Goal: Task Accomplishment & Management: Use online tool/utility

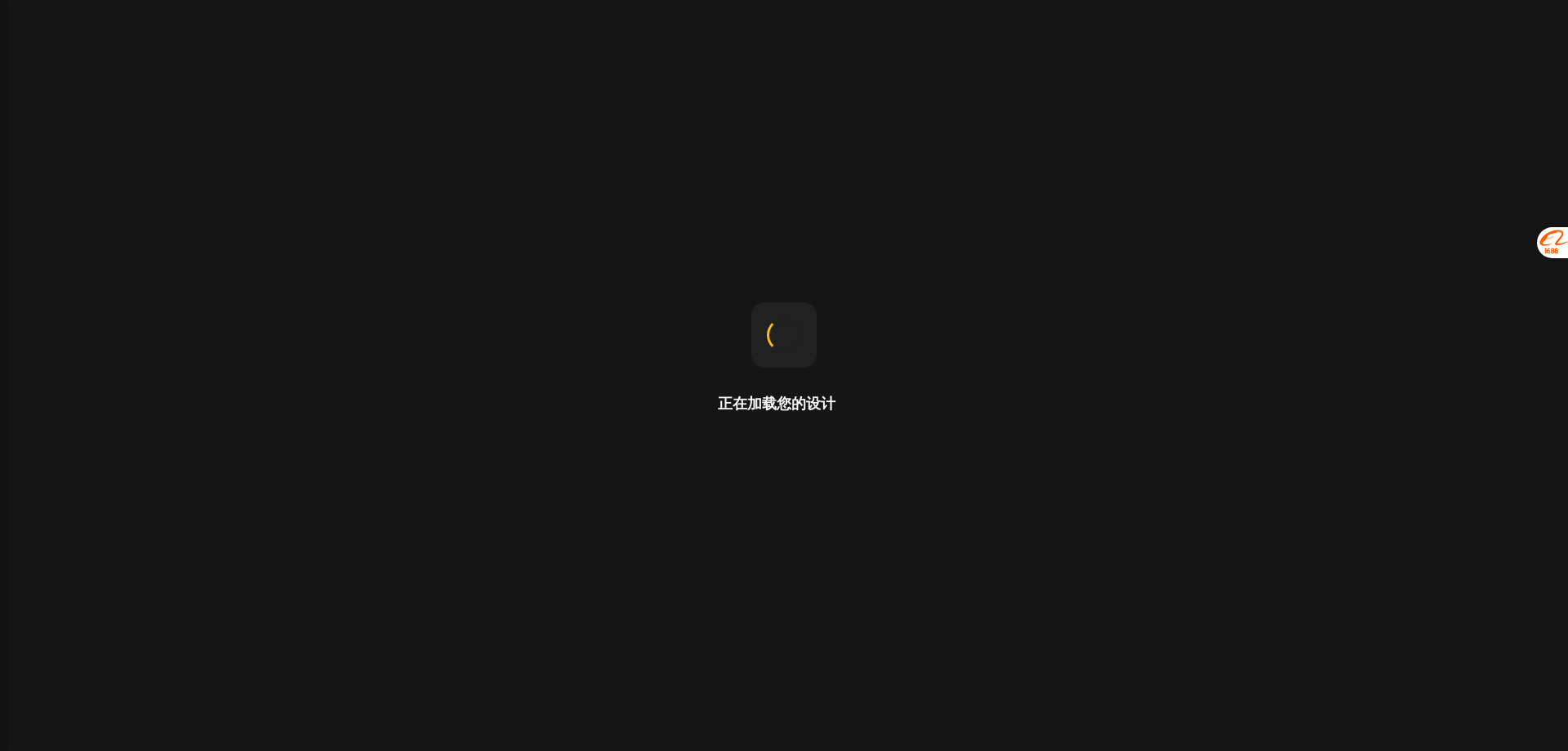
click at [1158, 200] on div "正在加载您的设计" at bounding box center [784, 376] width 1568 height 751
click at [679, 395] on div "正在加载您的设计" at bounding box center [784, 376] width 1568 height 751
click at [1088, 218] on div "正在加载您的设计" at bounding box center [784, 376] width 1568 height 751
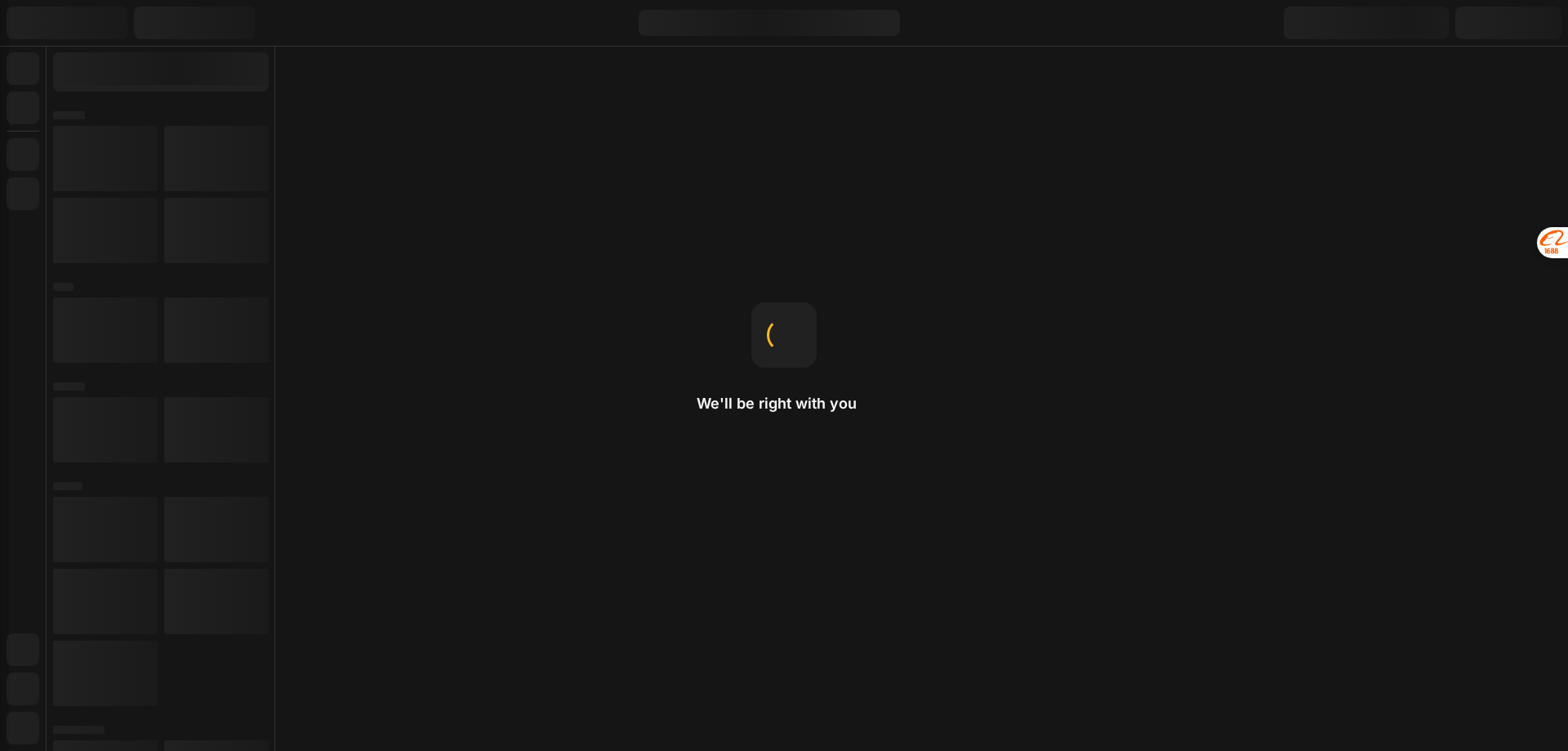
click at [781, 645] on icon at bounding box center [784, 639] width 20 height 20
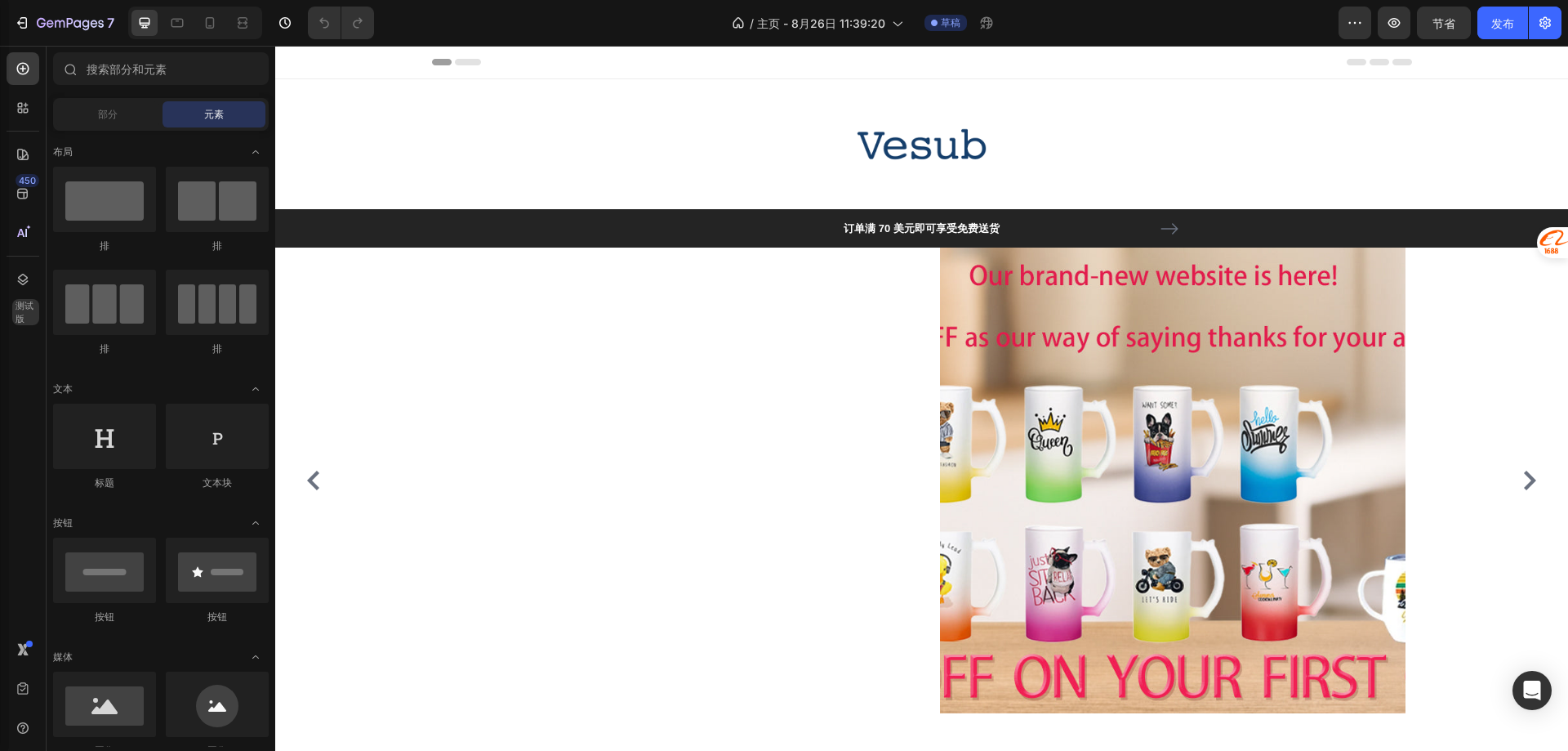
click at [0, 370] on div "450 测试版" at bounding box center [23, 398] width 47 height 705
click at [15, 102] on icon at bounding box center [22, 107] width 16 height 16
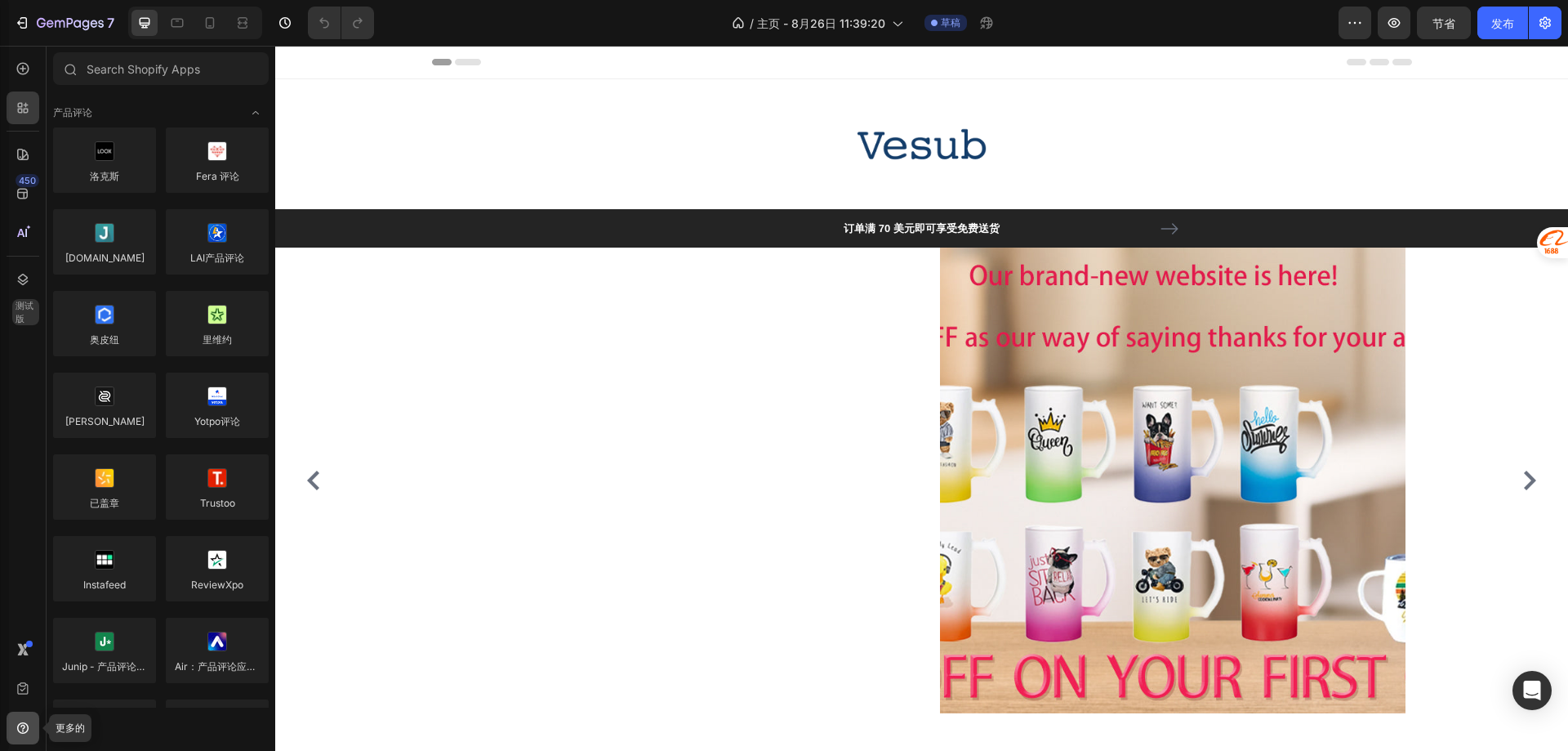
click at [14, 725] on icon at bounding box center [22, 727] width 16 height 16
click at [0, 582] on div "450 测试版" at bounding box center [23, 398] width 47 height 705
click at [20, 67] on icon at bounding box center [22, 68] width 16 height 16
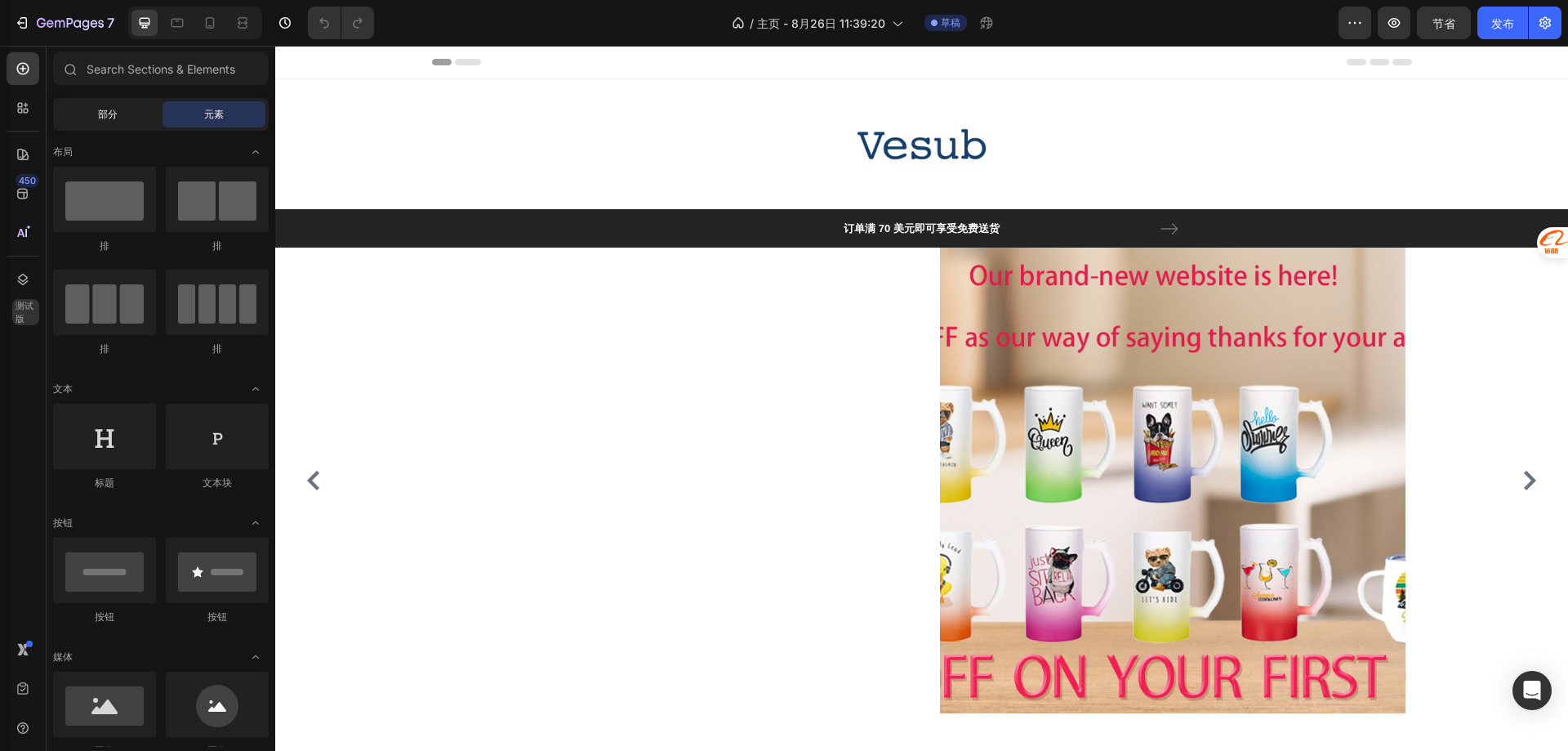
click at [104, 124] on div "部分" at bounding box center [108, 114] width 103 height 26
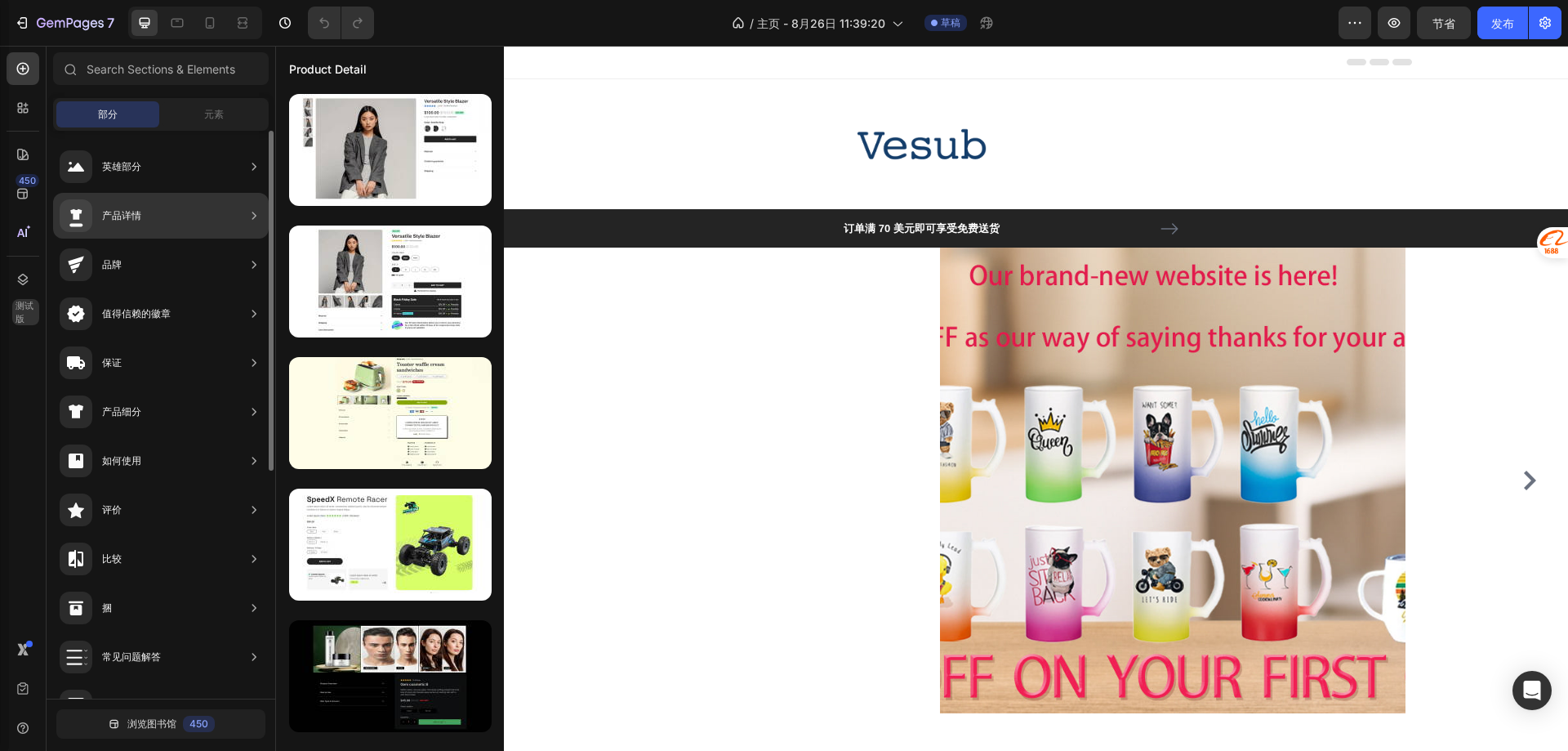
click at [127, 166] on font "英雄部分" at bounding box center [121, 166] width 39 height 12
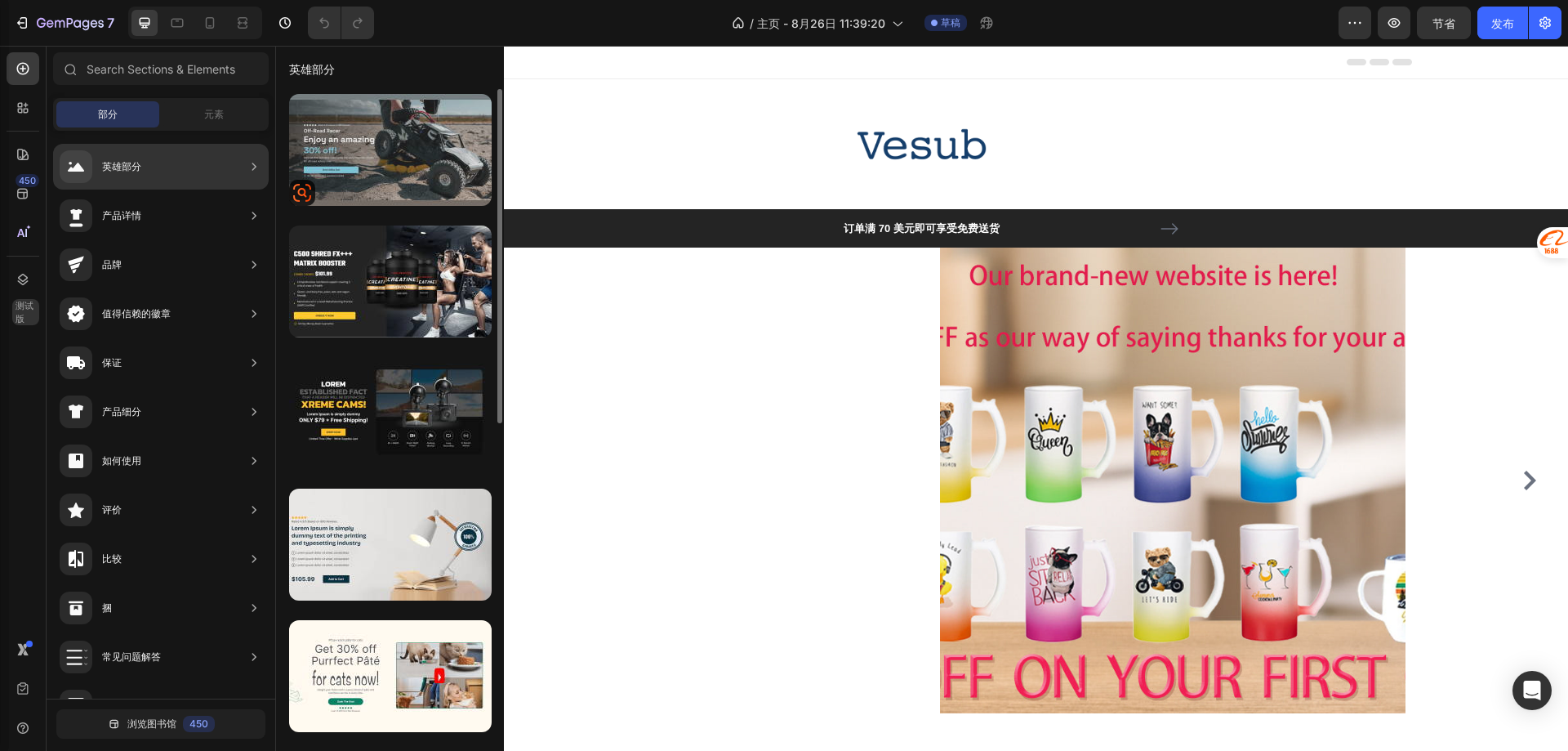
click at [368, 142] on div at bounding box center [391, 149] width 202 height 112
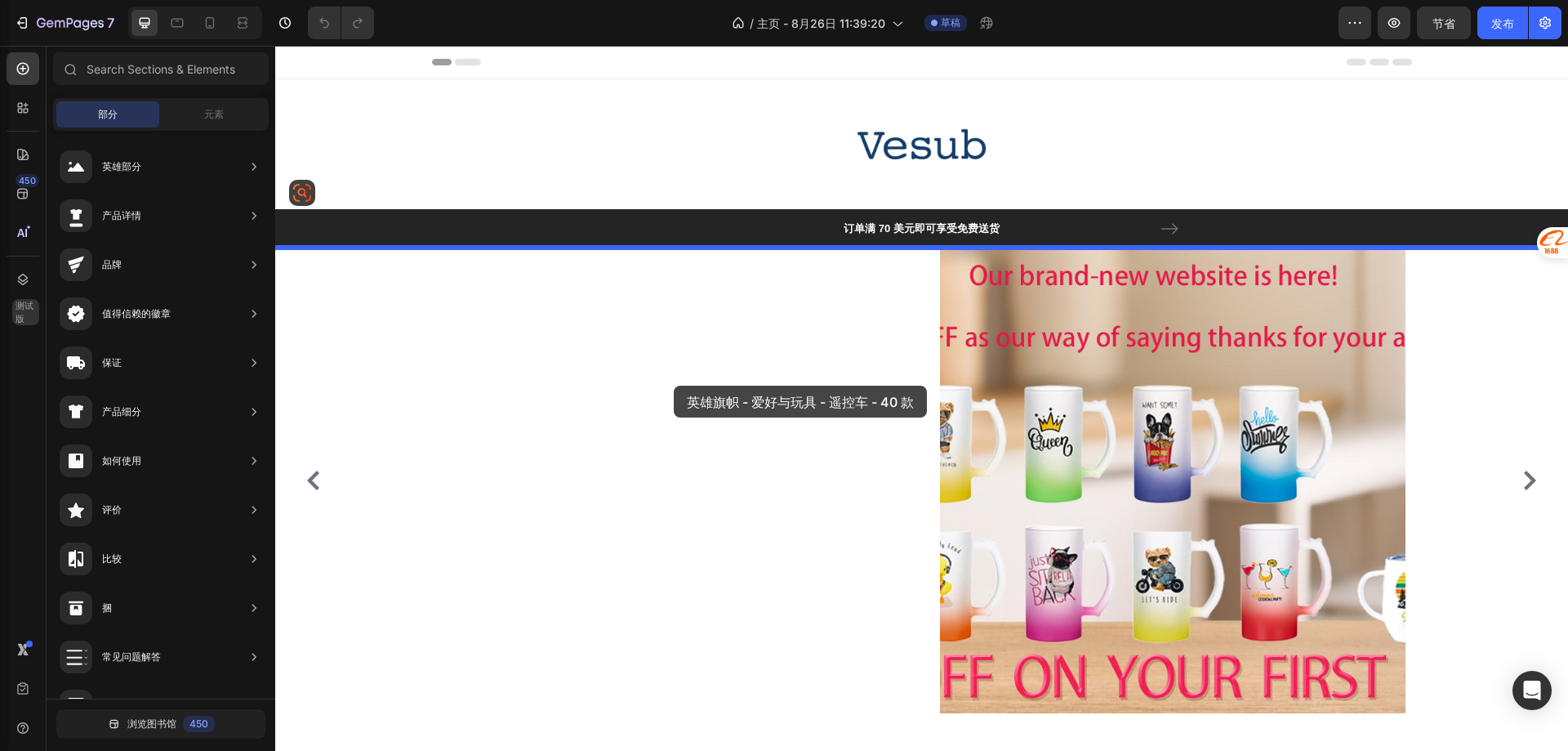
drag, startPoint x: 643, startPoint y: 188, endPoint x: 674, endPoint y: 386, distance: 200.4
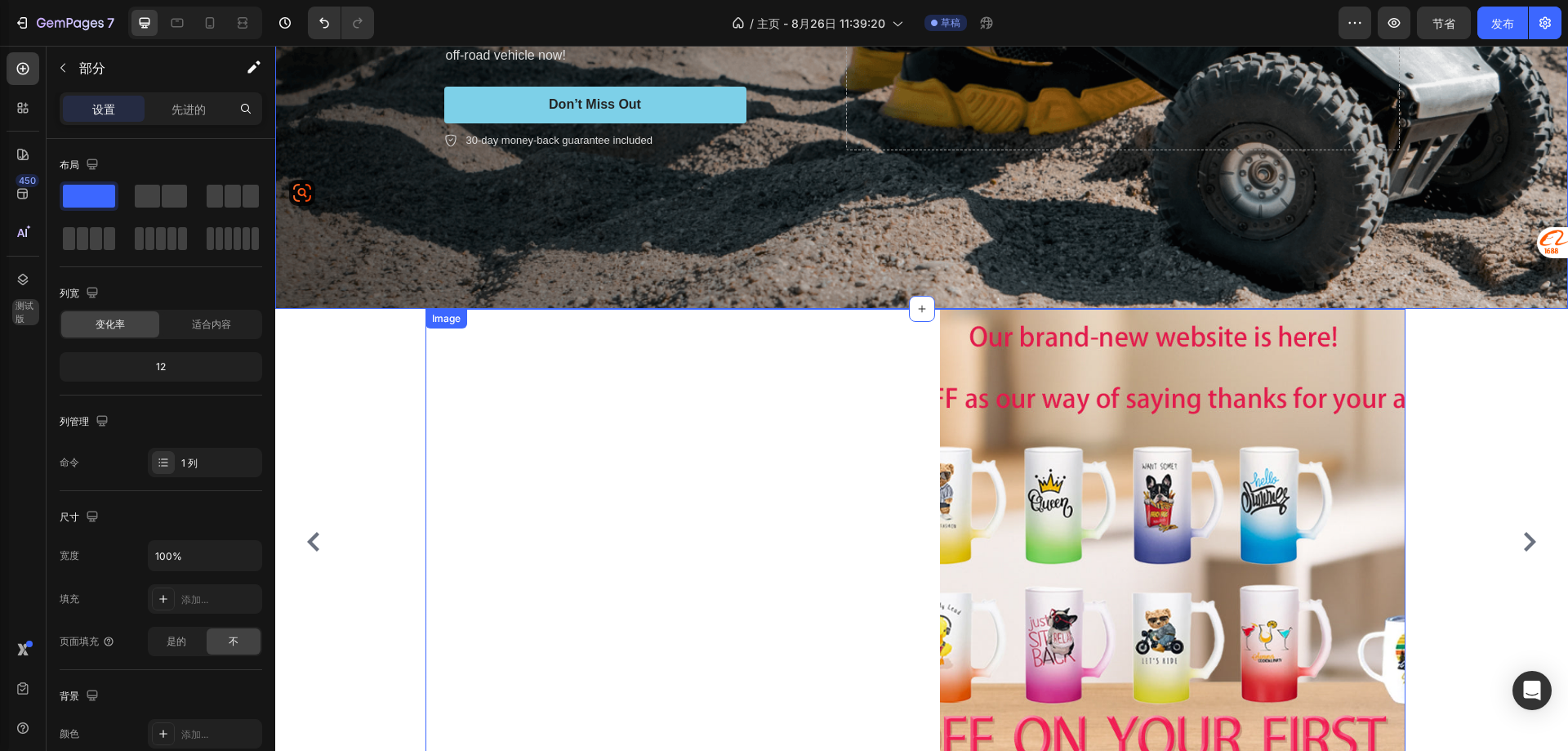
scroll to position [572, 0]
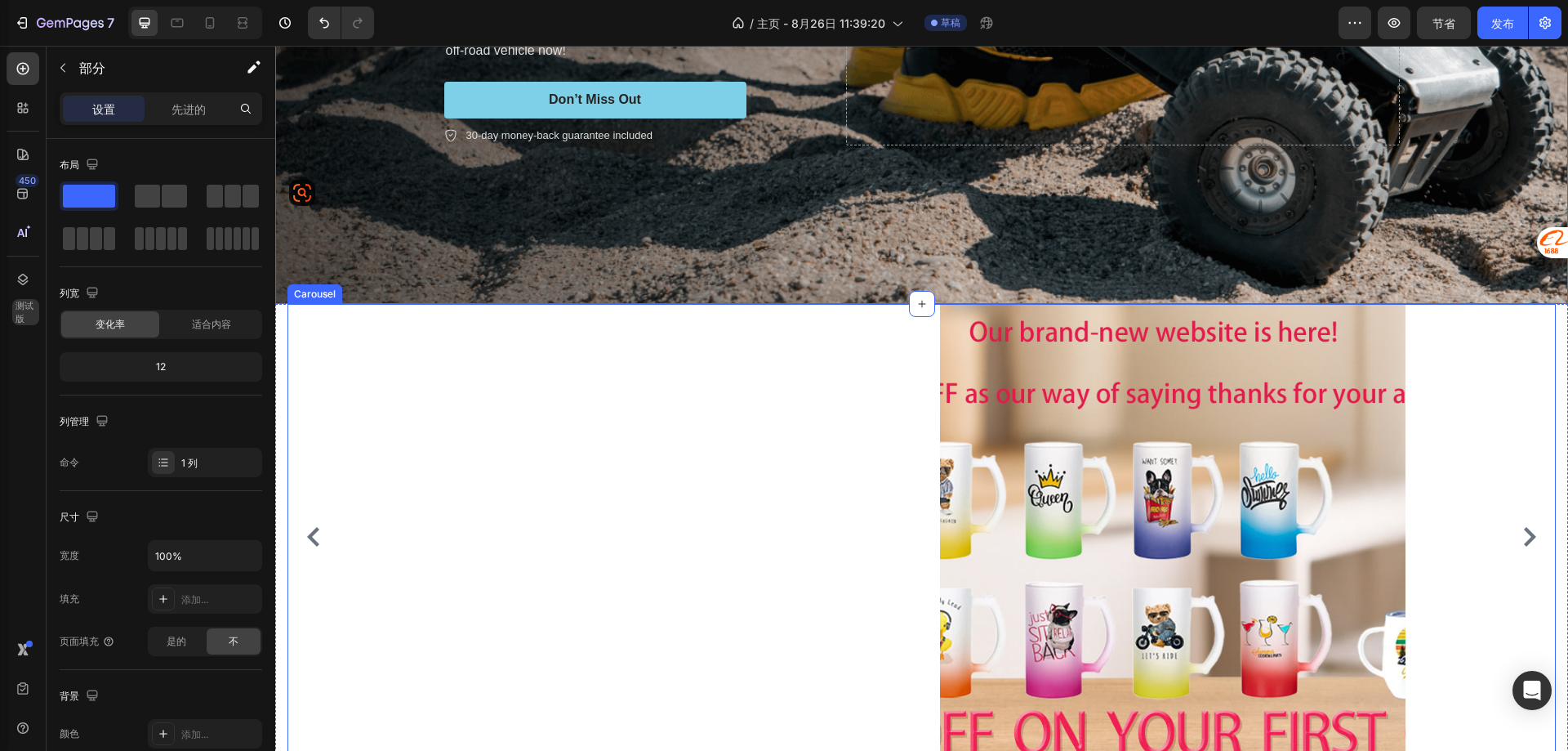
click at [380, 387] on div "Image Row" at bounding box center [915, 536] width 1256 height 465
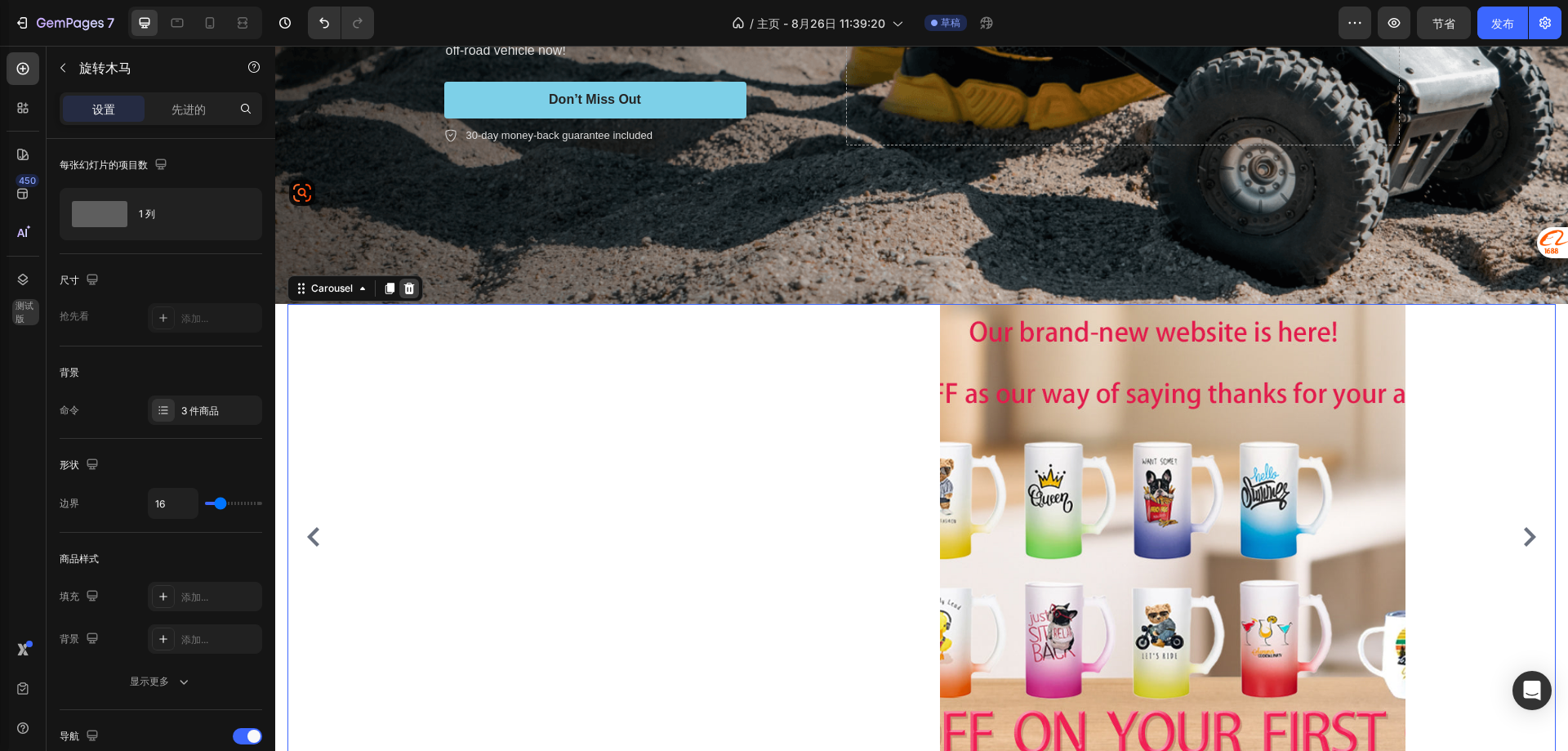
click at [406, 285] on icon at bounding box center [409, 289] width 11 height 11
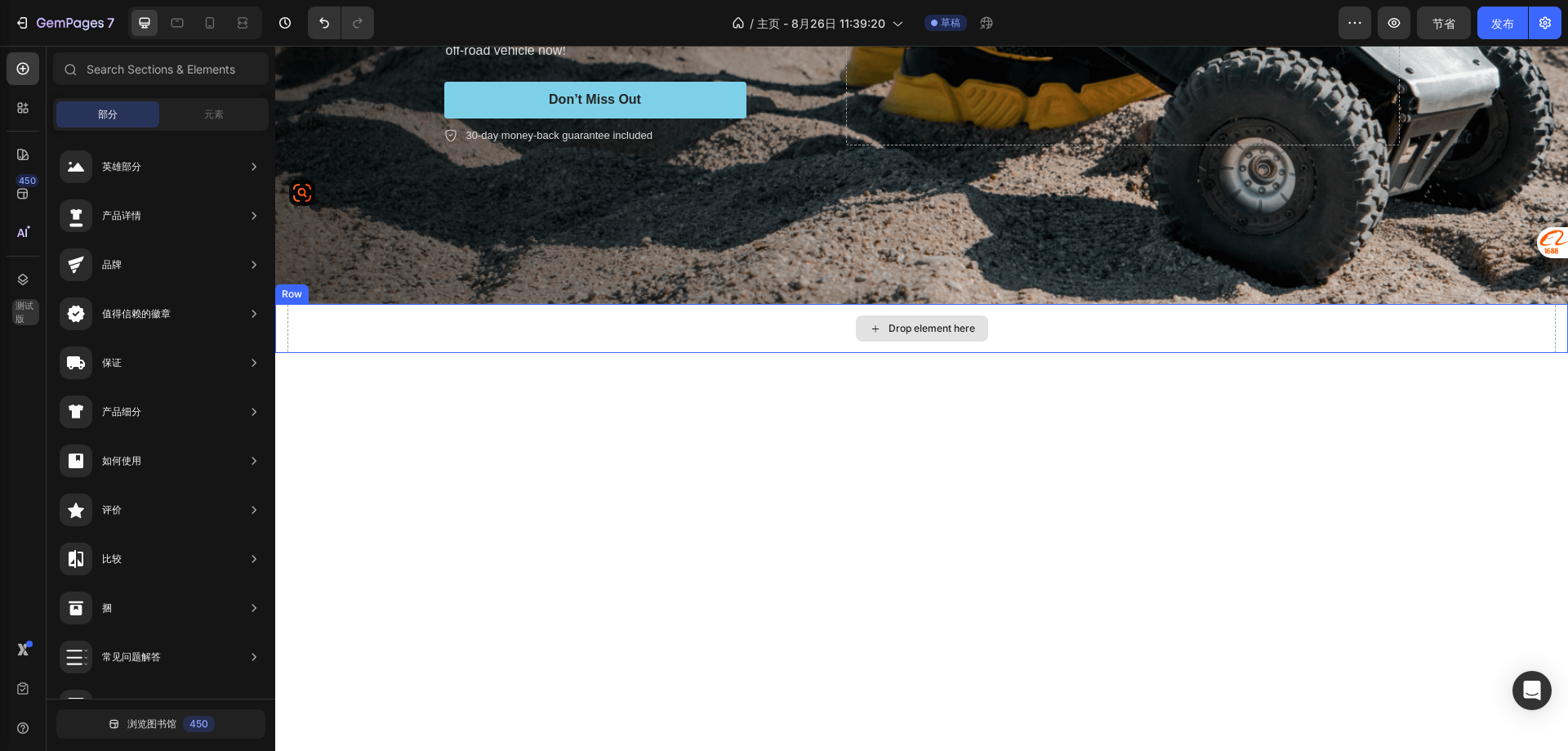
click at [654, 335] on div "Drop element here" at bounding box center [922, 328] width 1268 height 49
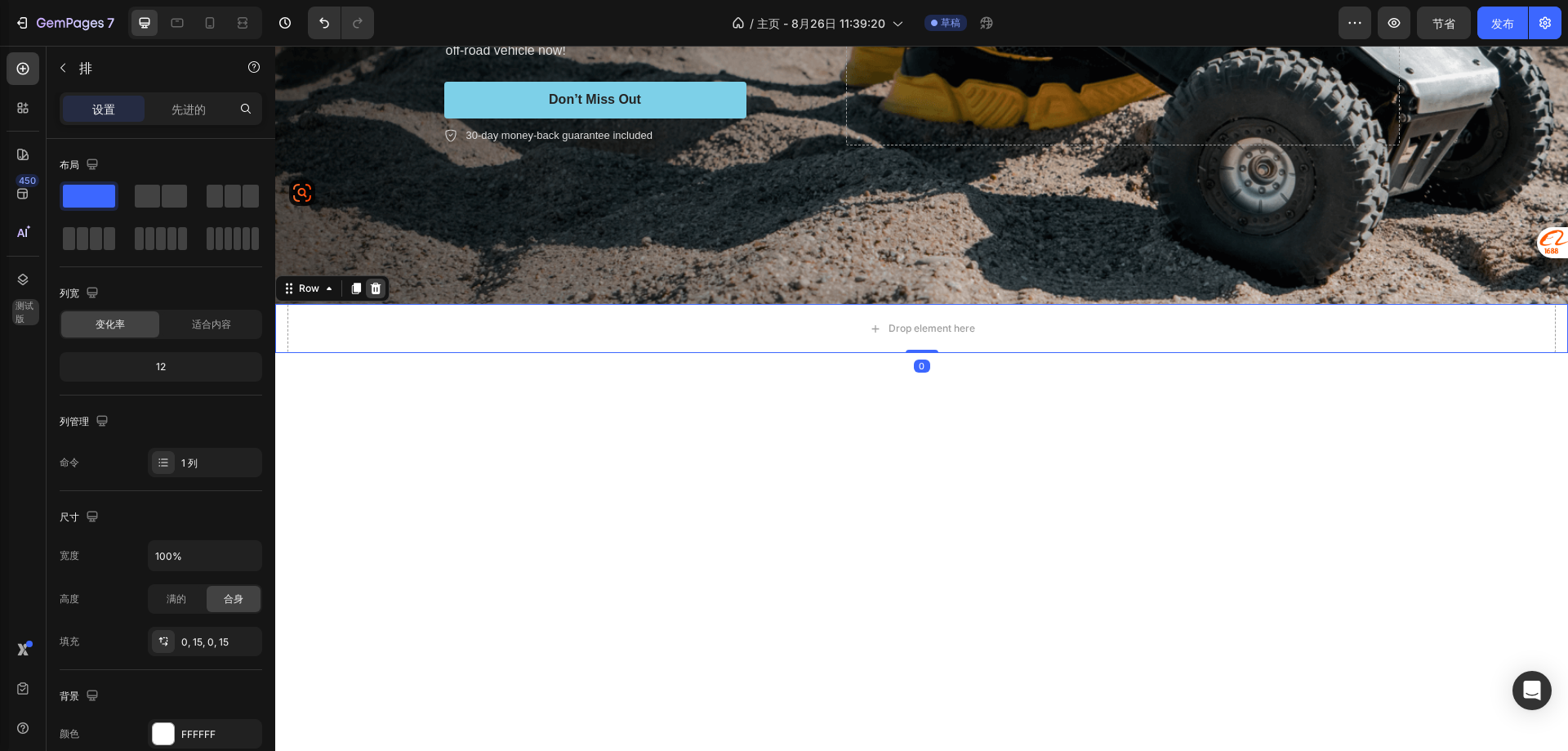
click at [371, 283] on icon at bounding box center [375, 289] width 11 height 11
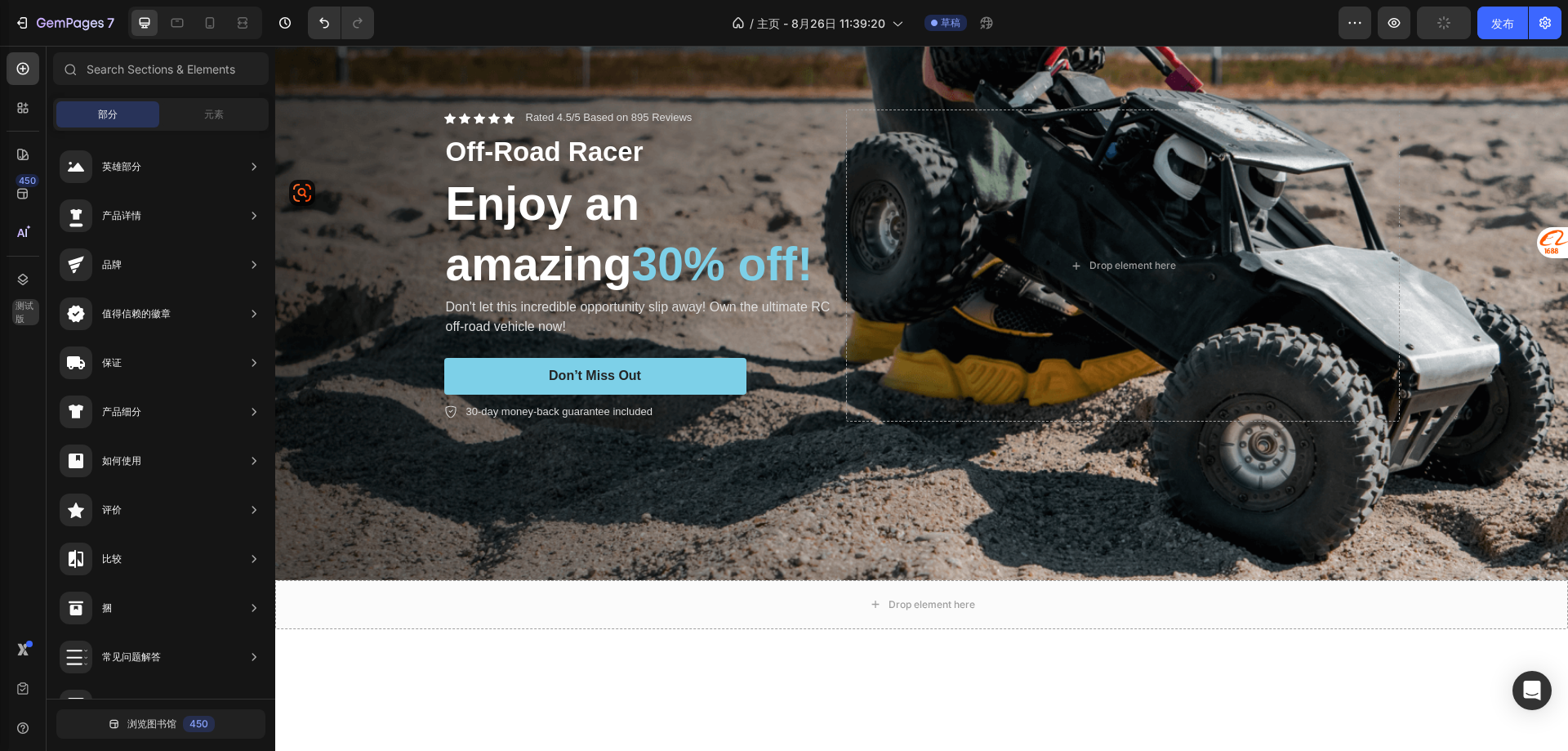
scroll to position [0, 0]
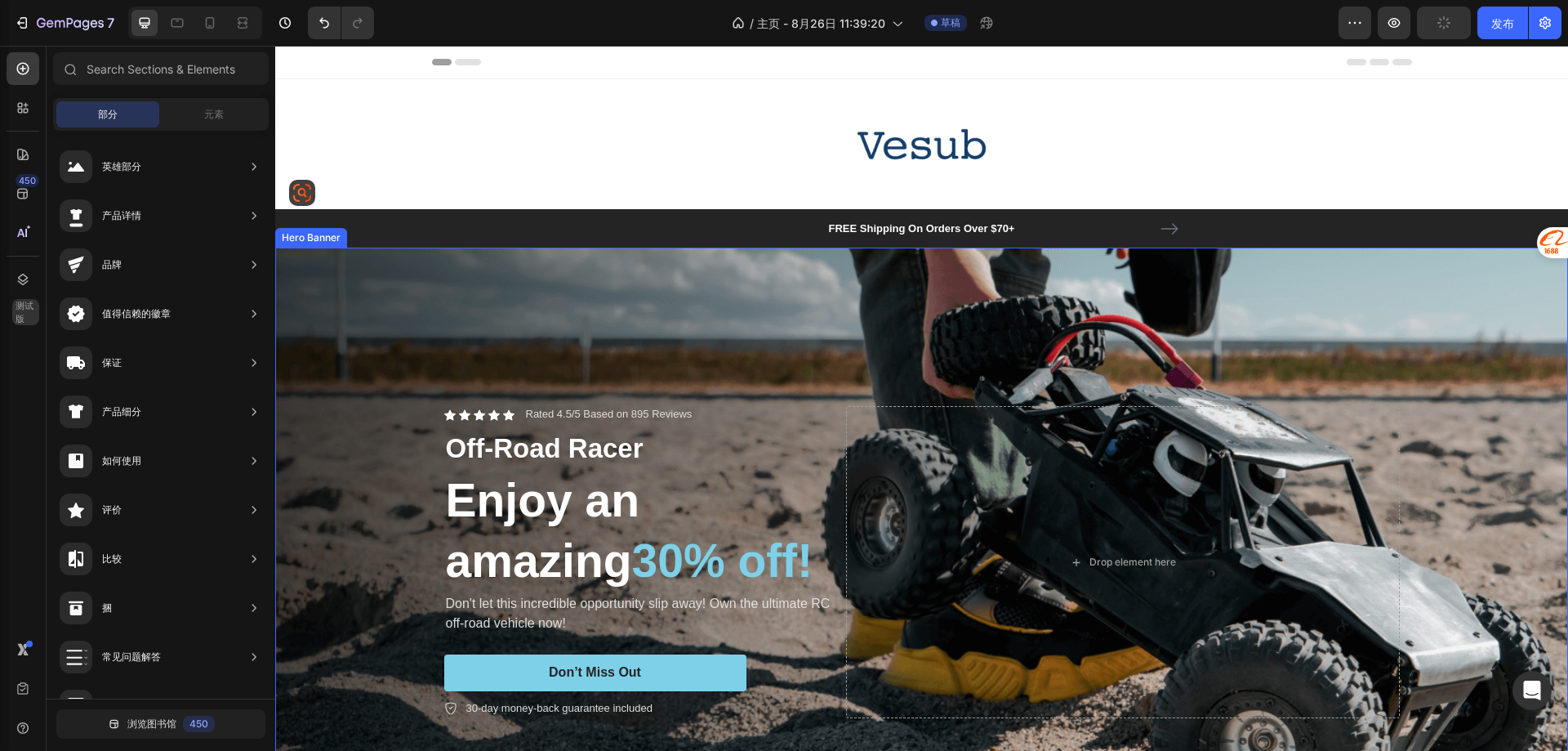
click at [804, 302] on div "Background Image" at bounding box center [922, 562] width 1293 height 629
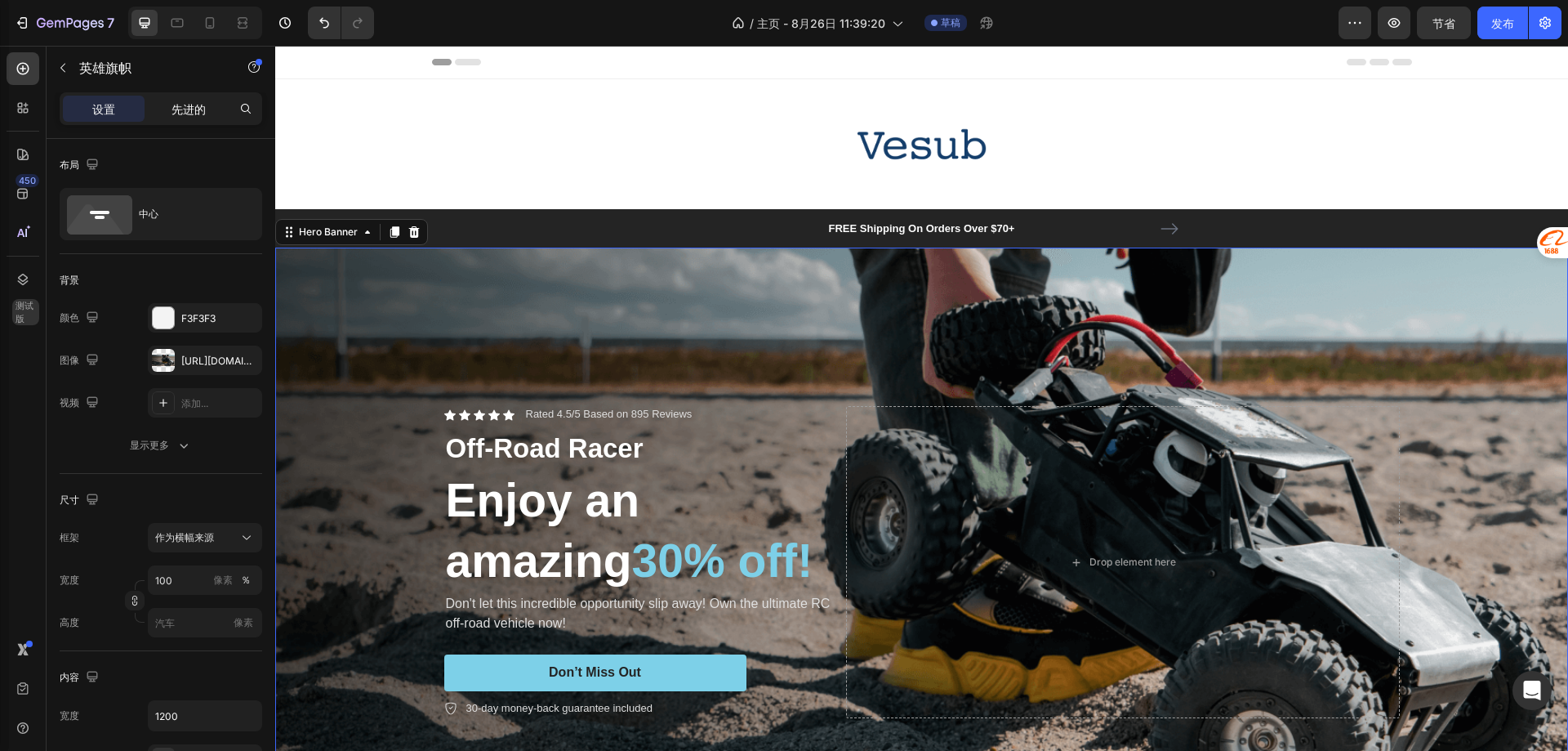
click at [170, 105] on div "先进的" at bounding box center [189, 108] width 82 height 26
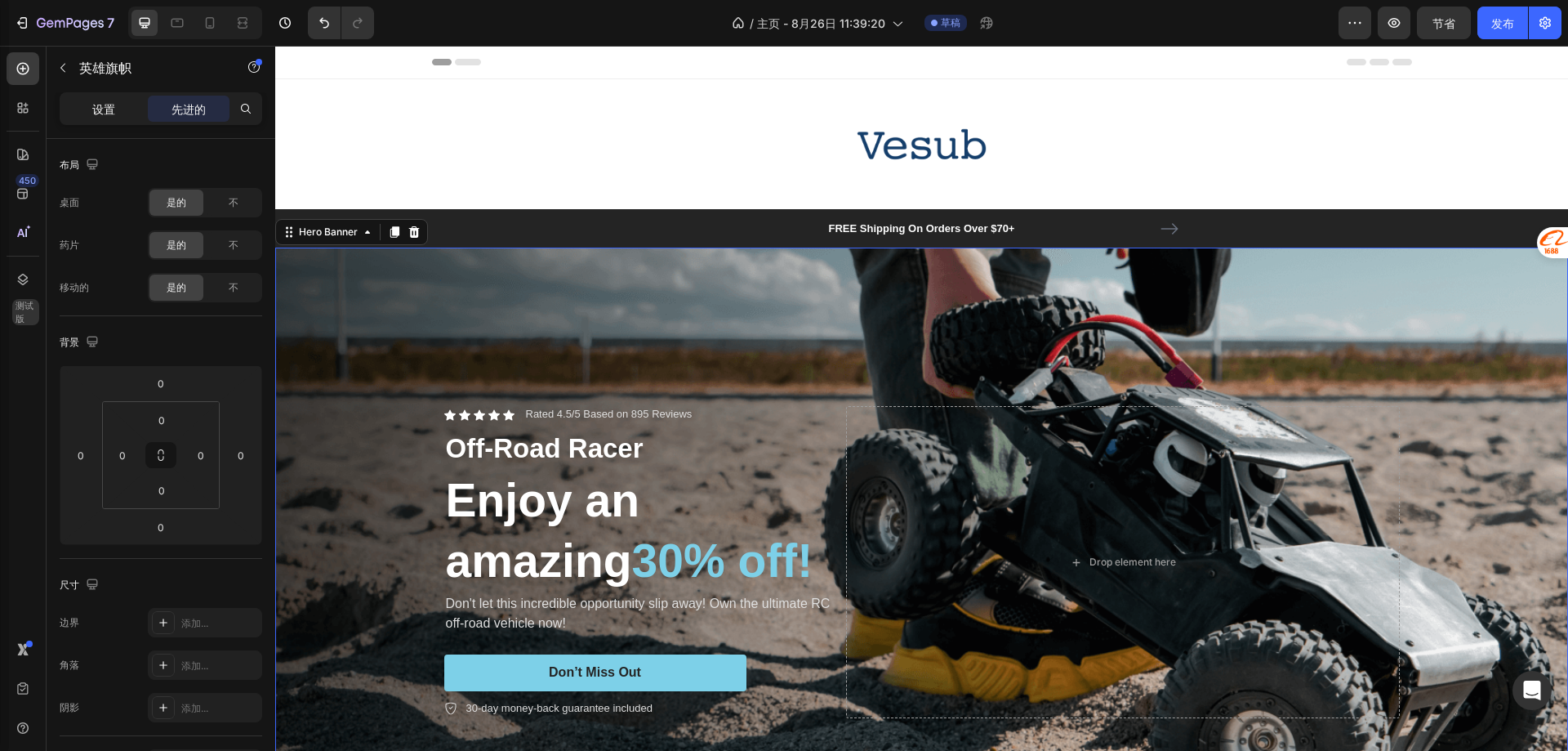
click at [107, 107] on font "设置" at bounding box center [104, 109] width 23 height 14
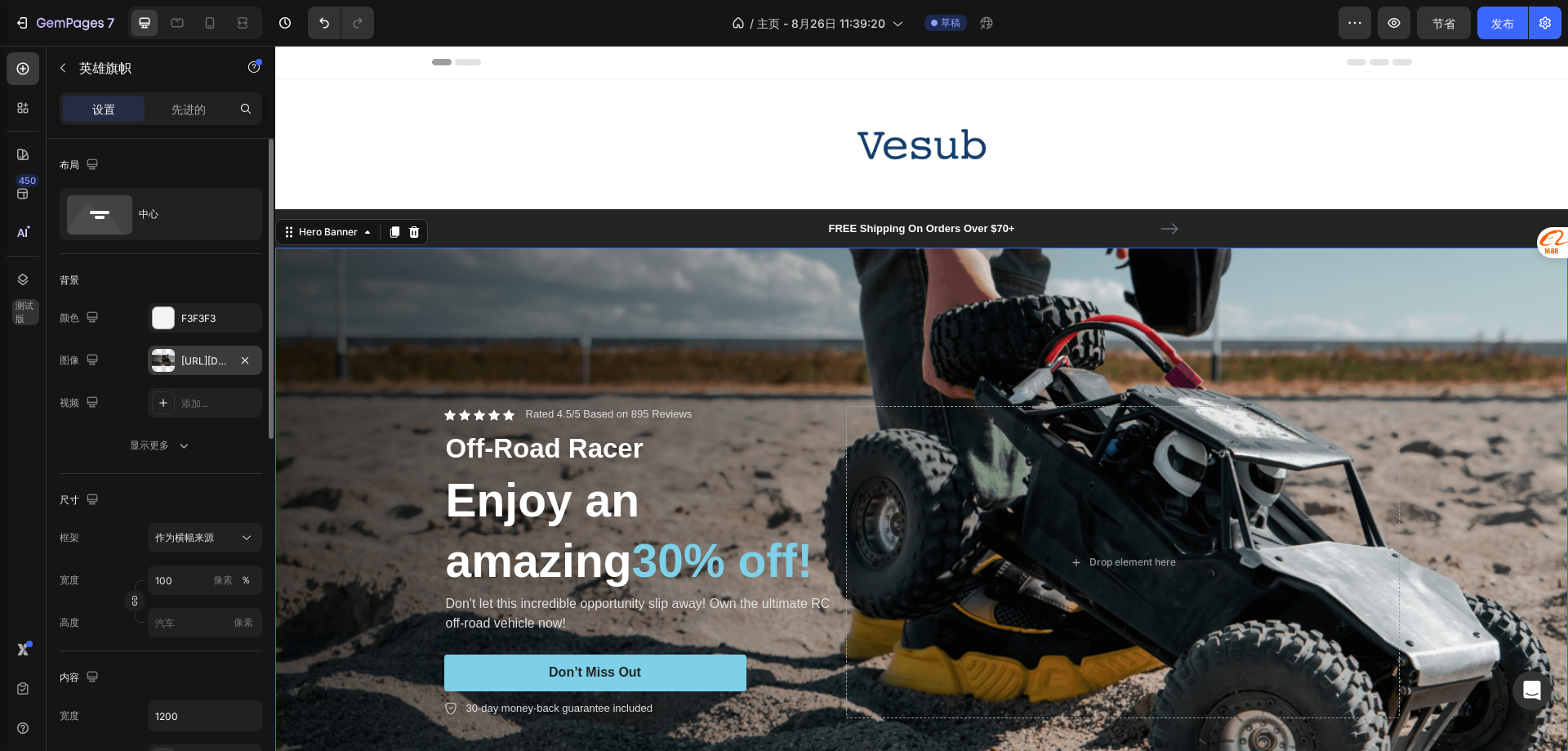
click at [198, 351] on div "https://cdn.shopify.com/s/files/1/0653/0672/2406/files/gempages_580729388010570…" at bounding box center [205, 360] width 115 height 30
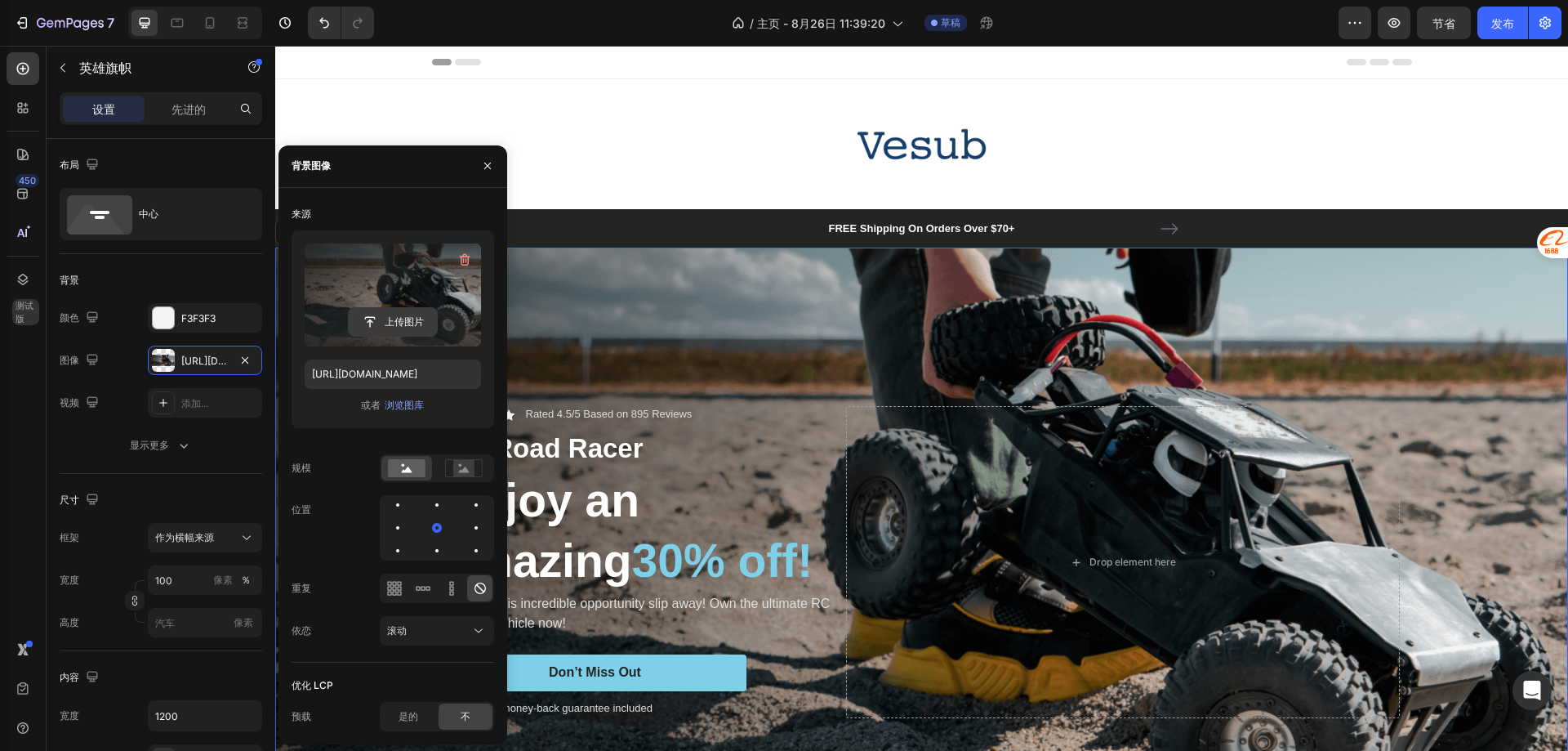
click at [382, 311] on input "file" at bounding box center [392, 321] width 88 height 28
click at [411, 411] on font "浏览图库" at bounding box center [404, 404] width 39 height 14
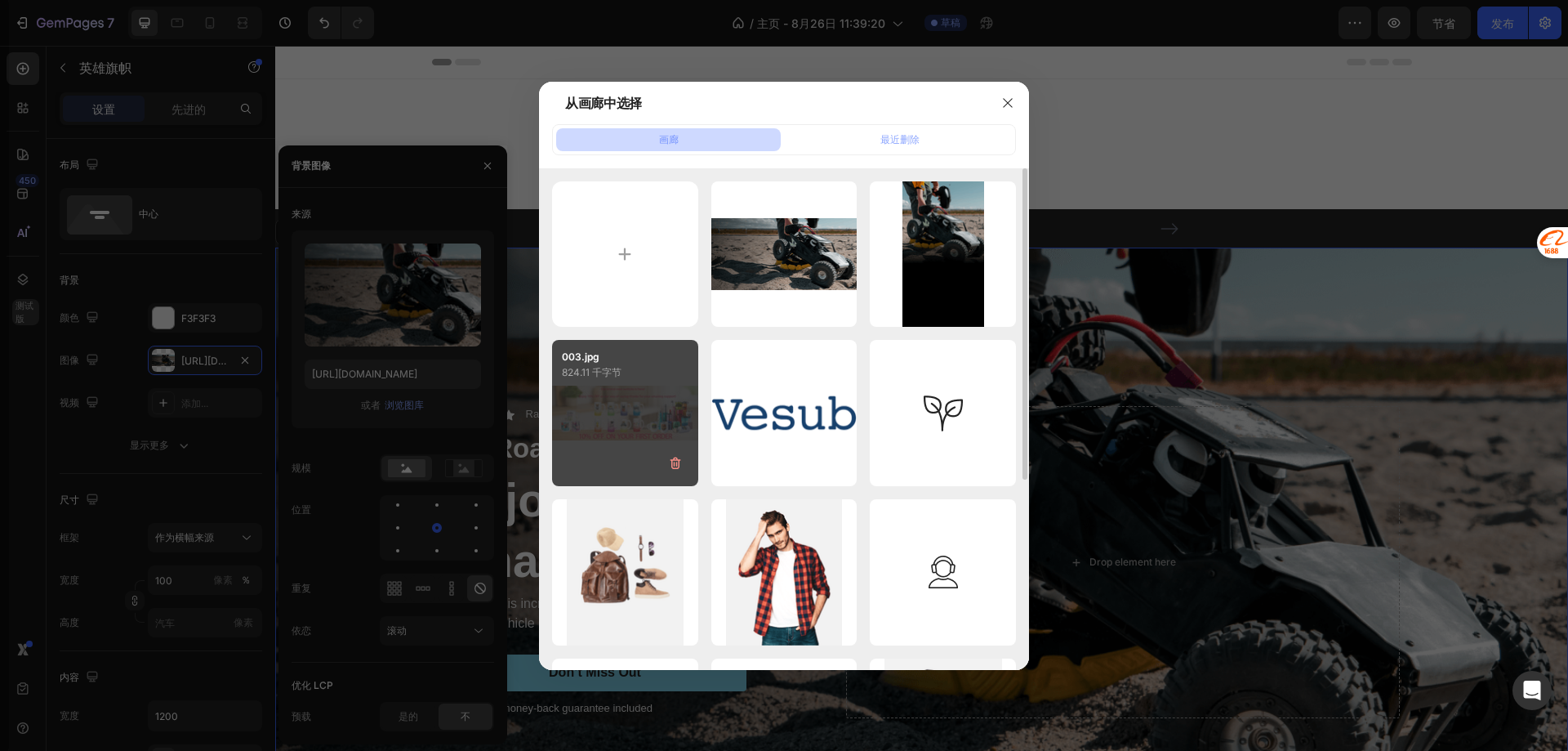
click at [610, 430] on div "003.jpg 824.11 千字节" at bounding box center [625, 413] width 146 height 146
type input "[URL][DOMAIN_NAME]"
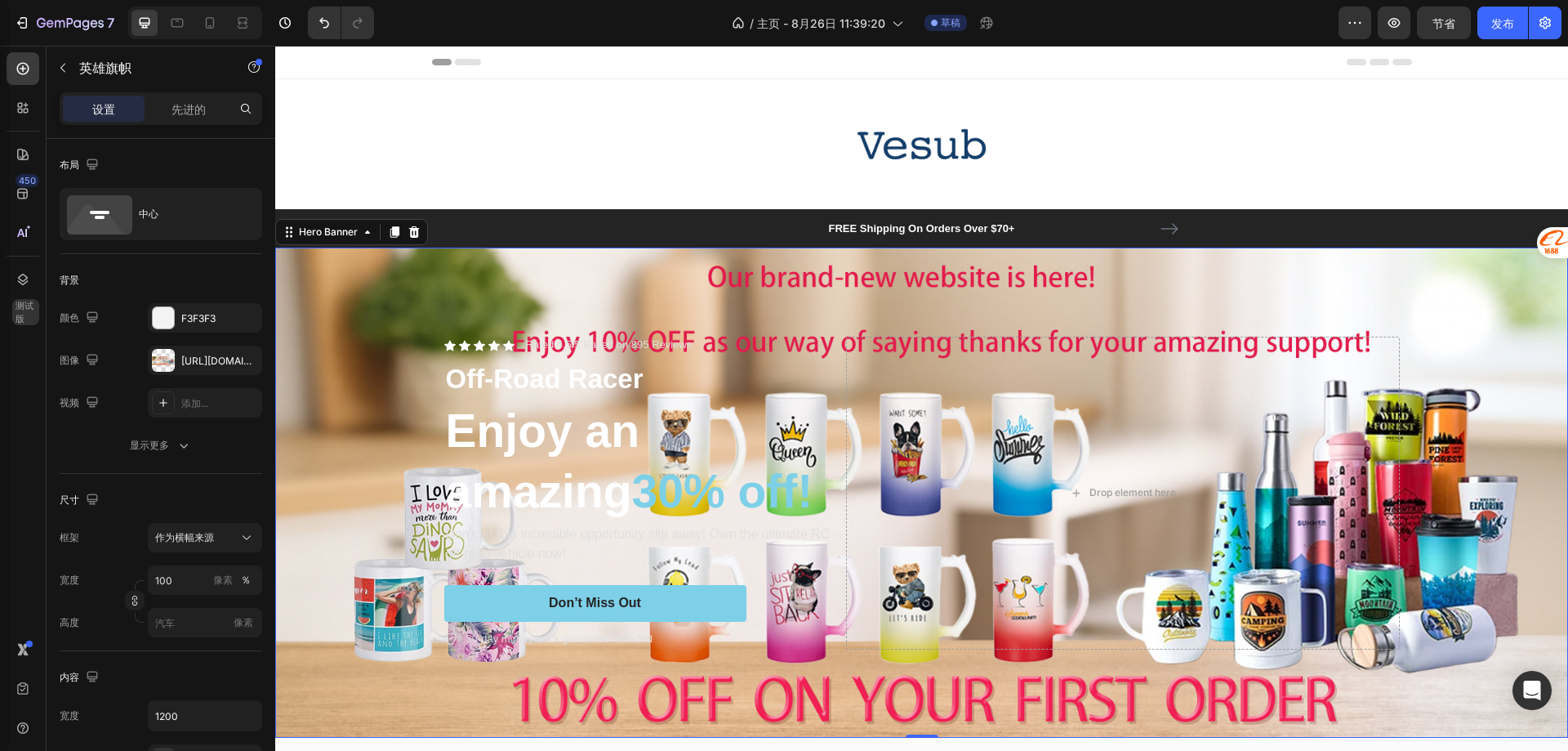
click at [1379, 311] on div "Icon Icon Icon Icon Icon Icon List Rated 4.5/5 Based on 895 Reviews Text Block …" at bounding box center [922, 492] width 980 height 364
click at [525, 415] on h2 "Enjoy an amazing 30% off!" at bounding box center [642, 461] width 395 height 124
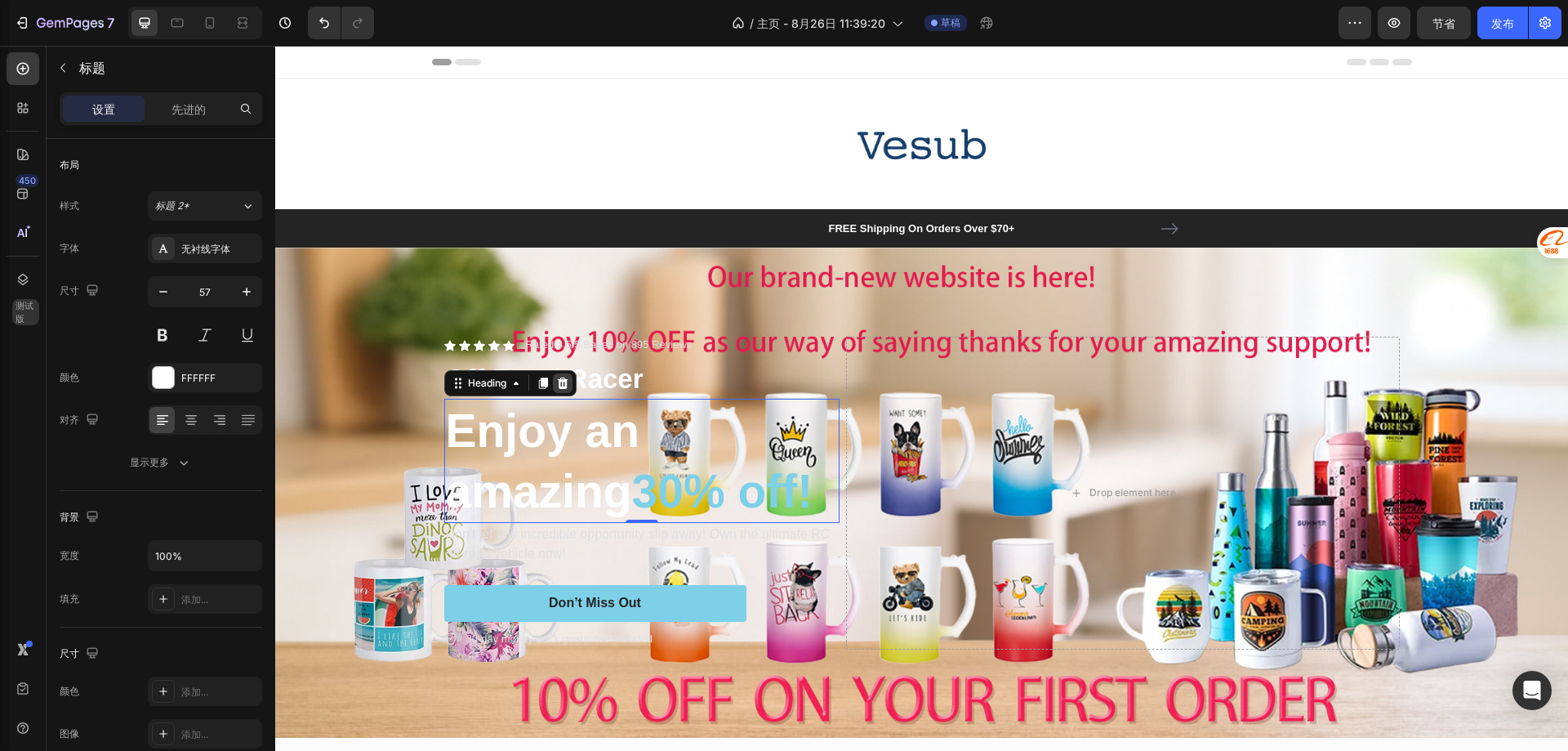
click at [563, 376] on icon at bounding box center [562, 383] width 13 height 13
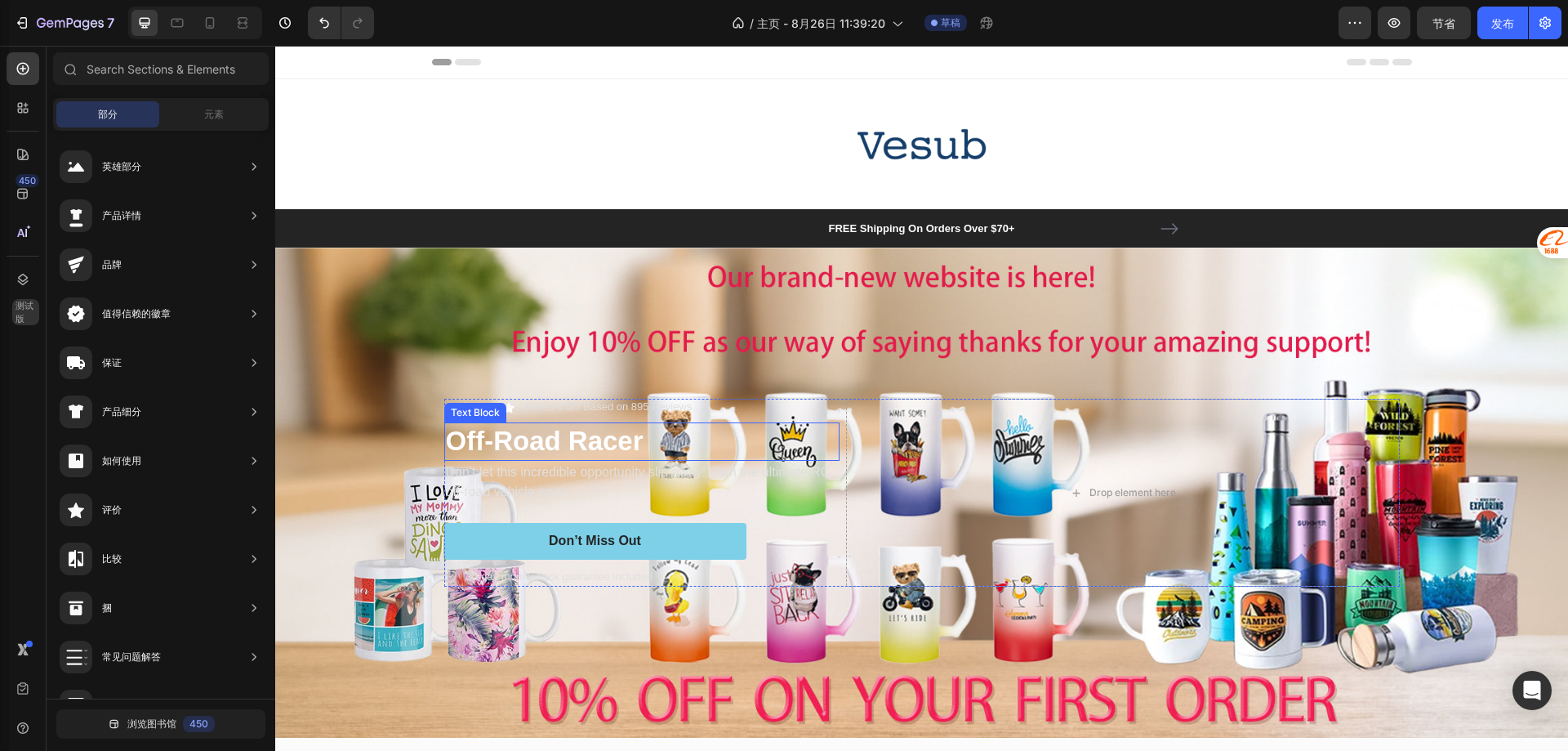
click at [526, 428] on p "Off-Road Racer" at bounding box center [642, 441] width 392 height 35
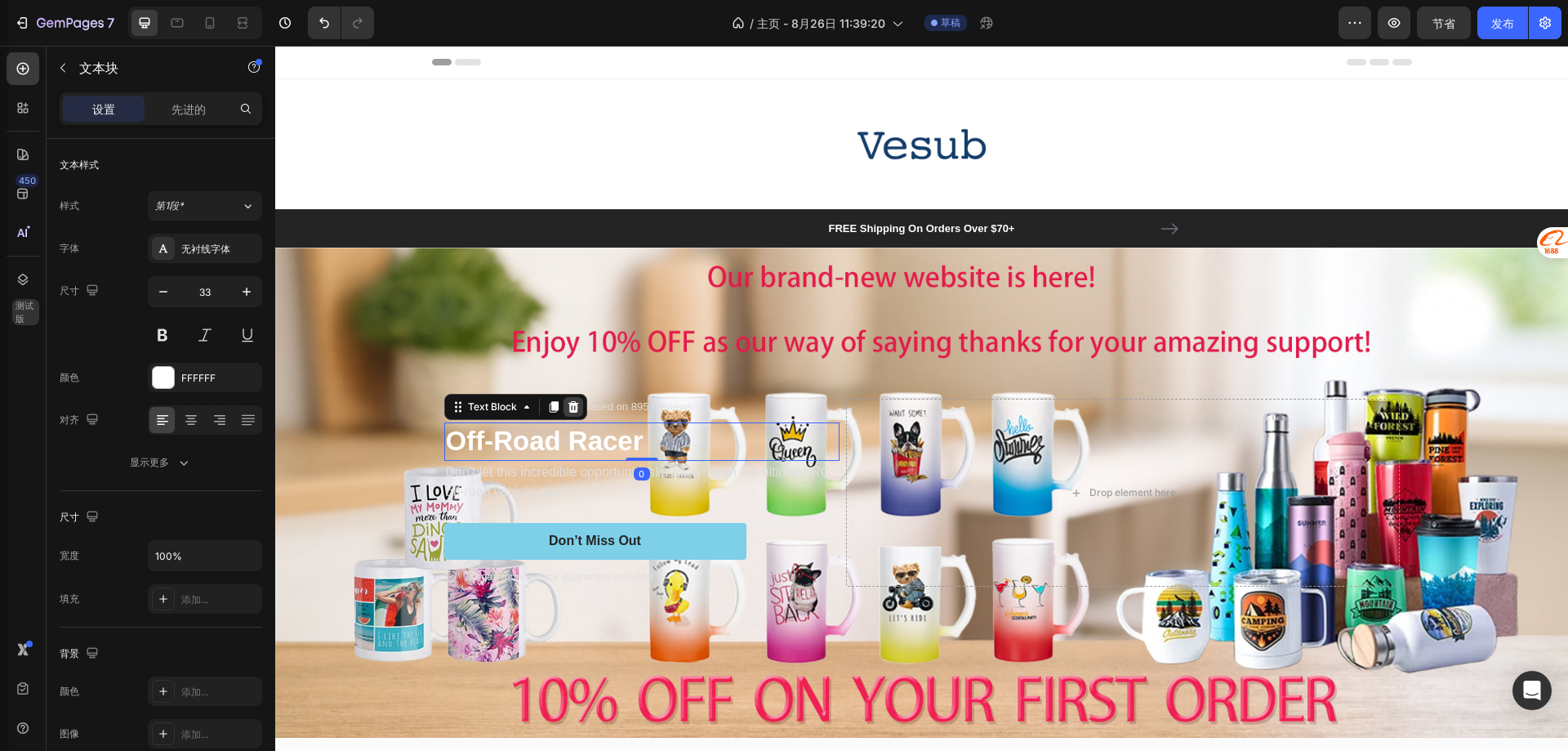
click at [568, 400] on icon at bounding box center [574, 407] width 13 height 13
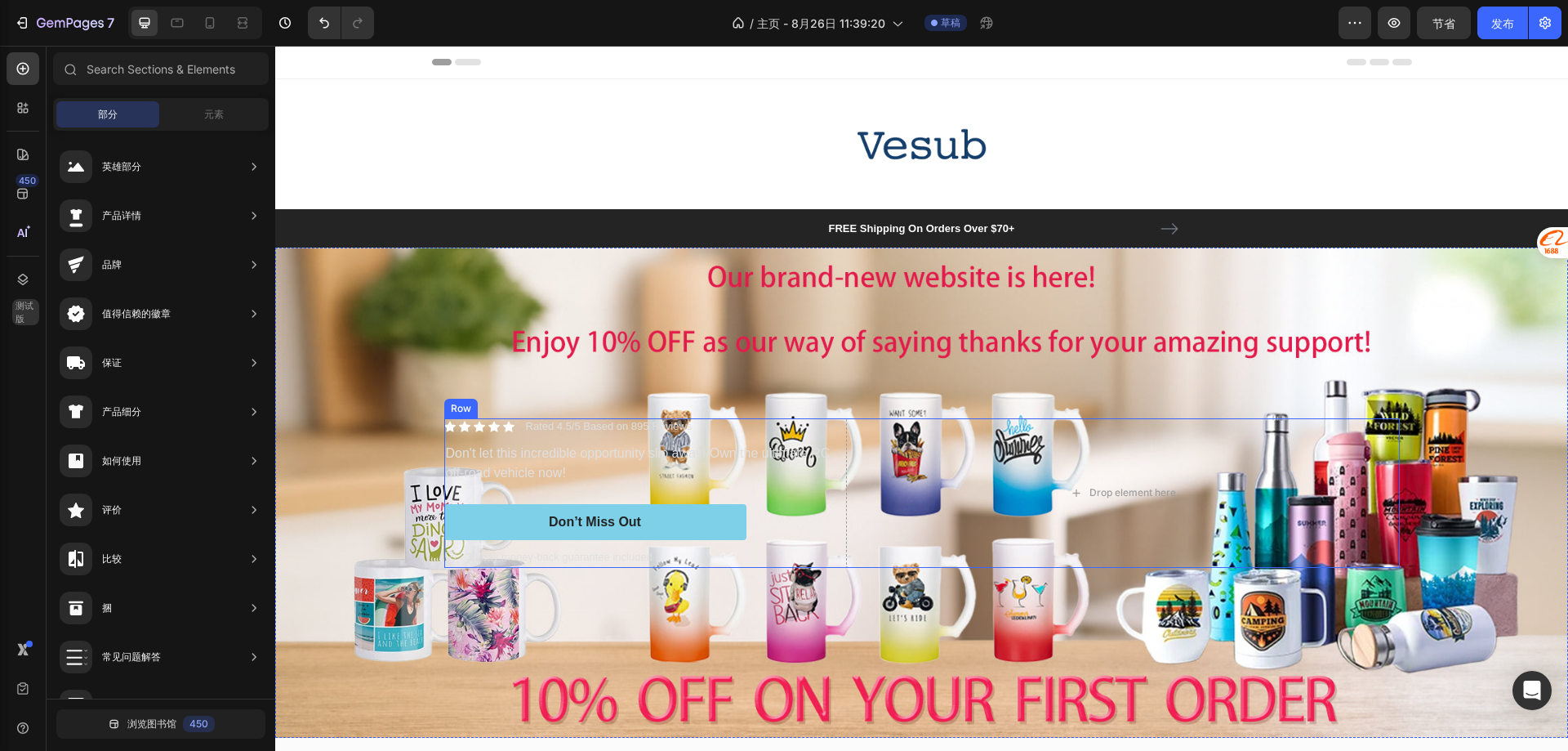
click at [512, 482] on div "Icon Icon Icon Icon Icon Icon List Rated 4.5/5 Based on 895 Reviews Text Block …" at bounding box center [642, 493] width 395 height 150
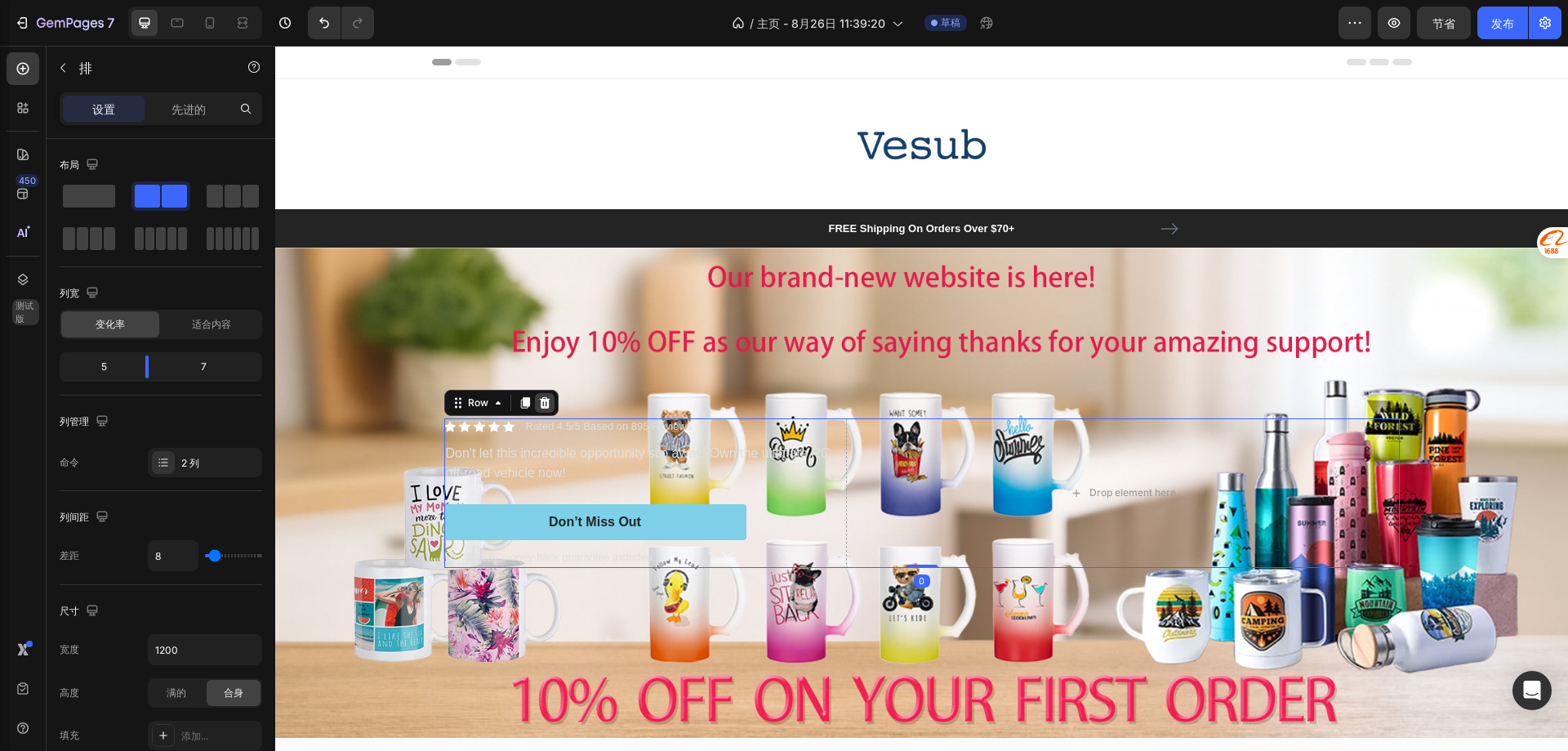
click at [543, 401] on icon at bounding box center [545, 403] width 13 height 13
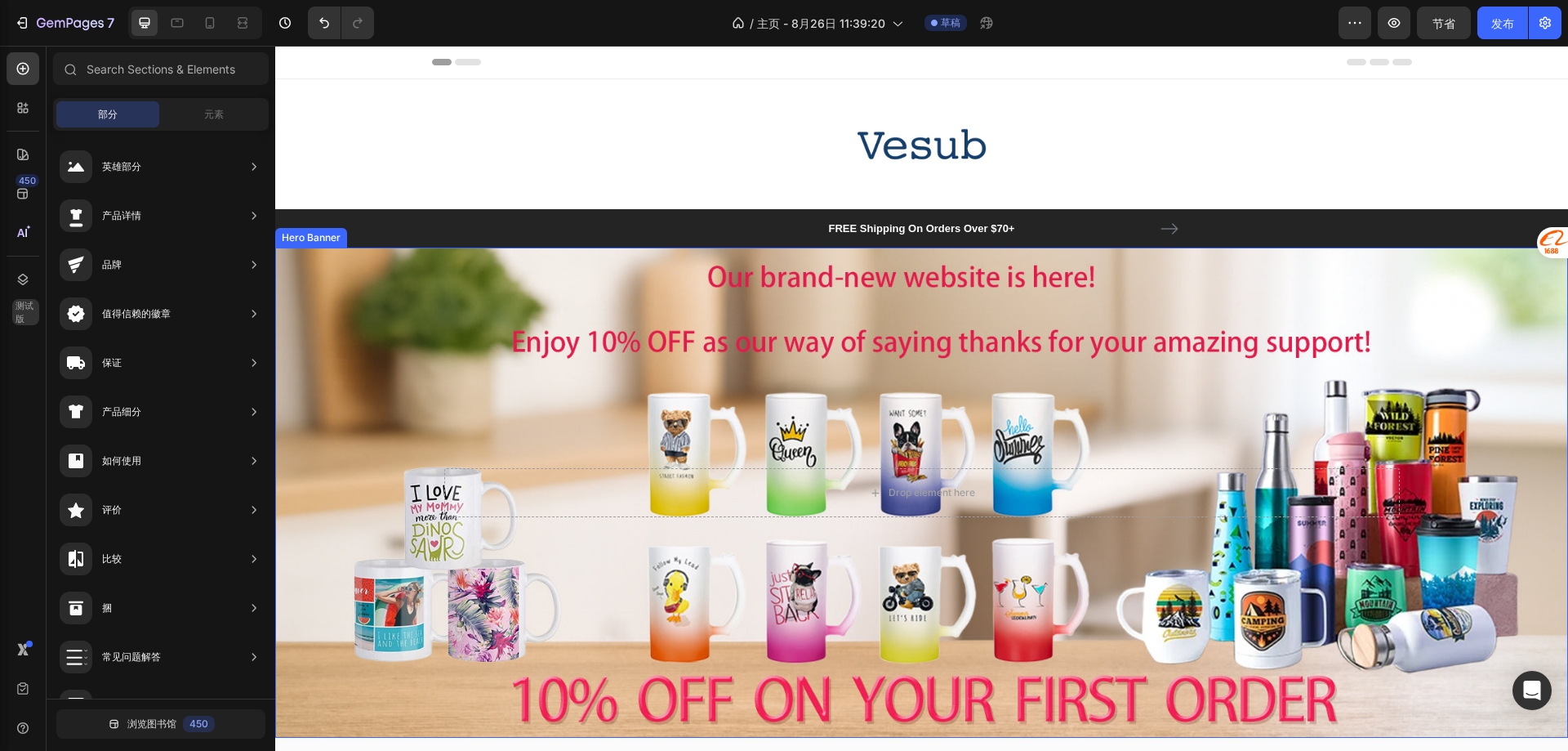
click at [489, 649] on div "Background Image" at bounding box center [922, 492] width 1293 height 490
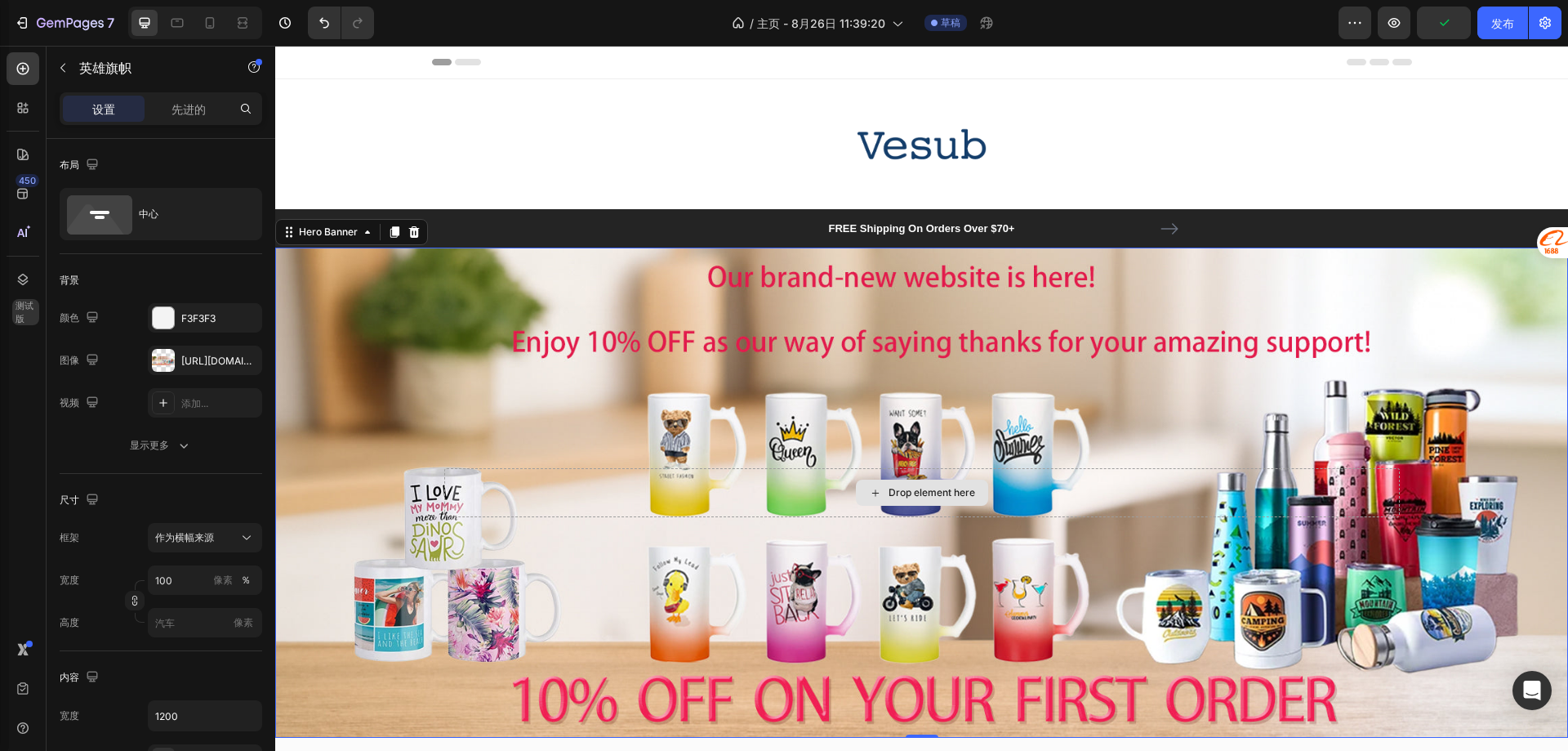
click at [598, 477] on div "Drop element here" at bounding box center [922, 492] width 956 height 49
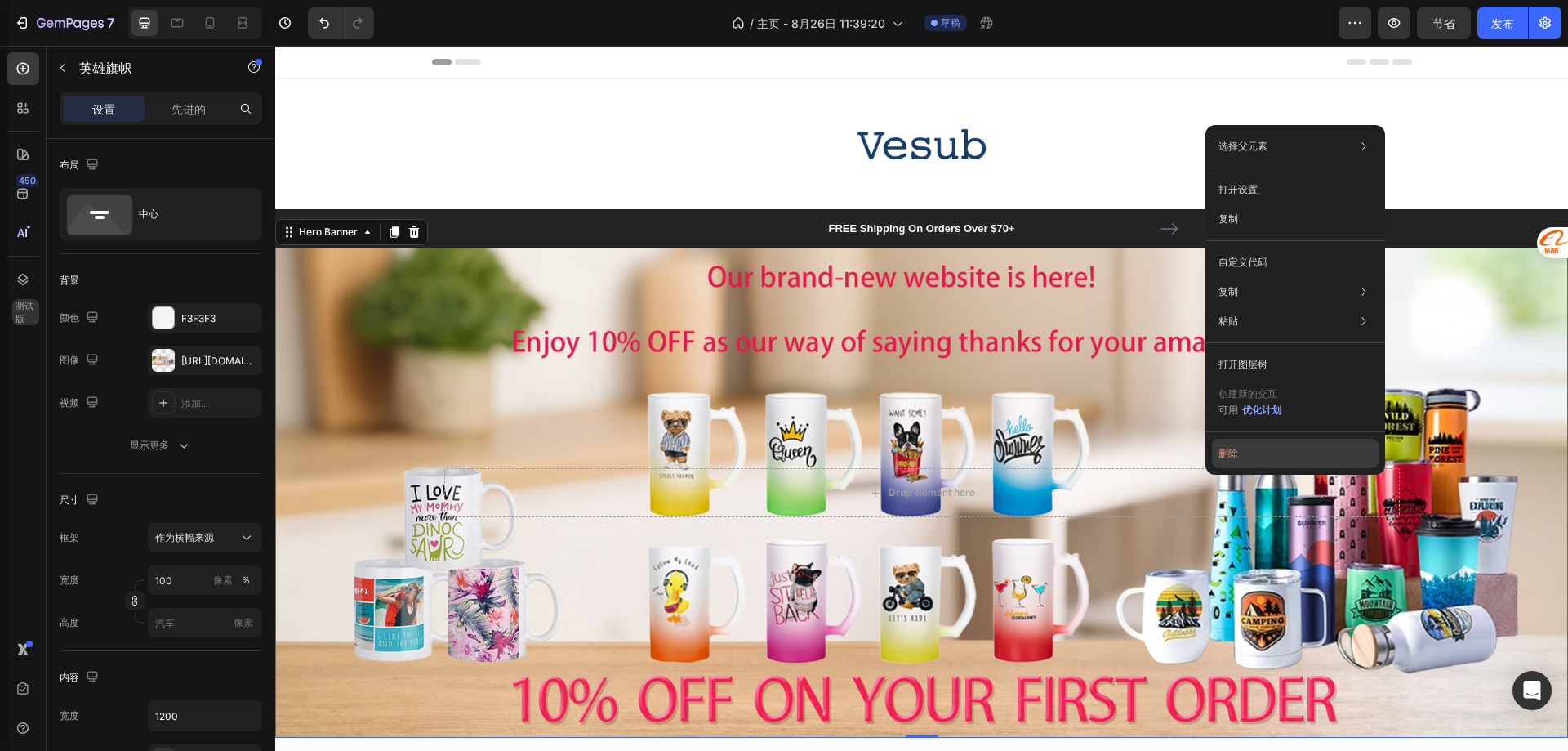
click at [1219, 454] on font "删除" at bounding box center [1228, 453] width 20 height 12
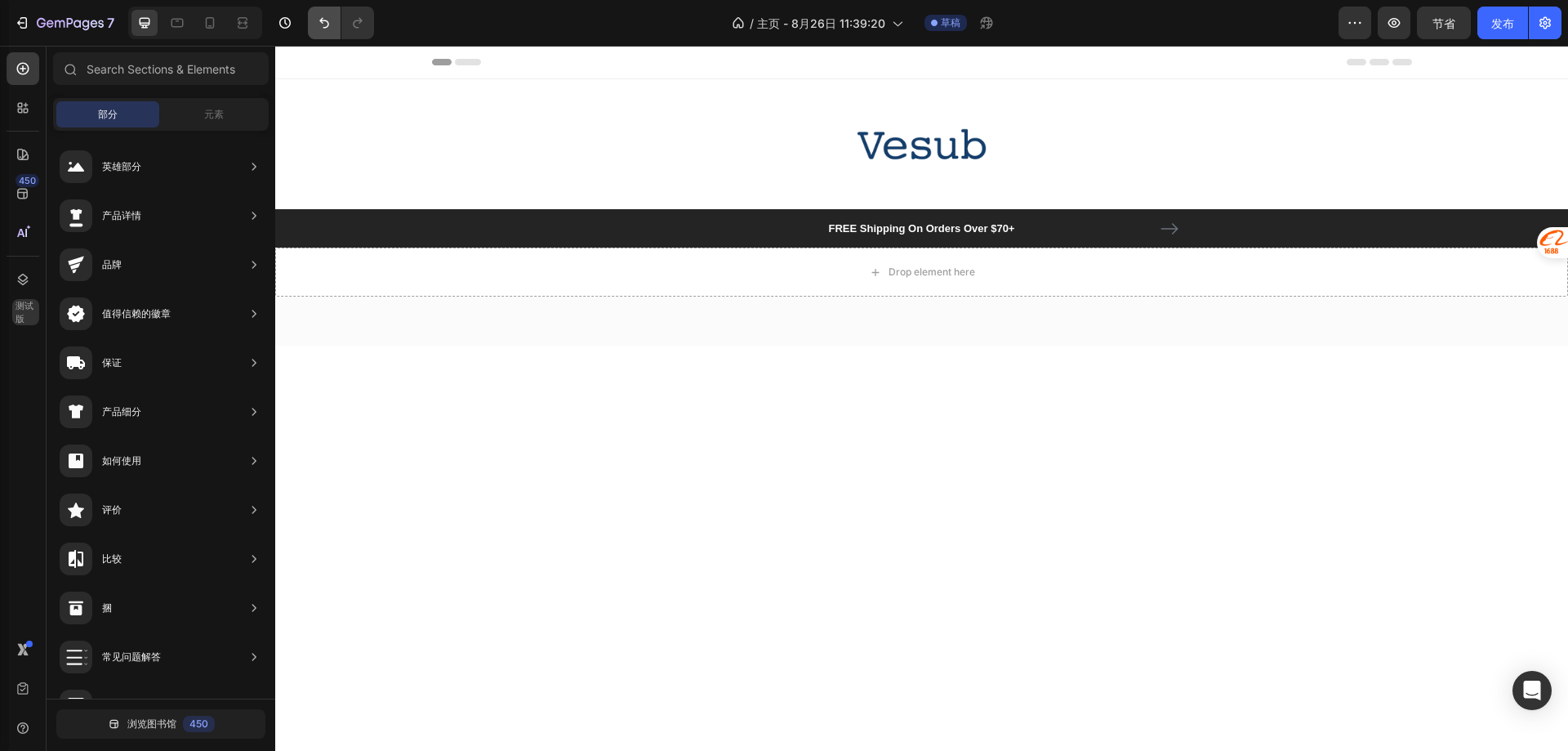
click at [326, 37] on button "撤消/重做" at bounding box center [324, 23] width 32 height 32
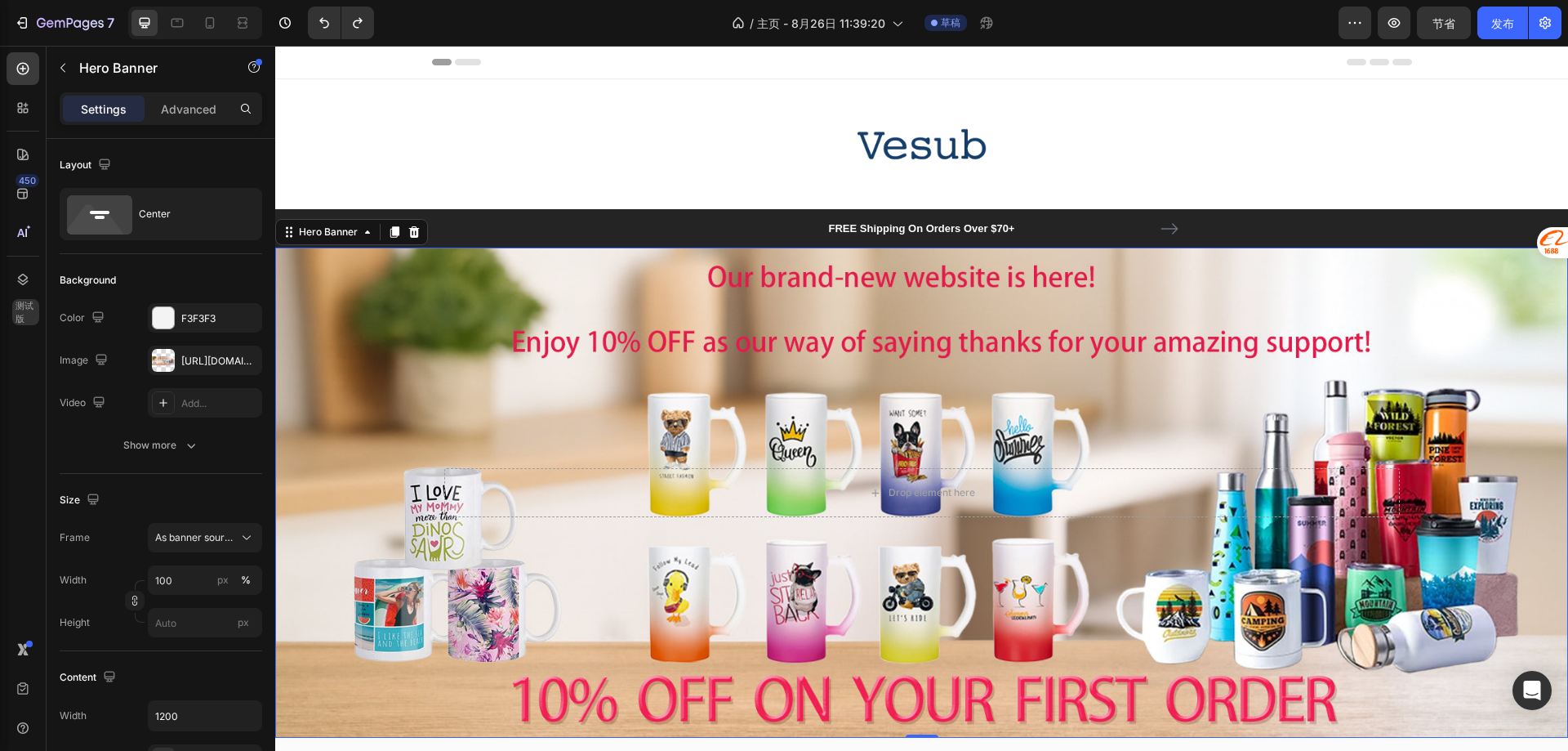
click at [482, 353] on div "Background Image" at bounding box center [922, 492] width 1293 height 490
click at [485, 468] on div "Drop element here" at bounding box center [922, 492] width 956 height 49
click at [503, 477] on div "Drop element here" at bounding box center [922, 492] width 956 height 49
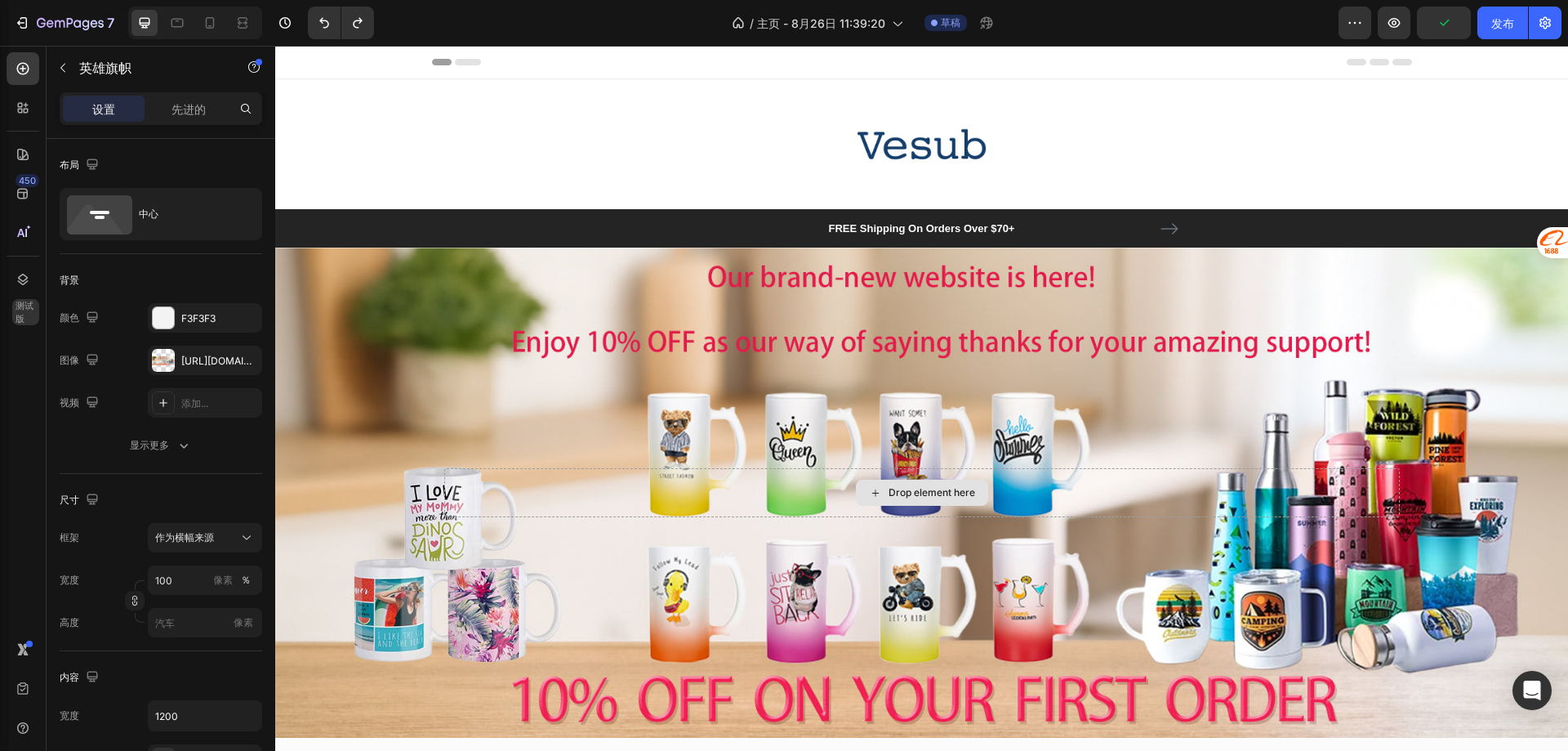
click at [915, 486] on div "Drop element here" at bounding box center [931, 493] width 87 height 13
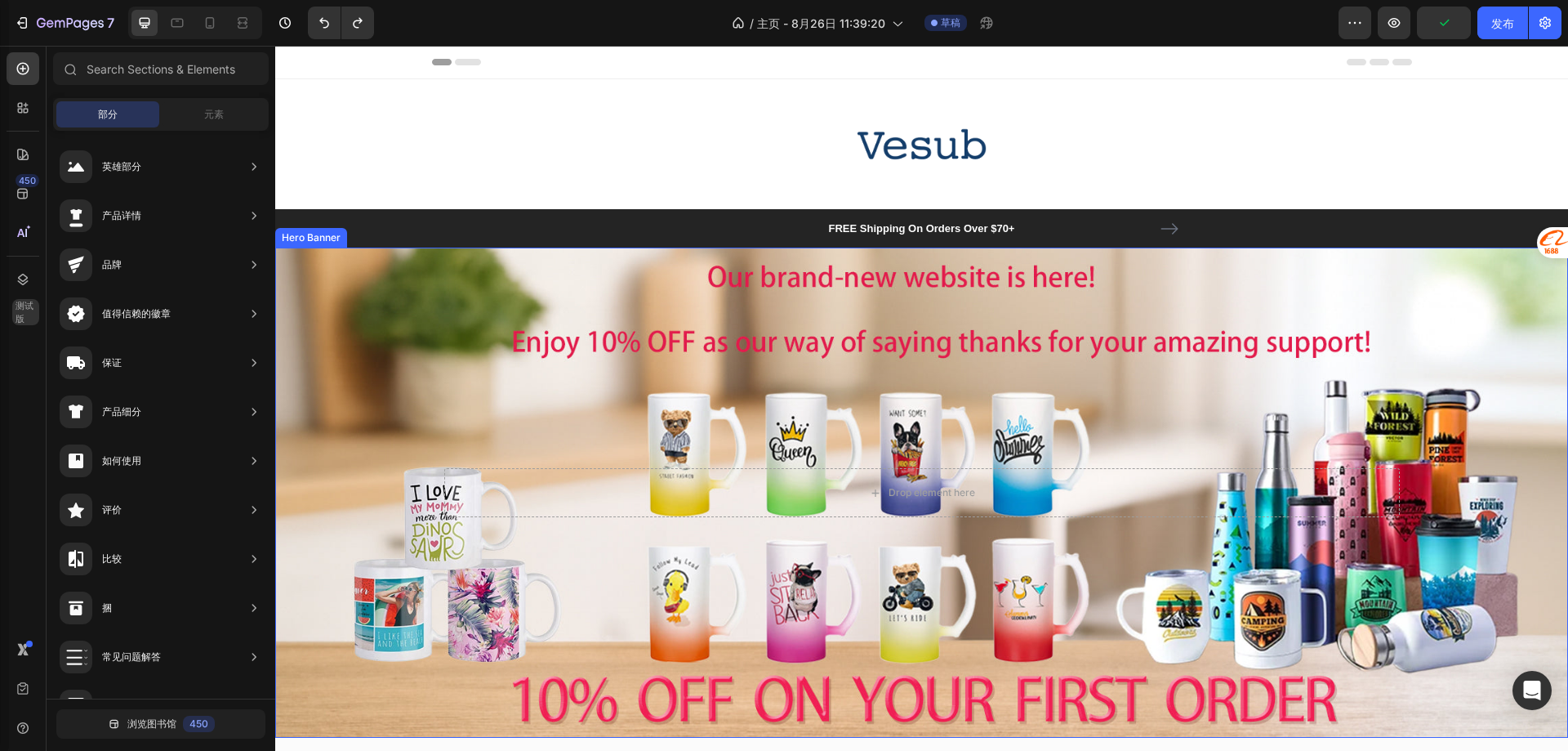
click at [491, 603] on div "Background Image" at bounding box center [922, 492] width 1293 height 490
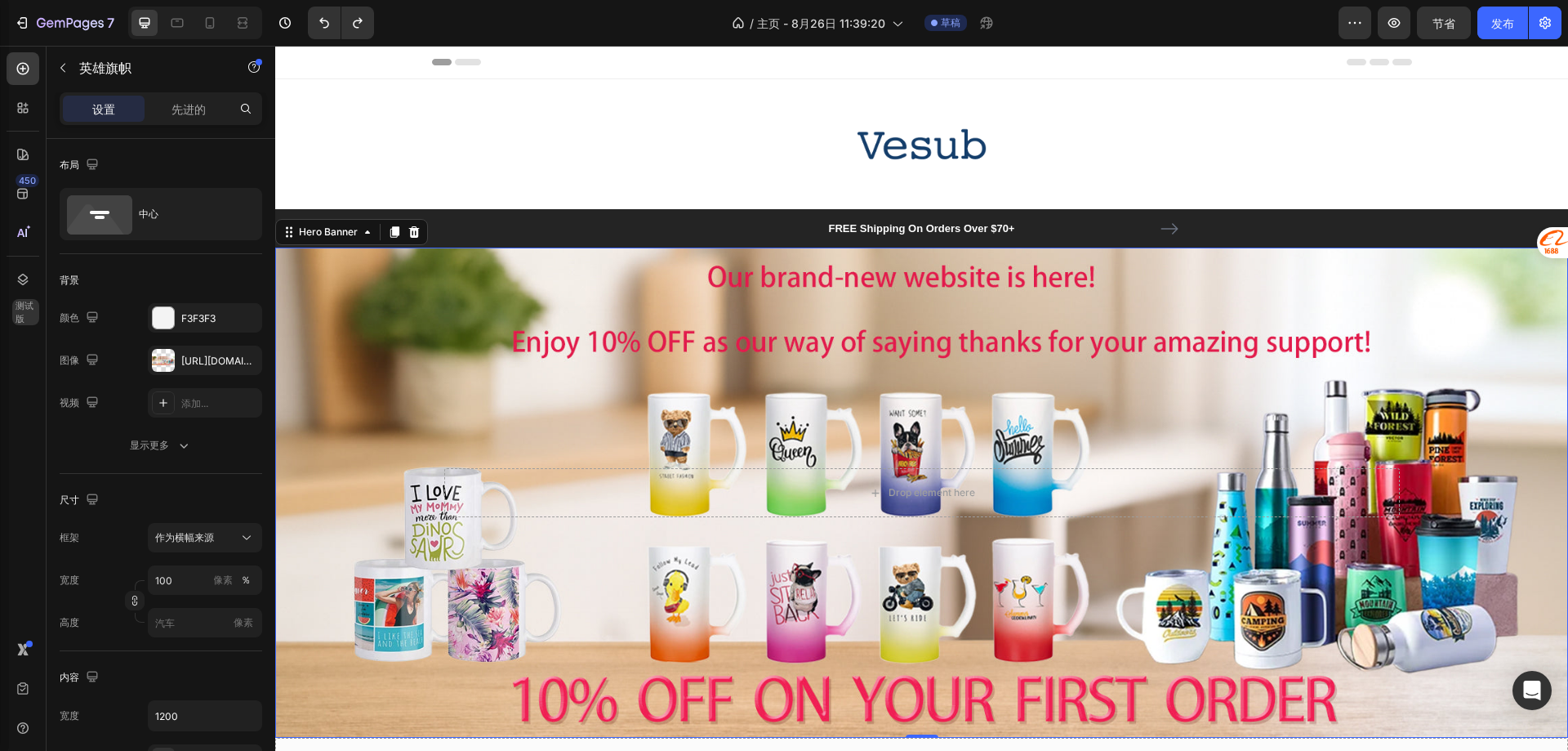
click at [416, 370] on div "Background Image" at bounding box center [922, 492] width 1293 height 490
click at [159, 449] on font "显示更多" at bounding box center [149, 444] width 39 height 12
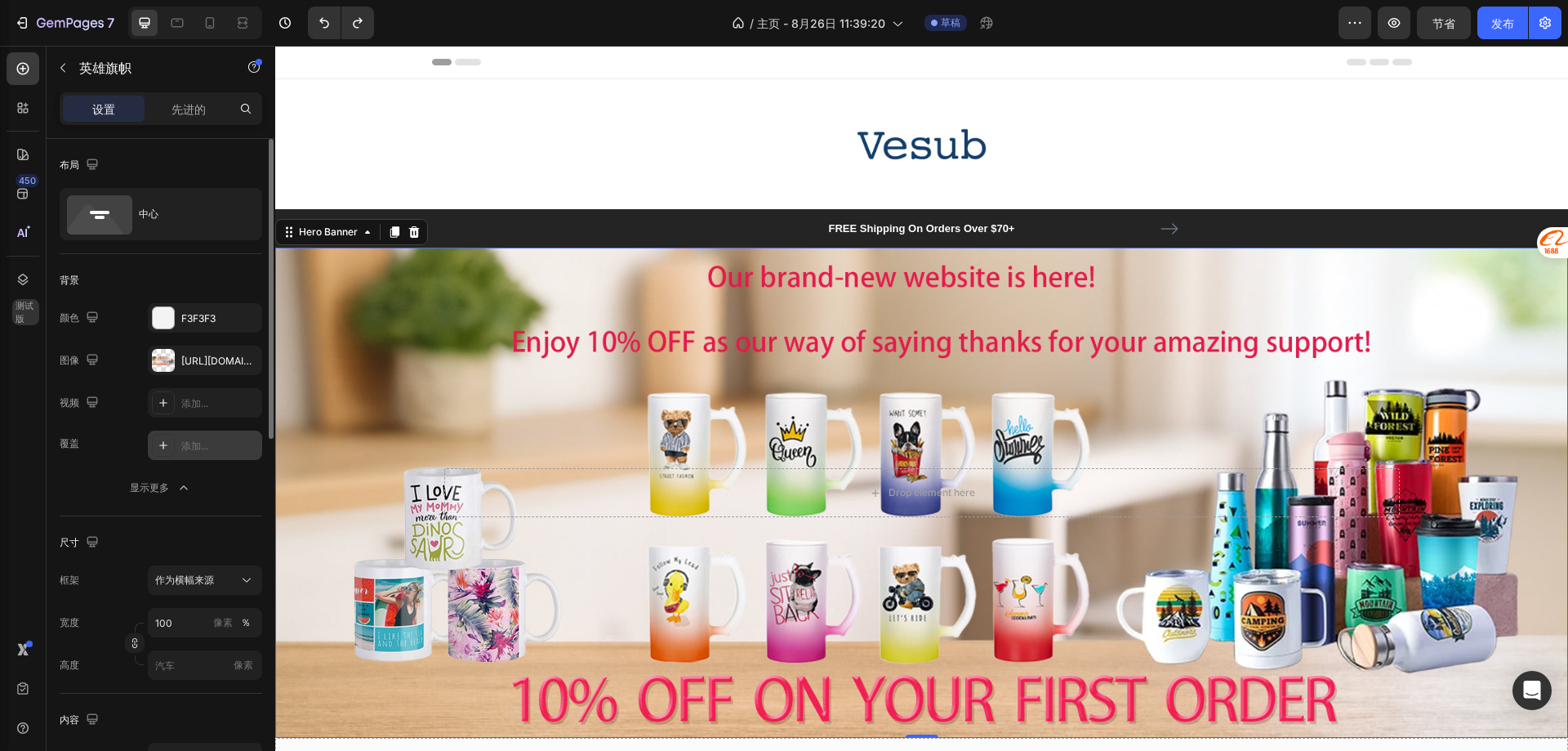
click at [204, 443] on font "添加..." at bounding box center [195, 445] width 27 height 12
click at [86, 468] on div "覆盖 121212 显示更多" at bounding box center [160, 466] width 202 height 72
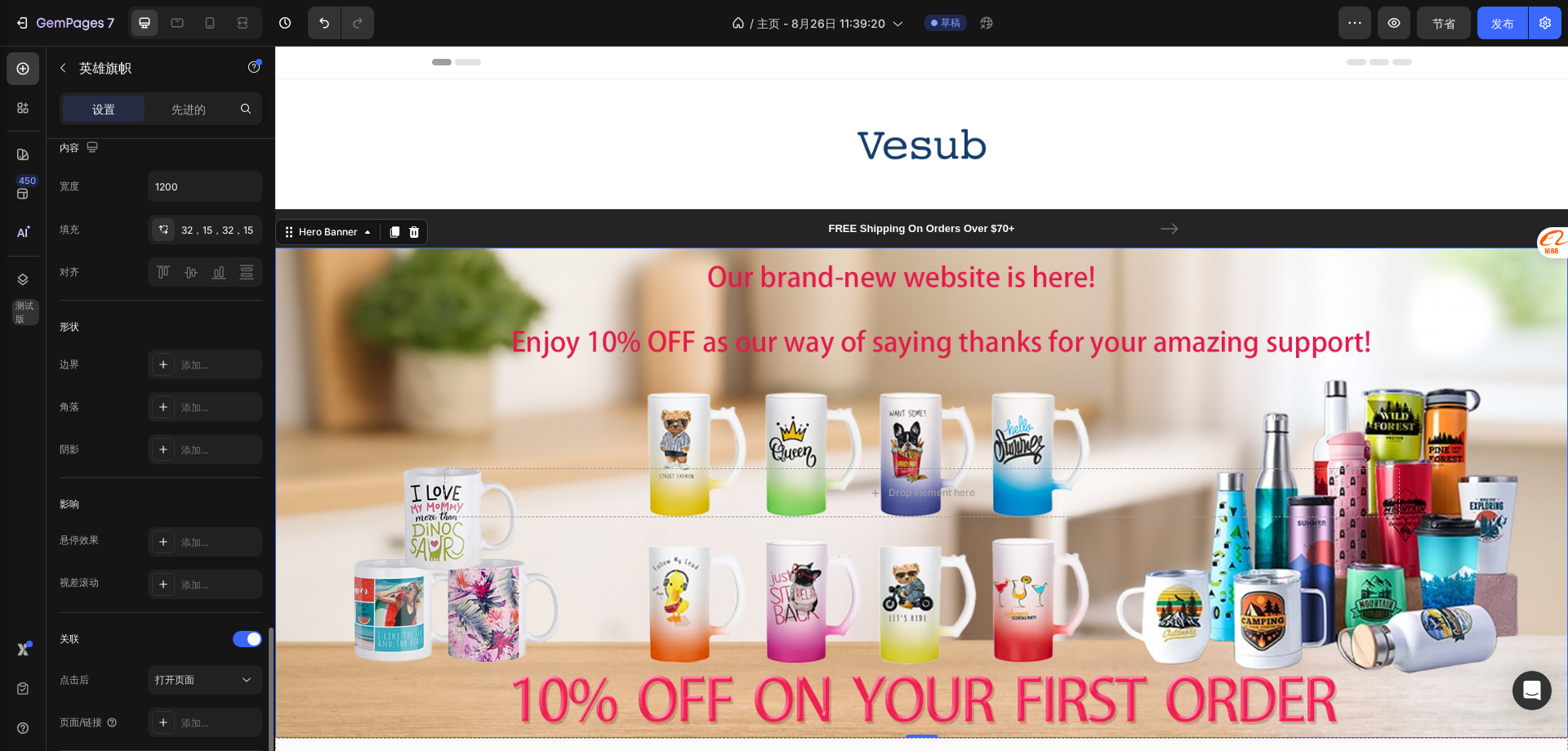
scroll to position [736, 0]
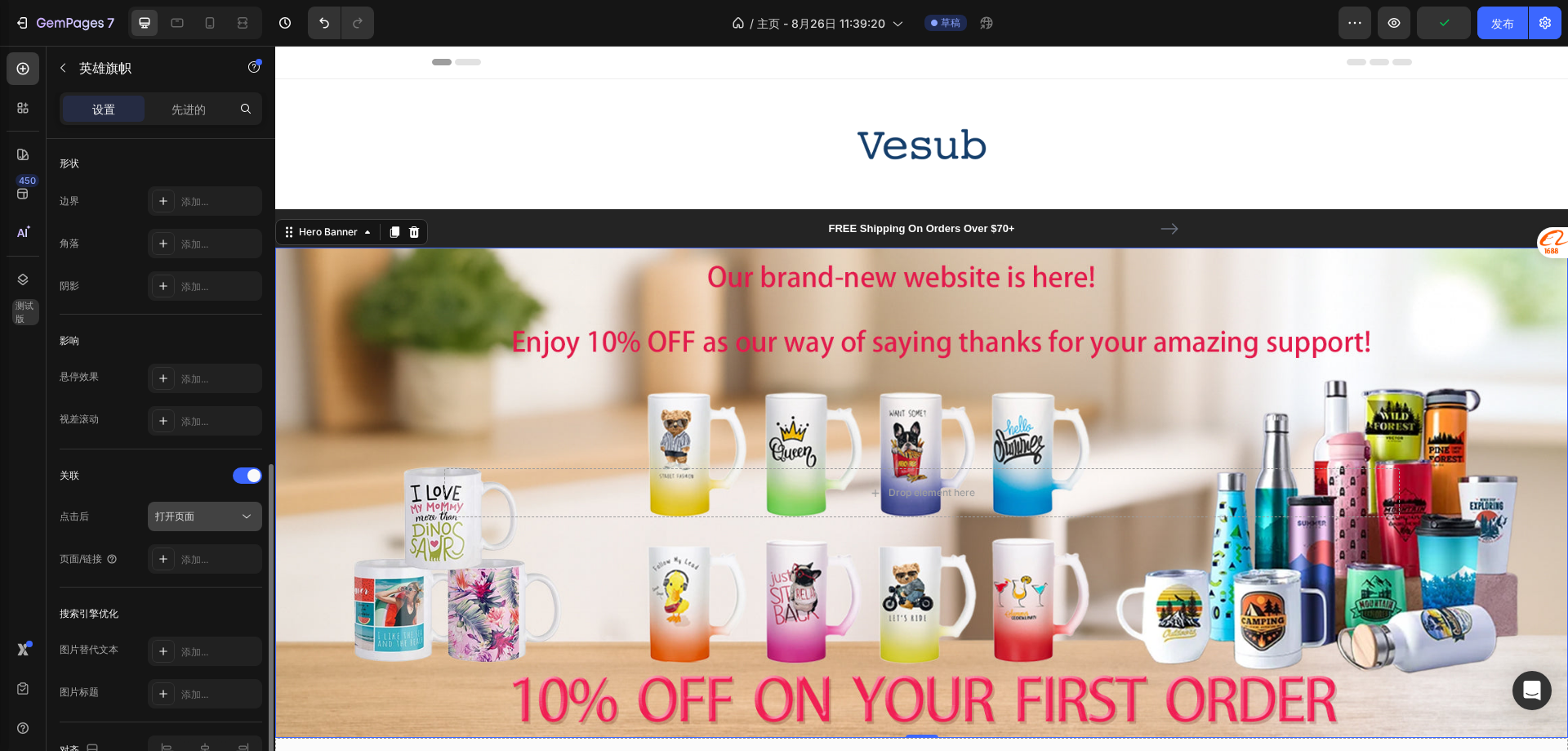
click at [241, 519] on icon at bounding box center [246, 516] width 16 height 16
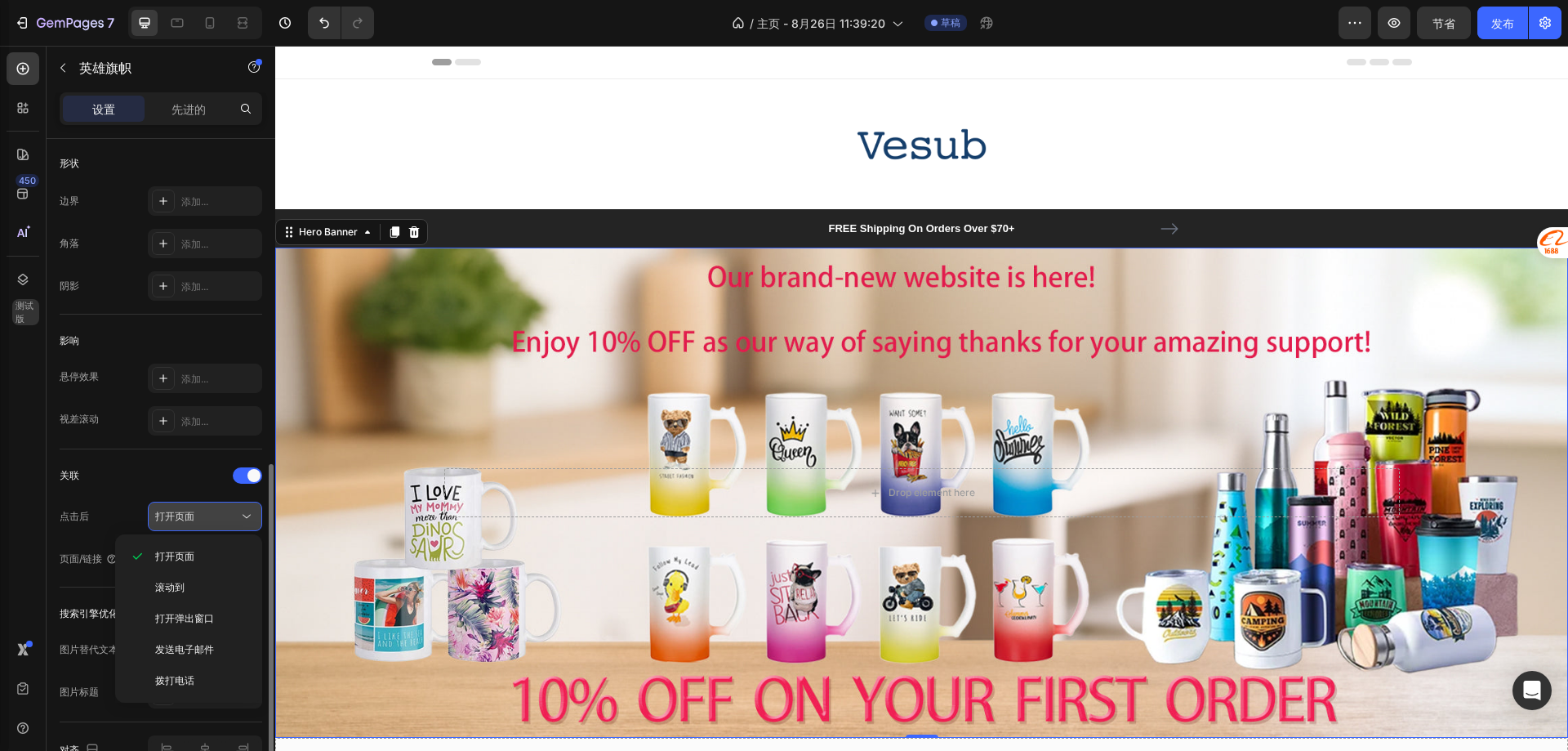
click at [241, 519] on icon at bounding box center [246, 516] width 16 height 16
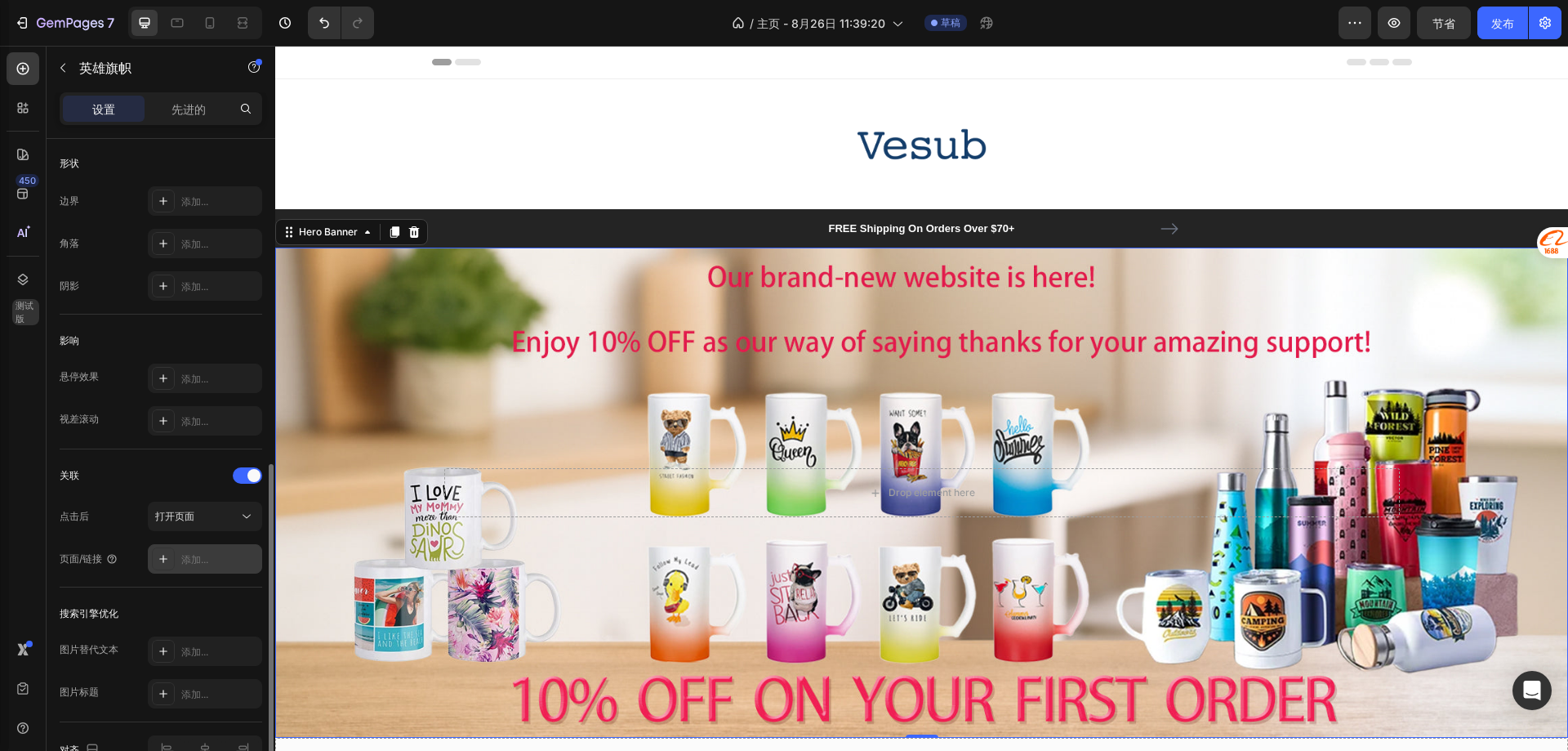
click at [210, 559] on div "添加..." at bounding box center [220, 559] width 76 height 14
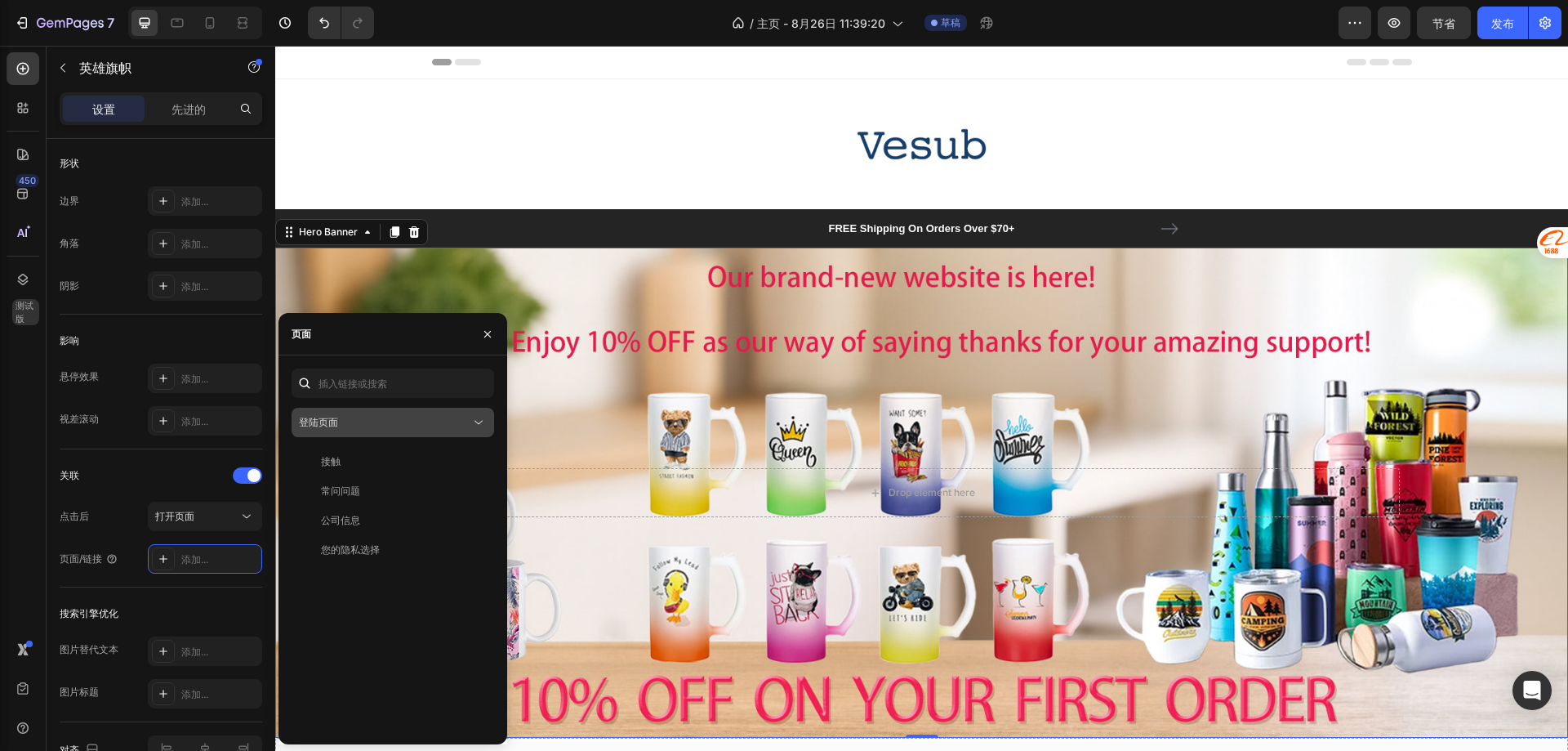
click at [386, 433] on button "登陆页面" at bounding box center [392, 422] width 202 height 30
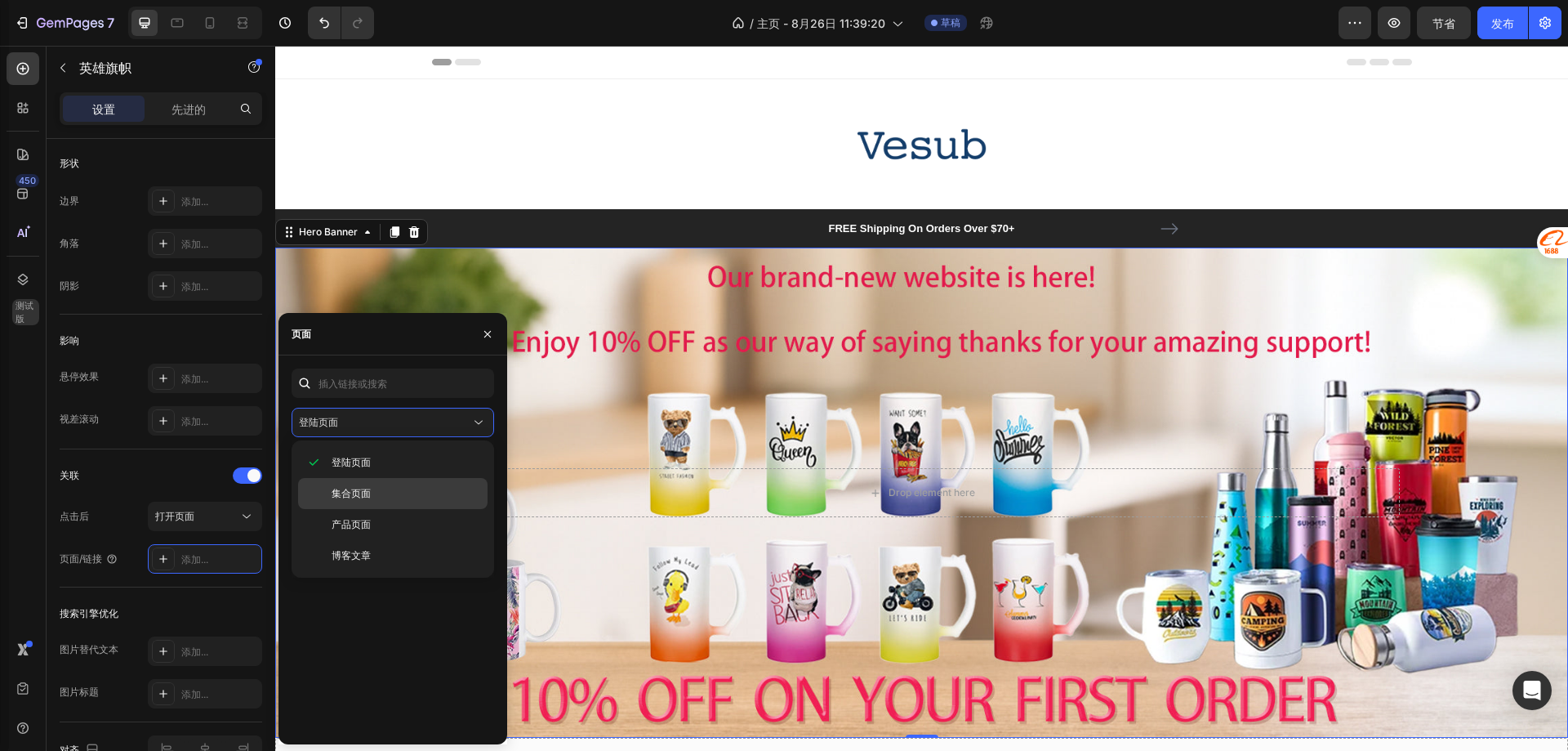
click at [365, 509] on div "集合页面" at bounding box center [392, 525] width 189 height 31
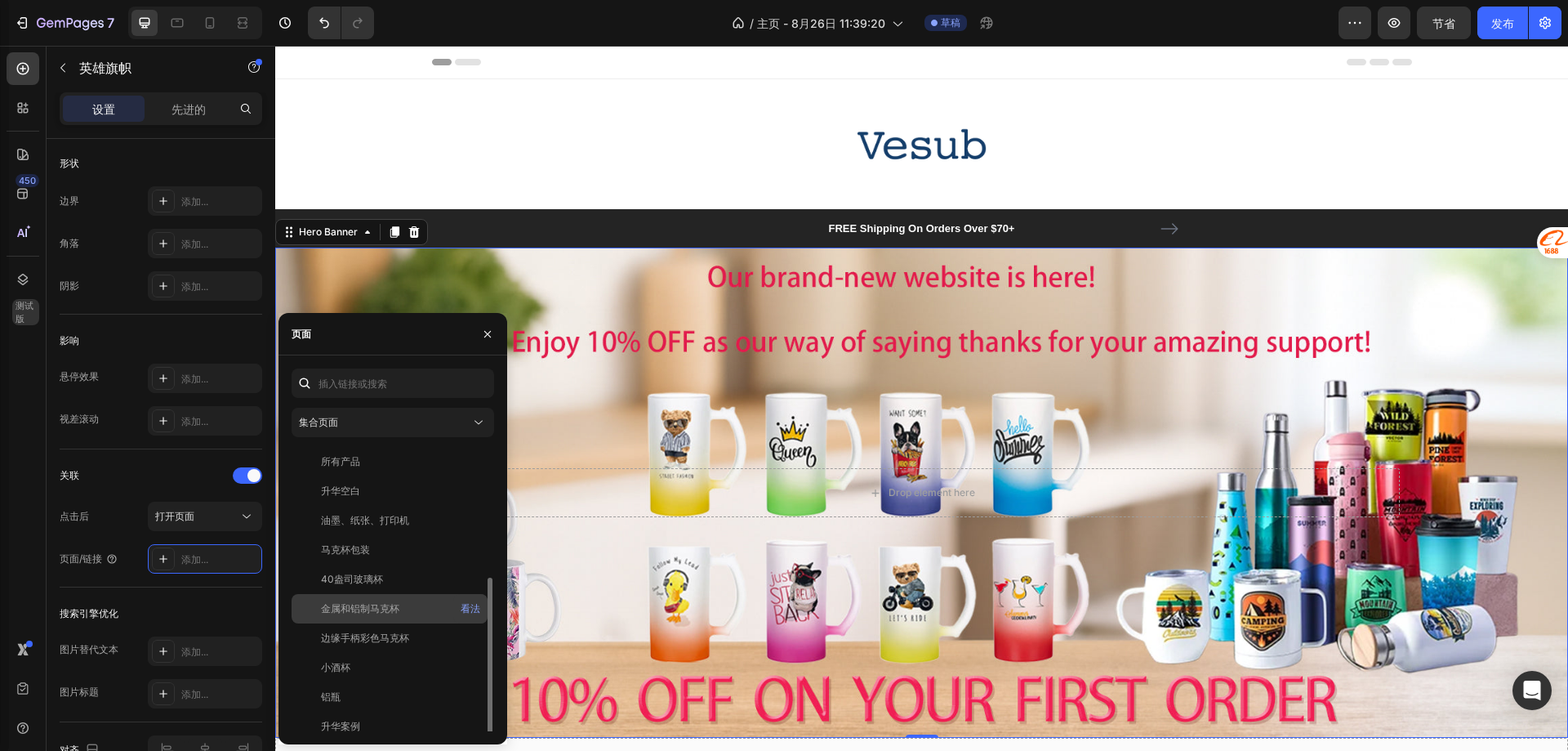
scroll to position [82, 0]
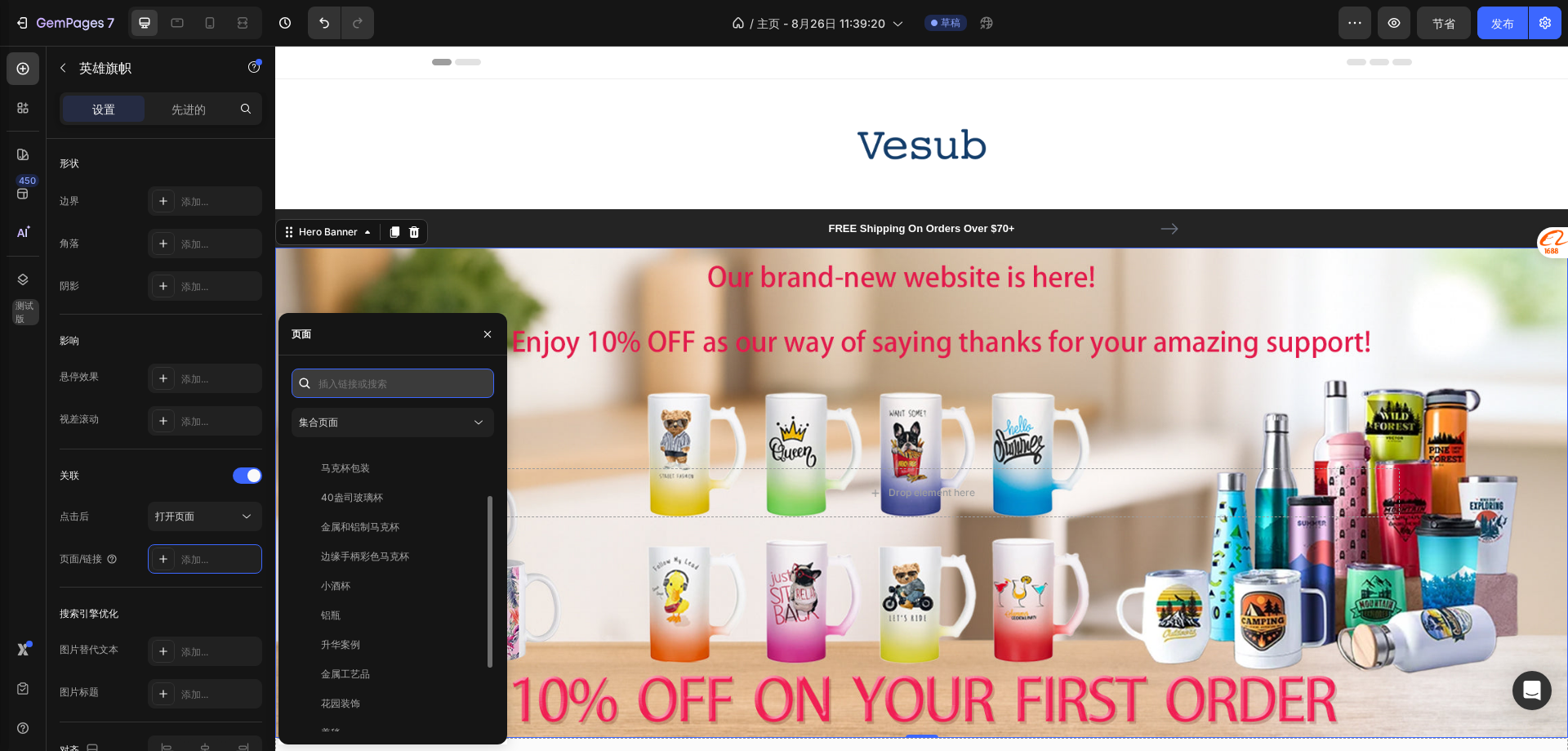
click at [359, 391] on input "text" at bounding box center [392, 383] width 202 height 30
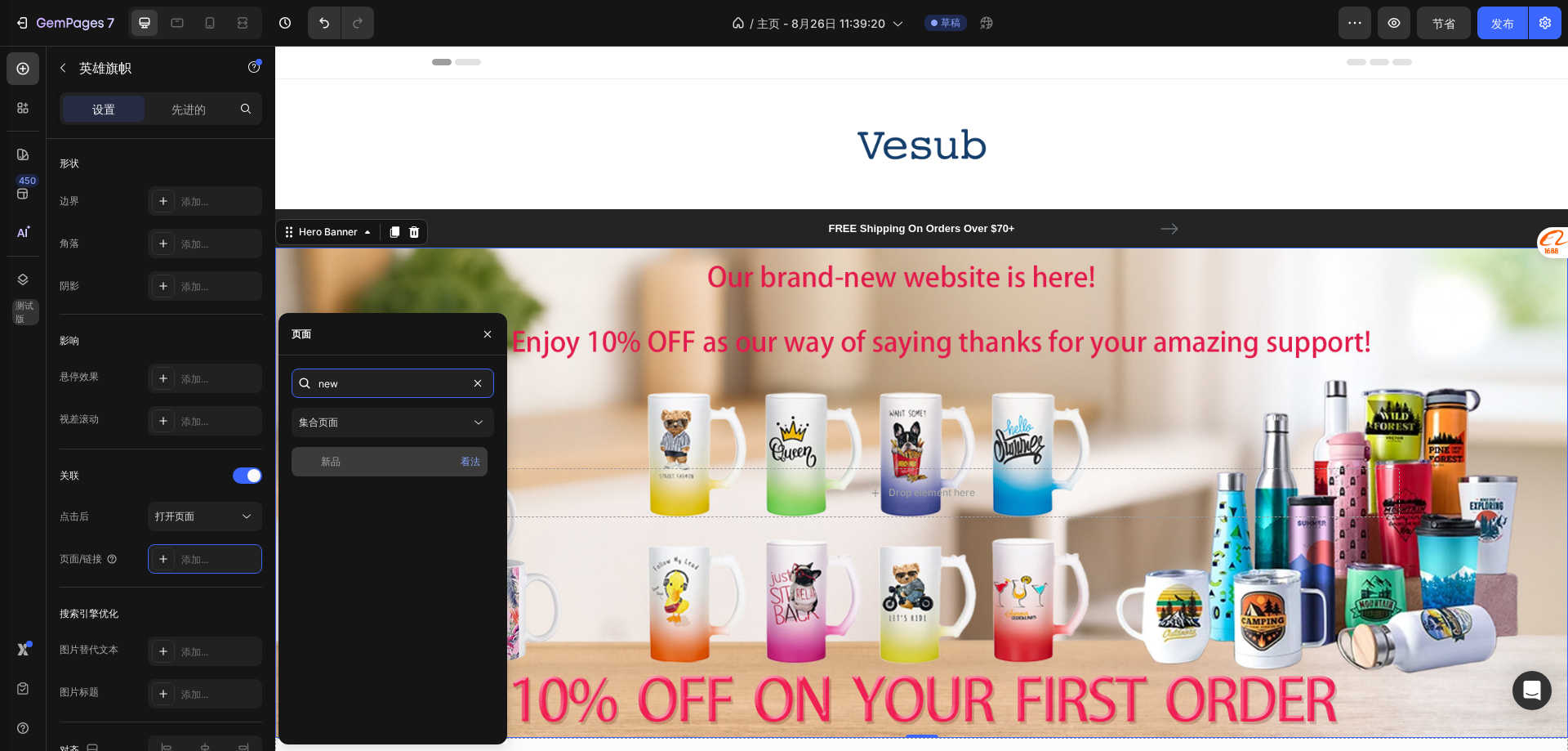
type input "new"
click at [349, 447] on div "新品 看法" at bounding box center [389, 461] width 196 height 30
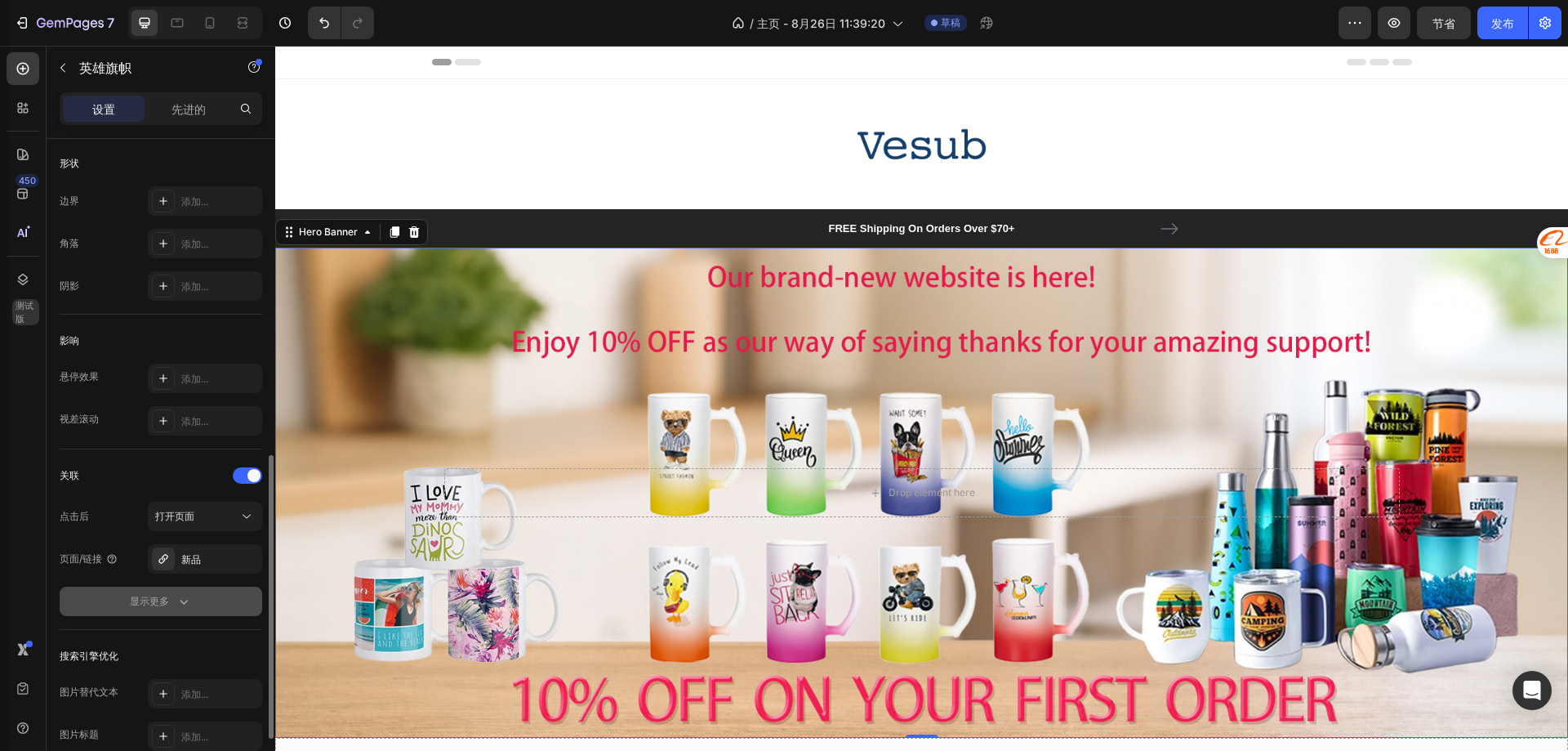
click at [207, 611] on button "显示更多" at bounding box center [160, 601] width 202 height 30
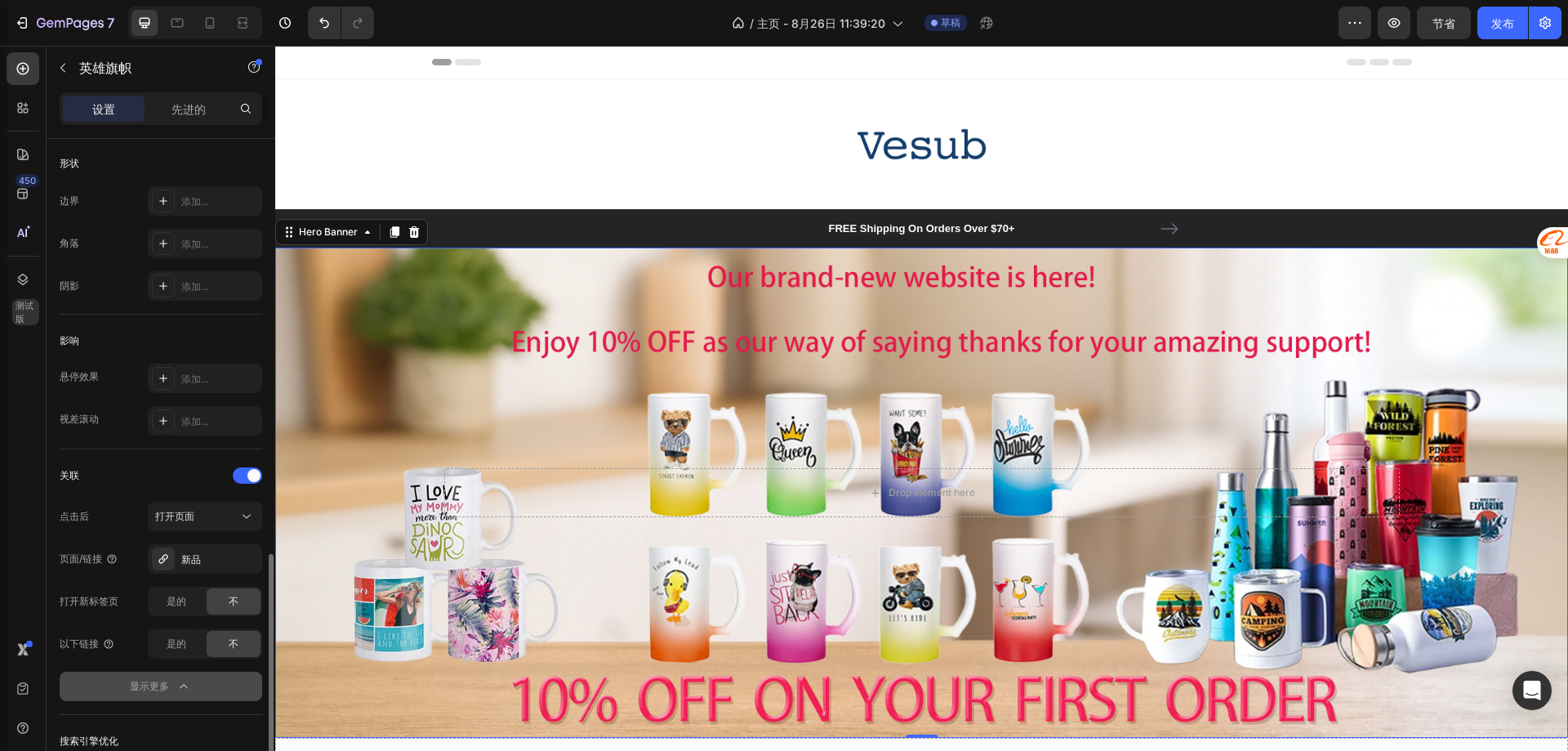
scroll to position [955, 0]
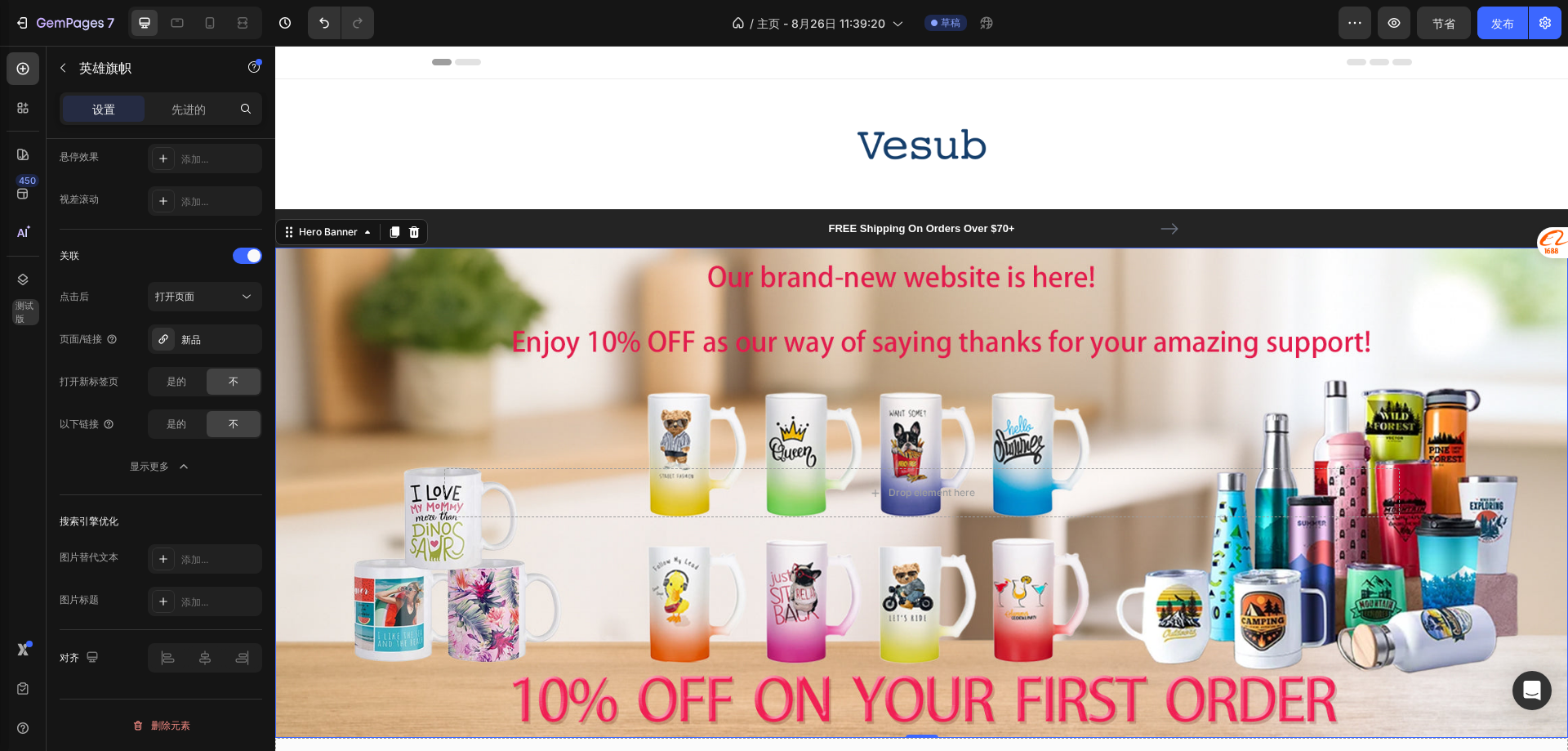
click at [564, 595] on div "Overlay" at bounding box center [922, 492] width 1293 height 490
click at [954, 333] on div "Overlay" at bounding box center [922, 492] width 1293 height 490
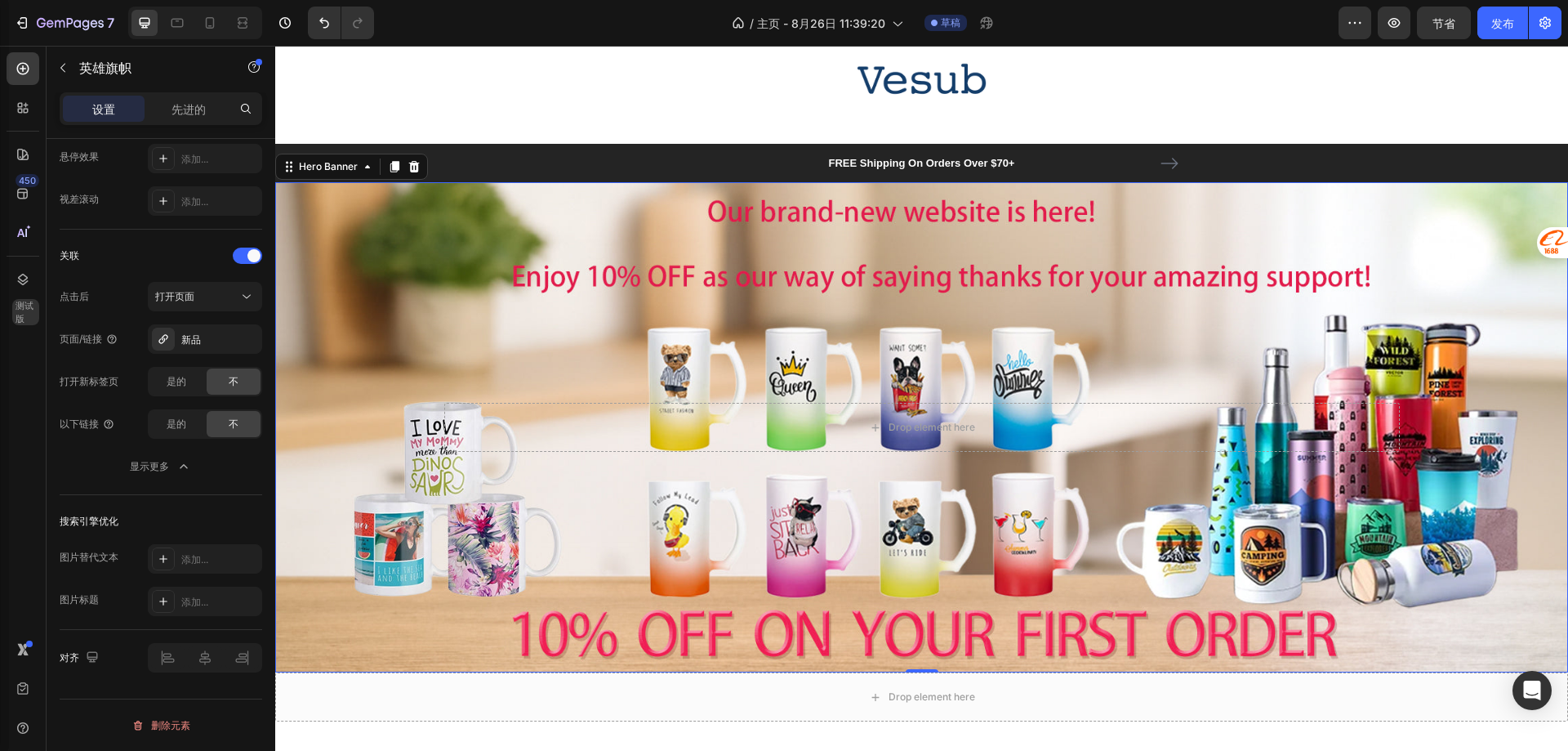
scroll to position [0, 0]
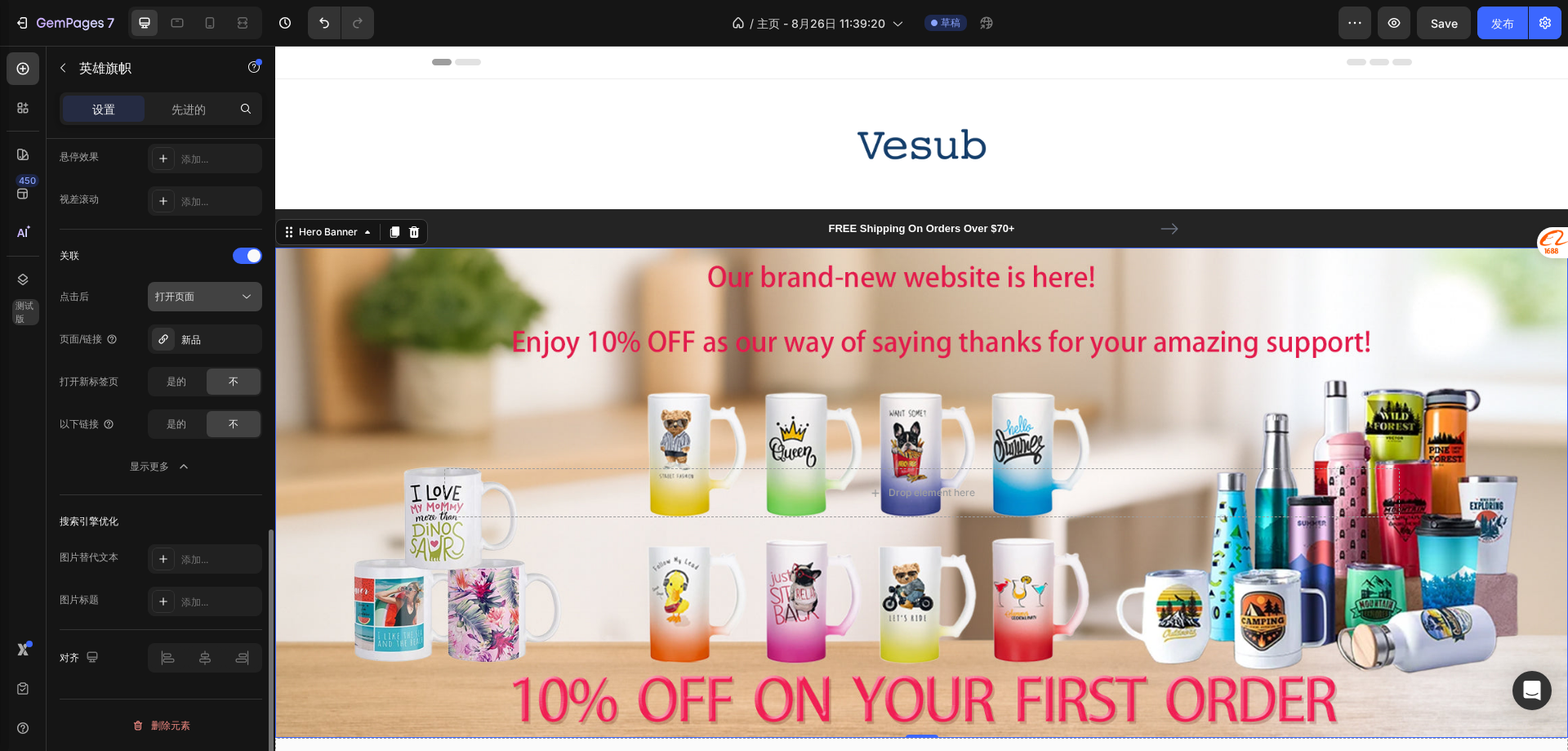
click at [171, 296] on font "打开页面" at bounding box center [174, 296] width 39 height 12
click at [164, 469] on font "显示更多" at bounding box center [149, 465] width 39 height 12
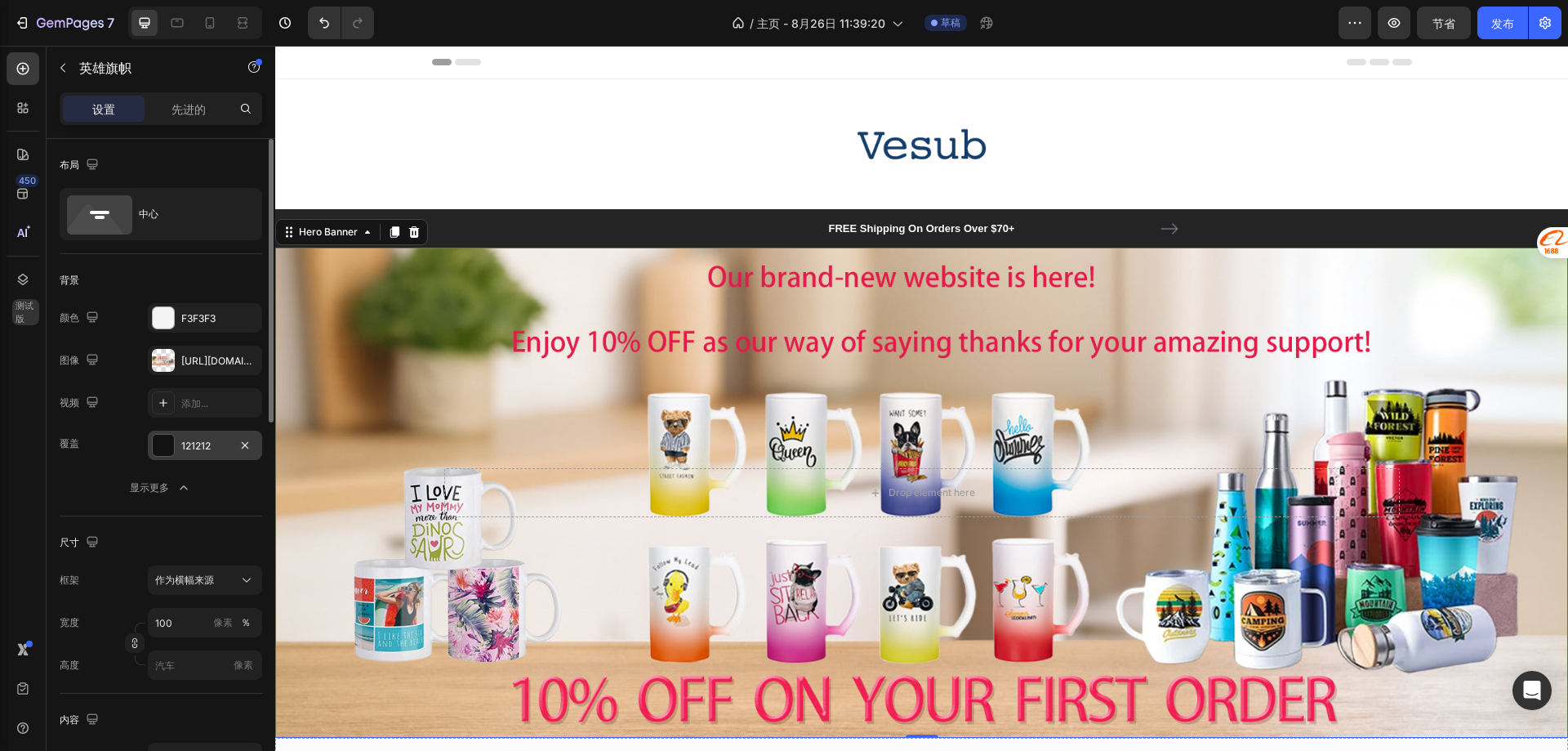
click at [160, 270] on div "背景" at bounding box center [160, 280] width 202 height 26
click at [182, 104] on font "先进的" at bounding box center [189, 109] width 34 height 14
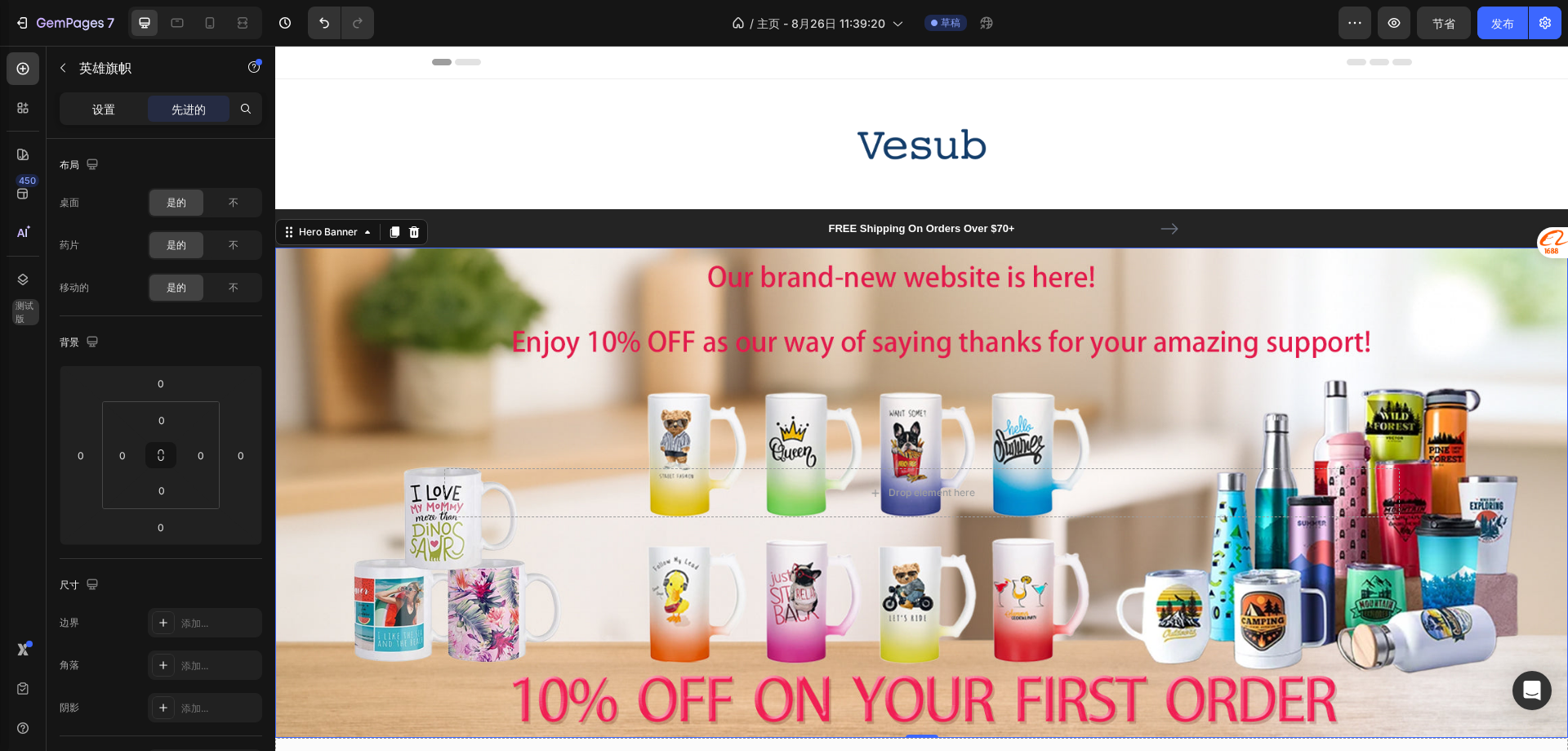
click at [120, 104] on div "设置" at bounding box center [104, 108] width 82 height 26
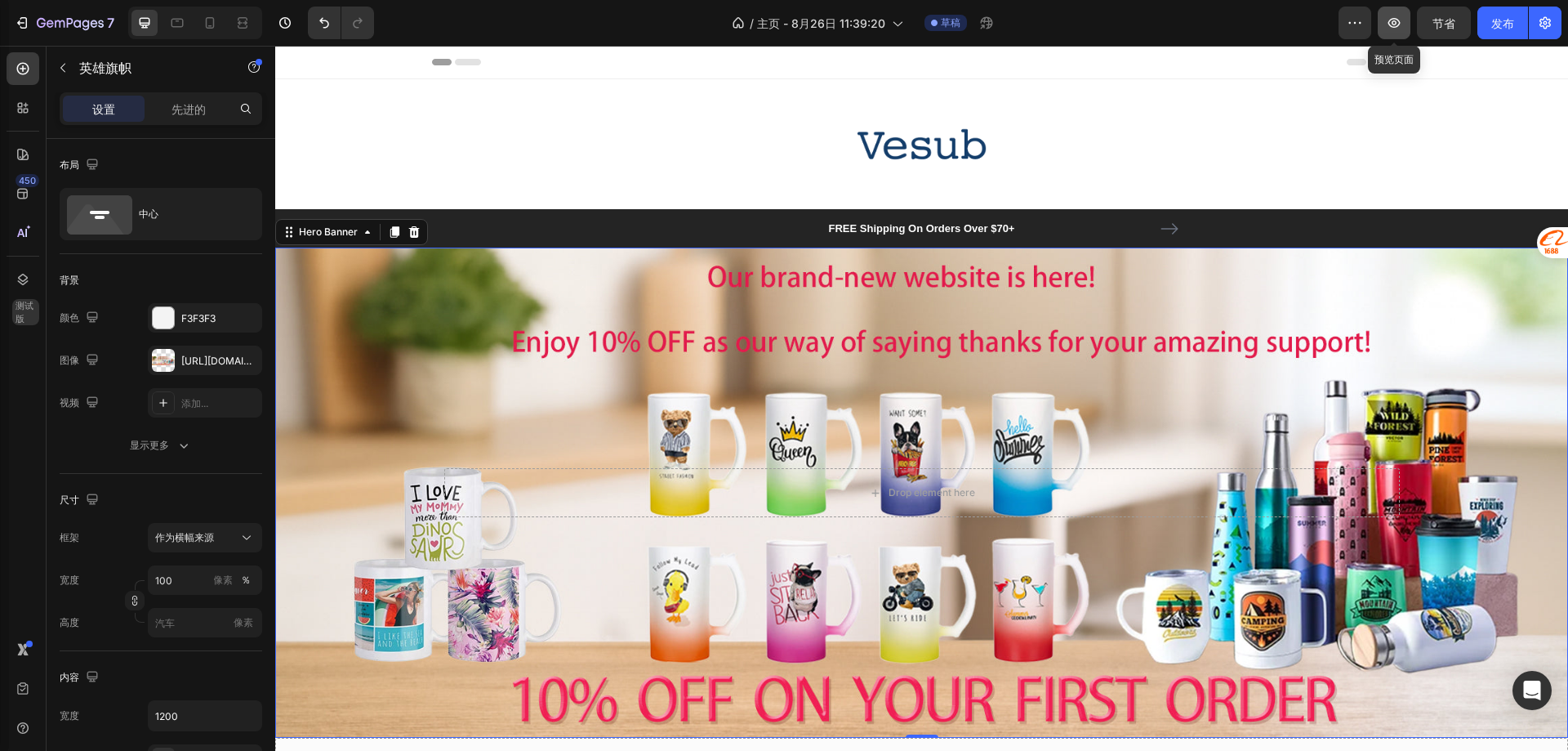
click at [1396, 20] on icon "button" at bounding box center [1393, 22] width 16 height 16
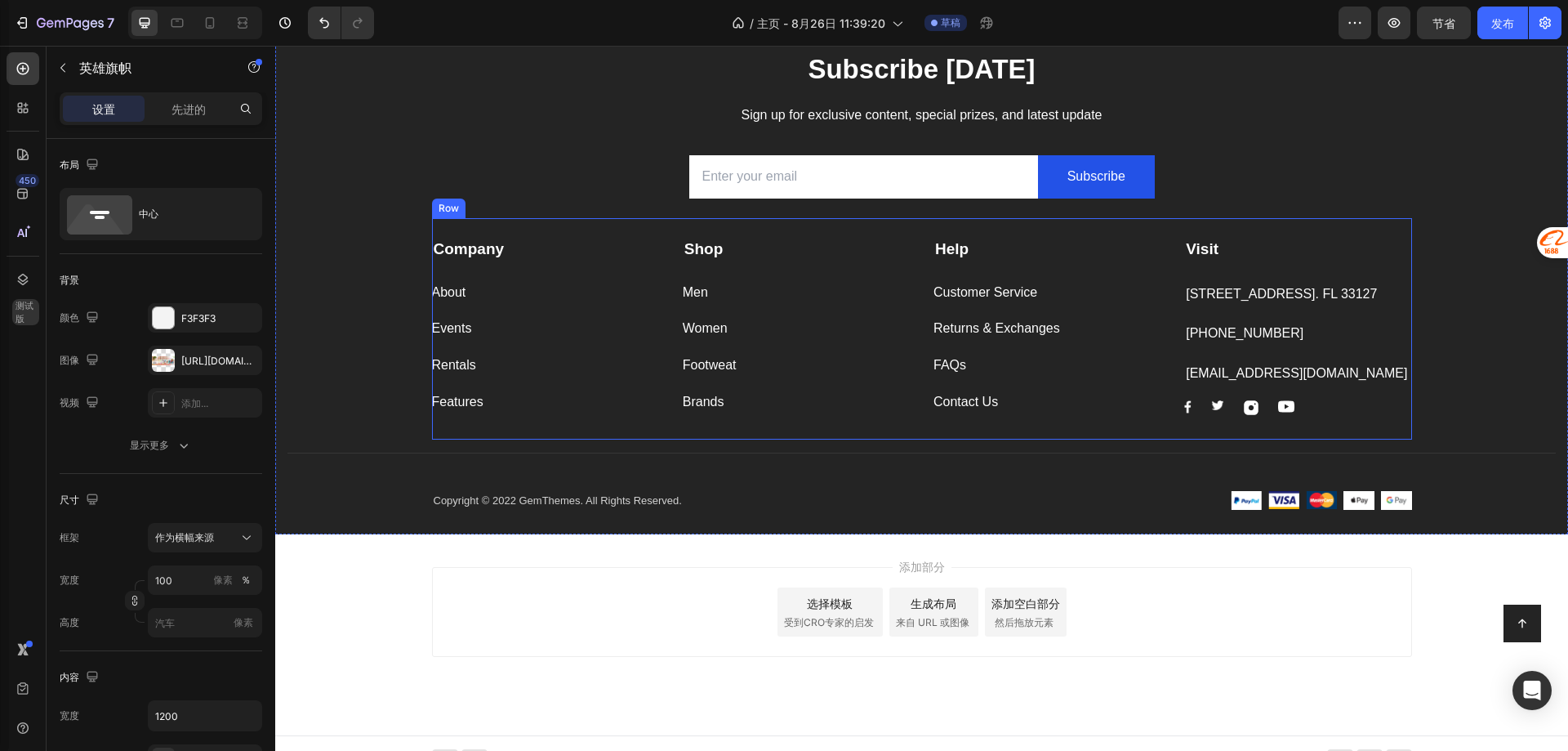
scroll to position [2347, 0]
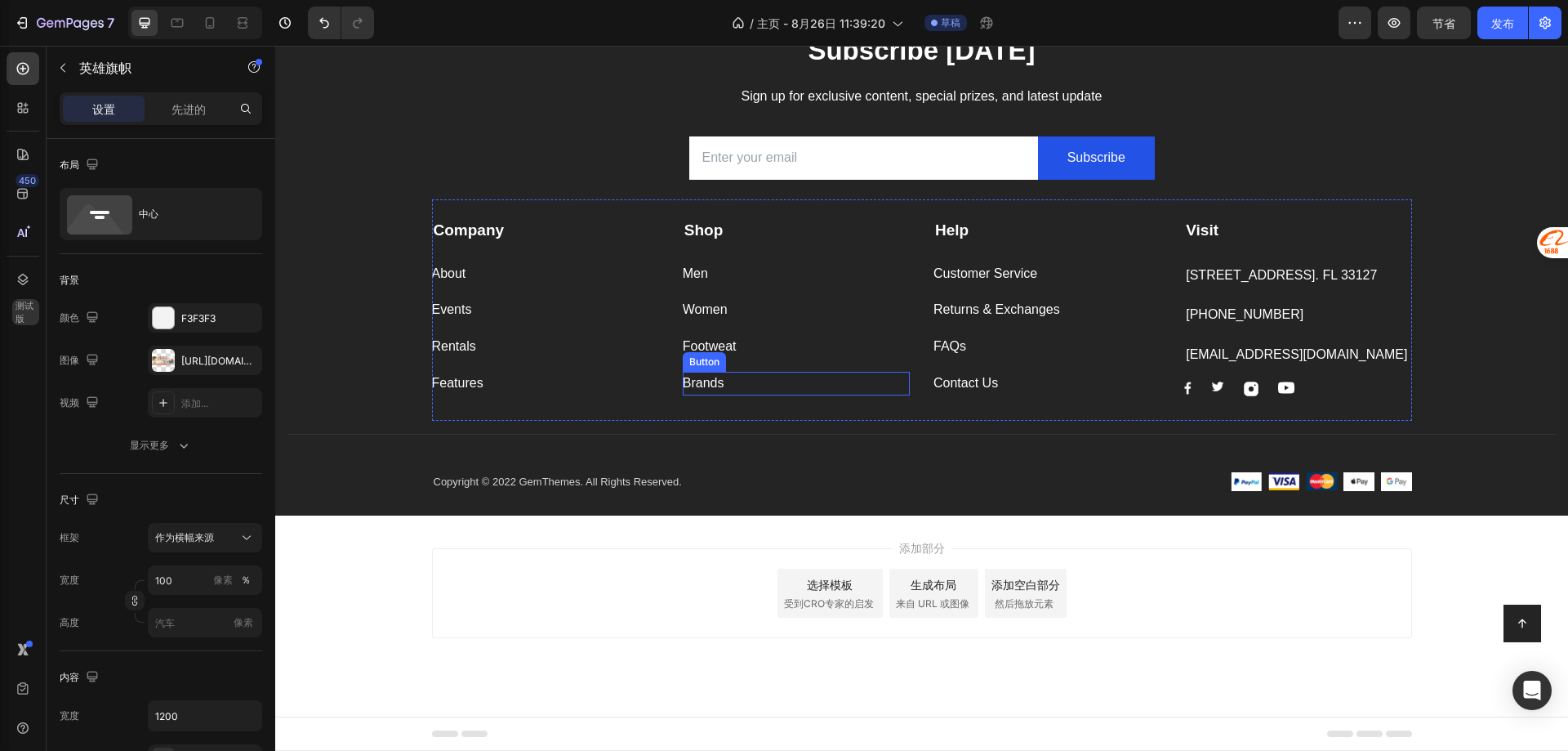
click at [857, 392] on div "Brands Button" at bounding box center [796, 383] width 227 height 24
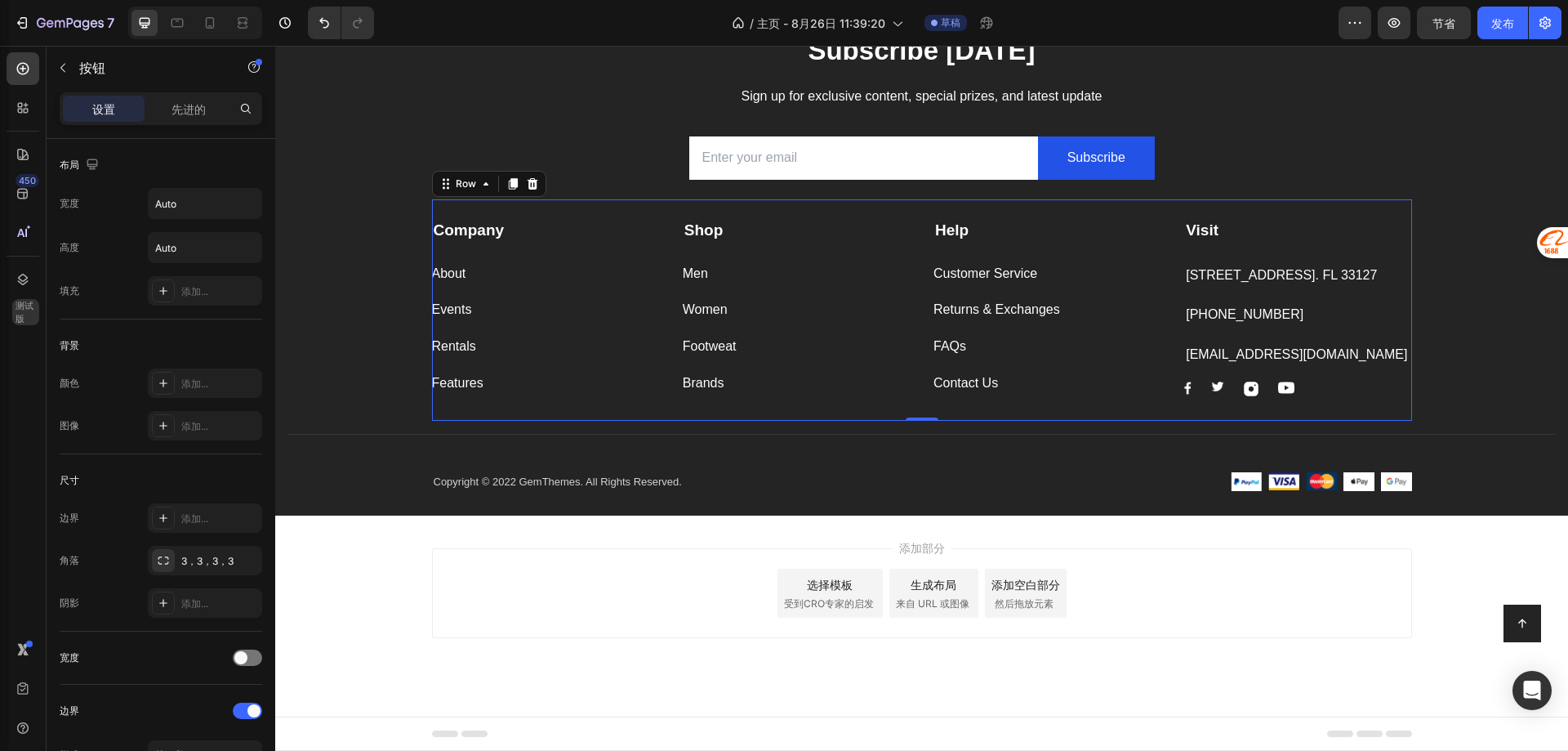
click at [852, 415] on div "Company Text block About Button Events Button Rentals Button Features Button Sh…" at bounding box center [922, 311] width 980 height 222
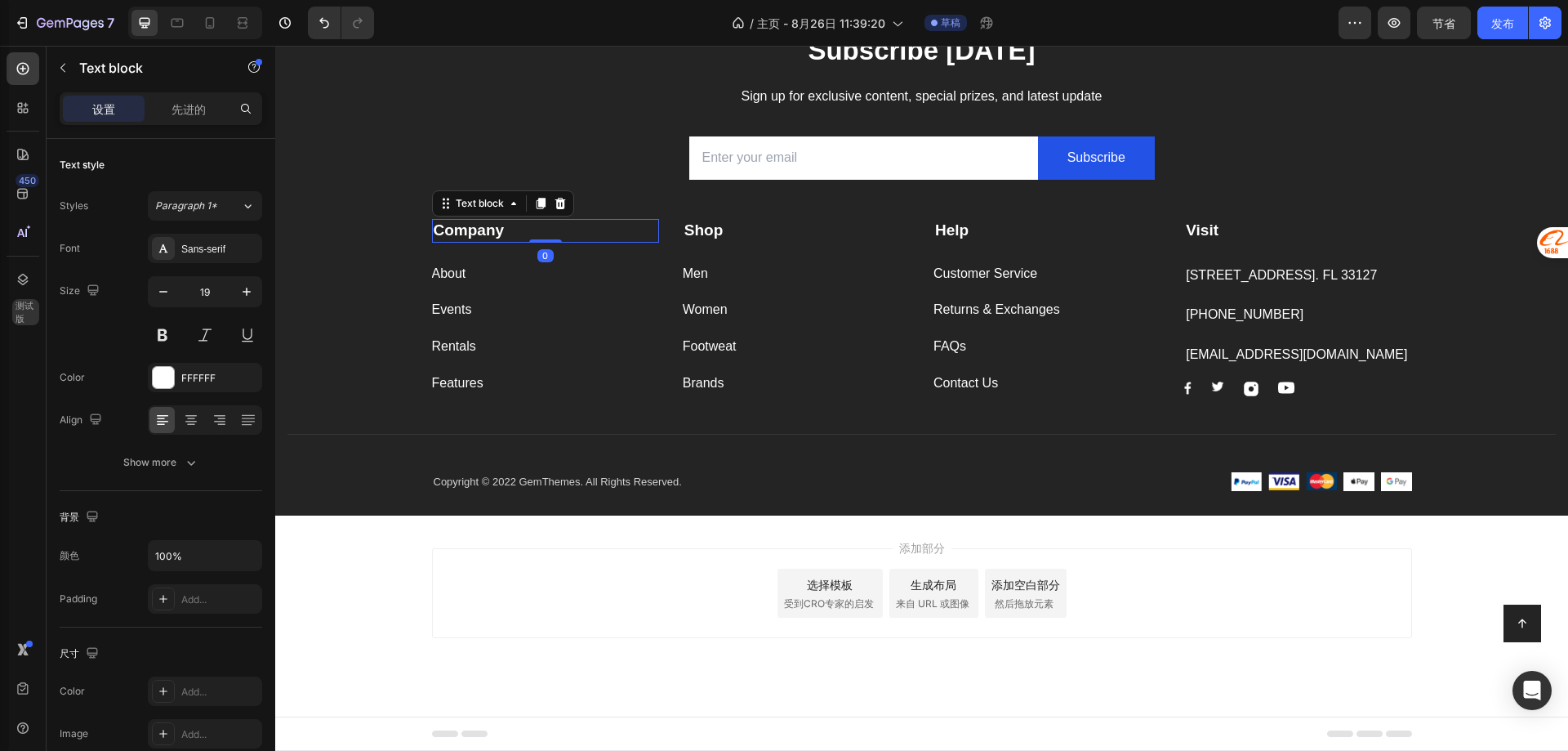
click at [536, 233] on p "Company" at bounding box center [545, 230] width 223 height 20
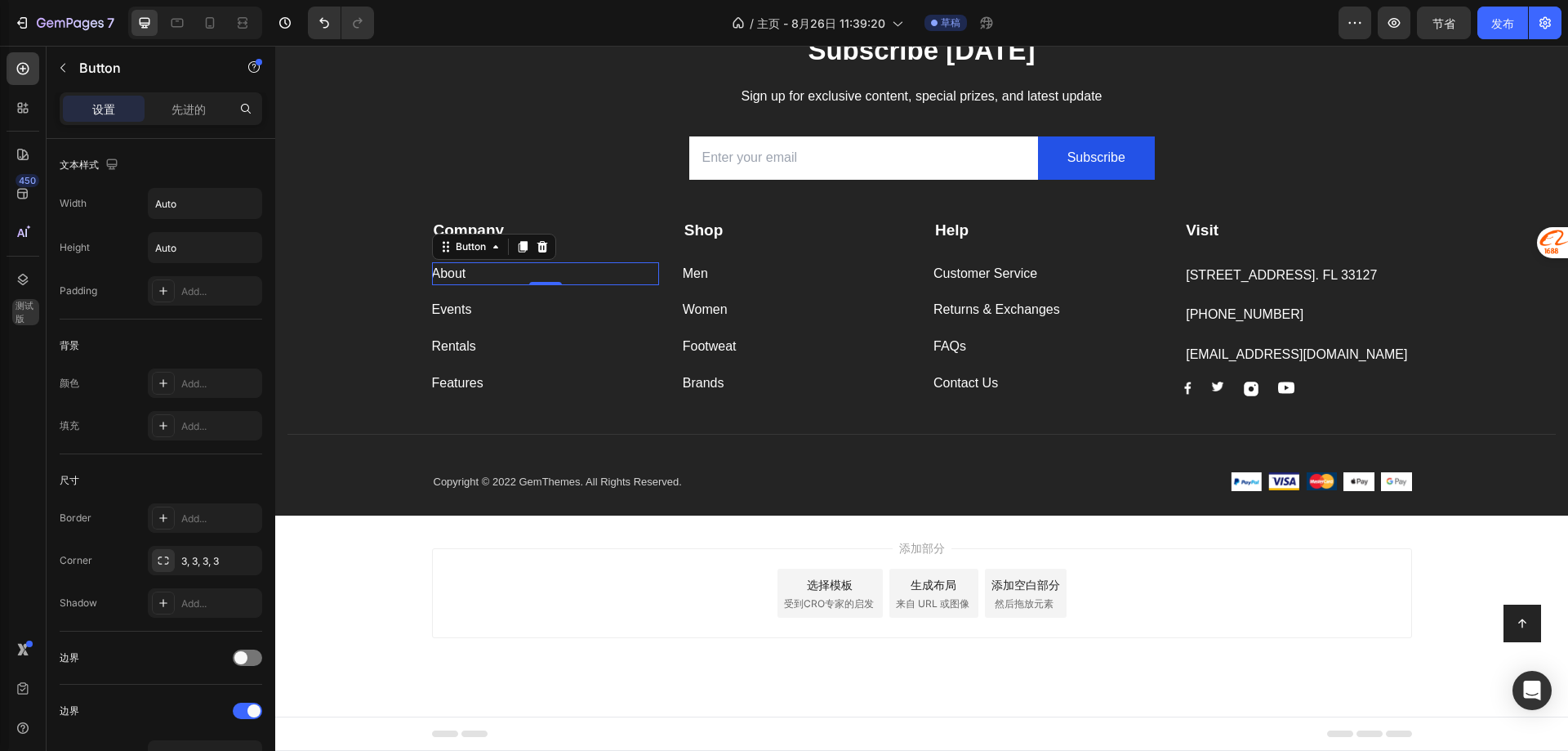
click at [490, 278] on div "About Button 0" at bounding box center [545, 274] width 227 height 24
click at [488, 304] on div "Events Button" at bounding box center [545, 310] width 227 height 24
click at [489, 347] on div "Rentals Button" at bounding box center [545, 347] width 227 height 24
click at [494, 383] on div "Features Button 0" at bounding box center [545, 383] width 227 height 24
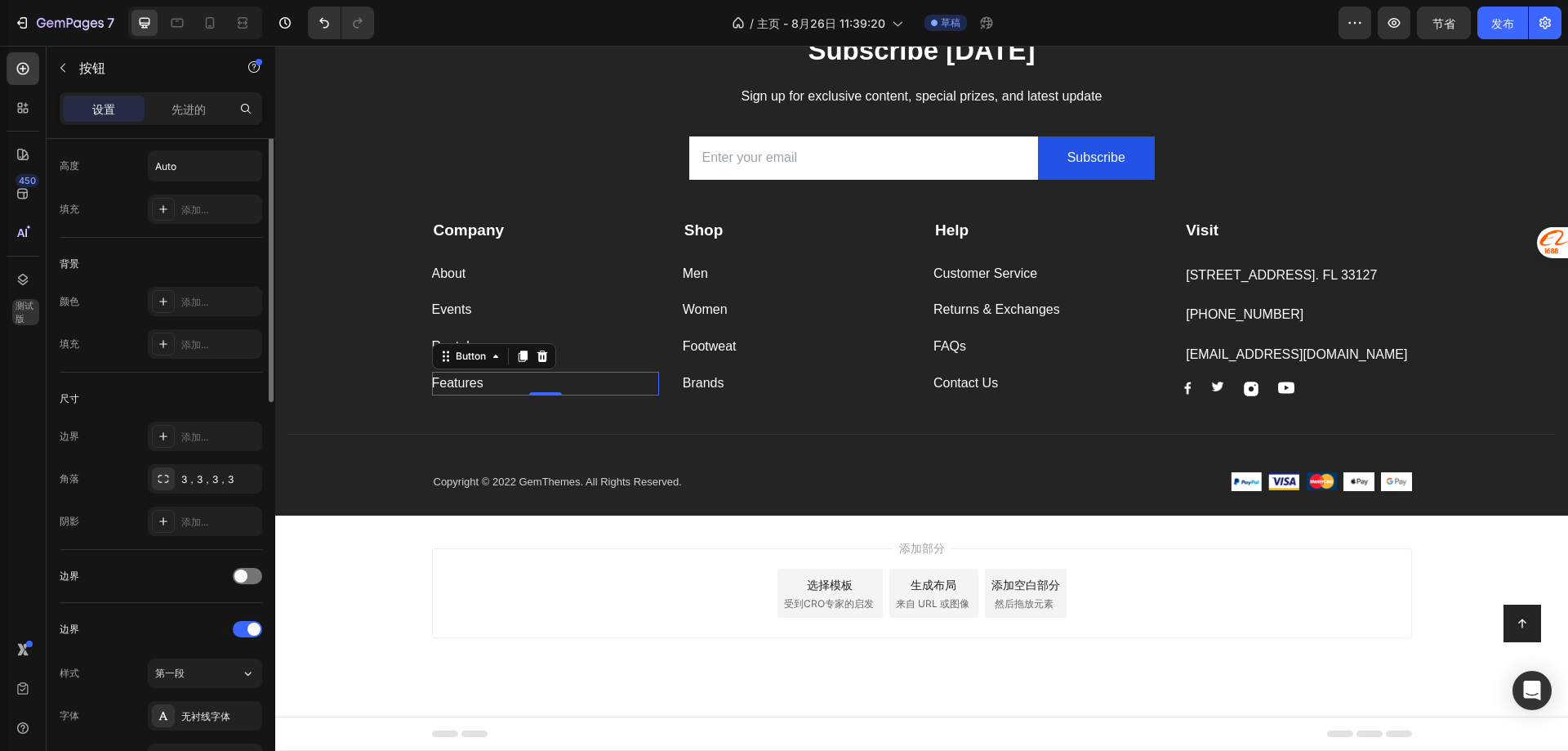
scroll to position [0, 0]
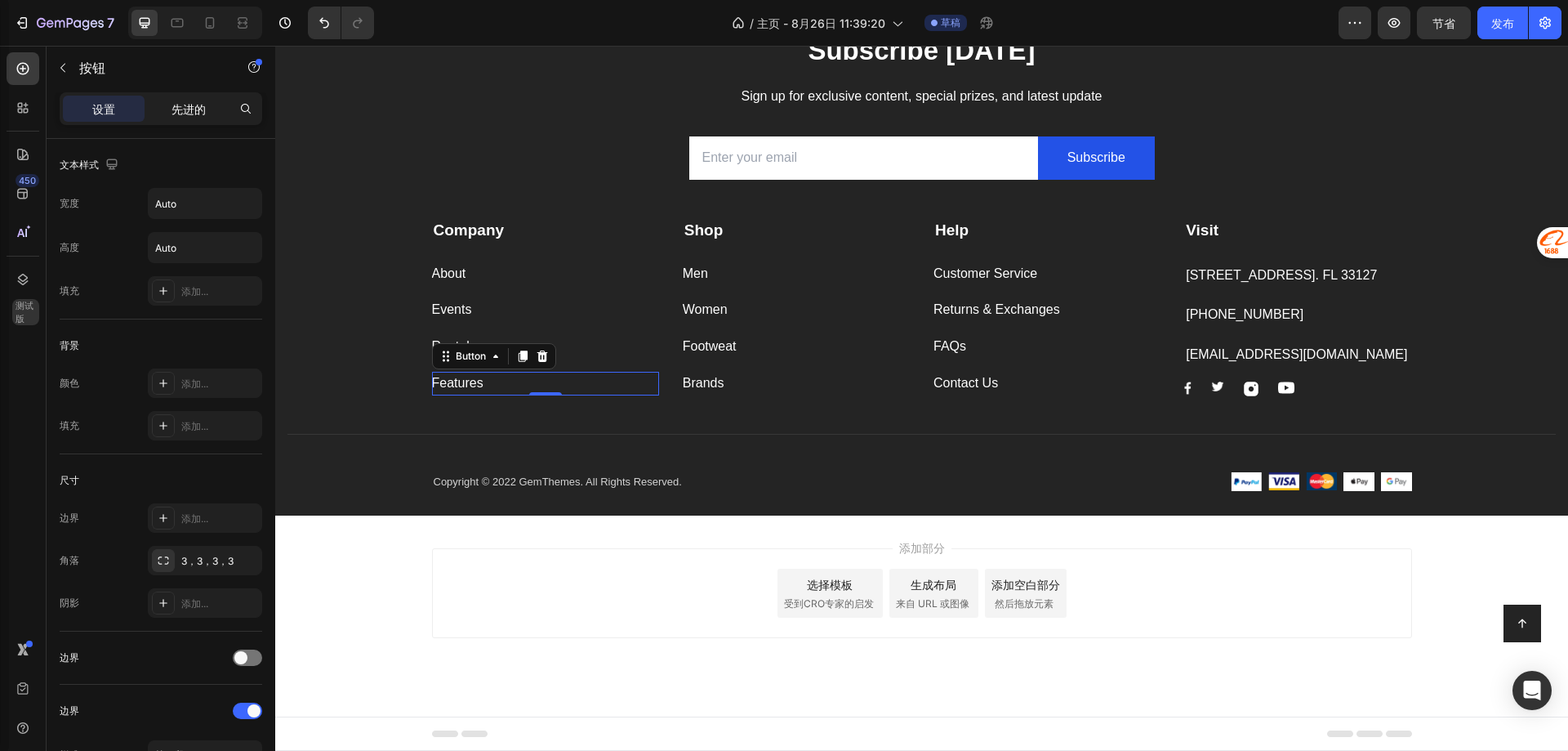
click at [180, 115] on font "先进的" at bounding box center [189, 109] width 34 height 14
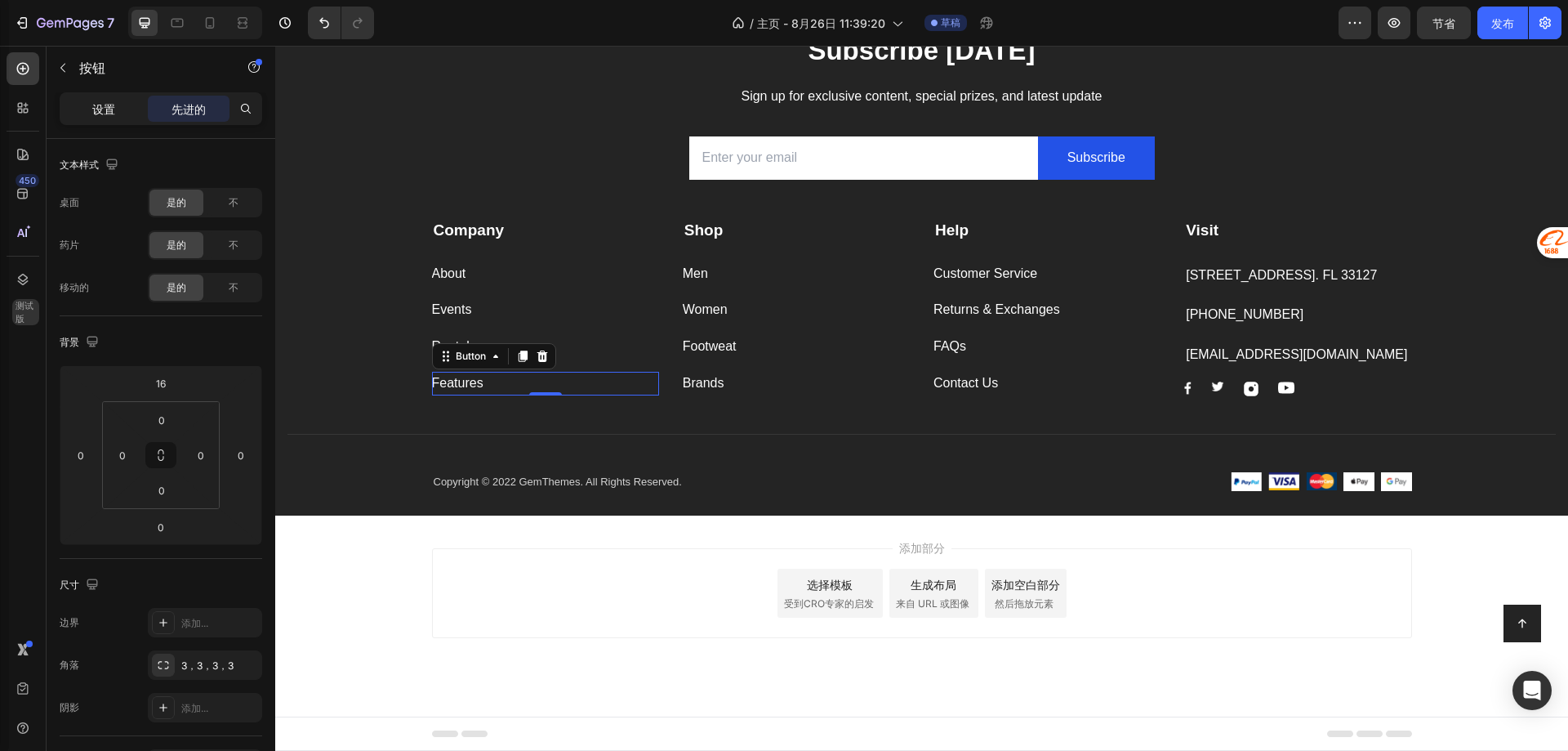
click at [117, 103] on div "设置" at bounding box center [104, 108] width 82 height 26
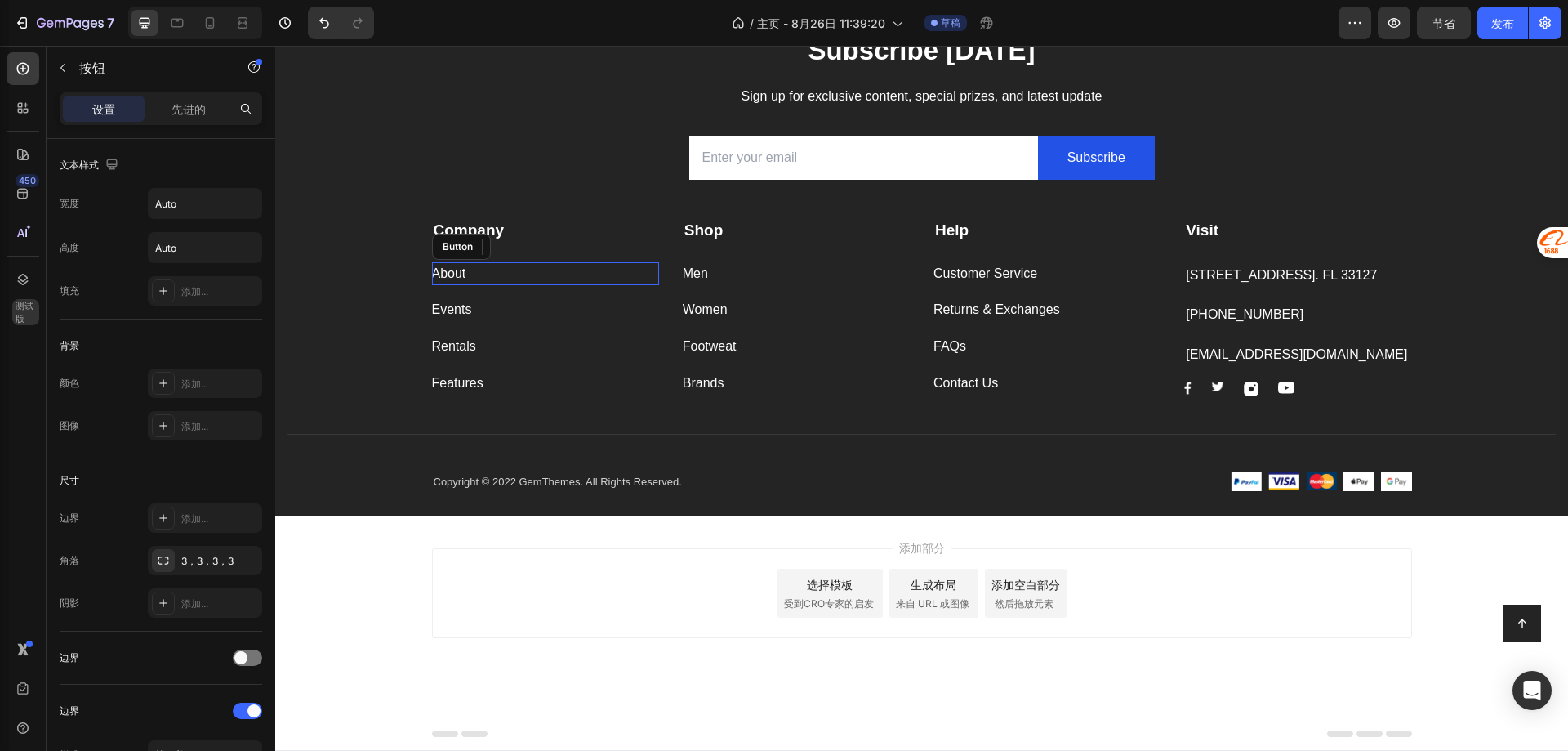
click at [501, 272] on div "About Button" at bounding box center [545, 274] width 227 height 24
click at [447, 269] on div "About" at bounding box center [449, 274] width 34 height 24
click at [449, 273] on p "About" at bounding box center [449, 274] width 34 height 24
click at [442, 278] on p "About" at bounding box center [449, 274] width 34 height 24
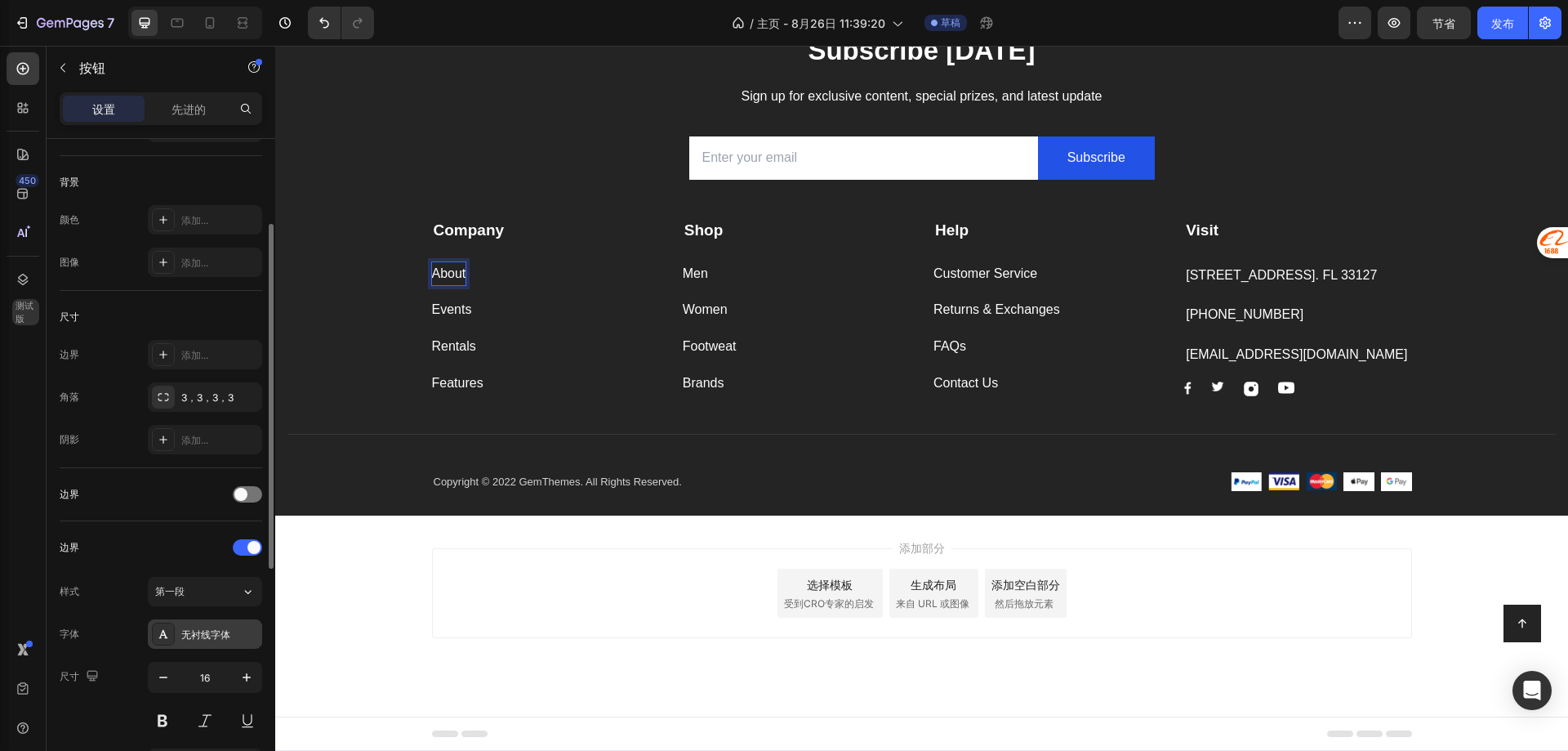
scroll to position [327, 0]
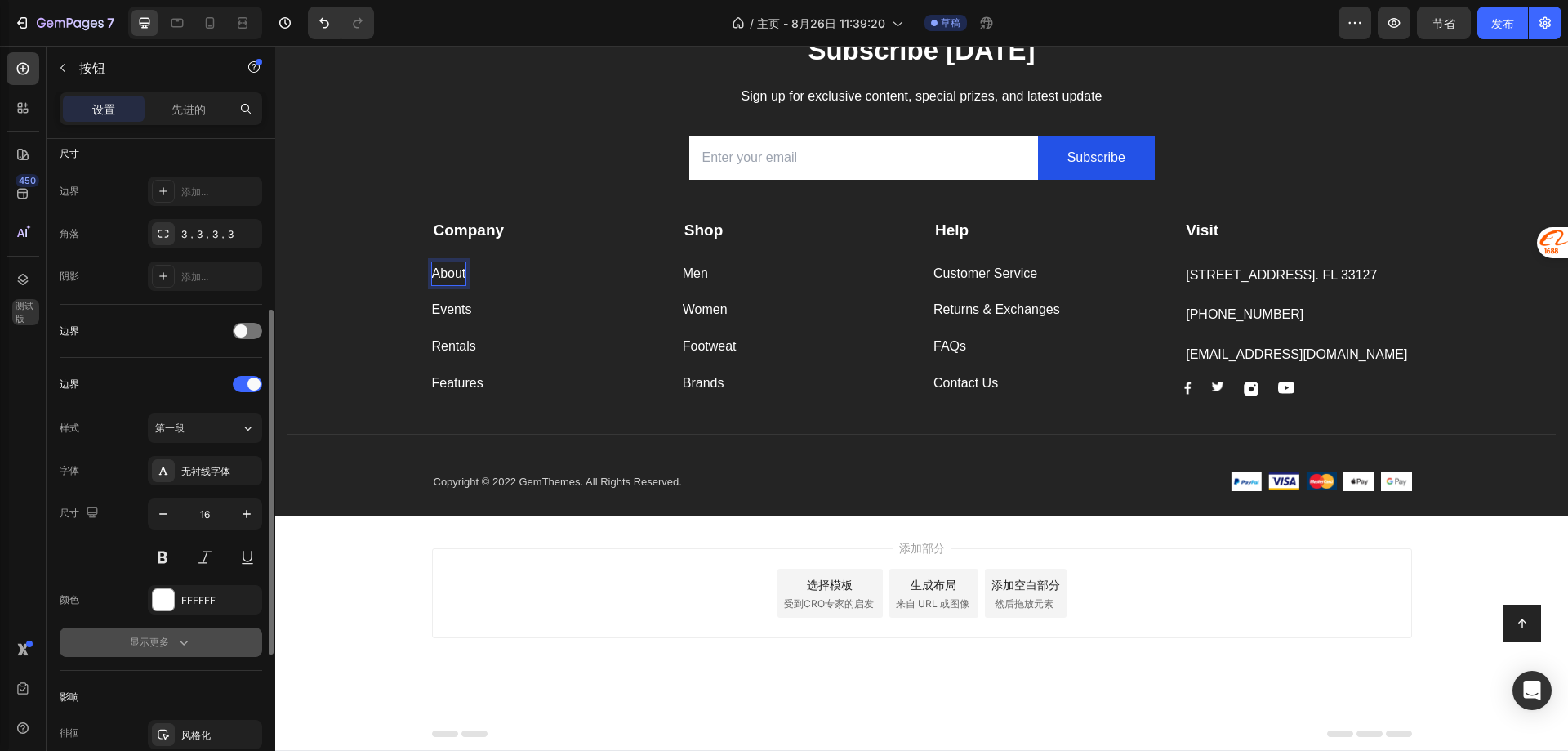
click at [184, 653] on button "显示更多" at bounding box center [160, 642] width 202 height 30
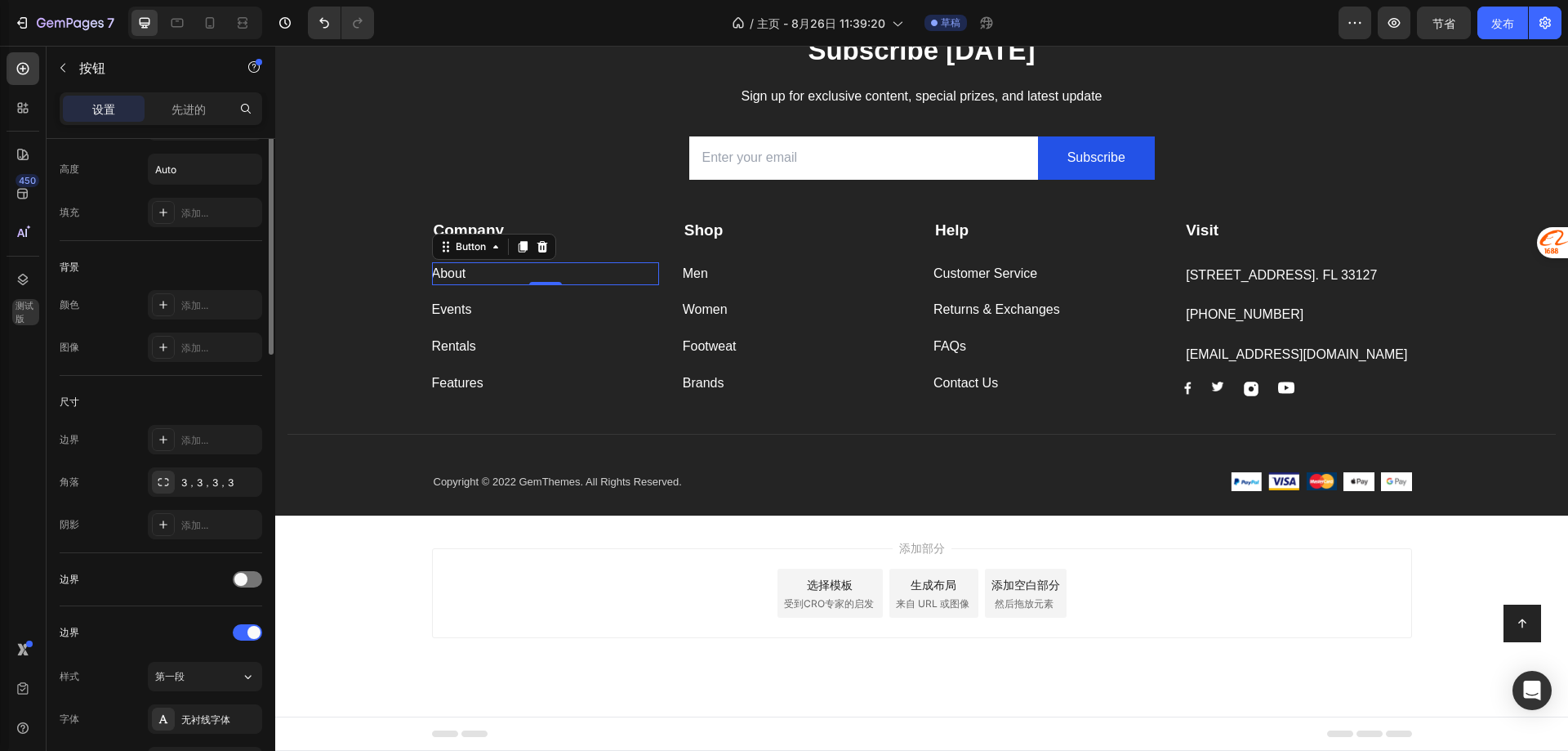
scroll to position [0, 0]
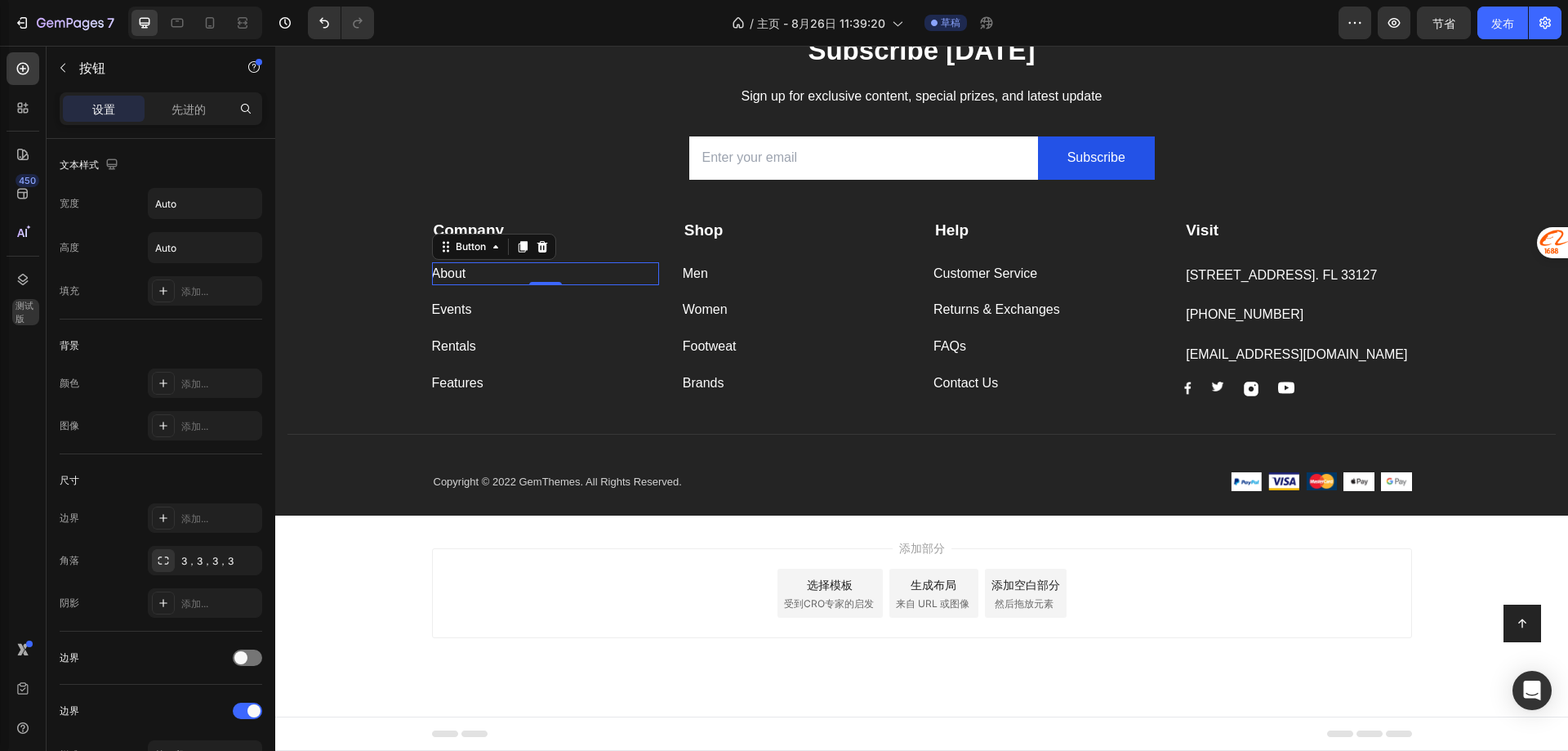
click at [176, 129] on div "设置 先进的" at bounding box center [160, 116] width 228 height 47
click at [178, 100] on p "先进的" at bounding box center [189, 109] width 34 height 17
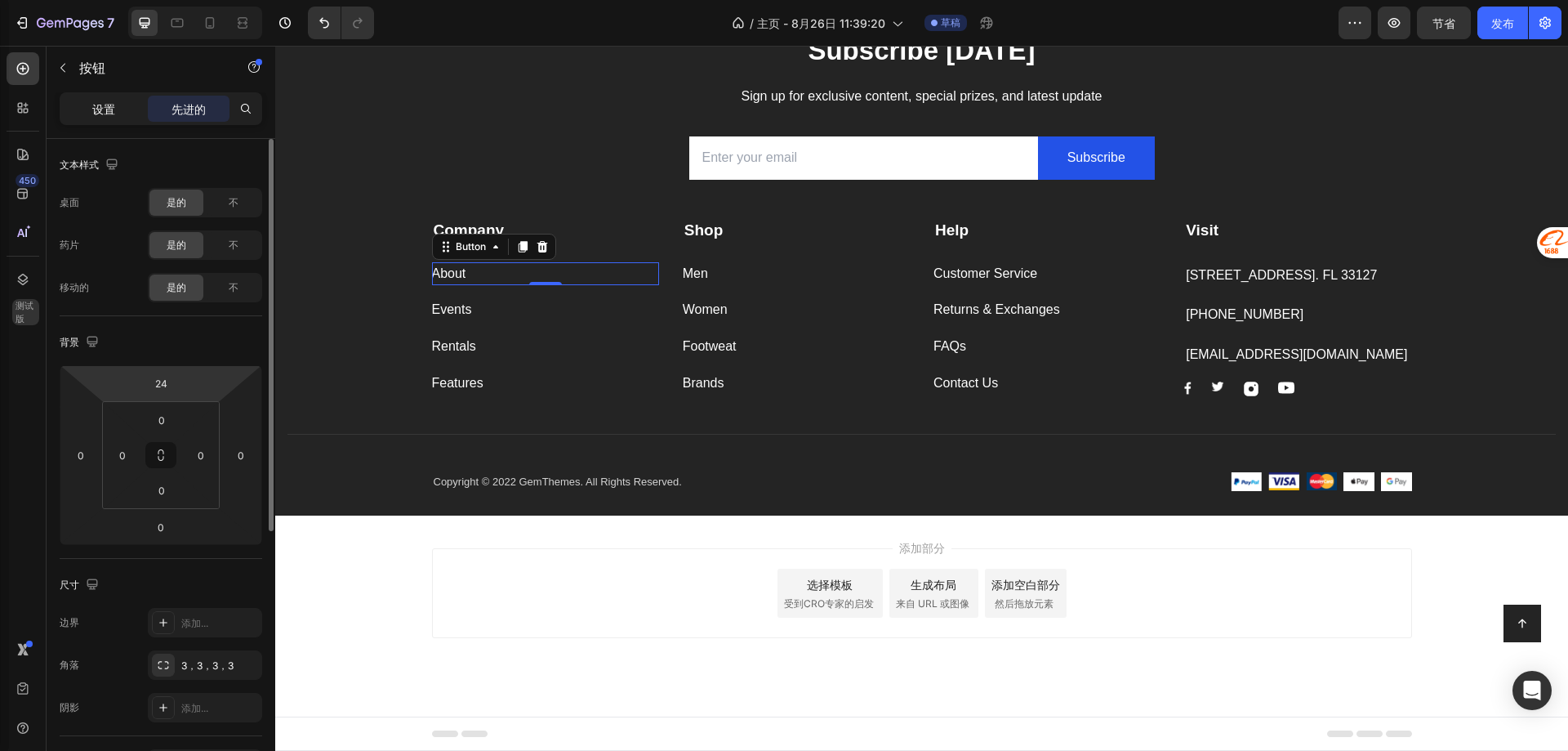
click at [99, 108] on font "设置" at bounding box center [104, 109] width 23 height 14
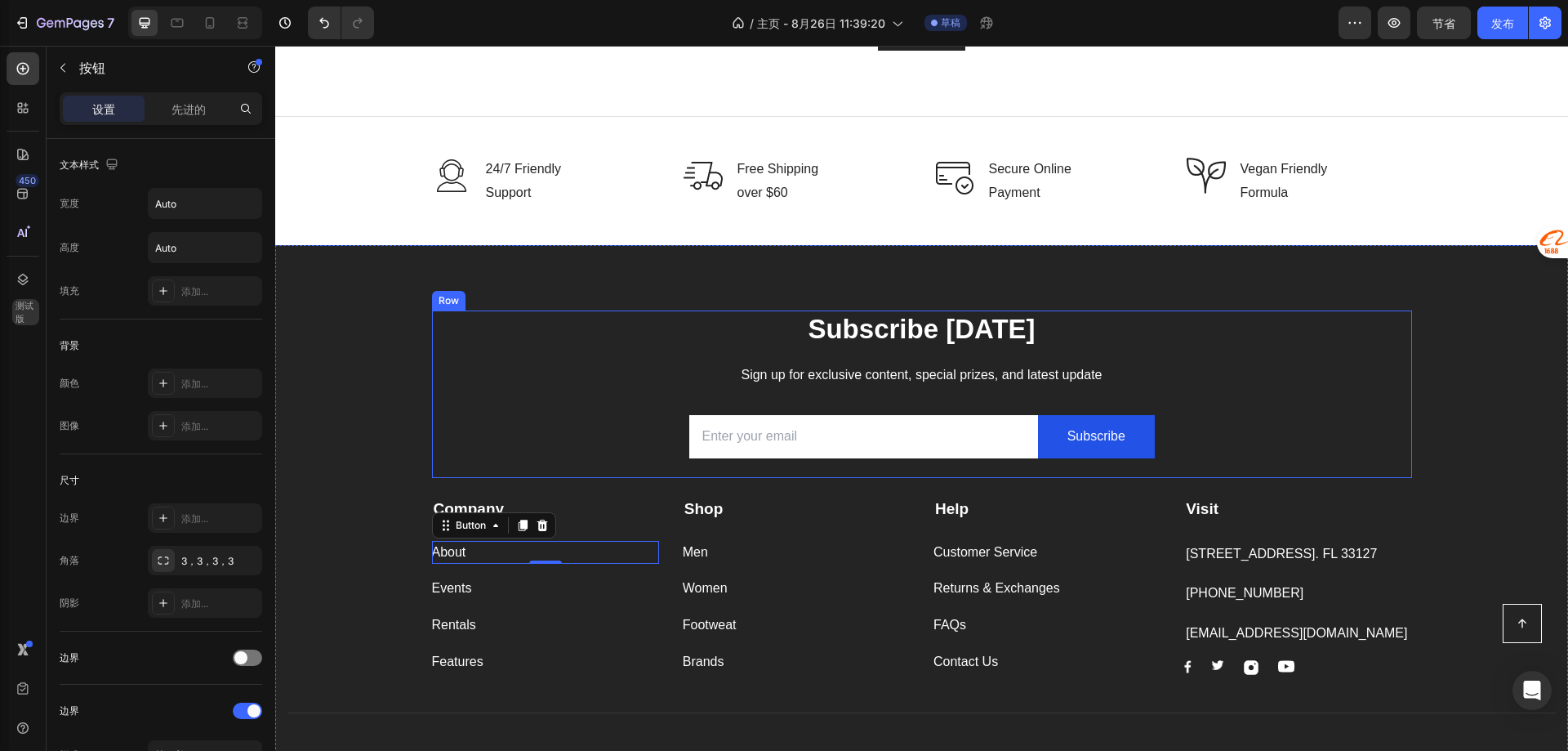
scroll to position [2097, 0]
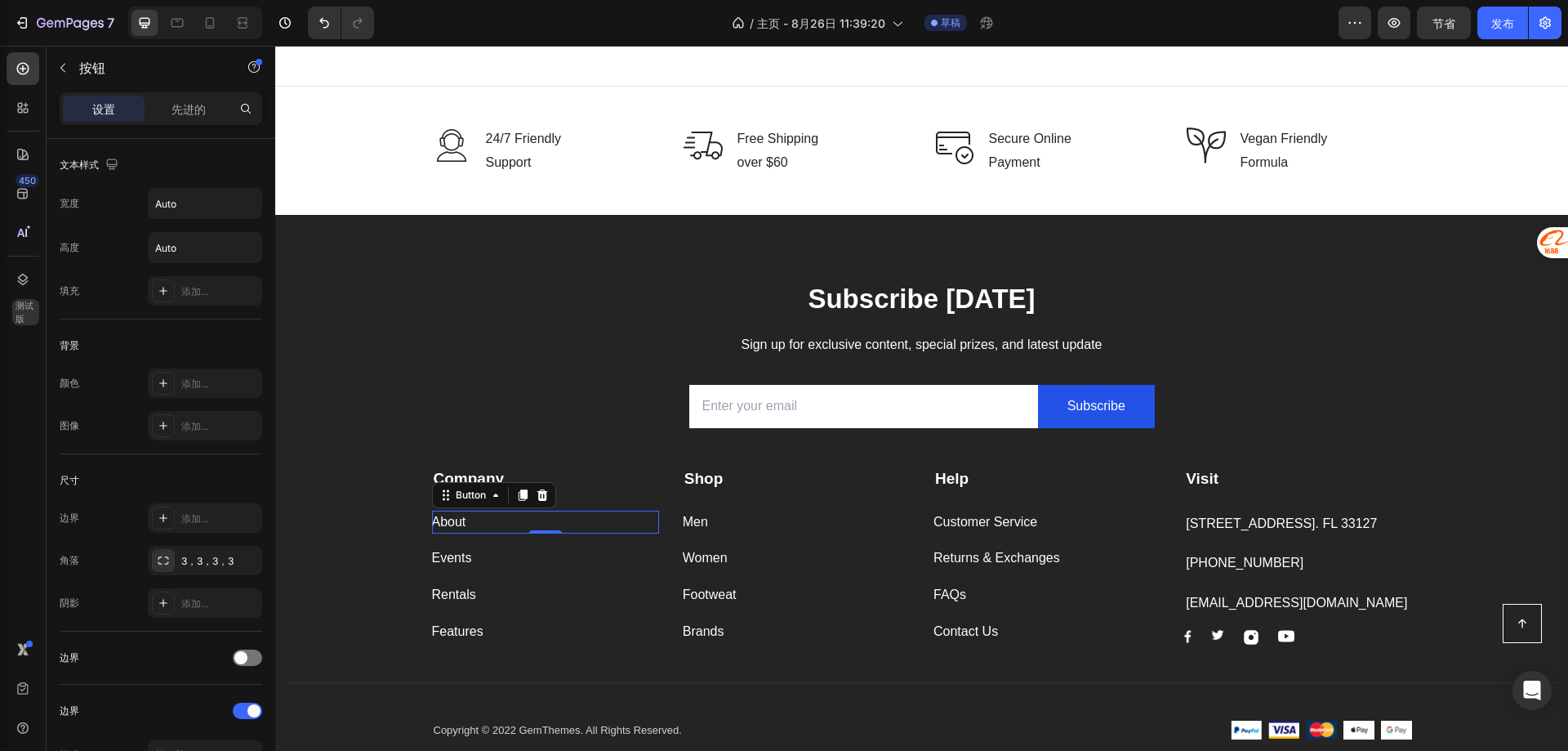
click at [470, 517] on div "About Button 0" at bounding box center [545, 522] width 227 height 24
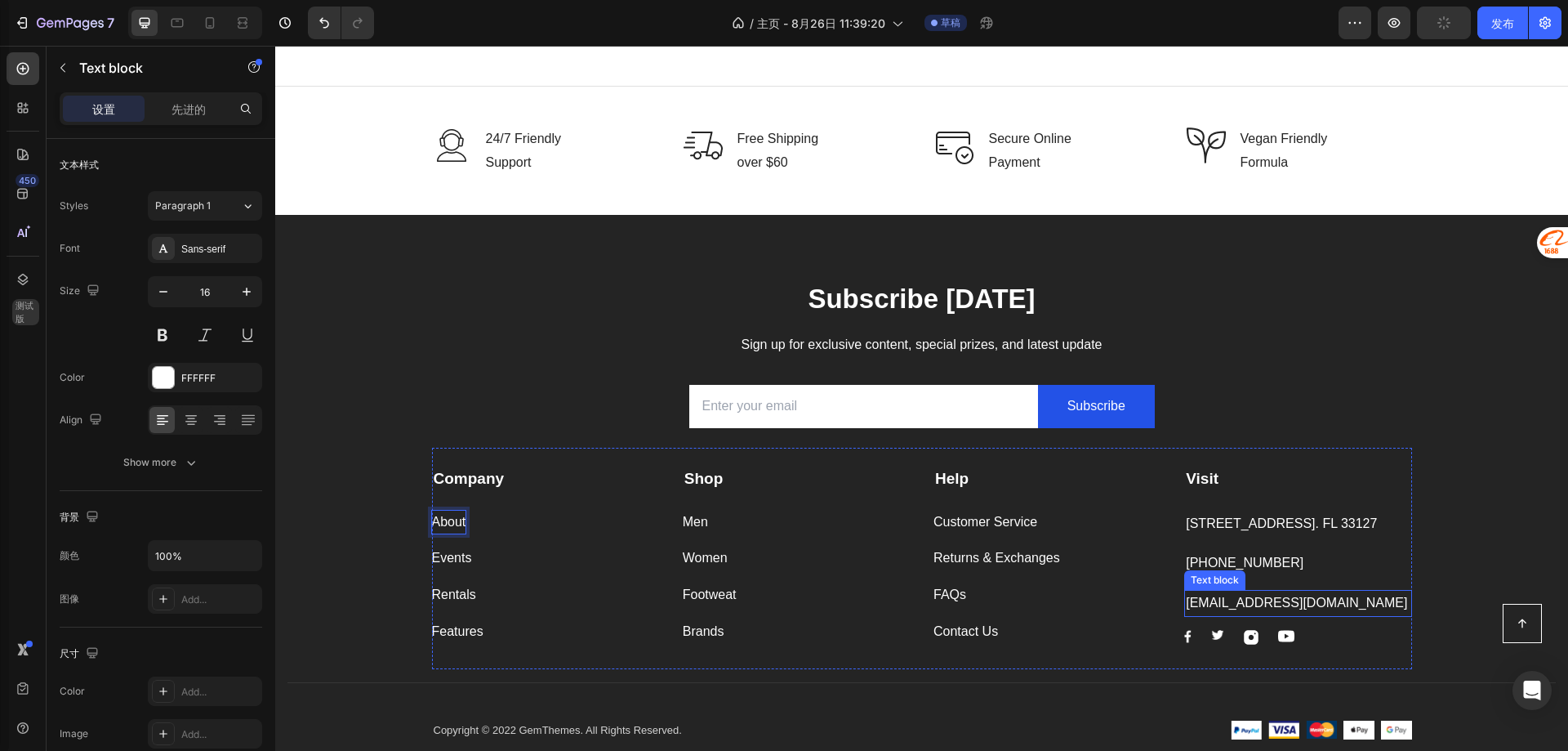
click at [1232, 603] on p "support@gmail.com" at bounding box center [1298, 603] width 223 height 24
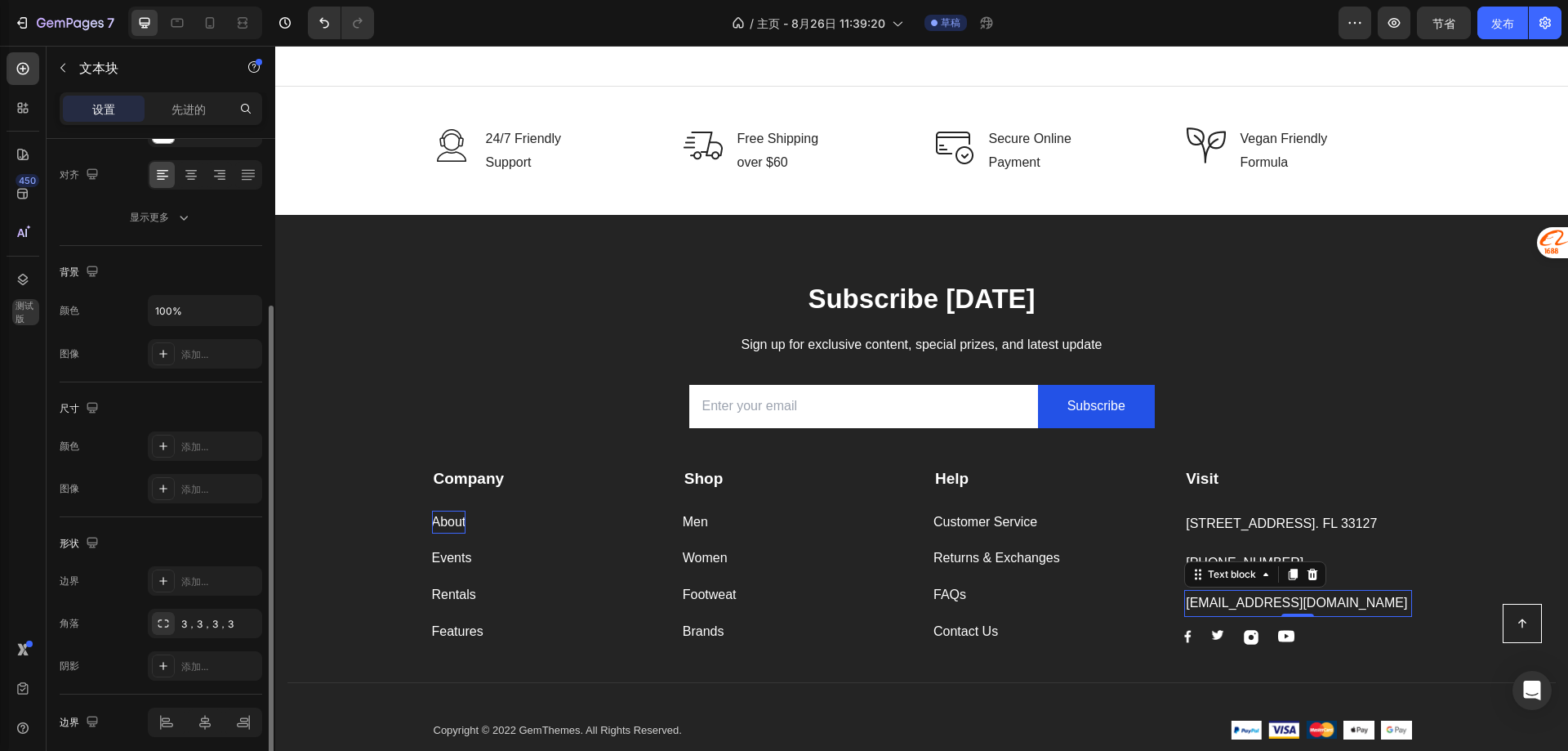
scroll to position [310, 0]
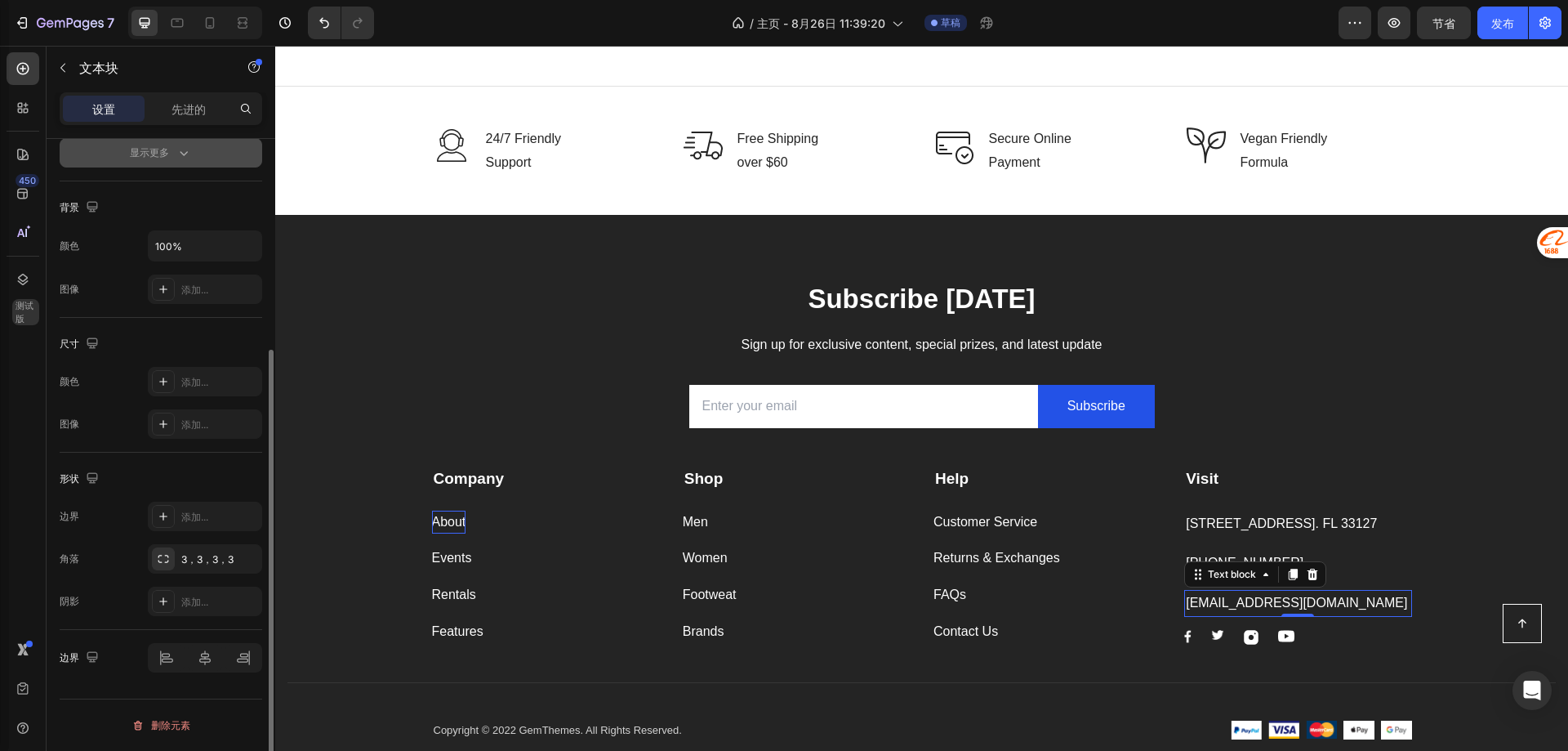
click at [152, 139] on button "显示更多" at bounding box center [160, 153] width 202 height 30
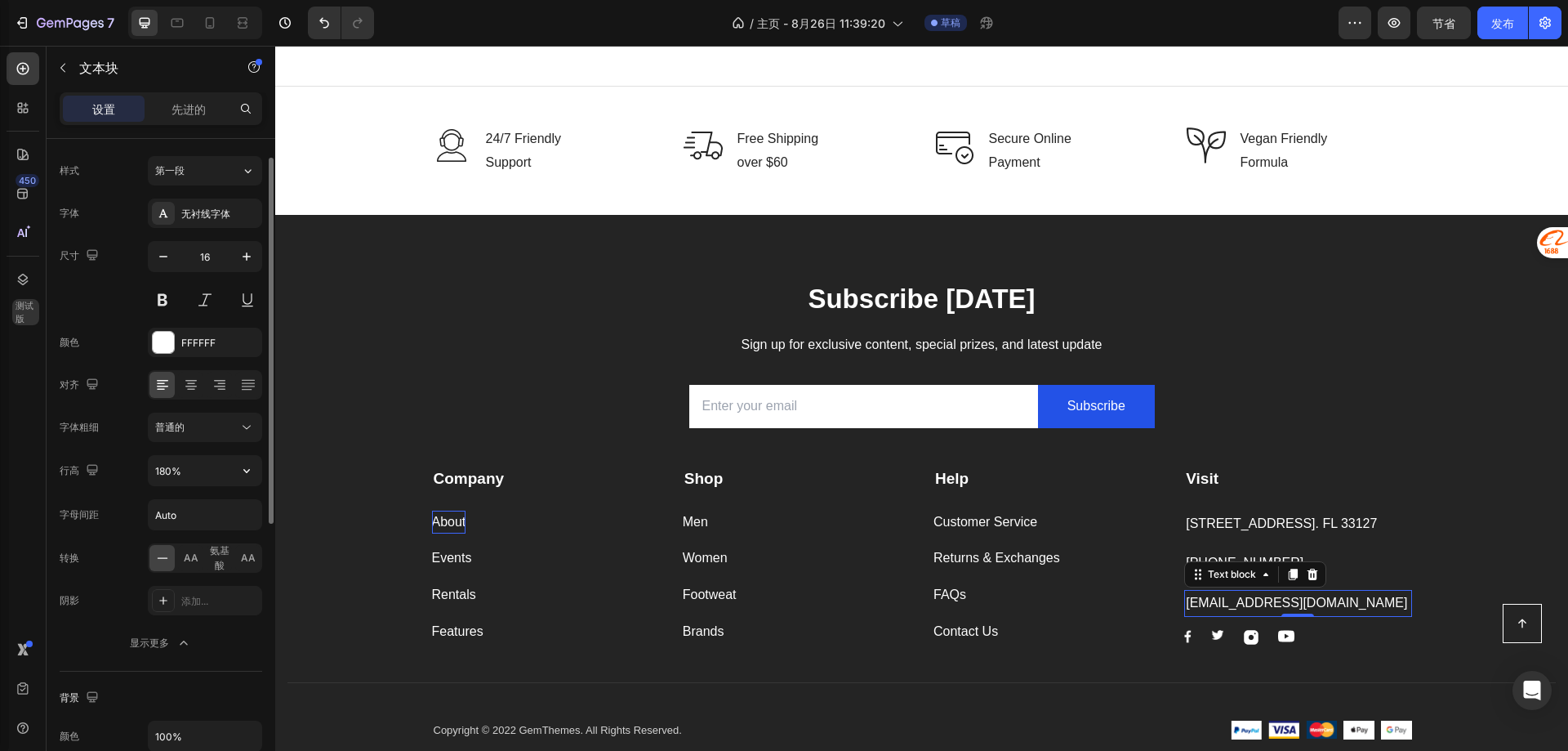
scroll to position [0, 0]
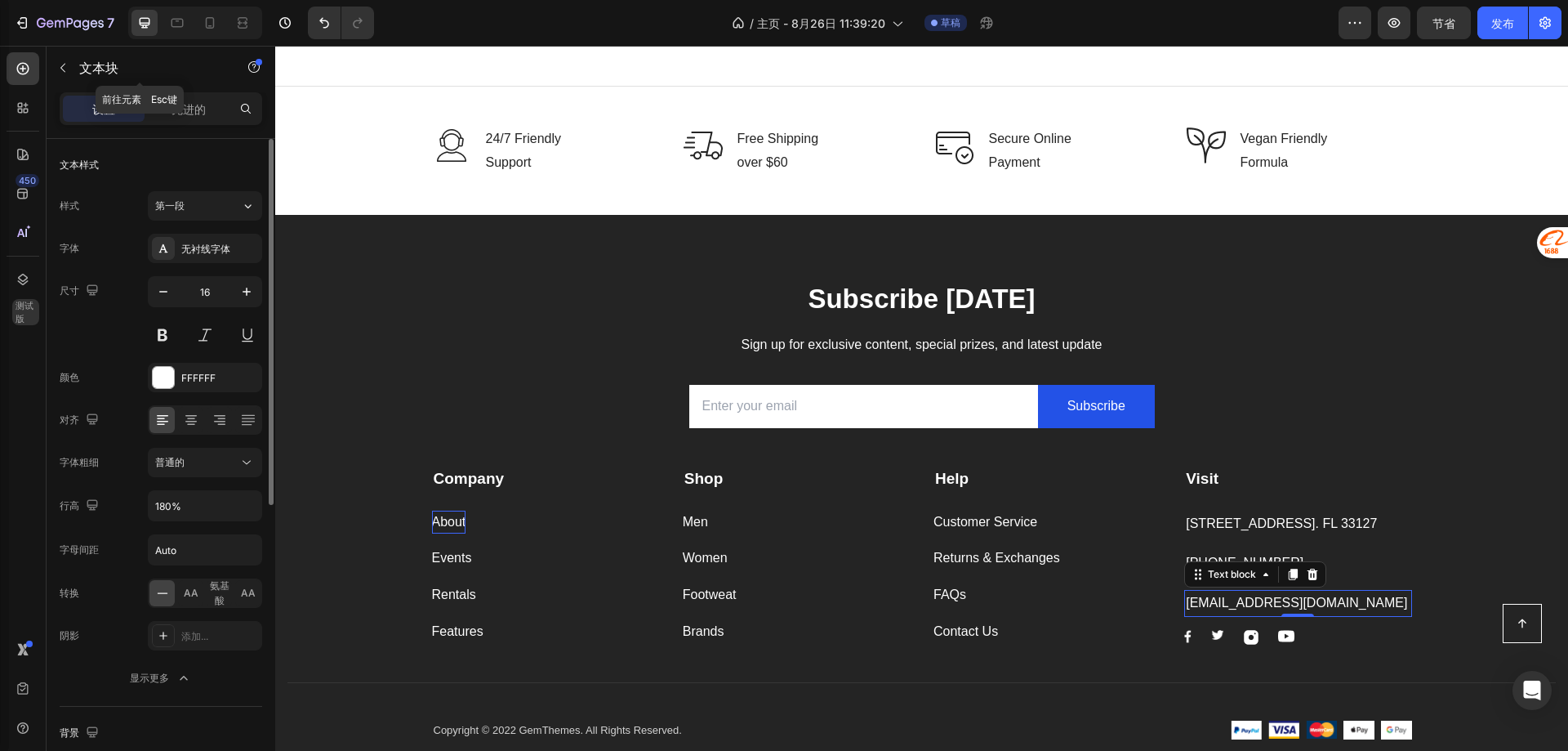
click at [68, 67] on icon "button" at bounding box center [63, 68] width 13 height 13
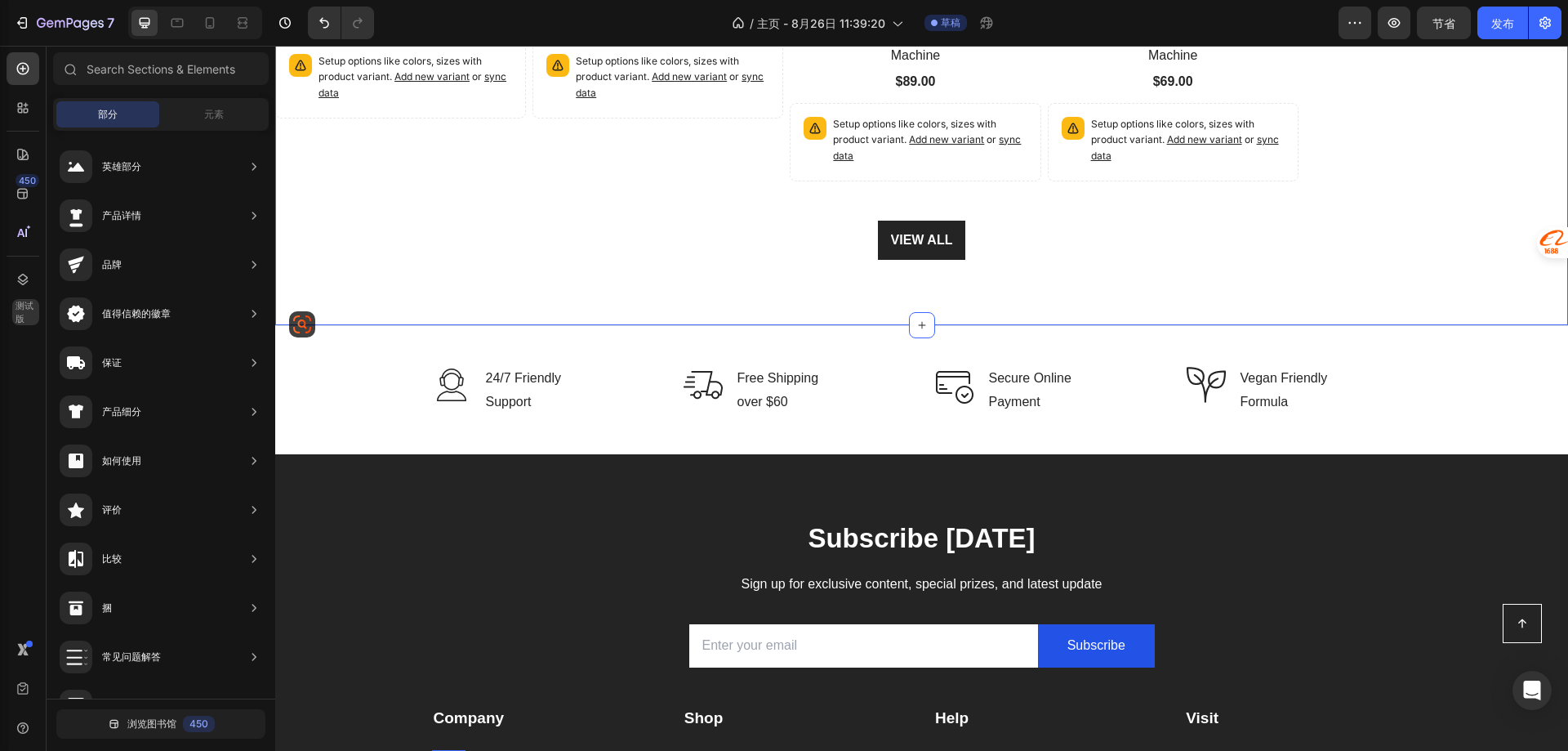
scroll to position [1853, 0]
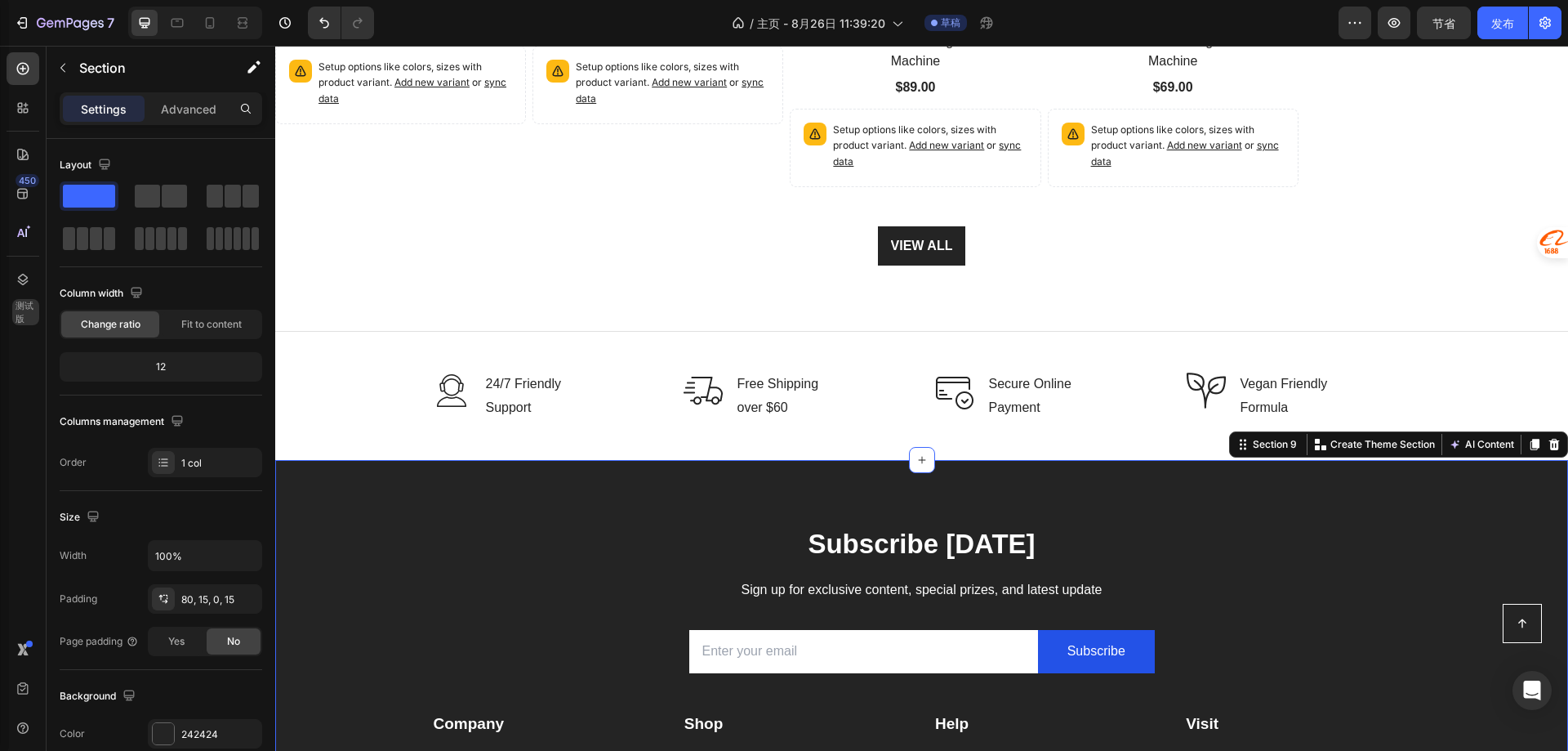
click at [512, 520] on div "Subscribe Today Heading Sign up for exclusive content, special prizes, and late…" at bounding box center [922, 734] width 1293 height 549
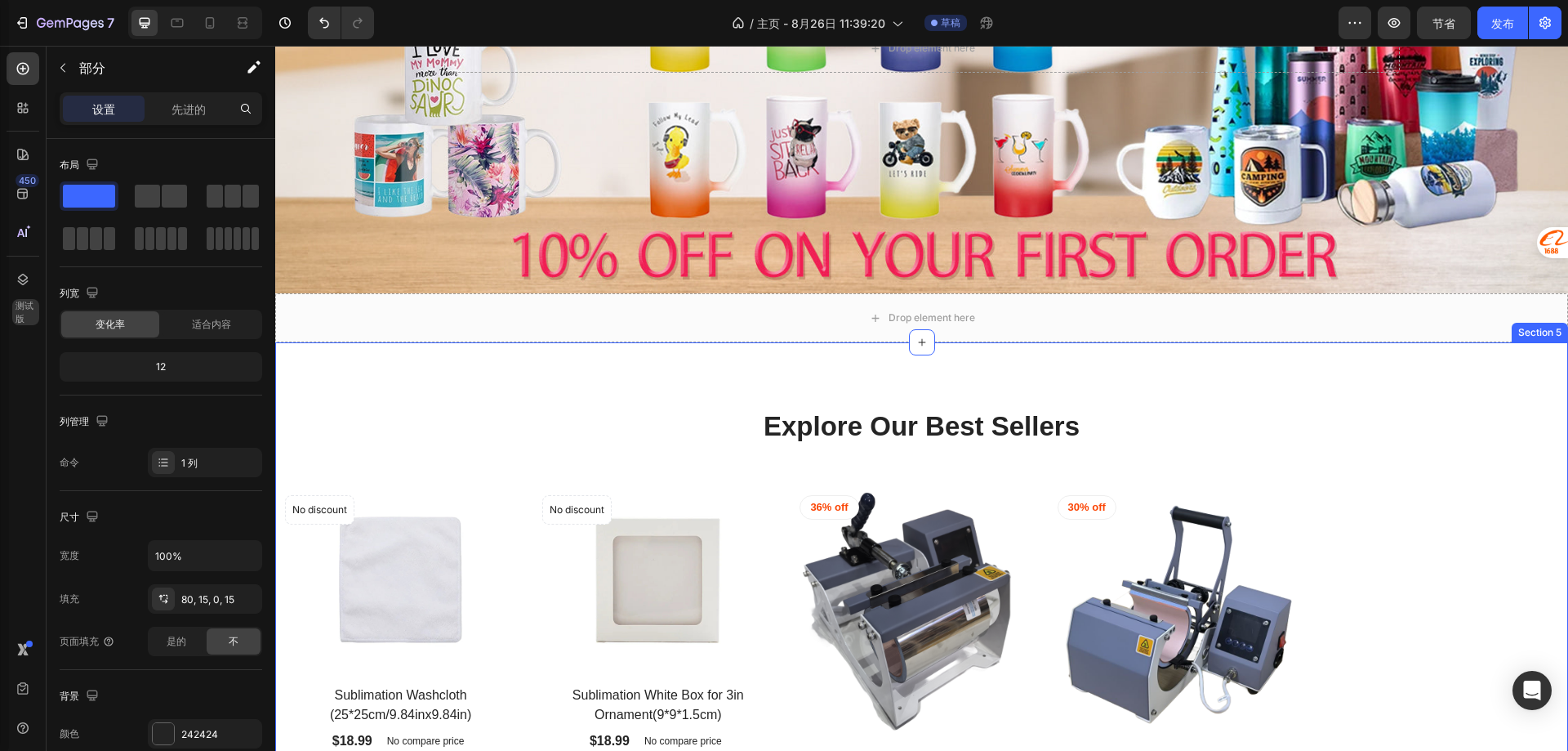
scroll to position [466, 0]
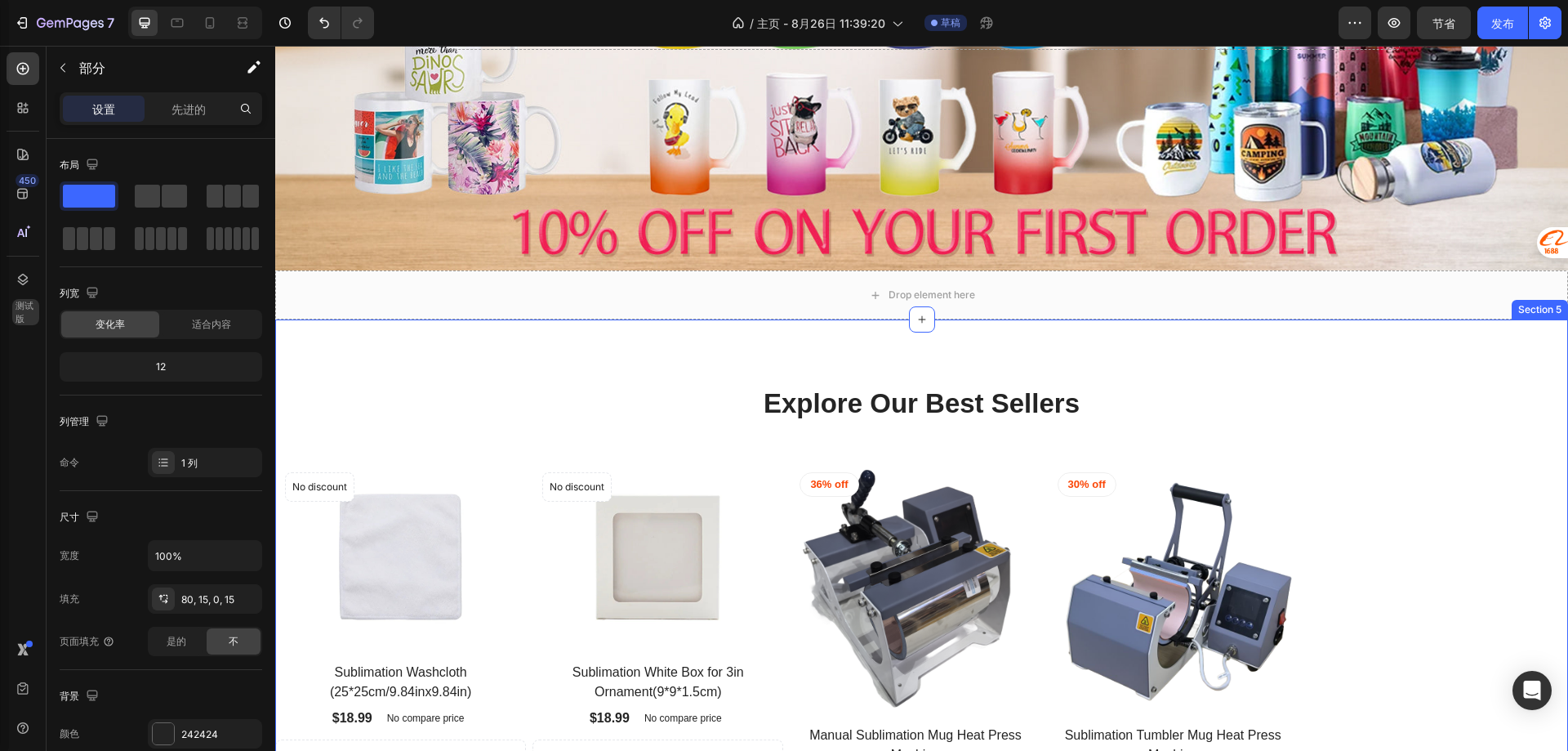
click at [700, 362] on div "Explore Our Best Sellers Heading Row Product Images No discount Not be displaye…" at bounding box center [922, 671] width 1293 height 704
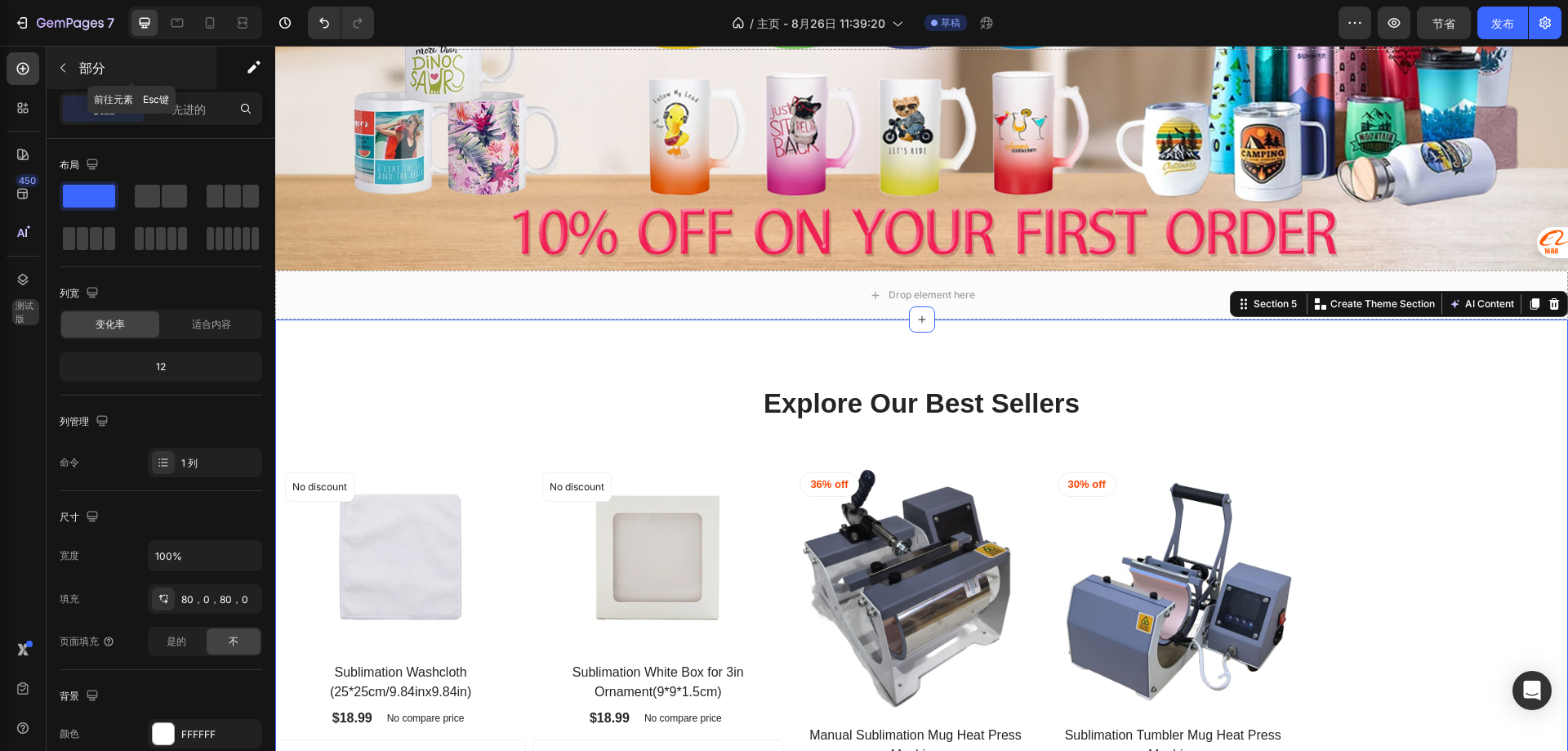
click at [66, 63] on icon "button" at bounding box center [63, 68] width 13 height 13
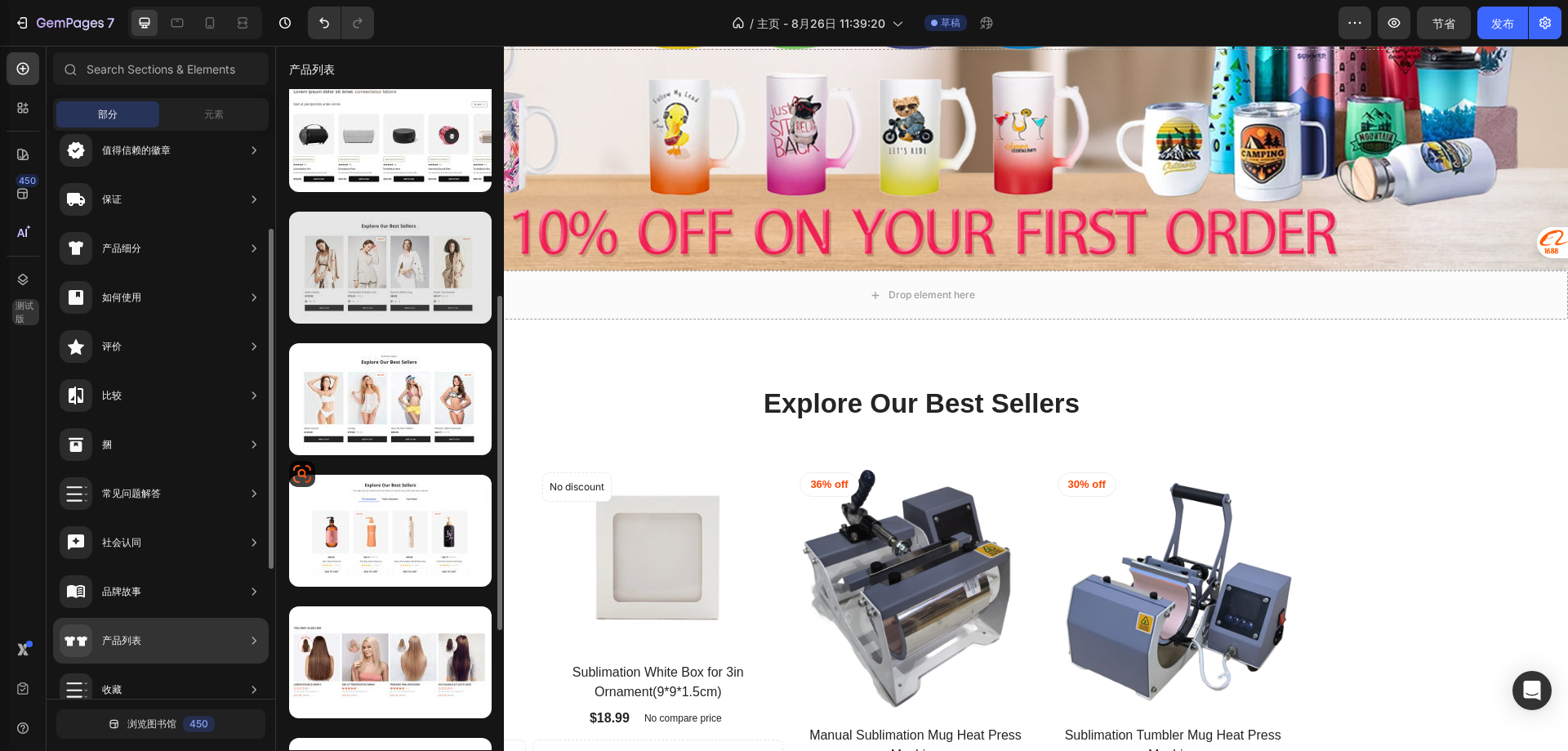
scroll to position [572, 0]
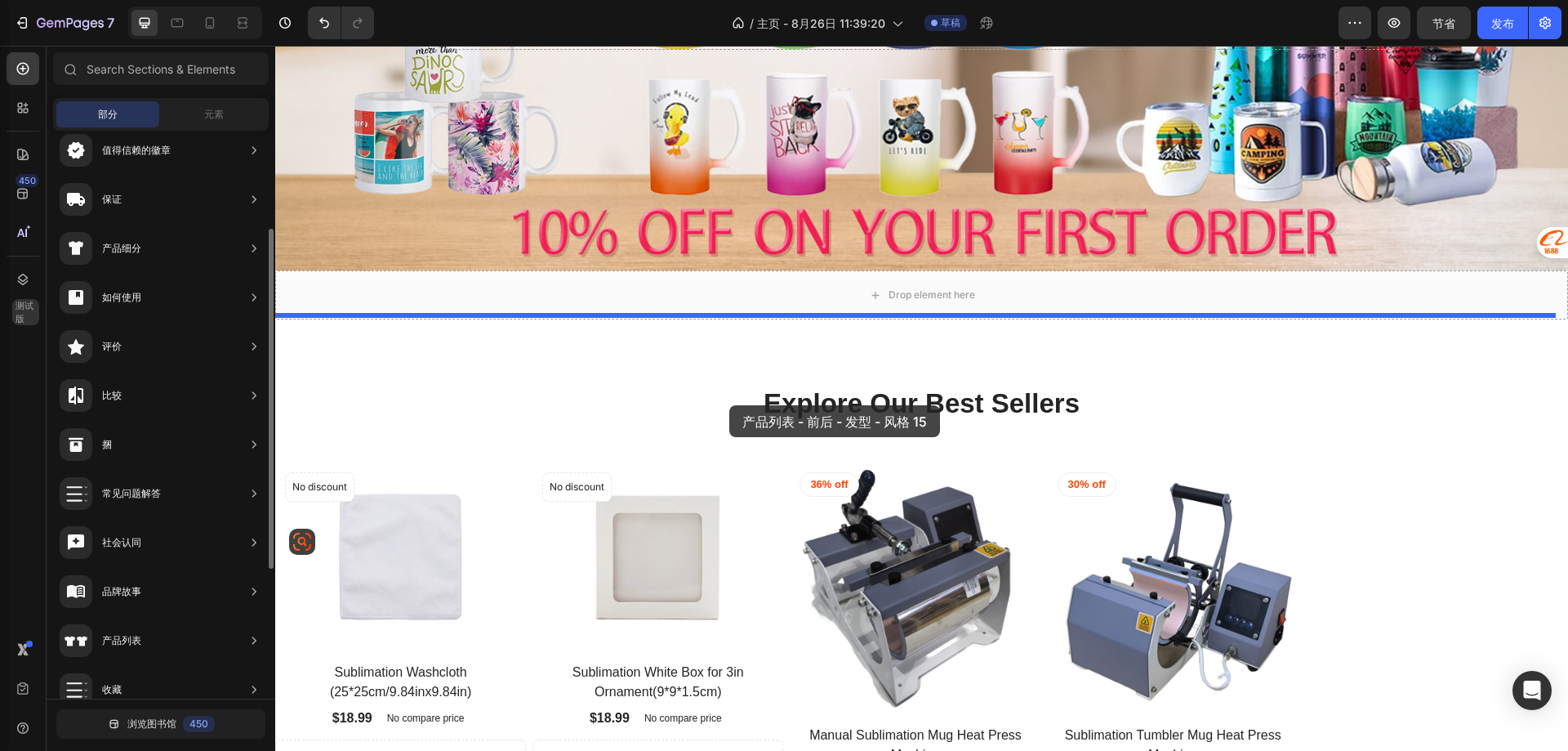
drag, startPoint x: 676, startPoint y: 547, endPoint x: 730, endPoint y: 405, distance: 151.9
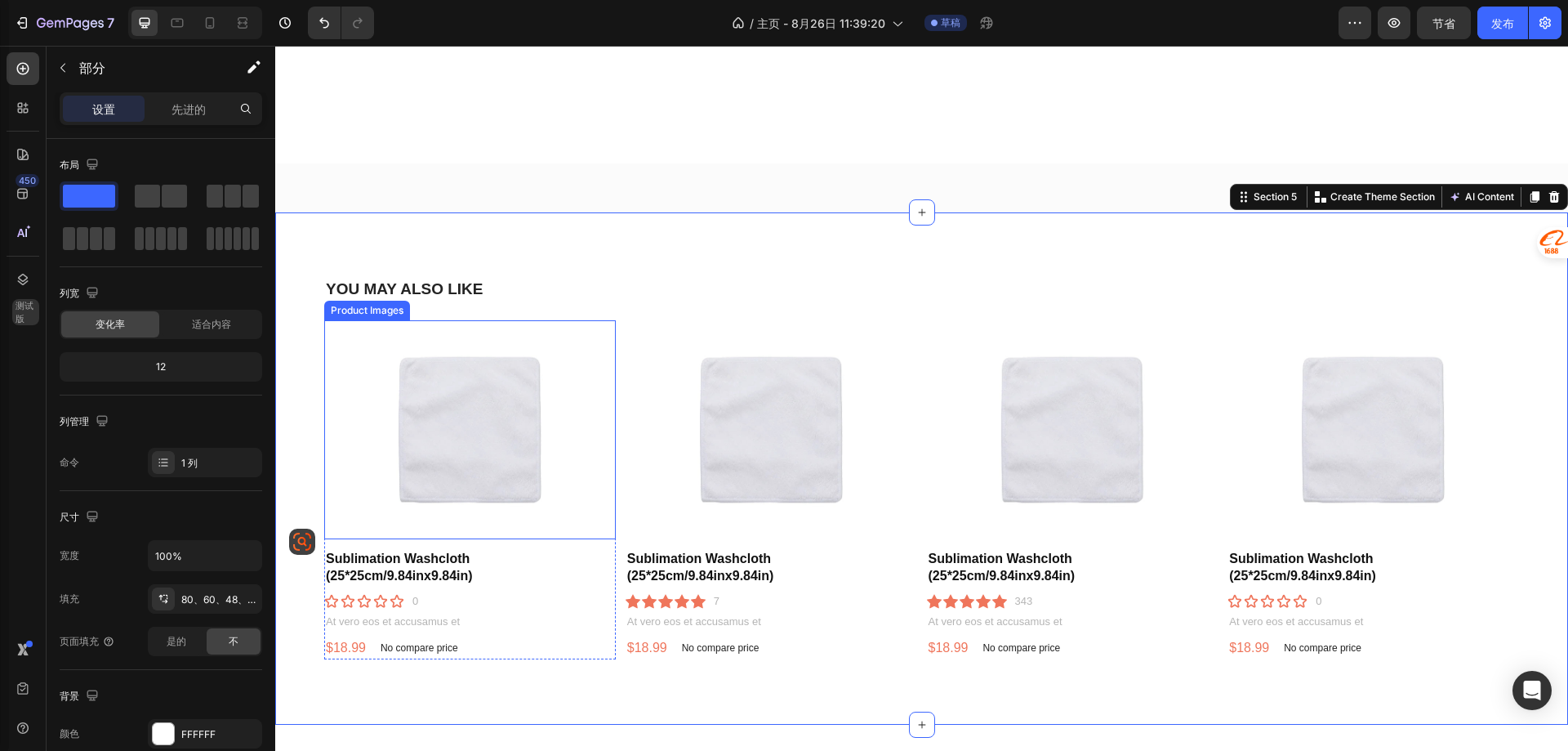
scroll to position [875, 0]
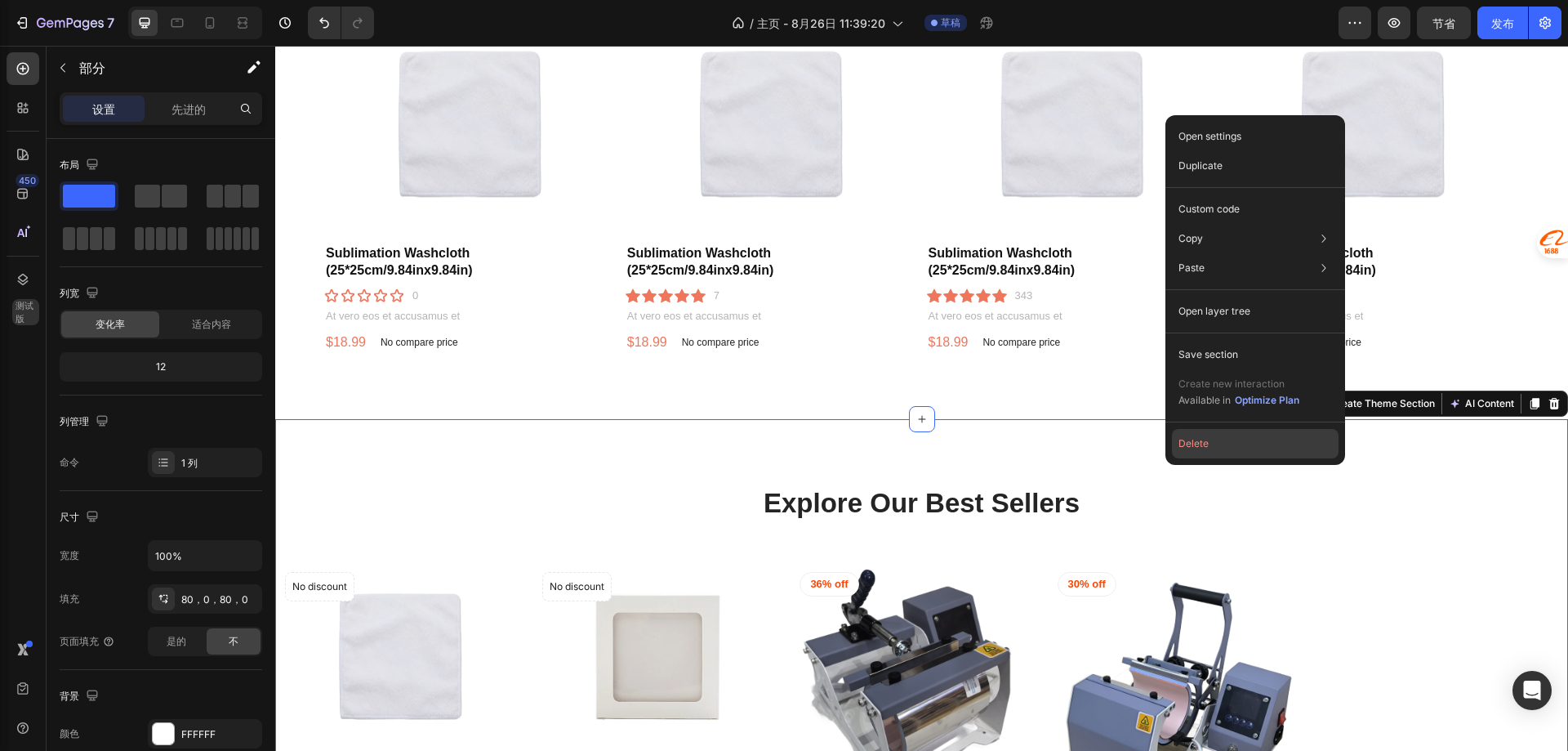
click at [1216, 435] on button "Delete" at bounding box center [1255, 443] width 166 height 30
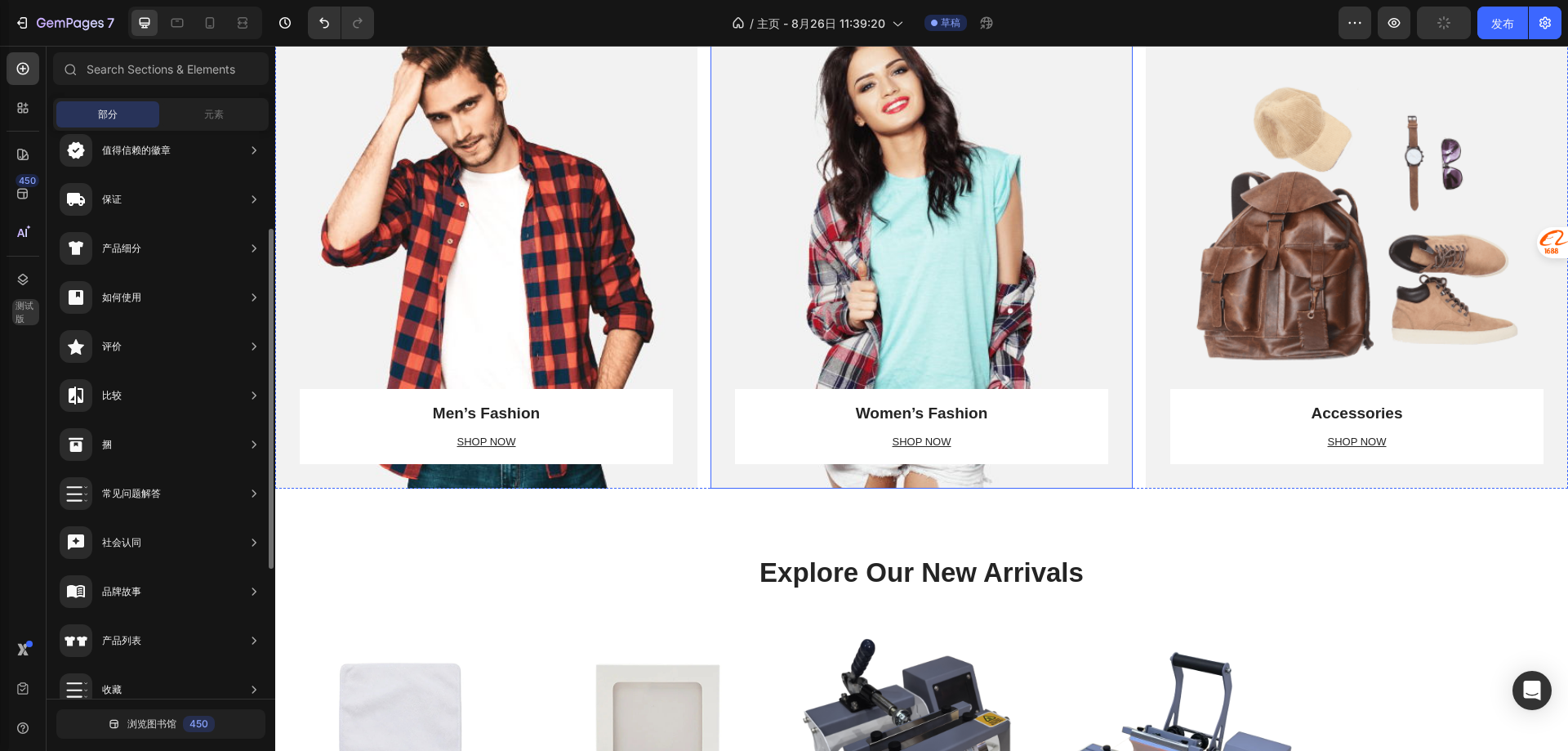
scroll to position [1039, 0]
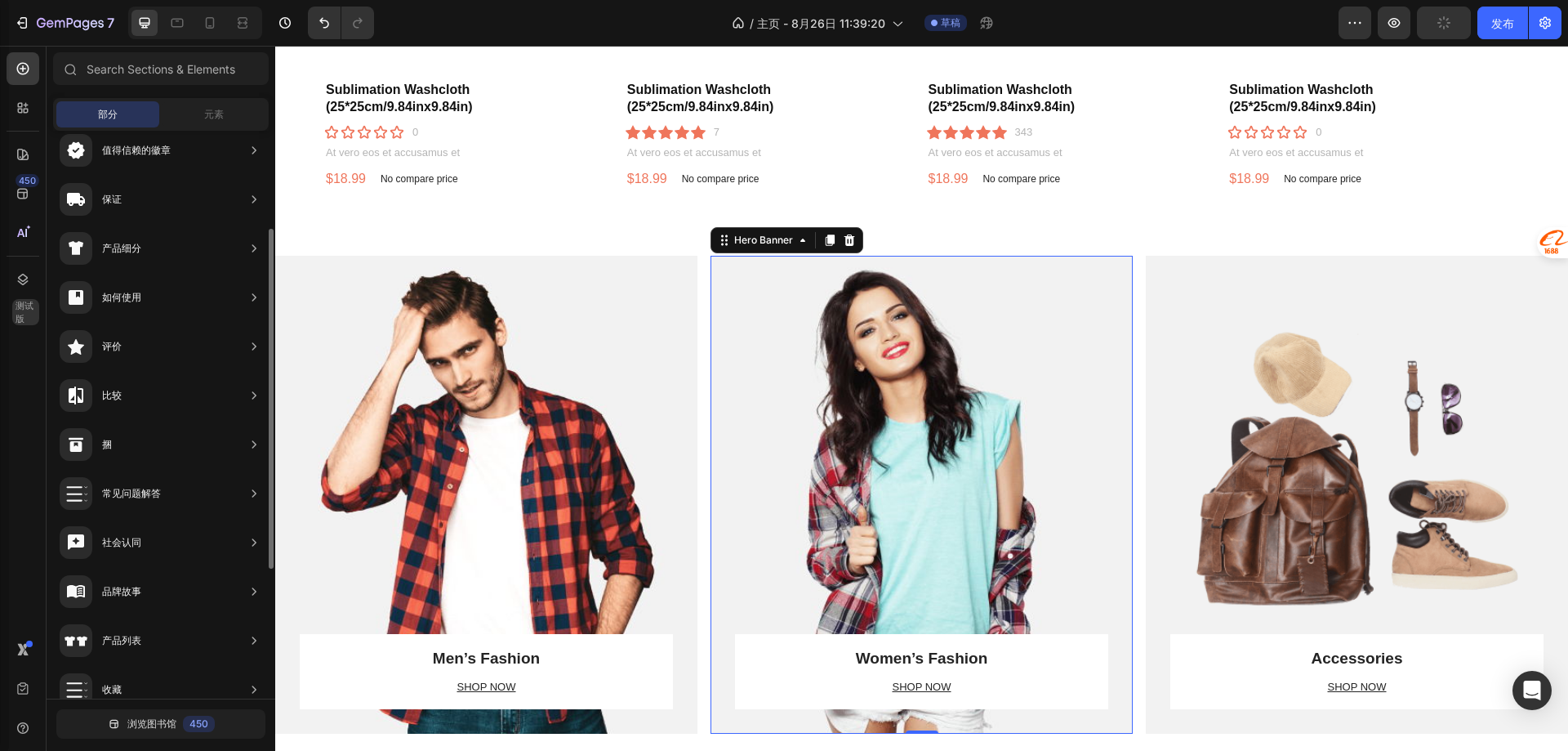
click at [985, 347] on div "Overlay" at bounding box center [922, 495] width 422 height 478
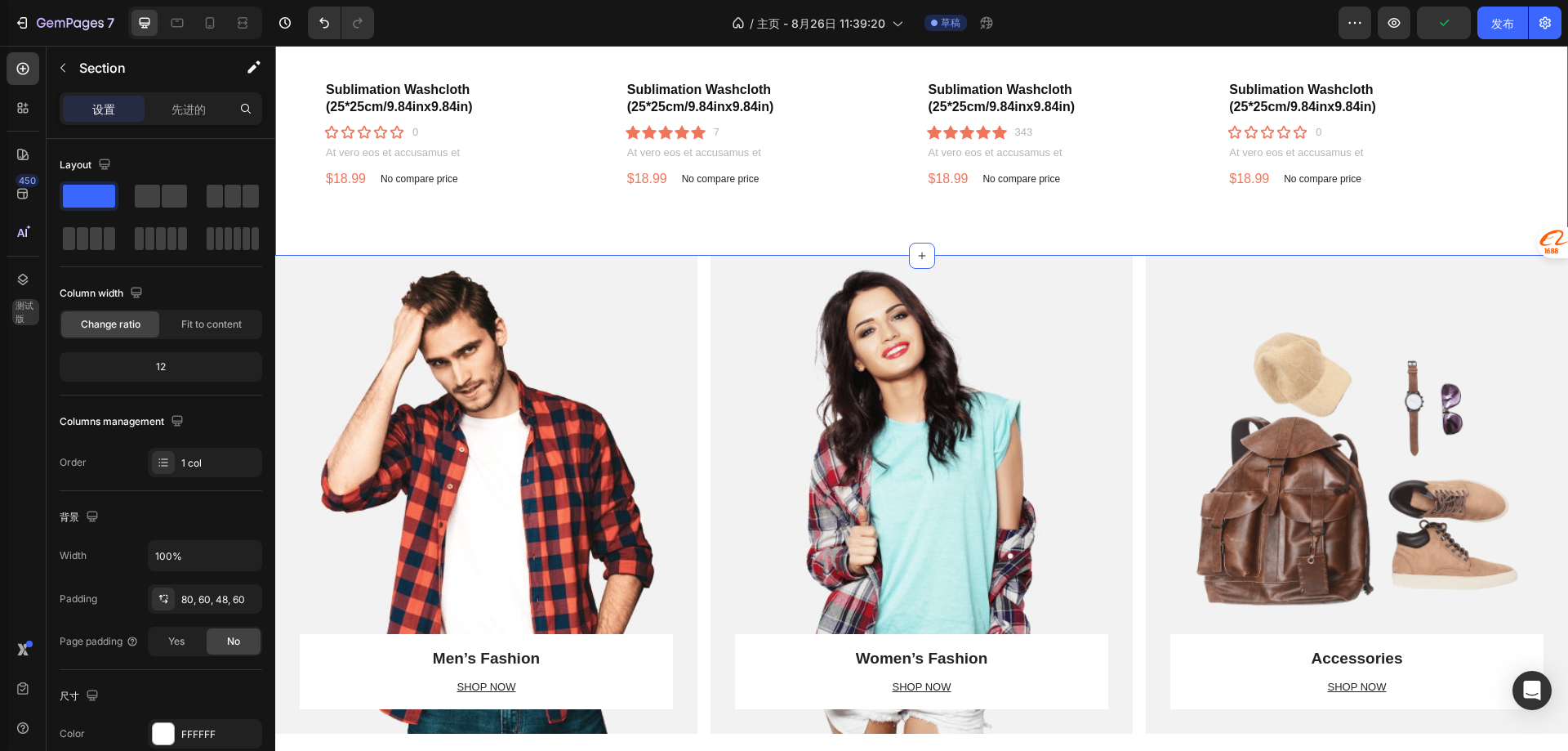
click at [522, 252] on div "YOU MAY ALSO LIKE Heading Product Images Sublimation Washcloth (25*25cm/9.84inx…" at bounding box center [922, -1] width 1293 height 513
click at [104, 244] on span at bounding box center [110, 239] width 12 height 23
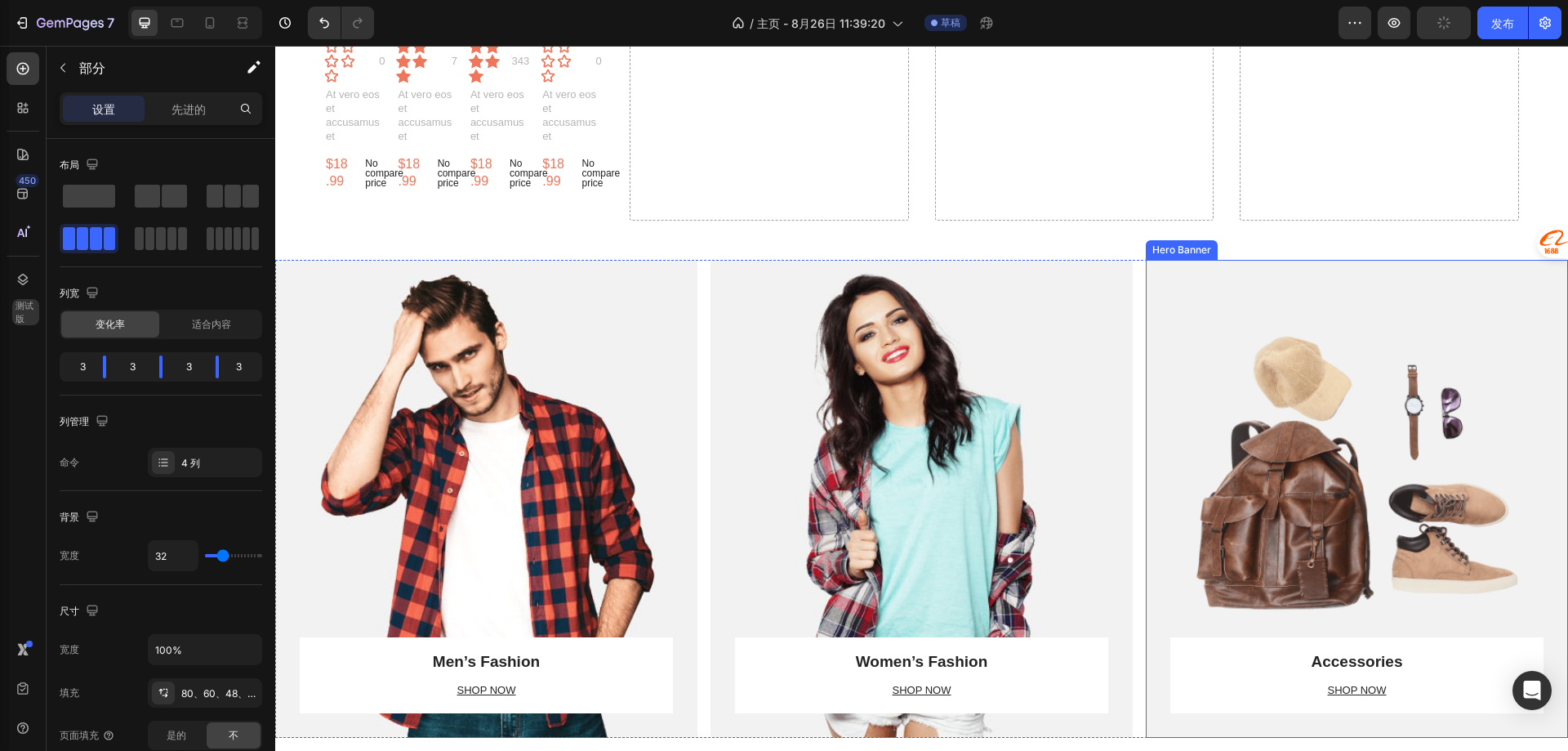
click at [1264, 364] on div "Overlay" at bounding box center [1357, 499] width 422 height 478
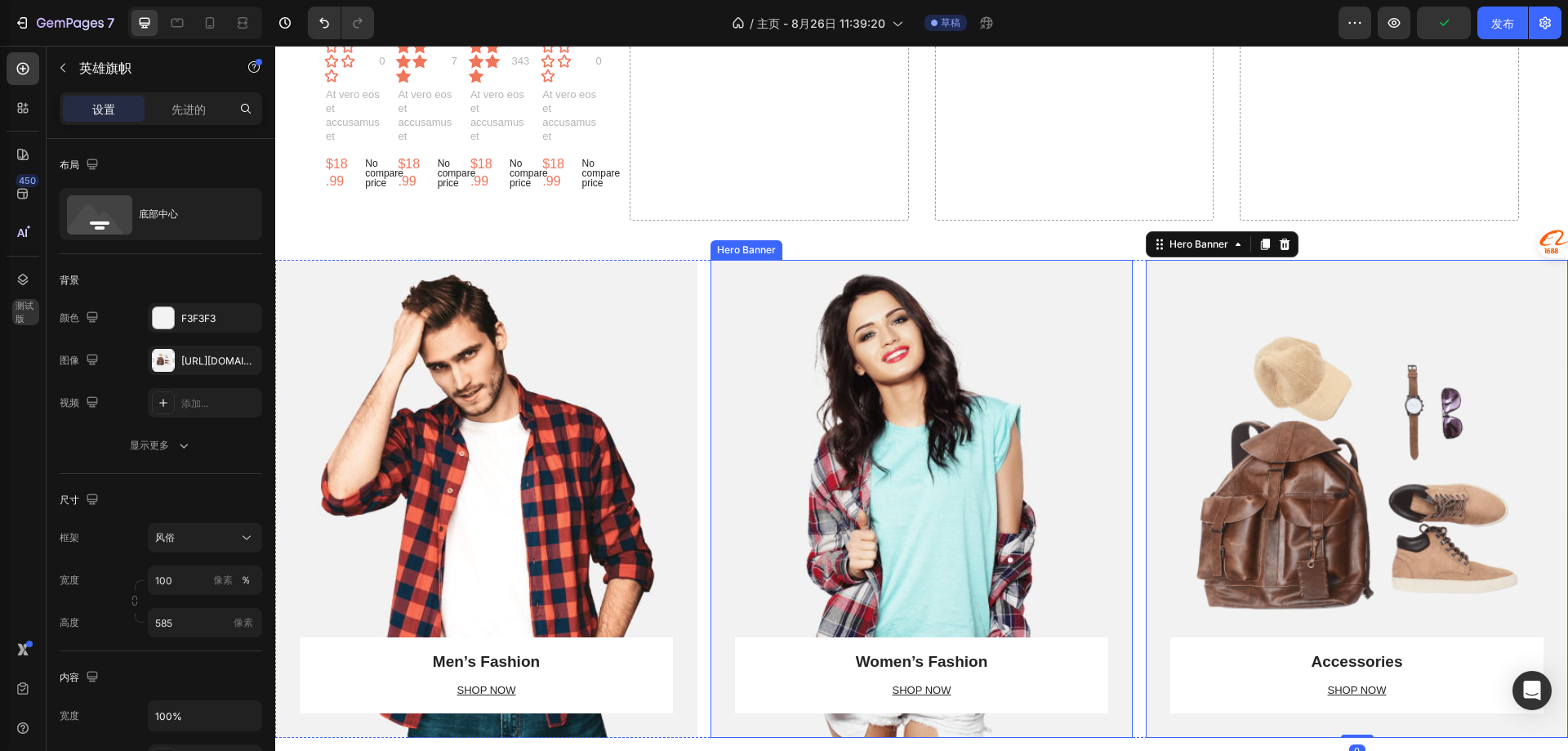
click at [875, 417] on div "Overlay" at bounding box center [922, 499] width 422 height 478
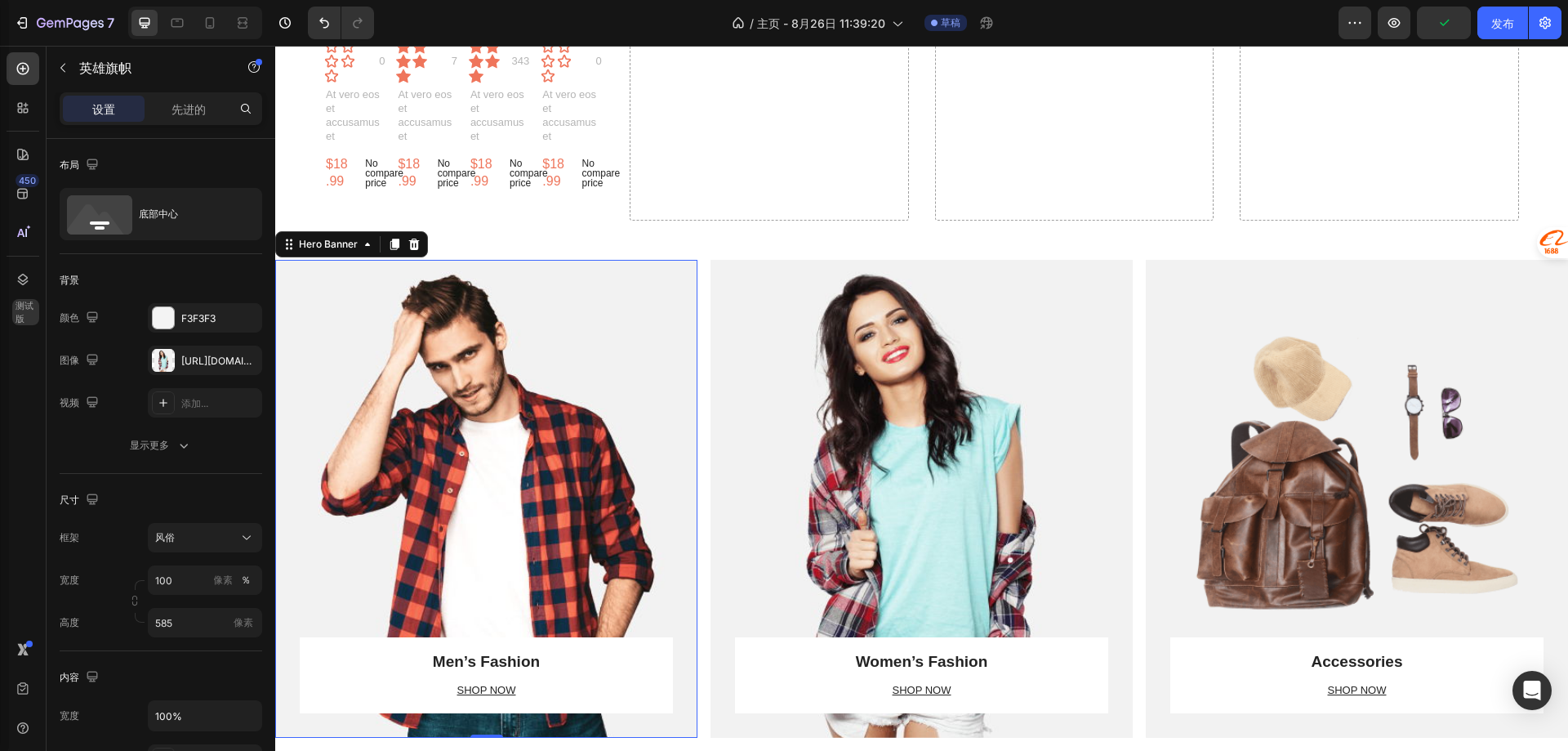
click at [609, 418] on div "Overlay" at bounding box center [486, 499] width 422 height 478
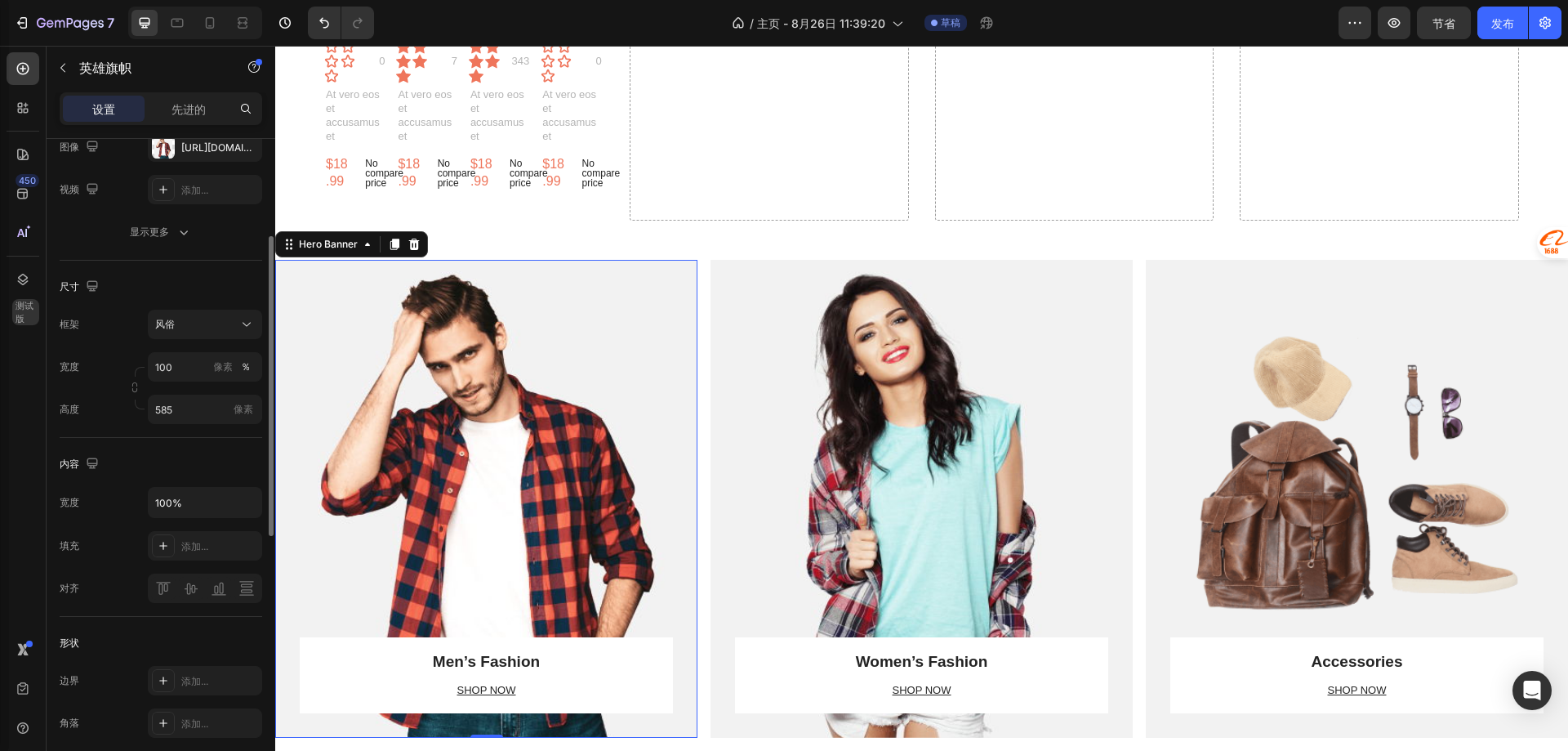
scroll to position [0, 0]
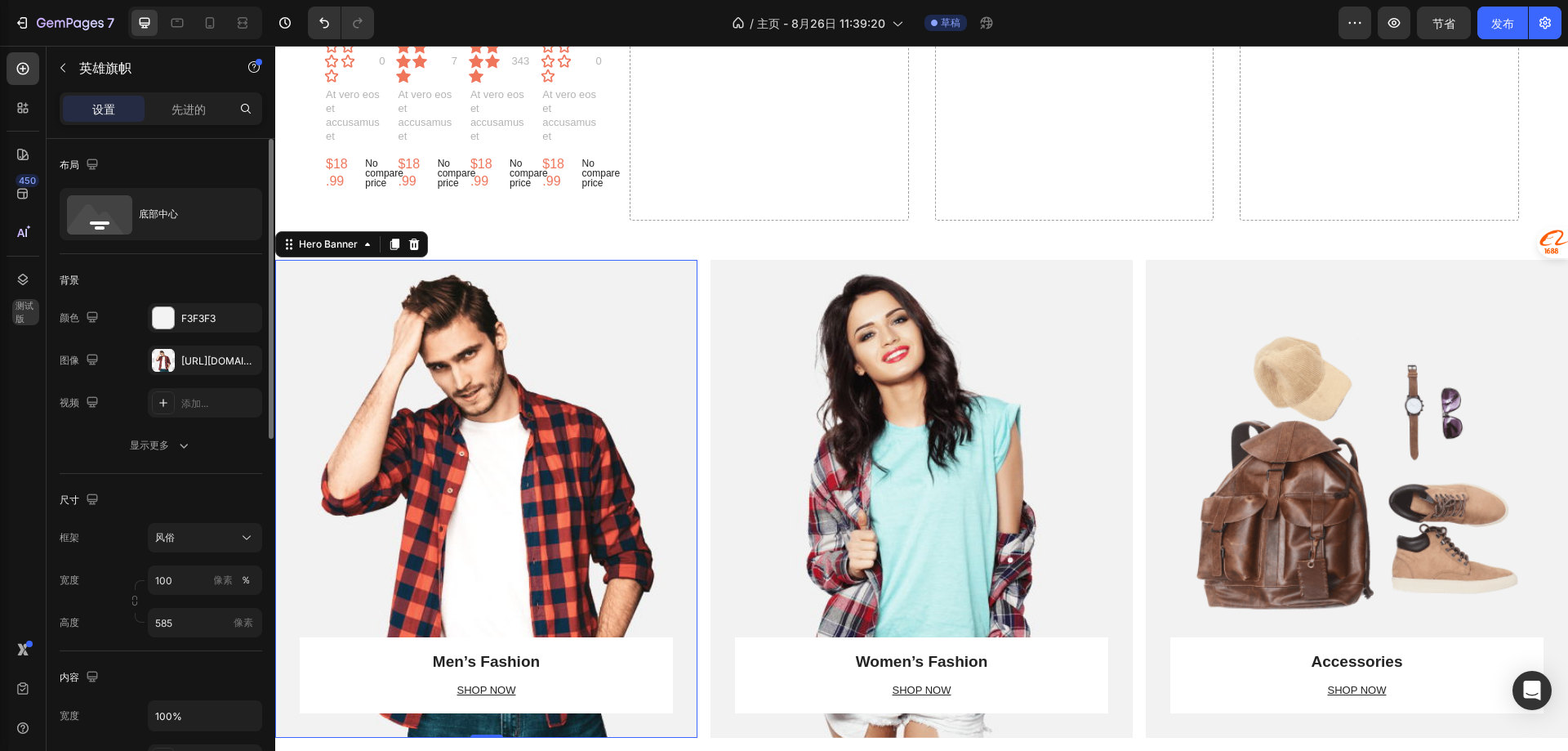
click at [175, 122] on div "设置 先进的" at bounding box center [160, 109] width 202 height 32
click at [175, 109] on font "先进的" at bounding box center [189, 109] width 34 height 14
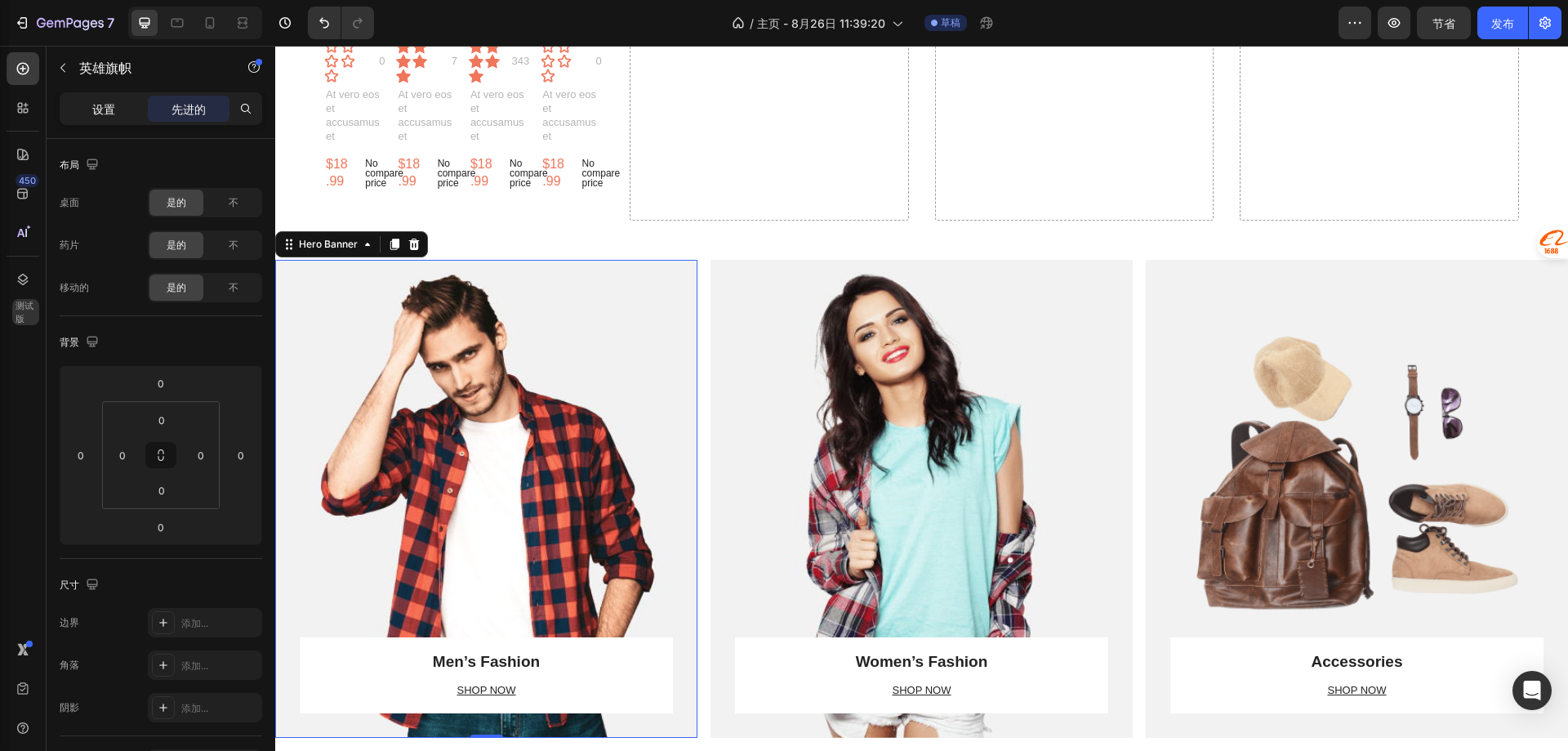
click at [115, 112] on font "设置" at bounding box center [104, 109] width 23 height 14
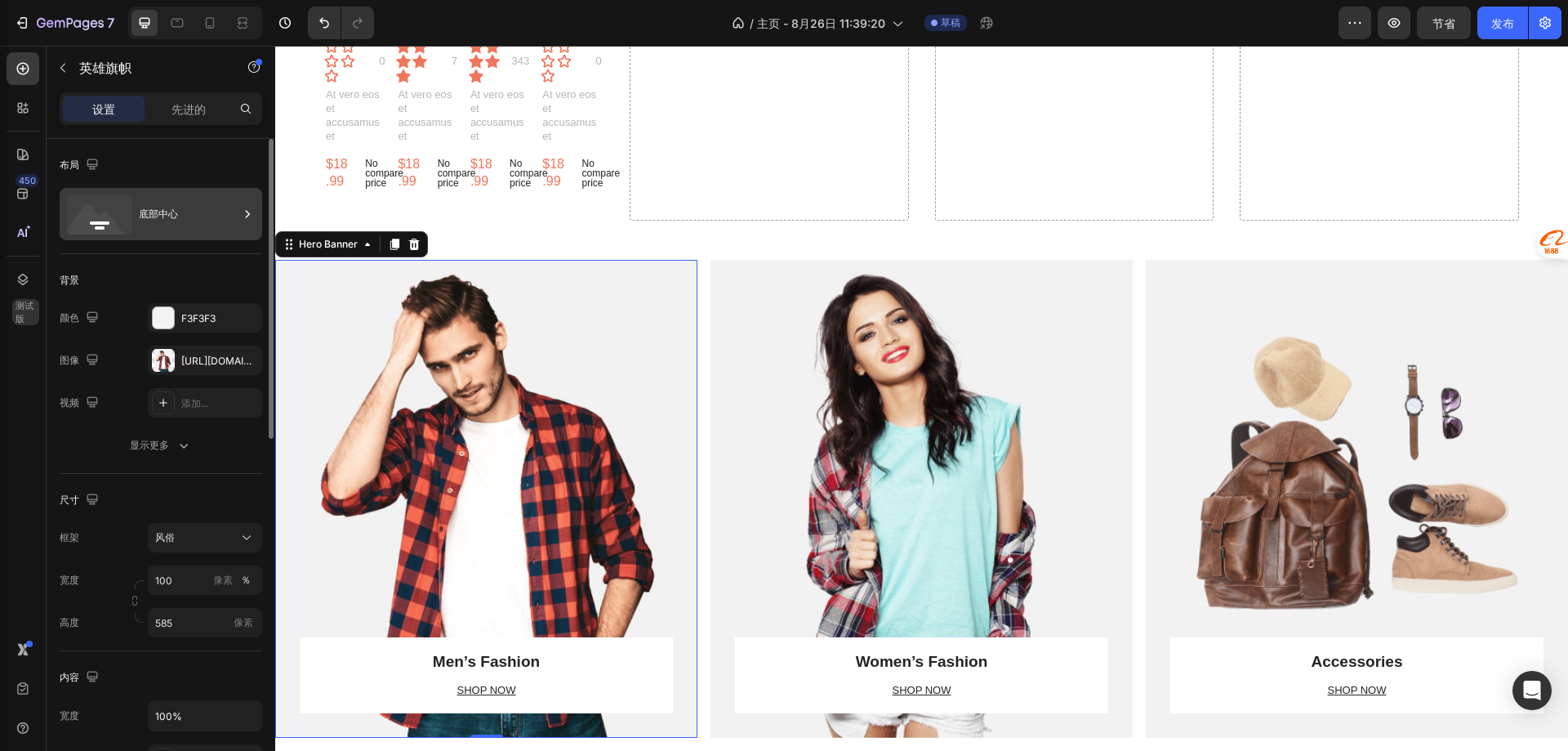
click at [227, 212] on div "底部中心" at bounding box center [188, 213] width 99 height 37
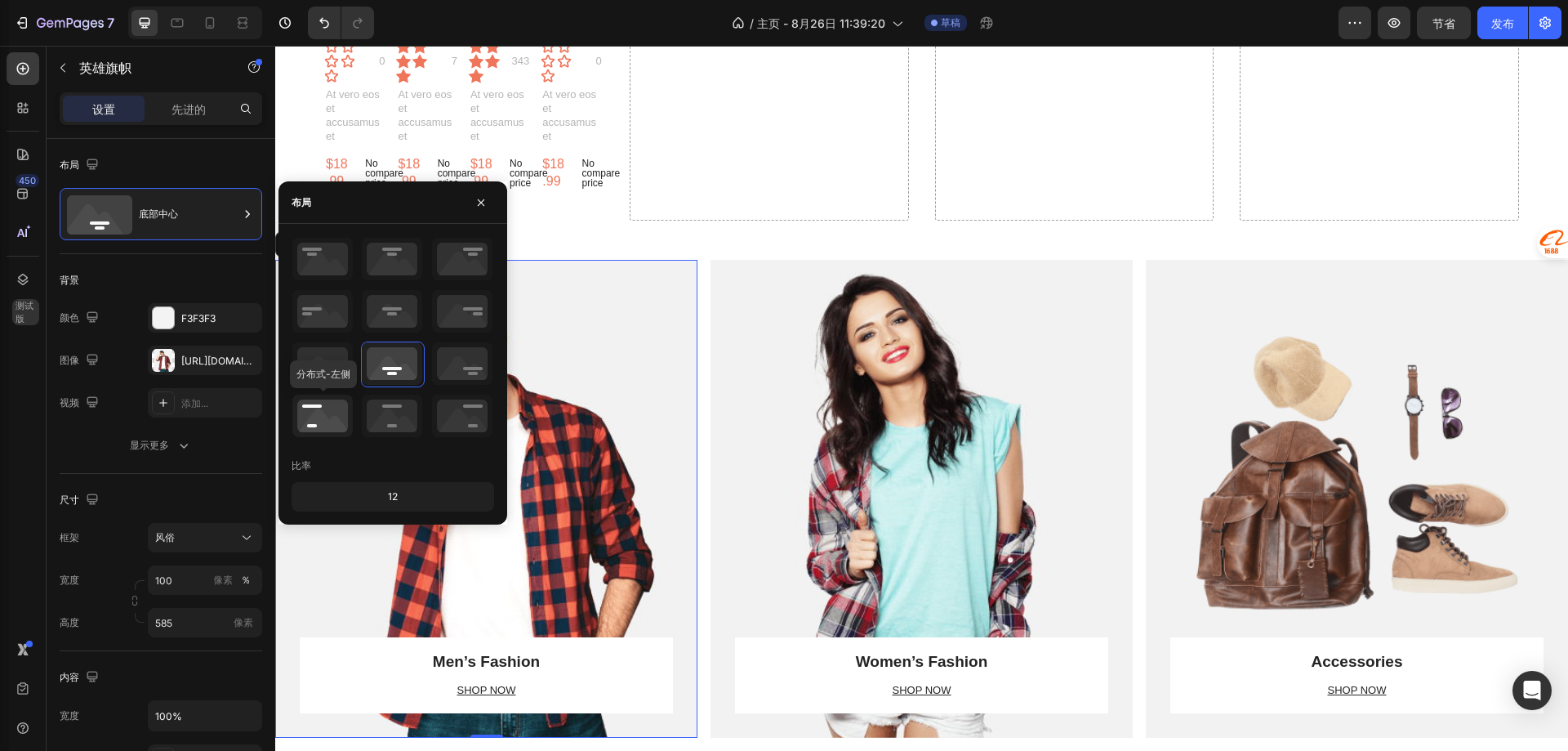
click at [331, 415] on icon at bounding box center [322, 416] width 60 height 42
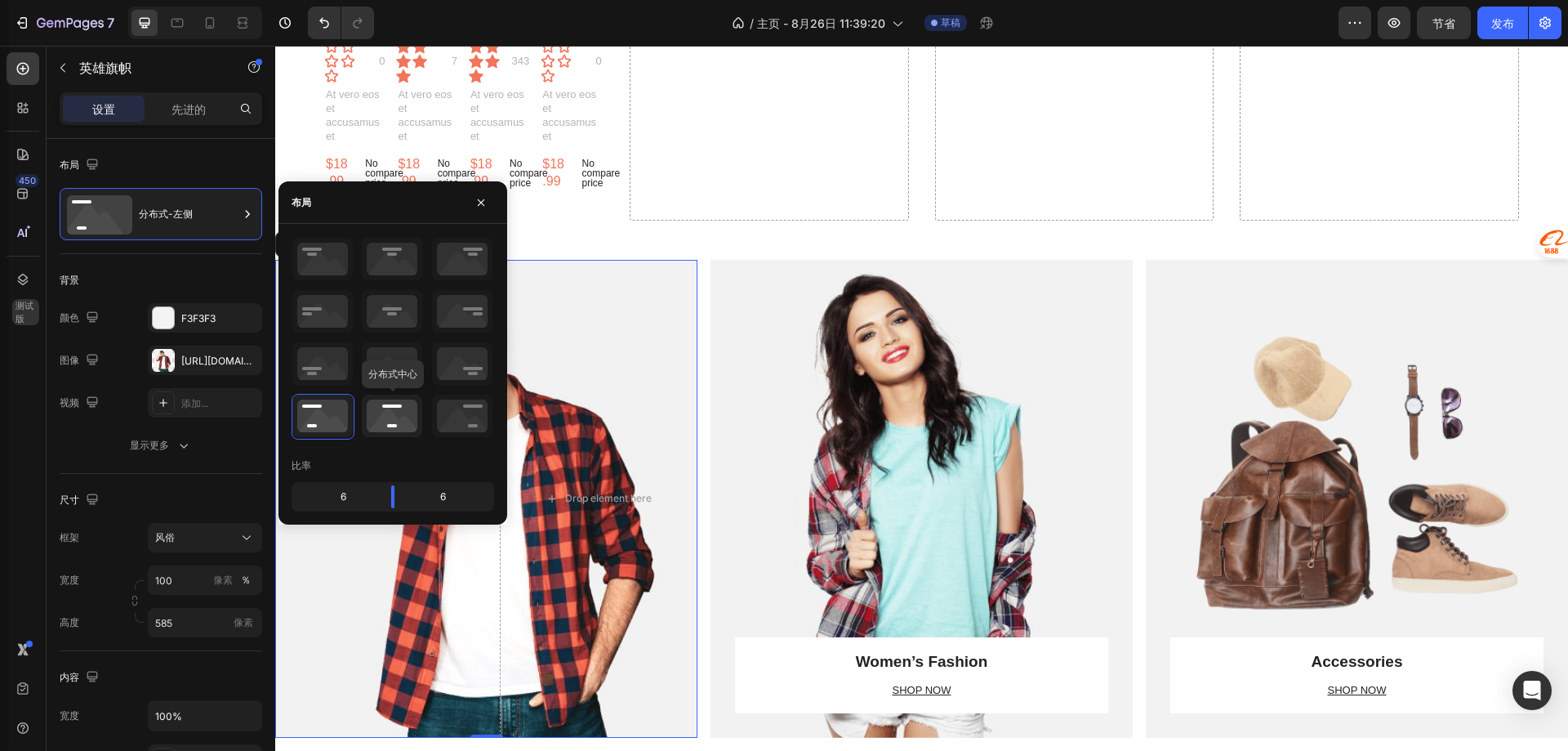
click at [415, 419] on icon at bounding box center [392, 416] width 60 height 42
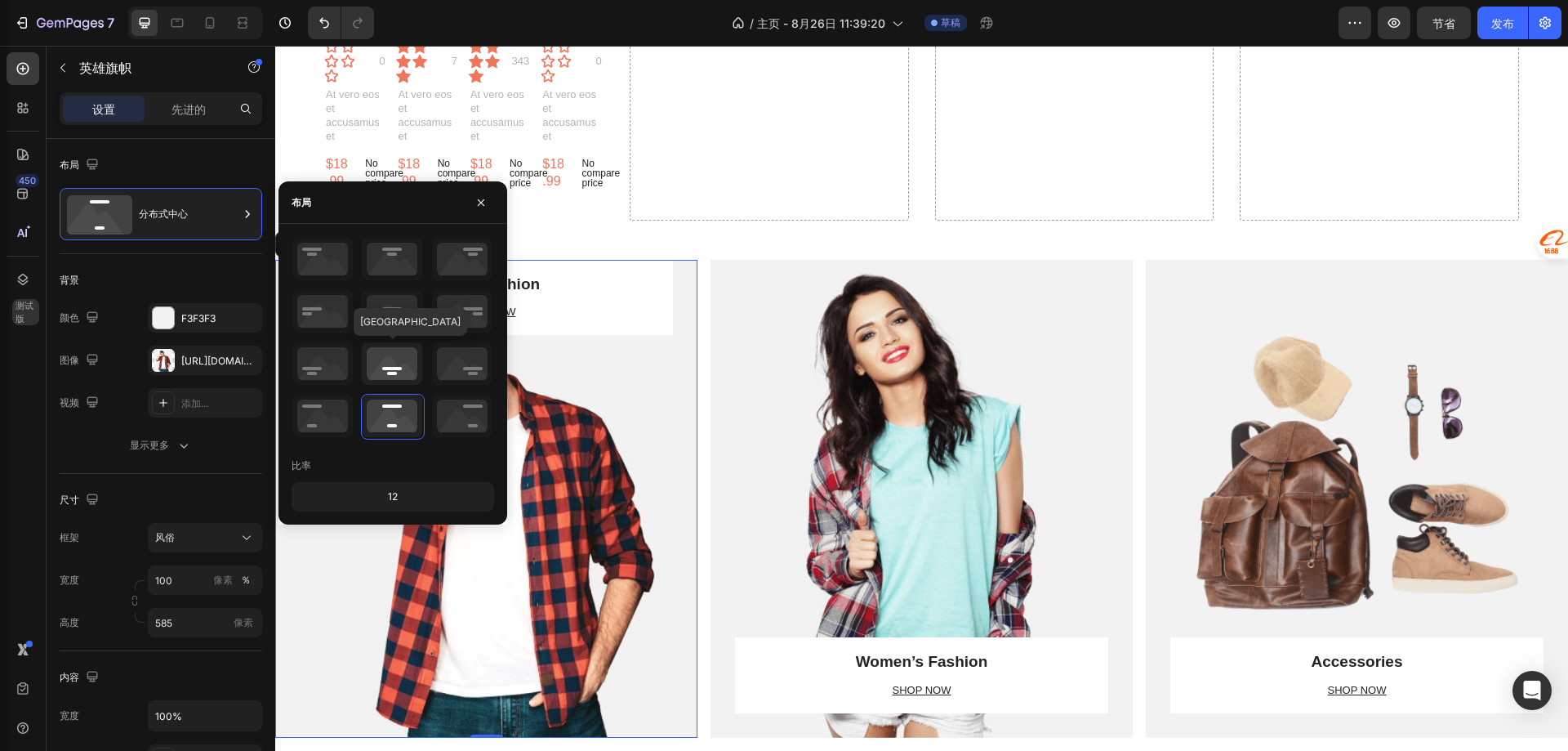
click at [400, 358] on icon at bounding box center [392, 363] width 60 height 42
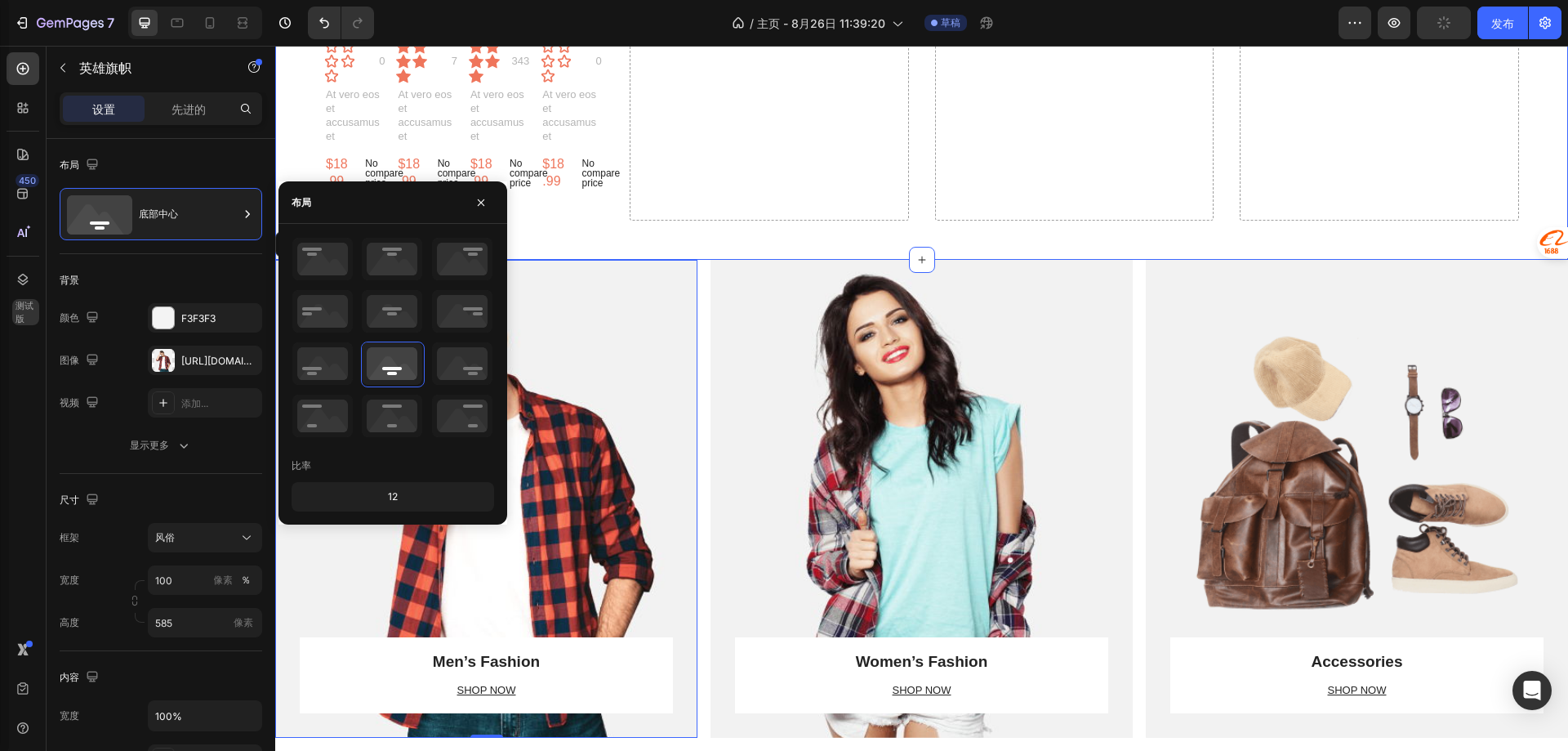
click at [689, 238] on div "YOU MAY ALSO LIKE Heading Product Images Sublimation Washcloth (25*25cm/9.84inx…" at bounding box center [922, 1] width 1293 height 516
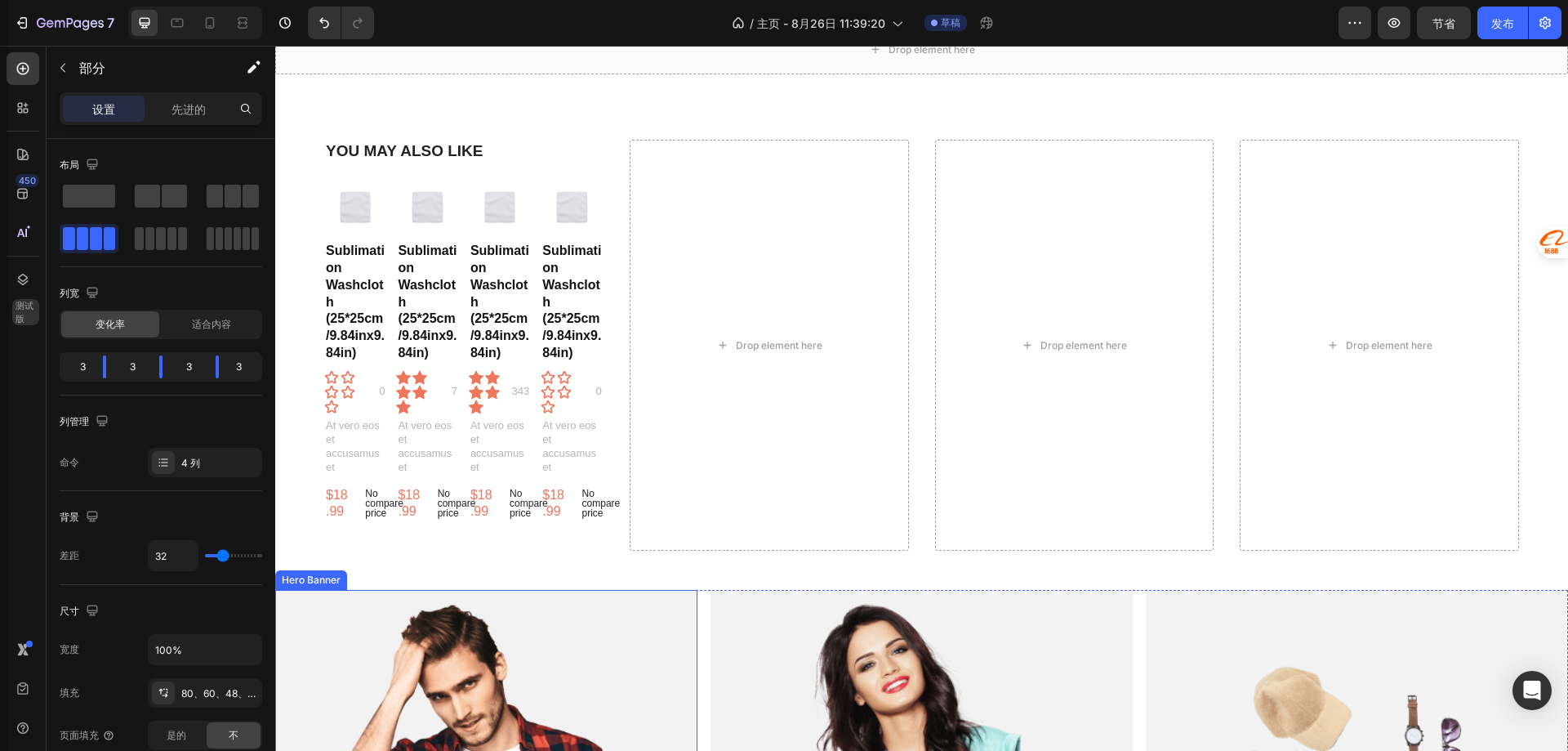
scroll to position [222, 0]
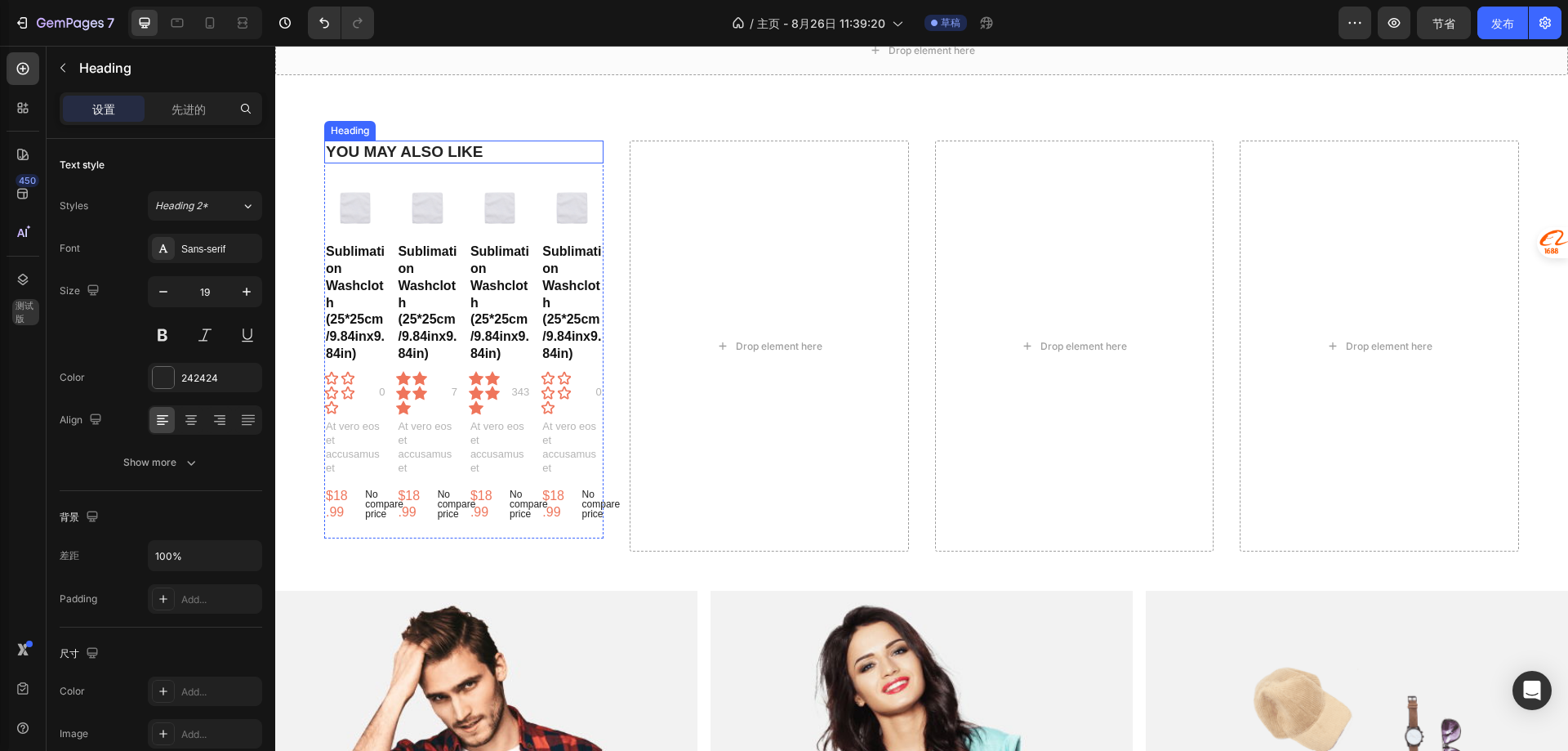
click at [397, 156] on h2 "YOU MAY ALSO LIKE" at bounding box center [464, 152] width 279 height 24
click at [536, 182] on div "24" at bounding box center [464, 173] width 279 height 20
click at [437, 121] on icon at bounding box center [443, 125] width 13 height 13
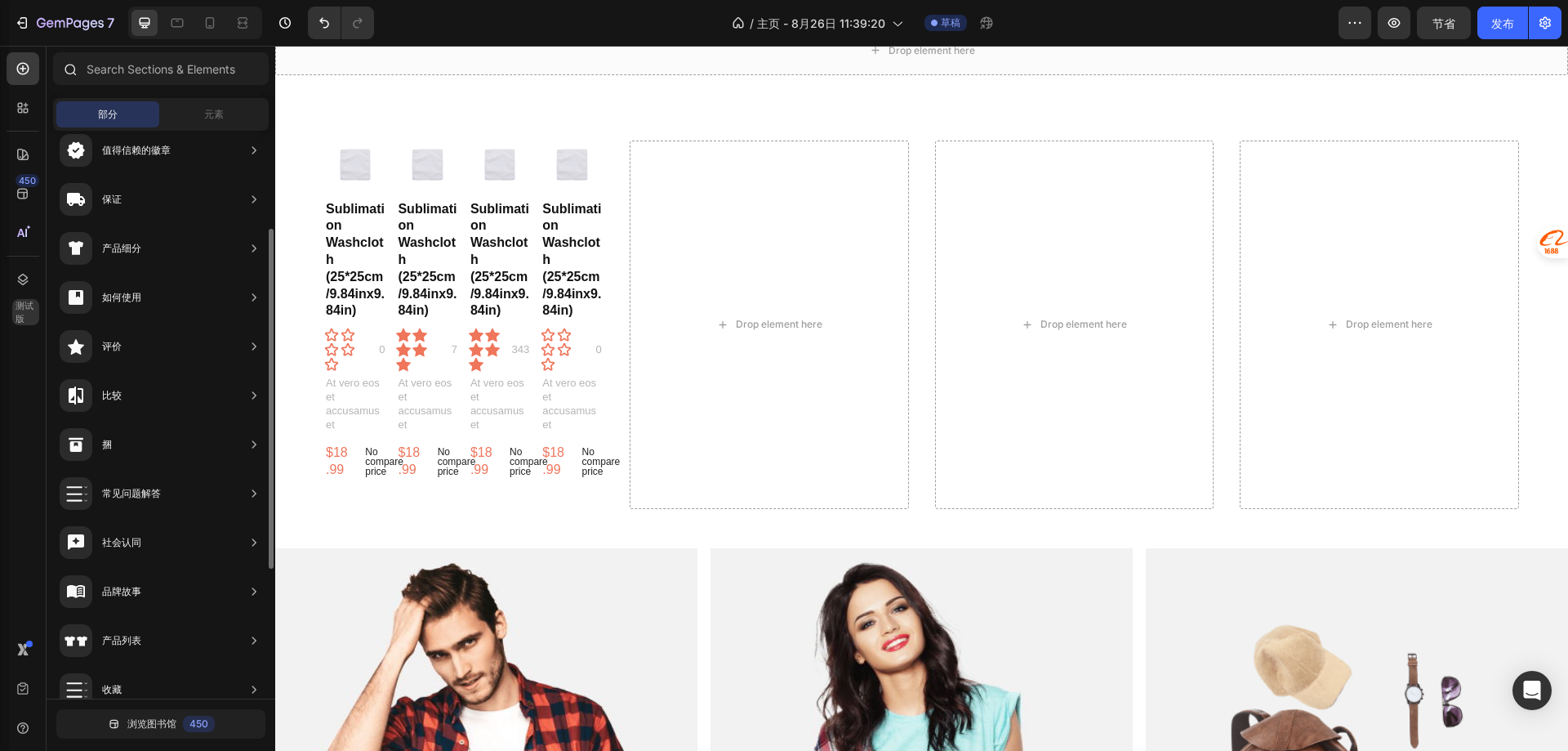
scroll to position [0, 0]
click at [331, 11] on button "撤消/重做" at bounding box center [324, 23] width 32 height 32
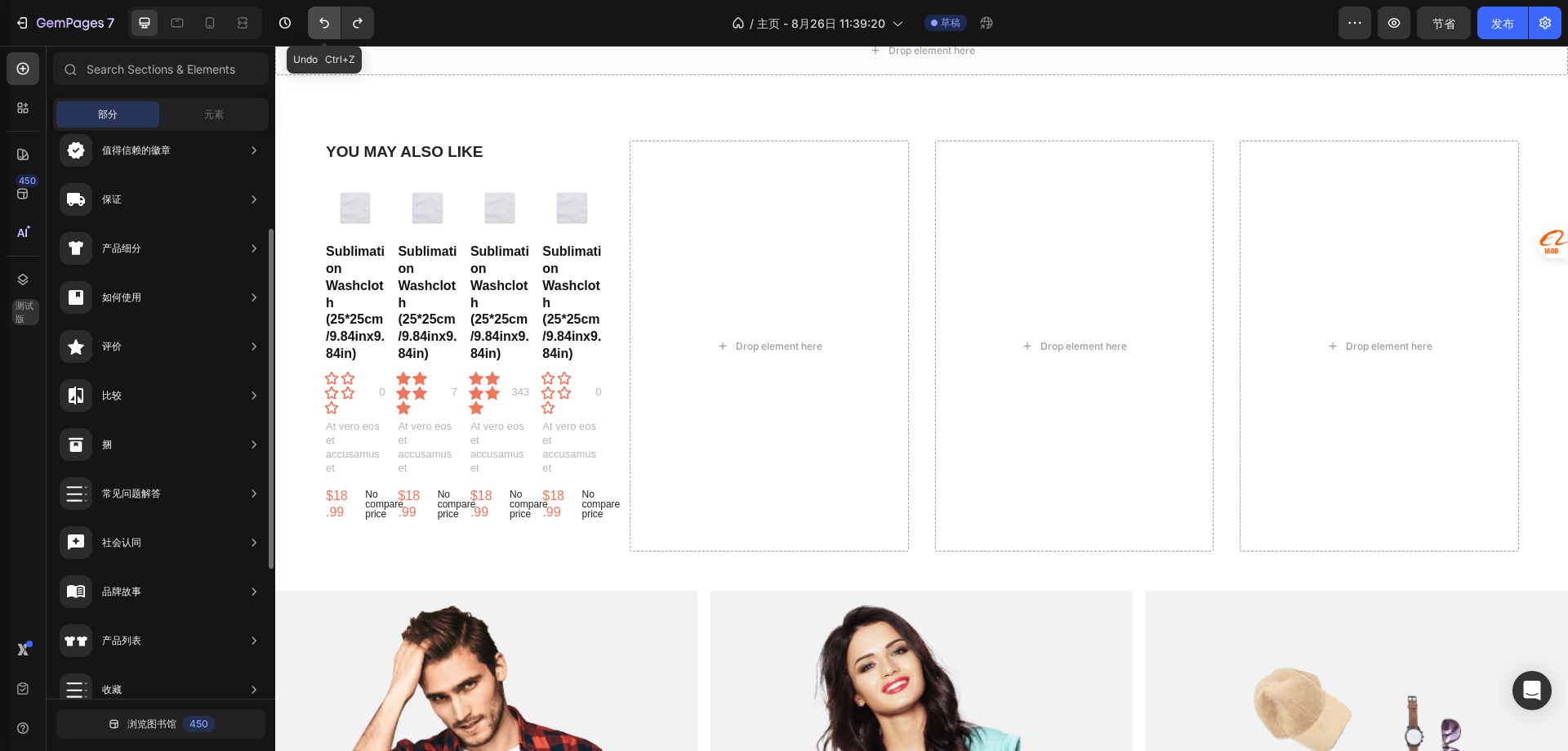
click at [331, 11] on button "撤消/重做" at bounding box center [324, 23] width 32 height 32
click at [328, 31] on button "撤消/重做" at bounding box center [324, 23] width 32 height 32
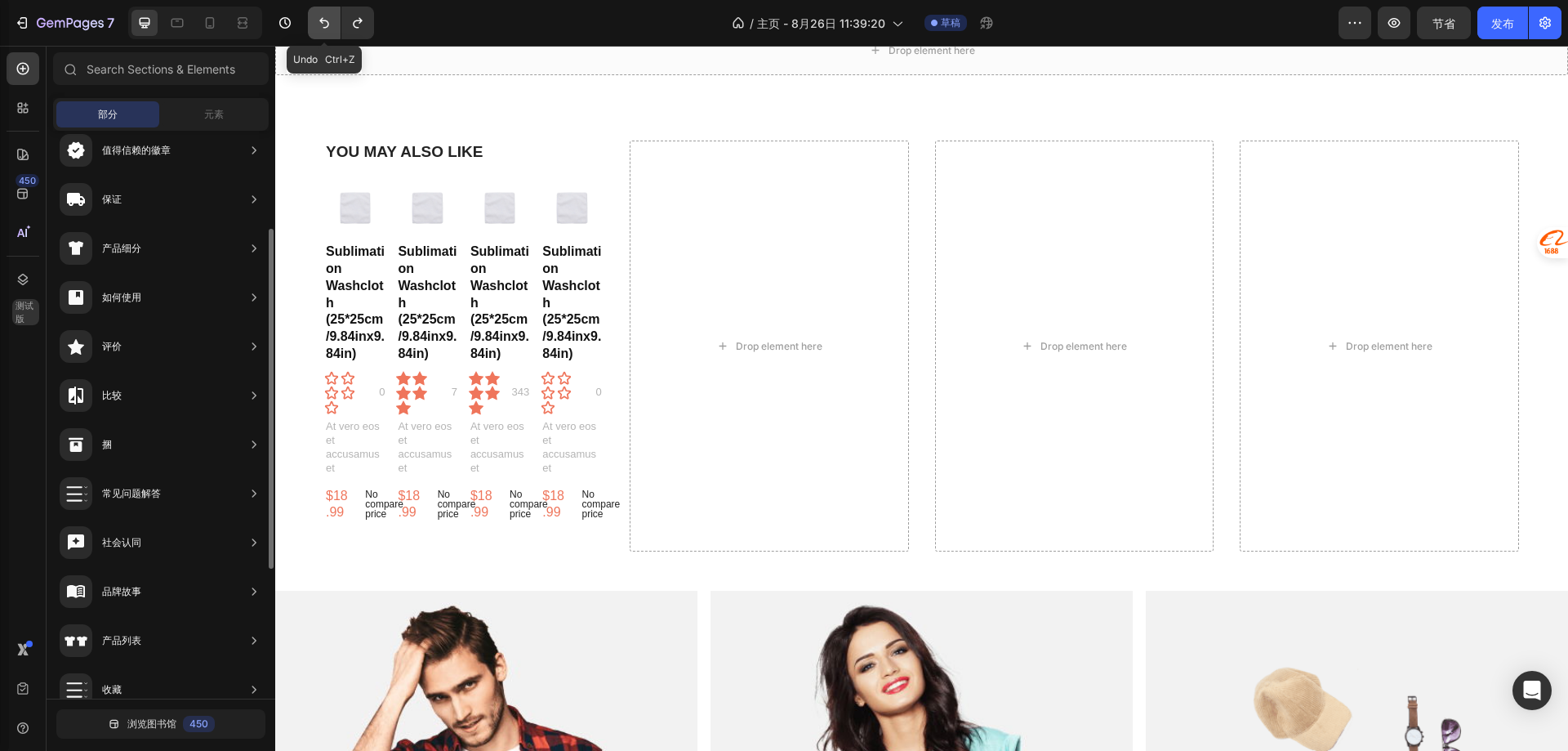
click at [328, 31] on button "撤消/重做" at bounding box center [324, 23] width 32 height 32
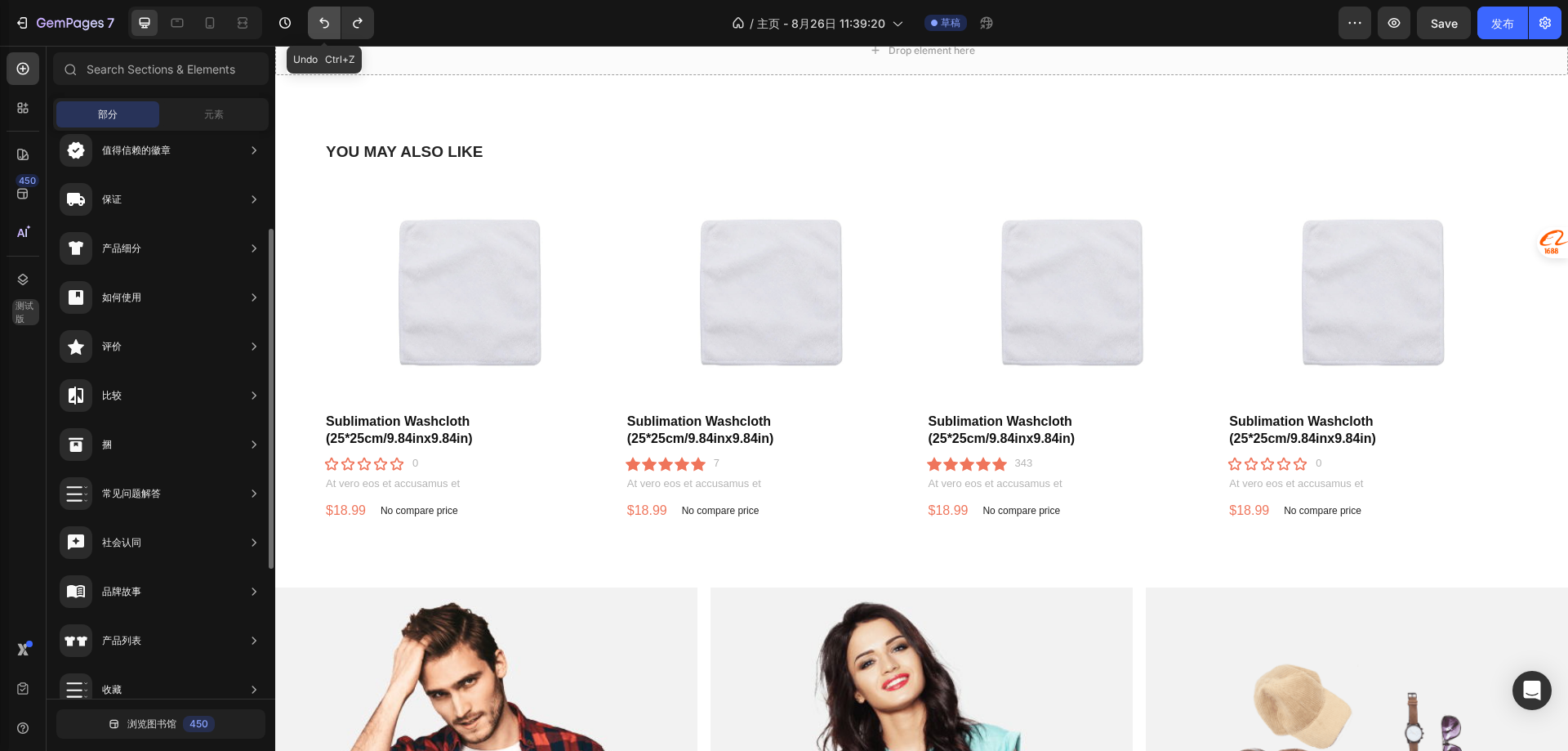
click at [328, 31] on button "撤消/重做" at bounding box center [324, 23] width 32 height 32
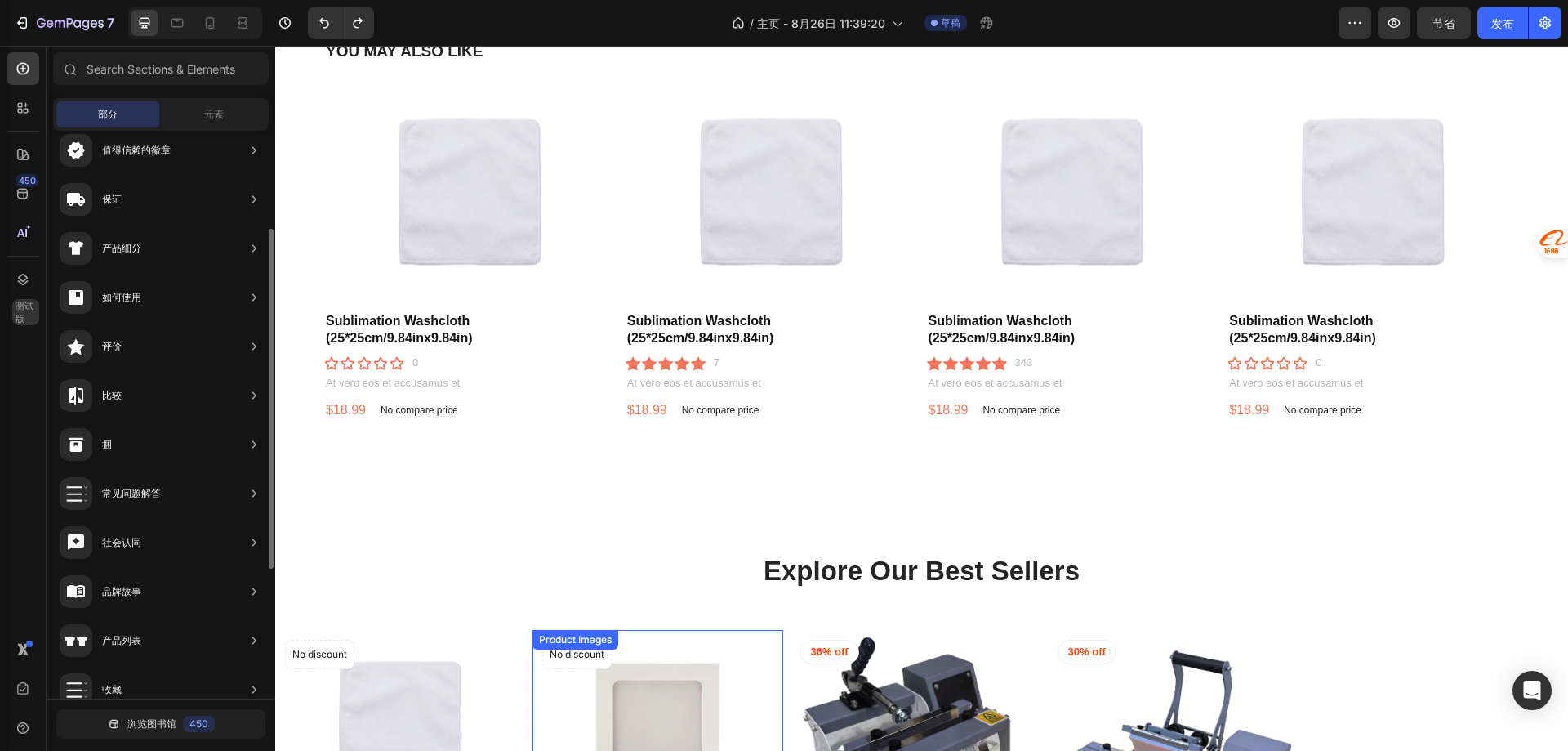
scroll to position [222, 0]
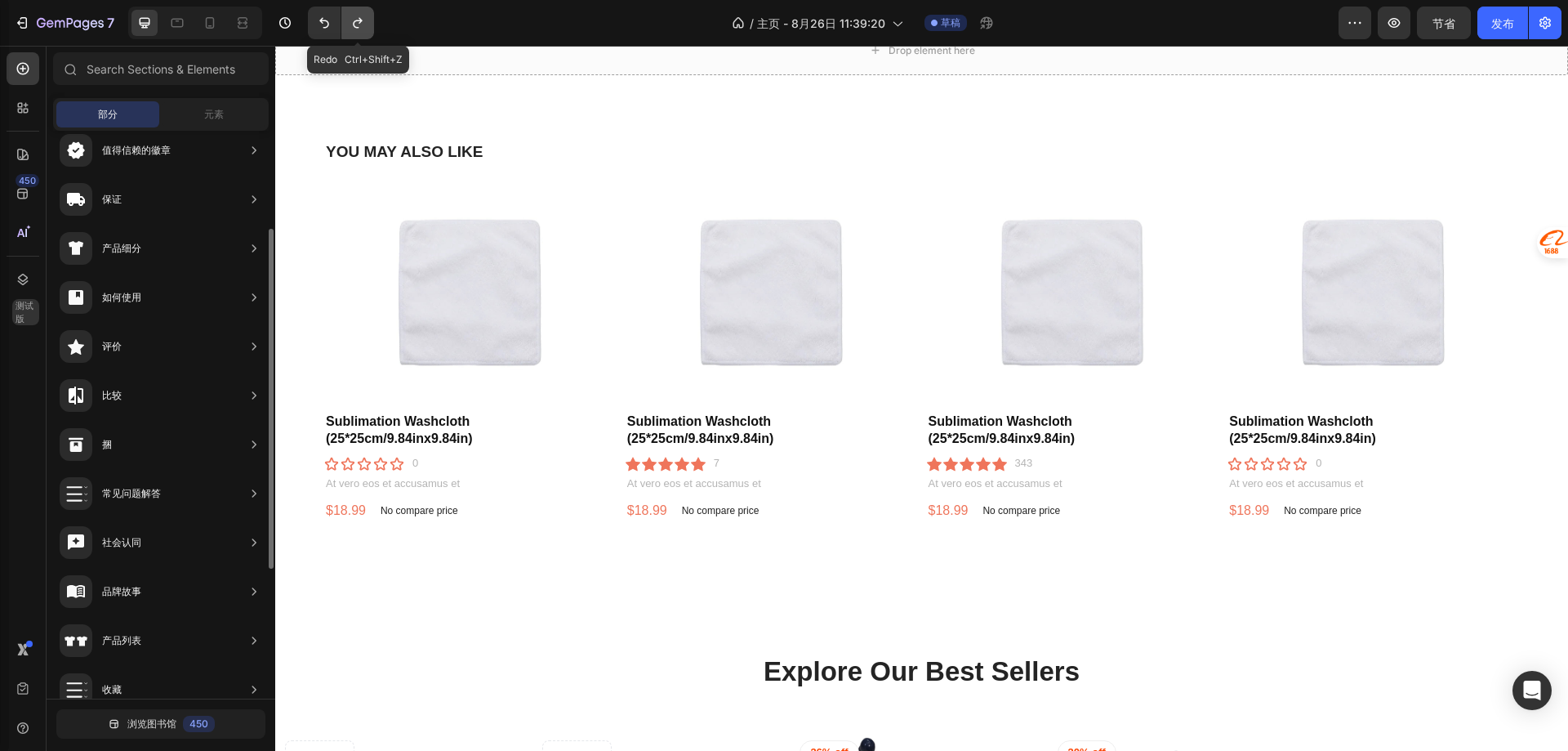
click at [366, 27] on icon "撤消/重做" at bounding box center [357, 22] width 16 height 16
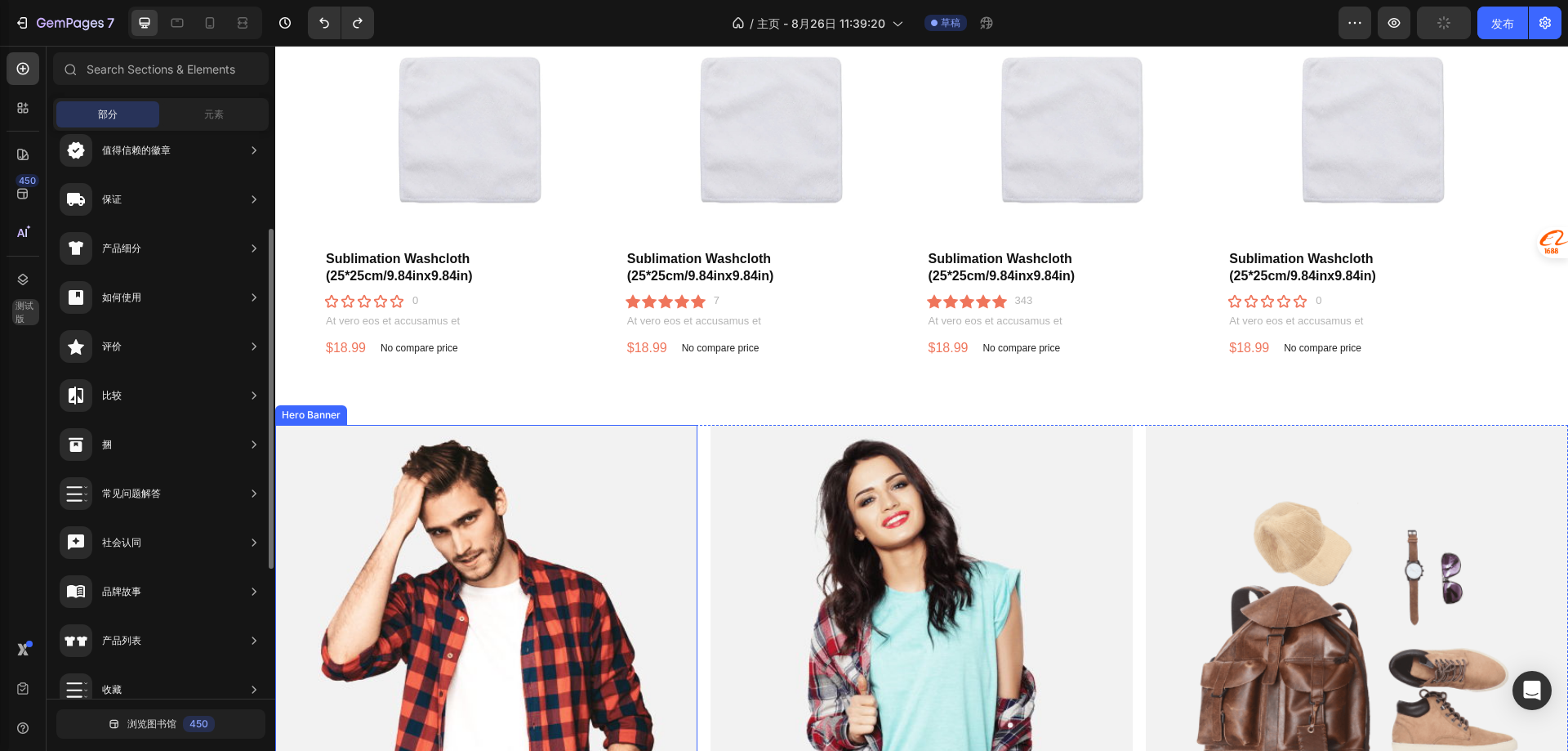
scroll to position [385, 0]
click at [547, 502] on div "Overlay" at bounding box center [486, 663] width 422 height 478
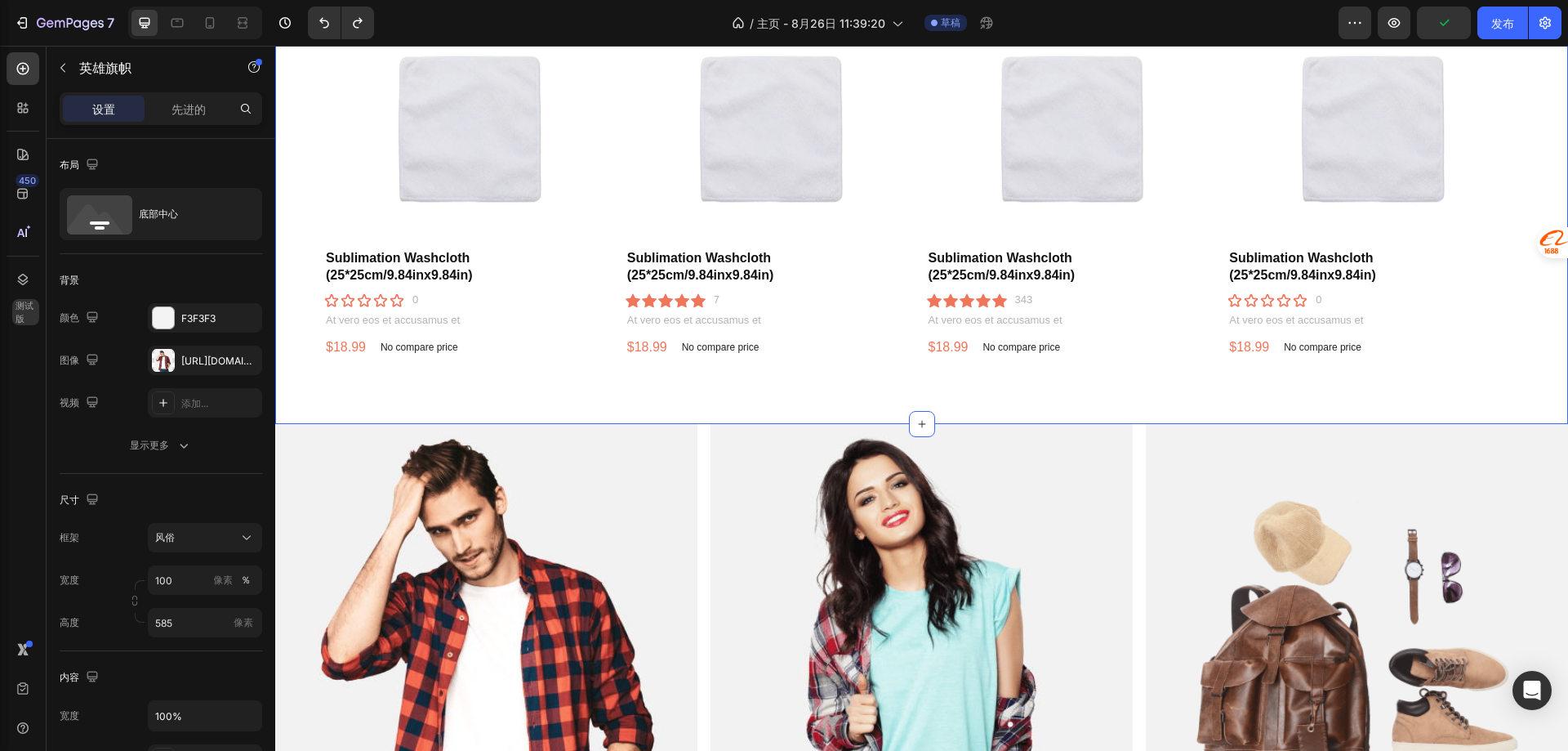
click at [479, 411] on div "YOU MAY ALSO LIKE Heading Product Images Sublimation Washcloth (25*25cm/9.84inx…" at bounding box center [922, 168] width 1293 height 513
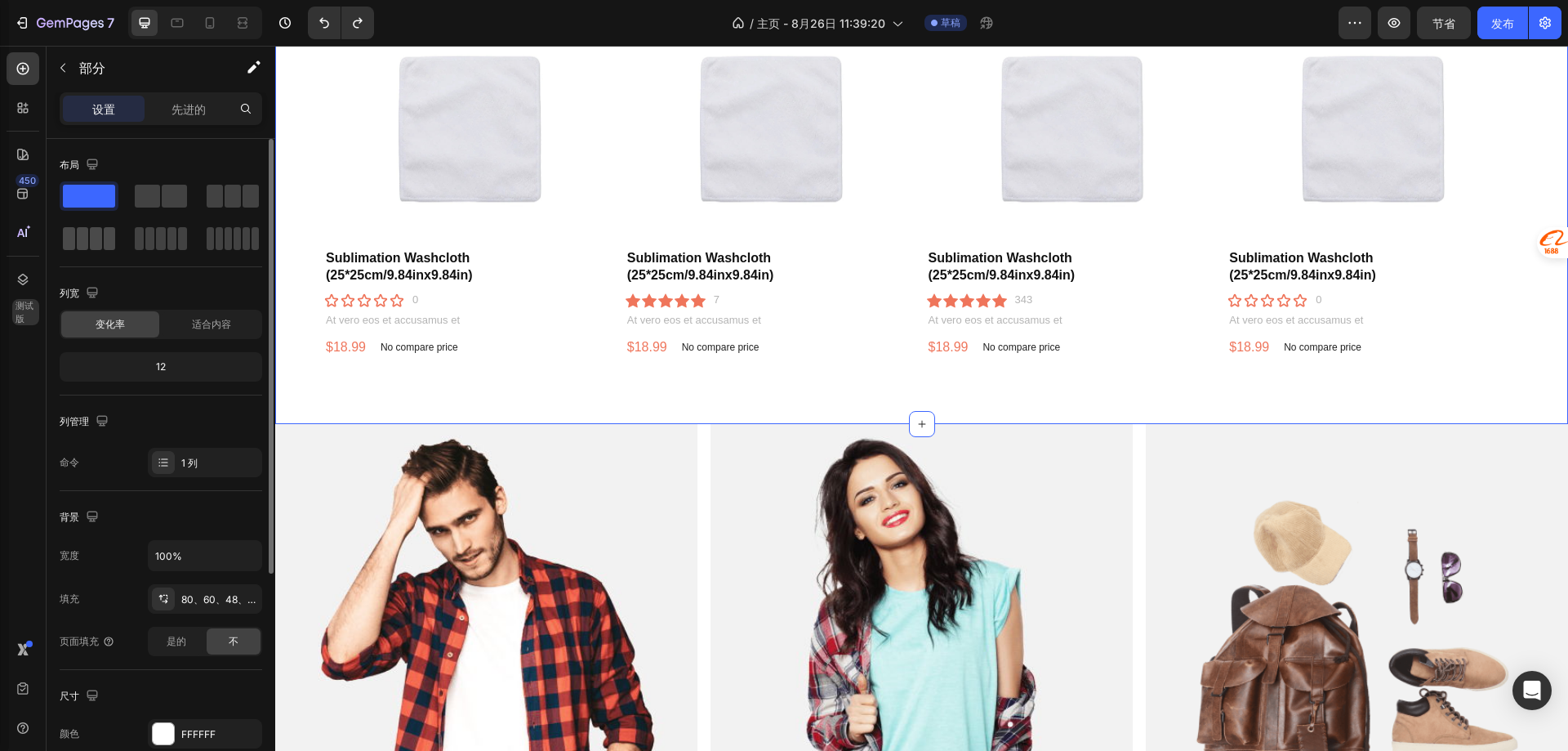
click at [95, 240] on span at bounding box center [95, 239] width 12 height 23
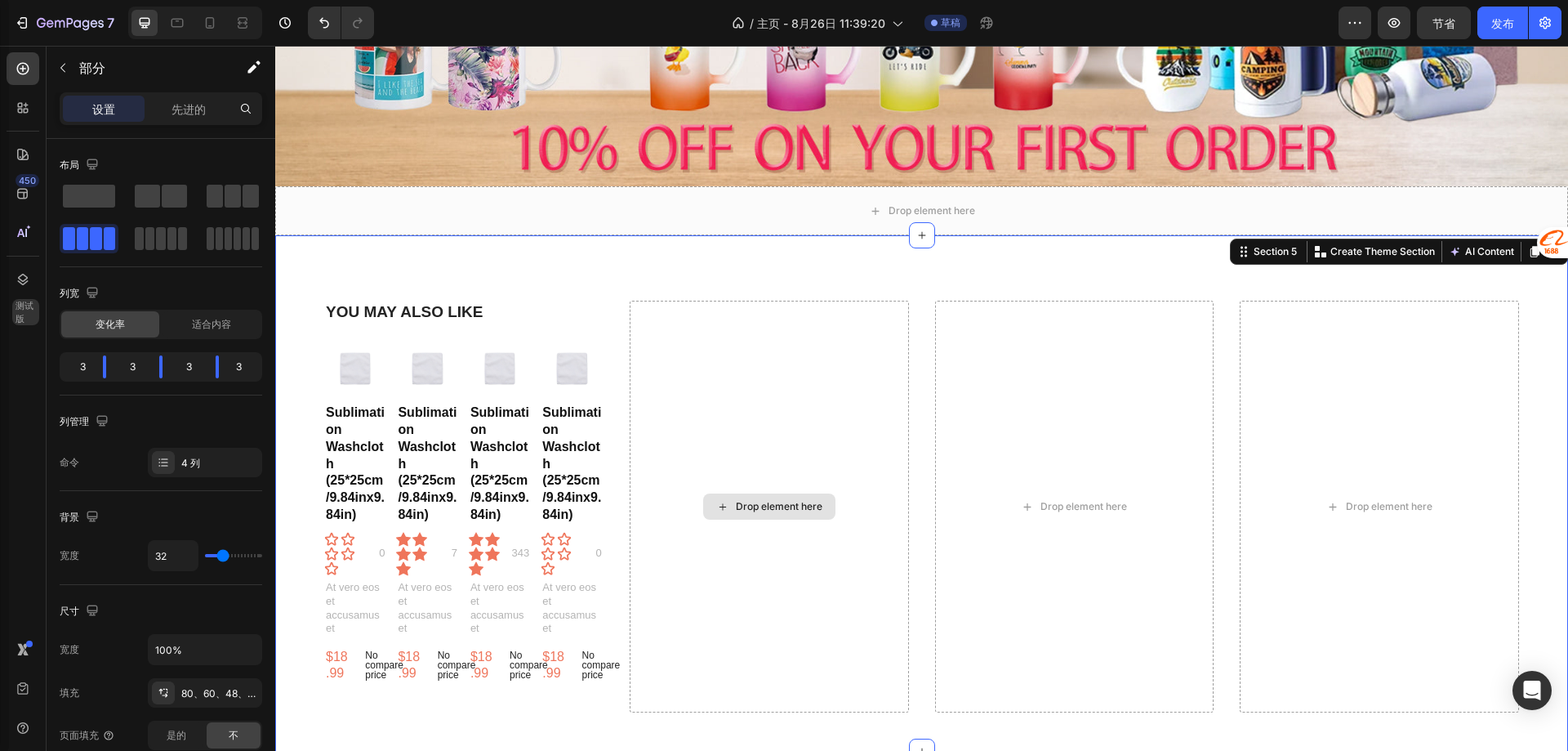
scroll to position [630, 0]
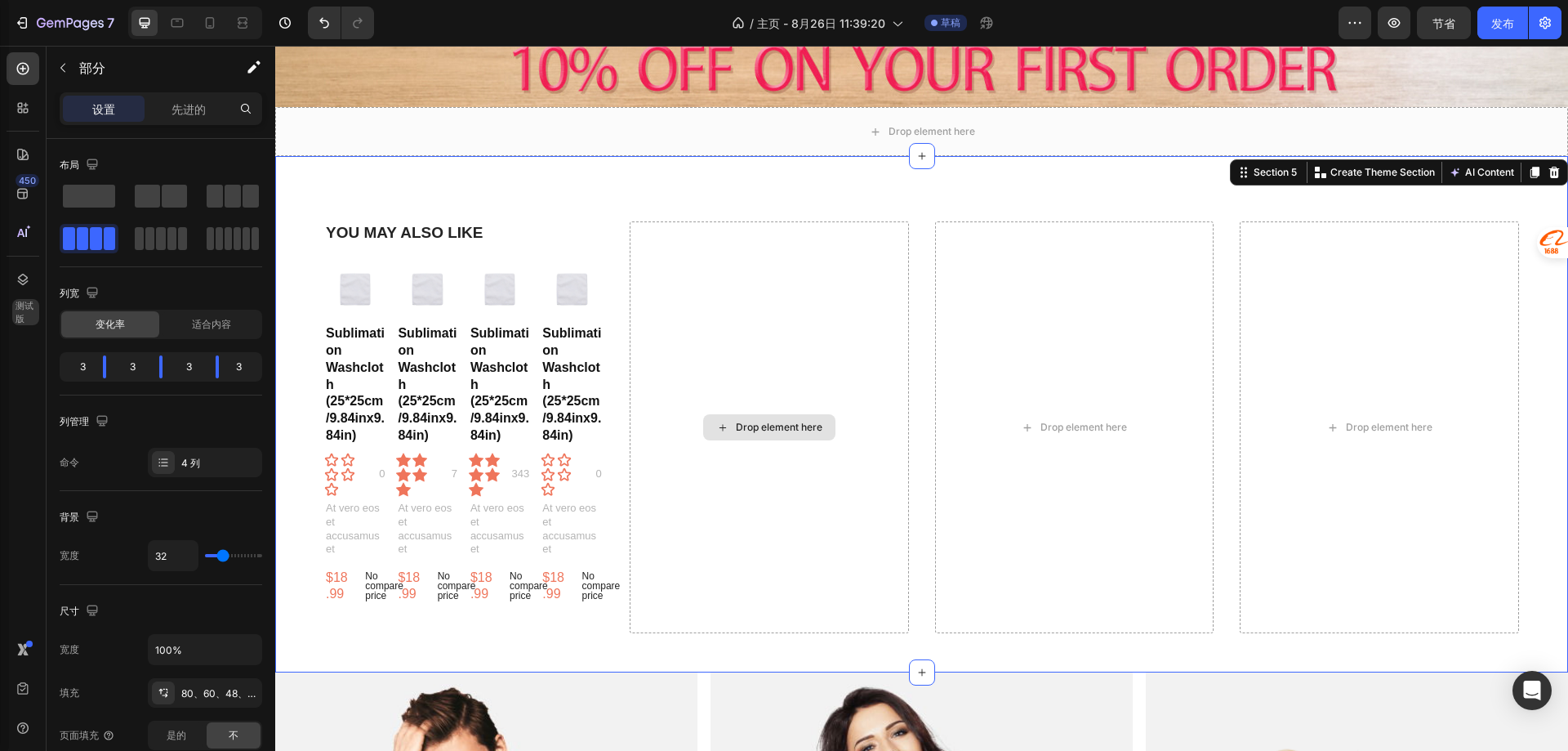
click at [800, 376] on div "Drop element here" at bounding box center [769, 427] width 279 height 412
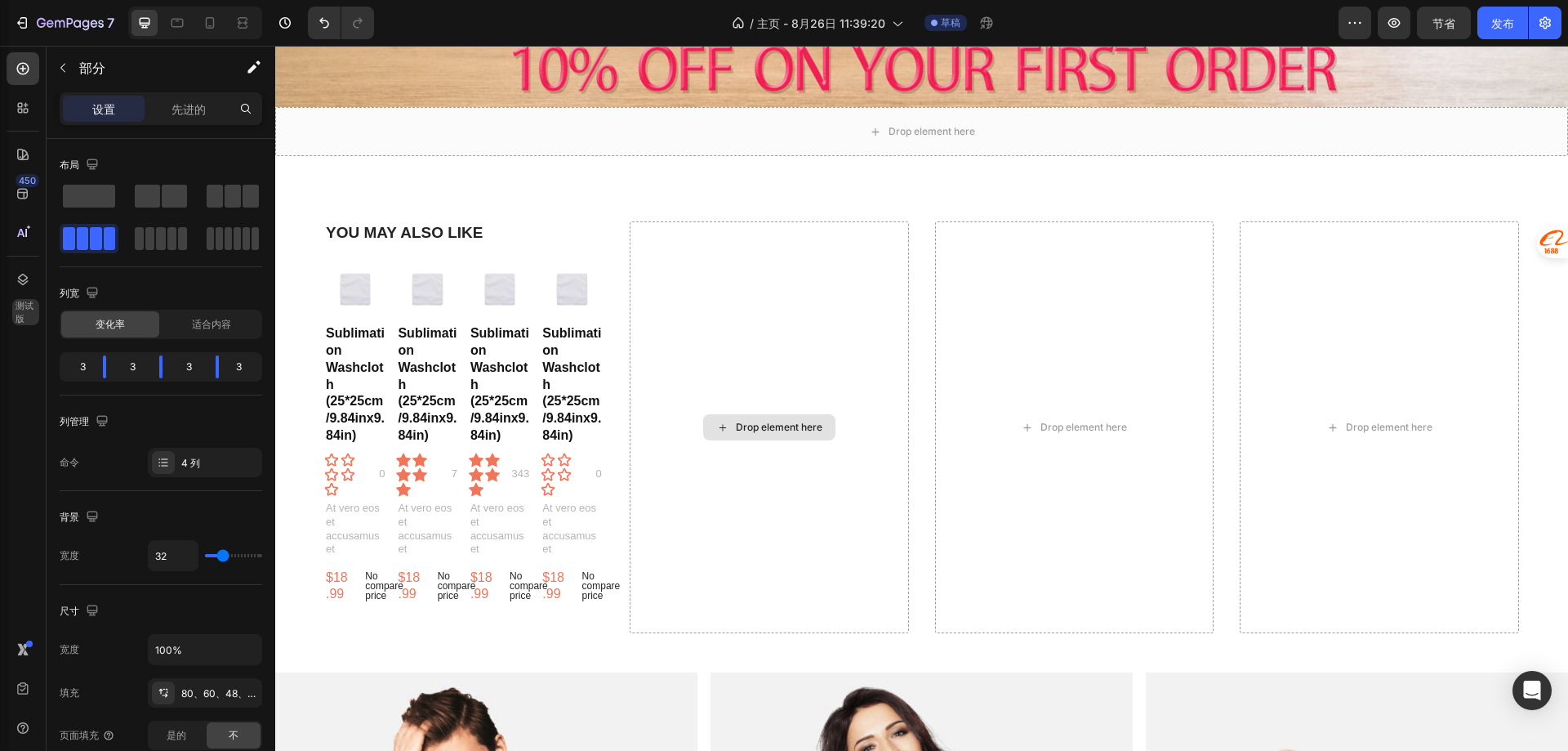
click at [774, 415] on div "Drop element here" at bounding box center [769, 427] width 133 height 26
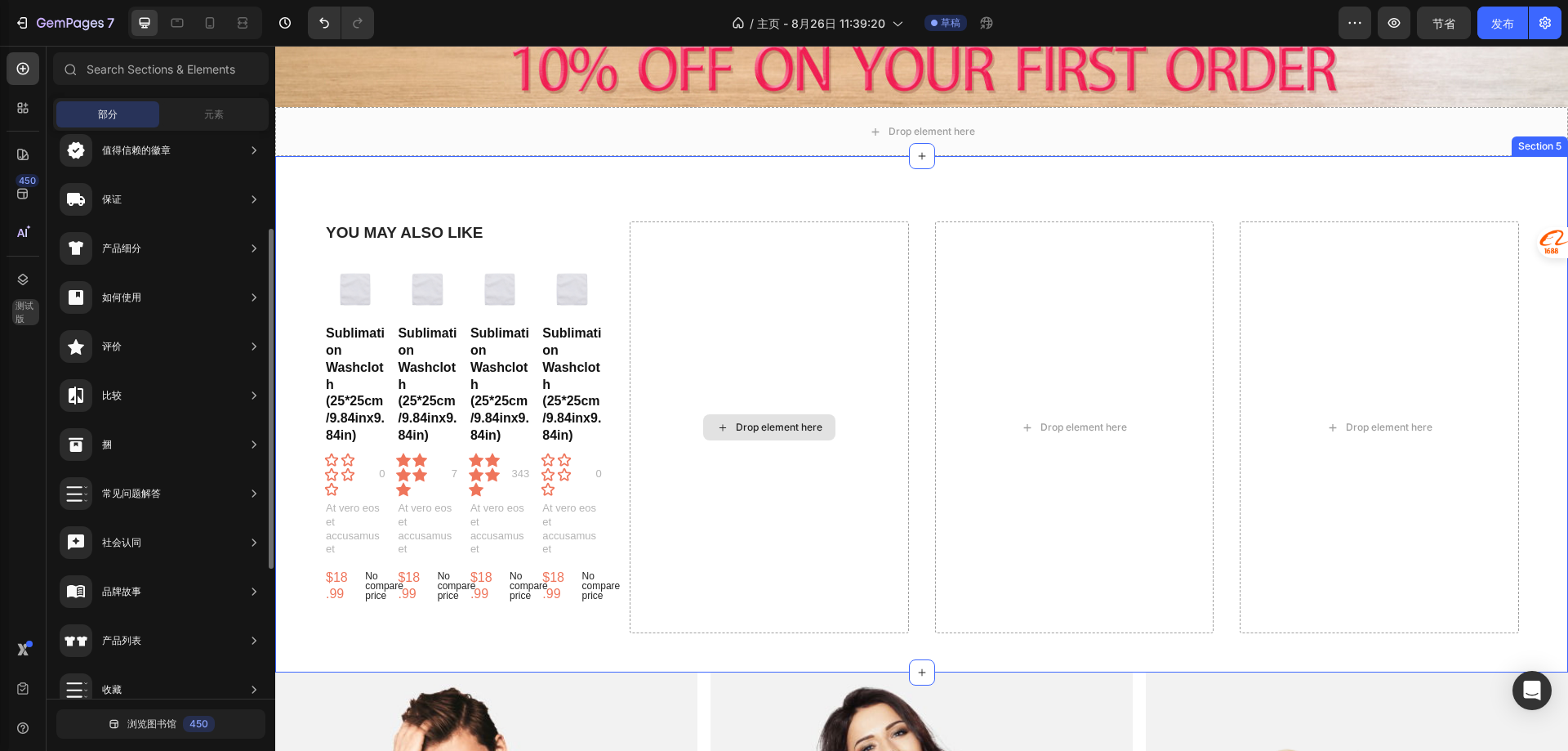
click at [752, 432] on div "Drop element here" at bounding box center [769, 427] width 133 height 26
click at [750, 422] on div "Drop element here" at bounding box center [779, 427] width 87 height 13
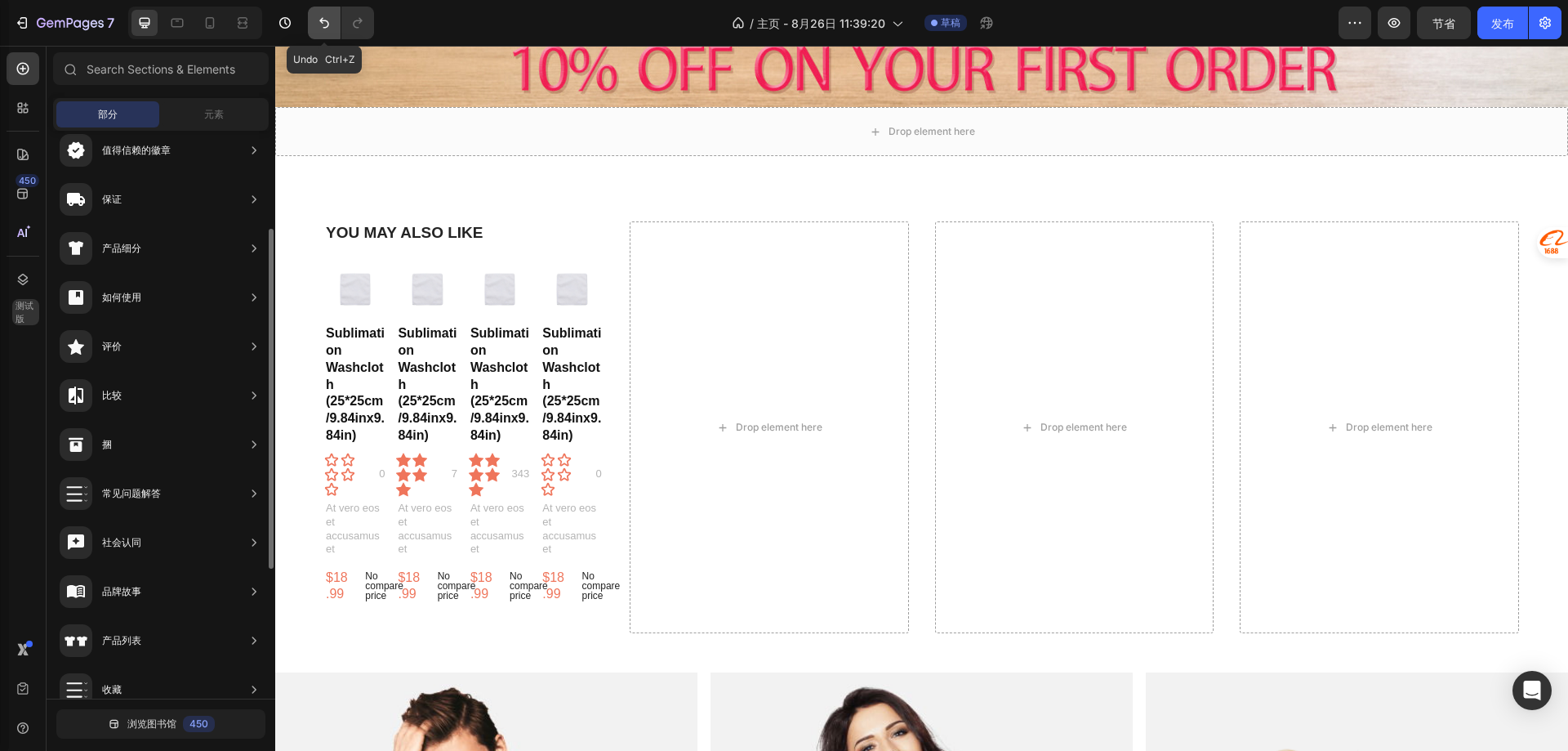
click at [332, 25] on icon "撤消/重做" at bounding box center [324, 22] width 16 height 16
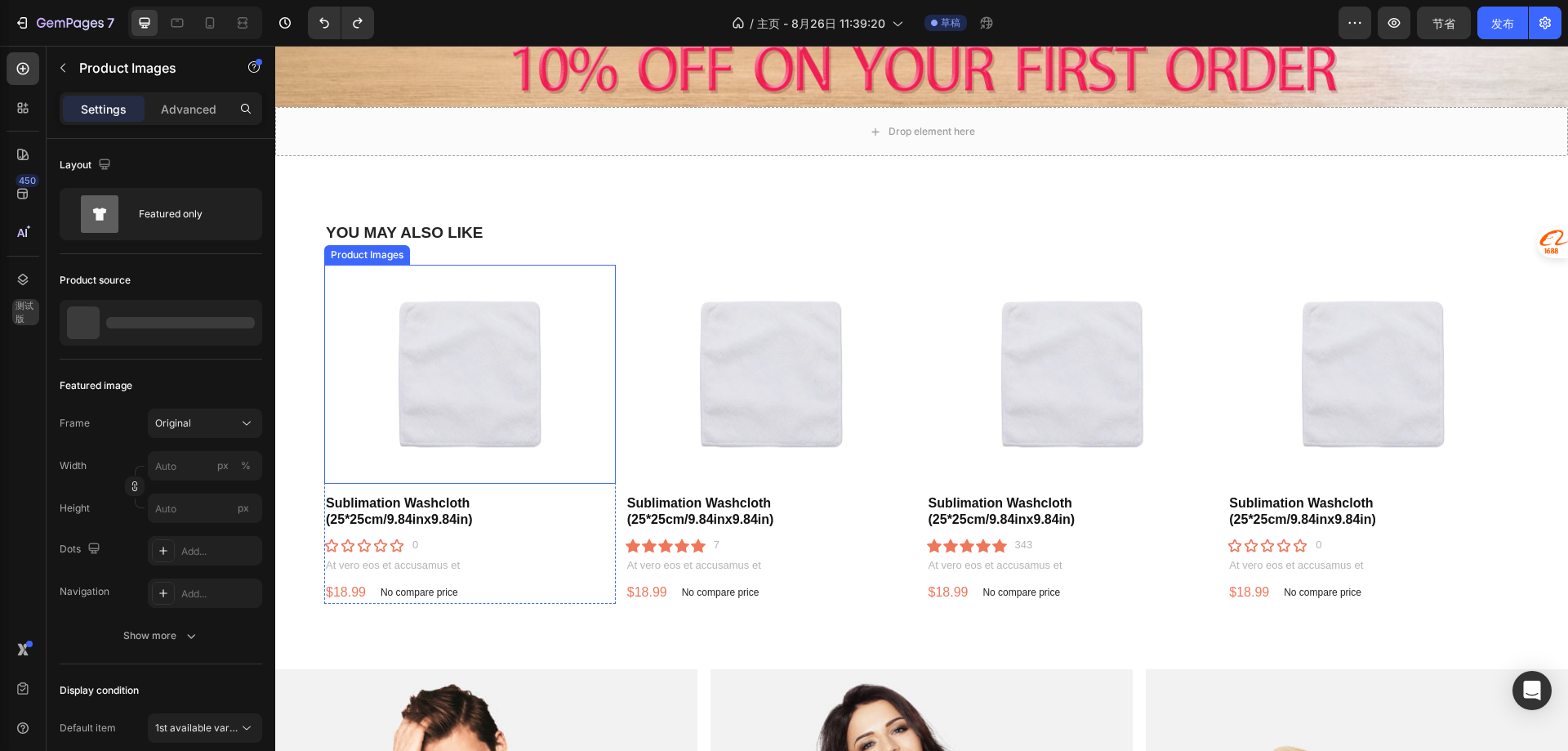
click at [456, 336] on img at bounding box center [470, 374] width 291 height 219
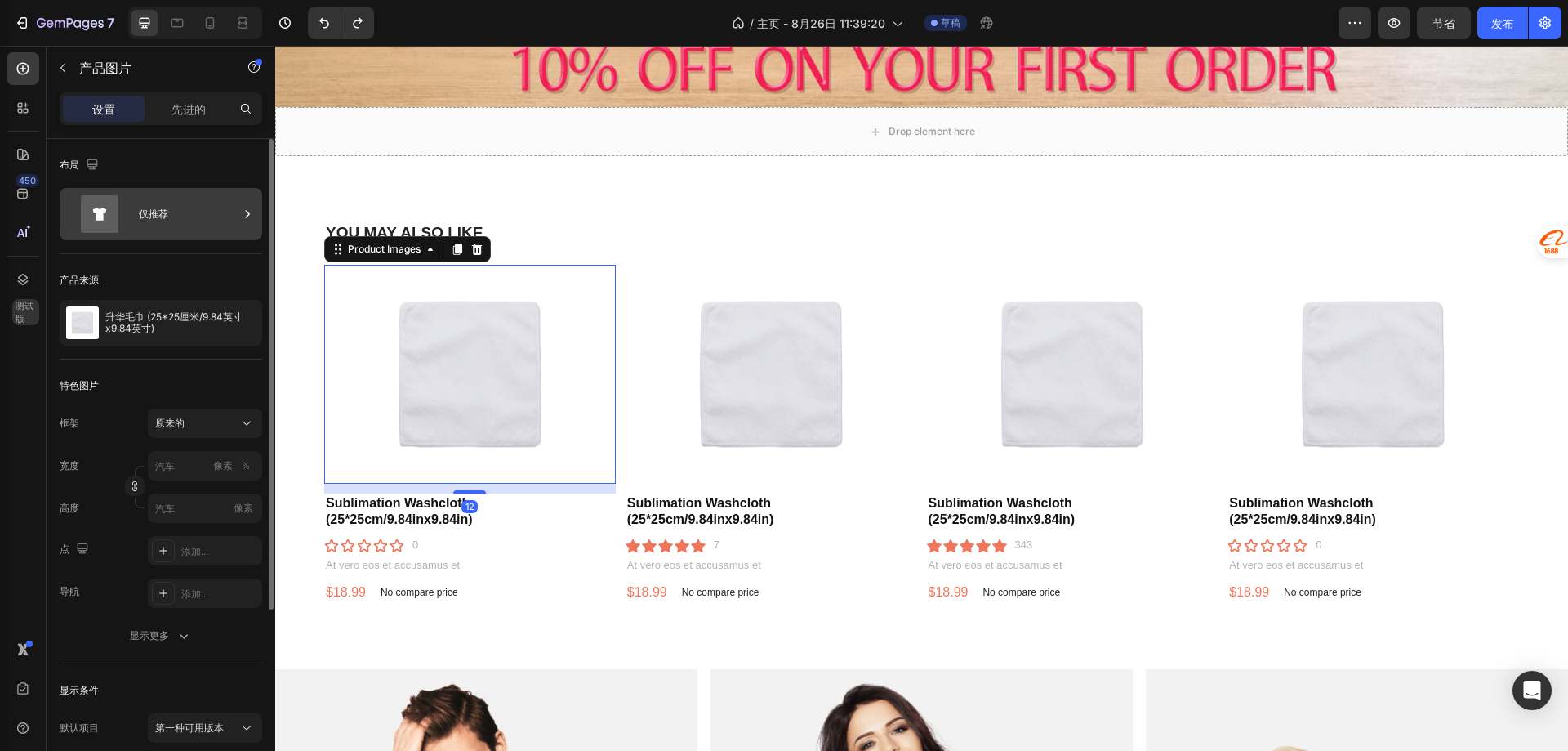
click at [197, 226] on div "仅推荐" at bounding box center [188, 213] width 99 height 37
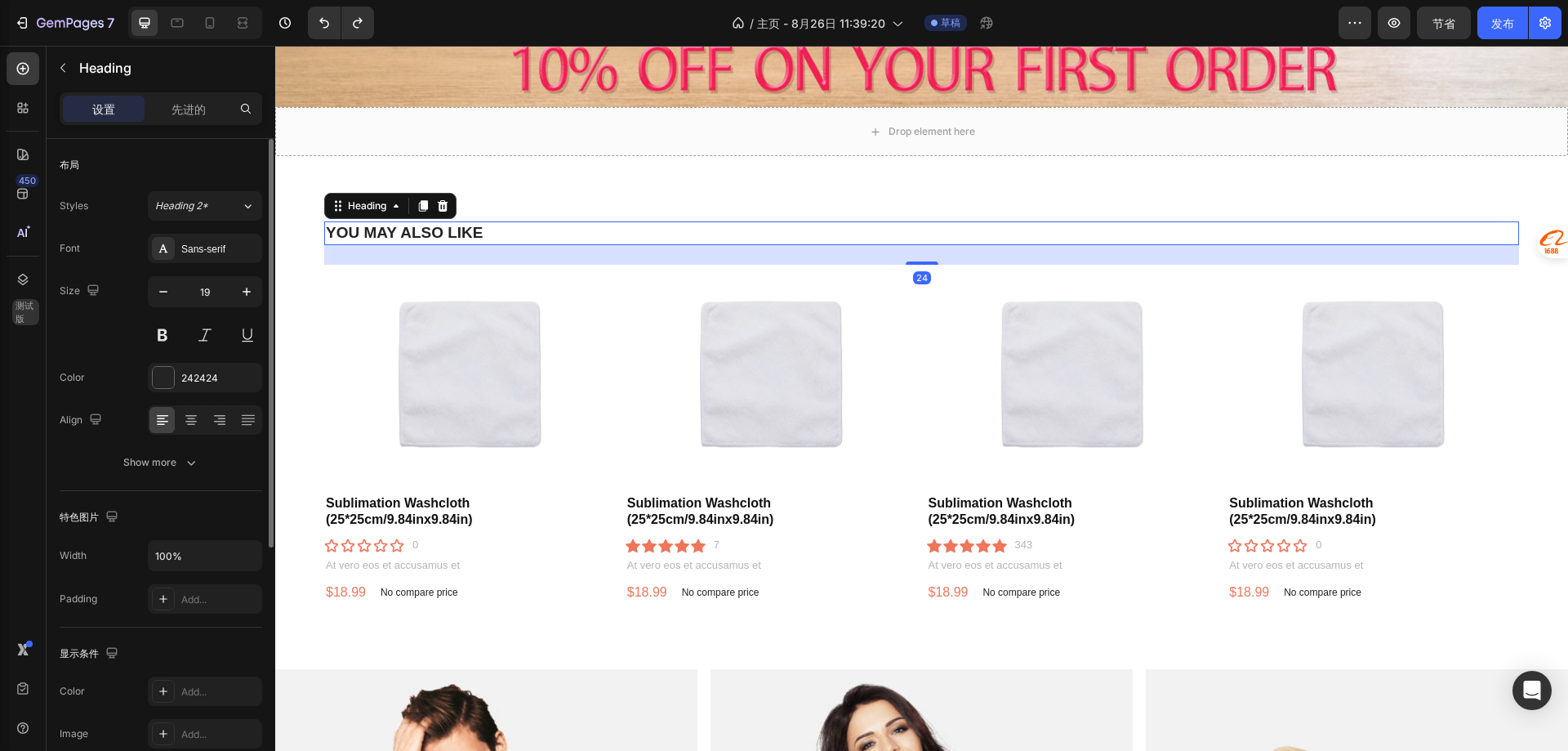
click at [716, 228] on h2 "YOU MAY ALSO LIKE" at bounding box center [922, 233] width 1195 height 24
click at [324, 27] on icon "撤消/重做" at bounding box center [324, 22] width 16 height 16
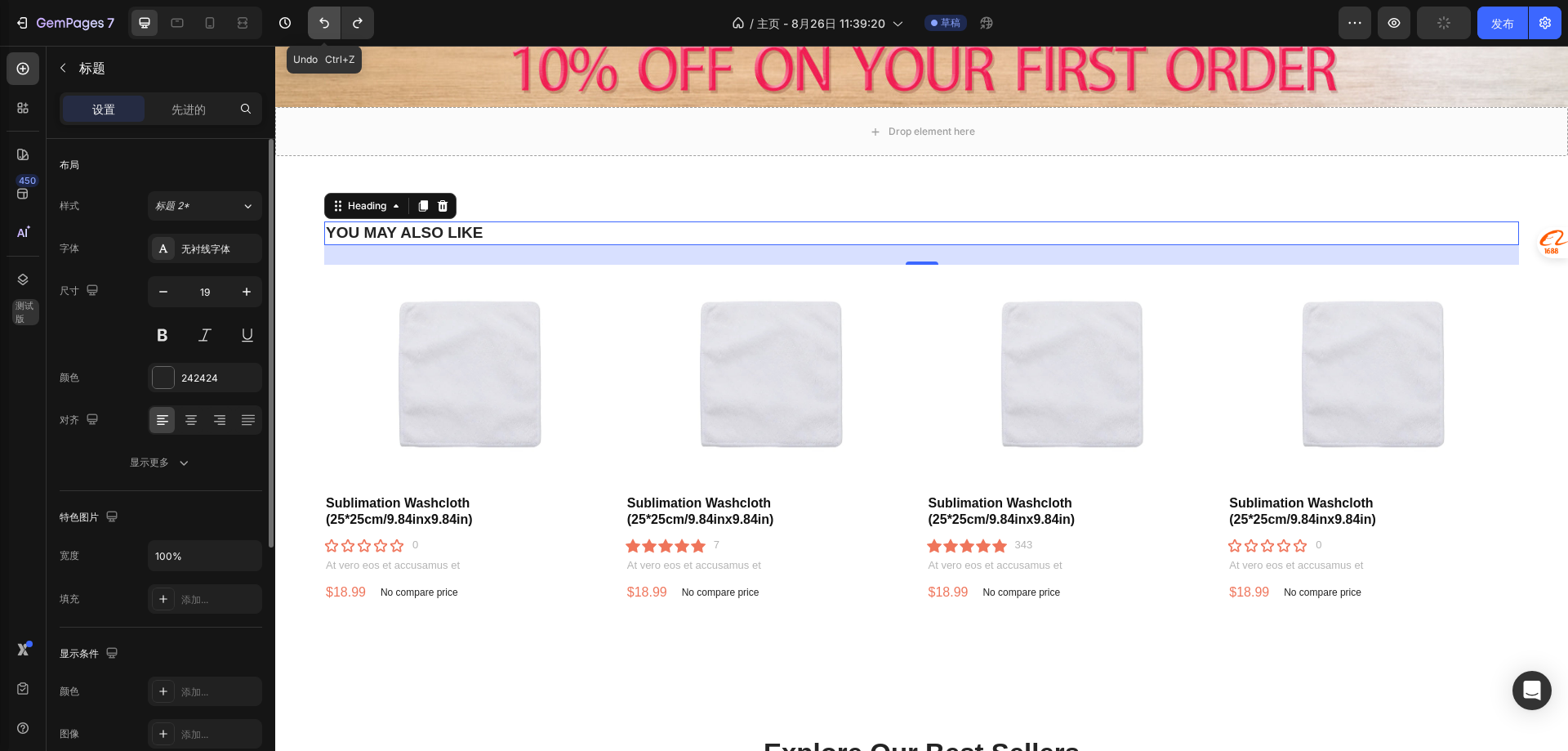
click at [326, 23] on icon "撤消/重做" at bounding box center [324, 22] width 16 height 16
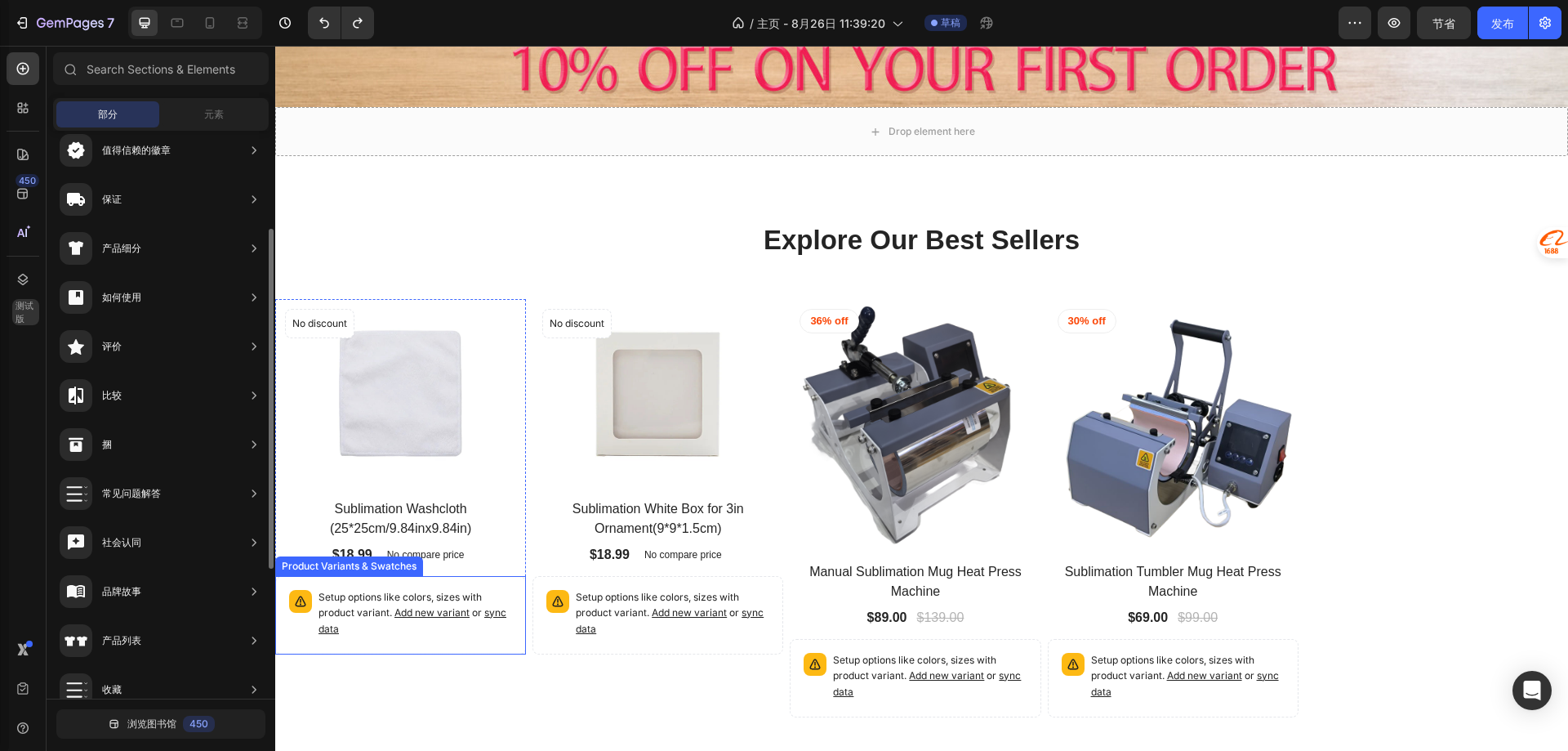
click at [375, 609] on p "Setup options like colors, sizes with product variant. Add new variant or sync …" at bounding box center [415, 613] width 194 height 48
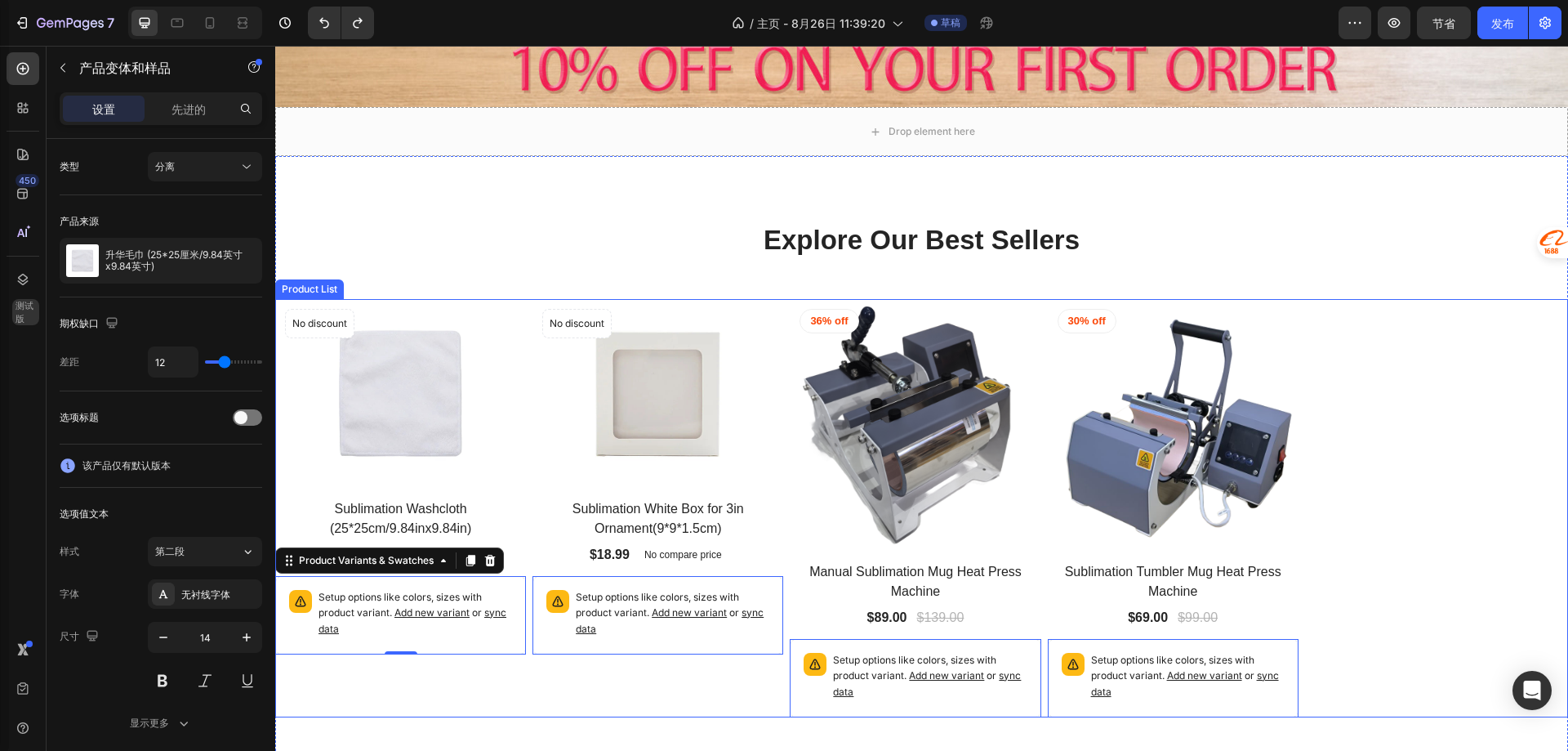
click at [505, 684] on div "Product Images No discount Not be displayed when published Product Badge Row Su…" at bounding box center [400, 507] width 251 height 418
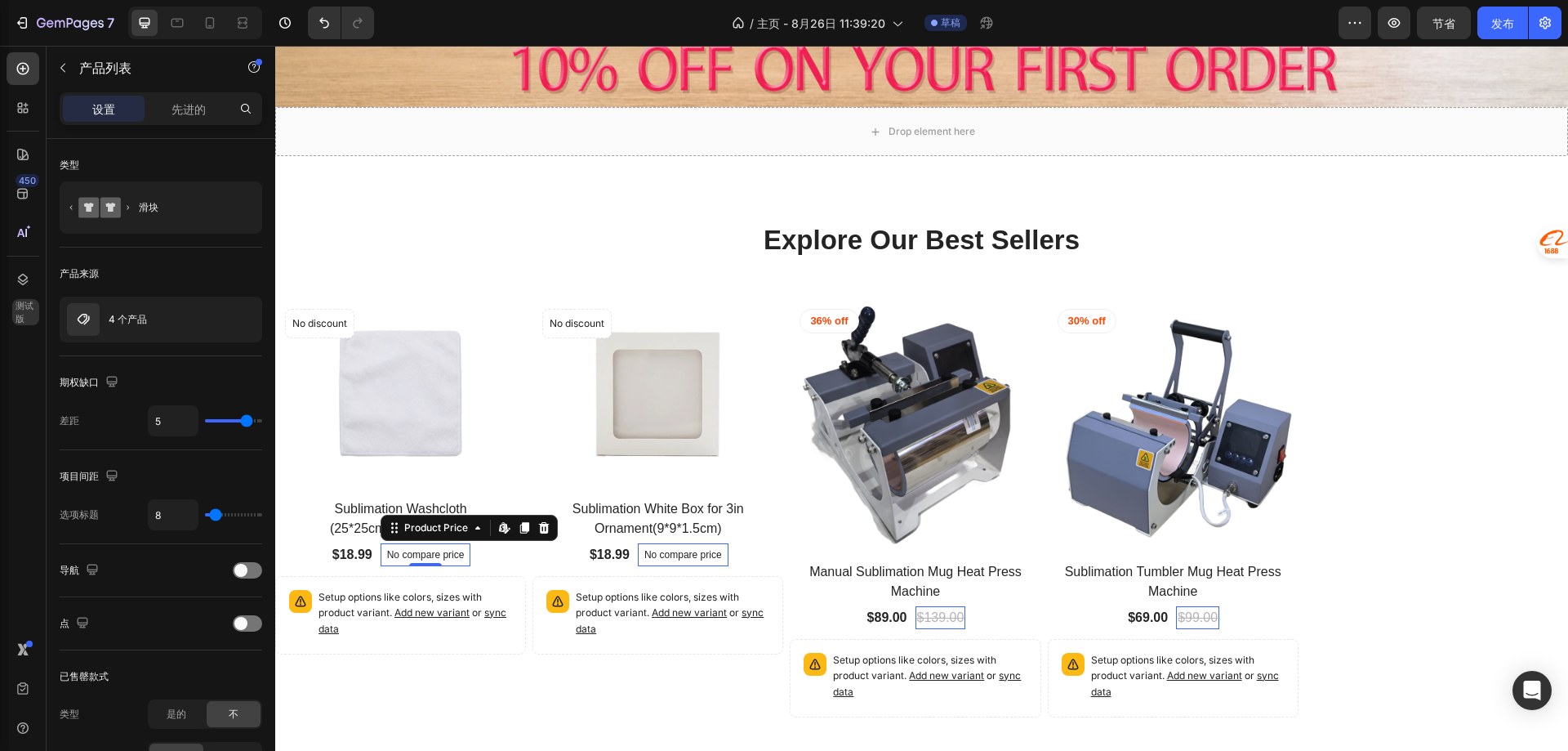
click at [435, 551] on p "No compare price" at bounding box center [425, 555] width 77 height 10
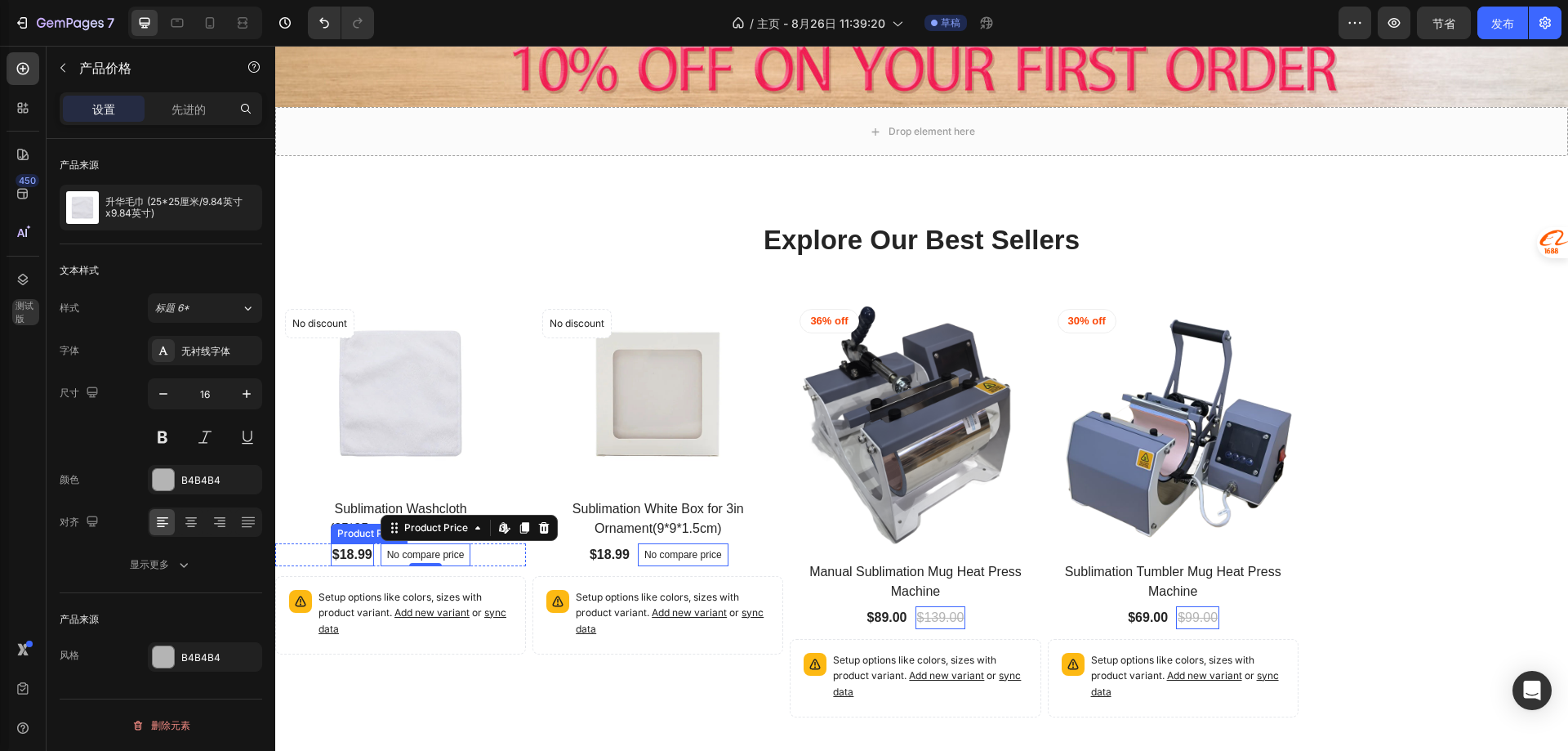
click at [352, 551] on div "$18.99" at bounding box center [351, 555] width 43 height 23
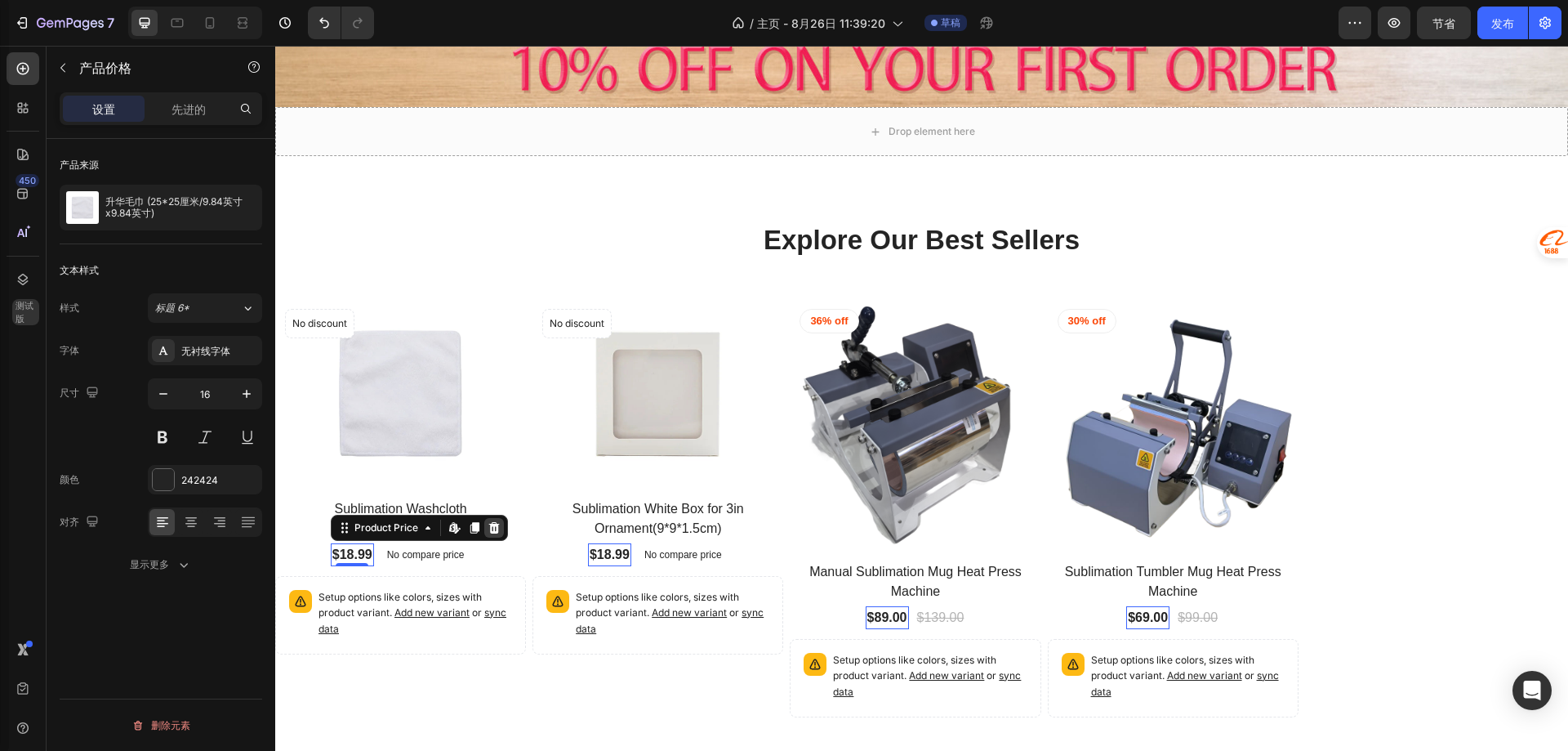
click at [495, 522] on icon at bounding box center [495, 528] width 13 height 13
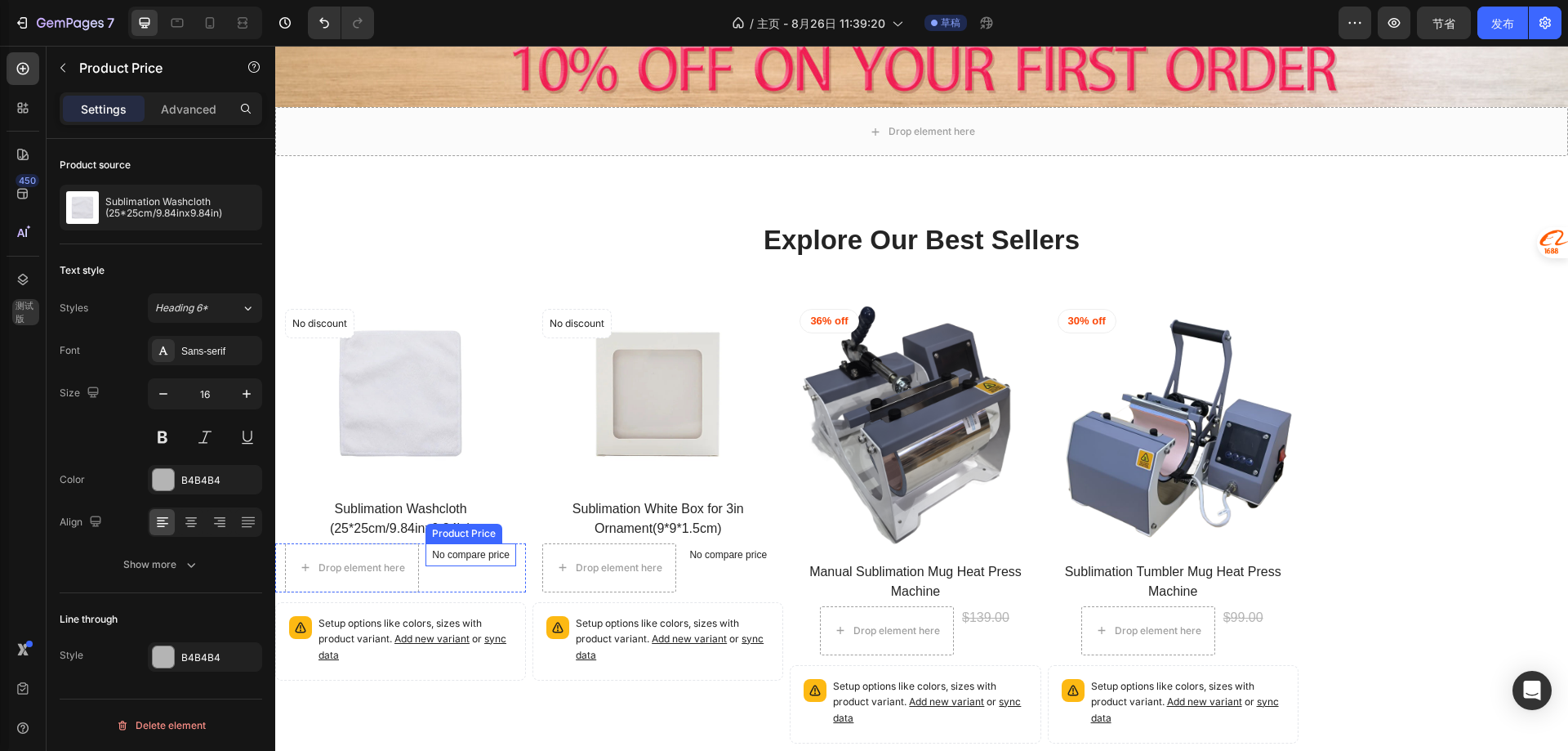
click at [447, 556] on div "No compare price" at bounding box center [471, 555] width 91 height 23
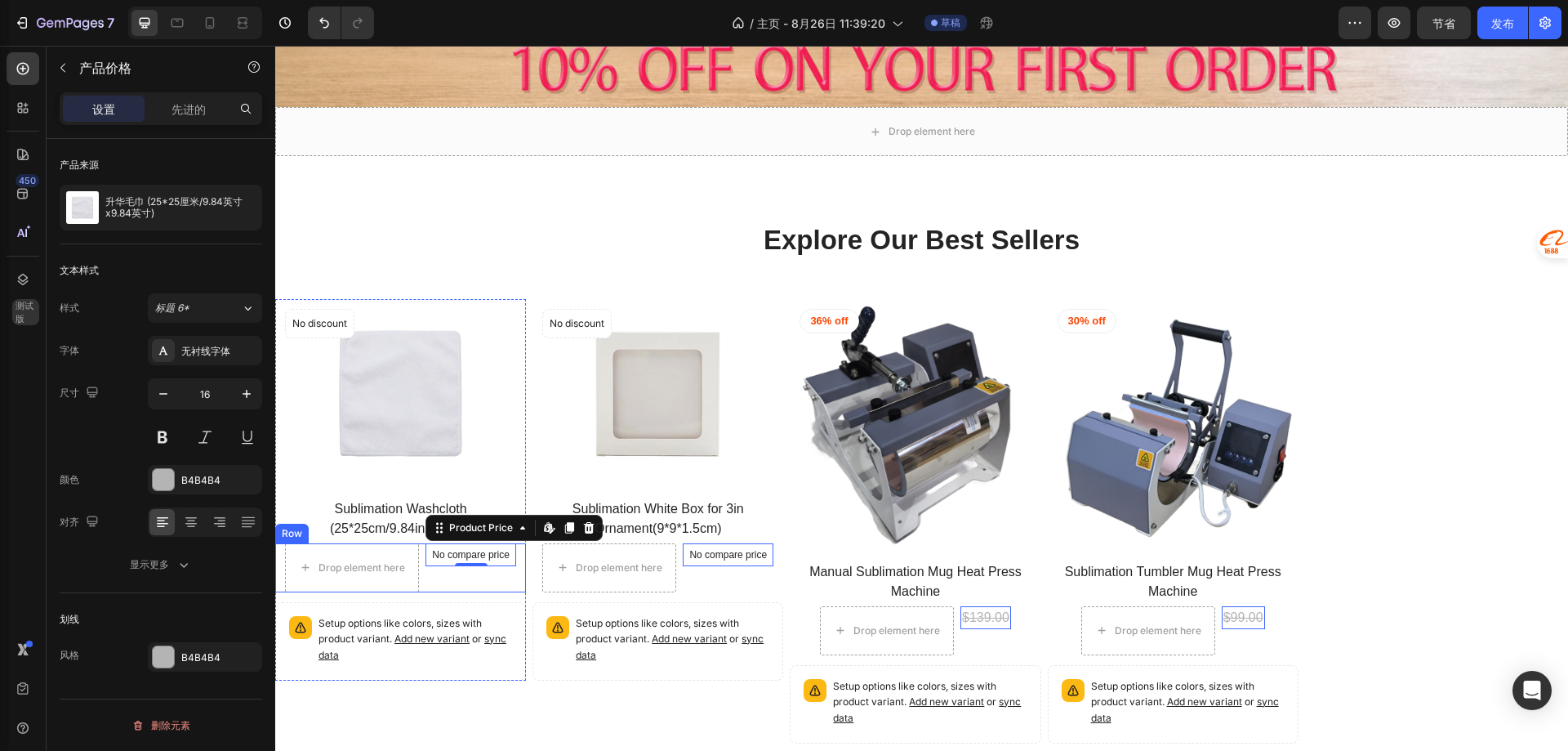
click at [426, 578] on div "No compare price Product Price Edit content in Shopify 0" at bounding box center [471, 568] width 91 height 49
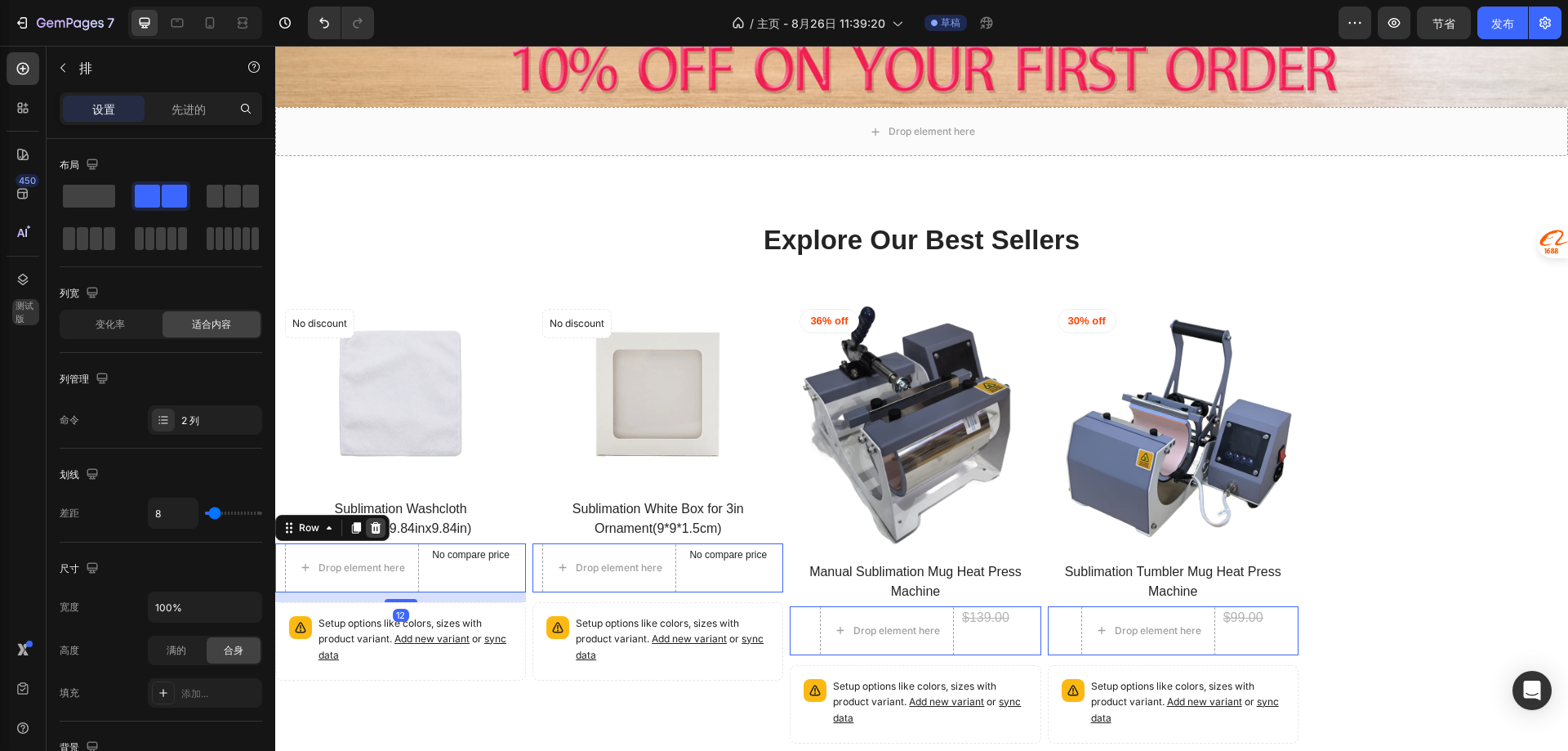
click at [375, 522] on icon at bounding box center [375, 527] width 11 height 11
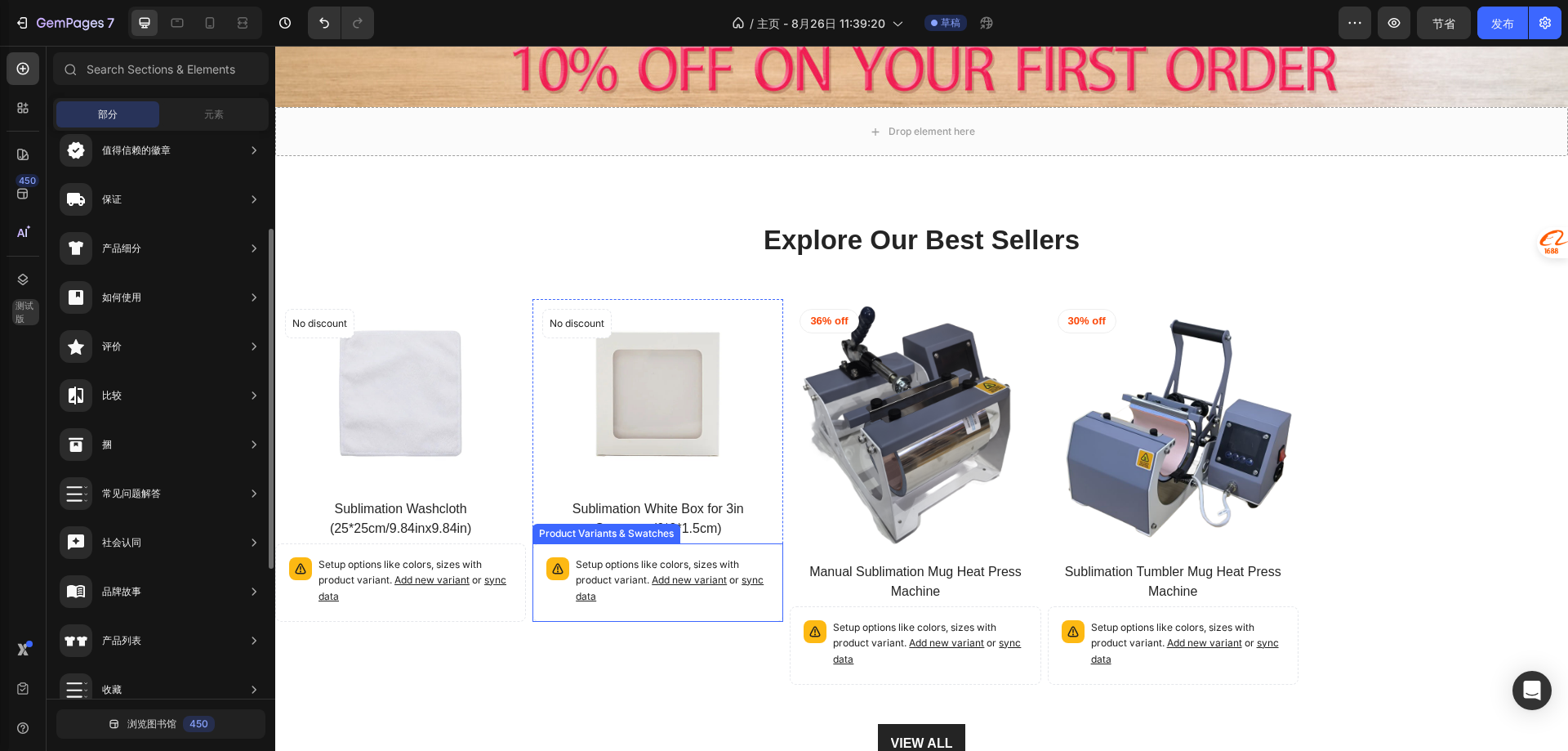
click at [512, 597] on p "Setup options like colors, sizes with product variant. Add new variant or sync …" at bounding box center [415, 581] width 194 height 48
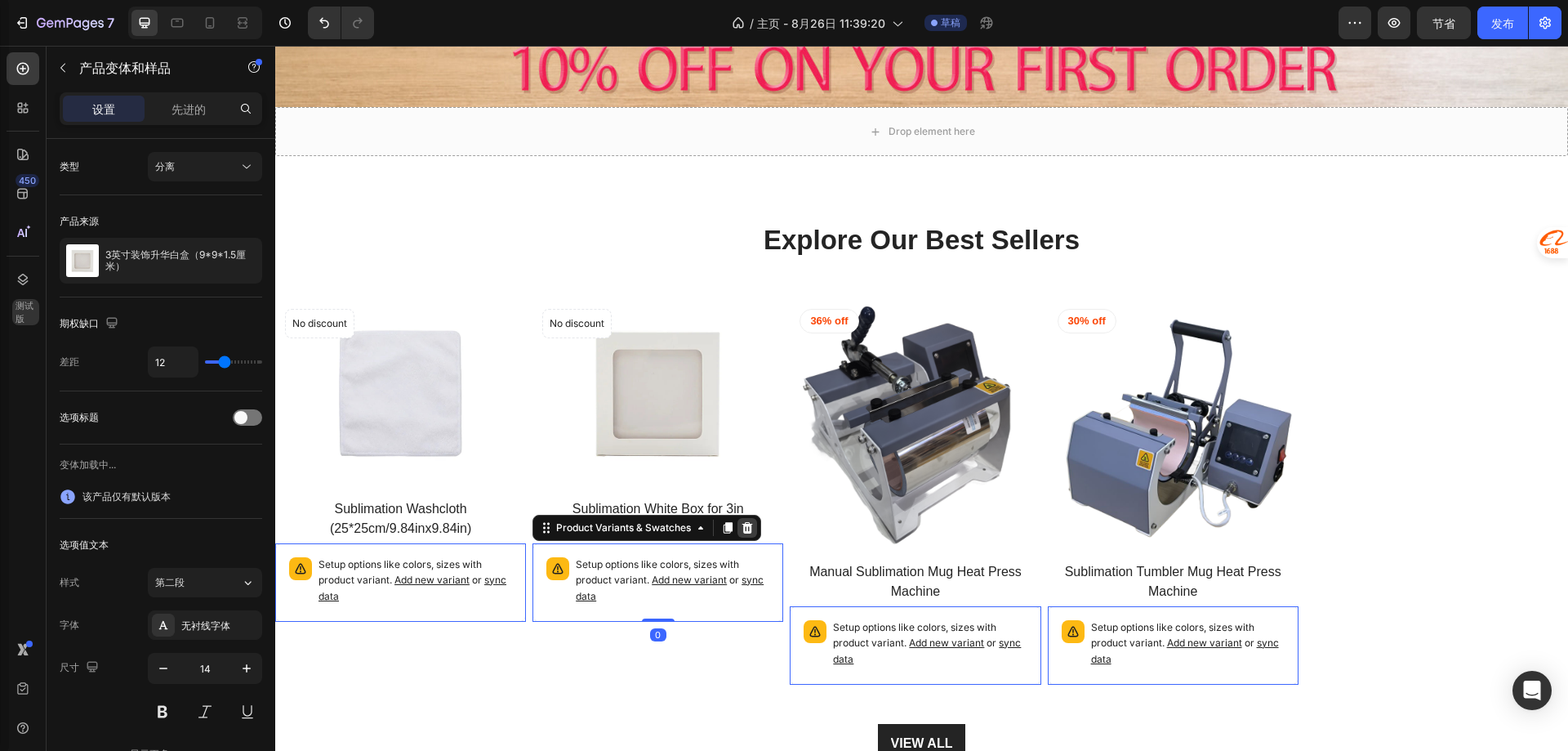
click at [275, 46] on div at bounding box center [275, 46] width 0 height 0
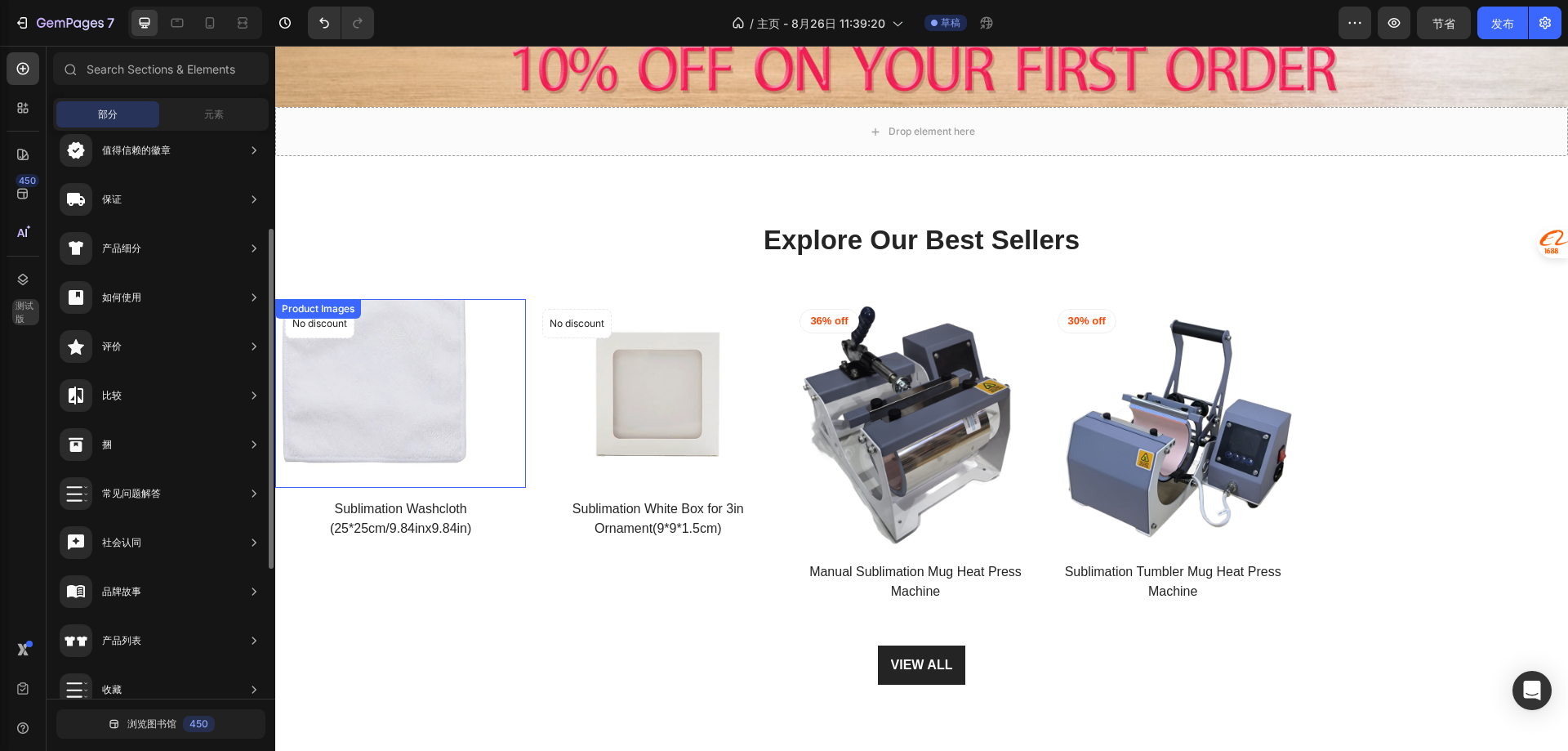
click at [452, 438] on img at bounding box center [400, 393] width 251 height 188
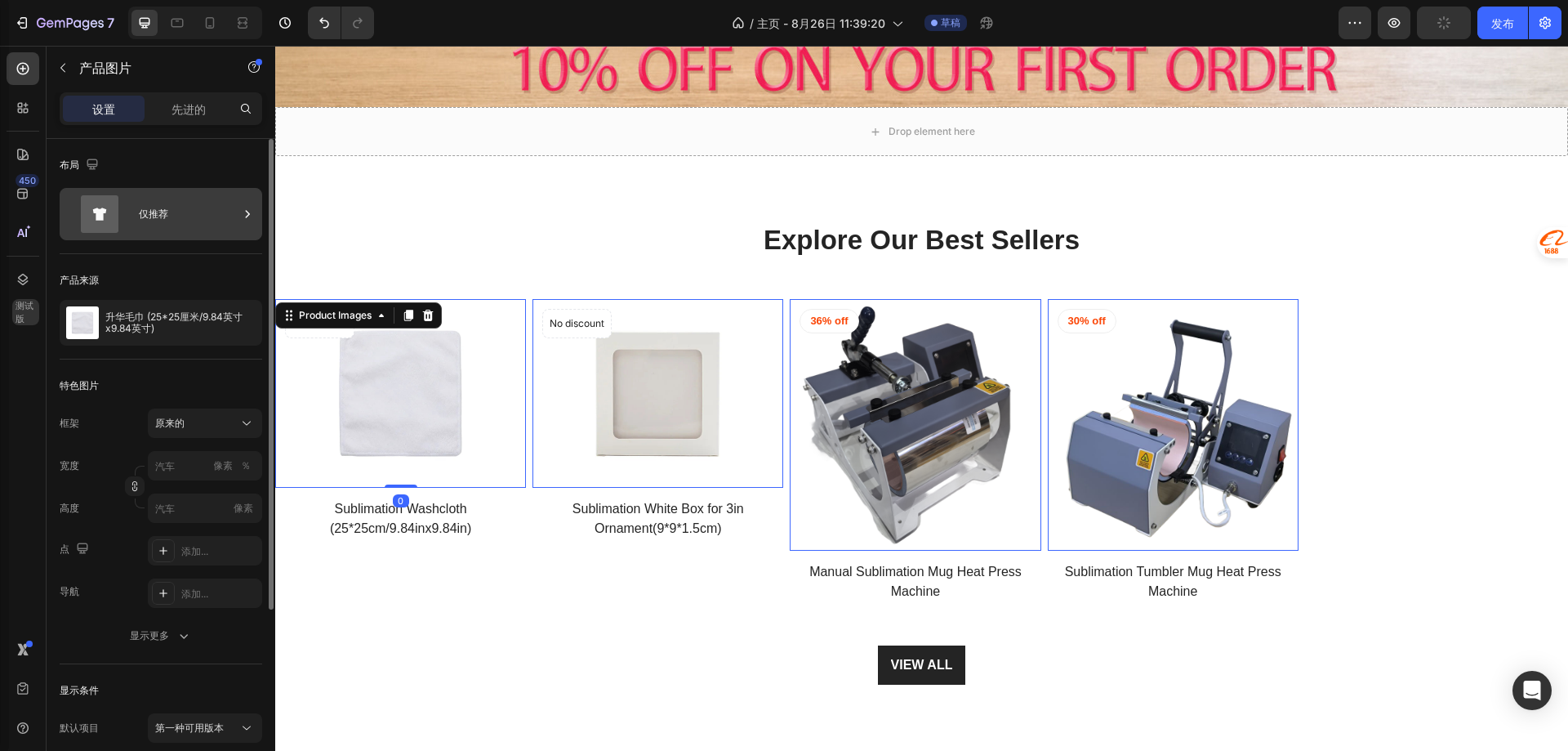
click at [203, 221] on div "仅推荐" at bounding box center [188, 213] width 99 height 37
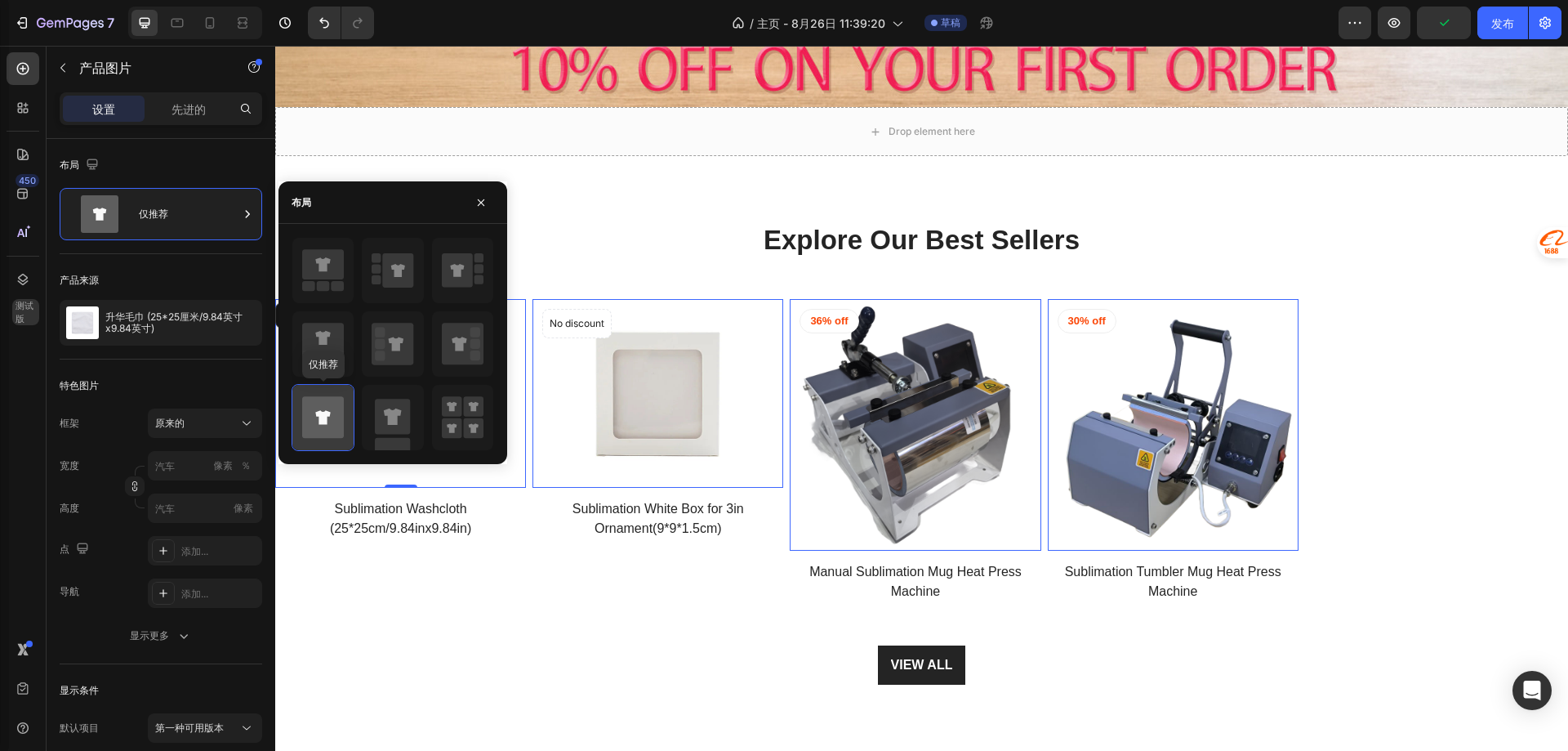
click at [335, 407] on icon at bounding box center [323, 418] width 42 height 42
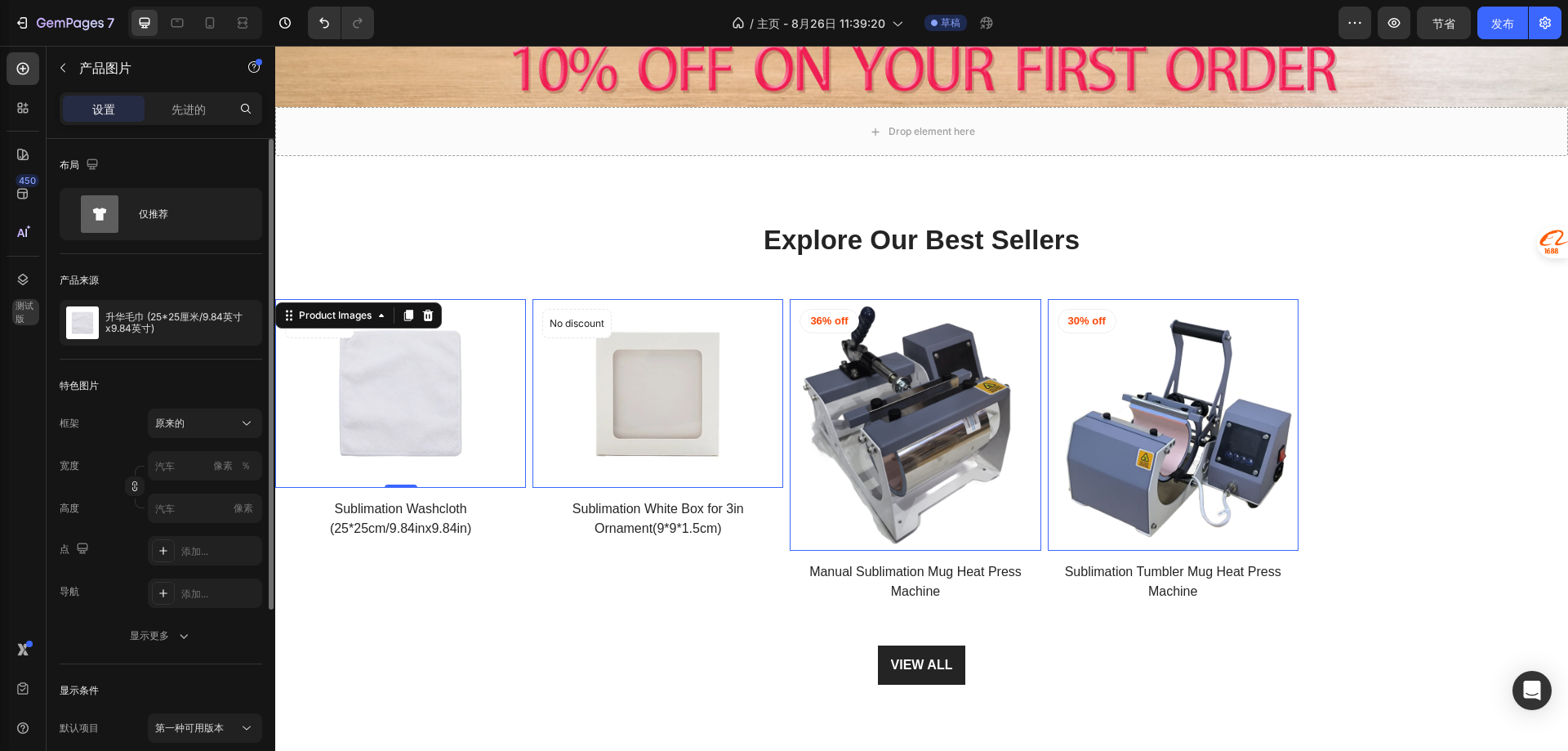
click at [195, 166] on div "布局" at bounding box center [160, 164] width 202 height 26
click at [183, 428] on font "原来的" at bounding box center [169, 422] width 30 height 12
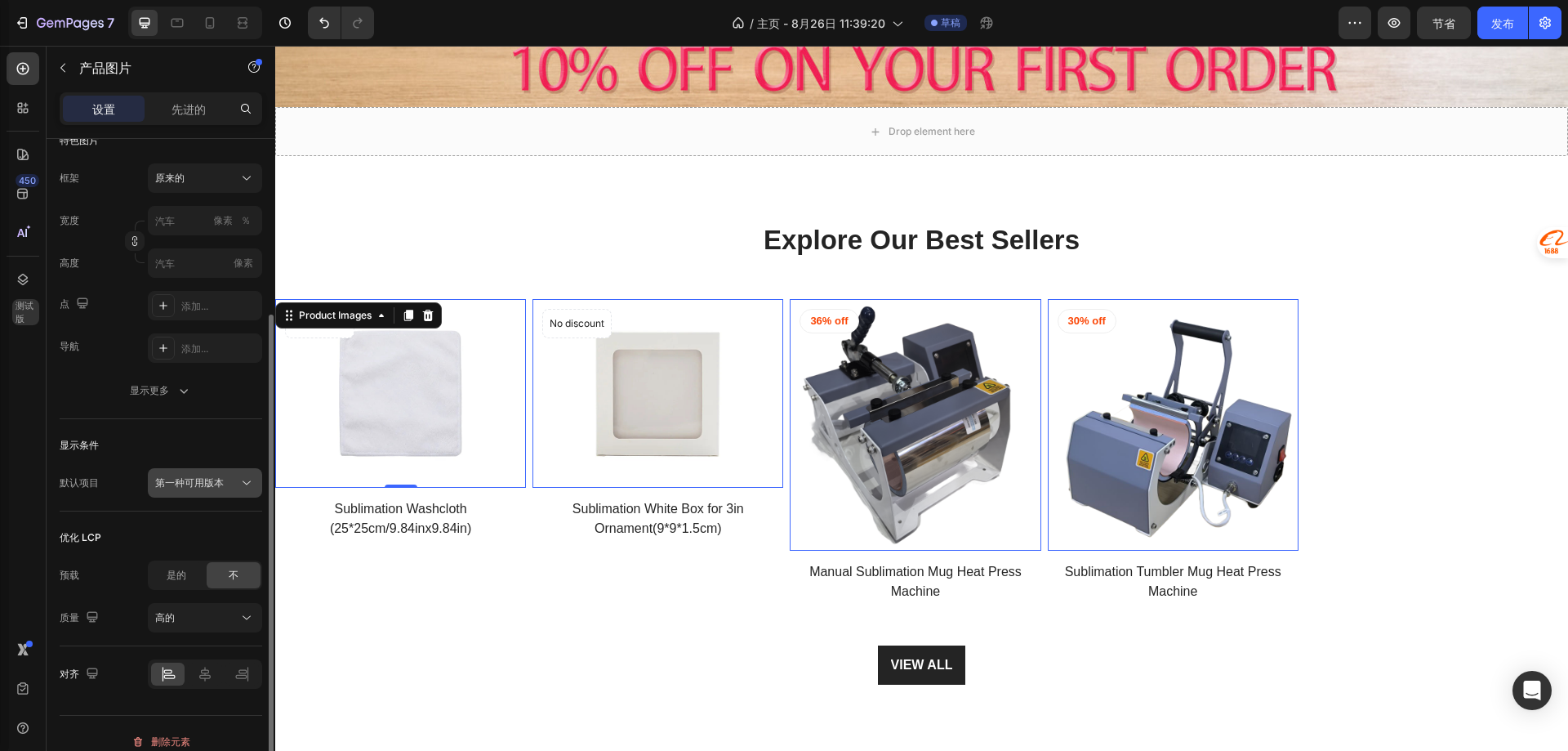
click at [201, 484] on font "第一种可用版本" at bounding box center [189, 483] width 69 height 12
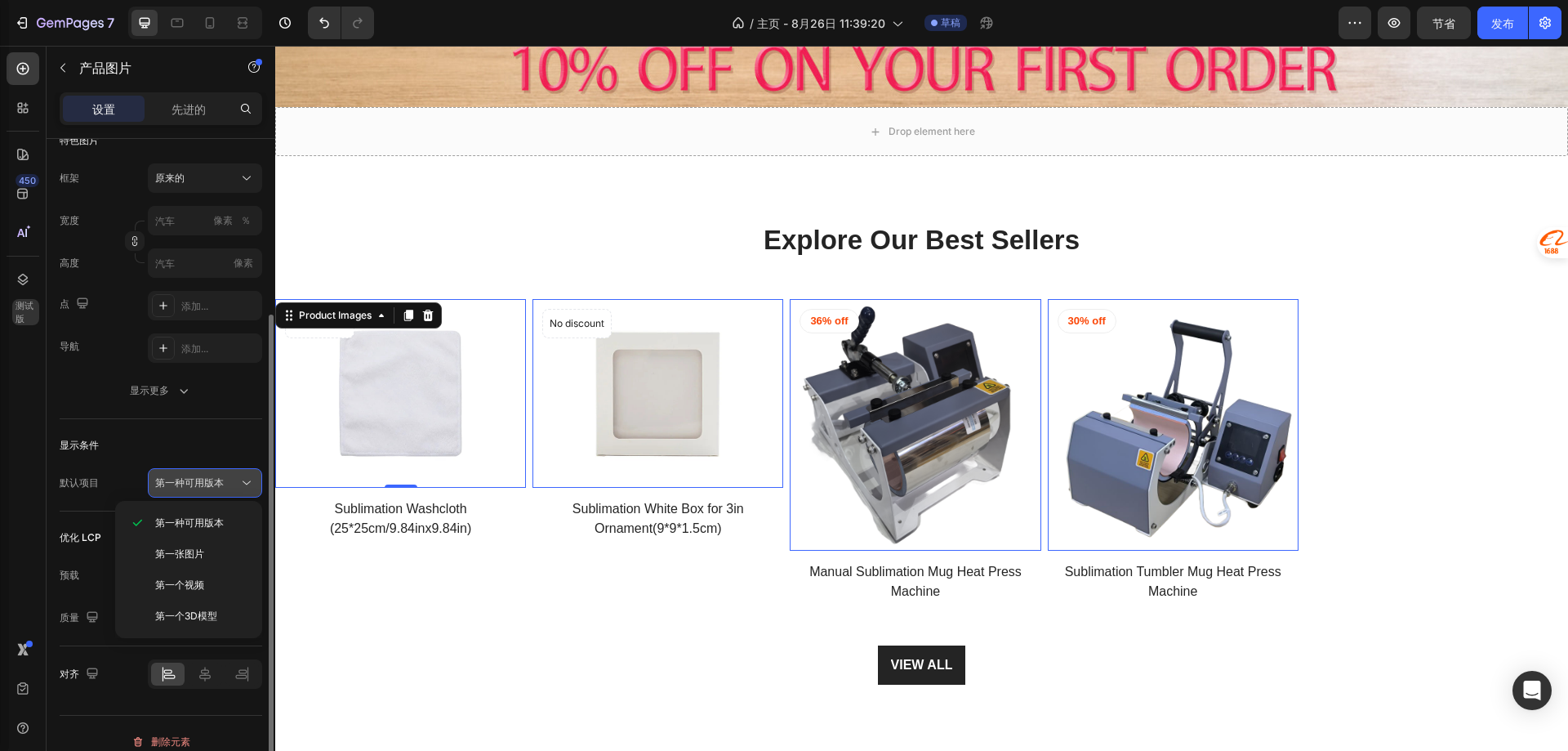
click at [201, 484] on font "第一种可用版本" at bounding box center [189, 483] width 69 height 12
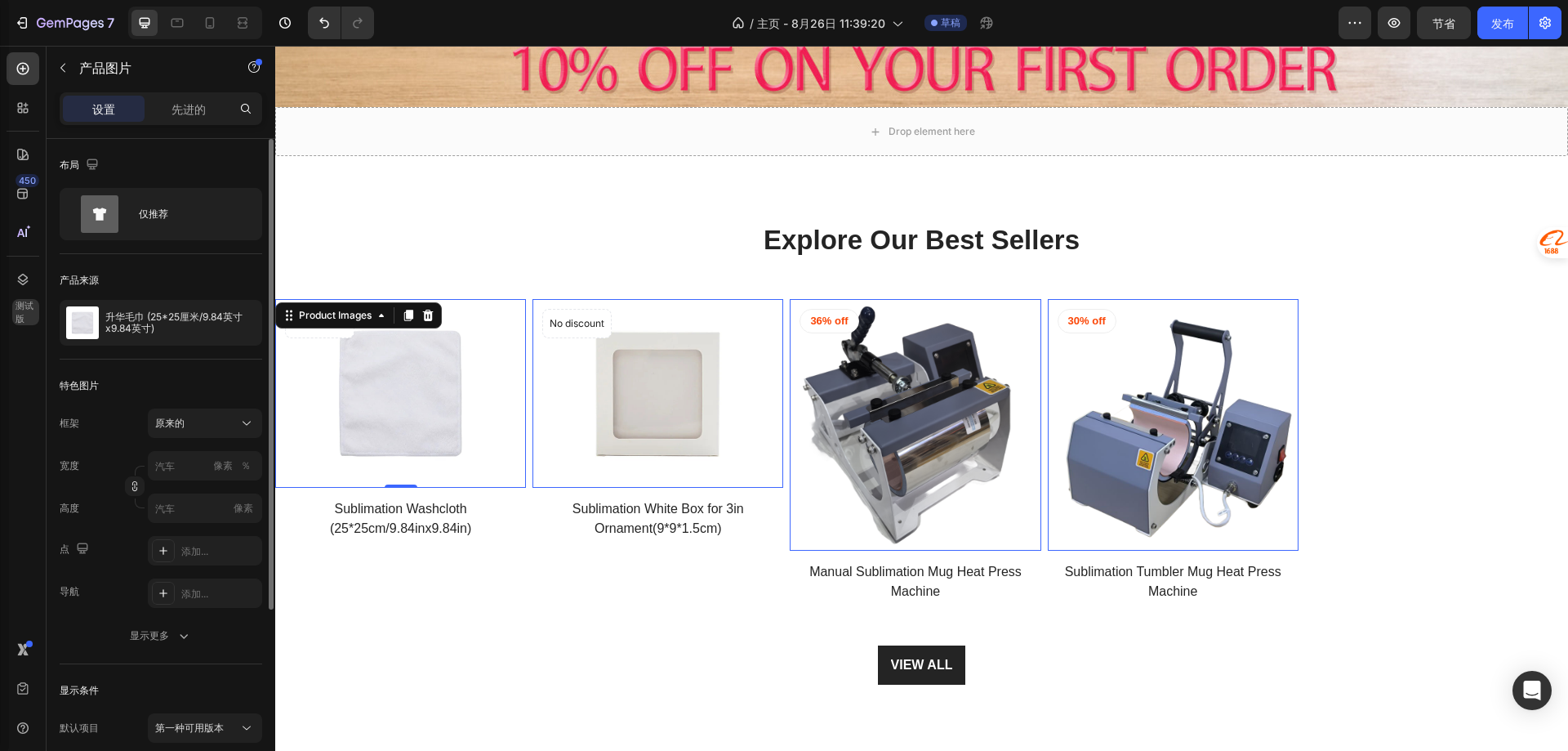
scroll to position [262, 0]
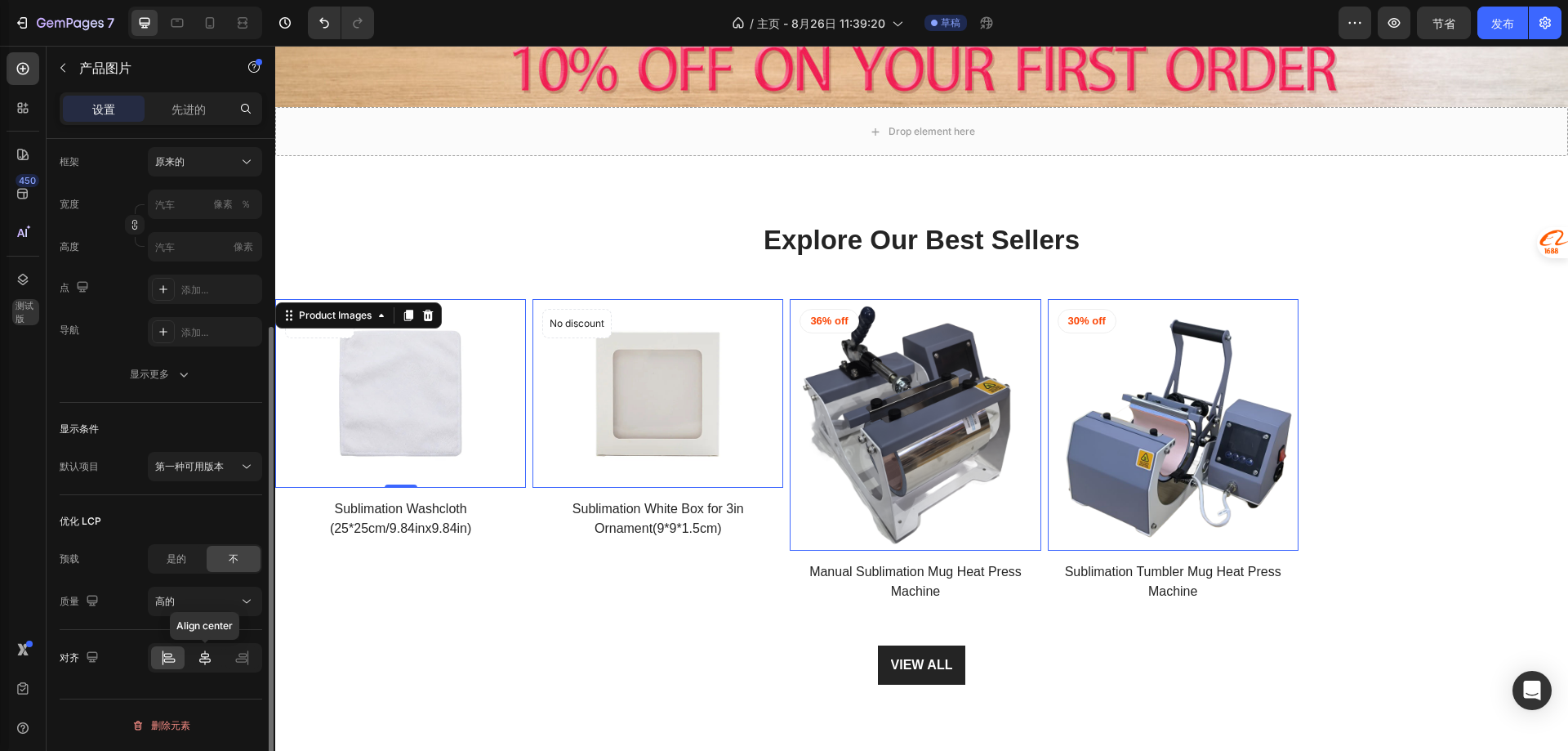
click at [199, 664] on icon at bounding box center [204, 657] width 16 height 16
click at [173, 661] on icon at bounding box center [168, 657] width 16 height 16
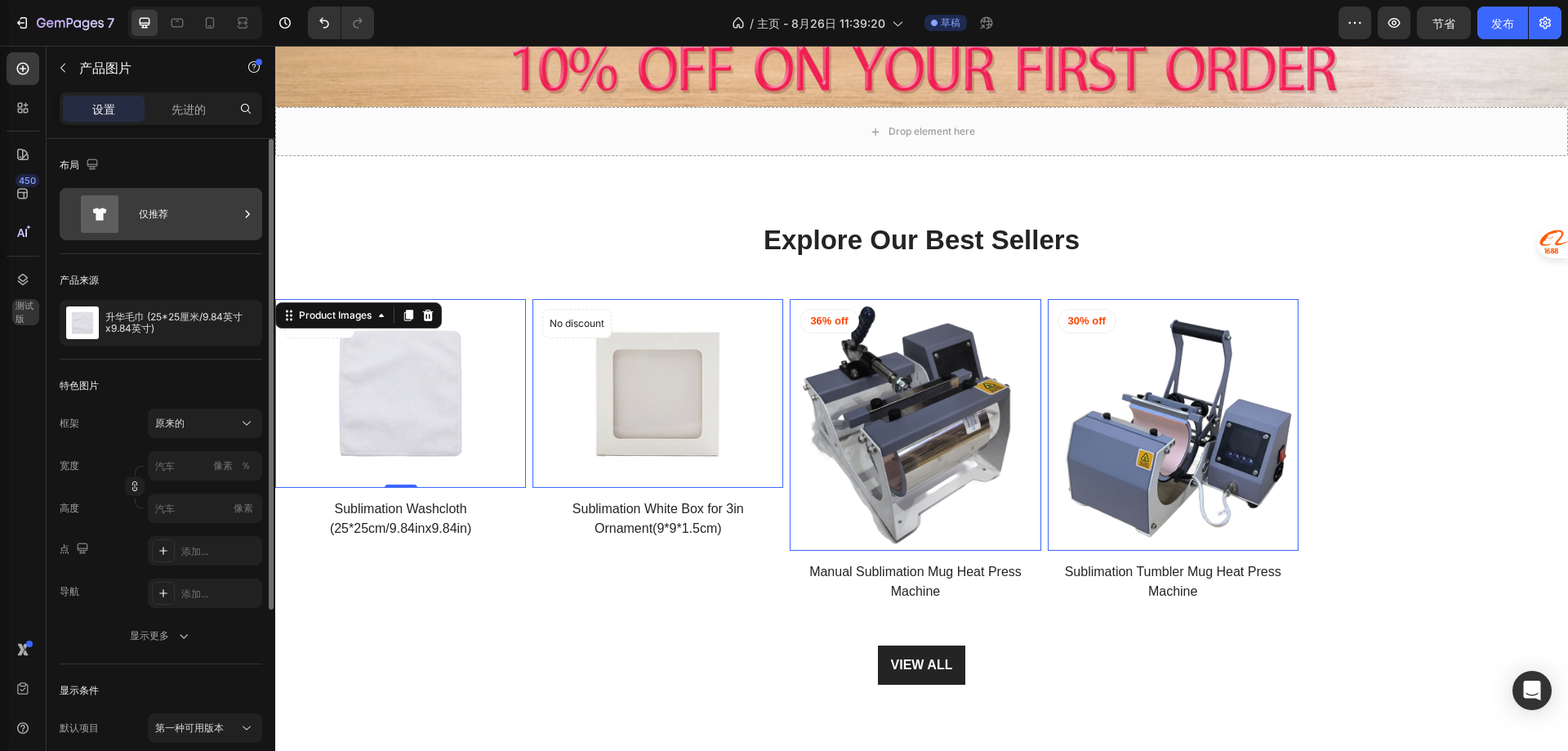
click at [179, 201] on div "仅推荐" at bounding box center [188, 213] width 99 height 37
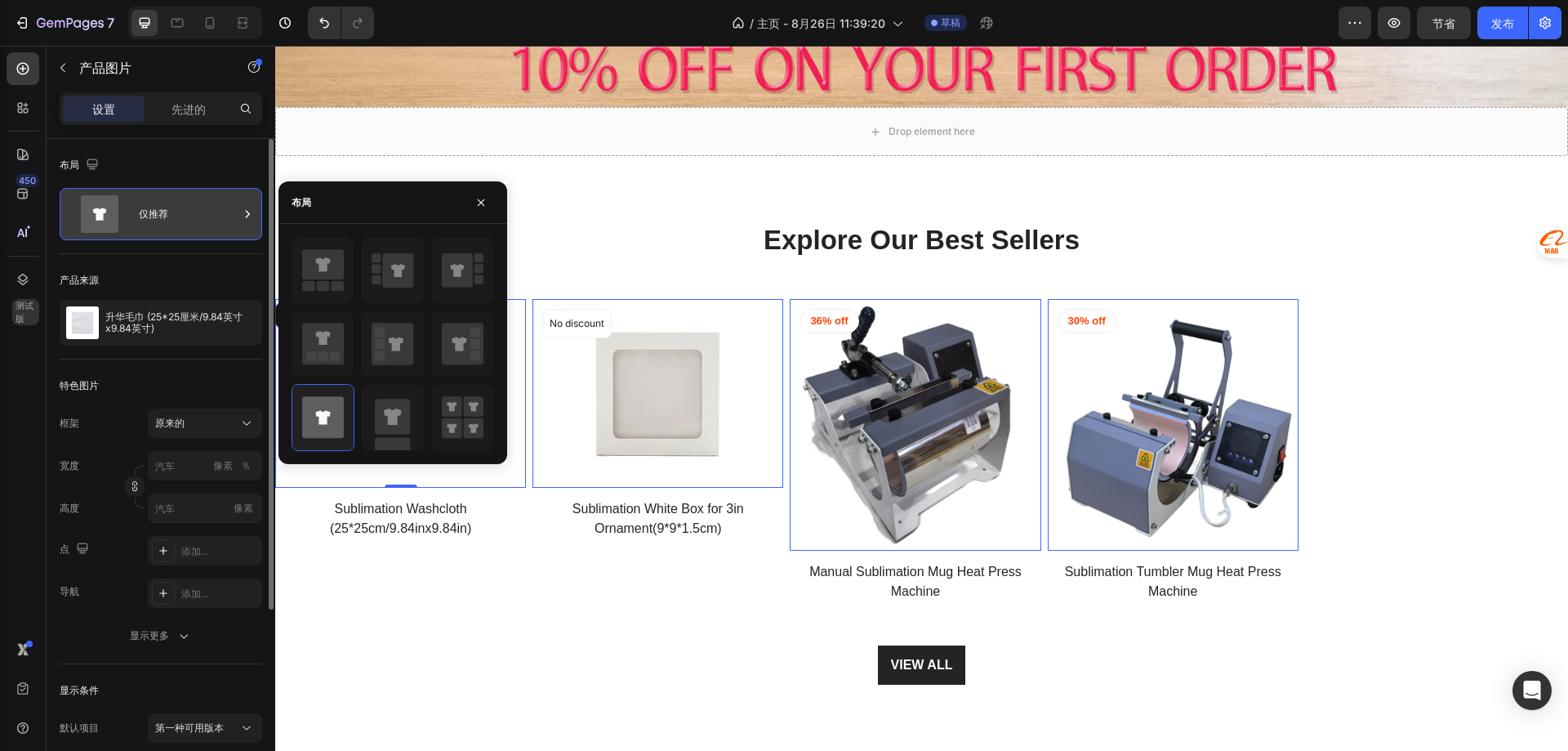
click at [179, 201] on div "仅推荐" at bounding box center [188, 213] width 99 height 37
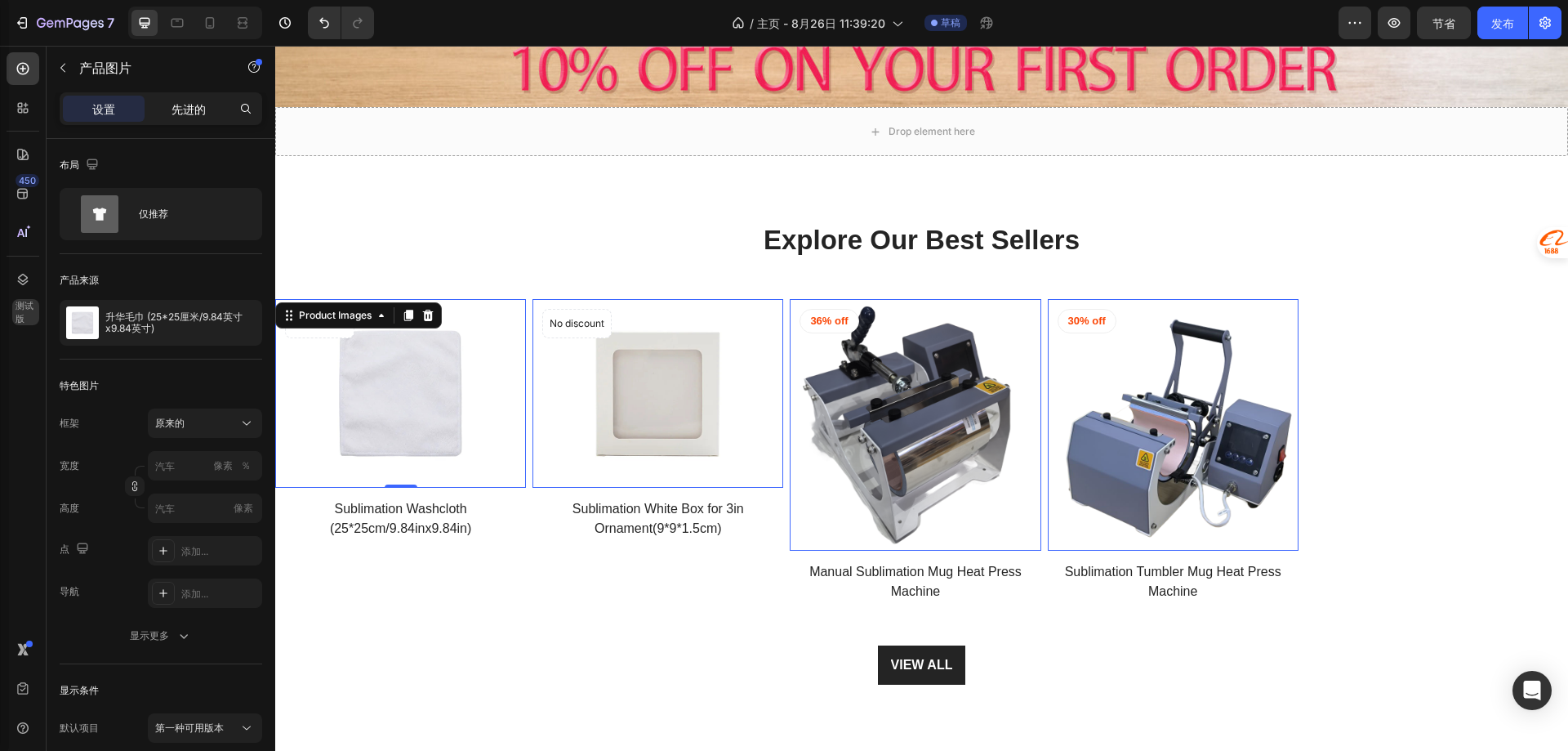
click at [192, 115] on font "先进的" at bounding box center [189, 109] width 34 height 14
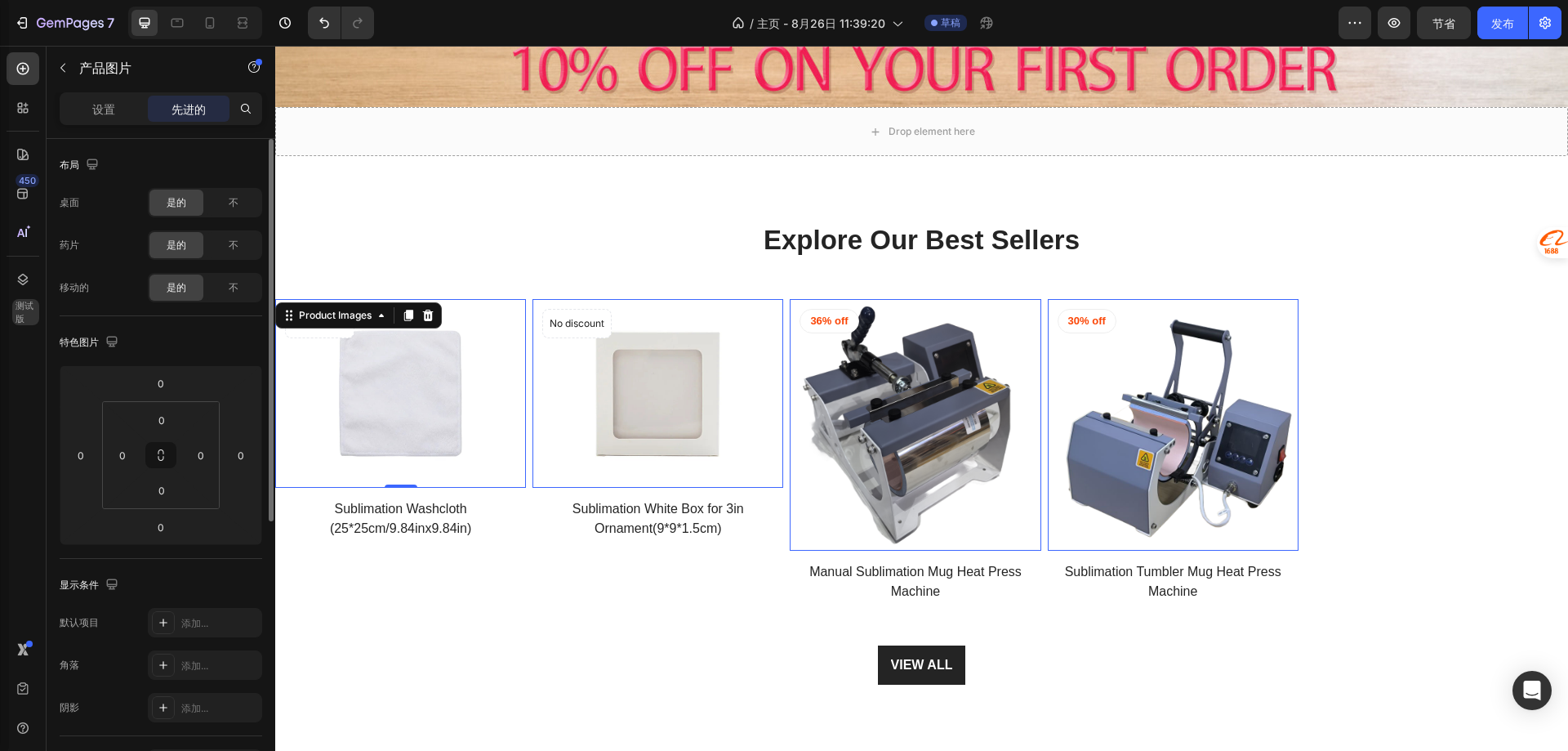
scroll to position [327, 0]
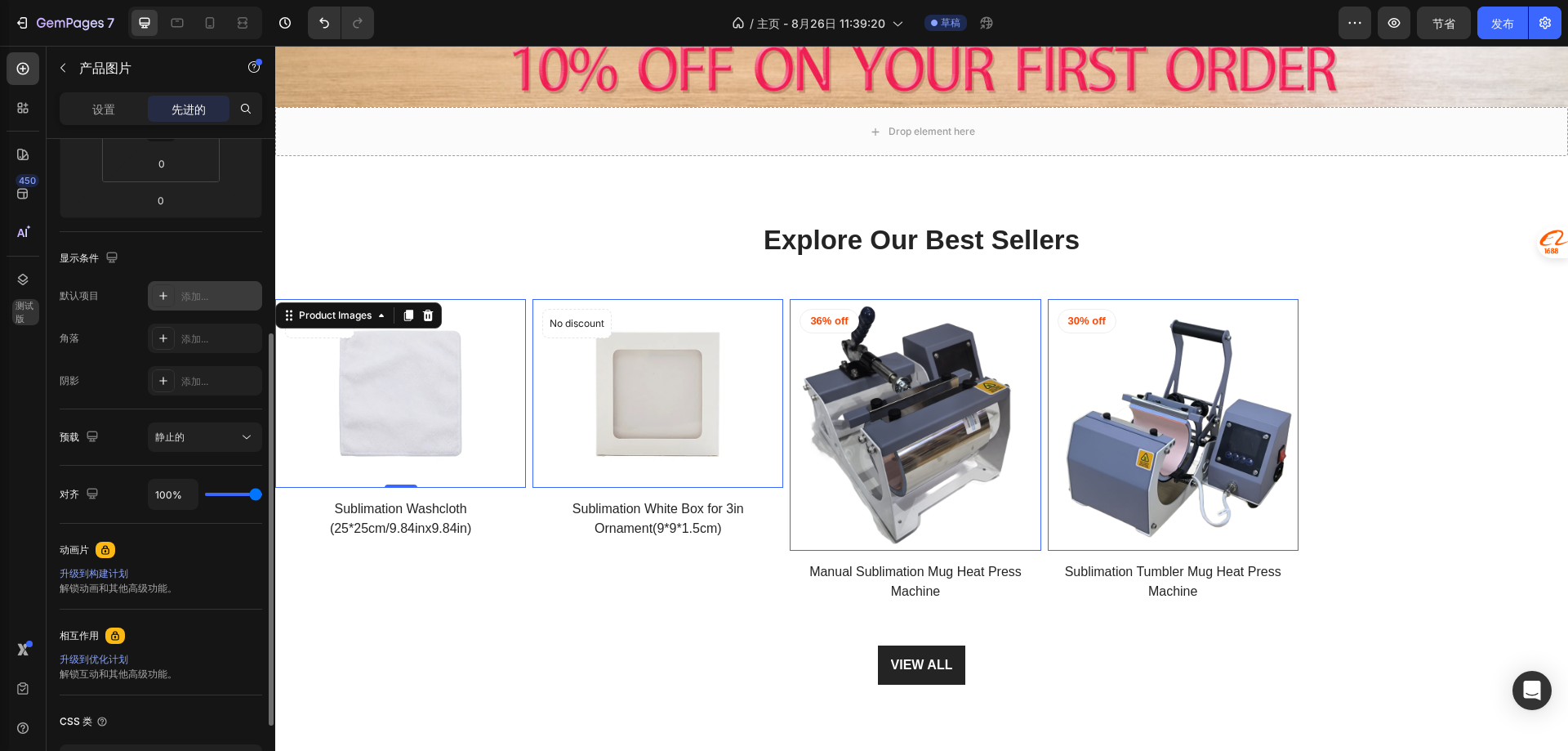
click at [213, 304] on div "添加..." at bounding box center [205, 295] width 115 height 30
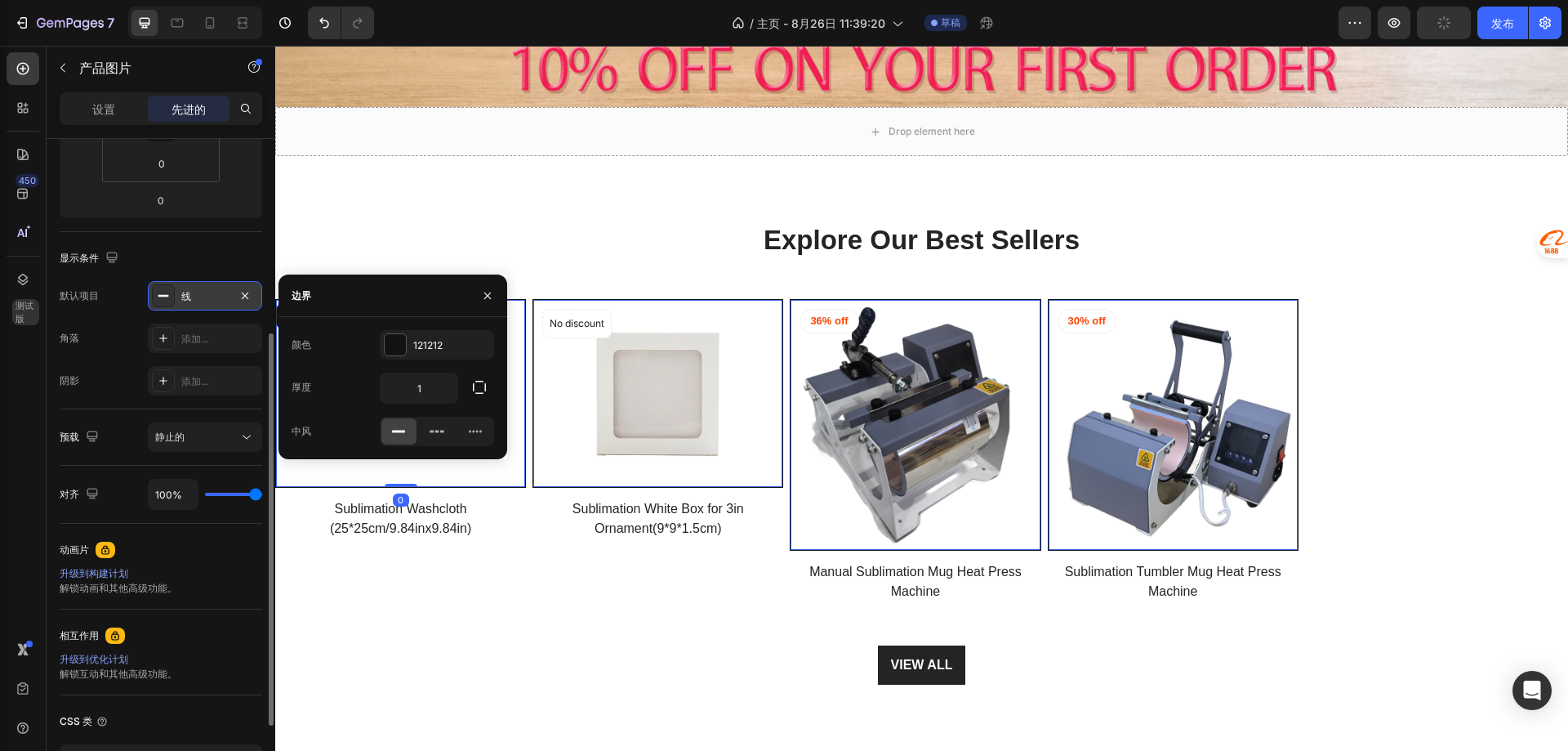
click at [213, 304] on div "线" at bounding box center [205, 295] width 115 height 30
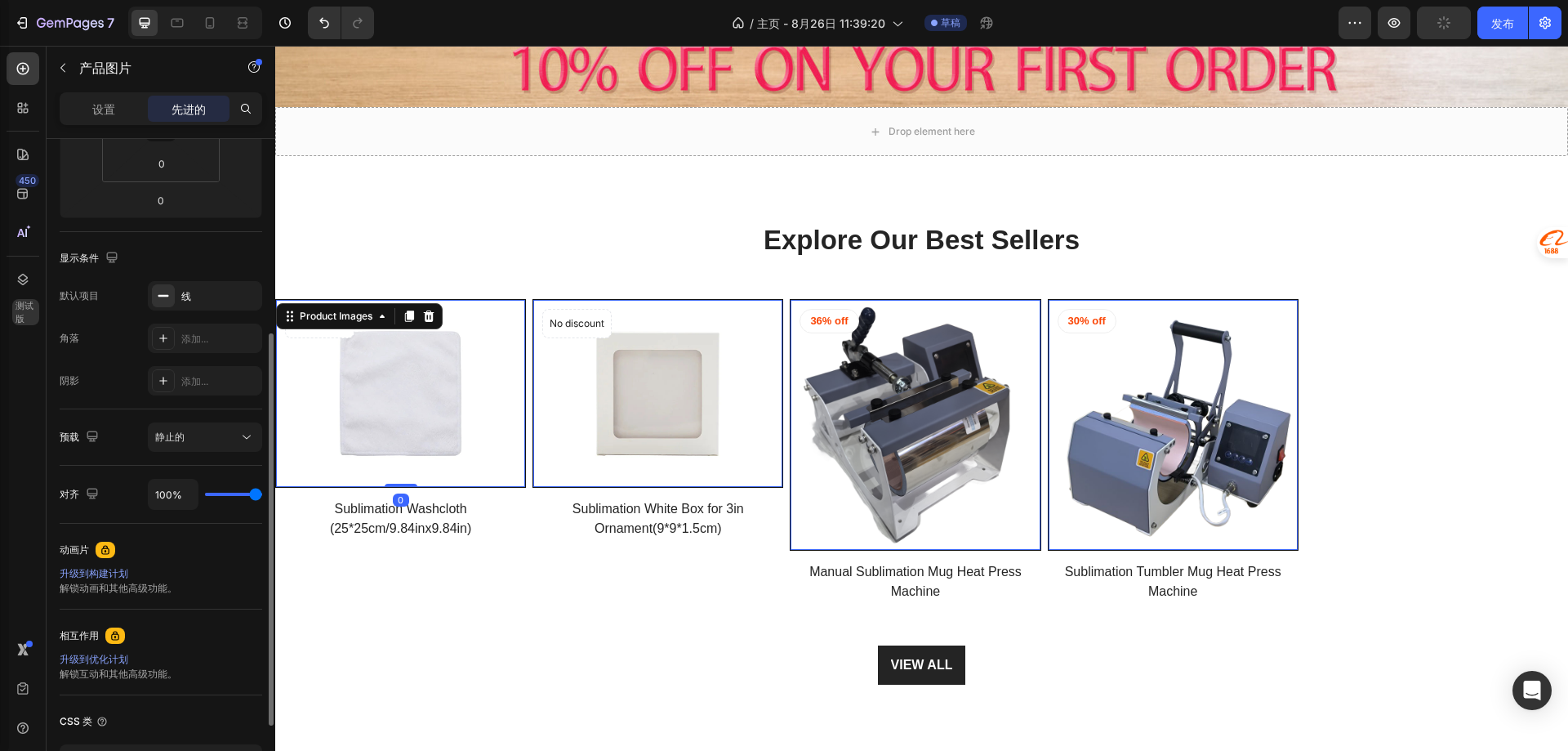
scroll to position [0, 0]
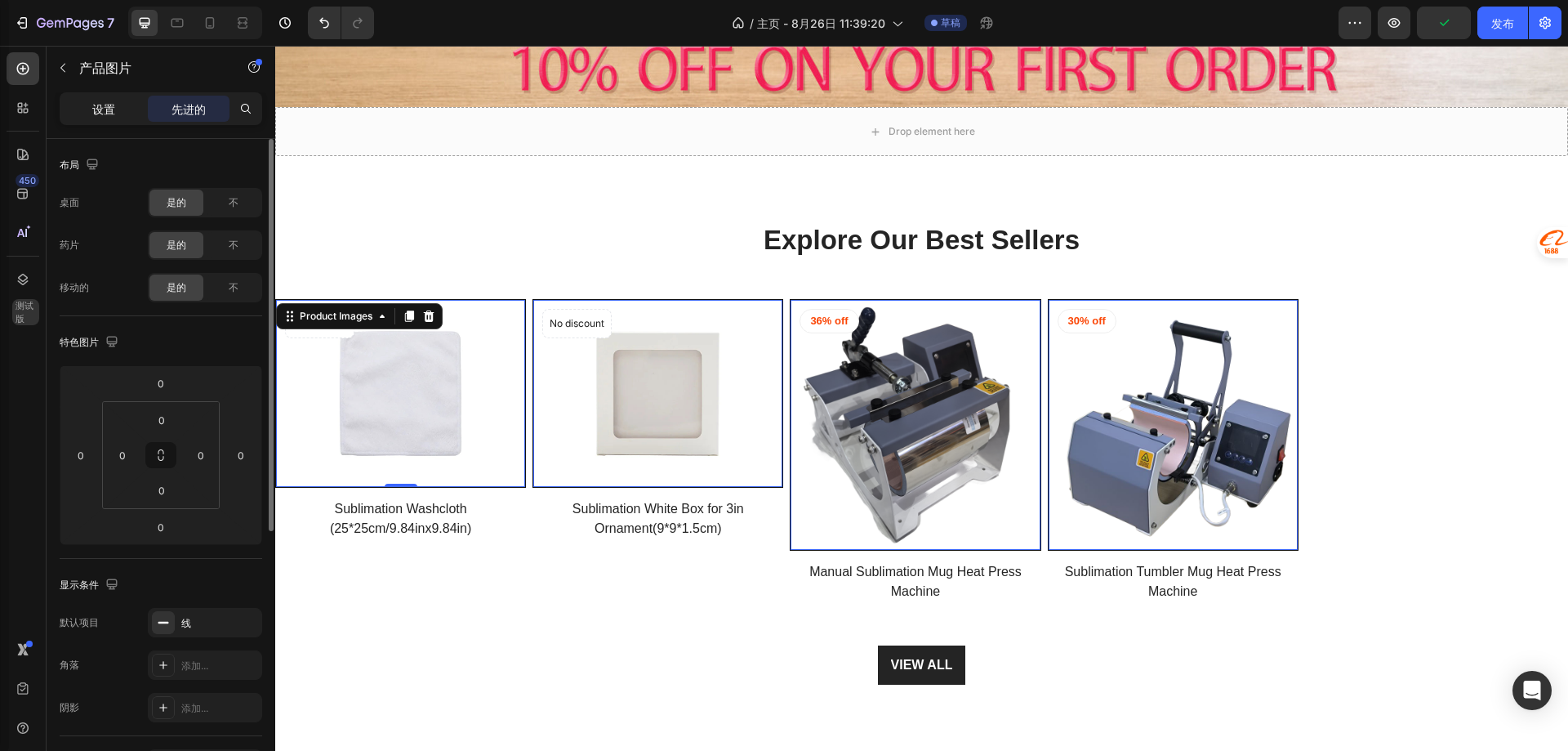
click at [98, 112] on font "设置" at bounding box center [104, 109] width 23 height 14
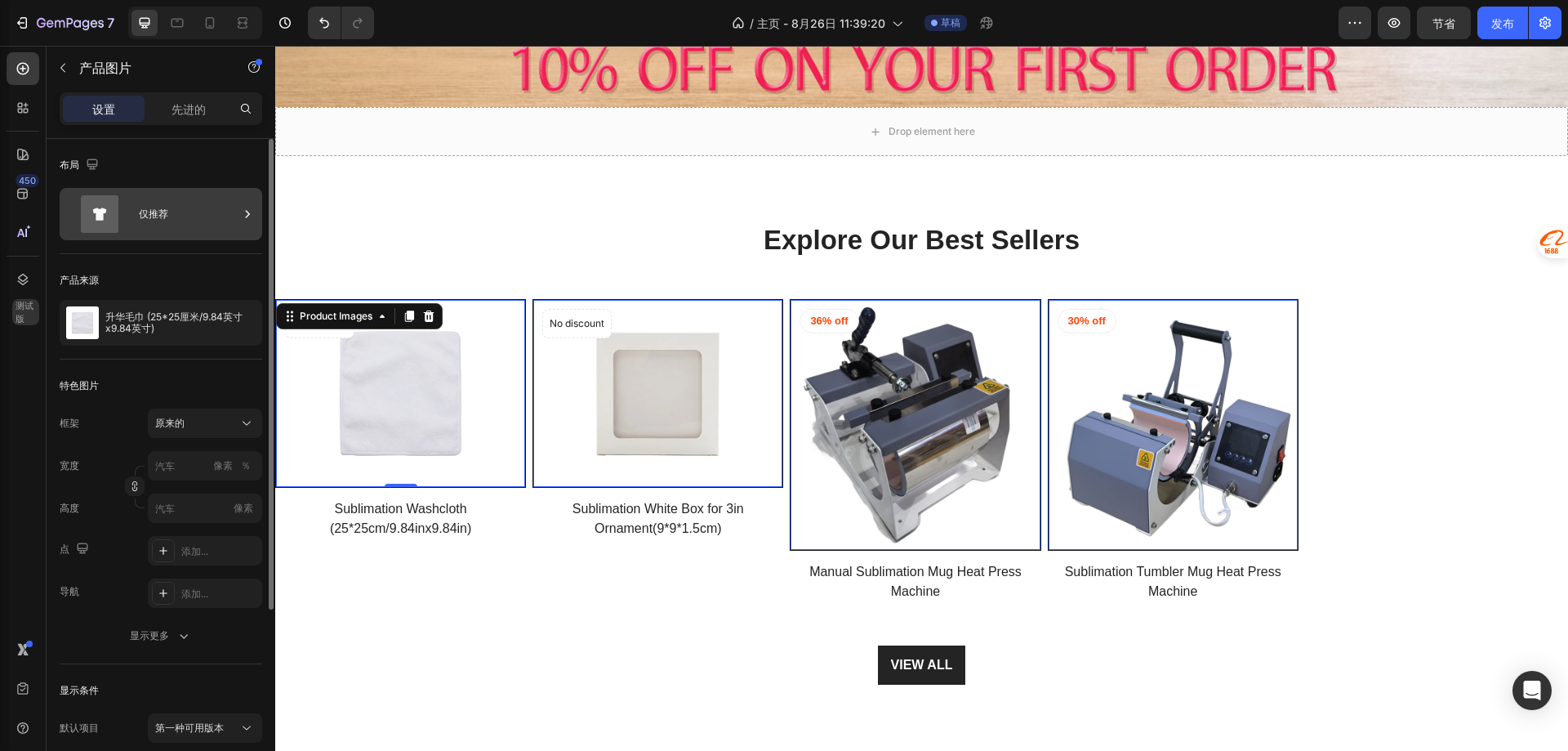
click at [240, 212] on icon at bounding box center [247, 214] width 16 height 16
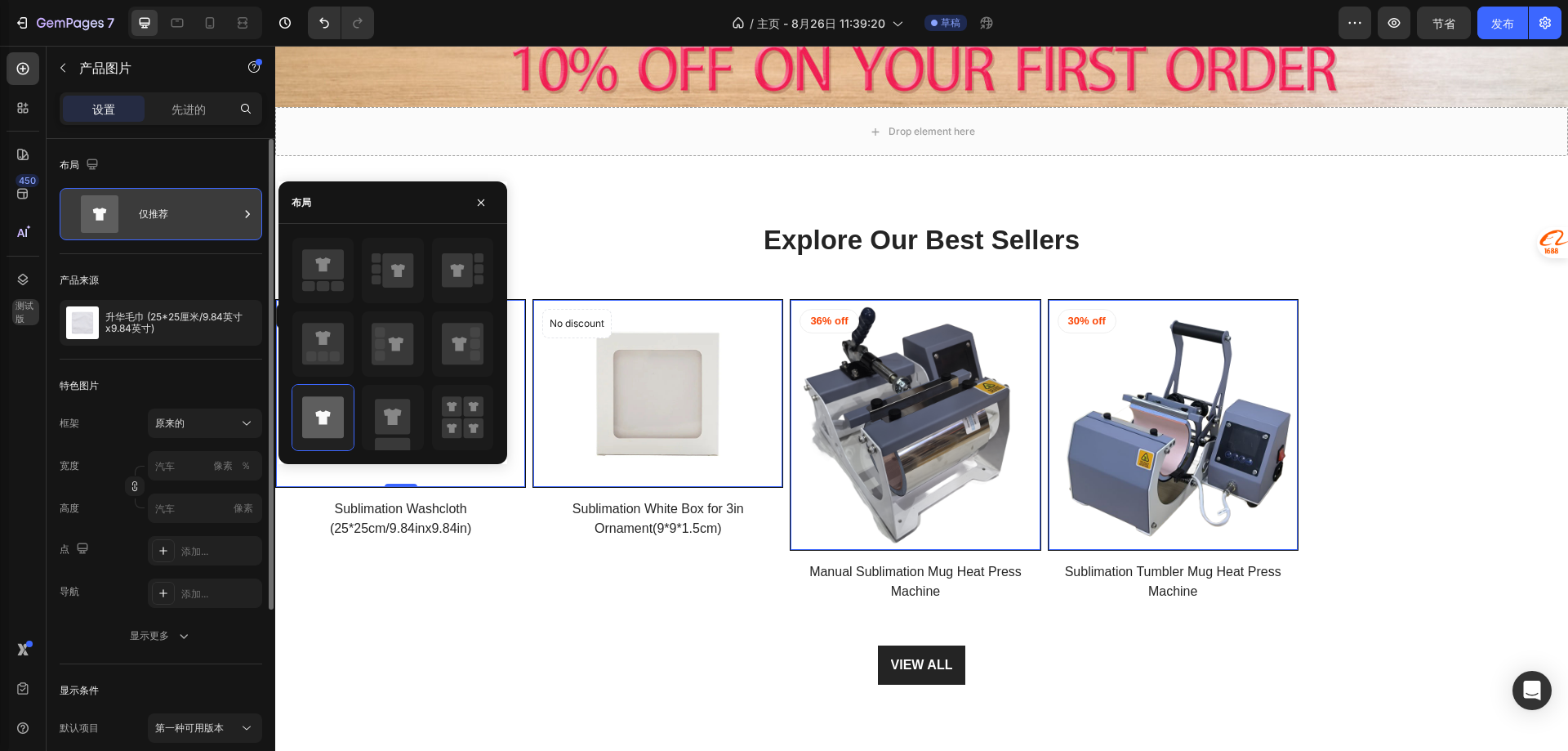
click at [240, 212] on icon at bounding box center [247, 214] width 16 height 16
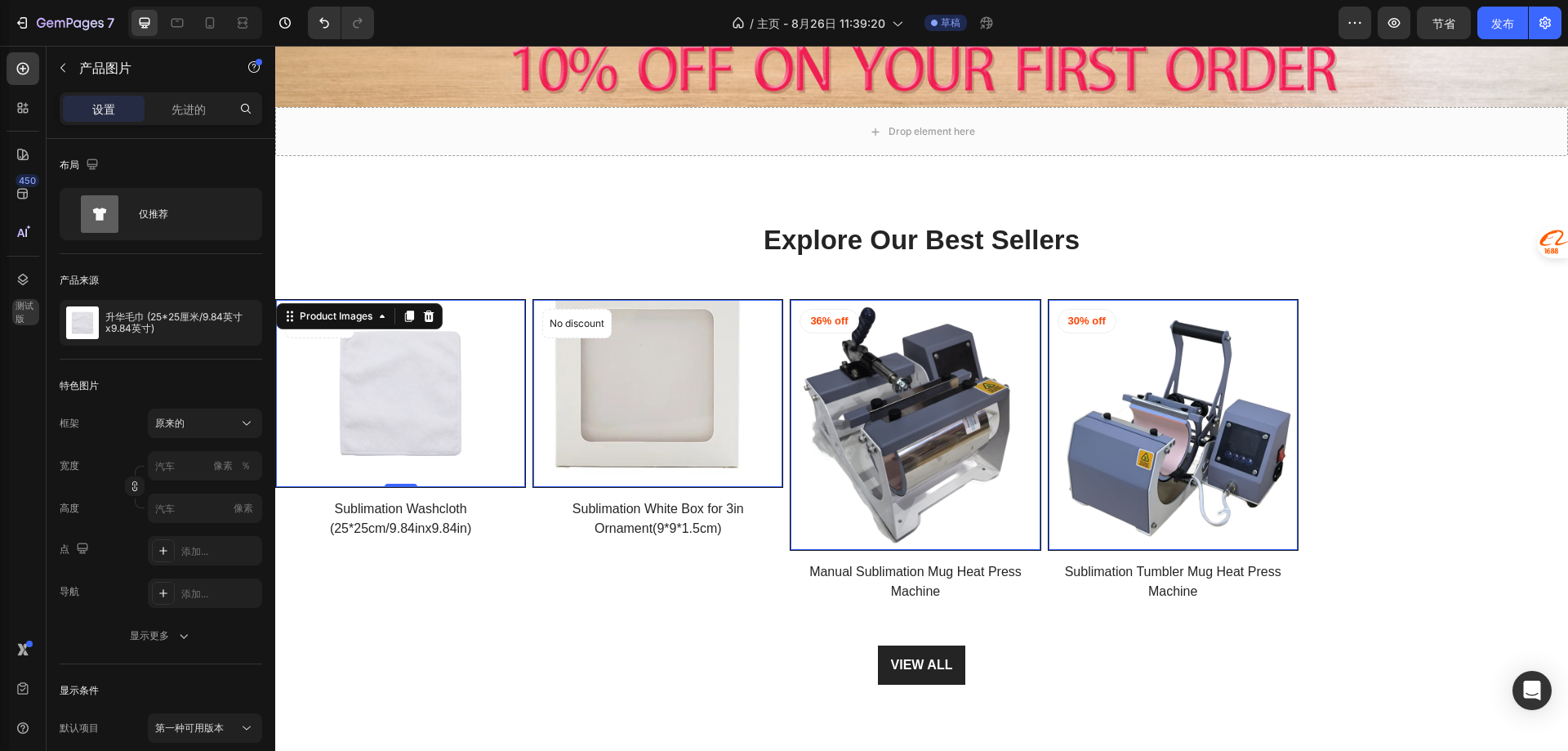
click at [679, 426] on img at bounding box center [657, 394] width 249 height 187
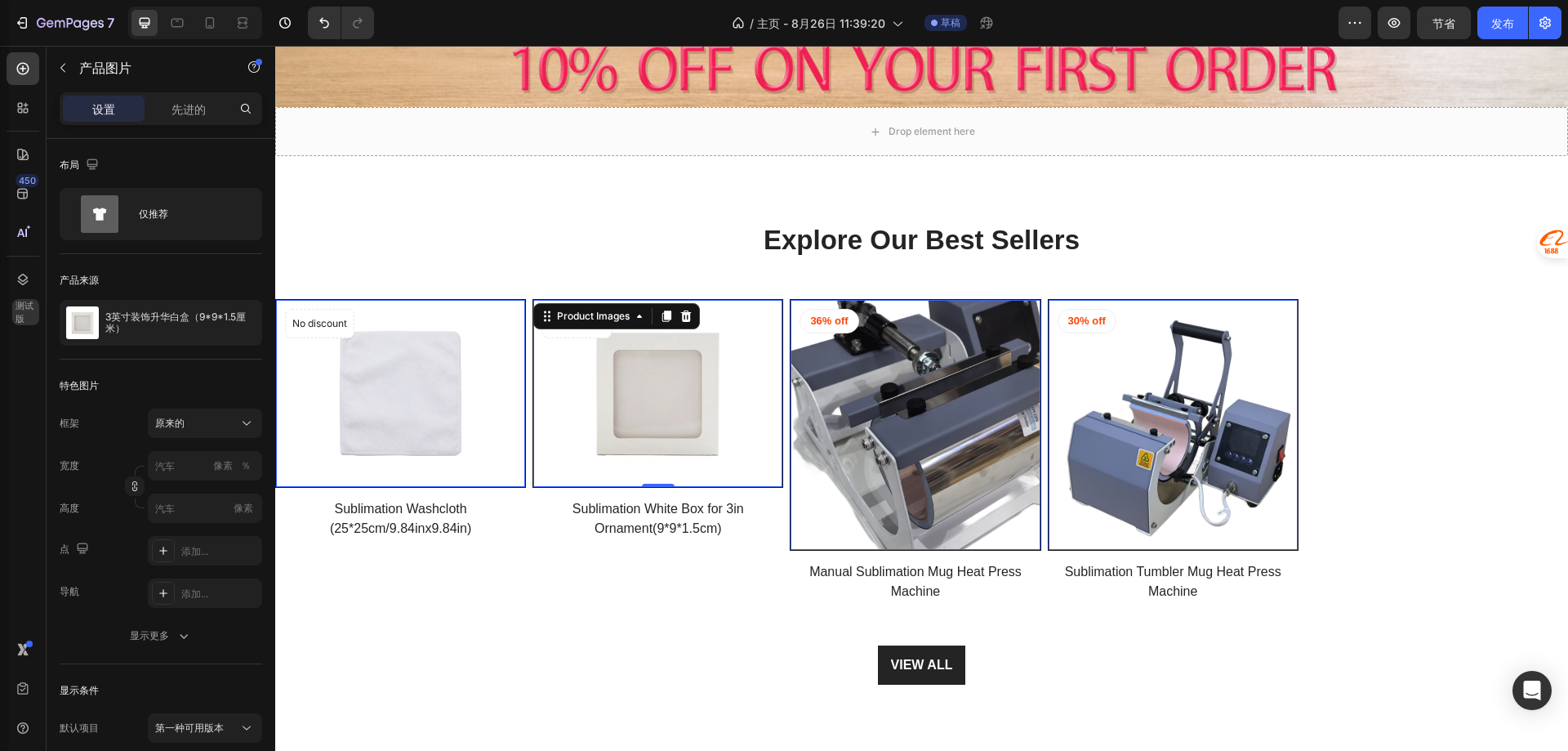
click at [874, 422] on img at bounding box center [915, 424] width 249 height 249
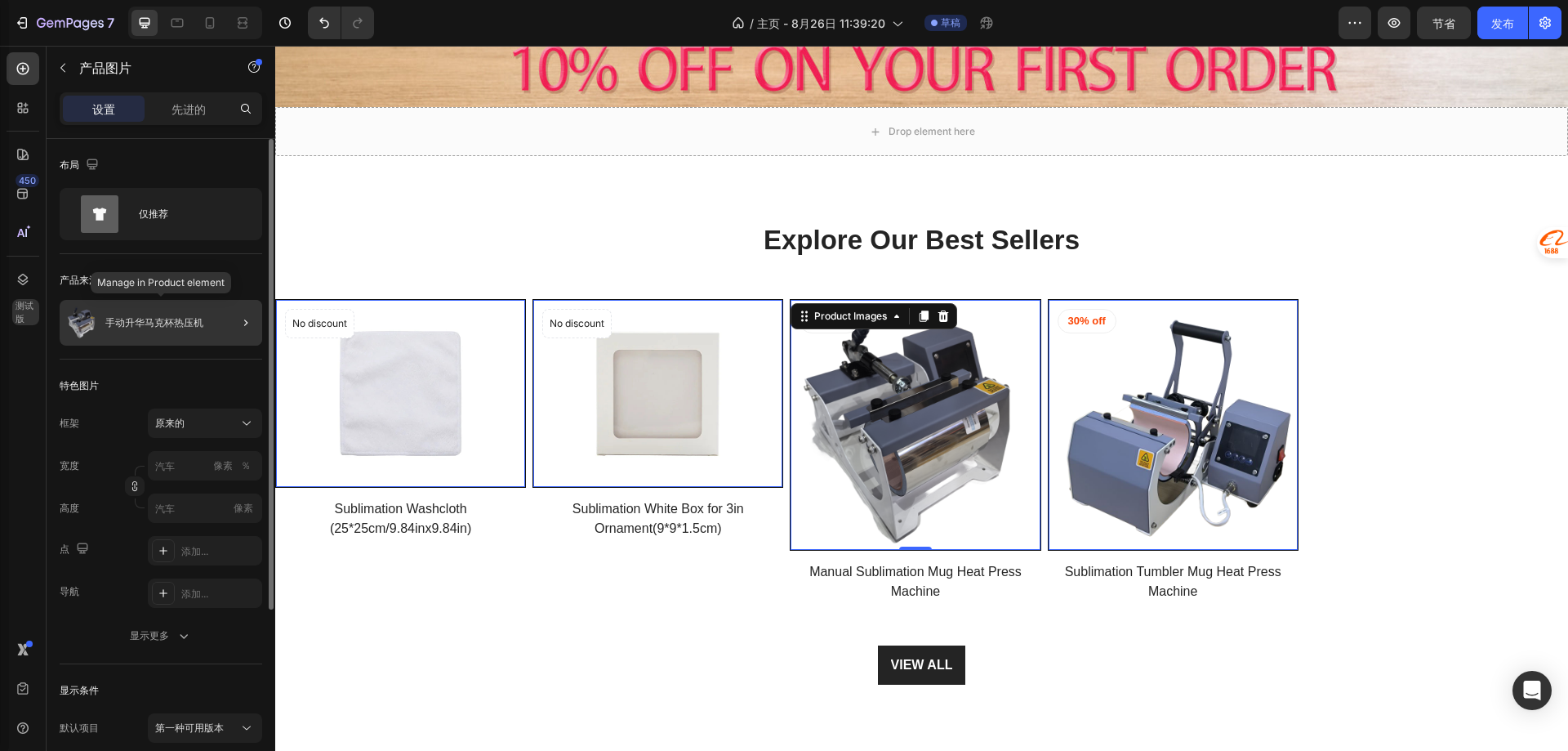
click at [183, 321] on font "手动升华马克杯热压机" at bounding box center [154, 322] width 98 height 12
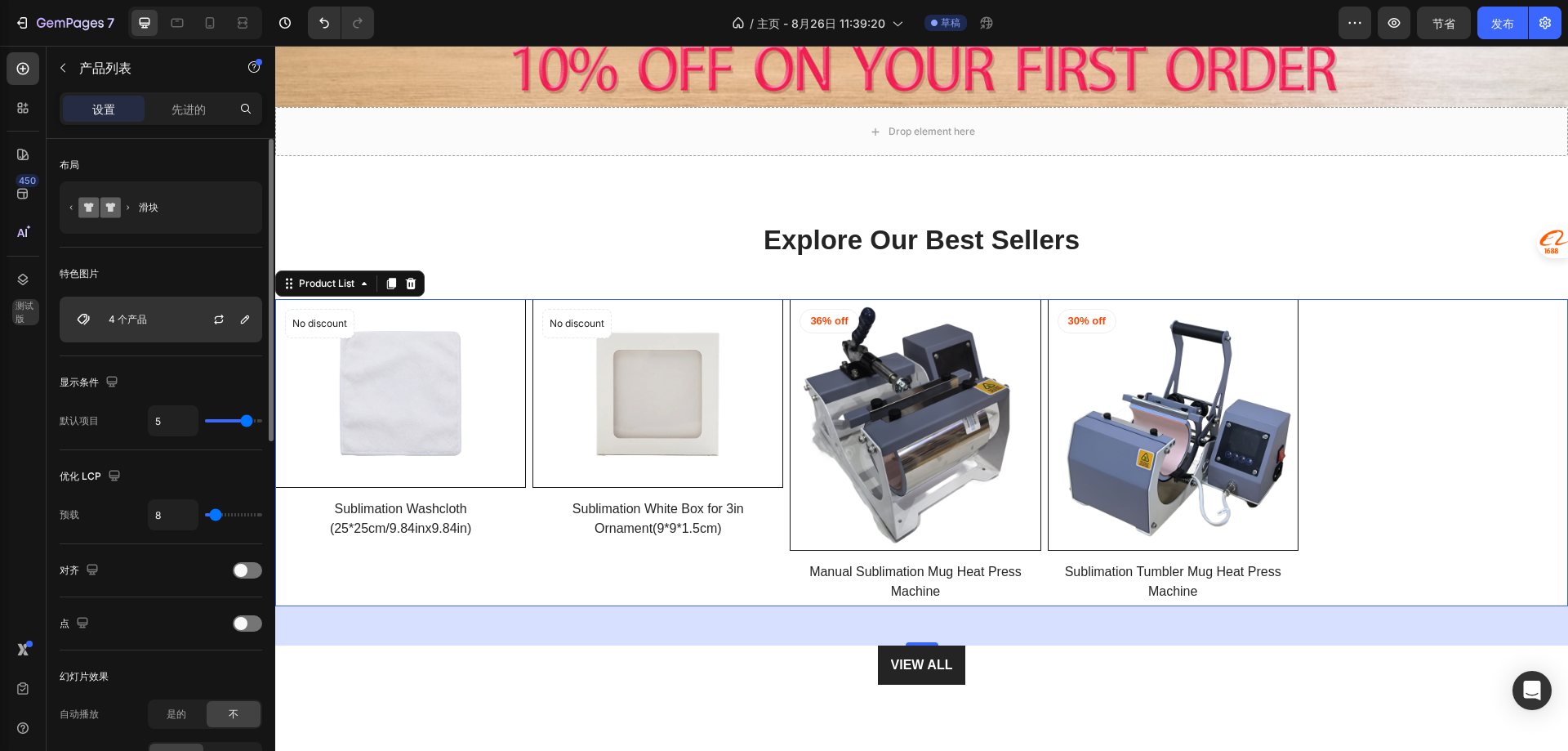
click at [178, 312] on div "4 个产品" at bounding box center [160, 319] width 202 height 46
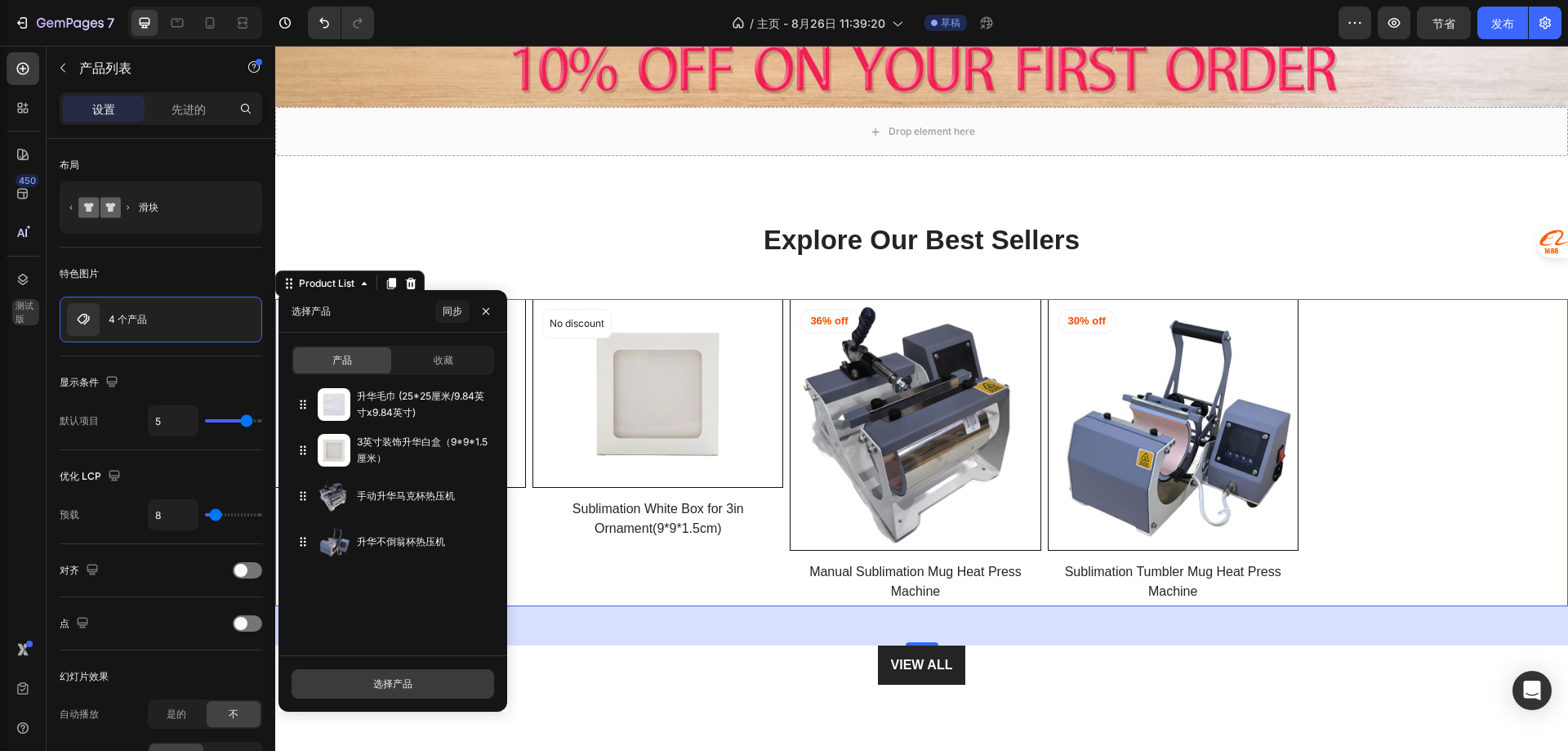
click at [401, 696] on button "选择产品" at bounding box center [392, 683] width 202 height 30
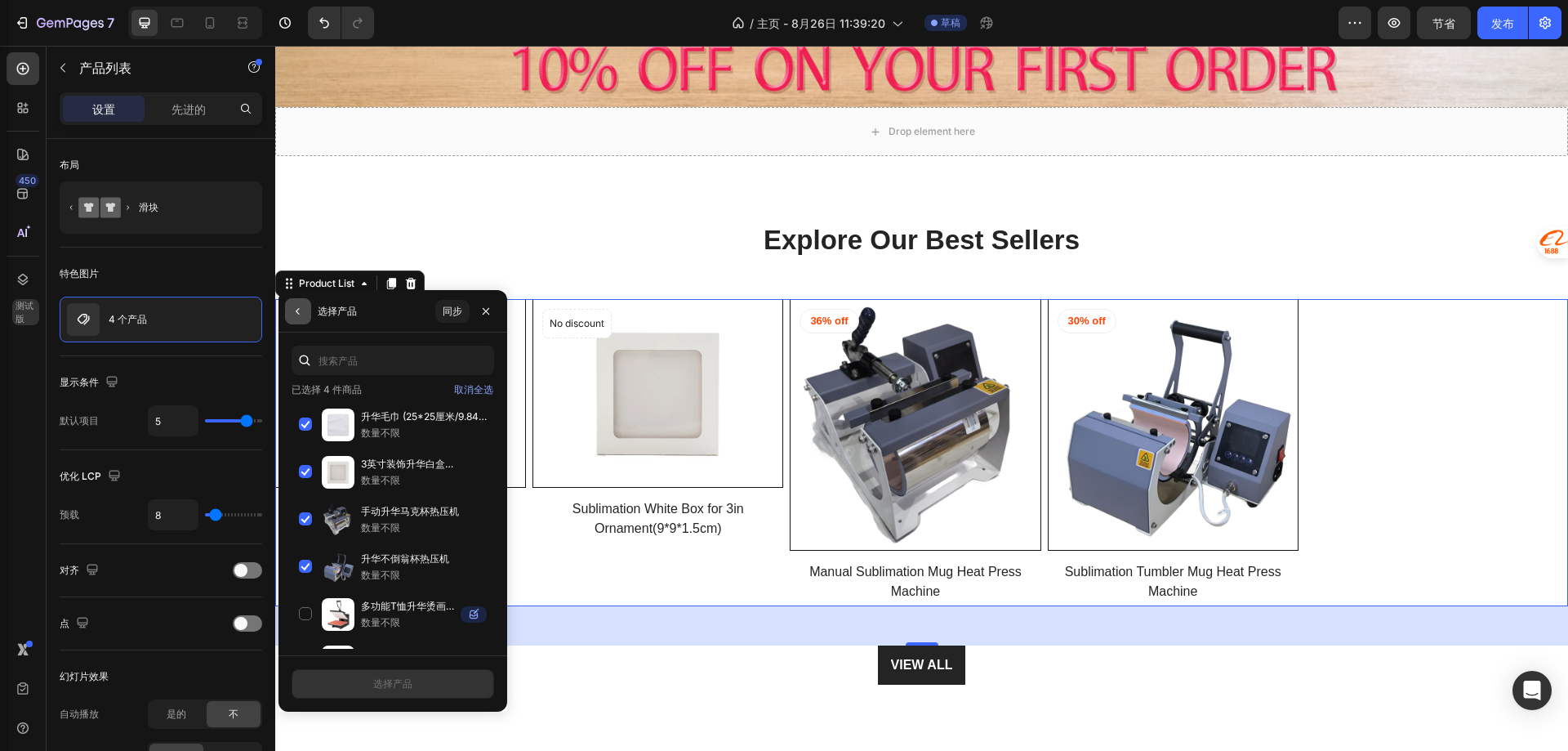
click at [310, 313] on button "button" at bounding box center [297, 311] width 26 height 26
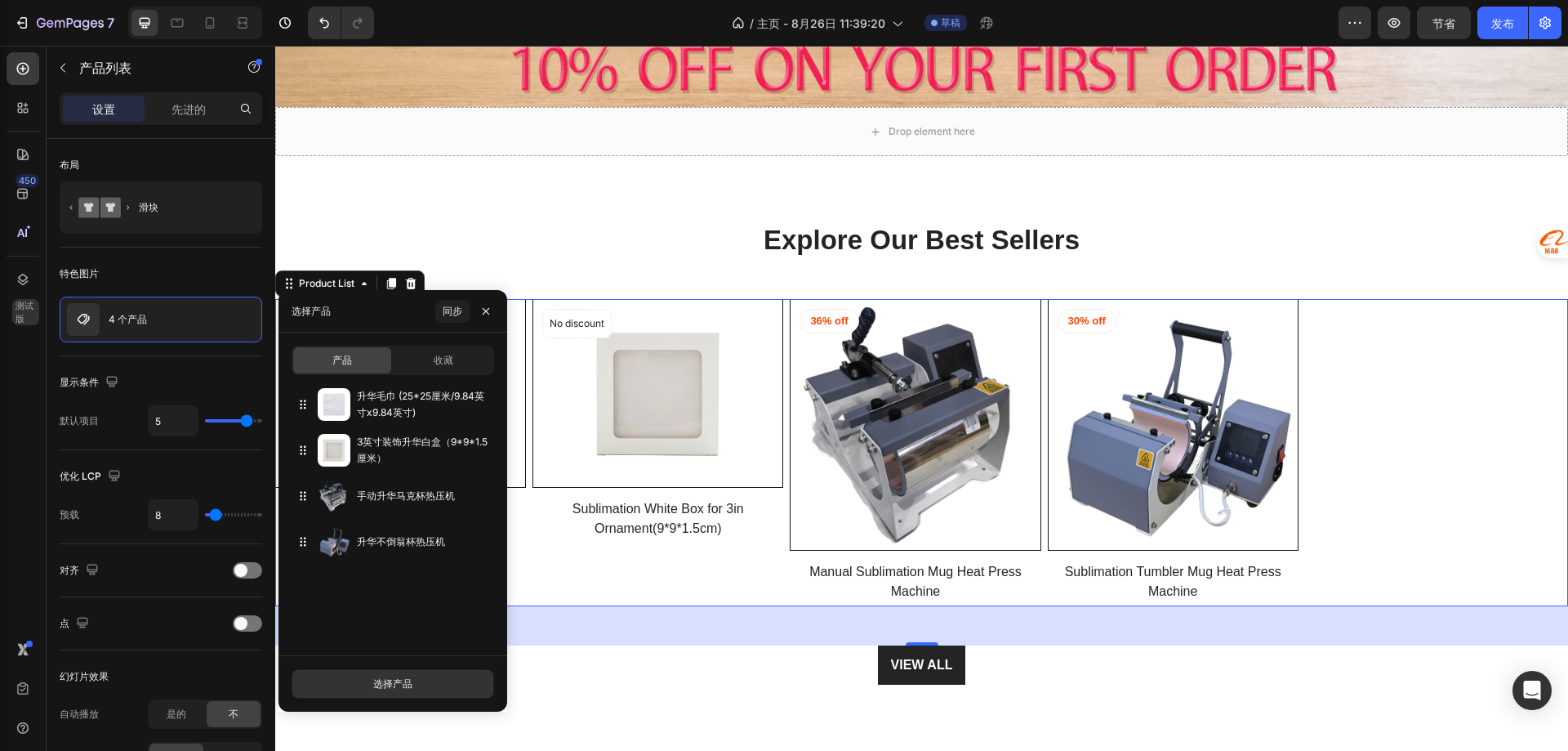
click at [418, 375] on div "产品 收藏" at bounding box center [392, 360] width 202 height 30
click at [420, 361] on div "收藏" at bounding box center [443, 359] width 98 height 26
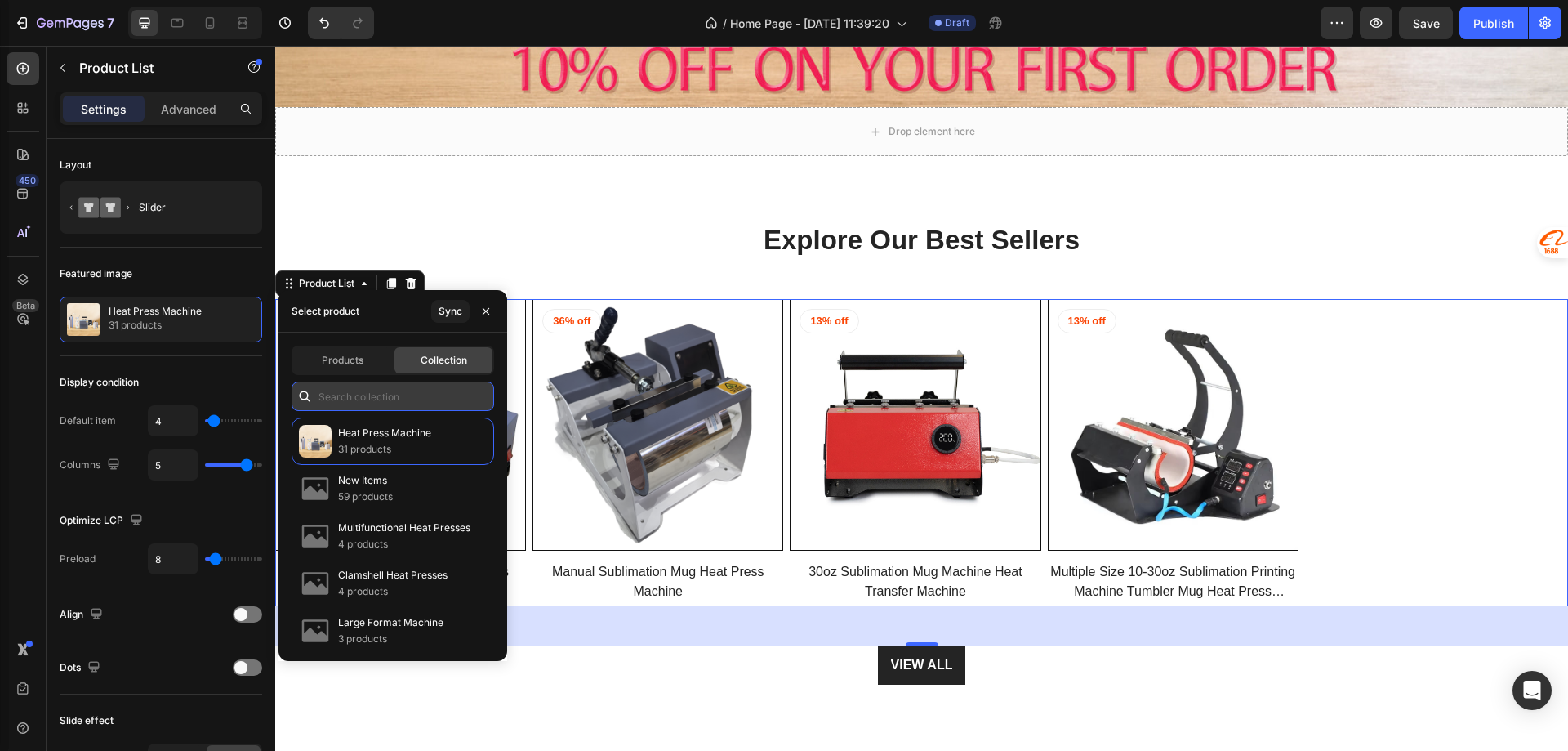
click at [374, 403] on input "text" at bounding box center [392, 396] width 202 height 30
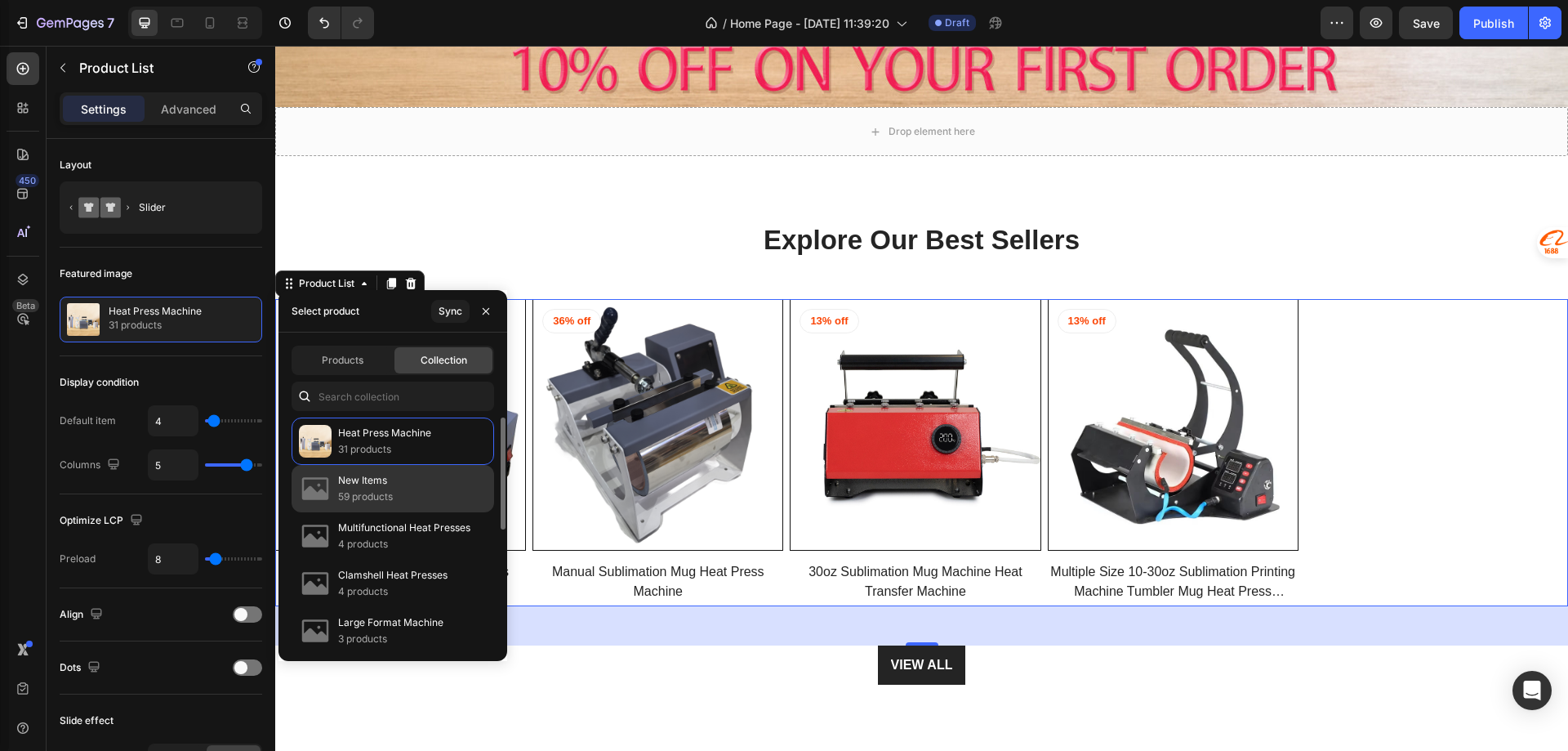
click at [369, 474] on p "New Items" at bounding box center [365, 480] width 54 height 16
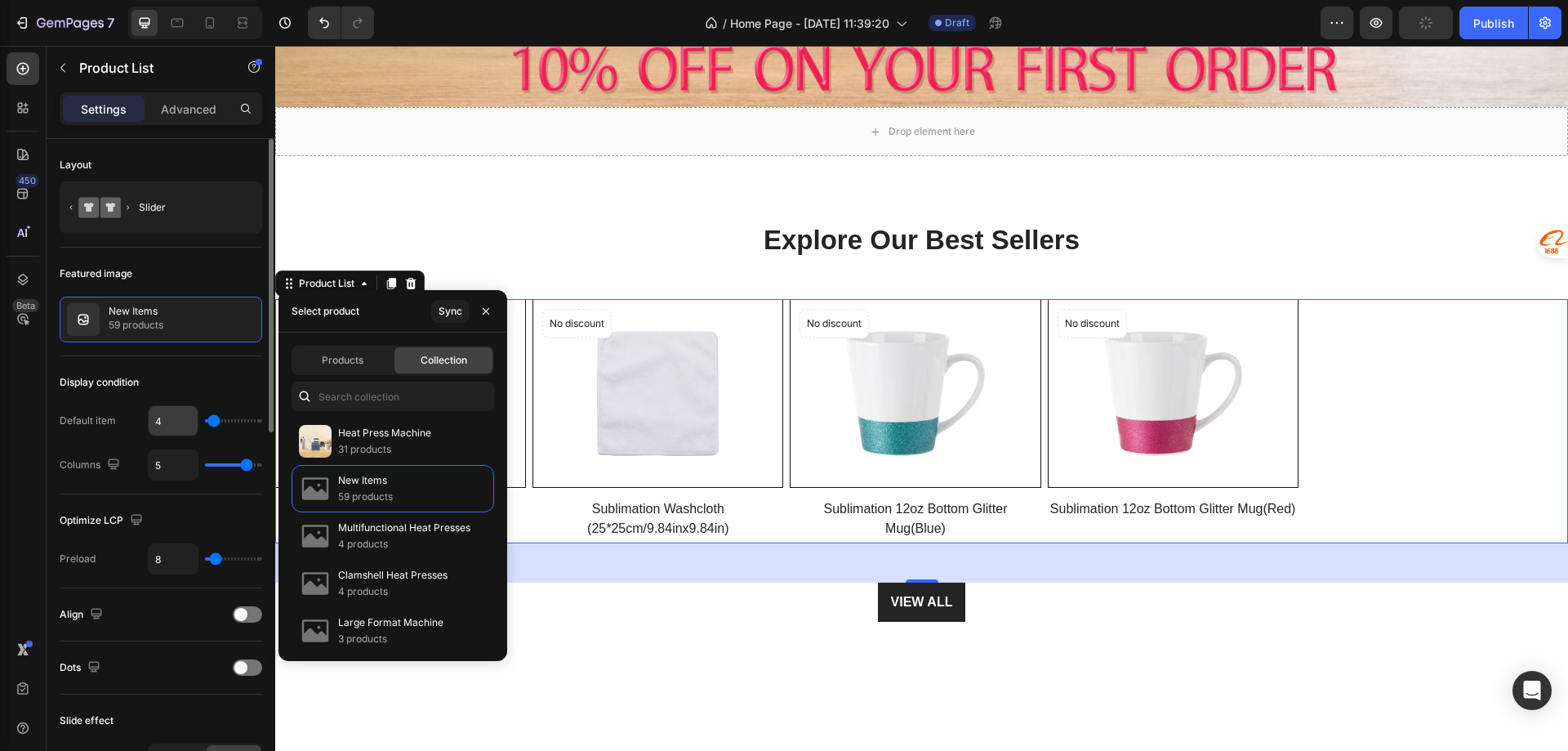
click at [178, 418] on input "4" at bounding box center [173, 420] width 49 height 30
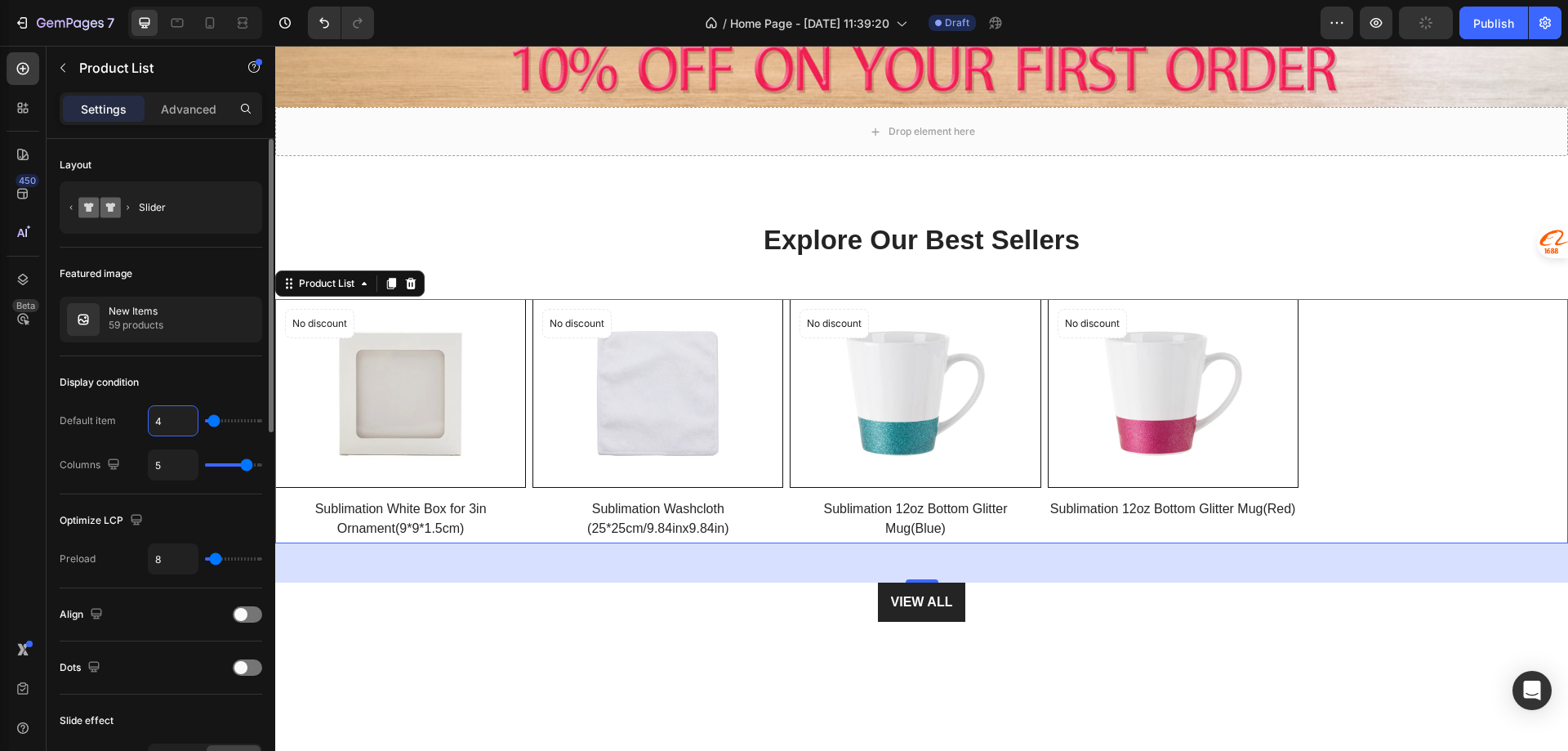
click at [178, 418] on input "4" at bounding box center [173, 420] width 49 height 30
type input "8"
click at [177, 426] on input "8" at bounding box center [173, 420] width 49 height 30
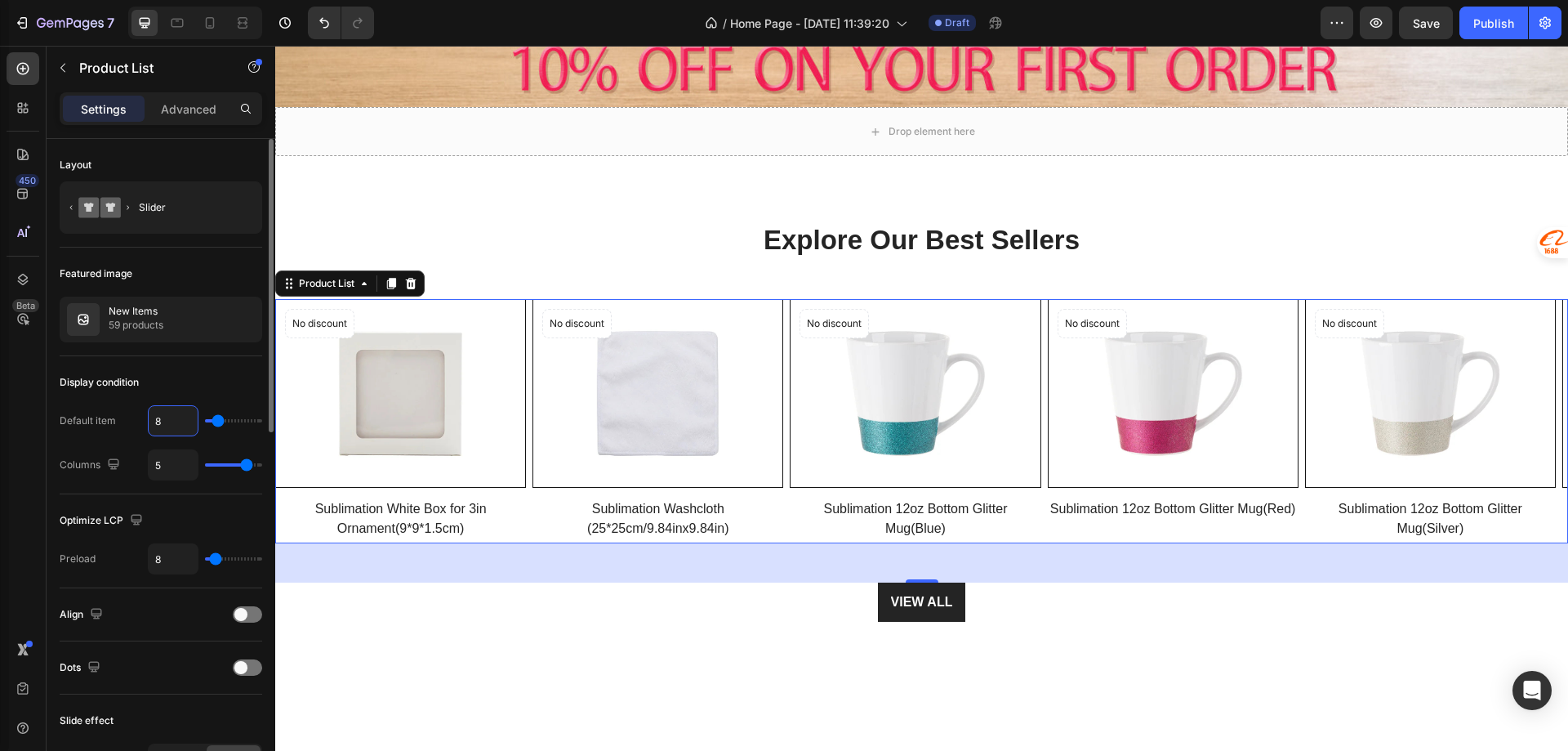
click at [177, 426] on input "8" at bounding box center [173, 420] width 49 height 30
type input "4"
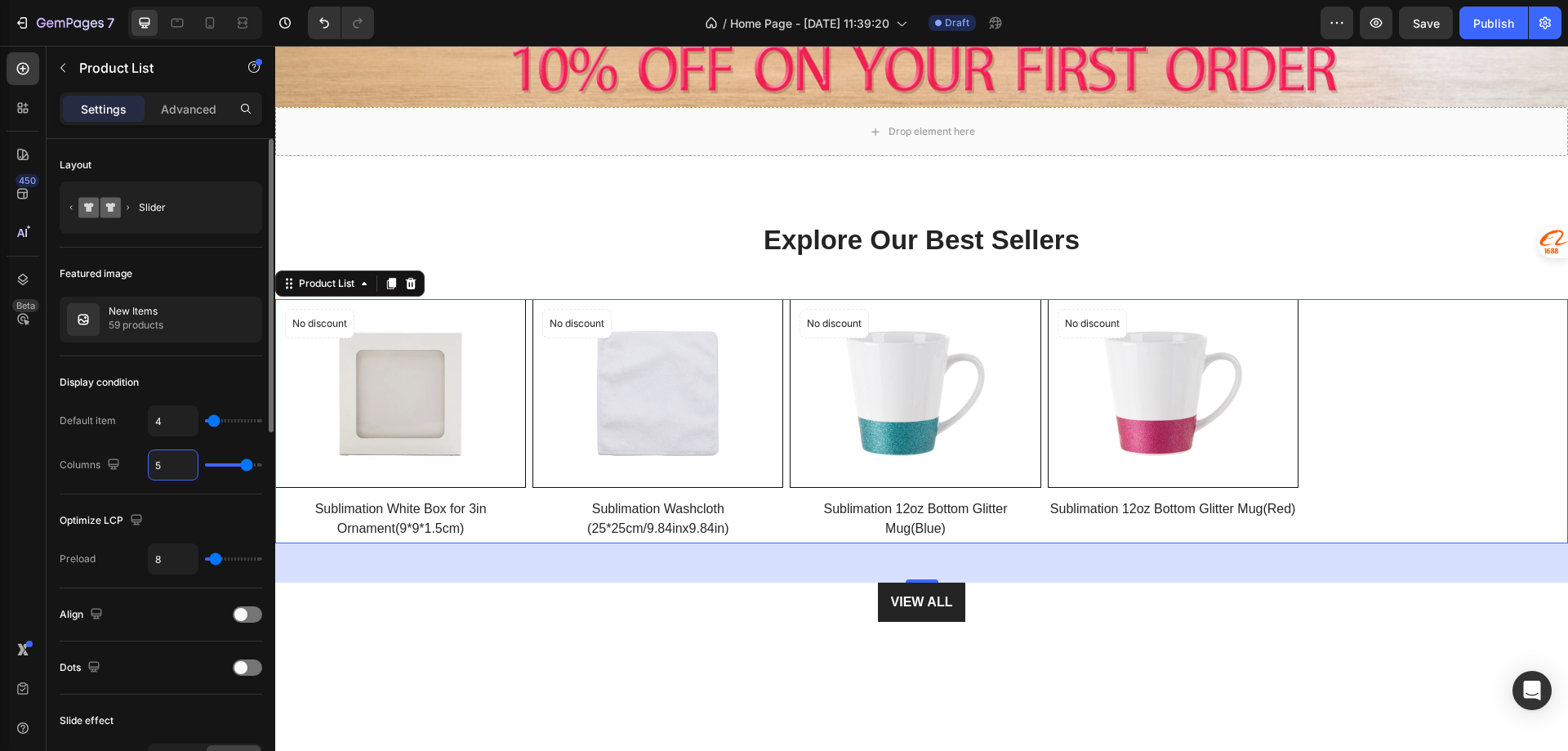
click at [170, 464] on input "5" at bounding box center [173, 464] width 49 height 30
type input "54"
type input "6"
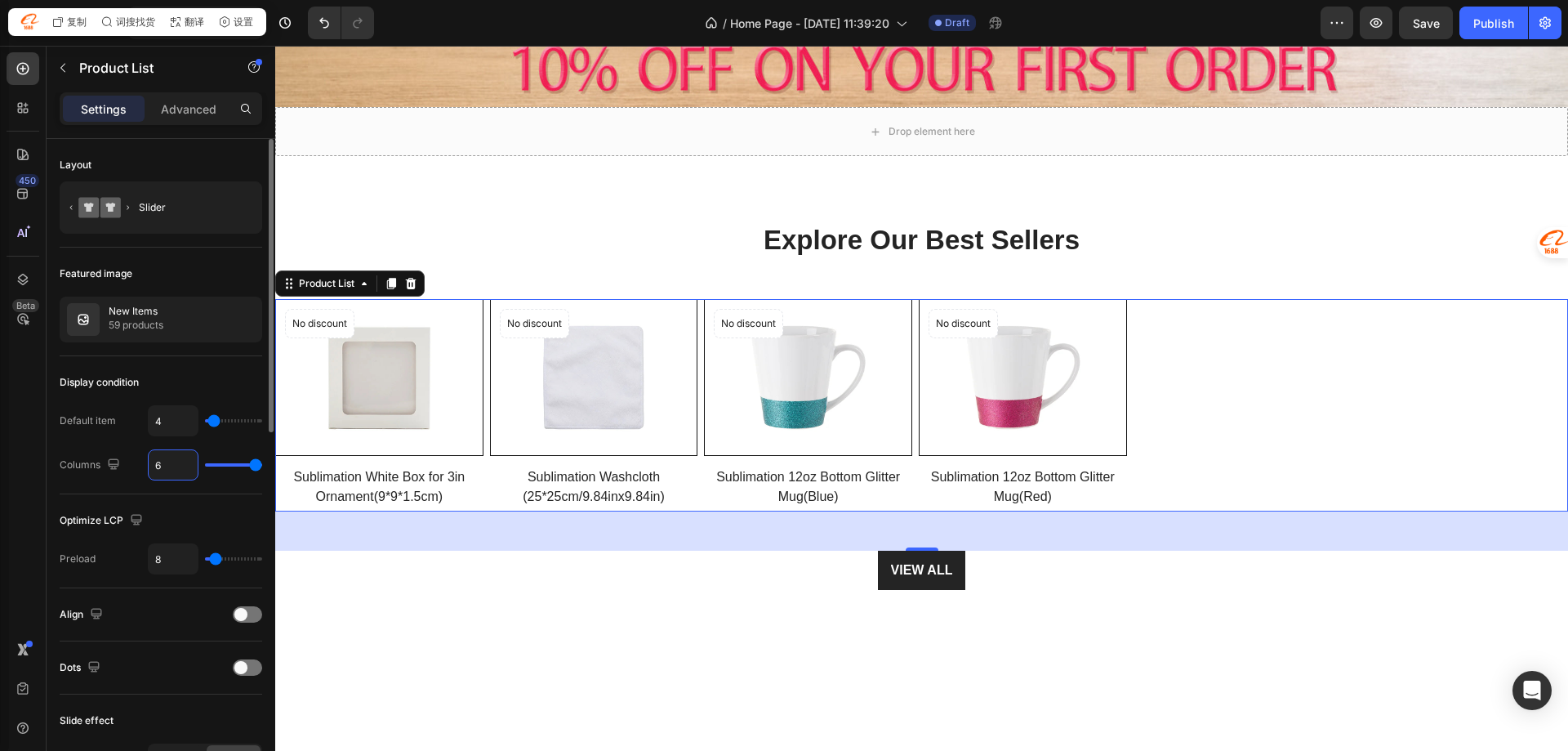
click at [170, 464] on input "6" at bounding box center [173, 464] width 49 height 30
click at [169, 463] on input "6" at bounding box center [173, 464] width 49 height 30
type input "4"
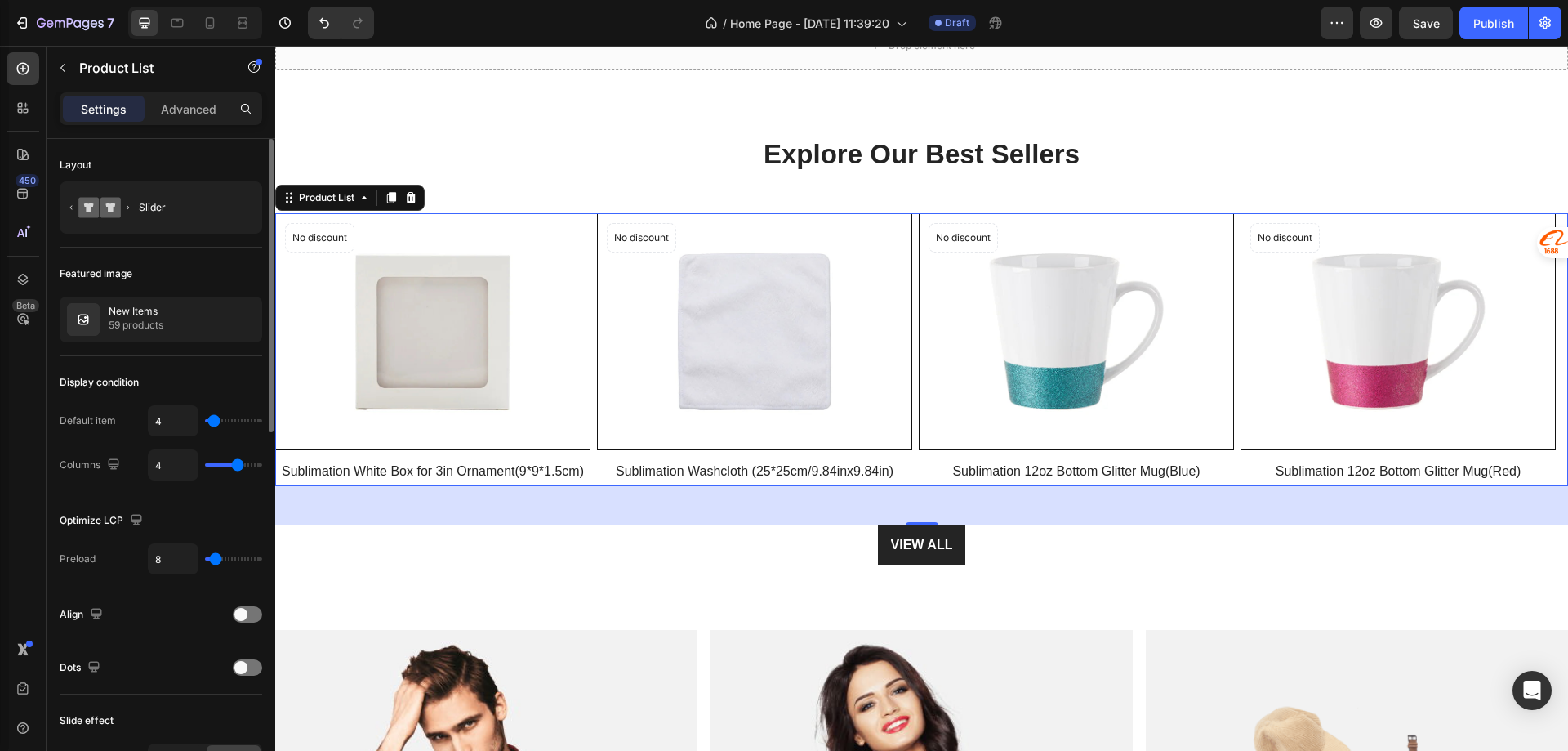
click at [159, 273] on div "Featured image" at bounding box center [160, 273] width 202 height 26
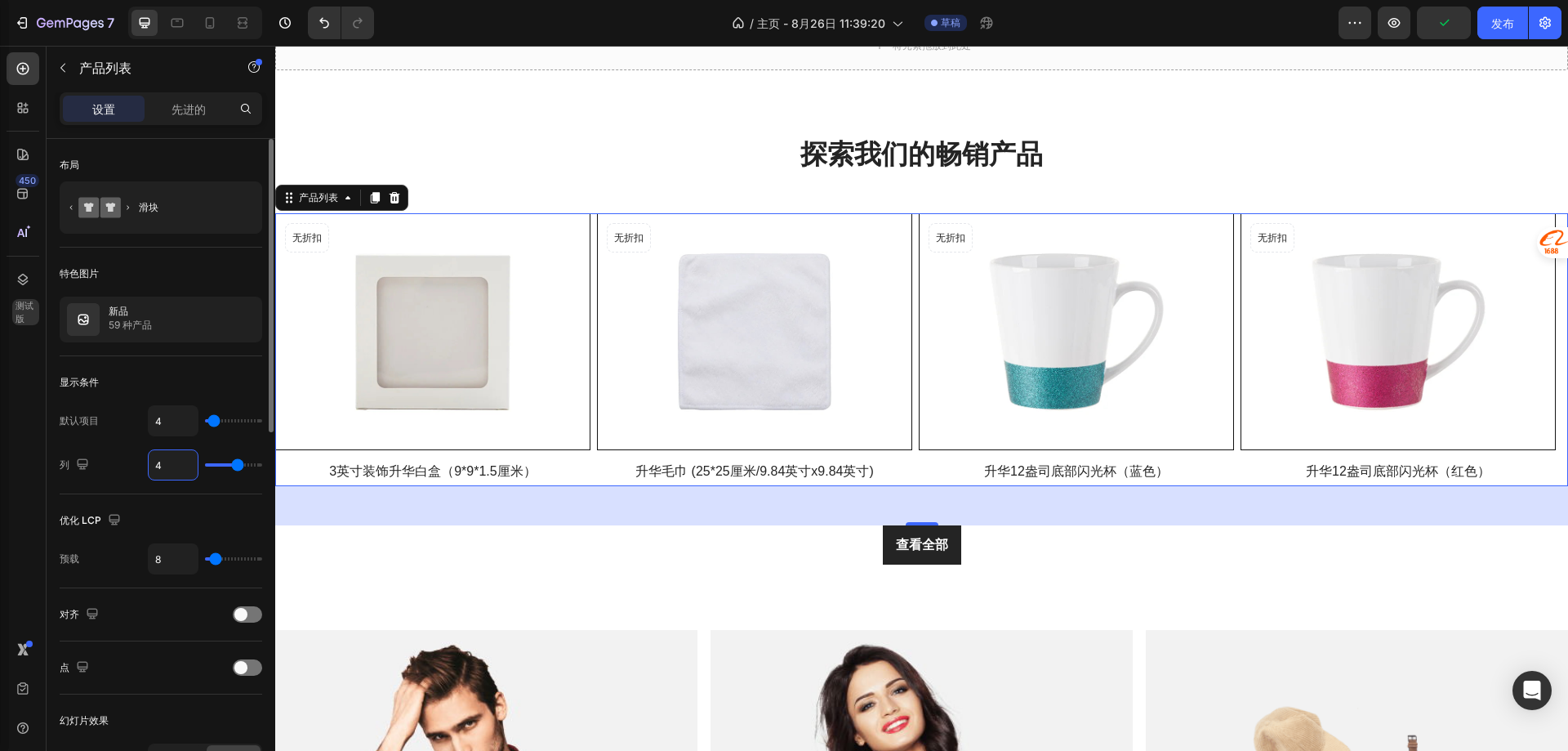
click at [169, 467] on input "4" at bounding box center [173, 464] width 49 height 30
type input "2"
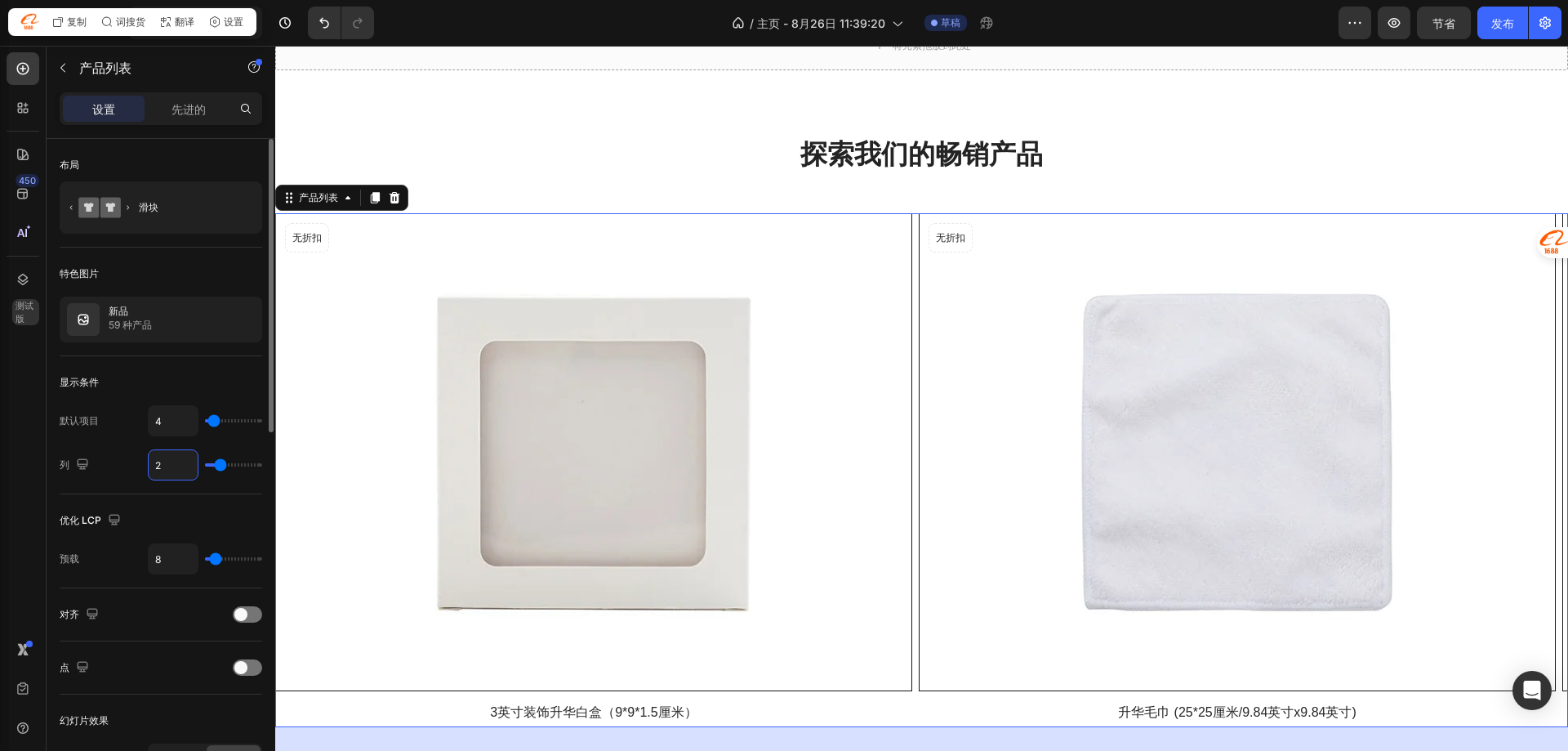
type input "8"
type input "6"
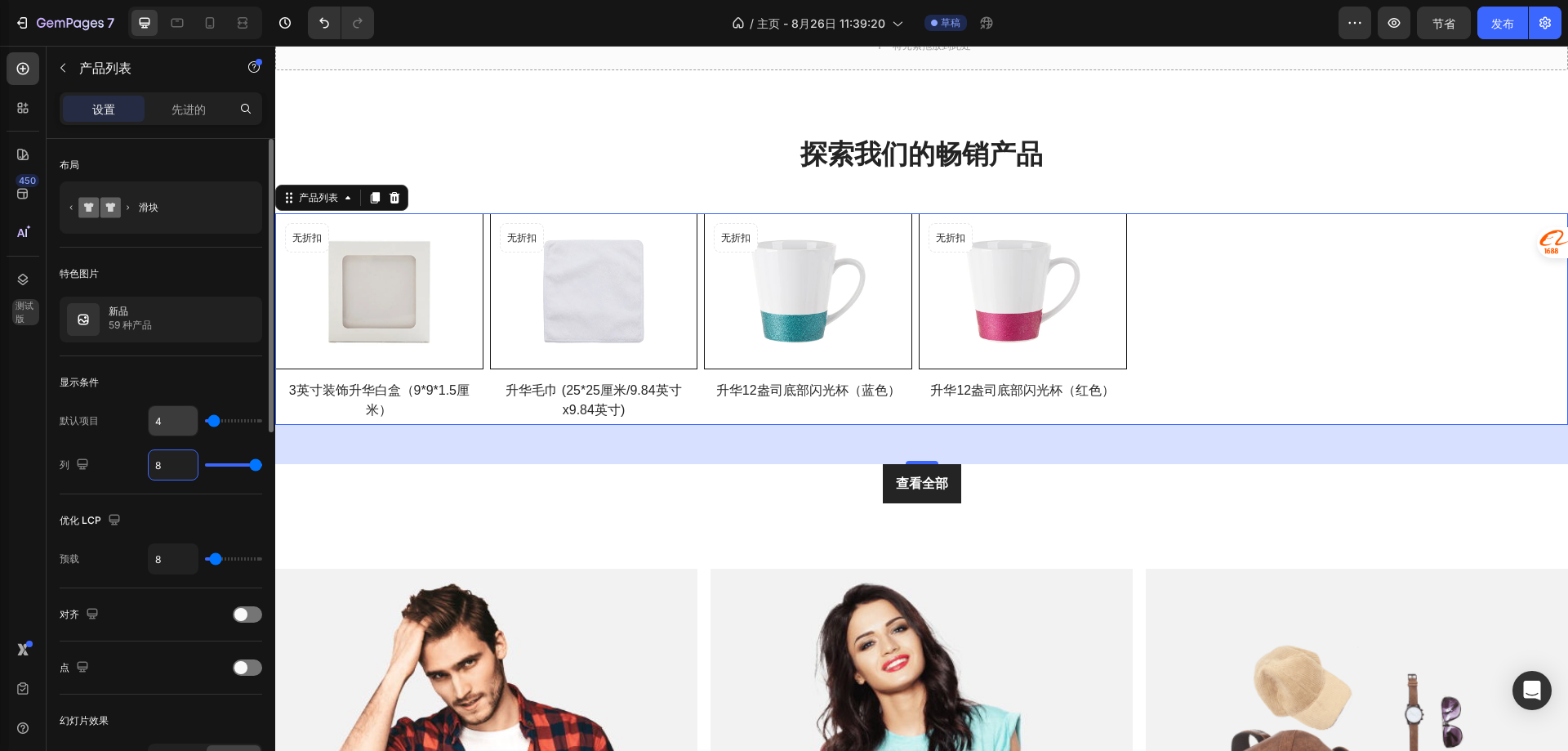
click at [173, 432] on input "4" at bounding box center [173, 420] width 49 height 30
type input "6"
click at [173, 430] on input "4" at bounding box center [173, 420] width 49 height 30
type input "48"
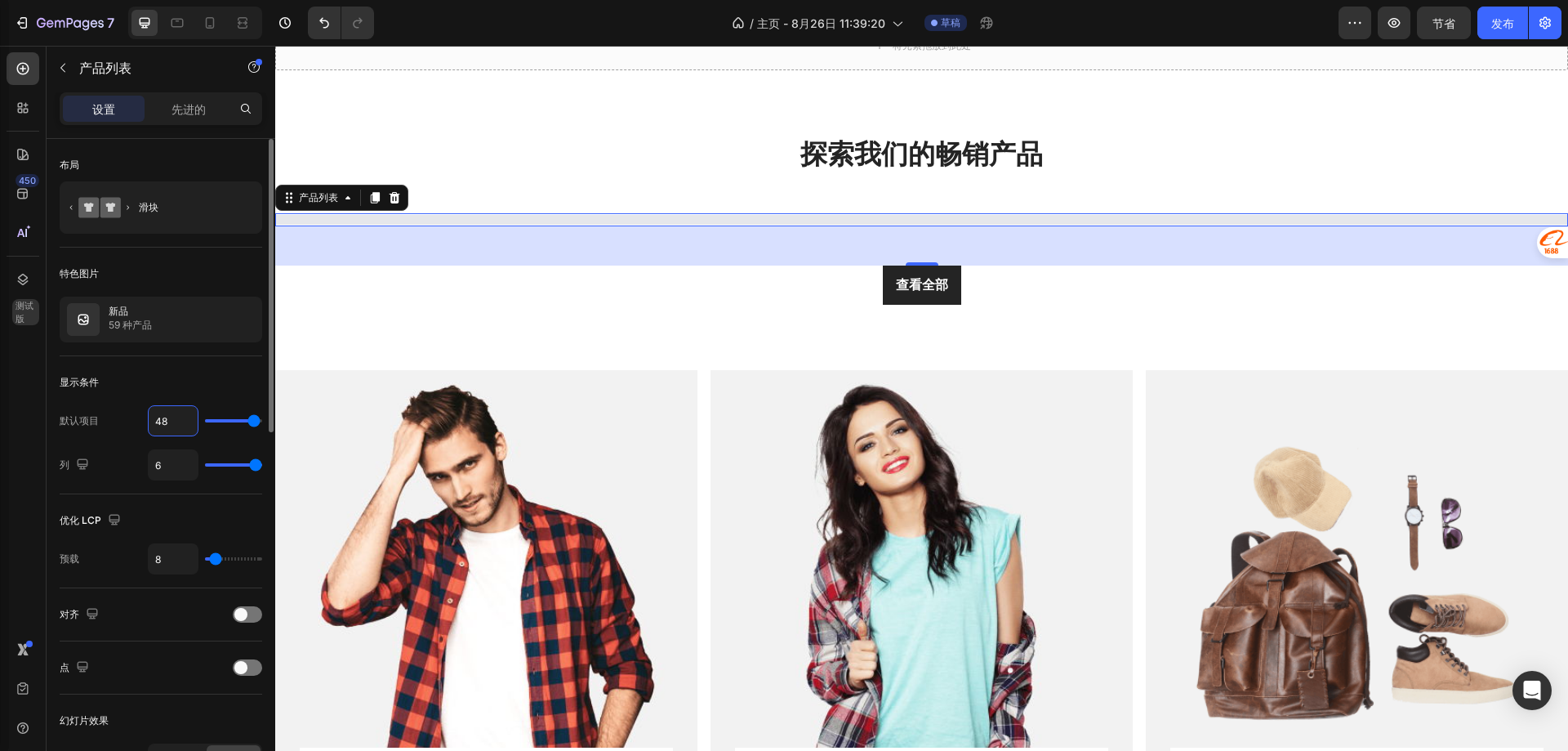
click at [173, 430] on input "48" at bounding box center [173, 420] width 49 height 30
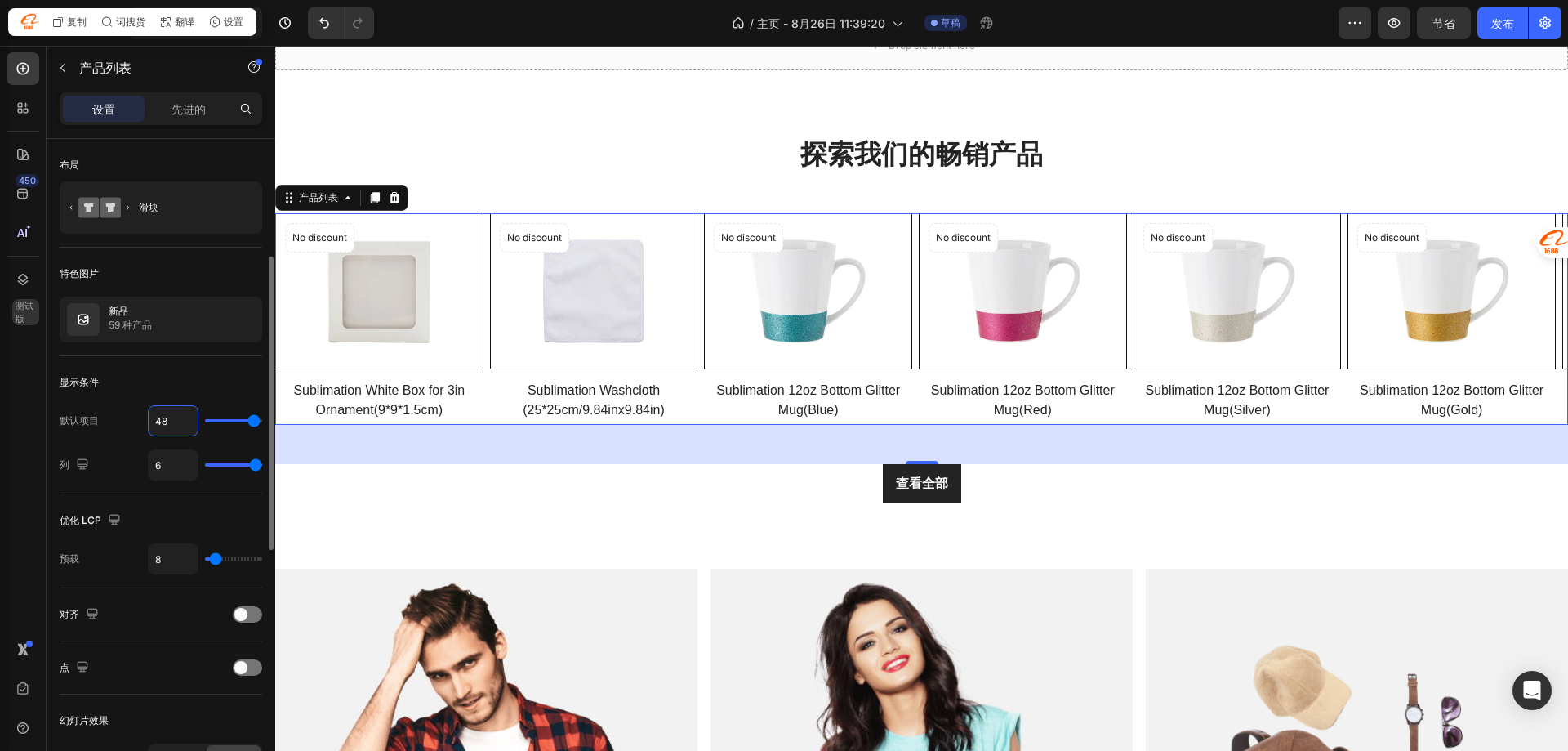
scroll to position [82, 0]
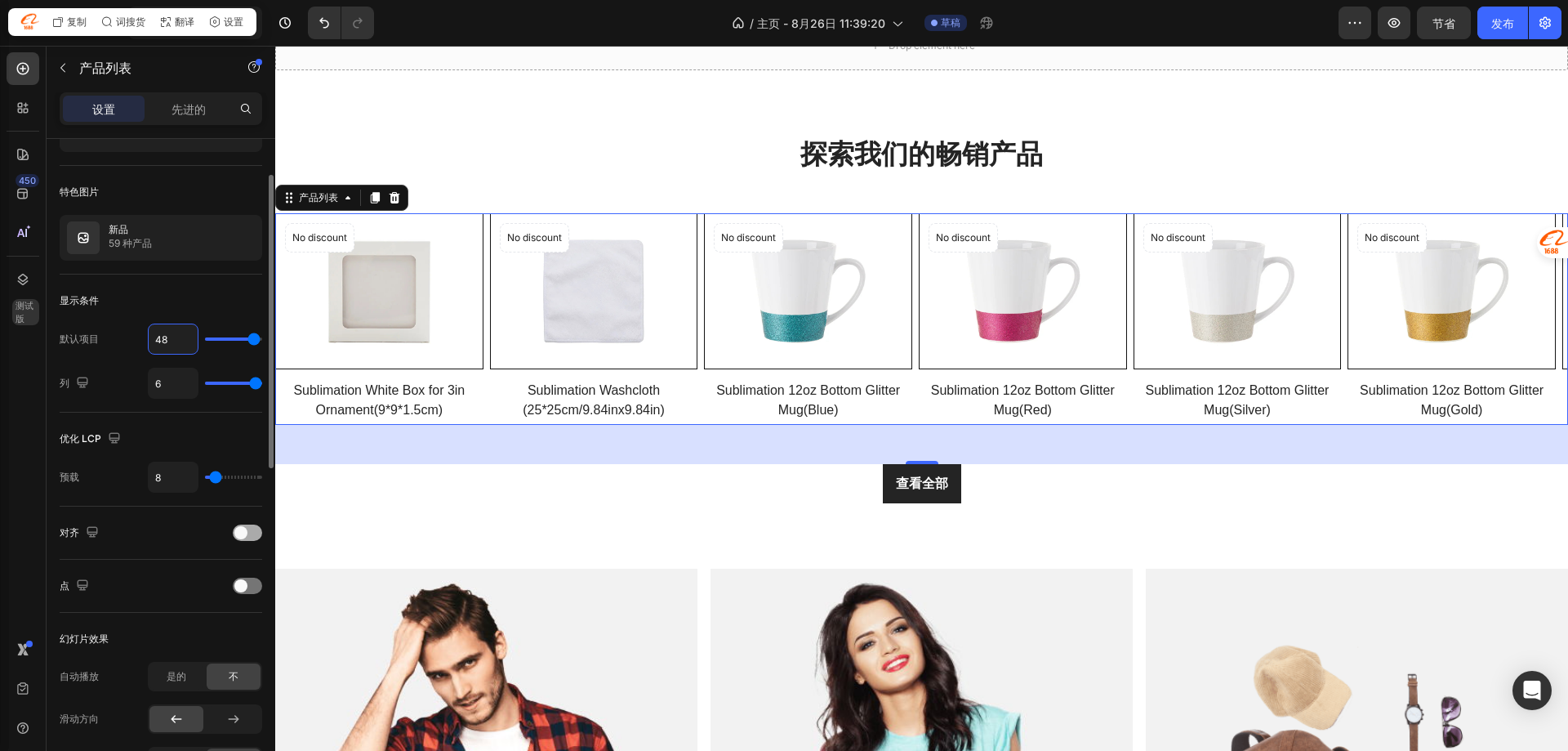
click at [235, 533] on span at bounding box center [241, 533] width 13 height 13
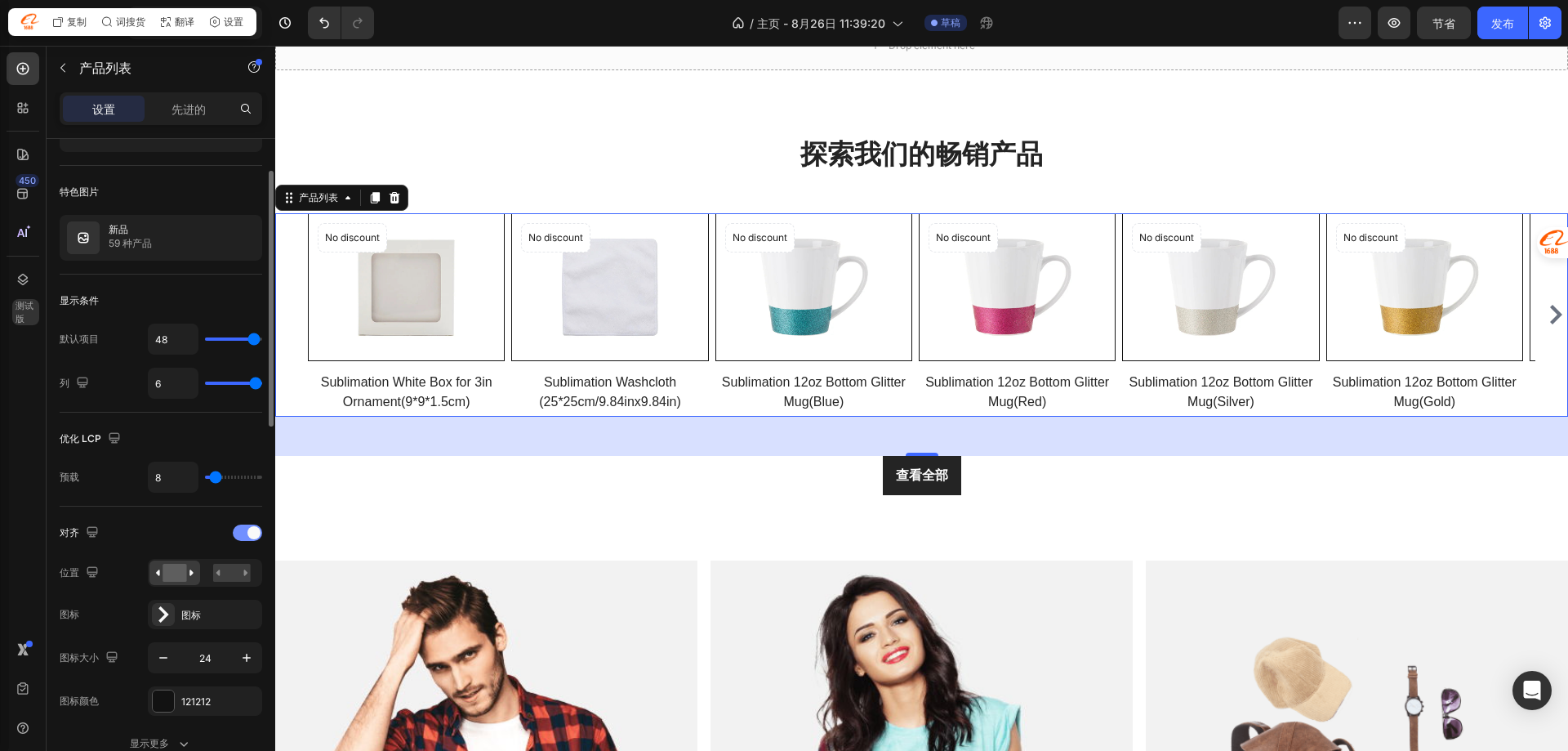
click at [244, 533] on div at bounding box center [247, 532] width 30 height 16
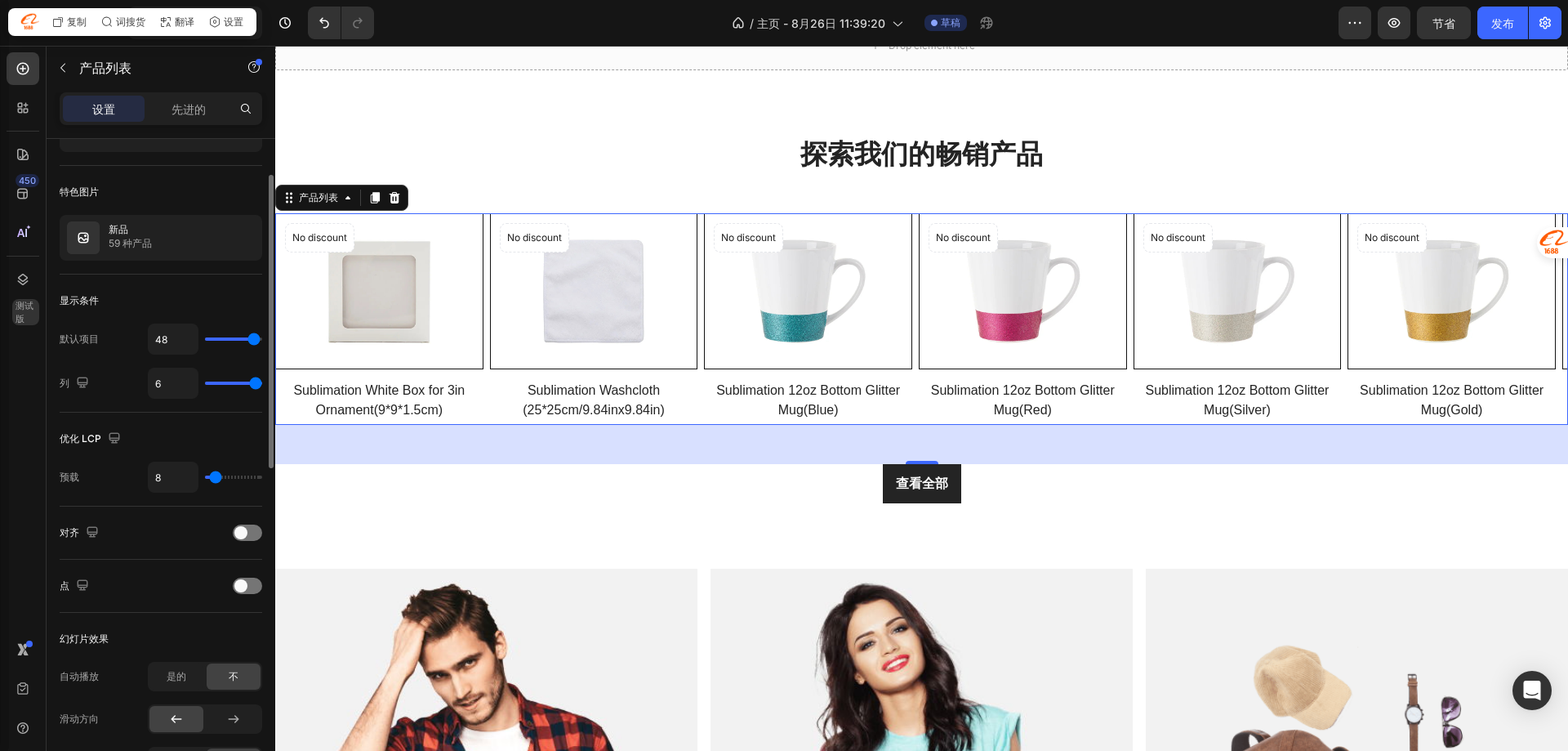
scroll to position [0, 0]
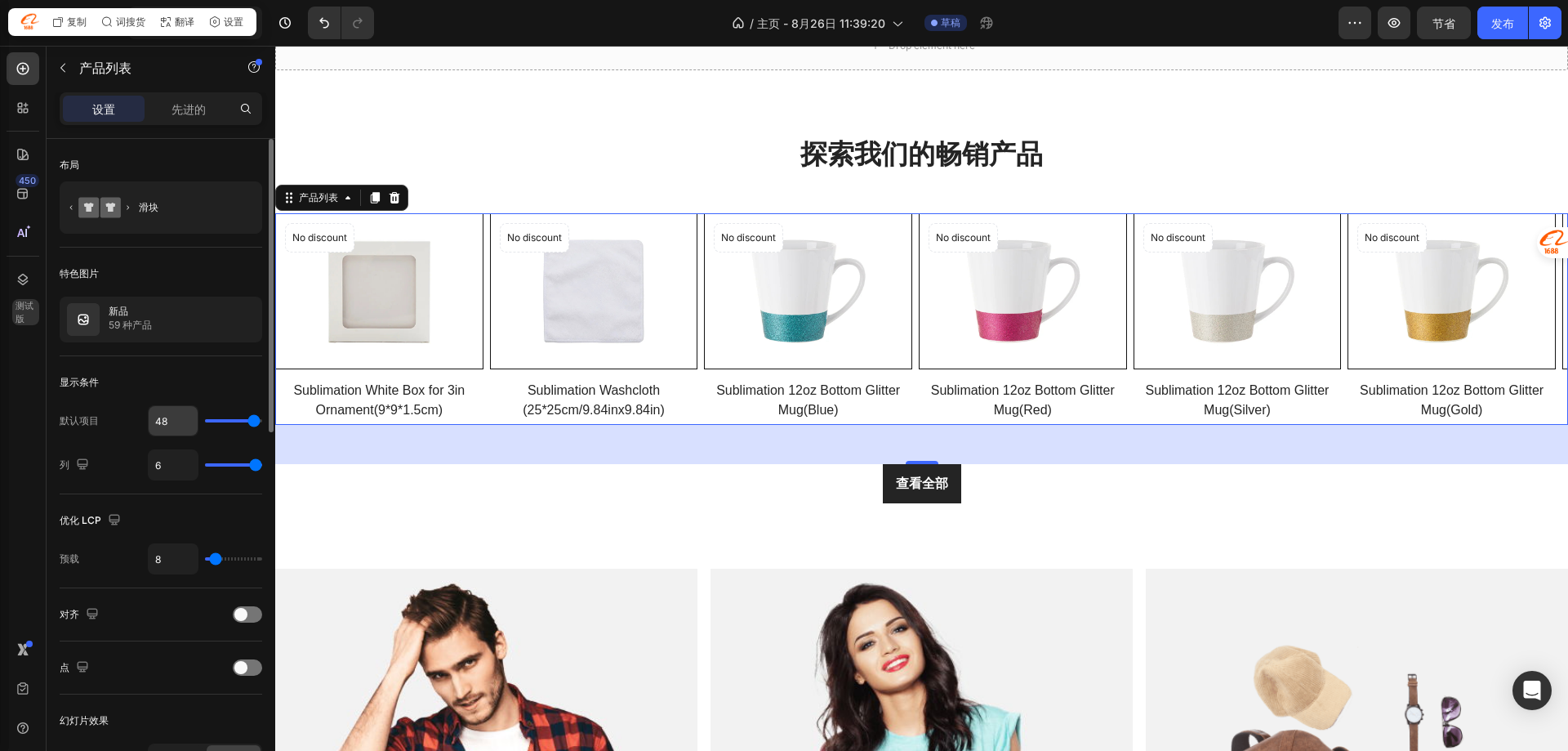
click at [159, 427] on input "48" at bounding box center [173, 420] width 49 height 30
type input "8"
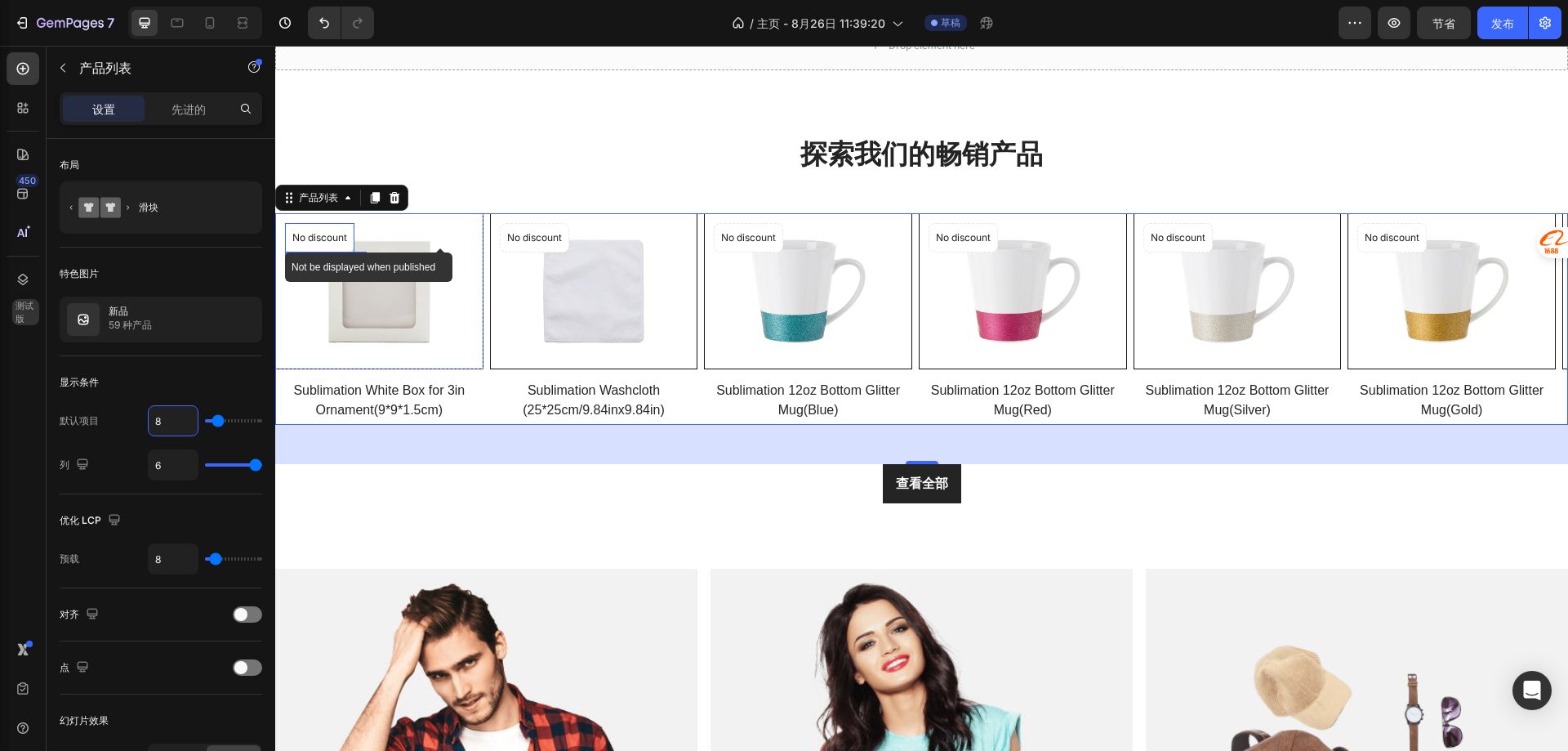
click at [311, 240] on p "No discount" at bounding box center [319, 237] width 54 height 14
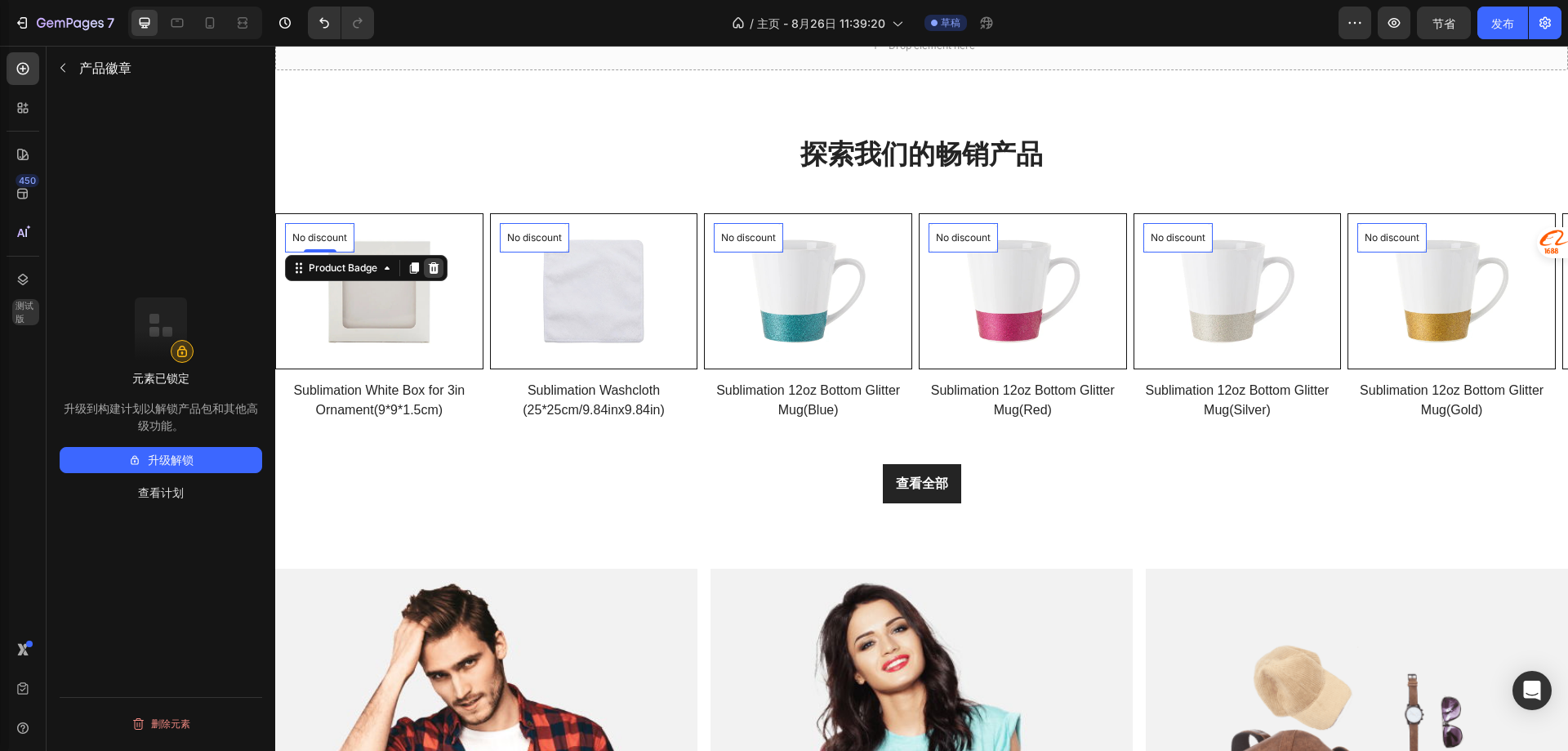
click at [437, 260] on div at bounding box center [434, 268] width 20 height 20
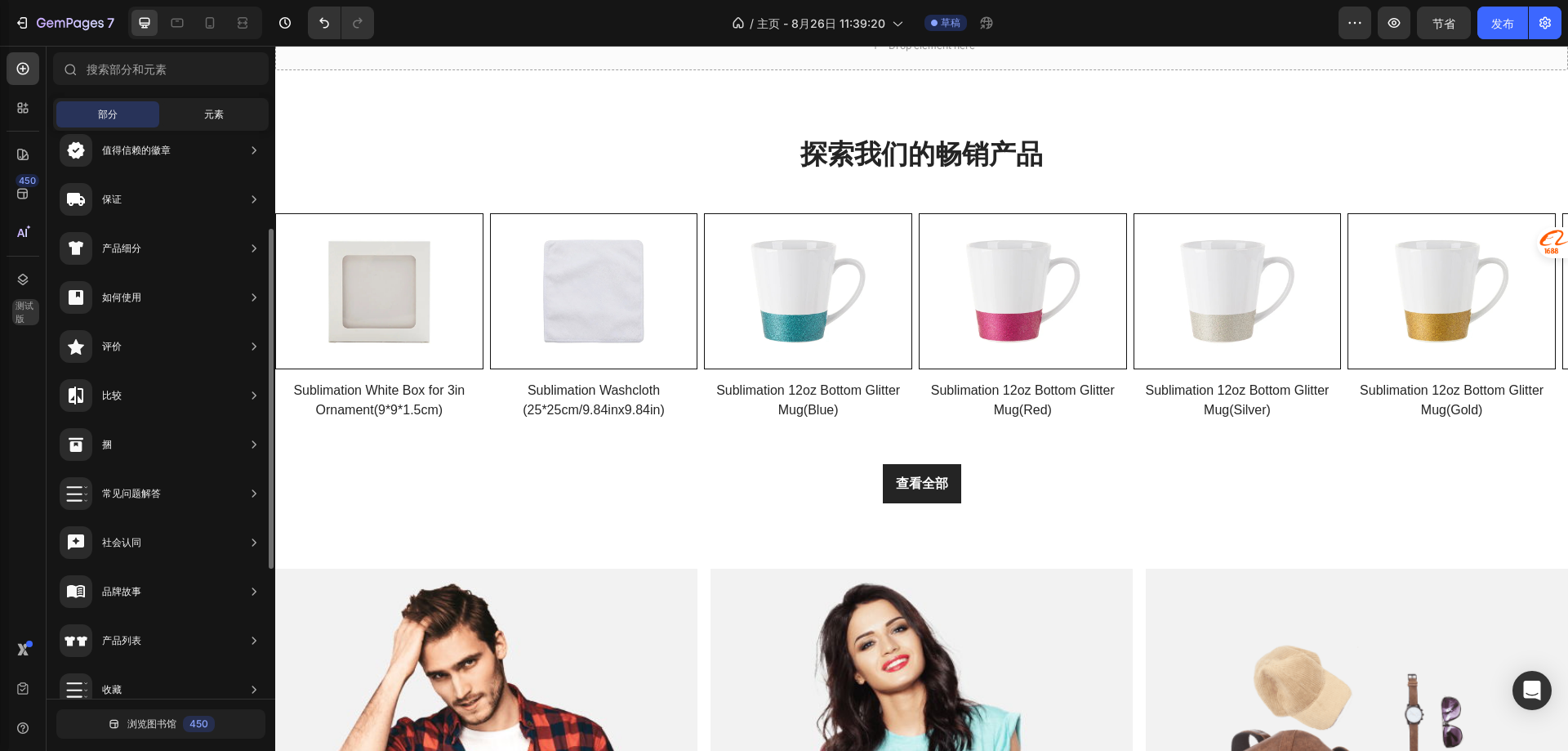
click at [210, 126] on div "元素" at bounding box center [214, 114] width 103 height 26
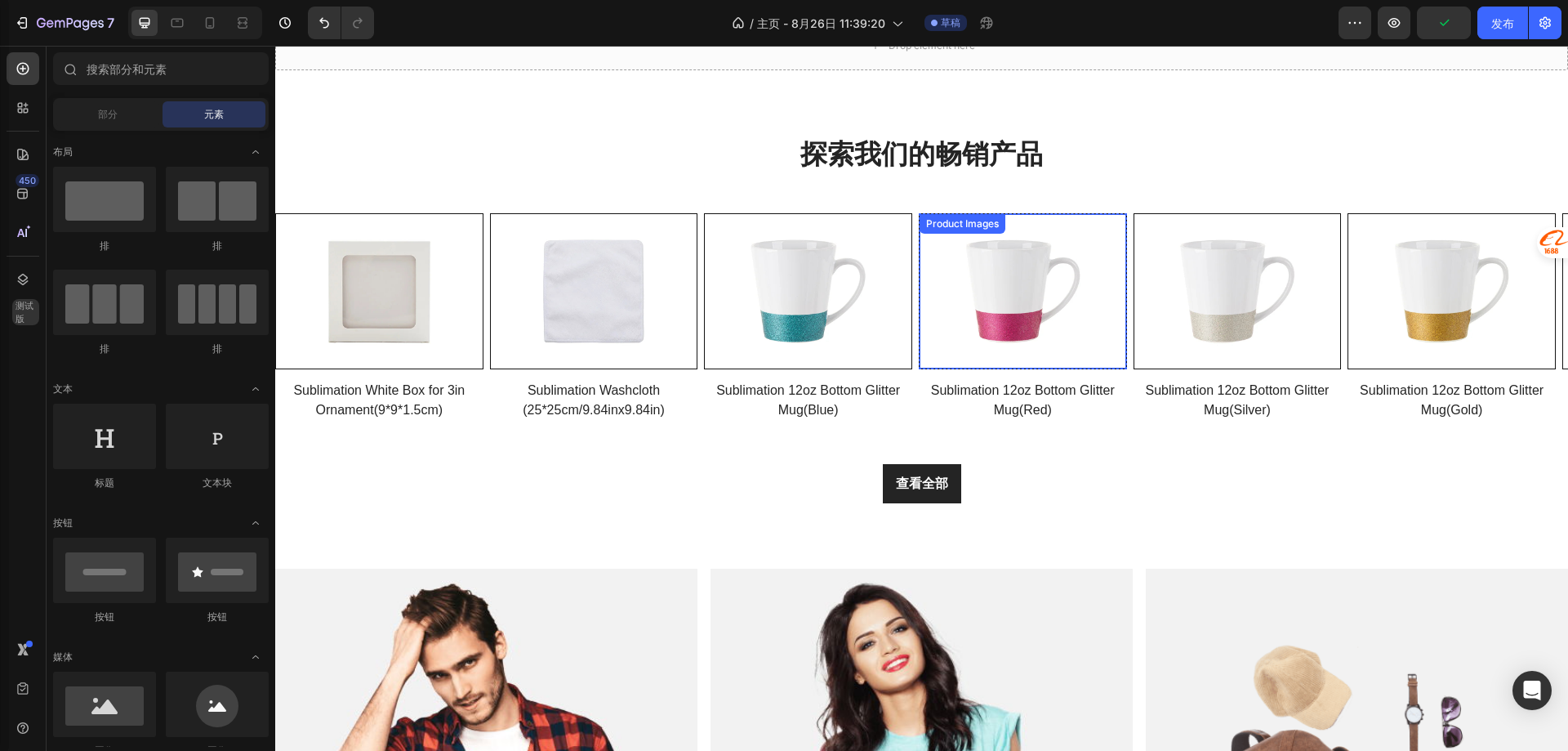
click at [359, 211] on div "Product Images" at bounding box center [319, 204] width 79 height 14
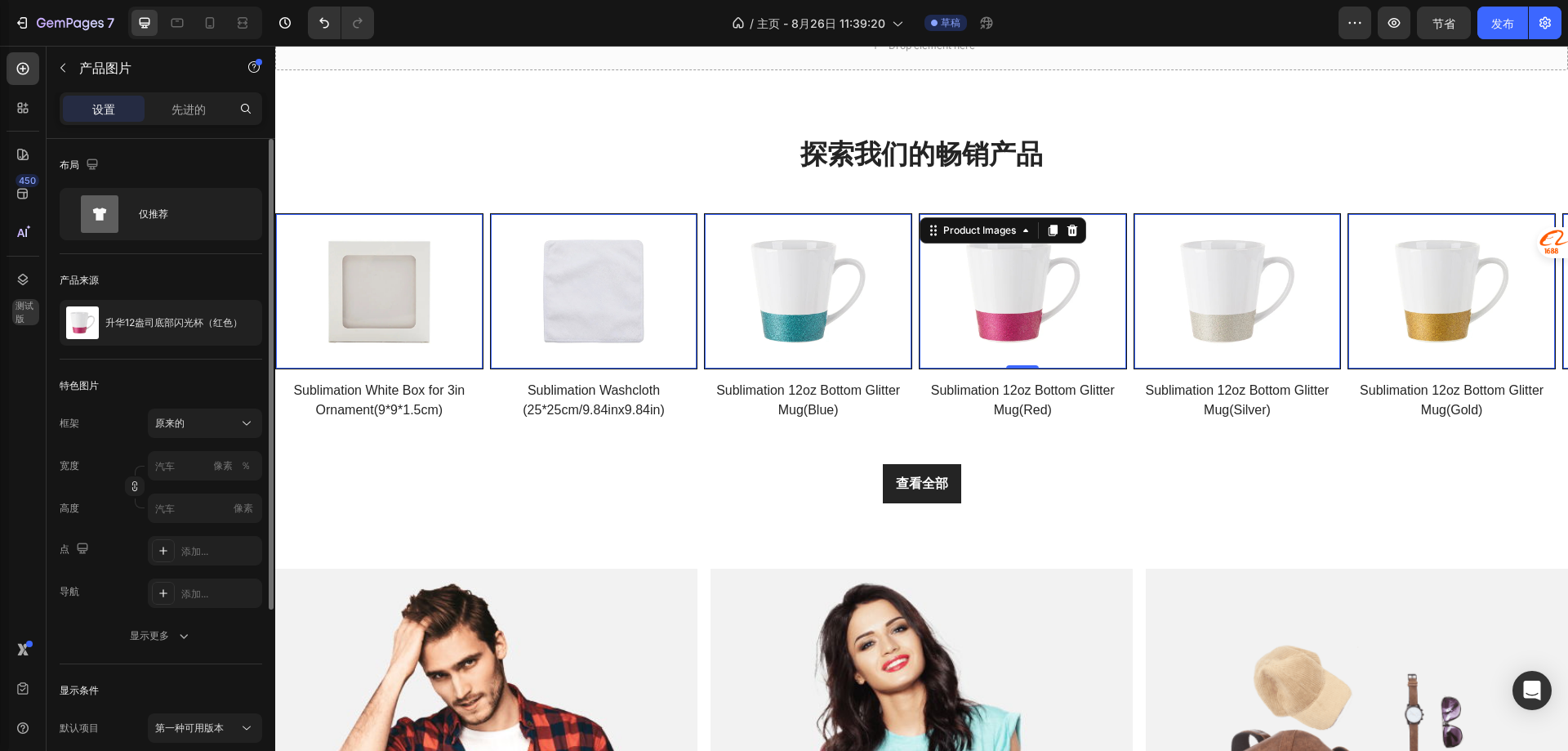
click at [176, 375] on div "特色图片" at bounding box center [160, 385] width 202 height 26
click at [194, 339] on div "升华12盎司底部闪光杯（红色）" at bounding box center [160, 323] width 202 height 46
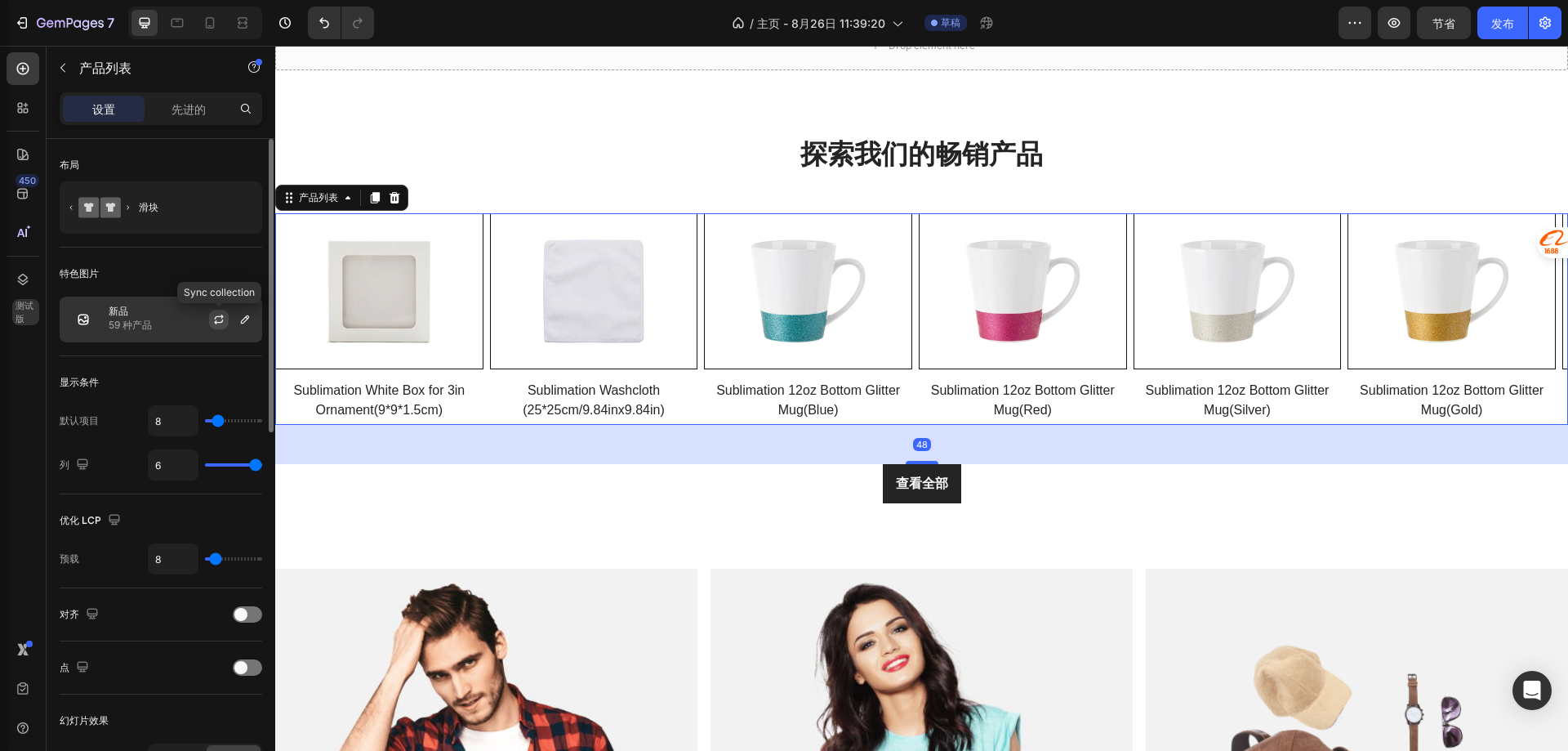
click at [216, 317] on icon "button" at bounding box center [219, 316] width 9 height 5
click at [241, 322] on icon "button" at bounding box center [244, 319] width 9 height 9
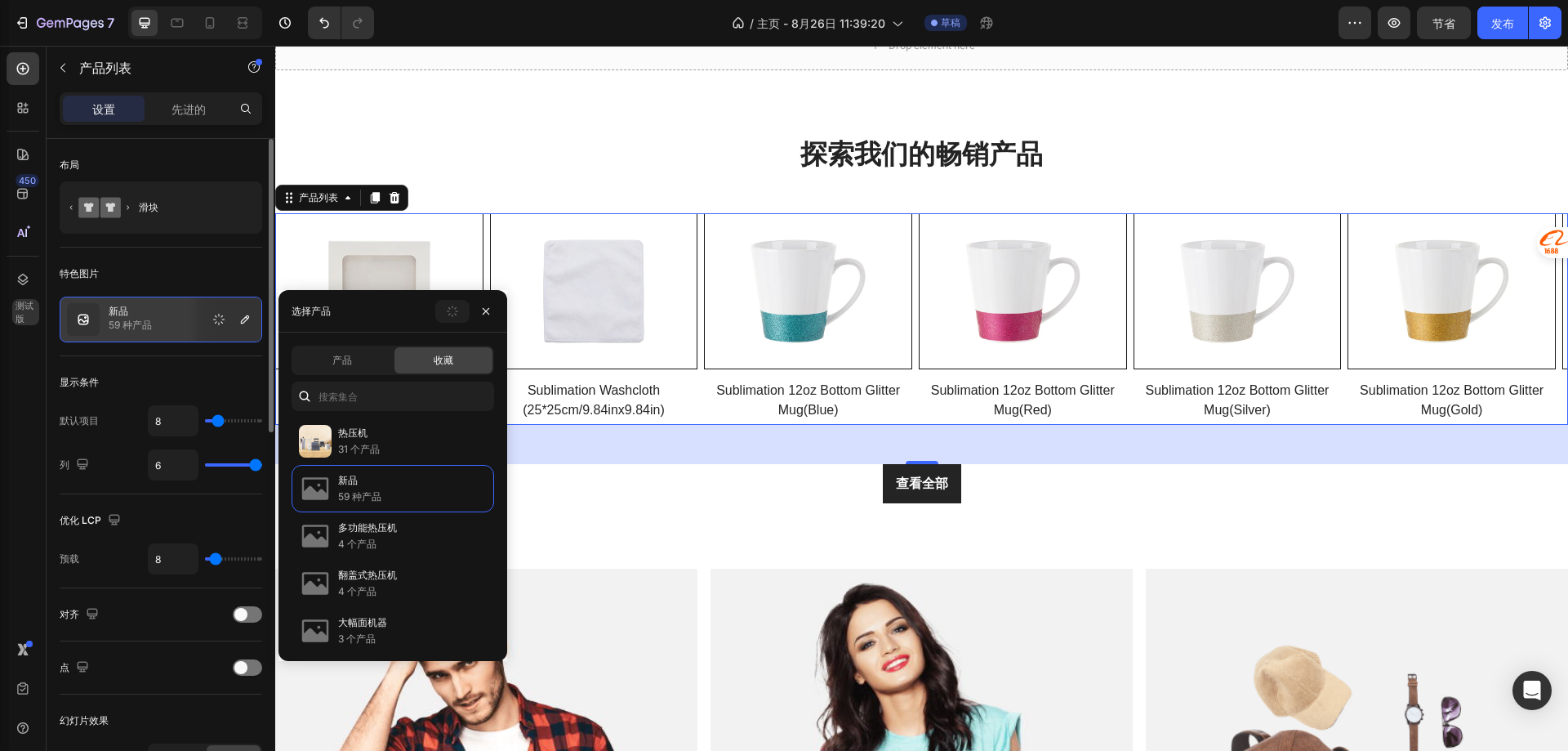
click at [180, 375] on div "显示条件" at bounding box center [160, 382] width 202 height 26
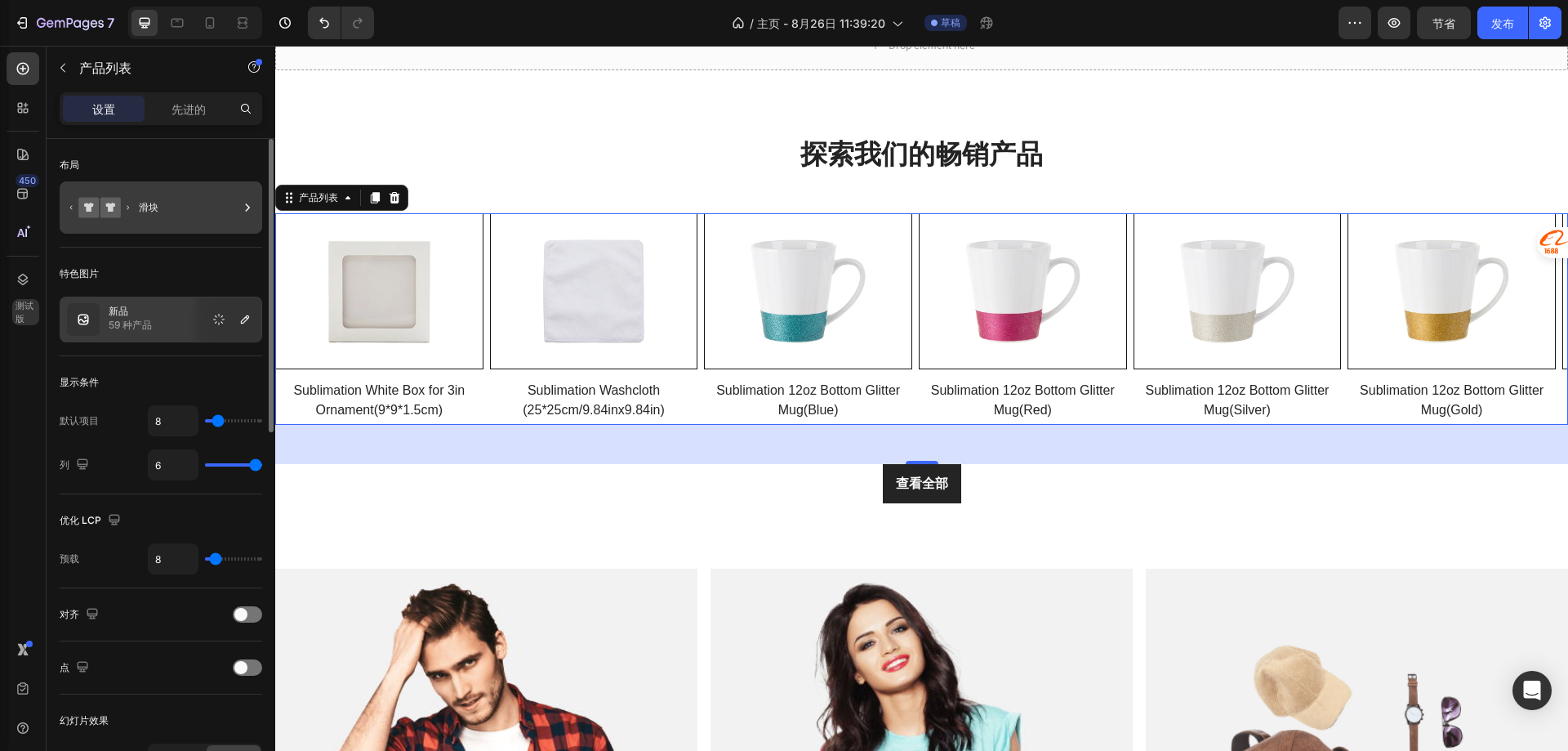
click at [247, 209] on icon at bounding box center [247, 207] width 4 height 8
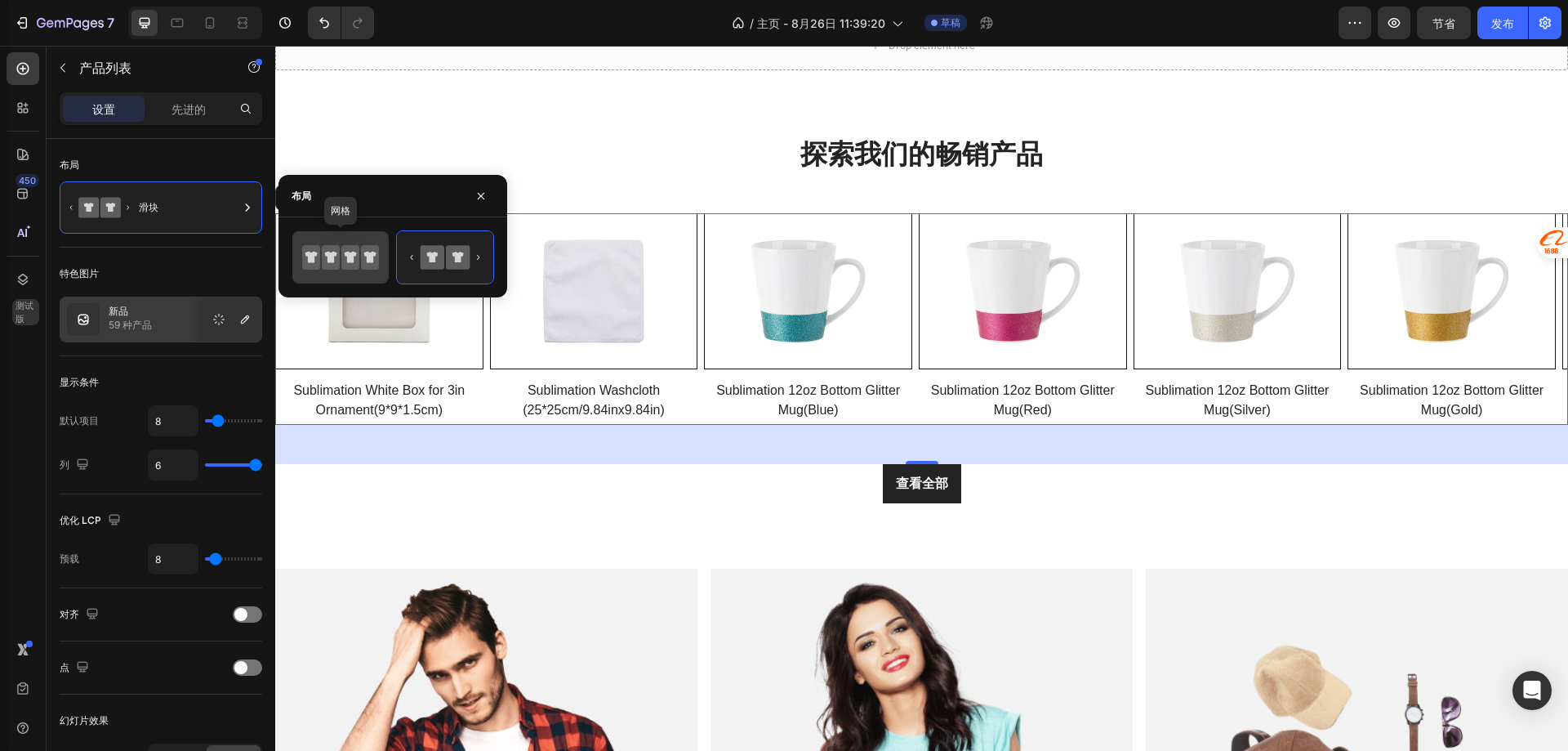
click at [339, 263] on icon at bounding box center [330, 258] width 18 height 25
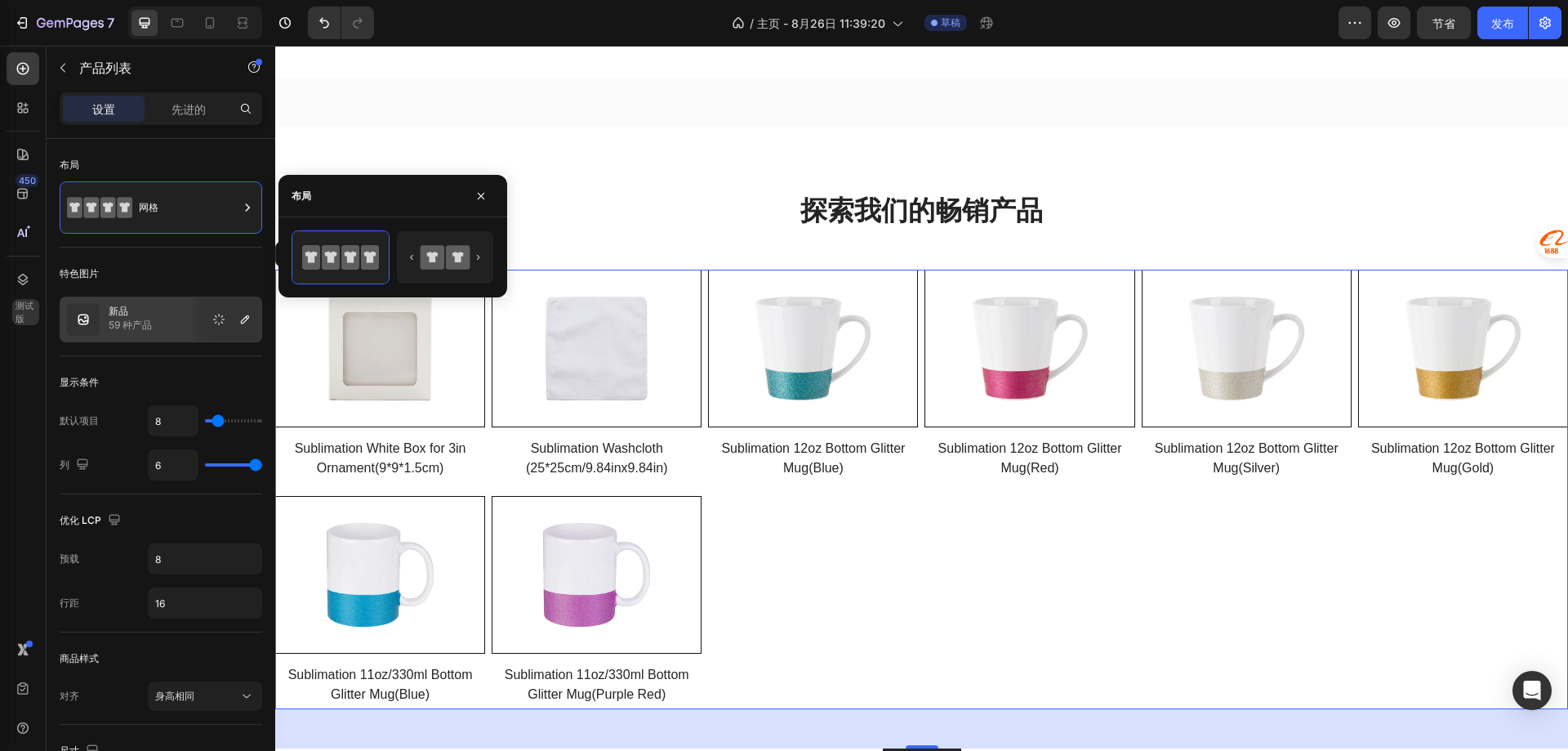
scroll to position [630, 0]
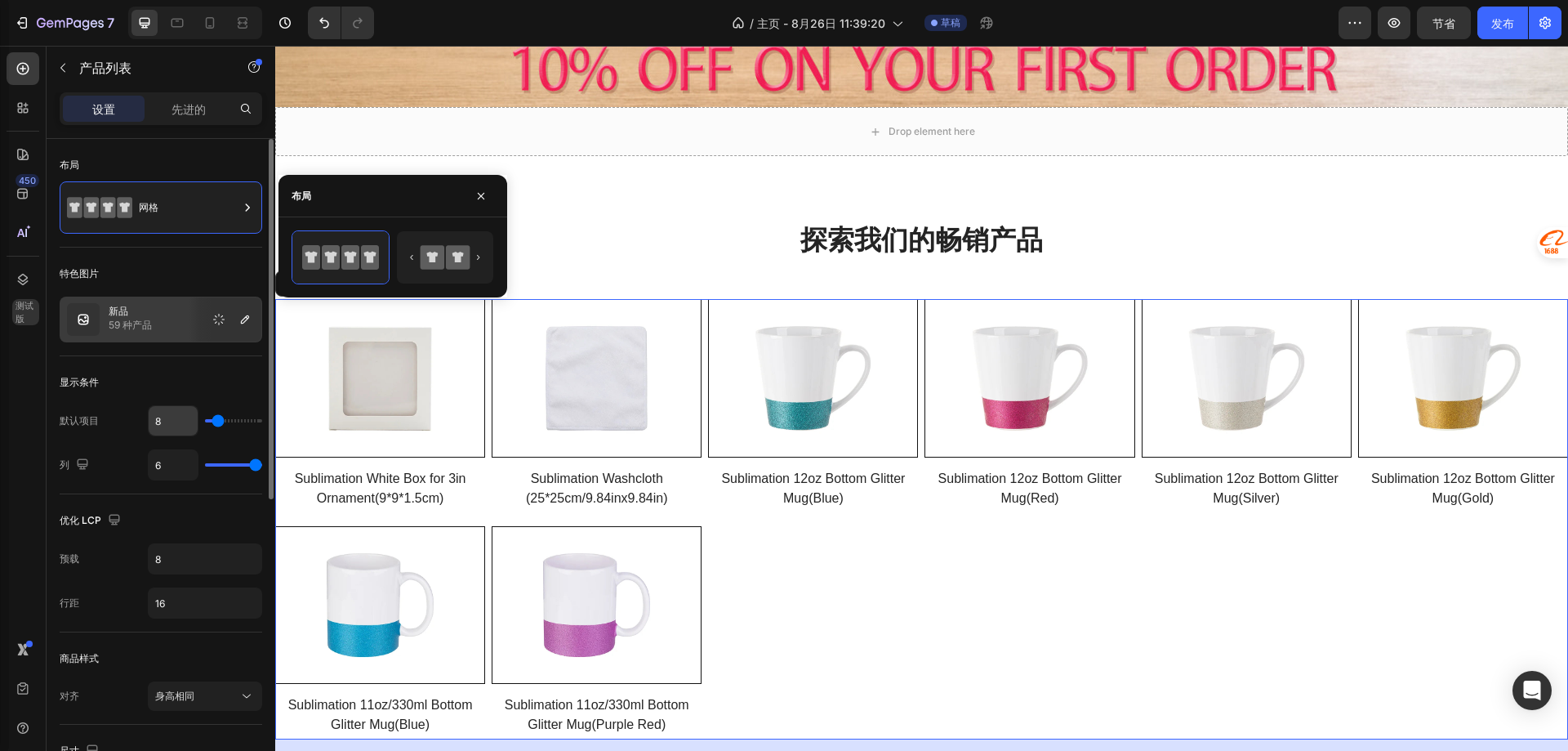
click at [165, 422] on input "8" at bounding box center [173, 420] width 49 height 30
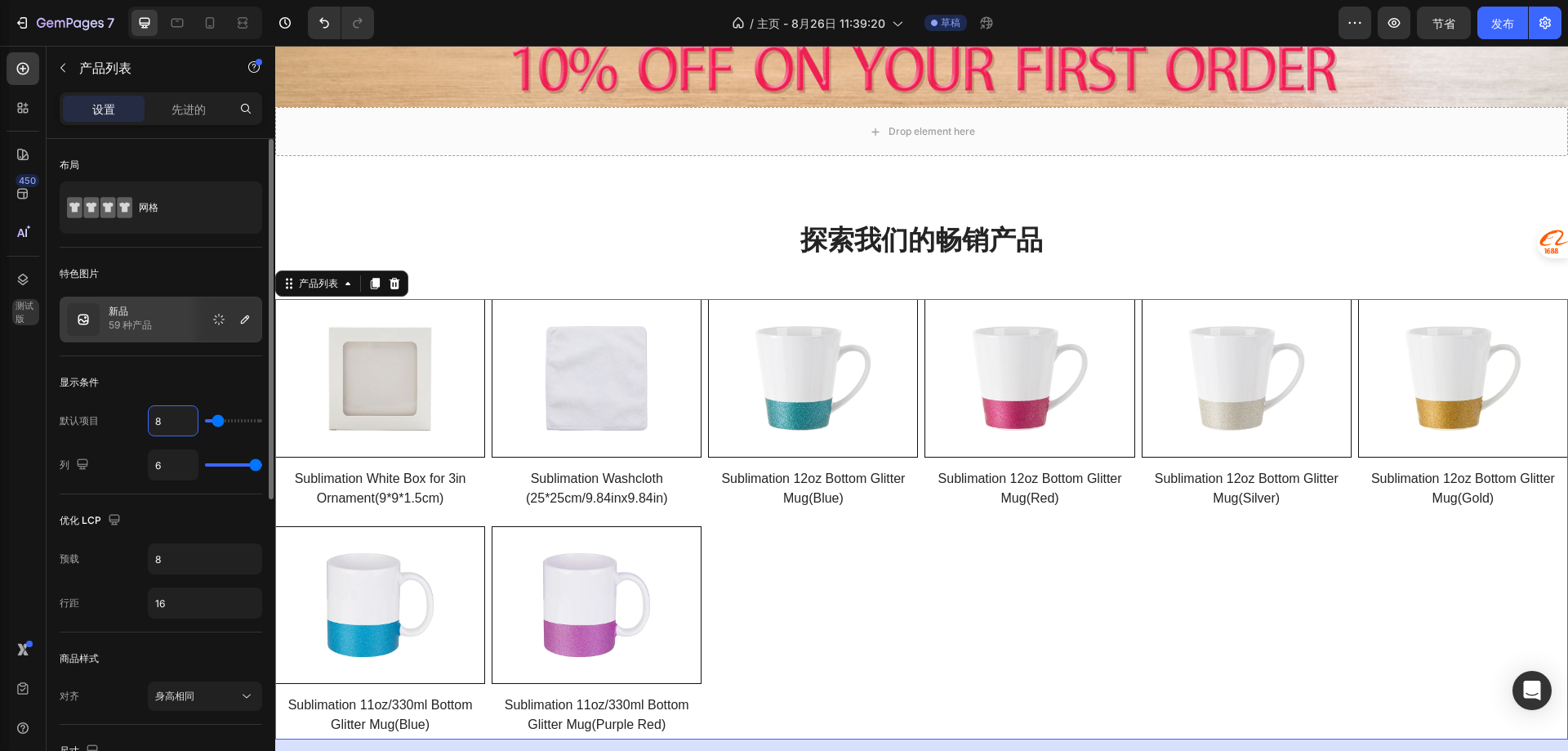
click at [165, 422] on input "8" at bounding box center [173, 420] width 49 height 30
type input "4"
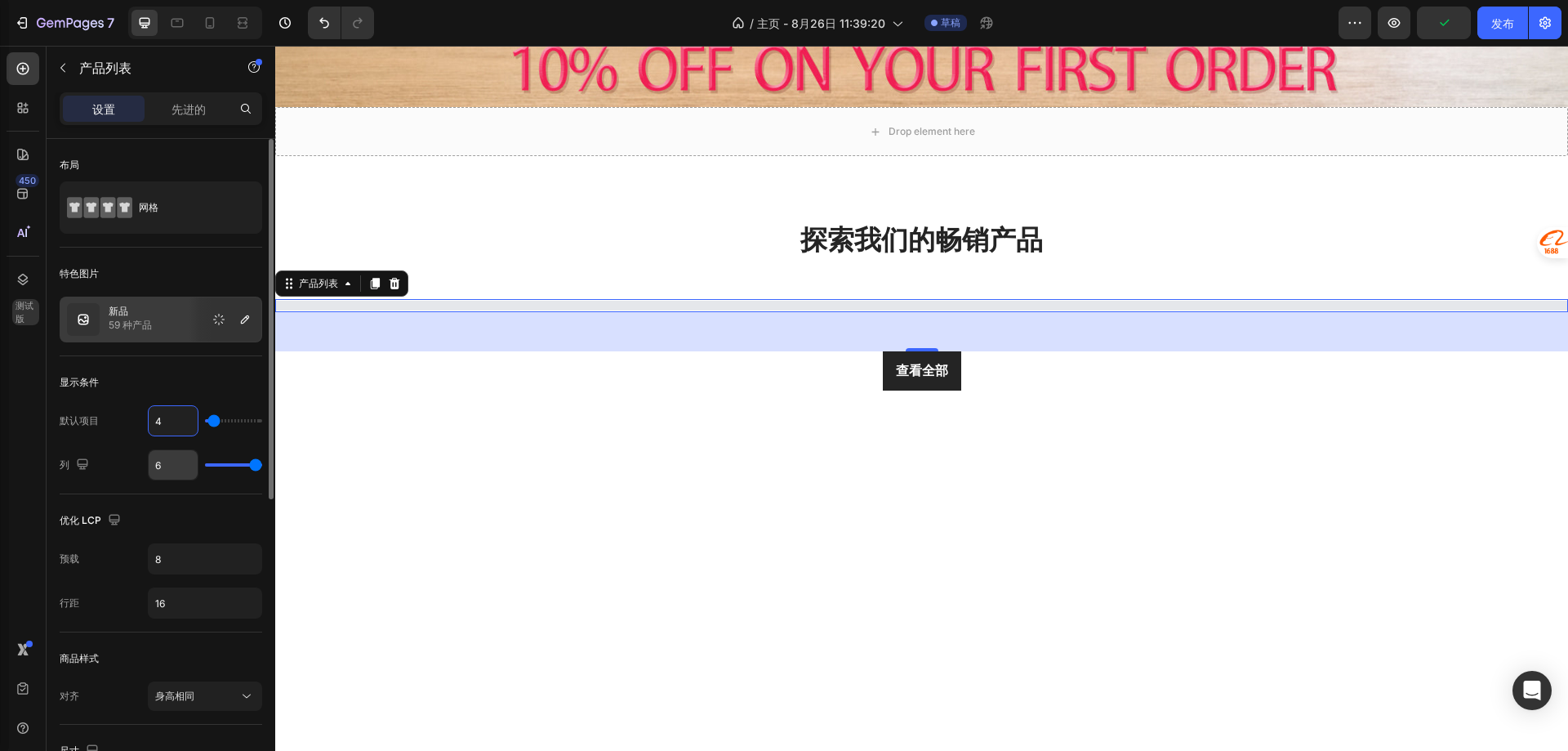
type input "4"
click at [170, 464] on input "6" at bounding box center [173, 464] width 49 height 30
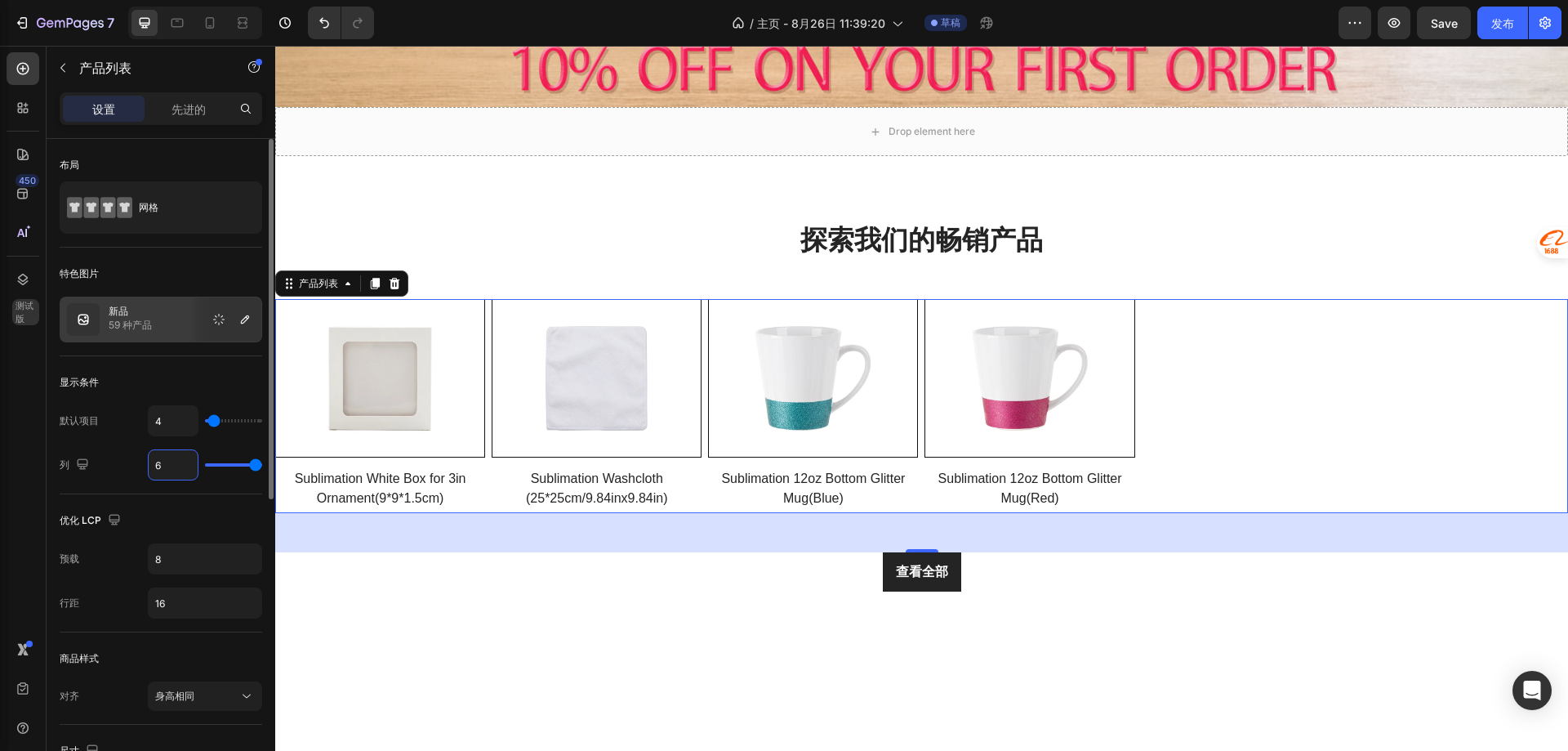
click at [170, 464] on input "6" at bounding box center [173, 464] width 49 height 30
type input "2"
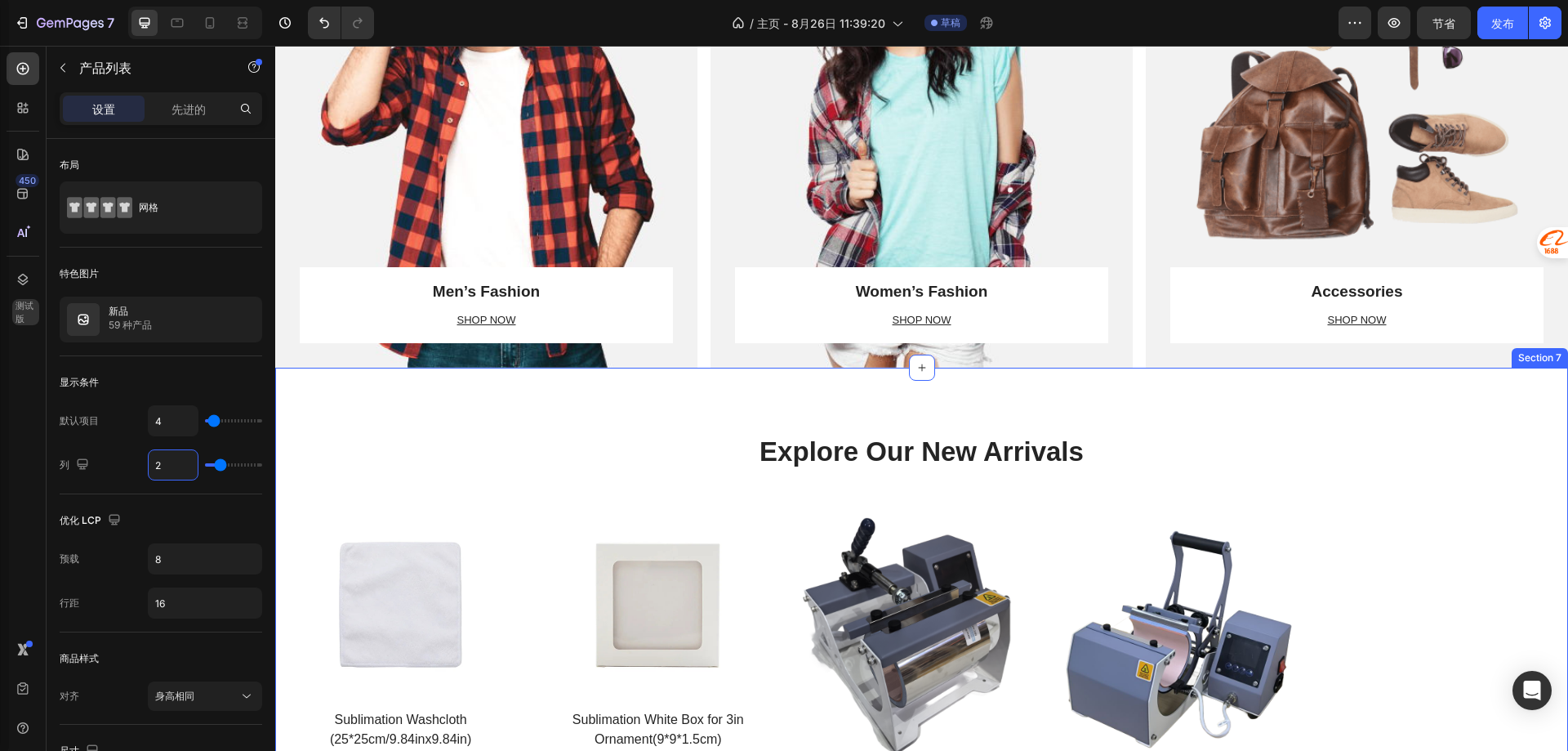
scroll to position [1120, 0]
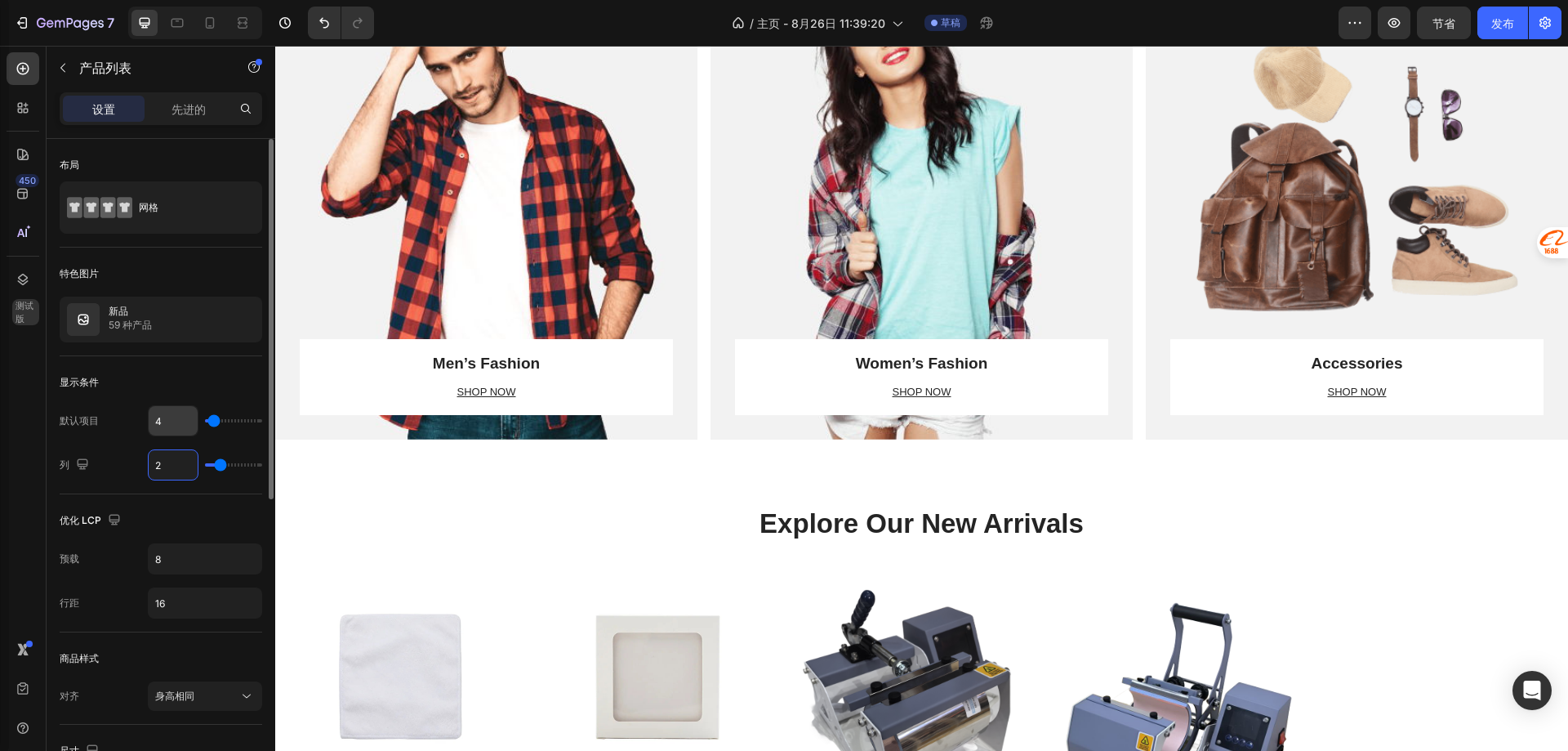
type input "2"
click at [171, 415] on input "4" at bounding box center [173, 420] width 49 height 30
type input "8"
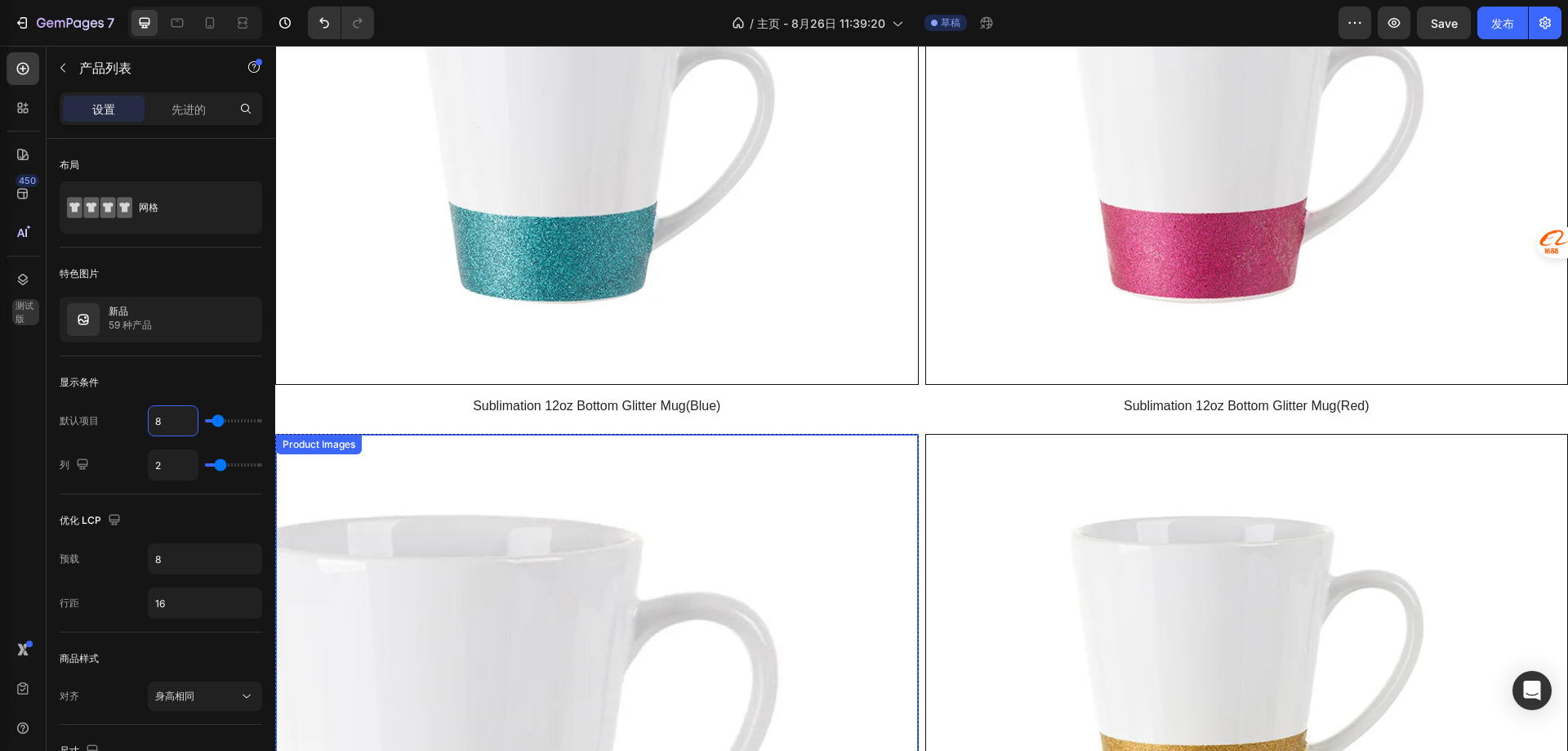
scroll to position [1448, 0]
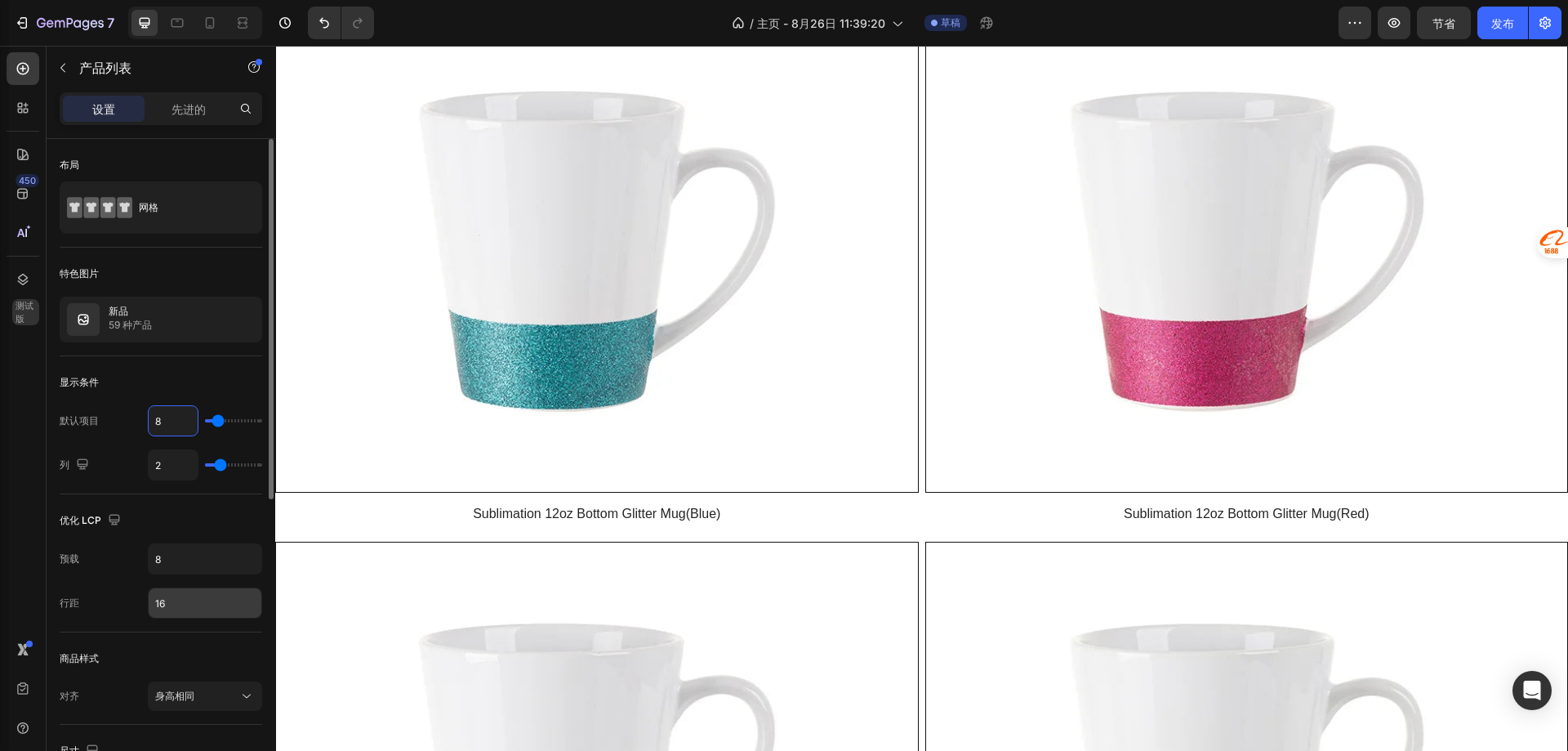
click at [188, 610] on input "16" at bounding box center [205, 603] width 113 height 30
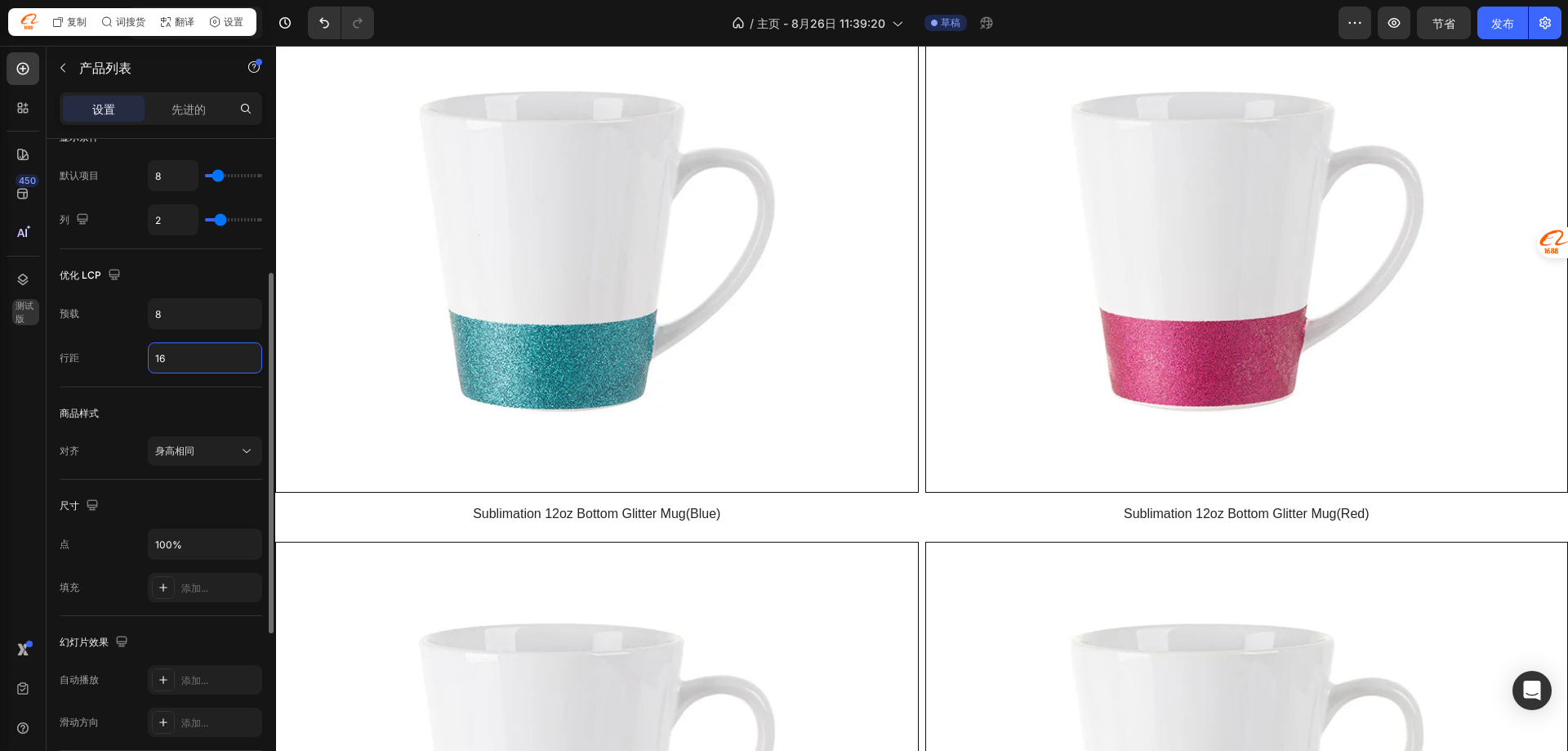
scroll to position [0, 0]
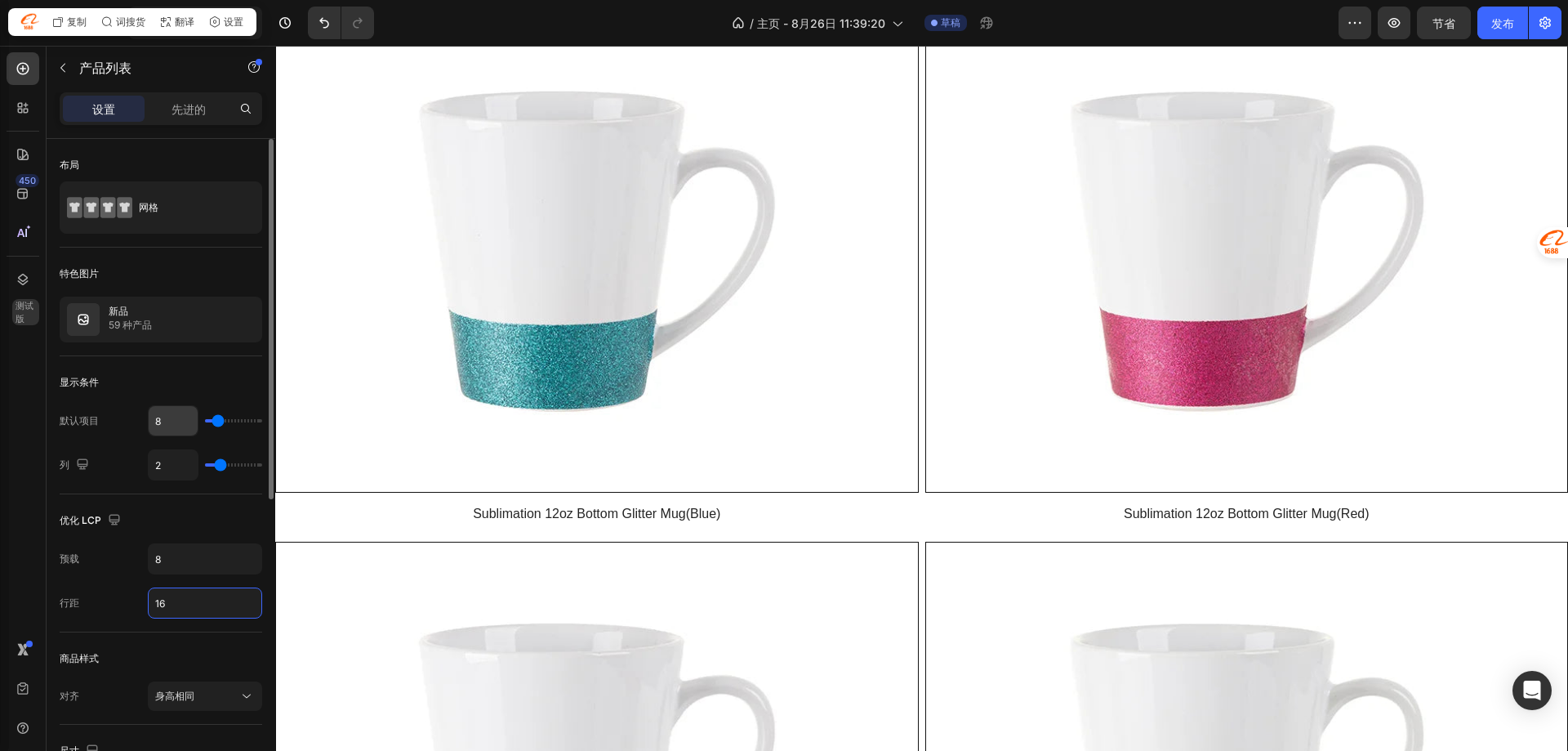
click at [181, 423] on input "8" at bounding box center [173, 420] width 49 height 30
click at [181, 422] on input "8" at bounding box center [173, 420] width 49 height 30
type input "2"
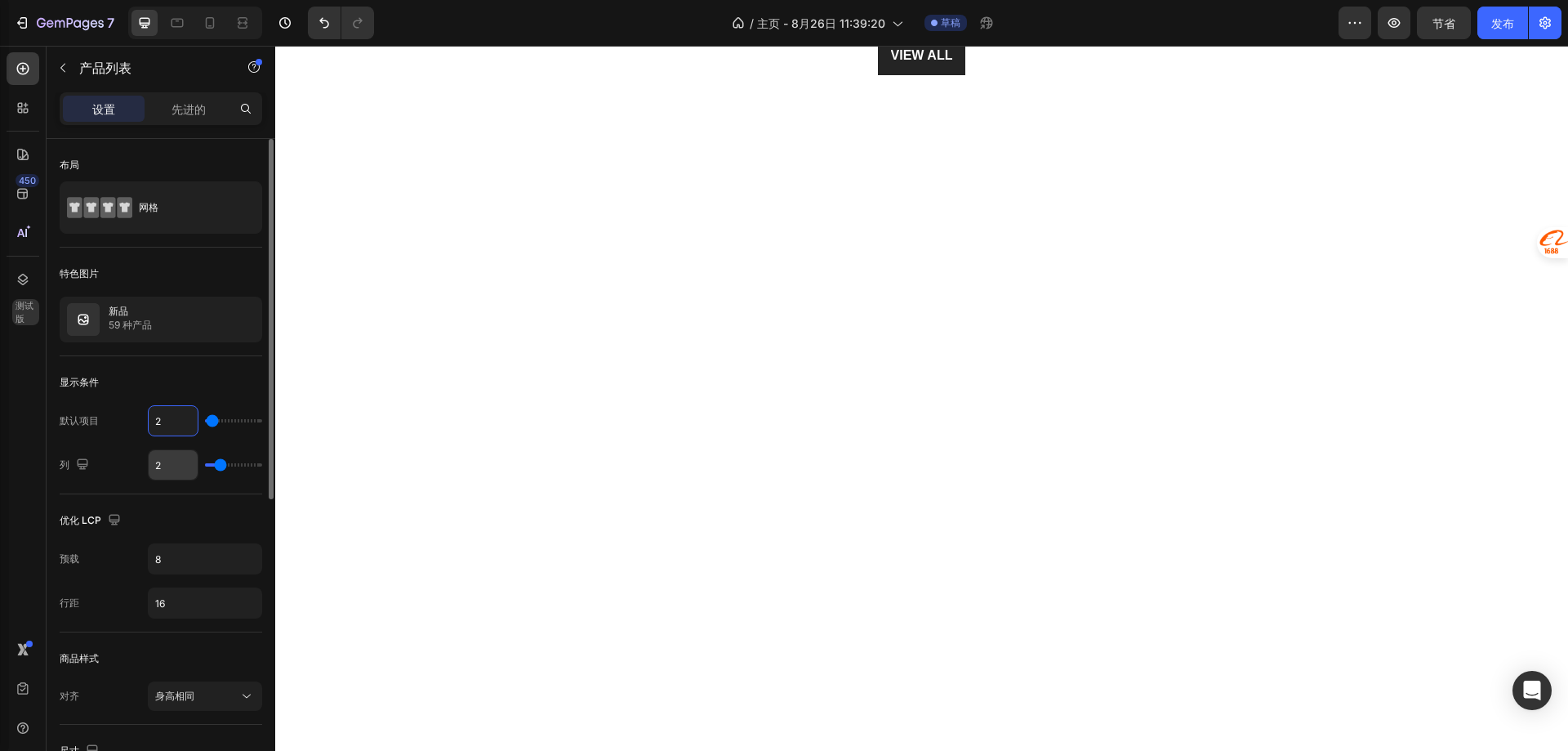
type input "2"
click at [176, 461] on input "2" at bounding box center [173, 464] width 49 height 30
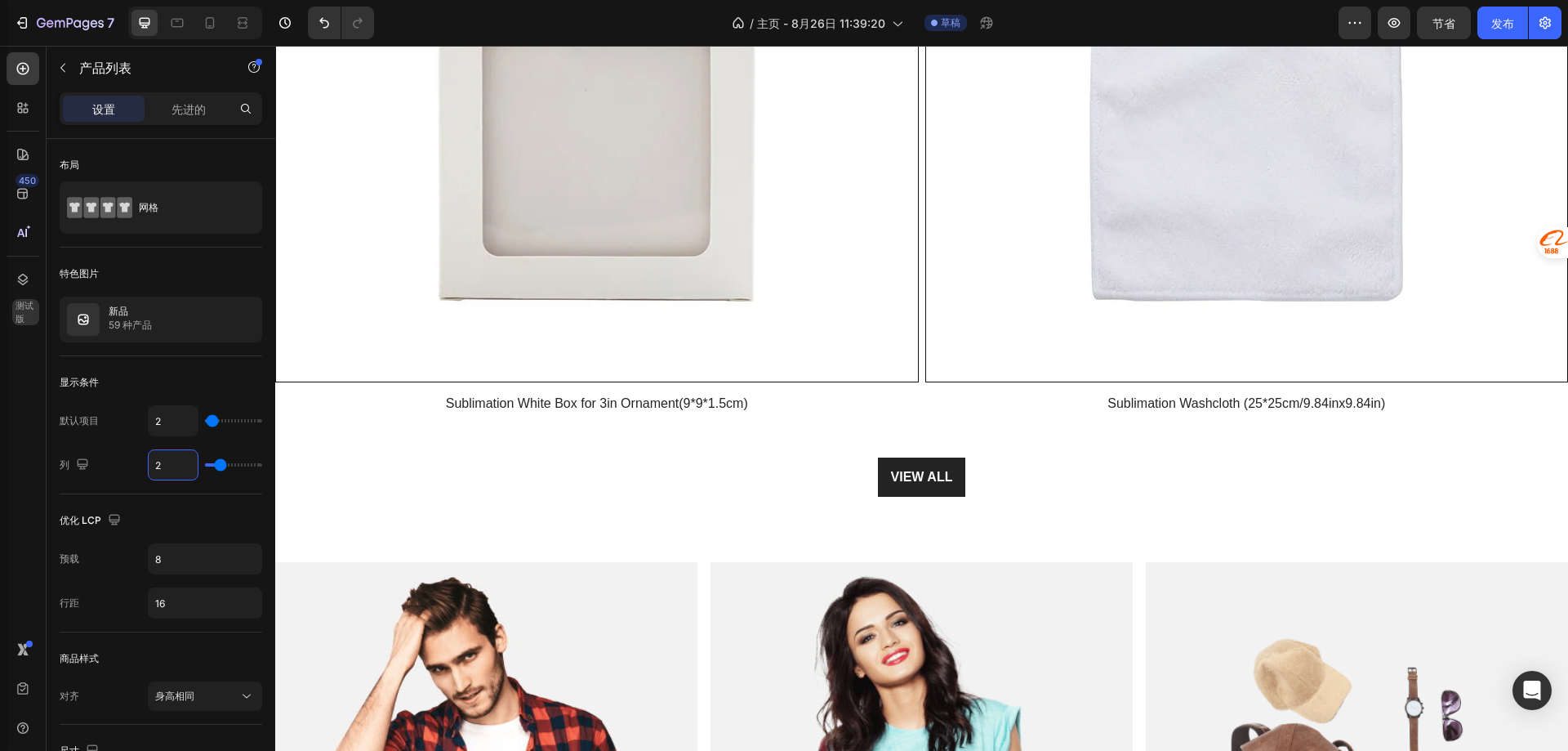
scroll to position [793, 0]
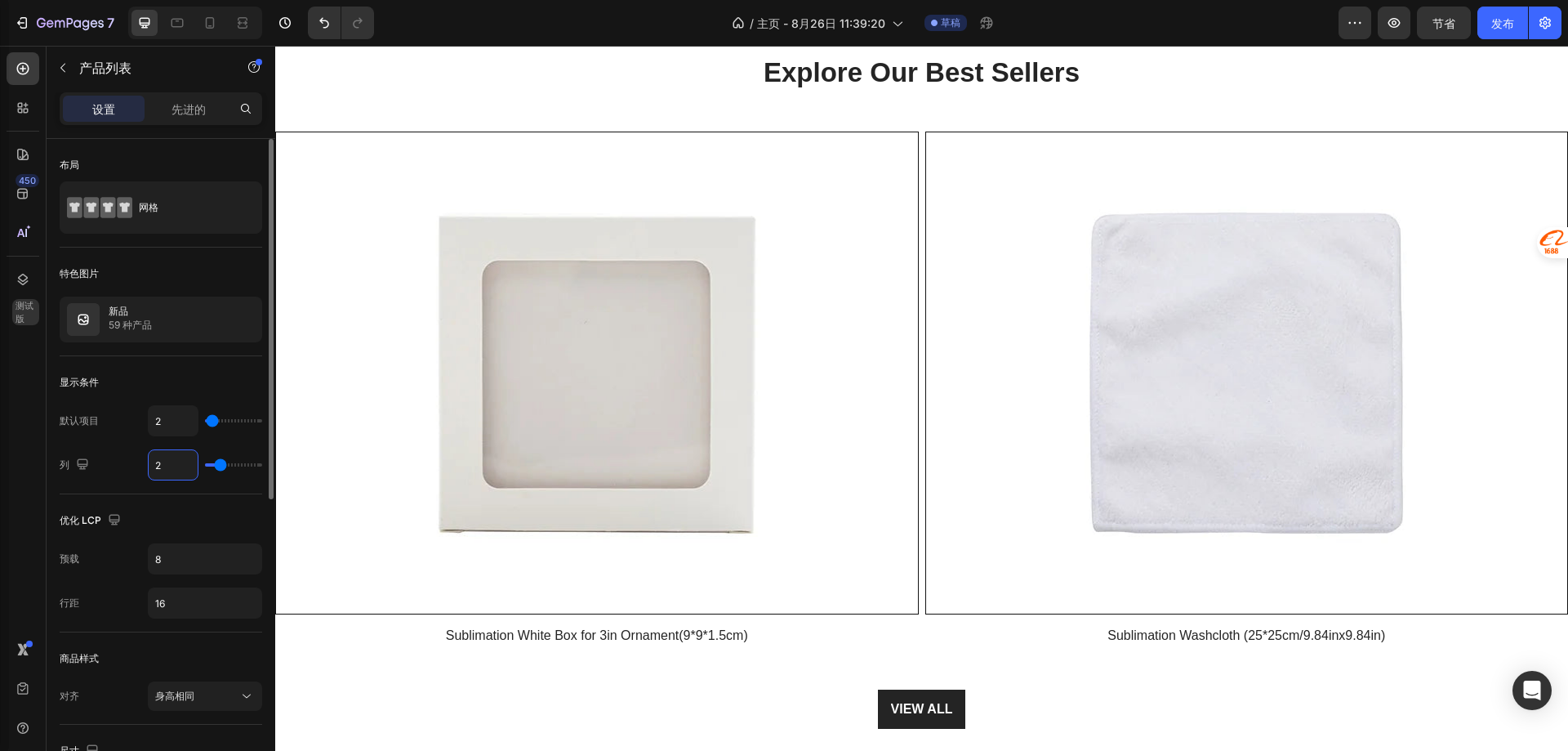
click at [165, 472] on input "2" at bounding box center [173, 464] width 49 height 30
type input "4"
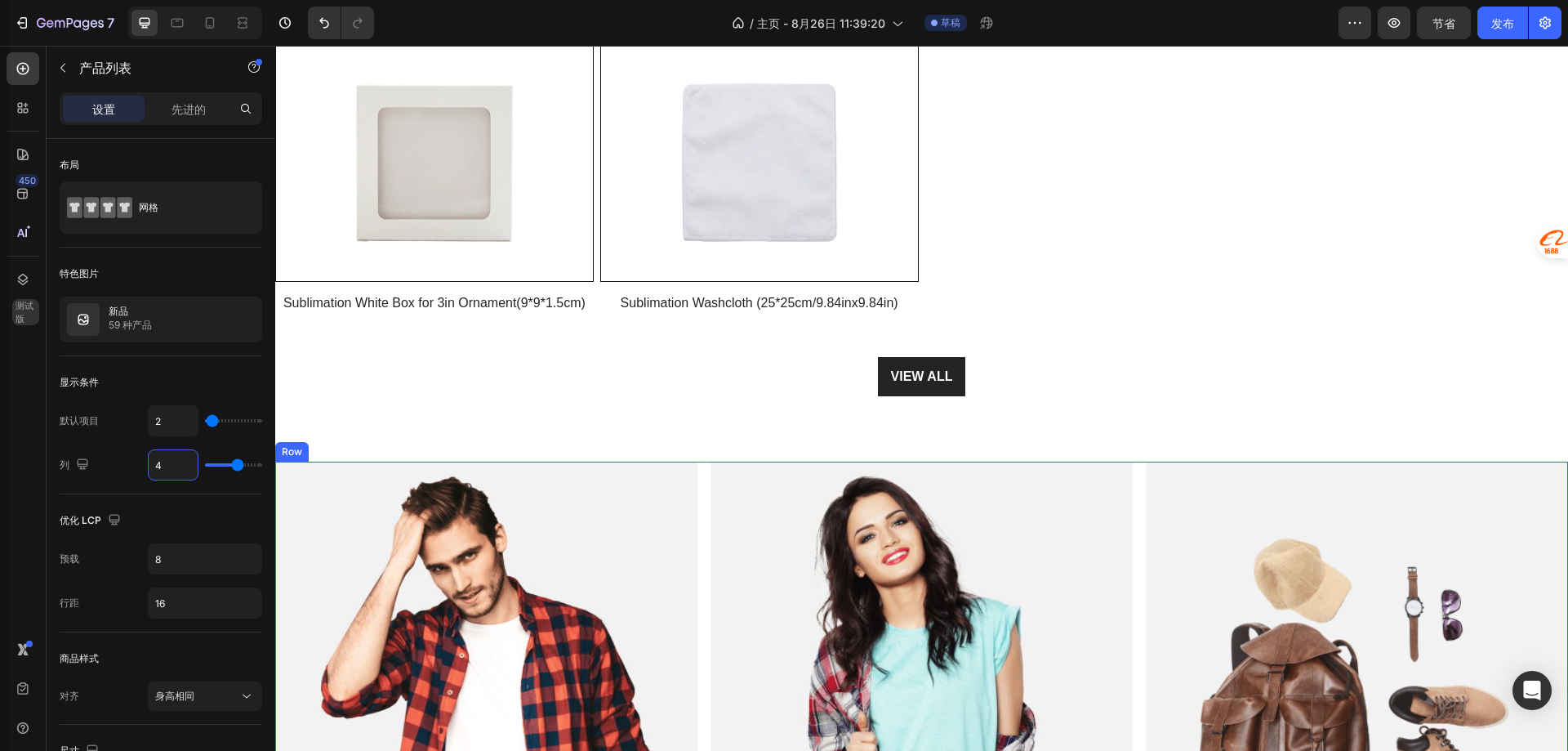
scroll to position [875, 0]
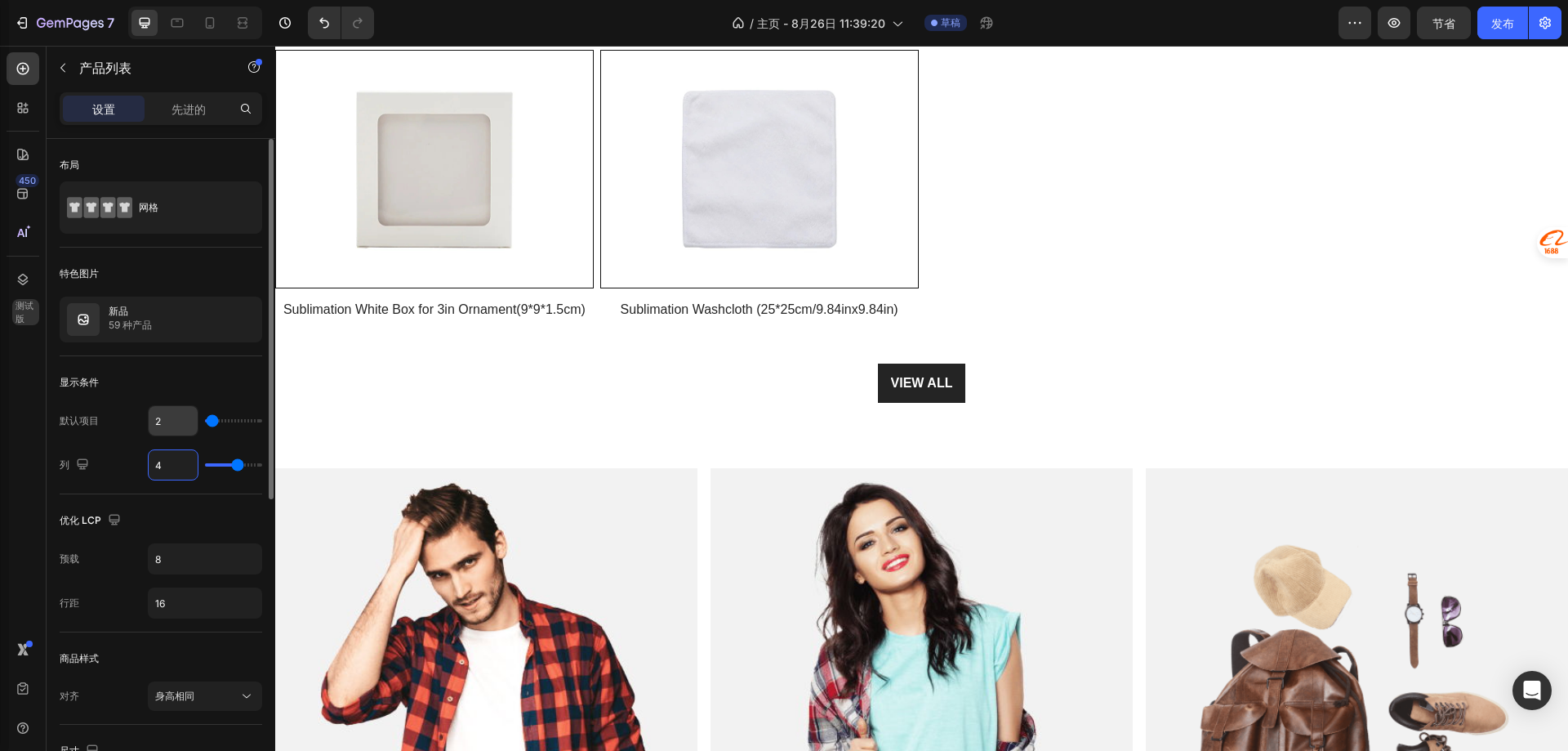
type input "4"
click at [171, 420] on input "2" at bounding box center [173, 420] width 49 height 30
type input "8"
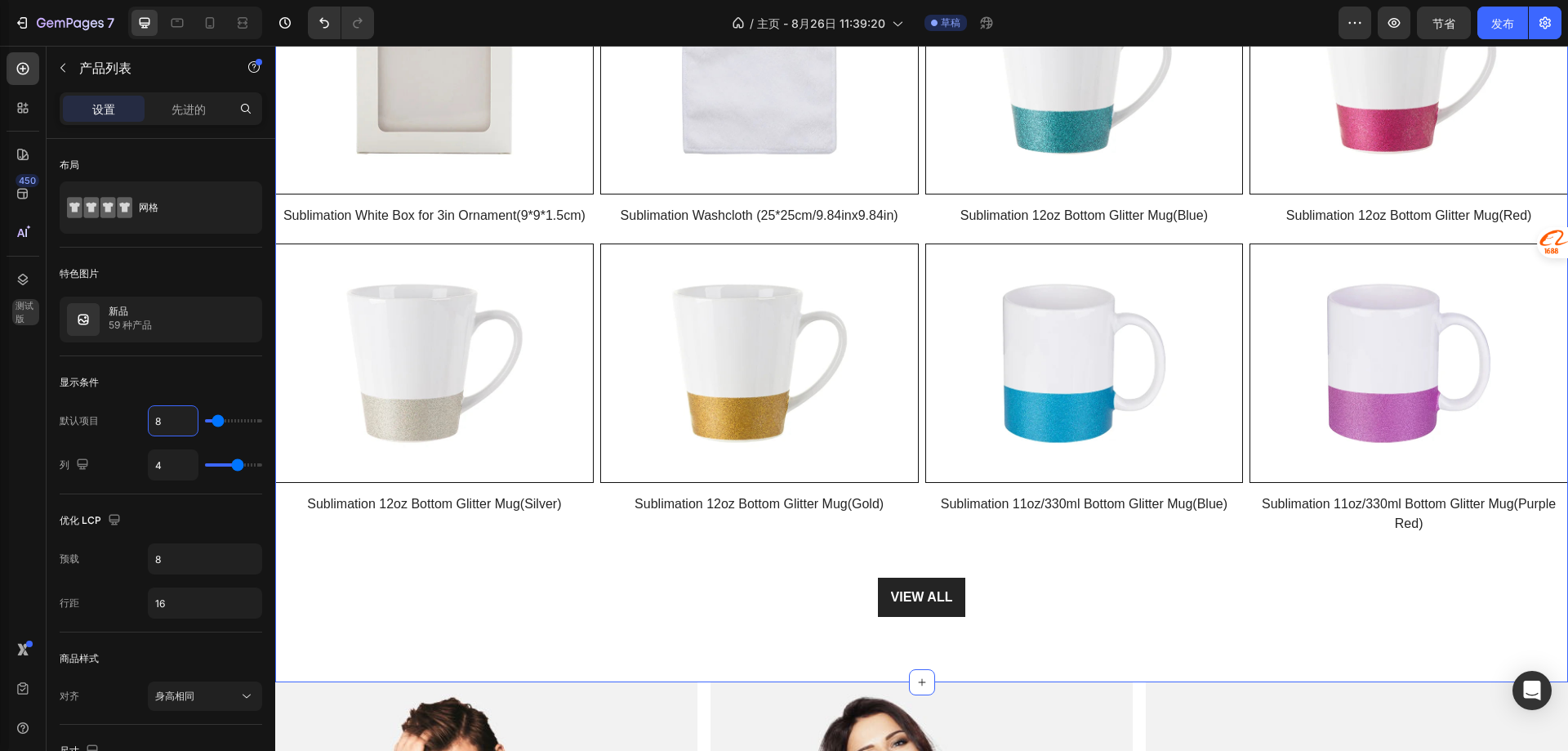
scroll to position [793, 0]
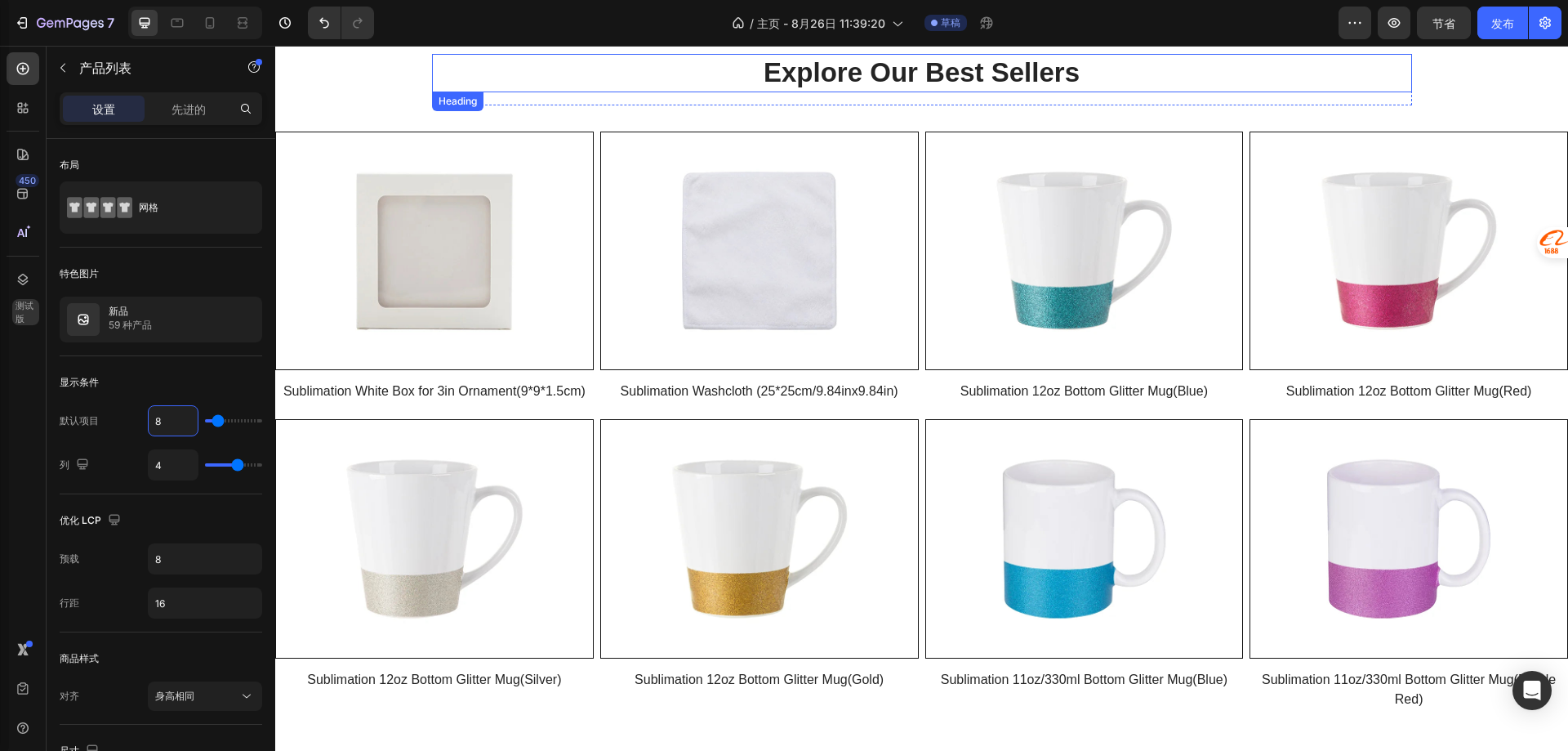
click at [798, 91] on p "Explore Our Best Sellers" at bounding box center [922, 73] width 977 height 35
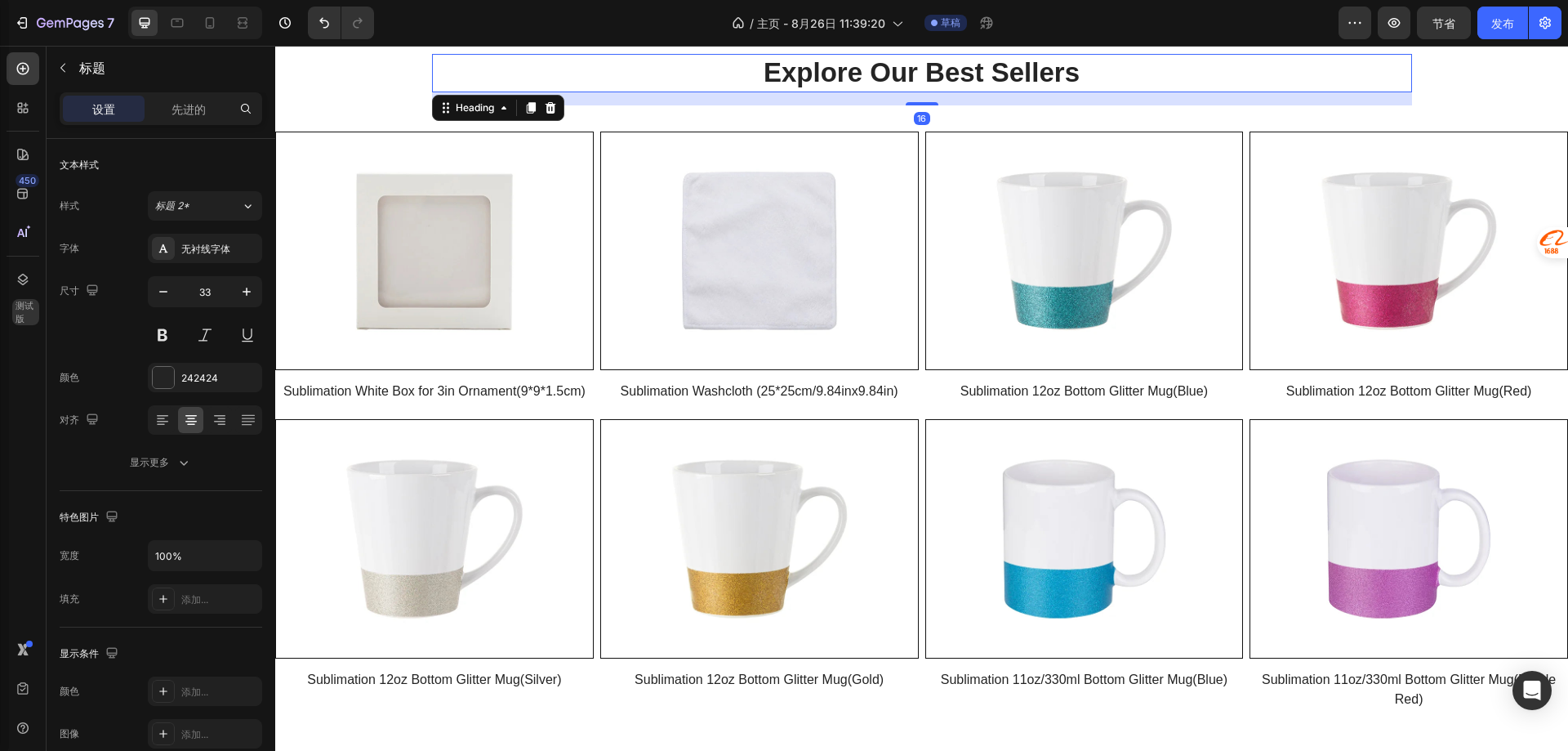
click at [798, 76] on p "Explore Our Best Sellers" at bounding box center [922, 73] width 977 height 35
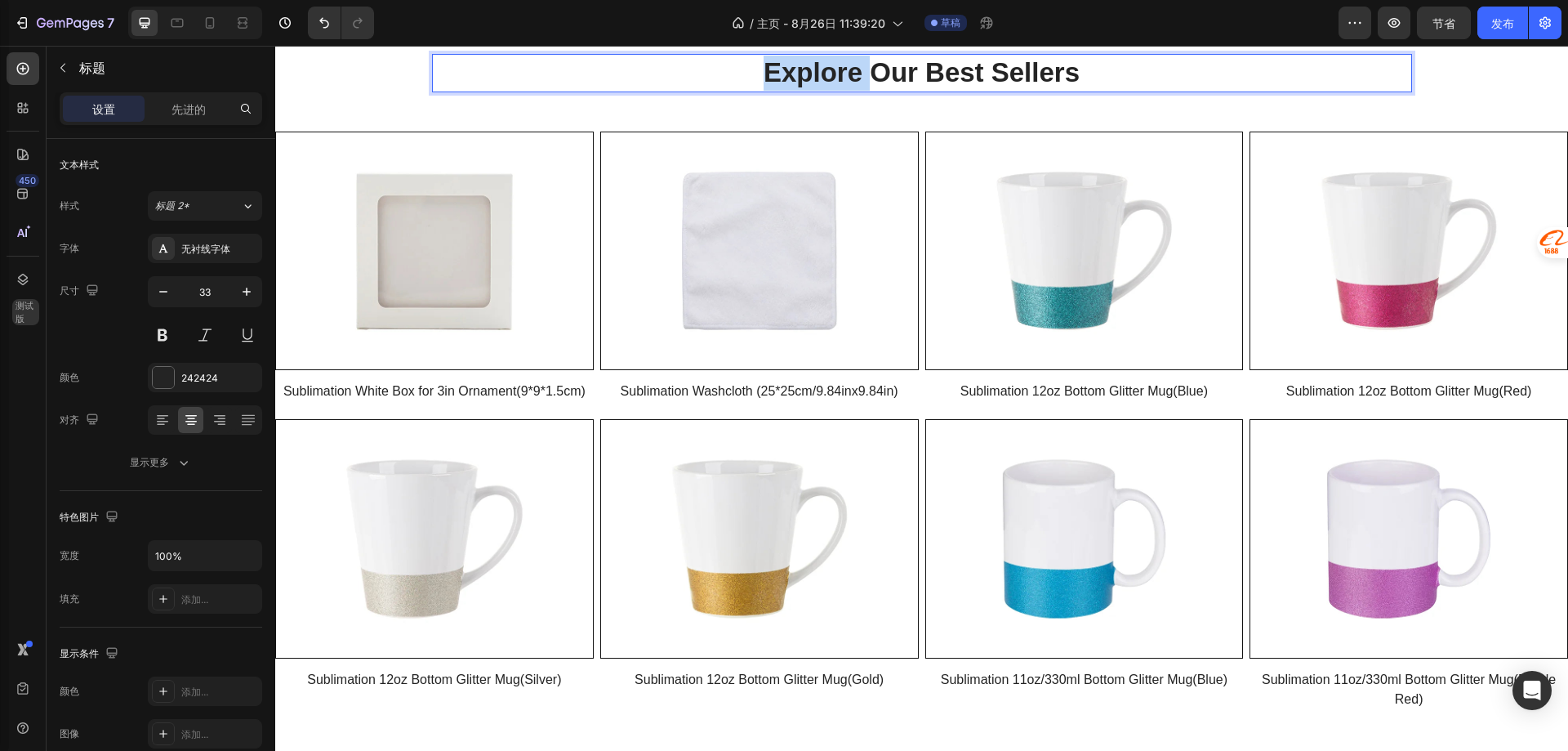
click at [798, 76] on p "Explore Our Best Sellers" at bounding box center [922, 73] width 977 height 35
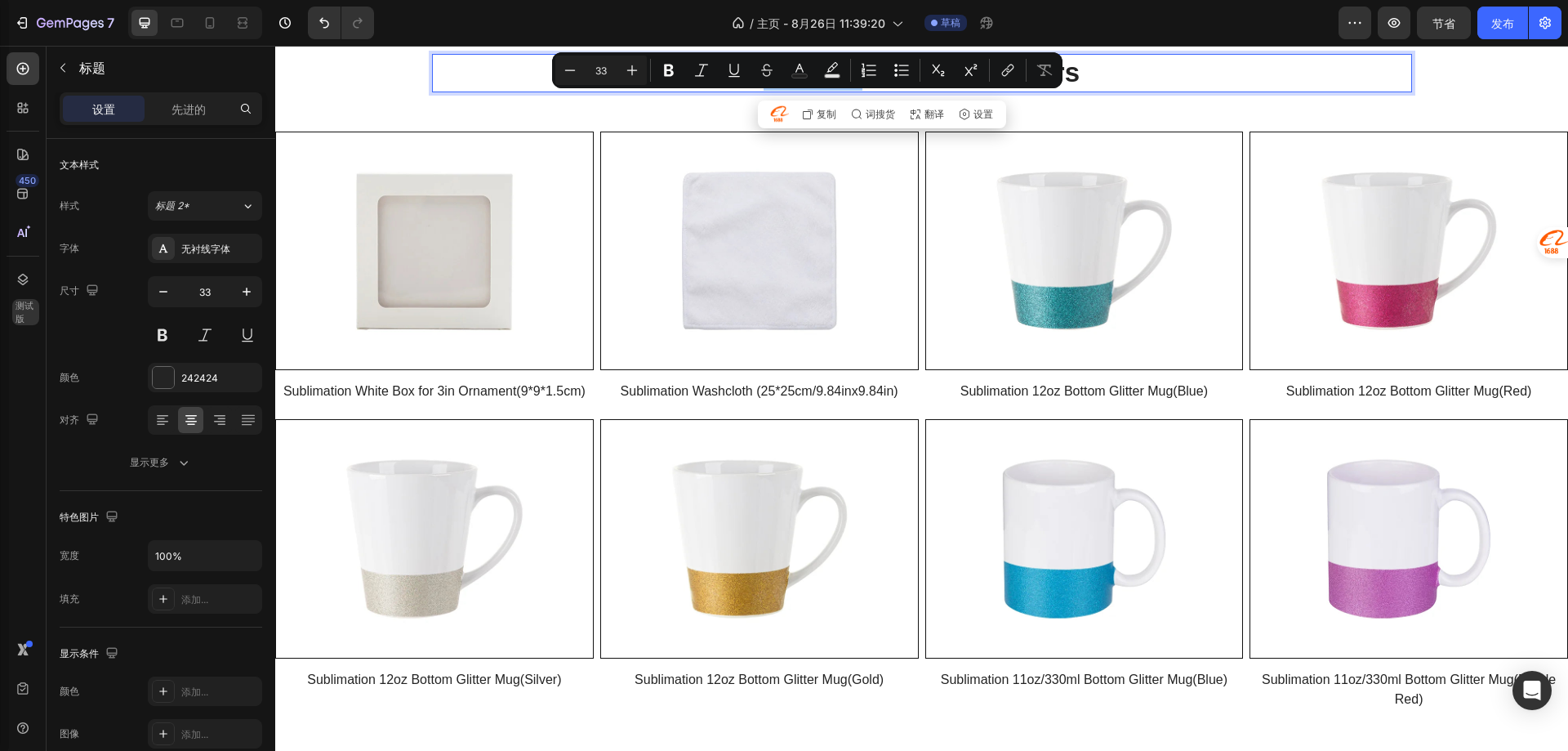
click at [798, 76] on rect "Editor contextual toolbar" at bounding box center [800, 76] width 15 height 4
type input "242424"
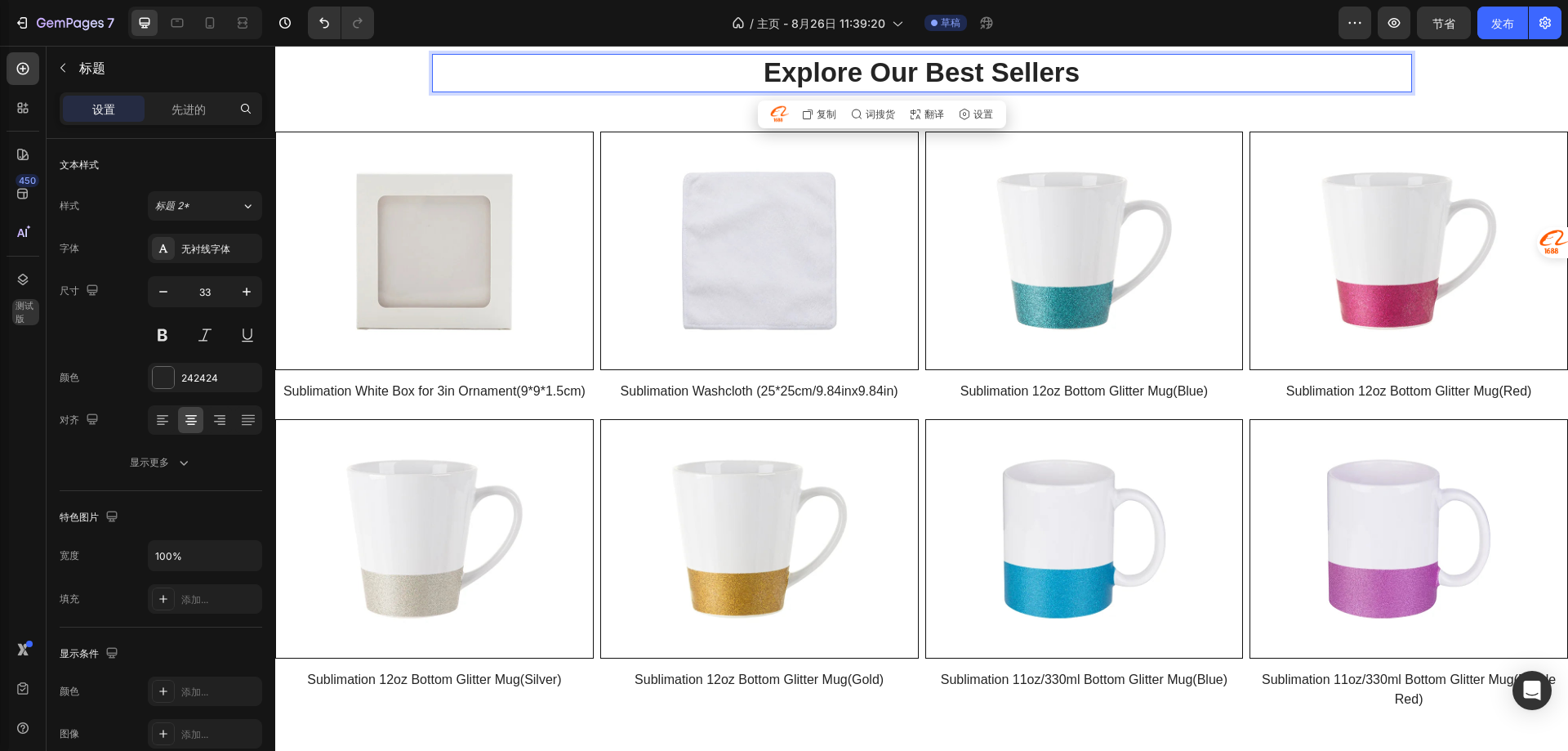
click at [1116, 59] on p "Explore Our Best Sellers" at bounding box center [922, 73] width 977 height 35
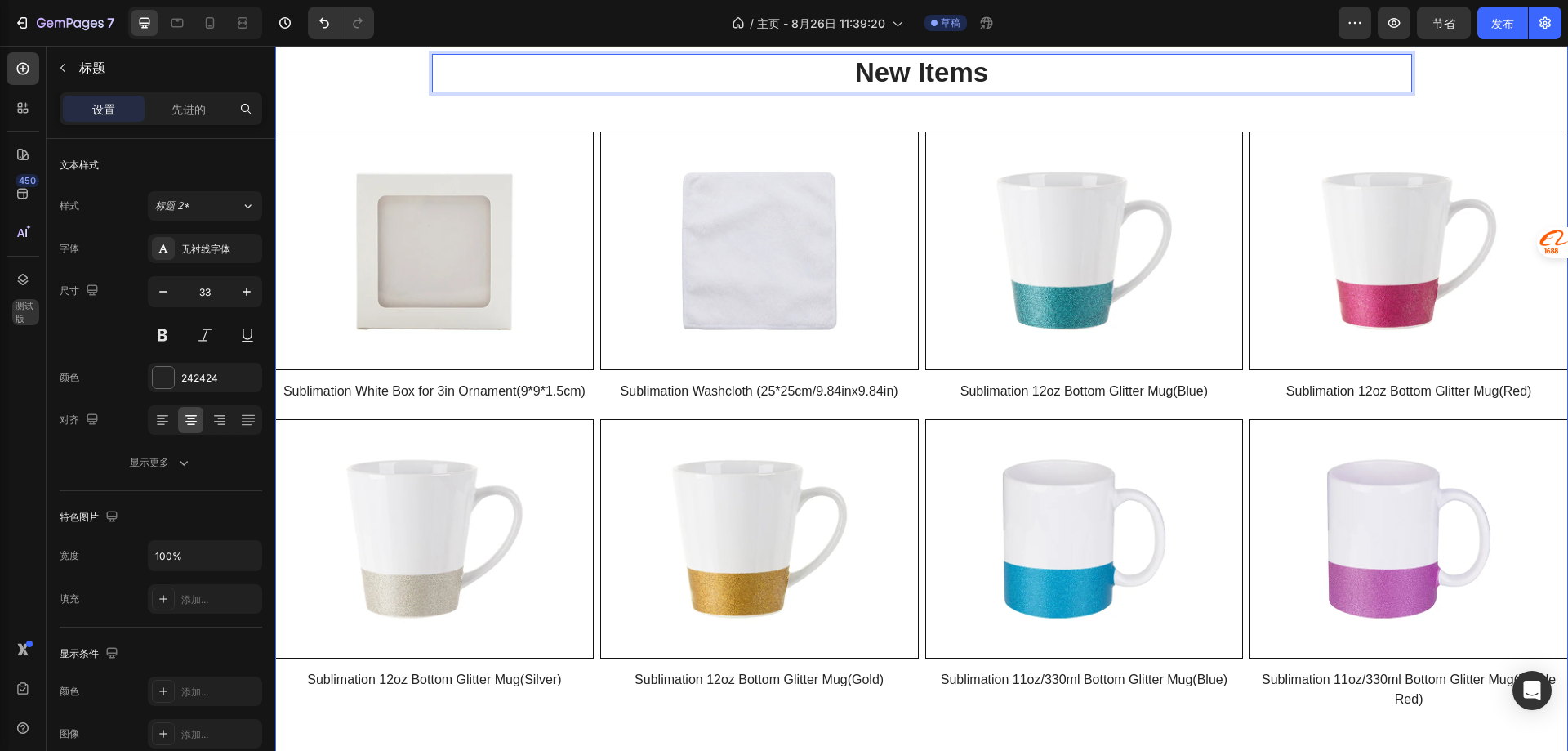
click at [1186, 114] on div "New Items Heading 16 Row Product Images Row Sublimation White Box for 3in Ornam…" at bounding box center [922, 423] width 1293 height 740
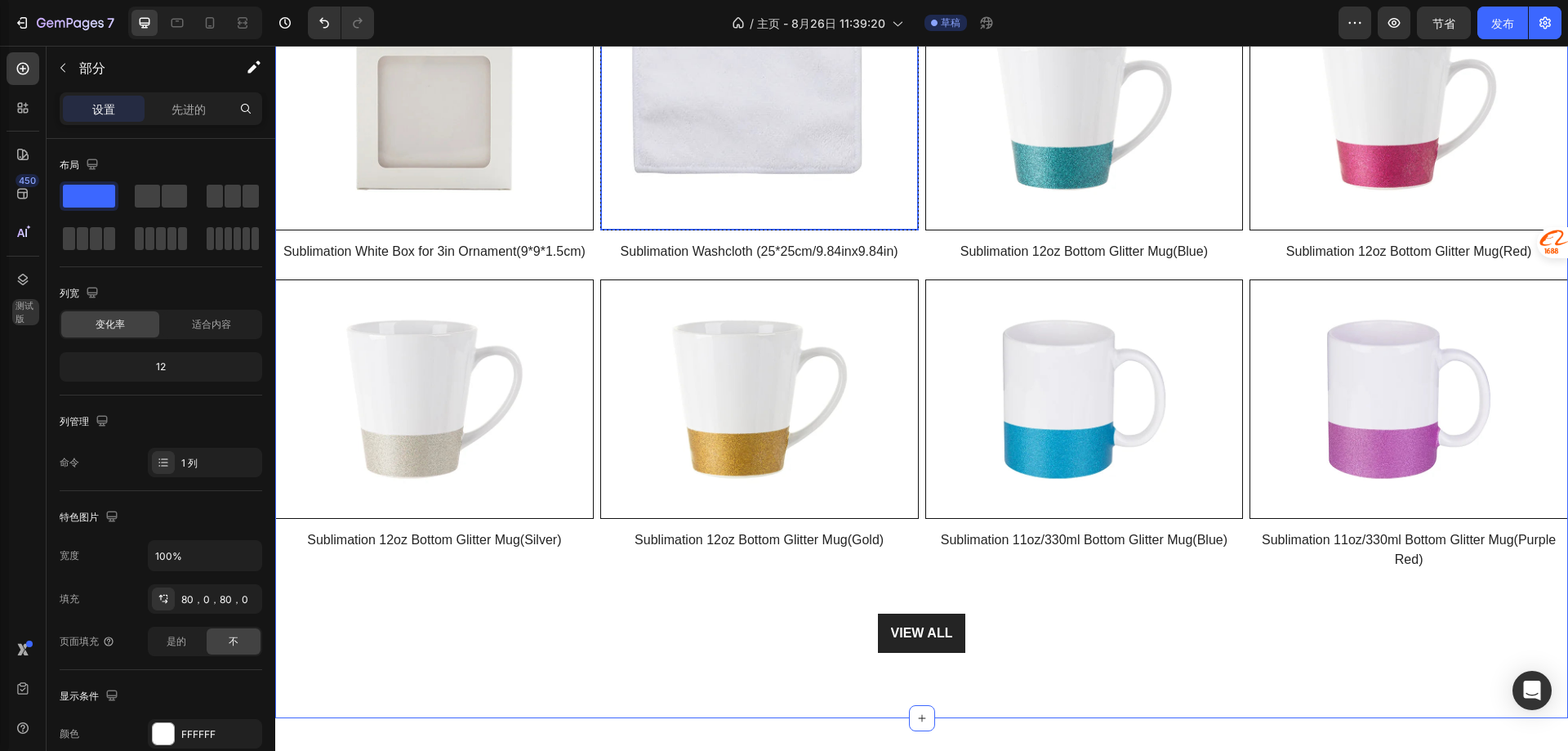
scroll to position [712, 0]
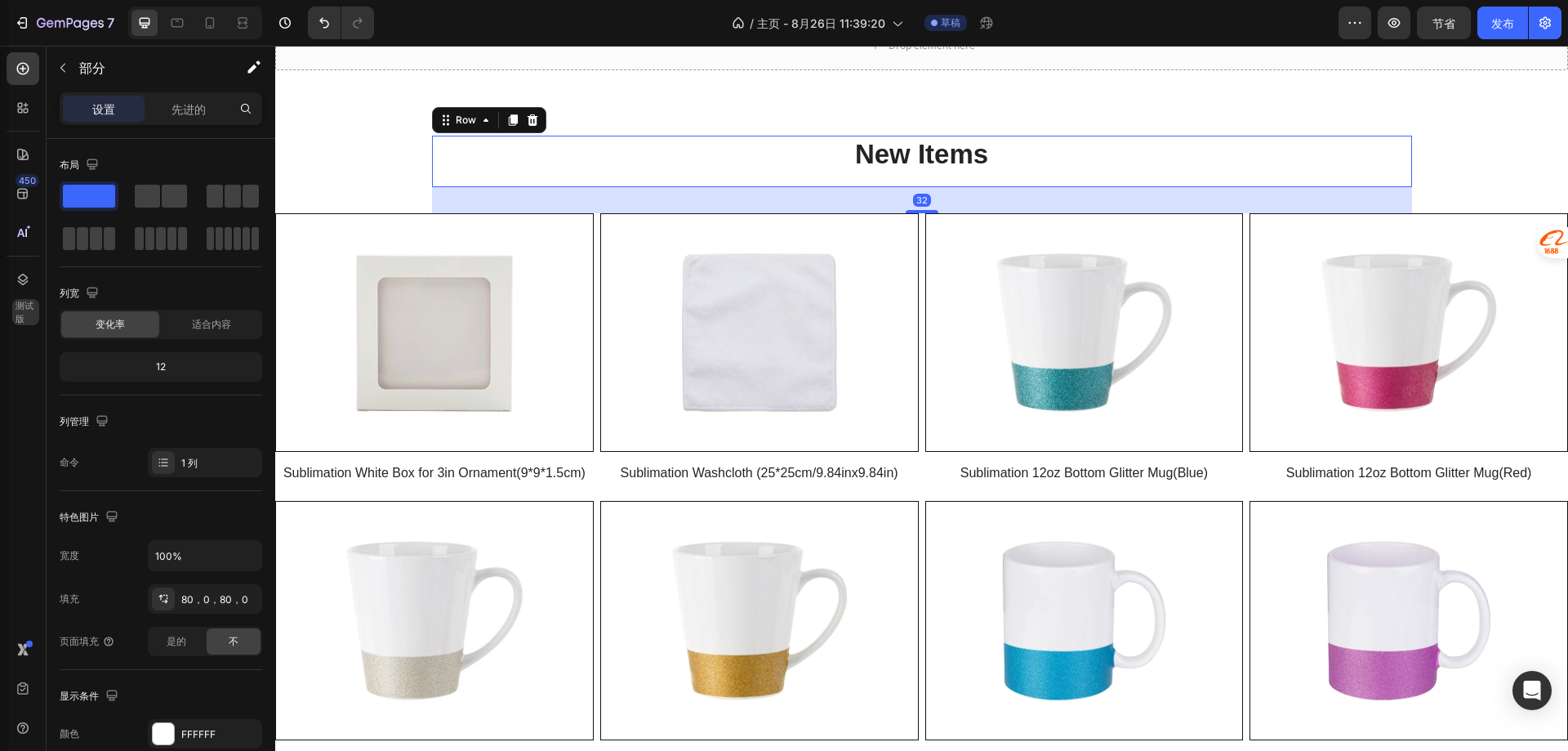
click at [772, 185] on div "New Items Heading" at bounding box center [922, 161] width 980 height 52
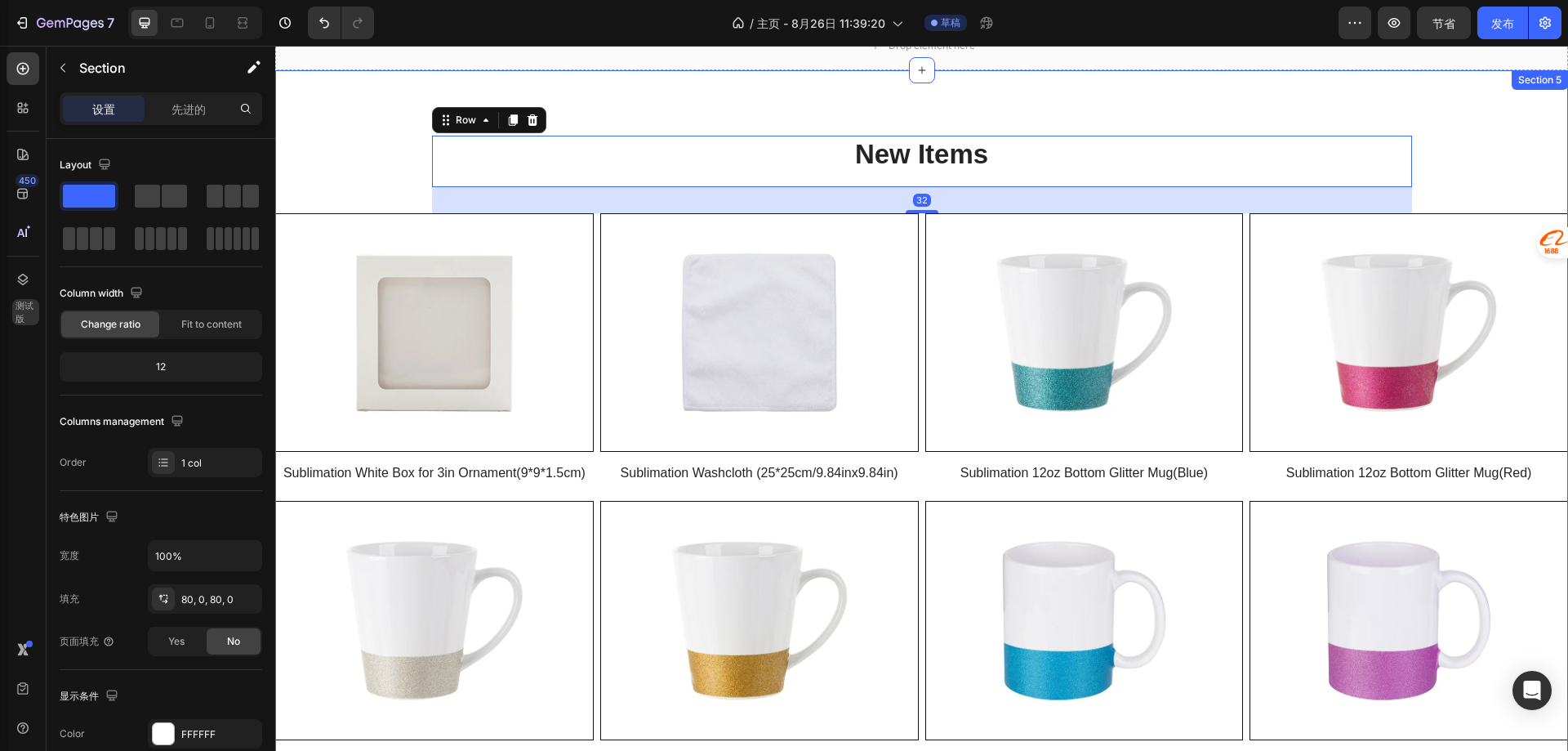
click at [646, 122] on div "New Items Heading Row 32 Product Images Row Sublimation White Box for 3in Ornam…" at bounding box center [922, 505] width 1293 height 870
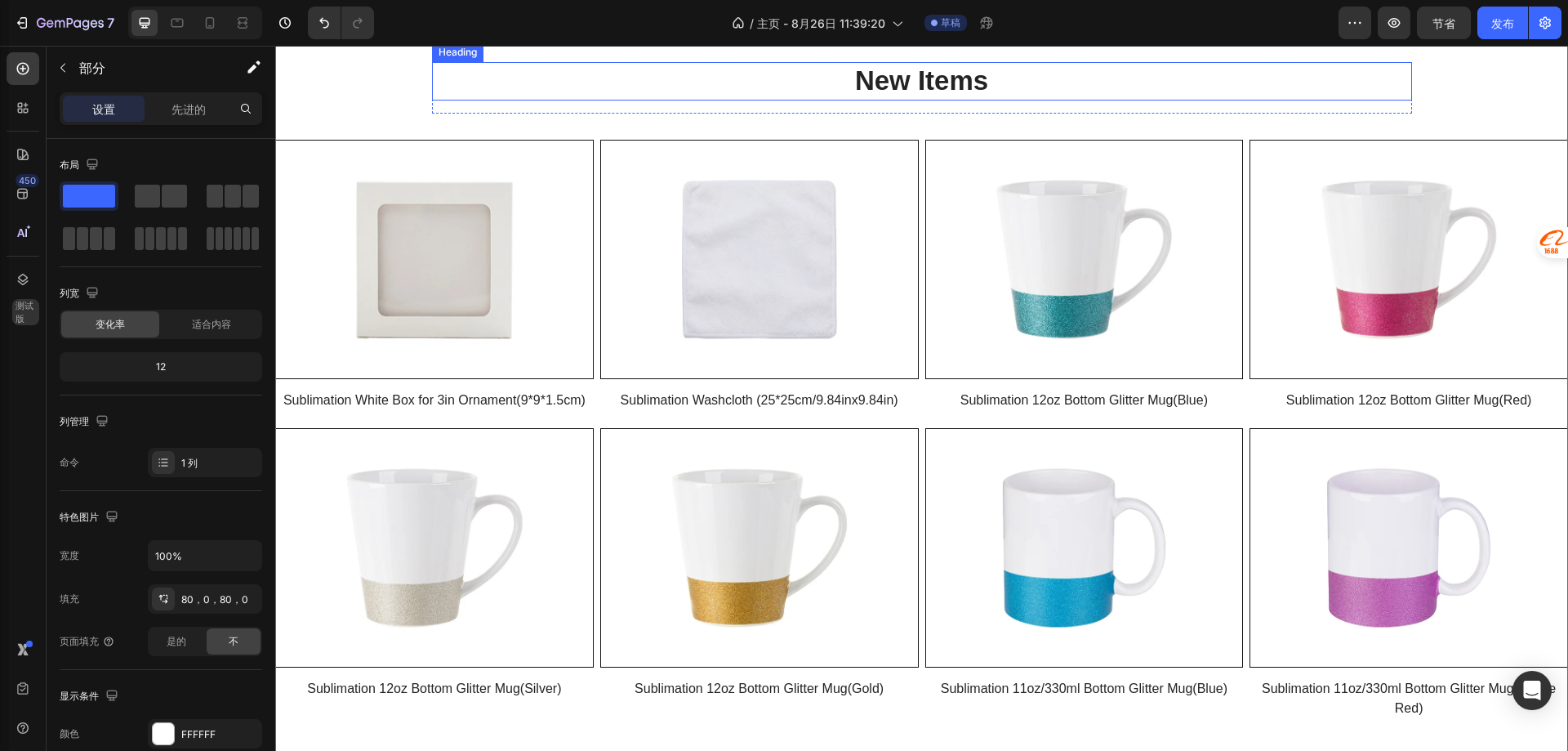
scroll to position [630, 0]
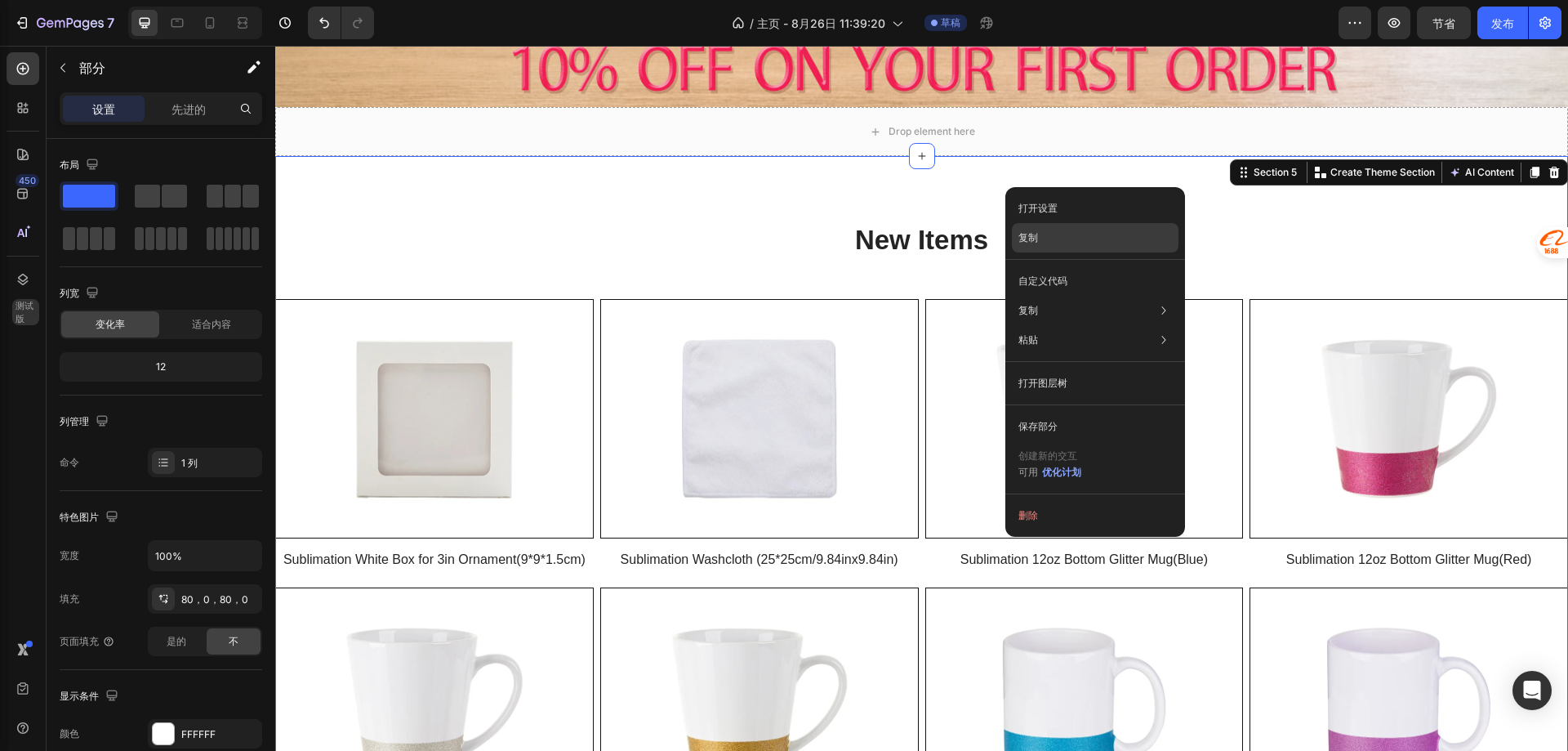
click at [1054, 267] on div "复制" at bounding box center [1095, 281] width 166 height 30
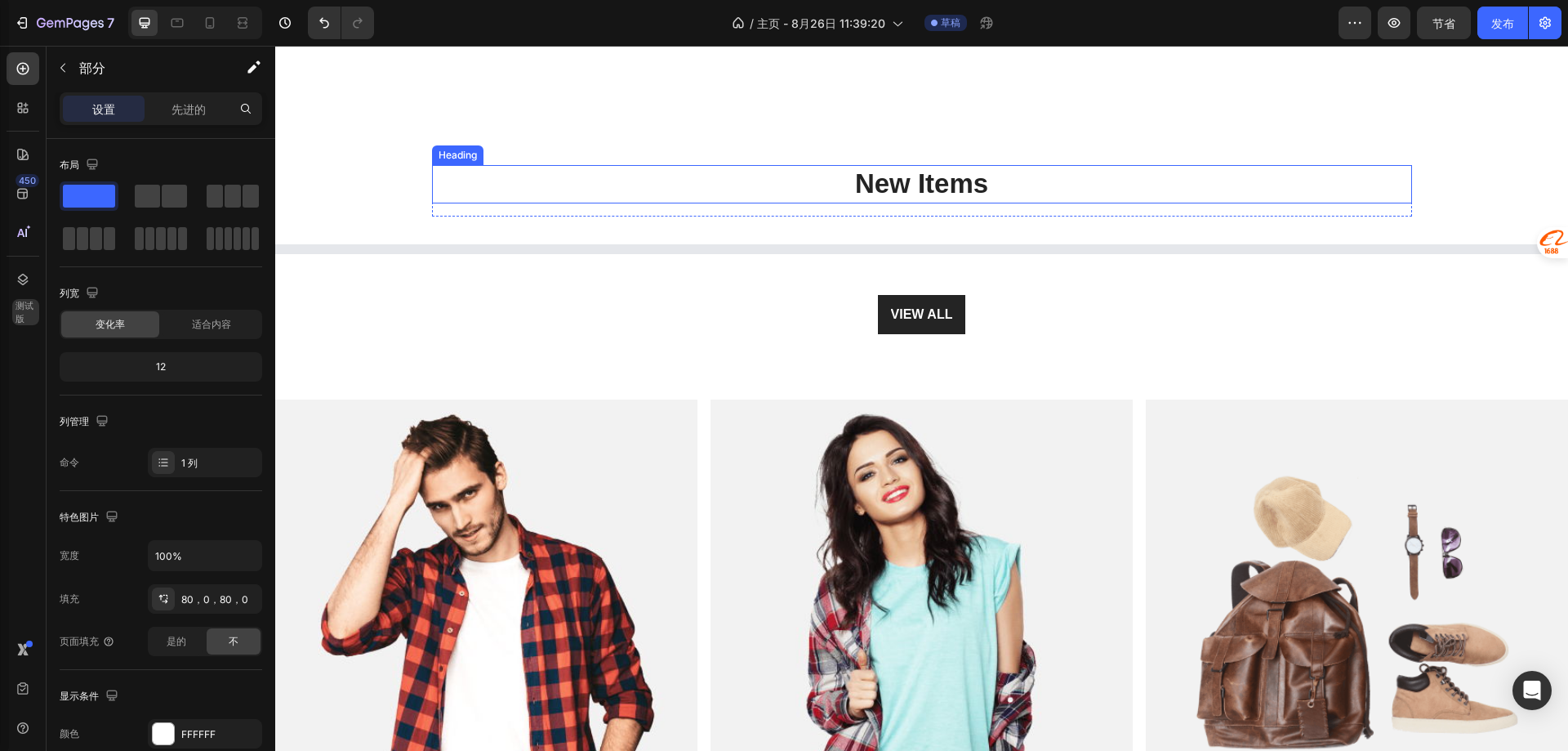
scroll to position [1564, 0]
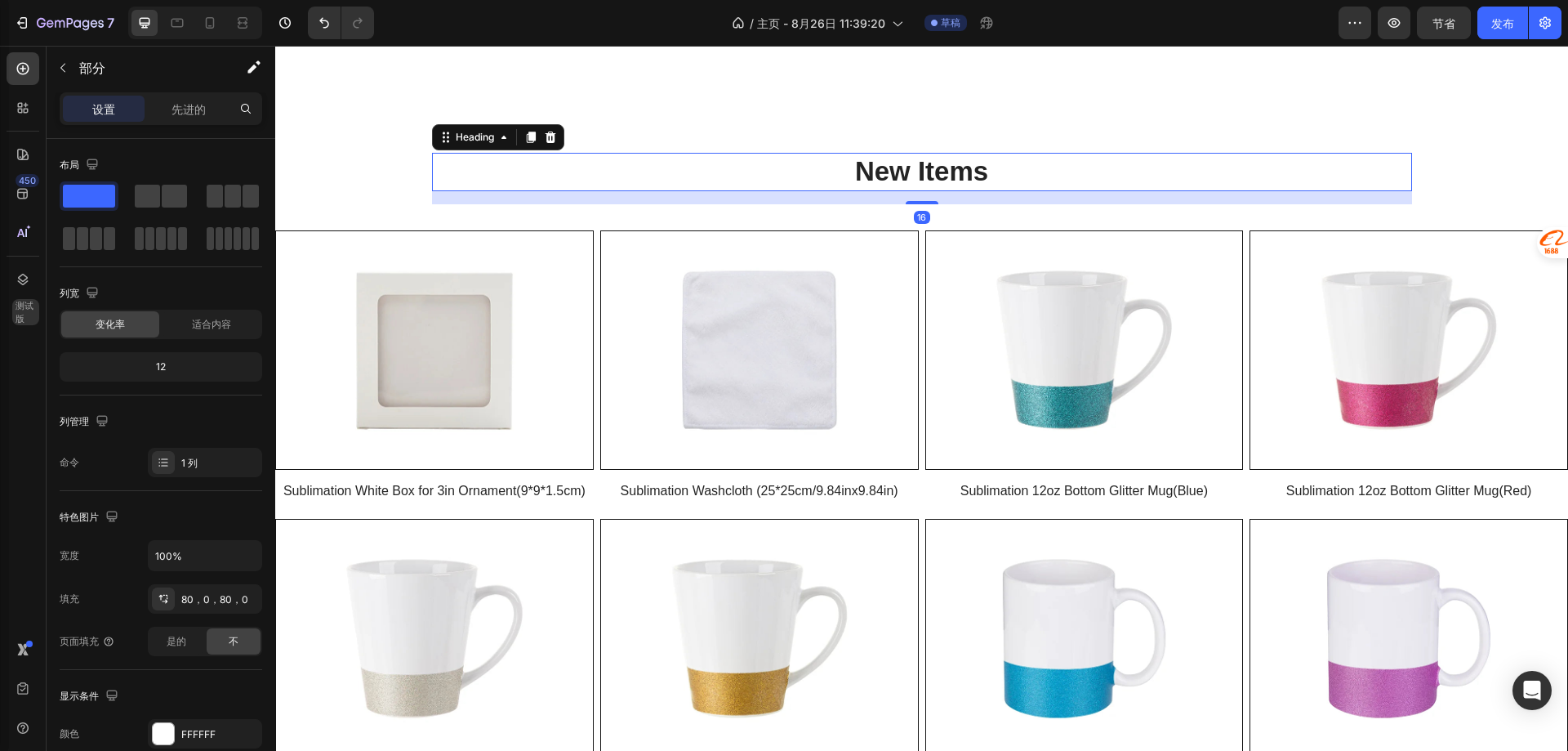
click at [890, 189] on h2 "New Items" at bounding box center [922, 172] width 980 height 38
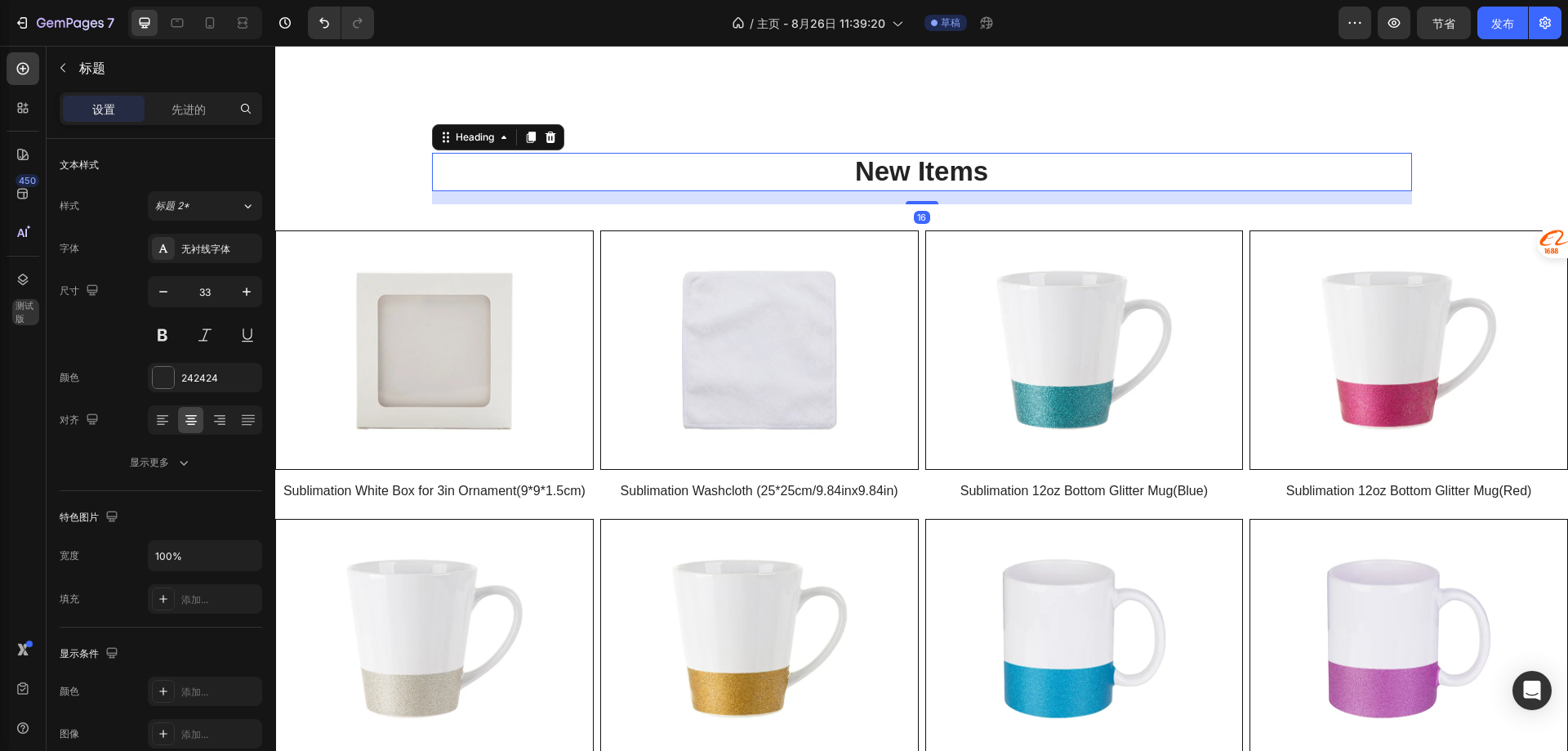
click at [890, 189] on h2 "New Items" at bounding box center [922, 172] width 980 height 38
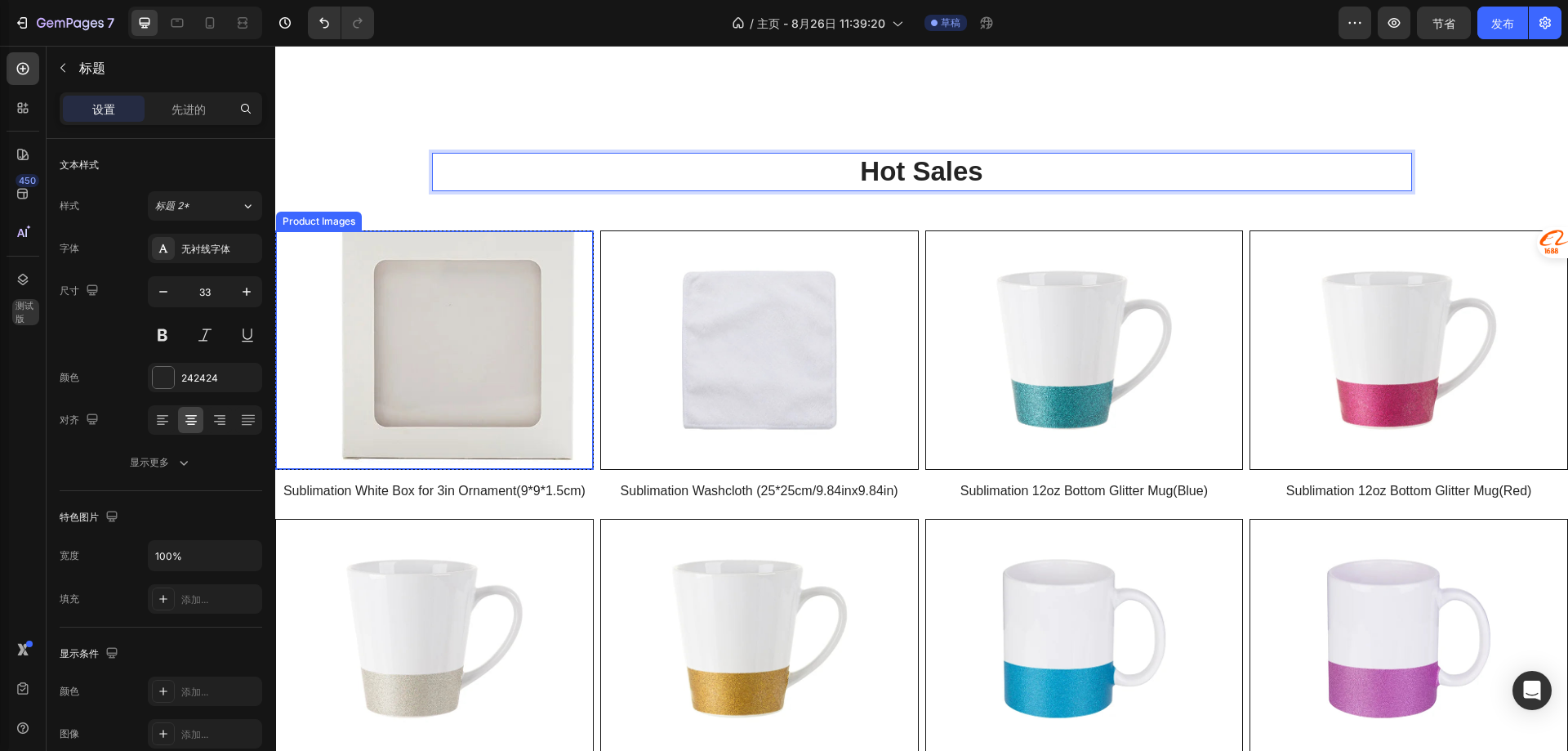
click at [387, 374] on img at bounding box center [434, 350] width 317 height 238
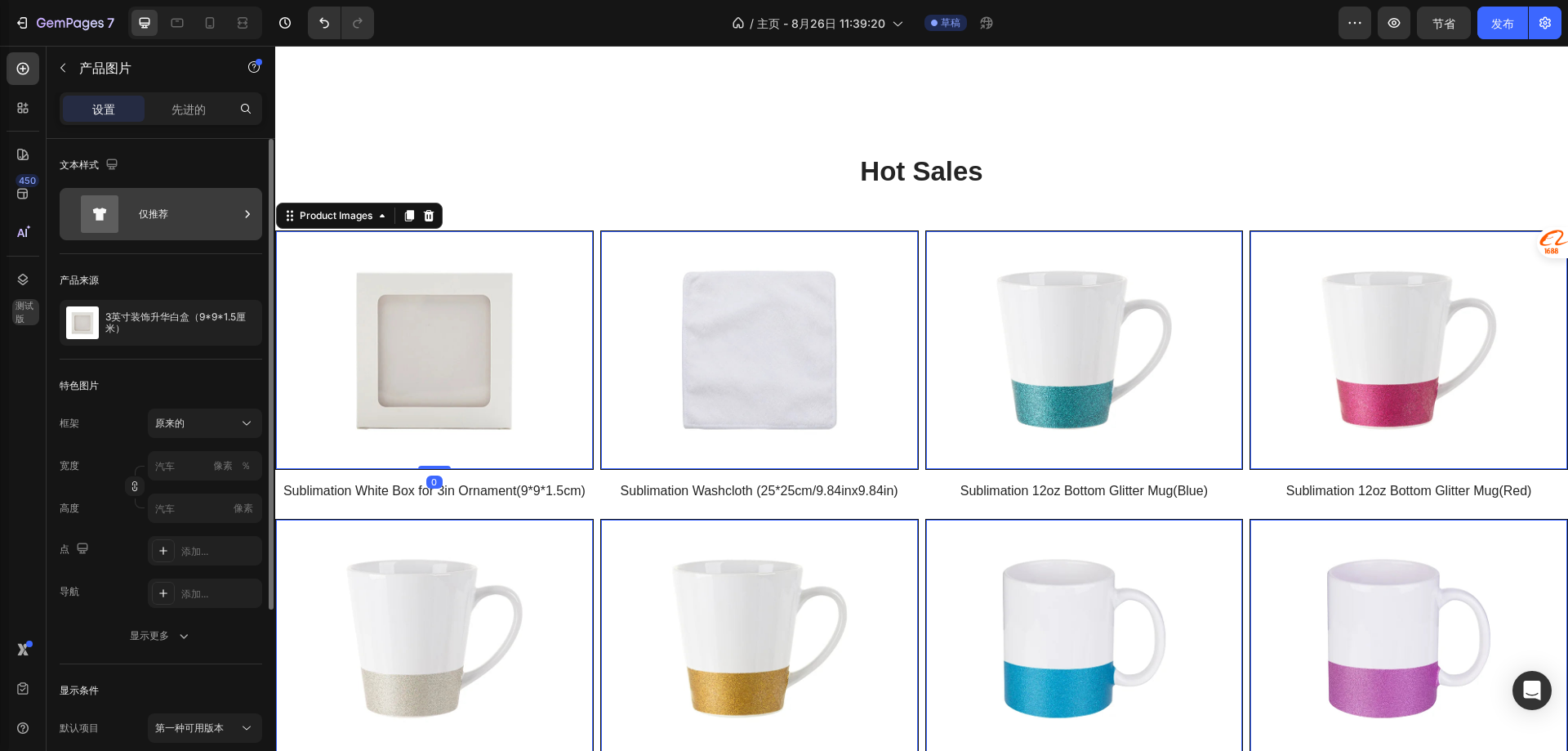
click at [165, 210] on font "仅推荐" at bounding box center [153, 213] width 30 height 12
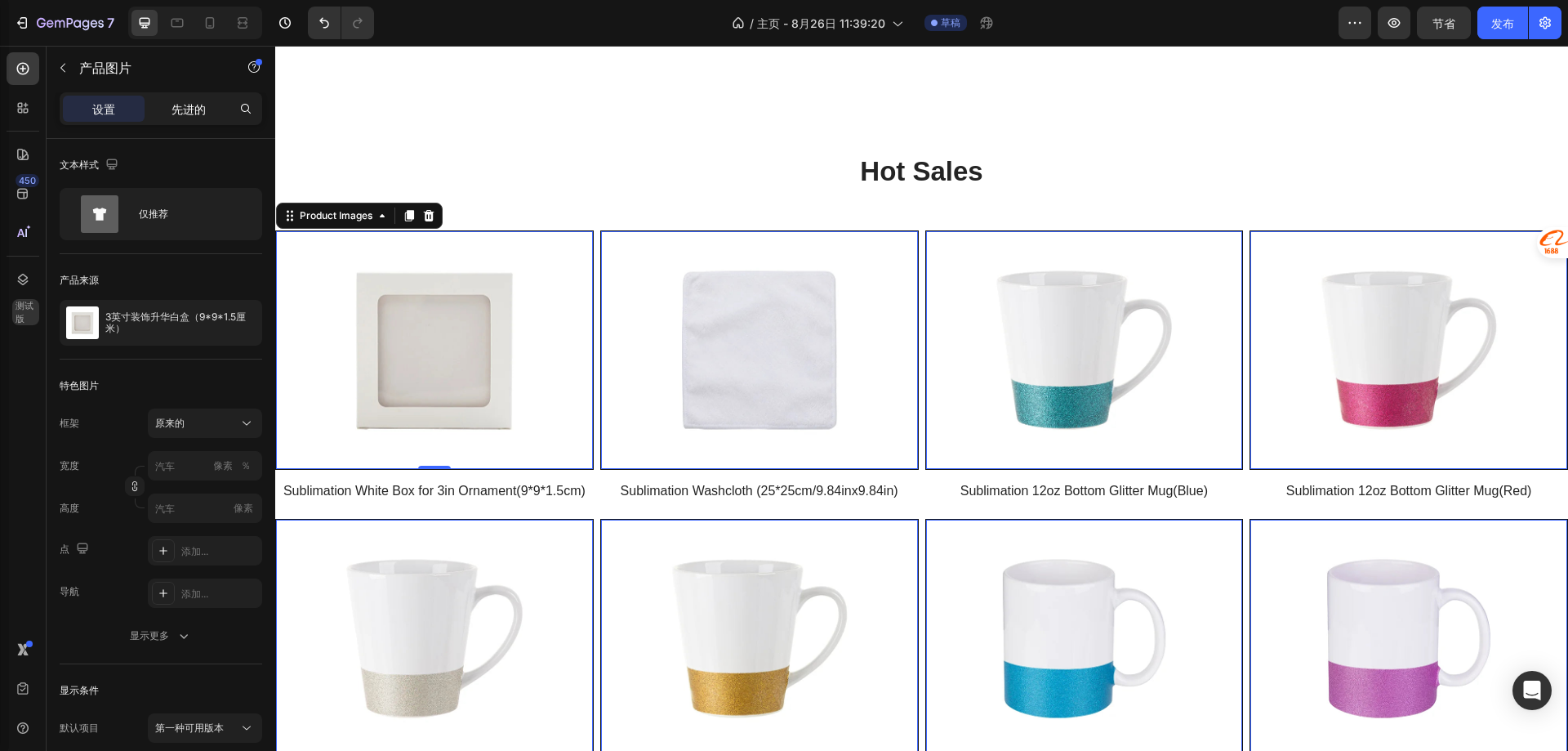
click at [167, 110] on div "先进的" at bounding box center [189, 108] width 82 height 26
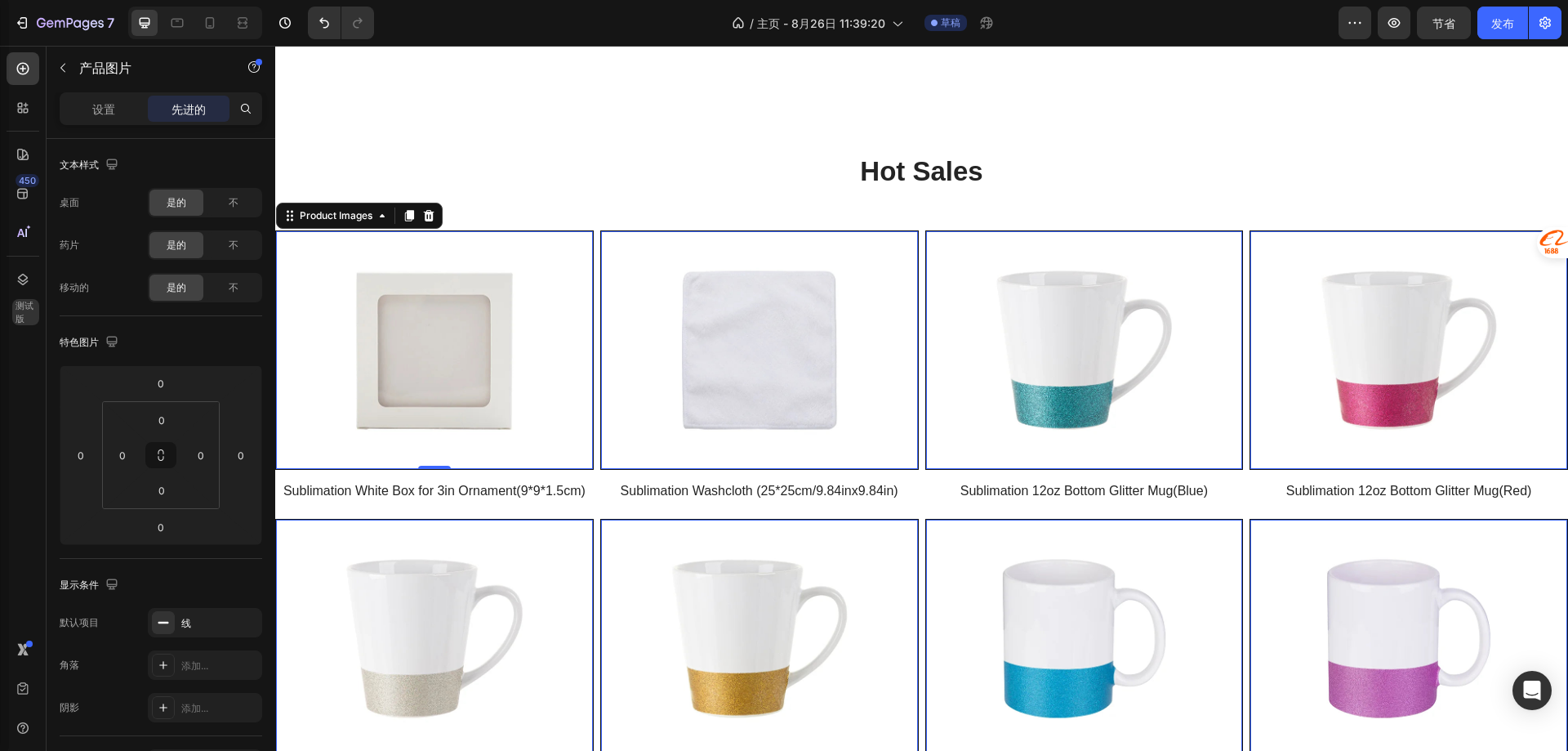
click at [97, 93] on div "设置 先进的" at bounding box center [160, 109] width 202 height 32
click at [98, 103] on font "设置" at bounding box center [104, 109] width 23 height 14
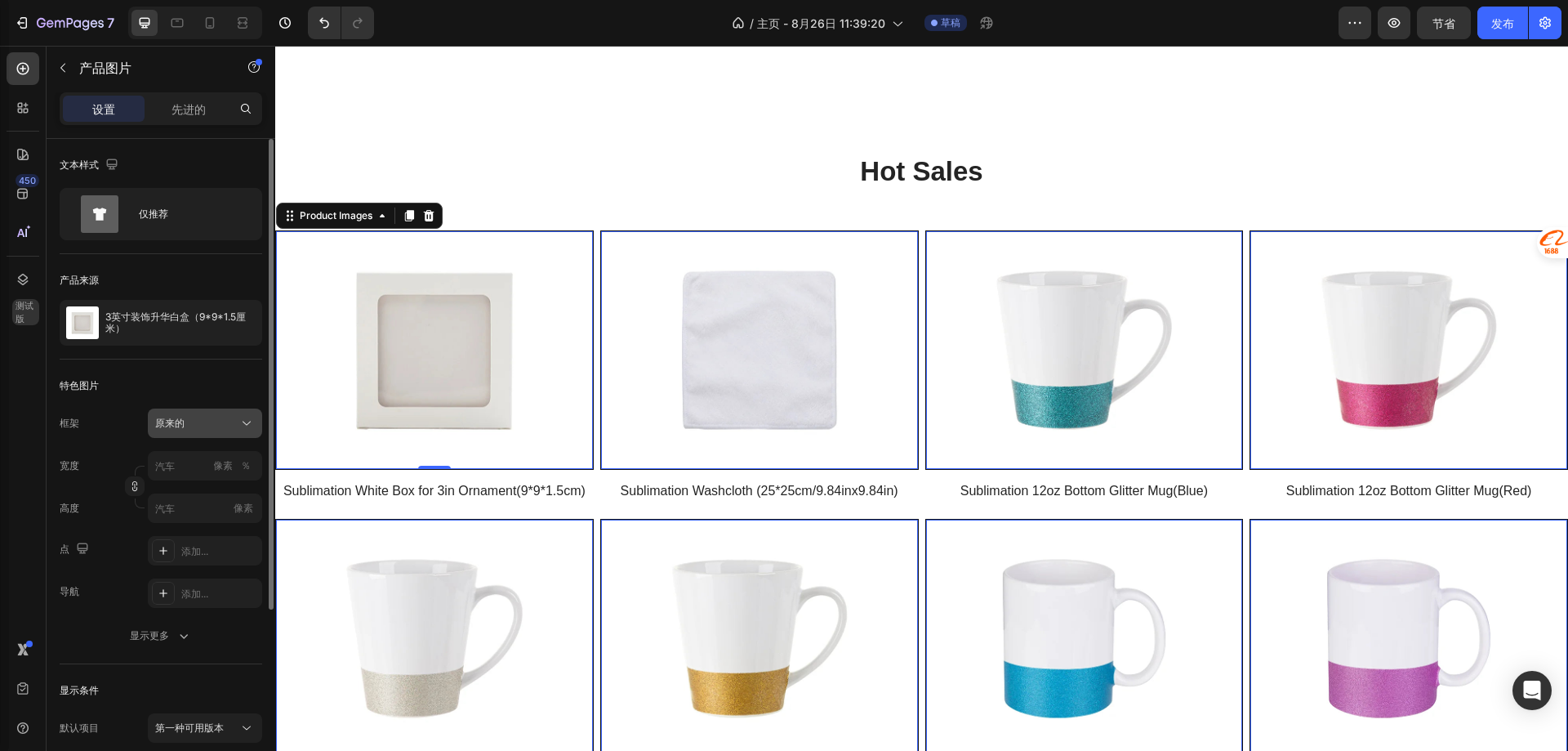
click at [206, 413] on button "原来的" at bounding box center [205, 423] width 115 height 30
click at [212, 401] on div "特色图片 框架 原来的 正方形 垂直的 水平的 原来的 风俗 宽度 像素 ％ 高度 像素 点 添加... 导航 添加... 显示更多" at bounding box center [160, 511] width 202 height 305
click at [215, 336] on div "3英寸装饰升华白盒（9*9*1.5厘米）" at bounding box center [160, 323] width 202 height 46
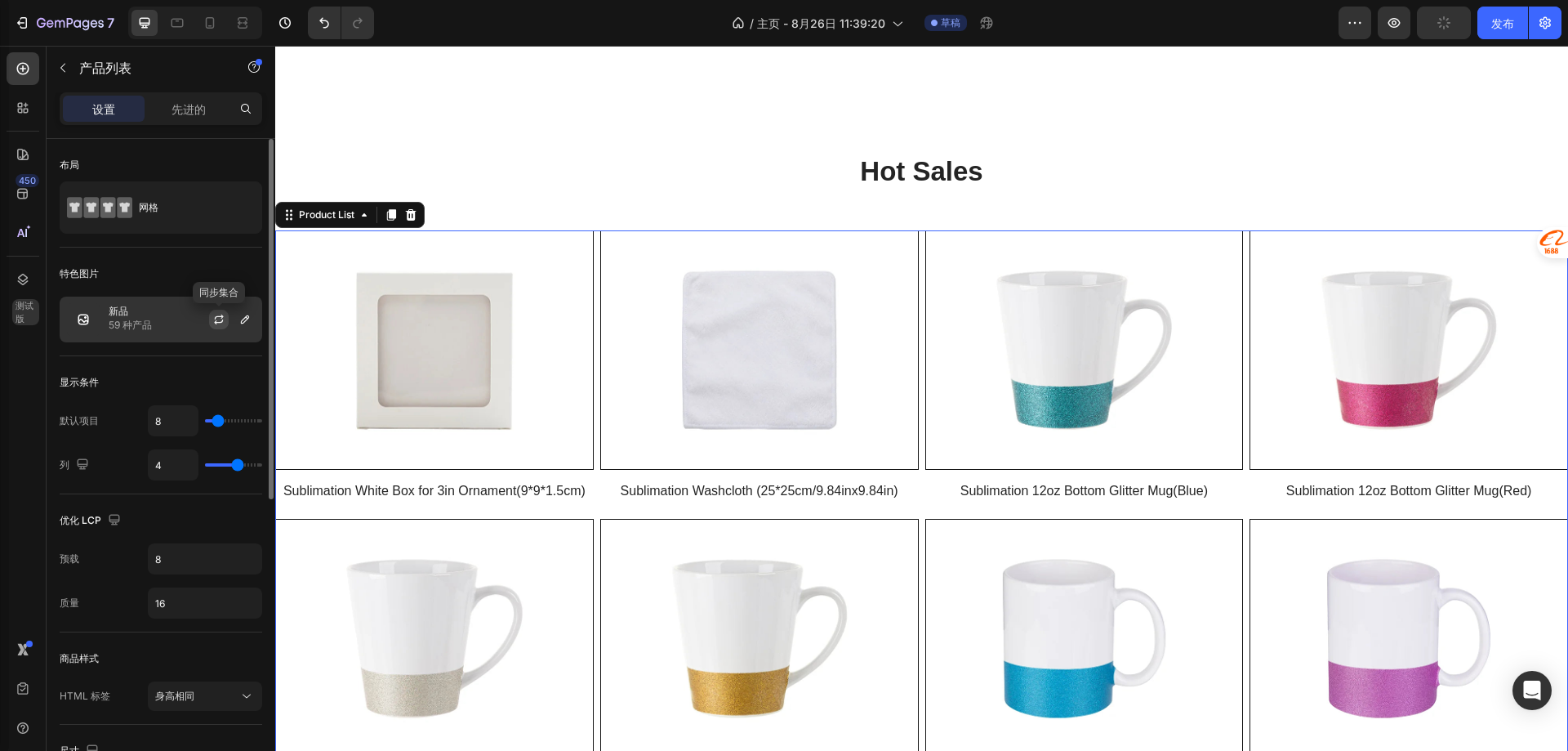
click at [217, 318] on icon "button" at bounding box center [219, 320] width 13 height 13
click at [243, 322] on icon "button" at bounding box center [245, 320] width 13 height 13
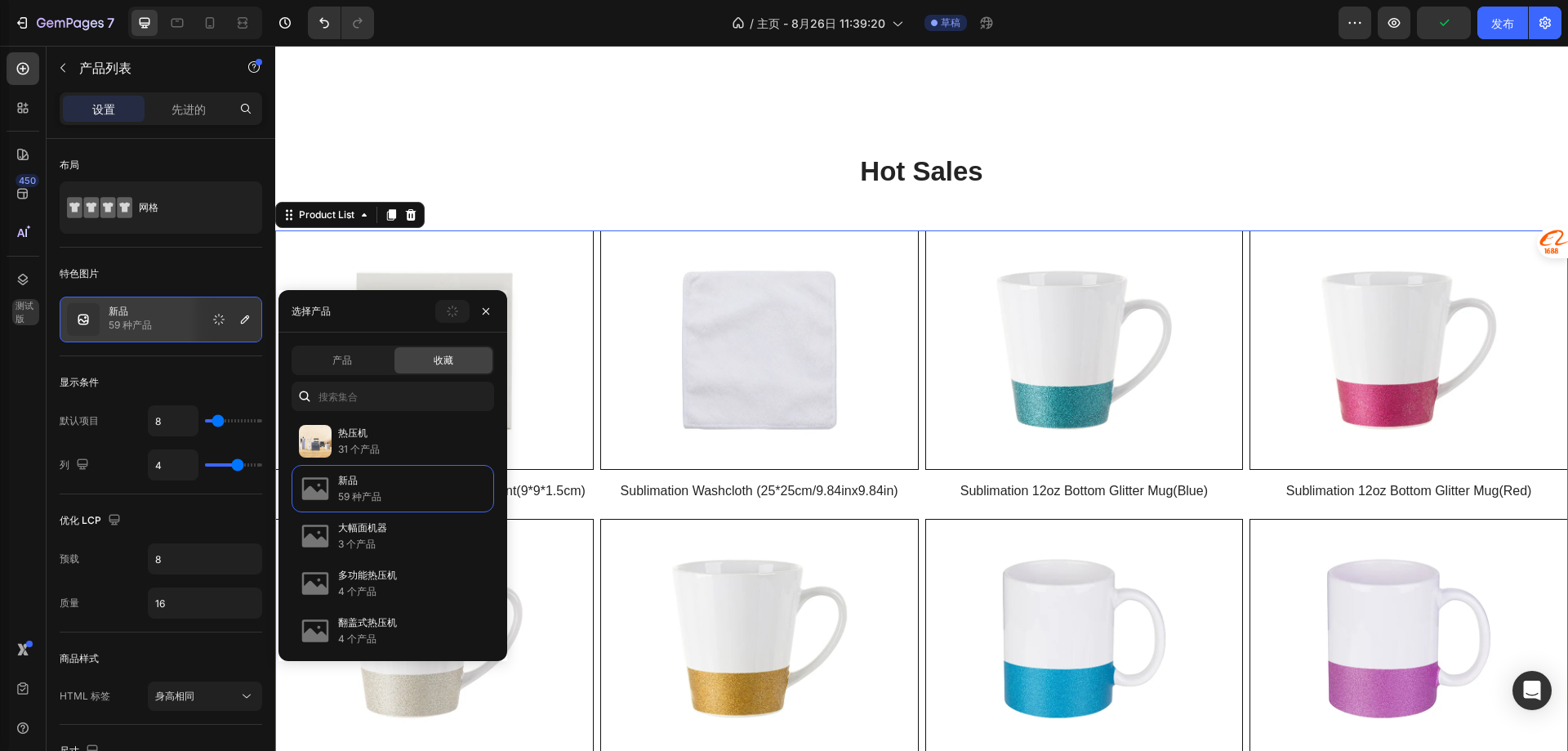
click at [362, 347] on div "产品 收藏" at bounding box center [392, 360] width 202 height 30
drag, startPoint x: 424, startPoint y: 356, endPoint x: 422, endPoint y: 369, distance: 13.2
click at [424, 356] on div "收藏" at bounding box center [443, 359] width 98 height 26
click at [402, 395] on input "text" at bounding box center [392, 396] width 202 height 30
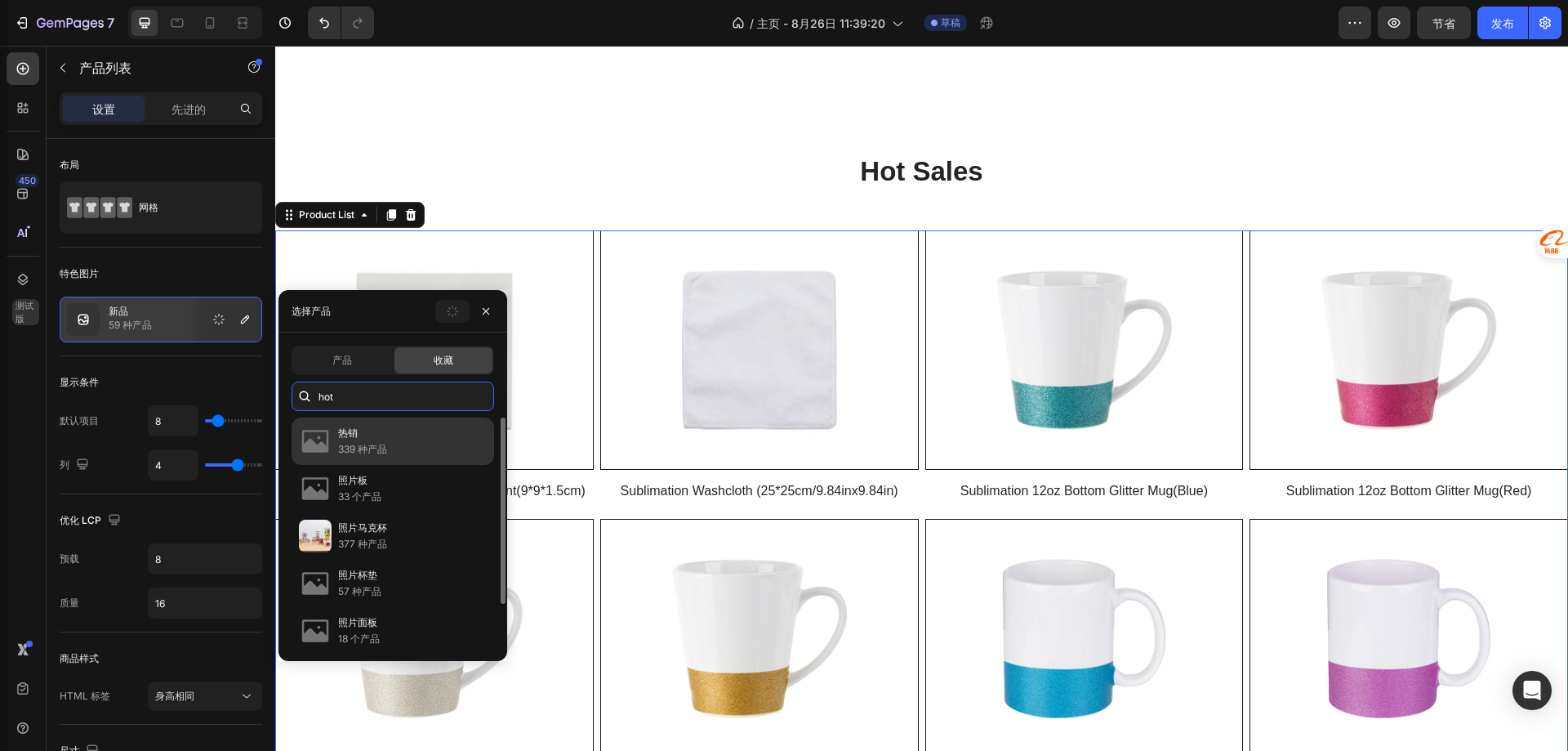
type input "hot"
click at [399, 465] on div "热销 339 种产品" at bounding box center [392, 489] width 202 height 48
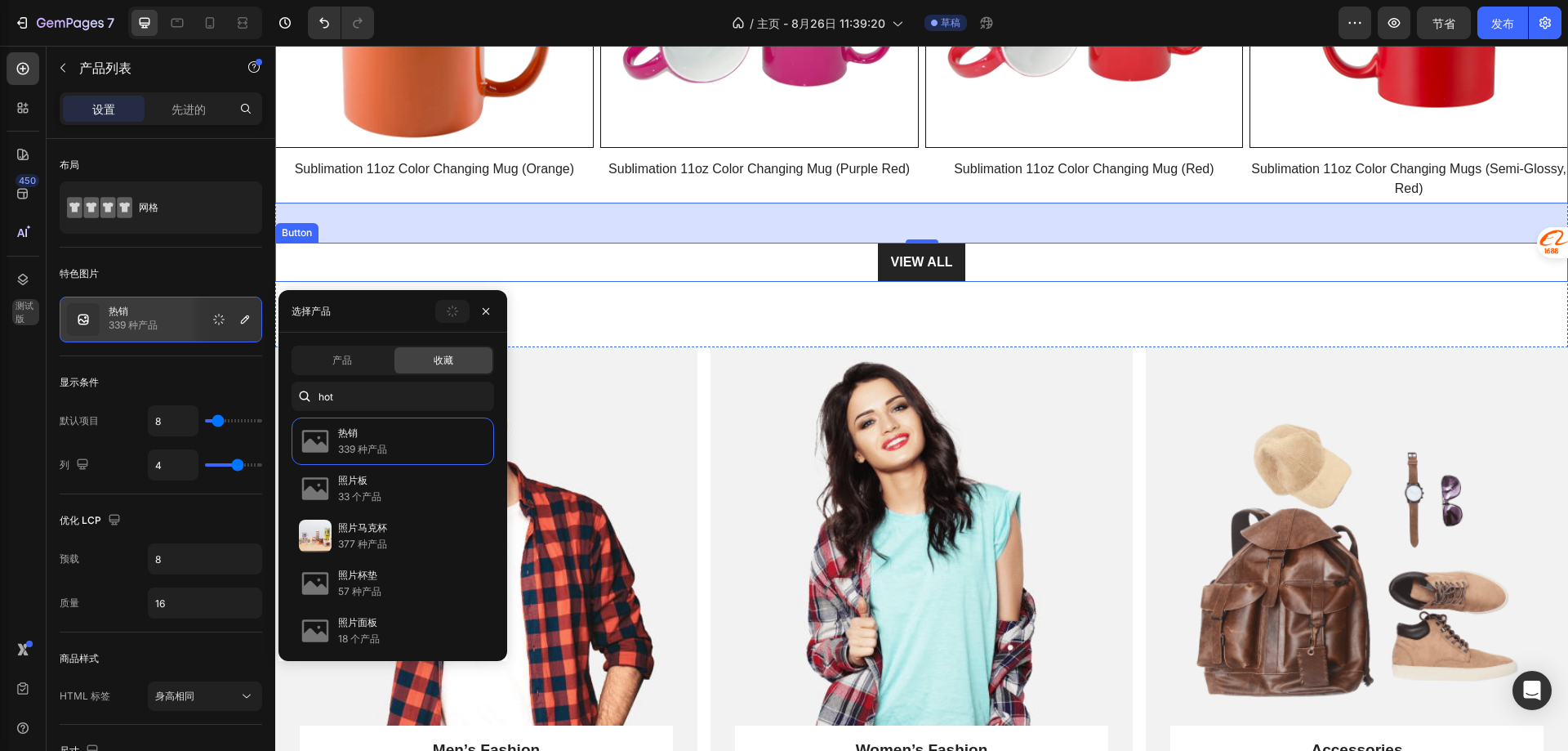
scroll to position [2218, 0]
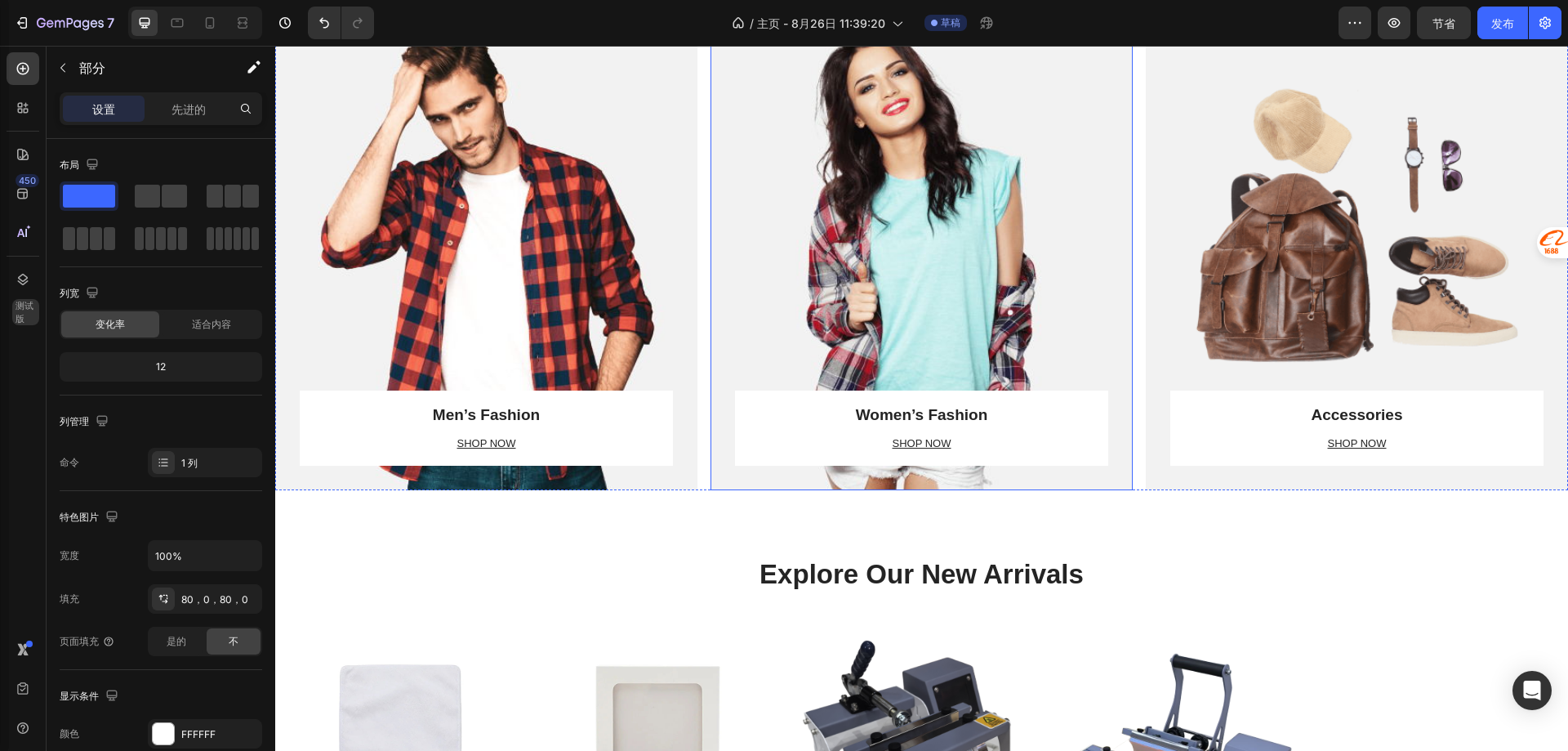
scroll to position [2300, 0]
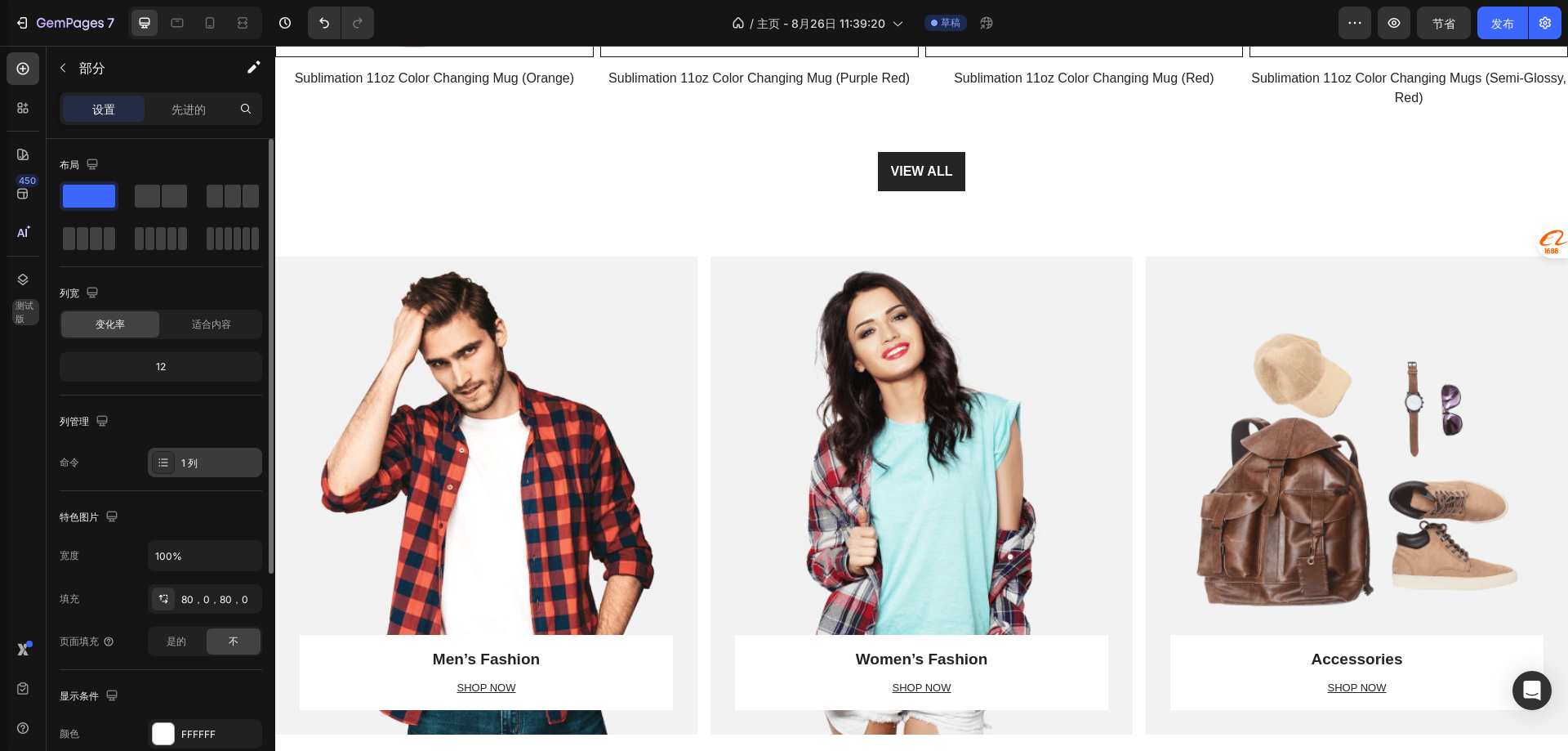
click at [200, 461] on div "1 列" at bounding box center [220, 462] width 76 height 14
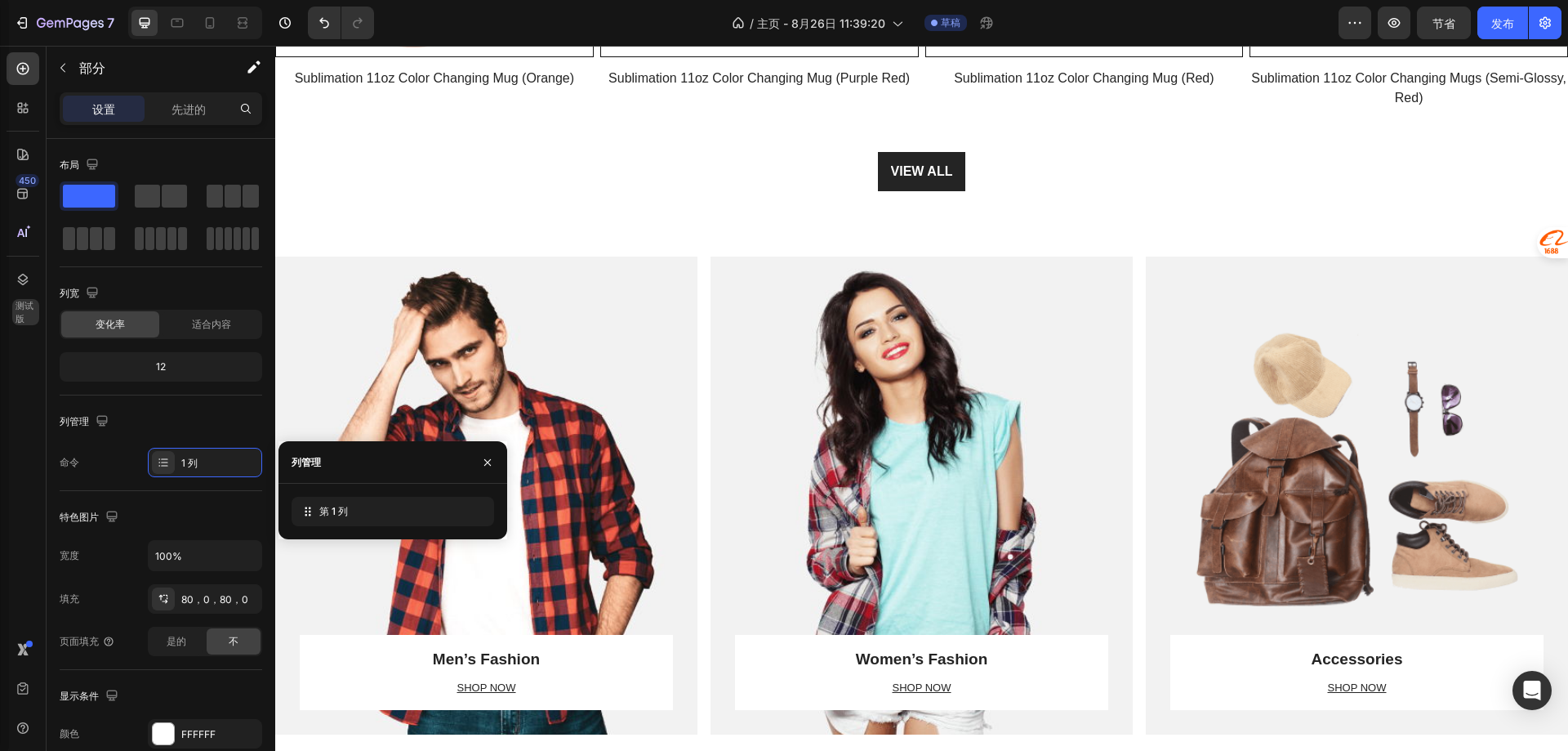
click at [316, 533] on div "第 1 列" at bounding box center [392, 511] width 228 height 55
click at [332, 518] on span "第 1 列" at bounding box center [333, 511] width 29 height 14
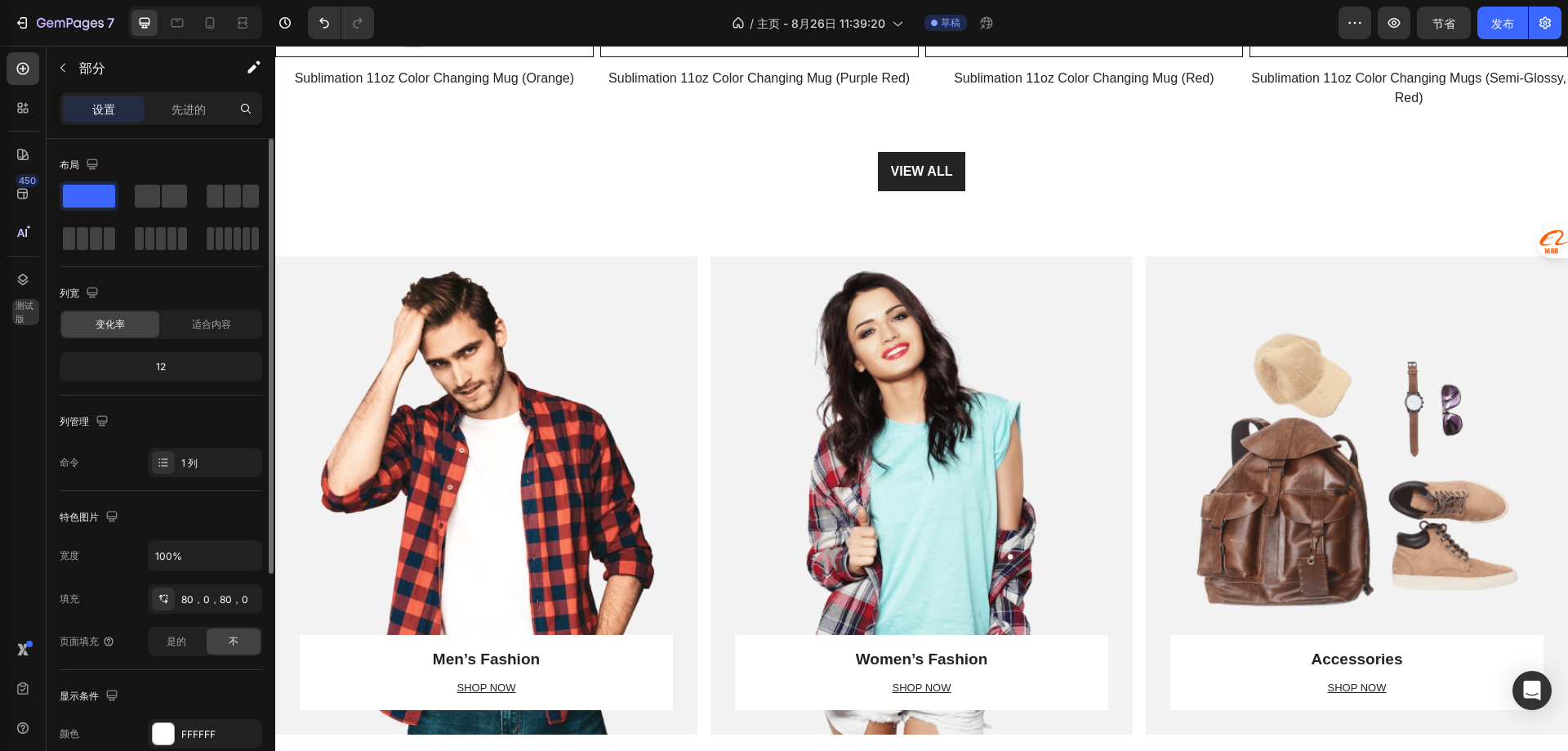
click at [189, 418] on div "列管理" at bounding box center [160, 421] width 202 height 26
click at [150, 191] on span at bounding box center [147, 196] width 26 height 23
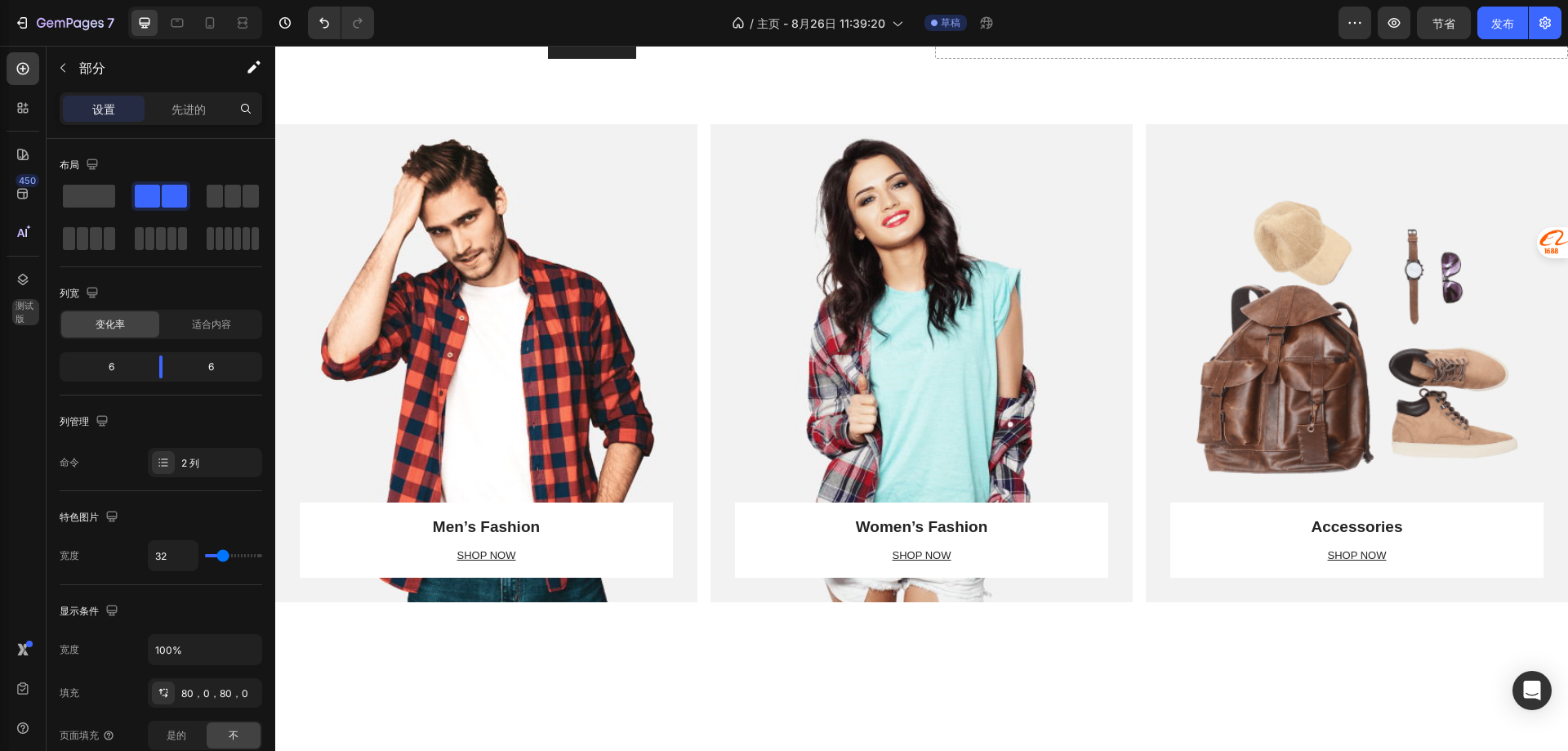
scroll to position [1401, 0]
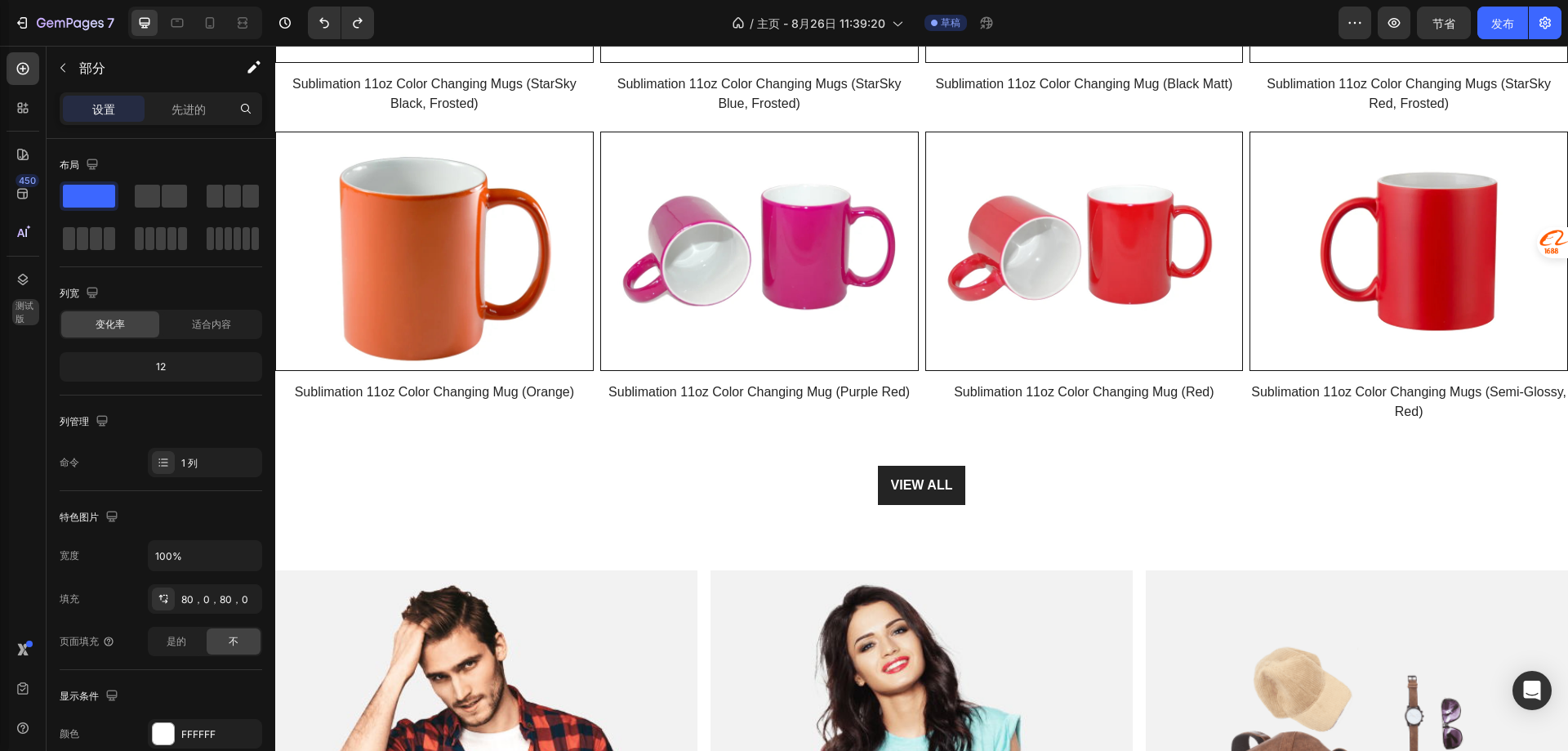
click at [619, 539] on div "Hot Sales Heading Row Product Images Row Sublimation 11oz Color Changing Mugs (…" at bounding box center [922, 125] width 1293 height 890
click at [598, 558] on div "Hot Sales Heading Row Product Images Row Sublimation 11oz Color Changing Mugs (…" at bounding box center [922, 125] width 1293 height 890
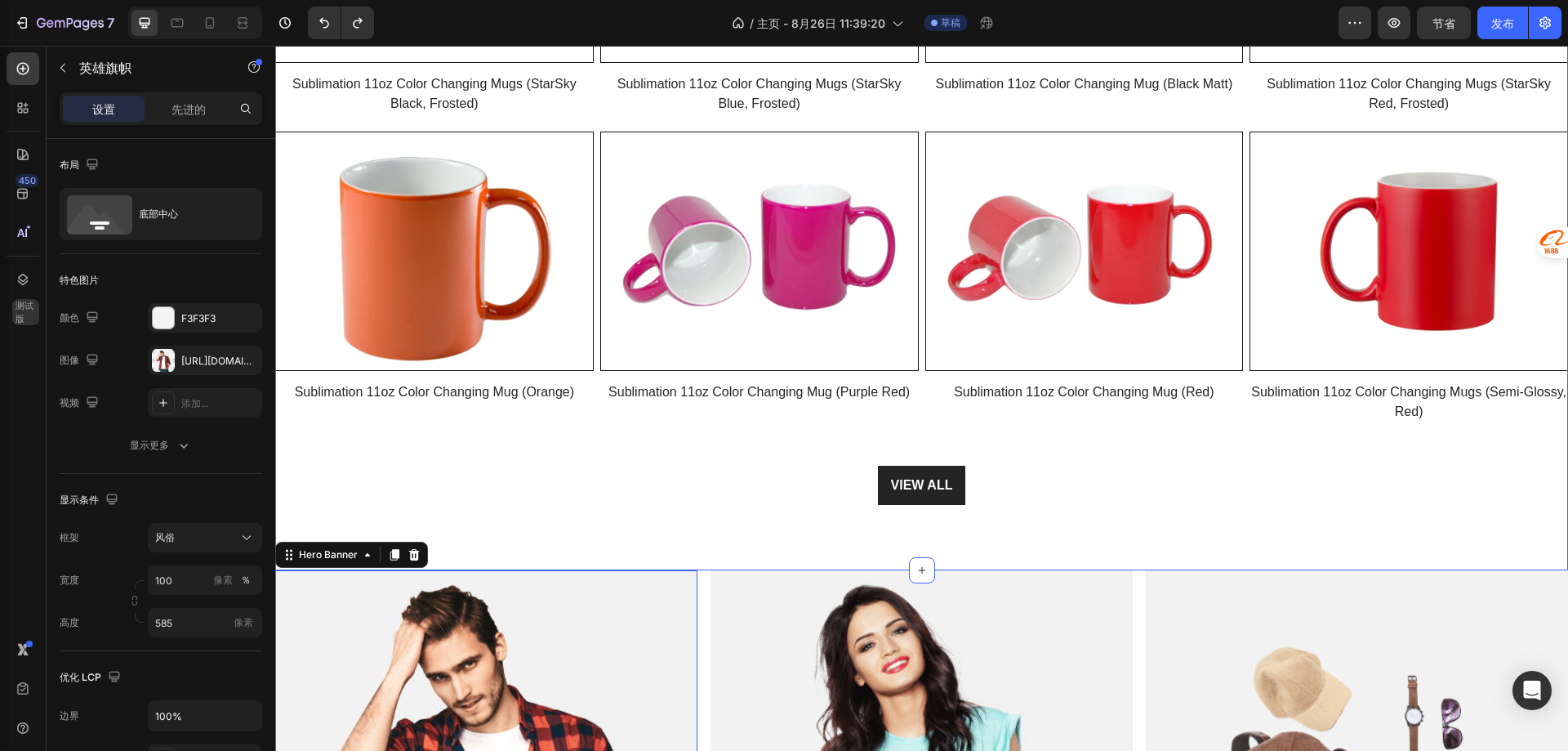
click at [731, 534] on div "Hot Sales Heading Row Product Images Row Sublimation 11oz Color Changing Mugs (…" at bounding box center [922, 125] width 1293 height 890
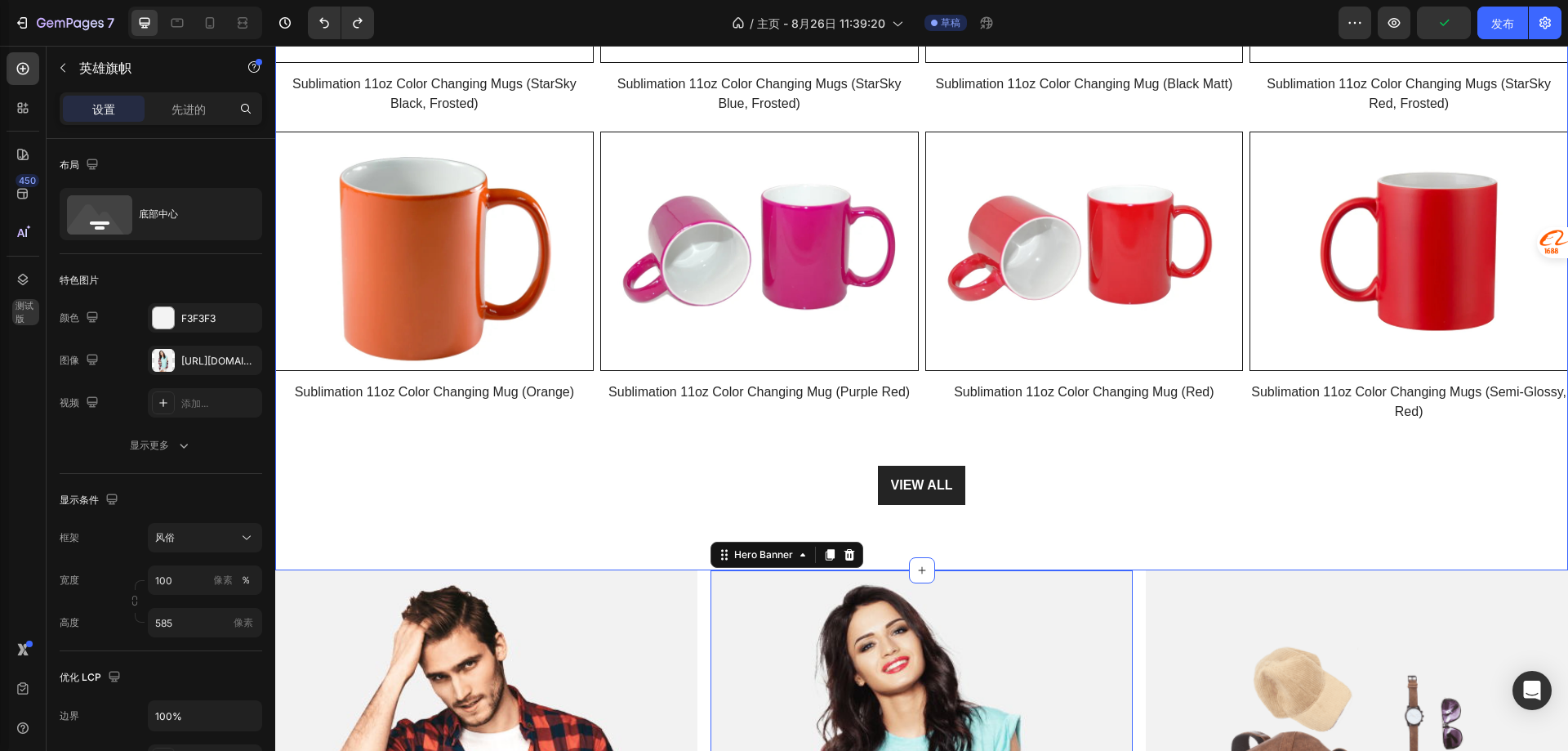
click at [875, 528] on div "Hot Sales Heading Row Product Images Row Sublimation 11oz Color Changing Mugs (…" at bounding box center [922, 125] width 1293 height 890
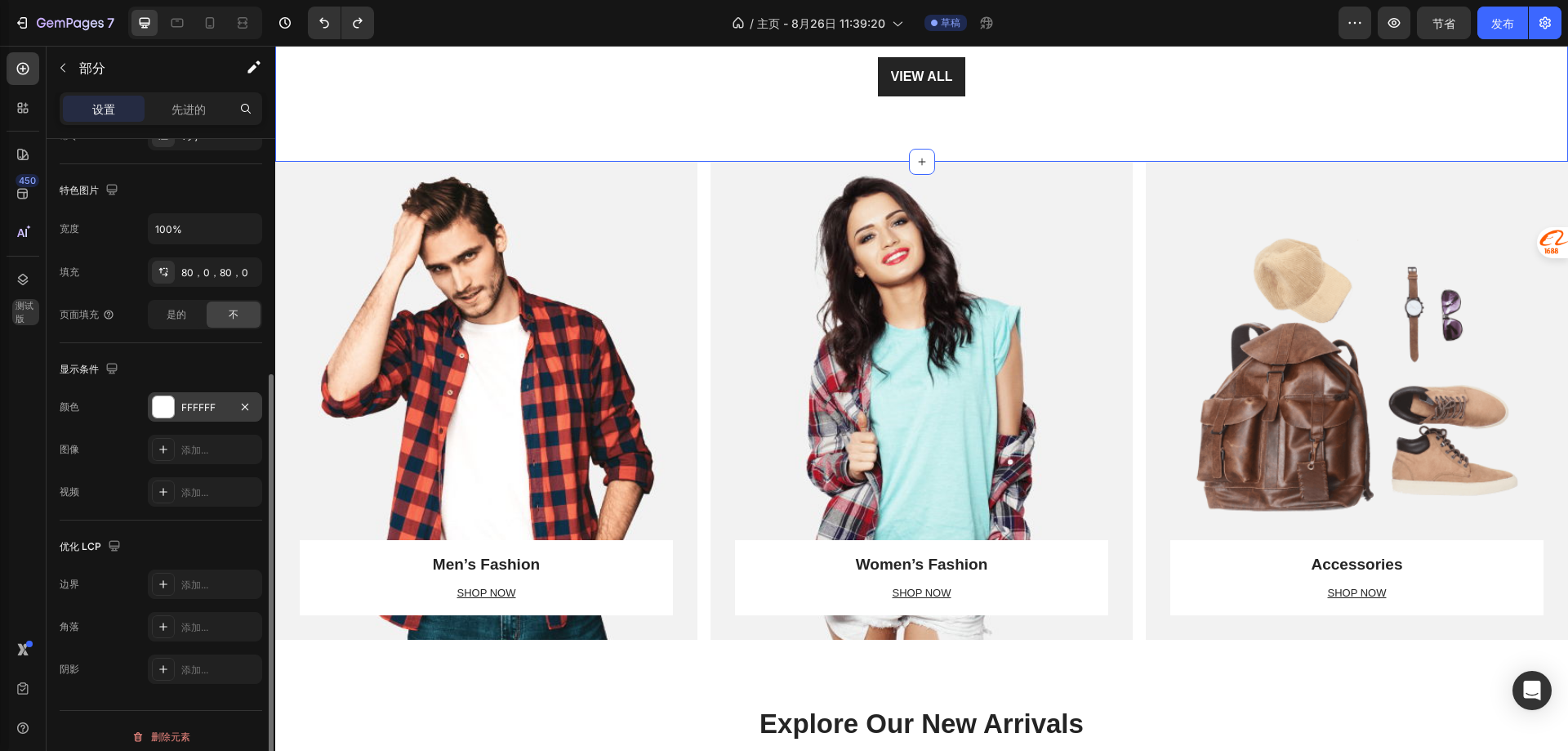
scroll to position [338, 0]
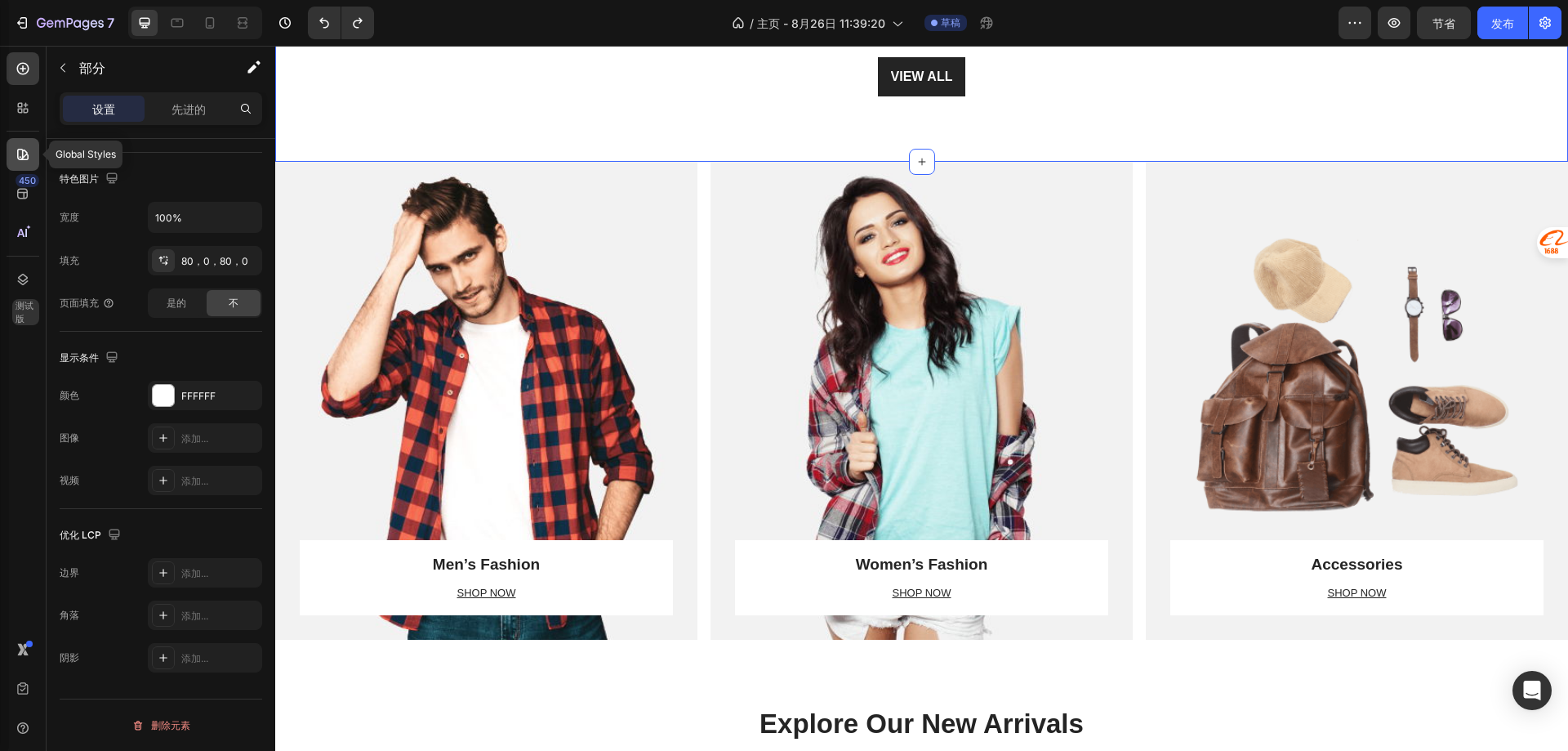
click at [22, 155] on icon at bounding box center [23, 155] width 11 height 11
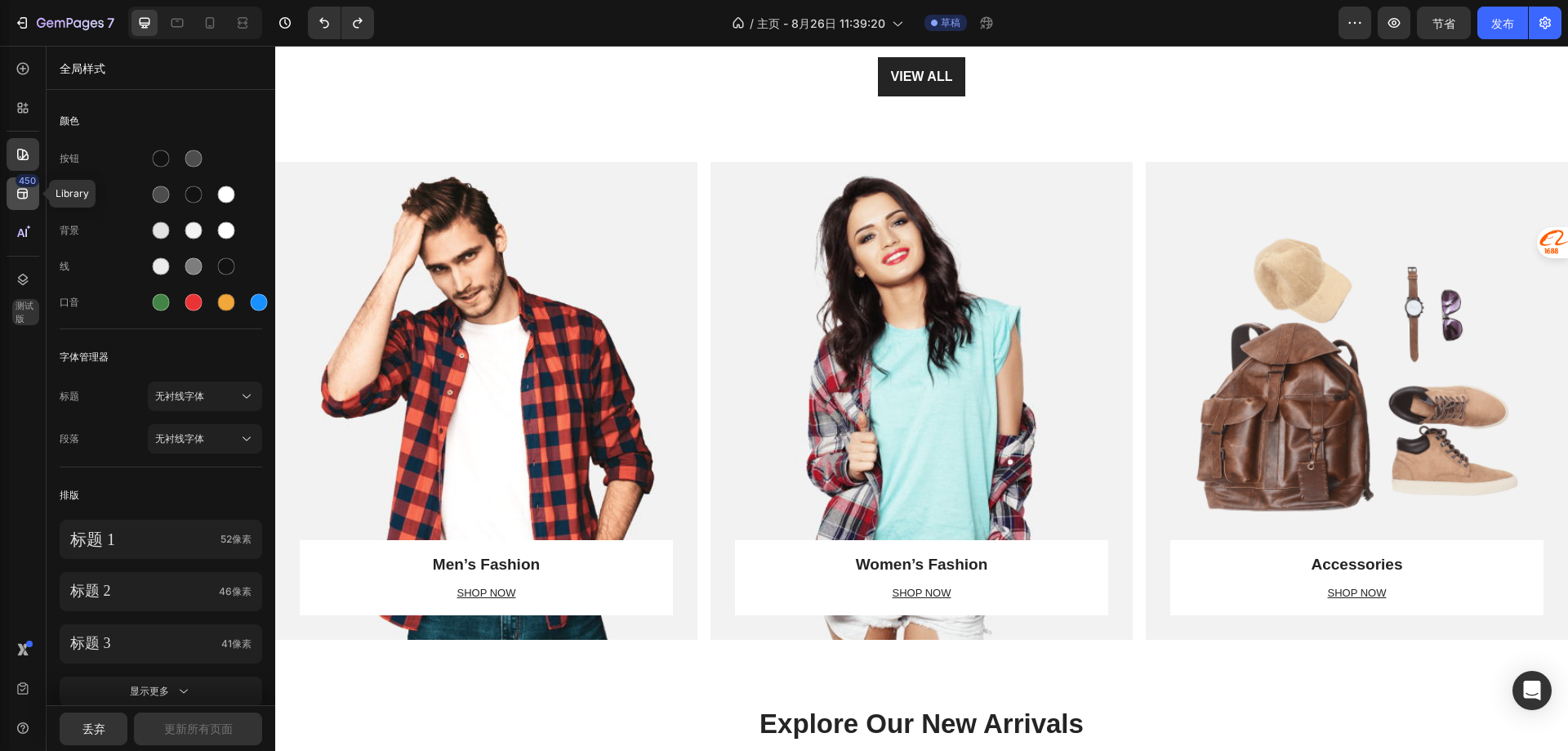
click at [14, 191] on icon at bounding box center [22, 193] width 16 height 16
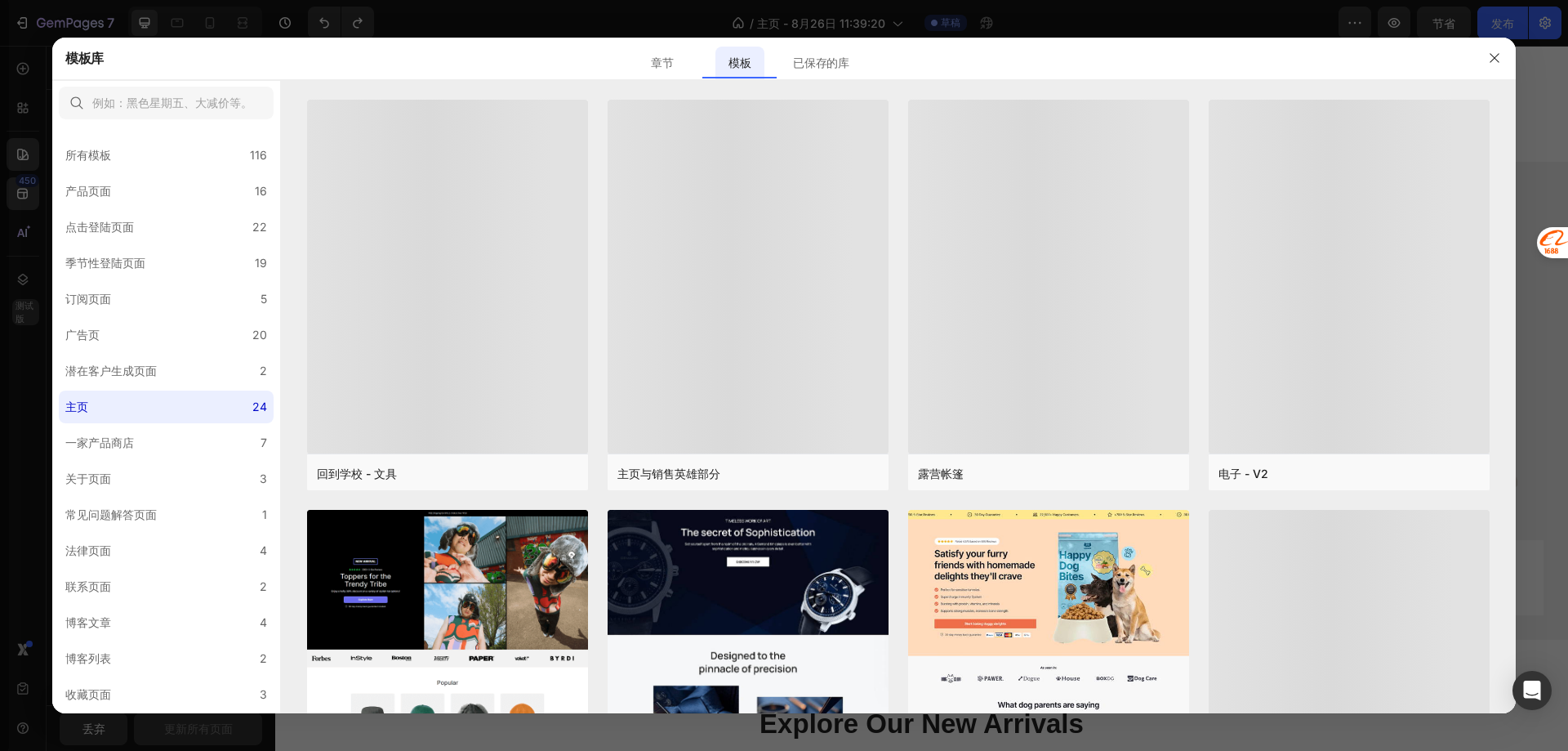
click at [14, 193] on div at bounding box center [784, 376] width 1568 height 751
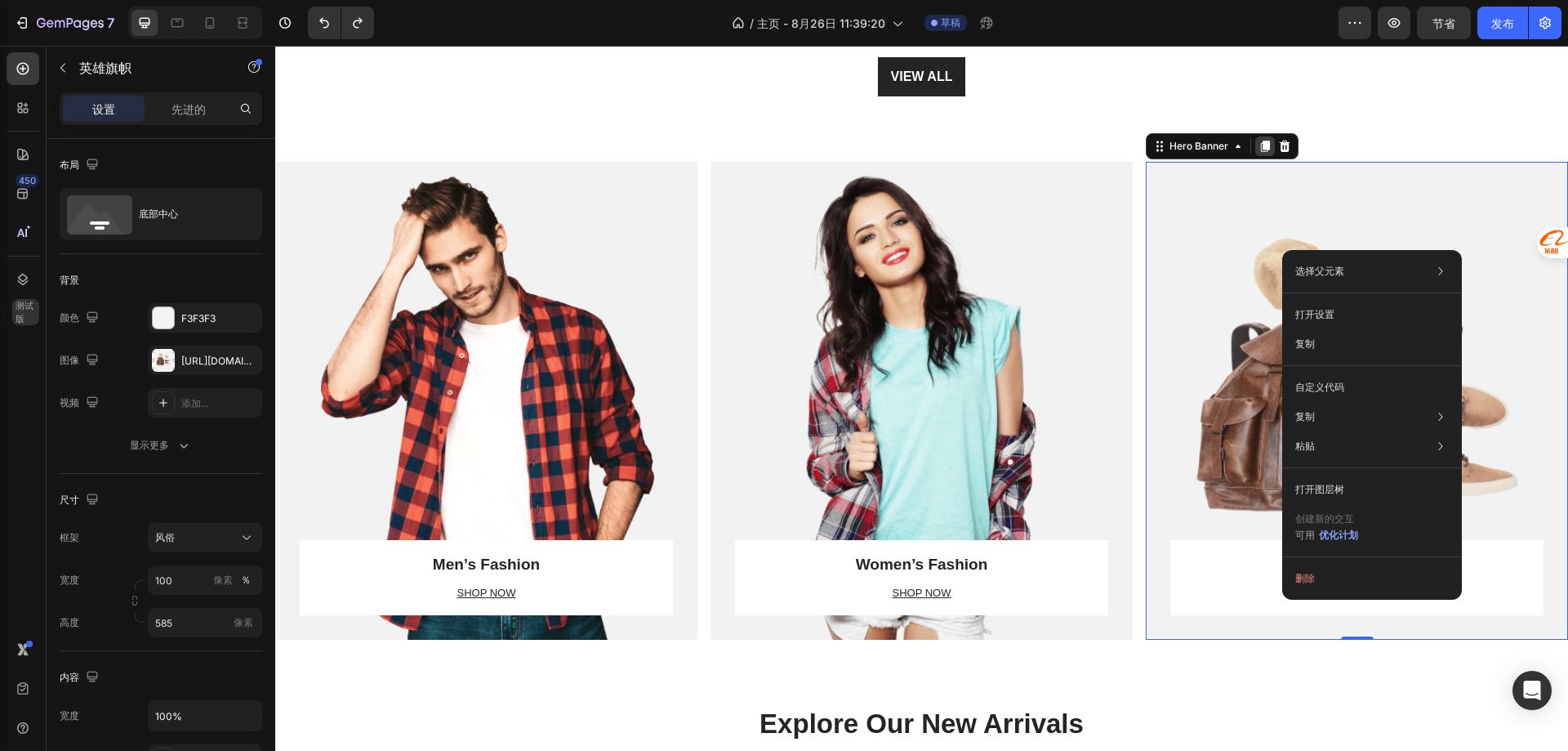
click at [1261, 143] on icon at bounding box center [1264, 146] width 9 height 11
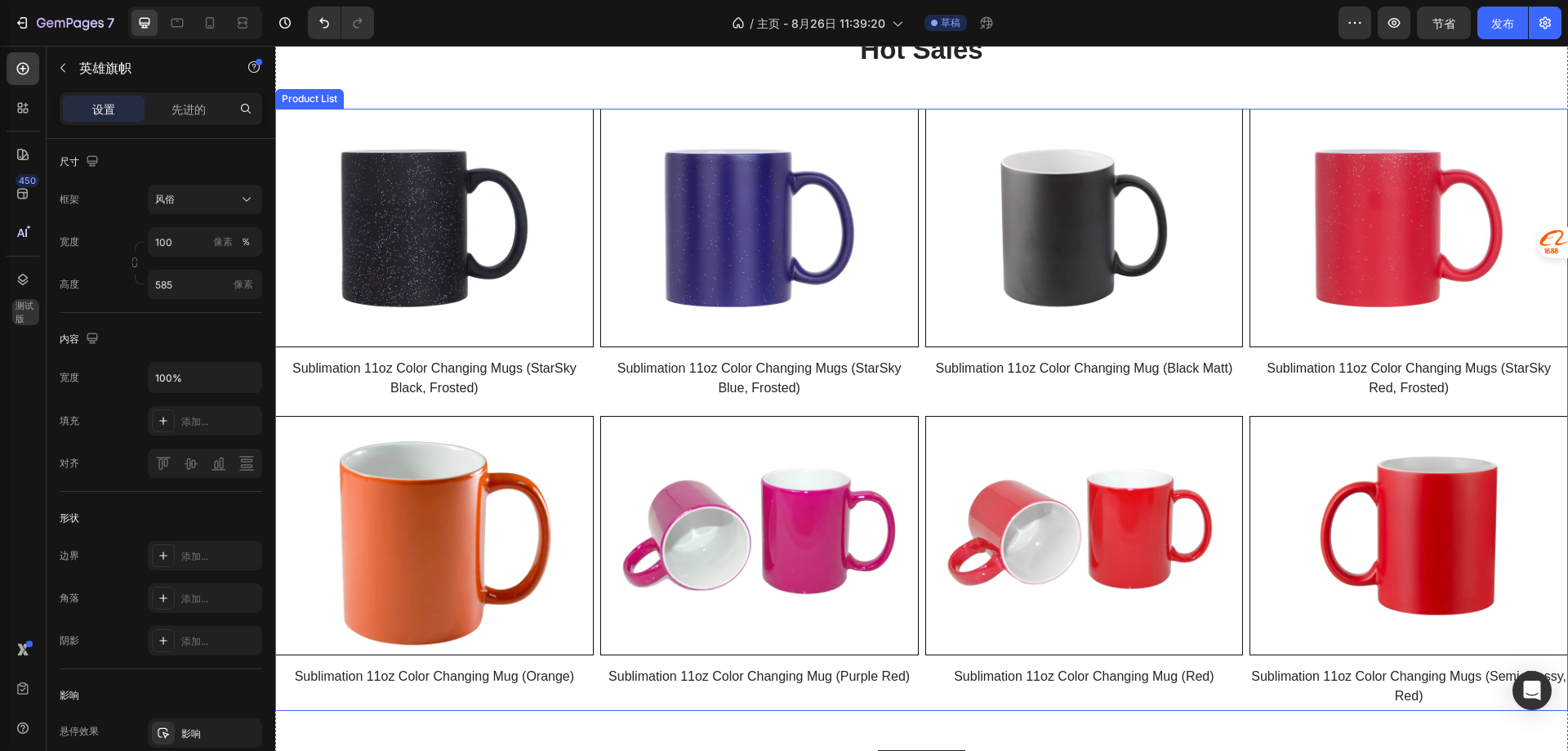
scroll to position [1525, 0]
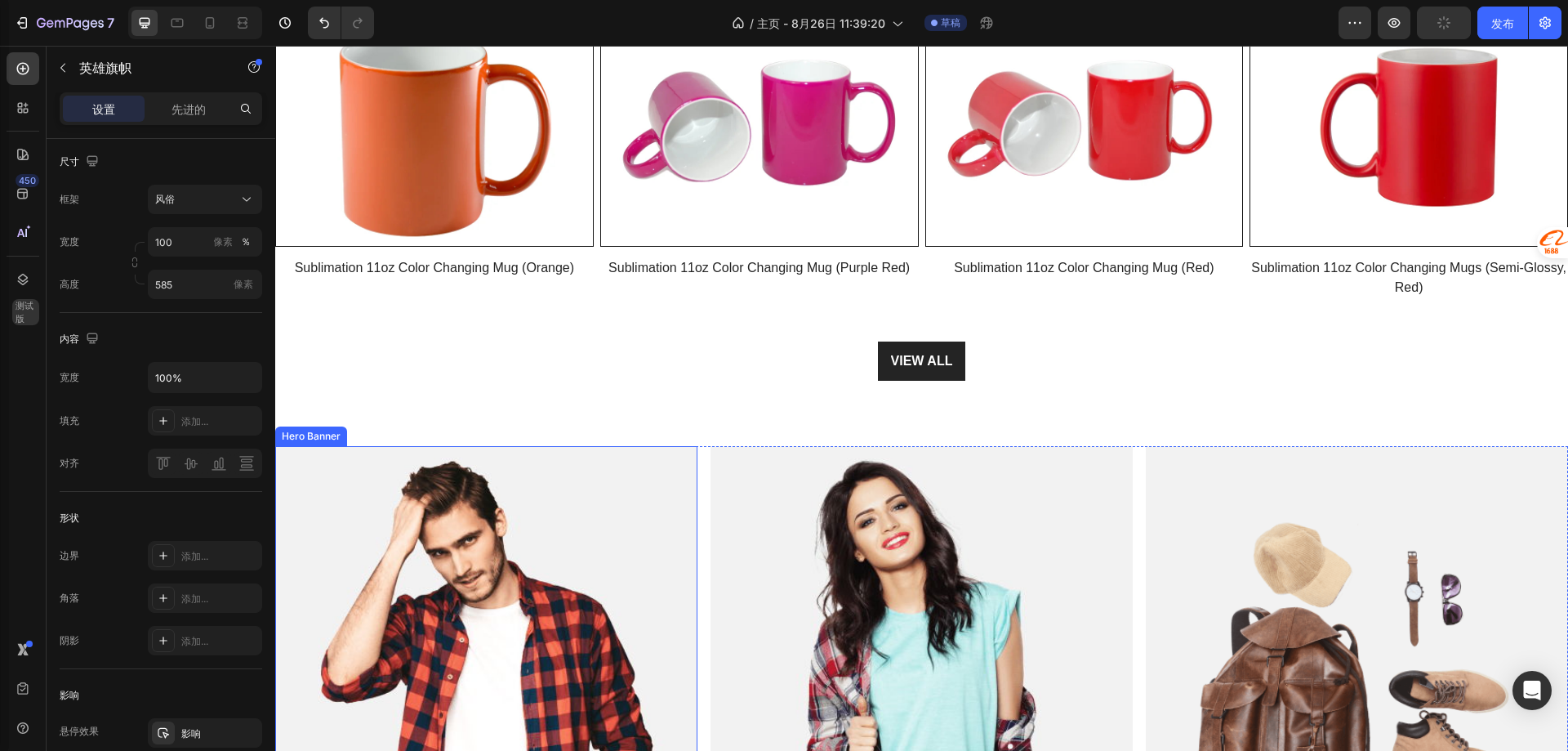
click at [564, 539] on div "Overlay" at bounding box center [486, 685] width 422 height 478
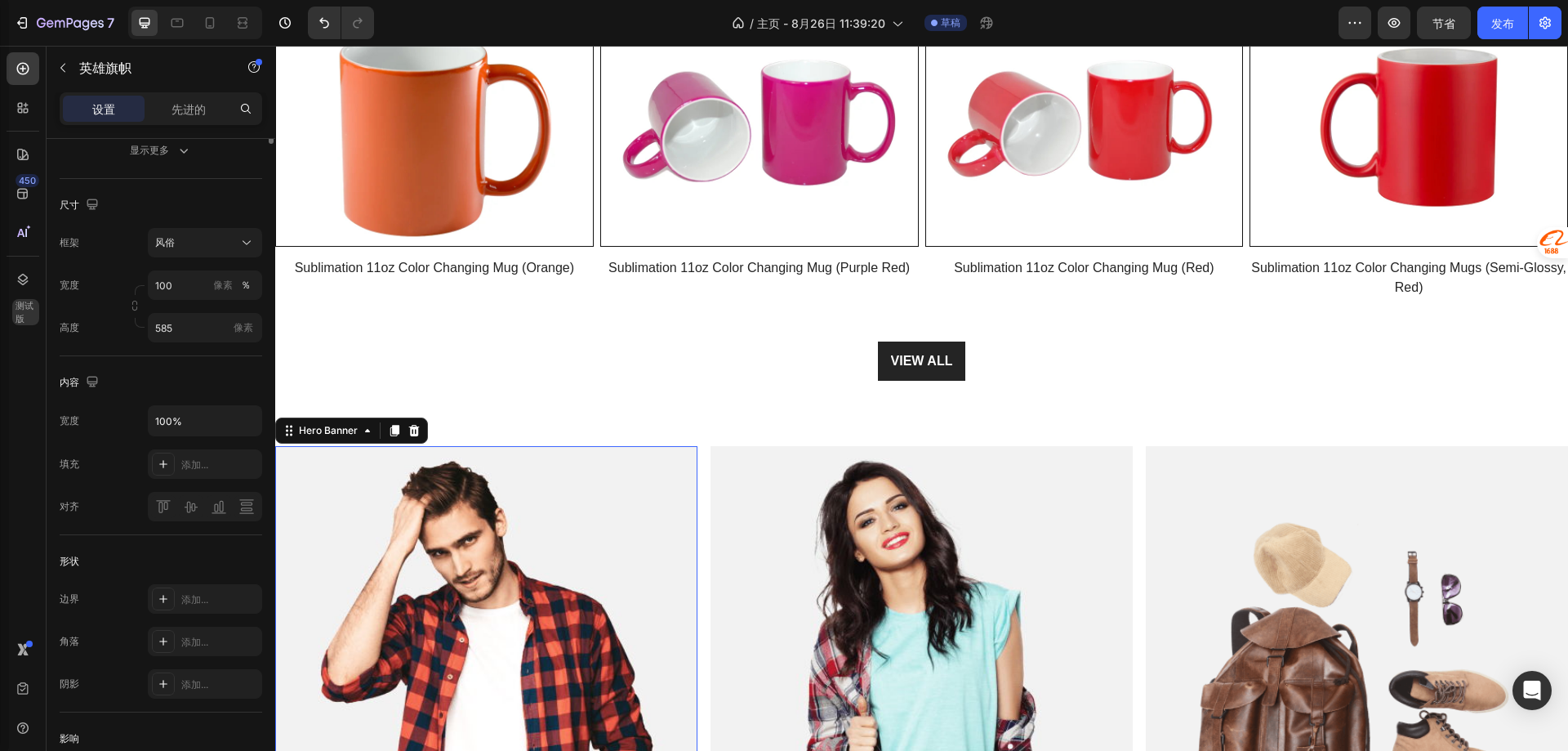
scroll to position [0, 0]
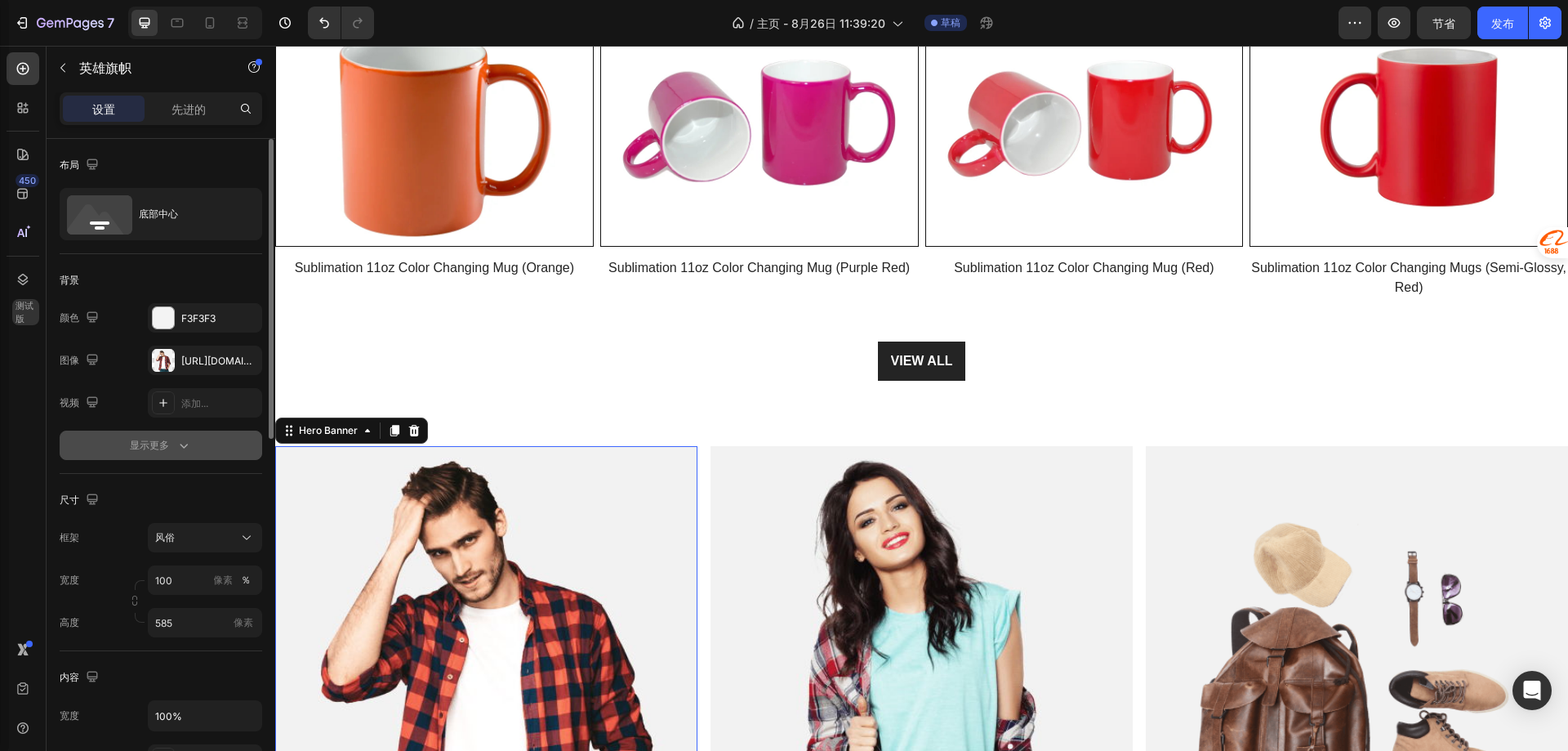
click at [166, 445] on font "显示更多" at bounding box center [149, 444] width 39 height 12
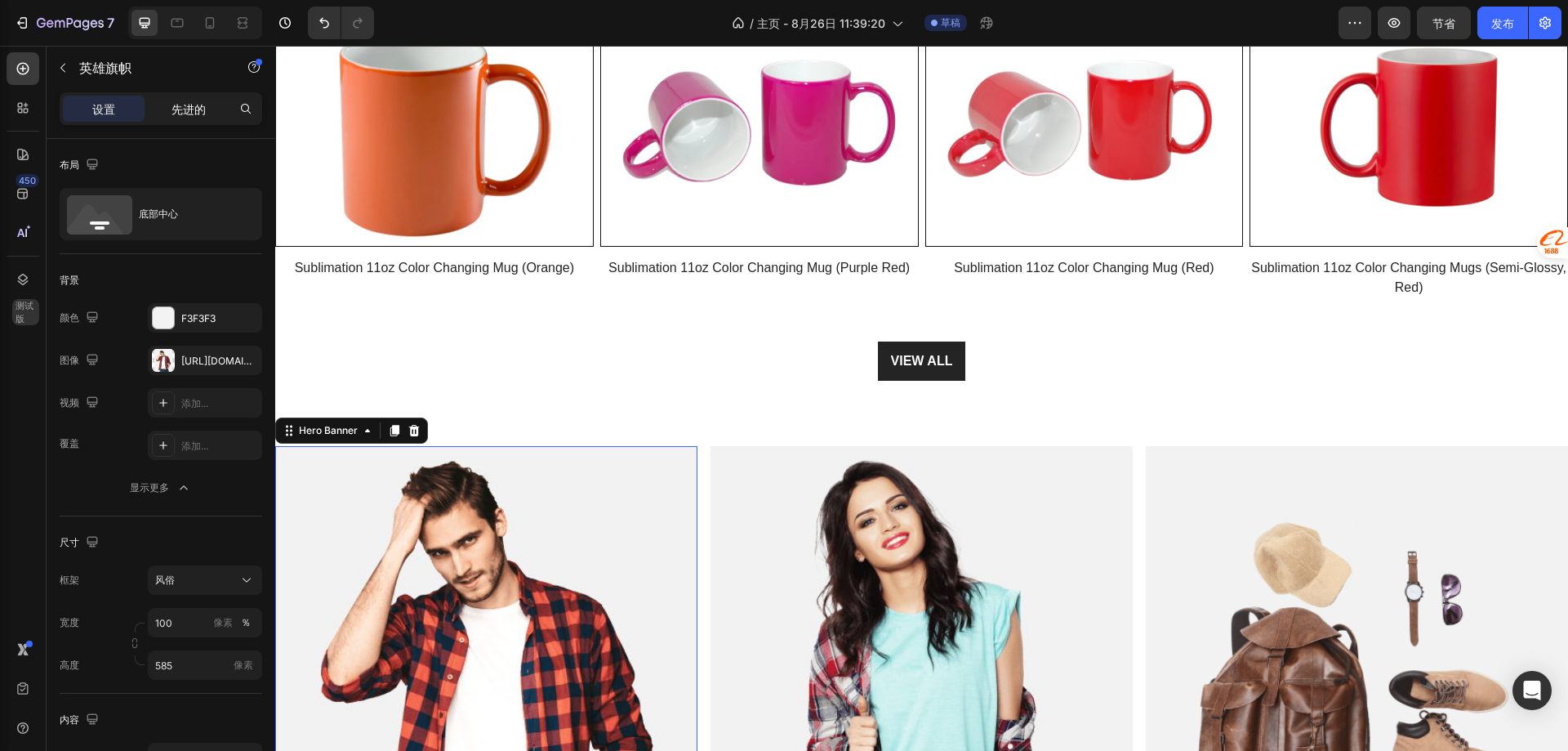
click at [160, 109] on div "先进的" at bounding box center [189, 108] width 82 height 26
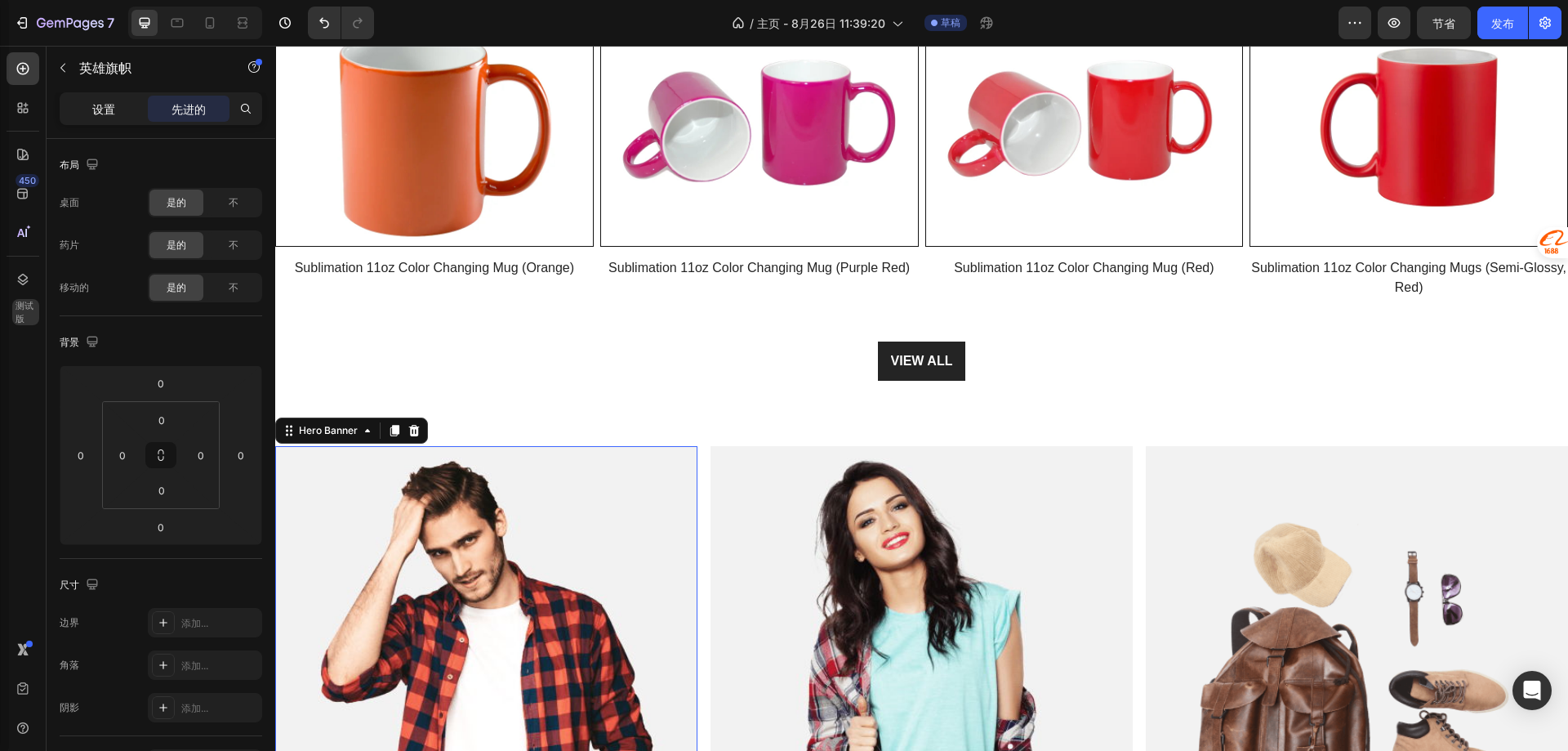
click at [112, 98] on div "设置" at bounding box center [104, 108] width 82 height 26
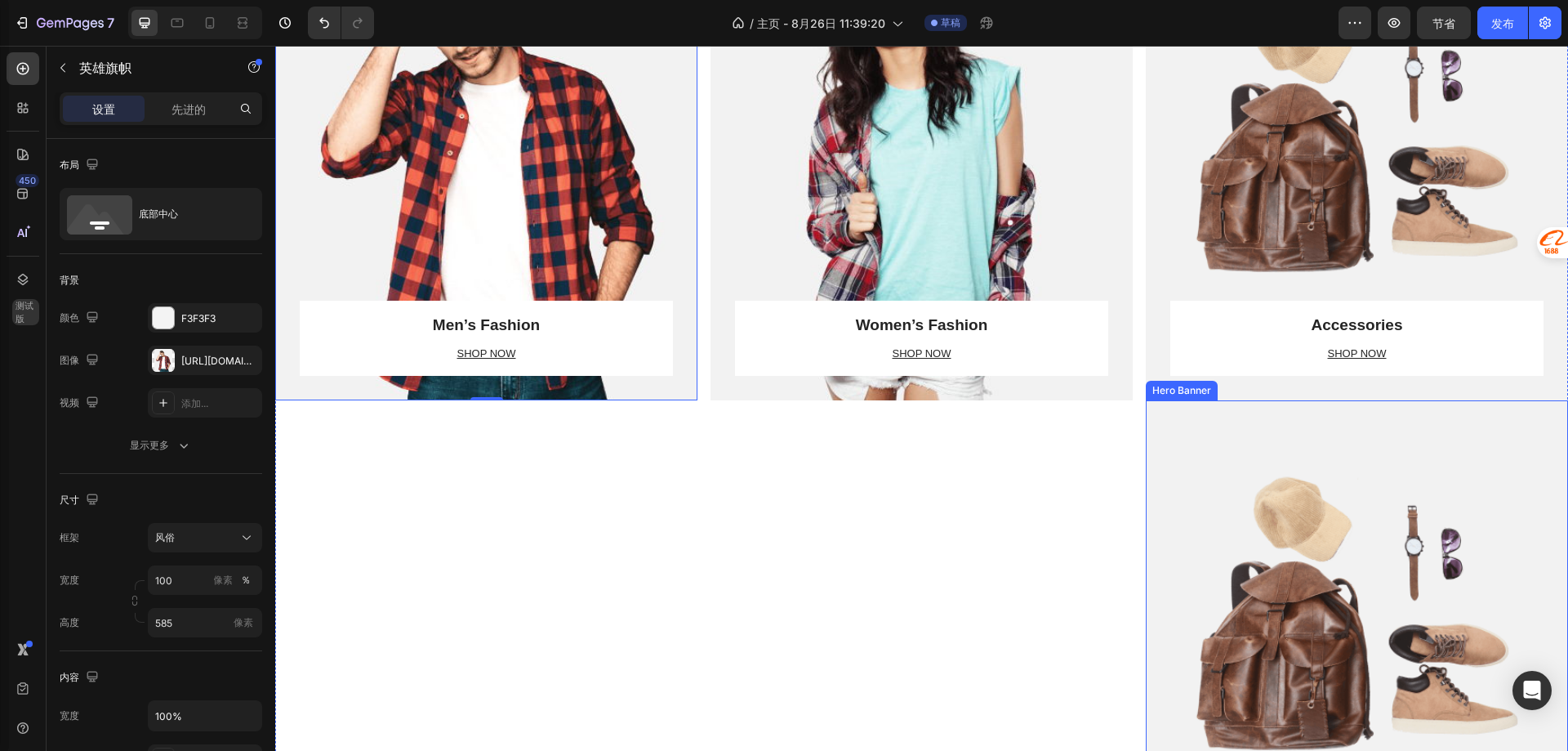
scroll to position [1688, 0]
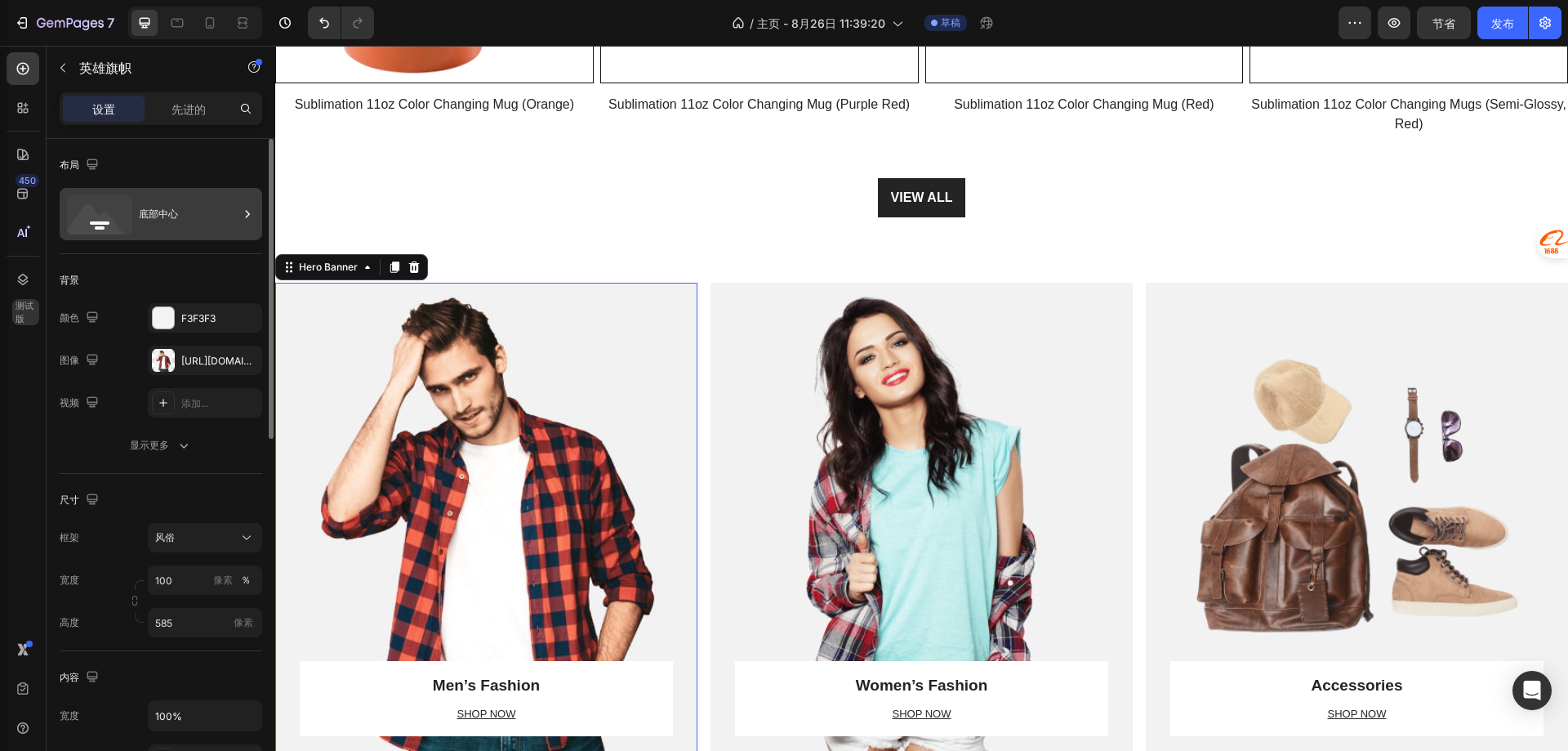
click at [189, 217] on div "底部中心" at bounding box center [188, 213] width 99 height 37
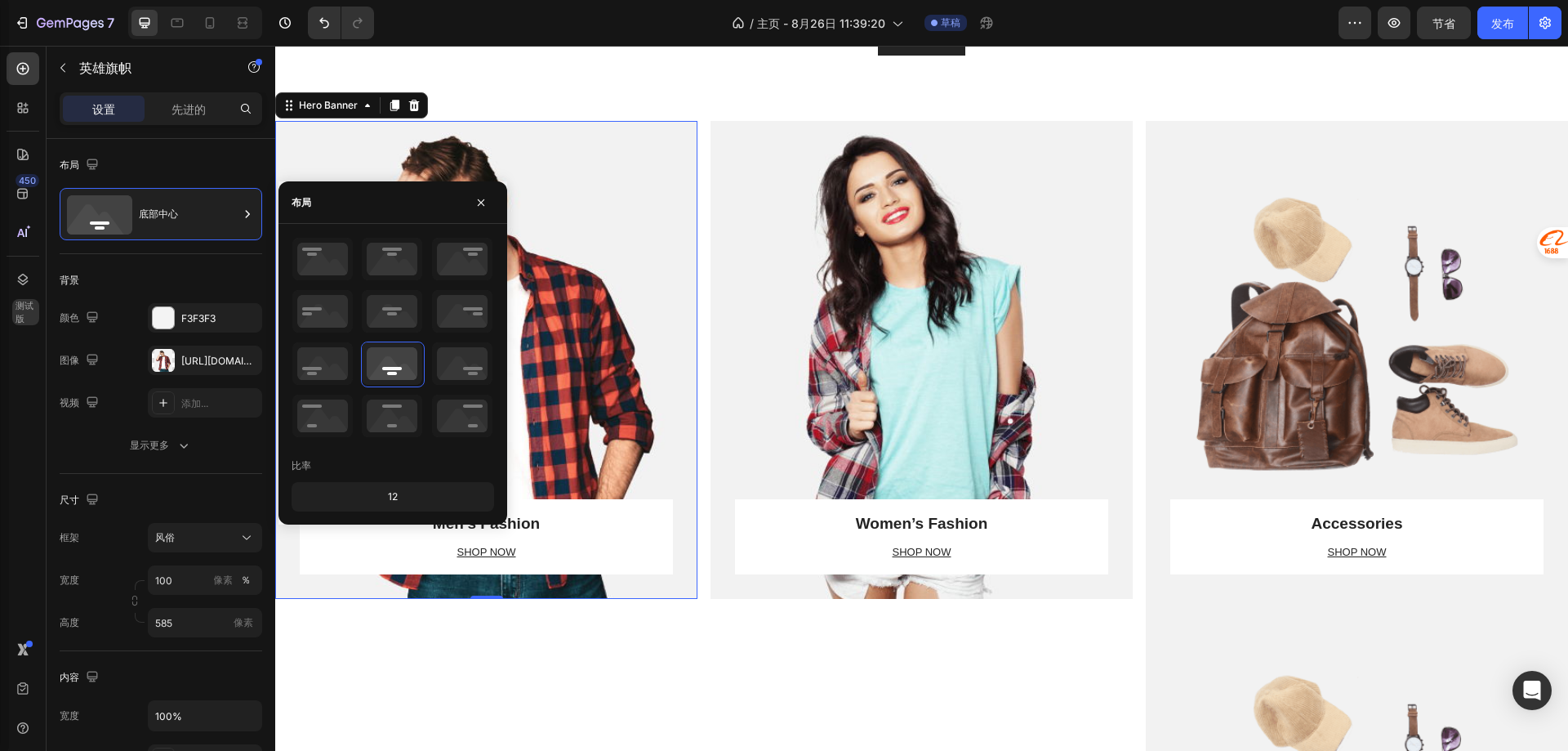
scroll to position [1852, 0]
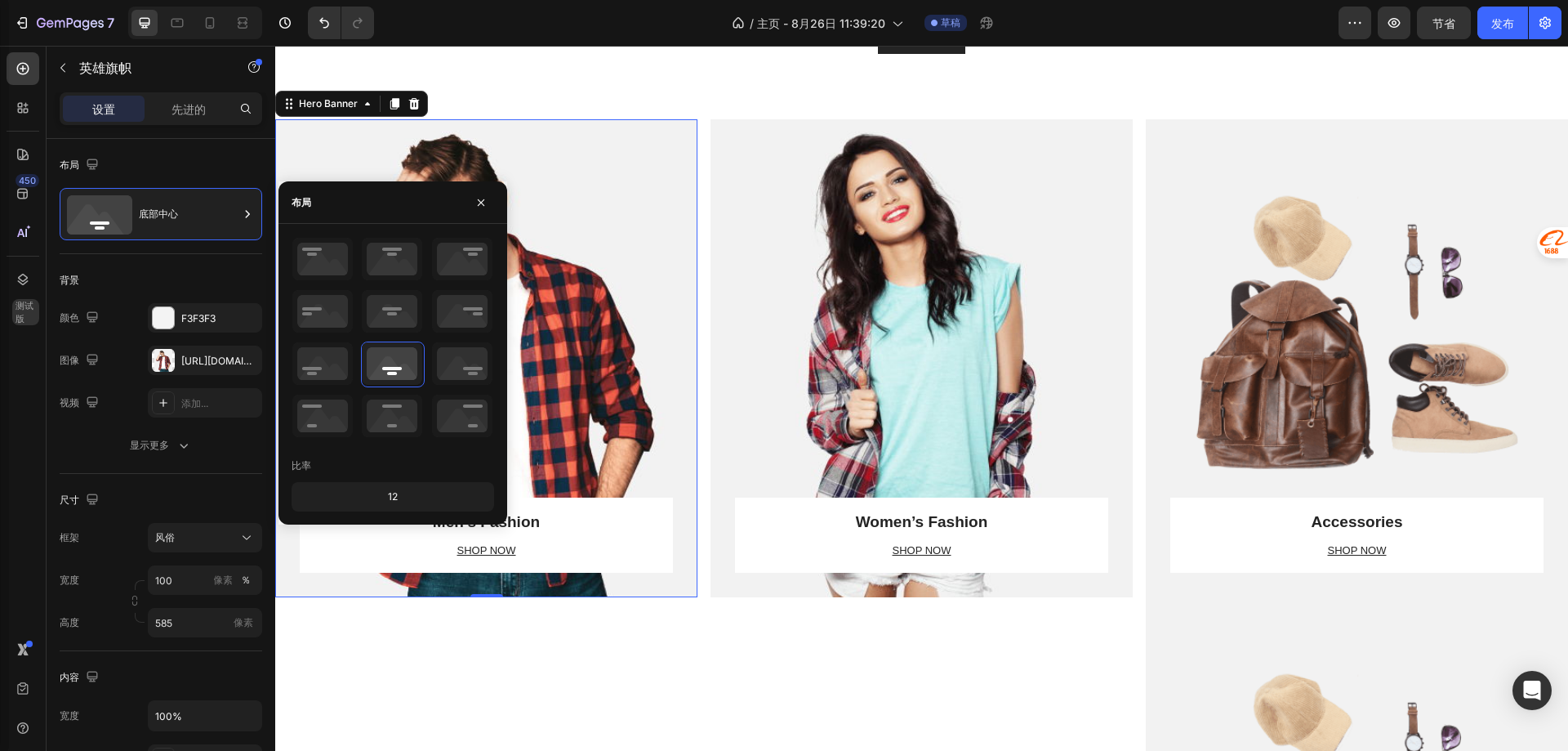
click at [387, 501] on div "12" at bounding box center [392, 497] width 196 height 23
click at [392, 495] on font "12" at bounding box center [392, 496] width 10 height 12
click at [145, 445] on font "显示更多" at bounding box center [149, 444] width 39 height 12
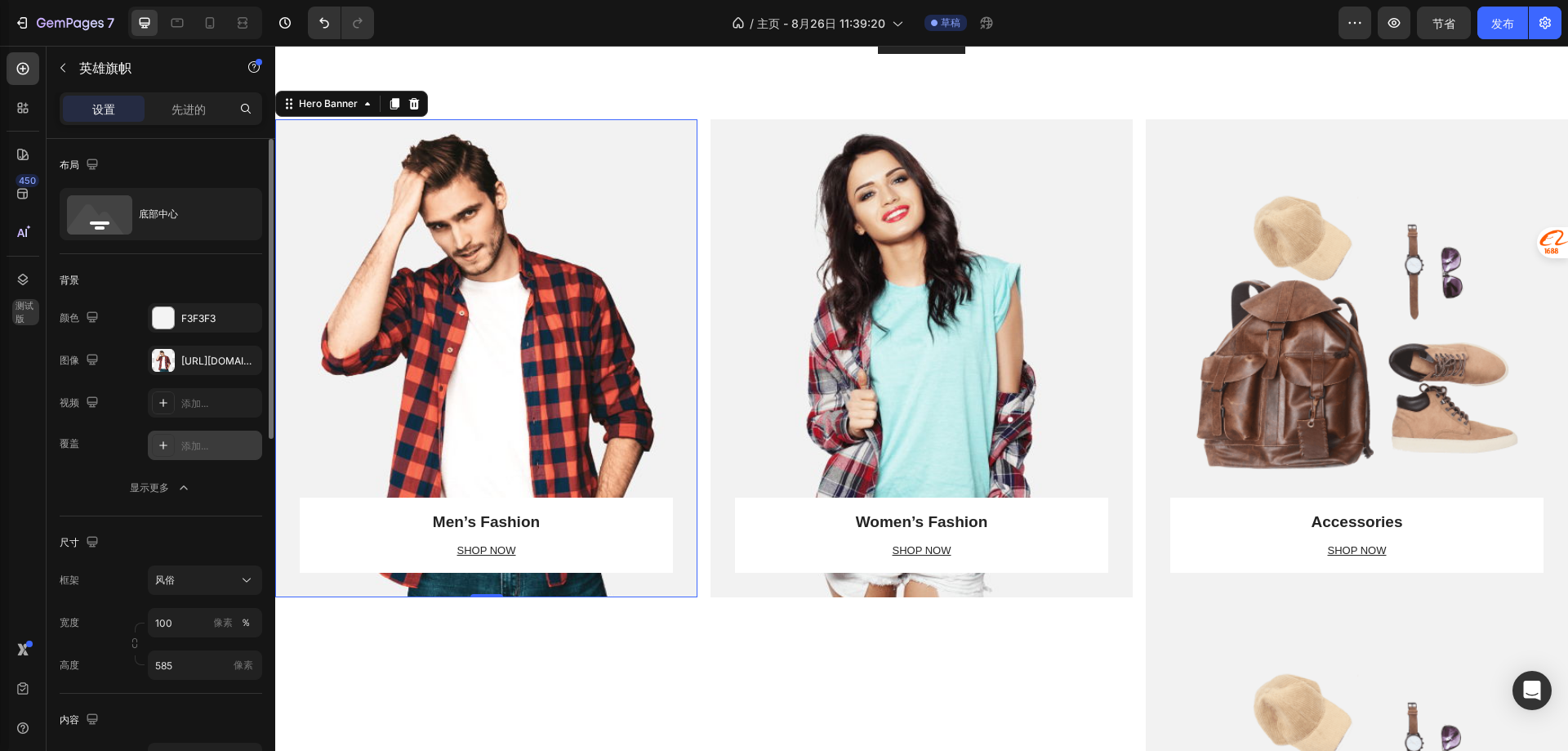
click at [191, 449] on font "添加..." at bounding box center [195, 445] width 27 height 12
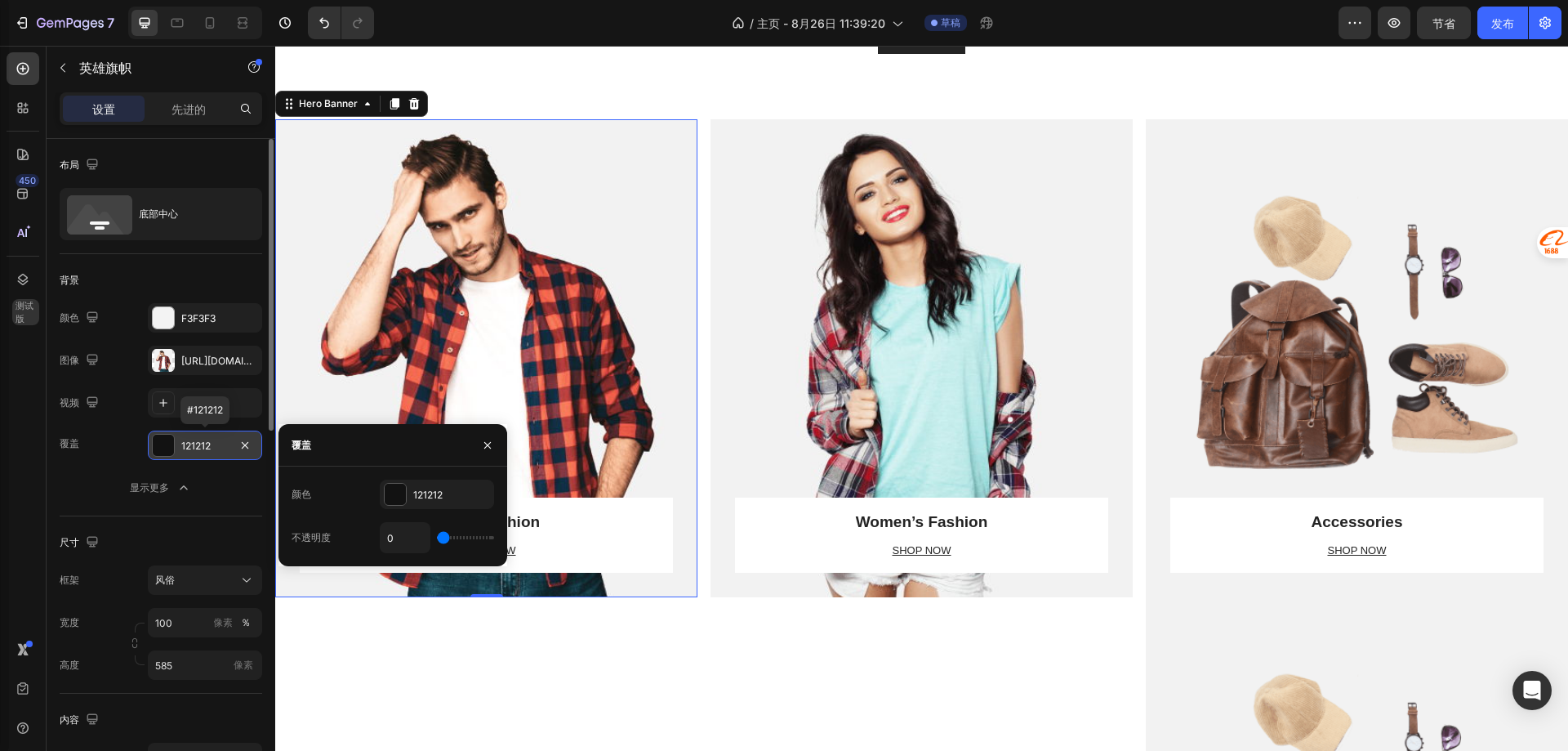
click at [191, 449] on font "121212" at bounding box center [196, 445] width 30 height 12
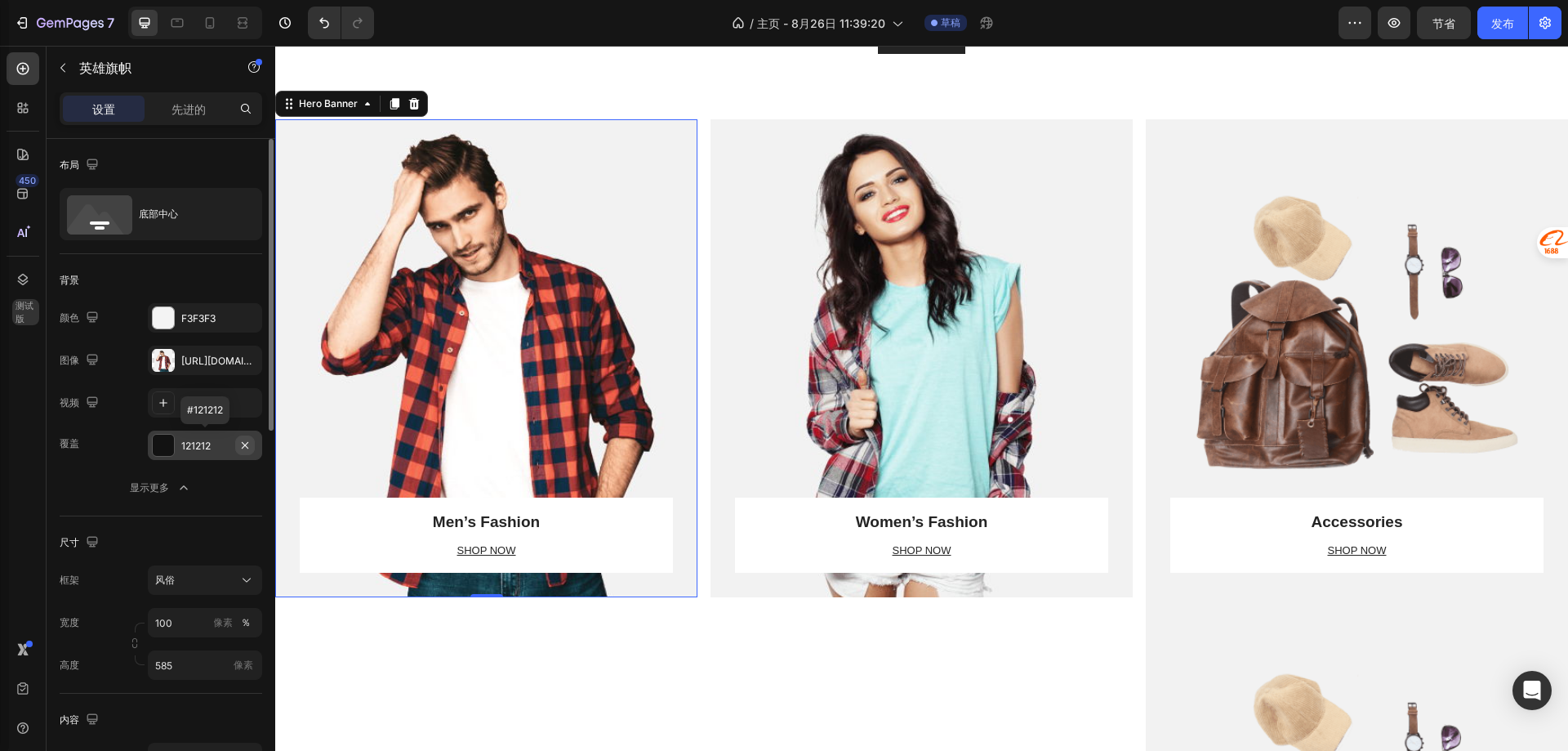
click at [248, 441] on icon "button" at bounding box center [245, 445] width 13 height 13
click at [213, 483] on button "显示更多" at bounding box center [160, 487] width 202 height 30
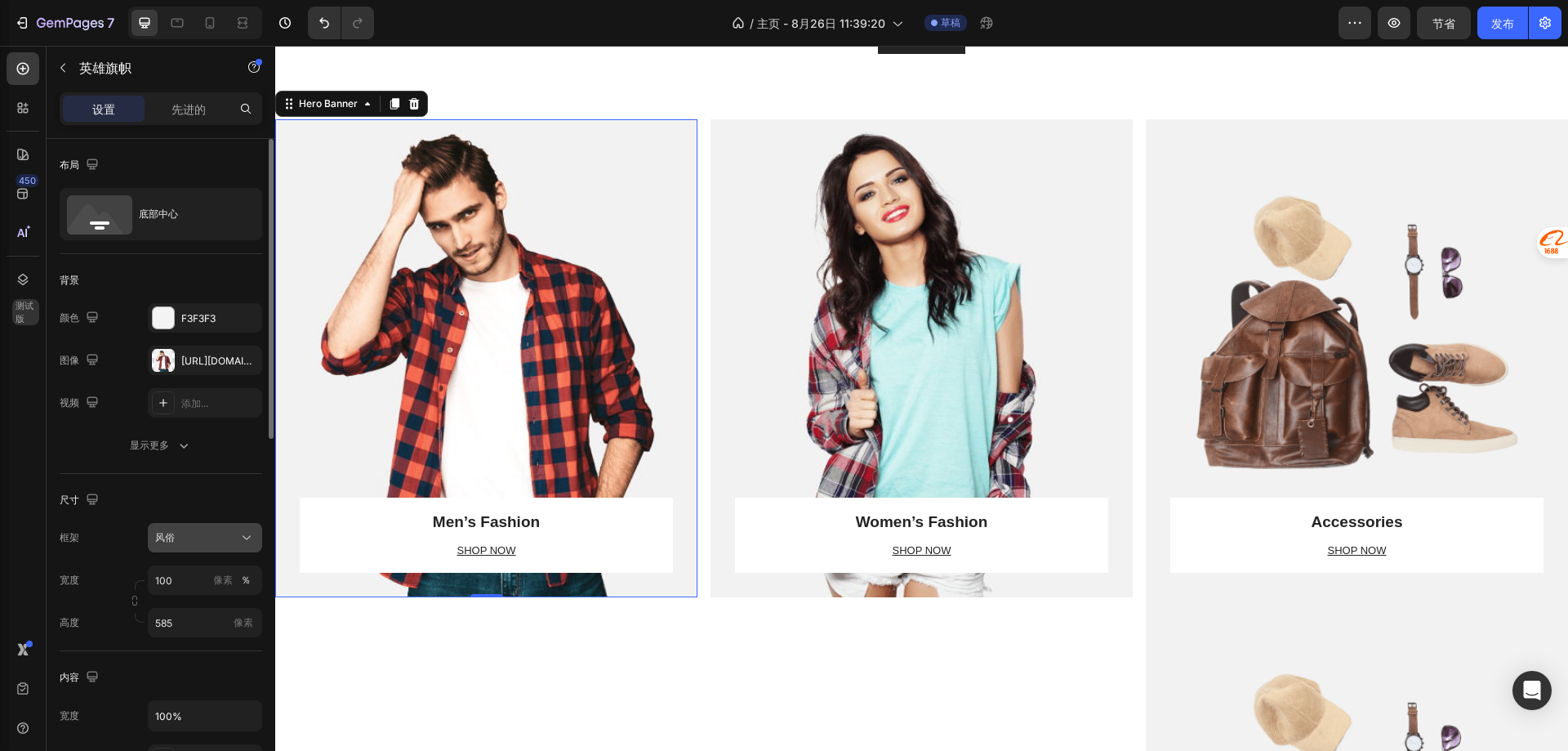
click at [240, 535] on icon at bounding box center [246, 537] width 16 height 16
click at [195, 575] on font "作为横幅来源" at bounding box center [184, 576] width 59 height 12
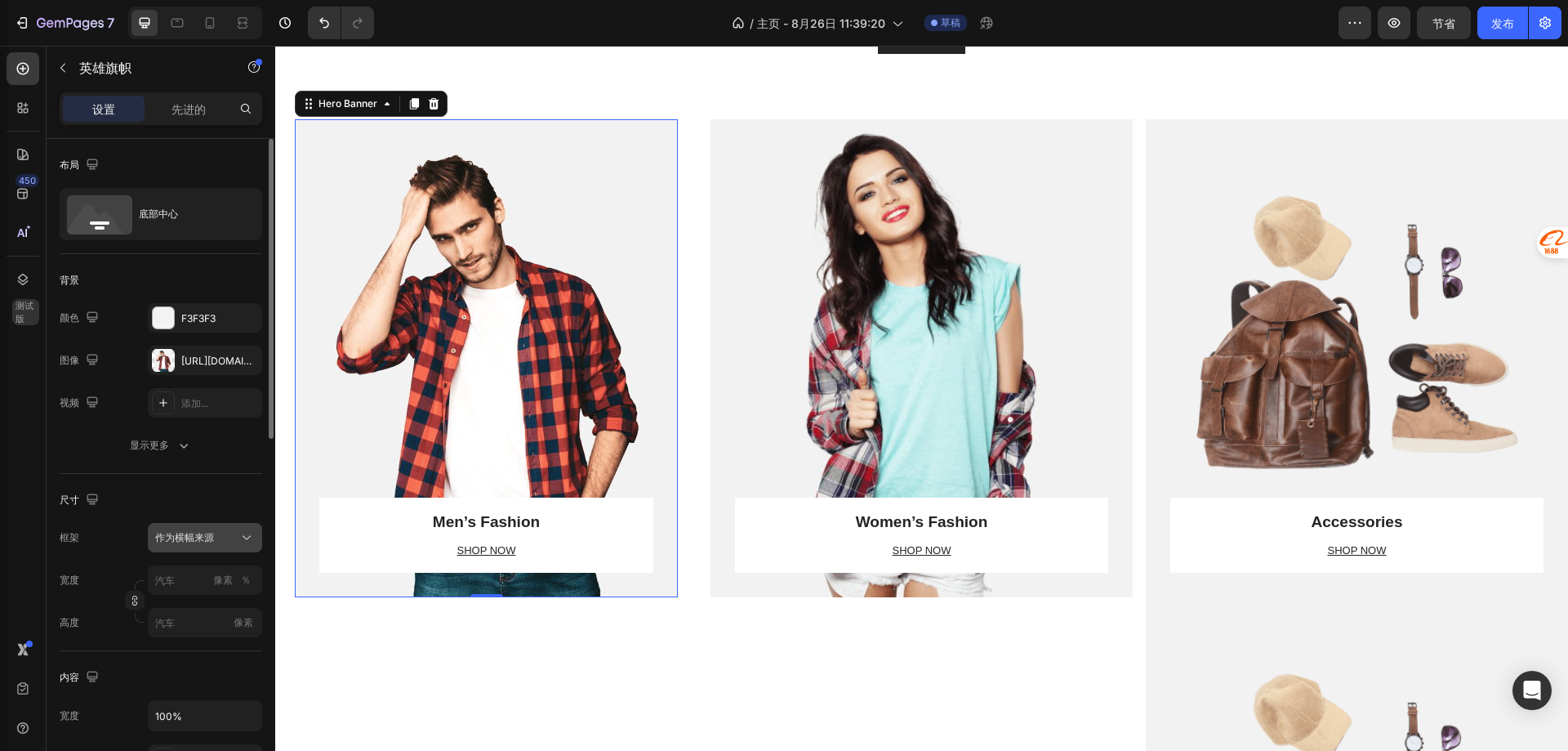
click at [245, 531] on icon at bounding box center [246, 537] width 16 height 16
click at [183, 607] on div "风俗" at bounding box center [201, 606] width 95 height 14
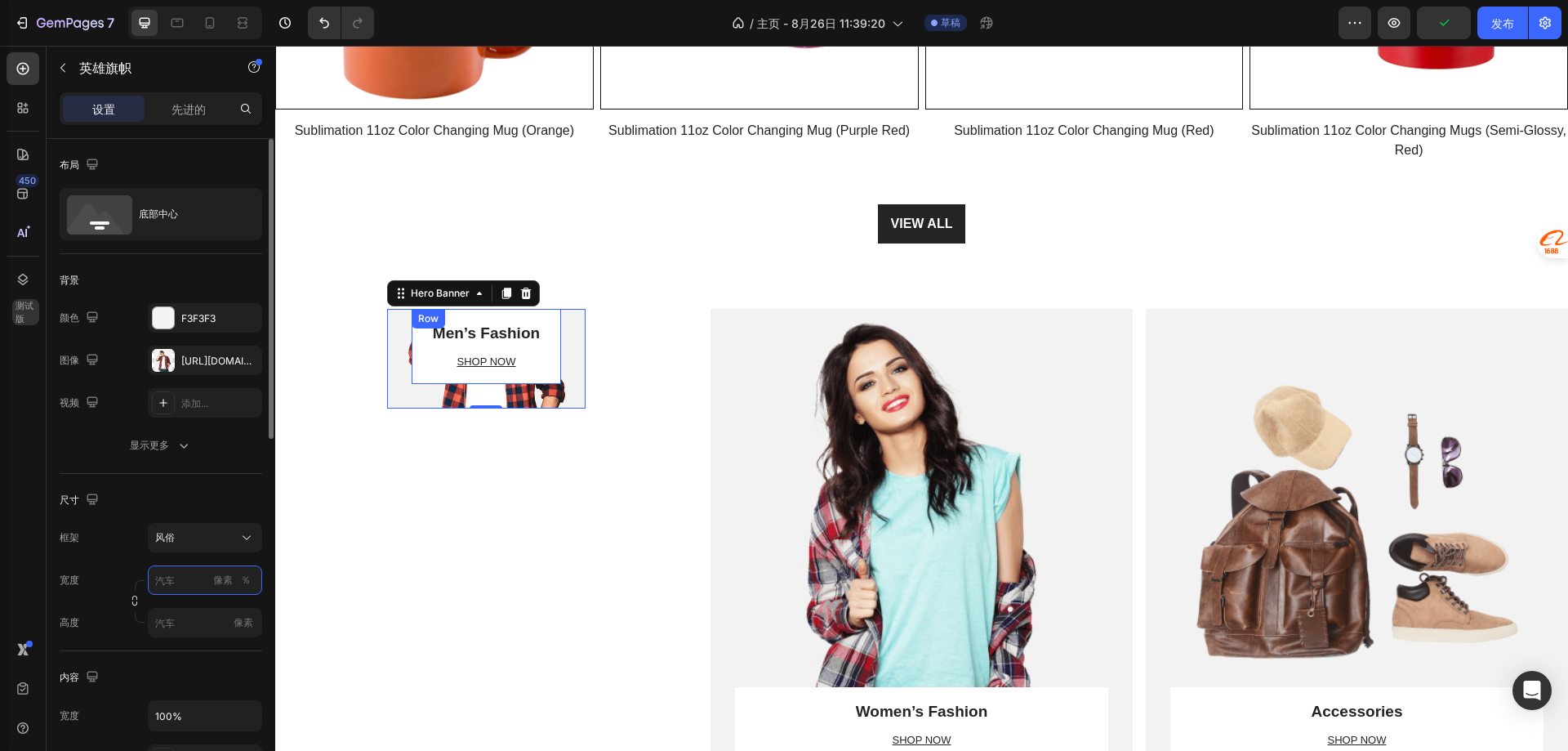
scroll to position [1606, 0]
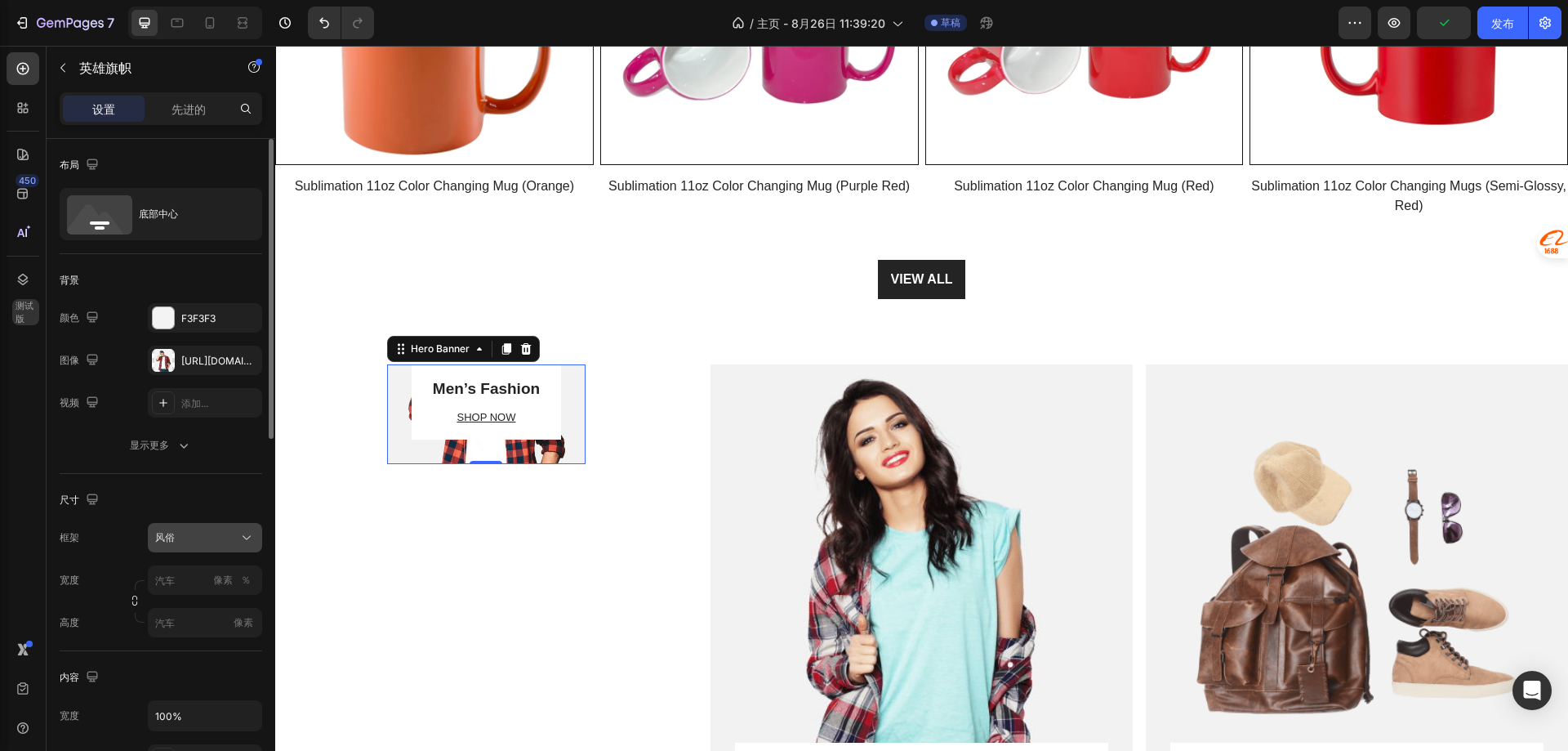
click at [220, 534] on div "风俗" at bounding box center [195, 537] width 80 height 14
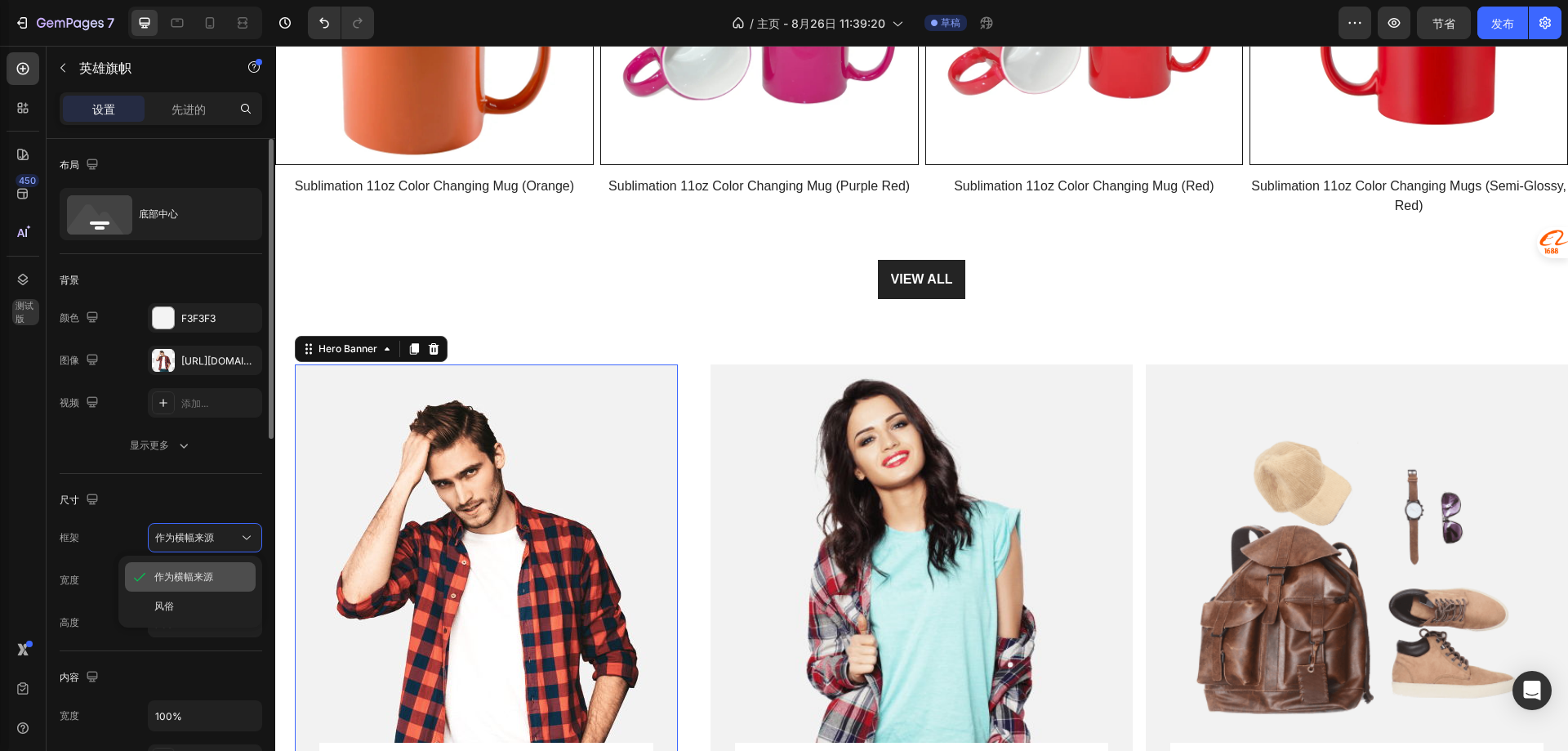
click at [212, 577] on font "作为横幅来源" at bounding box center [184, 576] width 59 height 12
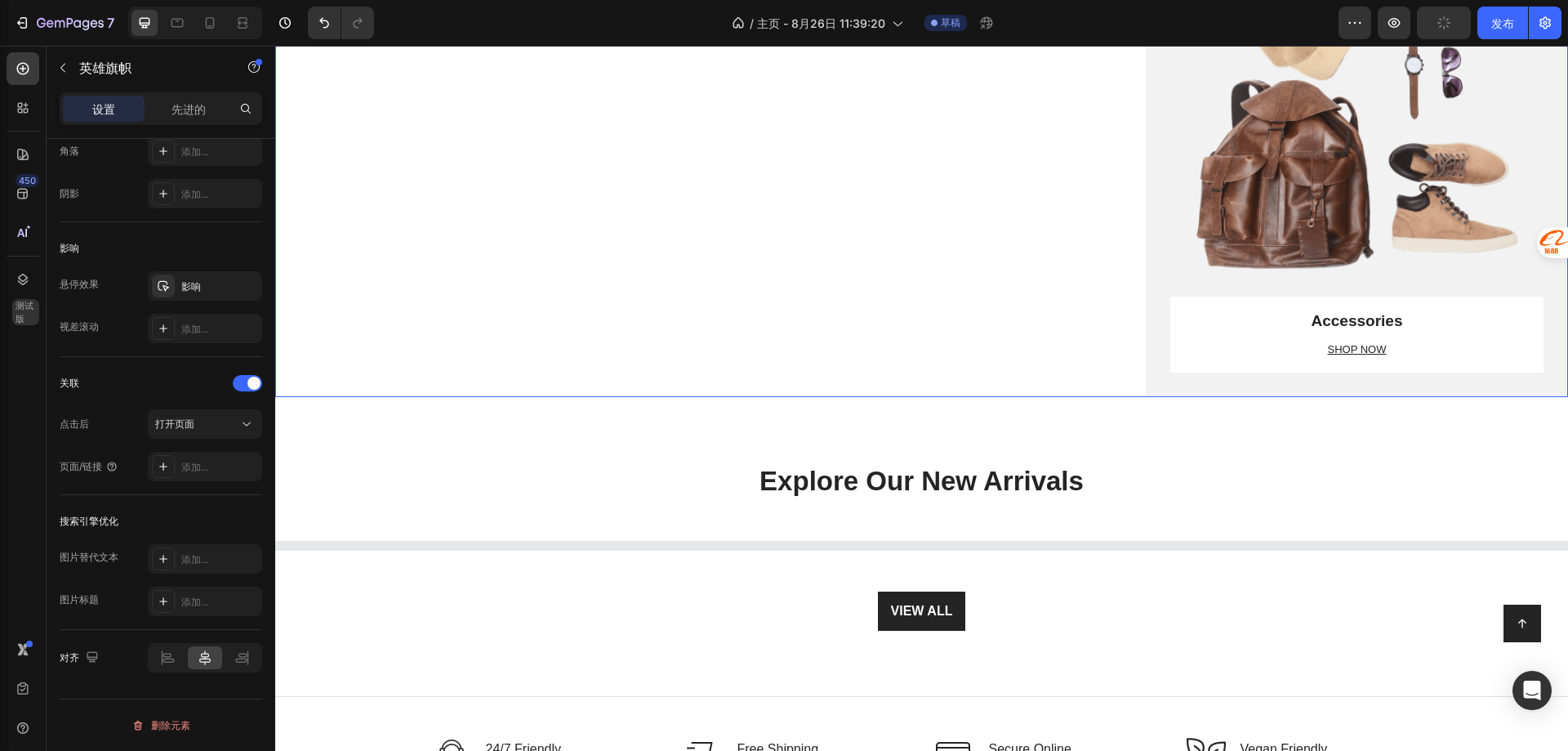
scroll to position [2751, 0]
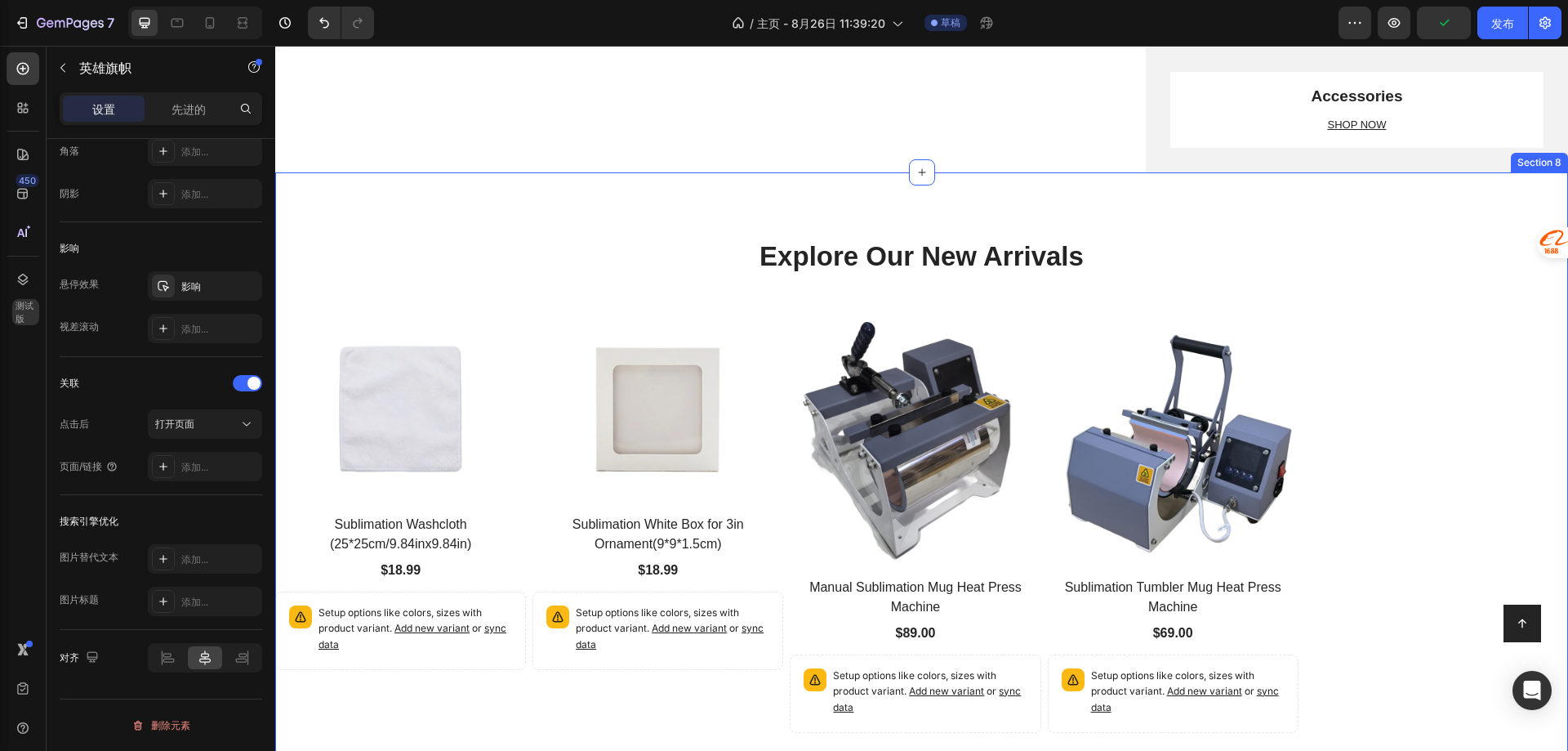
click at [406, 279] on div "Explore Our New Arrivals Heading Row Product Images Sublimation Washcloth (25*2…" at bounding box center [922, 525] width 1293 height 573
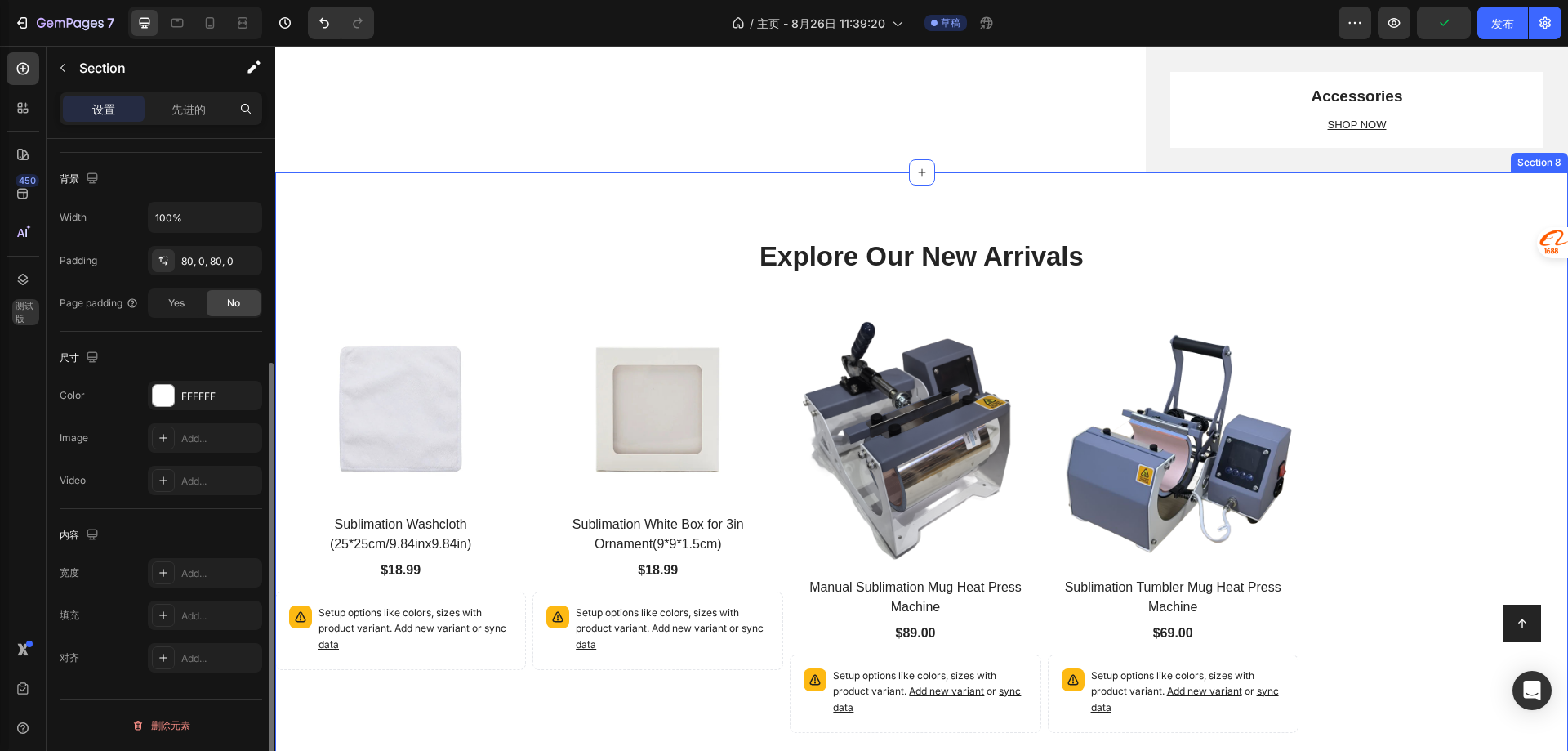
scroll to position [0, 0]
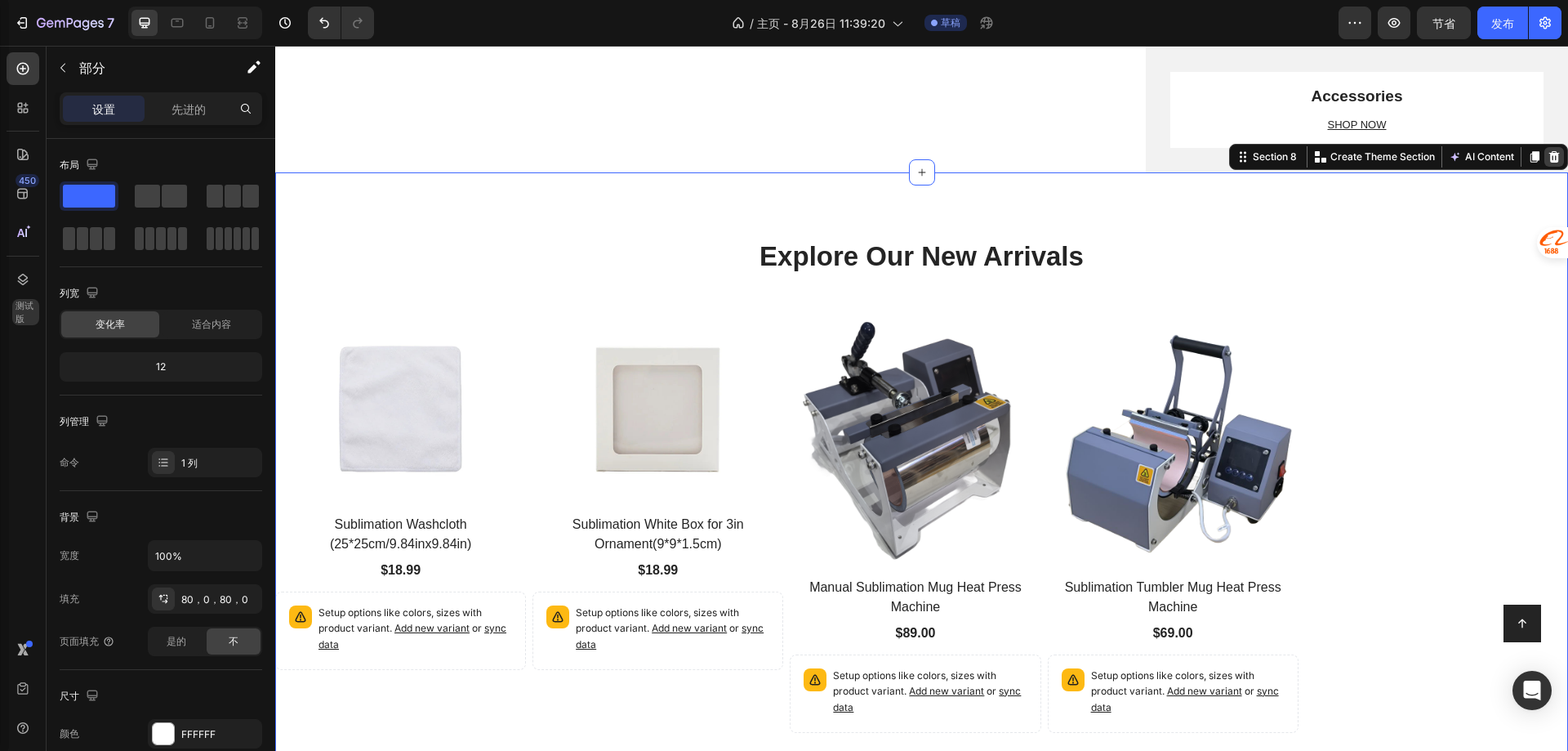
click at [1548, 156] on icon at bounding box center [1555, 157] width 13 height 13
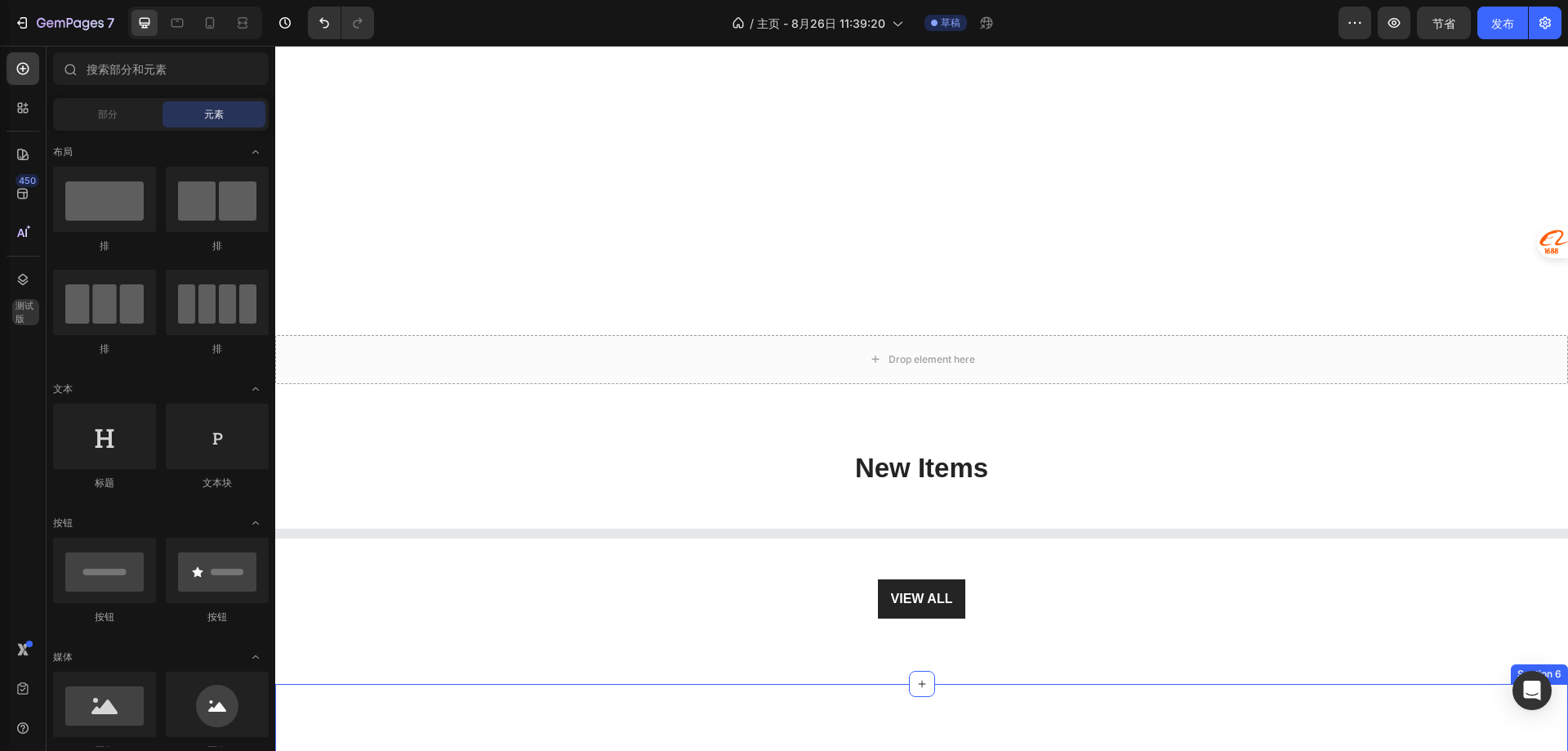
scroll to position [381, 0]
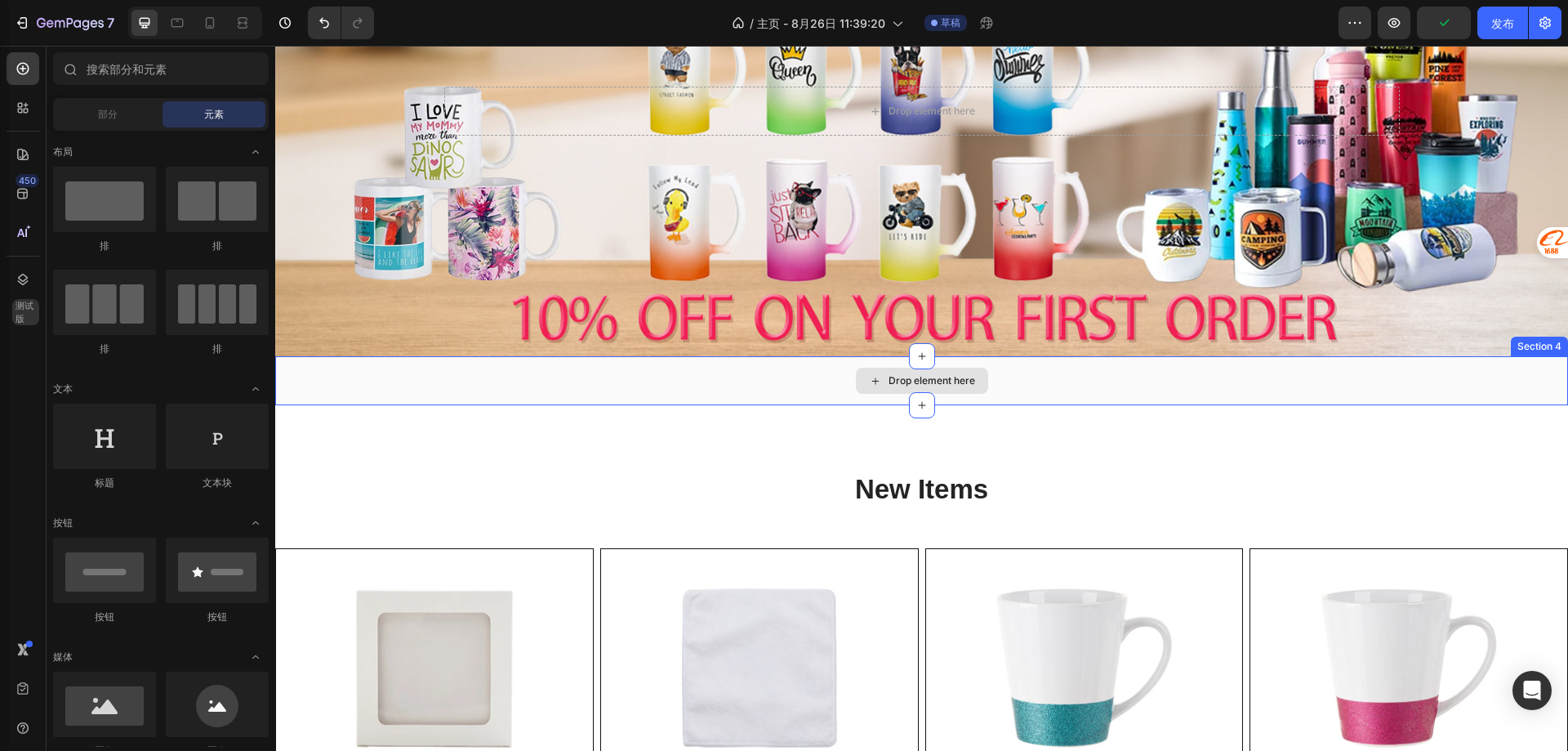
click at [870, 384] on div "Drop element here" at bounding box center [922, 380] width 133 height 26
click at [876, 368] on div "Drop element here" at bounding box center [922, 380] width 133 height 26
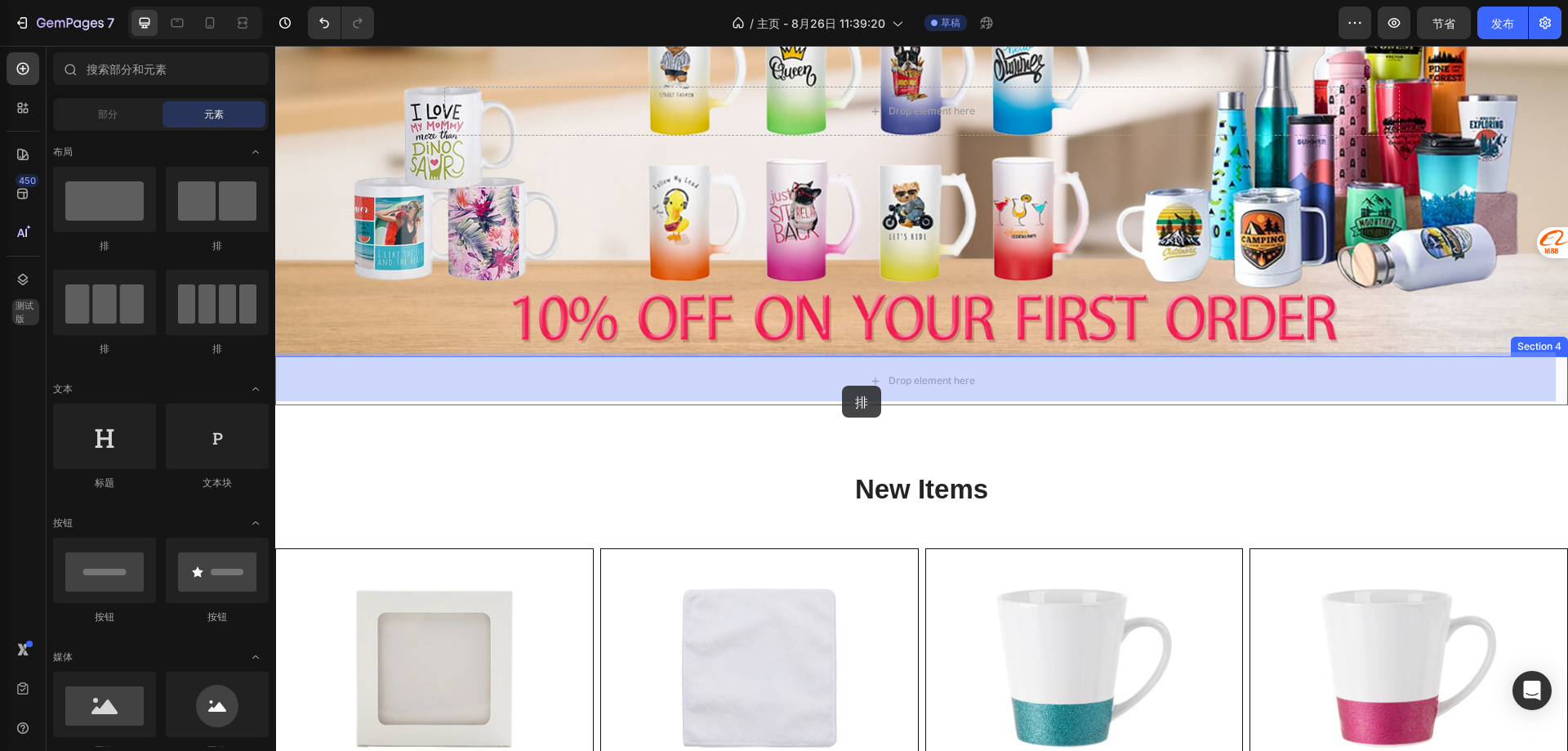
drag, startPoint x: 518, startPoint y: 353, endPoint x: 842, endPoint y: 386, distance: 325.7
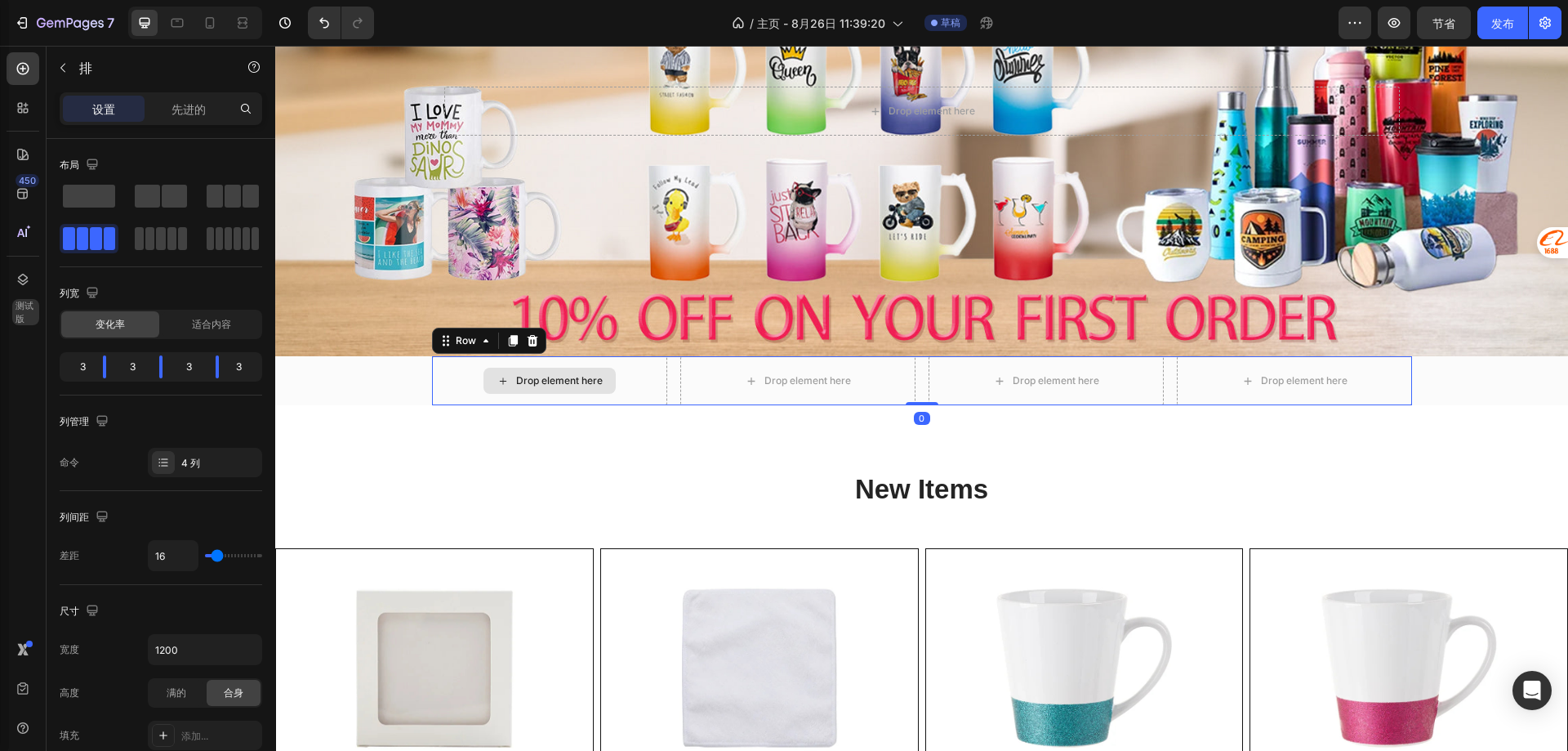
click at [452, 372] on div "Drop element here" at bounding box center [549, 380] width 235 height 49
click at [191, 327] on div "适合内容" at bounding box center [211, 324] width 98 height 26
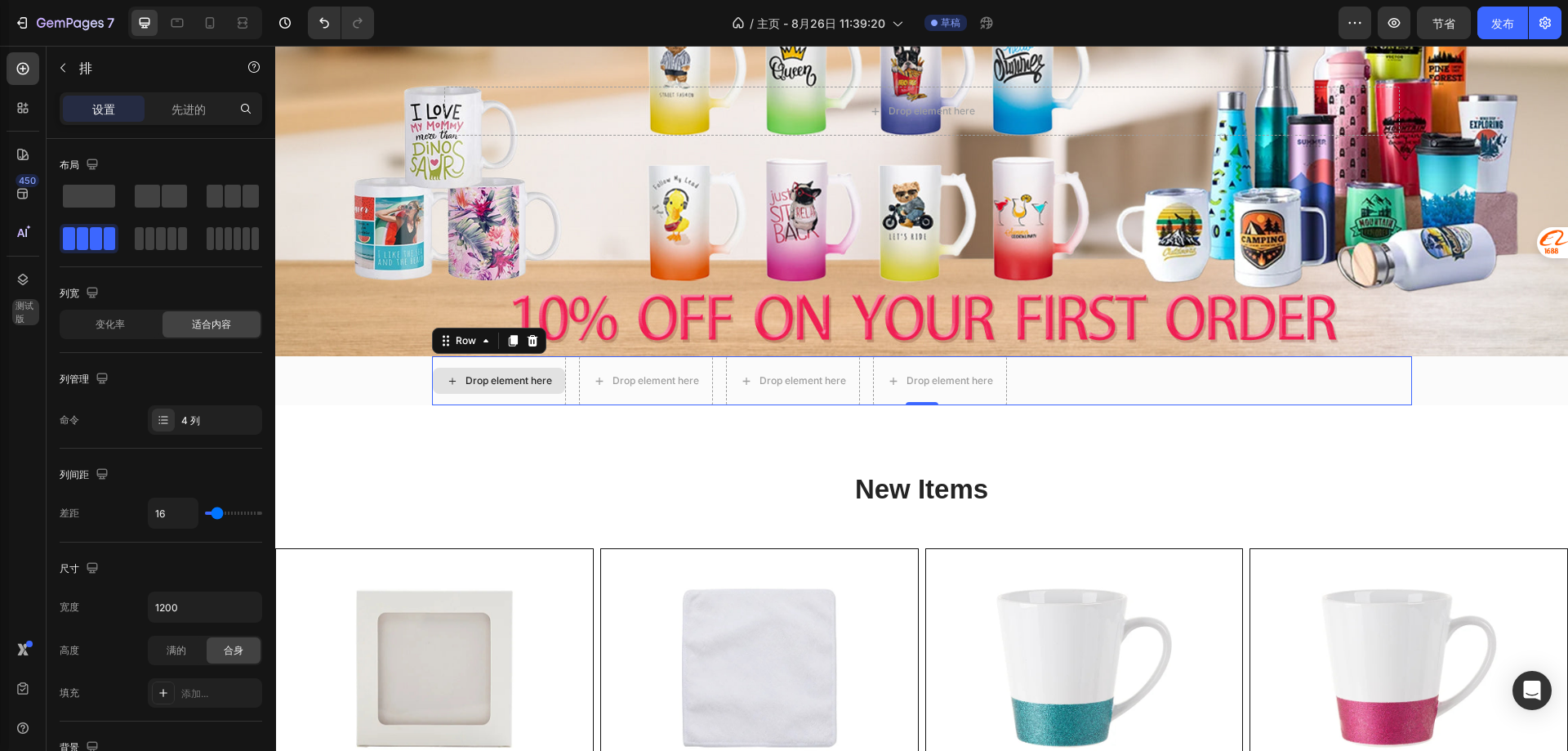
click at [492, 375] on div "Drop element here" at bounding box center [508, 381] width 87 height 13
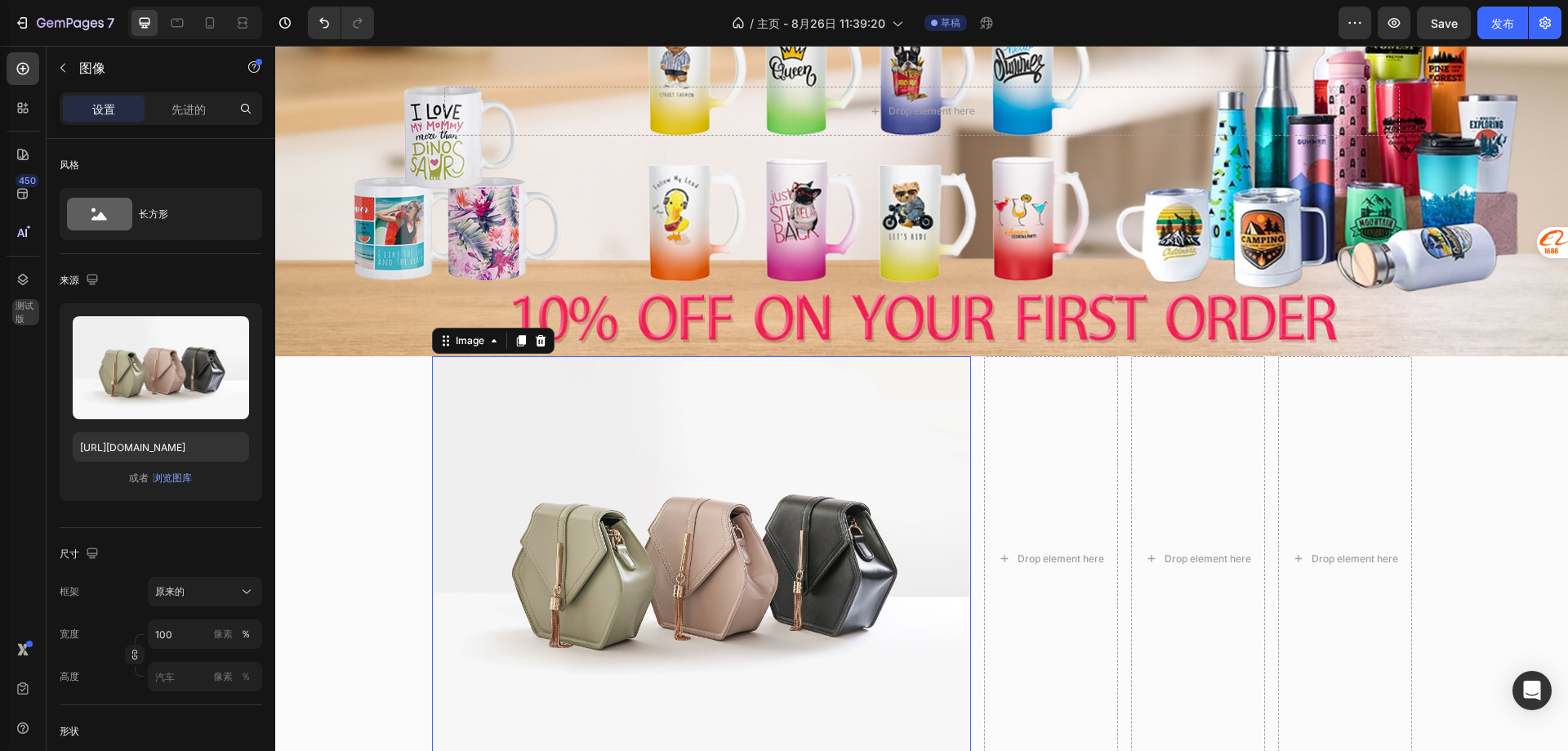
scroll to position [545, 0]
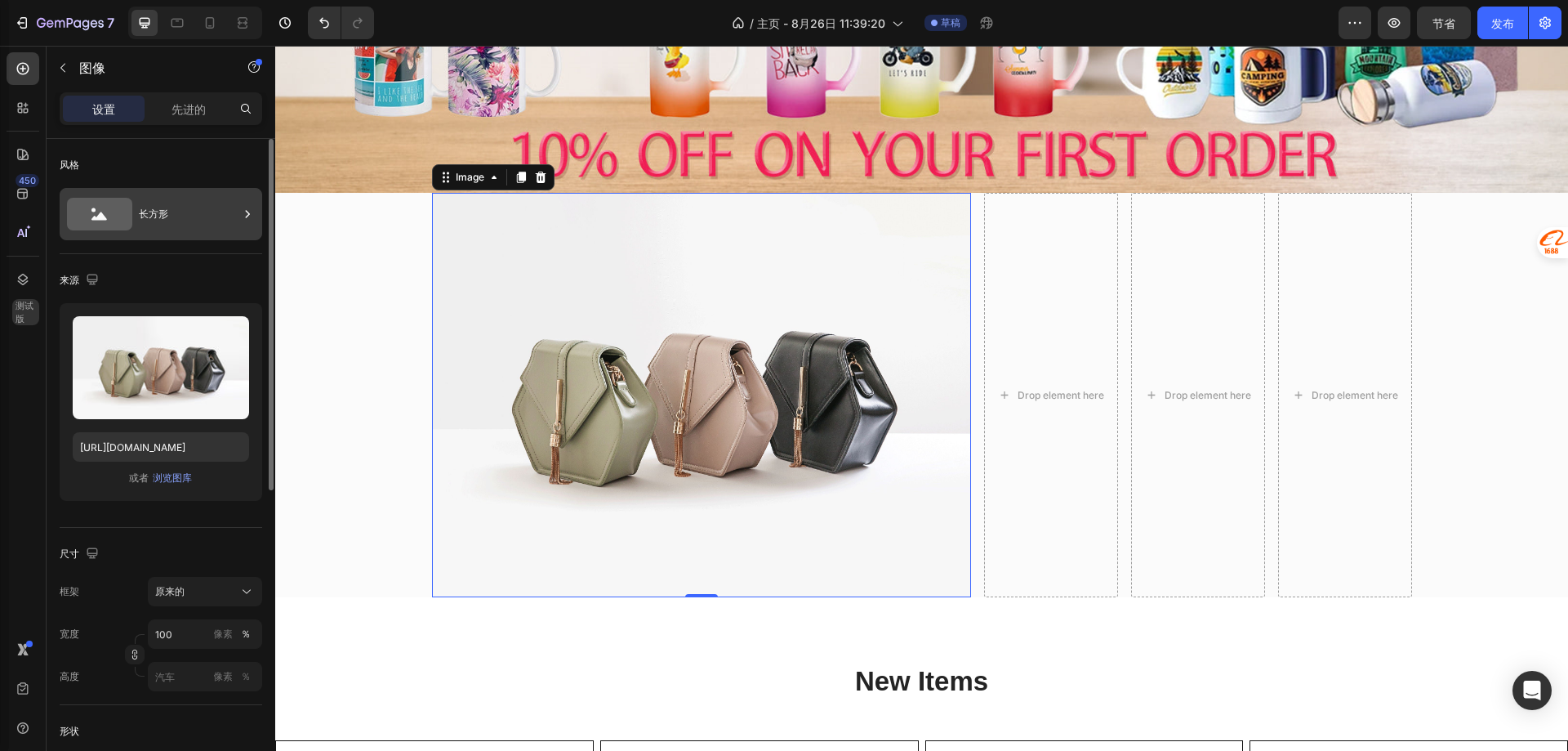
click at [157, 213] on font "长方形" at bounding box center [153, 213] width 30 height 12
click at [742, 408] on img at bounding box center [701, 395] width 539 height 404
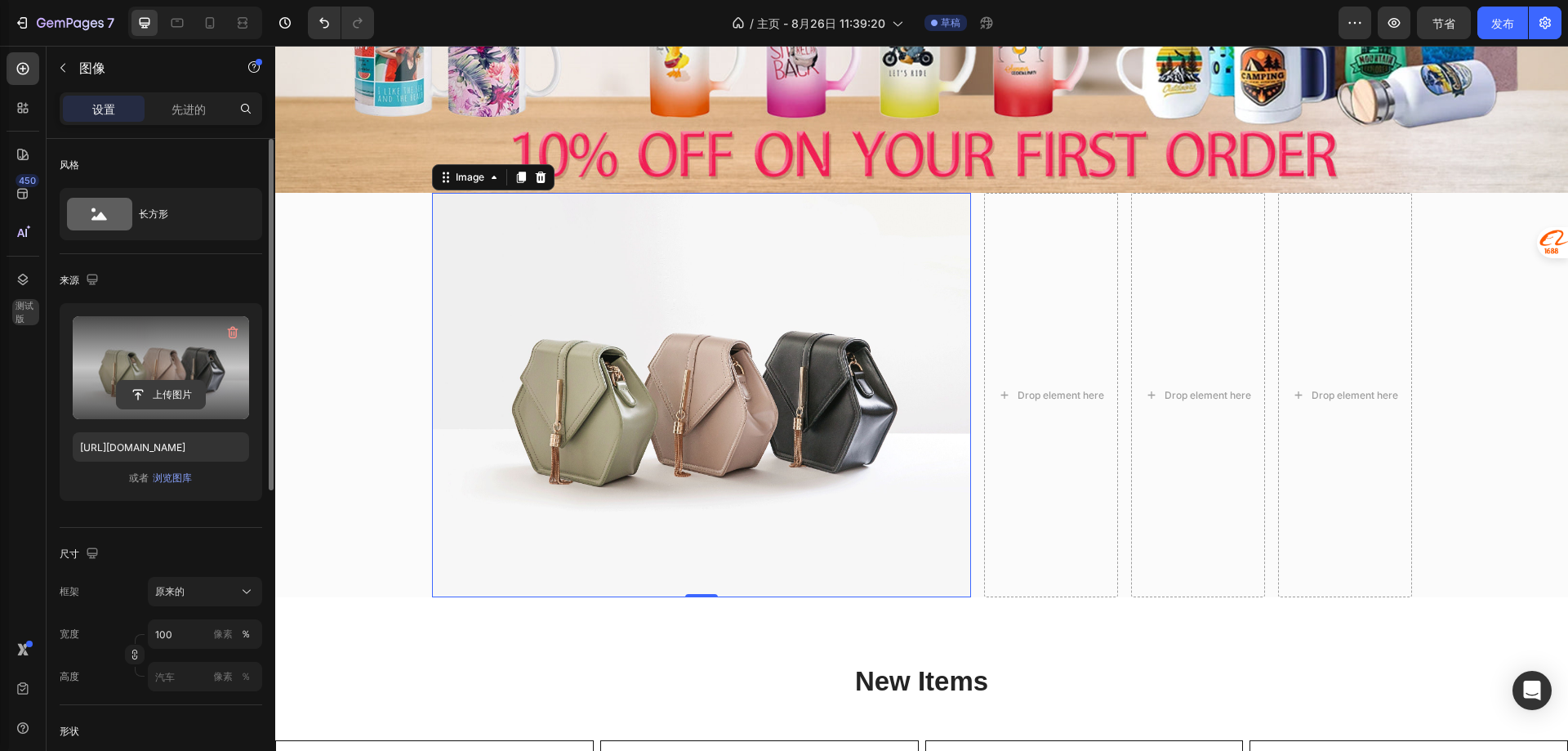
click at [154, 398] on input "file" at bounding box center [160, 395] width 88 height 28
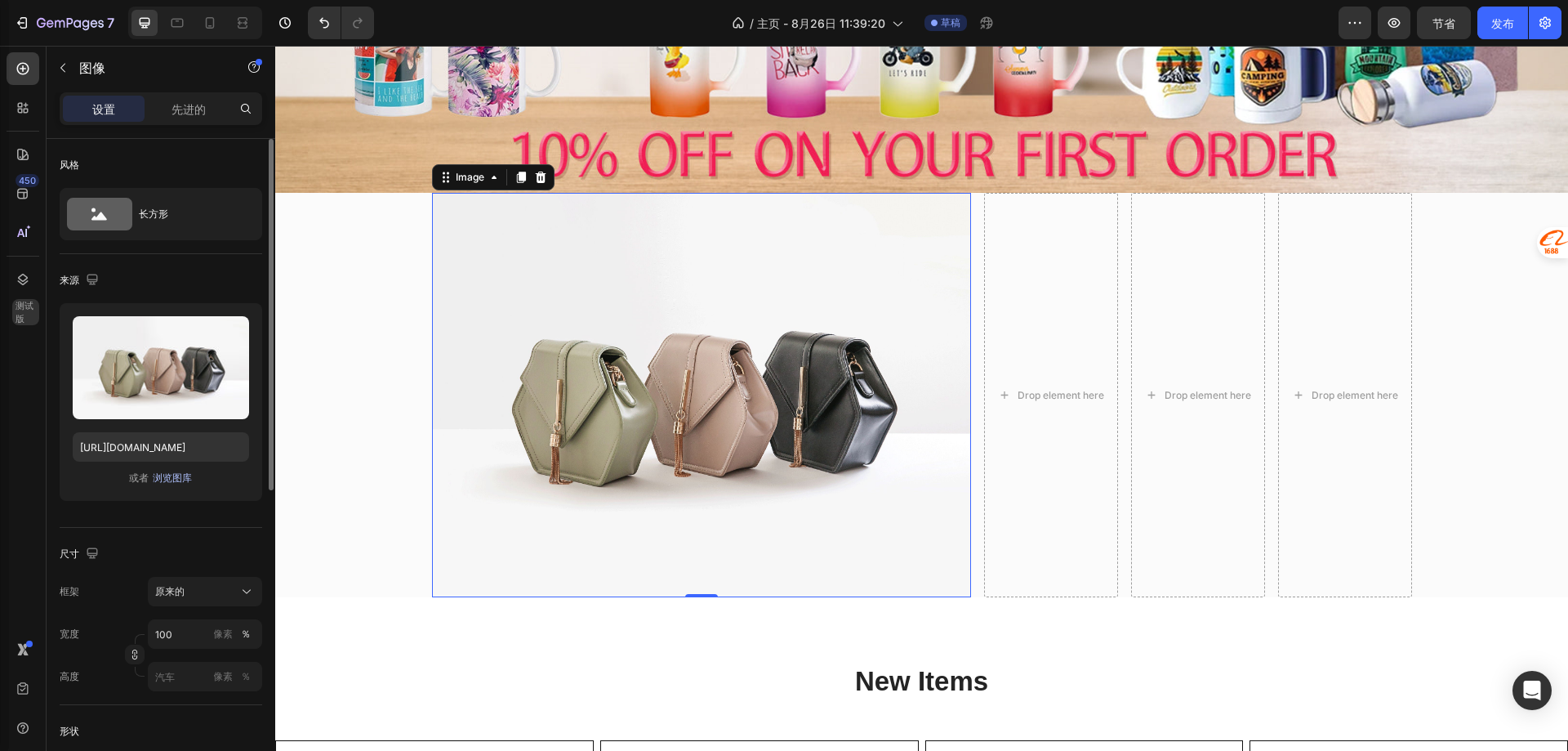
click at [174, 477] on font "浏览图库" at bounding box center [172, 477] width 39 height 12
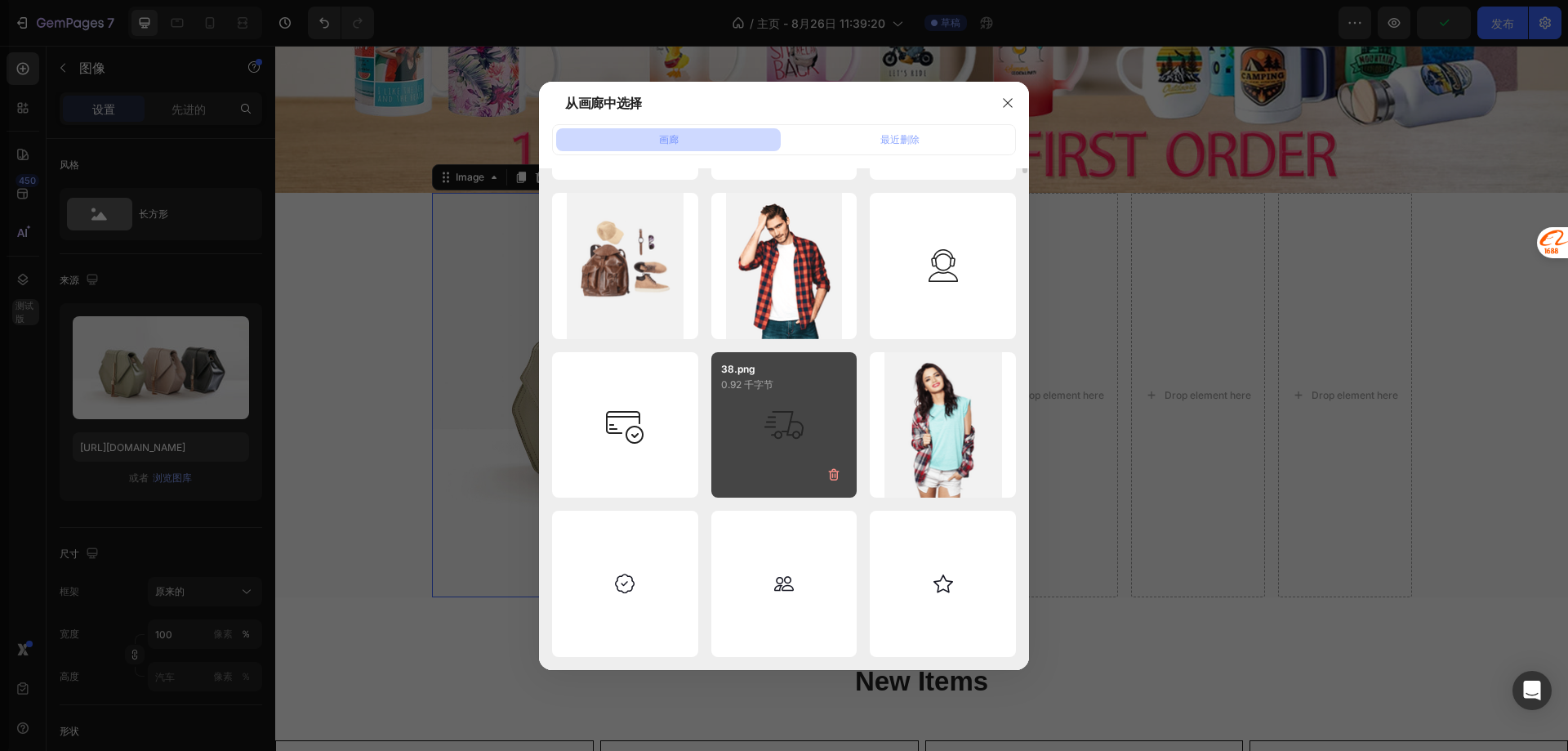
scroll to position [0, 0]
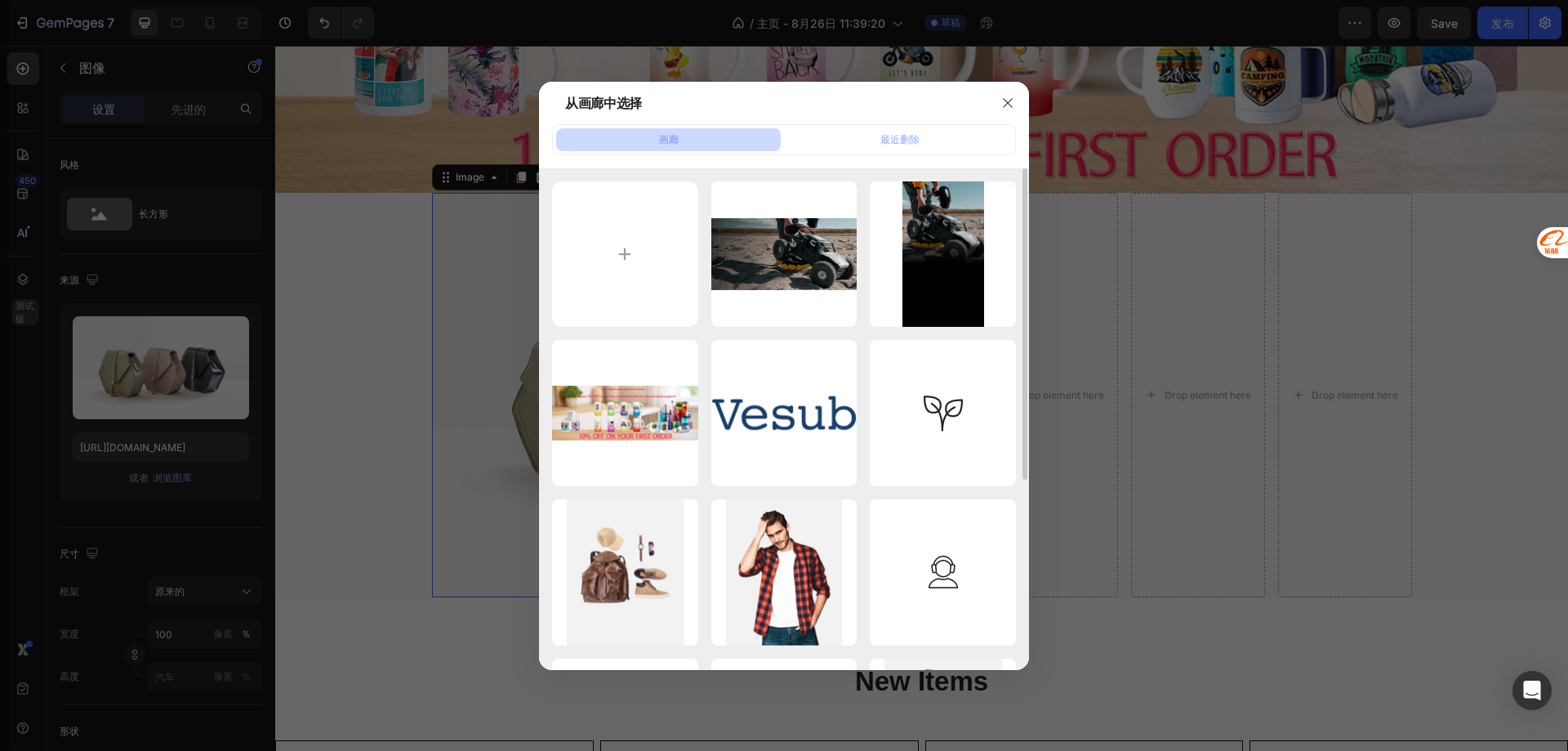
click at [862, 156] on div "画廊 最近删除 img116.png 457.11 千字节 img117.png 200.76 千字节 003.jpg 824.11 千字节 l1logo.p…" at bounding box center [783, 397] width 490 height 546
click at [872, 145] on button "最近删除" at bounding box center [899, 139] width 224 height 23
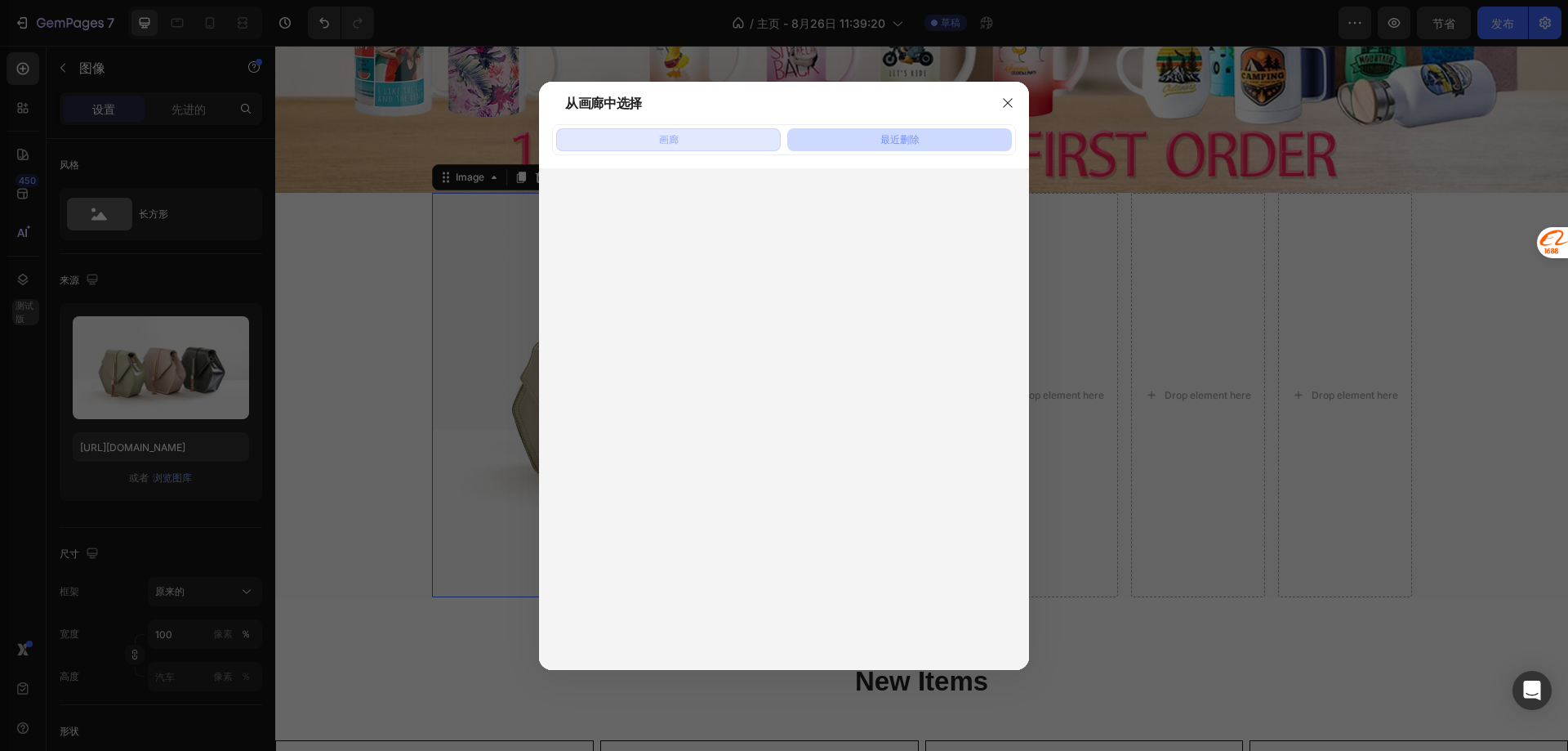
click at [710, 141] on button "画廊" at bounding box center [667, 139] width 224 height 23
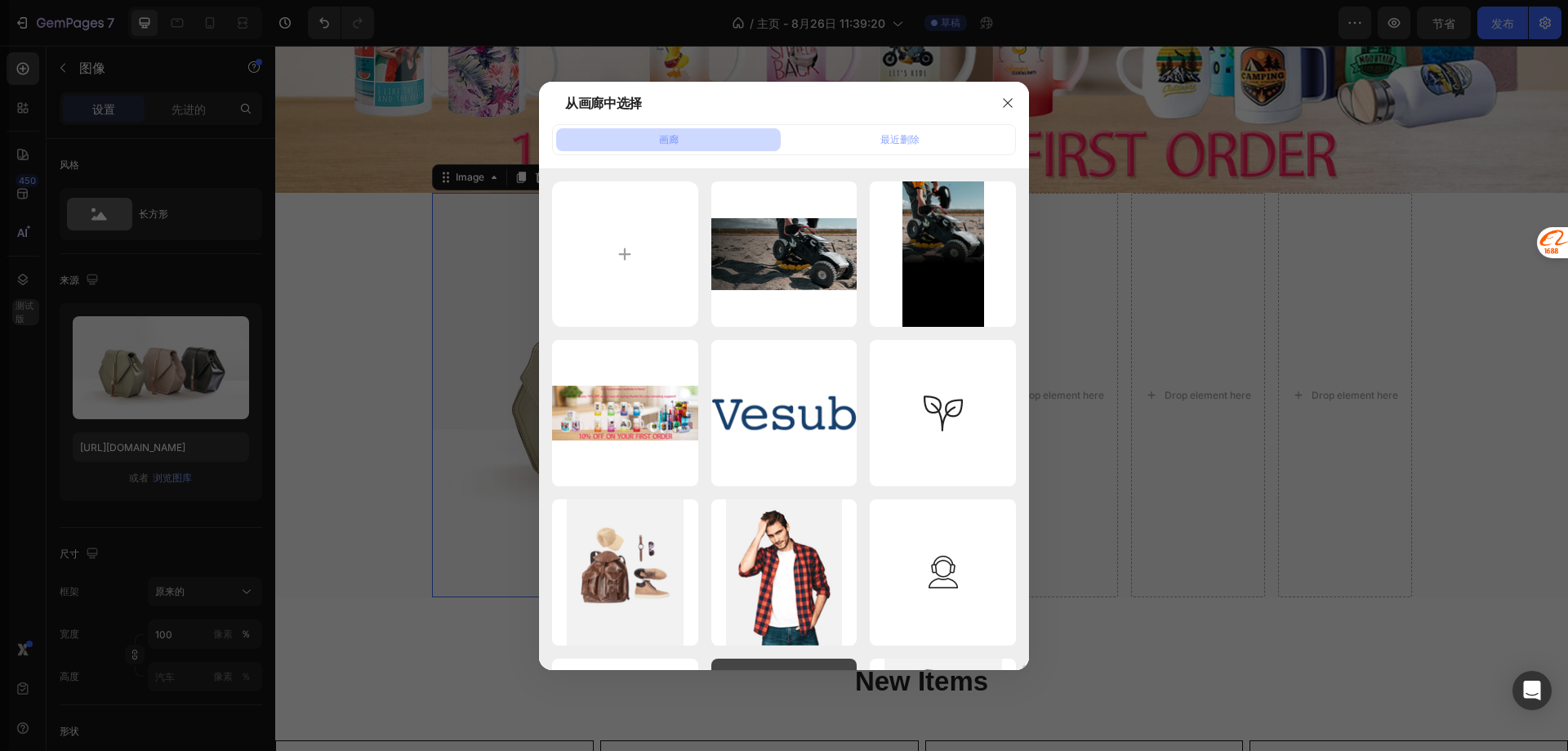
scroll to position [307, 0]
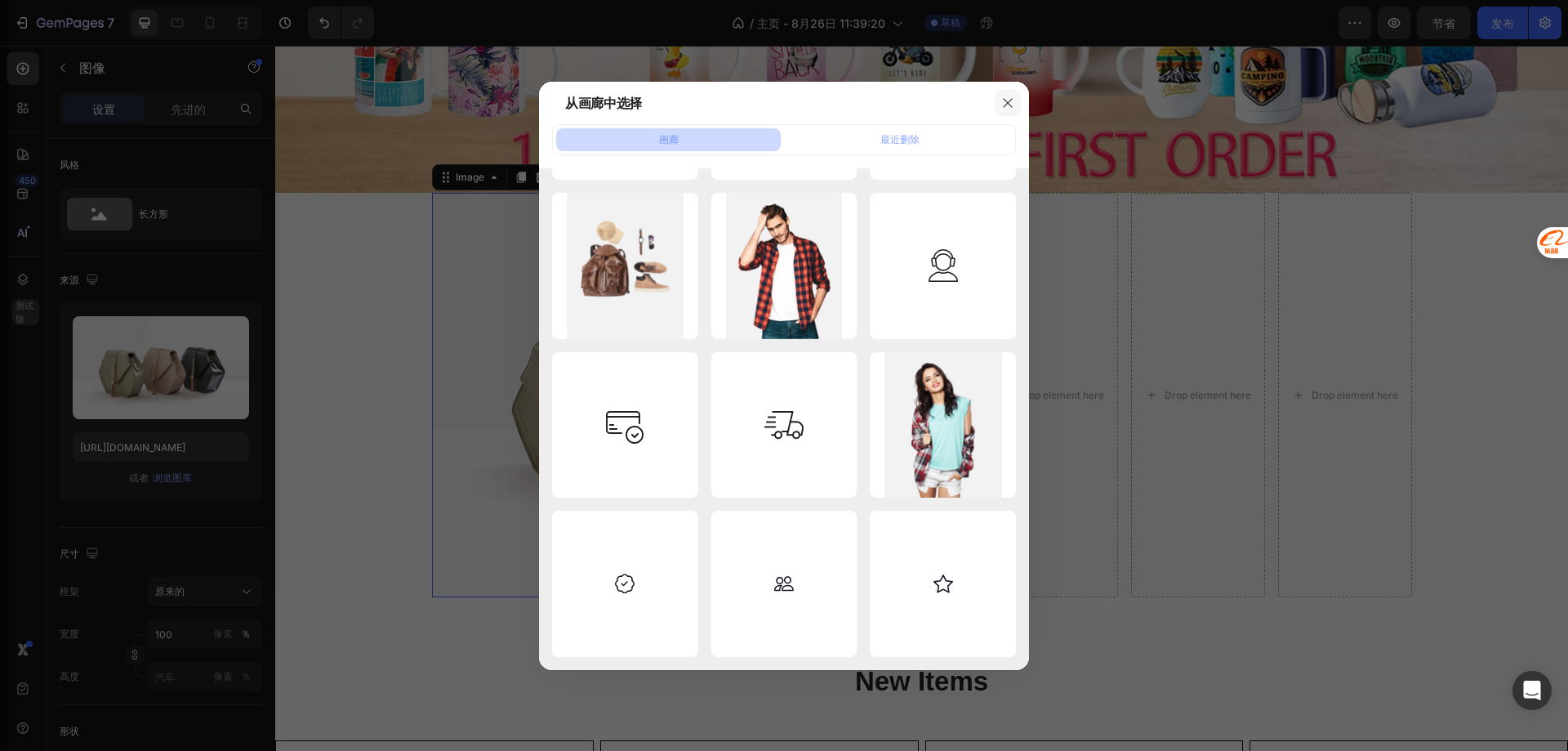
click at [1012, 105] on icon "button" at bounding box center [1007, 103] width 13 height 13
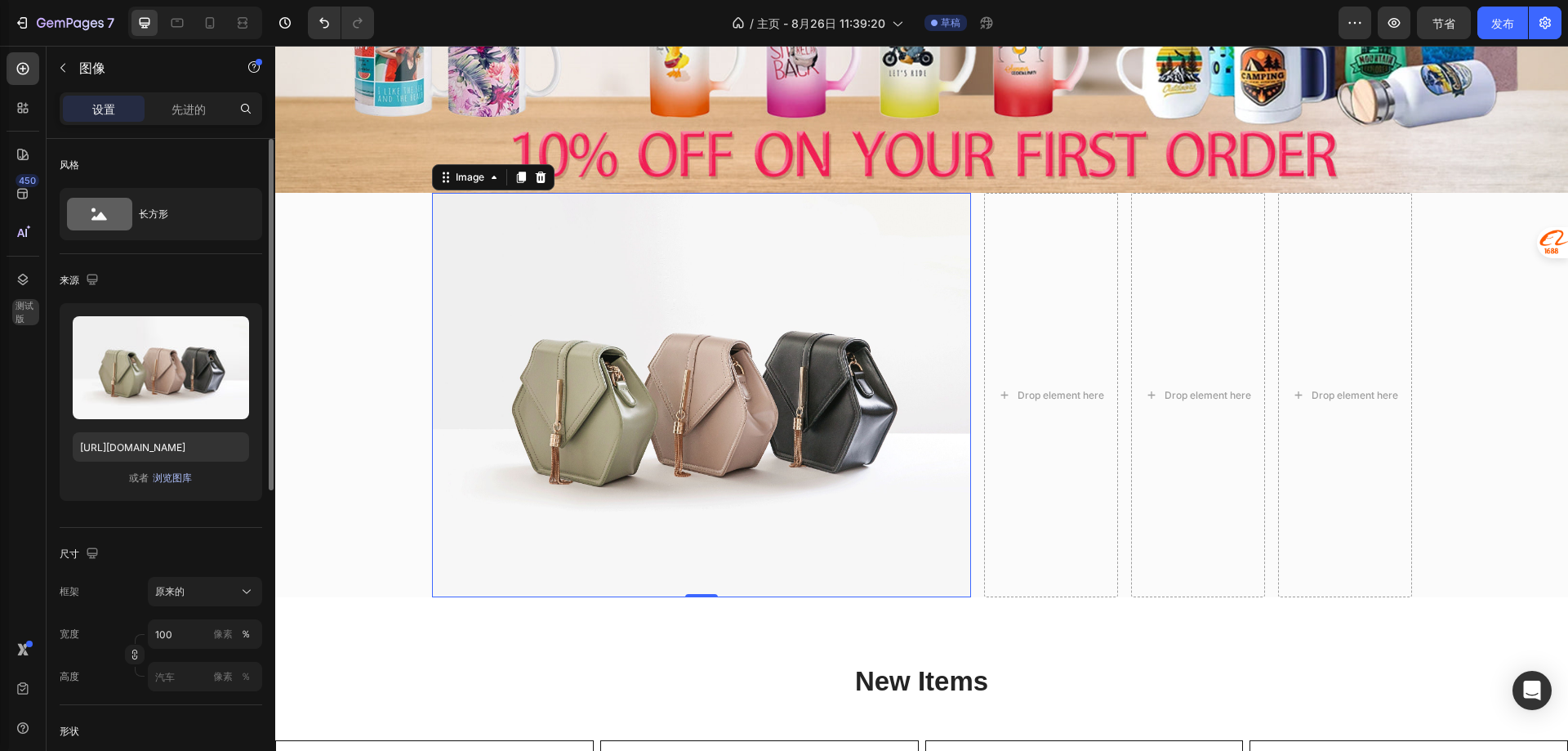
click at [176, 477] on font "浏览图库" at bounding box center [172, 477] width 39 height 12
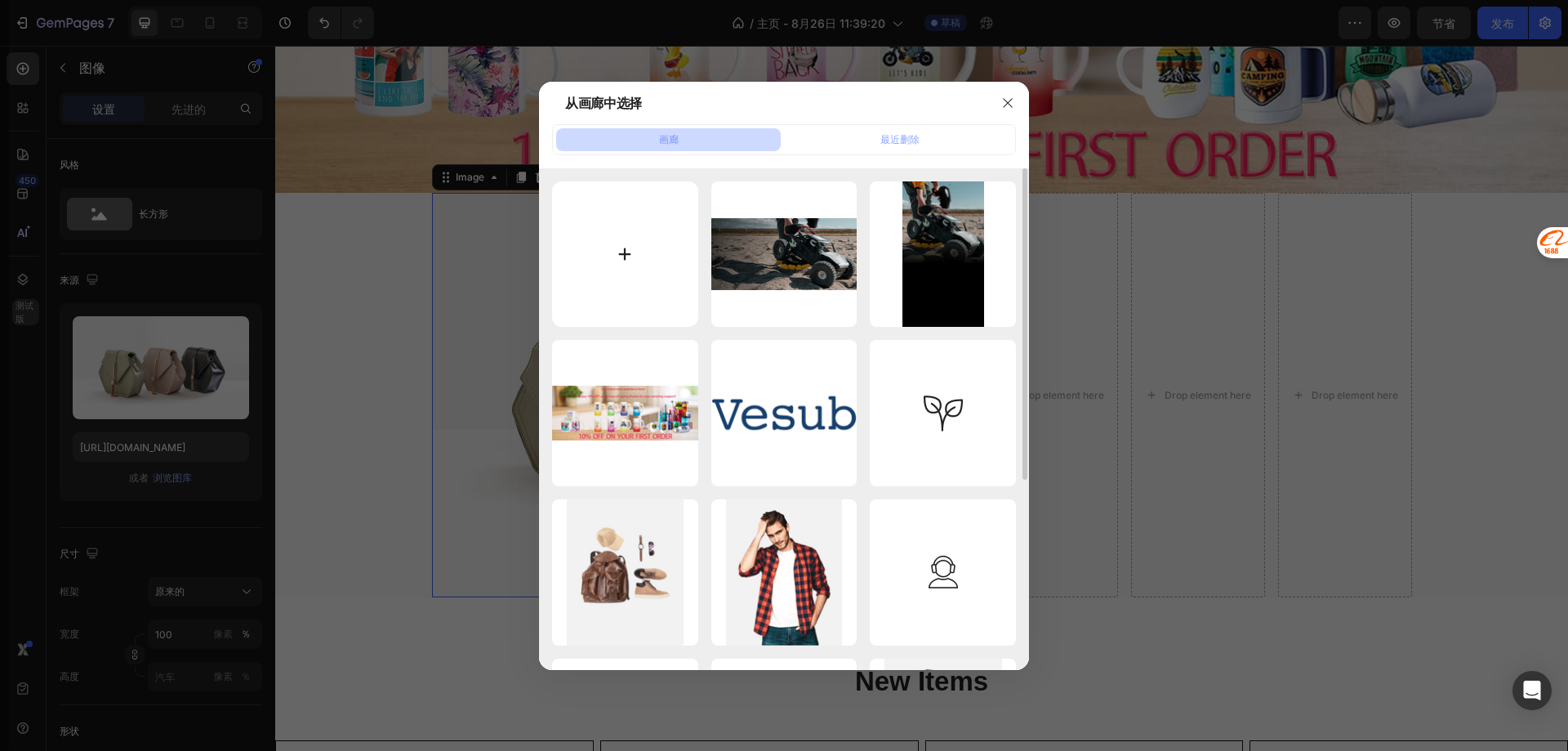
click at [607, 257] on input "file" at bounding box center [625, 254] width 146 height 146
type input "C:\fakepath\aa-2.png"
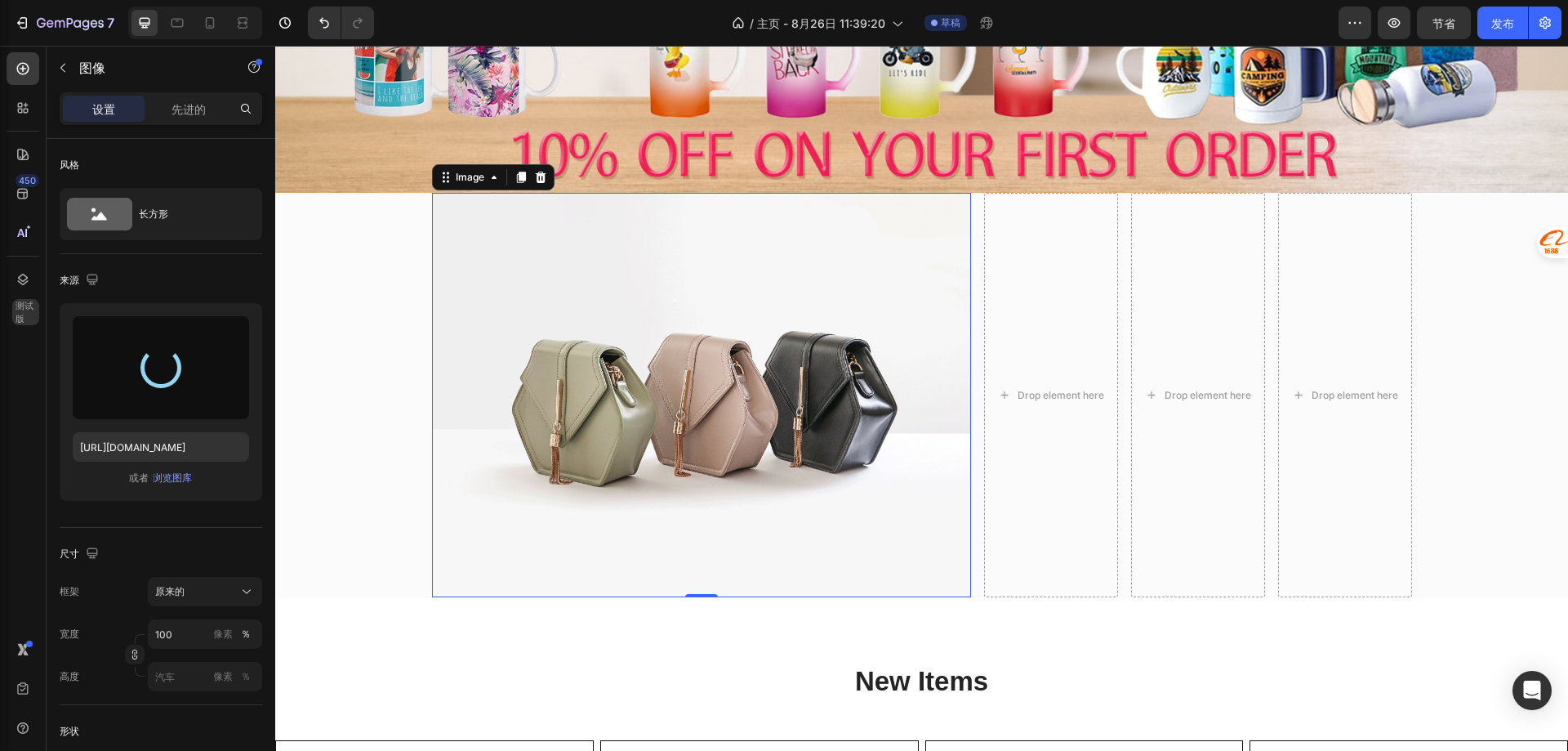
type input "[URL][DOMAIN_NAME]"
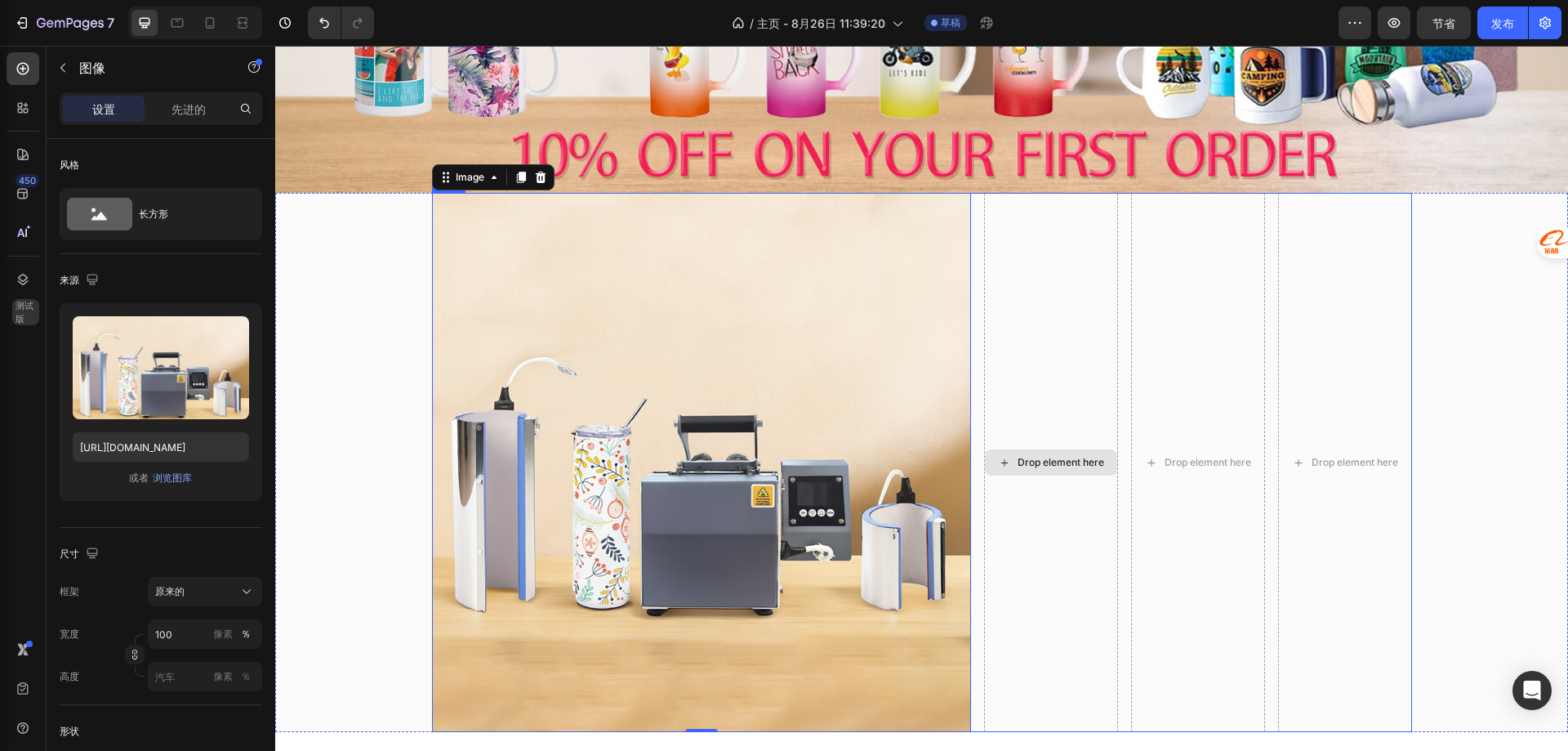
click at [1042, 423] on div "Drop element here" at bounding box center [1051, 462] width 134 height 539
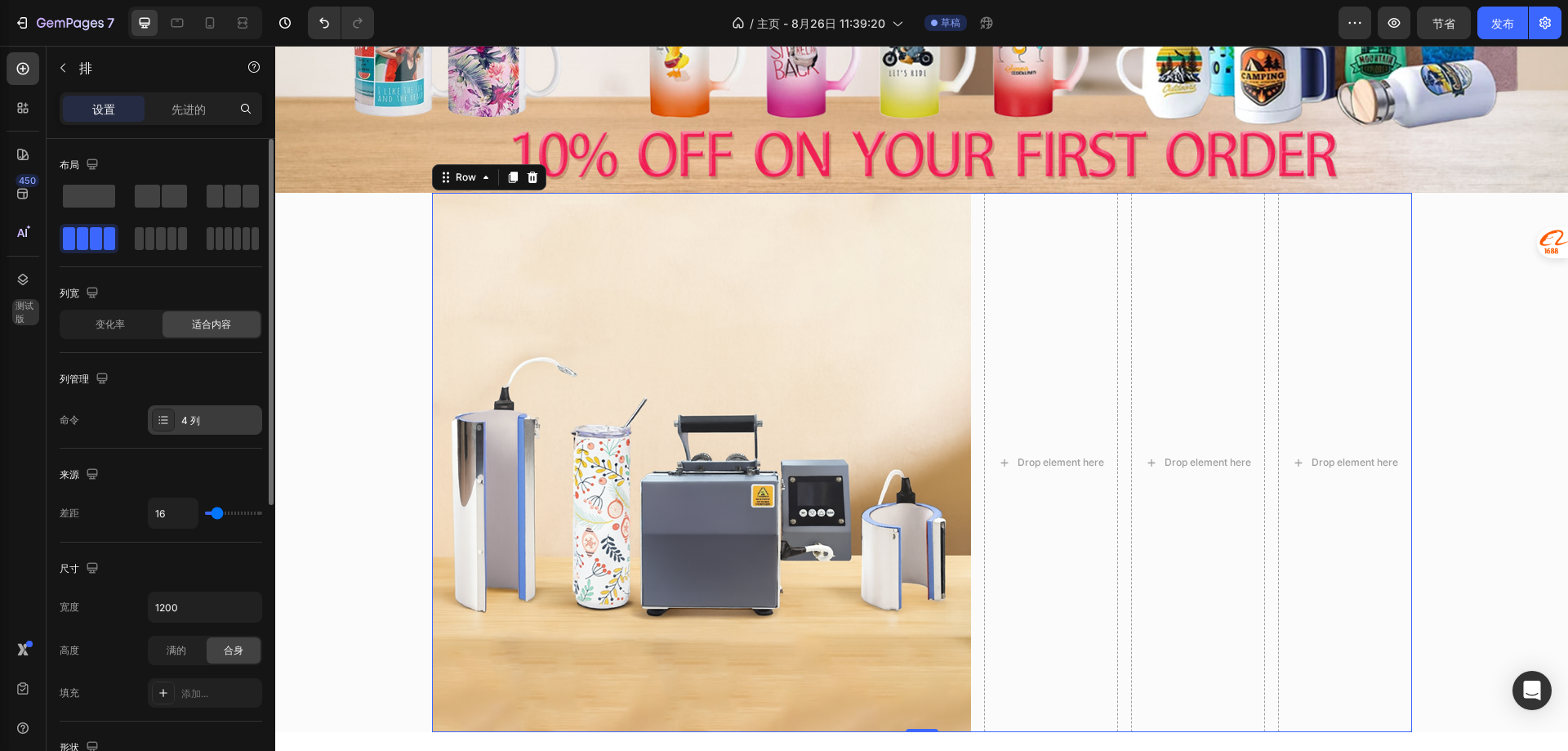
click at [189, 426] on div "4 列" at bounding box center [220, 420] width 76 height 14
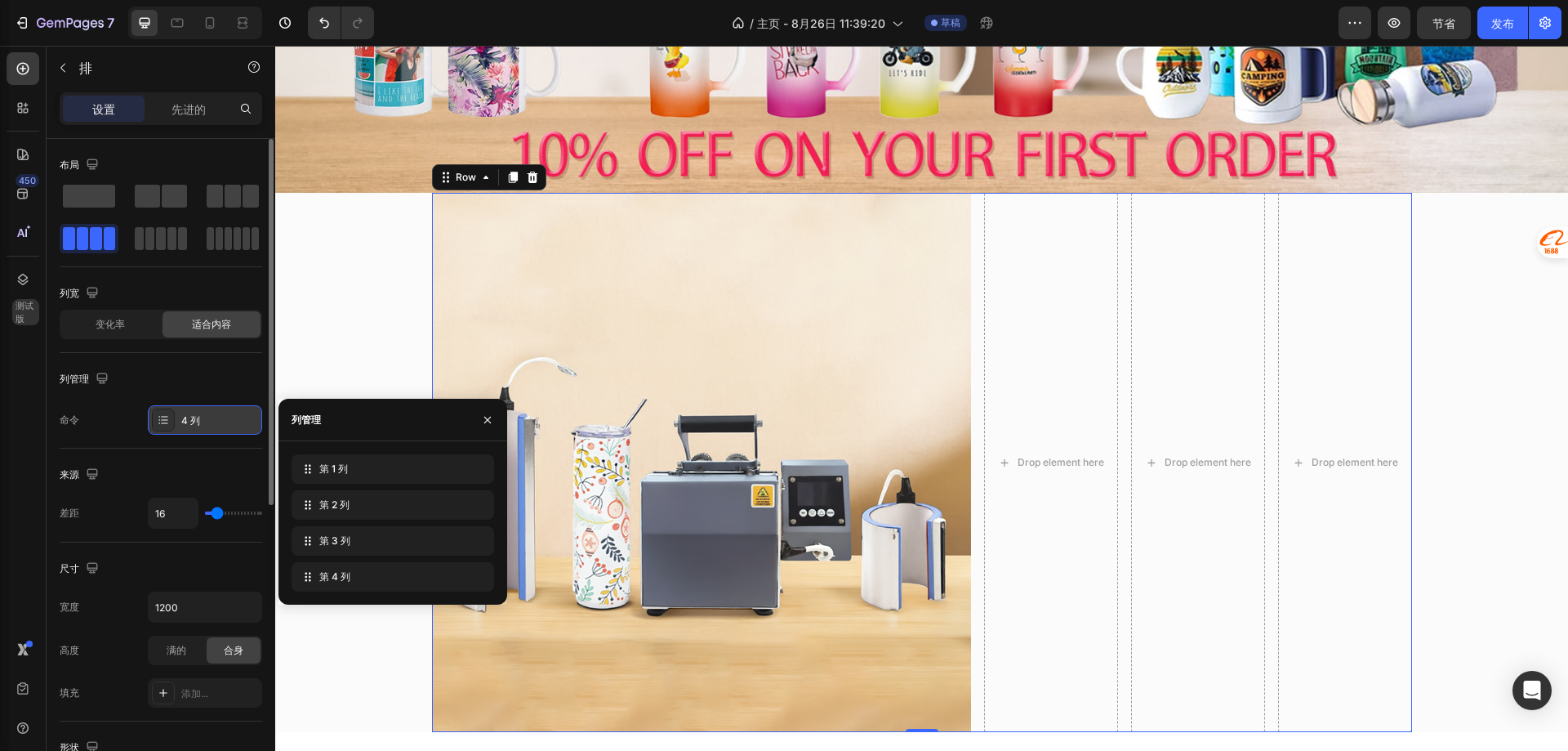
click at [189, 426] on div "4 列" at bounding box center [220, 420] width 76 height 14
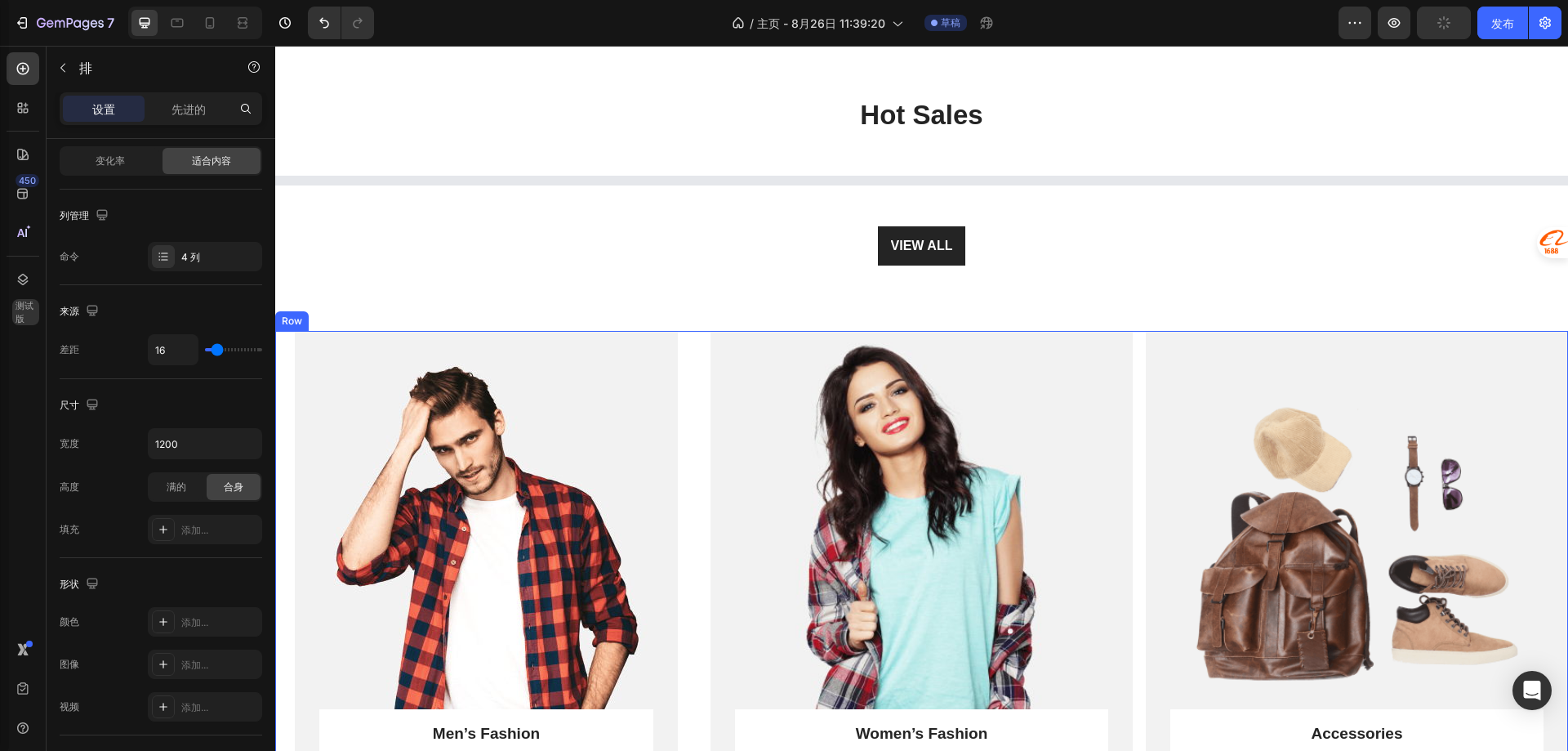
scroll to position [2342, 0]
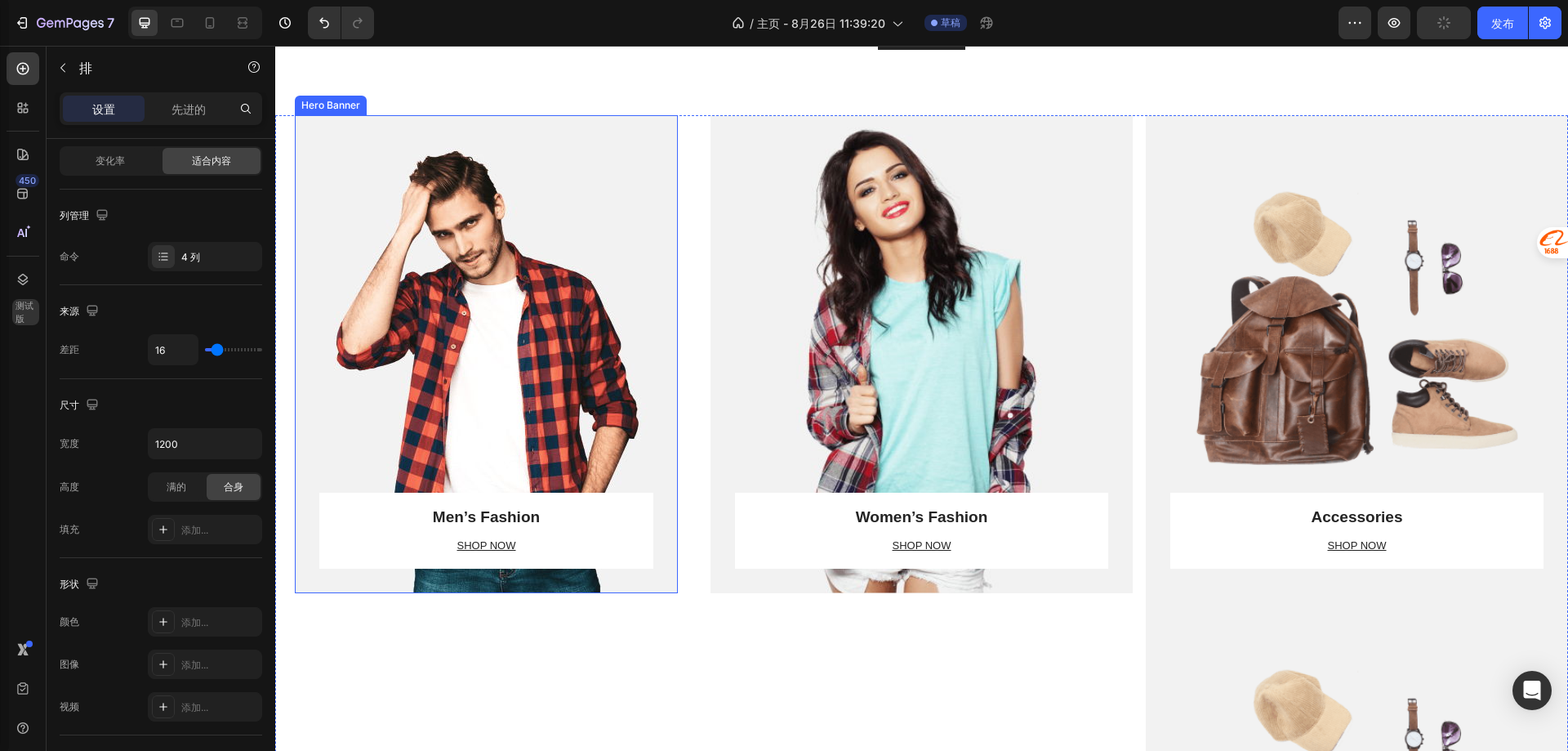
click at [658, 258] on div "Overlay" at bounding box center [486, 354] width 383 height 478
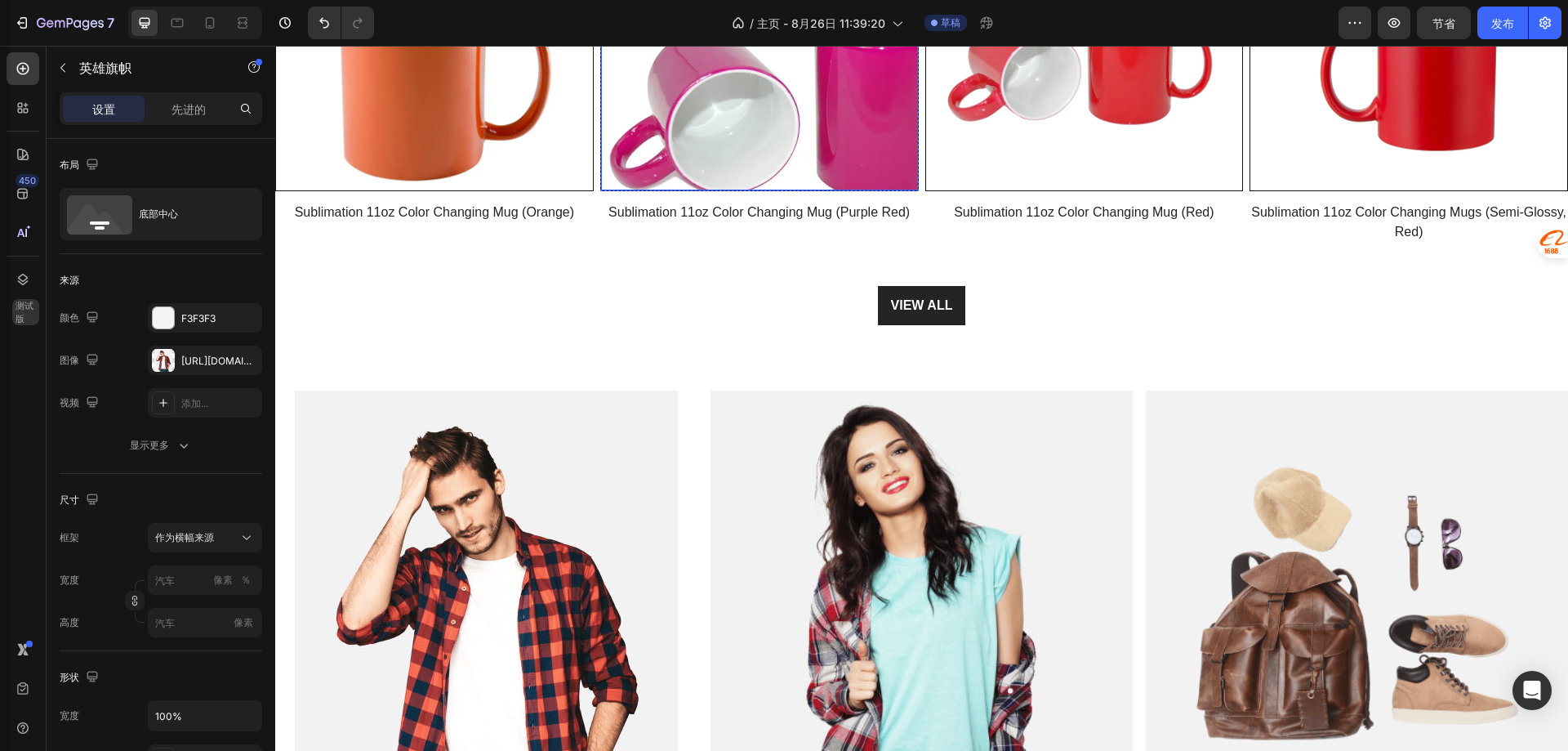
scroll to position [2096, 0]
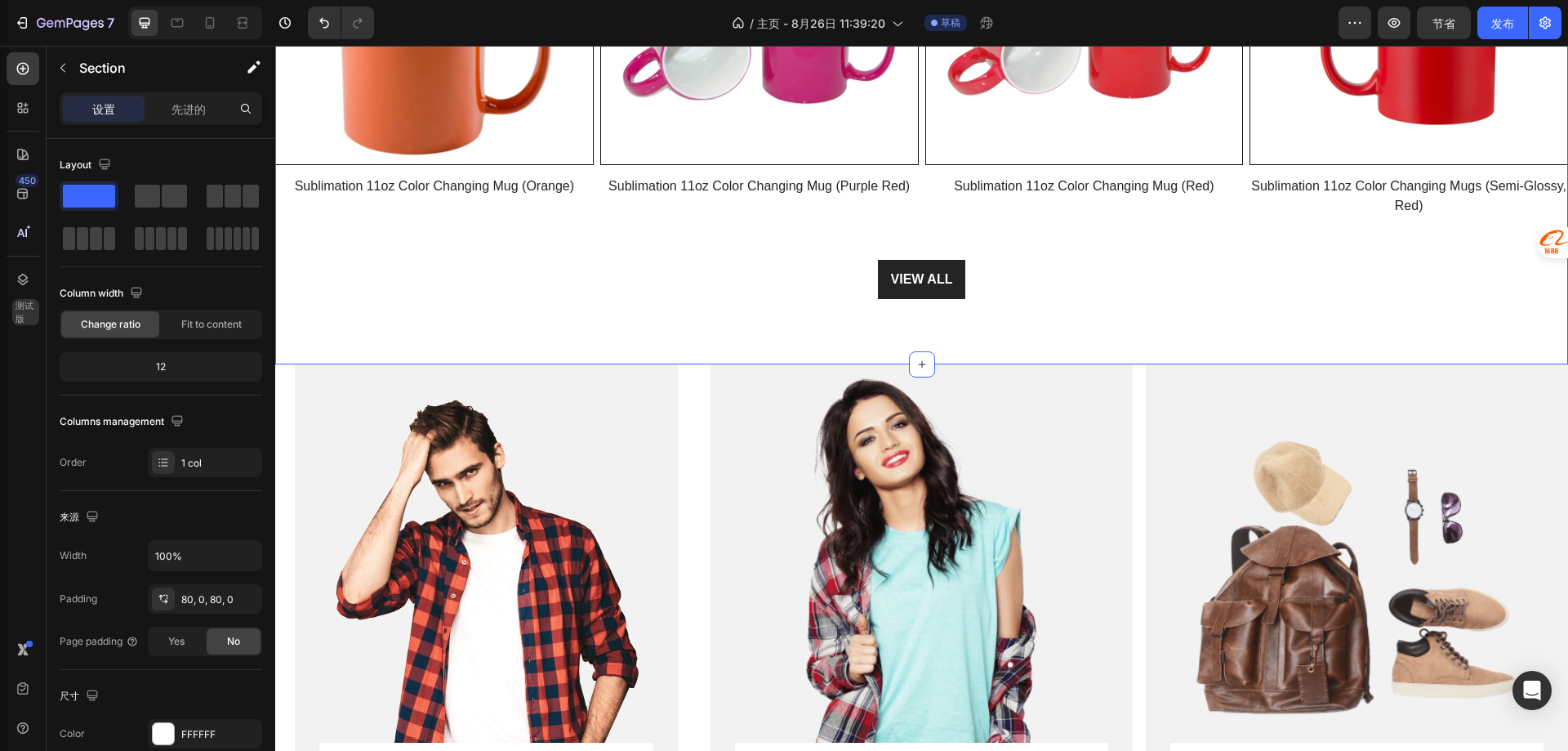
click at [183, 464] on font "1 列" at bounding box center [189, 462] width 16 height 12
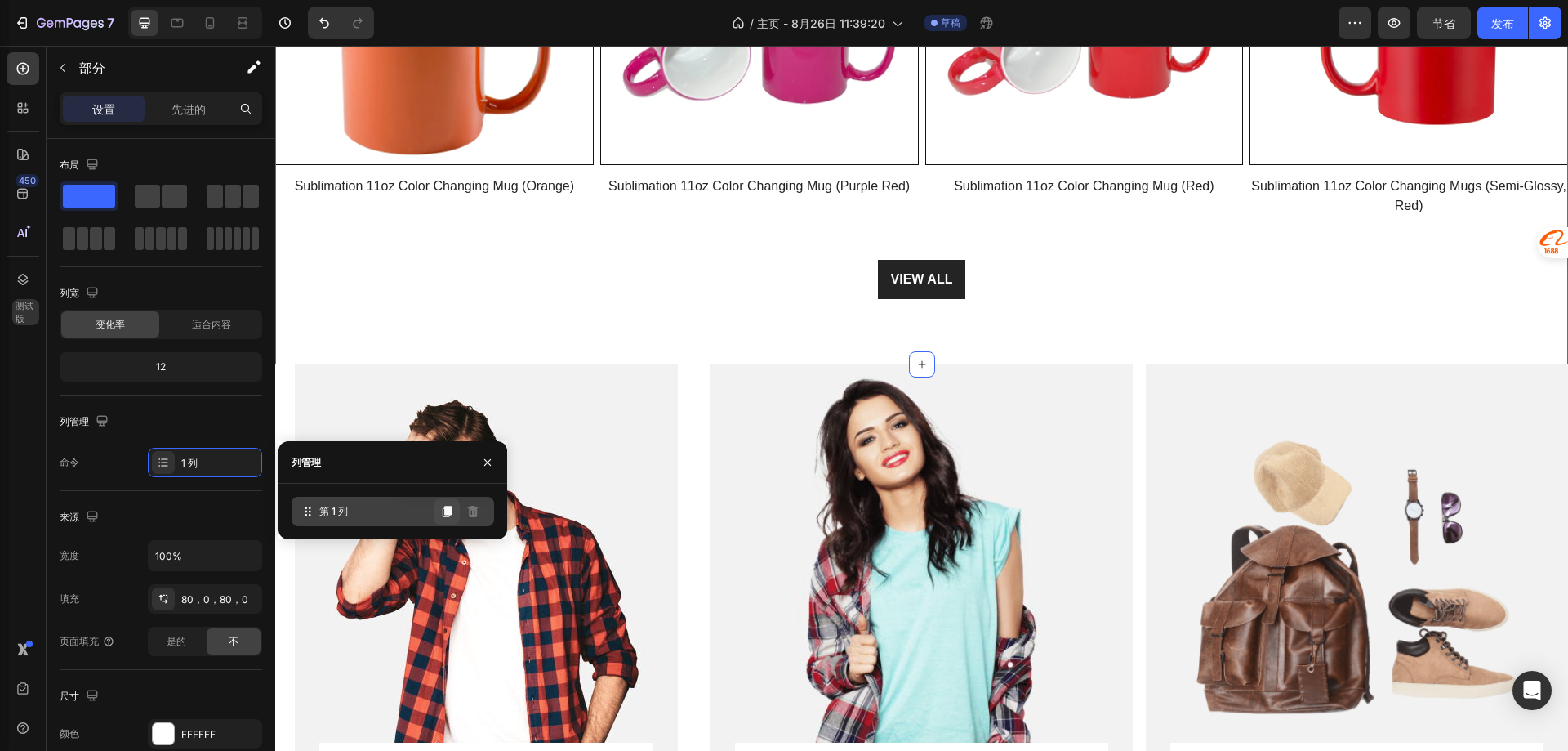
click at [444, 510] on icon at bounding box center [447, 512] width 13 height 13
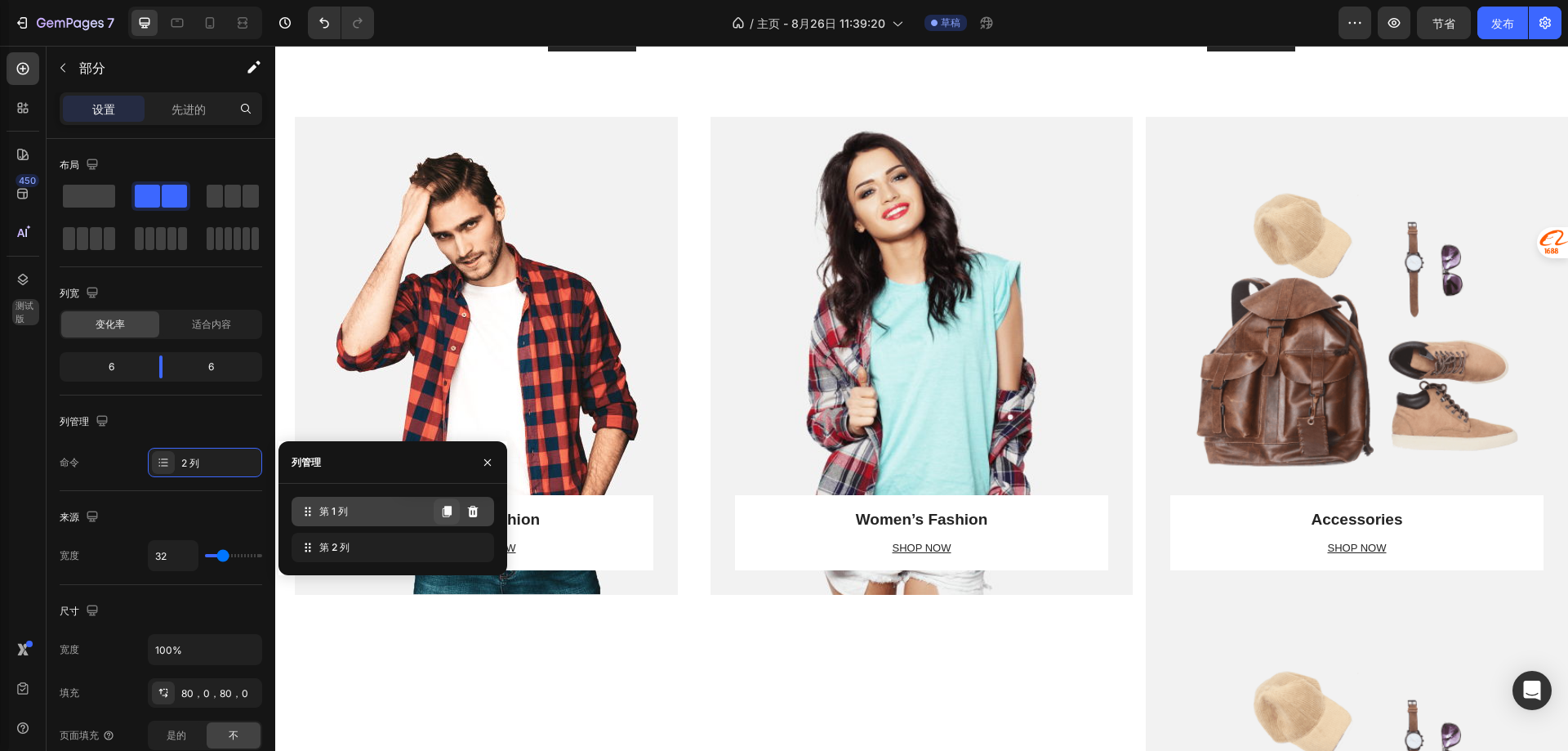
click at [449, 509] on icon at bounding box center [447, 511] width 9 height 11
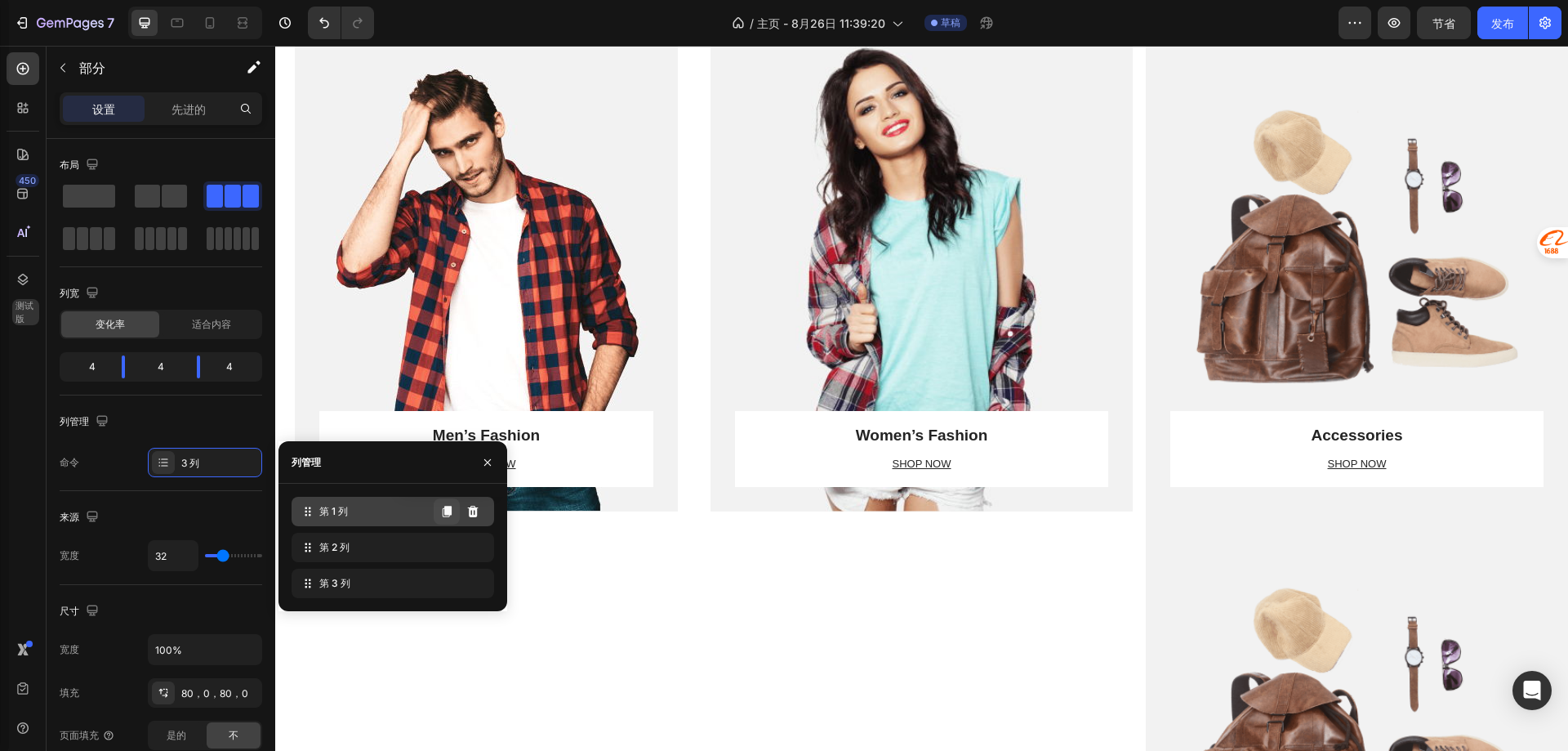
click at [449, 509] on icon at bounding box center [447, 511] width 9 height 11
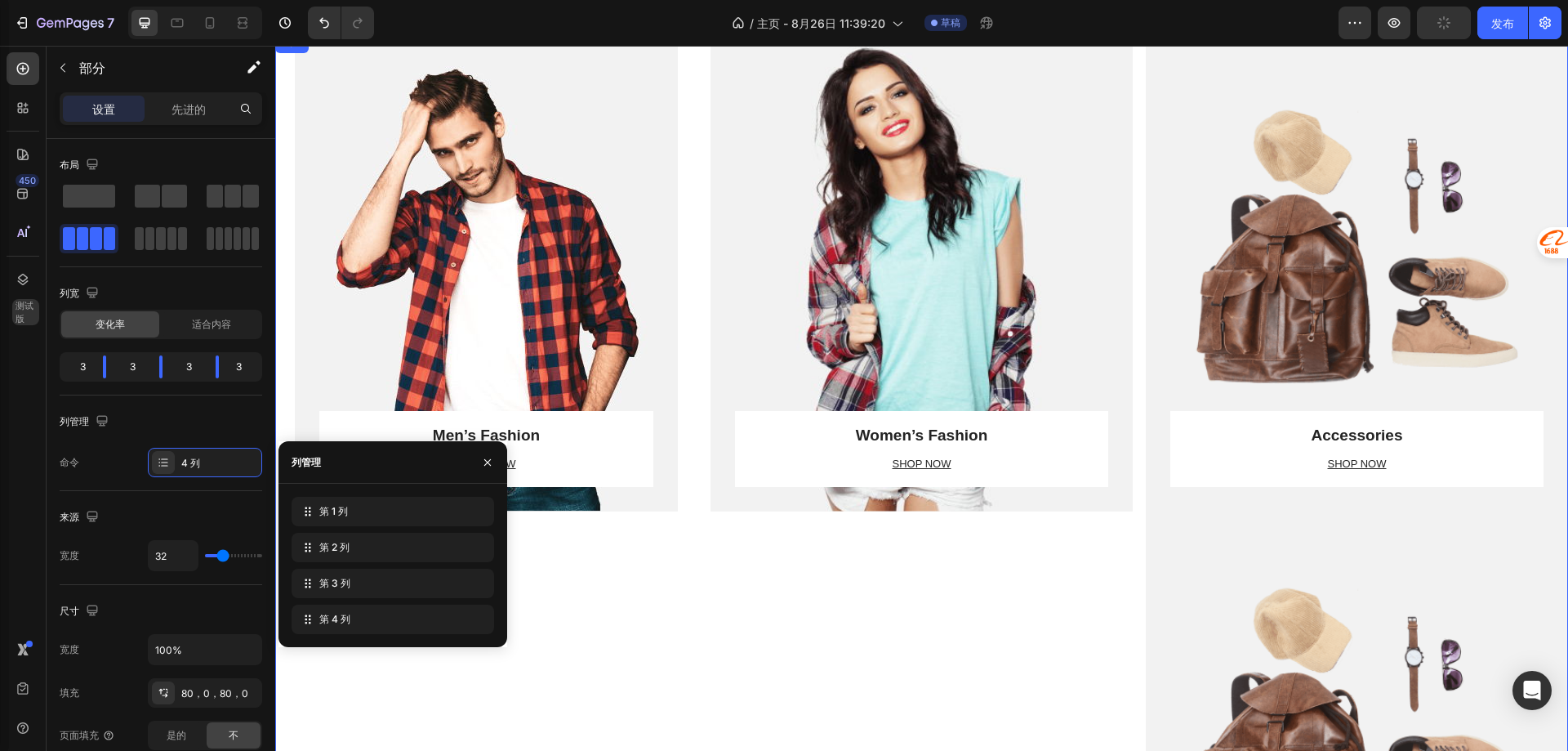
click at [863, 533] on div "Women’s Fashion Heading SHOP NOW Text block Row Row Hero Banner" at bounding box center [922, 511] width 422 height 956
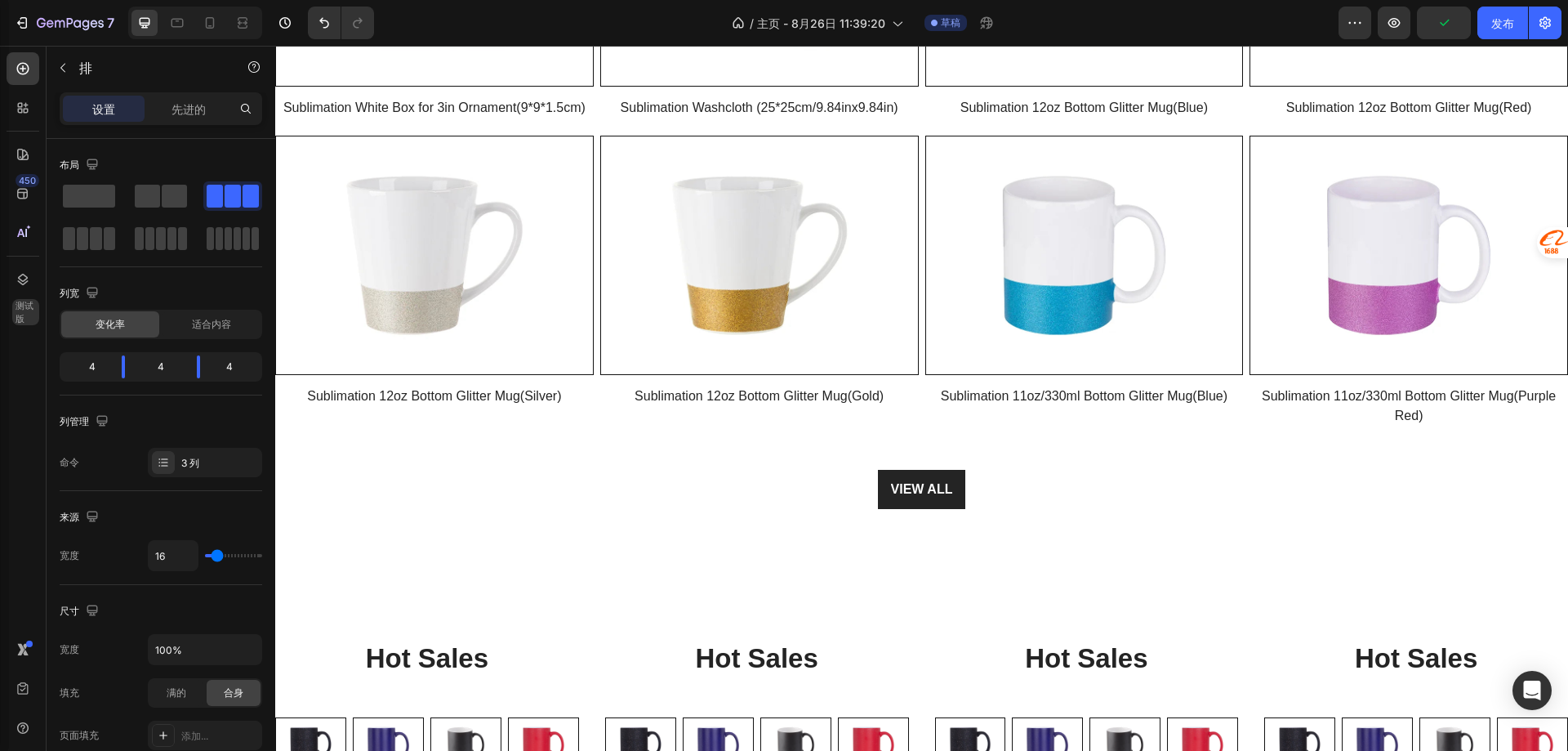
scroll to position [1362, 0]
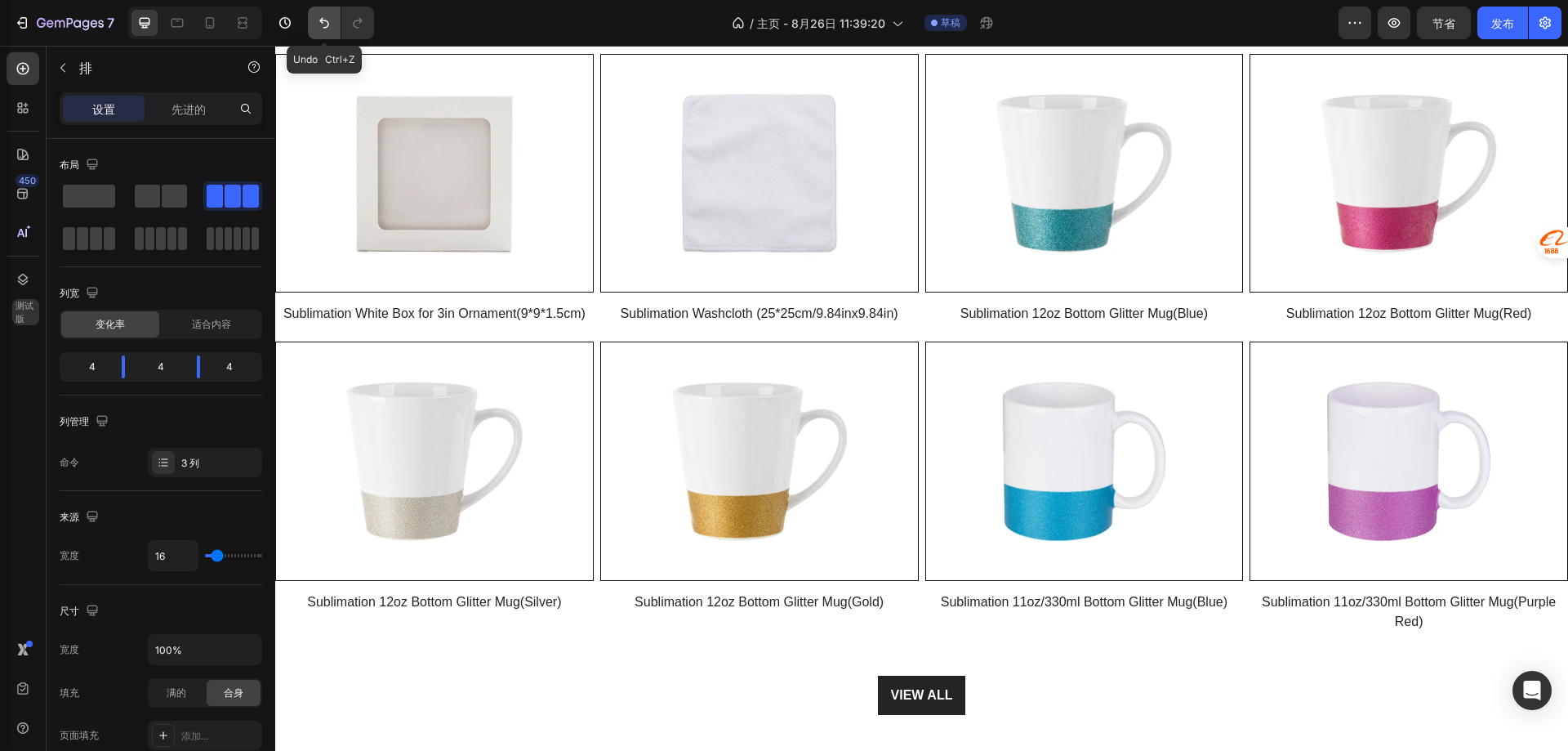
click at [328, 26] on icon "撤消/重做" at bounding box center [324, 23] width 10 height 11
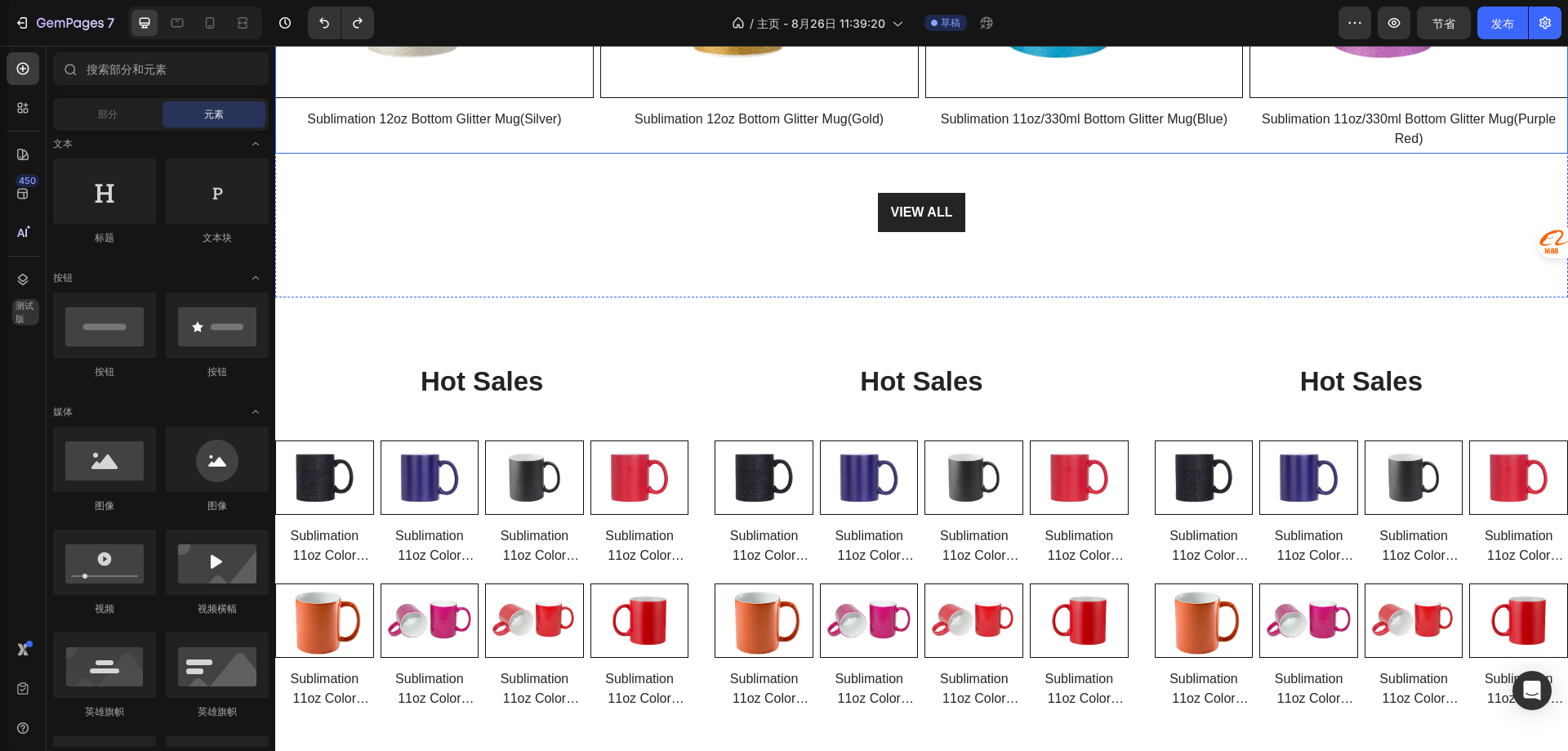
scroll to position [1852, 0]
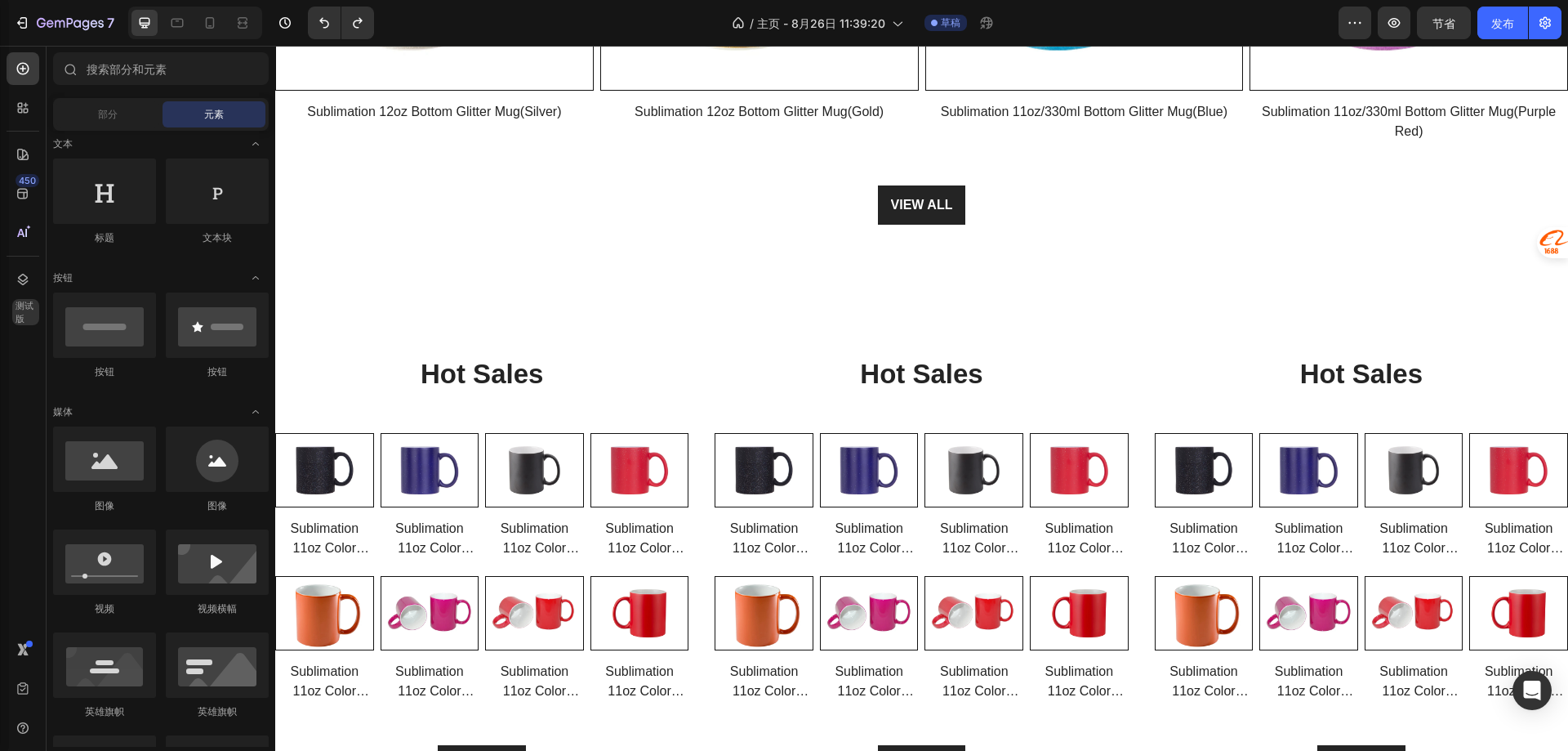
click at [307, 18] on div at bounding box center [338, 23] width 73 height 32
click at [313, 19] on button "撤消/重做" at bounding box center [324, 23] width 32 height 32
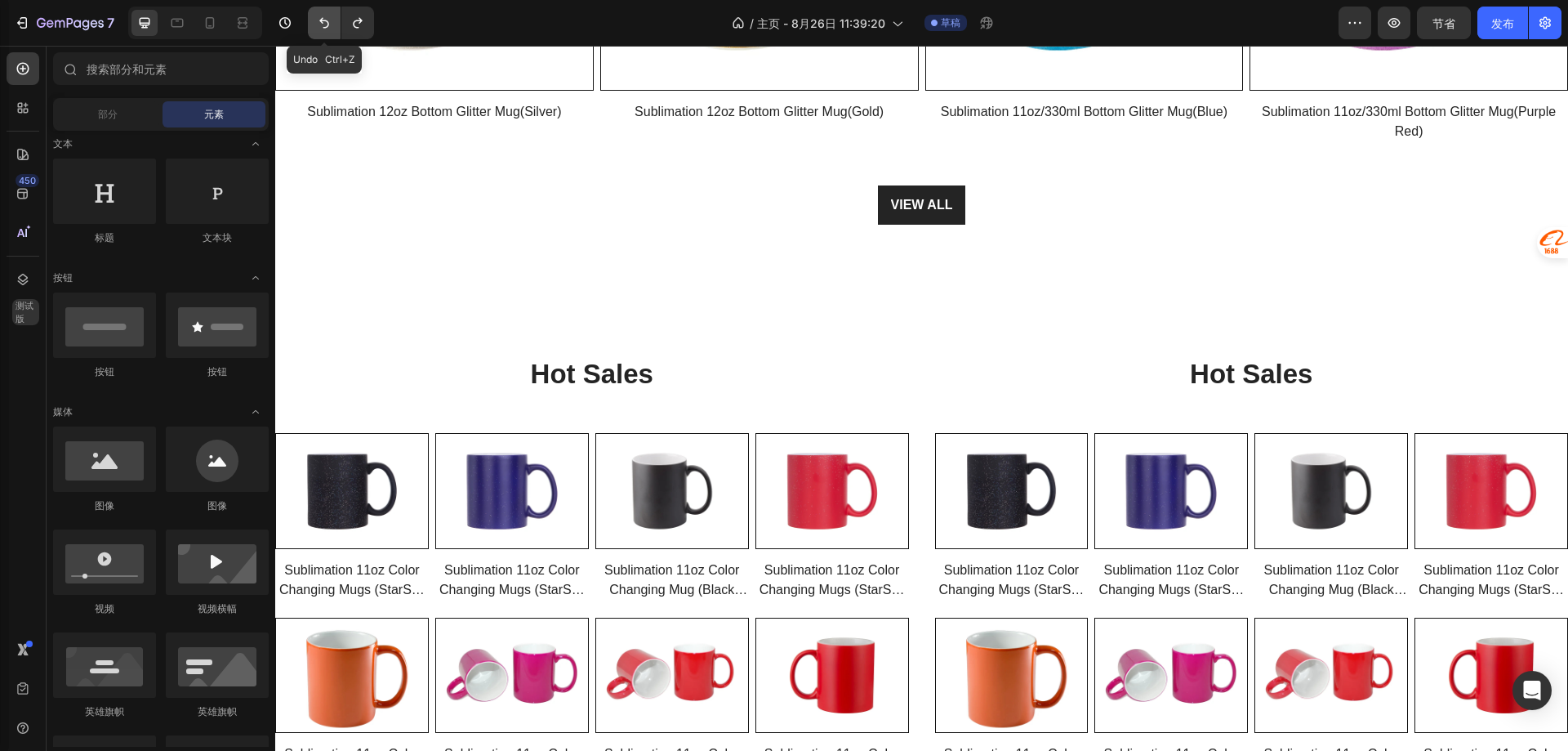
click at [313, 19] on button "撤消/重做" at bounding box center [324, 23] width 32 height 32
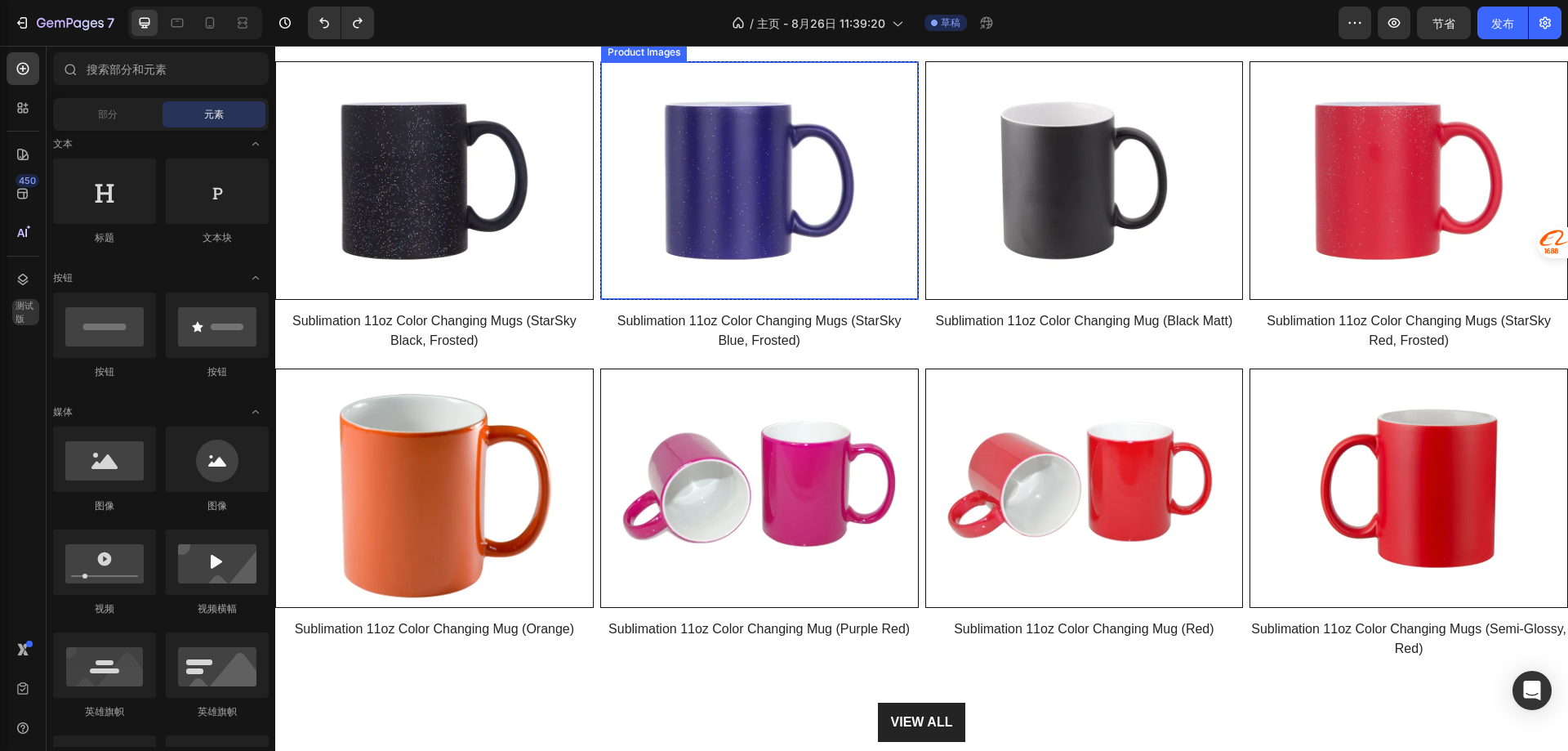
scroll to position [2424, 0]
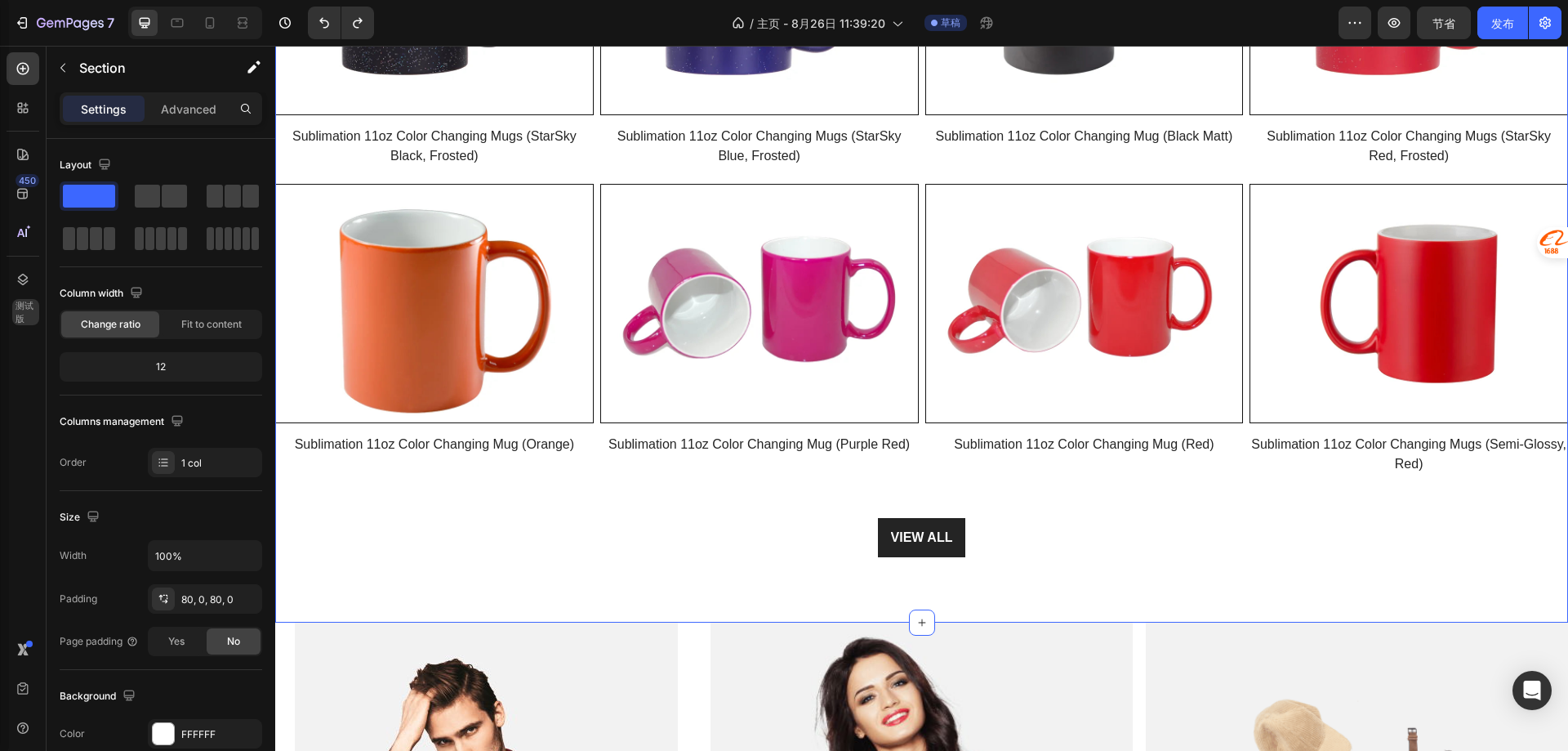
click at [717, 565] on div "Hot Sales Heading Row Product Images Row Sublimation 11oz Color Changing Mugs (…" at bounding box center [922, 178] width 1293 height 890
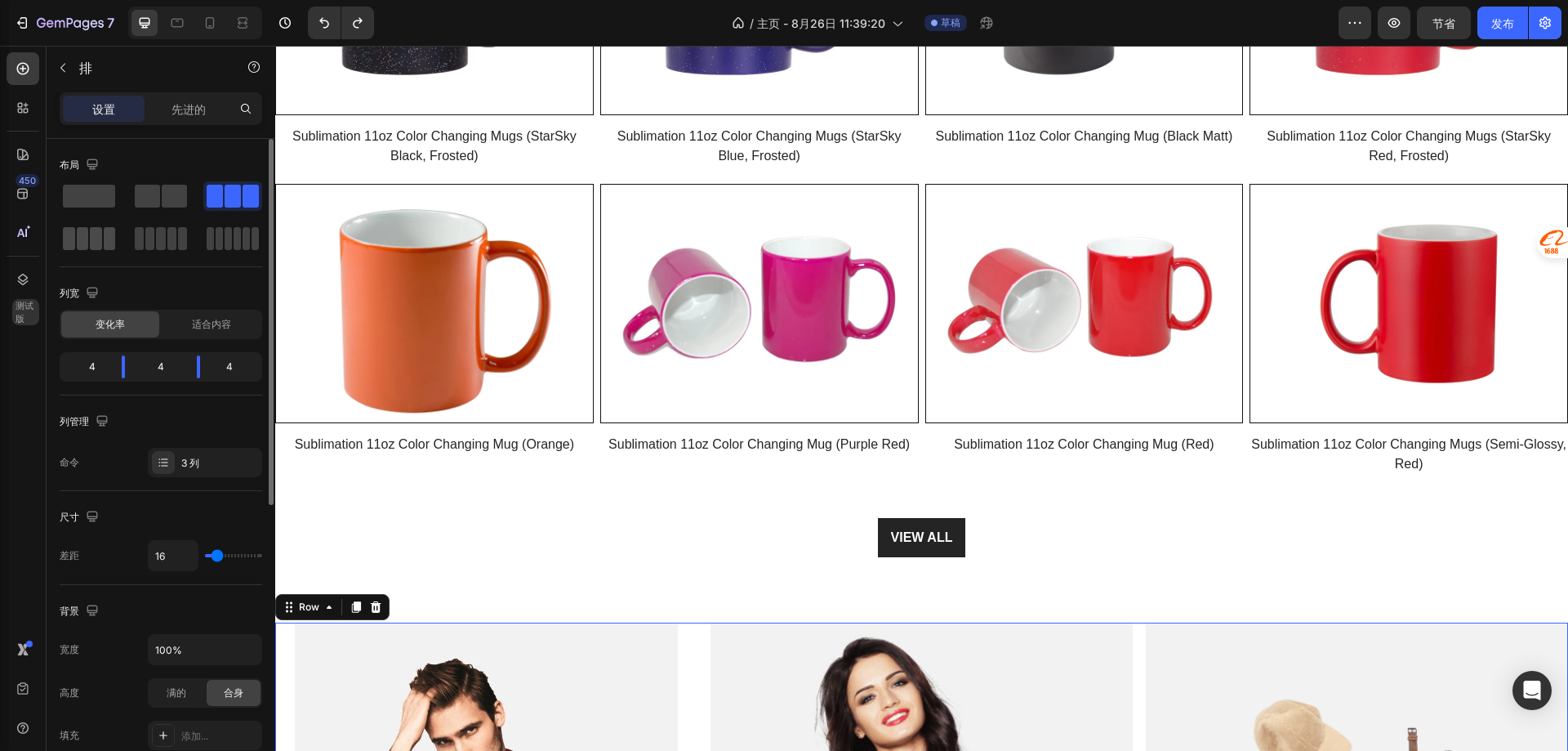
click at [93, 234] on span at bounding box center [95, 239] width 12 height 23
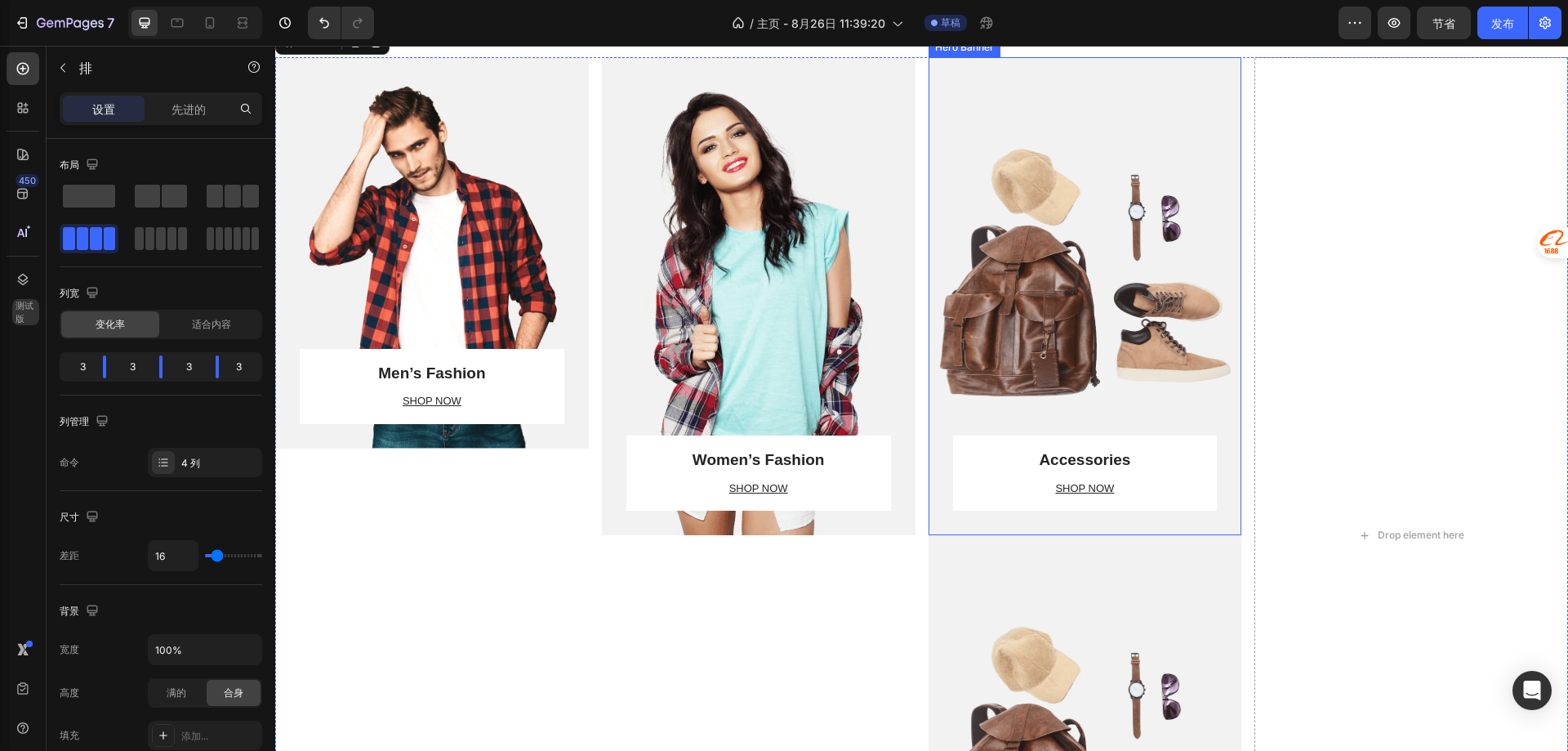
scroll to position [2995, 0]
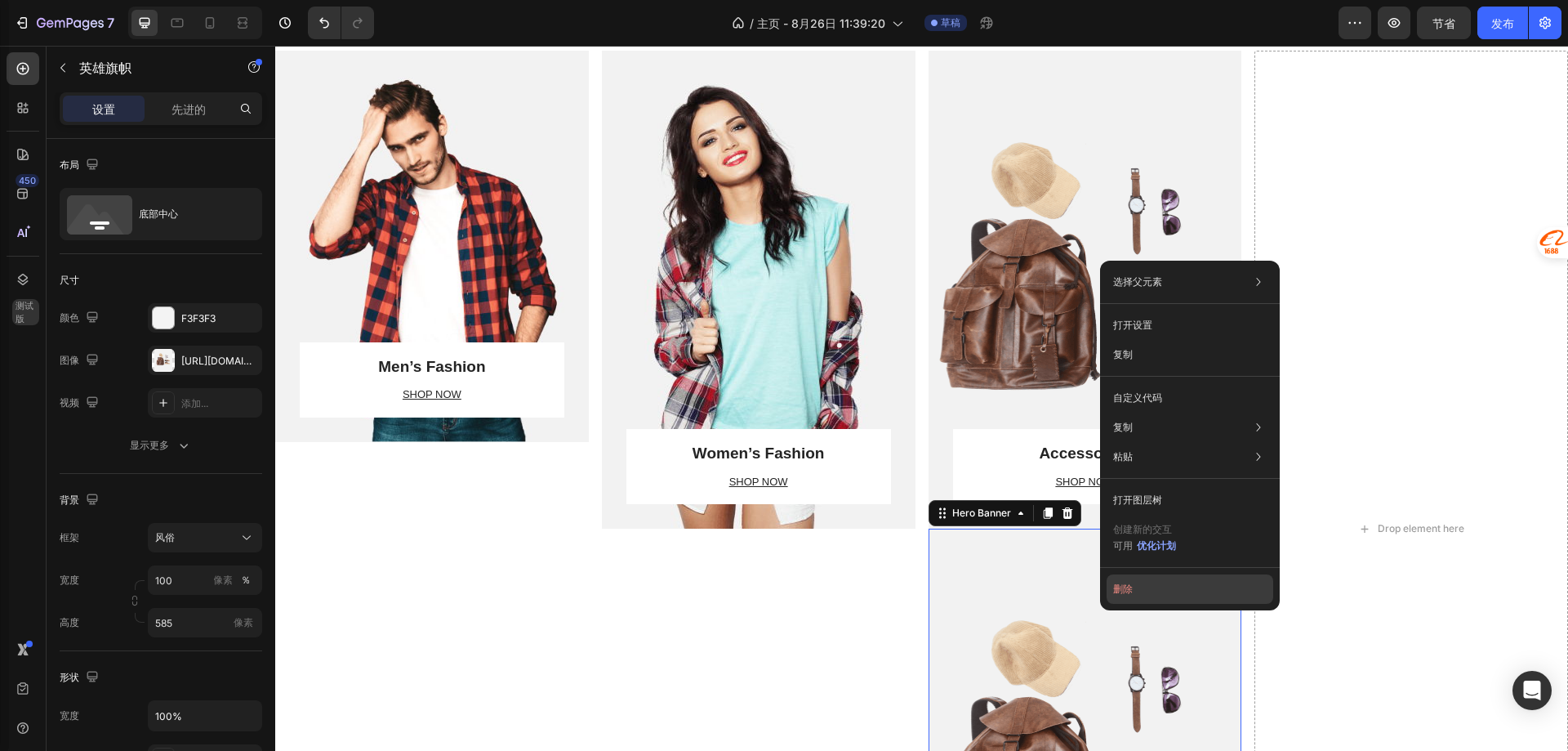
click at [1120, 594] on font "删除" at bounding box center [1123, 589] width 20 height 12
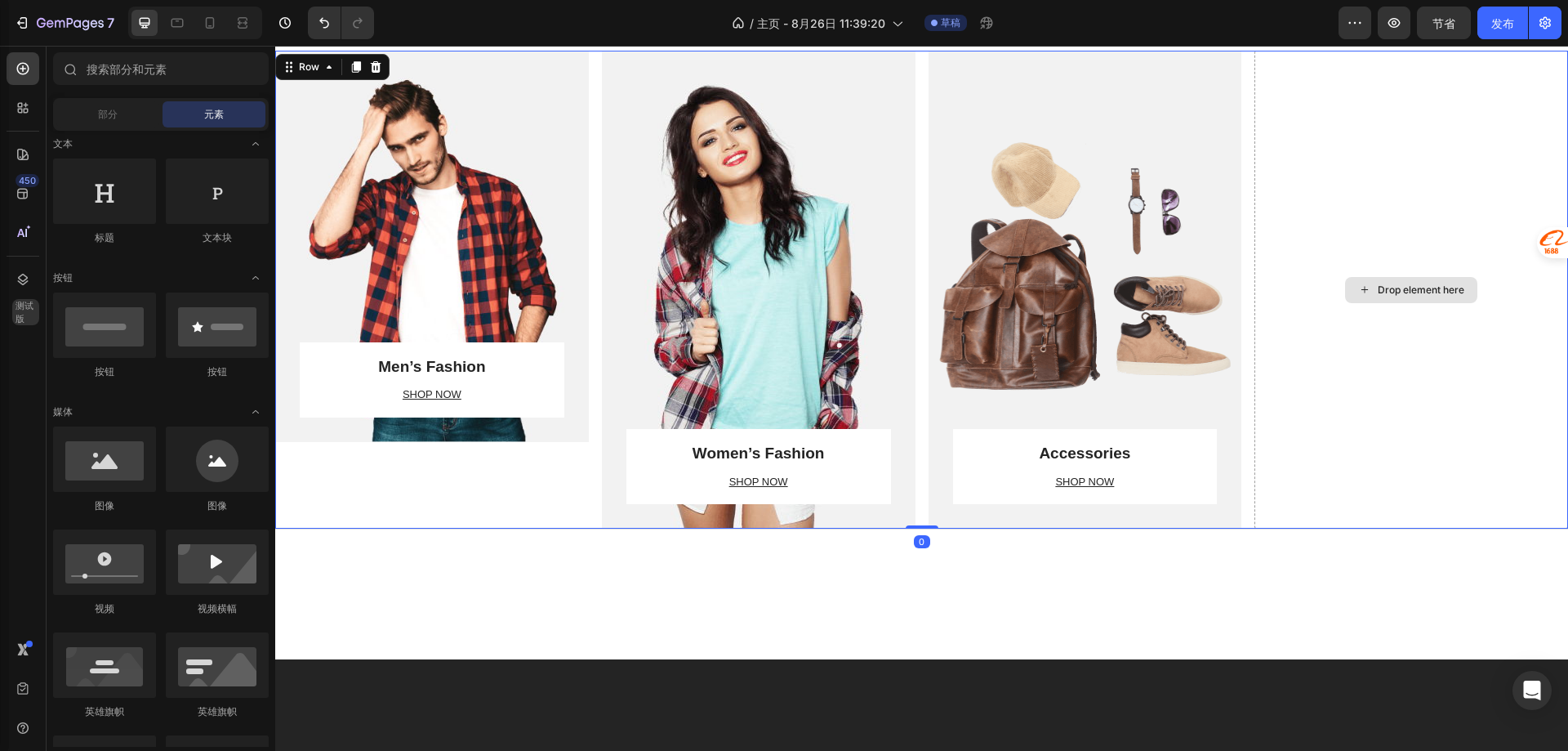
click at [1341, 349] on div "Drop element here" at bounding box center [1411, 290] width 313 height 478
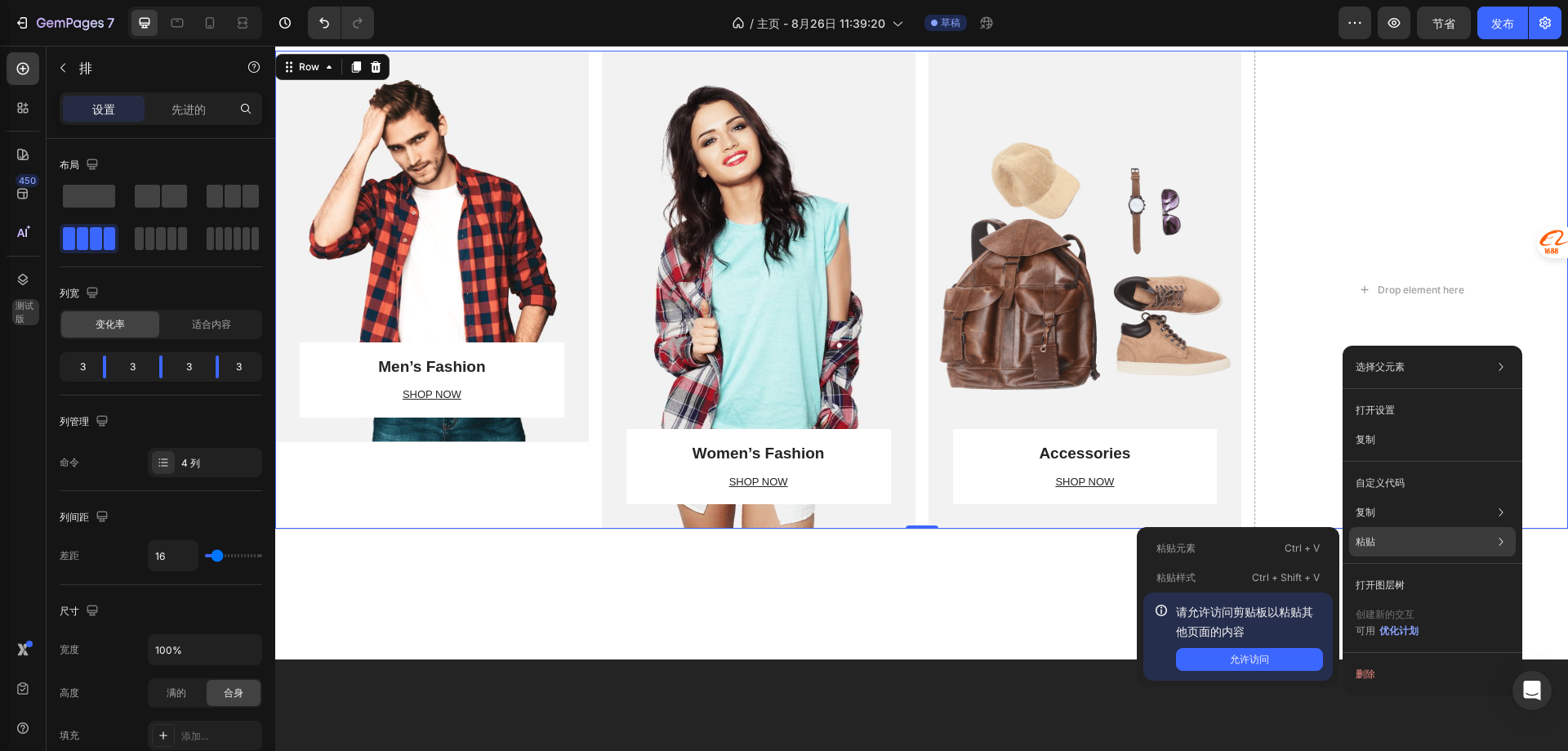
click at [1391, 570] on div "粘贴 粘贴元素 Ctrl + V 粘贴样式 Ctrl + Shift + V 请允许访问剪贴板以粘贴其他页面的内容 允许访问" at bounding box center [1432, 585] width 166 height 30
click at [1247, 653] on font "允许访问" at bounding box center [1249, 658] width 39 height 12
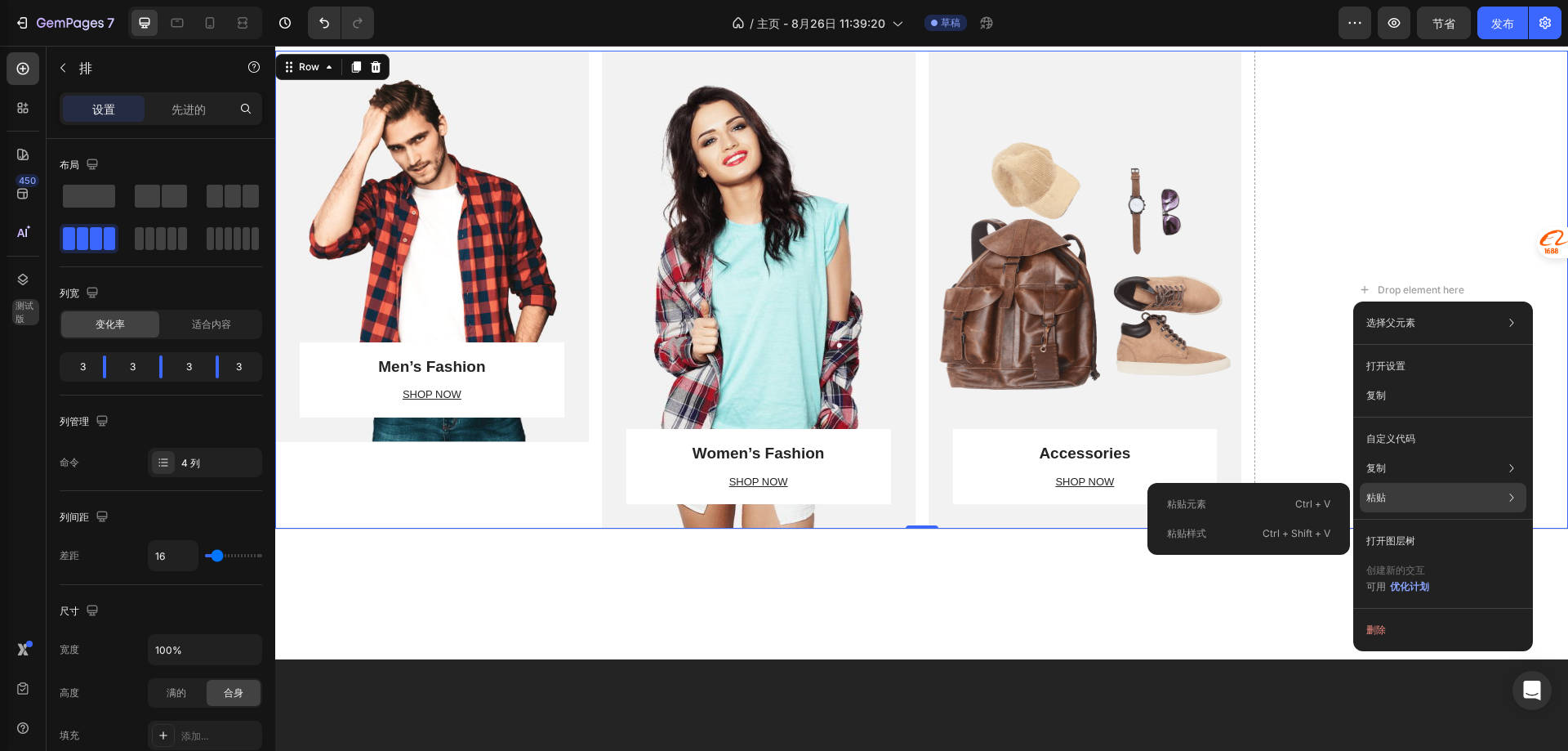
click at [1412, 526] on div "粘贴 粘贴元素 Ctrl + V 粘贴样式 Ctrl + Shift + V" at bounding box center [1443, 541] width 166 height 30
click at [1298, 504] on font "Ctrl + V" at bounding box center [1312, 504] width 35 height 12
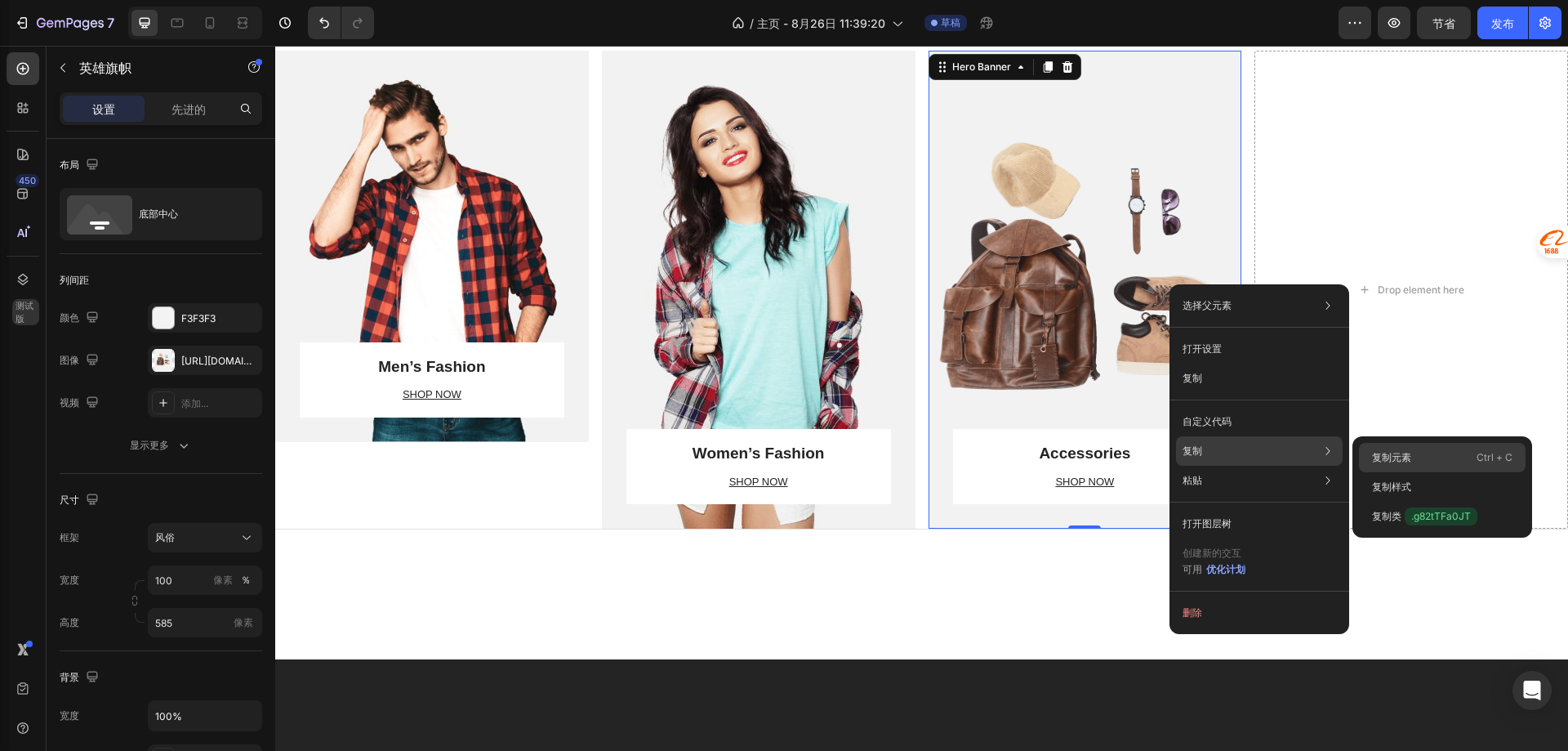
click at [1420, 472] on div "复制元素 Ctrl + C" at bounding box center [1442, 486] width 166 height 30
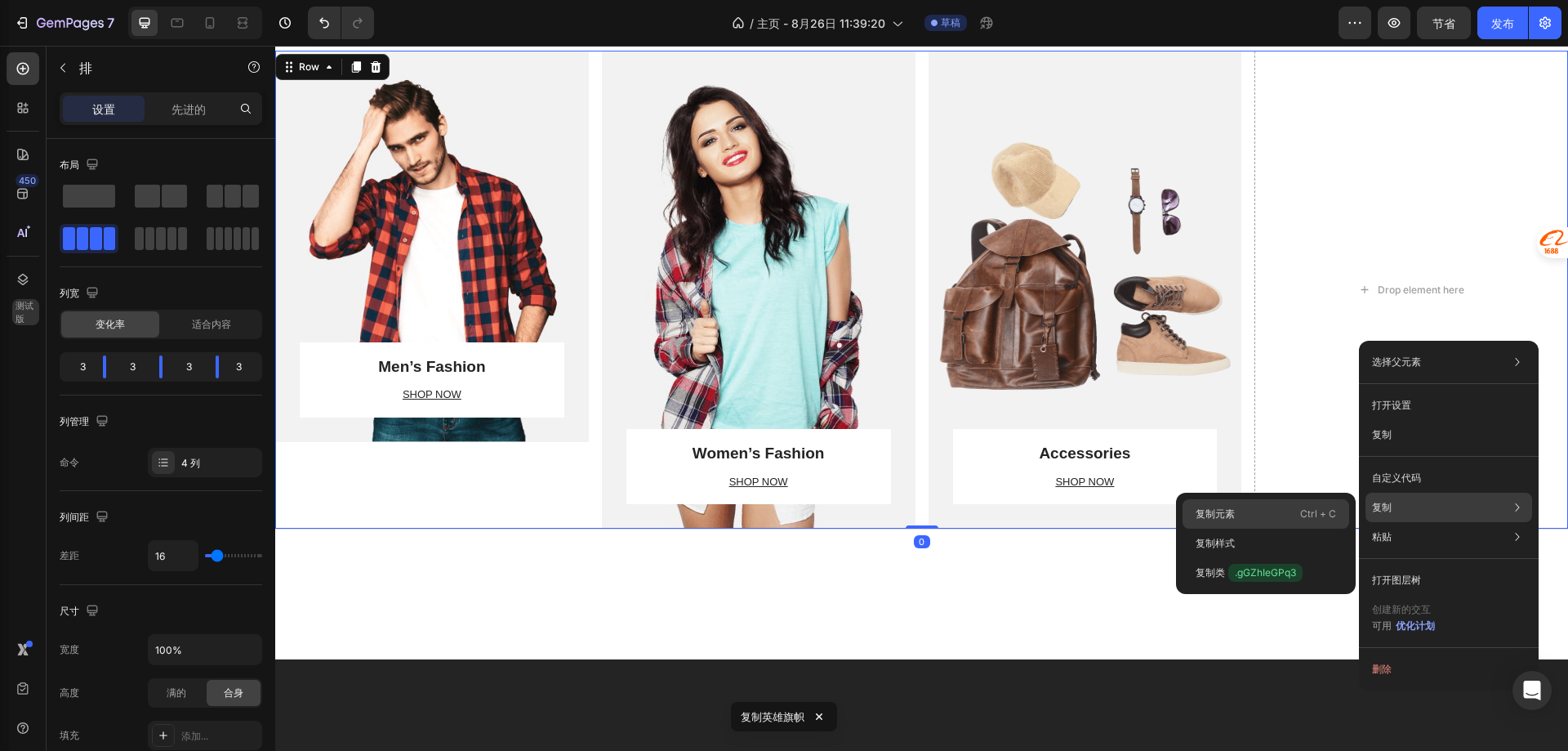
click at [1324, 511] on font "Ctrl + C" at bounding box center [1318, 513] width 36 height 12
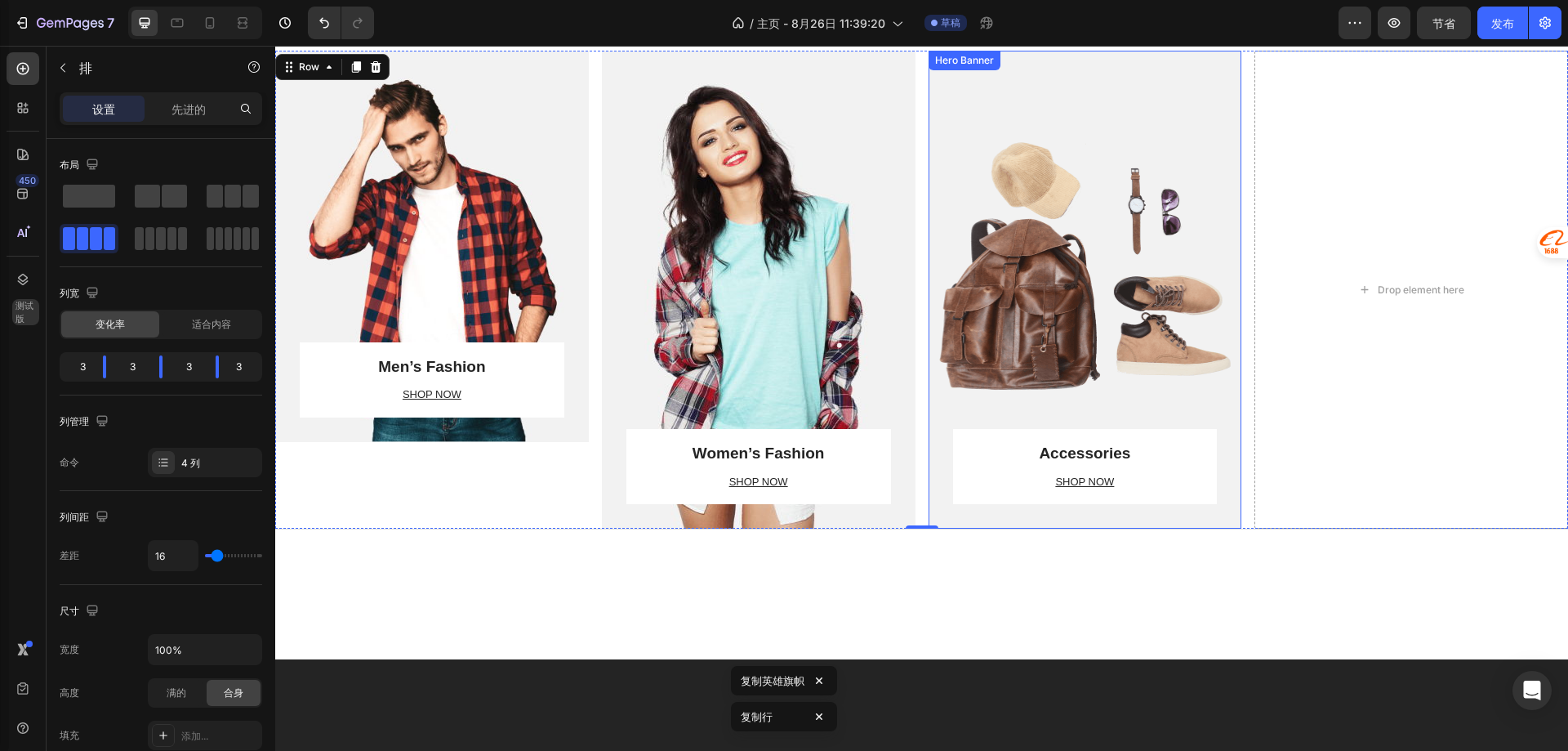
click at [1151, 296] on div "Overlay" at bounding box center [1085, 290] width 313 height 478
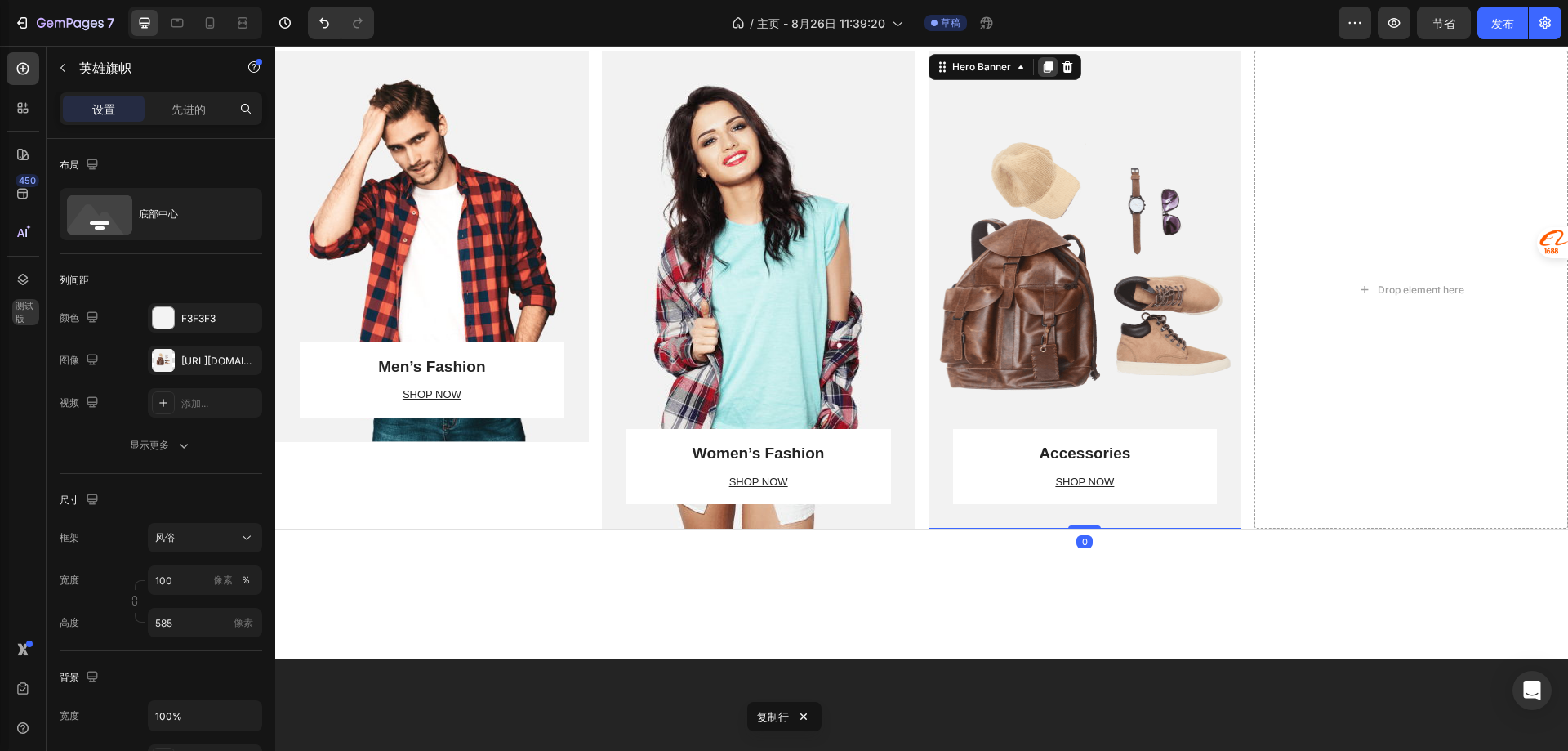
click at [1038, 57] on div at bounding box center [1048, 67] width 20 height 20
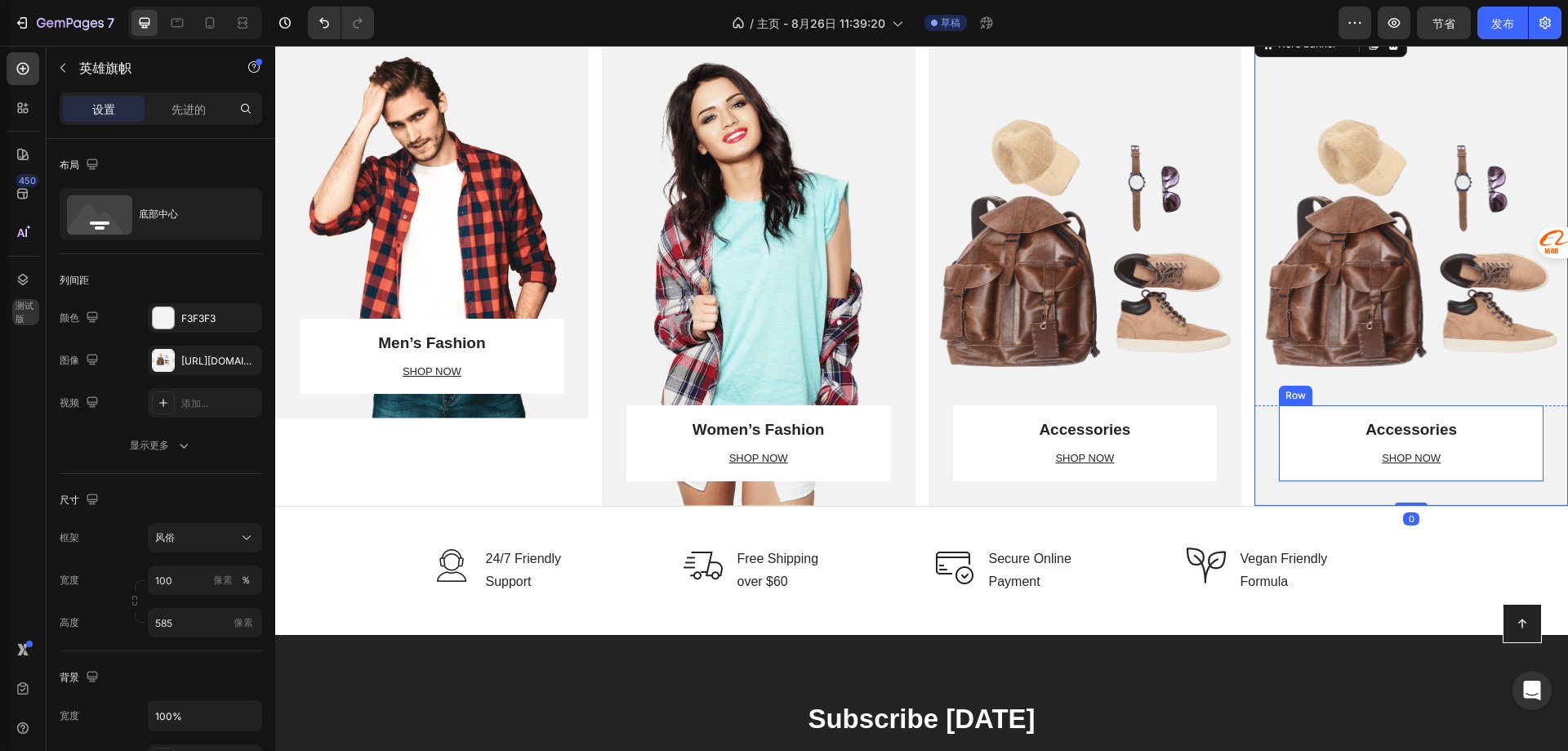
scroll to position [3009, 0]
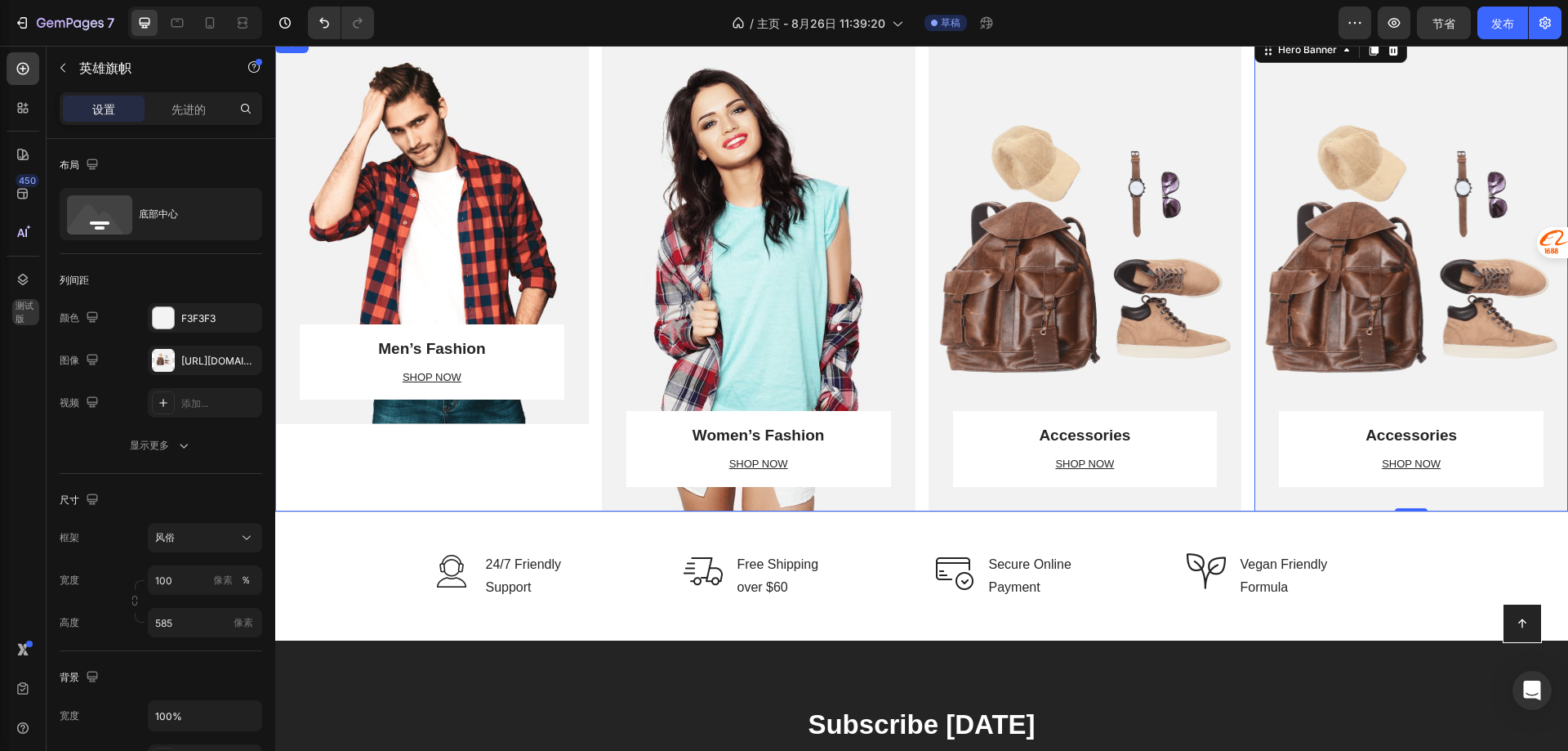
click at [441, 470] on div "Men’s Fashion Heading SHOP NOW Text block Row Row Hero Banner" at bounding box center [432, 272] width 313 height 478
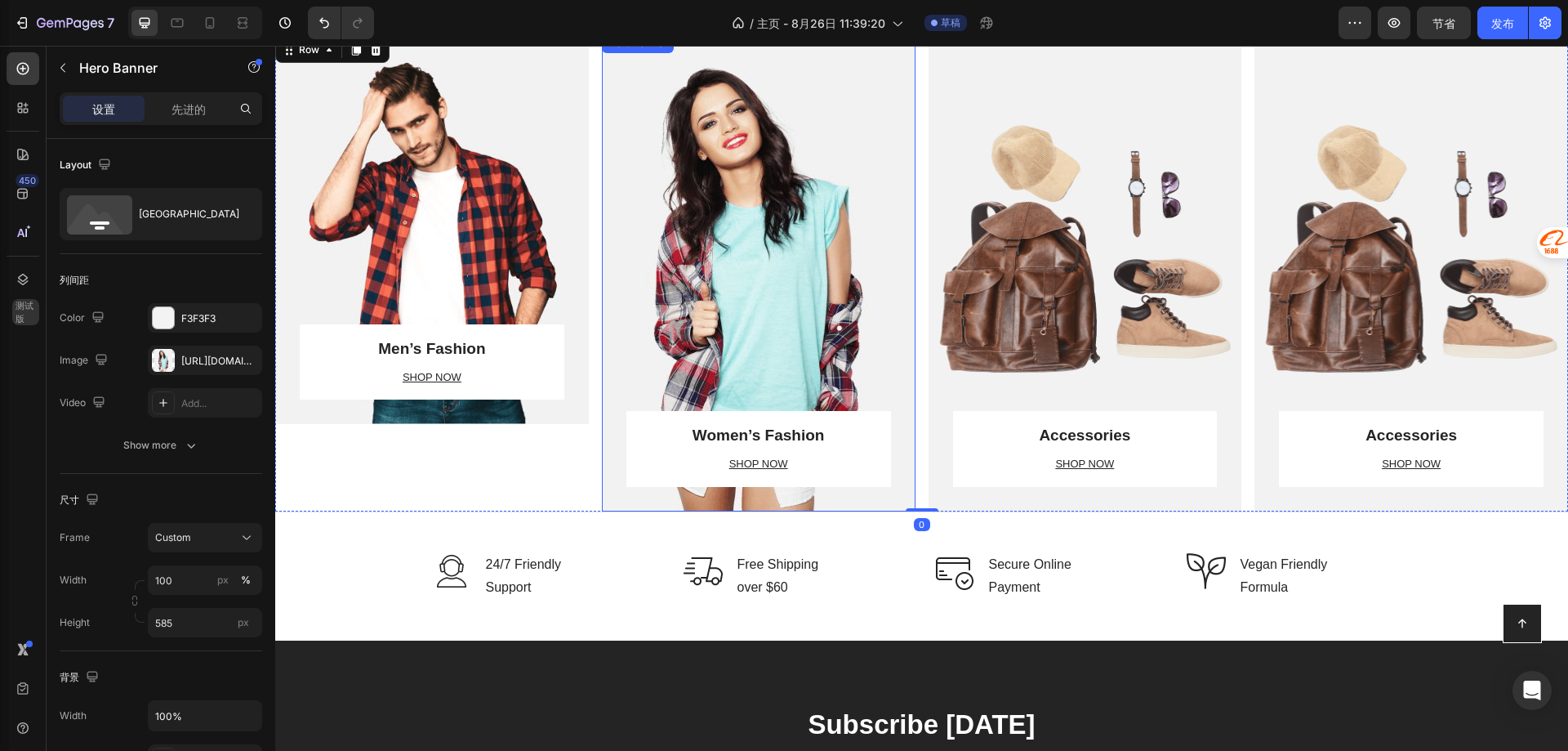
click at [768, 325] on div "Overlay" at bounding box center [758, 272] width 313 height 478
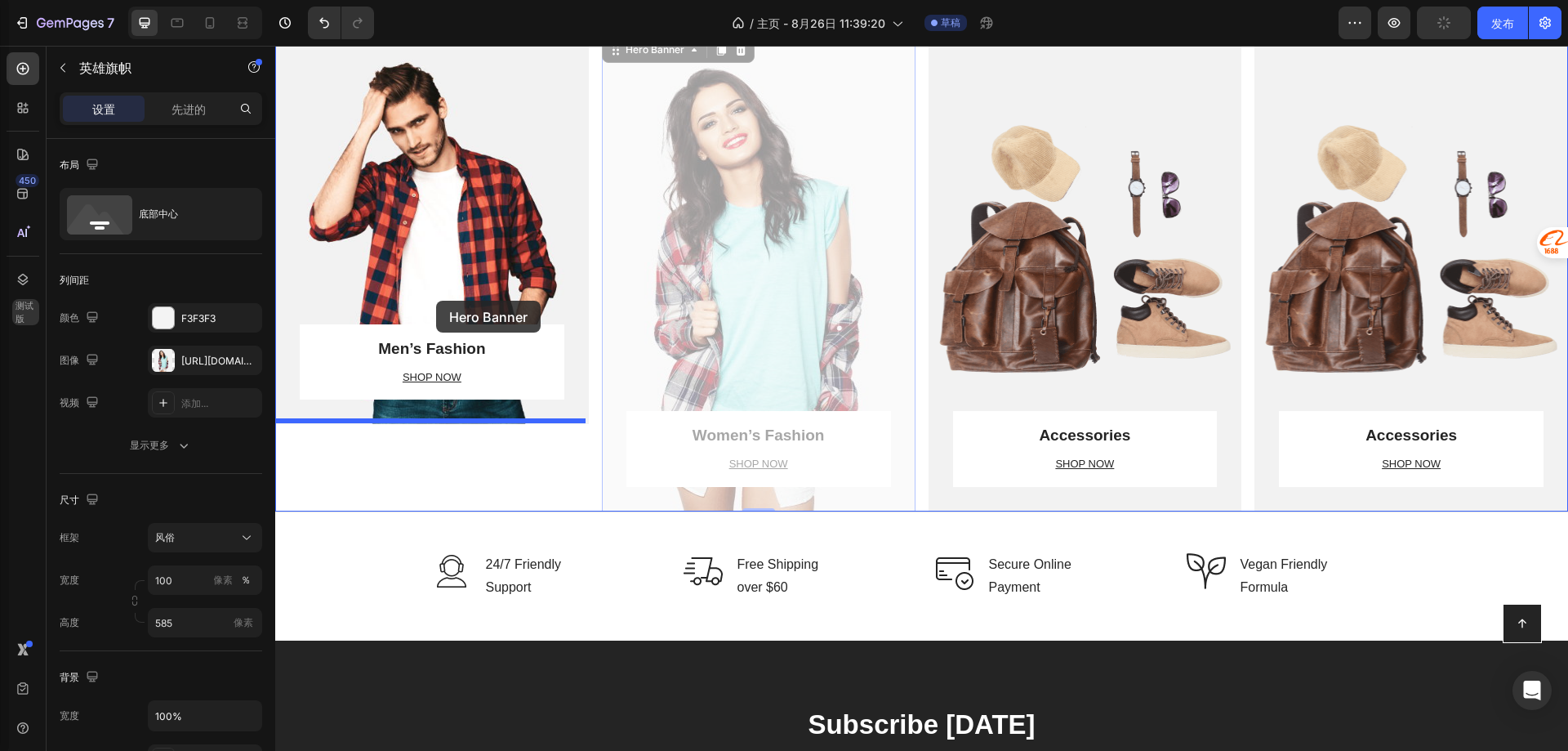
drag, startPoint x: 713, startPoint y: 287, endPoint x: 436, endPoint y: 301, distance: 277.4
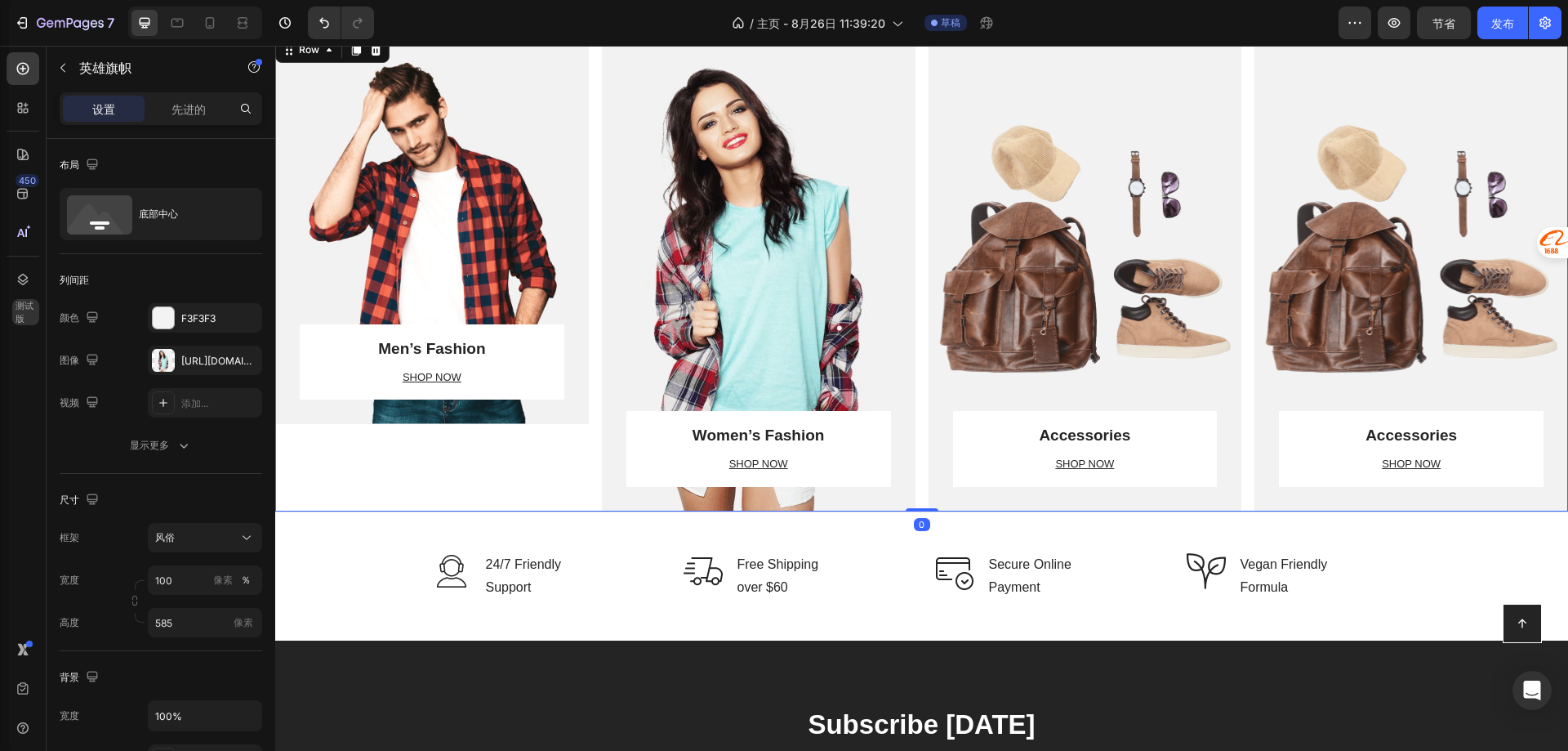
click at [465, 459] on div "Men’s Fashion Heading SHOP NOW Text block Row Row Hero Banner" at bounding box center [432, 272] width 313 height 478
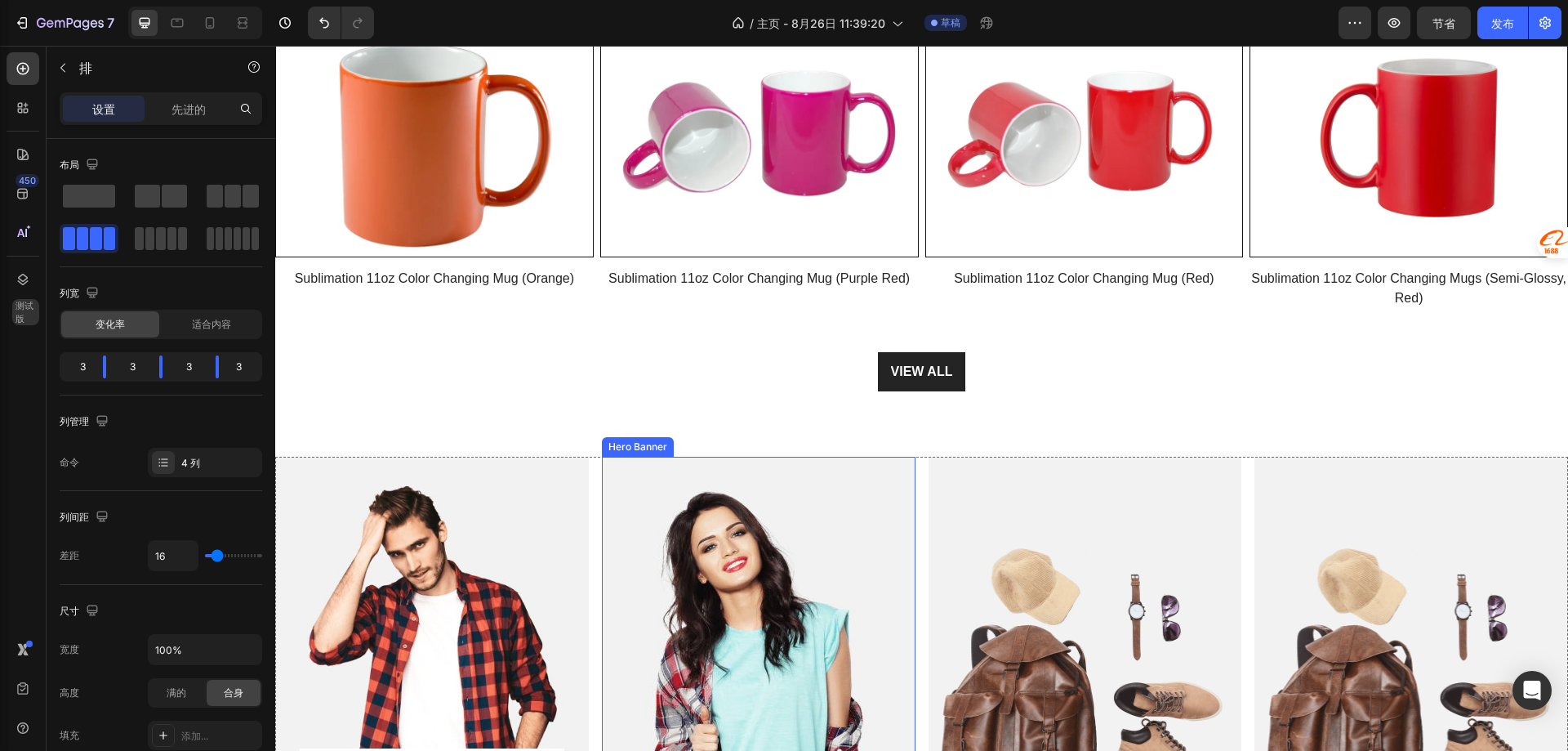
scroll to position [2600, 0]
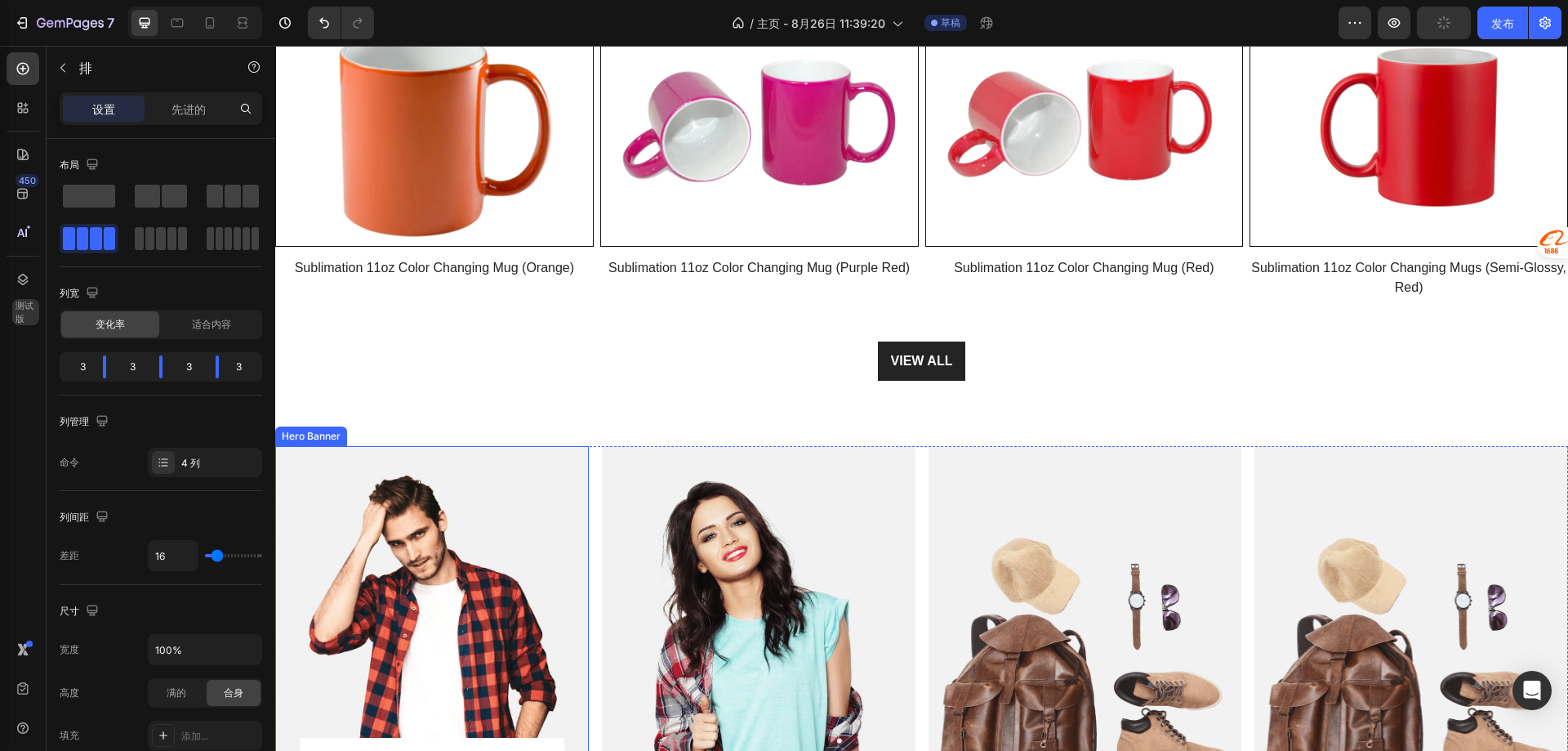
click at [482, 531] on div "Overlay" at bounding box center [432, 642] width 313 height 392
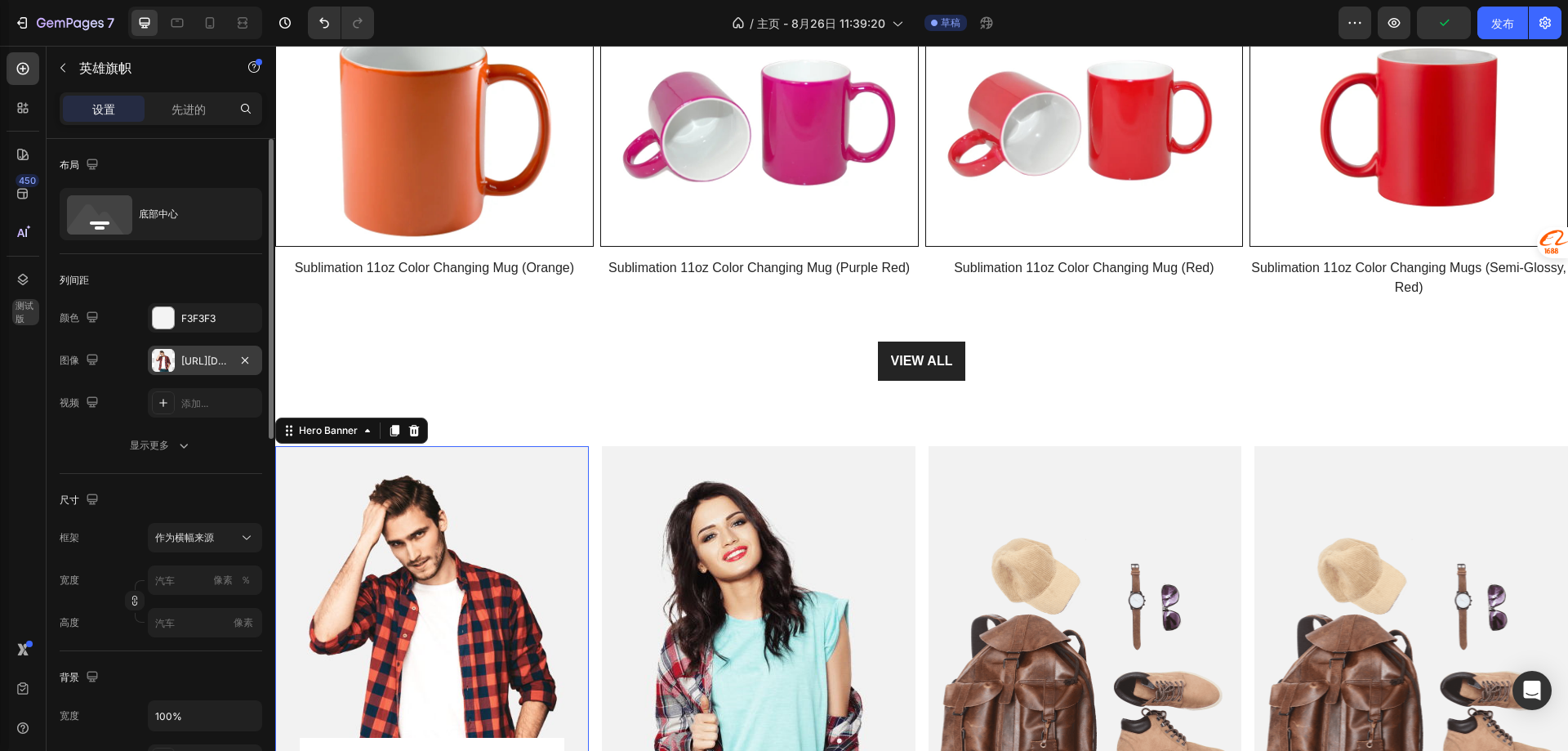
click at [197, 354] on font "https://ucarecdn.com/bc205eb6-135a-4d0c-9061-327d01199916/-/format/auto/" at bounding box center [234, 360] width 105 height 12
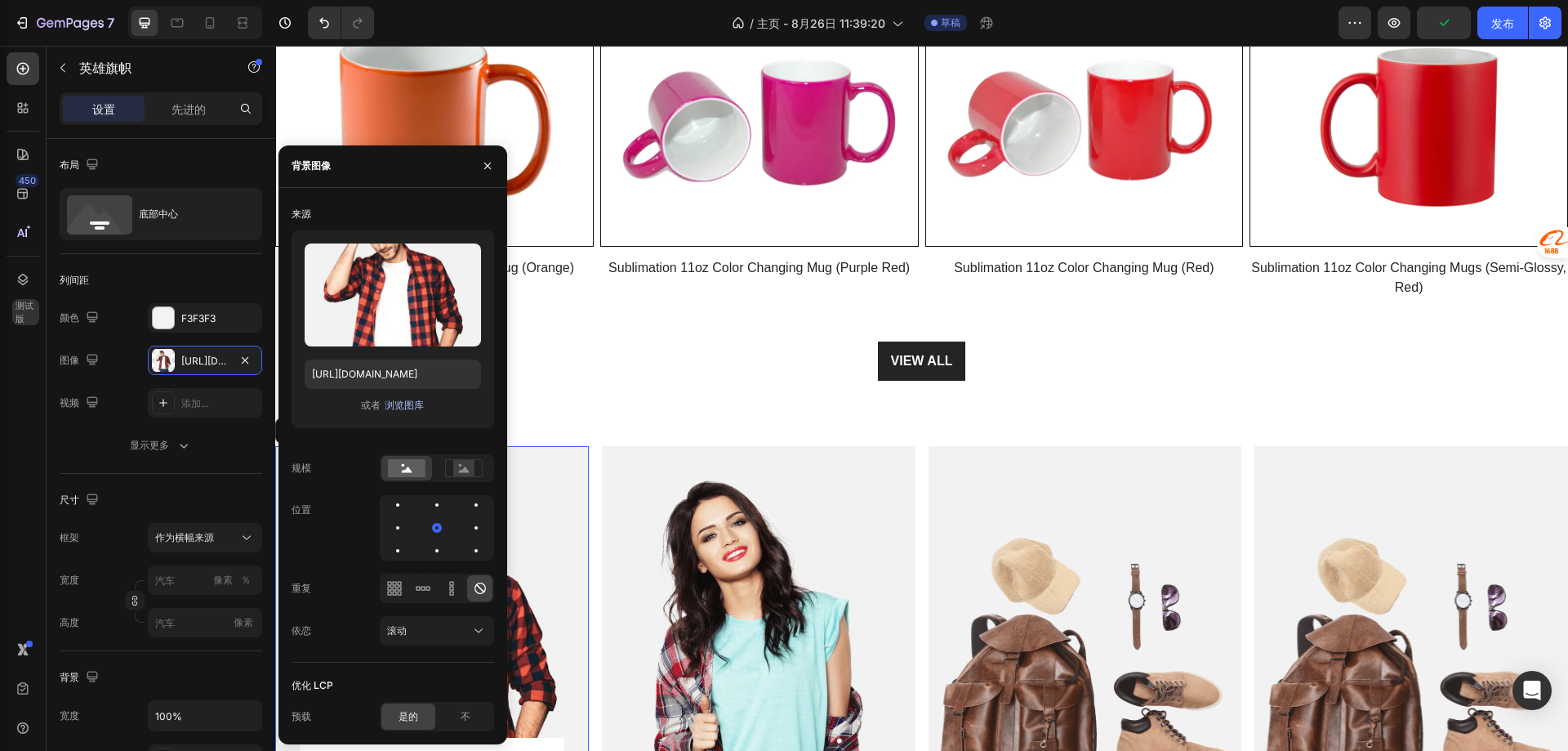
click at [409, 403] on font "浏览图库" at bounding box center [404, 404] width 39 height 12
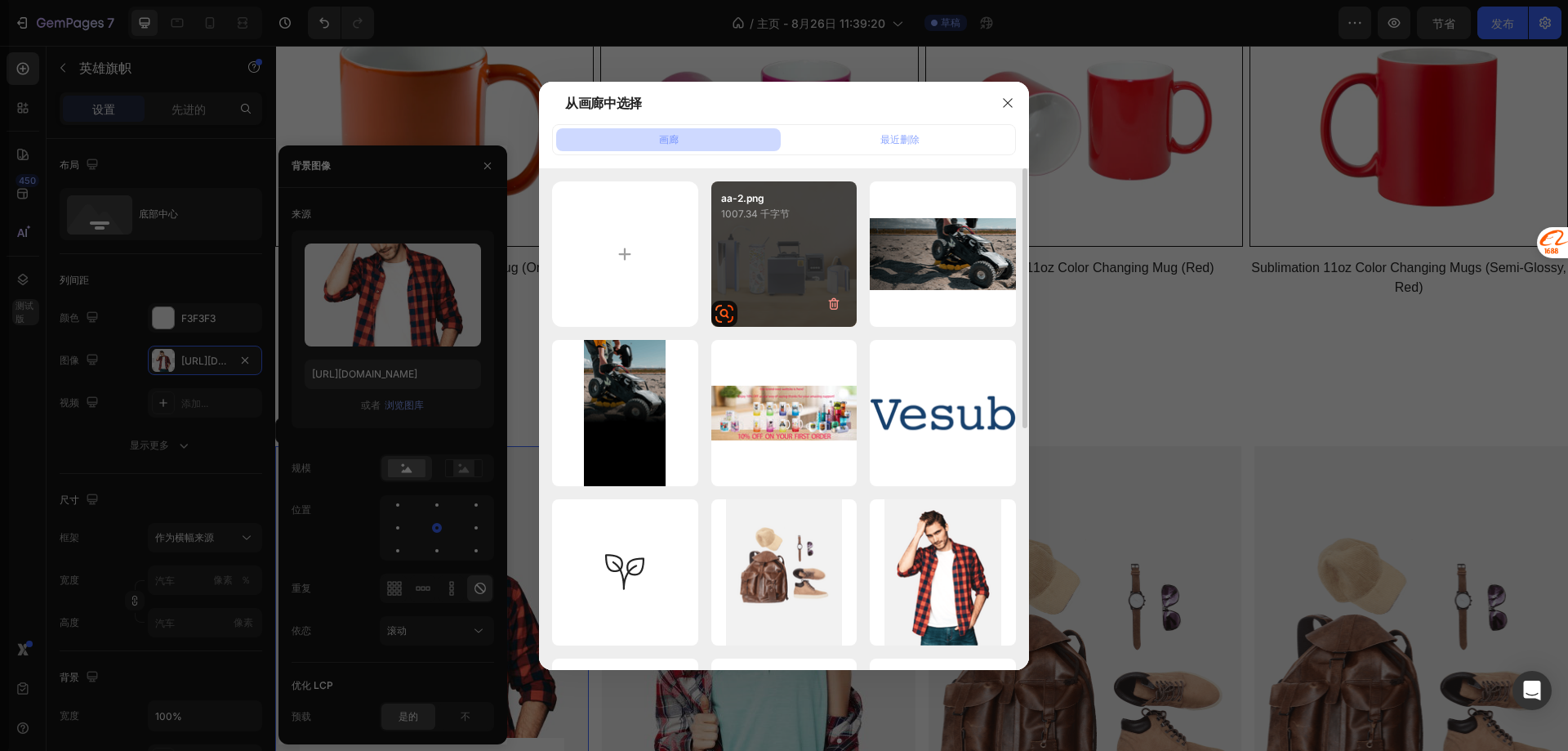
click at [777, 271] on div "aa-2.png 1007.34 千字节" at bounding box center [784, 254] width 146 height 146
type input "[URL][DOMAIN_NAME]"
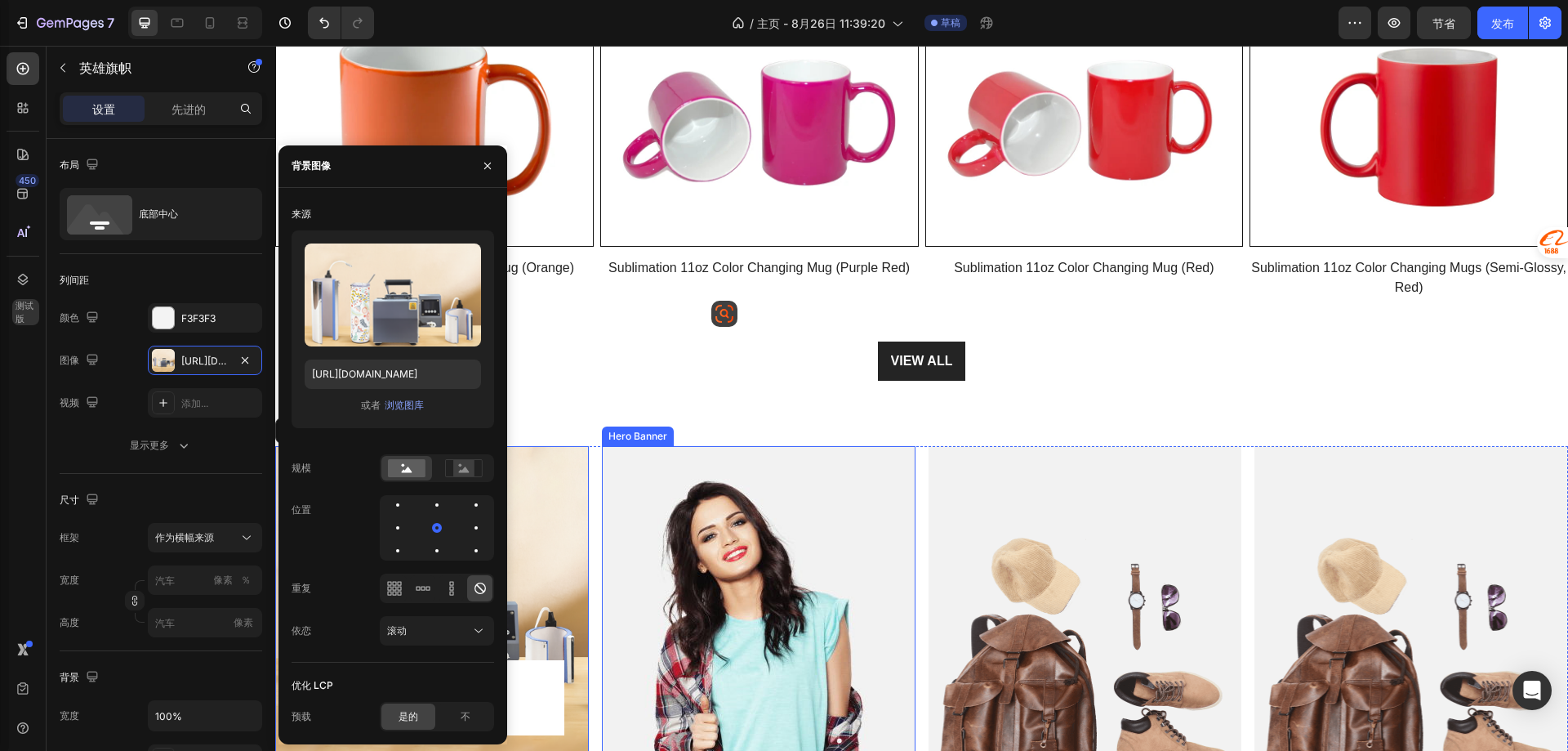
click at [707, 533] on div "Overlay" at bounding box center [758, 685] width 313 height 478
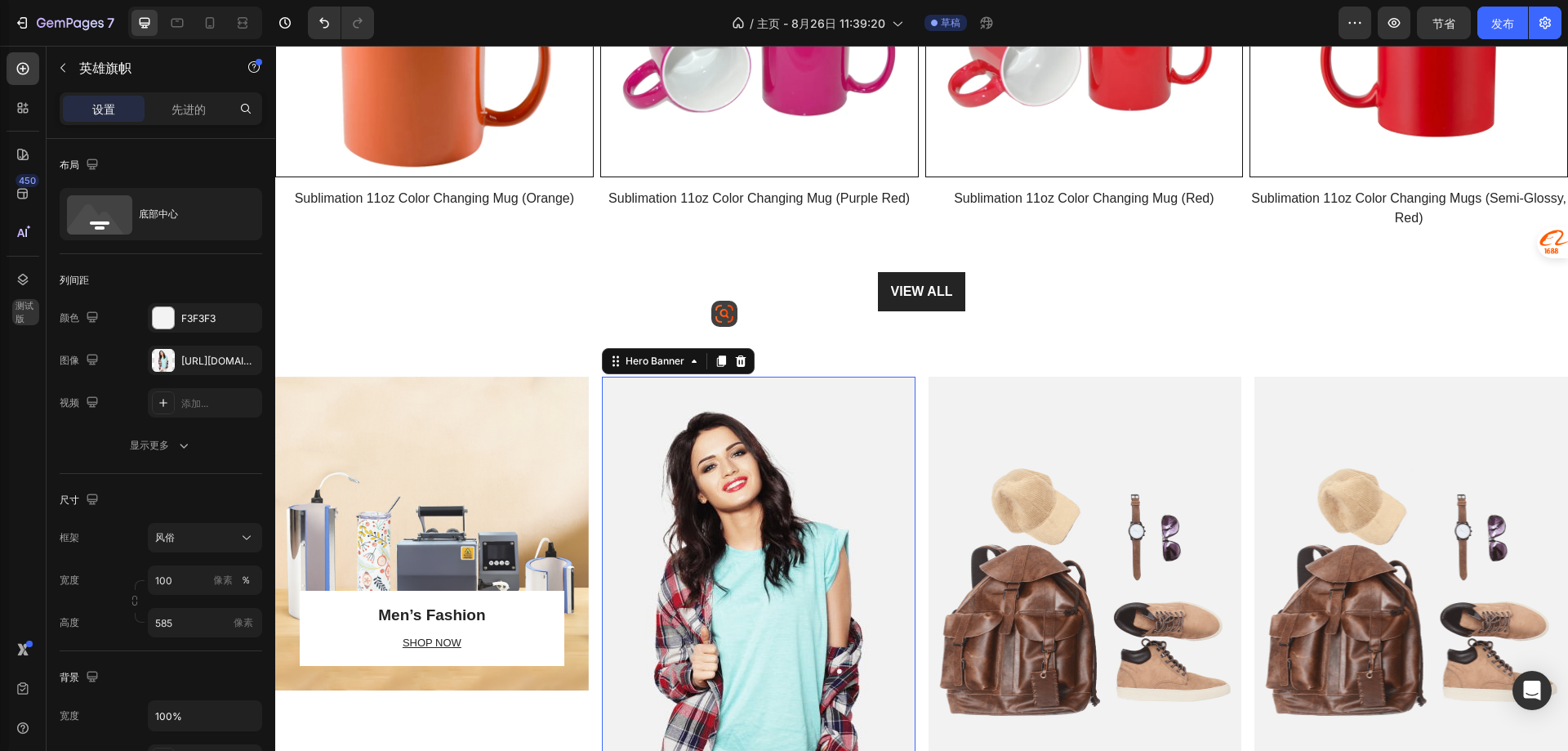
scroll to position [2763, 0]
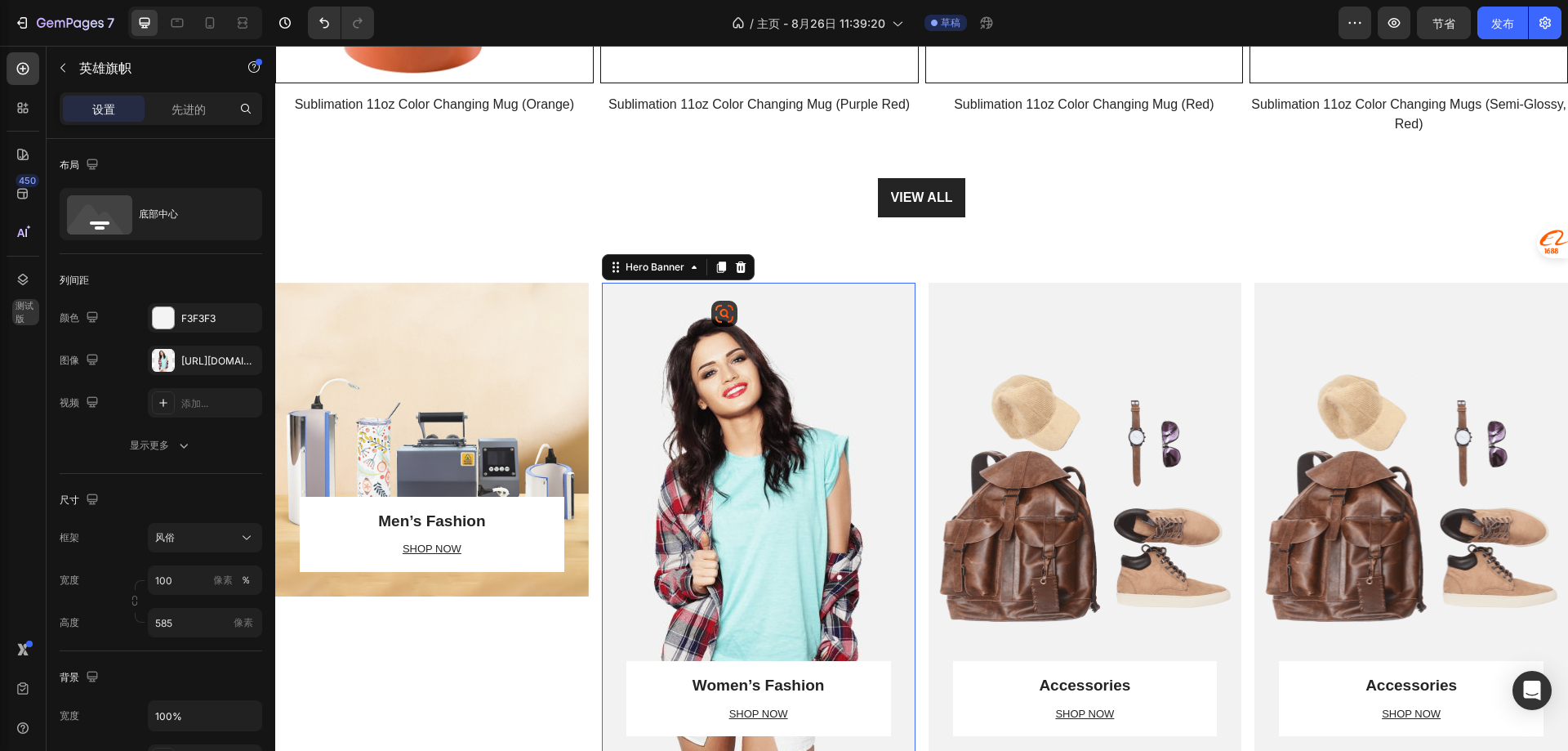
click at [730, 474] on div "Overlay" at bounding box center [758, 522] width 313 height 478
click at [182, 366] on font "https://ucarecdn.com/f388219a-4300-4c57-9255-b89221f2ddff/-/format/auto/" at bounding box center [234, 360] width 105 height 12
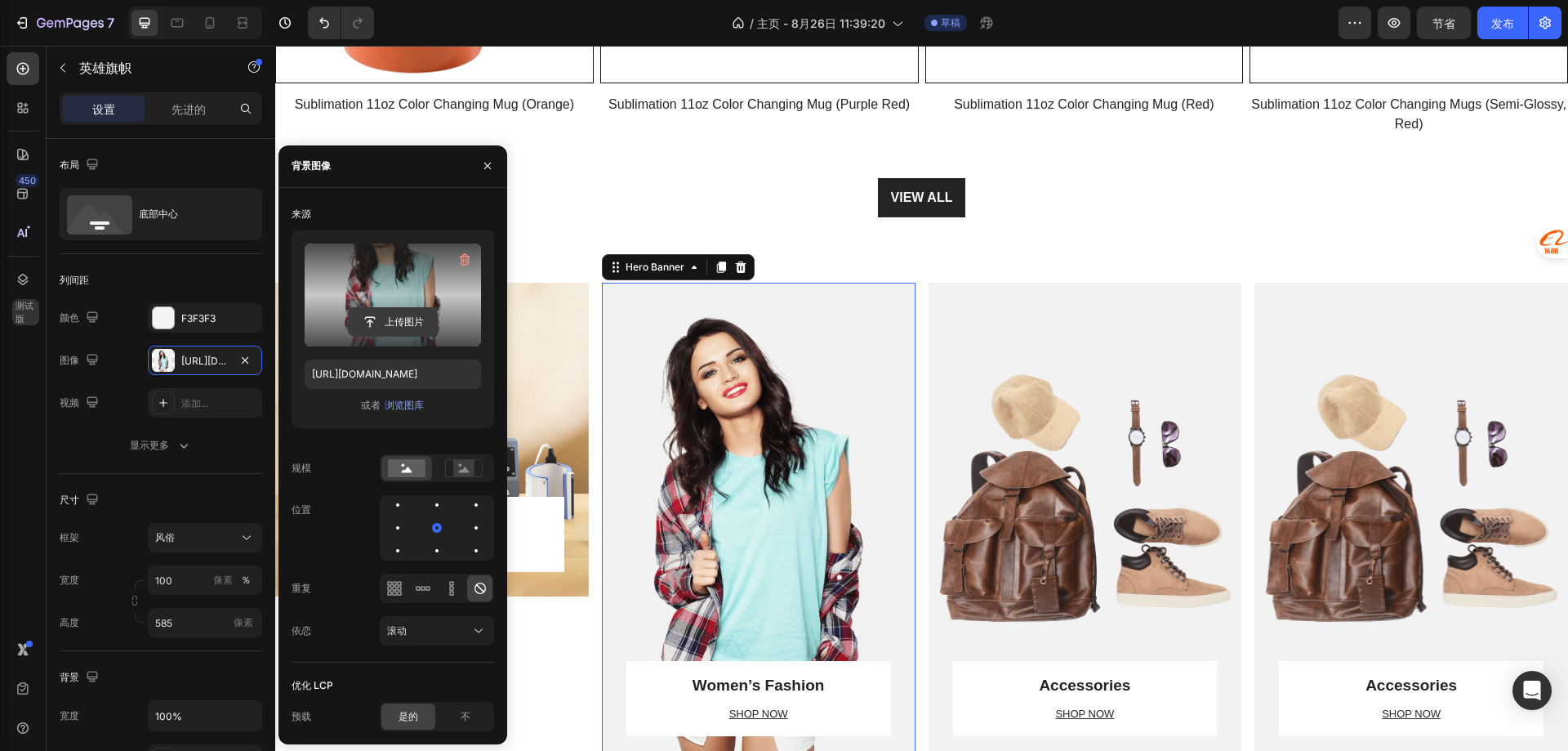
click at [400, 324] on input "file" at bounding box center [392, 321] width 88 height 28
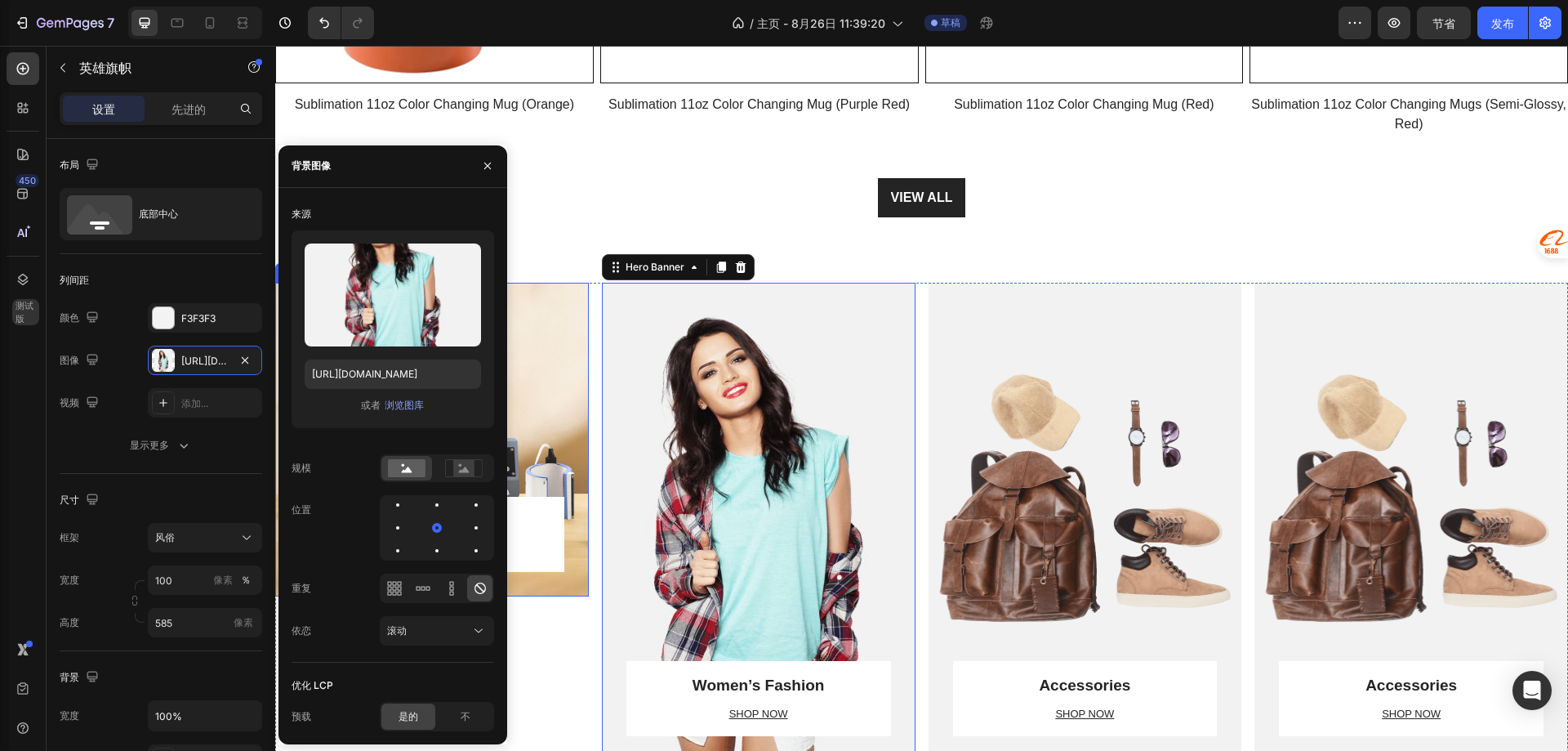
click at [569, 395] on div "Overlay" at bounding box center [432, 440] width 313 height 313
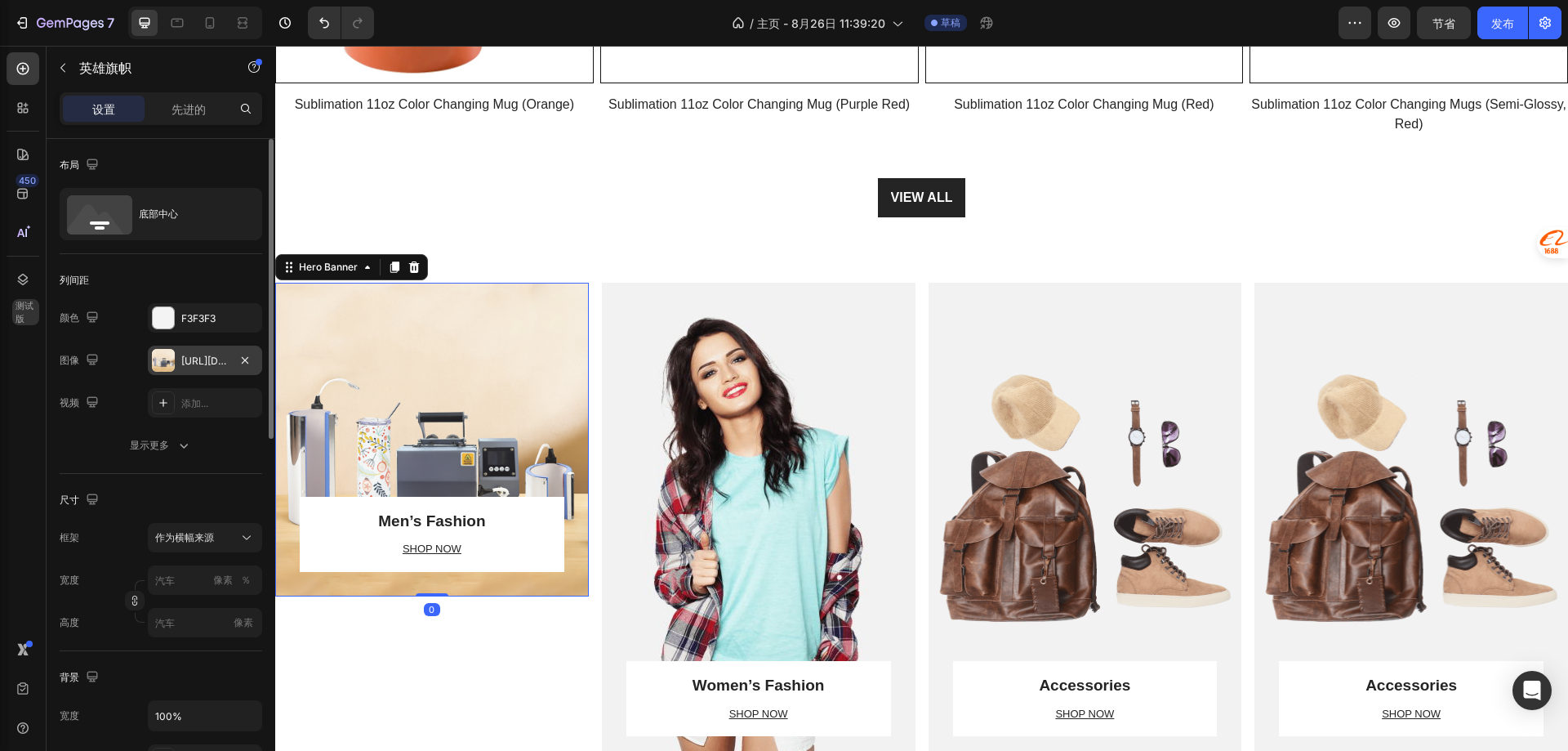
click at [201, 363] on font "[URL][DOMAIN_NAME]" at bounding box center [234, 360] width 105 height 12
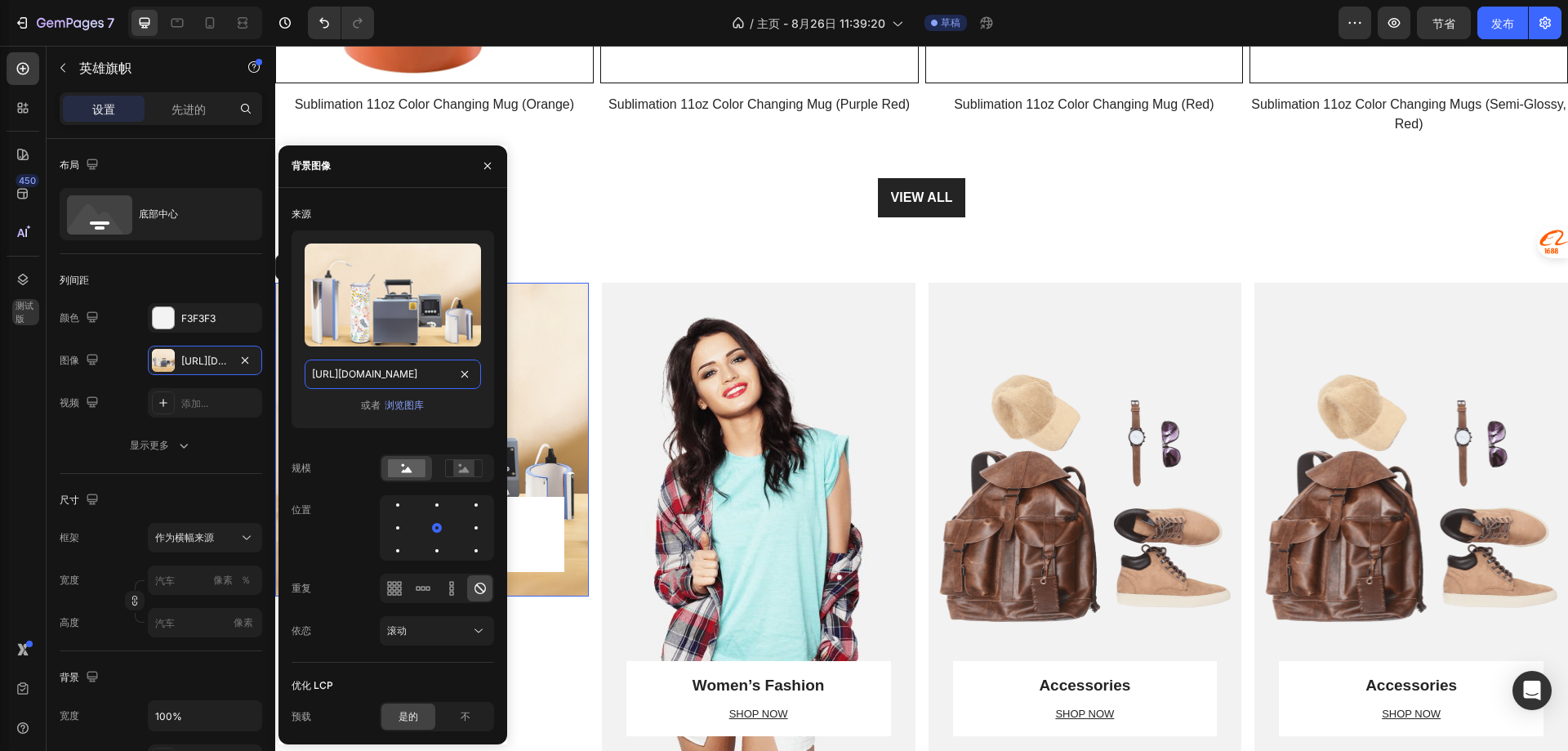
click at [413, 376] on input "[URL][DOMAIN_NAME]" at bounding box center [392, 374] width 177 height 30
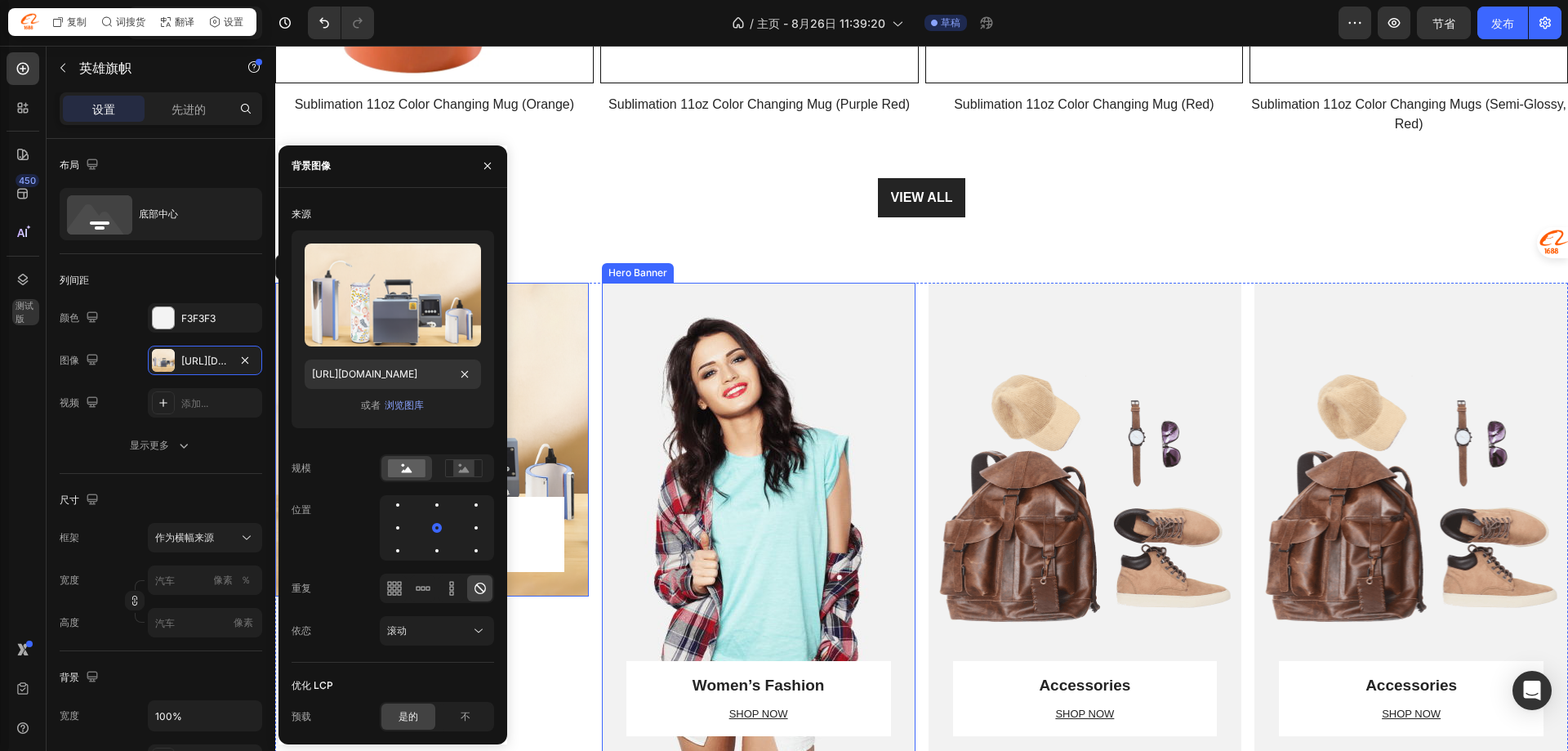
click at [710, 454] on div "Overlay" at bounding box center [758, 522] width 313 height 478
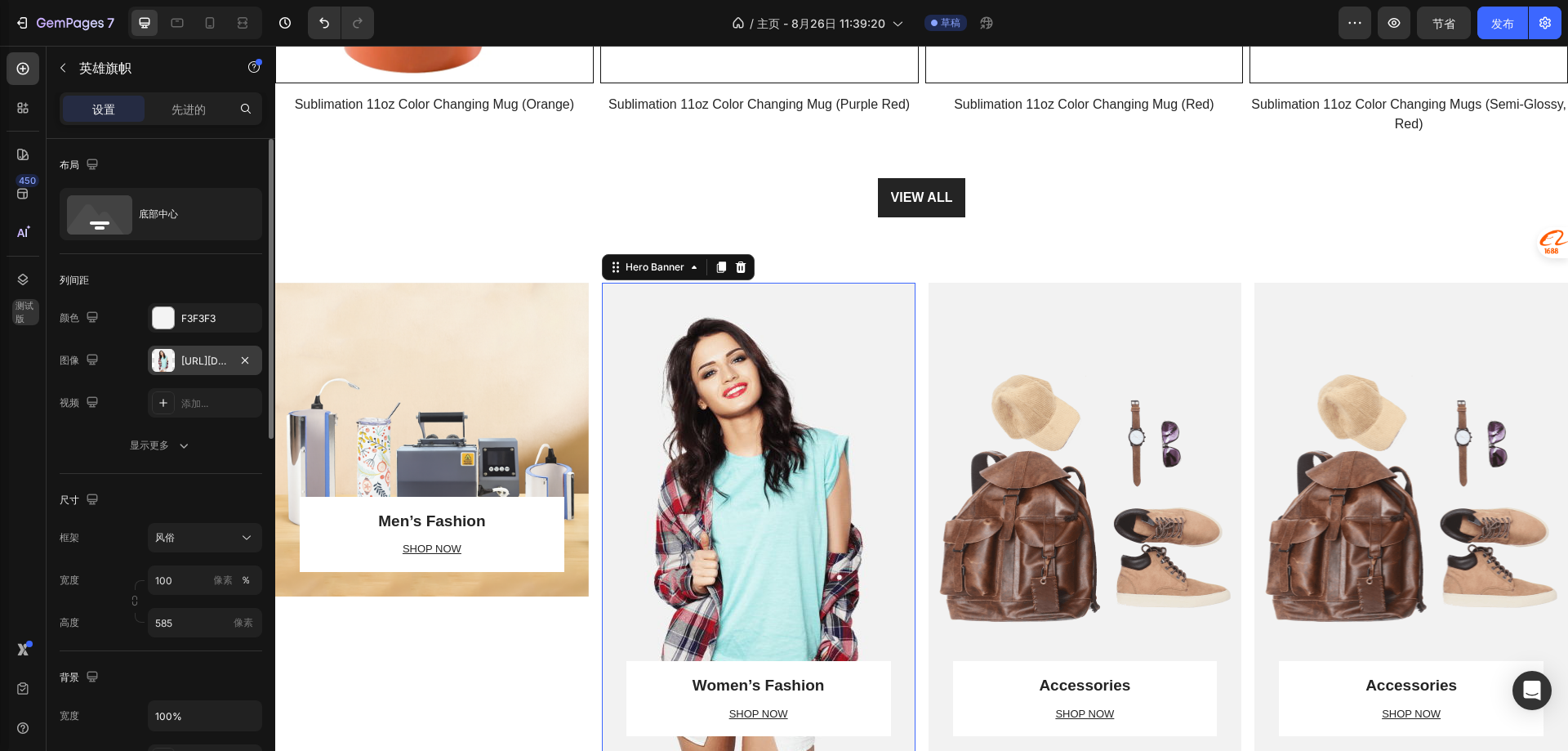
click at [199, 364] on font "https://ucarecdn.com/f388219a-4300-4c57-9255-b89221f2ddff/-/format/auto/" at bounding box center [234, 360] width 105 height 12
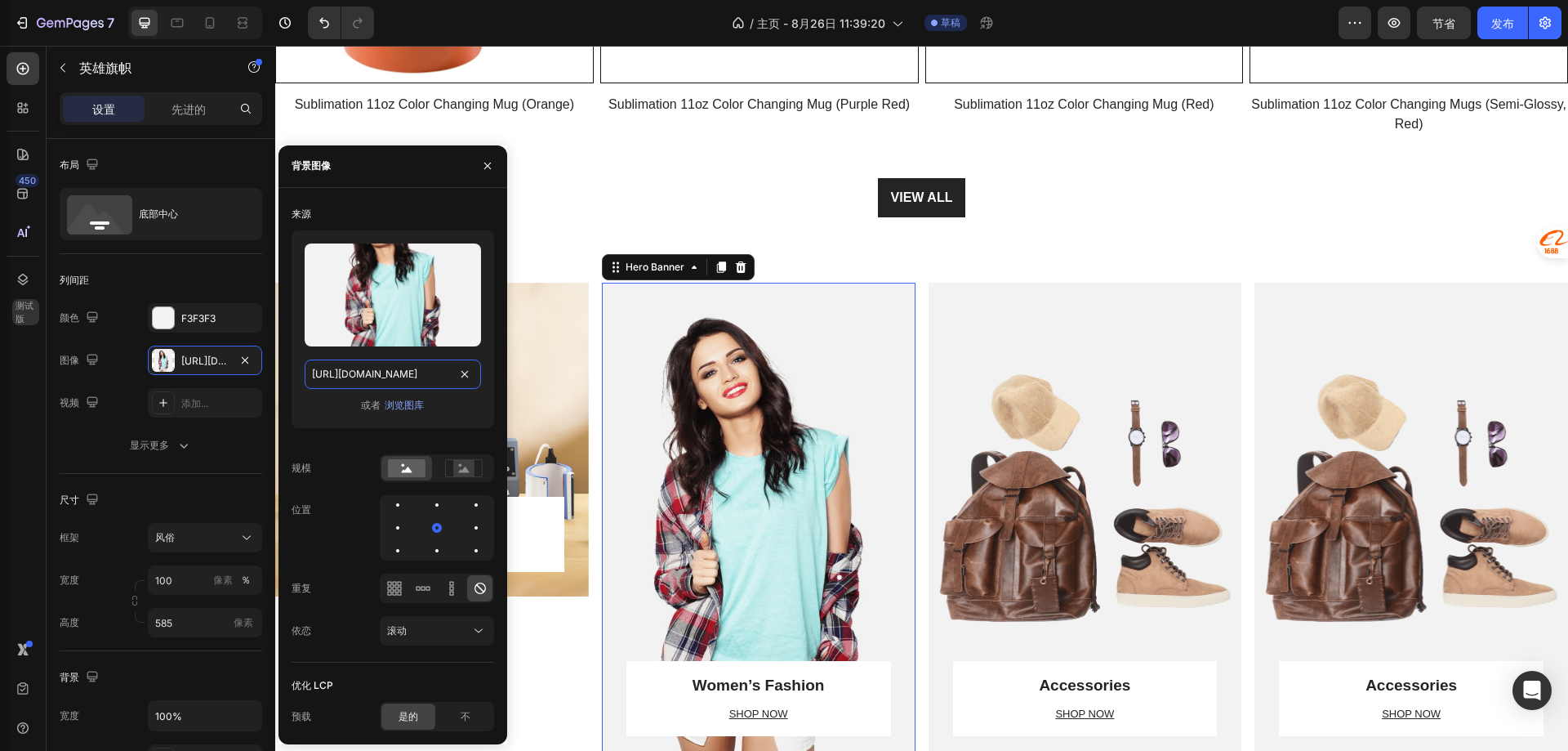
click at [413, 367] on input "https://ucarecdn.com/f388219a-4300-4c57-9255-b89221f2ddff/-/format/auto/" at bounding box center [392, 374] width 177 height 30
paste input "cdn.shopify.com/s/files/1/0653/0672/2406/files/gempages_580729388010570670-333a…"
type input "[URL][DOMAIN_NAME]"
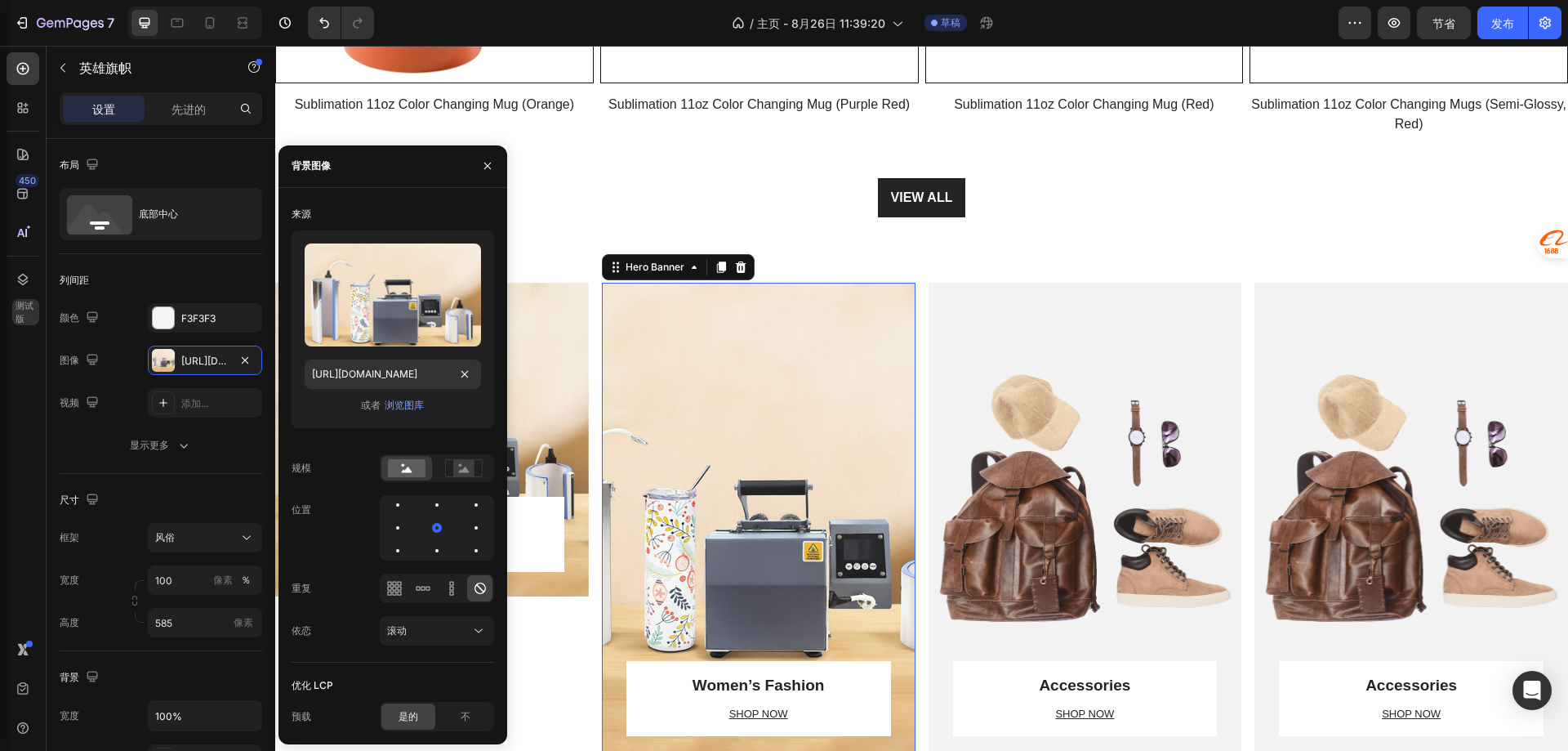
click at [1043, 483] on div "Overlay" at bounding box center [1085, 522] width 313 height 478
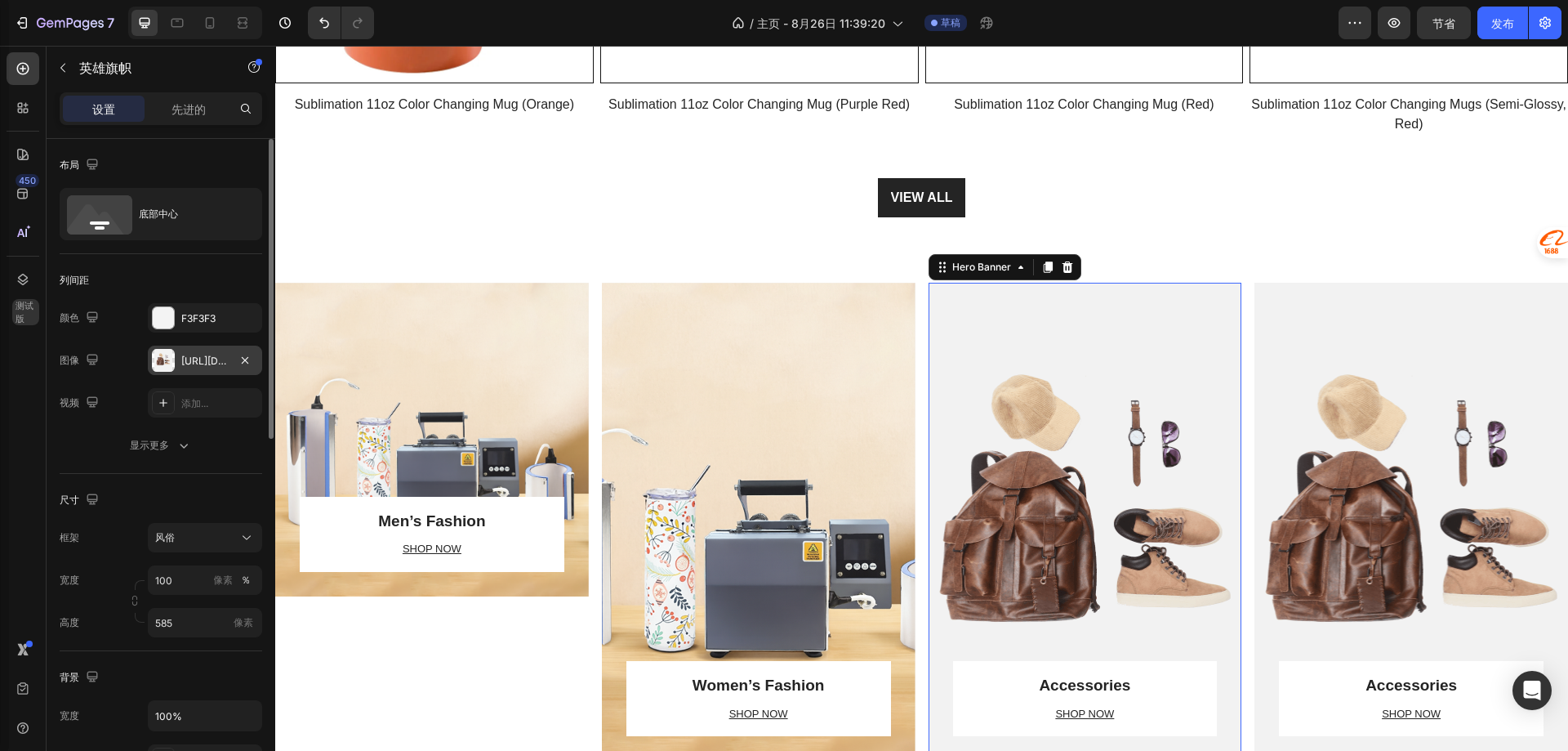
click at [192, 363] on font "https://ucarecdn.com/7b83a8bc-0817-4b70-9b0e-8a7523408fe4/-/format/auto/" at bounding box center [234, 360] width 105 height 12
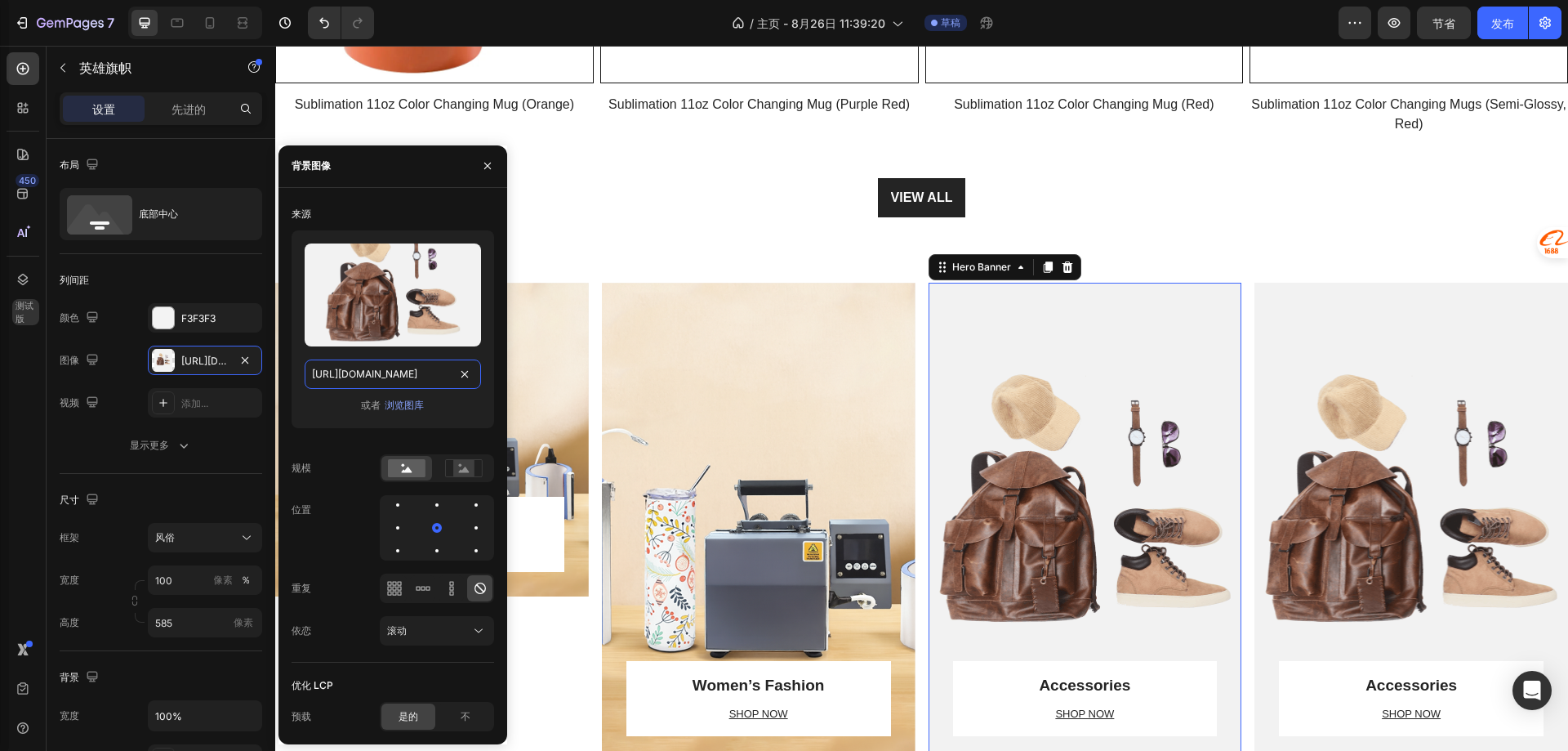
click at [385, 374] on input "https://ucarecdn.com/7b83a8bc-0817-4b70-9b0e-8a7523408fe4/-/format/auto/" at bounding box center [392, 374] width 177 height 30
paste input "cdn.shopify.com/s/files/1/0653/0672/2406/files/gempages_580729388010570670-333a…"
type input "[URL][DOMAIN_NAME]"
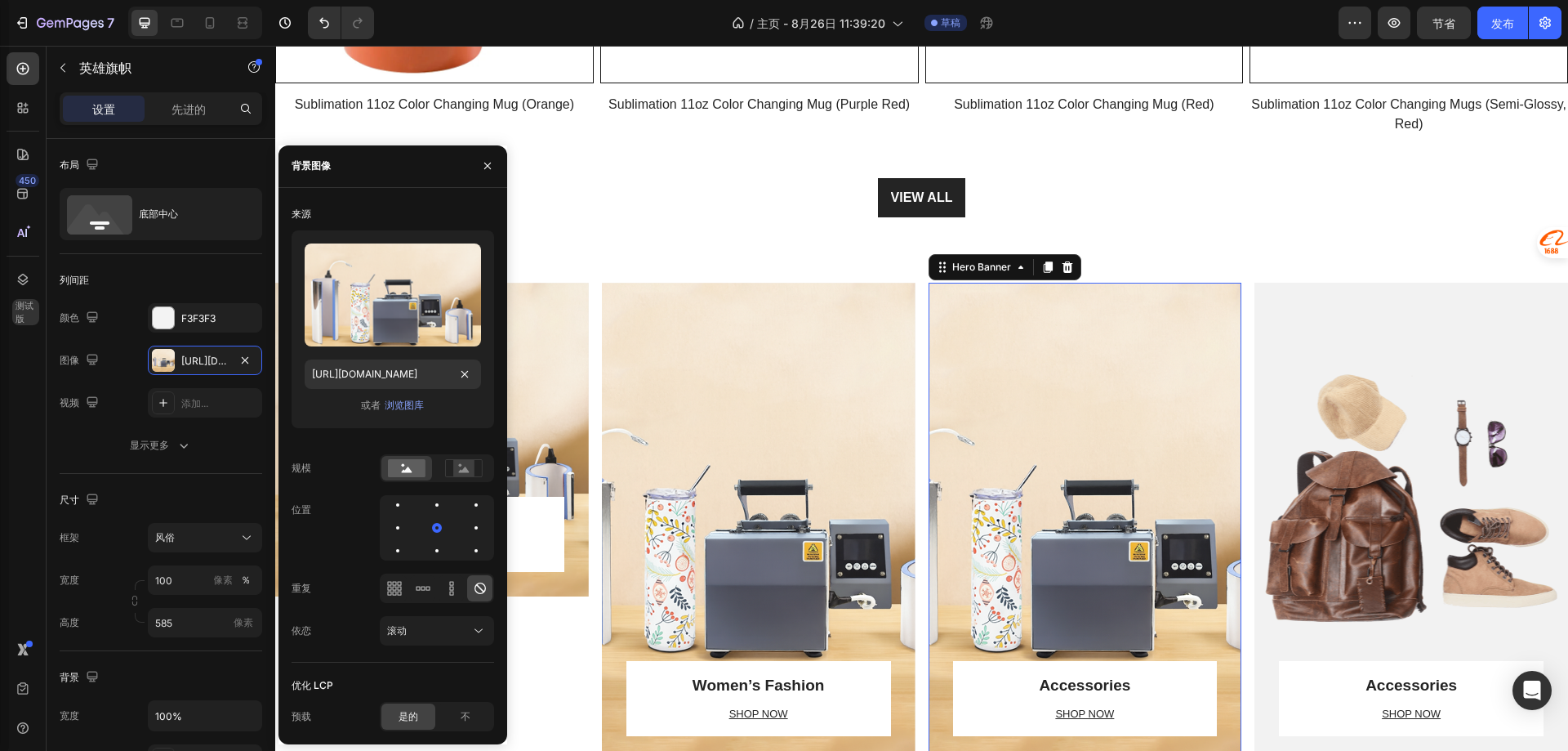
click at [1313, 437] on div "Overlay" at bounding box center [1411, 522] width 313 height 478
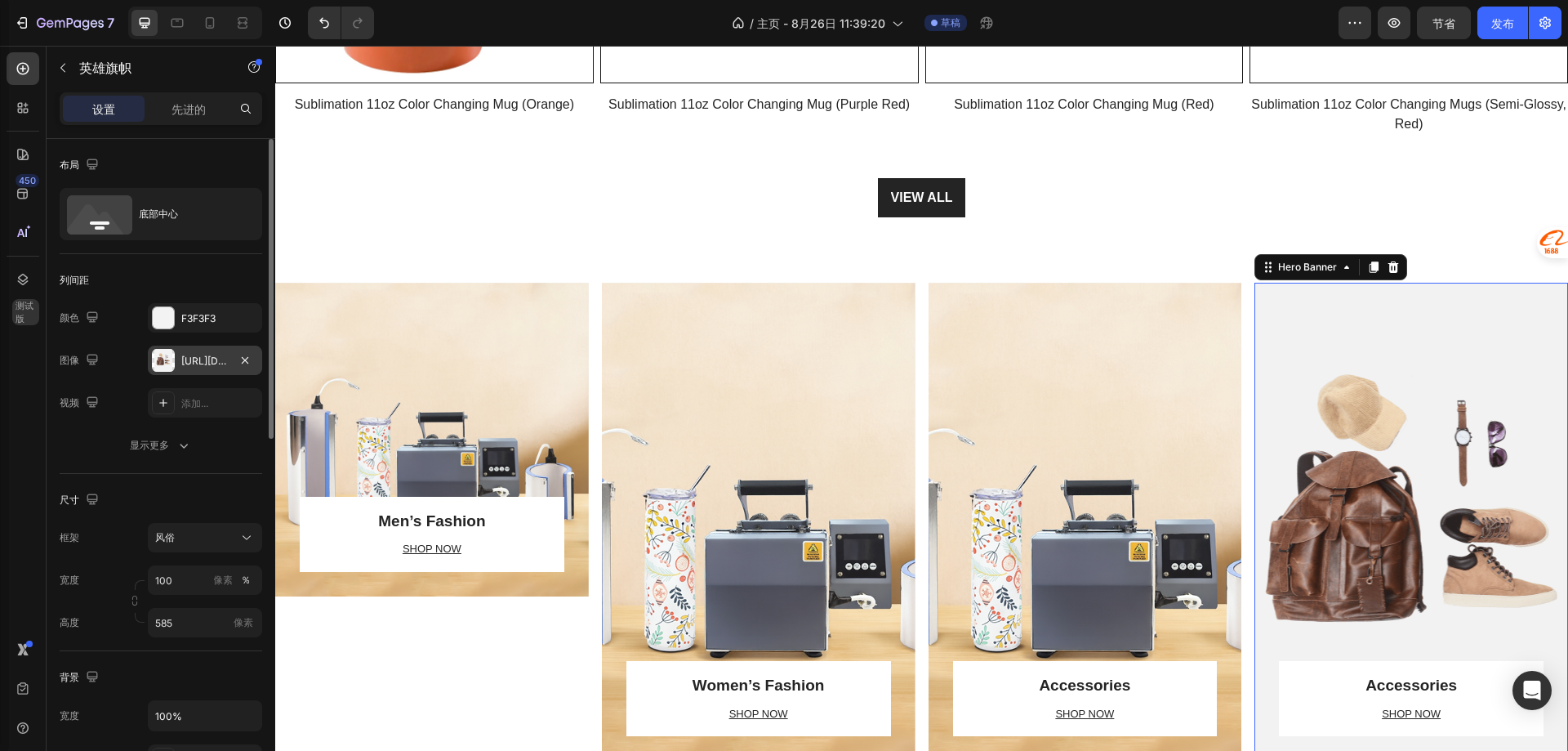
click at [195, 358] on font "https://ucarecdn.com/7b83a8bc-0817-4b70-9b0e-8a7523408fe4/-/format/auto/" at bounding box center [234, 360] width 105 height 12
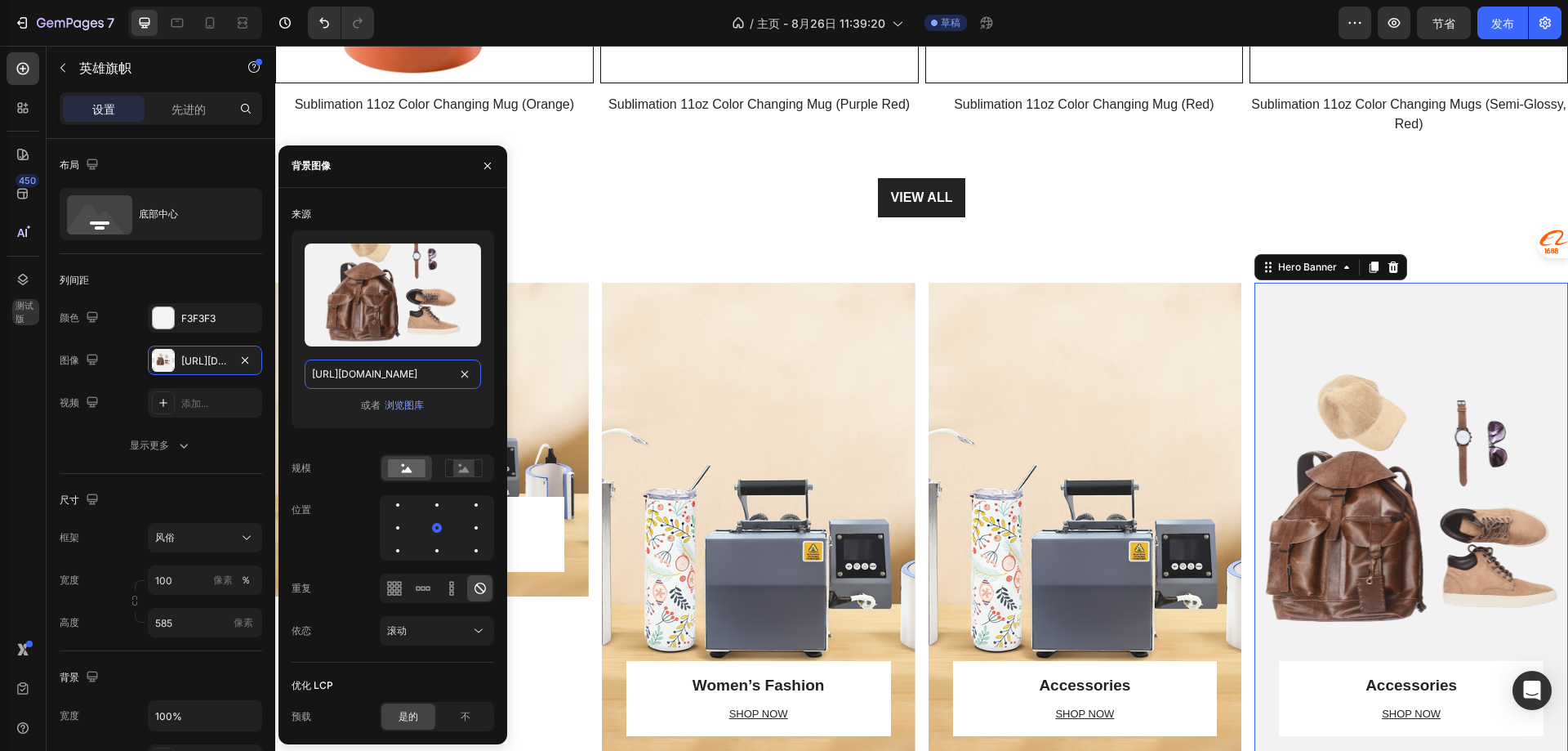
click at [369, 373] on input "https://ucarecdn.com/7b83a8bc-0817-4b70-9b0e-8a7523408fe4/-/format/auto/" at bounding box center [392, 374] width 177 height 30
paste input "cdn.shopify.com/s/files/1/0653/0672/2406/files/gempages_580729388010570670-333a…"
type input "[URL][DOMAIN_NAME]"
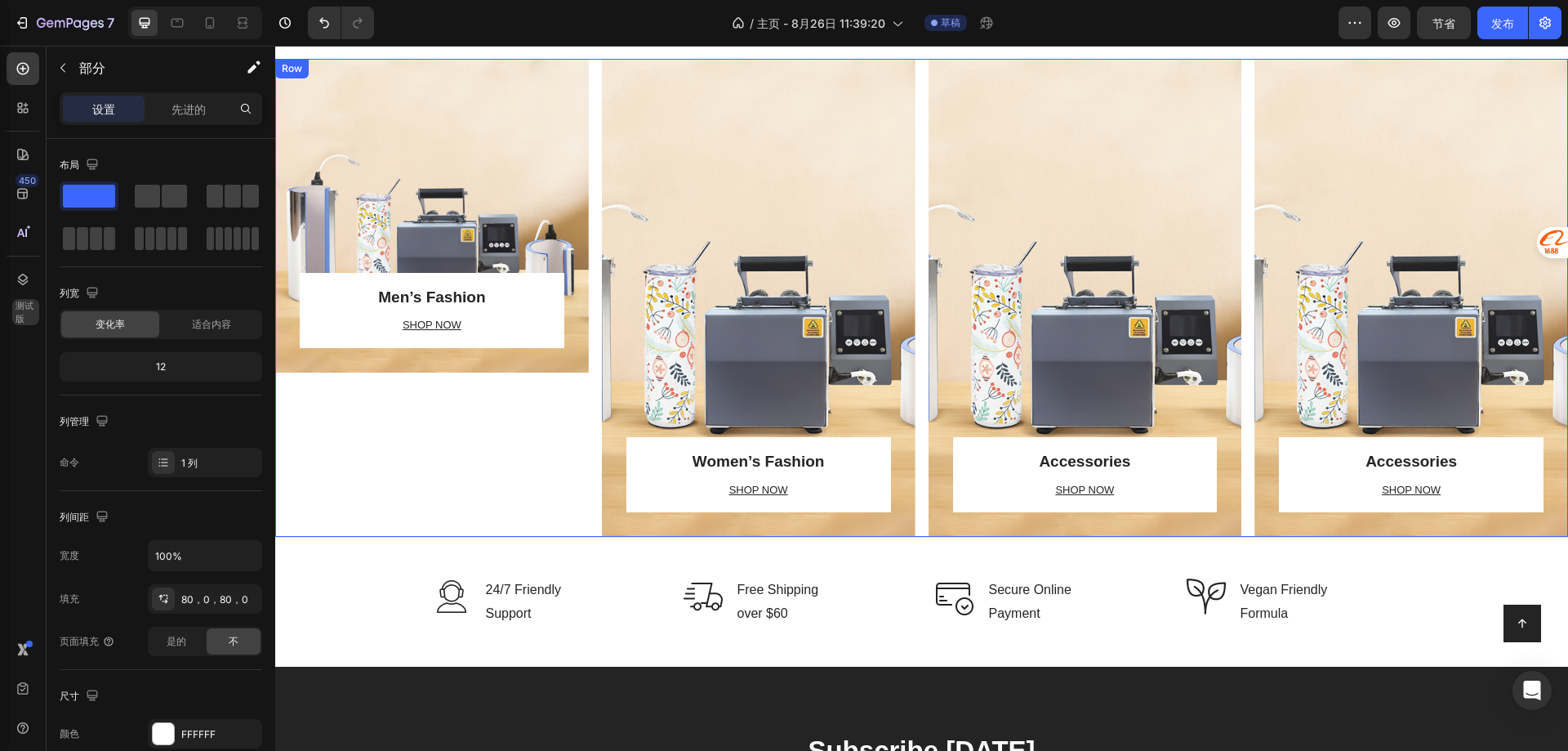
scroll to position [2845, 0]
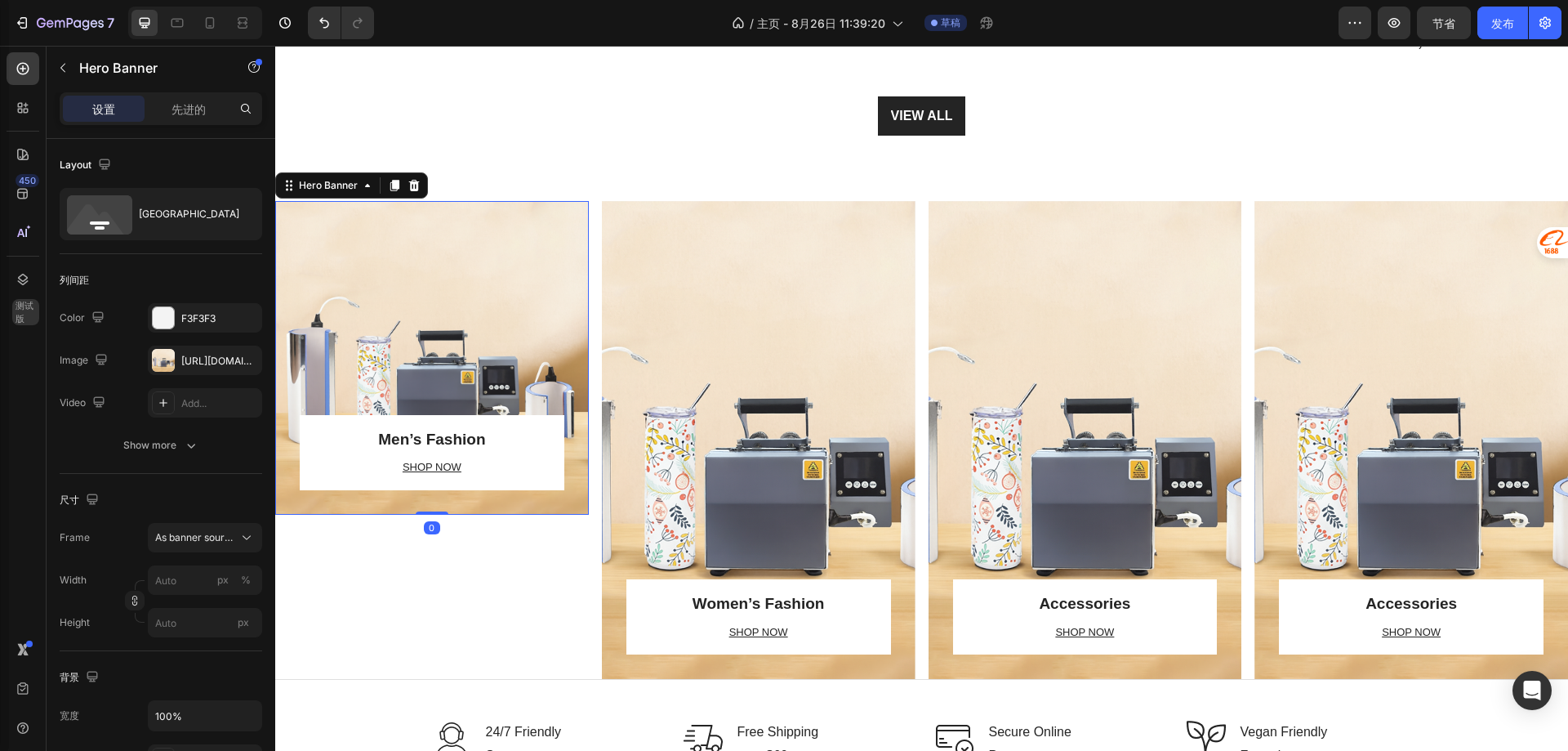
click at [514, 319] on div "Overlay" at bounding box center [432, 357] width 313 height 313
click at [393, 186] on icon at bounding box center [394, 185] width 9 height 11
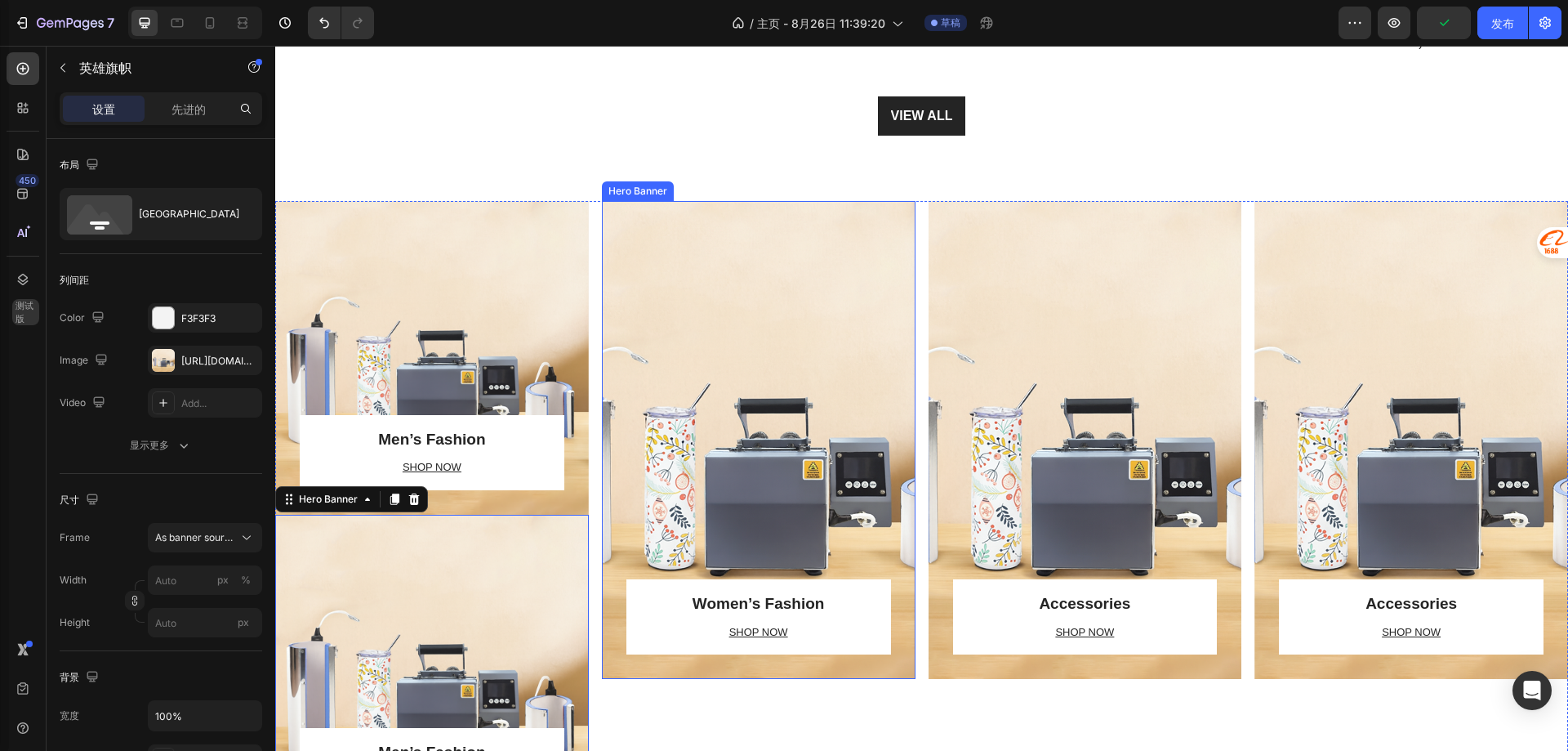
click at [731, 302] on div "Overlay" at bounding box center [758, 440] width 313 height 478
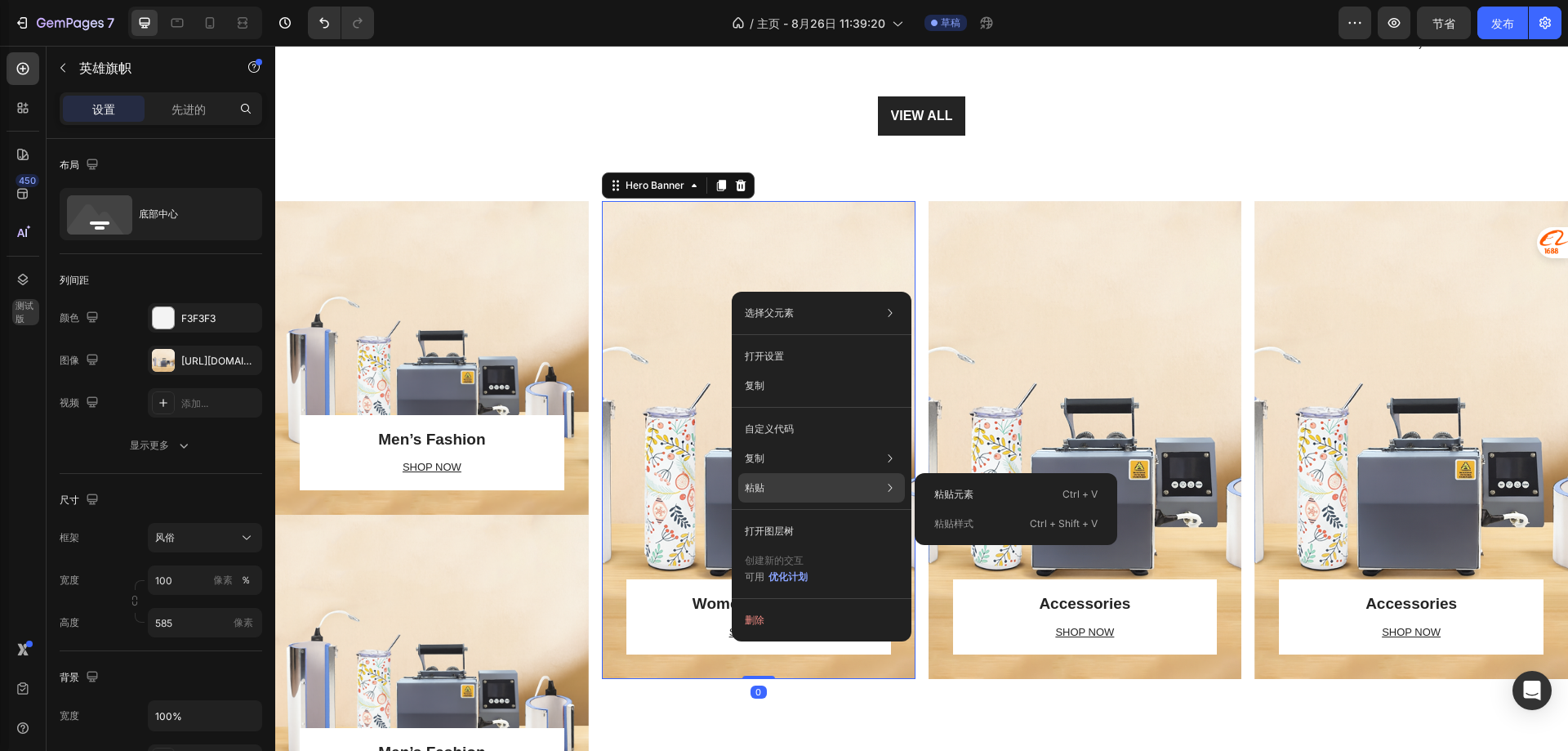
click at [812, 516] on div "粘贴 粘贴元素 Ctrl + V 粘贴样式 Ctrl + Shift + V" at bounding box center [821, 530] width 166 height 30
click at [968, 509] on div "粘贴元素 Ctrl + V" at bounding box center [1016, 524] width 189 height 30
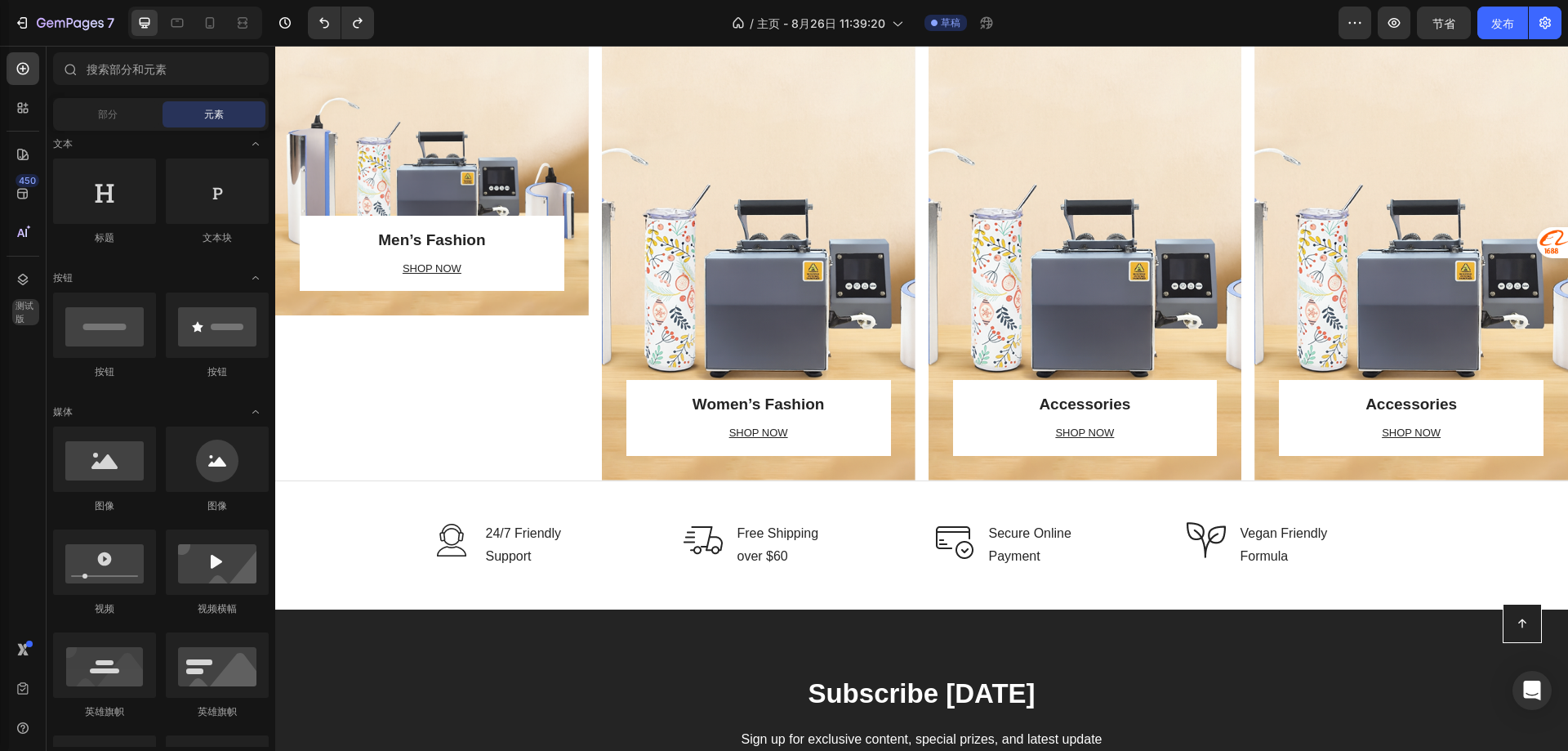
scroll to position [2436, 0]
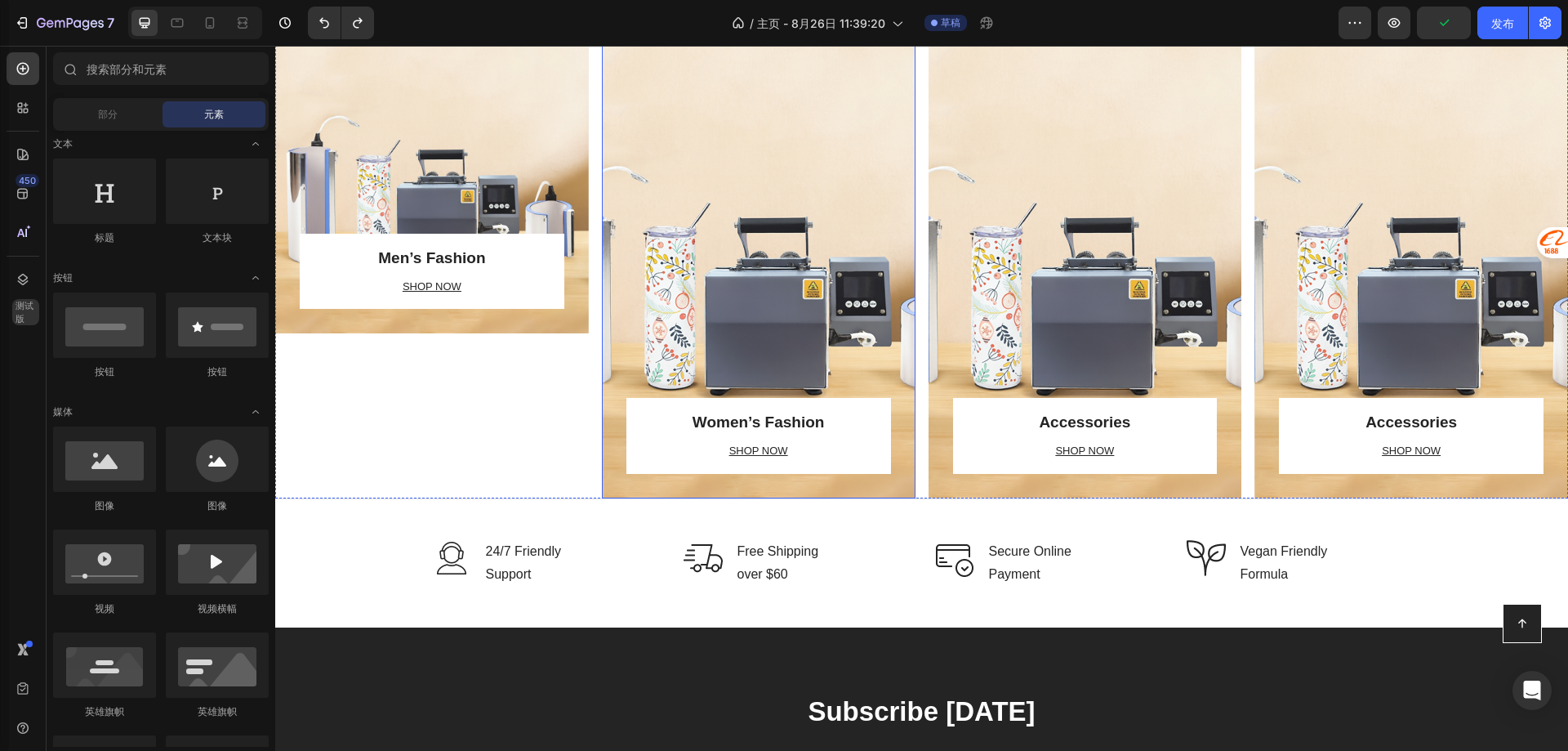
click at [748, 136] on div "Overlay" at bounding box center [758, 259] width 313 height 478
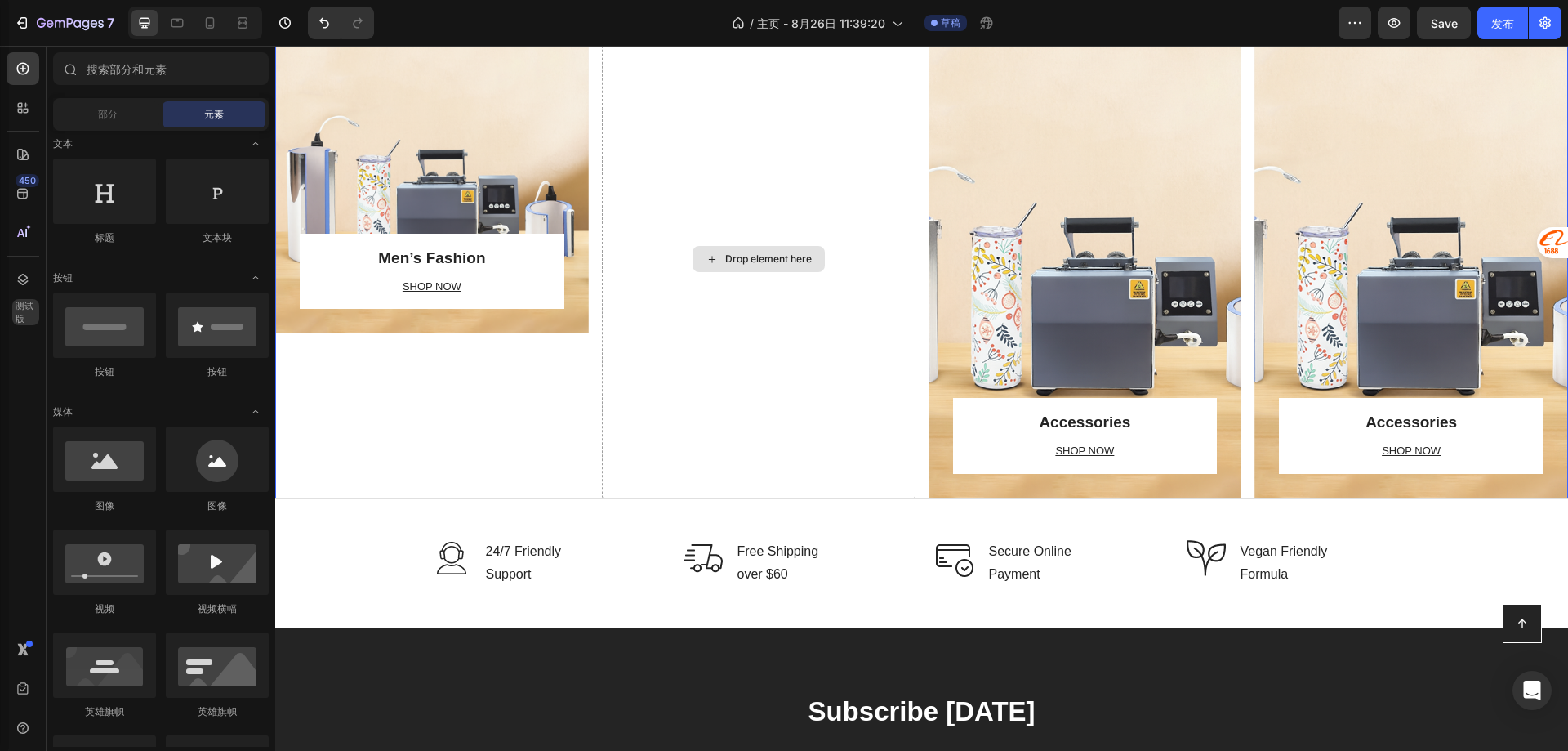
scroll to position [2192, 0]
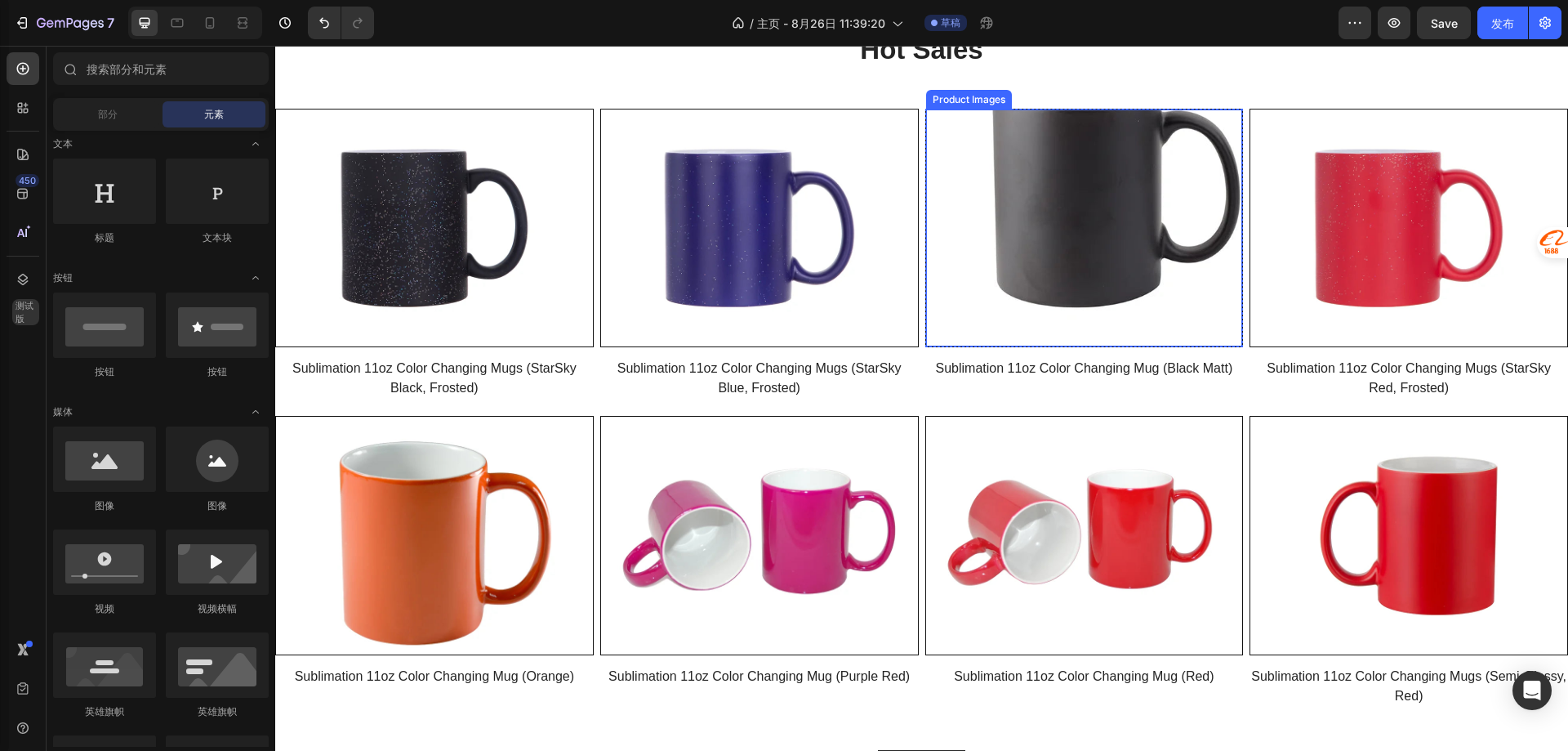
click at [1047, 258] on img at bounding box center [1085, 228] width 317 height 238
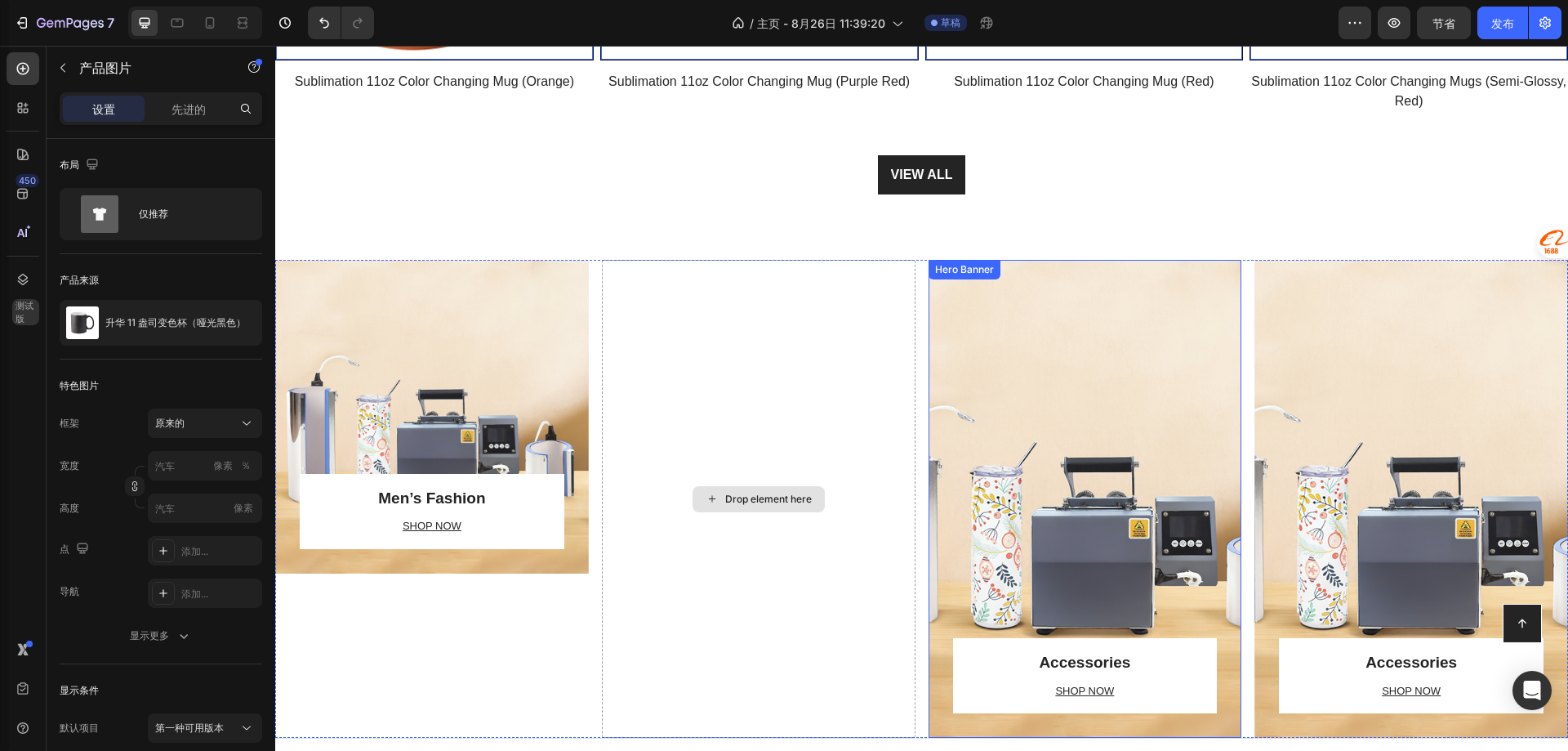
scroll to position [3009, 0]
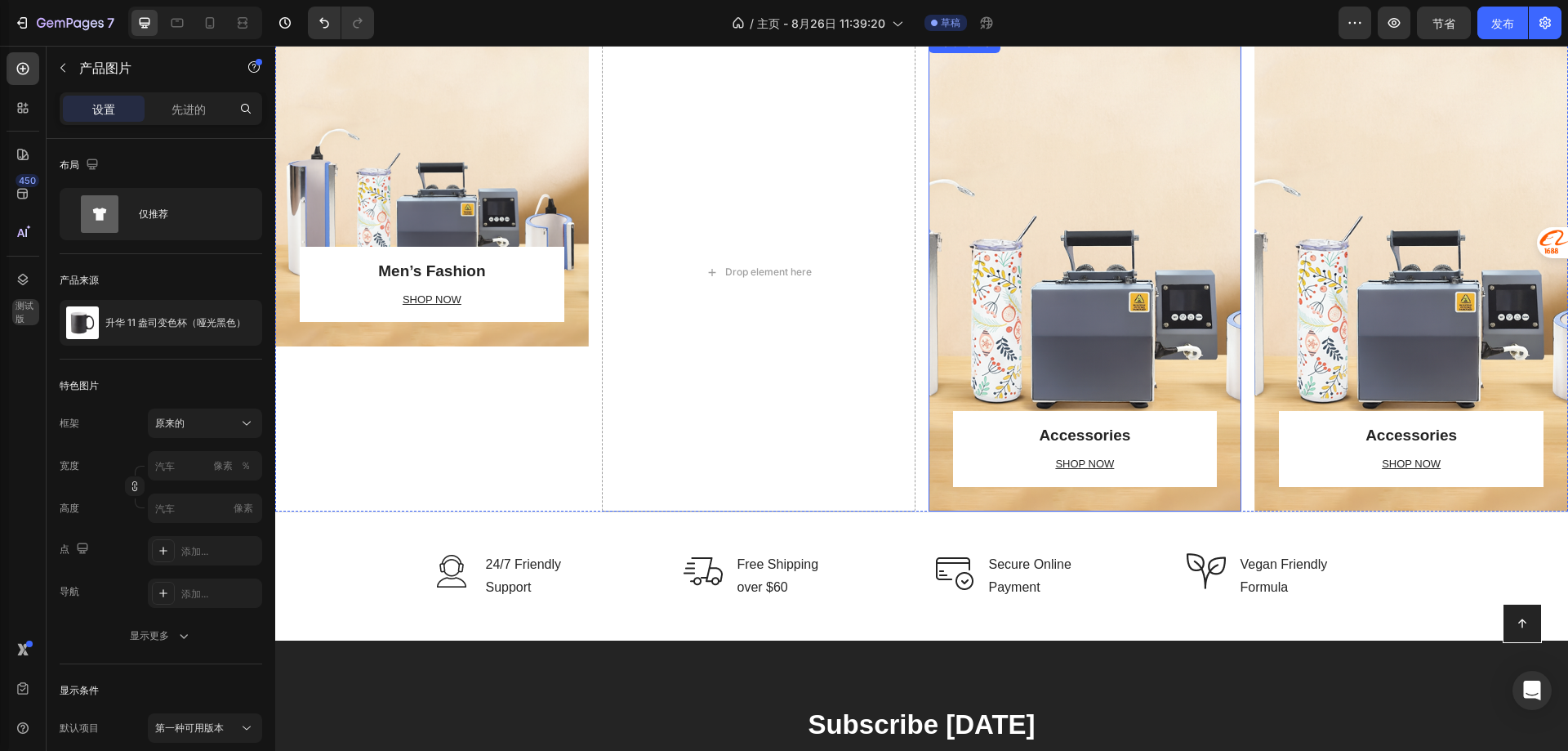
click at [994, 228] on div "Overlay" at bounding box center [1085, 272] width 313 height 478
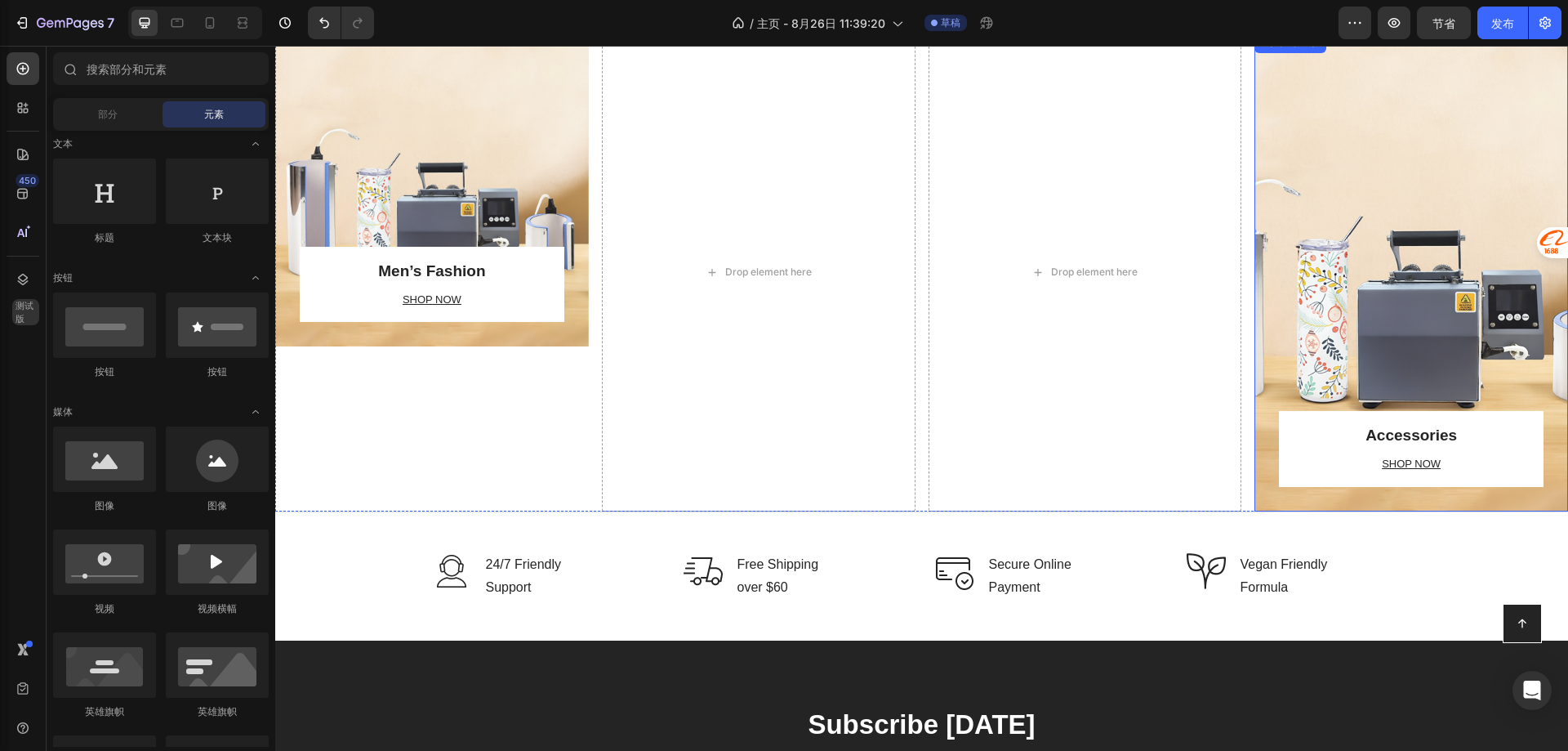
click at [1307, 176] on div "Overlay" at bounding box center [1411, 272] width 313 height 478
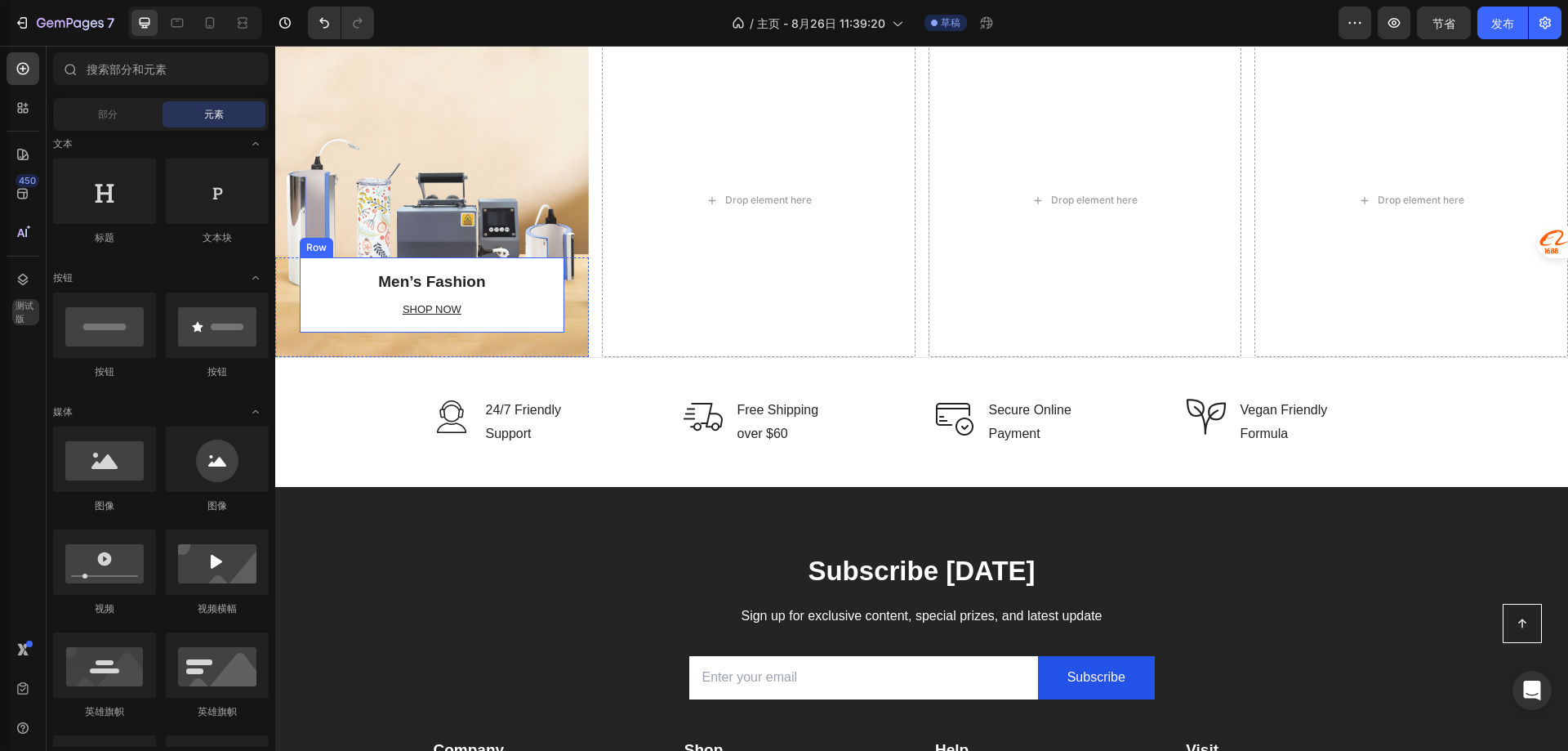
scroll to position [2927, 0]
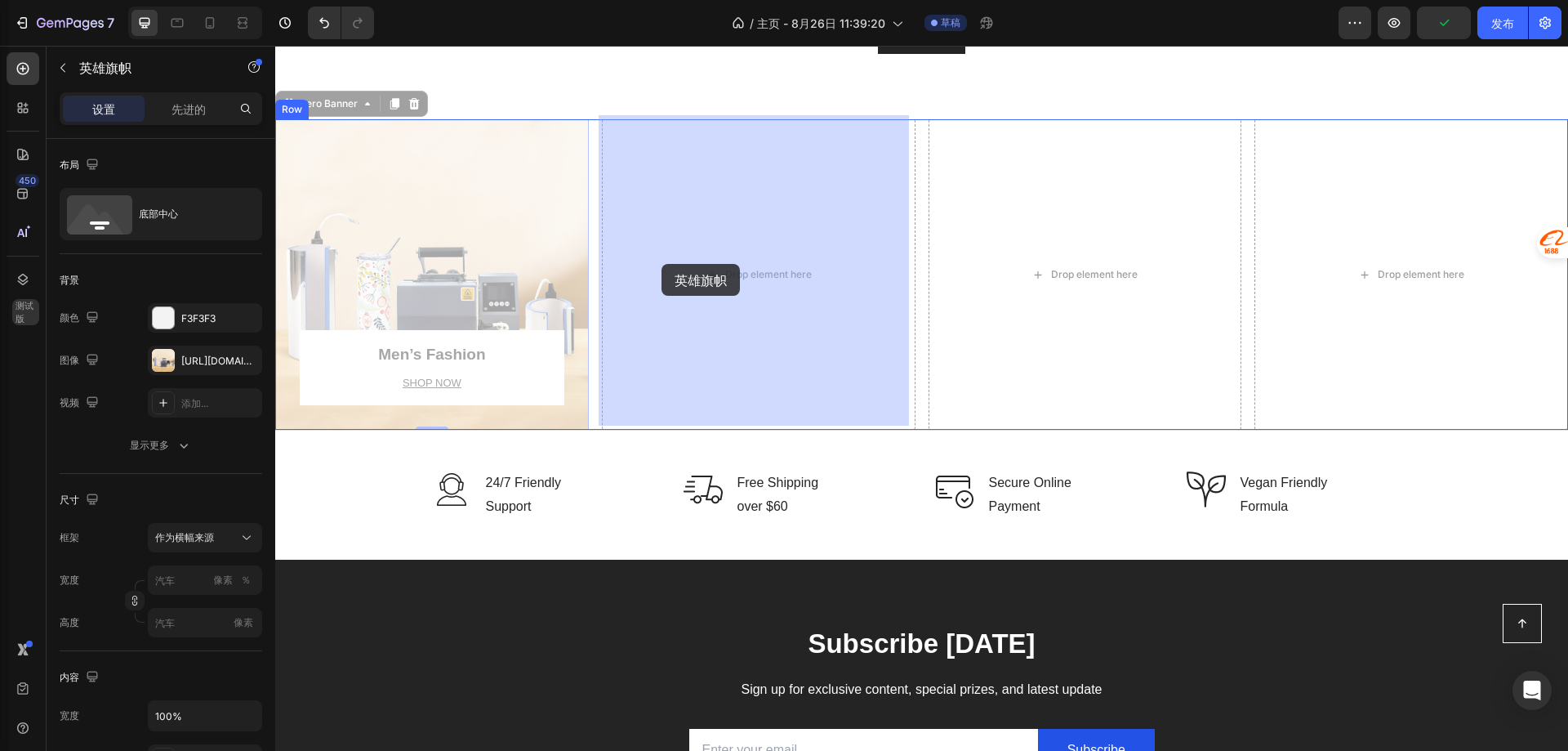
drag, startPoint x: 543, startPoint y: 261, endPoint x: 662, endPoint y: 264, distance: 119.0
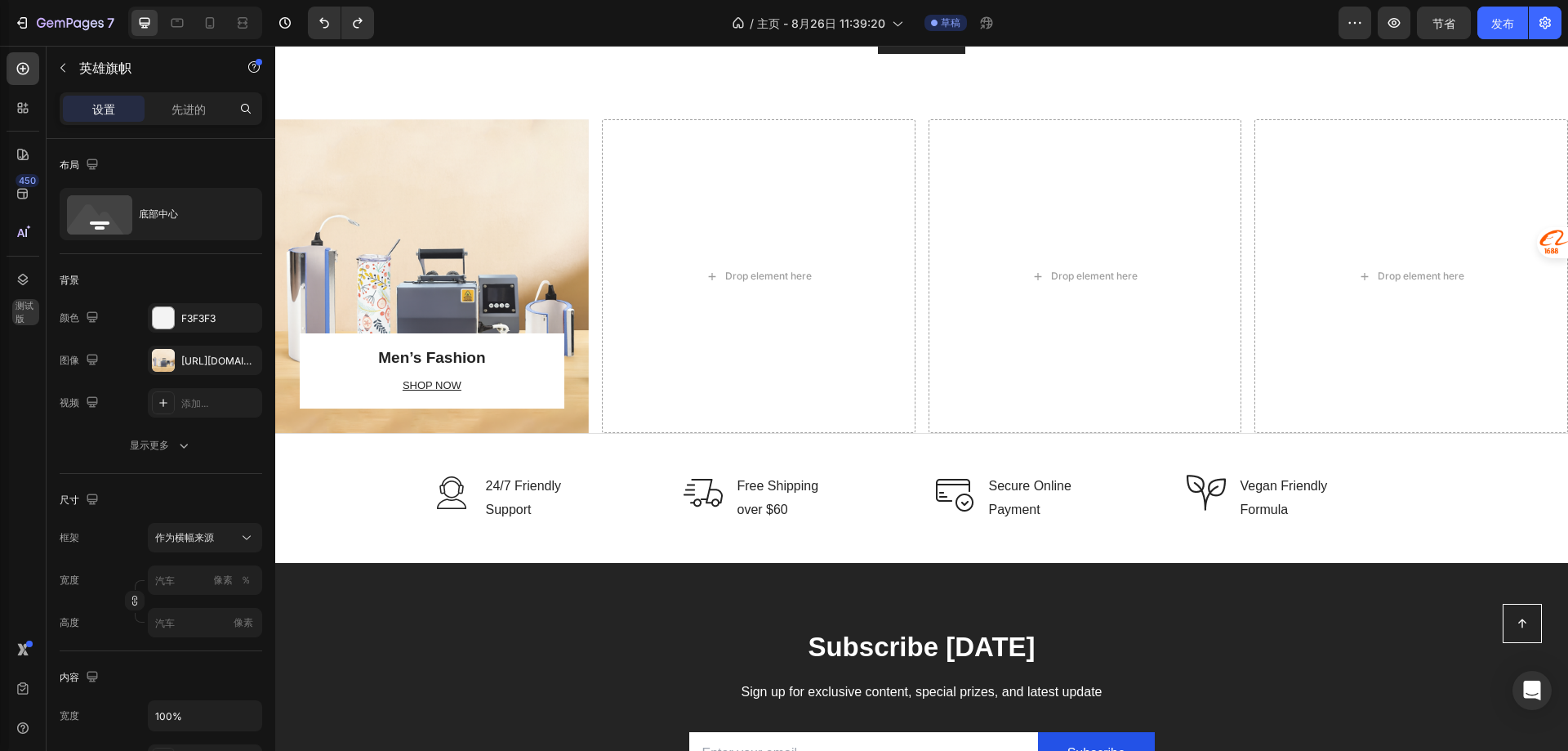
click at [549, 251] on div "Overlay" at bounding box center [432, 276] width 313 height 313
click at [544, 228] on div "Overlay" at bounding box center [432, 276] width 313 height 313
click at [666, 216] on div "Drop element here" at bounding box center [758, 276] width 313 height 313
click at [485, 218] on div "Overlay" at bounding box center [432, 276] width 313 height 313
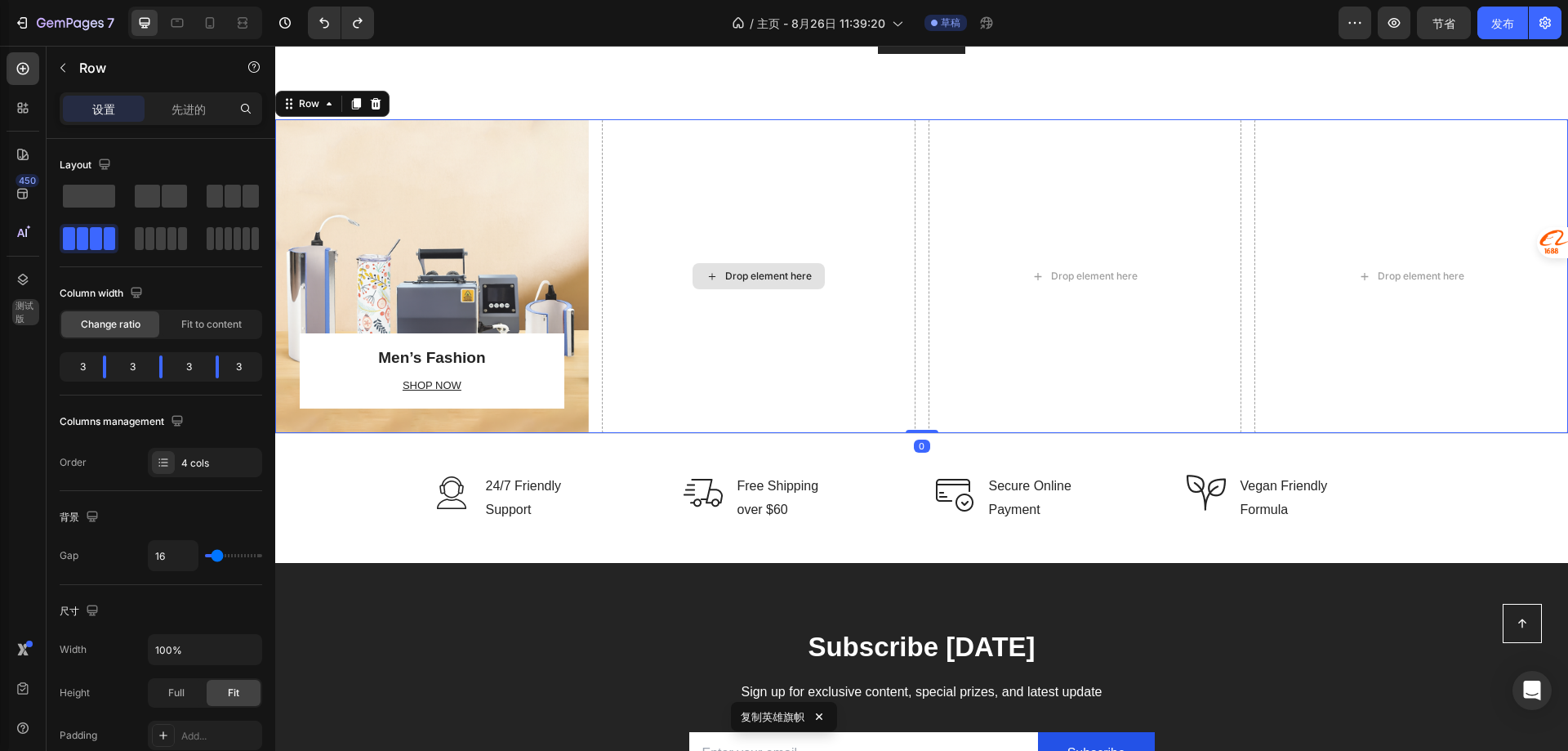
click at [655, 200] on div "Drop element here" at bounding box center [758, 276] width 313 height 313
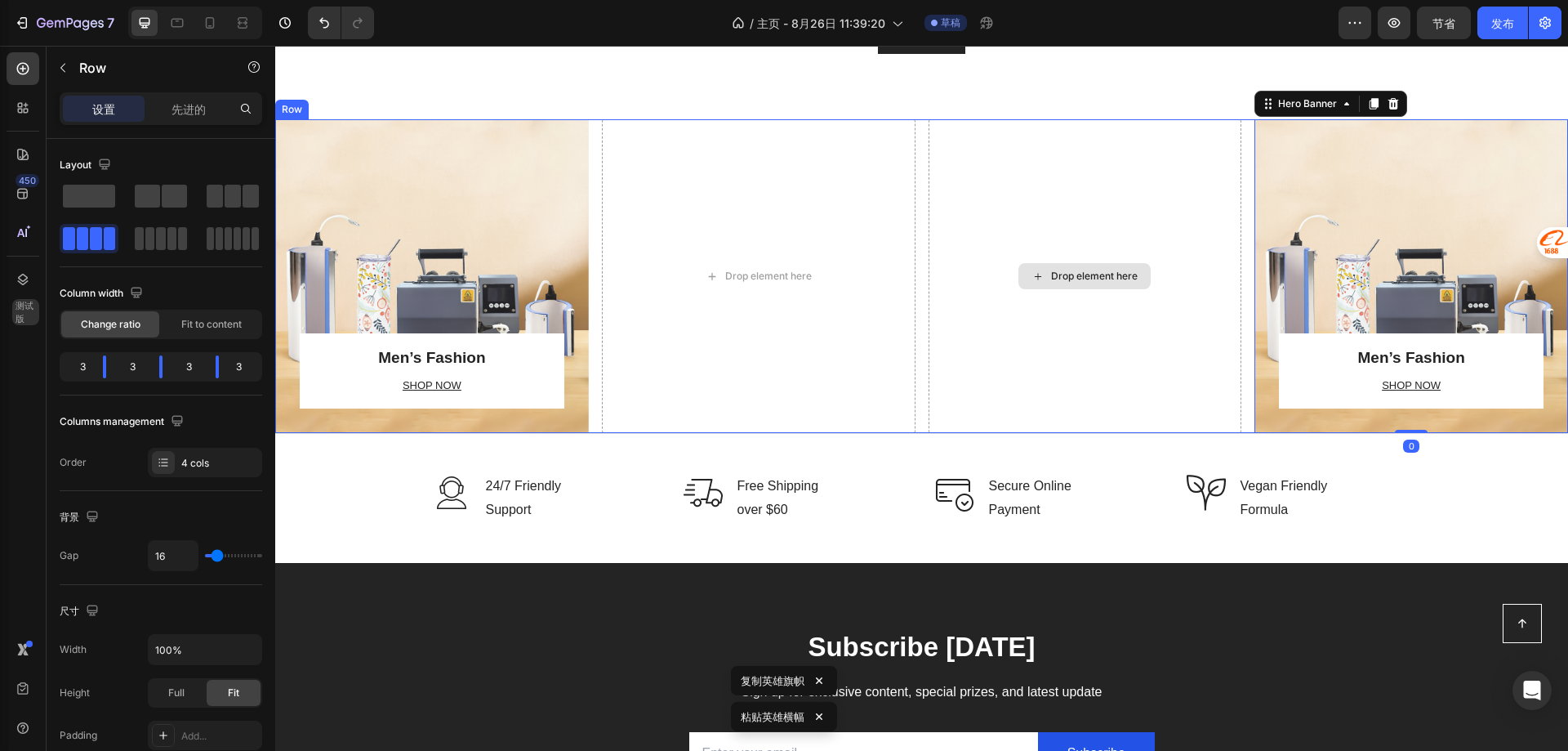
click at [965, 208] on div "Drop element here" at bounding box center [1085, 276] width 313 height 313
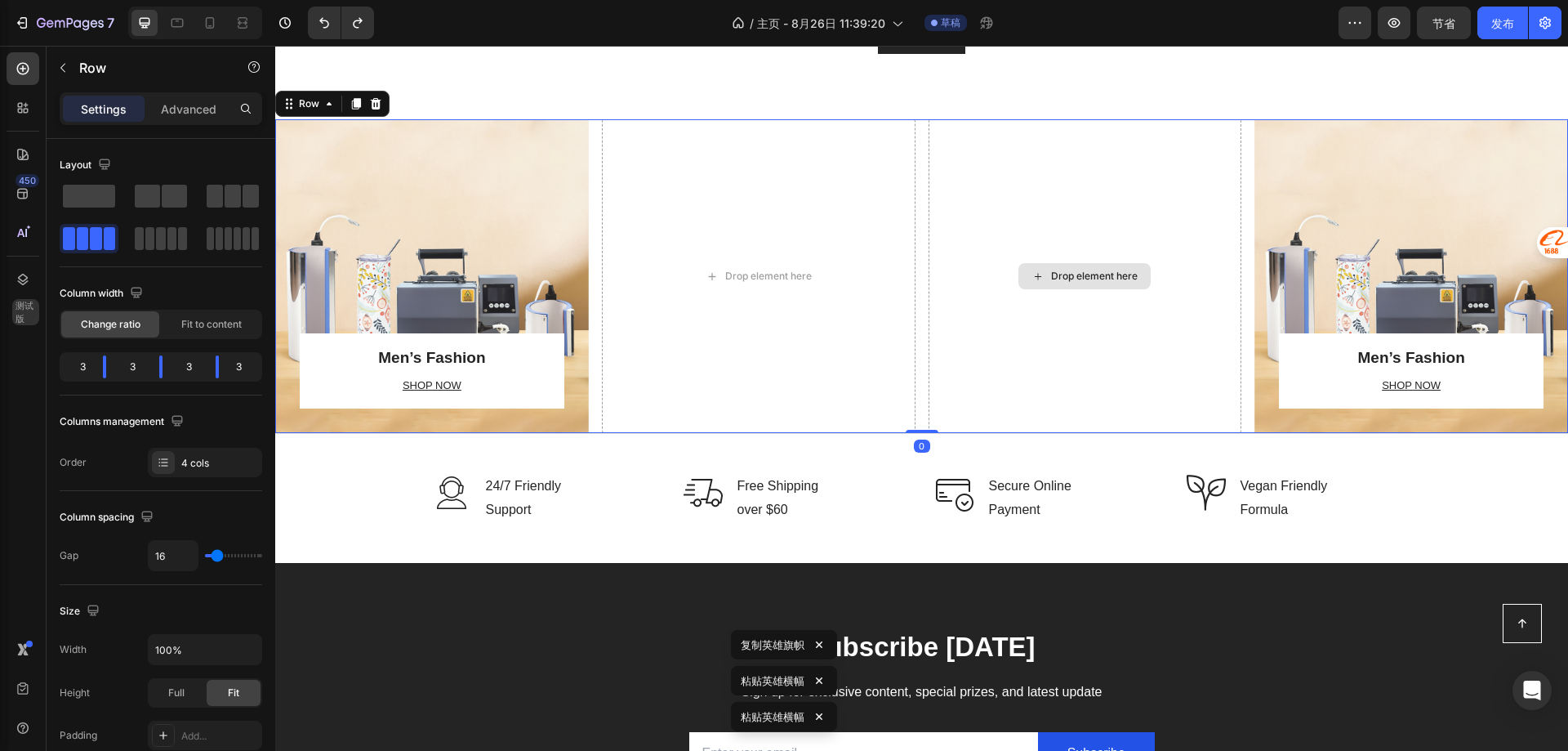
click at [1016, 219] on div "Drop element here" at bounding box center [1085, 276] width 313 height 313
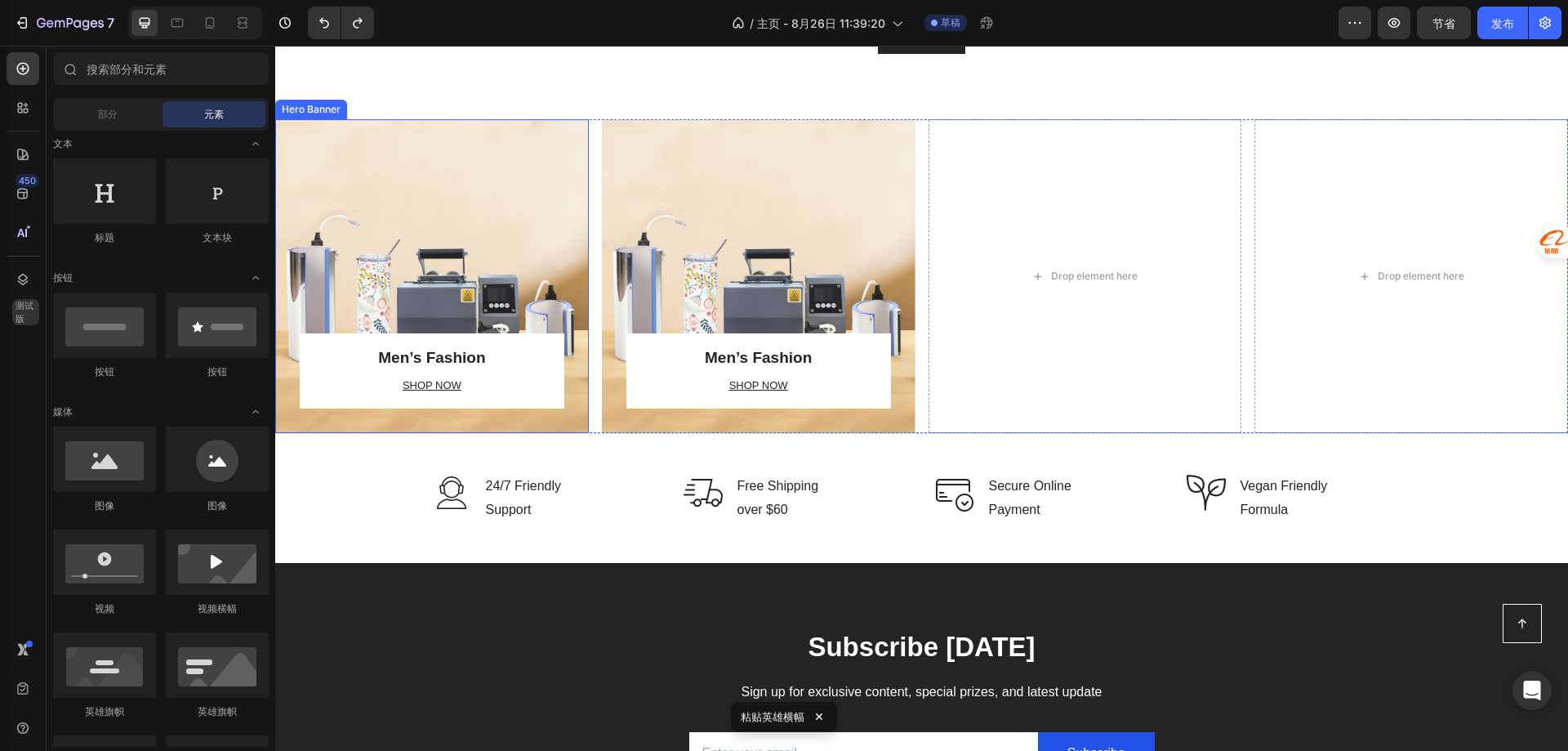
click at [510, 264] on div "Overlay" at bounding box center [432, 276] width 313 height 313
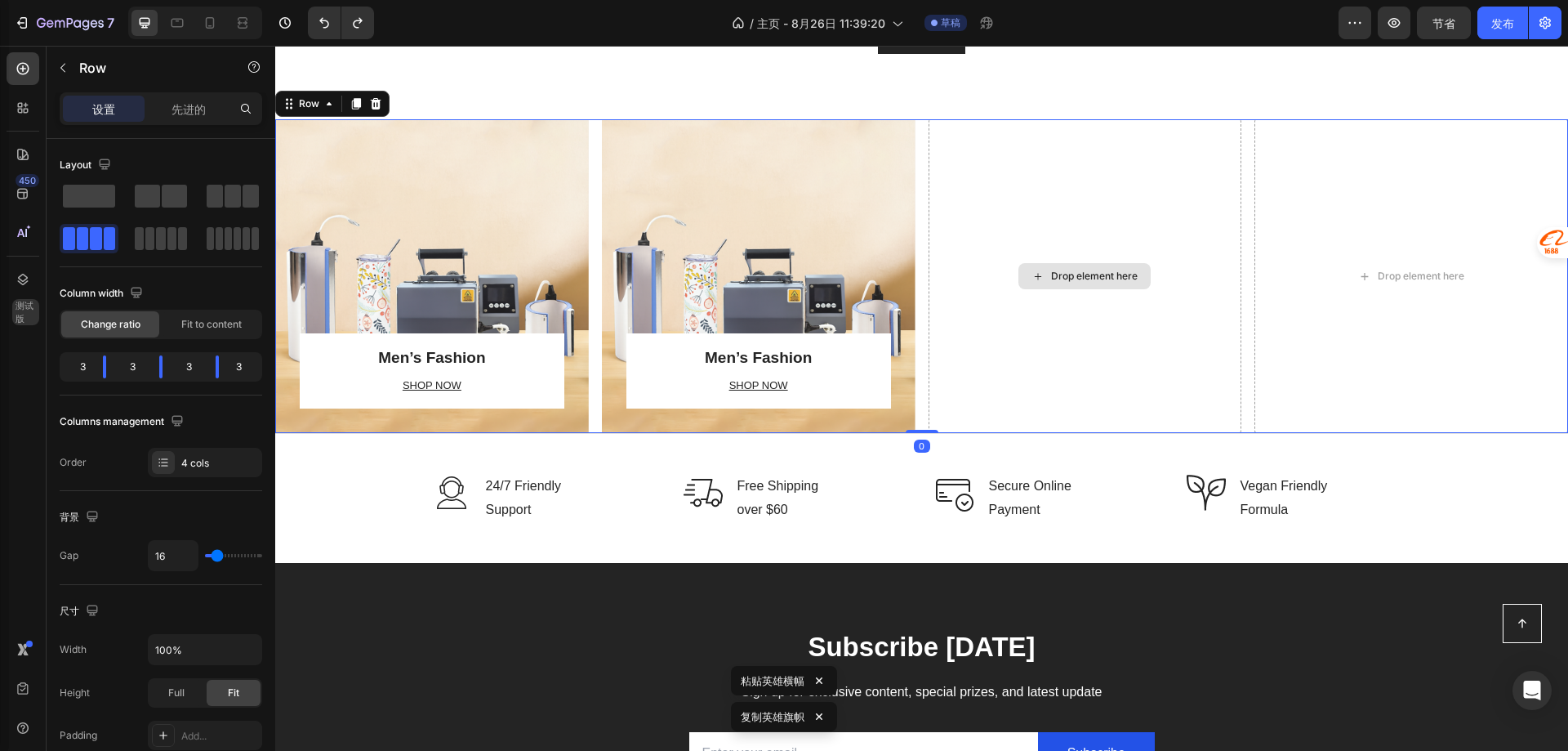
click at [1145, 217] on div "Drop element here" at bounding box center [1085, 276] width 313 height 313
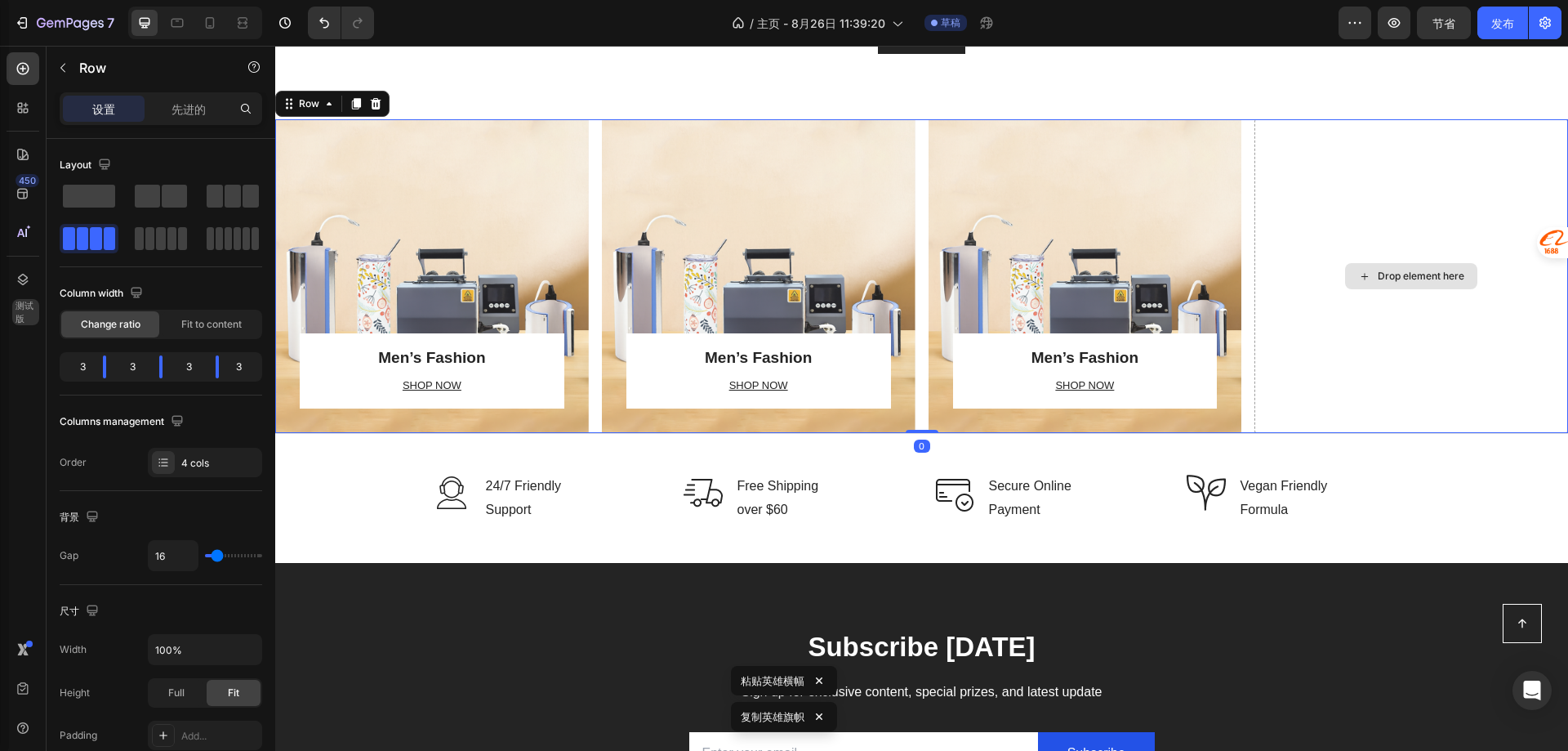
click at [1271, 214] on div "Drop element here" at bounding box center [1411, 276] width 313 height 313
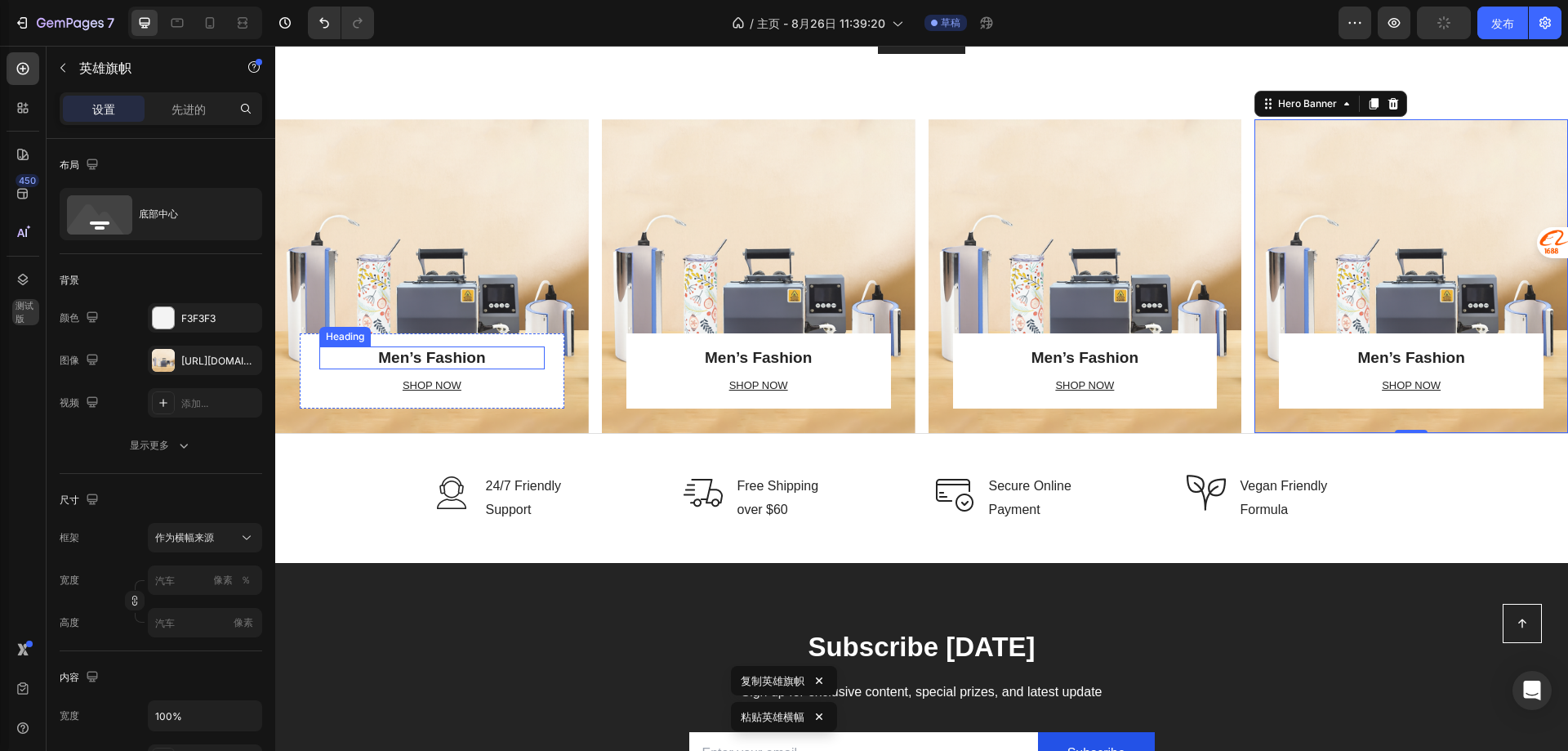
click at [394, 348] on p "Men’s Fashion" at bounding box center [432, 357] width 222 height 20
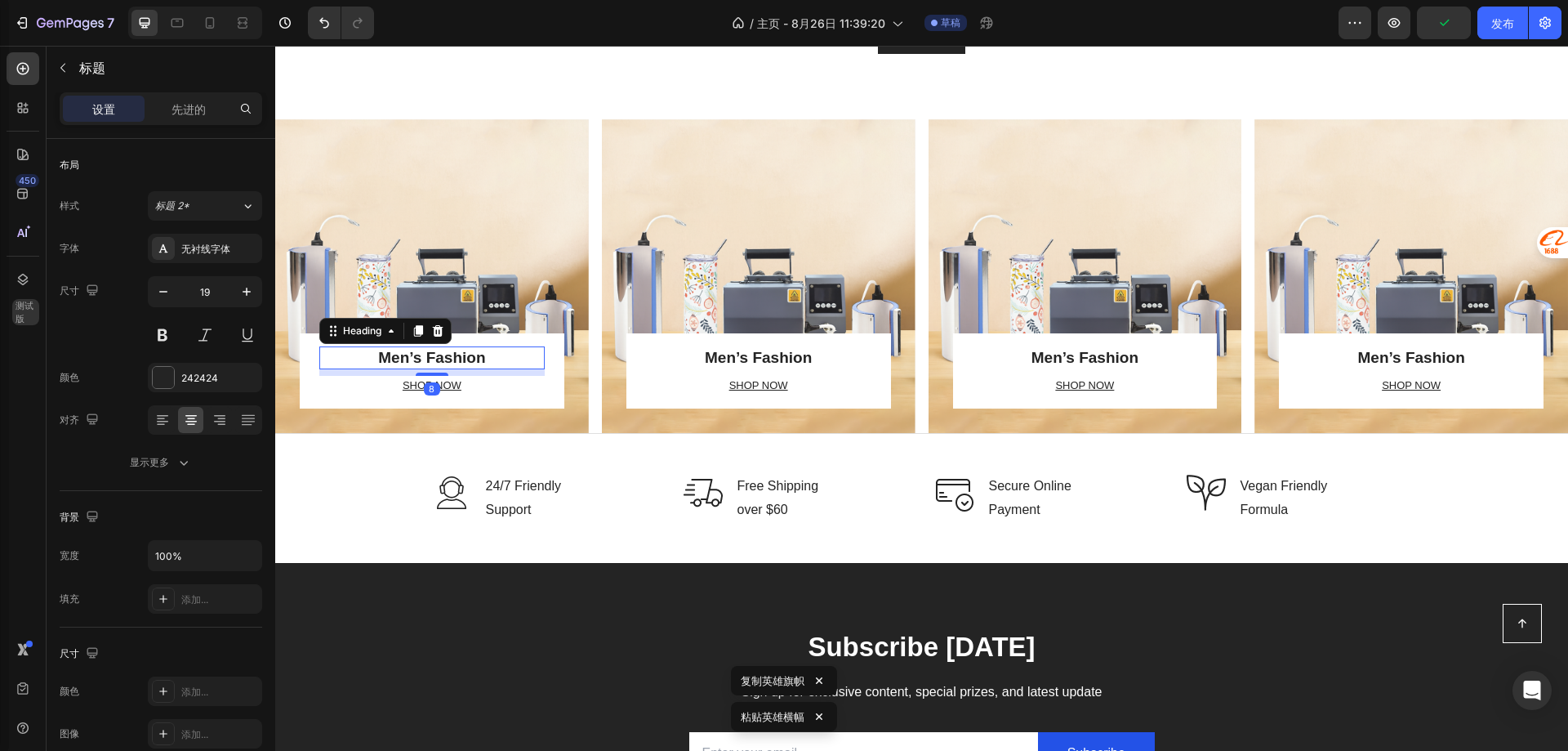
click at [399, 350] on p "Men’s Fashion" at bounding box center [432, 357] width 222 height 20
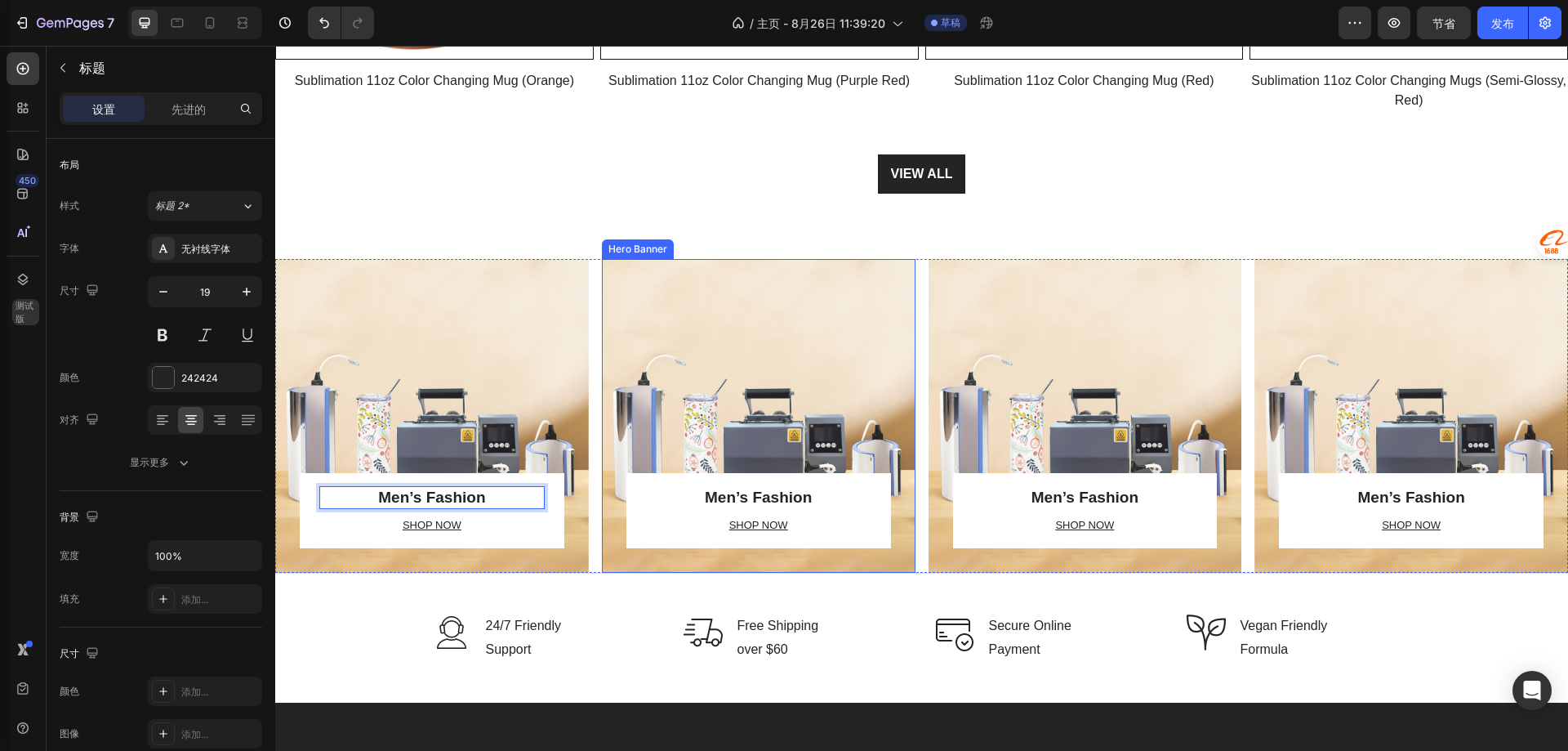
scroll to position [2682, 0]
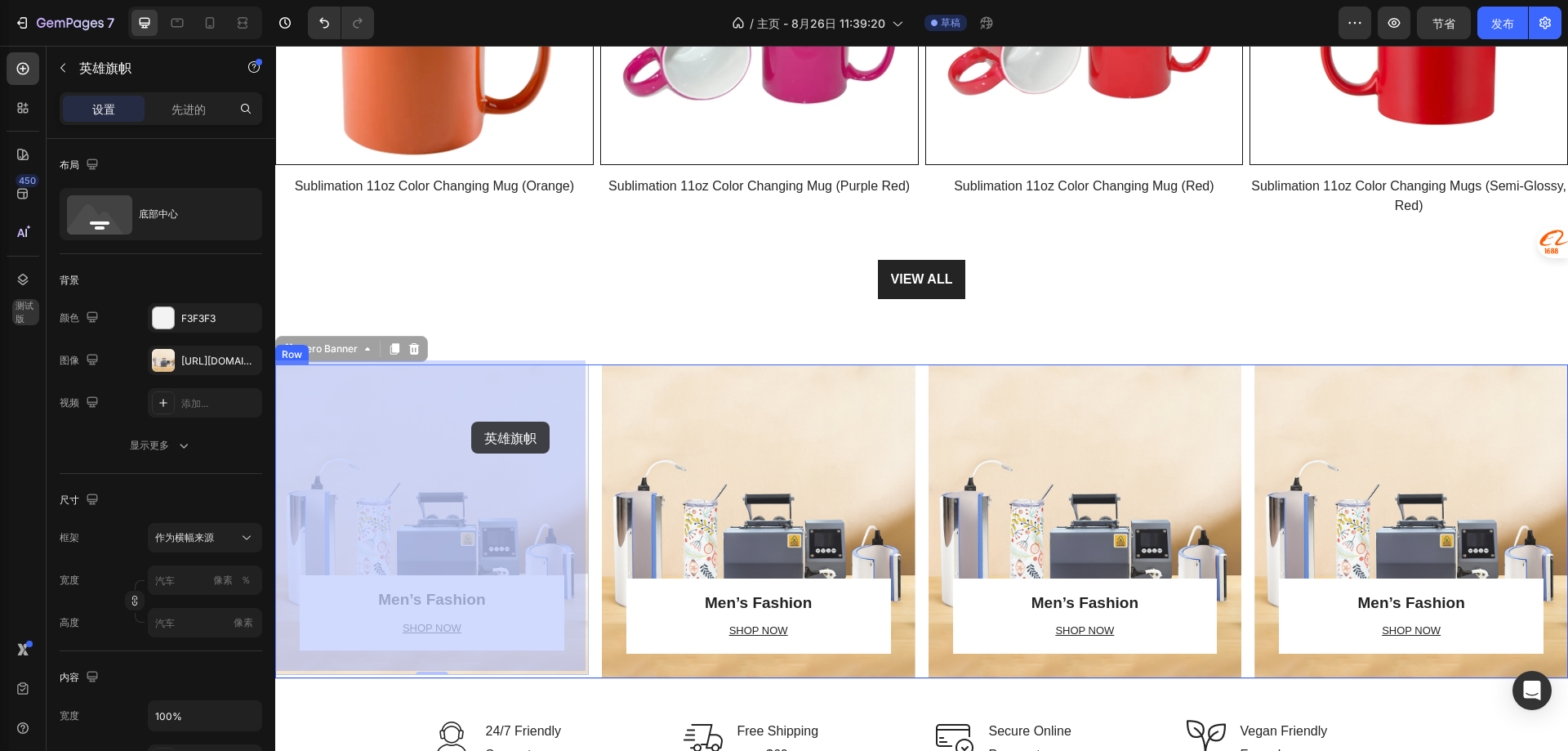
drag, startPoint x: 494, startPoint y: 386, endPoint x: 472, endPoint y: 420, distance: 40.5
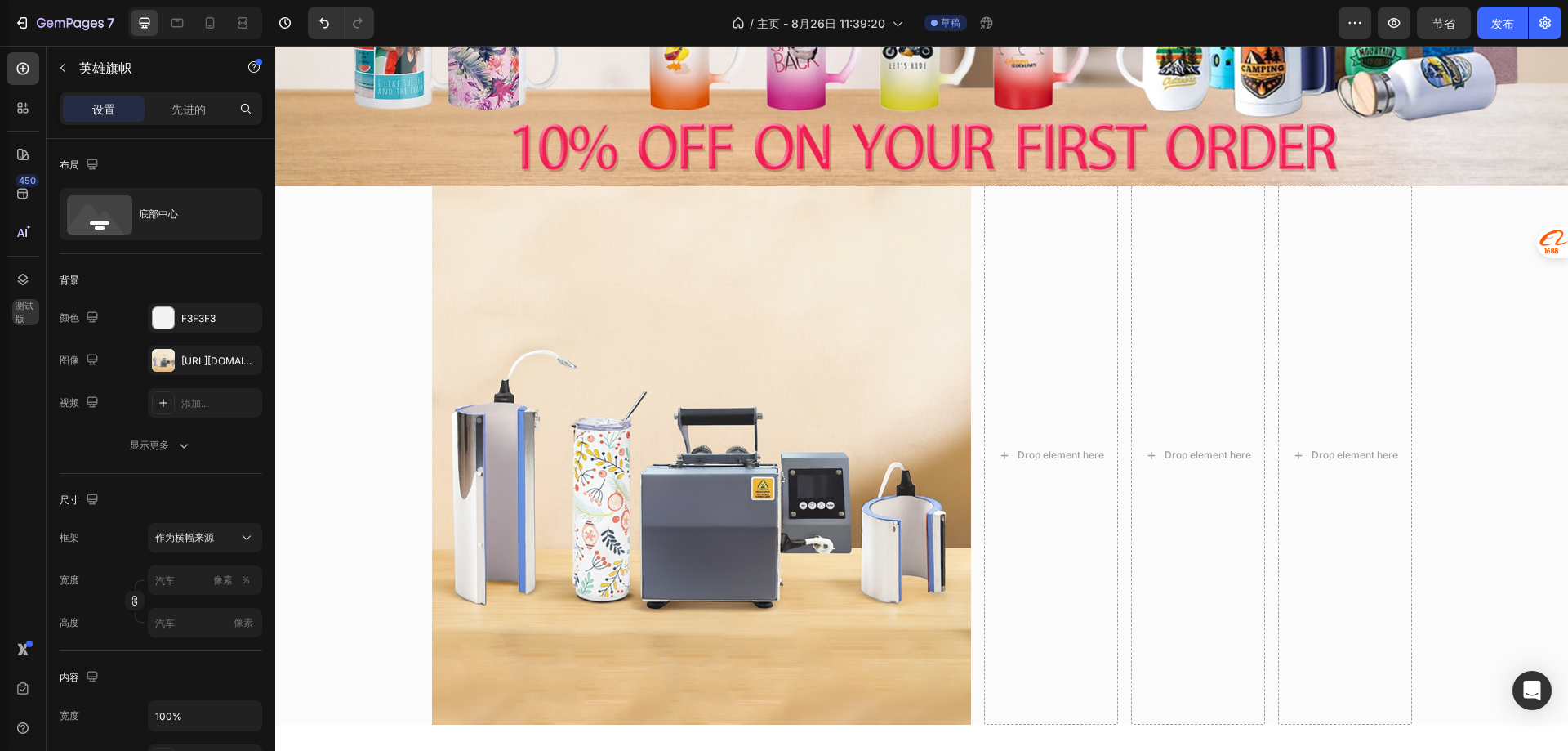
scroll to position [394, 0]
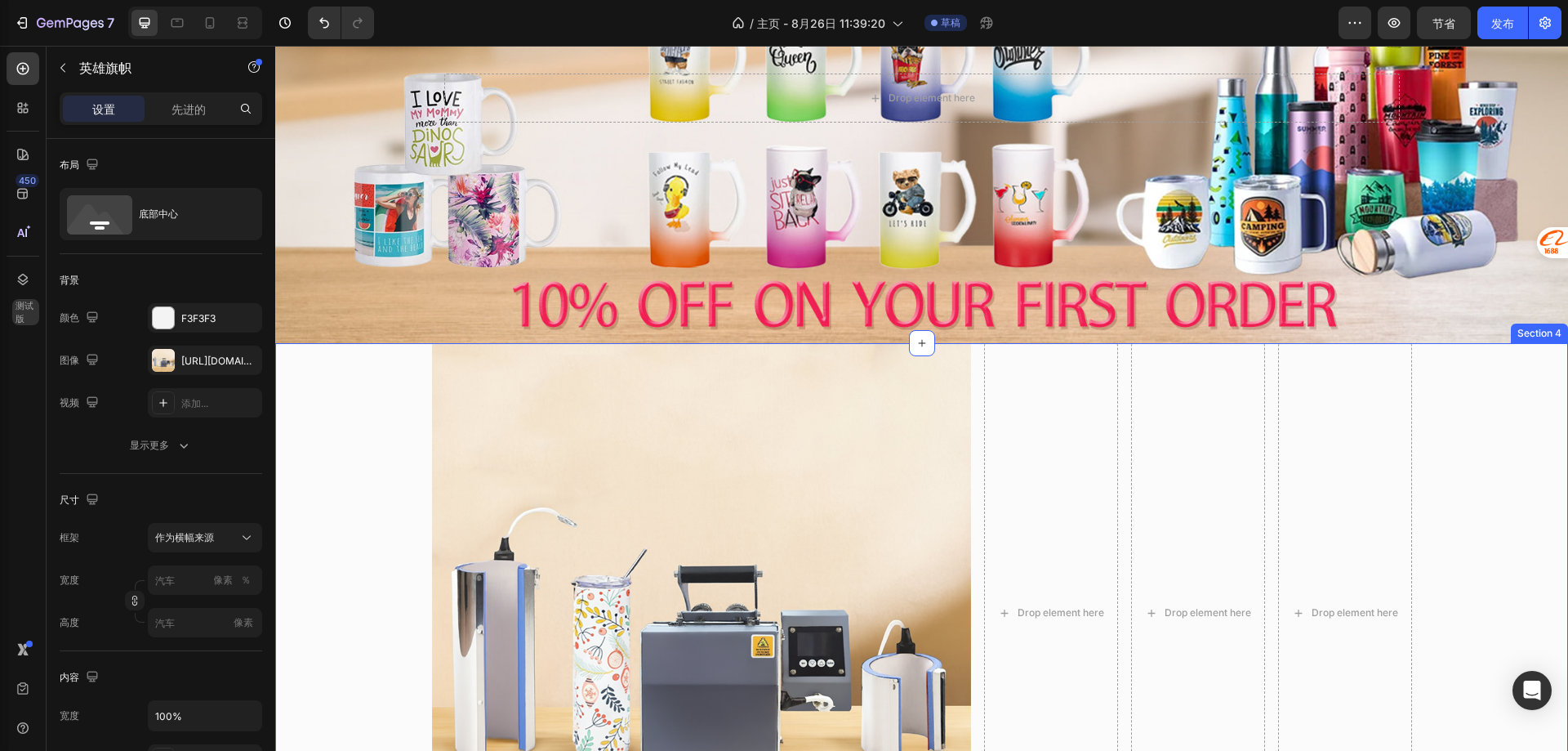
click at [381, 415] on div "Image Drop element here Drop element here Drop element here Row" at bounding box center [922, 612] width 1293 height 539
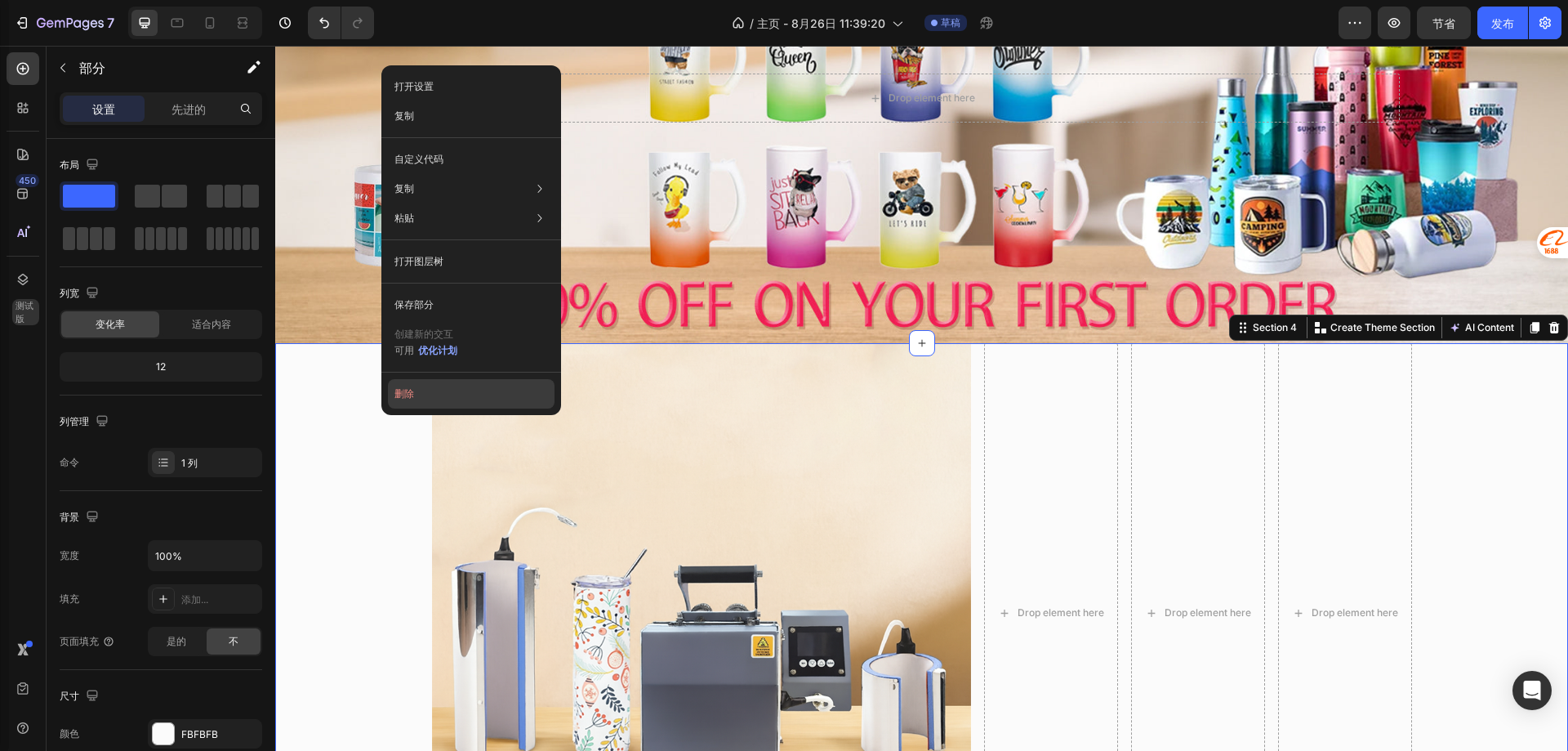
click at [432, 385] on button "删除" at bounding box center [471, 394] width 166 height 30
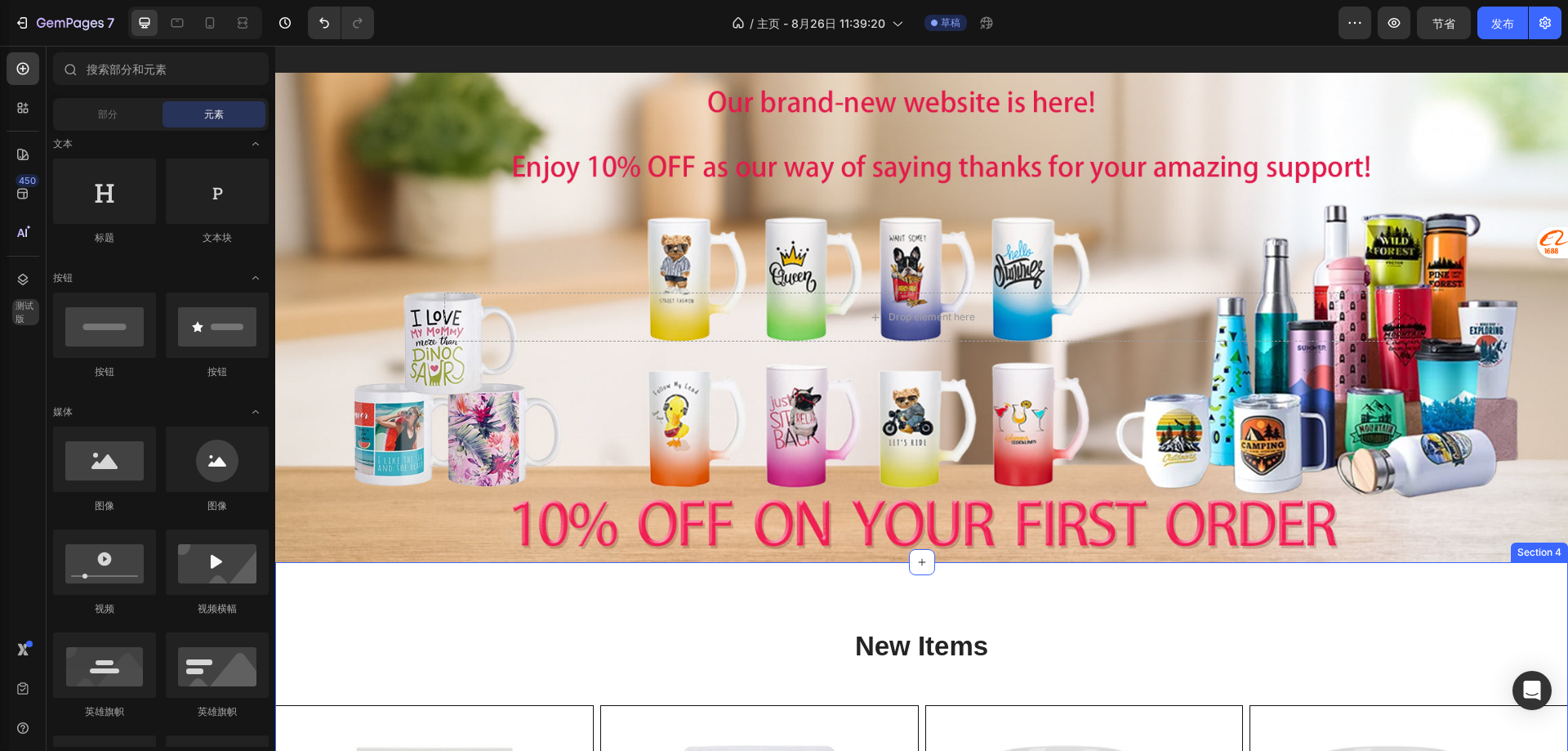
scroll to position [0, 0]
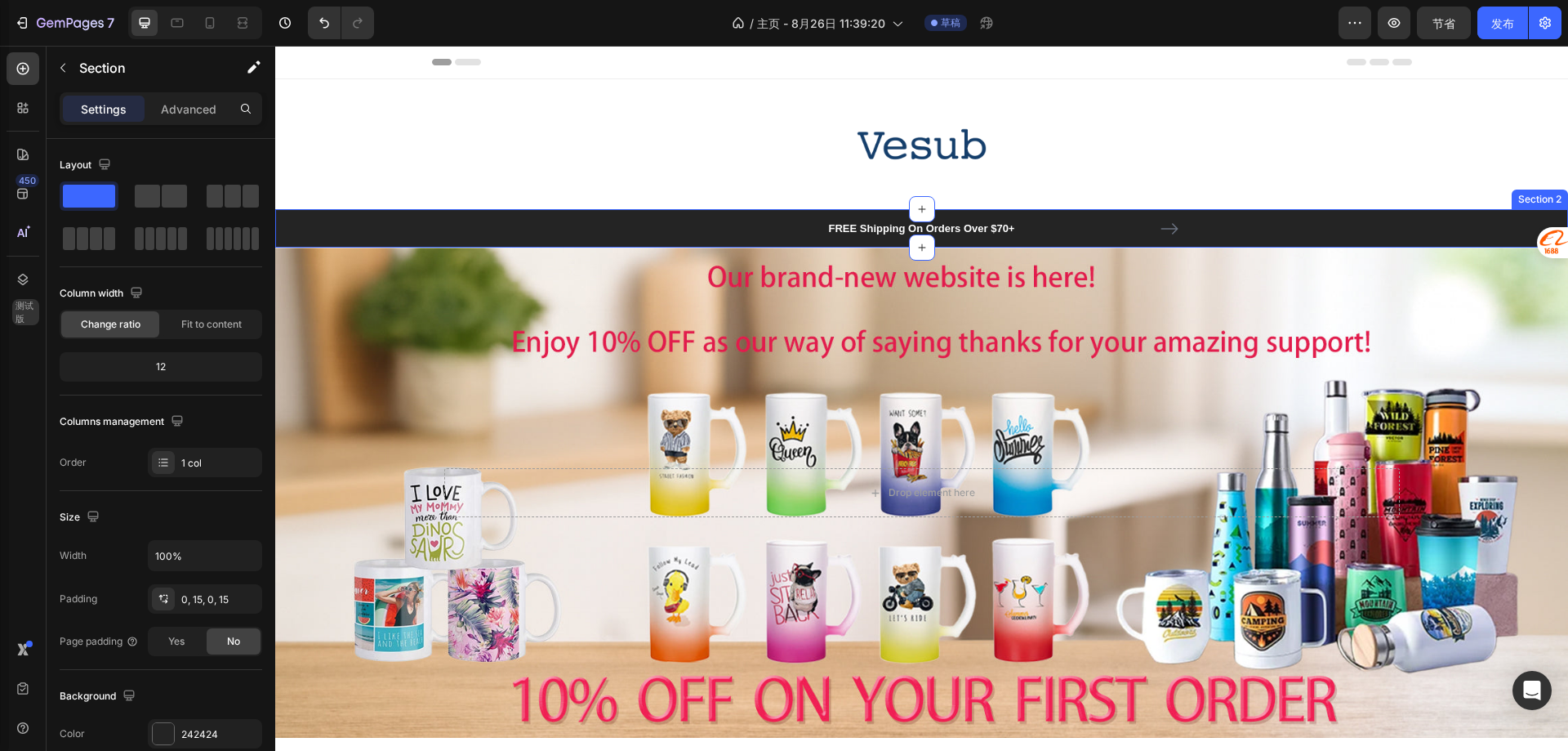
click at [626, 228] on div "FREE Shipping On Orders Over $70+ Text block Row FREE Shipping On Orders Over $…" at bounding box center [922, 228] width 1268 height 39
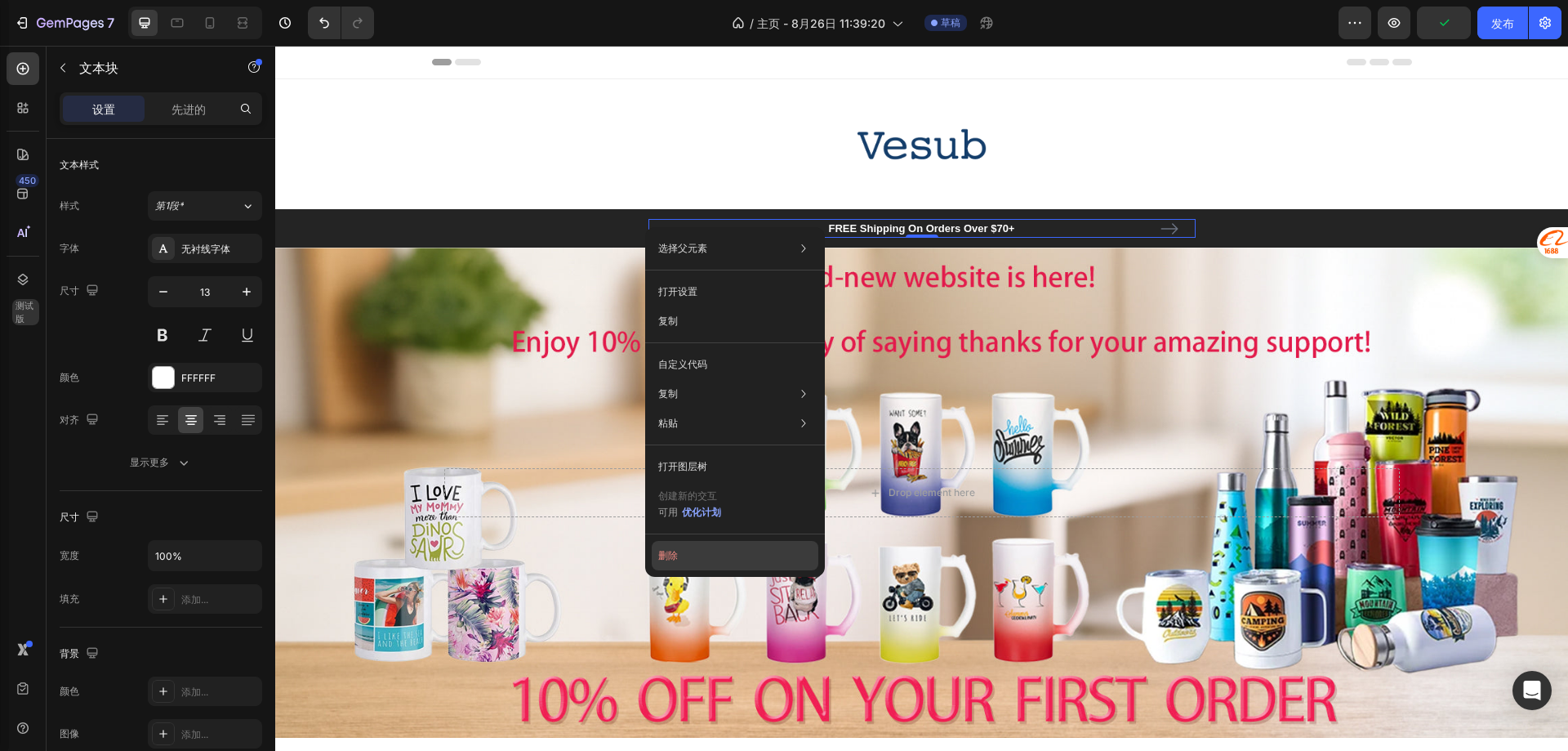
click at [681, 550] on button "删除" at bounding box center [734, 555] width 166 height 30
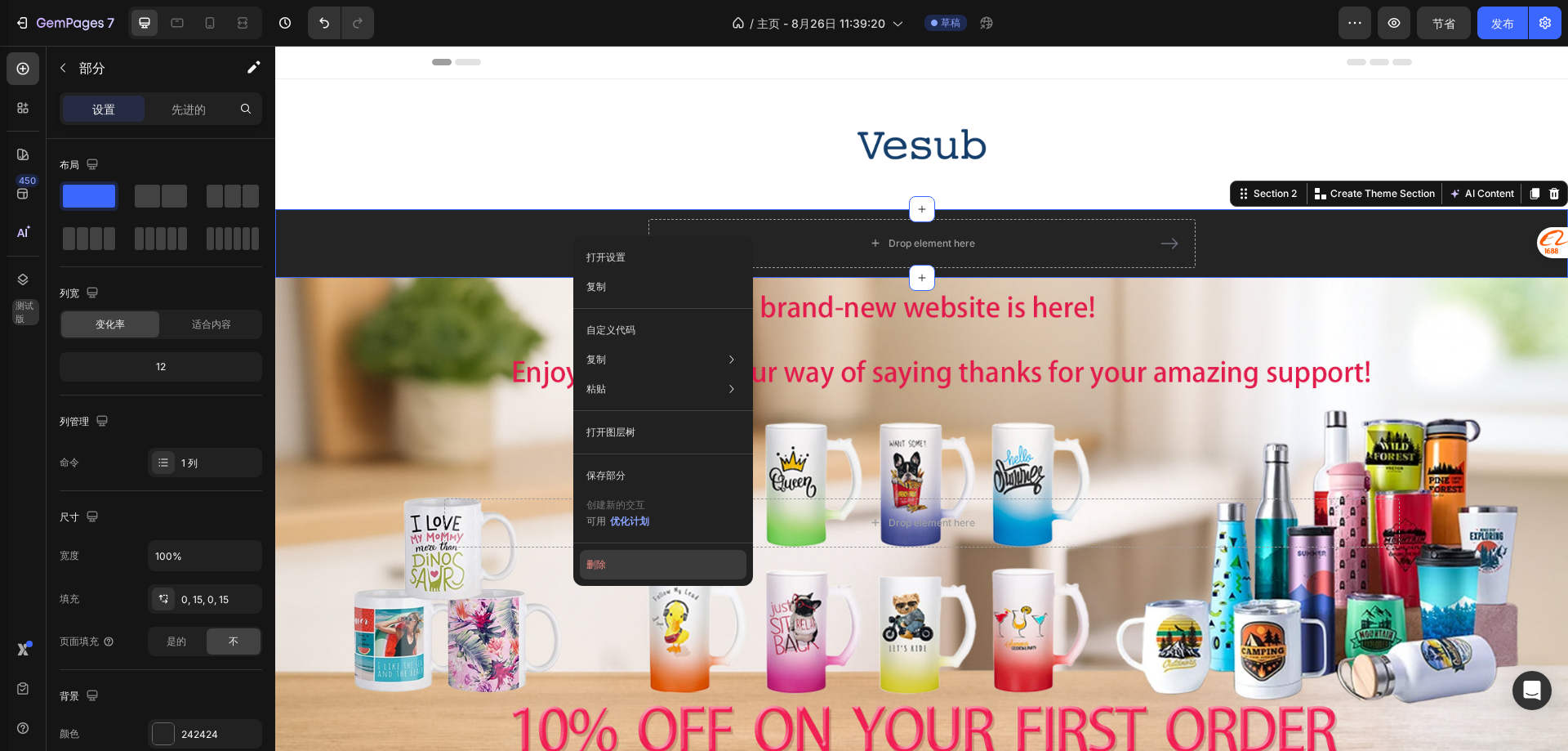
click at [607, 566] on button "删除" at bounding box center [663, 565] width 166 height 30
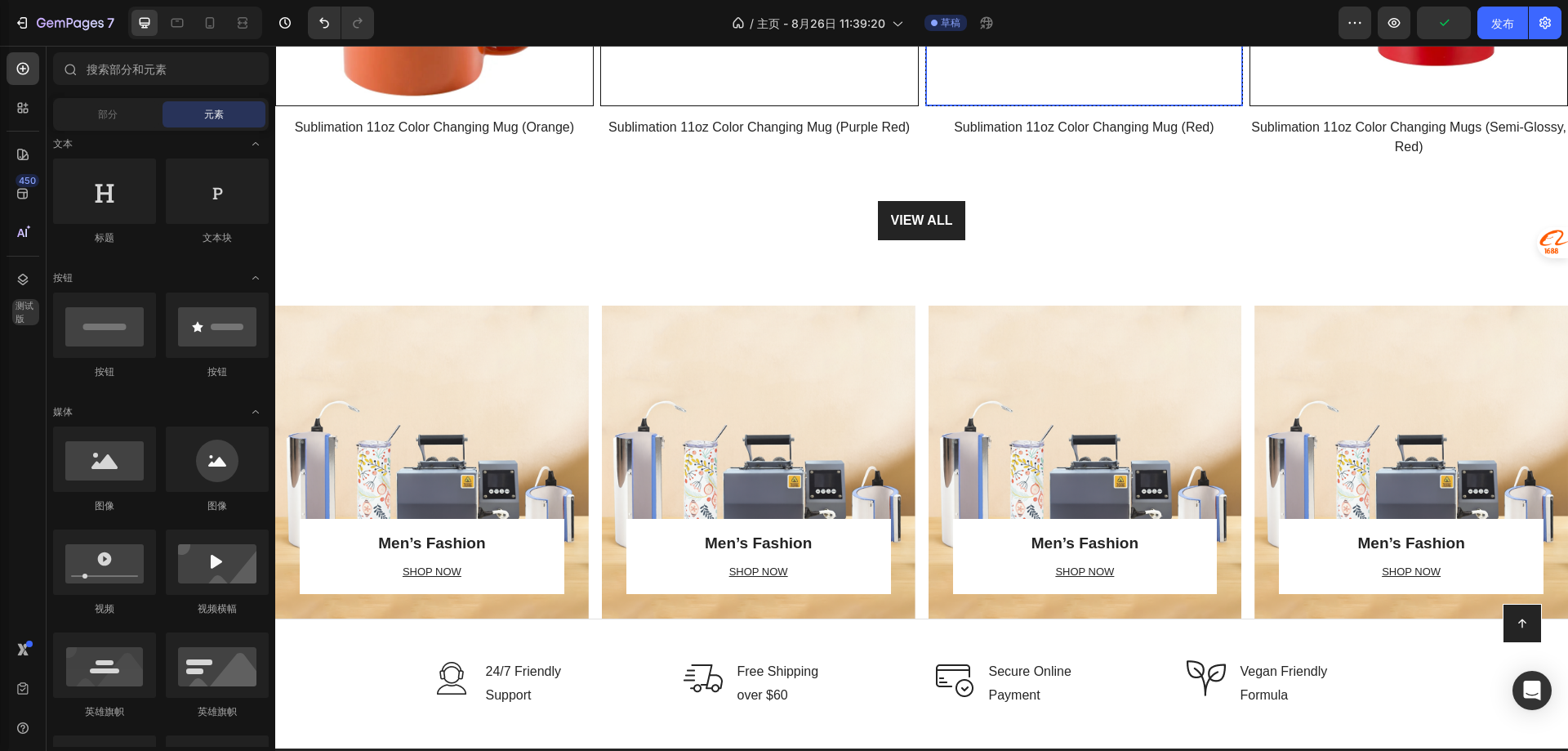
scroll to position [2206, 0]
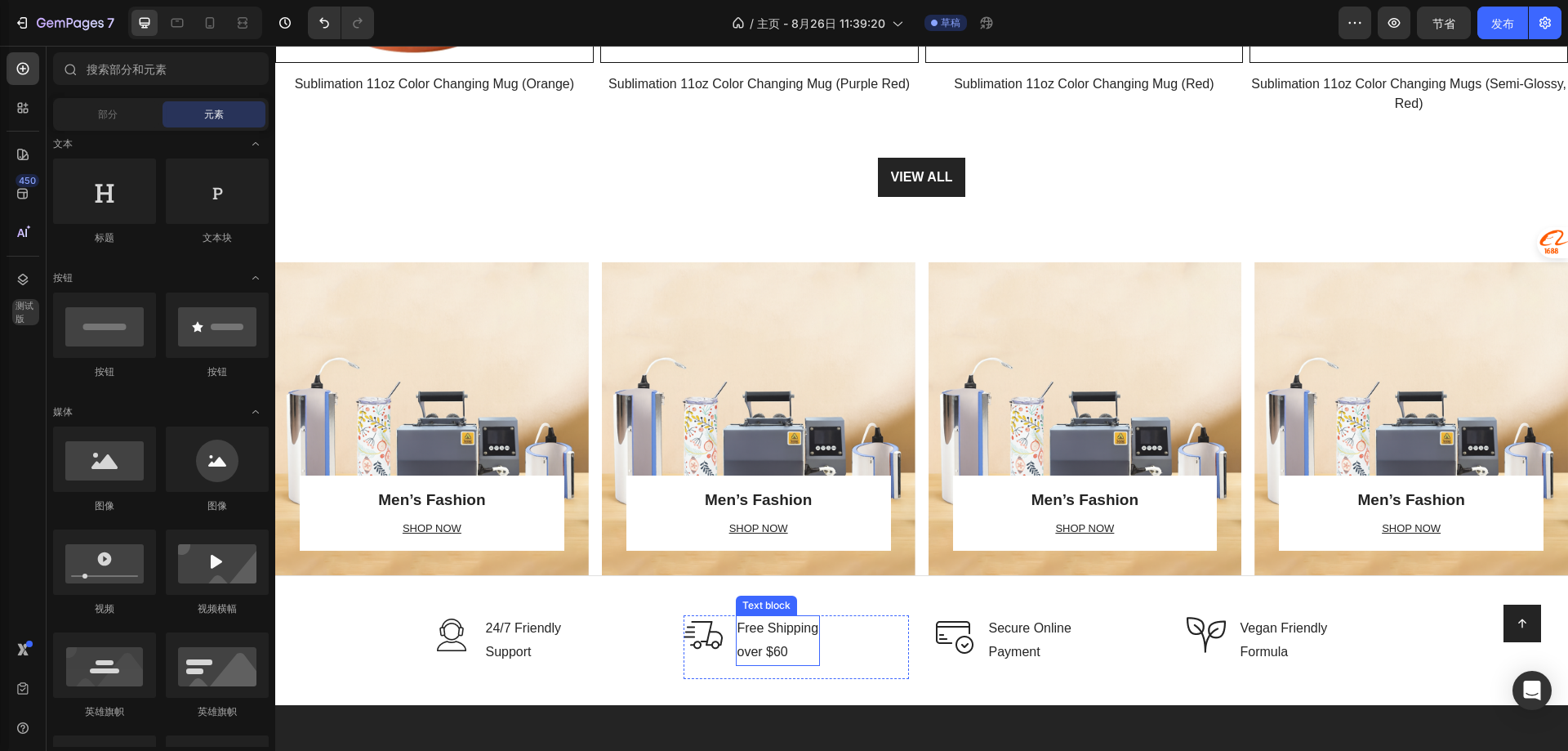
click at [782, 629] on p "Free Shipping over $60" at bounding box center [778, 641] width 82 height 48
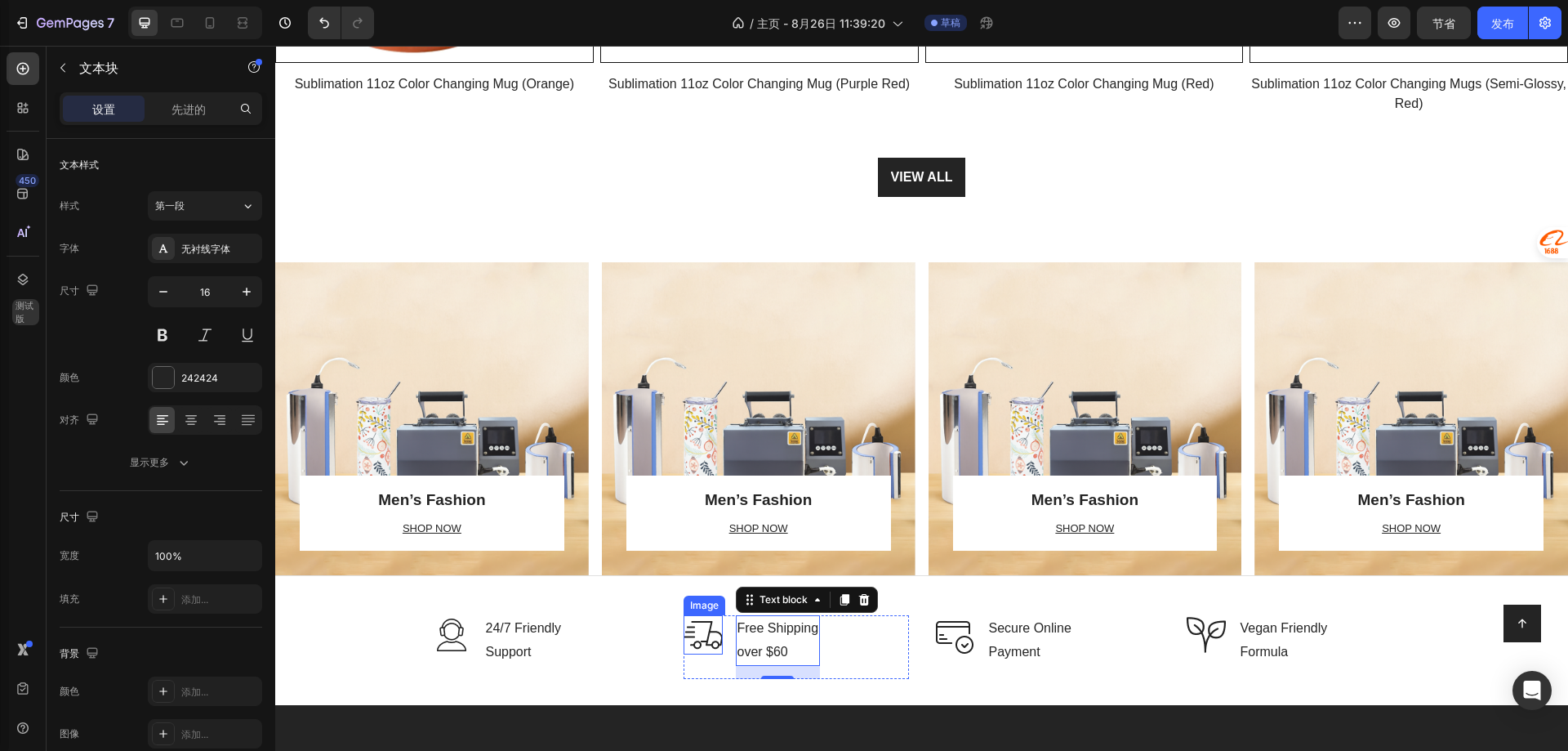
click at [687, 633] on img at bounding box center [703, 634] width 39 height 39
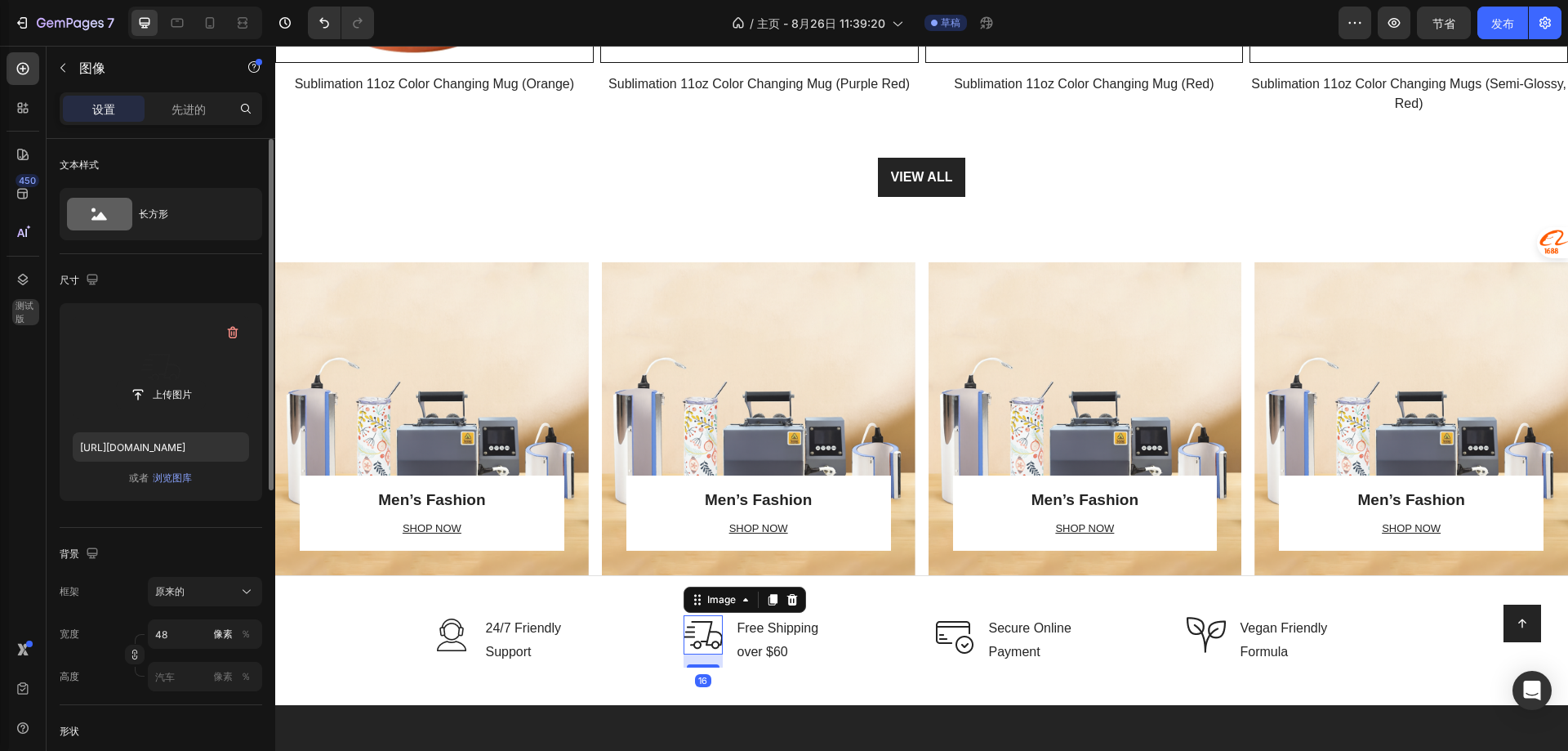
click at [165, 372] on label at bounding box center [160, 368] width 177 height 103
click at [165, 381] on input "file" at bounding box center [160, 395] width 88 height 28
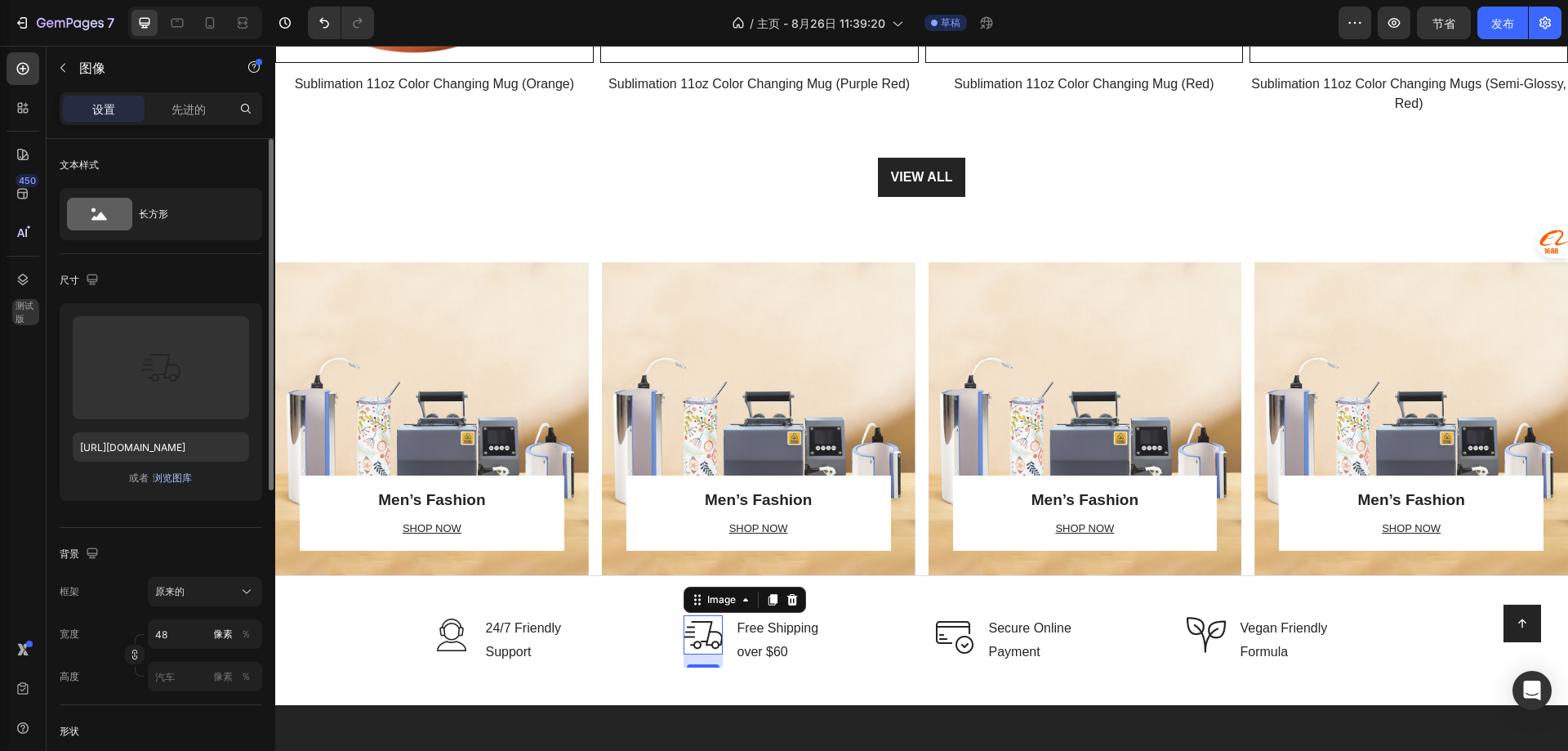
click at [166, 474] on font "浏览图库" at bounding box center [172, 477] width 39 height 12
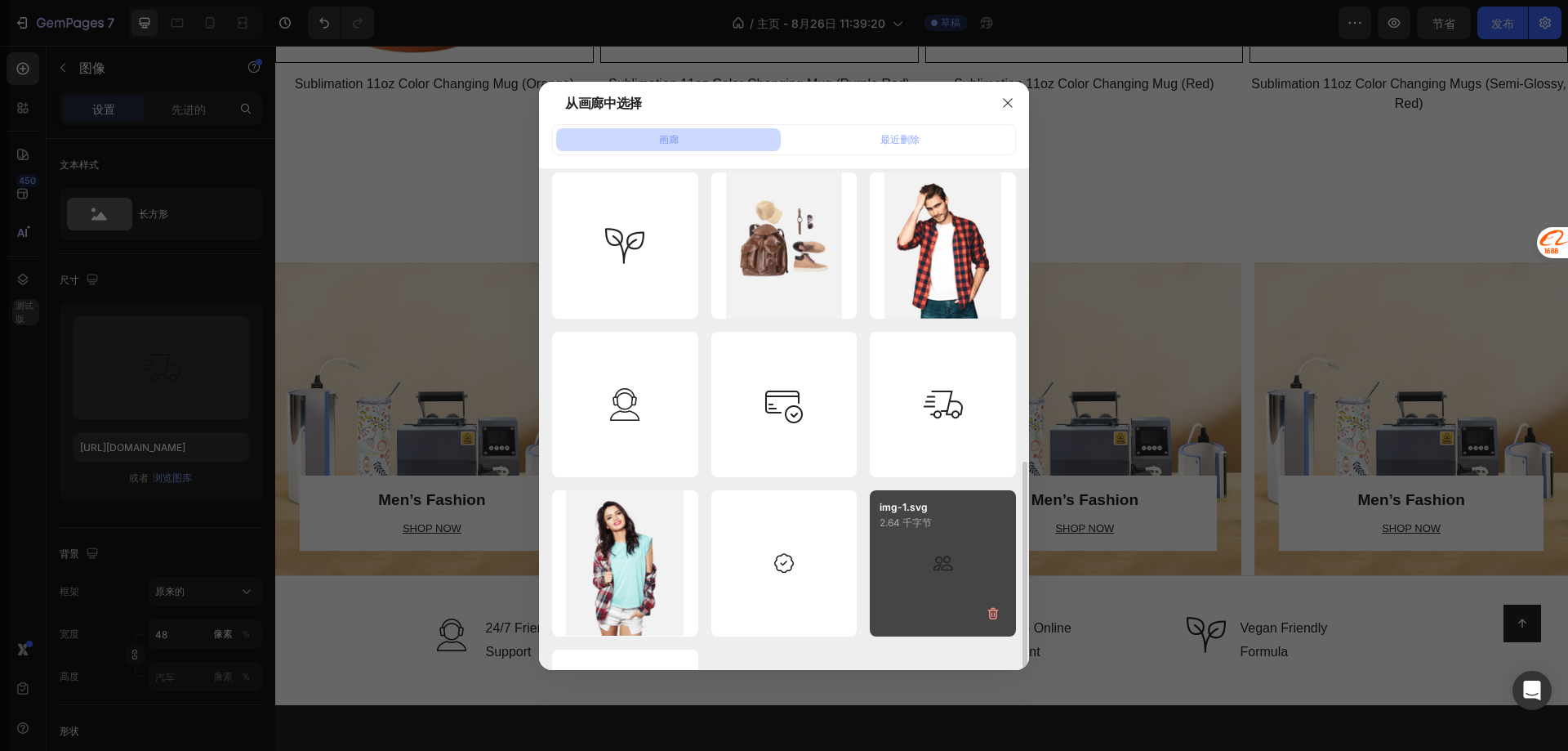
scroll to position [465, 0]
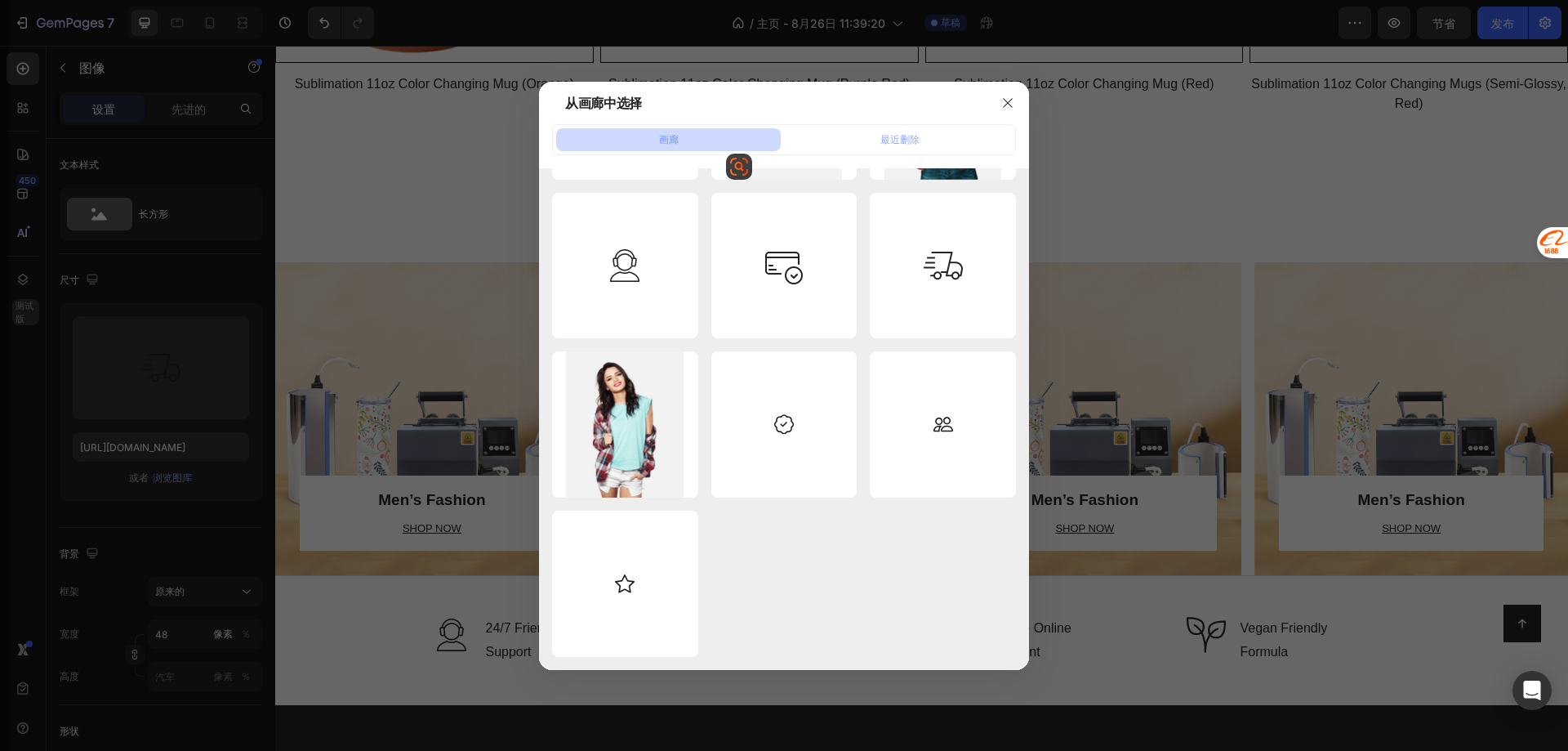
drag, startPoint x: 855, startPoint y: 94, endPoint x: 721, endPoint y: 103, distance: 134.3
click at [721, 103] on div "从画廊中选择" at bounding box center [762, 103] width 448 height 42
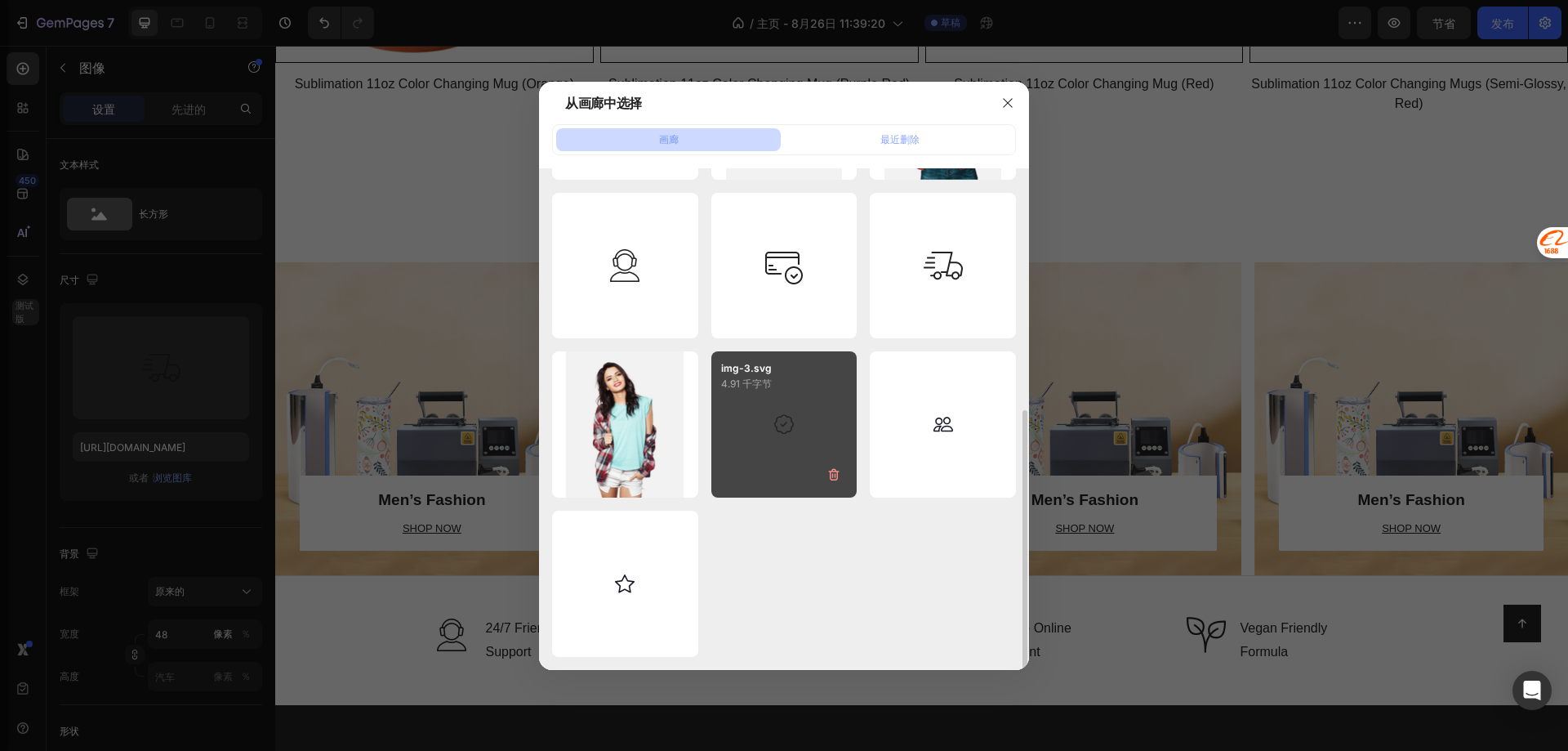
click at [781, 416] on div "img-3.svg 4.91 千字节" at bounding box center [784, 424] width 146 height 146
type input "https://cdn.shopify.com/s/files/1/0653/0672/2406/files/gempages_580729388010570…"
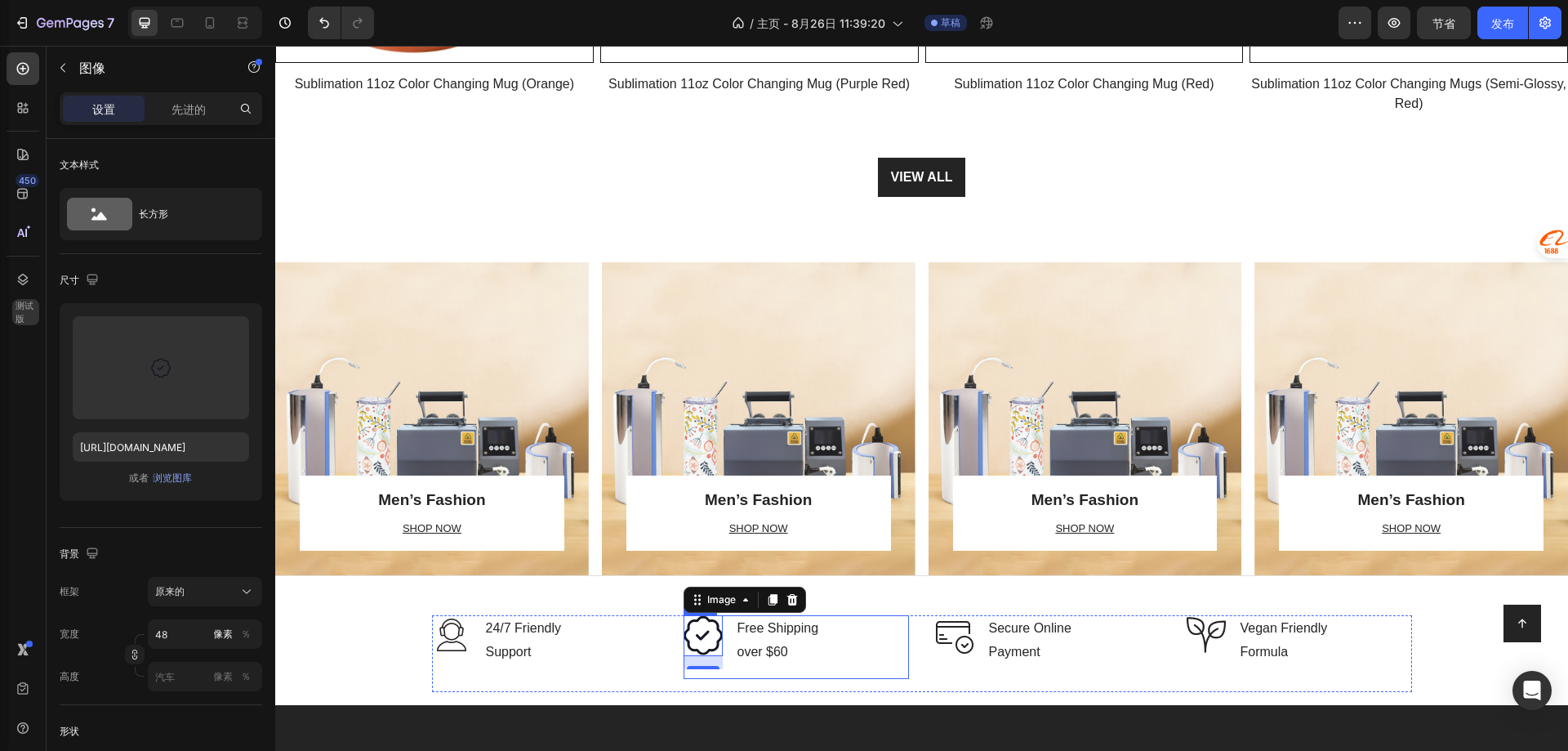
click at [822, 637] on div "Image 16 Free Shipping over $60 Text block Row" at bounding box center [796, 647] width 225 height 64
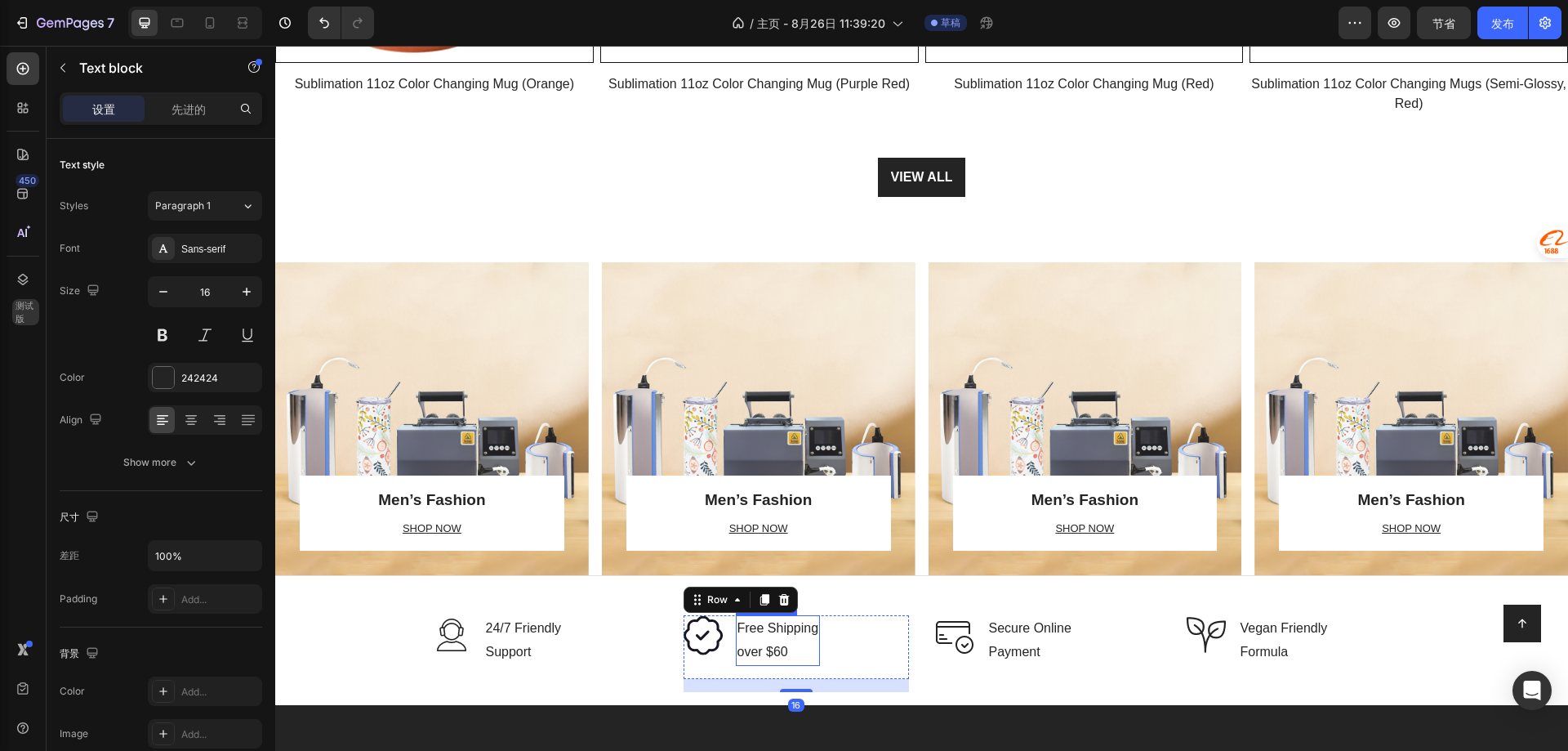
click at [775, 624] on p "Free Shipping over $60" at bounding box center [778, 641] width 82 height 48
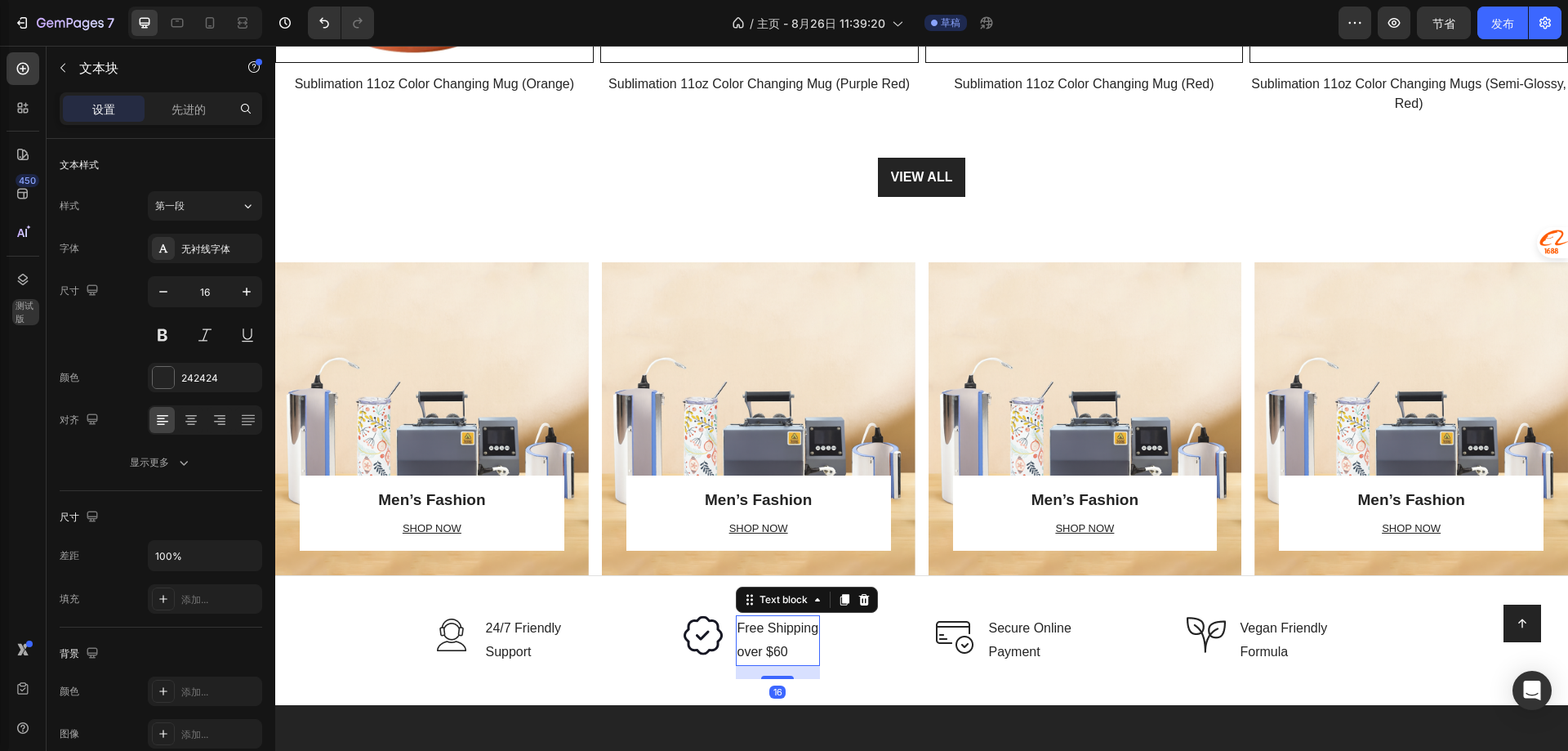
click at [775, 624] on p "Free Shipping over $60" at bounding box center [778, 641] width 82 height 48
click at [810, 617] on p "Professional Supplier" at bounding box center [798, 629] width 123 height 24
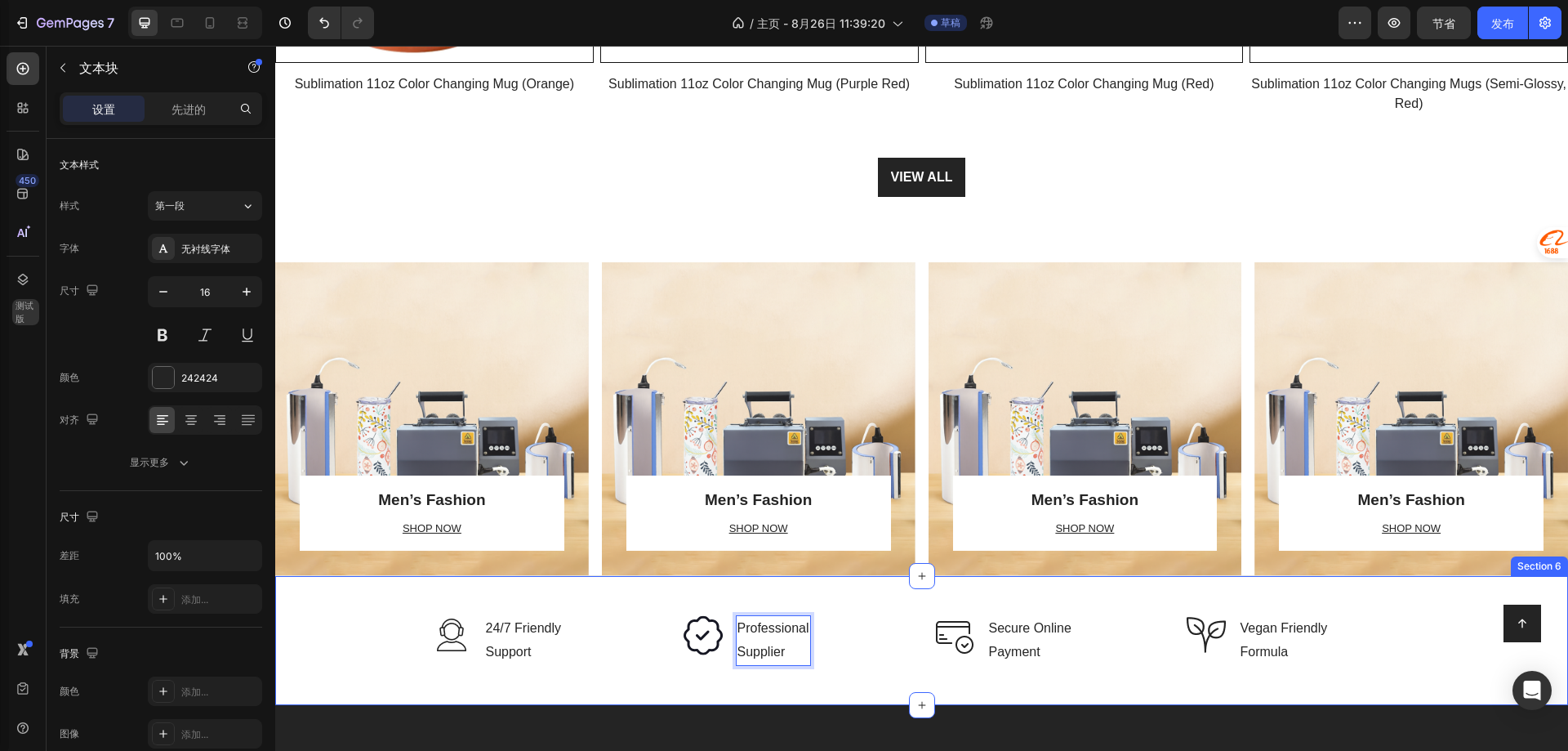
click at [387, 647] on div "Image 24/7 Friendly Support Text block Row Image Professional Supplier Text blo…" at bounding box center [922, 660] width 1268 height 90
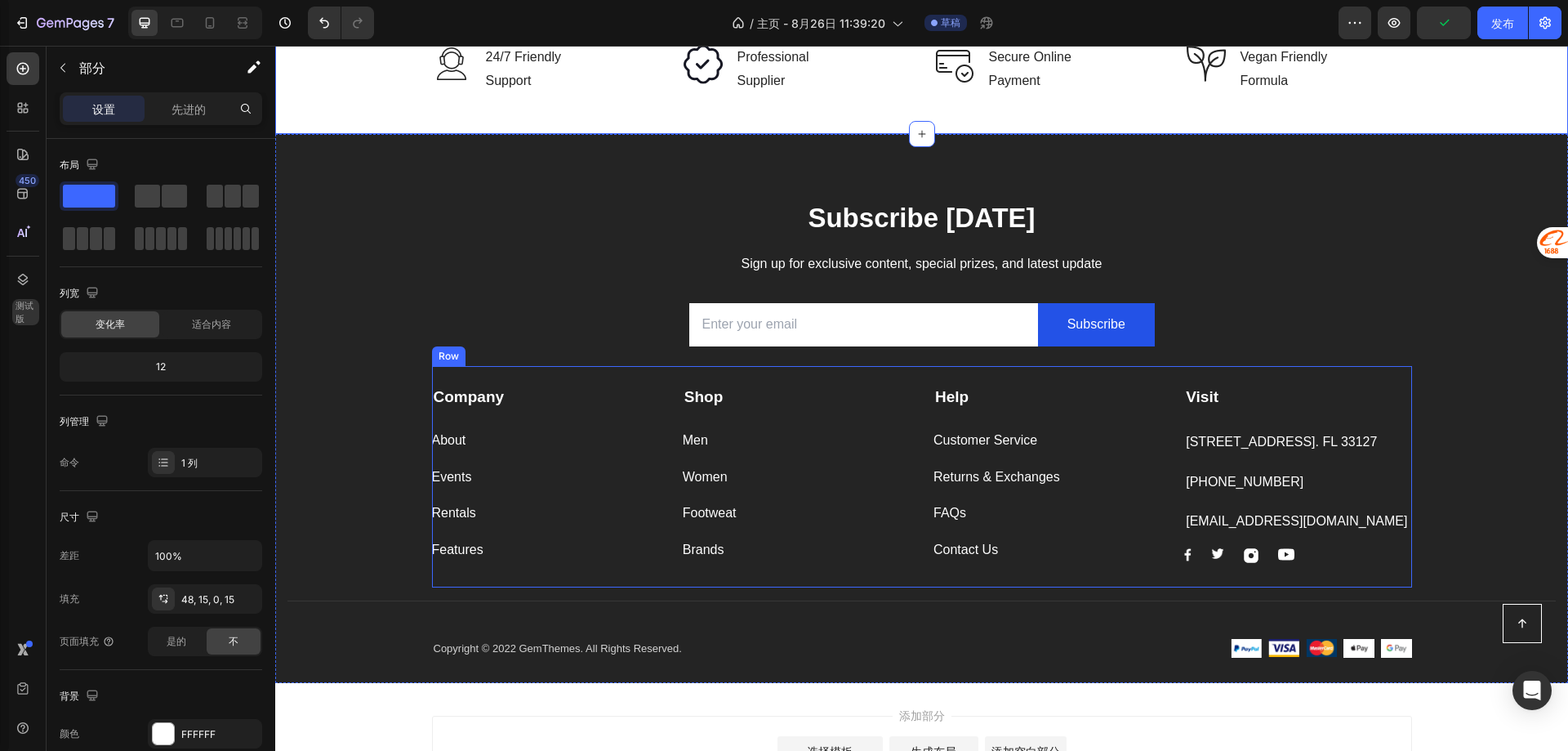
scroll to position [2860, 0]
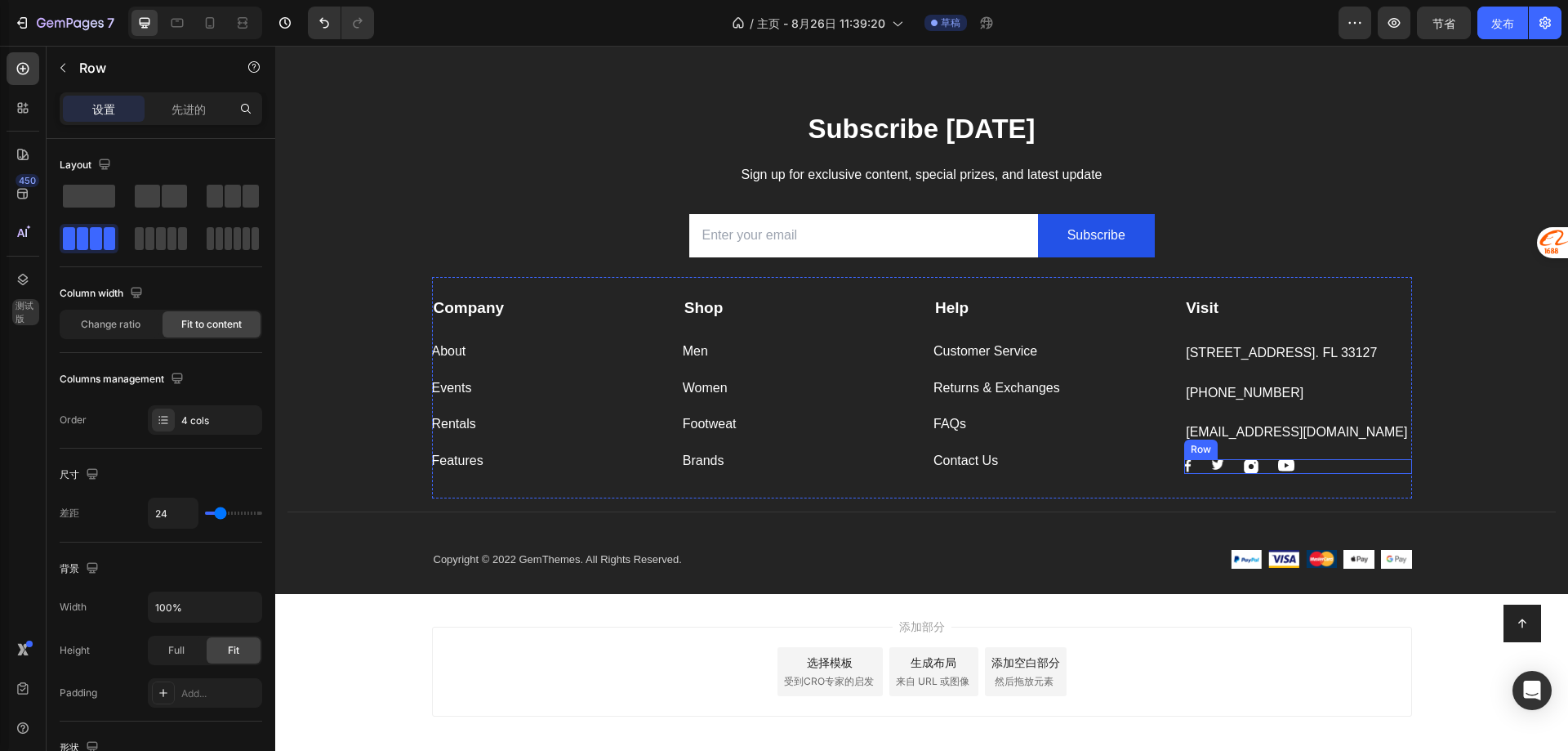
click at [1309, 467] on div "Image Image Image Image Row" at bounding box center [1298, 466] width 227 height 14
click at [1278, 444] on icon at bounding box center [1284, 444] width 13 height 13
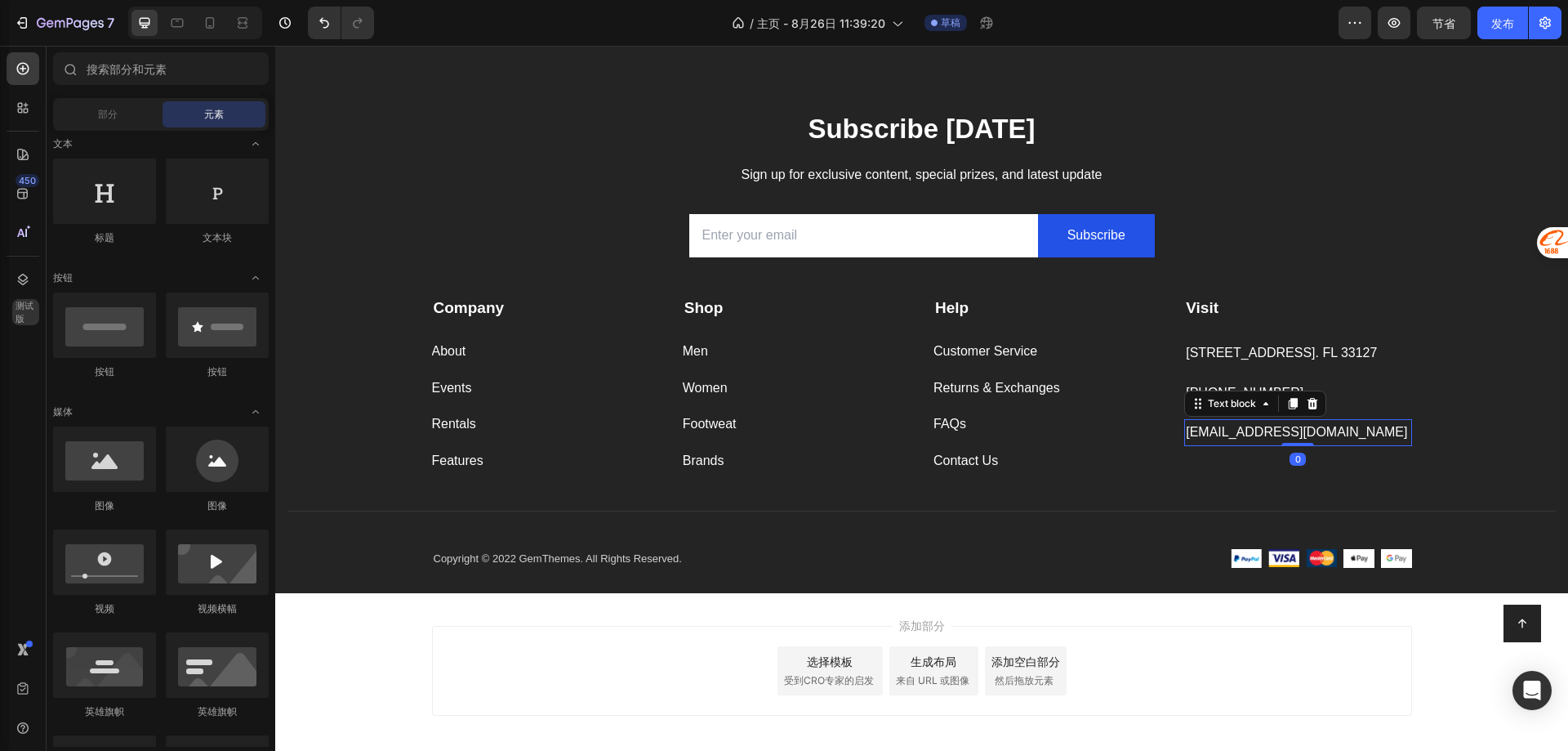
click at [1221, 435] on p "support@gmail.com" at bounding box center [1298, 432] width 223 height 24
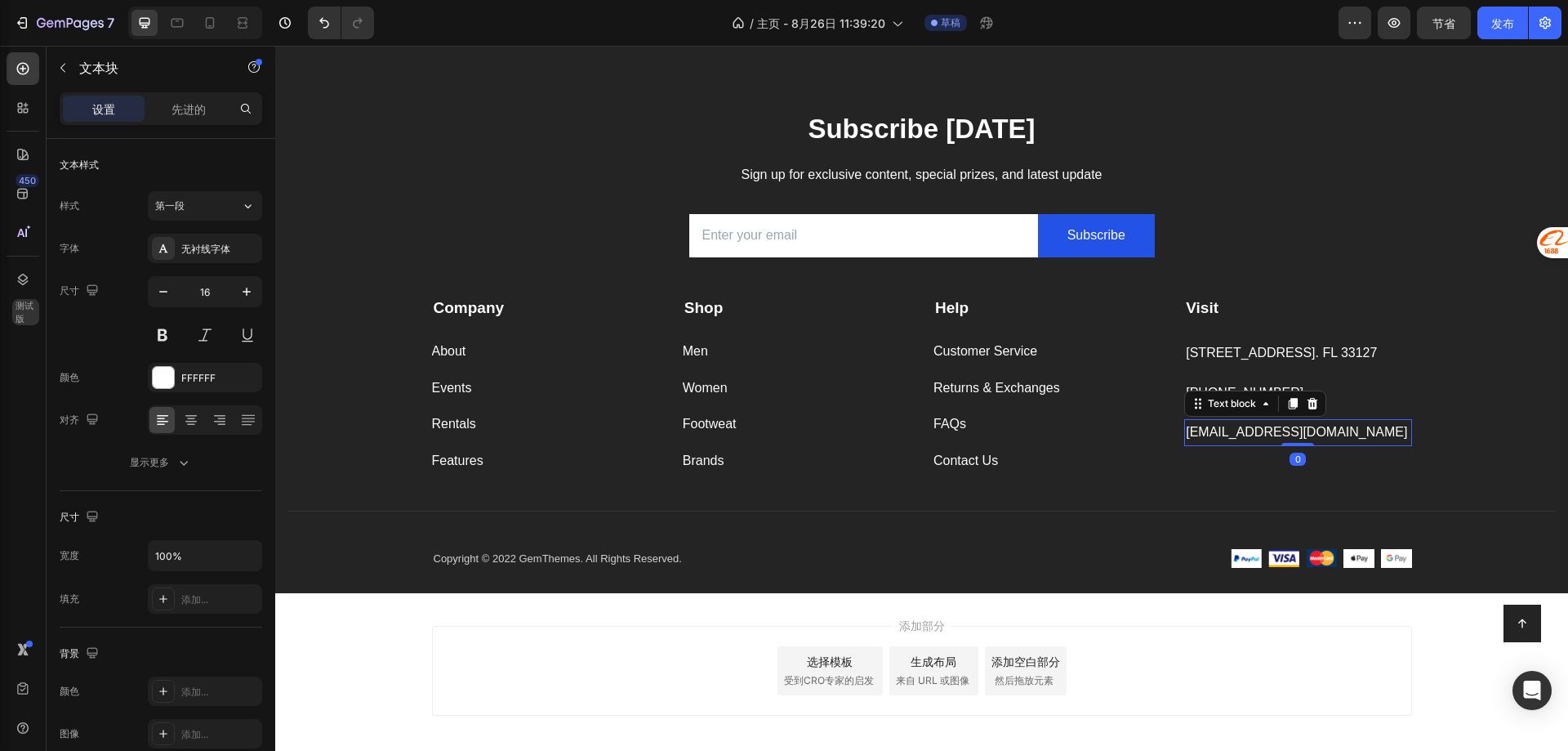
click at [1221, 435] on p "support@gmail.com" at bounding box center [1298, 432] width 223 height 24
click at [1238, 436] on p "support@gmail.com" at bounding box center [1298, 432] width 223 height 24
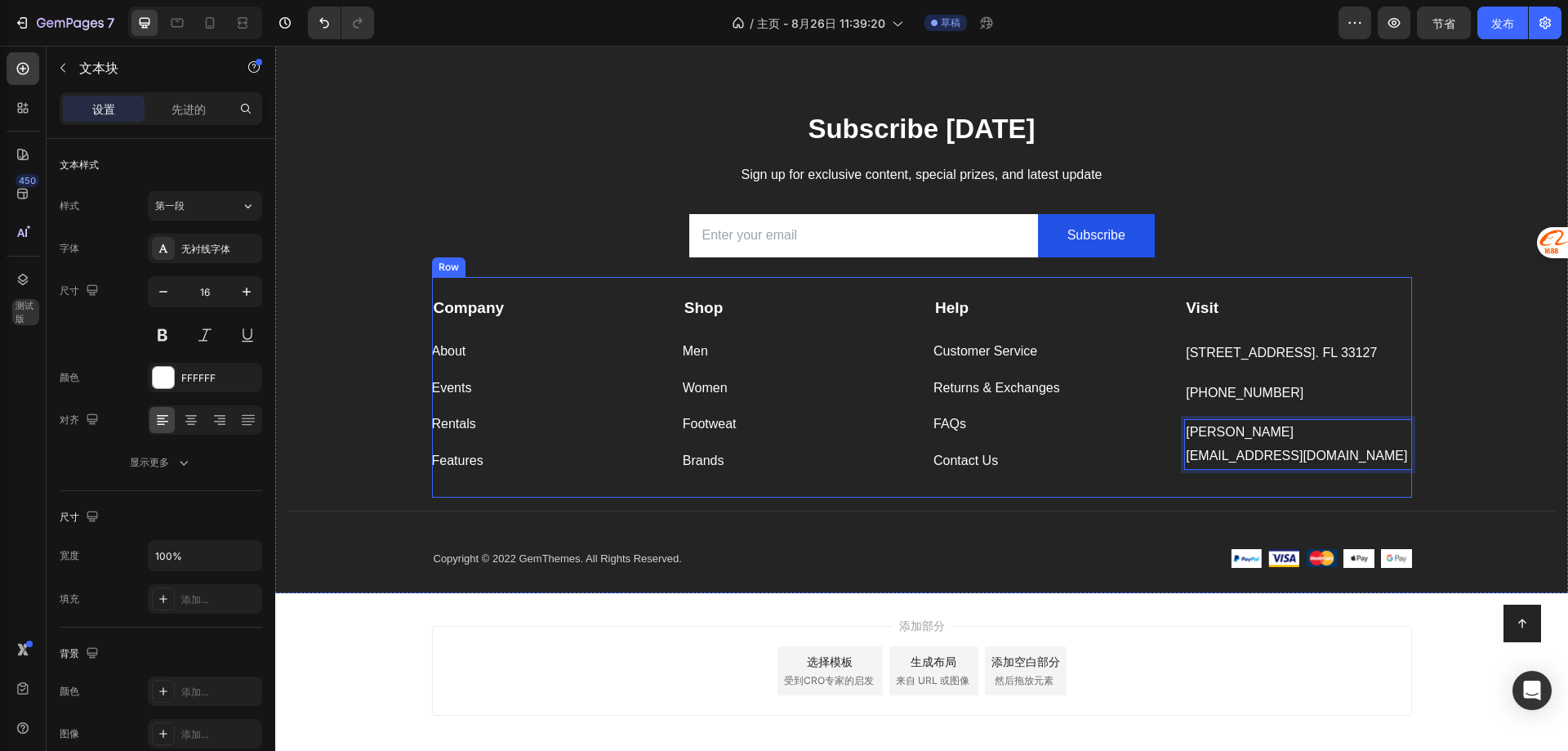
click at [1240, 396] on p "999-999-999" at bounding box center [1298, 393] width 223 height 24
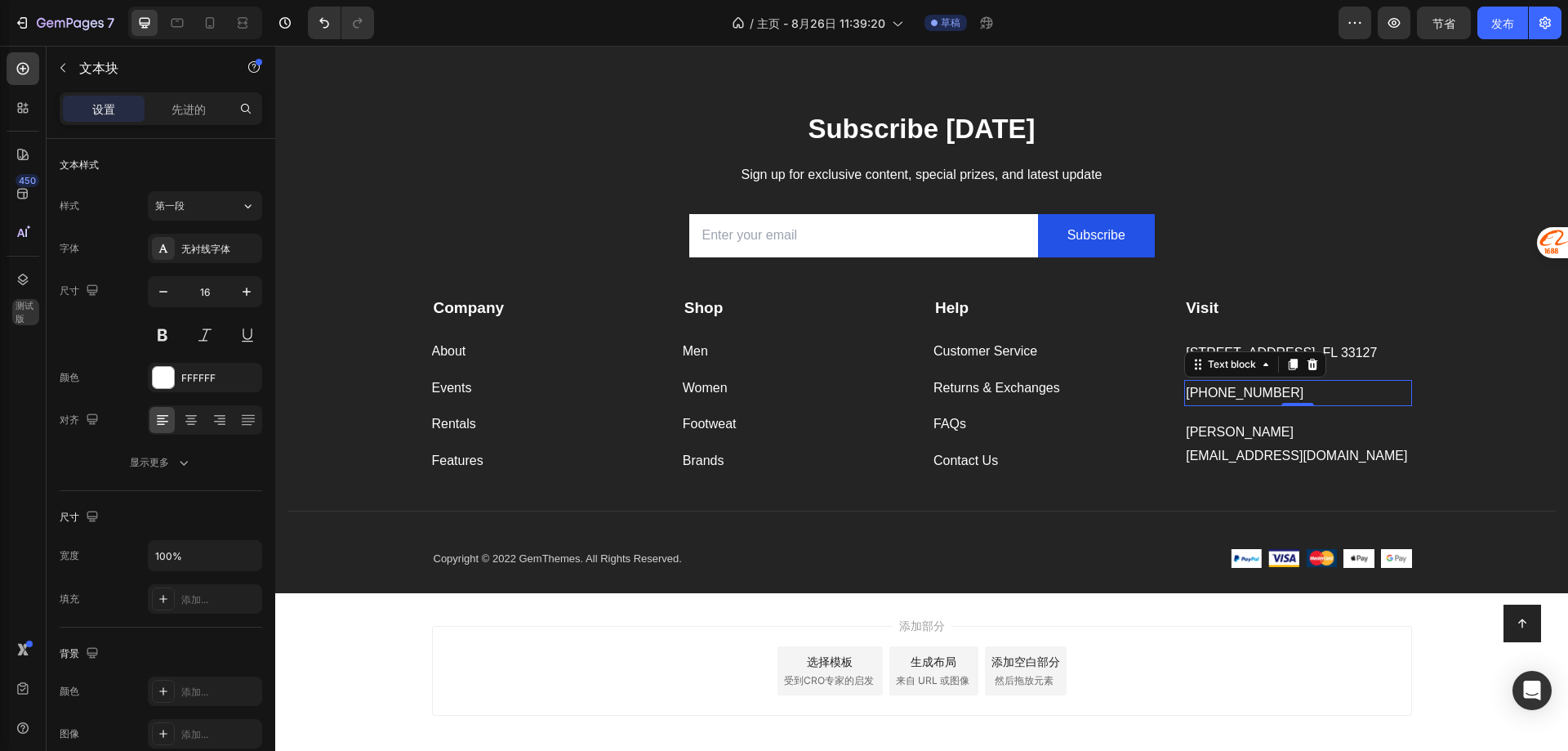
click at [1240, 396] on p "999-999-999" at bounding box center [1298, 393] width 223 height 24
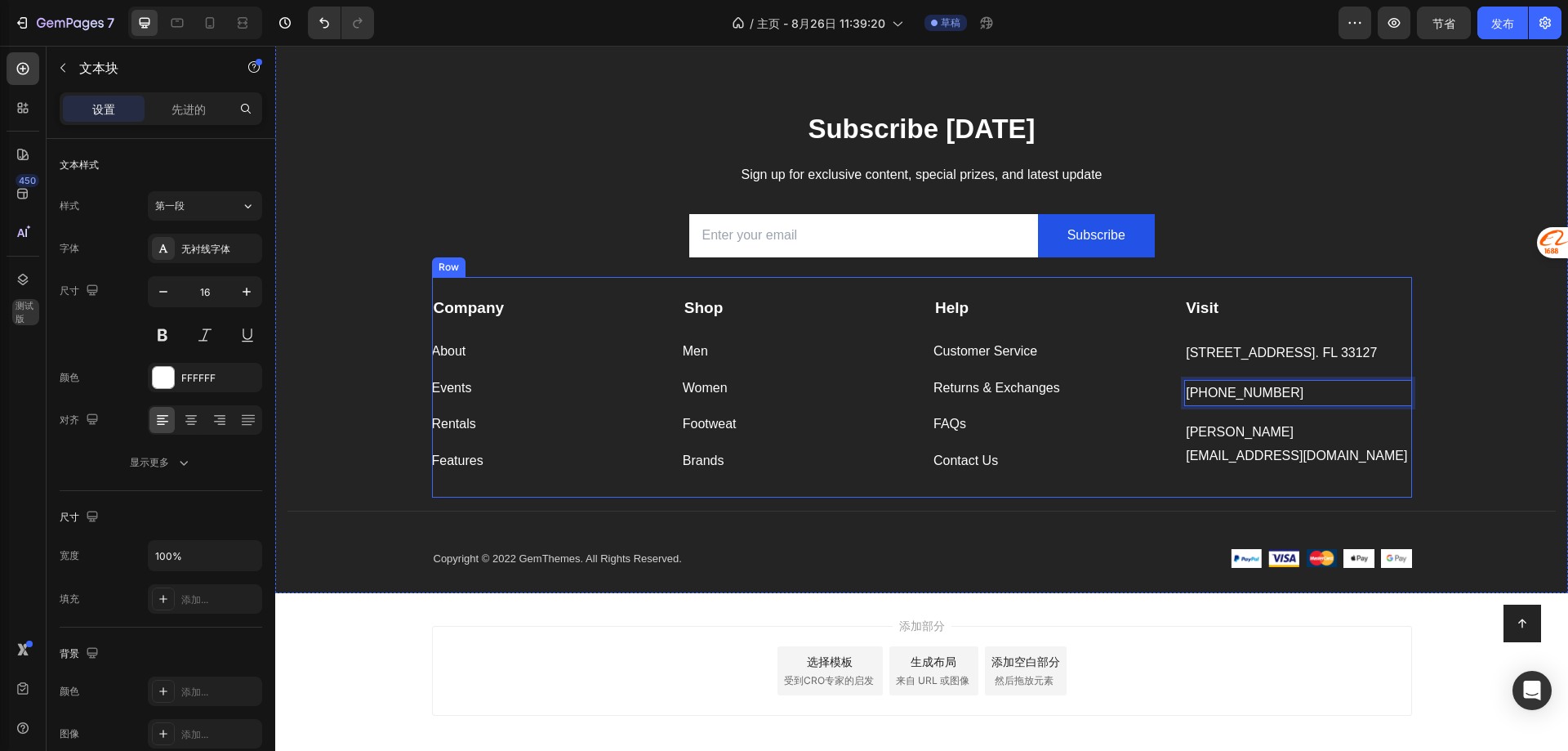
click at [1236, 357] on p "261 NW 26th Street Miami. FL 33127" at bounding box center [1298, 353] width 223 height 24
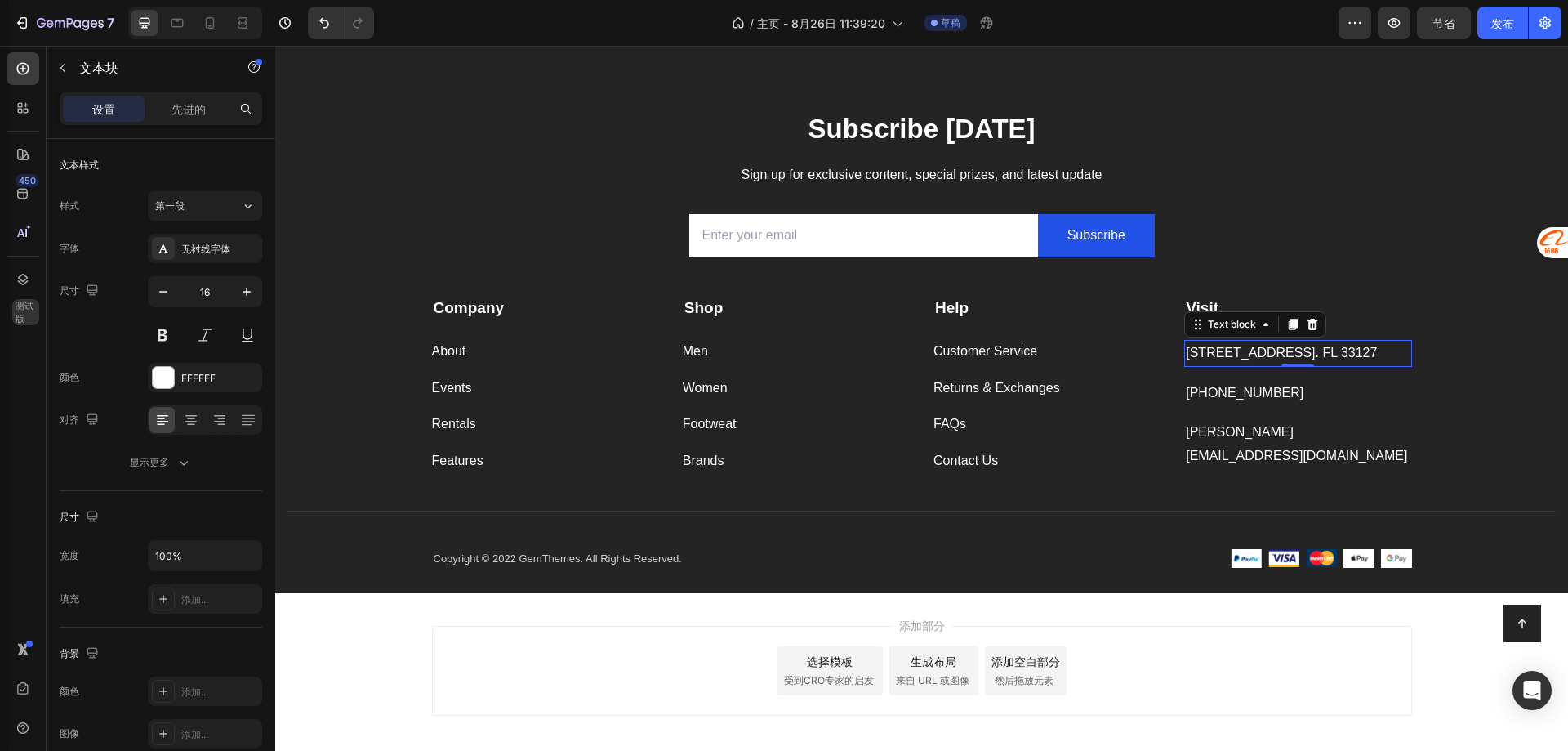
click at [1236, 357] on p "261 NW 26th Street Miami. FL 33127" at bounding box center [1298, 353] width 223 height 24
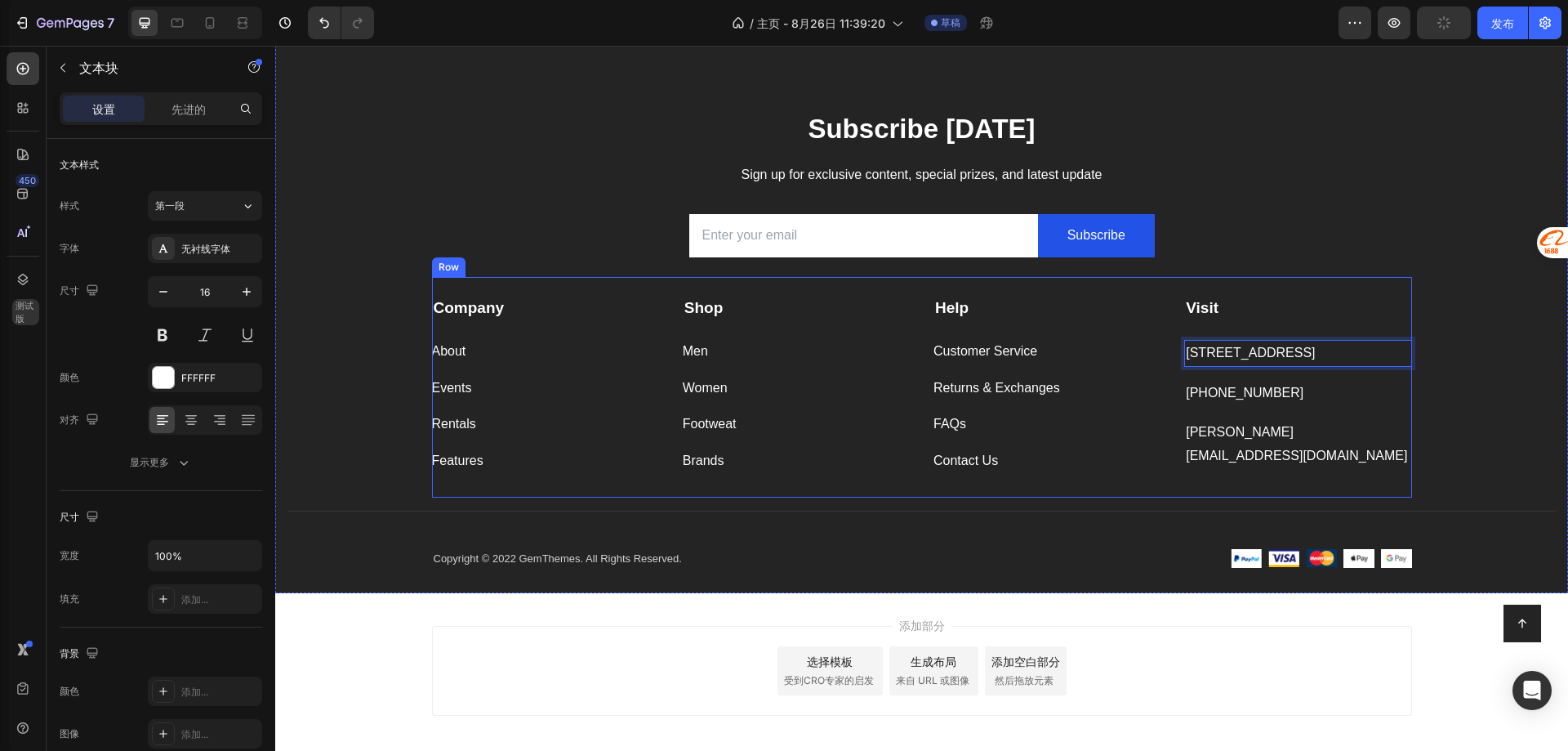
click at [1361, 445] on p "[PERSON_NAME][EMAIL_ADDRESS][DOMAIN_NAME]" at bounding box center [1298, 444] width 223 height 48
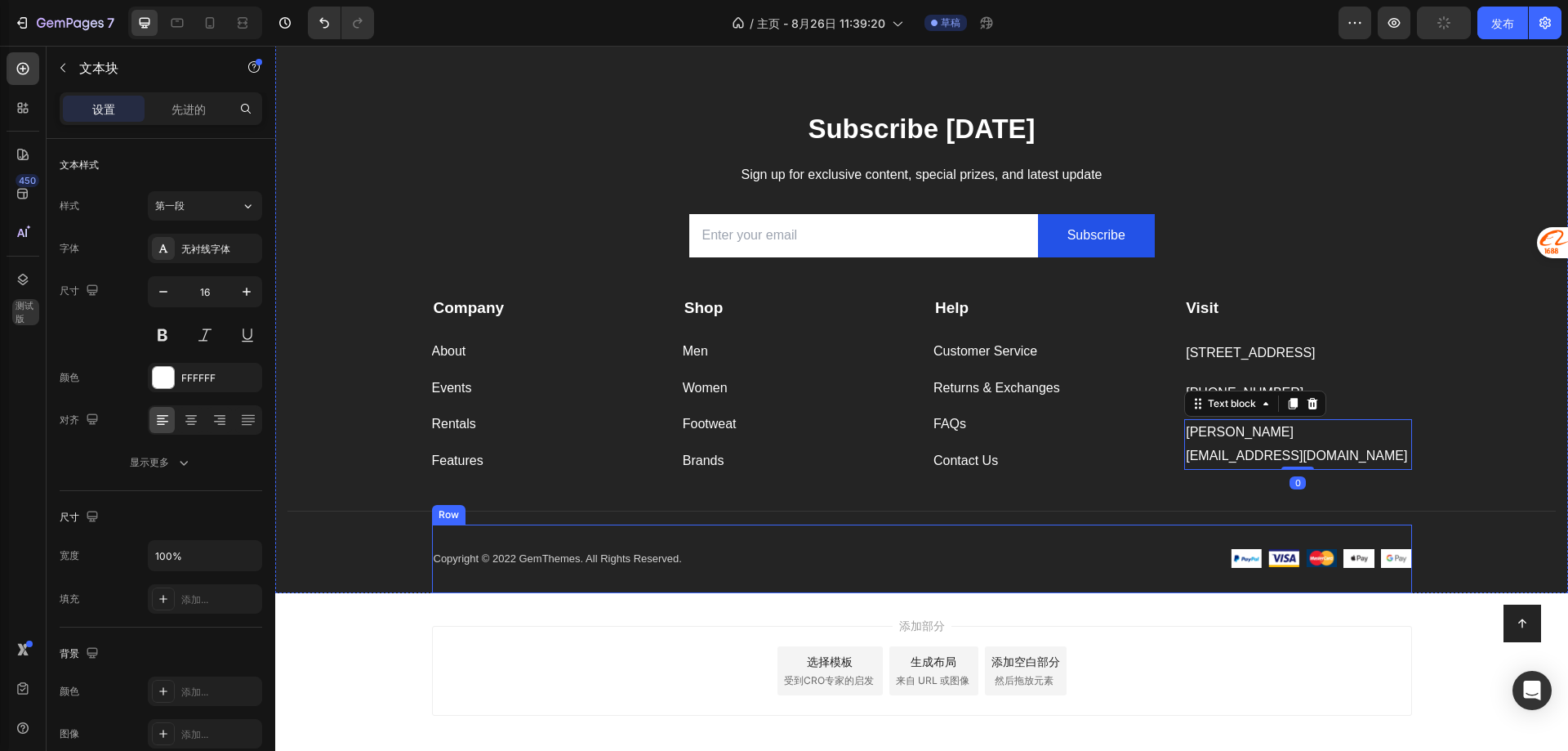
click at [1028, 545] on div "Copyright © 2022 GemThemes. All Rights Reserved. Text block Image Image Image I…" at bounding box center [922, 559] width 980 height 69
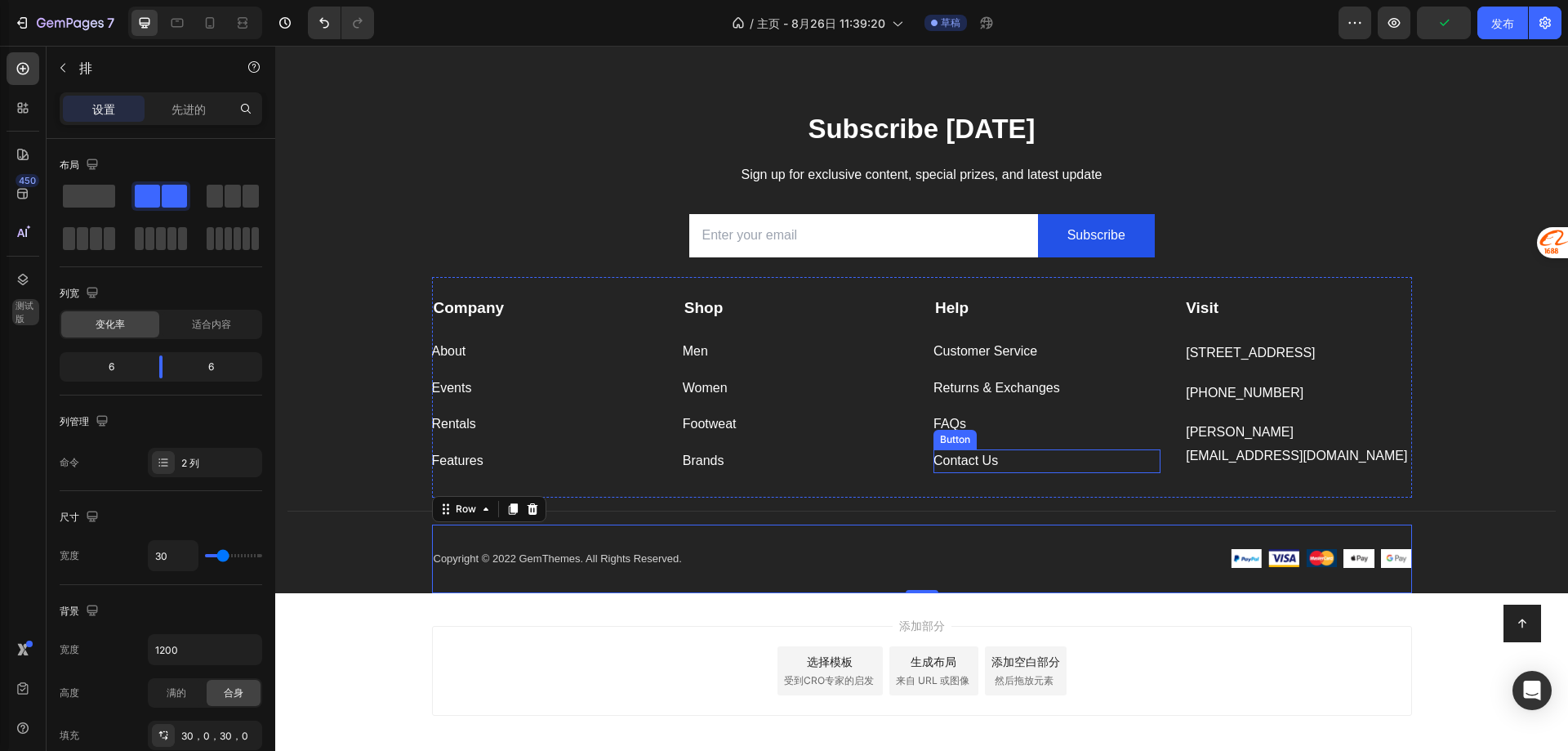
click at [1039, 454] on div "Contact Us Button" at bounding box center [1047, 461] width 227 height 24
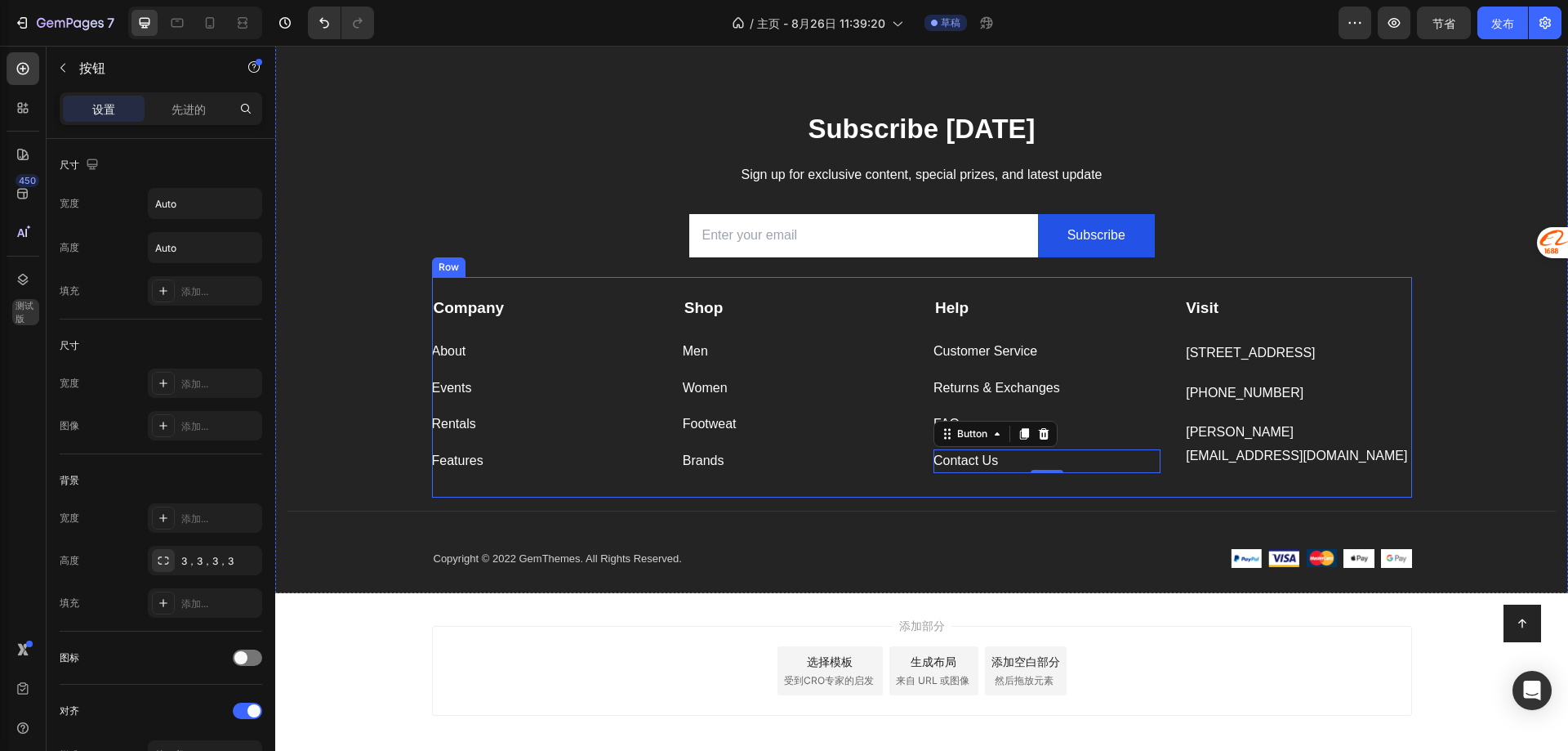
click at [935, 480] on div "Company Text block About Button Events Button Rentals Button Features Button Sh…" at bounding box center [922, 387] width 980 height 221
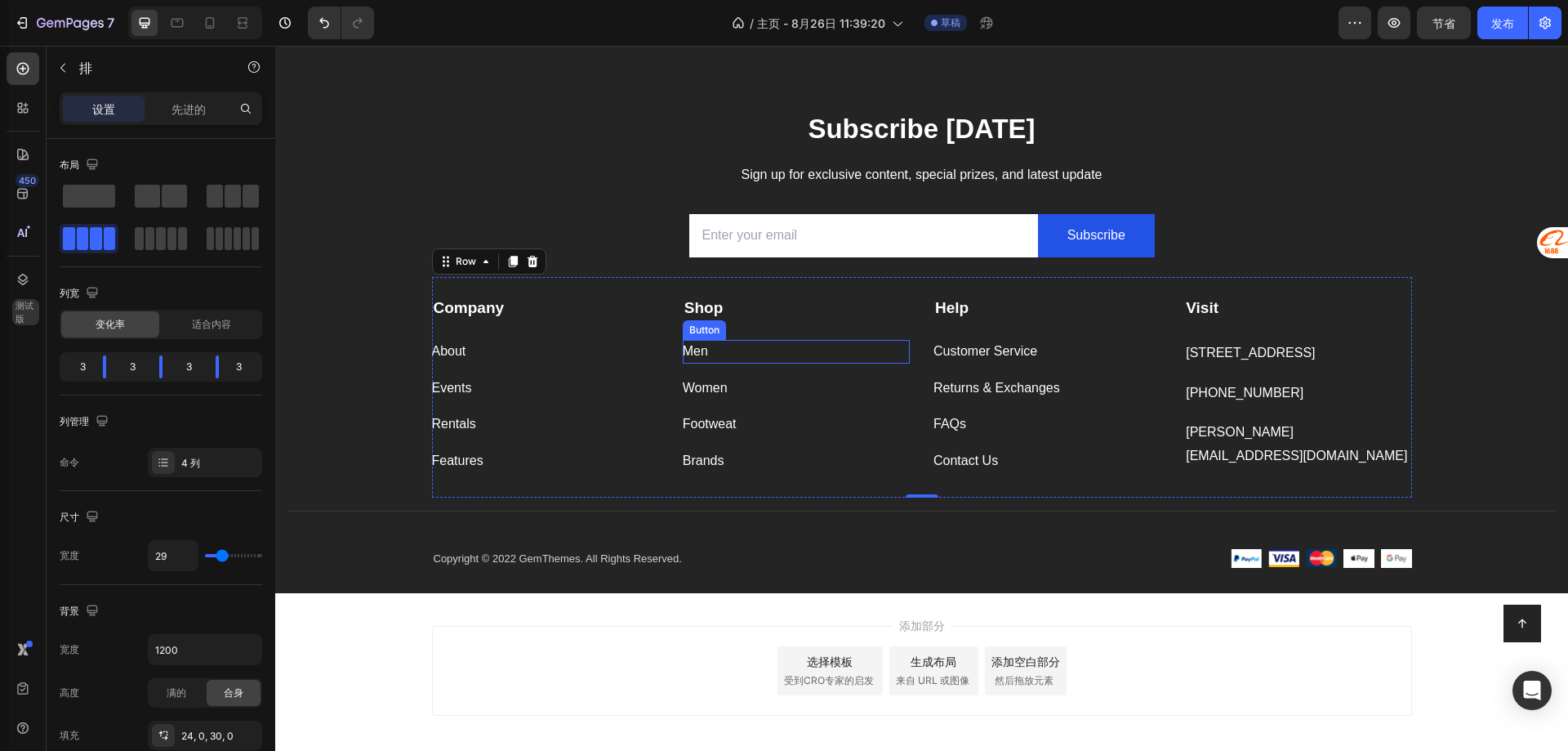
click at [740, 355] on div "Men Button" at bounding box center [796, 352] width 227 height 24
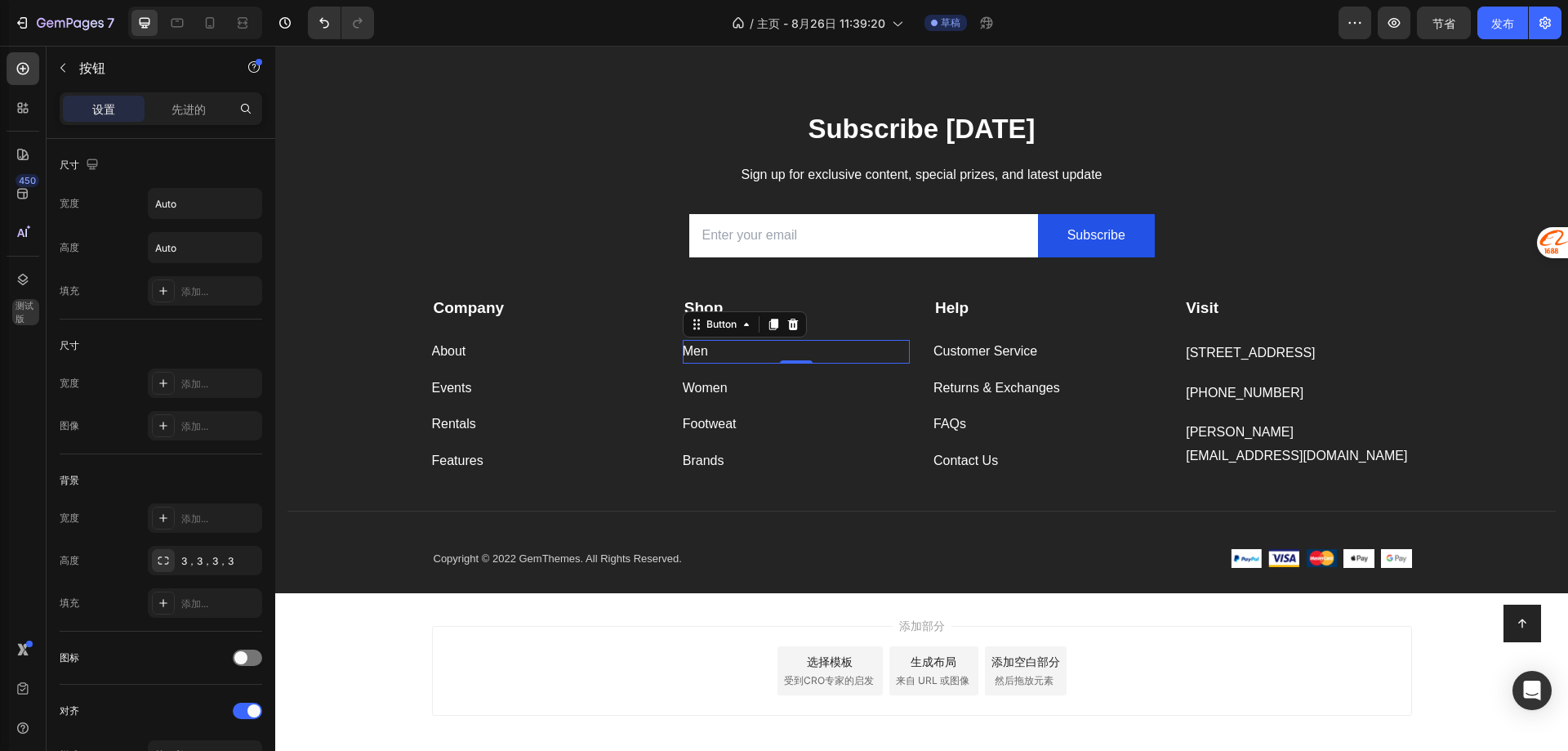
click at [735, 354] on div "Men Button 0" at bounding box center [796, 352] width 227 height 24
click at [713, 347] on div "Men Button 0" at bounding box center [796, 352] width 227 height 24
click at [694, 357] on div "Men" at bounding box center [695, 352] width 26 height 24
click at [699, 386] on div "Women" at bounding box center [705, 388] width 45 height 24
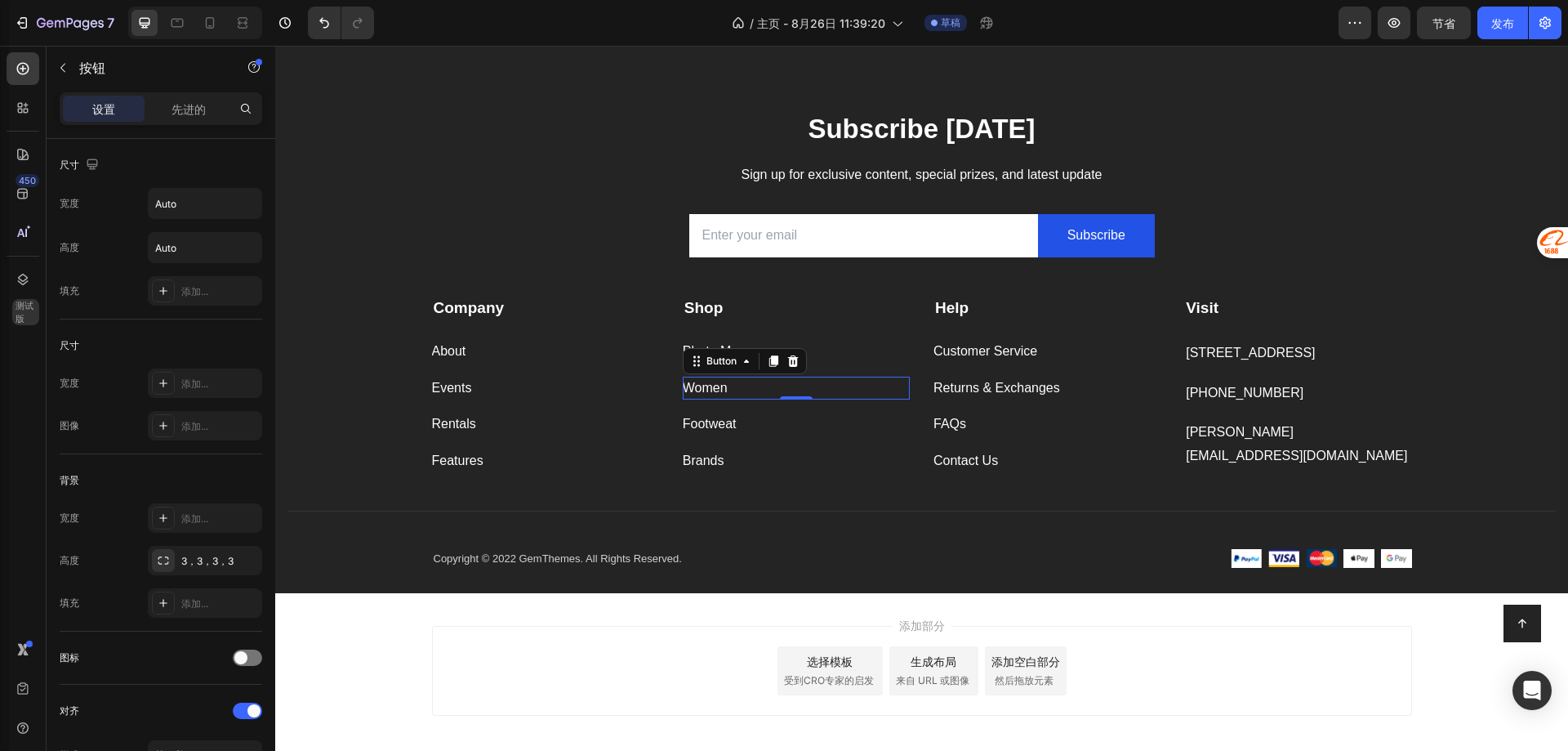
click at [730, 384] on div "Women Button 0" at bounding box center [796, 388] width 227 height 24
click at [715, 382] on div "Women" at bounding box center [705, 388] width 45 height 24
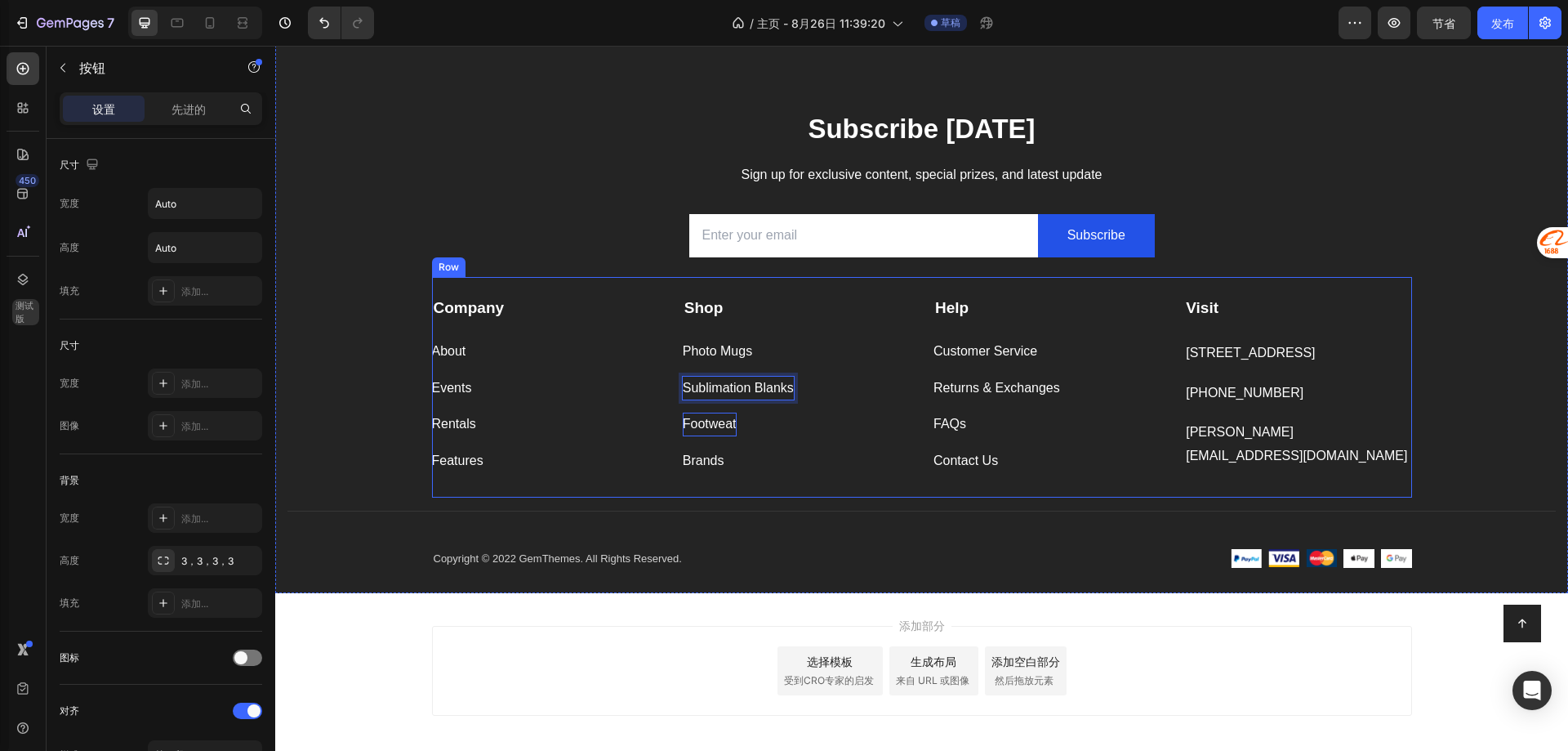
click at [706, 430] on div "Footweat" at bounding box center [710, 424] width 53 height 24
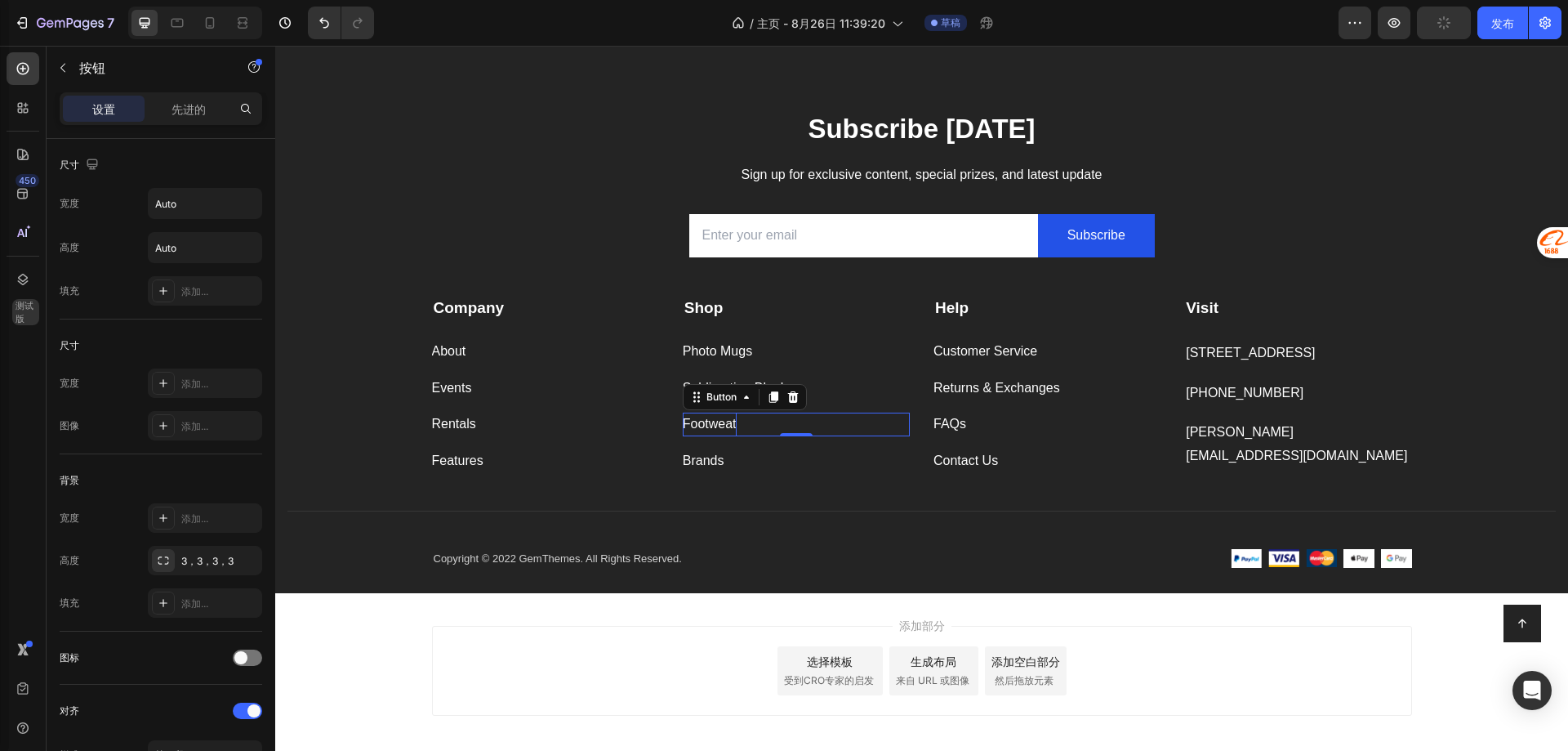
click at [710, 420] on div "Footweat" at bounding box center [710, 424] width 53 height 24
click at [710, 420] on p "Footweat" at bounding box center [710, 424] width 53 height 24
click at [694, 456] on div "Brands" at bounding box center [704, 461] width 42 height 24
click at [692, 462] on div "Brands" at bounding box center [704, 461] width 42 height 24
click at [692, 462] on p "Brands" at bounding box center [704, 461] width 42 height 24
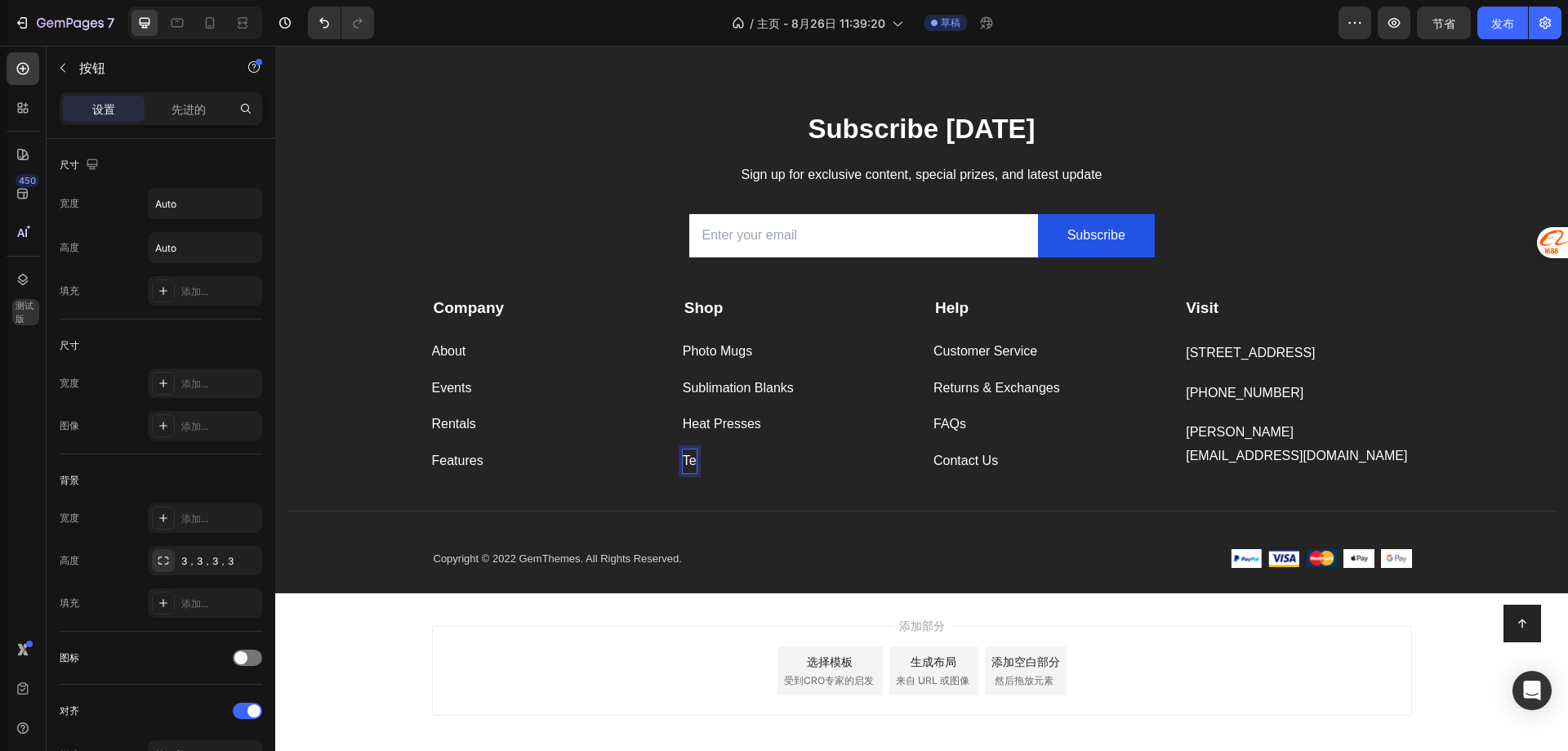
scroll to position [0, 0]
click at [708, 461] on p "Texitle Blanks" at bounding box center [723, 461] width 80 height 24
click at [702, 462] on p "Texitle Blanks" at bounding box center [723, 461] width 80 height 24
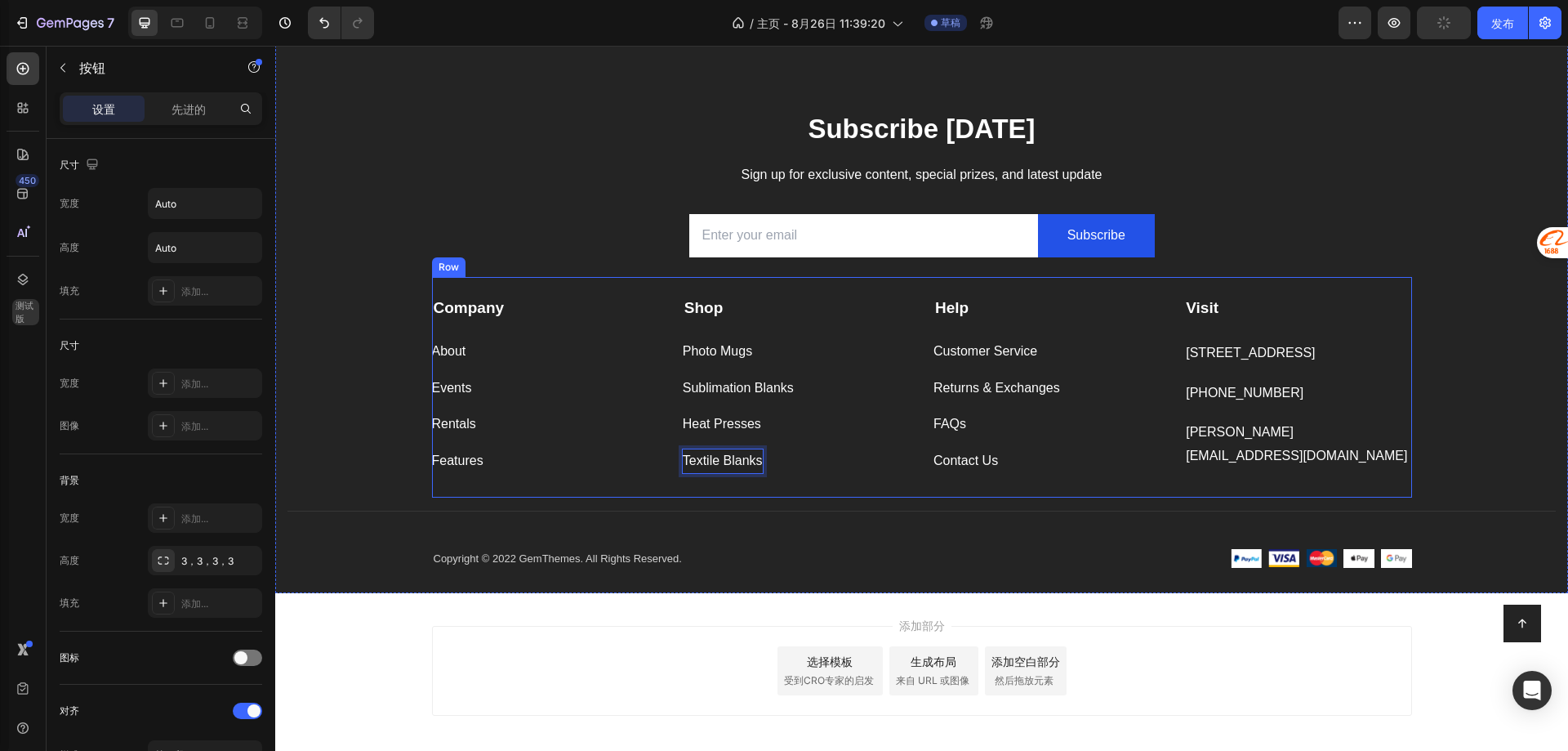
click at [763, 486] on div "Company Text block About Button Events Button Rentals Button Features Button Sh…" at bounding box center [922, 387] width 980 height 221
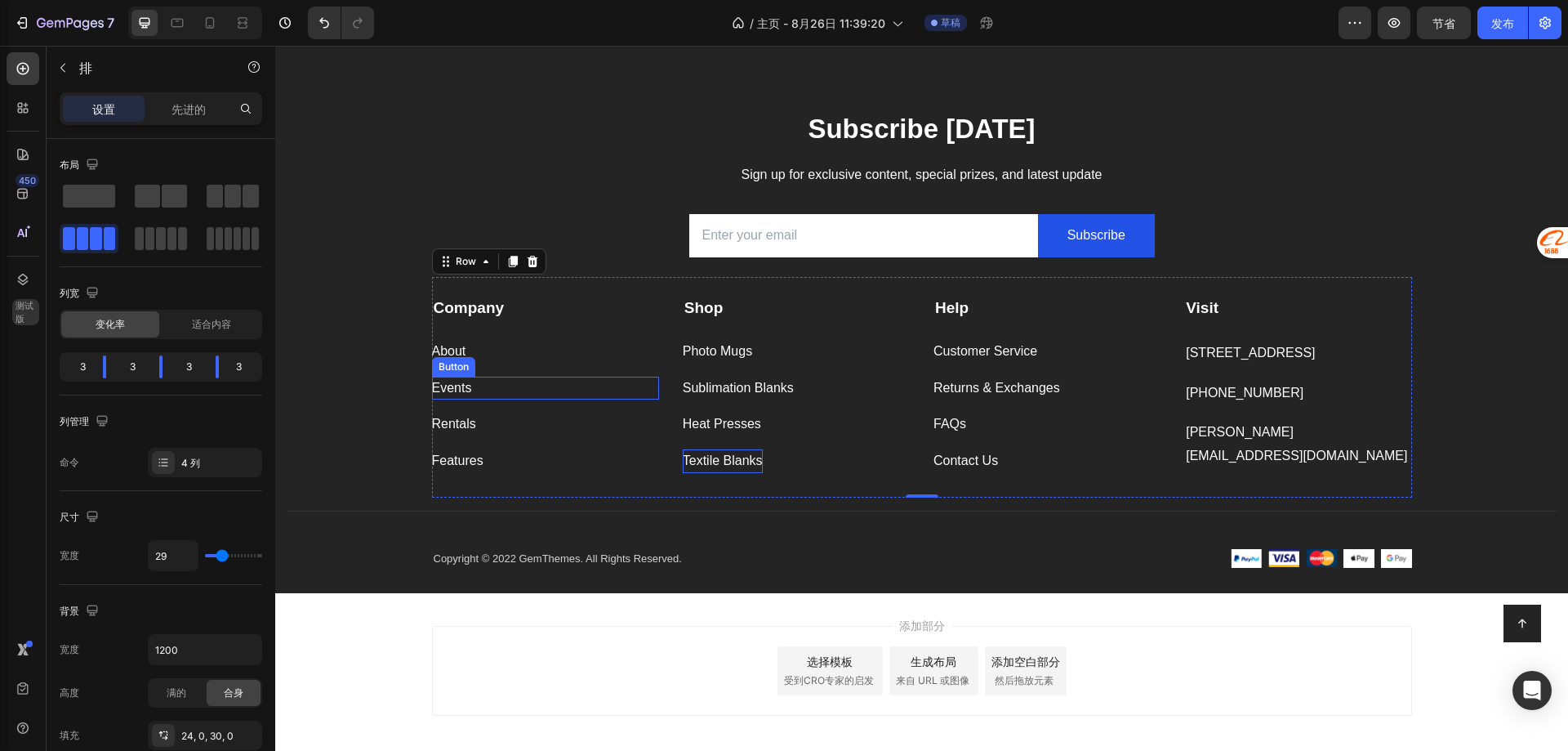
click at [498, 382] on div "Events Button" at bounding box center [545, 388] width 227 height 24
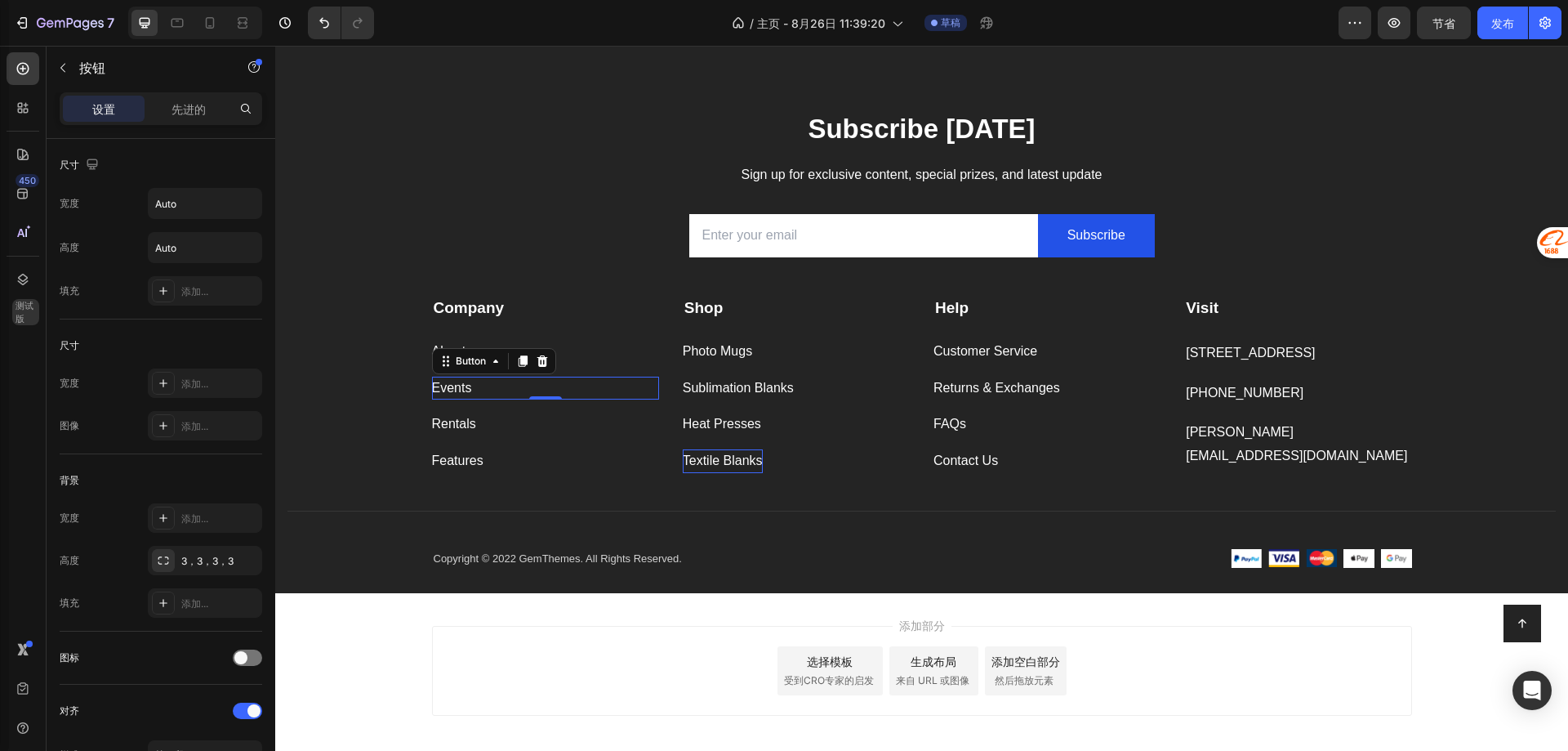
click at [490, 390] on div "Events Button 0" at bounding box center [545, 388] width 227 height 24
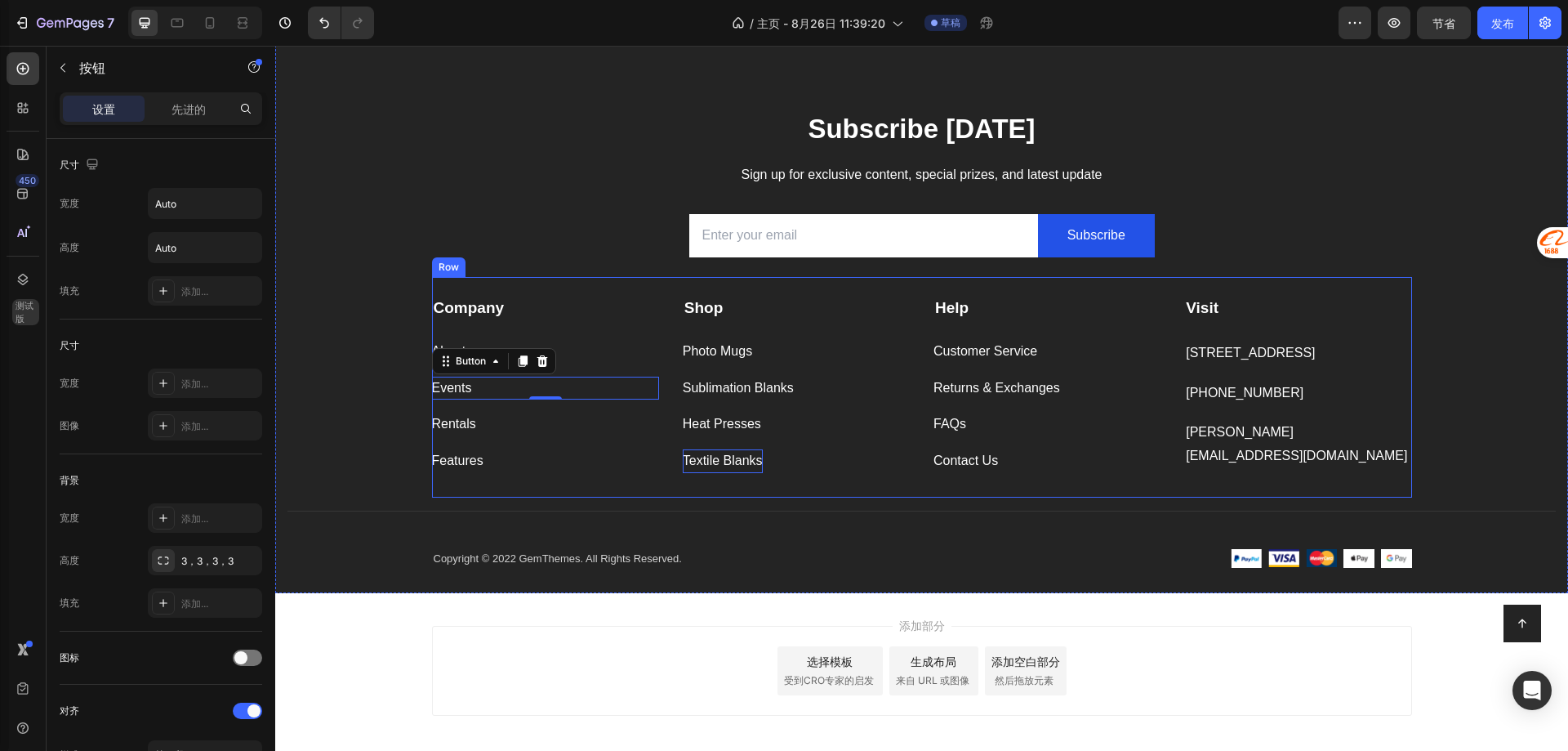
click at [482, 485] on div "Company Text block About Button Events Button 0 Rentals Button Features Button …" at bounding box center [922, 387] width 980 height 221
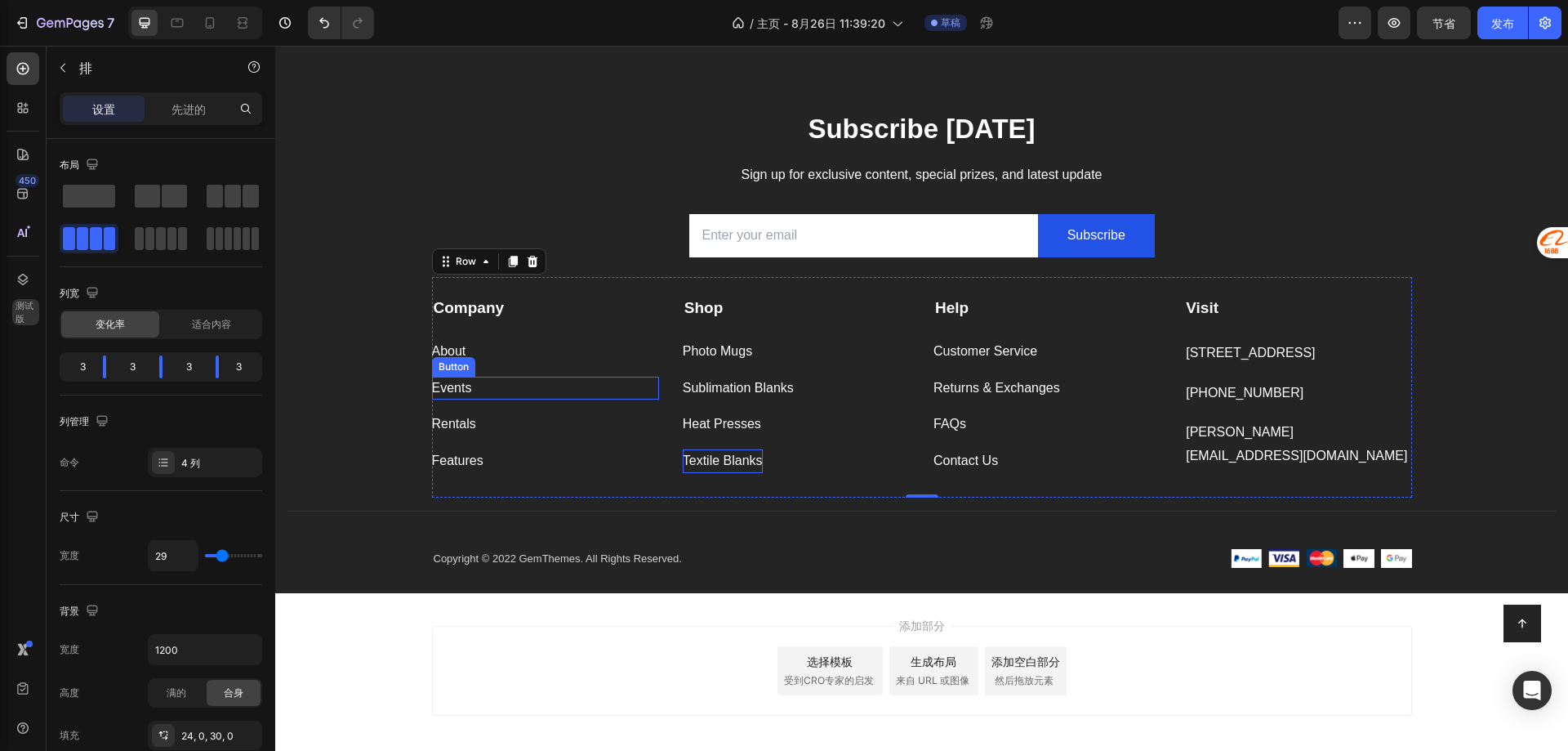
click at [476, 386] on div "Events Button" at bounding box center [545, 388] width 227 height 24
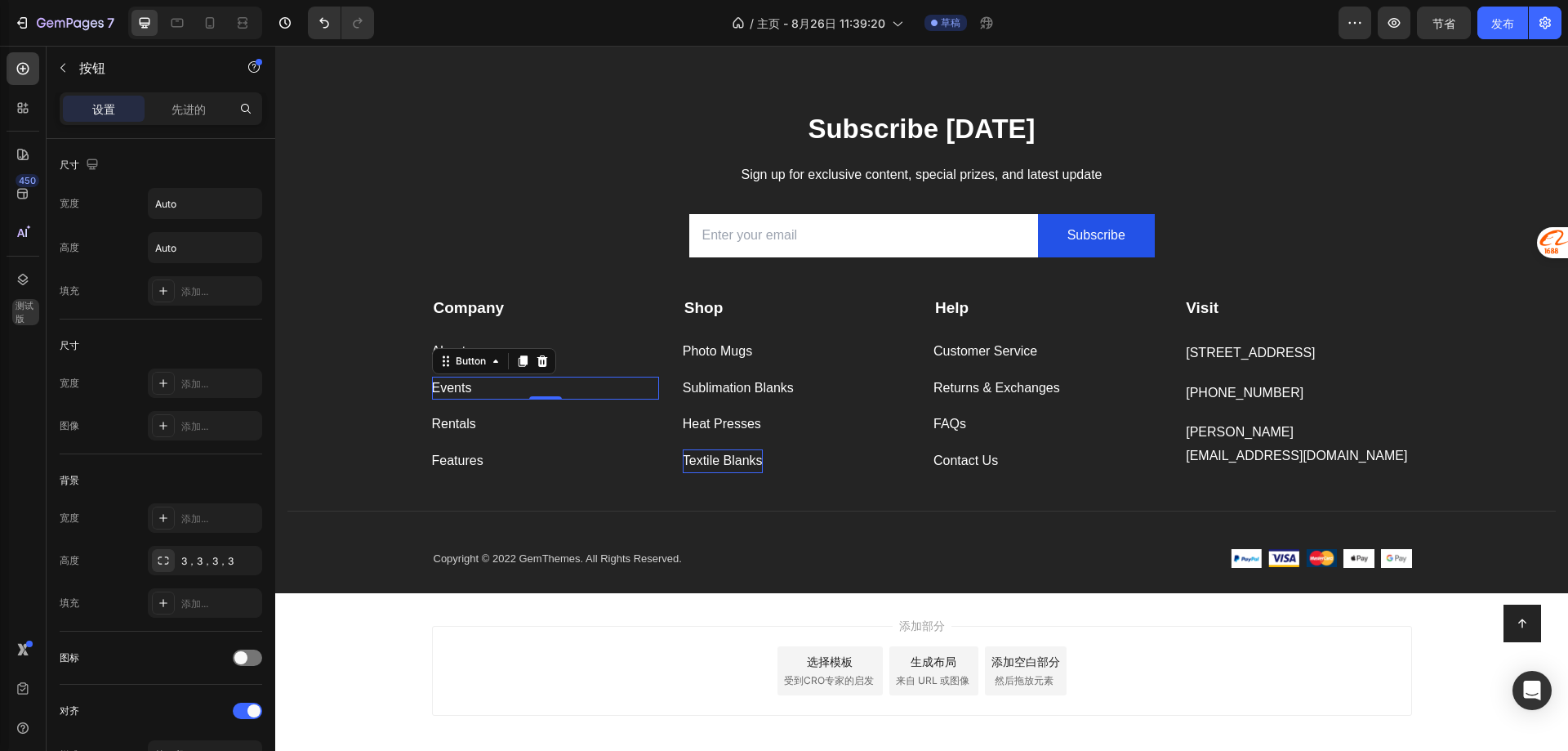
click at [477, 387] on div "Events Button 0" at bounding box center [545, 388] width 227 height 24
click at [461, 387] on div "Events" at bounding box center [452, 388] width 40 height 24
click at [463, 357] on div "About Button" at bounding box center [545, 352] width 227 height 24
click at [472, 354] on div "About Button 0" at bounding box center [545, 352] width 227 height 24
click at [460, 353] on p "About" at bounding box center [449, 352] width 34 height 24
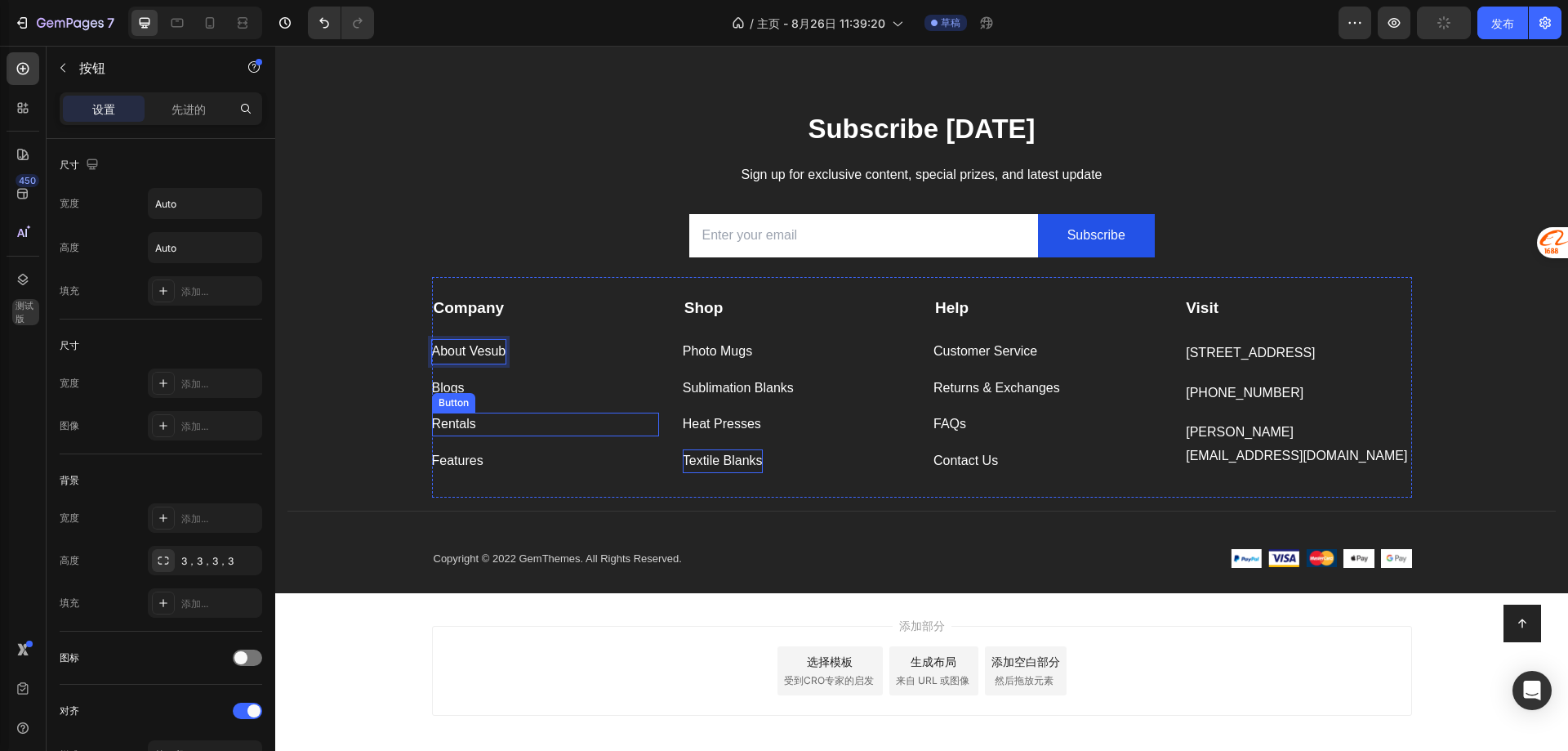
click at [484, 420] on div "Rentals Button" at bounding box center [545, 424] width 227 height 24
click at [537, 397] on icon at bounding box center [541, 397] width 11 height 11
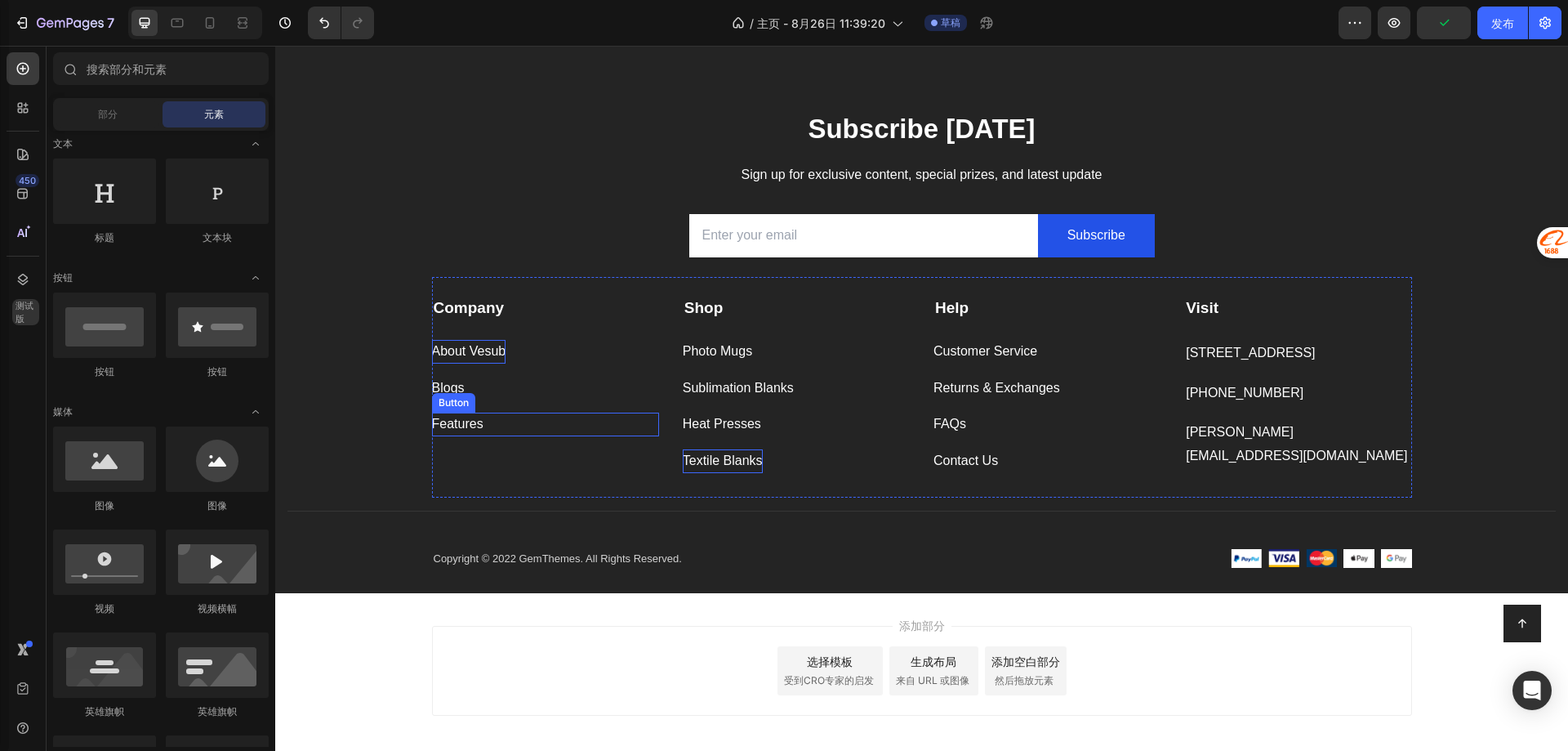
click at [489, 426] on div "Features Button" at bounding box center [545, 424] width 227 height 24
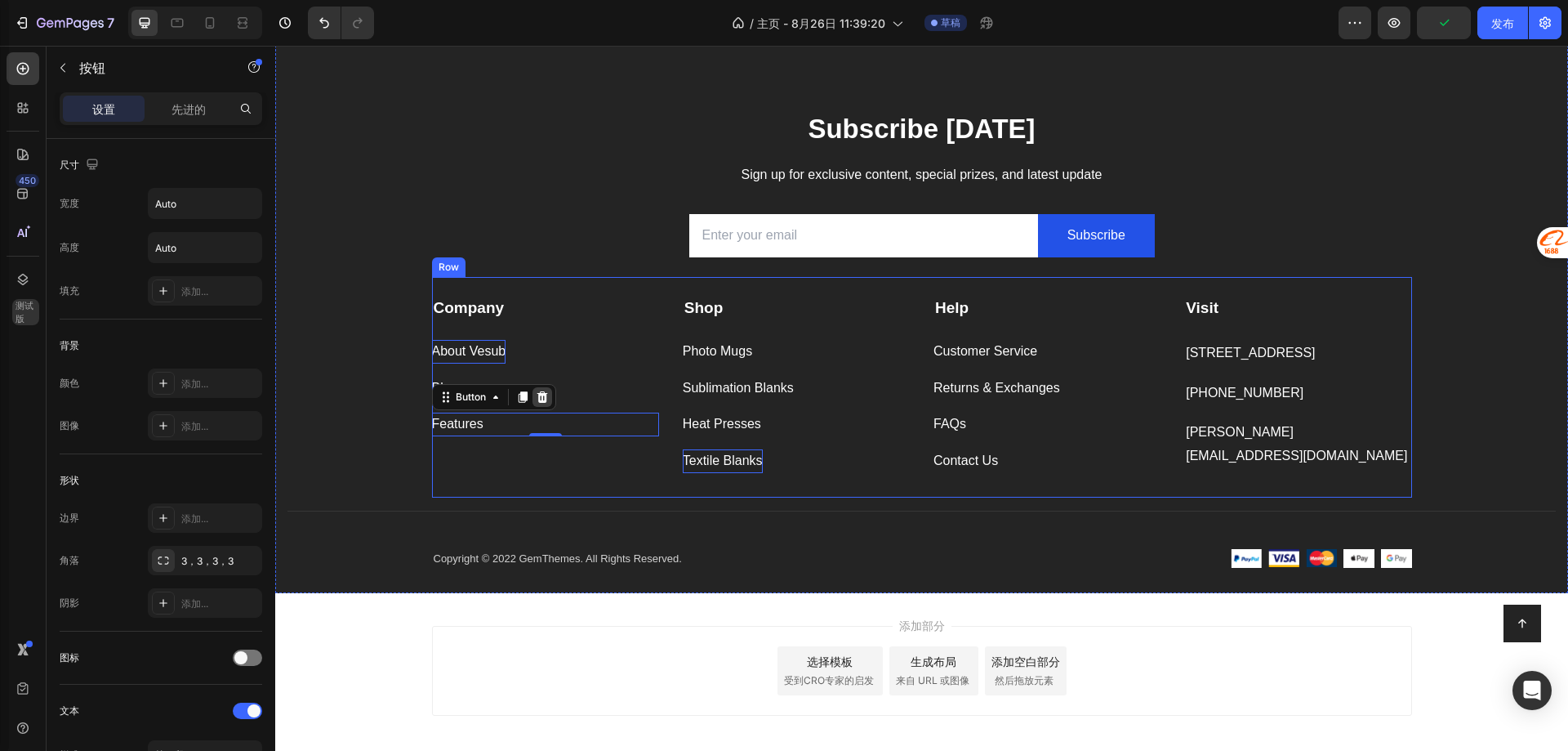
click at [536, 398] on icon at bounding box center [542, 397] width 13 height 13
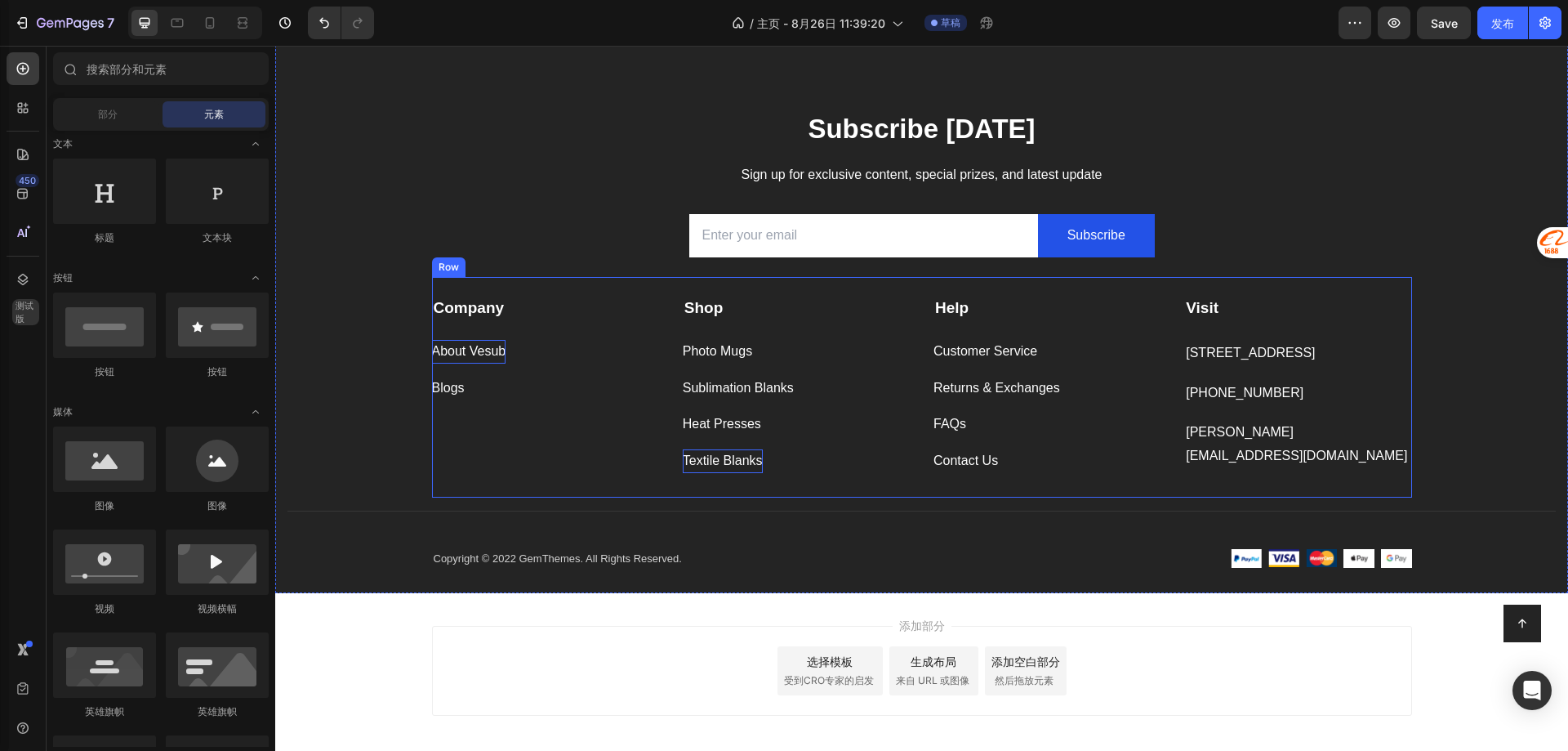
click at [497, 470] on div "Company Text block About Vesub Button Blogs Button" at bounding box center [545, 384] width 227 height 177
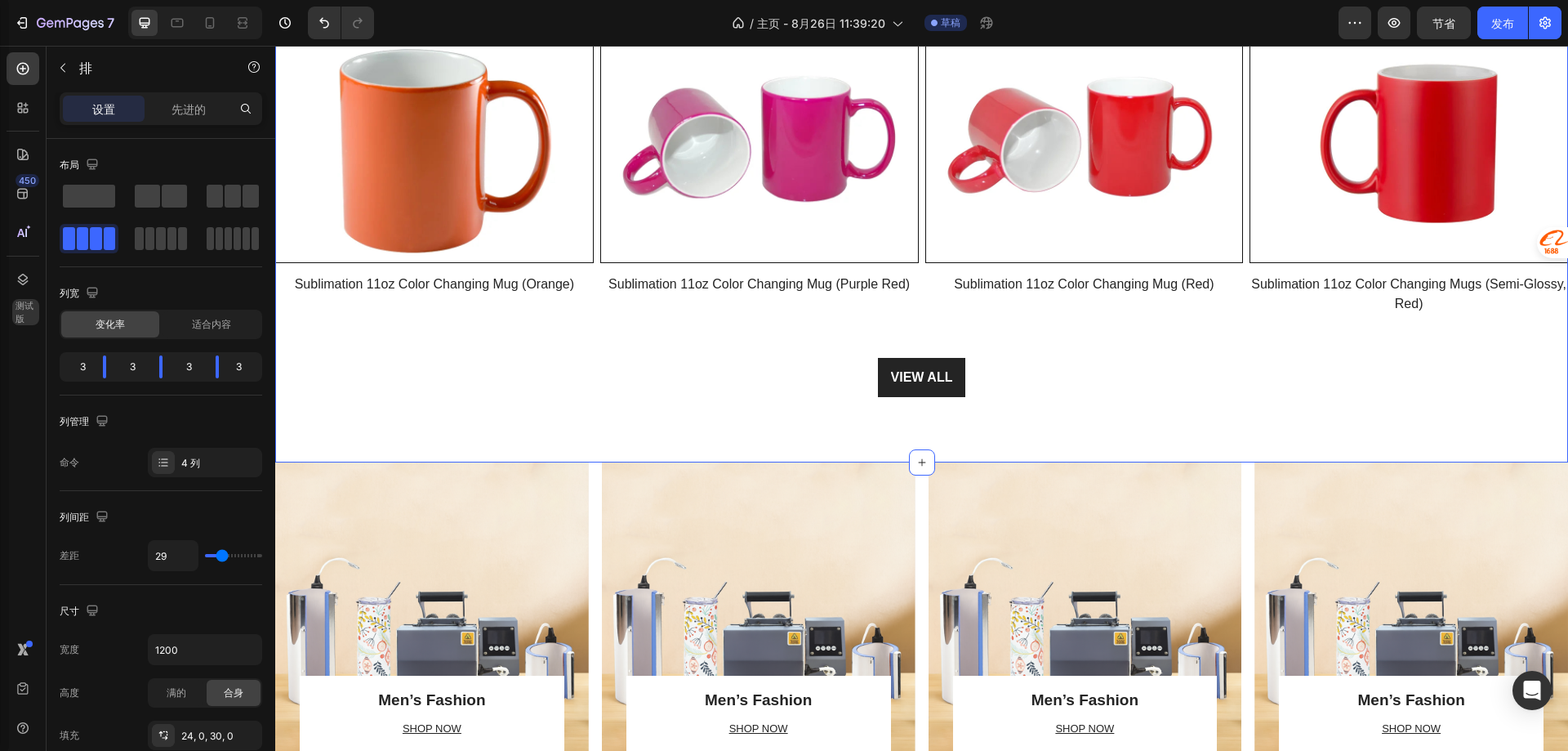
scroll to position [1514, 0]
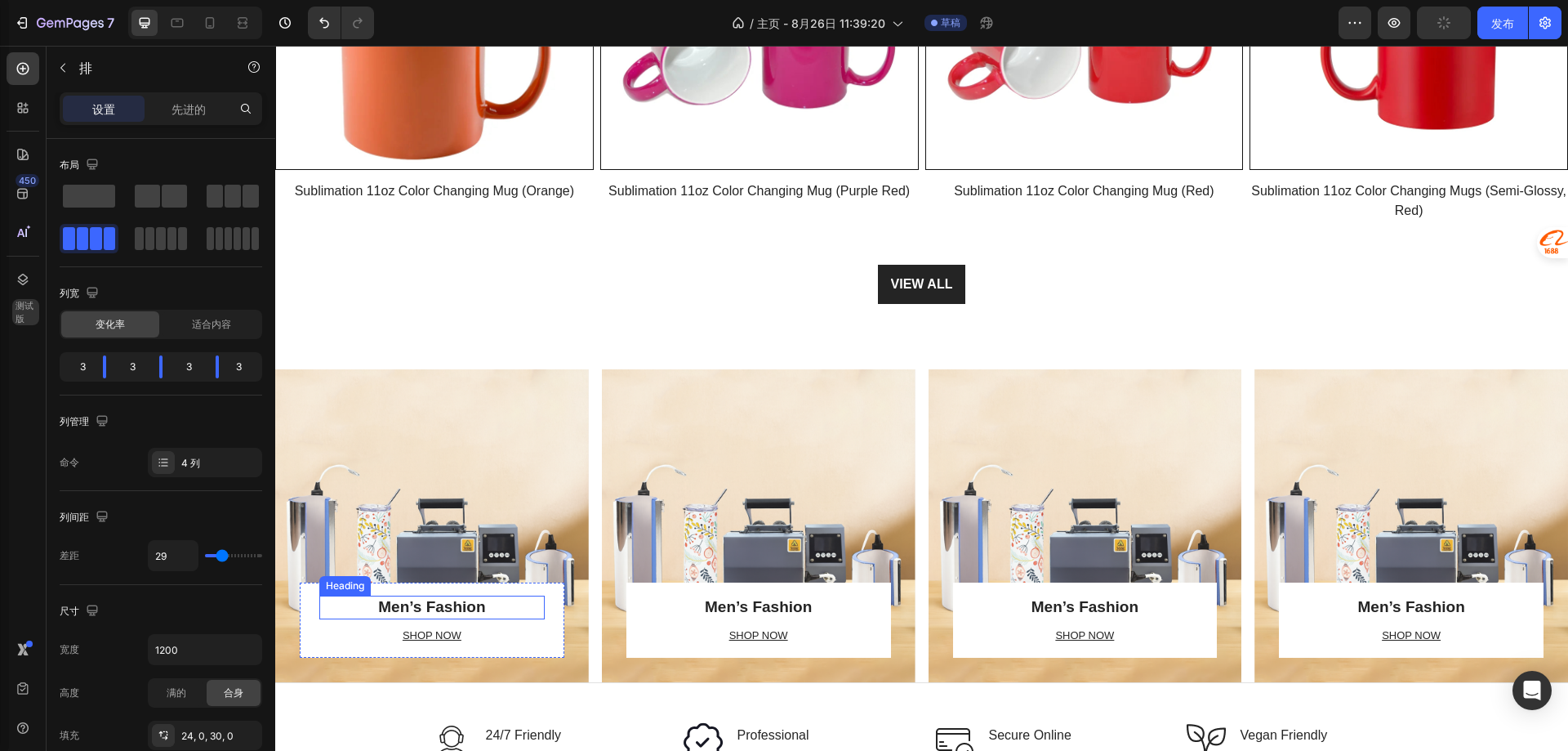
click at [443, 603] on p "Men’s Fashion" at bounding box center [432, 607] width 222 height 20
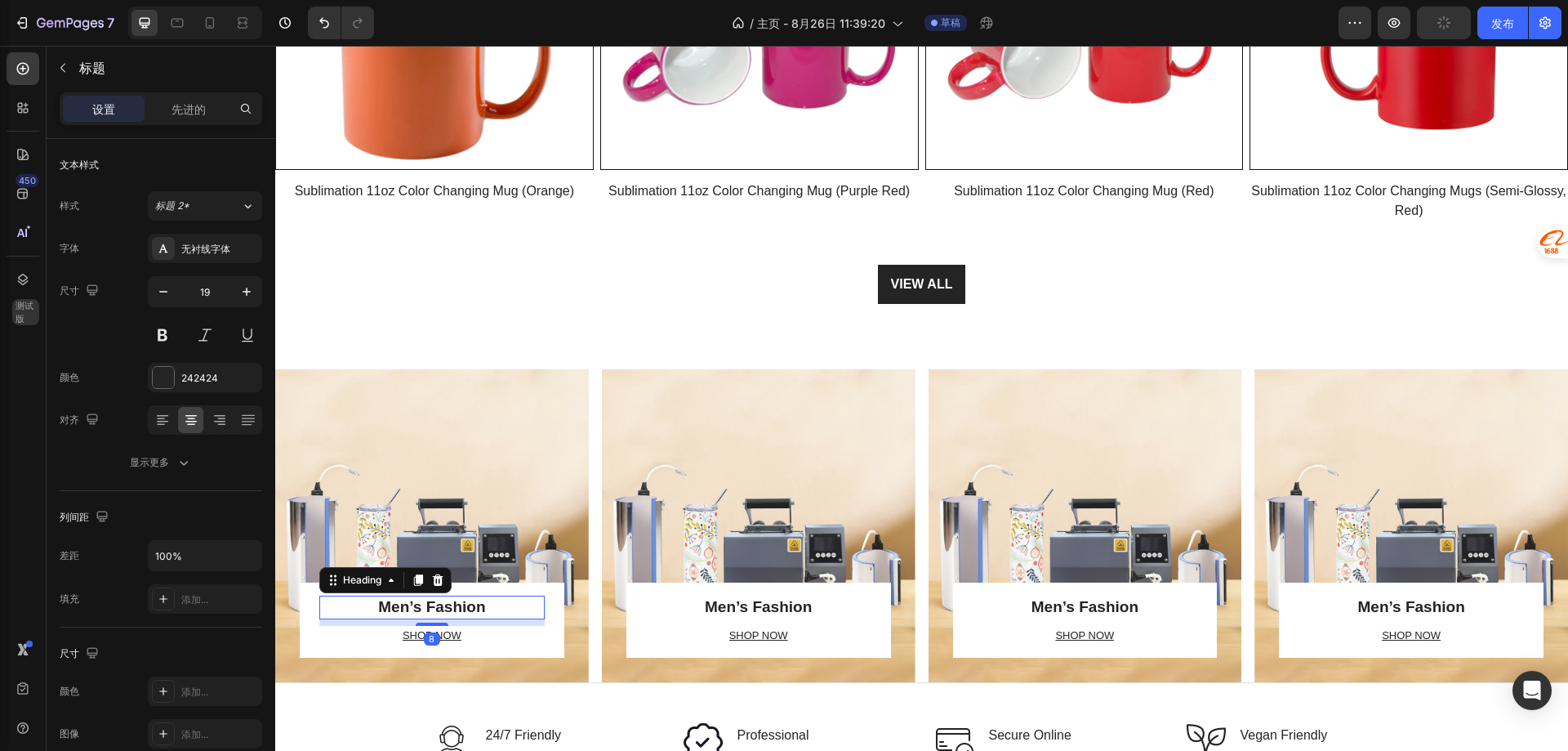
click at [458, 601] on p "Men’s Fashion" at bounding box center [432, 607] width 222 height 20
click at [743, 606] on p "Men’s Fashion" at bounding box center [758, 607] width 222 height 20
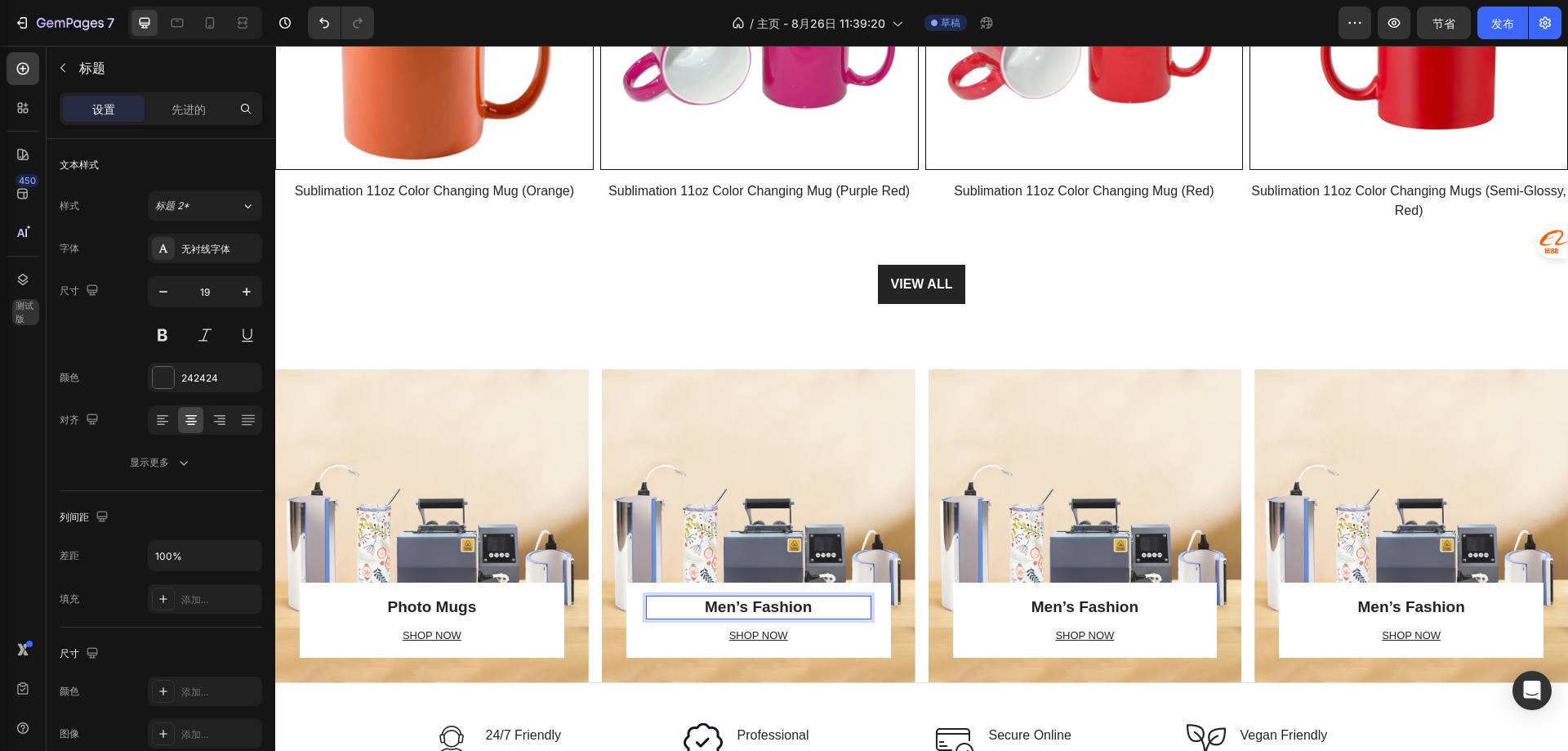
click at [748, 605] on p "Men’s Fashion" at bounding box center [758, 607] width 222 height 20
click at [1074, 601] on p "Men’s Fashion" at bounding box center [1085, 607] width 222 height 20
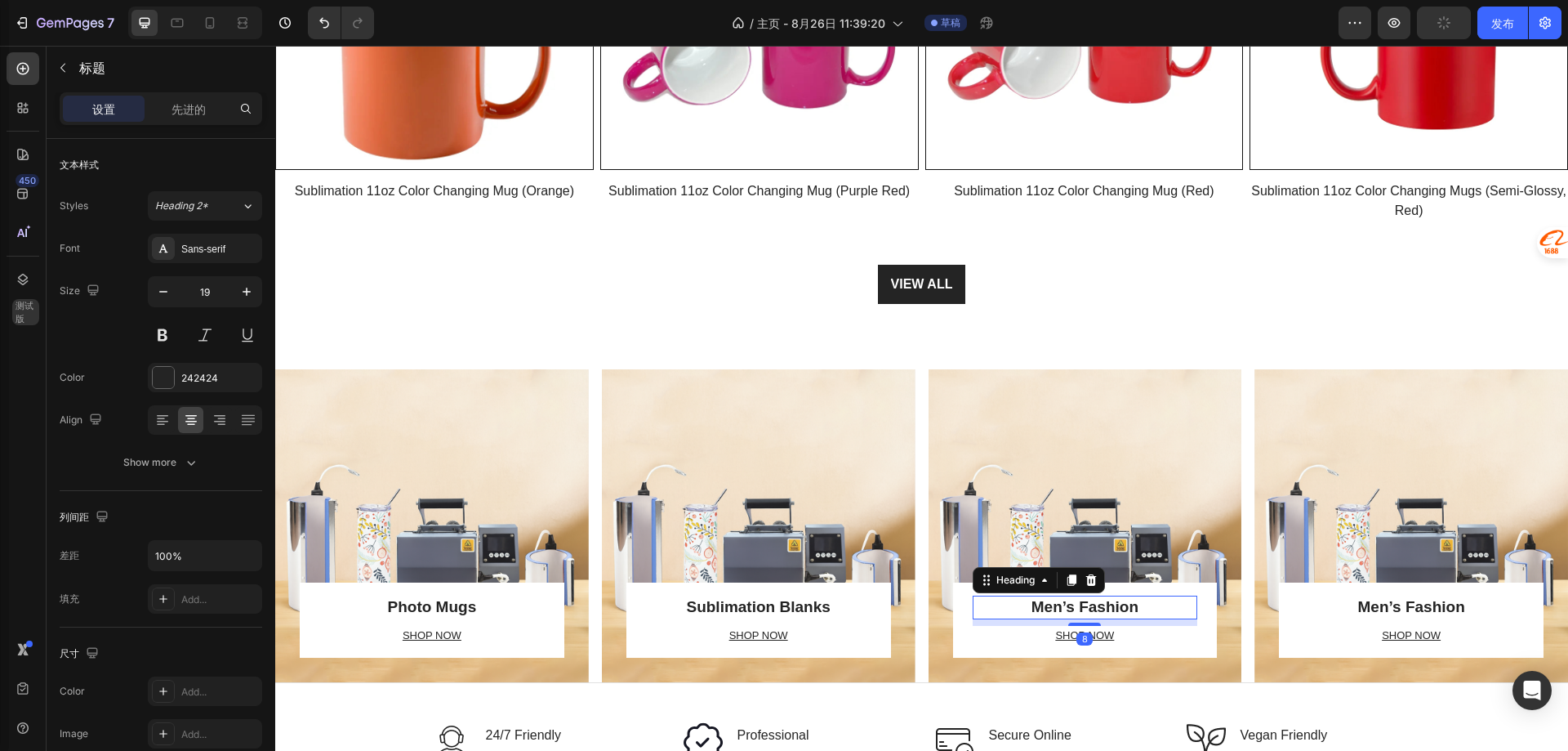
click at [1080, 600] on p "Men’s Fashion" at bounding box center [1085, 607] width 222 height 20
click at [1414, 602] on p "Men’s Fashion" at bounding box center [1410, 607] width 222 height 20
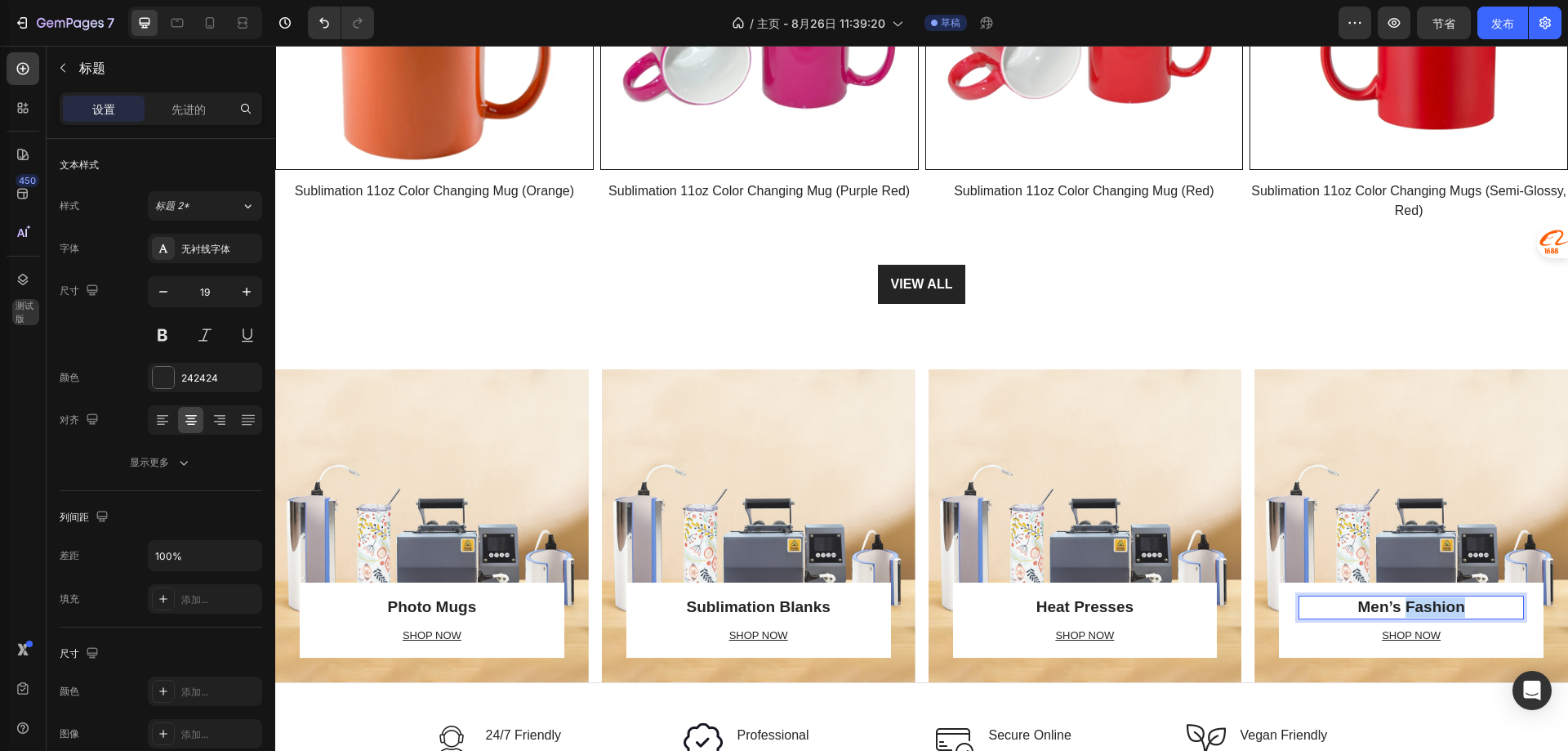
click at [1414, 602] on p "Men’s Fashion" at bounding box center [1410, 607] width 222 height 20
click at [1297, 665] on div "Textile Blanks Heading 8 SHOP NOW Text block Row Row" at bounding box center [1411, 633] width 313 height 99
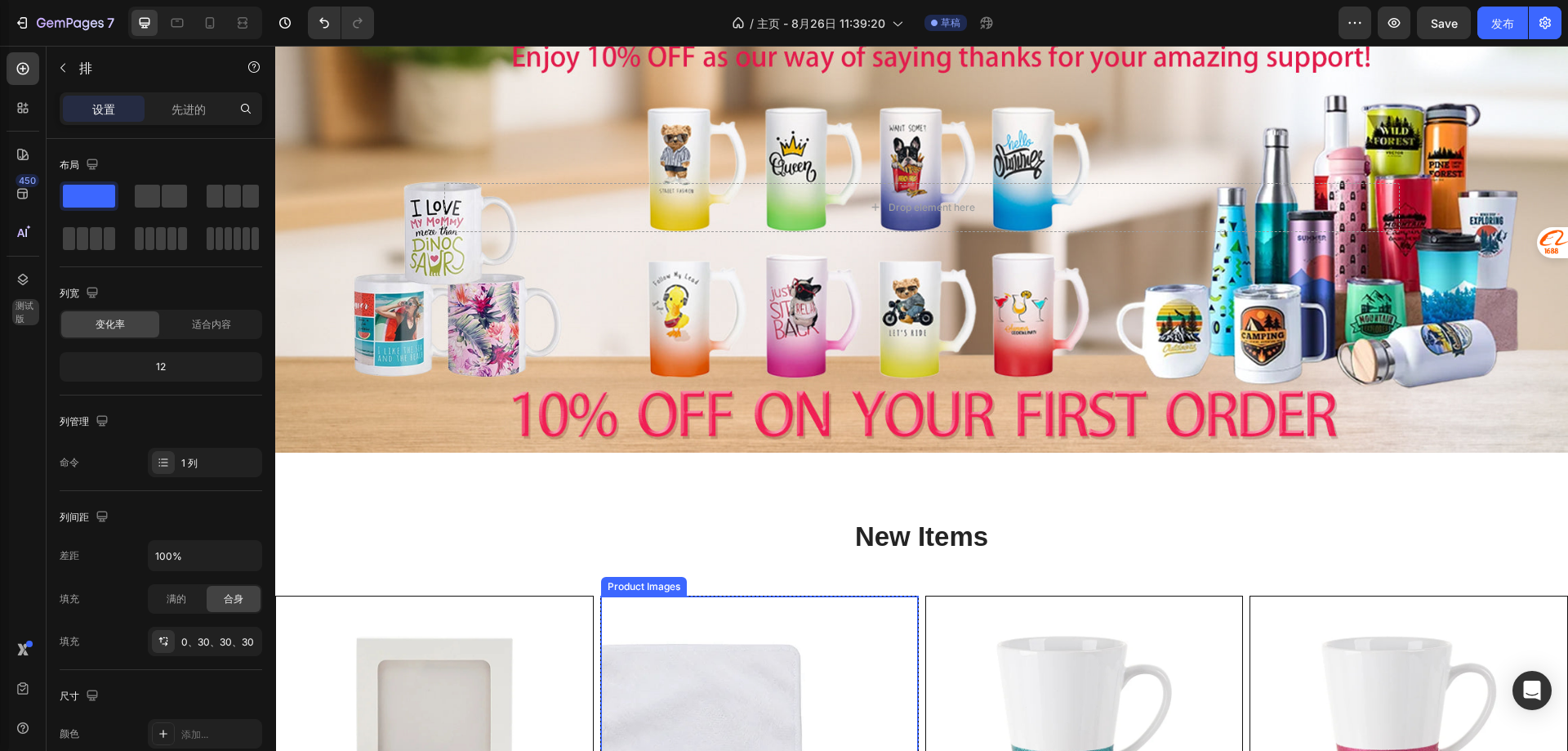
scroll to position [206, 0]
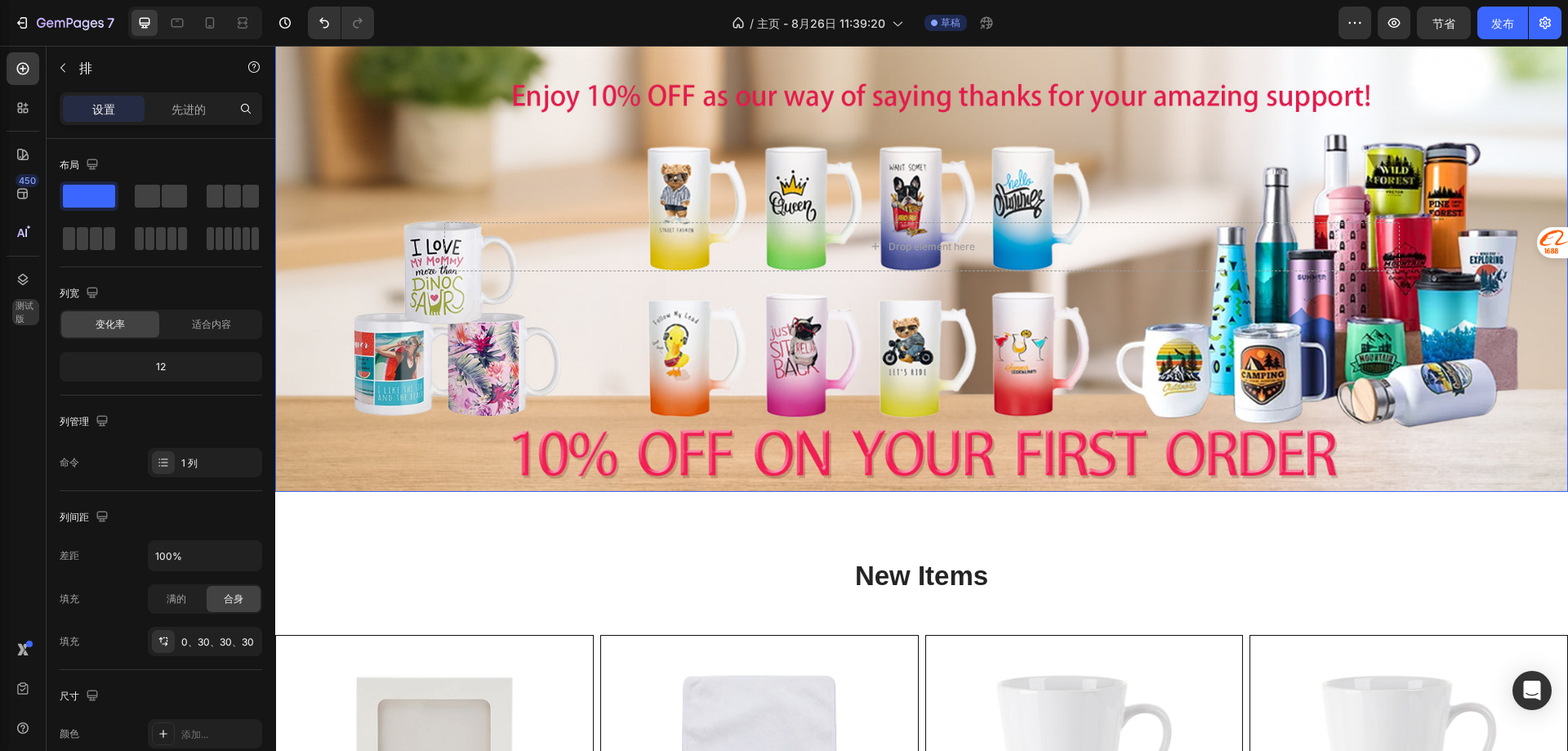
click at [716, 228] on div "Drop element here" at bounding box center [922, 247] width 956 height 49
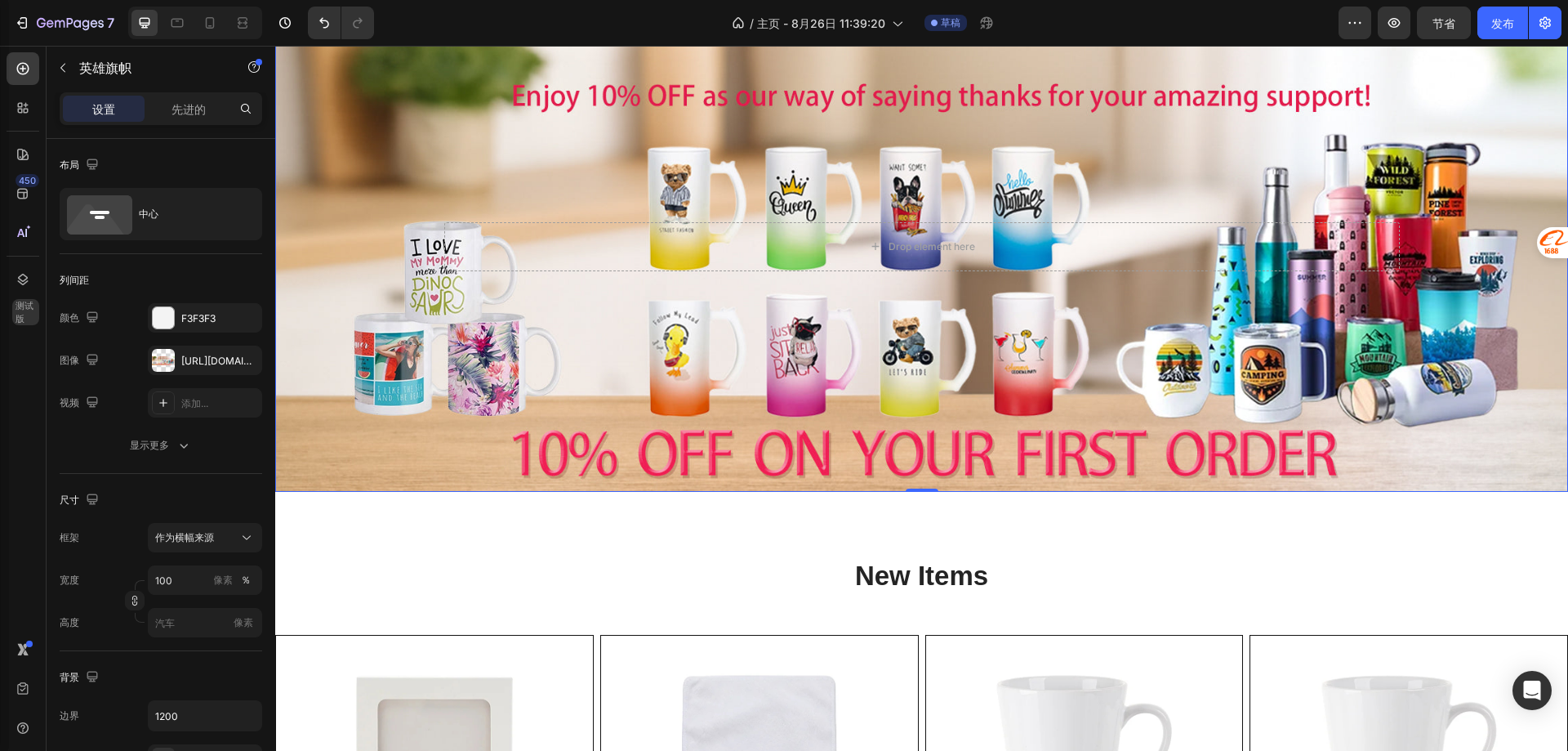
click at [625, 164] on div "Overlay" at bounding box center [922, 247] width 1293 height 490
click at [584, 147] on div "Overlay" at bounding box center [922, 247] width 1293 height 490
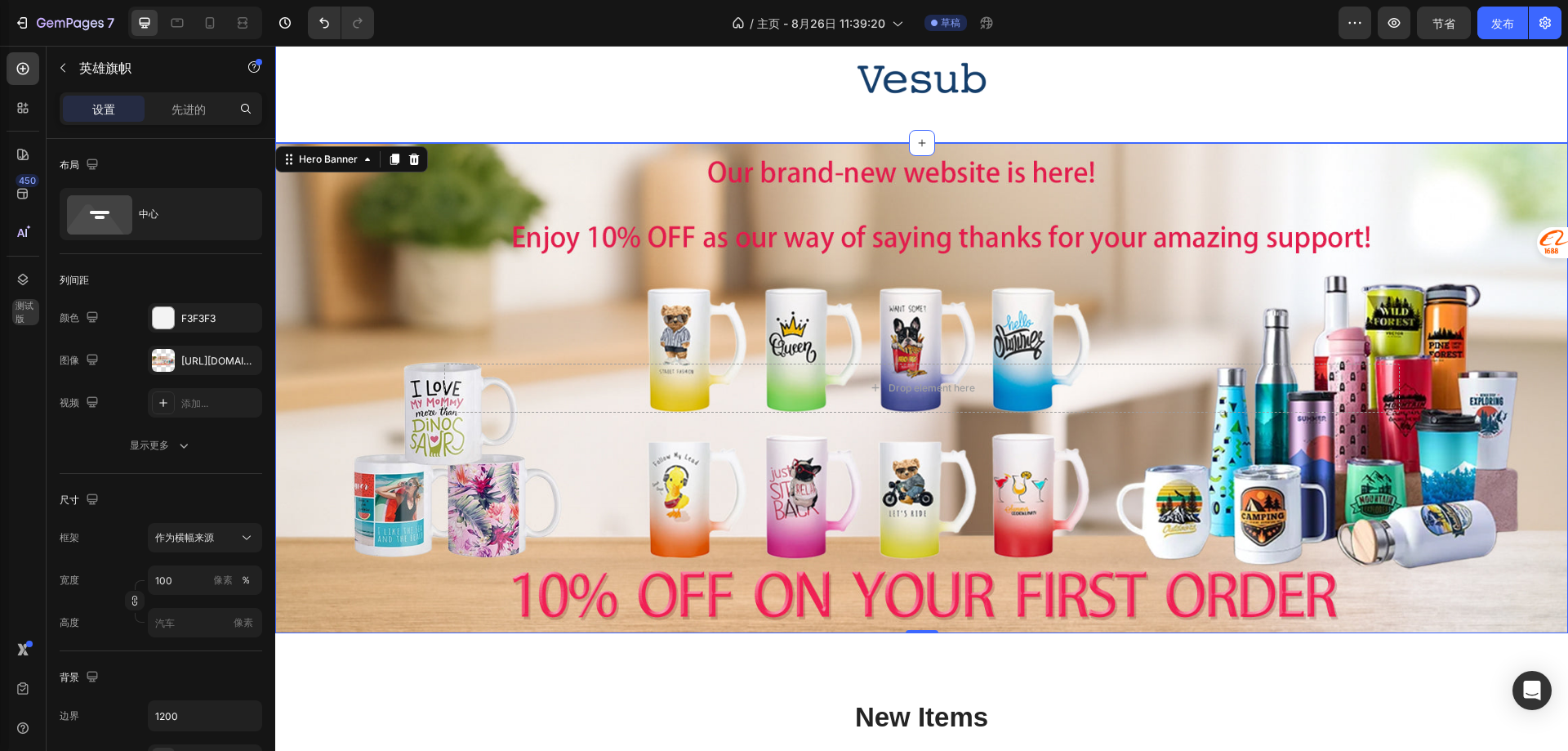
scroll to position [43, 0]
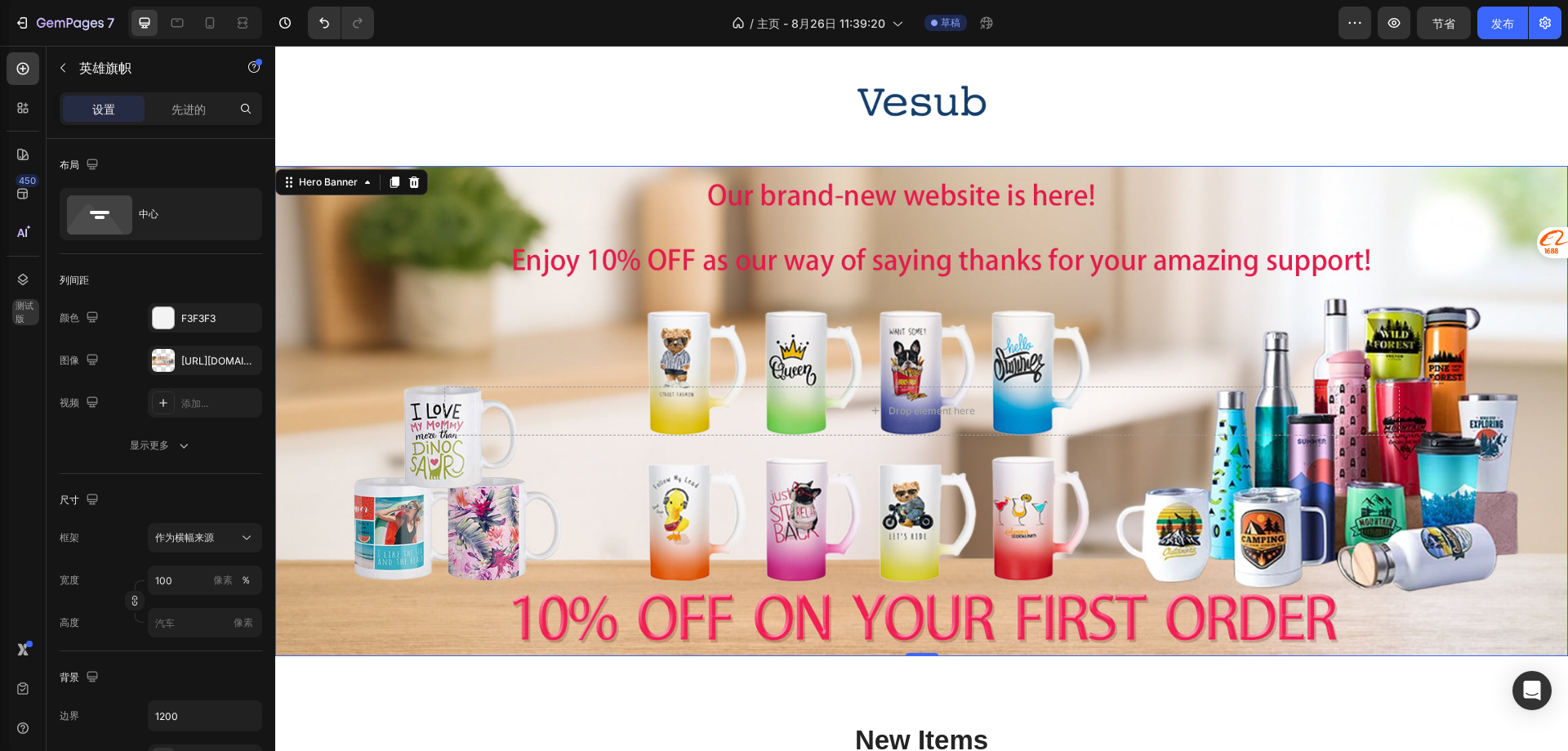
click at [470, 266] on div "Overlay" at bounding box center [922, 411] width 1293 height 490
click at [345, 184] on div "Hero Banner" at bounding box center [328, 182] width 65 height 14
click at [364, 182] on icon at bounding box center [368, 182] width 13 height 13
click at [392, 183] on icon at bounding box center [394, 182] width 13 height 13
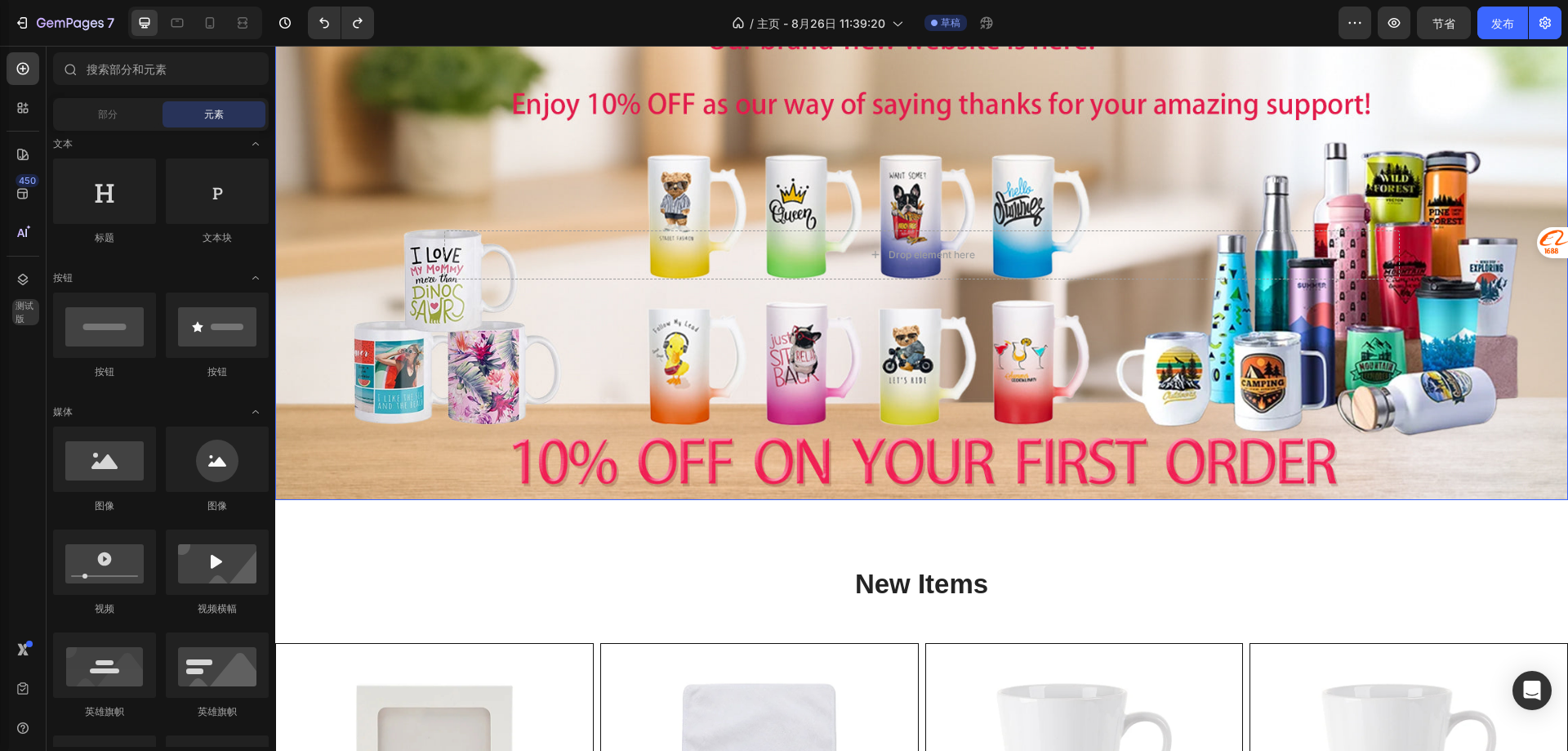
scroll to position [182, 0]
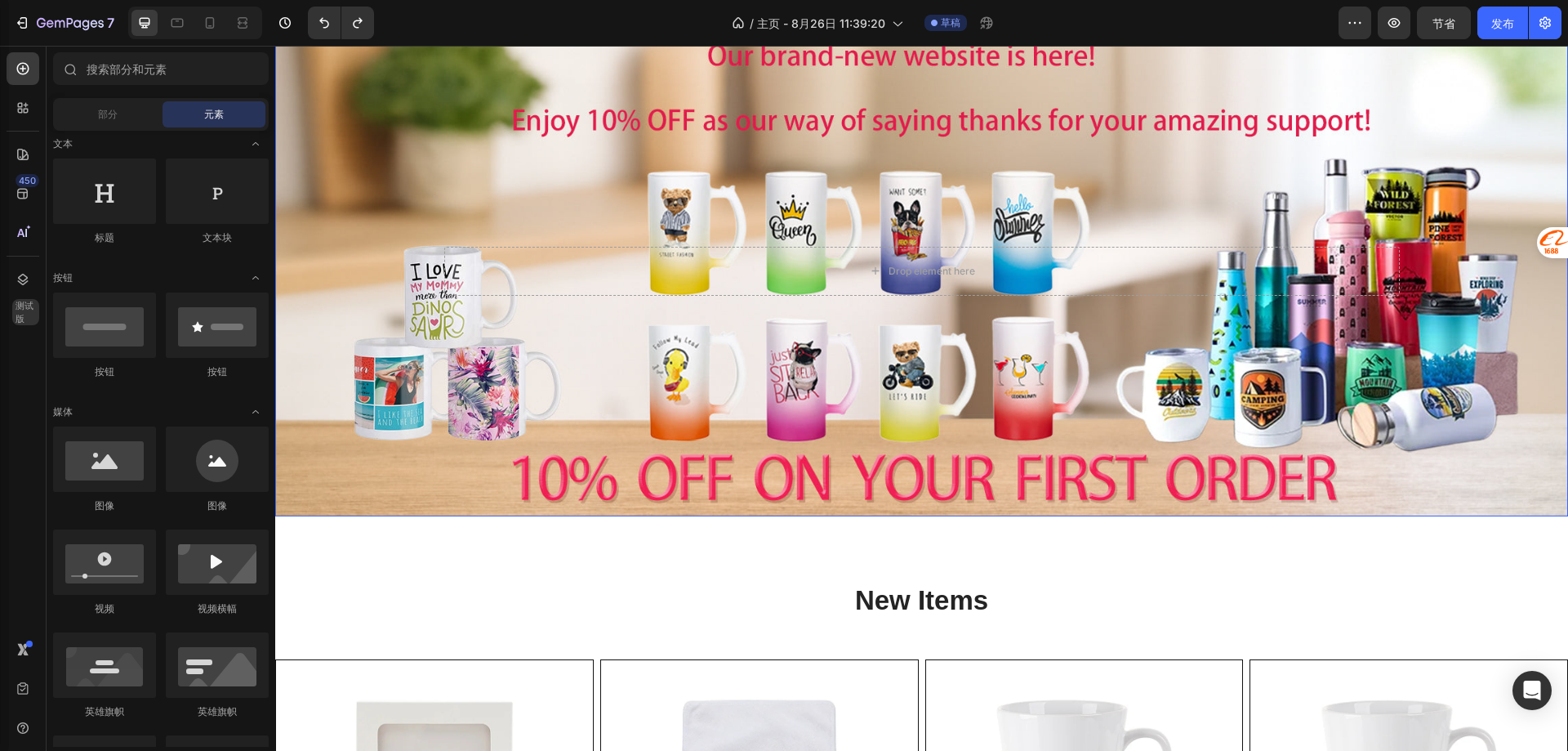
click at [376, 208] on div "Overlay" at bounding box center [922, 270] width 1293 height 490
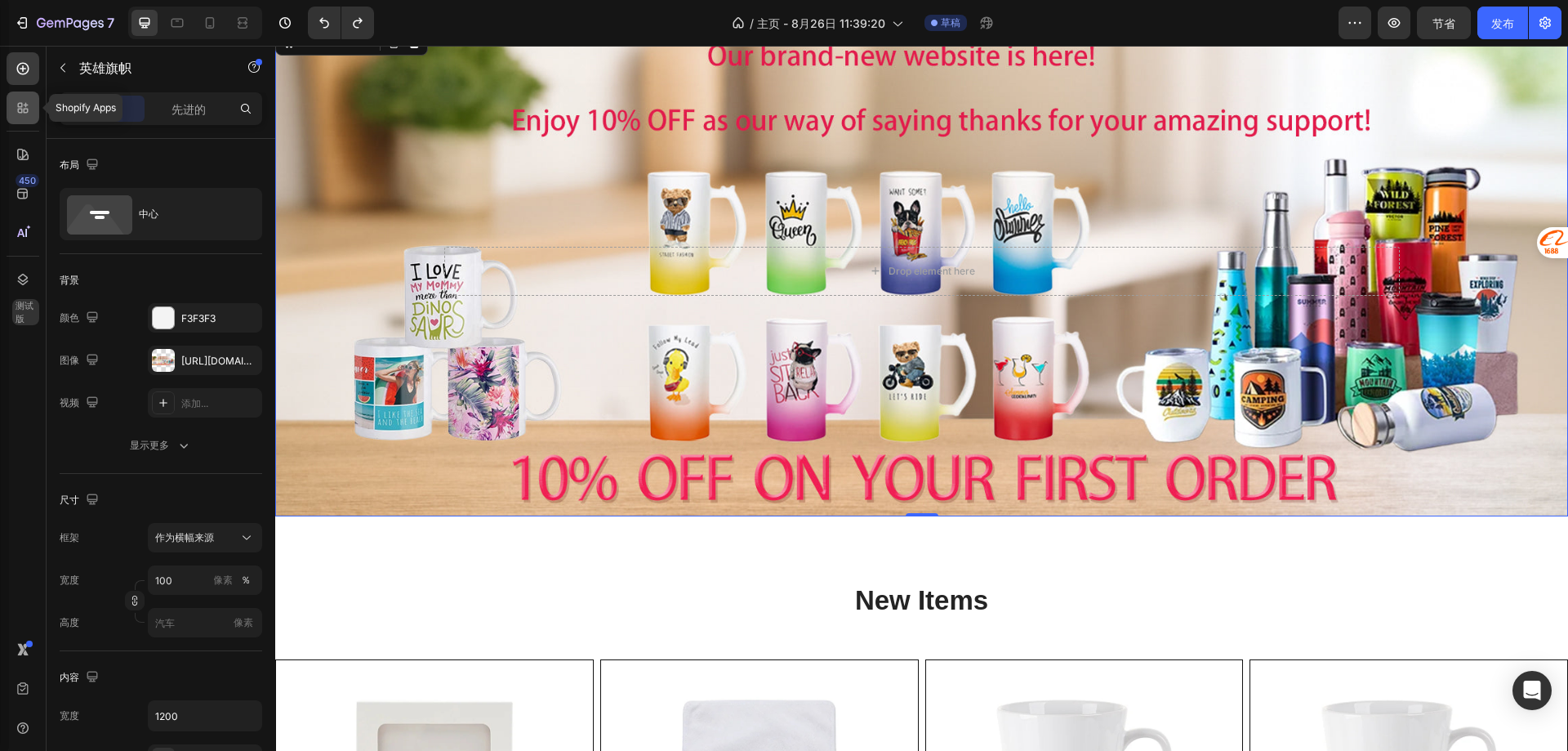
click at [26, 106] on icon at bounding box center [26, 105] width 5 height 5
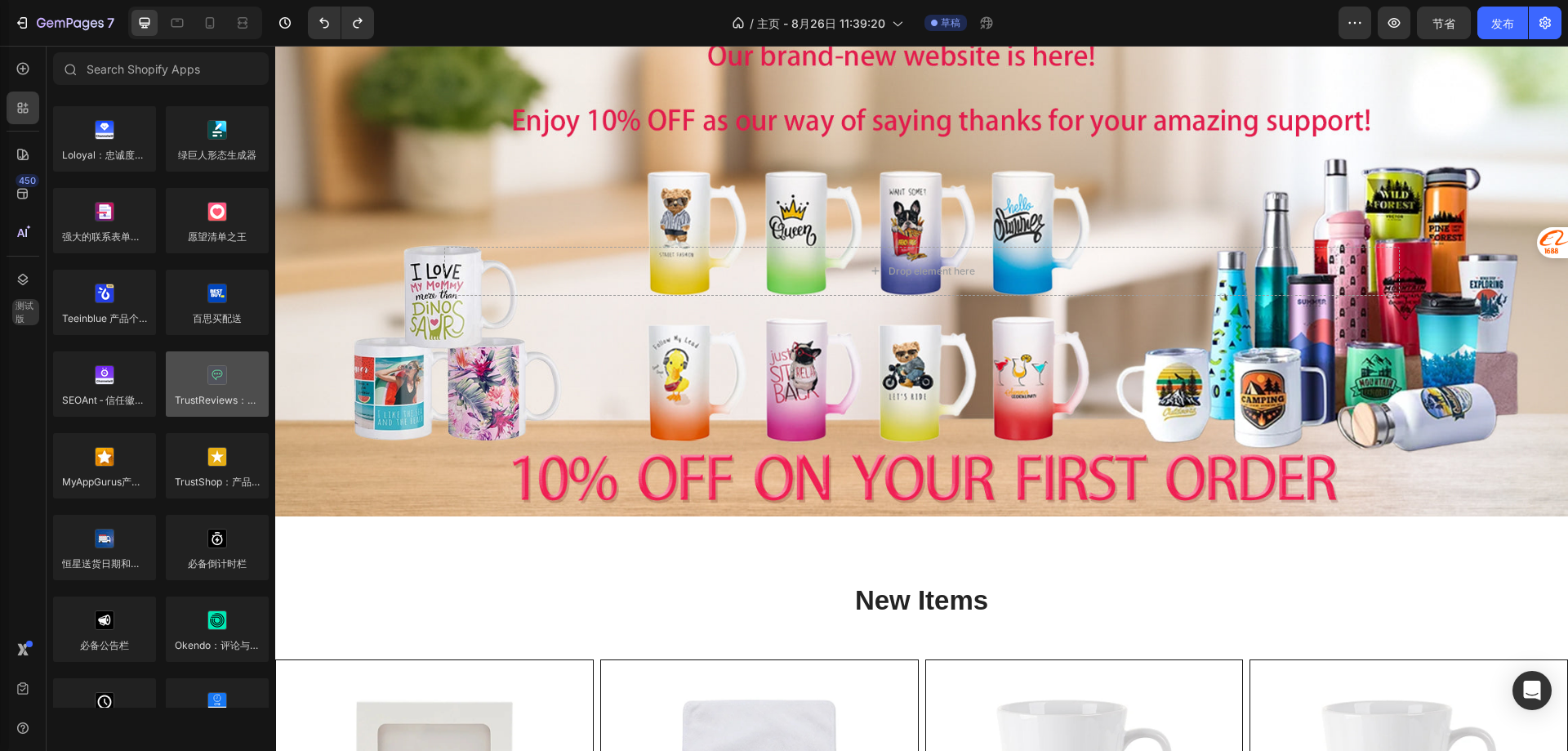
scroll to position [3978, 0]
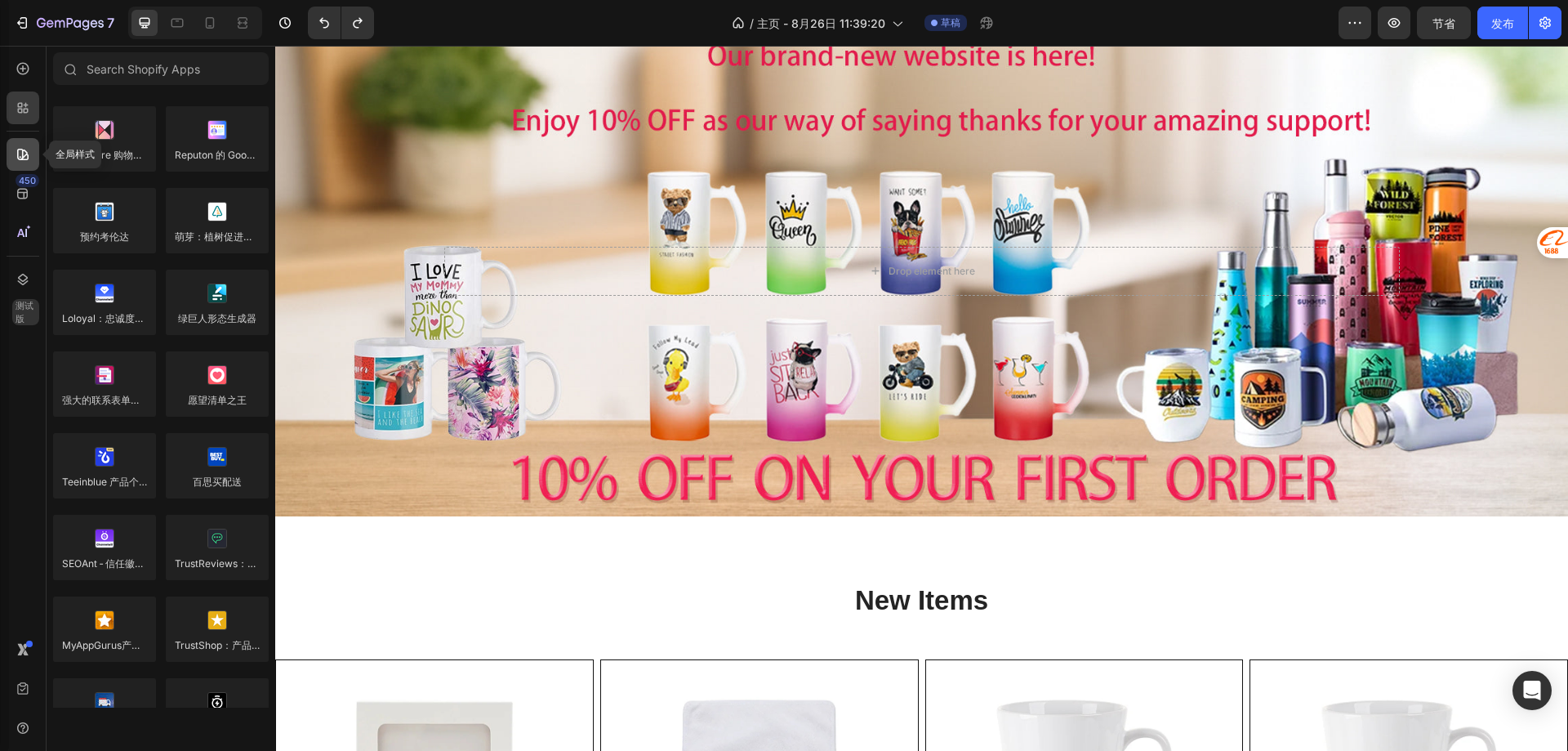
click at [19, 161] on icon at bounding box center [22, 154] width 16 height 16
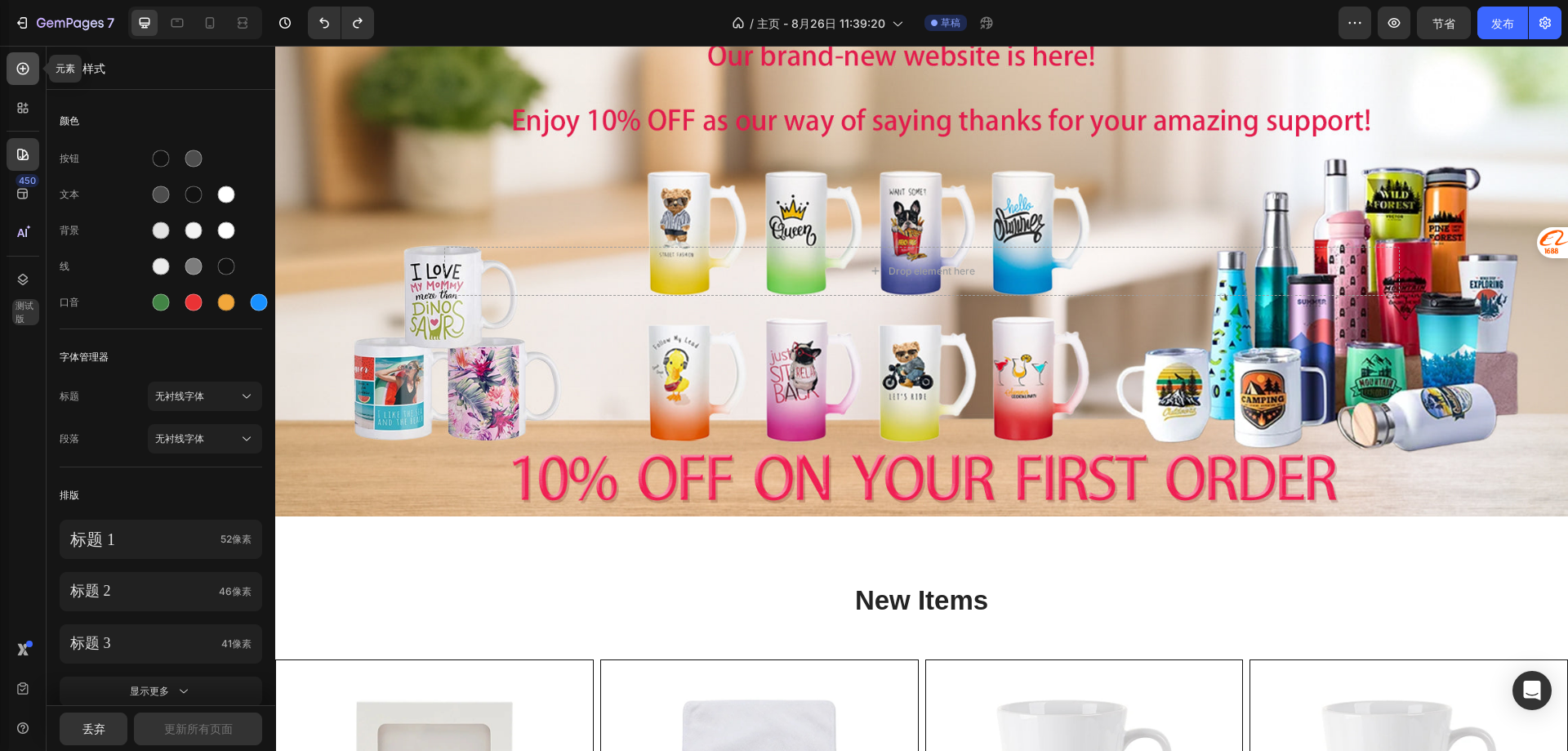
click at [14, 69] on div at bounding box center [23, 69] width 32 height 32
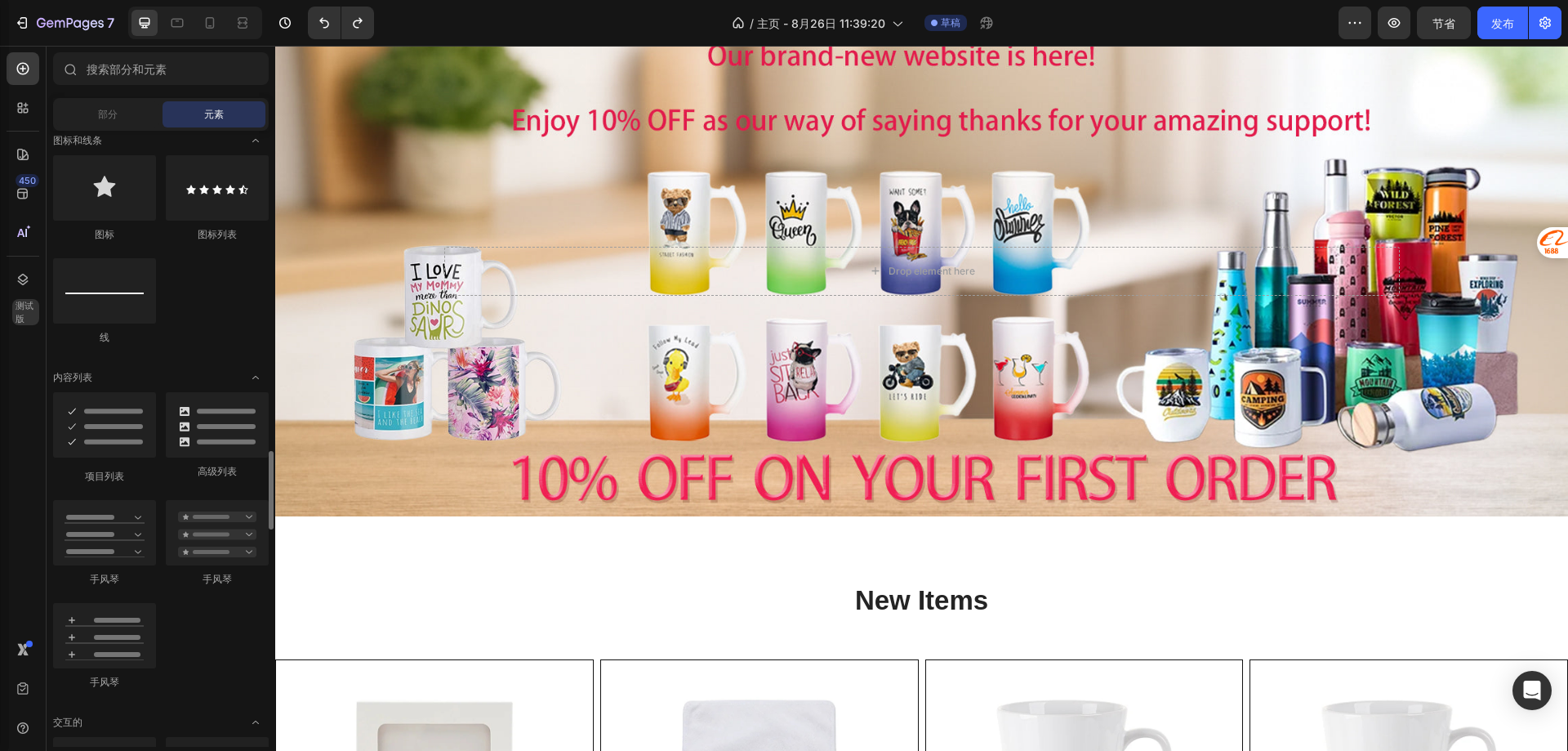
scroll to position [1307, 0]
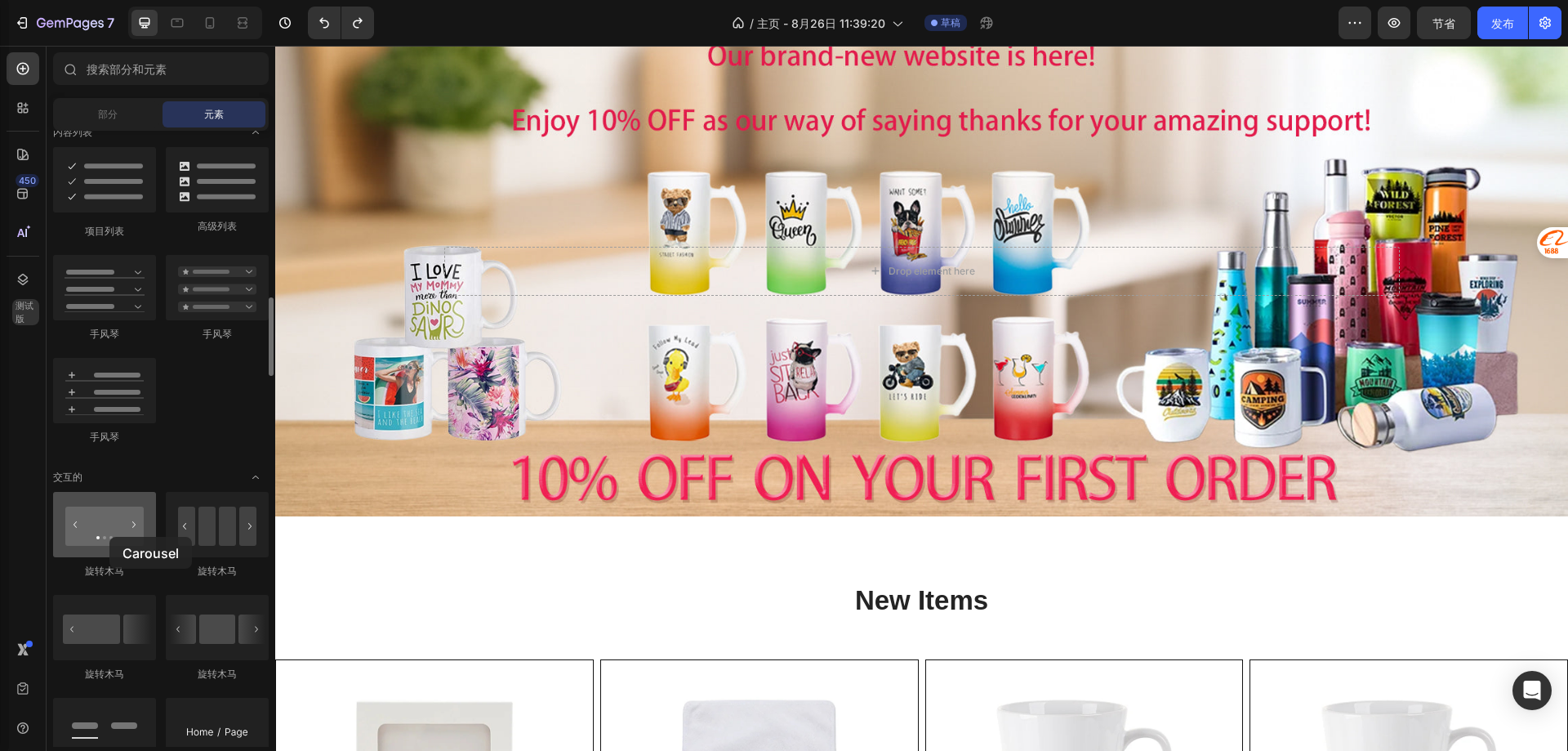
click at [110, 537] on div at bounding box center [105, 525] width 103 height 65
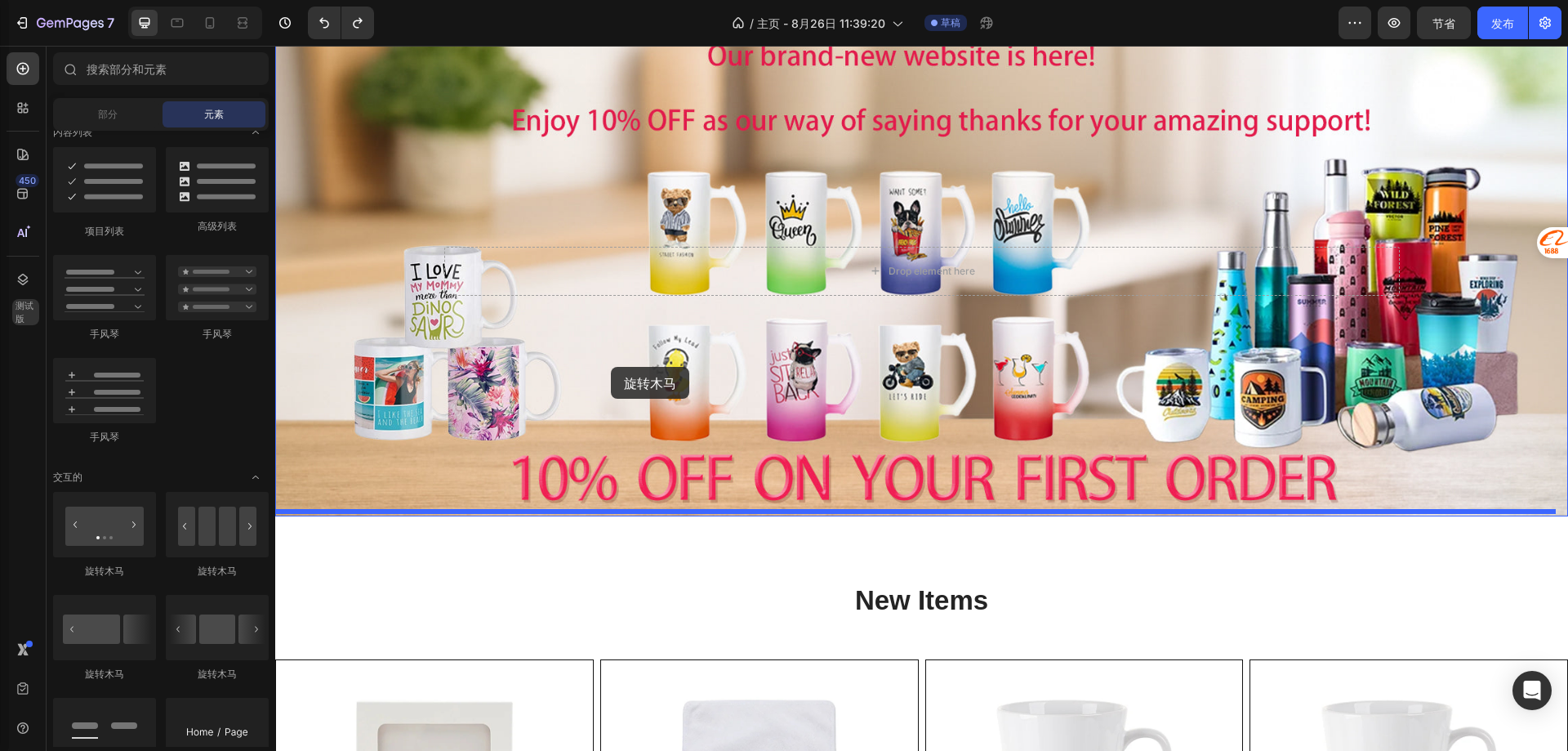
drag, startPoint x: 385, startPoint y: 583, endPoint x: 611, endPoint y: 367, distance: 312.6
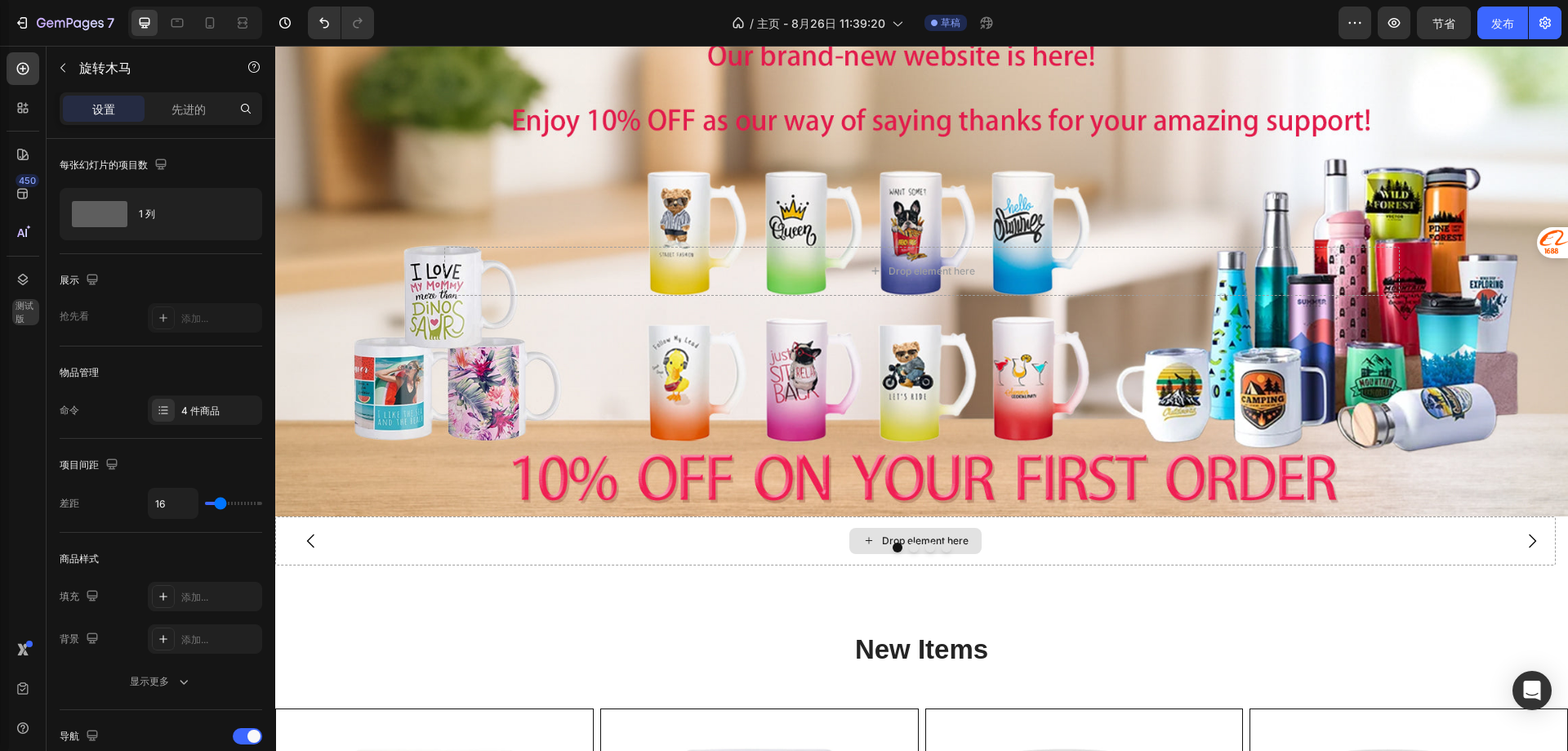
click at [857, 530] on div "Drop element here" at bounding box center [915, 540] width 133 height 26
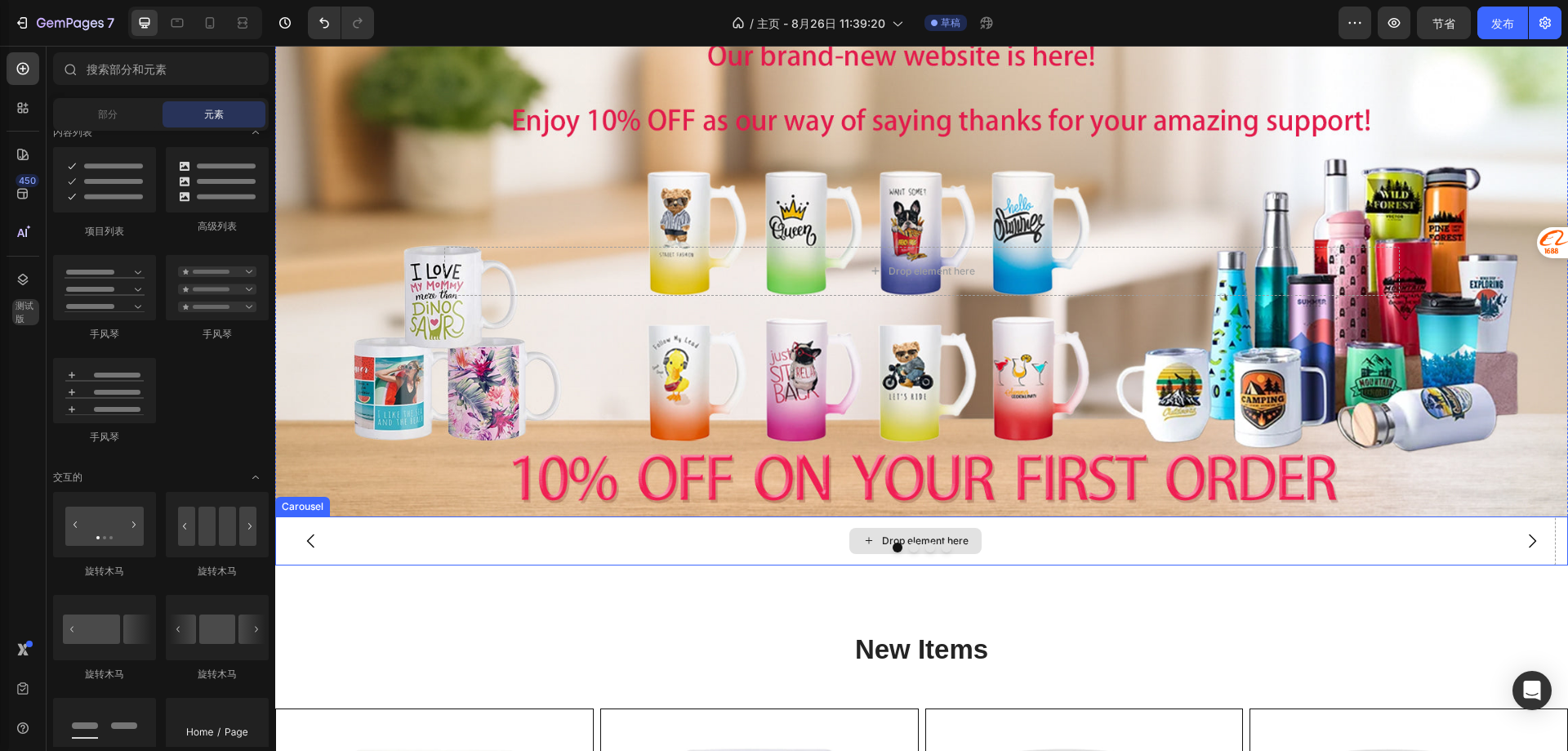
click at [872, 533] on icon at bounding box center [869, 540] width 13 height 14
click at [706, 543] on div at bounding box center [922, 547] width 1293 height 10
click at [913, 527] on div "Drop element here" at bounding box center [915, 540] width 133 height 26
click at [927, 527] on div "Drop element here" at bounding box center [915, 540] width 133 height 26
click at [690, 381] on div "Overlay" at bounding box center [922, 270] width 1293 height 490
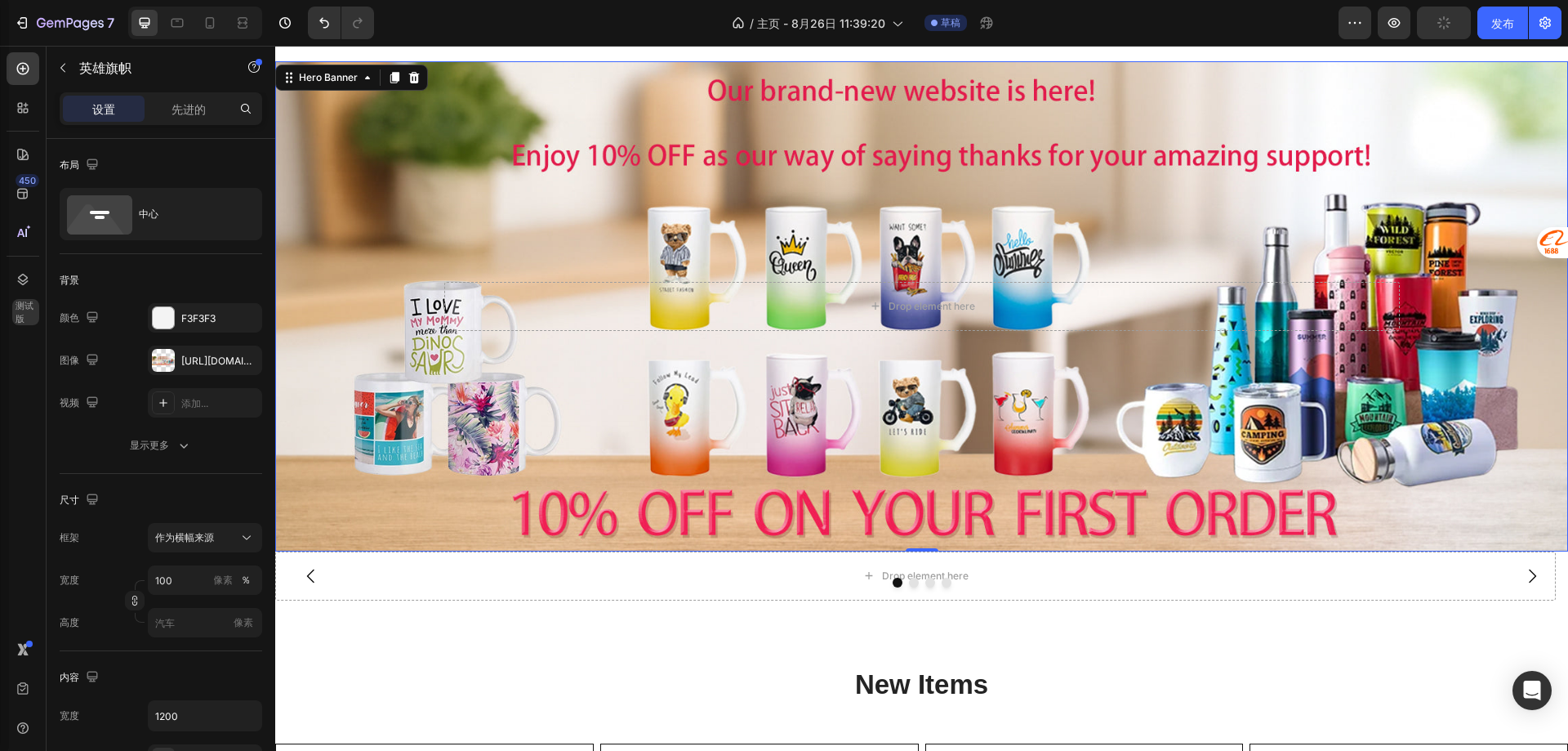
scroll to position [409, 0]
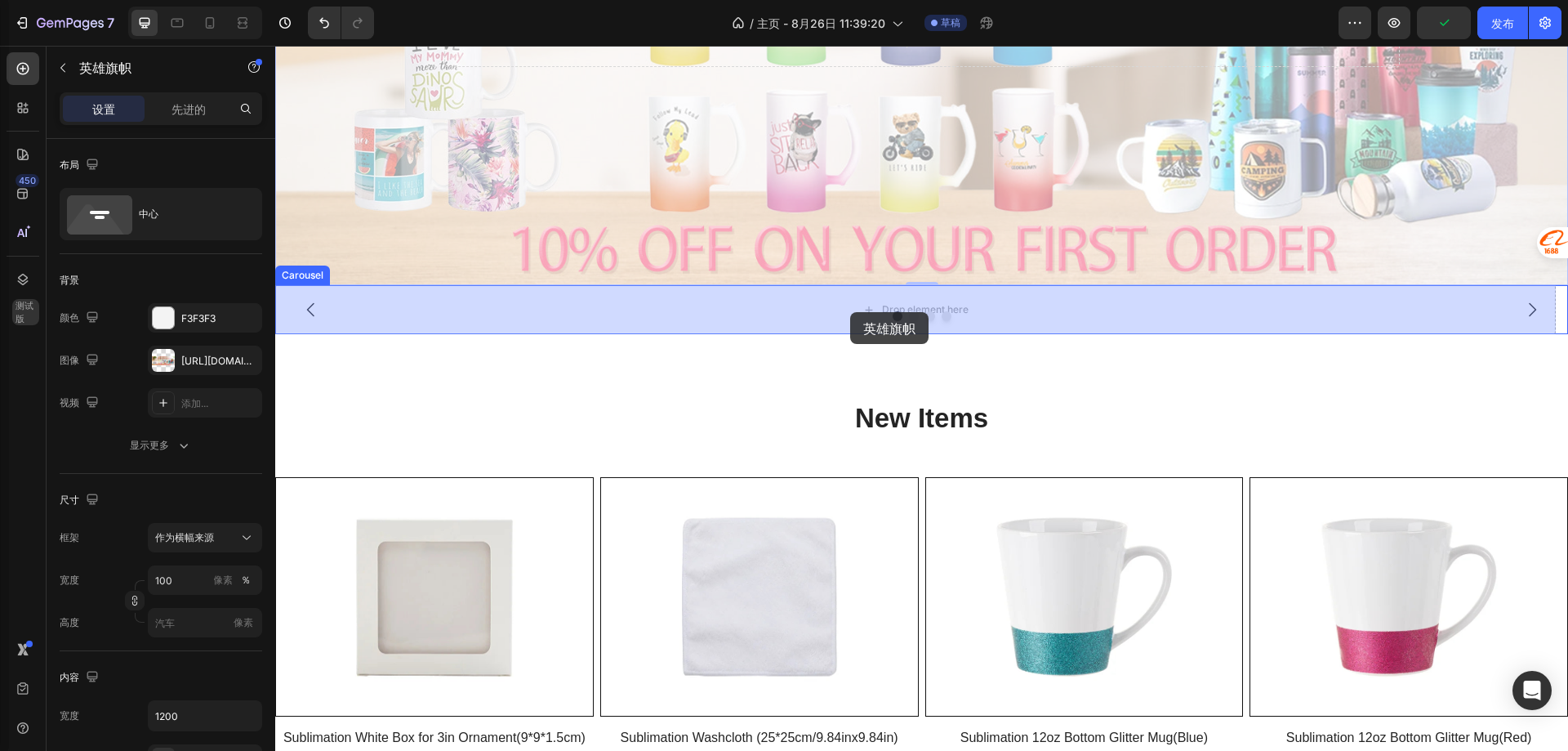
drag, startPoint x: 595, startPoint y: 198, endPoint x: 850, endPoint y: 312, distance: 279.3
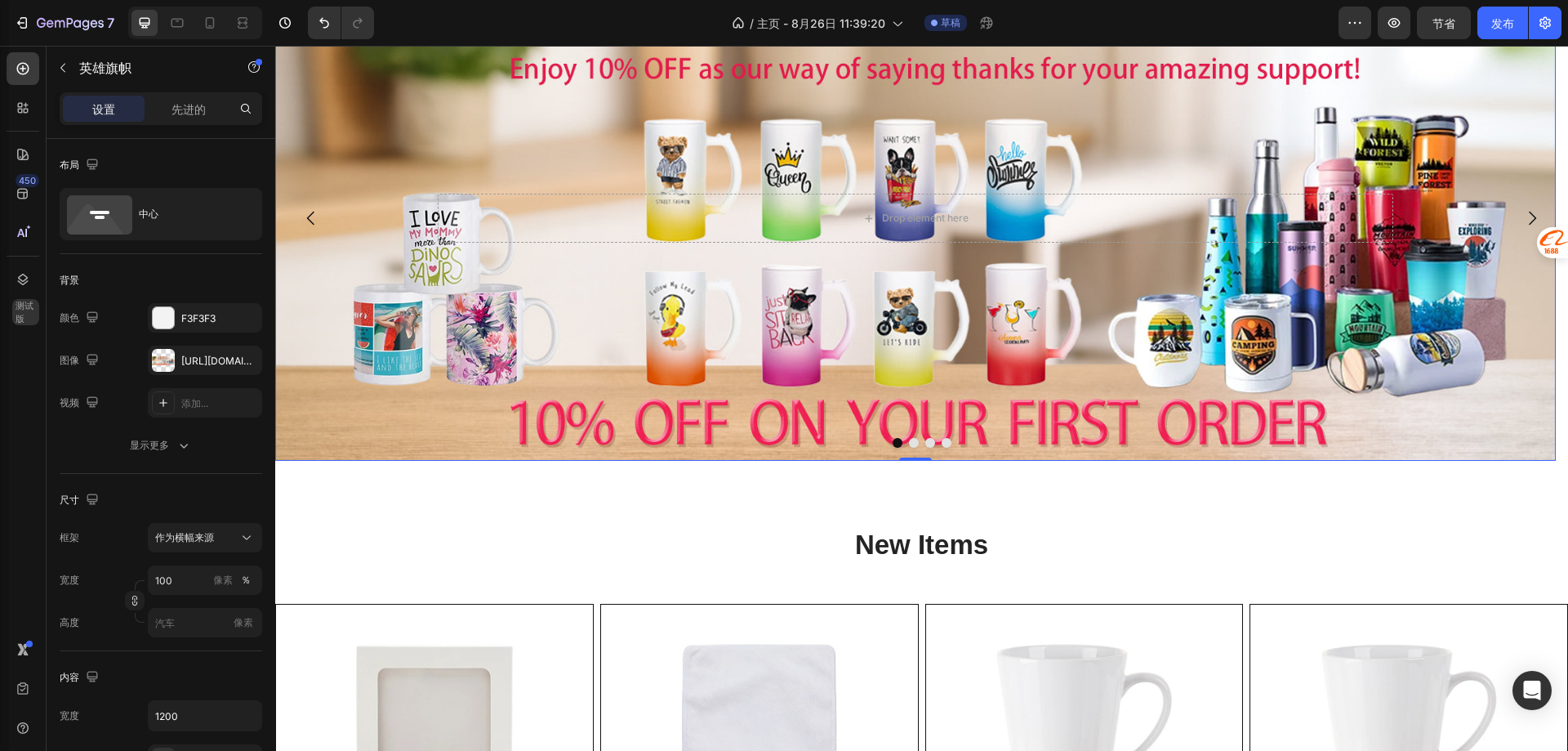
scroll to position [246, 0]
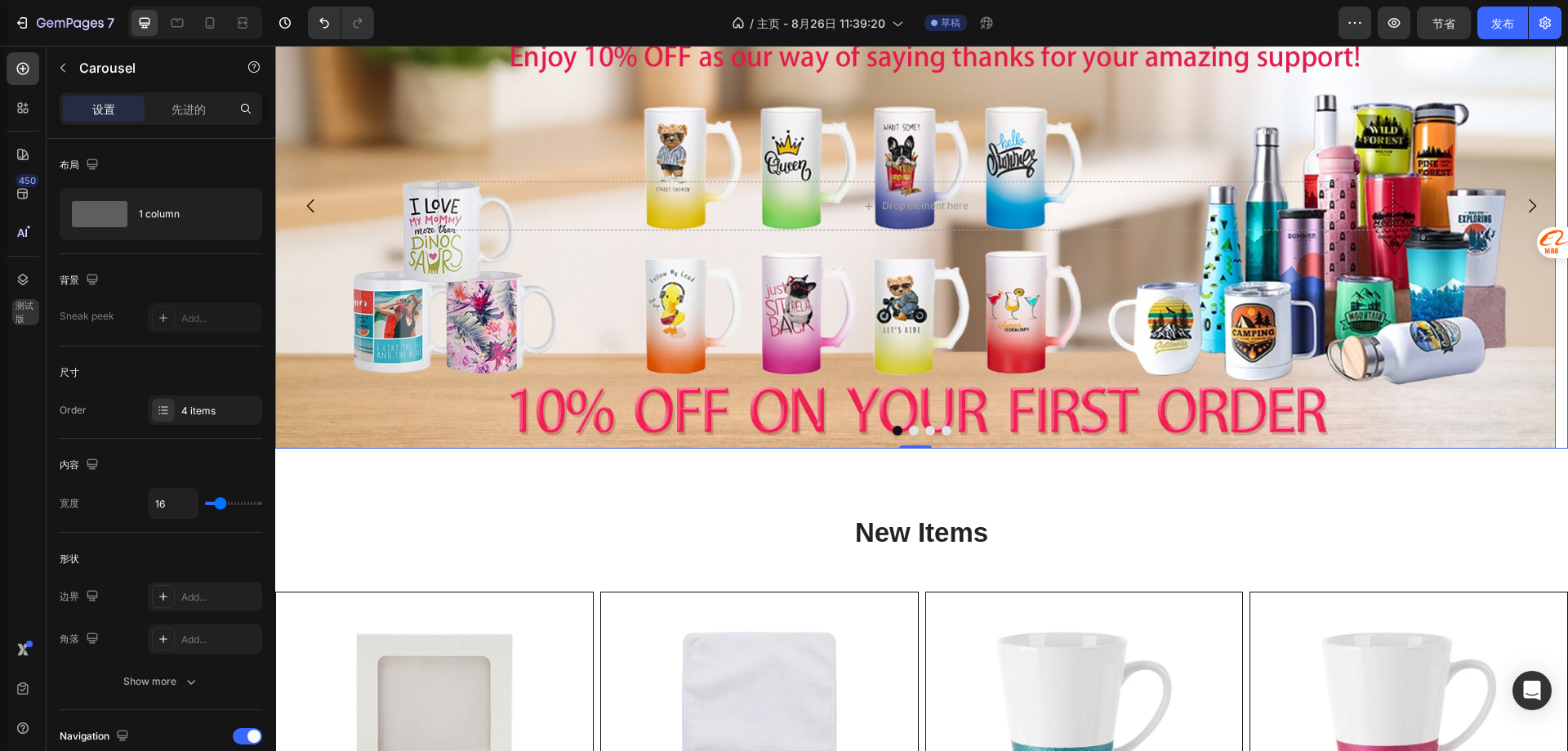
click at [909, 428] on button "Dot" at bounding box center [914, 431] width 10 height 10
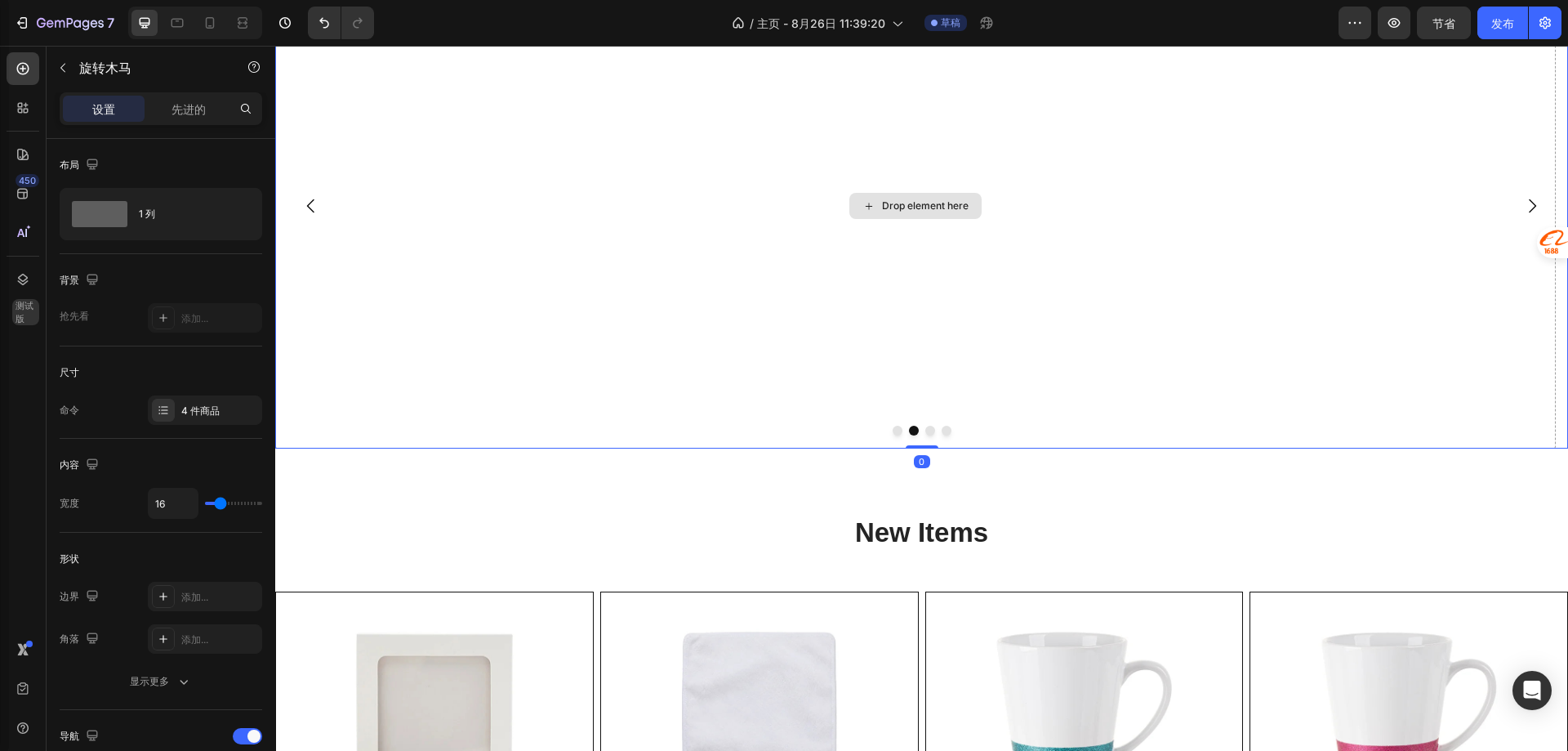
click at [860, 290] on div "Drop element here" at bounding box center [915, 206] width 1281 height 485
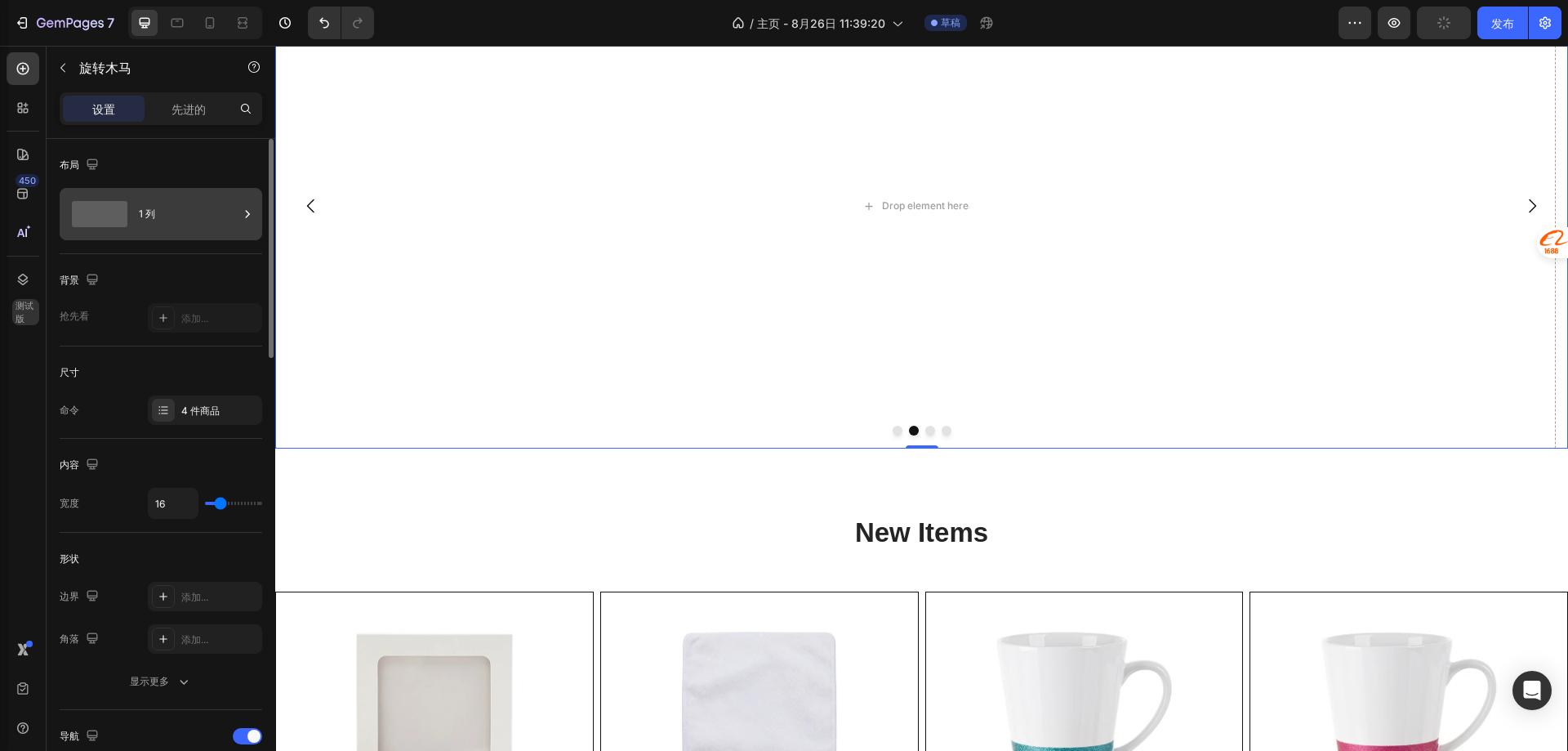
click at [134, 224] on div "1 列" at bounding box center [160, 214] width 202 height 53
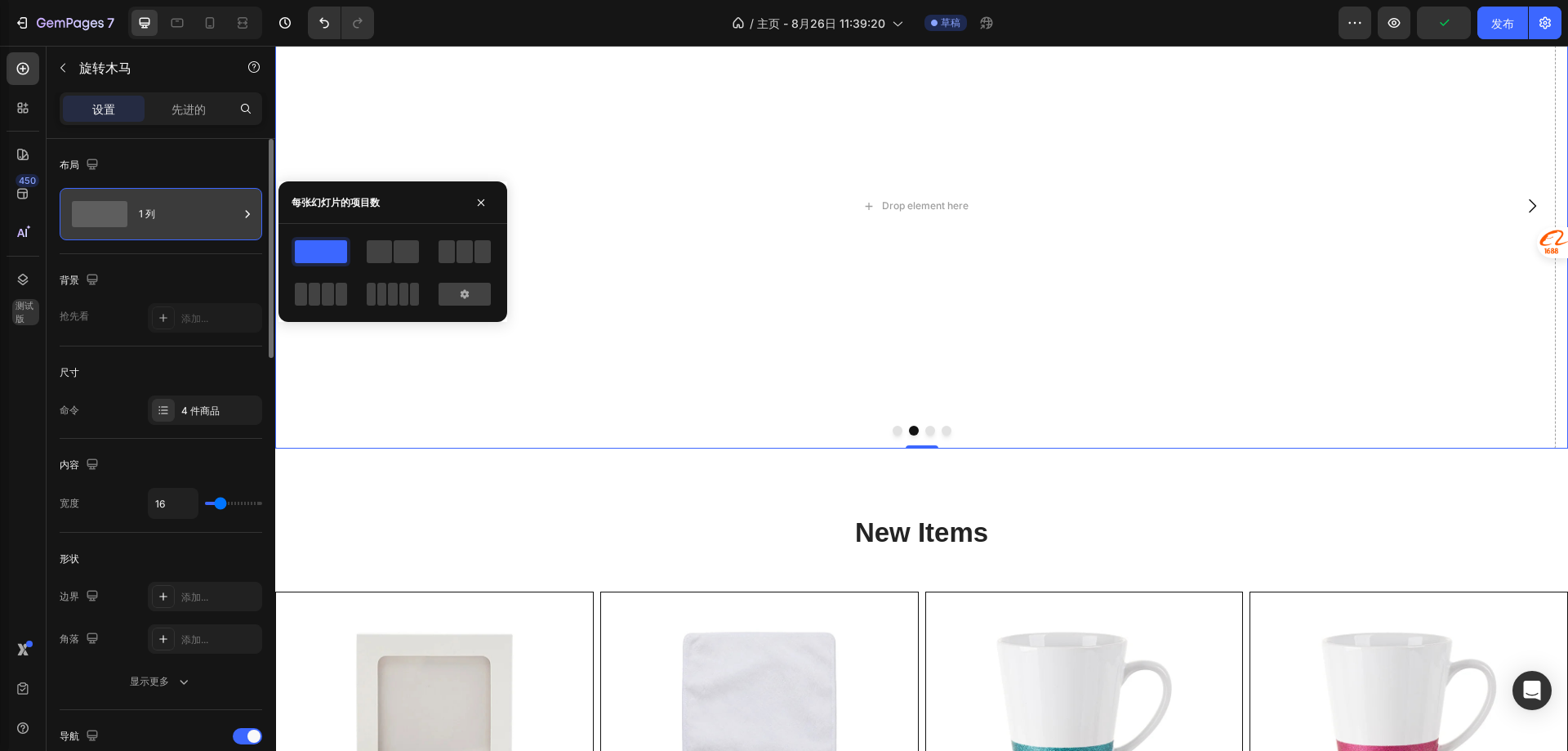
click at [134, 224] on div "1 列" at bounding box center [160, 214] width 202 height 53
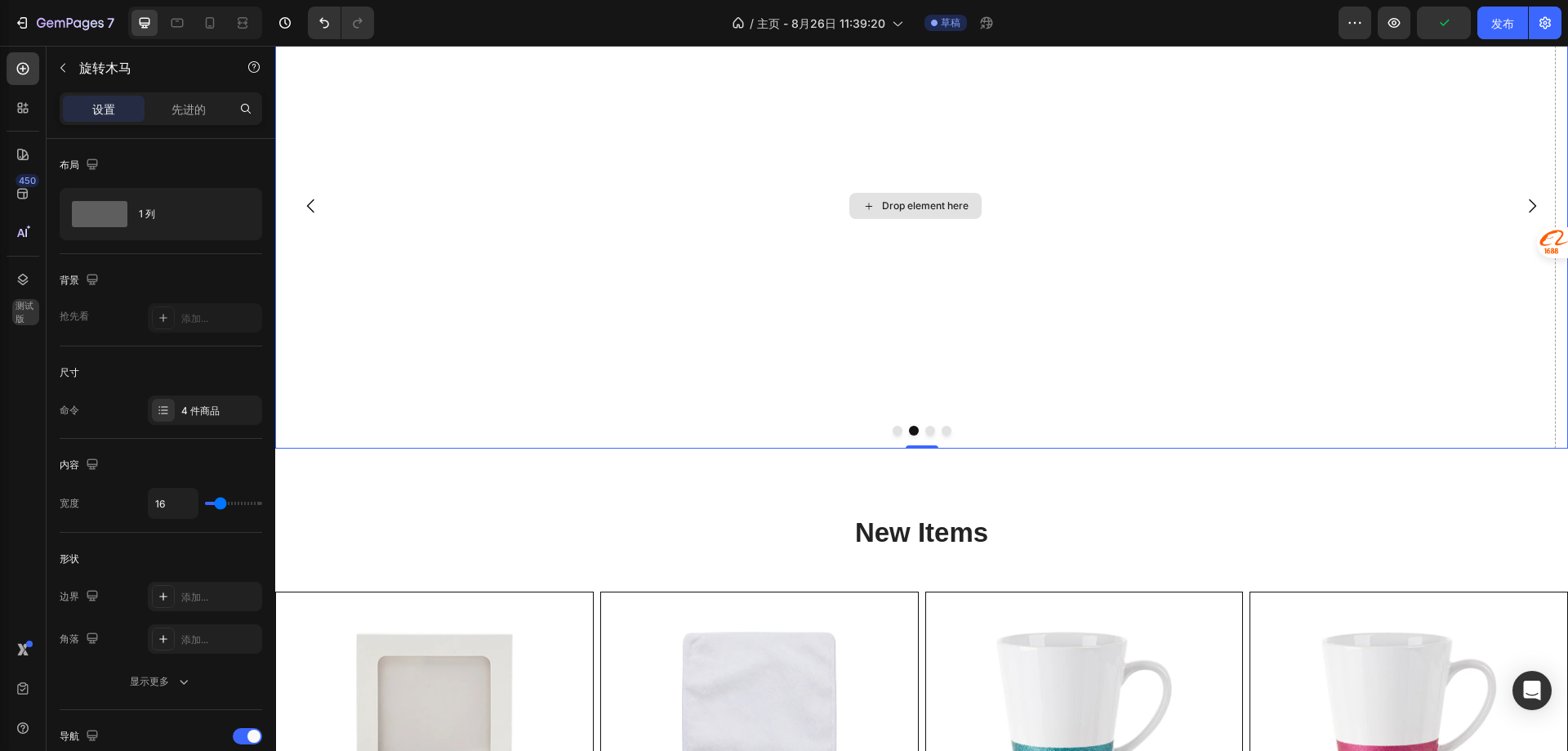
click at [668, 273] on div "Drop element here" at bounding box center [915, 206] width 1281 height 485
click at [893, 430] on button "Dot" at bounding box center [898, 431] width 10 height 10
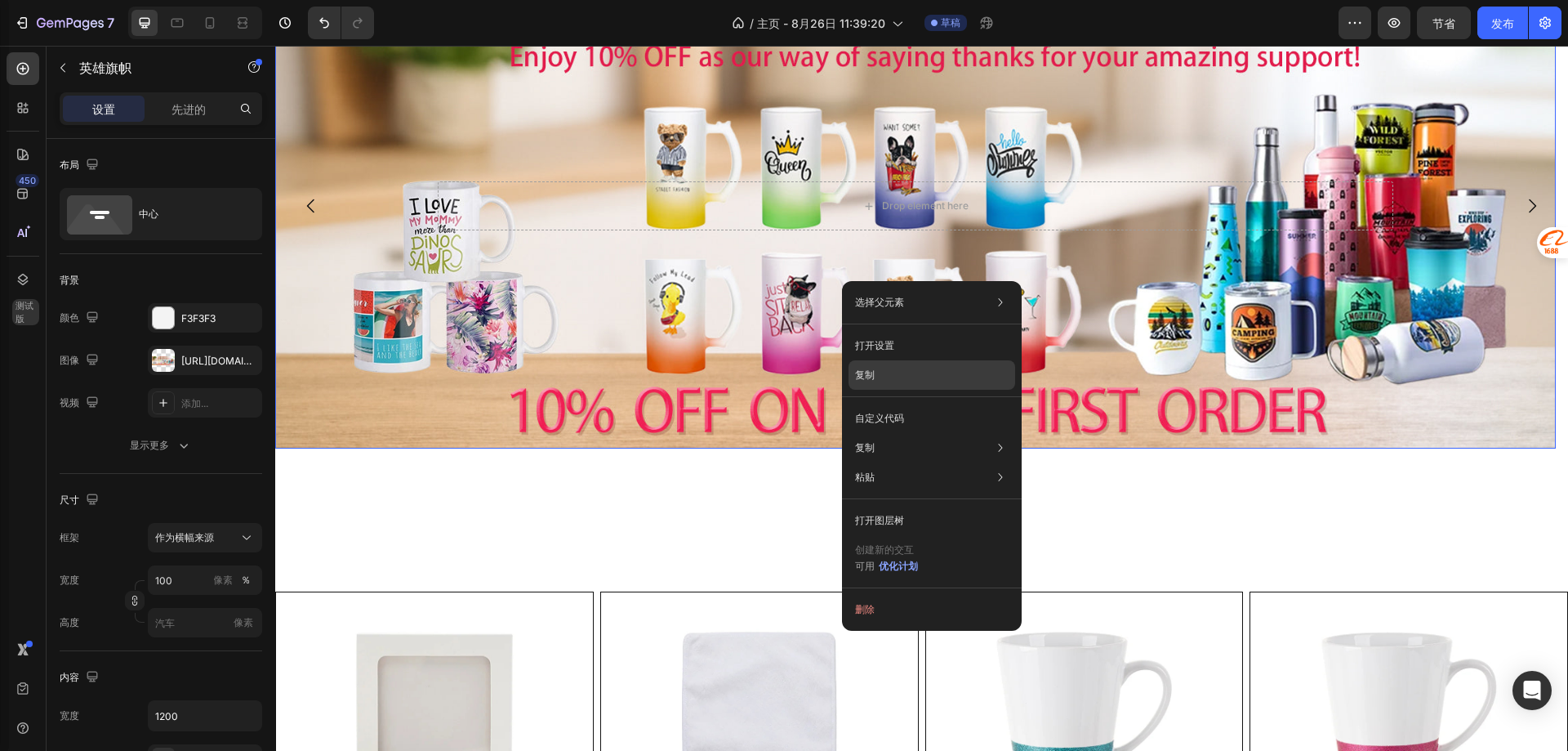
click at [882, 403] on div "复制" at bounding box center [932, 418] width 166 height 30
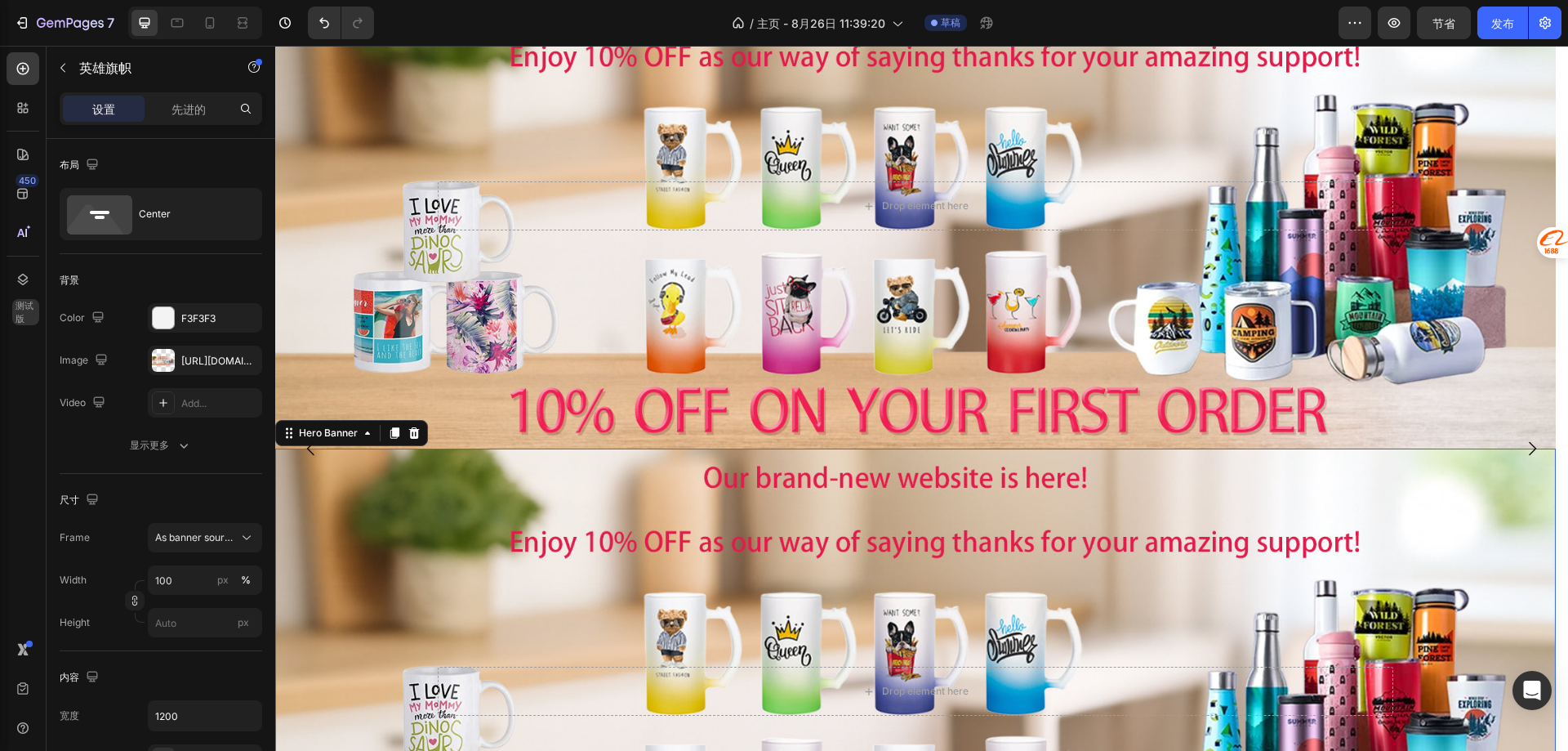
scroll to position [488, 0]
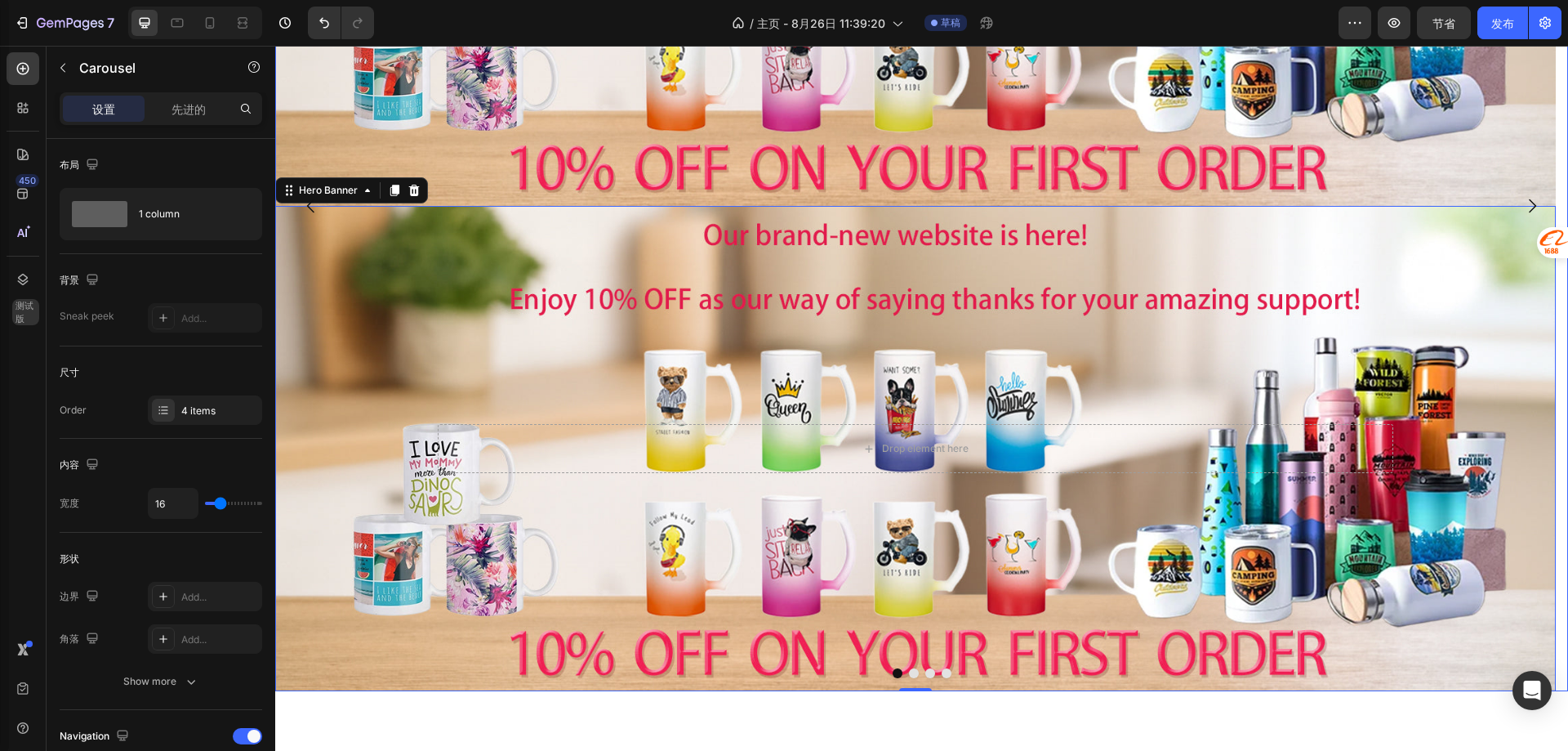
click at [909, 675] on button "Dot" at bounding box center [914, 674] width 10 height 10
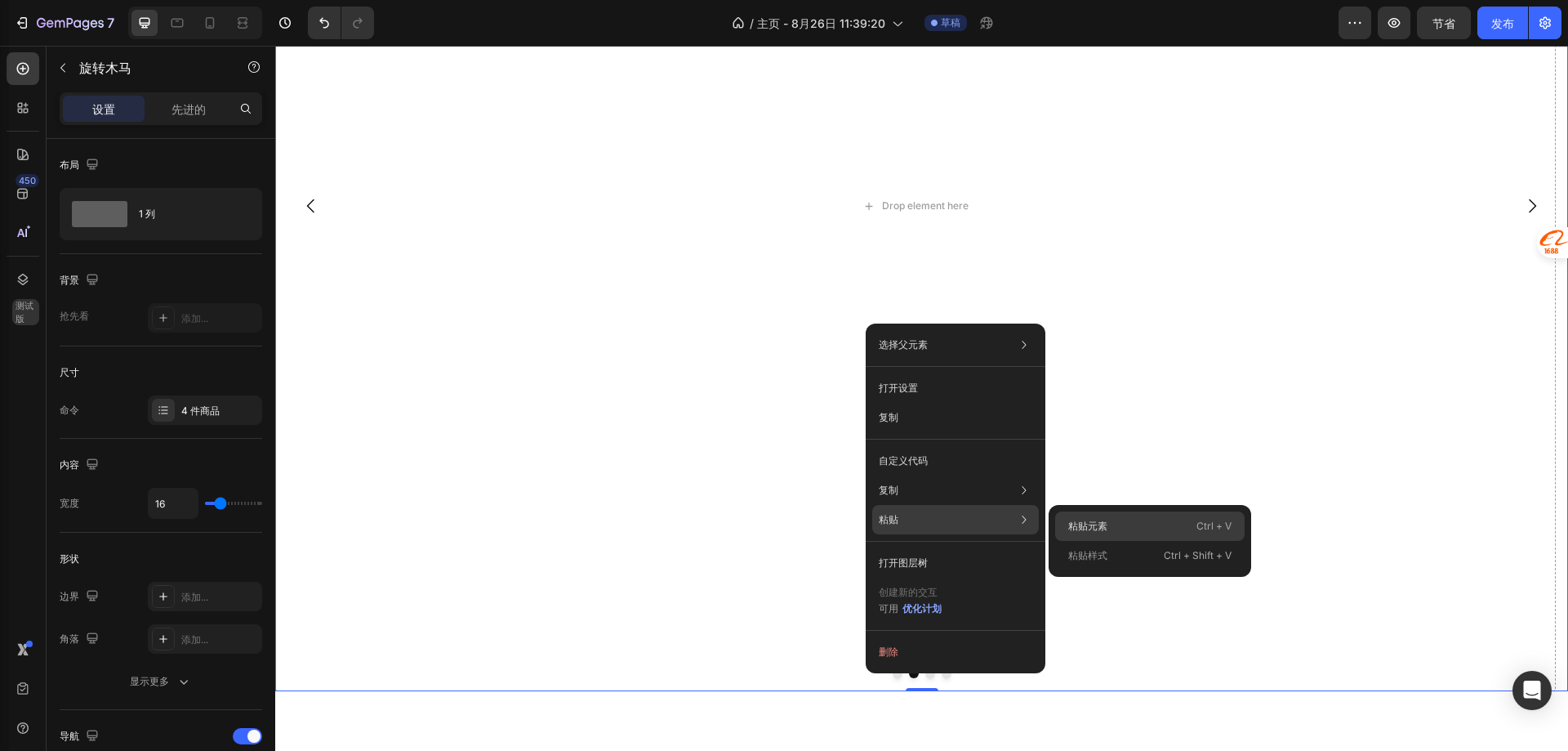
click at [1103, 522] on font "粘贴元素" at bounding box center [1088, 526] width 39 height 12
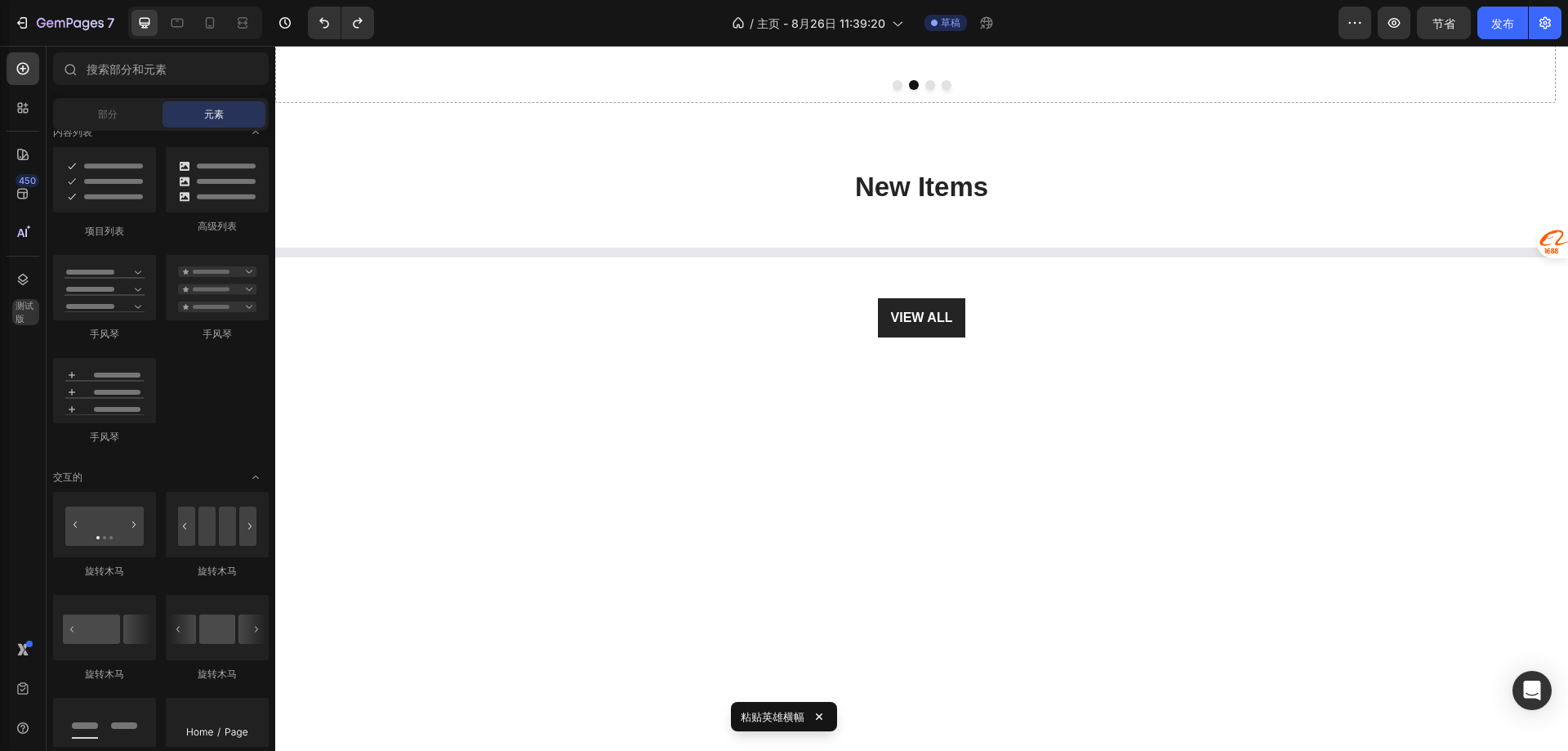
scroll to position [668, 0]
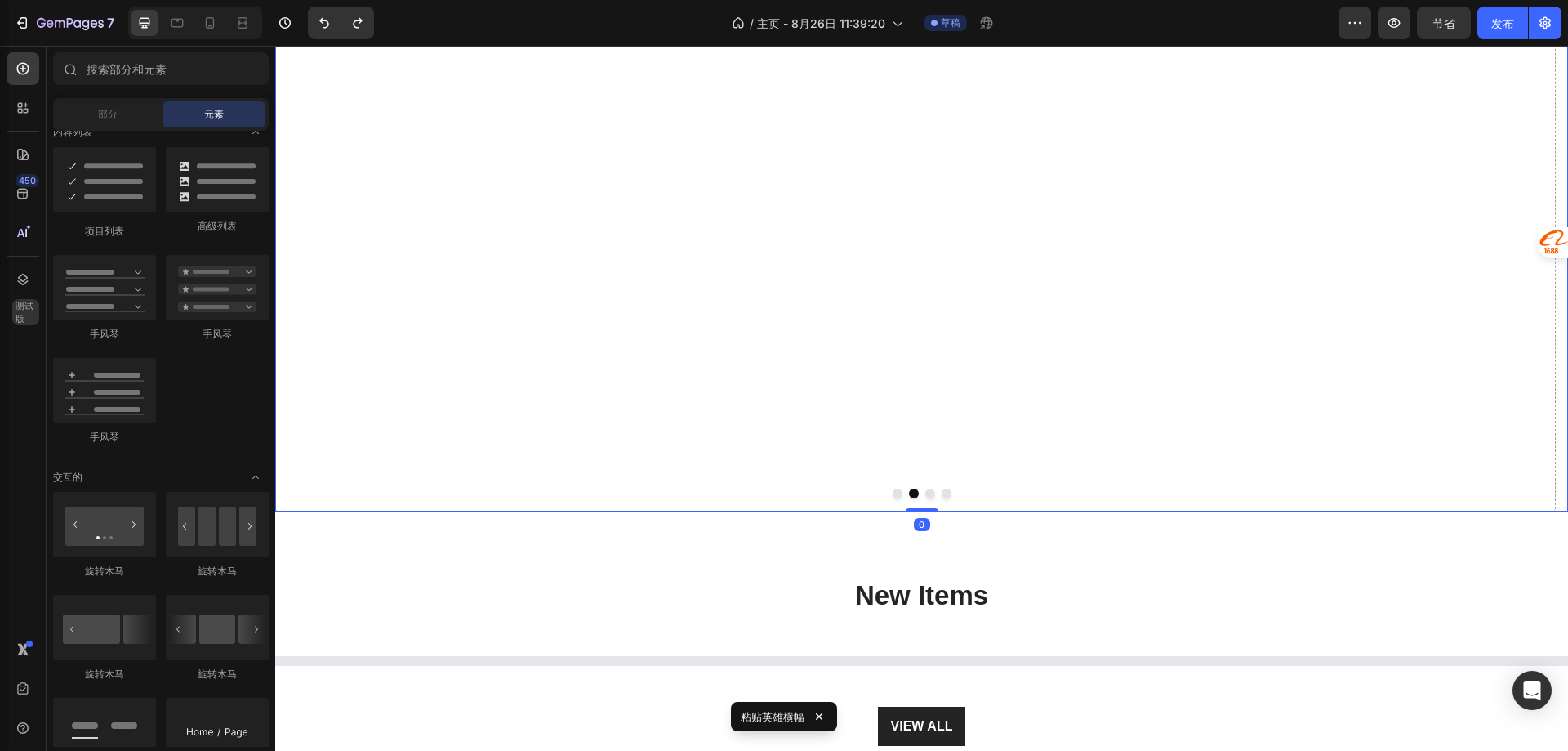
click at [894, 488] on div at bounding box center [922, 493] width 1293 height 10
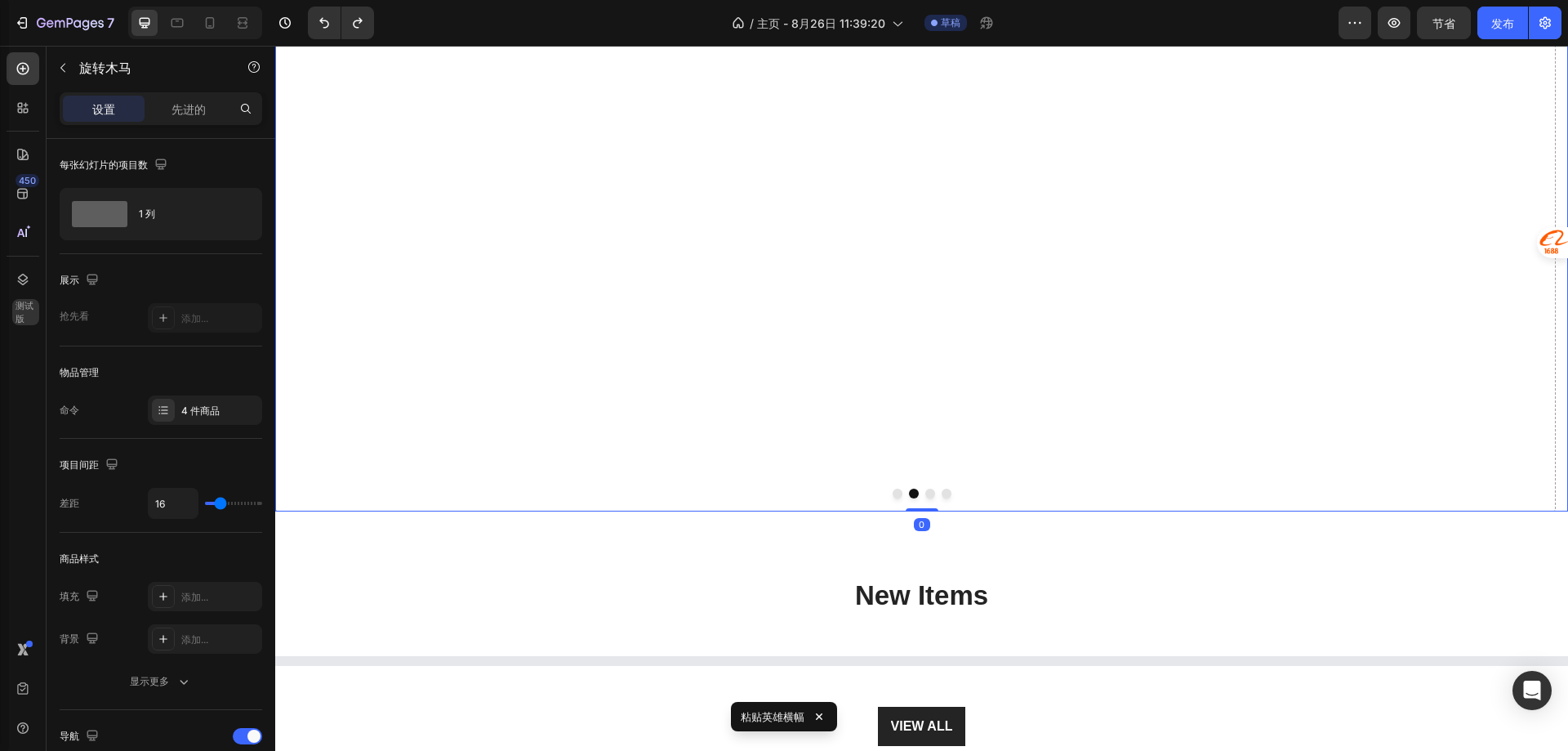
click at [889, 500] on div "Drop element here" at bounding box center [915, 26] width 1281 height 971
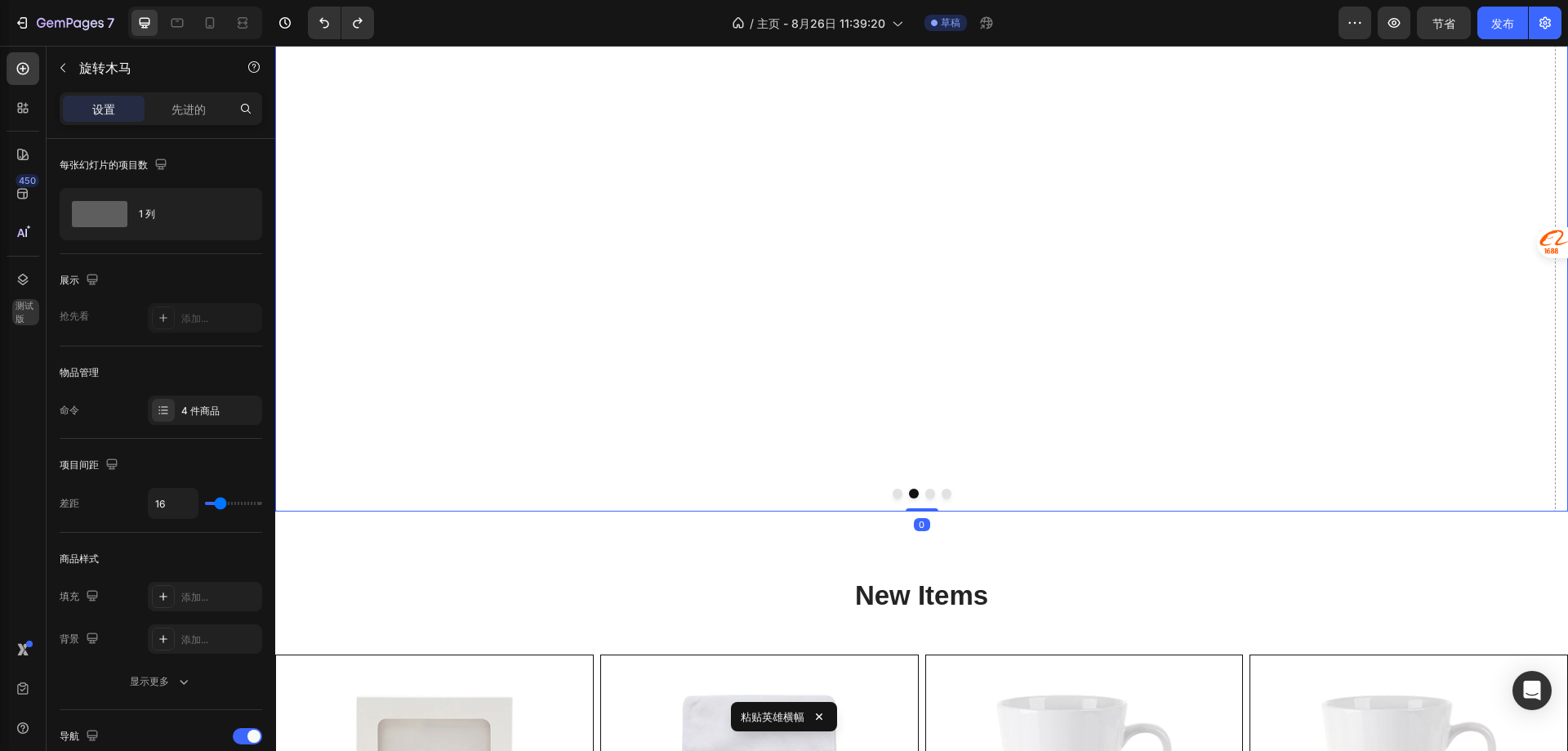
click at [893, 490] on button "Dot" at bounding box center [898, 493] width 10 height 10
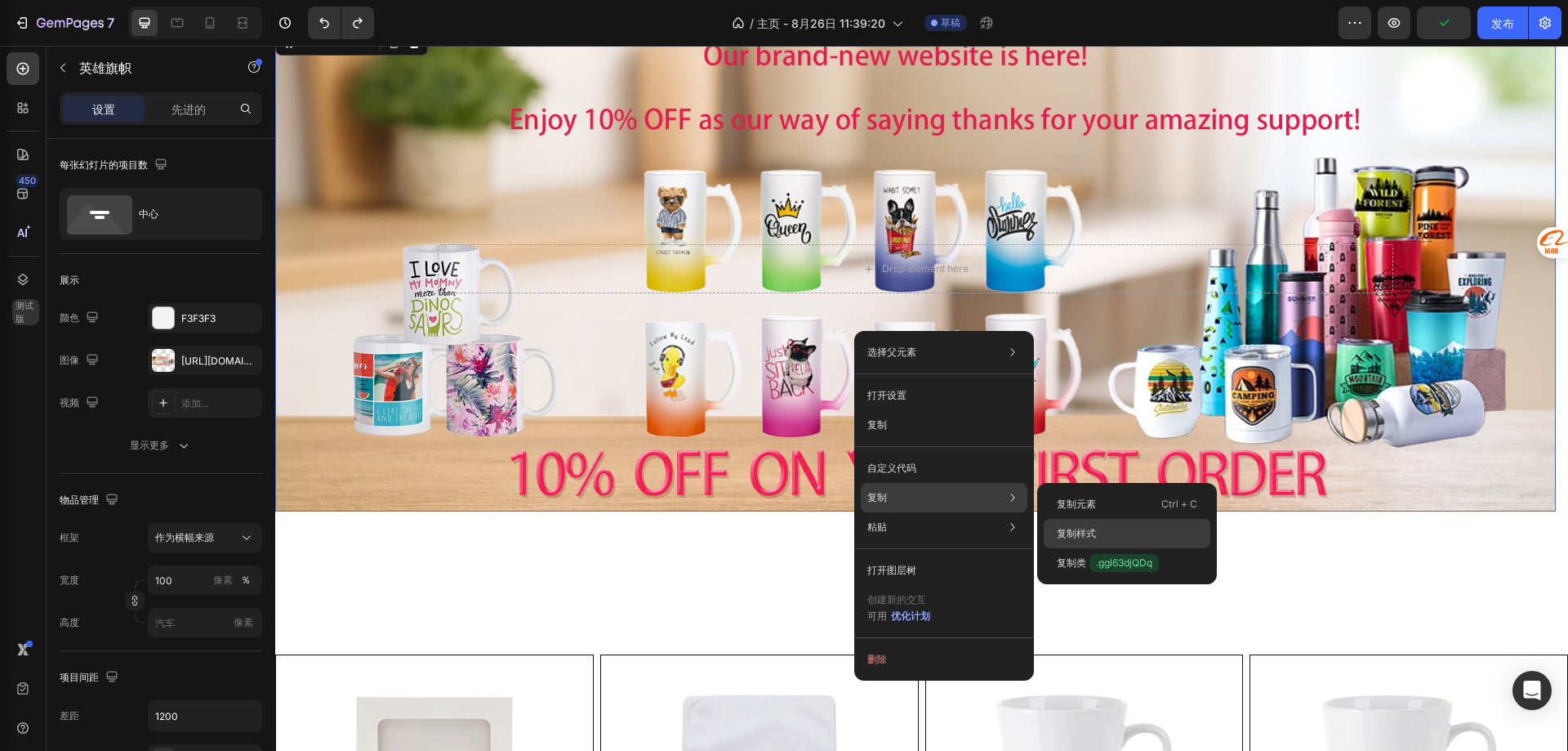
click at [1108, 548] on div "复制样式" at bounding box center [1127, 563] width 166 height 30
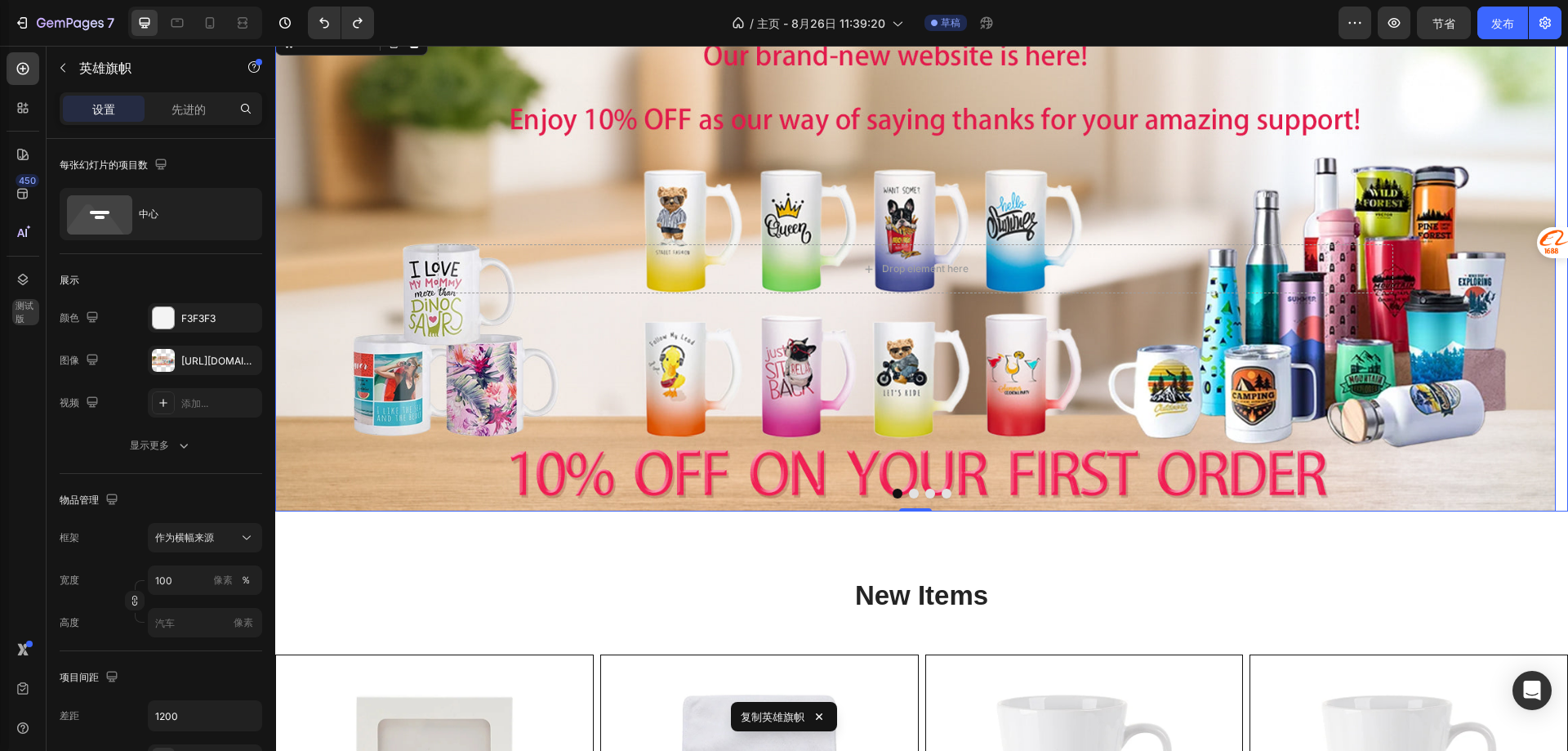
click at [909, 494] on button "Dot" at bounding box center [914, 493] width 10 height 10
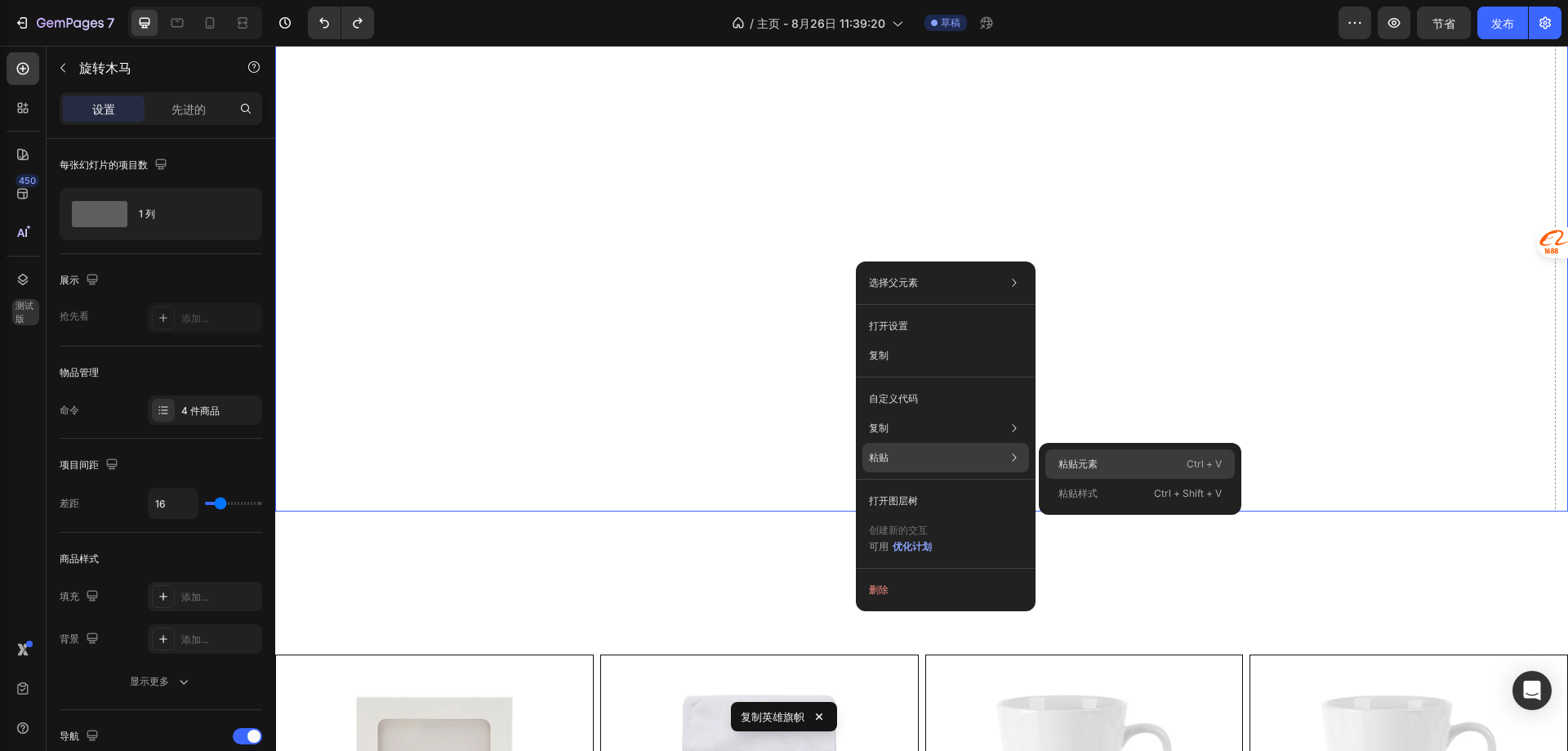
click at [1054, 479] on div "粘贴元素 Ctrl + V" at bounding box center [1140, 493] width 189 height 30
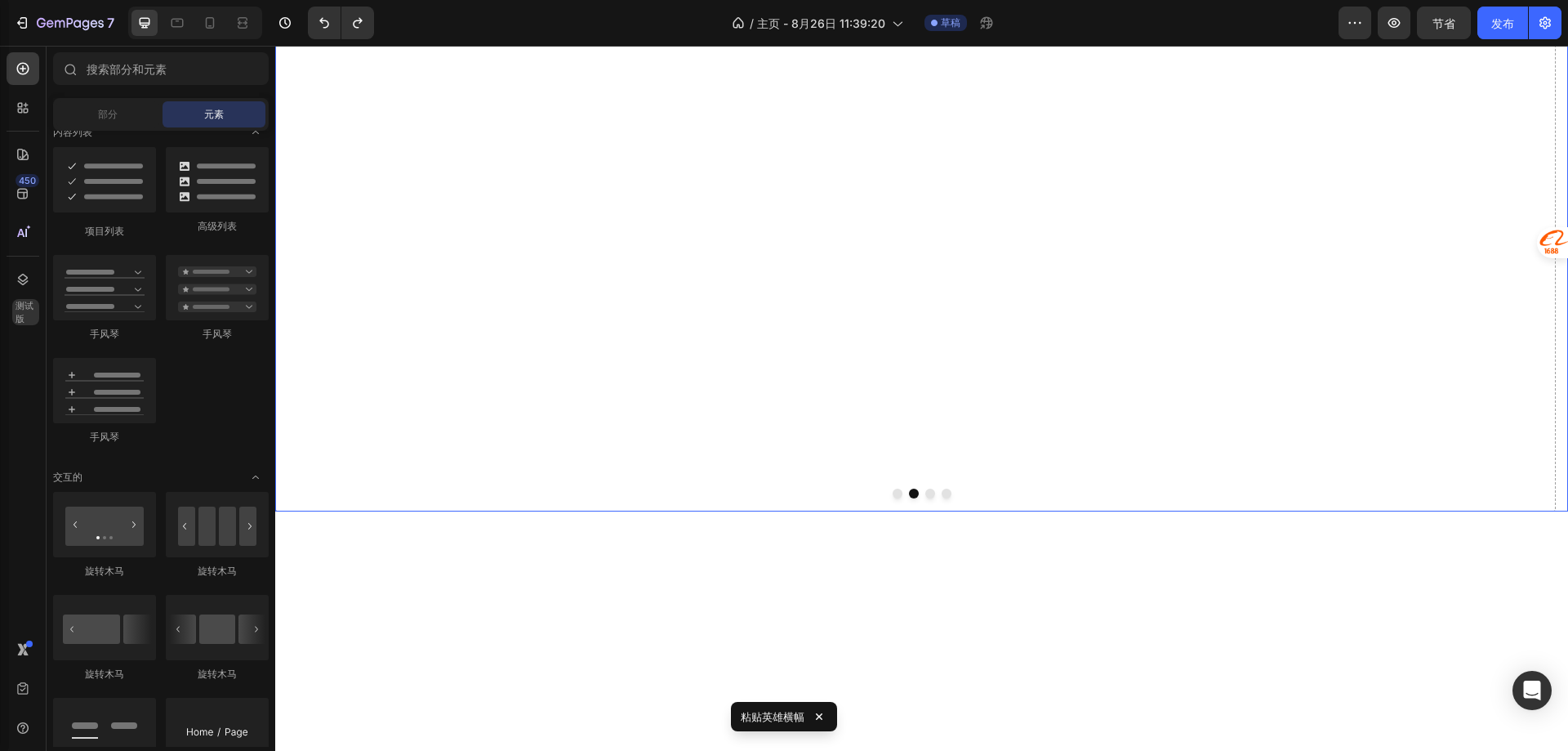
scroll to position [341, 0]
click at [723, 279] on div "Drop element here" at bounding box center [915, 353] width 1281 height 971
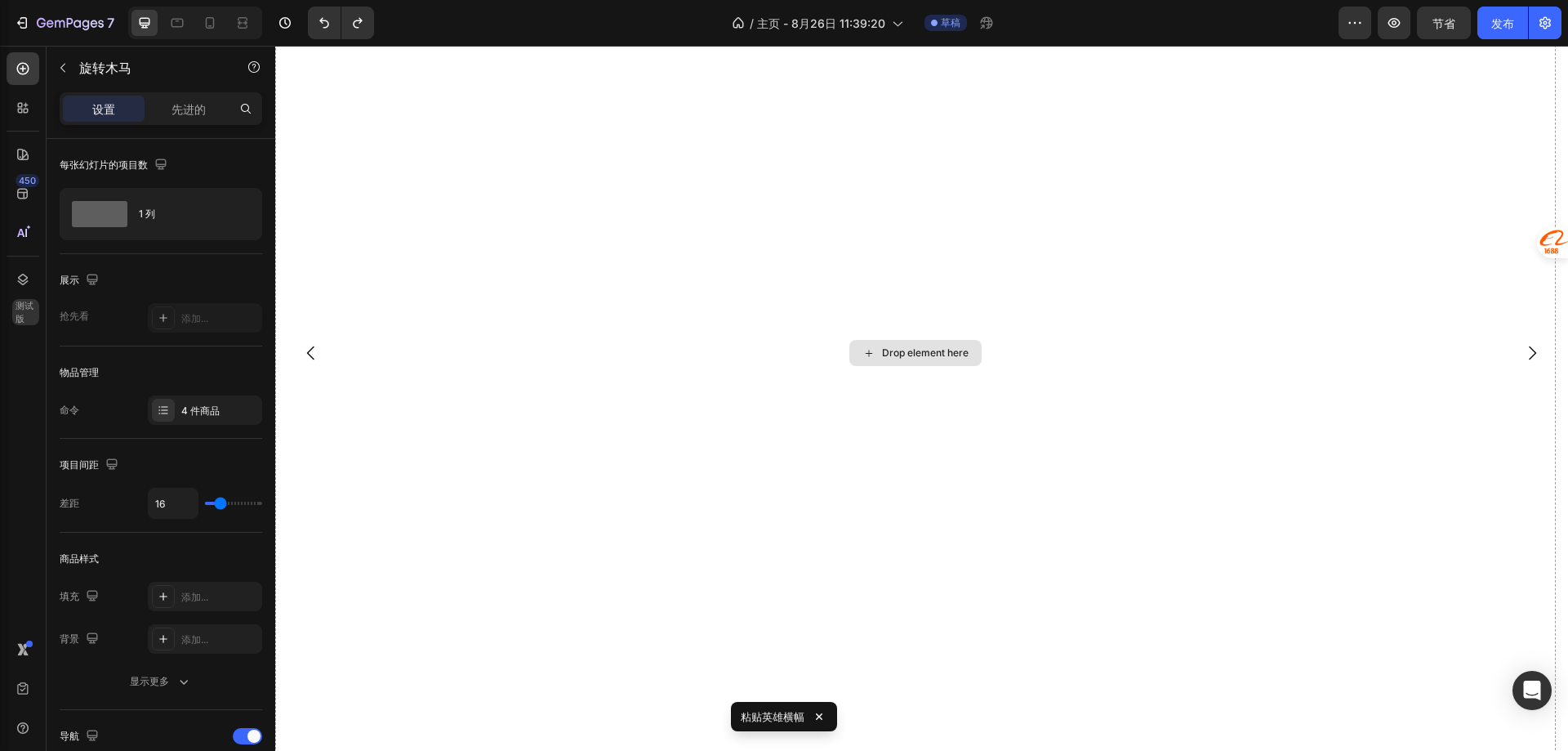
click at [896, 353] on div "Drop element here" at bounding box center [925, 354] width 87 height 13
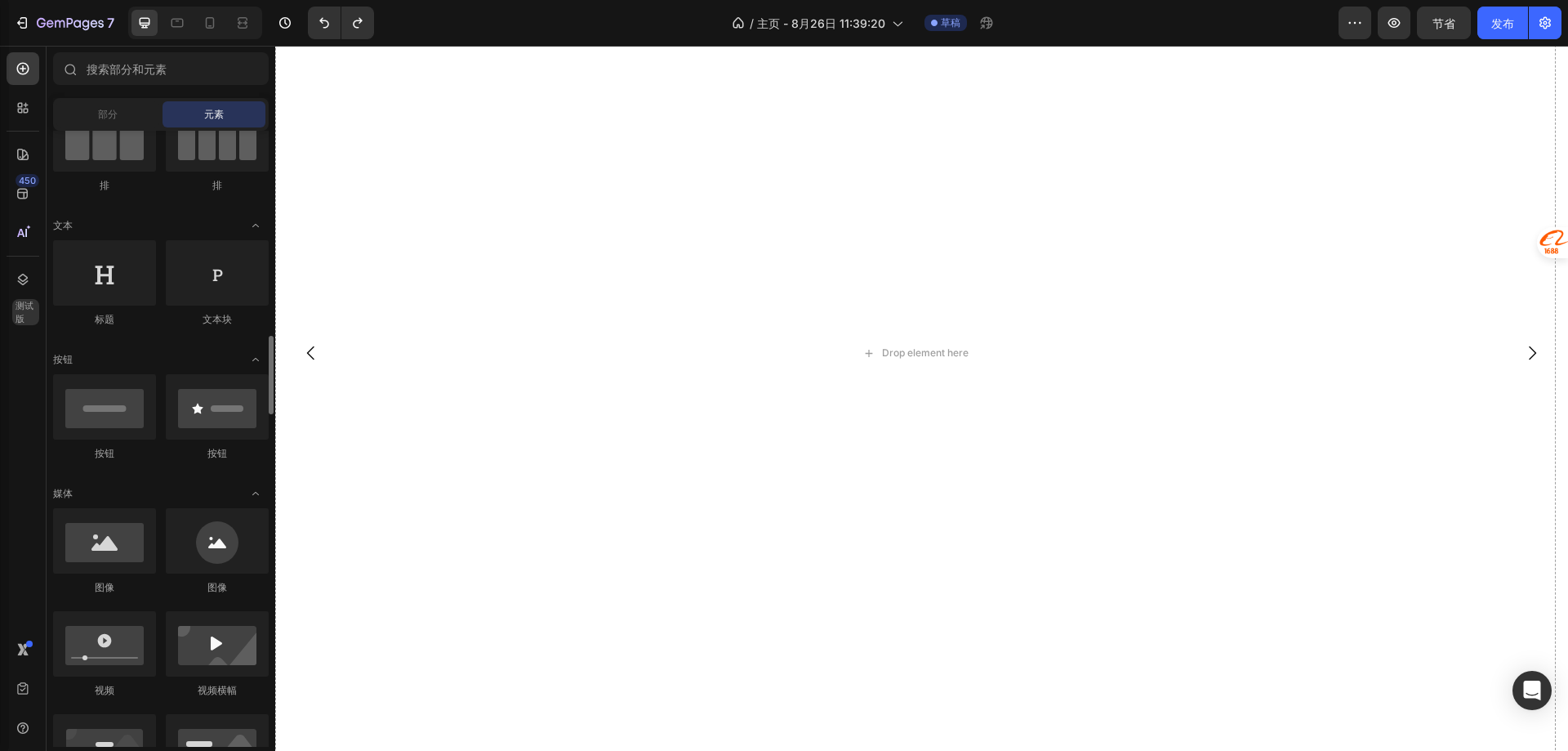
scroll to position [327, 0]
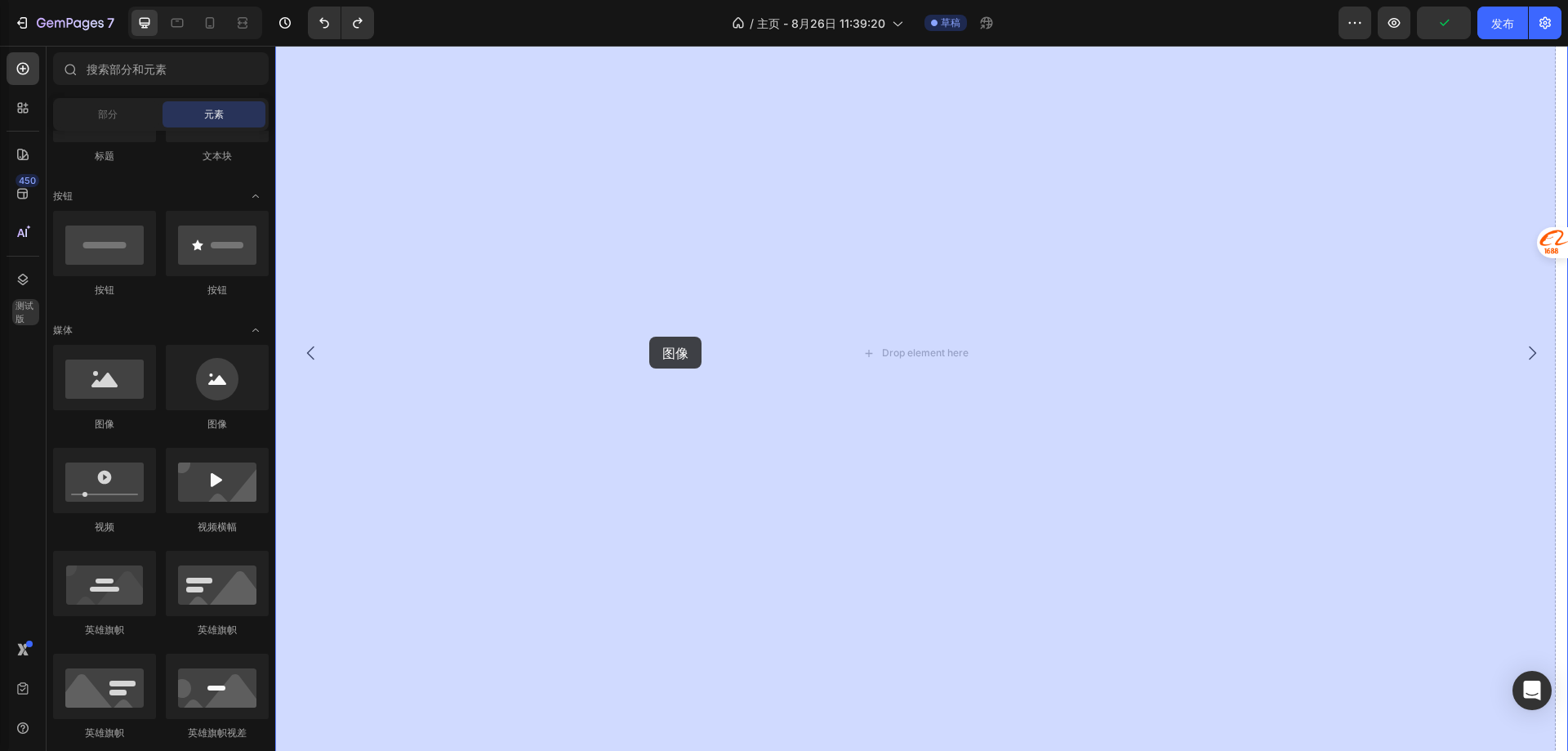
drag, startPoint x: 388, startPoint y: 430, endPoint x: 653, endPoint y: 336, distance: 281.2
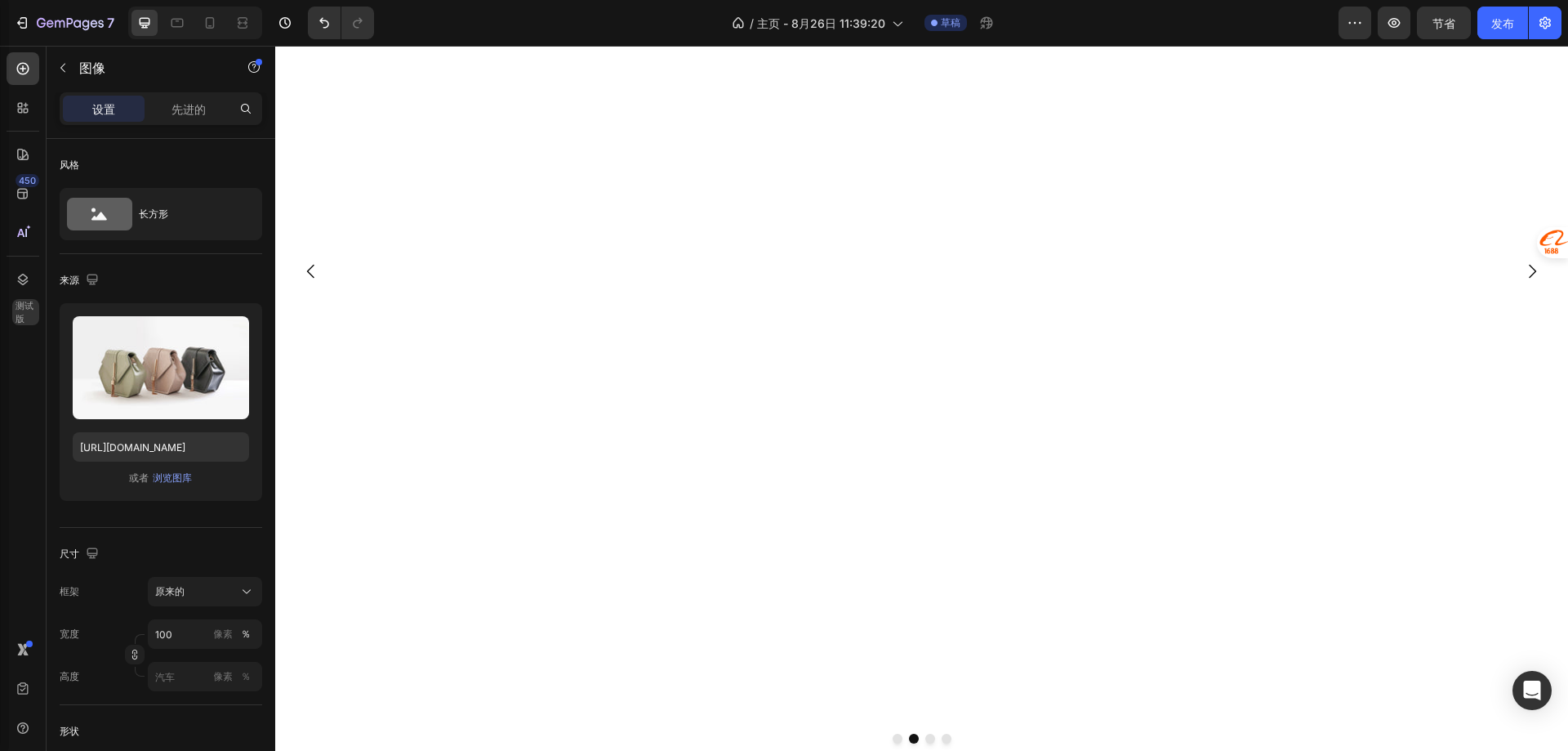
scroll to position [586, 0]
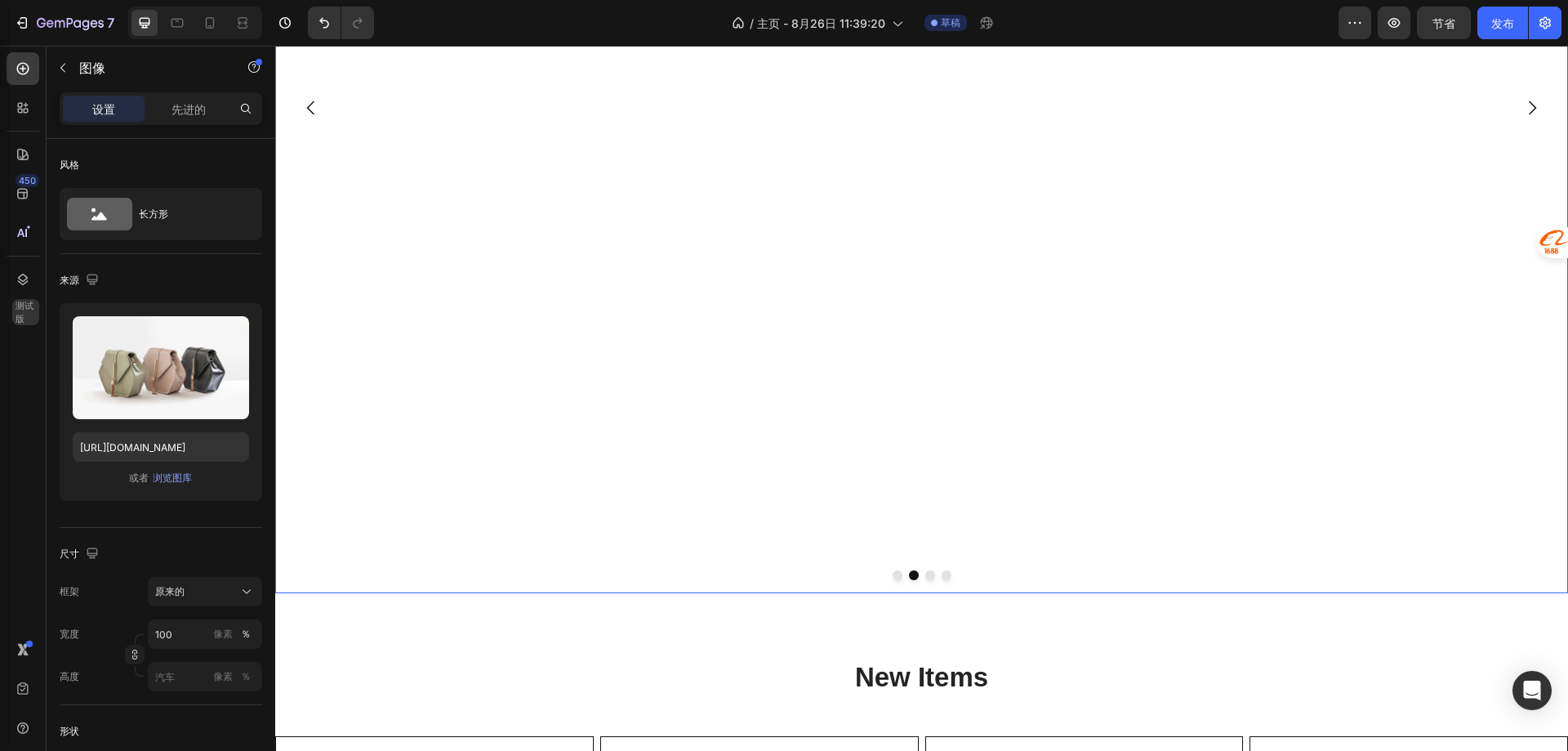
click at [893, 575] on button "Dot" at bounding box center [898, 575] width 10 height 10
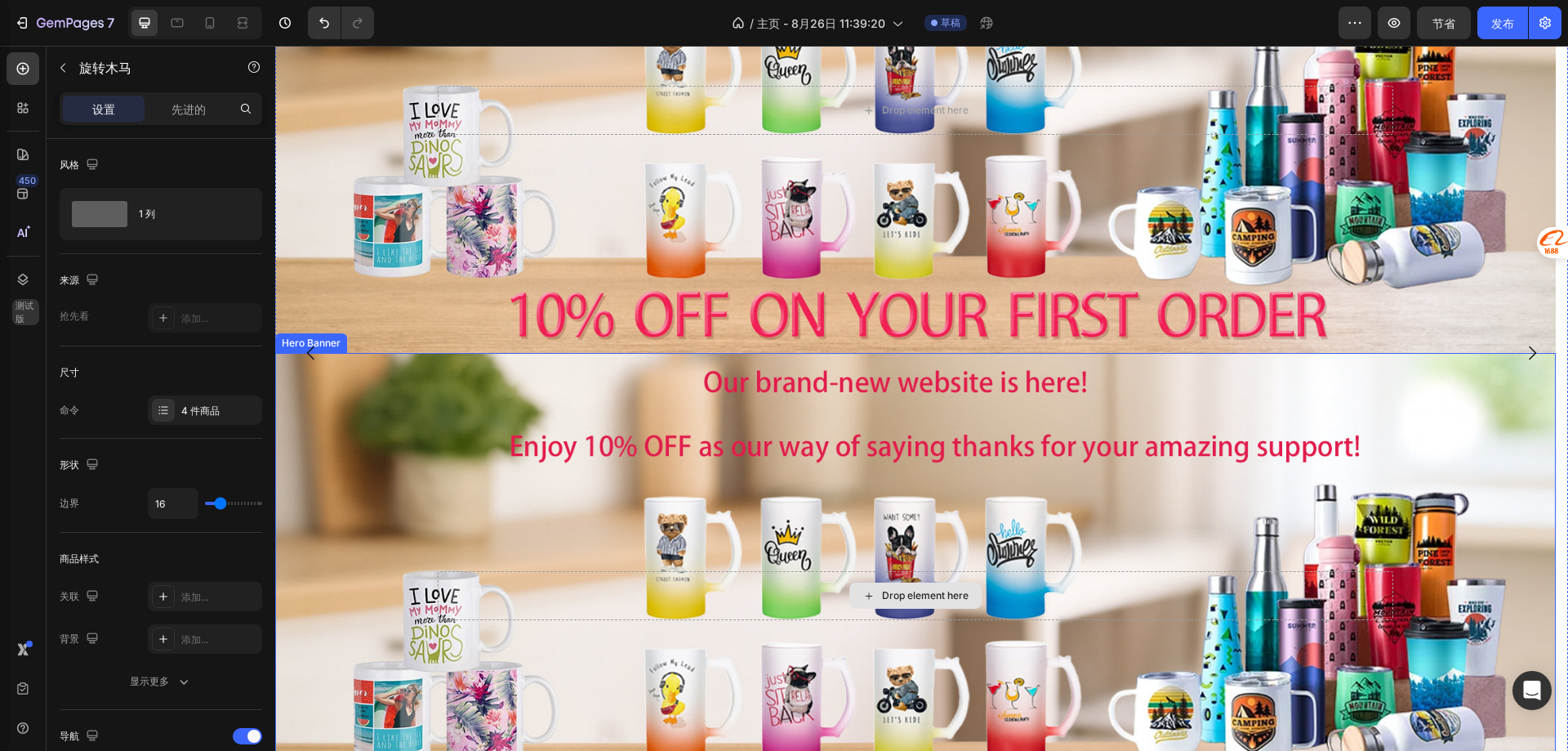
scroll to position [259, 0]
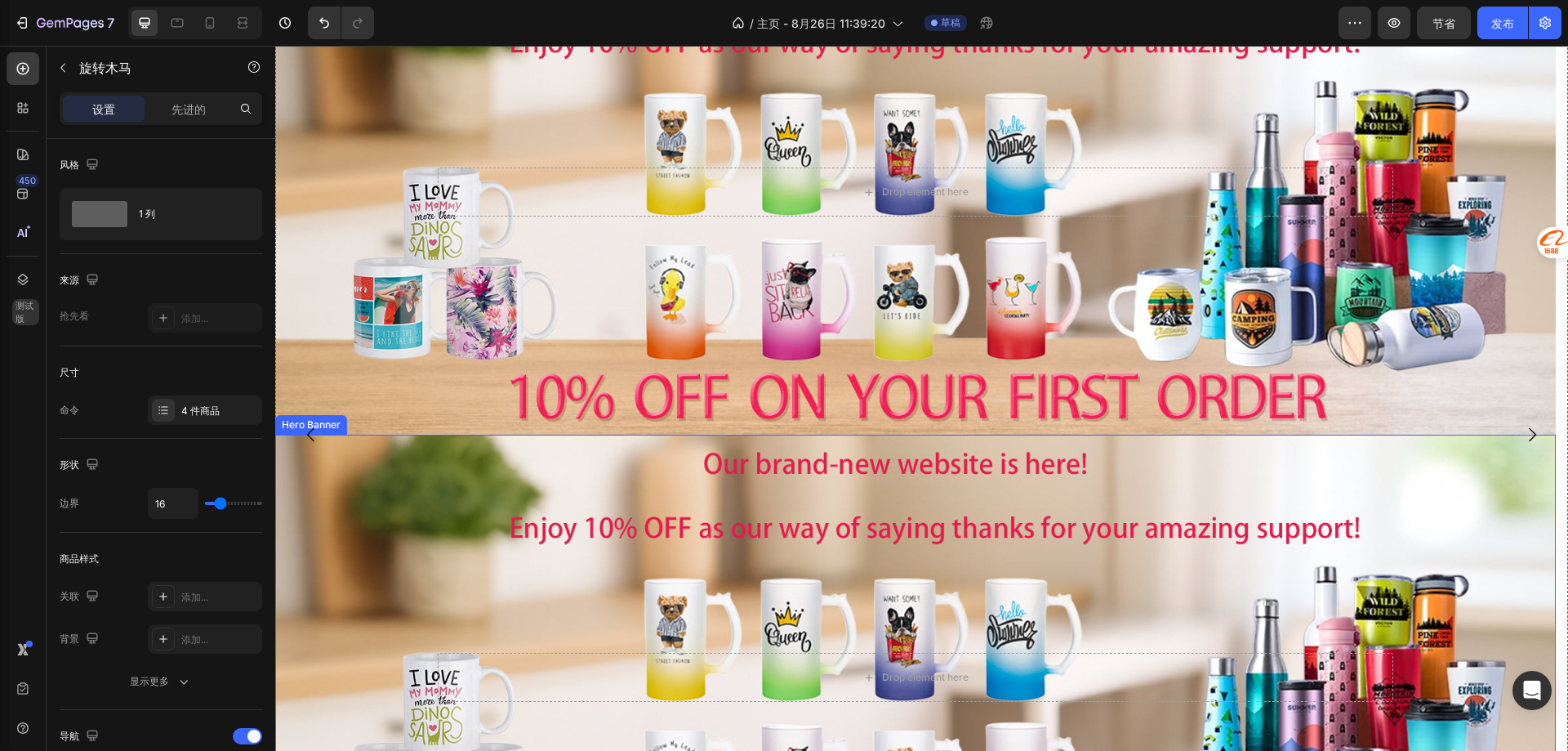
click at [667, 533] on div "Overlay" at bounding box center [915, 677] width 1281 height 485
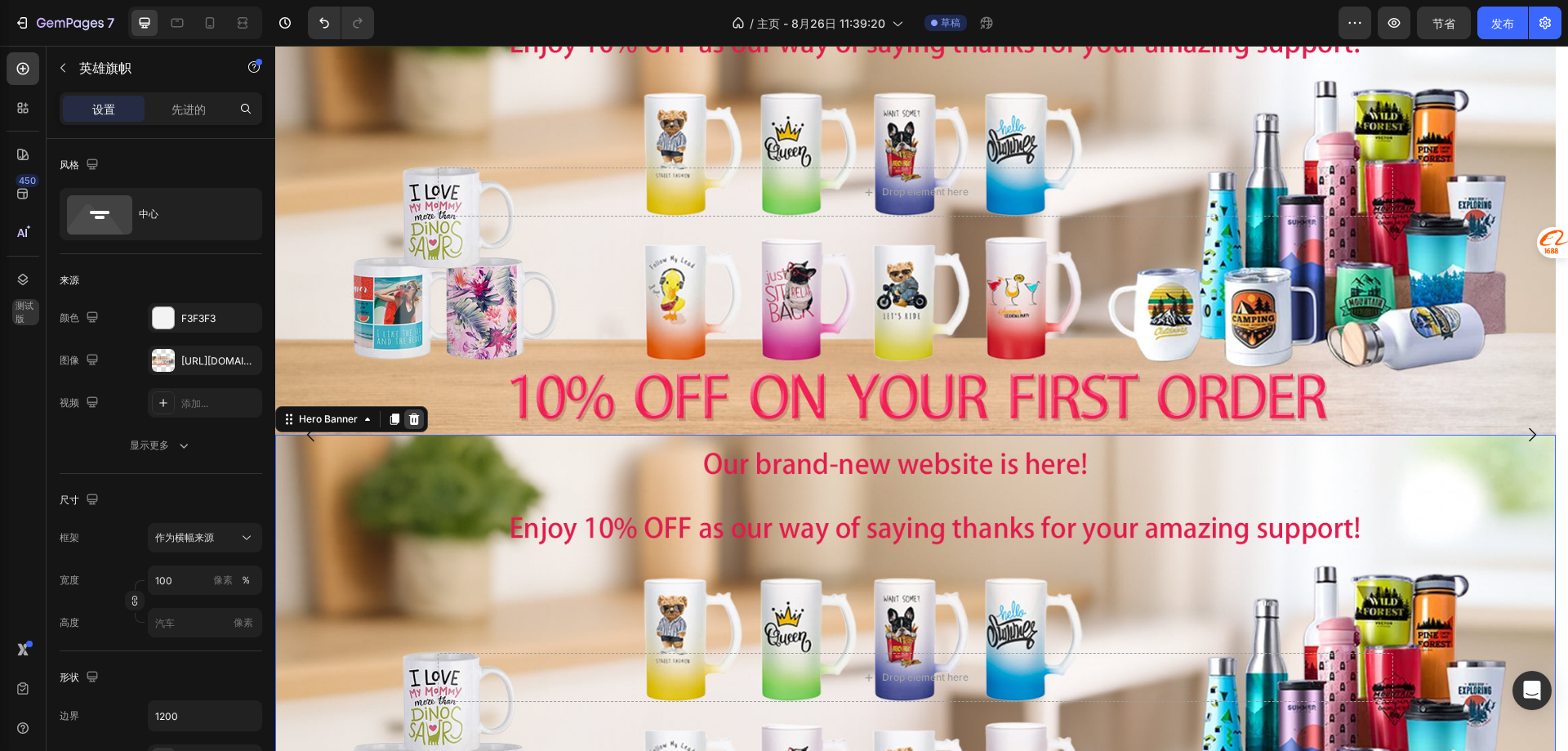
click at [415, 415] on icon at bounding box center [413, 419] width 11 height 11
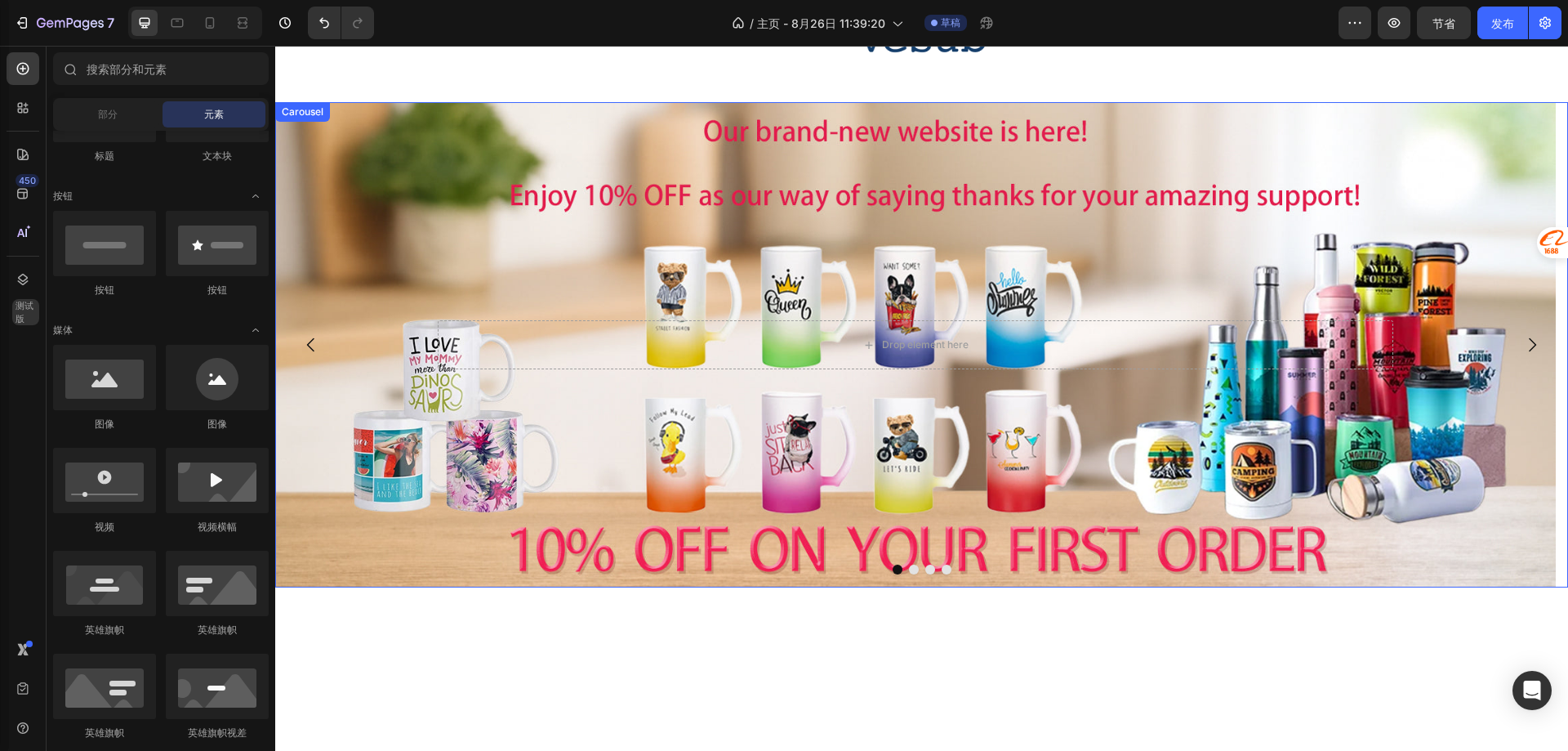
scroll to position [91, 0]
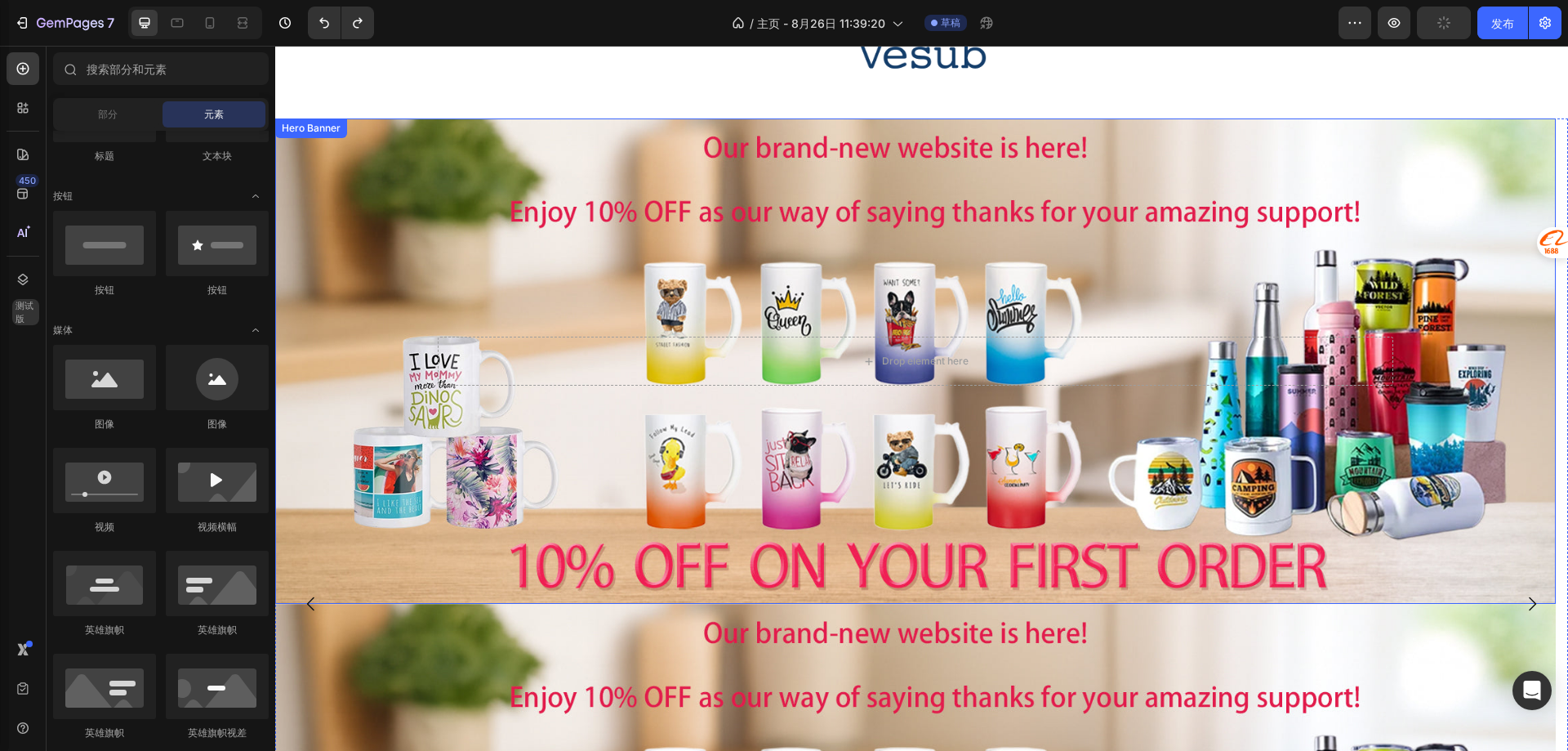
click at [716, 449] on div "Overlay" at bounding box center [915, 361] width 1281 height 485
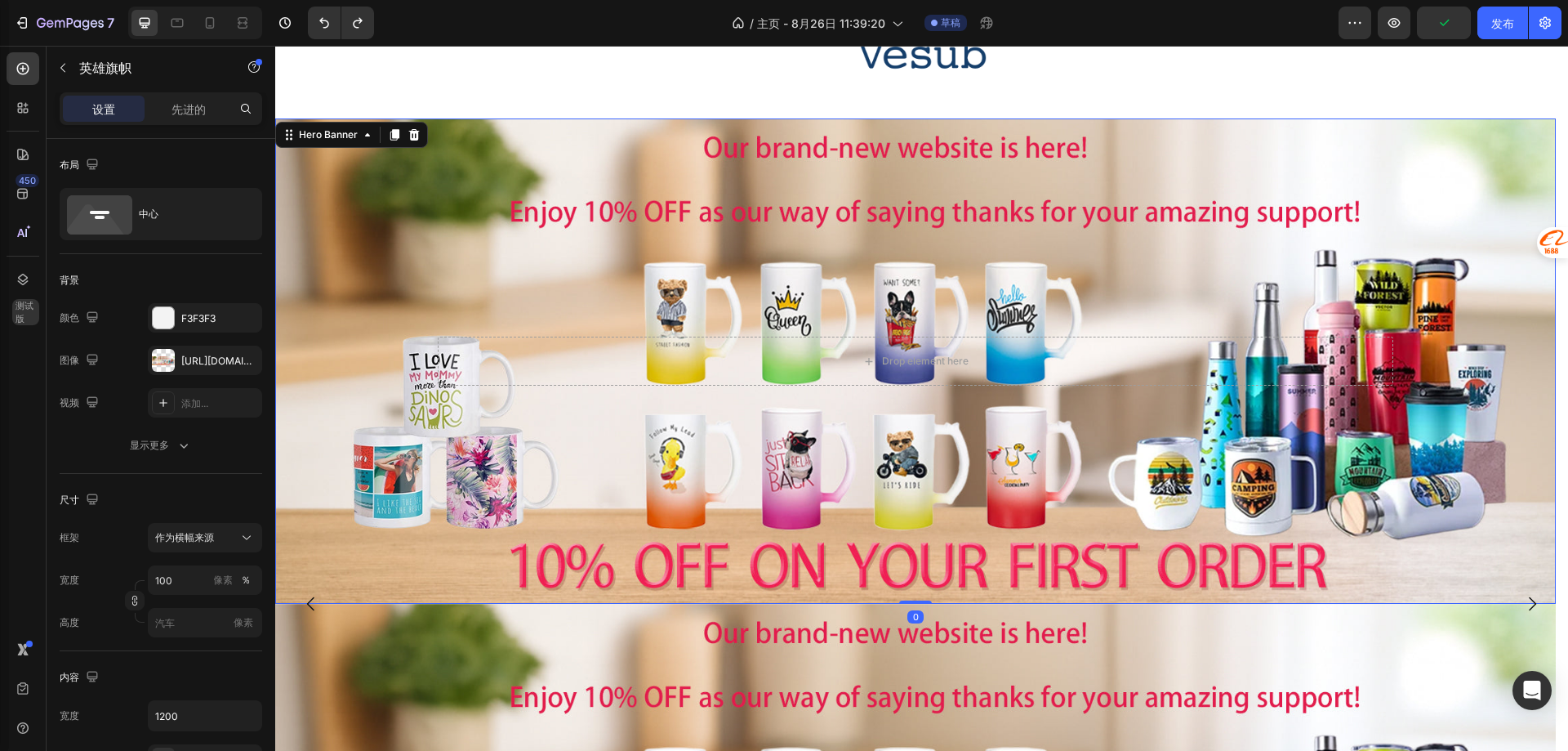
click at [840, 451] on div "Overlay" at bounding box center [915, 361] width 1281 height 485
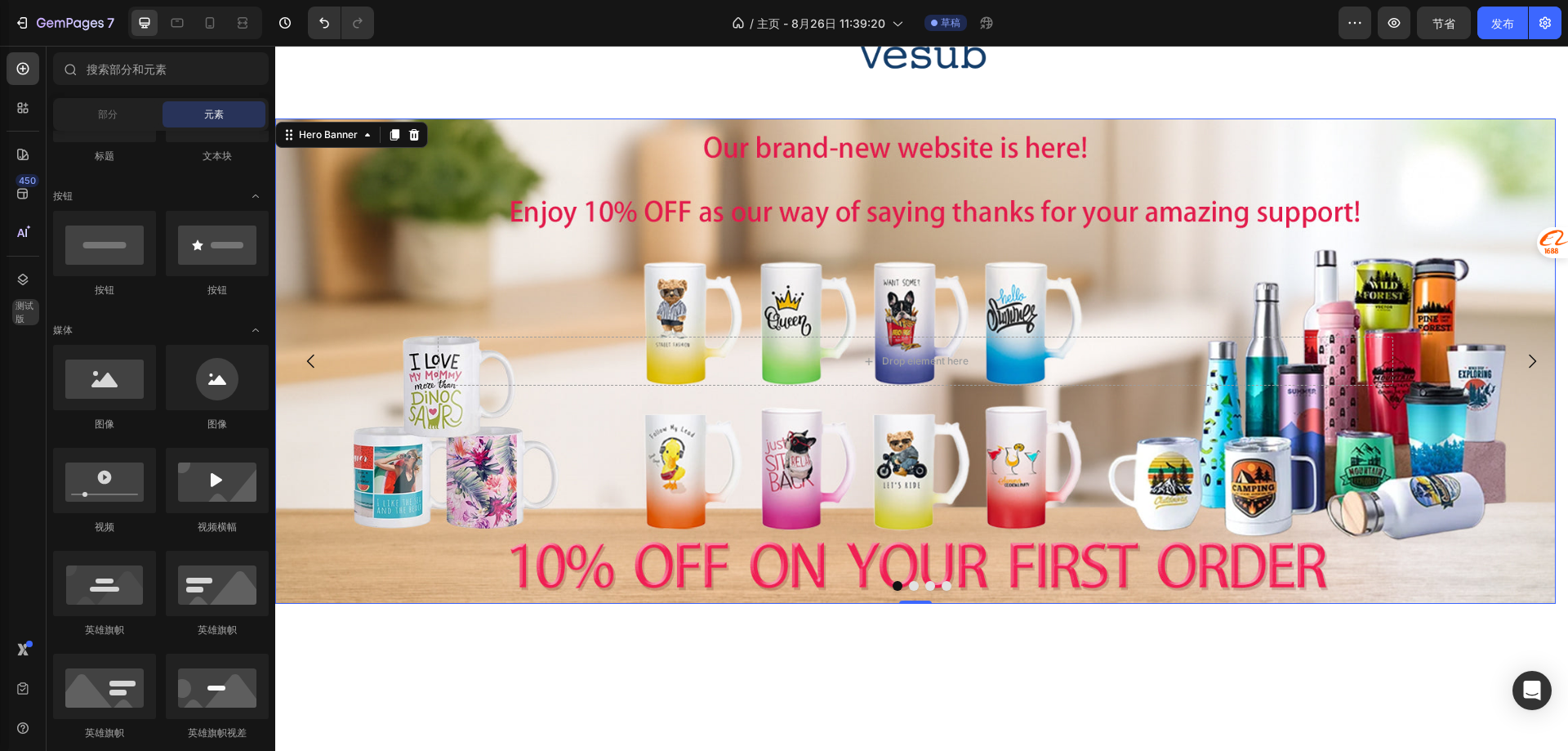
click at [616, 485] on div "Overlay" at bounding box center [915, 361] width 1281 height 485
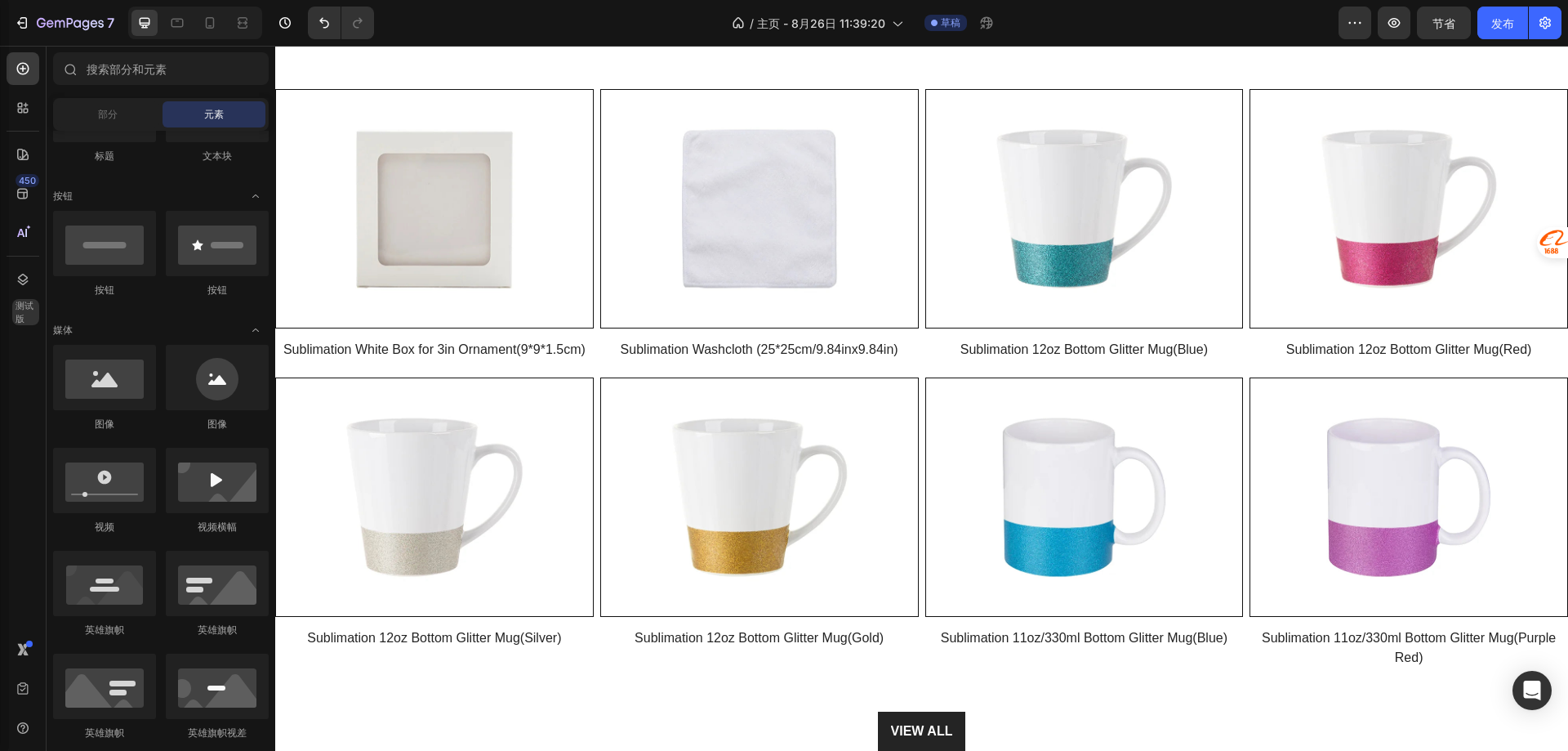
scroll to position [254, 0]
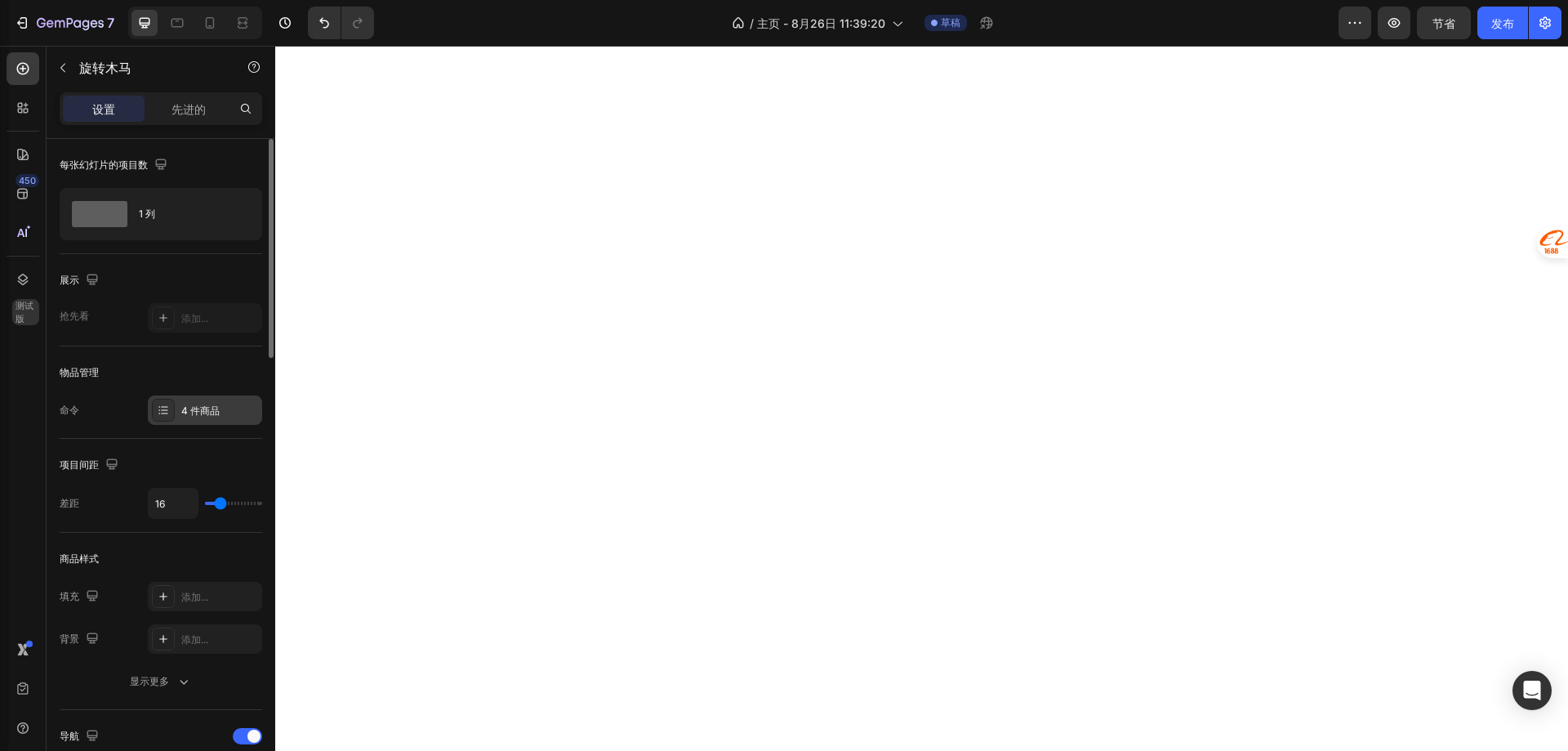
click at [216, 415] on font "4 件商品" at bounding box center [201, 410] width 38 height 12
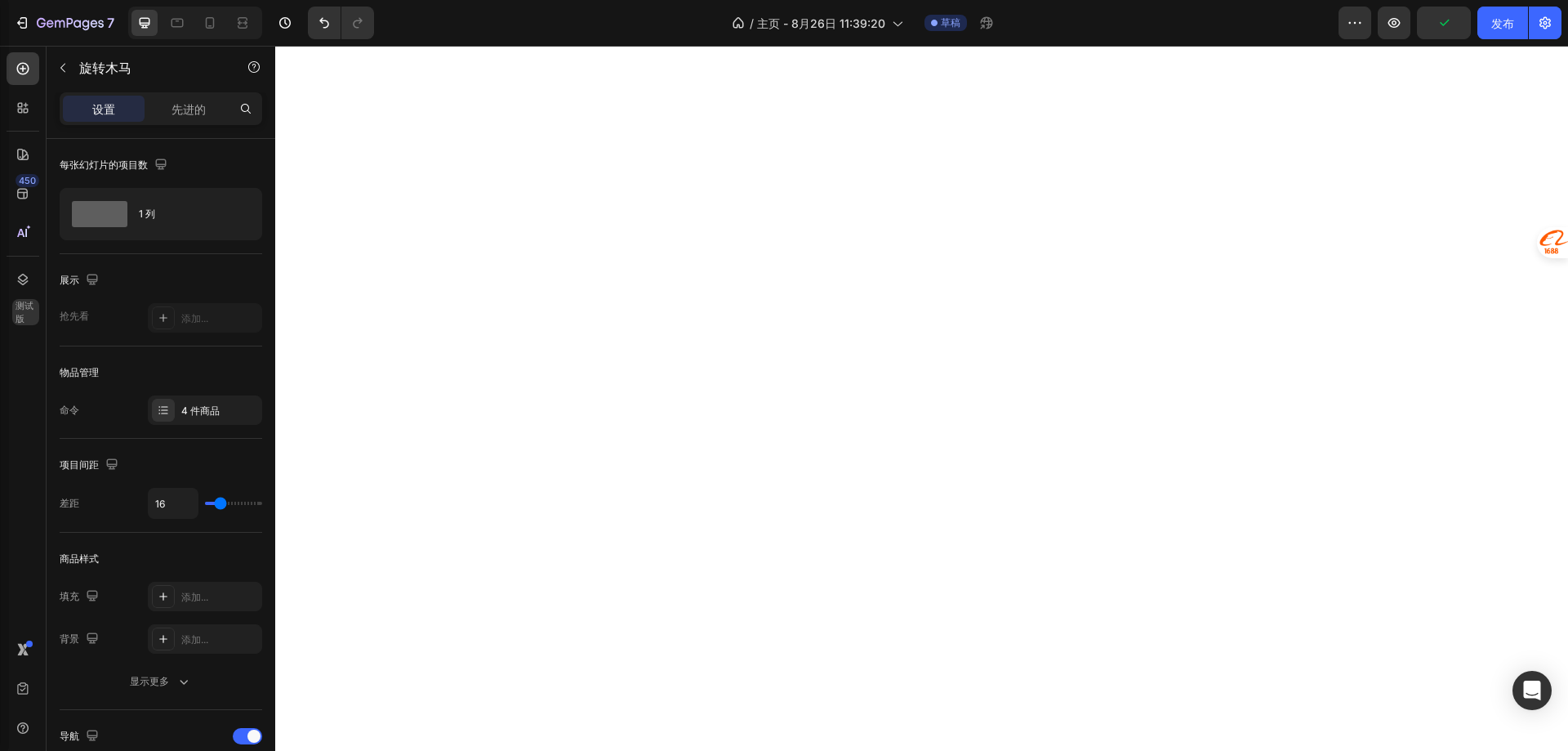
scroll to position [91, 0]
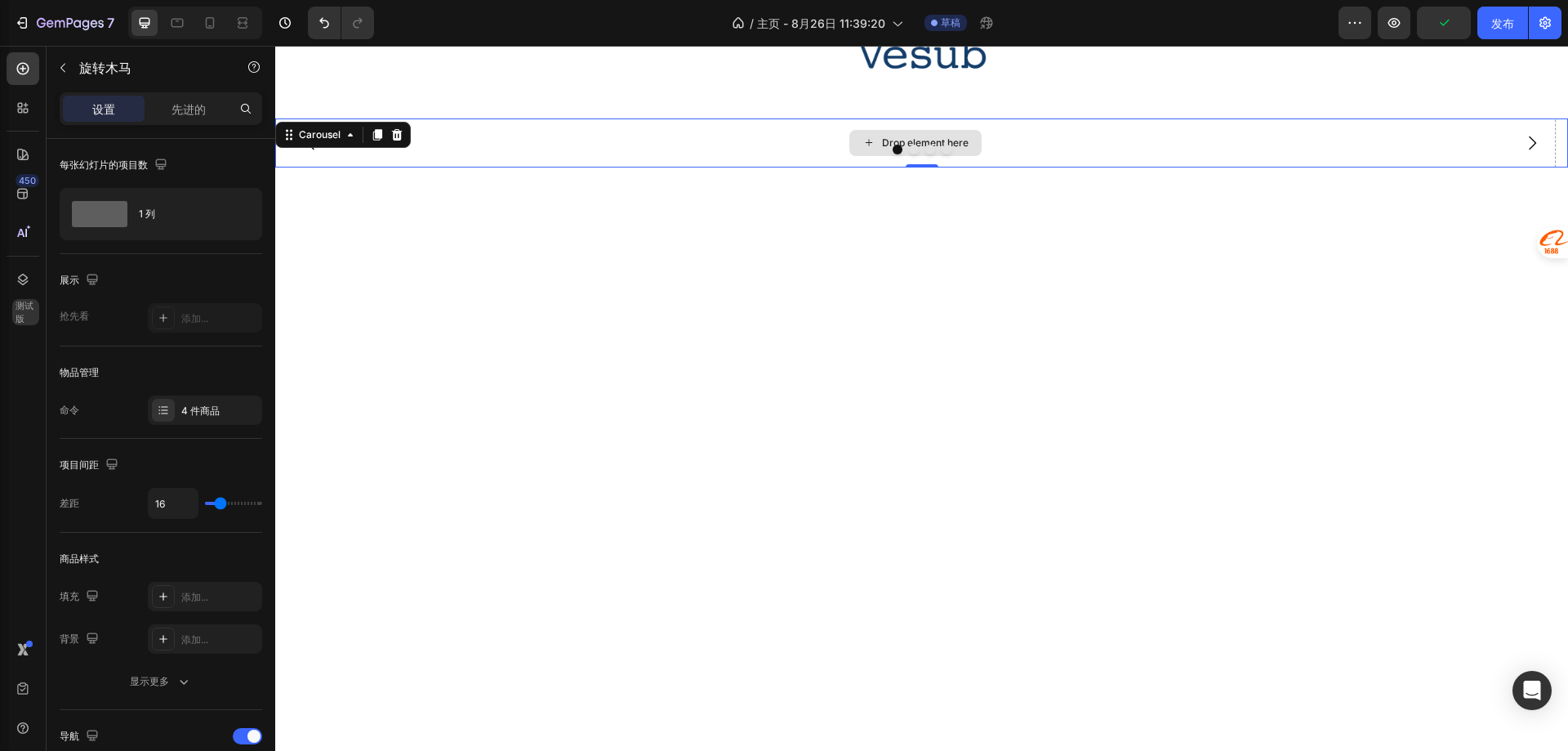
click at [671, 167] on div "Drop element here" at bounding box center [915, 142] width 1281 height 49
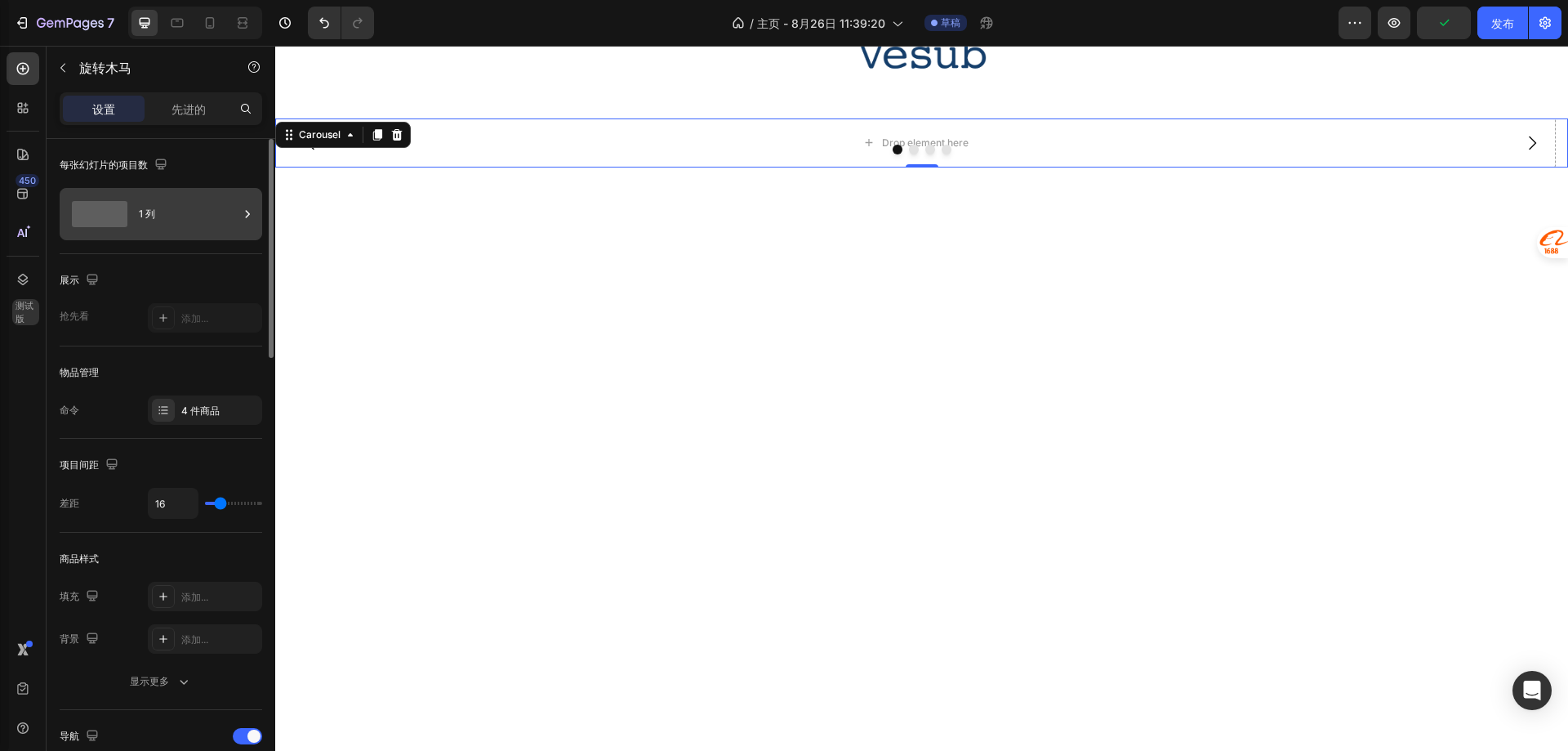
click at [201, 209] on div "1 列" at bounding box center [188, 213] width 99 height 37
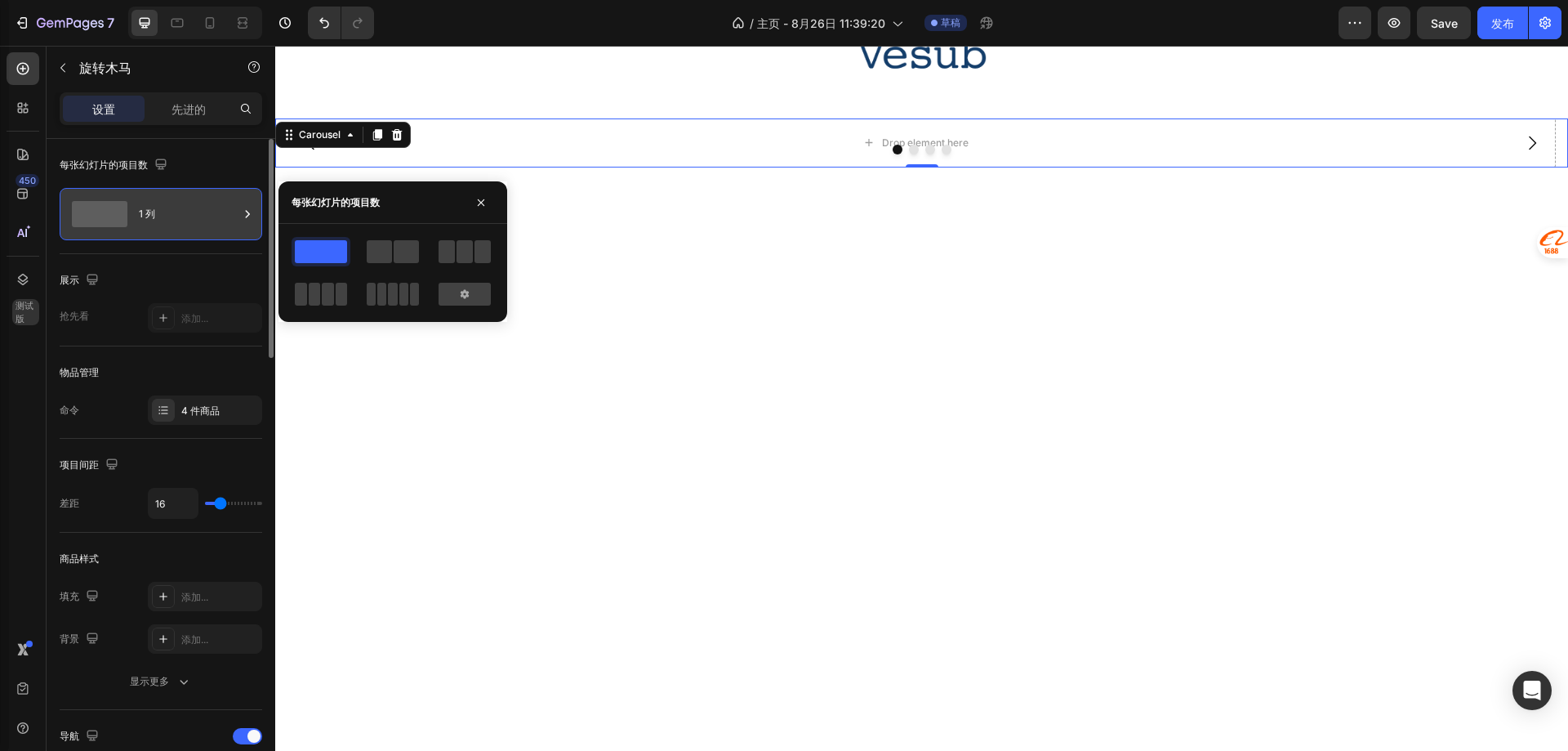
click at [201, 209] on div "1 列" at bounding box center [188, 213] width 99 height 37
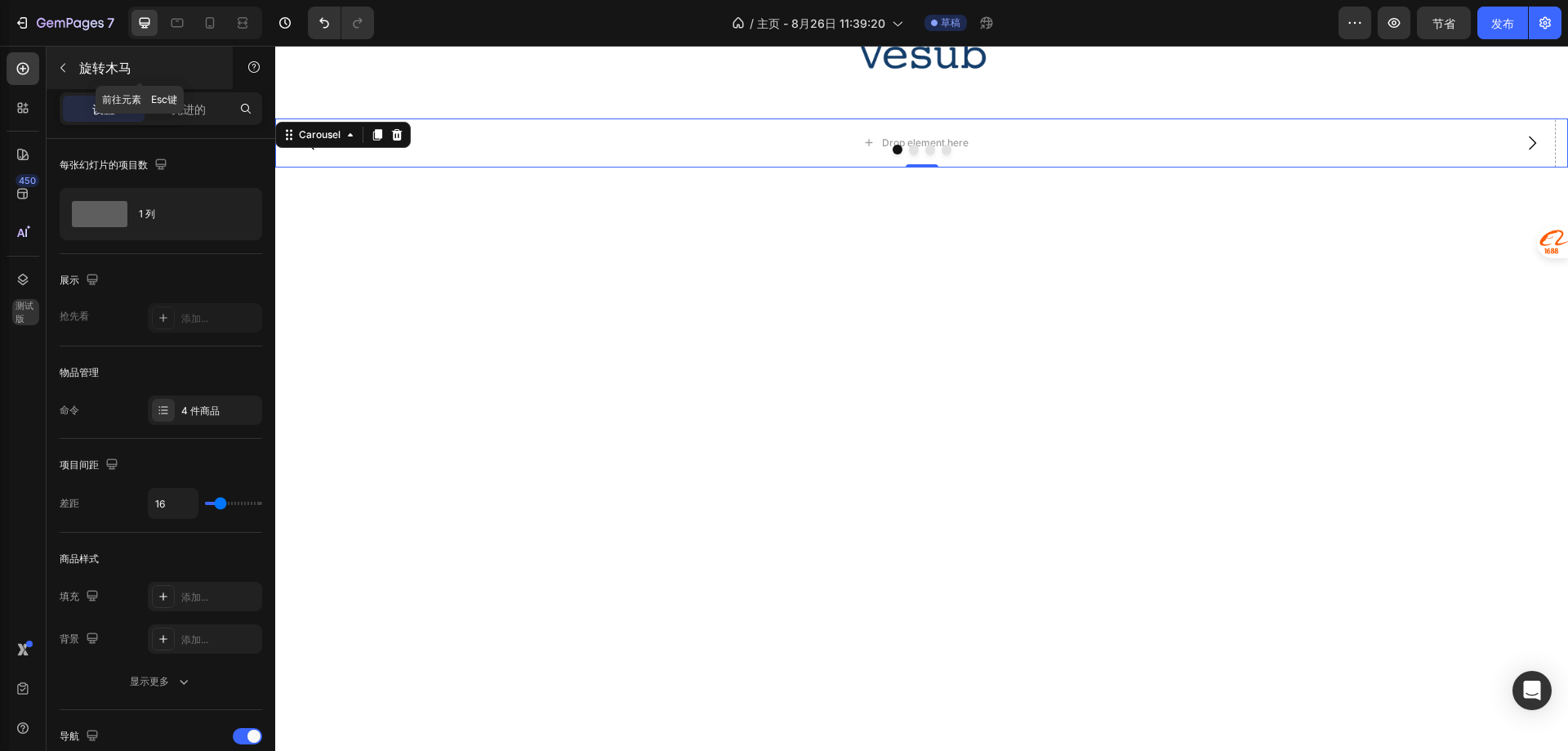
click at [57, 72] on icon "button" at bounding box center [63, 68] width 13 height 13
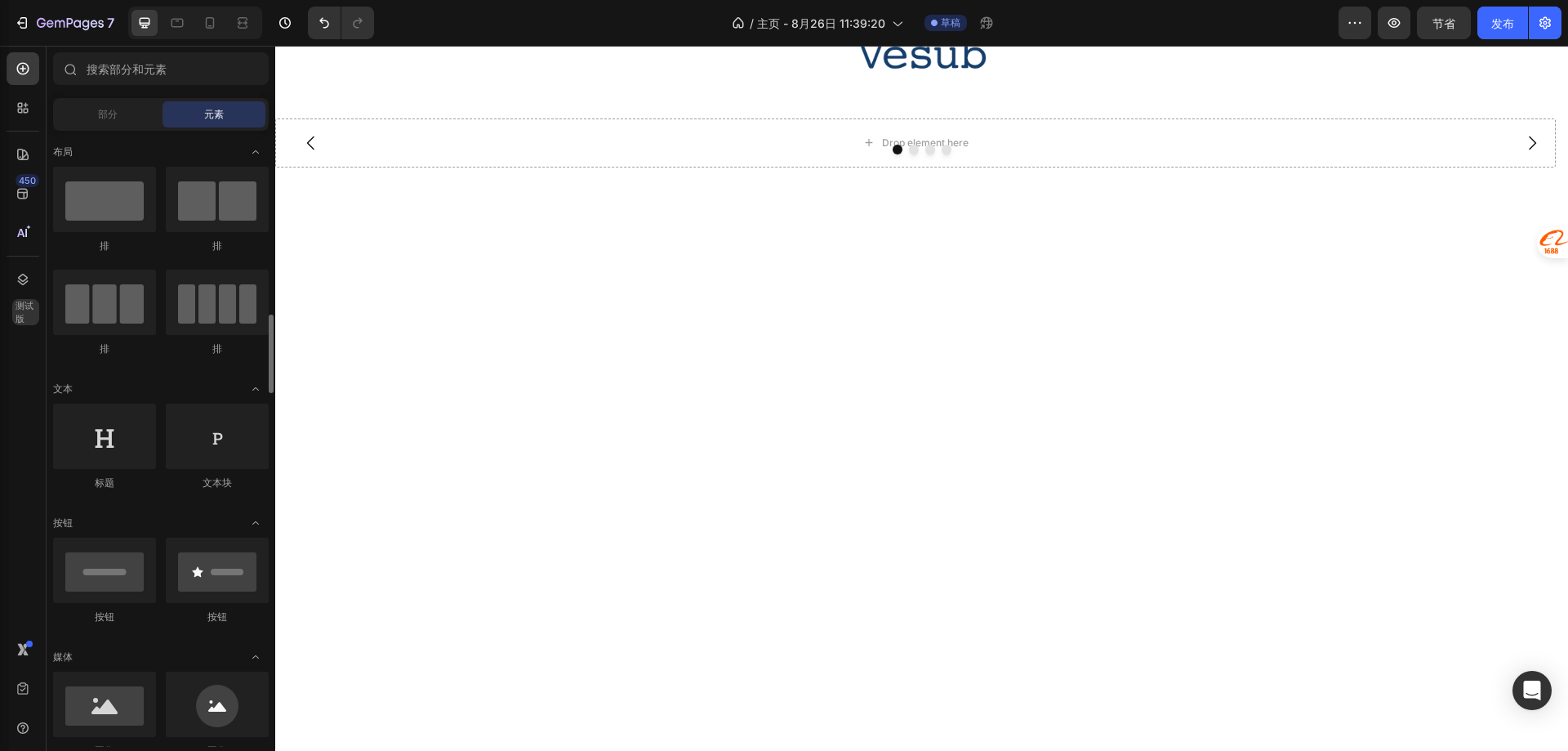
scroll to position [246, 0]
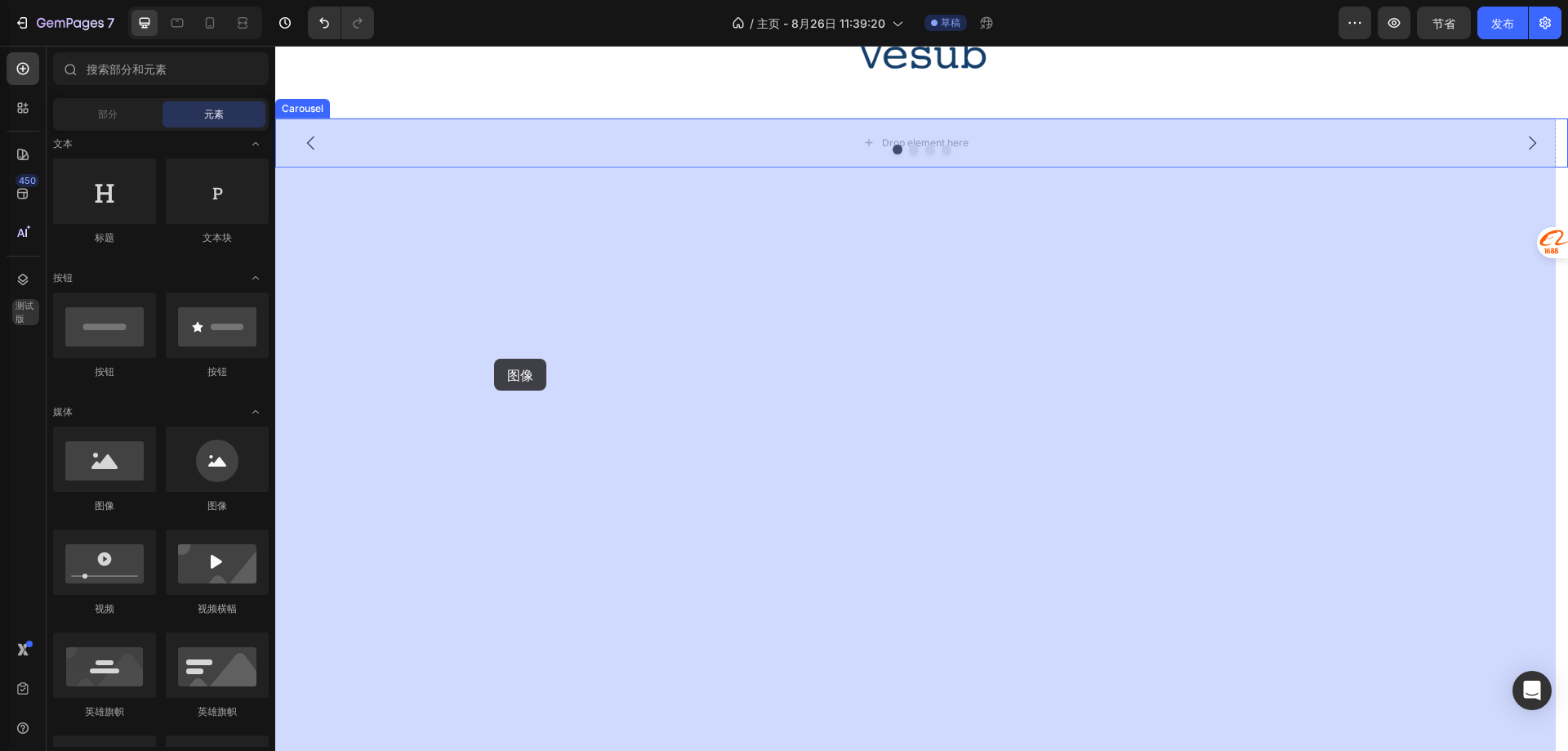
drag, startPoint x: 398, startPoint y: 509, endPoint x: 456, endPoint y: 369, distance: 151.5
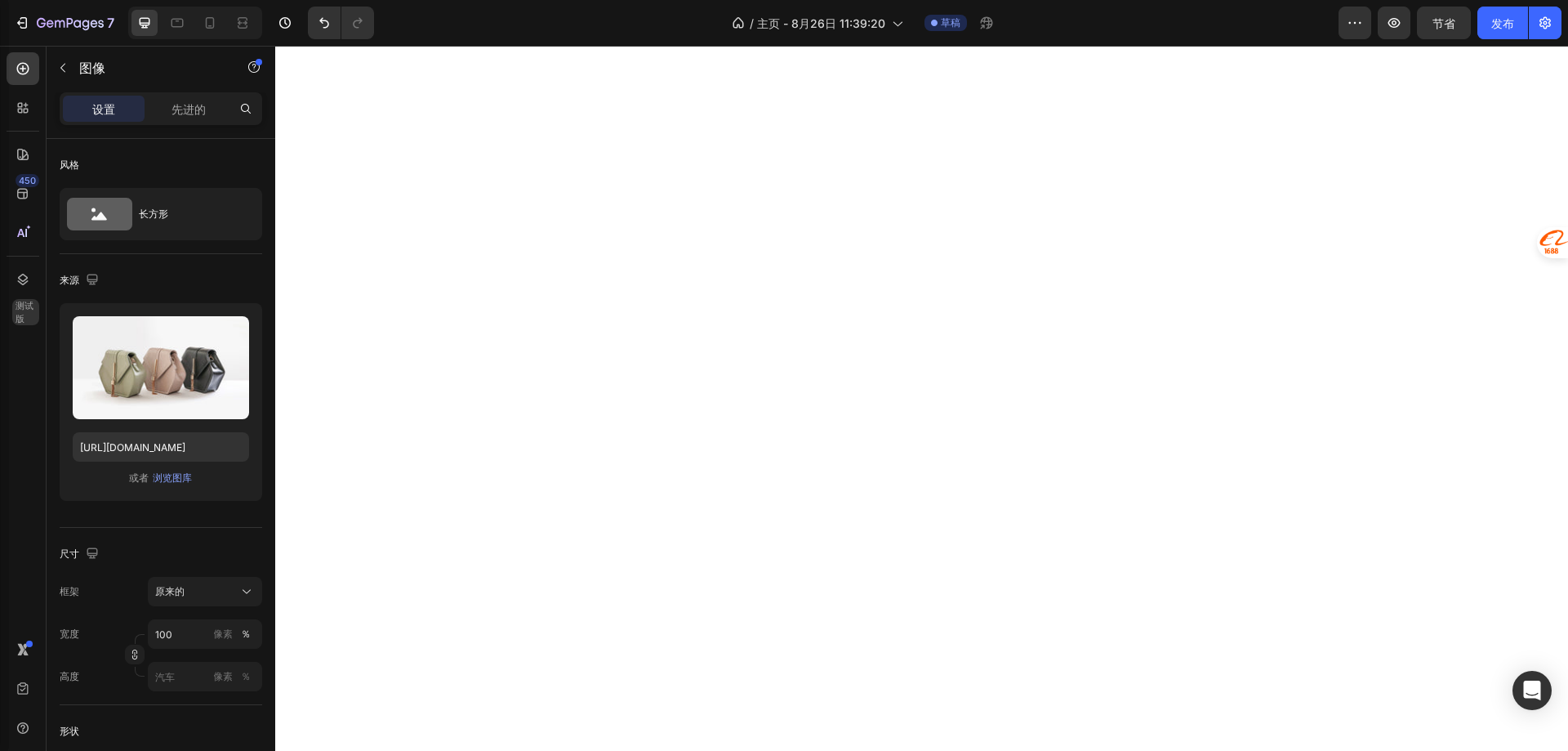
scroll to position [335, 0]
click at [172, 478] on font "浏览图库" at bounding box center [172, 477] width 39 height 12
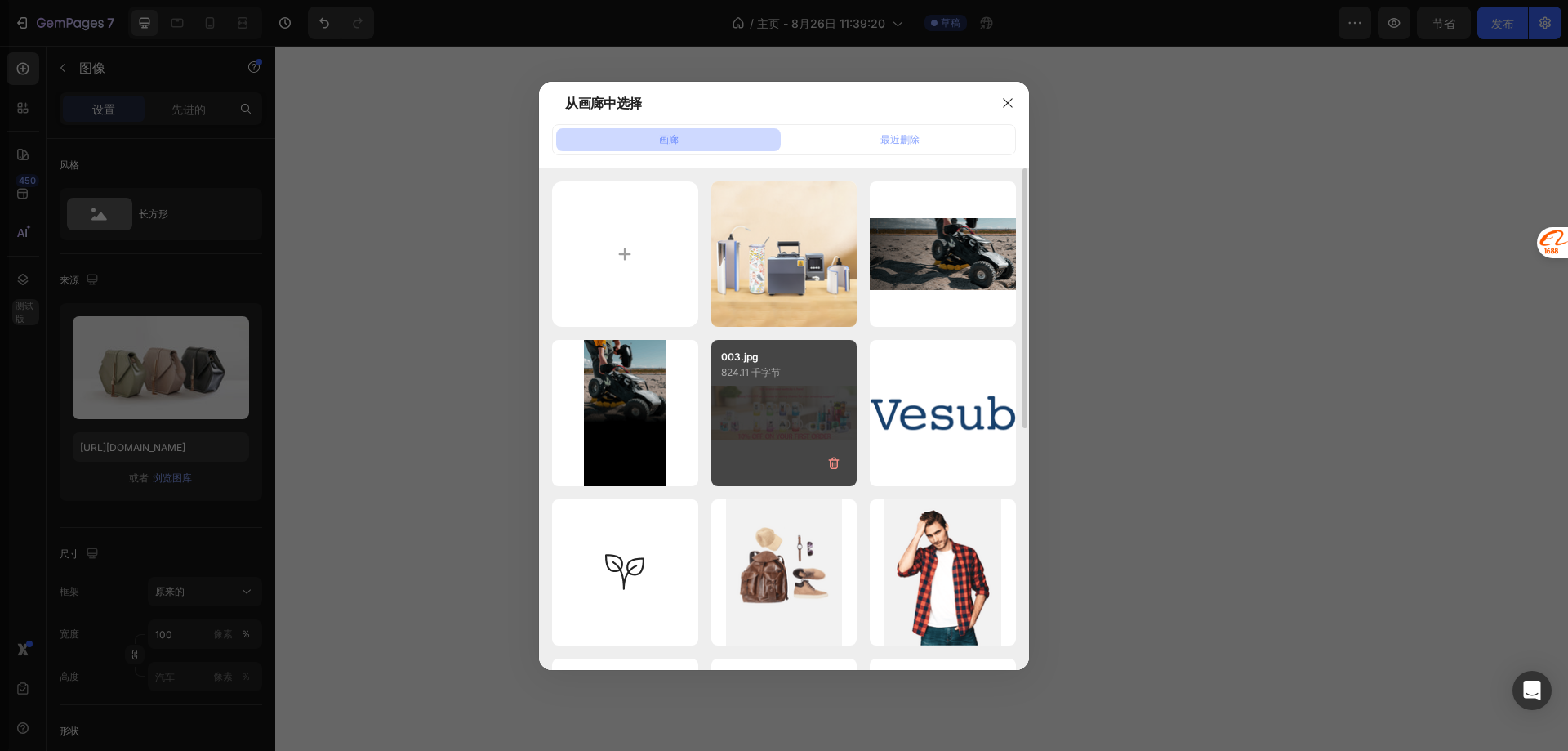
click at [784, 426] on div "003.jpg 824.11 千字节" at bounding box center [784, 413] width 146 height 146
type input "[URL][DOMAIN_NAME]"
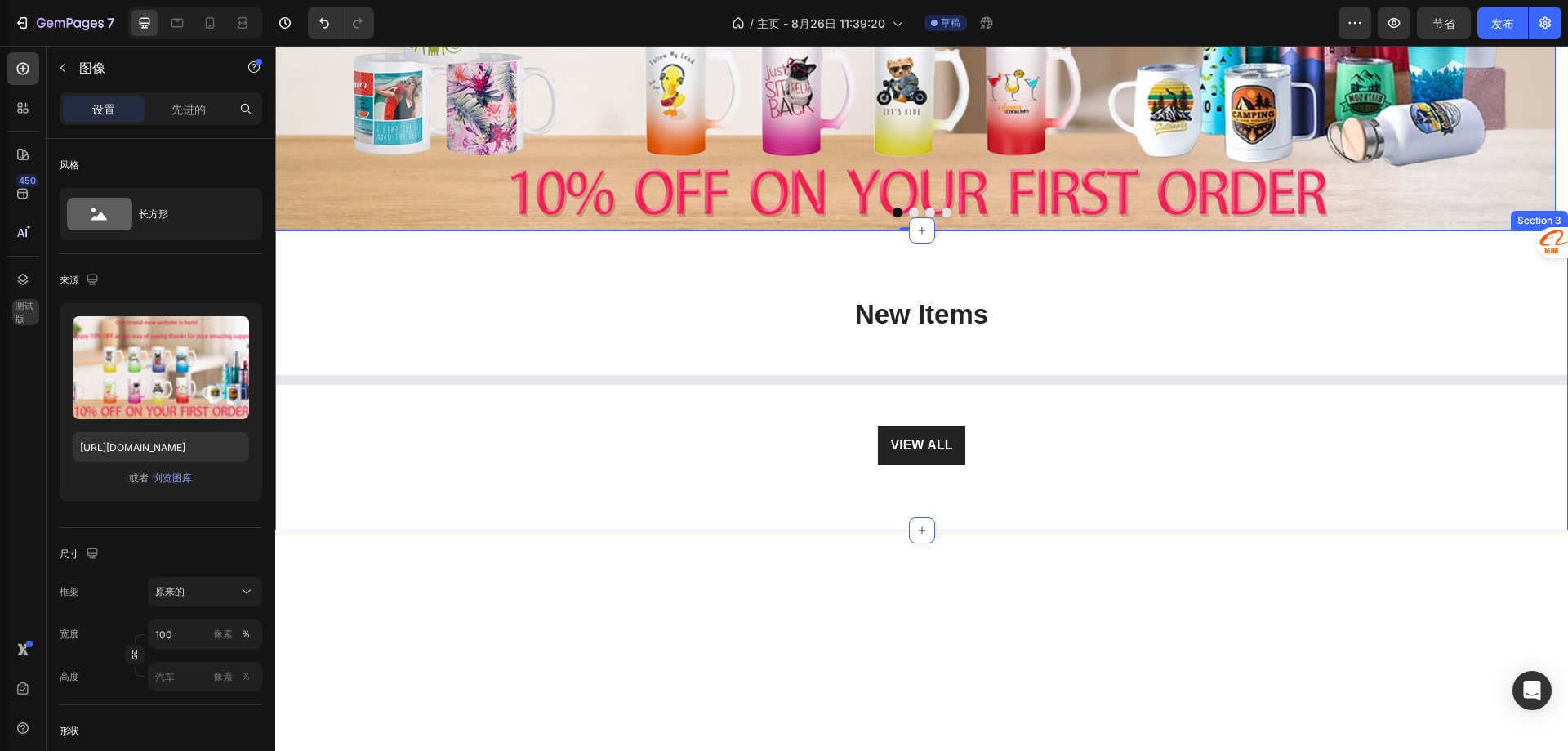
scroll to position [418, 0]
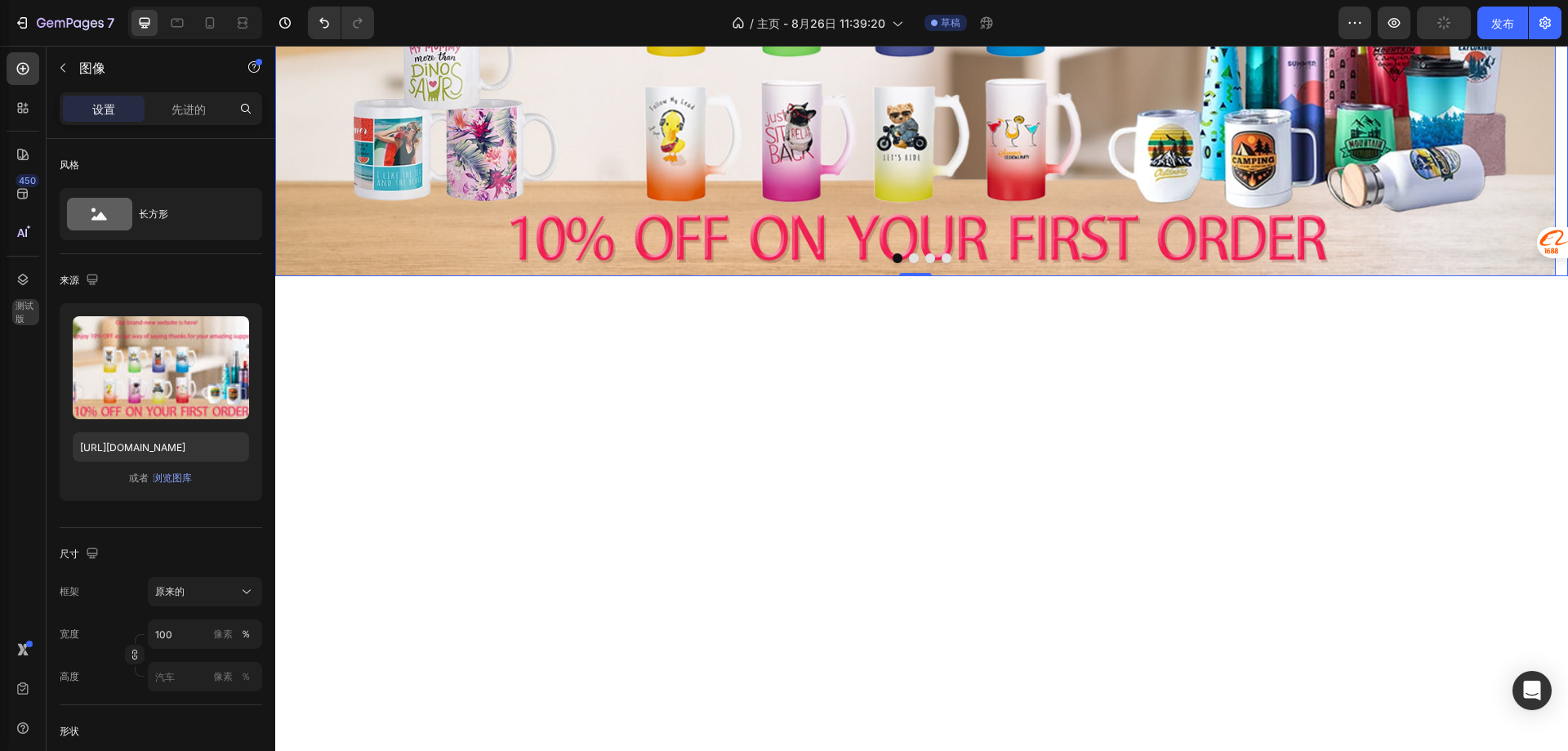
click at [1522, 43] on icon "Carousel Next Arrow" at bounding box center [1532, 33] width 20 height 20
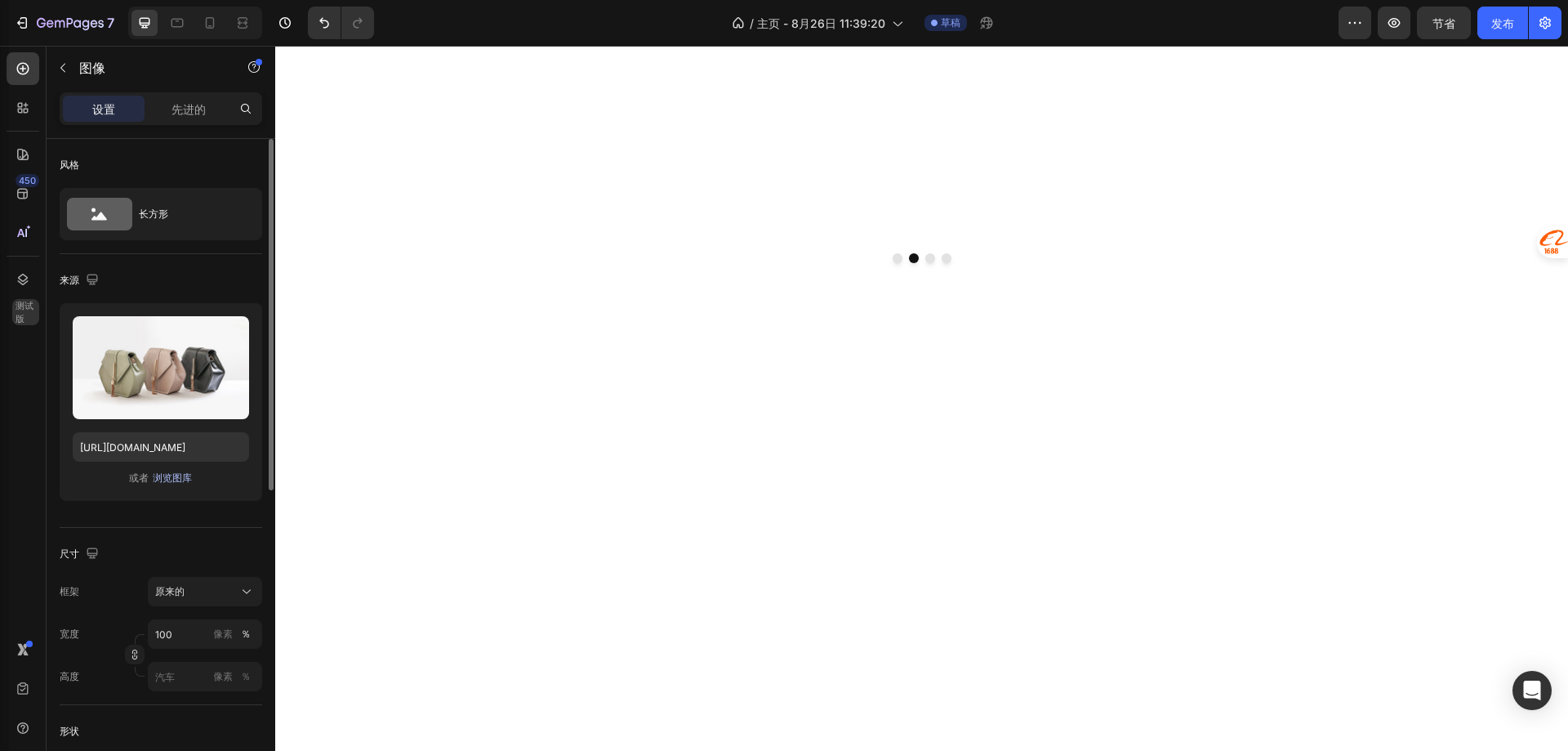
click at [164, 483] on font "浏览图库" at bounding box center [172, 477] width 39 height 12
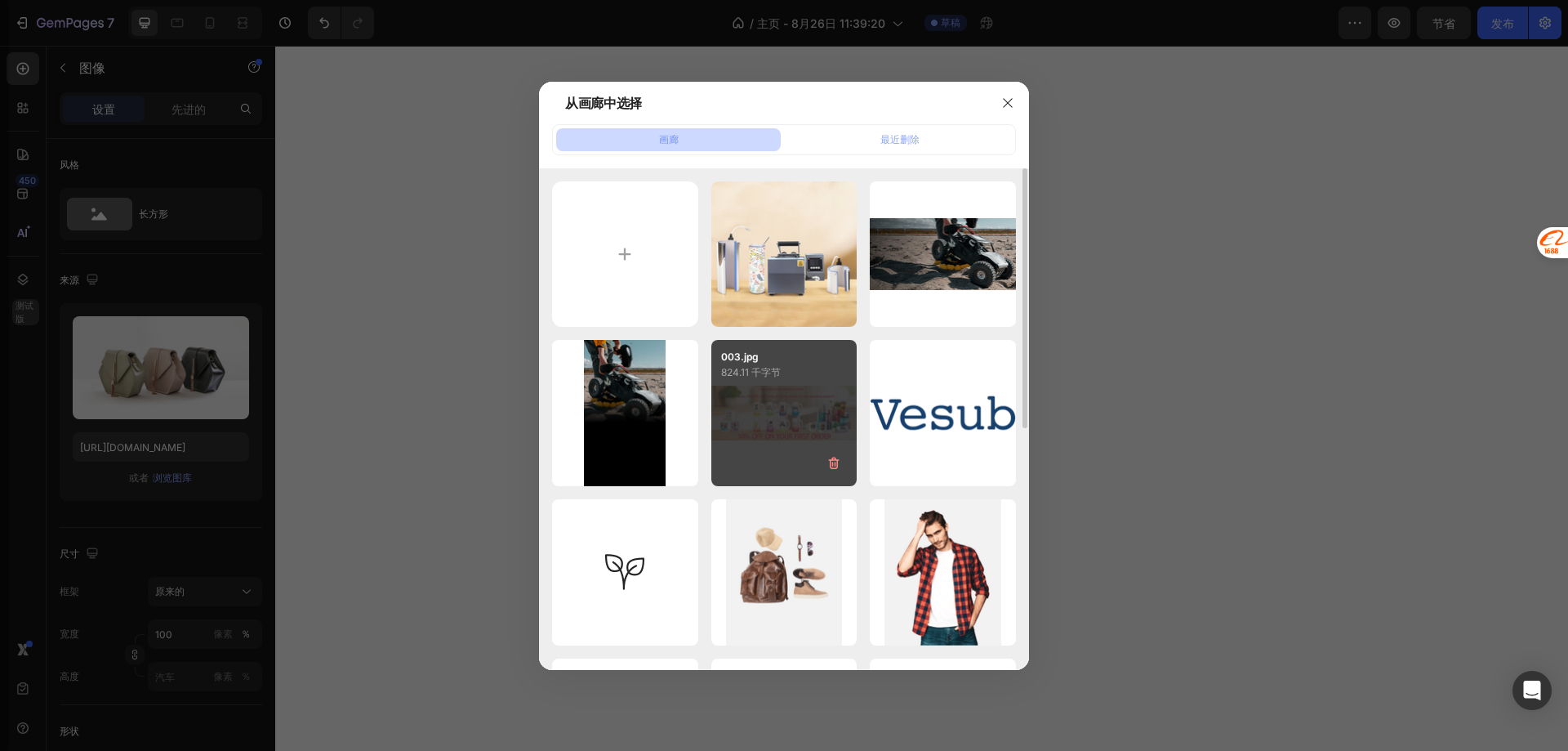
click at [781, 406] on div "003.jpg 824.11 千字节" at bounding box center [784, 413] width 146 height 146
type input "[URL][DOMAIN_NAME]"
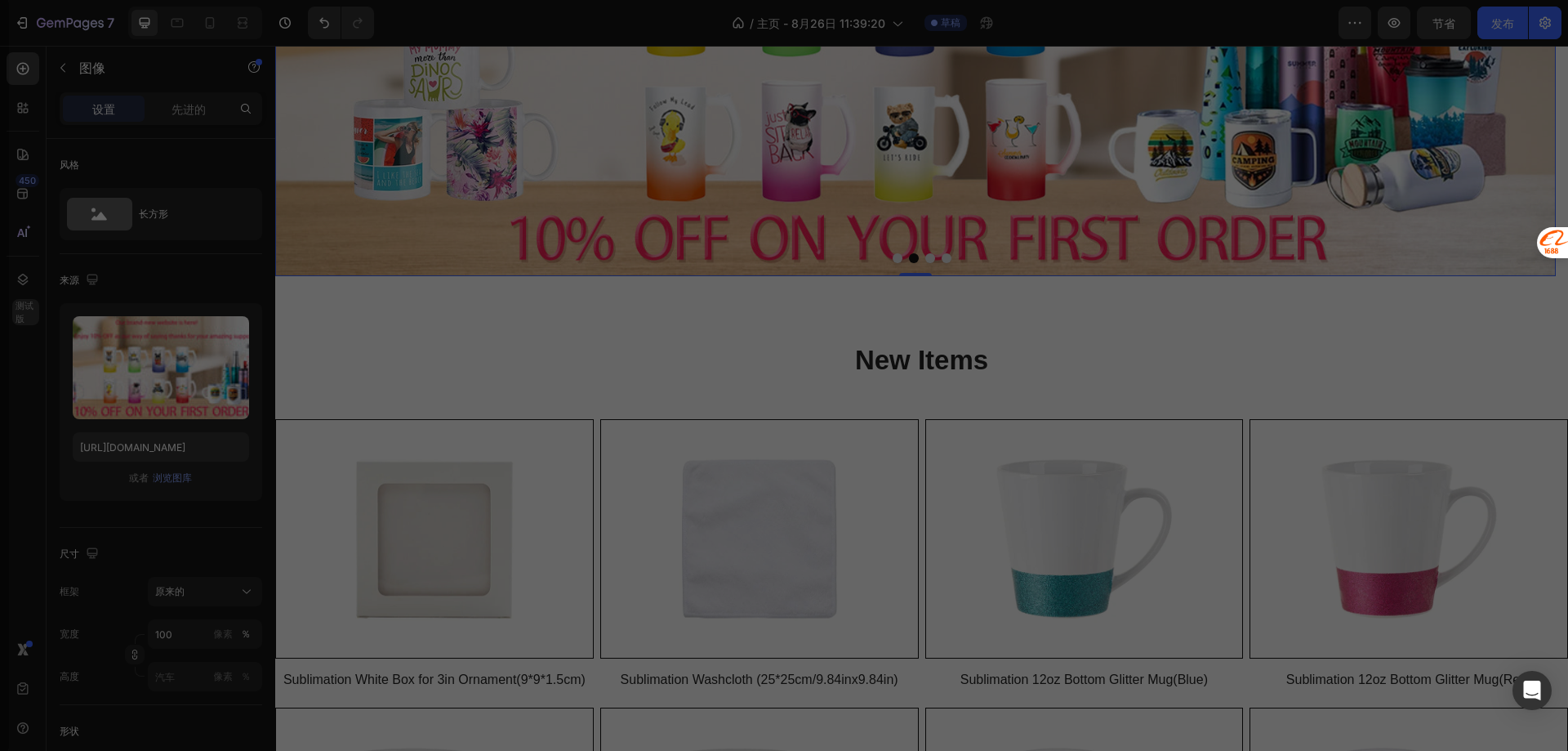
scroll to position [180, 0]
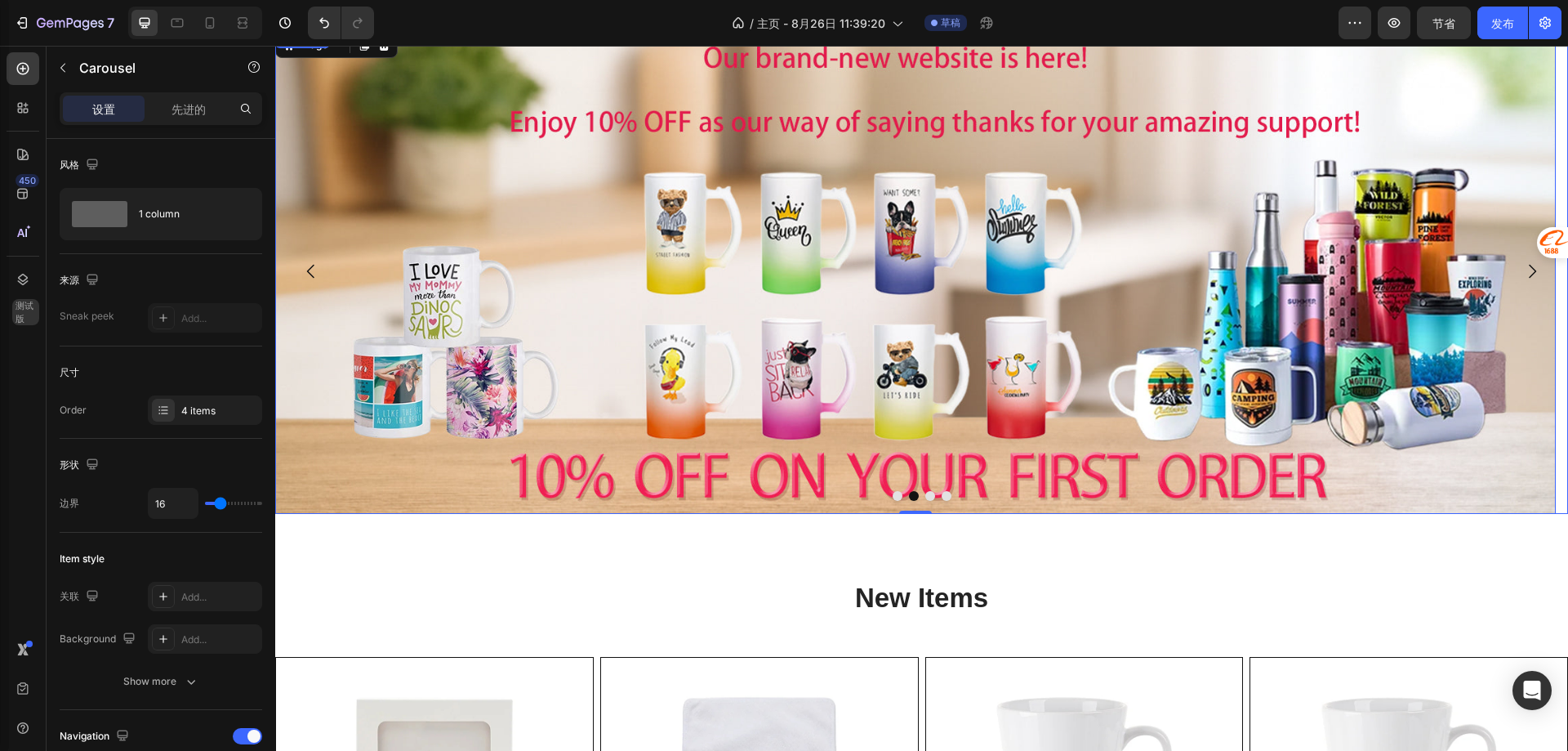
click at [893, 495] on button "Dot" at bounding box center [898, 496] width 10 height 10
click at [925, 496] on button "Dot" at bounding box center [930, 496] width 10 height 10
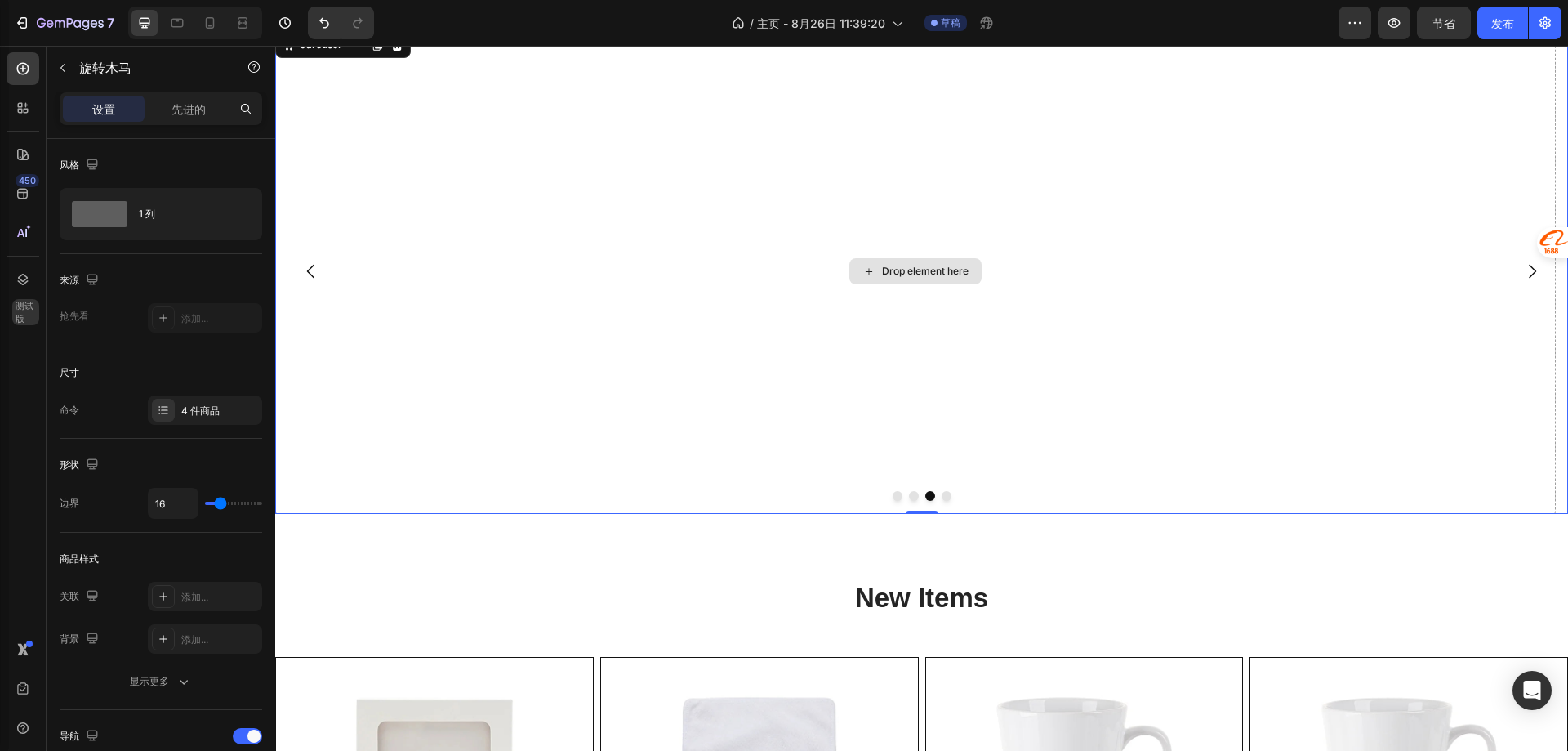
click at [941, 502] on div "Drop element here" at bounding box center [915, 271] width 1281 height 485
click at [942, 491] on button "Dot" at bounding box center [946, 496] width 10 height 10
click at [837, 345] on div "Drop element here" at bounding box center [915, 271] width 1281 height 485
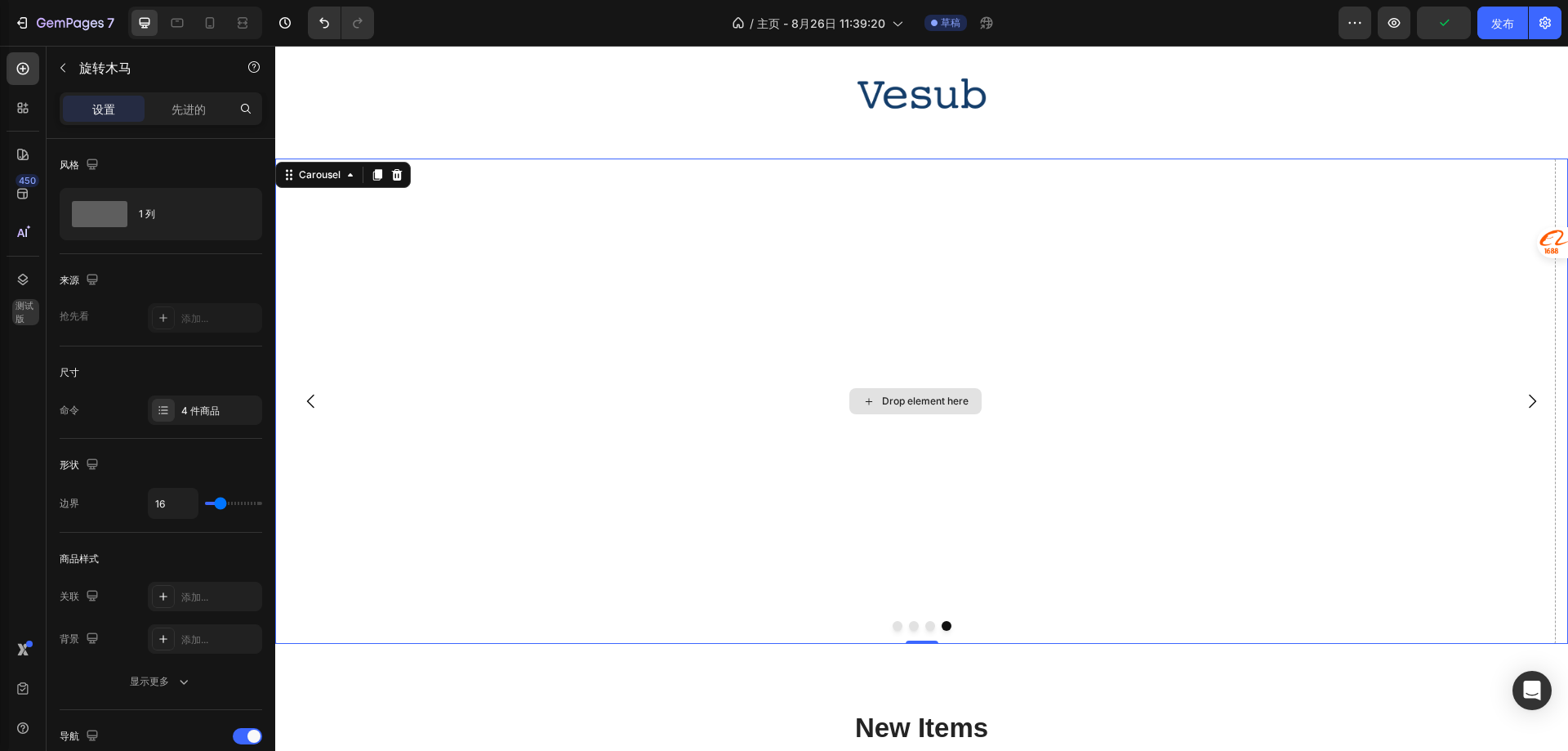
scroll to position [16, 0]
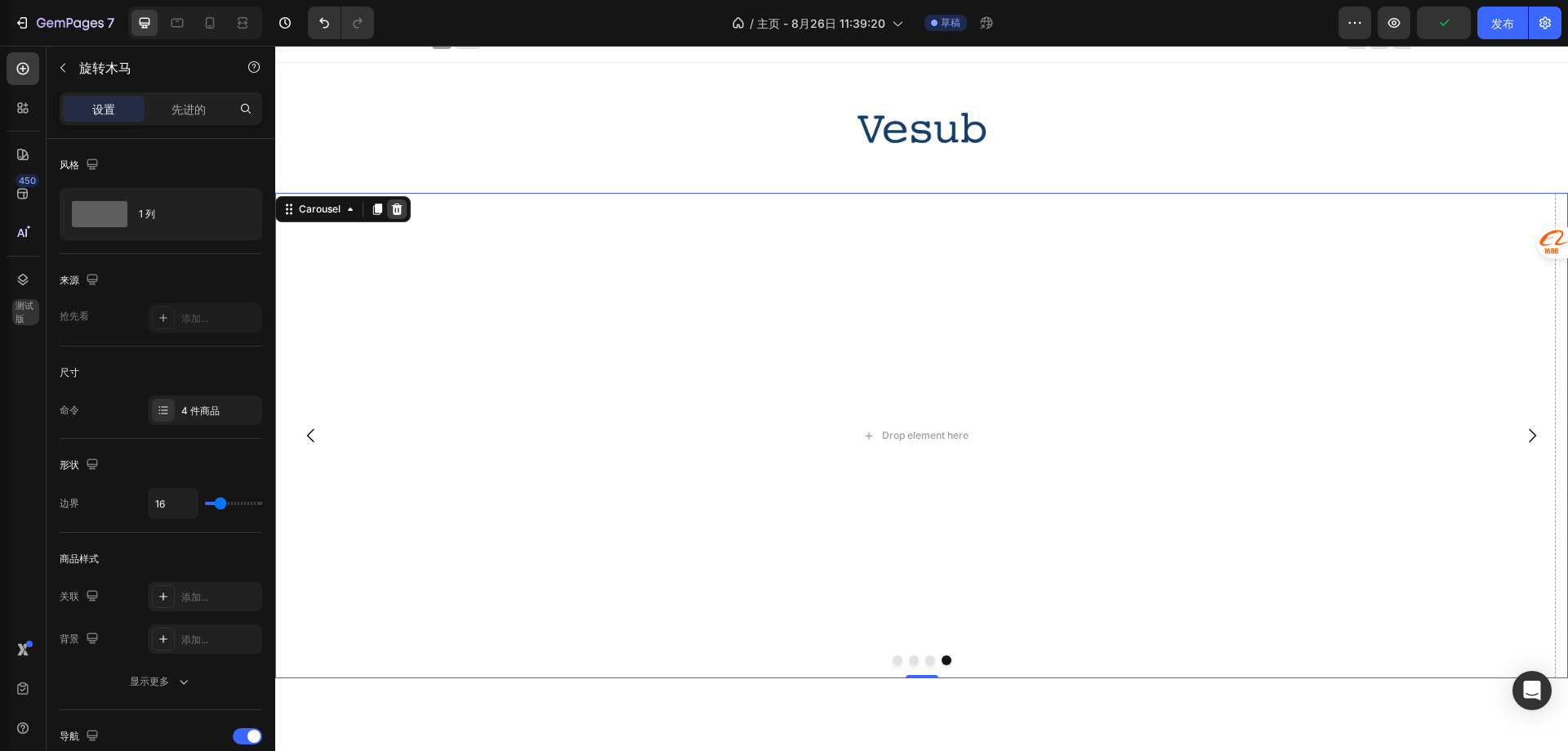
click at [398, 211] on icon at bounding box center [397, 209] width 13 height 13
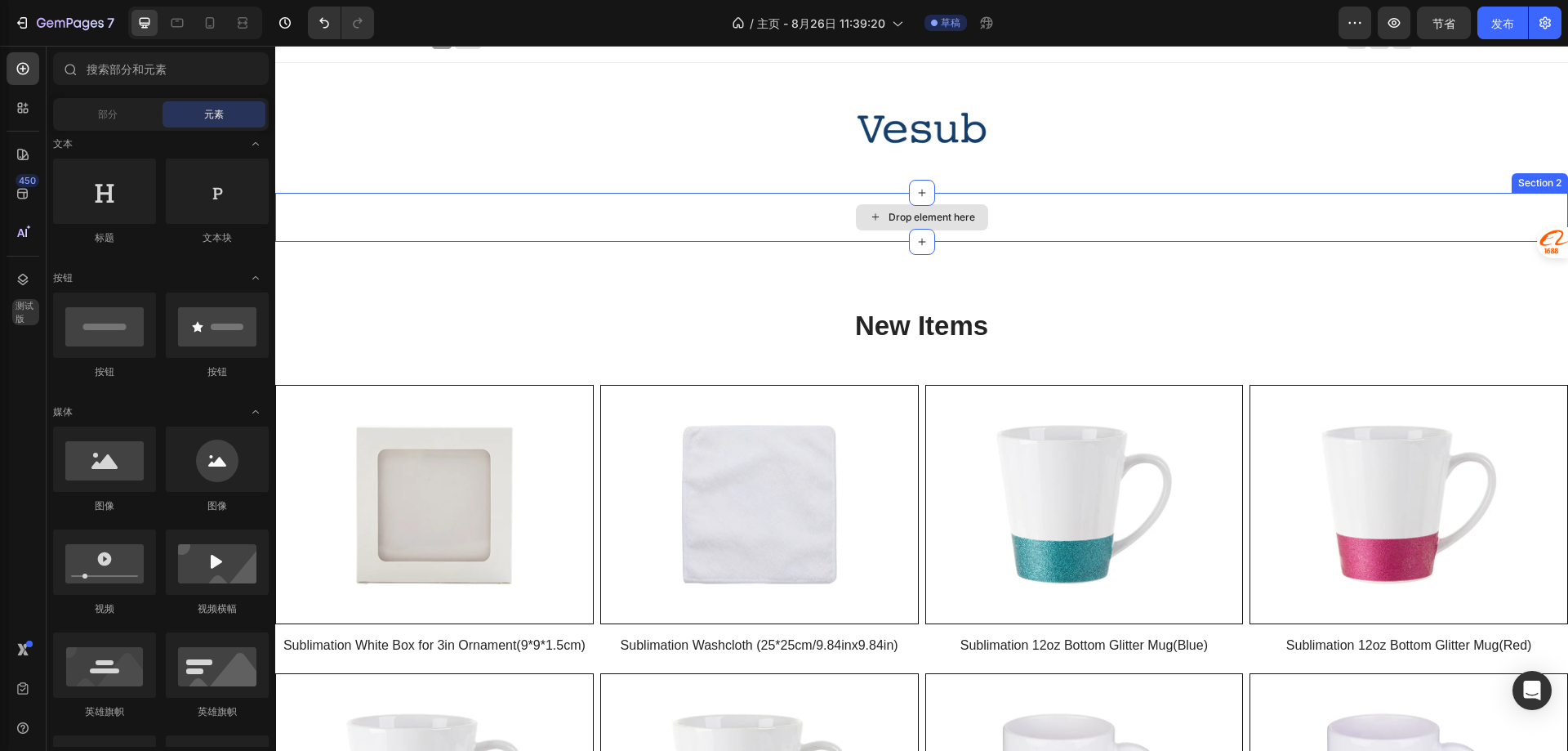
click at [869, 213] on icon at bounding box center [876, 217] width 13 height 14
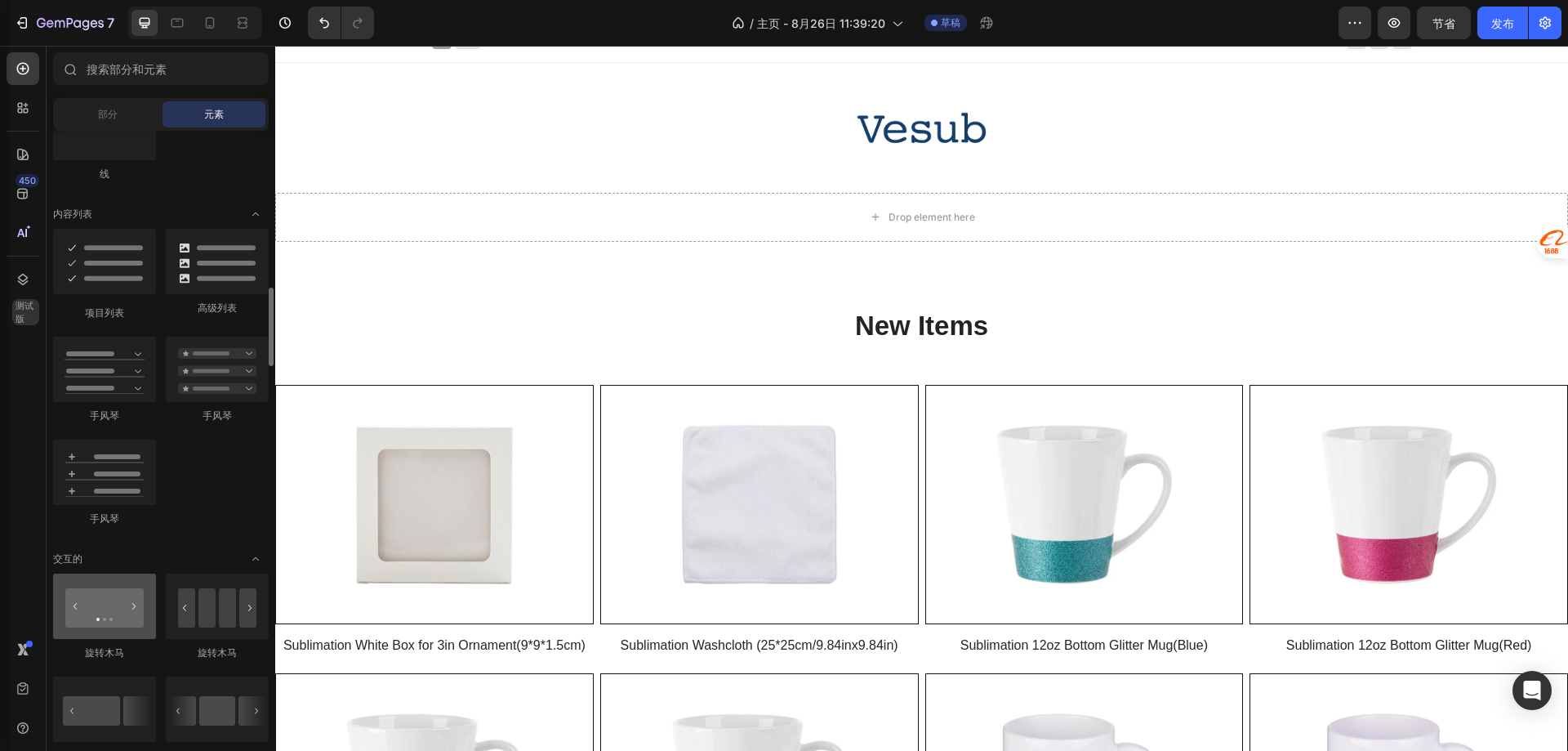
scroll to position [1389, 0]
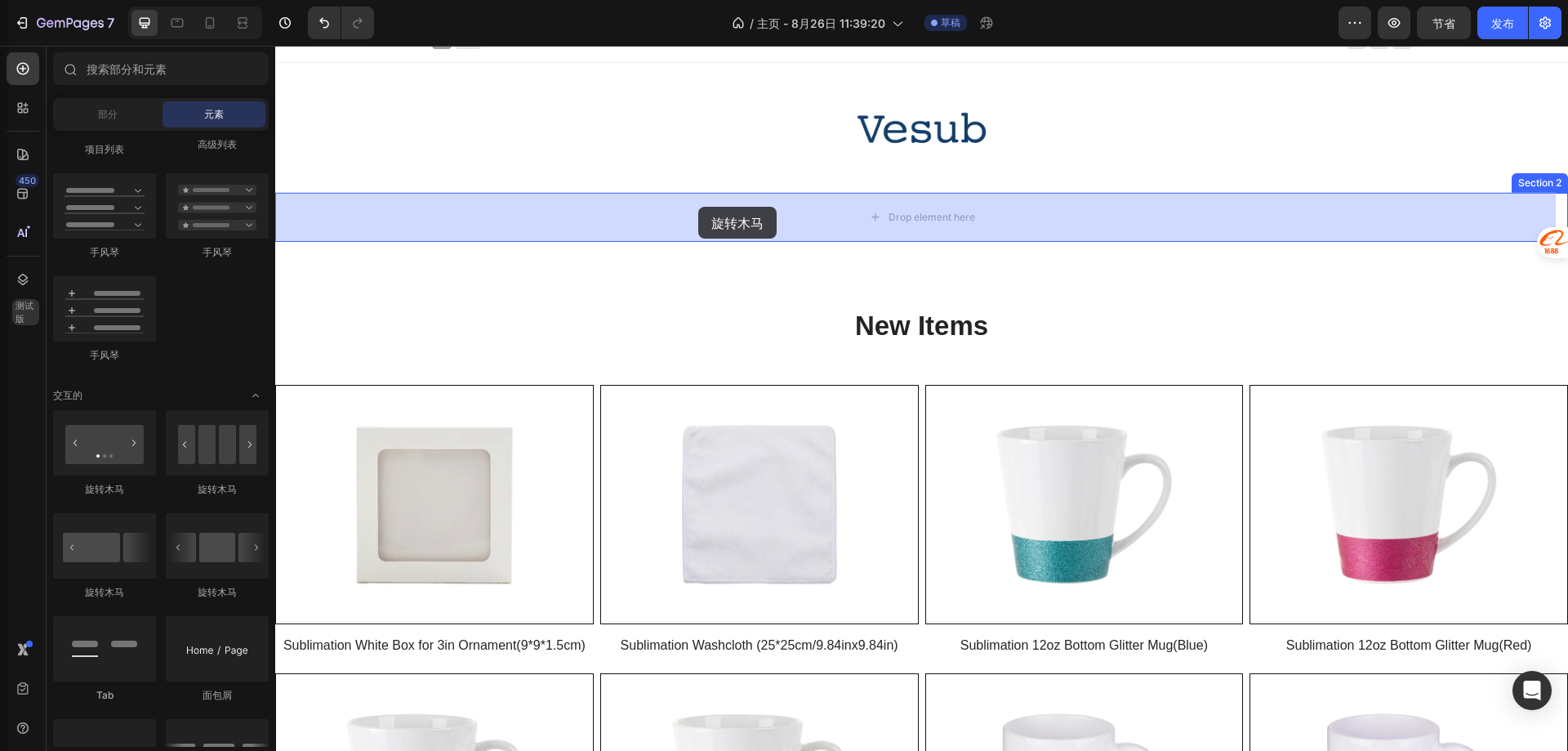
drag, startPoint x: 385, startPoint y: 504, endPoint x: 698, endPoint y: 206, distance: 432.2
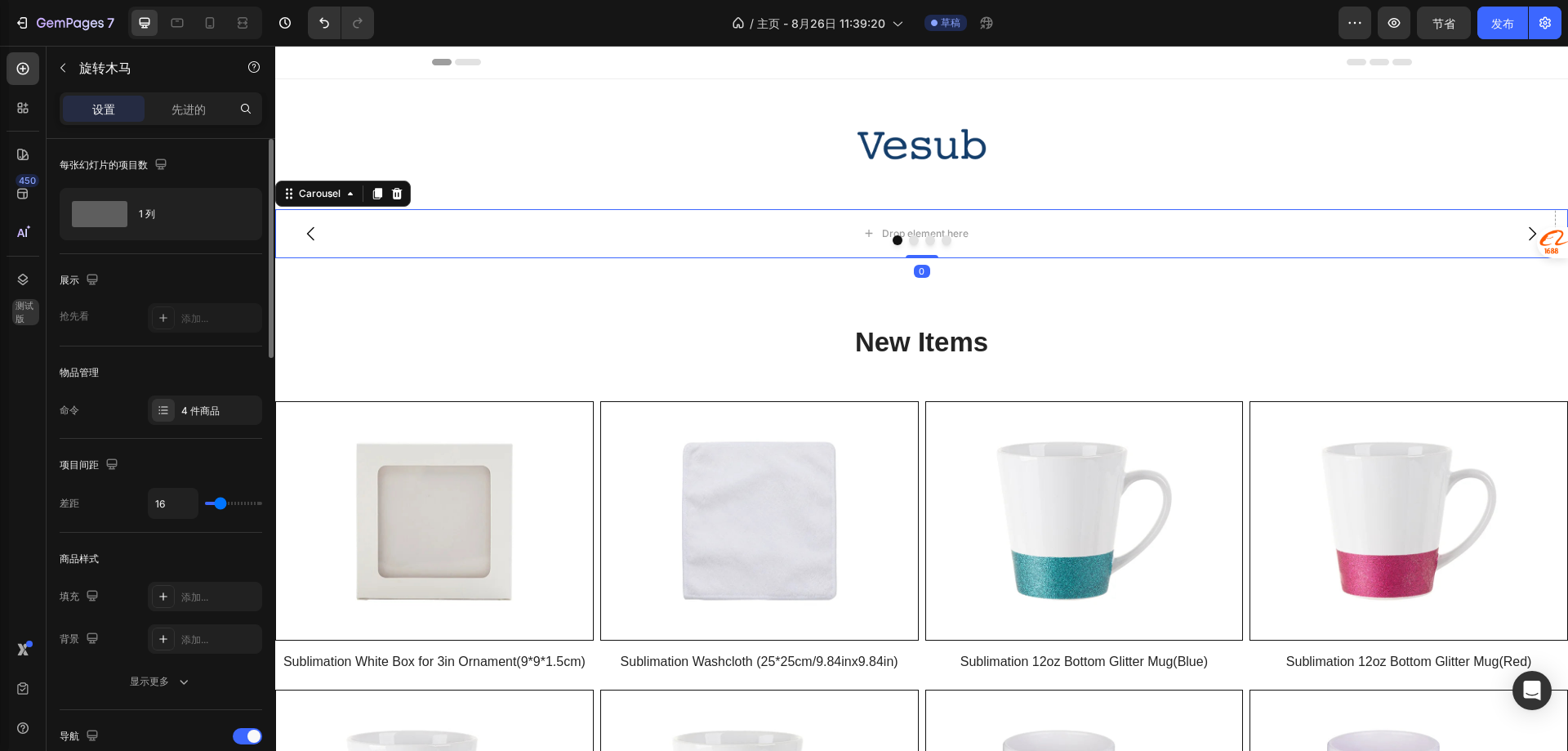
scroll to position [16, 0]
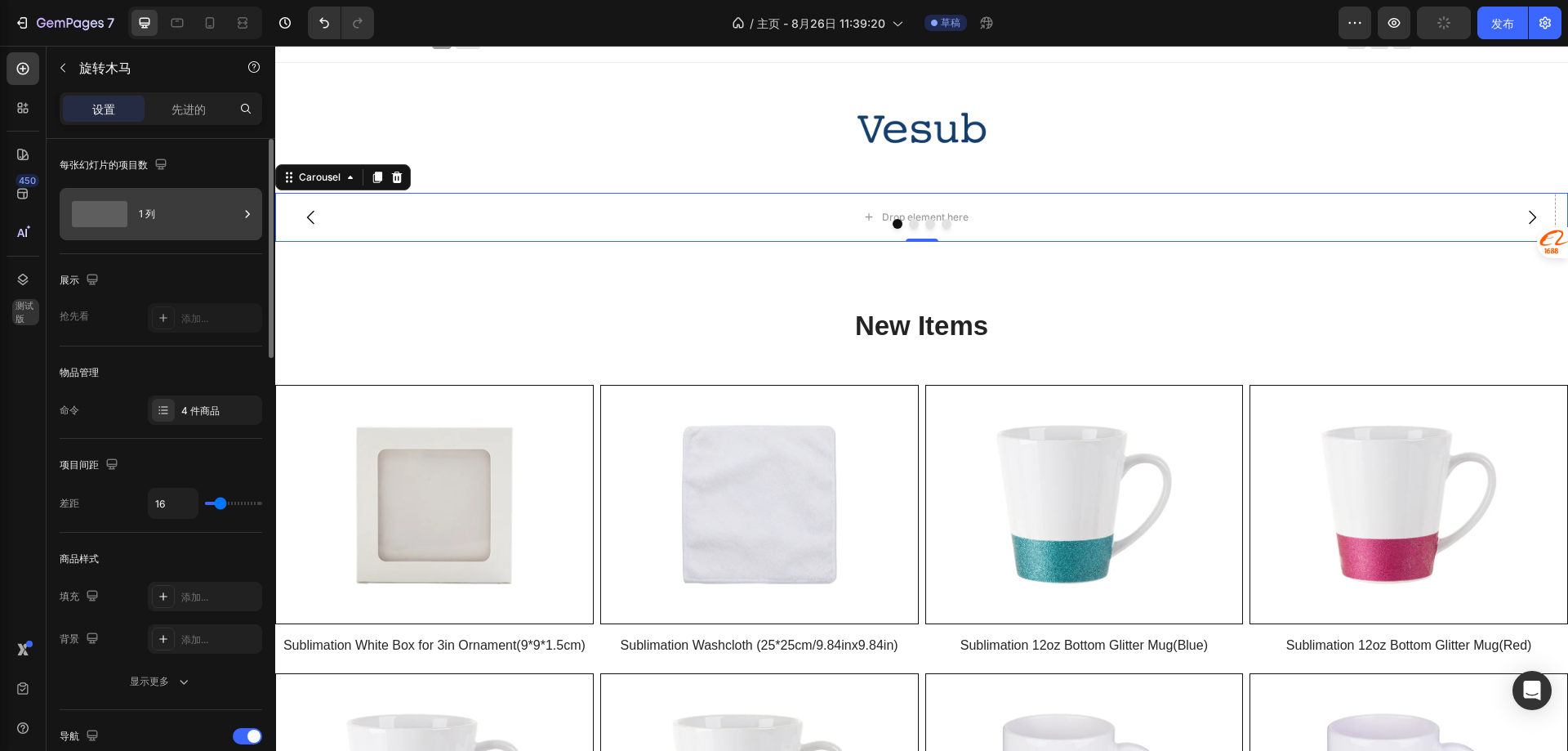
click at [169, 215] on div "1 列" at bounding box center [188, 213] width 99 height 37
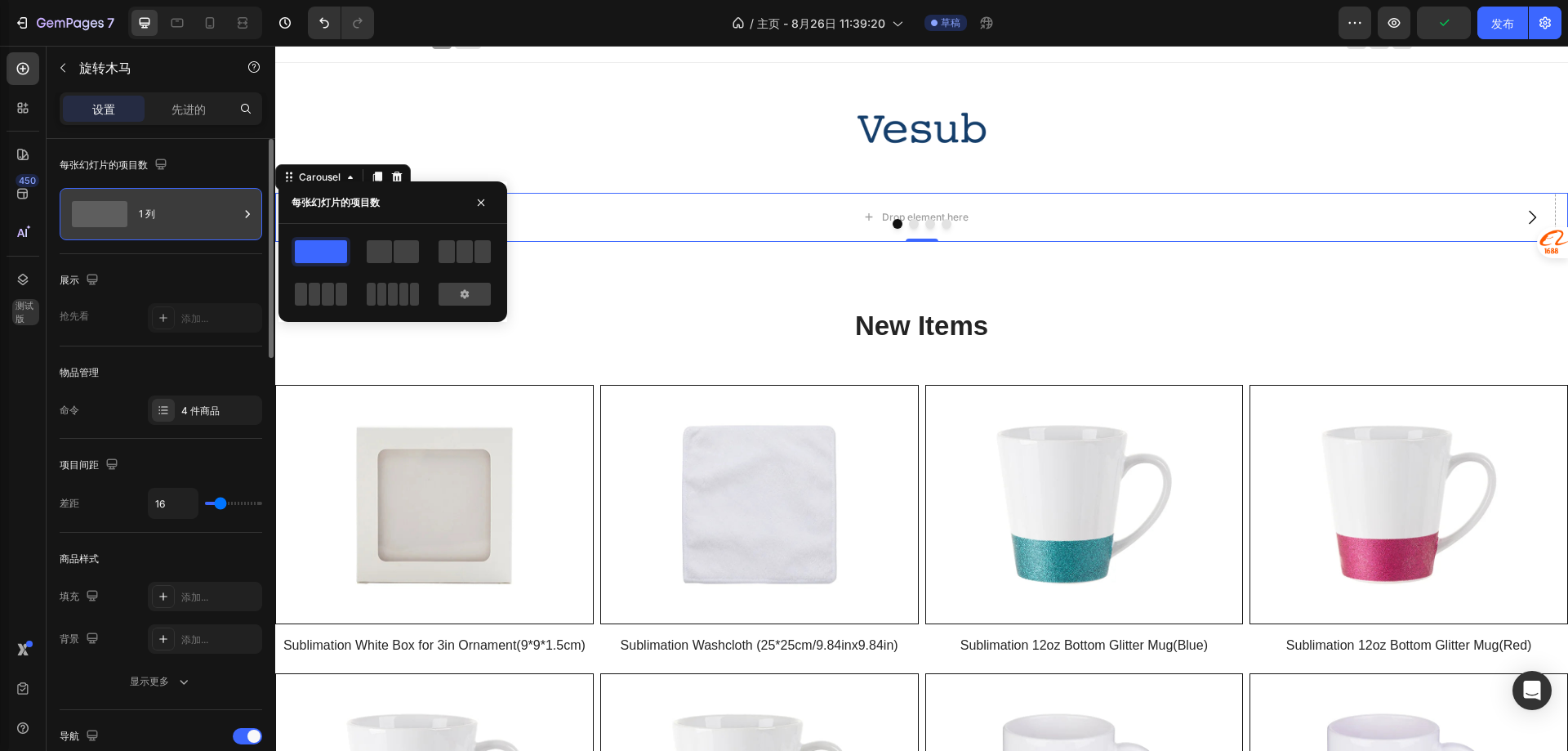
click at [169, 215] on div "1 列" at bounding box center [188, 213] width 99 height 37
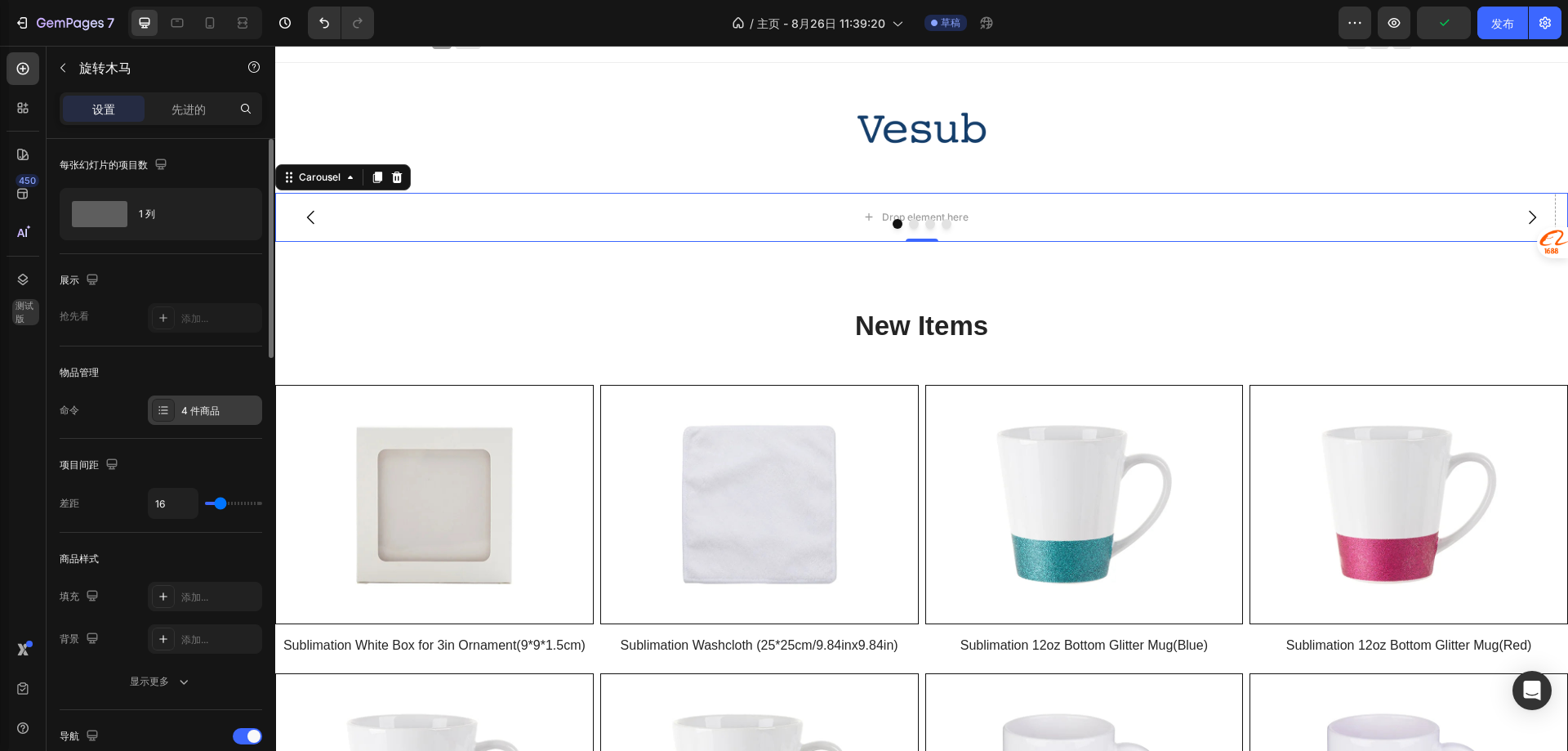
click at [200, 407] on font "4 件商品" at bounding box center [201, 410] width 38 height 12
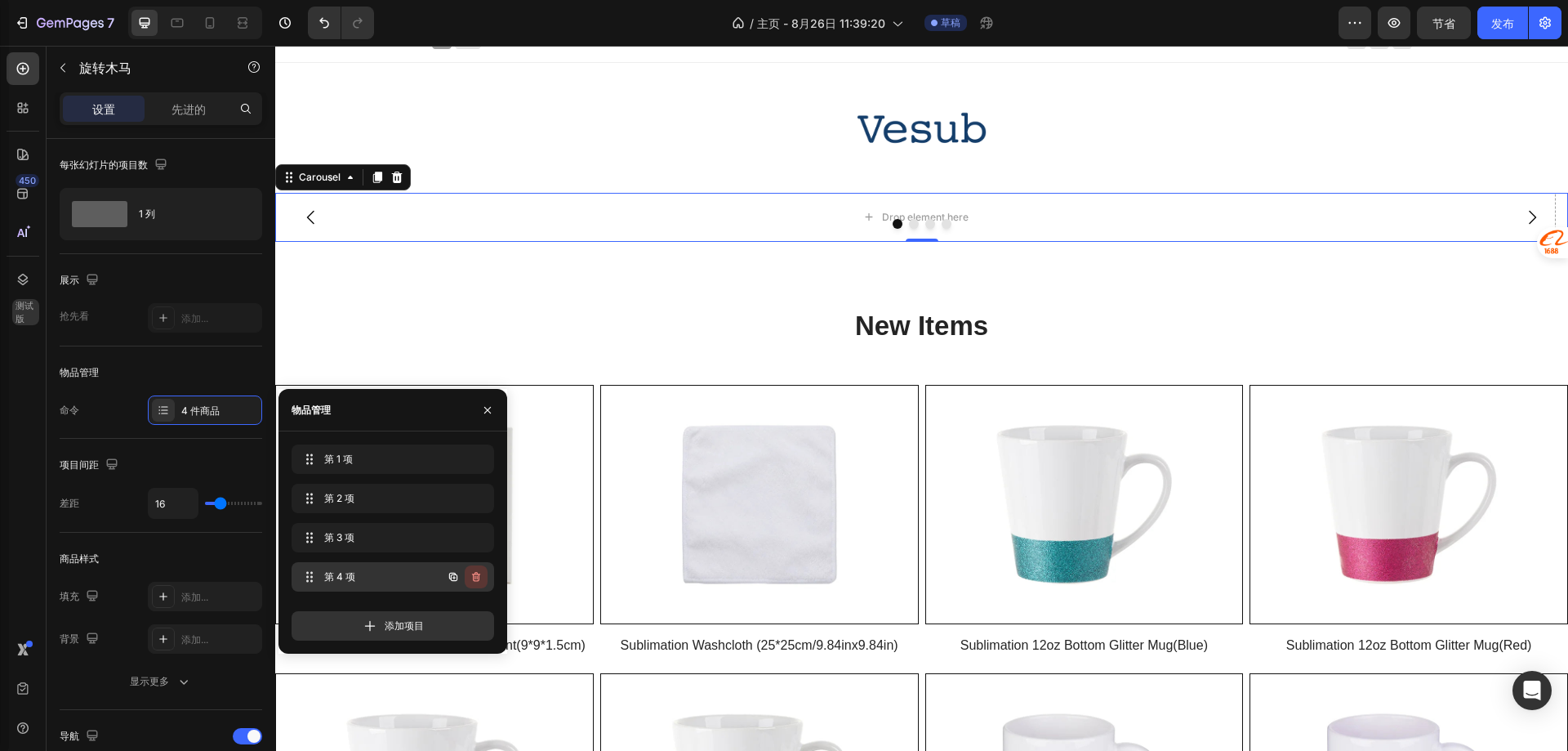
click at [476, 574] on icon "button" at bounding box center [477, 577] width 13 height 13
click at [475, 581] on div "Delete" at bounding box center [465, 576] width 31 height 14
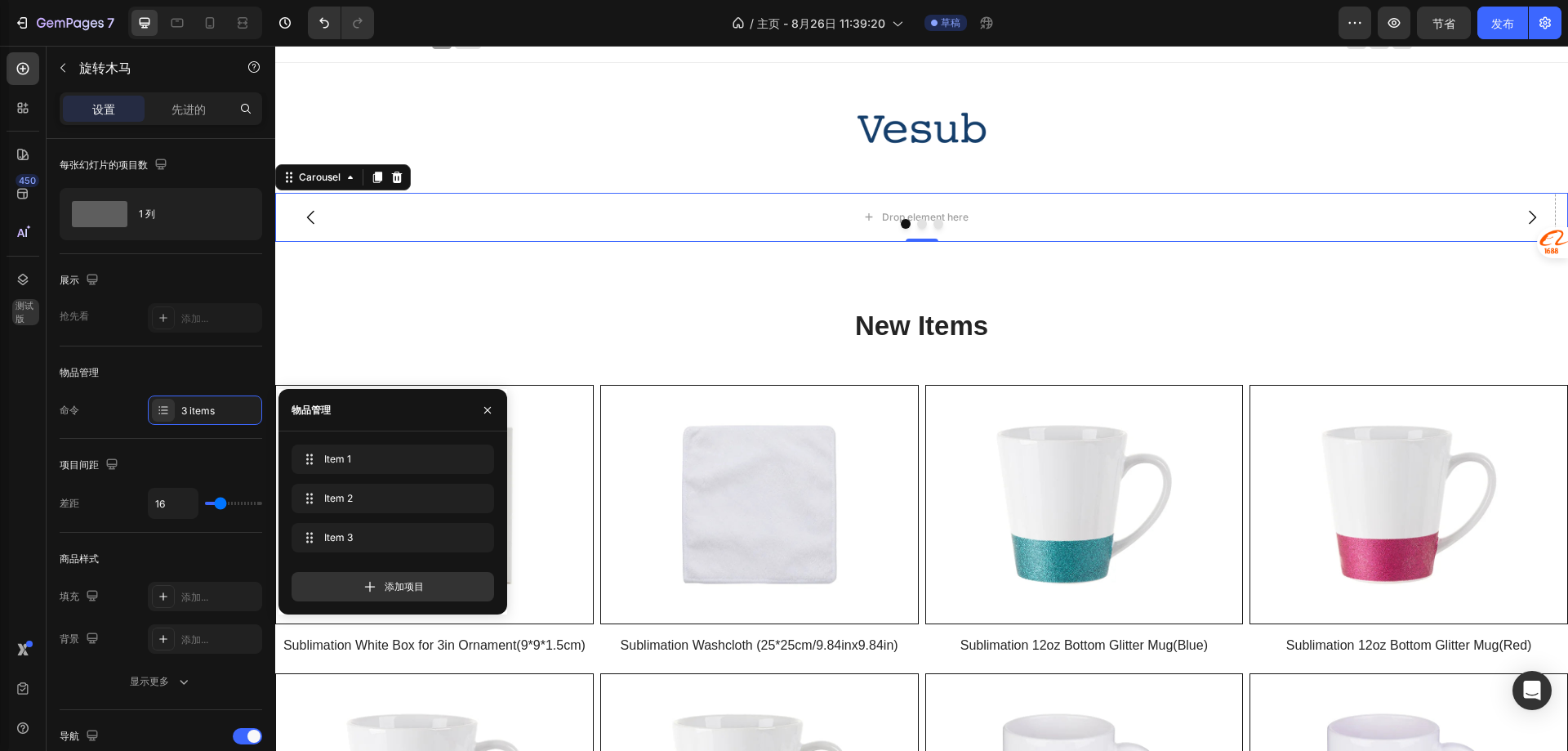
click at [475, 581] on div "添加项目" at bounding box center [392, 587] width 202 height 30
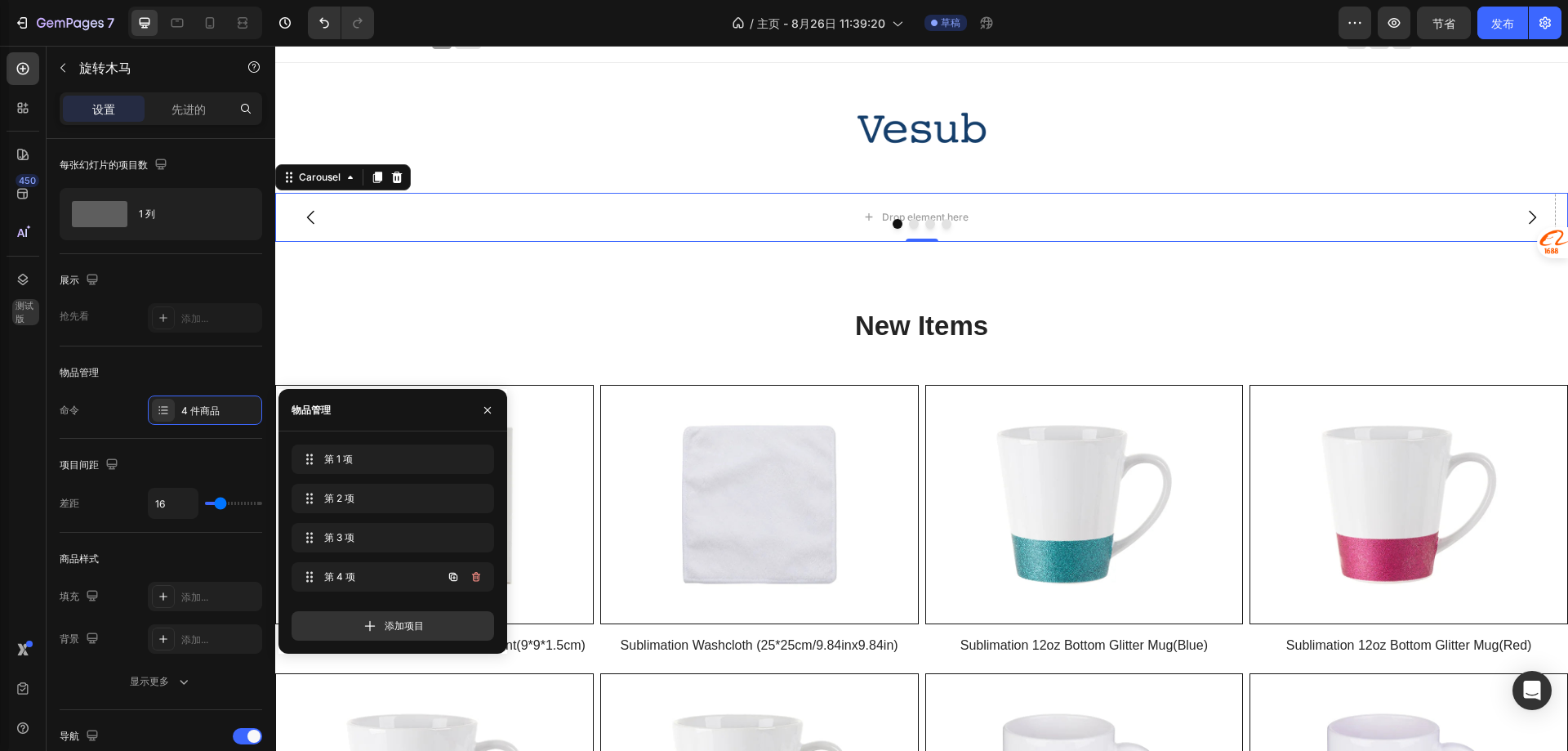
click at [475, 581] on icon "button" at bounding box center [476, 577] width 9 height 10
click at [475, 581] on font "删除" at bounding box center [470, 576] width 20 height 12
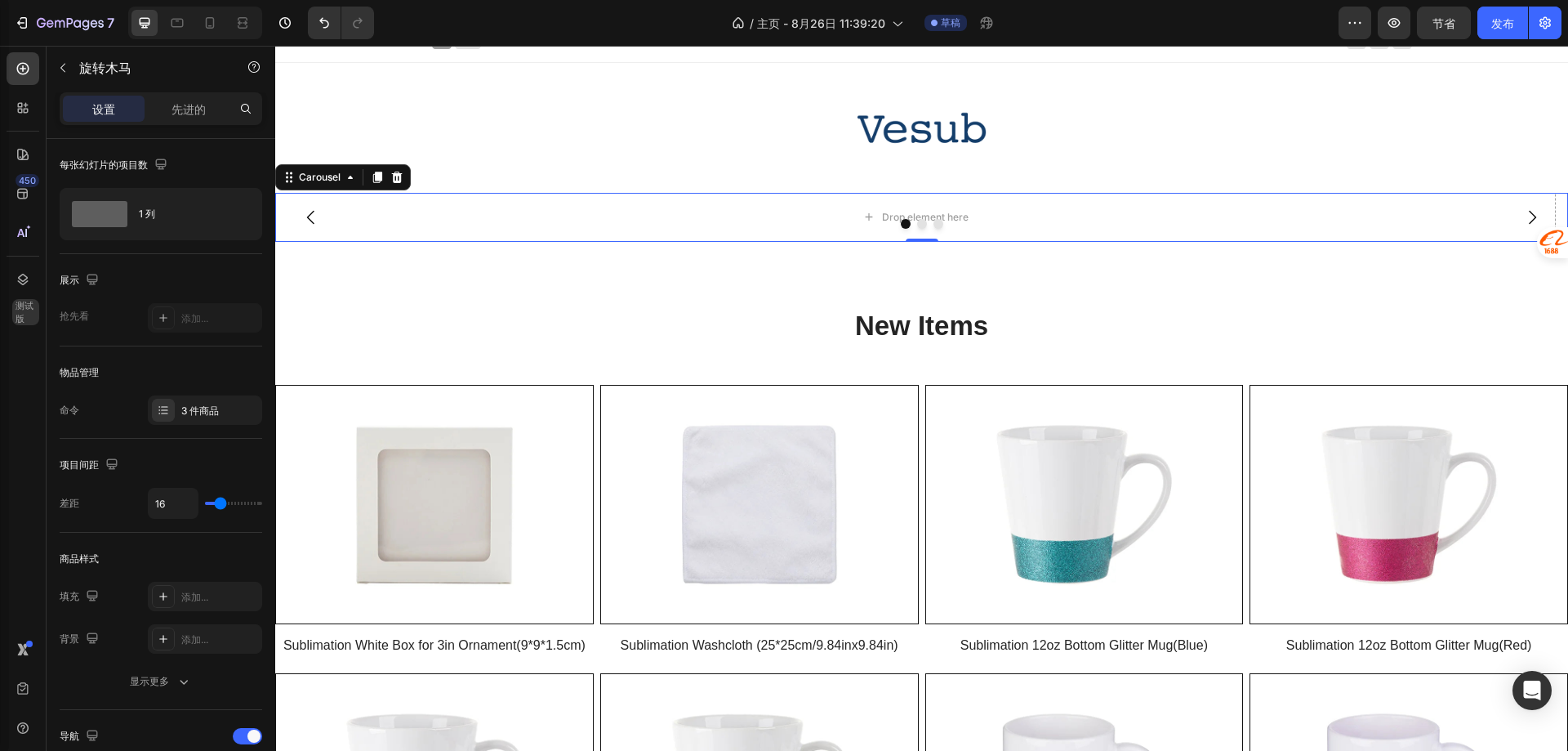
click at [661, 214] on div "Drop element here" at bounding box center [915, 217] width 1281 height 49
click at [74, 71] on button "button" at bounding box center [62, 67] width 26 height 26
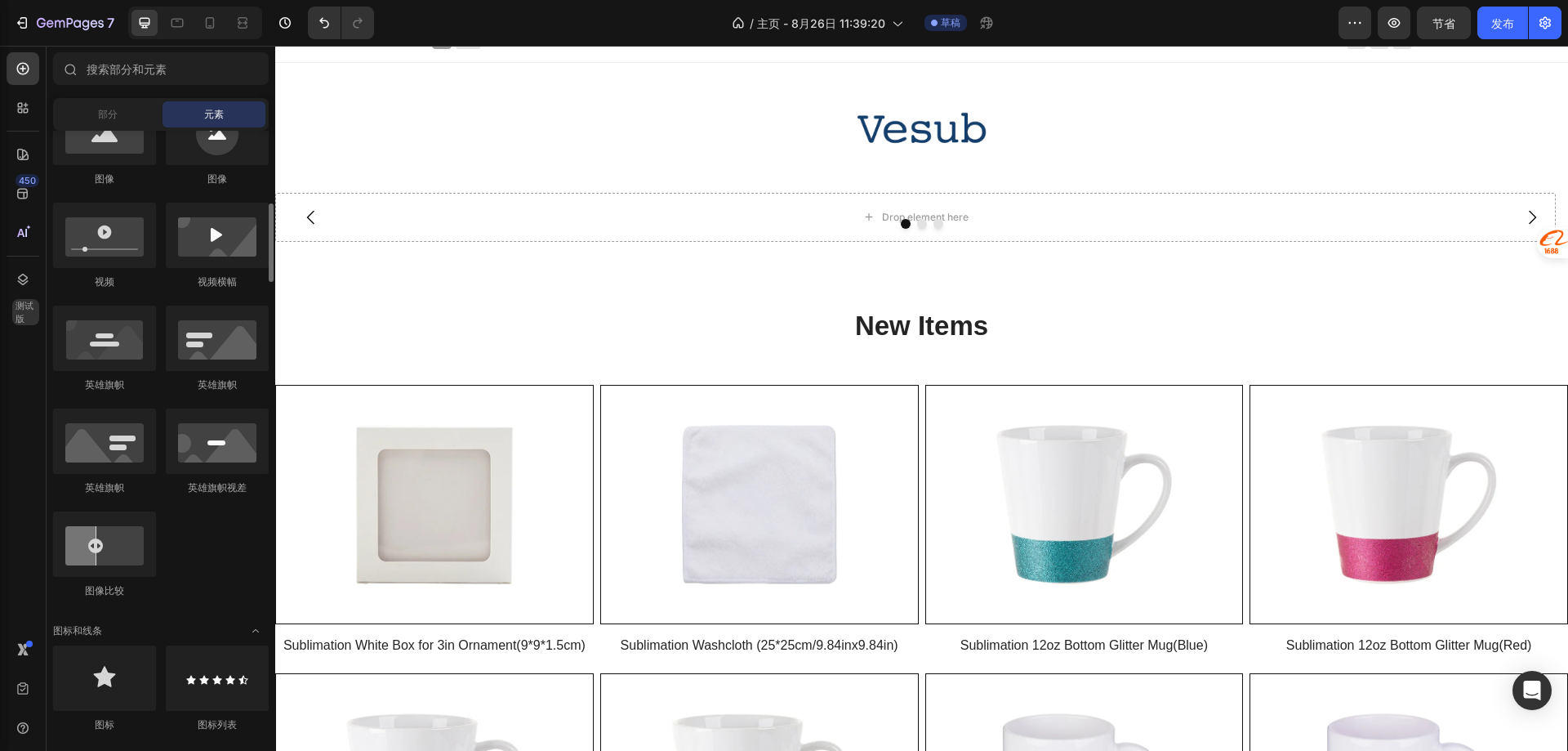
scroll to position [246, 0]
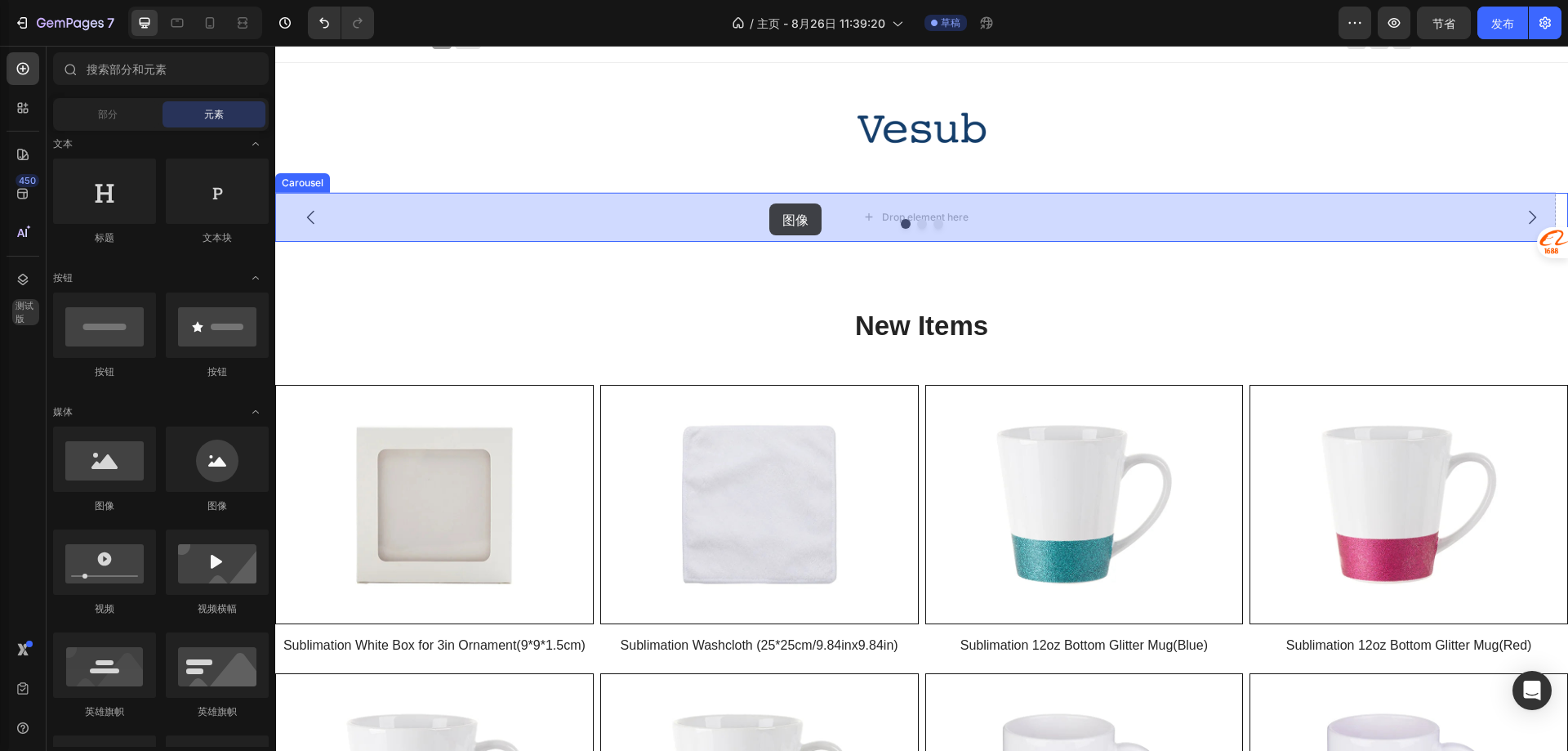
drag, startPoint x: 386, startPoint y: 524, endPoint x: 770, endPoint y: 204, distance: 499.9
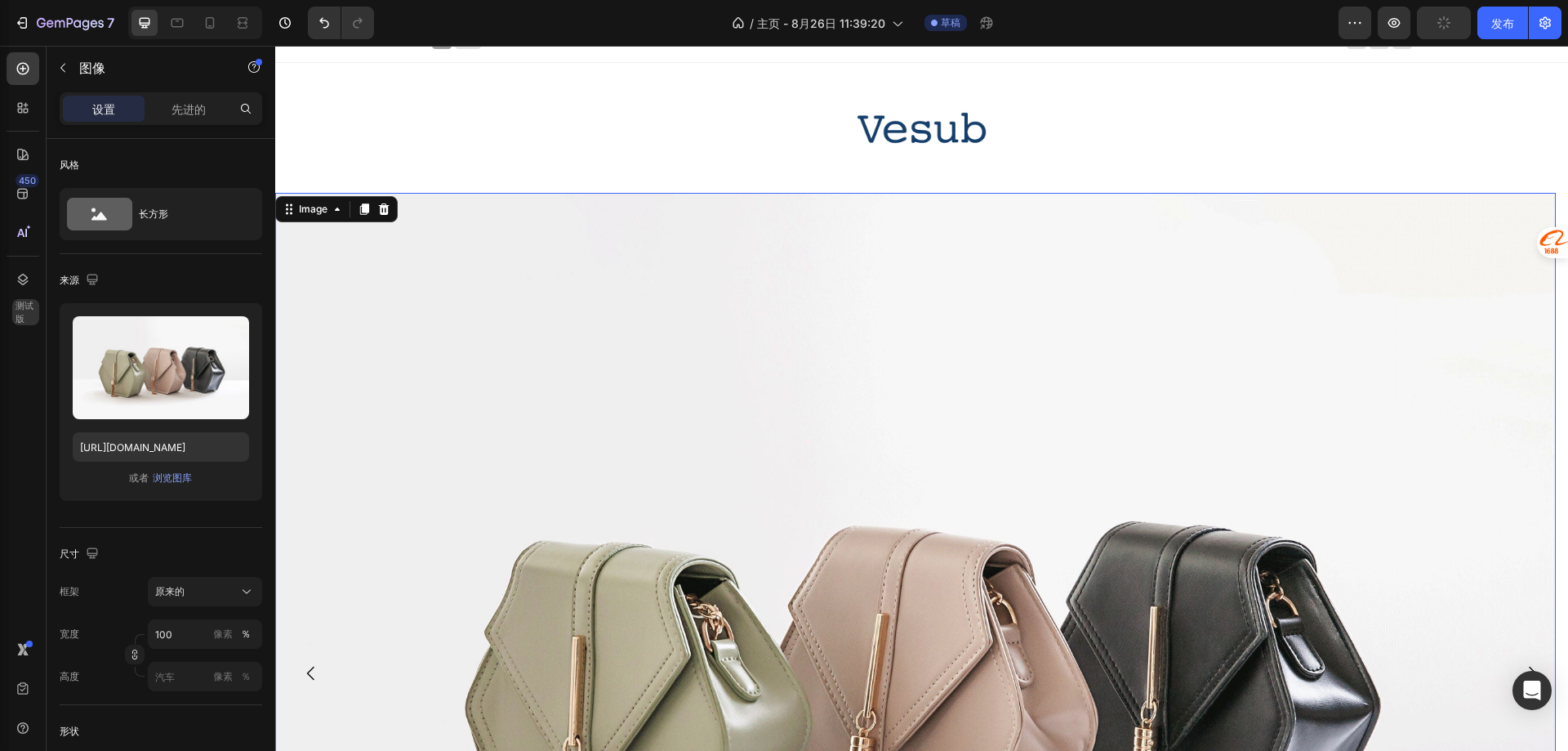
click at [719, 378] on img at bounding box center [915, 674] width 1281 height 961
click at [188, 475] on font "浏览图库" at bounding box center [172, 477] width 39 height 12
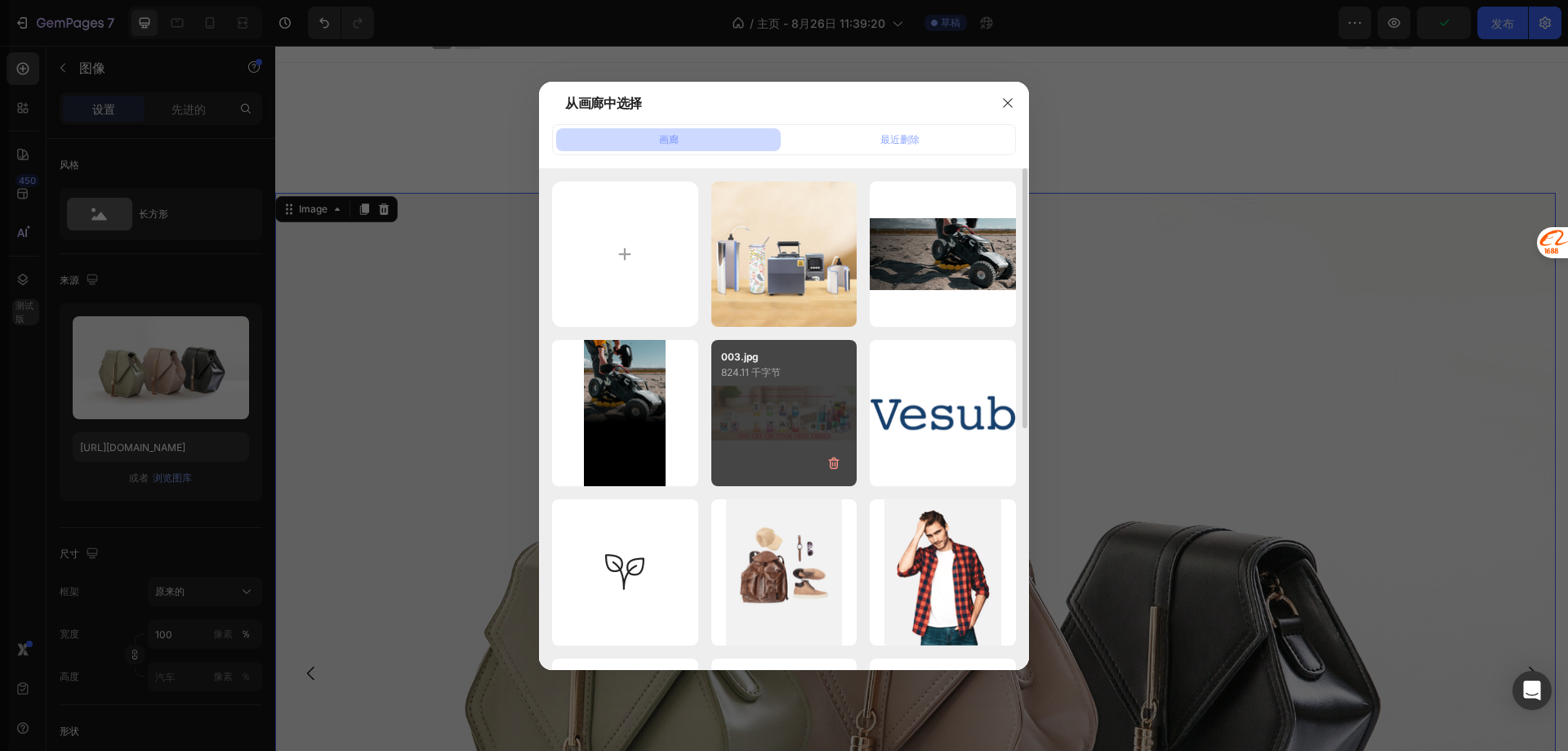
click at [808, 378] on p "824.11 千字节" at bounding box center [784, 372] width 127 height 16
type input "[URL][DOMAIN_NAME]"
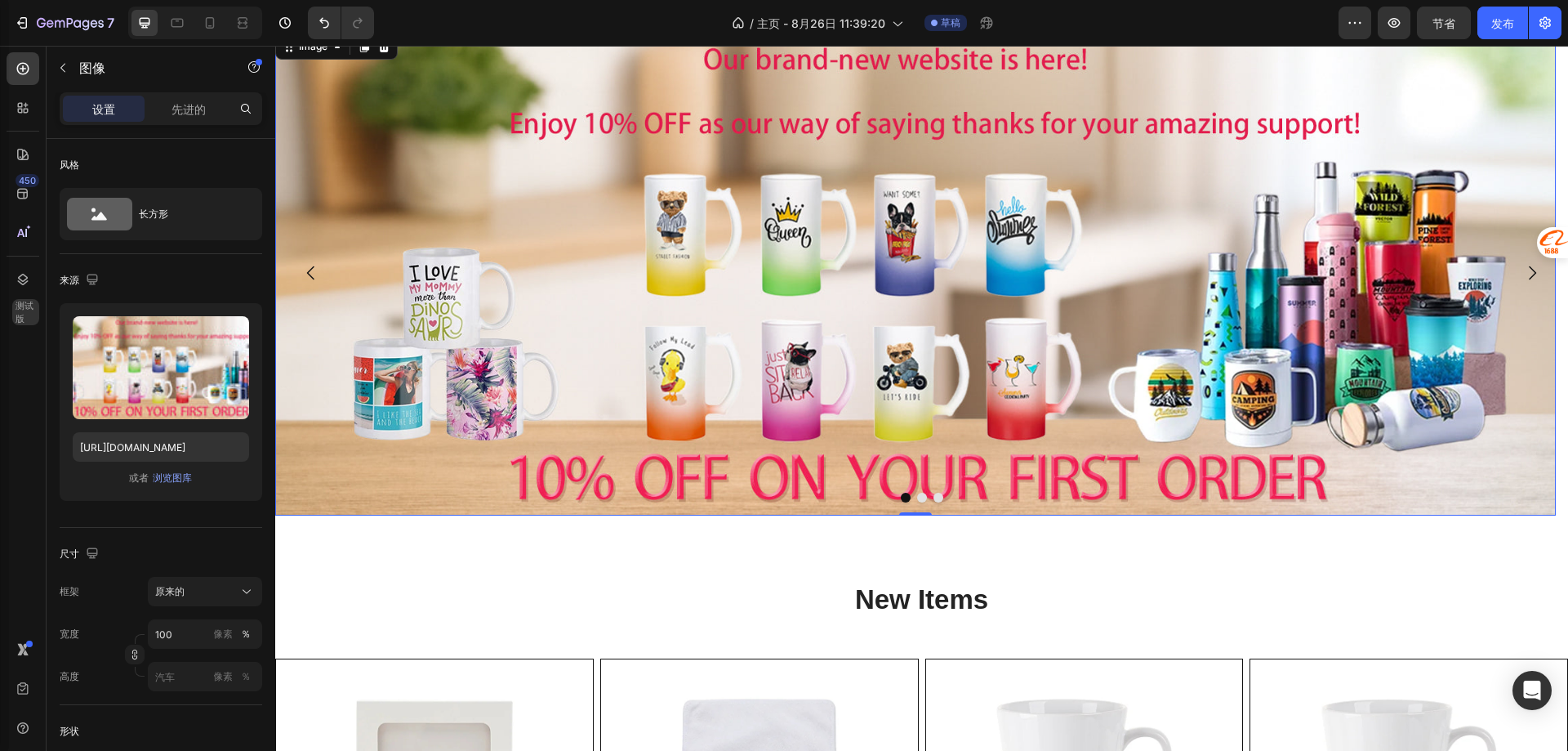
scroll to position [180, 0]
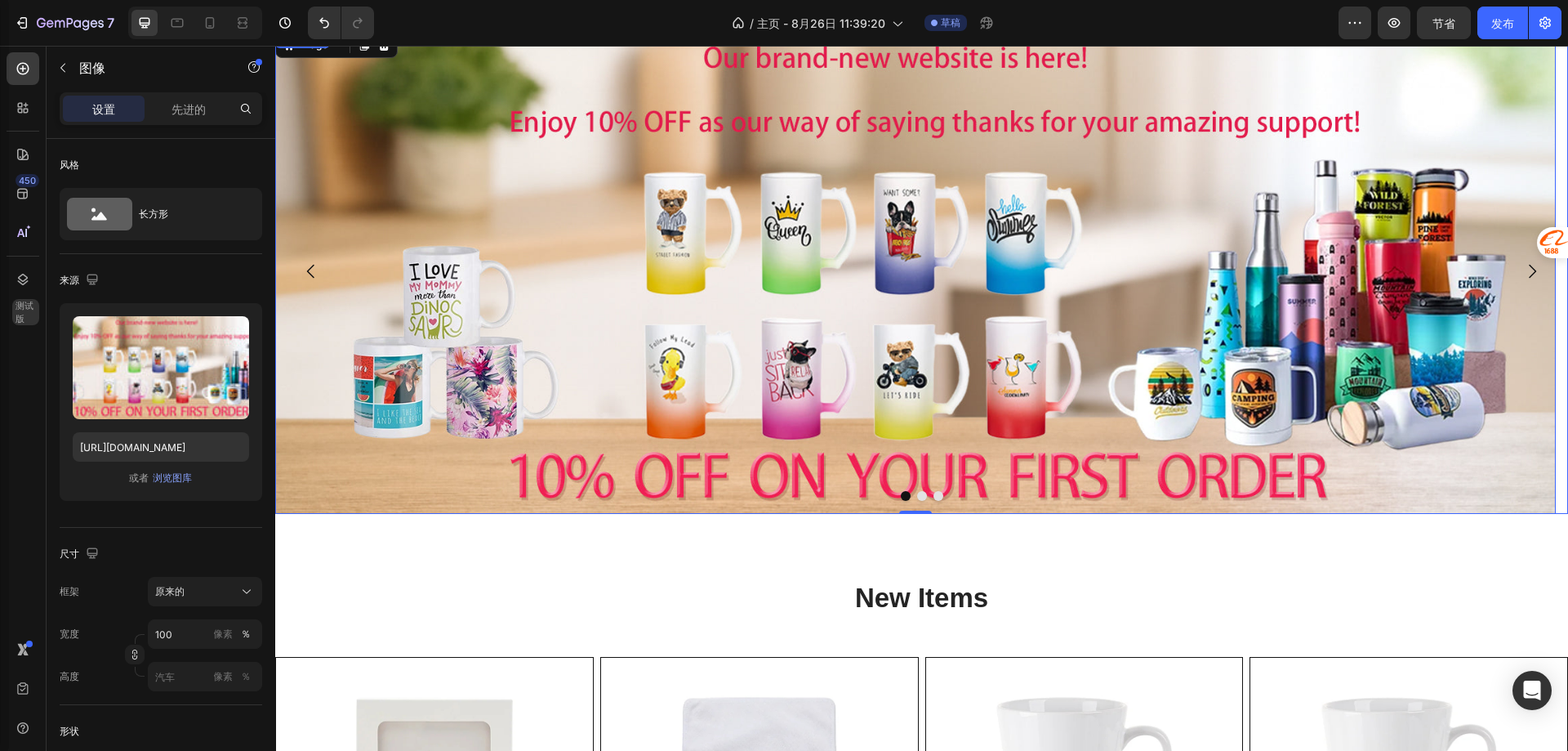
click at [917, 496] on button "Dot" at bounding box center [922, 496] width 10 height 10
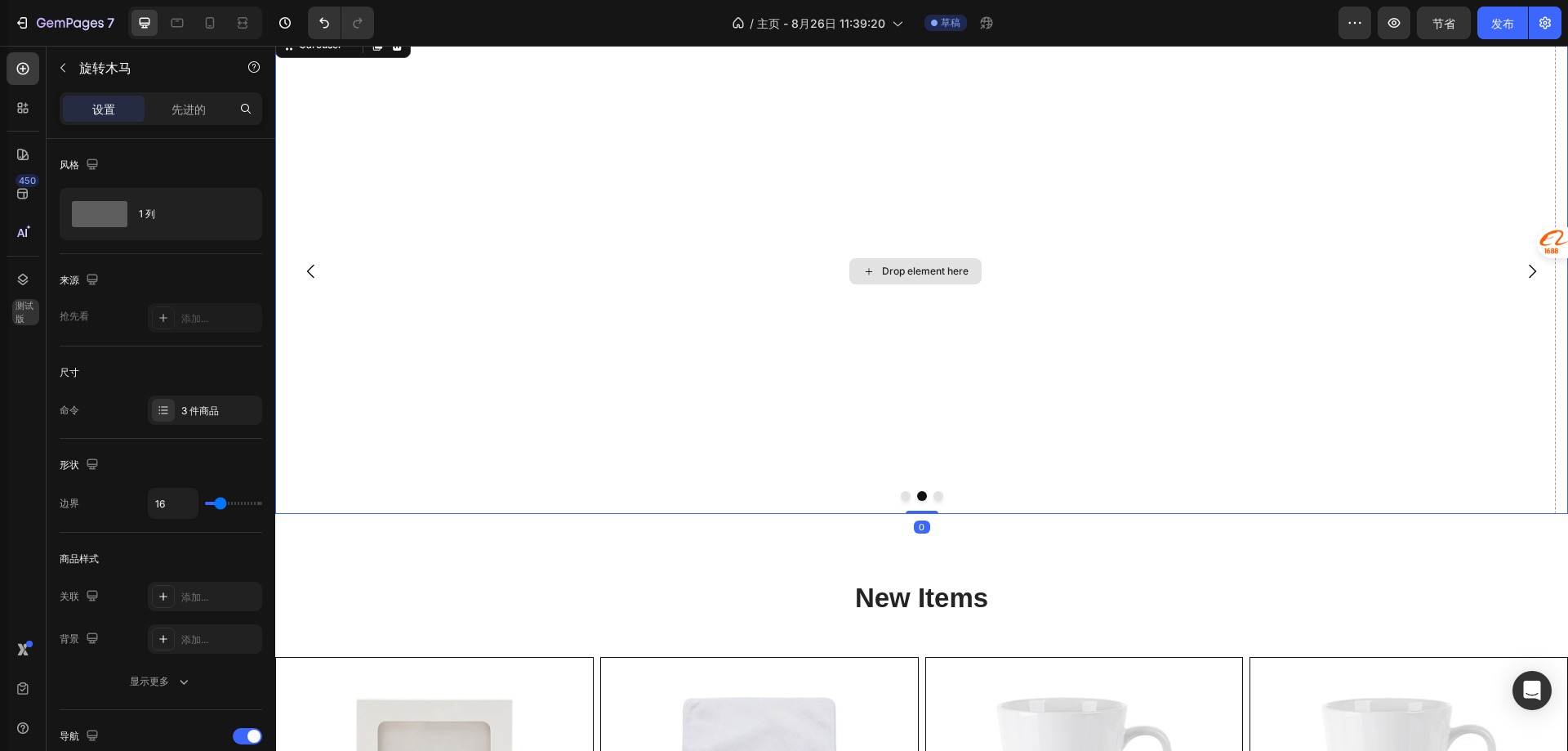
click at [675, 335] on div "Drop element here" at bounding box center [915, 271] width 1281 height 485
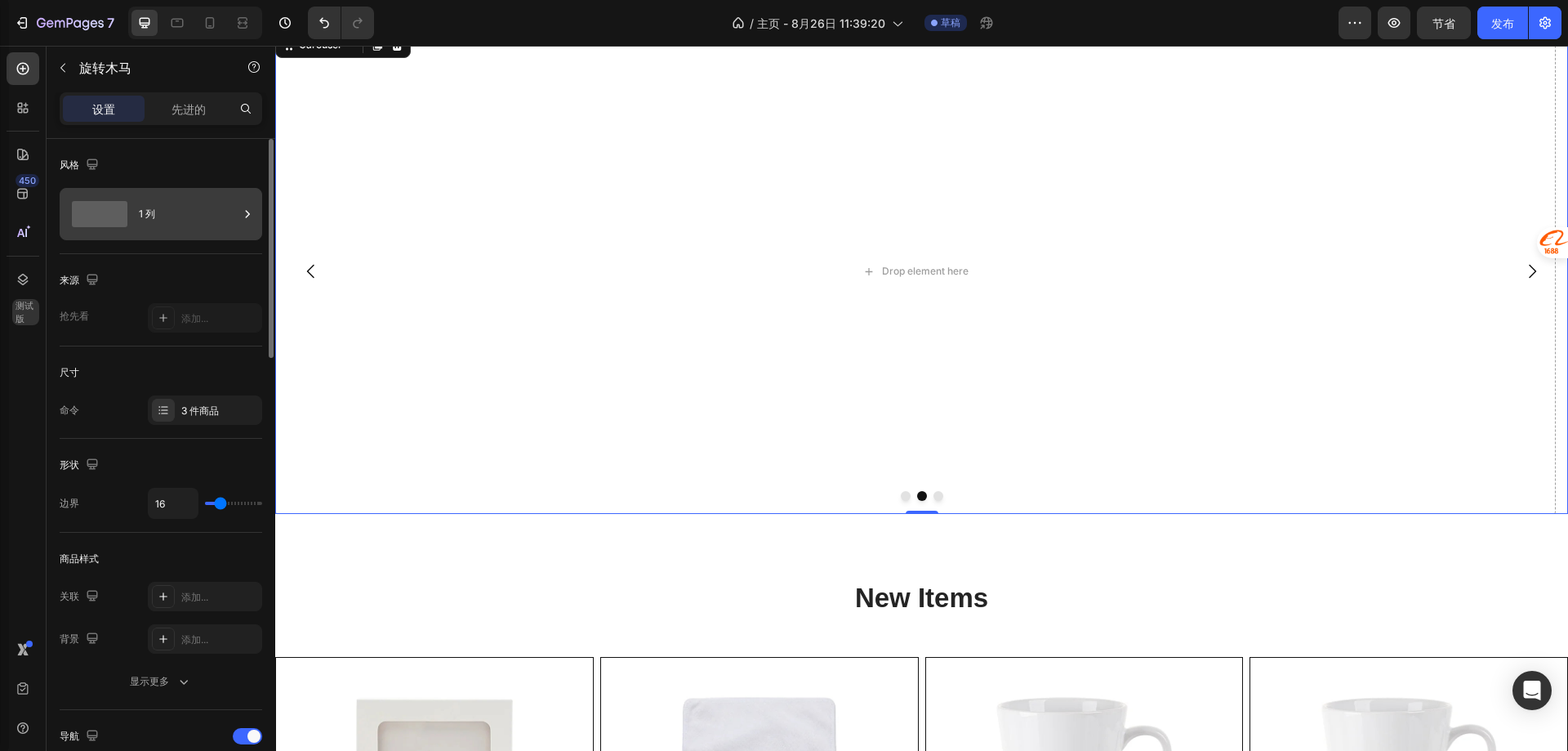
click at [147, 217] on font "1 列" at bounding box center [146, 213] width 16 height 12
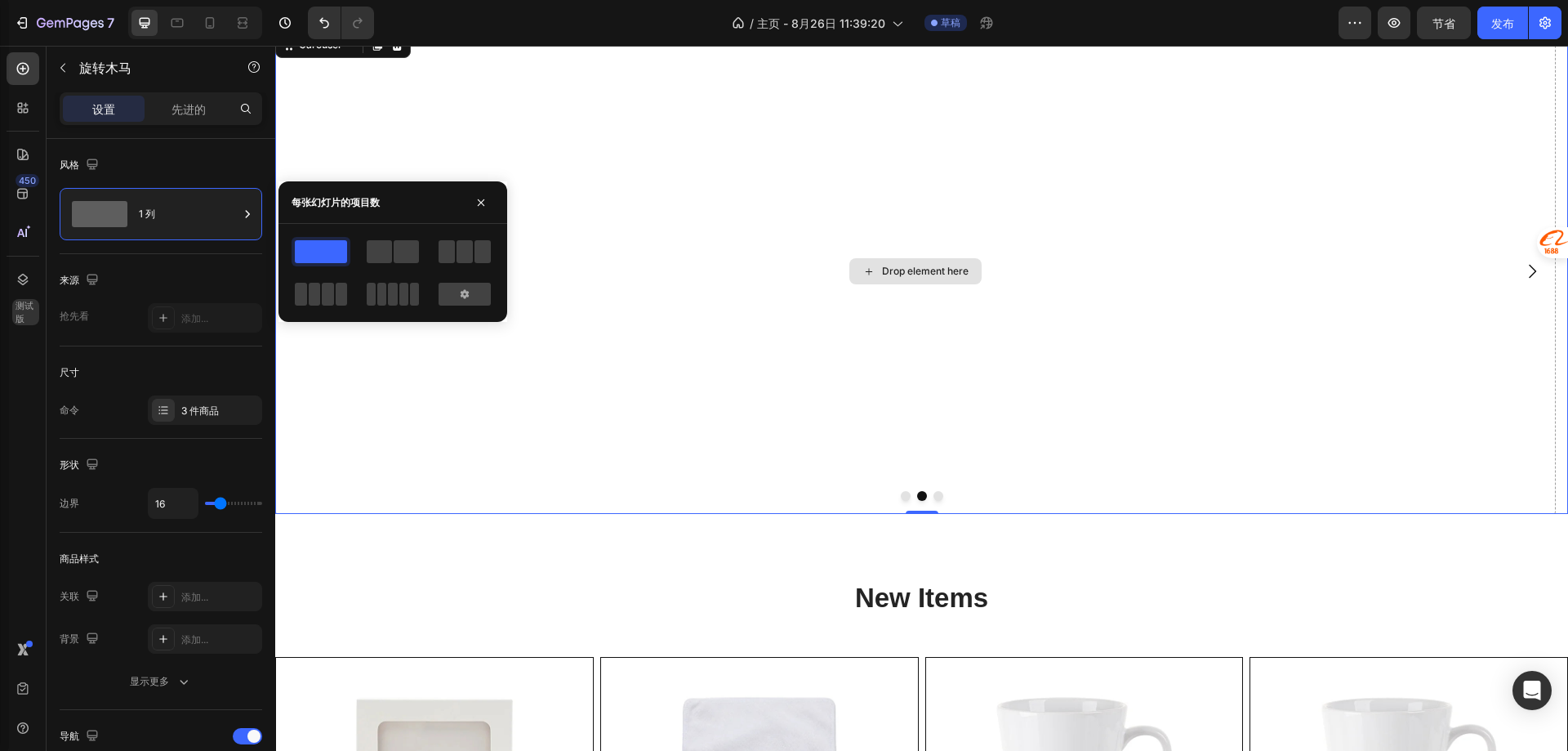
click at [565, 402] on div "Drop element here" at bounding box center [915, 271] width 1281 height 485
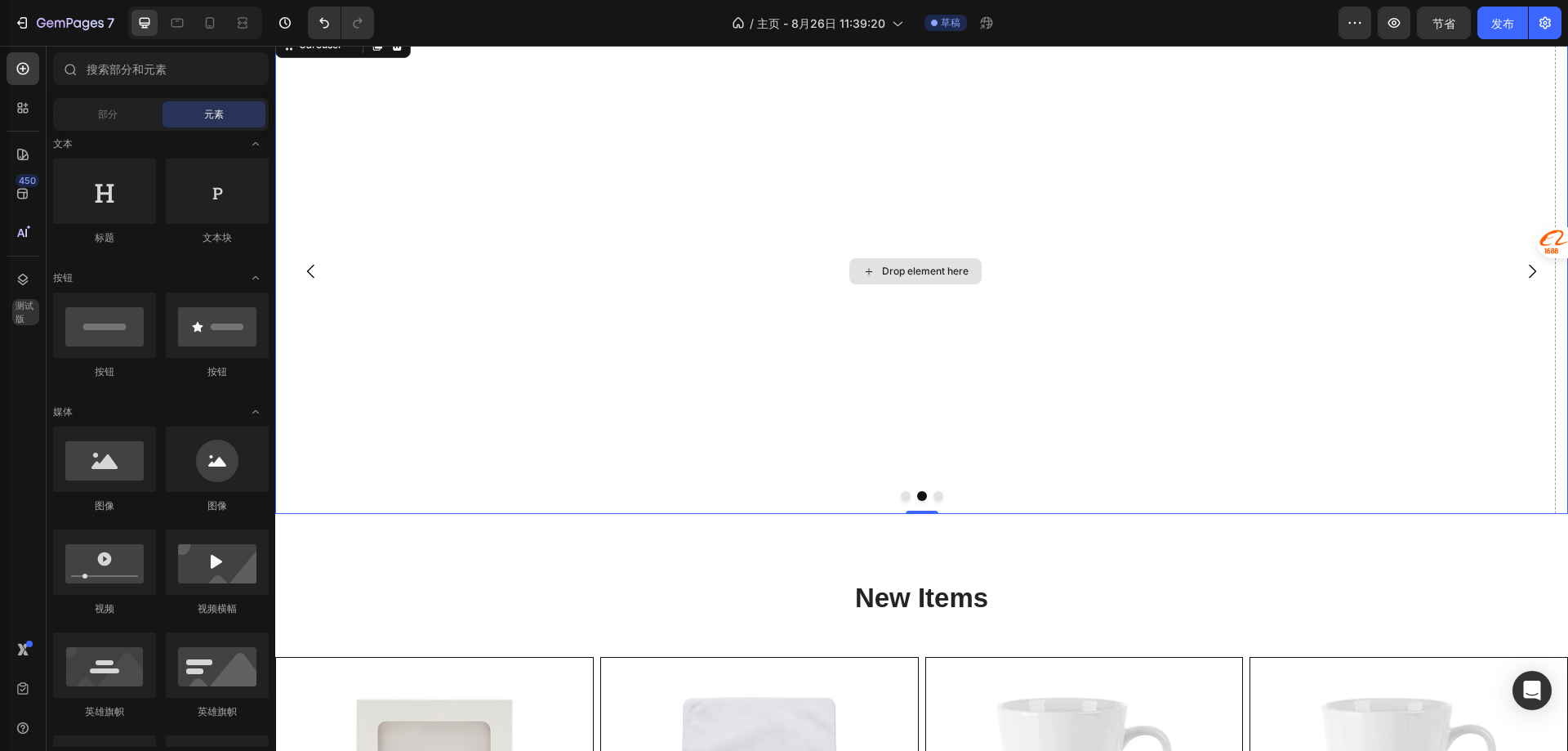
click at [883, 279] on div "Drop element here" at bounding box center [915, 270] width 133 height 26
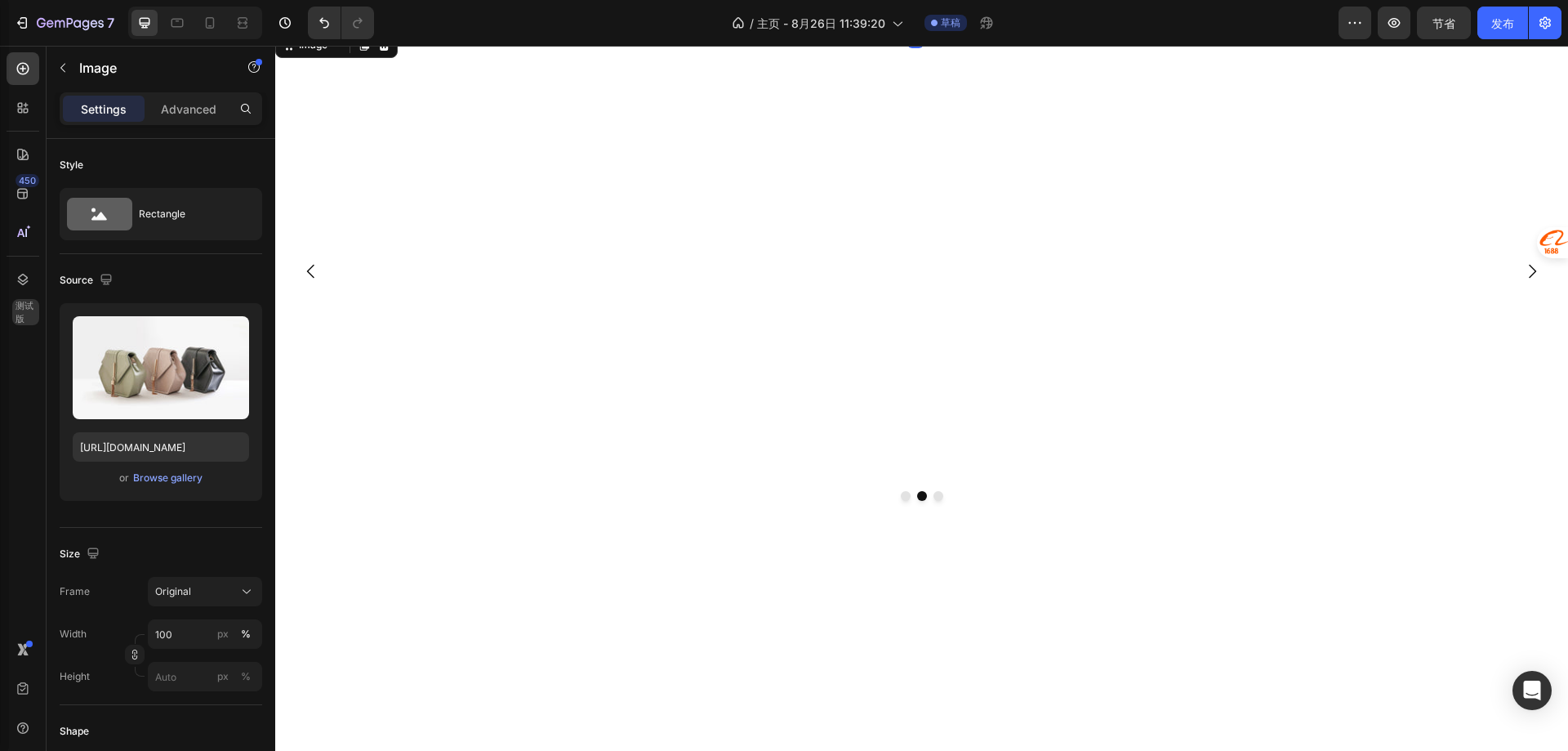
scroll to position [418, 0]
click at [159, 474] on font "浏览图库" at bounding box center [172, 477] width 39 height 12
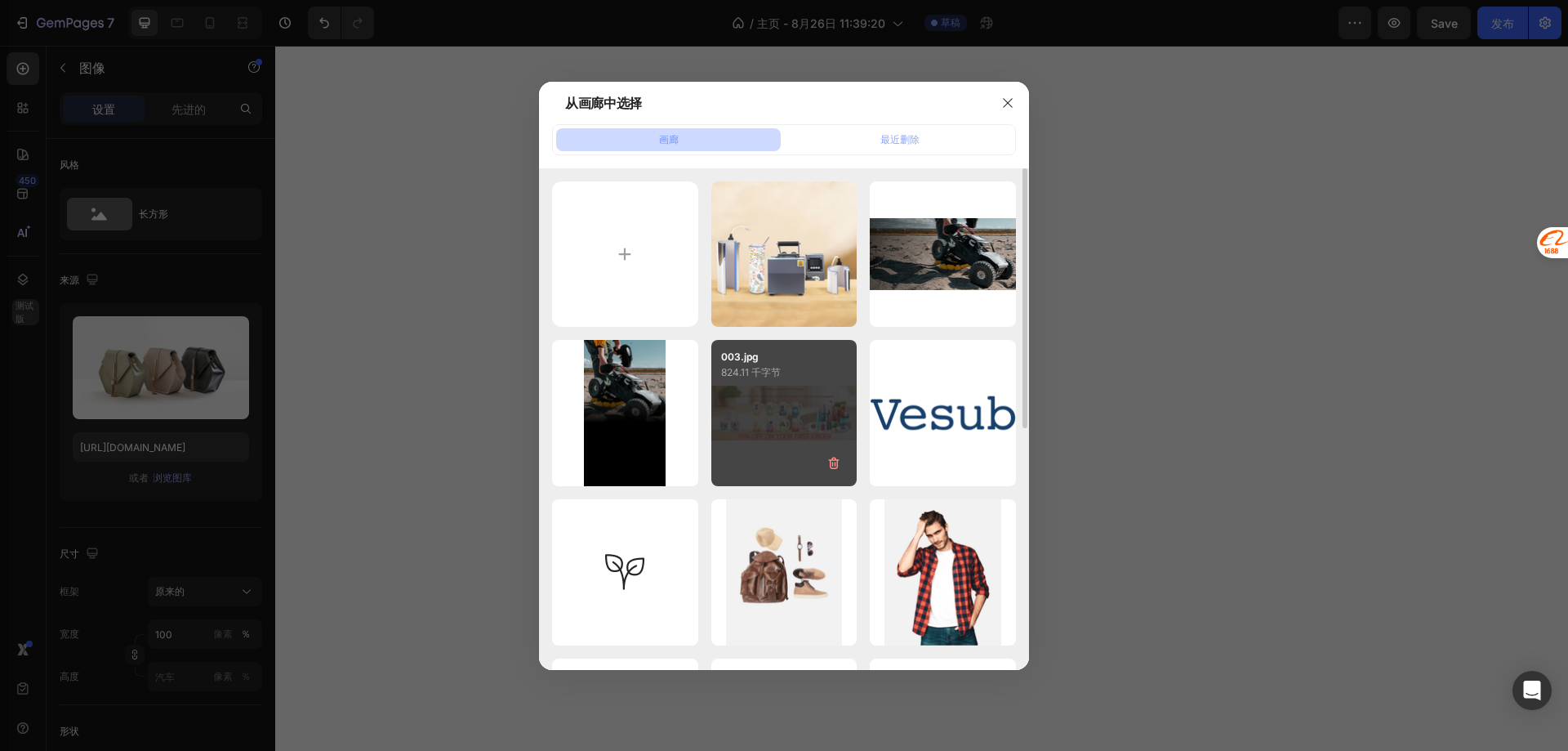
click at [767, 387] on div "003.jpg 824.11 千字节" at bounding box center [784, 413] width 146 height 146
type input "[URL][DOMAIN_NAME]"
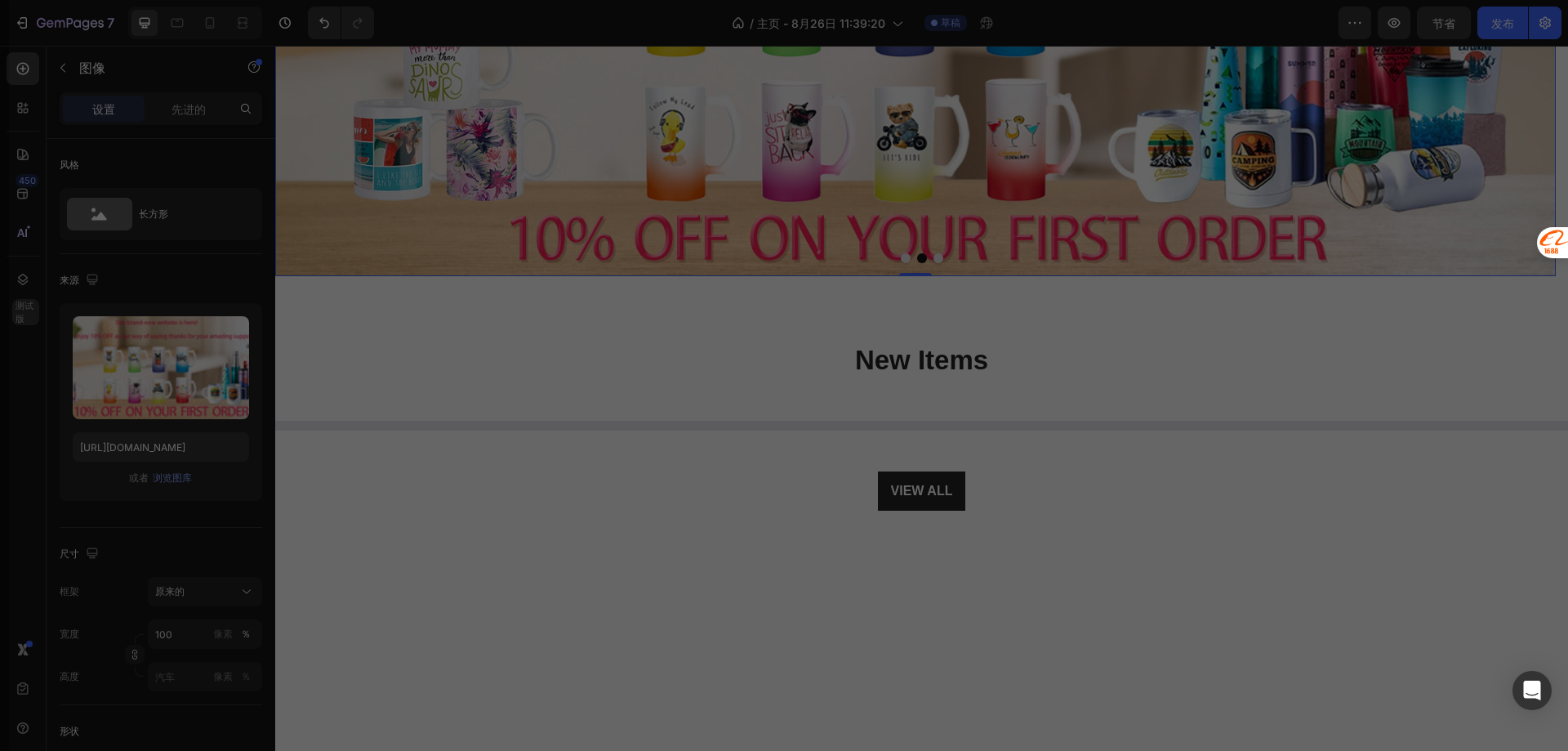
scroll to position [180, 0]
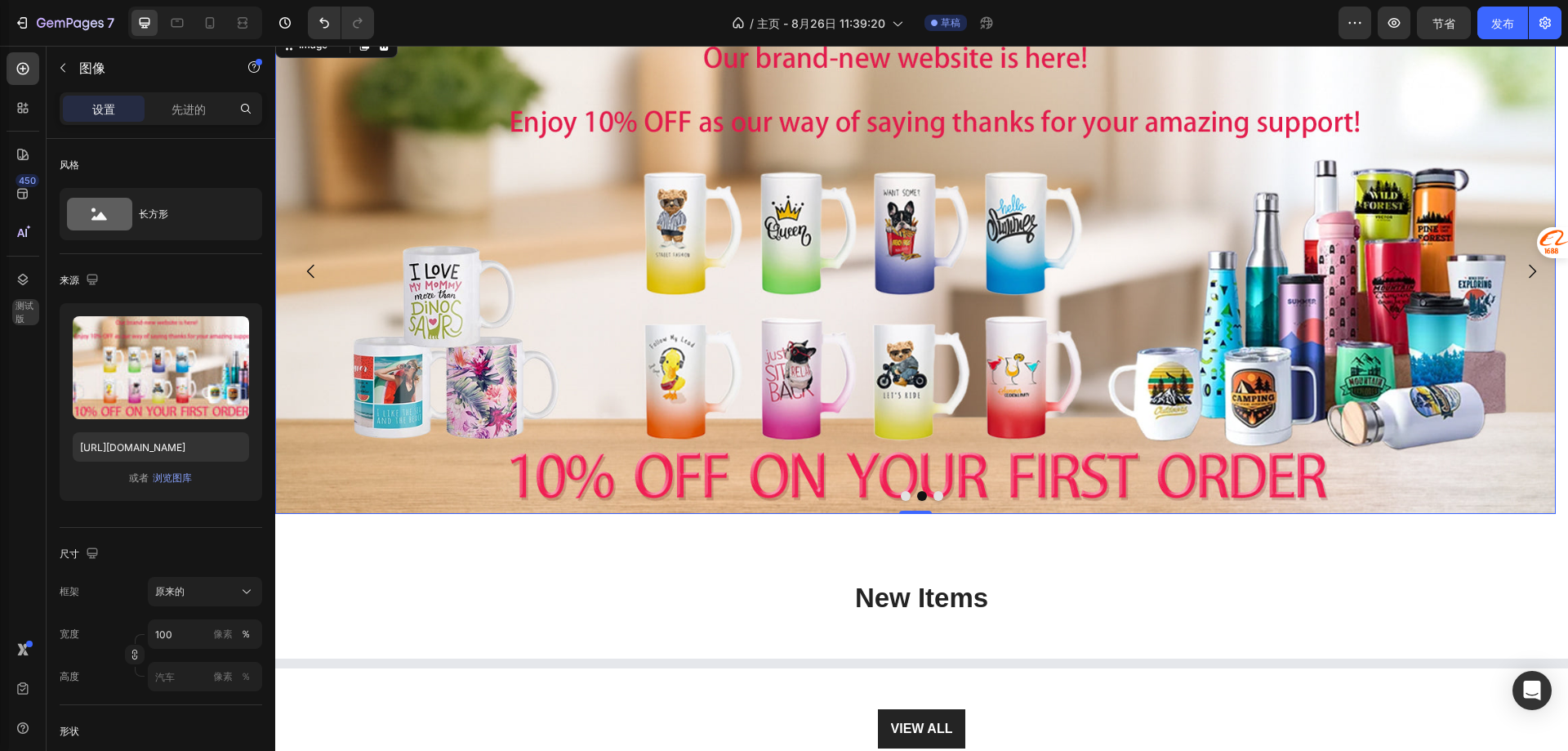
click at [932, 502] on img at bounding box center [915, 271] width 1281 height 485
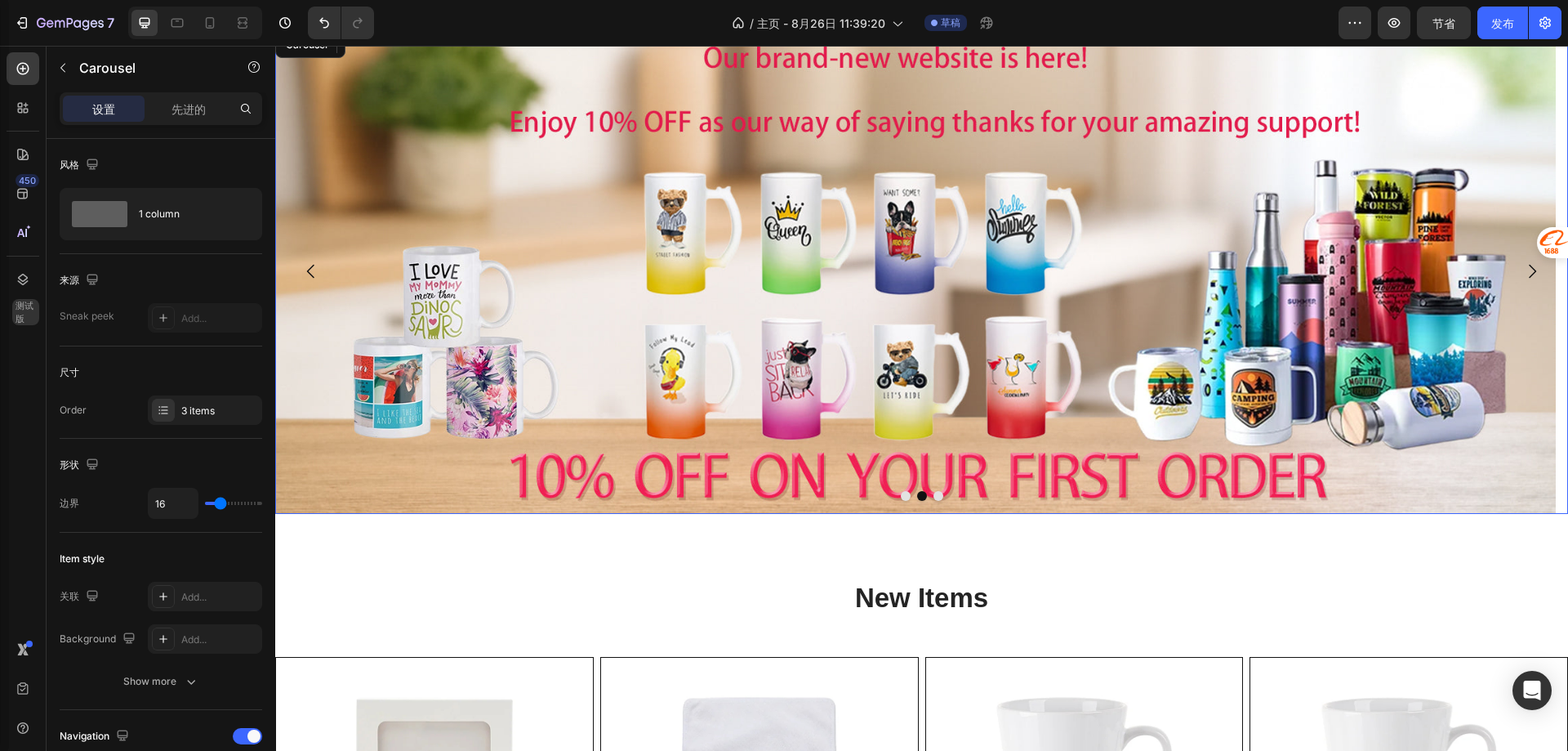
click at [933, 497] on button "Dot" at bounding box center [938, 496] width 10 height 10
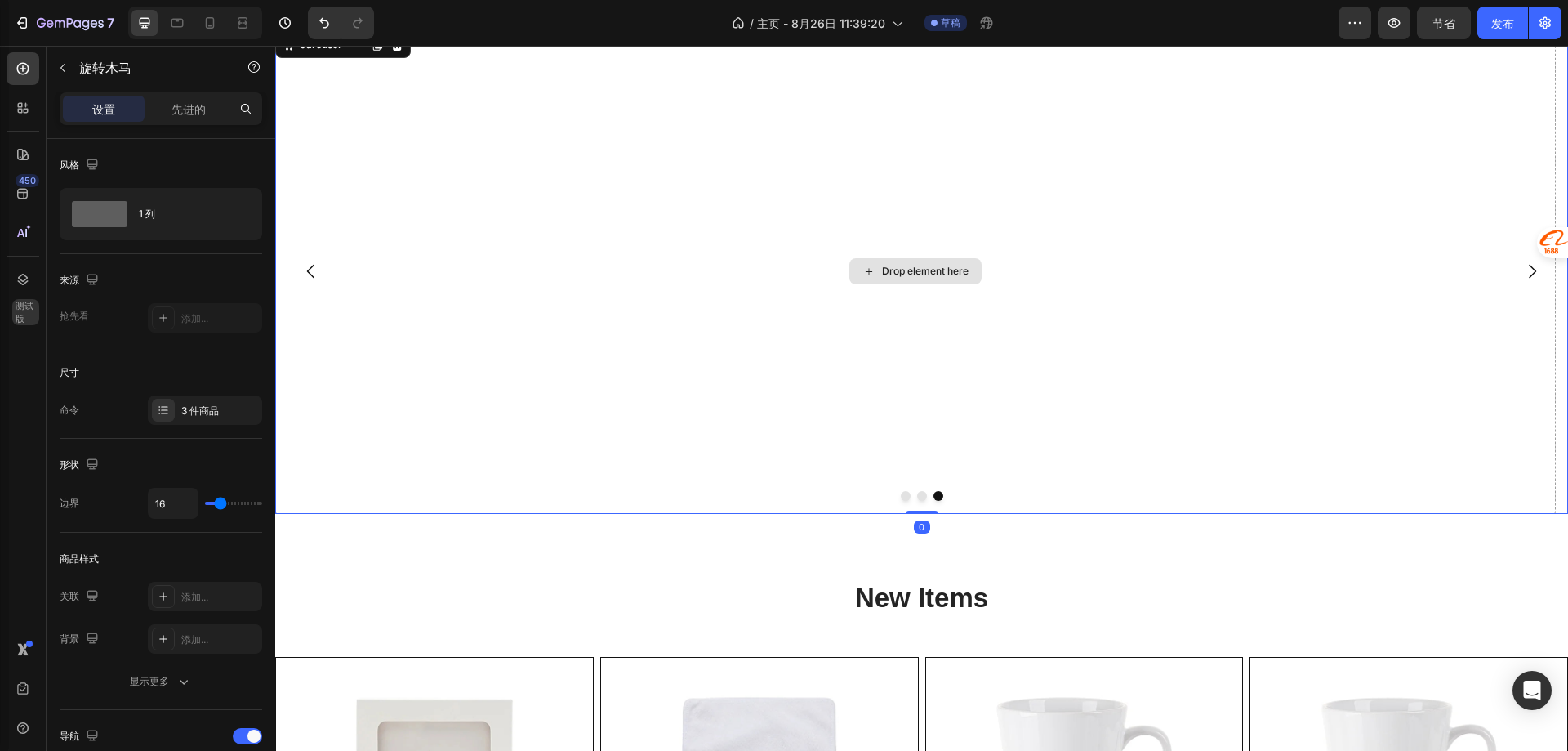
click at [533, 257] on div "Drop element here" at bounding box center [915, 271] width 1281 height 485
click at [20, 150] on icon at bounding box center [23, 155] width 11 height 11
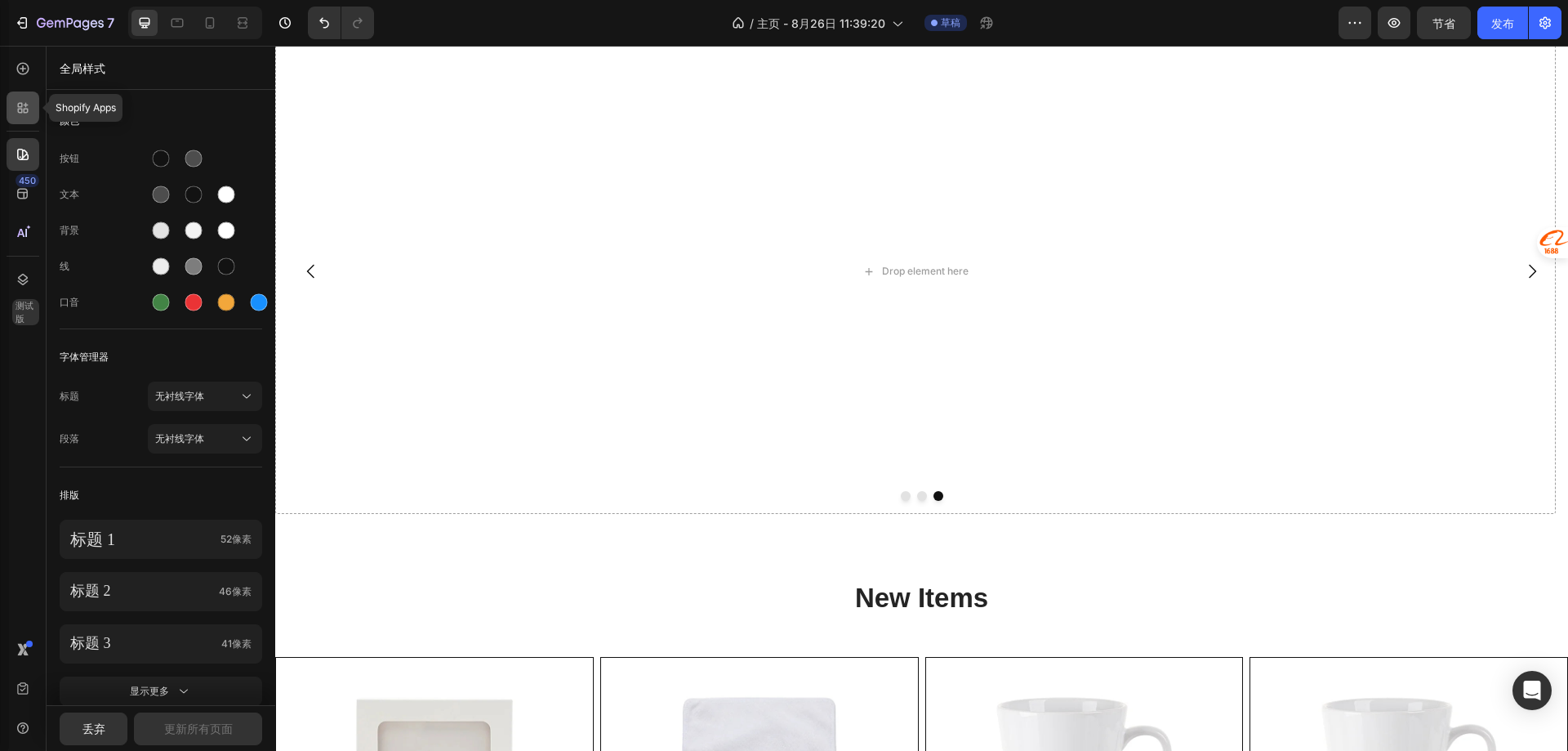
click at [15, 110] on icon at bounding box center [22, 107] width 16 height 16
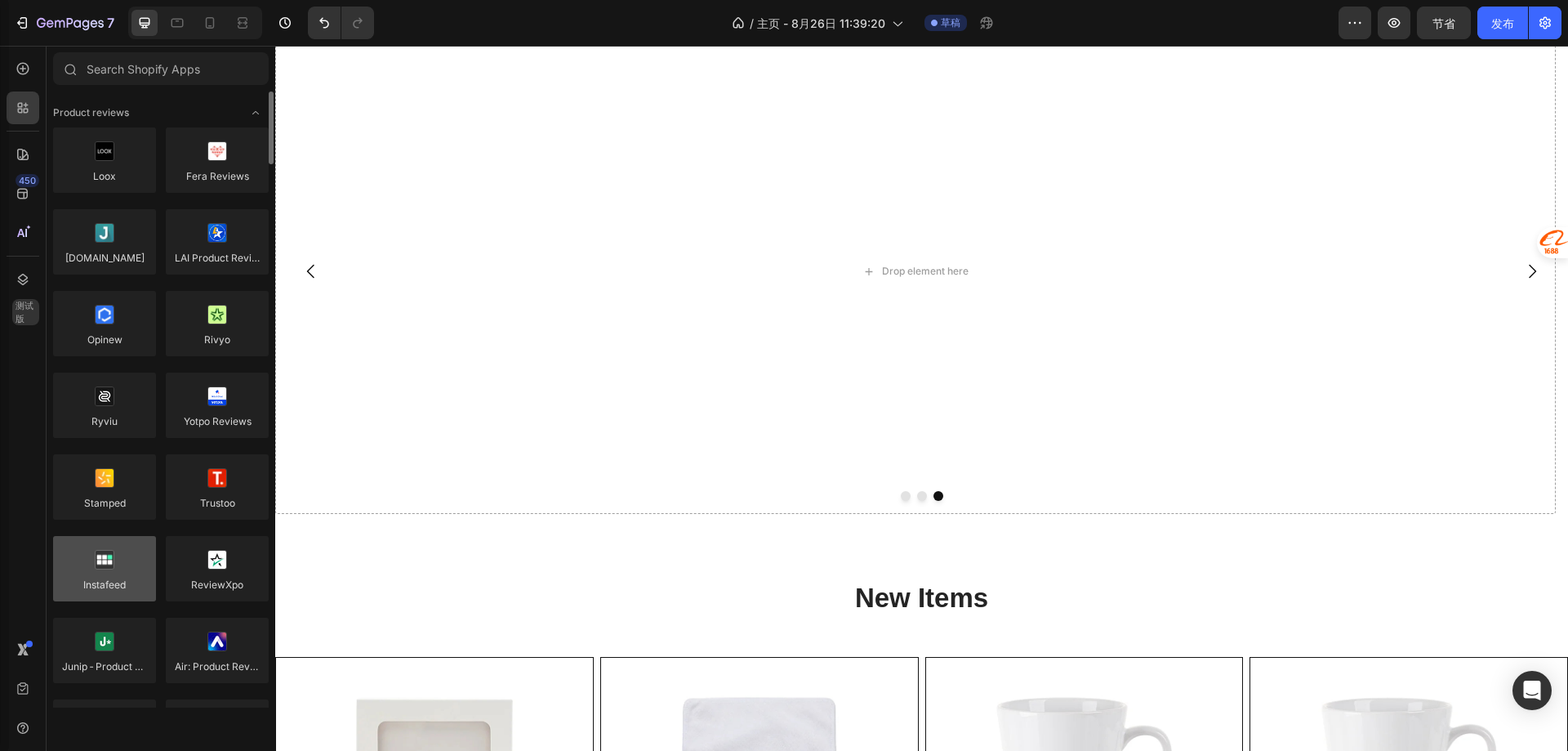
scroll to position [0, 0]
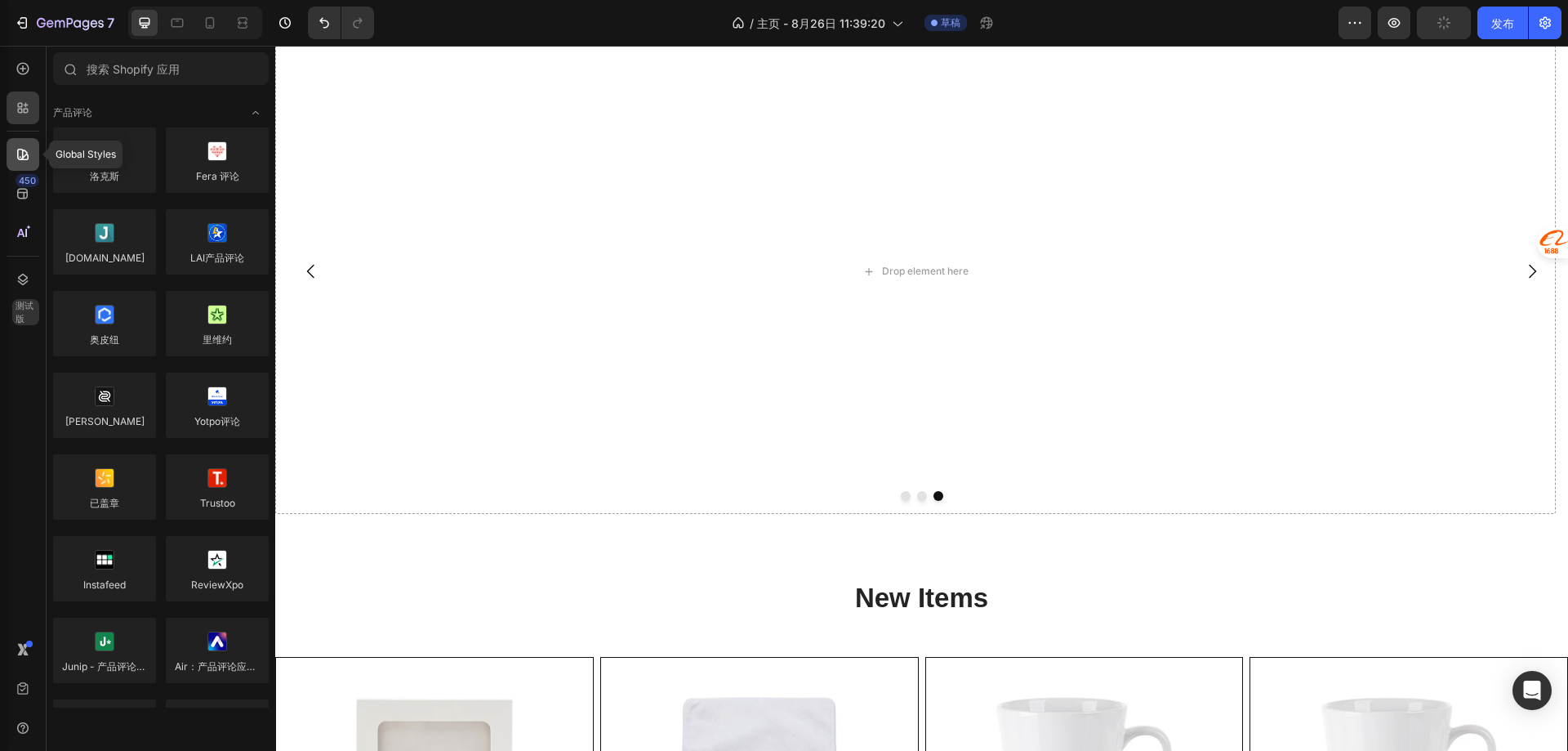
click at [20, 158] on icon at bounding box center [21, 157] width 2 height 2
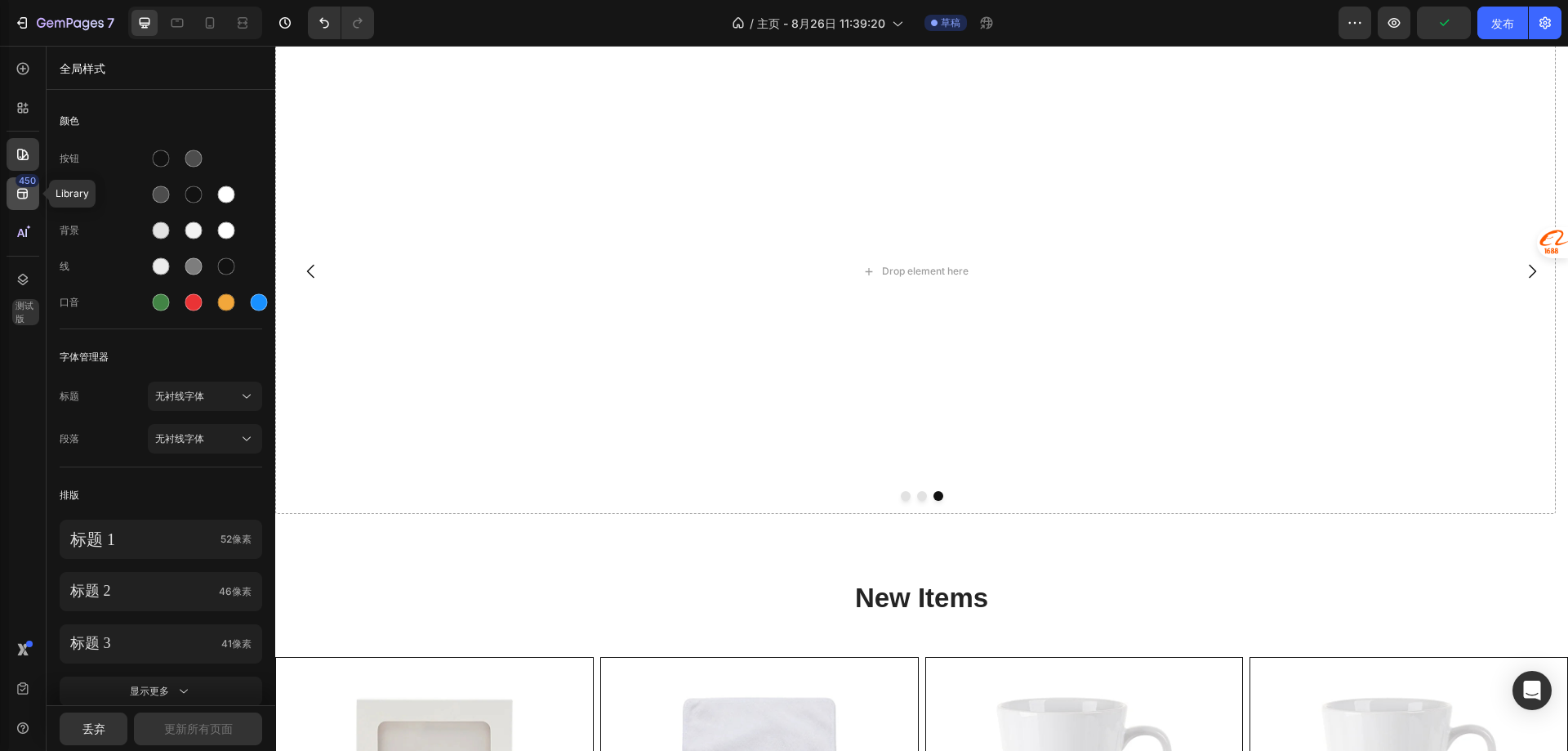
click at [22, 190] on icon at bounding box center [22, 193] width 16 height 16
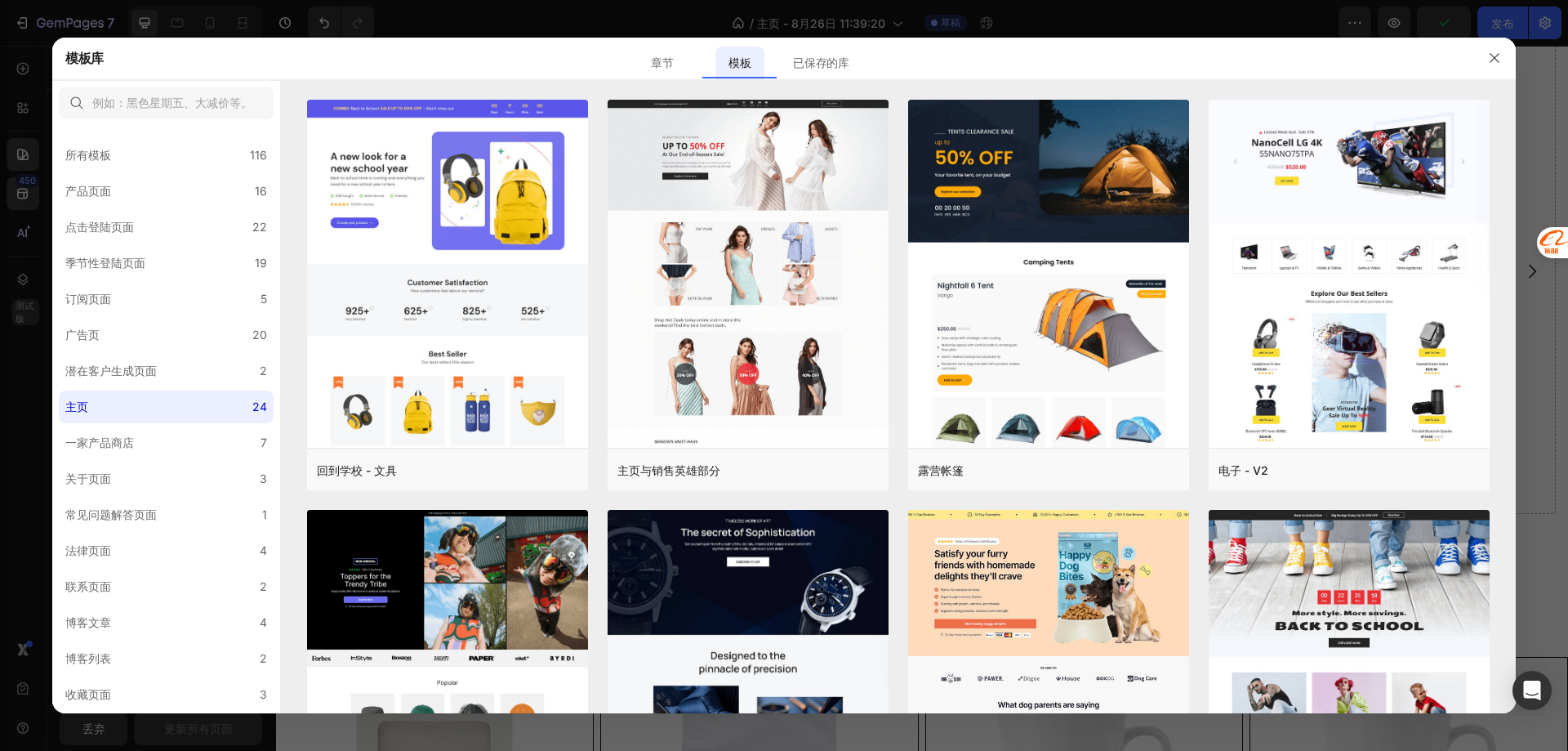
click at [177, 26] on div at bounding box center [784, 376] width 1568 height 751
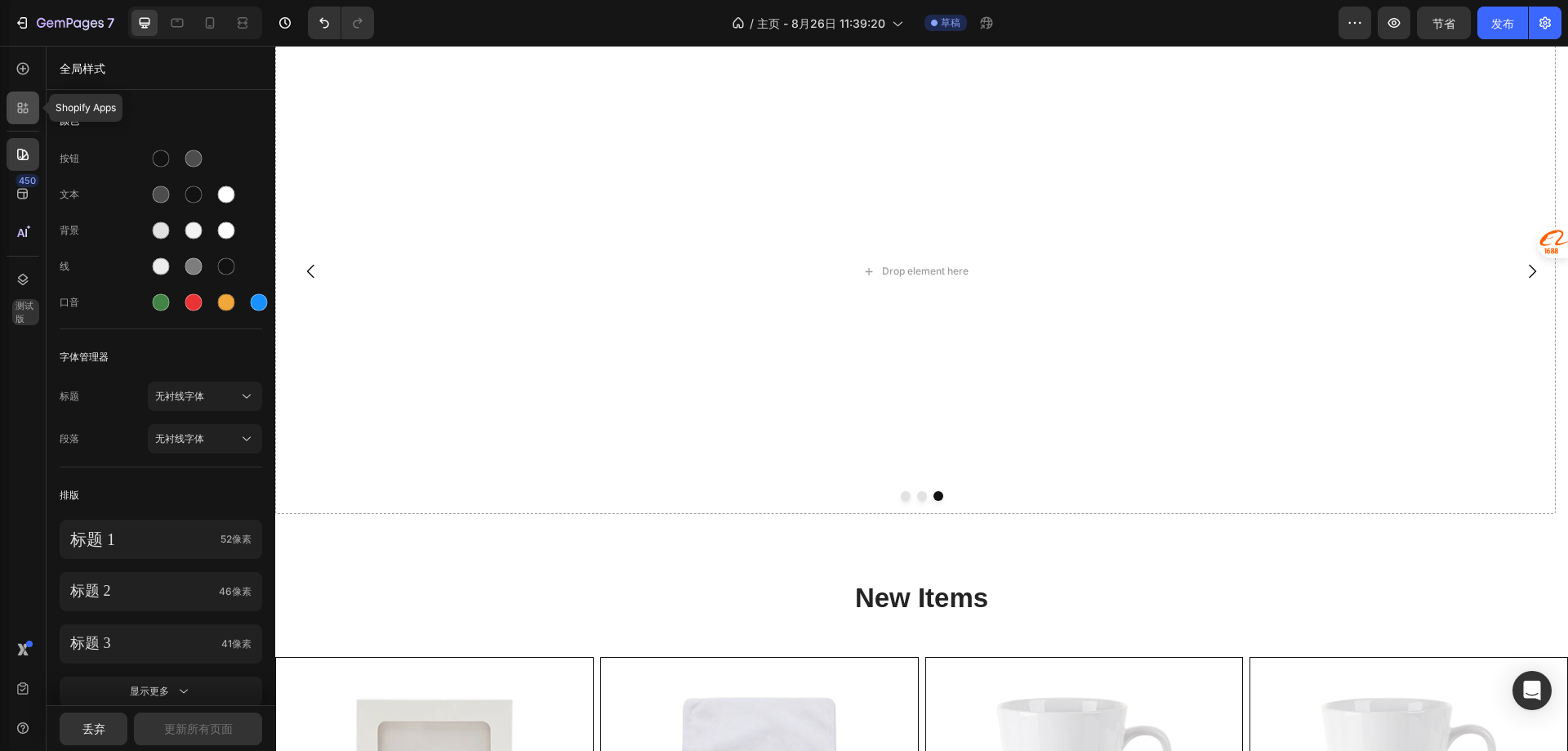
click at [25, 113] on icon at bounding box center [26, 111] width 5 height 5
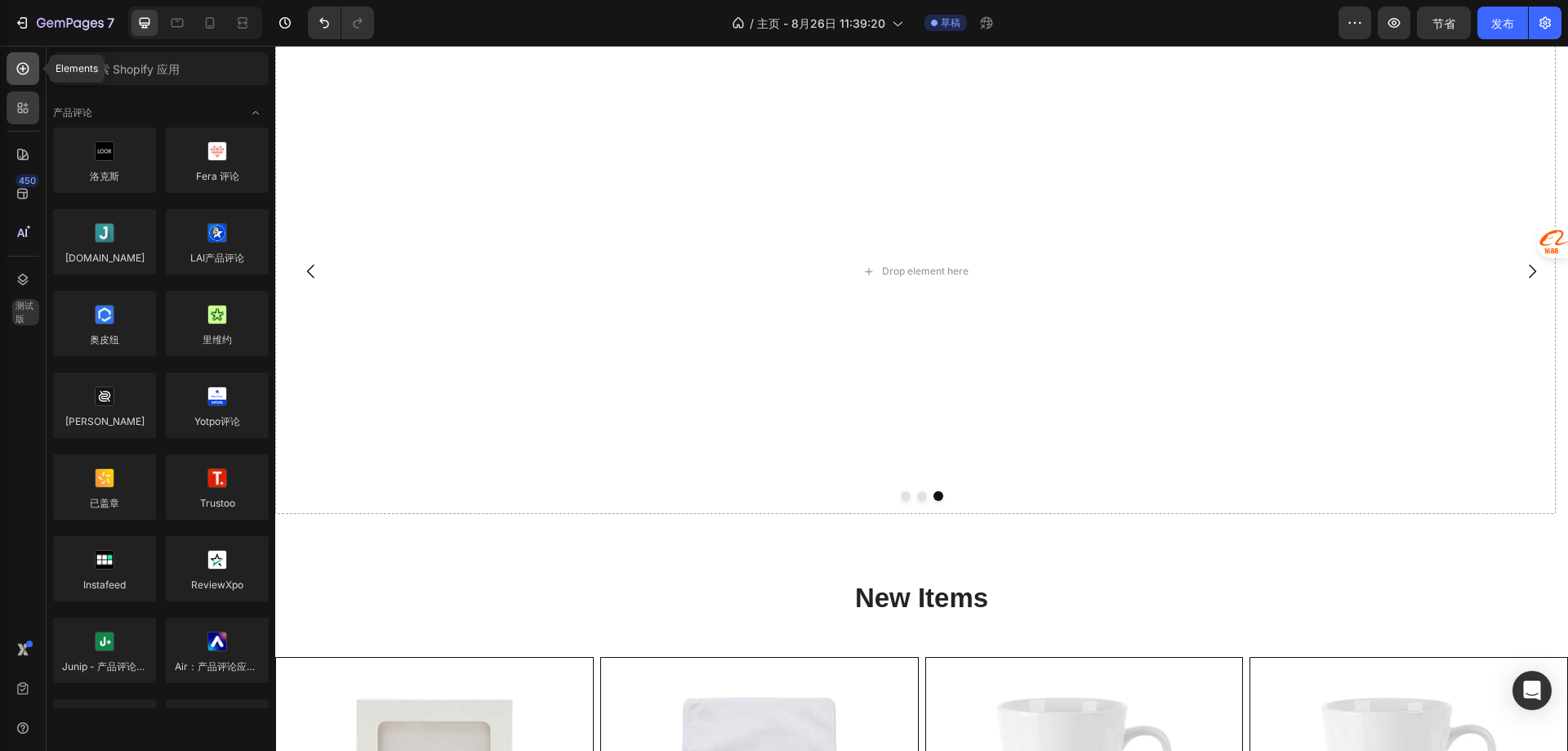
click at [23, 78] on div at bounding box center [23, 69] width 32 height 32
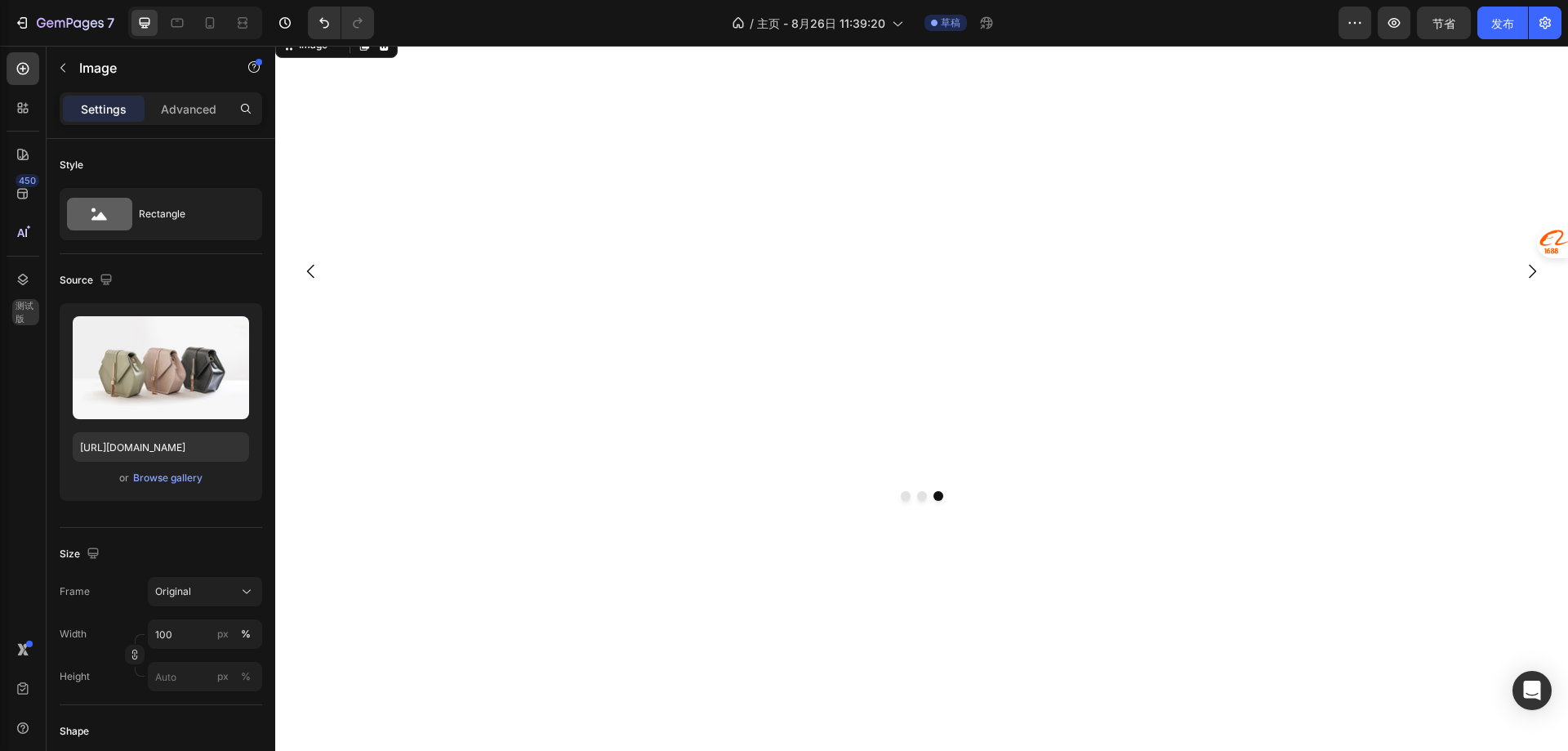
scroll to position [418, 0]
click at [192, 472] on div "或者 浏览图库" at bounding box center [160, 478] width 177 height 20
click at [179, 479] on font "浏览图库" at bounding box center [172, 477] width 39 height 12
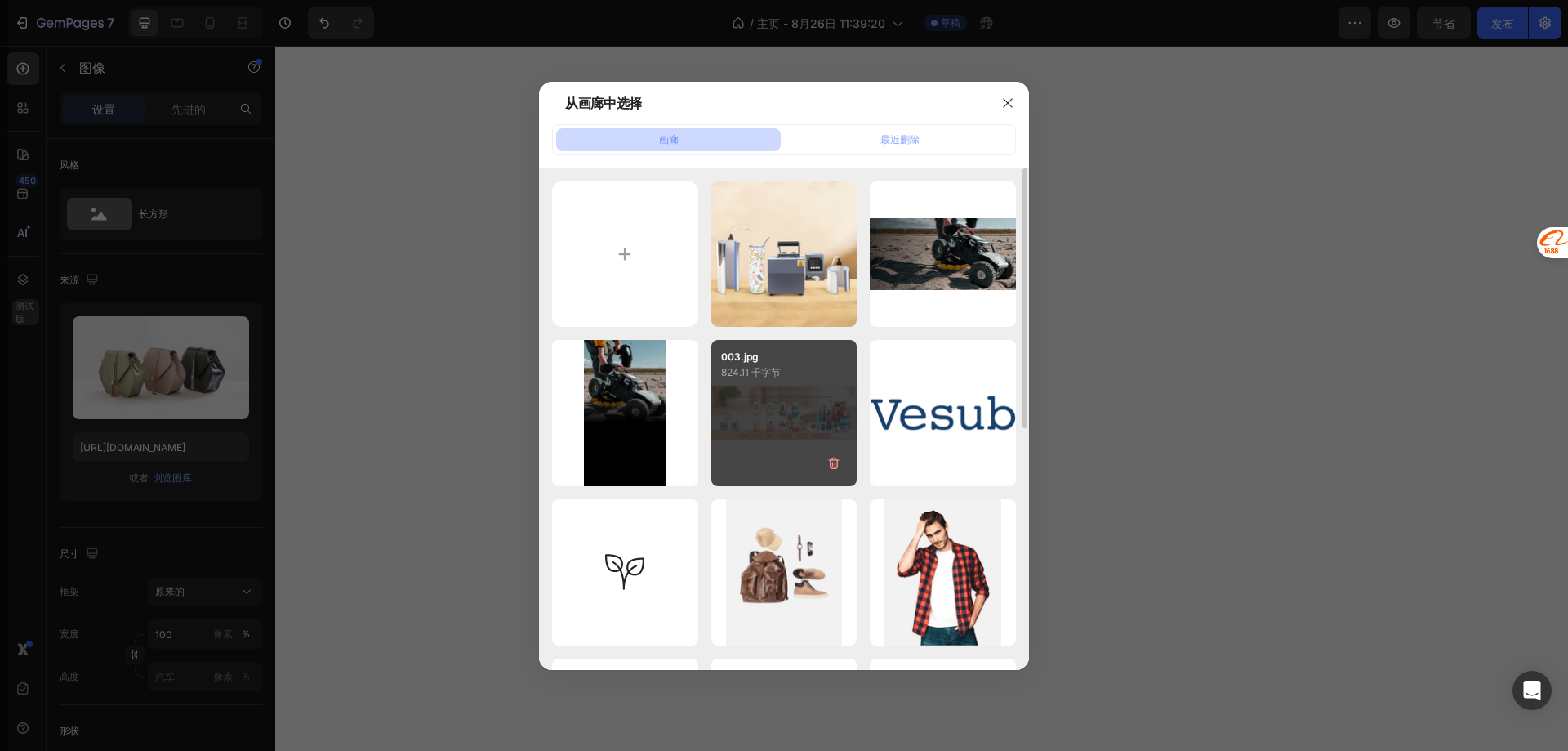
click at [752, 422] on div "003.jpg 824.11 千字节" at bounding box center [784, 413] width 146 height 146
type input "[URL][DOMAIN_NAME]"
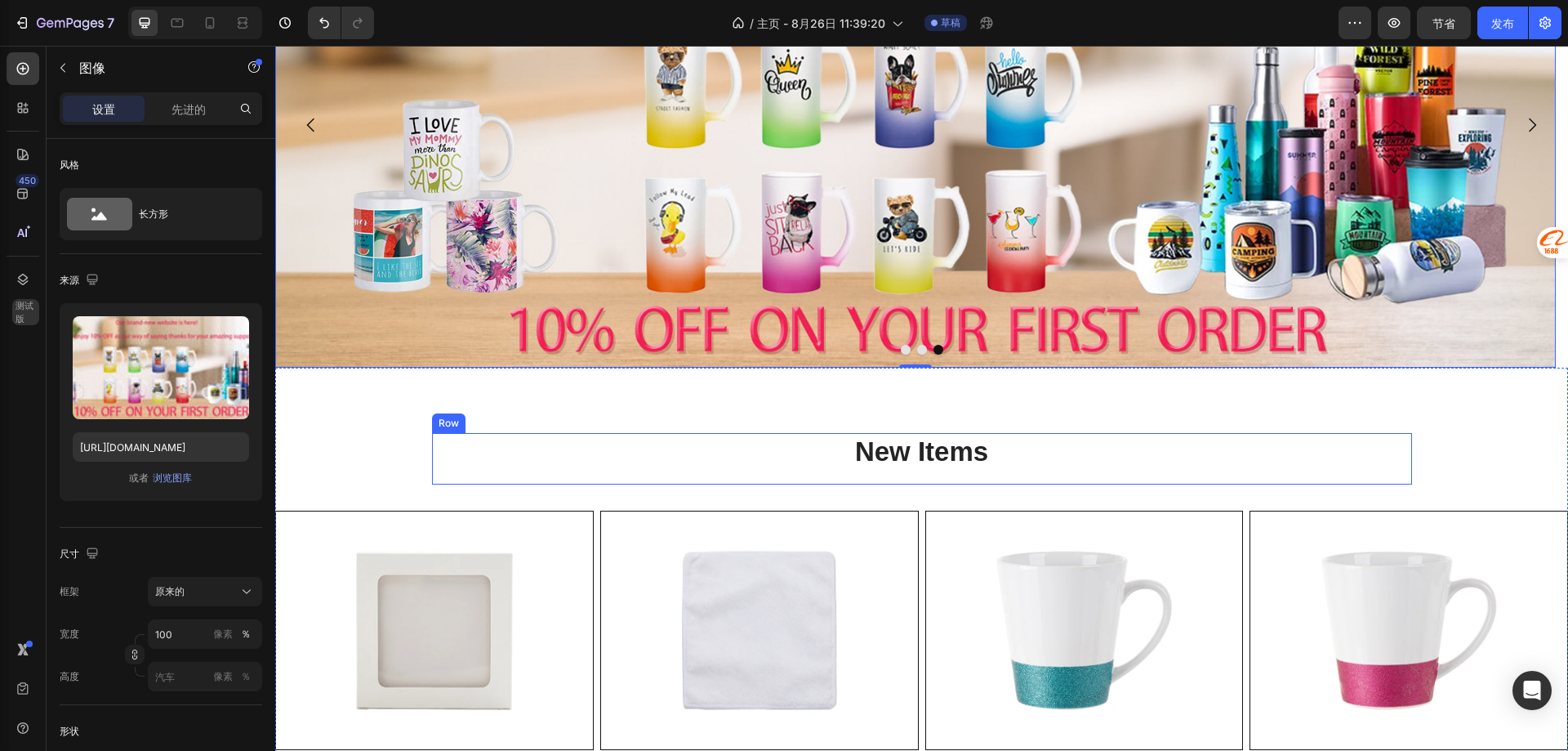
scroll to position [343, 0]
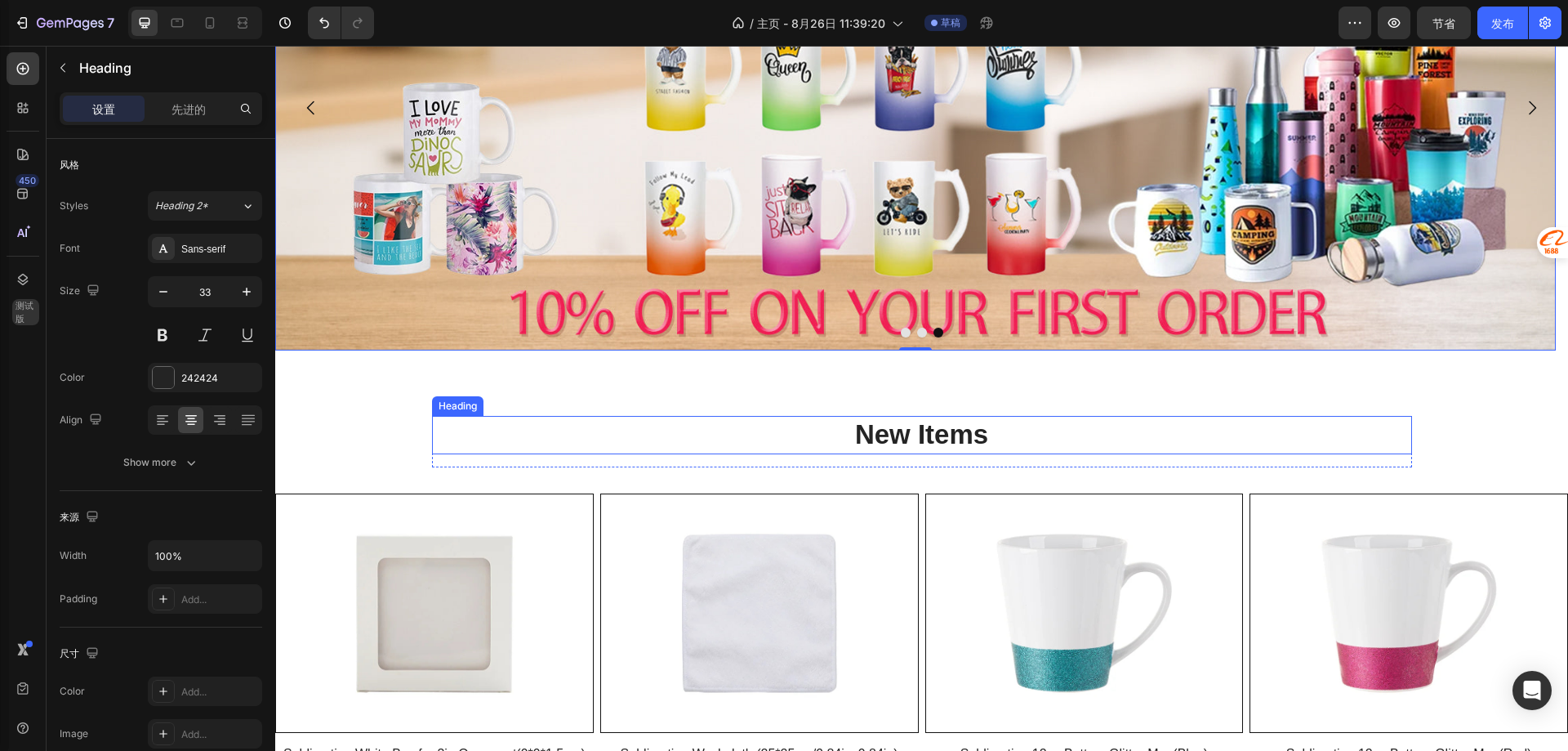
click at [550, 421] on h2 "New Items" at bounding box center [922, 435] width 980 height 38
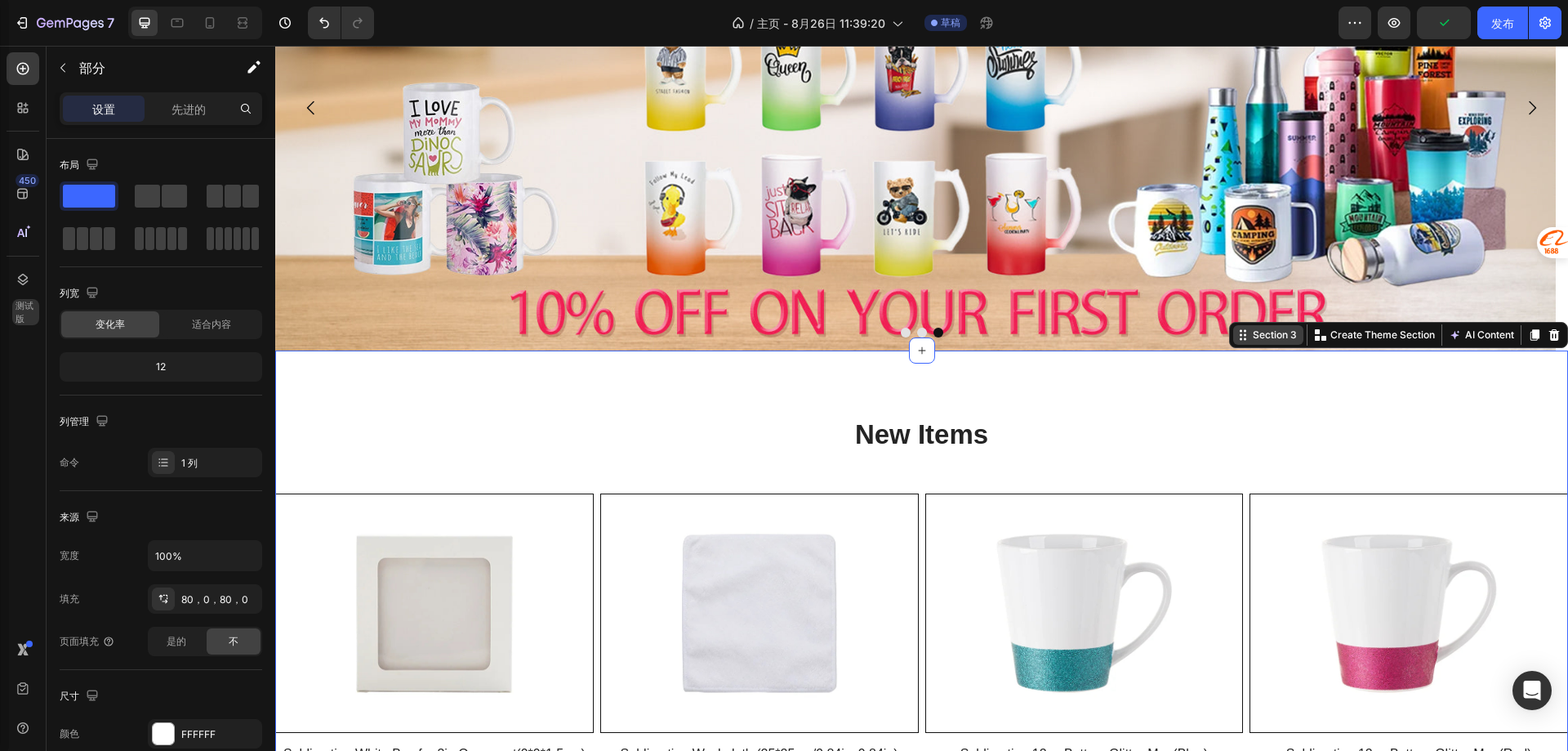
click at [1249, 338] on div "Section 3" at bounding box center [1274, 334] width 51 height 14
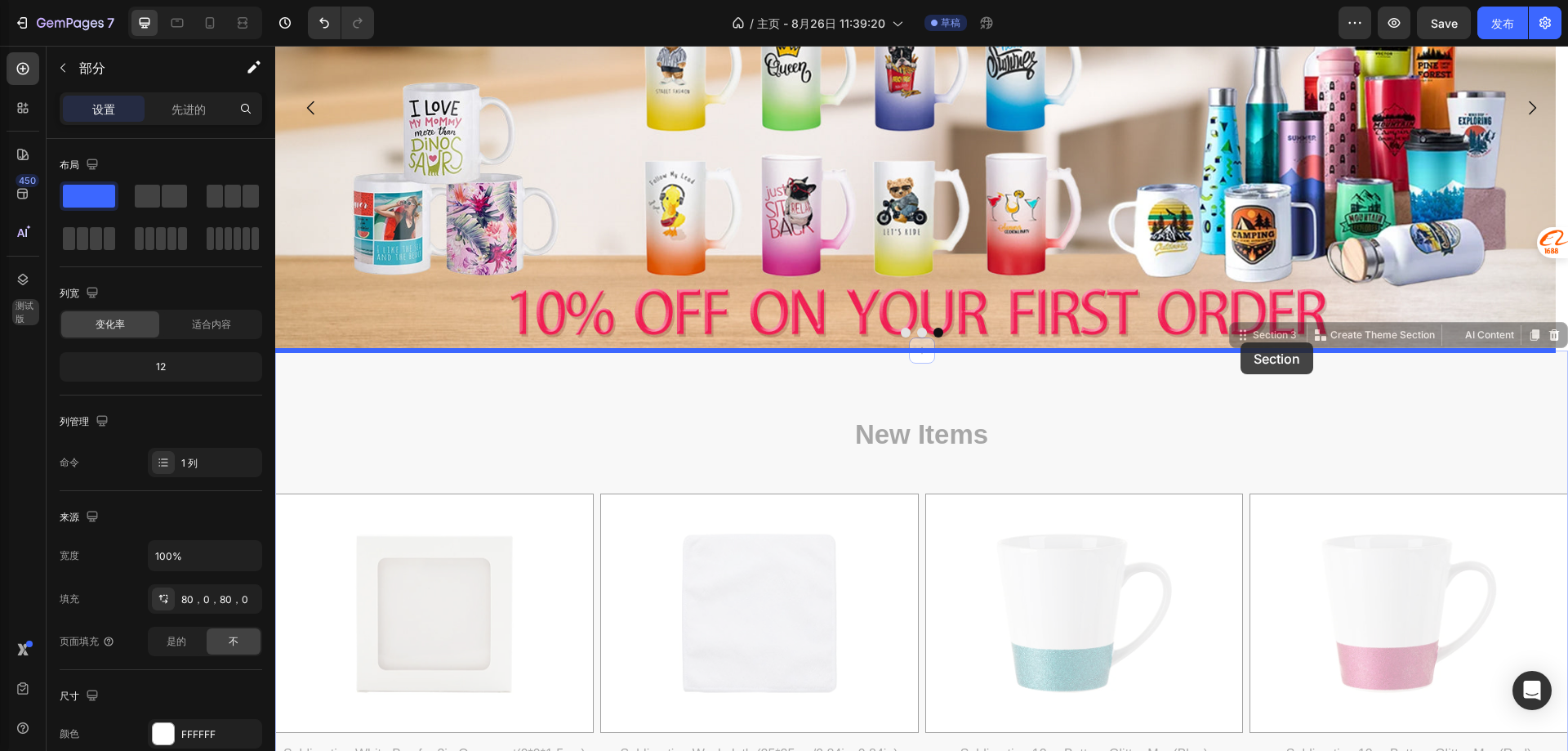
drag, startPoint x: 1232, startPoint y: 335, endPoint x: 1152, endPoint y: 397, distance: 101.2
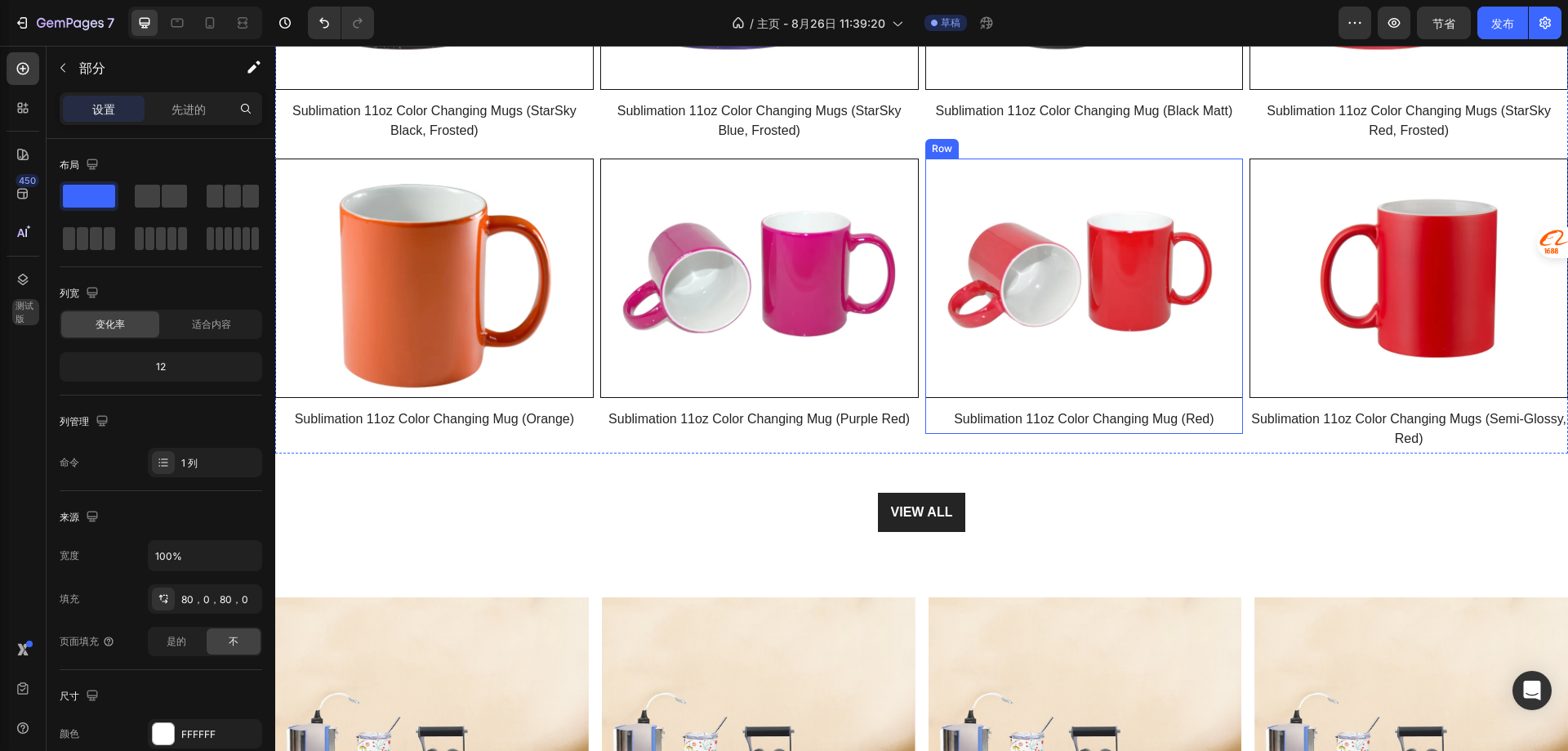
scroll to position [1896, 0]
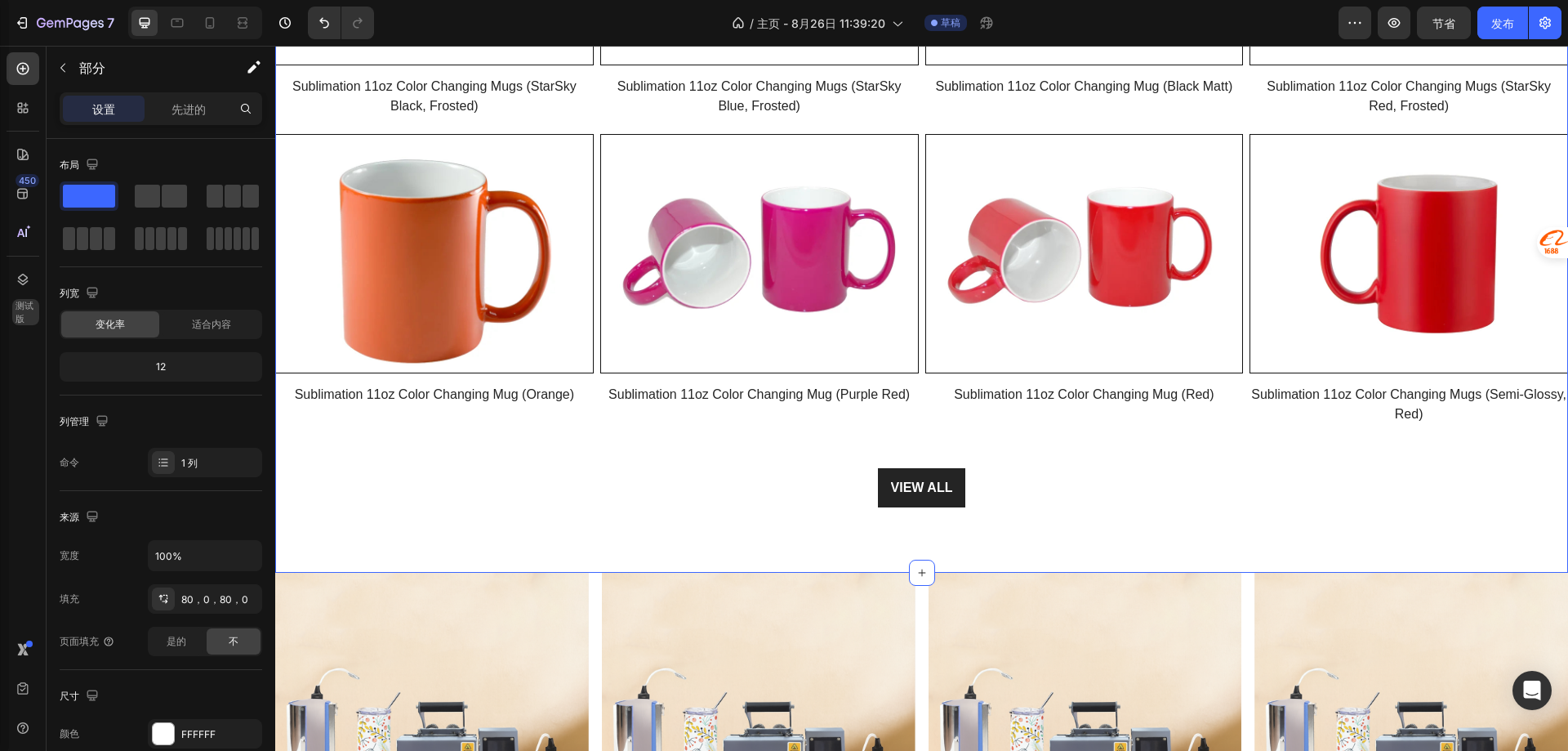
click at [1117, 547] on div "Hot Sales Heading Row Product Images Row Sublimation 11oz Color Changing Mugs (…" at bounding box center [922, 127] width 1293 height 890
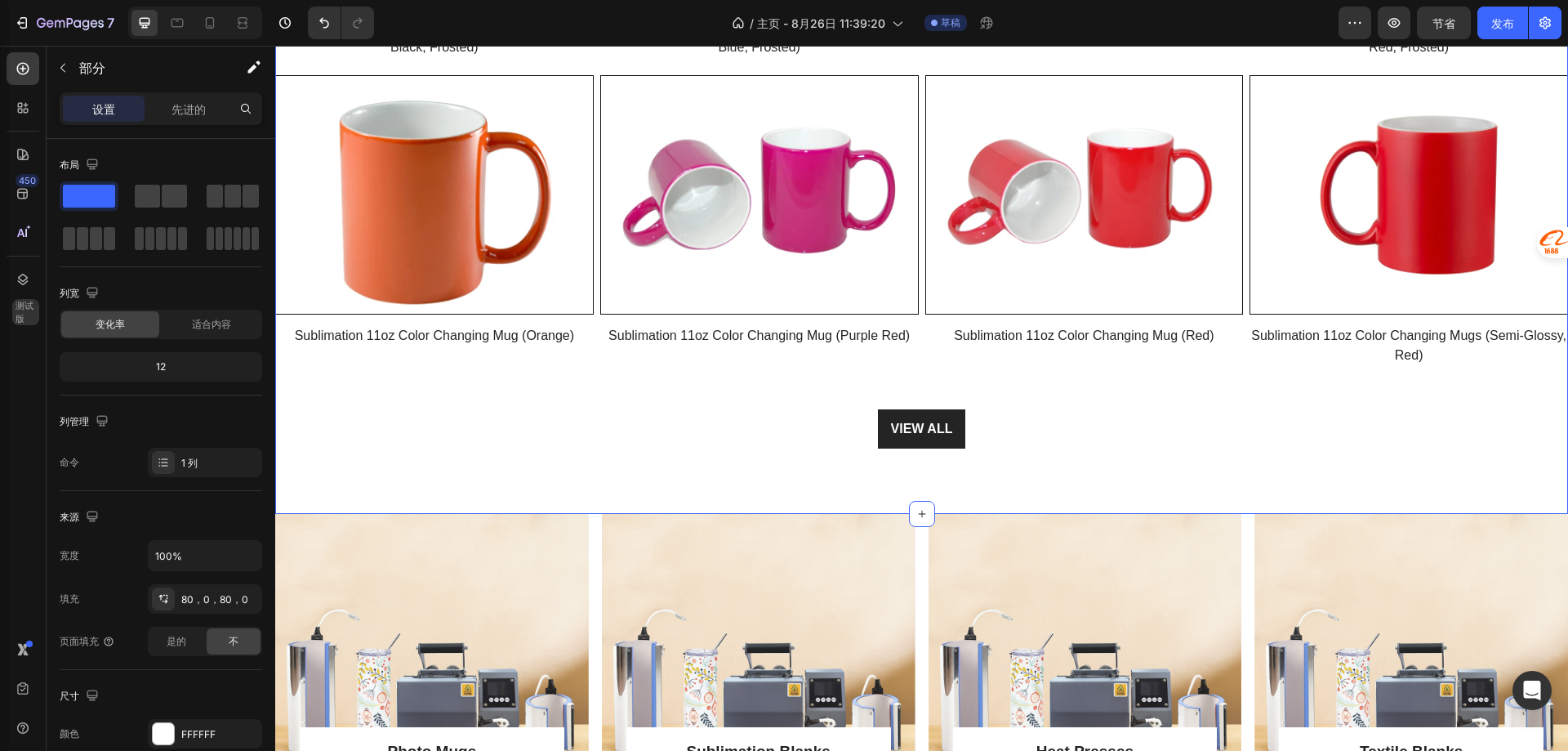
scroll to position [2059, 0]
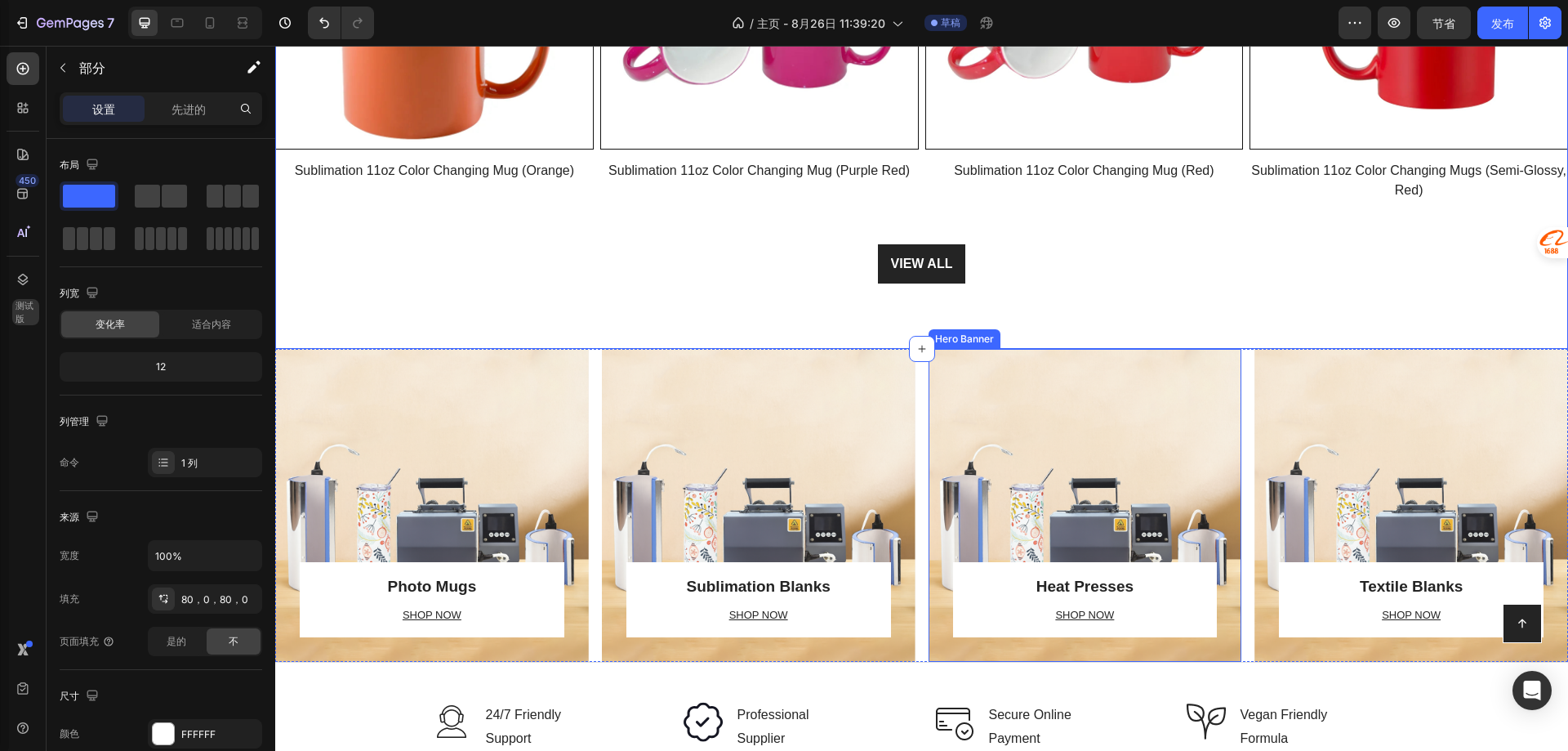
scroll to position [2305, 0]
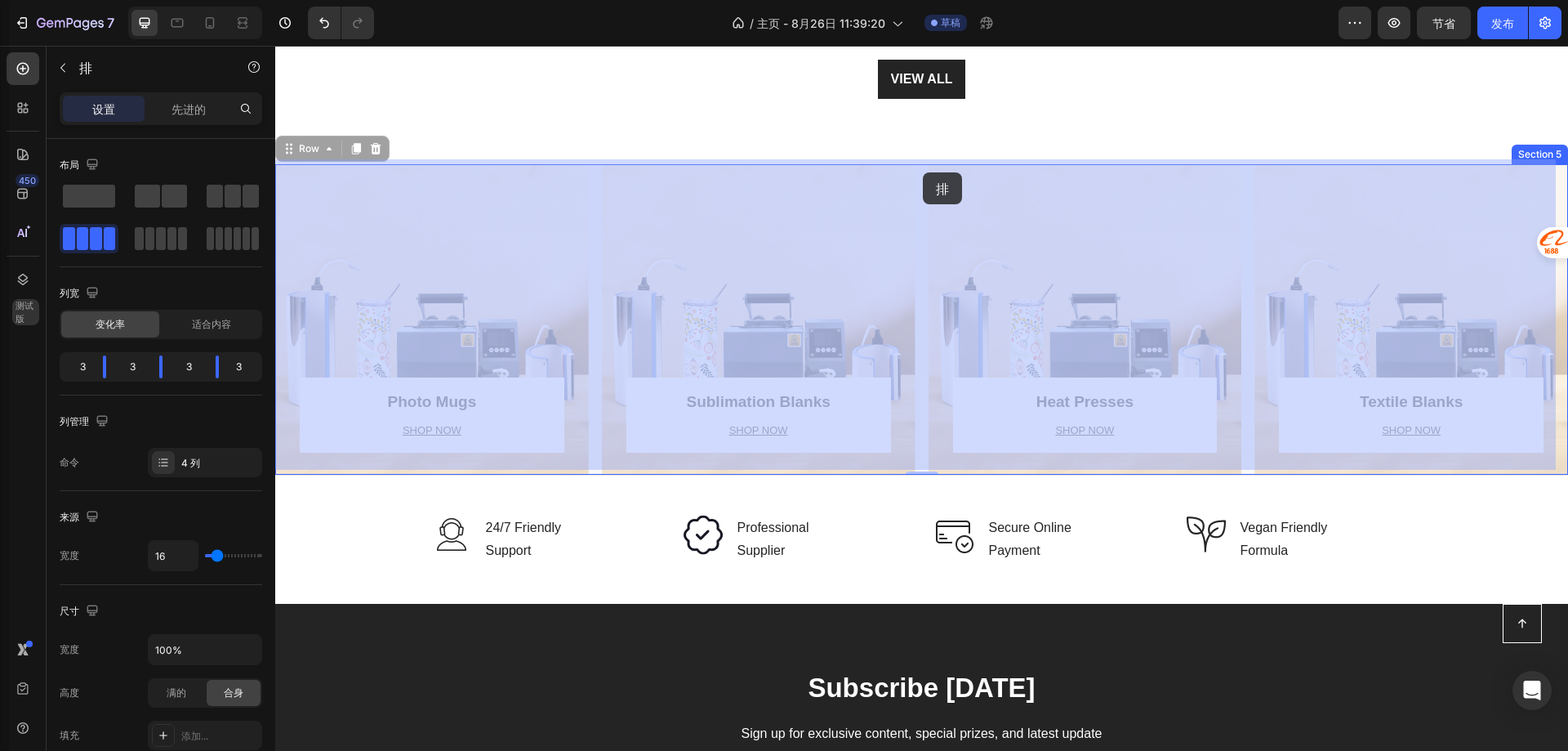
drag, startPoint x: 916, startPoint y: 209, endPoint x: 922, endPoint y: 172, distance: 37.5
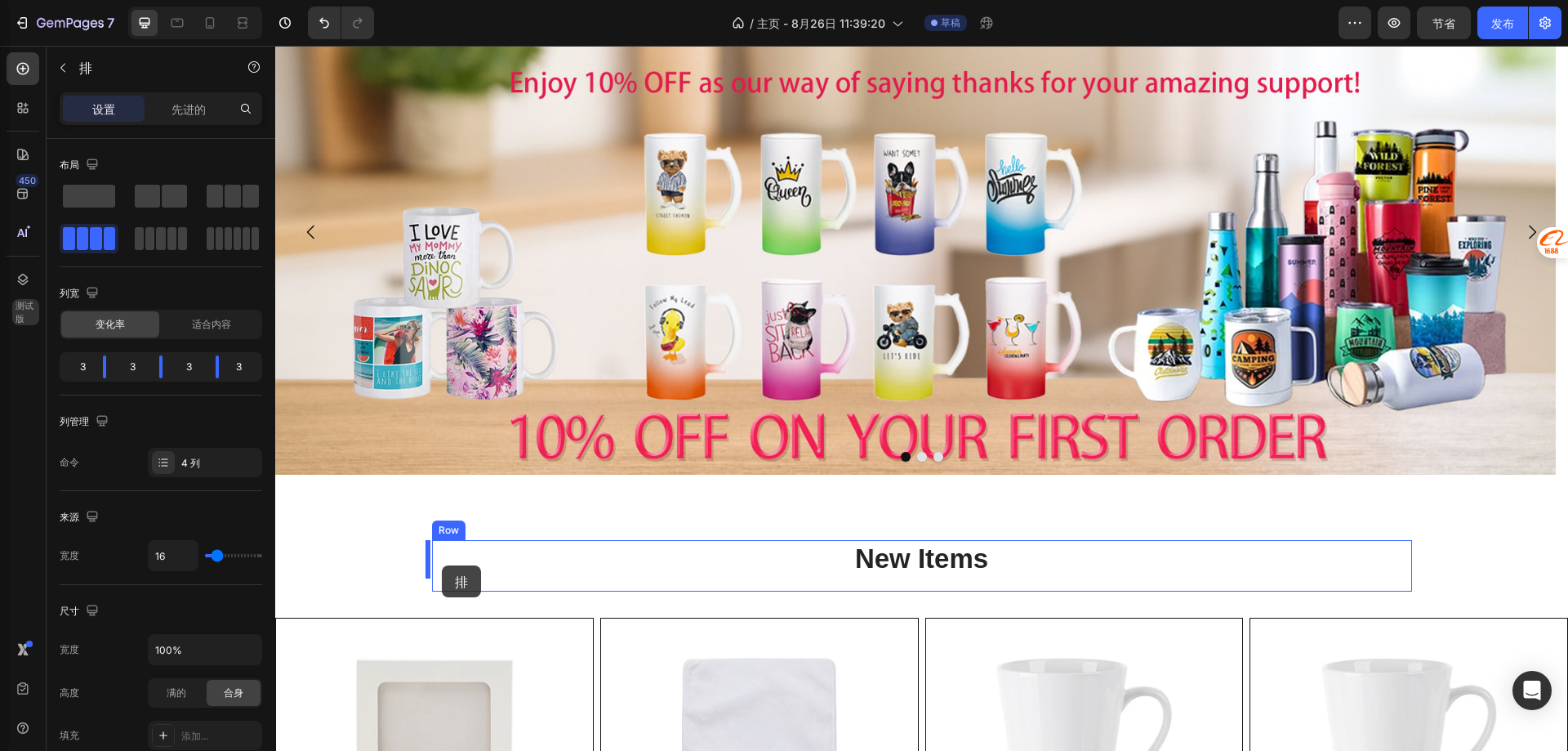
scroll to position [246, 0]
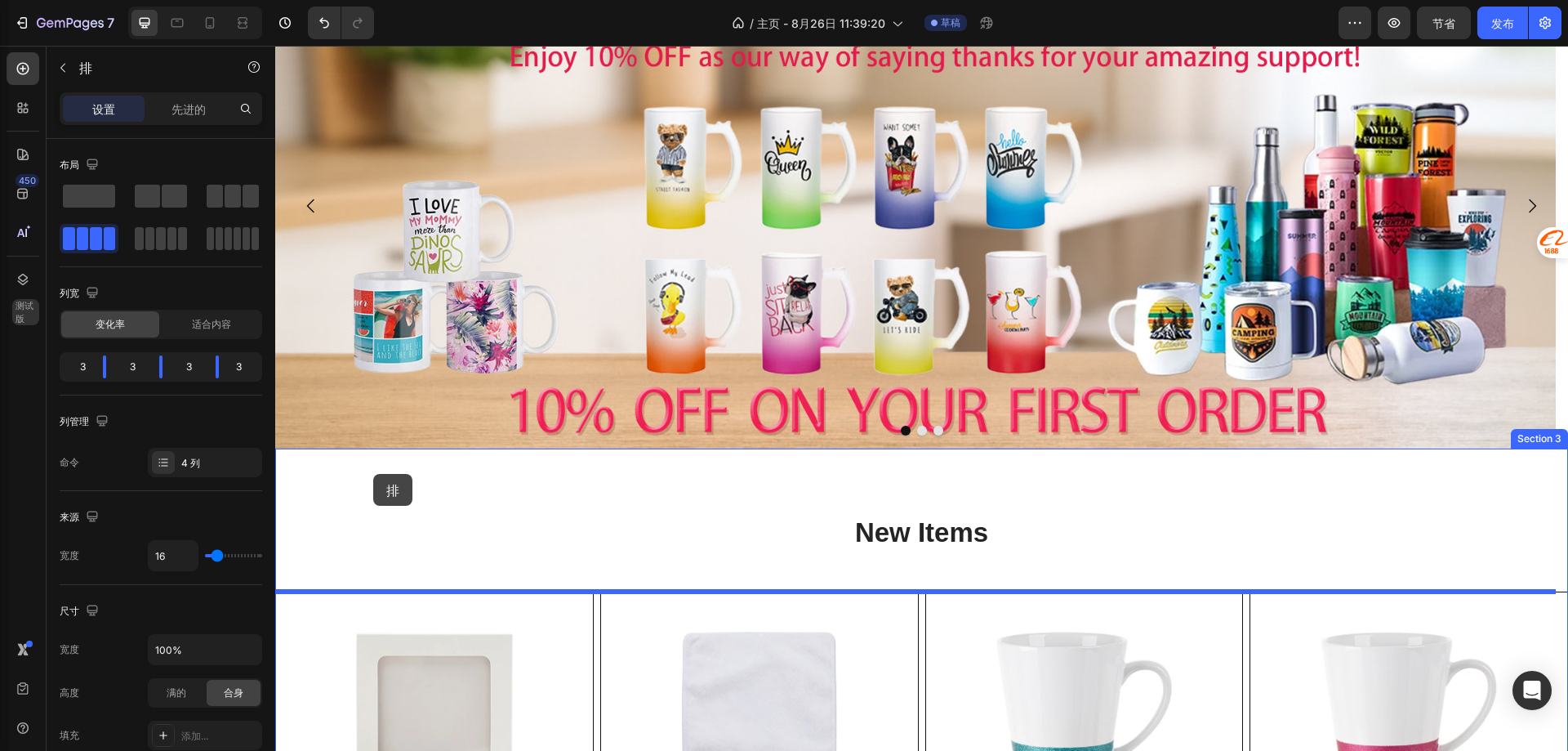
drag, startPoint x: 287, startPoint y: 145, endPoint x: 373, endPoint y: 474, distance: 340.1
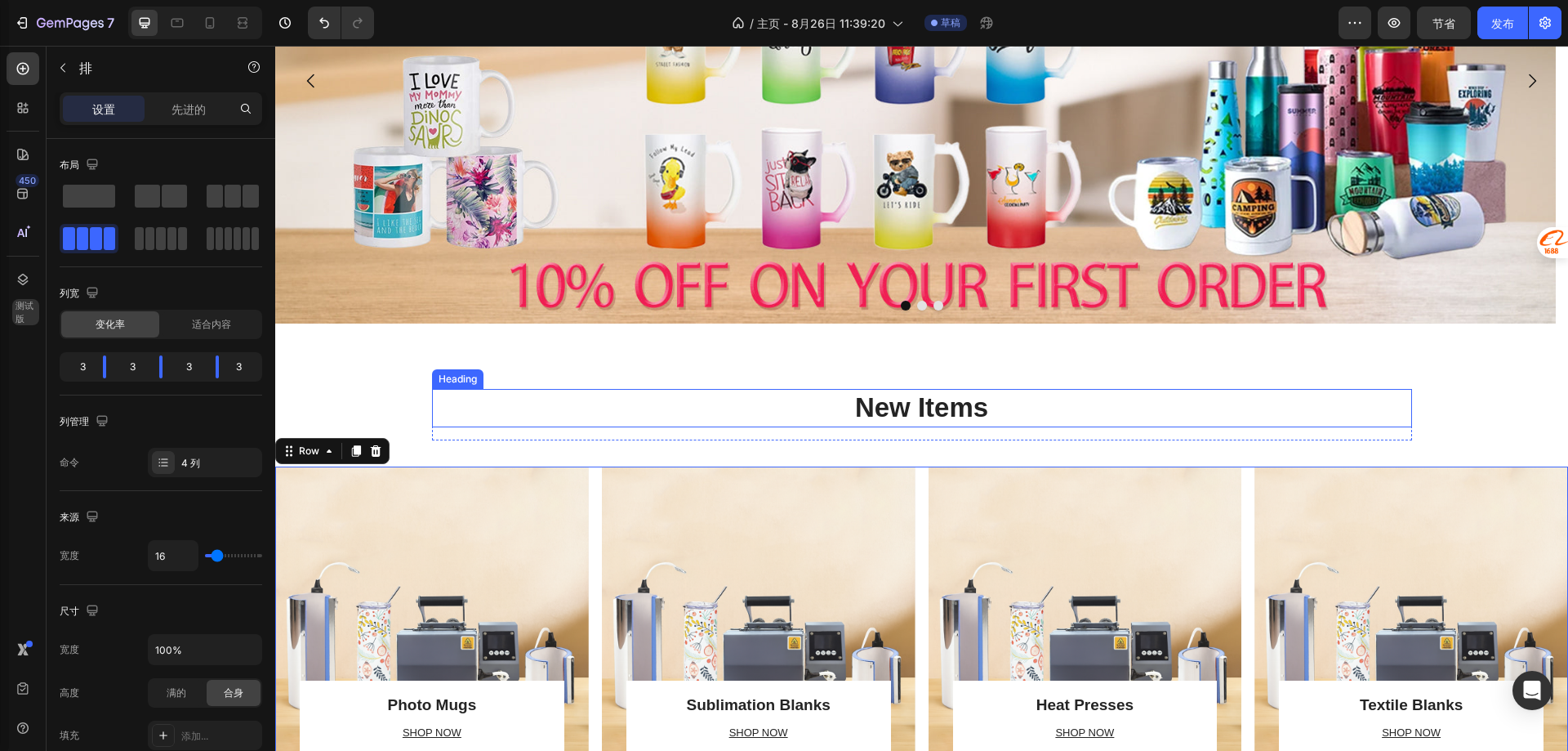
scroll to position [409, 0]
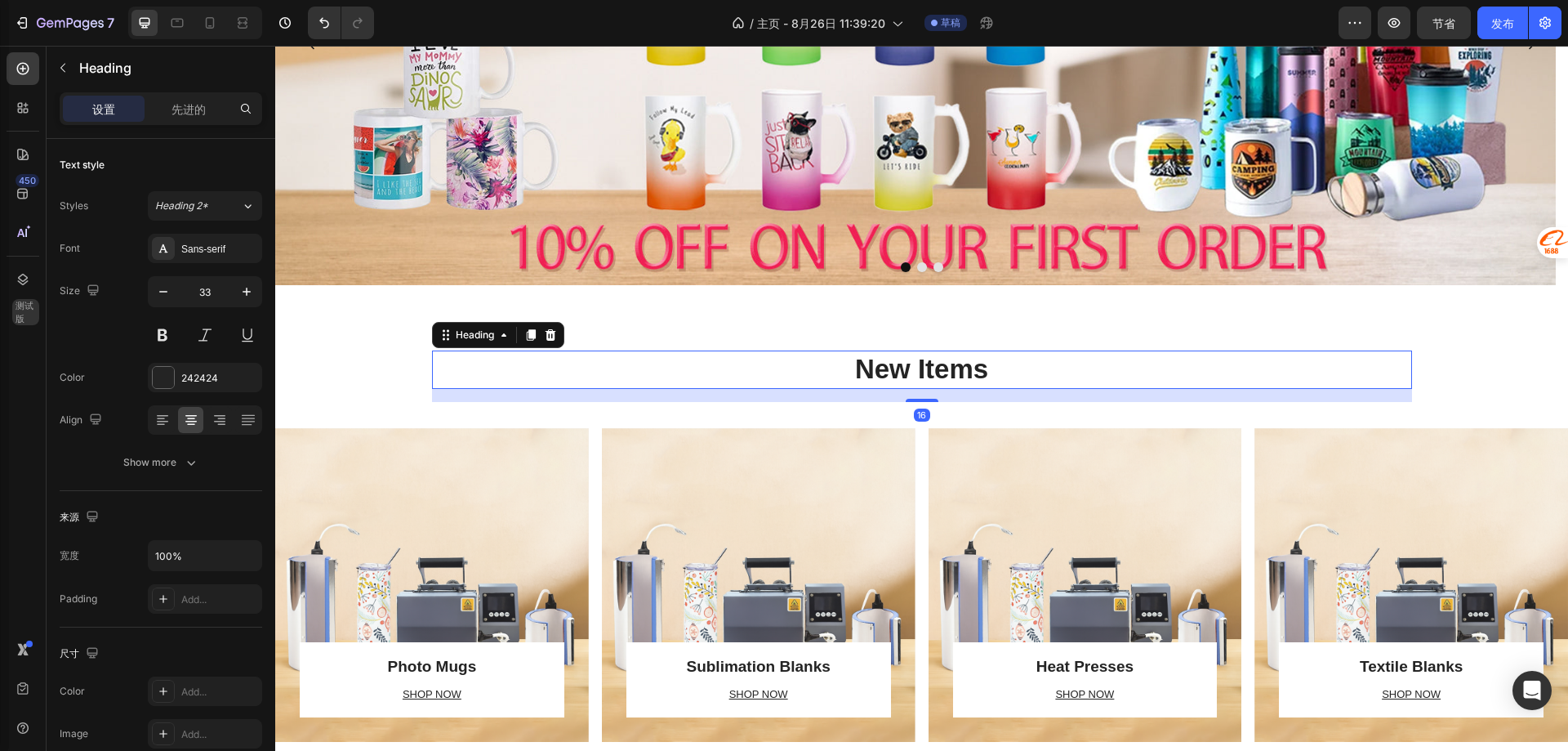
click at [875, 364] on h2 "New Items" at bounding box center [922, 370] width 980 height 38
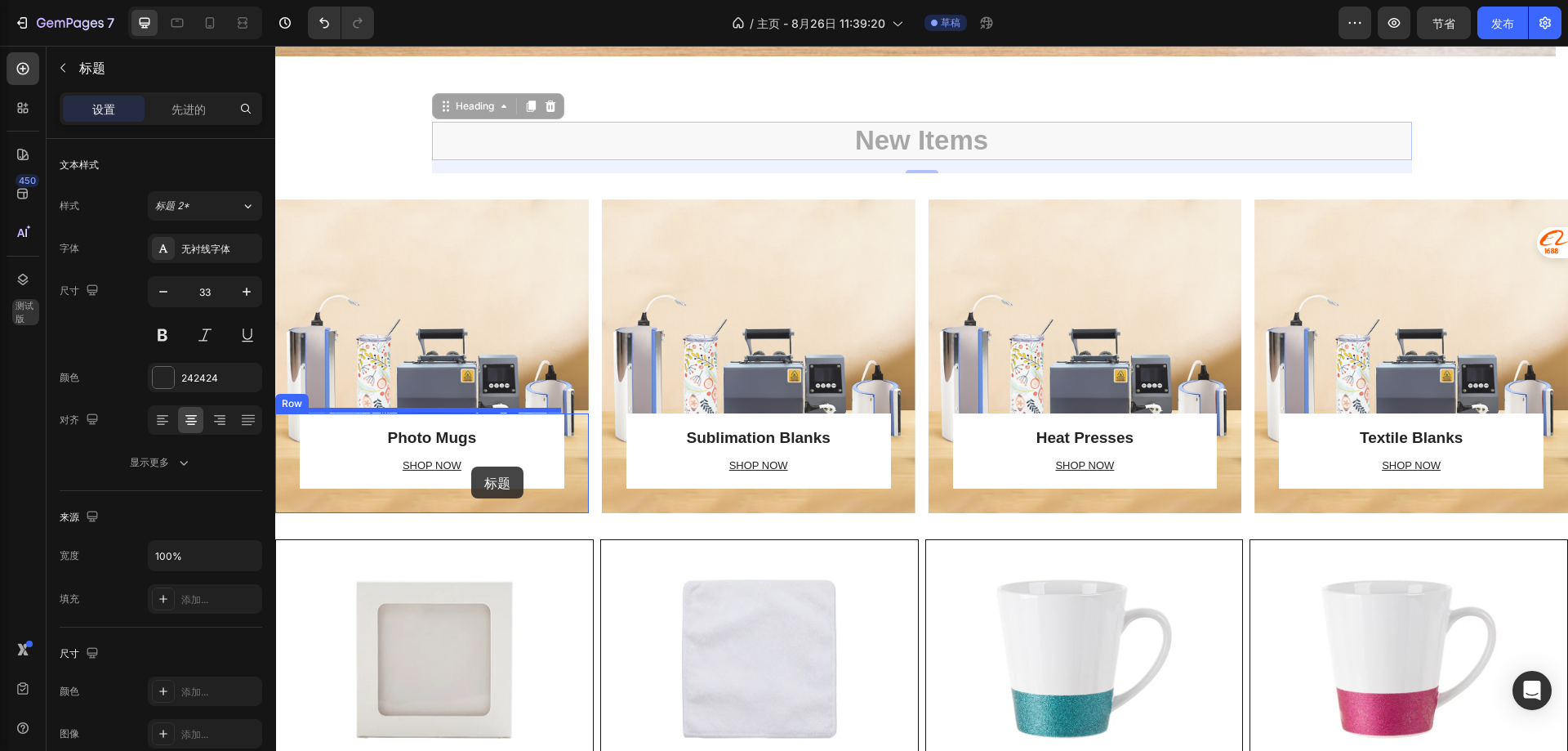
scroll to position [736, 0]
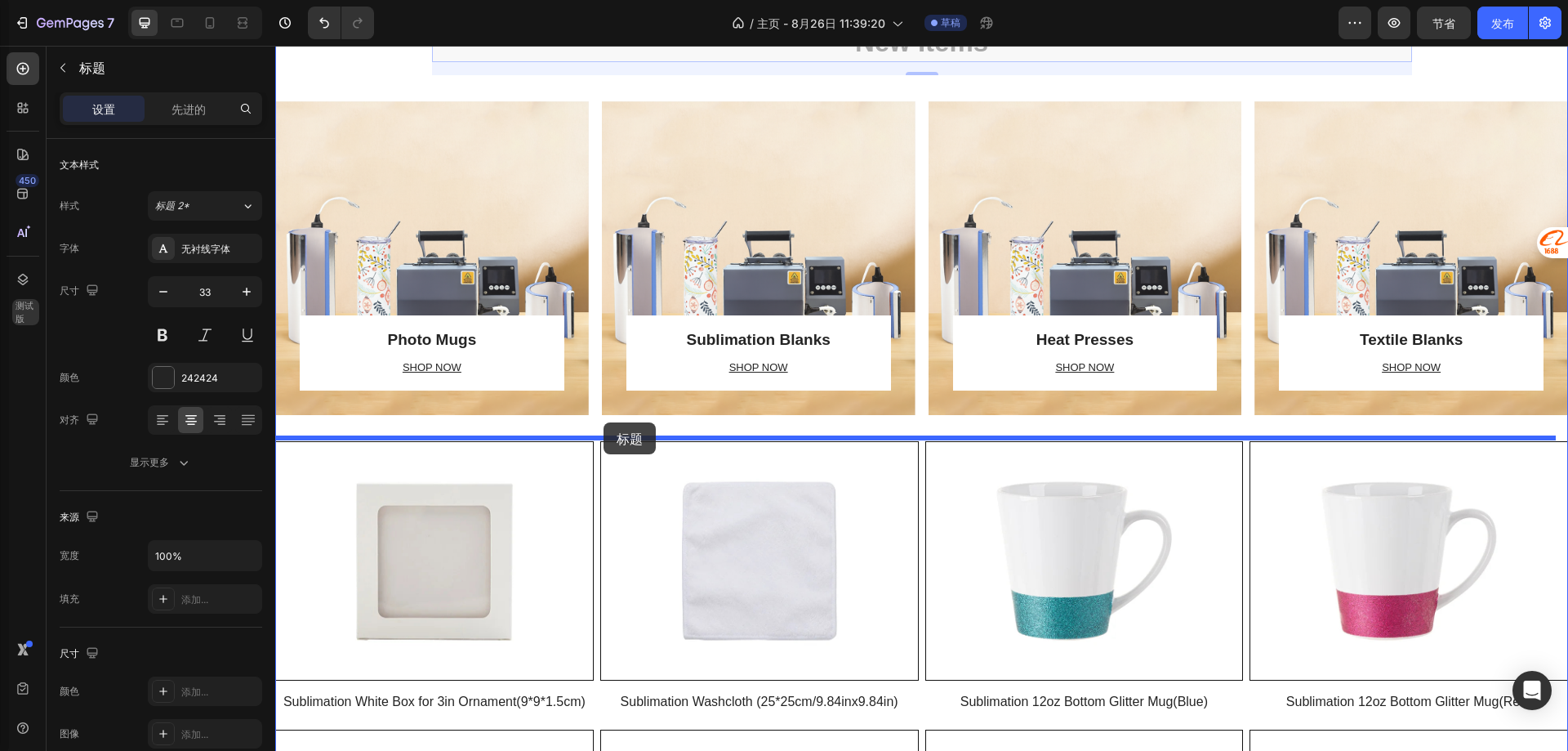
drag, startPoint x: 443, startPoint y: 335, endPoint x: 604, endPoint y: 422, distance: 183.0
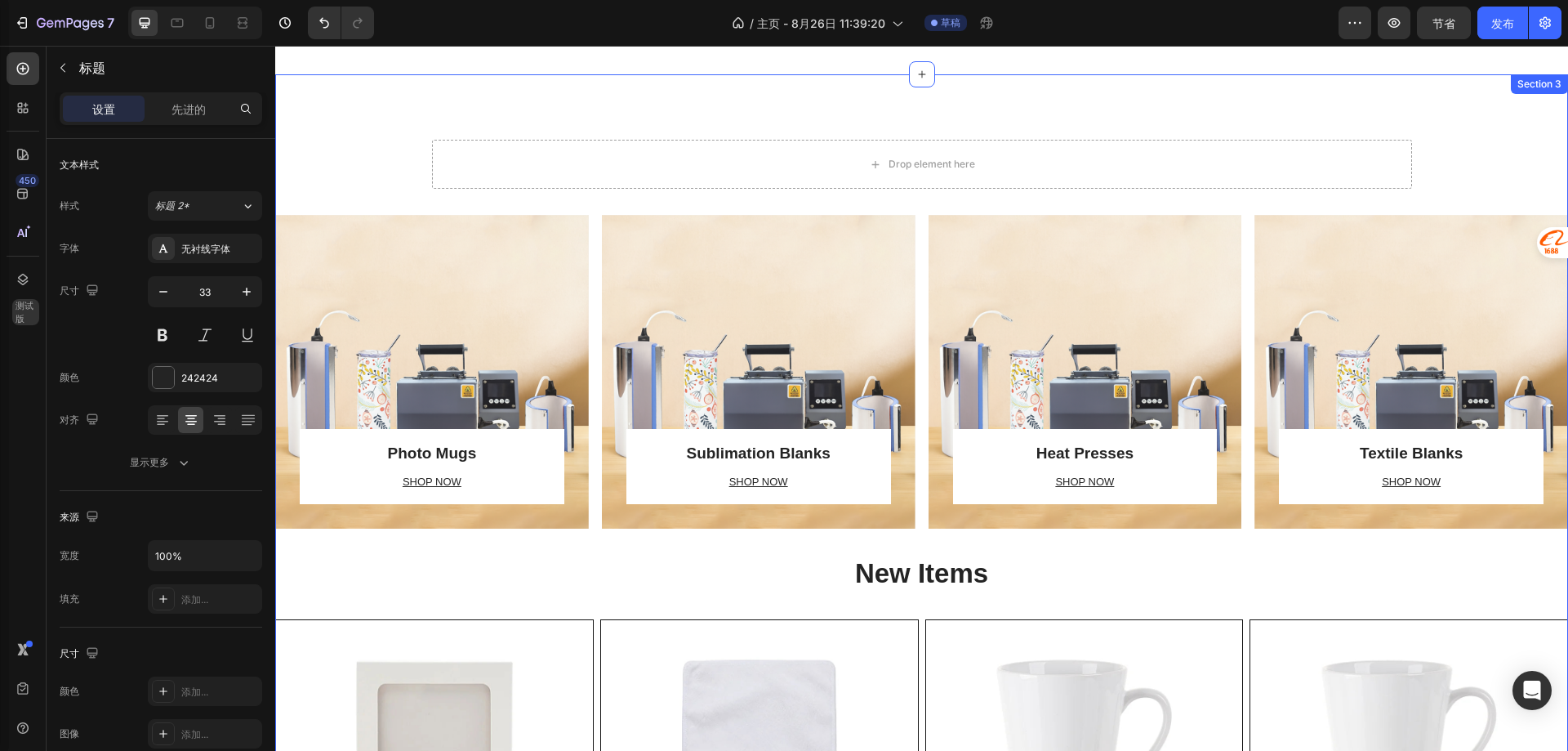
scroll to position [572, 0]
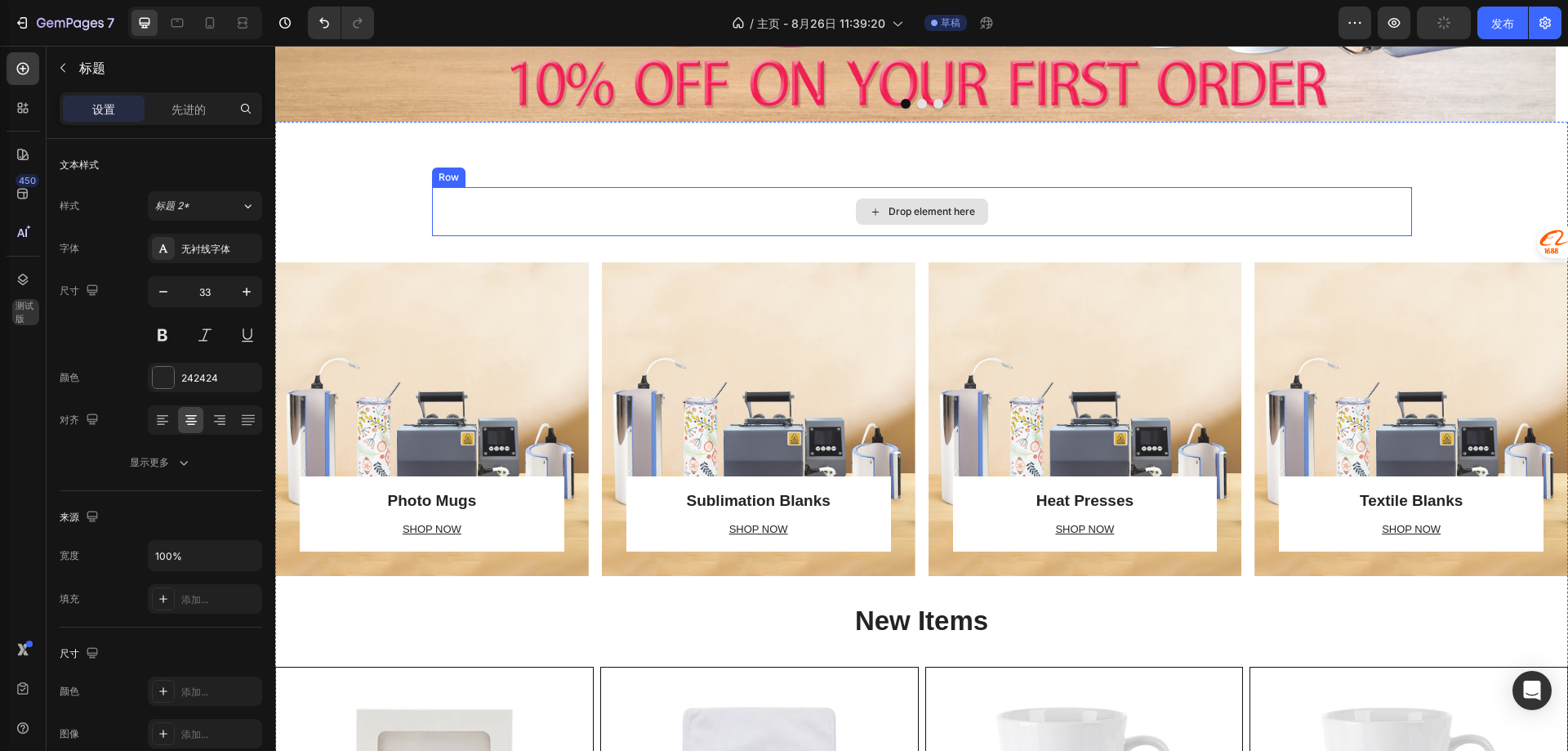
click at [736, 220] on div "Drop element here" at bounding box center [922, 211] width 980 height 49
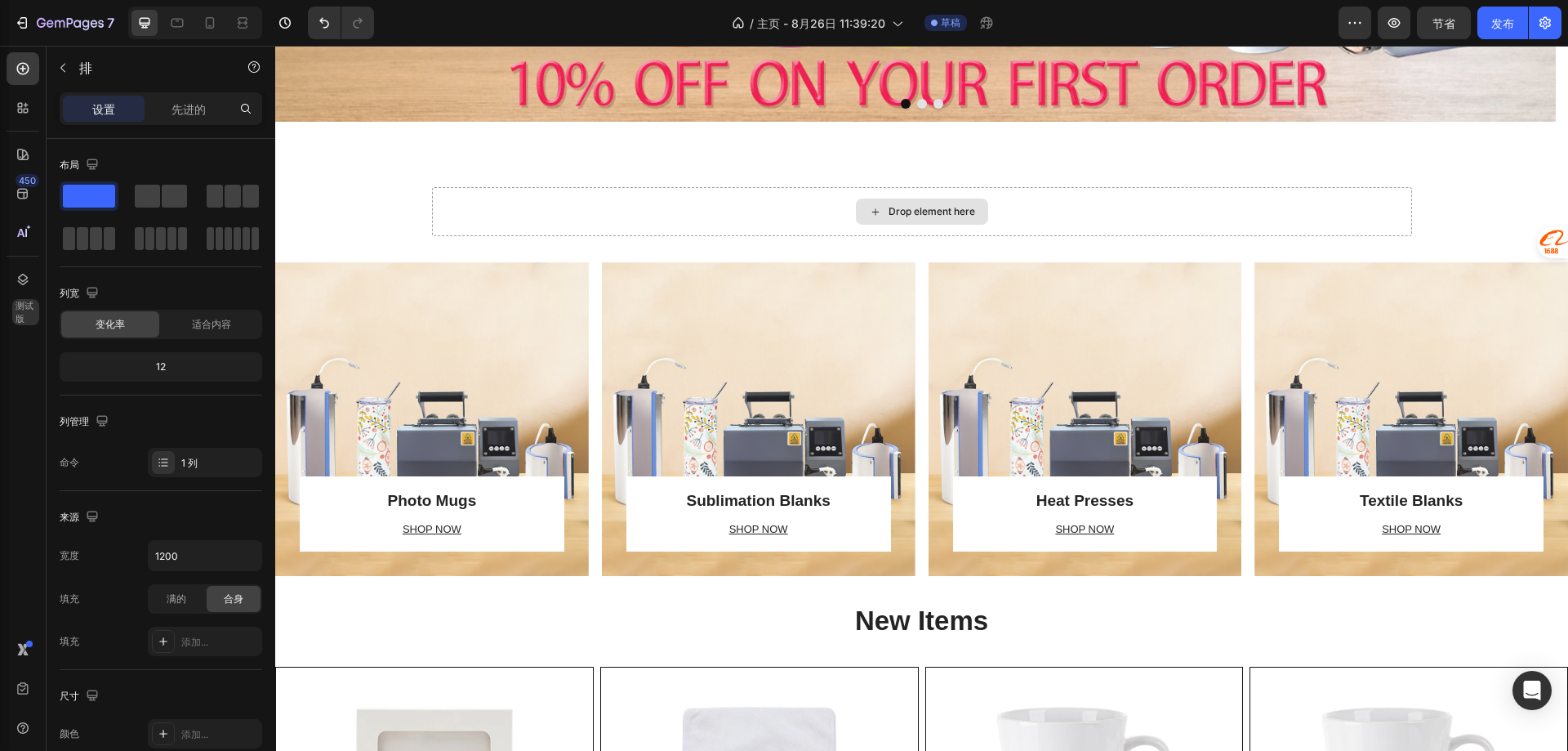
click at [922, 203] on div "Drop element here" at bounding box center [922, 211] width 133 height 26
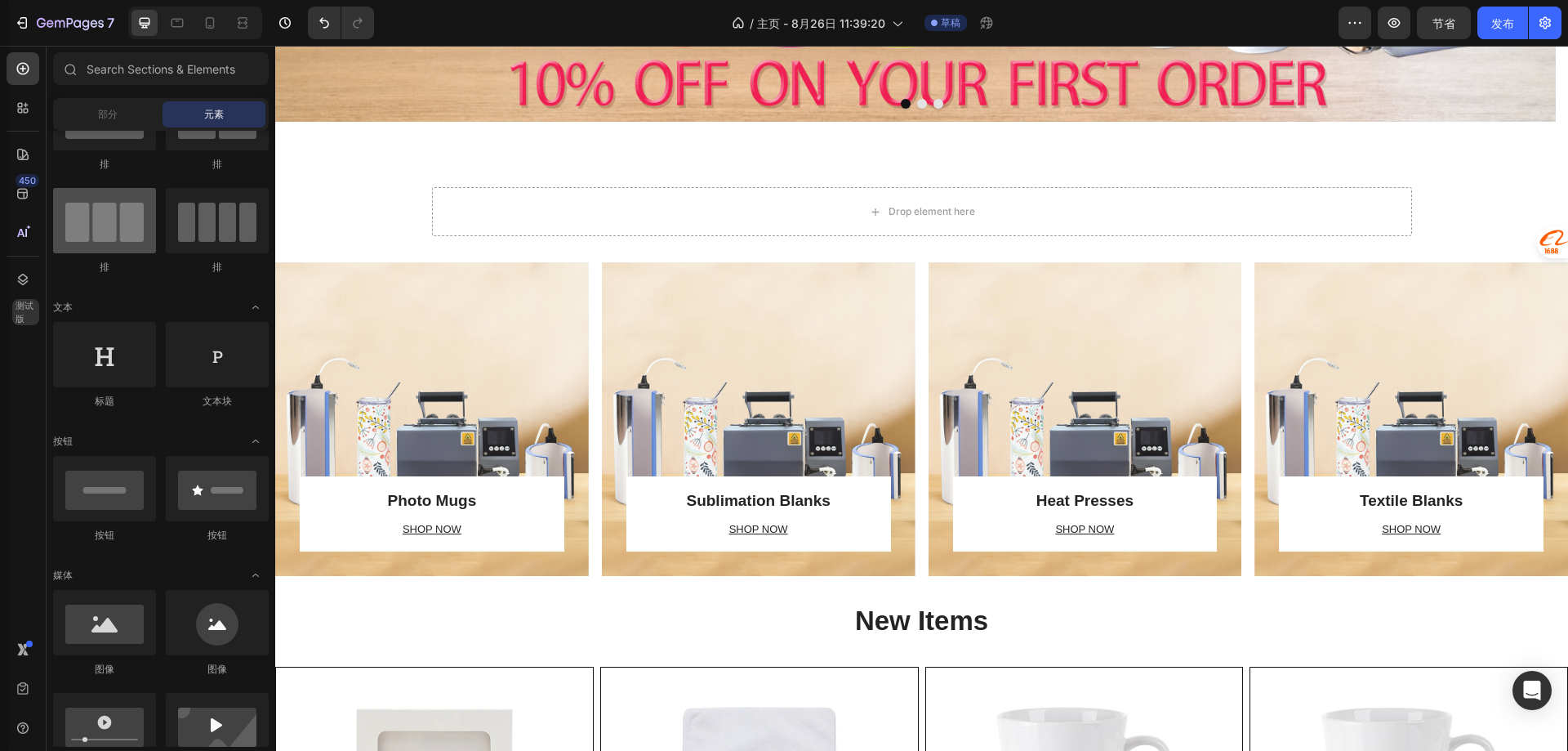
scroll to position [0, 0]
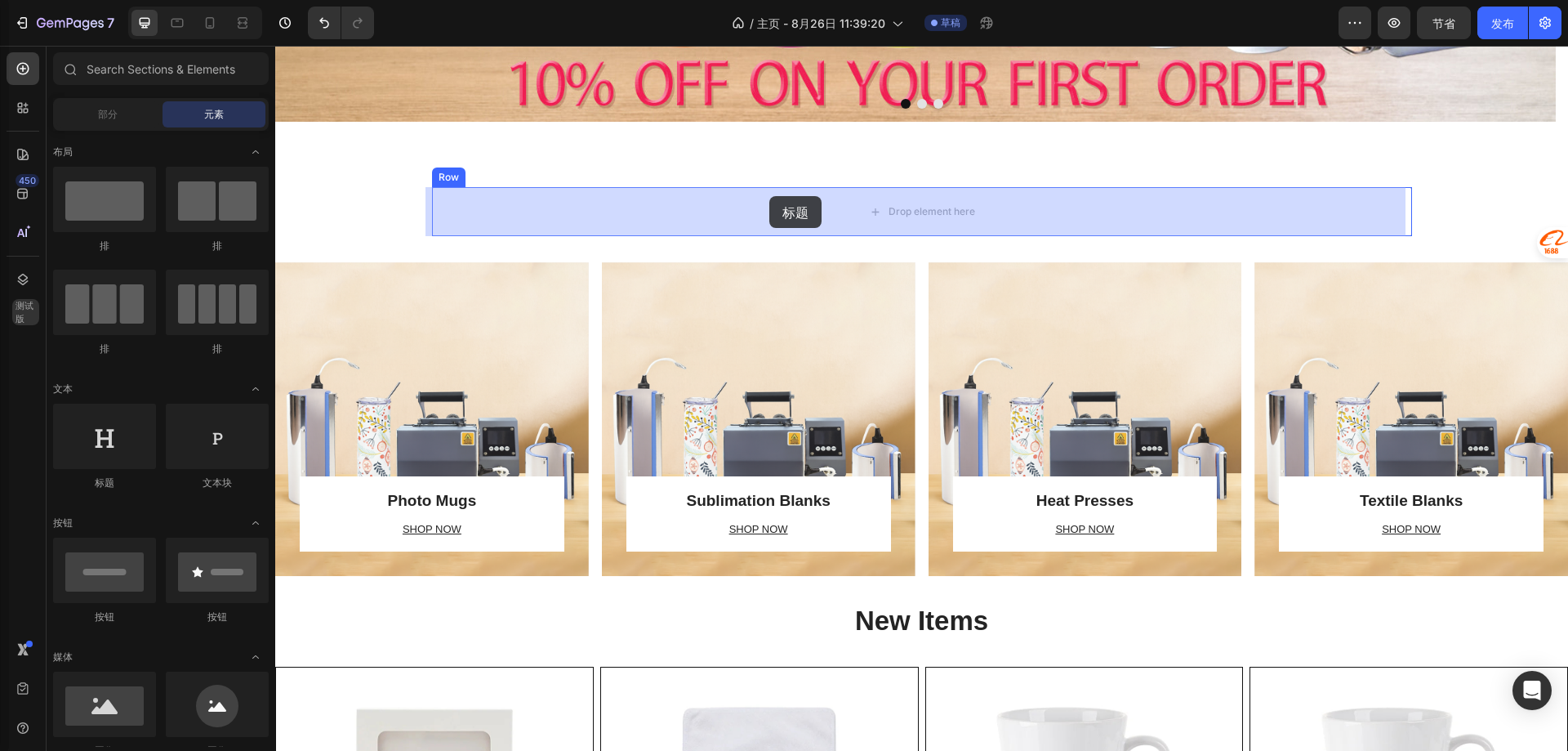
drag, startPoint x: 394, startPoint y: 501, endPoint x: 770, endPoint y: 196, distance: 484.1
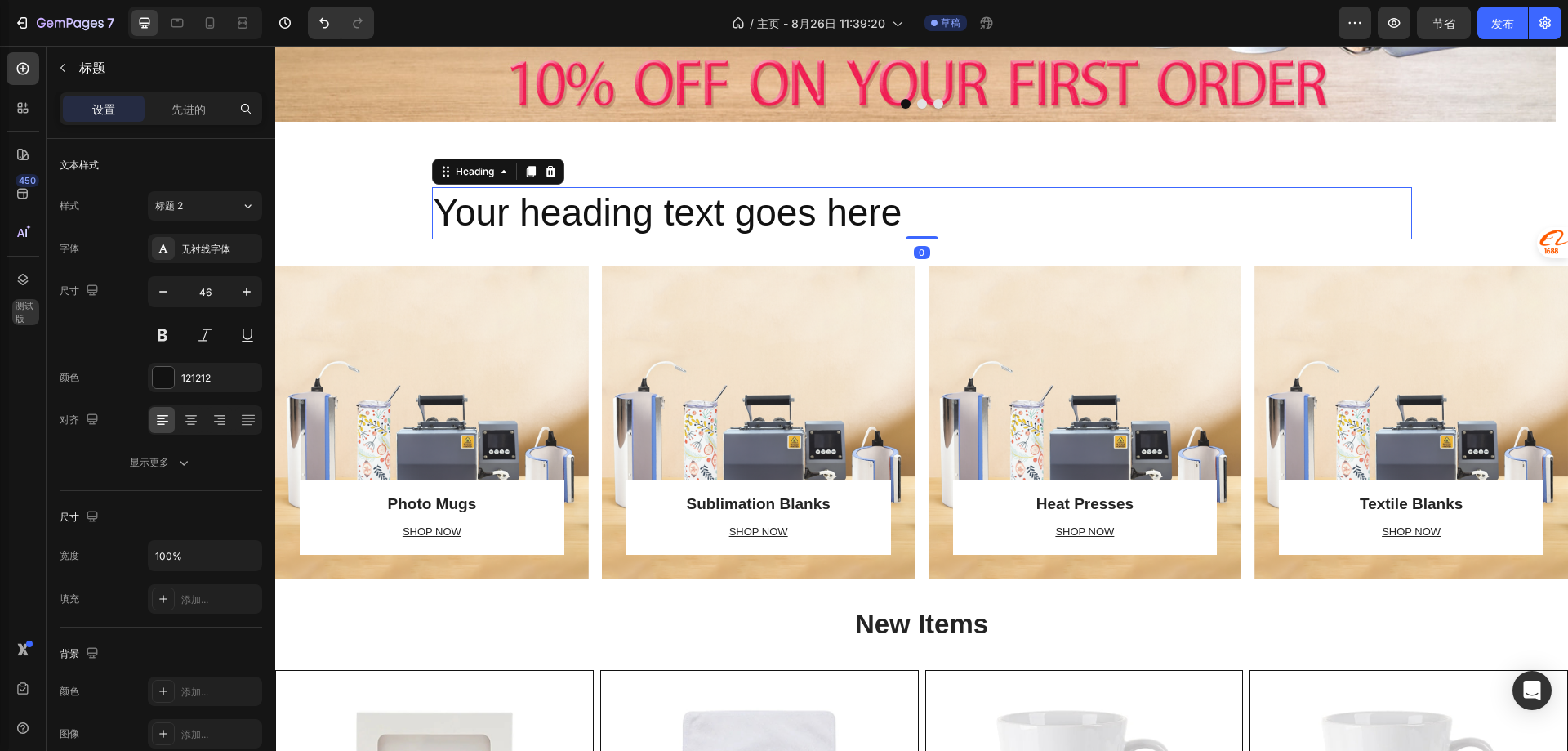
click at [750, 239] on h2 "Your heading text goes here" at bounding box center [922, 213] width 980 height 53
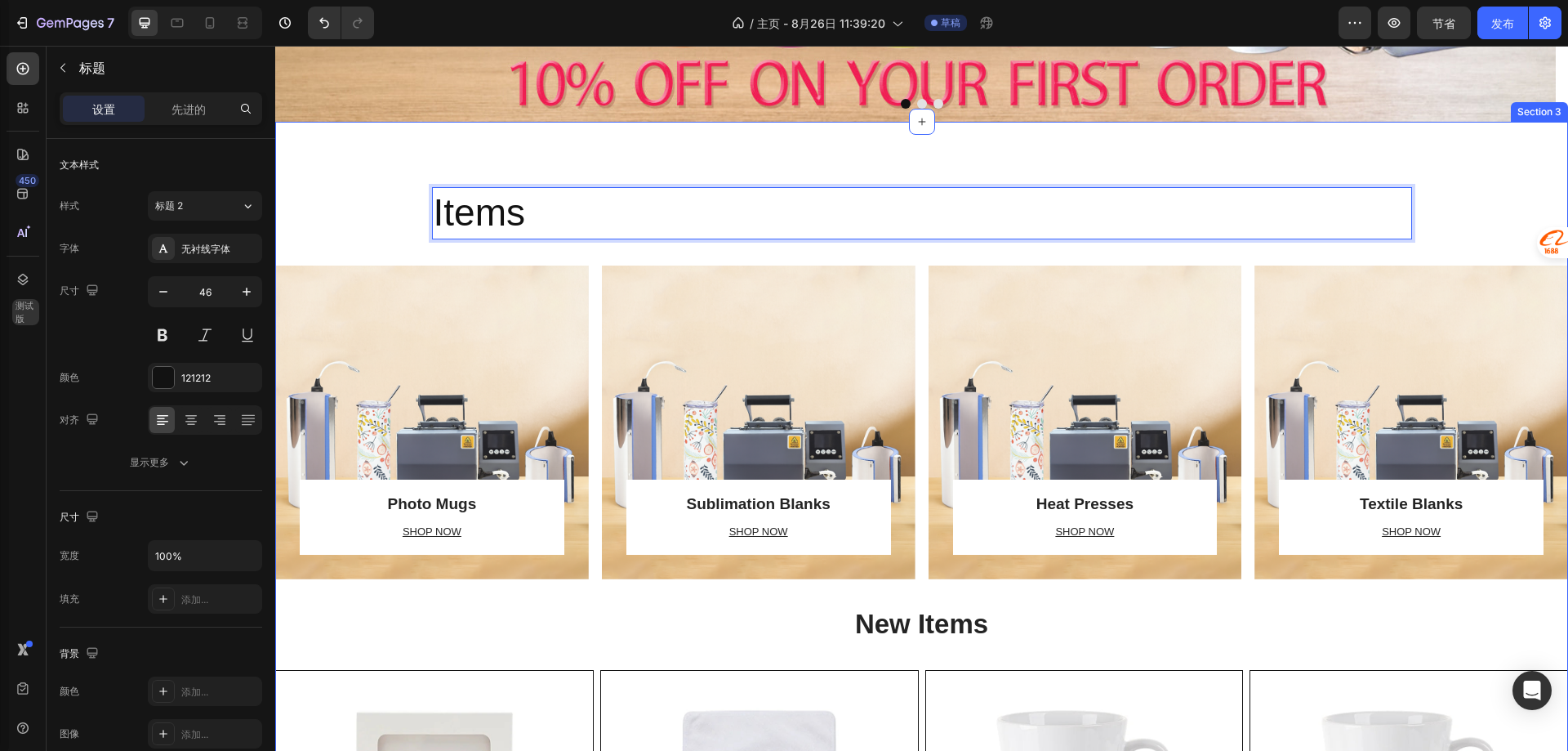
click at [755, 172] on div "Items Heading 0 Row Photo Mugs Heading SHOP NOW Text block Row Row Hero Banner …" at bounding box center [922, 759] width 1293 height 1275
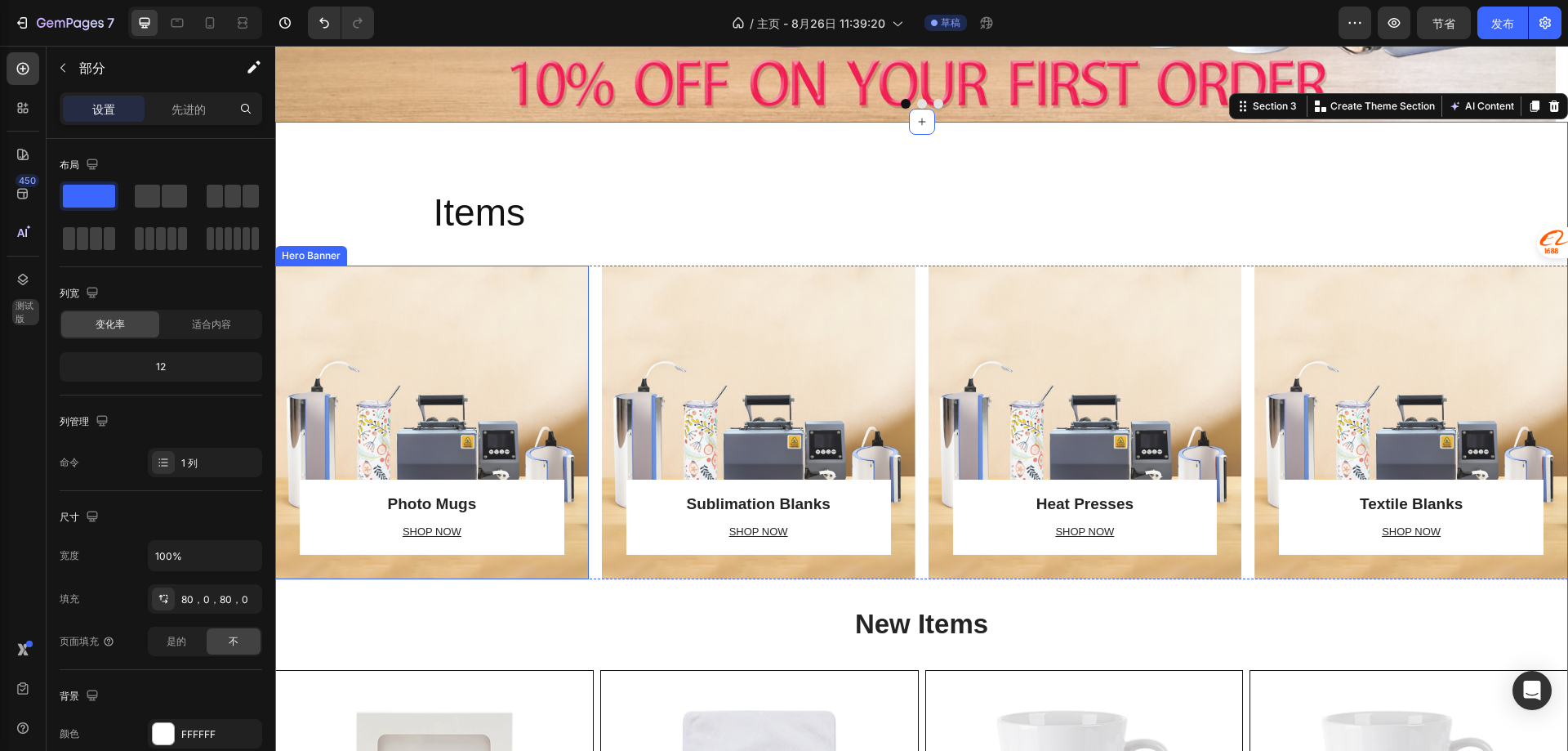
click at [503, 425] on div "Overlay" at bounding box center [432, 422] width 313 height 313
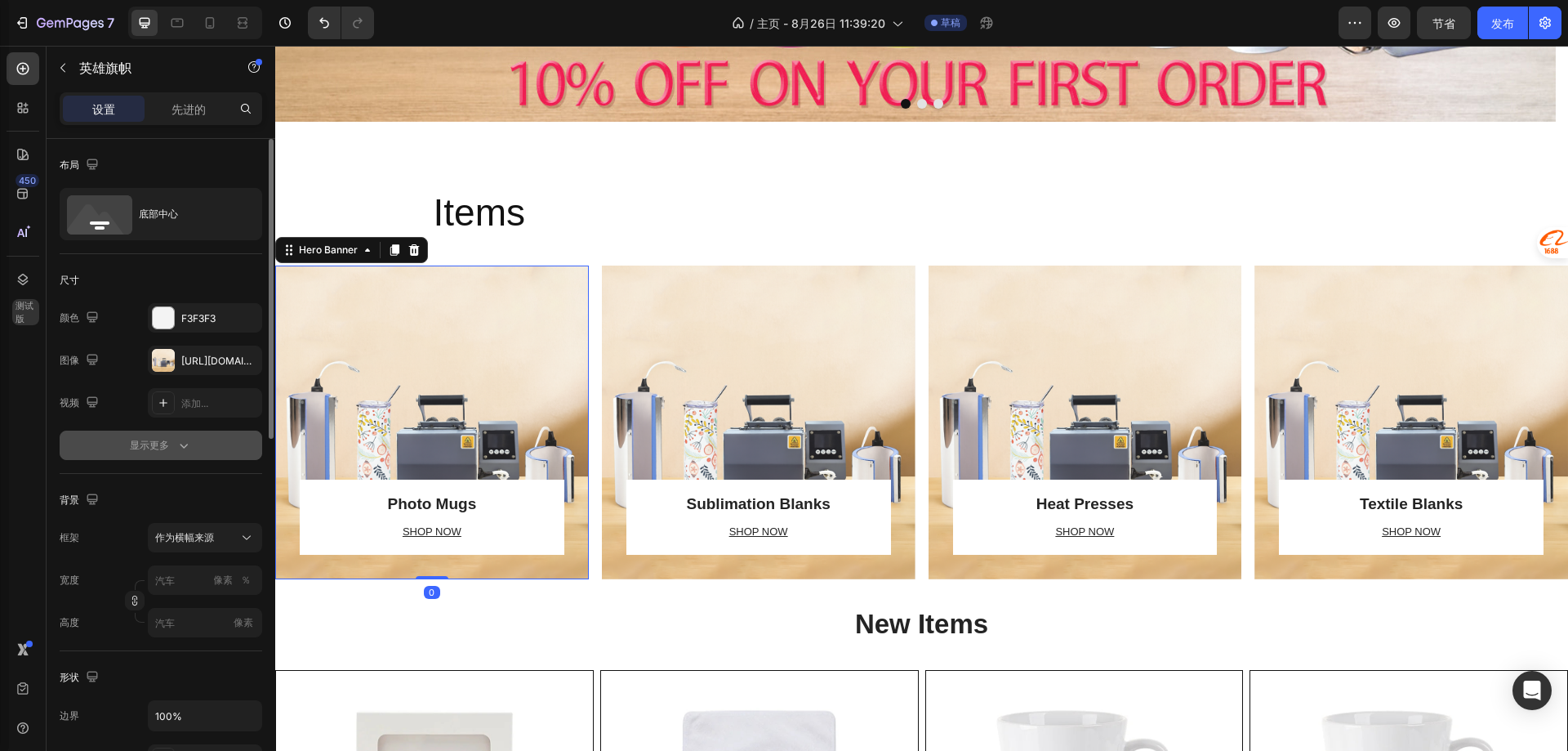
click at [171, 442] on div "显示更多" at bounding box center [160, 445] width 62 height 16
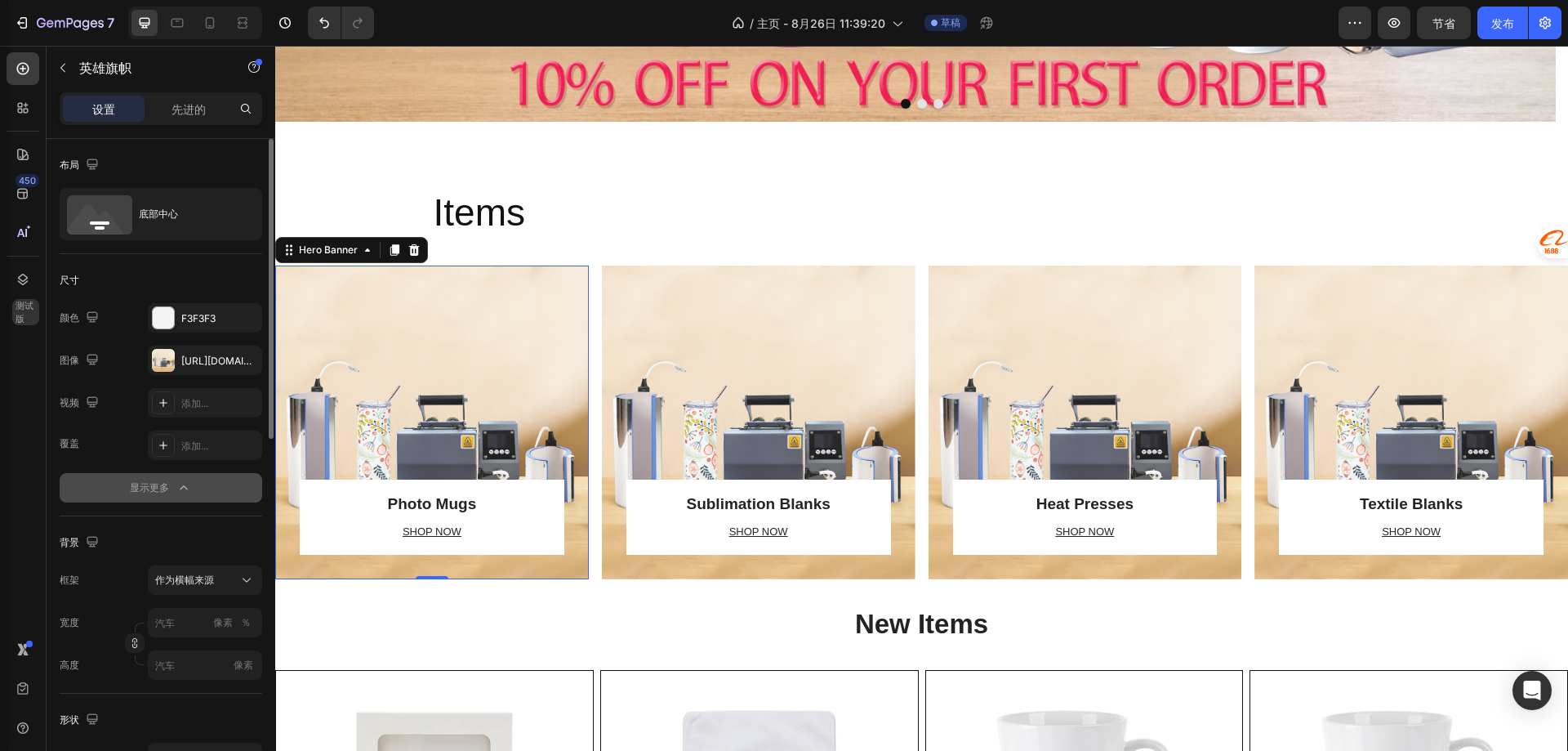
click at [153, 485] on font "显示更多" at bounding box center [149, 487] width 39 height 12
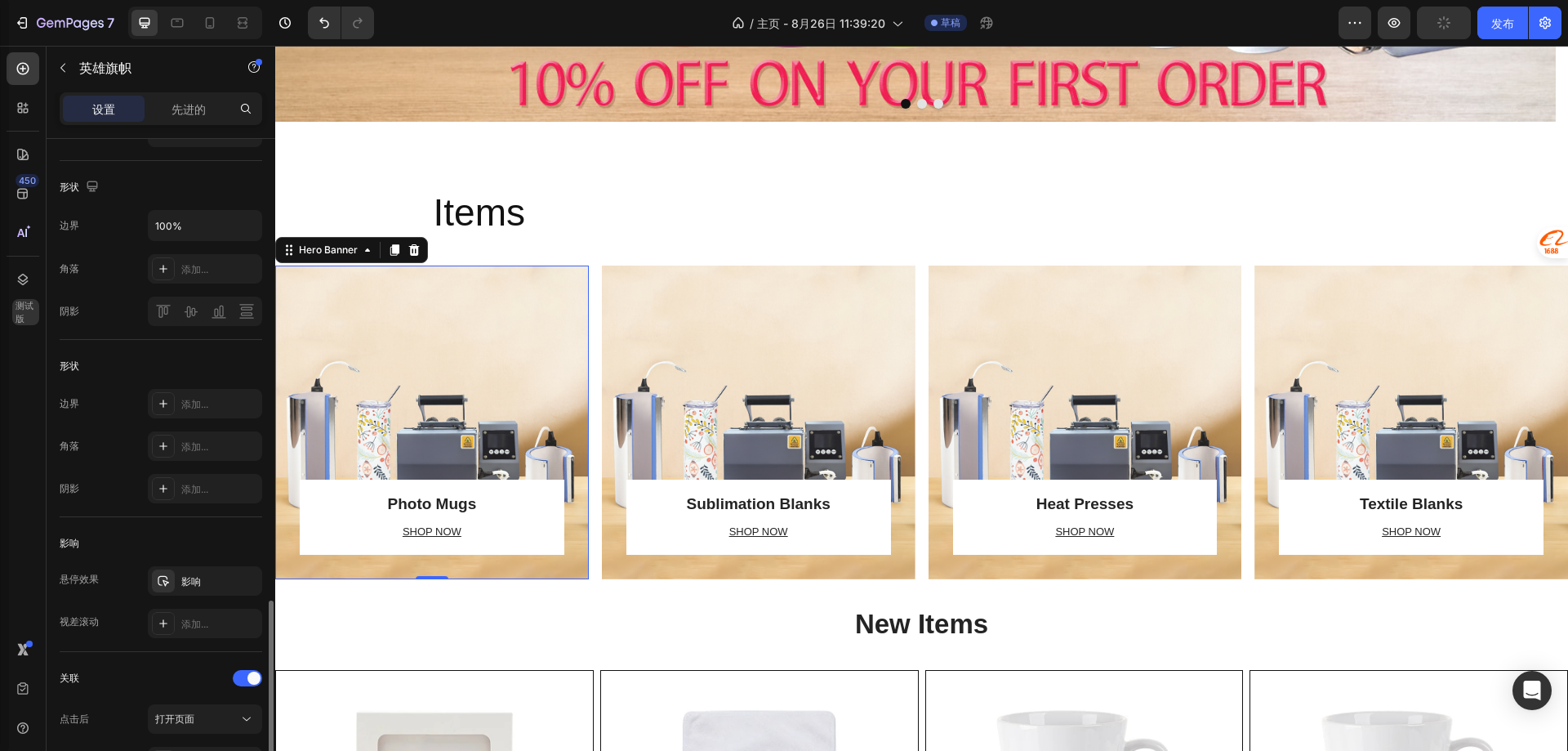
scroll to position [654, 0]
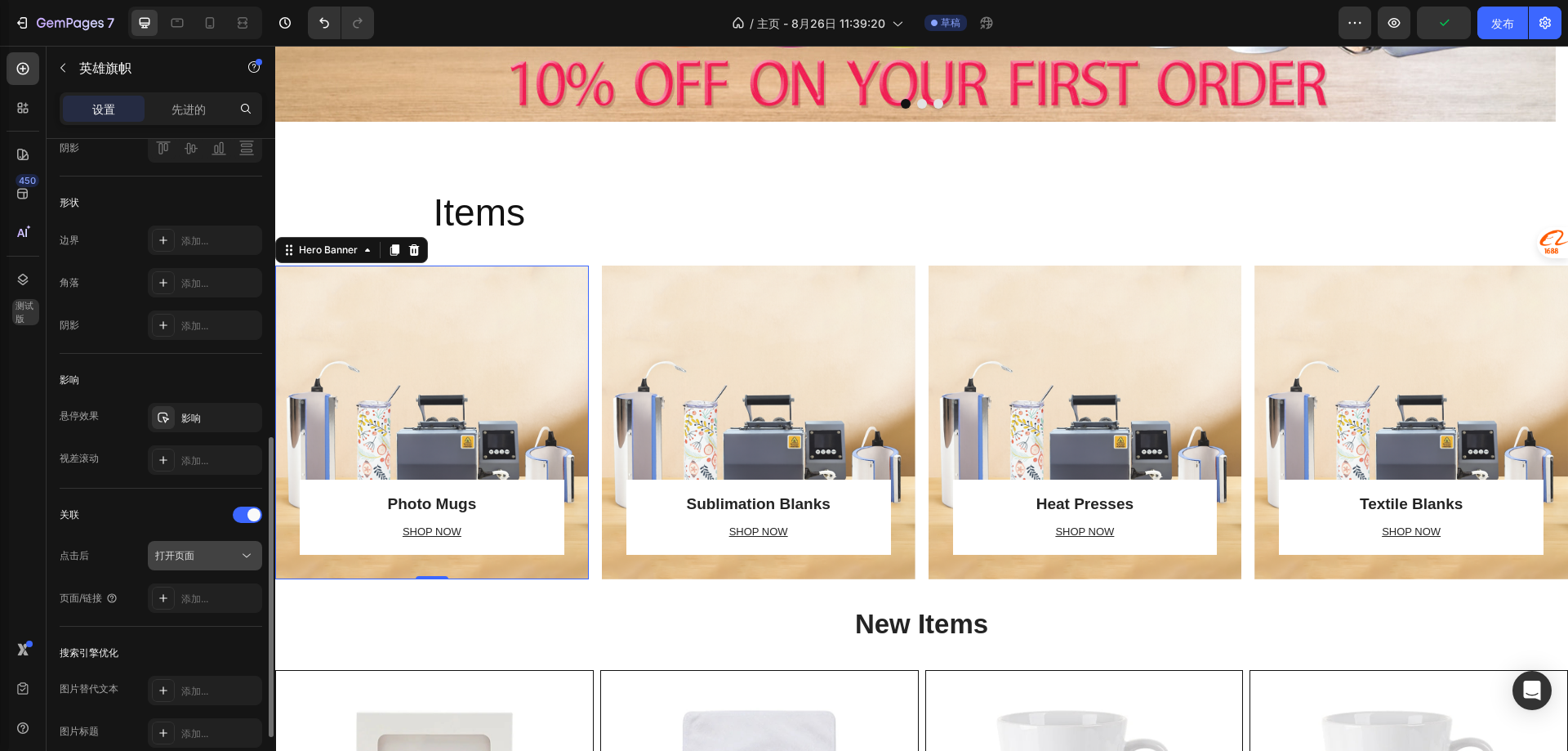
click at [183, 556] on font "打开页面" at bounding box center [174, 555] width 39 height 12
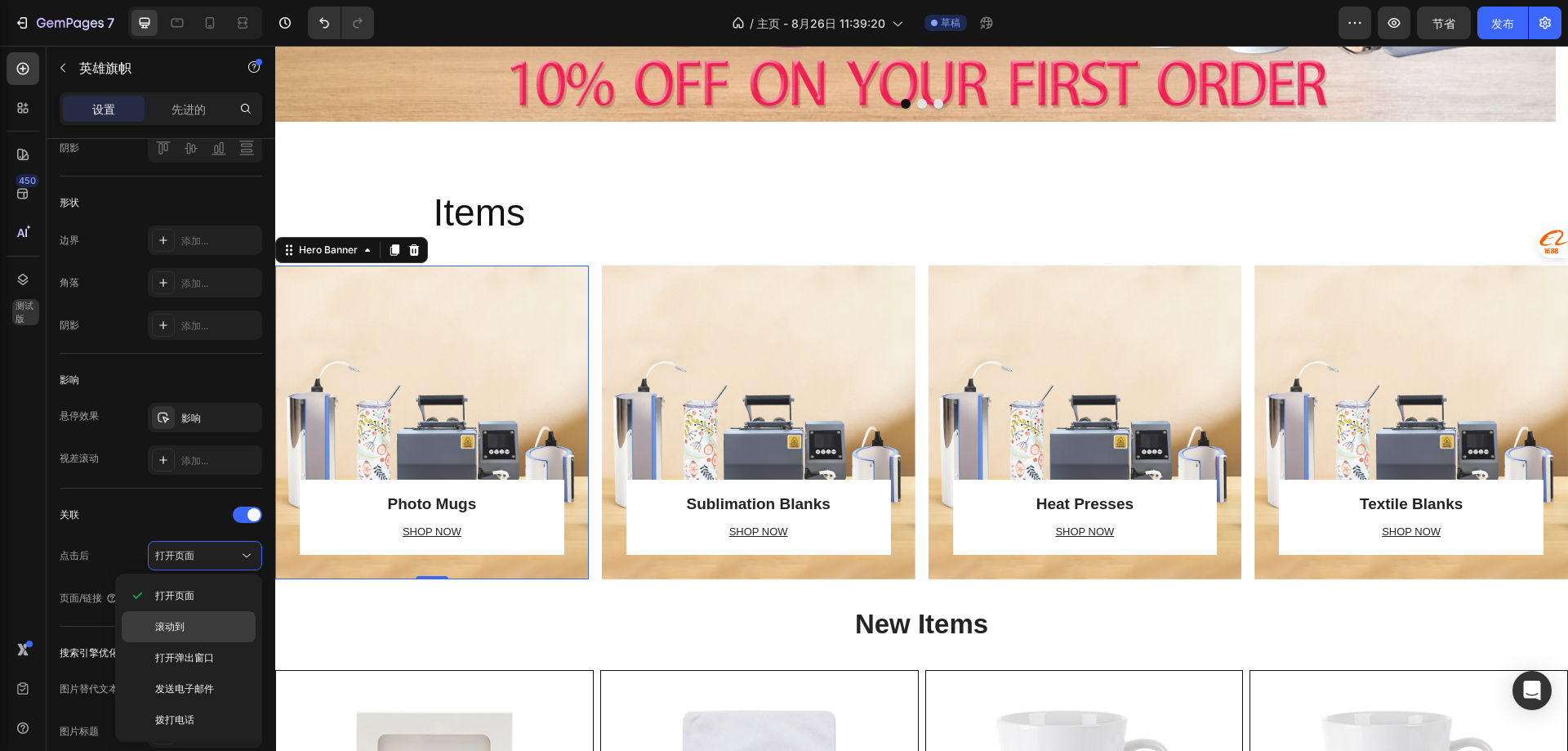
click at [191, 621] on p "滚动到" at bounding box center [201, 626] width 93 height 14
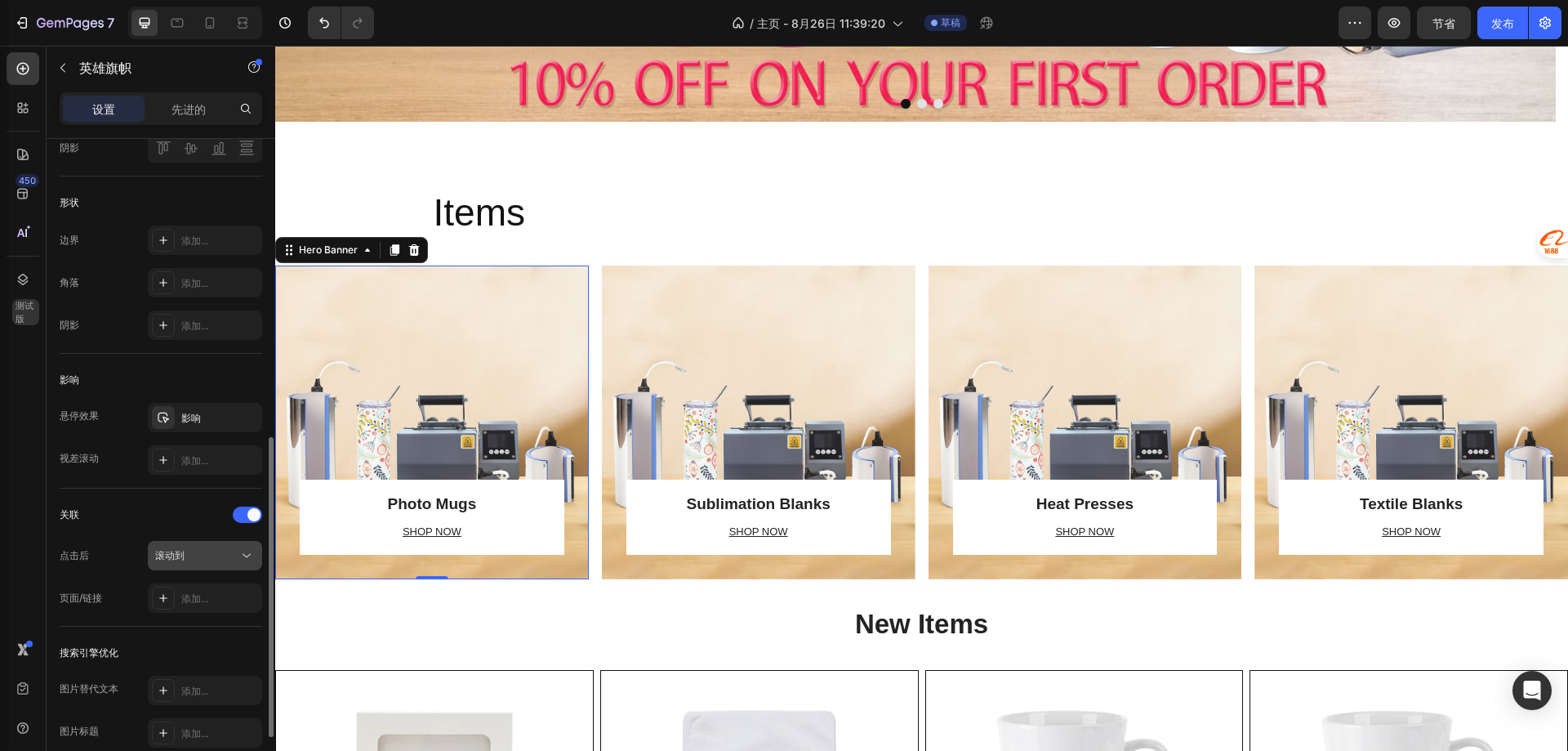
click at [215, 559] on div "滚动到" at bounding box center [196, 555] width 83 height 14
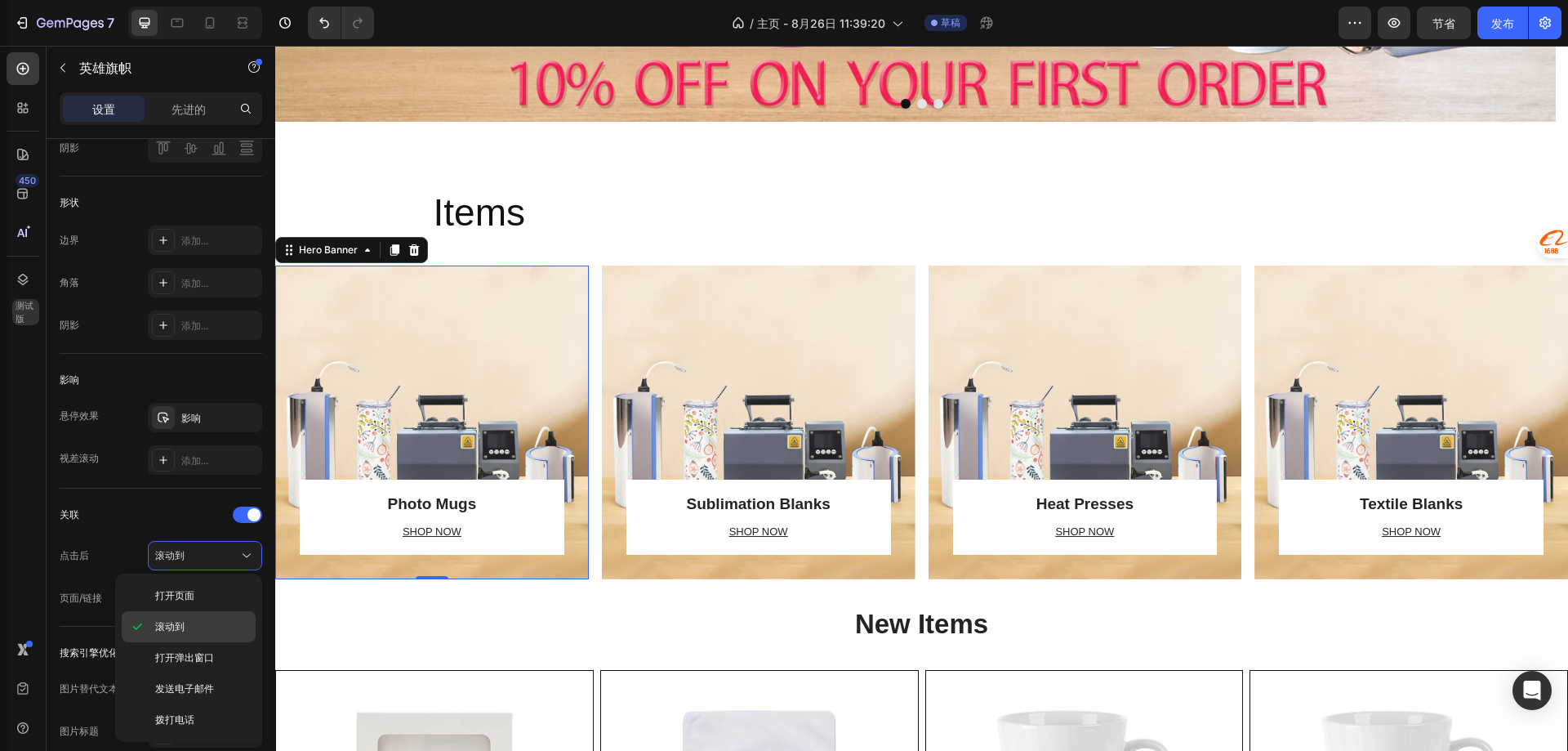
click at [195, 625] on p "滚动到" at bounding box center [201, 626] width 93 height 14
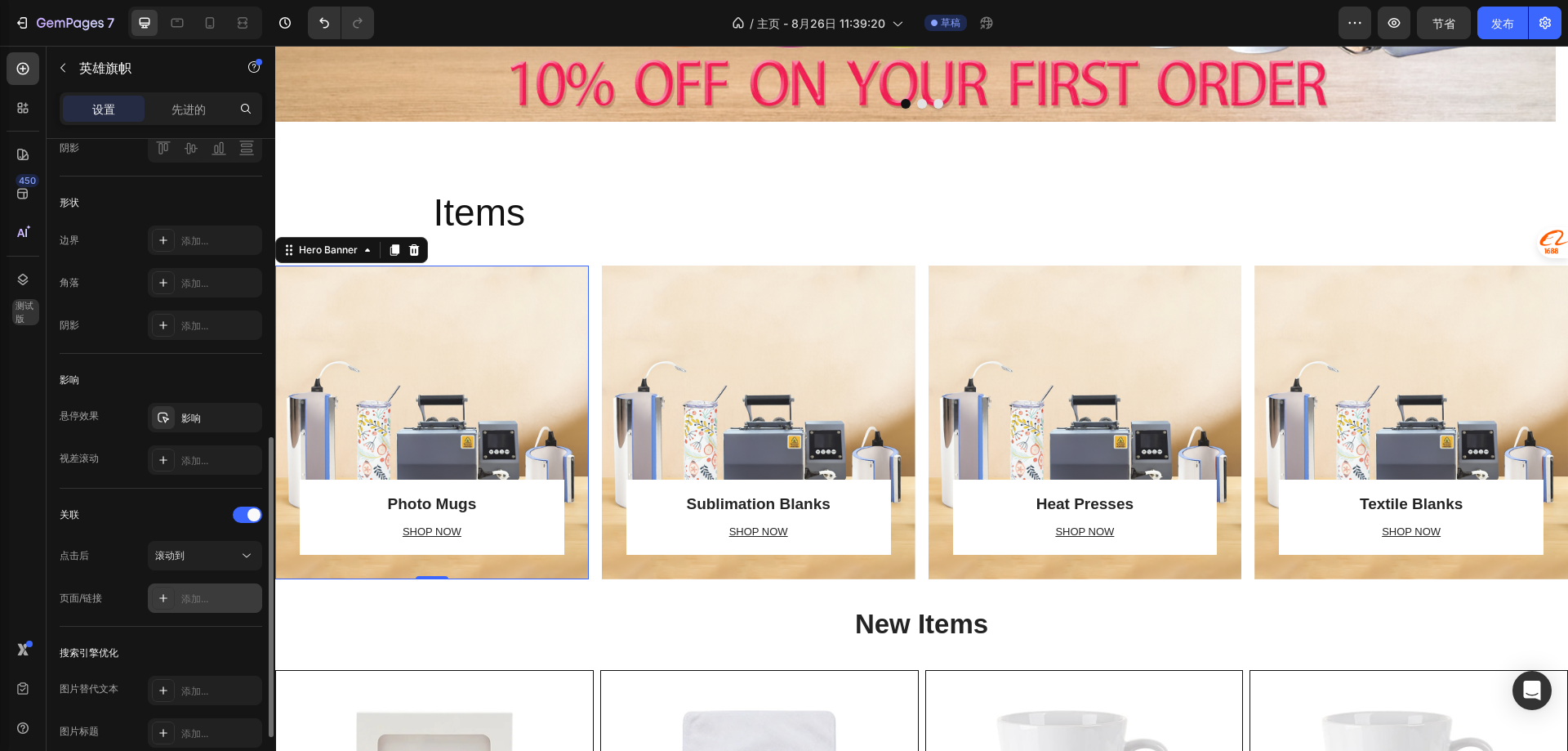
click at [206, 607] on div "添加..." at bounding box center [205, 598] width 115 height 30
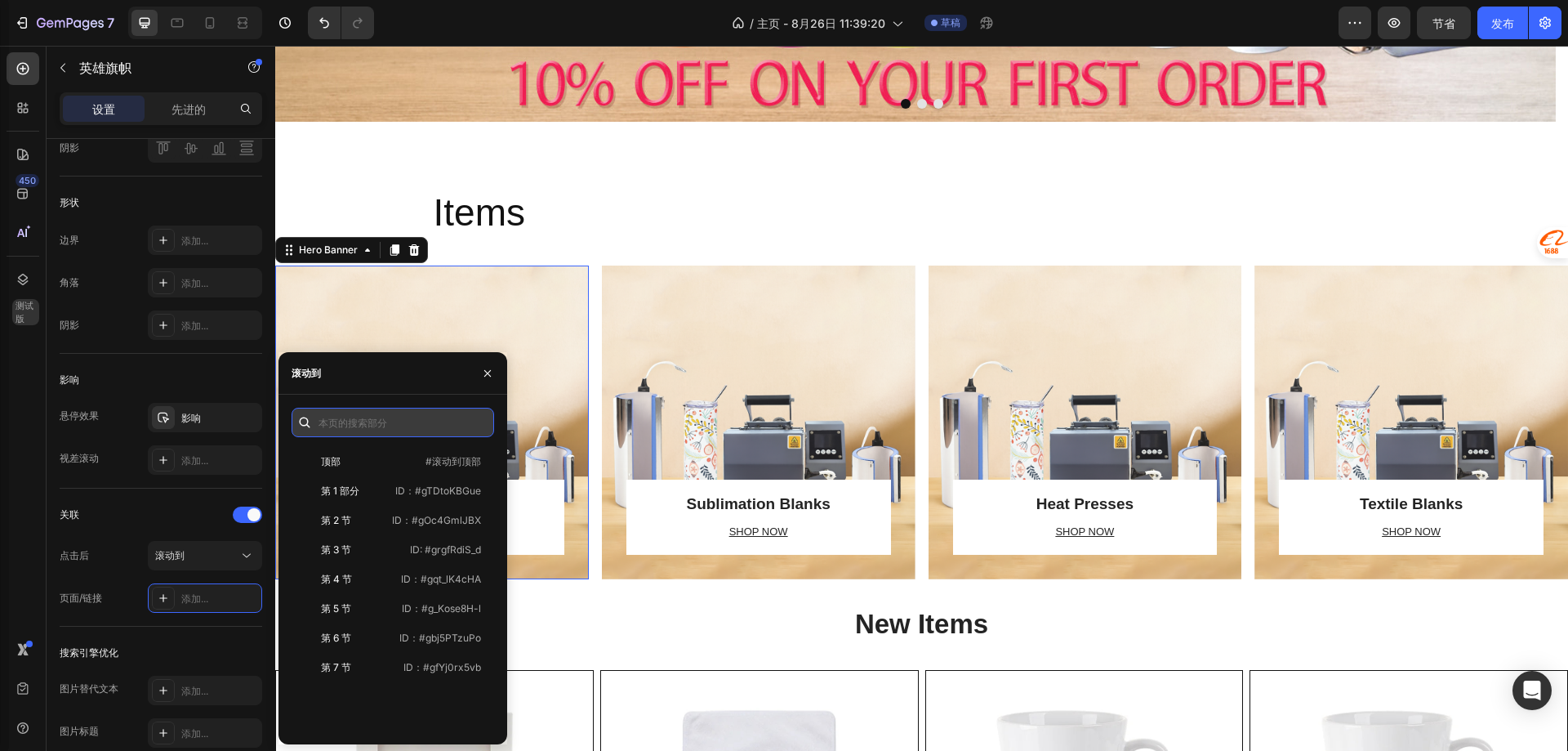
click at [371, 423] on input "text" at bounding box center [392, 422] width 202 height 30
click at [196, 559] on div "滚动到" at bounding box center [196, 555] width 83 height 14
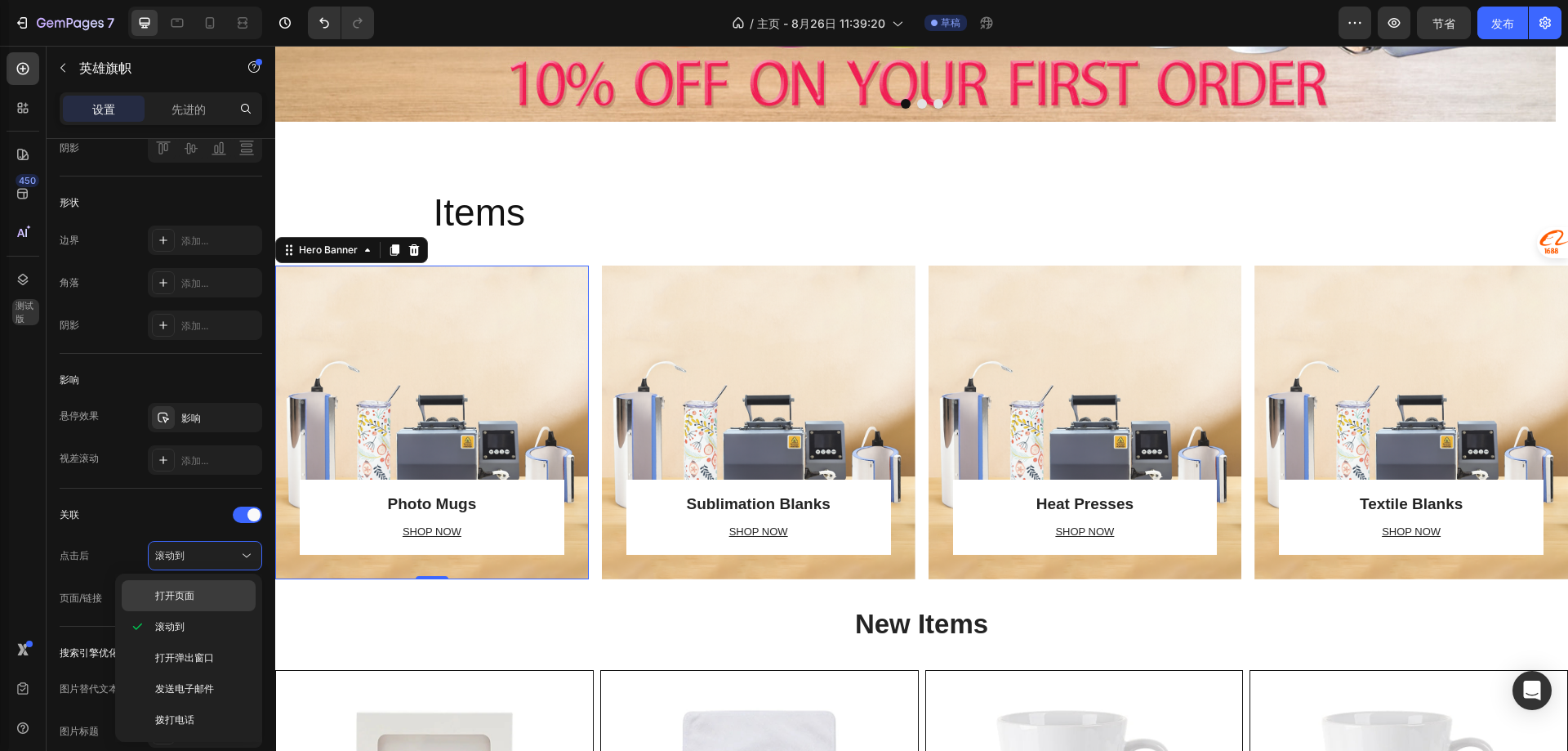
click at [185, 593] on font "打开页面" at bounding box center [174, 595] width 39 height 12
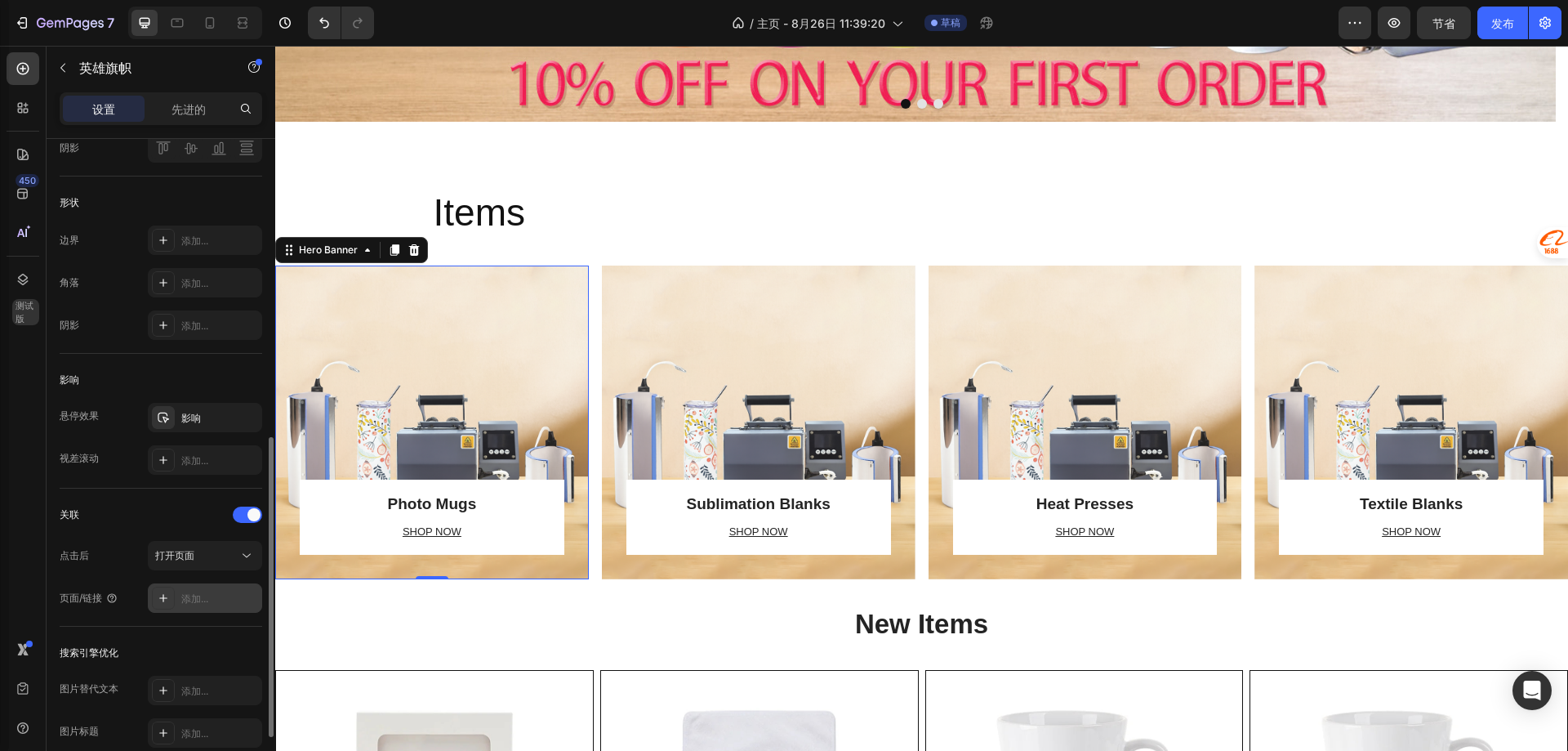
click at [211, 594] on div "添加..." at bounding box center [220, 598] width 76 height 14
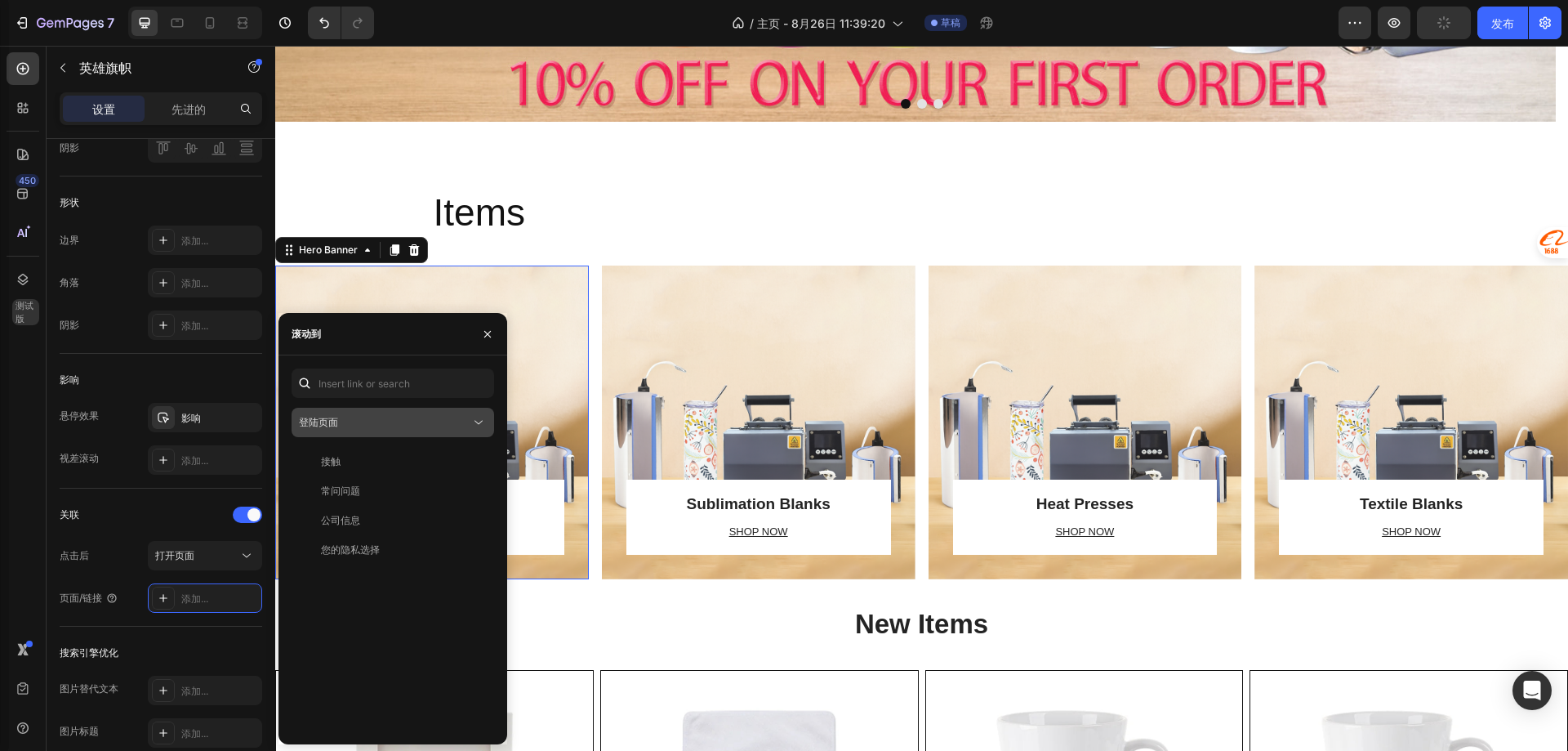
click at [352, 422] on div "登陆页面" at bounding box center [385, 421] width 172 height 14
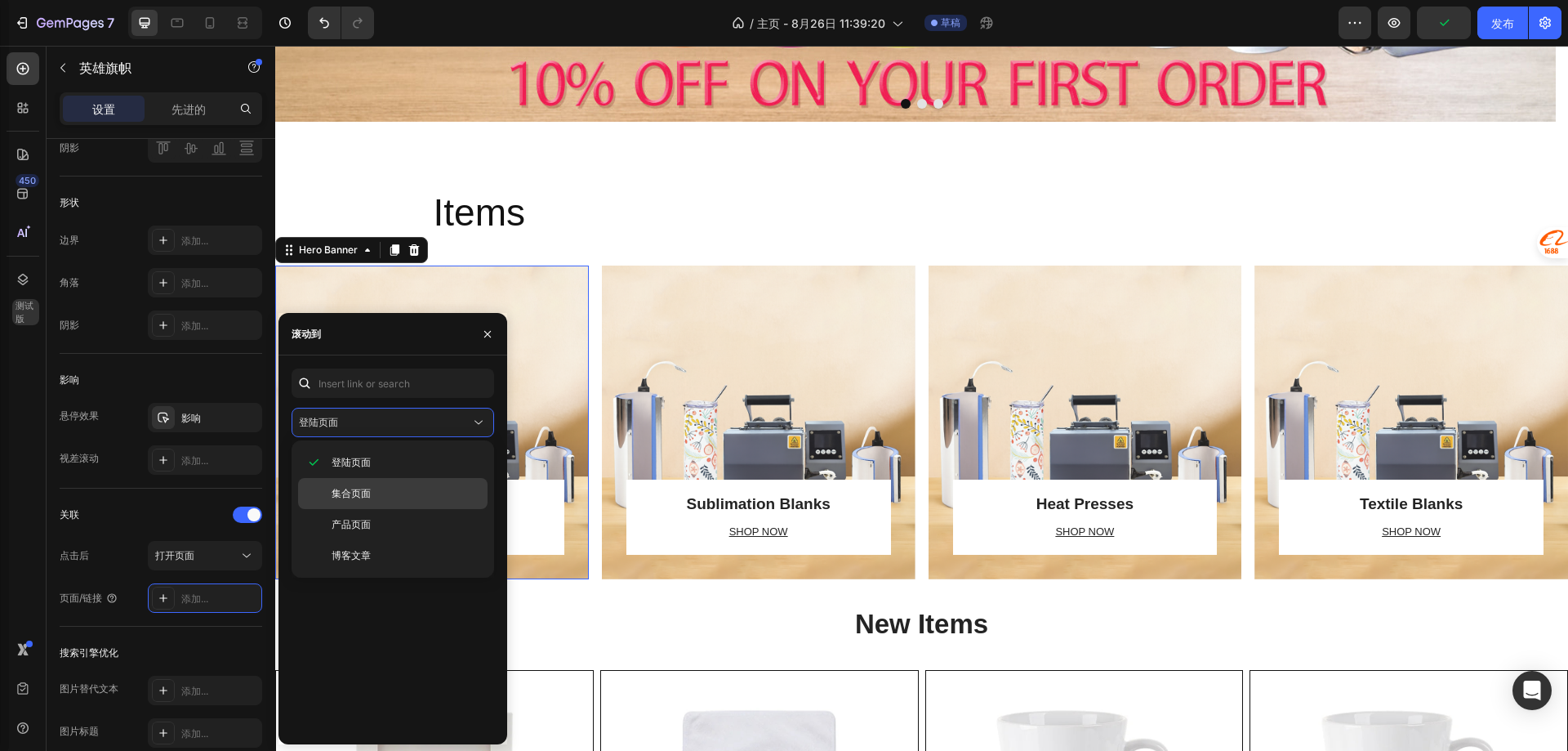
click at [371, 494] on p "集合页面" at bounding box center [406, 493] width 149 height 14
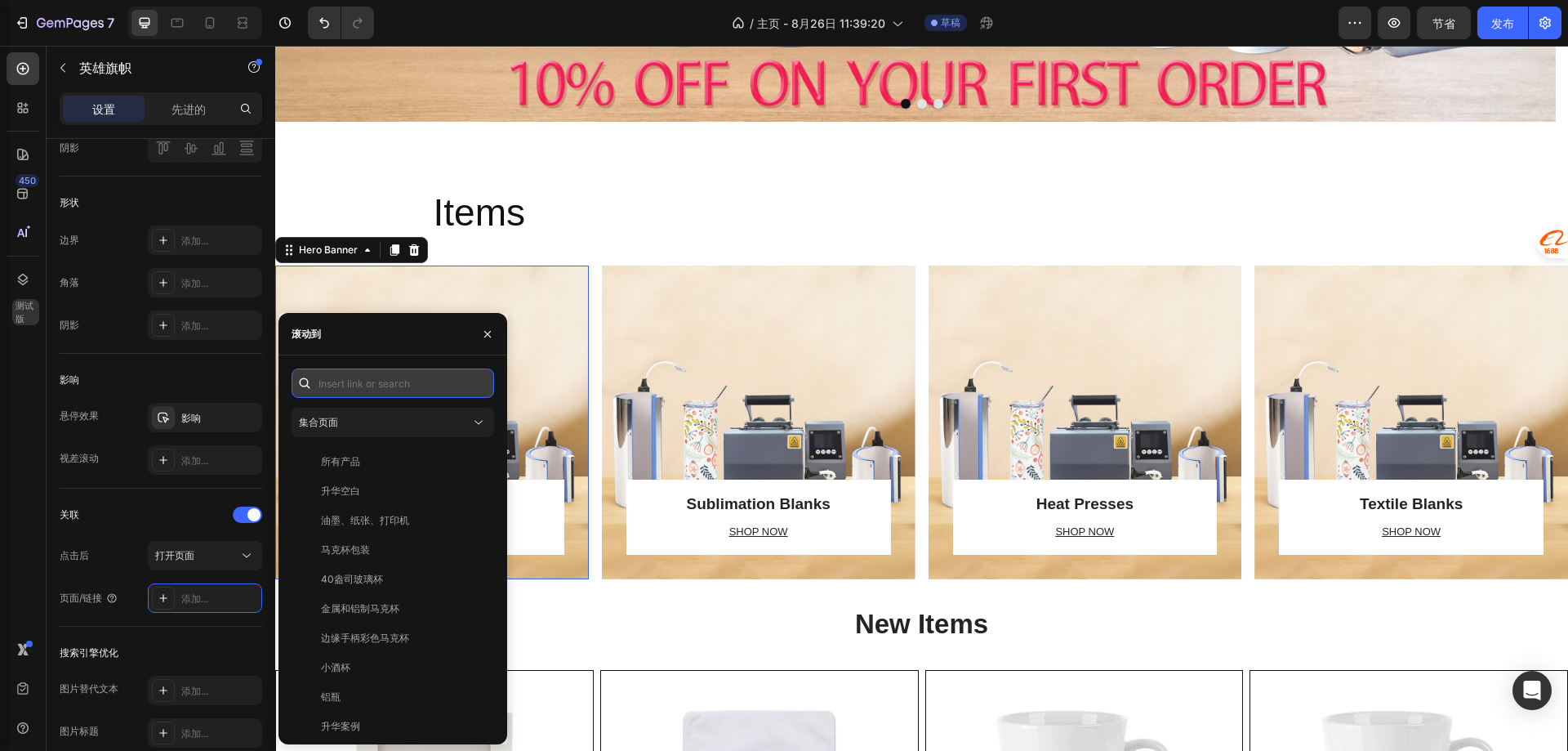
click at [368, 392] on input "text" at bounding box center [392, 383] width 202 height 30
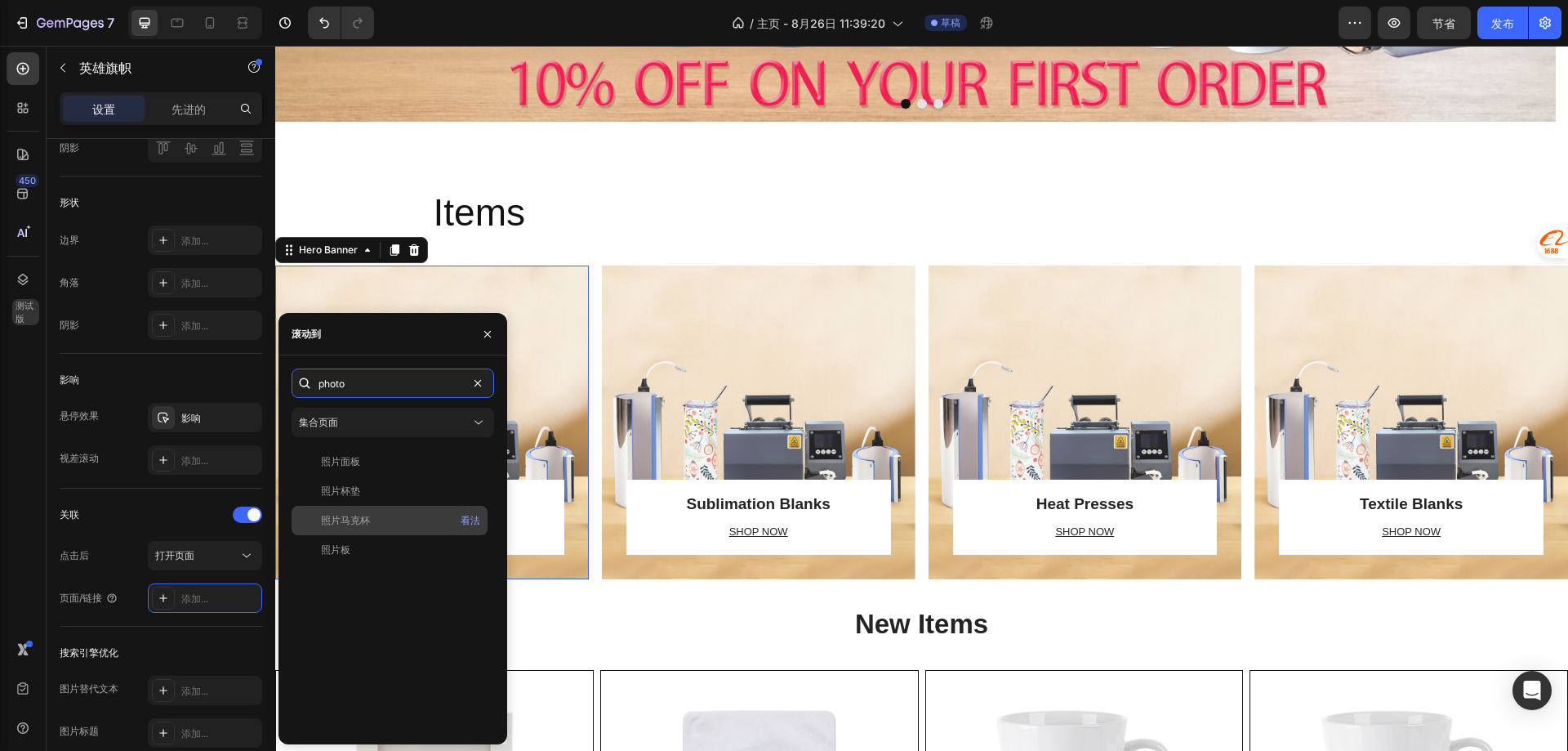
type input "photo"
click at [371, 517] on div "照片马克杯" at bounding box center [390, 520] width 183 height 14
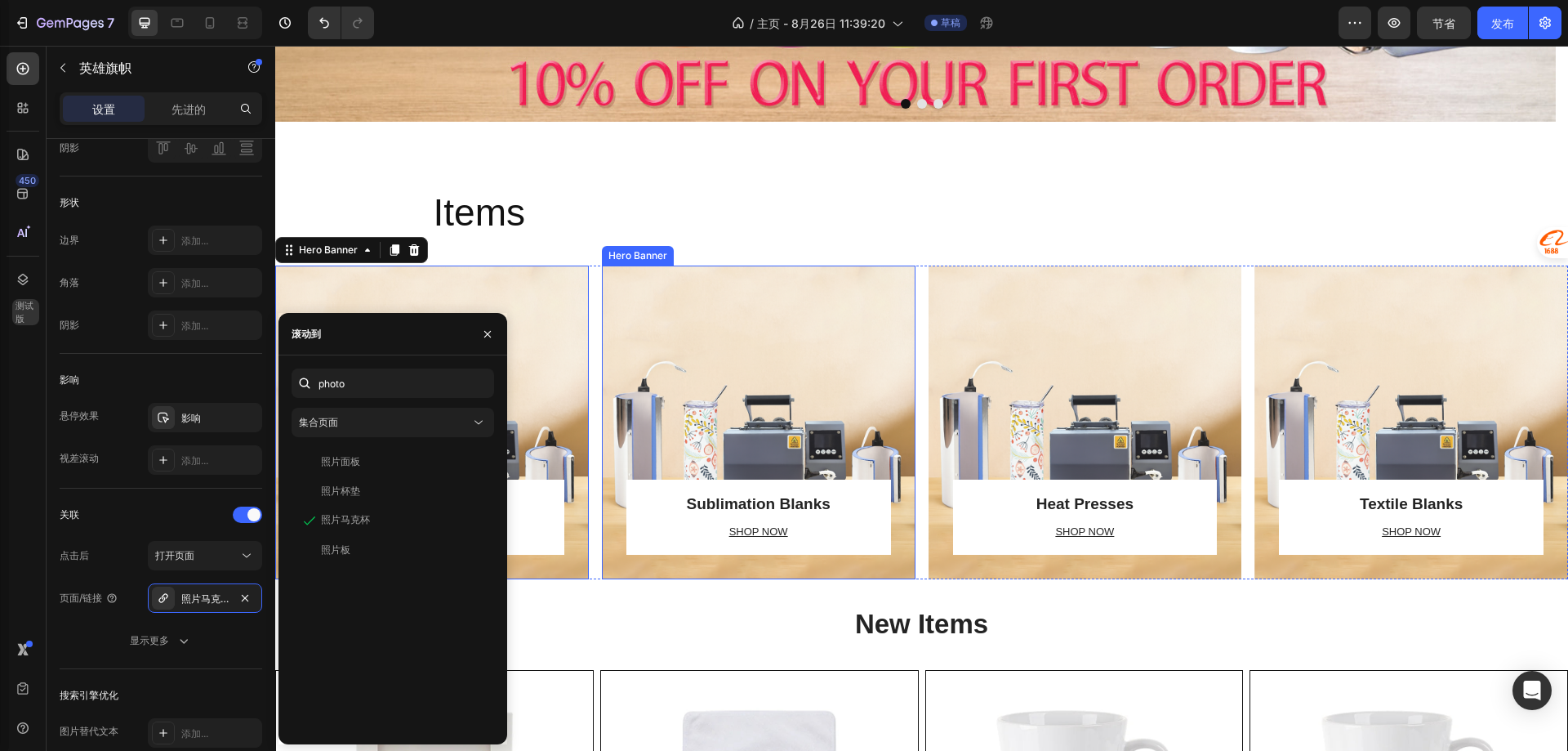
click at [766, 406] on div "Overlay" at bounding box center [758, 422] width 313 height 313
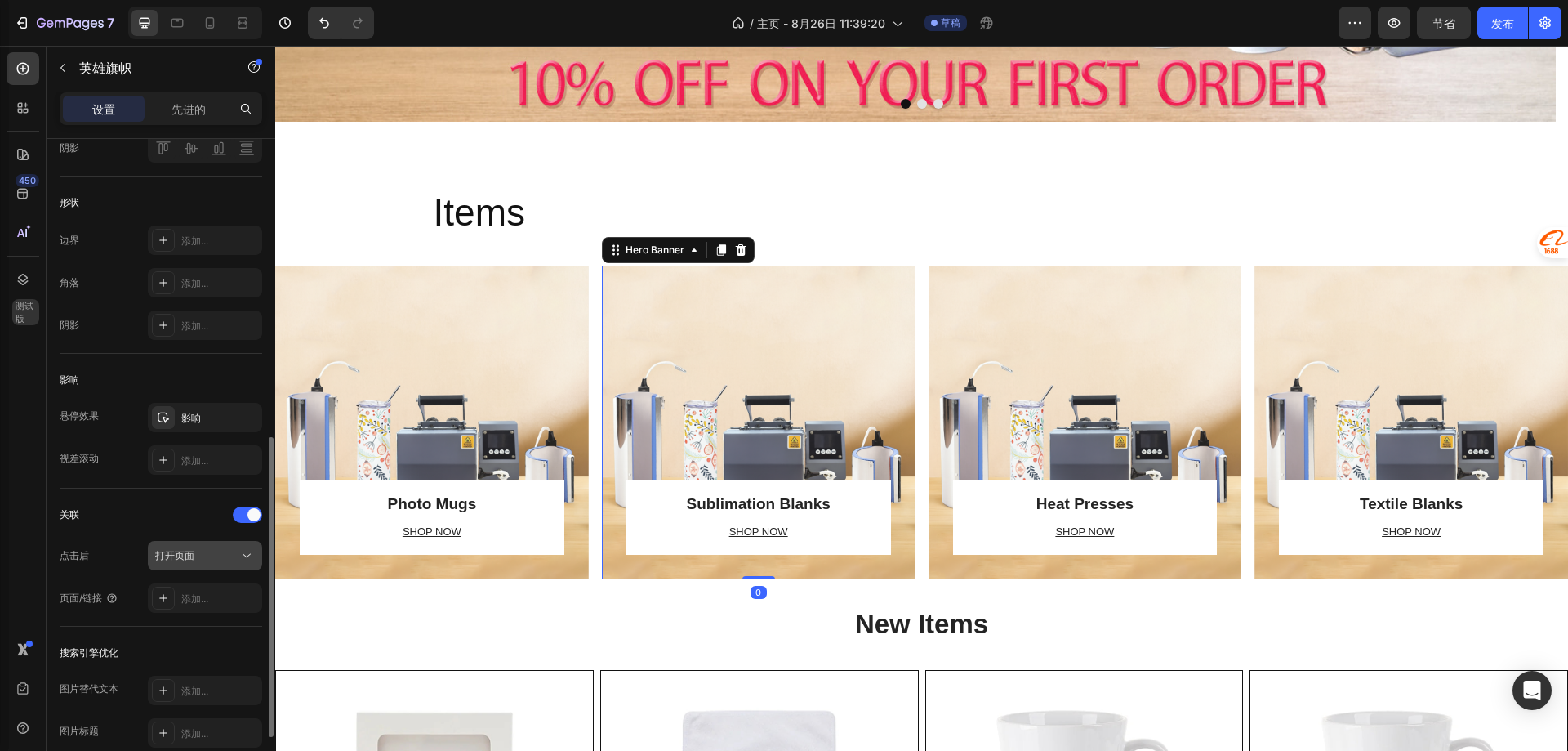
click at [219, 557] on div "打开页面" at bounding box center [196, 555] width 83 height 14
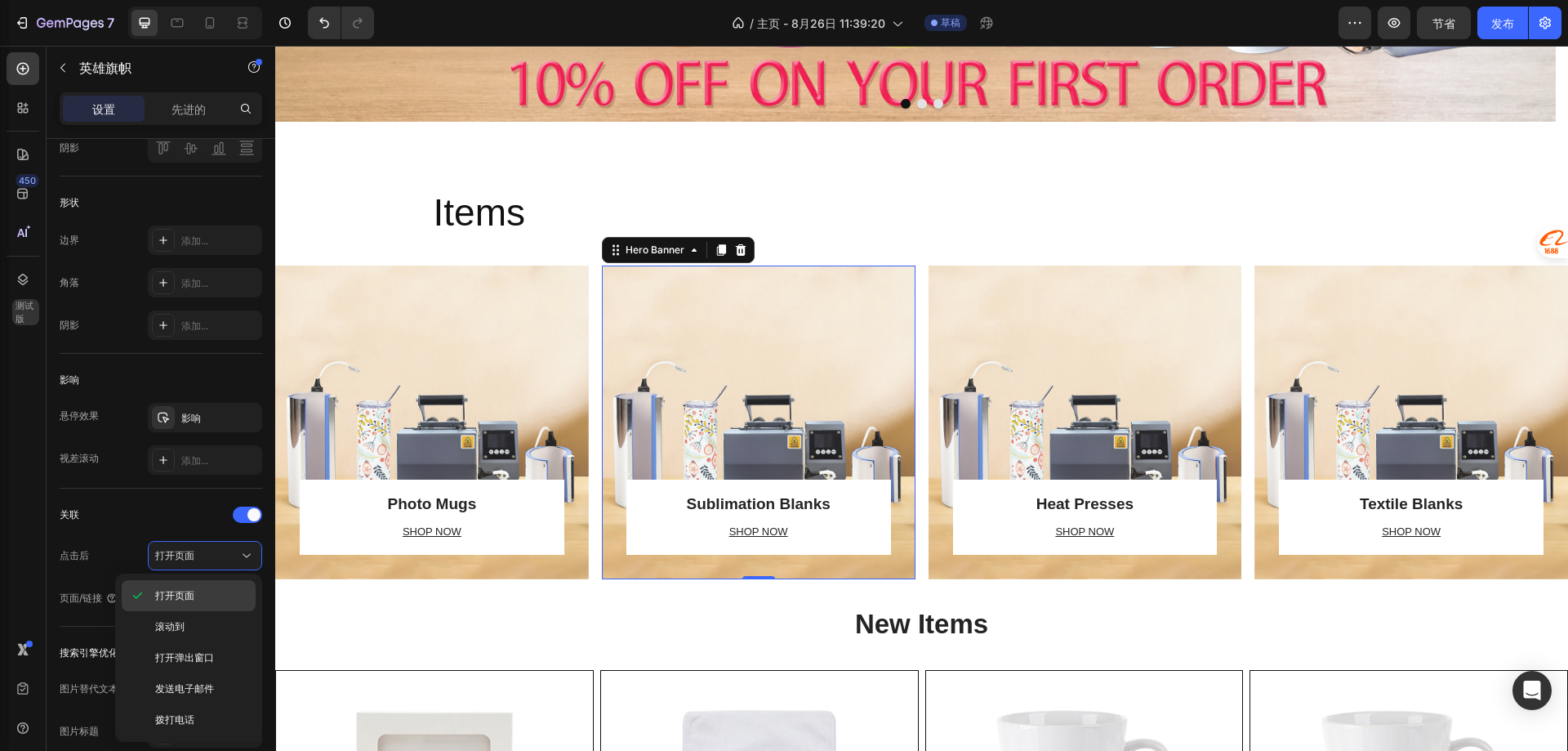
click at [217, 590] on p "打开页面" at bounding box center [201, 595] width 93 height 14
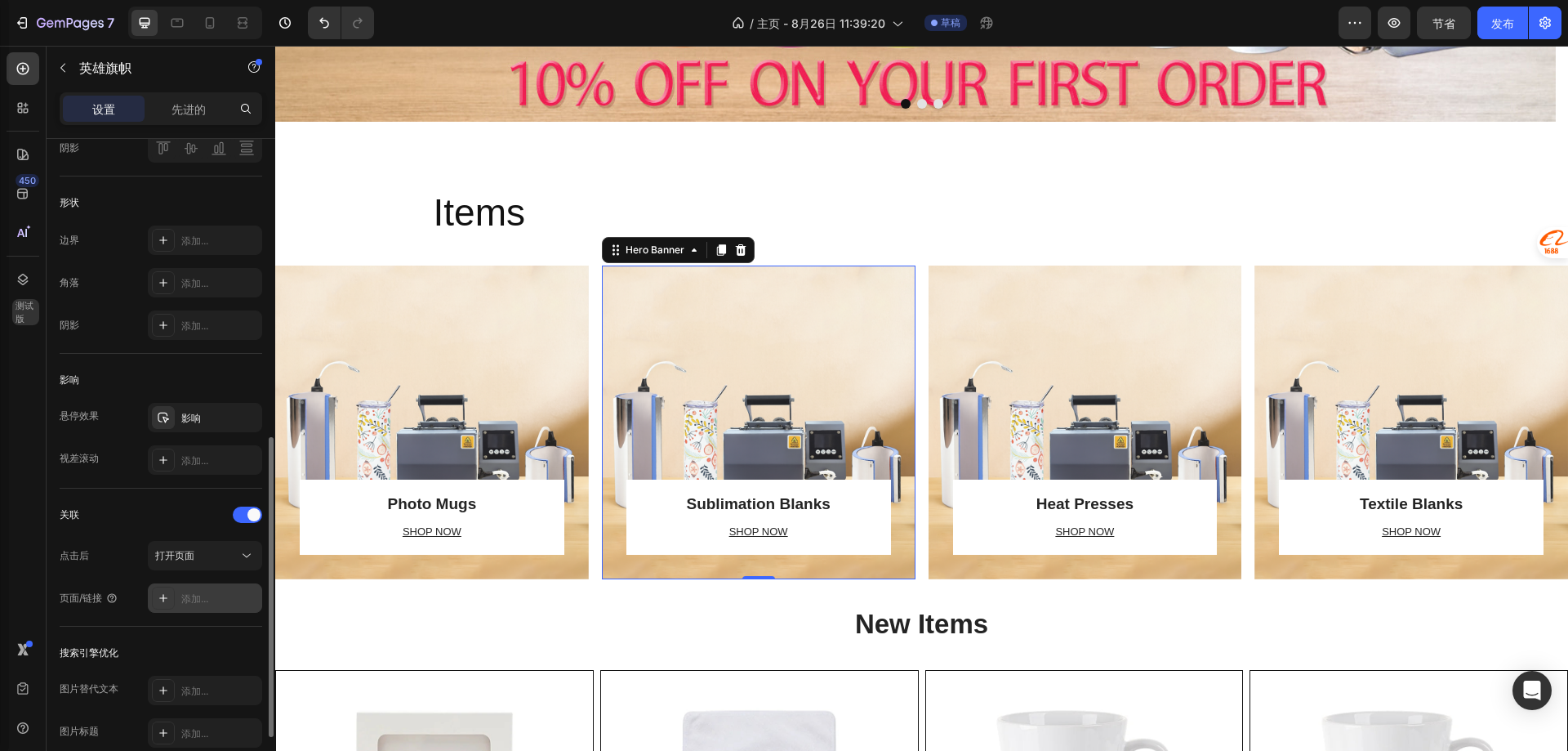
click at [211, 601] on div "添加..." at bounding box center [220, 598] width 76 height 14
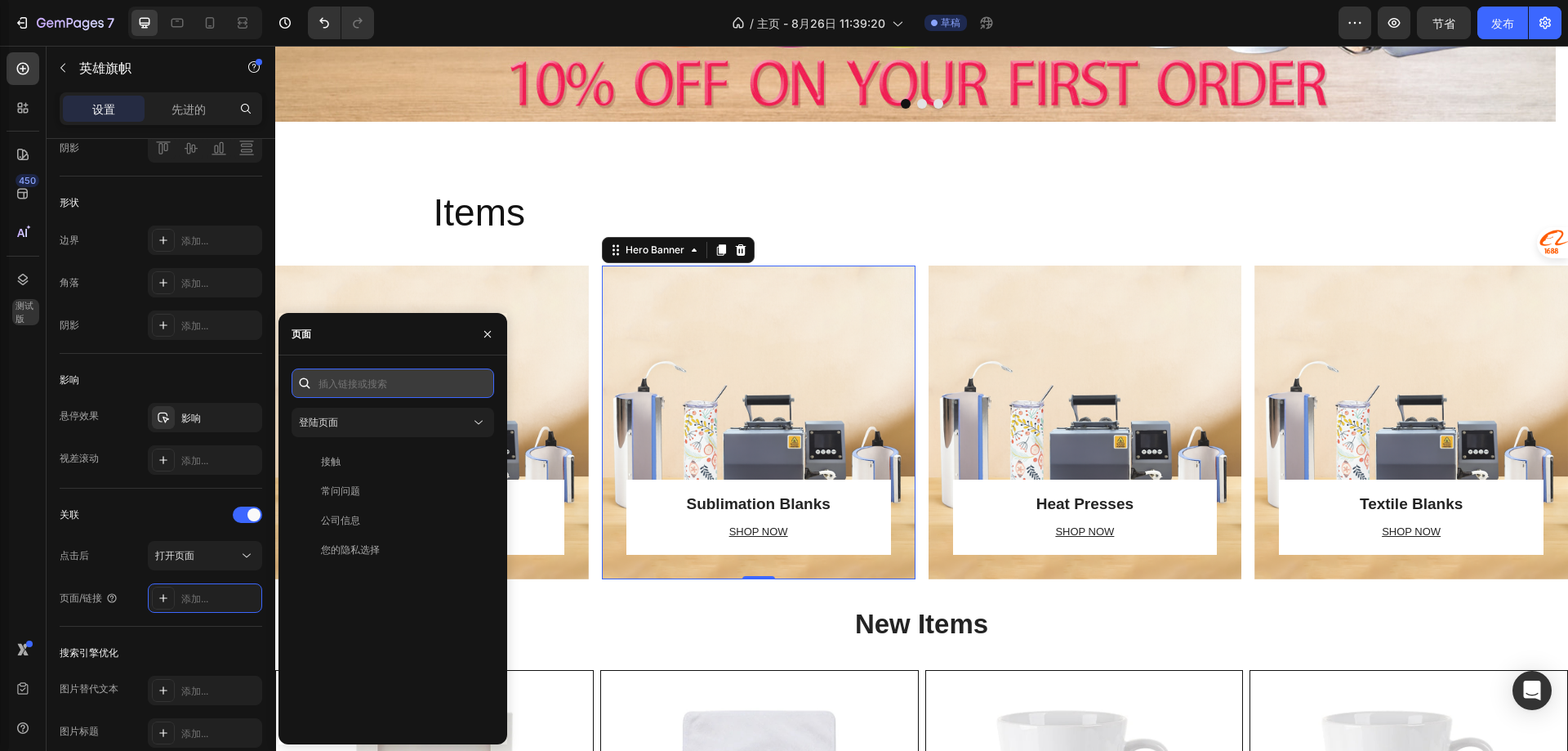
click at [347, 389] on input "text" at bounding box center [392, 383] width 202 height 30
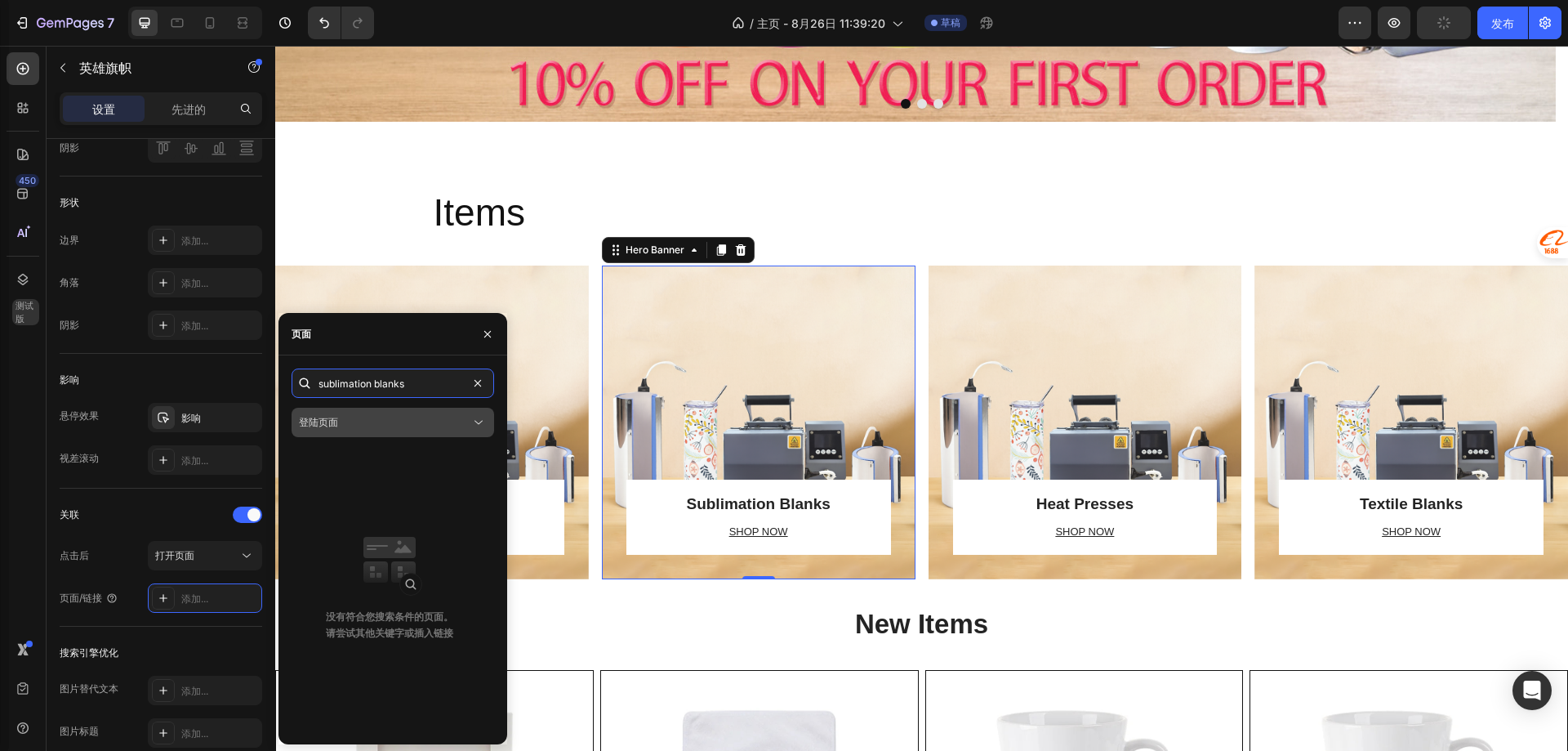
type input "sublimation blanks"
click at [452, 437] on div "sublimation blanks 登陆页面 没有符合您搜索条件的页面。 请尝试其他关键字或插入链接" at bounding box center [392, 550] width 202 height 363
click at [456, 427] on div "登陆页面" at bounding box center [385, 421] width 172 height 14
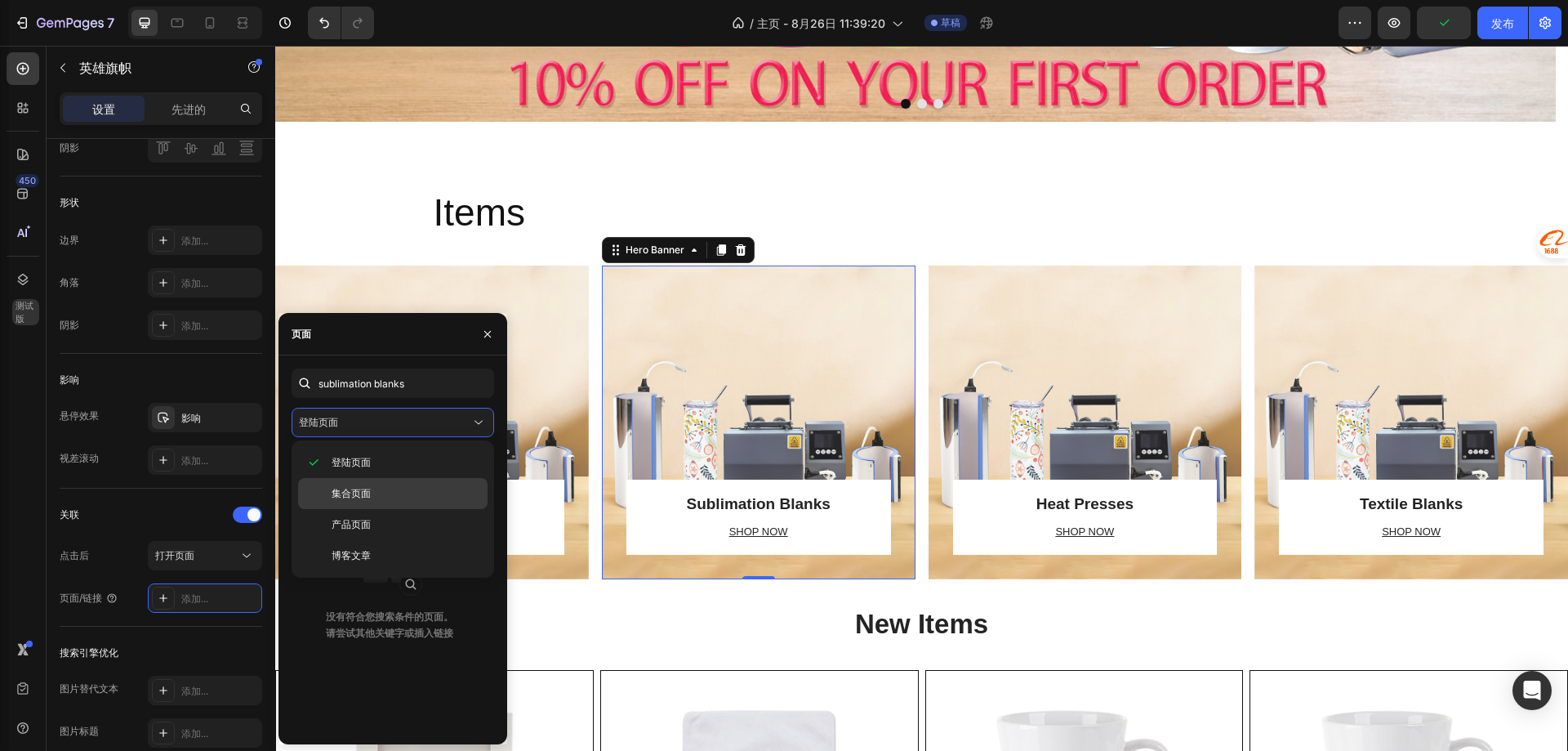
click at [390, 491] on p "集合页面" at bounding box center [406, 493] width 149 height 14
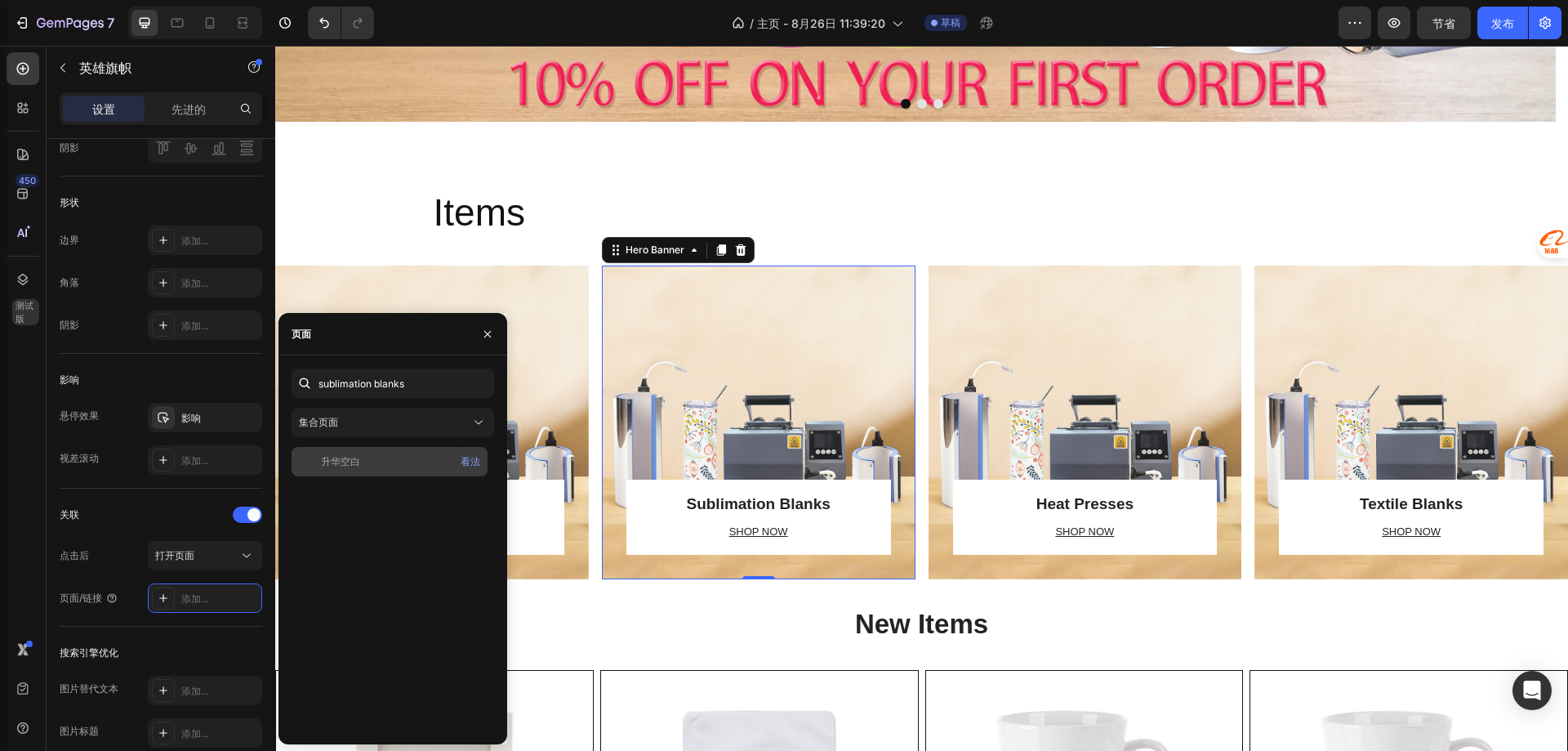
click at [387, 461] on div "升华空白" at bounding box center [390, 461] width 183 height 14
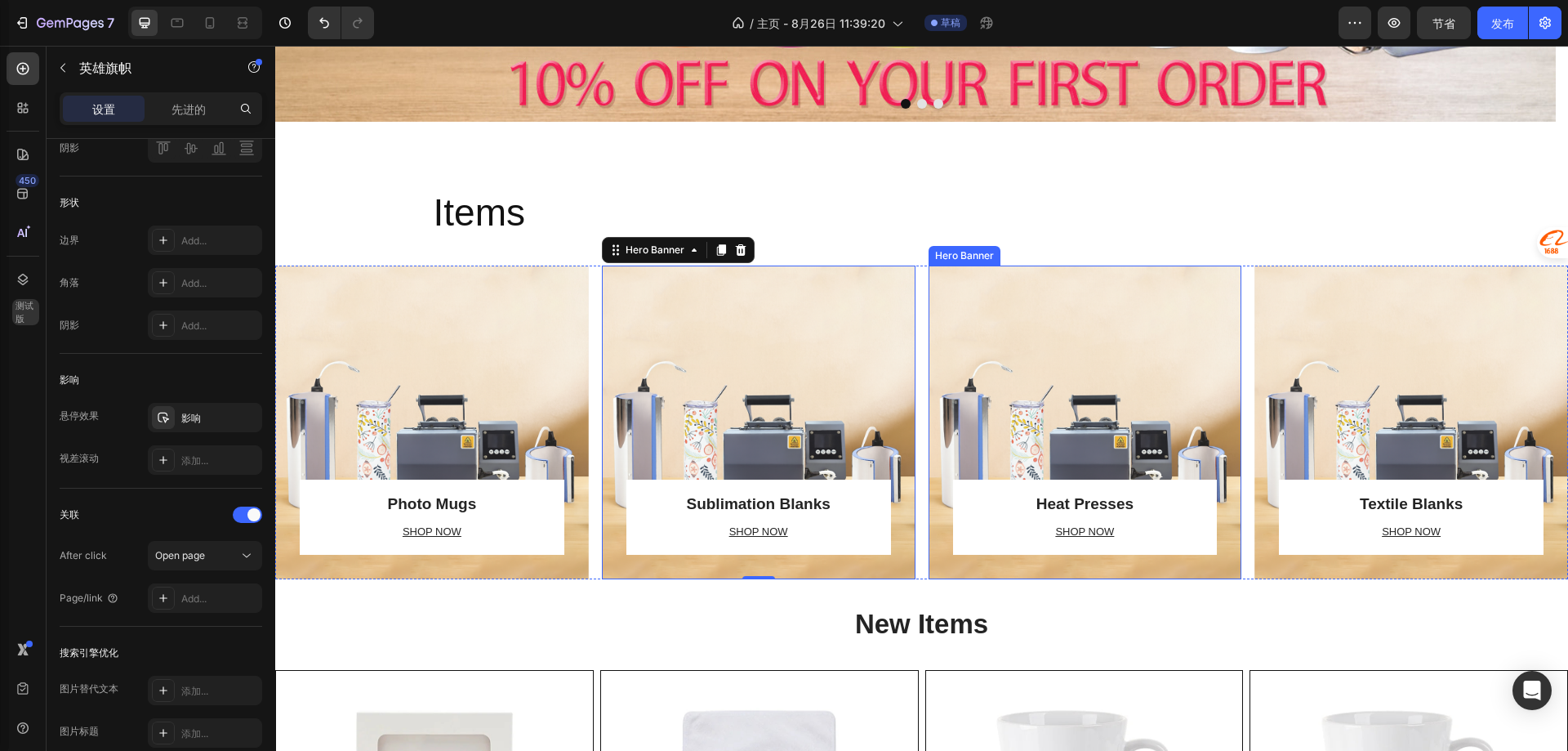
click at [1018, 397] on div "Overlay" at bounding box center [1085, 422] width 313 height 313
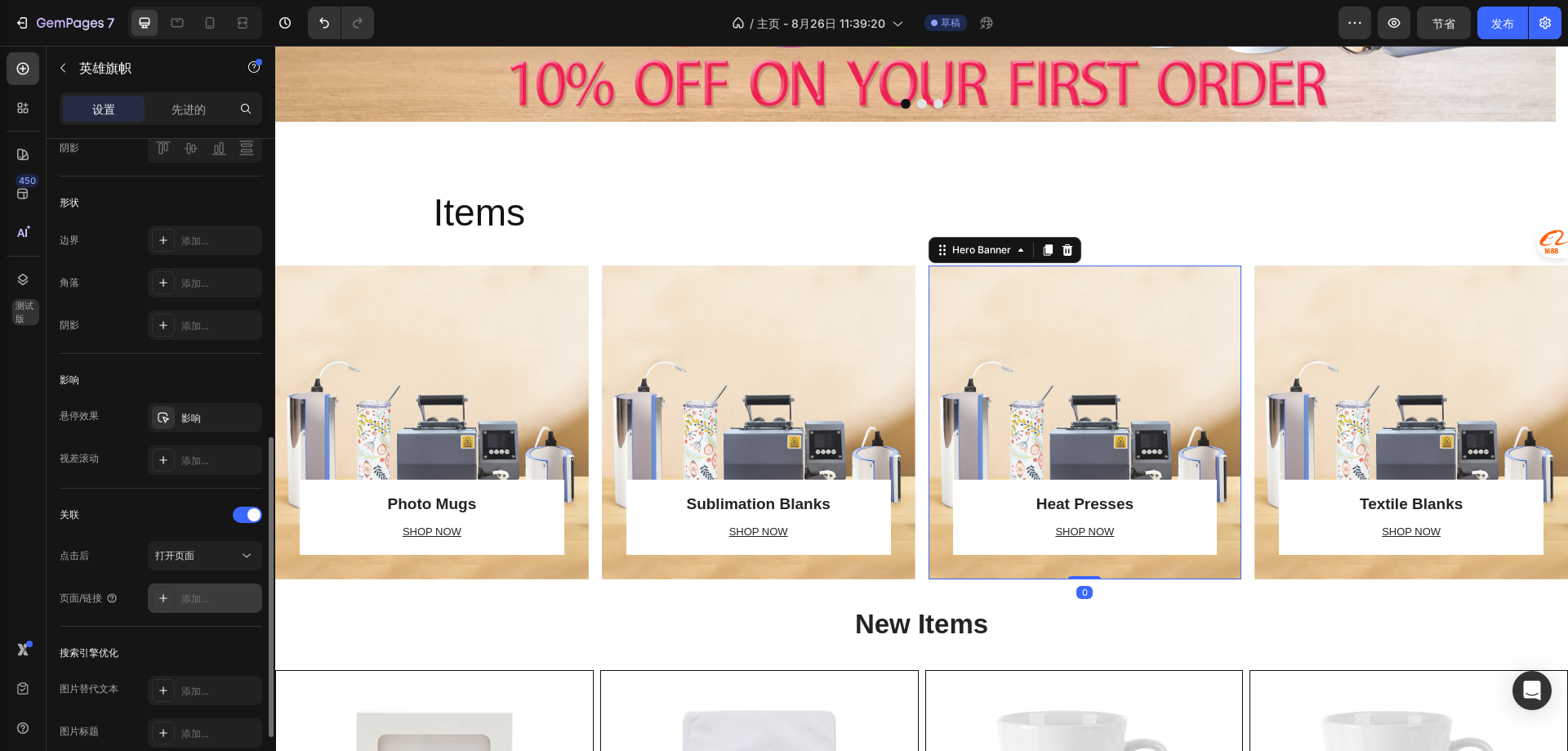
click at [225, 600] on div "添加..." at bounding box center [220, 598] width 76 height 14
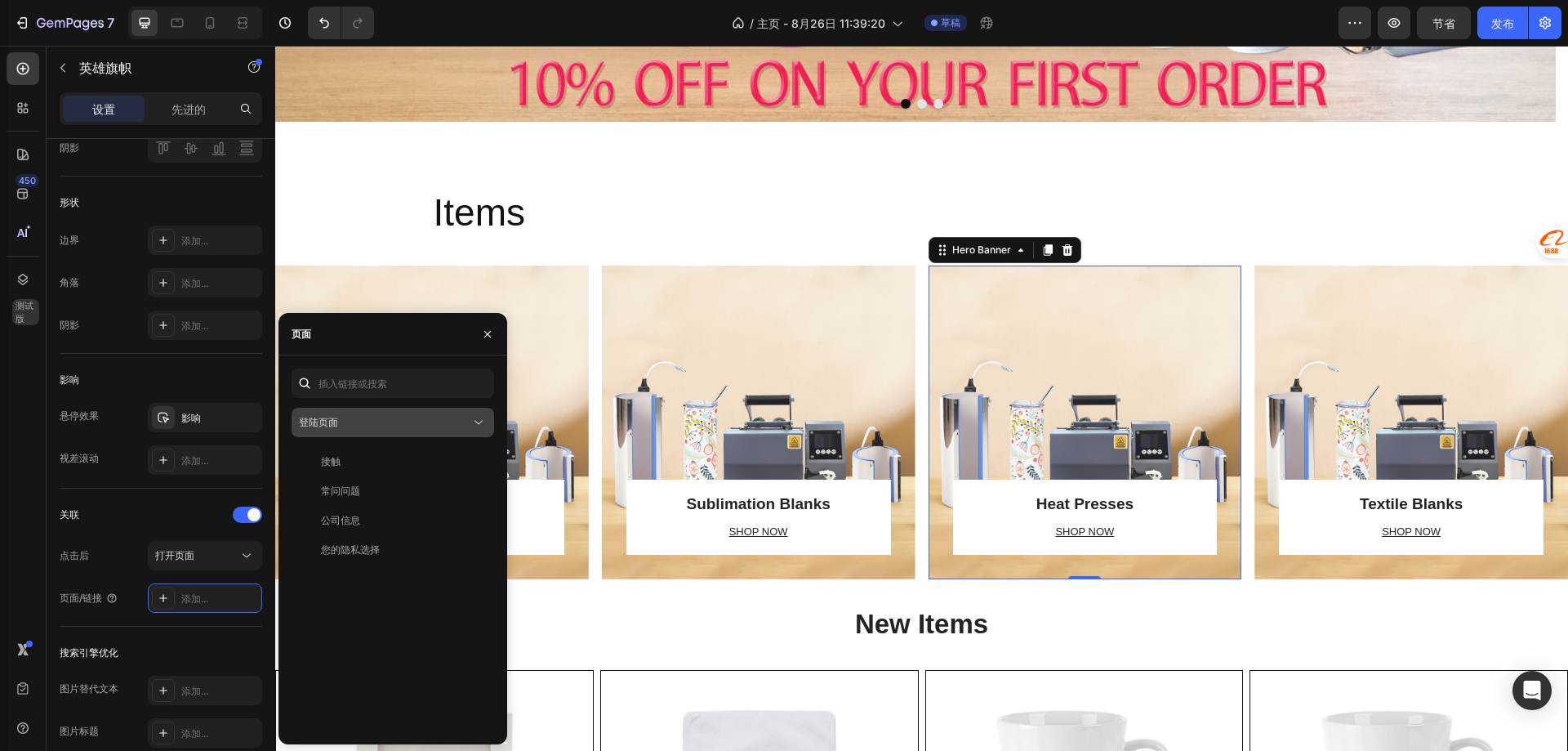
click at [392, 422] on div "登陆页面" at bounding box center [385, 421] width 172 height 14
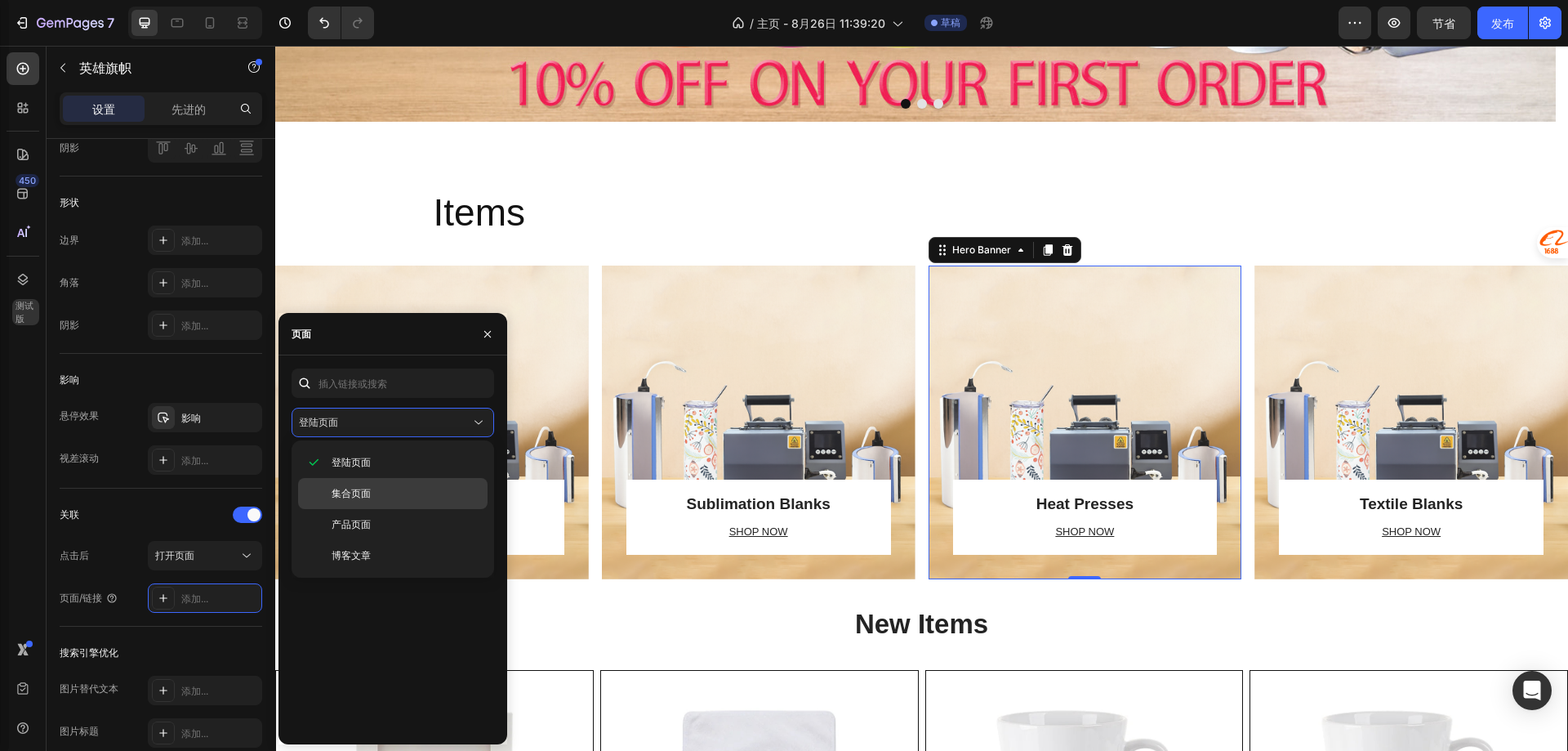
click at [377, 493] on p "集合页面" at bounding box center [406, 493] width 149 height 14
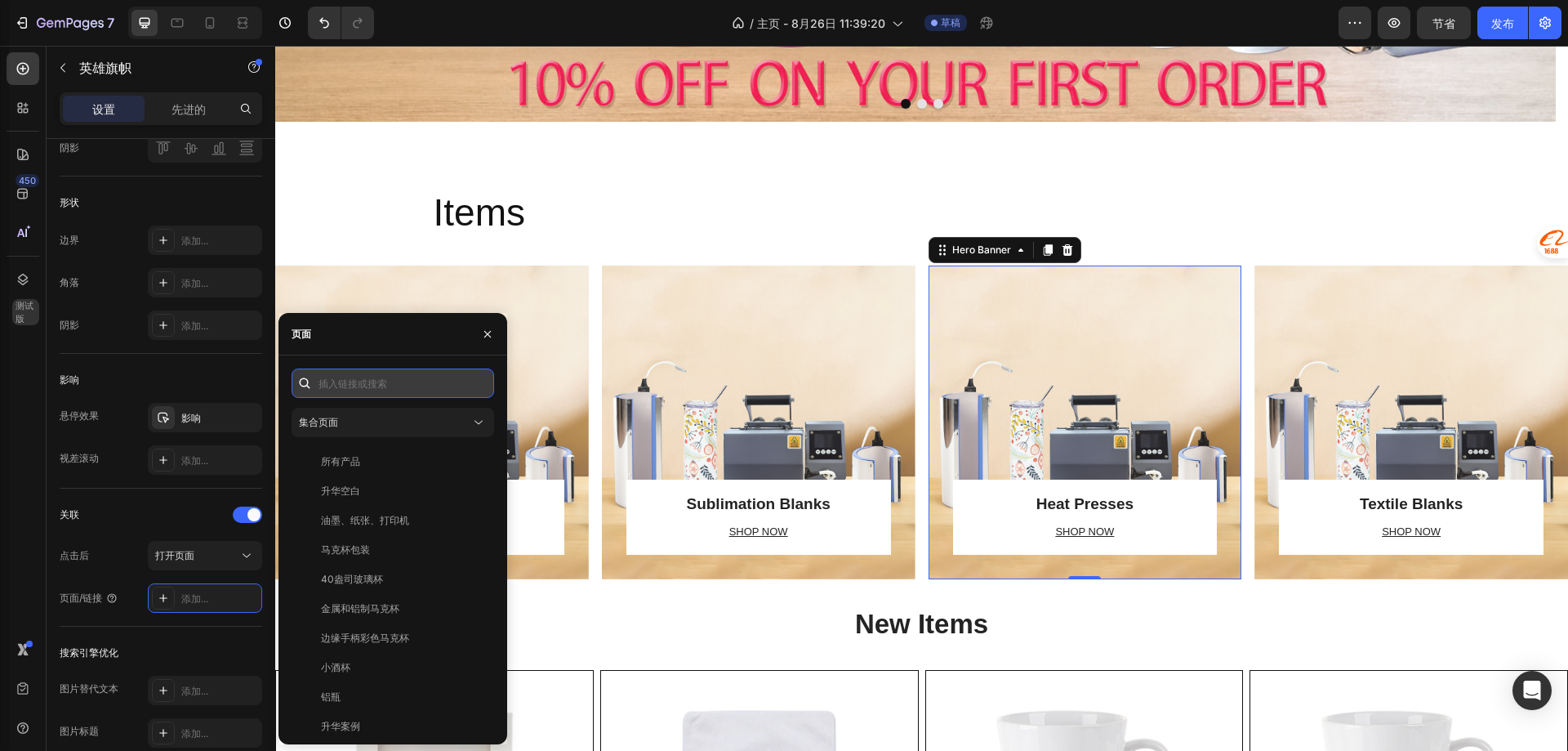
click at [380, 387] on input "text" at bounding box center [392, 383] width 202 height 30
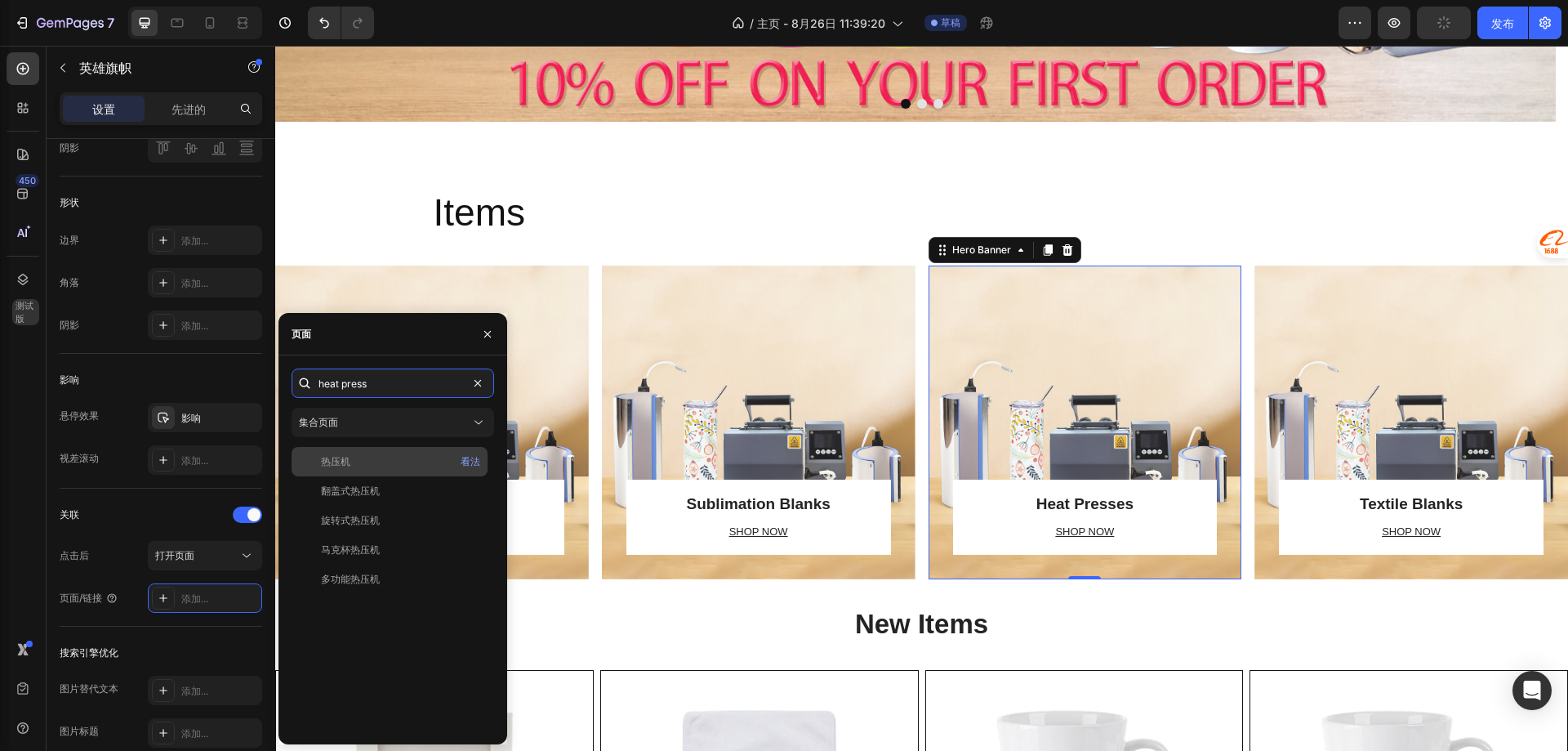
type input "heat press"
click at [398, 454] on div "热压机" at bounding box center [390, 461] width 183 height 14
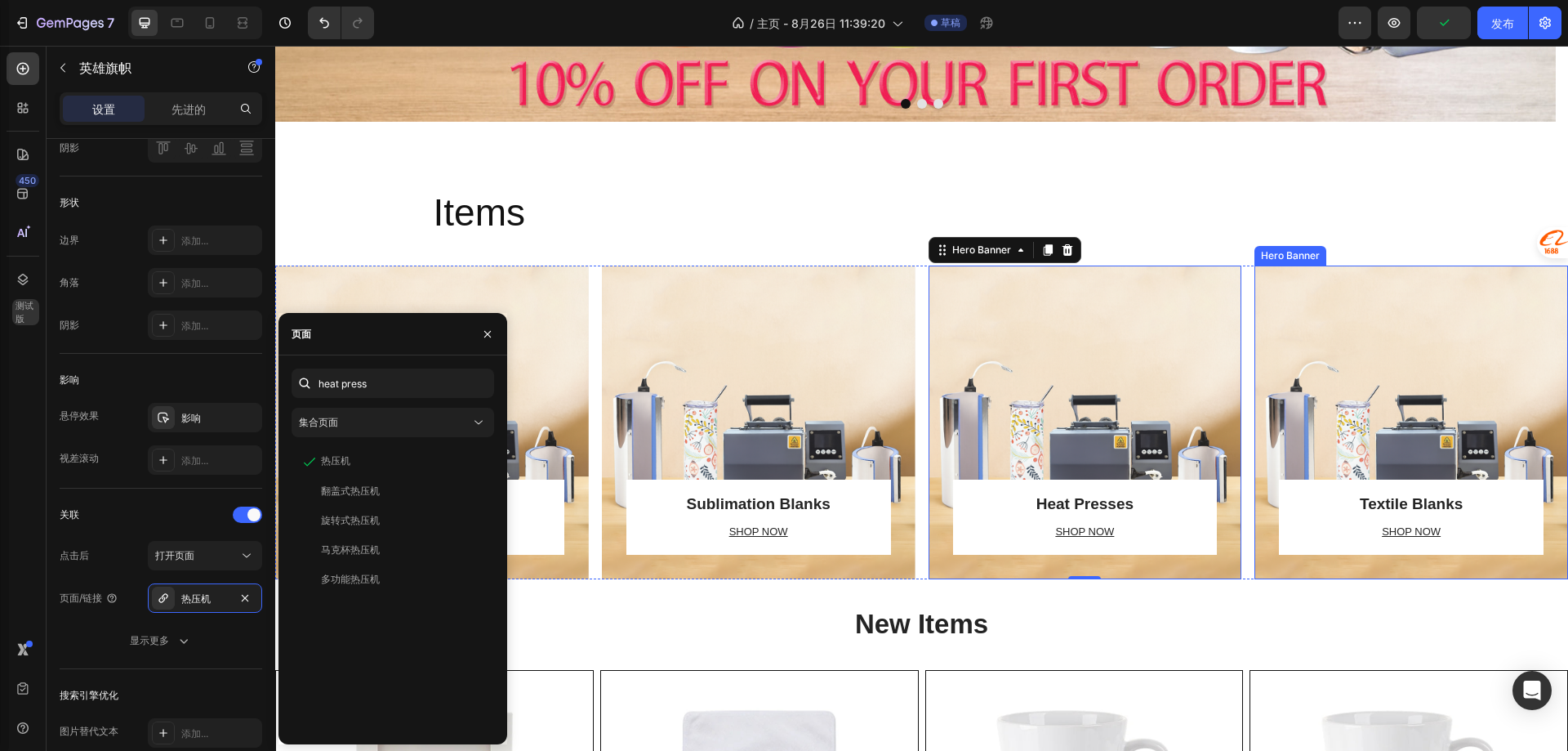
click at [1409, 412] on div "Overlay" at bounding box center [1411, 422] width 313 height 313
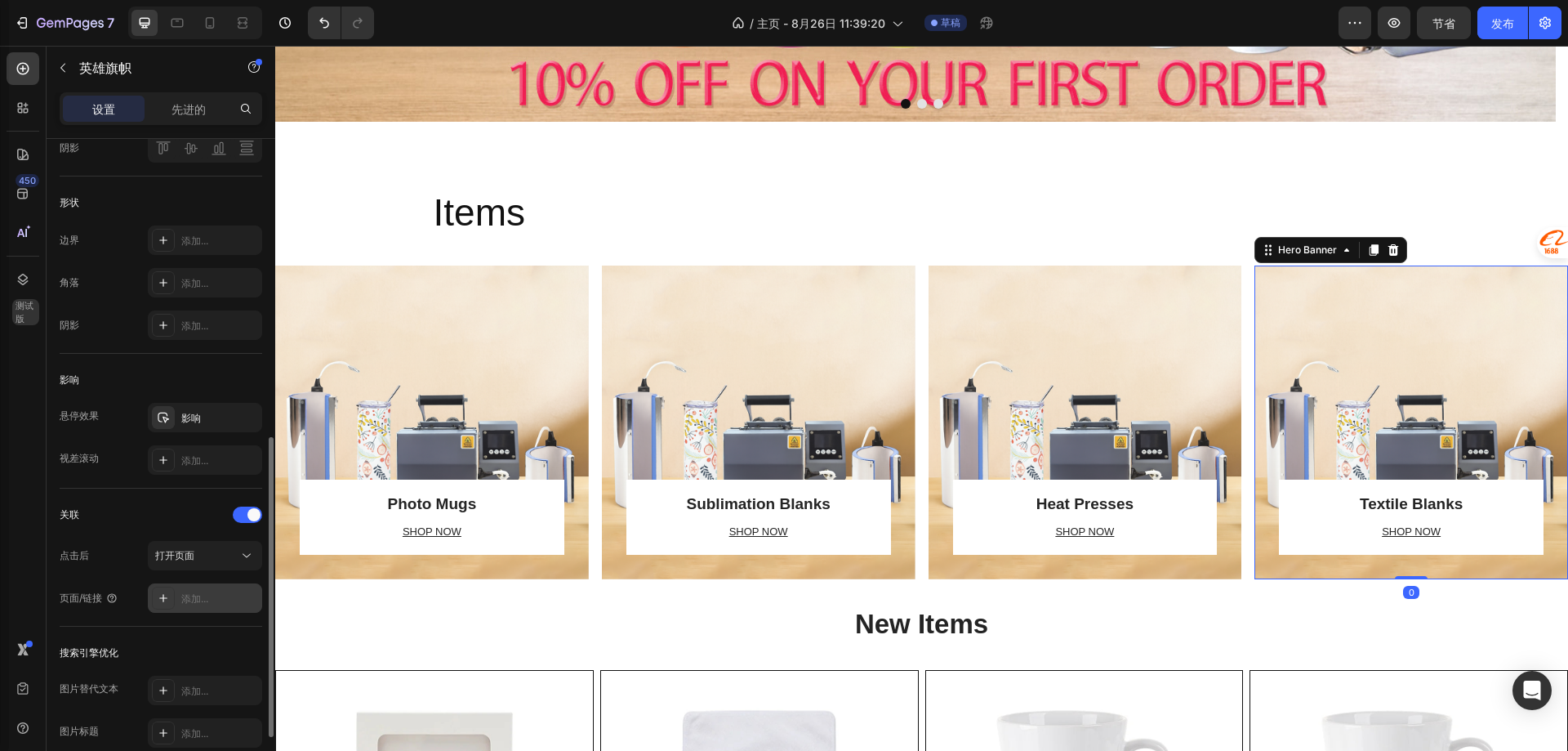
click at [196, 589] on div "添加..." at bounding box center [205, 598] width 115 height 30
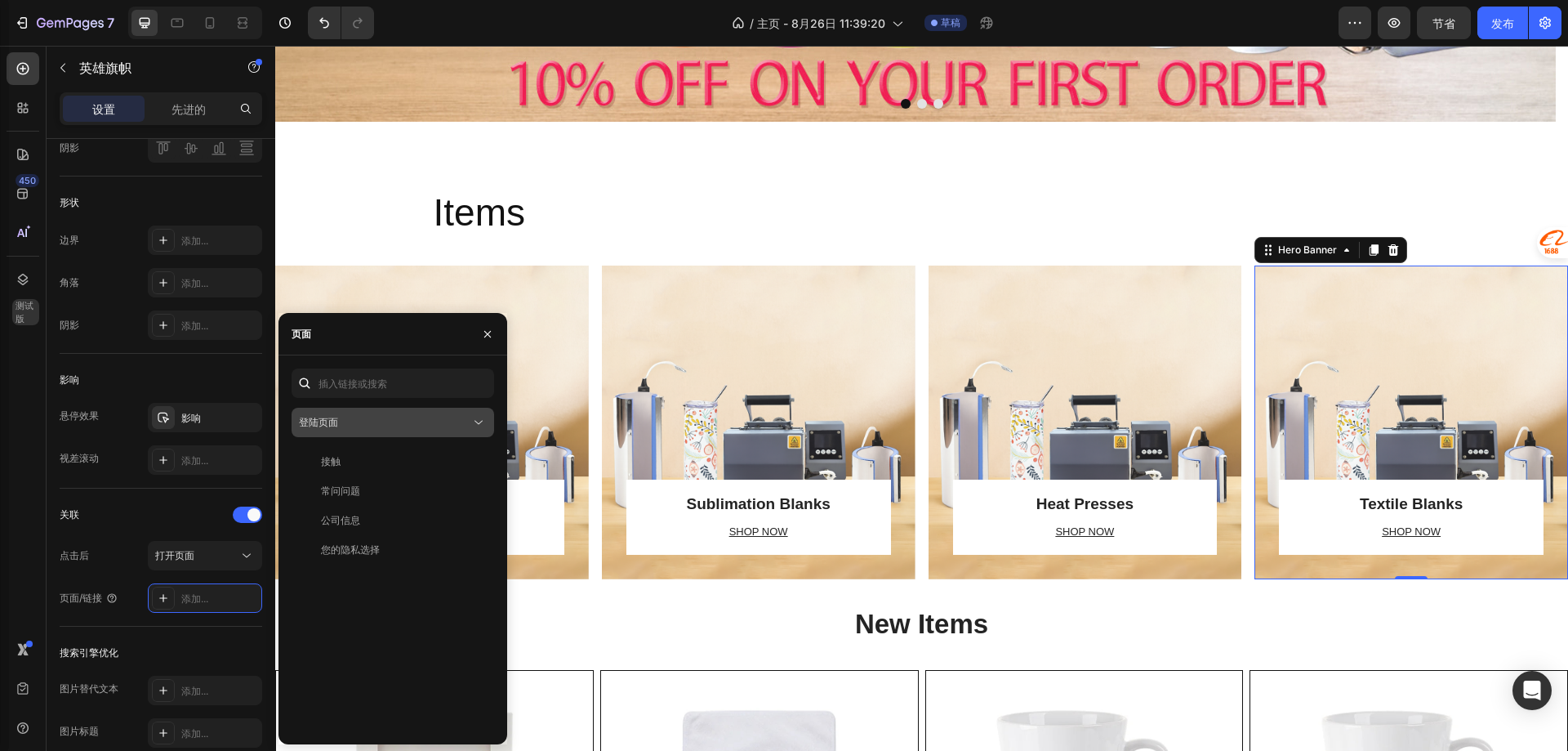
click at [375, 419] on div "登陆页面" at bounding box center [385, 421] width 172 height 14
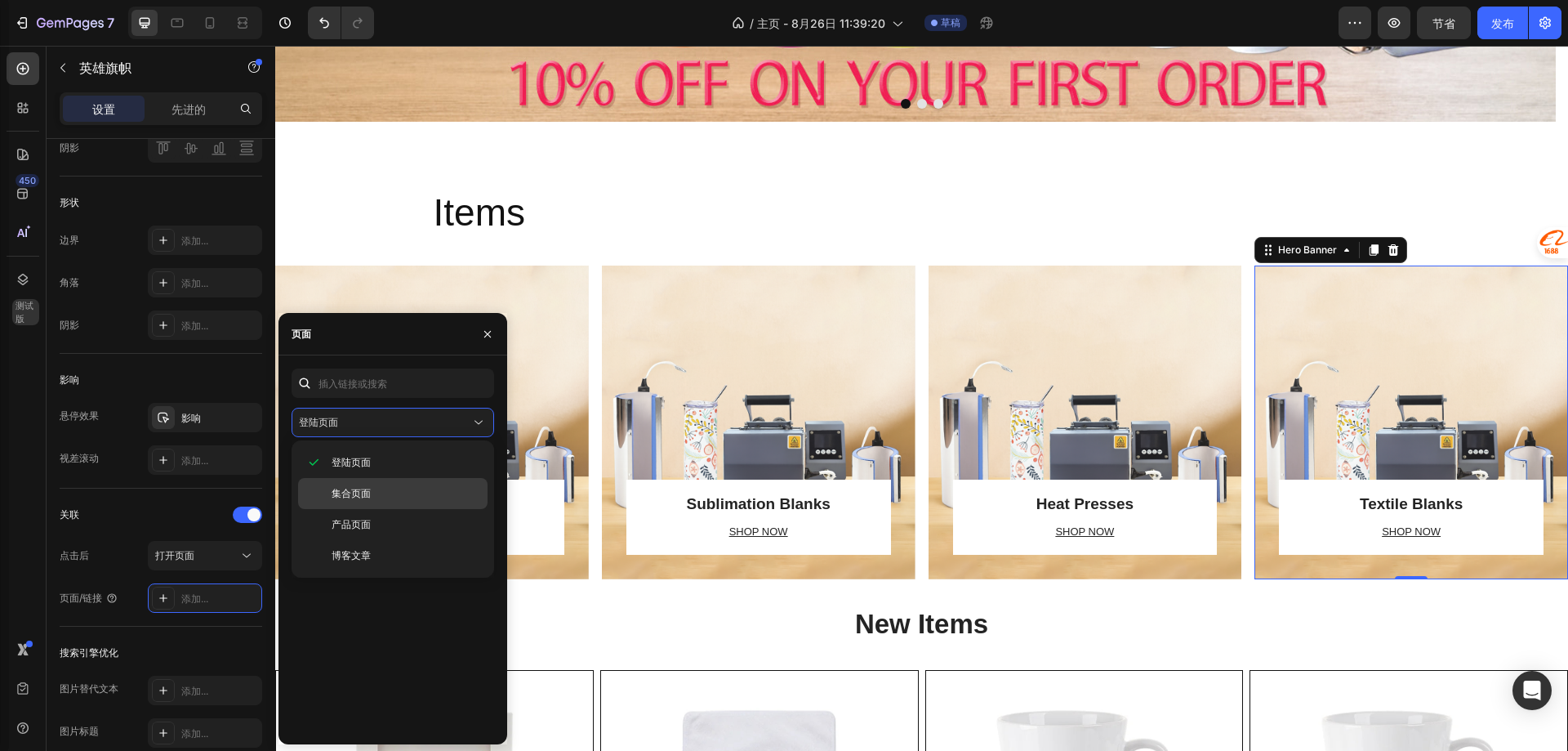
click at [365, 494] on font "集合页面" at bounding box center [350, 493] width 39 height 12
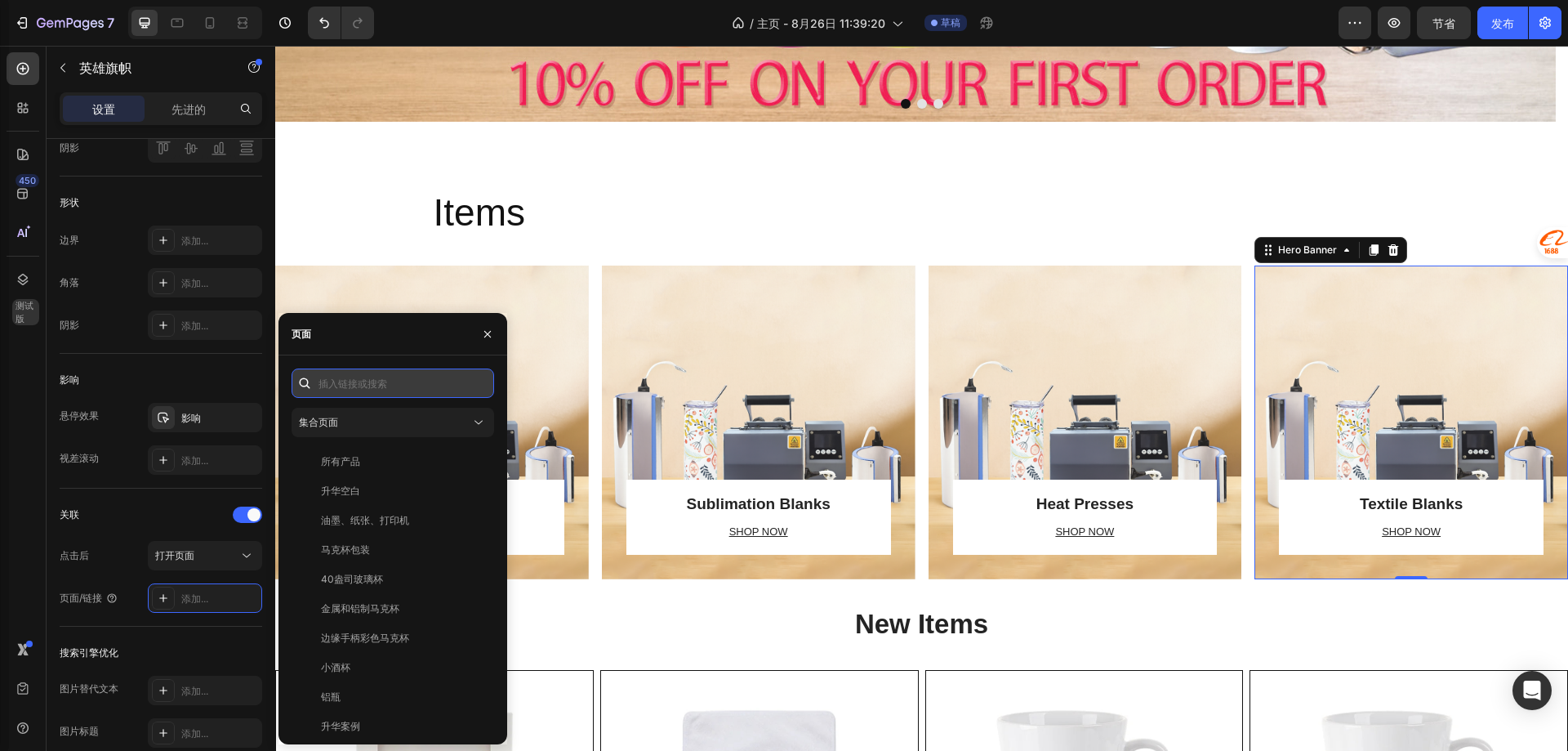
click at [394, 376] on input "text" at bounding box center [392, 383] width 202 height 30
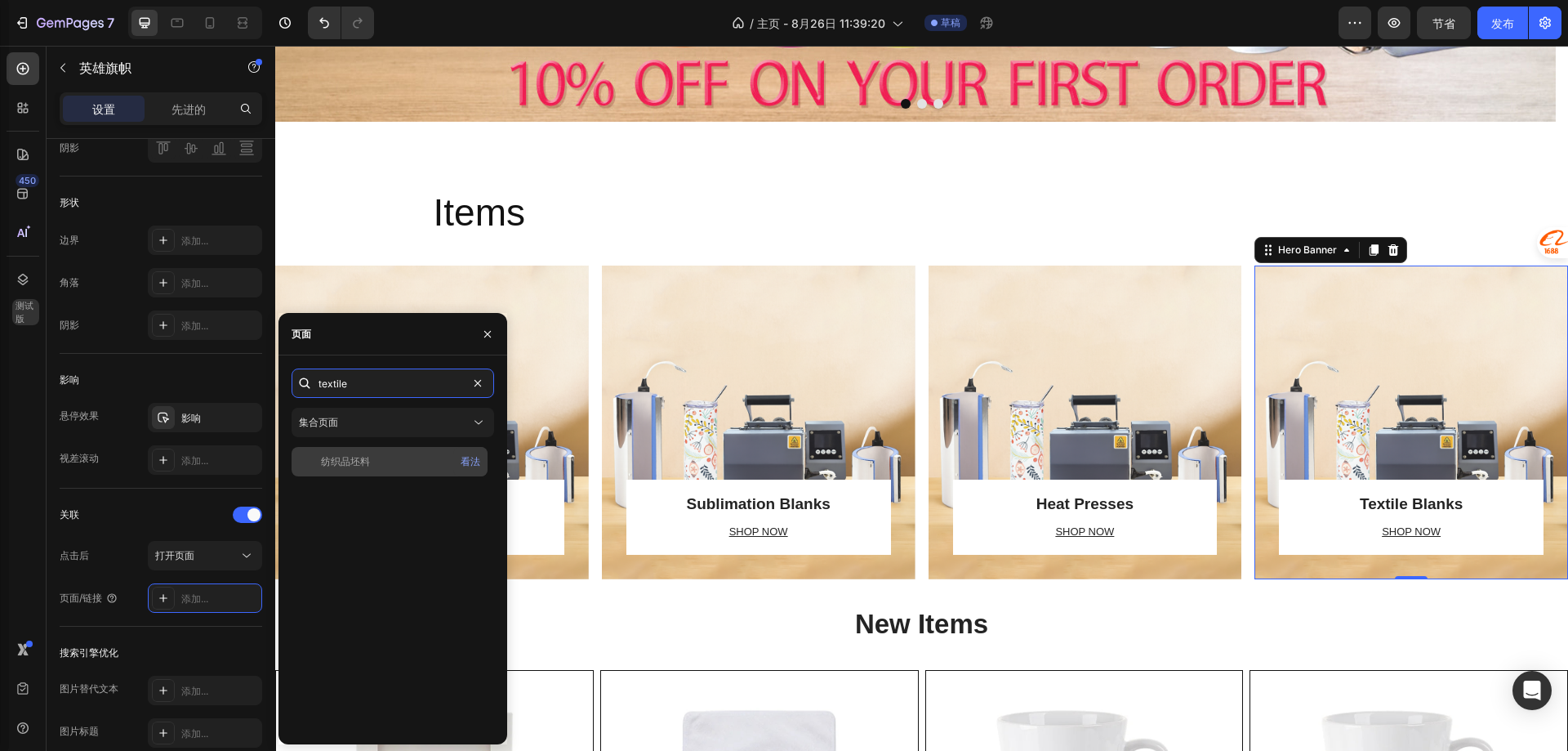
type input "textile"
click at [383, 459] on div "纺织品坯料" at bounding box center [390, 461] width 183 height 14
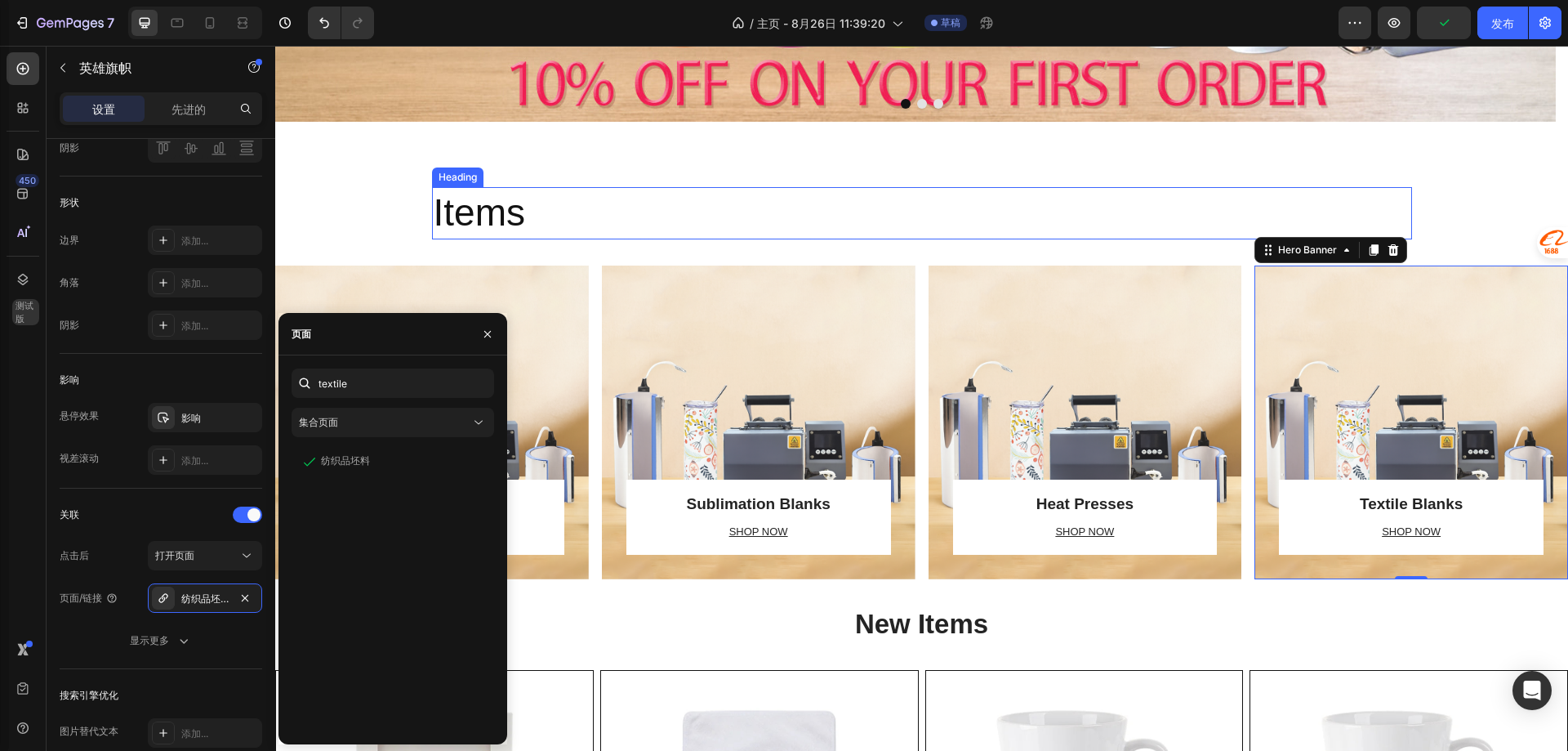
click at [849, 223] on p "Items" at bounding box center [922, 213] width 977 height 49
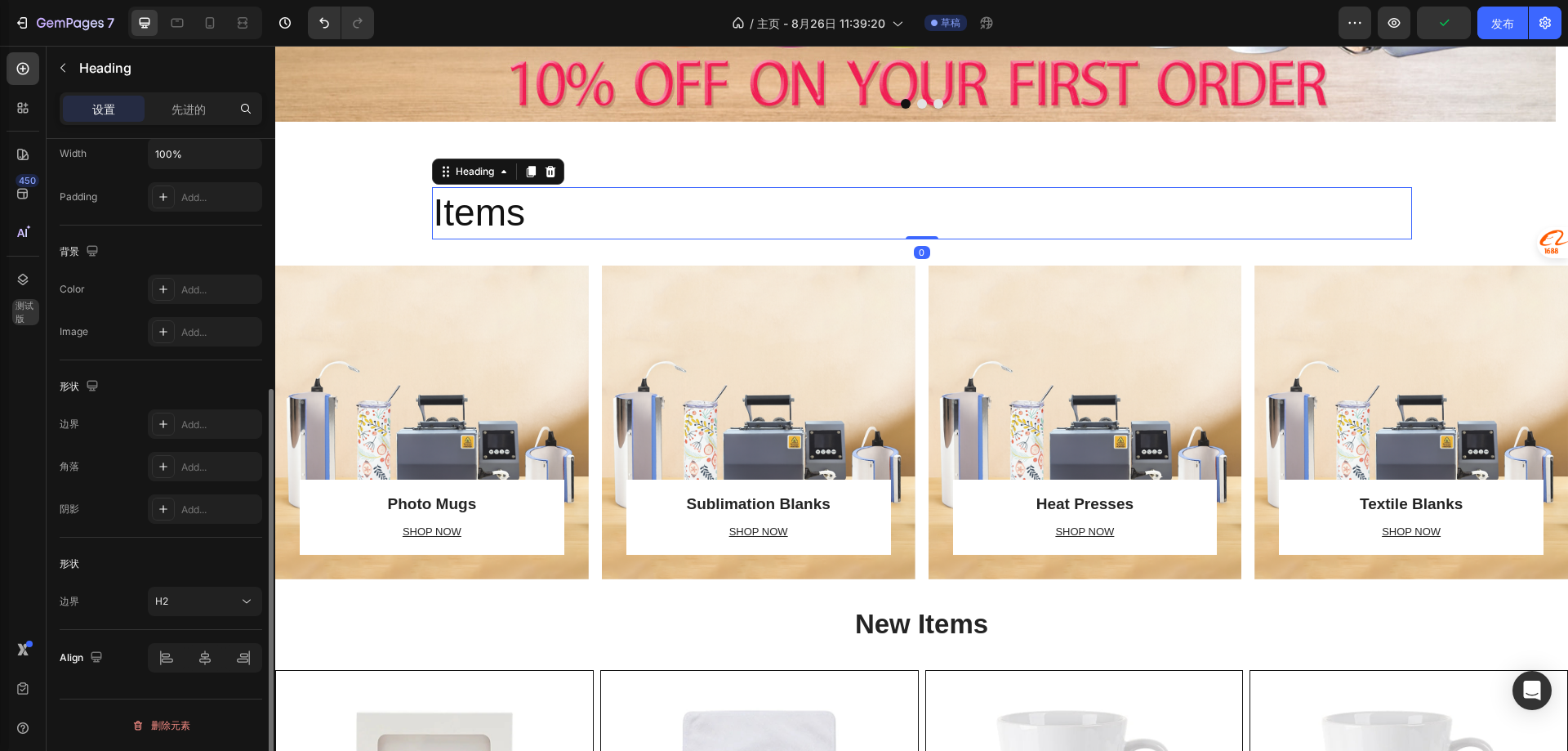
scroll to position [0, 0]
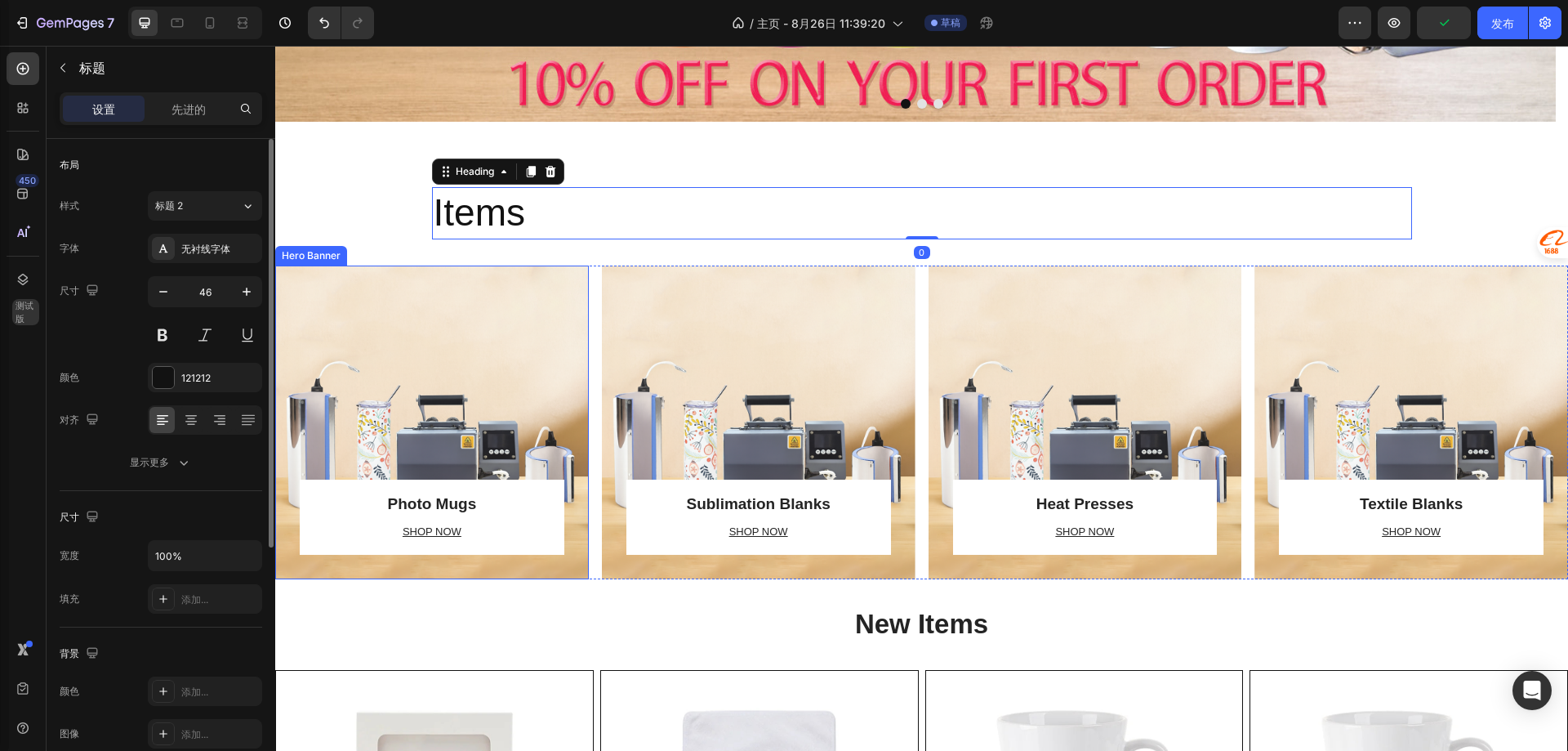
click at [493, 401] on div "Overlay" at bounding box center [432, 422] width 313 height 313
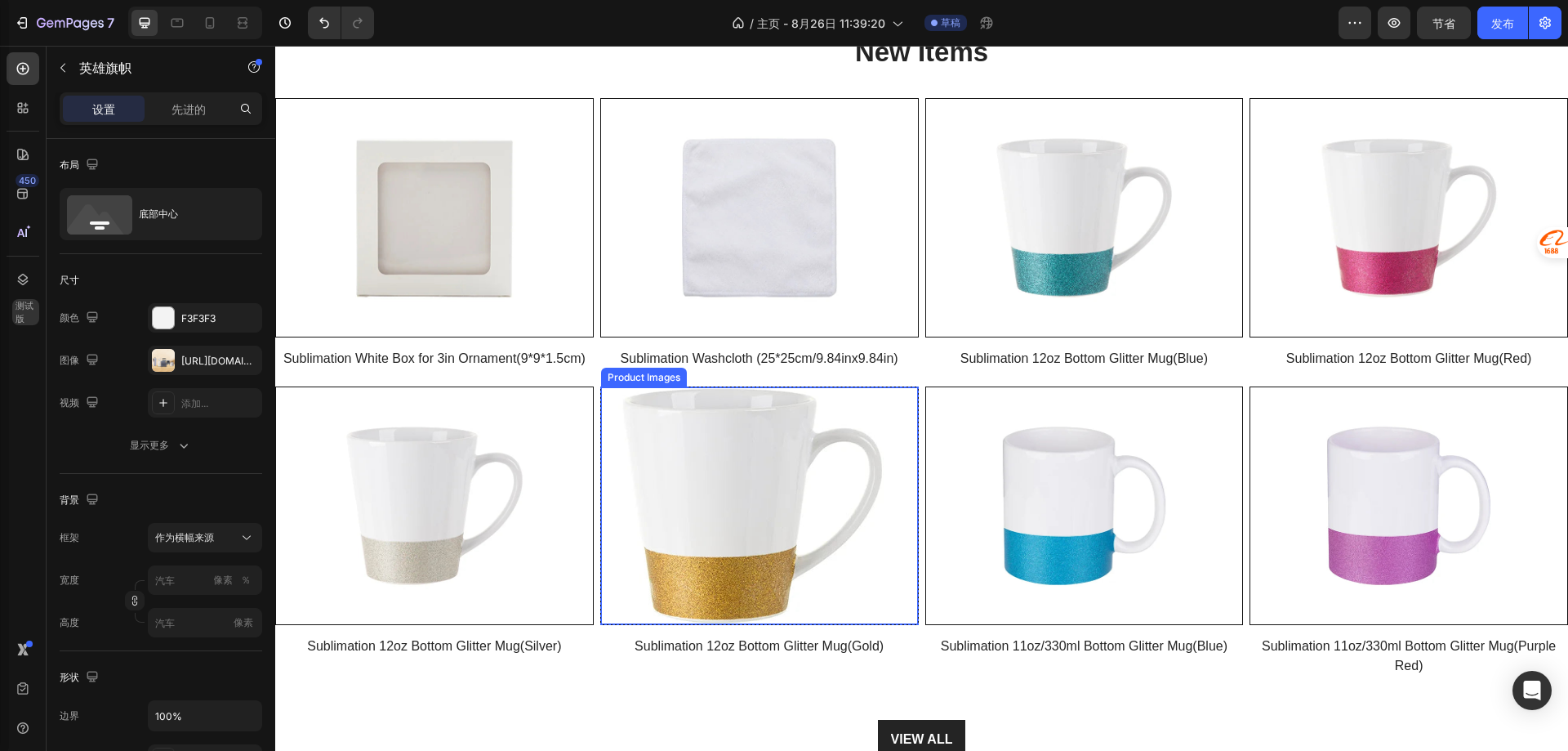
scroll to position [1389, 0]
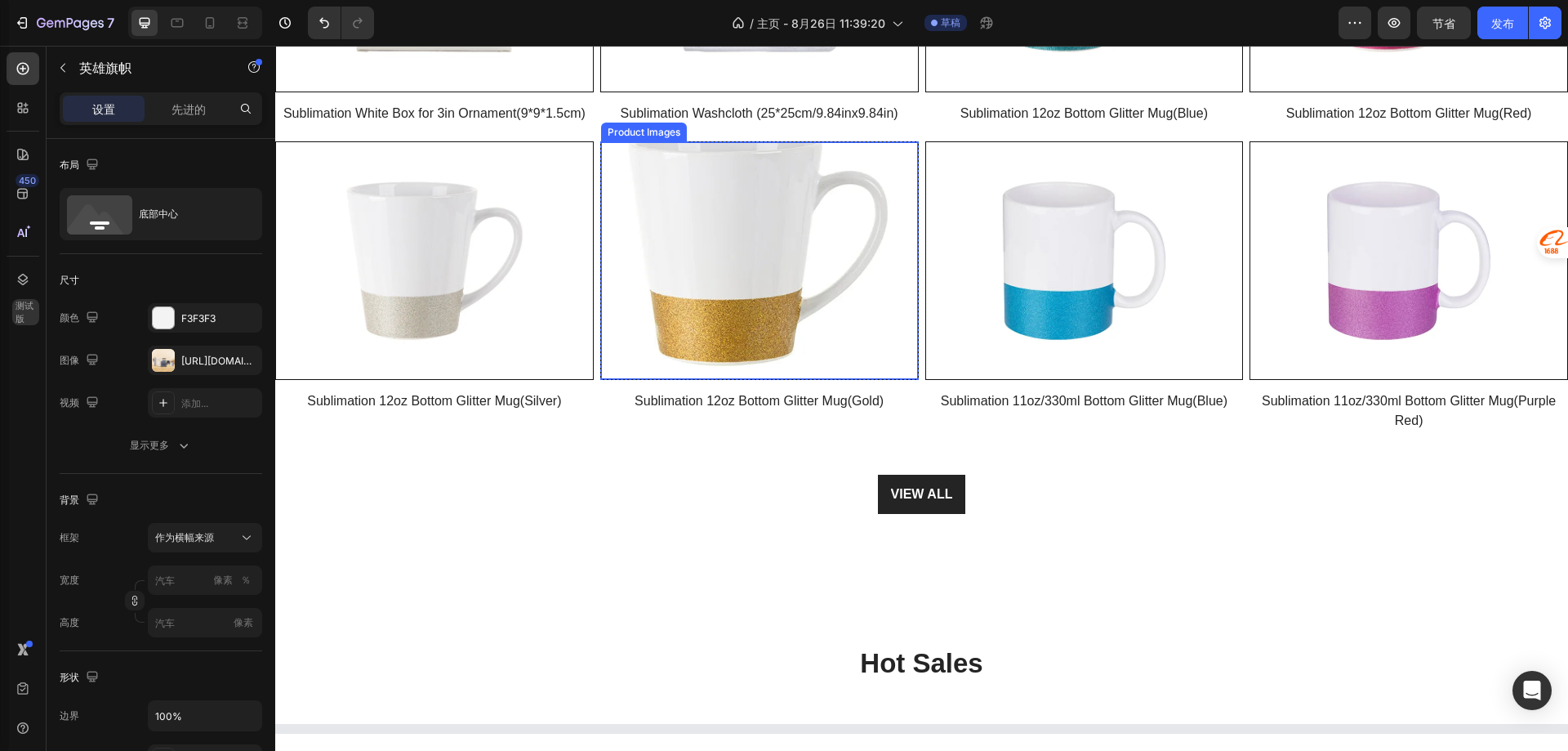
click at [754, 296] on img at bounding box center [759, 261] width 317 height 238
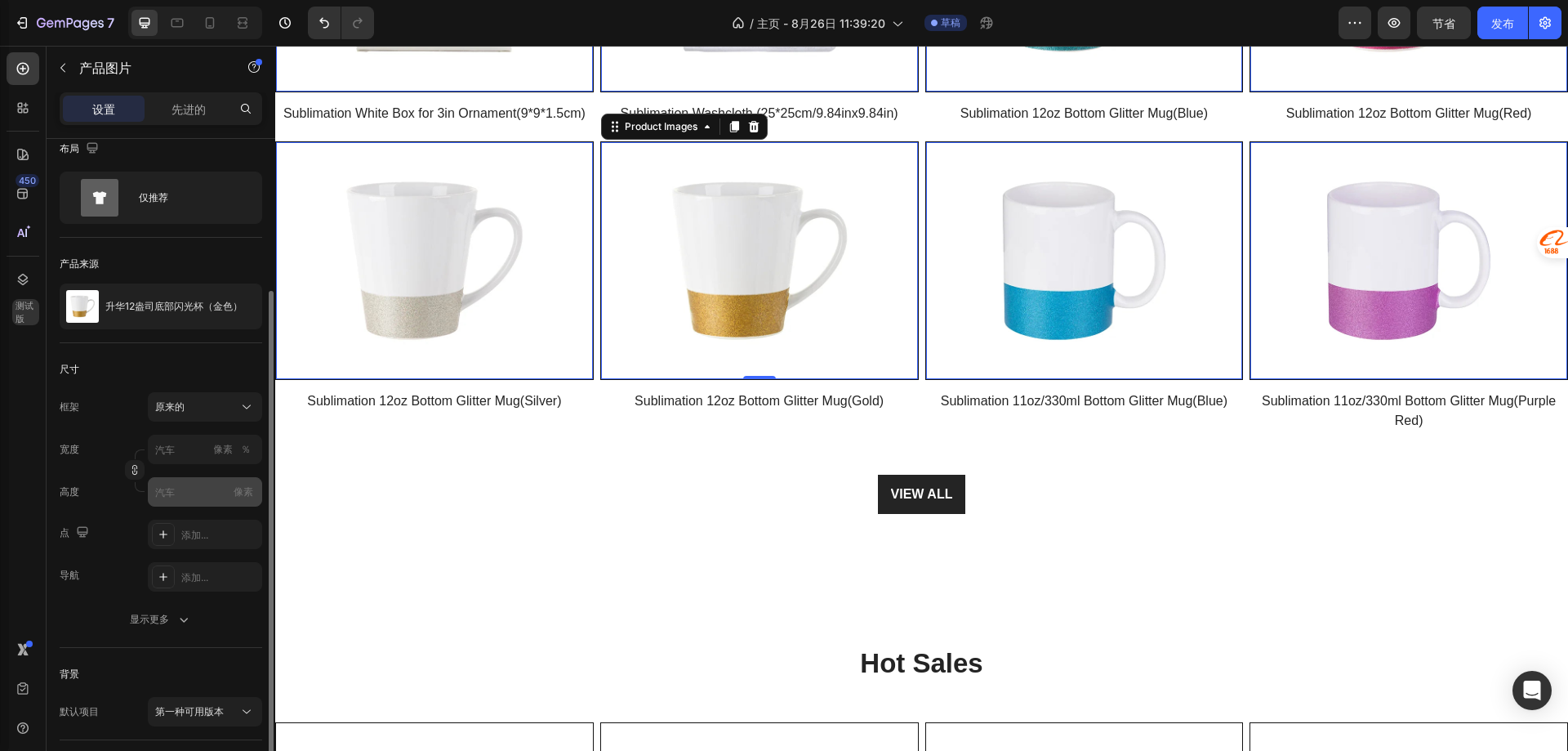
scroll to position [0, 0]
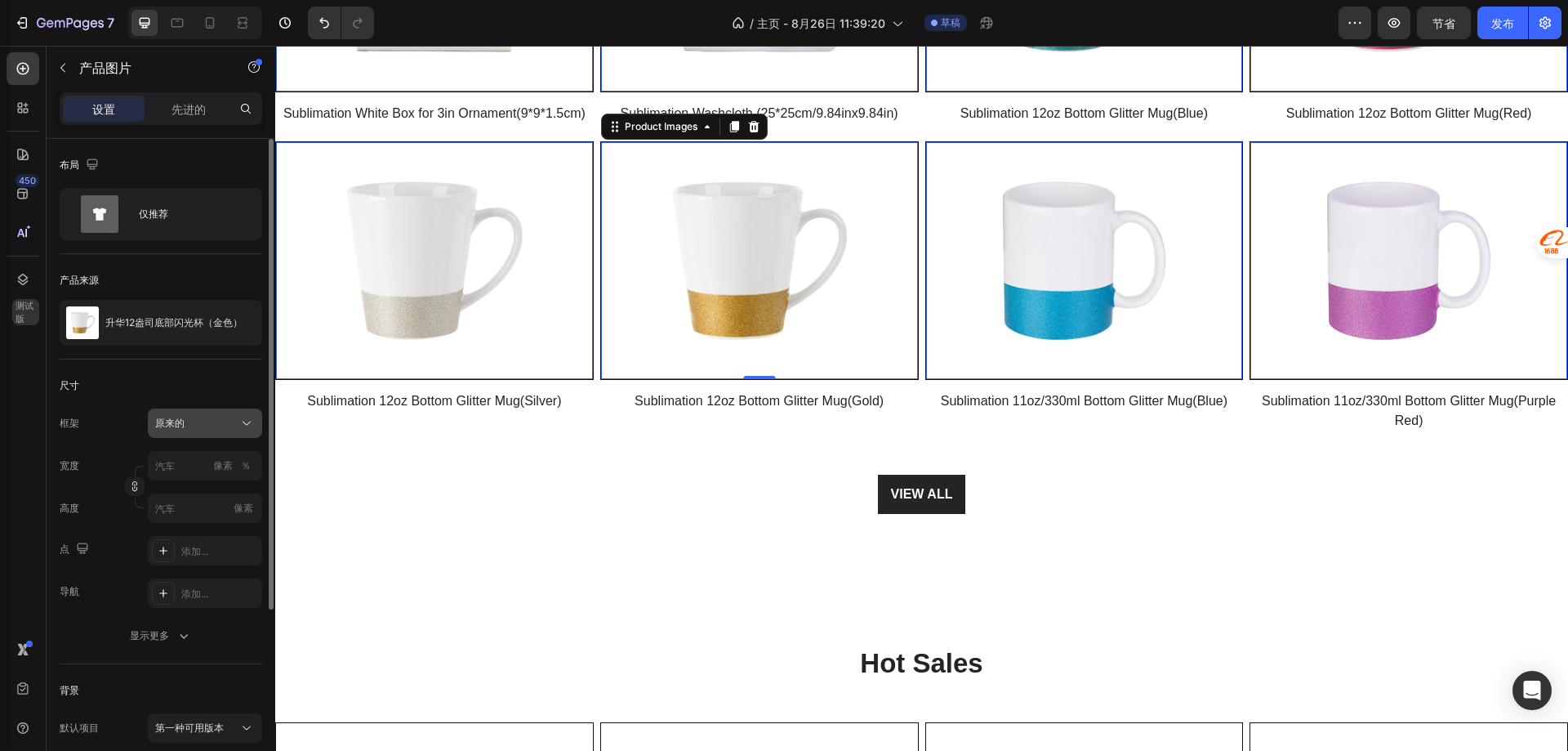
click at [228, 420] on div "原来的" at bounding box center [195, 422] width 80 height 14
click at [168, 639] on font "显示更多" at bounding box center [149, 634] width 39 height 12
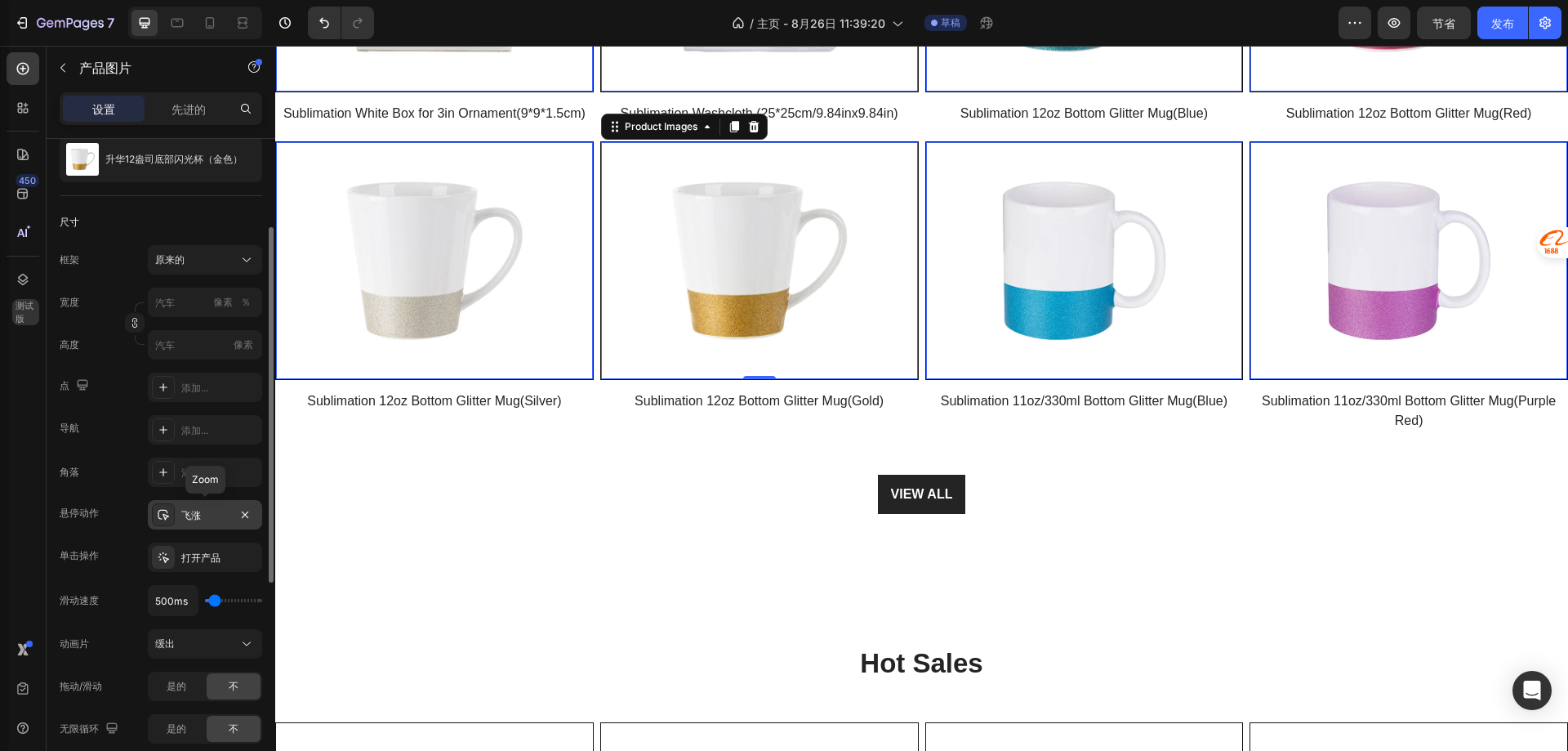
click at [201, 517] on font "飞涨" at bounding box center [191, 515] width 20 height 12
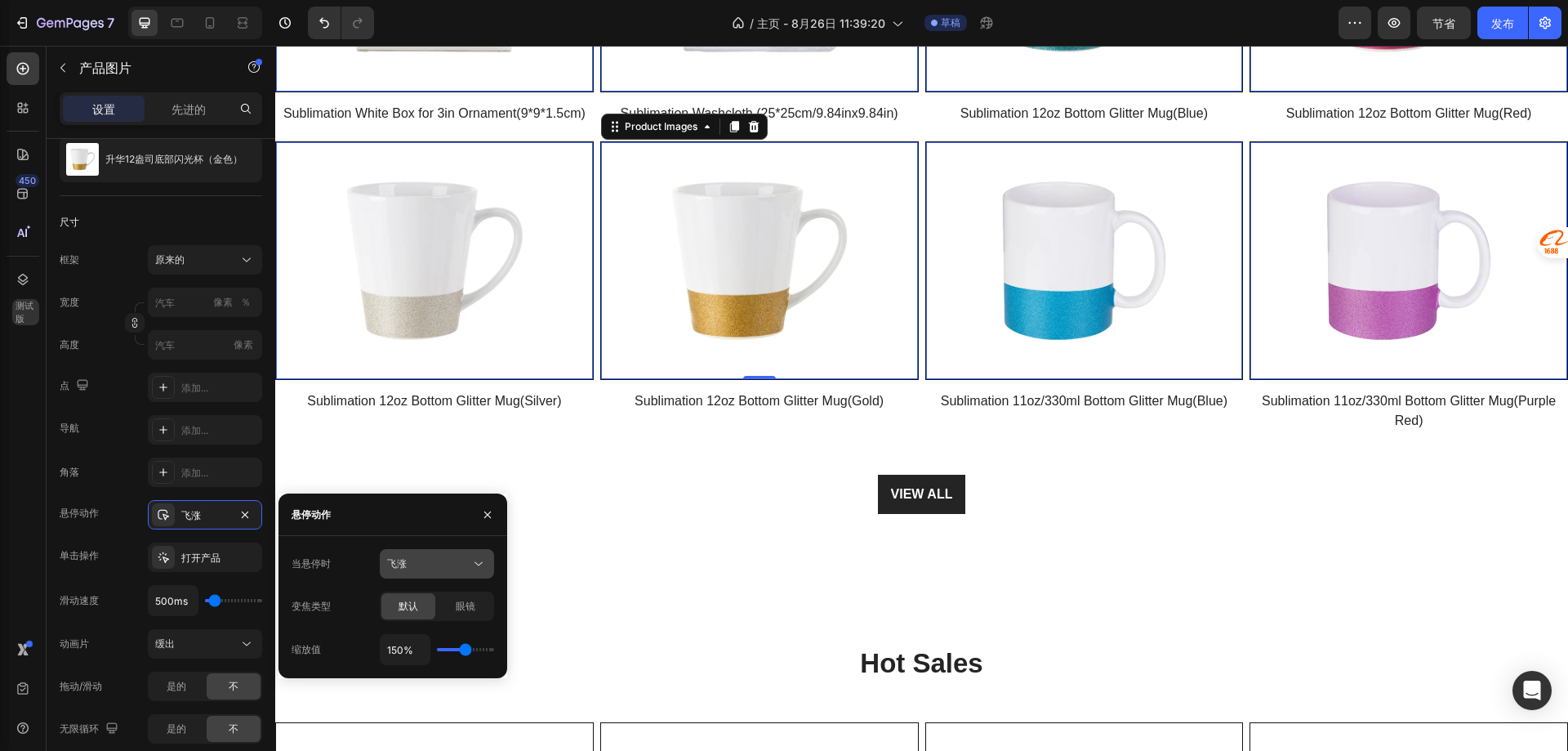
click at [448, 569] on div "飞涨" at bounding box center [428, 563] width 83 height 14
click at [428, 640] on font "显示其他图片" at bounding box center [416, 634] width 59 height 12
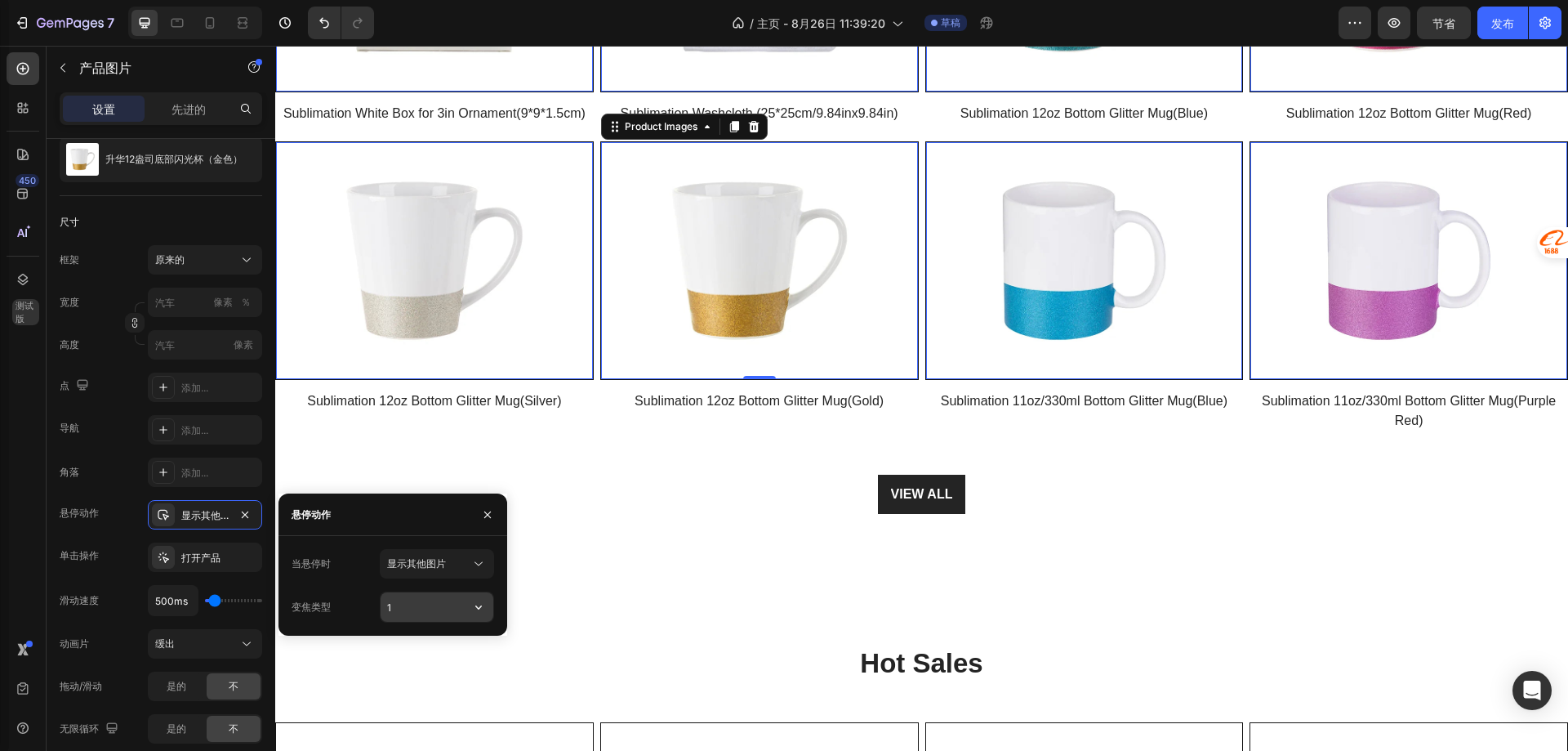
click at [419, 603] on input "1" at bounding box center [437, 607] width 113 height 30
click at [477, 610] on icon "button" at bounding box center [478, 607] width 16 height 16
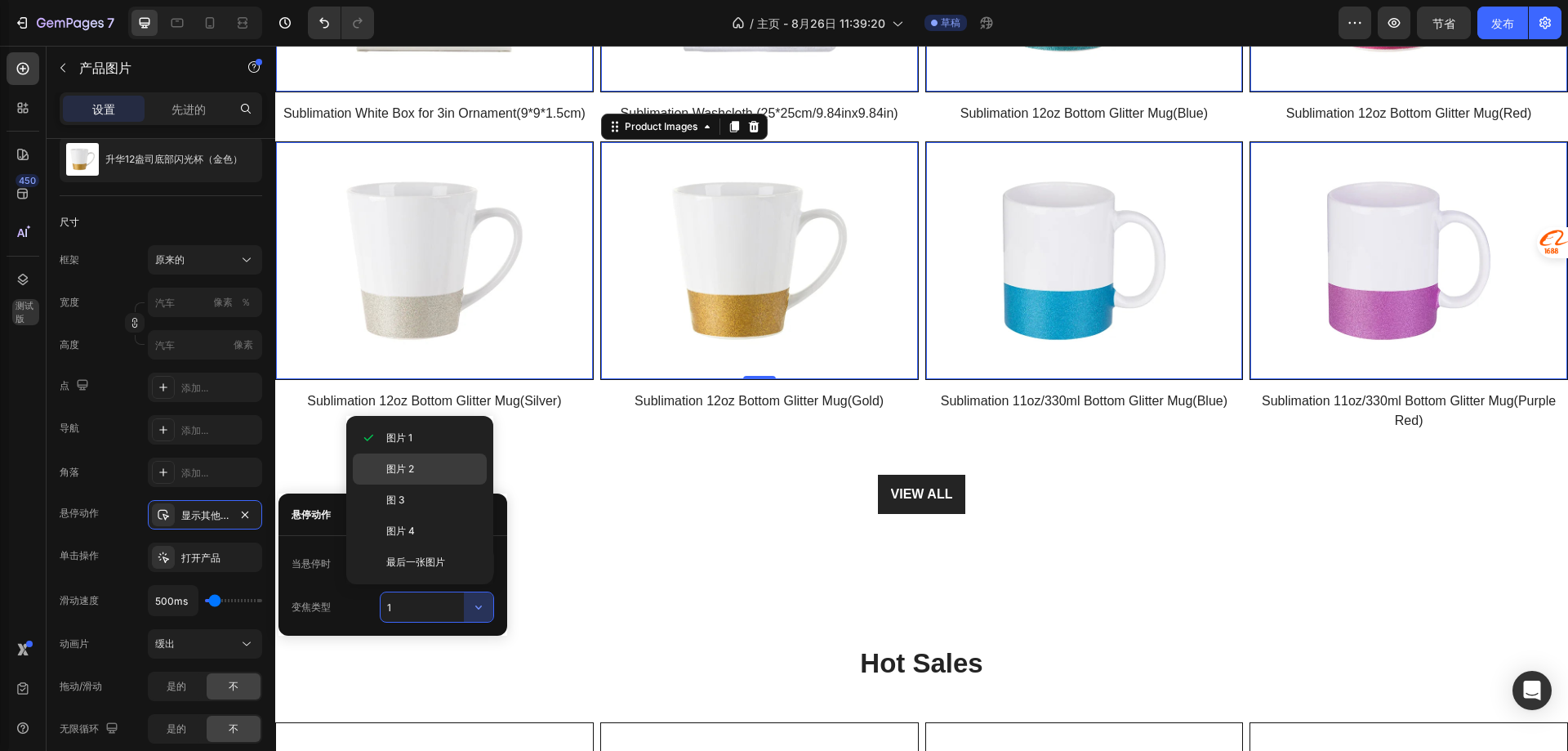
click at [421, 484] on div "图片 2" at bounding box center [419, 500] width 134 height 31
type input "2"
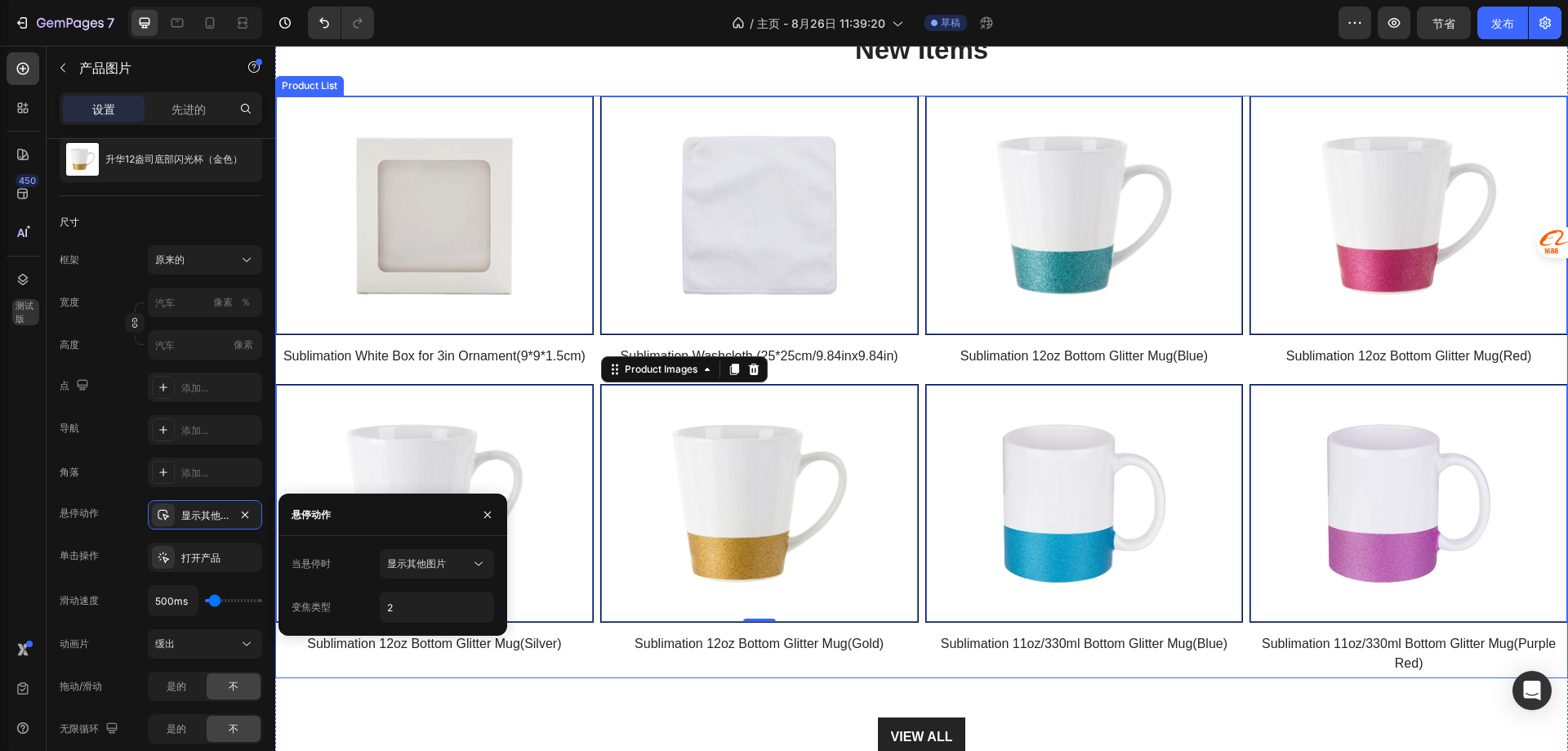
scroll to position [1144, 0]
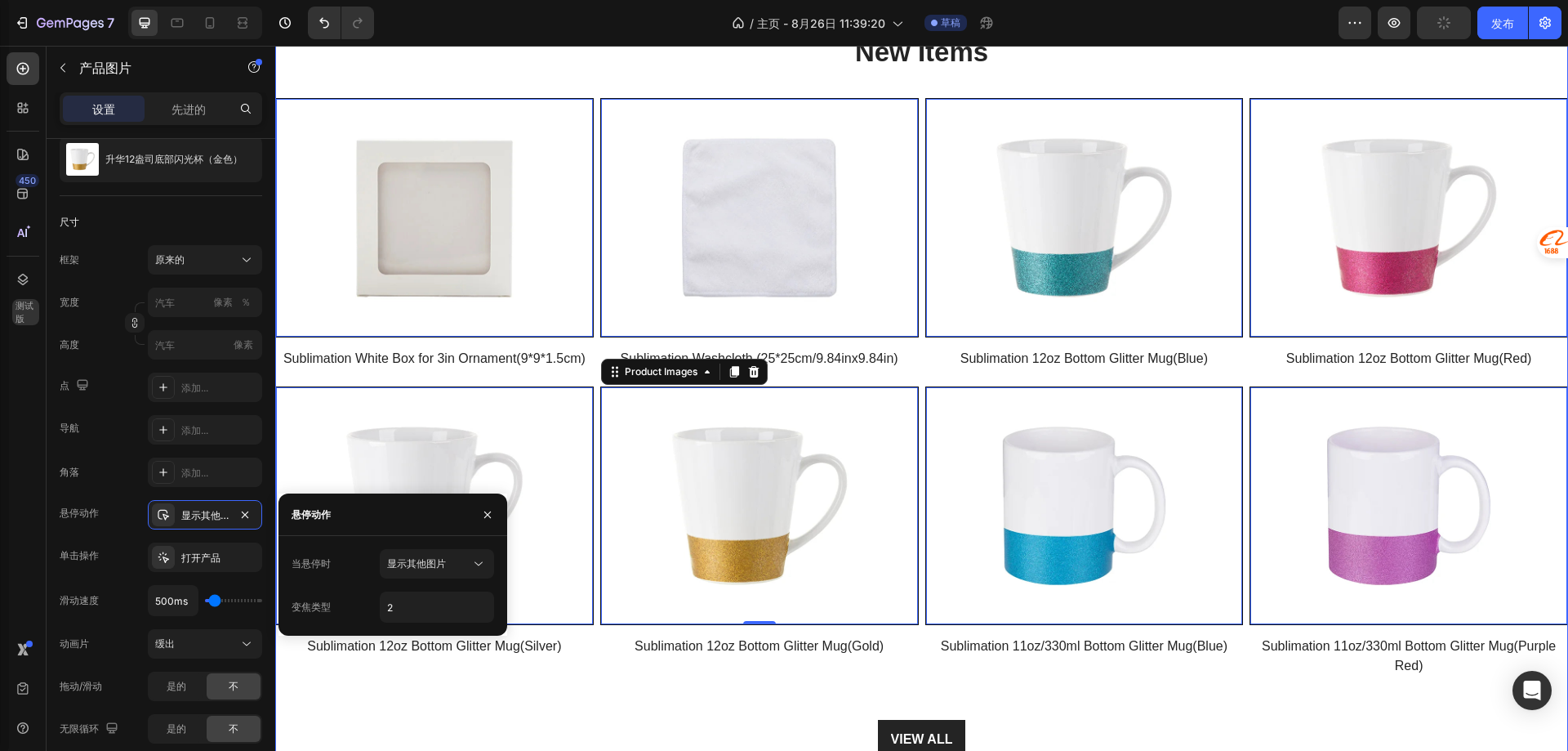
click at [1261, 73] on div "Items Heading Row Photo Mugs Heading SHOP NOW Text block Row Row Hero Banner Su…" at bounding box center [922, 186] width 1293 height 1144
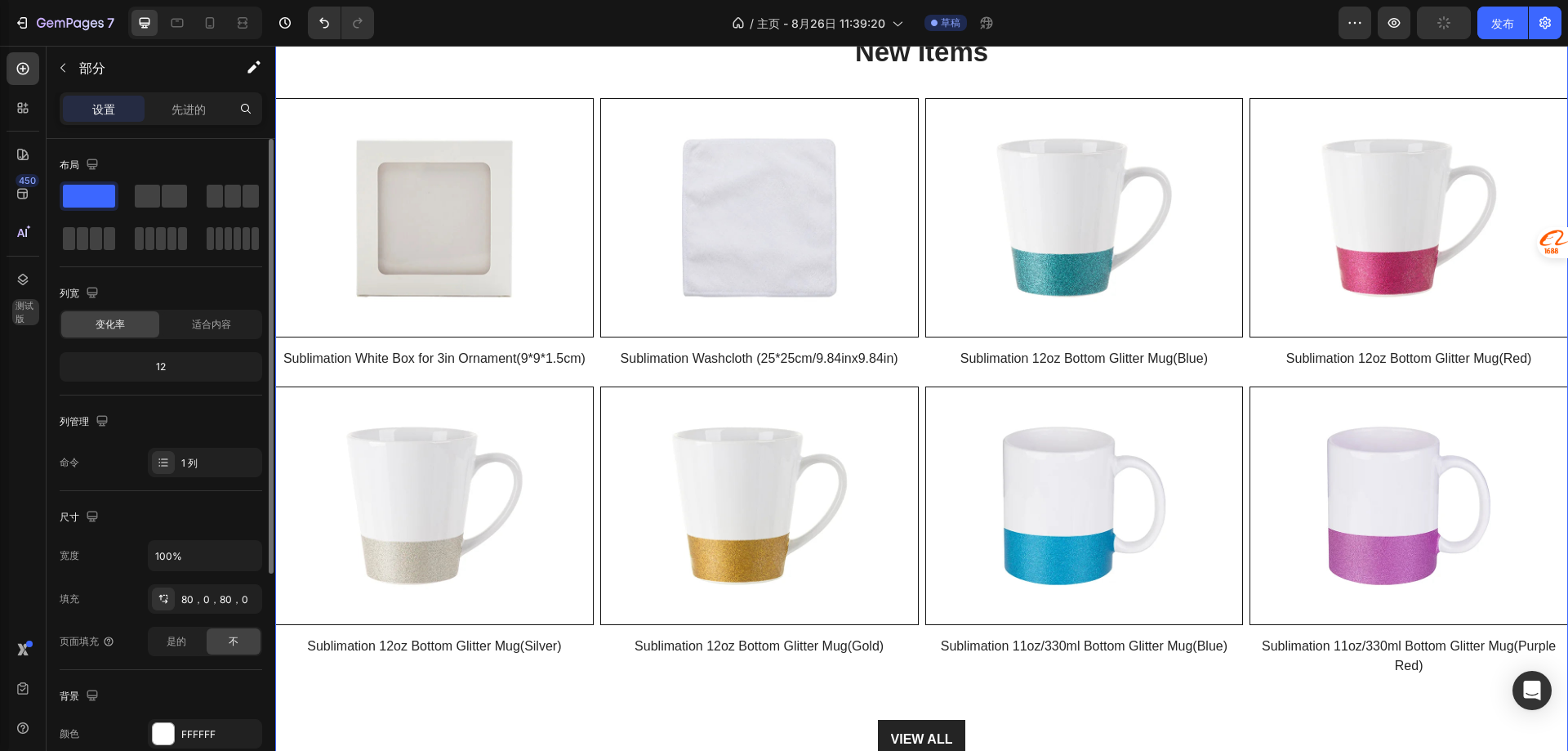
scroll to position [1716, 0]
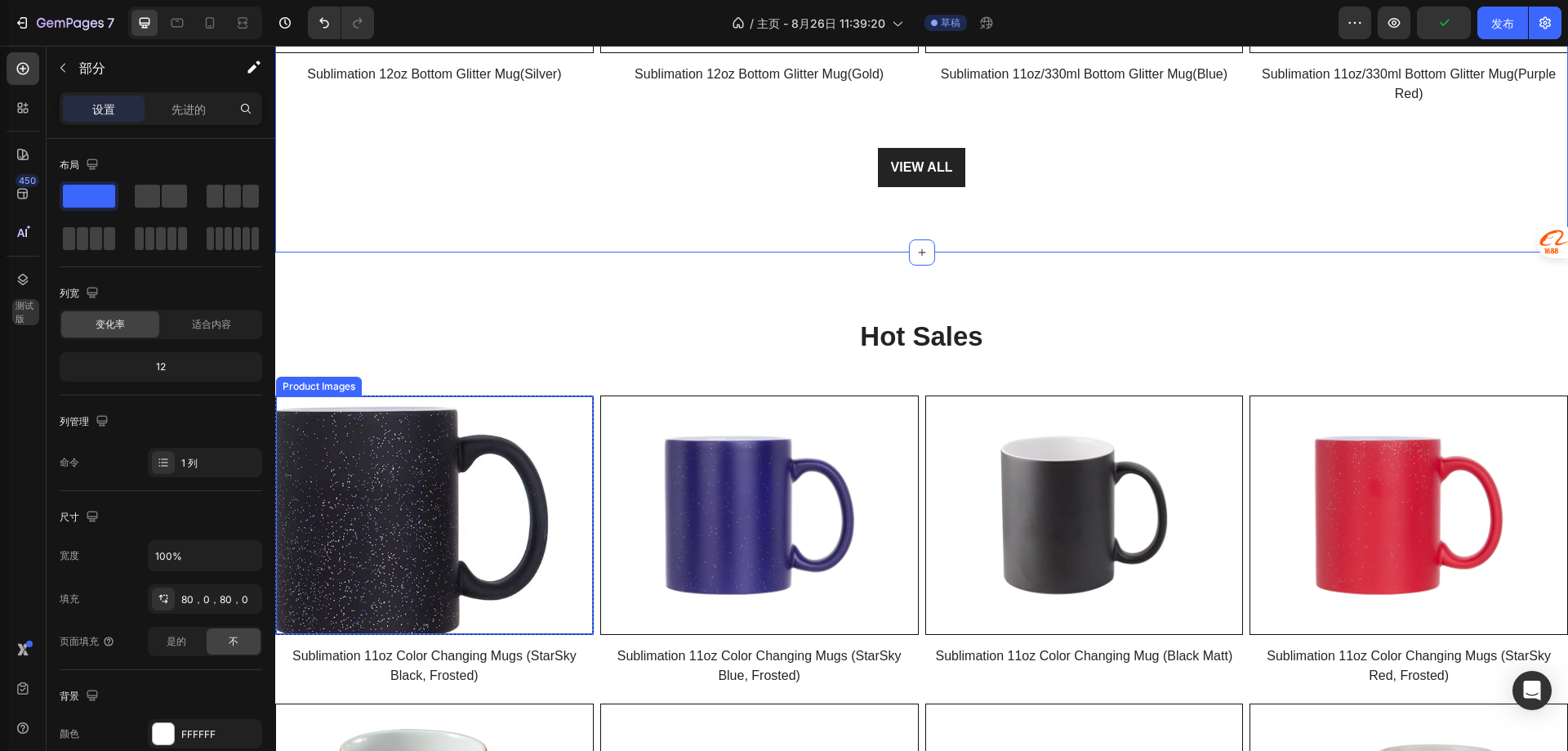
click at [479, 507] on img at bounding box center [434, 515] width 317 height 238
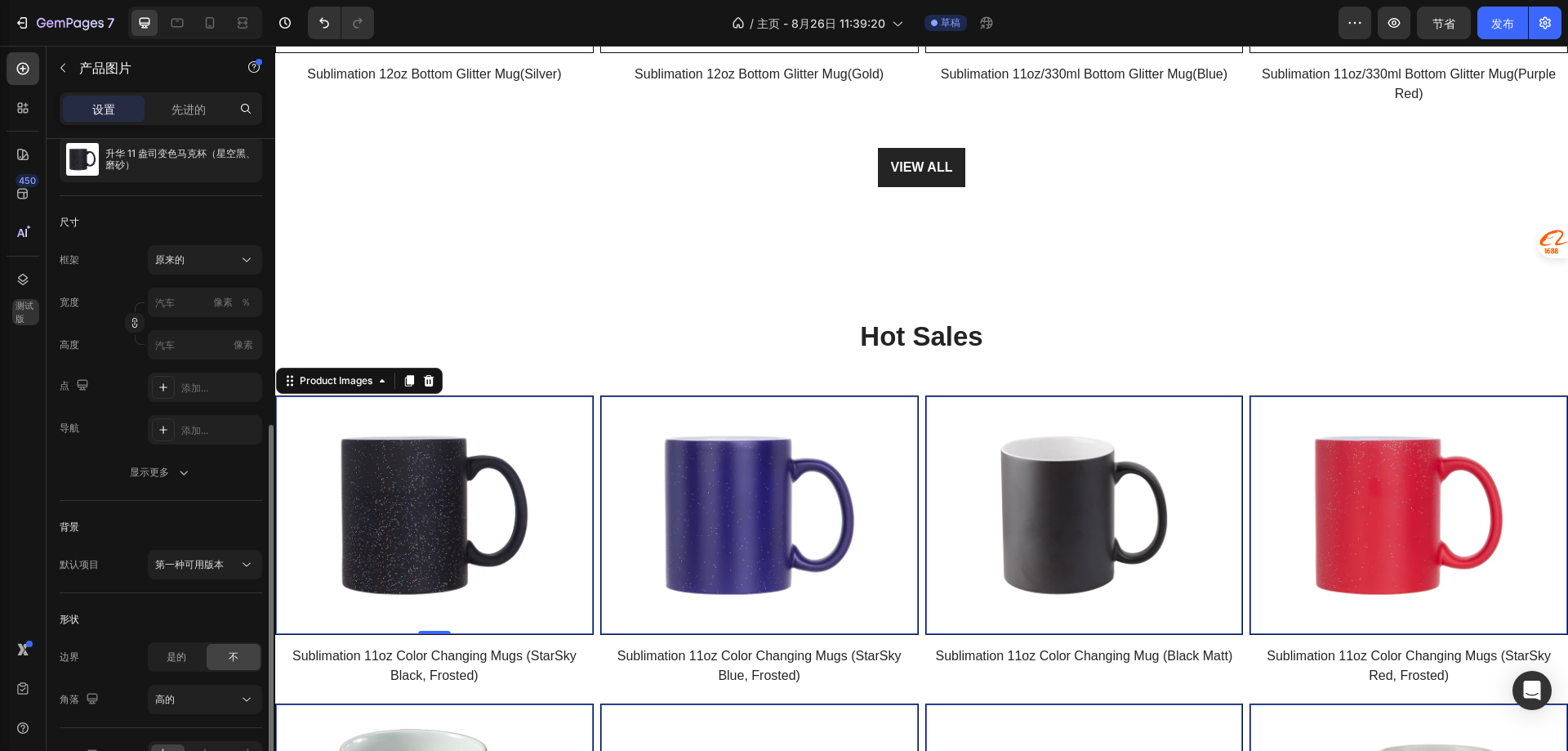
scroll to position [262, 0]
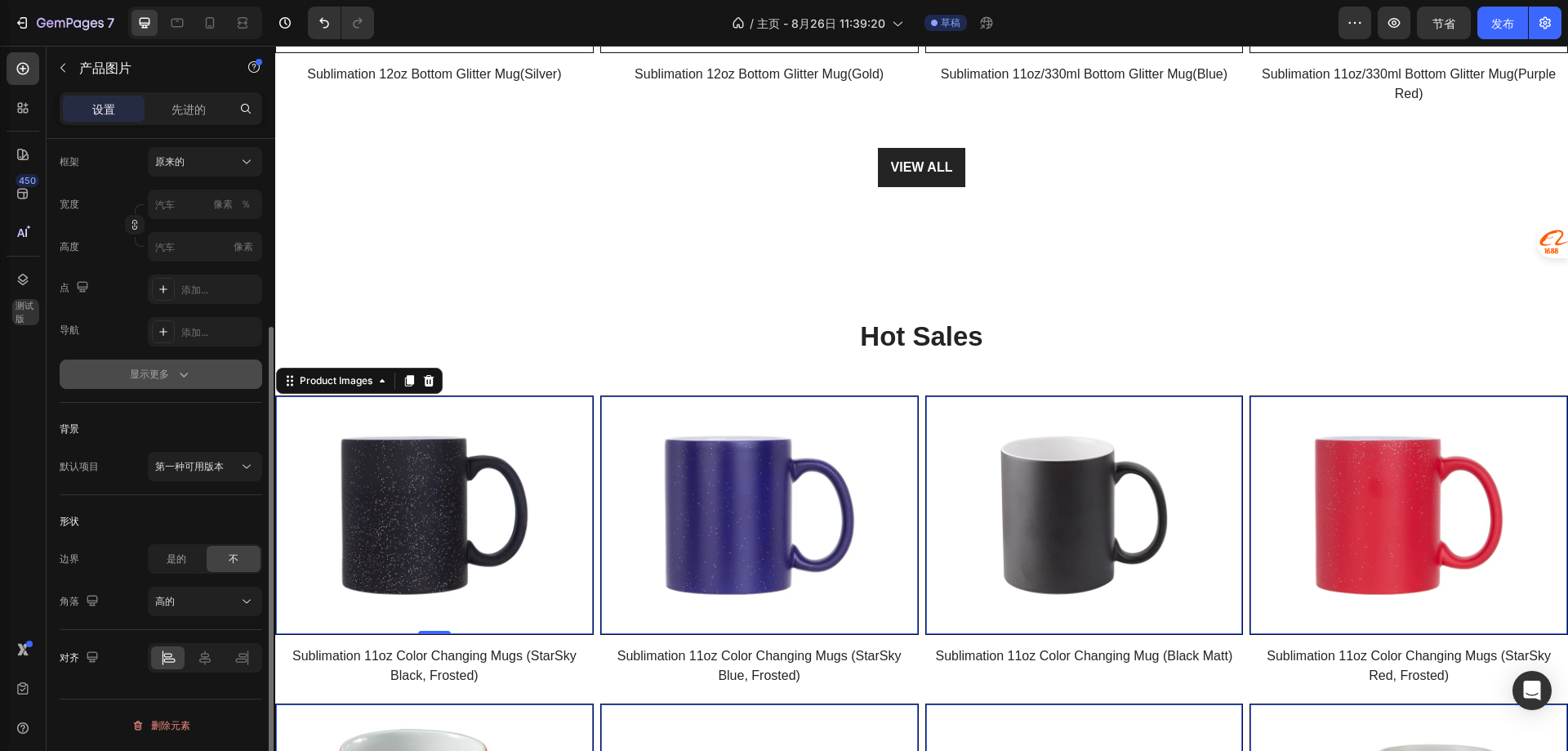
click at [160, 376] on font "显示更多" at bounding box center [149, 374] width 39 height 12
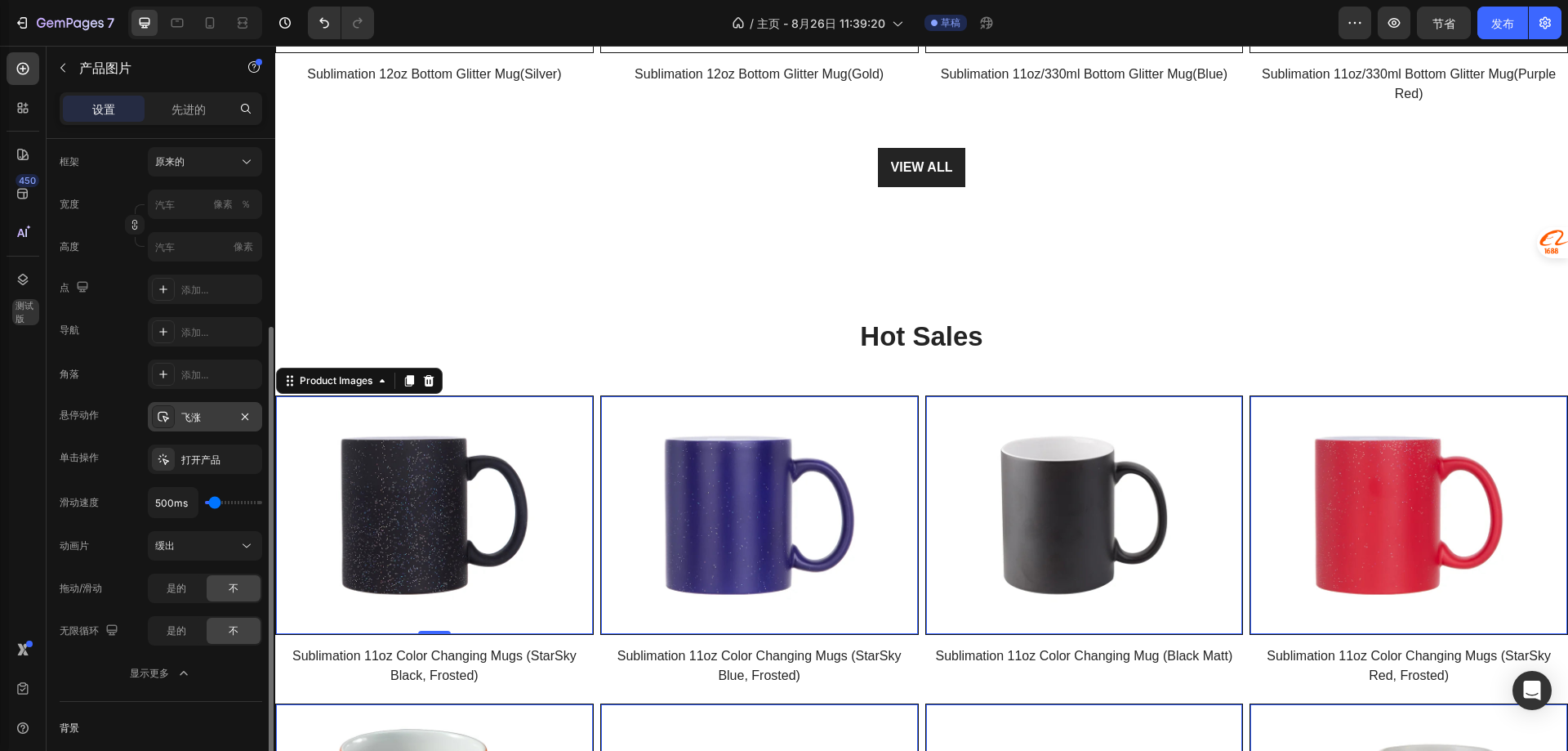
click at [211, 418] on div "飞涨" at bounding box center [205, 417] width 48 height 14
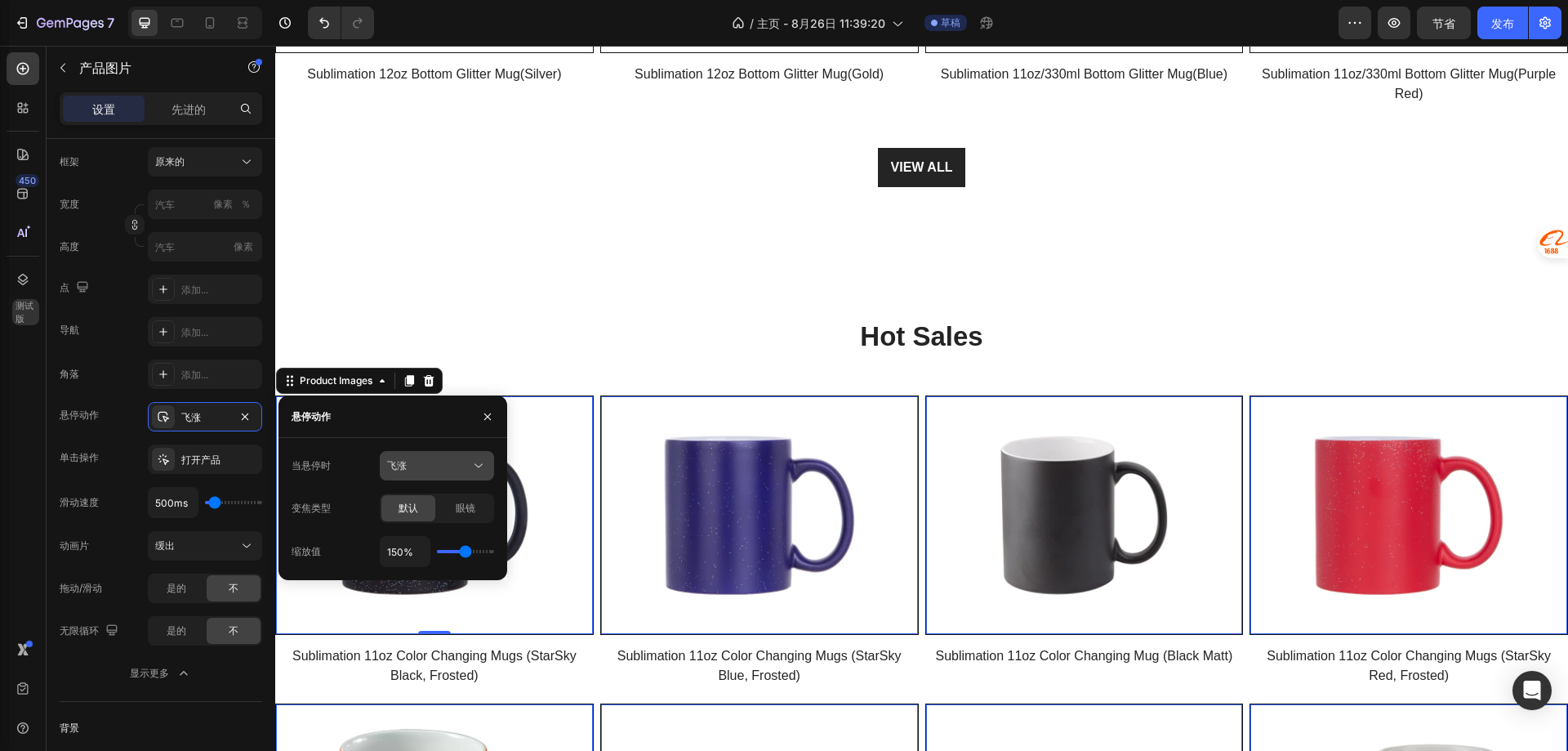
click at [426, 465] on div "飞涨" at bounding box center [428, 465] width 83 height 14
click at [426, 539] on font "显示其他图片" at bounding box center [416, 536] width 59 height 12
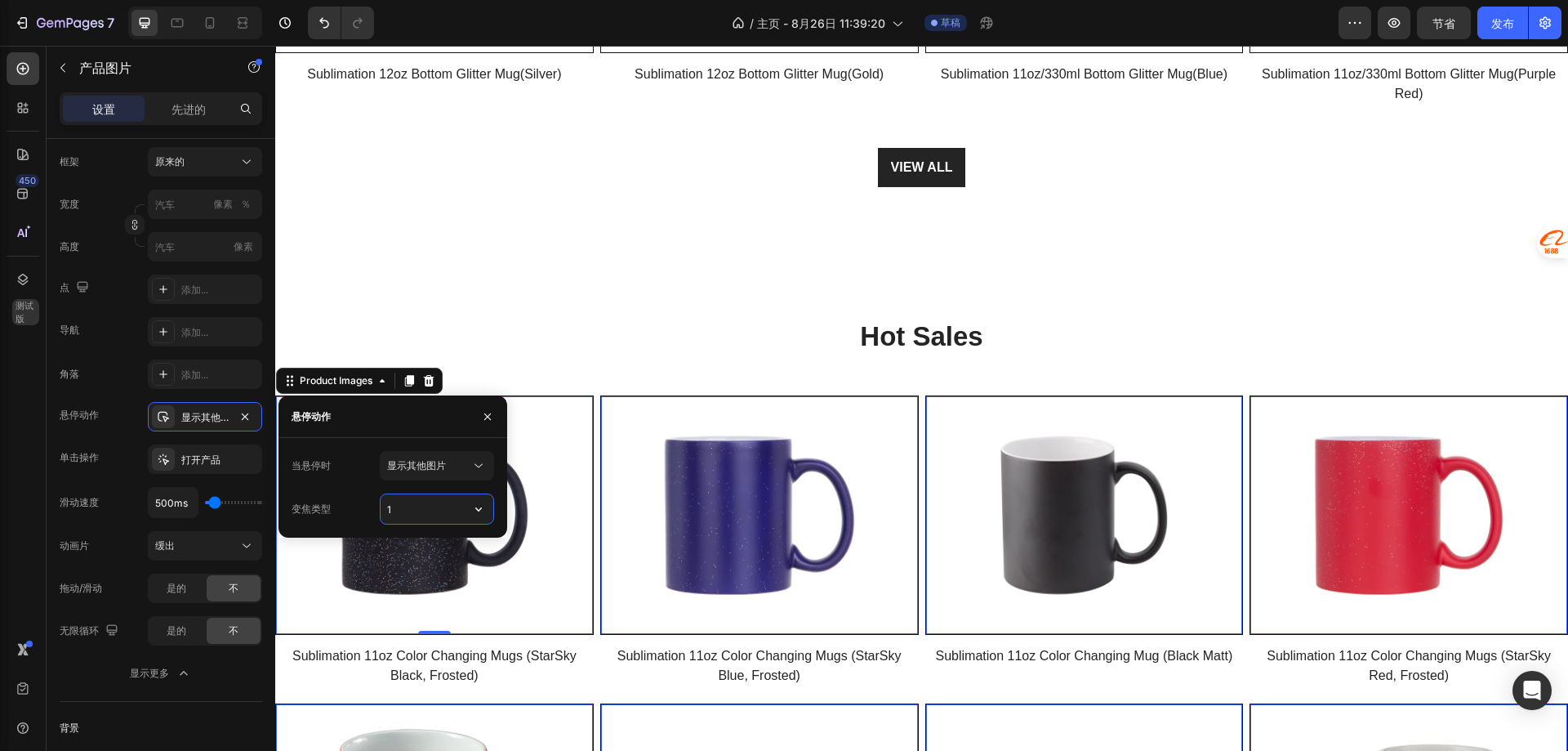
click at [408, 510] on input "1" at bounding box center [437, 508] width 113 height 30
click at [481, 505] on icon "button" at bounding box center [478, 508] width 16 height 16
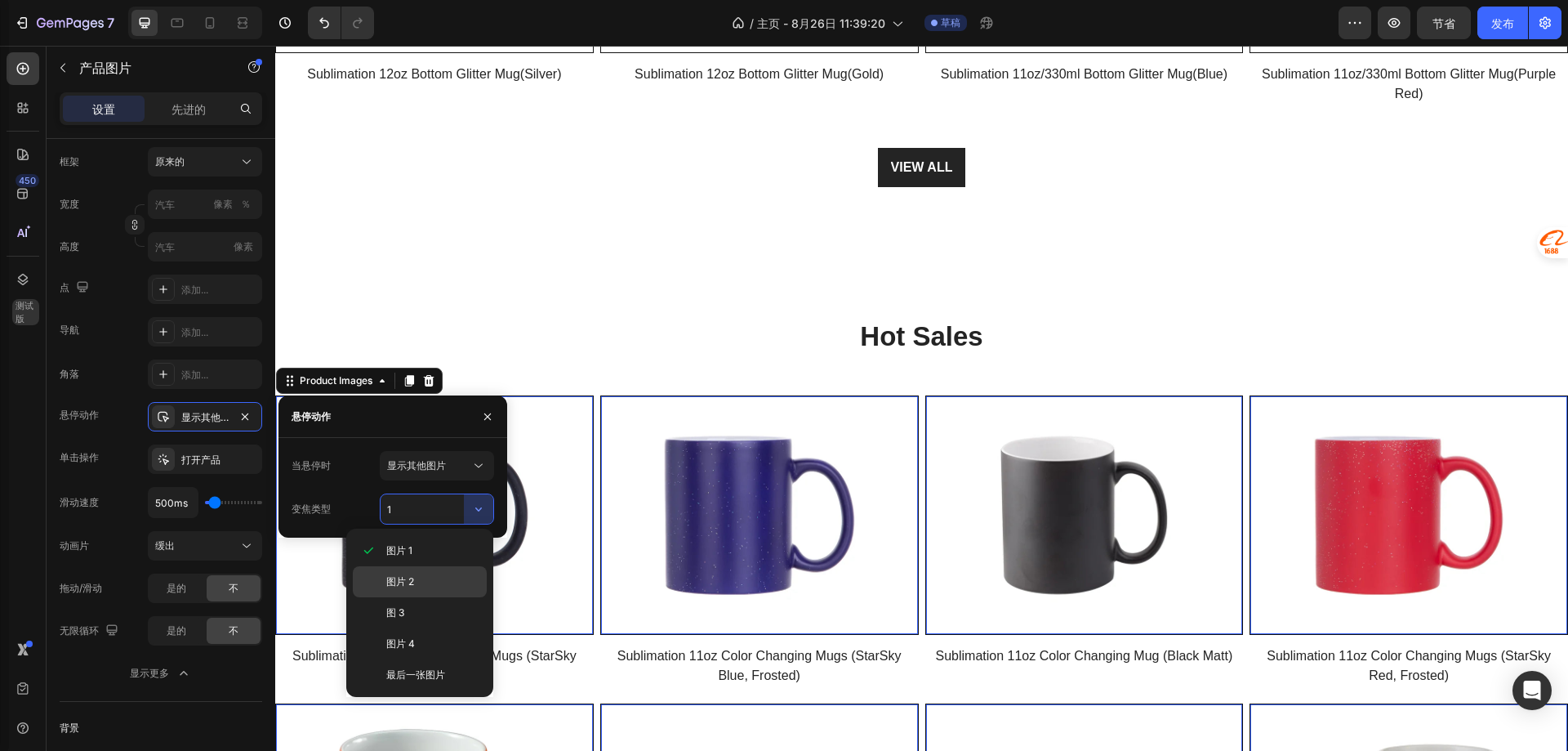
click at [415, 597] on div "图片 2" at bounding box center [419, 612] width 134 height 31
type input "2"
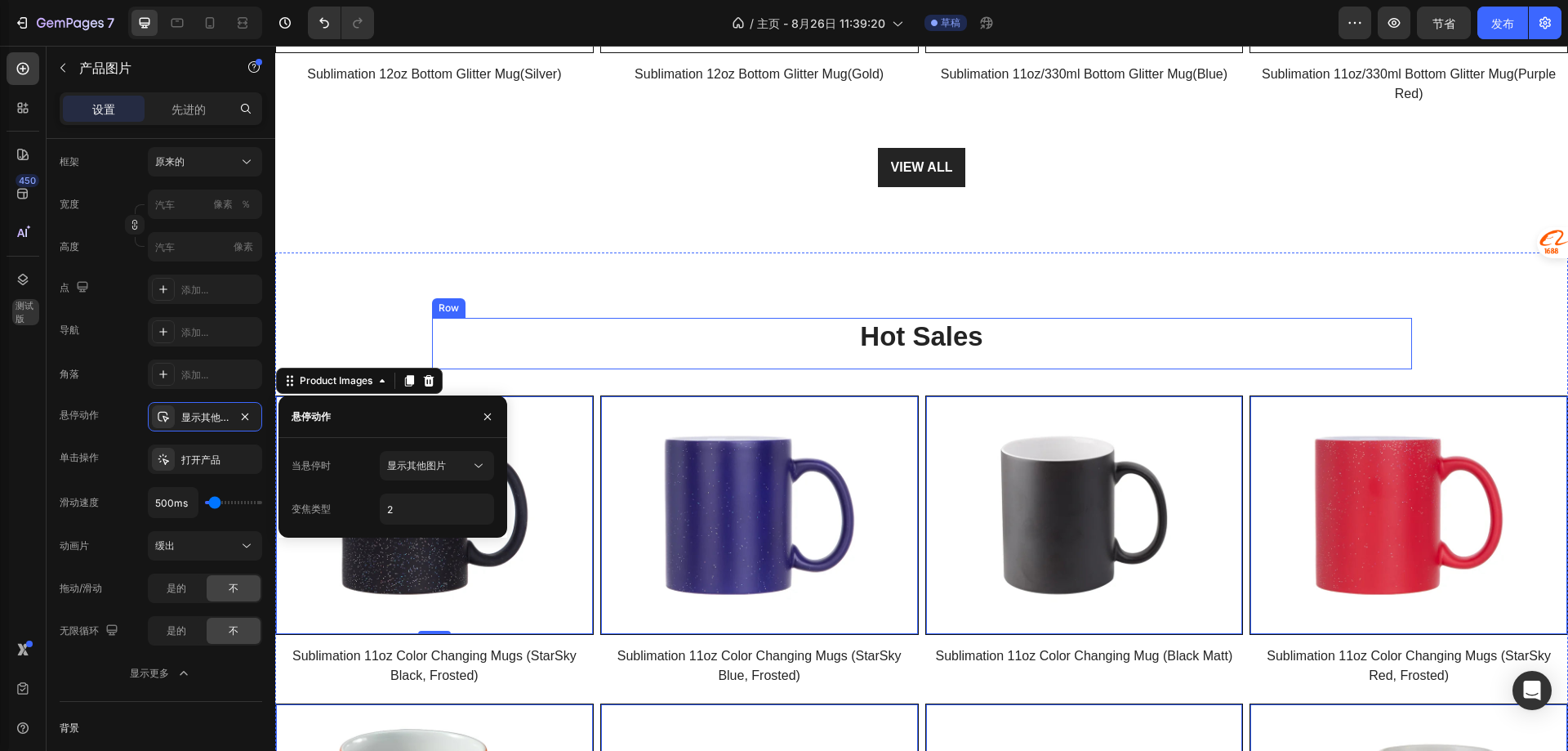
click at [589, 370] on div "Hot Sales Heading" at bounding box center [922, 344] width 980 height 52
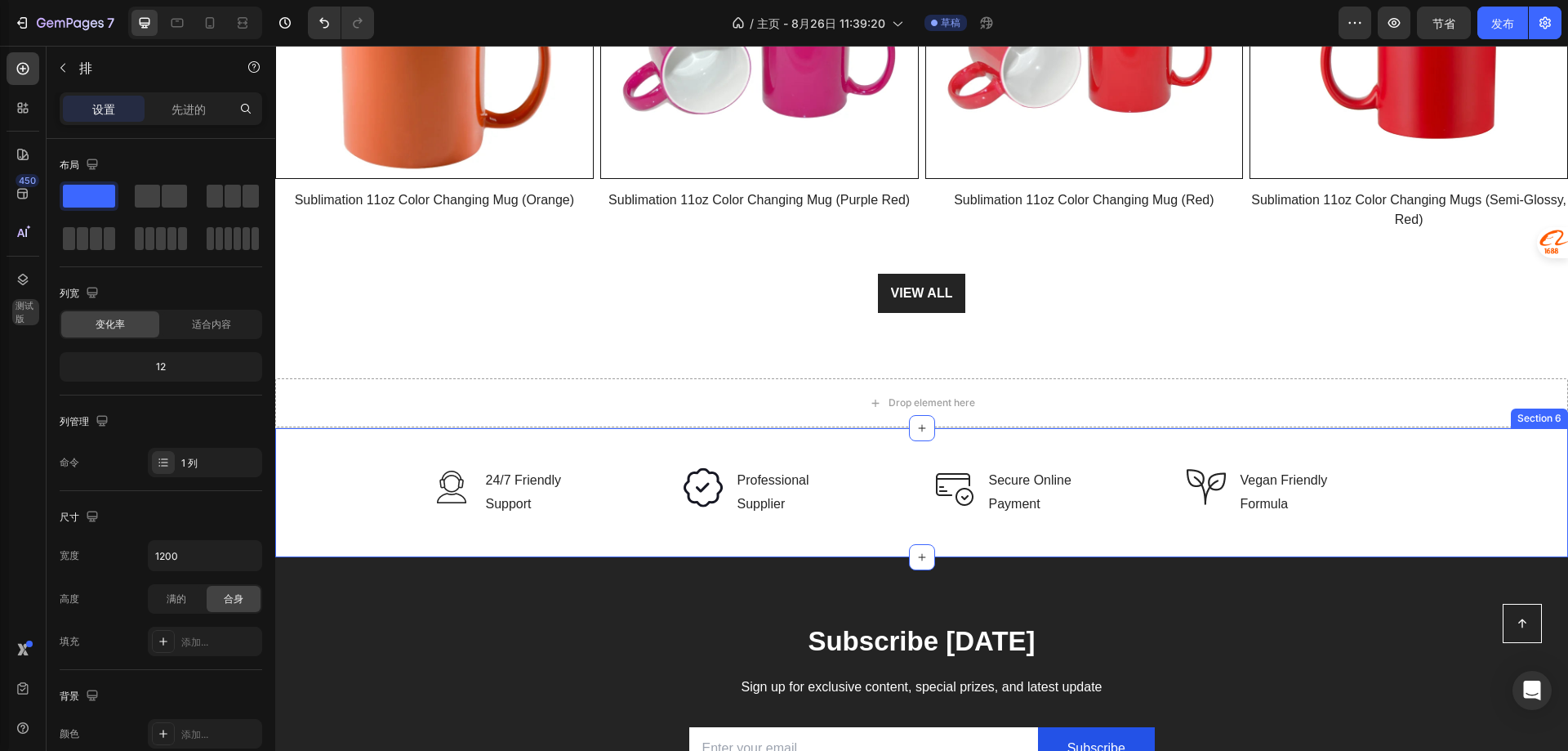
scroll to position [2533, 0]
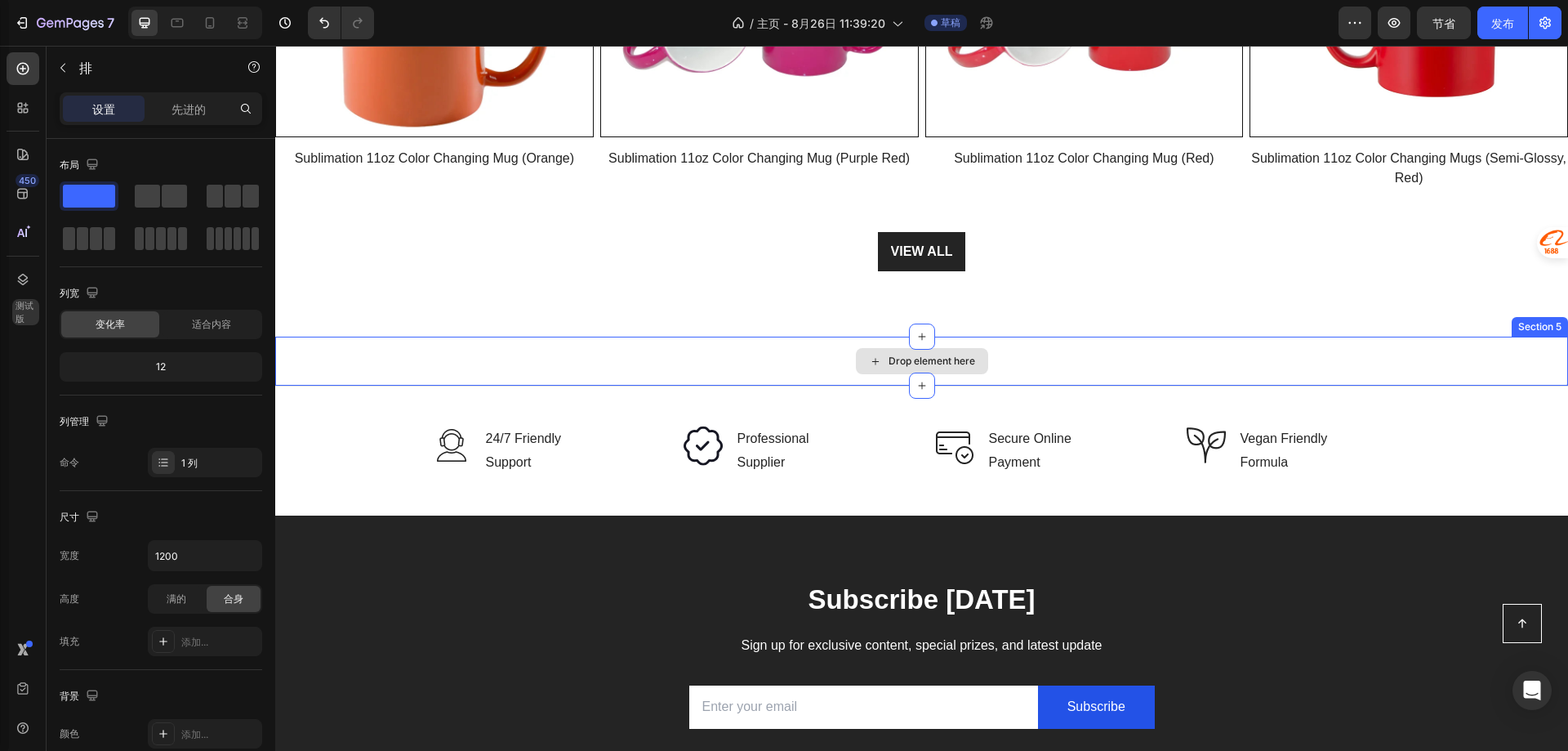
click at [719, 347] on div "Drop element here" at bounding box center [922, 360] width 1293 height 49
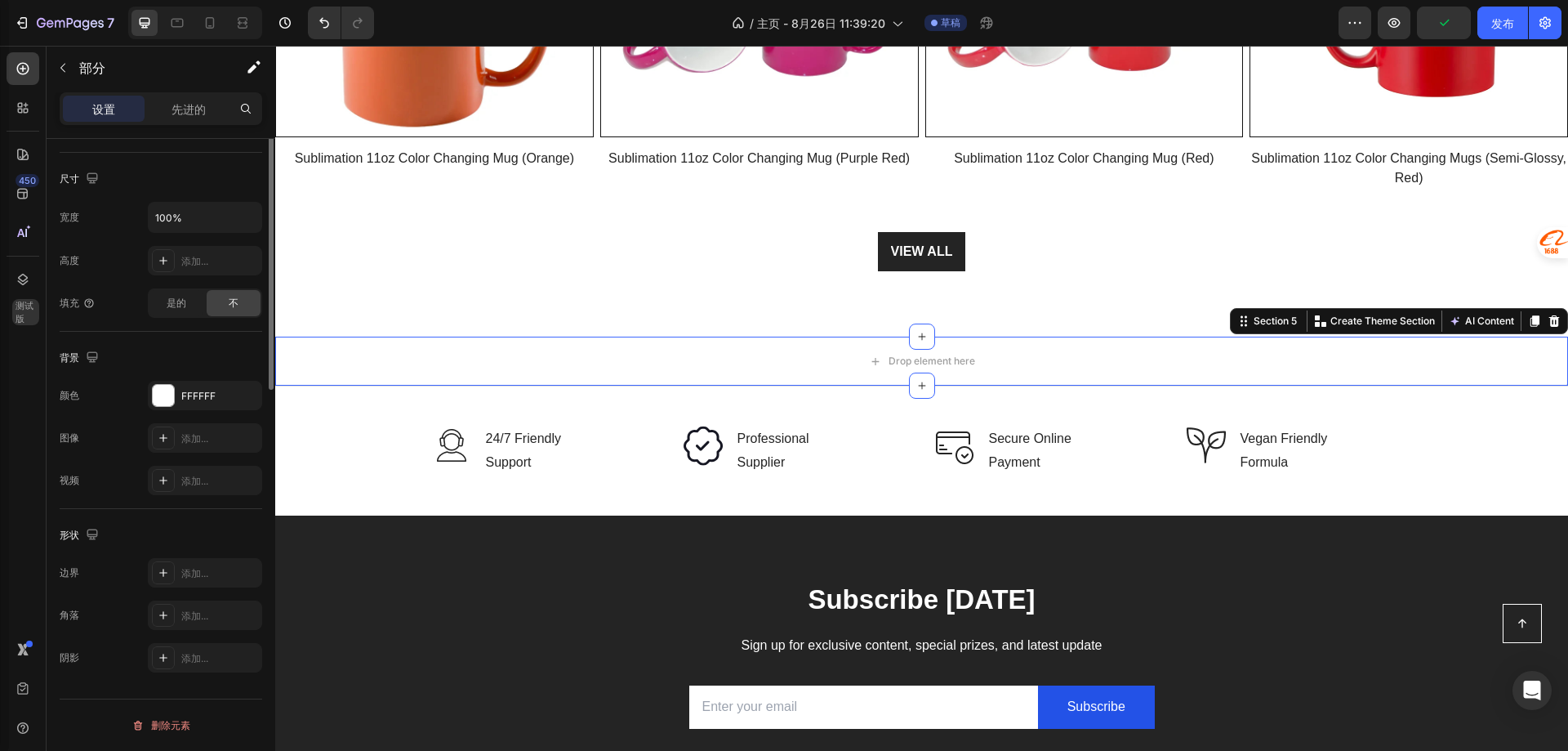
scroll to position [0, 0]
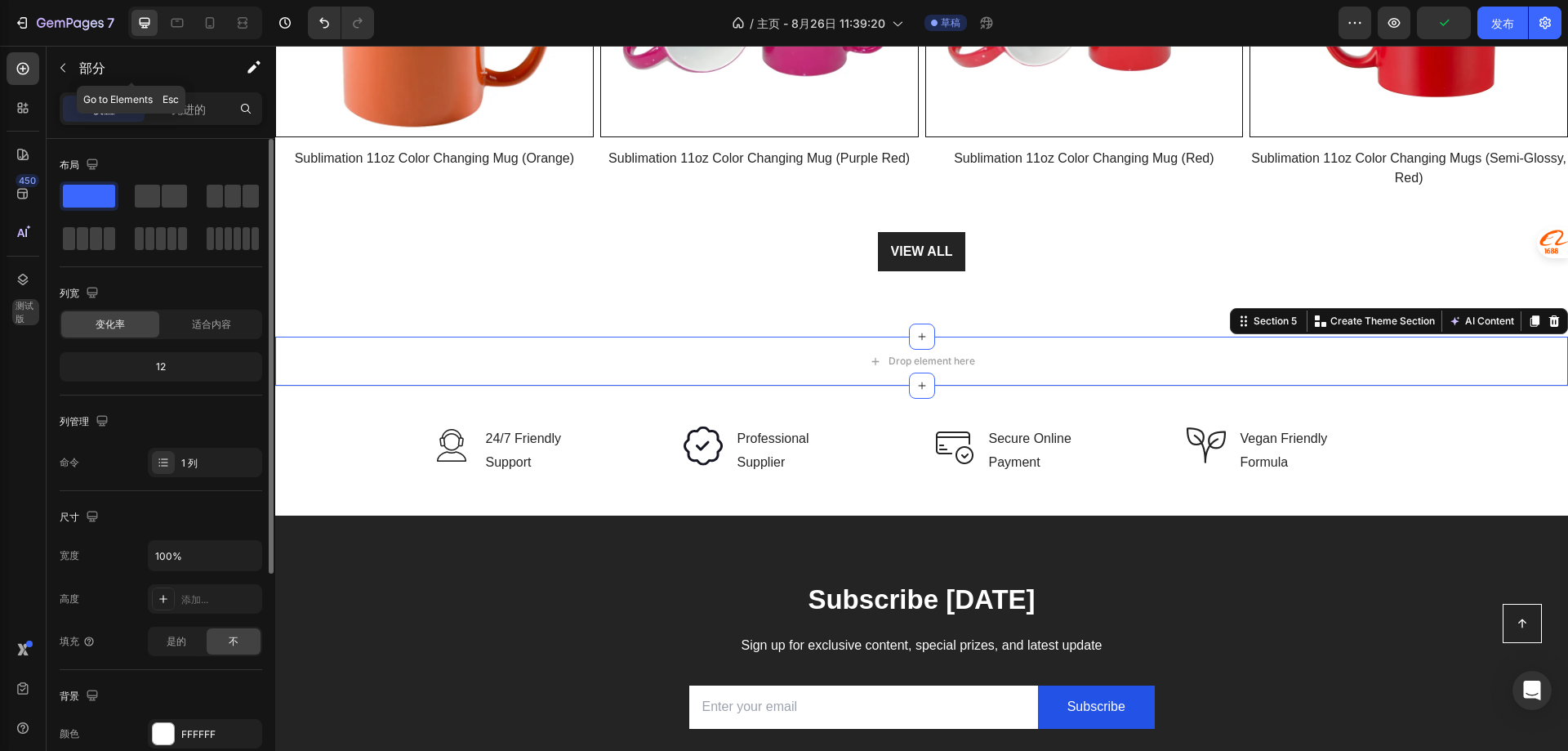
click at [64, 72] on icon "button" at bounding box center [63, 68] width 13 height 13
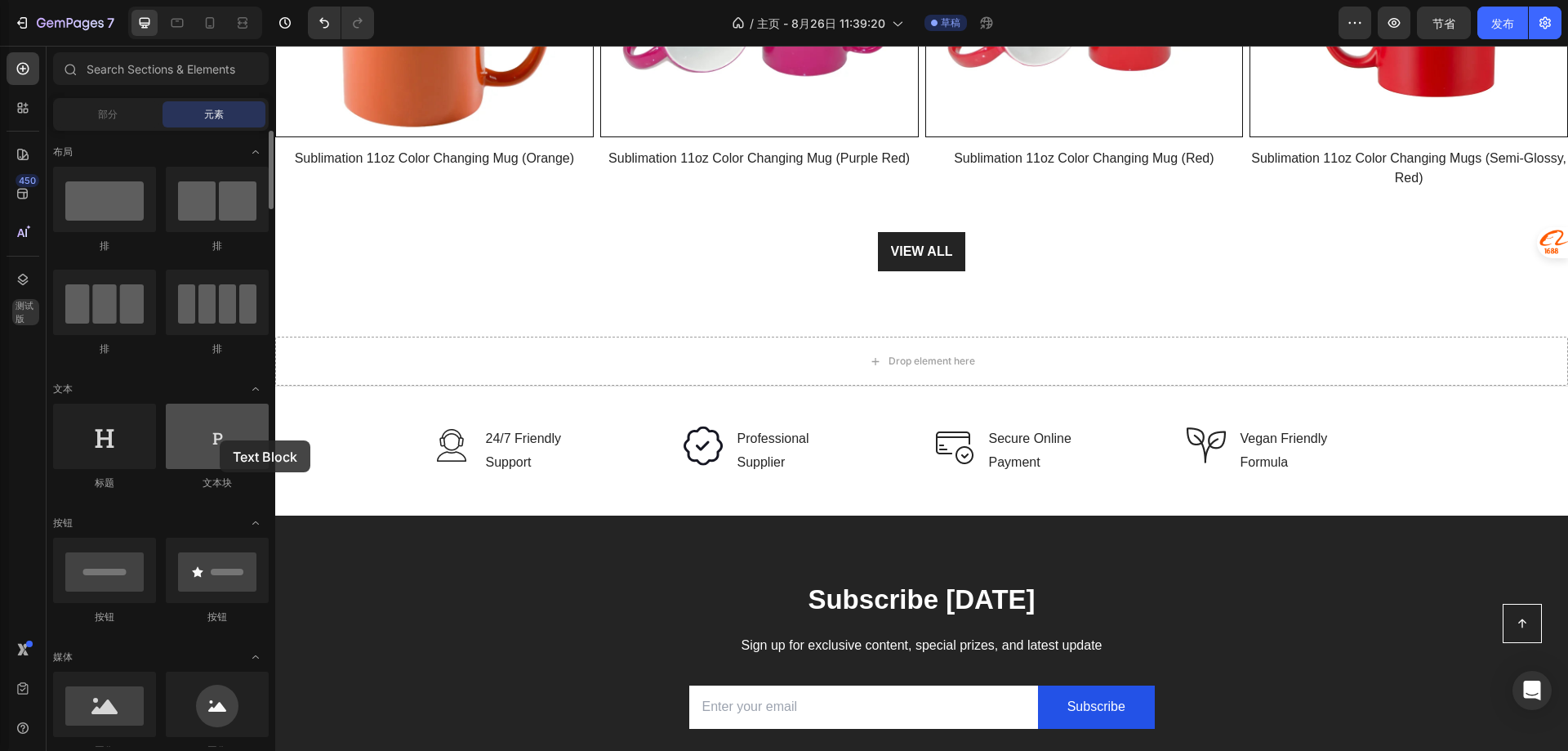
click at [220, 440] on div at bounding box center [218, 436] width 103 height 65
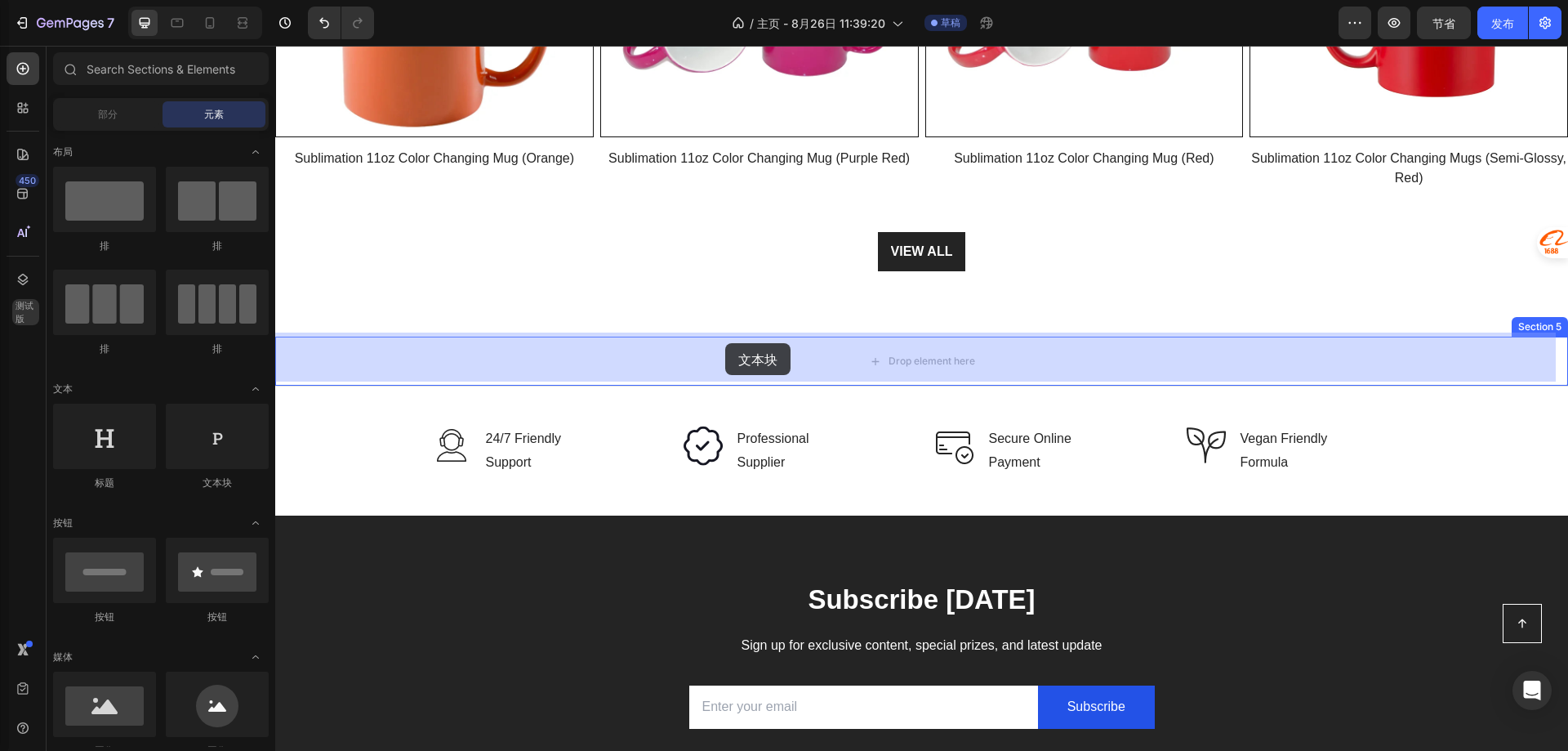
drag, startPoint x: 502, startPoint y: 481, endPoint x: 630, endPoint y: 358, distance: 177.5
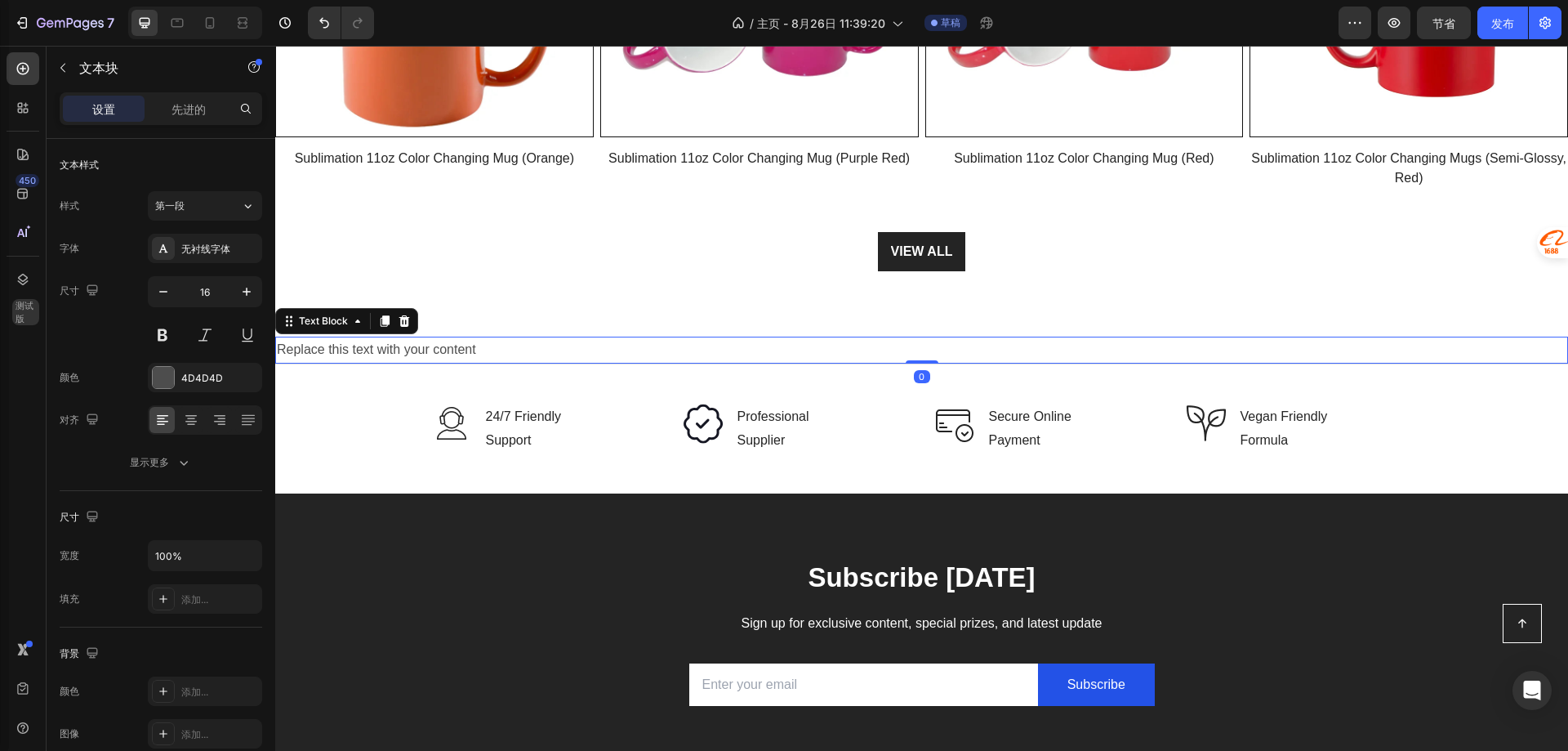
click at [352, 348] on div "Replace this text with your content" at bounding box center [922, 350] width 1293 height 27
click at [220, 207] on div "第一段" at bounding box center [187, 205] width 66 height 14
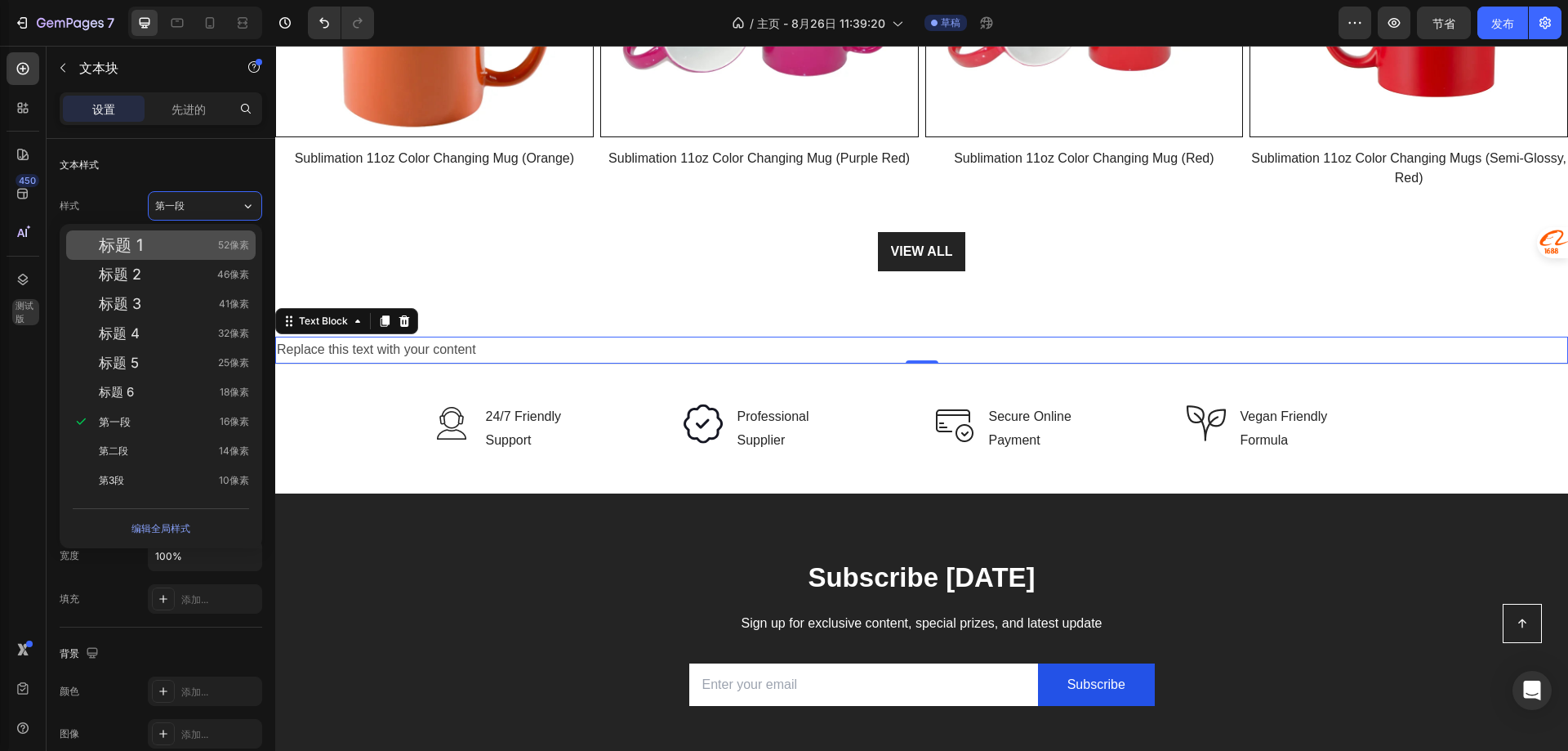
click at [172, 240] on div "标题 1 52像素" at bounding box center [173, 245] width 150 height 16
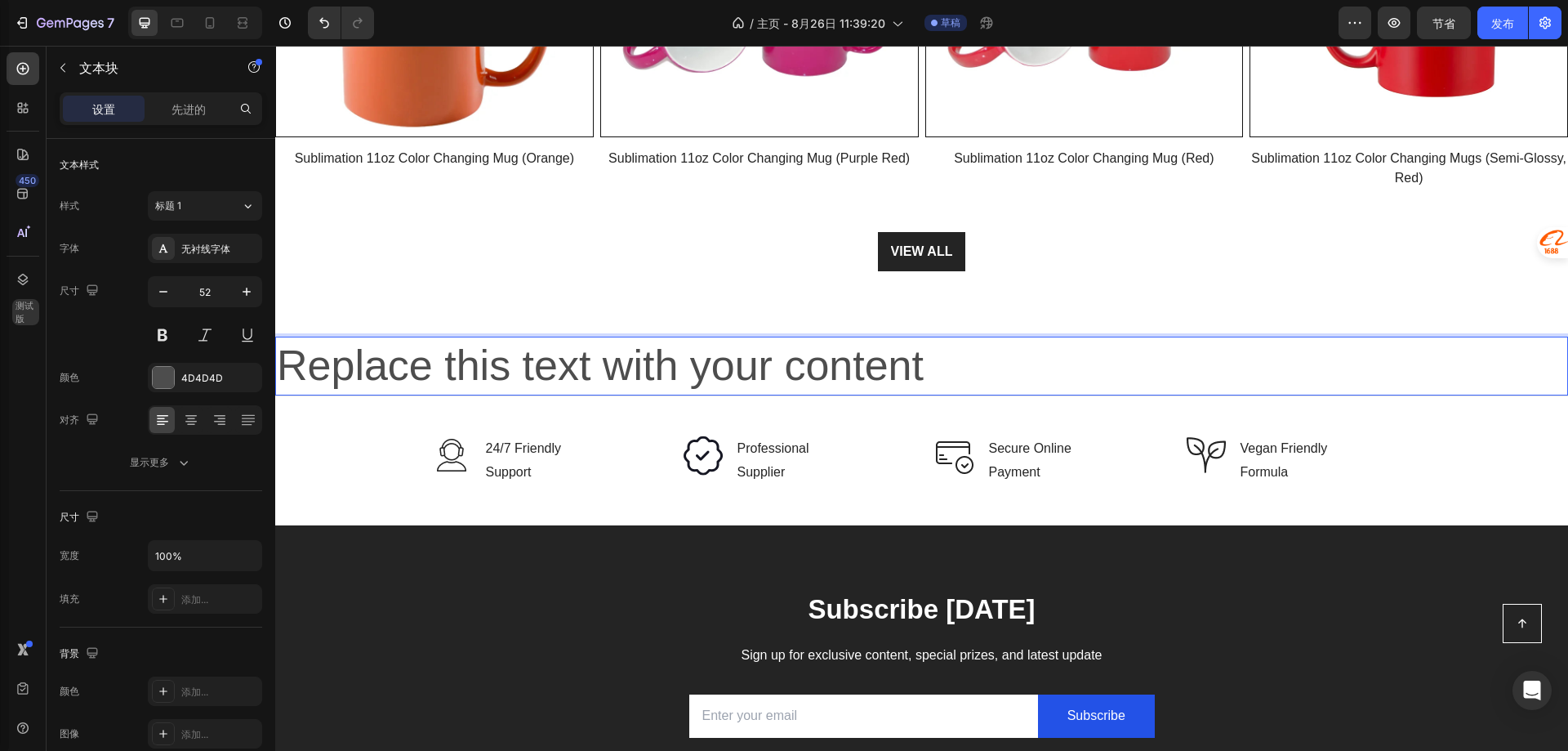
click at [488, 362] on p "Replace this text with your content" at bounding box center [922, 366] width 1289 height 55
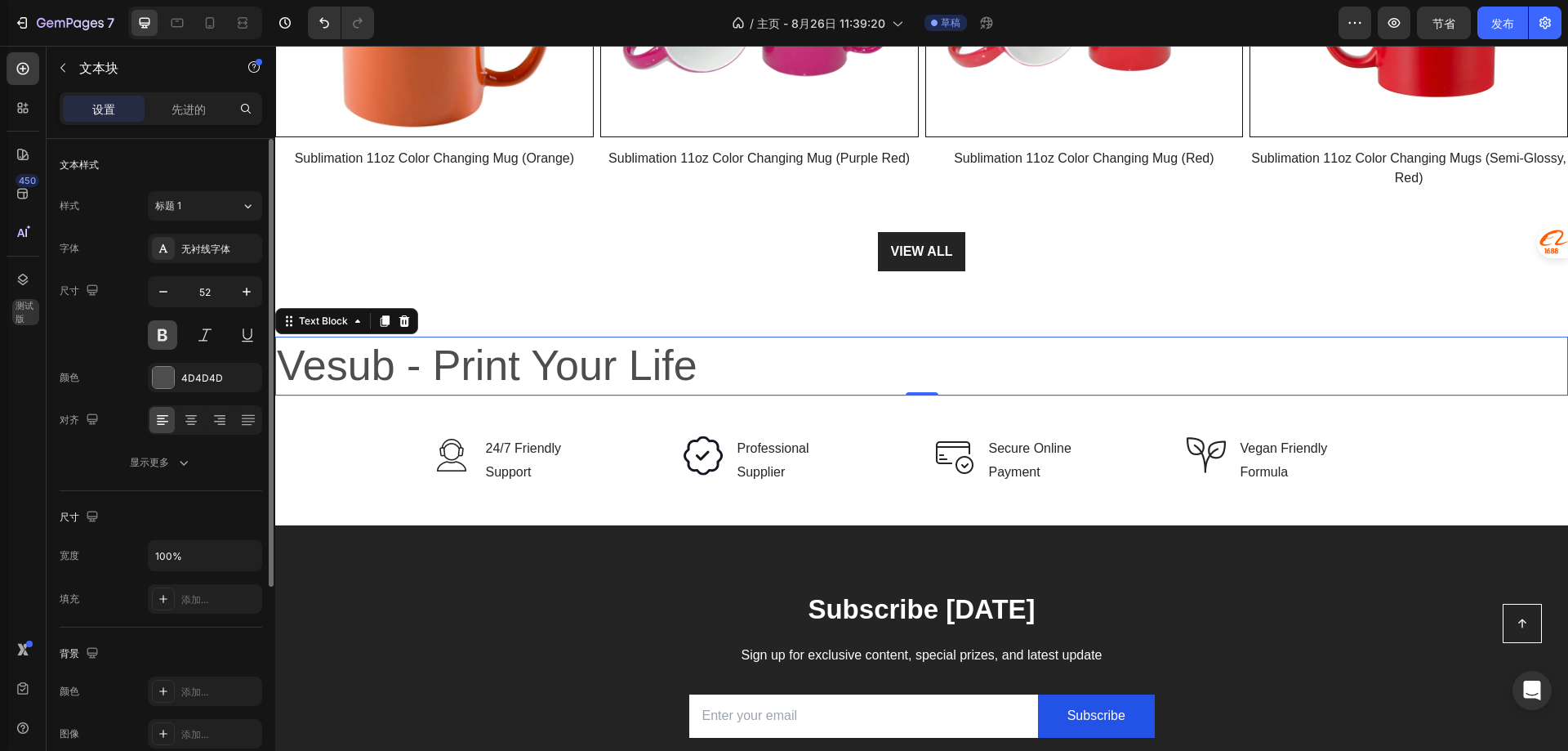
click at [159, 339] on button at bounding box center [162, 334] width 30 height 30
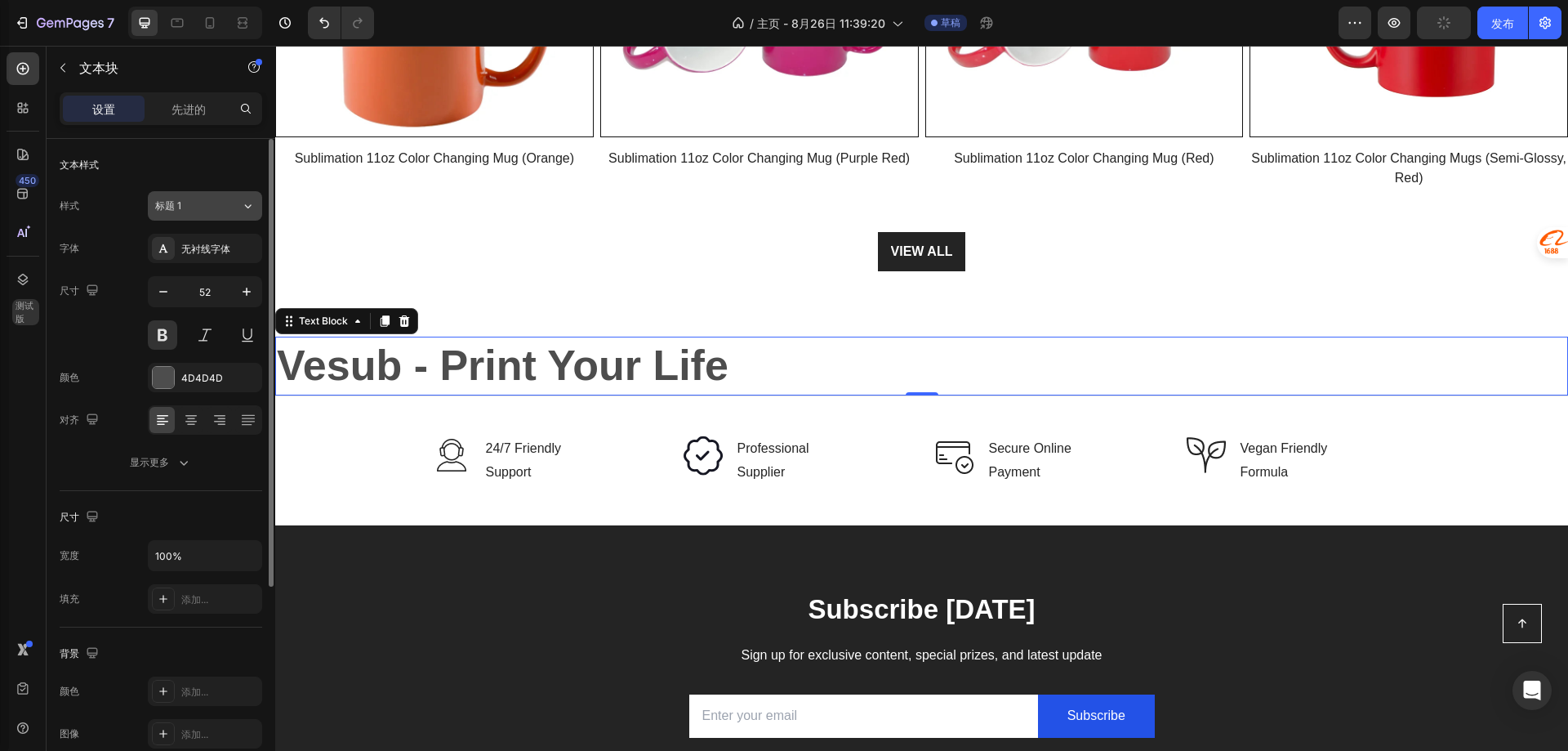
click at [202, 204] on div "标题 1" at bounding box center [187, 205] width 66 height 14
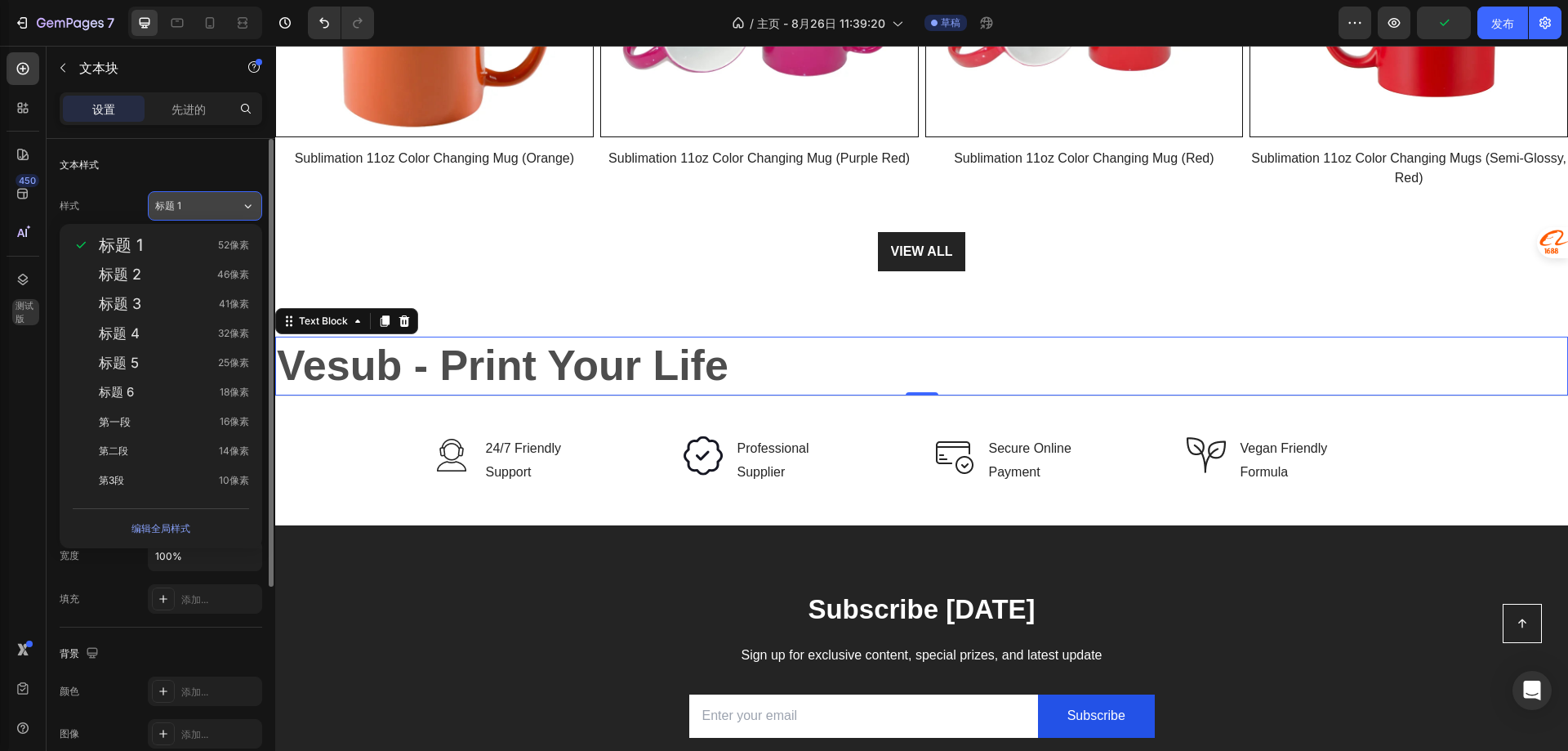
click at [202, 204] on div "标题 1" at bounding box center [187, 205] width 66 height 14
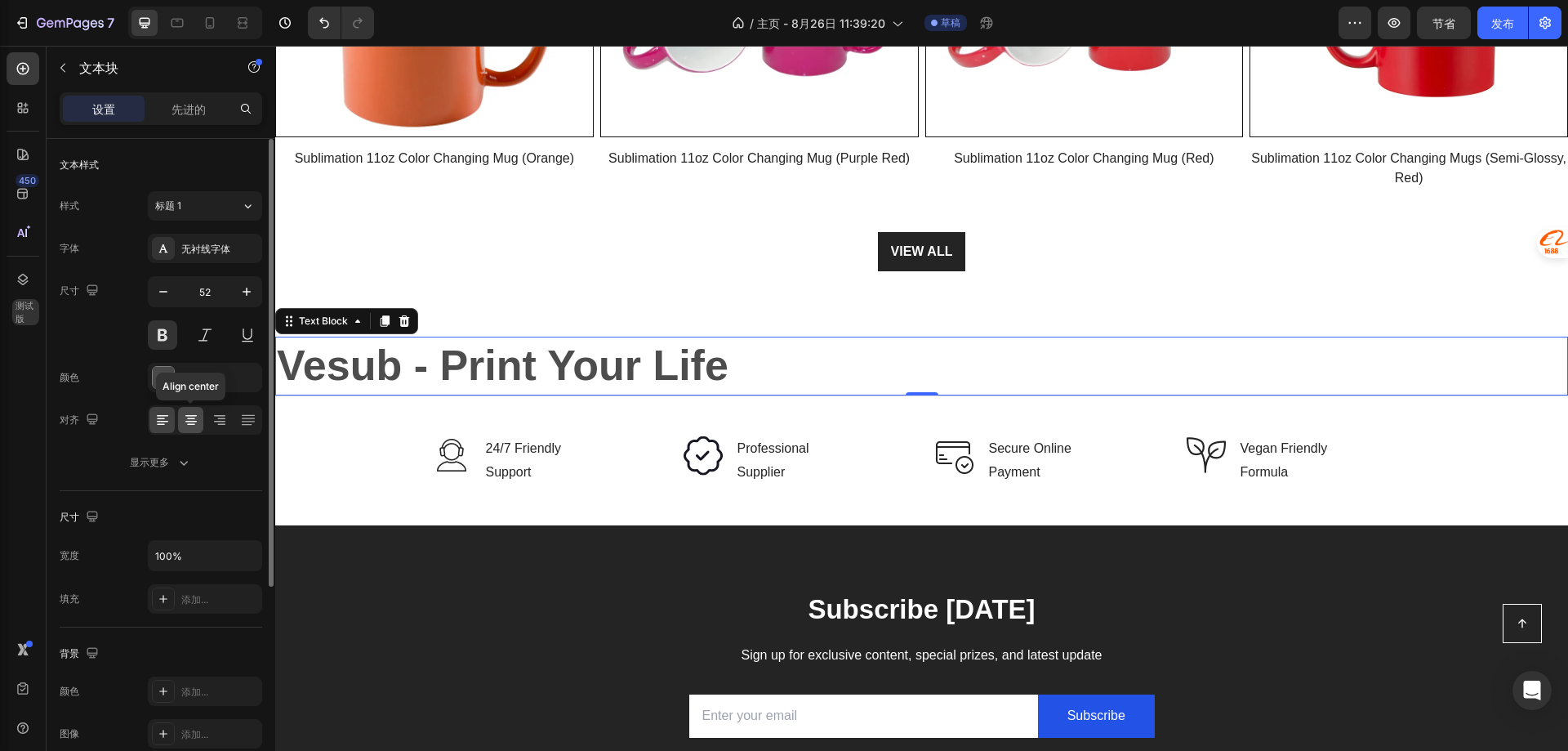
click at [197, 414] on icon at bounding box center [191, 419] width 16 height 16
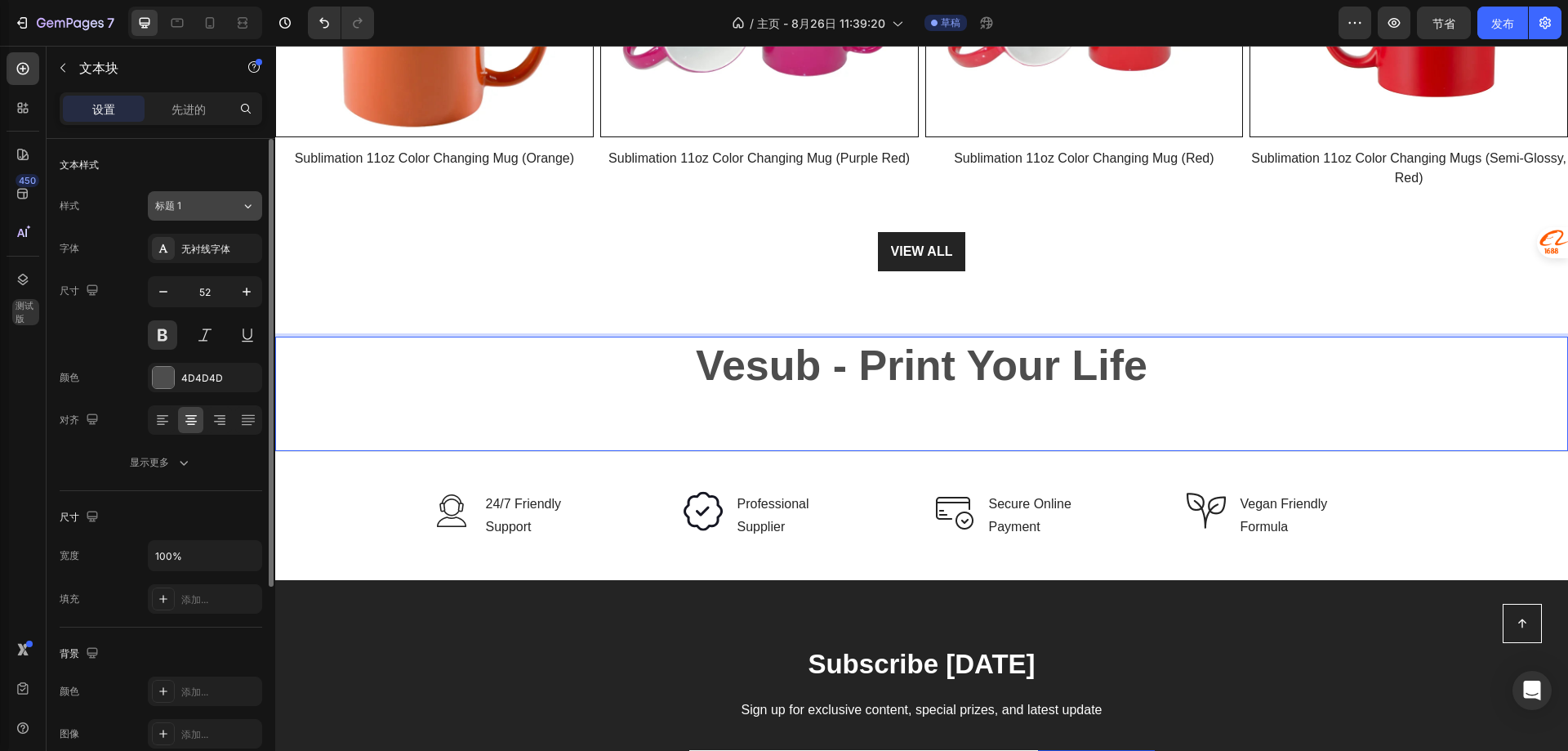
click at [238, 194] on button "标题 1" at bounding box center [205, 205] width 115 height 30
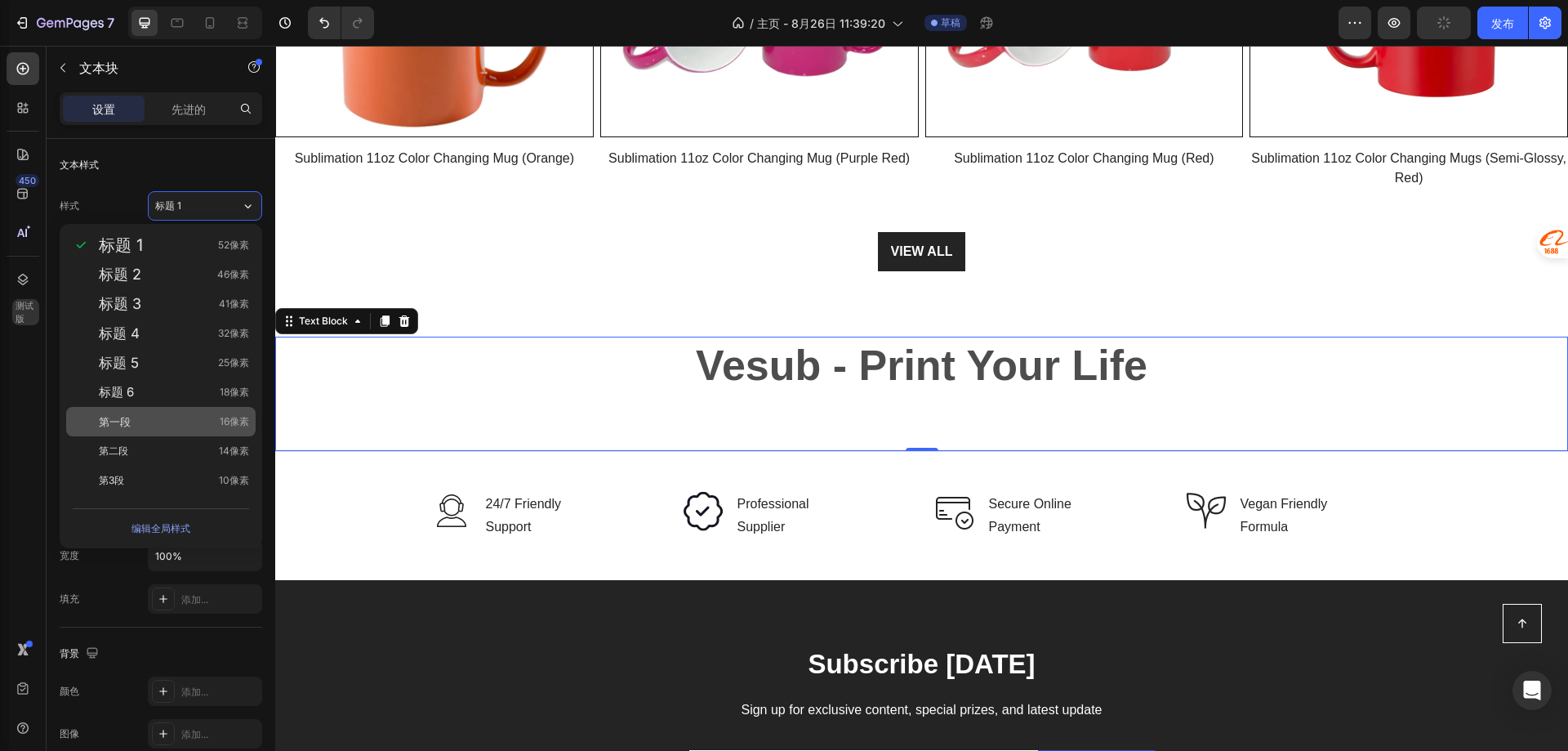
click at [127, 418] on font "第一段" at bounding box center [114, 421] width 32 height 13
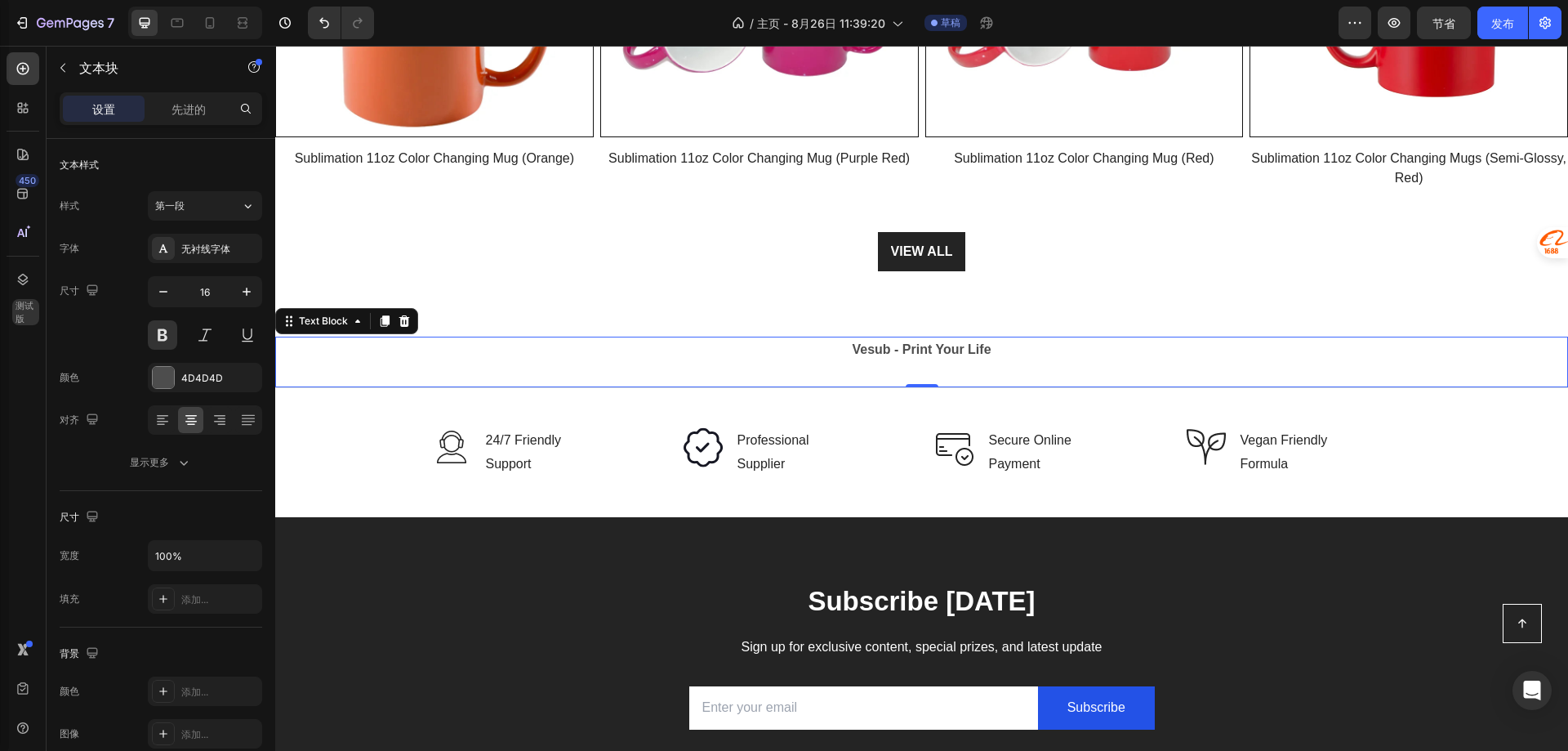
type input "52"
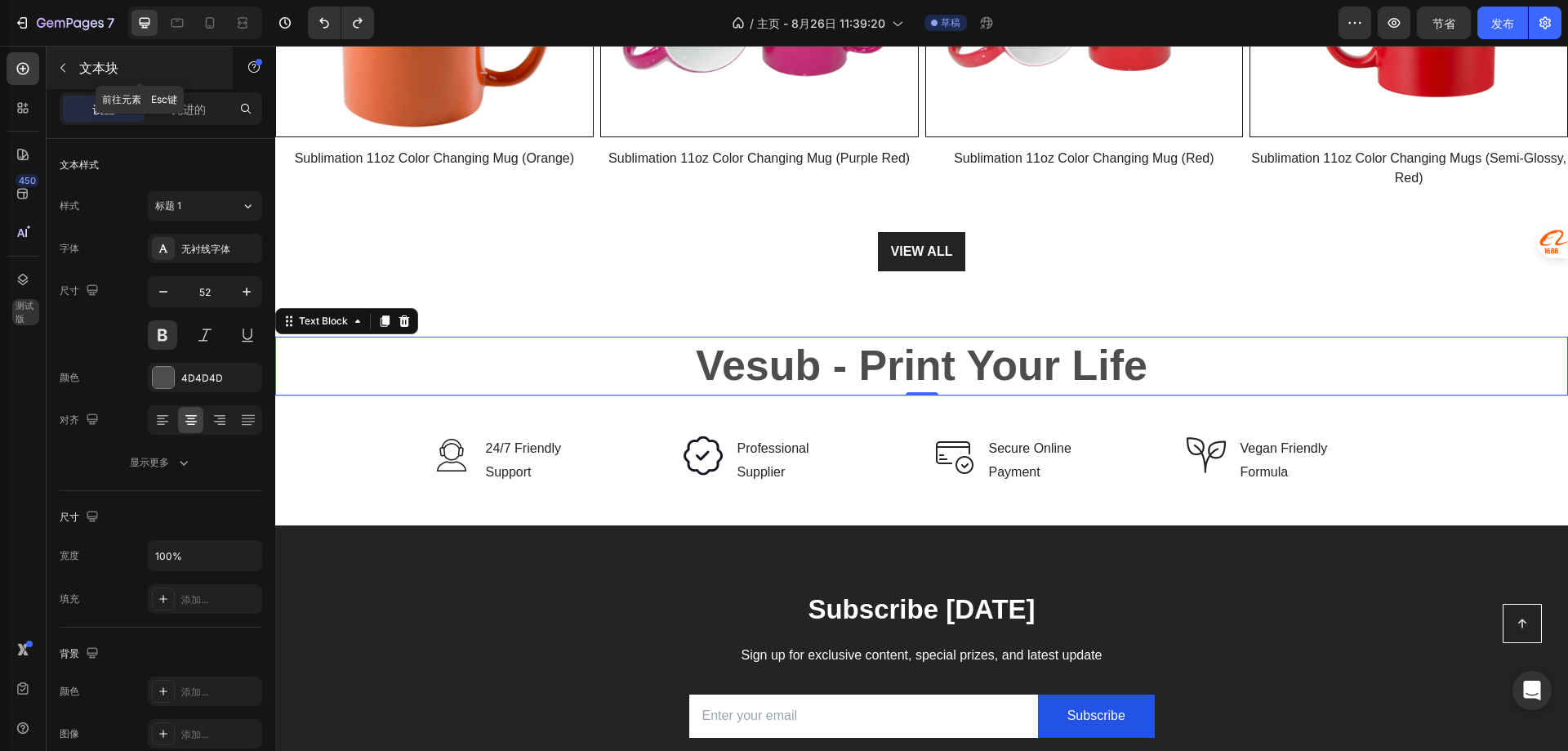
click at [66, 68] on icon "button" at bounding box center [63, 68] width 13 height 13
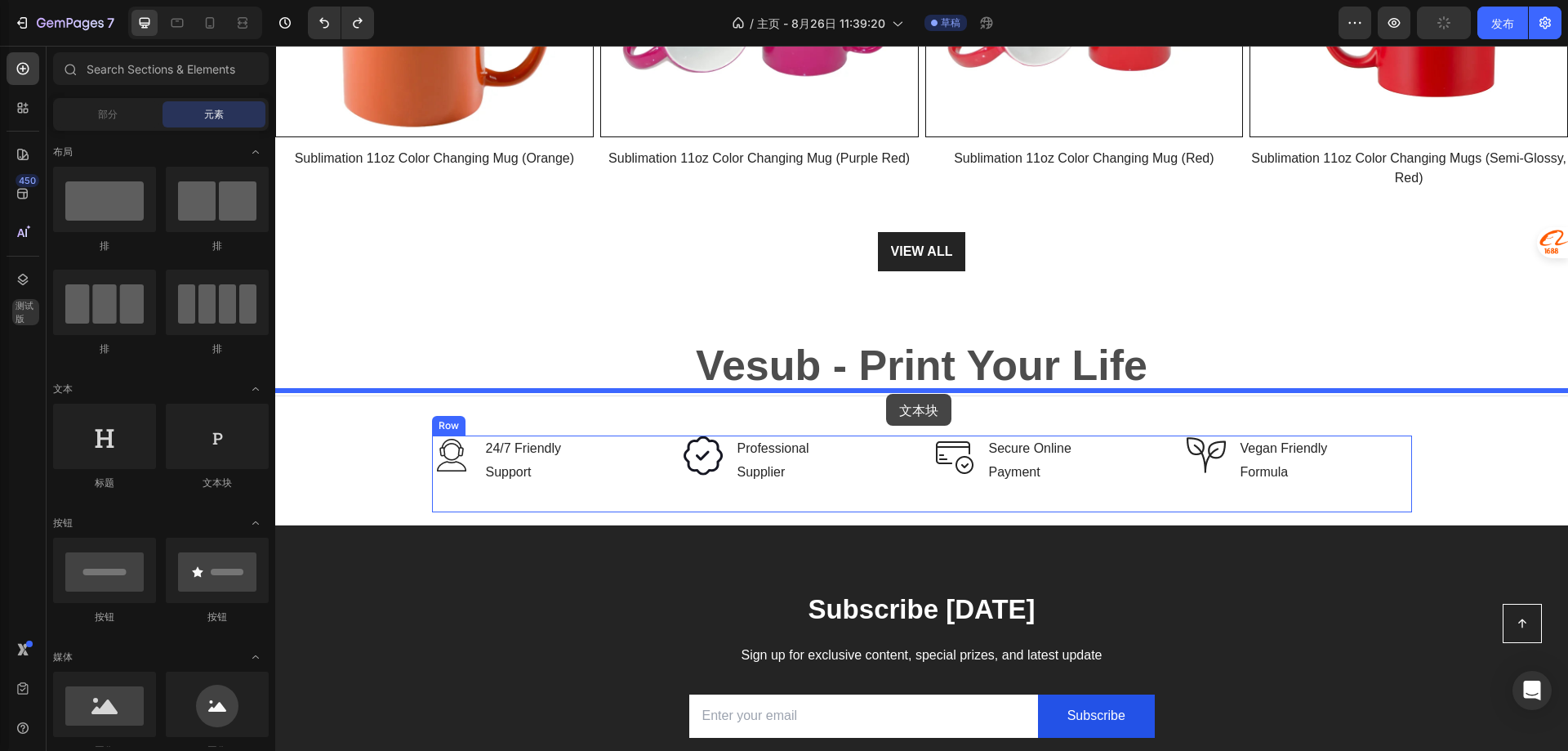
drag, startPoint x: 498, startPoint y: 489, endPoint x: 886, endPoint y: 394, distance: 399.5
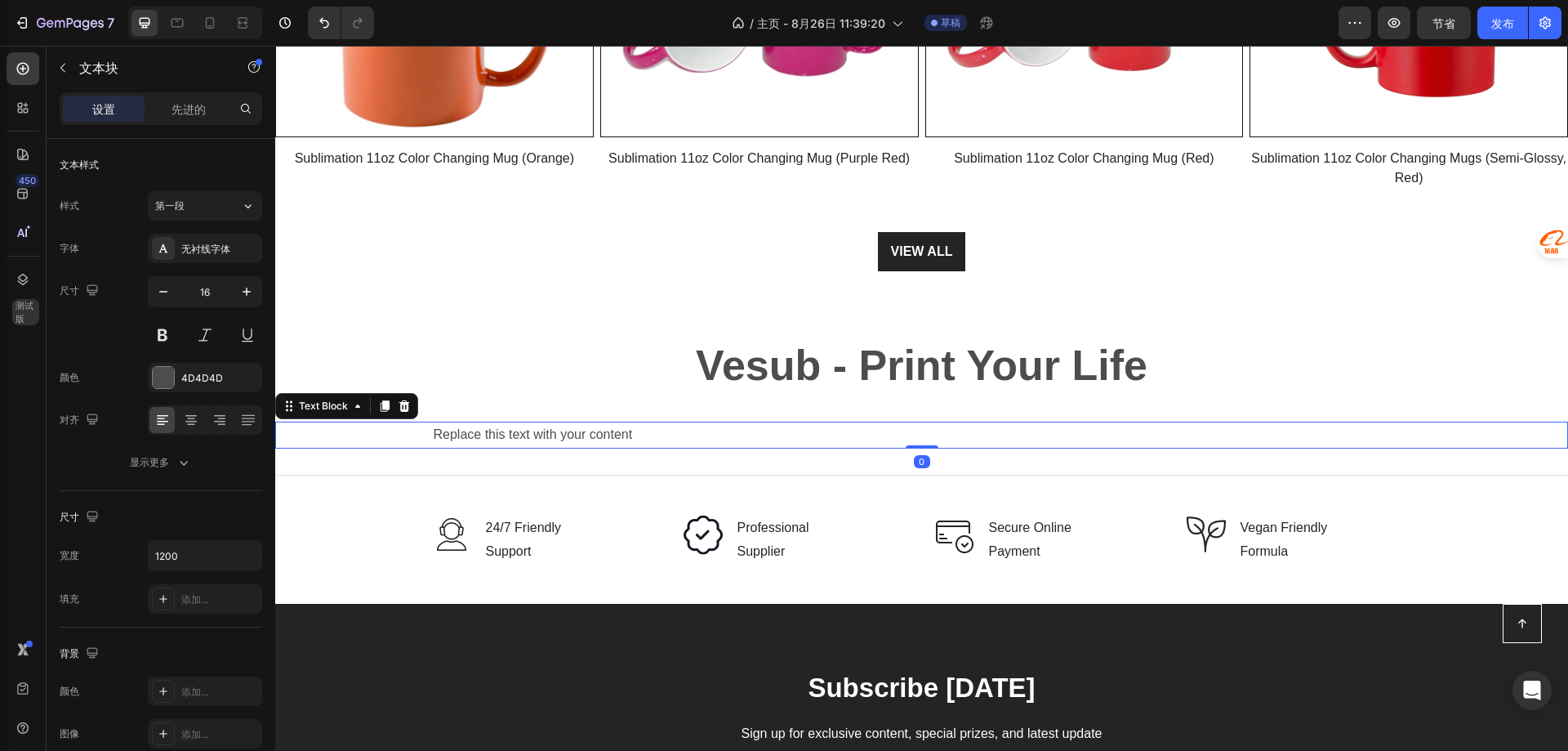
click at [696, 430] on div "Replace this text with your content" at bounding box center [922, 435] width 980 height 27
click at [684, 430] on div "Rich Text Editor. Editing area: main" at bounding box center [922, 435] width 980 height 27
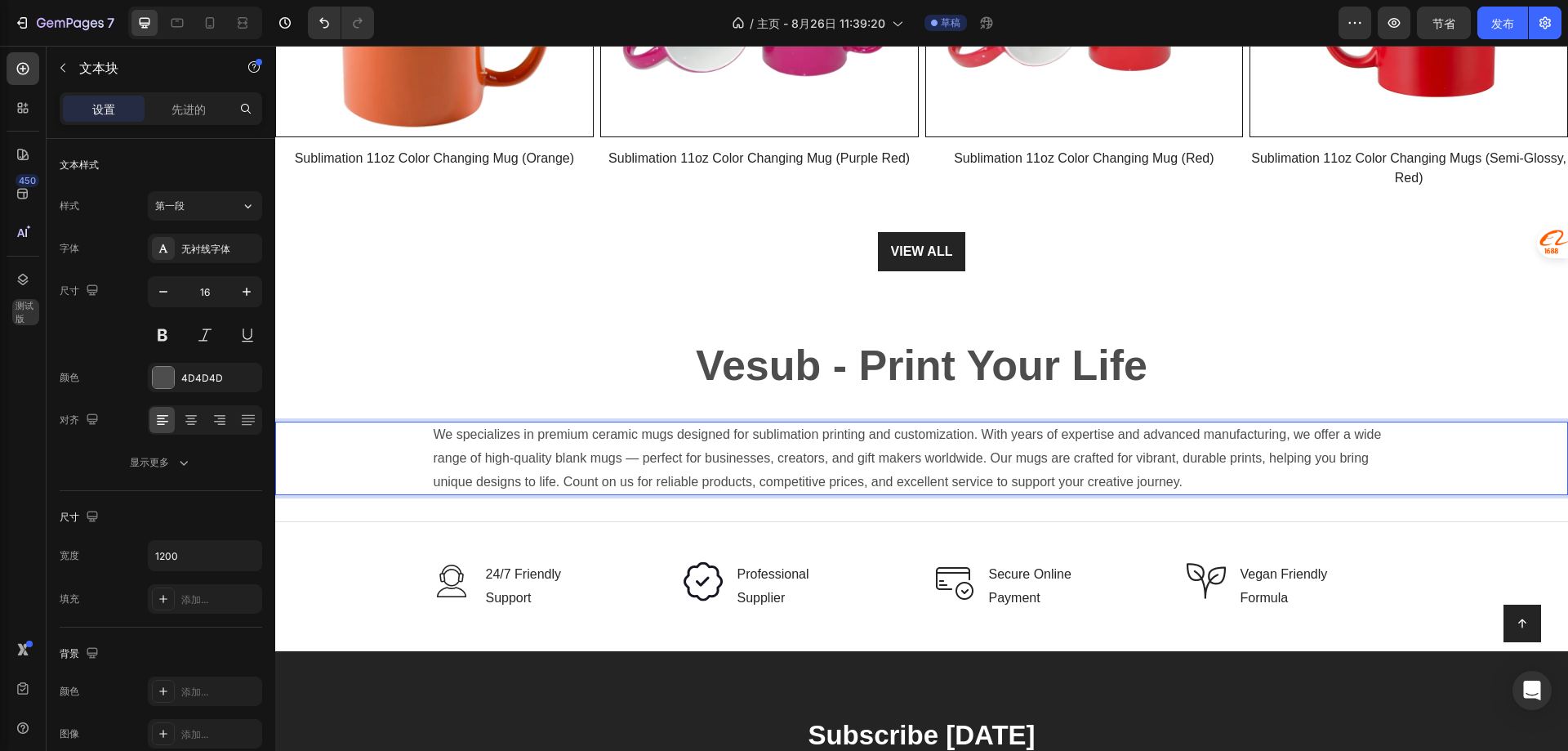
click at [456, 433] on span "We specializes in premium ceramic mugs designed for sublimation printing and cu…" at bounding box center [907, 458] width 948 height 61
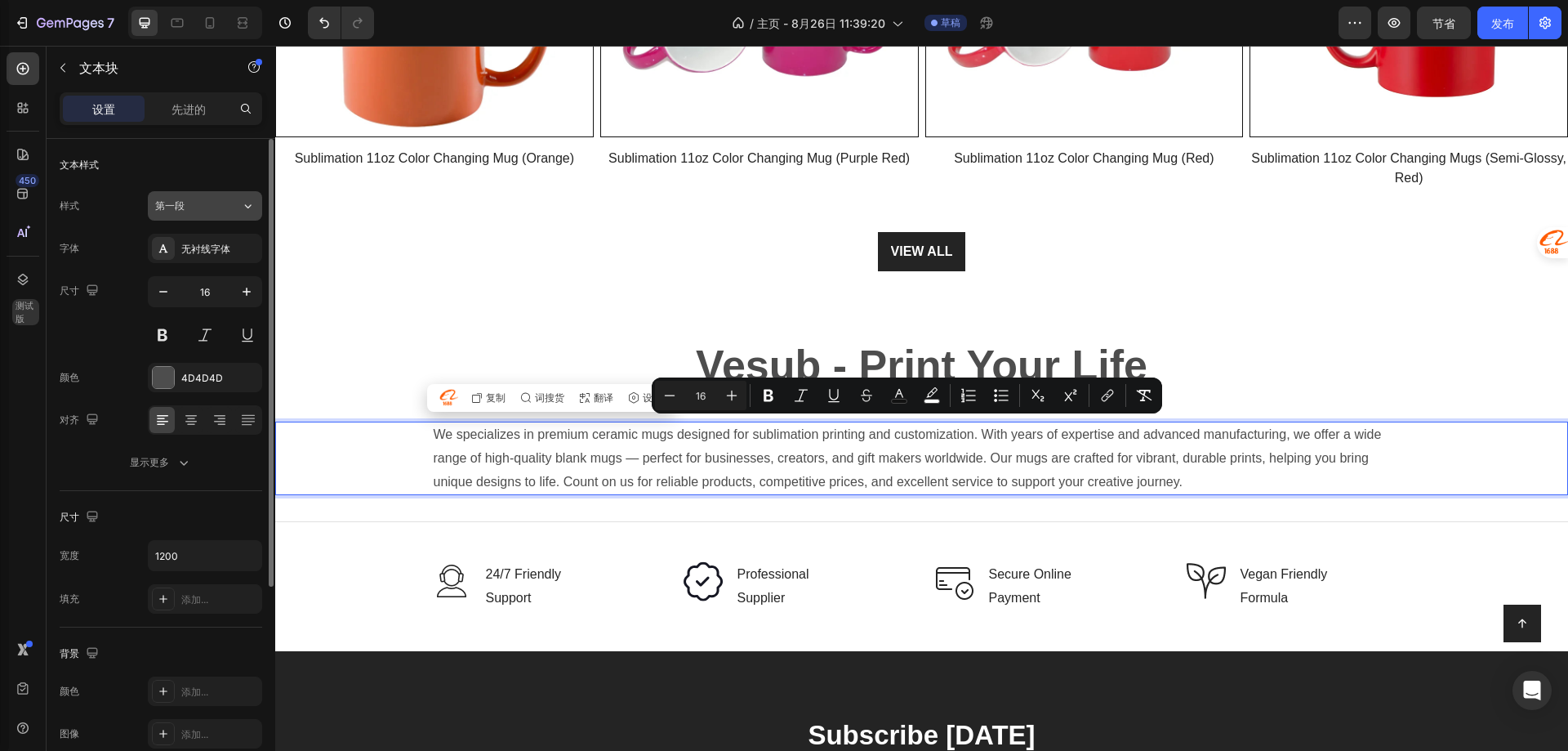
click at [240, 214] on button "第一段" at bounding box center [205, 205] width 115 height 30
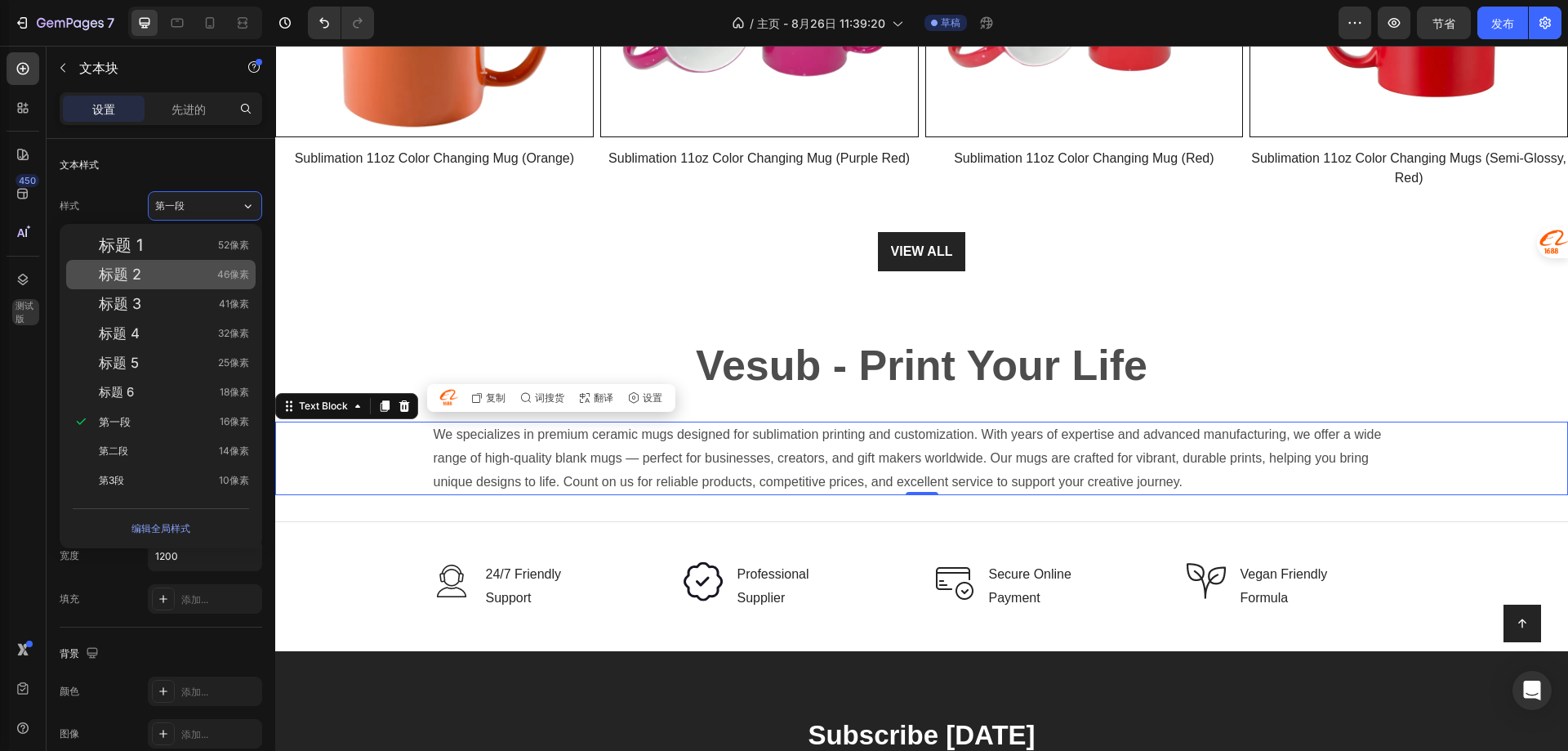
click at [174, 268] on div "标题 2 46像素" at bounding box center [173, 274] width 150 height 16
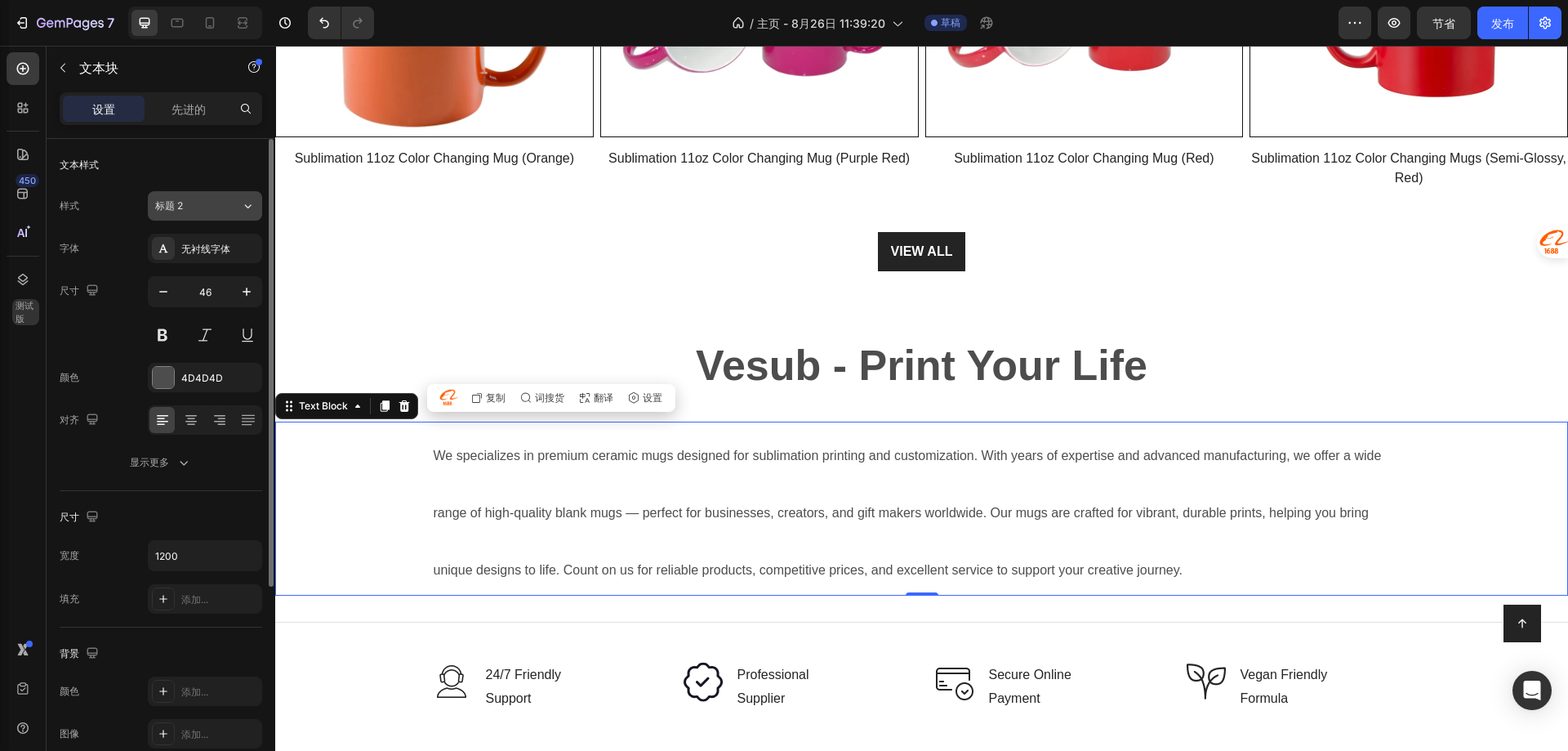
click at [201, 205] on div "标题 2" at bounding box center [187, 205] width 66 height 14
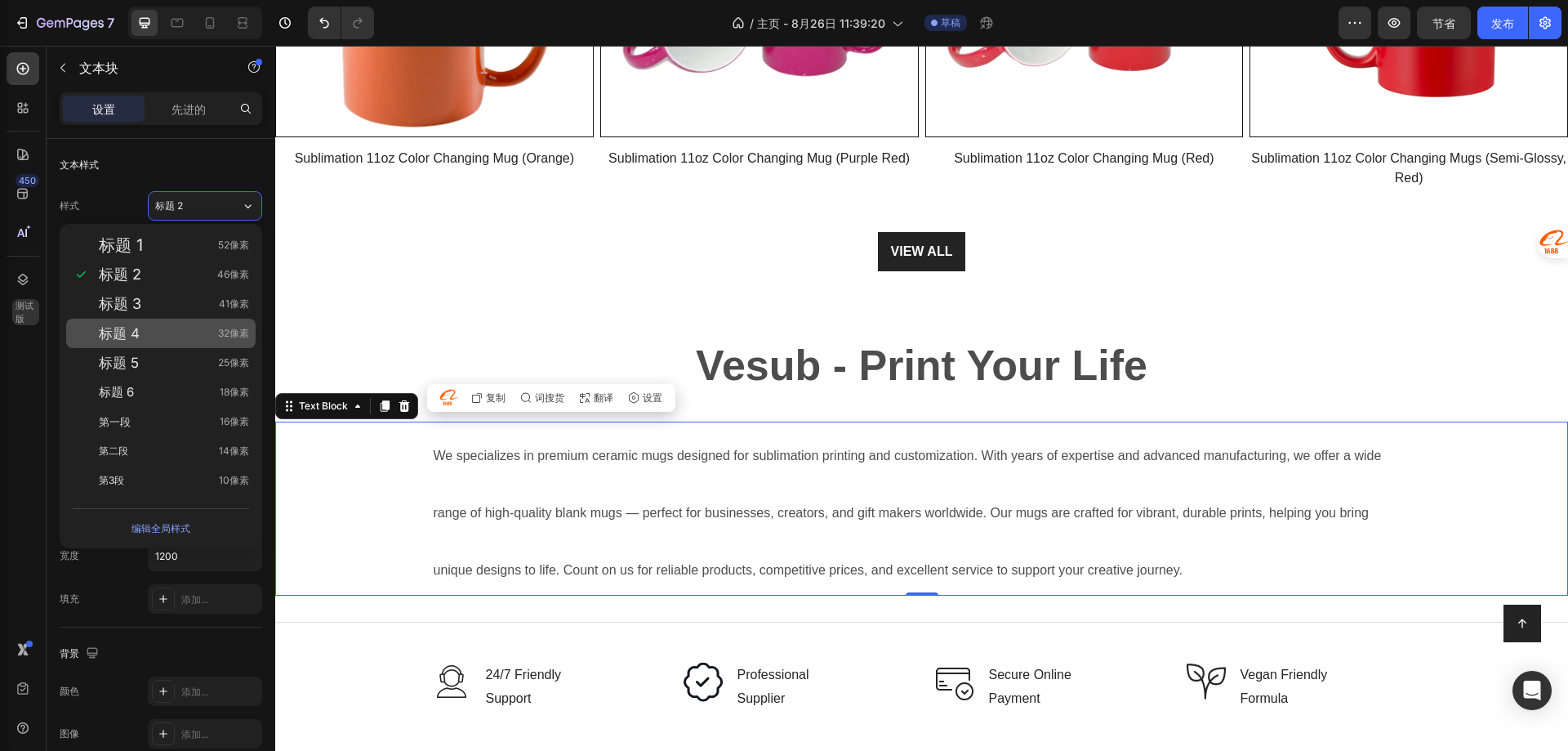
click at [143, 319] on div "标题 4 32像素" at bounding box center [160, 333] width 189 height 30
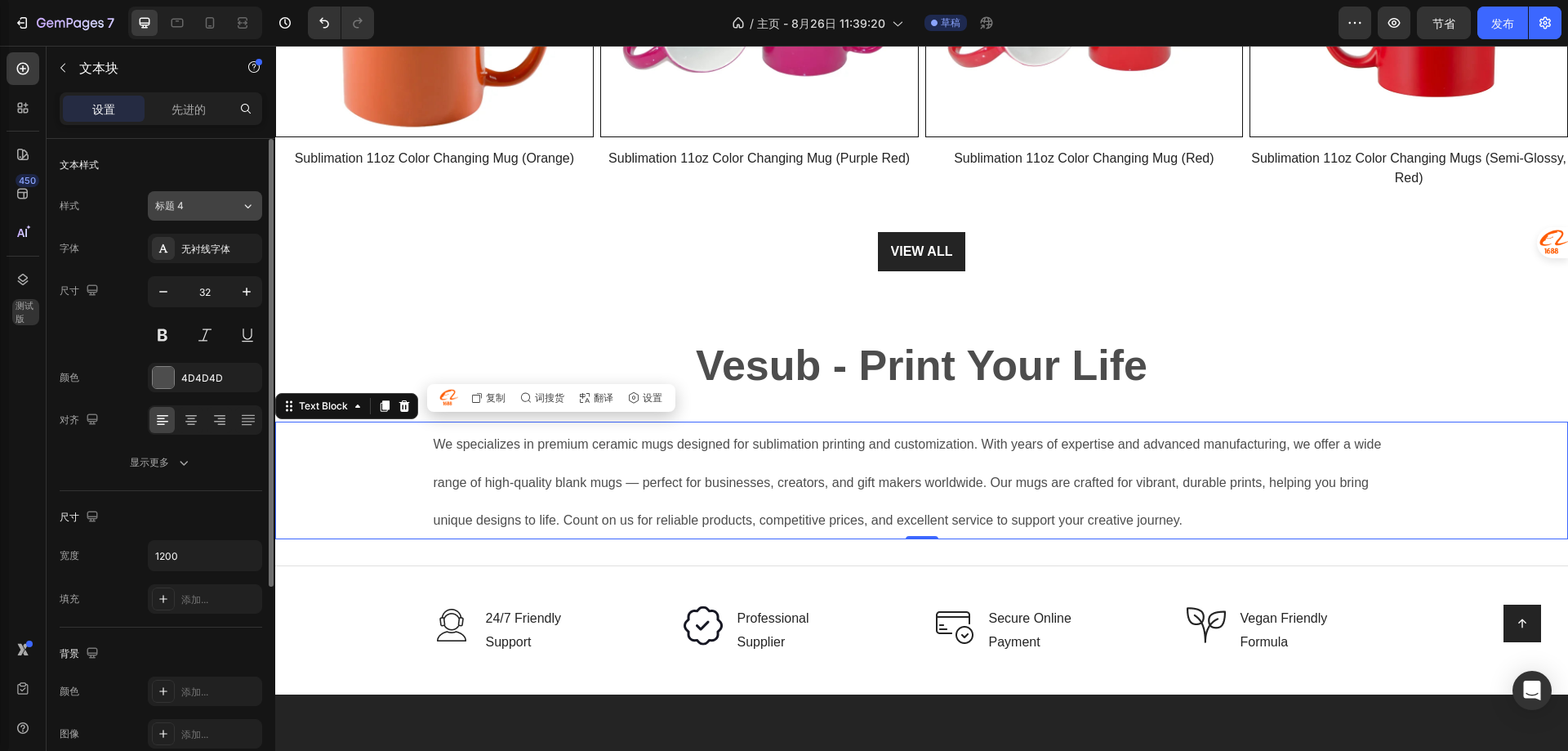
click at [208, 201] on div "标题 4" at bounding box center [187, 205] width 66 height 14
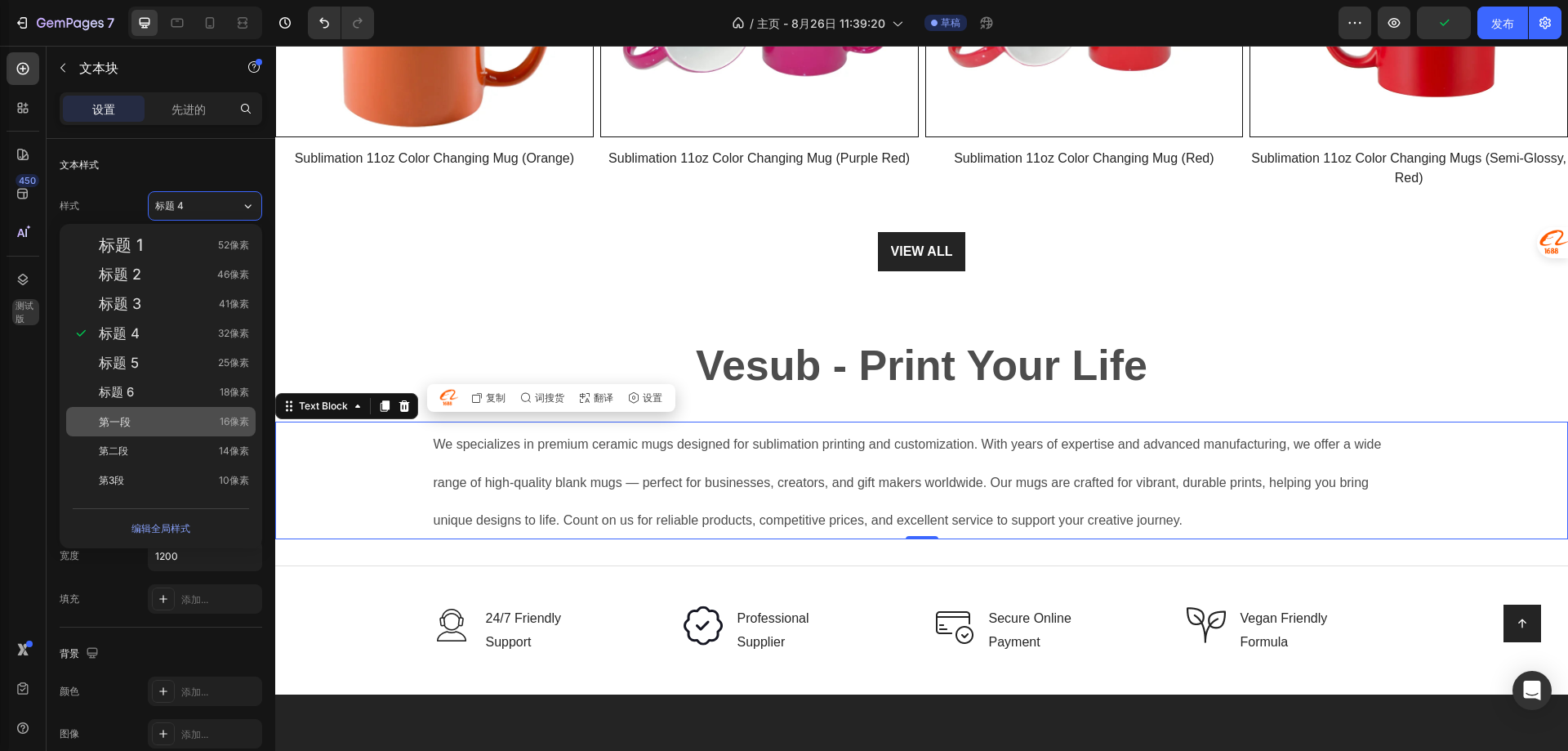
click at [150, 424] on div "第一段 16像素" at bounding box center [173, 421] width 150 height 16
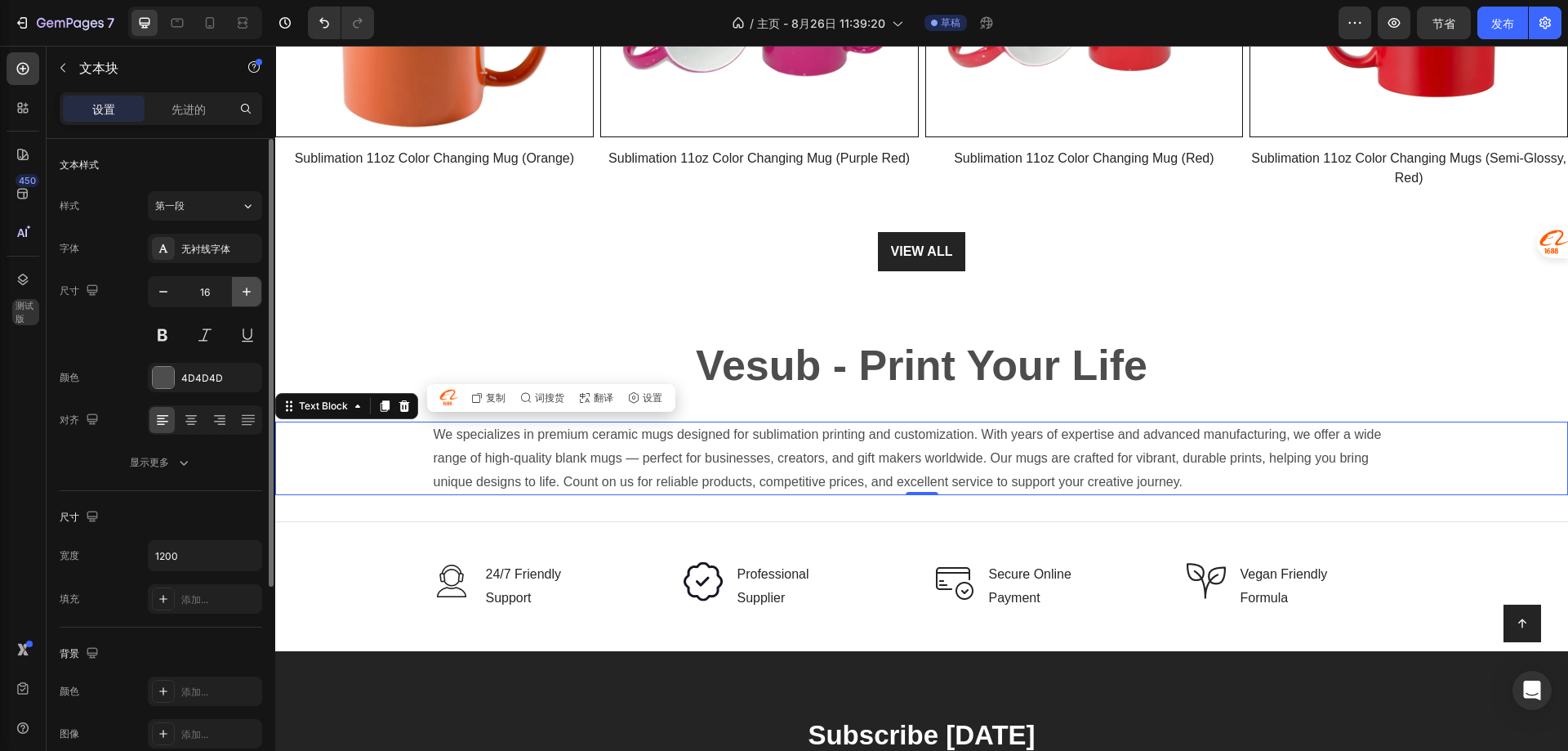
click at [244, 290] on icon "button" at bounding box center [246, 291] width 16 height 16
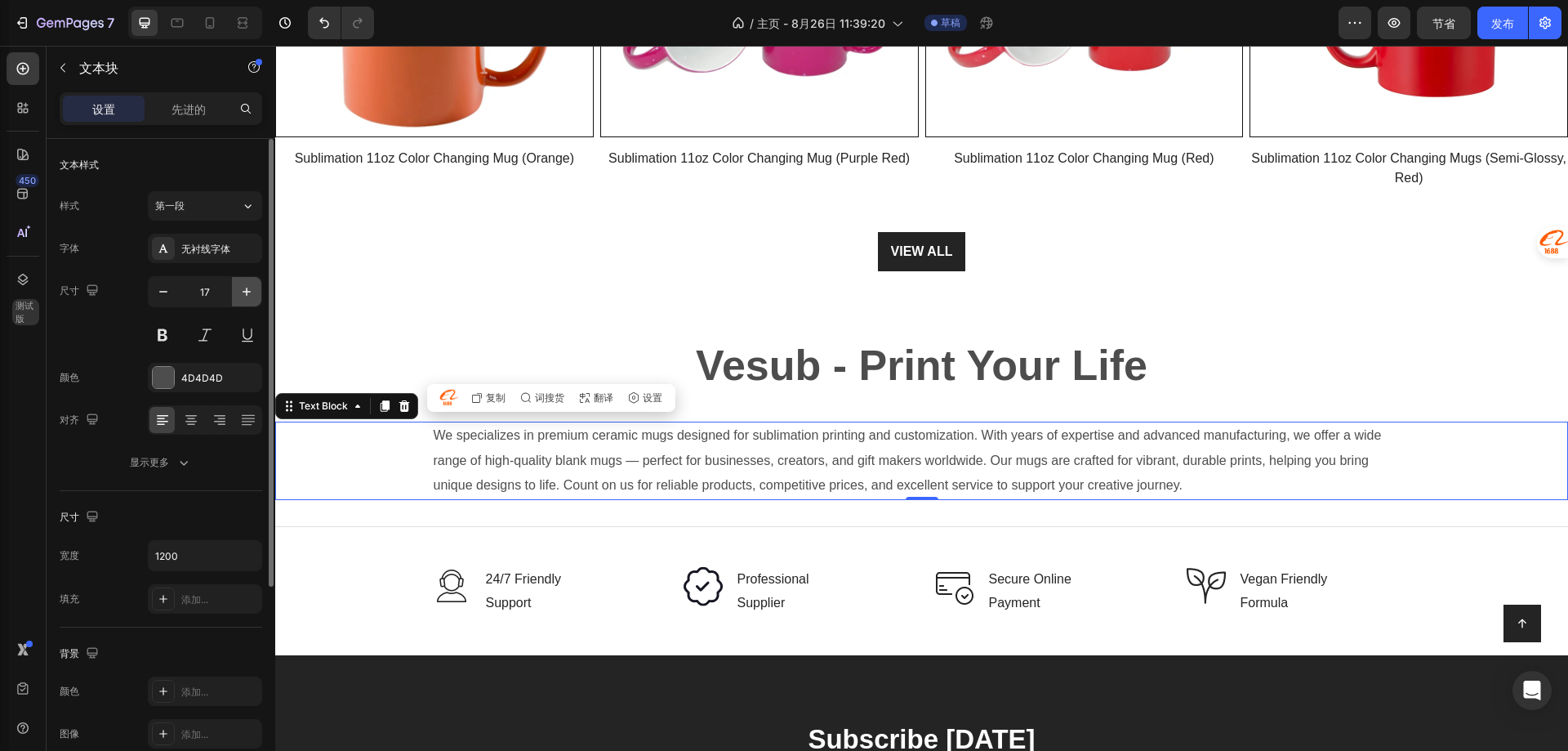
click at [244, 290] on icon "button" at bounding box center [246, 291] width 16 height 16
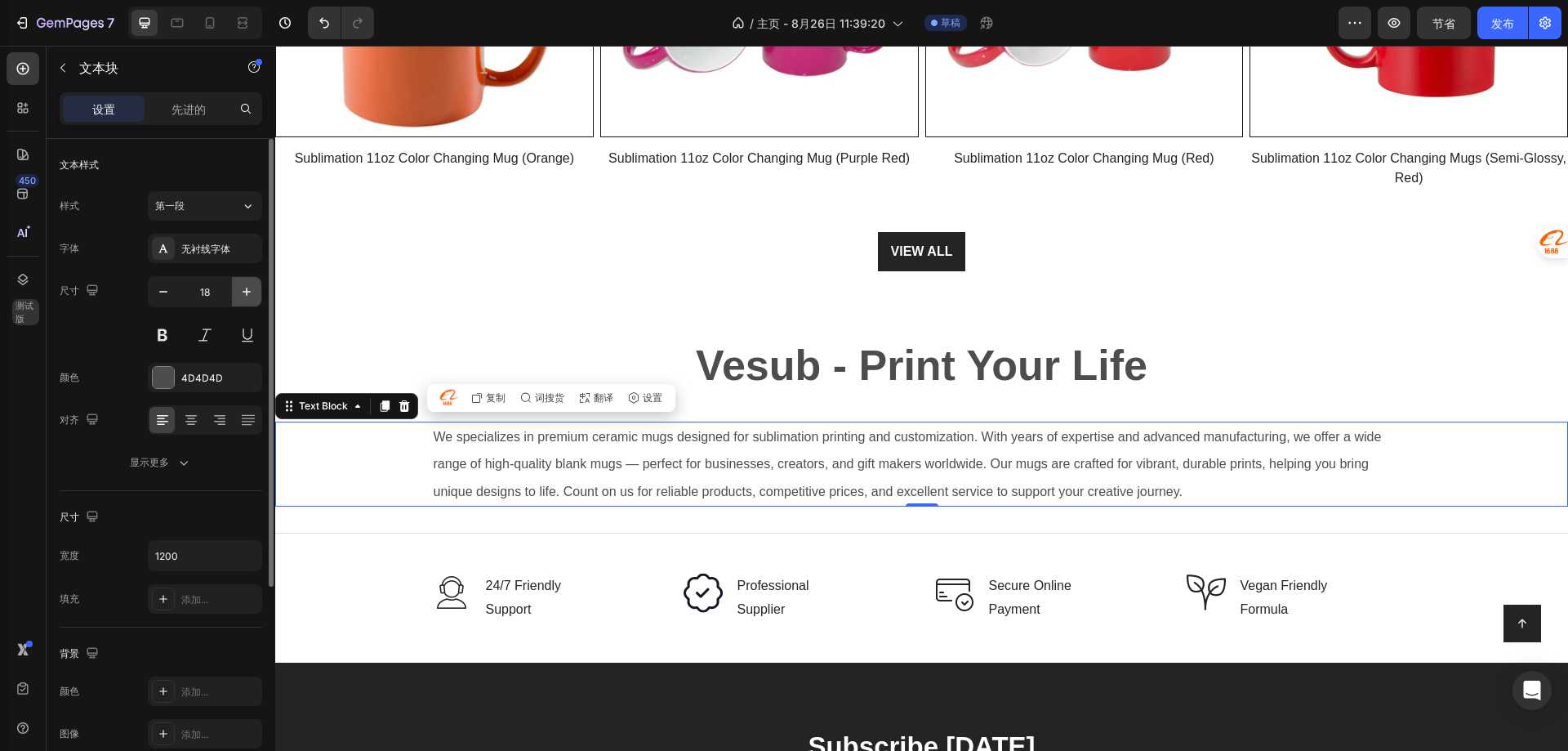
click at [244, 290] on icon "button" at bounding box center [246, 291] width 16 height 16
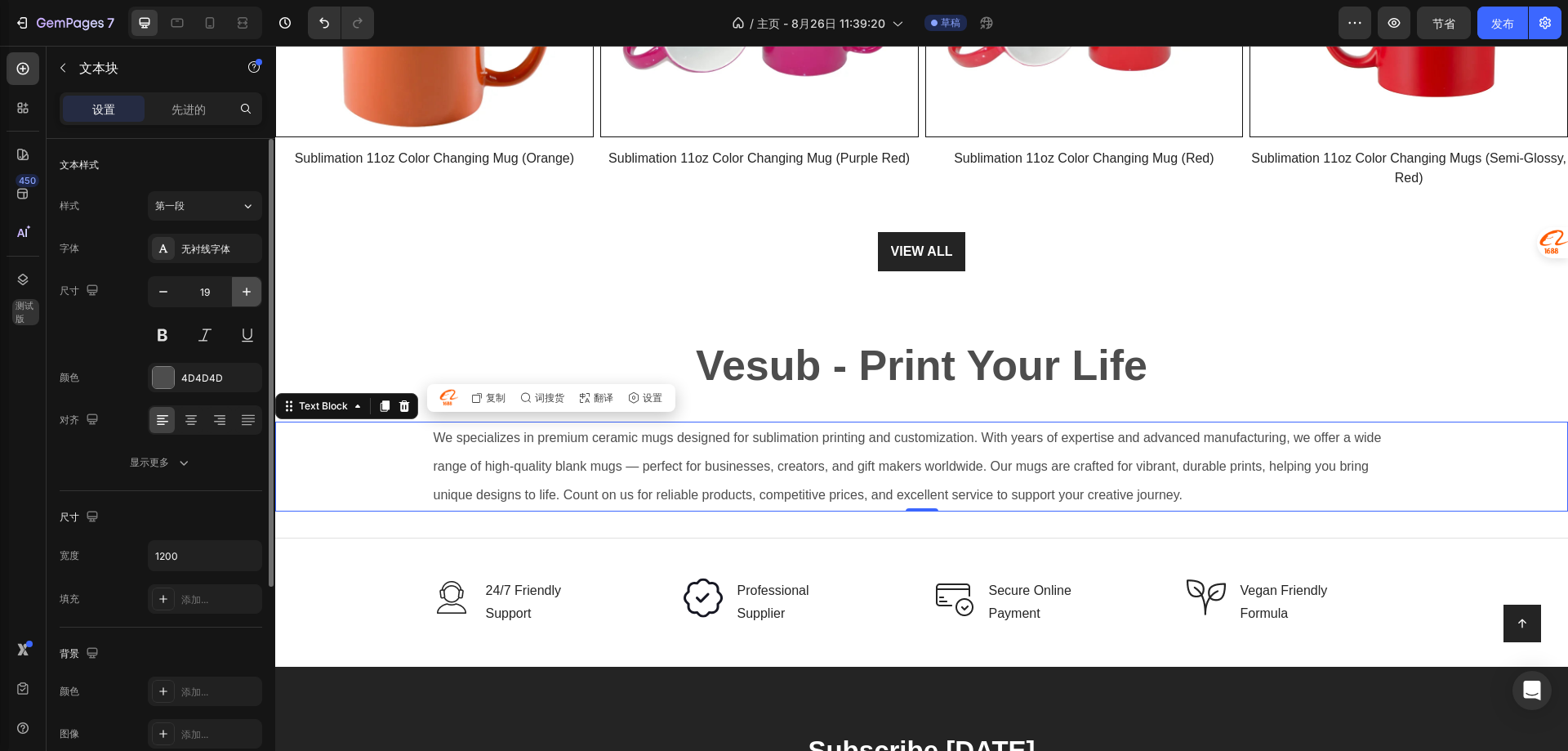
click at [244, 290] on icon "button" at bounding box center [246, 291] width 16 height 16
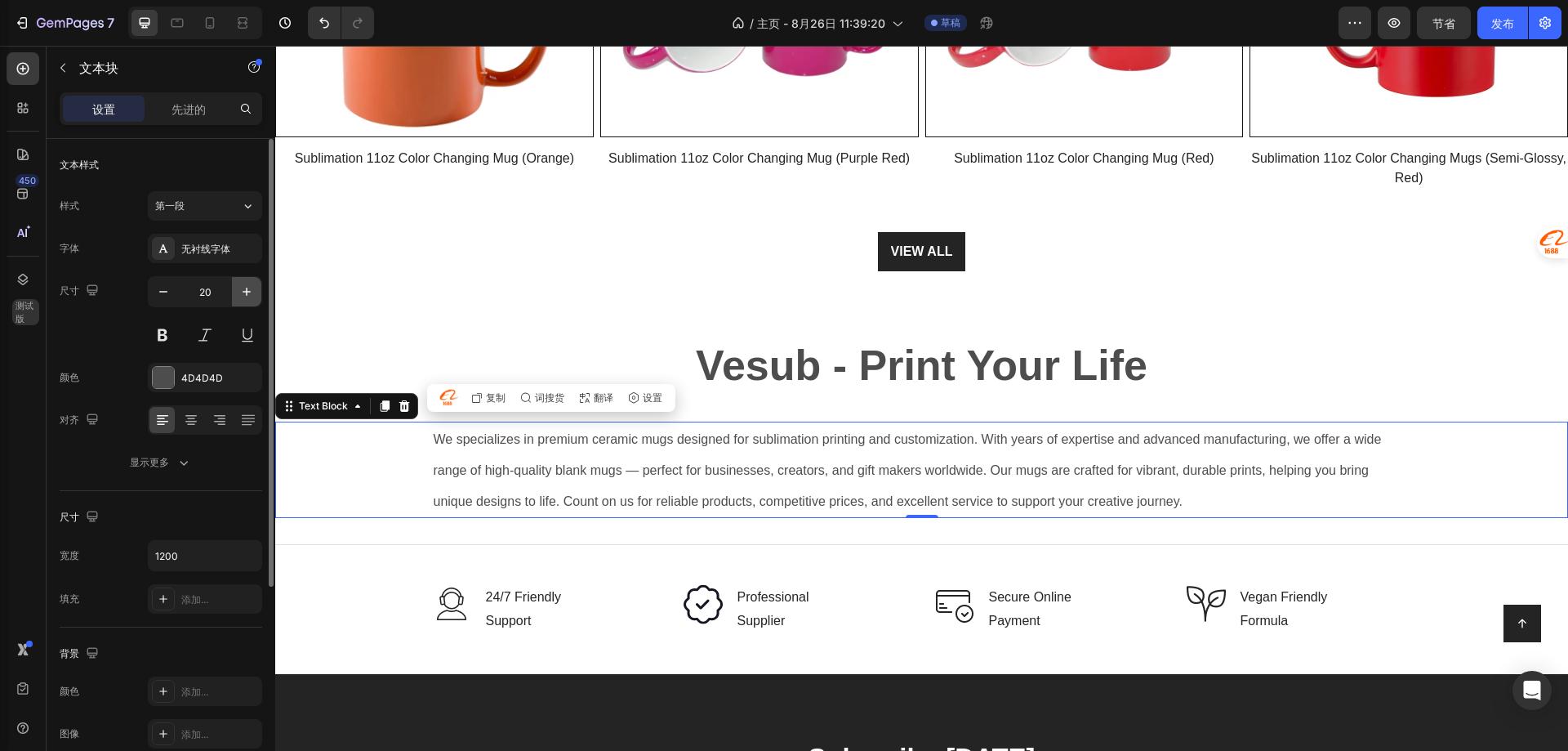
click at [244, 290] on icon "button" at bounding box center [246, 291] width 16 height 16
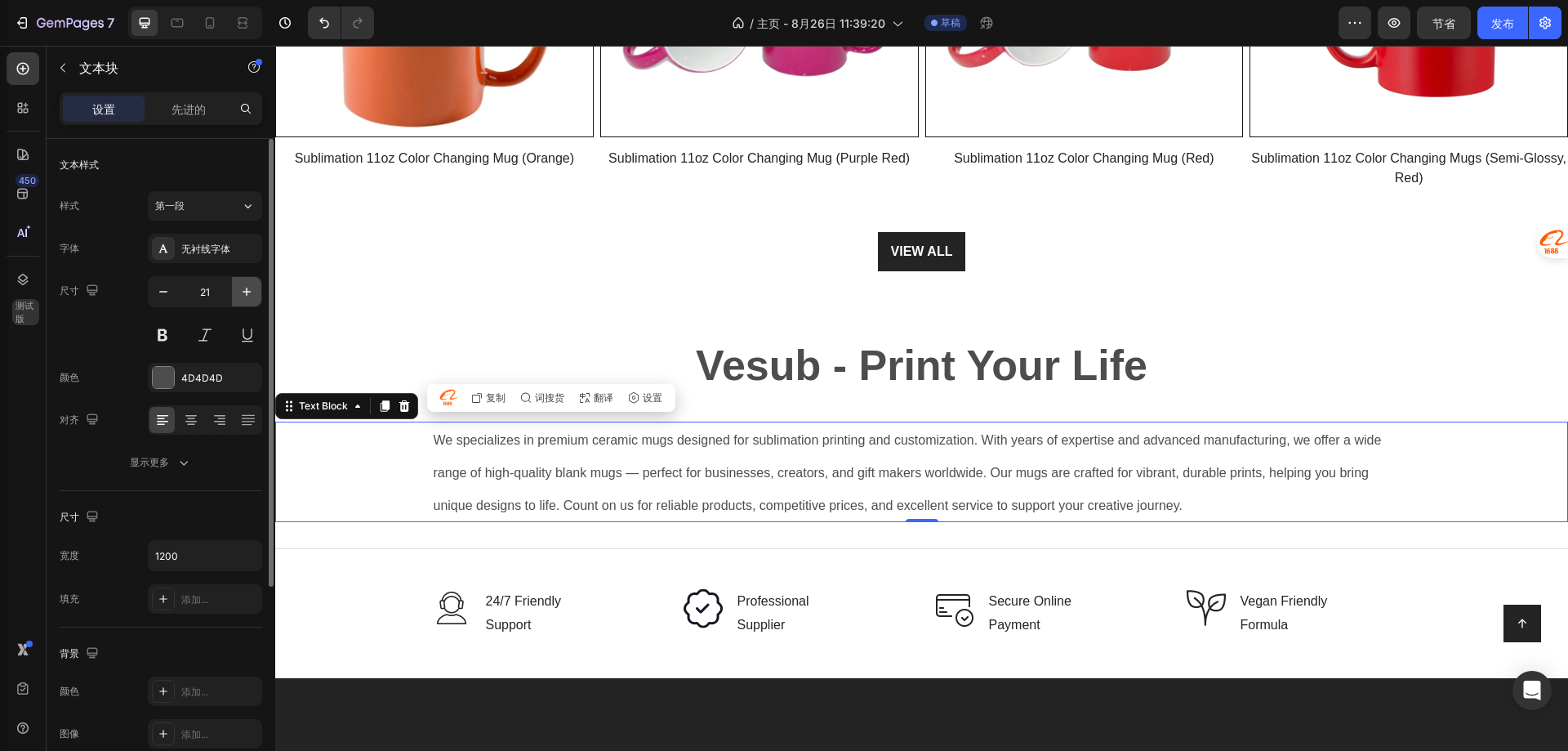
click at [244, 290] on icon "button" at bounding box center [246, 291] width 16 height 16
type input "22"
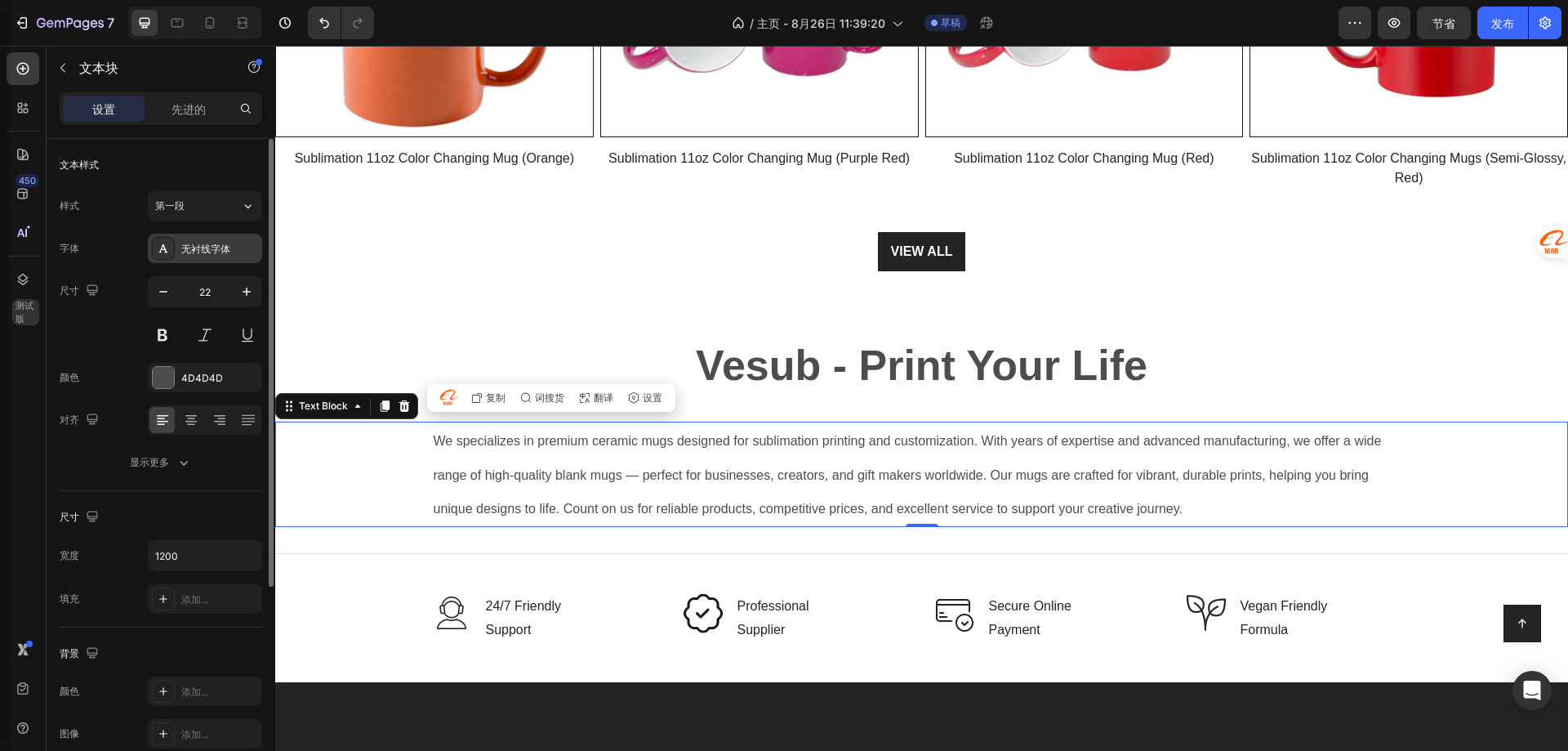
click at [199, 258] on div "无衬线字体" at bounding box center [205, 248] width 115 height 30
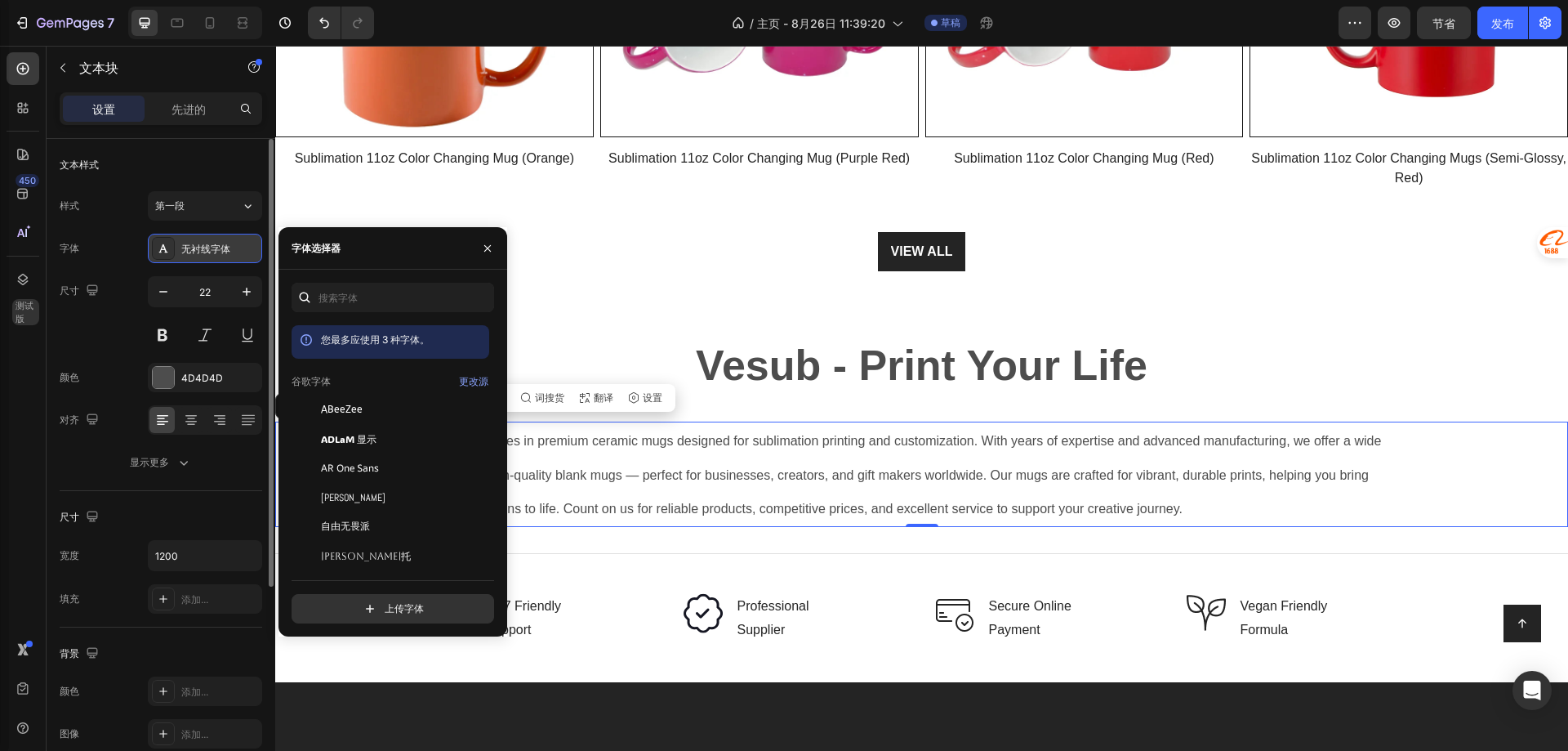
click at [199, 257] on div "无衬线字体" at bounding box center [205, 248] width 115 height 30
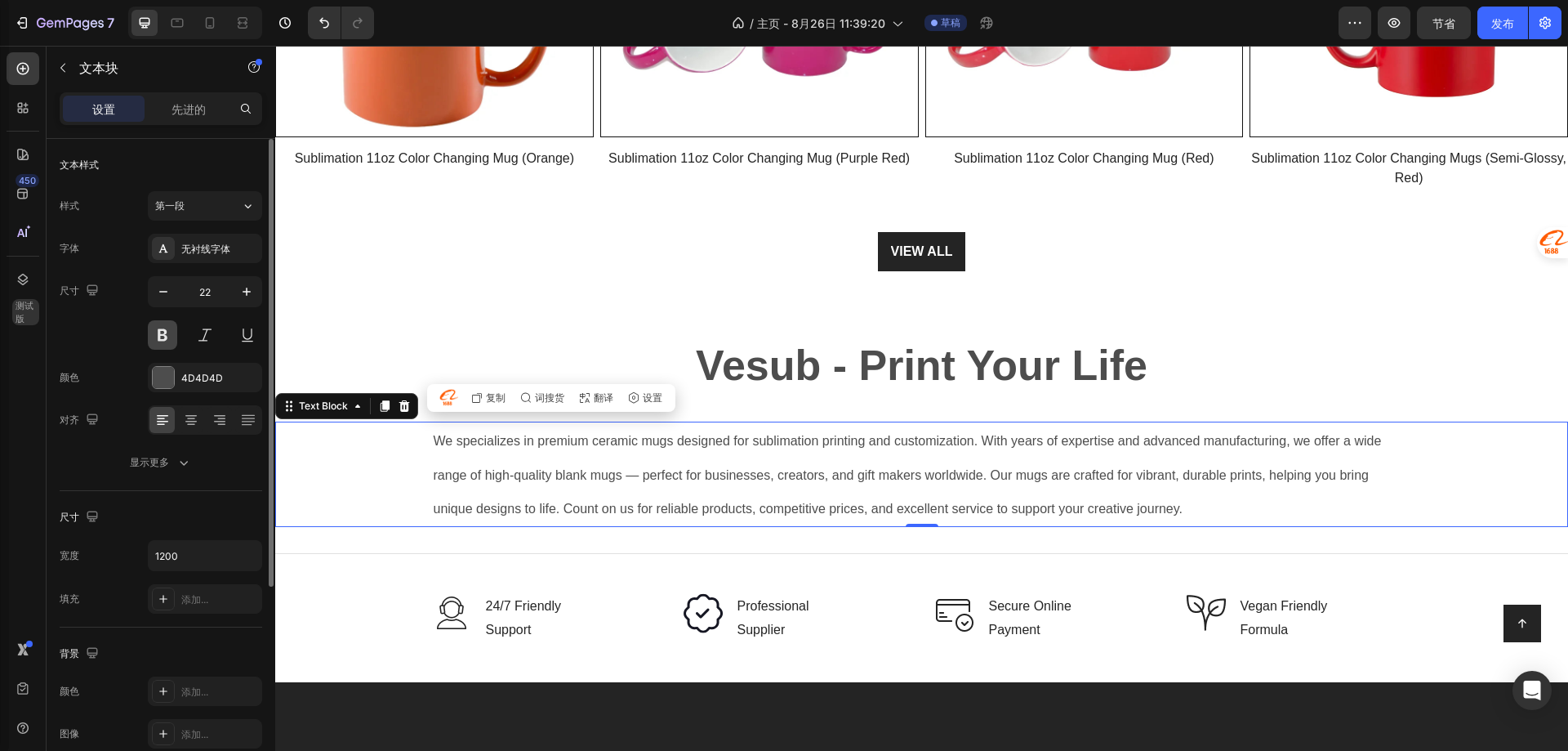
click at [148, 335] on button at bounding box center [162, 334] width 30 height 30
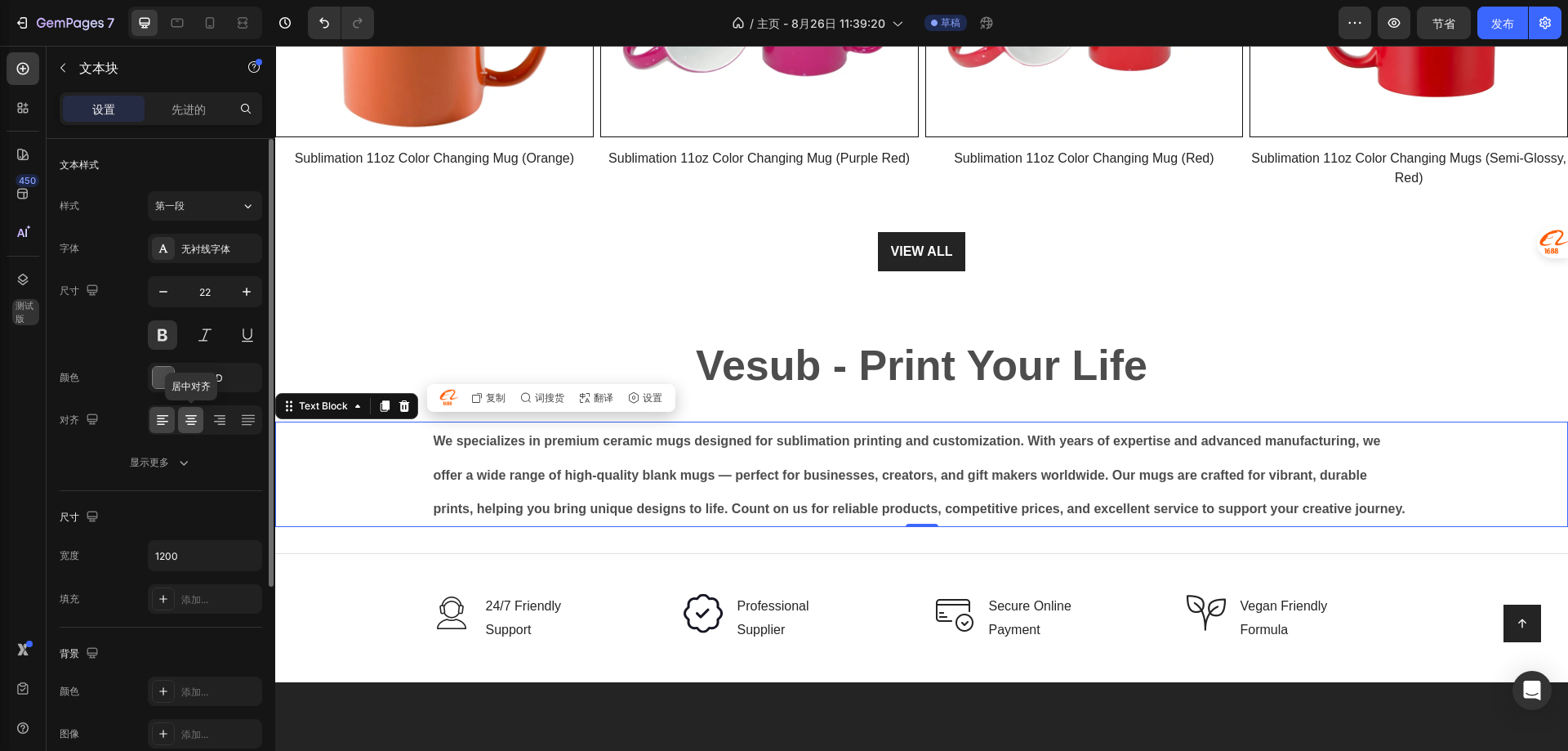
click at [185, 419] on icon at bounding box center [191, 419] width 16 height 16
click at [216, 418] on icon at bounding box center [219, 419] width 16 height 16
click at [245, 420] on icon at bounding box center [247, 419] width 16 height 16
click at [164, 418] on icon at bounding box center [162, 419] width 16 height 16
click at [195, 413] on icon at bounding box center [191, 419] width 16 height 16
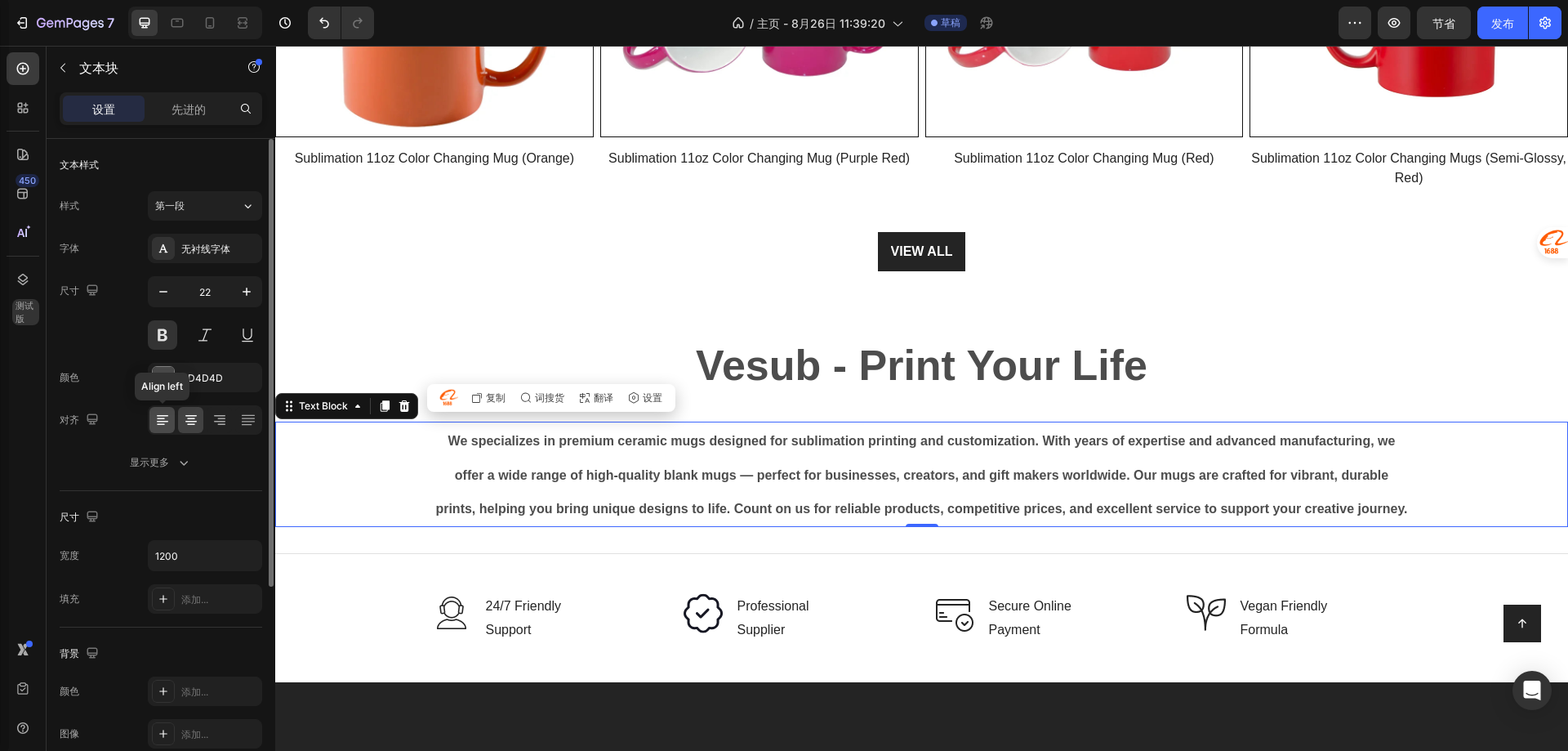
click at [159, 426] on icon at bounding box center [162, 419] width 16 height 16
click at [154, 460] on font "显示更多" at bounding box center [149, 461] width 39 height 12
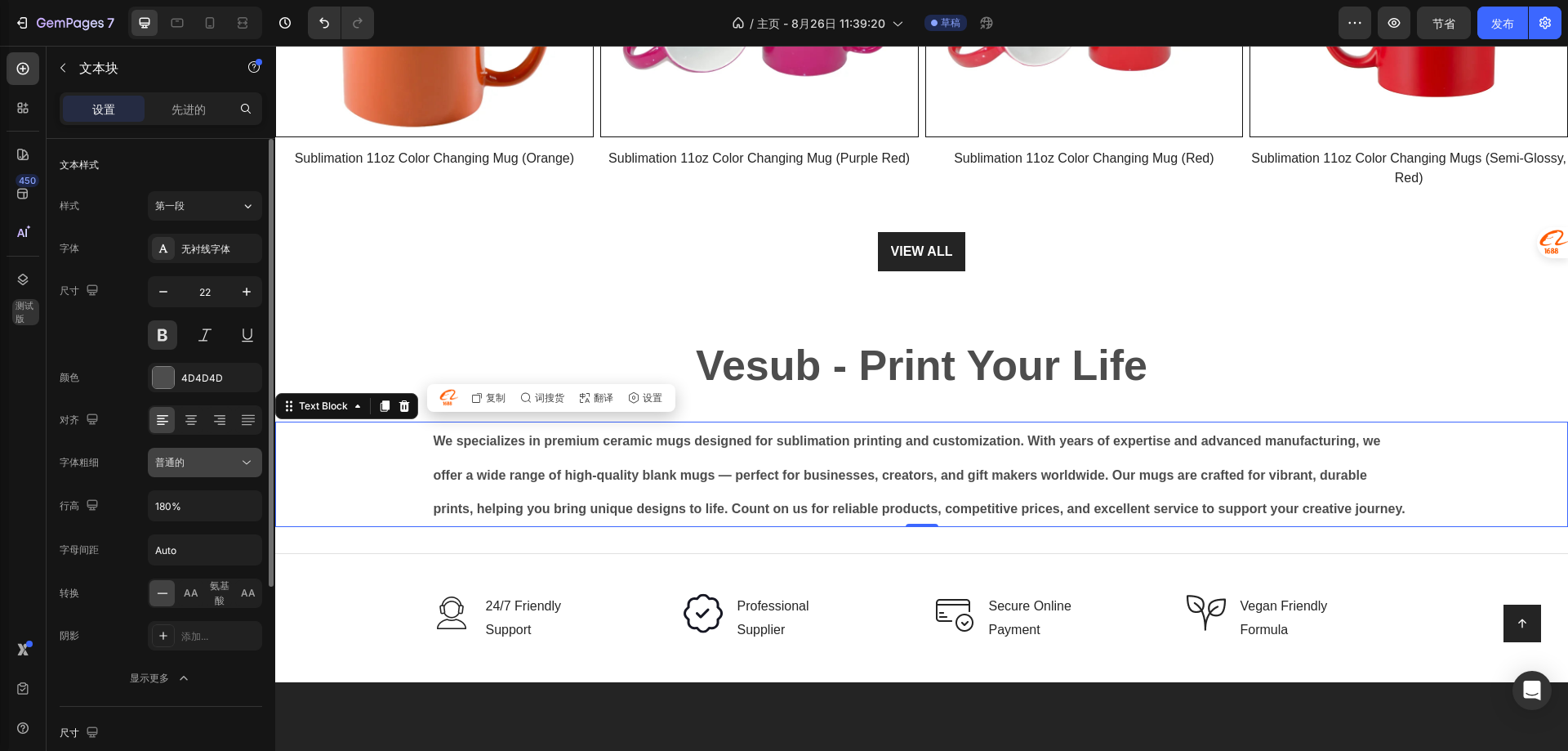
click at [201, 467] on div "普通的" at bounding box center [196, 461] width 83 height 14
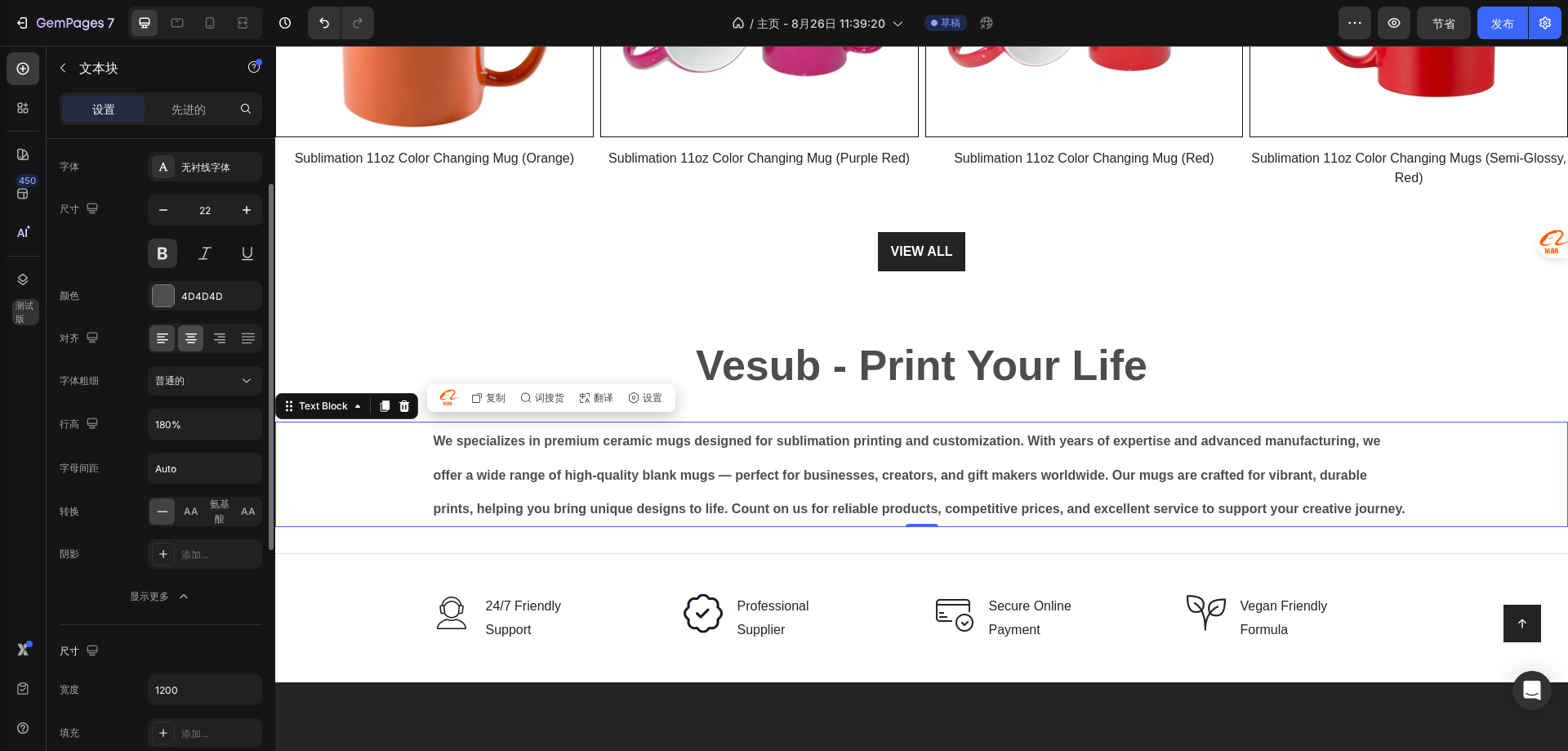
click at [200, 337] on div at bounding box center [190, 337] width 26 height 26
click at [162, 213] on icon "button" at bounding box center [162, 209] width 16 height 16
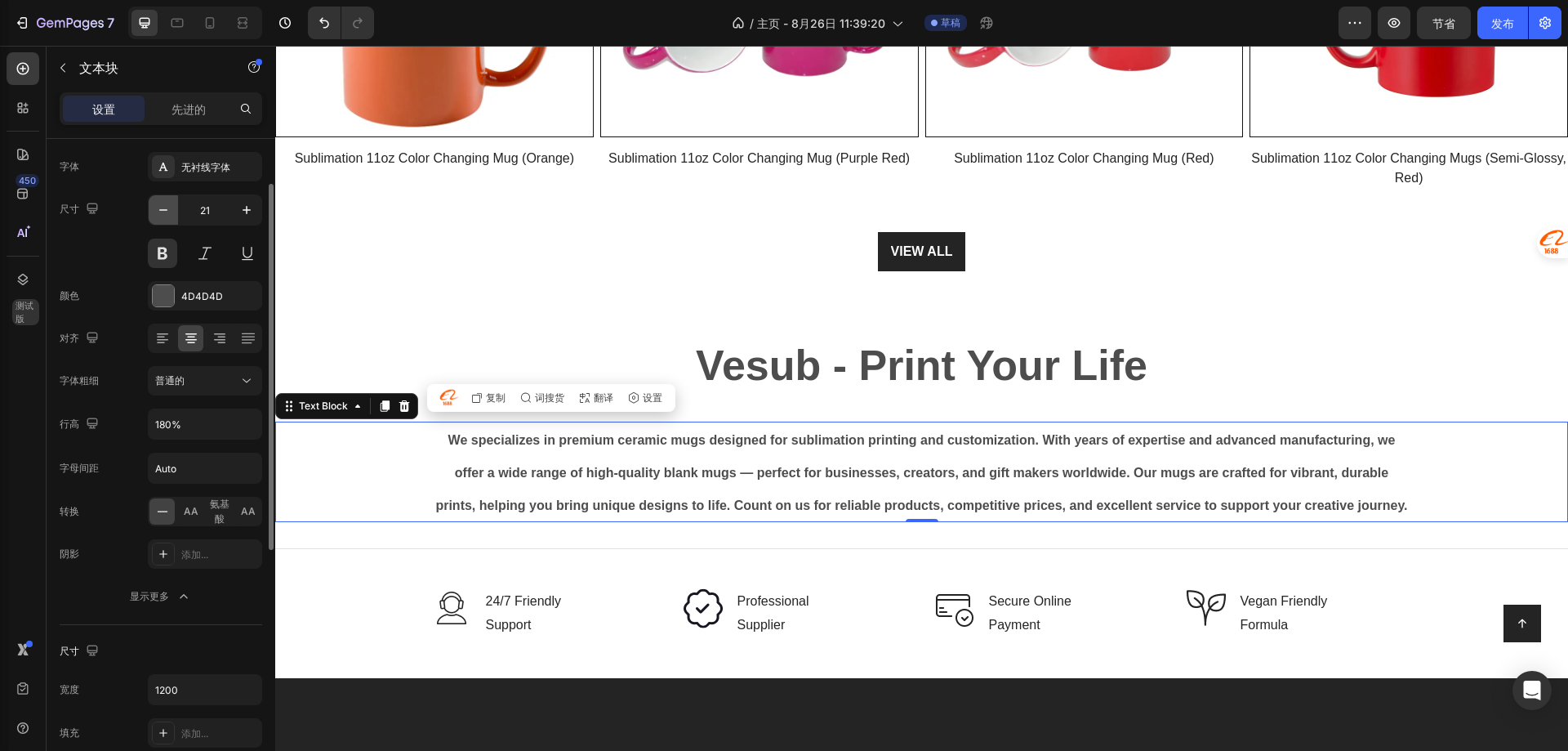
click at [162, 213] on icon "button" at bounding box center [162, 209] width 16 height 16
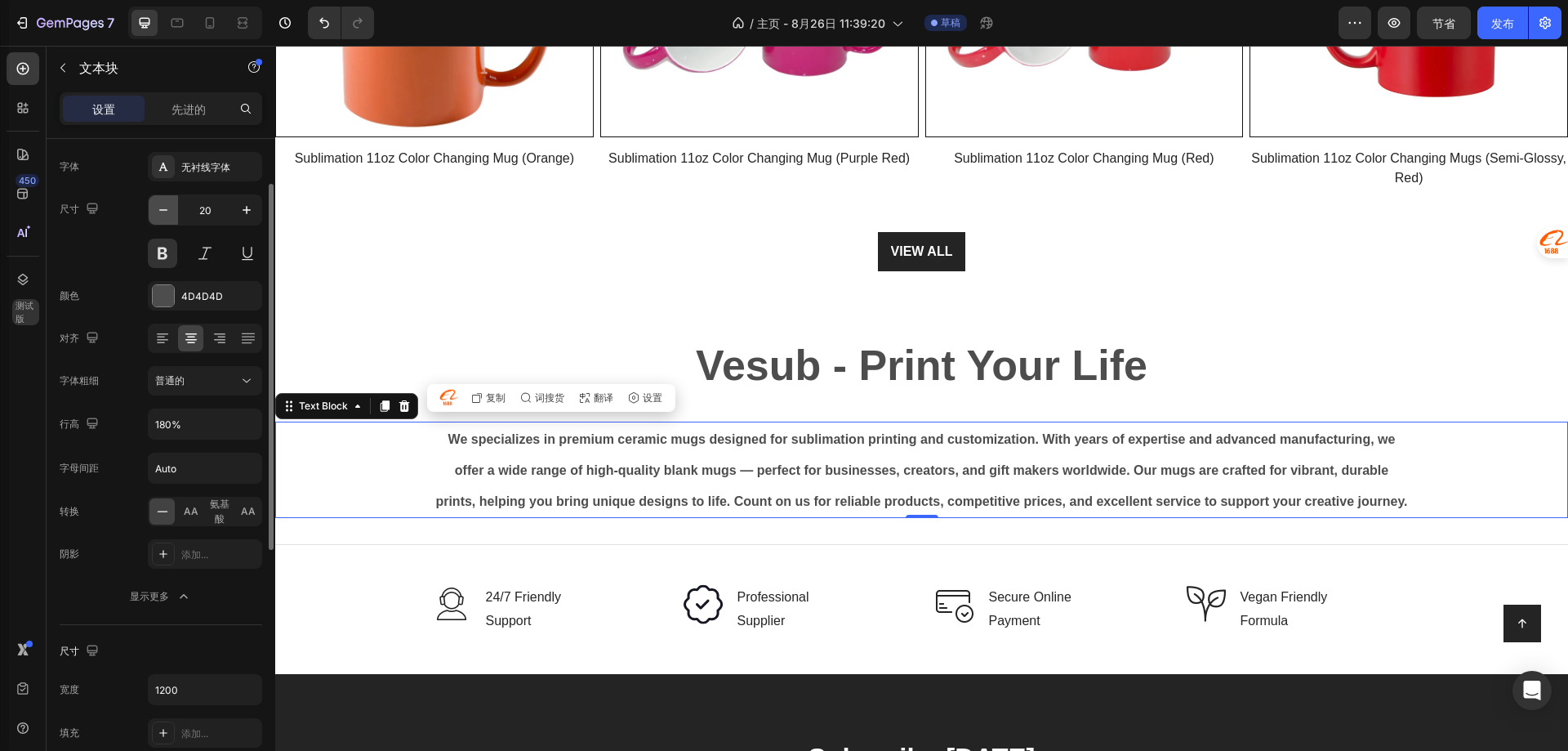
click at [162, 213] on icon "button" at bounding box center [162, 209] width 16 height 16
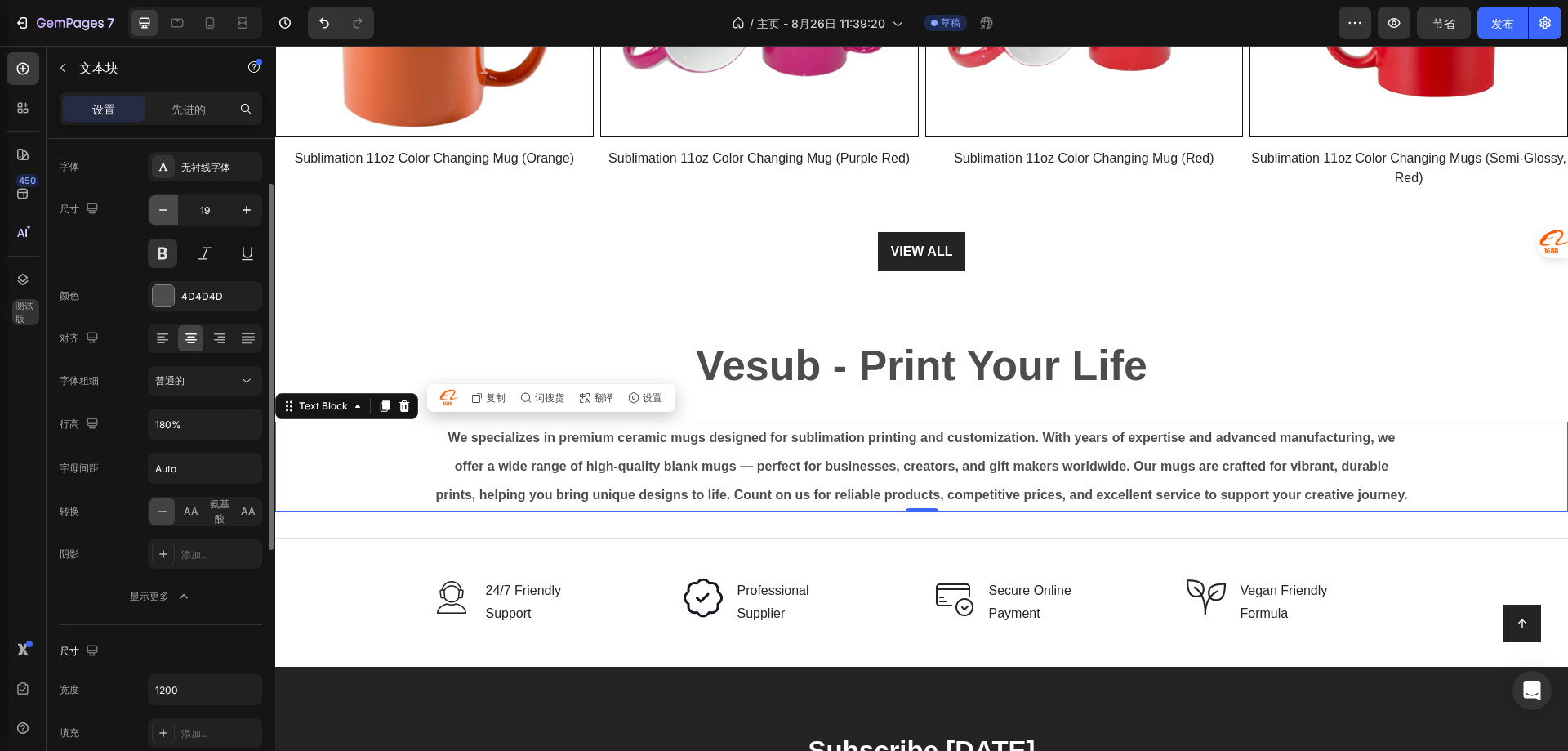
click at [162, 213] on icon "button" at bounding box center [162, 209] width 16 height 16
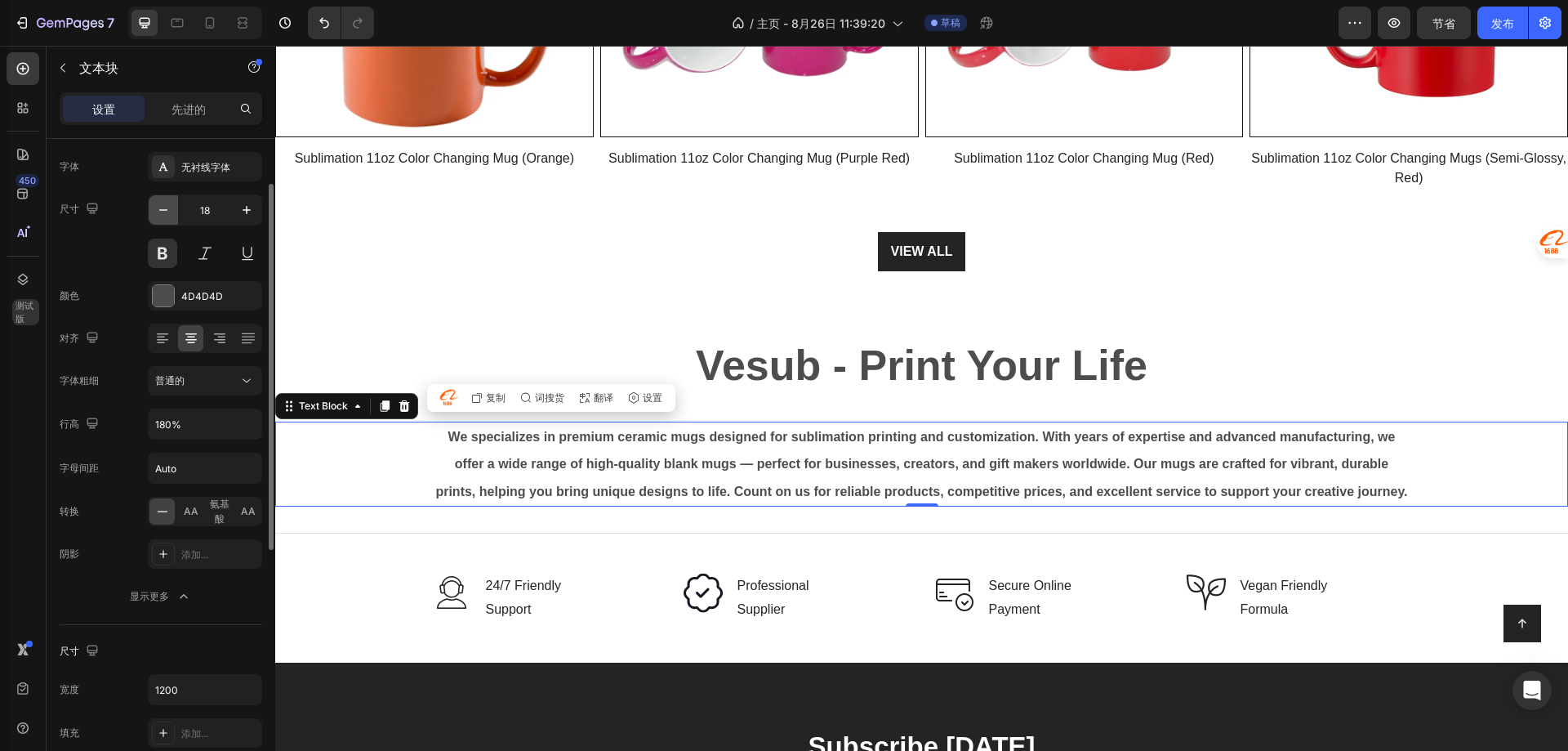
click at [162, 213] on icon "button" at bounding box center [162, 209] width 16 height 16
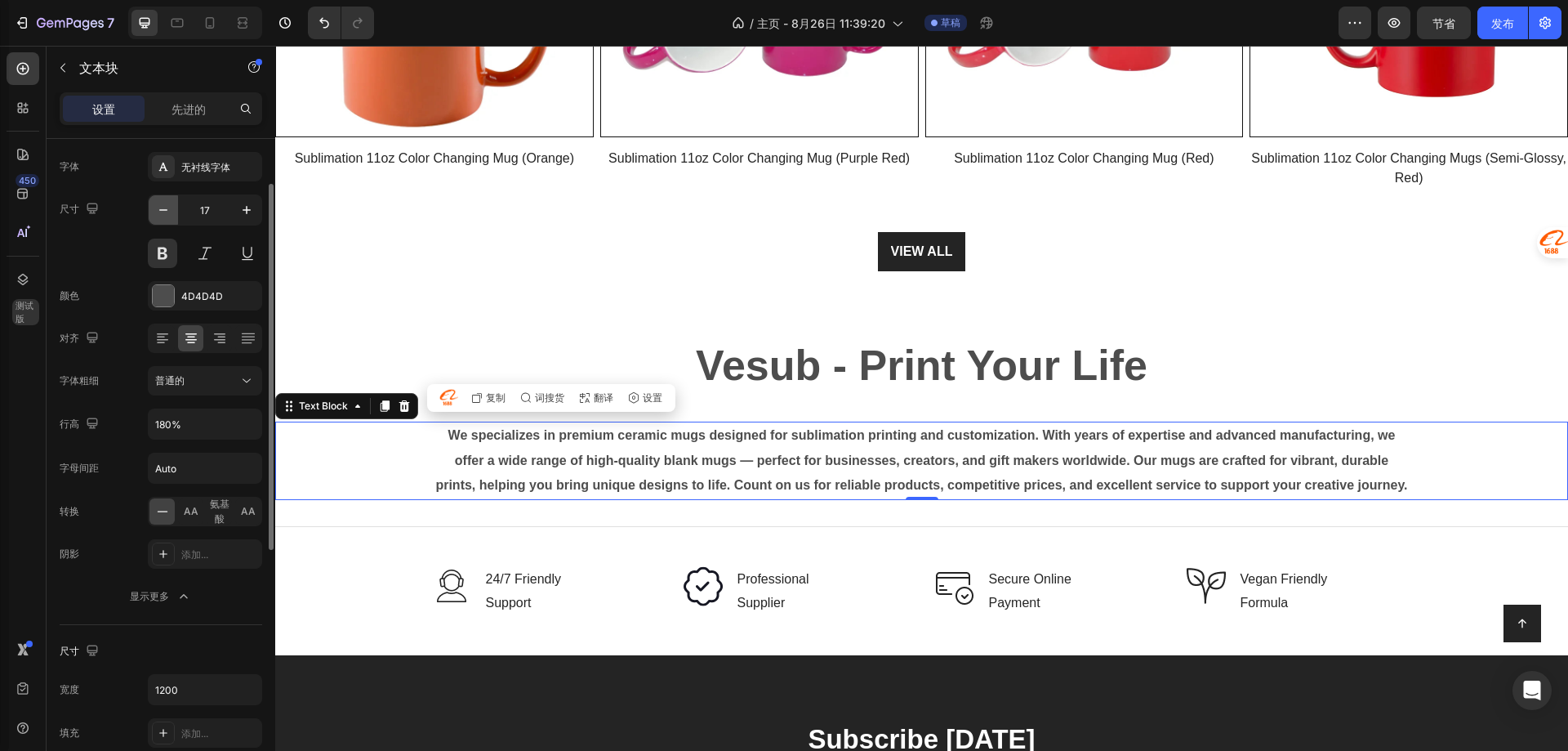
click at [162, 213] on icon "button" at bounding box center [162, 209] width 16 height 16
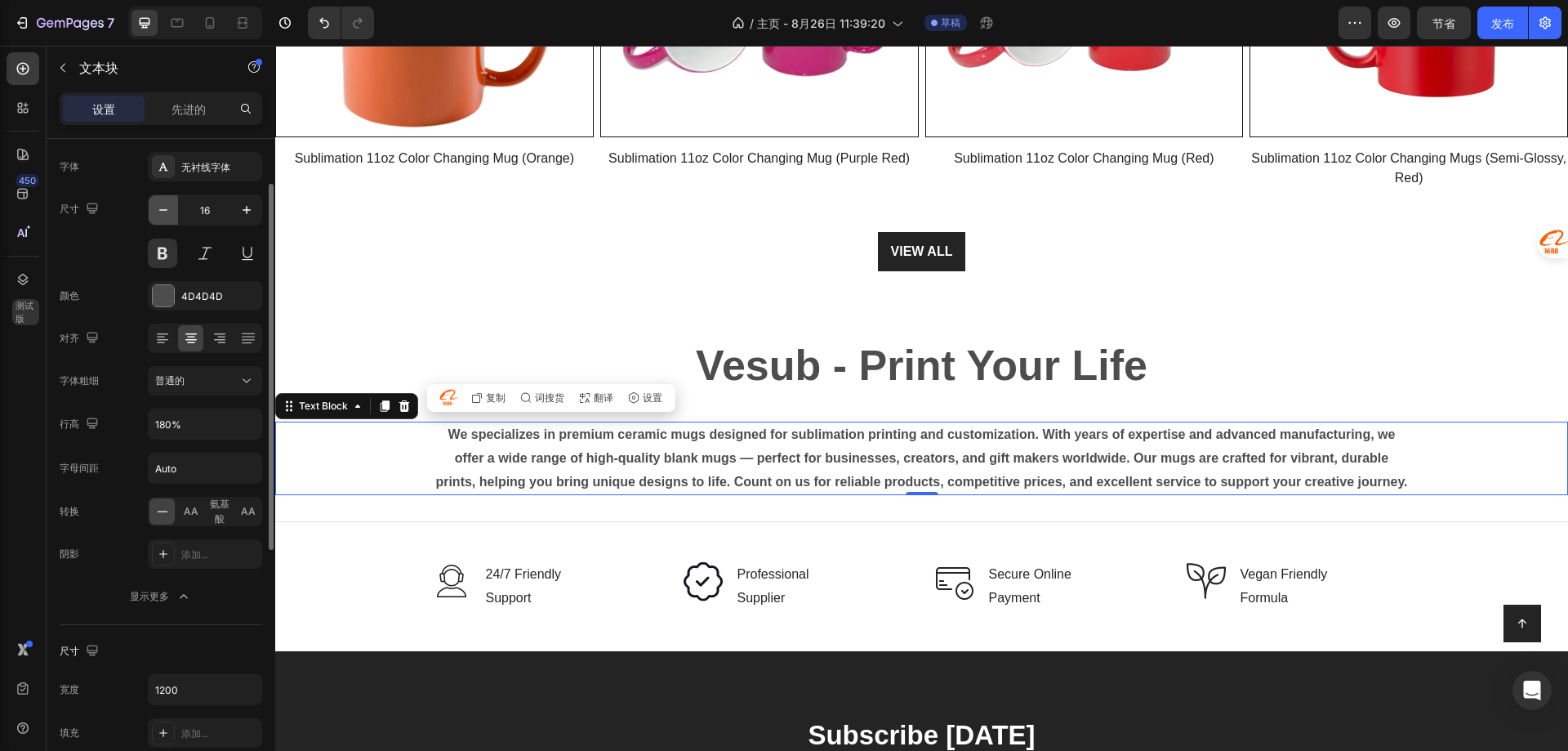
click at [162, 213] on icon "button" at bounding box center [162, 209] width 16 height 16
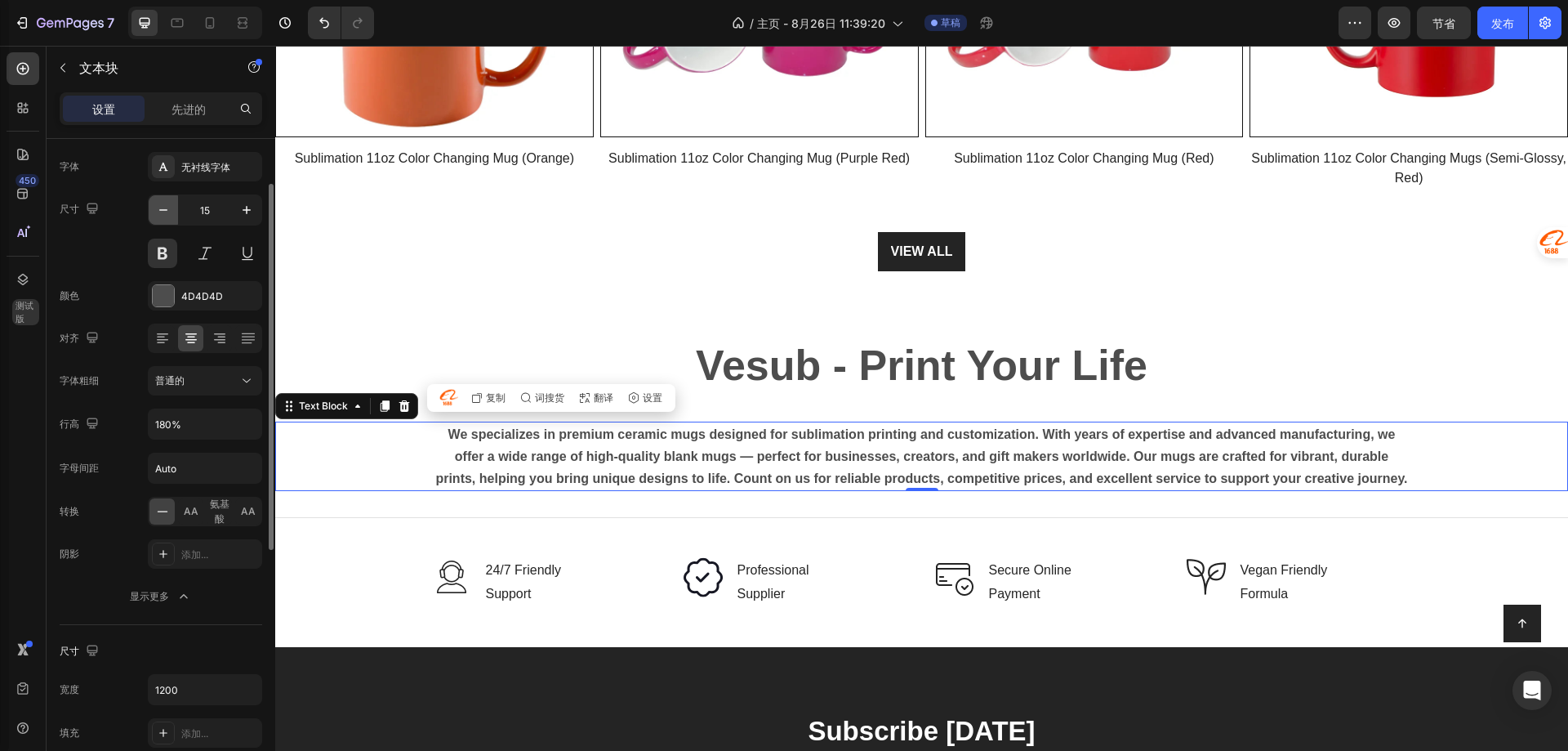
click at [162, 213] on icon "button" at bounding box center [162, 209] width 16 height 16
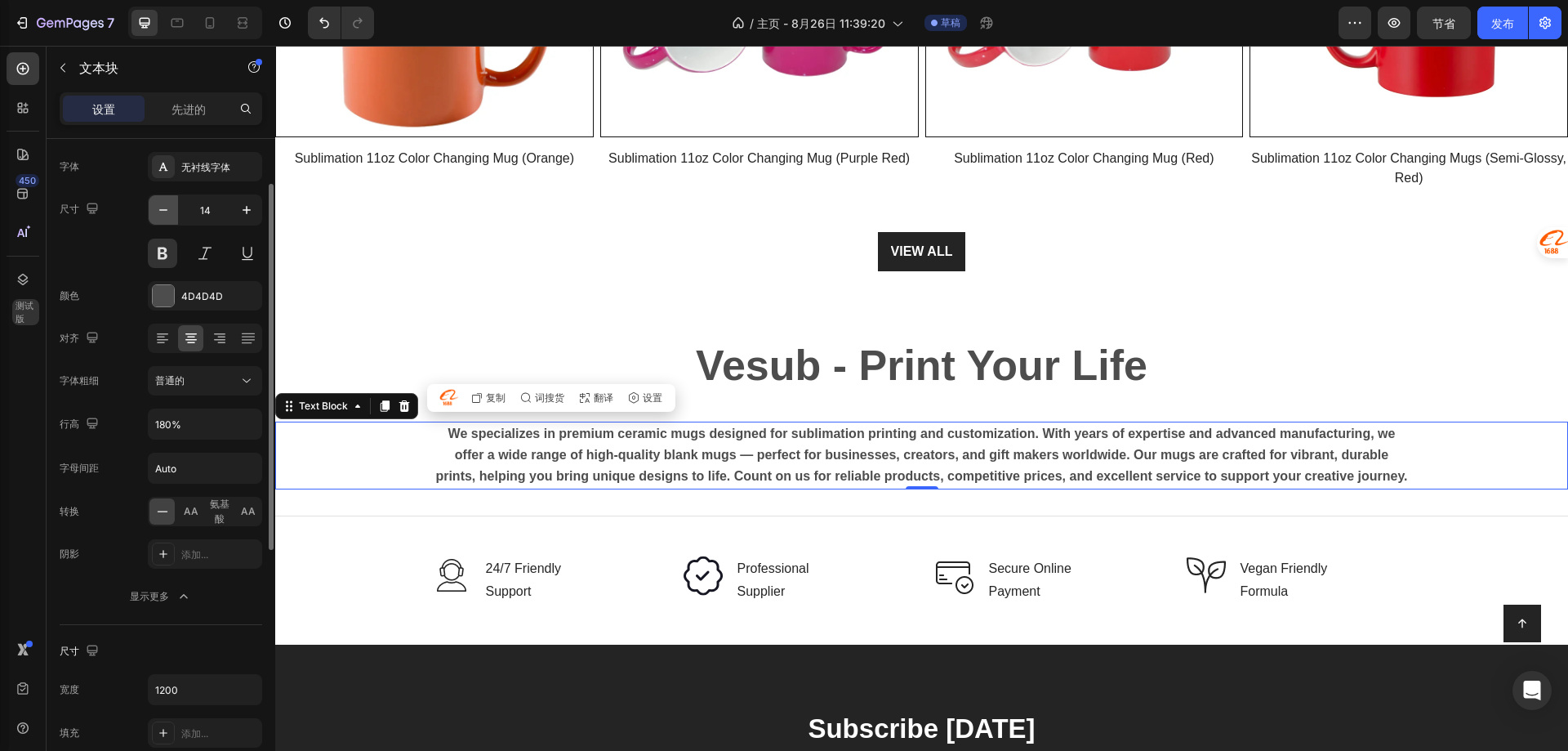
click at [162, 213] on icon "button" at bounding box center [162, 209] width 16 height 16
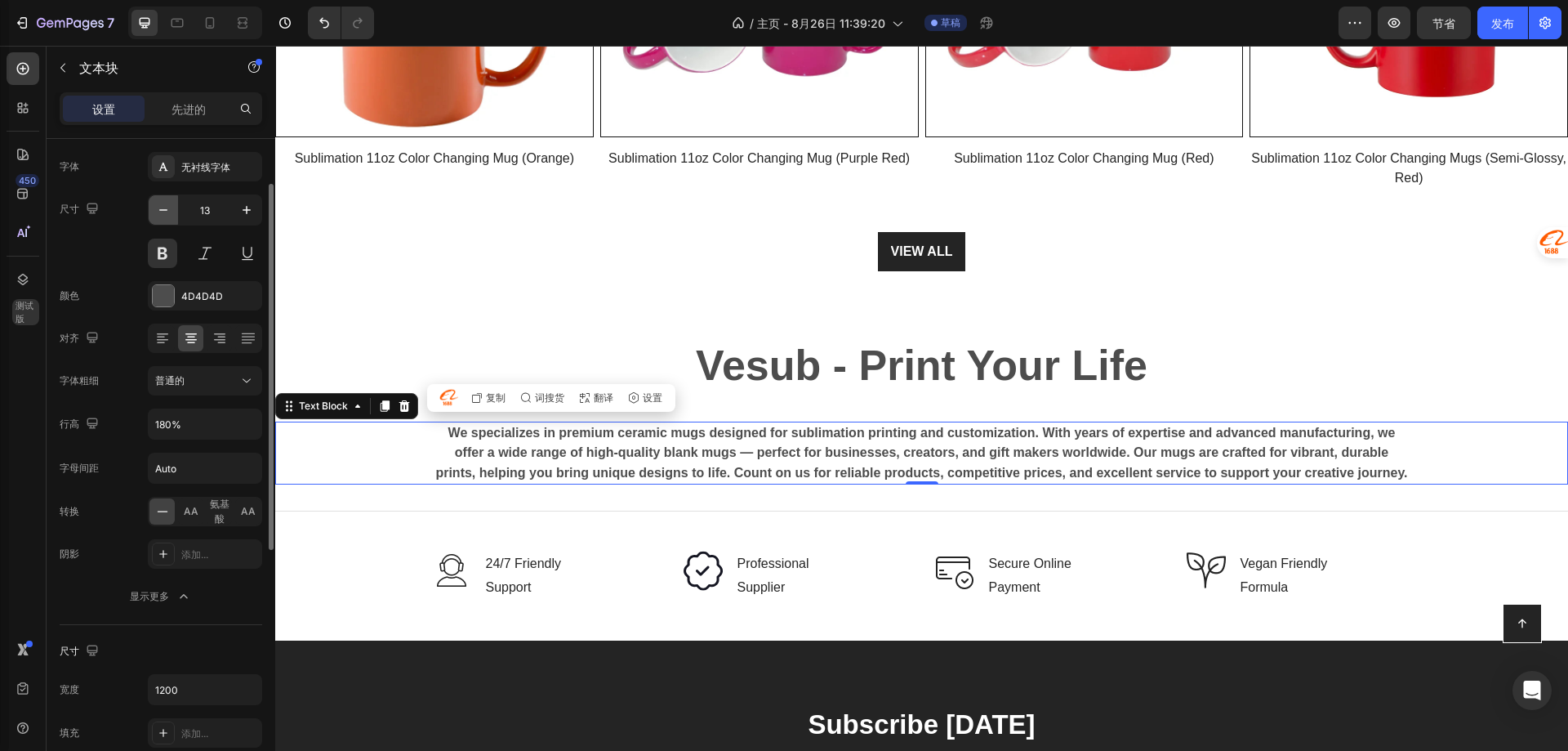
click at [162, 213] on icon "button" at bounding box center [162, 209] width 16 height 16
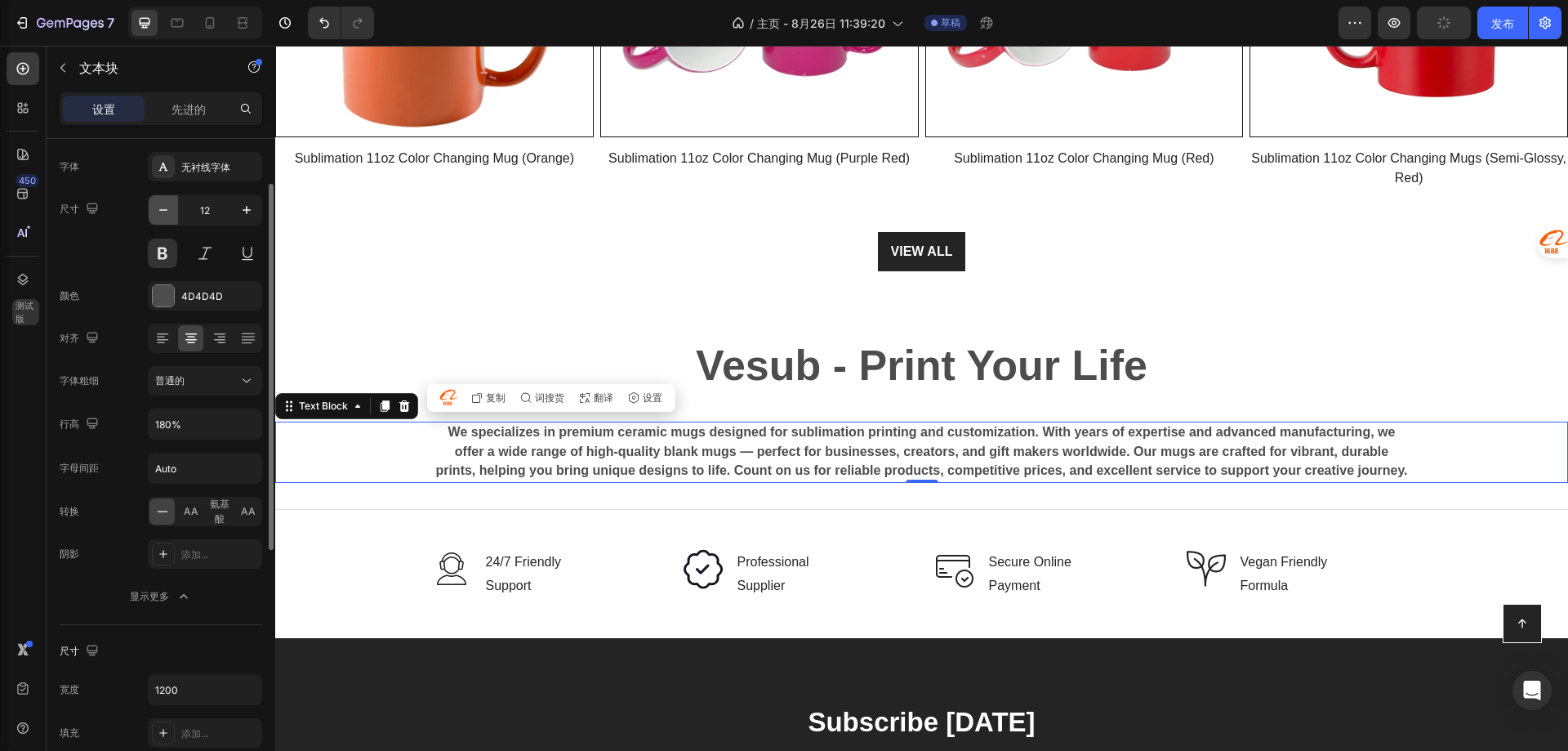
click at [162, 213] on icon "button" at bounding box center [162, 209] width 16 height 16
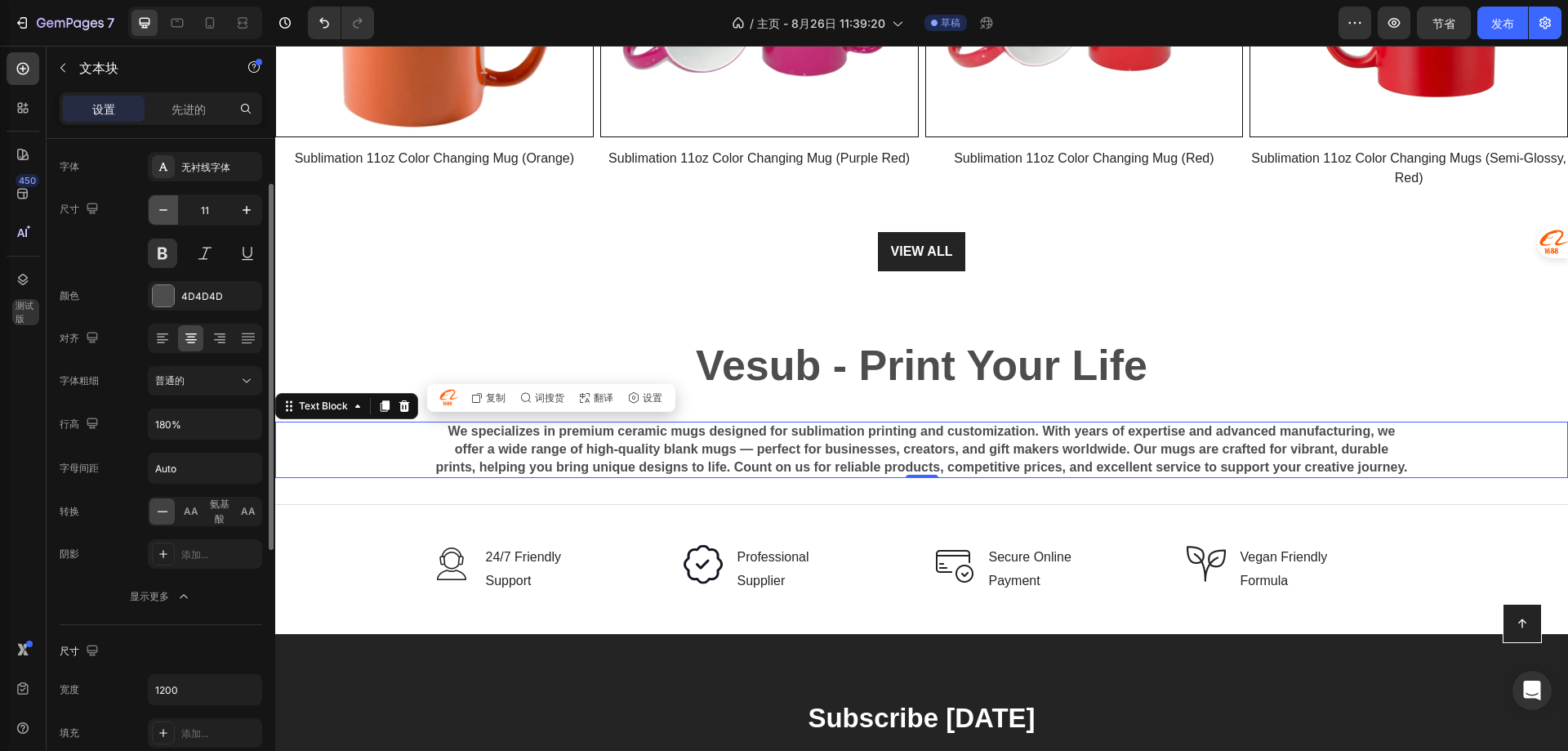
click at [166, 209] on icon "button" at bounding box center [162, 209] width 16 height 16
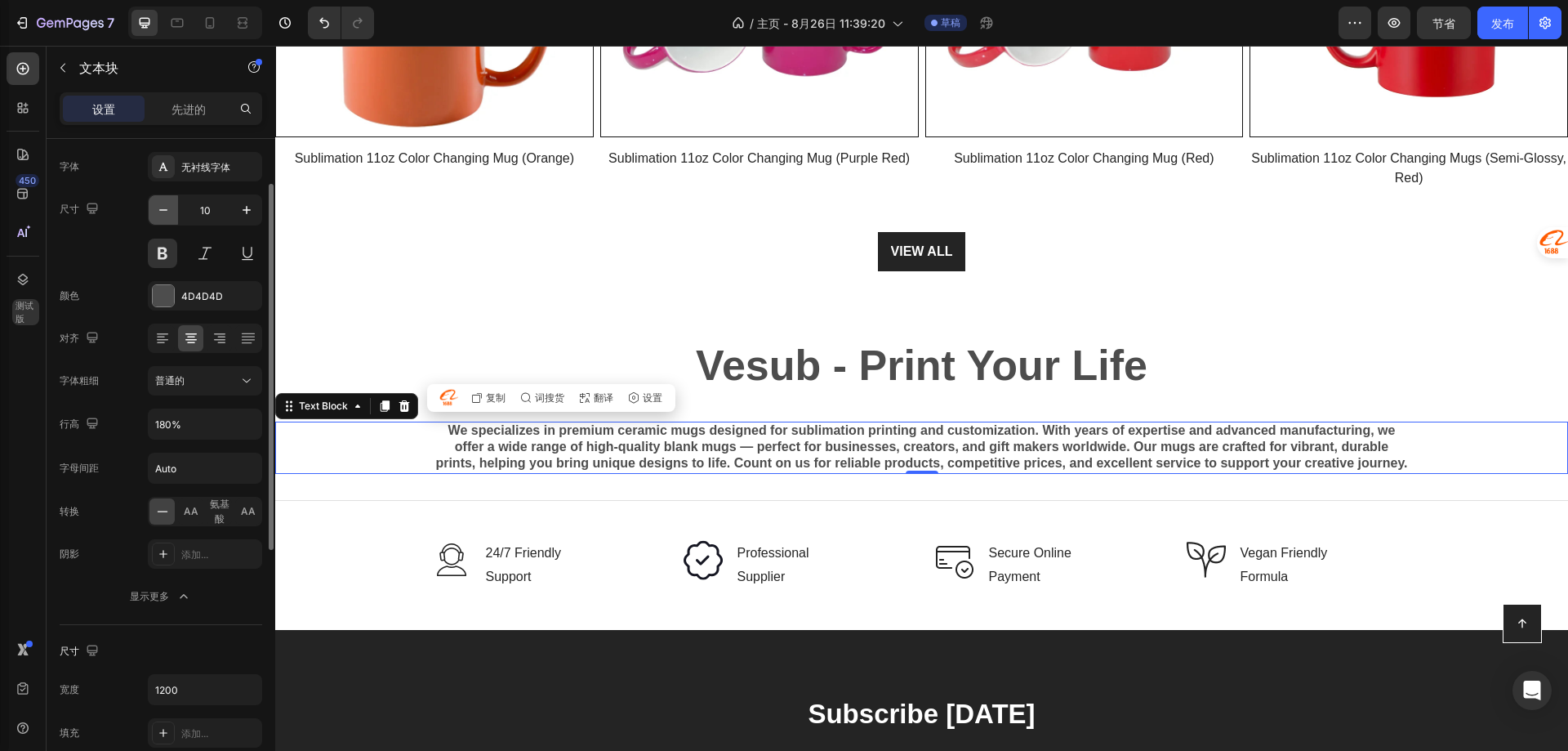
click at [166, 209] on icon "button" at bounding box center [162, 209] width 16 height 16
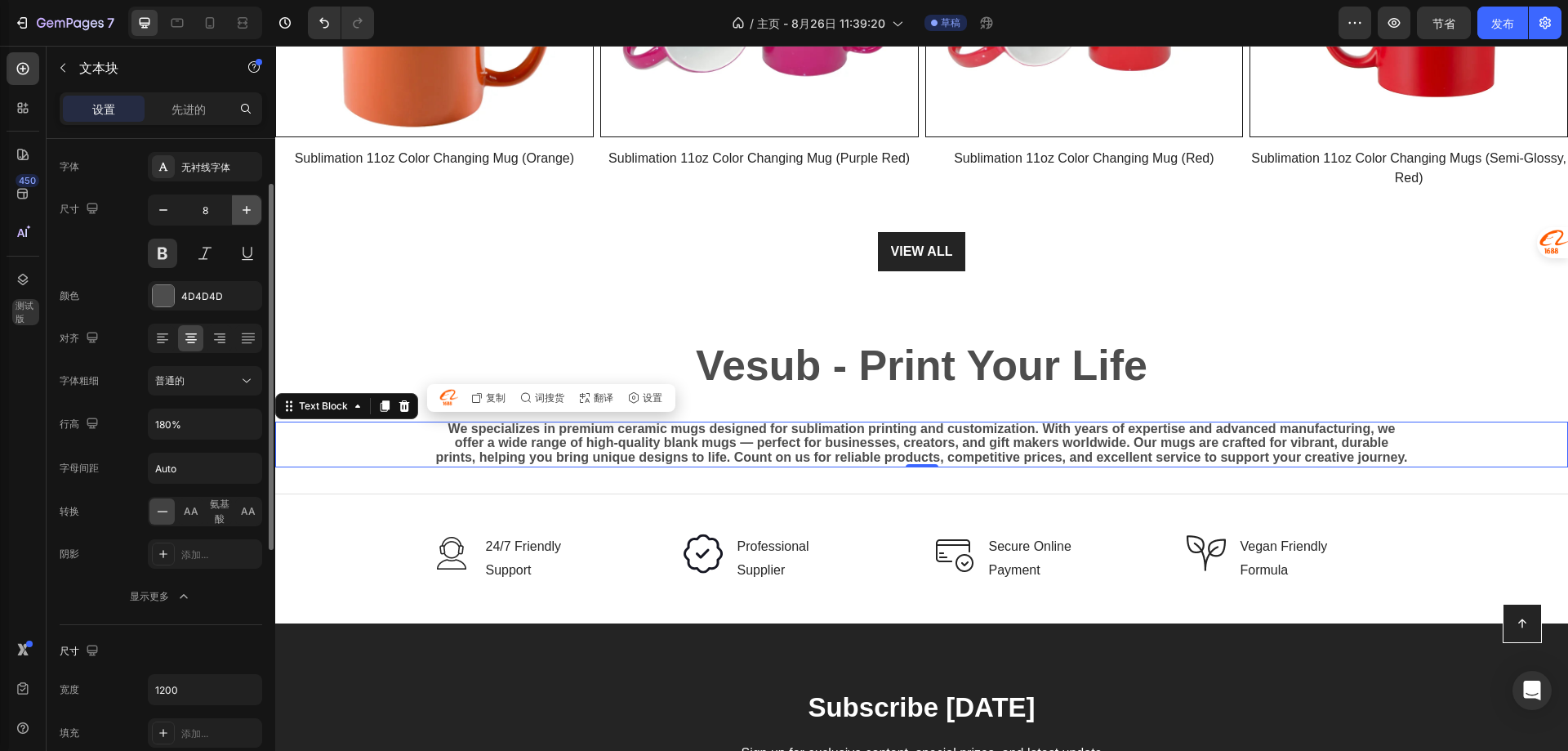
click at [248, 213] on icon "button" at bounding box center [246, 209] width 16 height 16
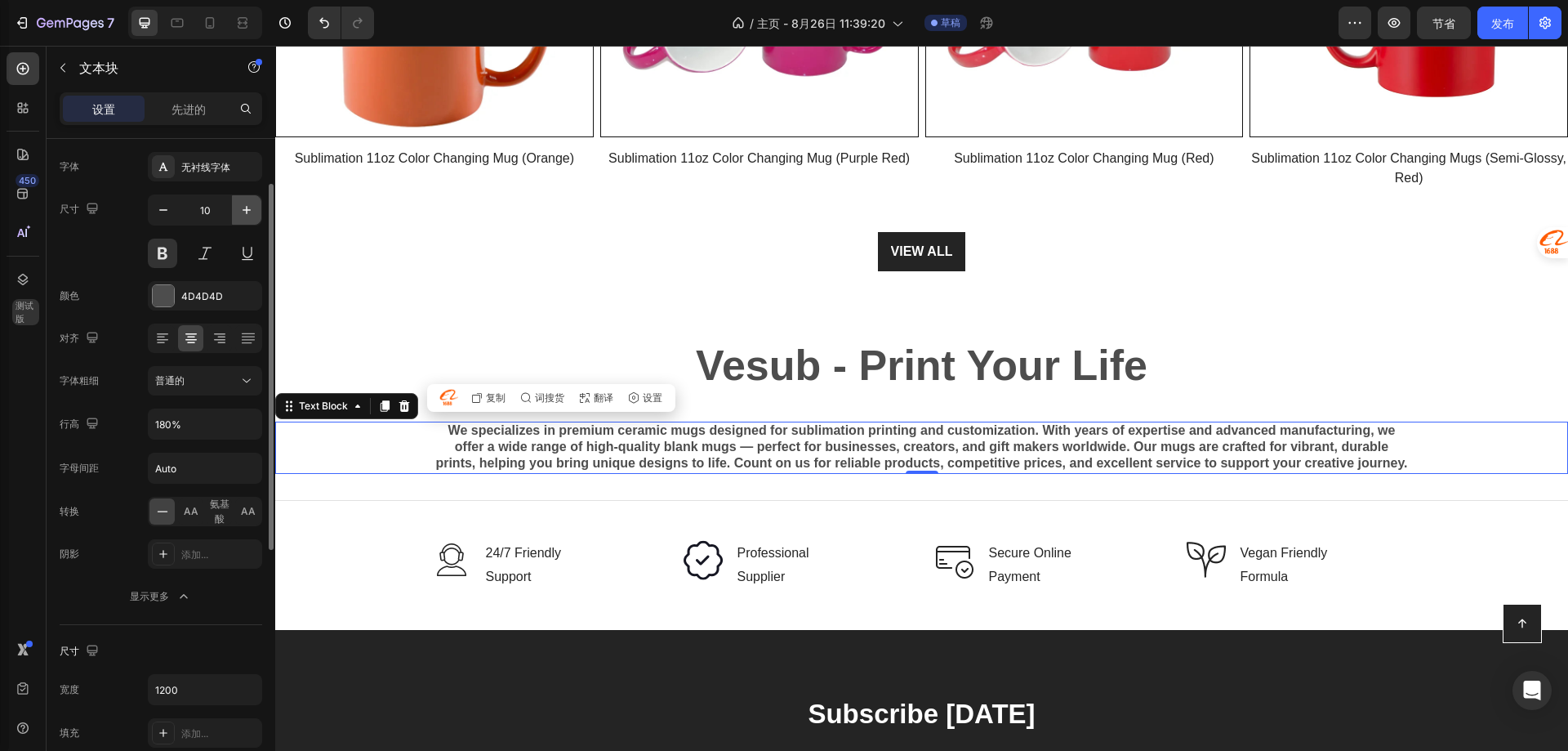
click at [248, 213] on icon "button" at bounding box center [246, 209] width 16 height 16
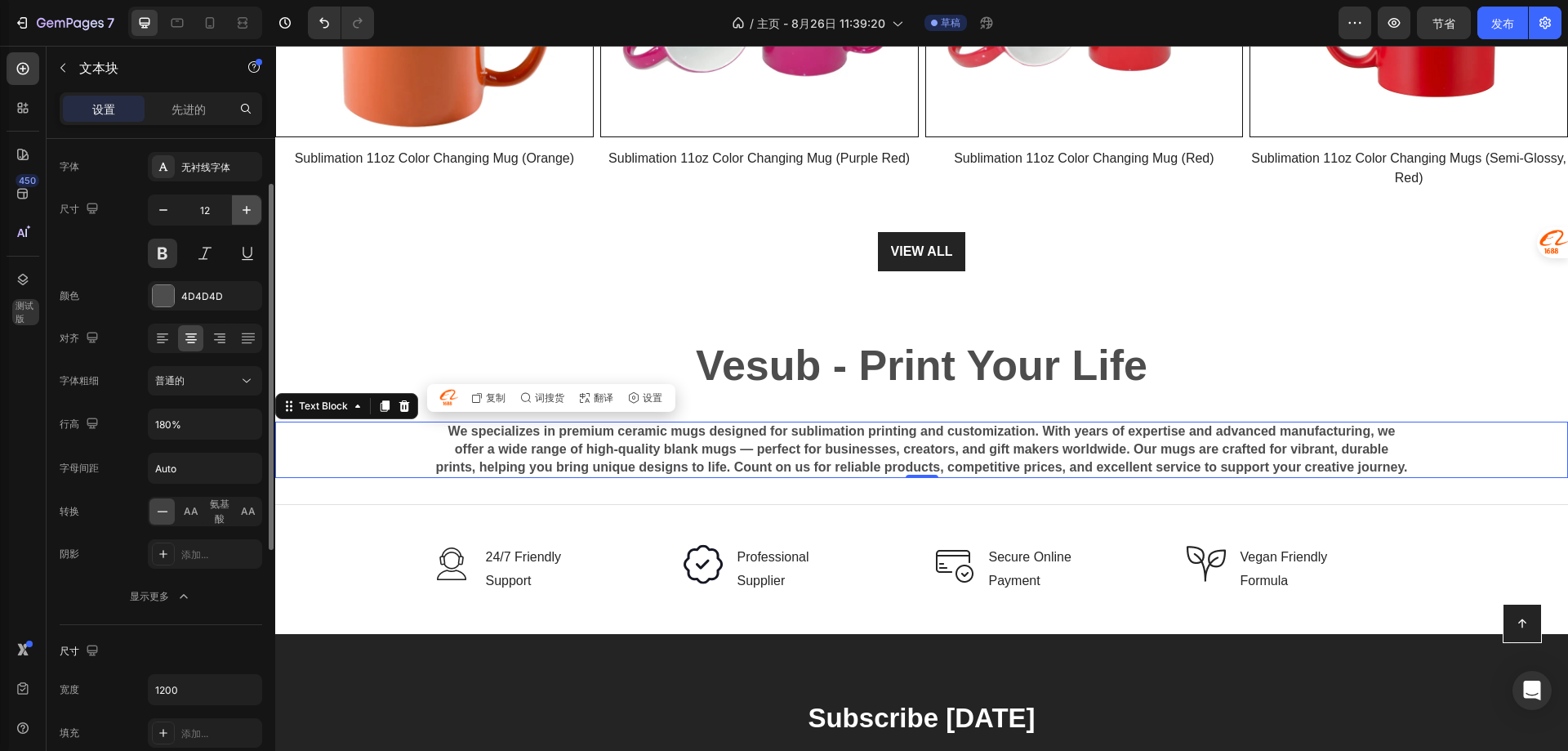
click at [248, 213] on icon "button" at bounding box center [246, 209] width 16 height 16
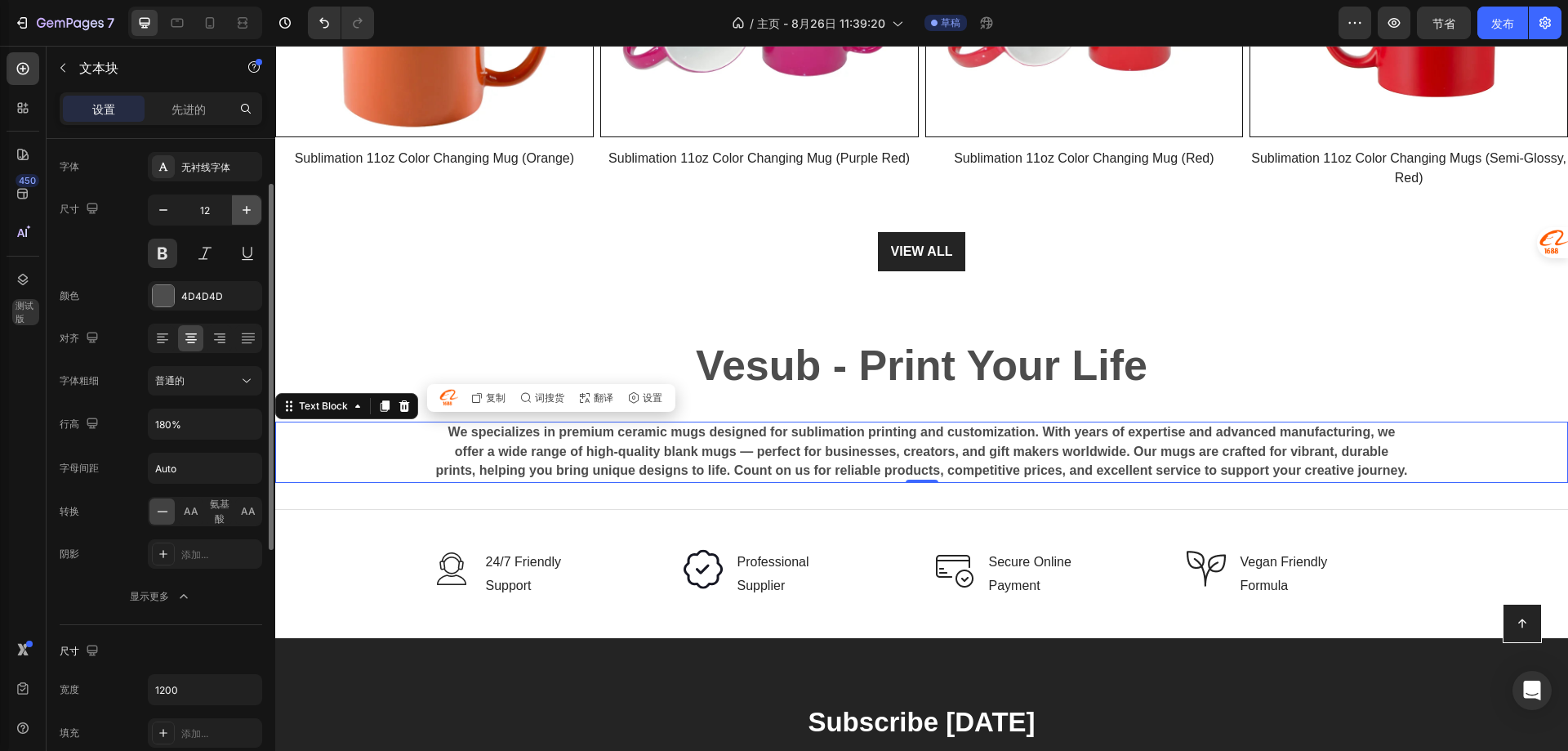
click at [248, 213] on icon "button" at bounding box center [246, 209] width 16 height 16
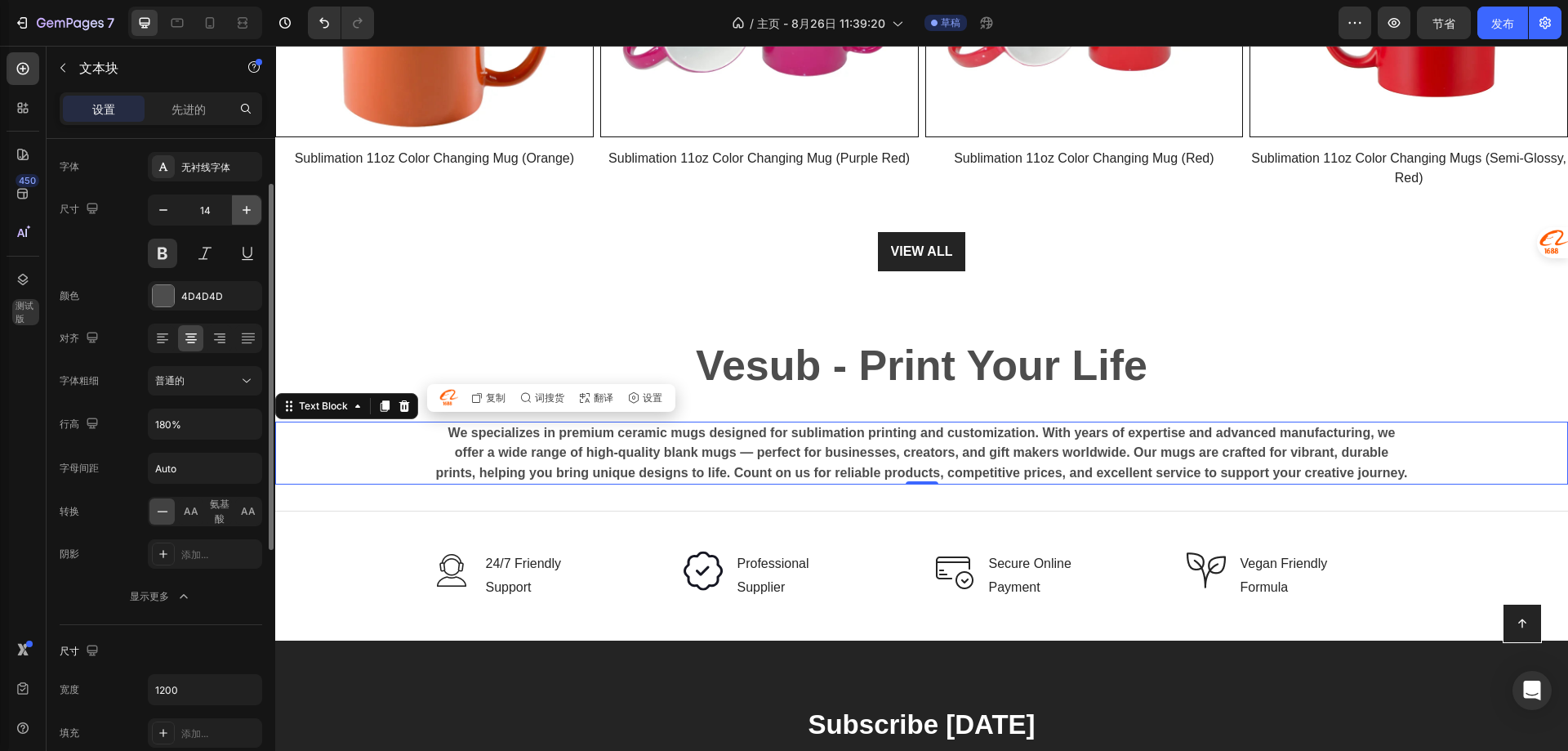
click at [248, 213] on icon "button" at bounding box center [246, 209] width 16 height 16
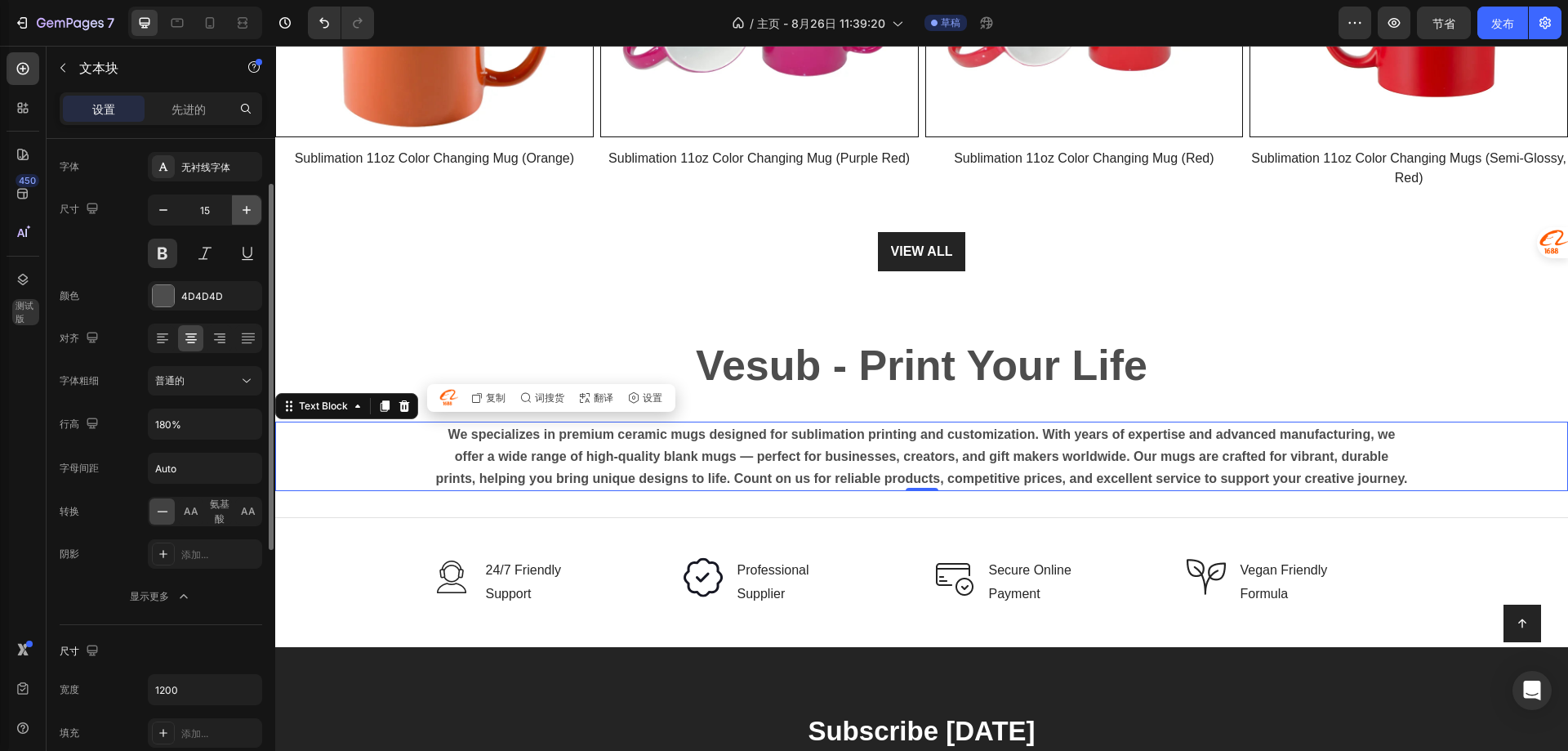
click at [248, 213] on icon "button" at bounding box center [246, 209] width 16 height 16
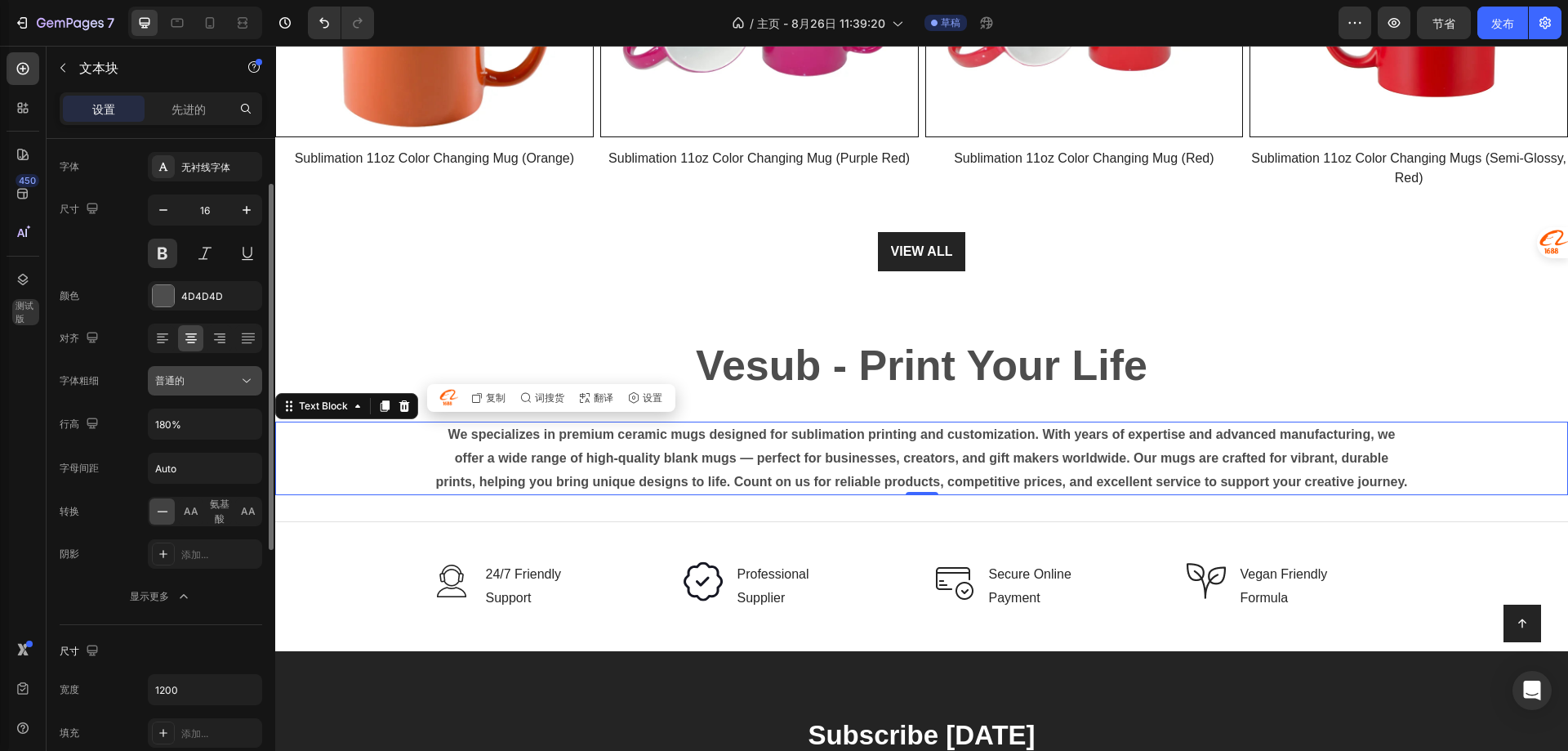
click at [184, 387] on div "普通的" at bounding box center [196, 380] width 83 height 14
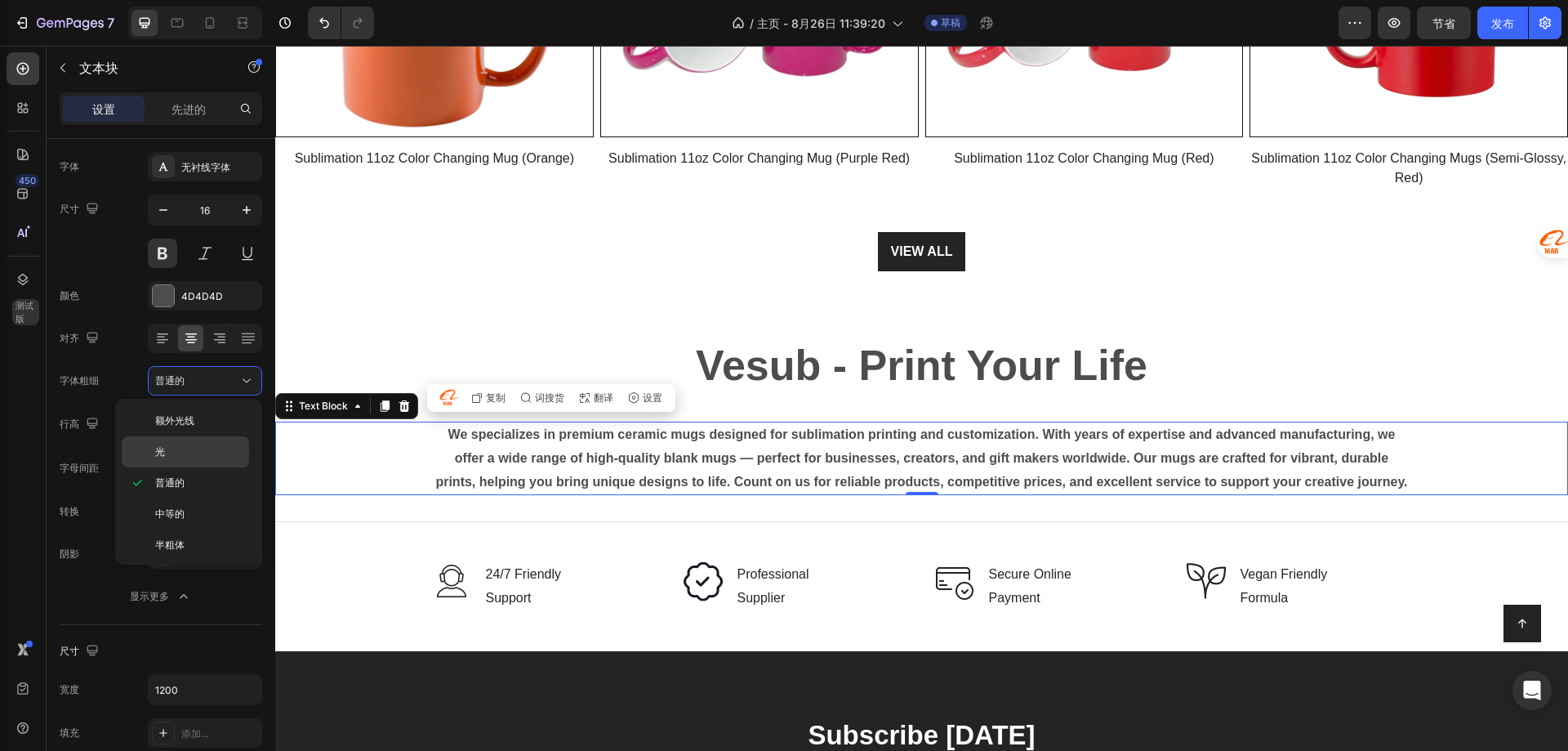
click at [182, 446] on p "光" at bounding box center [198, 451] width 87 height 14
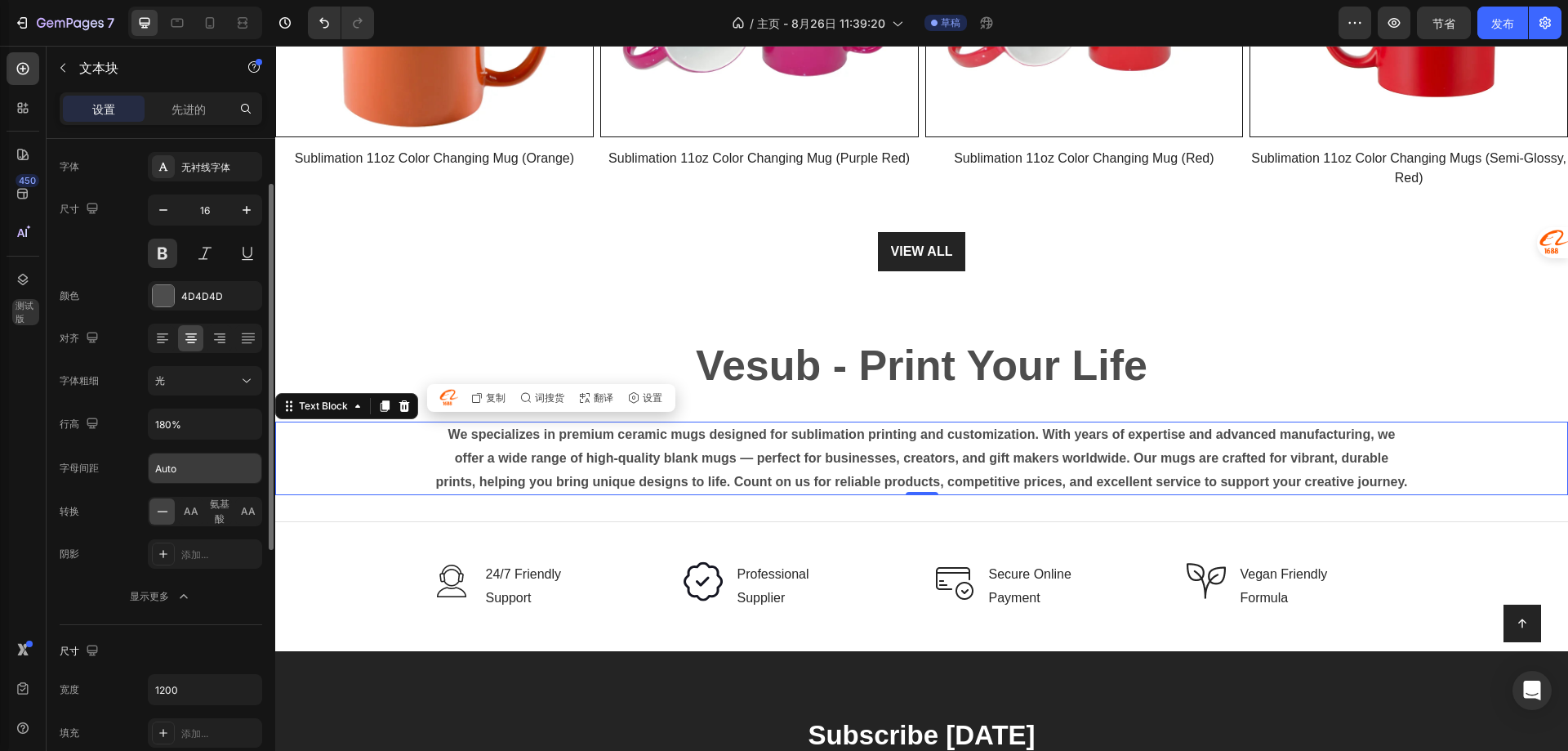
click at [183, 482] on input "Auto" at bounding box center [205, 468] width 113 height 30
click at [189, 476] on input "Auto" at bounding box center [205, 468] width 113 height 30
click at [190, 513] on font "AA" at bounding box center [190, 511] width 14 height 12
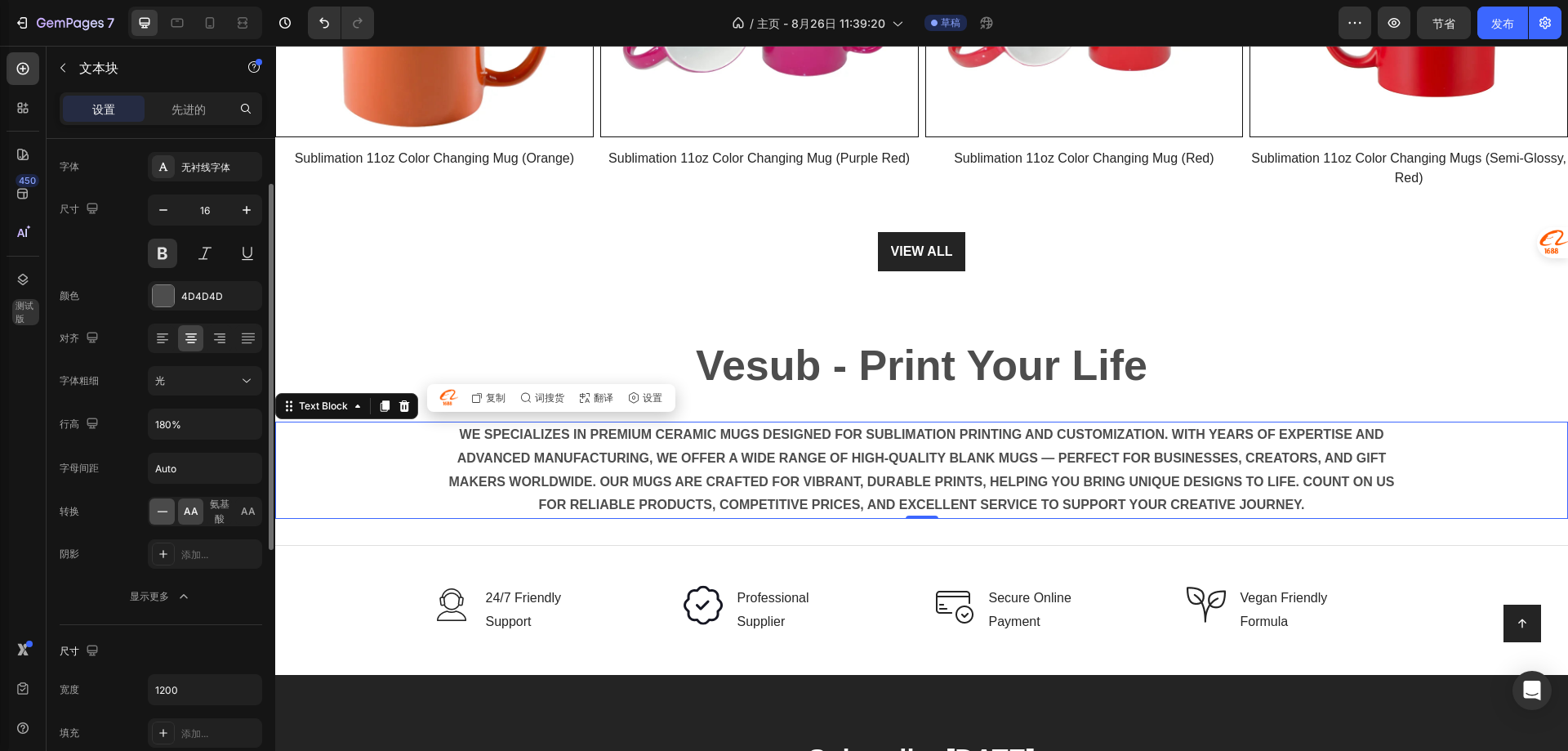
click at [157, 518] on icon at bounding box center [162, 511] width 16 height 16
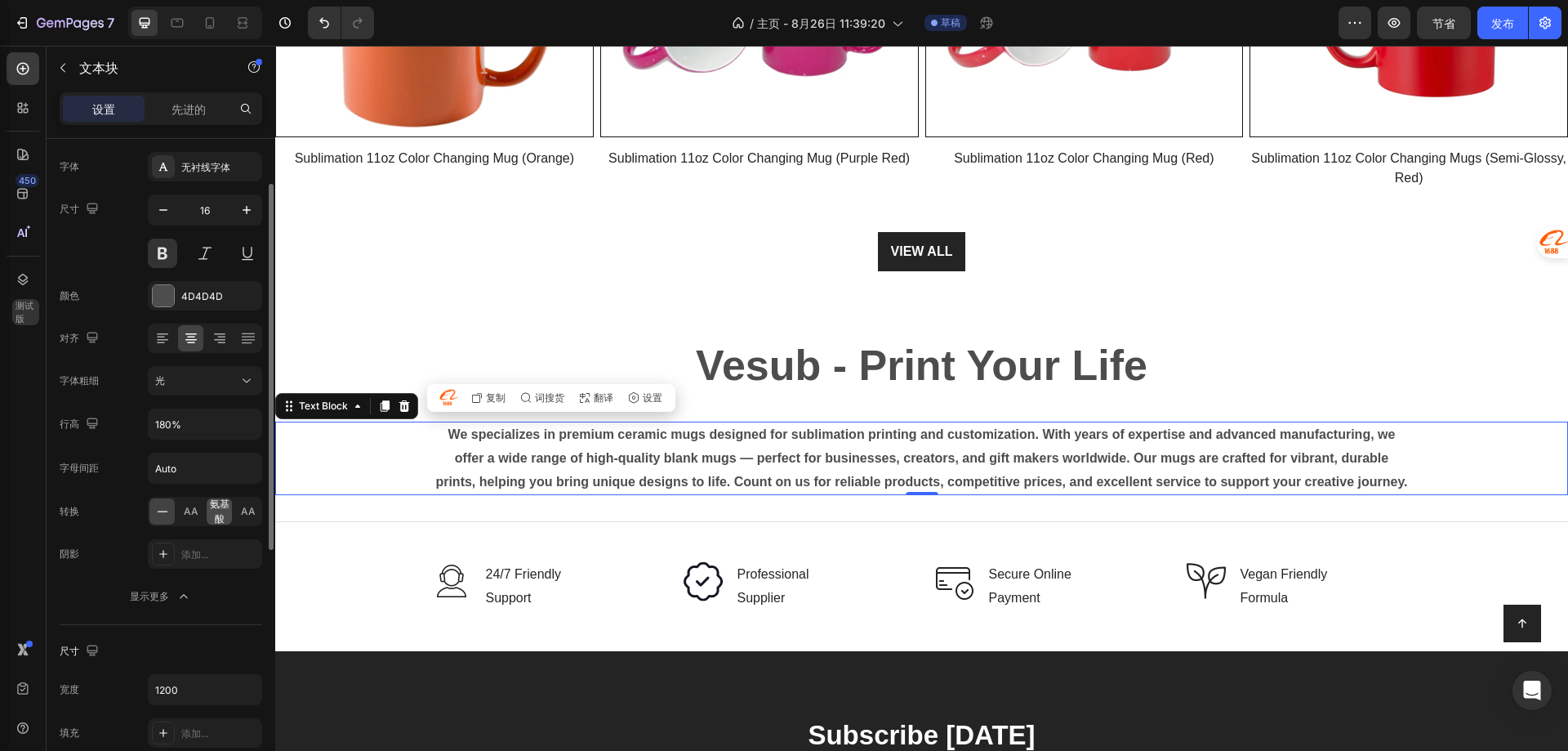
click at [217, 507] on font "氨基酸" at bounding box center [220, 511] width 20 height 27
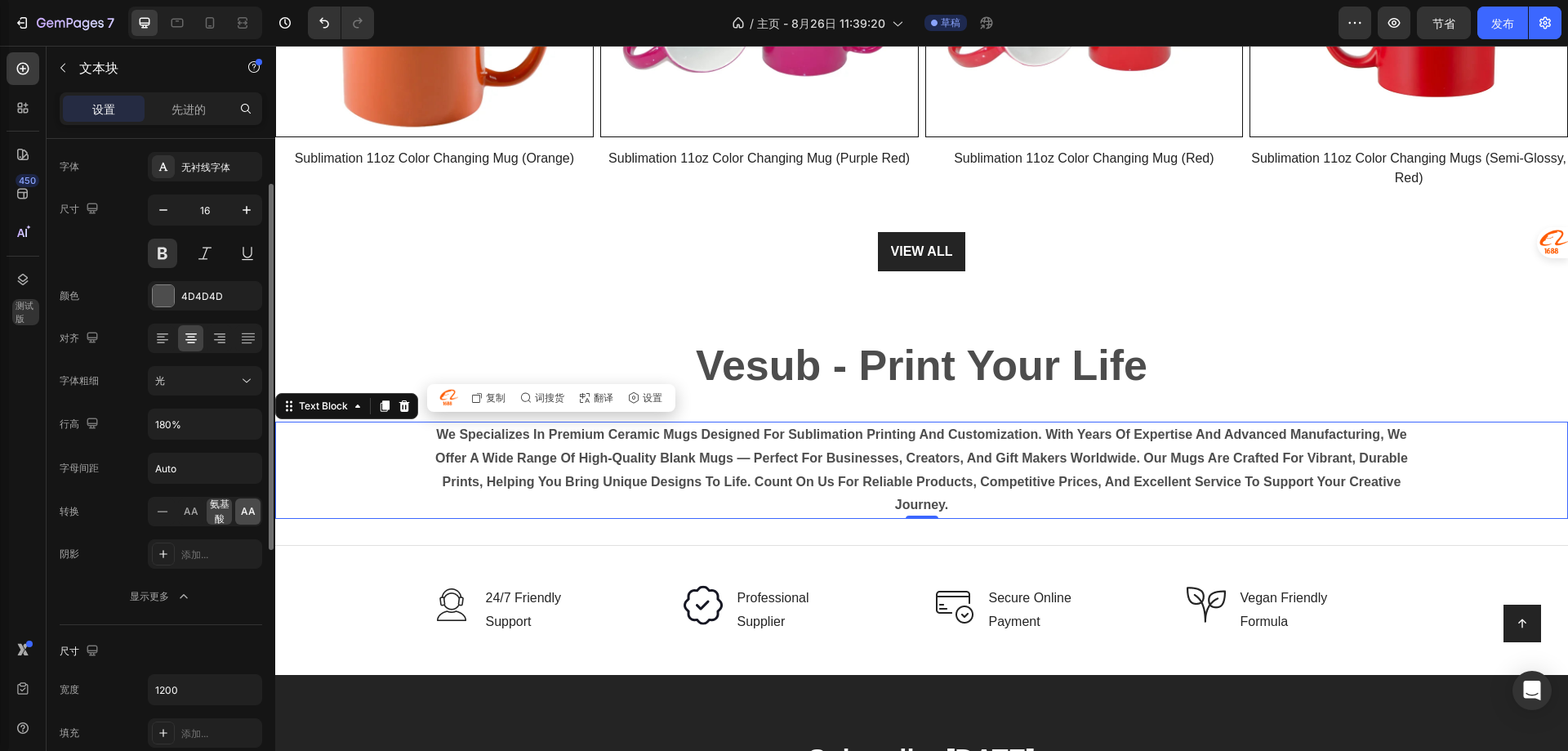
click at [243, 508] on font "AA" at bounding box center [247, 511] width 14 height 12
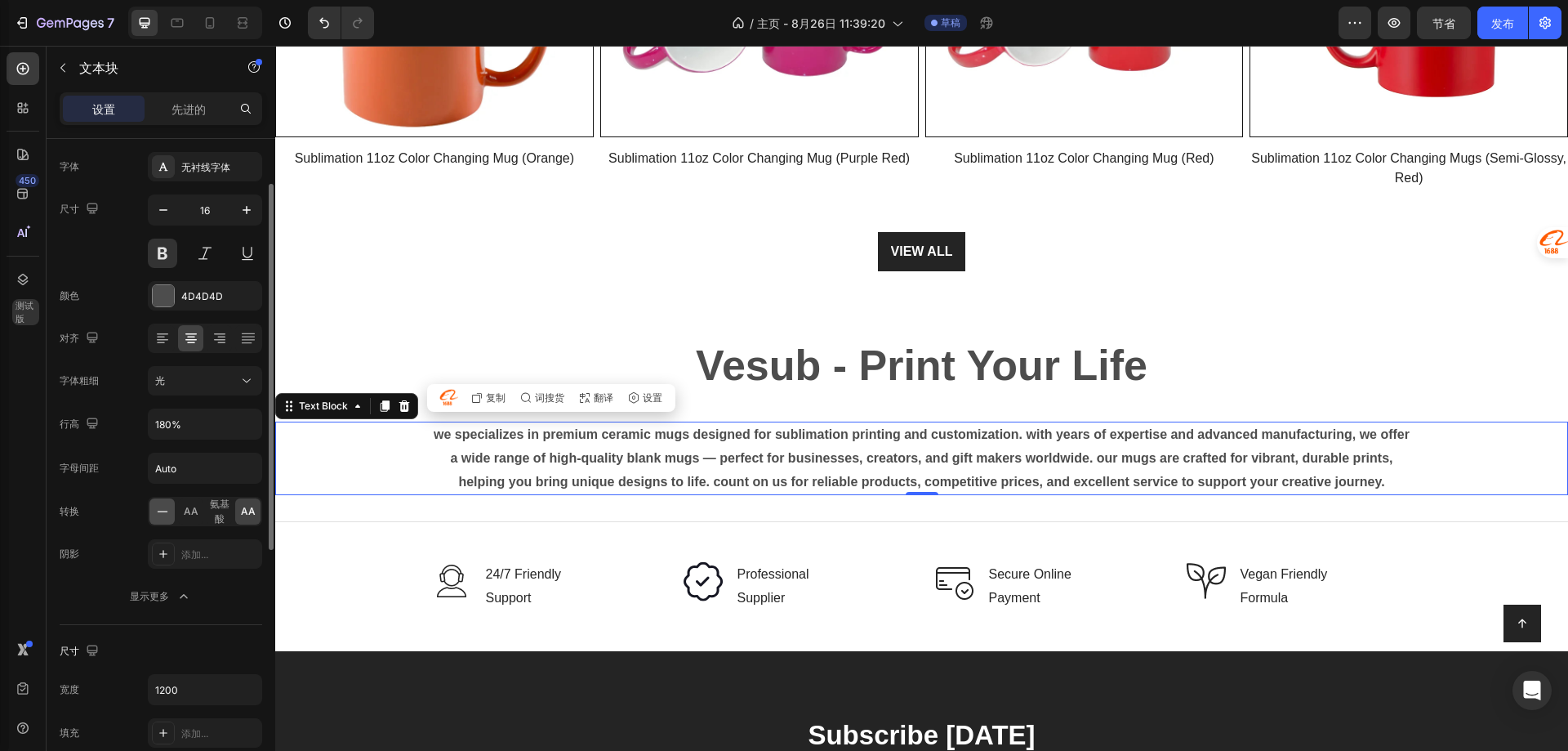
click at [163, 512] on icon at bounding box center [162, 511] width 16 height 16
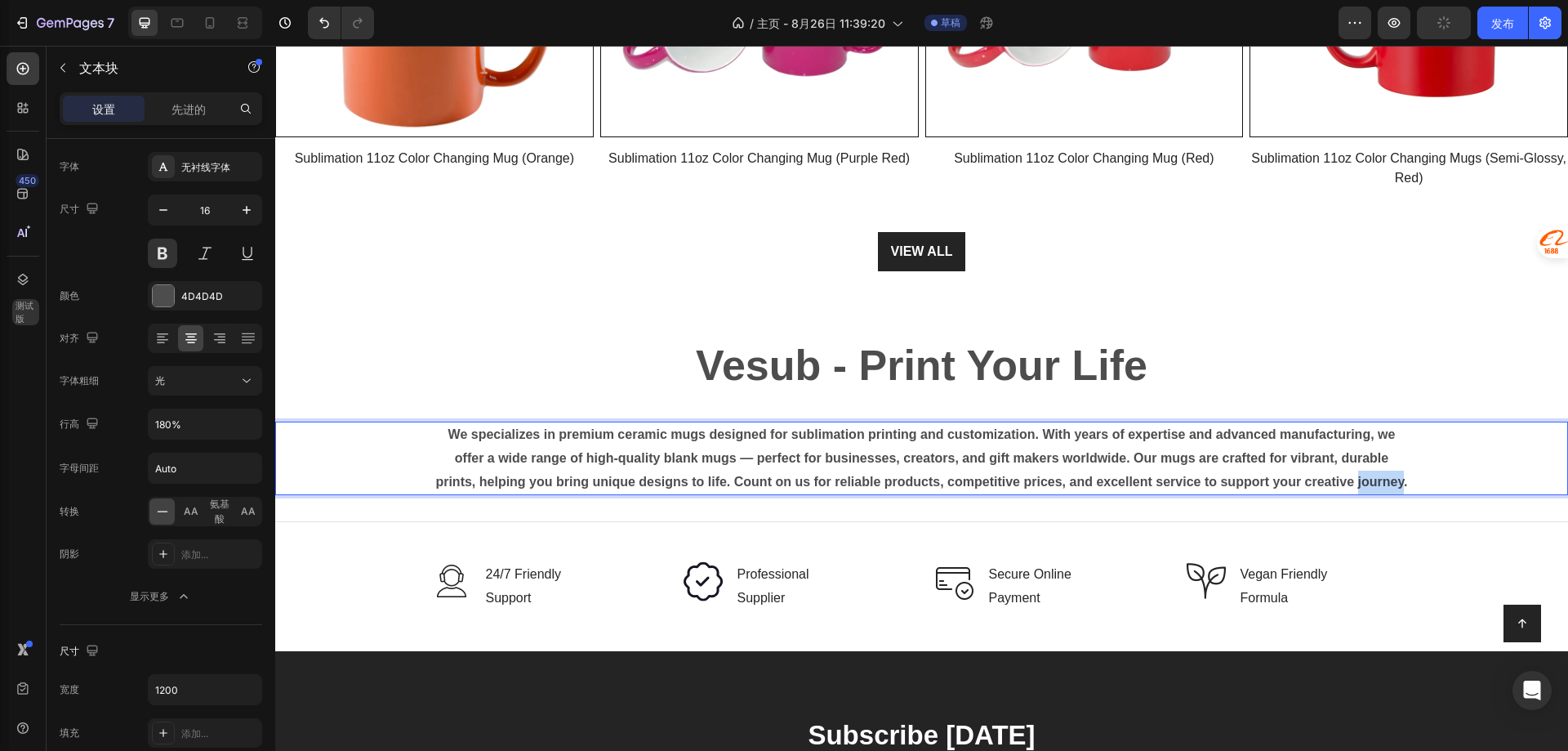
click at [882, 494] on p "We specializes in premium ceramic mugs designed for sublimation printing and cu…" at bounding box center [922, 459] width 977 height 71
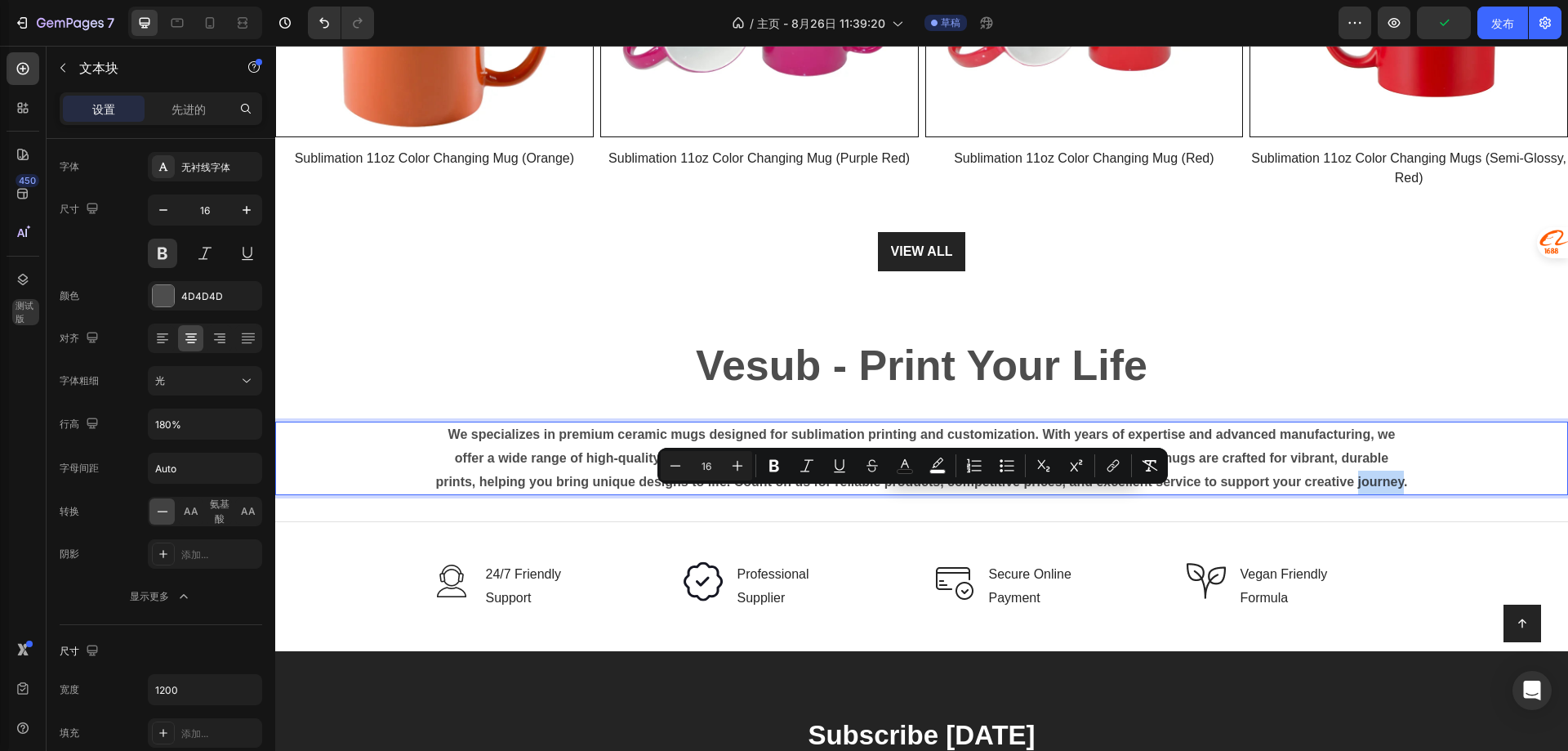
click at [874, 494] on p "We specializes in premium ceramic mugs designed for sublimation printing and cu…" at bounding box center [922, 459] width 977 height 71
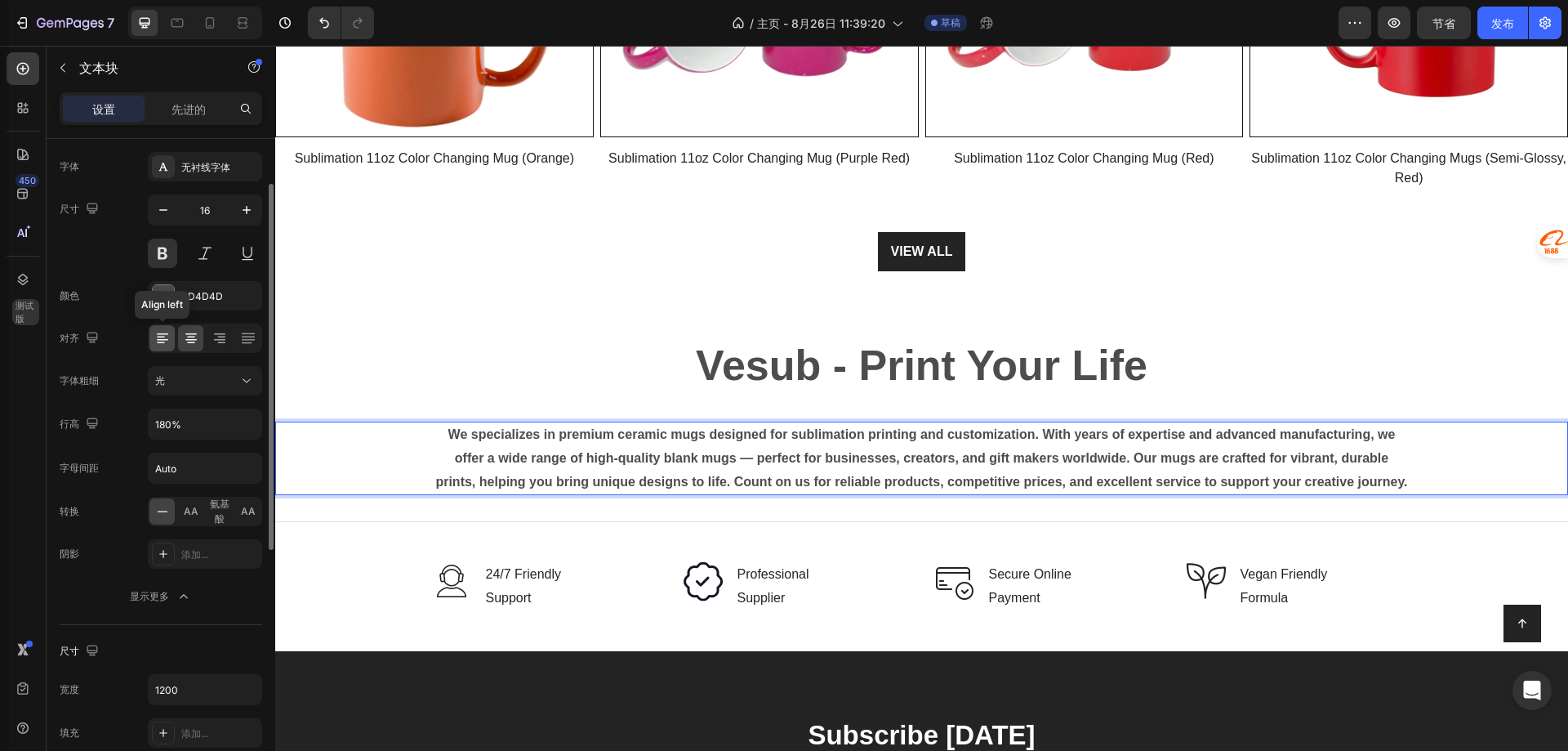
click at [166, 335] on icon at bounding box center [162, 337] width 16 height 16
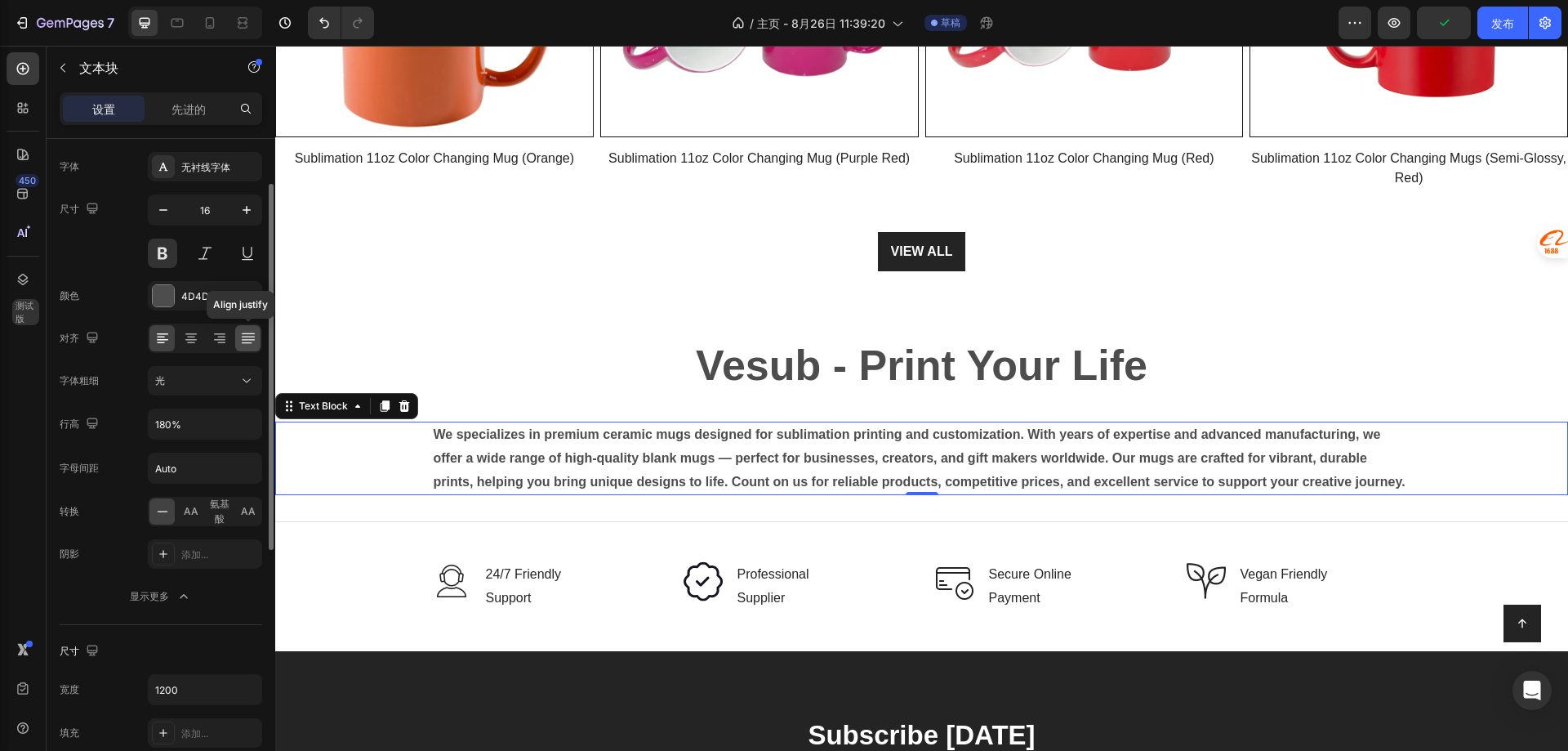
click at [239, 336] on div at bounding box center [247, 337] width 26 height 26
click at [166, 341] on icon at bounding box center [162, 337] width 16 height 16
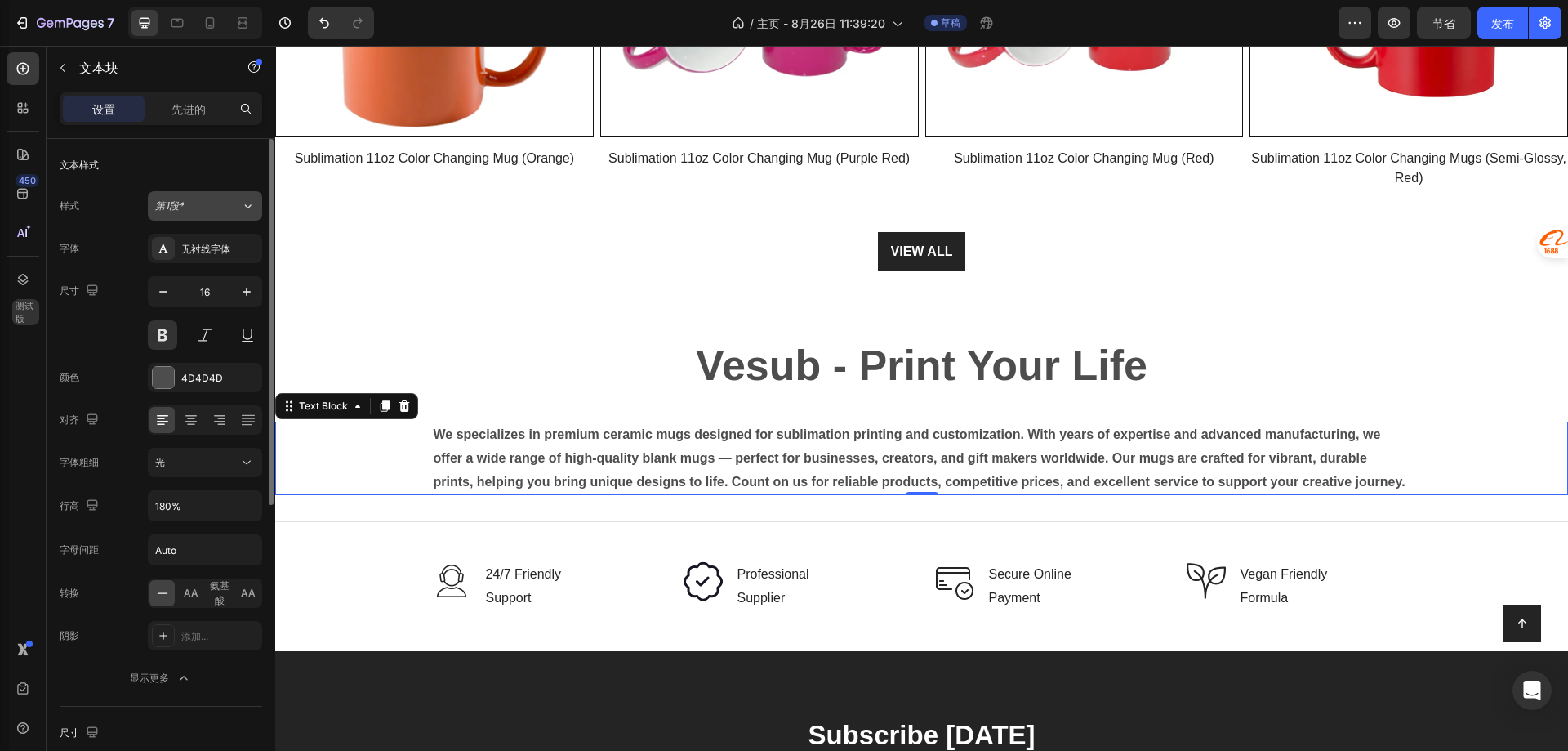
click at [212, 211] on div "第1段*" at bounding box center [187, 205] width 66 height 14
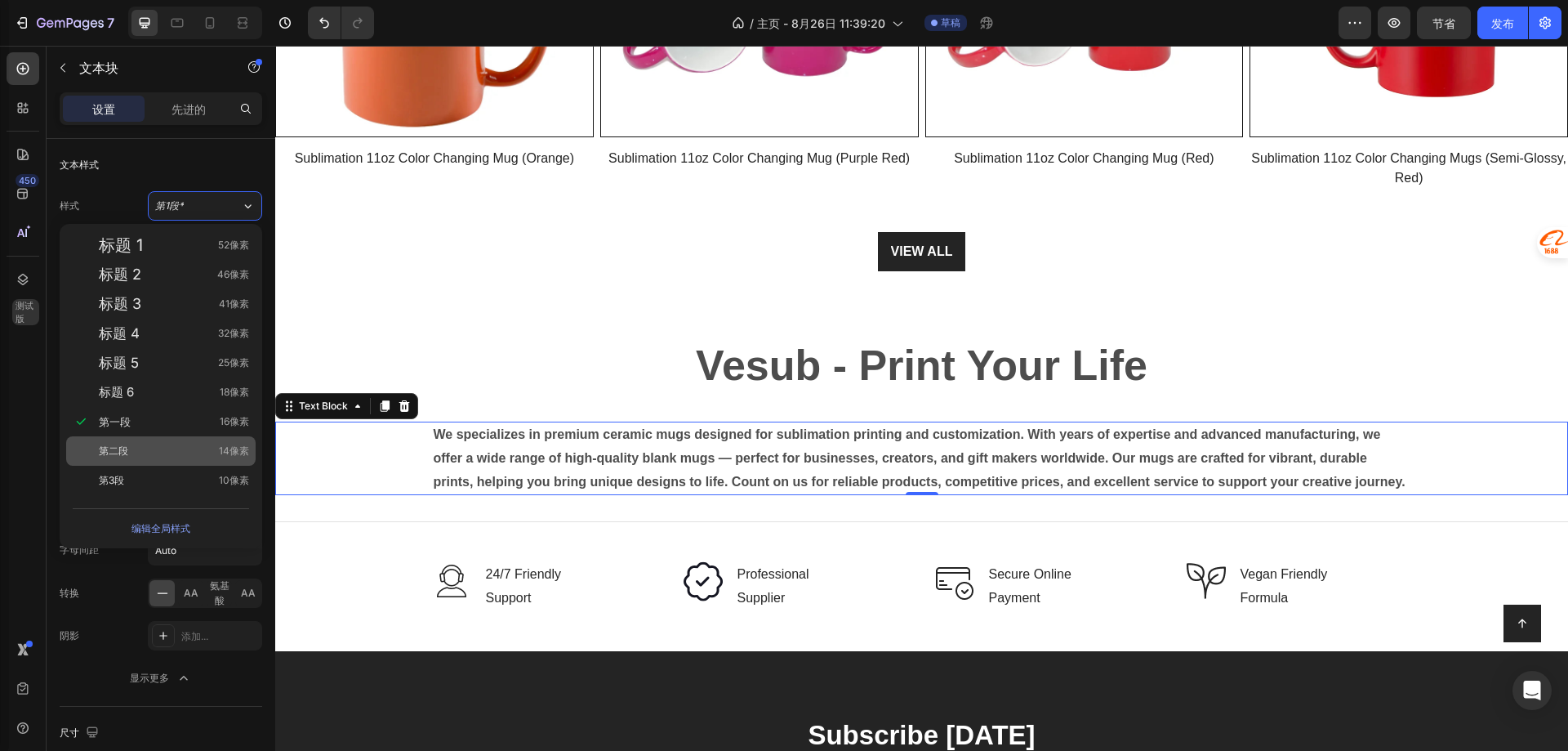
click at [133, 440] on div "第二段 14像素" at bounding box center [160, 451] width 189 height 30
type input "14"
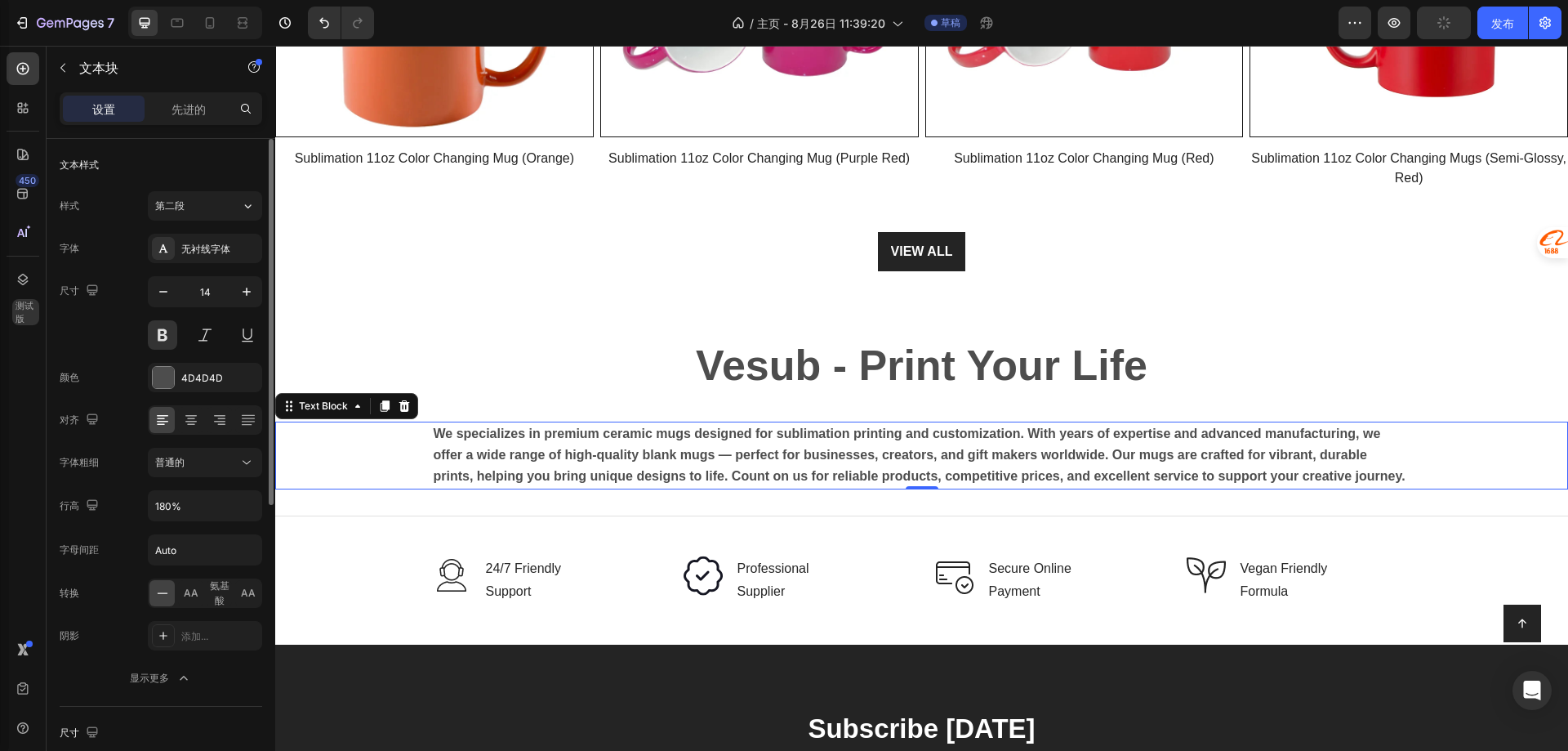
click at [220, 233] on div "样式 第二段 字体 无衬线字体 尺寸 14 颜色 4D4D4D 对齐 字体粗细 普通的 行高 180% 字母间距 Auto 转换 AA 氨基酸 AA 阴影 添…" at bounding box center [160, 441] width 202 height 502
click at [217, 244] on font "无衬线字体" at bounding box center [205, 249] width 49 height 11
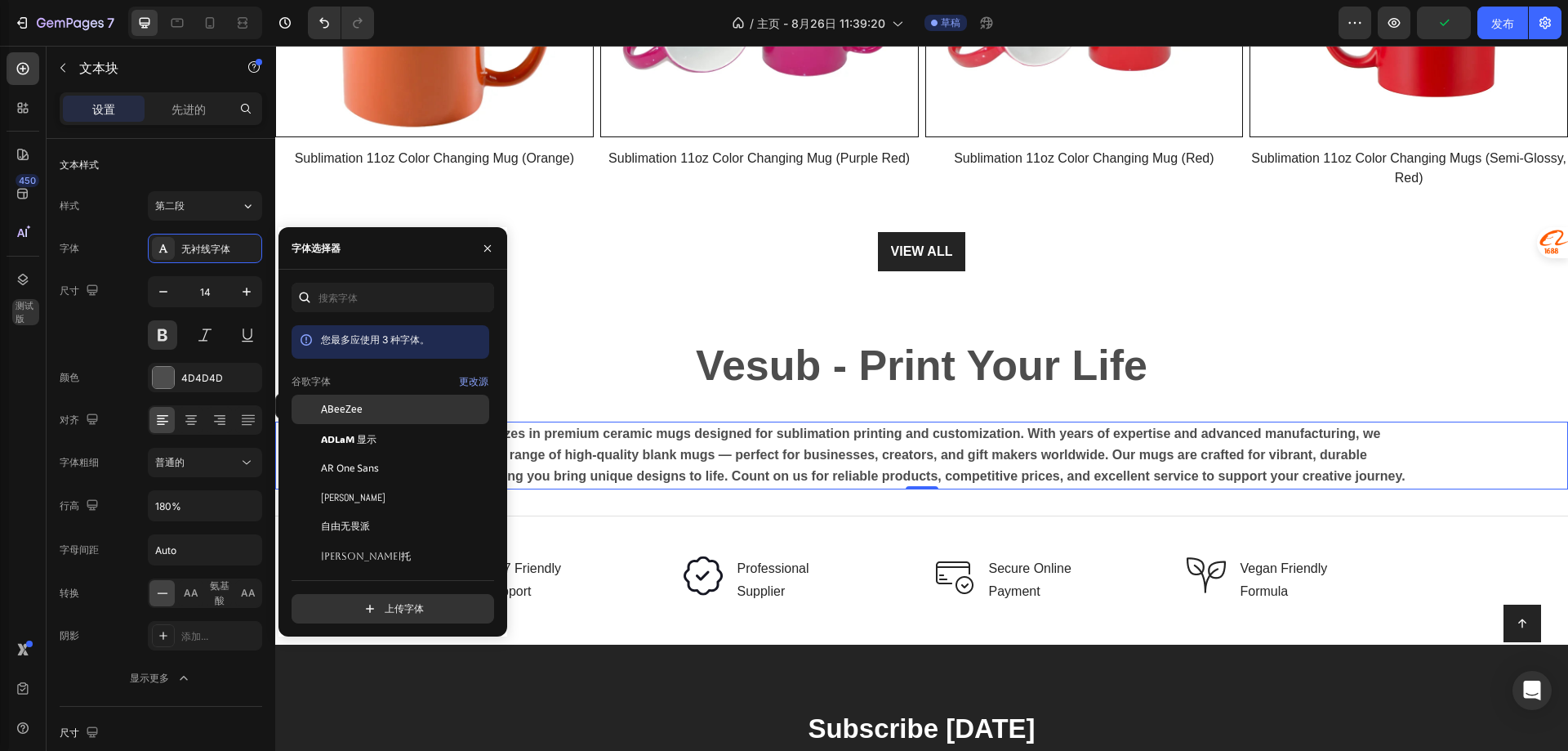
click at [345, 512] on div "ABeeZee" at bounding box center [390, 526] width 198 height 30
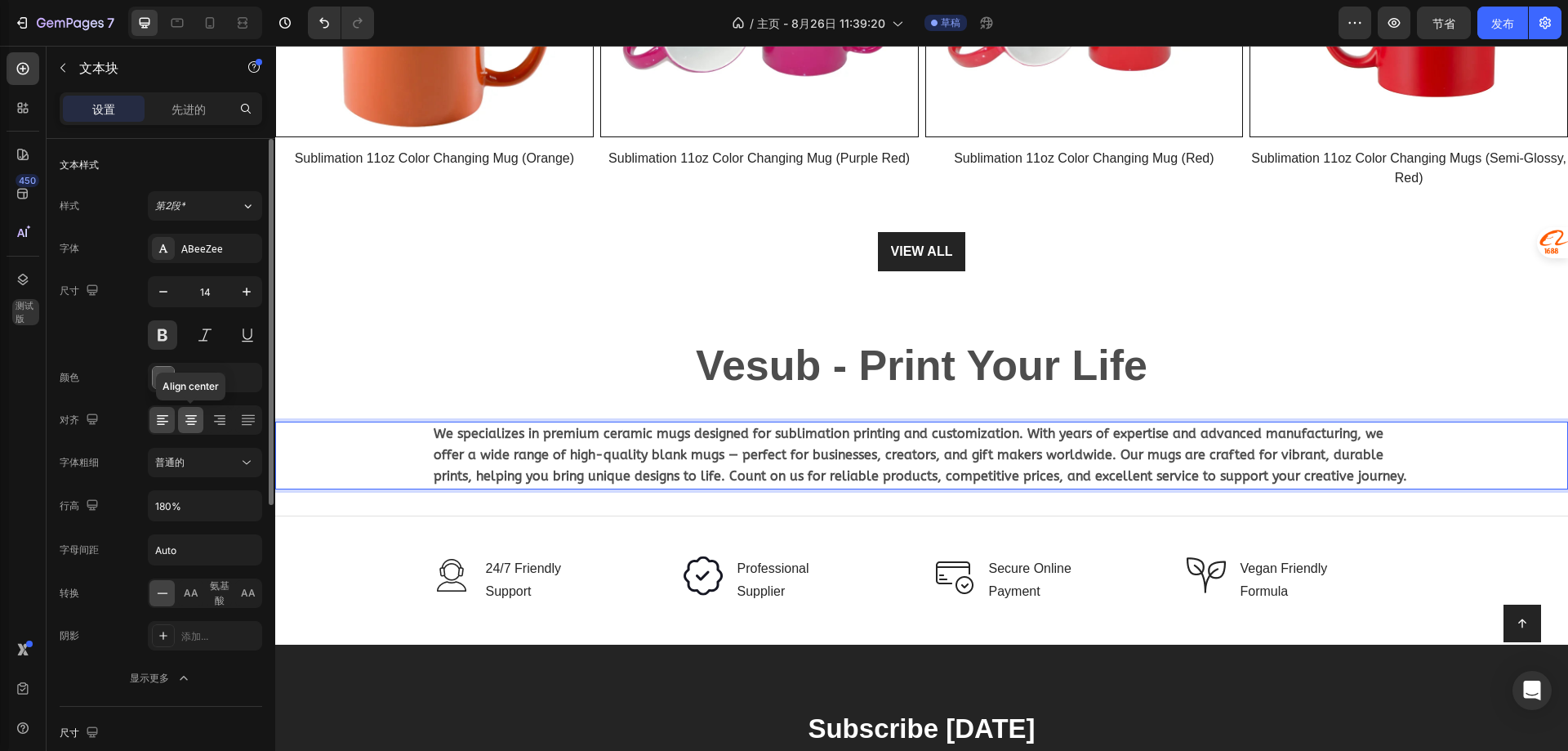
click at [191, 415] on icon at bounding box center [191, 419] width 16 height 16
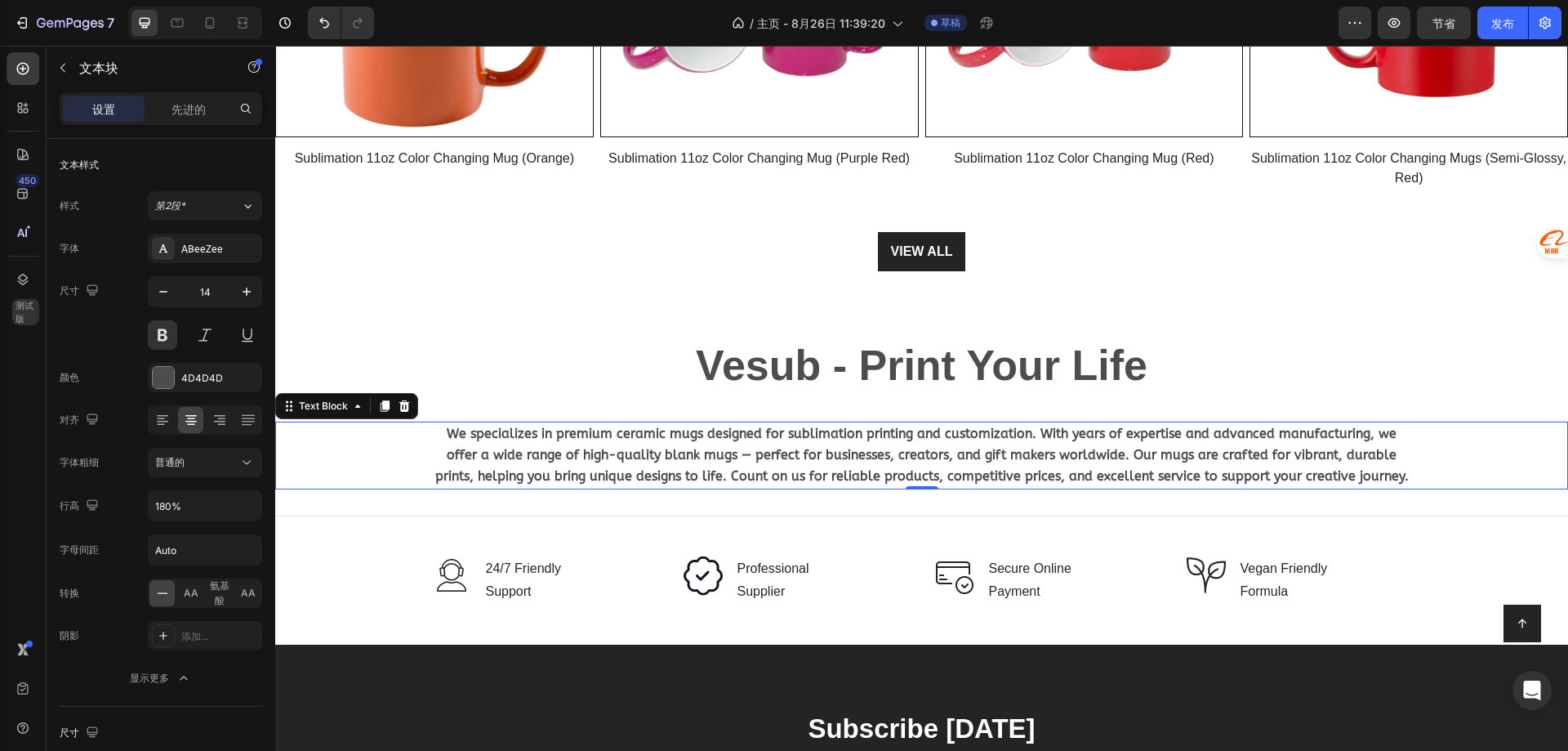
click at [499, 452] on span "We specializes in premium ceramic mugs designed for sublimation printing and cu…" at bounding box center [922, 455] width 973 height 58
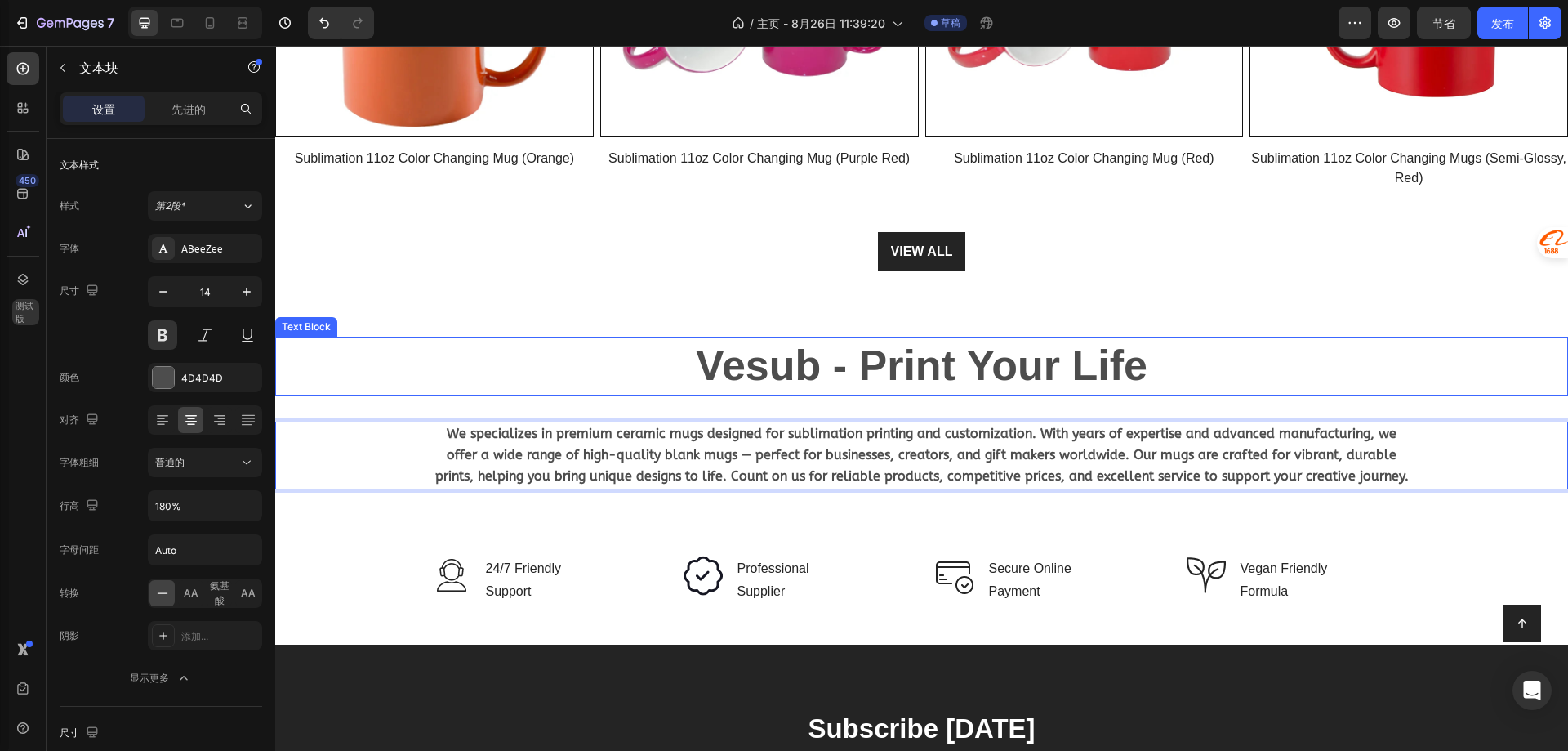
click at [520, 370] on p "Vesub - Print Your Life" at bounding box center [922, 366] width 1289 height 55
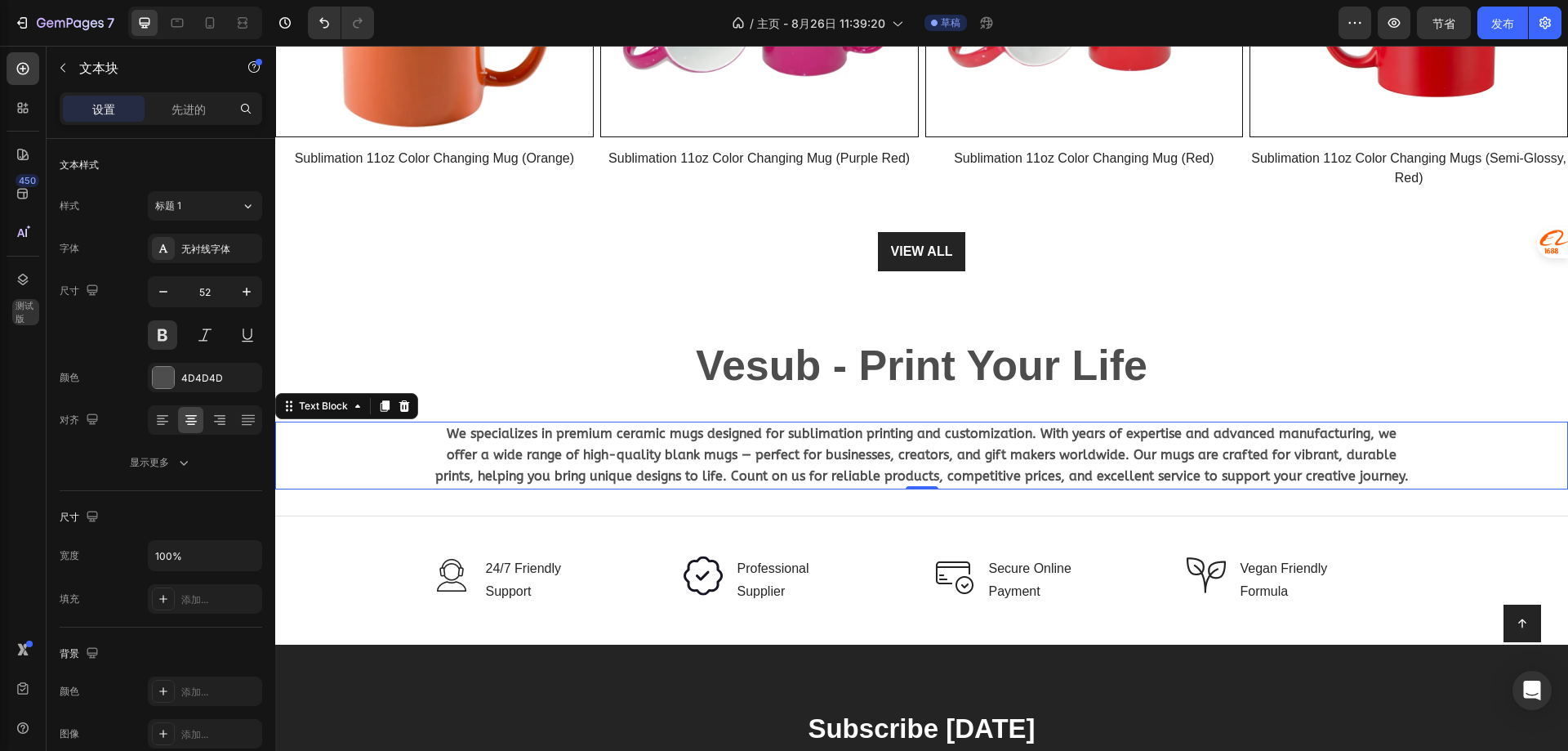
click at [1067, 445] on span "We specializes in premium ceramic mugs designed for sublimation printing and cu…" at bounding box center [922, 455] width 973 height 58
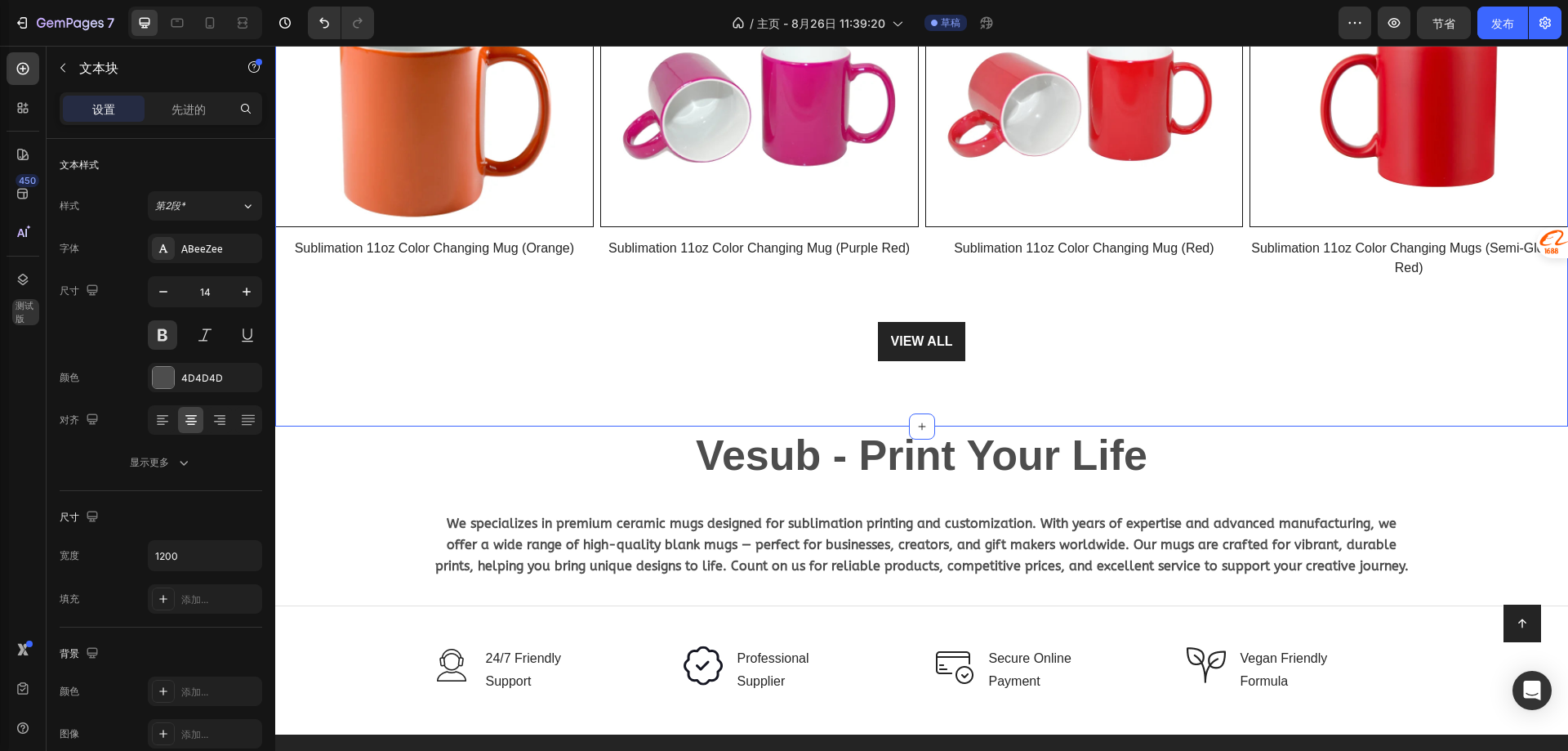
scroll to position [2520, 0]
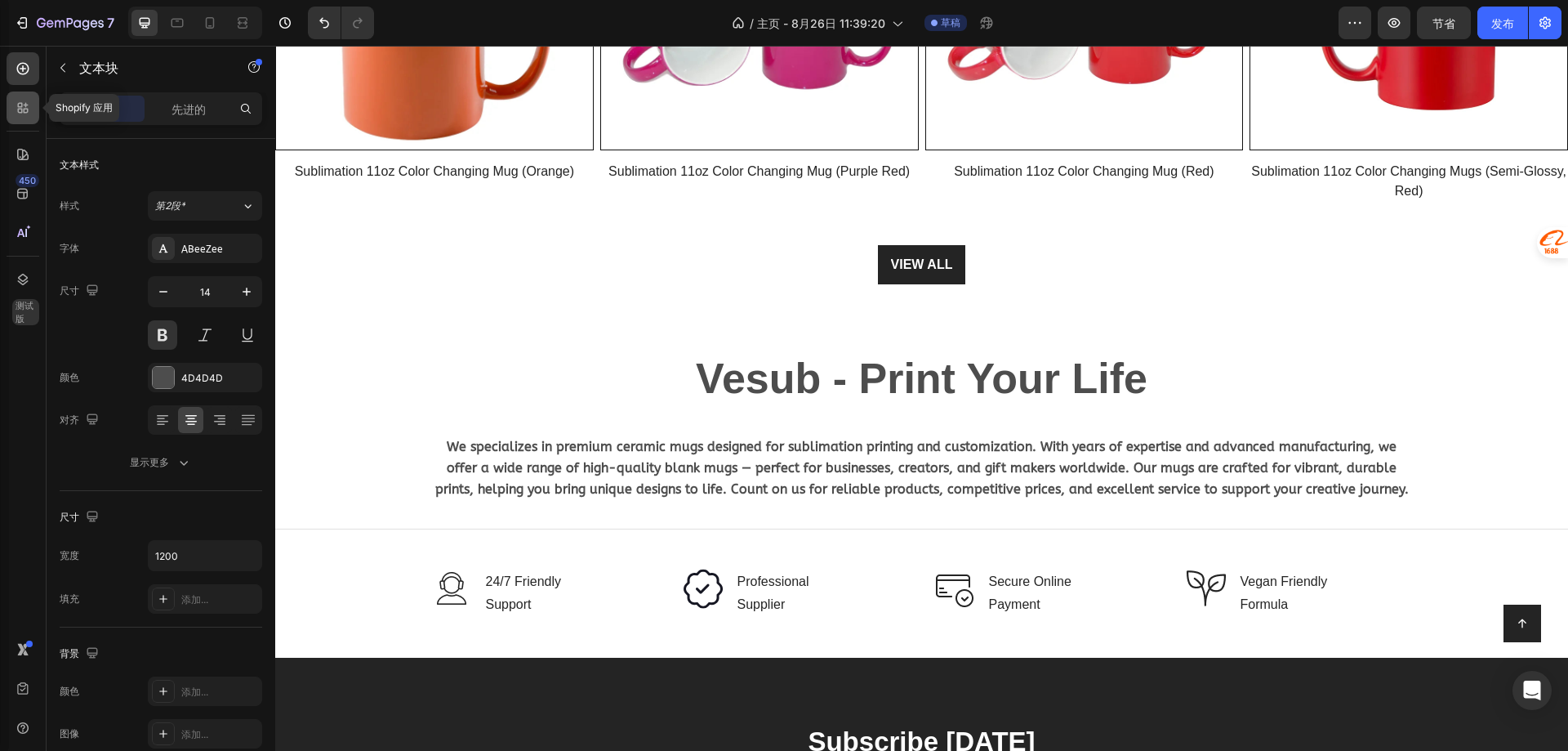
click at [20, 115] on icon at bounding box center [22, 107] width 16 height 16
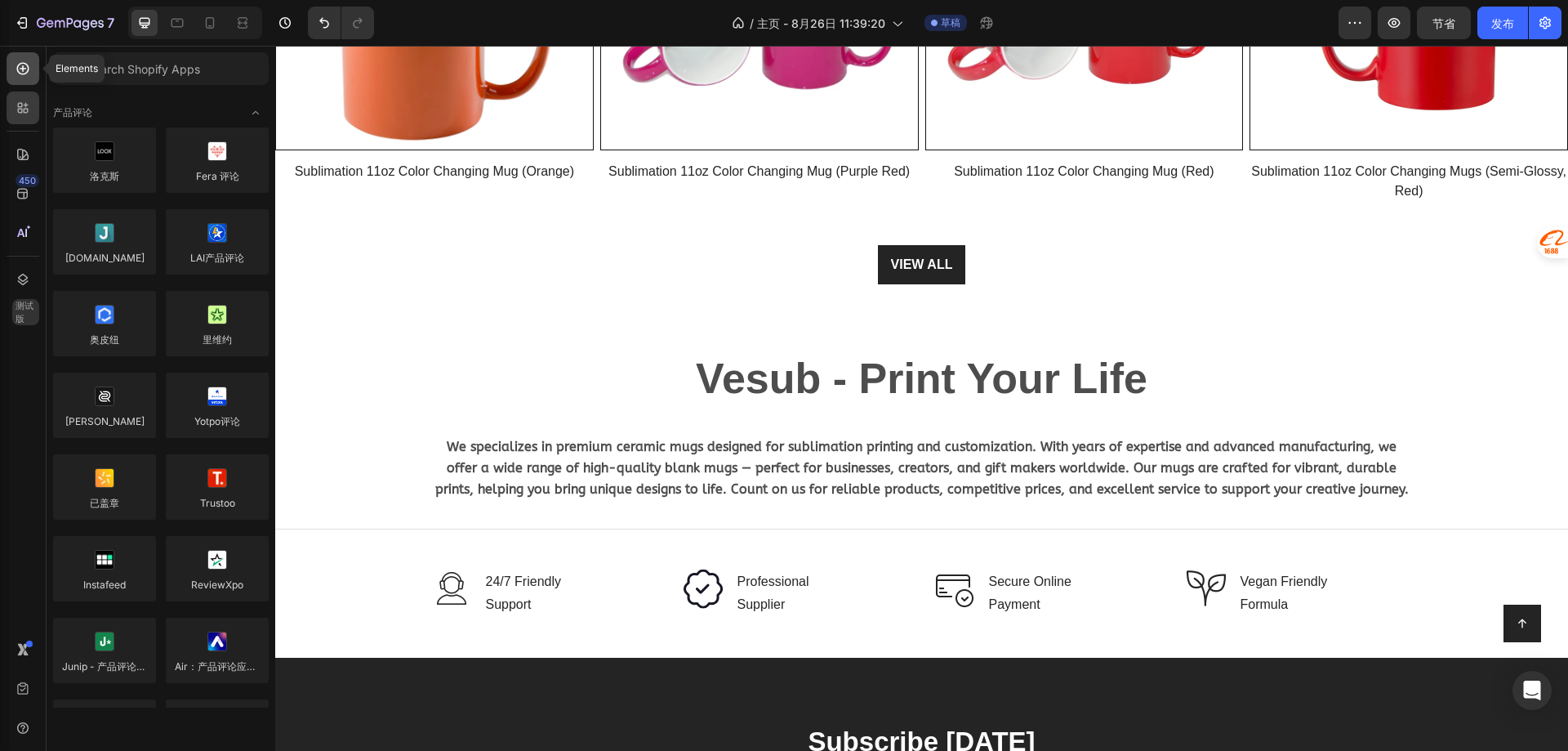
click at [30, 71] on icon at bounding box center [22, 68] width 16 height 16
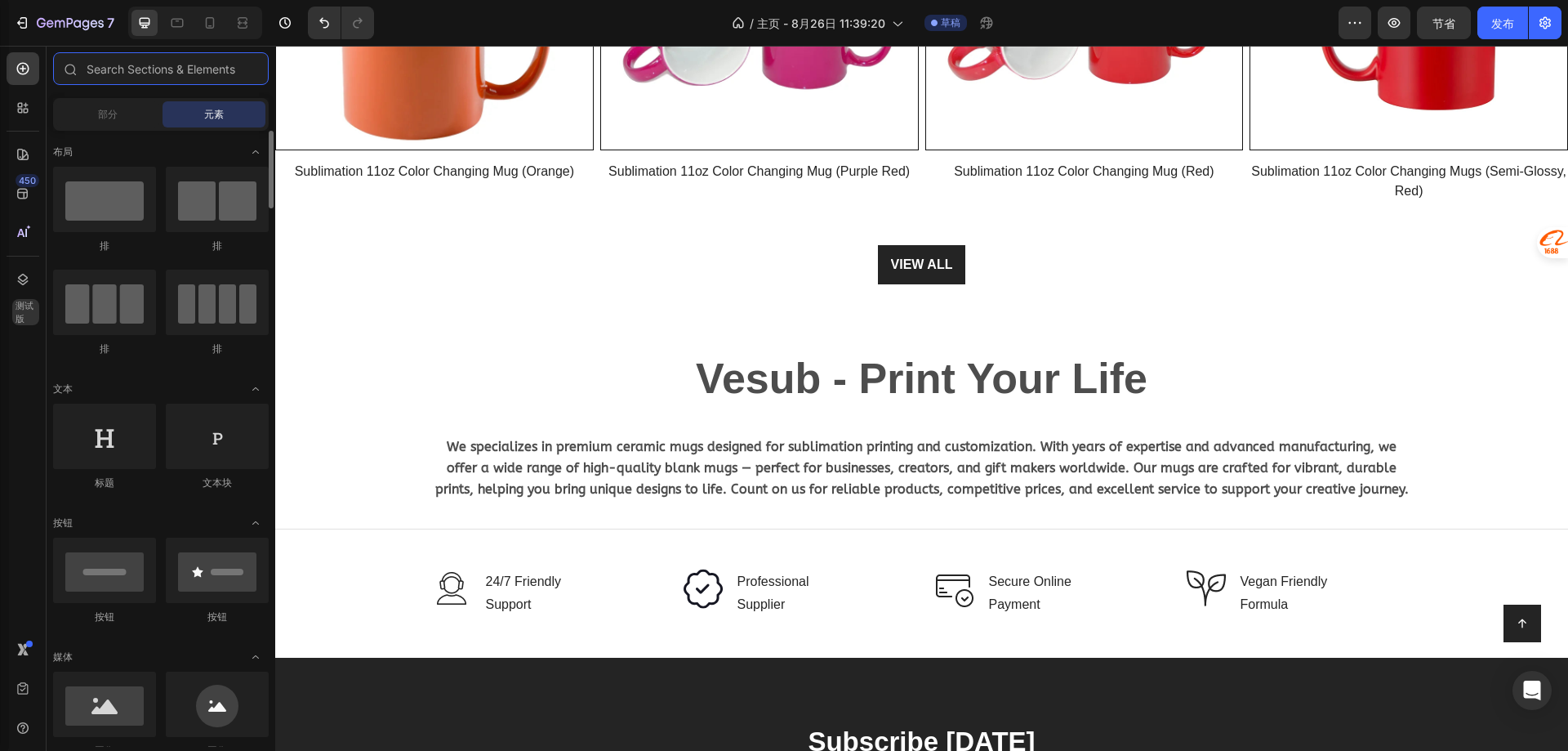
scroll to position [163, 0]
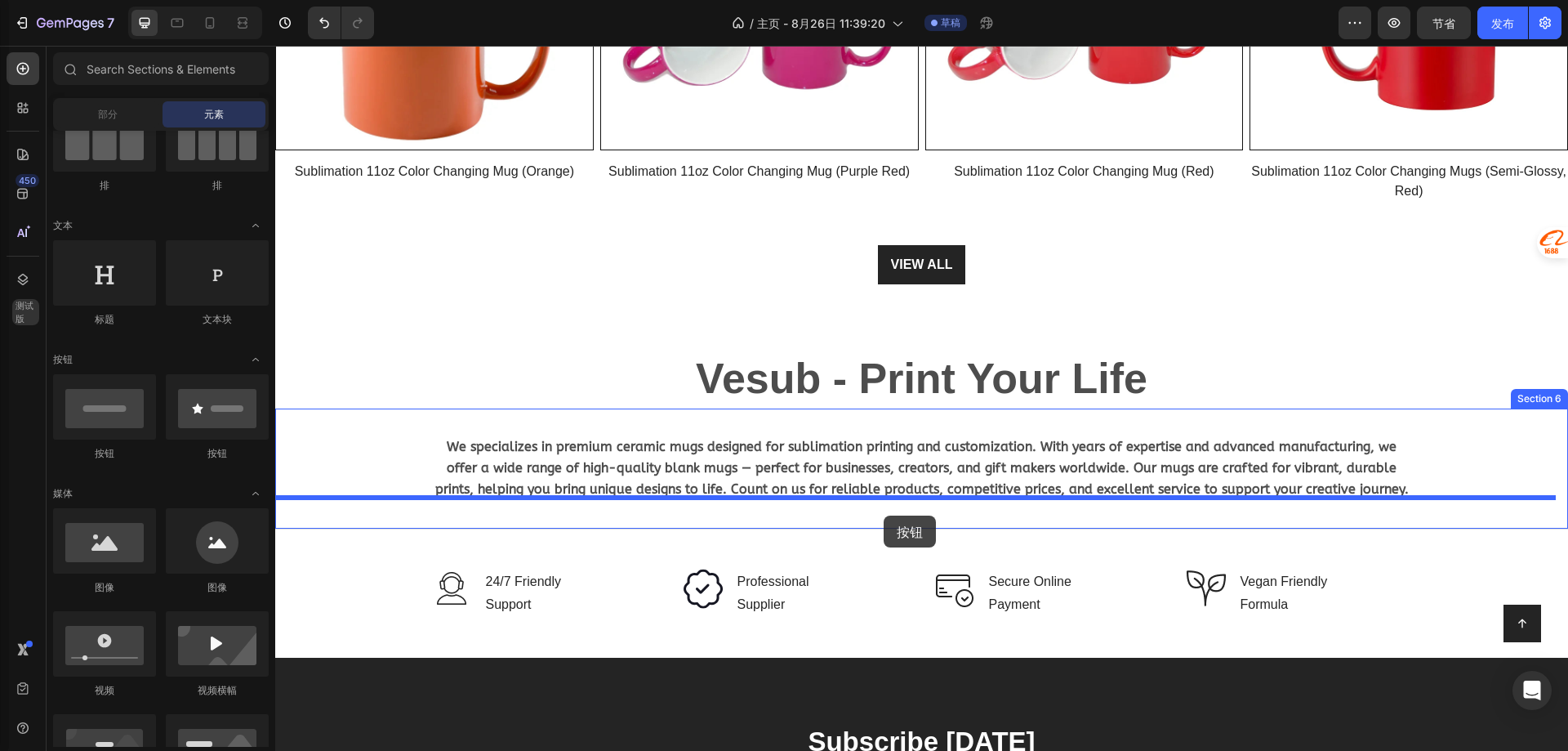
drag, startPoint x: 486, startPoint y: 465, endPoint x: 888, endPoint y: 516, distance: 405.2
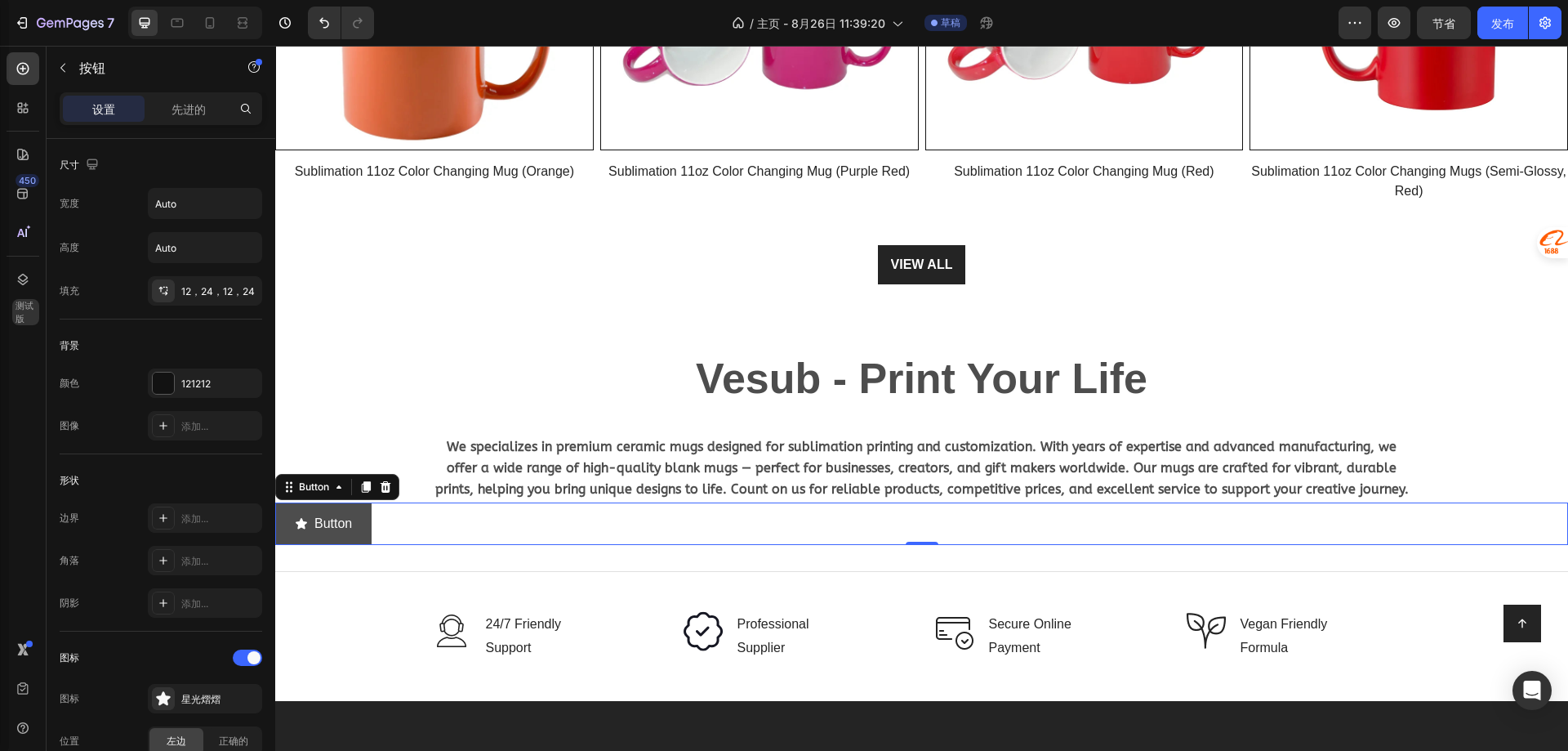
click at [368, 504] on button "Button" at bounding box center [323, 524] width 96 height 43
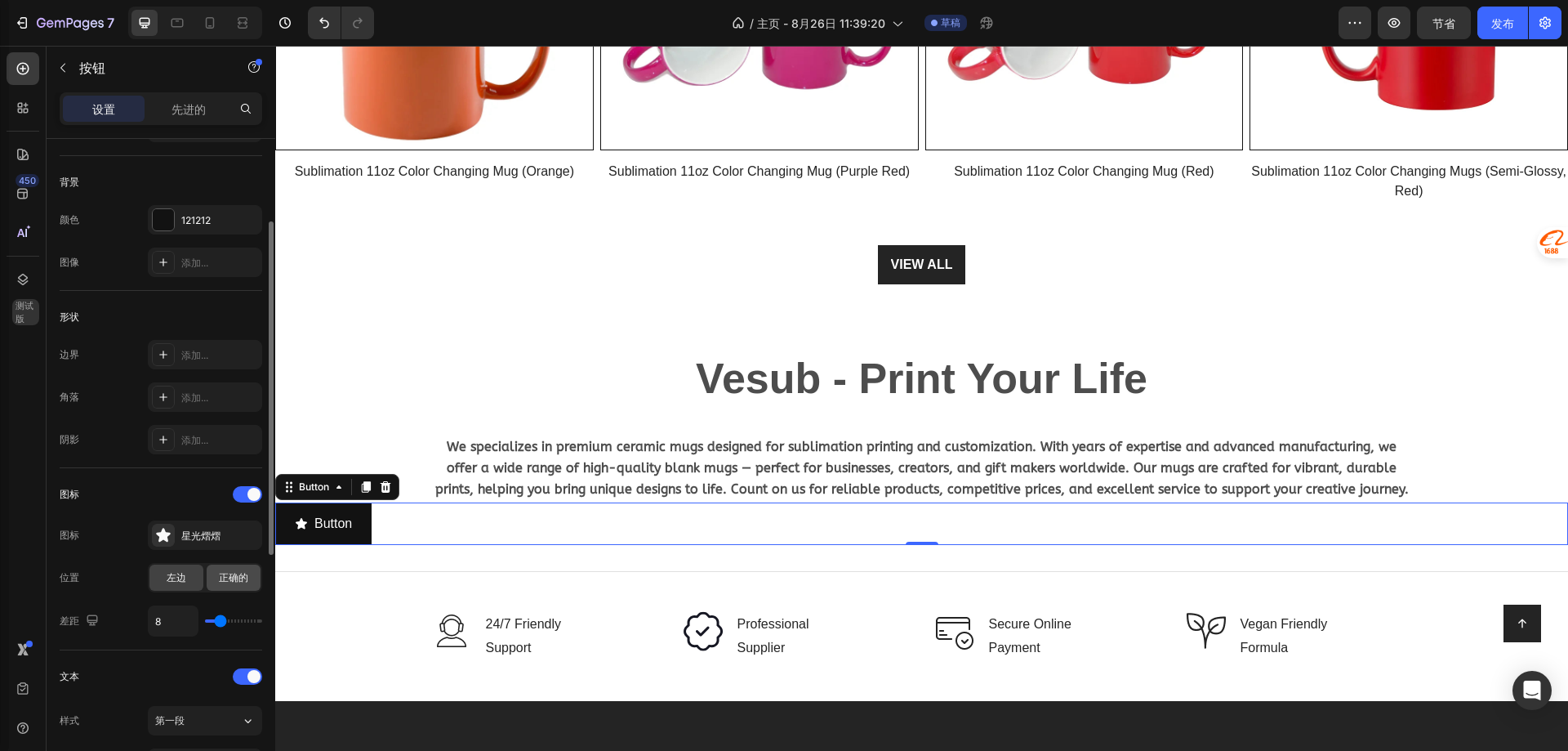
click at [216, 581] on div "正确的" at bounding box center [233, 577] width 53 height 26
click at [182, 580] on font "左边" at bounding box center [176, 577] width 20 height 12
click at [206, 536] on font "星光熠熠" at bounding box center [201, 535] width 39 height 12
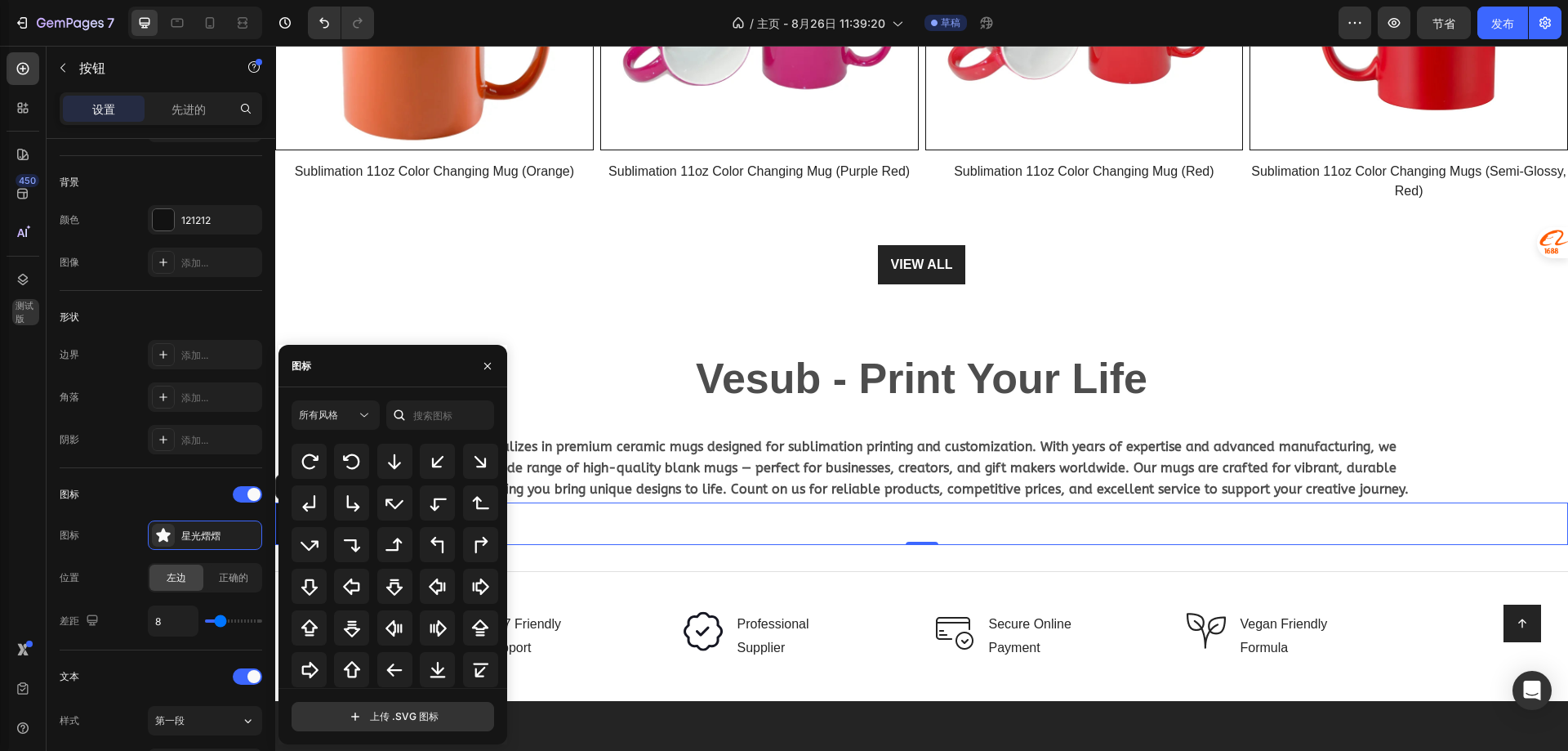
scroll to position [531, 0]
click at [432, 426] on input "text" at bounding box center [440, 415] width 108 height 30
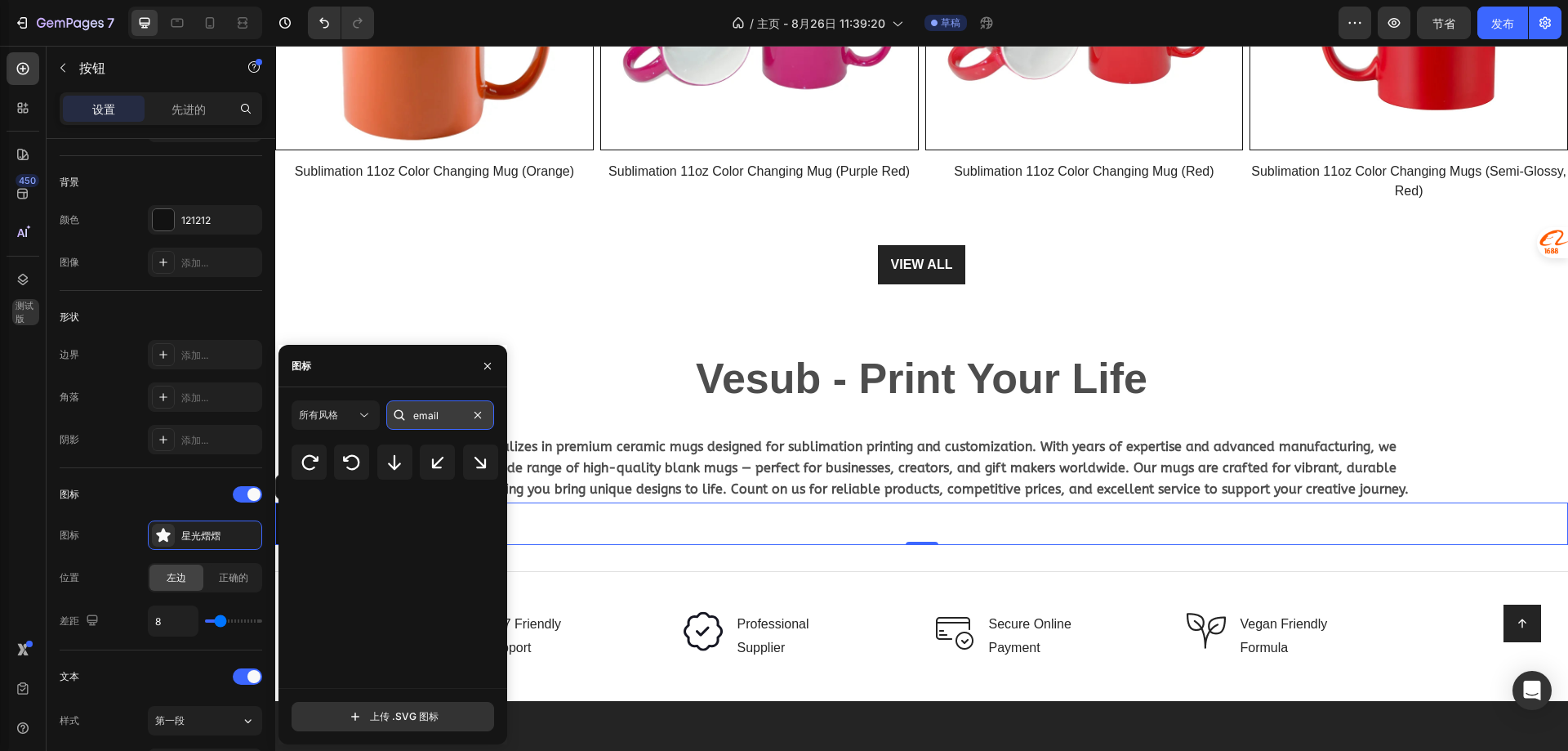
scroll to position [0, 0]
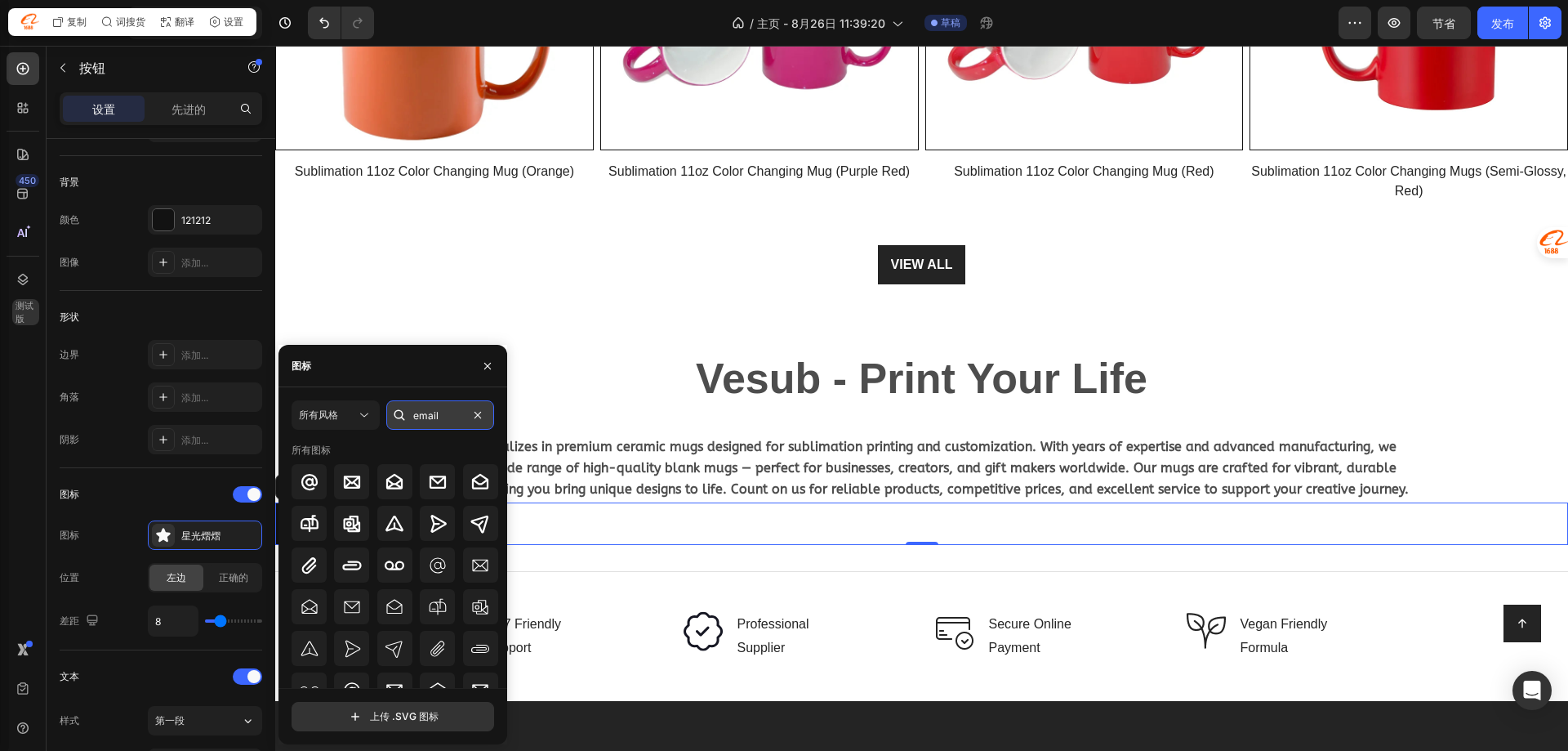
type input "m"
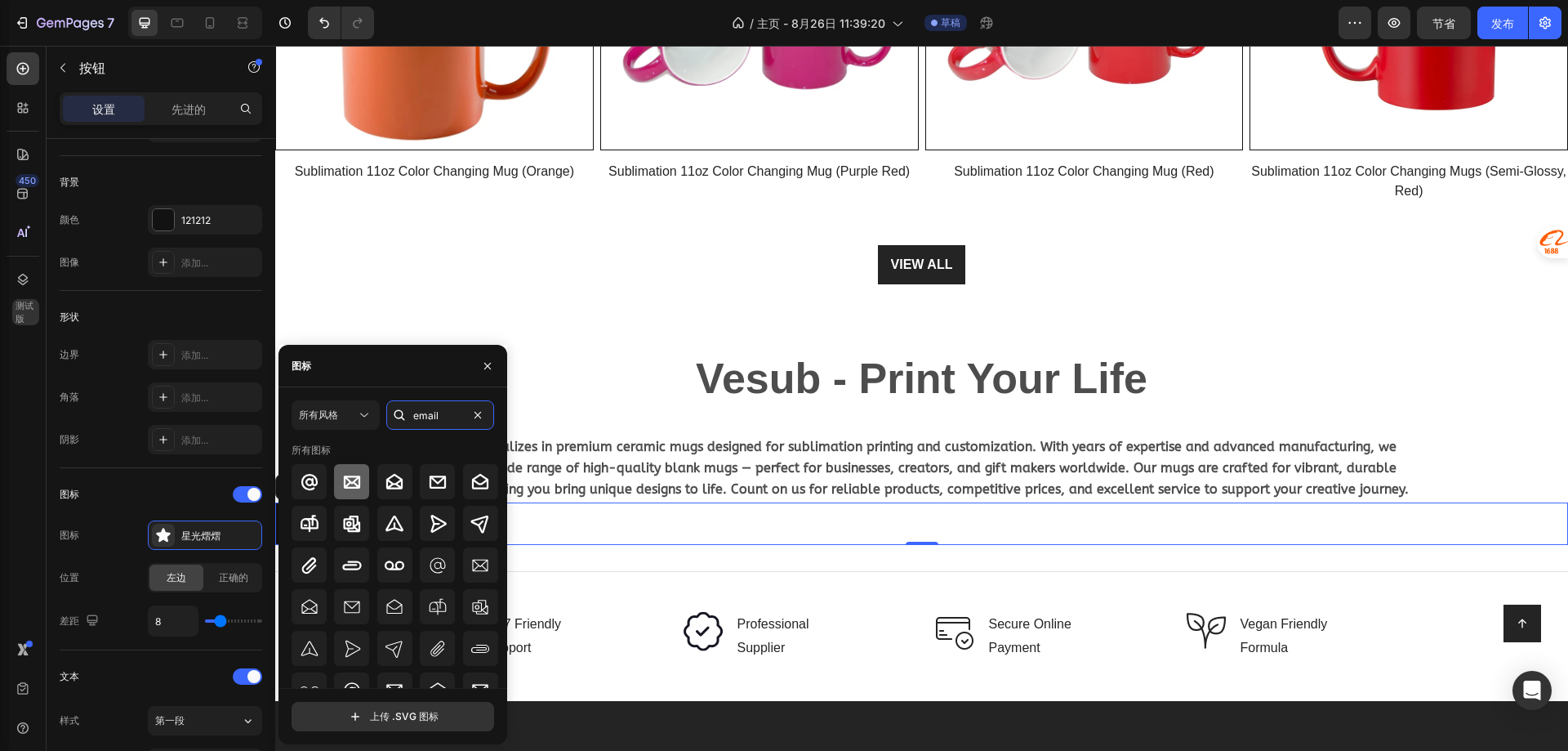
type input "email"
click at [361, 488] on div at bounding box center [351, 482] width 35 height 35
click at [155, 500] on div "图标" at bounding box center [160, 494] width 202 height 26
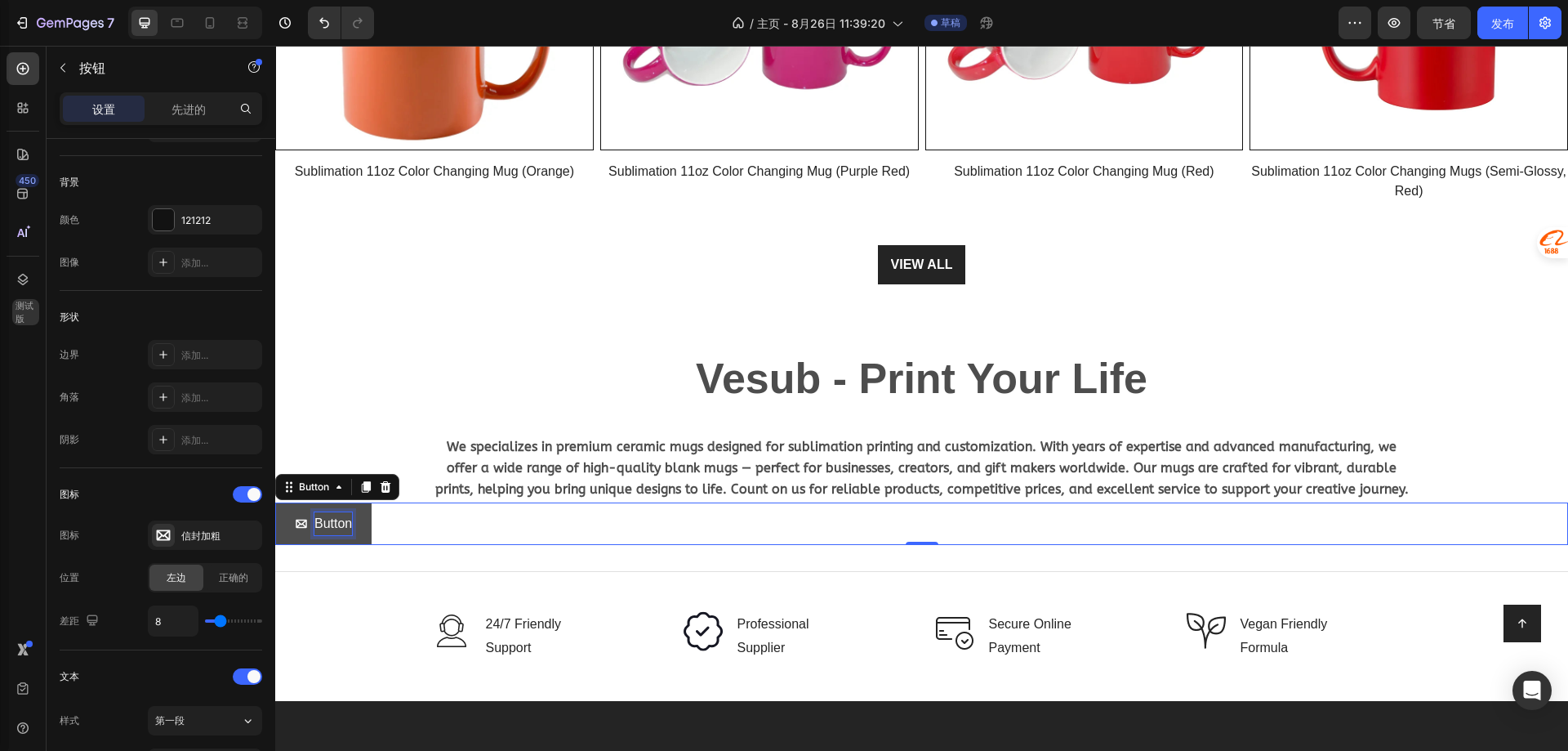
click at [325, 519] on p "Button" at bounding box center [332, 524] width 37 height 24
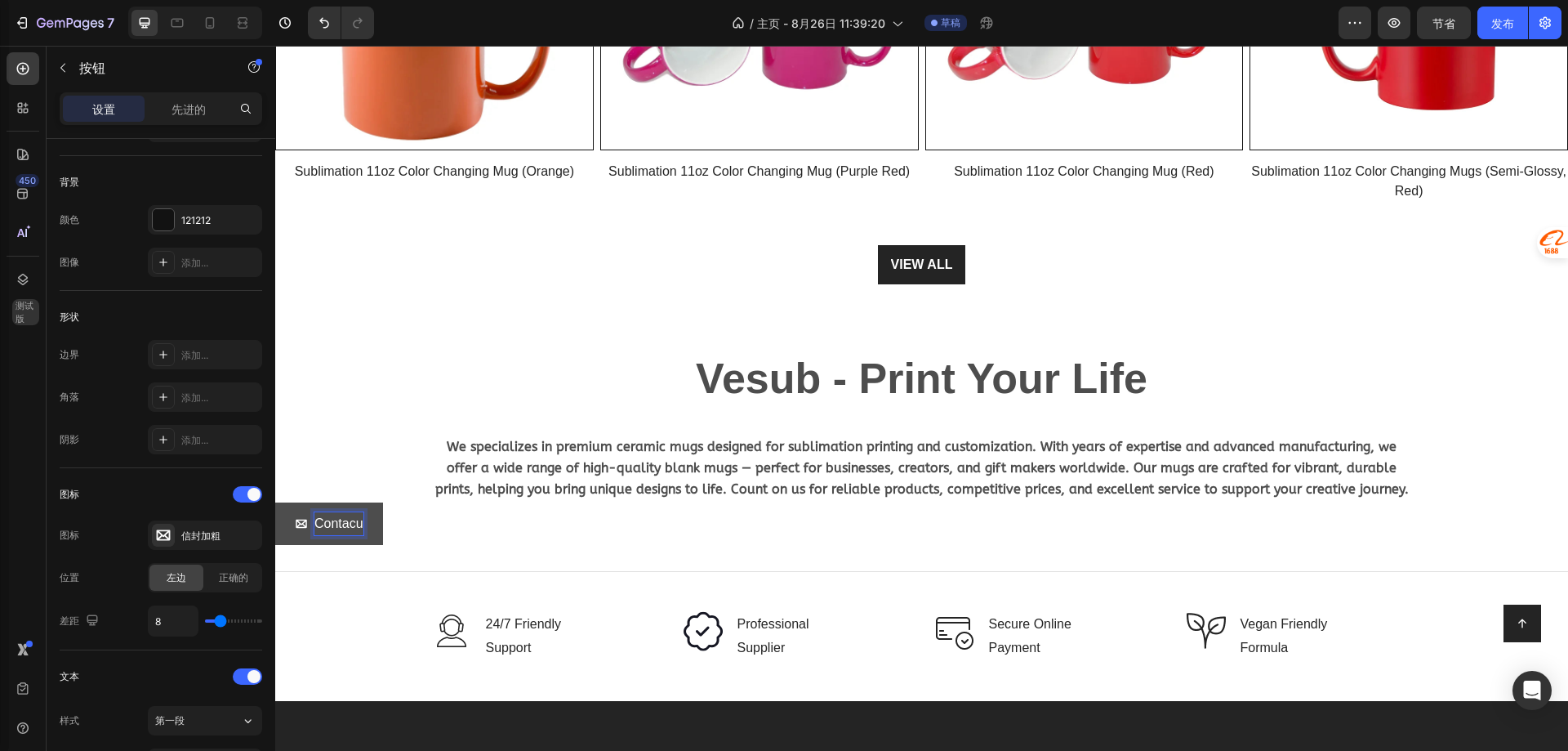
click at [275, 503] on button "Contacu" at bounding box center [328, 524] width 108 height 43
click at [355, 524] on p "Contacu Us" at bounding box center [349, 524] width 69 height 24
click at [373, 522] on p "Contatu Us" at bounding box center [347, 524] width 65 height 24
click at [351, 523] on p "Contatu us" at bounding box center [346, 524] width 63 height 24
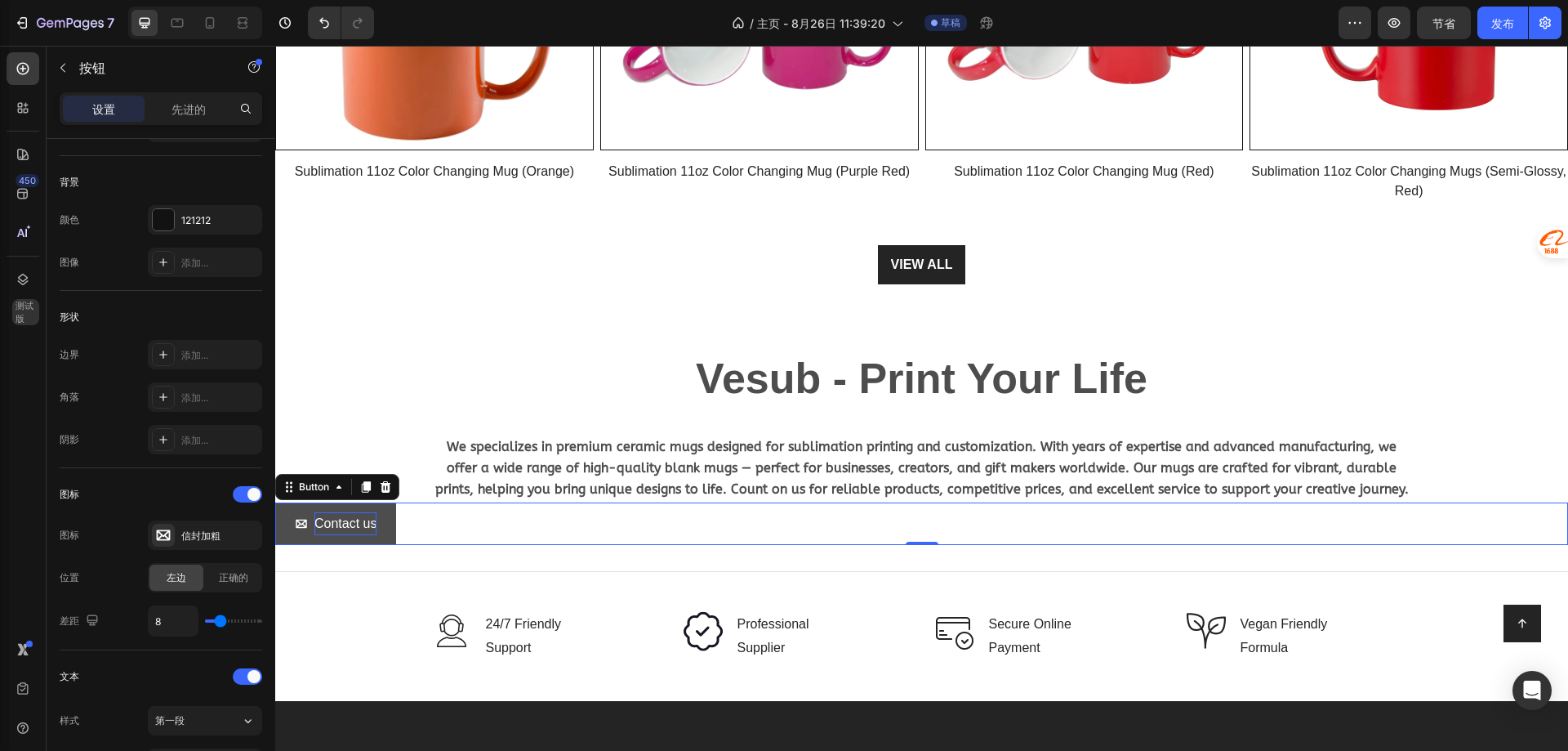
click at [392, 508] on button "Contact us" at bounding box center [335, 524] width 121 height 43
click at [339, 485] on icon at bounding box center [338, 486] width 5 height 3
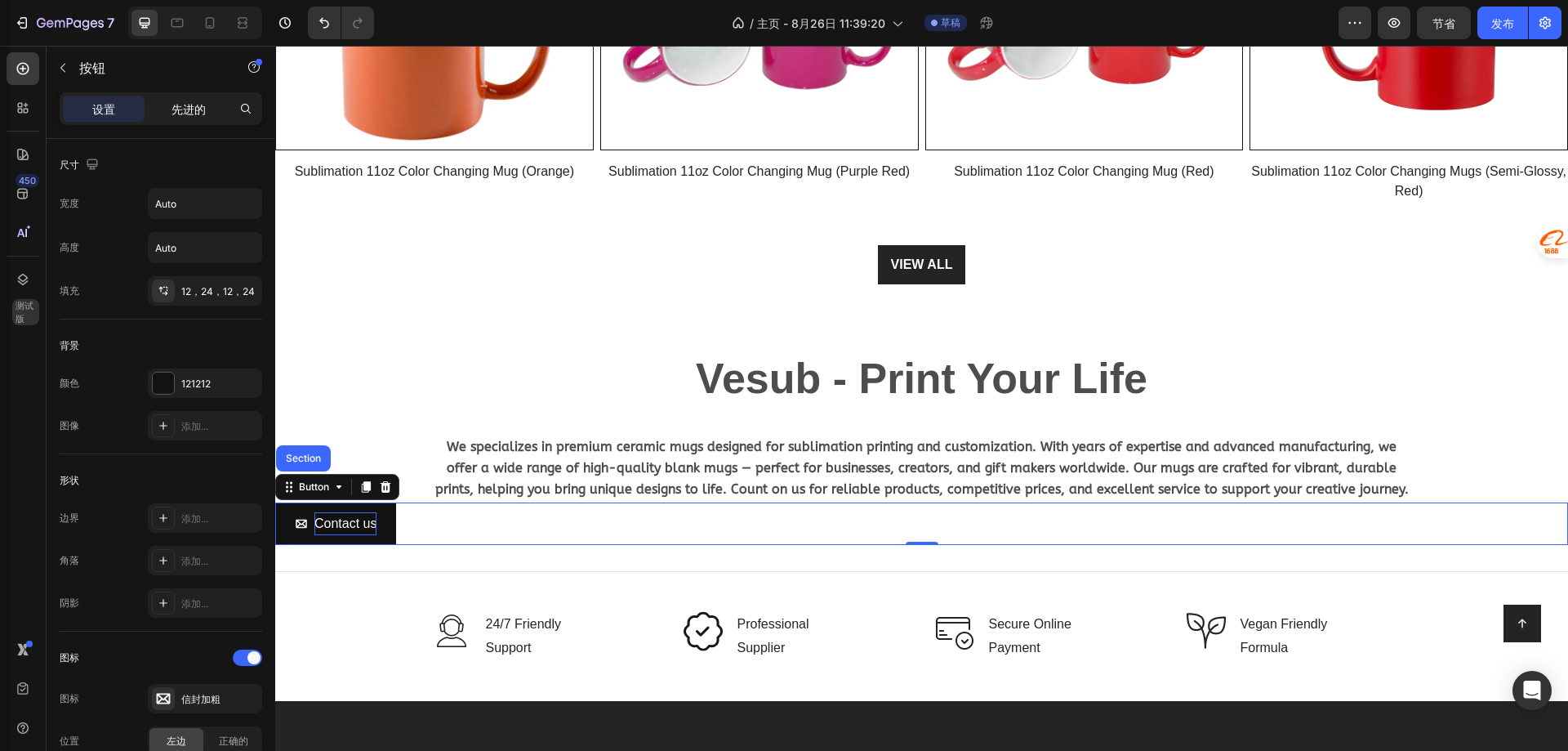
click at [185, 109] on font "先进的" at bounding box center [189, 109] width 34 height 14
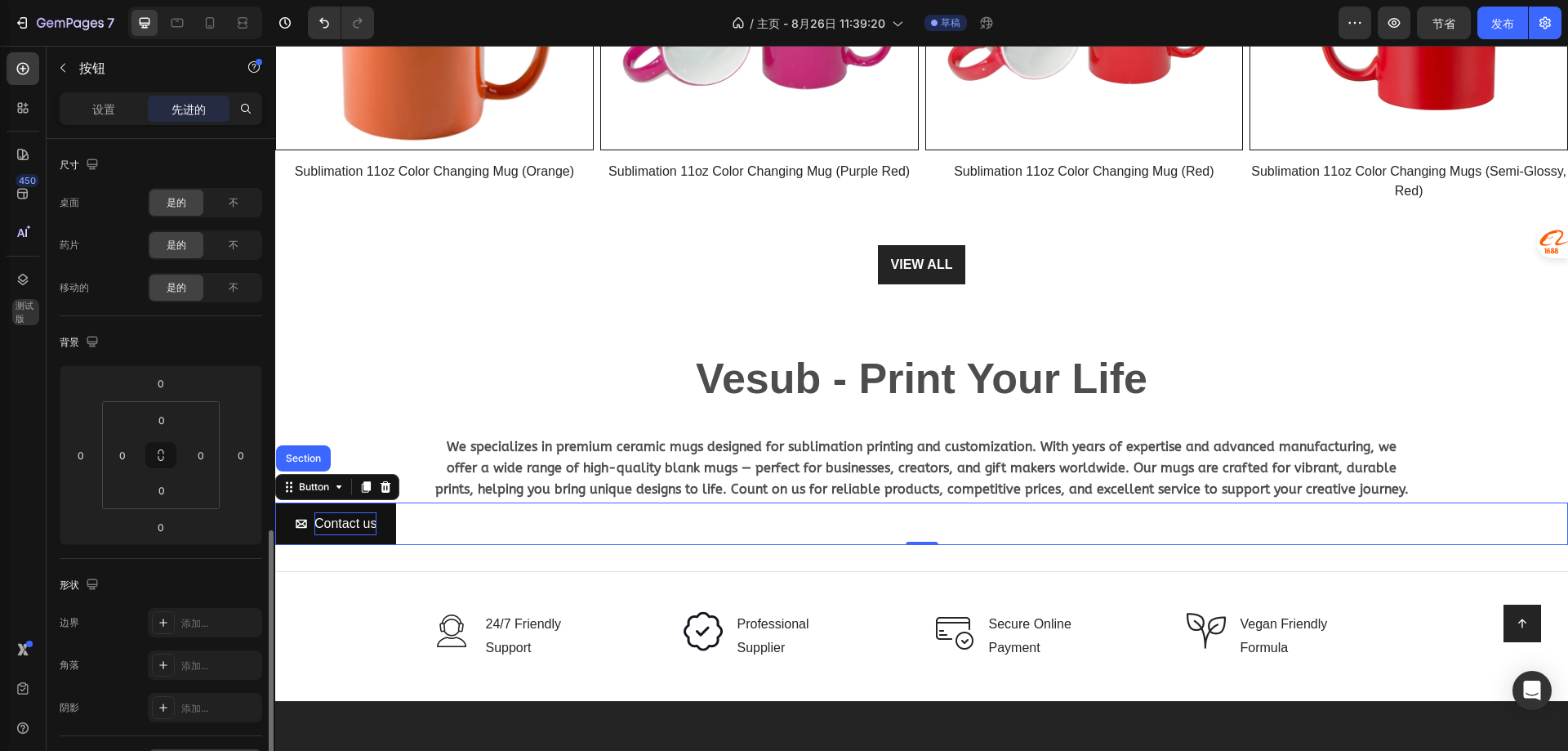
scroll to position [246, 0]
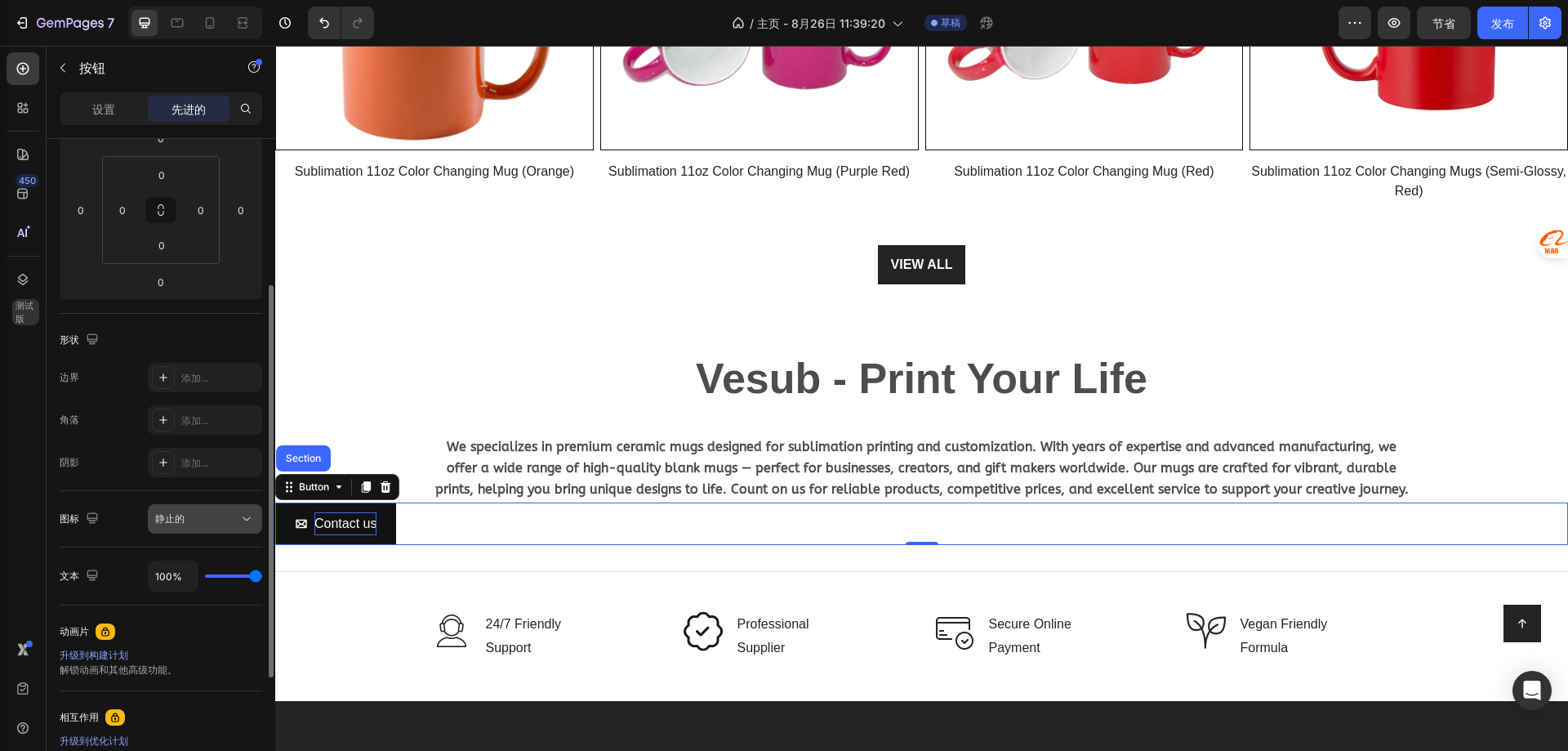
click at [189, 529] on button "静止的" at bounding box center [205, 519] width 115 height 30
click at [117, 515] on div "图标 静止的" at bounding box center [160, 519] width 202 height 30
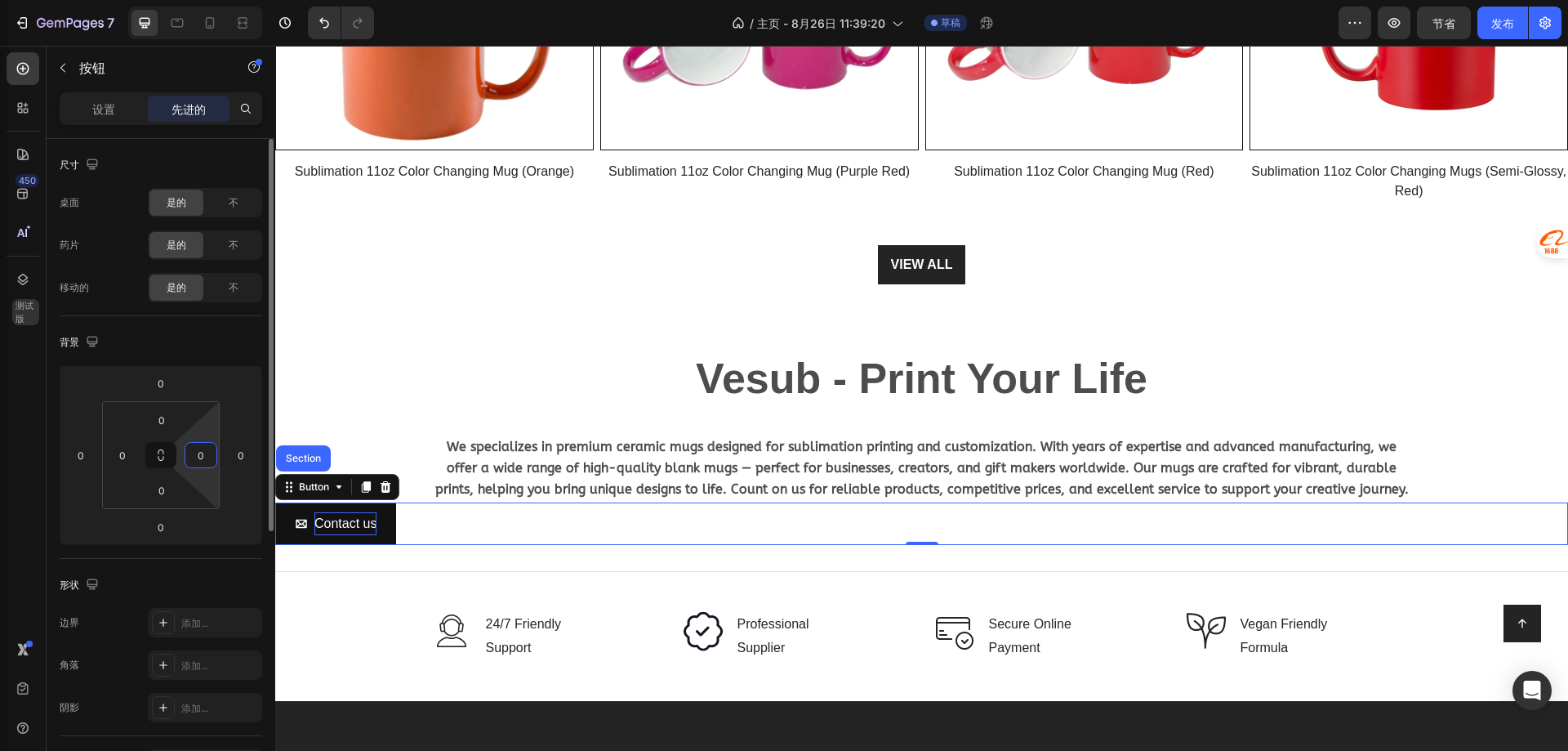
click at [199, 455] on input "0" at bounding box center [201, 456] width 25 height 25
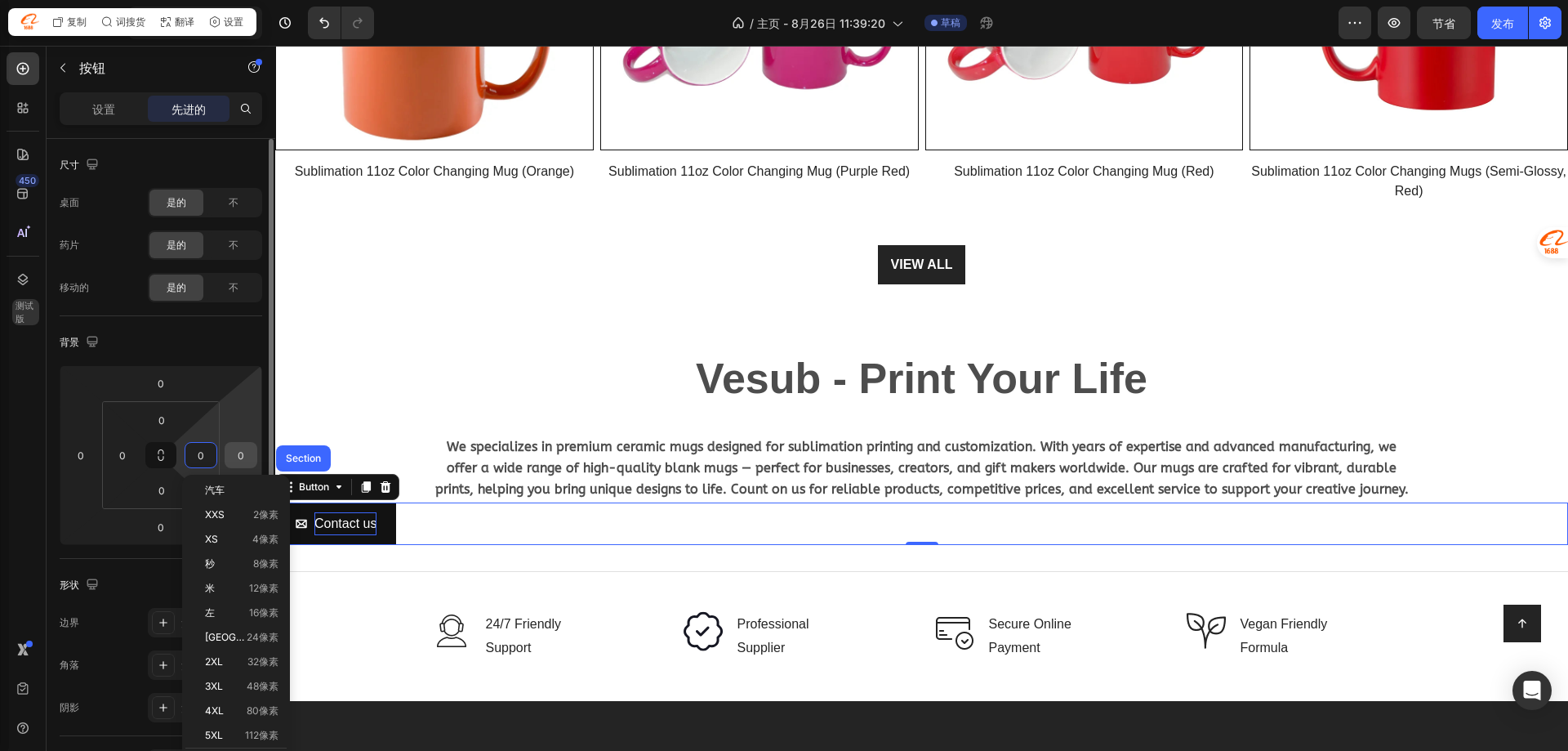
click at [228, 450] on div "0" at bounding box center [241, 455] width 32 height 26
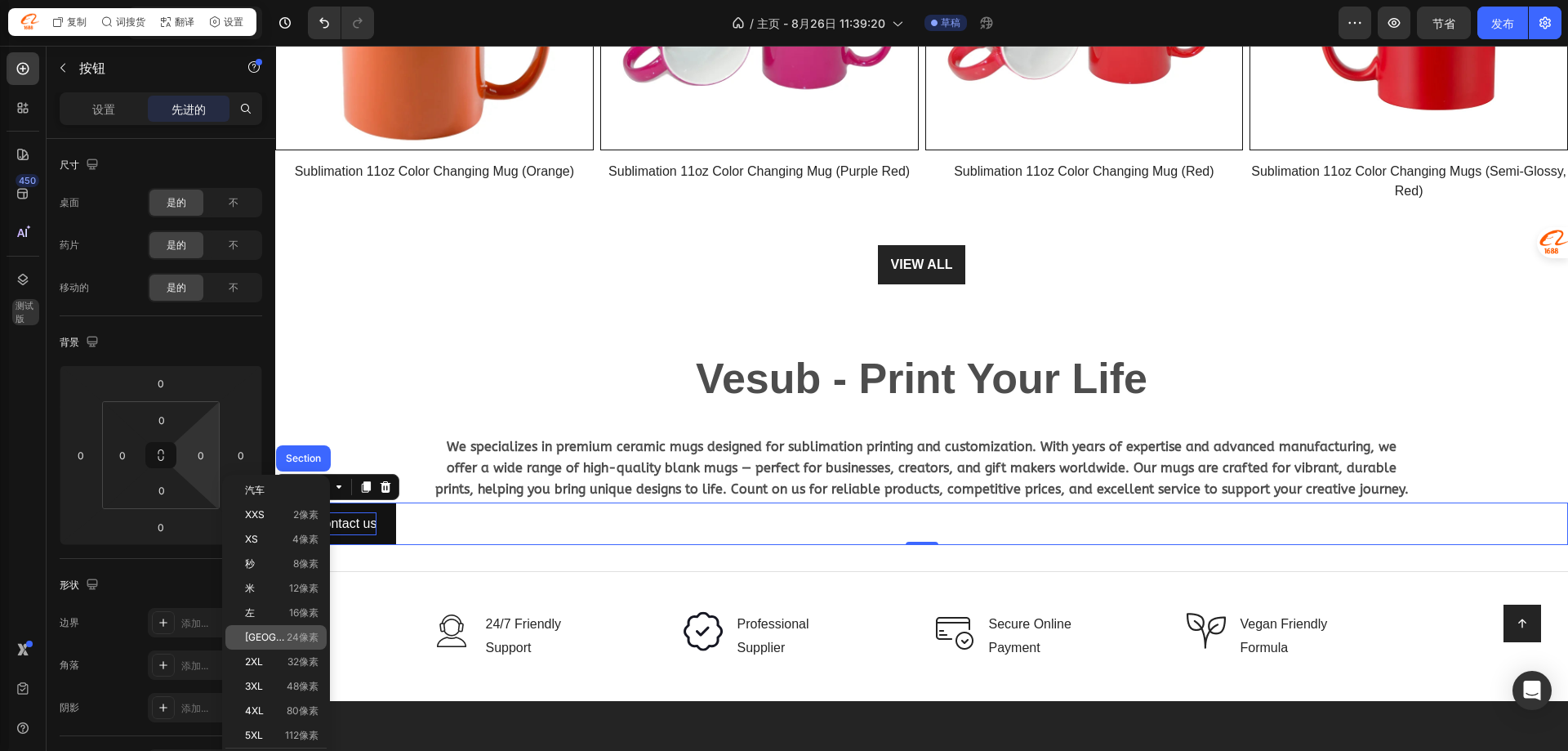
click at [291, 630] on div "加大码 24像素" at bounding box center [276, 637] width 101 height 25
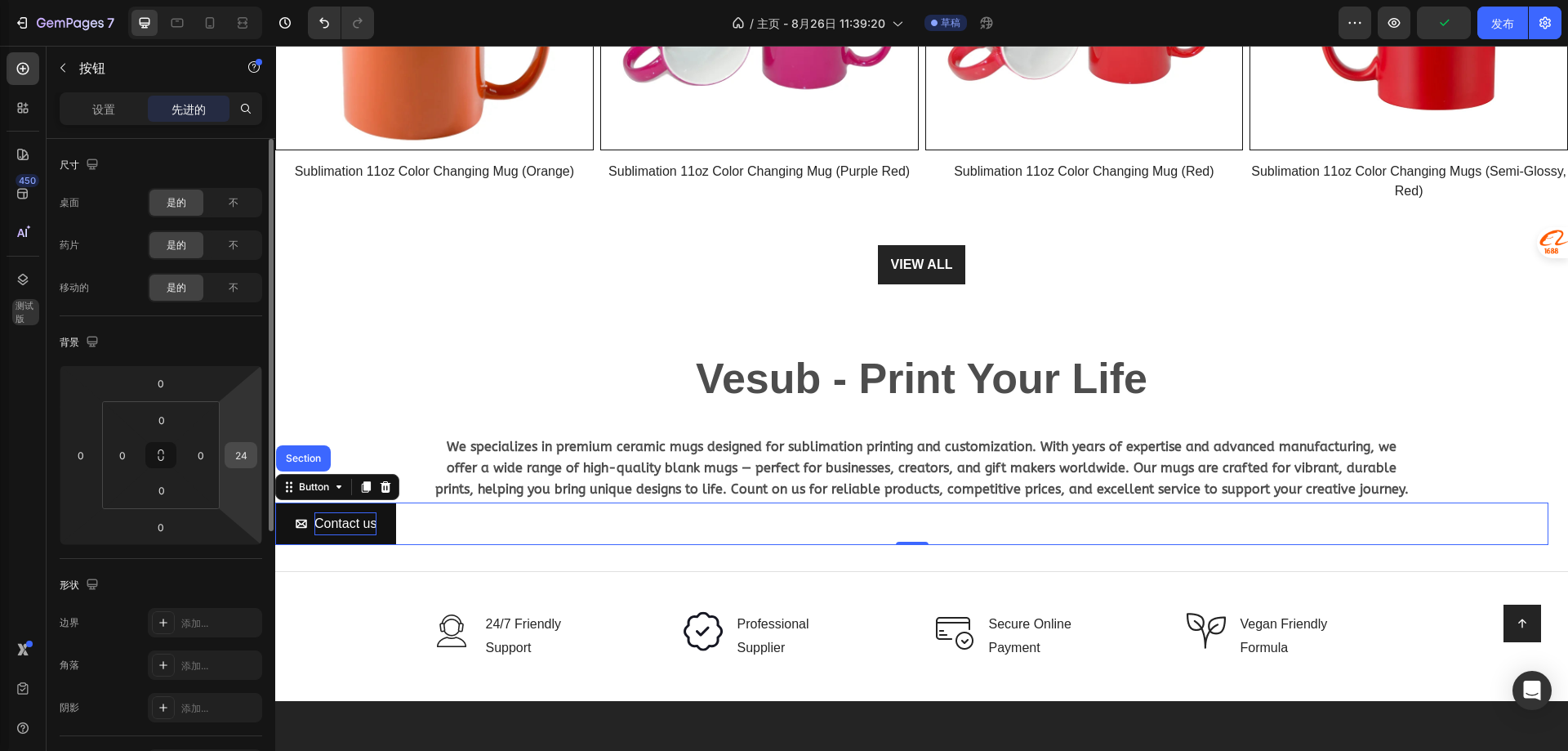
type input "0"
click at [195, 471] on body "7 / 主页 - 8月26日 11:39:20 草稿 预览 发布 450 测试版 章节(18) 元素(83) 部分 元素 英雄部分 产品详情 品牌 值得信赖的…" at bounding box center [784, 410] width 1568 height 821
type input "20"
click at [212, 529] on body "7 / 主页 - 8月26日 11:39:20 草稿 预览 节省 发布 450 测试版 章节(18) 元素(83) 部分 元素 英雄部分 产品详情 品牌 值得…" at bounding box center [784, 410] width 1568 height 821
type input "0"
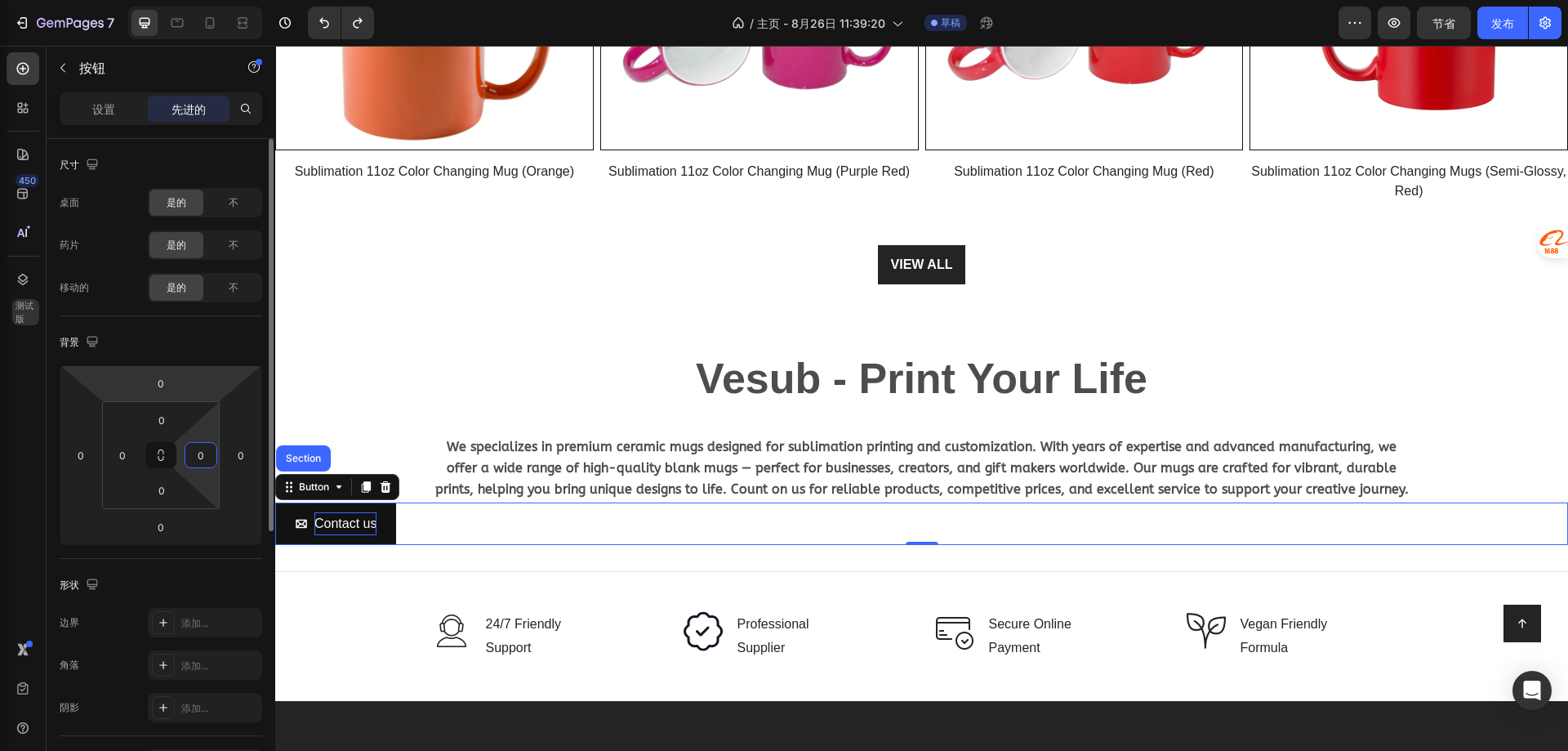
click at [127, 335] on div "背景" at bounding box center [160, 342] width 202 height 26
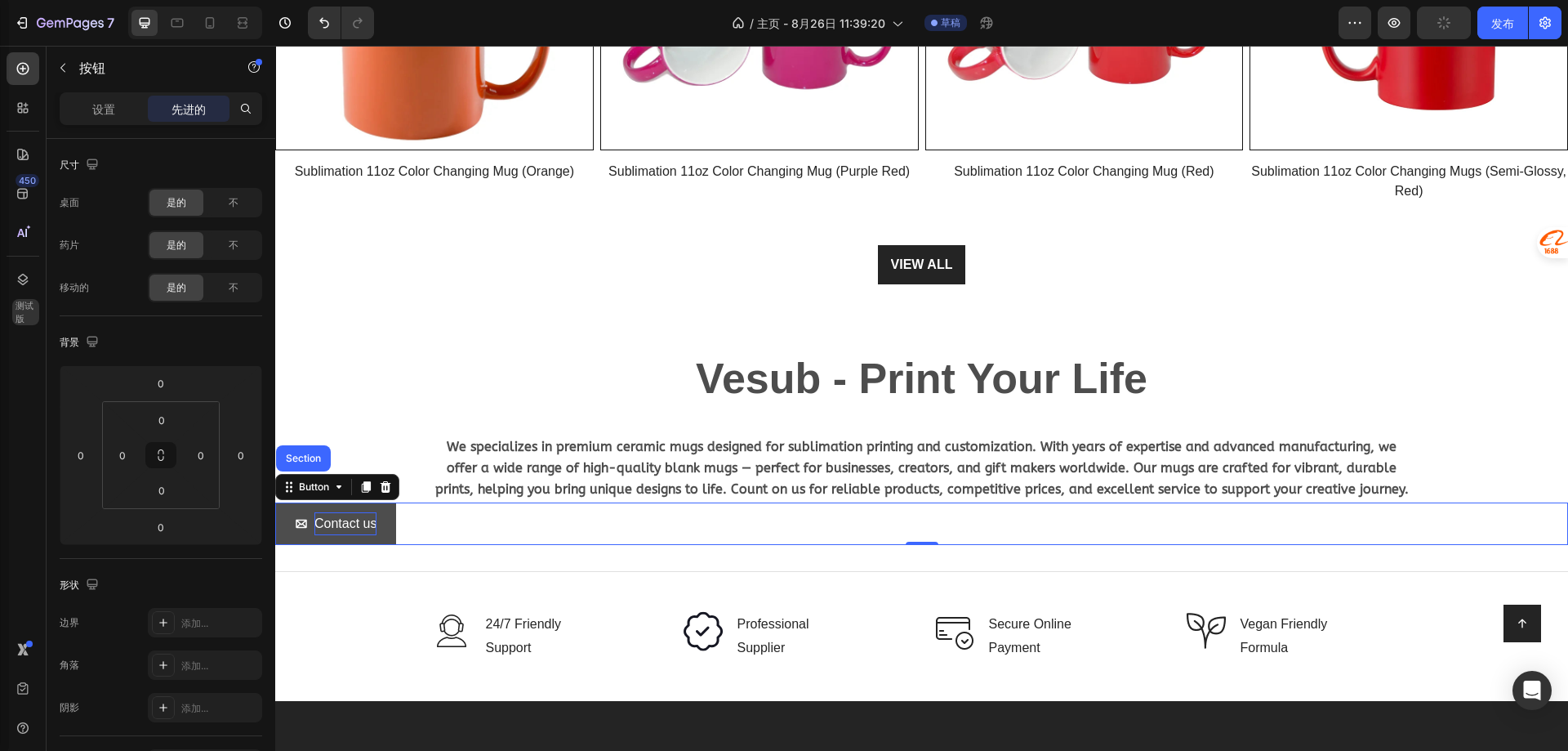
click at [388, 506] on button "Contact us" at bounding box center [335, 524] width 121 height 43
click at [815, 483] on span "We specializes in premium ceramic mugs designed for sublimation printing and cu…" at bounding box center [922, 467] width 973 height 58
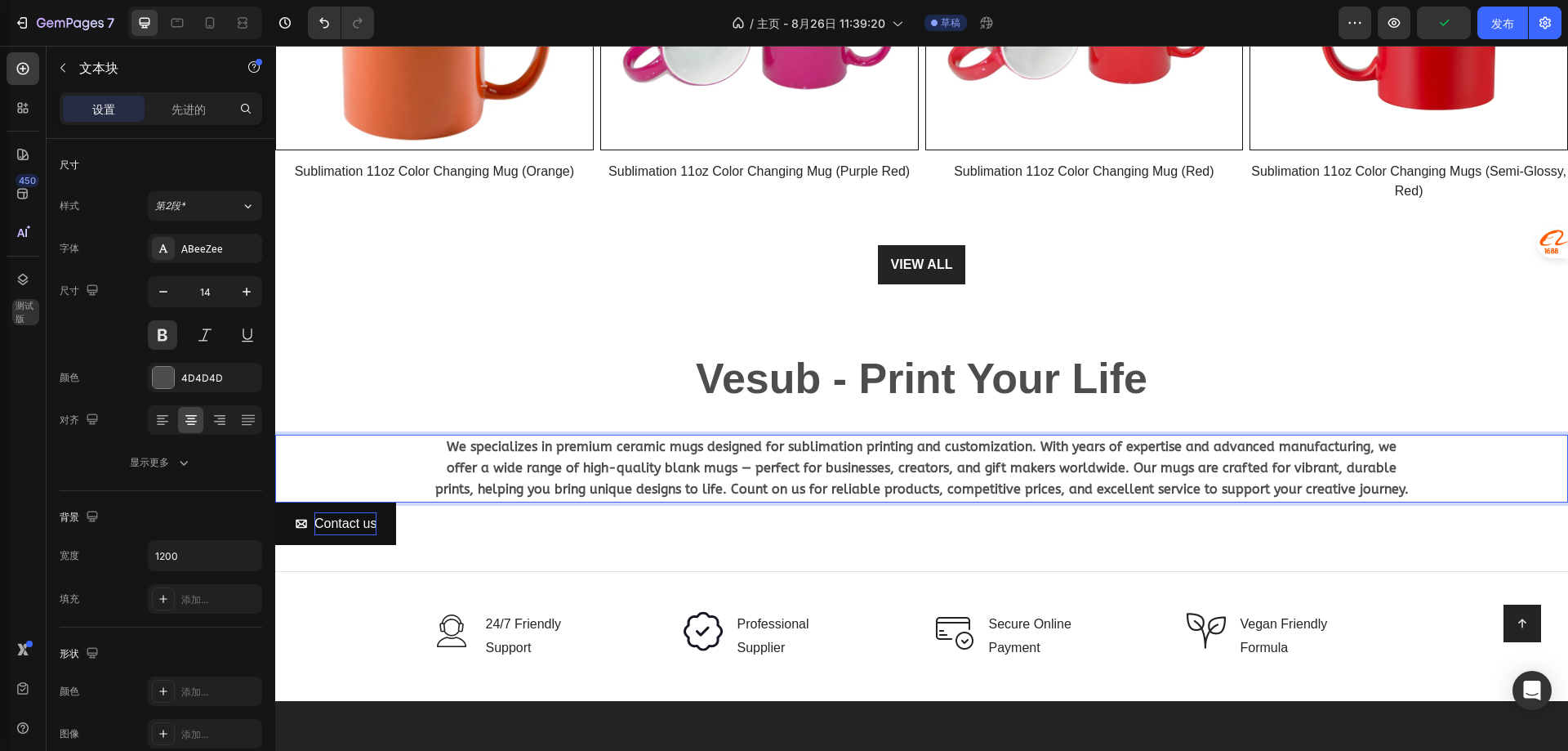
click at [1402, 484] on p "We specializes in premium ceramic mugs designed for sublimation printing and cu…" at bounding box center [922, 469] width 977 height 65
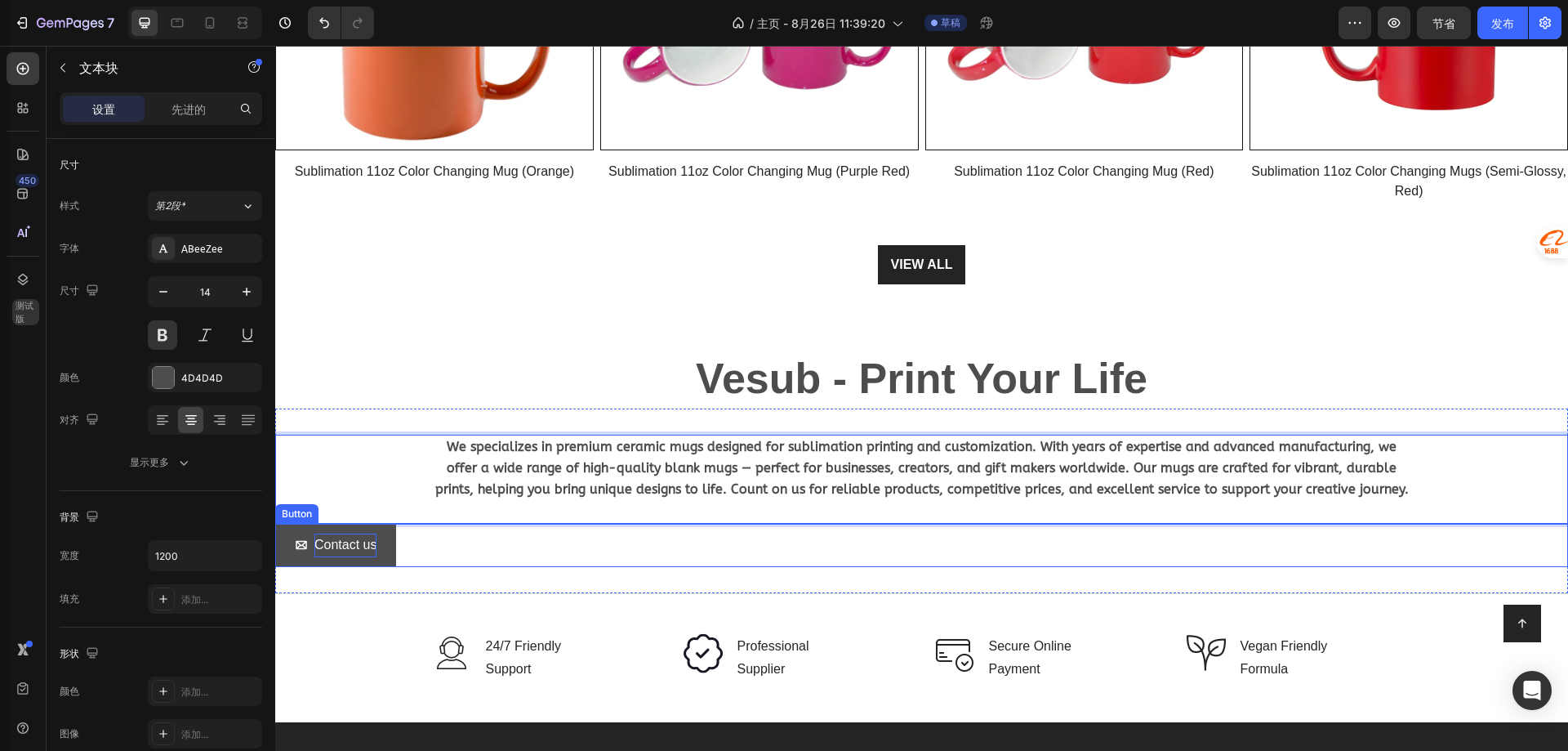
click at [387, 531] on button "Contact us" at bounding box center [335, 545] width 121 height 43
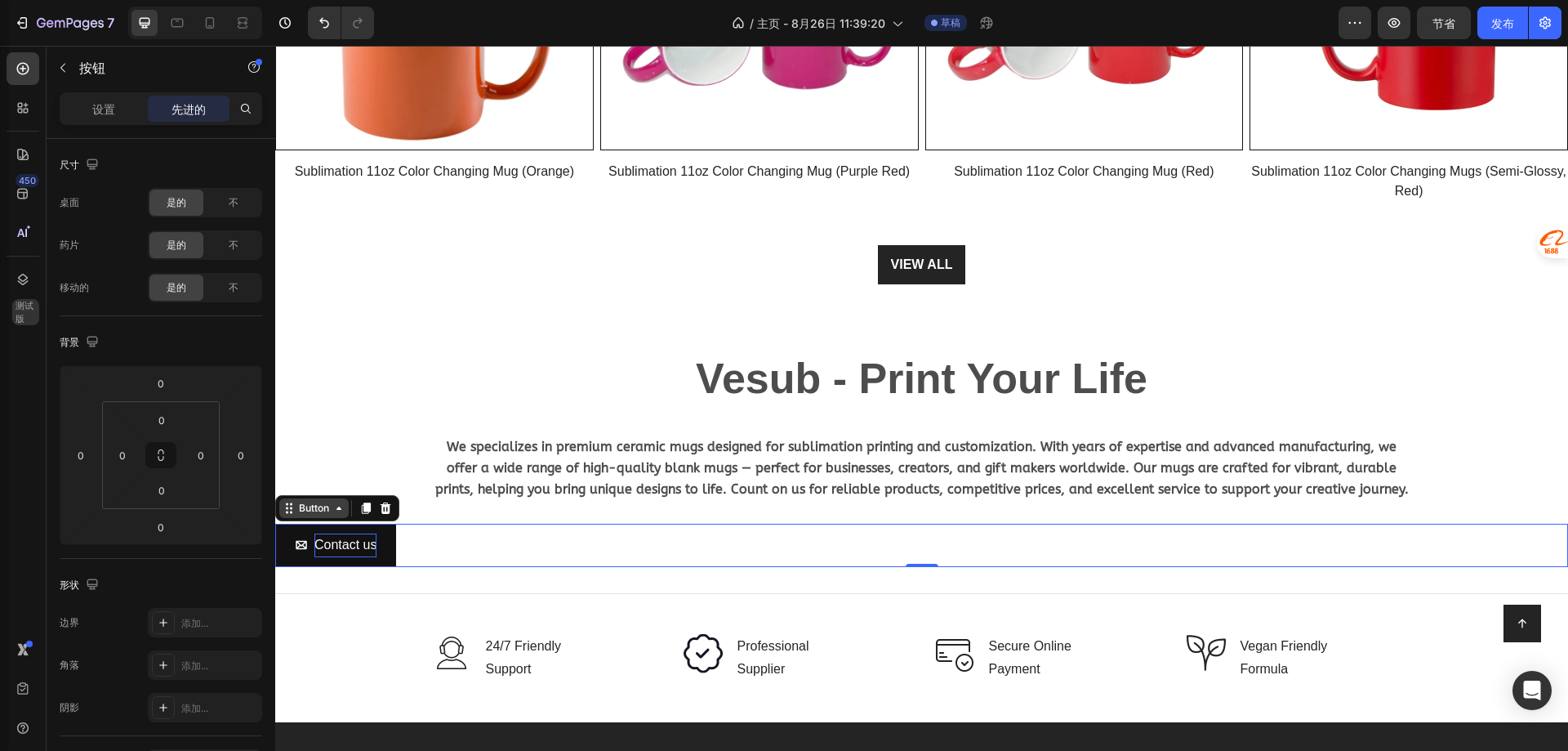
click at [327, 509] on div "Button" at bounding box center [314, 507] width 36 height 14
click at [340, 507] on icon at bounding box center [339, 508] width 13 height 13
click at [115, 108] on font "设置" at bounding box center [104, 109] width 23 height 14
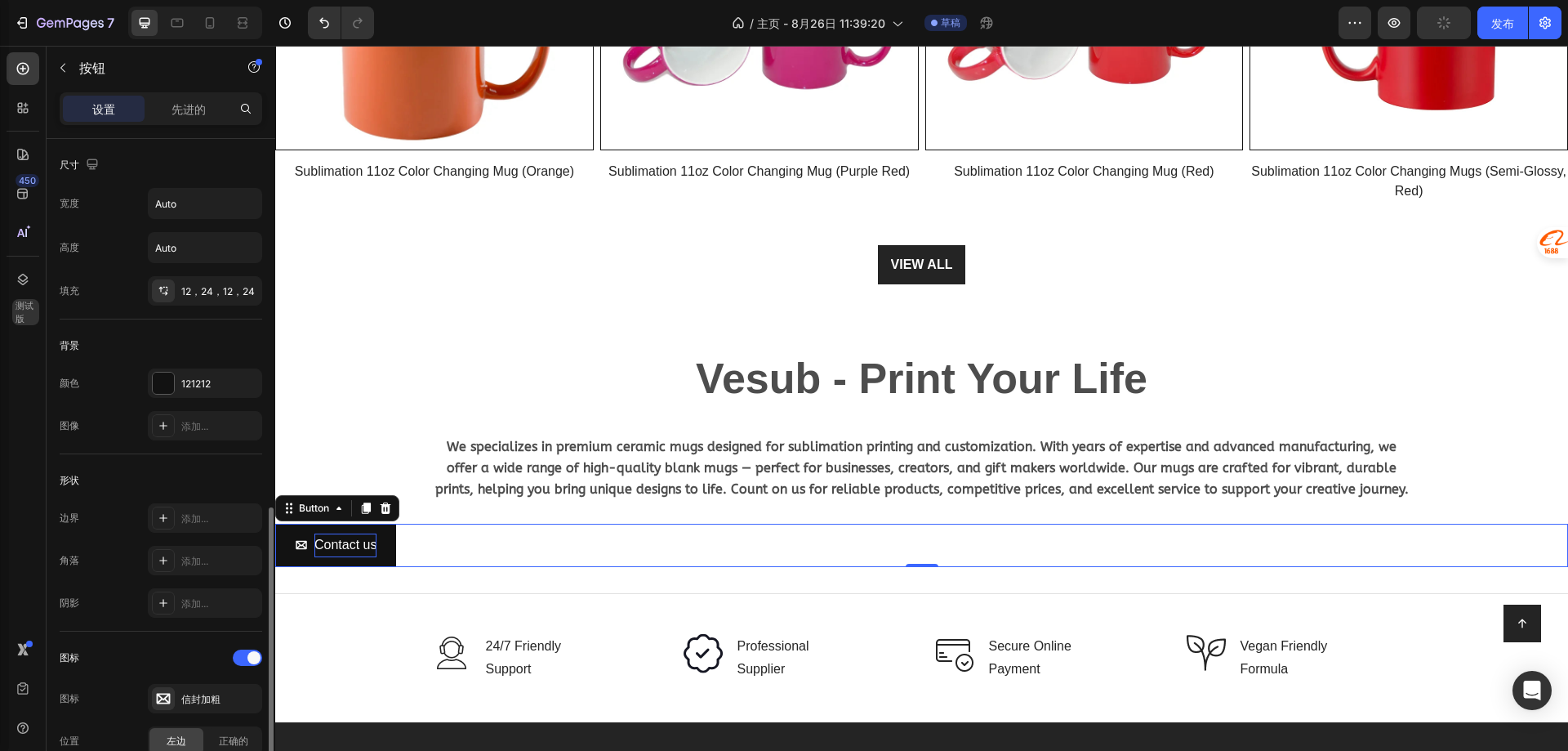
scroll to position [246, 0]
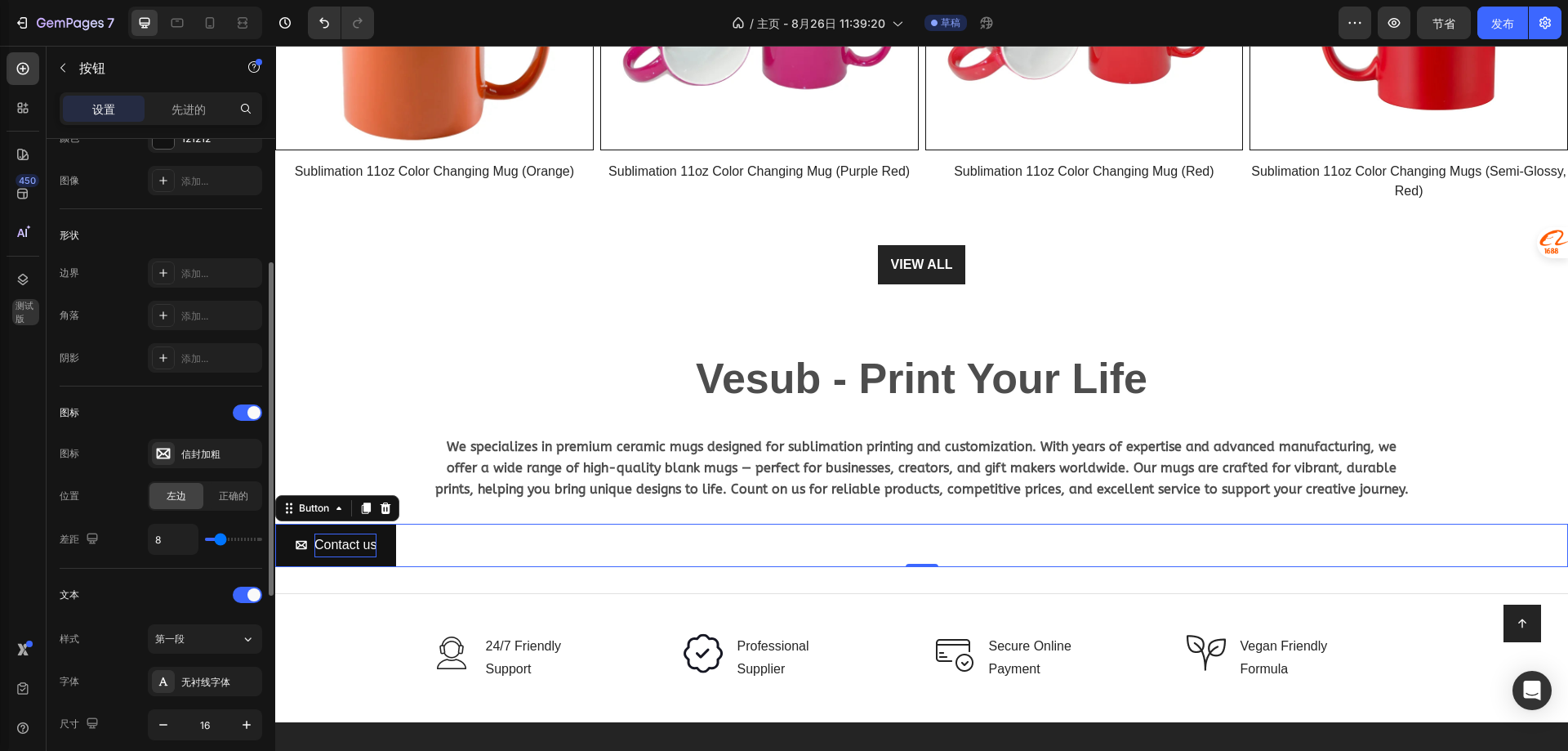
type input "16"
type input "24"
drag, startPoint x: 222, startPoint y: 539, endPoint x: 240, endPoint y: 539, distance: 18.0
type input "25"
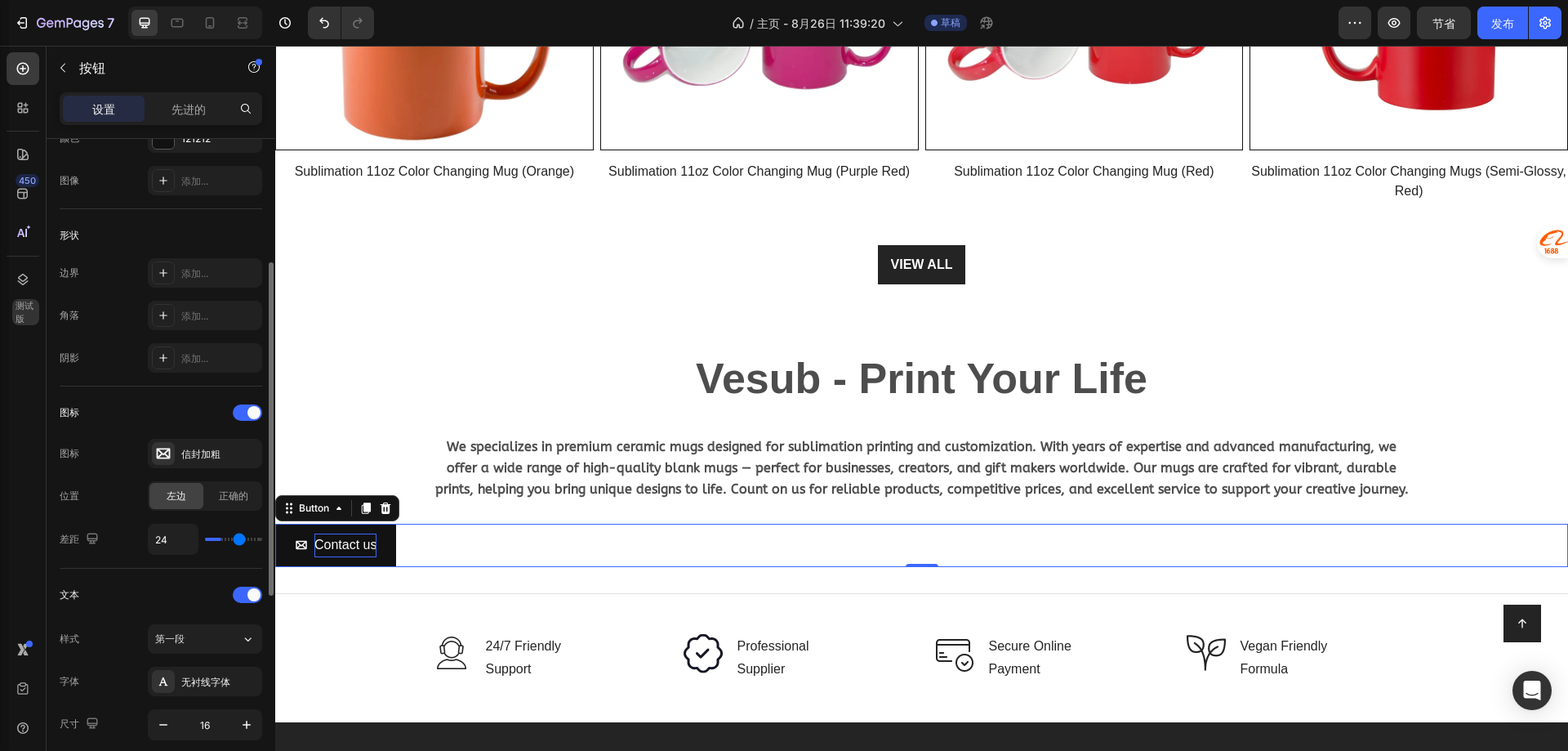
click at [240, 539] on input "range" at bounding box center [234, 539] width 57 height 3
type input "21"
type input "3"
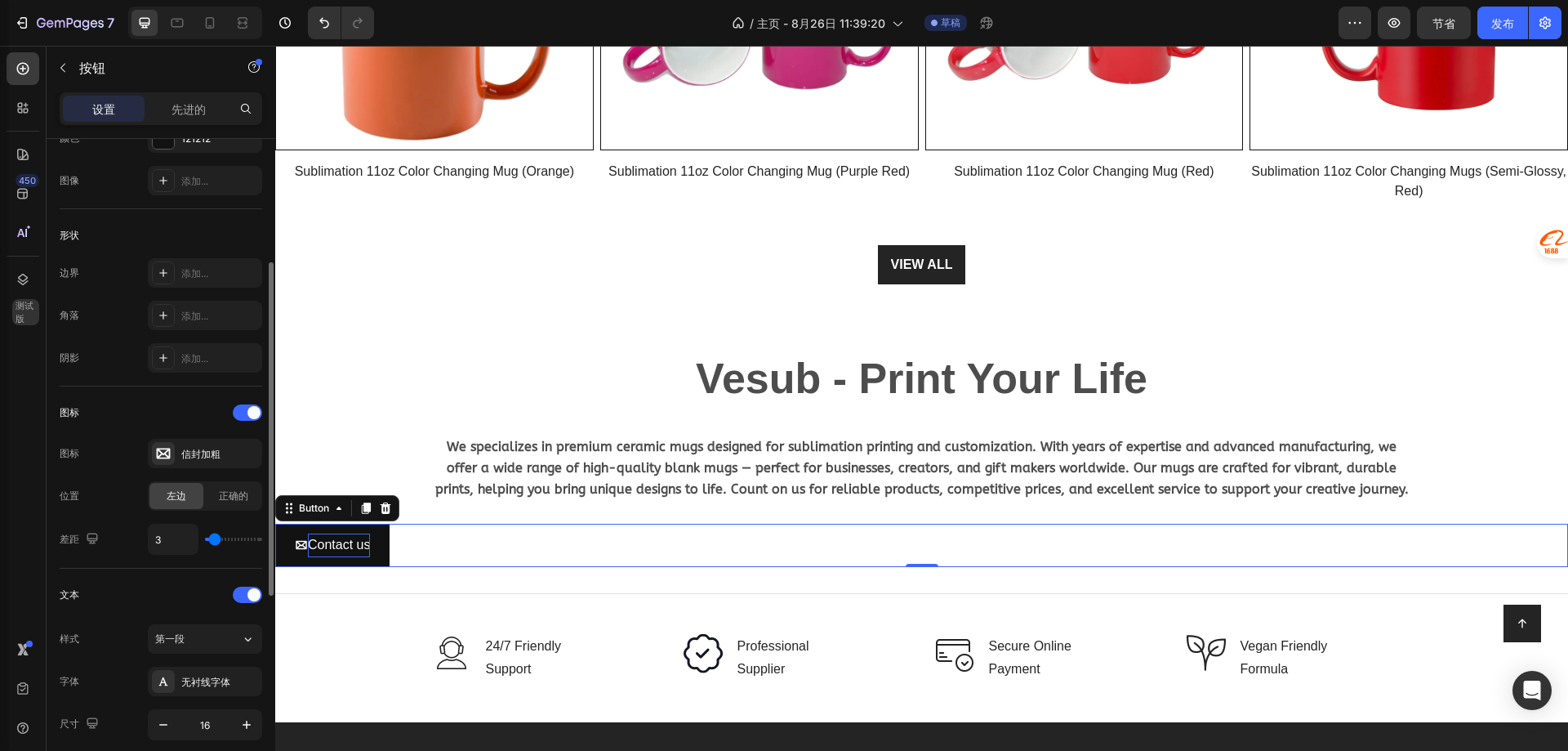
type input "0"
type input "1"
type input "2"
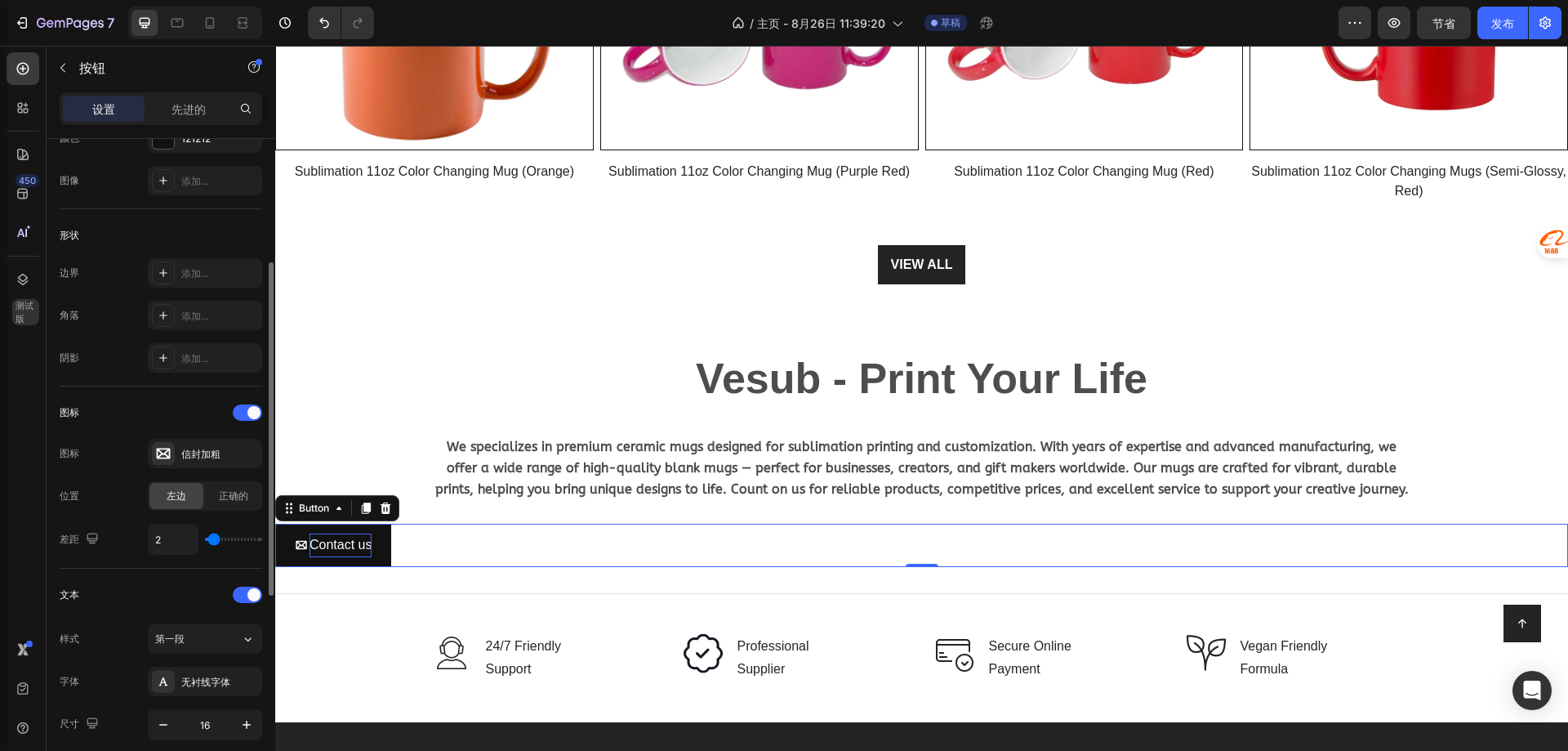
drag, startPoint x: 240, startPoint y: 539, endPoint x: 214, endPoint y: 538, distance: 26.0
type input "2"
click at [214, 538] on input "range" at bounding box center [234, 539] width 57 height 3
click at [205, 645] on div "第一段" at bounding box center [187, 638] width 66 height 14
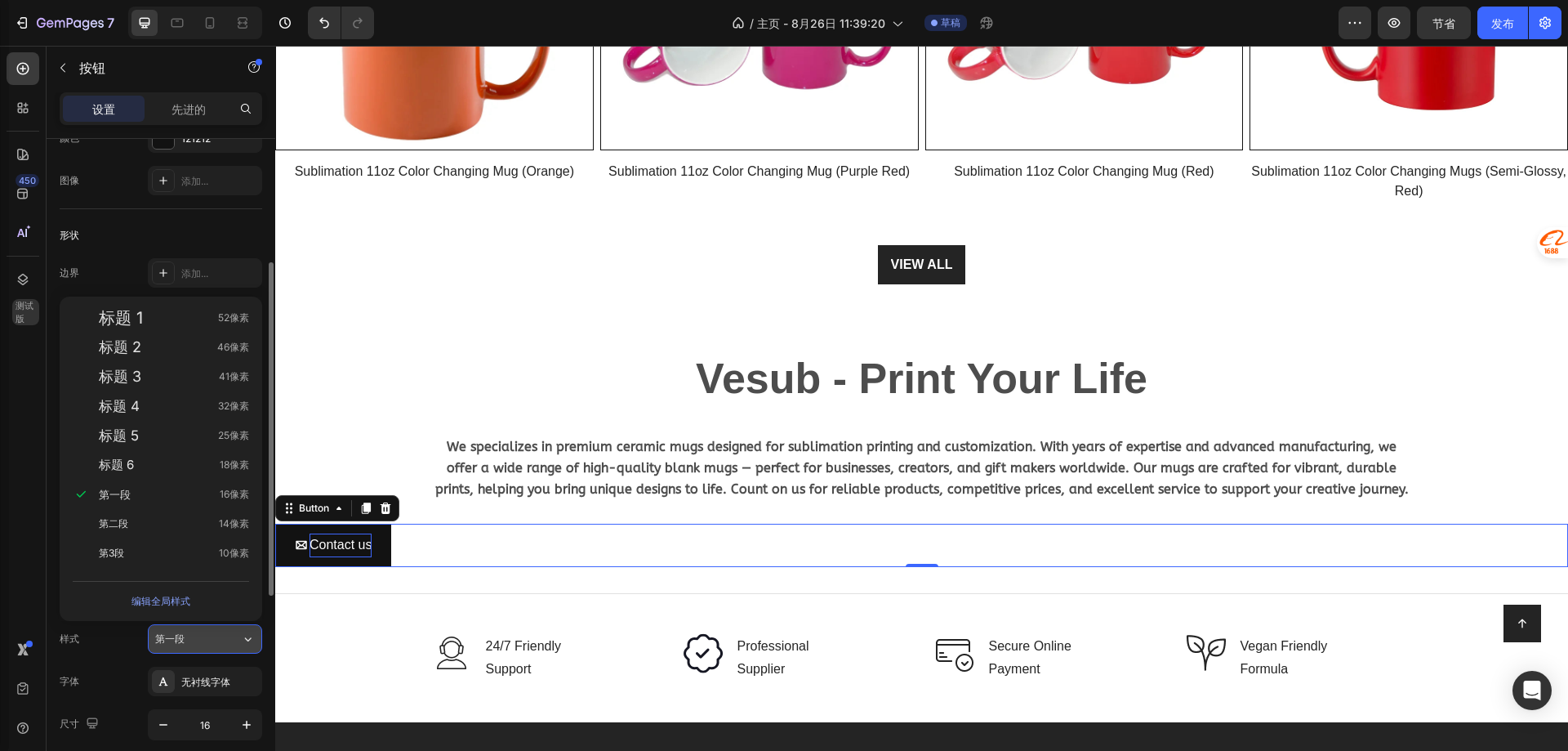
click at [205, 645] on div "第一段" at bounding box center [187, 638] width 66 height 14
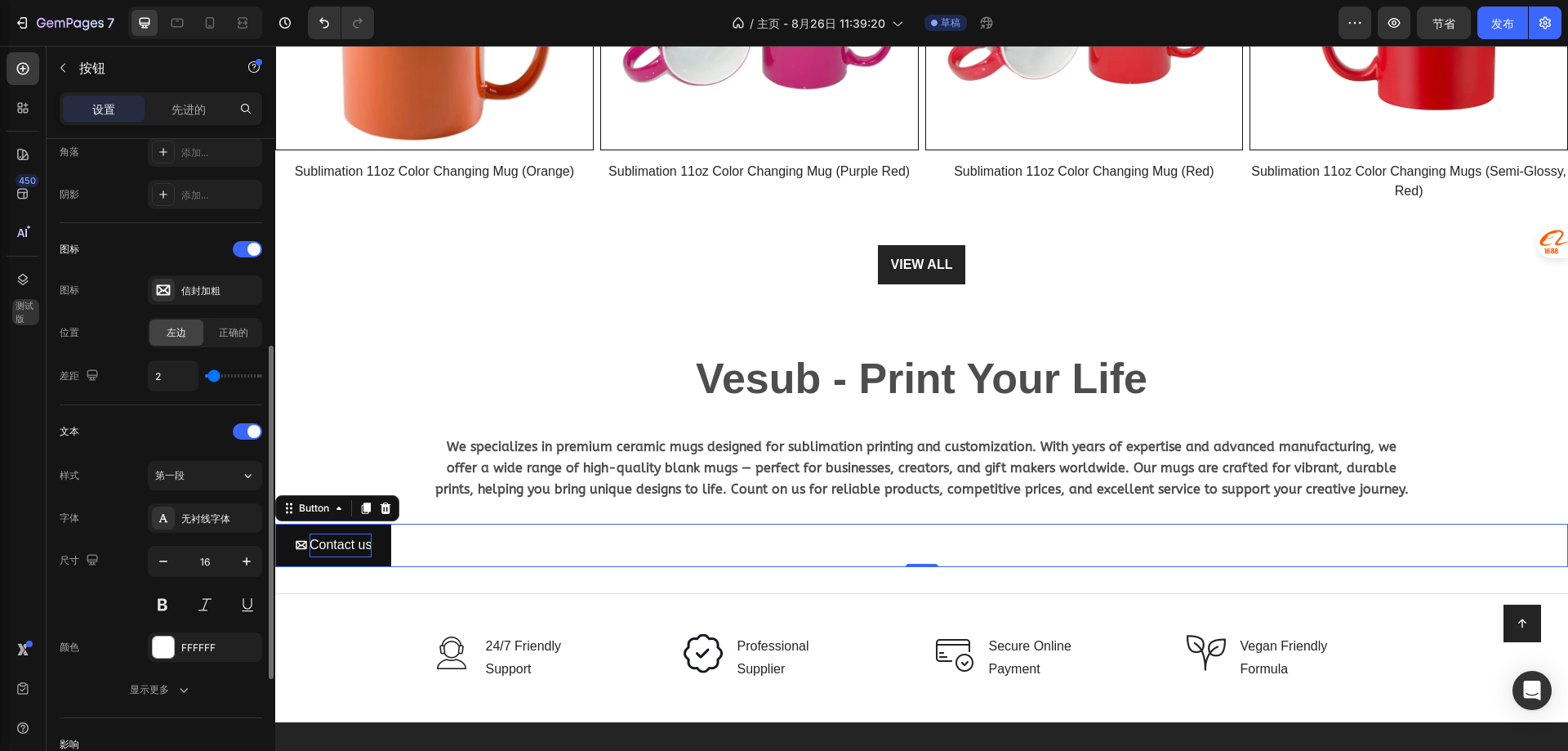
scroll to position [490, 0]
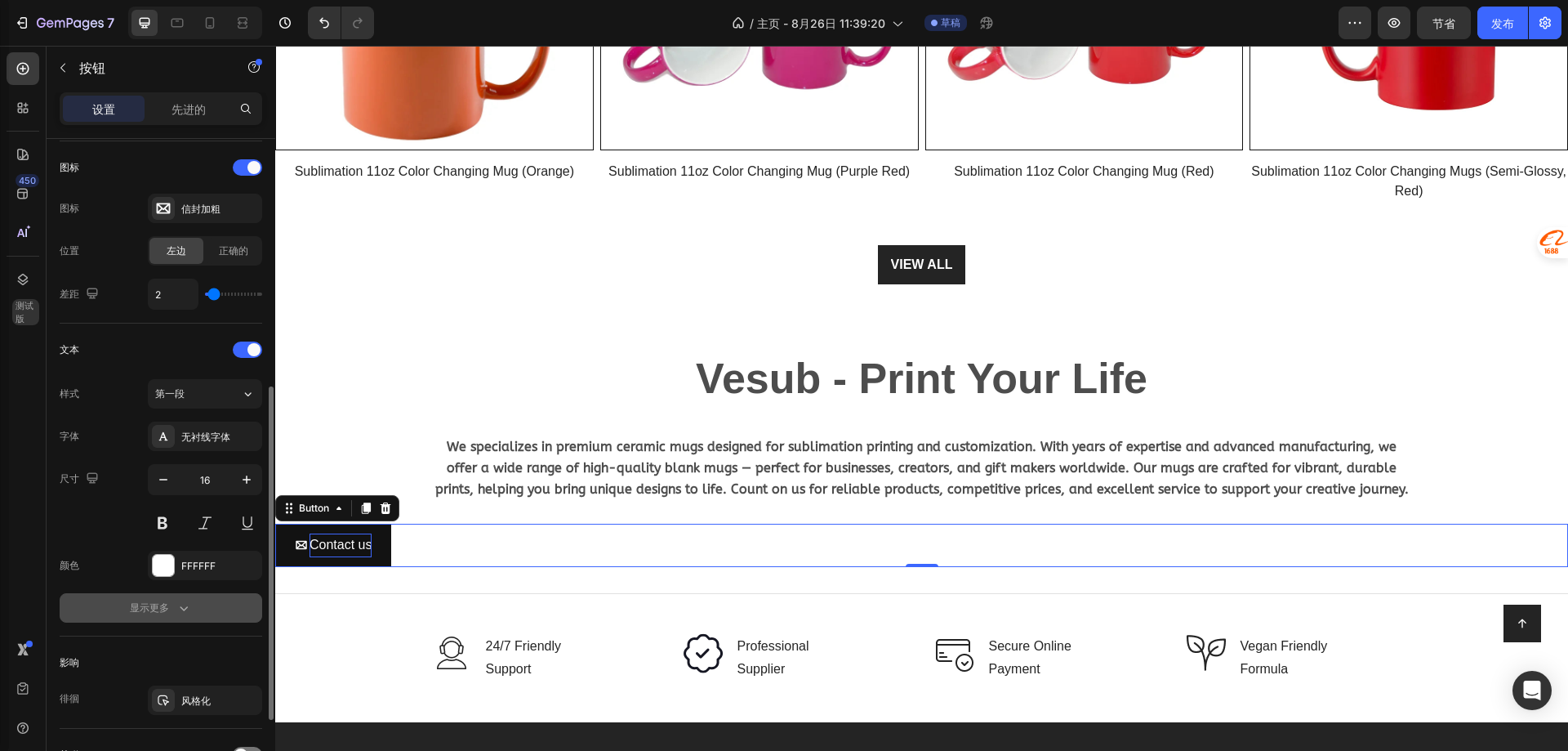
click at [183, 607] on icon "button" at bounding box center [183, 608] width 16 height 16
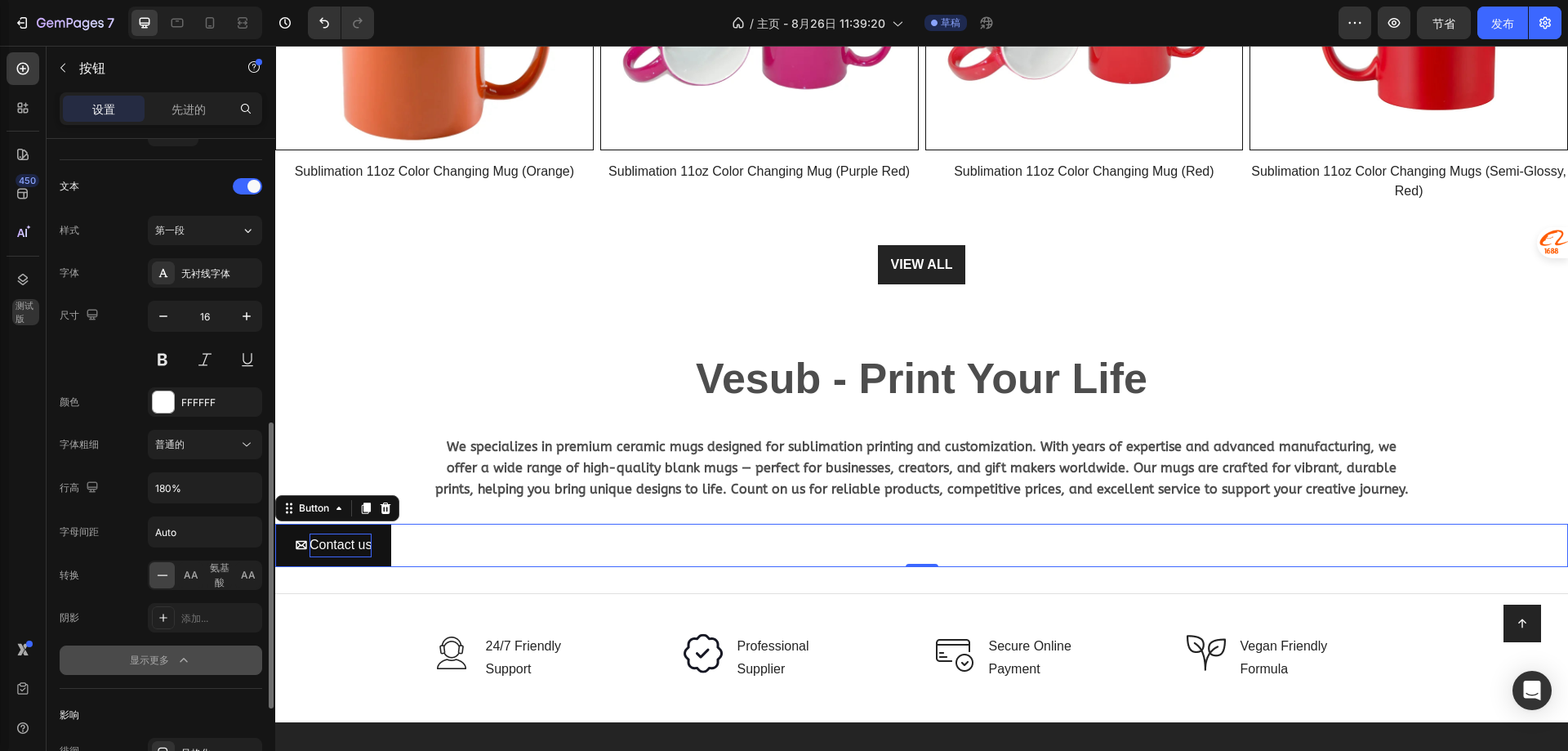
scroll to position [817, 0]
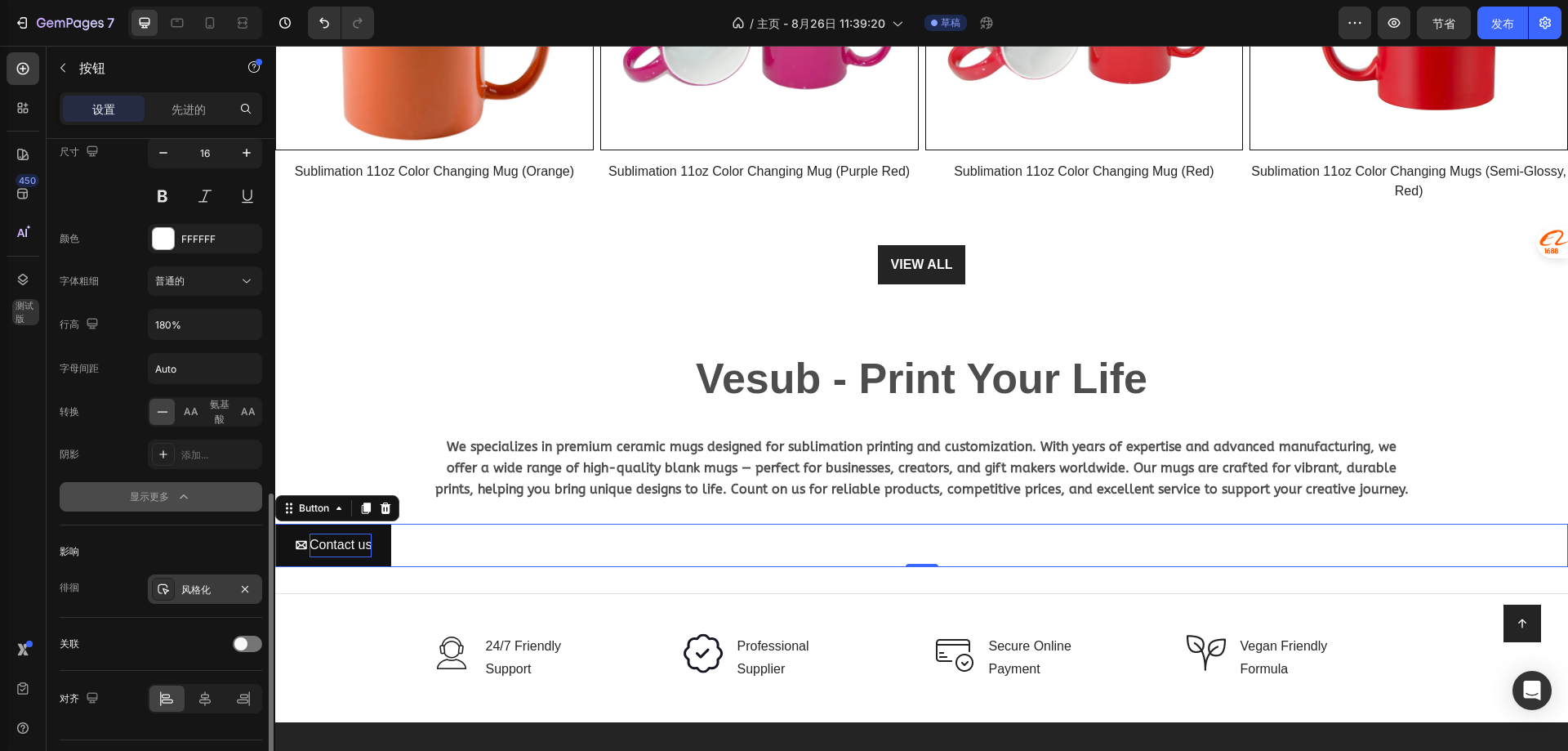
click at [194, 587] on font "风格化" at bounding box center [196, 590] width 30 height 12
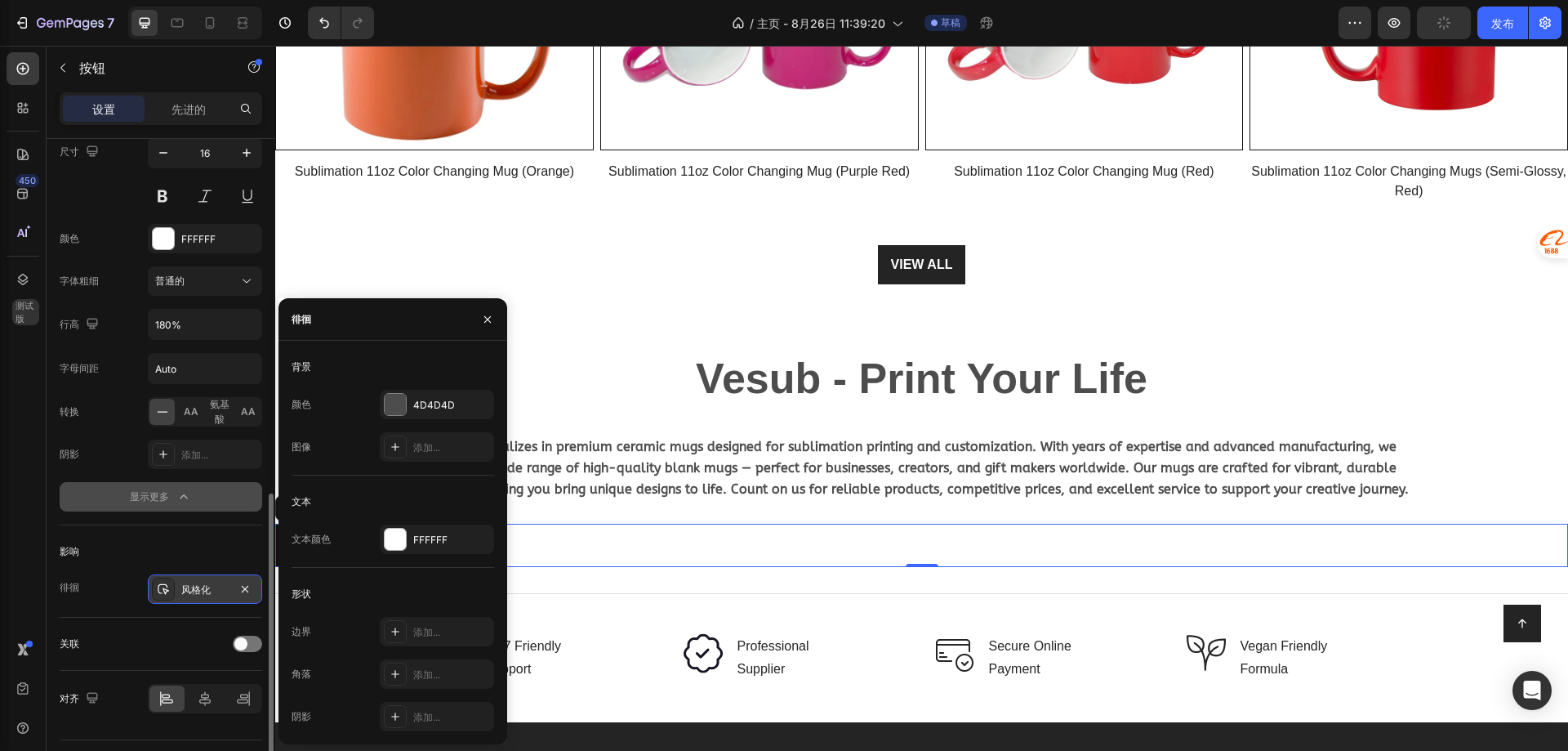
click at [194, 587] on font "风格化" at bounding box center [196, 590] width 30 height 12
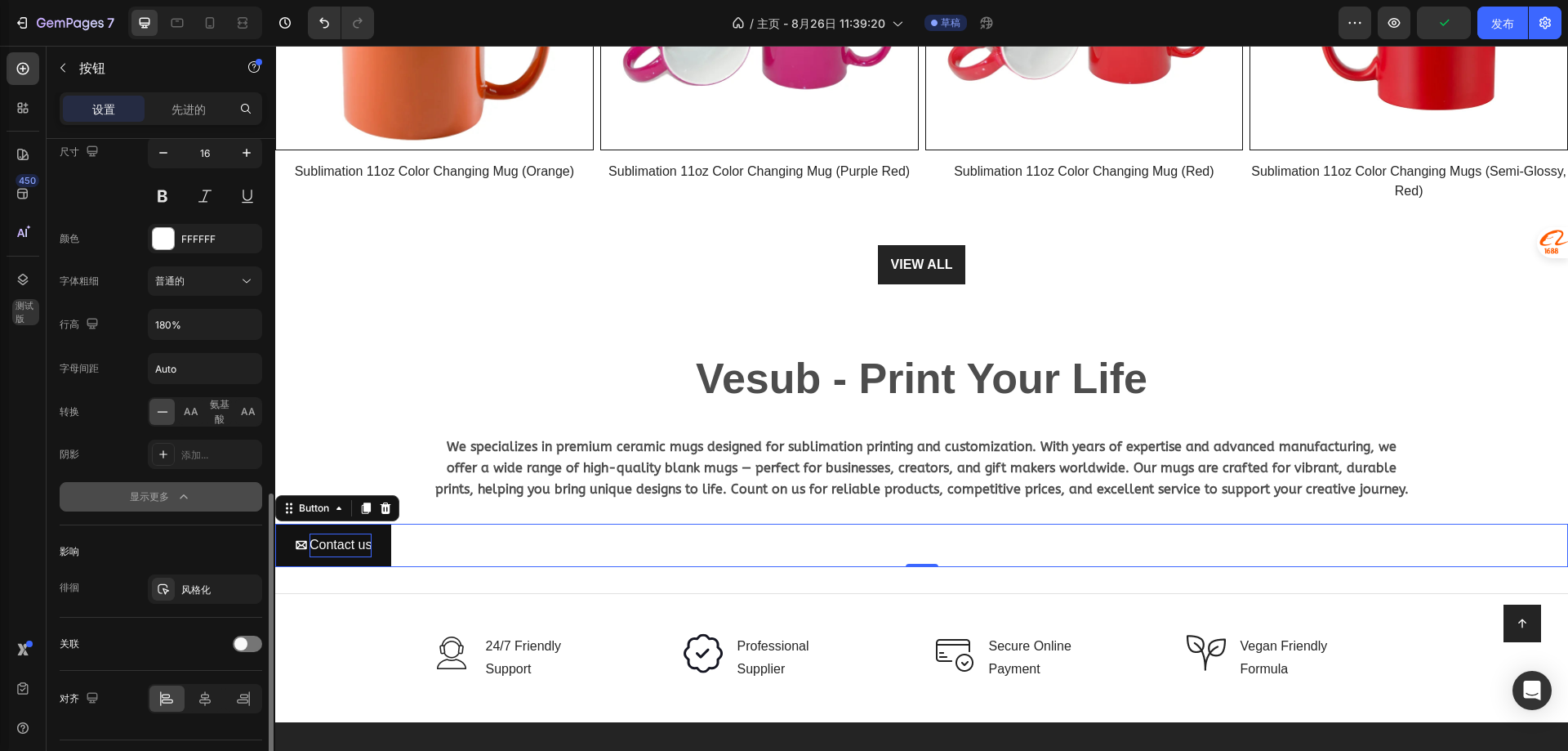
scroll to position [858, 0]
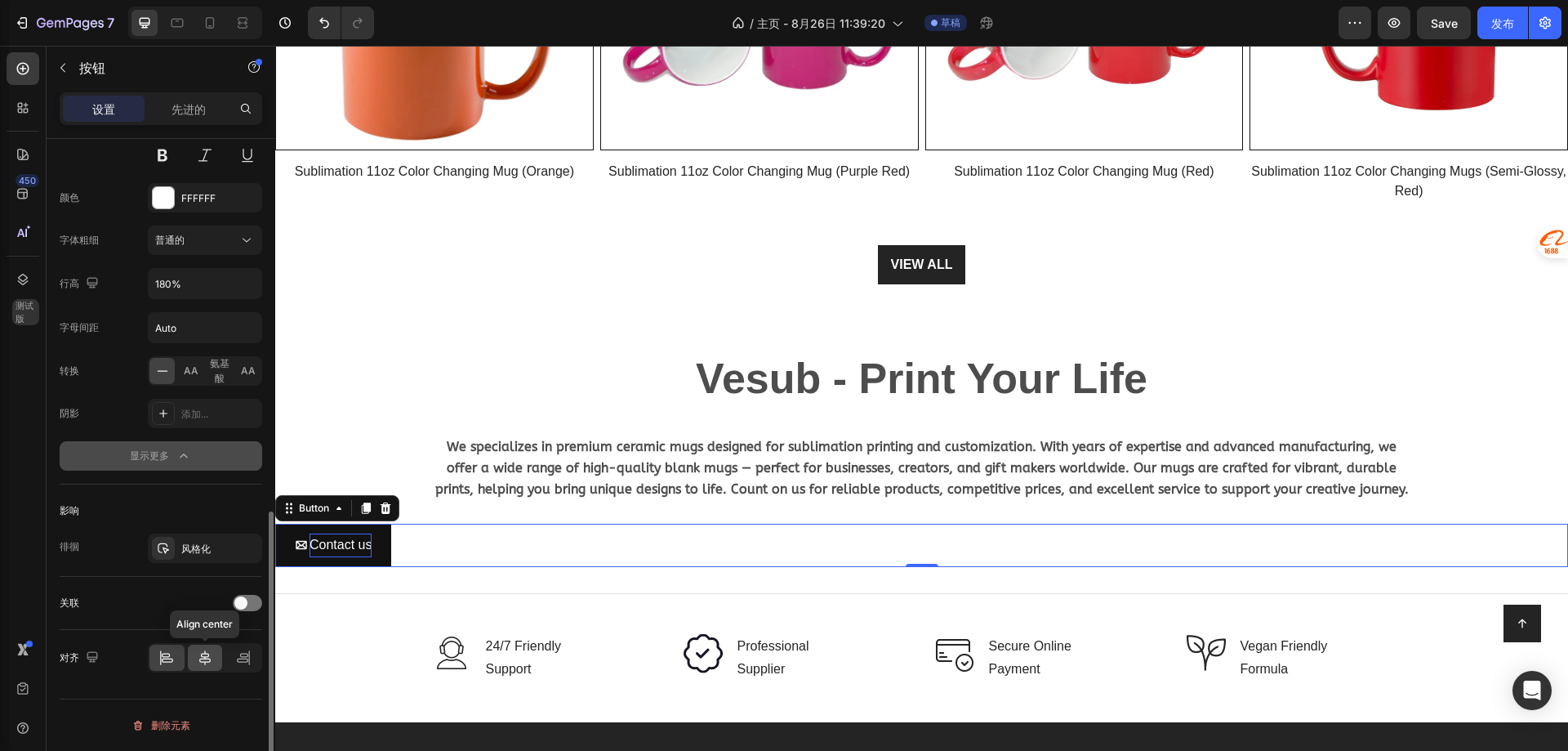
click at [203, 657] on icon at bounding box center [205, 657] width 11 height 14
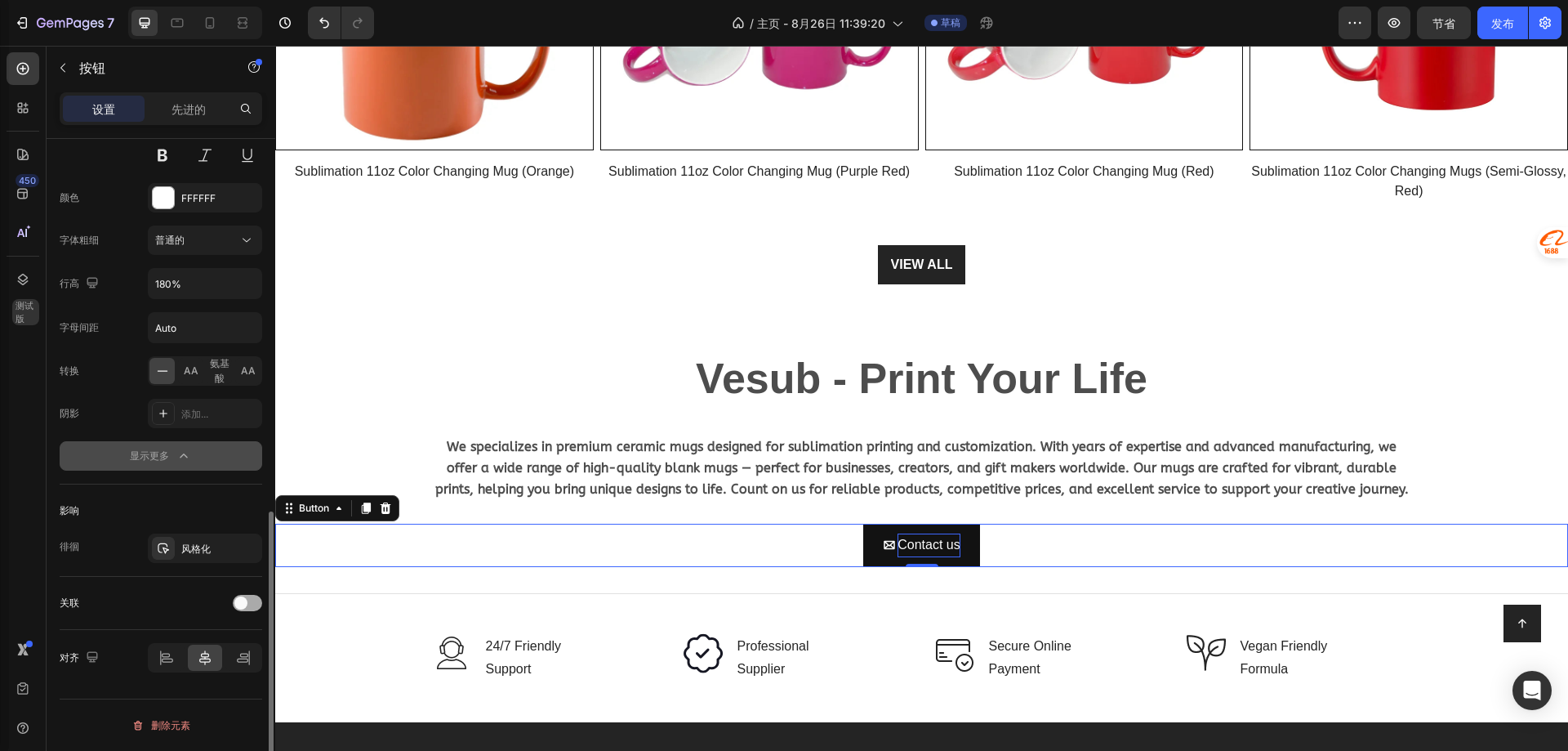
click at [241, 606] on span at bounding box center [241, 603] width 13 height 13
click at [222, 635] on div "打开页面" at bounding box center [204, 643] width 99 height 16
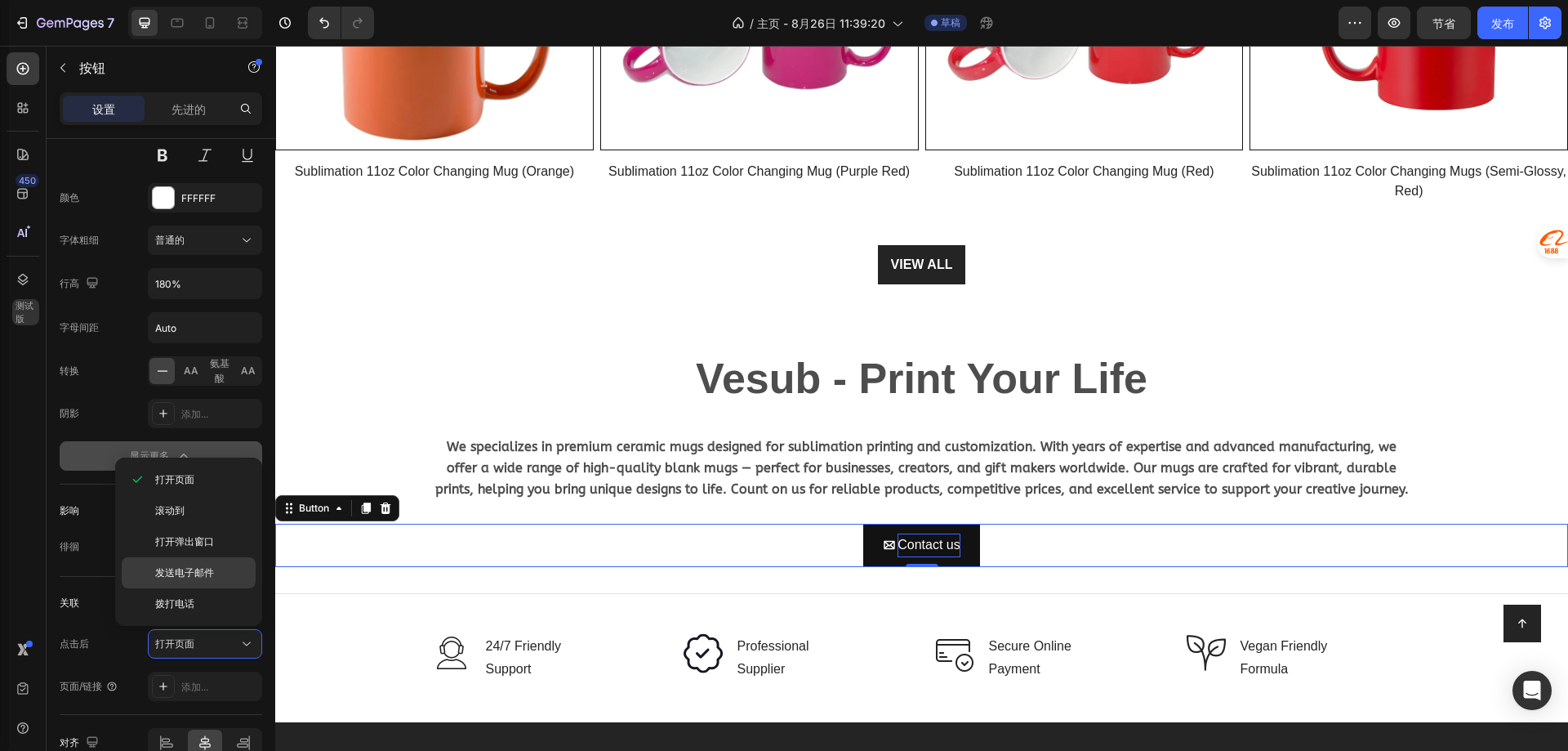
click at [201, 575] on font "发送电子邮件" at bounding box center [184, 572] width 59 height 12
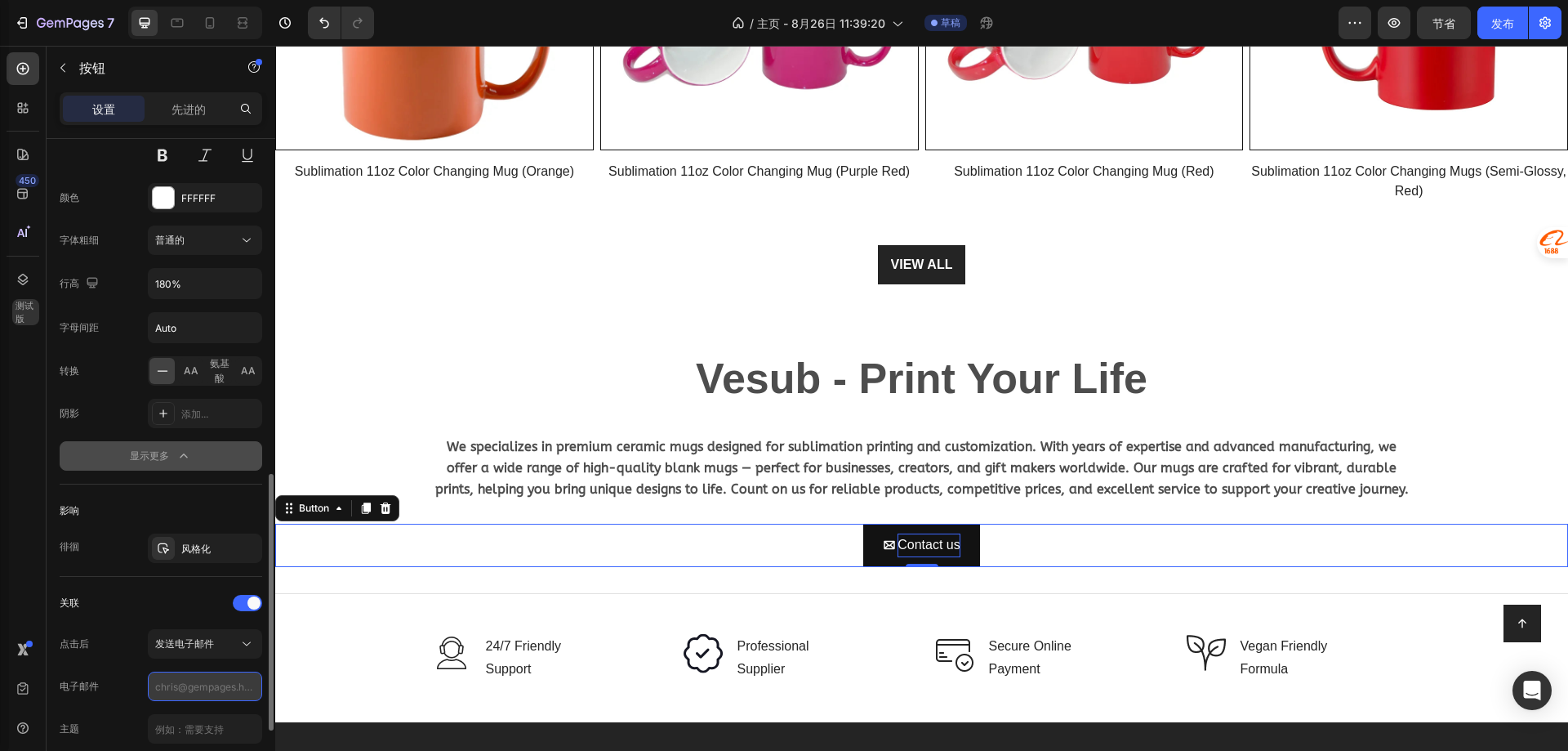
click at [199, 686] on input "text" at bounding box center [205, 686] width 115 height 30
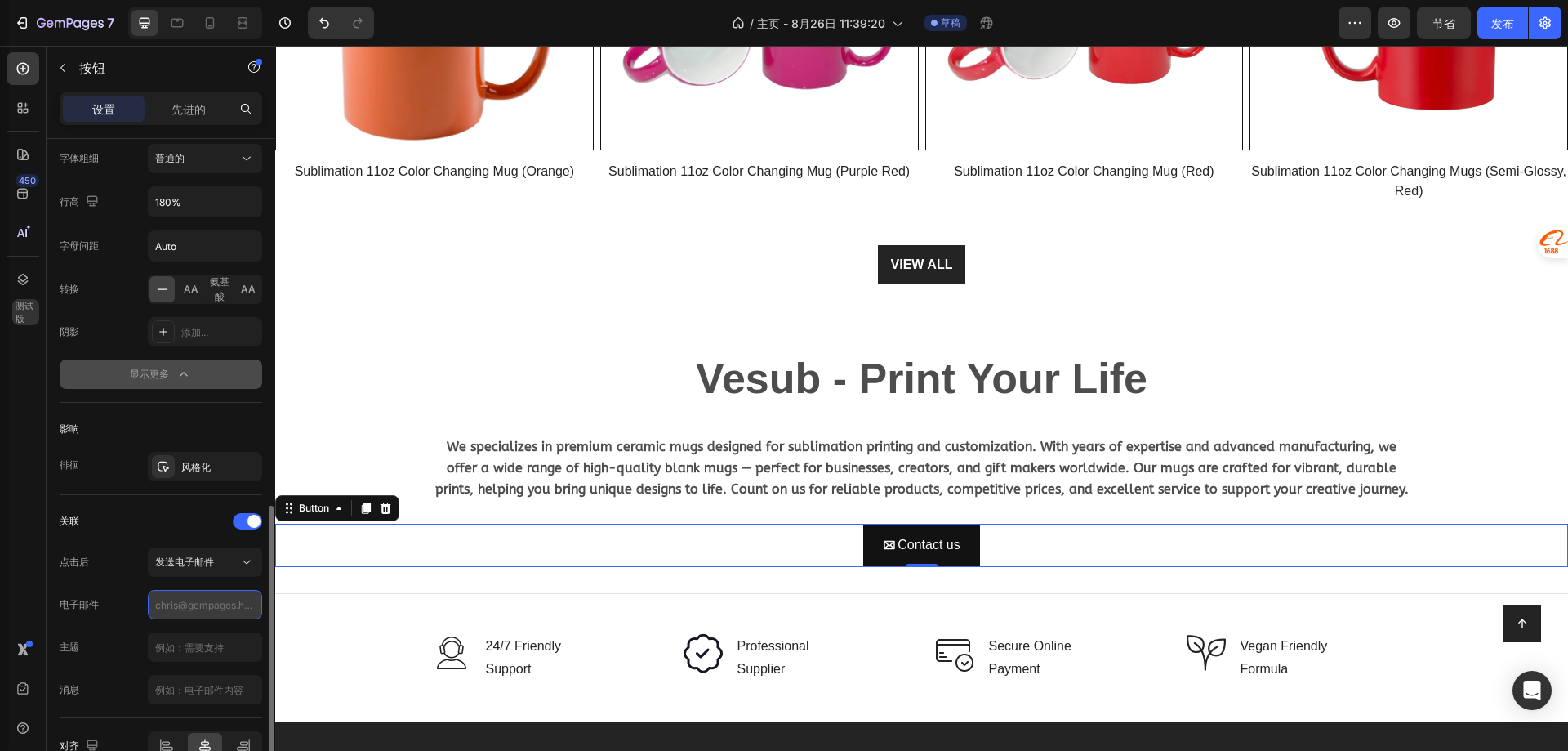
click at [195, 607] on input "text" at bounding box center [205, 604] width 115 height 30
type input "[PERSON_NAME][EMAIL_ADDRESS][DOMAIN_NAME]"
click at [117, 681] on div "消息" at bounding box center [160, 689] width 202 height 30
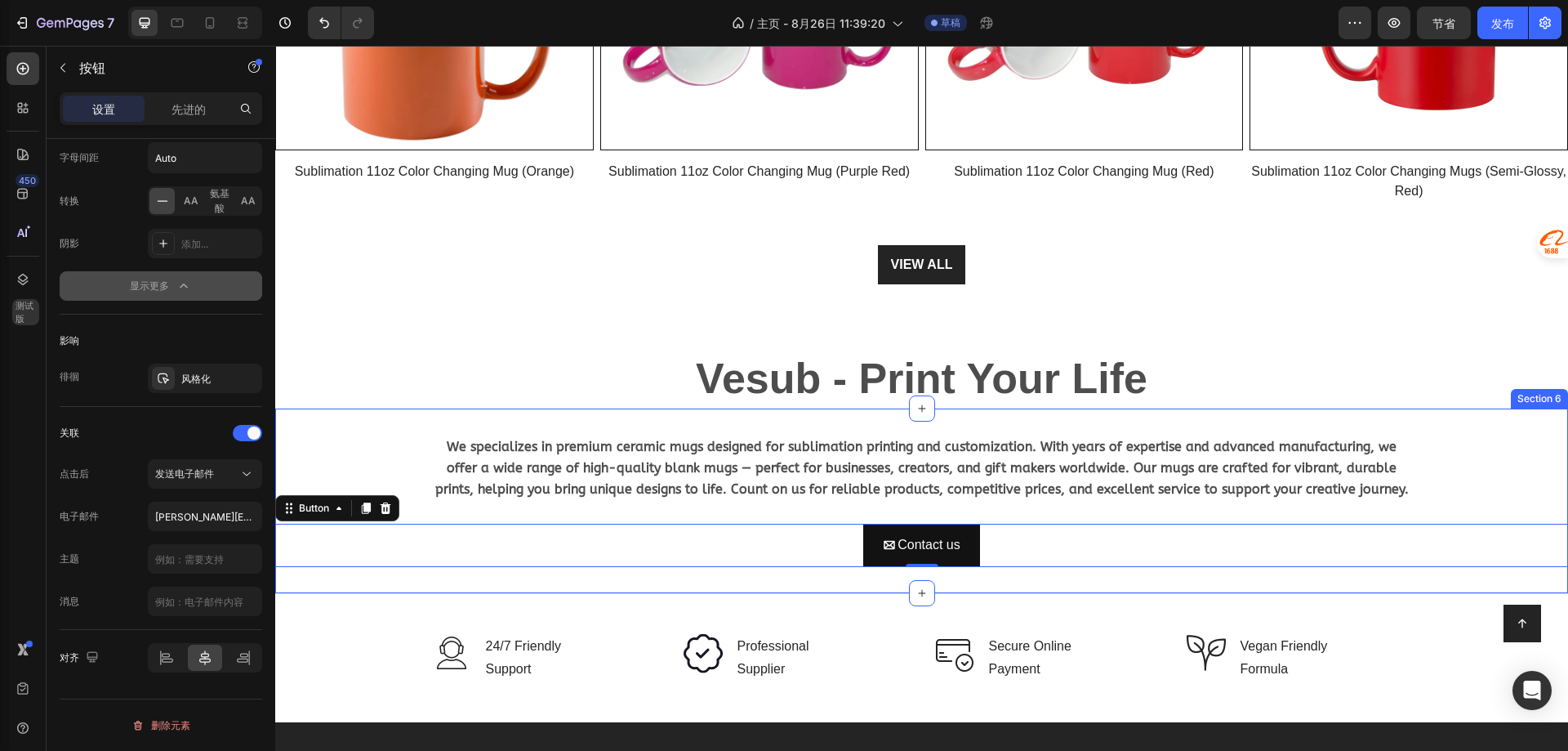
click at [448, 569] on div "We specializes in premium ceramic mugs designed for sublimation printing and cu…" at bounding box center [922, 501] width 1293 height 184
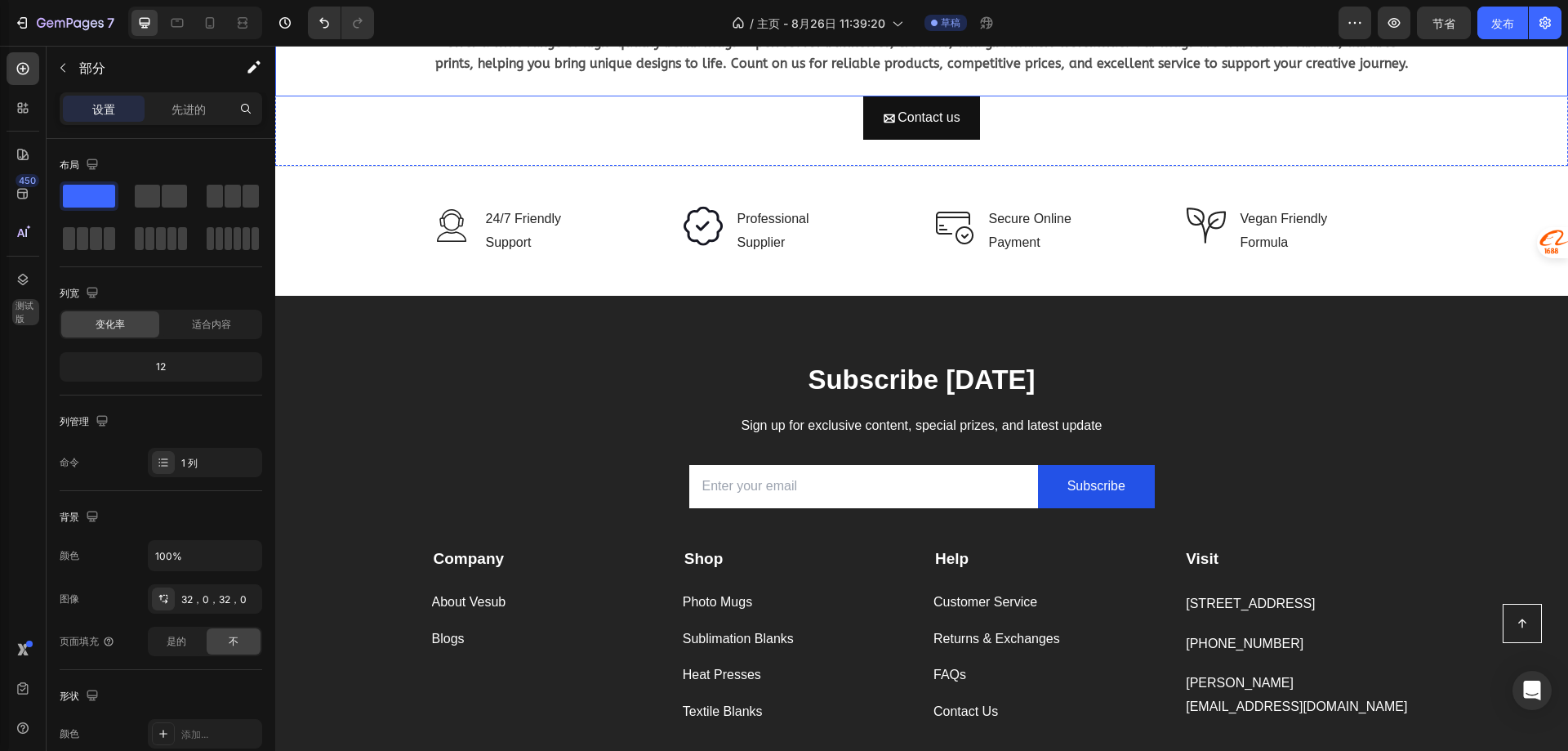
scroll to position [1948, 0]
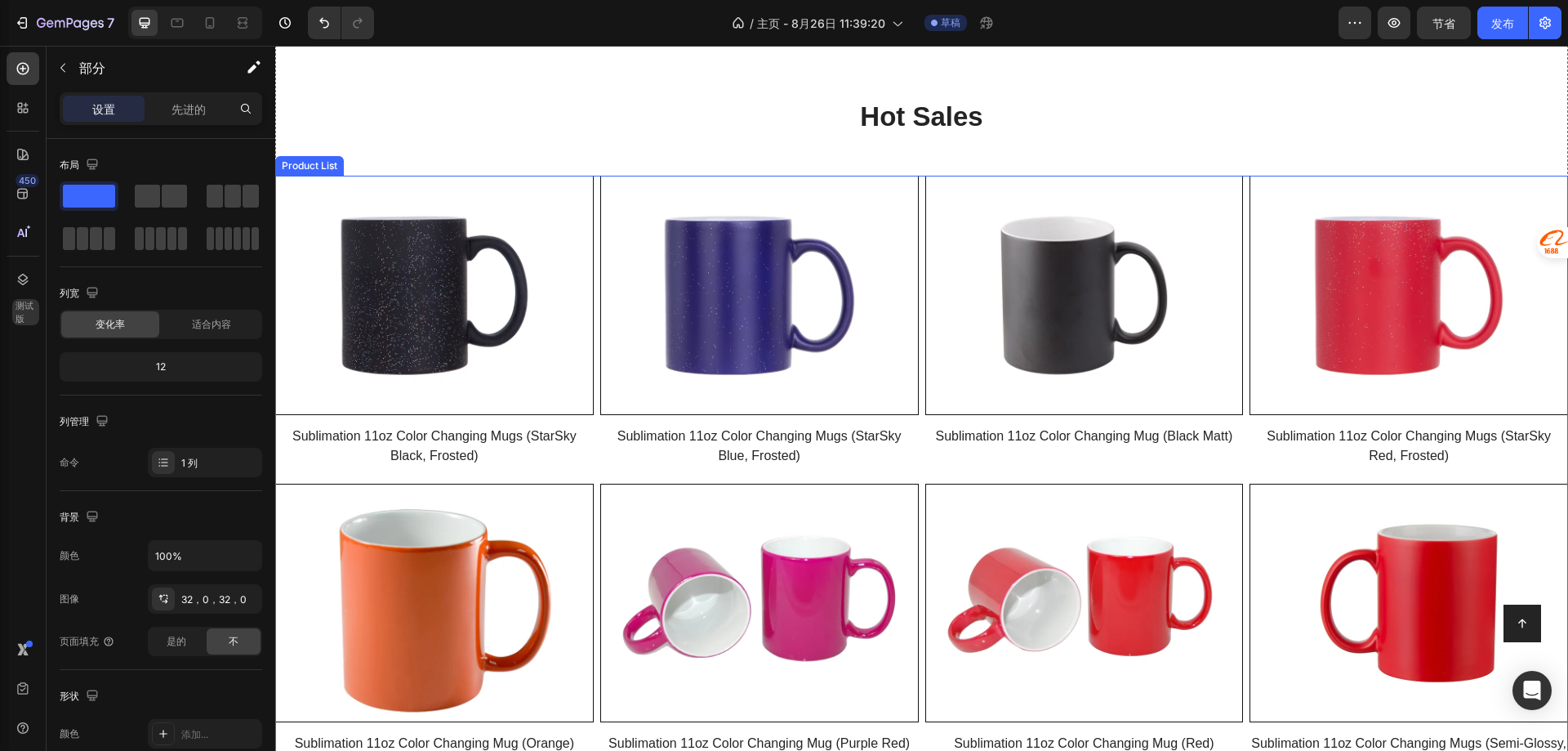
click at [1236, 471] on div "Product Images Row Sublimation 11oz Color Changing Mugs (StarSky Black, Frosted…" at bounding box center [922, 477] width 1293 height 603
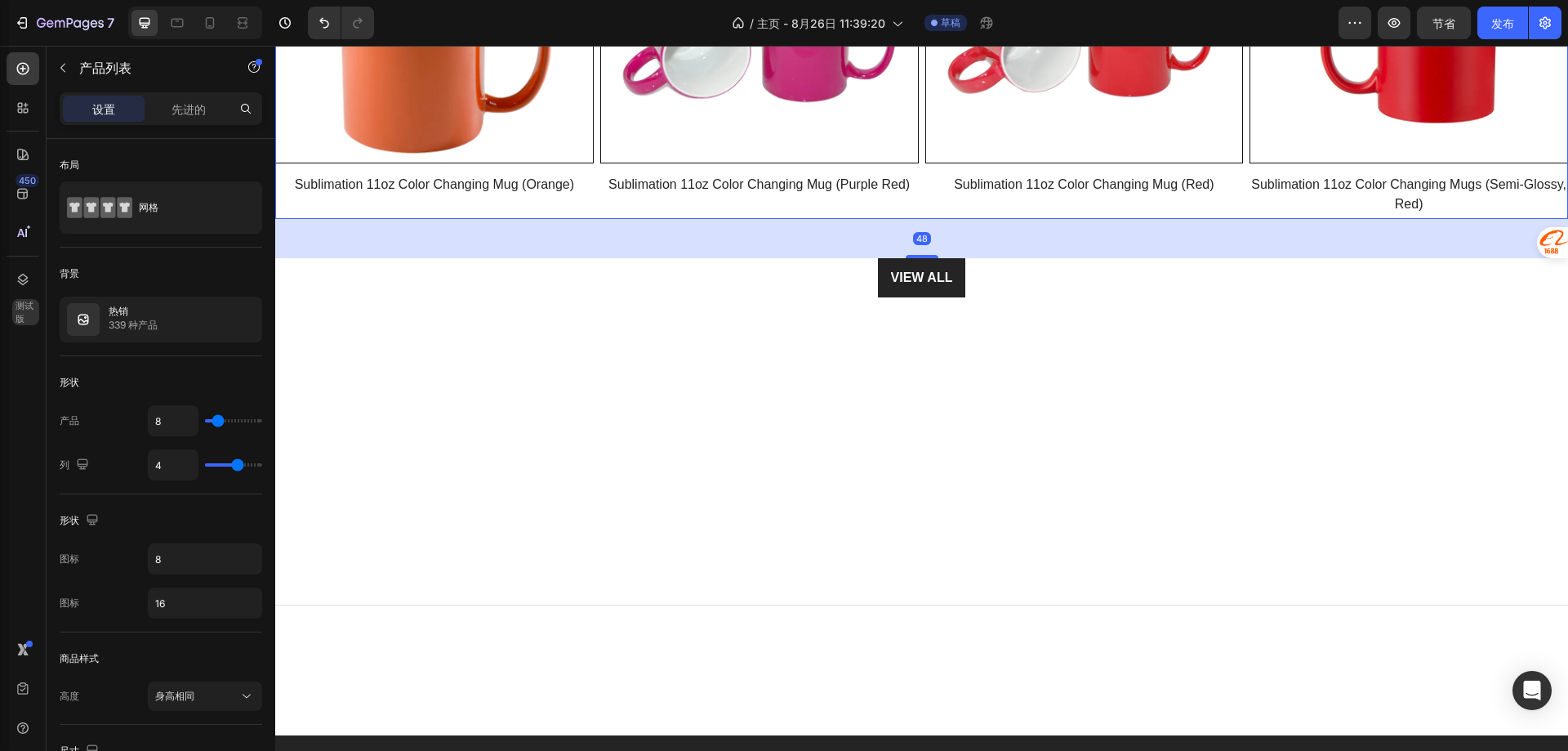
scroll to position [1703, 0]
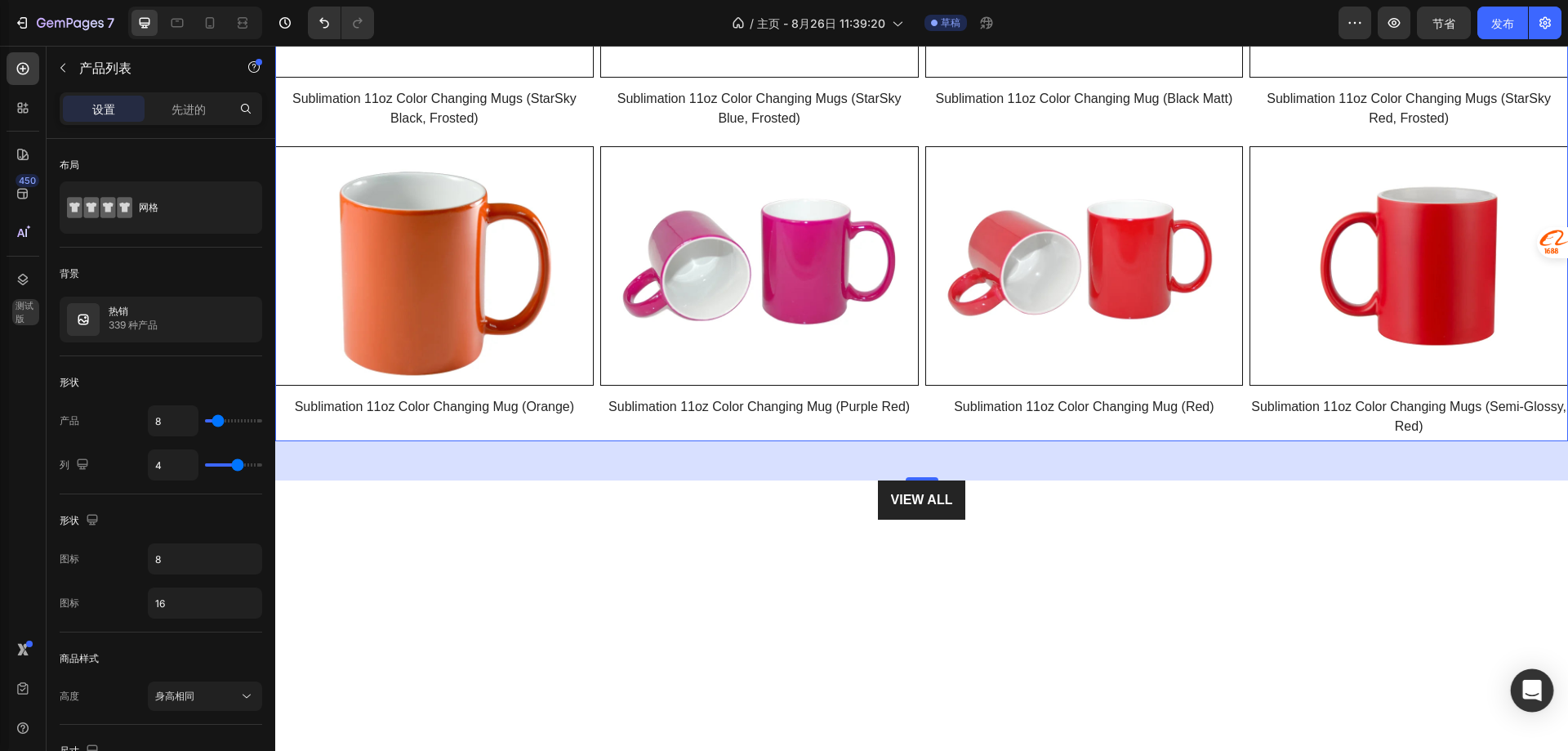
click at [1537, 689] on icon "打开 Intercom Messenger" at bounding box center [1532, 691] width 19 height 21
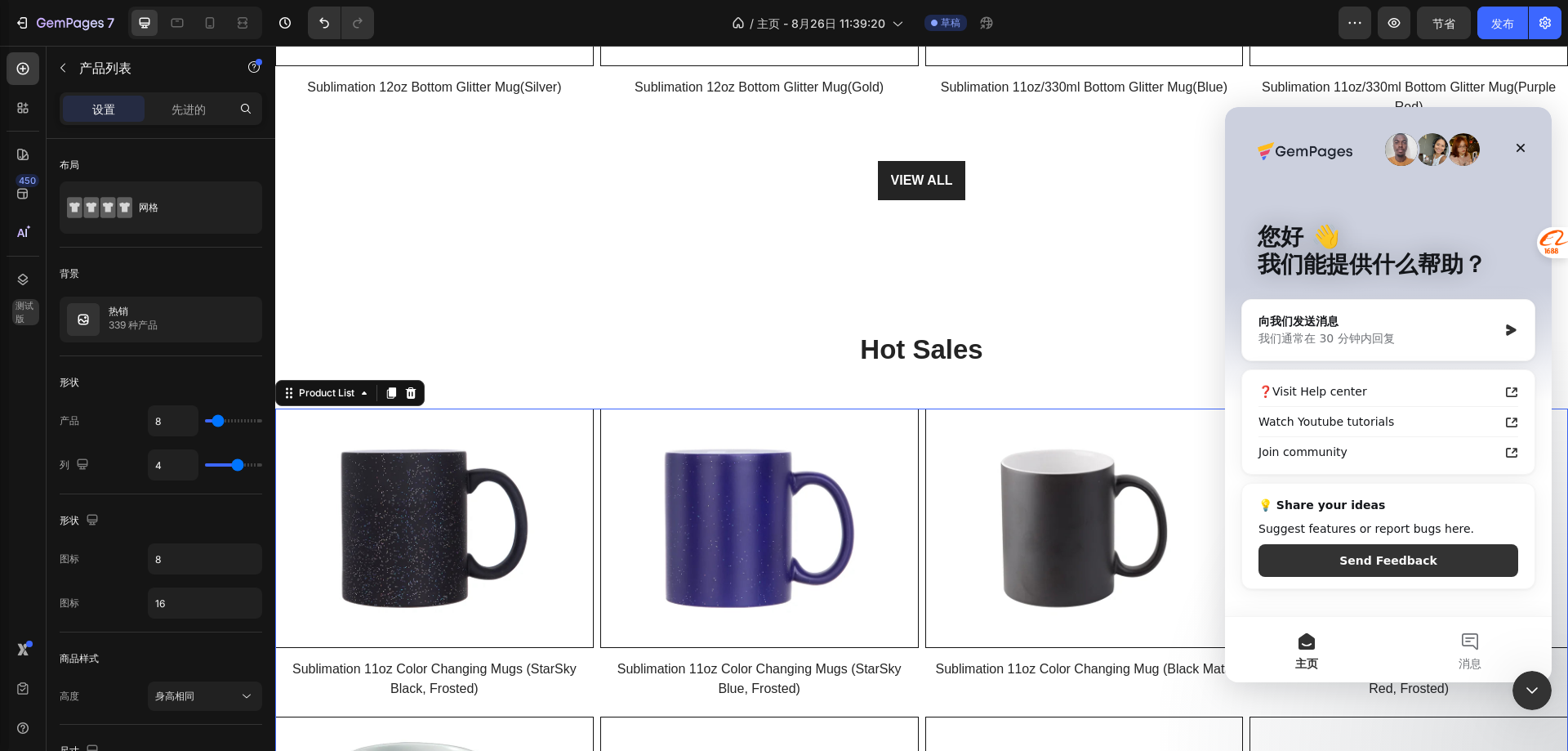
scroll to position [0, 0]
drag, startPoint x: 3050, startPoint y: 1360, endPoint x: 2305, endPoint y: 1140, distance: 776.8
click at [1537, 688] on icon "关闭 对讲信使" at bounding box center [1532, 690] width 20 height 20
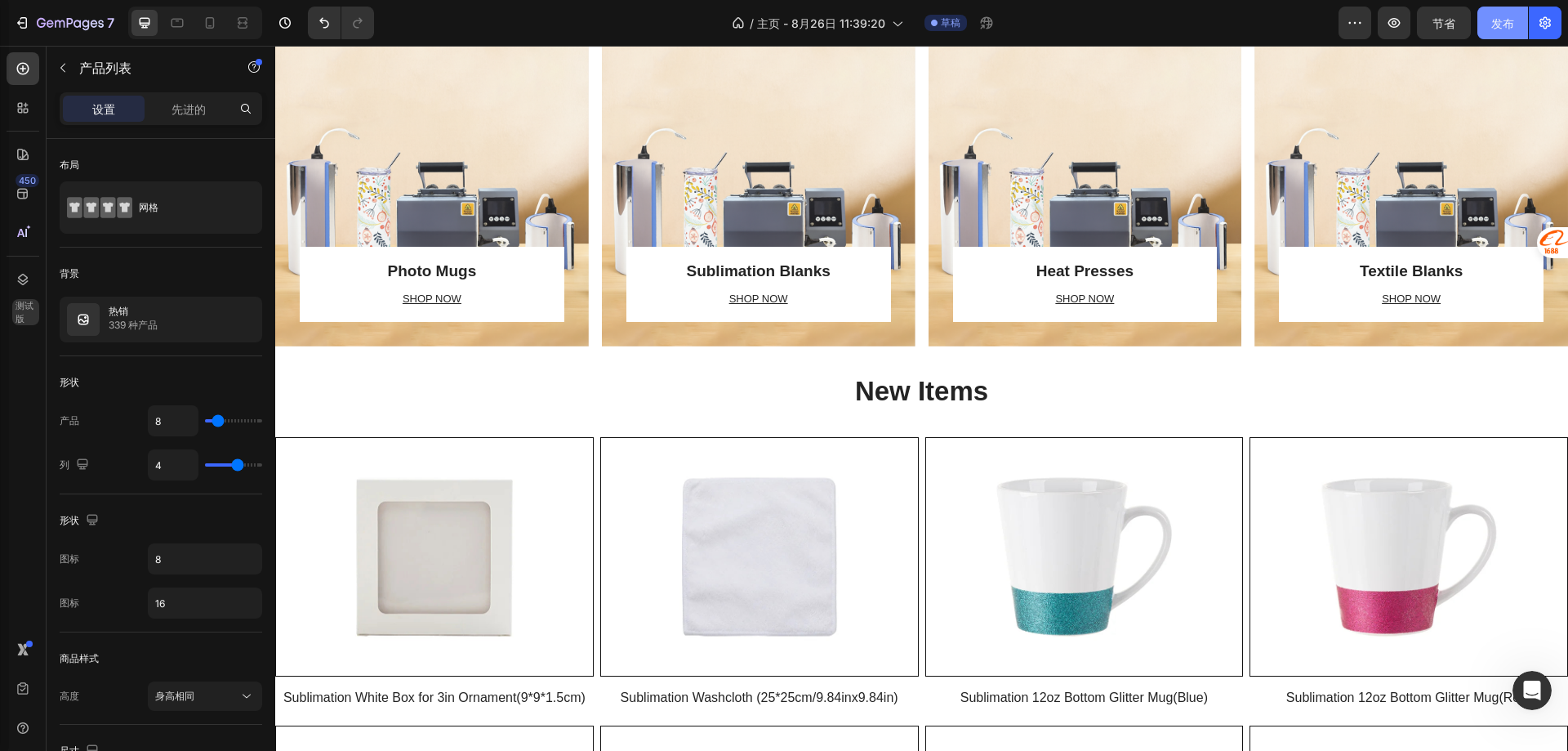
scroll to position [640, 0]
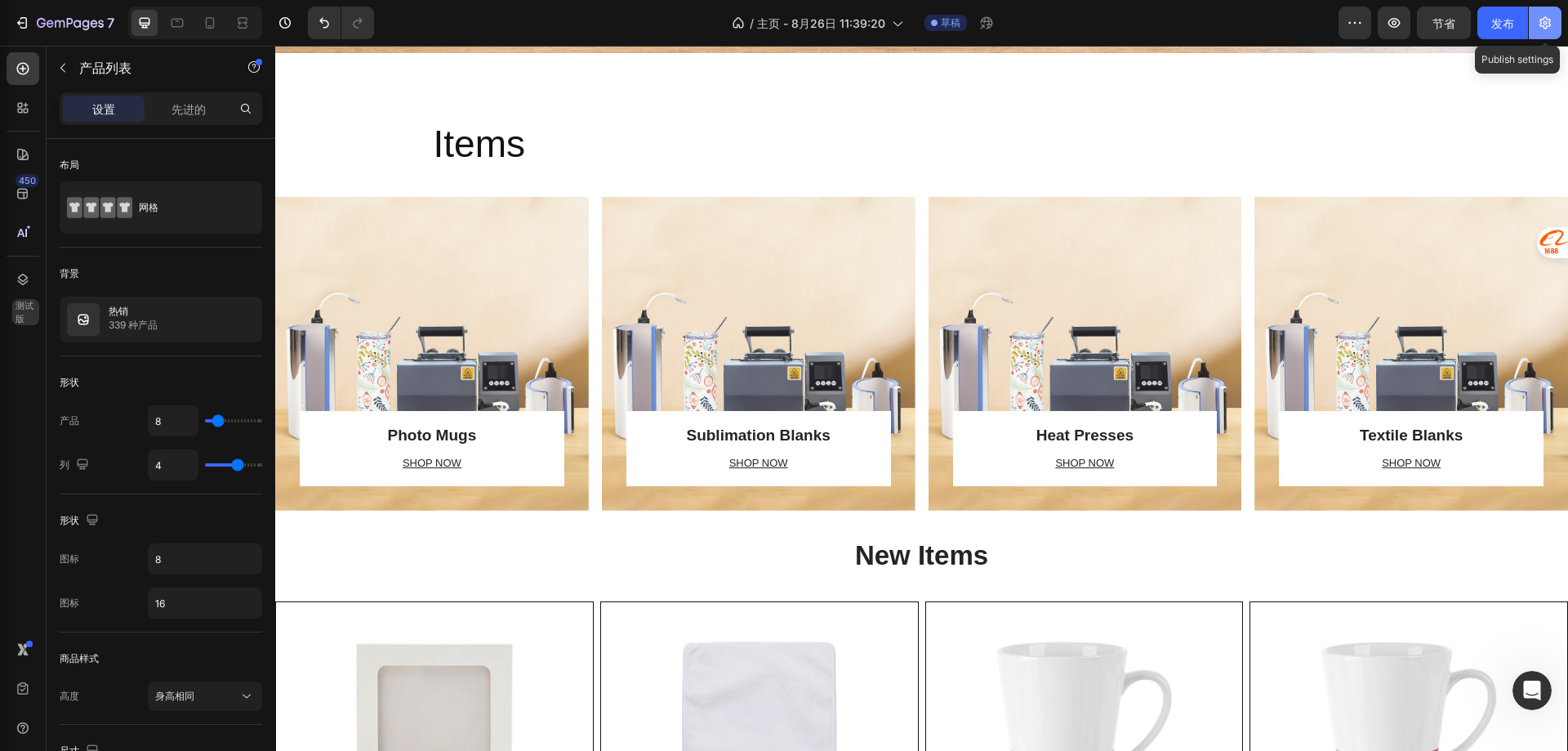
click at [1533, 23] on button "button" at bounding box center [1545, 23] width 32 height 32
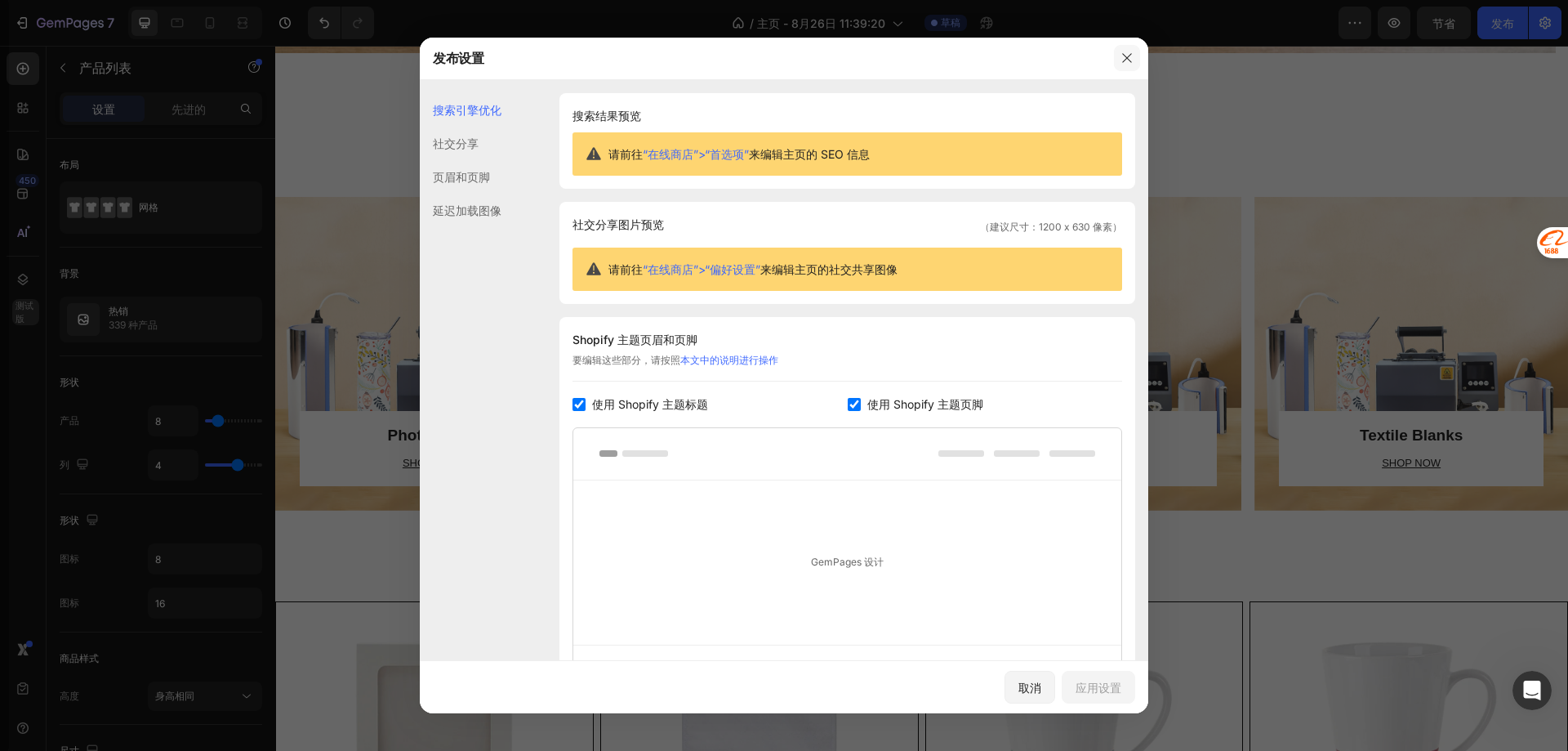
click at [1125, 57] on icon "button" at bounding box center [1127, 58] width 13 height 13
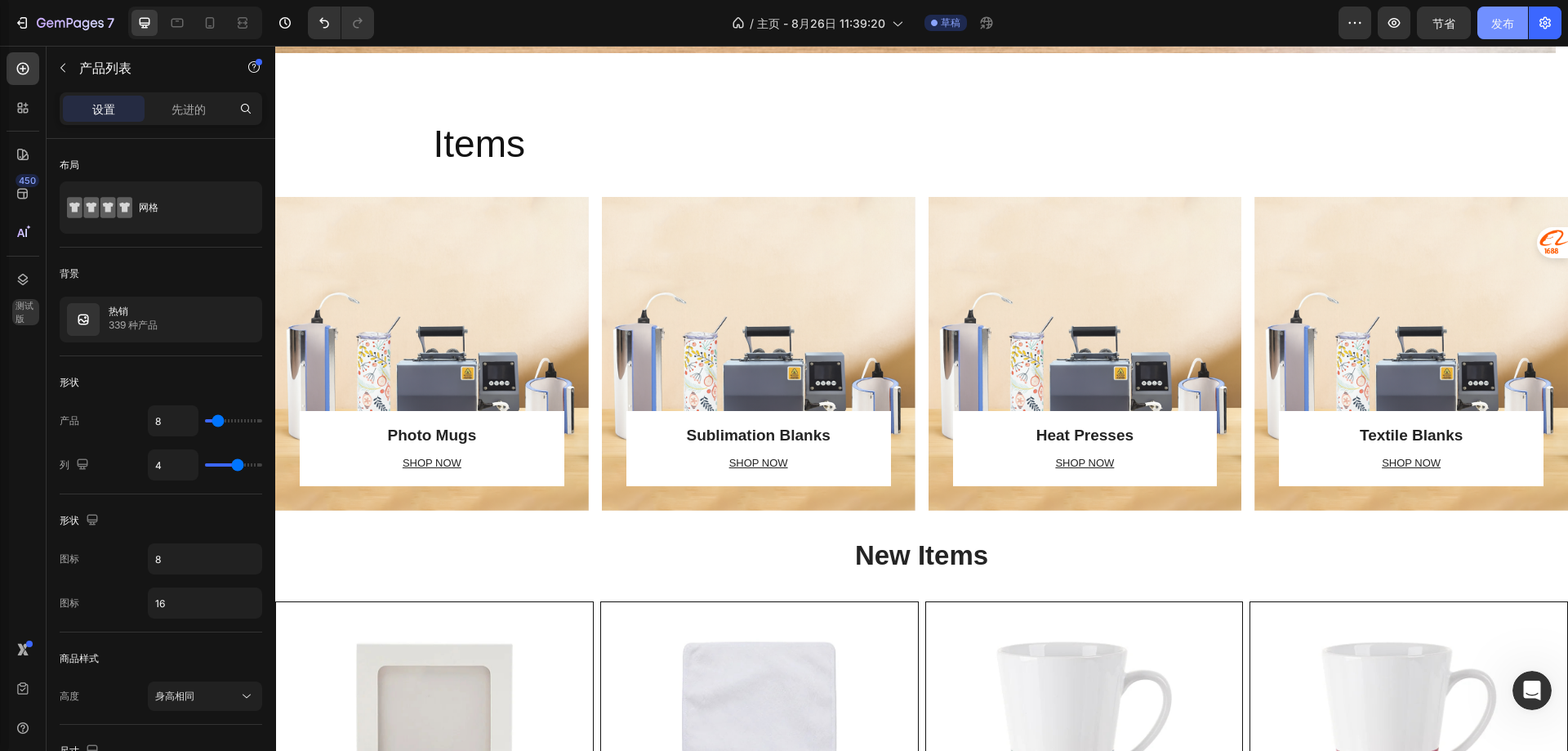
click at [1491, 19] on button "发布" at bounding box center [1502, 23] width 51 height 32
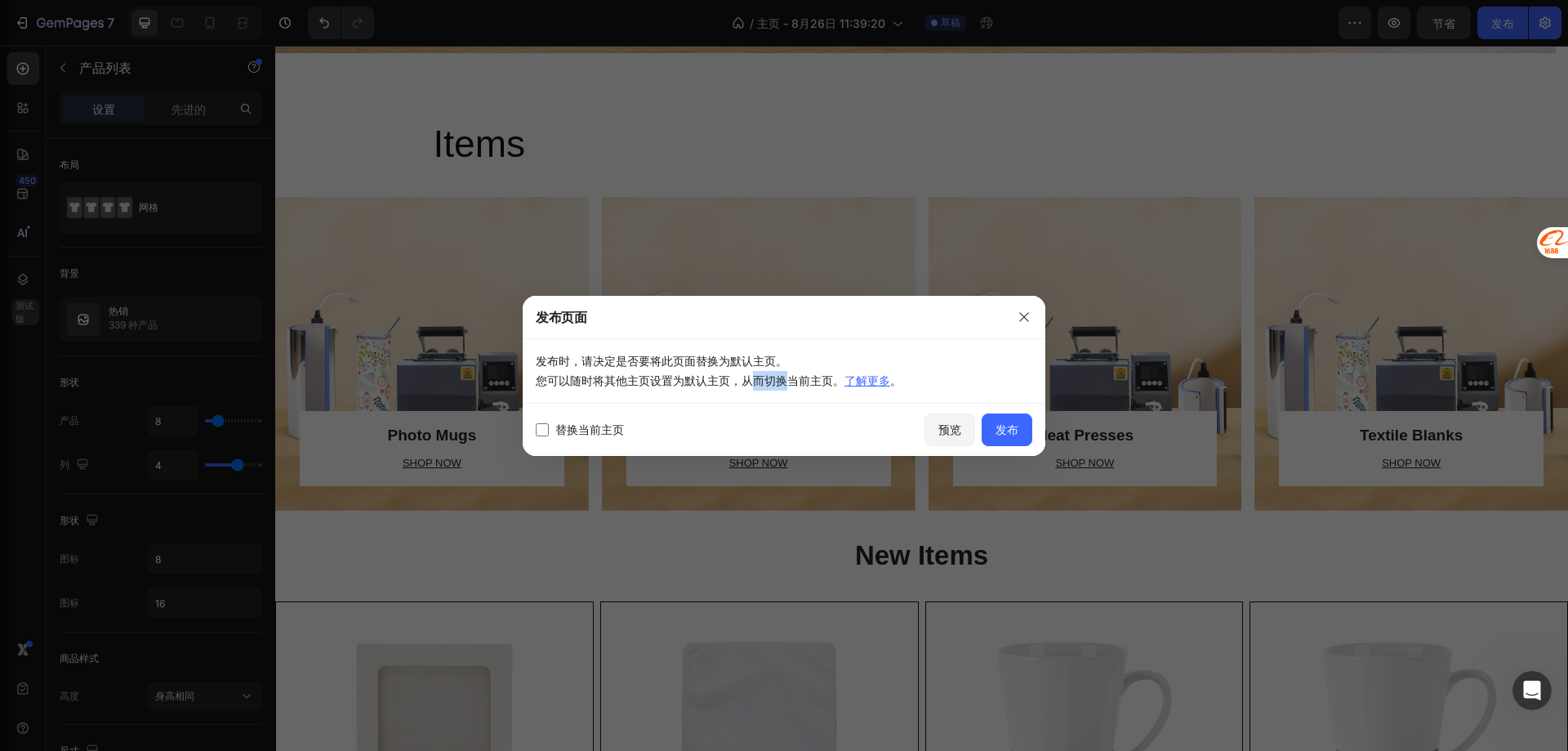
drag, startPoint x: 755, startPoint y: 382, endPoint x: 784, endPoint y: 378, distance: 29.3
click at [784, 378] on font "您可以随时将其他主页设置为默认主页，从而切换当前主页。" at bounding box center [689, 380] width 308 height 14
click at [778, 408] on div "替换当前主页 预览 发布" at bounding box center [783, 429] width 522 height 53
click at [947, 432] on font "预览" at bounding box center [950, 429] width 23 height 14
click at [1021, 313] on icon "button" at bounding box center [1025, 317] width 13 height 13
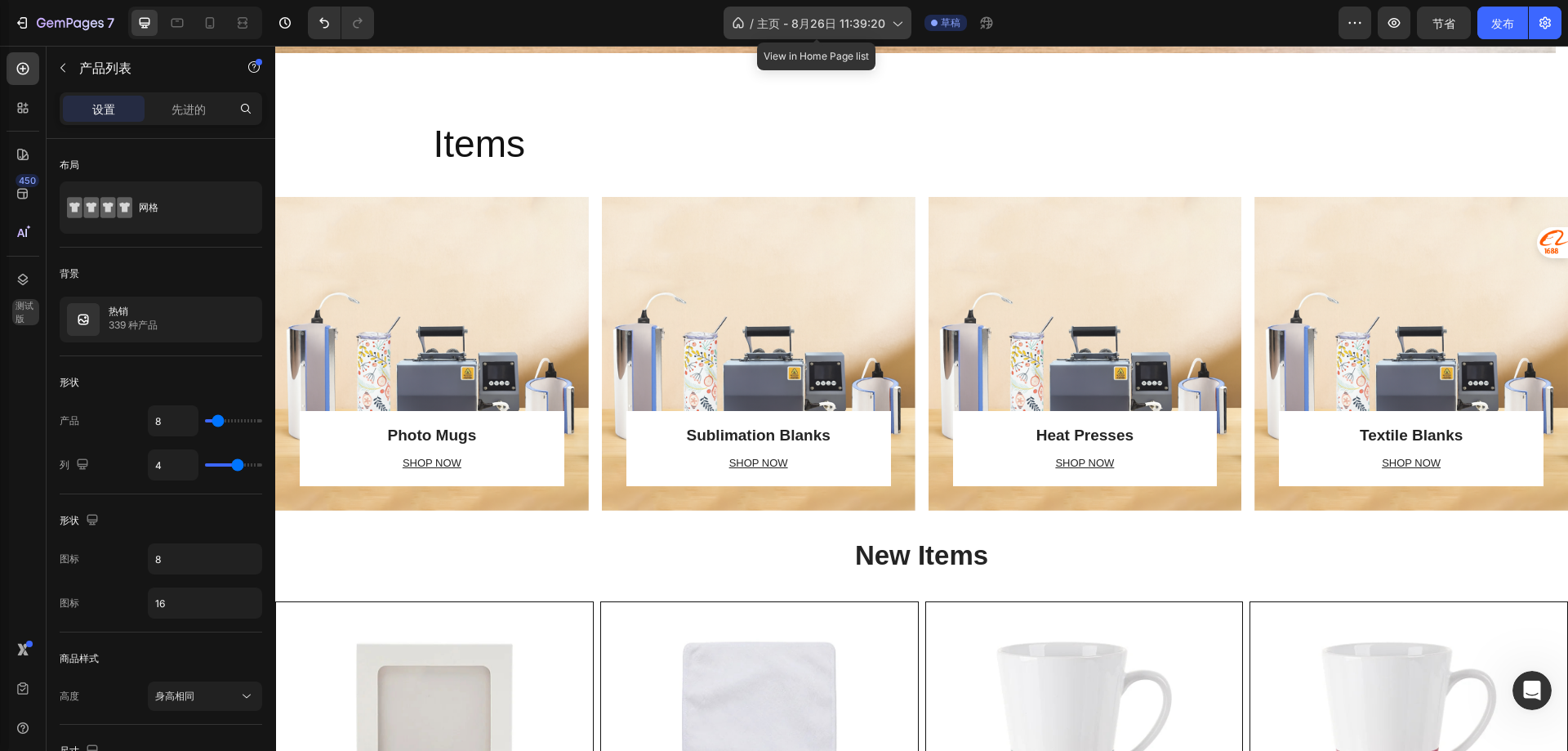
click at [896, 27] on icon at bounding box center [896, 22] width 16 height 16
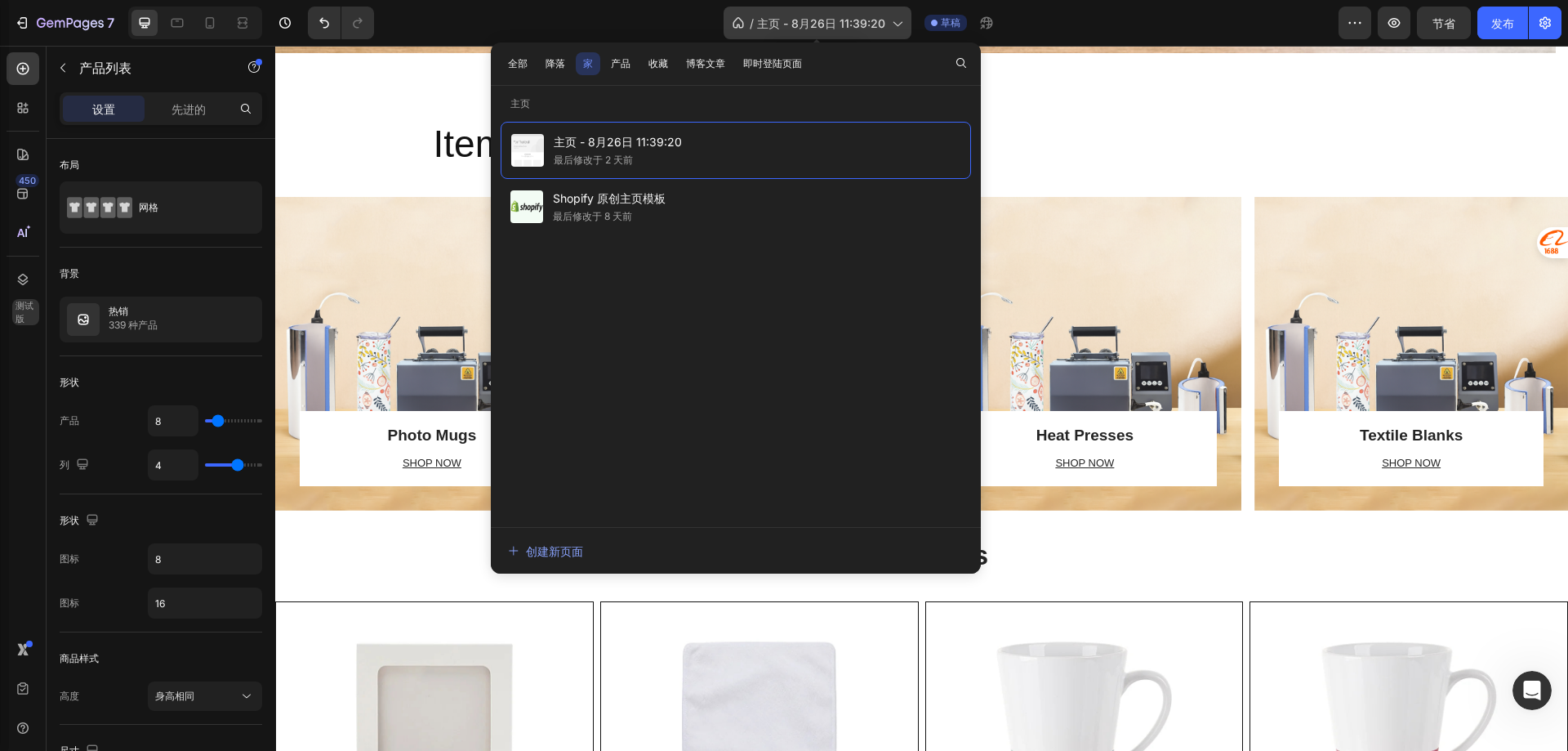
click at [896, 27] on icon at bounding box center [896, 22] width 16 height 16
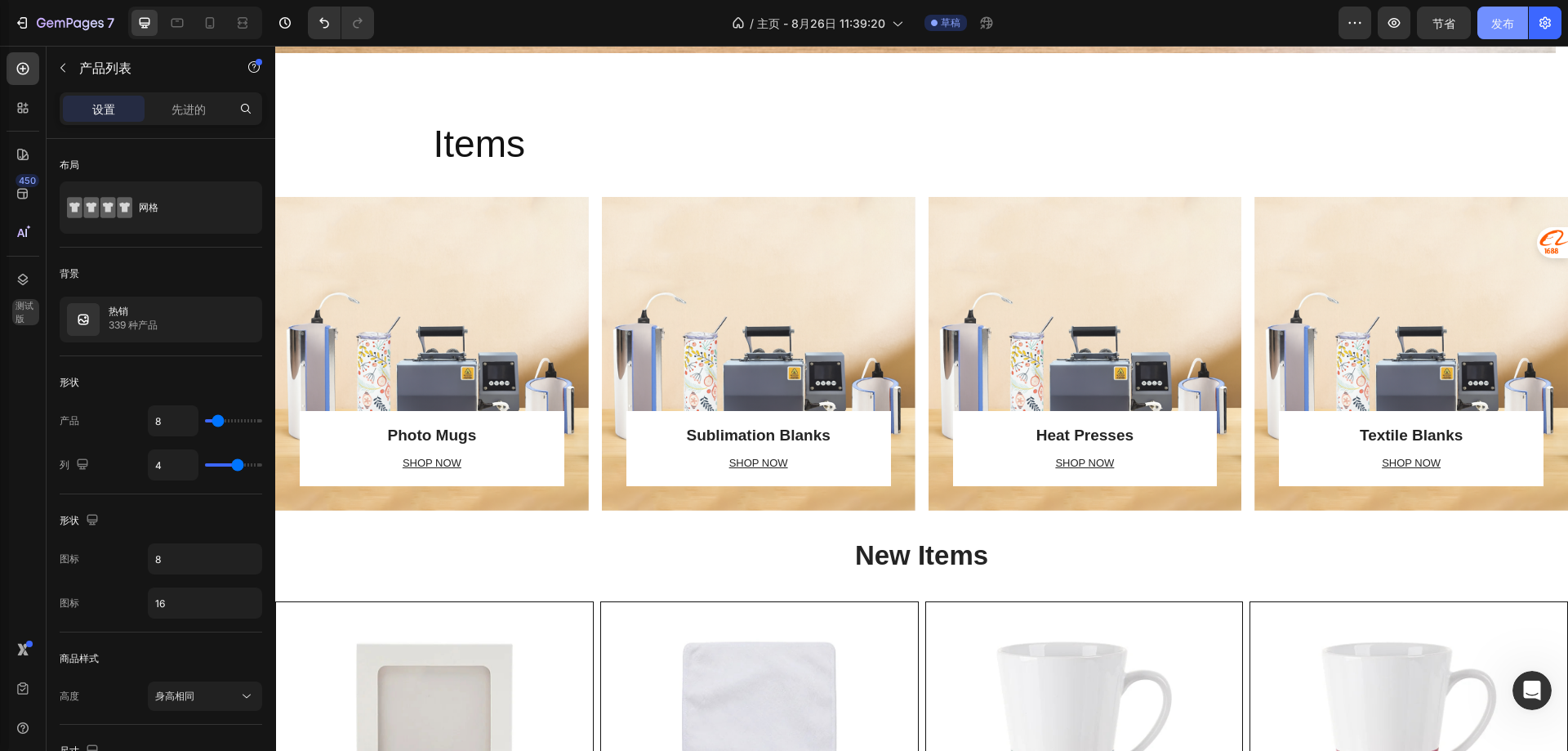
click at [1490, 14] on button "发布" at bounding box center [1502, 23] width 51 height 32
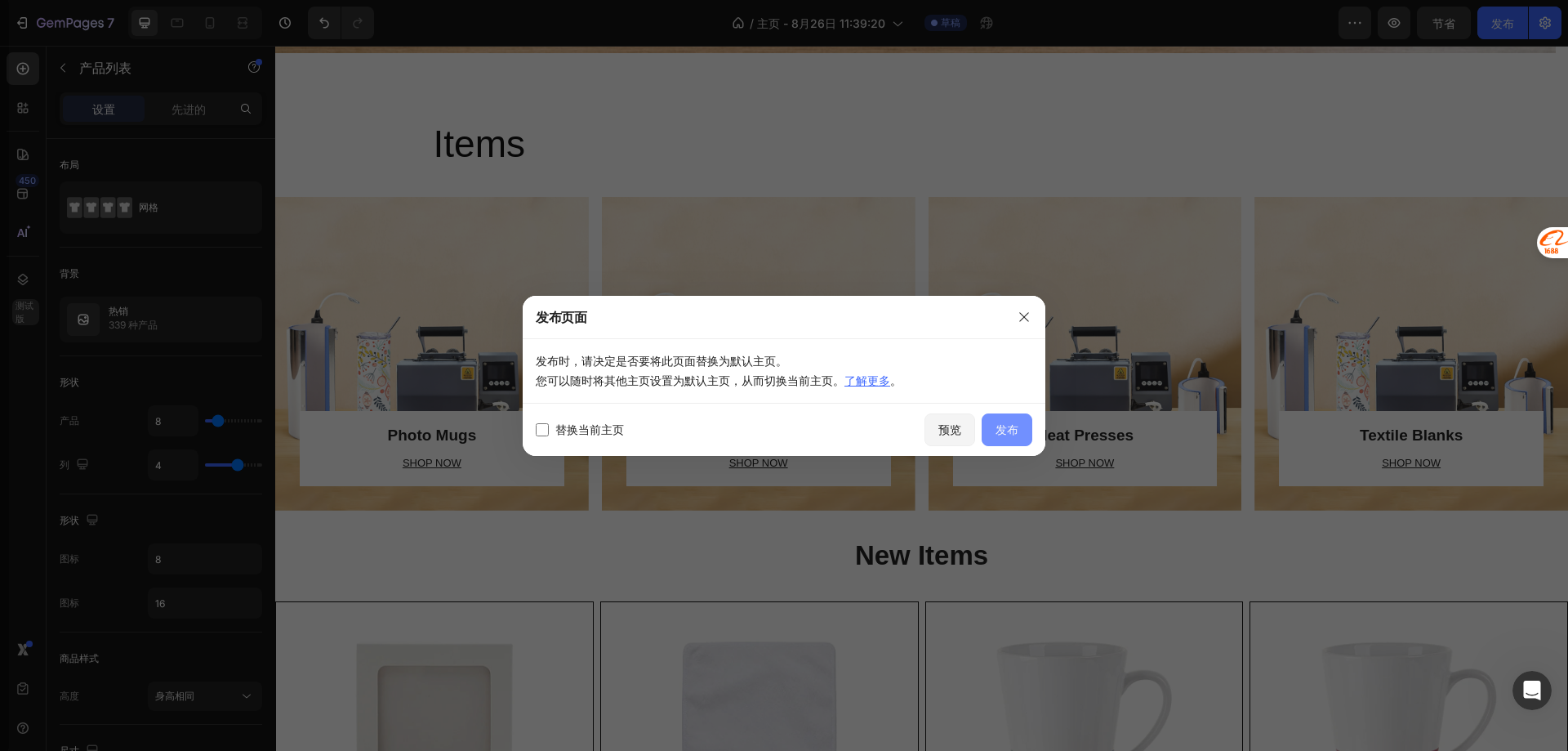
click at [998, 430] on font "发布" at bounding box center [1006, 429] width 23 height 14
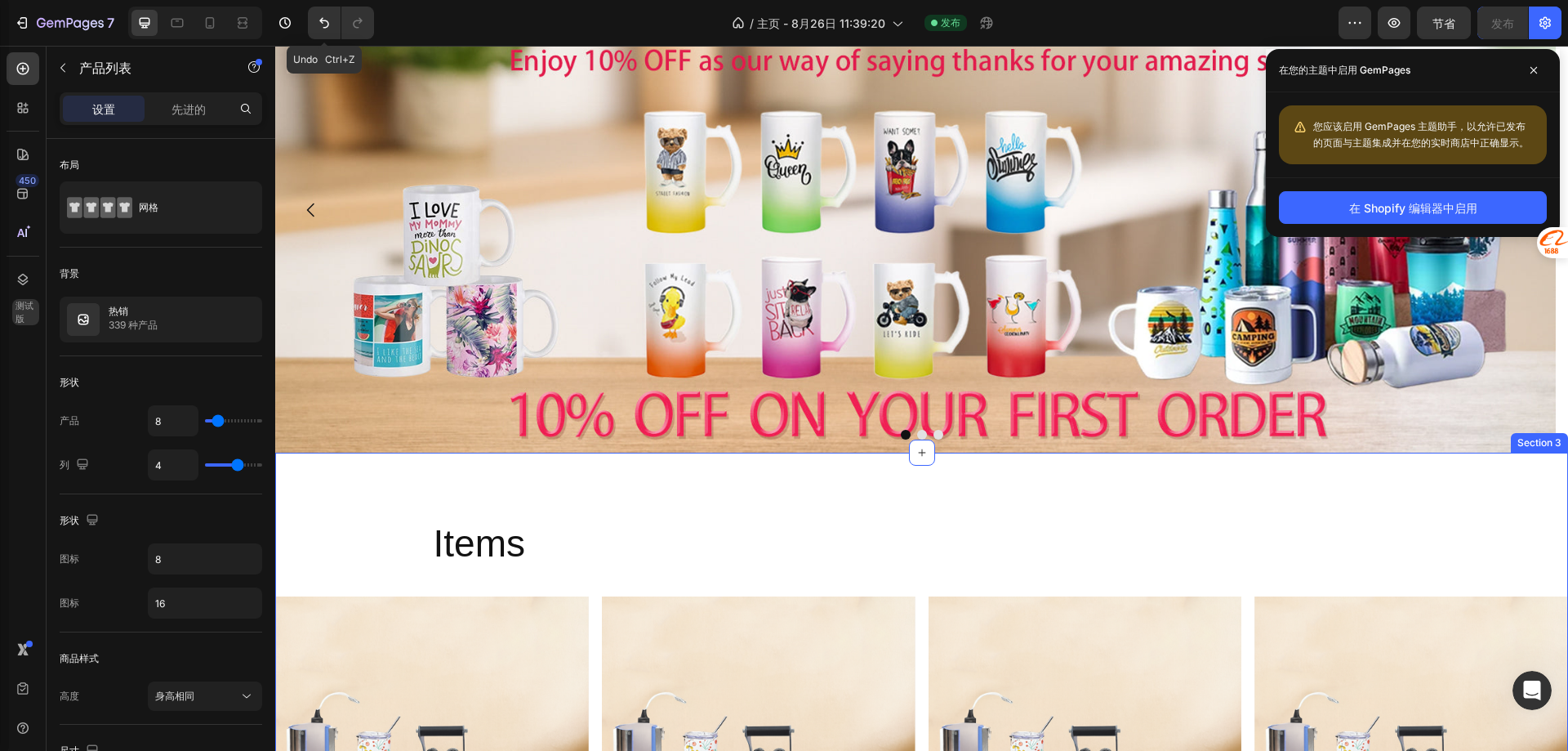
scroll to position [0, 0]
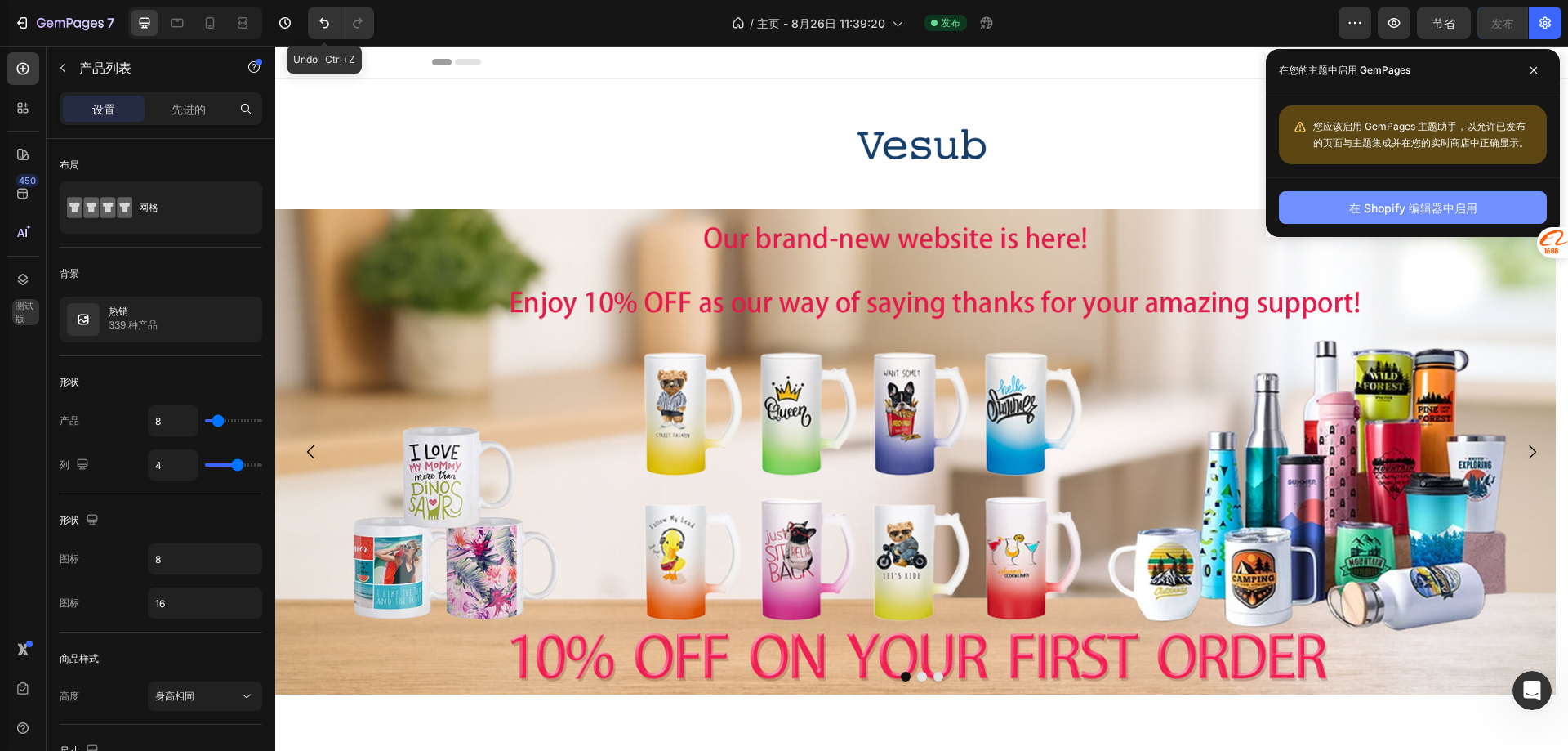
click at [1435, 212] on font "在 Shopify 编辑器中启用" at bounding box center [1413, 207] width 128 height 14
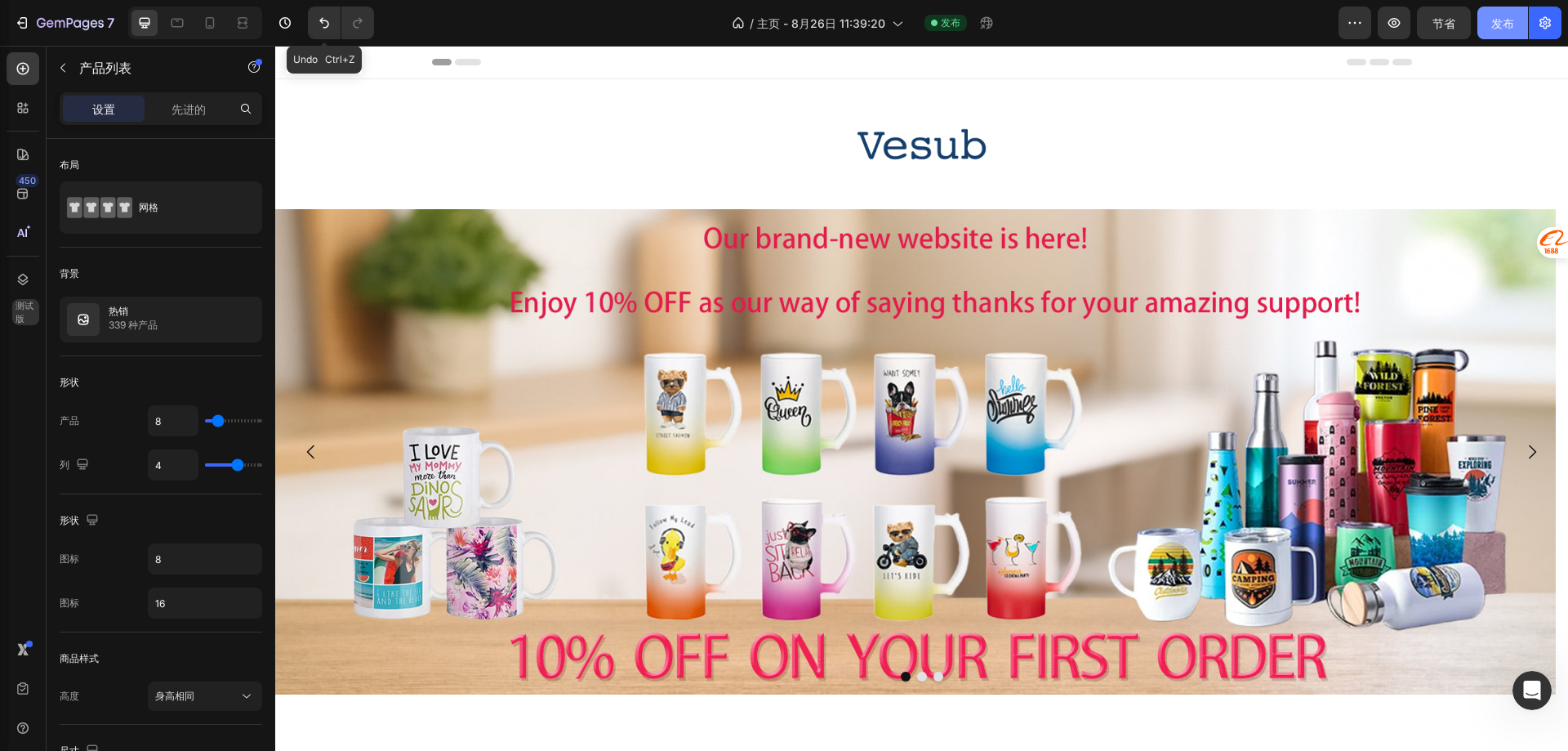
click at [1487, 20] on button "发布" at bounding box center [1502, 23] width 51 height 32
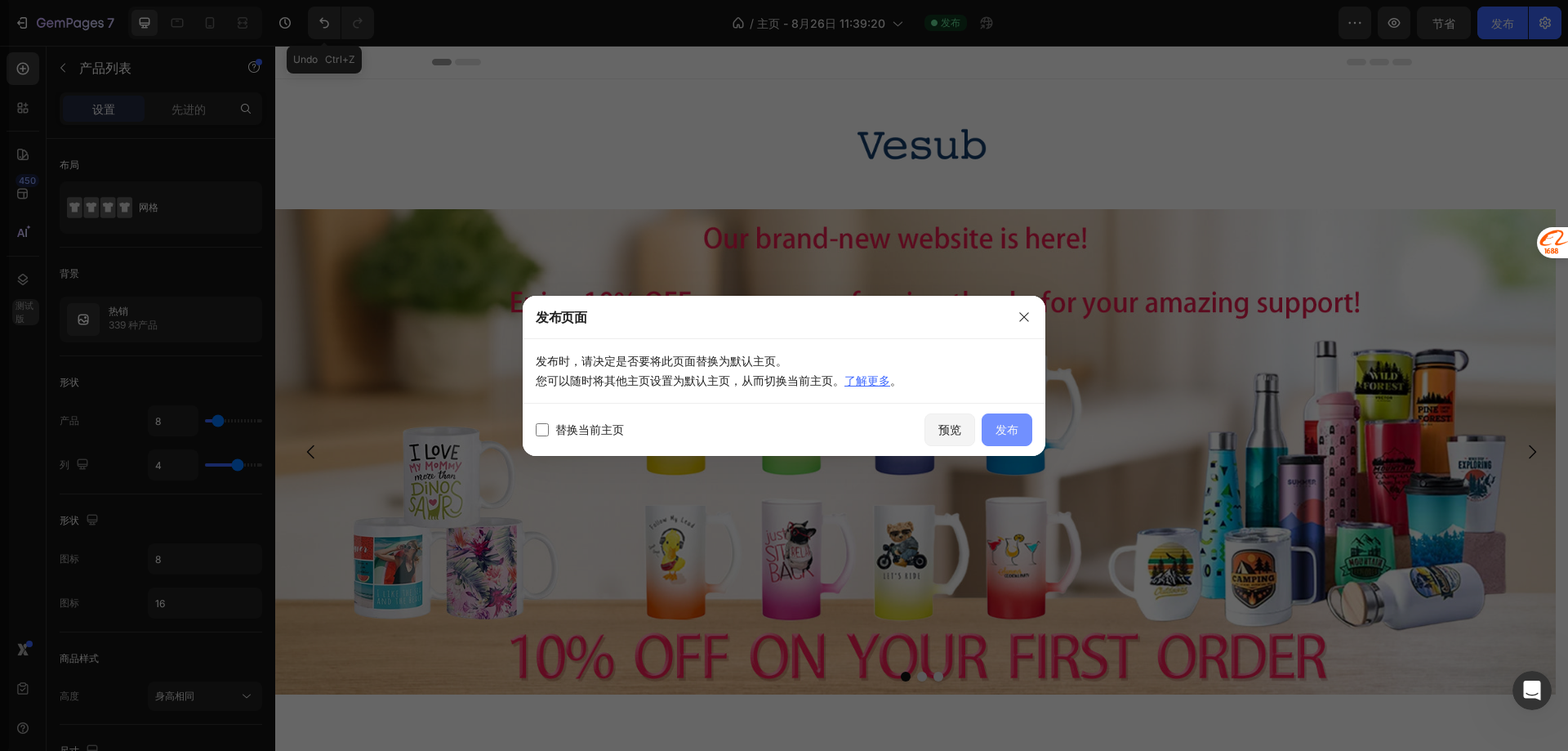
click at [996, 432] on font "发布" at bounding box center [1006, 429] width 23 height 14
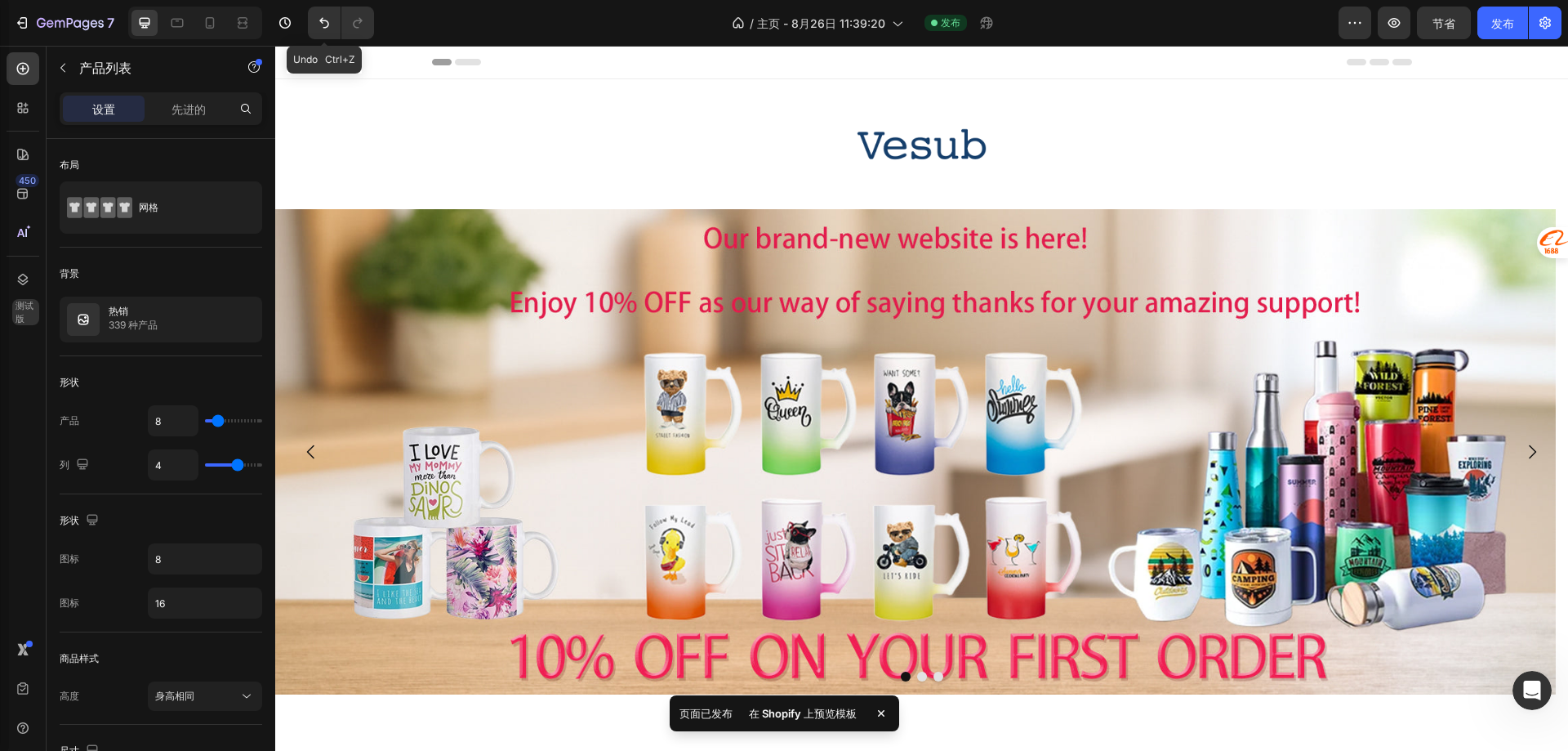
click at [796, 713] on font "在 Shopify 上预览模板" at bounding box center [802, 714] width 108 height 13
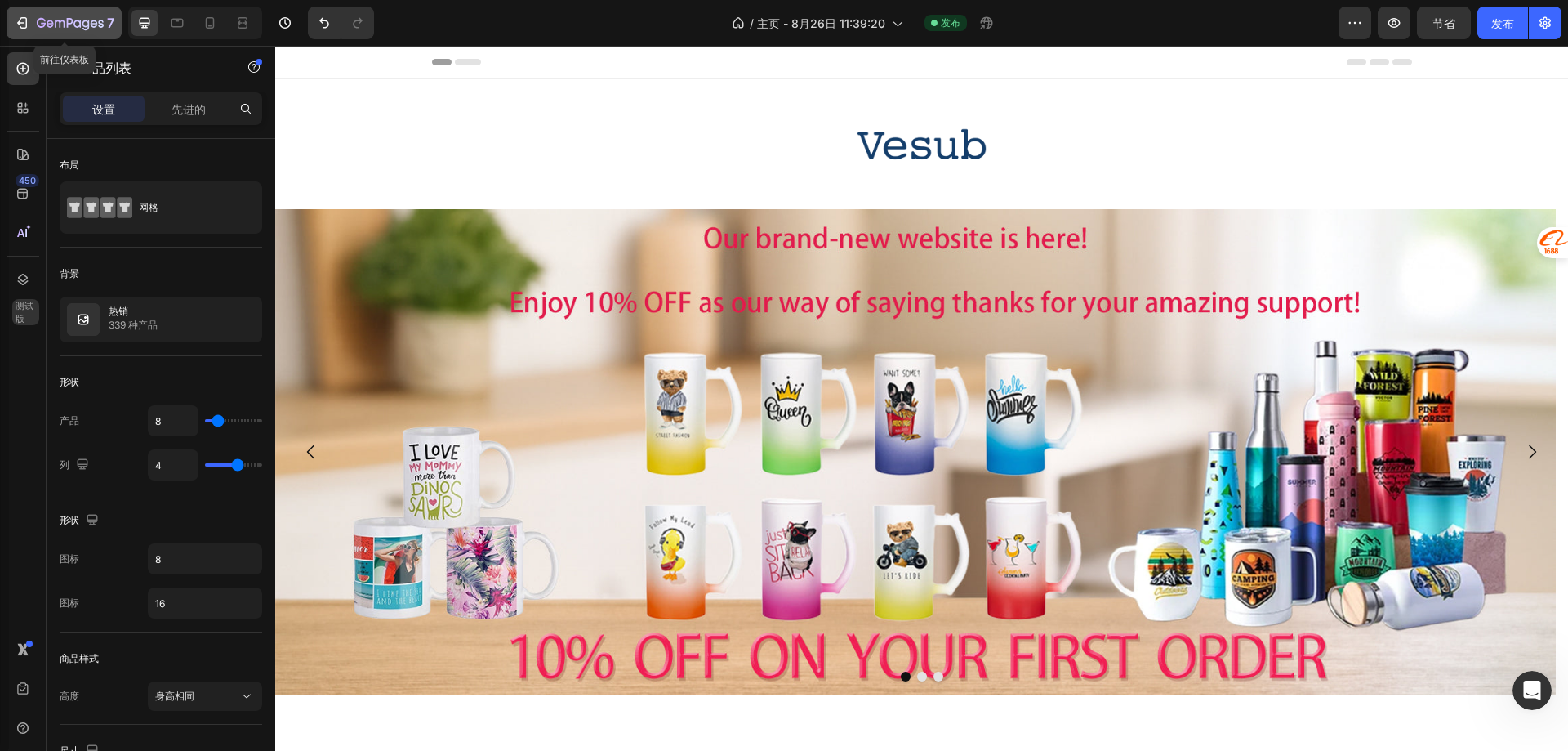
click at [32, 24] on div "7" at bounding box center [64, 23] width 100 height 20
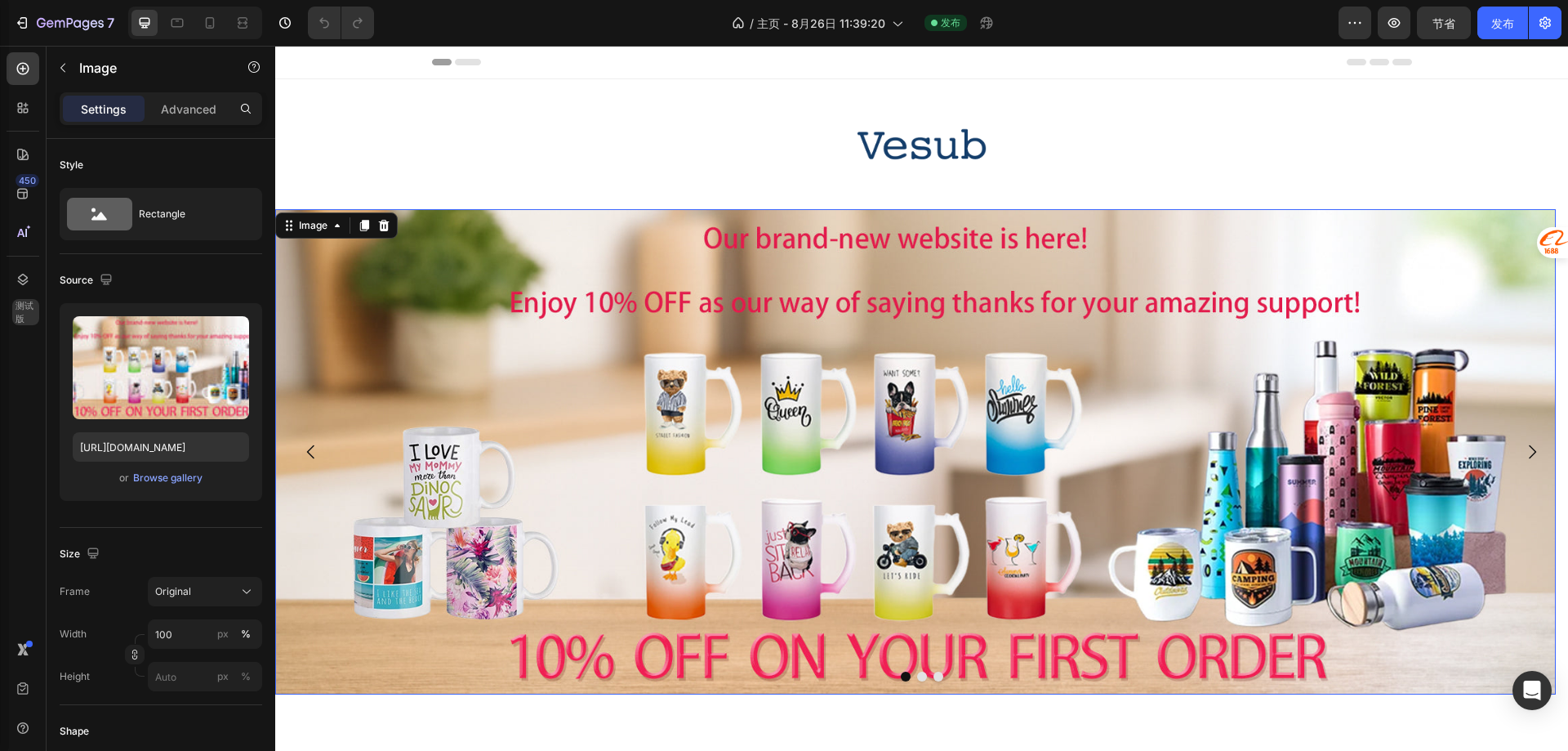
click at [897, 572] on img at bounding box center [915, 452] width 1281 height 485
click at [184, 446] on input "[URL][DOMAIN_NAME]" at bounding box center [160, 446] width 177 height 30
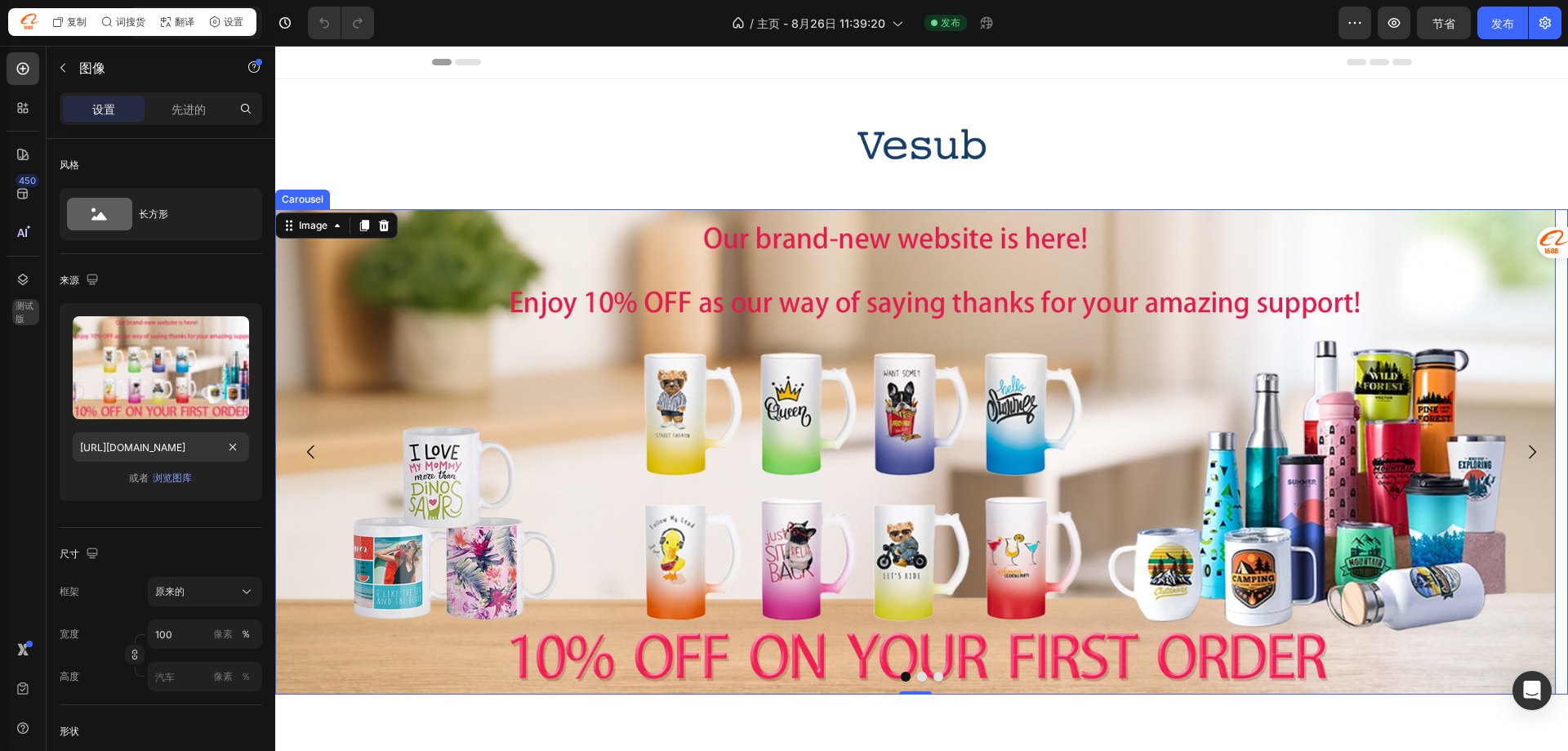
click at [917, 675] on button "Dot" at bounding box center [922, 676] width 10 height 10
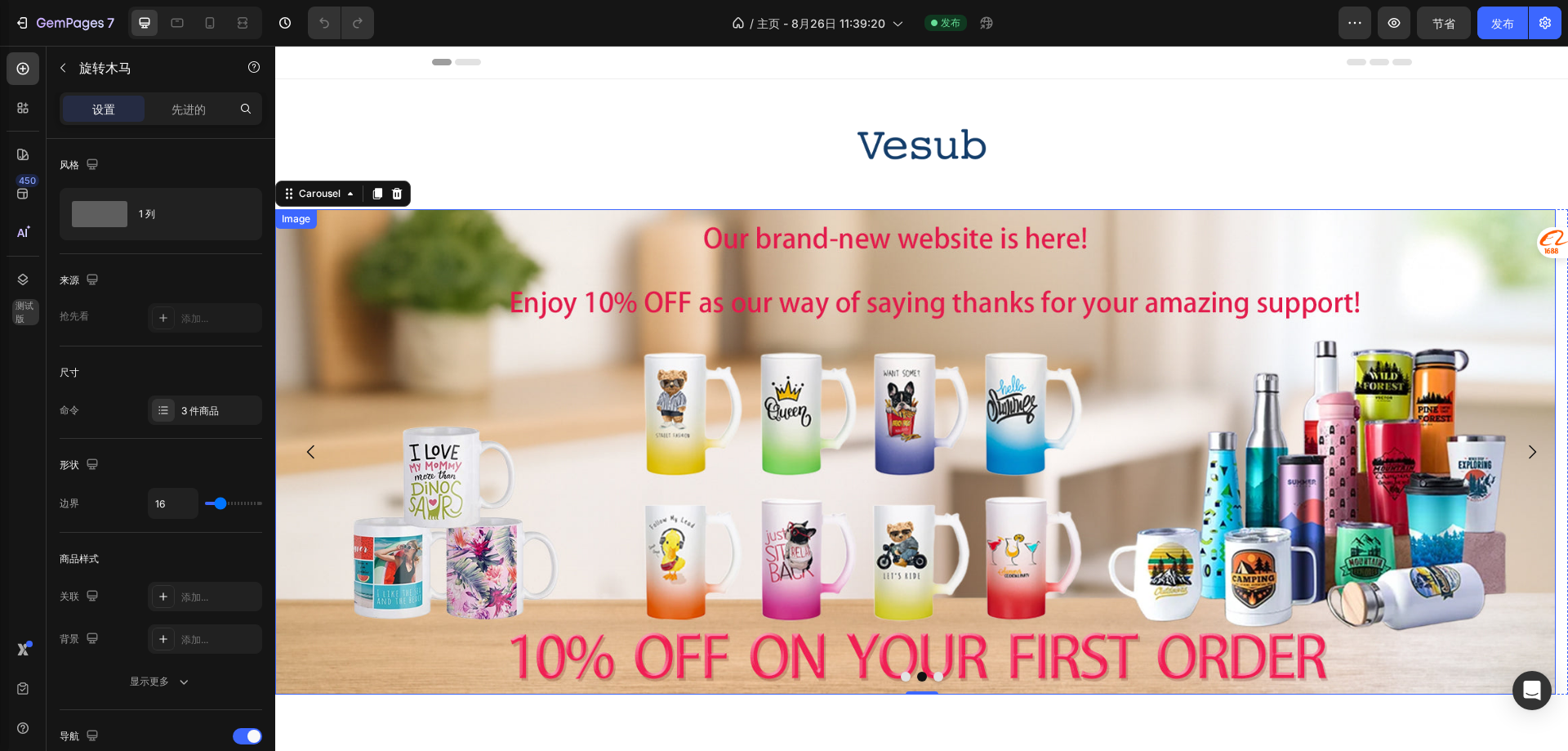
click at [564, 483] on img at bounding box center [915, 452] width 1281 height 485
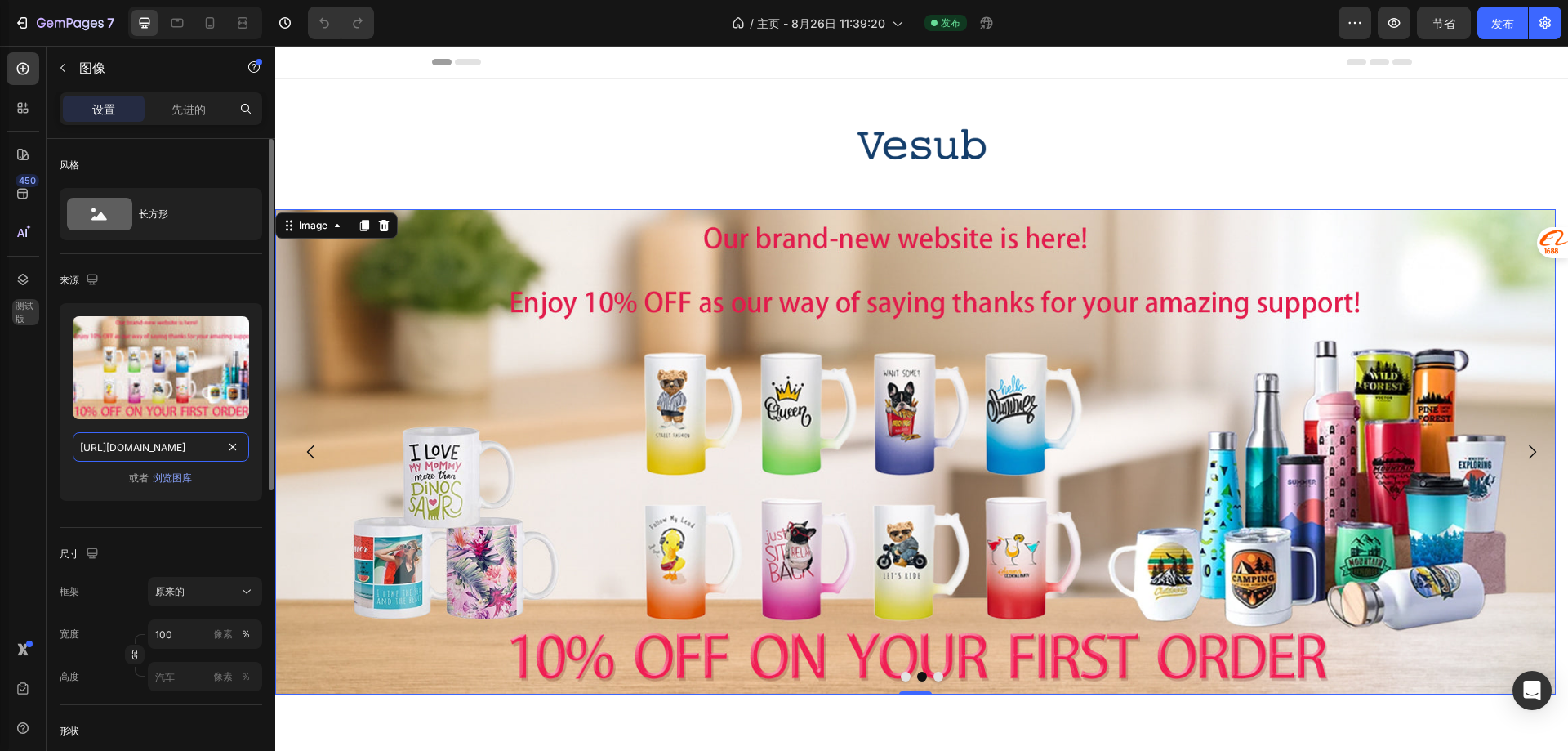
click at [206, 435] on input "[URL][DOMAIN_NAME]" at bounding box center [160, 446] width 177 height 30
drag, startPoint x: 106, startPoint y: 447, endPoint x: 197, endPoint y: 446, distance: 91.0
click at [197, 446] on input "[URL][DOMAIN_NAME]" at bounding box center [160, 446] width 177 height 30
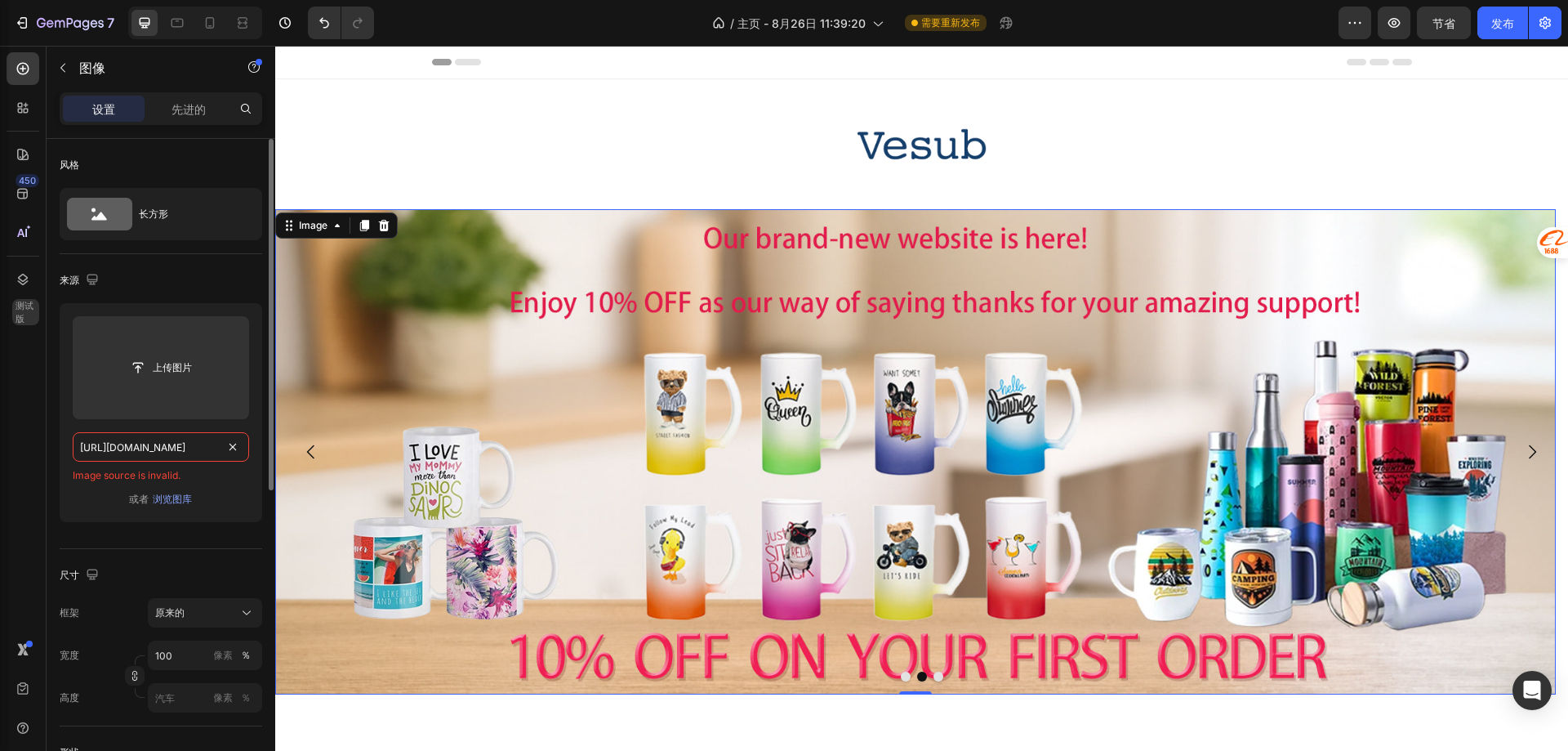
scroll to position [0, 205]
click at [229, 494] on div "或者 浏览图库" at bounding box center [160, 499] width 177 height 20
click at [159, 448] on input "[URL][DOMAIN_NAME]" at bounding box center [160, 446] width 177 height 30
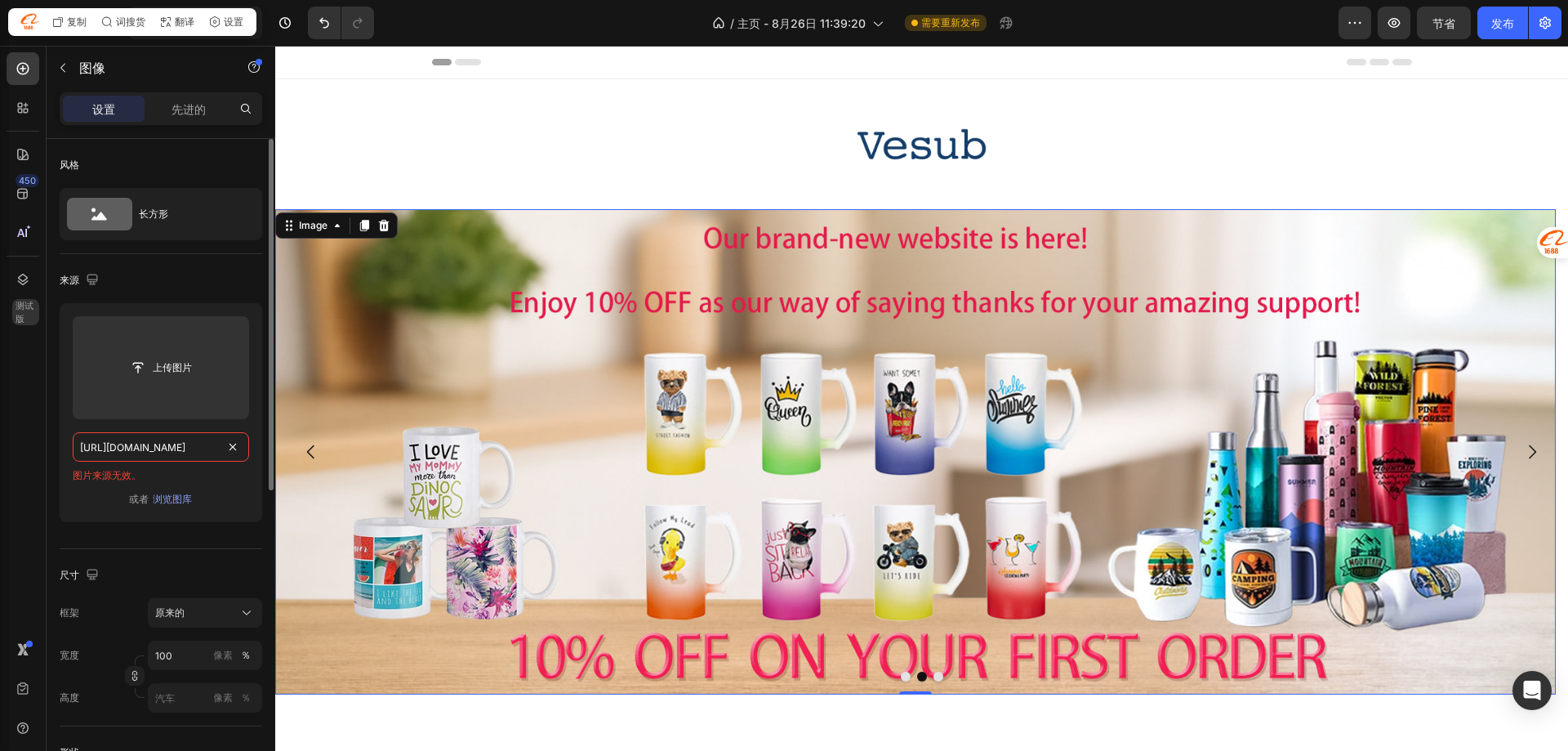
click at [186, 454] on input "[URL][DOMAIN_NAME]" at bounding box center [160, 446] width 177 height 30
click at [178, 491] on button "浏览图库" at bounding box center [172, 499] width 41 height 16
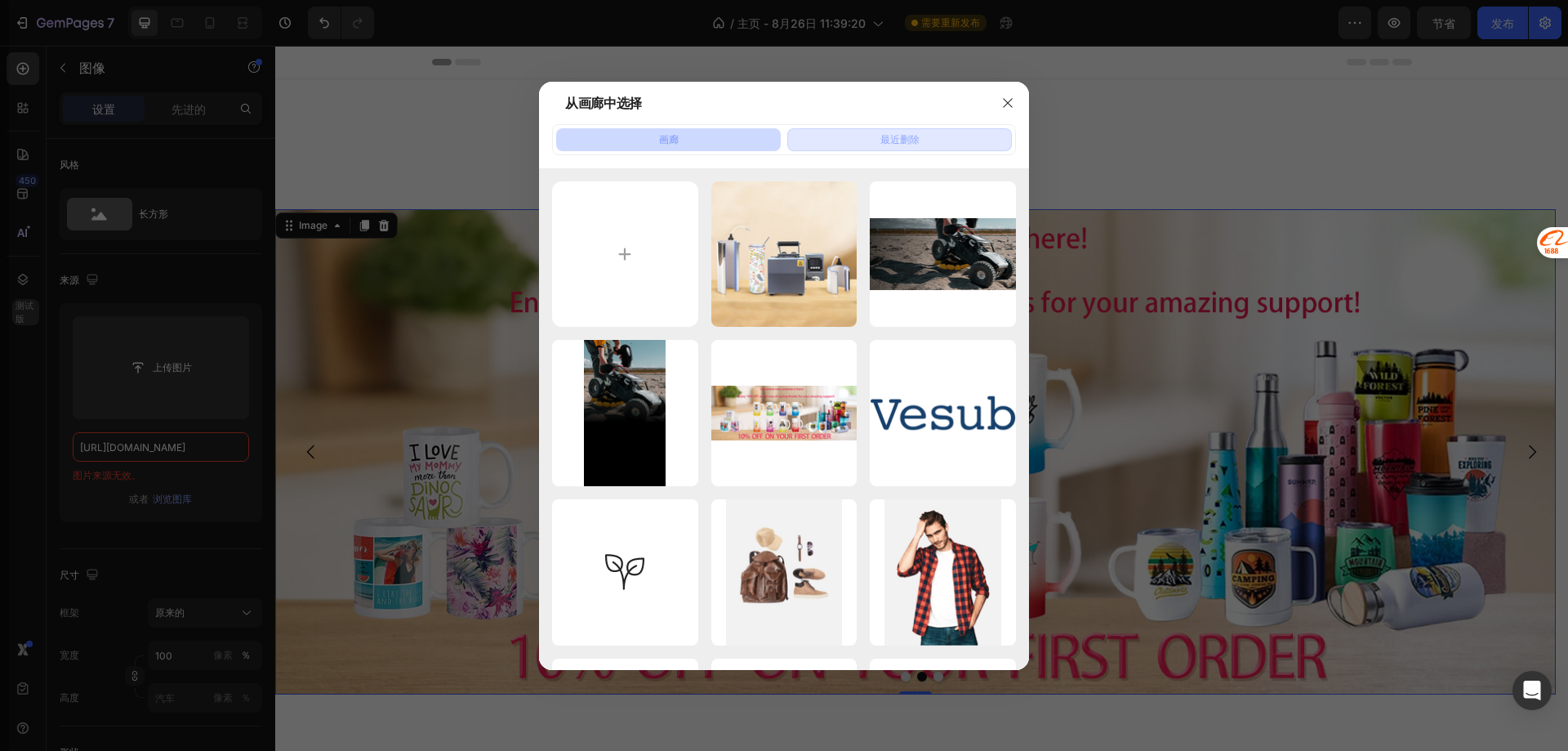
click at [844, 128] on button "最近删除" at bounding box center [899, 139] width 224 height 23
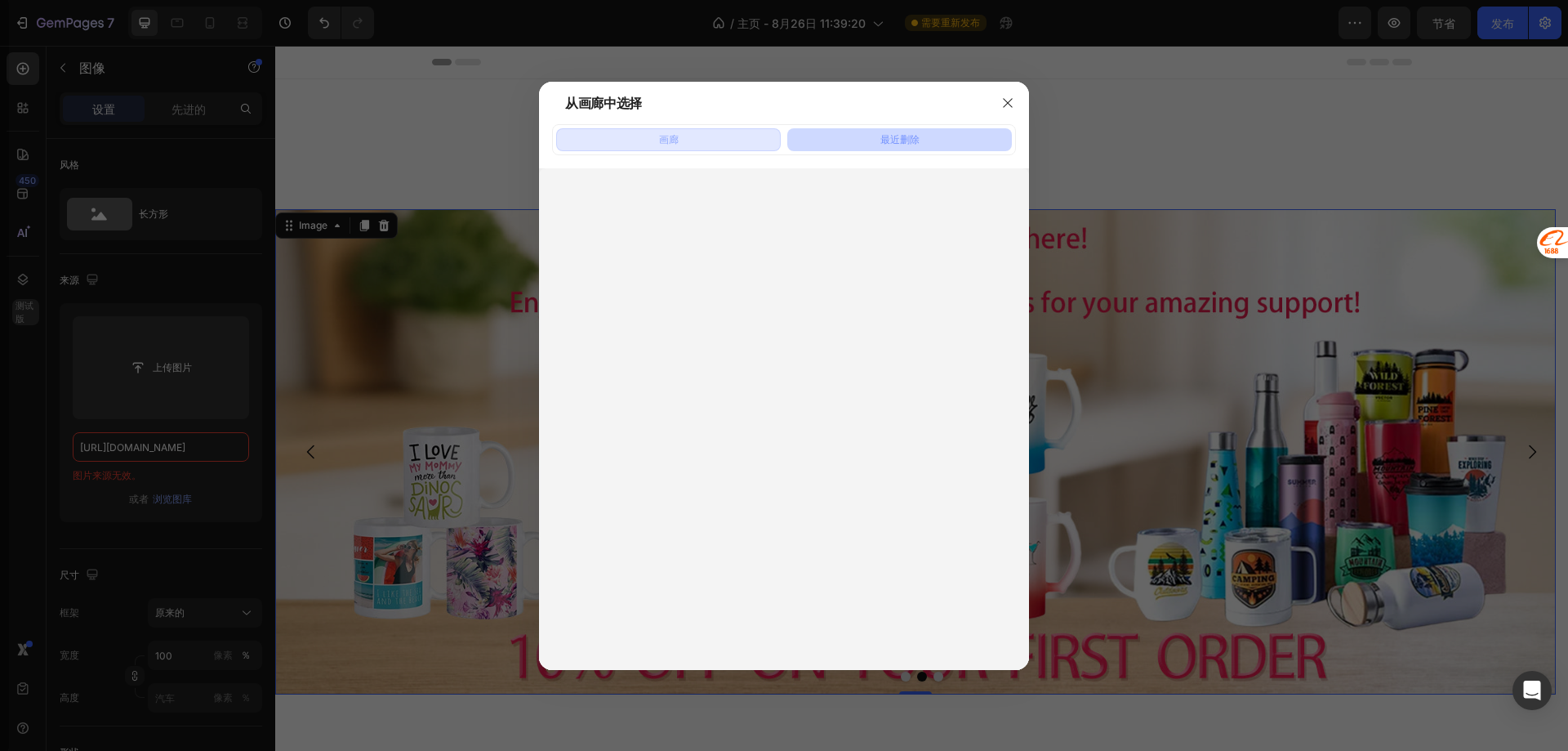
click at [752, 134] on button "画廊" at bounding box center [667, 139] width 224 height 23
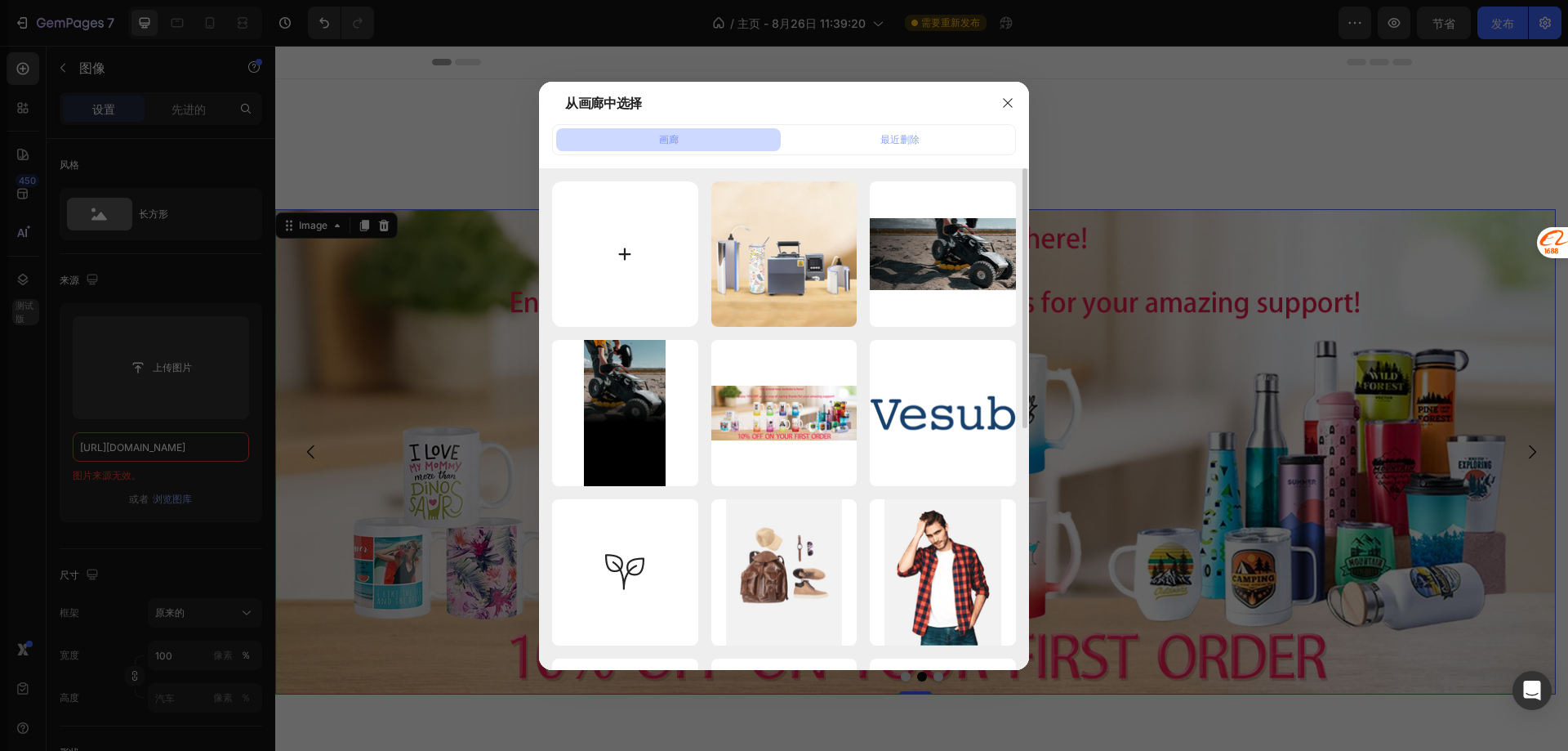
click at [624, 247] on input "file" at bounding box center [625, 254] width 146 height 146
click at [894, 145] on font "最近删除" at bounding box center [900, 139] width 39 height 14
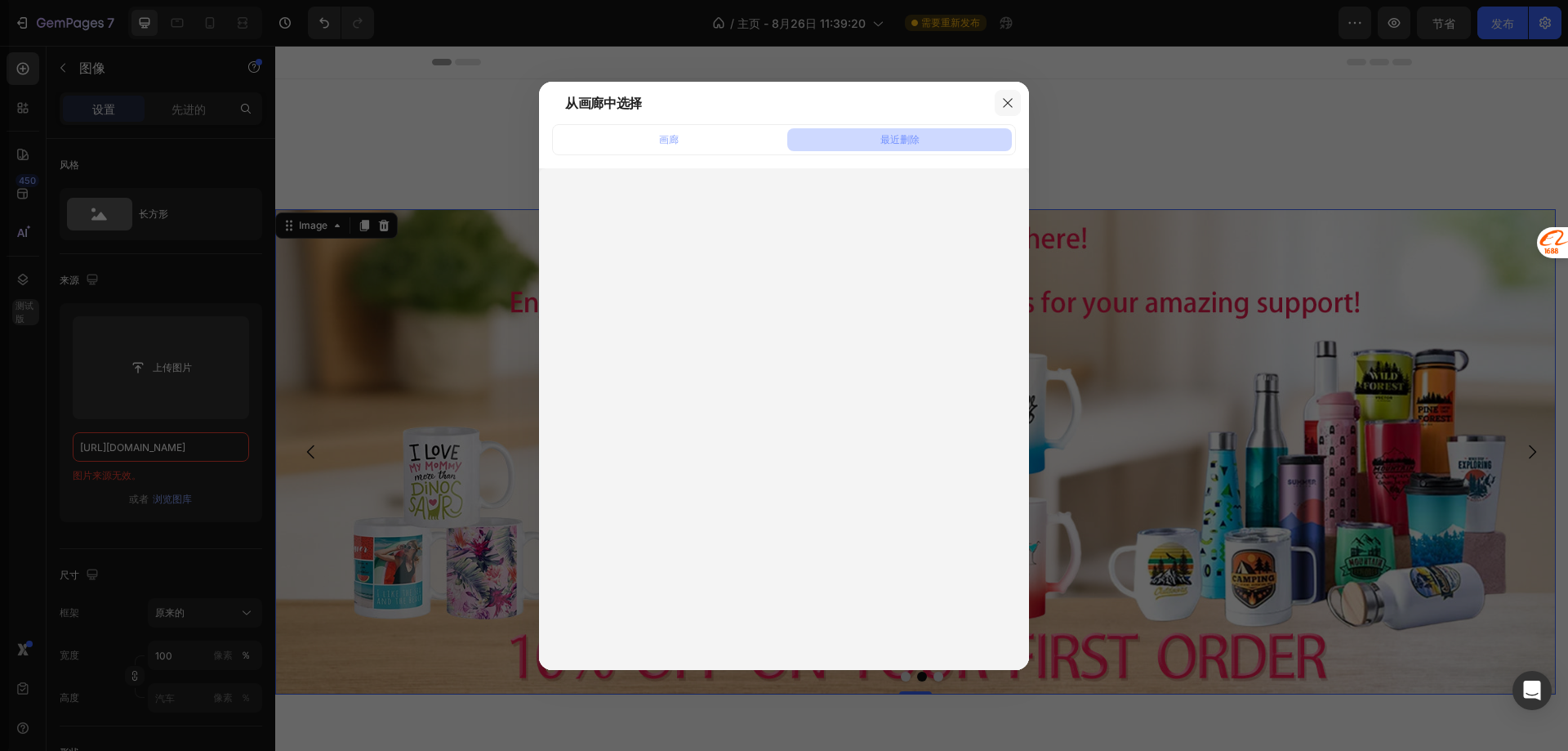
click at [1003, 99] on icon "button" at bounding box center [1007, 103] width 13 height 13
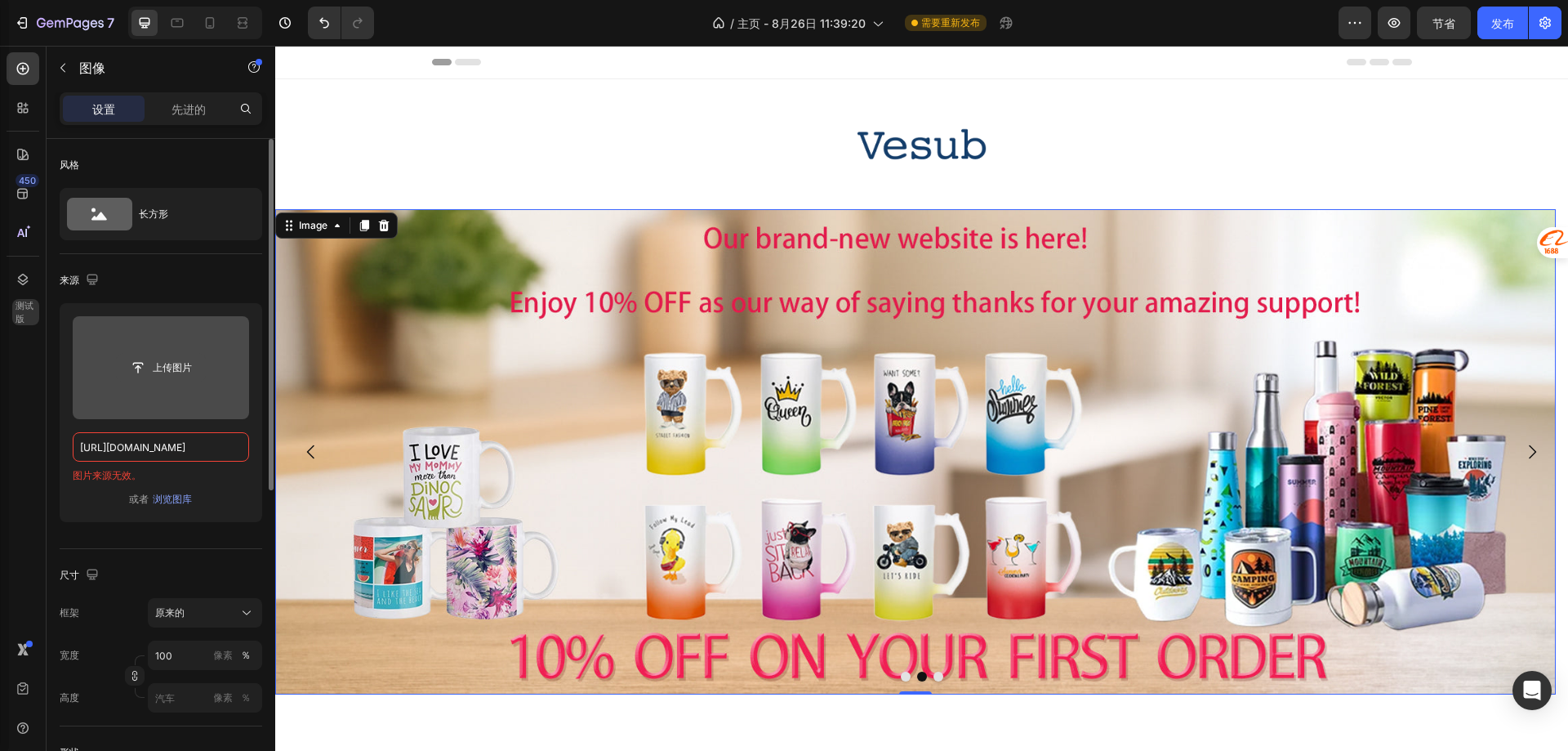
click at [160, 367] on input "file" at bounding box center [160, 367] width 88 height 28
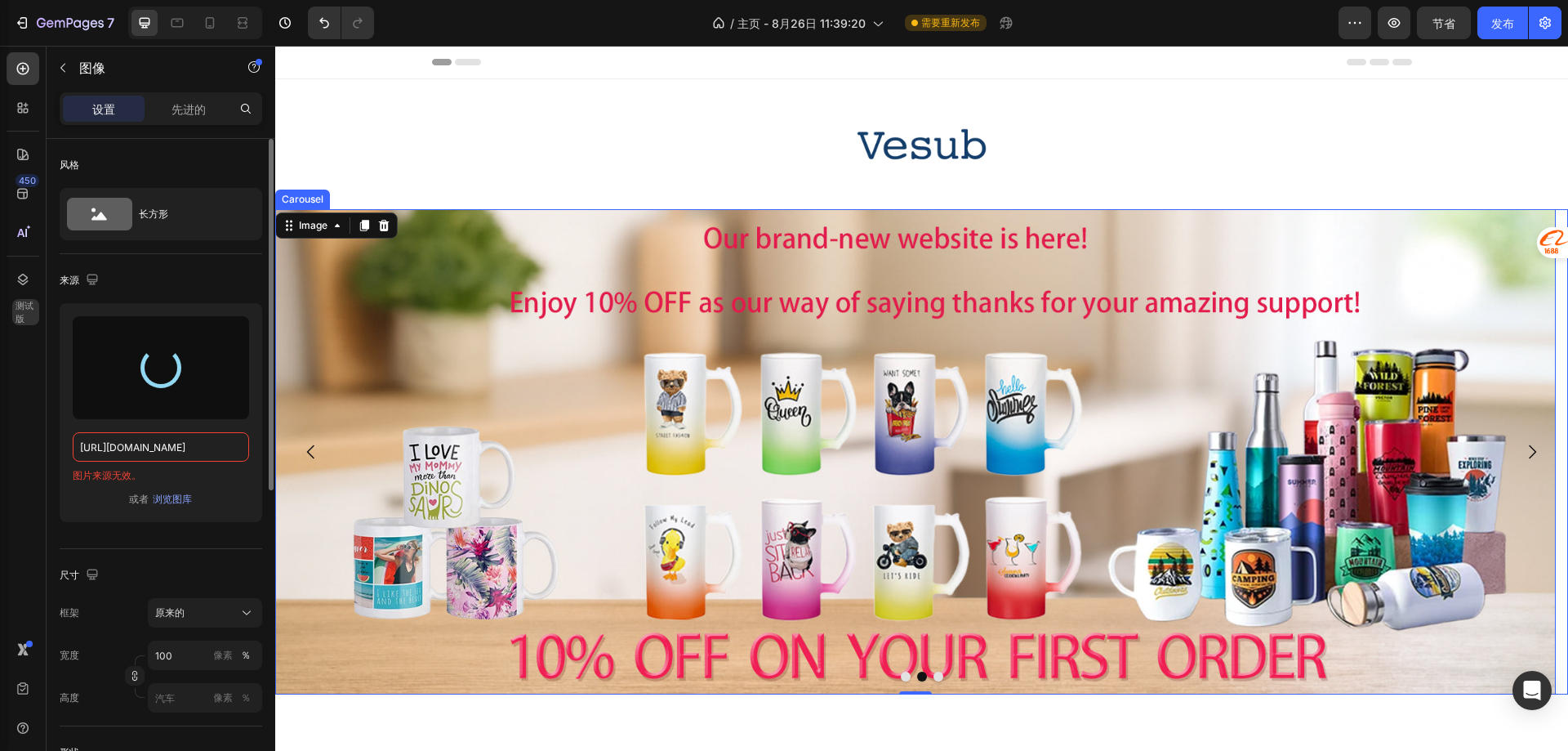
type input "[URL][DOMAIN_NAME]"
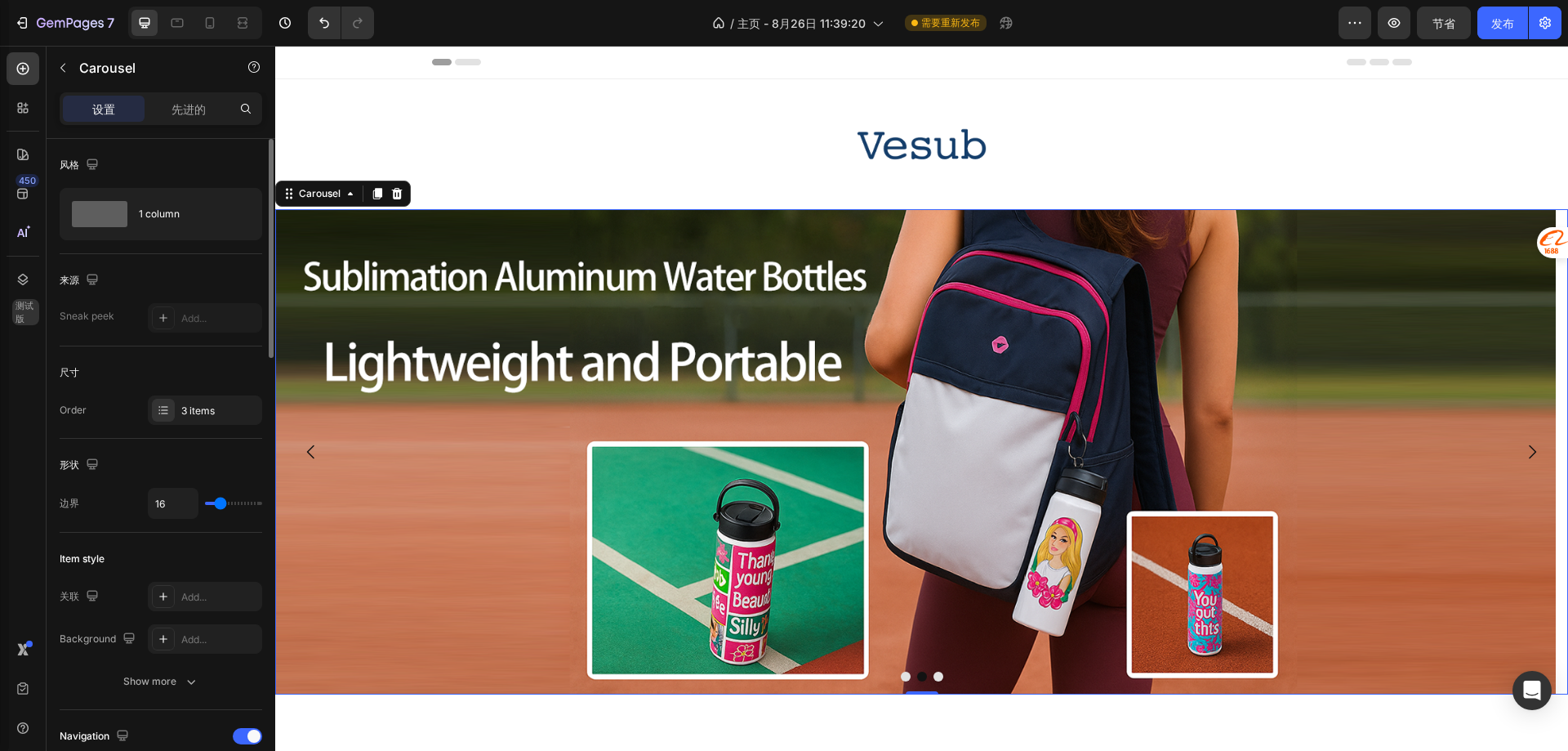
click at [933, 674] on button "Dot" at bounding box center [938, 676] width 10 height 10
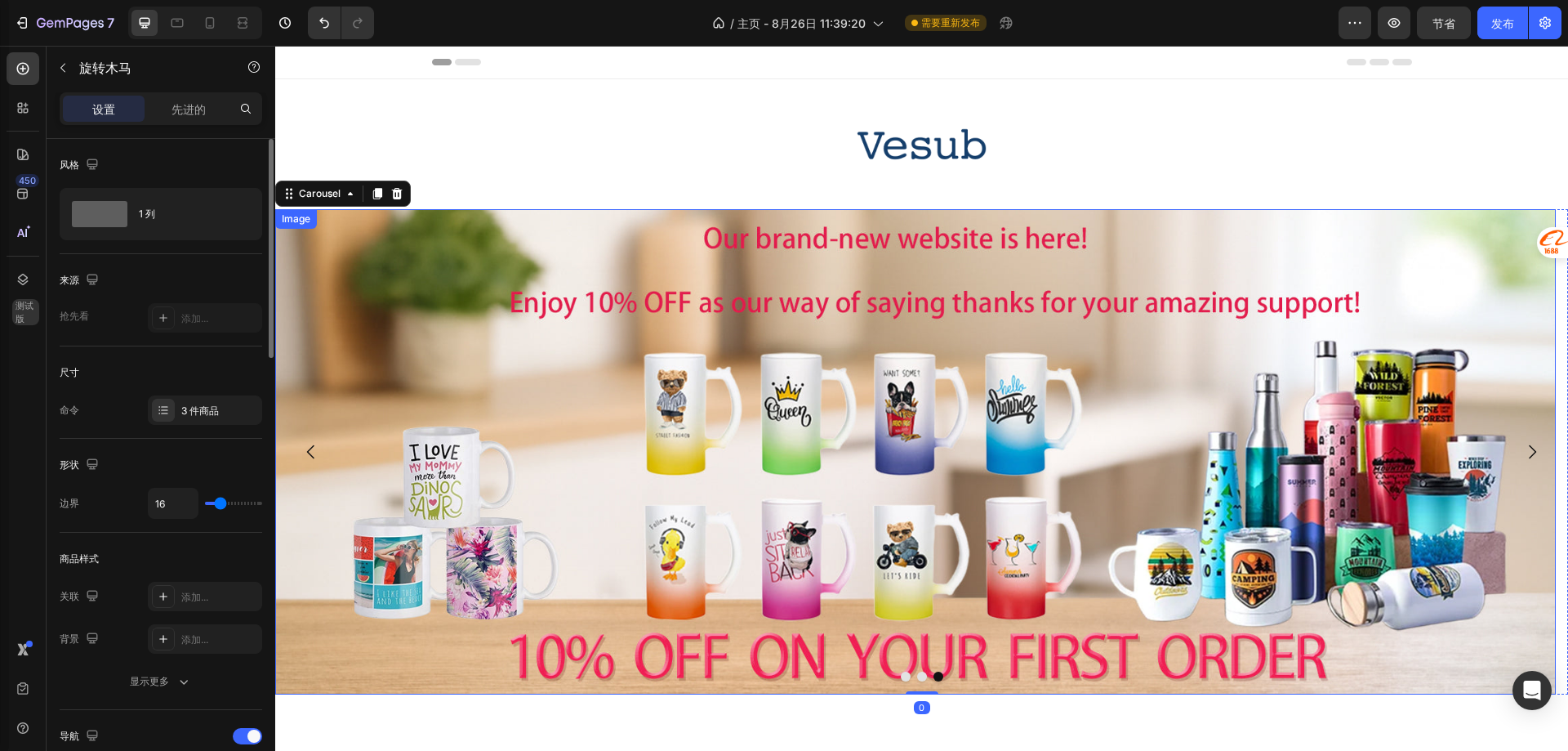
click at [721, 428] on img at bounding box center [915, 452] width 1281 height 485
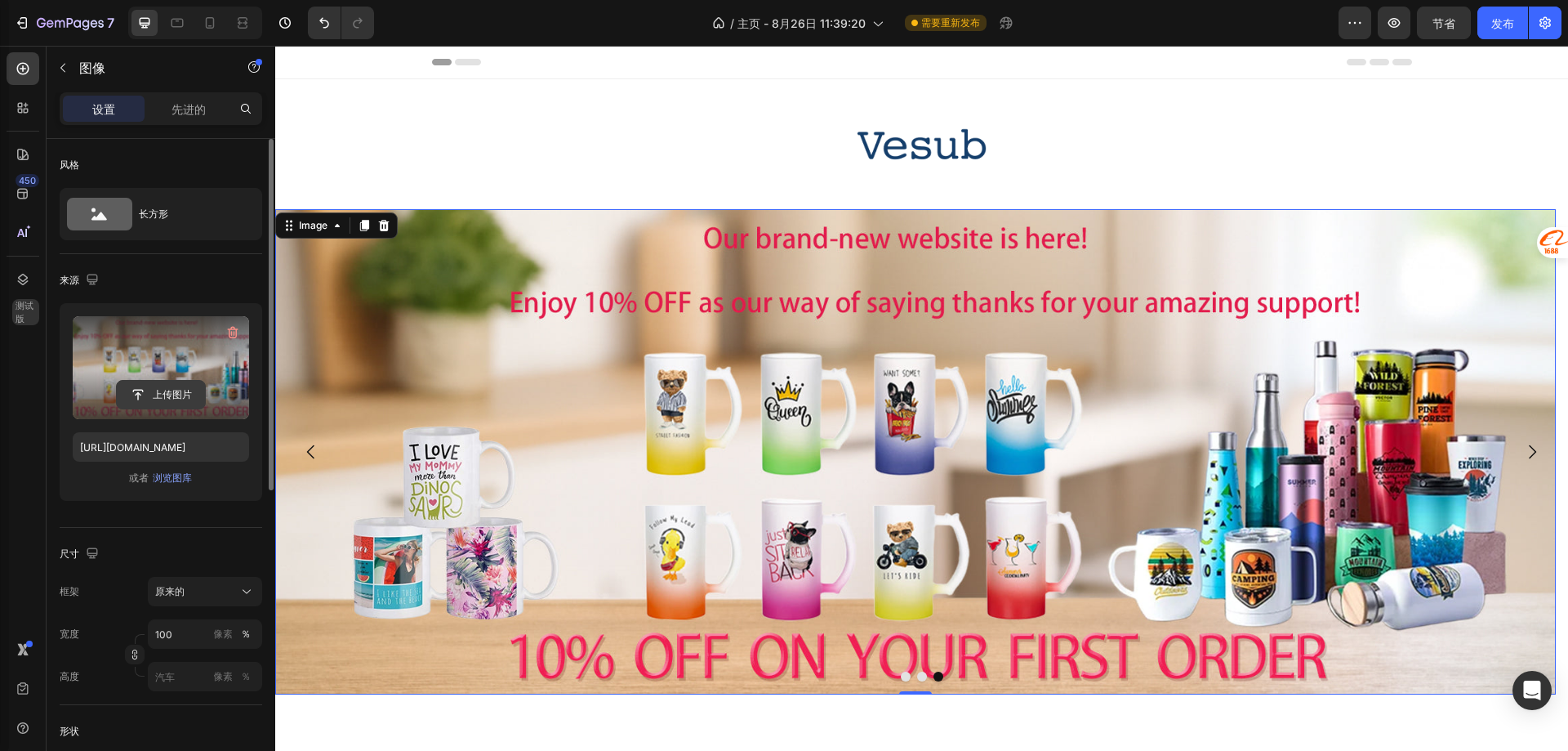
click at [159, 392] on input "file" at bounding box center [160, 395] width 88 height 28
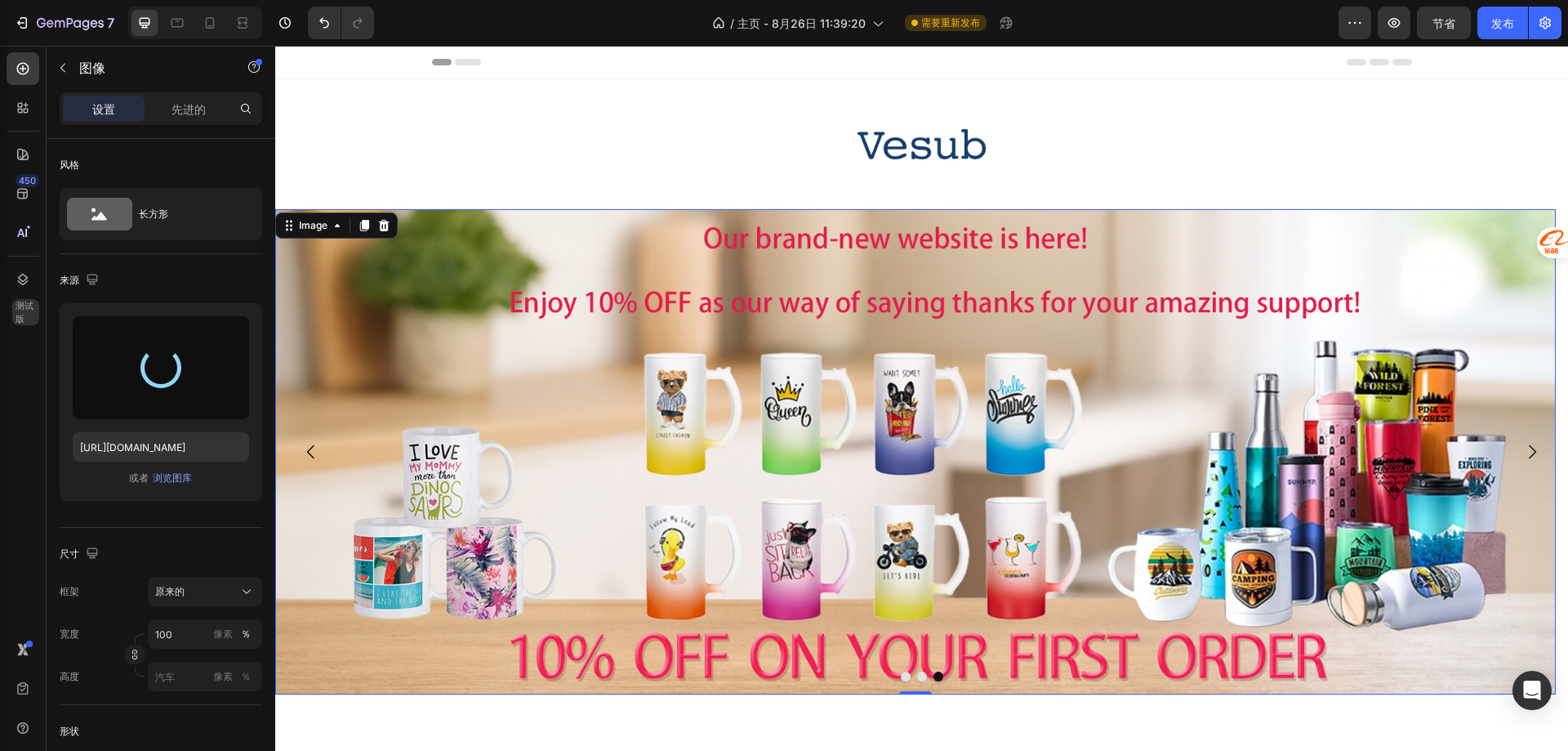
type input "[URL][DOMAIN_NAME]"
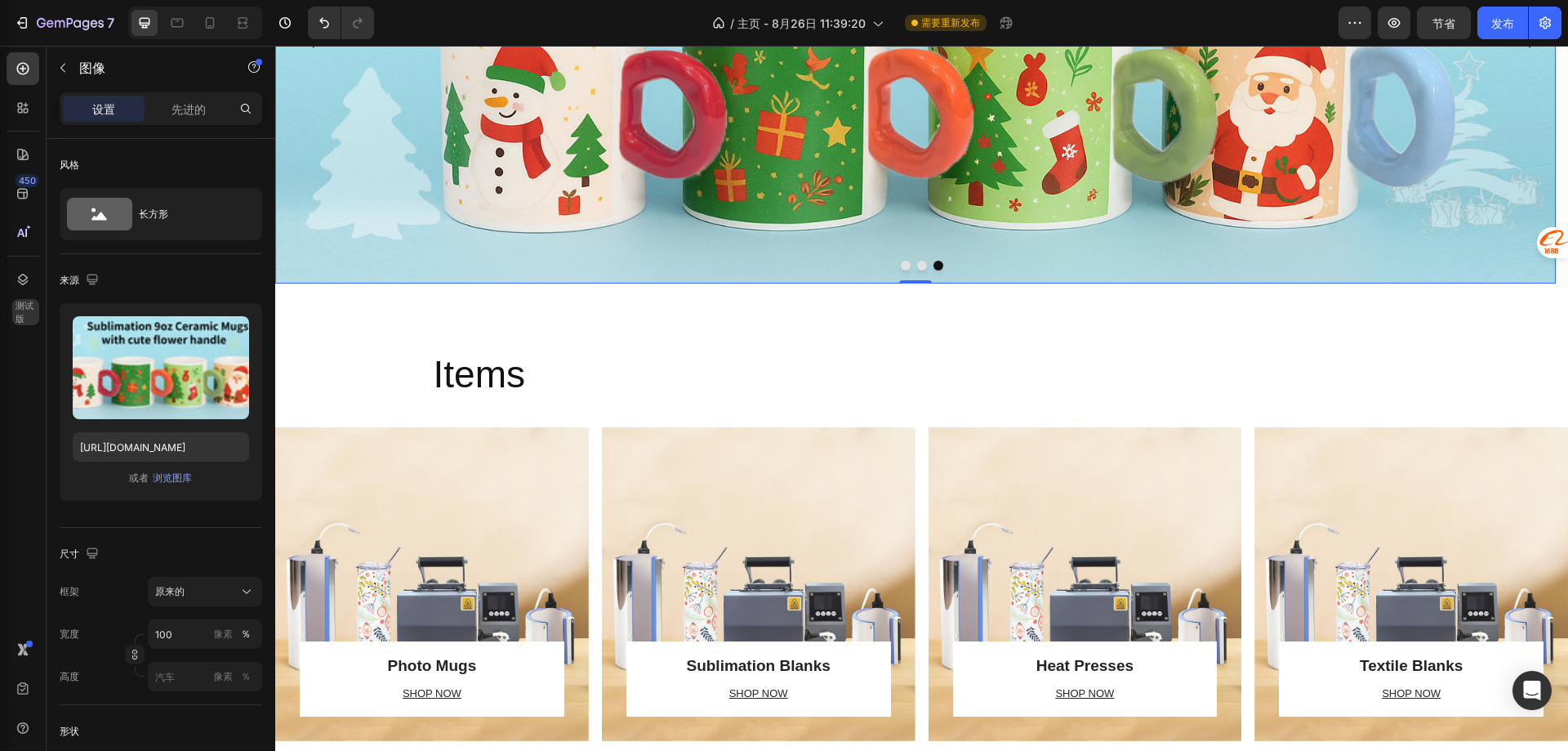
scroll to position [654, 0]
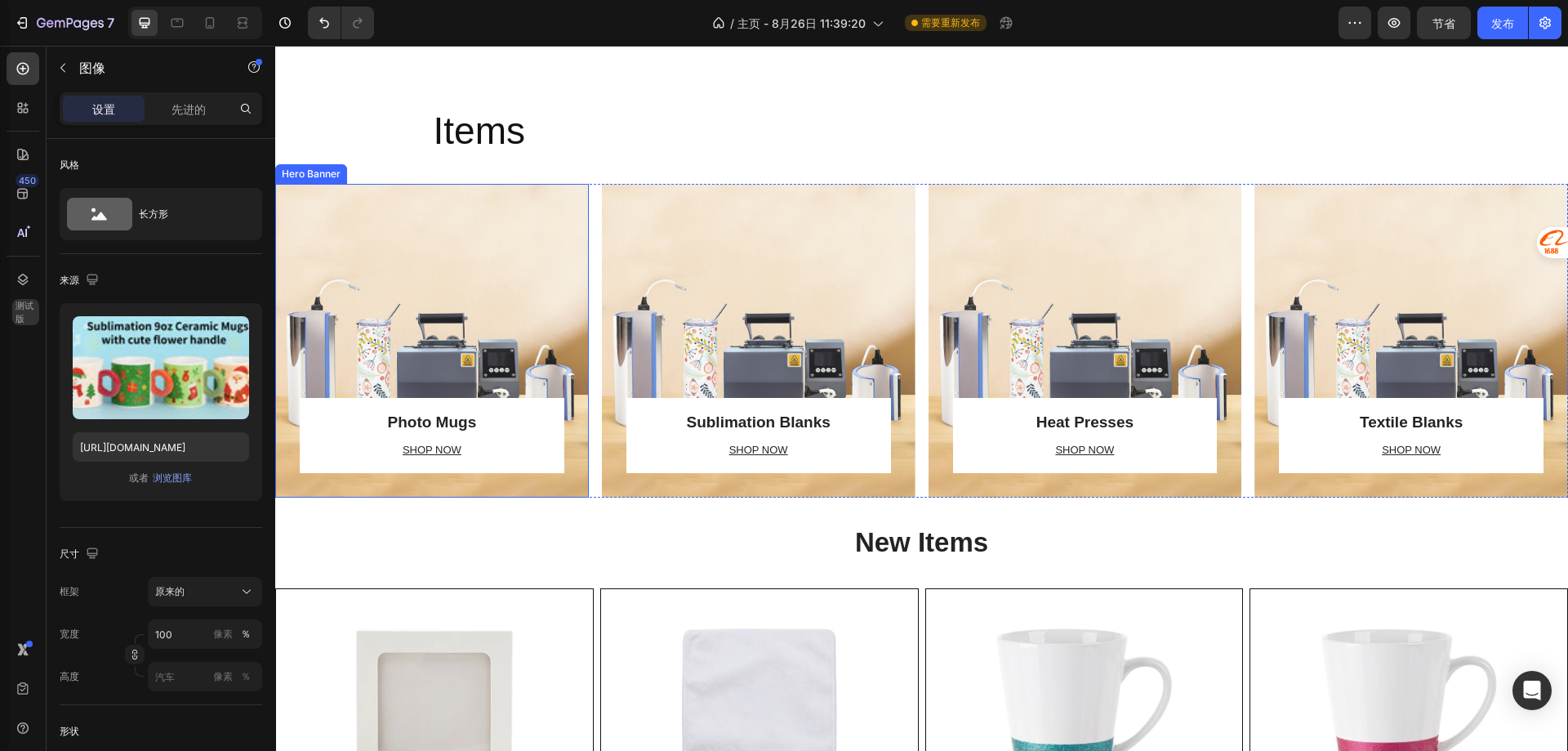
click at [504, 321] on div "Overlay" at bounding box center [432, 340] width 313 height 313
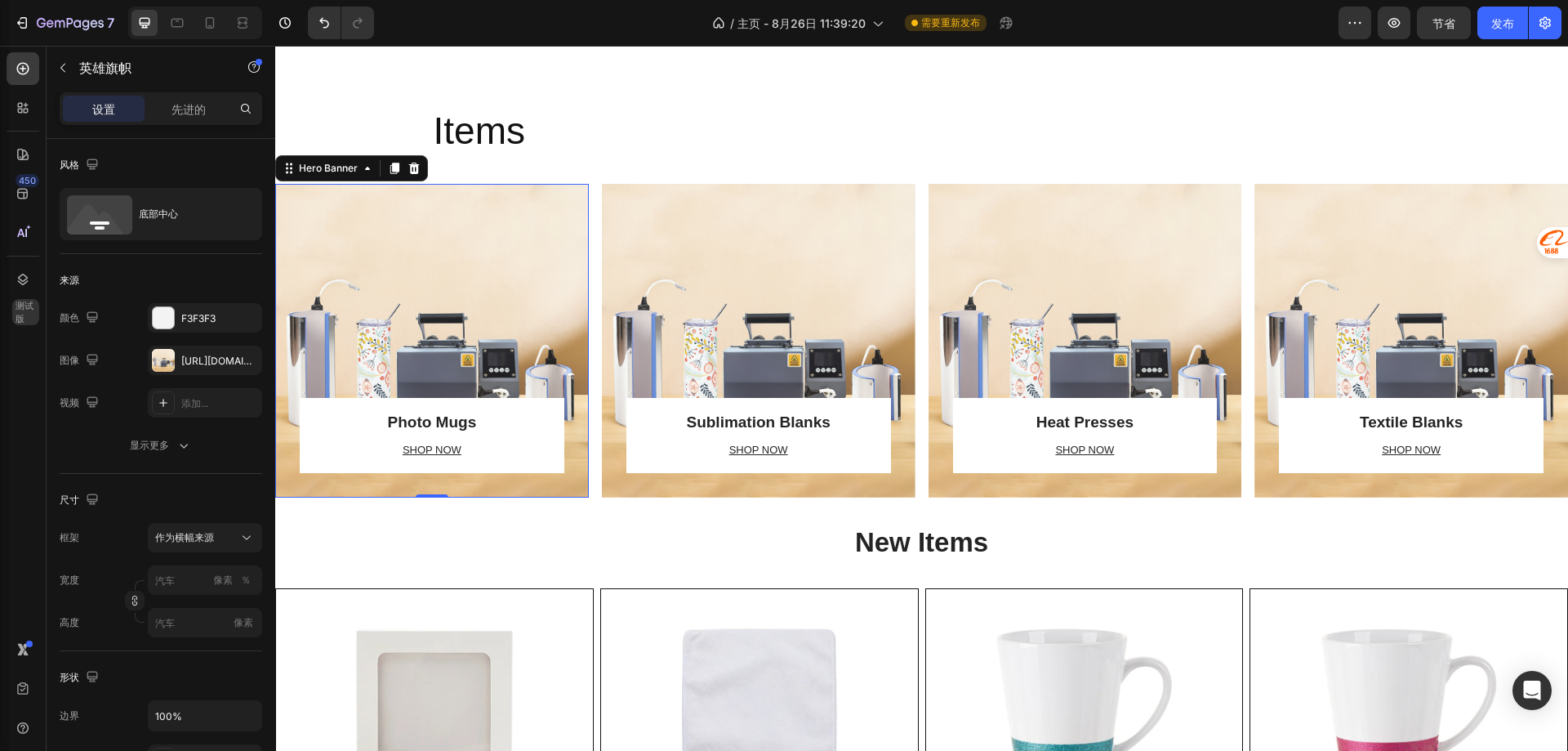
click at [454, 333] on div "Overlay" at bounding box center [432, 340] width 313 height 313
click at [184, 359] on font "[URL][DOMAIN_NAME]" at bounding box center [234, 360] width 105 height 12
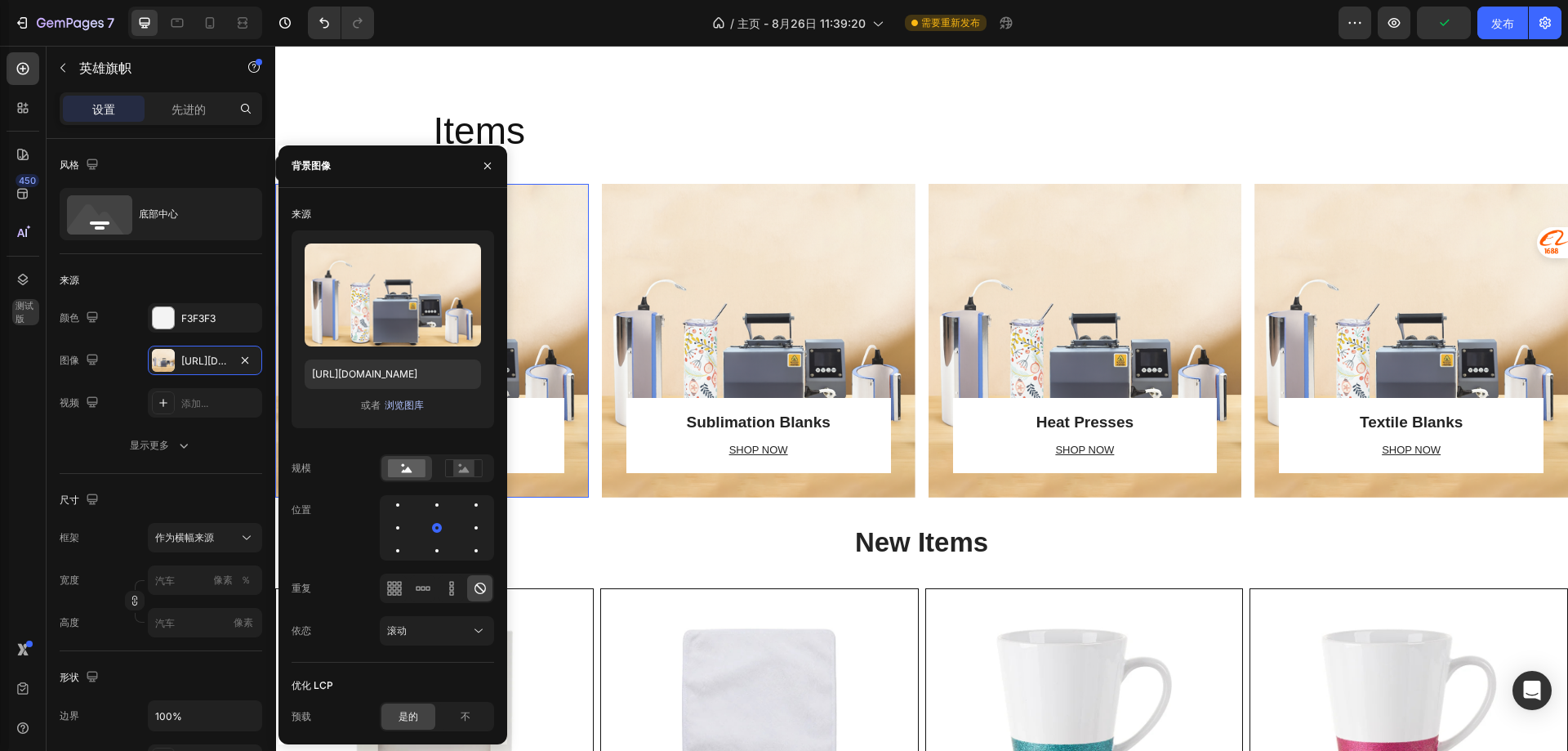
click at [412, 412] on font "浏览图库" at bounding box center [404, 404] width 39 height 14
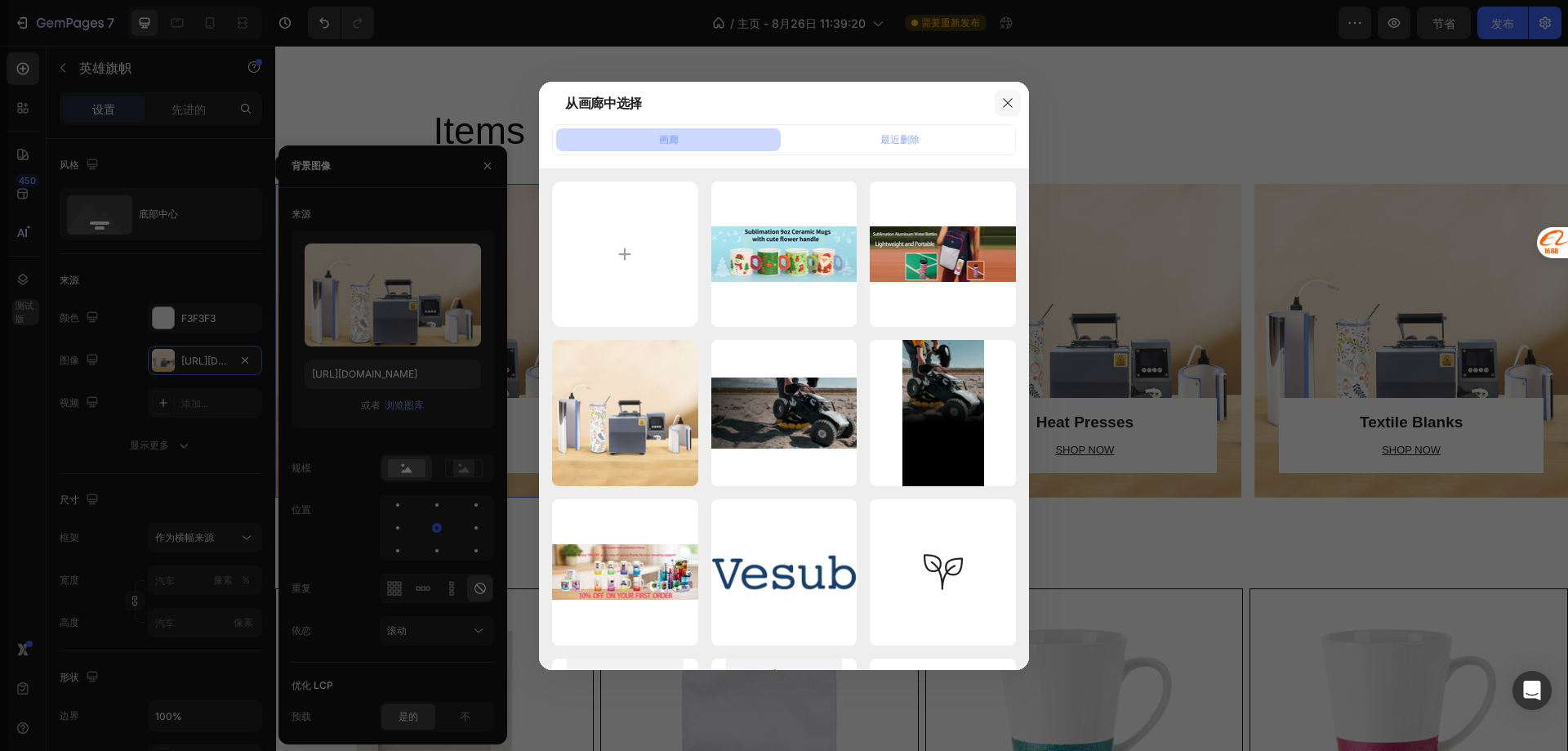
click at [1004, 94] on button "button" at bounding box center [1007, 102] width 26 height 26
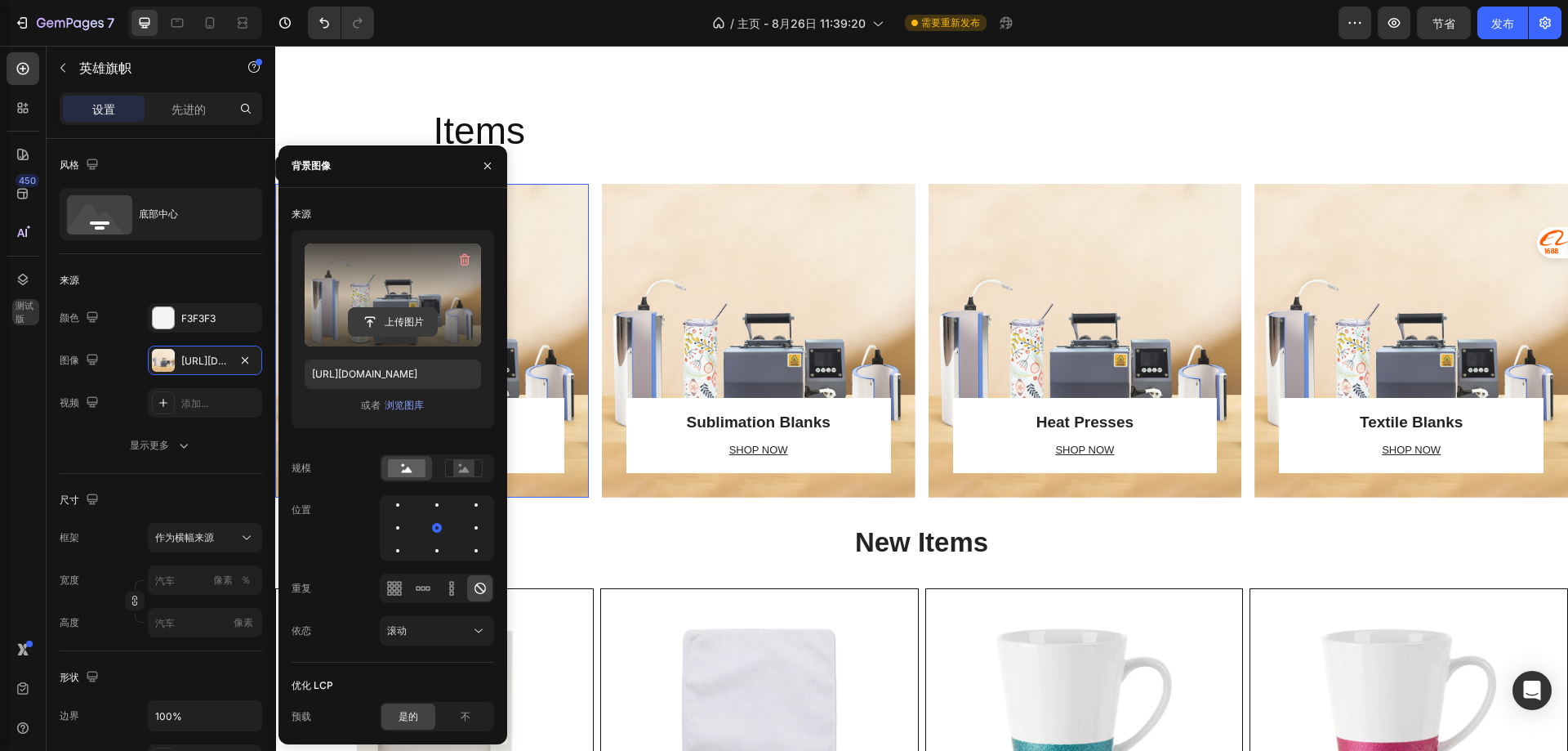
click at [367, 310] on input "file" at bounding box center [392, 321] width 88 height 28
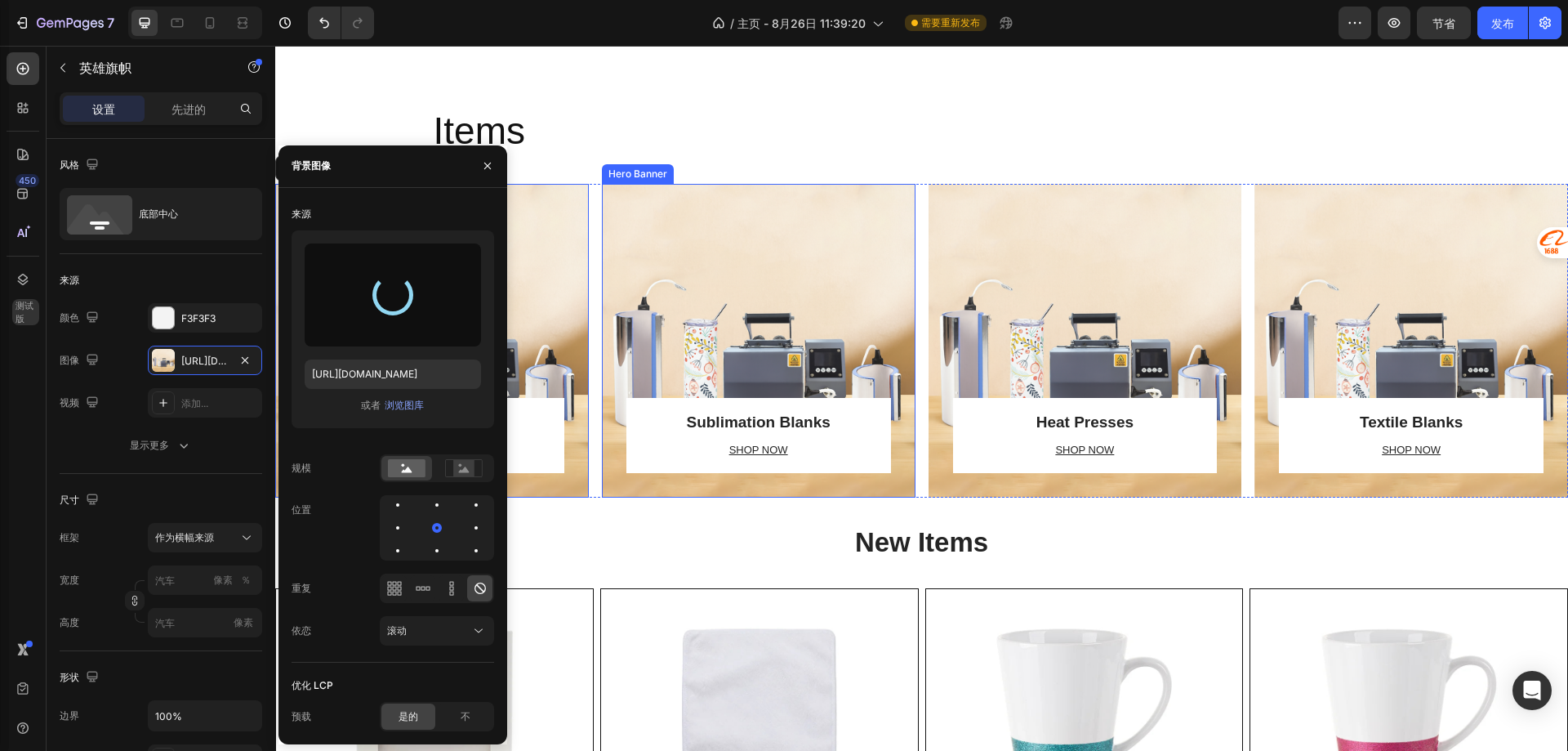
click at [778, 328] on div "Overlay" at bounding box center [758, 340] width 313 height 313
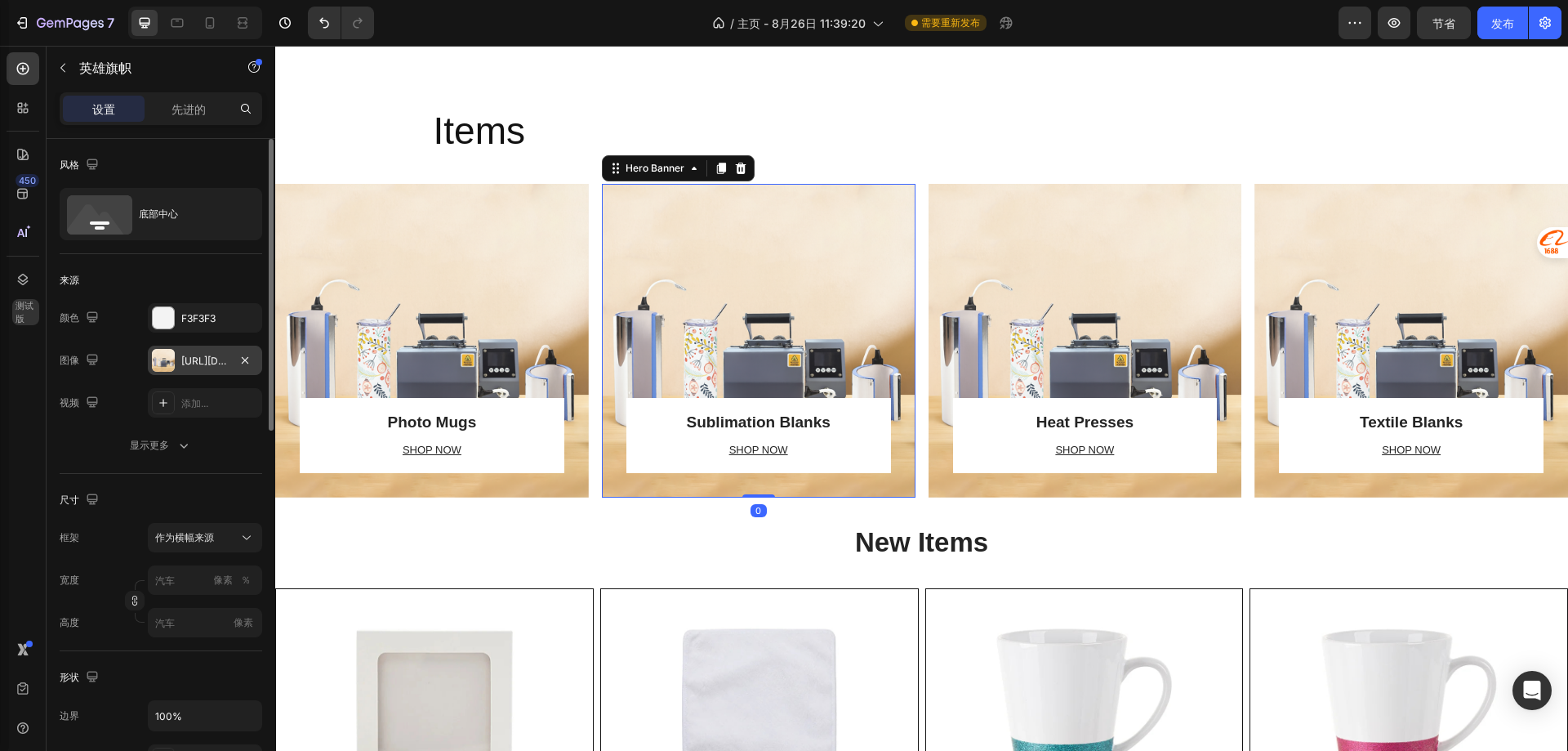
click at [208, 358] on font "[URL][DOMAIN_NAME]" at bounding box center [234, 360] width 105 height 12
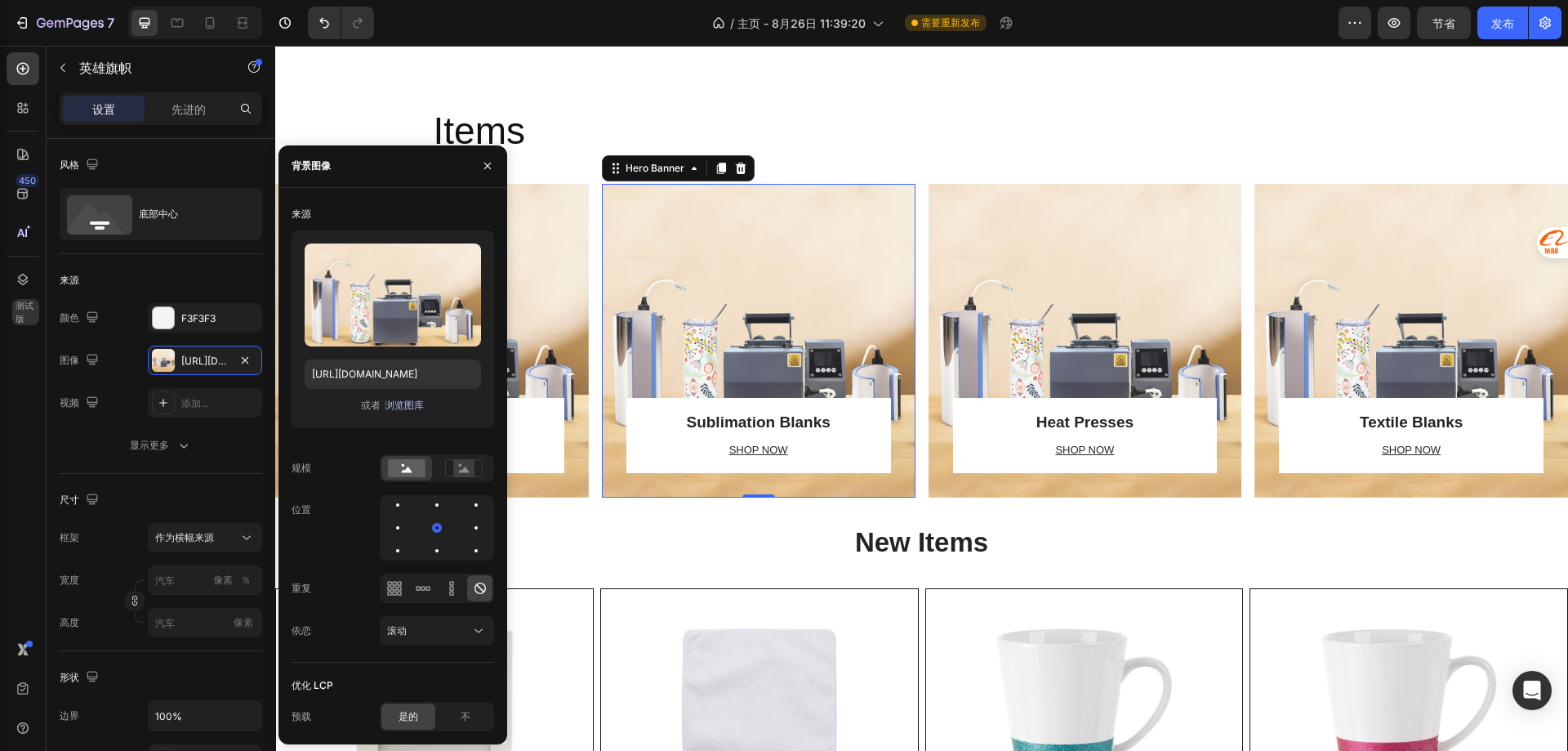
click at [409, 403] on font "浏览图库" at bounding box center [404, 404] width 39 height 12
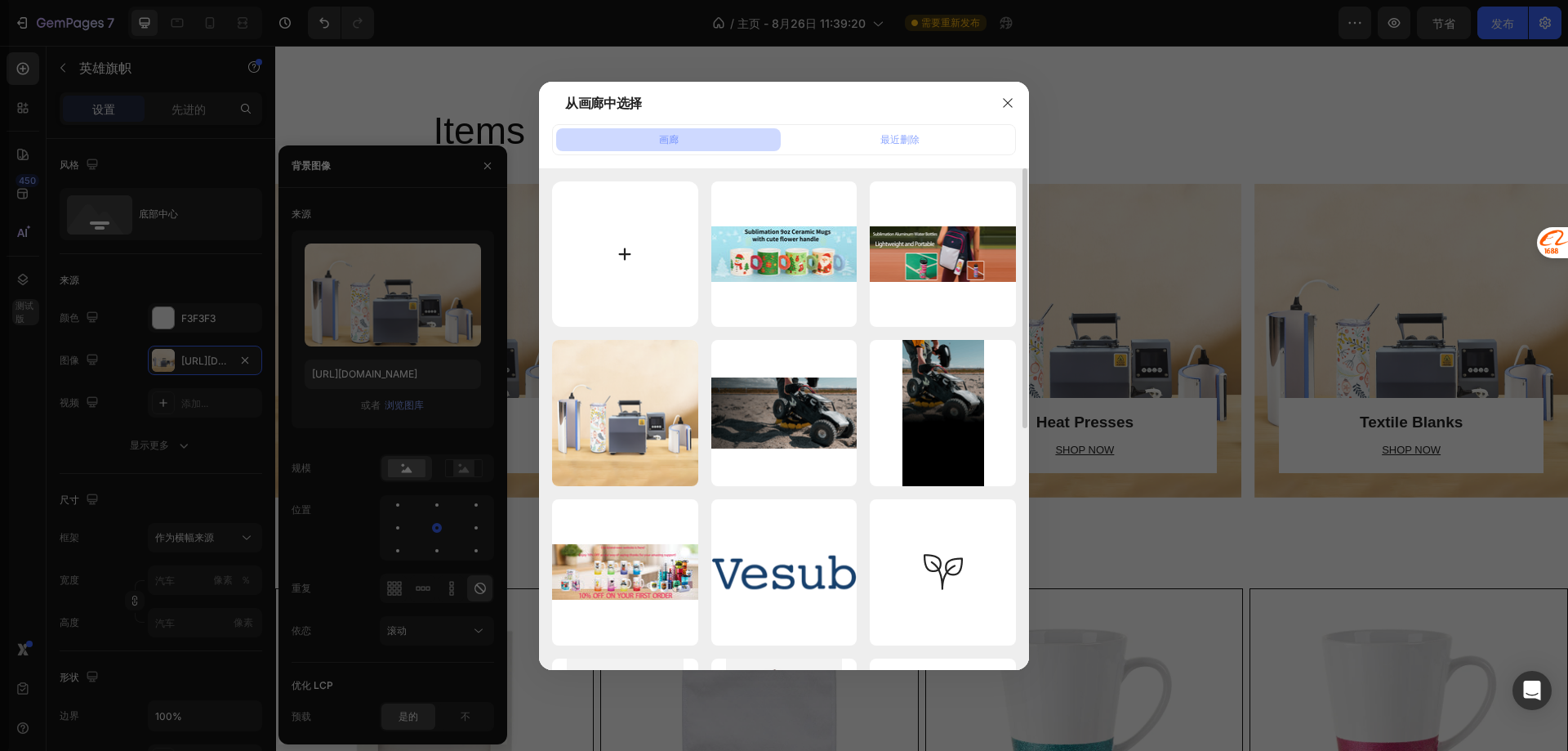
click at [628, 251] on input "file" at bounding box center [625, 254] width 146 height 146
click at [499, 139] on div at bounding box center [784, 376] width 1568 height 751
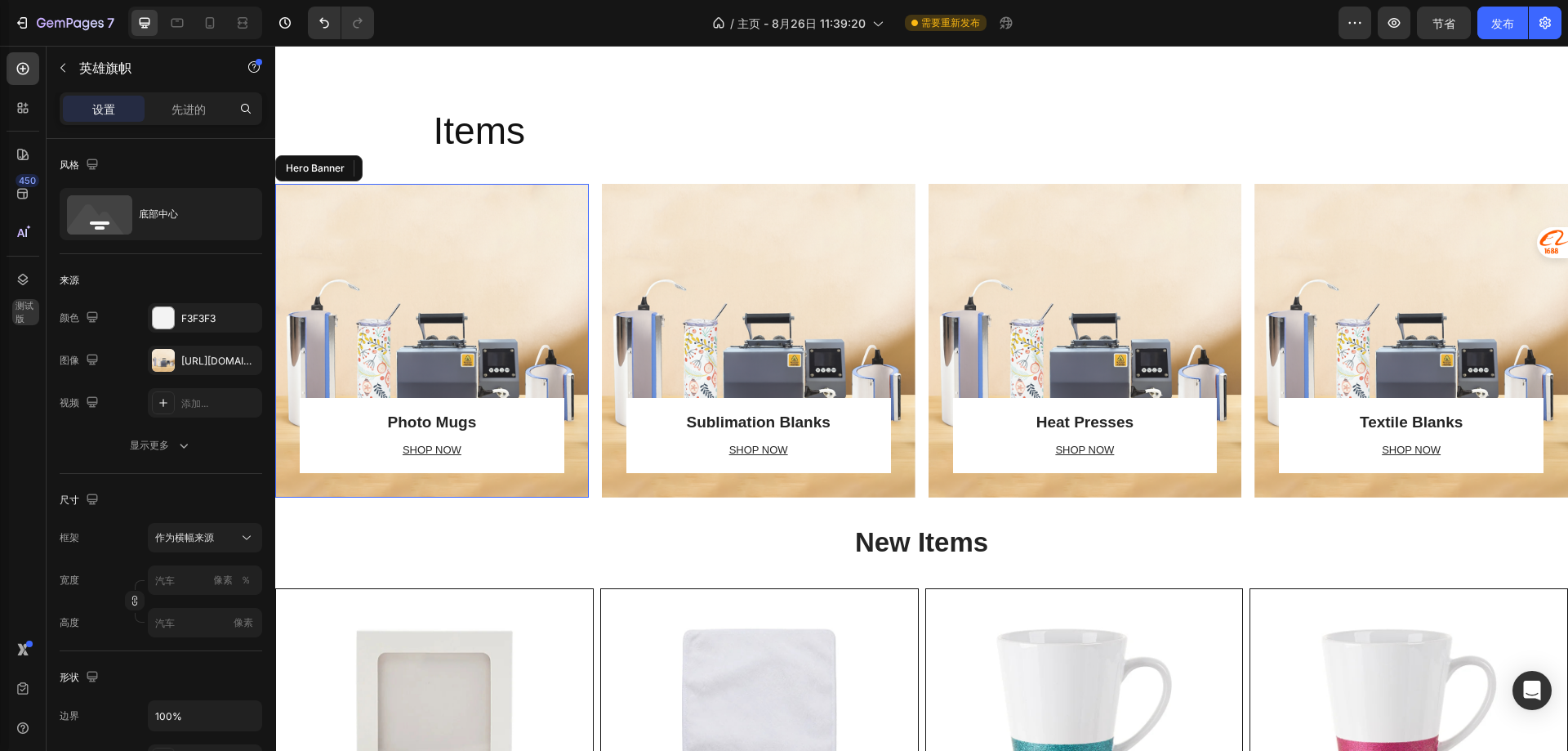
click at [463, 345] on div "Overlay" at bounding box center [432, 340] width 313 height 313
click at [222, 349] on div "[URL][DOMAIN_NAME]" at bounding box center [205, 360] width 115 height 30
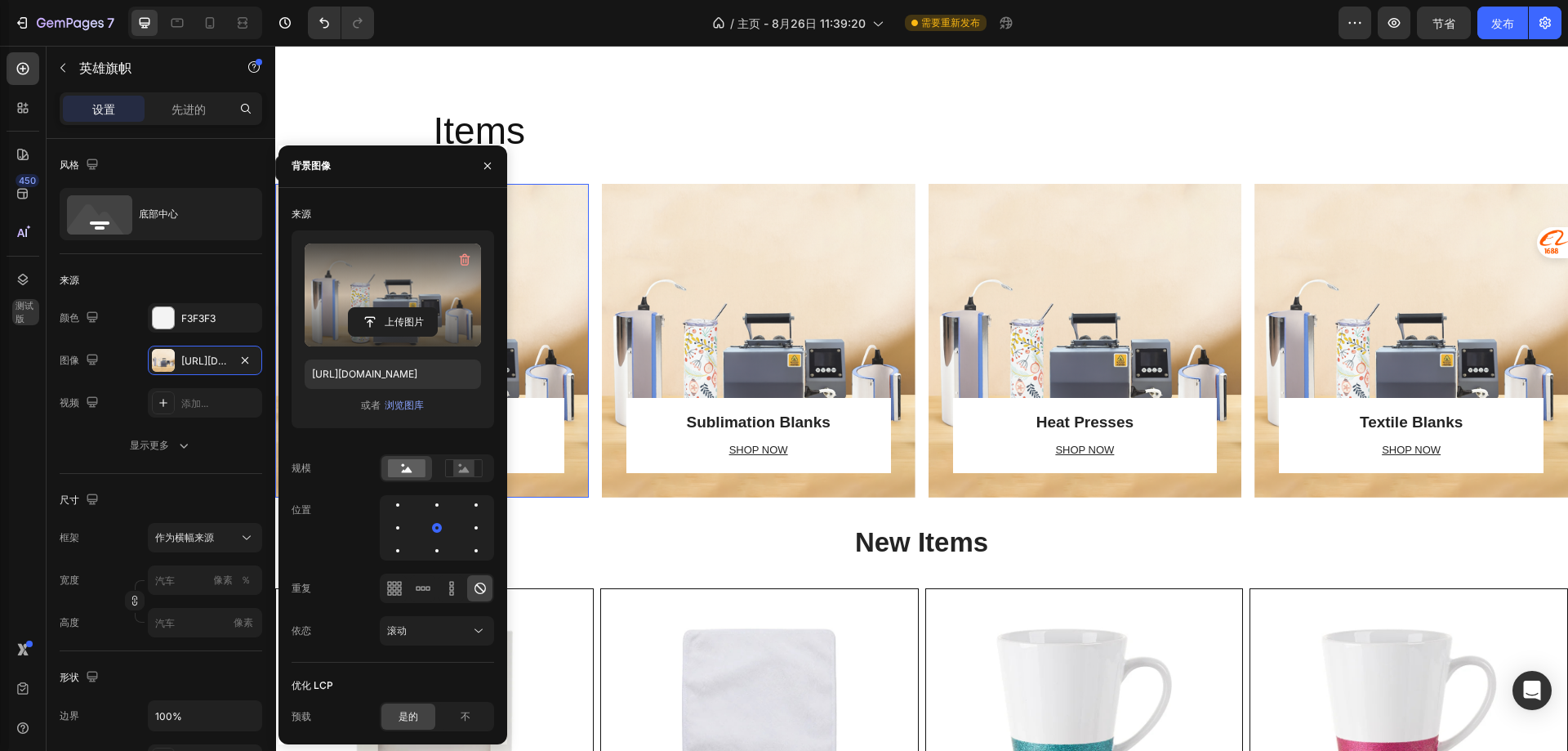
click at [347, 311] on div "上传图片" at bounding box center [392, 322] width 177 height 30
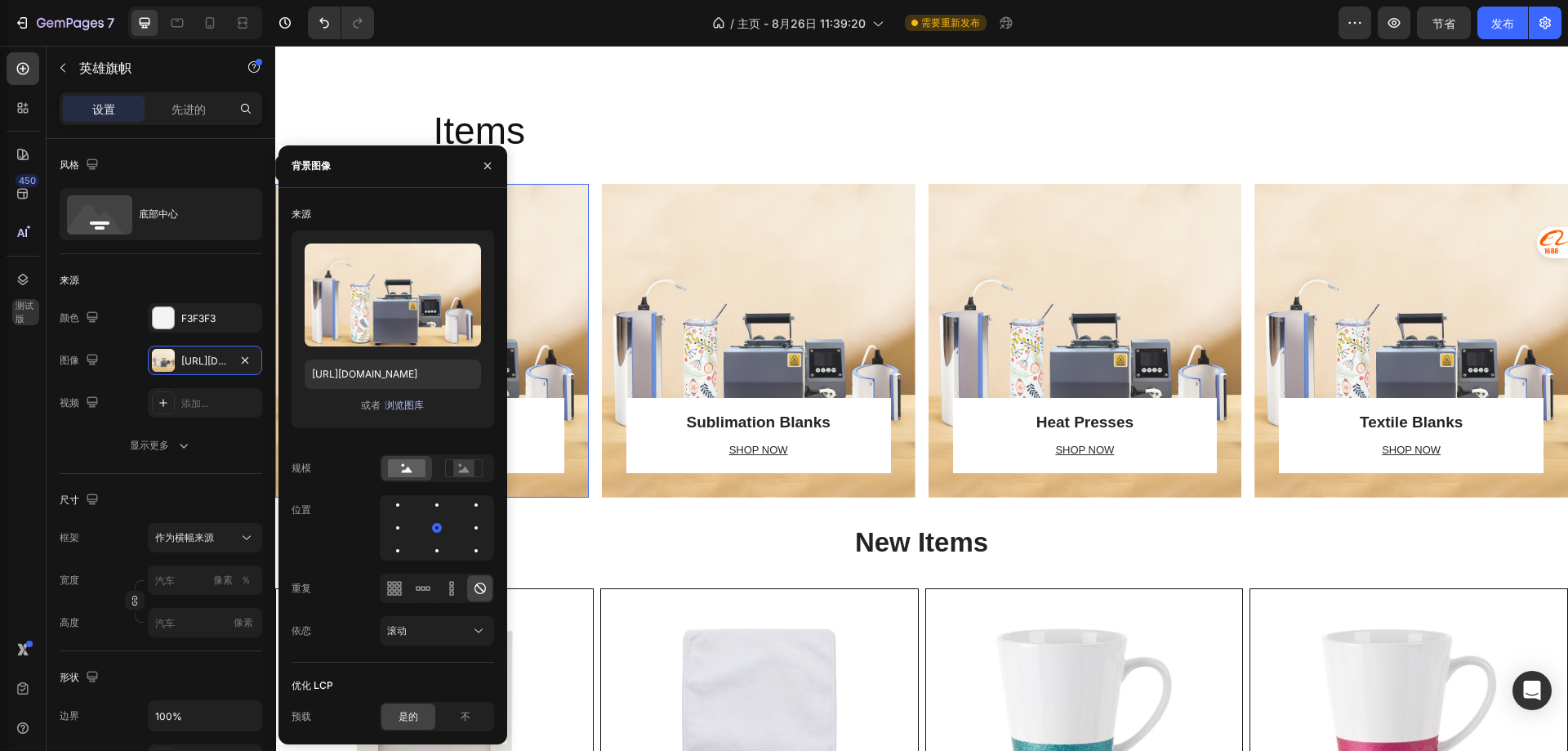
click at [397, 403] on font "浏览图库" at bounding box center [404, 404] width 39 height 12
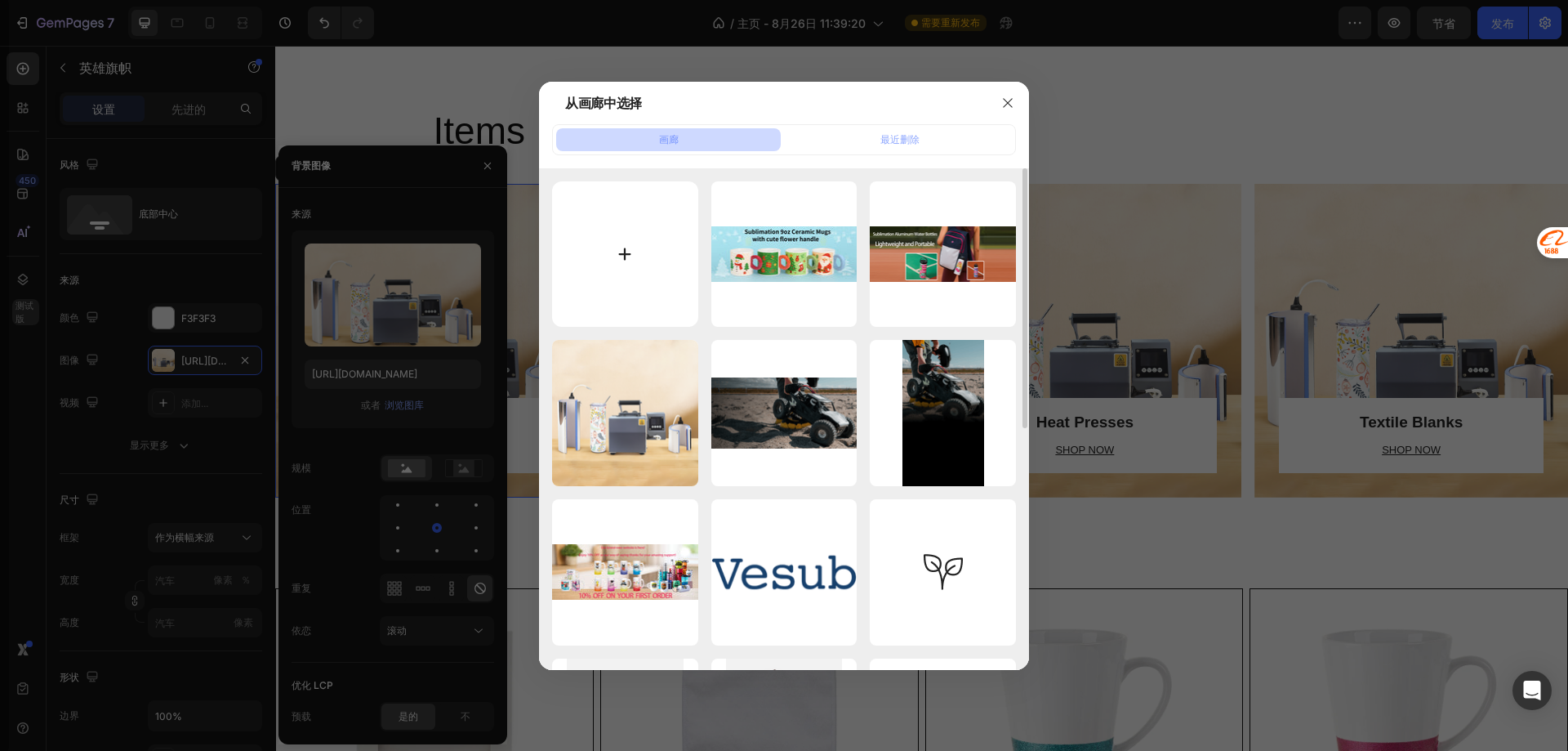
click at [641, 276] on input "file" at bounding box center [625, 254] width 146 height 146
type input "C:\fakepath\UV-DTF@300x-1.png"
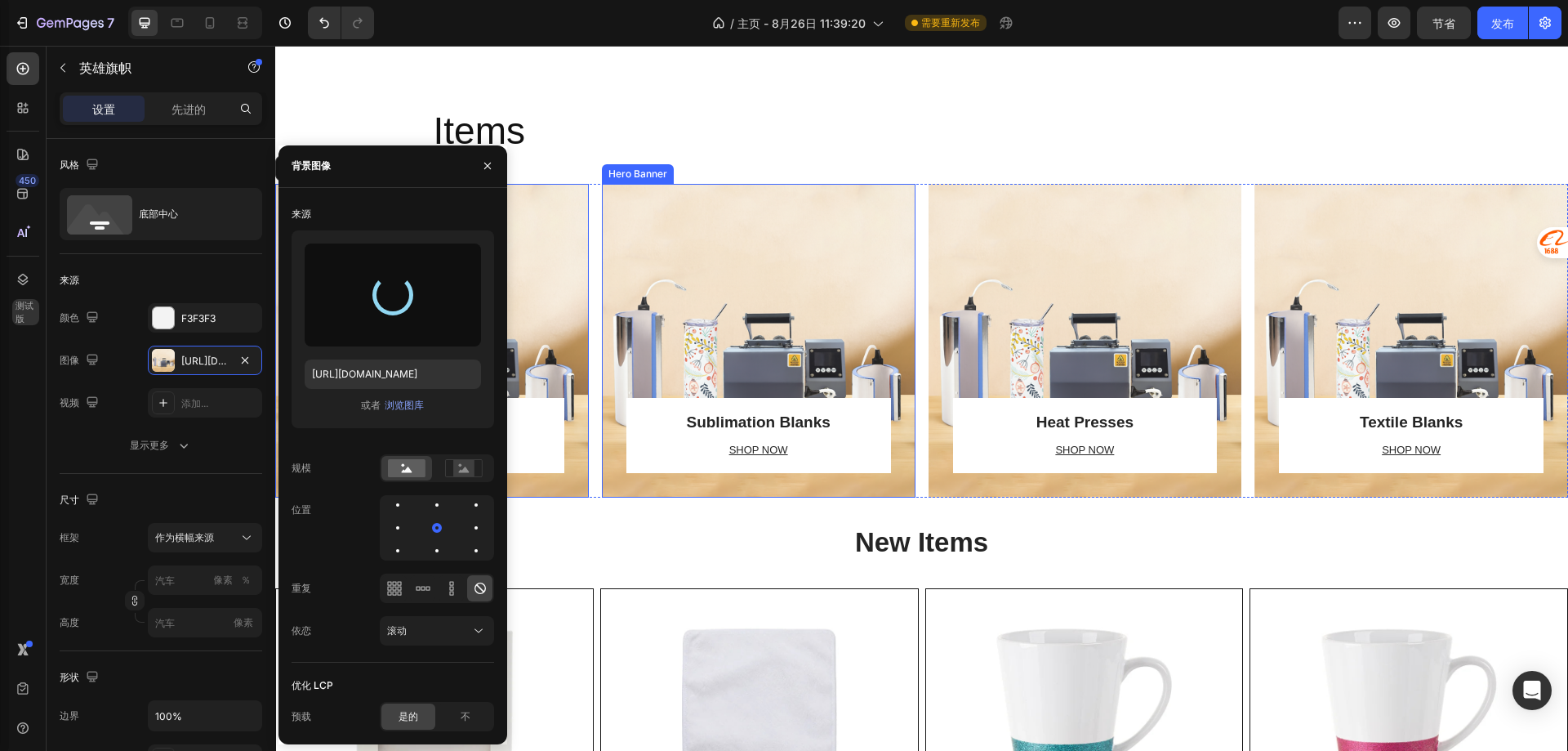
type input "[URL][DOMAIN_NAME]"
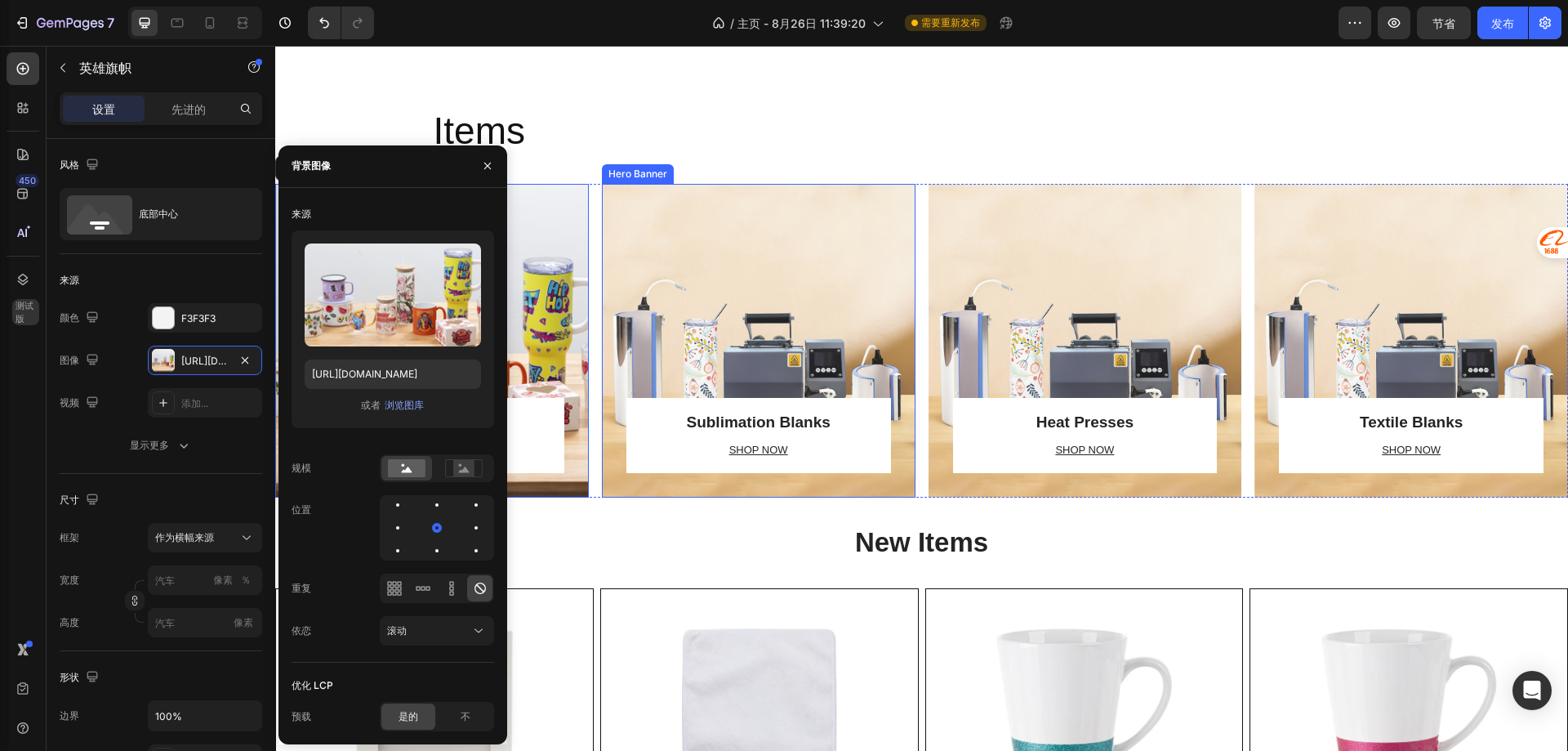
click at [696, 306] on div "Overlay" at bounding box center [758, 340] width 313 height 313
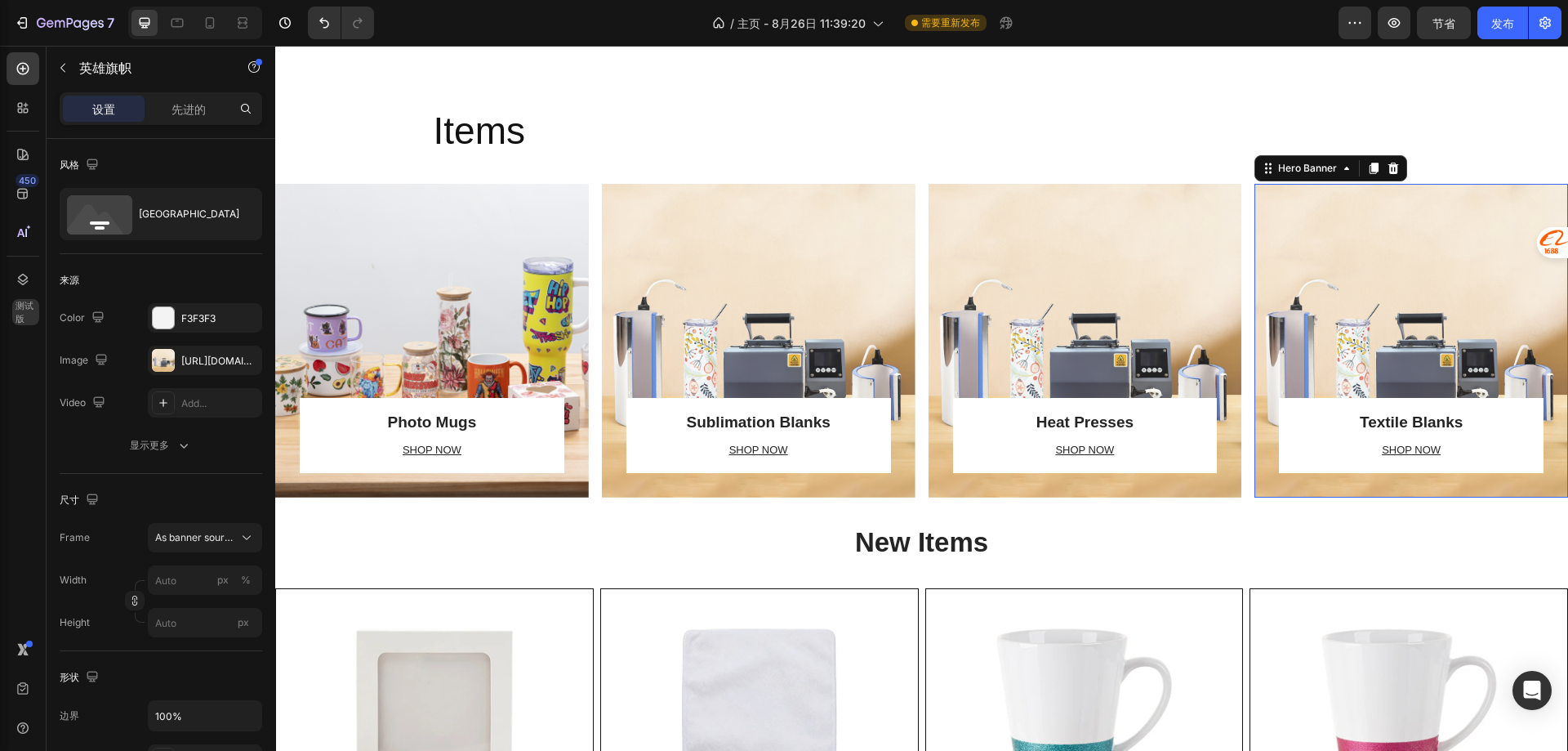
click at [1298, 298] on div "Overlay" at bounding box center [1411, 340] width 313 height 313
click at [1380, 326] on div "Overlay" at bounding box center [1411, 340] width 313 height 313
click at [200, 358] on font "[URL][DOMAIN_NAME]" at bounding box center [234, 360] width 105 height 12
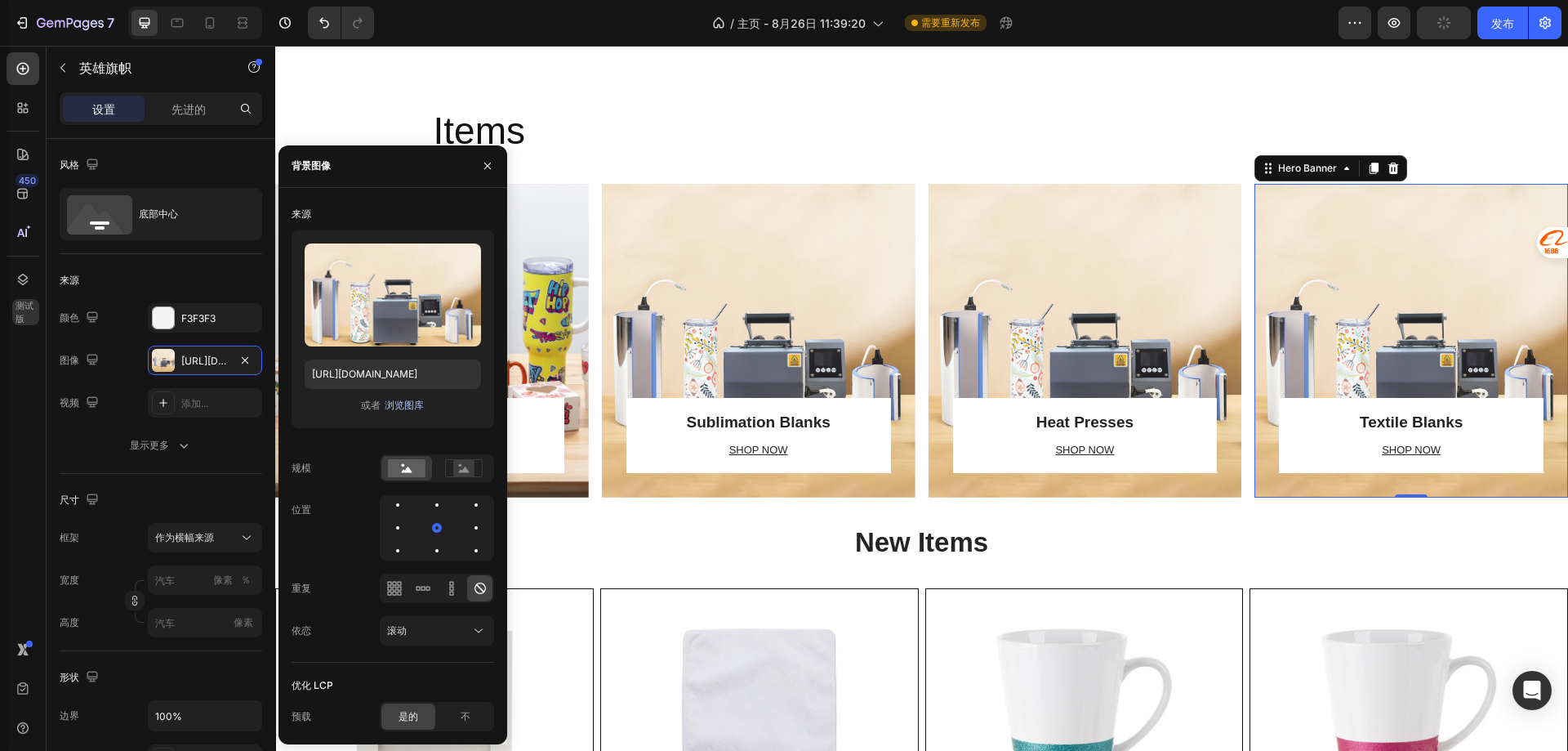
click at [407, 410] on font "浏览图库" at bounding box center [404, 404] width 39 height 12
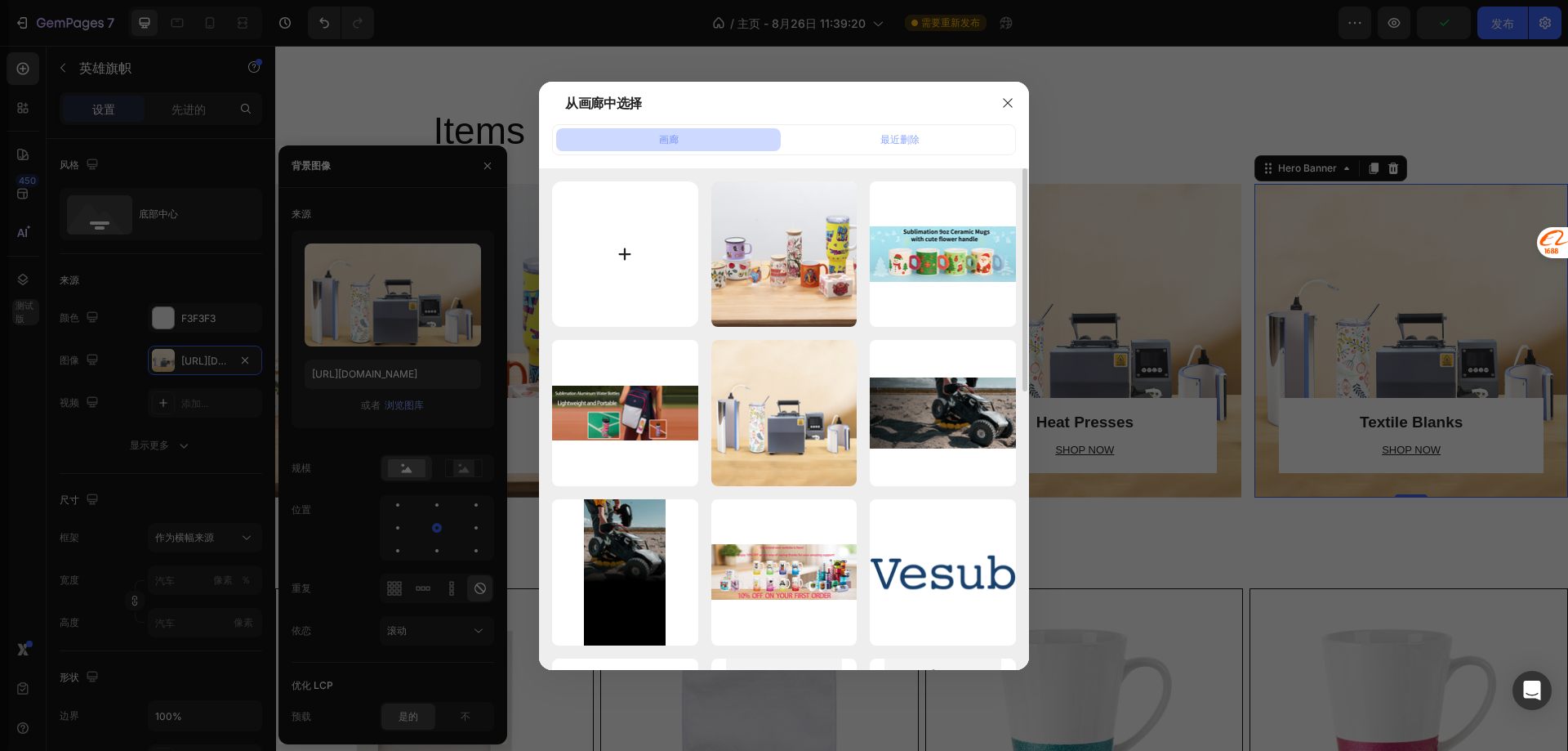
click at [615, 251] on input "file" at bounding box center [625, 254] width 146 height 146
type input "C:\fakepath\textile.jpg"
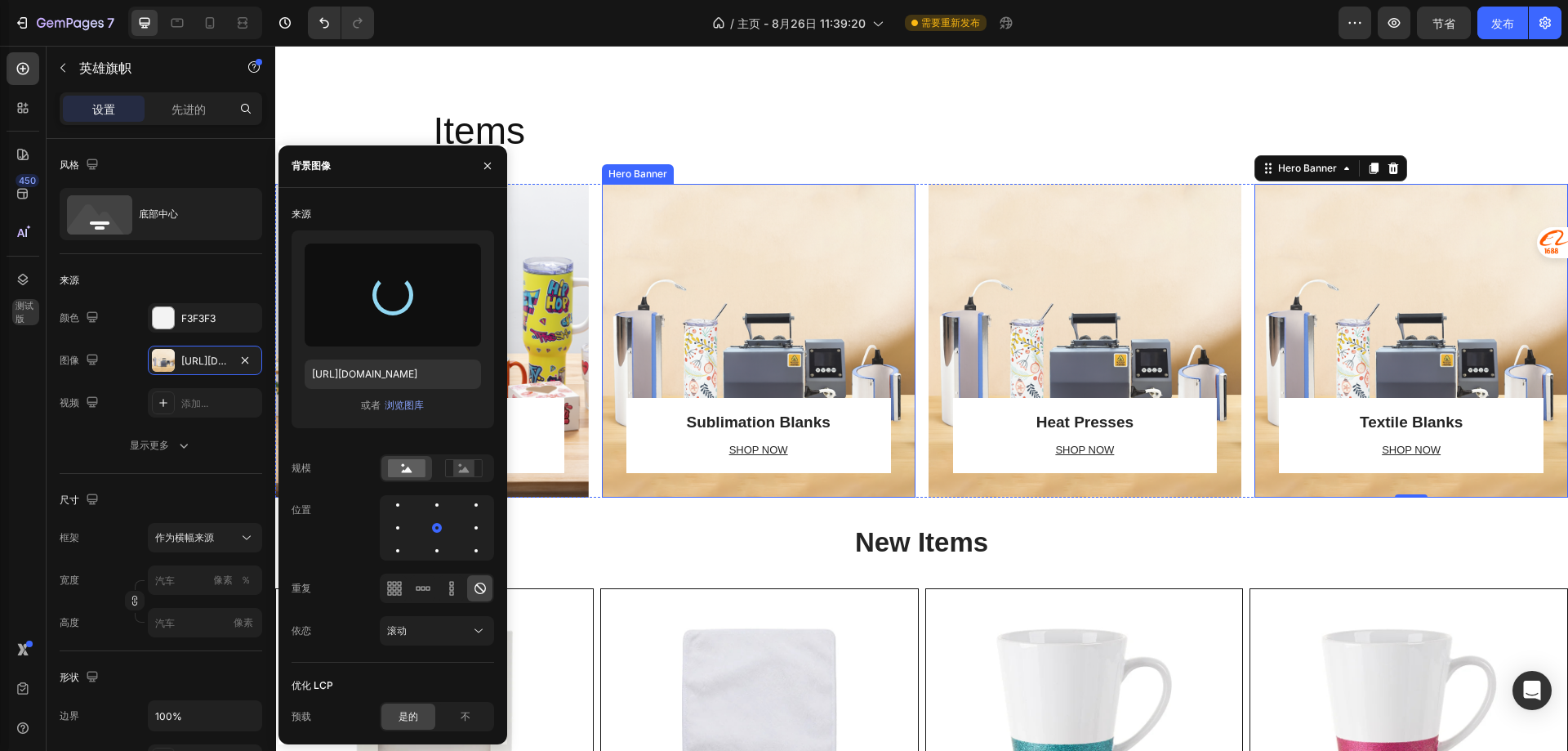
type input "[URL][DOMAIN_NAME]"
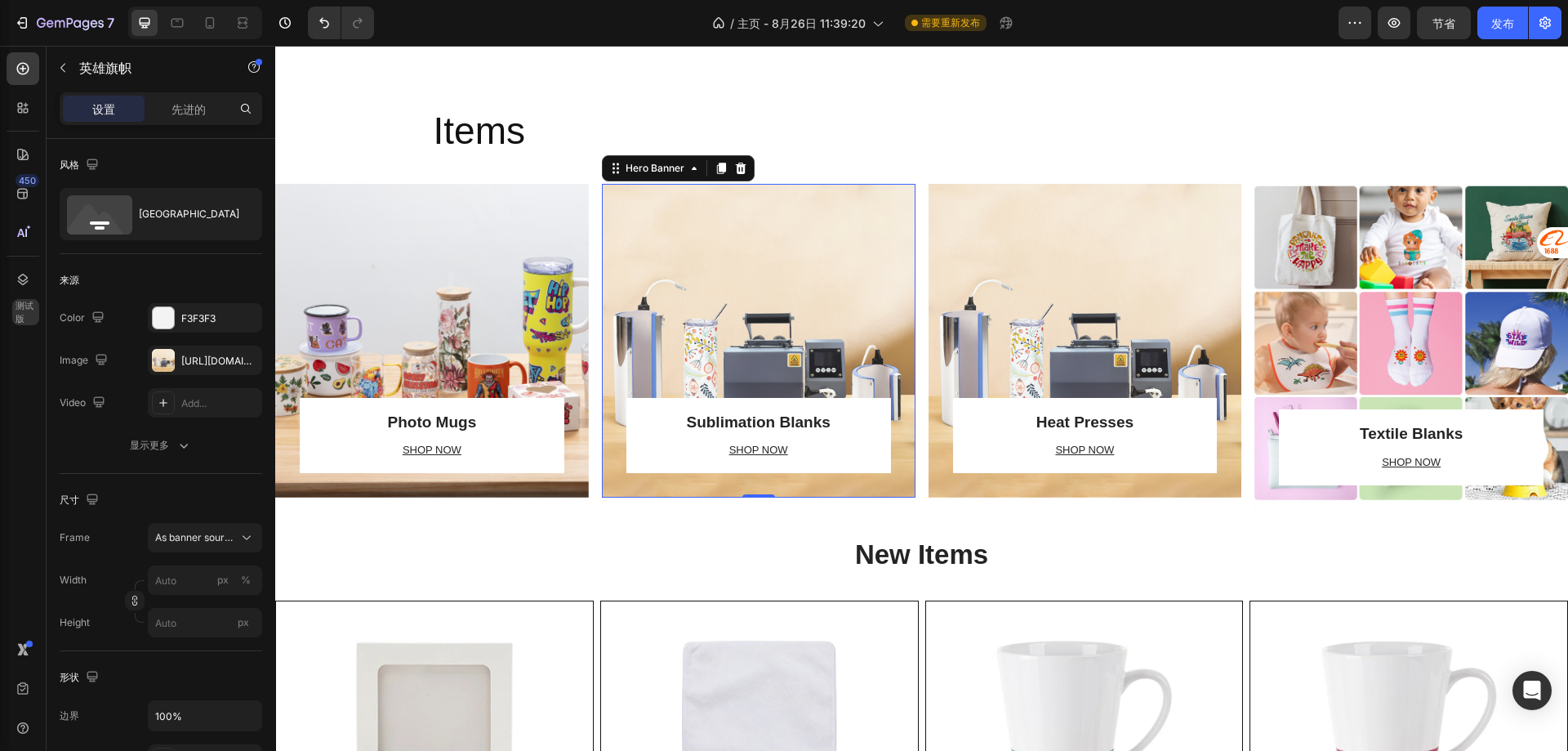
click at [803, 295] on div "Overlay" at bounding box center [758, 340] width 313 height 313
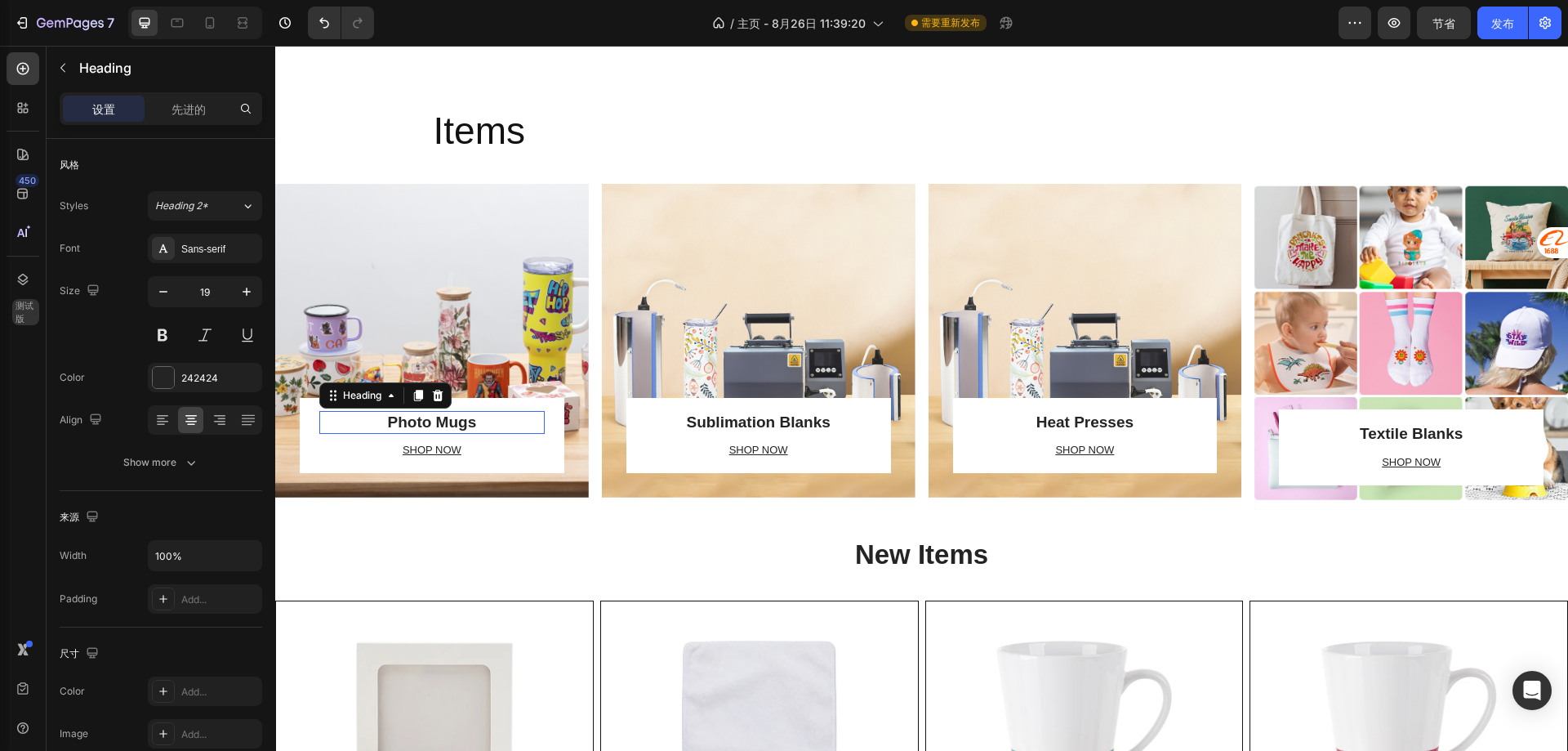
click at [521, 422] on h2 "Photo Mugs" at bounding box center [432, 422] width 225 height 24
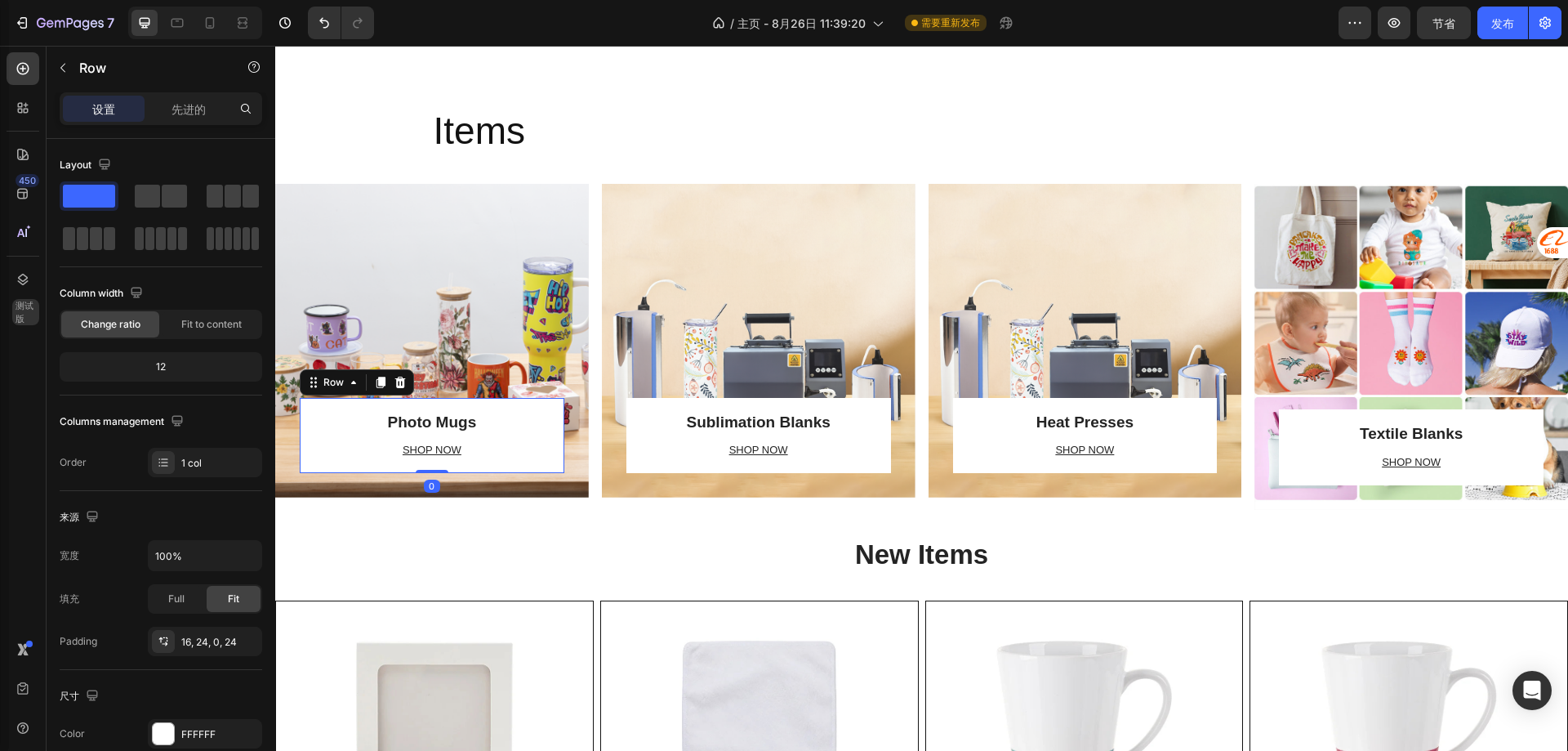
click at [542, 403] on div "Photo Mugs Heading SHOP NOW Text block Row 0" at bounding box center [432, 435] width 265 height 75
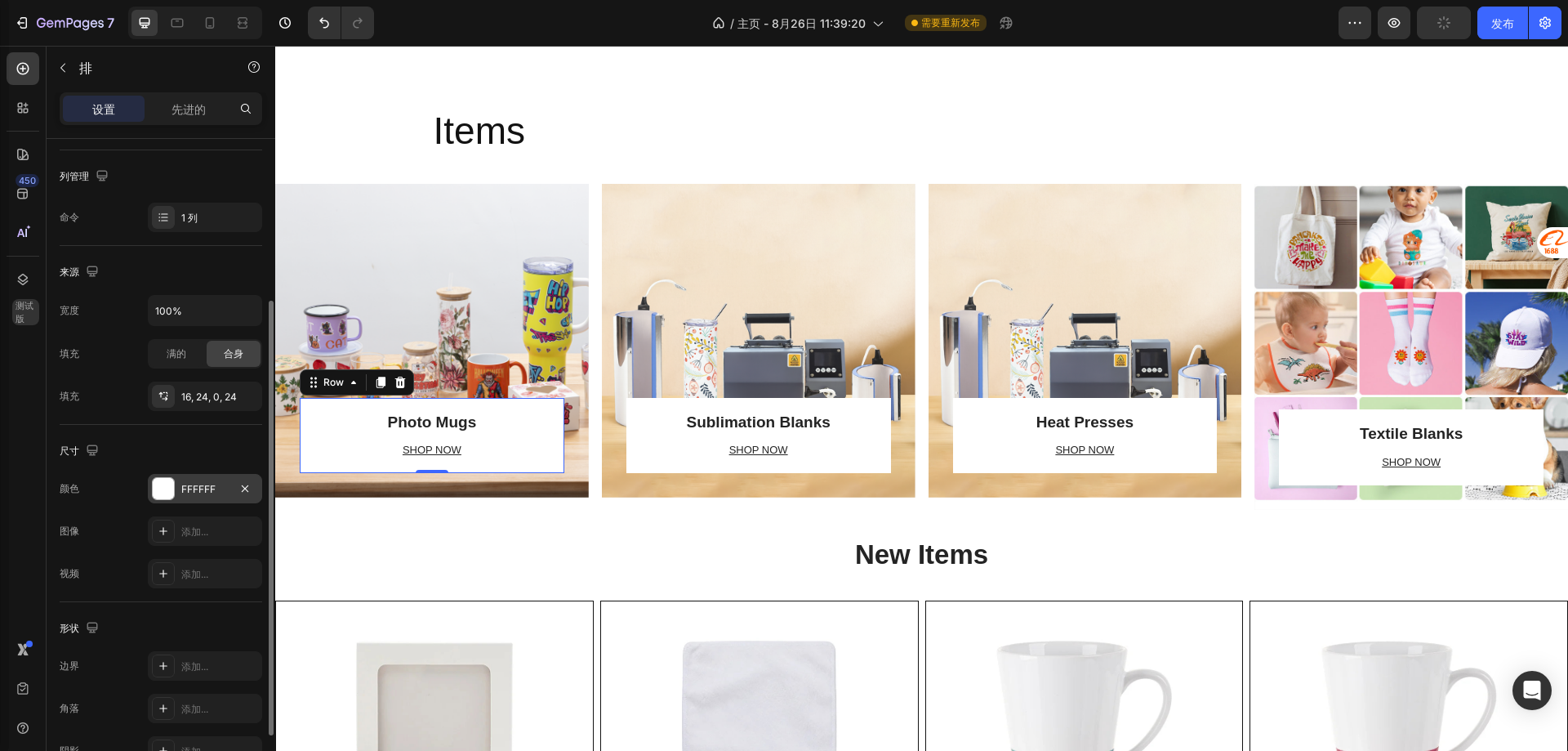
click at [184, 494] on font "FFFFFF" at bounding box center [199, 488] width 34 height 12
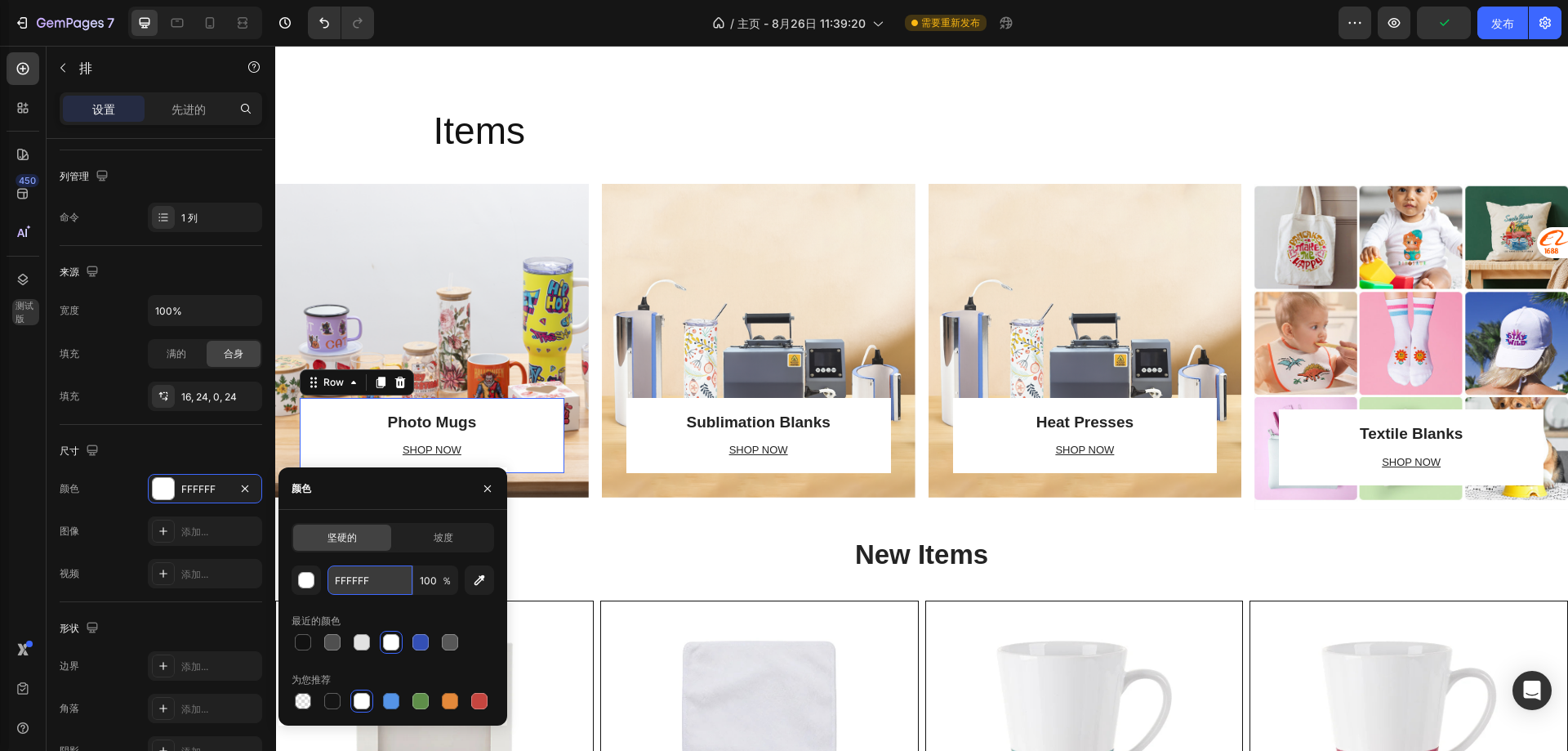
click at [396, 578] on input "FFFFFF" at bounding box center [370, 580] width 85 height 30
click at [494, 545] on div "坚硬的 坡度" at bounding box center [392, 537] width 202 height 30
type input "FFFFFF"
click at [430, 577] on input "100" at bounding box center [435, 580] width 45 height 30
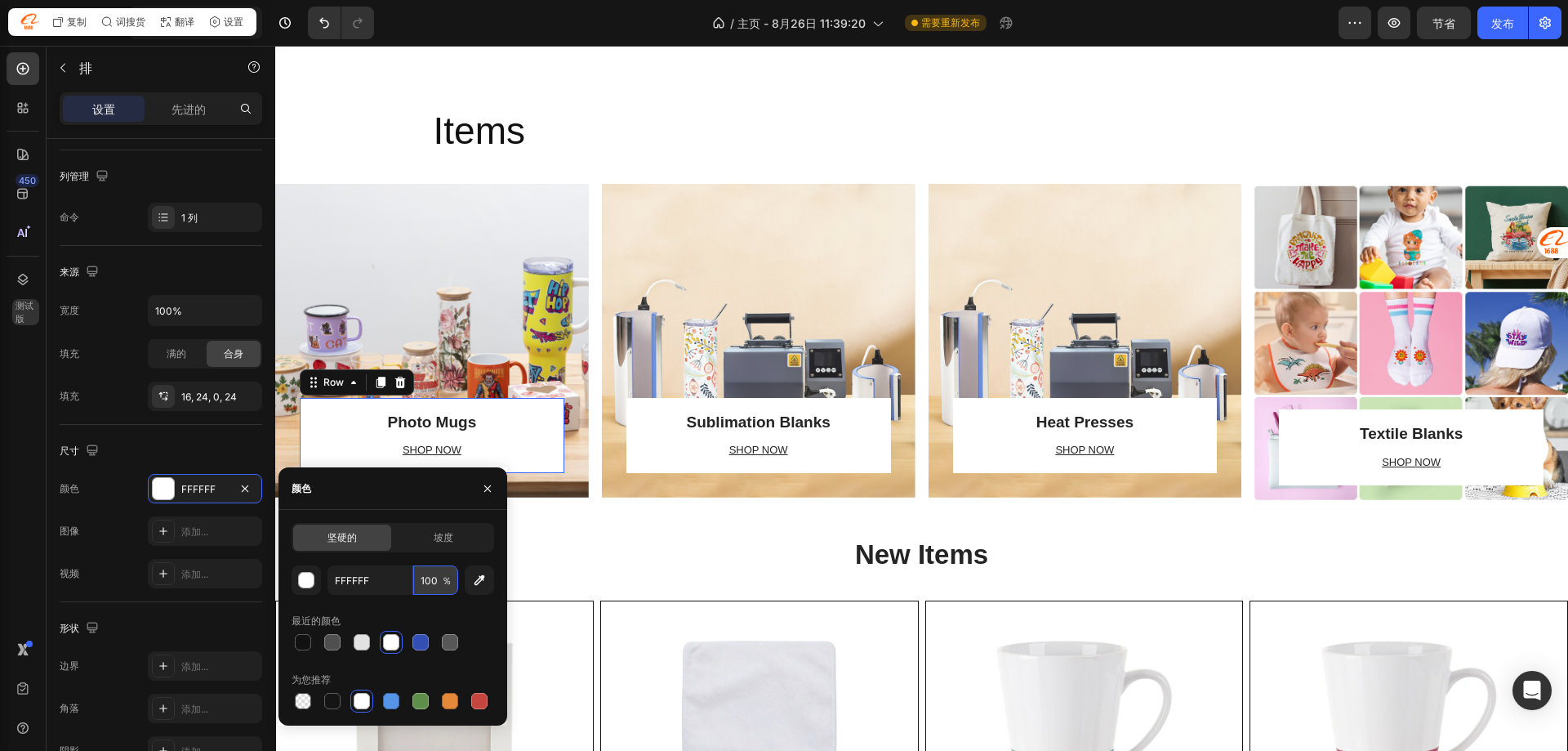
type input "0"
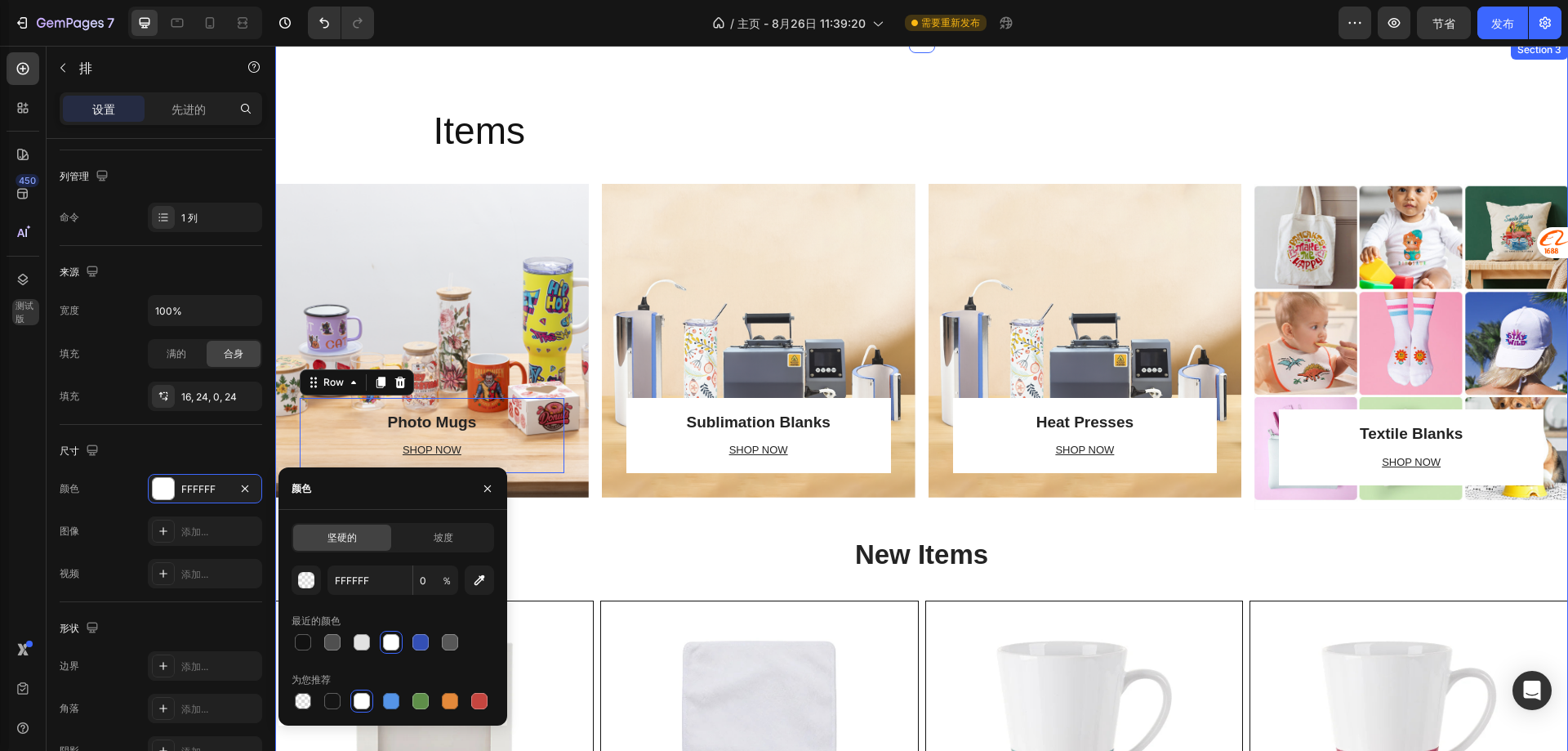
click at [563, 516] on div "Items Heading Row Photo Mugs Heading SHOP NOW Text block Row 0 Row Hero Banner …" at bounding box center [922, 683] width 1293 height 1156
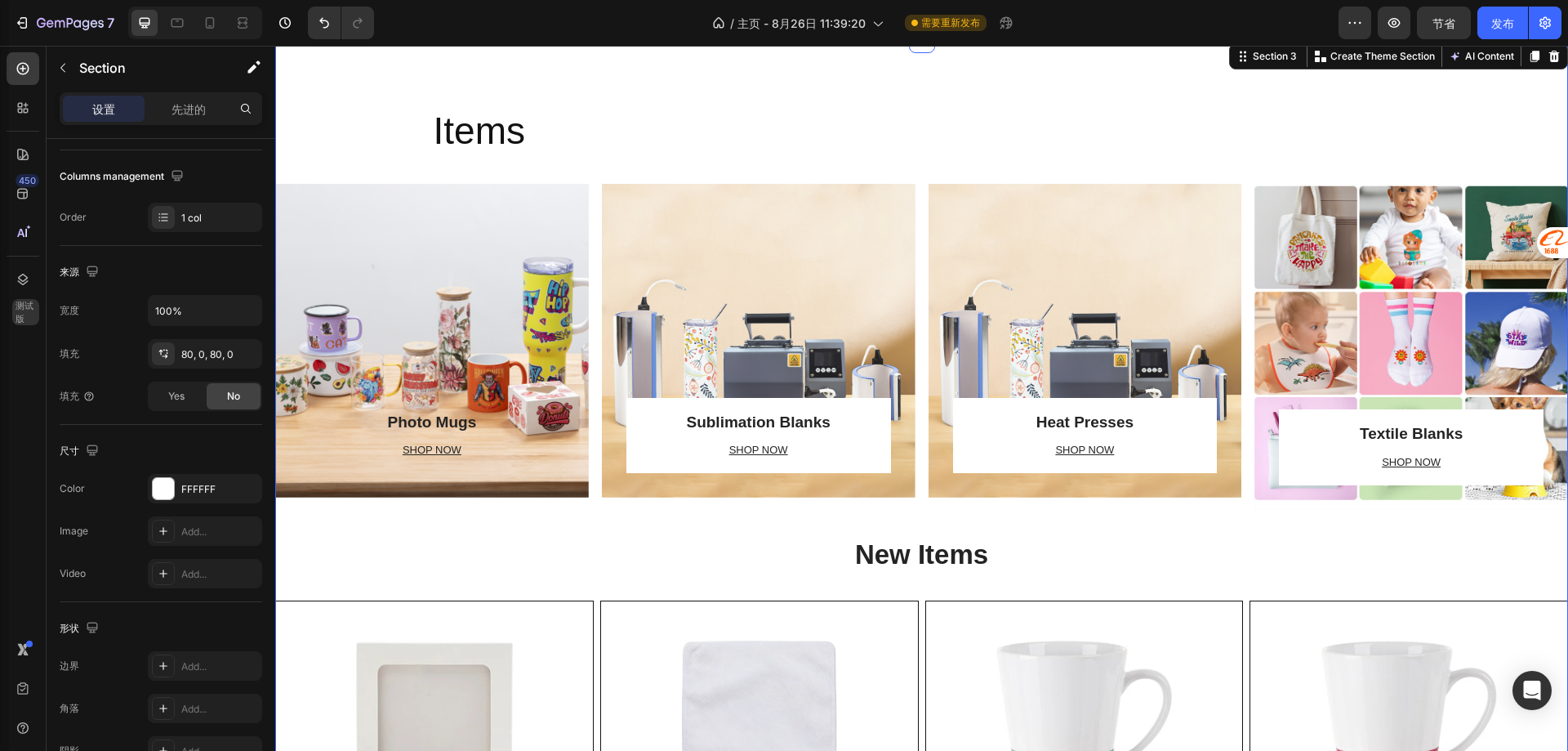
scroll to position [0, 0]
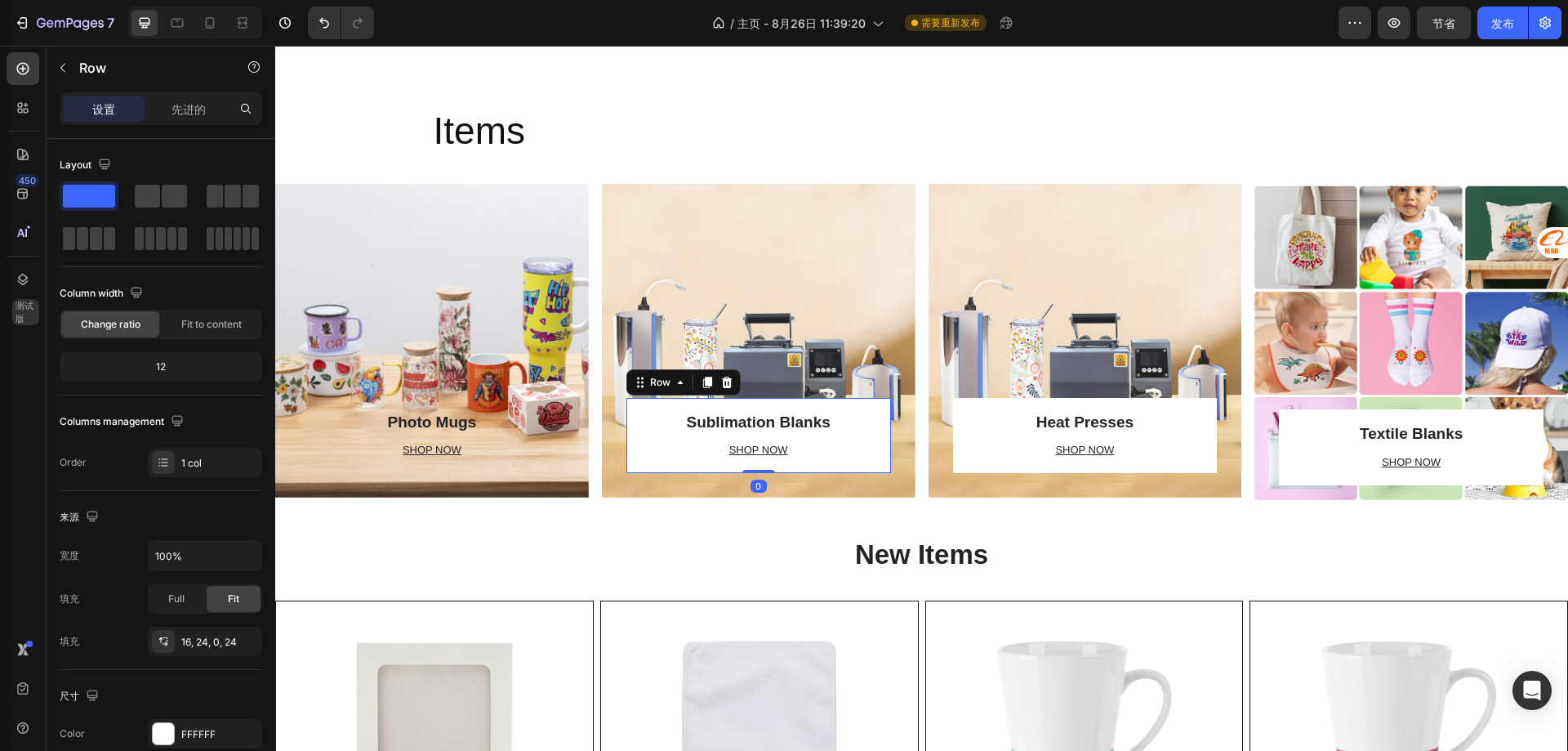
click at [856, 435] on div "Sublimation Blanks Heading SHOP NOW Text block" at bounding box center [758, 441] width 225 height 62
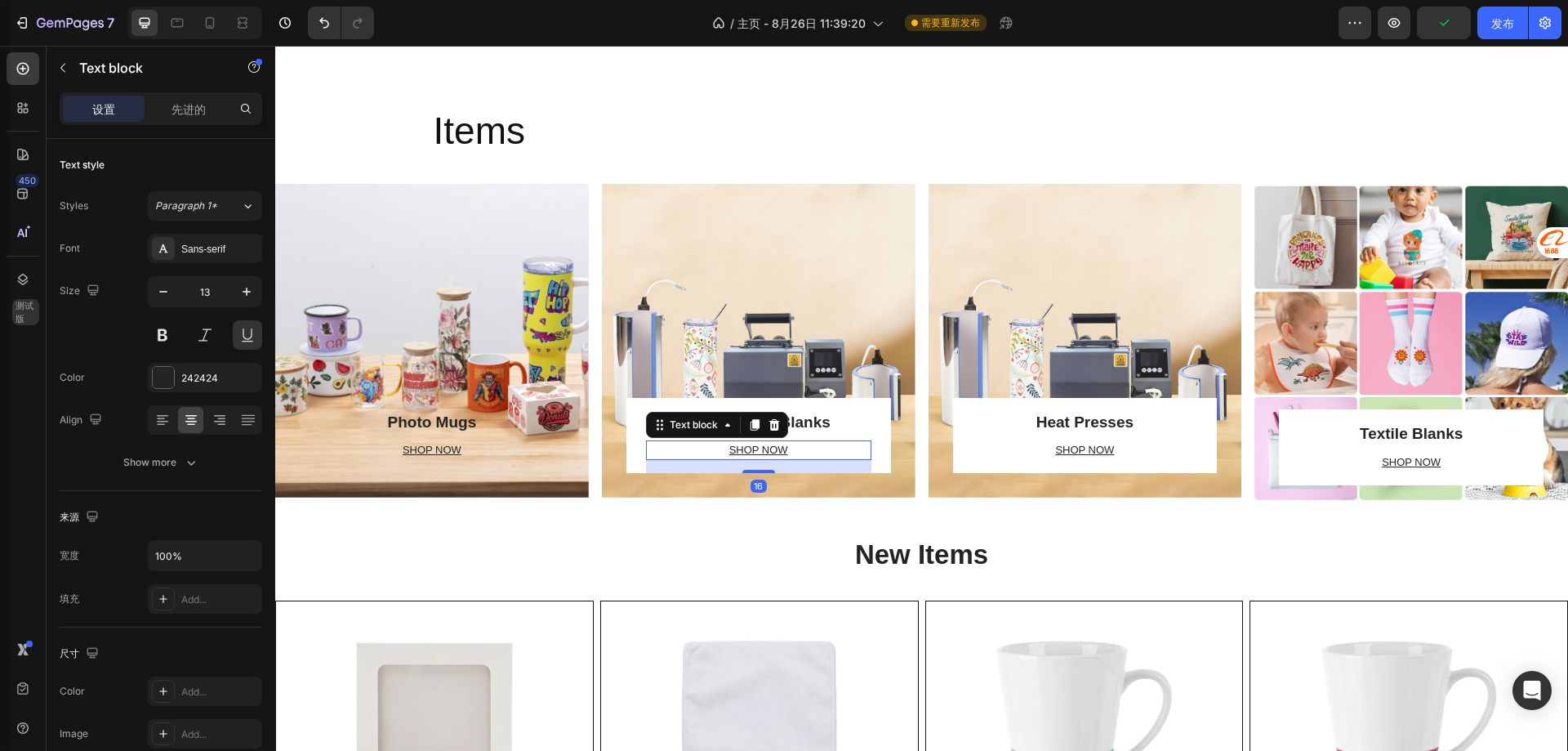
click at [646, 440] on div "SHOP NOW" at bounding box center [758, 450] width 225 height 20
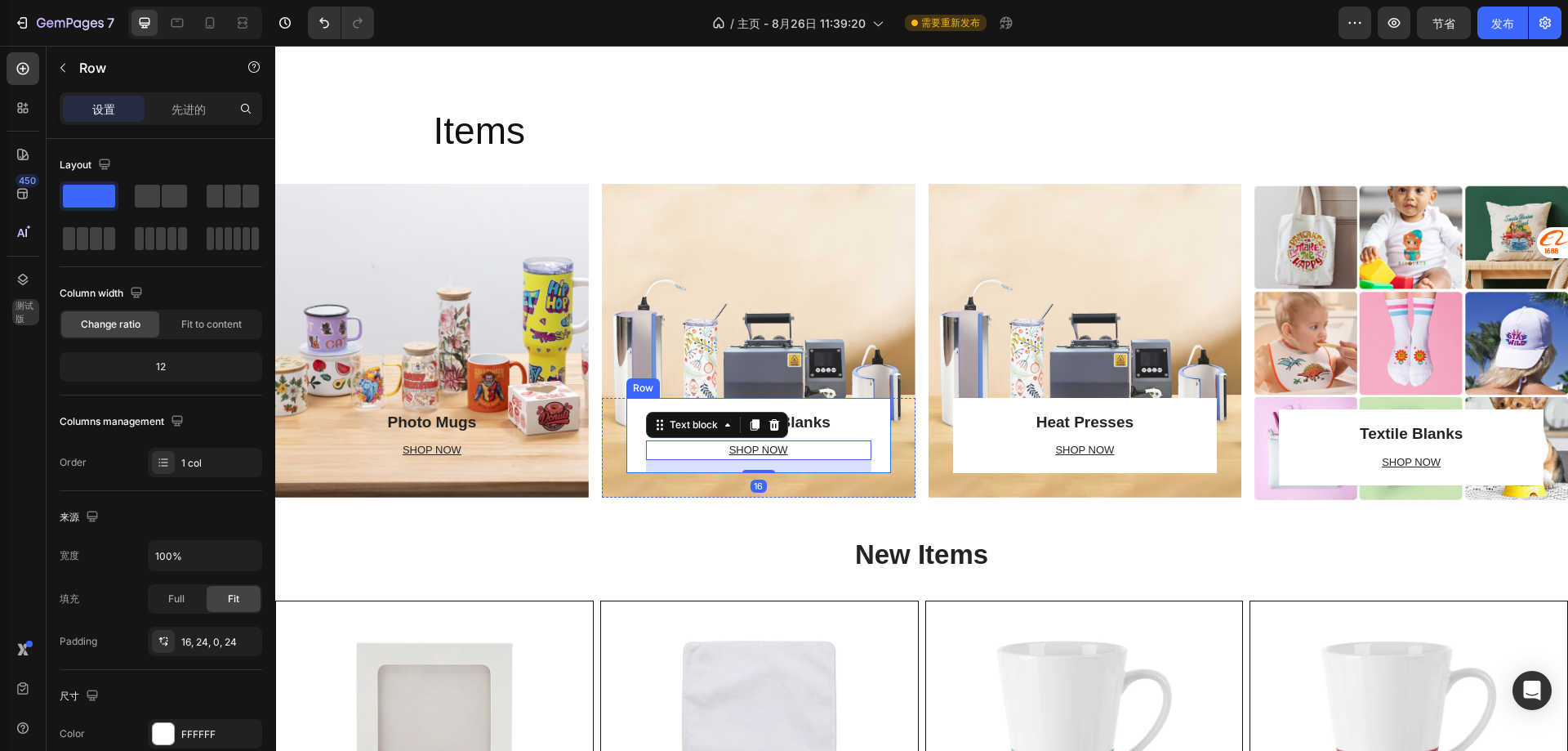
click at [628, 410] on div "Sublimation Blanks Heading SHOP NOW Text block 16 Row" at bounding box center [758, 435] width 265 height 75
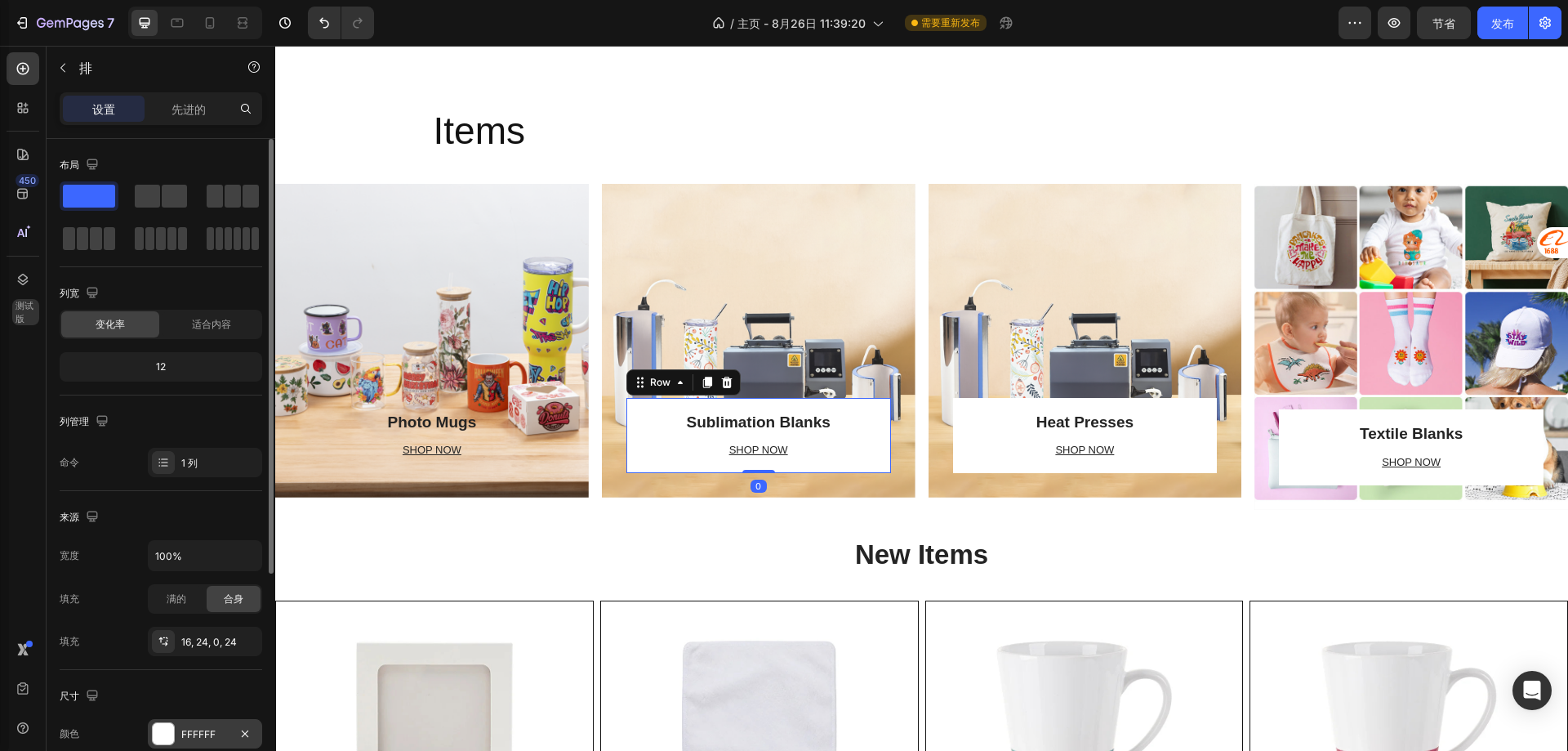
click at [189, 728] on font "FFFFFF" at bounding box center [199, 734] width 34 height 12
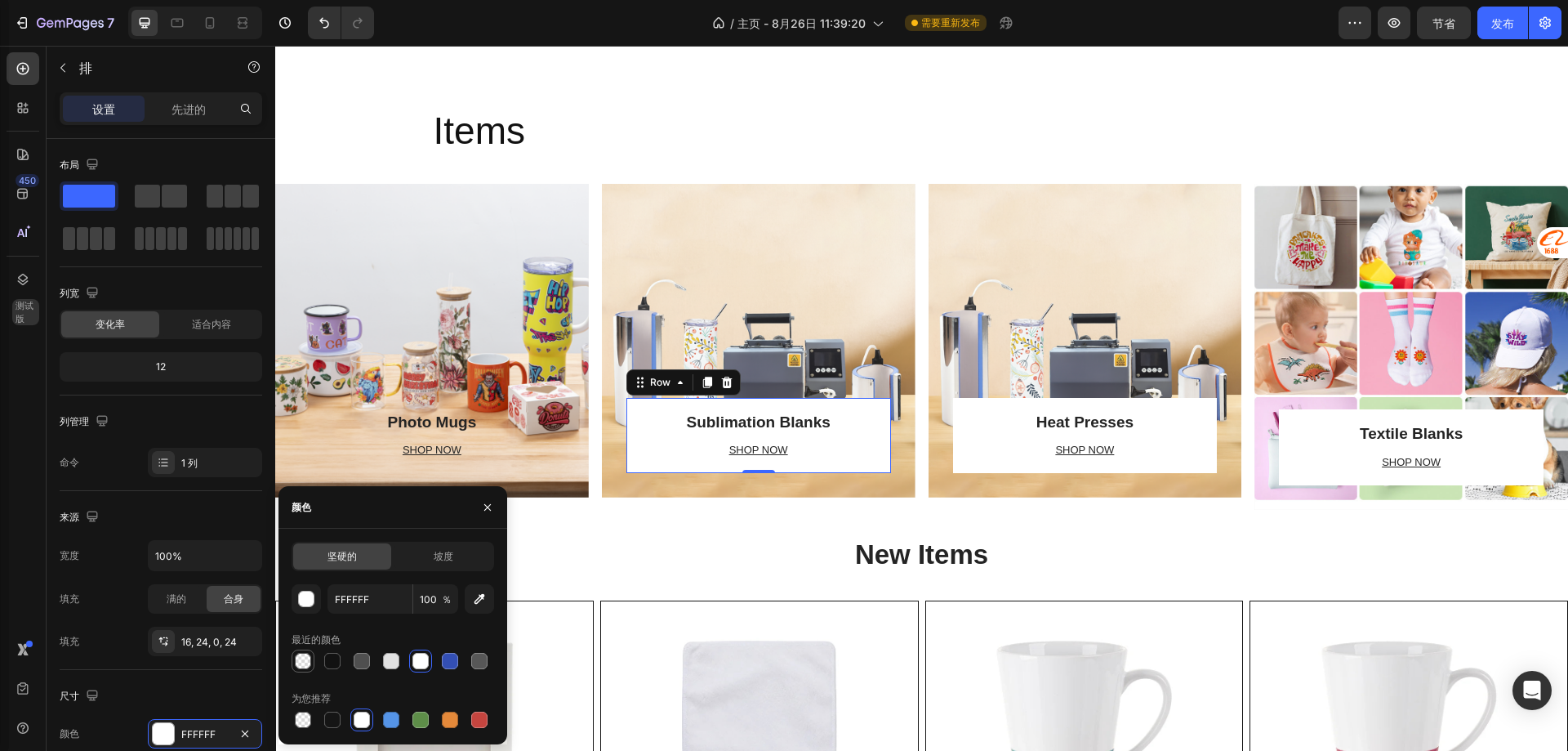
click at [299, 665] on div at bounding box center [303, 660] width 16 height 16
type input "0"
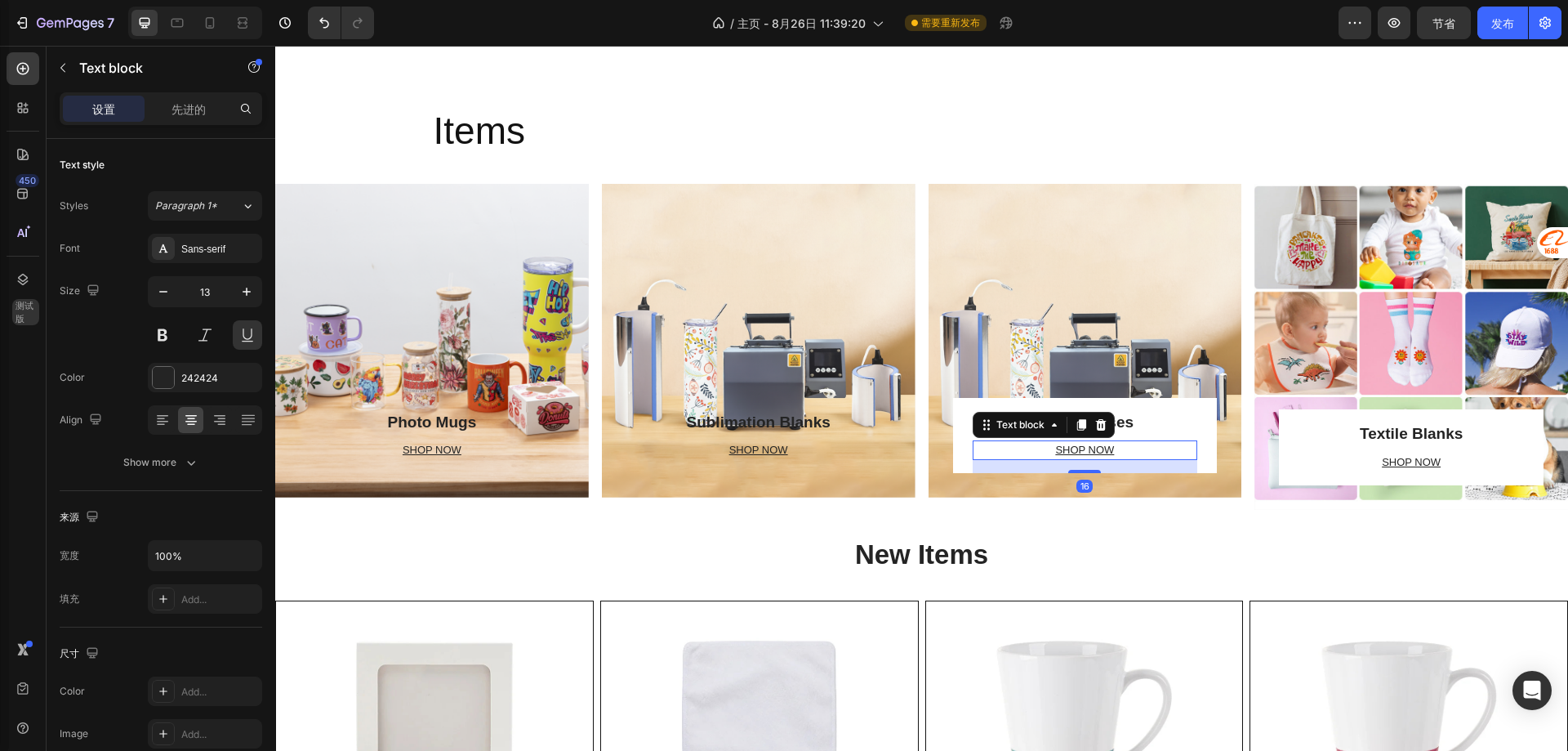
click at [984, 443] on p "SHOP NOW" at bounding box center [1085, 450] width 222 height 16
click at [954, 418] on div "Heat Presses Heading SHOP NOW Text block 16 Row" at bounding box center [1085, 435] width 265 height 75
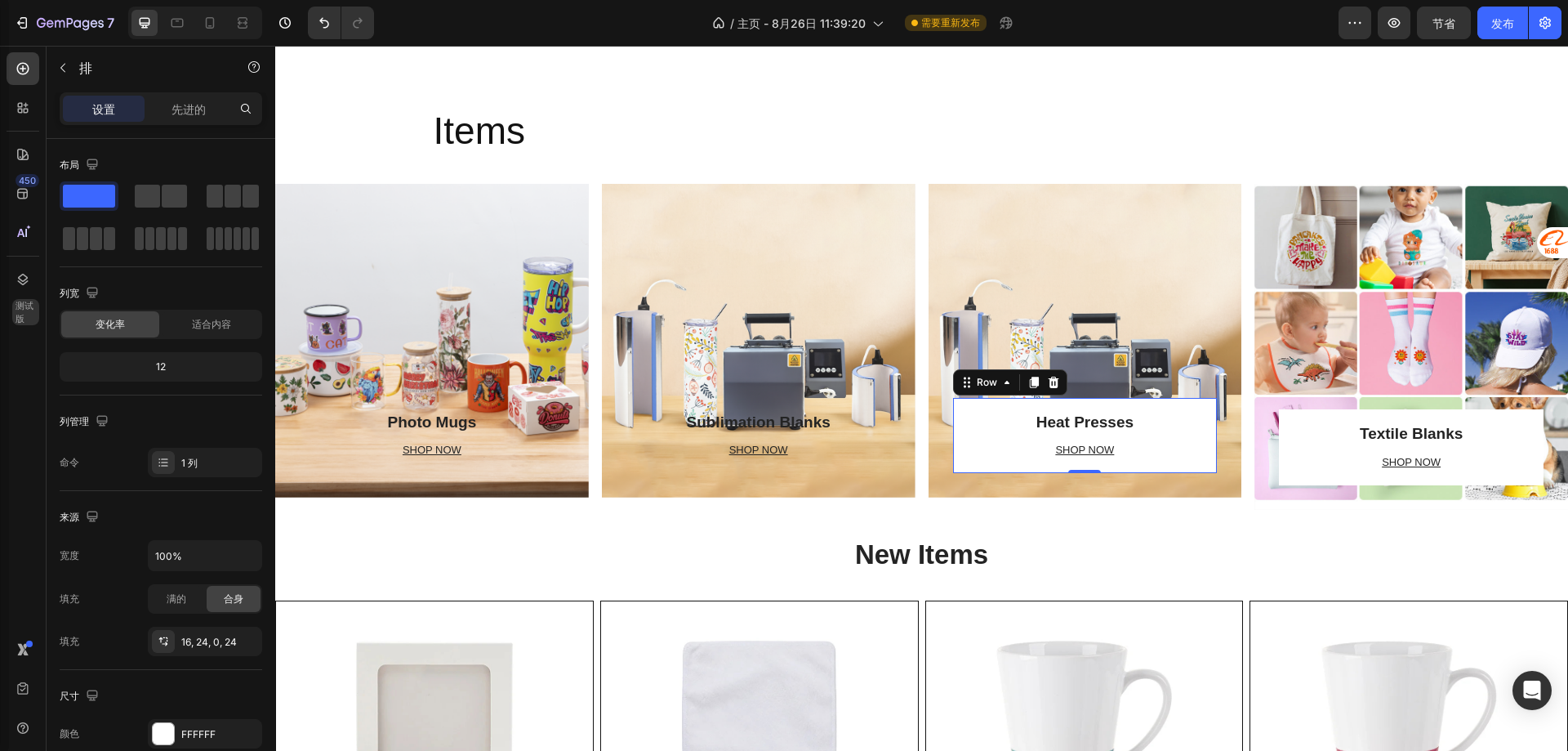
click at [961, 440] on div "Heat Presses Heading SHOP NOW Text block Row 0" at bounding box center [1085, 435] width 265 height 75
click at [196, 728] on font "FFFFFF" at bounding box center [199, 734] width 34 height 12
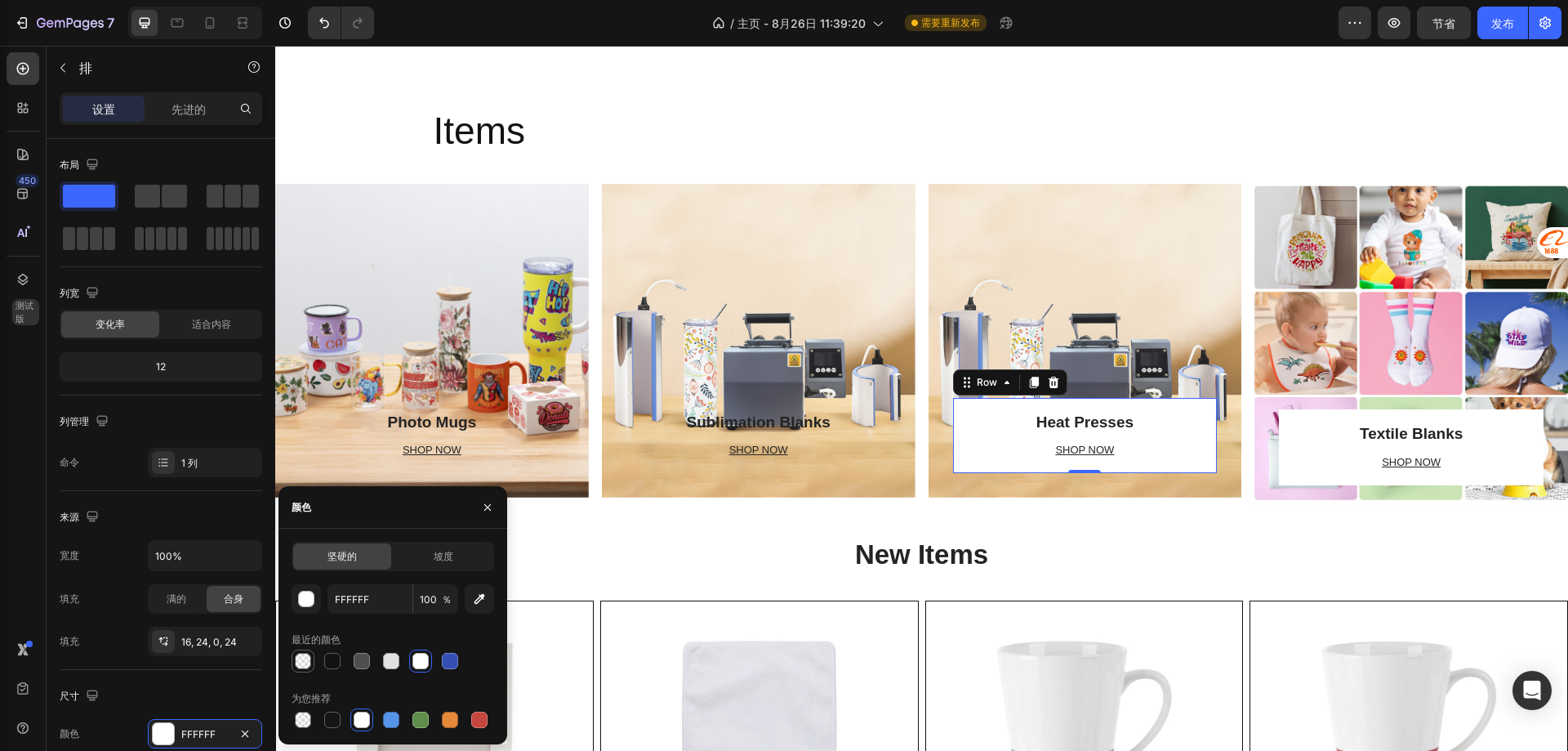
click at [303, 662] on div at bounding box center [303, 660] width 16 height 16
type input "0"
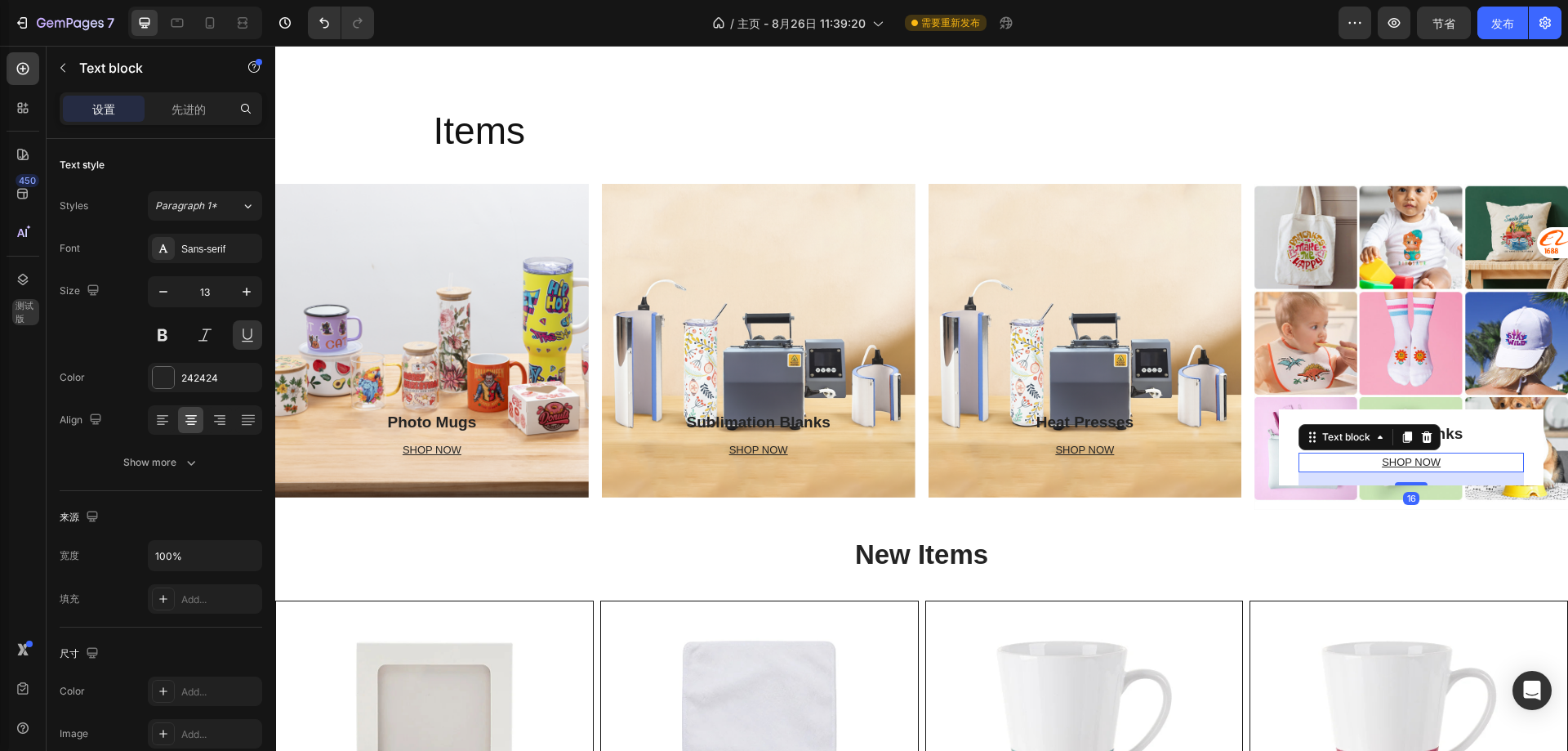
click at [1300, 457] on p "SHOP NOW" at bounding box center [1410, 461] width 222 height 16
click at [1299, 453] on div "SHOP NOW" at bounding box center [1411, 462] width 225 height 20
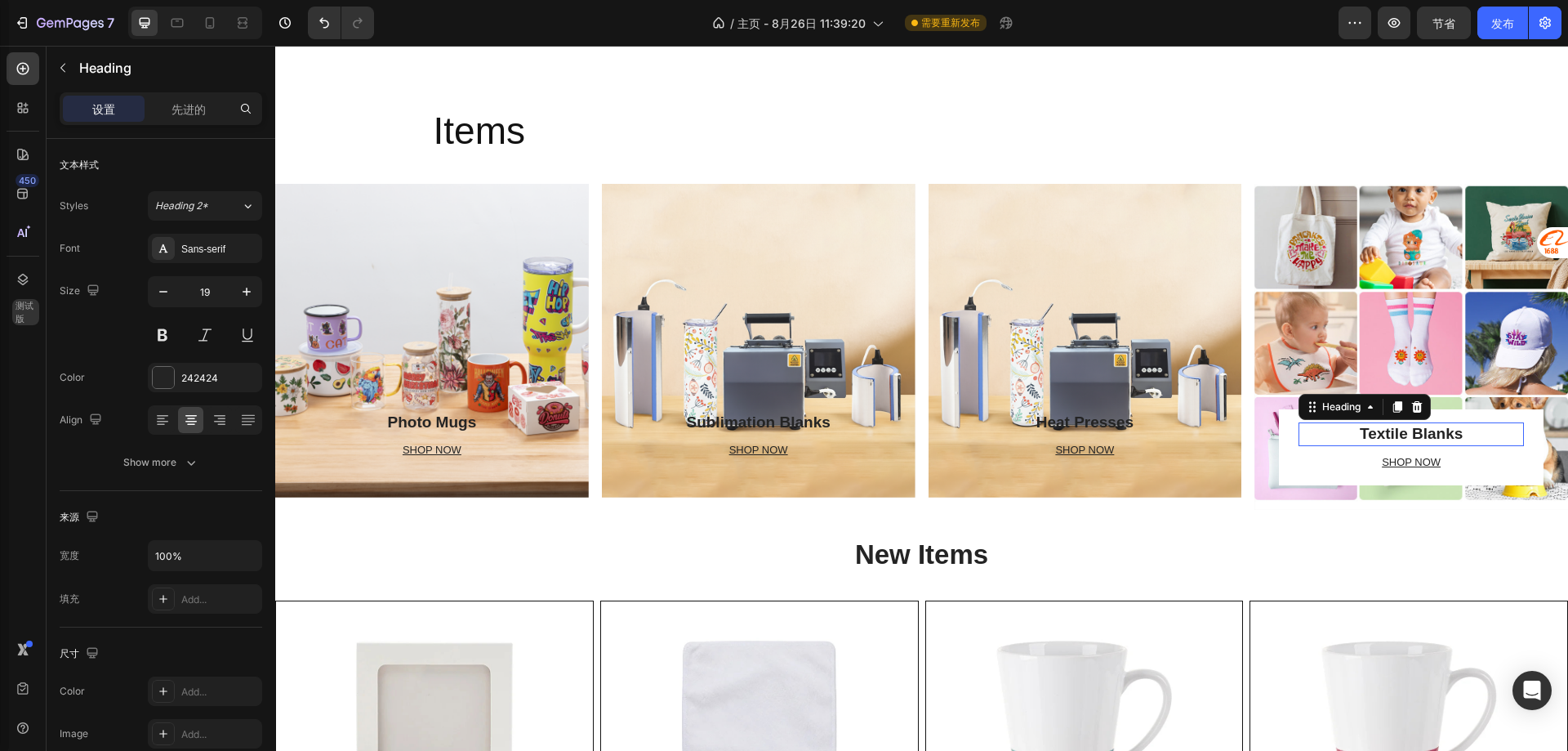
click at [1299, 439] on h2 "Textile Blanks" at bounding box center [1411, 434] width 225 height 24
click at [1288, 443] on div "Textile Blanks Heading SHOP NOW Text block Row 0" at bounding box center [1410, 446] width 265 height 75
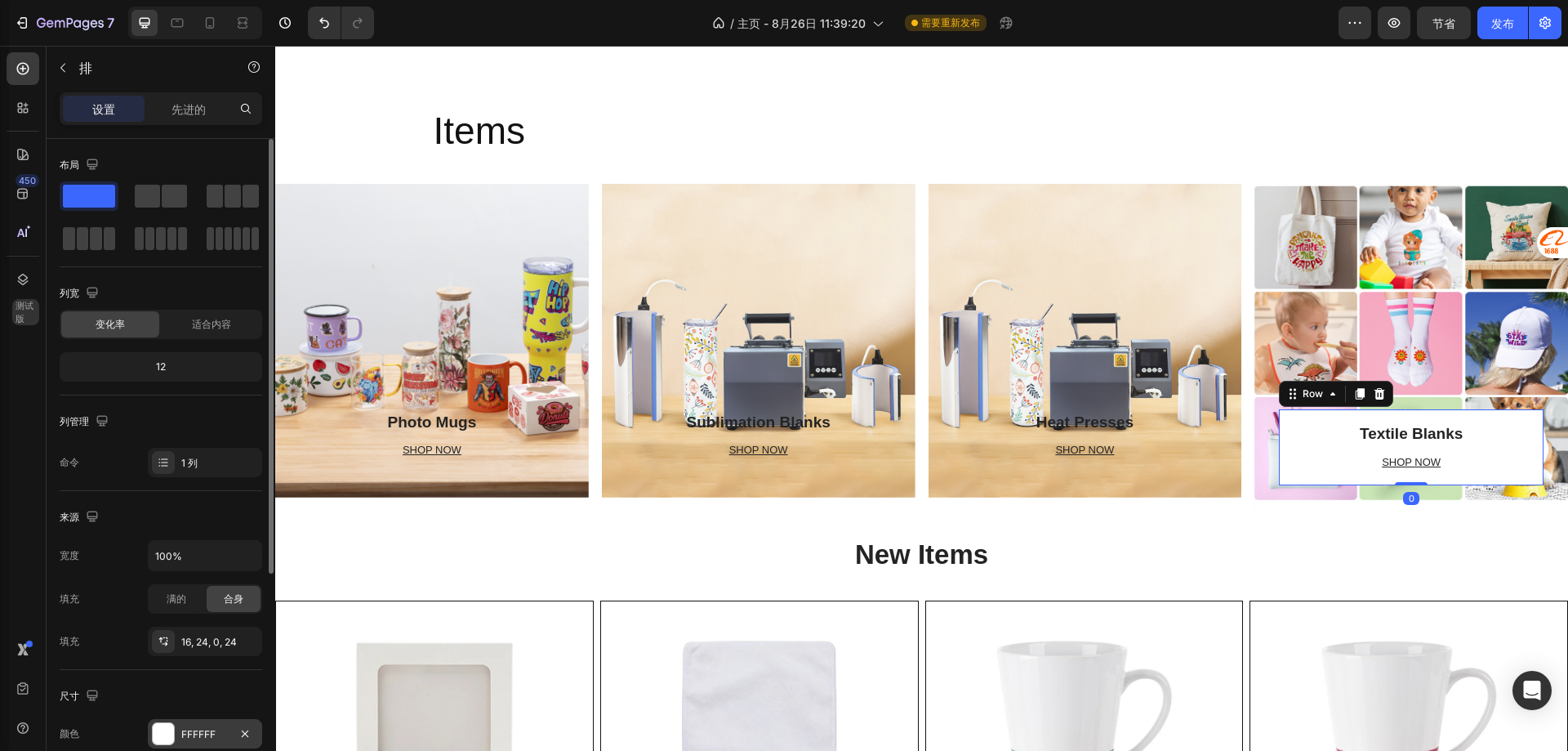
click at [197, 721] on div "FFFFFF" at bounding box center [205, 734] width 115 height 30
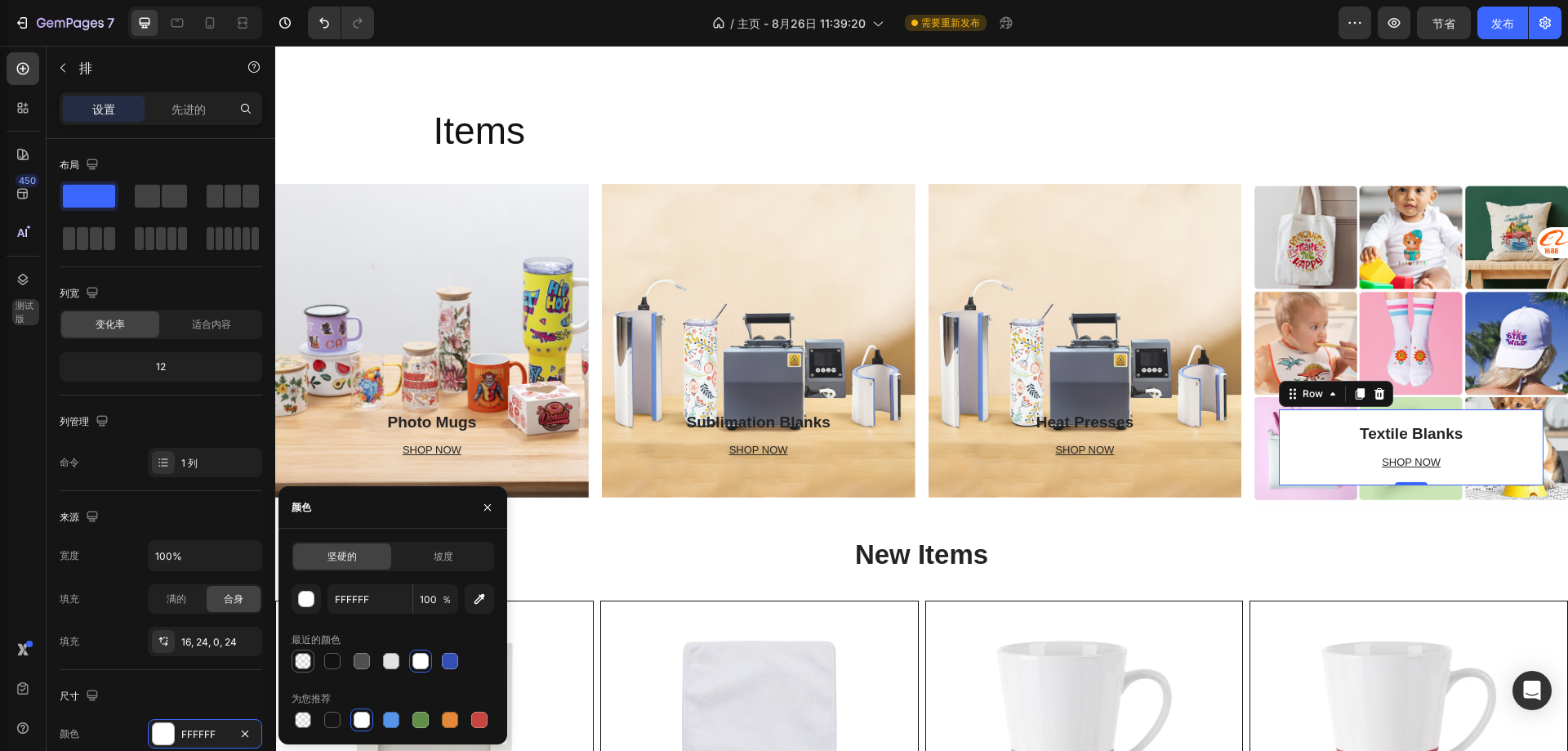
click at [300, 658] on div at bounding box center [303, 660] width 16 height 16
type input "0"
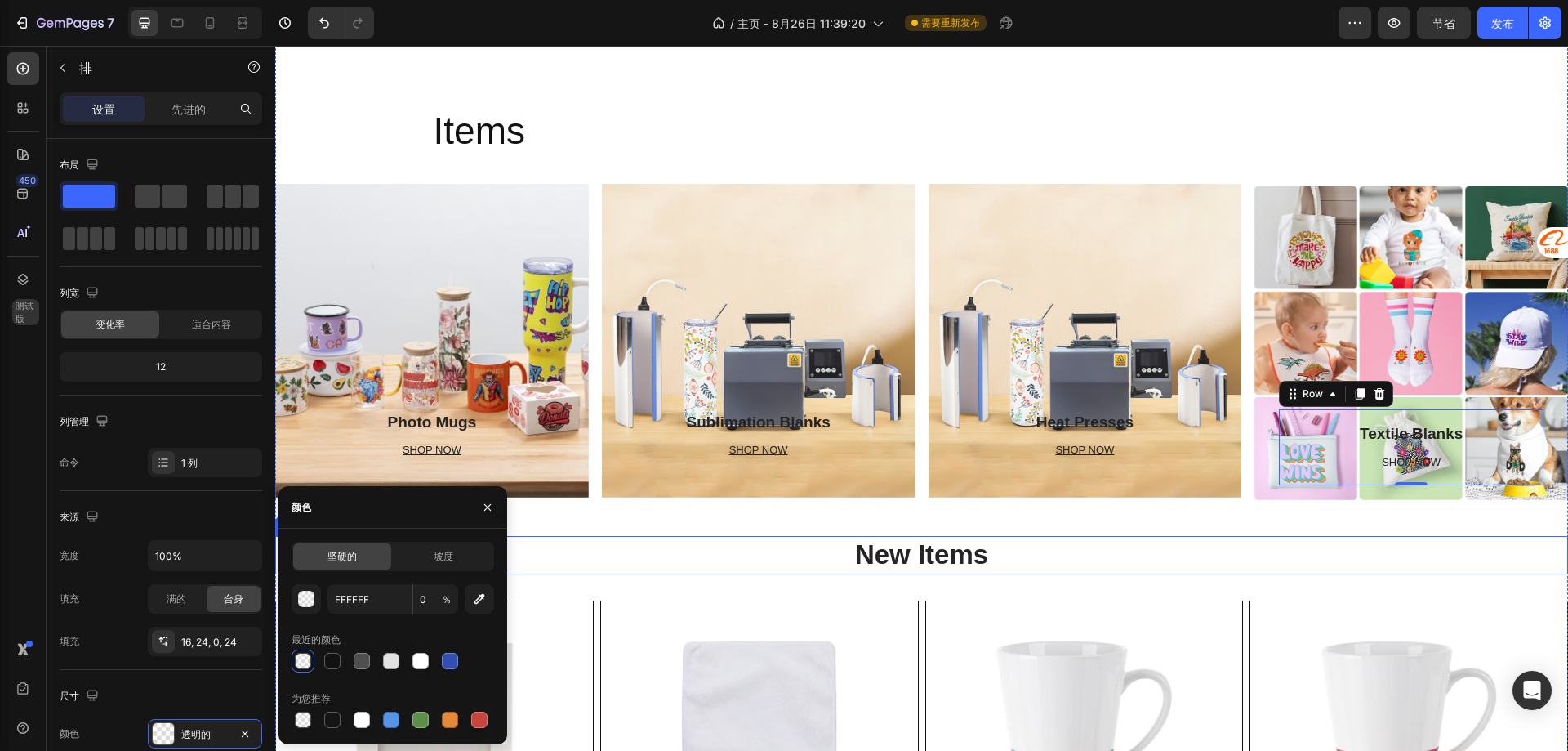
click at [707, 550] on h2 "New Items" at bounding box center [922, 555] width 1293 height 38
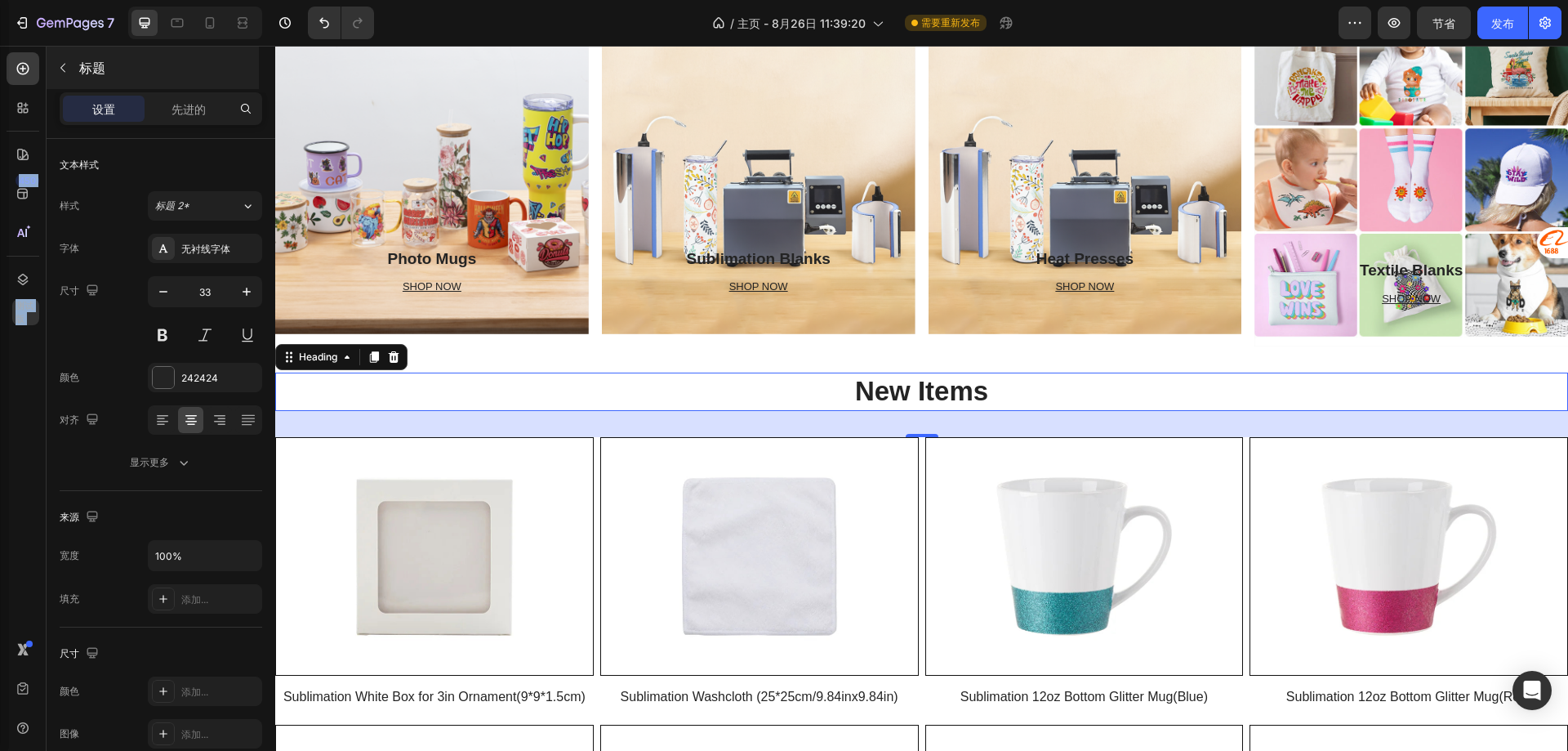
drag, startPoint x: 26, startPoint y: 68, endPoint x: 65, endPoint y: 65, distance: 39.1
click at [65, 65] on div "450 测试版 章节(18) 元素(83) 部分 元素 Hero Section Product Detail Brands Trusted Badges G…" at bounding box center [138, 398] width 275 height 705
click at [65, 65] on icon "button" at bounding box center [63, 68] width 13 height 13
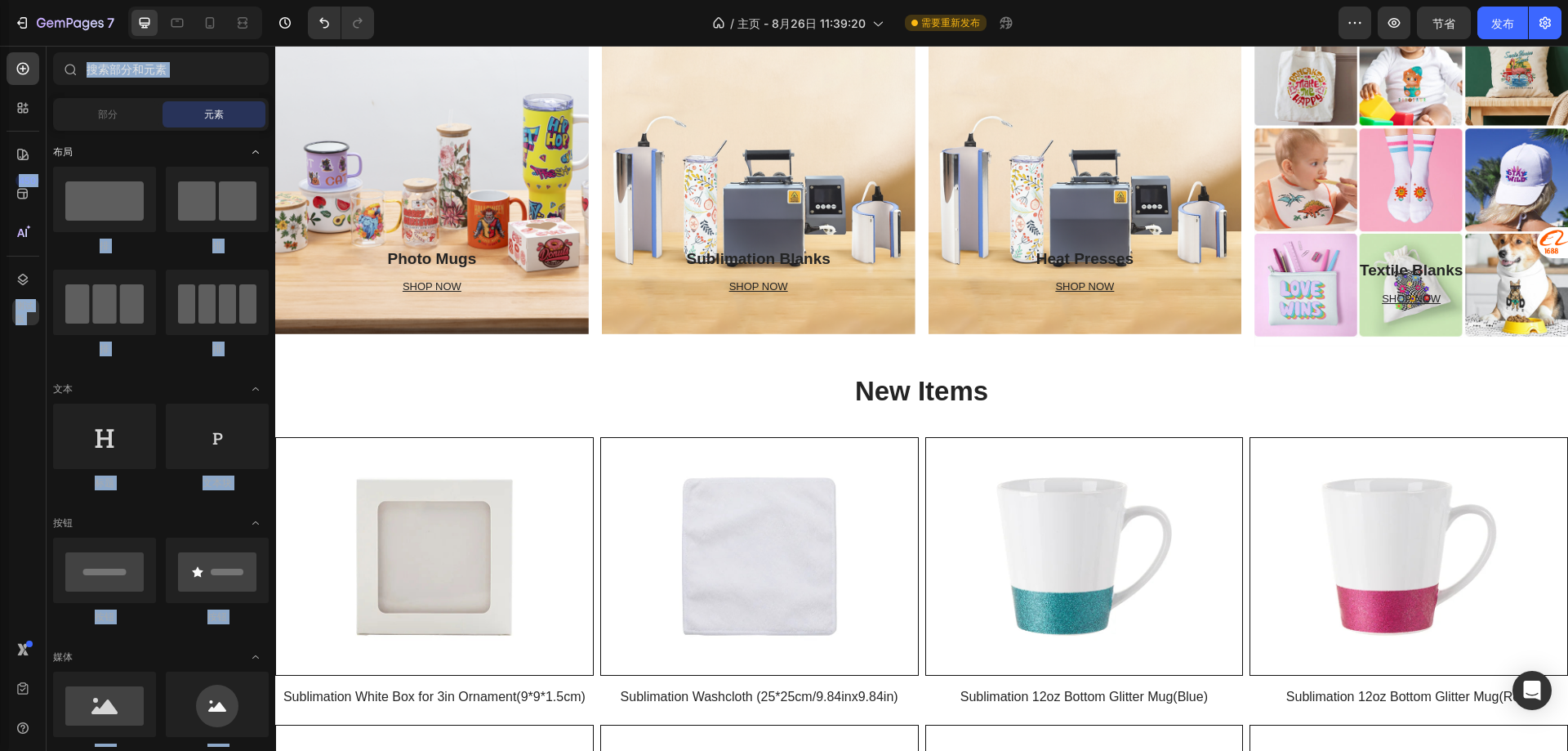
click at [168, 381] on div "布局" at bounding box center [161, 389] width 216 height 16
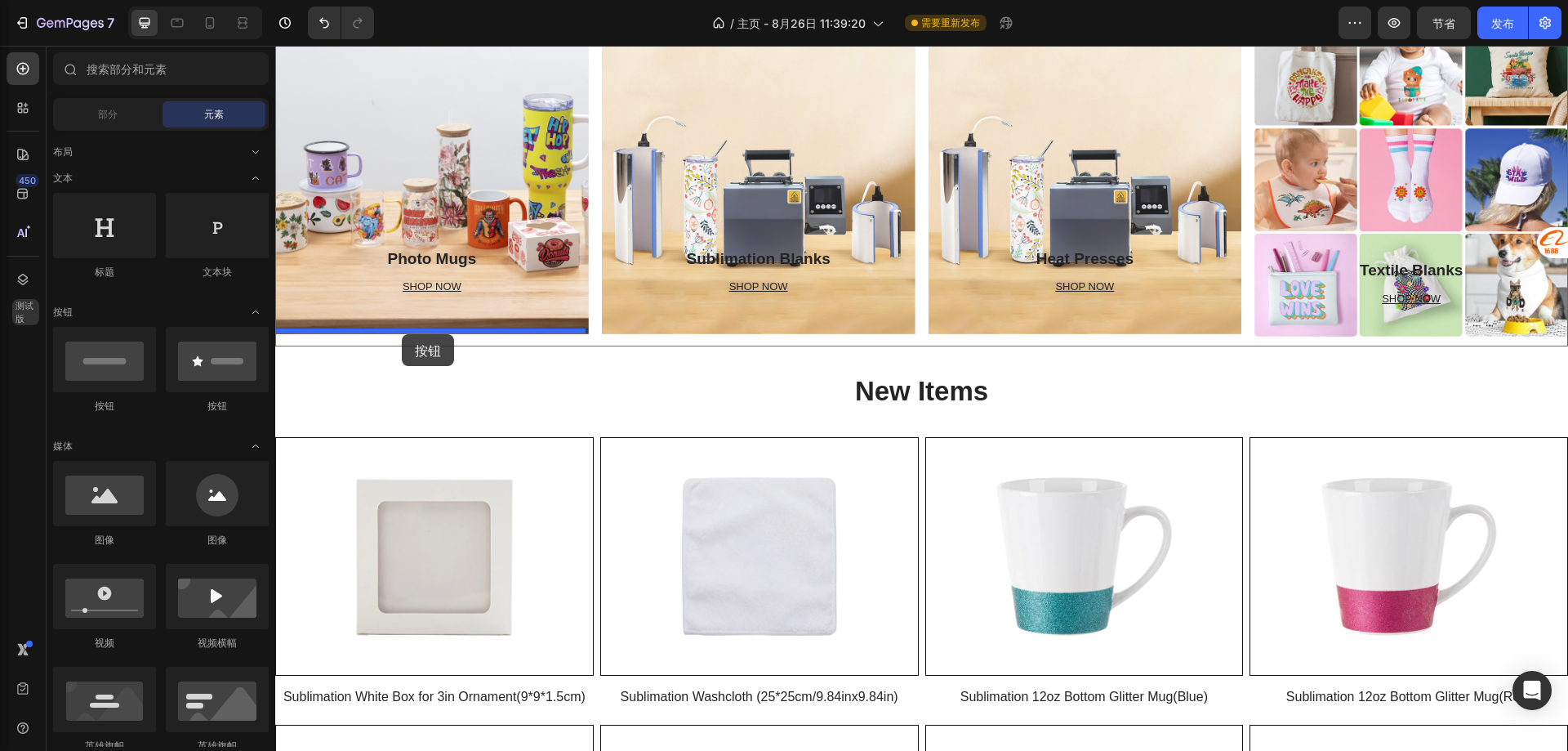
drag, startPoint x: 392, startPoint y: 413, endPoint x: 402, endPoint y: 334, distance: 79.6
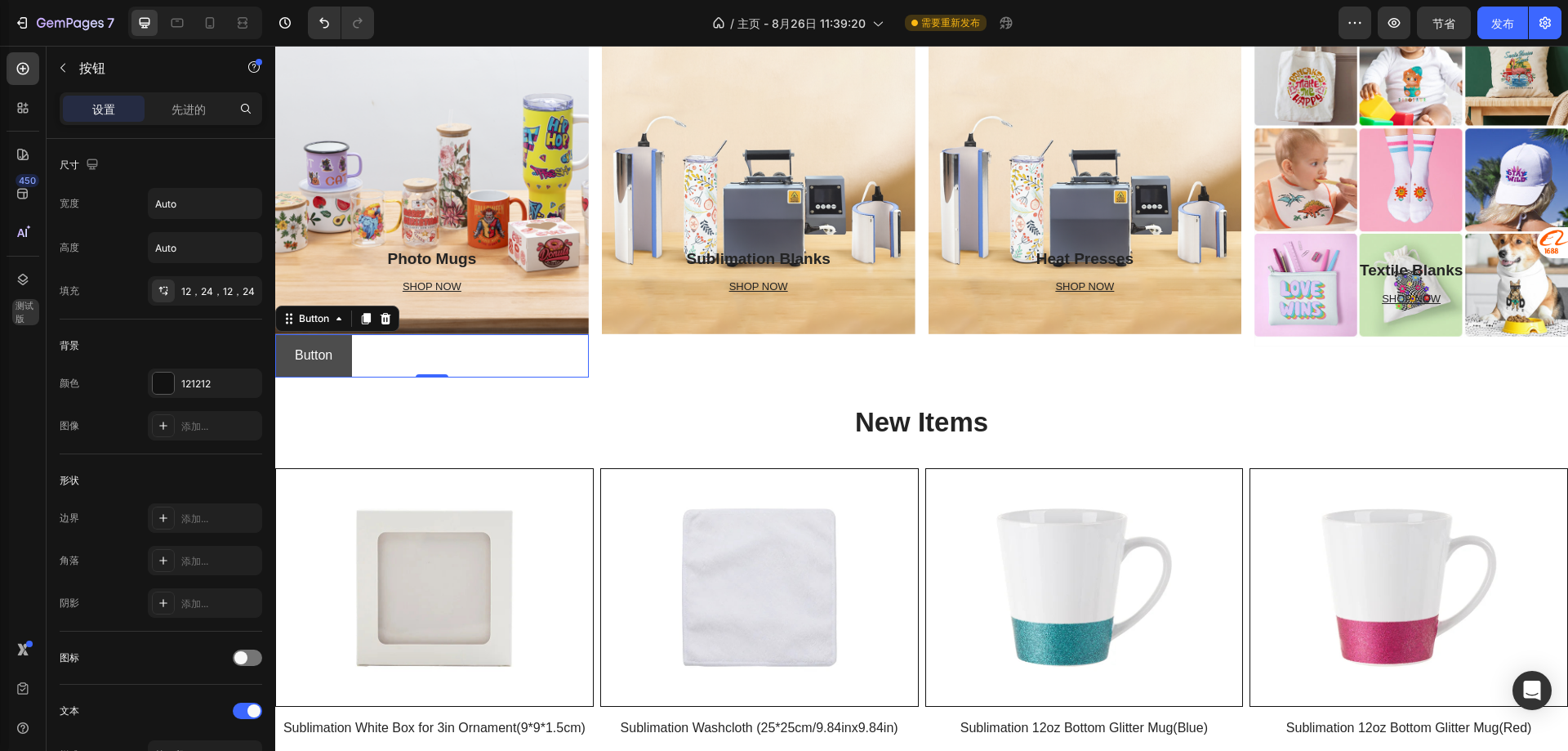
click at [350, 348] on button "Button" at bounding box center [313, 355] width 76 height 43
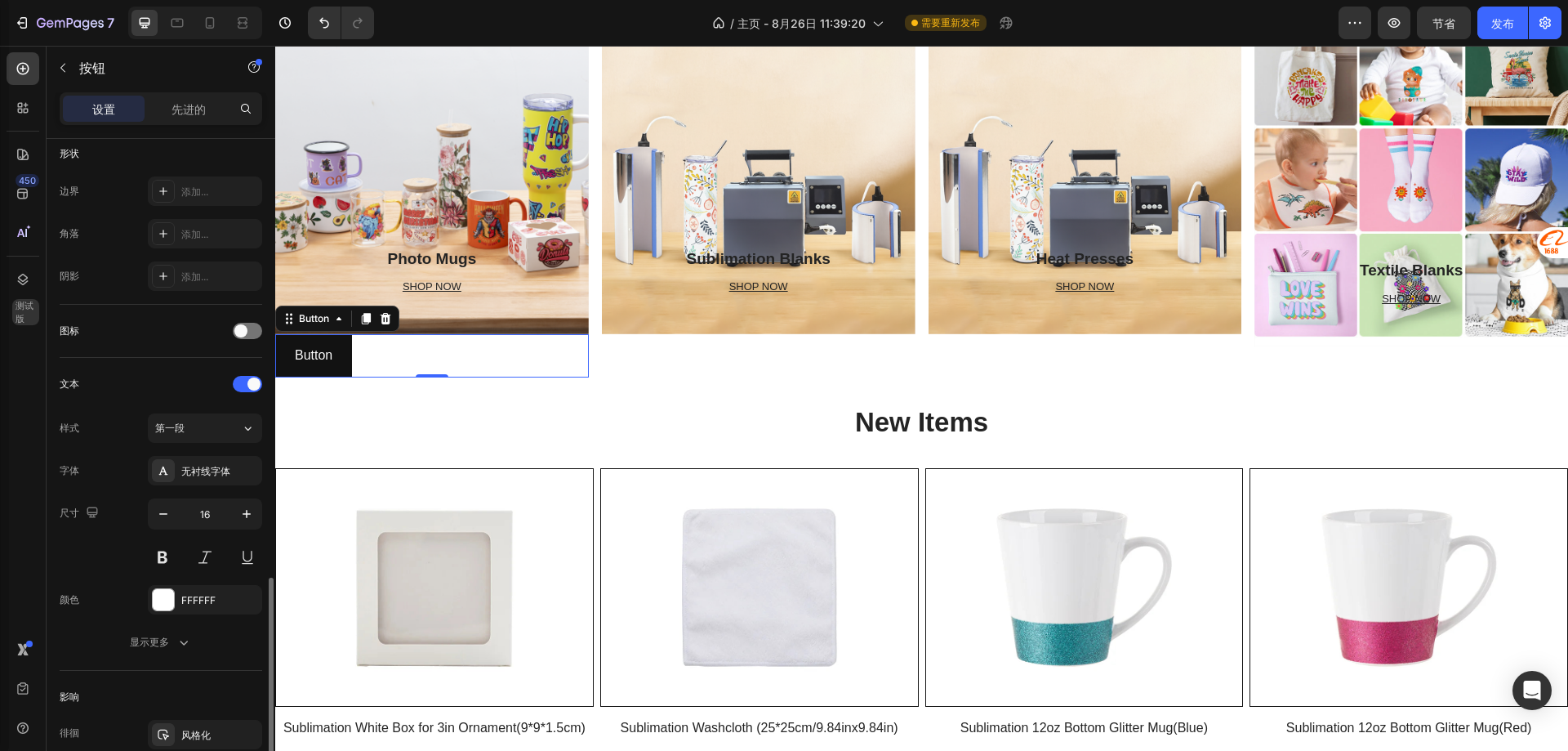
scroll to position [513, 0]
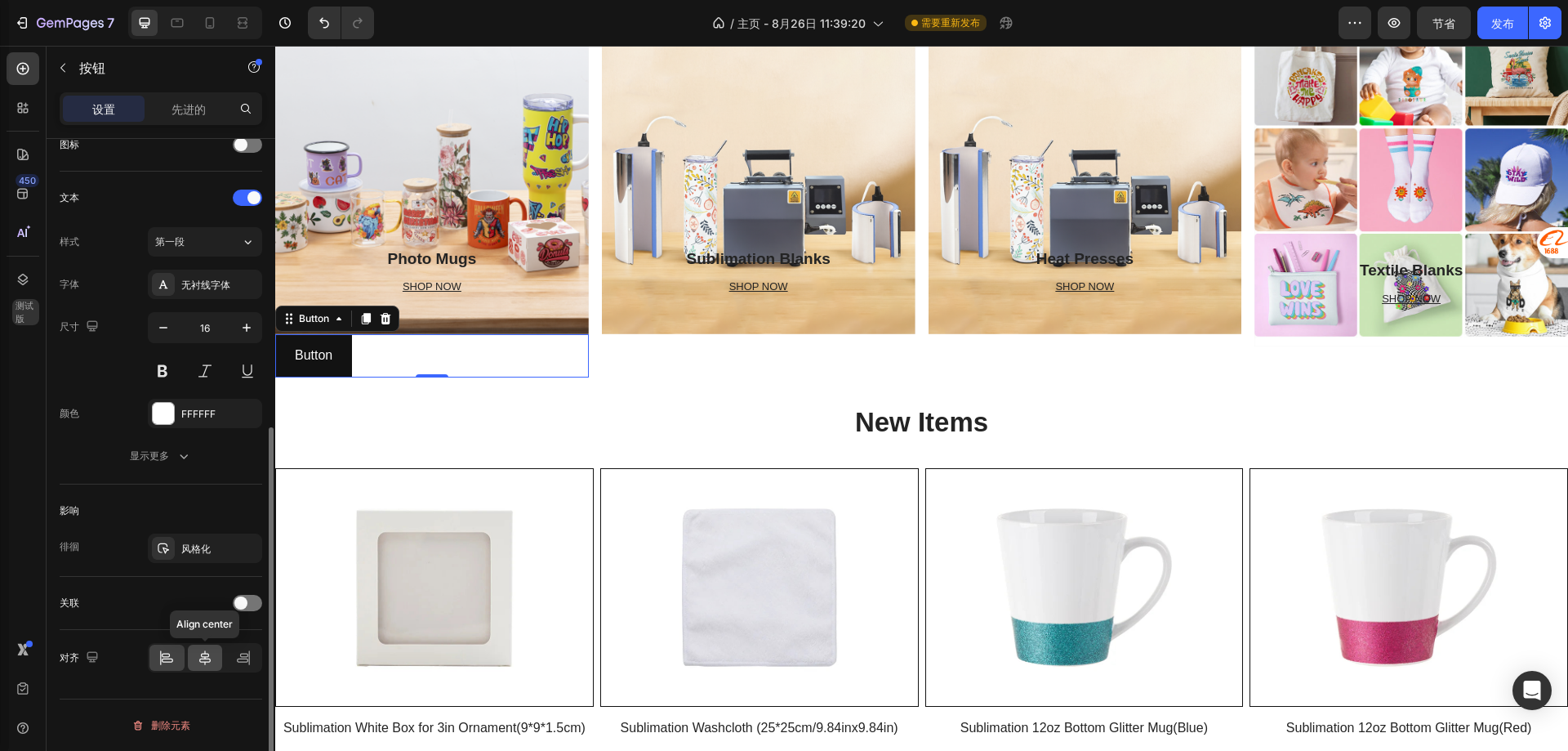
click at [201, 657] on icon at bounding box center [204, 657] width 16 height 16
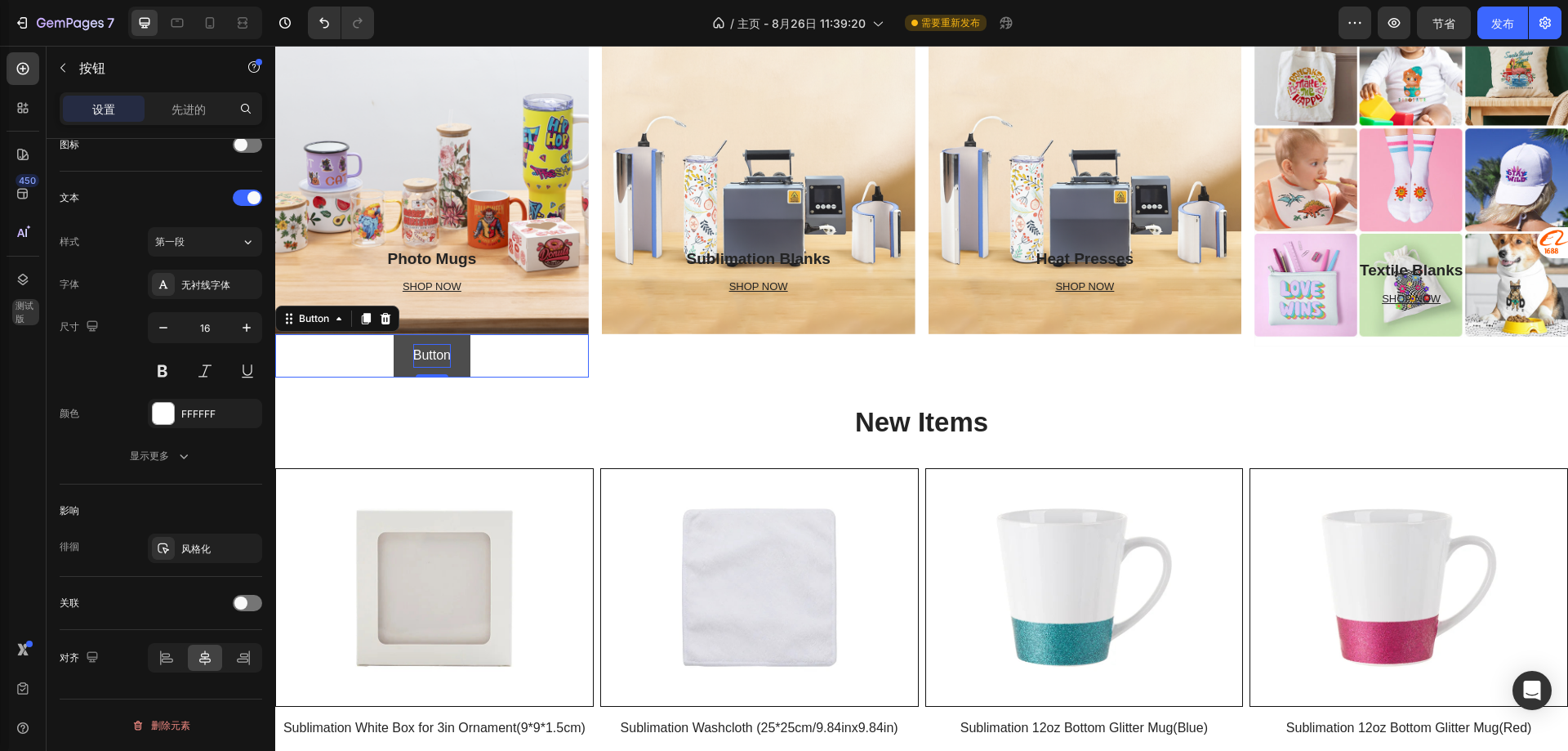
click at [426, 349] on p "Button" at bounding box center [432, 355] width 37 height 24
click at [395, 334] on button "Photo" at bounding box center [432, 355] width 74 height 43
click at [377, 334] on button "Photo Mugs" at bounding box center [432, 355] width 109 height 43
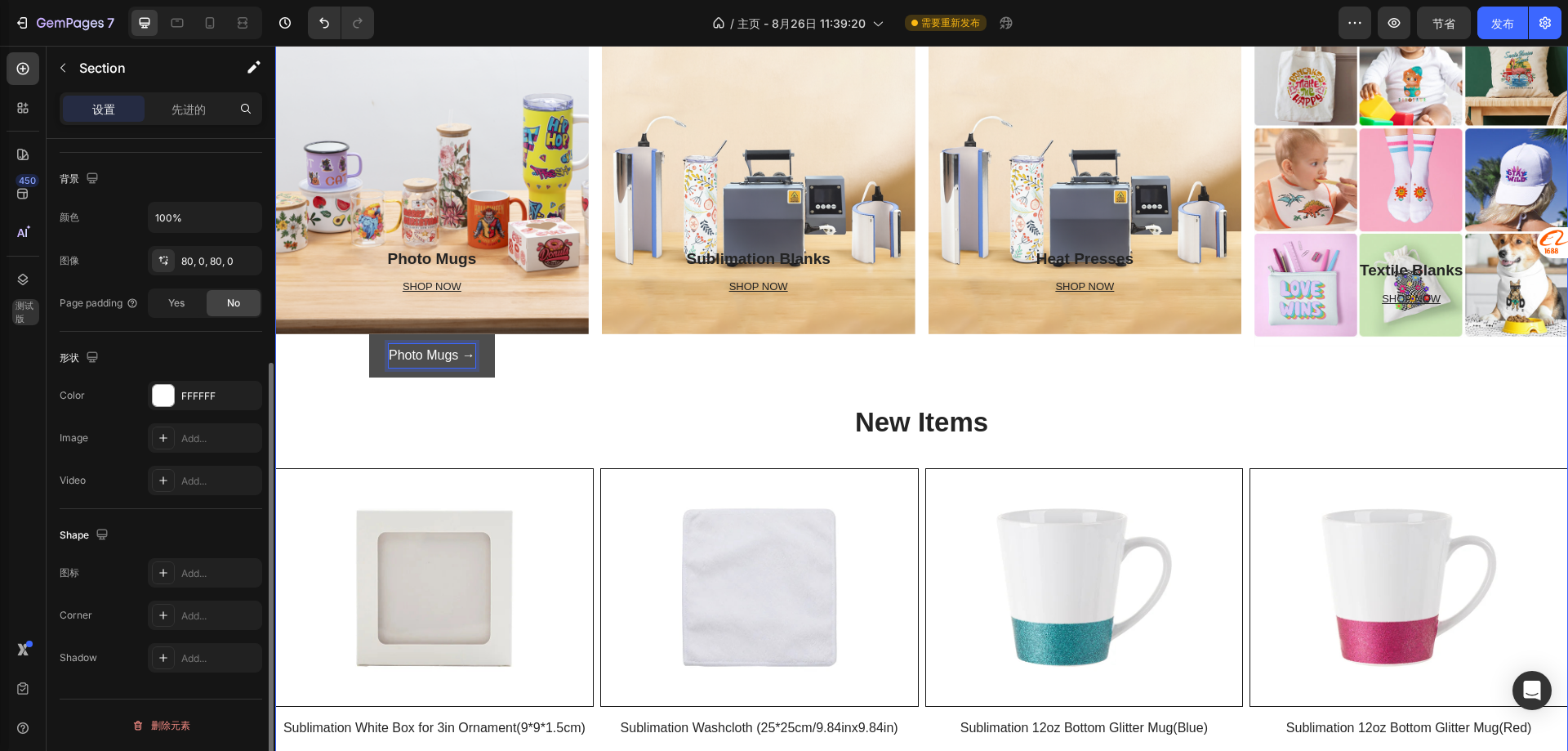
click at [562, 385] on div "Items Heading Row Photo Mugs Heading SHOP NOW Text block Row Row Hero Banner Ph…" at bounding box center [922, 535] width 1293 height 1188
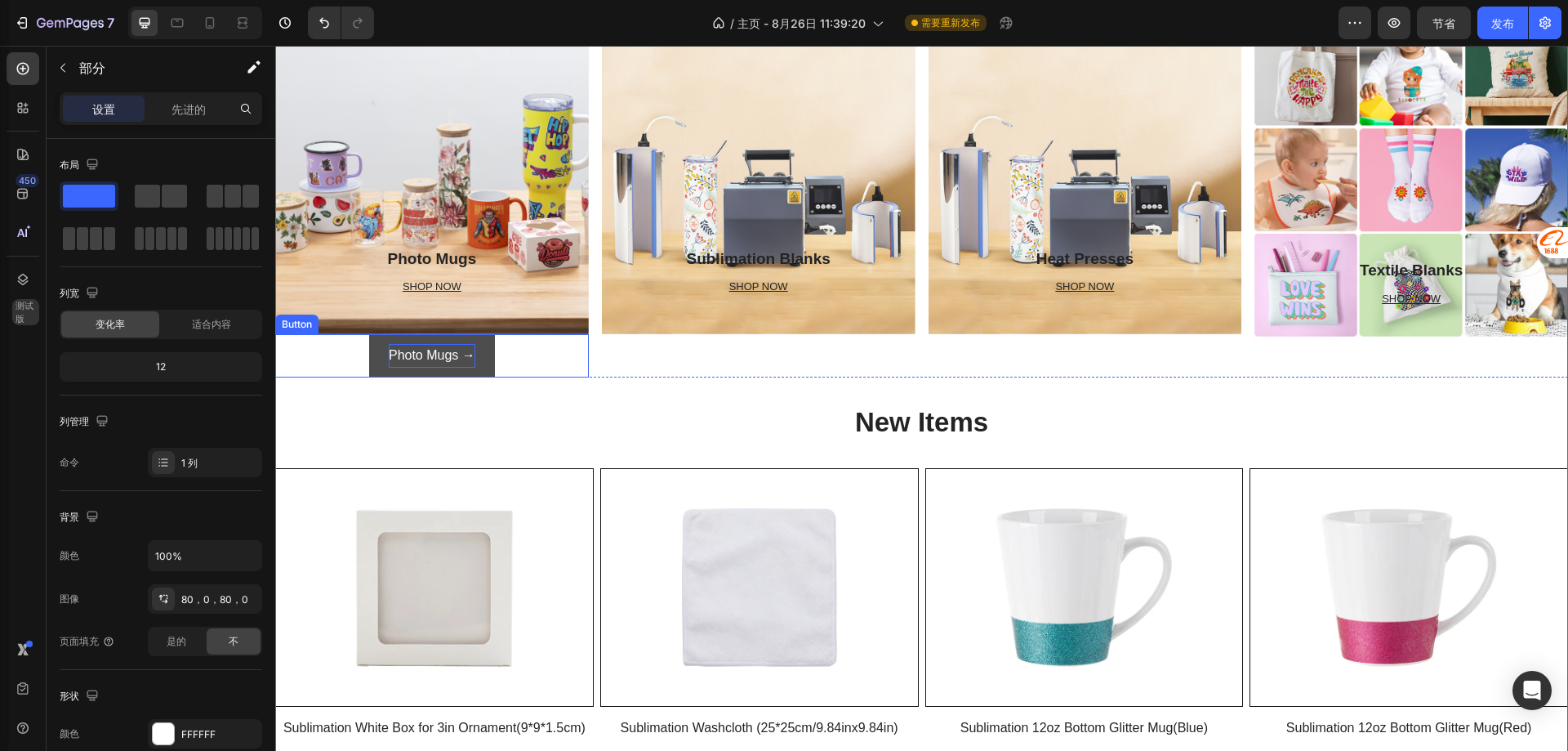
click at [409, 354] on p "Photo Mugs →" at bounding box center [432, 355] width 87 height 24
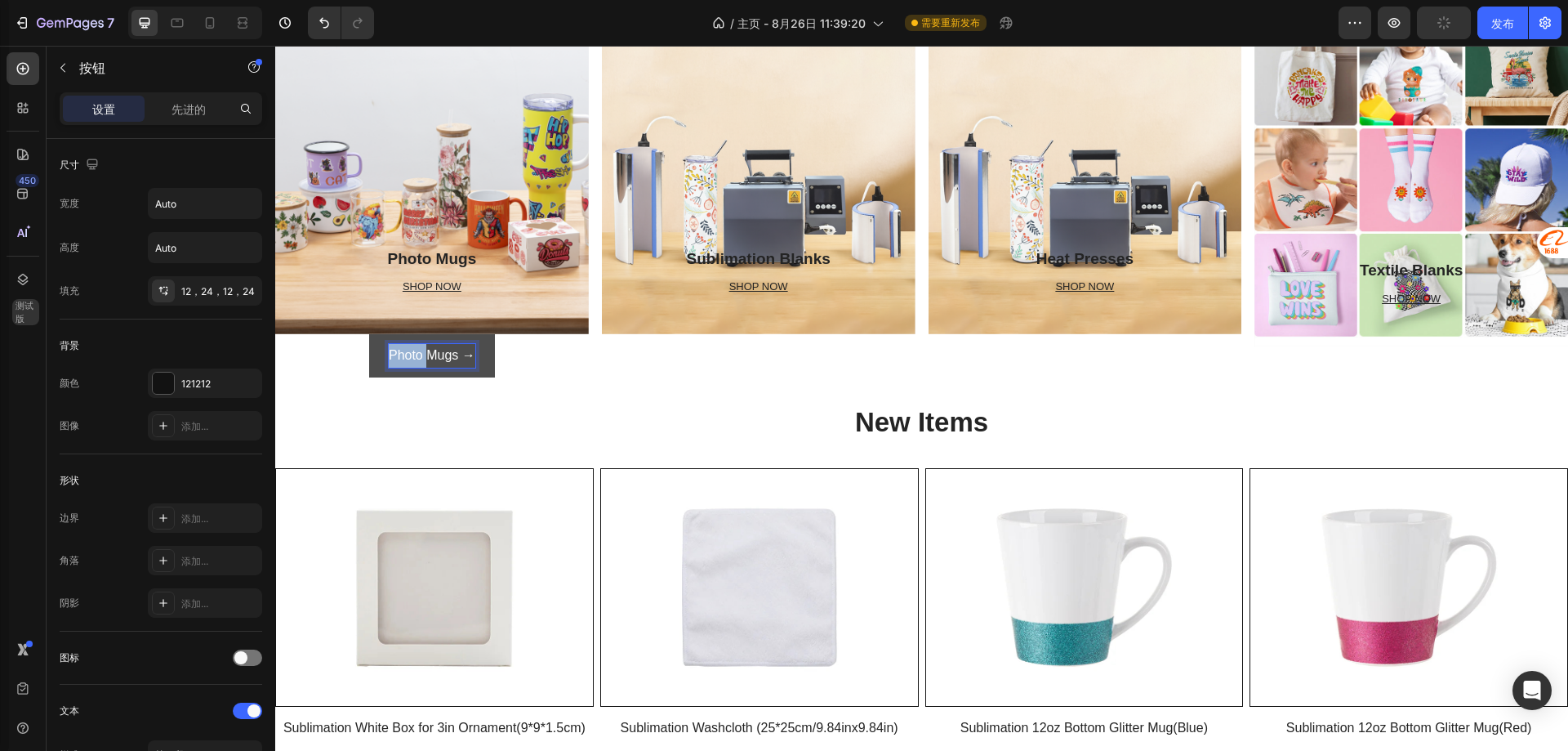
click at [413, 347] on p "Photo Mugs →" at bounding box center [432, 355] width 87 height 24
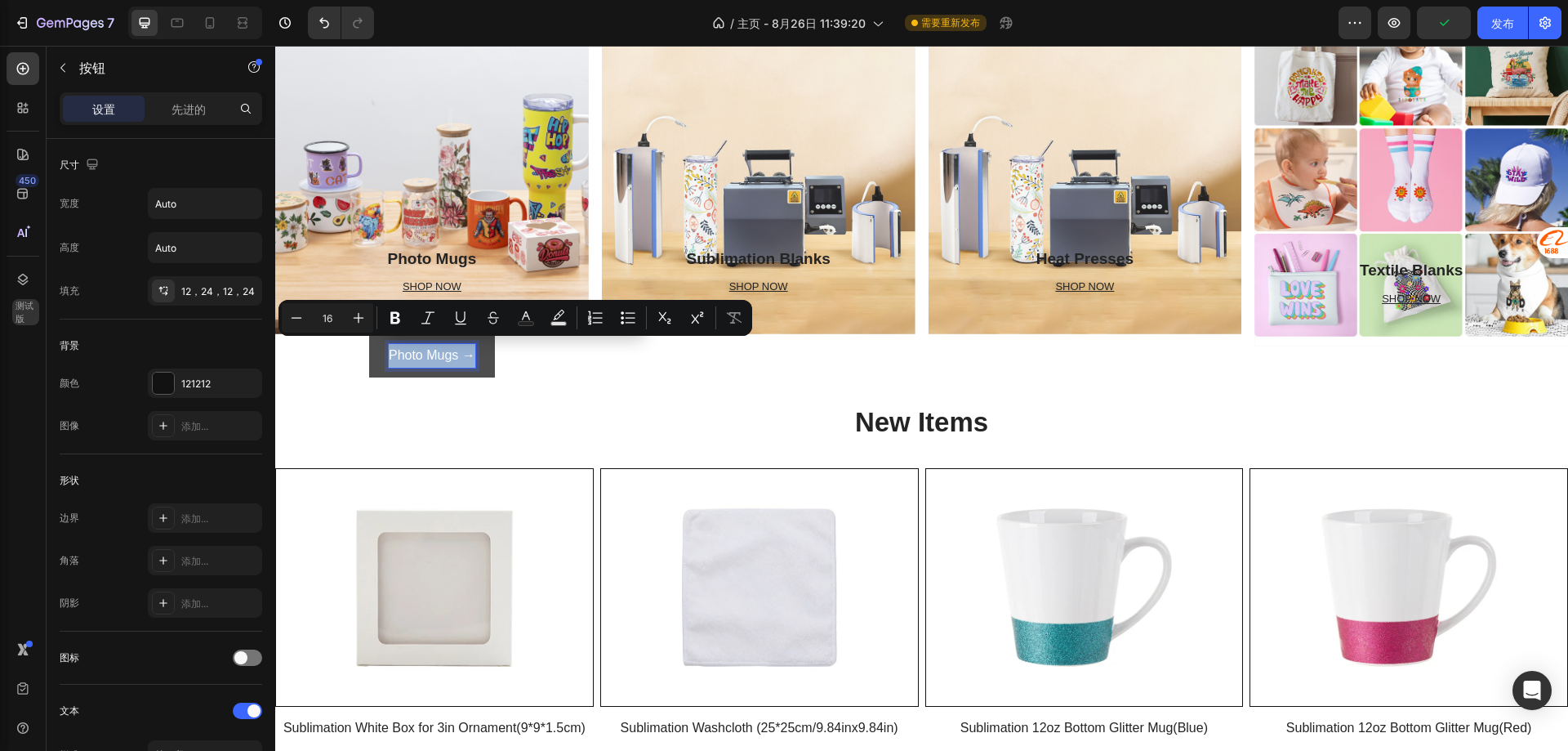
click at [514, 362] on div "Photo Mugs → Button 0" at bounding box center [432, 355] width 313 height 43
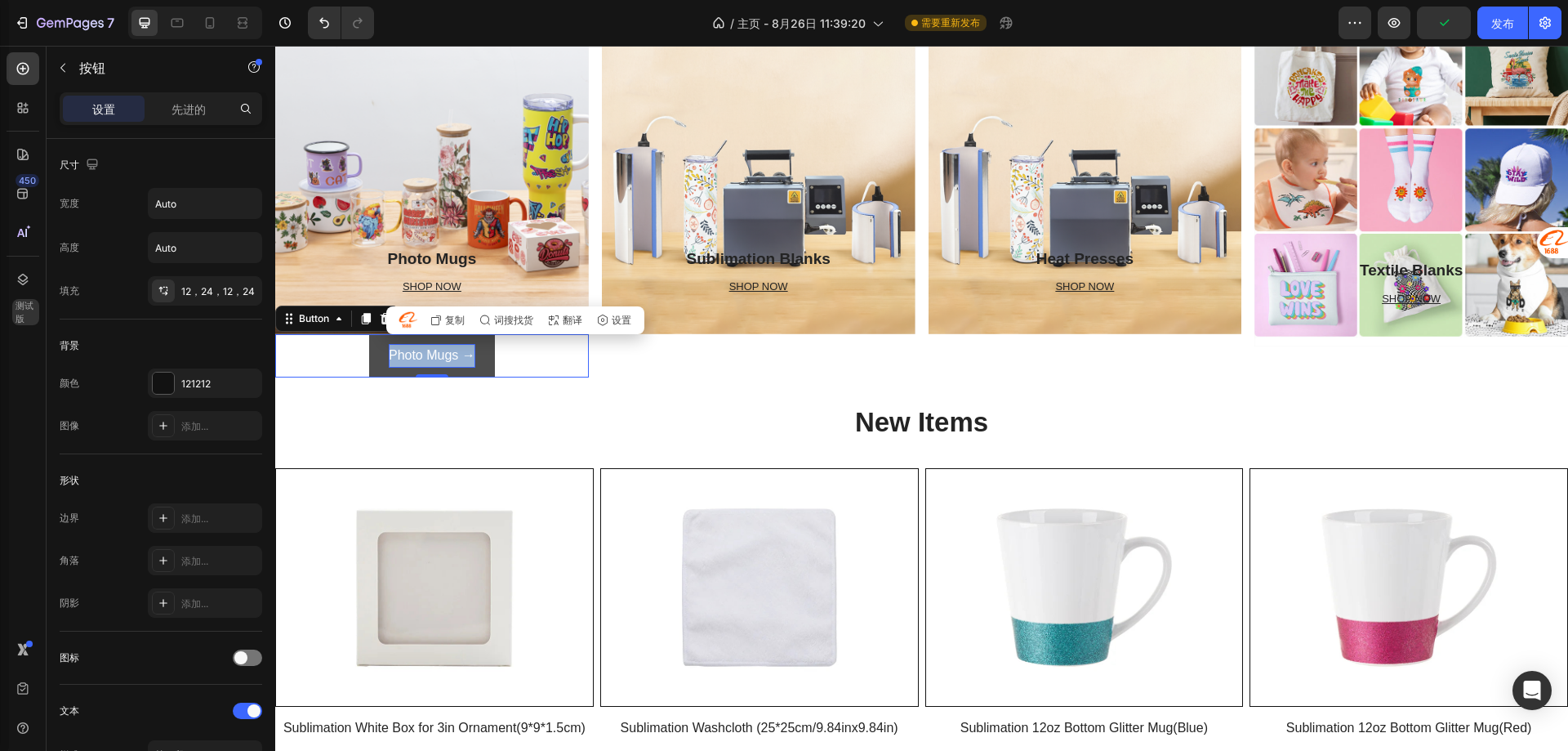
click at [482, 351] on button "Photo Mugs →" at bounding box center [433, 355] width 126 height 43
click at [370, 313] on icon at bounding box center [366, 319] width 9 height 11
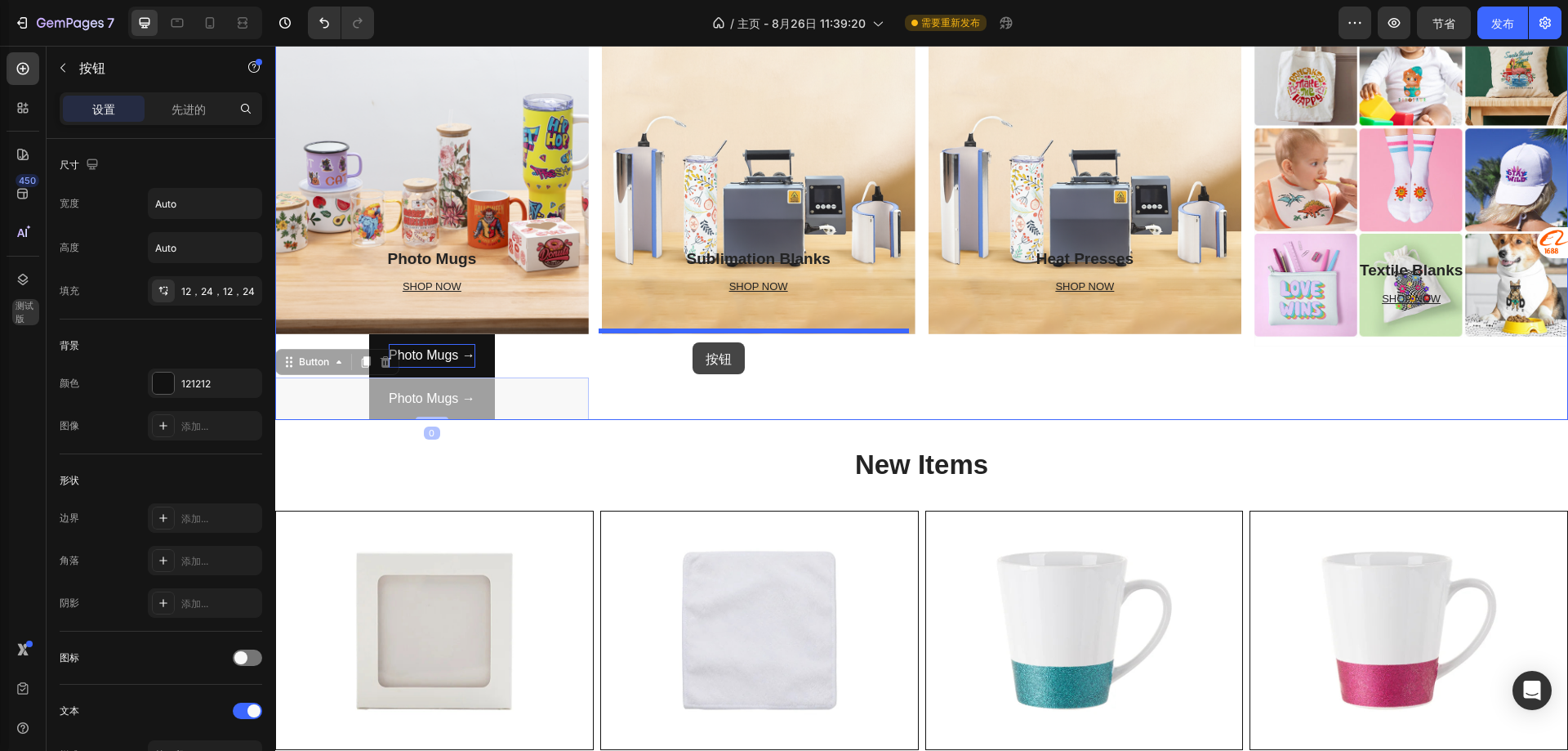
drag, startPoint x: 515, startPoint y: 394, endPoint x: 692, endPoint y: 342, distance: 184.5
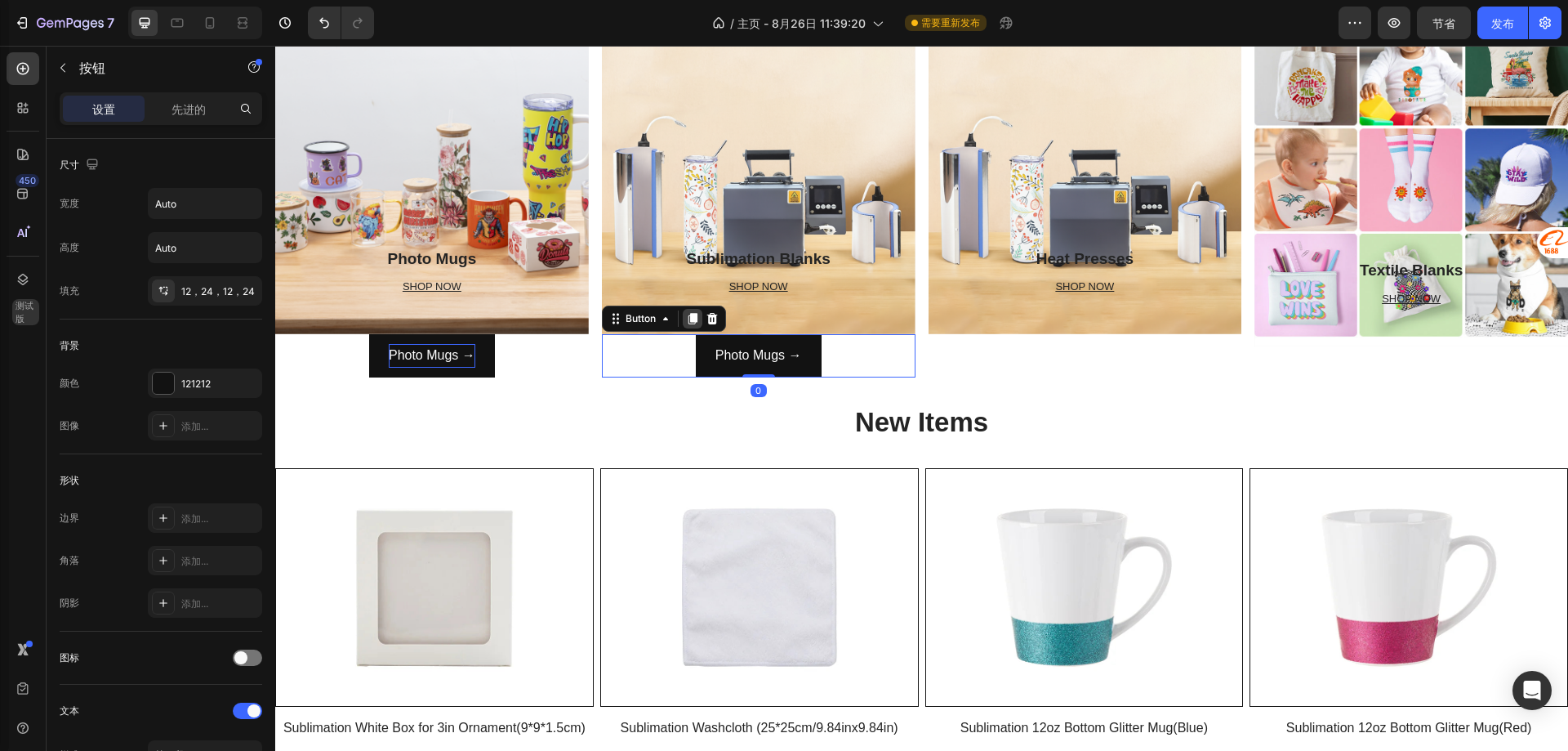
click at [687, 316] on icon at bounding box center [692, 319] width 13 height 13
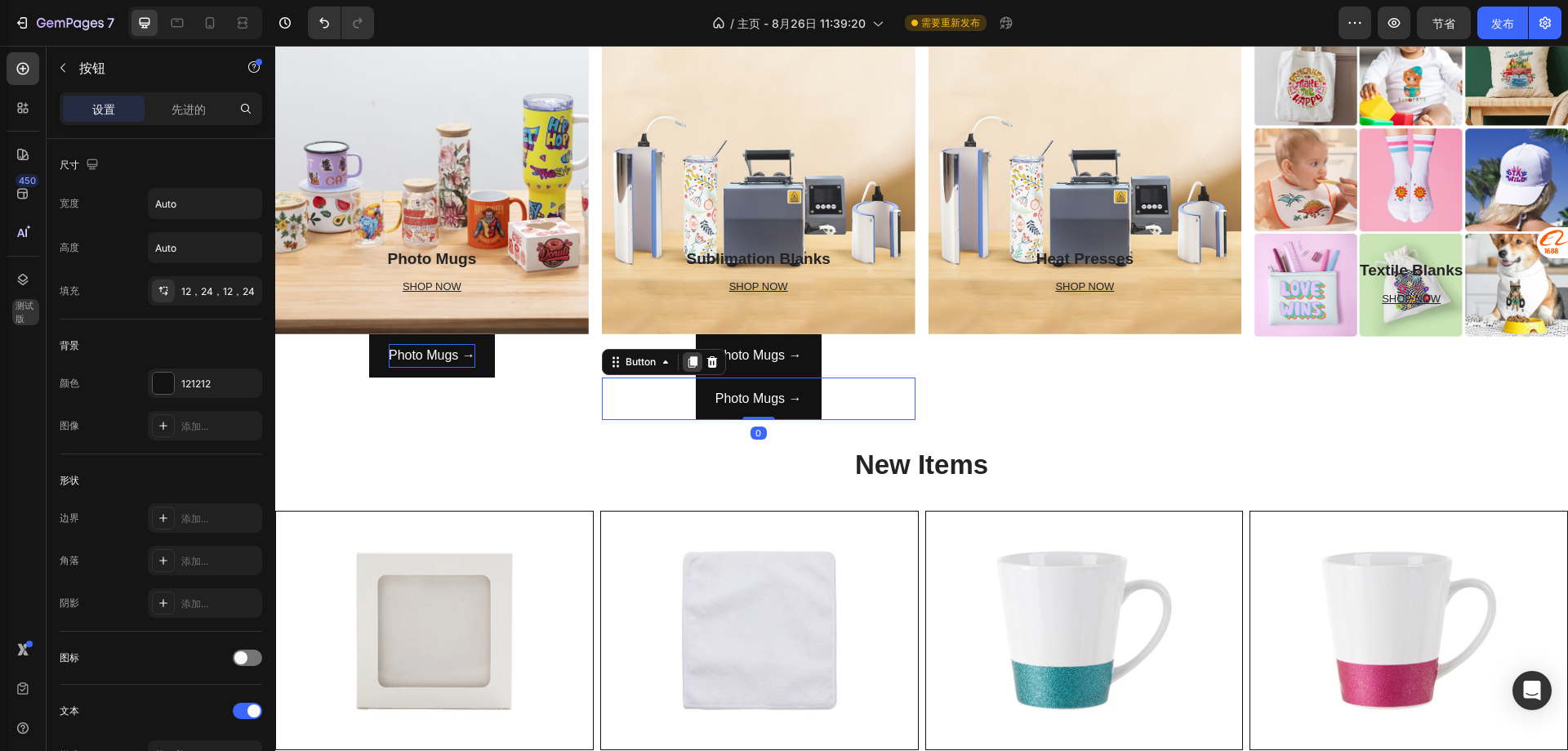
click at [689, 363] on icon at bounding box center [692, 362] width 13 height 13
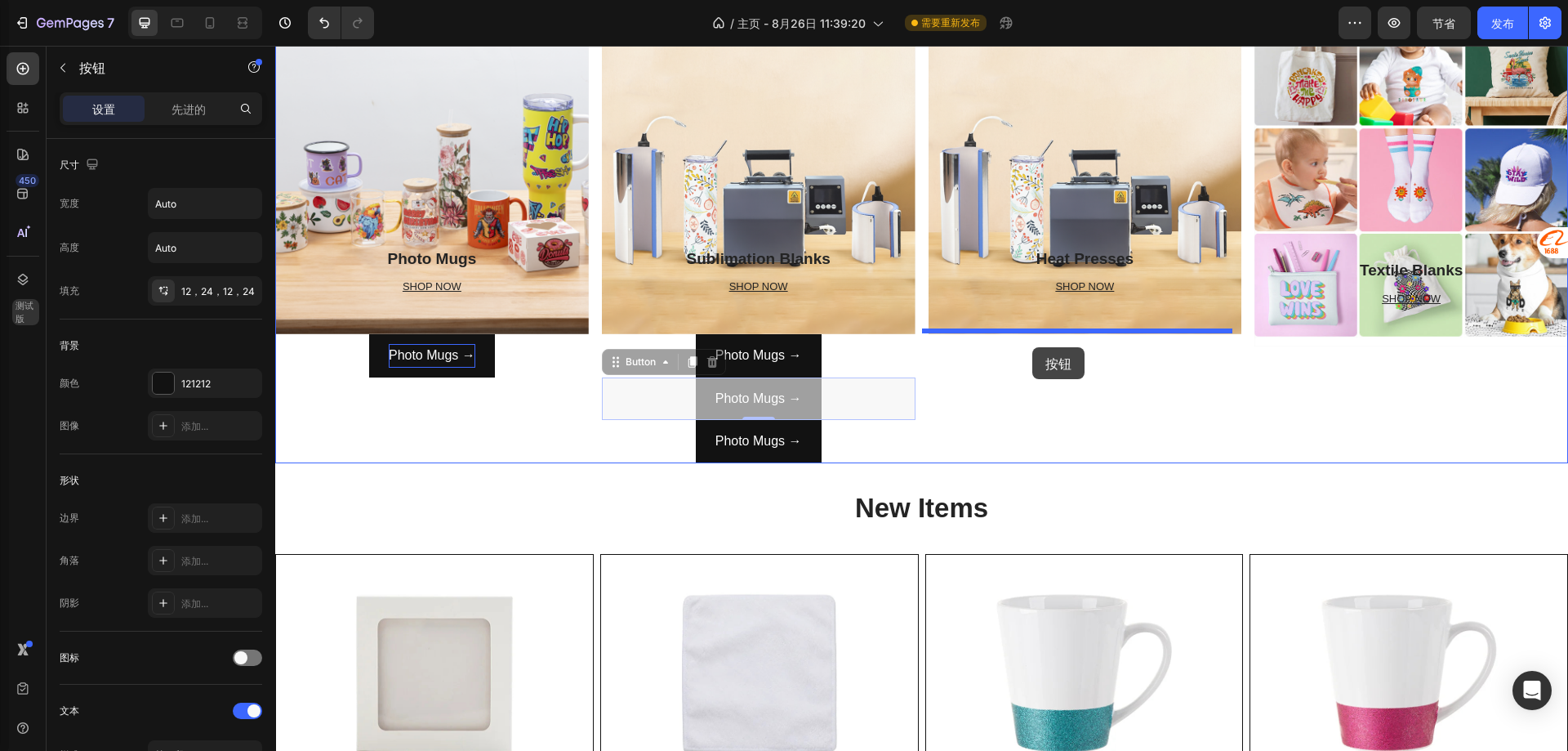
drag, startPoint x: 803, startPoint y: 397, endPoint x: 1032, endPoint y: 347, distance: 234.4
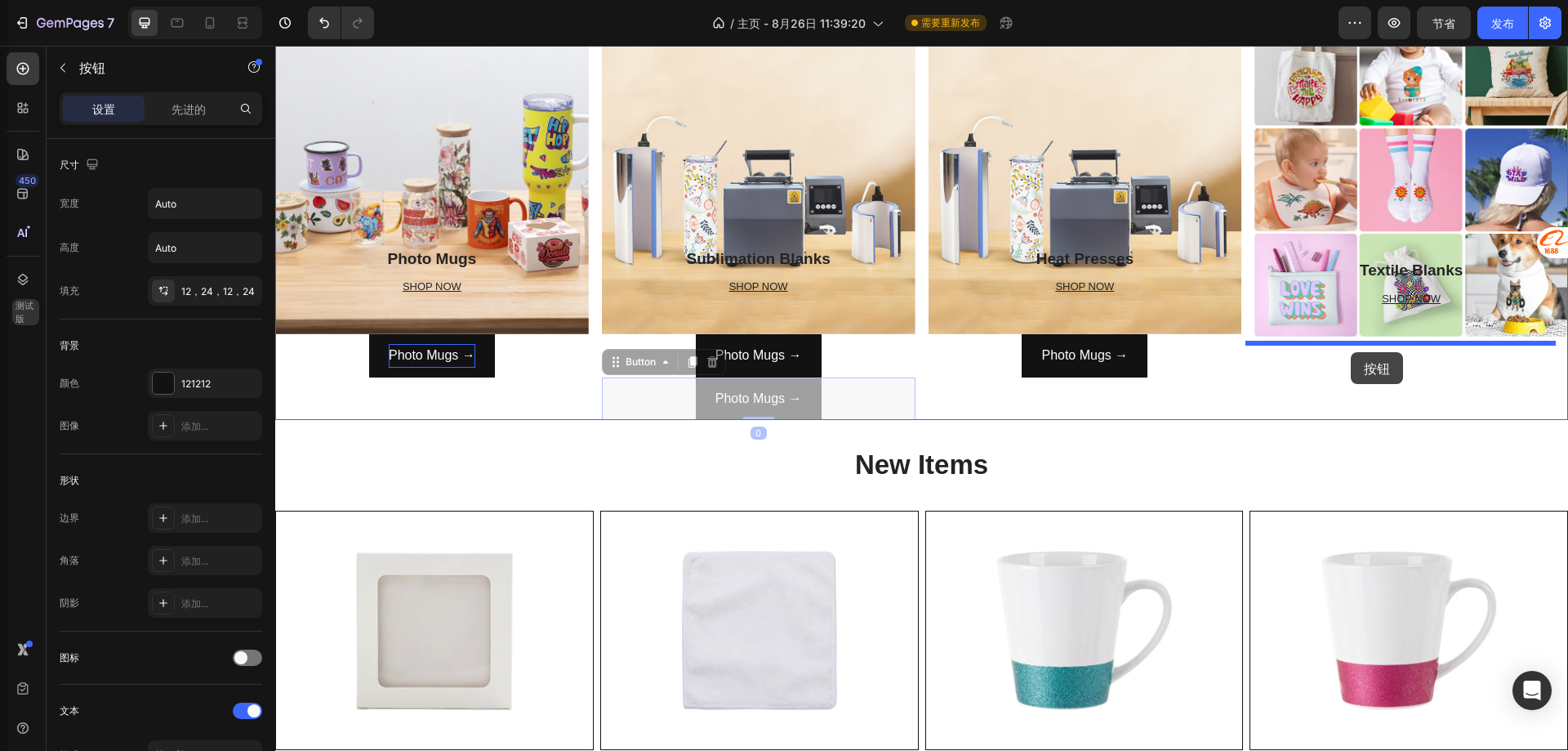
drag, startPoint x: 804, startPoint y: 397, endPoint x: 1351, endPoint y: 353, distance: 548.8
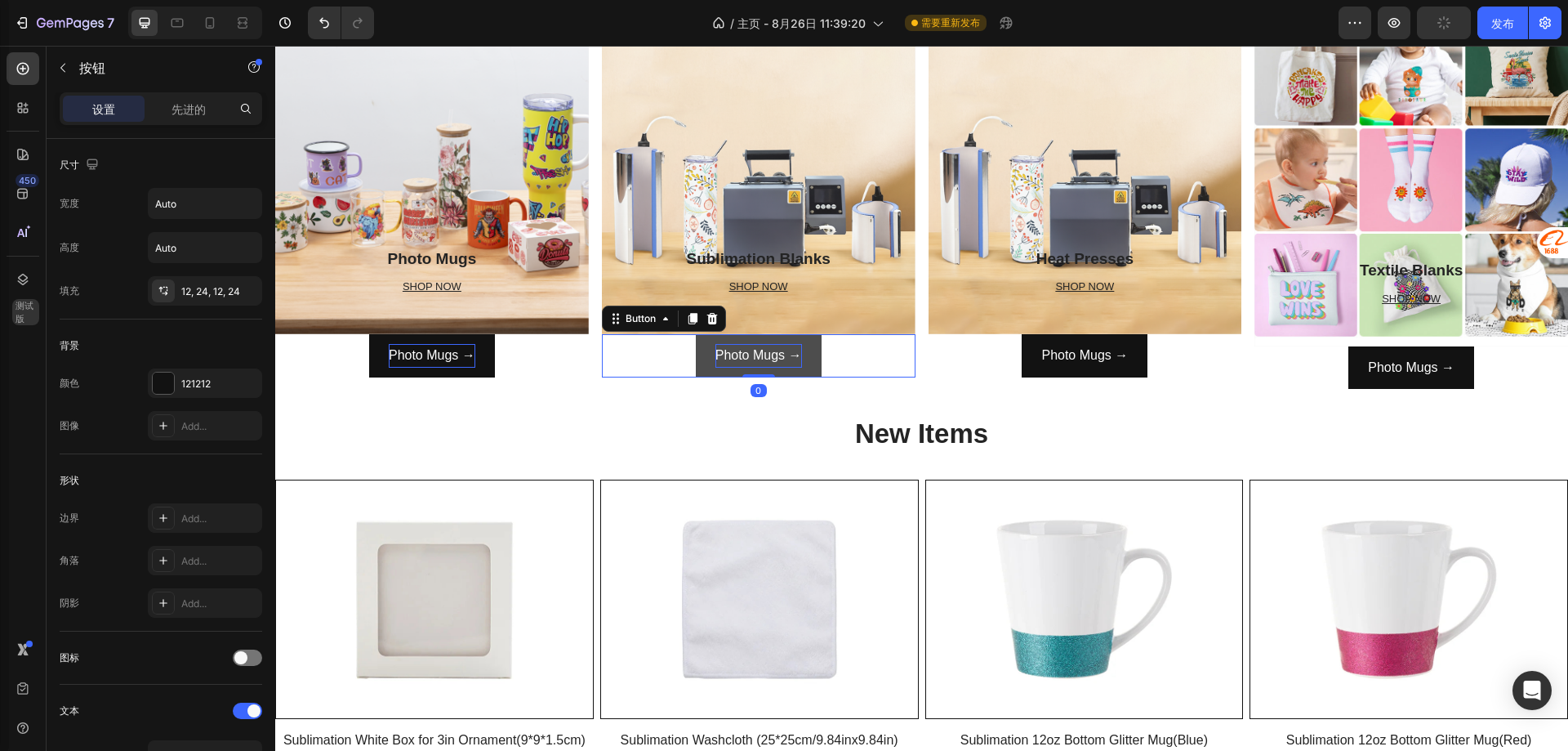
click at [731, 350] on p "Photo Mugs →" at bounding box center [758, 355] width 87 height 24
click at [743, 353] on p "Photo Mugs →" at bounding box center [758, 355] width 87 height 24
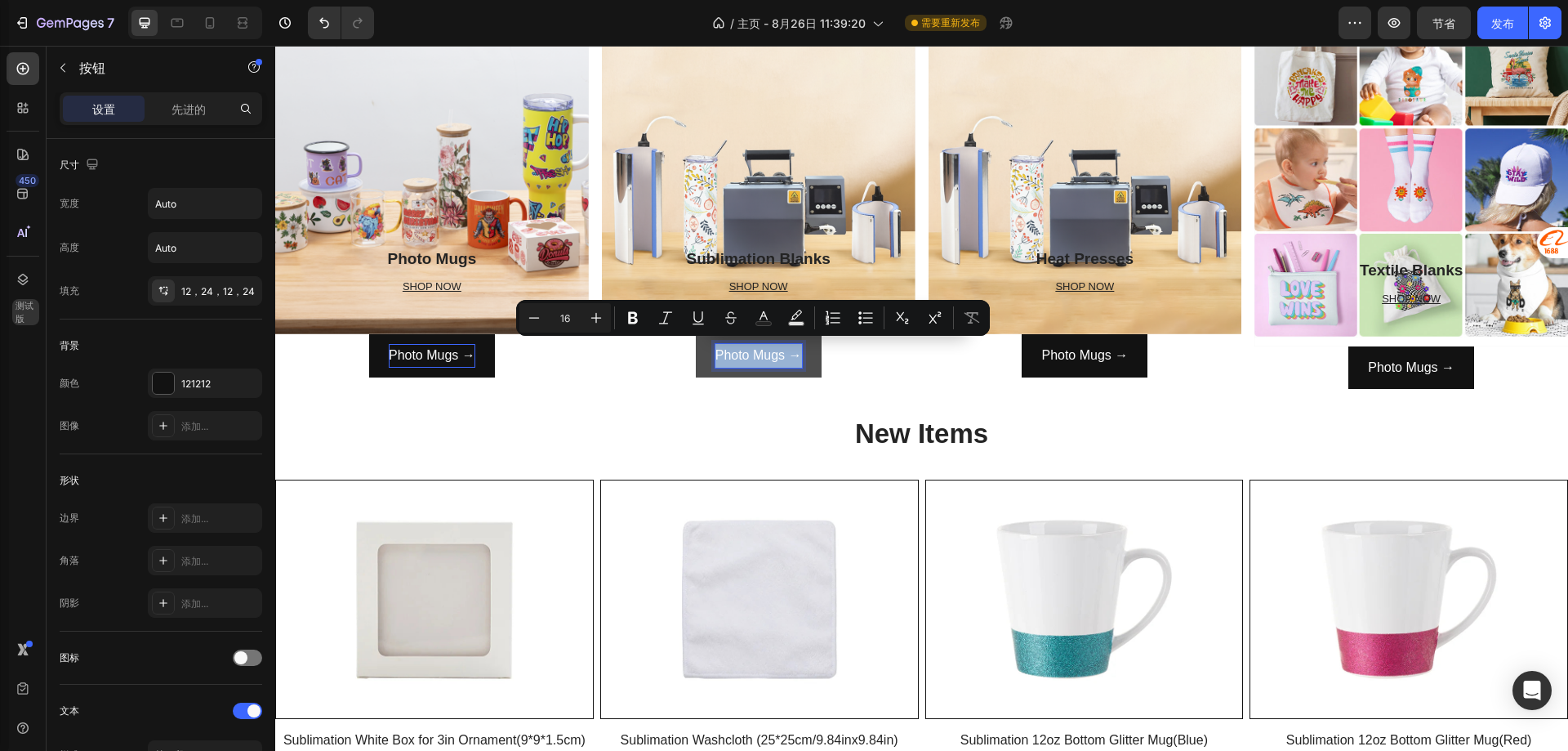
click at [743, 353] on p "Photo Mugs →" at bounding box center [758, 355] width 87 height 24
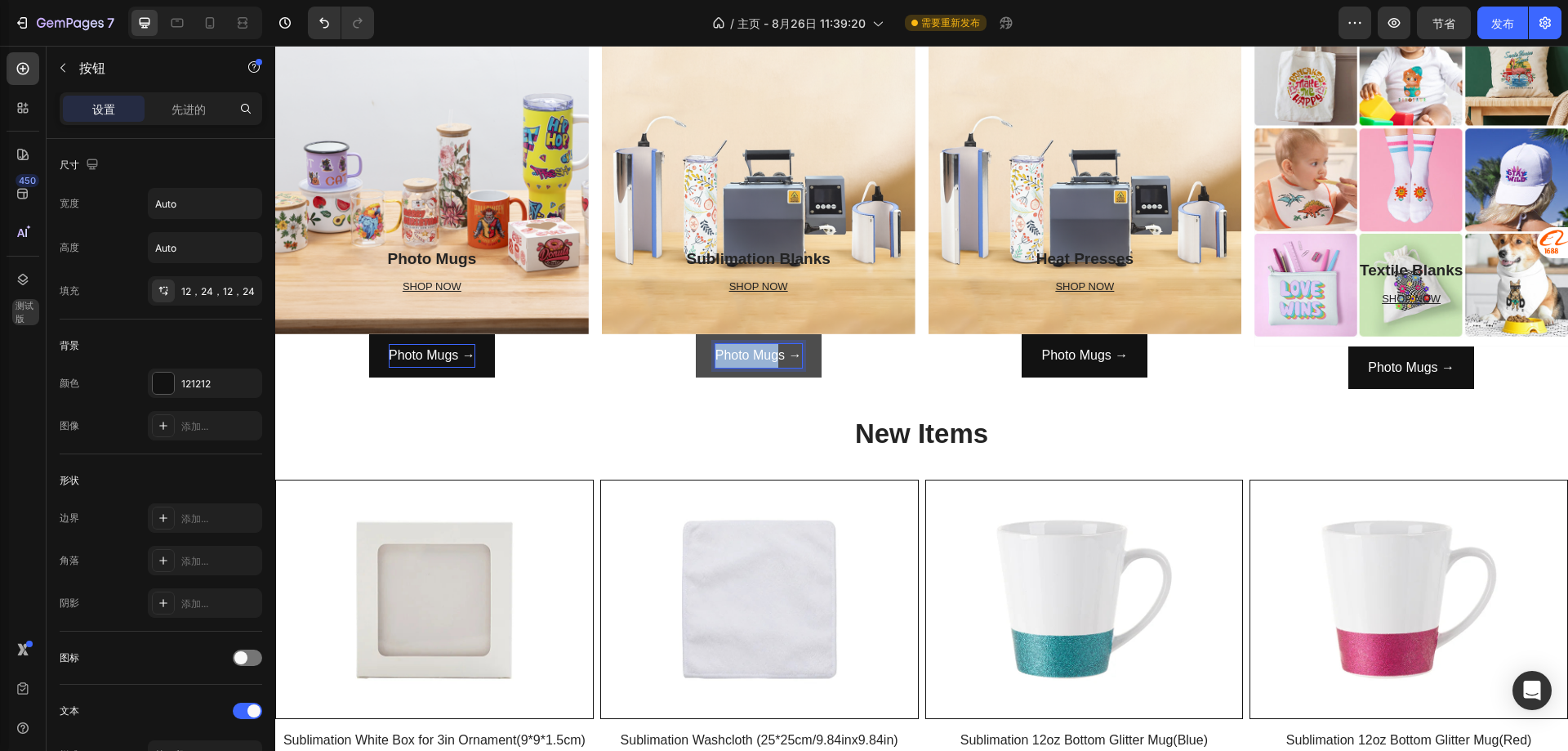
drag, startPoint x: 712, startPoint y: 353, endPoint x: 773, endPoint y: 354, distance: 61.0
click at [773, 354] on p "Photo Mugs →" at bounding box center [758, 355] width 87 height 24
click at [690, 334] on button "Sublimation s →" at bounding box center [757, 355] width 135 height 43
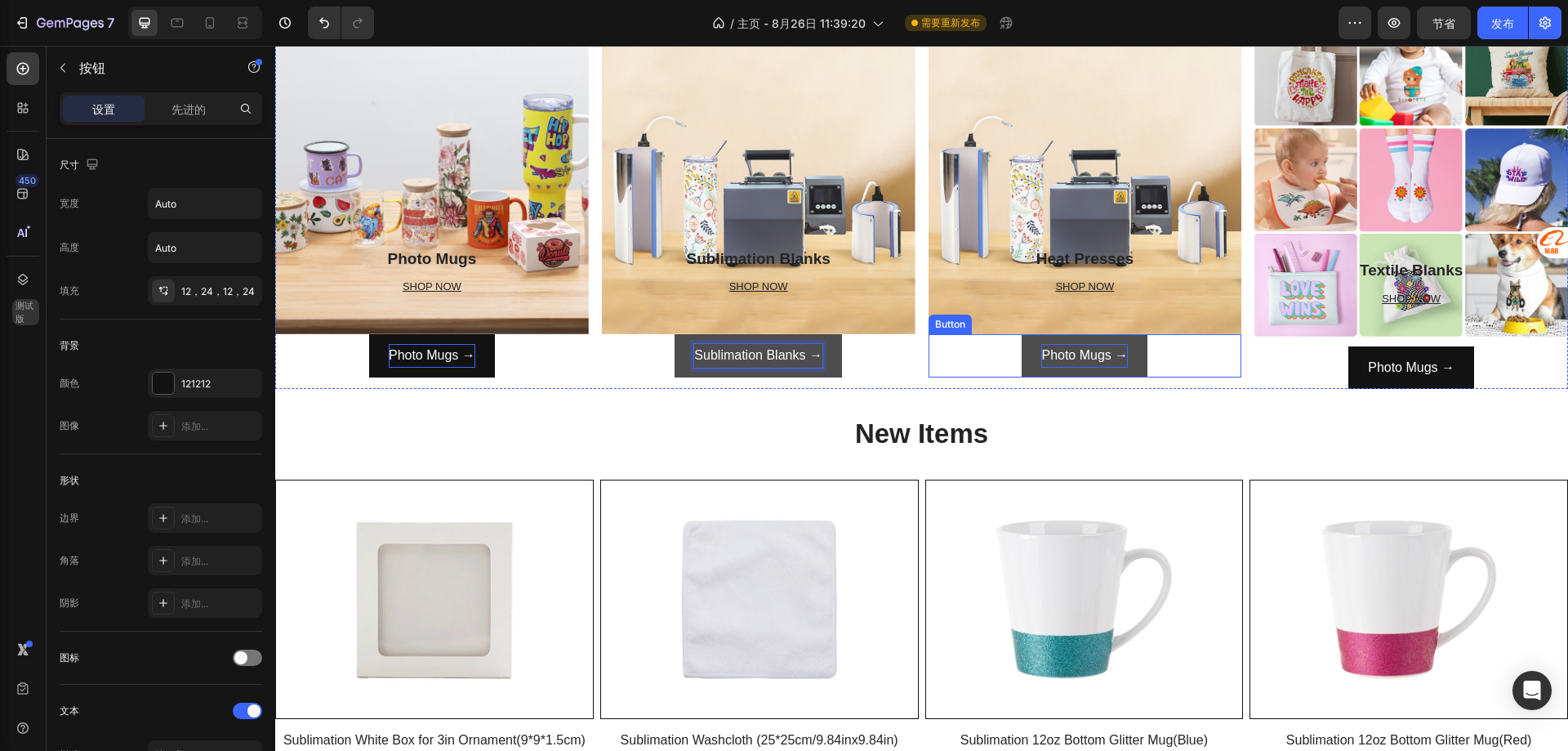
click at [1051, 350] on p "Photo Mugs →" at bounding box center [1084, 355] width 87 height 24
click at [1065, 353] on p "Photo Mugs →" at bounding box center [1084, 355] width 87 height 24
drag, startPoint x: 1097, startPoint y: 354, endPoint x: 1033, endPoint y: 361, distance: 64.4
click at [1041, 361] on p "Photo Mugs →" at bounding box center [1084, 355] width 87 height 24
click at [1038, 334] on button "Heat s →" at bounding box center [1085, 355] width 94 height 43
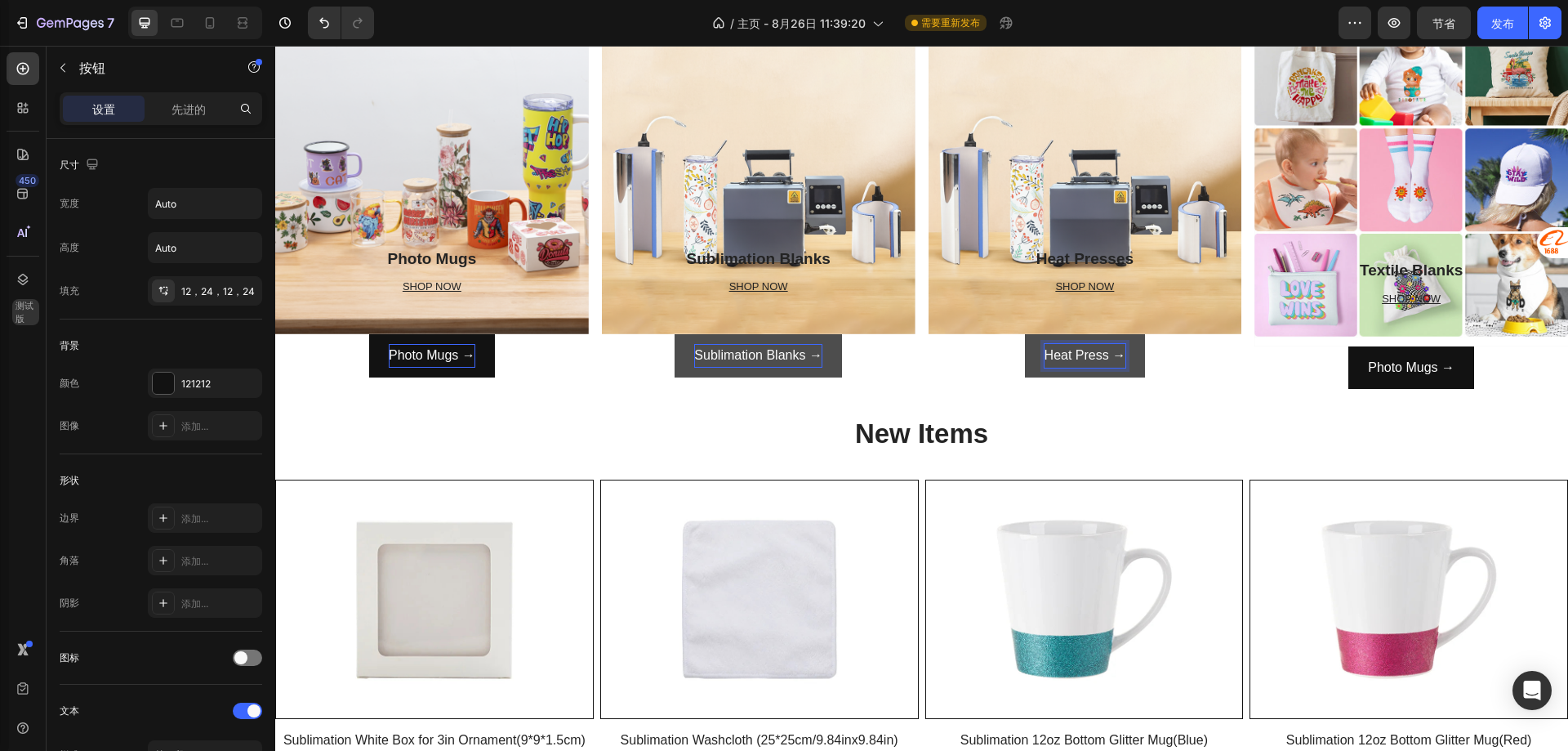
click at [1097, 356] on p "Heat Press →" at bounding box center [1086, 355] width 82 height 24
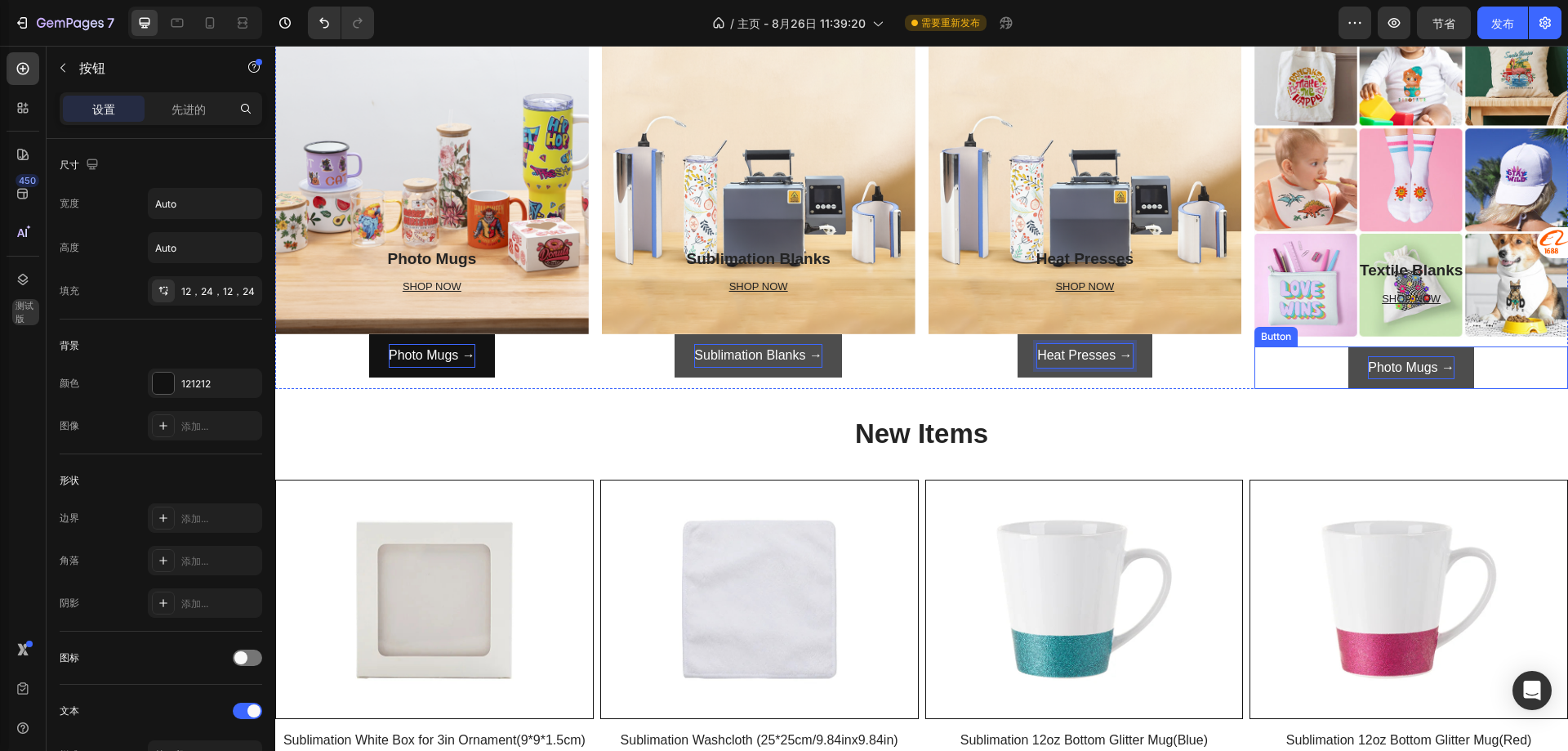
click at [1391, 370] on p "Photo Mugs →" at bounding box center [1410, 368] width 87 height 24
click at [1396, 360] on p "Photo Mugs →" at bounding box center [1410, 368] width 87 height 24
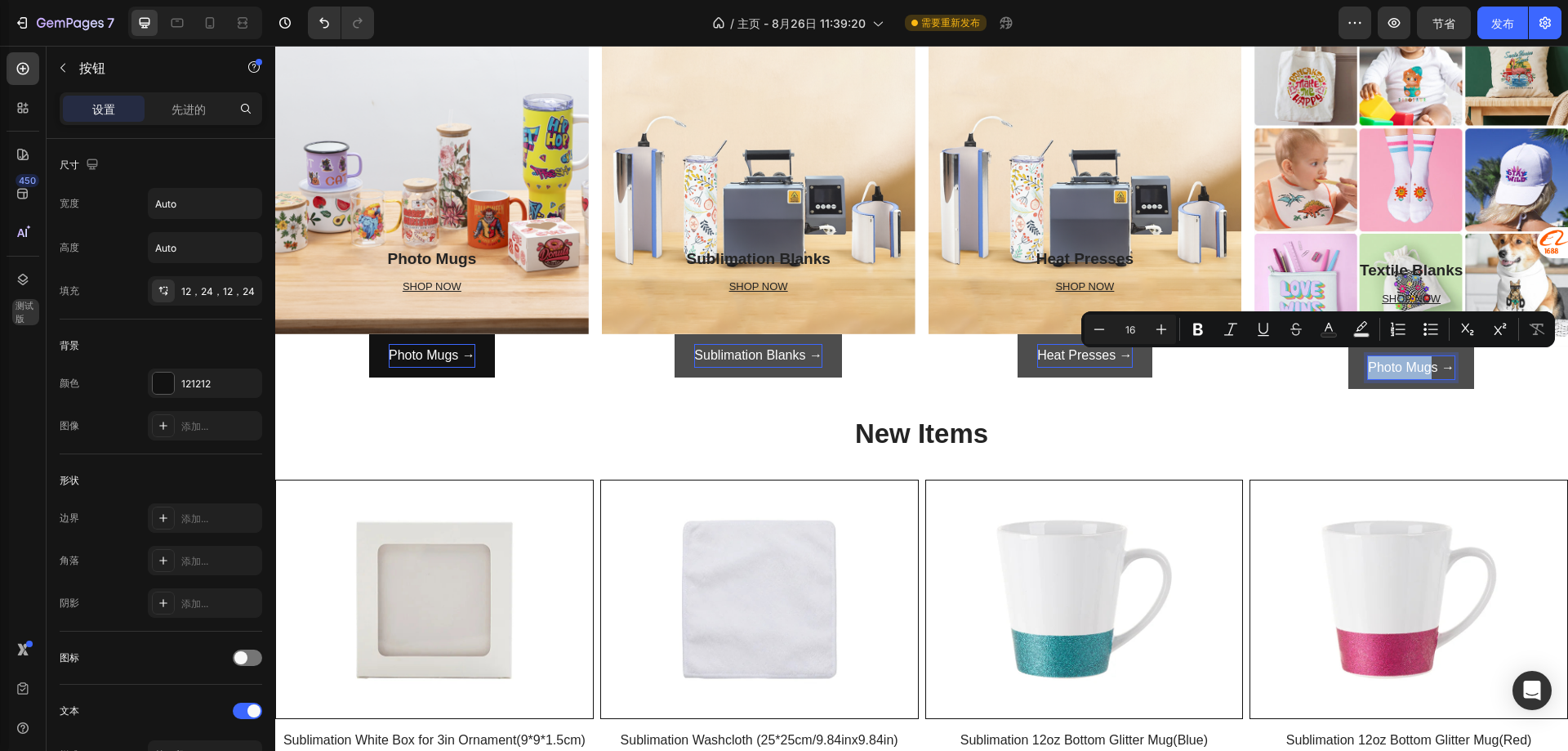
drag, startPoint x: 1419, startPoint y: 364, endPoint x: 1357, endPoint y: 364, distance: 62.0
click at [1367, 364] on p "Photo Mugs →" at bounding box center [1410, 368] width 87 height 24
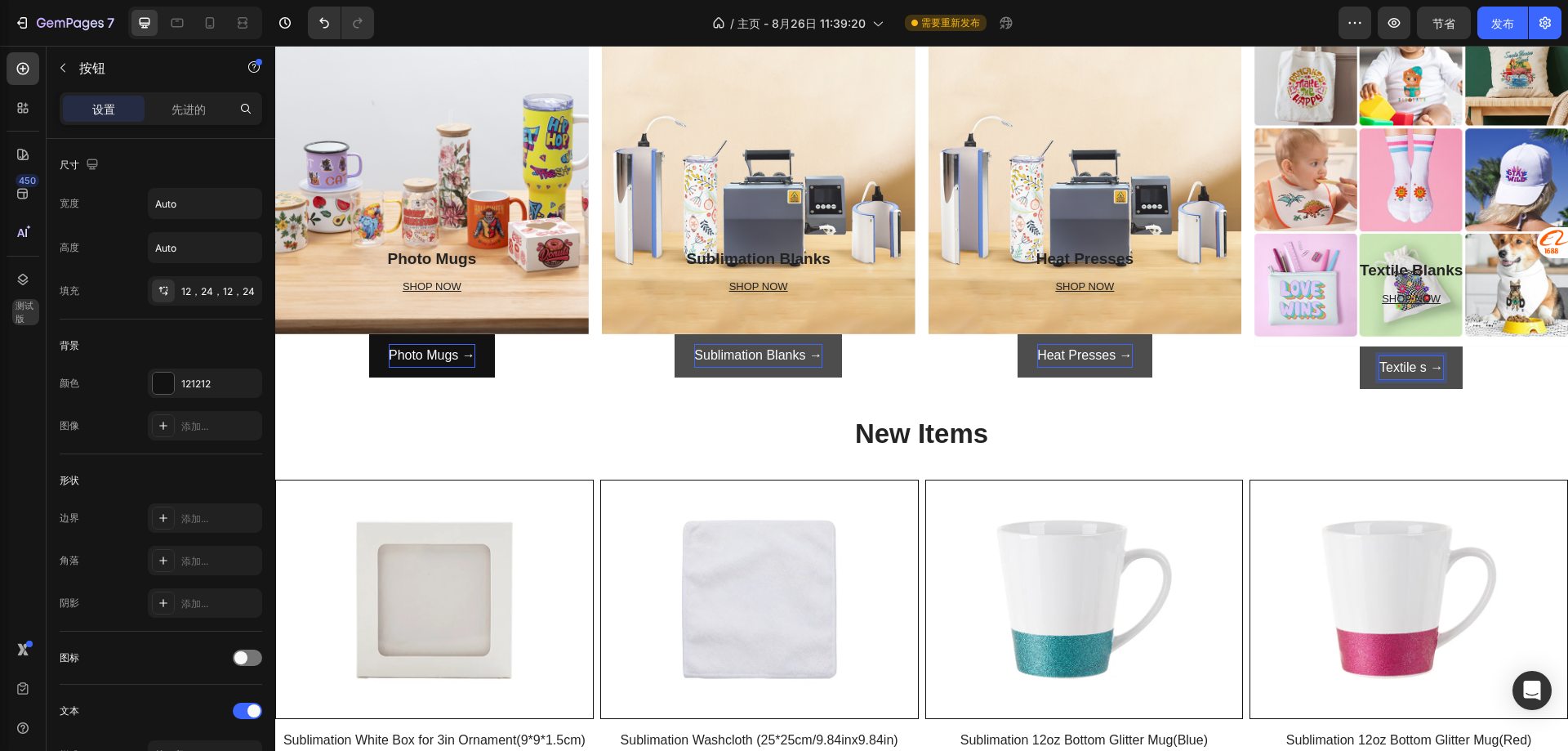
click at [1360, 347] on button "Textile s →" at bounding box center [1411, 368] width 103 height 43
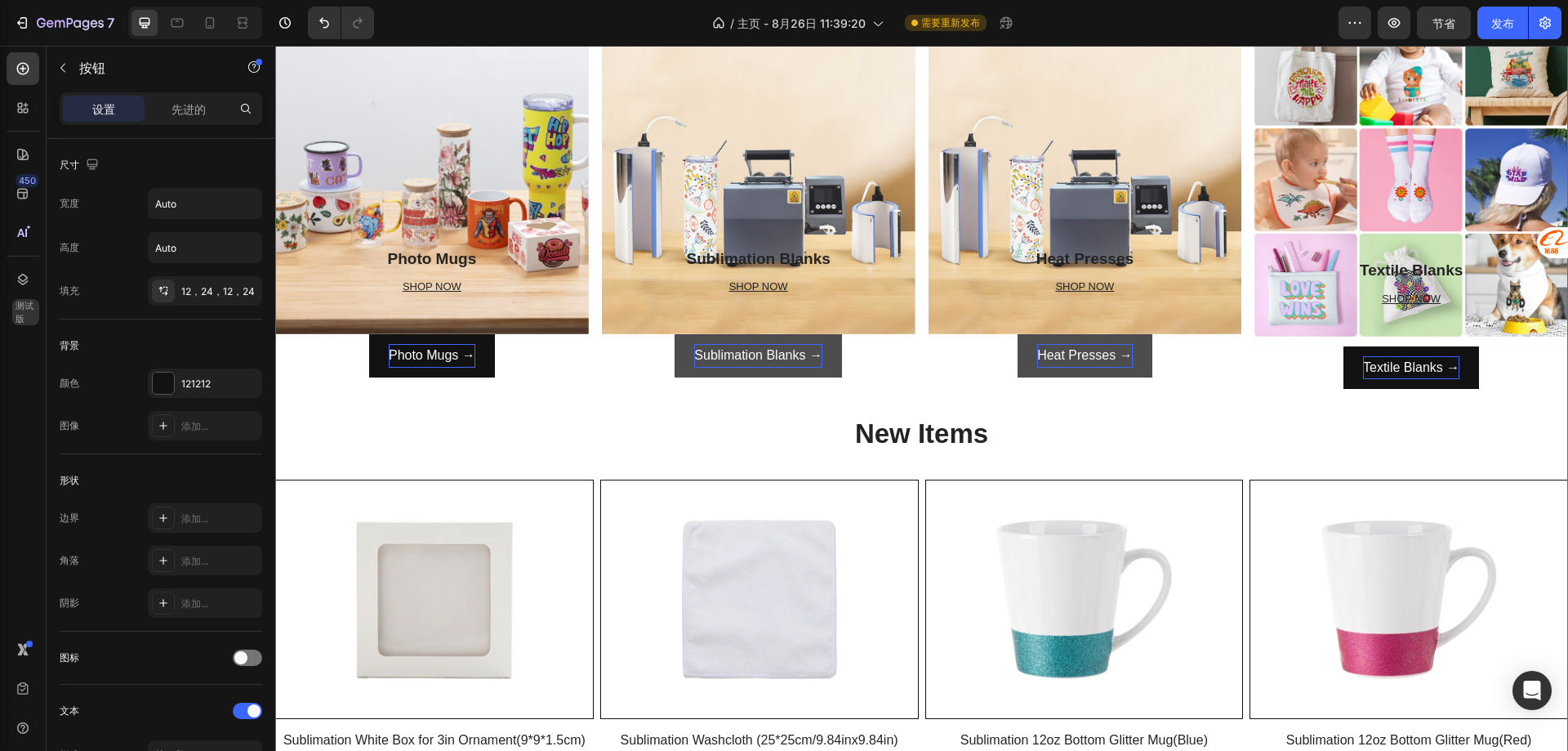
click at [1250, 406] on div "Items Heading Row Photo Mugs Heading SHOP NOW Text block Row Row Hero Banner Ph…" at bounding box center [922, 541] width 1293 height 1199
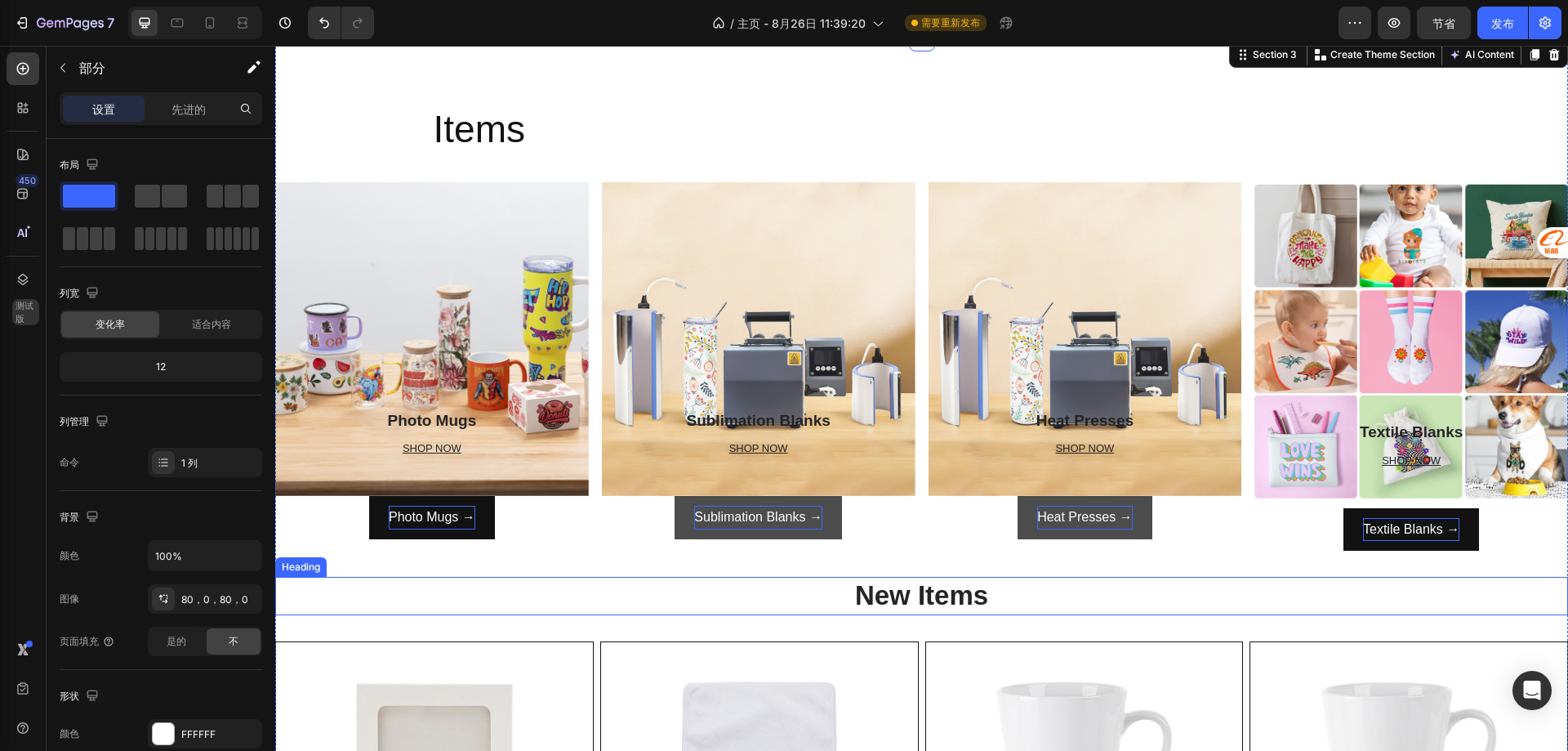
scroll to position [654, 0]
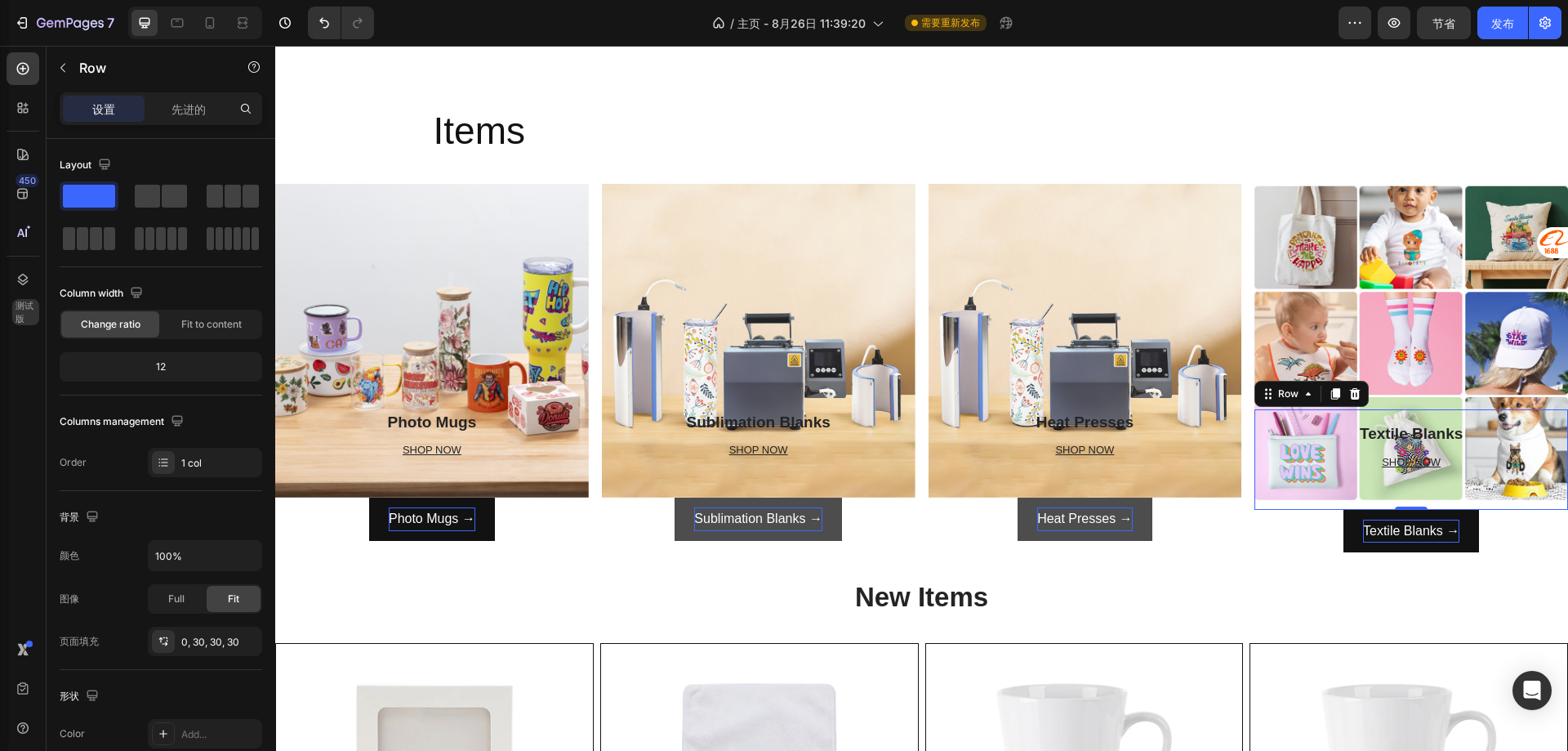
click at [1348, 491] on div "Textile Blanks Heading SHOP NOW Text block Row Row 0" at bounding box center [1411, 459] width 313 height 99
click at [1350, 393] on icon at bounding box center [1355, 394] width 11 height 11
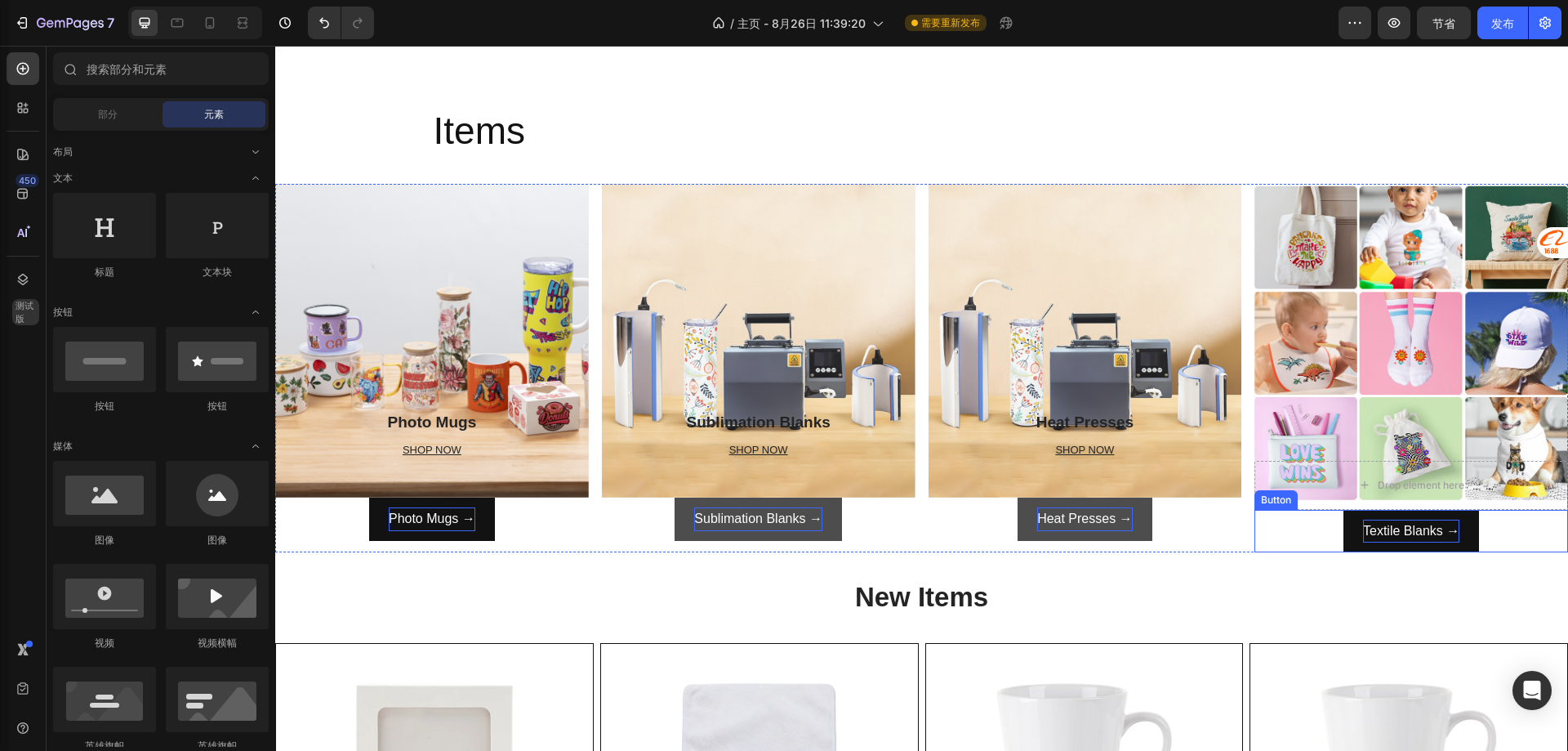
click at [1299, 520] on div "Textile Blanks → Button" at bounding box center [1411, 531] width 313 height 43
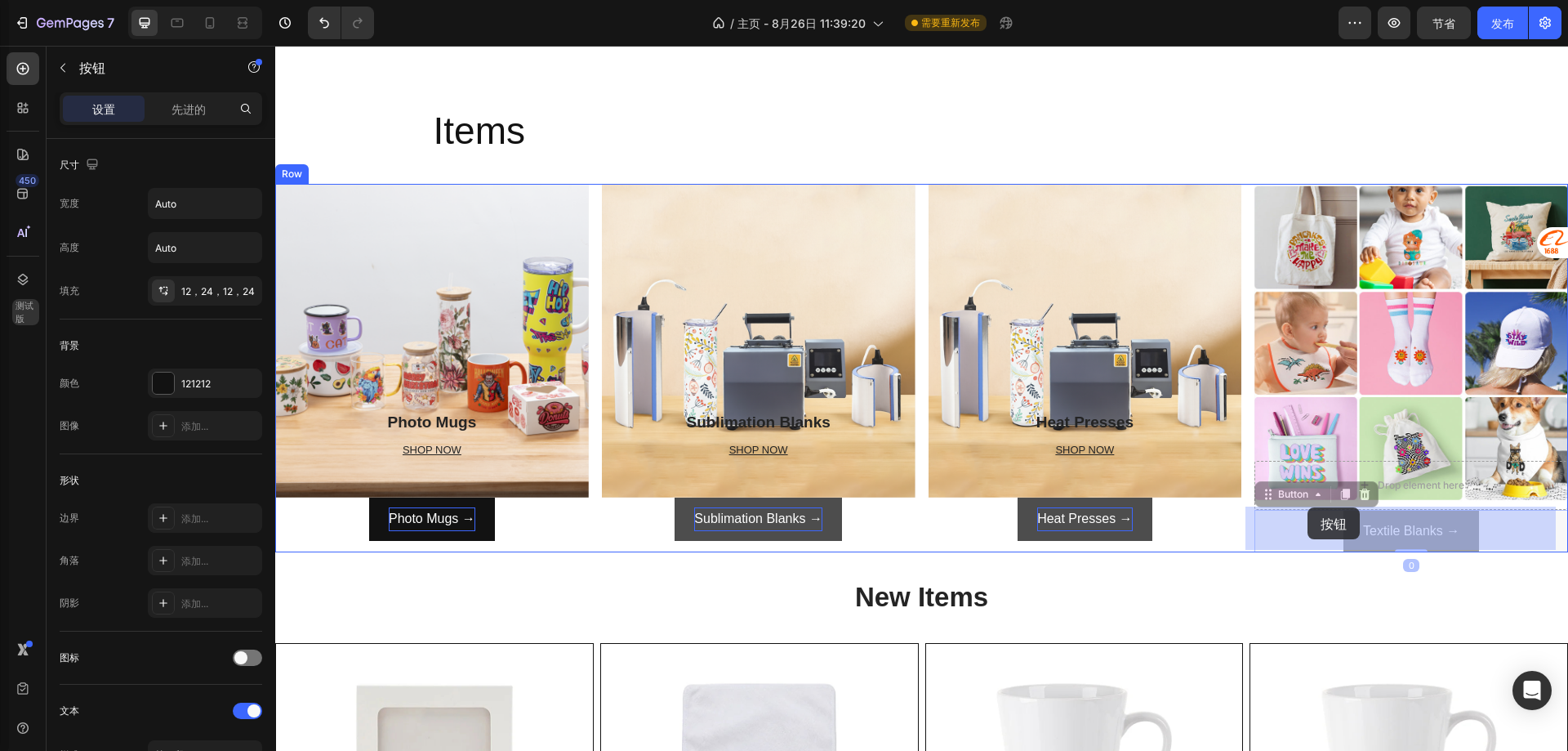
drag, startPoint x: 1302, startPoint y: 517, endPoint x: 1307, endPoint y: 507, distance: 11.2
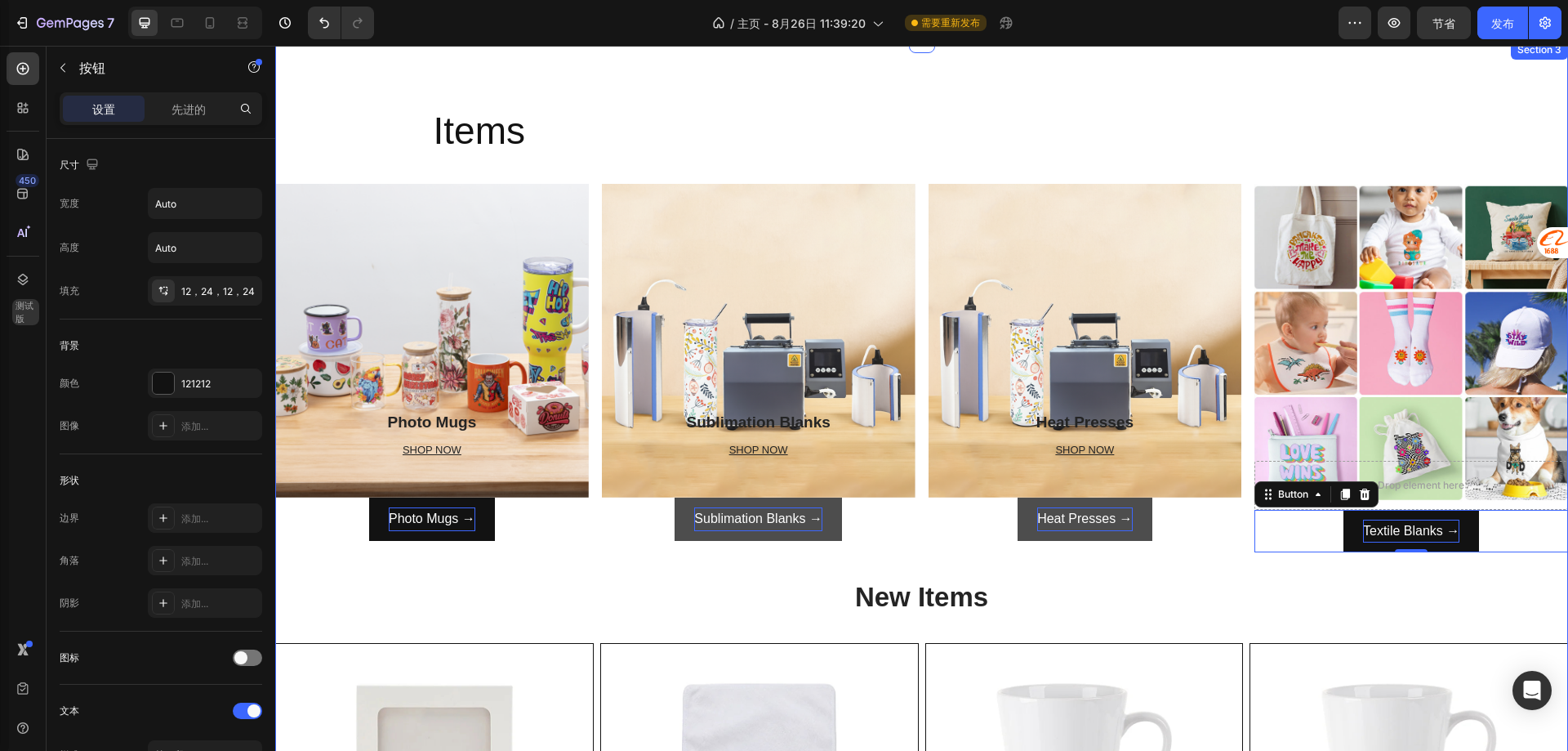
click at [1235, 579] on h2 "New Items" at bounding box center [922, 597] width 1293 height 38
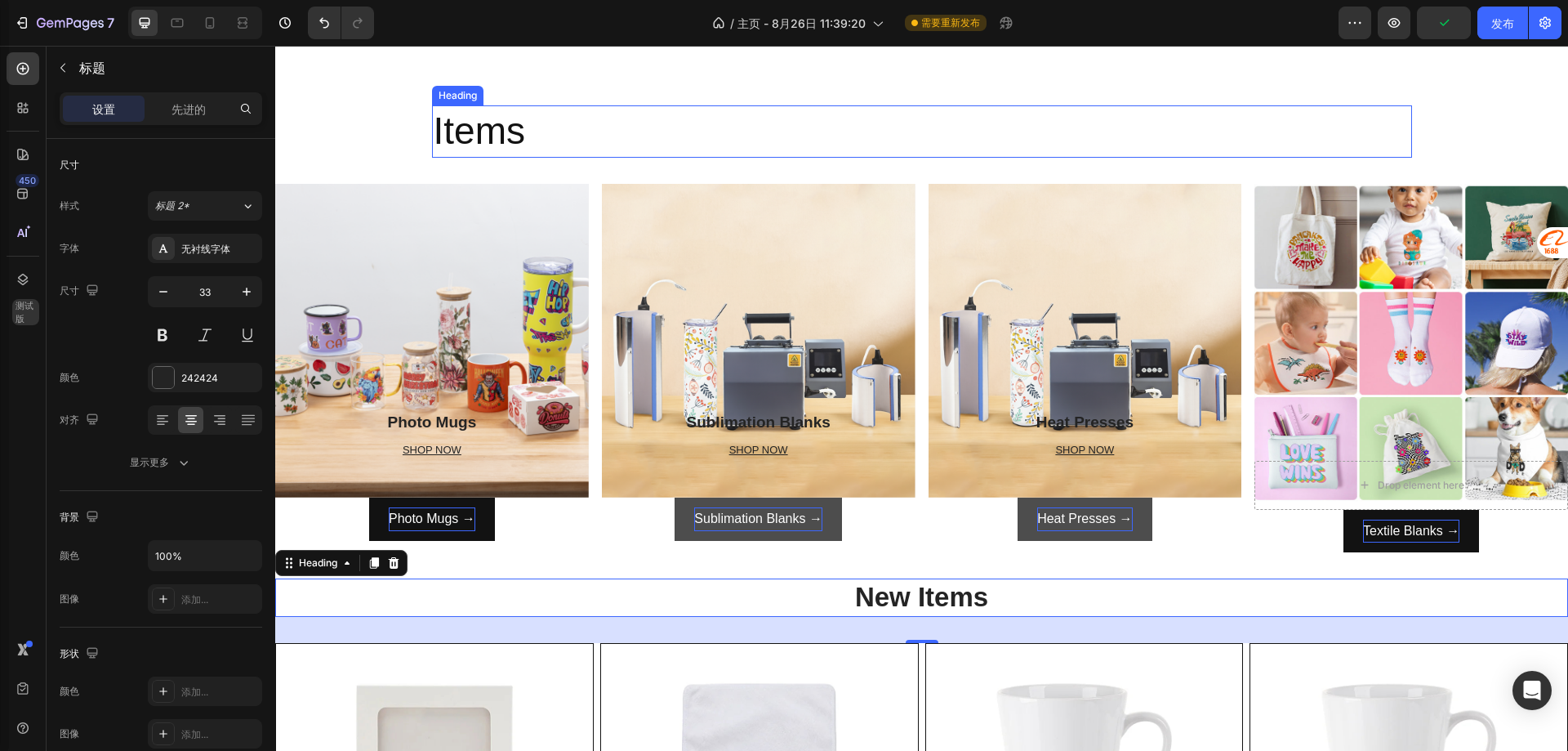
click at [1263, 120] on h2 "Items" at bounding box center [922, 131] width 980 height 53
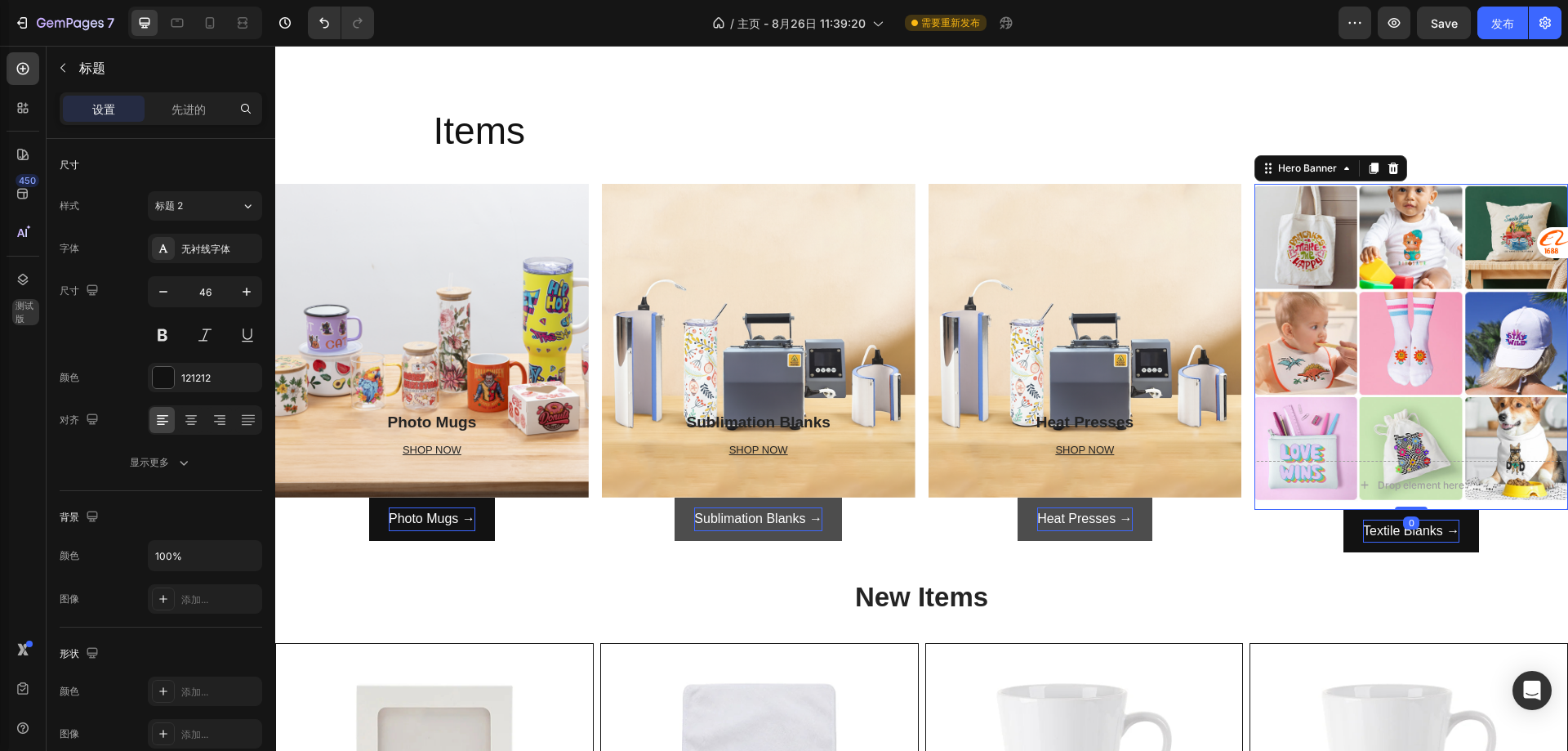
click at [1373, 233] on div "Overlay" at bounding box center [1411, 346] width 313 height 326
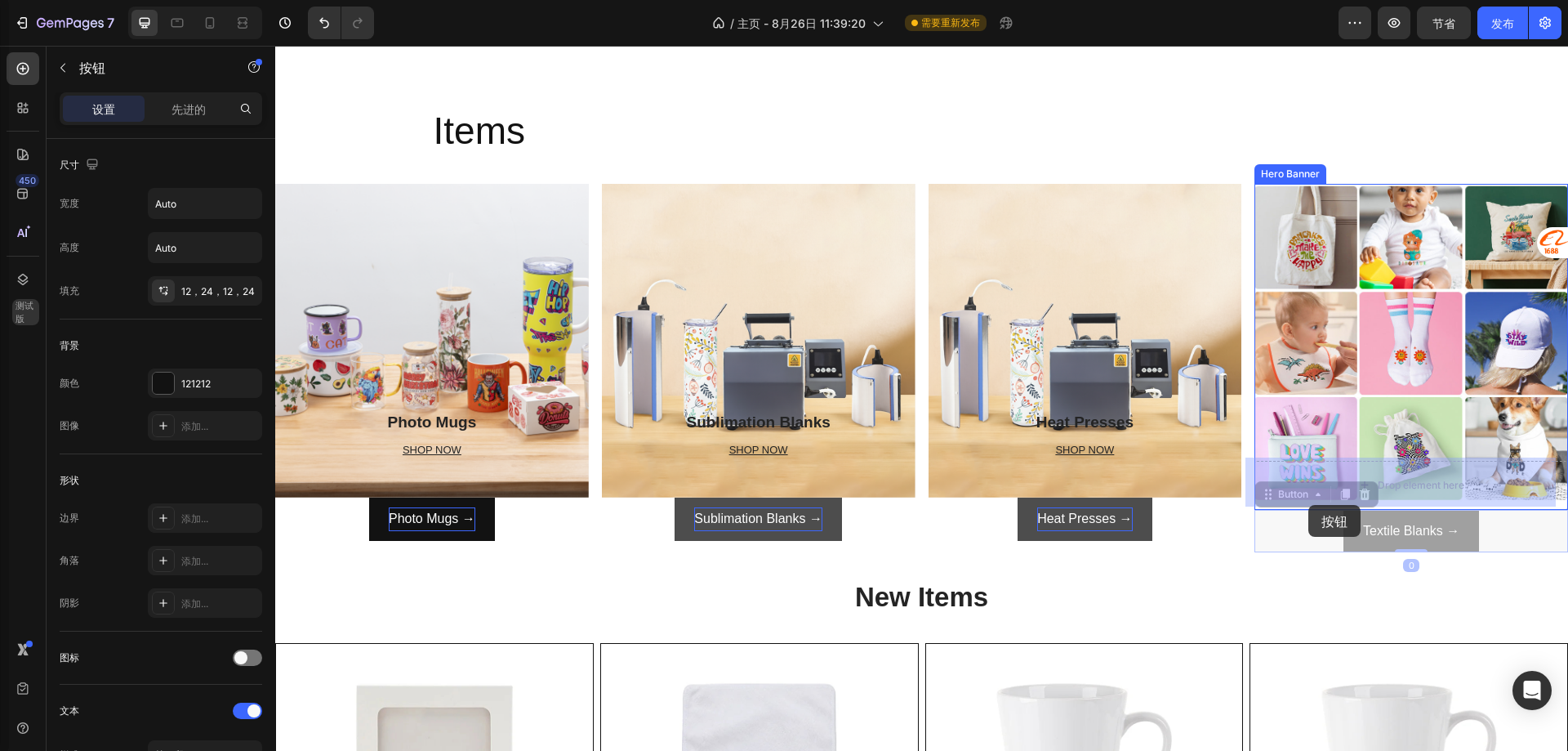
drag, startPoint x: 1306, startPoint y: 519, endPoint x: 1309, endPoint y: 505, distance: 14.3
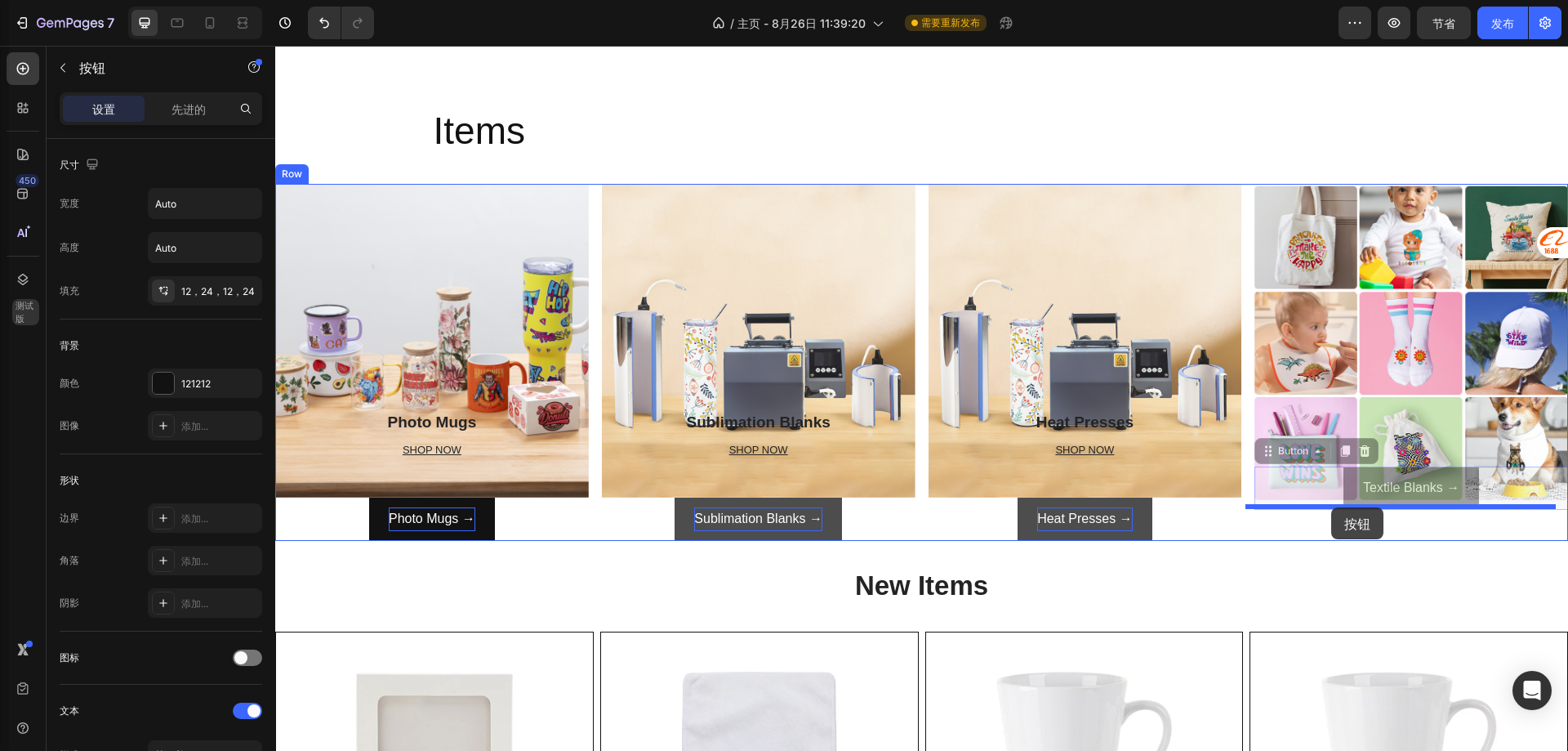
drag, startPoint x: 1347, startPoint y: 470, endPoint x: 1331, endPoint y: 507, distance: 40.3
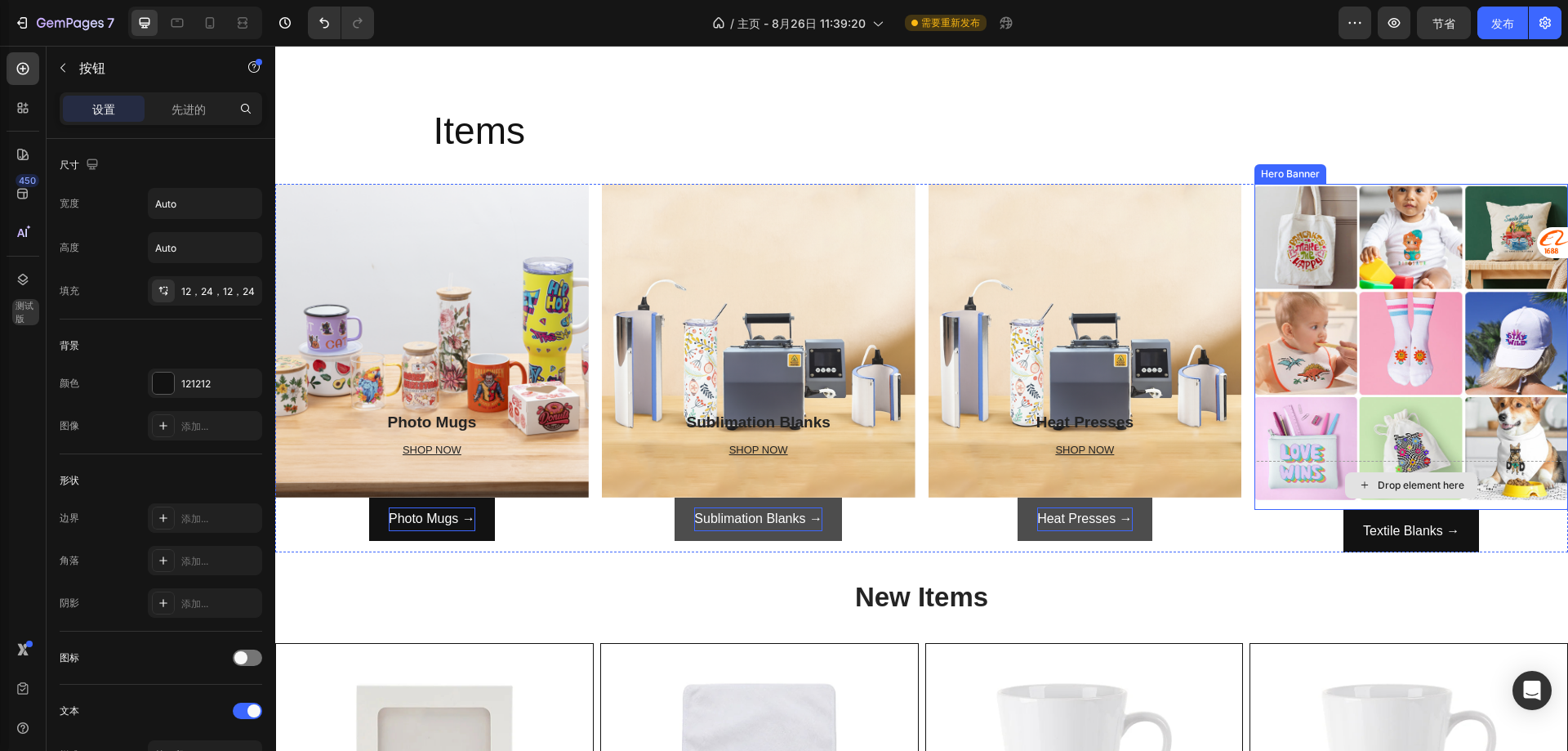
click at [1453, 481] on div "Drop element here" at bounding box center [1411, 484] width 133 height 26
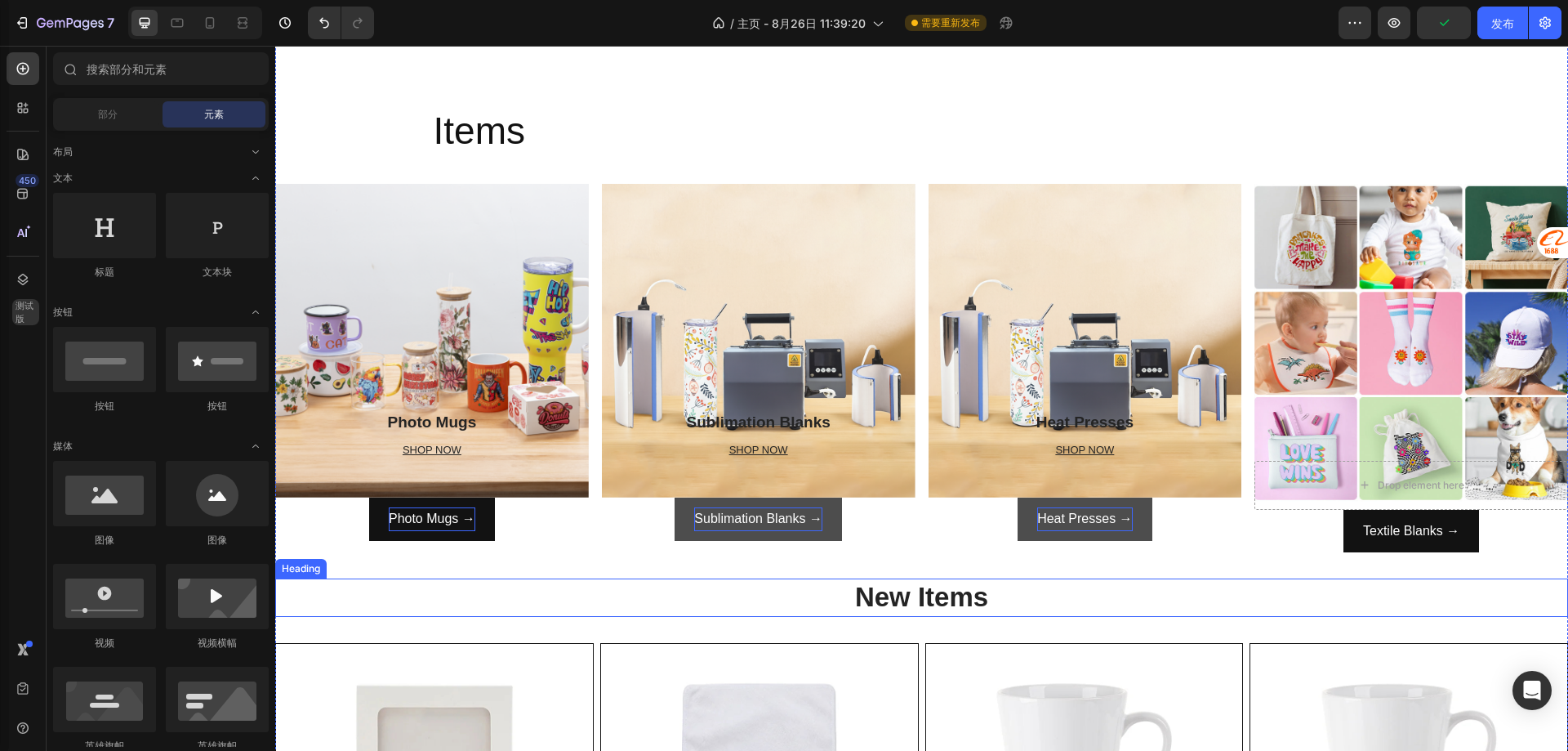
click at [1478, 583] on h2 "New Items" at bounding box center [922, 597] width 1293 height 38
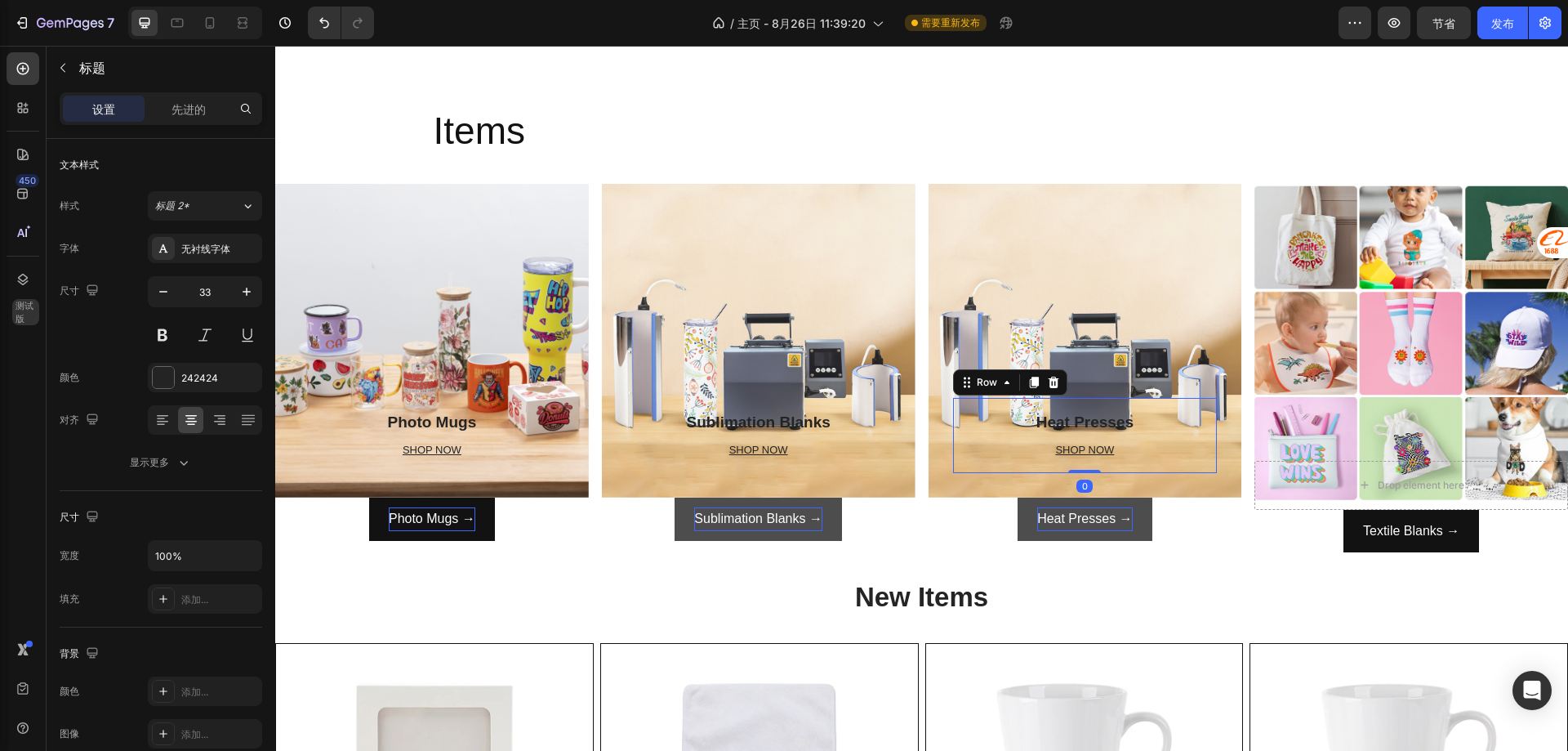
click at [1187, 404] on div "Heat Presses Heading SHOP NOW Text block Row 0" at bounding box center [1085, 435] width 265 height 75
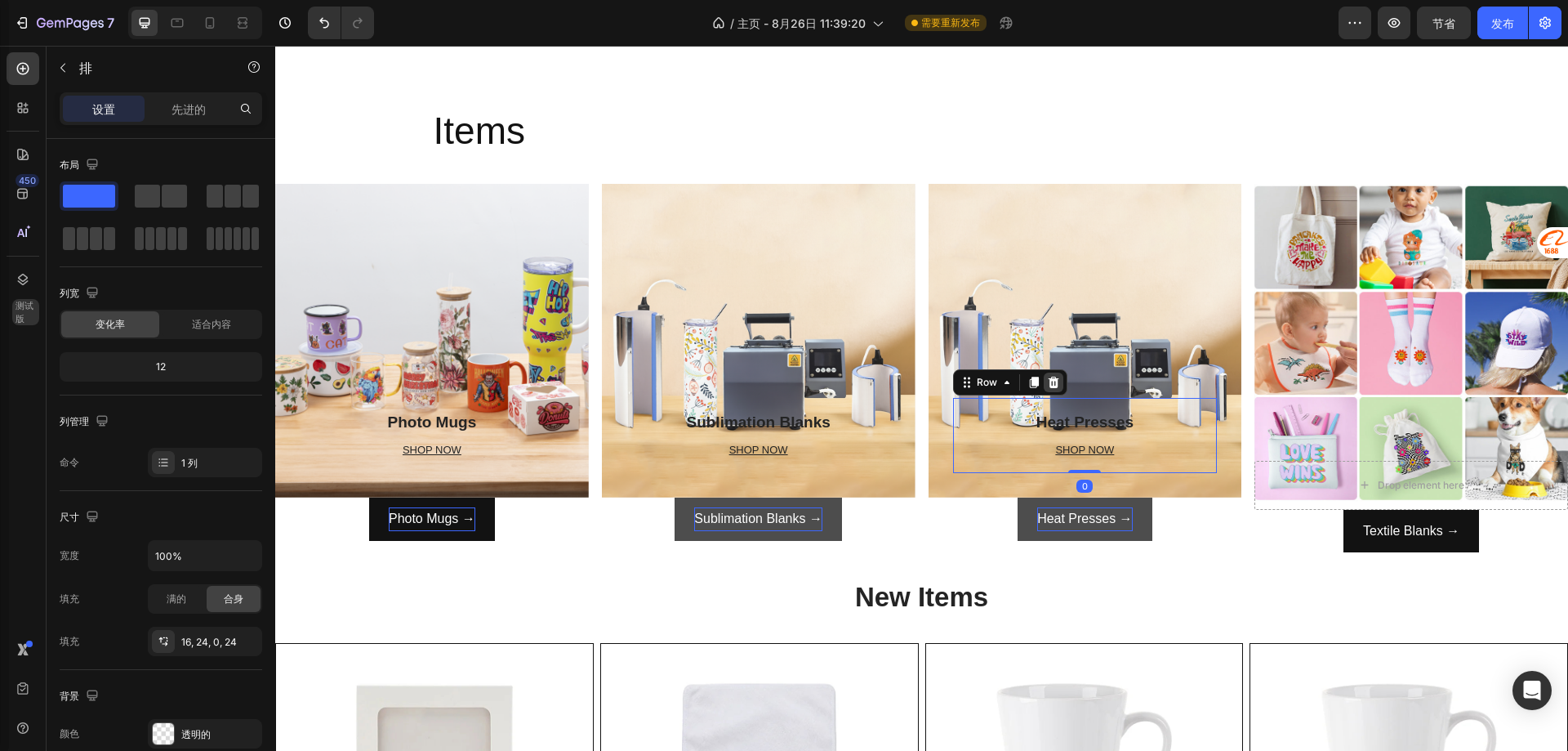
click at [1047, 379] on icon at bounding box center [1053, 382] width 13 height 13
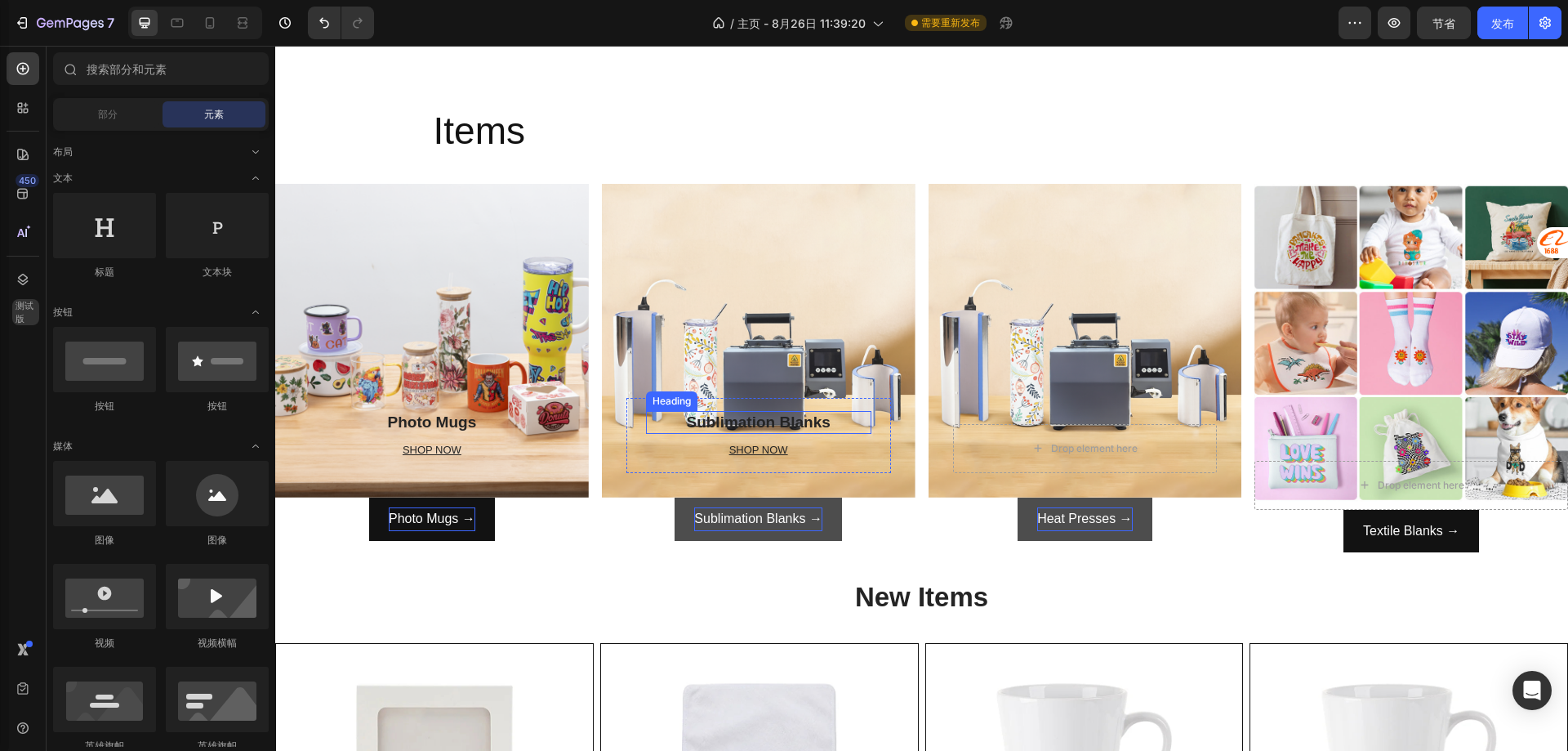
click at [859, 423] on h2 "Sublimation Blanks" at bounding box center [758, 422] width 225 height 24
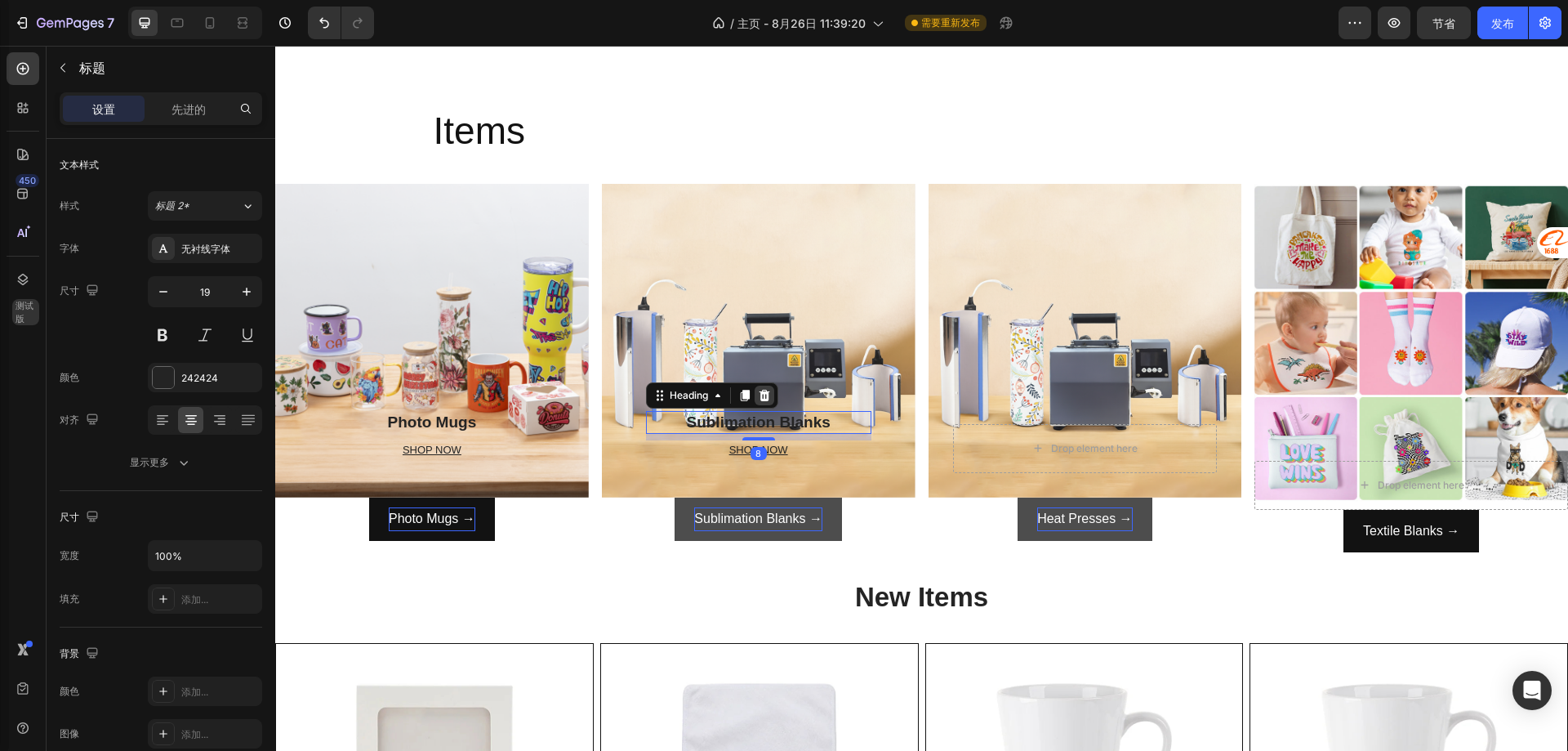
click at [769, 392] on icon at bounding box center [765, 396] width 13 height 13
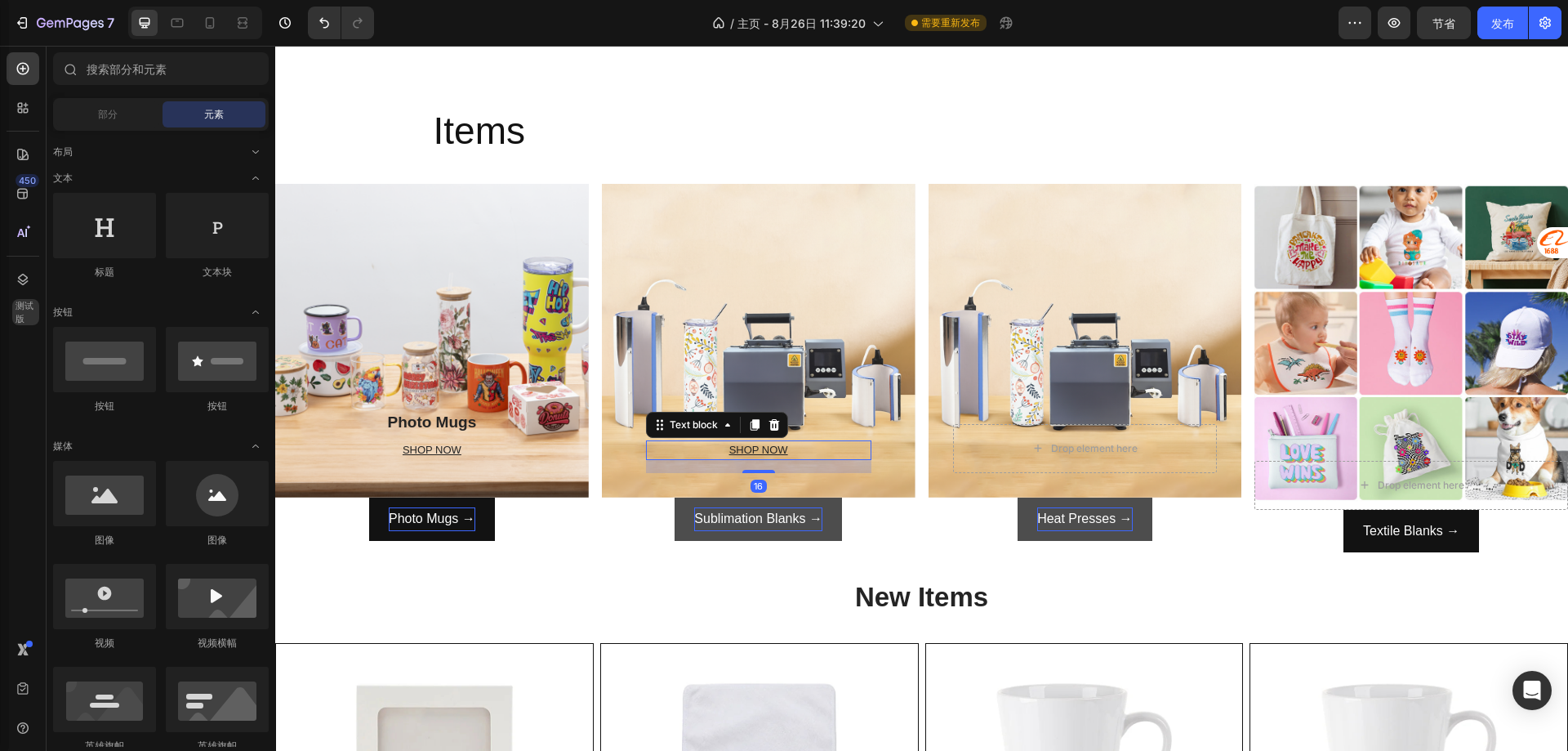
click at [834, 444] on p "SHOP NOW" at bounding box center [758, 450] width 222 height 16
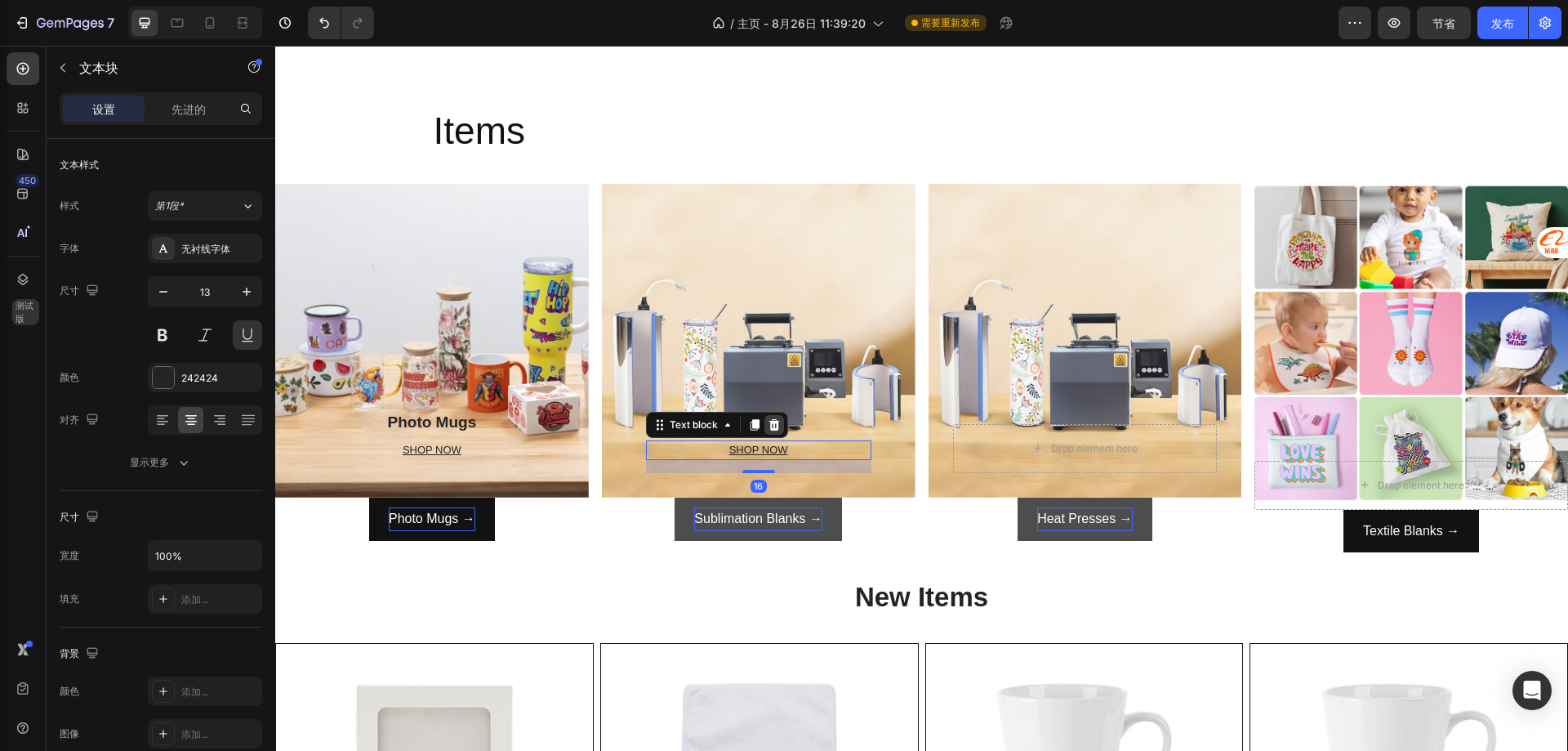
click at [768, 425] on icon at bounding box center [774, 425] width 13 height 13
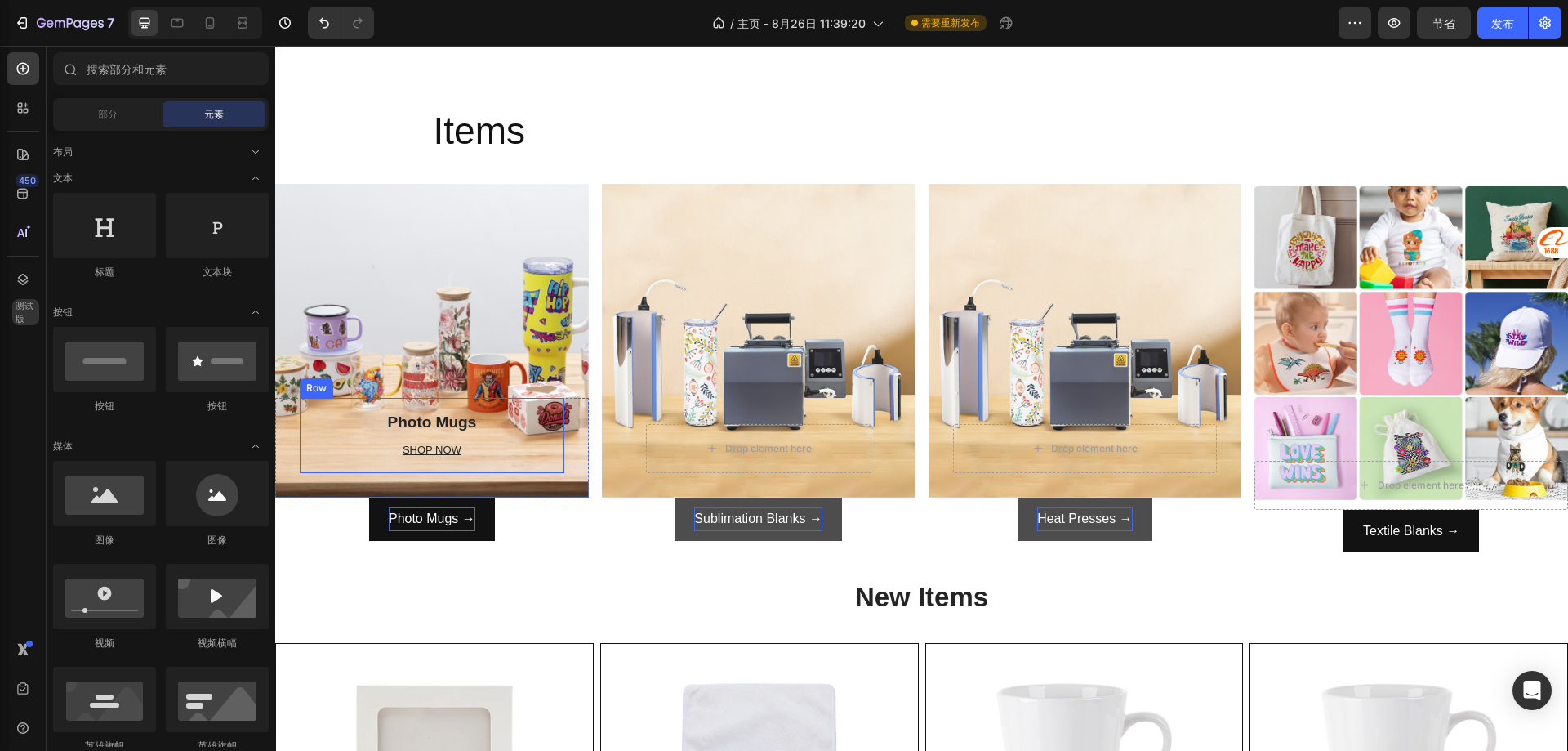
click at [548, 405] on div "Photo Mugs Heading SHOP NOW Text block Row" at bounding box center [432, 435] width 265 height 75
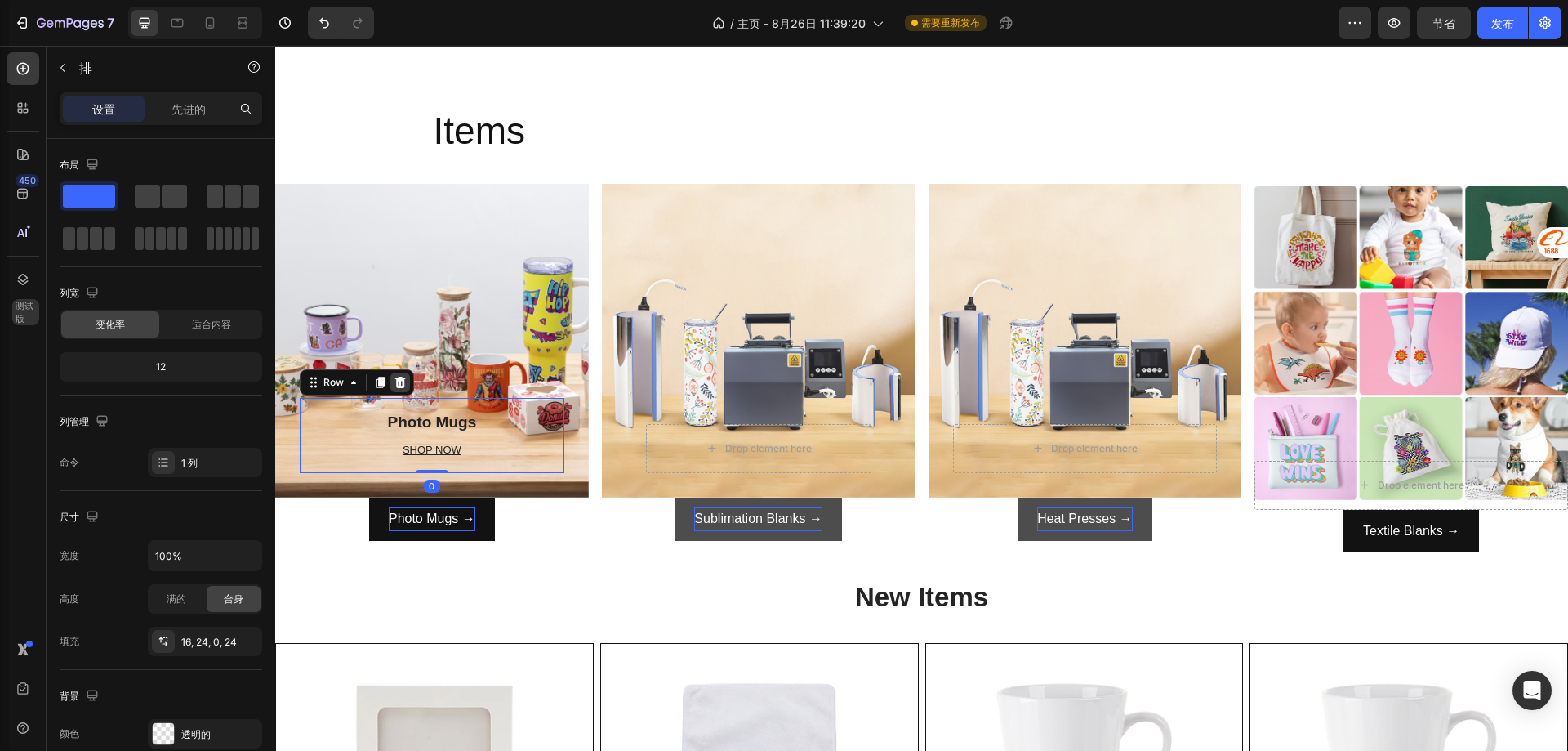
click at [397, 378] on icon at bounding box center [400, 381] width 11 height 11
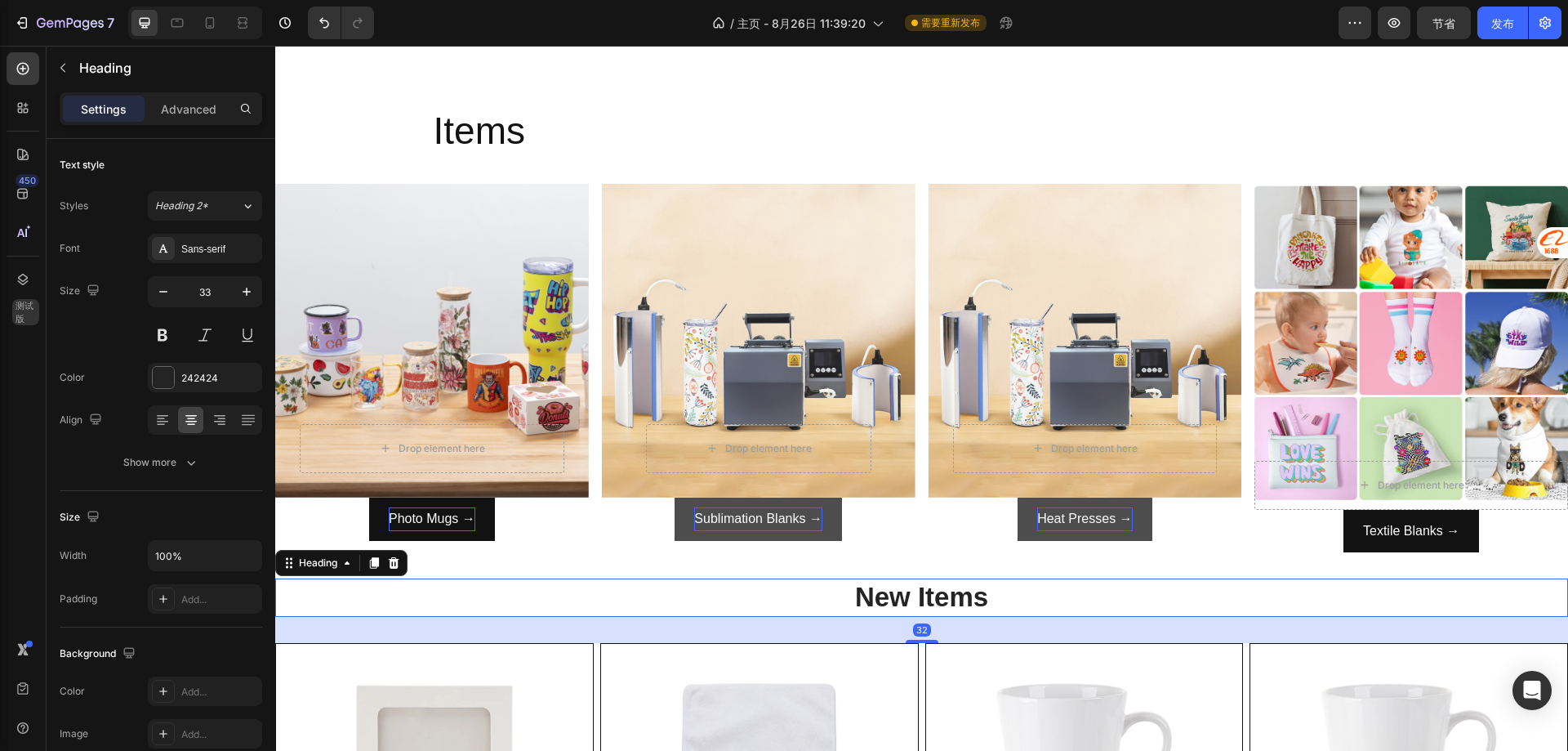
click at [1269, 585] on h2 "New Items" at bounding box center [922, 597] width 1293 height 38
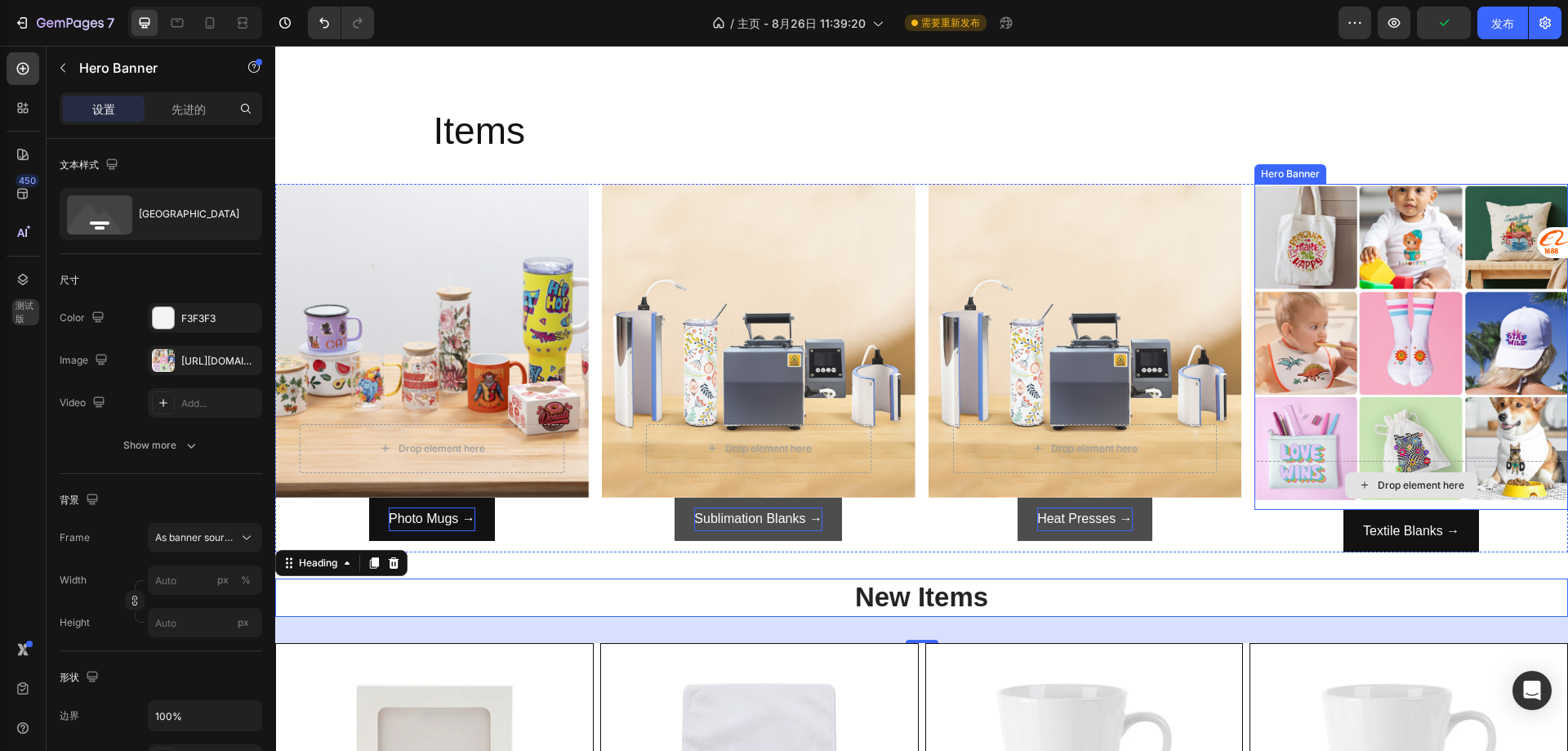
click at [1294, 465] on div "Drop element here" at bounding box center [1411, 484] width 313 height 49
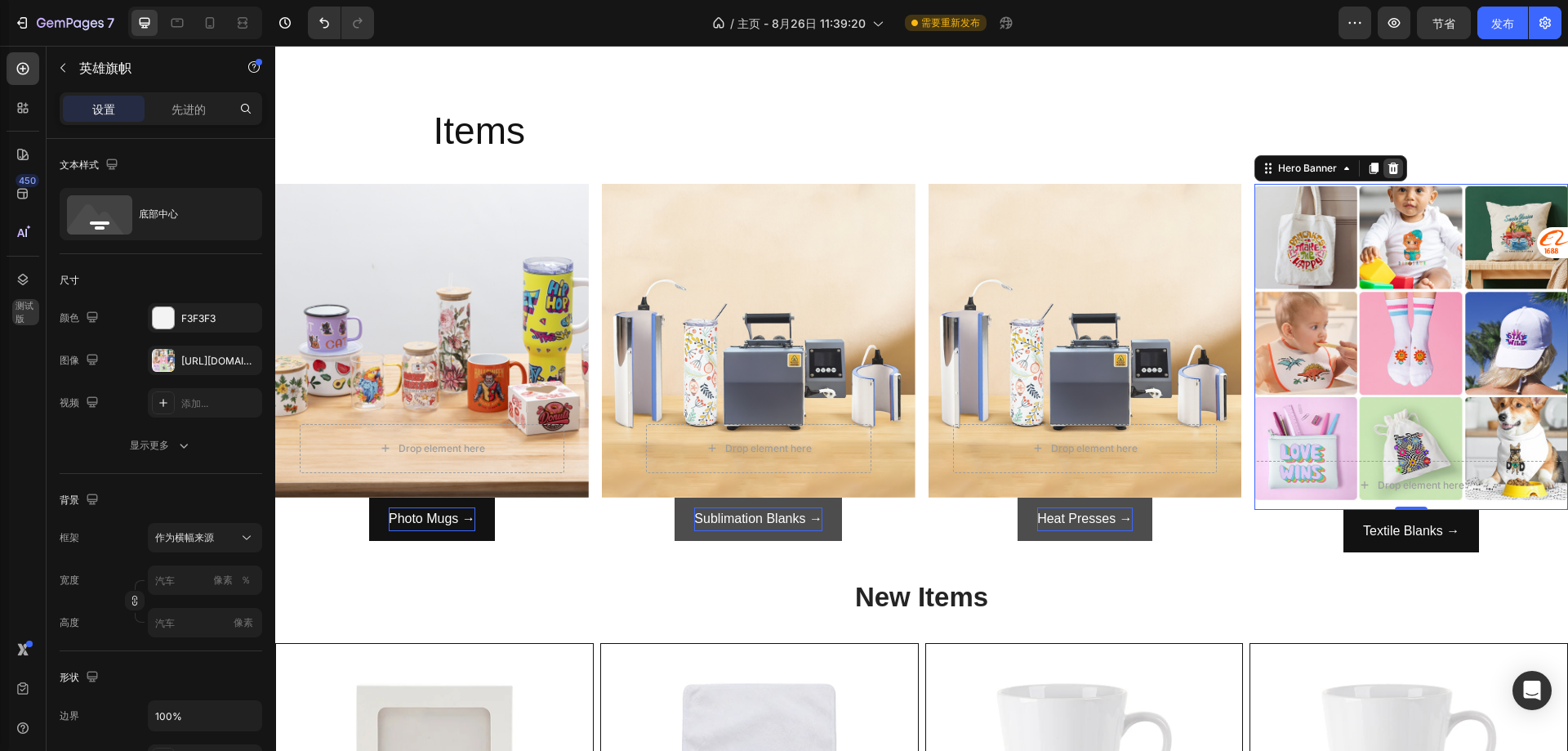
click at [1390, 165] on icon at bounding box center [1393, 168] width 13 height 13
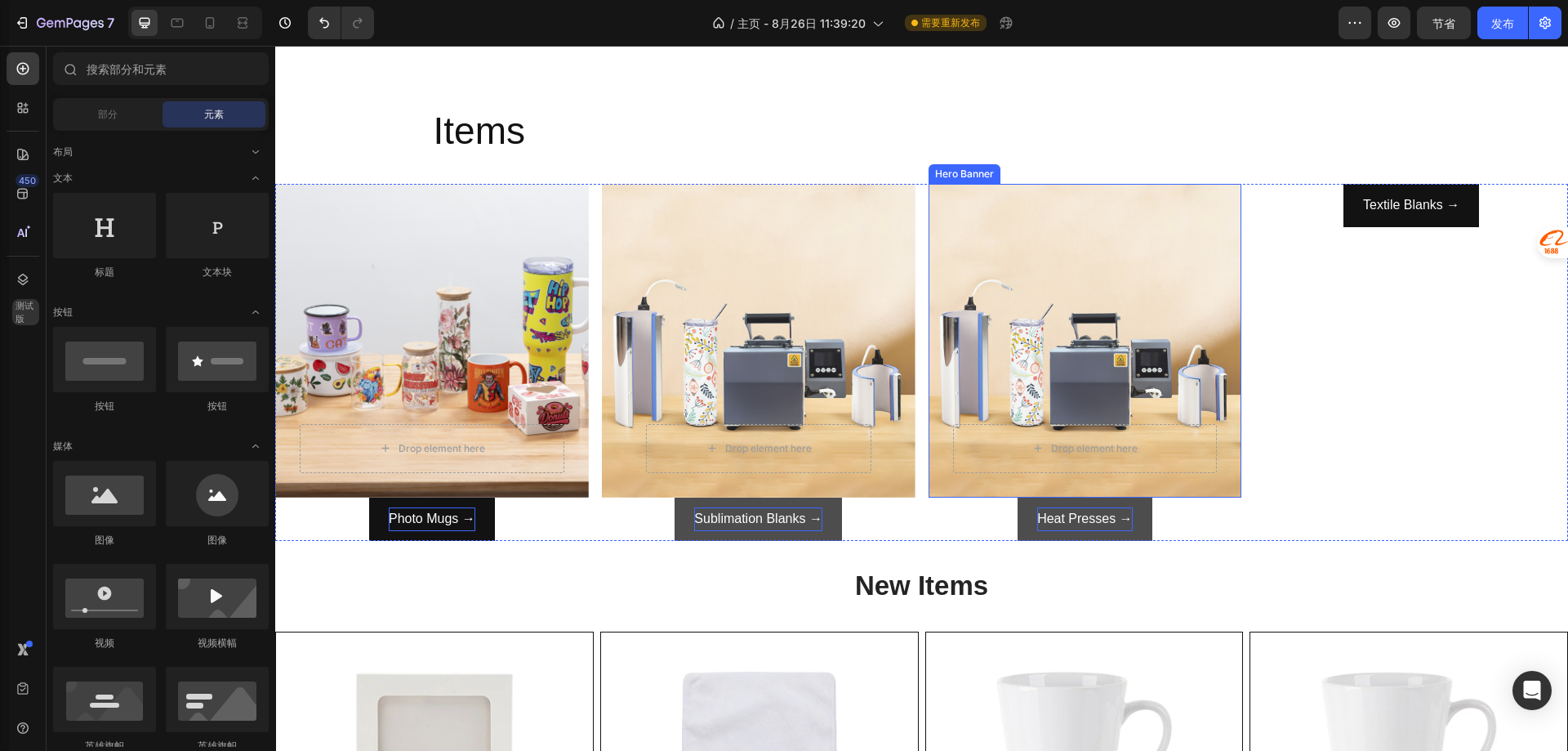
click at [1150, 313] on div "Overlay" at bounding box center [1085, 340] width 313 height 313
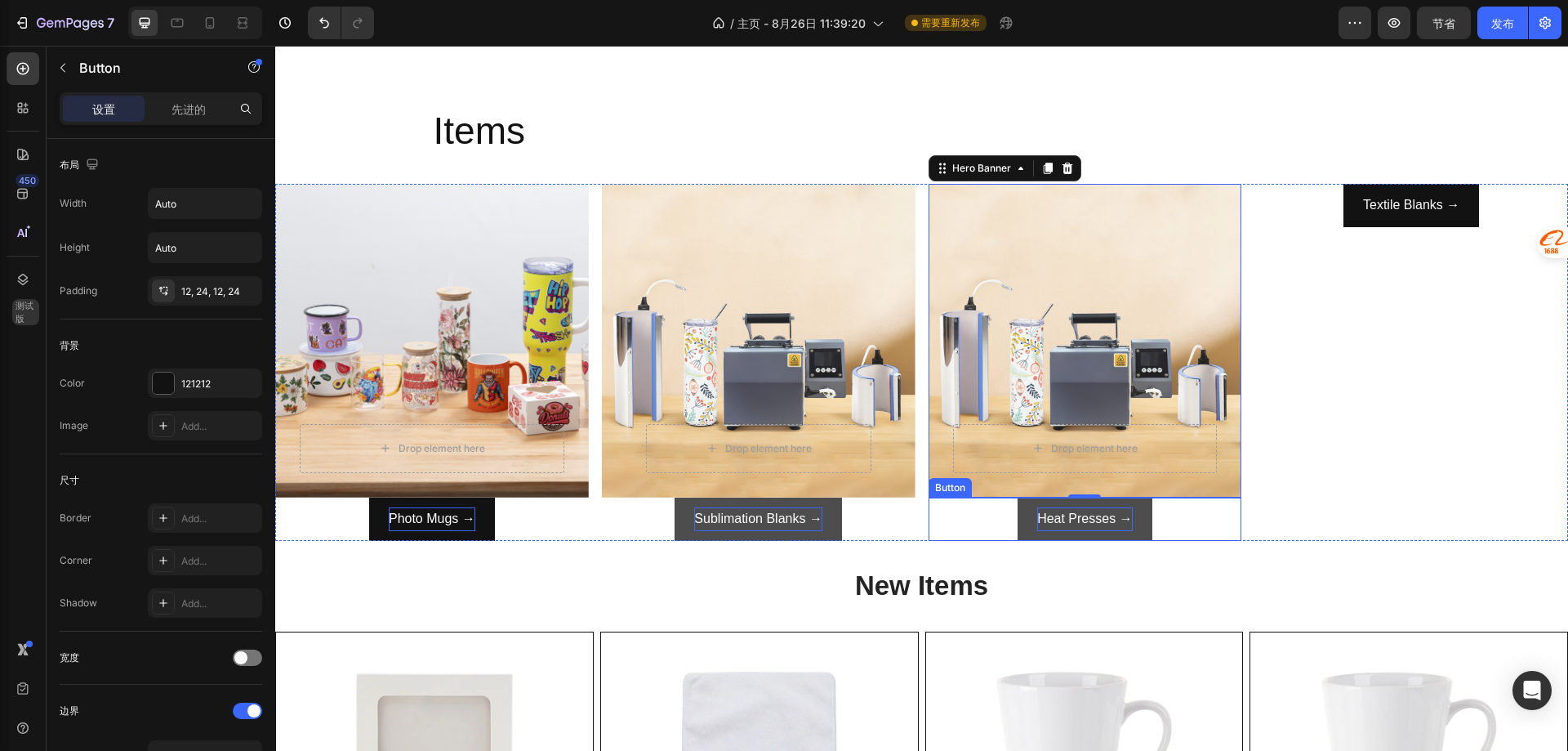
click at [1159, 508] on div "Heat Presses → Button" at bounding box center [1085, 519] width 313 height 43
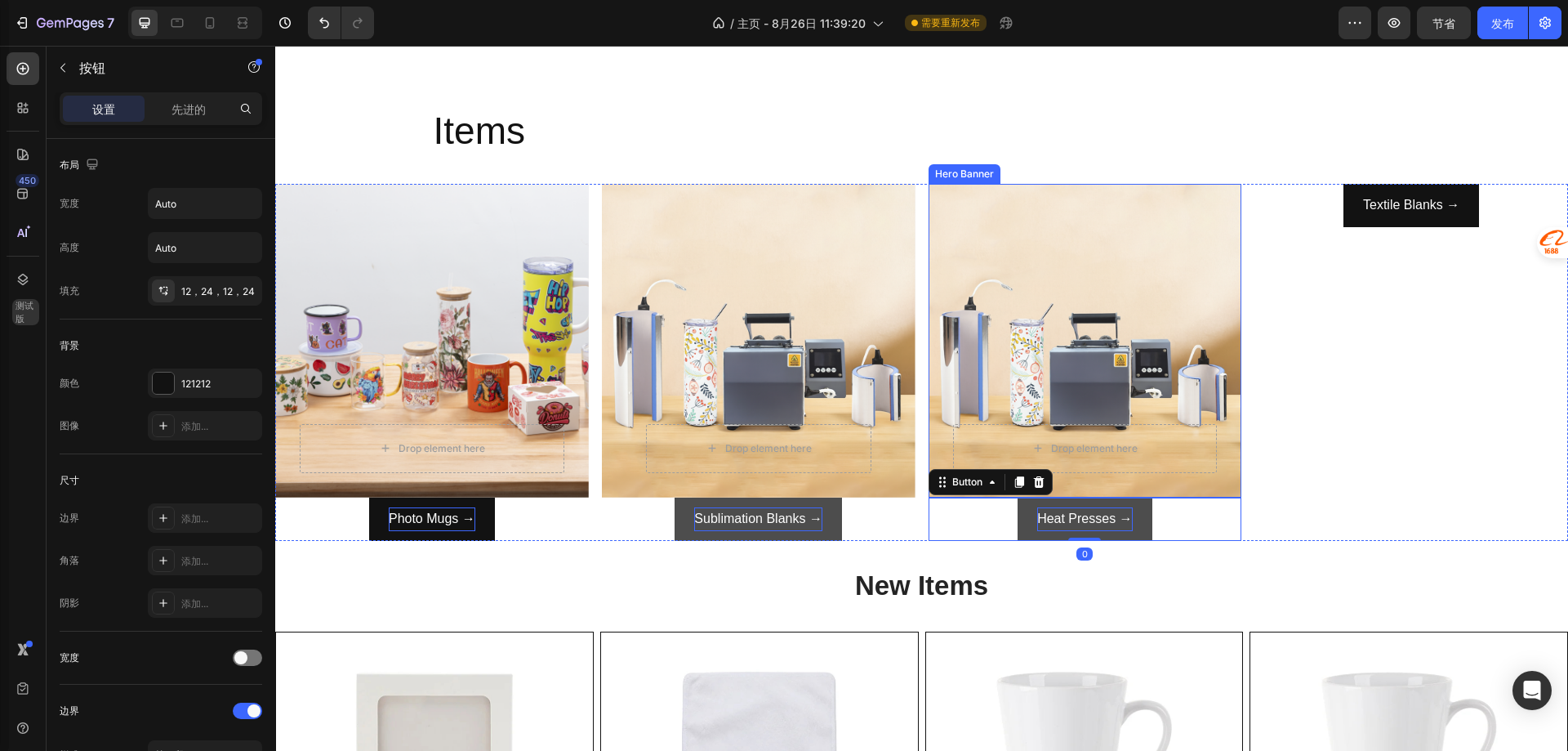
click at [1160, 364] on div "Overlay" at bounding box center [1085, 340] width 313 height 313
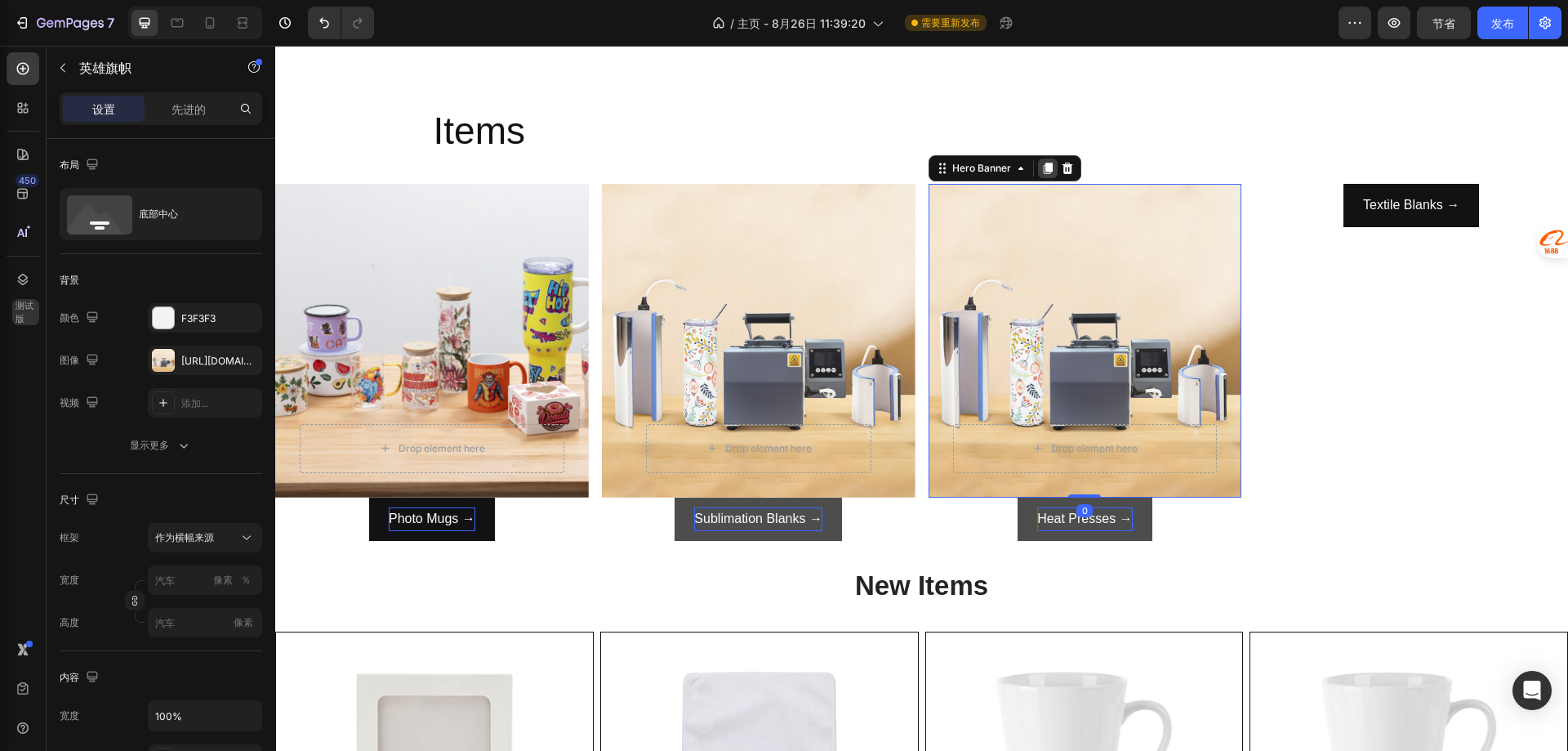
click at [1043, 171] on icon at bounding box center [1047, 168] width 9 height 11
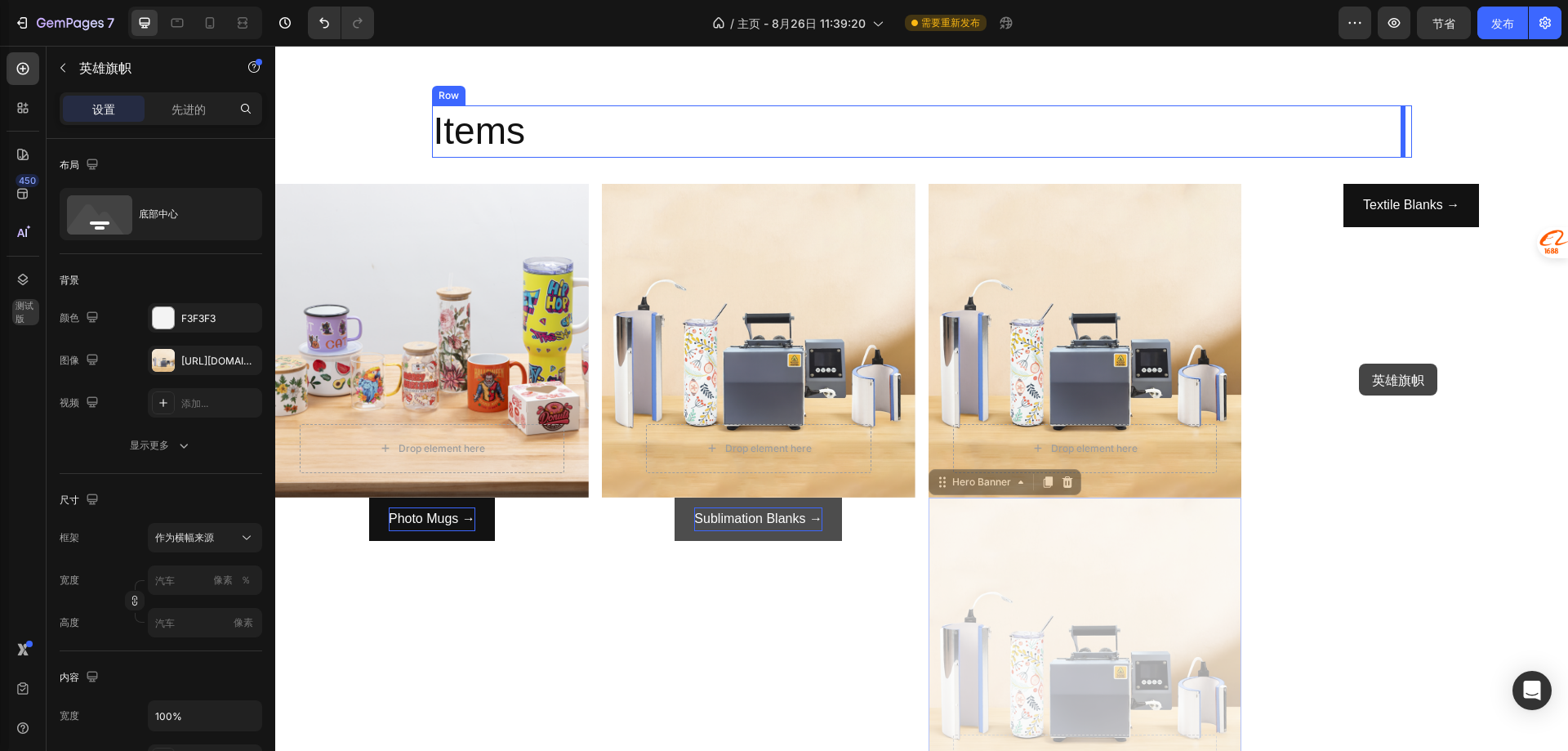
drag, startPoint x: 1183, startPoint y: 570, endPoint x: 1359, endPoint y: 364, distance: 270.9
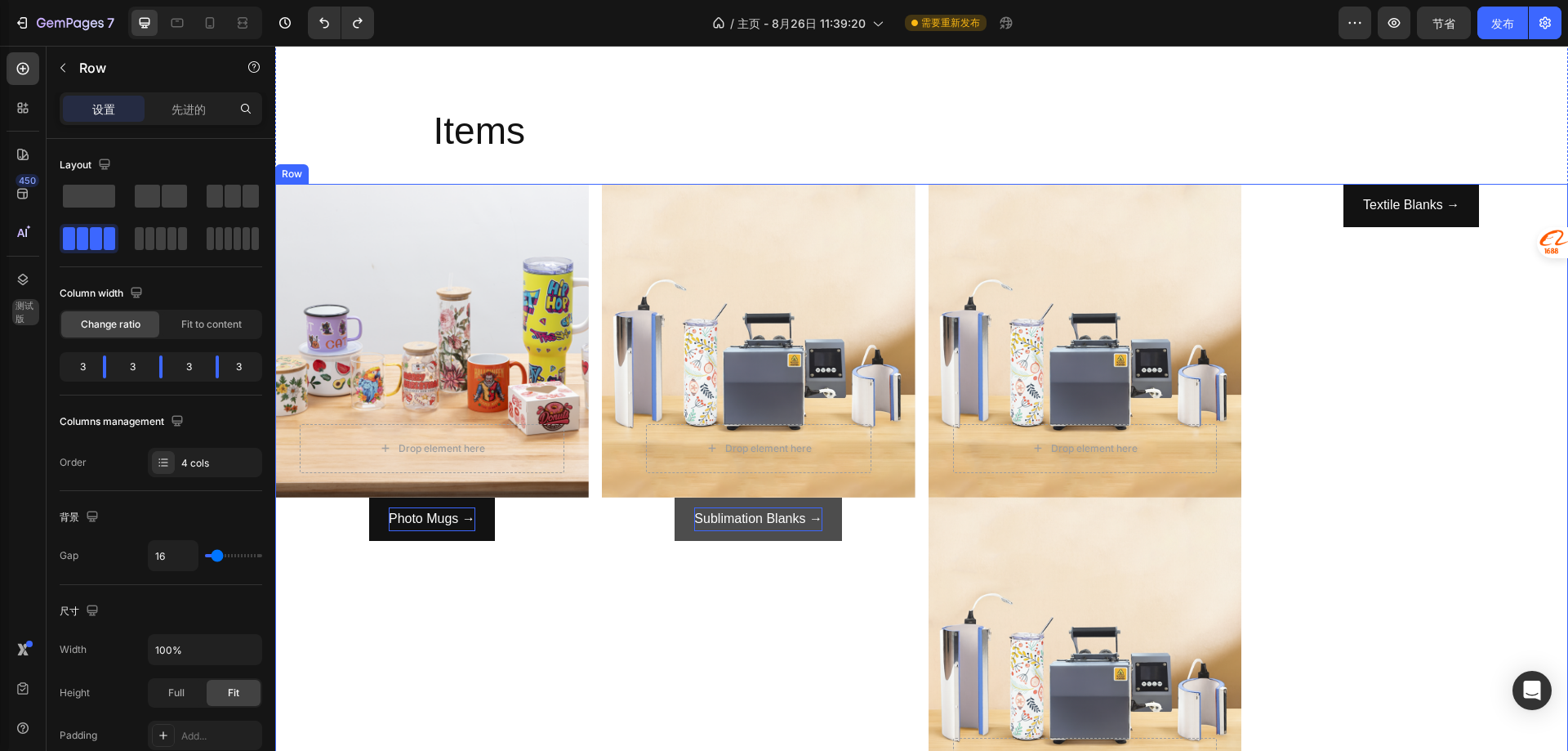
click at [1256, 347] on div "Textile Blanks → Button" at bounding box center [1411, 518] width 313 height 670
click at [1339, 345] on div "Textile Blanks → Button" at bounding box center [1411, 518] width 313 height 670
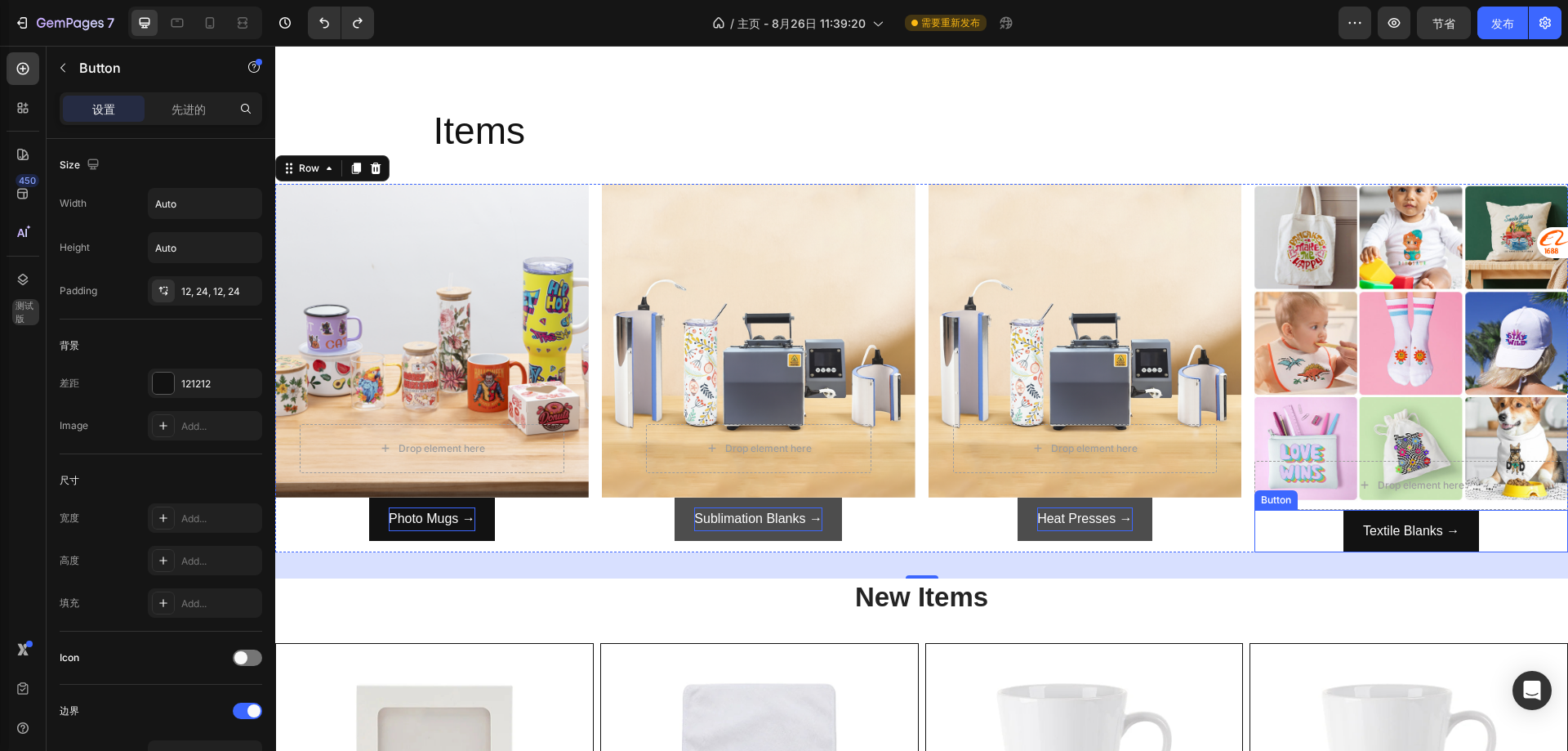
click at [1273, 526] on div "Textile Blanks → Button" at bounding box center [1411, 531] width 313 height 43
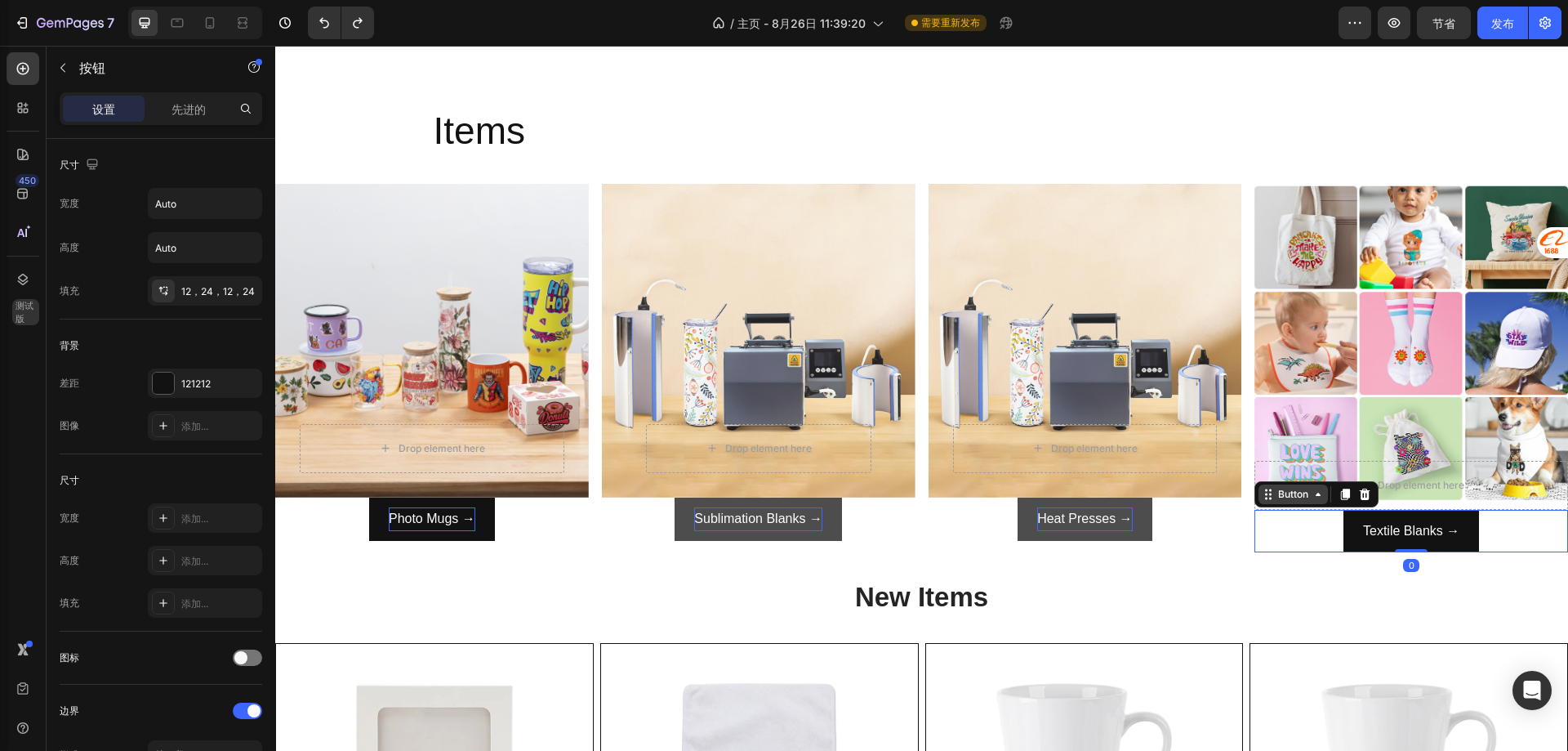
click at [1312, 492] on icon at bounding box center [1318, 495] width 13 height 13
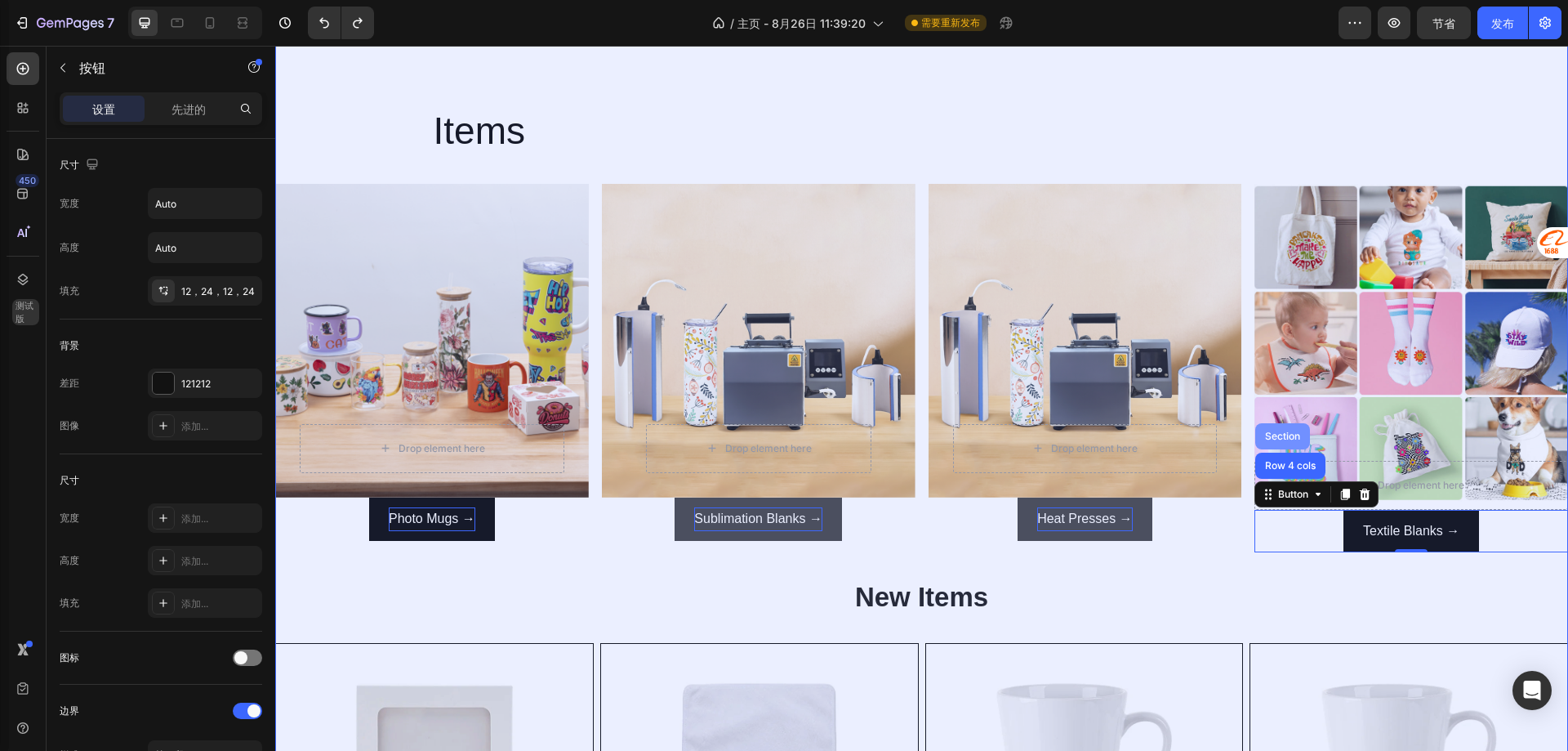
click at [1278, 435] on div "Section" at bounding box center [1282, 437] width 42 height 10
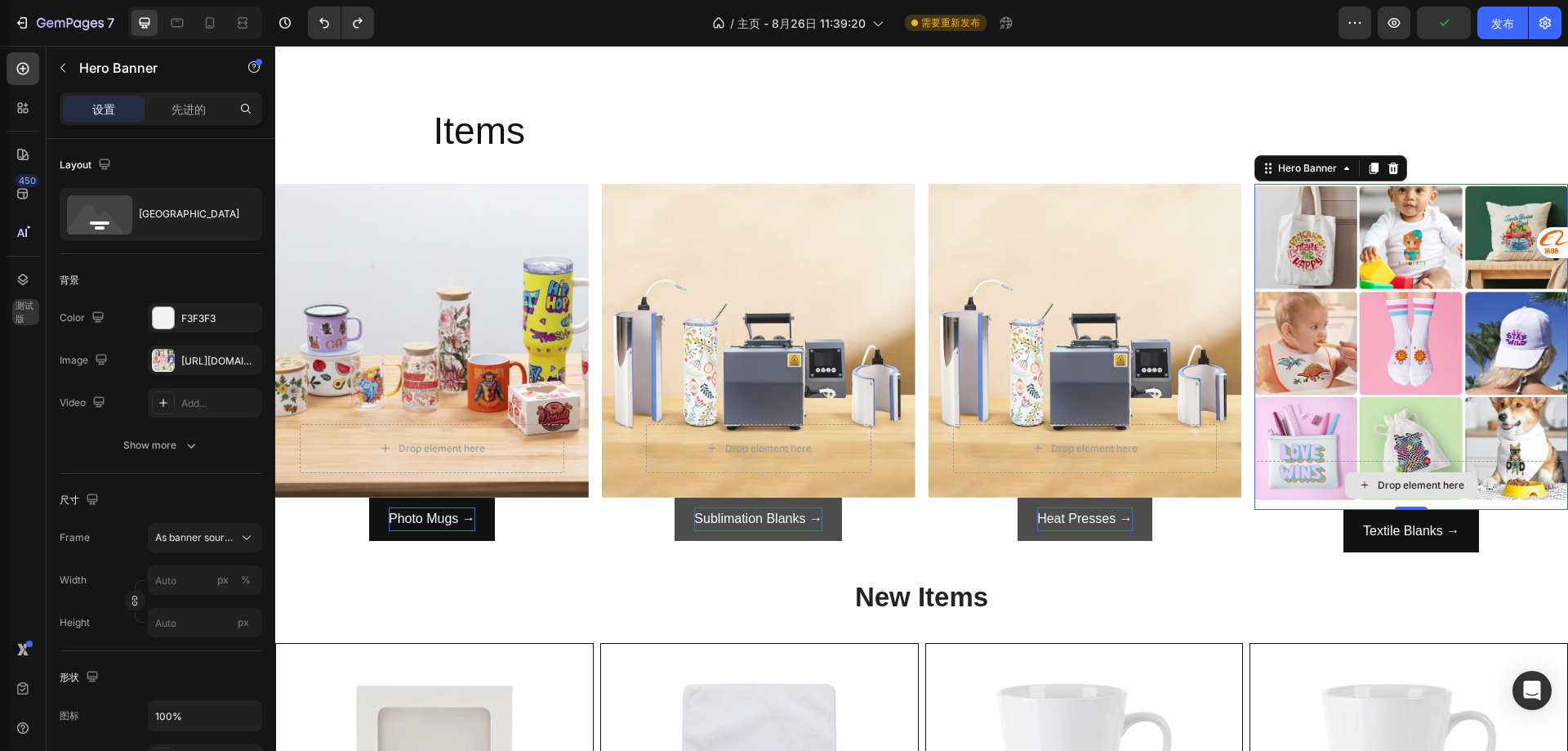
click at [1308, 478] on div "Drop element here" at bounding box center [1411, 484] width 313 height 49
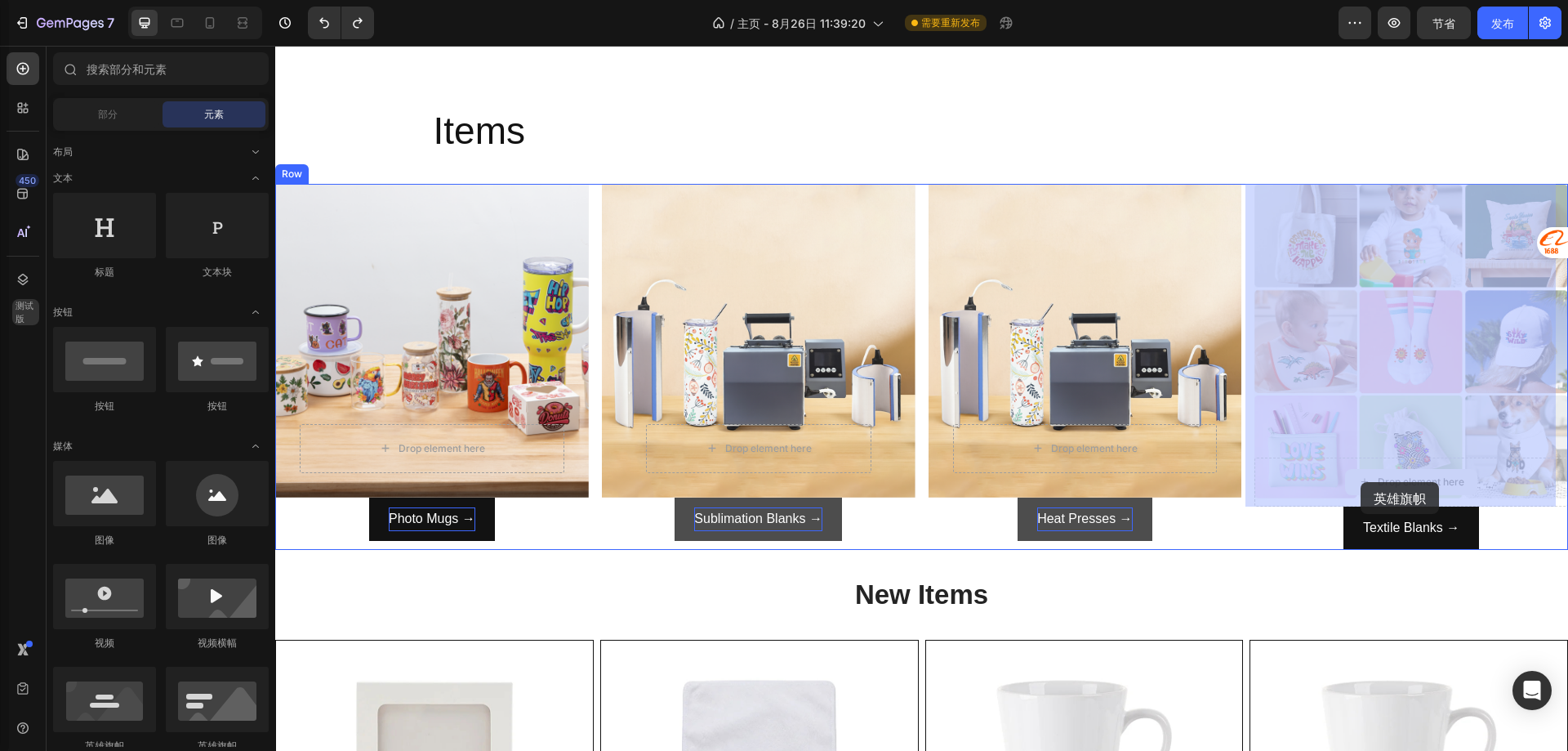
drag, startPoint x: 1378, startPoint y: 477, endPoint x: 1361, endPoint y: 483, distance: 18.0
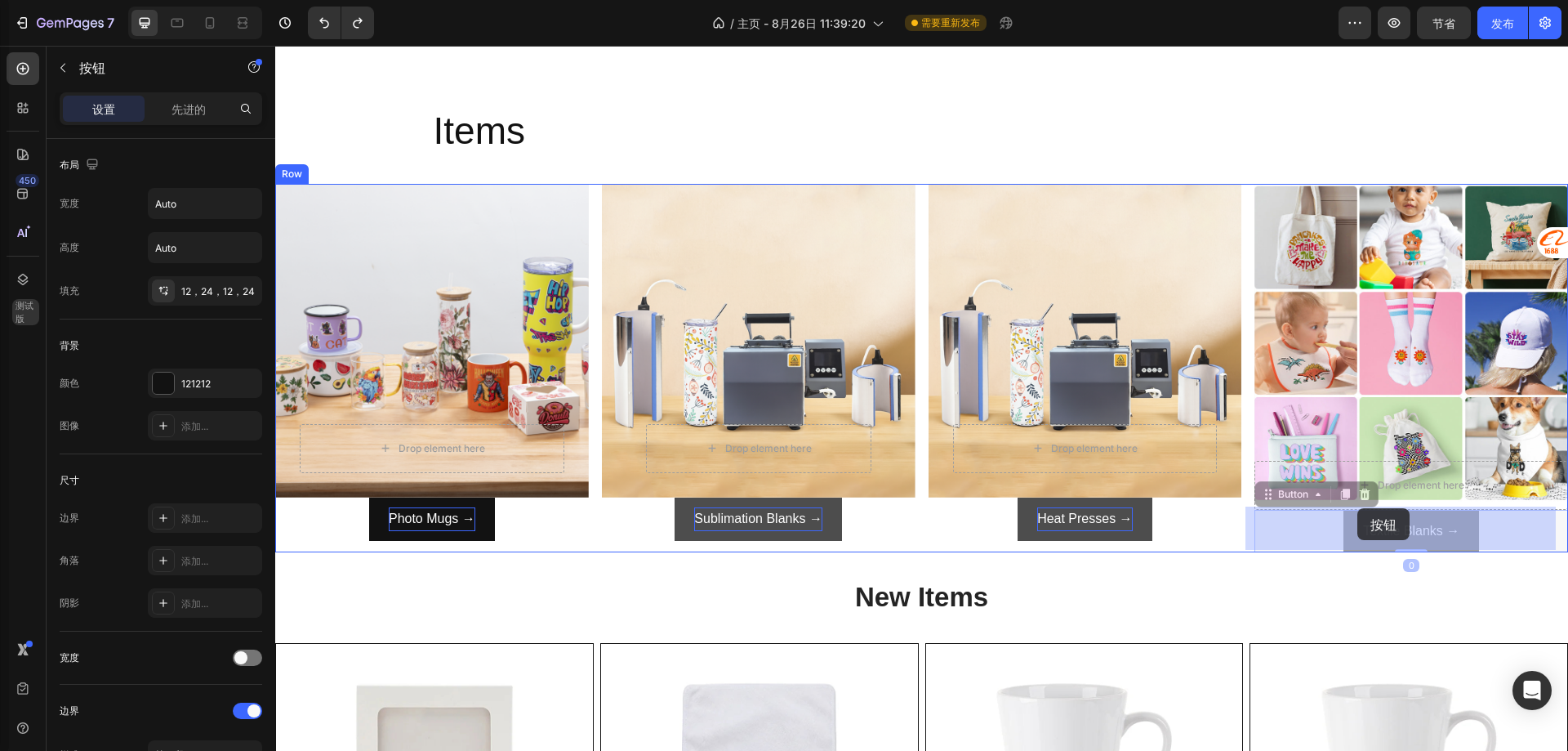
drag, startPoint x: 1350, startPoint y: 514, endPoint x: 1357, endPoint y: 508, distance: 9.2
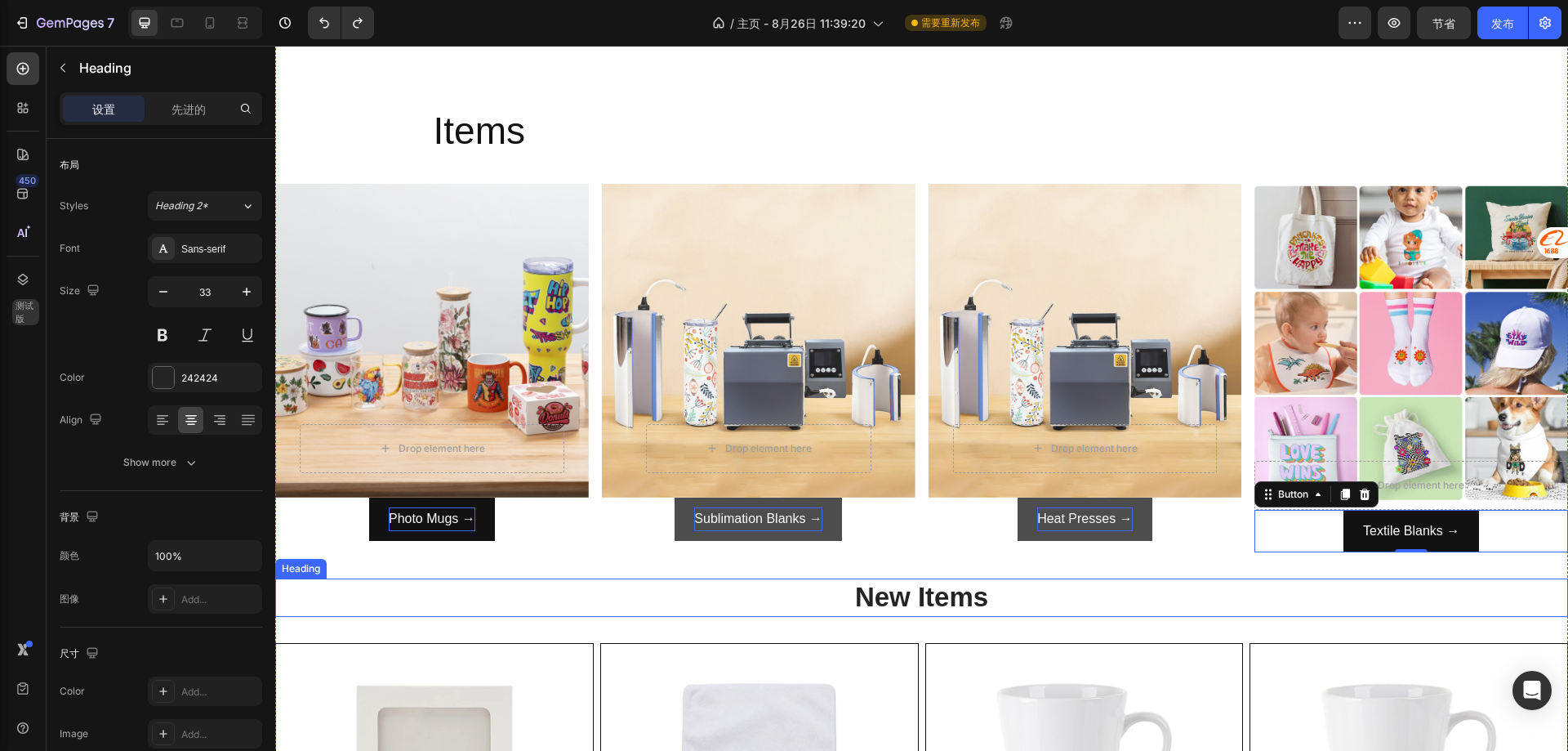
click at [1193, 590] on h2 "New Items" at bounding box center [922, 597] width 1293 height 38
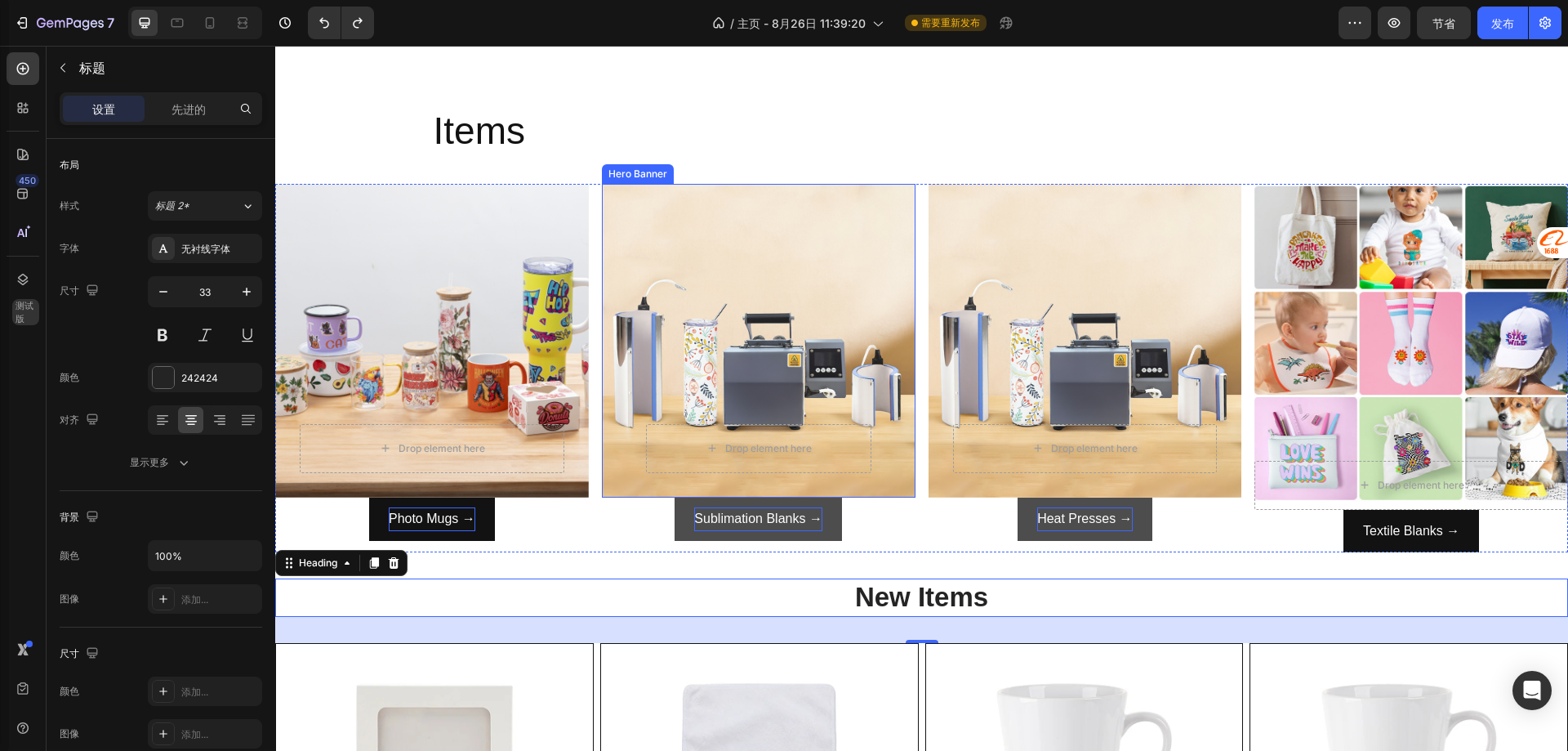
click at [764, 290] on div "Overlay" at bounding box center [758, 340] width 313 height 313
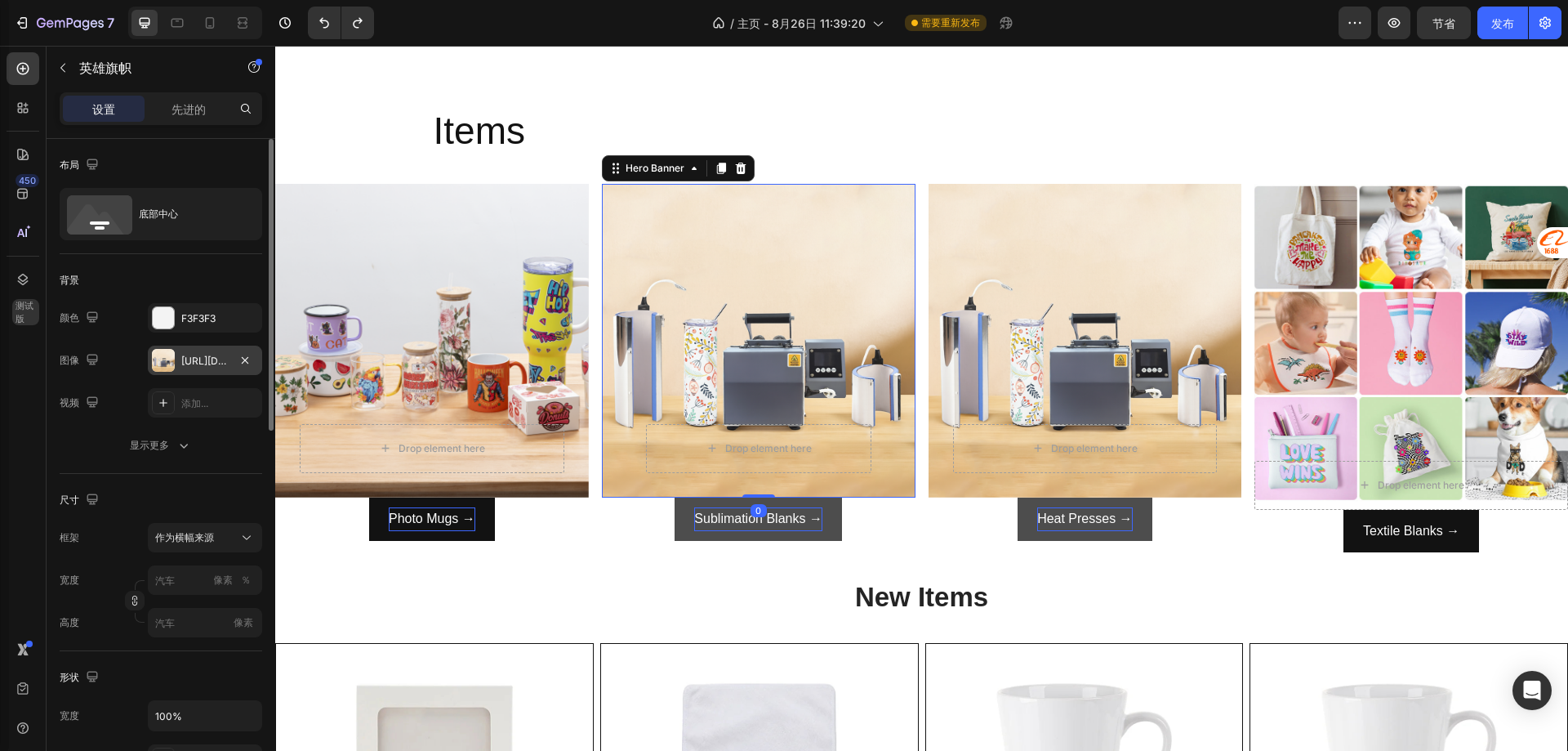
click at [187, 358] on font "[URL][DOMAIN_NAME]" at bounding box center [234, 360] width 105 height 12
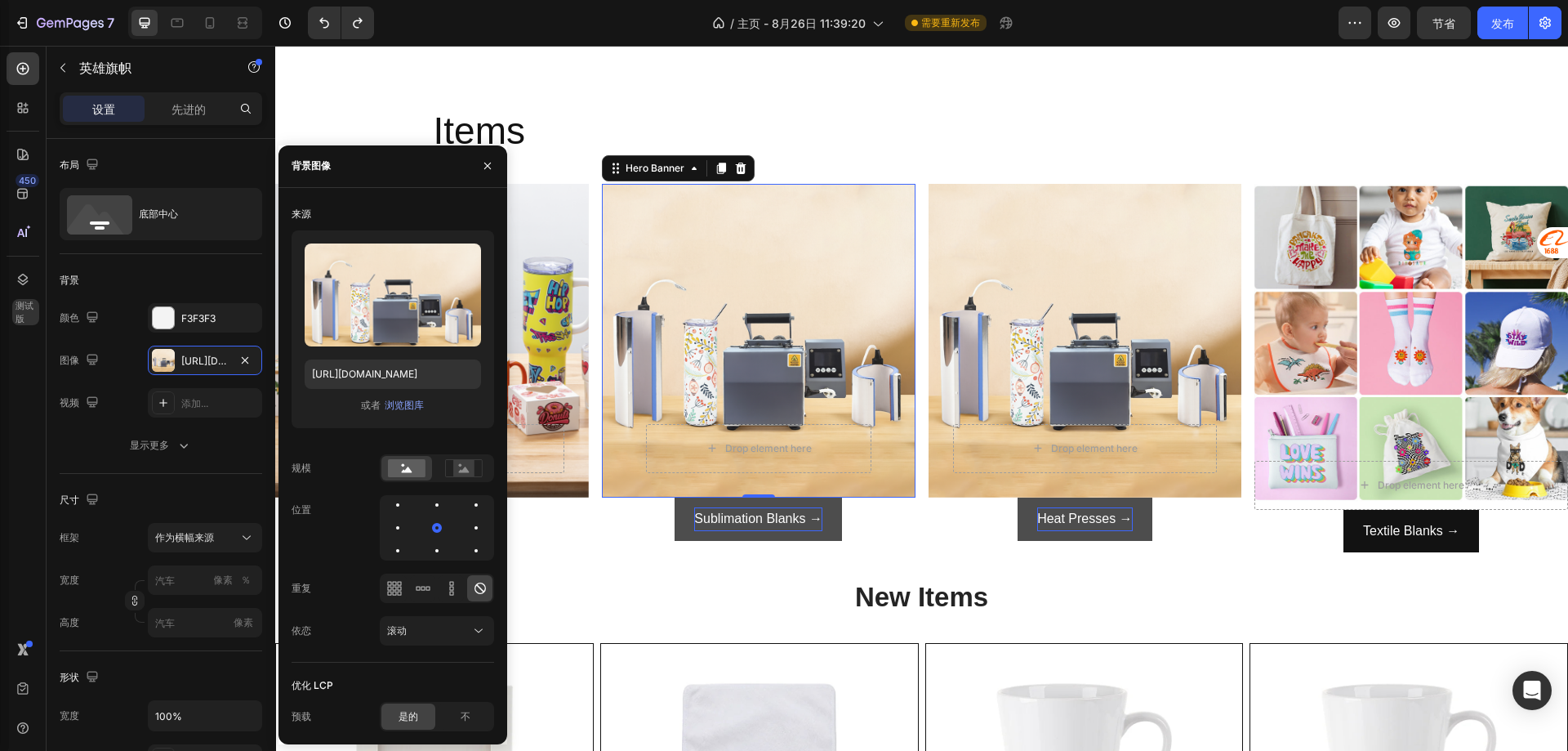
click at [409, 396] on div "或者 浏览图库" at bounding box center [392, 405] width 177 height 20
click at [402, 399] on font "浏览图库" at bounding box center [404, 404] width 39 height 12
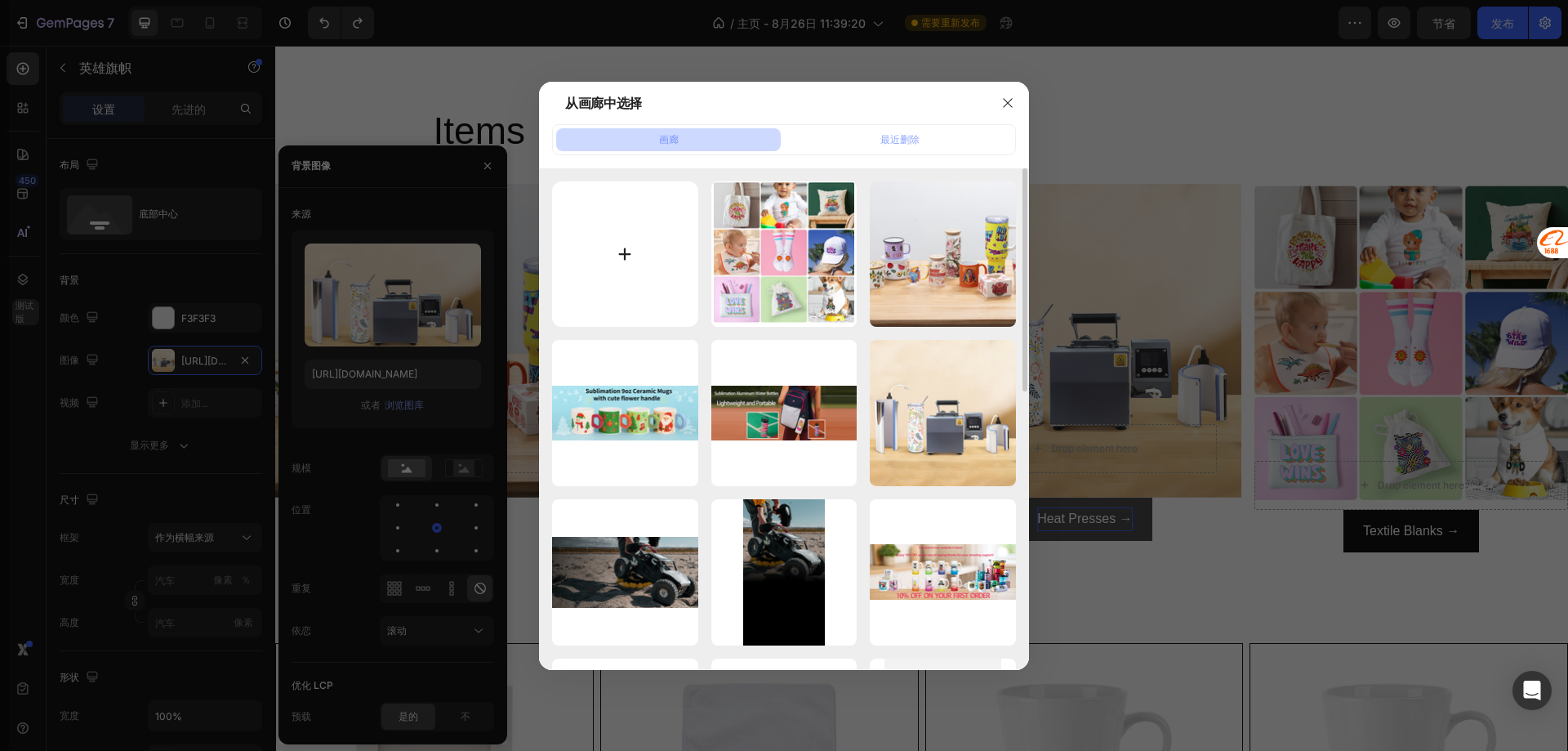
click at [640, 257] on input "file" at bounding box center [625, 254] width 146 height 146
click at [1006, 98] on icon "button" at bounding box center [1007, 103] width 13 height 13
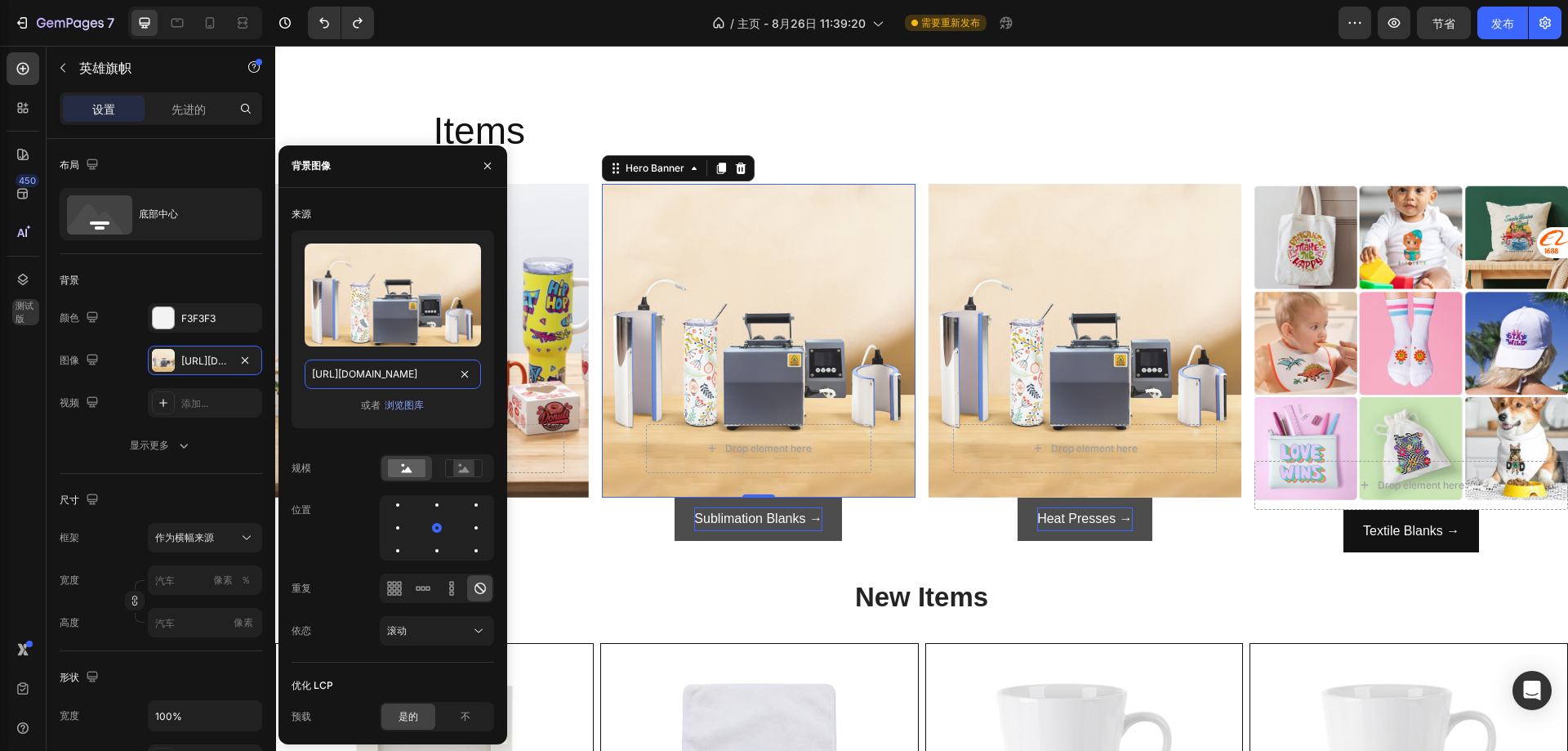
click at [418, 377] on input "[URL][DOMAIN_NAME]" at bounding box center [392, 374] width 177 height 30
paste input "collections/blanks.jpg?v=1752826332"
type input "[URL][DOMAIN_NAME]"
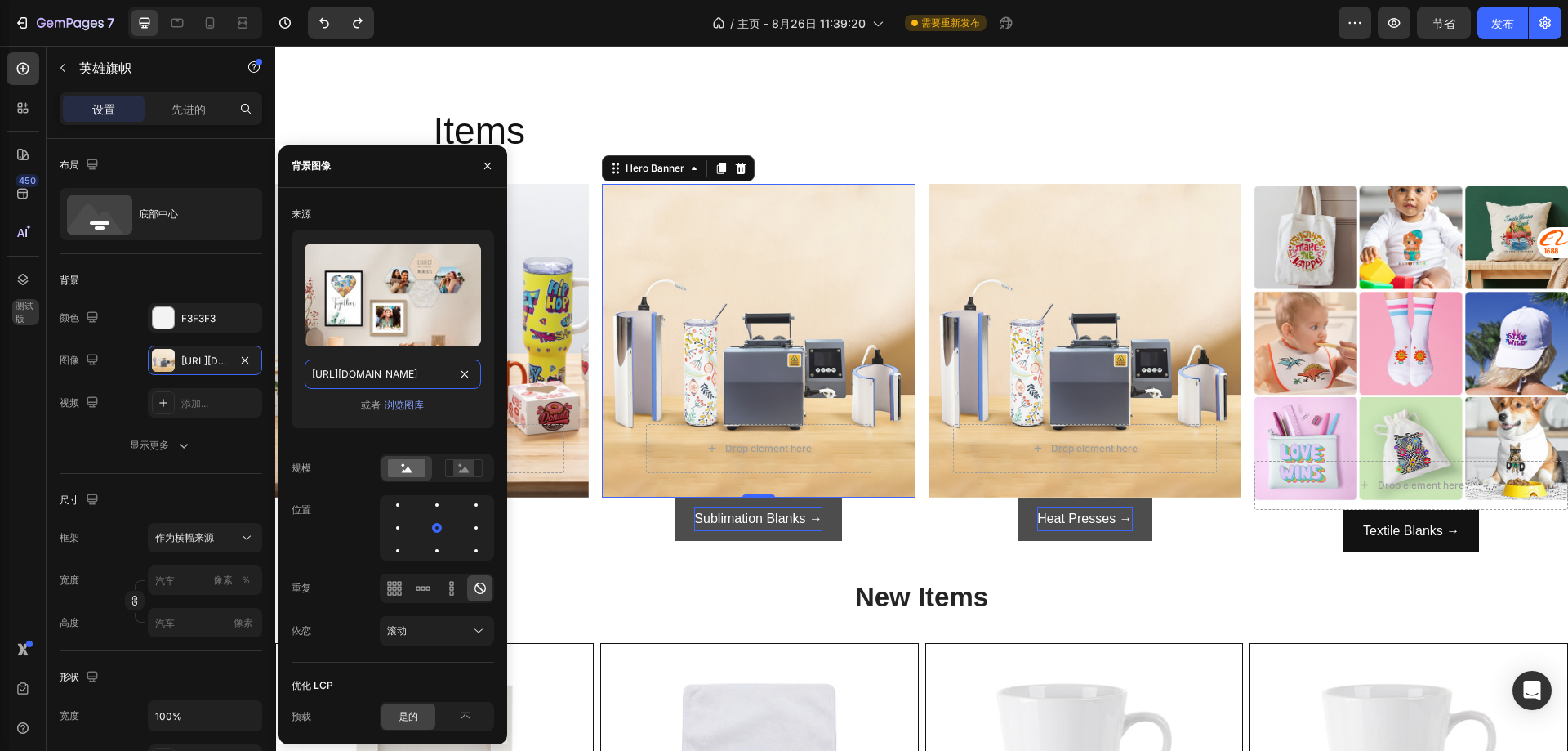
scroll to position [0, 274]
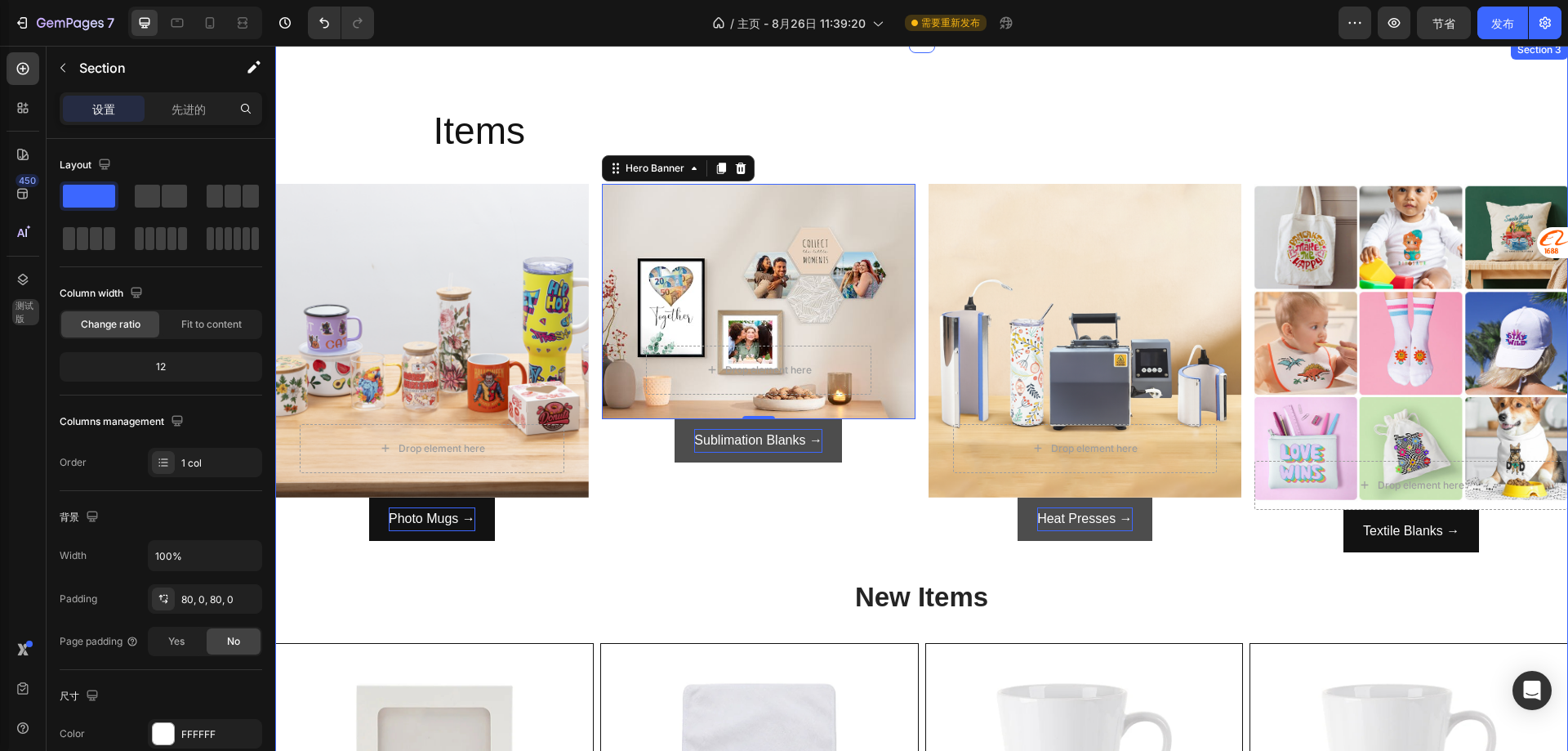
click at [913, 167] on div "Items Heading Row Drop element here Row Hero Banner Photo Mugs → Button Drop el…" at bounding box center [922, 704] width 1293 height 1199
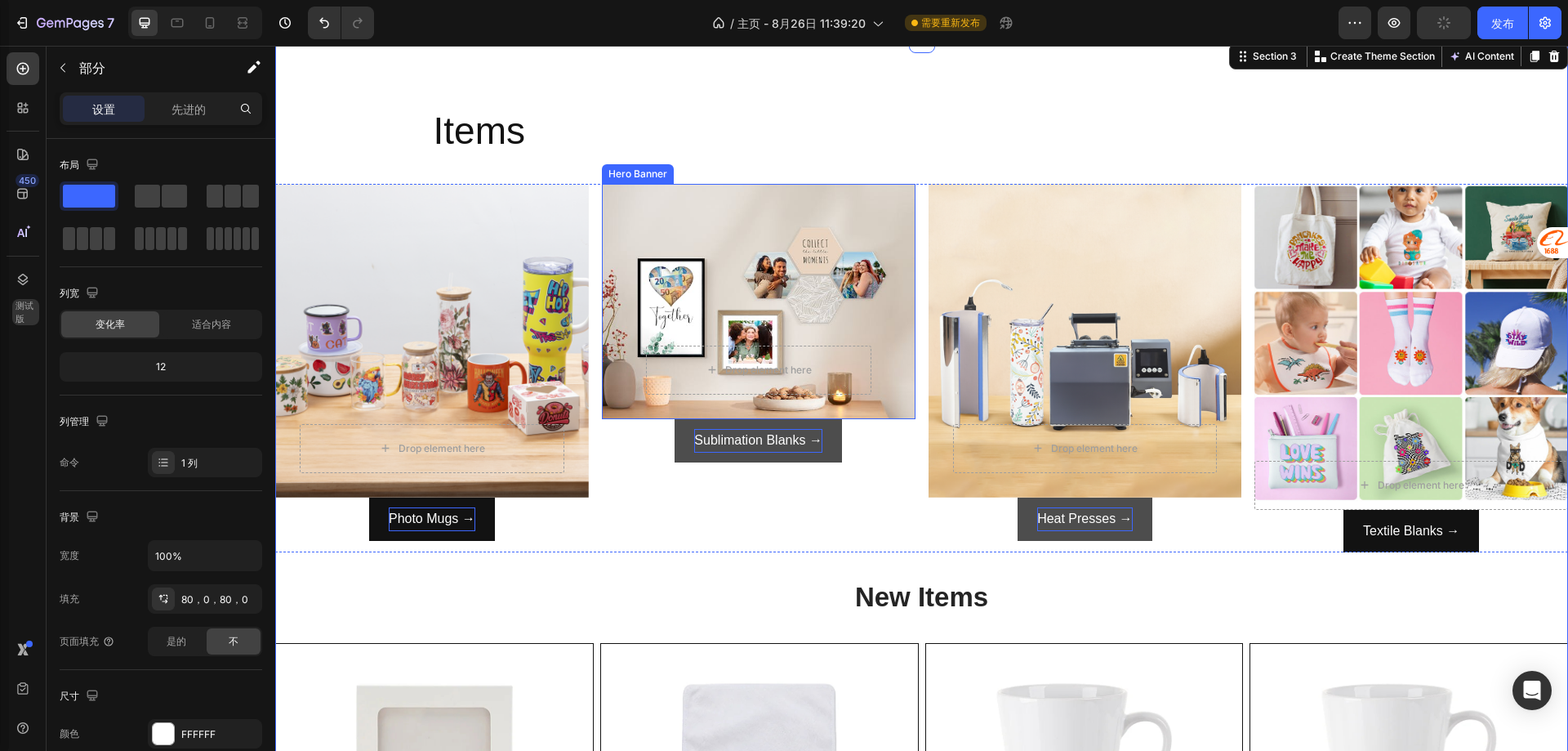
click at [719, 251] on div "Overlay" at bounding box center [758, 301] width 313 height 235
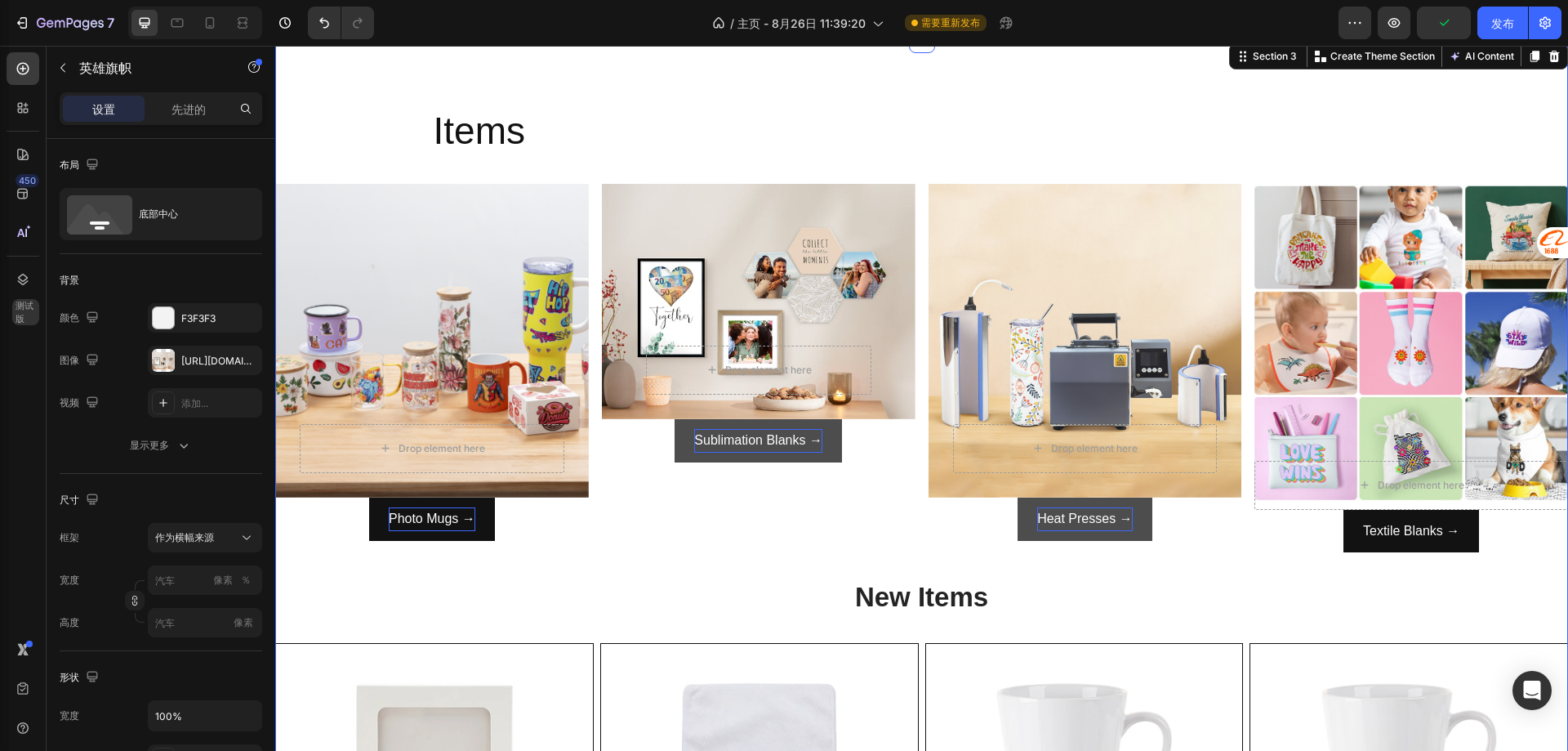
click at [650, 556] on div "Items Heading Row Drop element here Row Hero Banner Photo Mugs → Button Drop el…" at bounding box center [922, 704] width 1293 height 1199
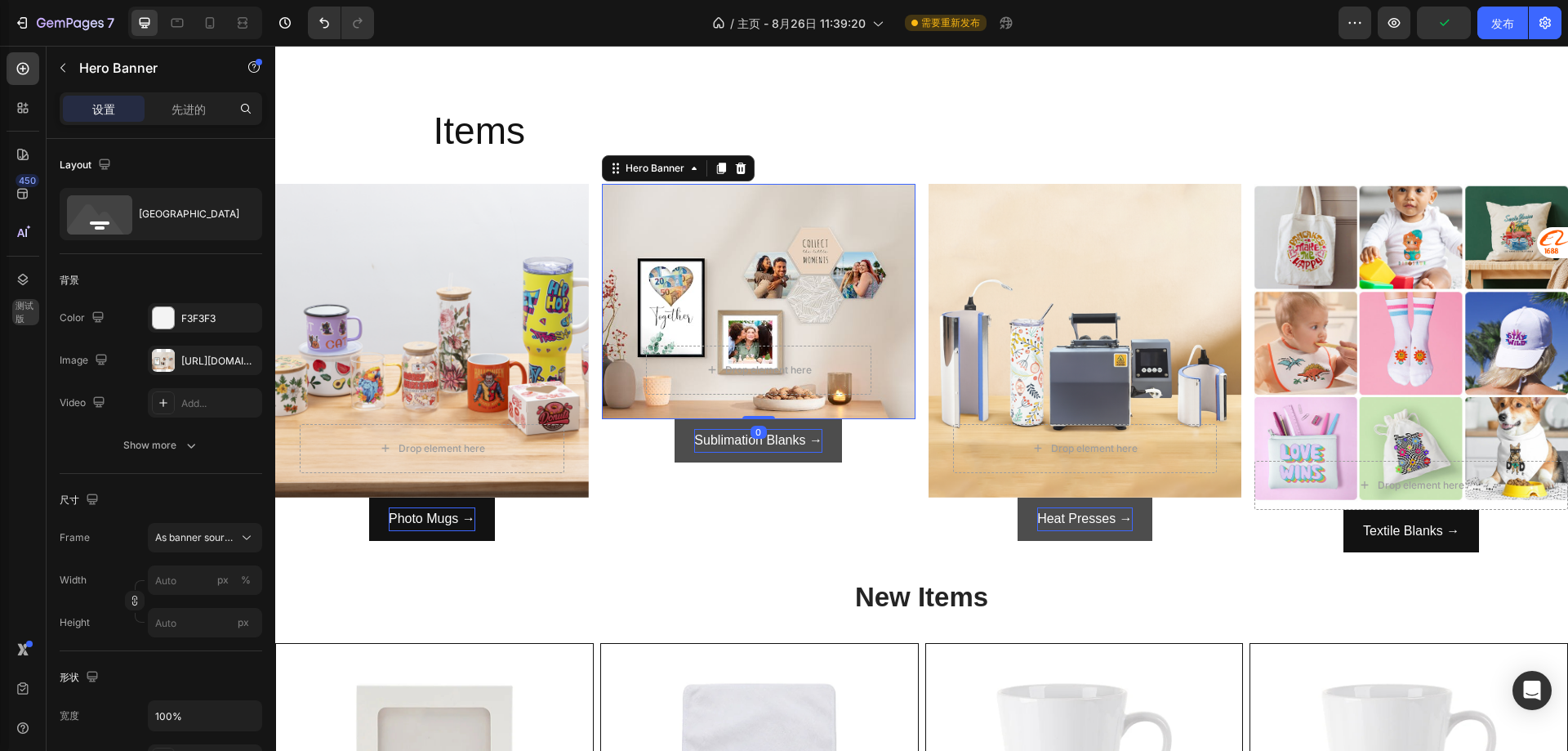
click at [711, 228] on div "Overlay" at bounding box center [758, 301] width 313 height 235
click at [189, 540] on font "作为横幅来源" at bounding box center [184, 537] width 59 height 12
click at [206, 483] on div "尺寸 框架 作为横幅来源 作为横幅来源 风俗 宽度 像素 ％ 高度 像素" at bounding box center [160, 563] width 202 height 178
click at [182, 539] on font "作为横幅来源" at bounding box center [184, 537] width 59 height 12
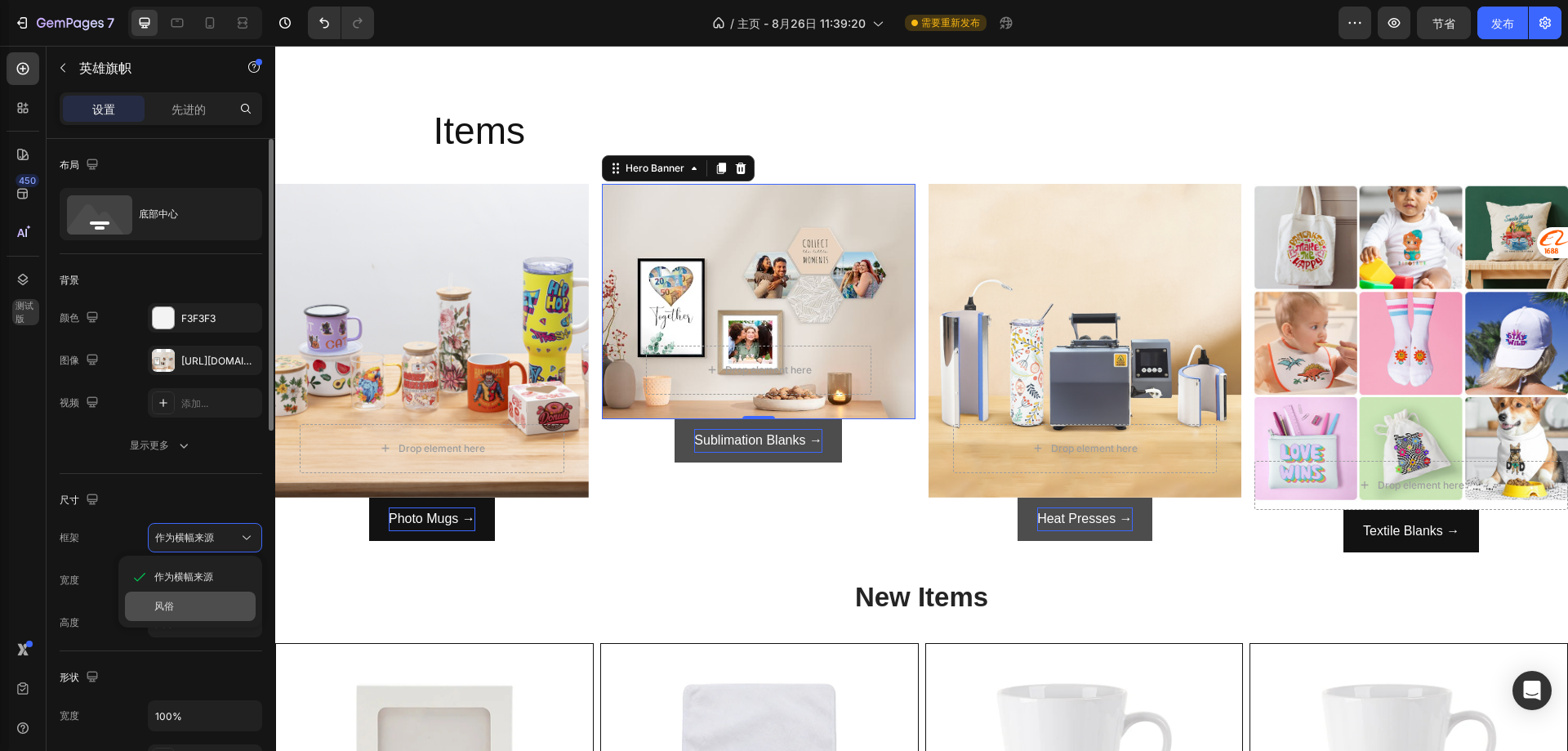
click at [183, 612] on div "风俗" at bounding box center [201, 606] width 95 height 14
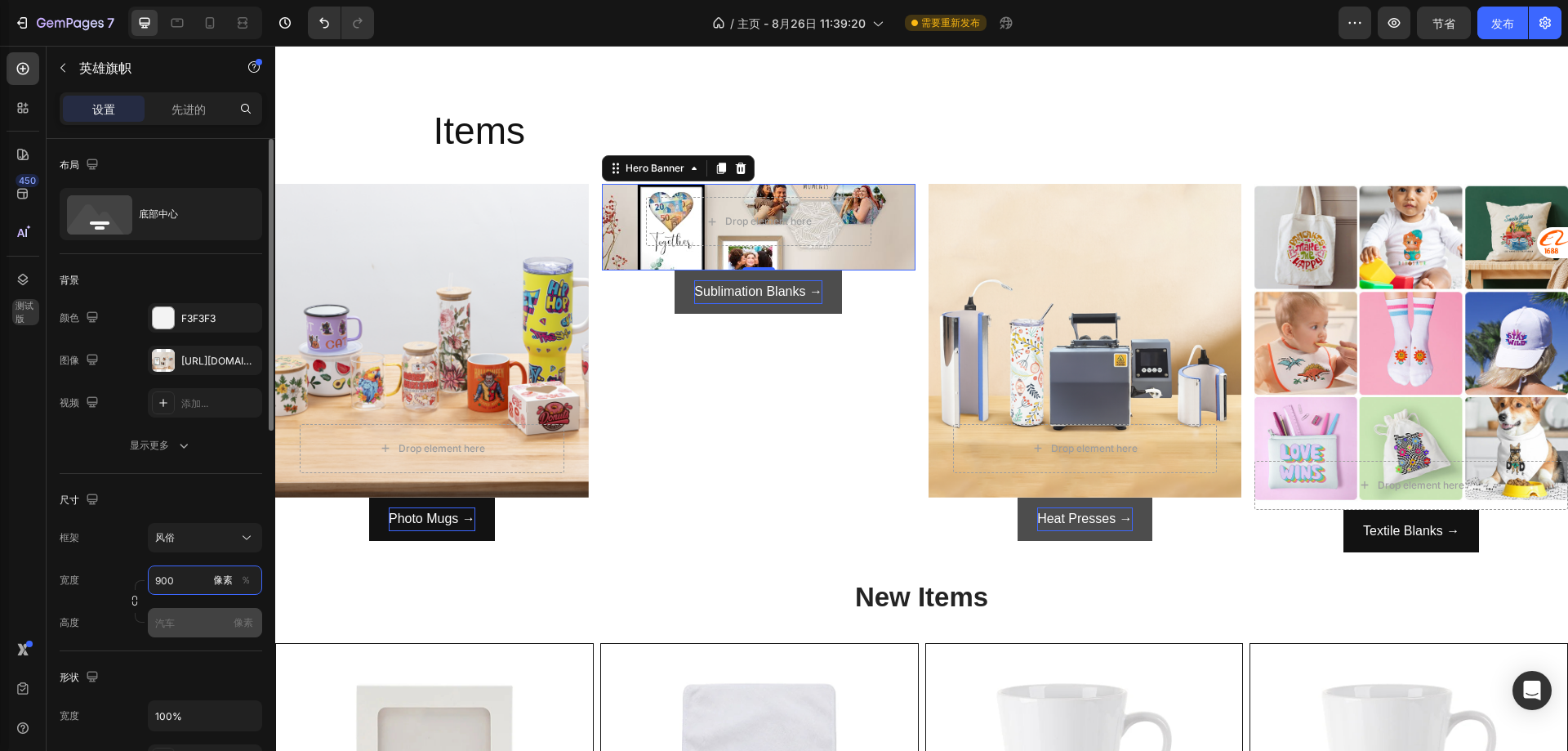
type input "900"
click at [185, 608] on input "像素" at bounding box center [205, 622] width 115 height 30
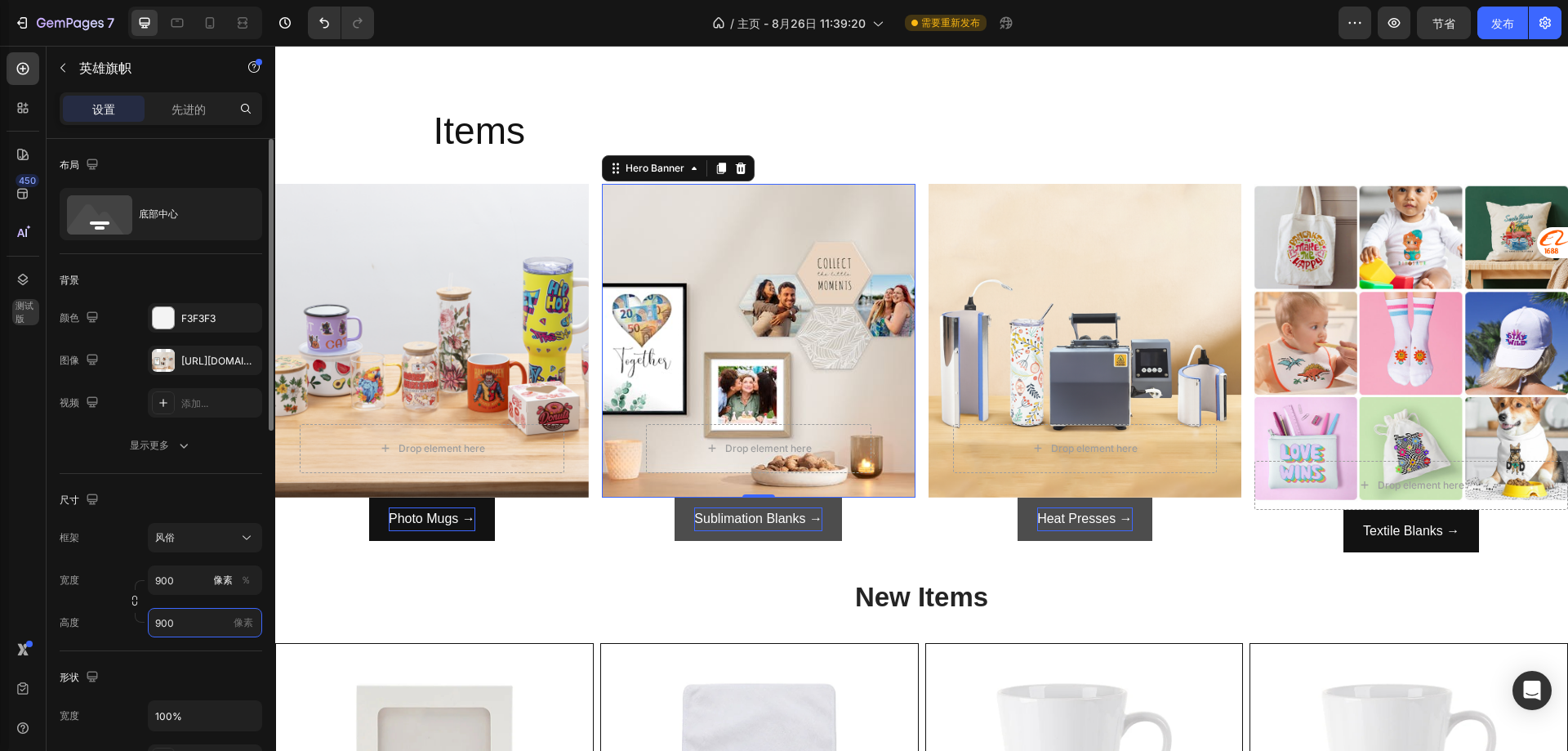
type input "900"
click at [172, 647] on div "尺寸 框架 风俗 宽度 900 像素 ％ 高度 900 像素" at bounding box center [160, 563] width 202 height 178
click at [1305, 276] on div "Overlay" at bounding box center [1411, 346] width 313 height 326
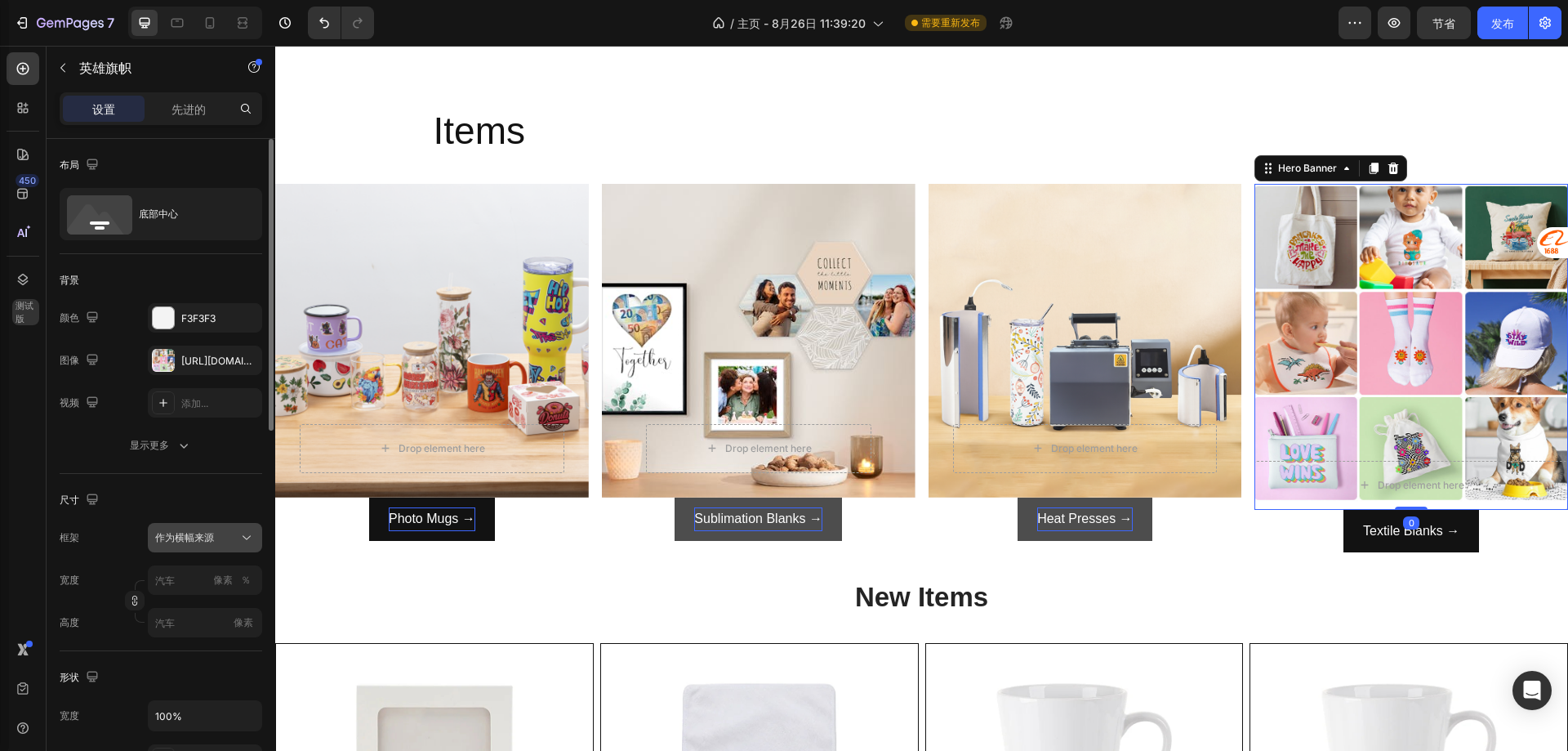
click at [195, 547] on button "作为横幅来源" at bounding box center [205, 537] width 115 height 30
click at [183, 607] on div "风俗" at bounding box center [201, 606] width 95 height 14
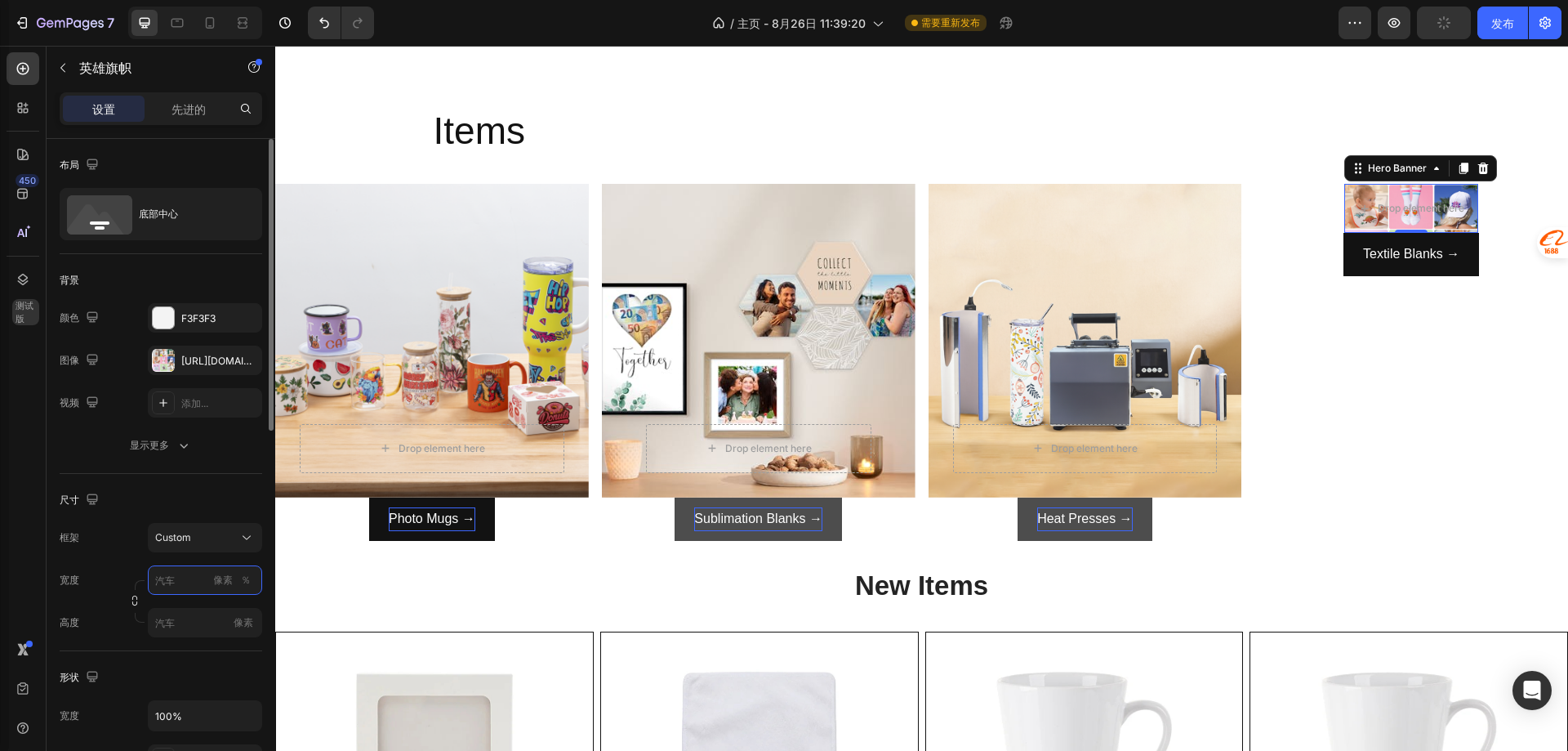
click at [183, 587] on input "像素 ％" at bounding box center [205, 580] width 115 height 30
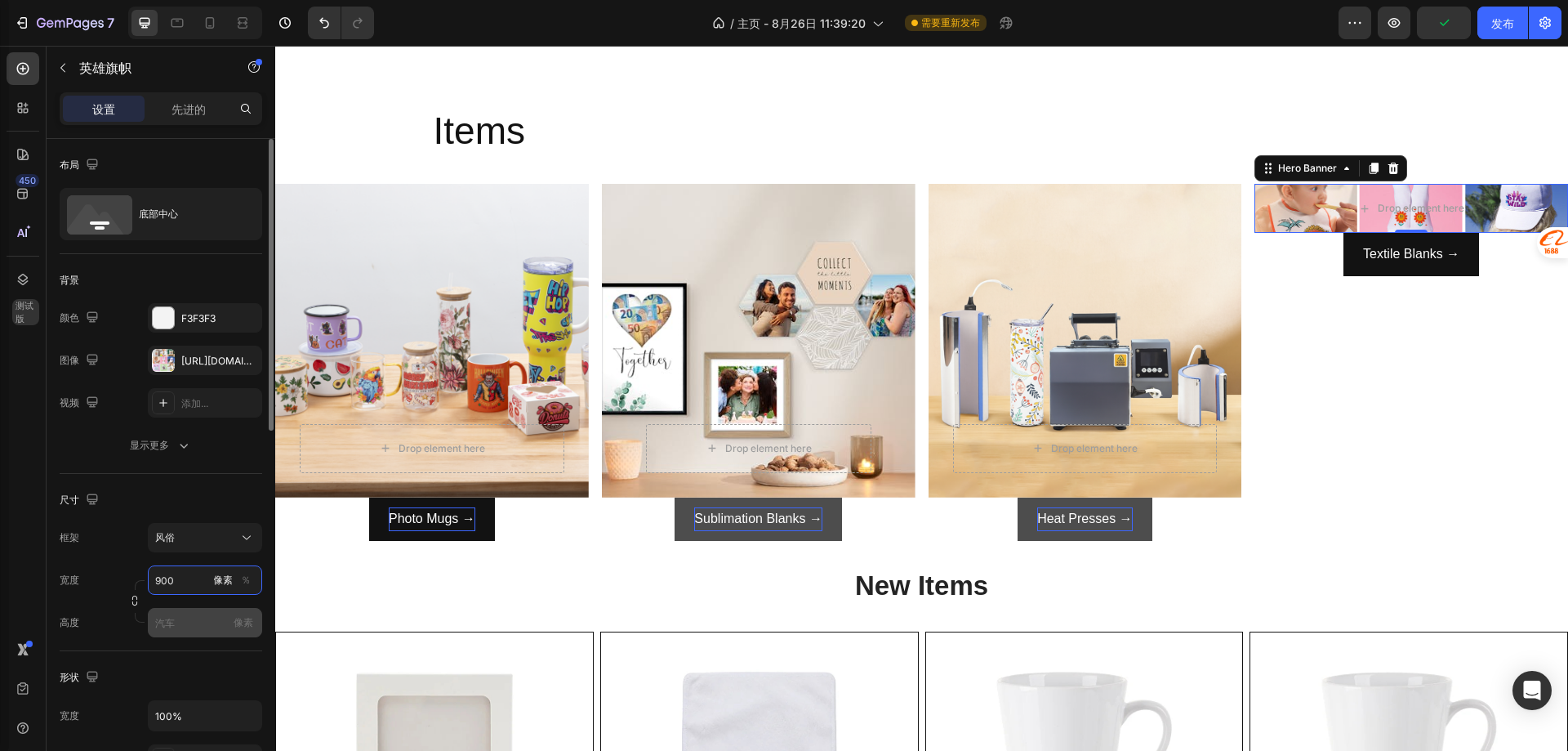
type input "900"
click at [181, 612] on input "像素" at bounding box center [205, 622] width 115 height 30
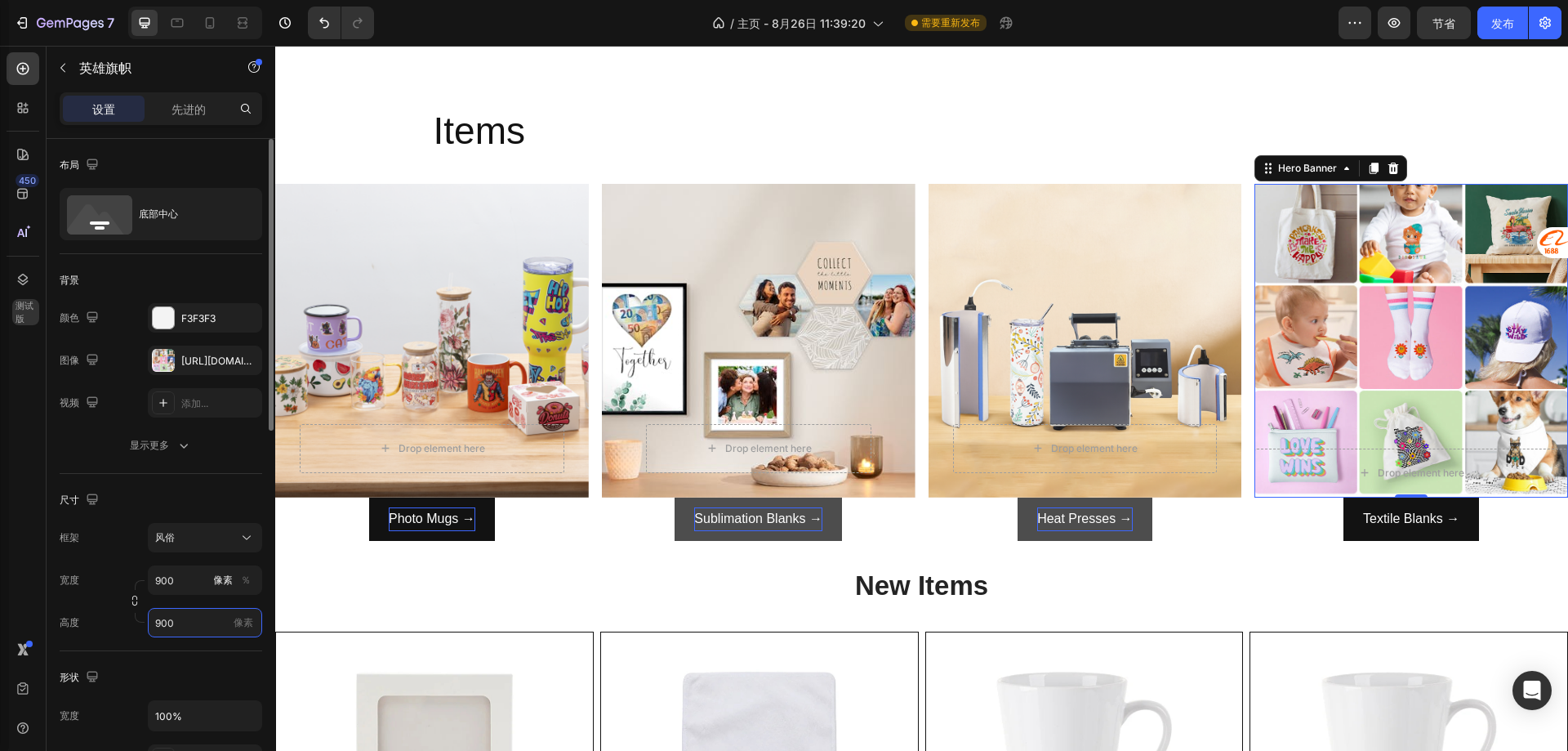
type input "900"
click at [176, 505] on div "尺寸" at bounding box center [160, 500] width 202 height 26
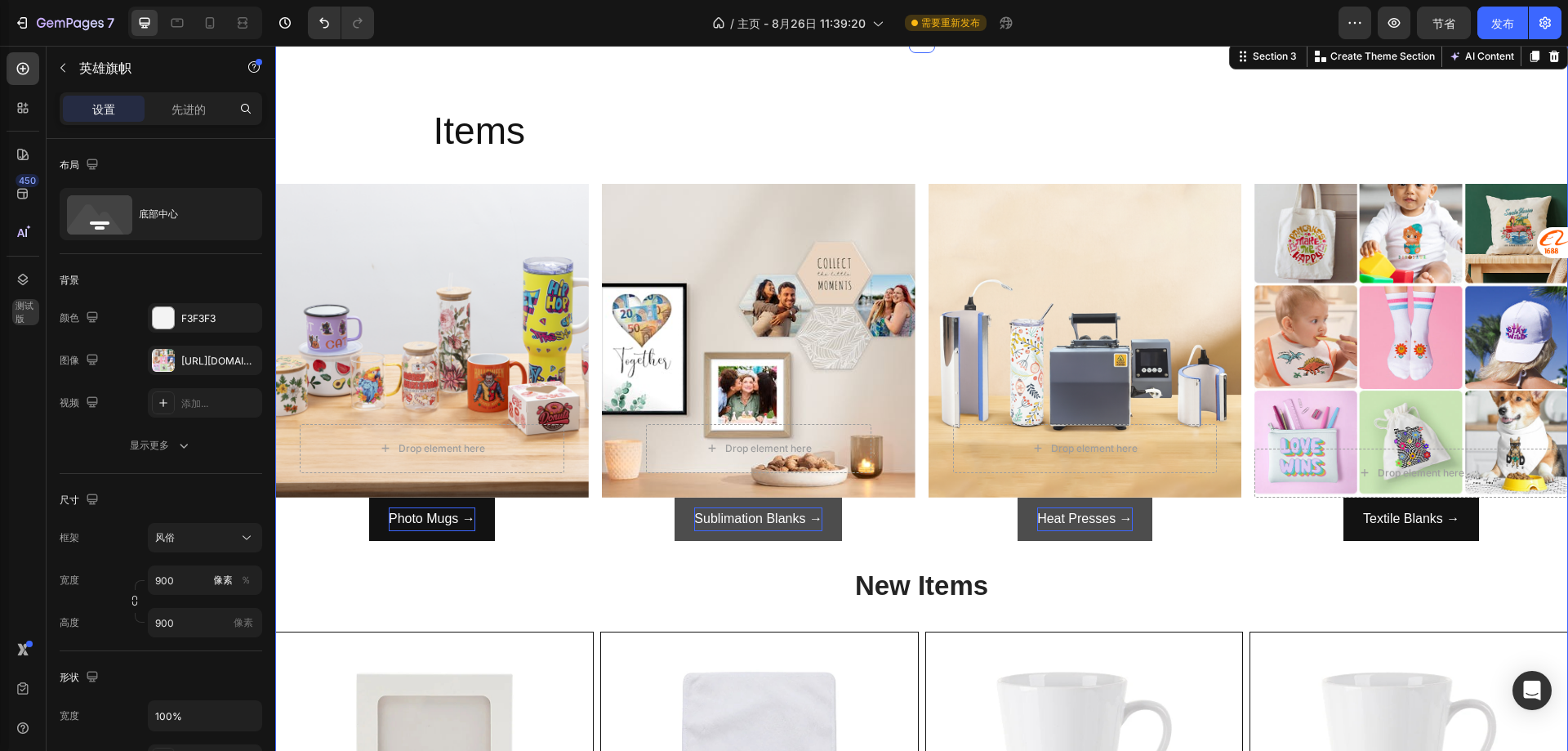
click at [1300, 556] on div "Items Heading Row Drop element here Row Hero Banner Photo Mugs → Button Drop el…" at bounding box center [922, 698] width 1293 height 1188
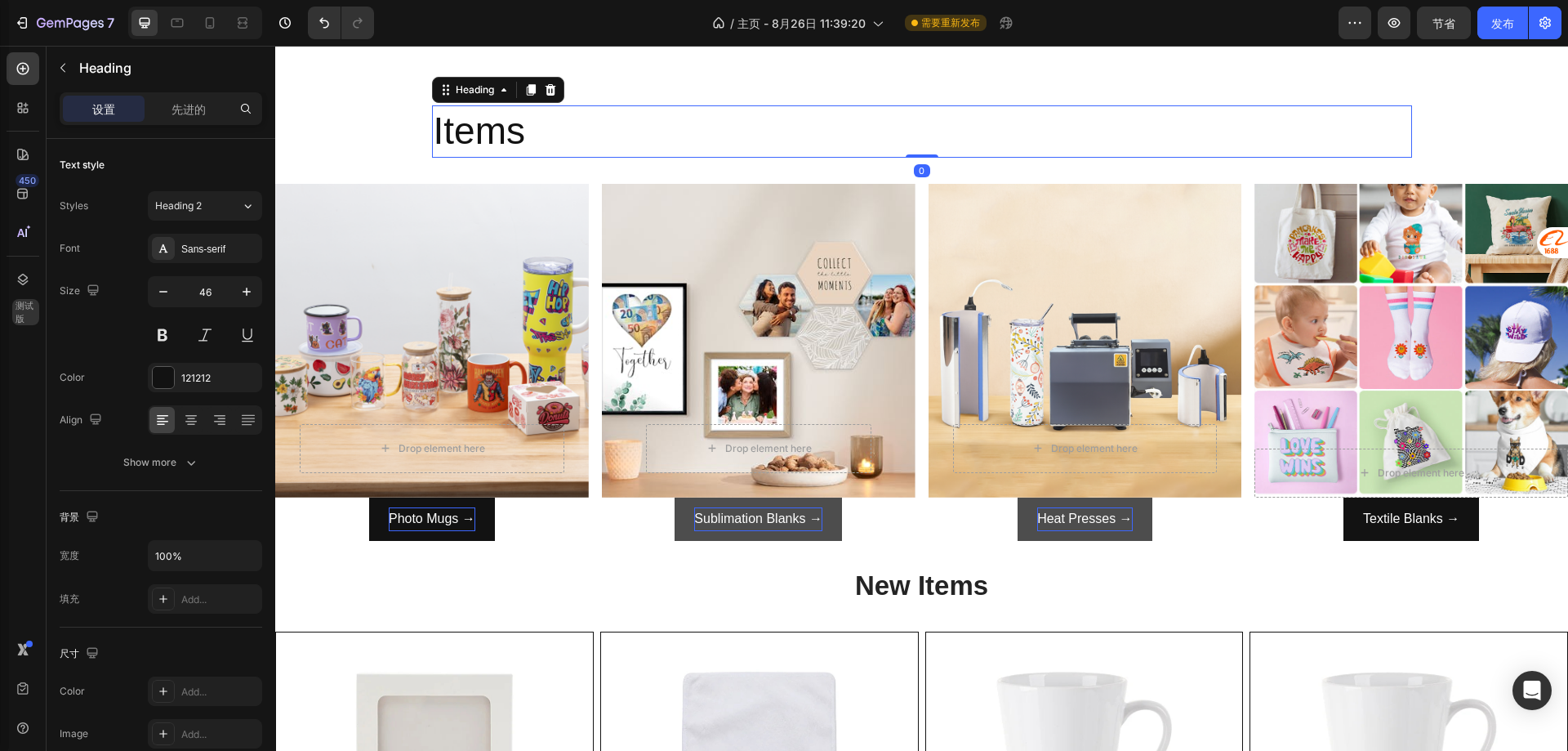
click at [1200, 156] on h2 "Items" at bounding box center [922, 131] width 980 height 53
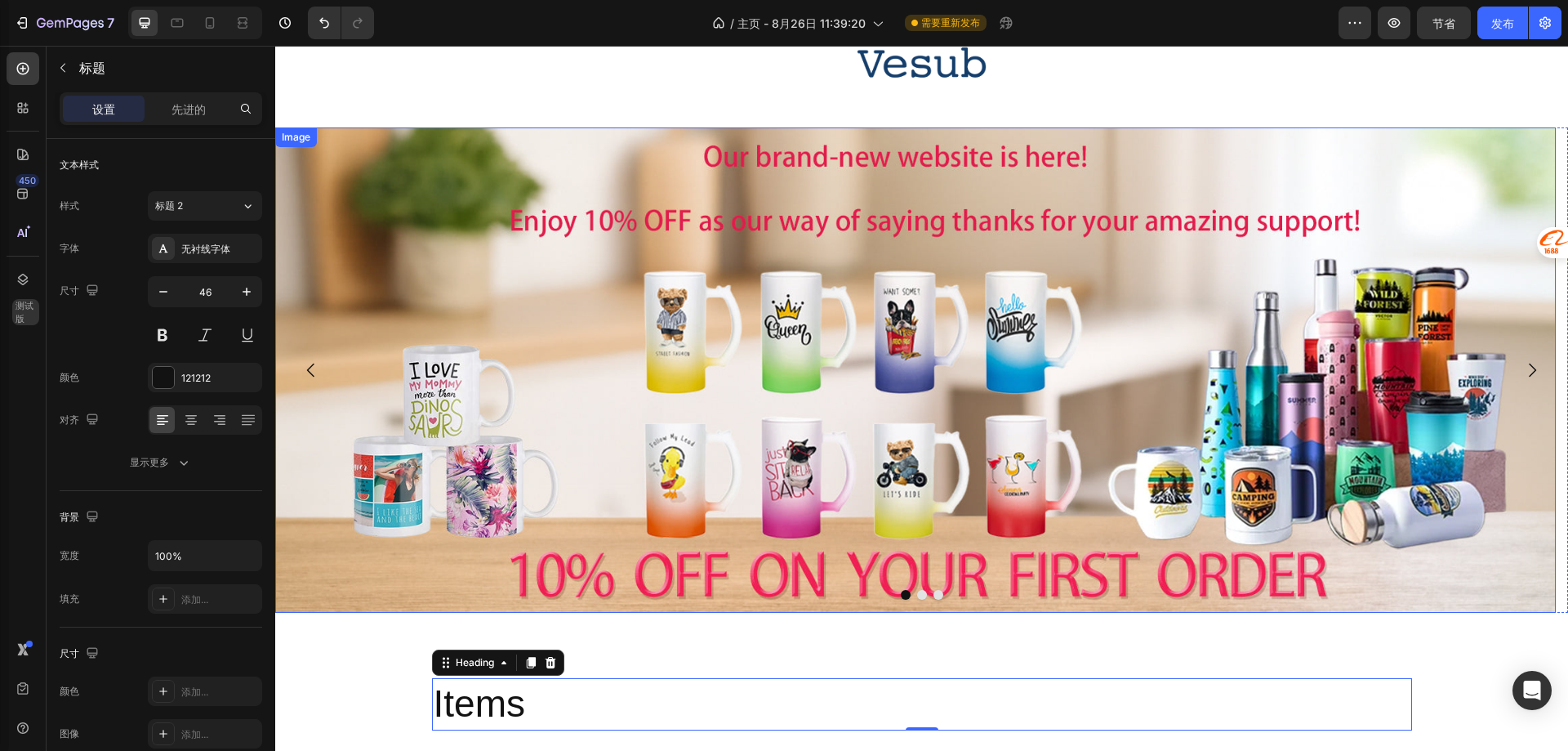
scroll to position [0, 0]
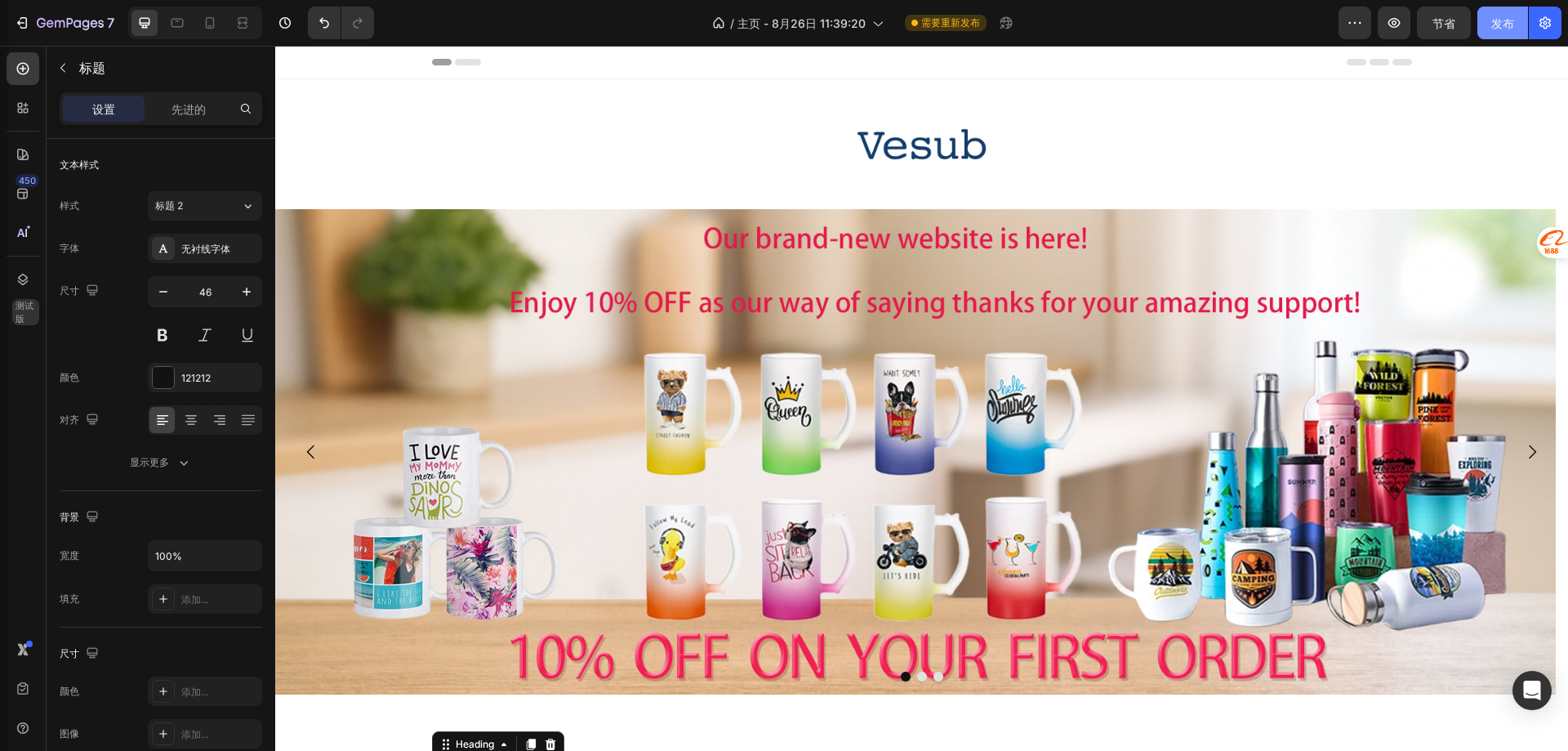
click at [1502, 14] on font "发布" at bounding box center [1503, 23] width 23 height 17
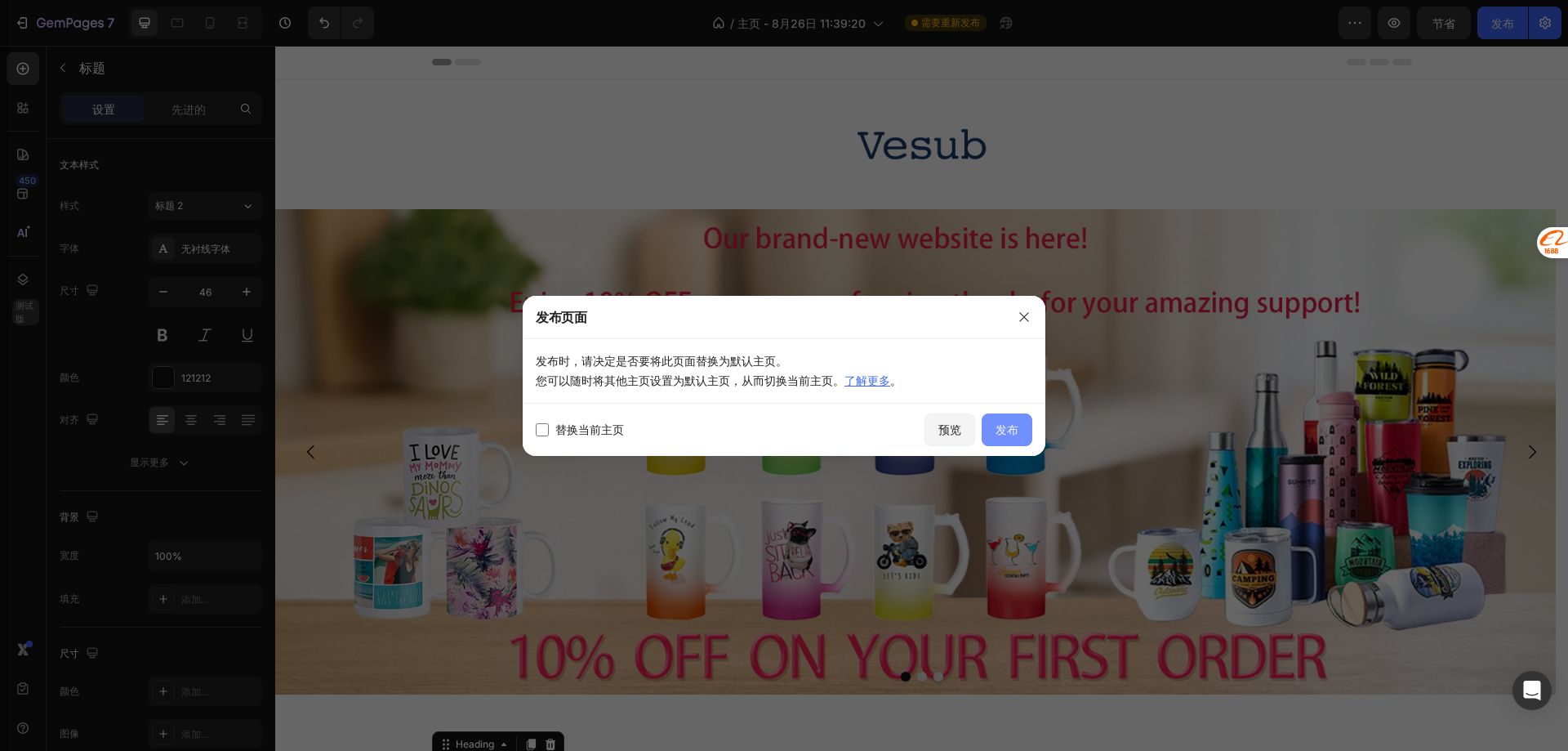
click at [985, 429] on button "发布" at bounding box center [1006, 430] width 51 height 32
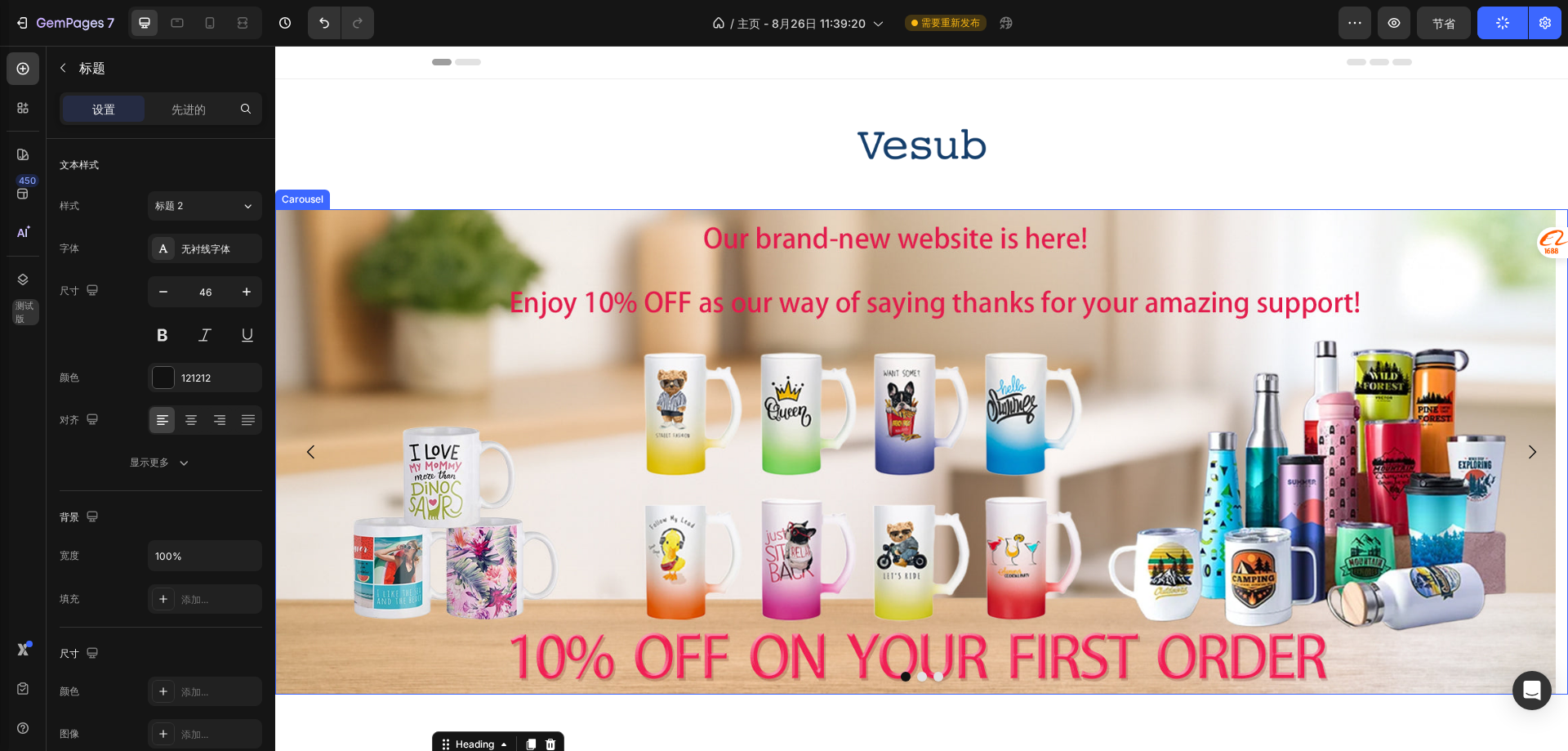
click at [917, 675] on button "Dot" at bounding box center [922, 676] width 10 height 10
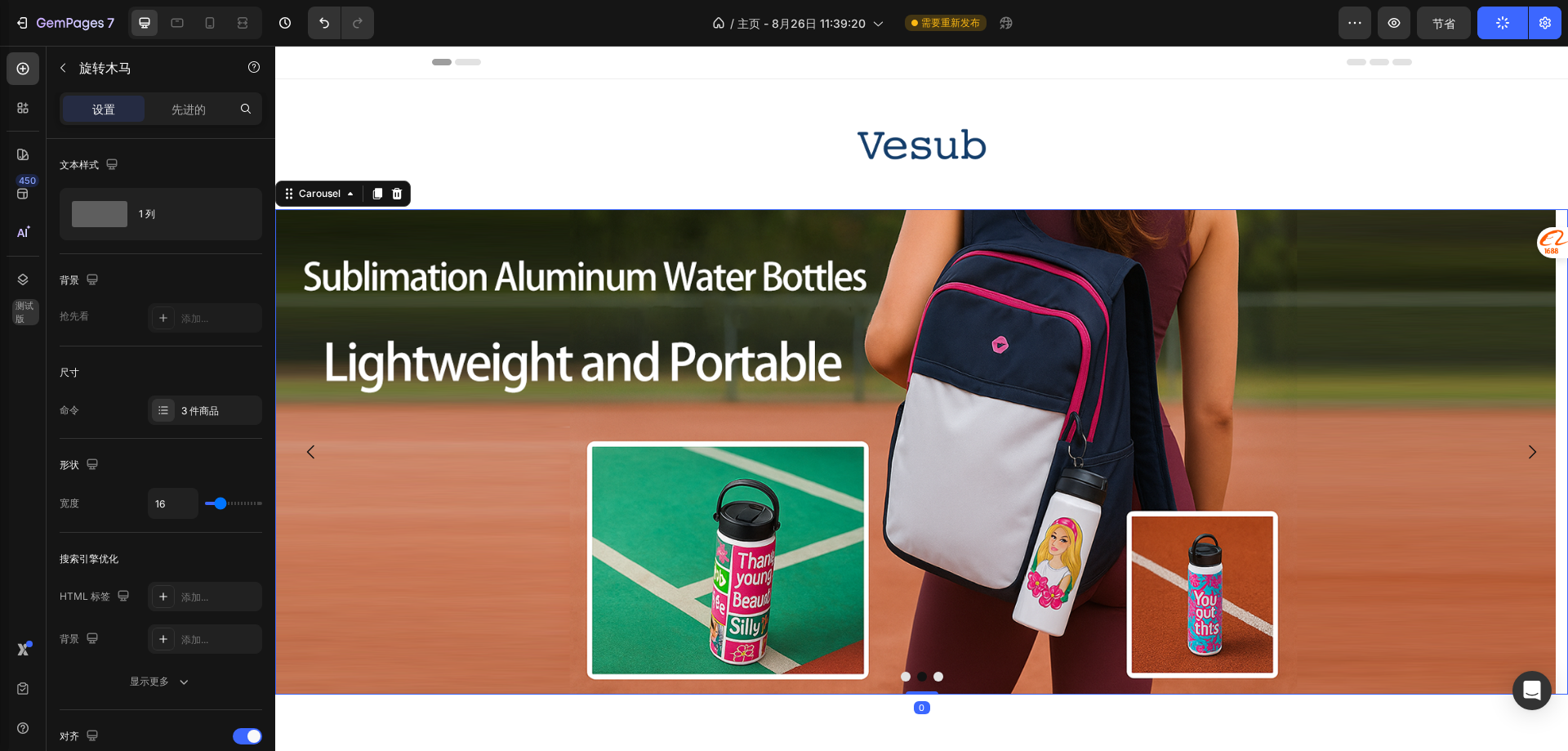
click at [933, 678] on button "Dot" at bounding box center [938, 676] width 10 height 10
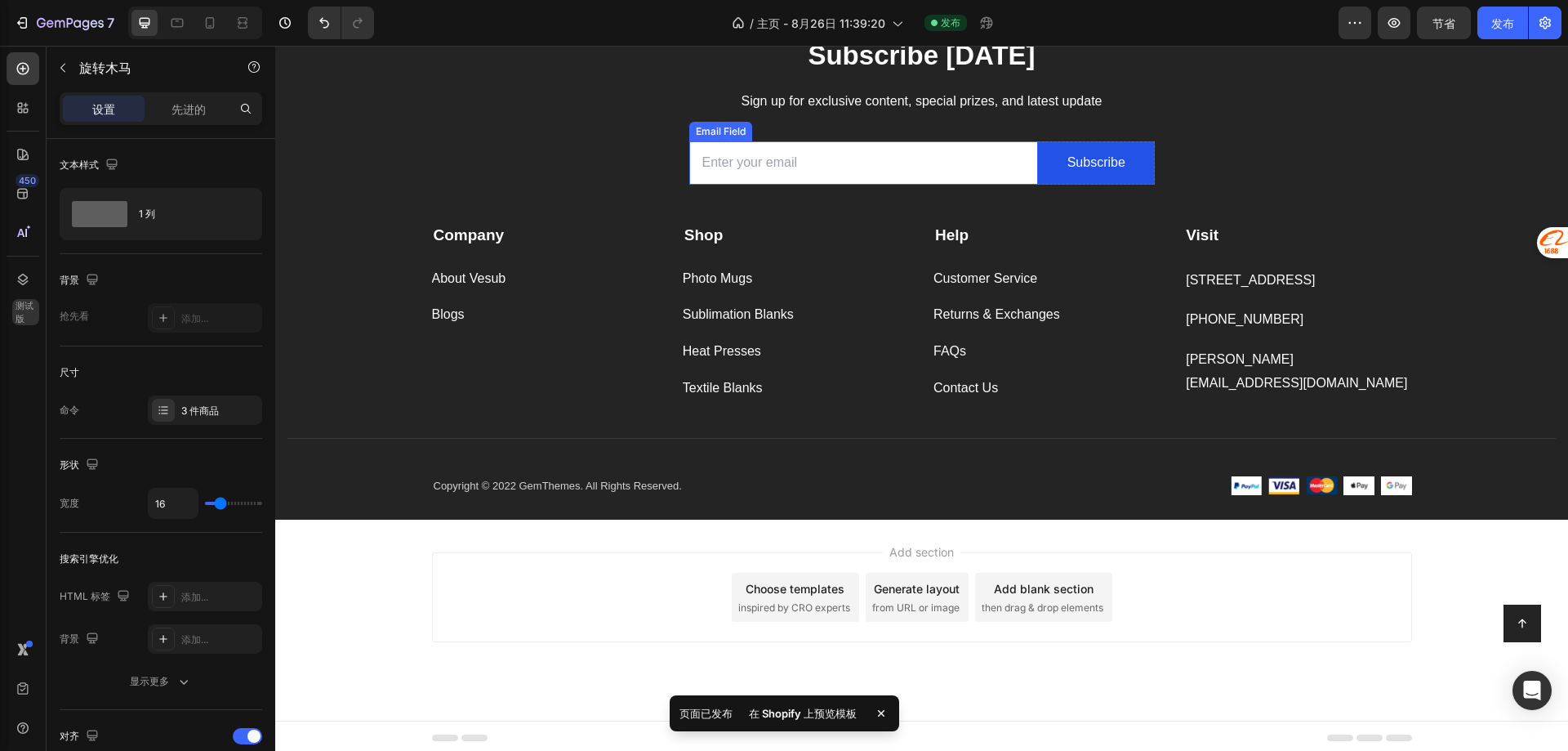
scroll to position [3313, 0]
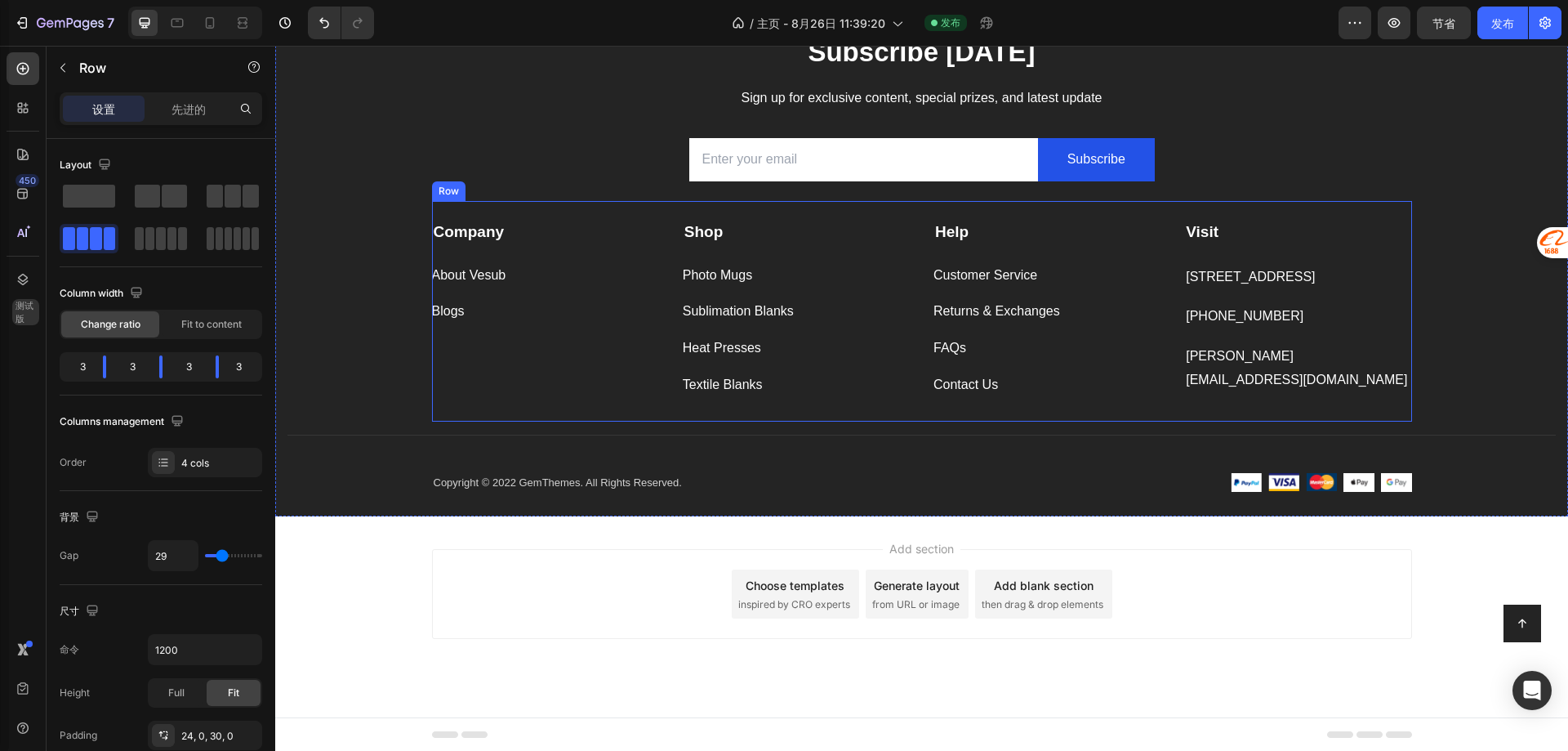
click at [450, 337] on div "Company Text block About Vesub Button Blogs Button" at bounding box center [545, 309] width 227 height 177
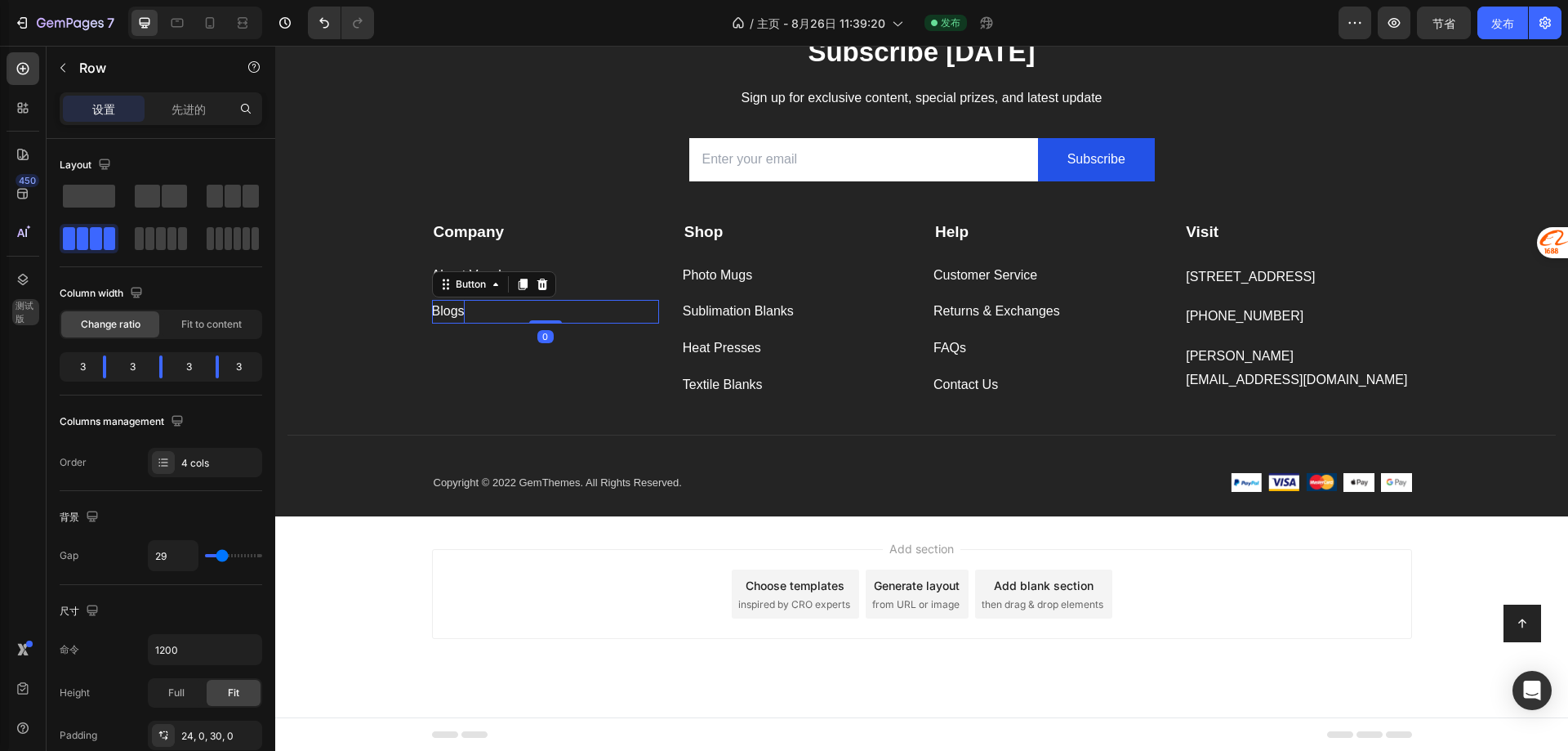
click at [449, 311] on p "Blogs" at bounding box center [448, 311] width 32 height 24
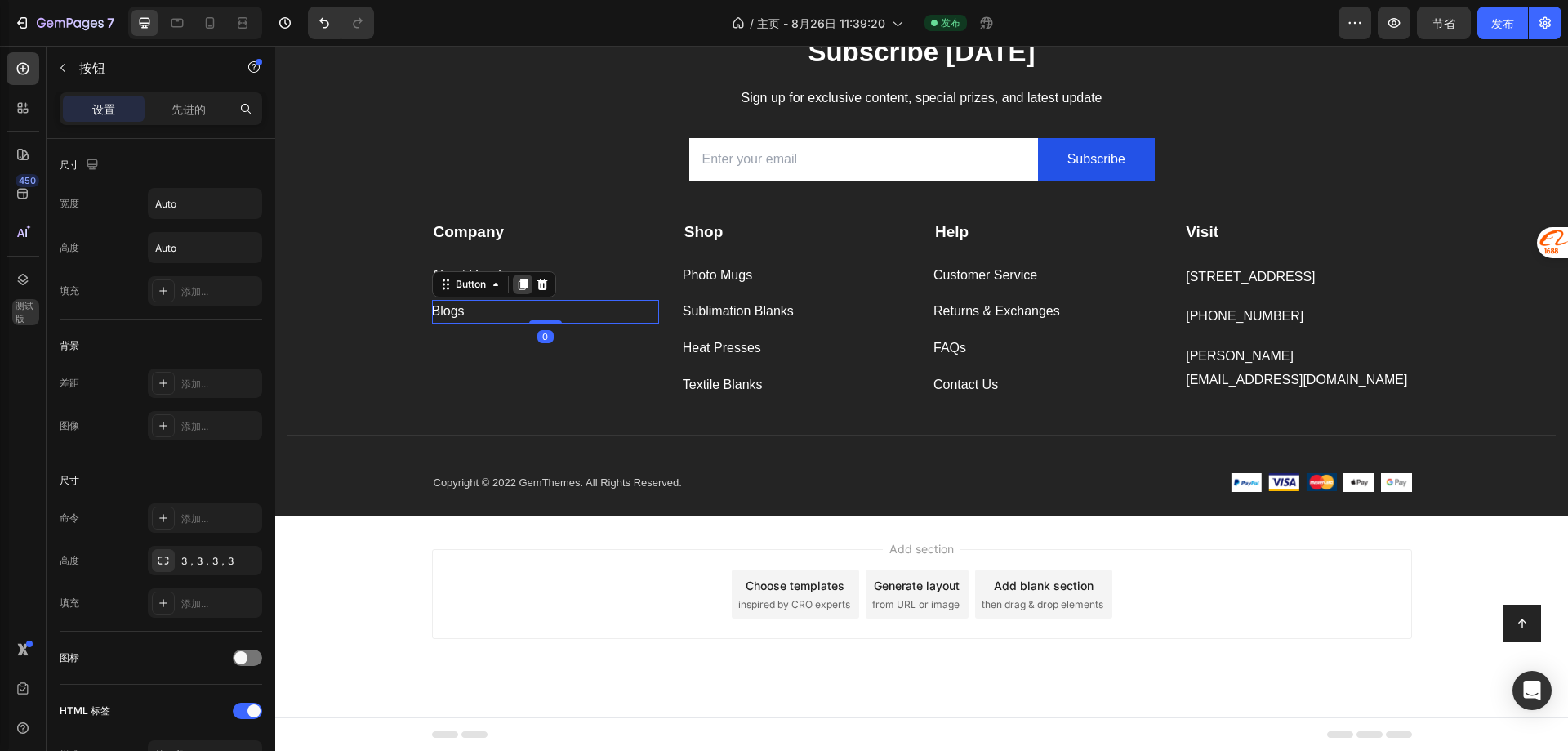
click at [518, 285] on icon at bounding box center [521, 285] width 9 height 11
click at [475, 354] on div "Blogs Button 0" at bounding box center [545, 348] width 227 height 24
click at [474, 354] on div "Blogs Button 0" at bounding box center [545, 348] width 227 height 24
click at [457, 345] on p "Blogs" at bounding box center [448, 348] width 32 height 24
click at [504, 346] on p "Any Question to Us" at bounding box center [488, 348] width 113 height 24
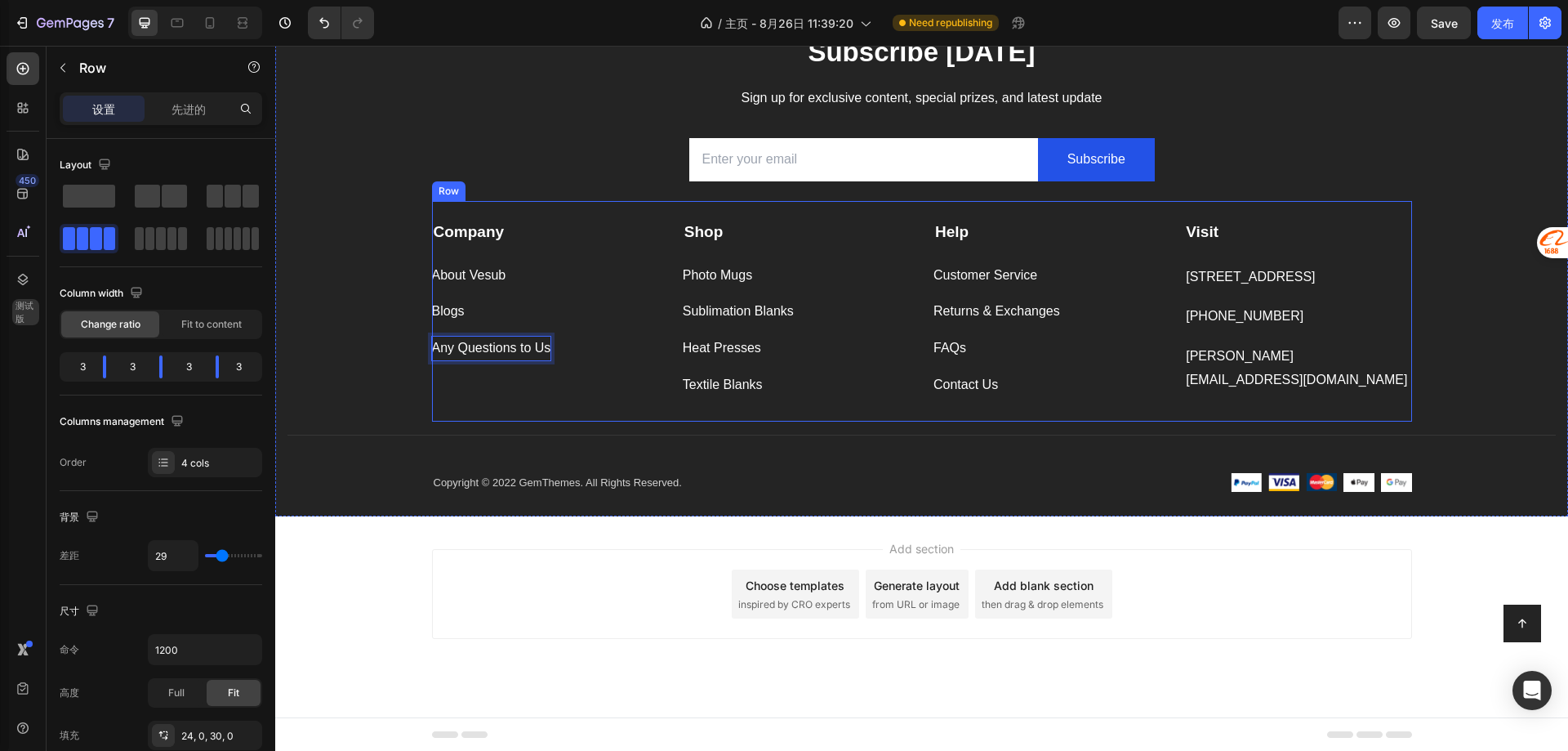
click at [503, 389] on div "Company Text block About Vesub Button Blogs Button Any Questions to Us Button 0" at bounding box center [545, 309] width 227 height 177
click at [487, 353] on p "Any Questions to Us" at bounding box center [491, 348] width 119 height 24
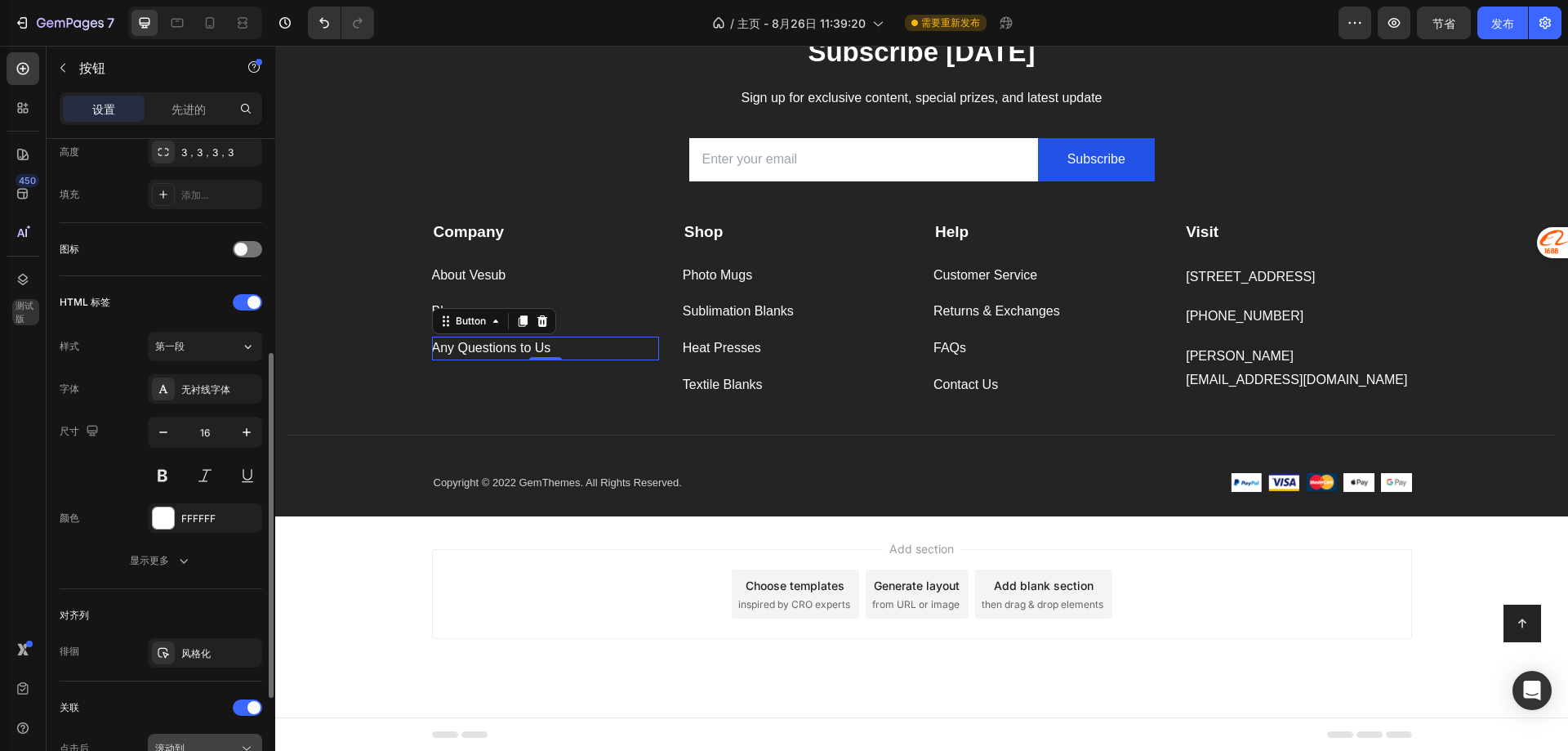
scroll to position [598, 0]
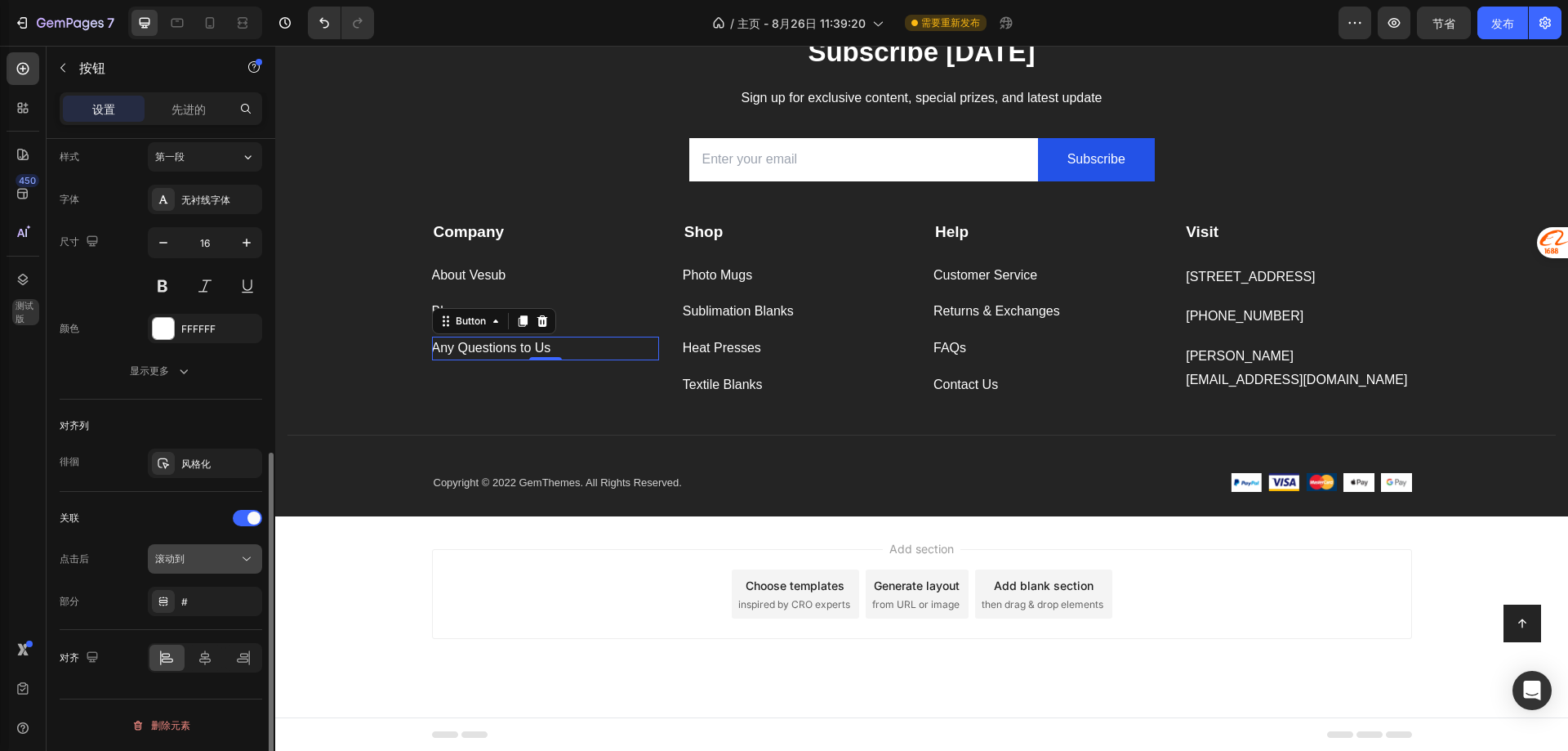
click at [205, 554] on div "滚动到" at bounding box center [196, 558] width 83 height 14
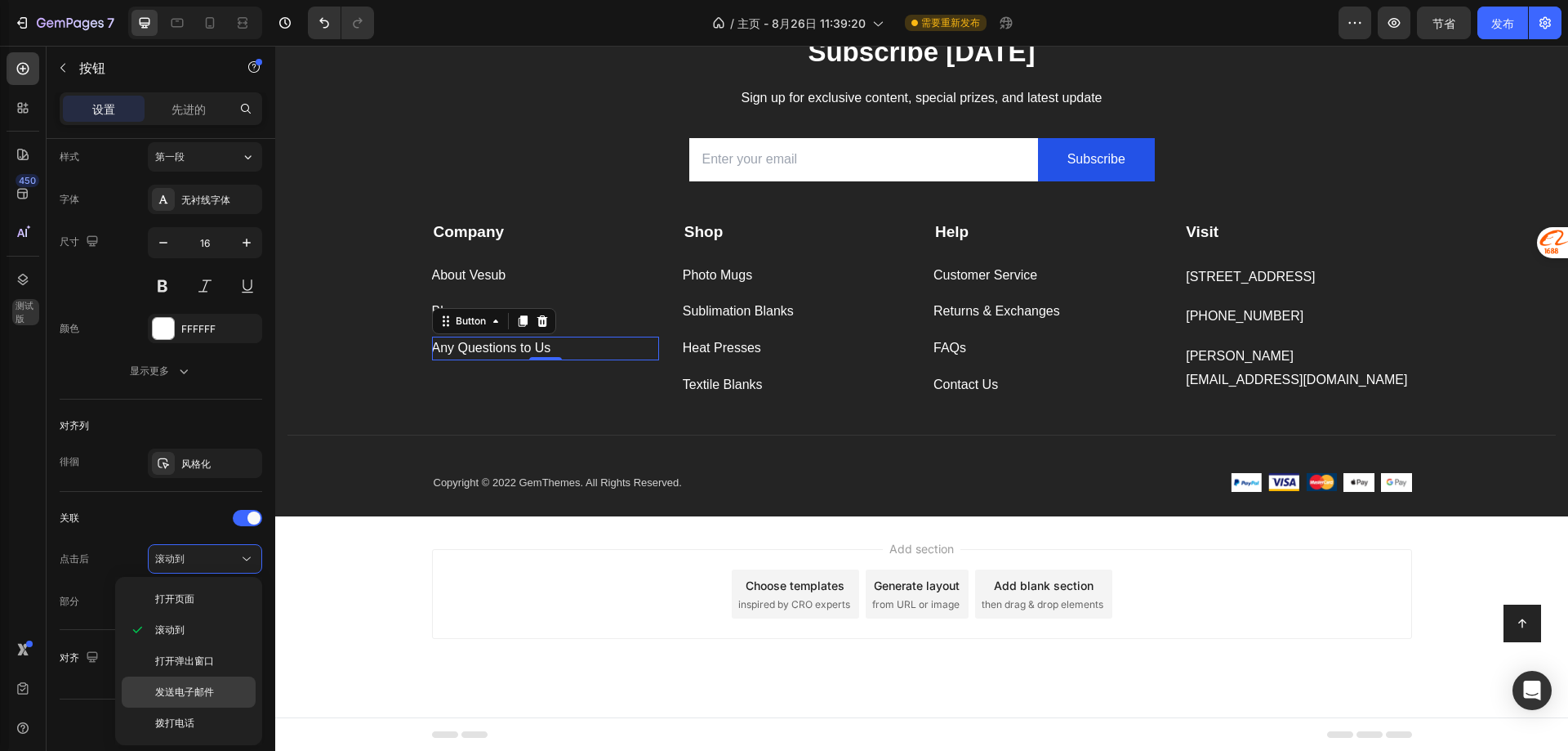
click at [205, 697] on font "发送电子邮件" at bounding box center [184, 692] width 59 height 12
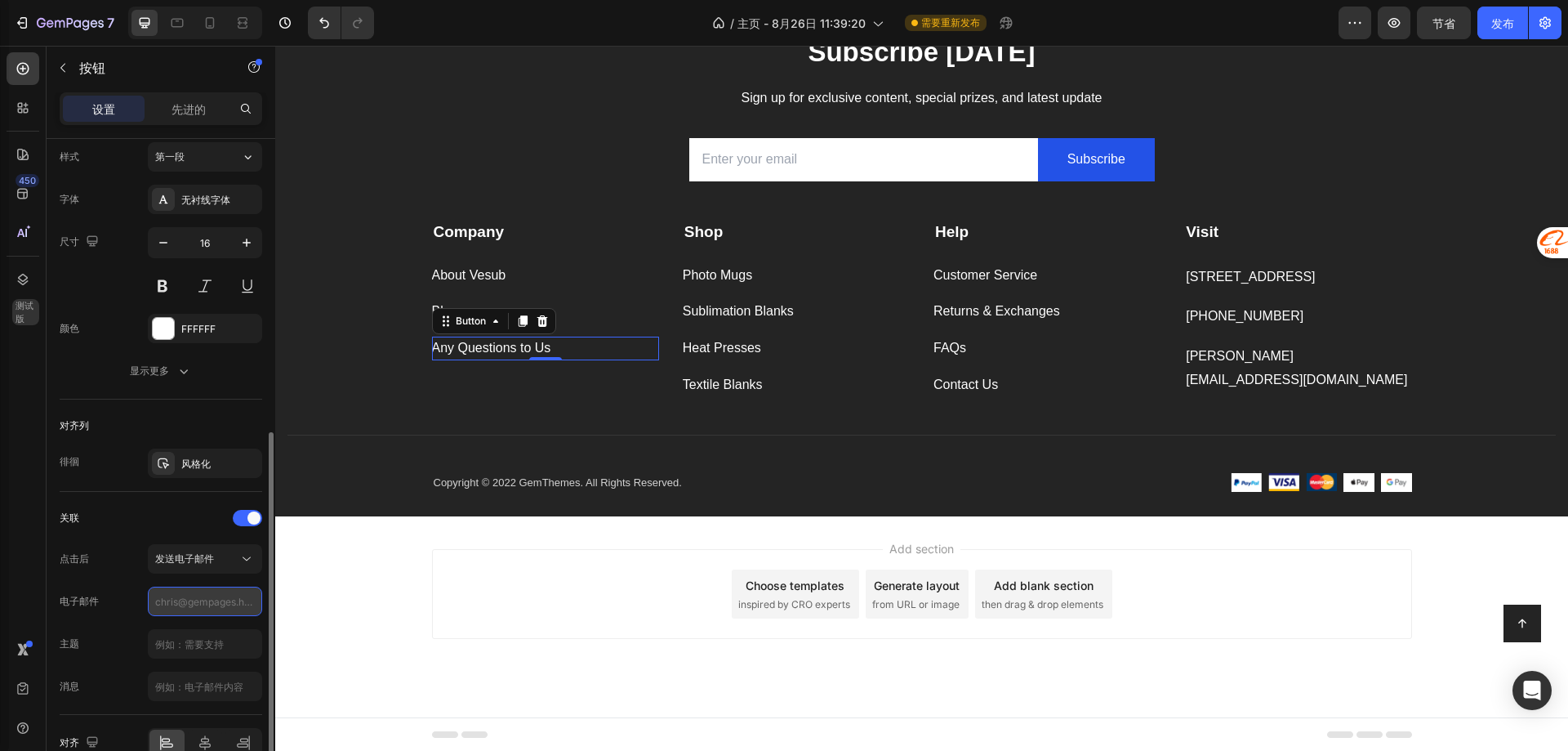
click at [202, 605] on input "text" at bounding box center [205, 601] width 115 height 30
type input "[PERSON_NAME][EMAIL_ADDRESS][DOMAIN_NAME]"
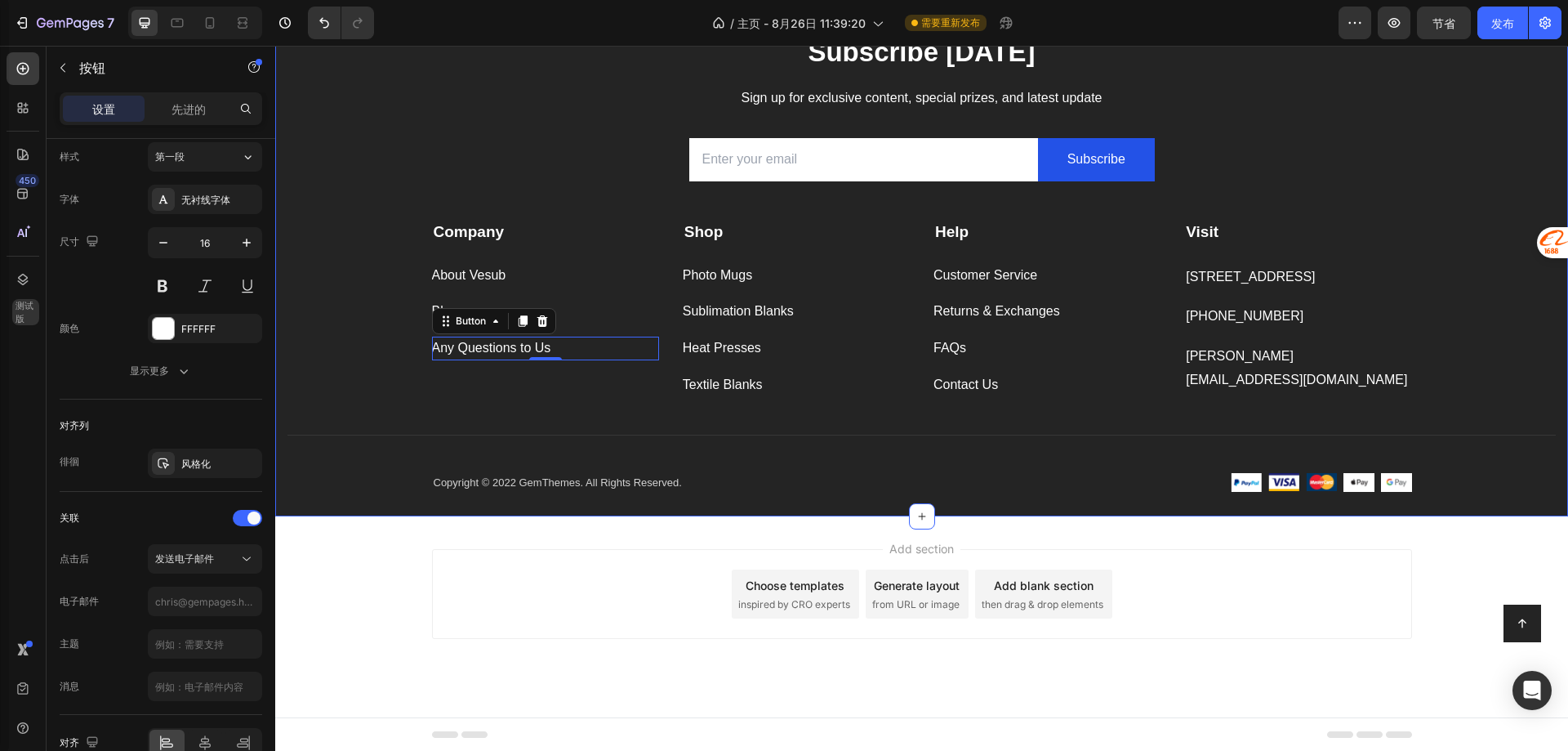
click at [398, 477] on div "Subscribe [DATE] Heading Sign up for exclusive content, special prizes, and lat…" at bounding box center [922, 274] width 1268 height 483
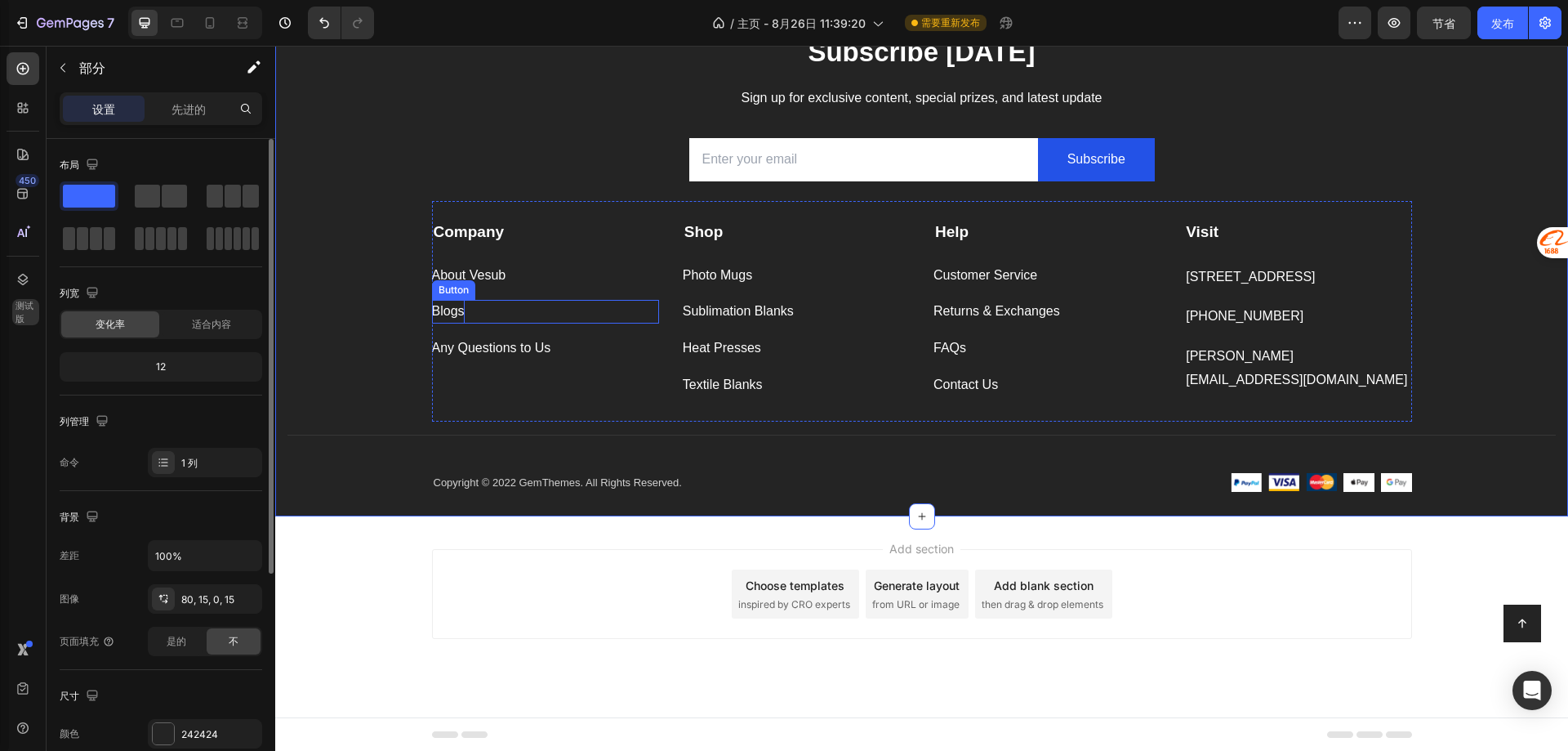
click at [450, 318] on p "Blogs" at bounding box center [448, 311] width 32 height 24
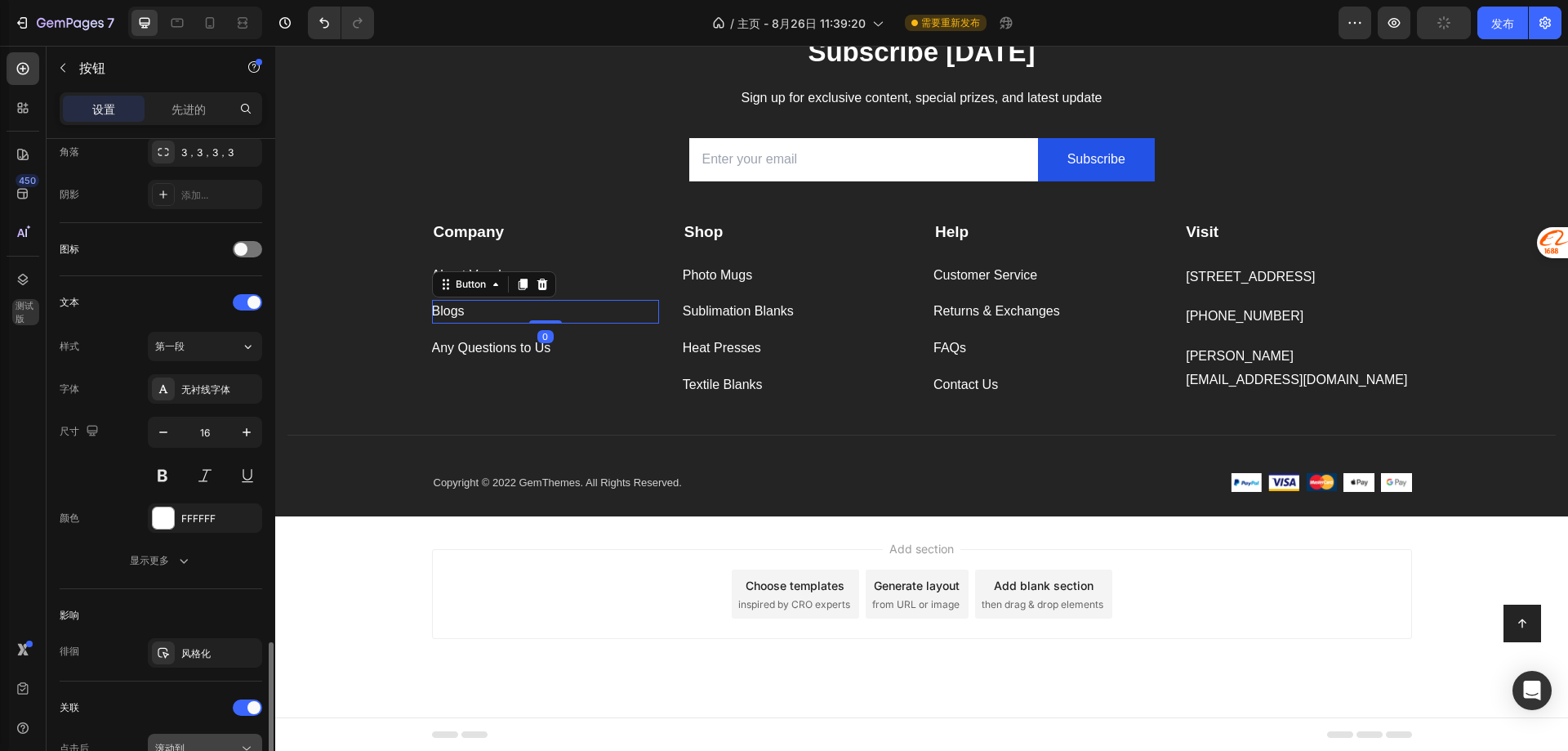
scroll to position [598, 0]
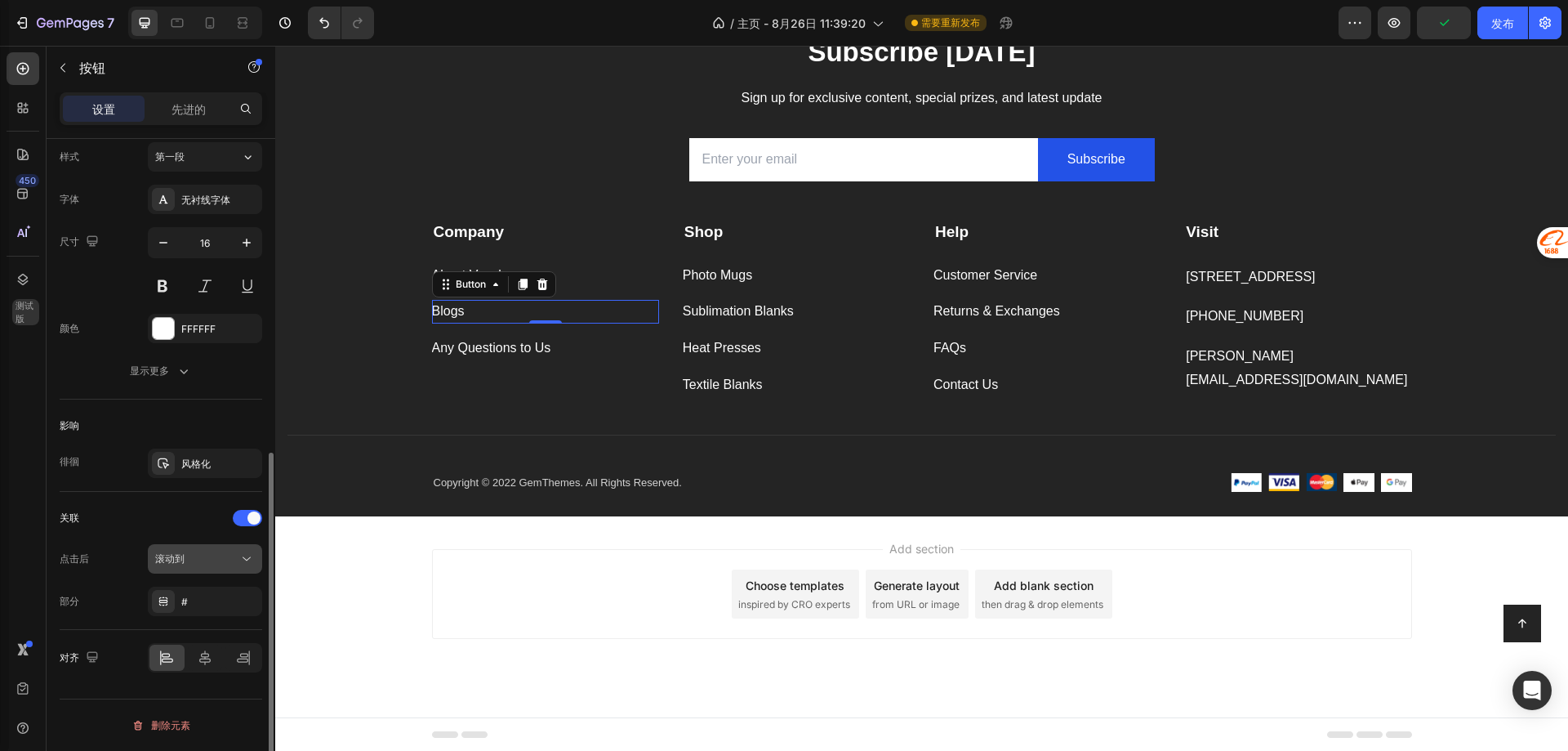
click at [211, 559] on div "滚动到" at bounding box center [196, 558] width 83 height 14
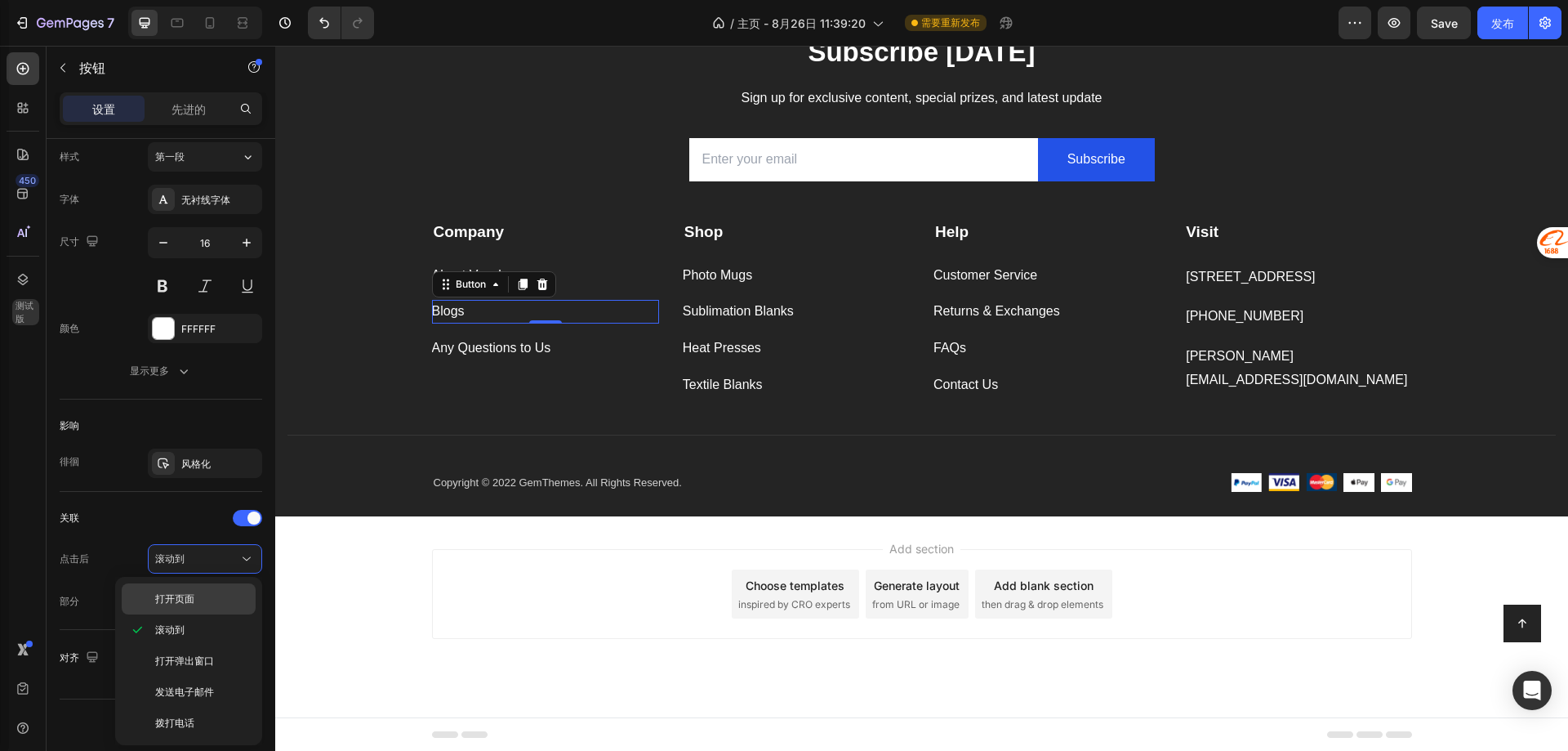
click at [207, 591] on p "打开页面" at bounding box center [201, 598] width 93 height 14
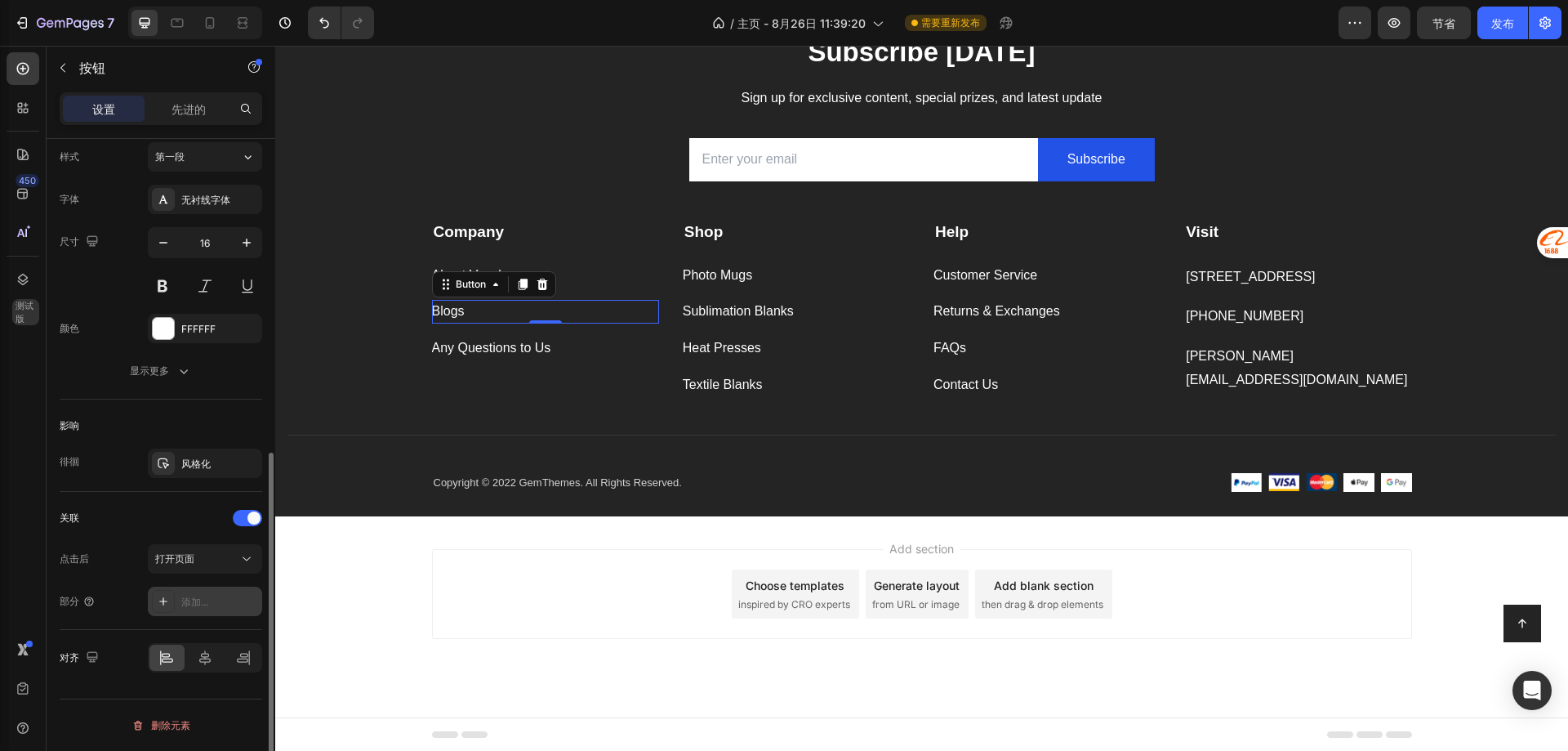
click at [211, 595] on div "添加..." at bounding box center [220, 602] width 76 height 14
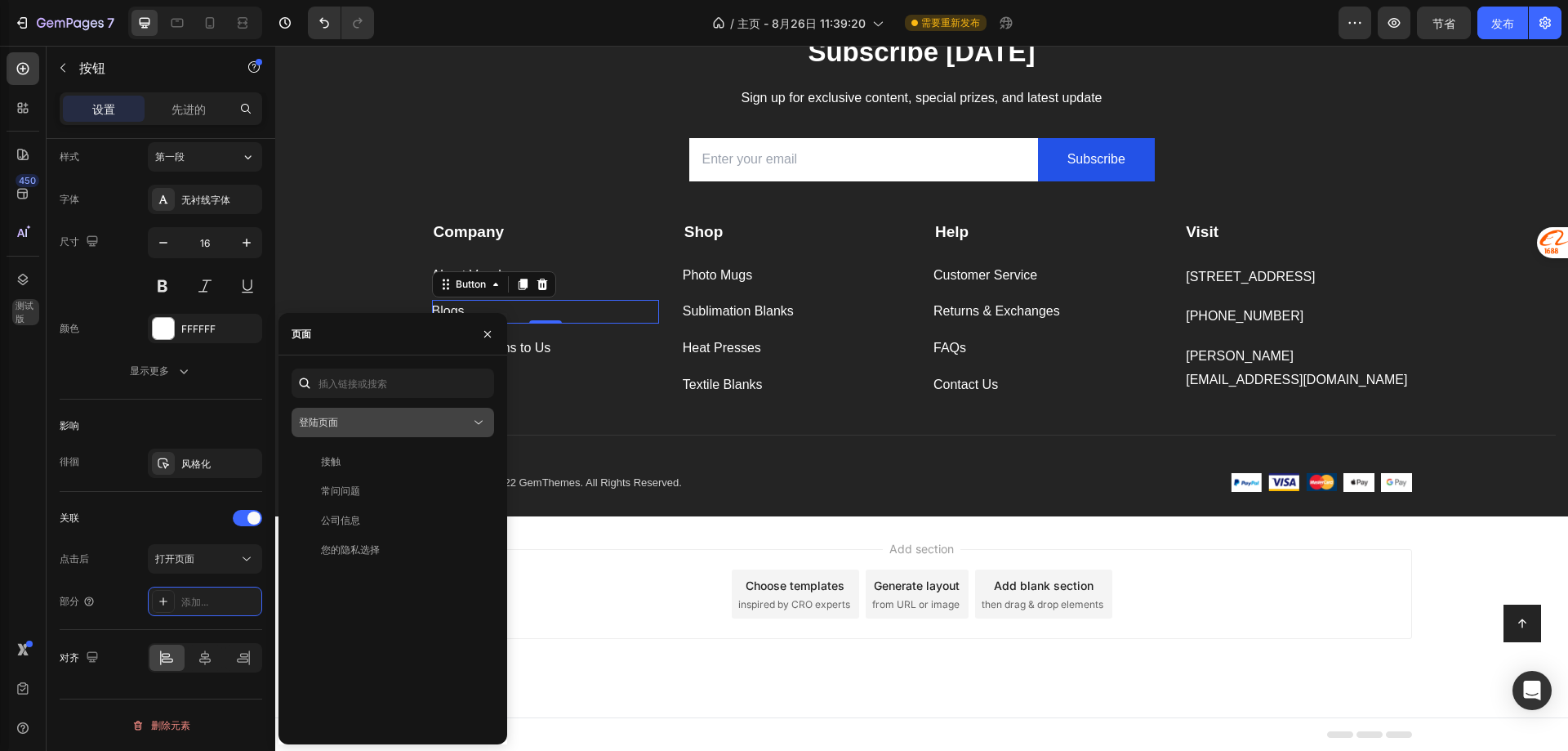
click at [385, 418] on div "登陆页面" at bounding box center [385, 421] width 172 height 14
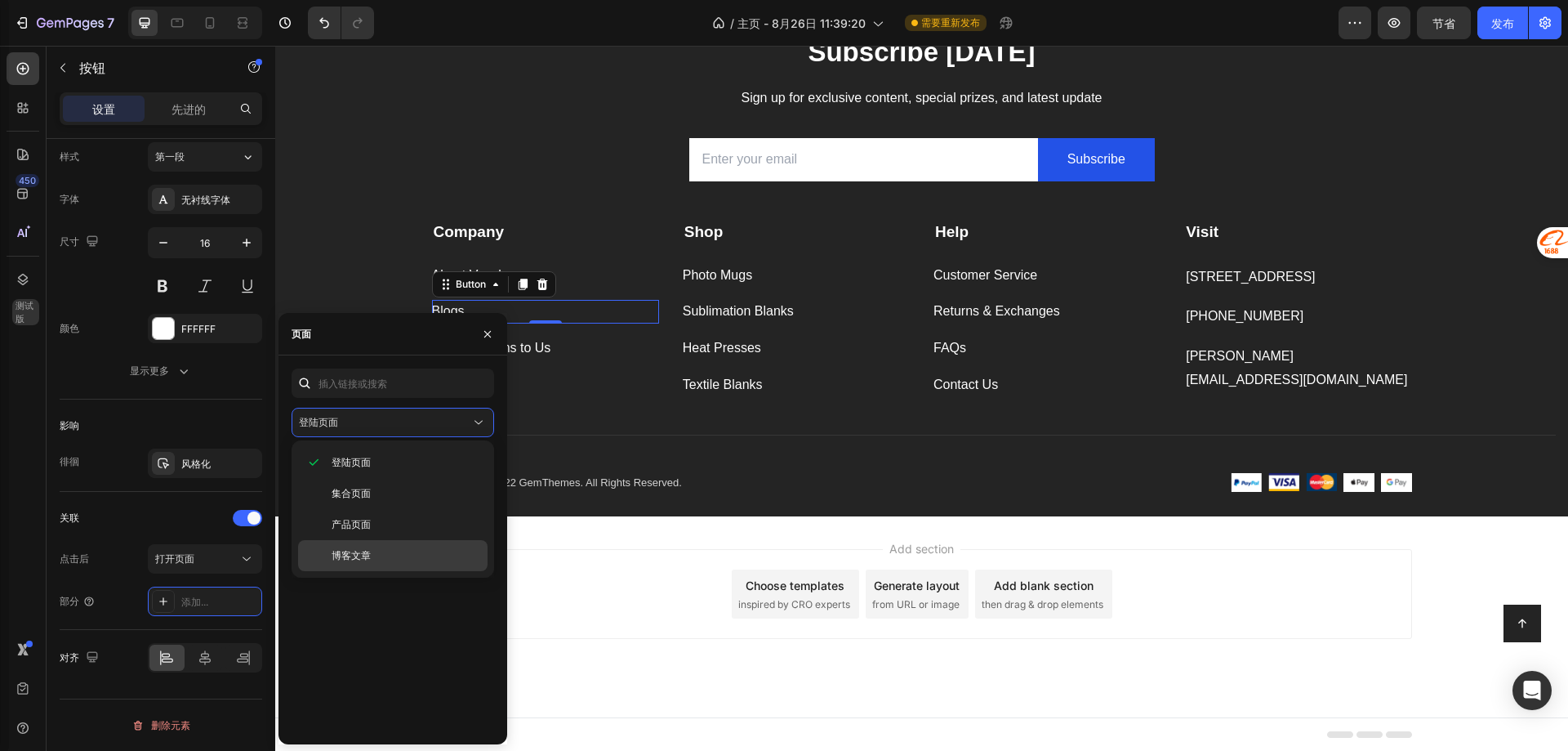
click at [388, 550] on p "博客文章" at bounding box center [406, 555] width 149 height 14
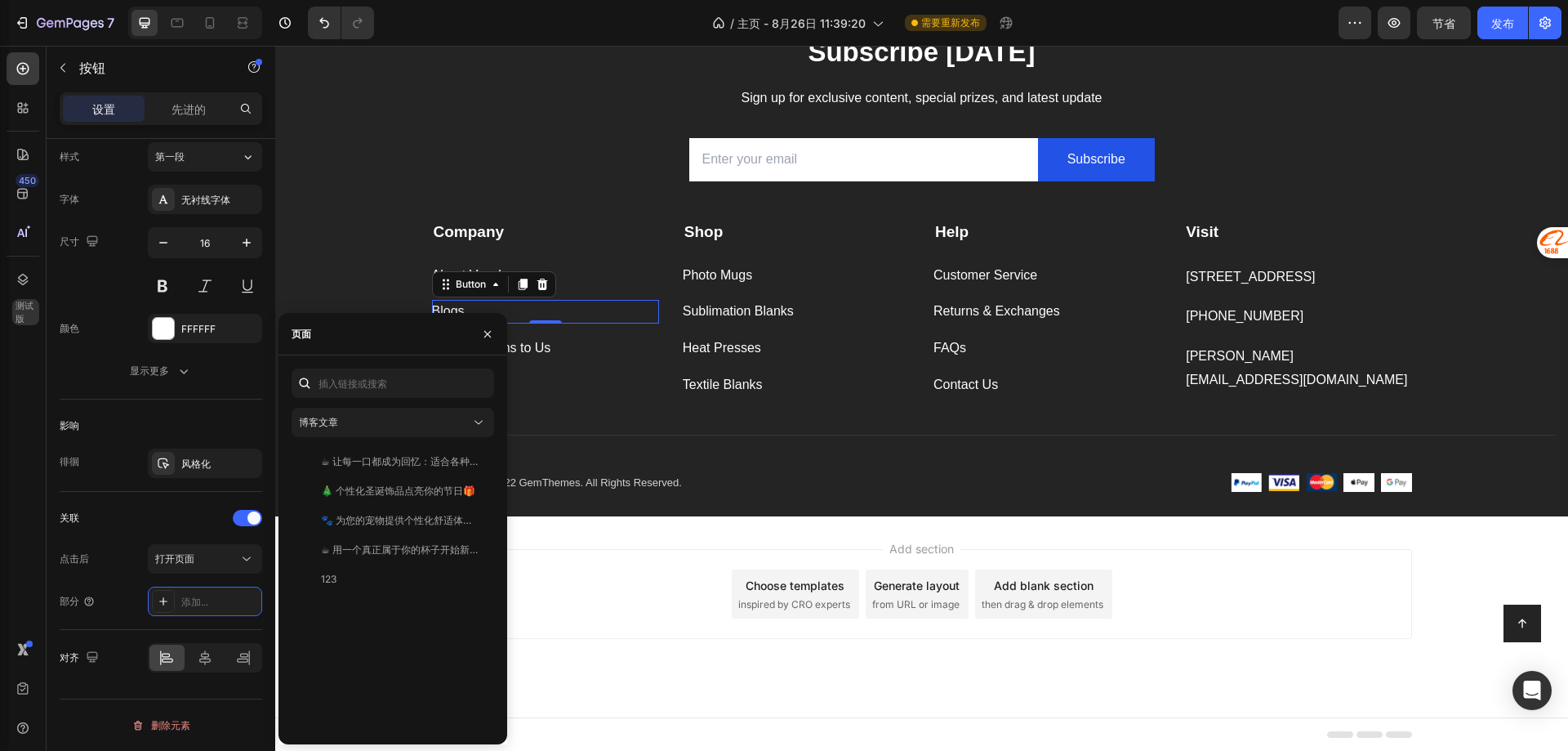
click at [575, 565] on div "Add section Choose templates inspired by CRO experts Generate layout from URL o…" at bounding box center [922, 594] width 980 height 90
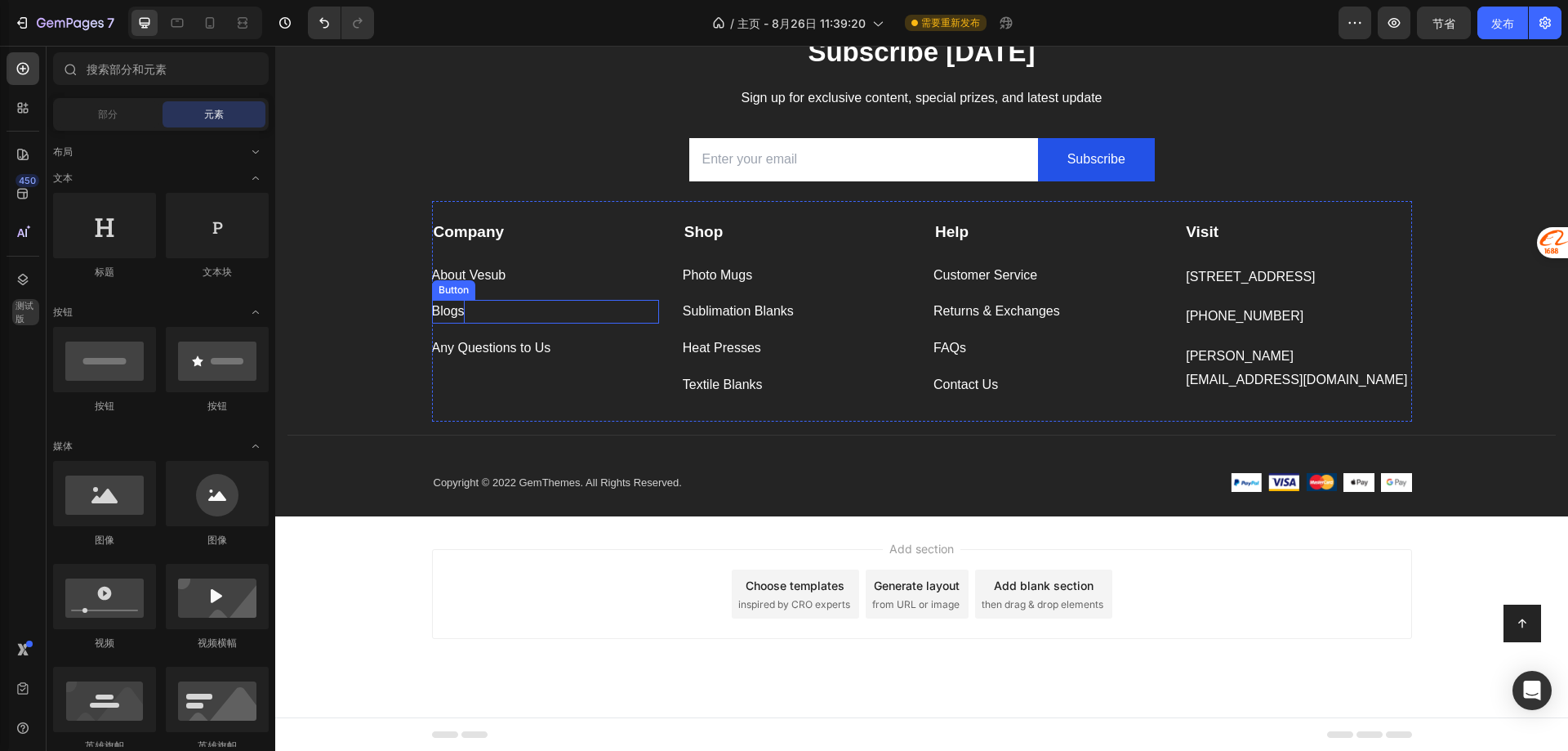
click at [448, 311] on p "Blogs" at bounding box center [448, 311] width 32 height 24
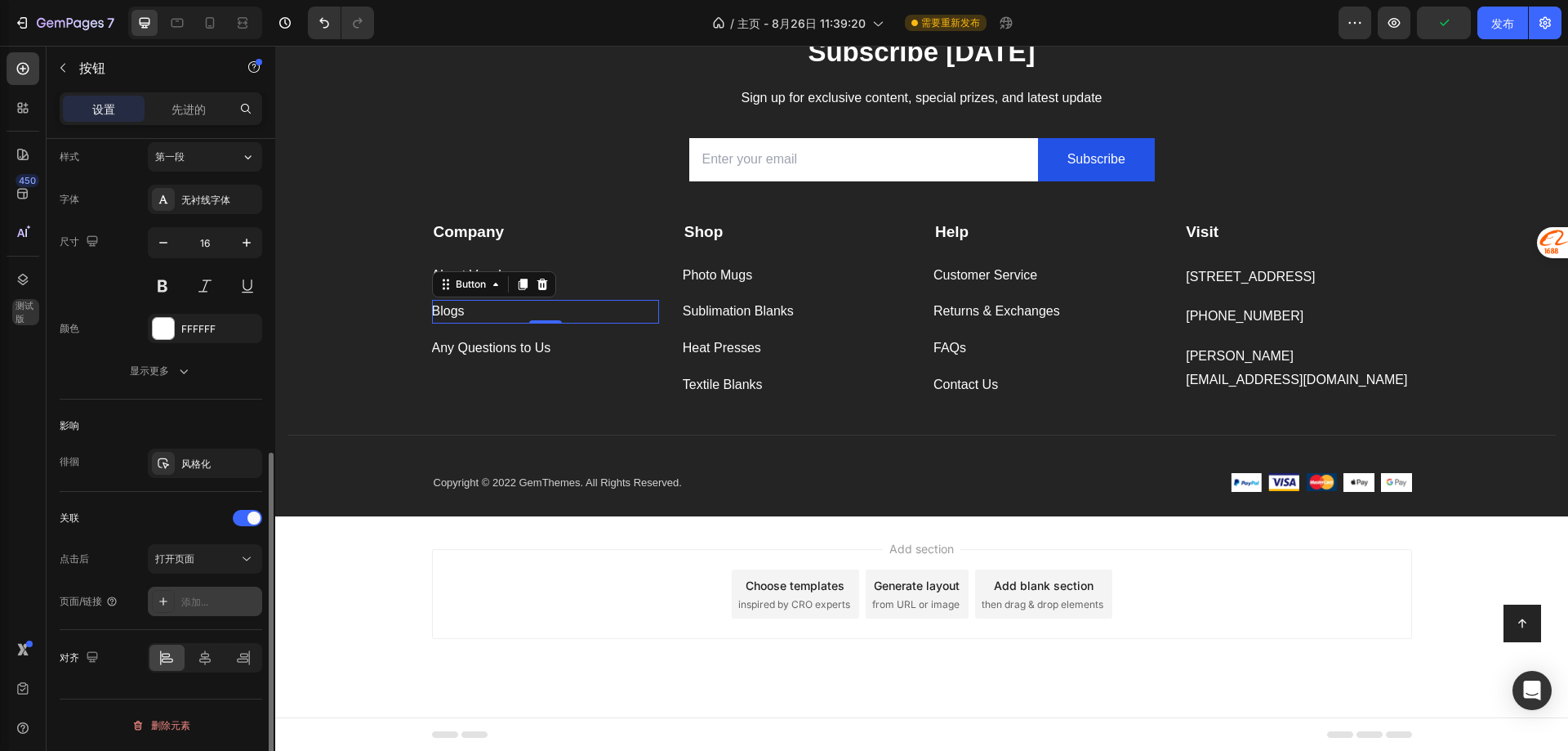
click at [194, 604] on font "添加..." at bounding box center [195, 601] width 27 height 12
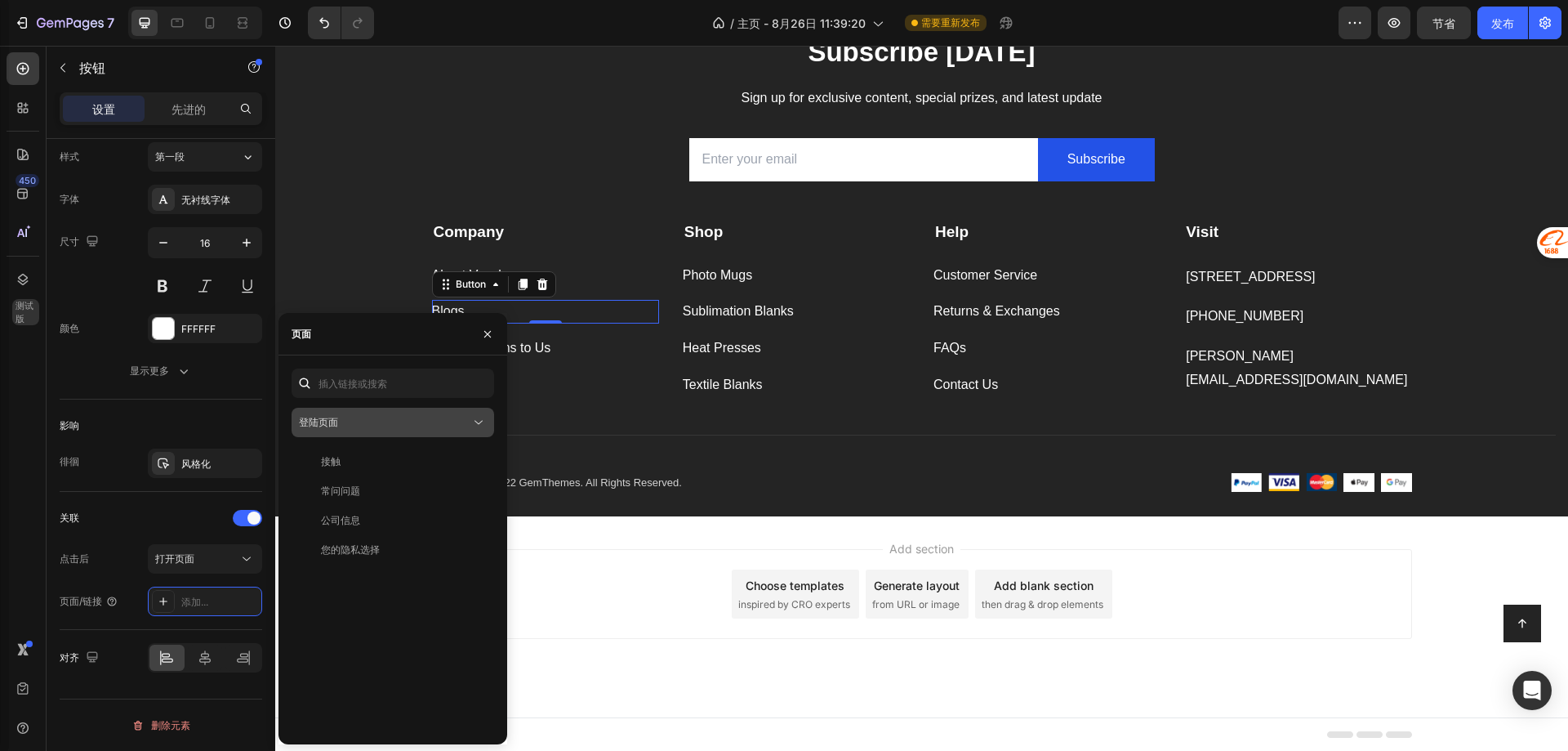
click at [360, 420] on div "登陆页面" at bounding box center [385, 421] width 172 height 14
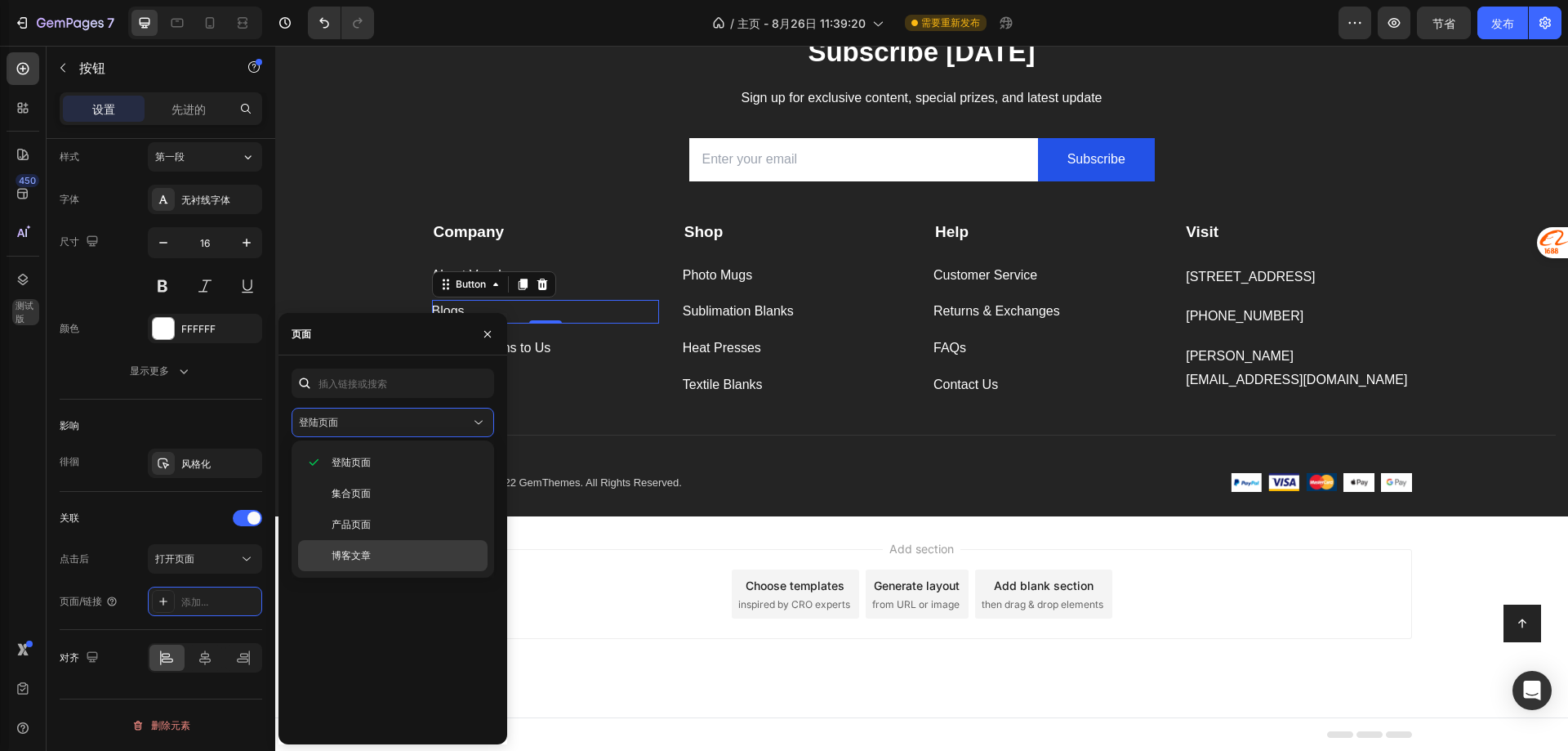
click at [375, 547] on div "博客文章" at bounding box center [392, 555] width 189 height 31
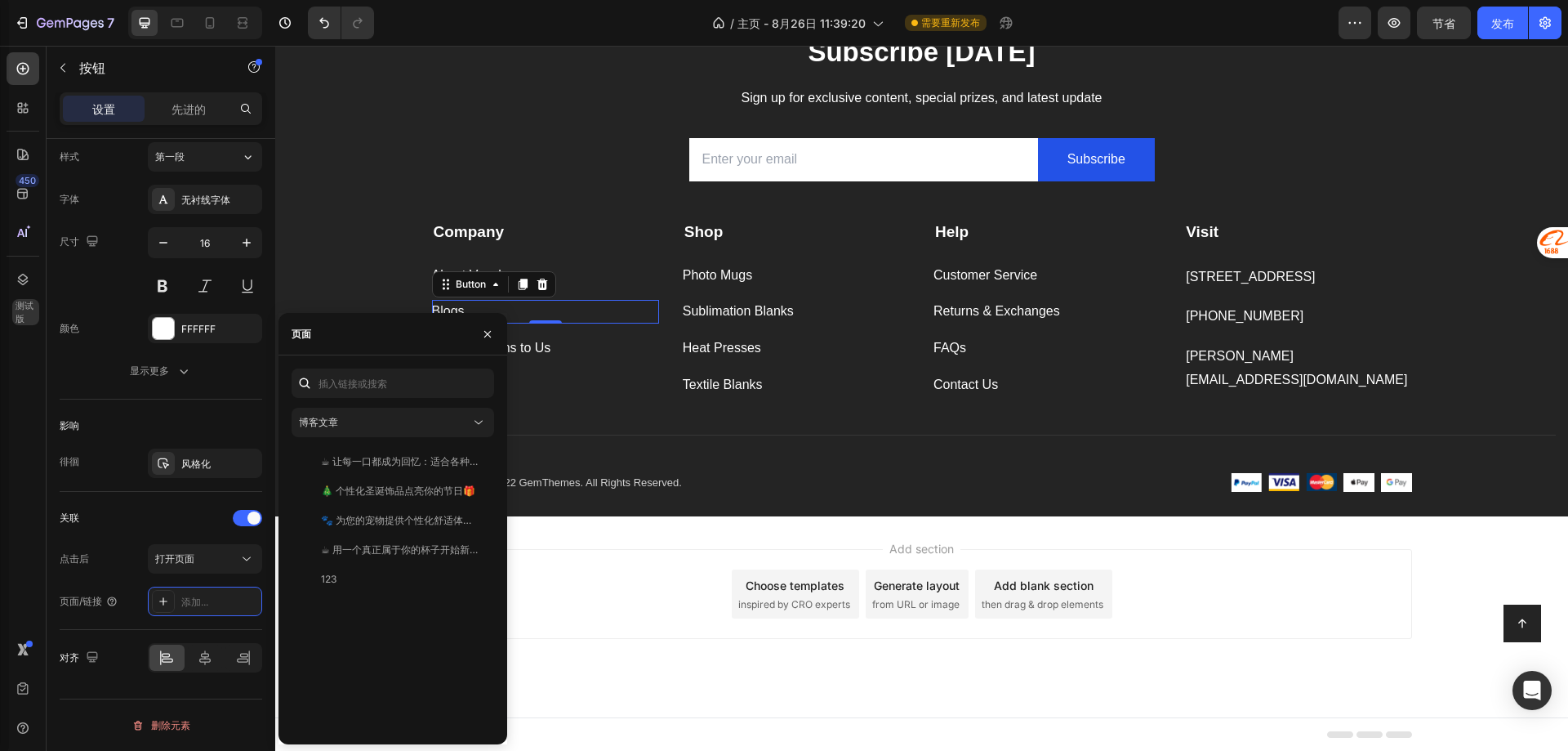
click at [388, 634] on div "☕ 让每一口都成为回忆：适合各种场合的个性化照片陶瓷杯 看法 🎄 个性化圣诞饰品点亮你的节日🎁 看法 🐾 为您的宠物提供个性化舒适体验：升华空白宠物垫和宠物床…" at bounding box center [392, 590] width 202 height 285
click at [470, 420] on div "博客文章" at bounding box center [385, 421] width 172 height 14
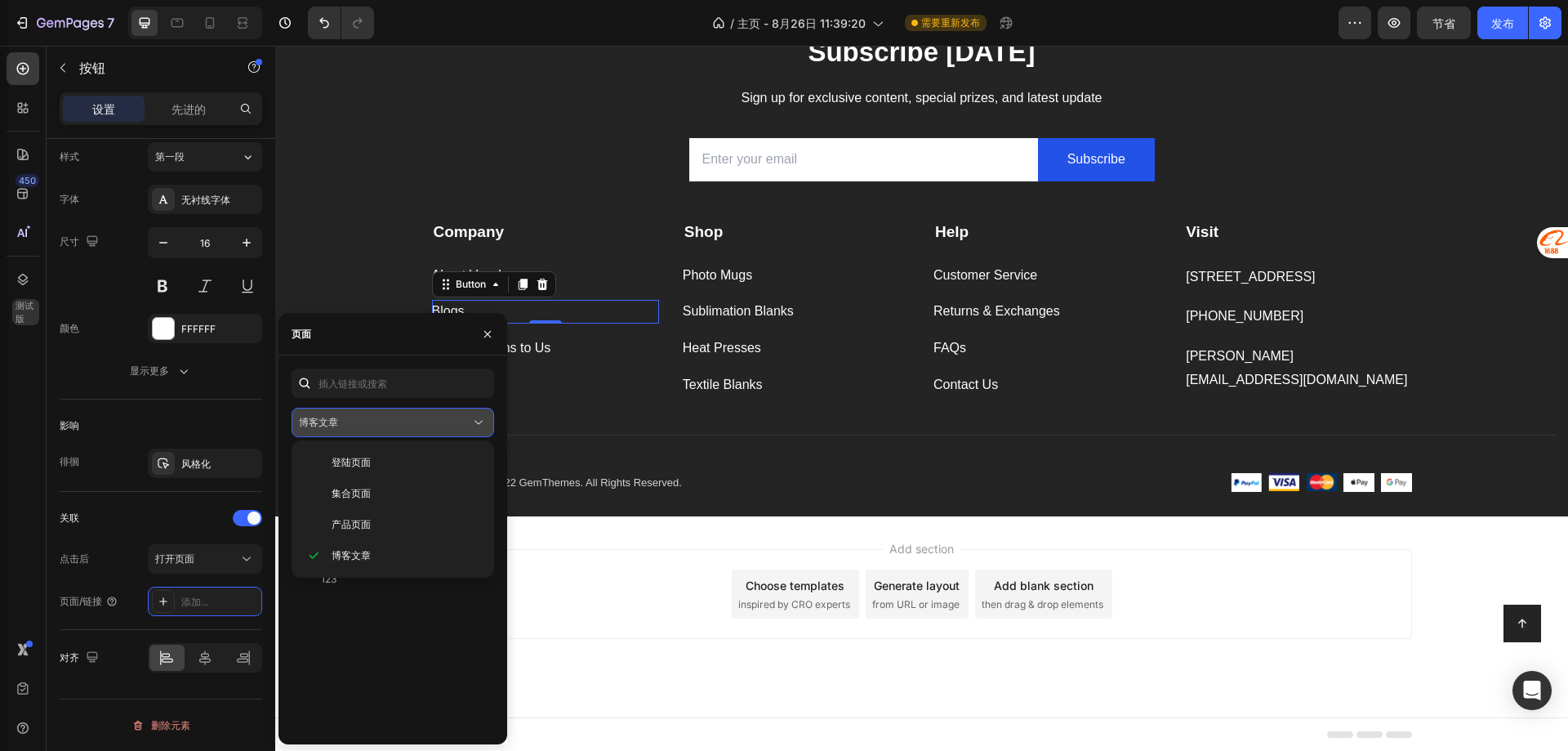
click at [470, 420] on div "博客文章" at bounding box center [385, 421] width 172 height 14
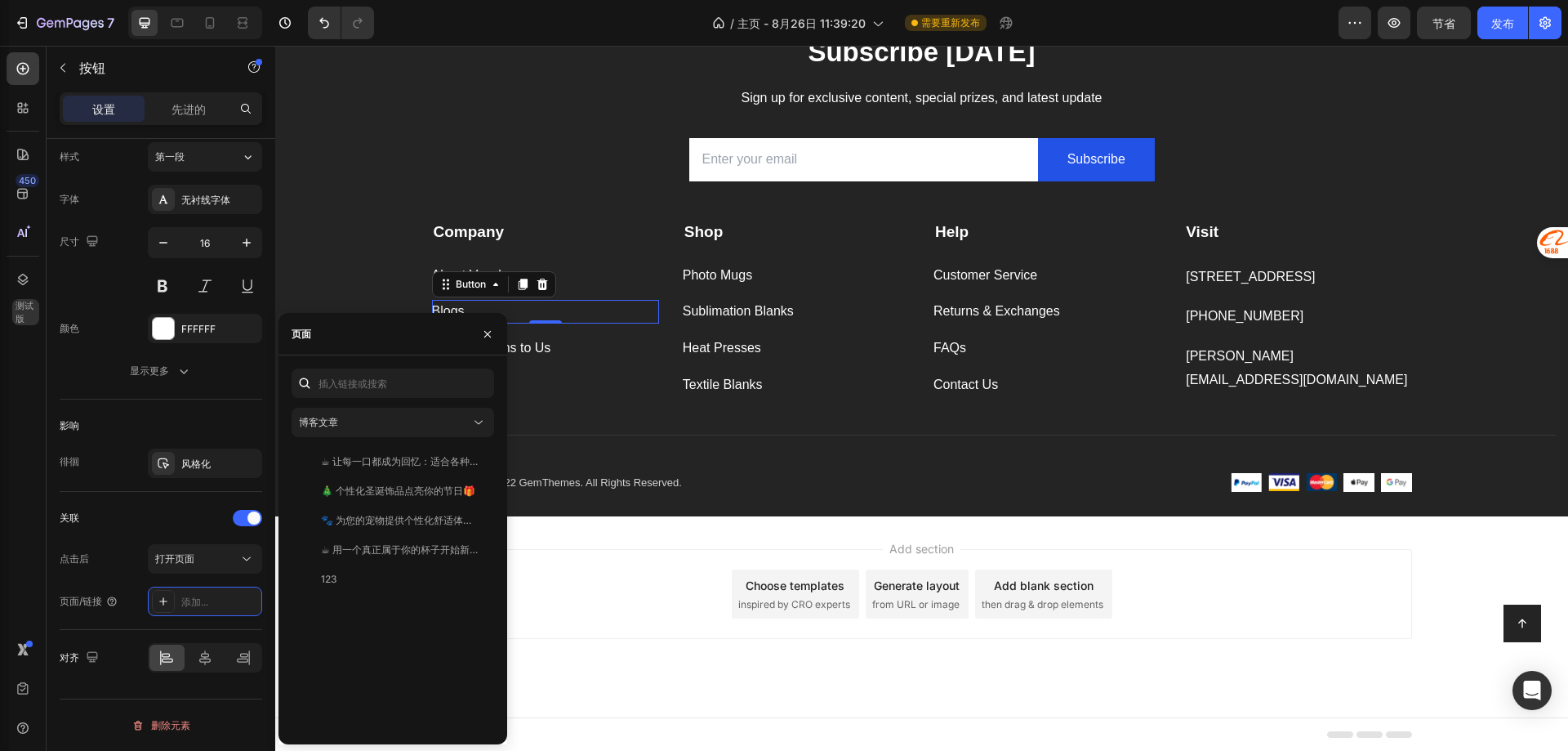
click at [404, 645] on div "☕ 让每一口都成为回忆：适合各种场合的个性化照片陶瓷杯 看法 🎄 个性化圣诞饰品点亮你的节日🎁 看法 🐾 为您的宠物提供个性化舒适体验：升华空白宠物垫和宠物床…" at bounding box center [392, 590] width 202 height 285
click at [392, 378] on input "text" at bounding box center [392, 383] width 202 height 30
click at [591, 376] on div "Company Text block About Vesub Button Blogs Button 0 Any Questions to Us Button" at bounding box center [545, 309] width 227 height 177
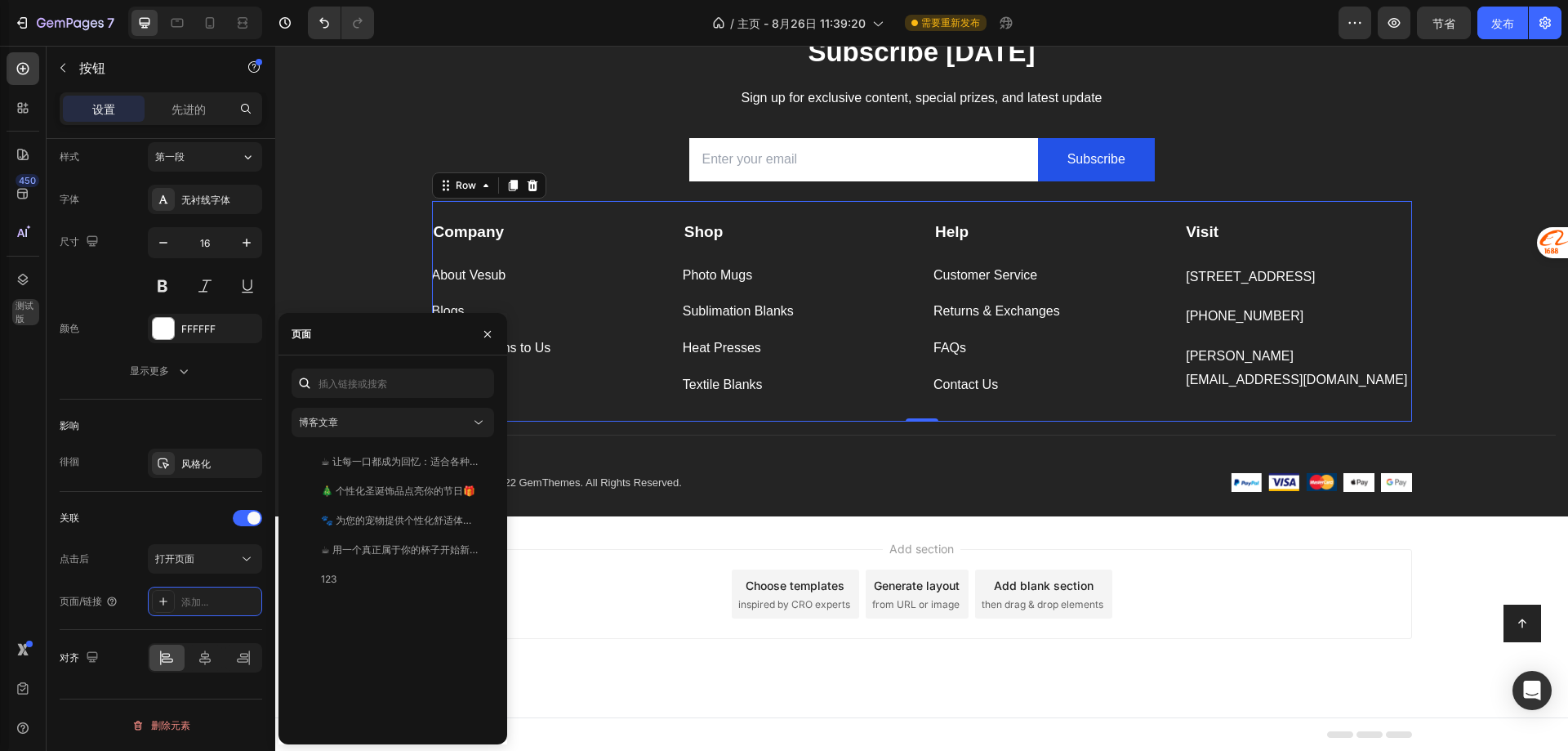
scroll to position [0, 0]
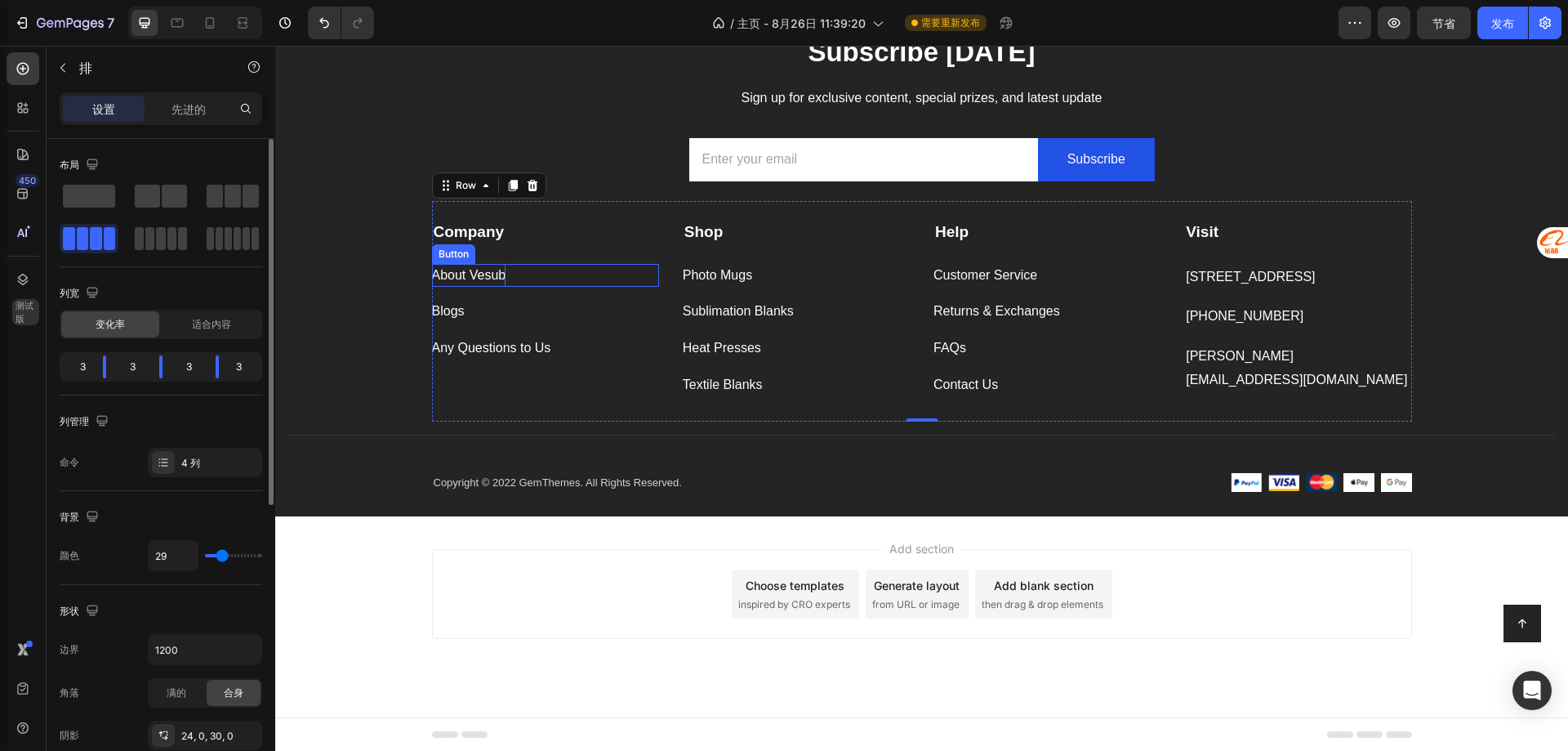
click at [455, 278] on p "About Vesub" at bounding box center [469, 275] width 74 height 24
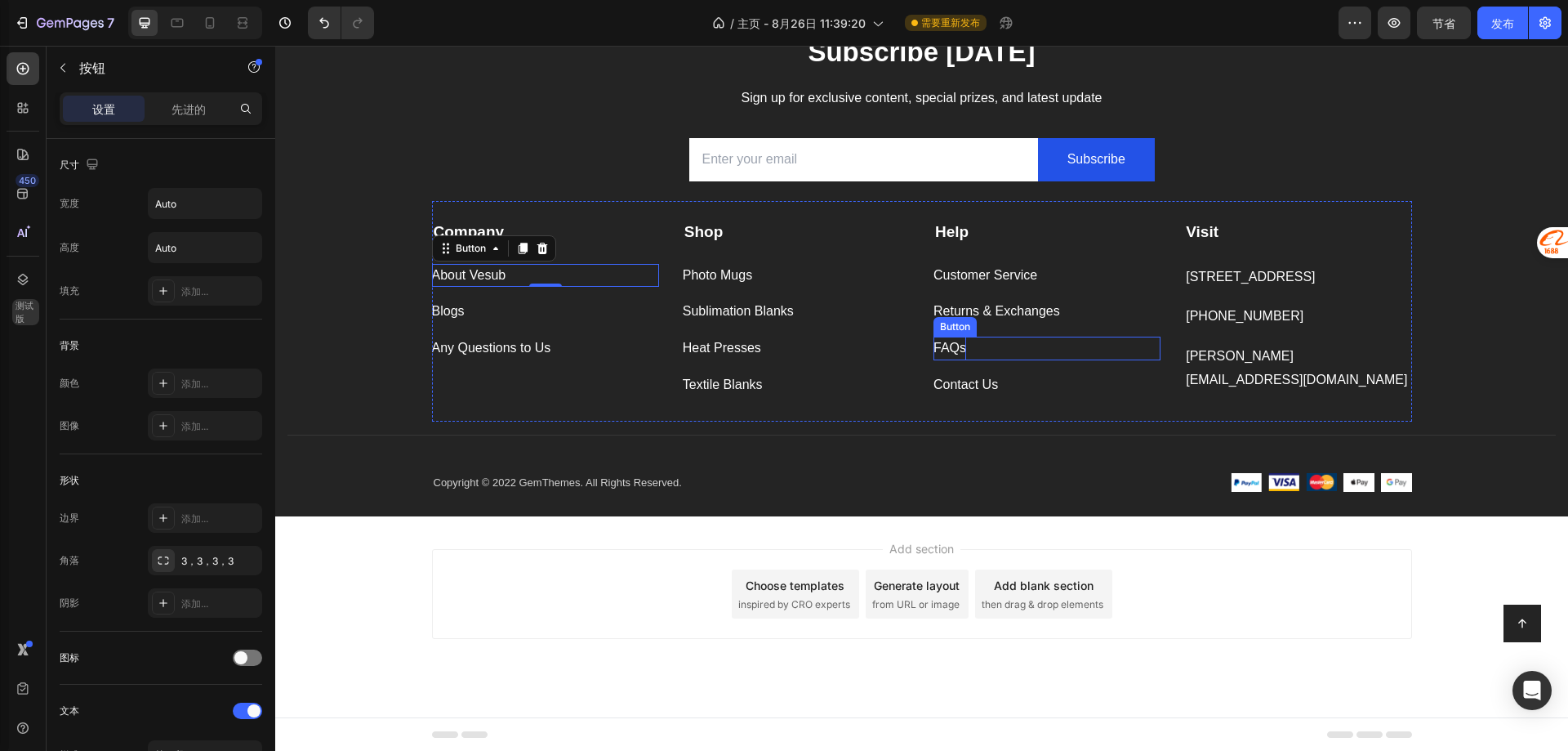
click at [942, 353] on div "FAQs" at bounding box center [949, 348] width 32 height 24
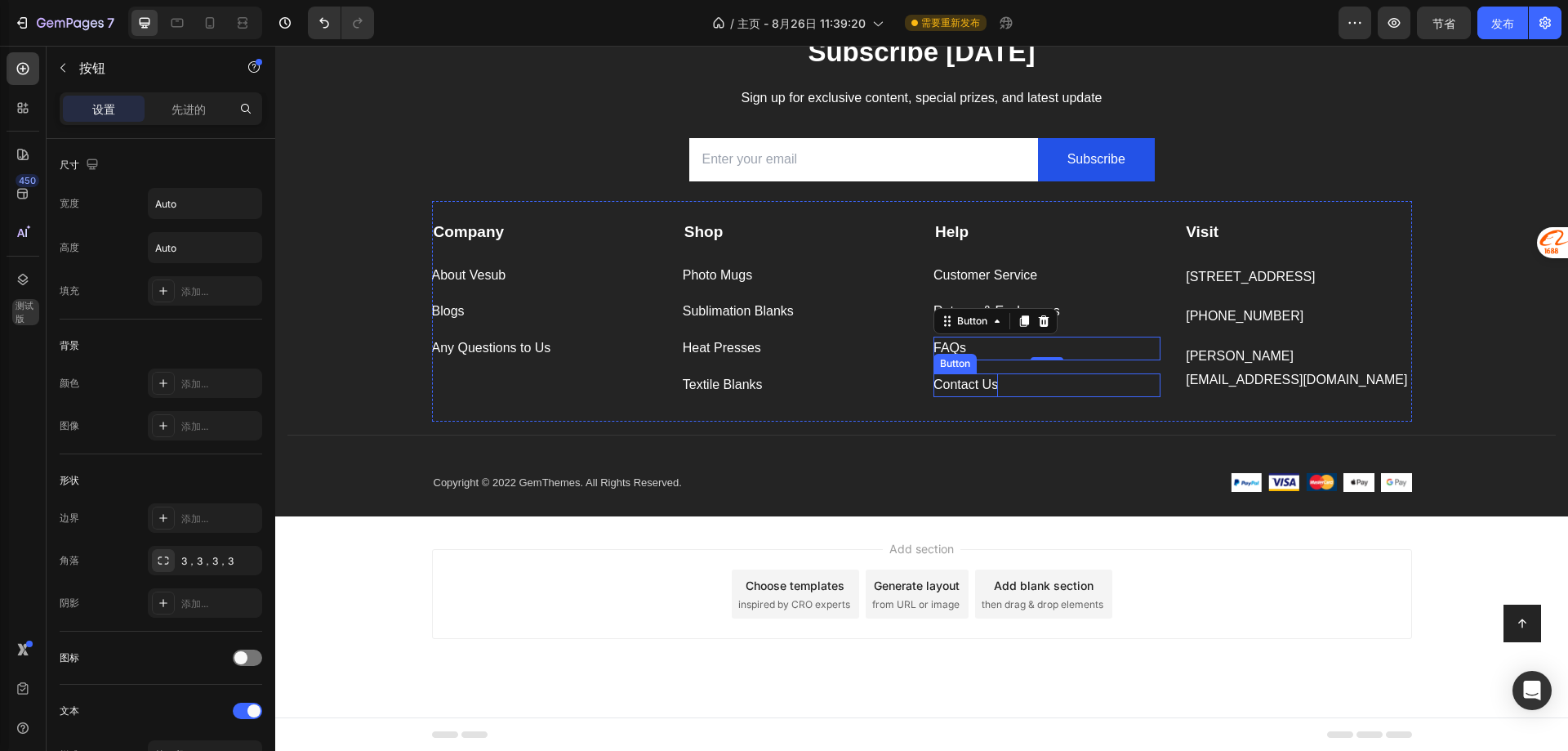
click at [943, 392] on div "Contact Us" at bounding box center [965, 385] width 65 height 24
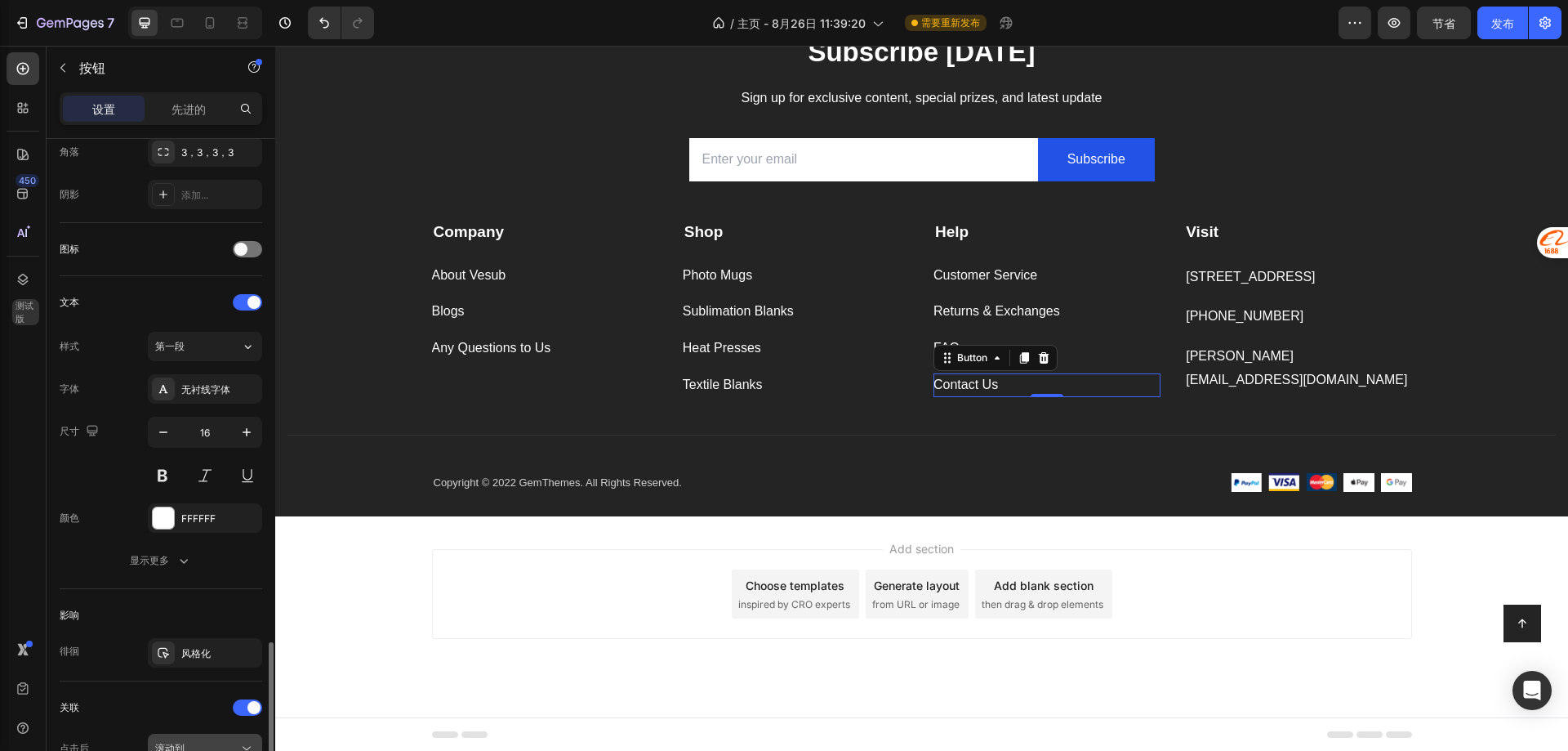
scroll to position [598, 0]
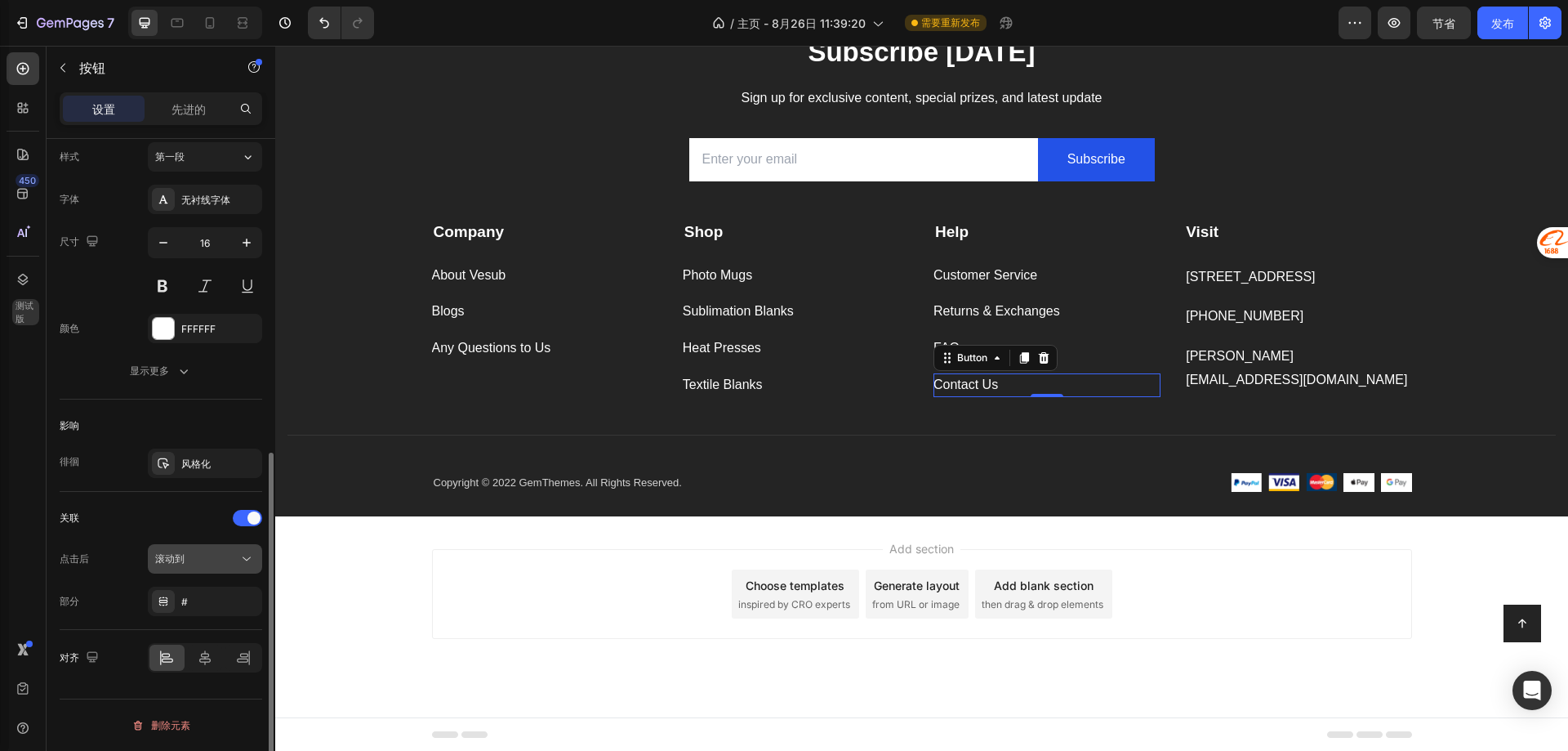
click at [189, 558] on div "滚动到" at bounding box center [196, 558] width 83 height 14
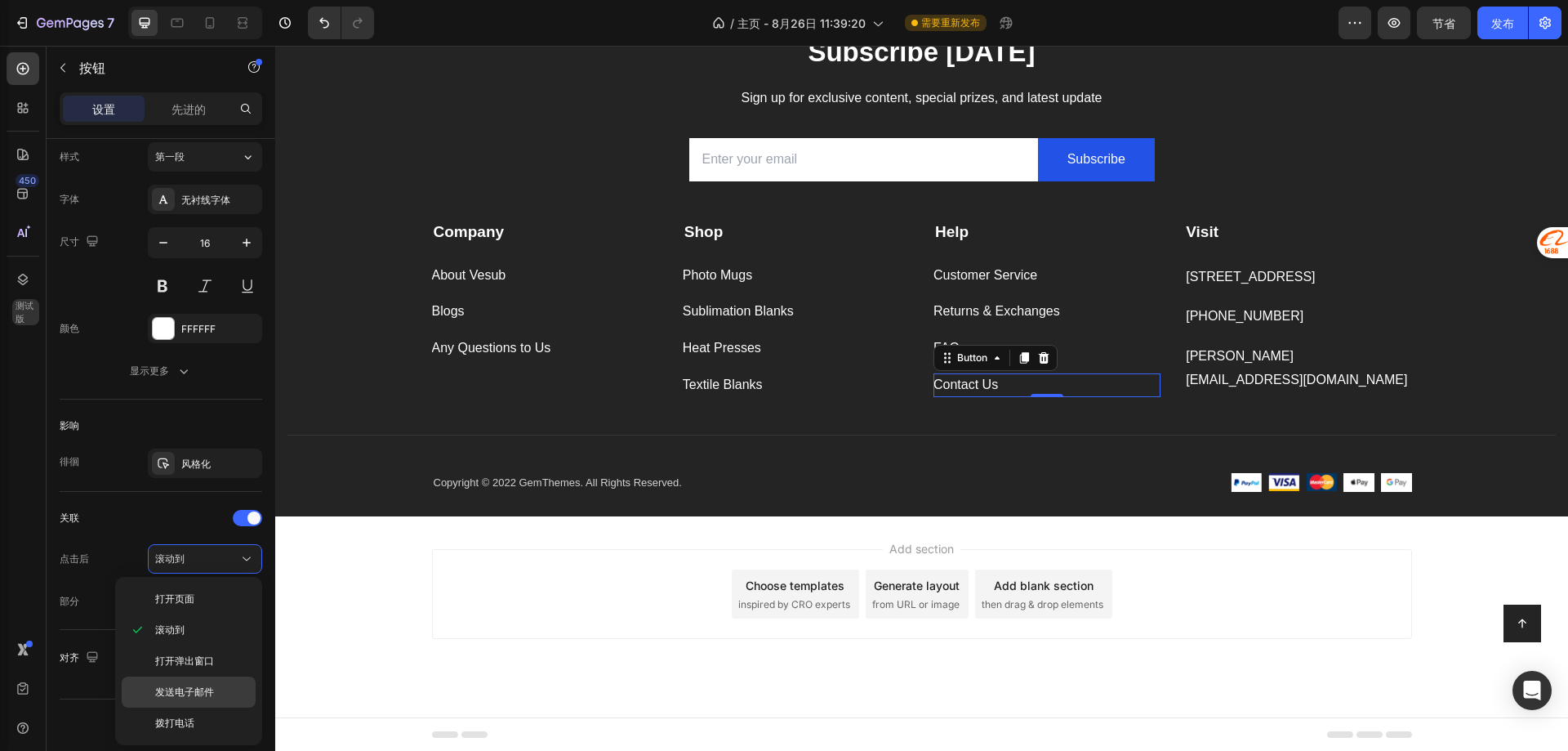
click at [202, 695] on font "发送电子邮件" at bounding box center [184, 692] width 59 height 12
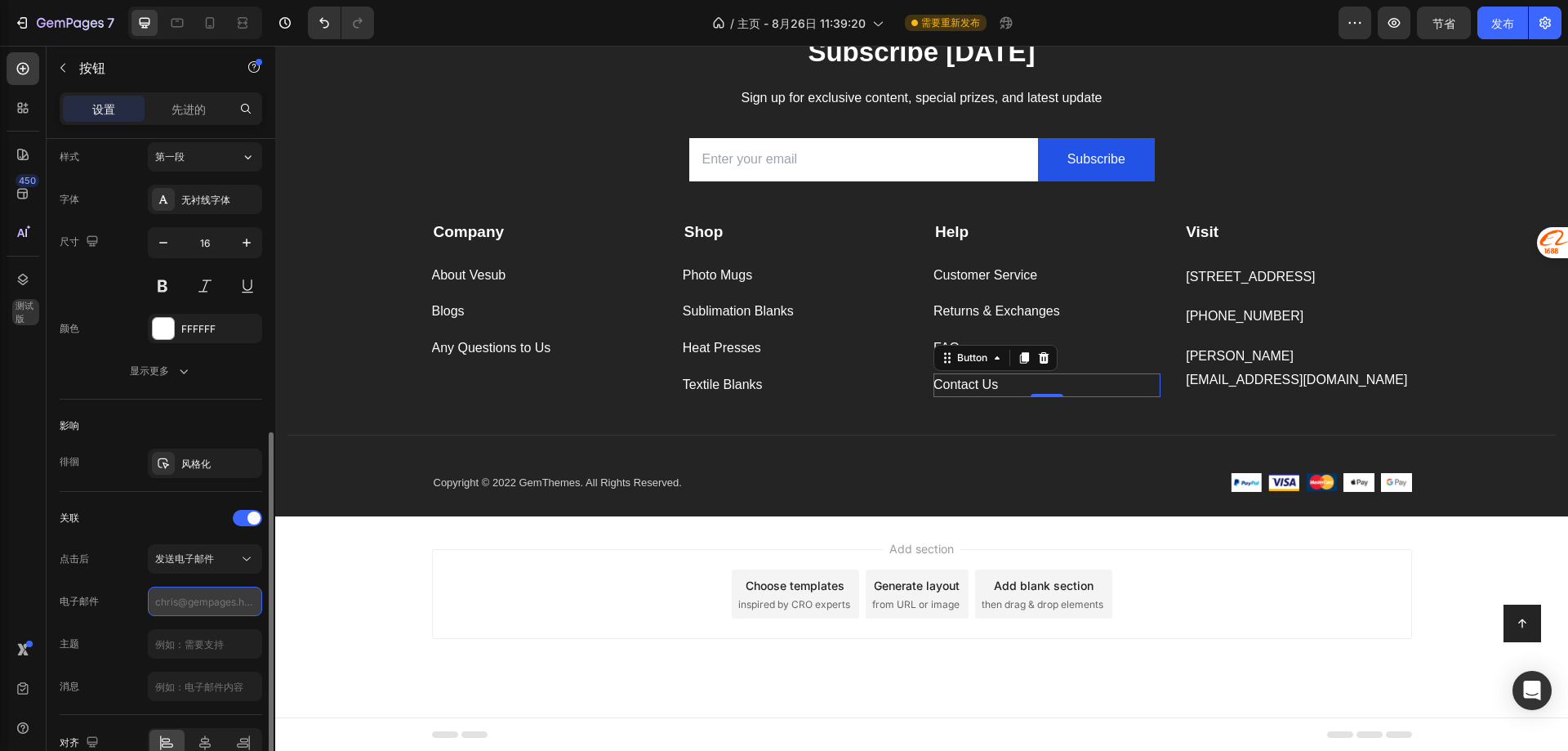
click at [207, 601] on input "text" at bounding box center [205, 601] width 115 height 30
type input "[PERSON_NAME][EMAIL_ADDRESS][DOMAIN_NAME]"
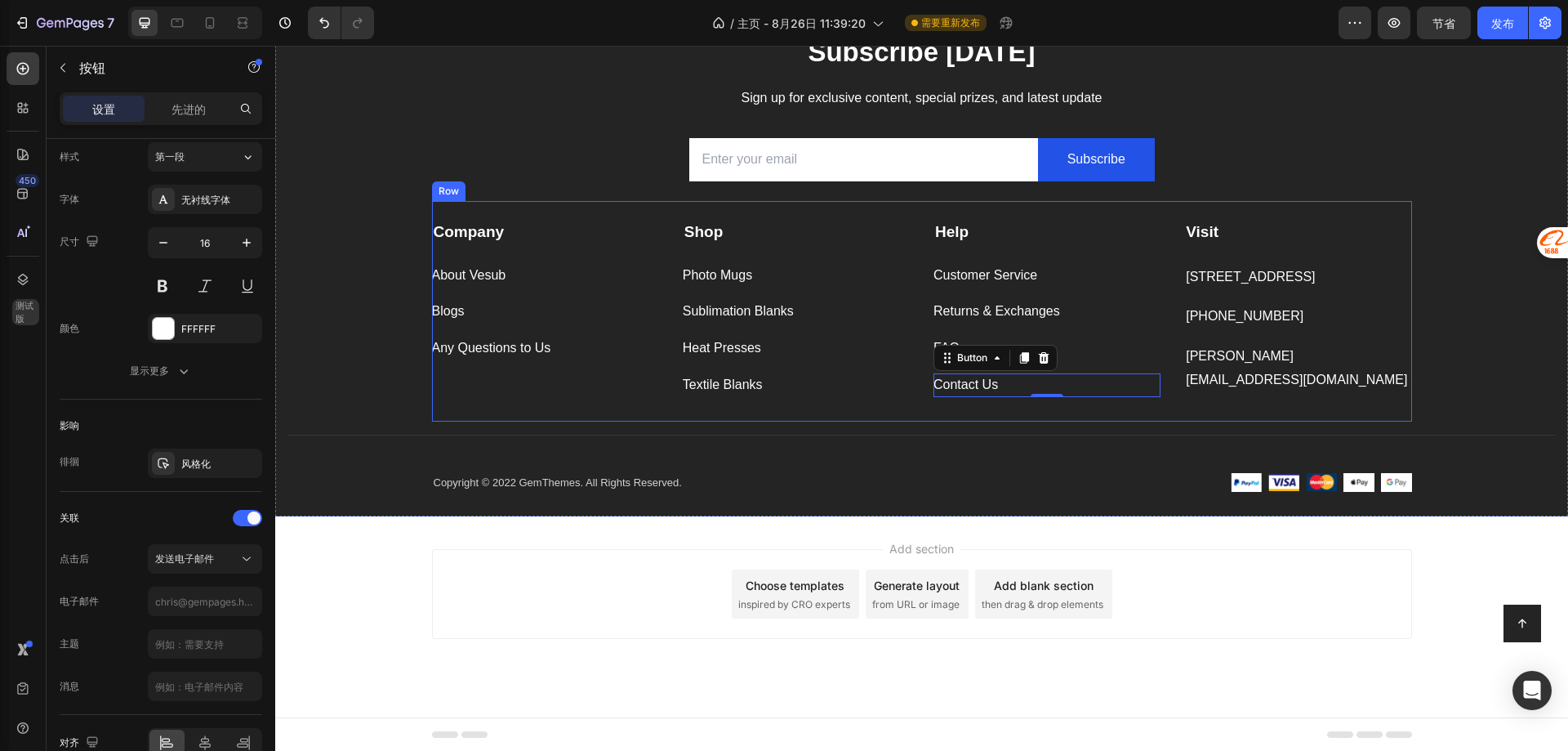
click at [901, 415] on div "Company Text block About Vesub Button Blogs Button Any Questions to Us Button S…" at bounding box center [922, 311] width 980 height 221
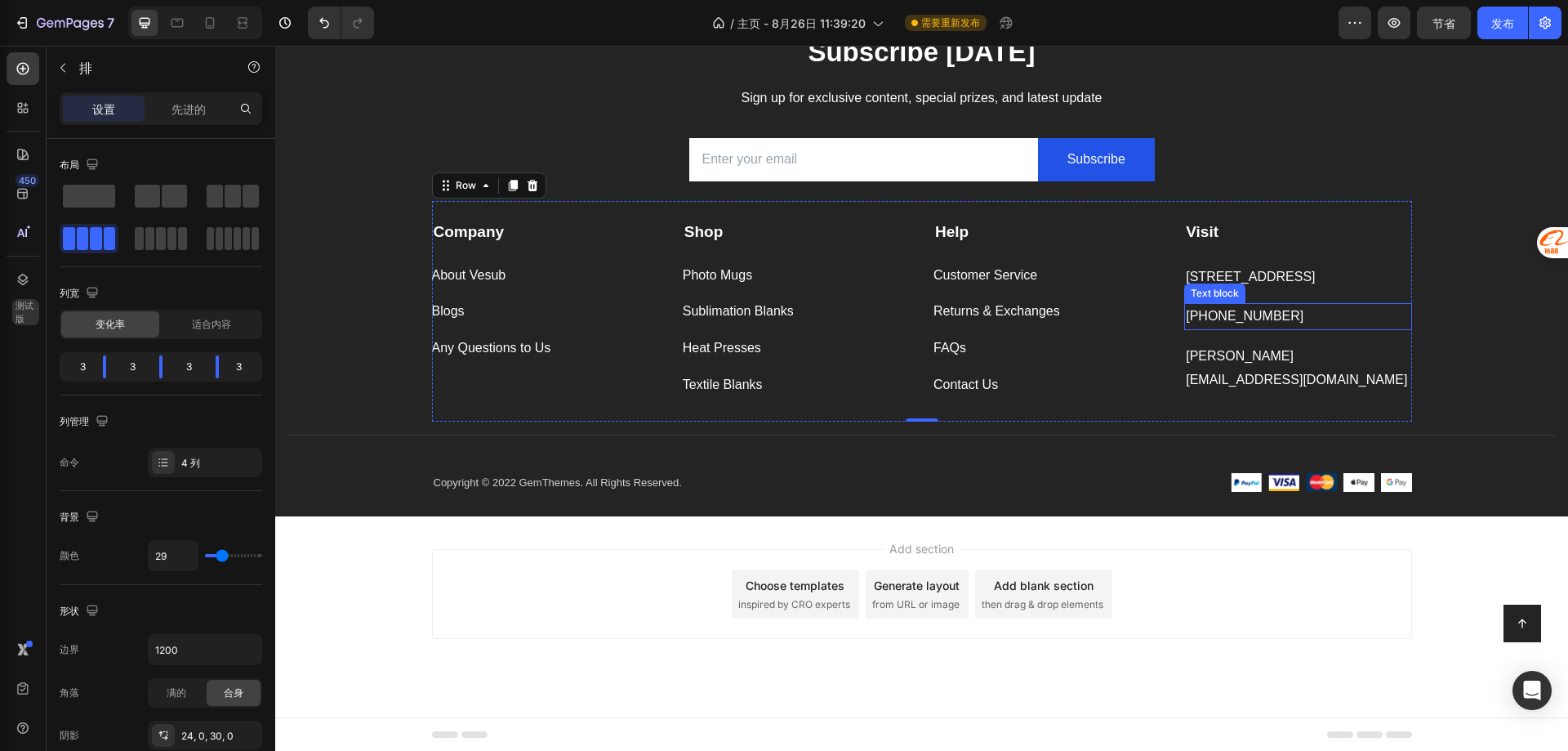
click at [1252, 329] on p "[PHONE_NUMBER]" at bounding box center [1298, 316] width 223 height 24
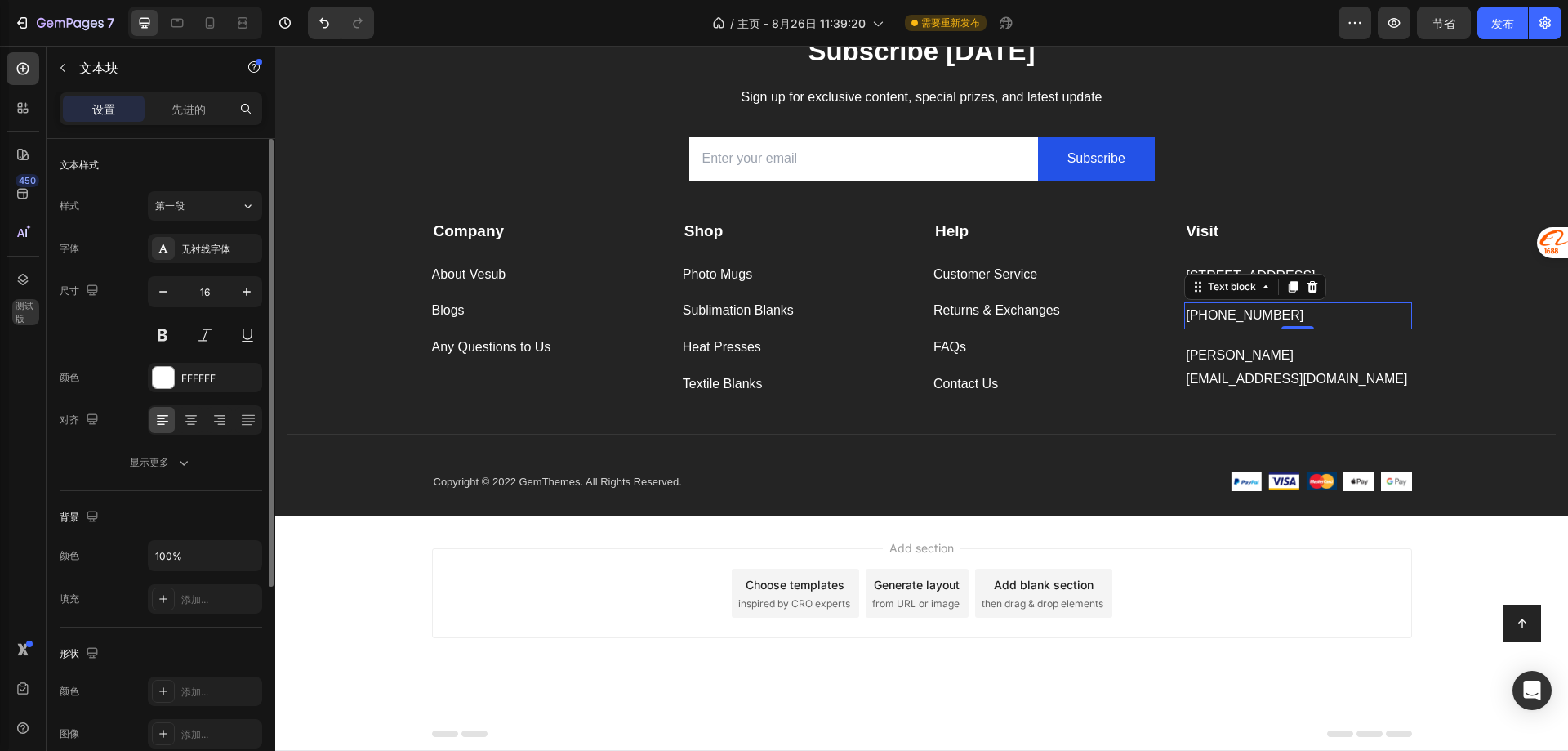
scroll to position [310, 0]
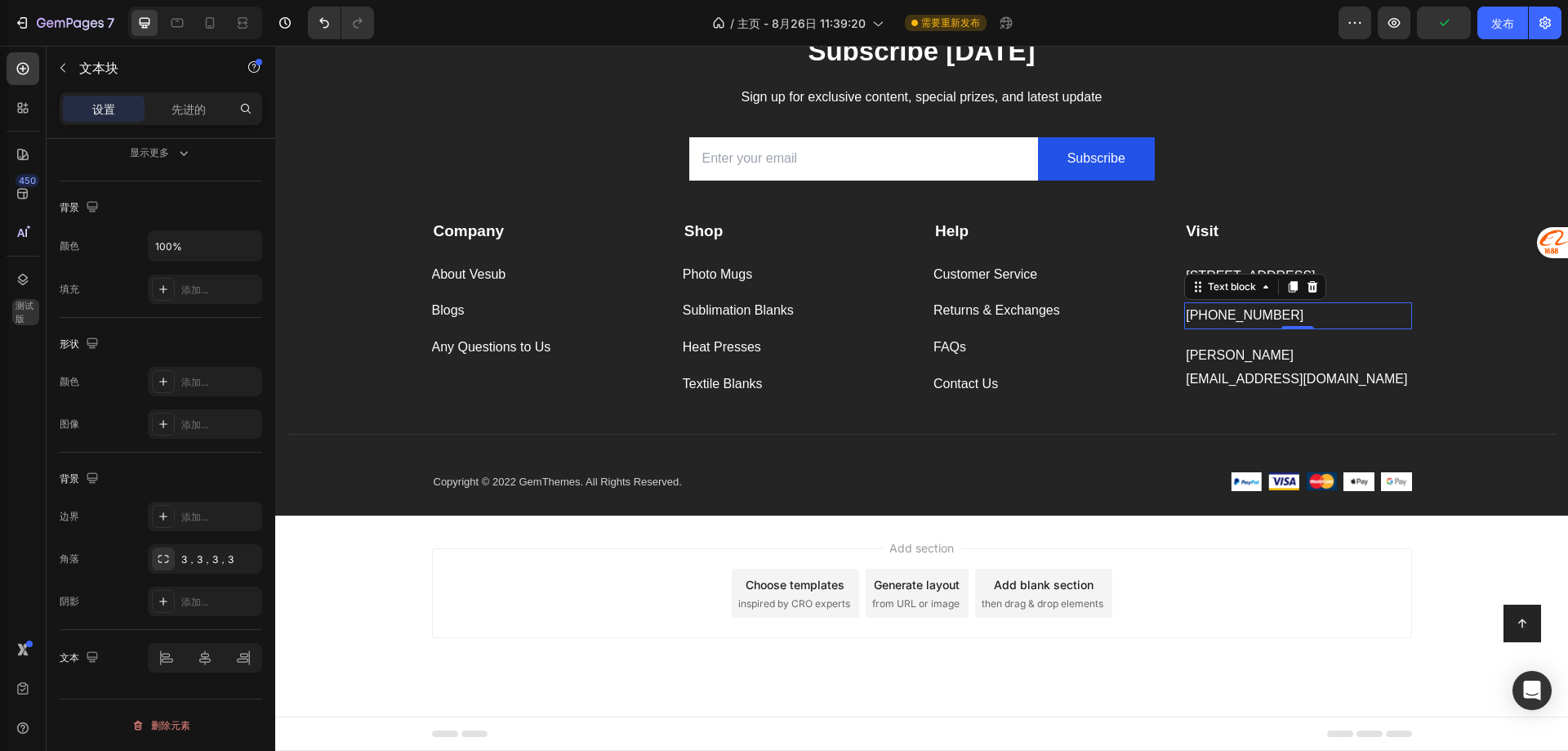
click at [1198, 328] on p "[PHONE_NUMBER]" at bounding box center [1298, 315] width 223 height 24
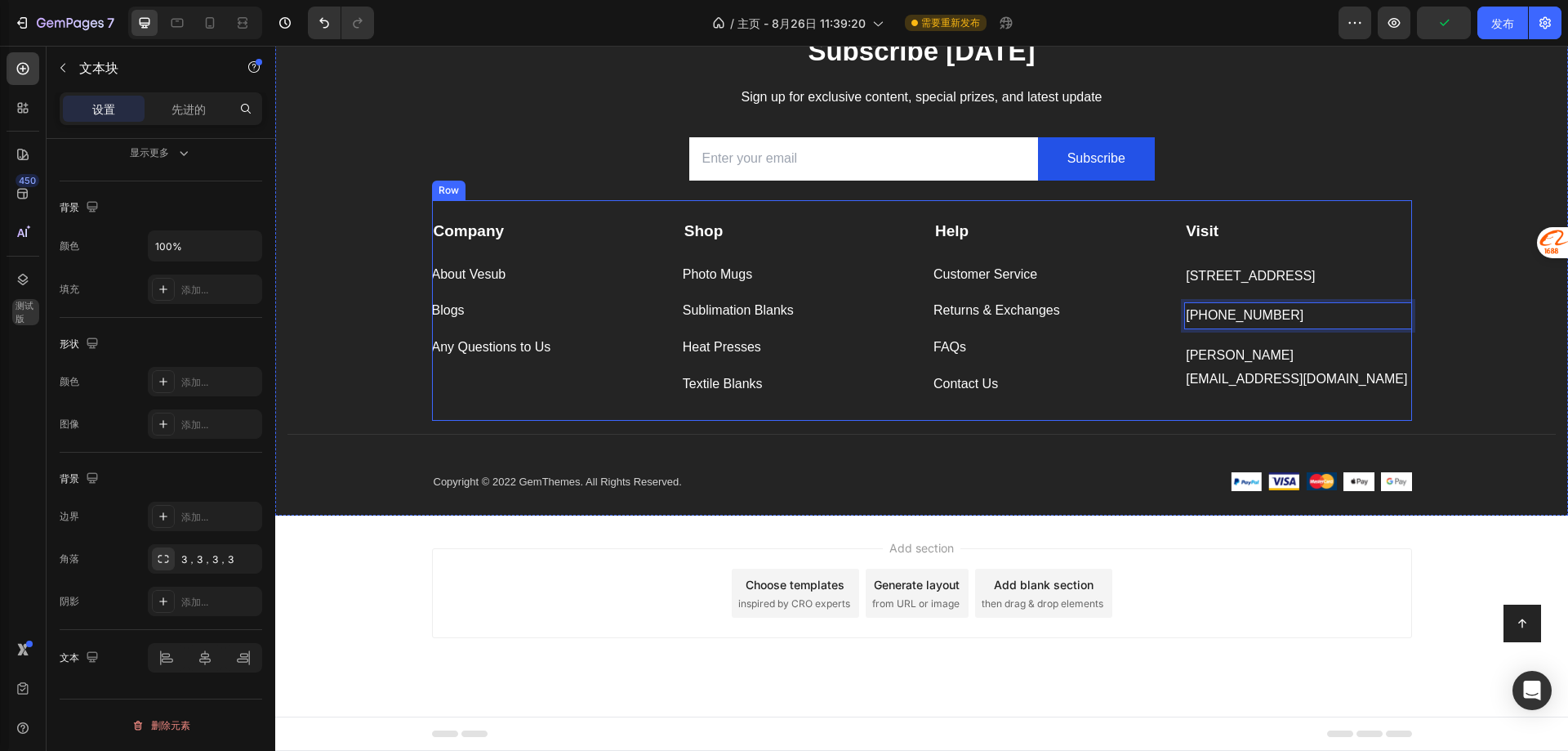
click at [1199, 365] on div "Visit Text block 138 Building, Chitang Village, Yiwu City, Zhejiang Province, C…" at bounding box center [1298, 308] width 227 height 177
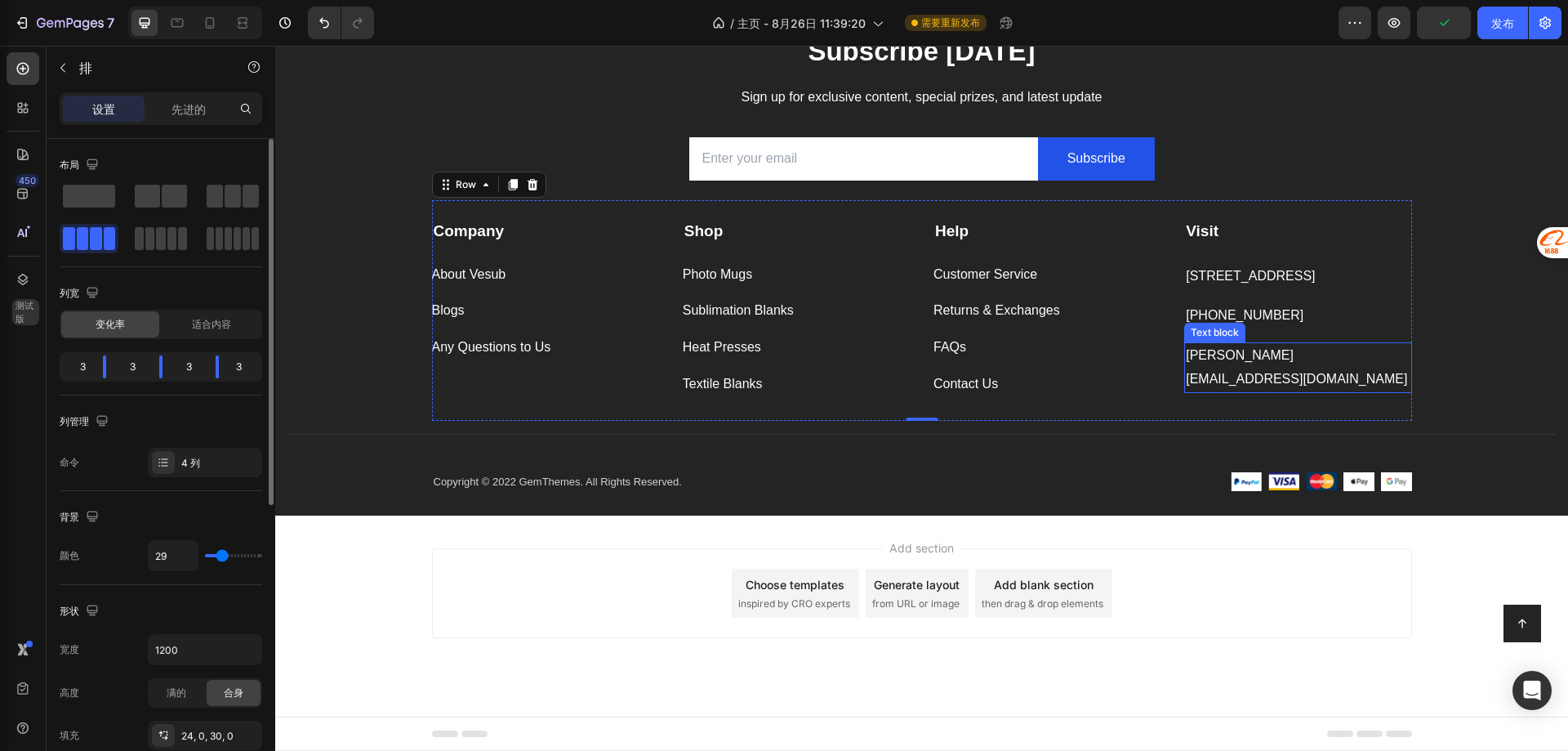
click at [1200, 375] on p "[PERSON_NAME][EMAIL_ADDRESS][DOMAIN_NAME]" at bounding box center [1298, 368] width 223 height 48
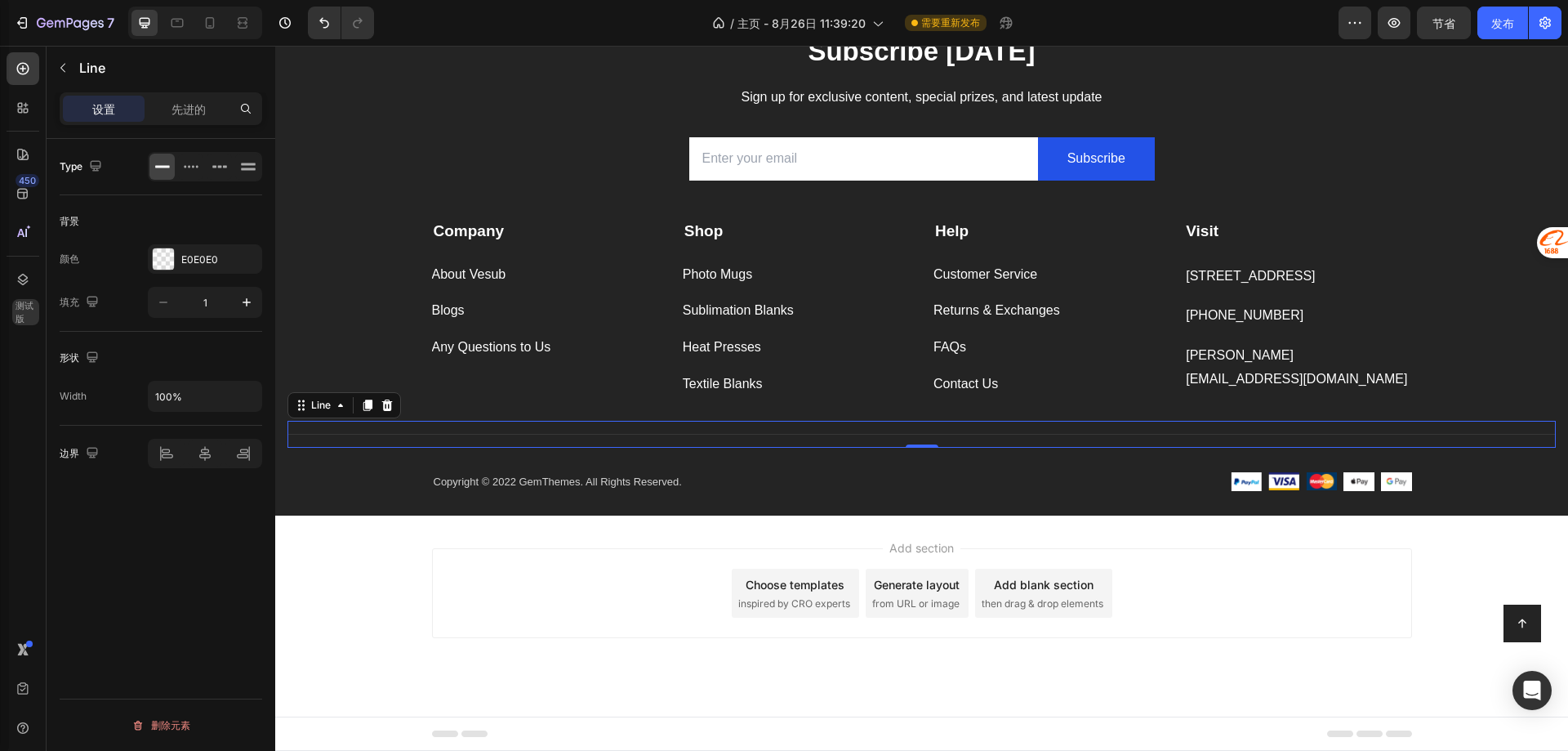
click at [1187, 420] on div "Title Line 0" at bounding box center [922, 434] width 1268 height 27
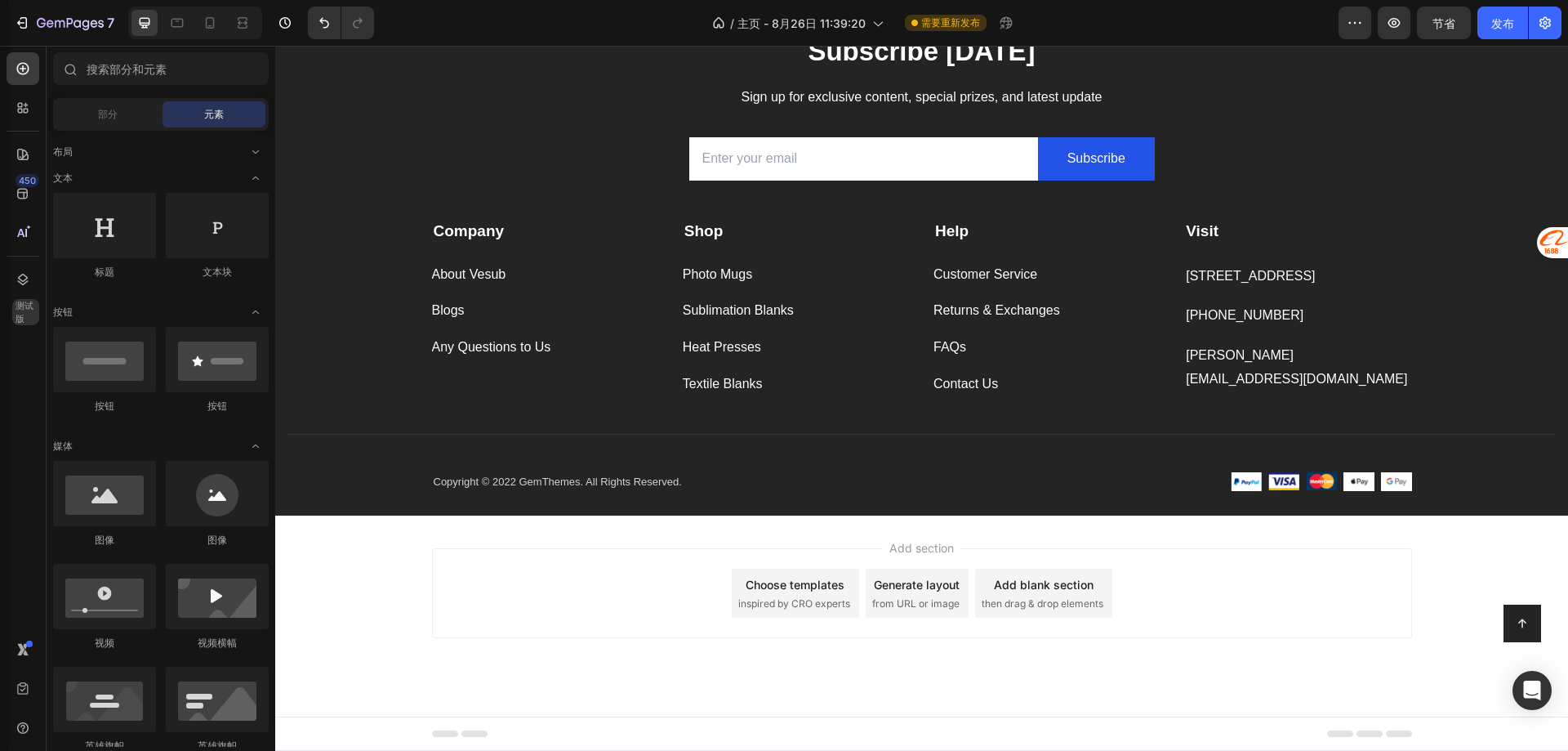
click at [498, 560] on div "Add section Choose templates inspired by CRO experts Generate layout from URL o…" at bounding box center [922, 593] width 980 height 90
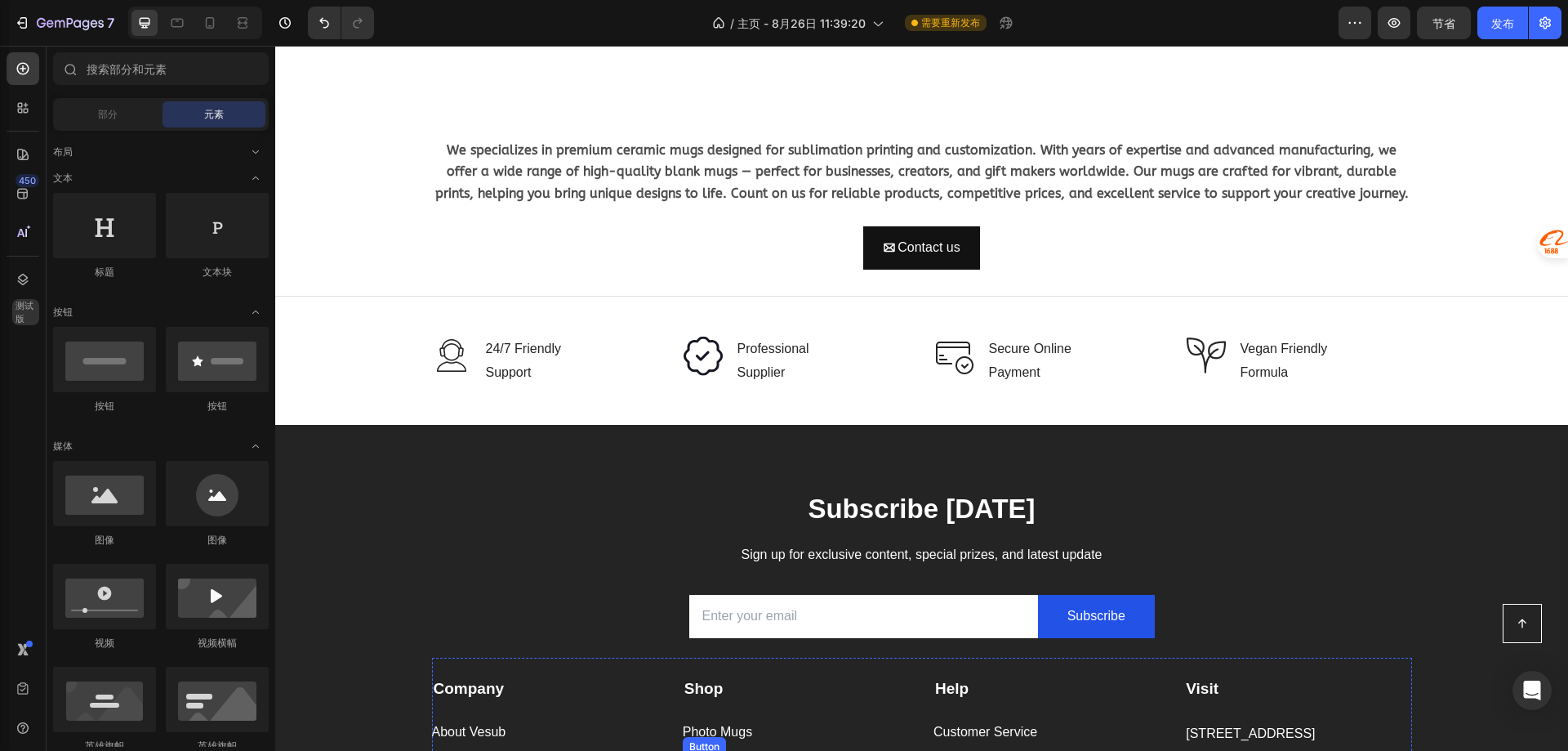
scroll to position [2006, 0]
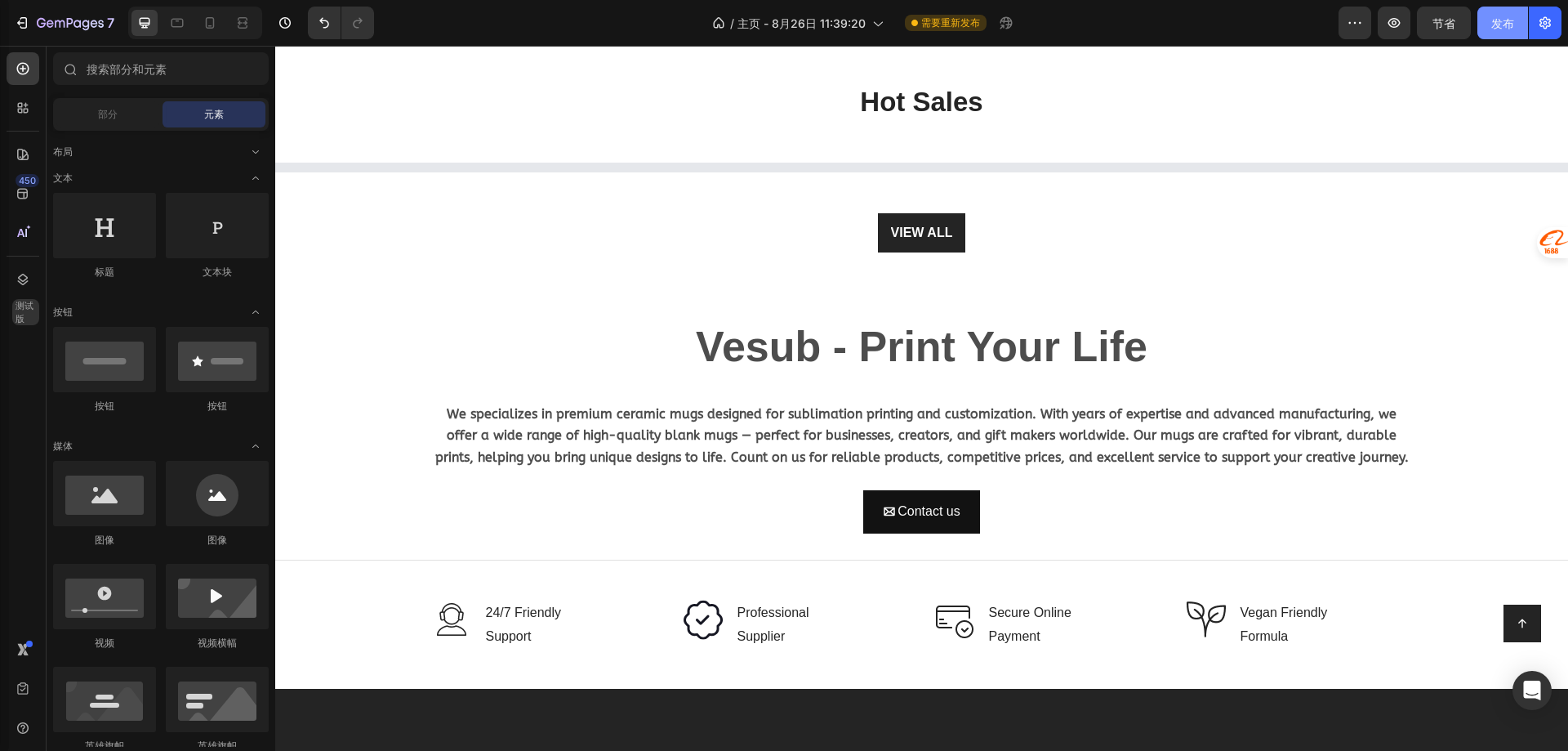
click at [1503, 25] on font "发布" at bounding box center [1503, 23] width 23 height 14
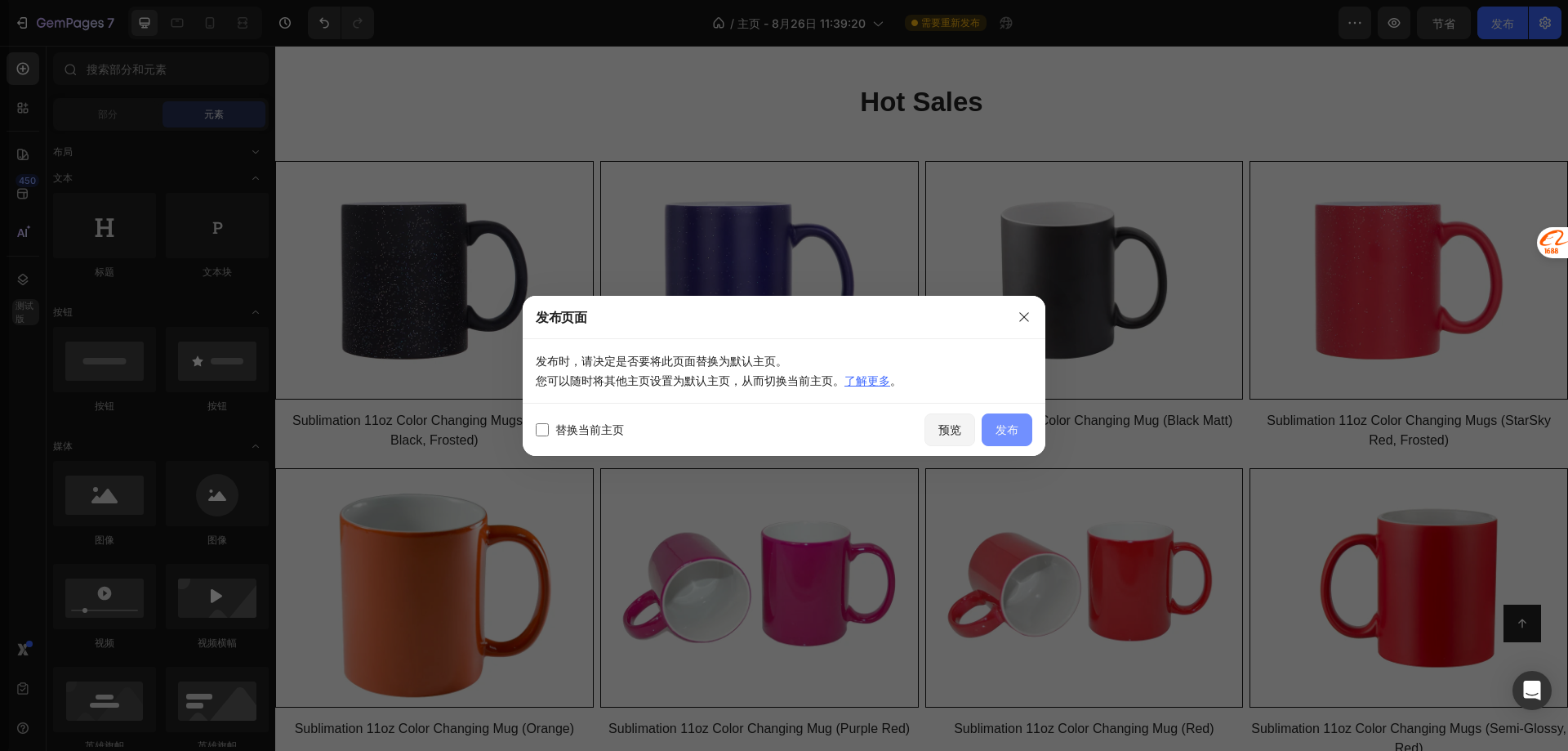
click at [1012, 423] on font "发布" at bounding box center [1006, 429] width 23 height 14
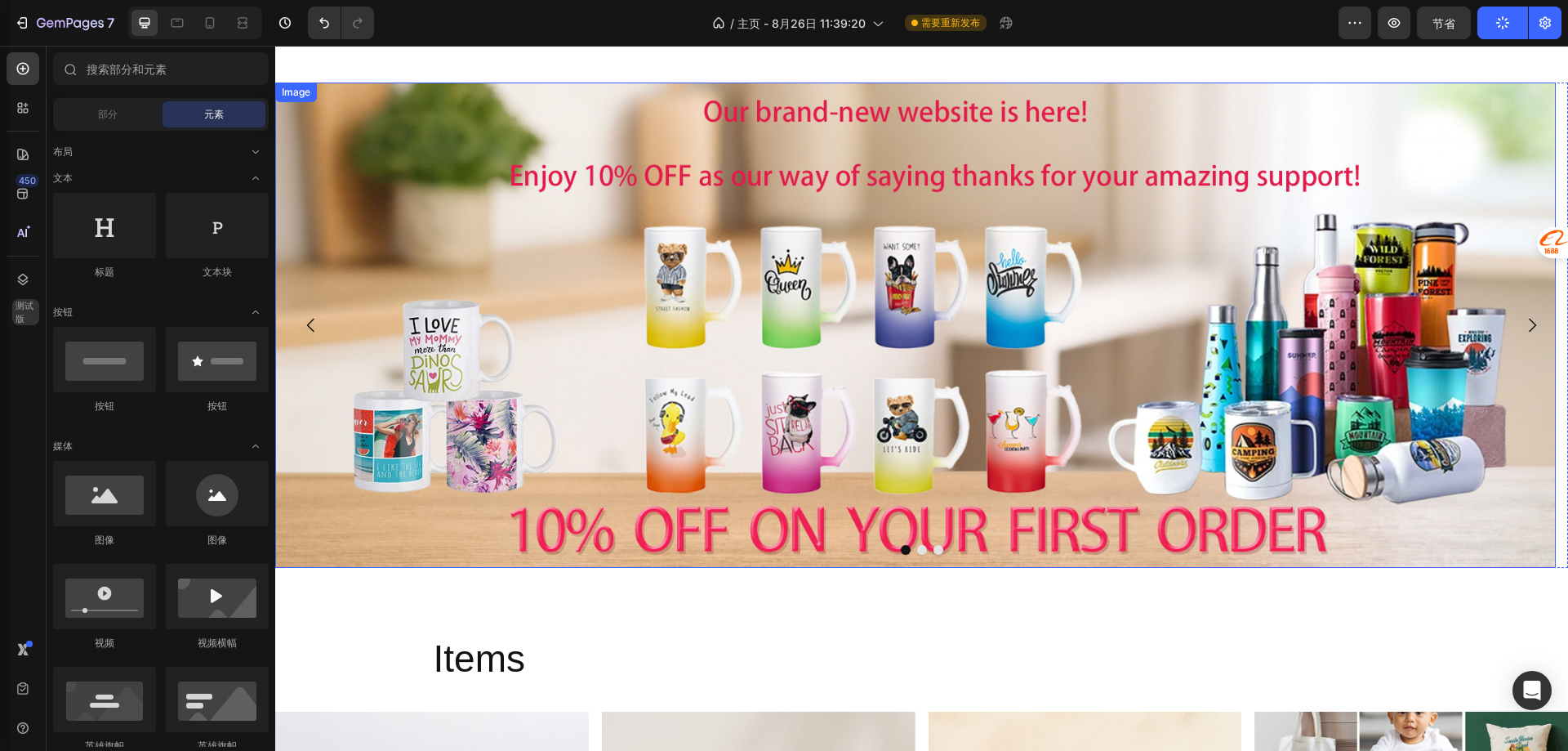
scroll to position [246, 0]
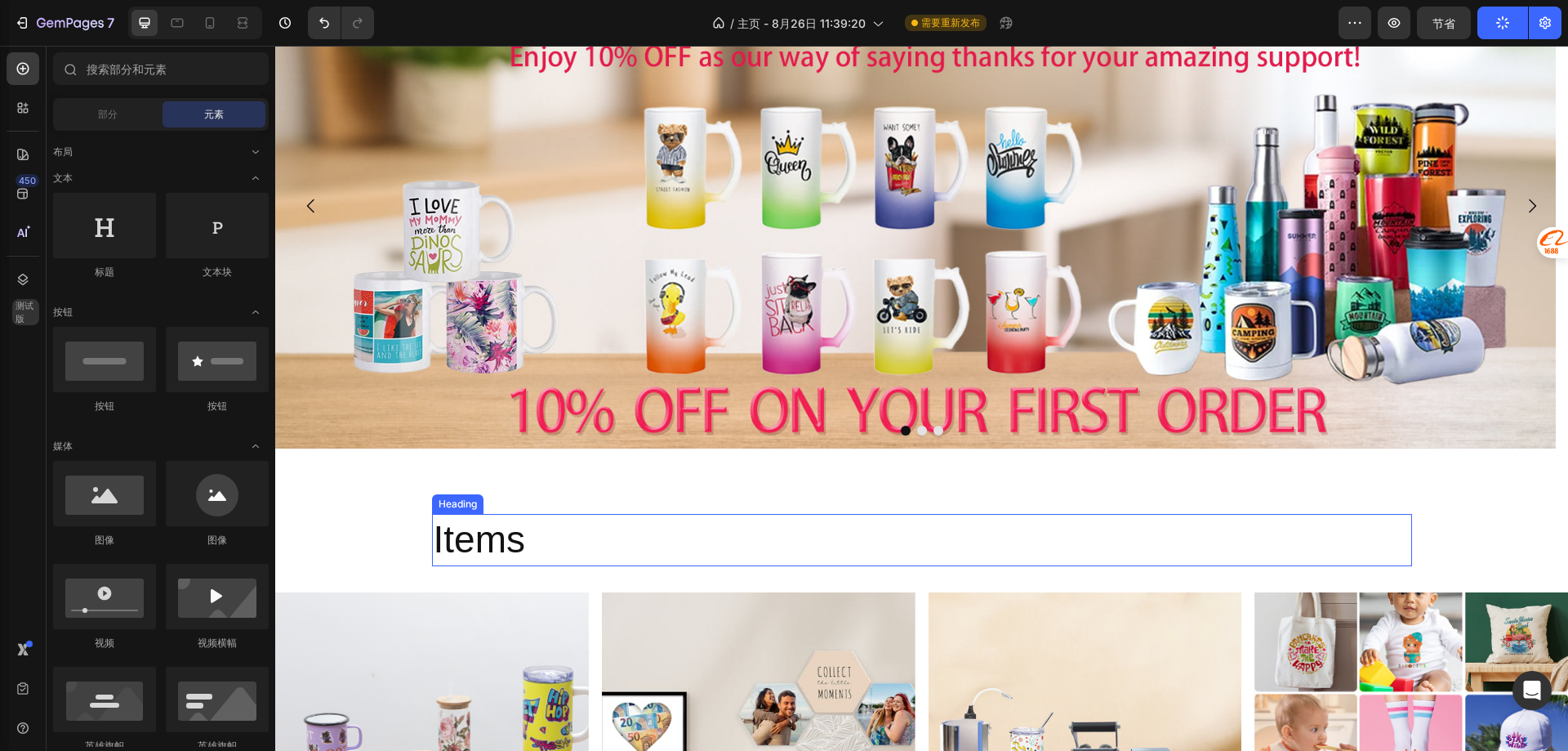
click at [432, 550] on h2 "Items" at bounding box center [922, 540] width 980 height 53
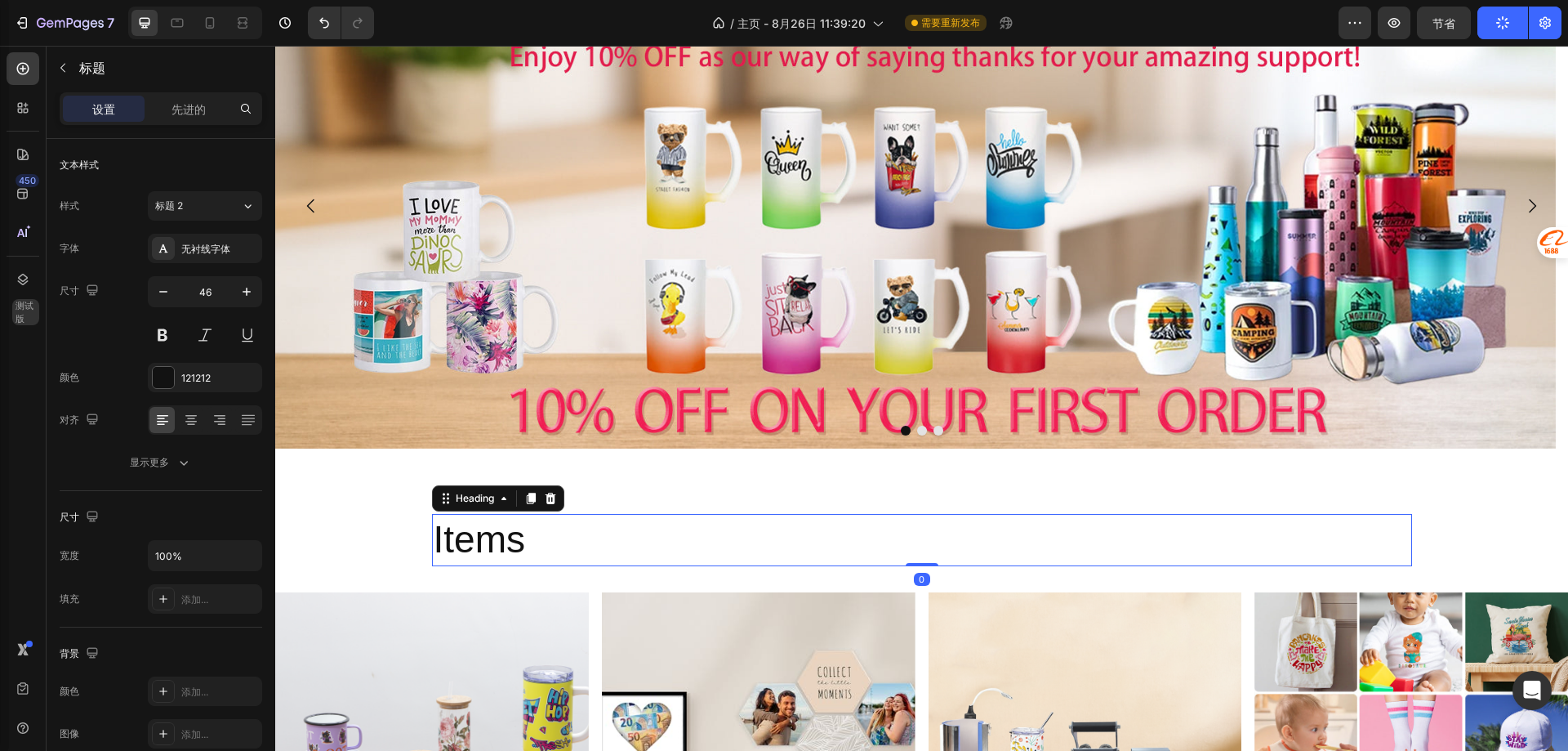
click at [489, 550] on h2 "Items" at bounding box center [922, 540] width 980 height 53
click at [489, 550] on p "Items" at bounding box center [922, 540] width 977 height 49
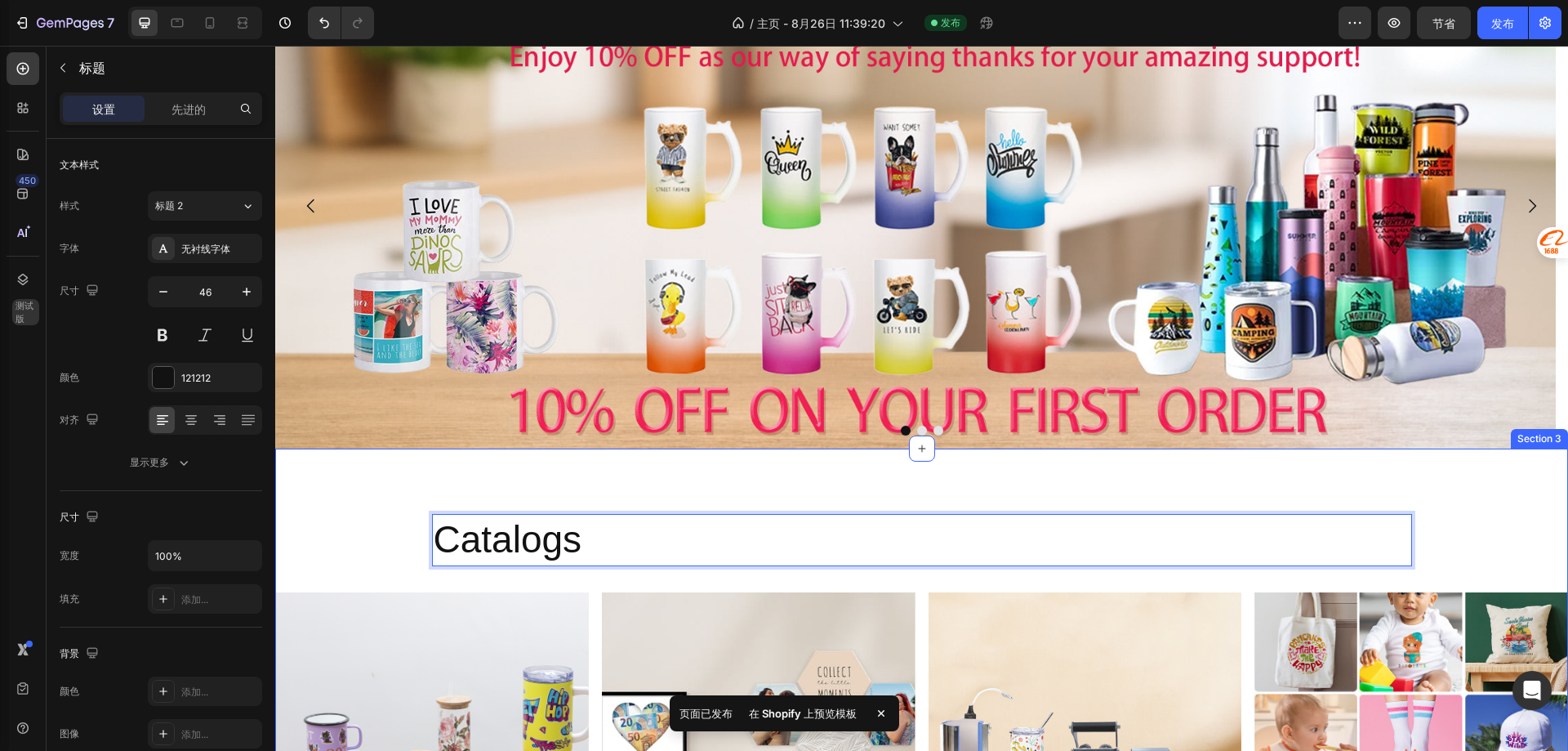
click at [432, 548] on h2 "Catalogs" at bounding box center [922, 540] width 980 height 53
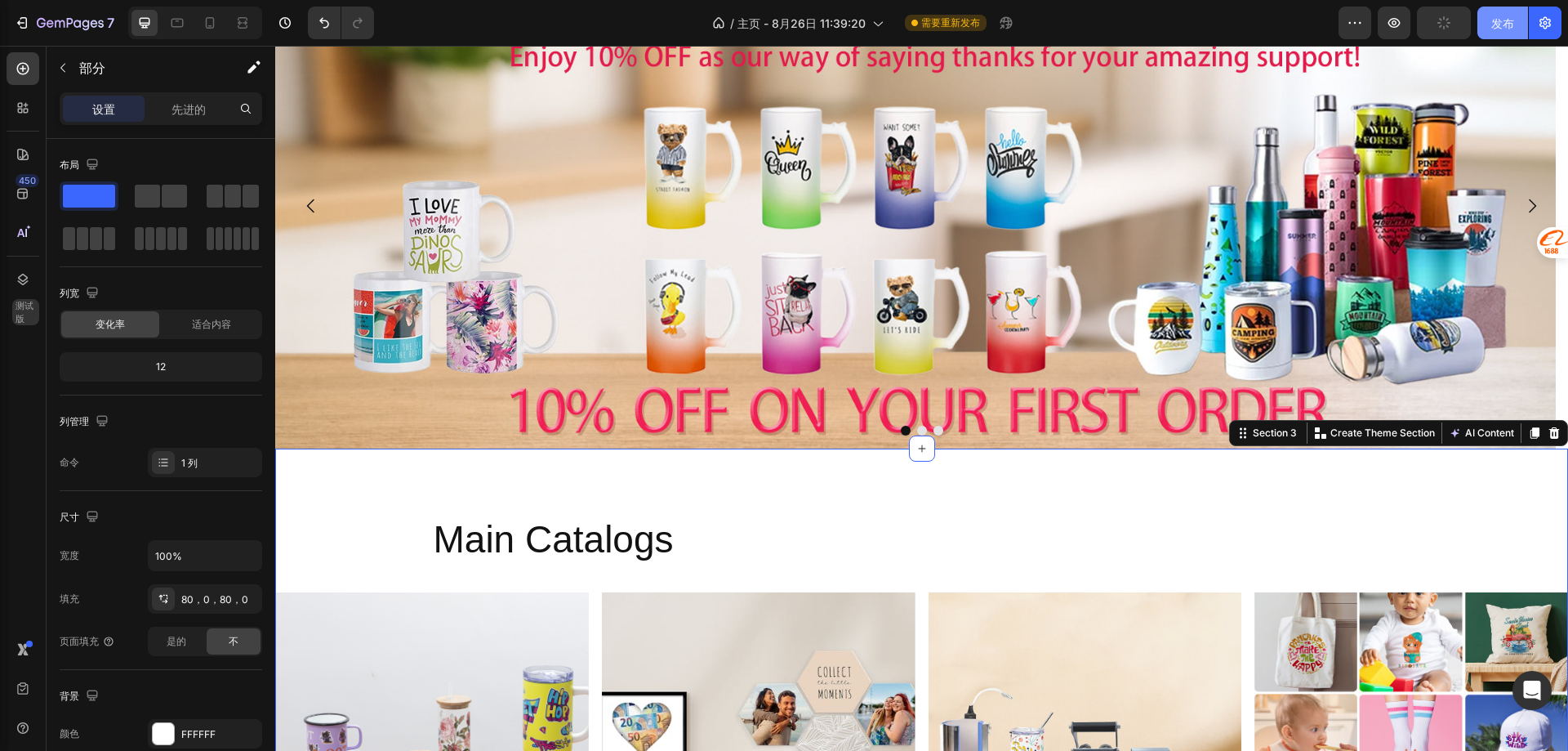
click at [1497, 27] on font "发布" at bounding box center [1503, 23] width 23 height 14
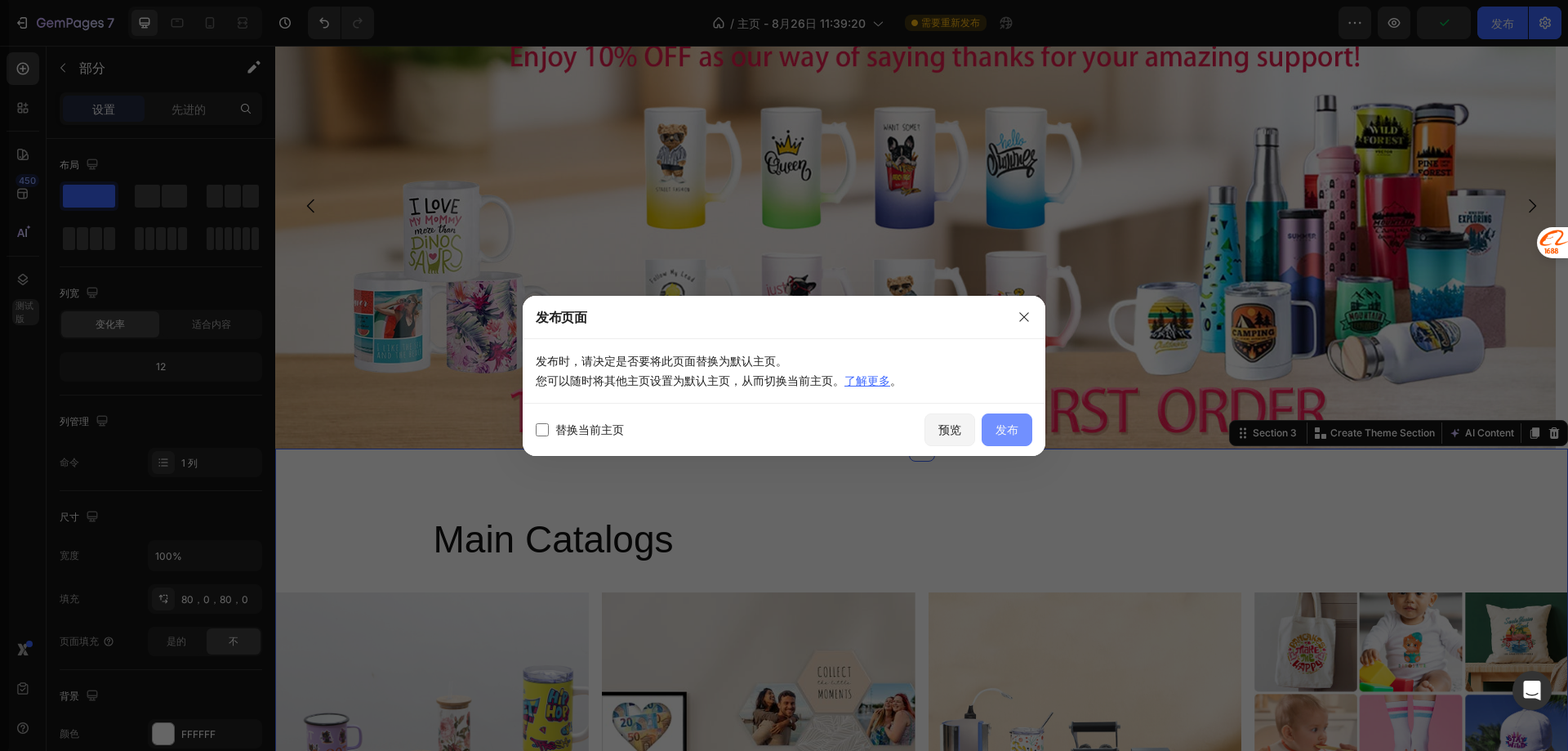
click at [1008, 442] on button "发布" at bounding box center [1006, 430] width 51 height 32
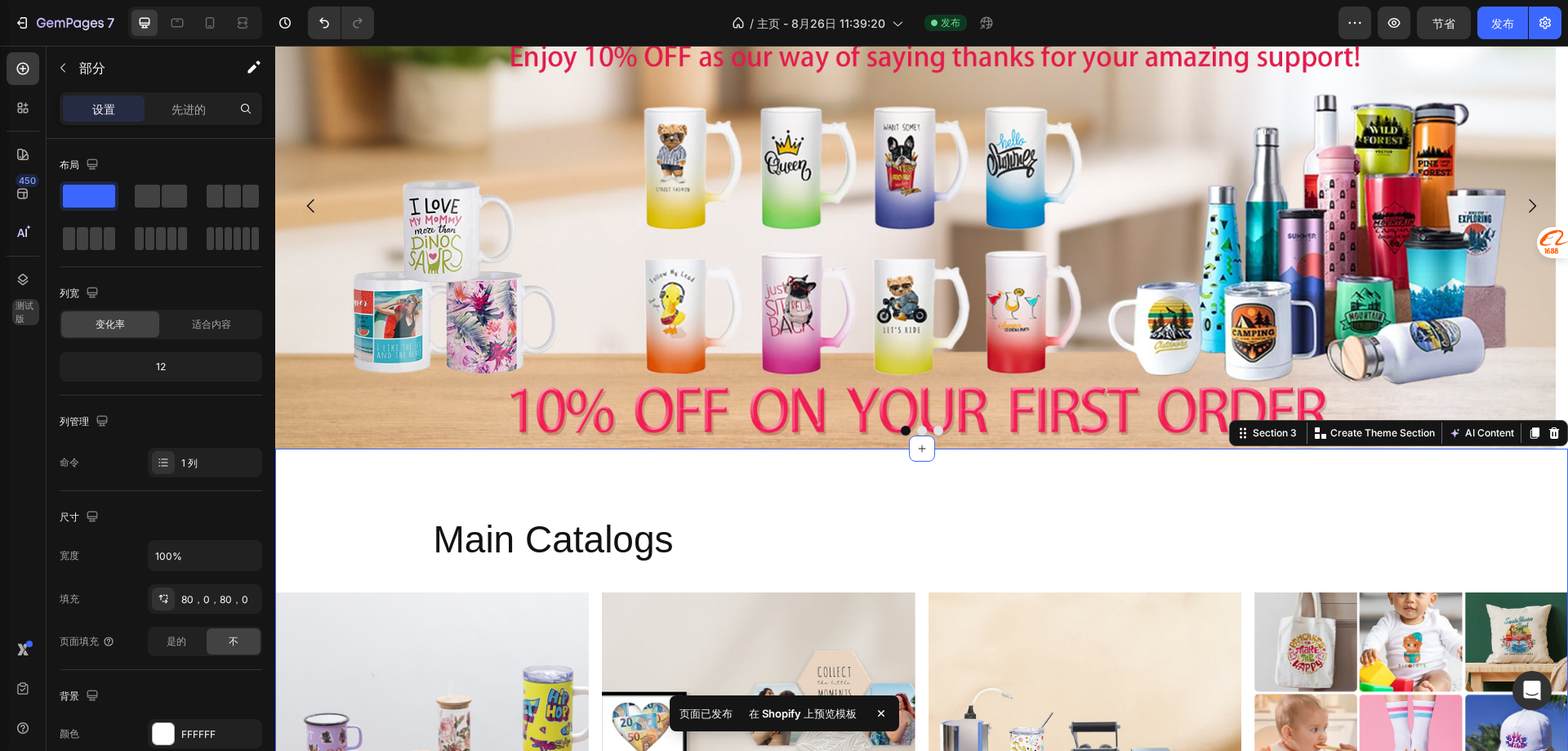
click at [819, 708] on font "在 Shopify 上预览模板" at bounding box center [802, 714] width 108 height 13
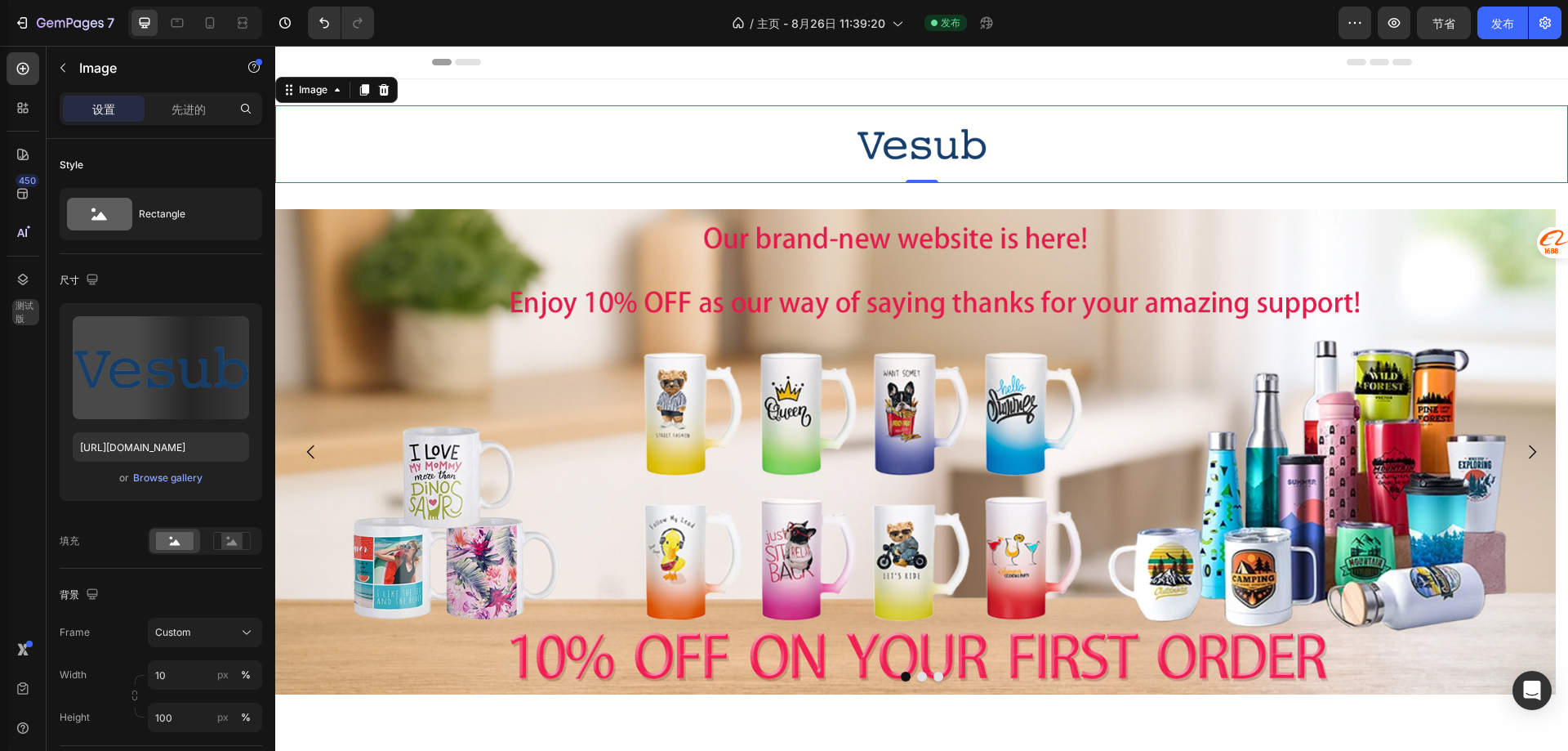
click at [566, 143] on div at bounding box center [922, 143] width 1293 height 77
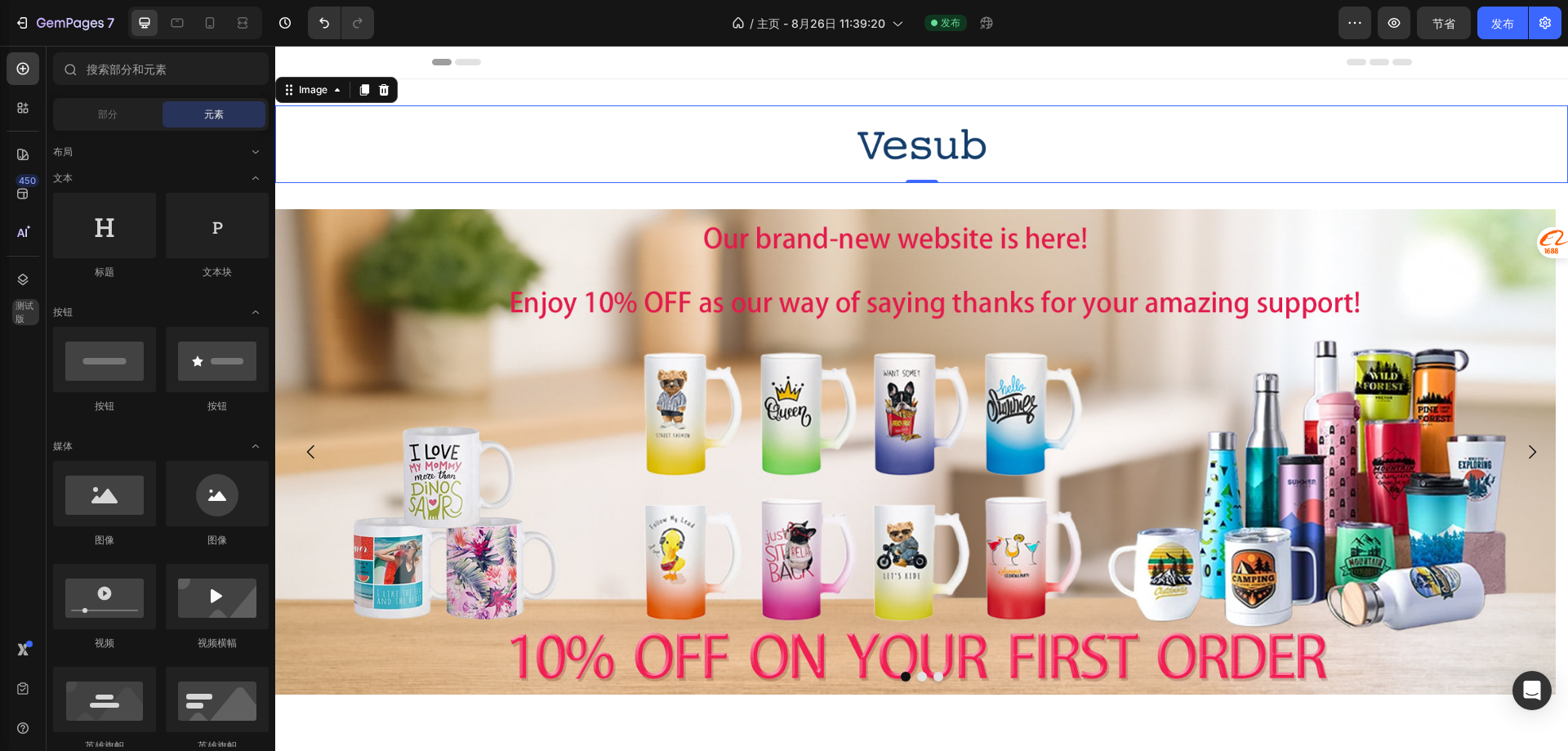
click at [548, 66] on div "Header" at bounding box center [922, 62] width 980 height 32
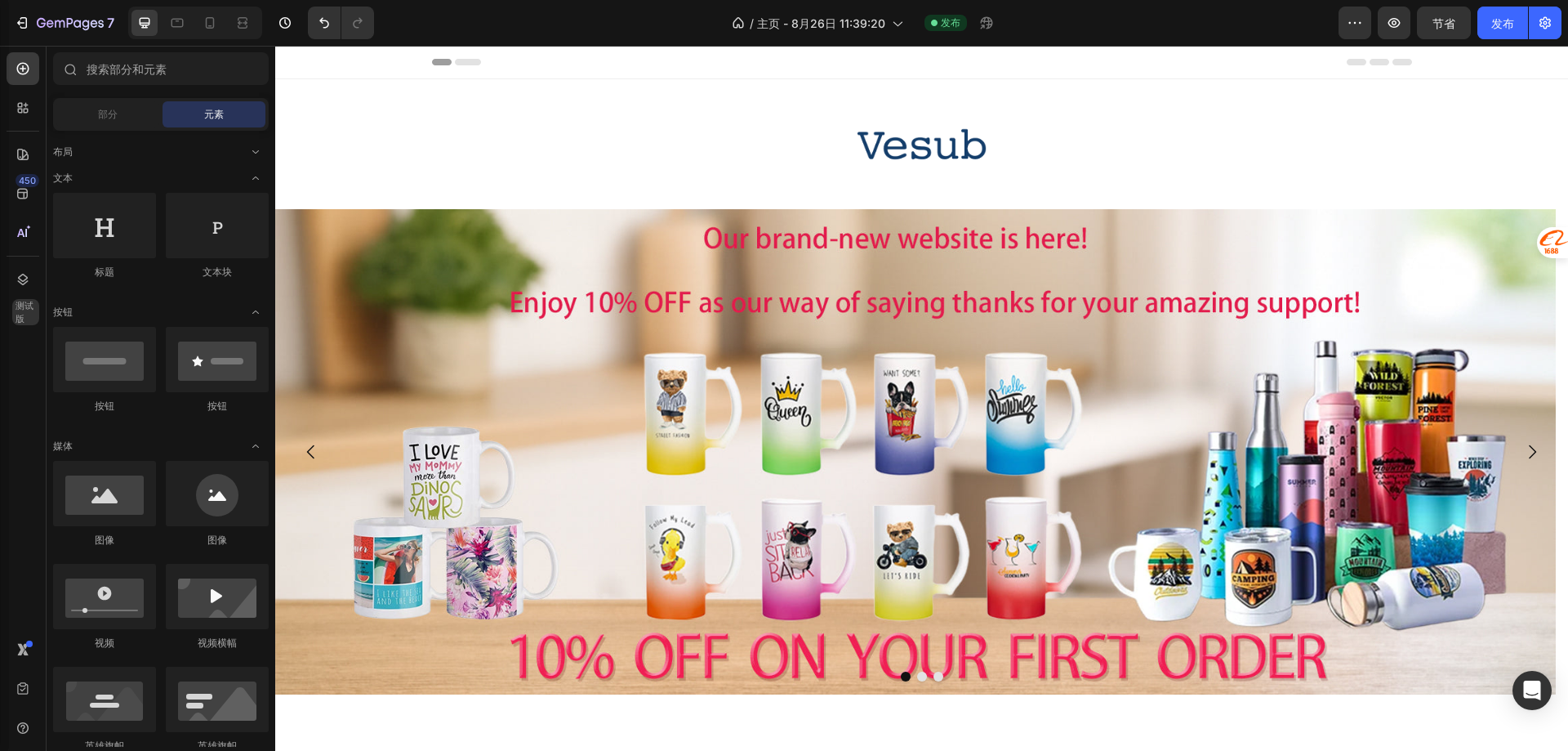
click at [531, 53] on div "Header" at bounding box center [922, 62] width 980 height 32
click at [324, 56] on span "Header" at bounding box center [325, 61] width 36 height 16
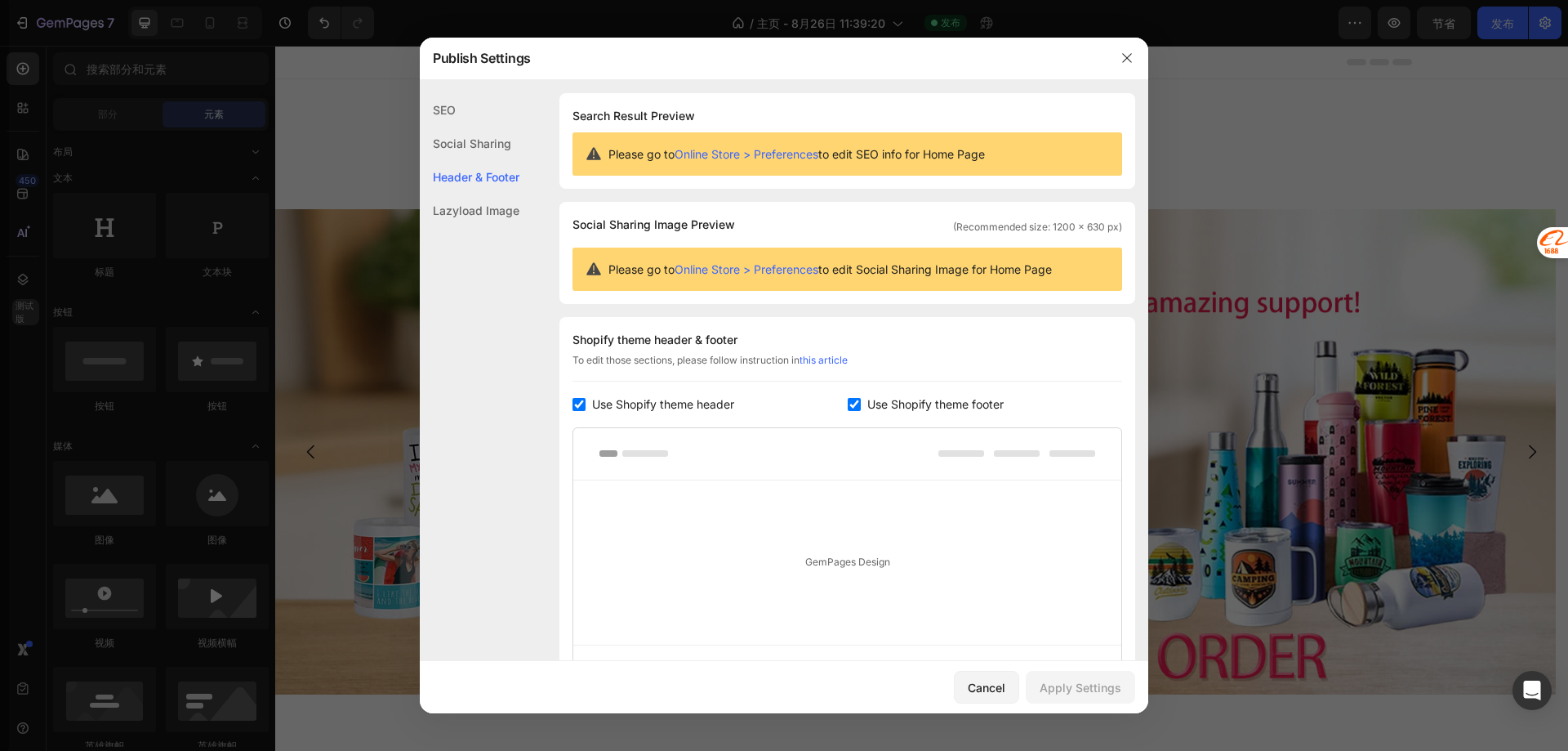
scroll to position [171, 0]
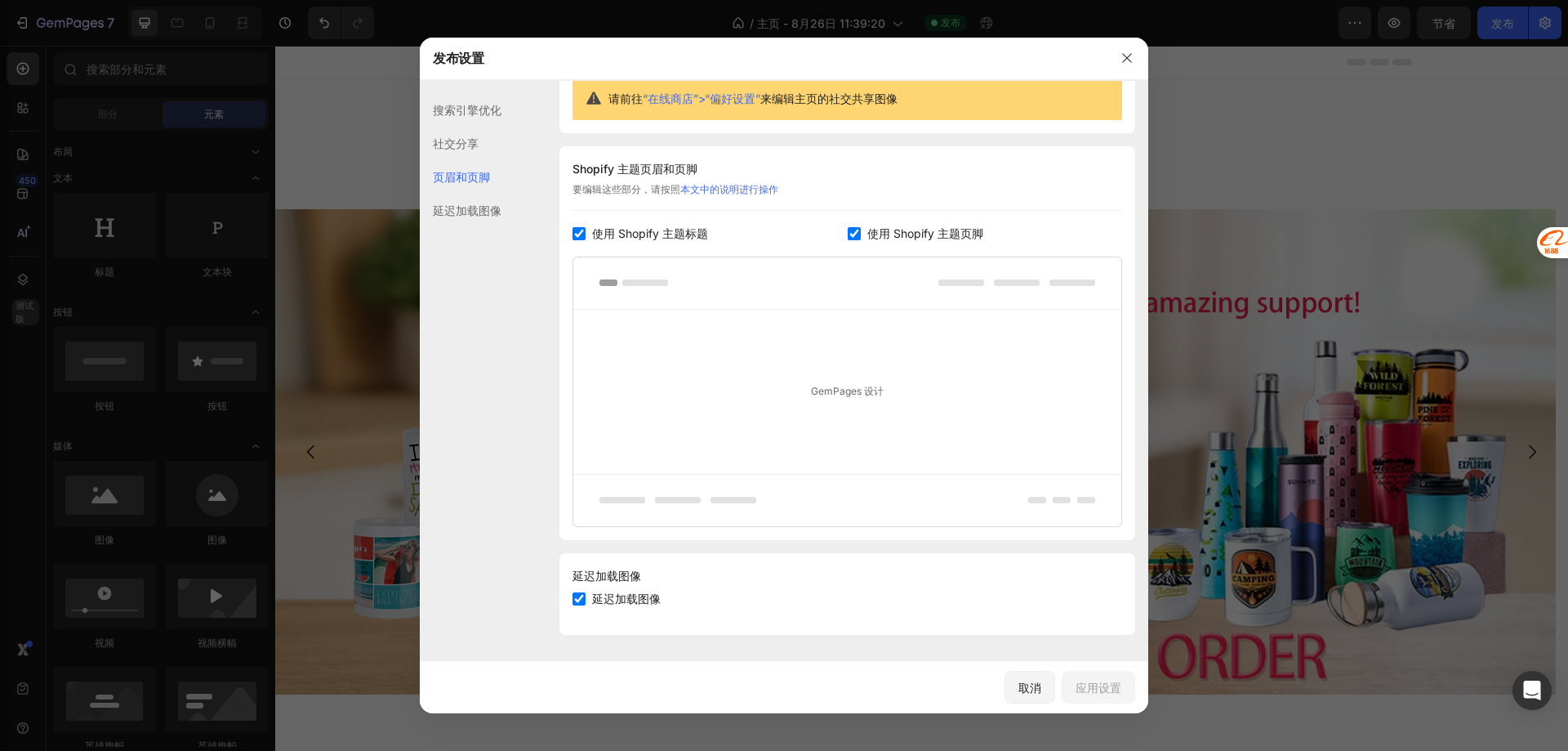
click at [848, 236] on input "checkbox" at bounding box center [855, 234] width 13 height 13
checkbox input "false"
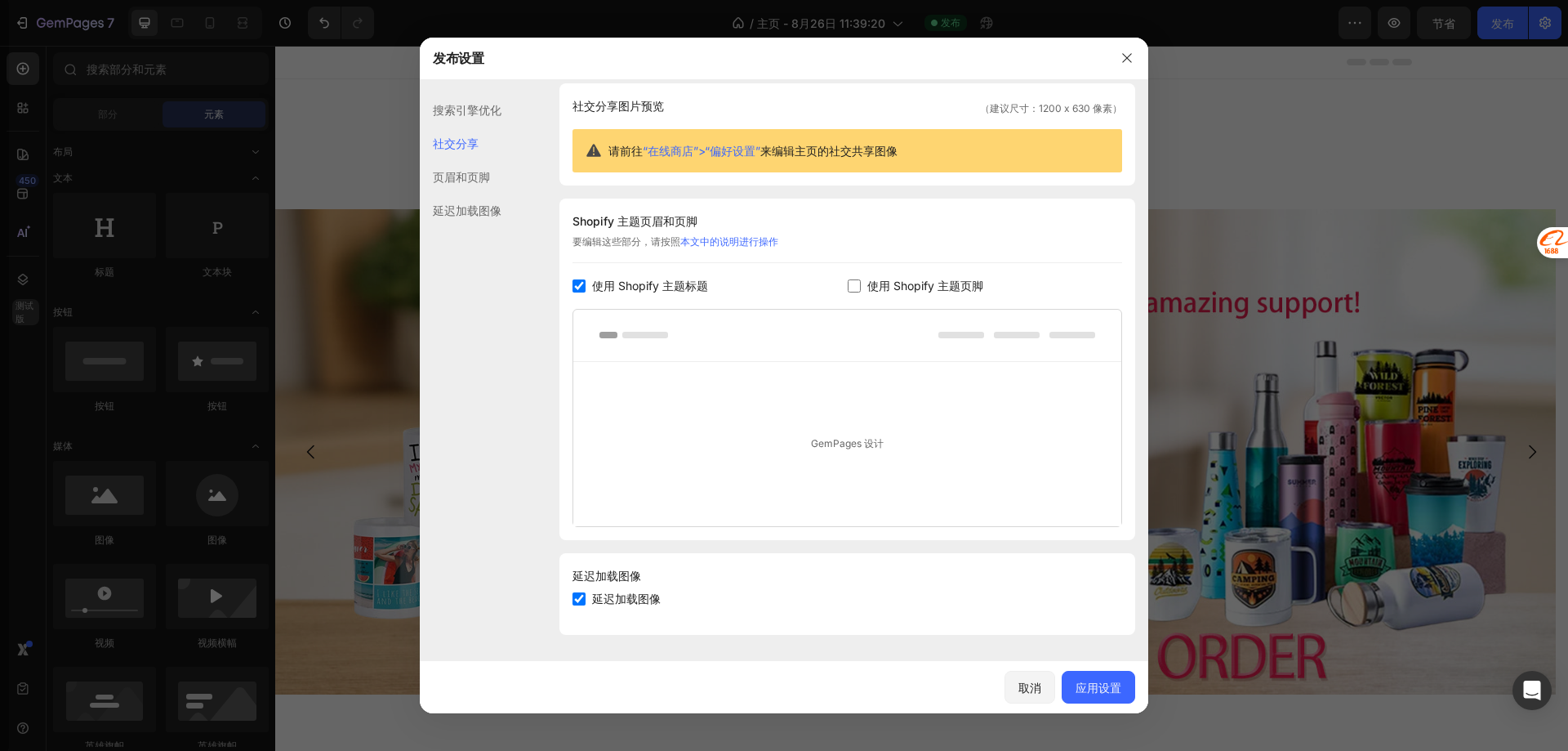
scroll to position [118, 0]
click at [1084, 685] on font "应用设置" at bounding box center [1098, 687] width 46 height 14
click at [1025, 700] on button "取消" at bounding box center [1029, 687] width 51 height 32
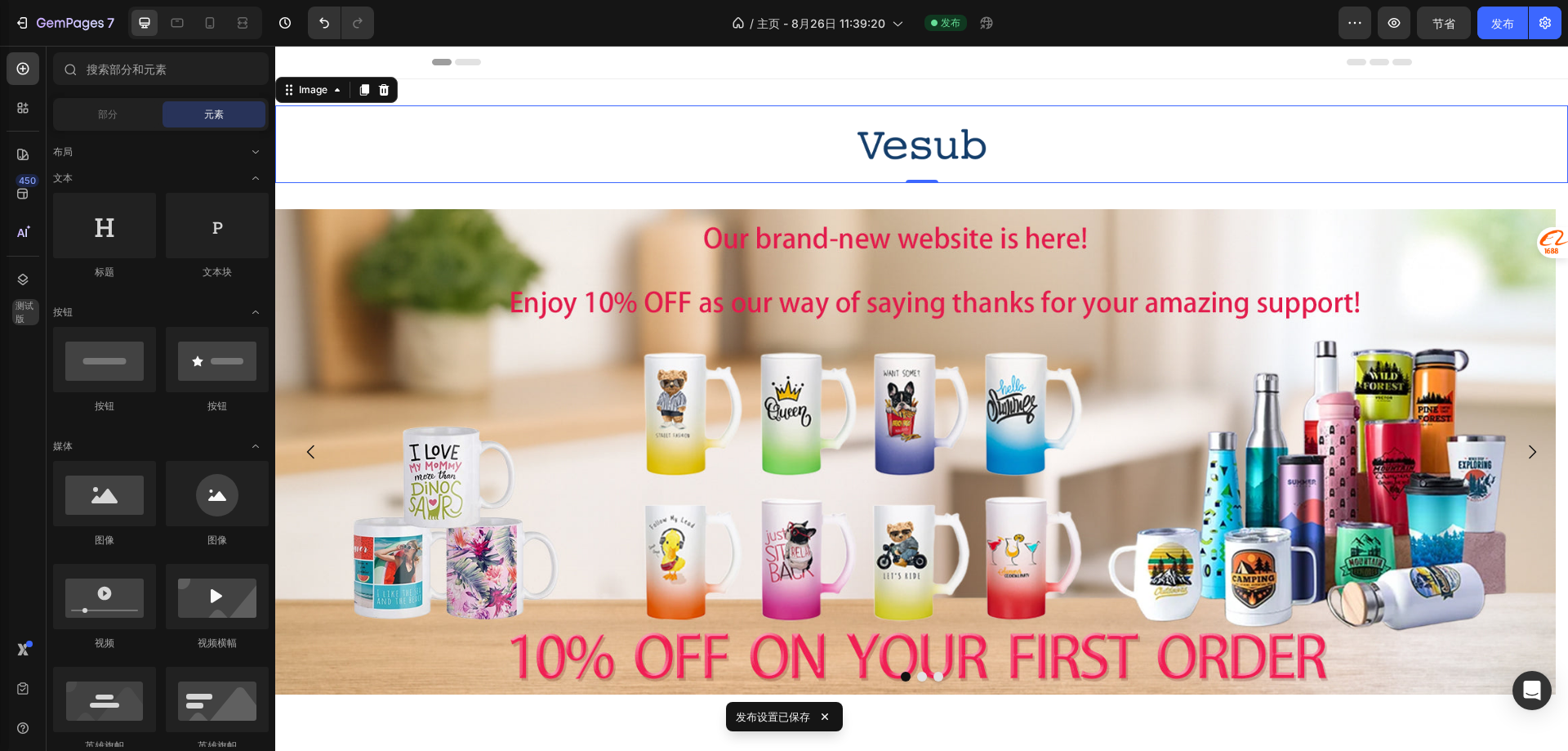
click at [824, 133] on div at bounding box center [922, 143] width 1293 height 77
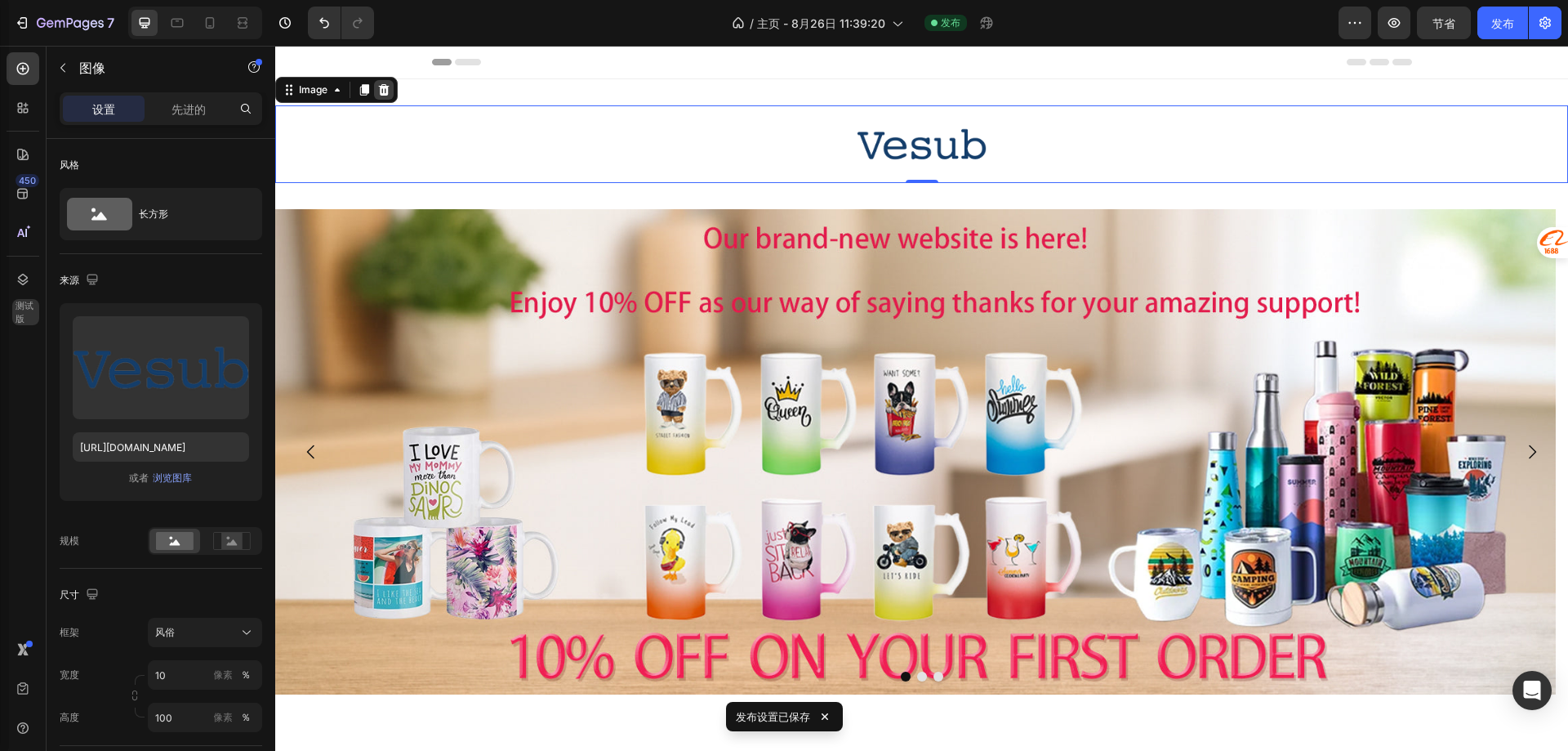
click at [377, 87] on icon at bounding box center [384, 90] width 13 height 13
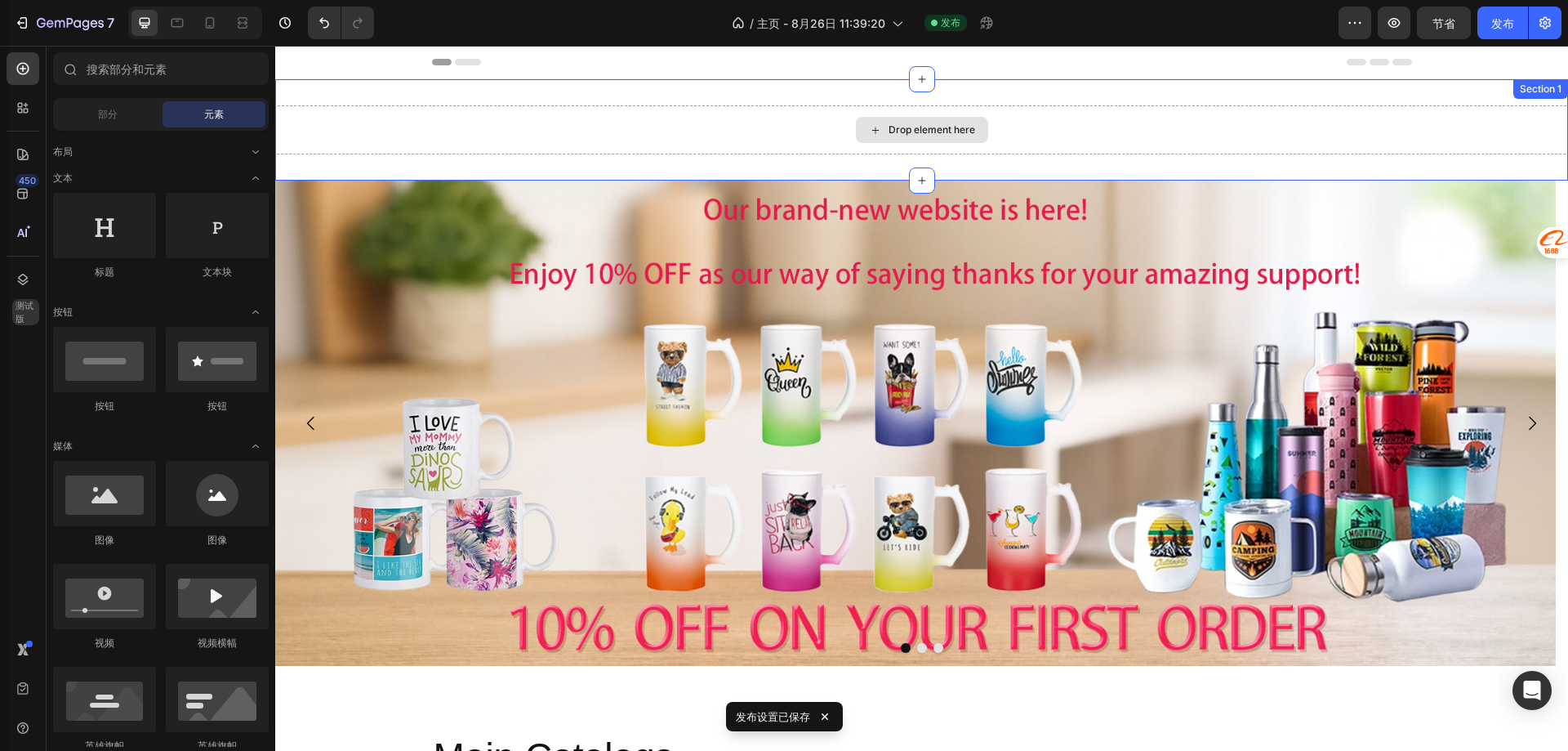
click at [790, 132] on div "Drop element here" at bounding box center [922, 129] width 1293 height 49
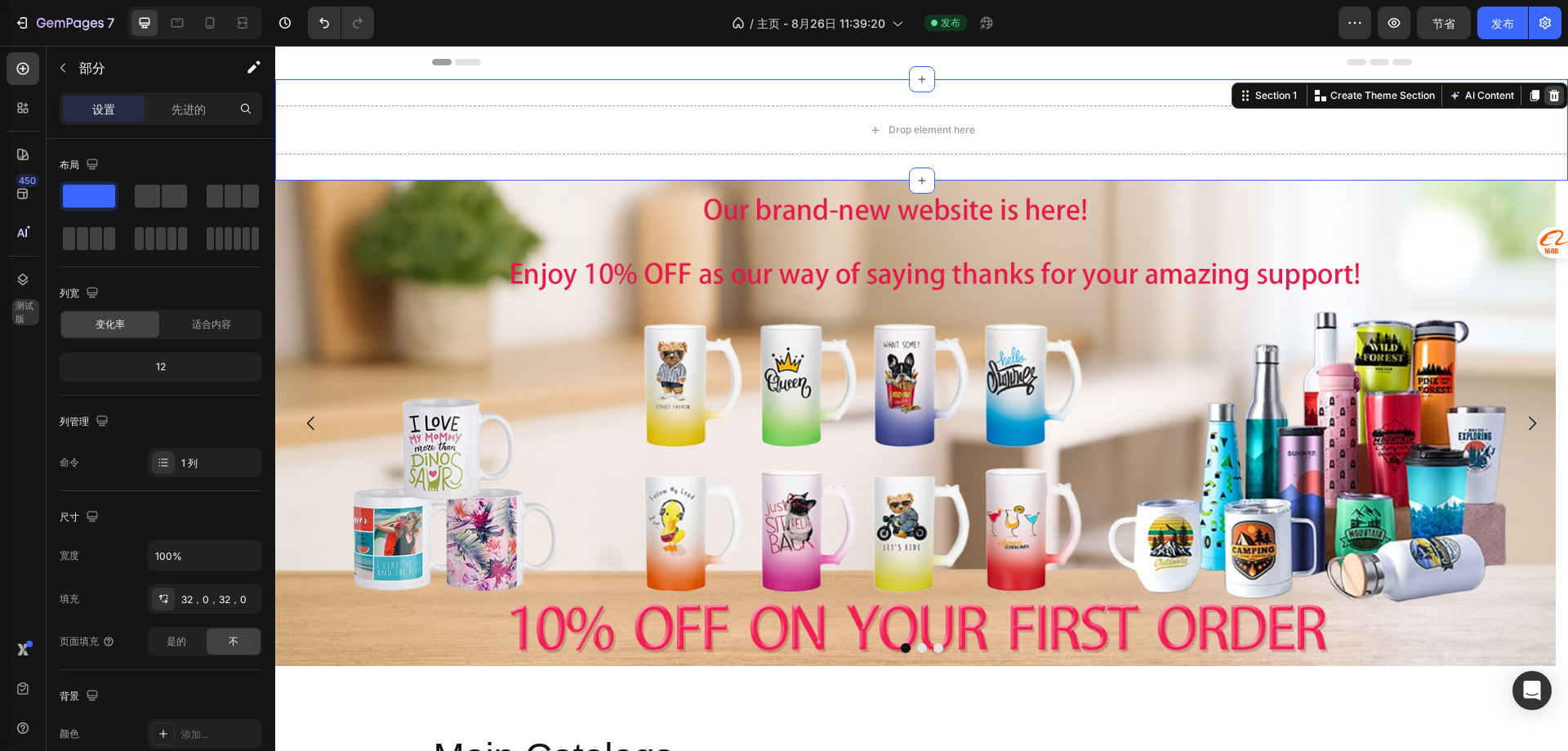
click at [1549, 93] on icon at bounding box center [1554, 96] width 11 height 11
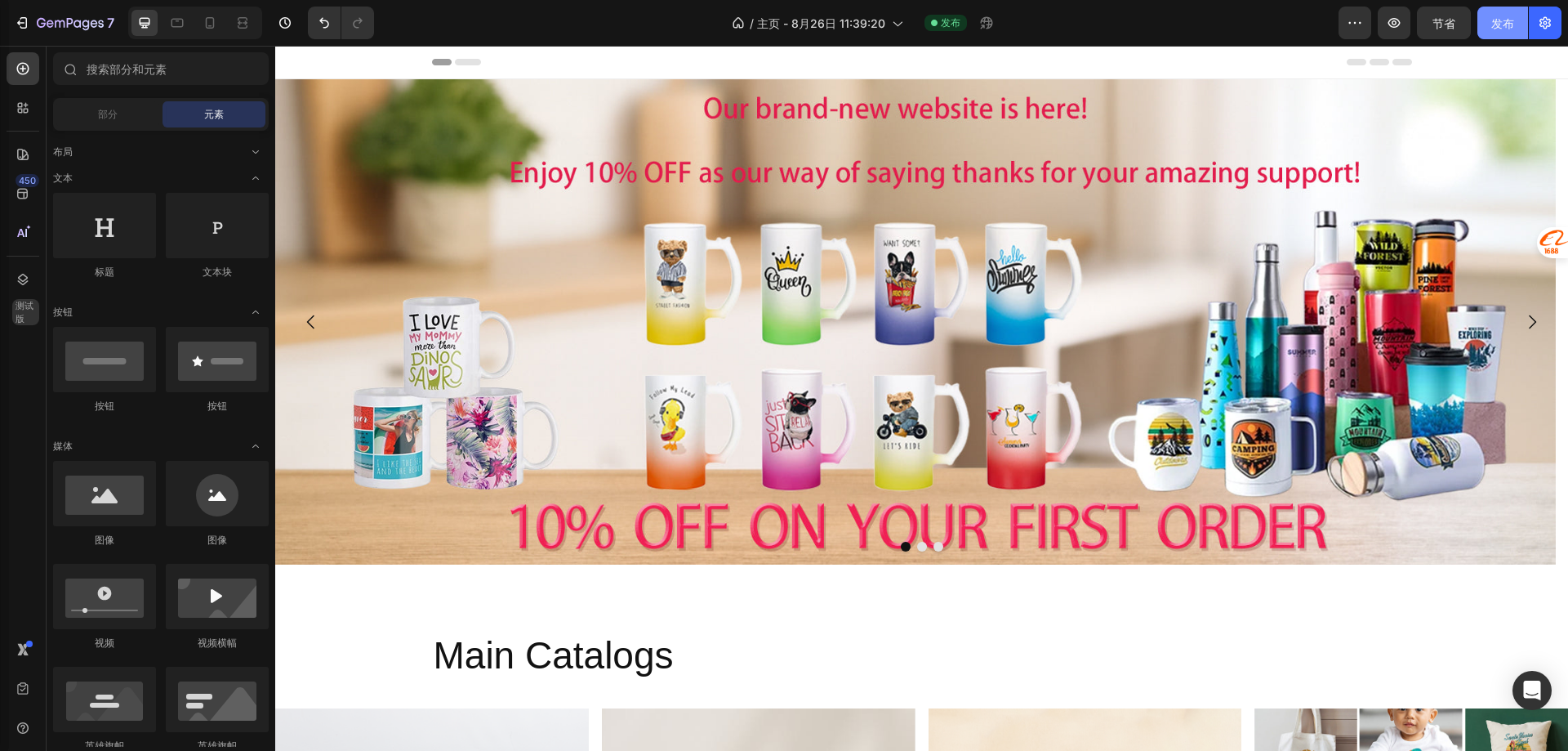
click at [1497, 21] on font "发布" at bounding box center [1503, 23] width 23 height 14
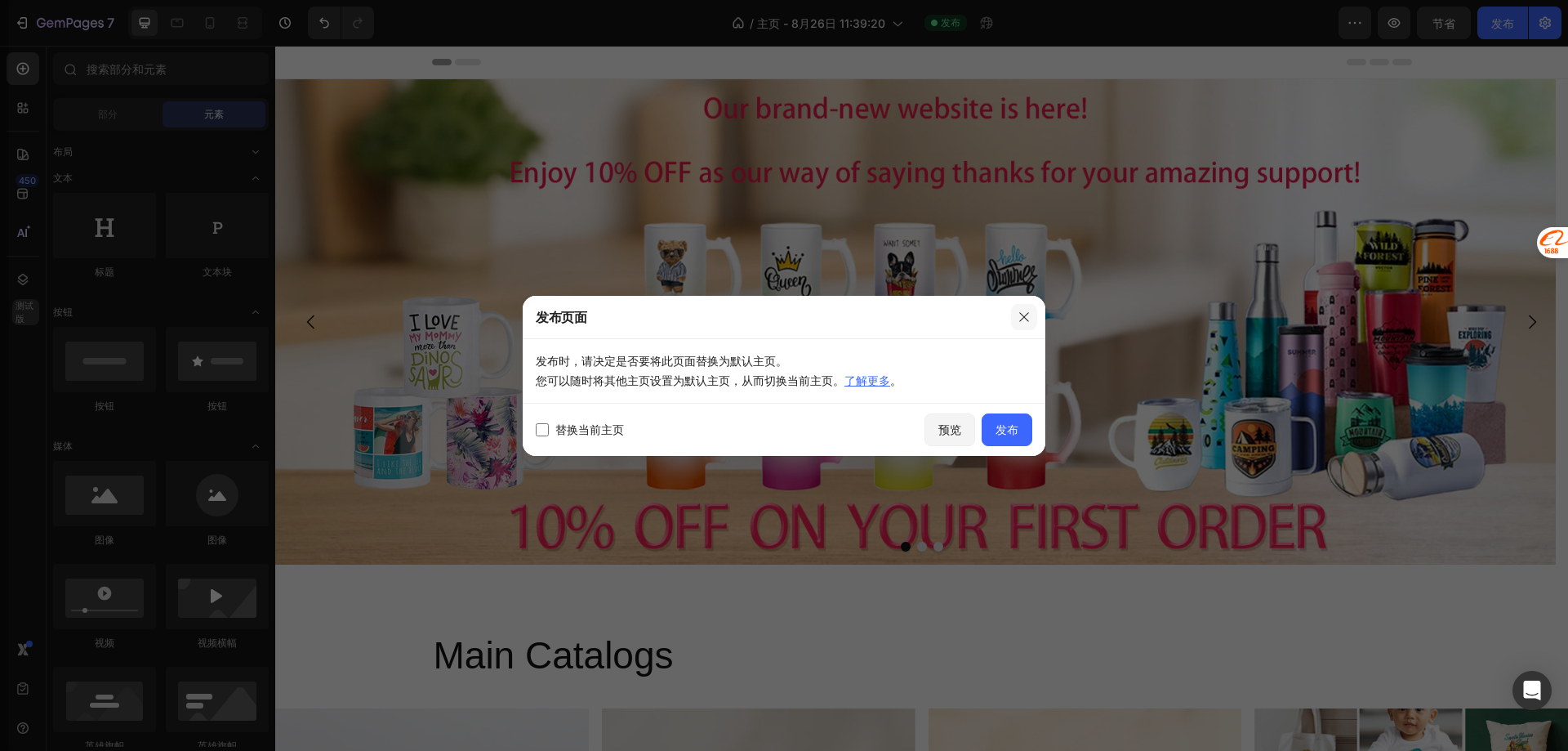
click at [1030, 313] on button "button" at bounding box center [1024, 316] width 26 height 26
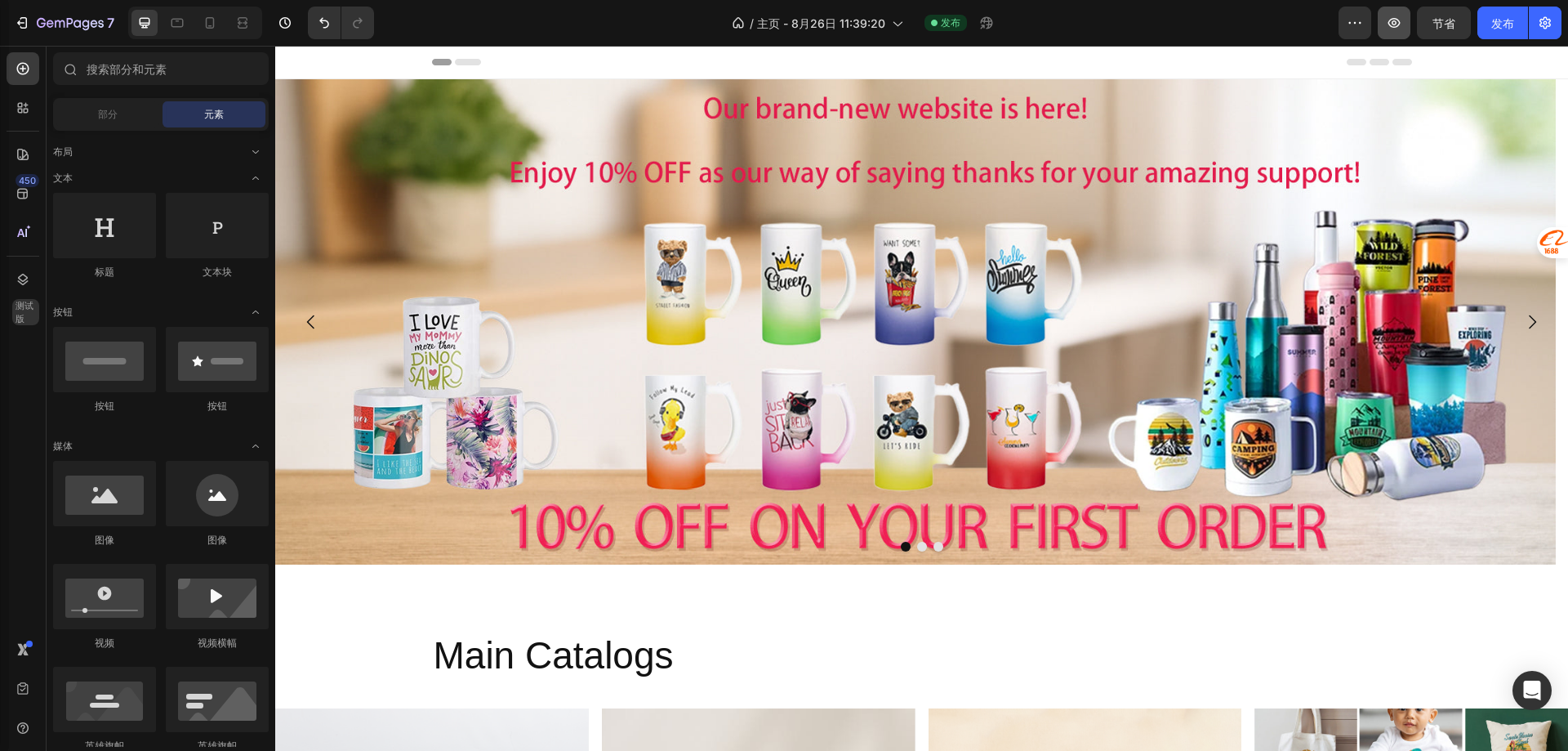
click at [1385, 25] on button "button" at bounding box center [1394, 23] width 32 height 32
click at [477, 65] on div "Header" at bounding box center [922, 62] width 980 height 32
click at [316, 66] on span "Header" at bounding box center [325, 61] width 36 height 16
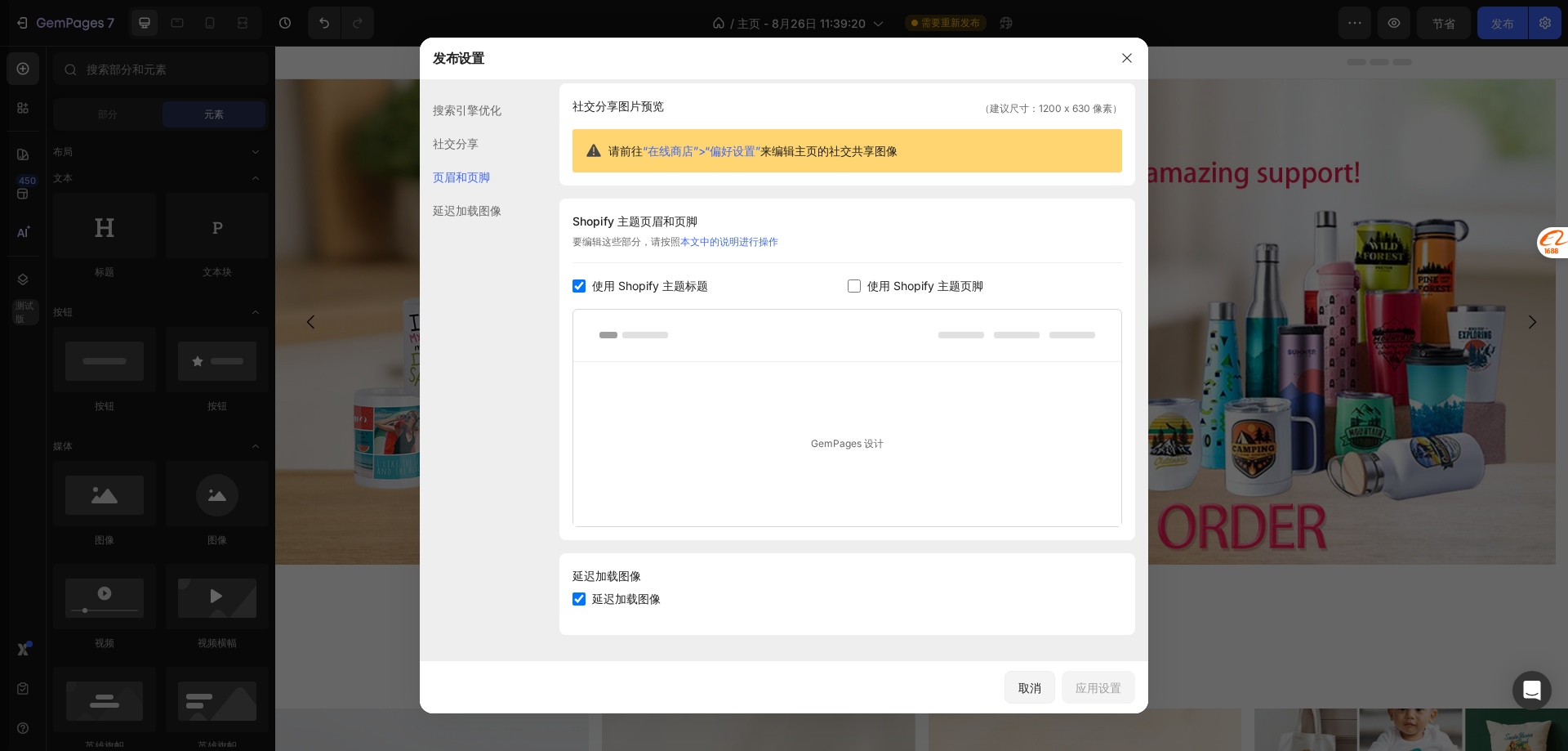
click at [882, 288] on font "使用 Shopify 主题页脚" at bounding box center [924, 286] width 116 height 14
checkbox input "true"
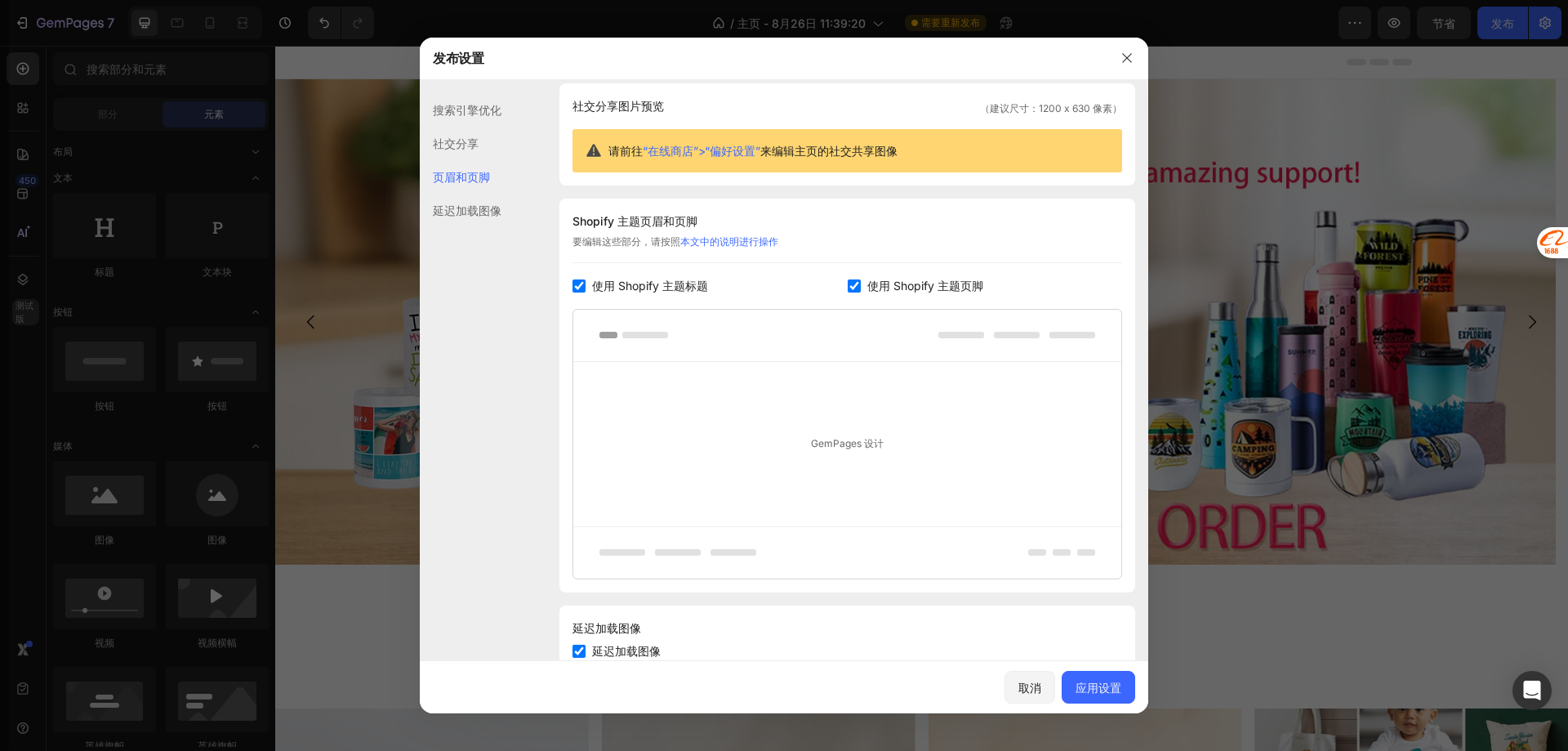
click at [477, 139] on font "社交分享" at bounding box center [456, 143] width 46 height 14
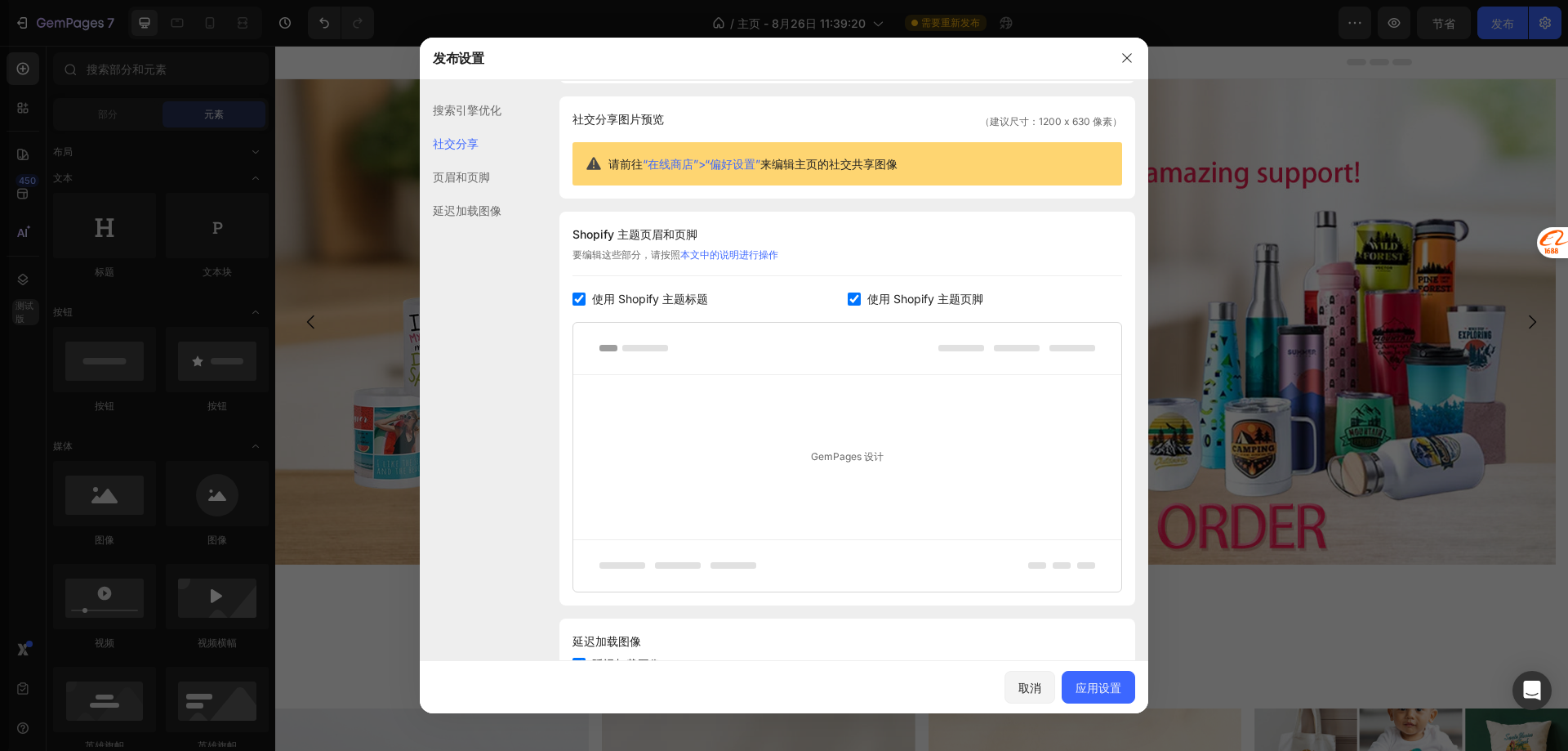
click at [465, 210] on font "延迟加载图像" at bounding box center [467, 210] width 69 height 14
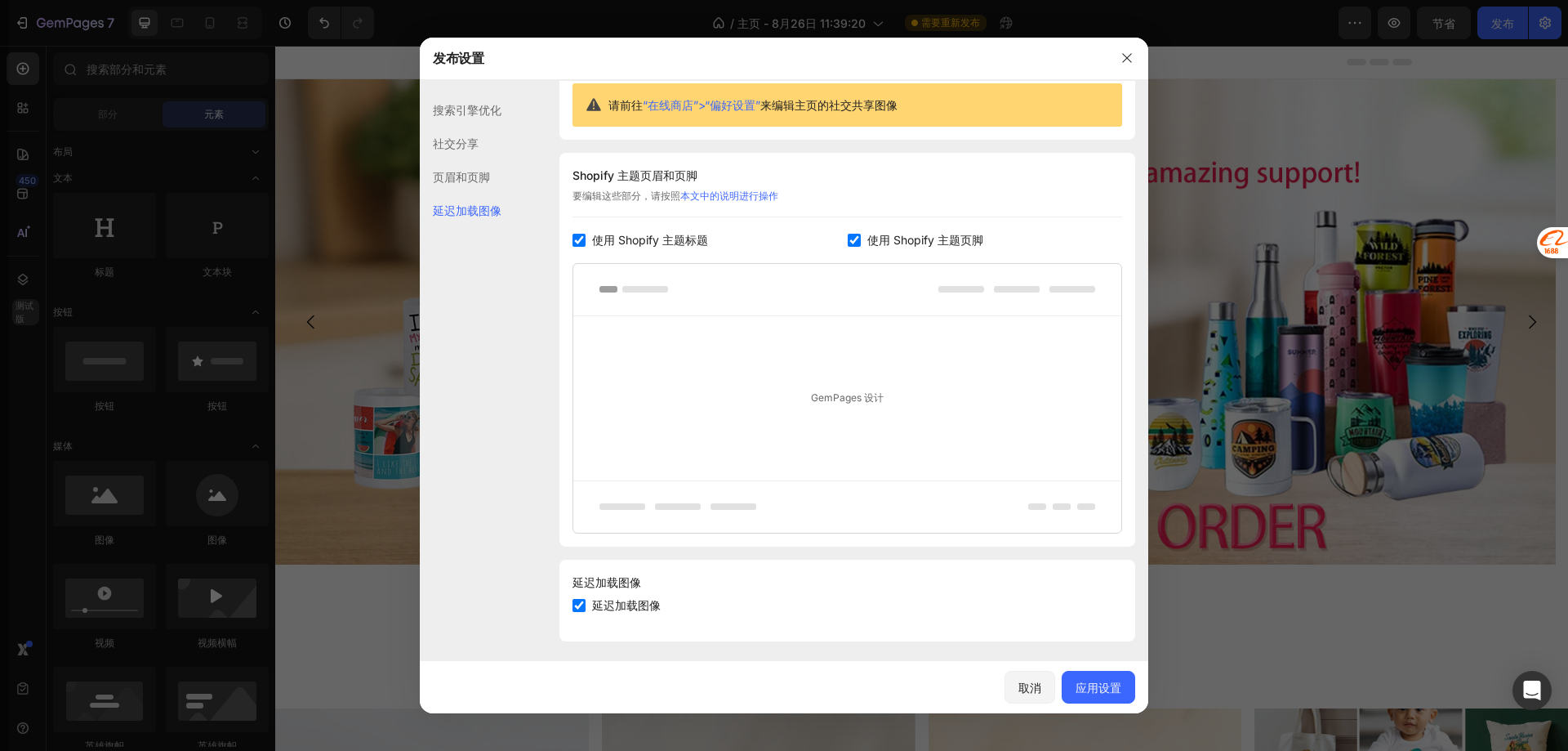
scroll to position [171, 0]
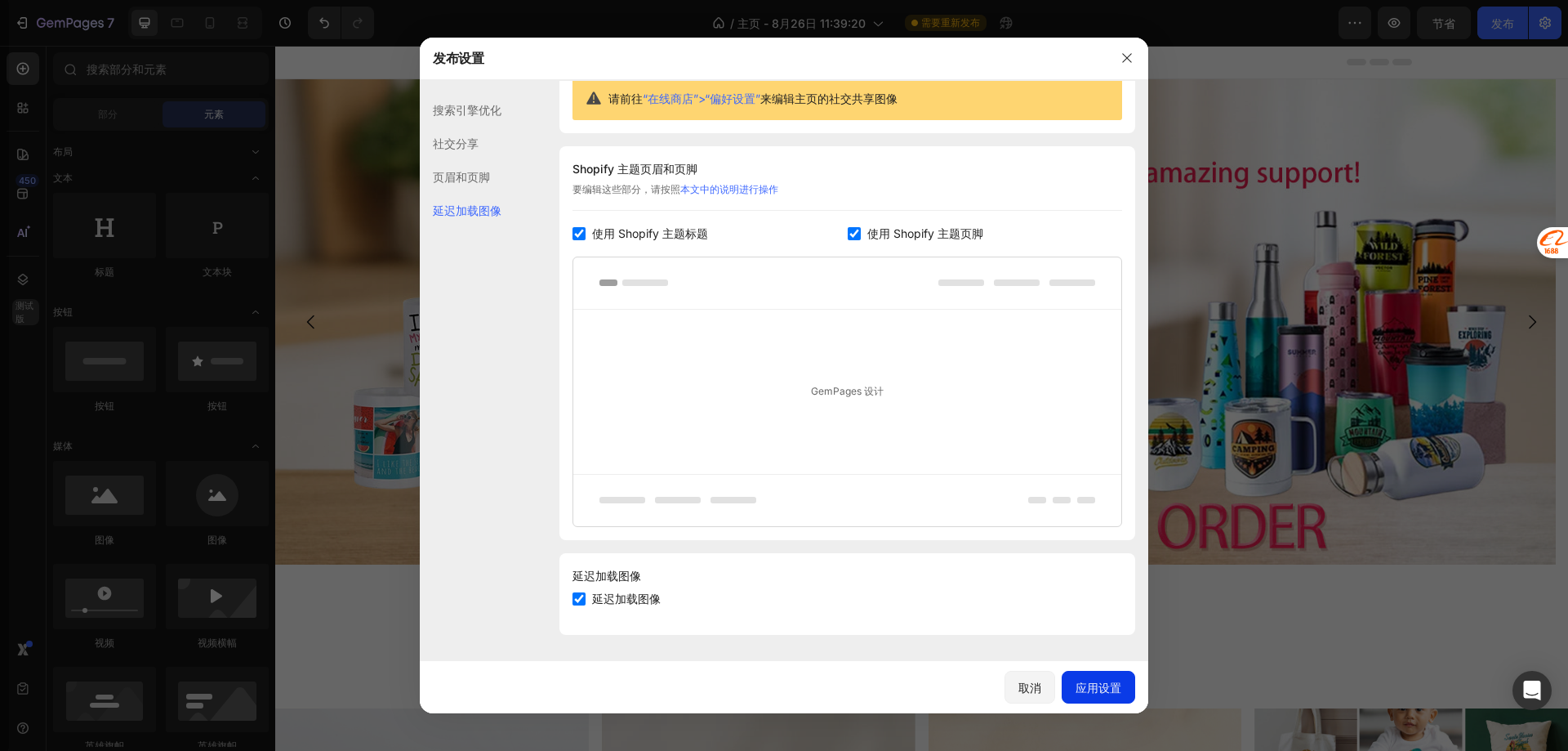
click at [1080, 683] on font "应用设置" at bounding box center [1098, 687] width 46 height 14
drag, startPoint x: 1126, startPoint y: 56, endPoint x: 850, endPoint y: 14, distance: 279.2
click at [1126, 56] on icon "button" at bounding box center [1127, 58] width 13 height 13
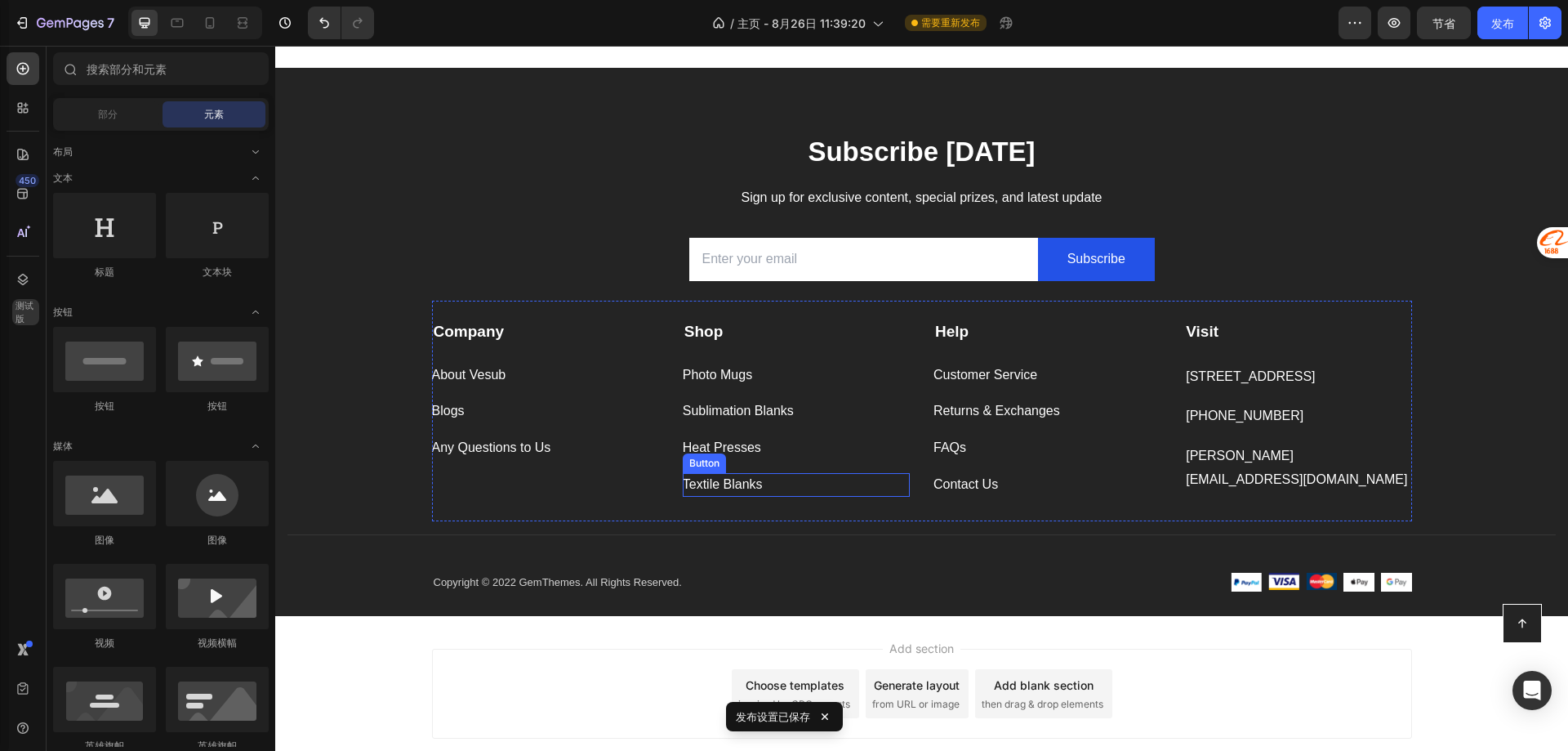
scroll to position [2435, 0]
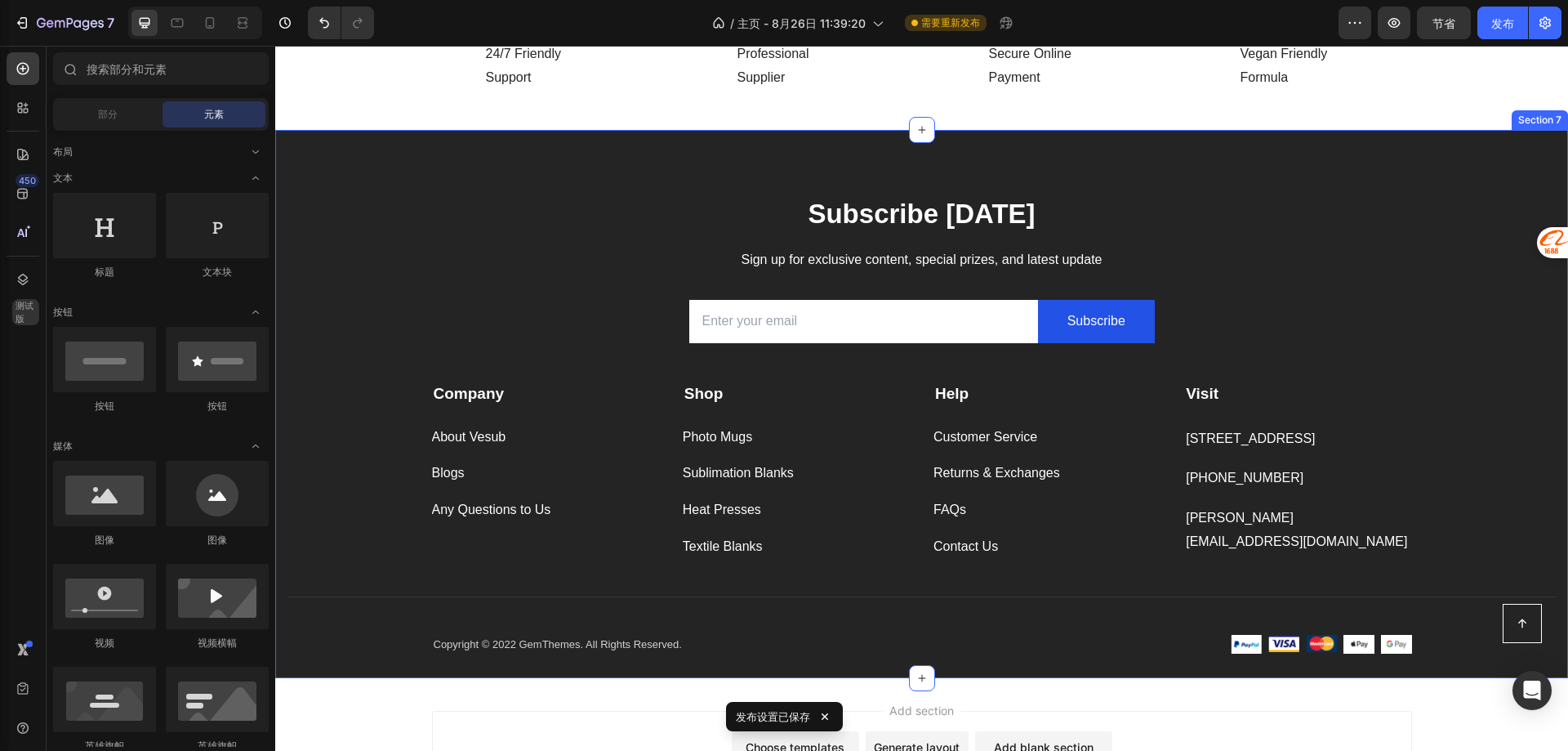
click at [751, 171] on div "Subscribe [DATE] Heading Sign up for exclusive content, special prizes, and lat…" at bounding box center [922, 404] width 1293 height 548
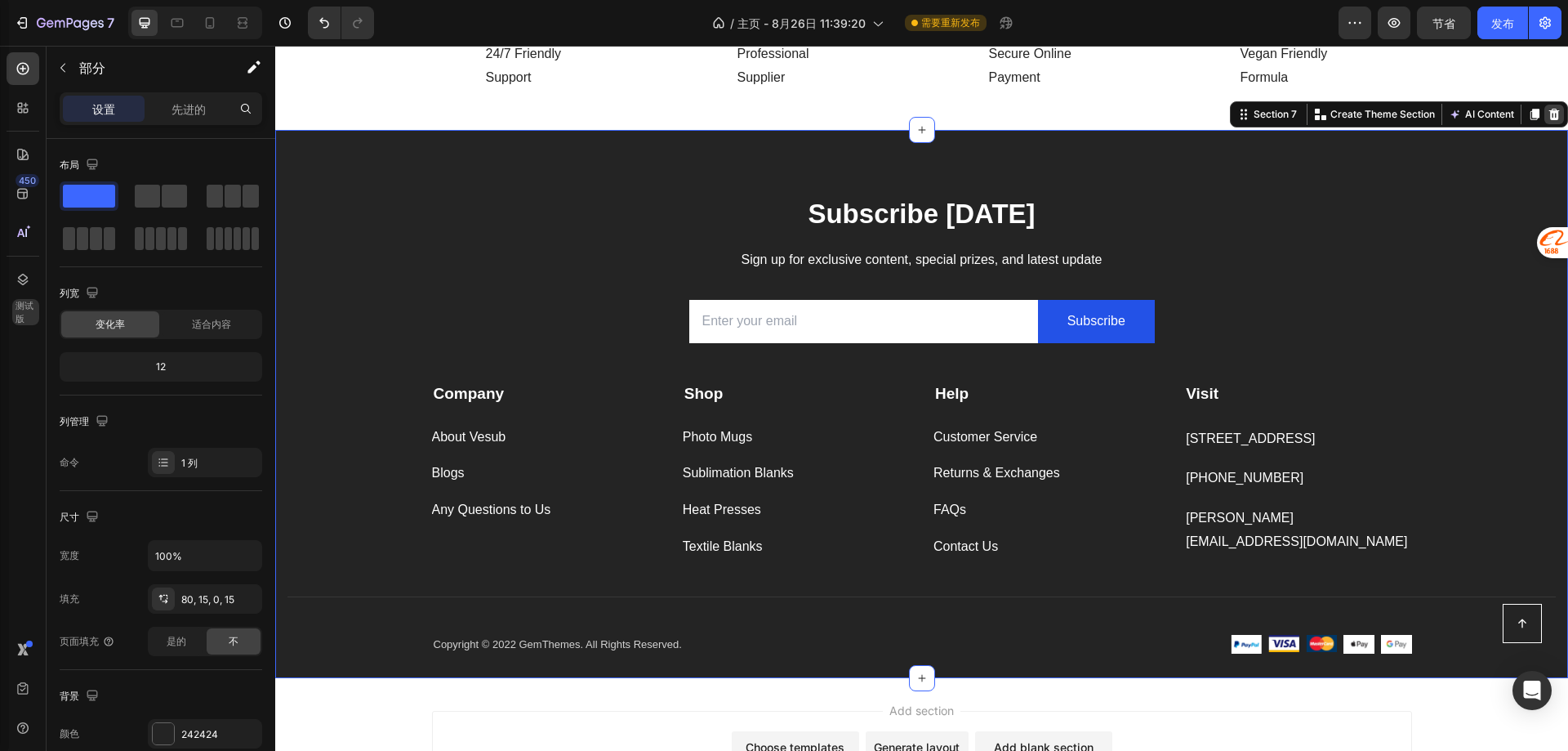
click at [1549, 111] on icon at bounding box center [1554, 115] width 11 height 11
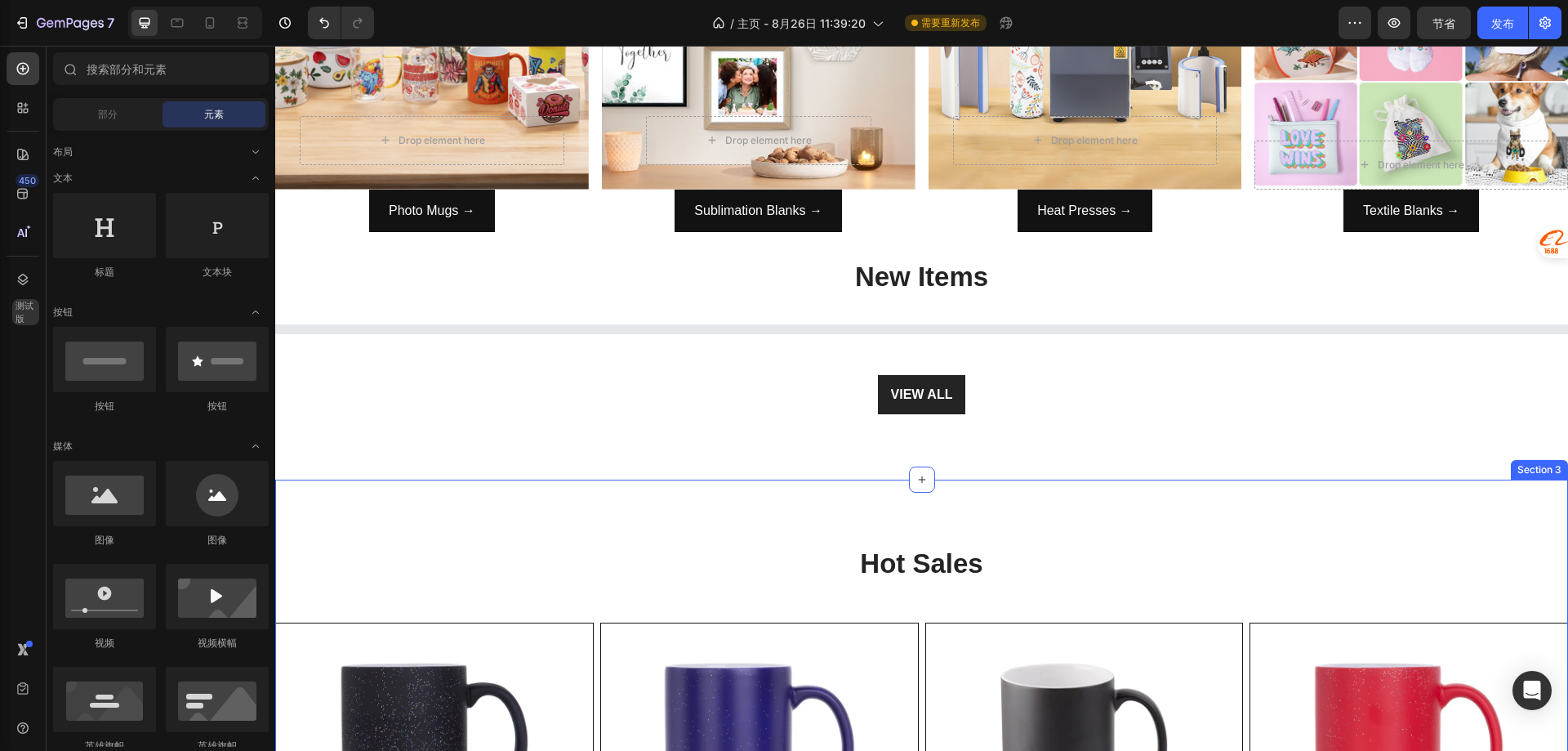
scroll to position [0, 0]
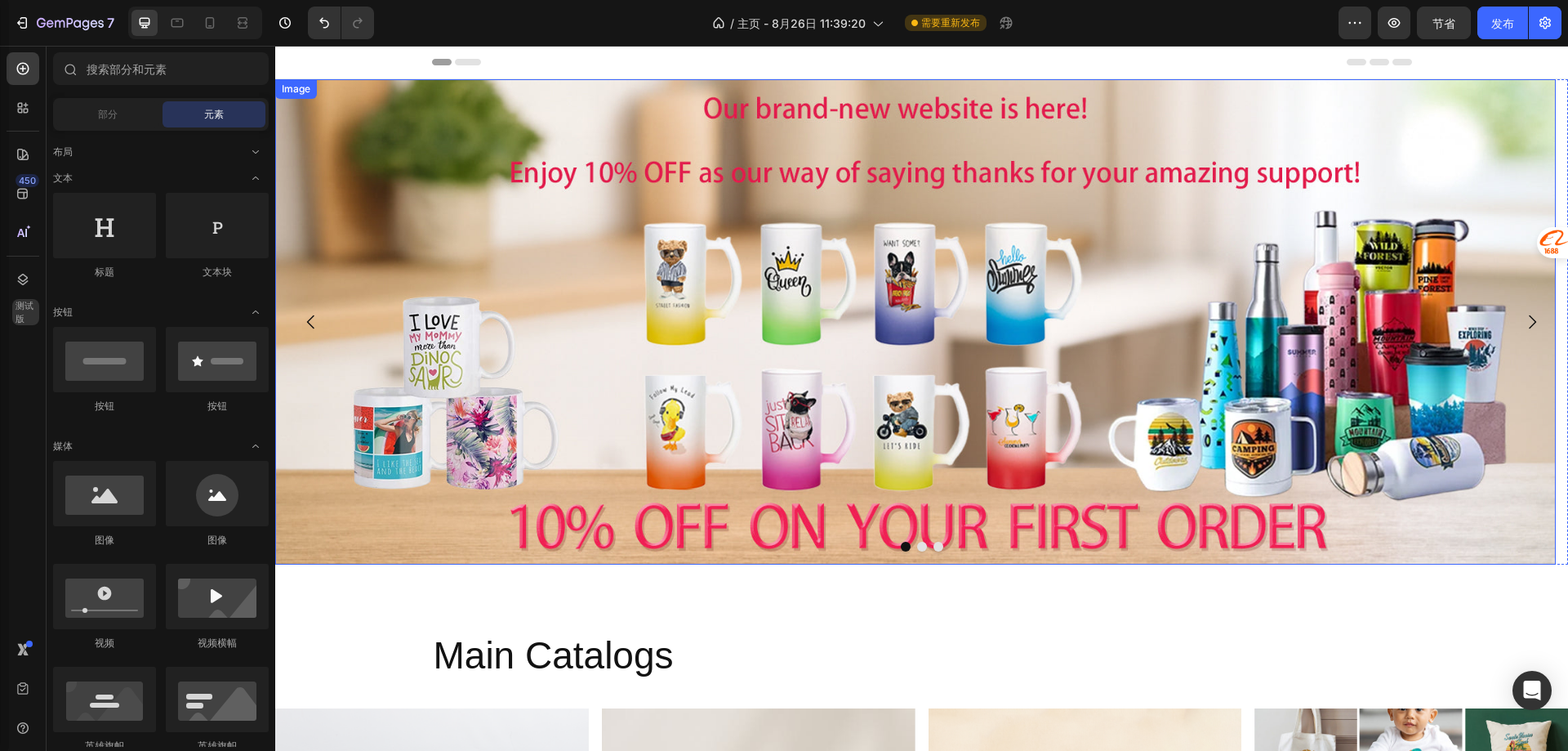
click at [758, 290] on img at bounding box center [915, 322] width 1281 height 485
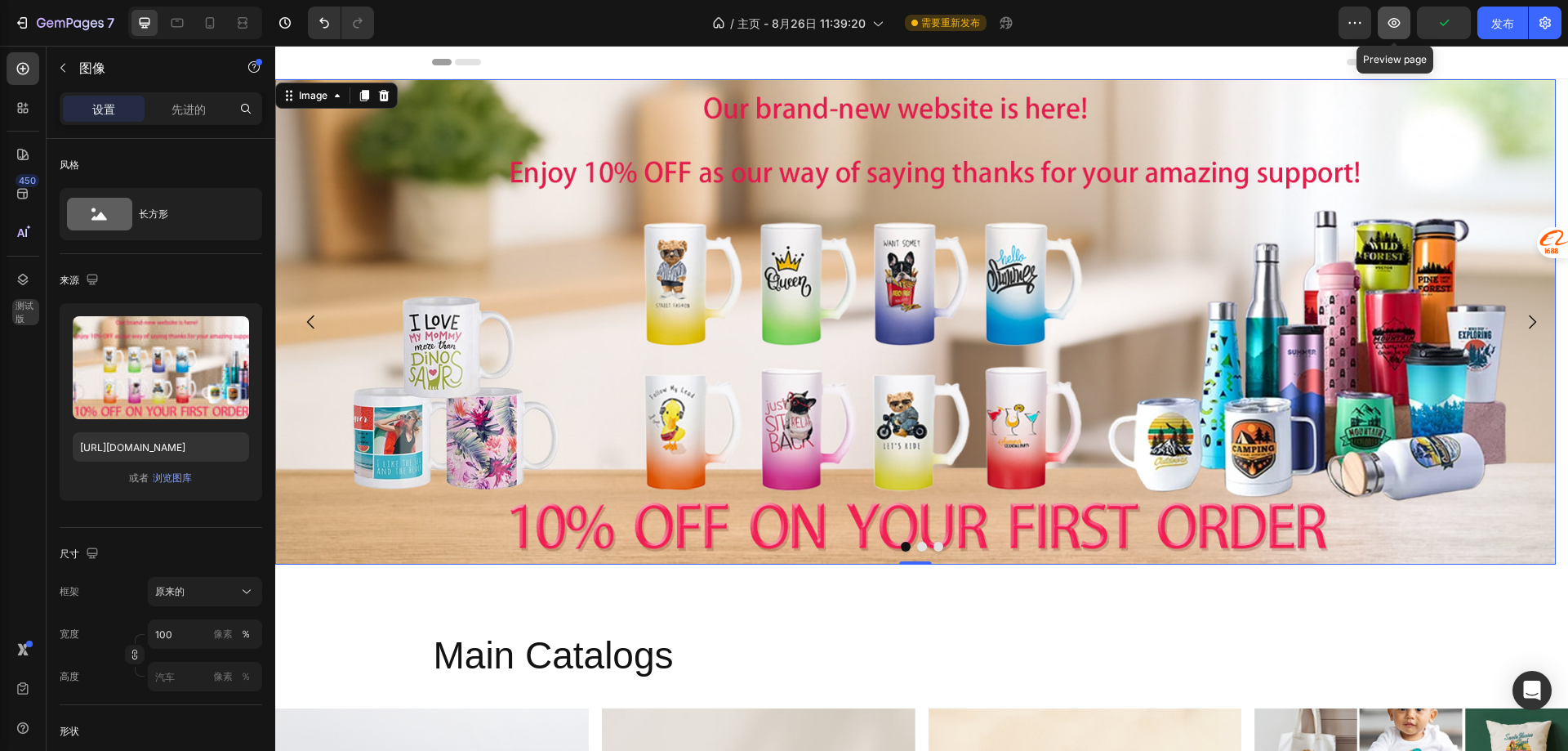
click at [1390, 20] on icon "button" at bounding box center [1394, 23] width 12 height 10
click at [1501, 22] on font "发布" at bounding box center [1503, 23] width 23 height 14
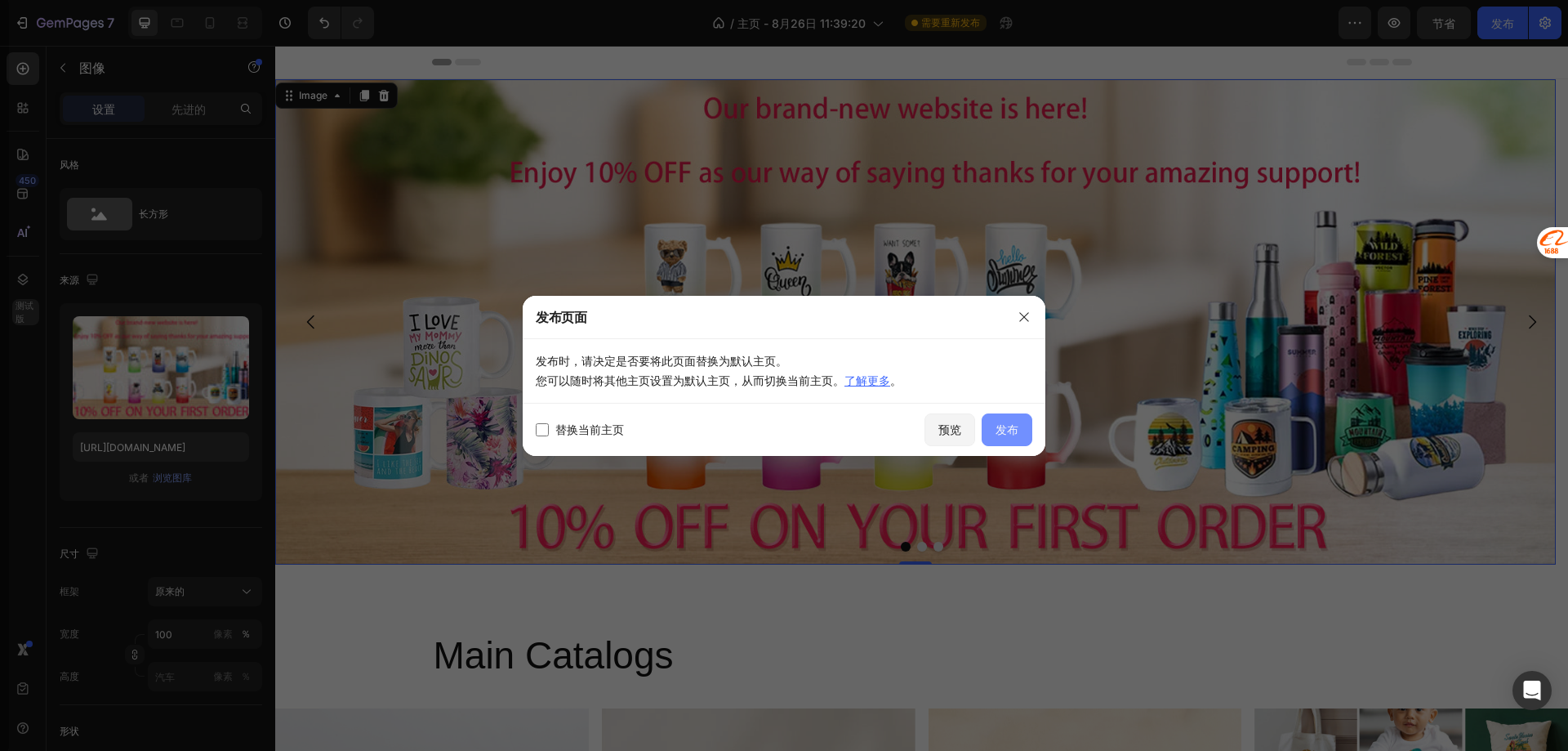
click at [991, 431] on button "发布" at bounding box center [1006, 430] width 51 height 32
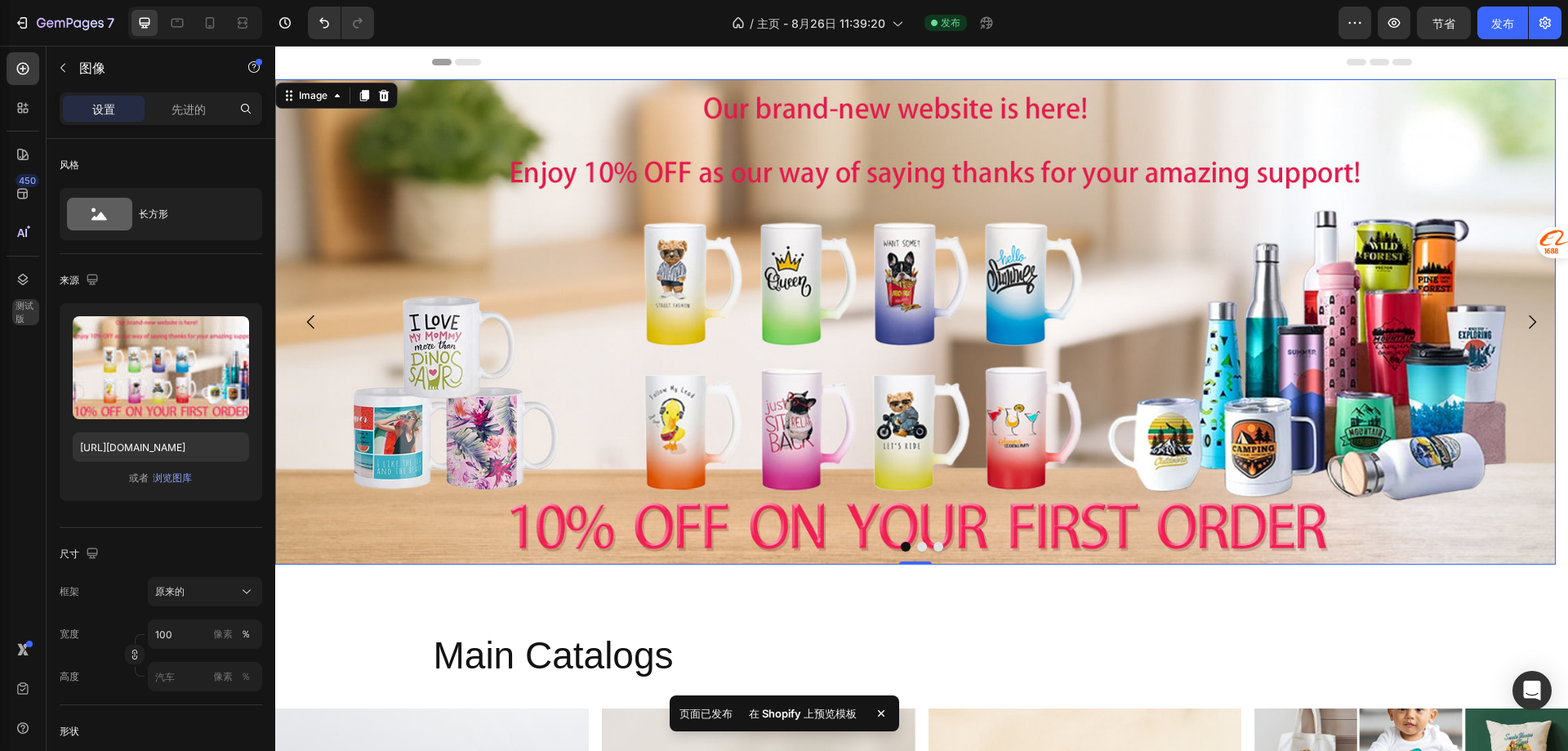
click at [832, 719] on font "在 Shopify 上预览模板" at bounding box center [802, 714] width 108 height 13
click at [659, 283] on img at bounding box center [915, 322] width 1281 height 485
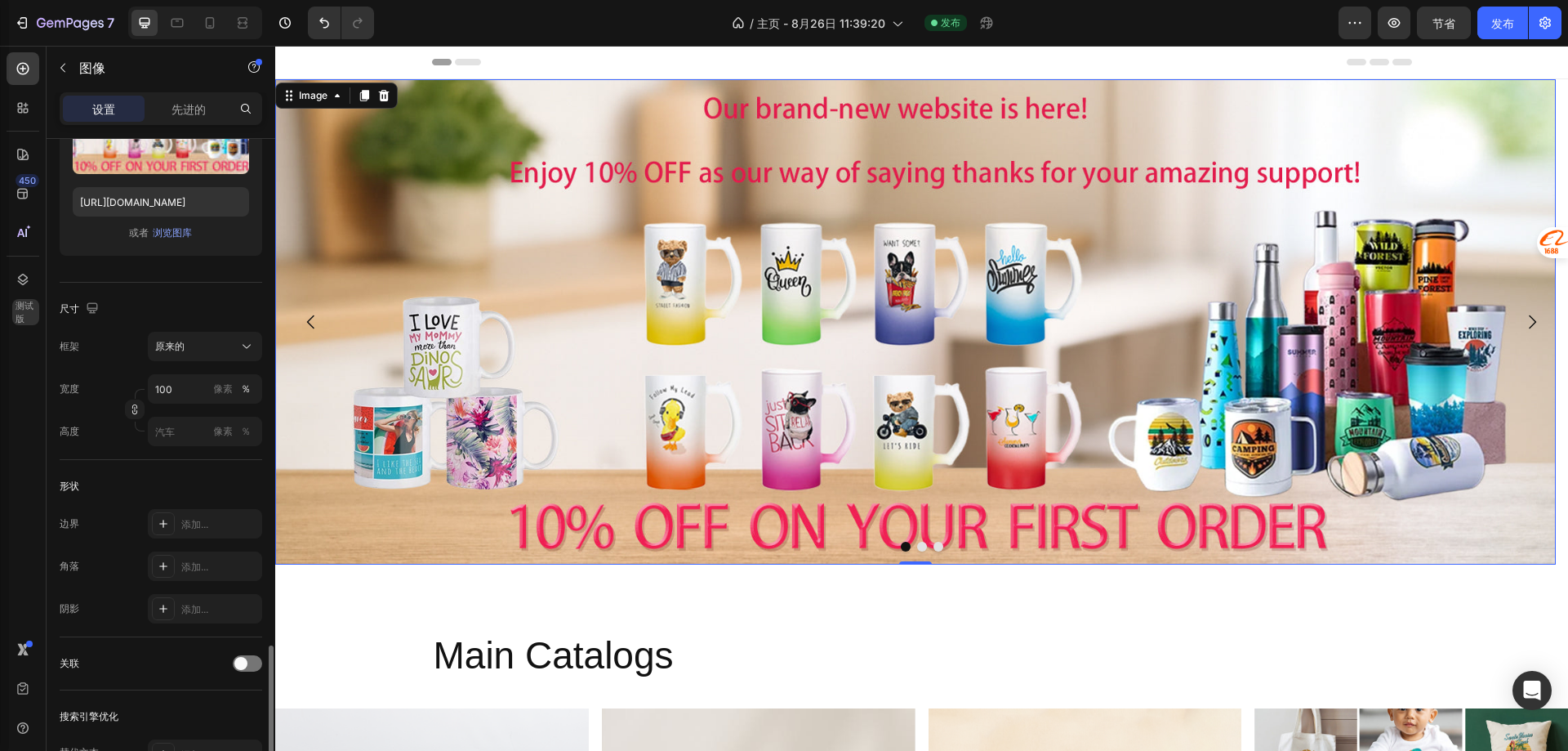
scroll to position [575, 0]
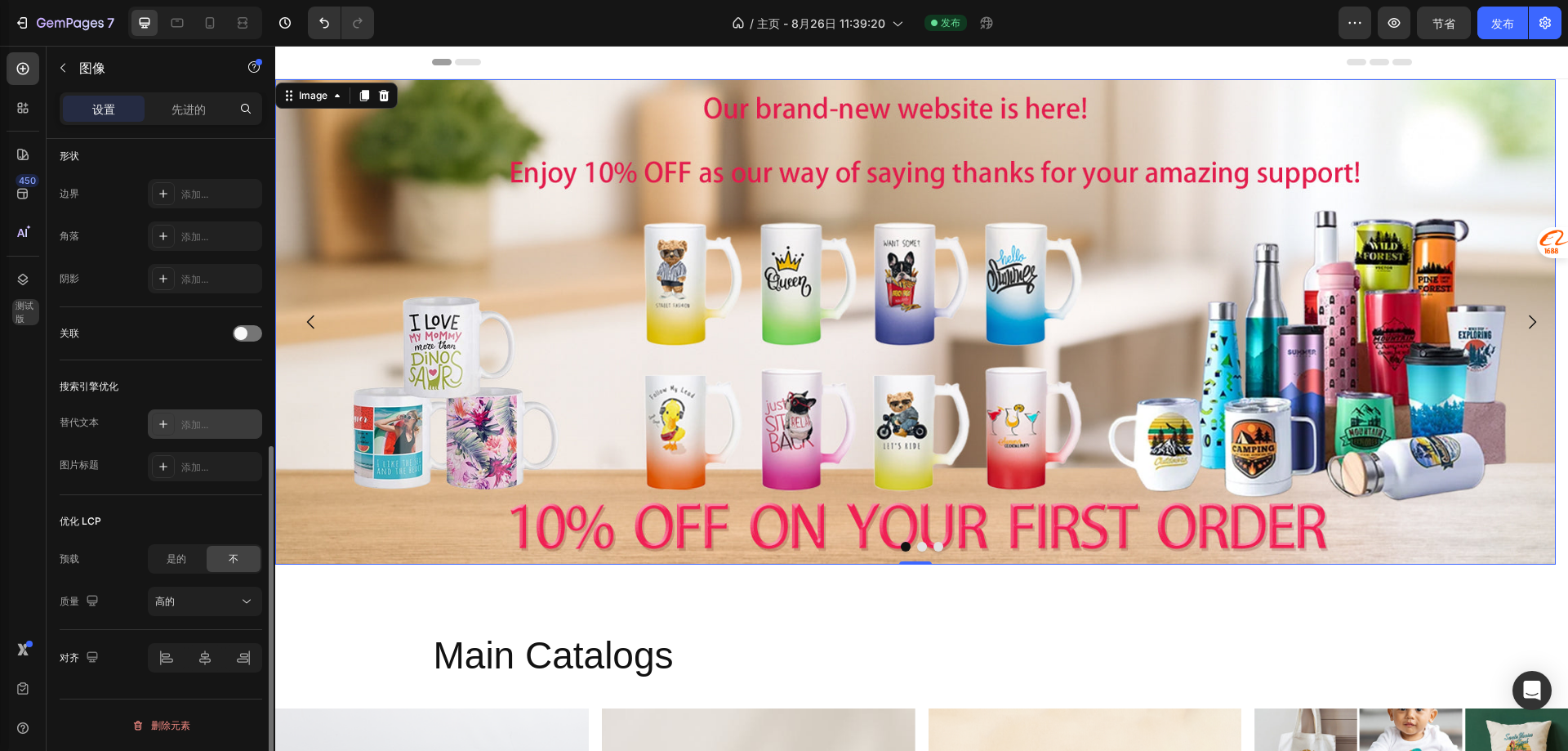
click at [197, 429] on font "添加..." at bounding box center [195, 424] width 27 height 12
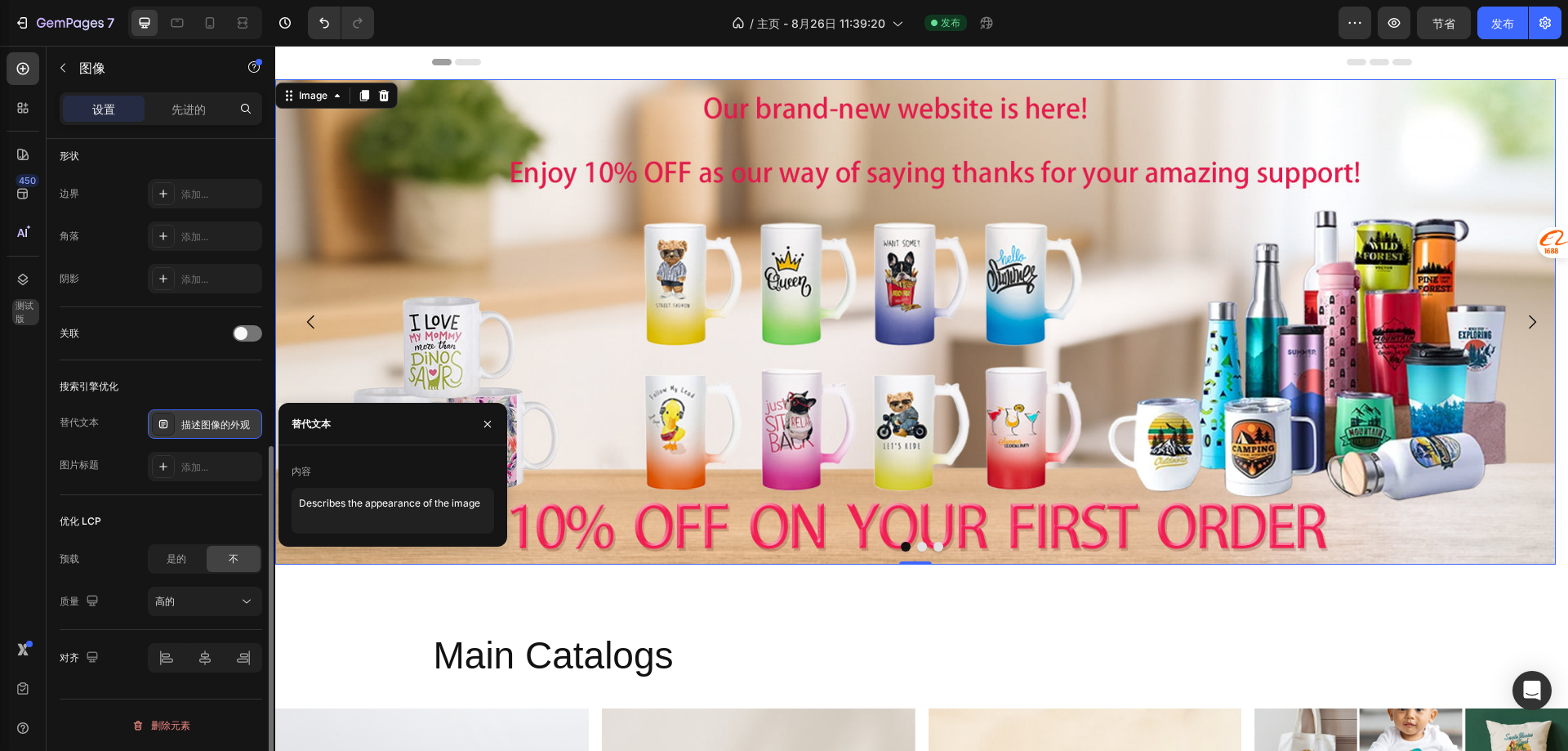
click at [195, 394] on div "搜索引擎优化" at bounding box center [160, 386] width 202 height 26
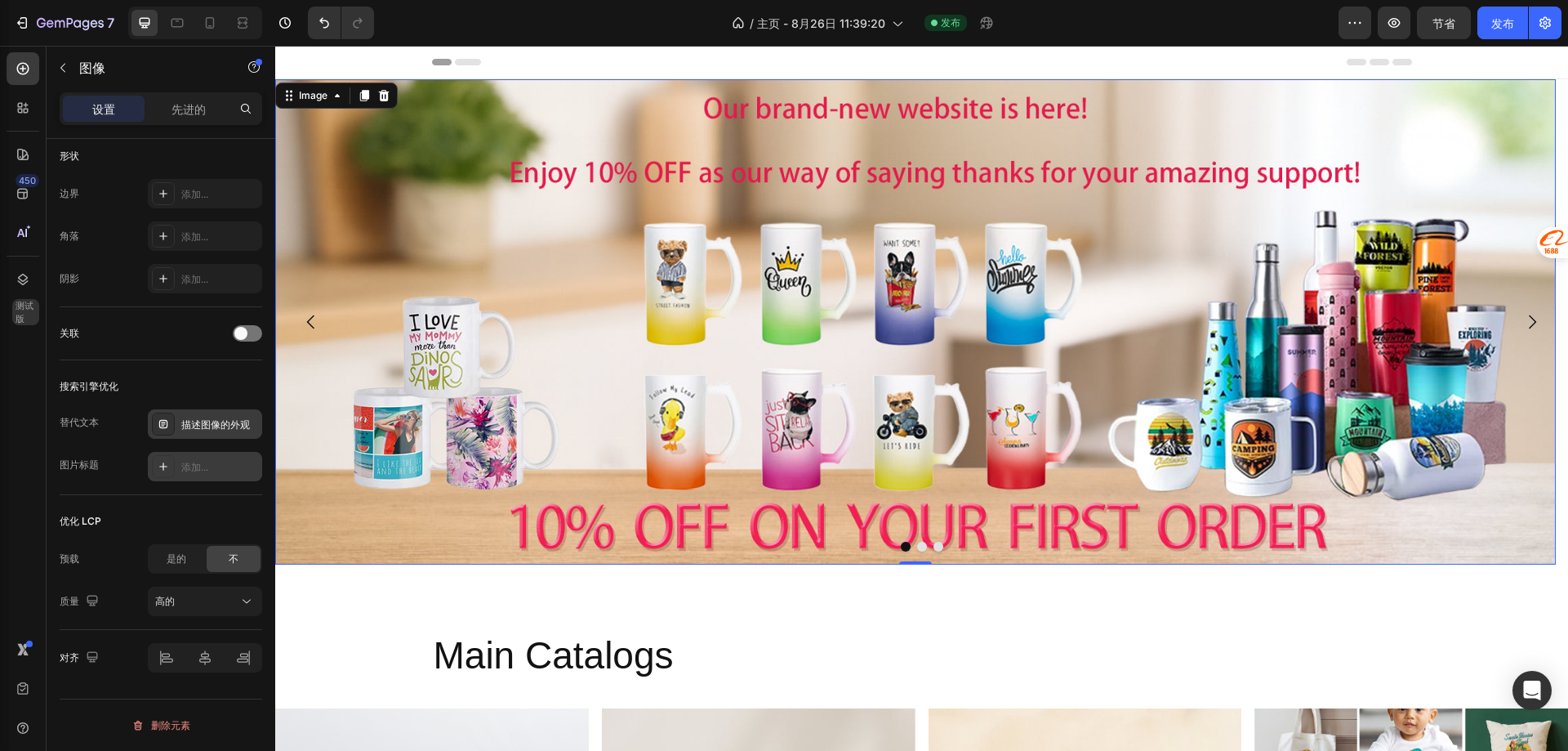
click at [195, 463] on font "添加..." at bounding box center [195, 466] width 27 height 12
click at [94, 480] on div "图片标题 标题" at bounding box center [160, 466] width 202 height 30
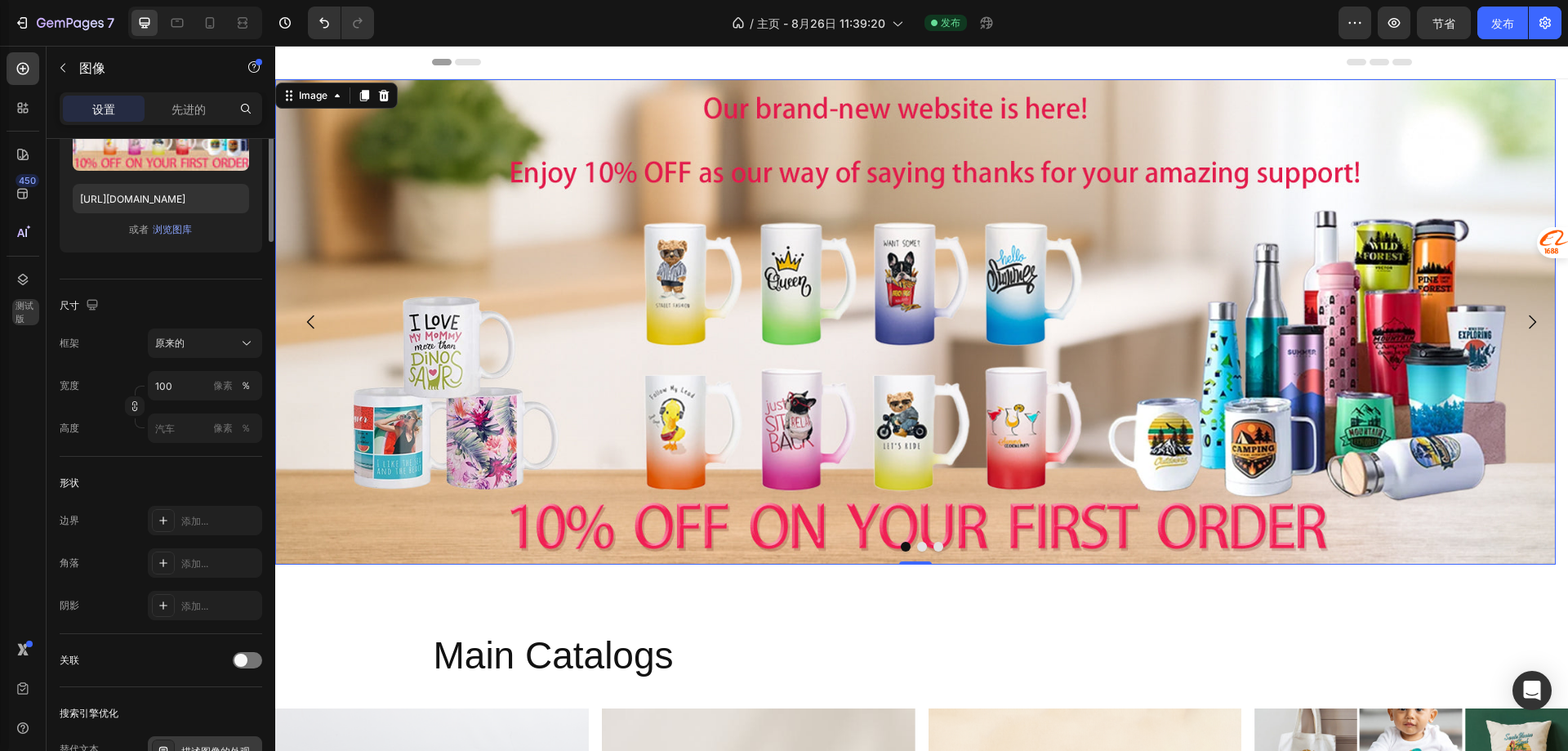
scroll to position [0, 0]
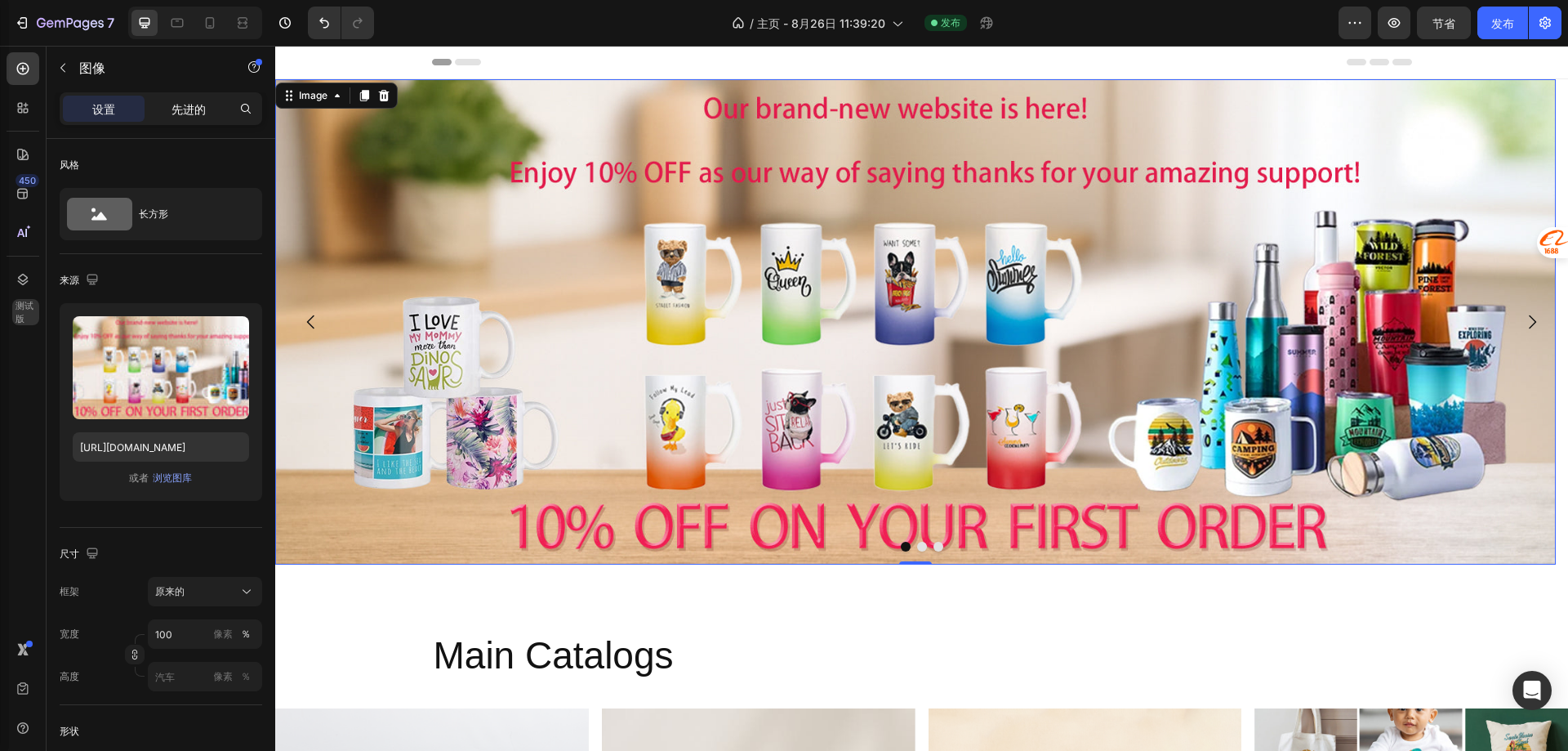
click at [178, 111] on font "先进的" at bounding box center [189, 109] width 34 height 14
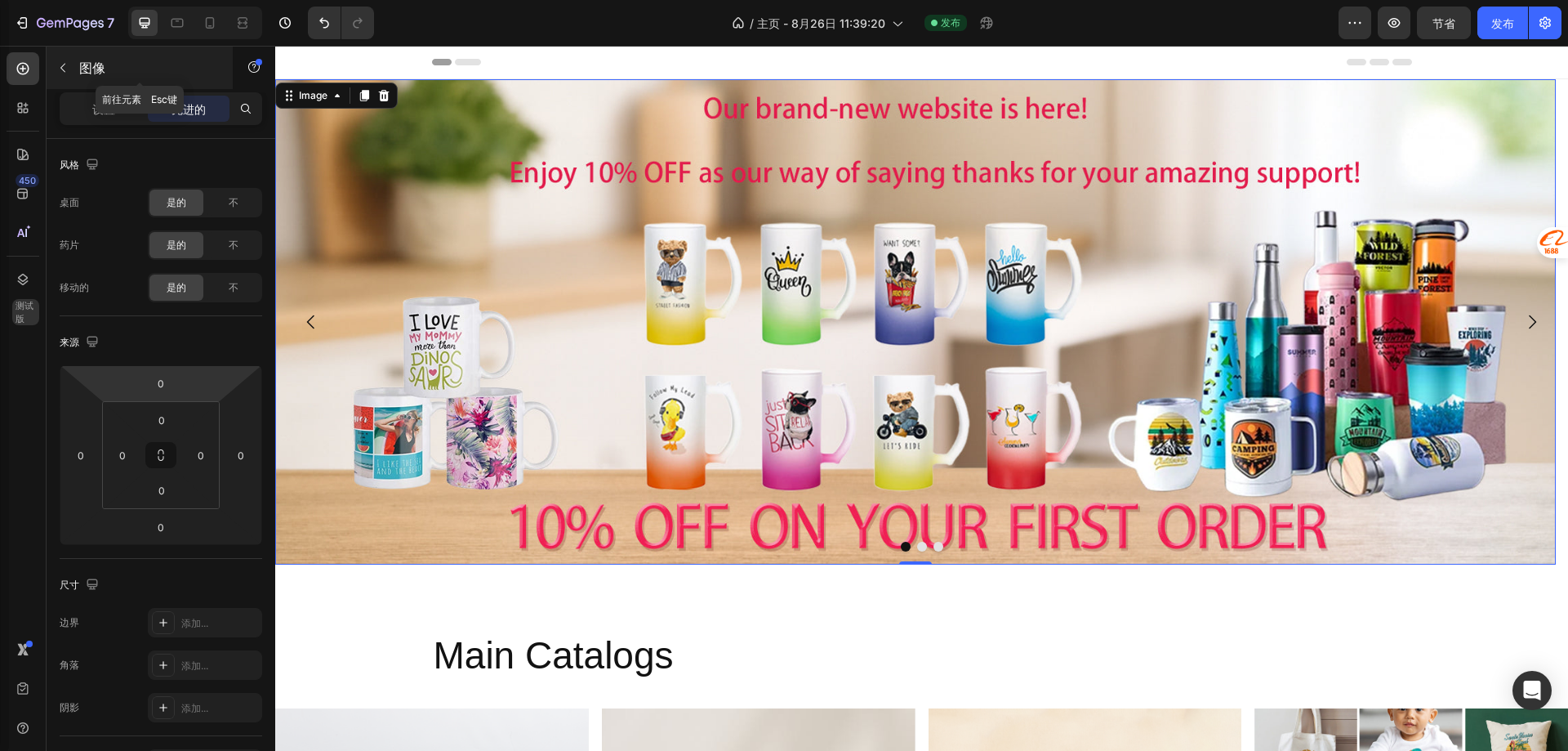
click at [71, 65] on button "button" at bounding box center [62, 67] width 26 height 26
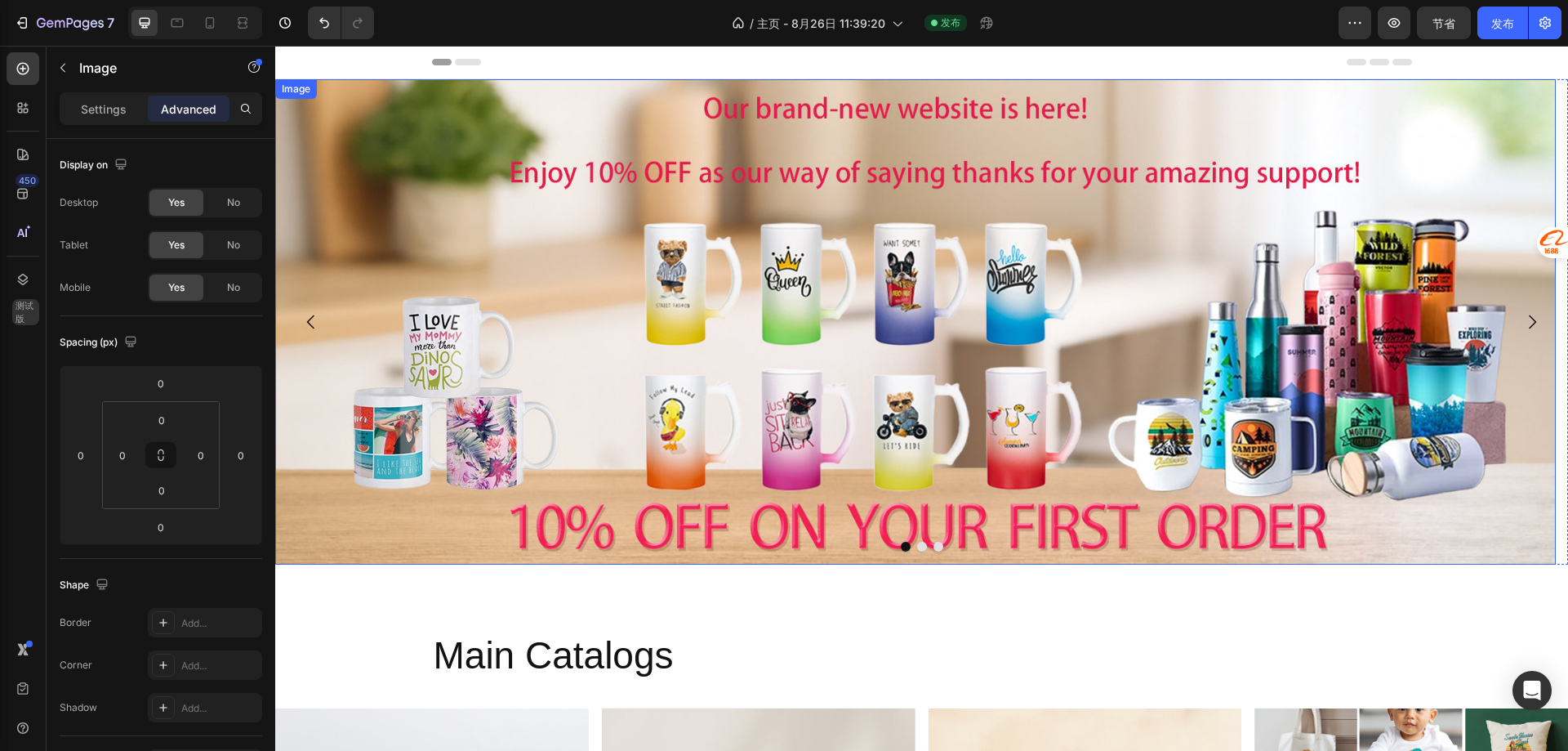
click at [583, 170] on img at bounding box center [915, 322] width 1281 height 485
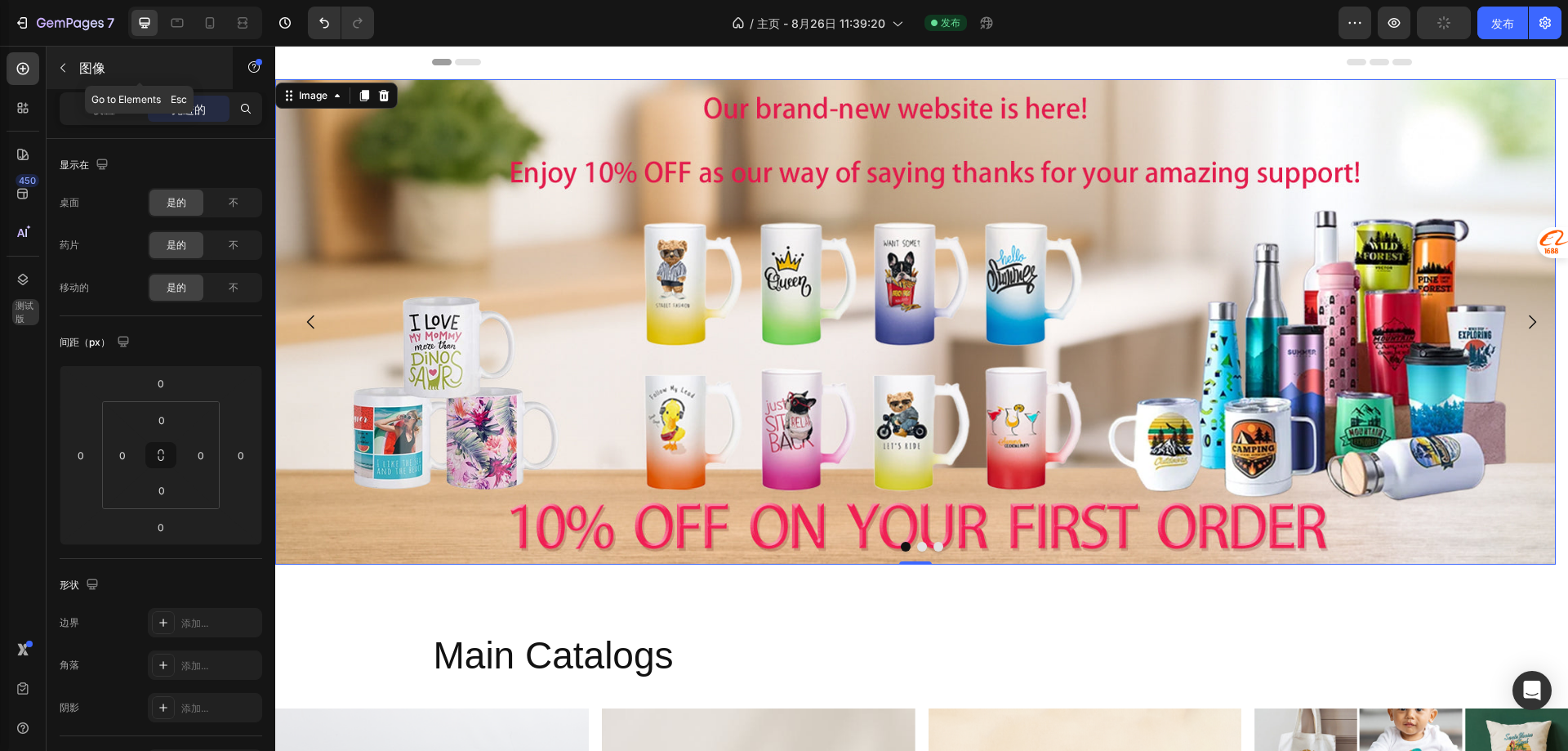
click at [71, 71] on button "button" at bounding box center [62, 67] width 26 height 26
click at [634, 285] on img at bounding box center [915, 322] width 1281 height 485
click at [482, 214] on img at bounding box center [915, 322] width 1281 height 485
click at [322, 97] on div "Image" at bounding box center [313, 95] width 35 height 14
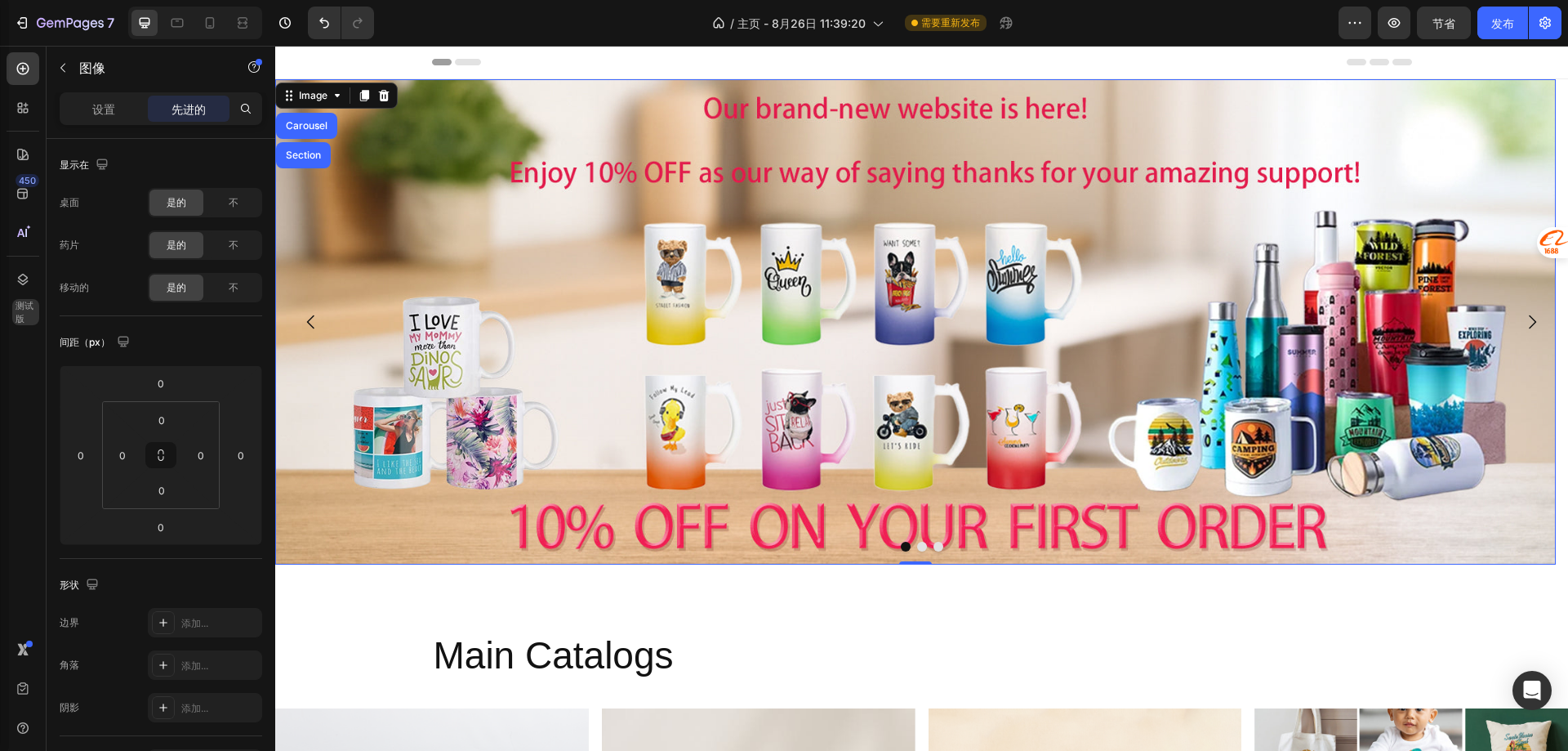
click at [538, 198] on img at bounding box center [915, 322] width 1281 height 485
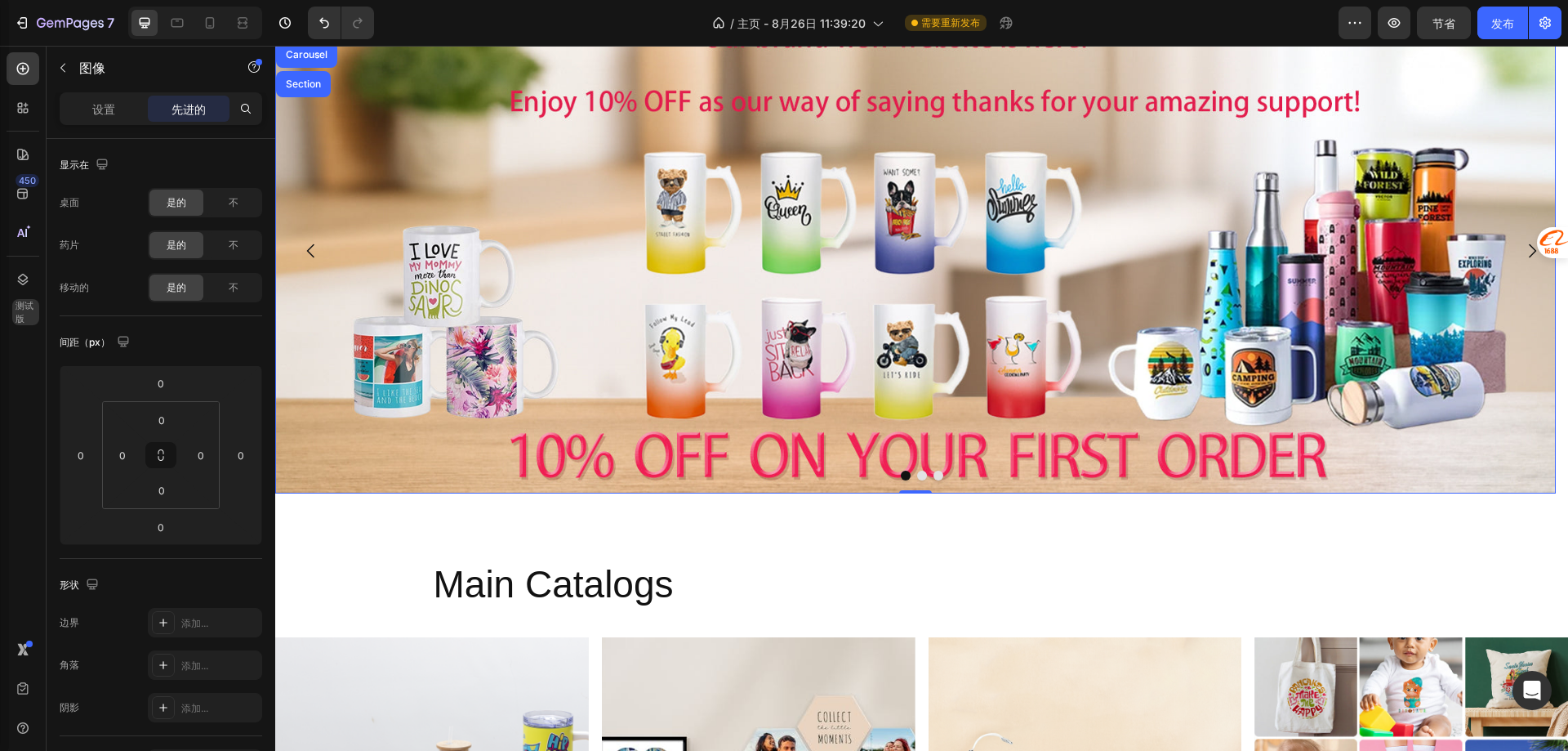
scroll to position [163, 0]
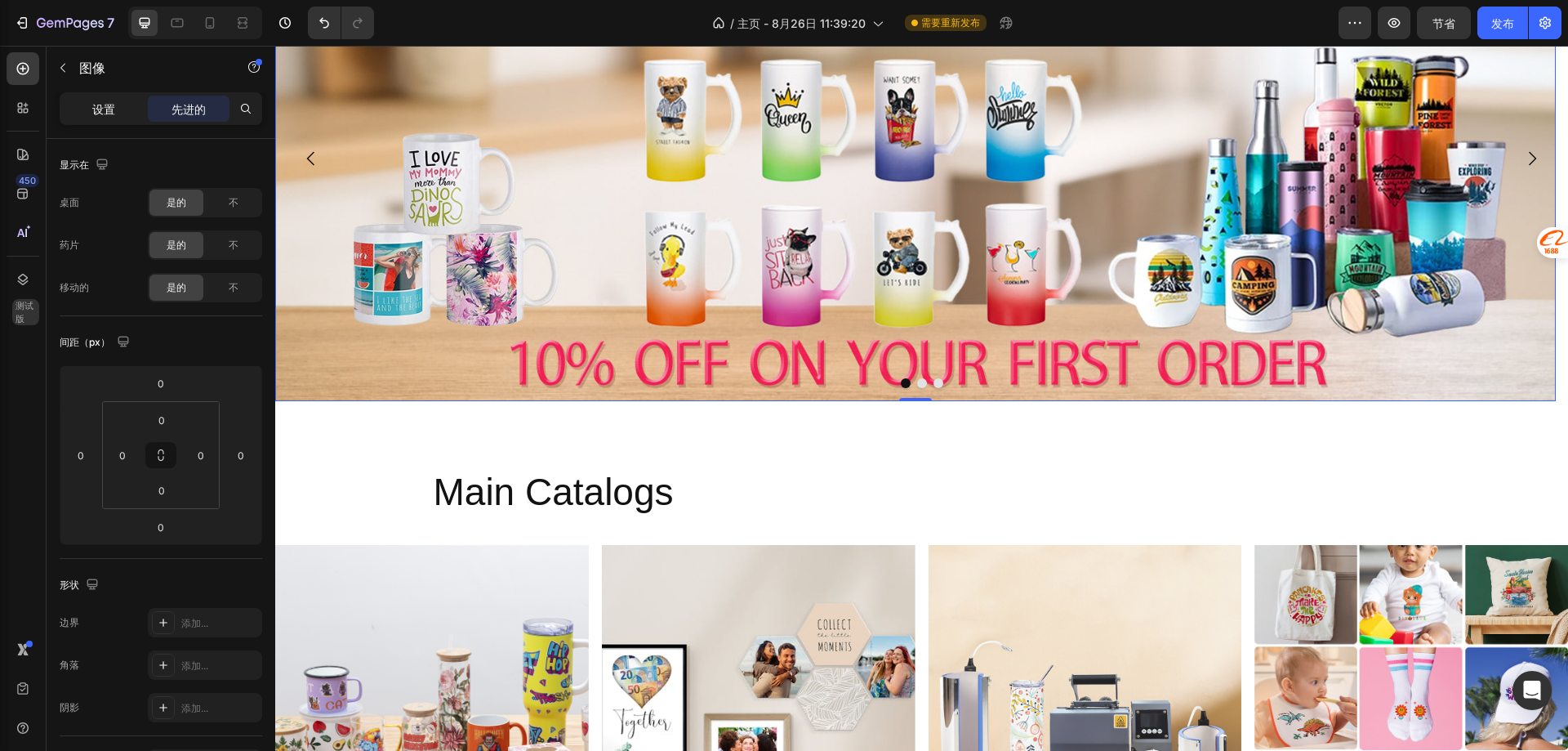
click at [137, 97] on div "设置" at bounding box center [104, 108] width 82 height 26
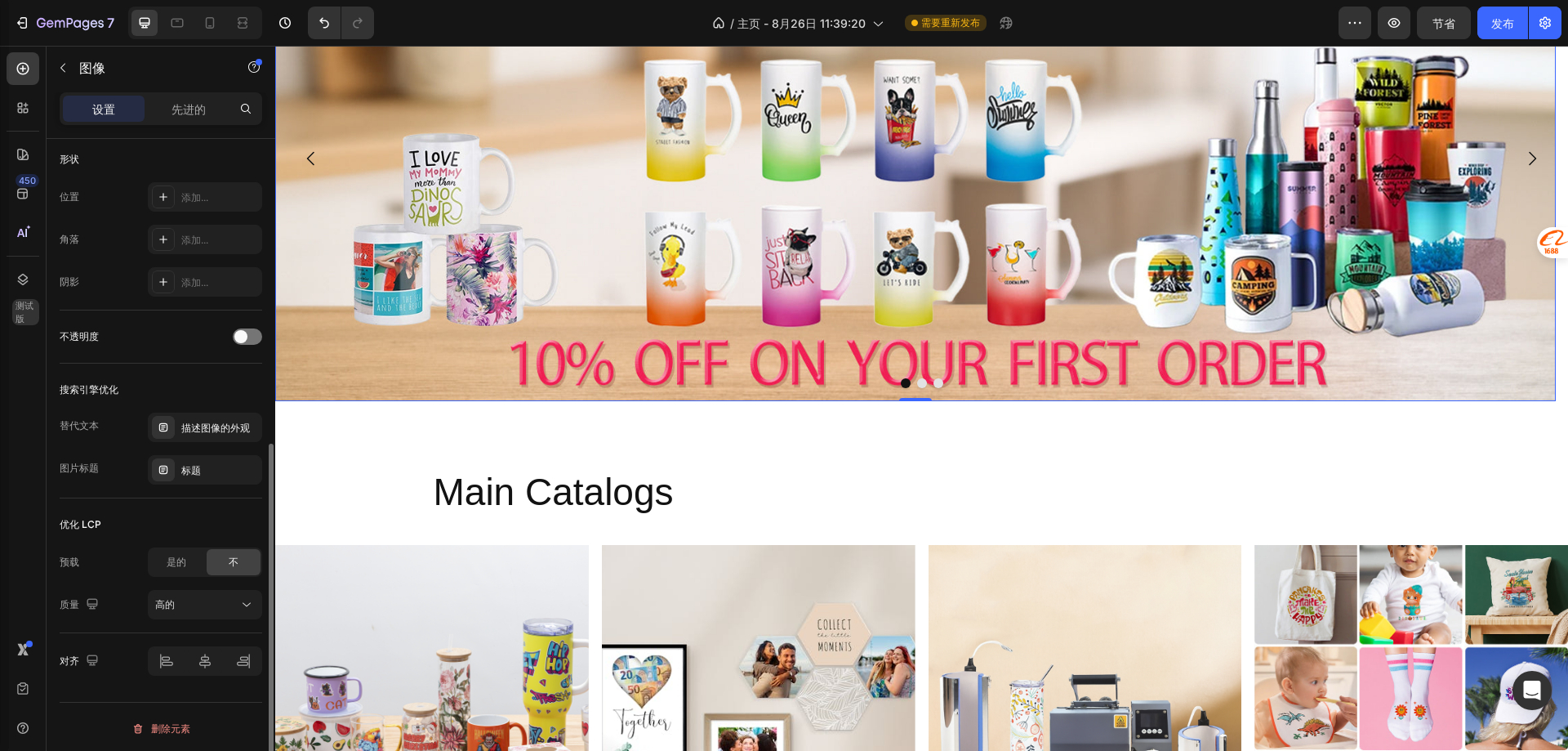
scroll to position [575, 0]
click at [188, 606] on div "高的" at bounding box center [196, 601] width 83 height 14
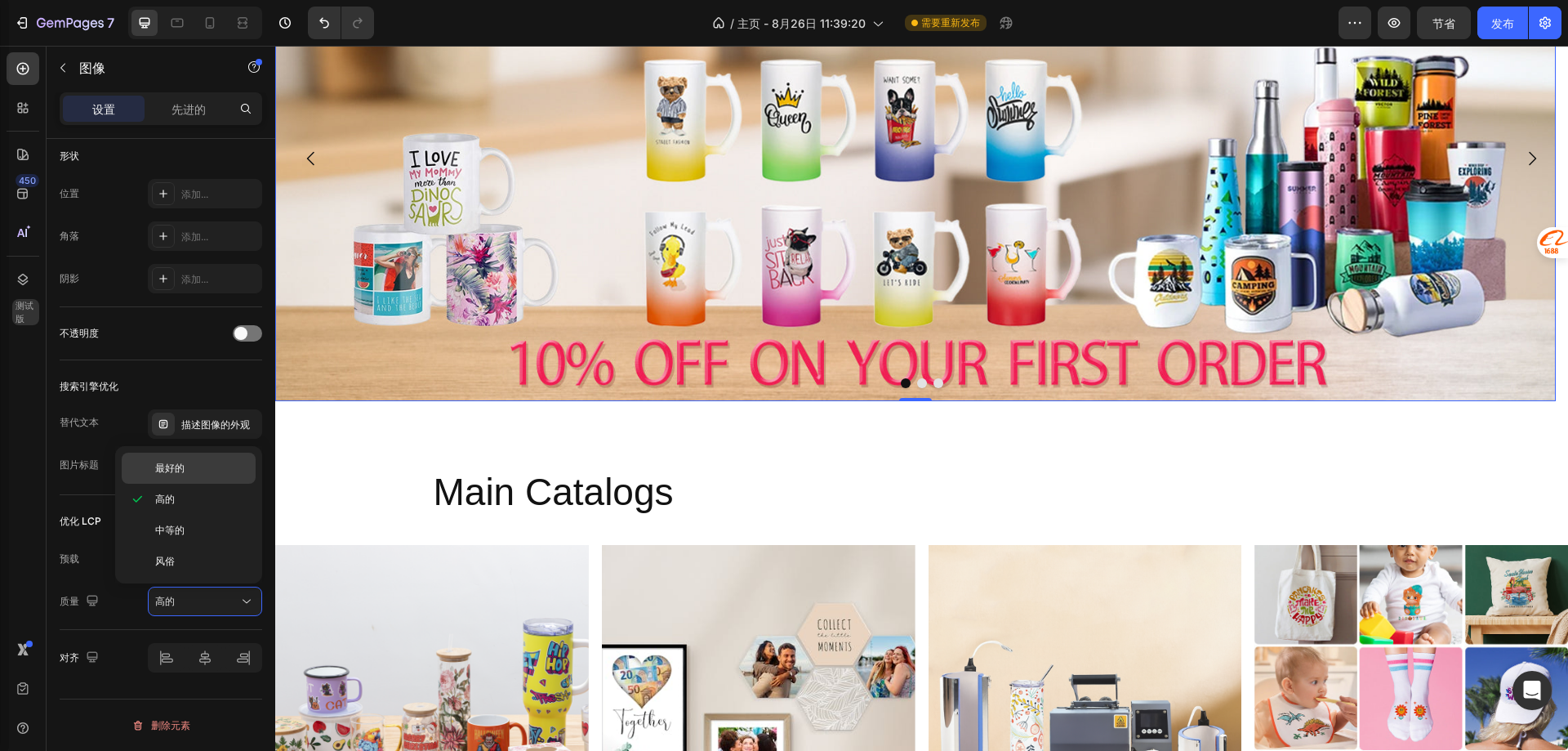
click at [183, 462] on font "最好的" at bounding box center [169, 467] width 30 height 12
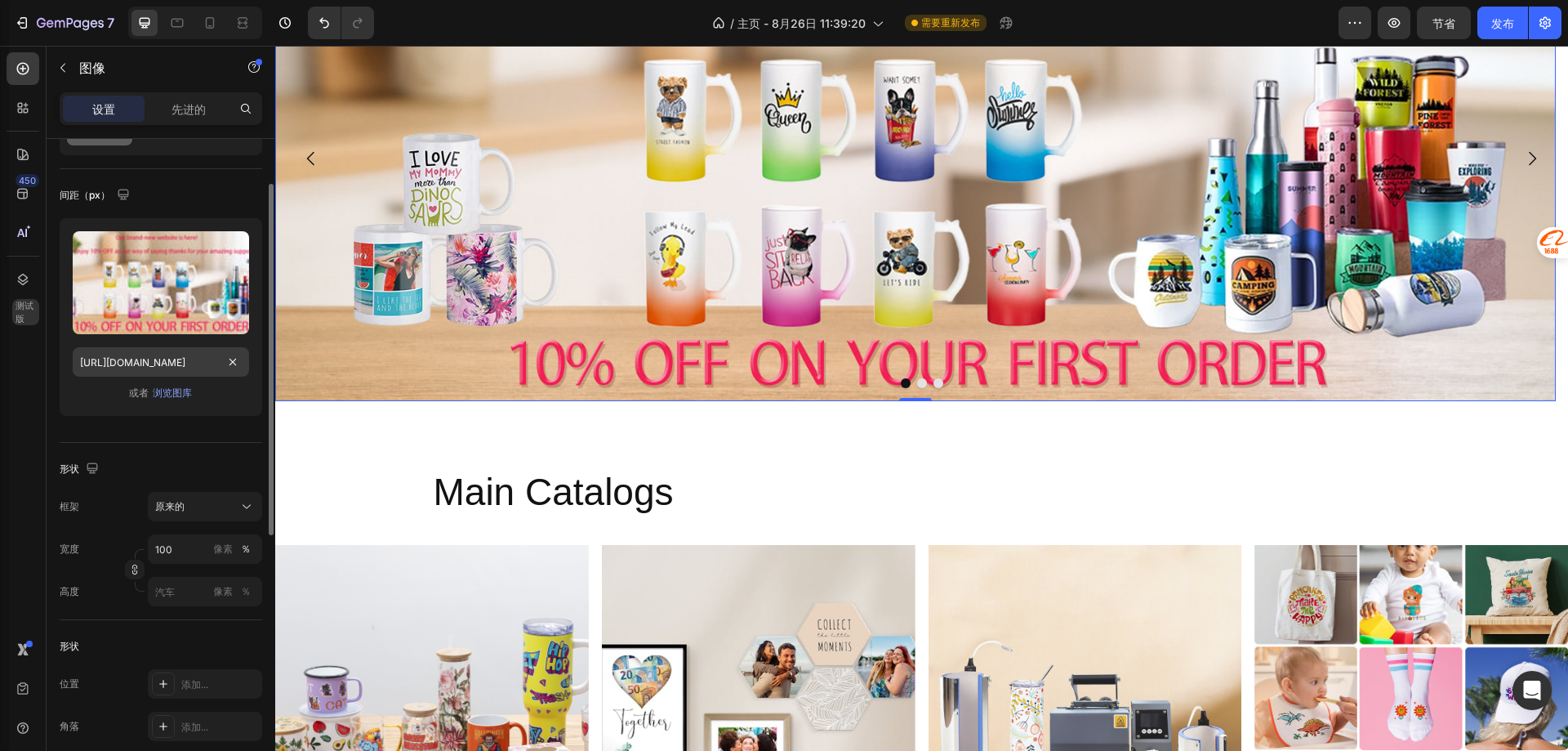
scroll to position [0, 0]
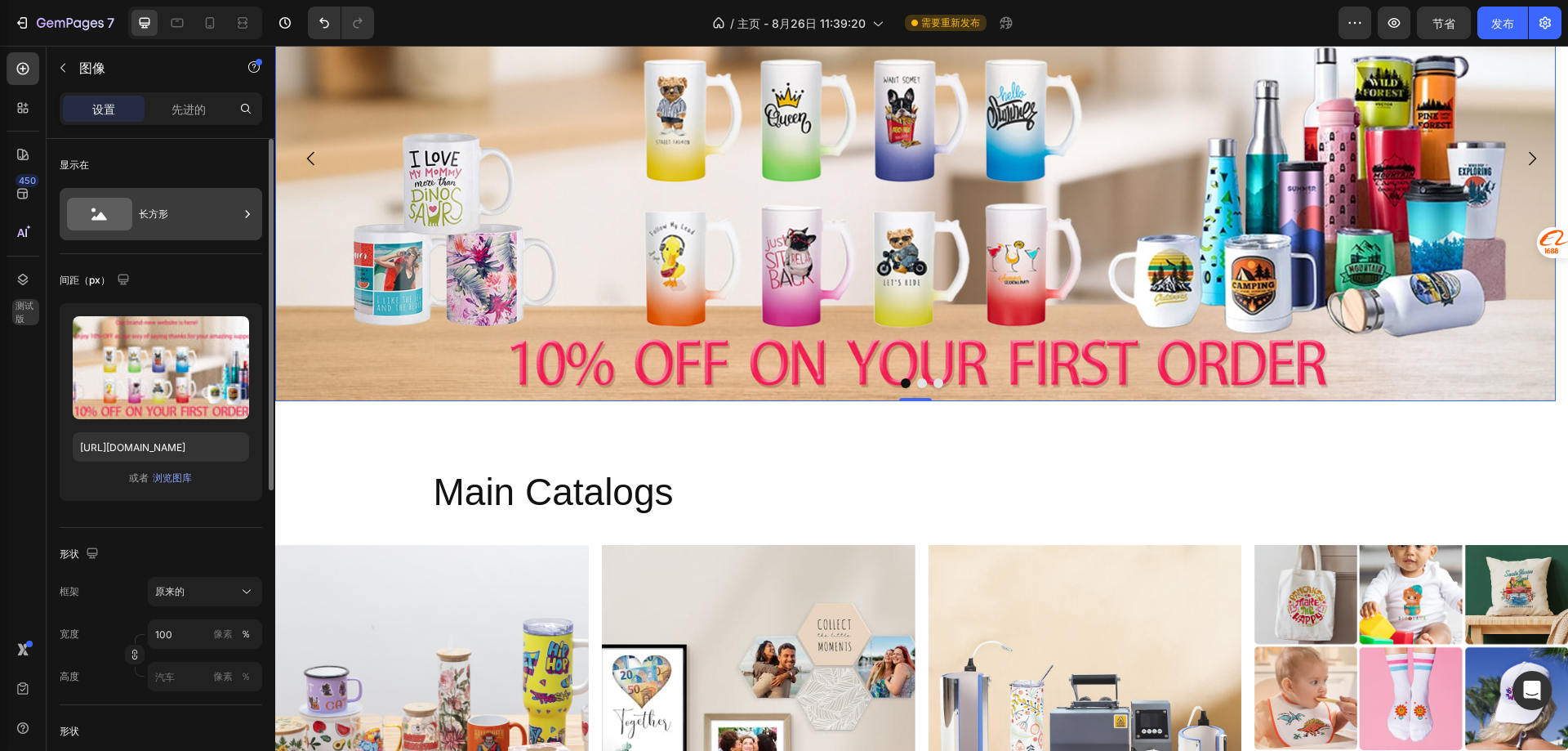
click at [150, 223] on div "长方形" at bounding box center [188, 213] width 99 height 37
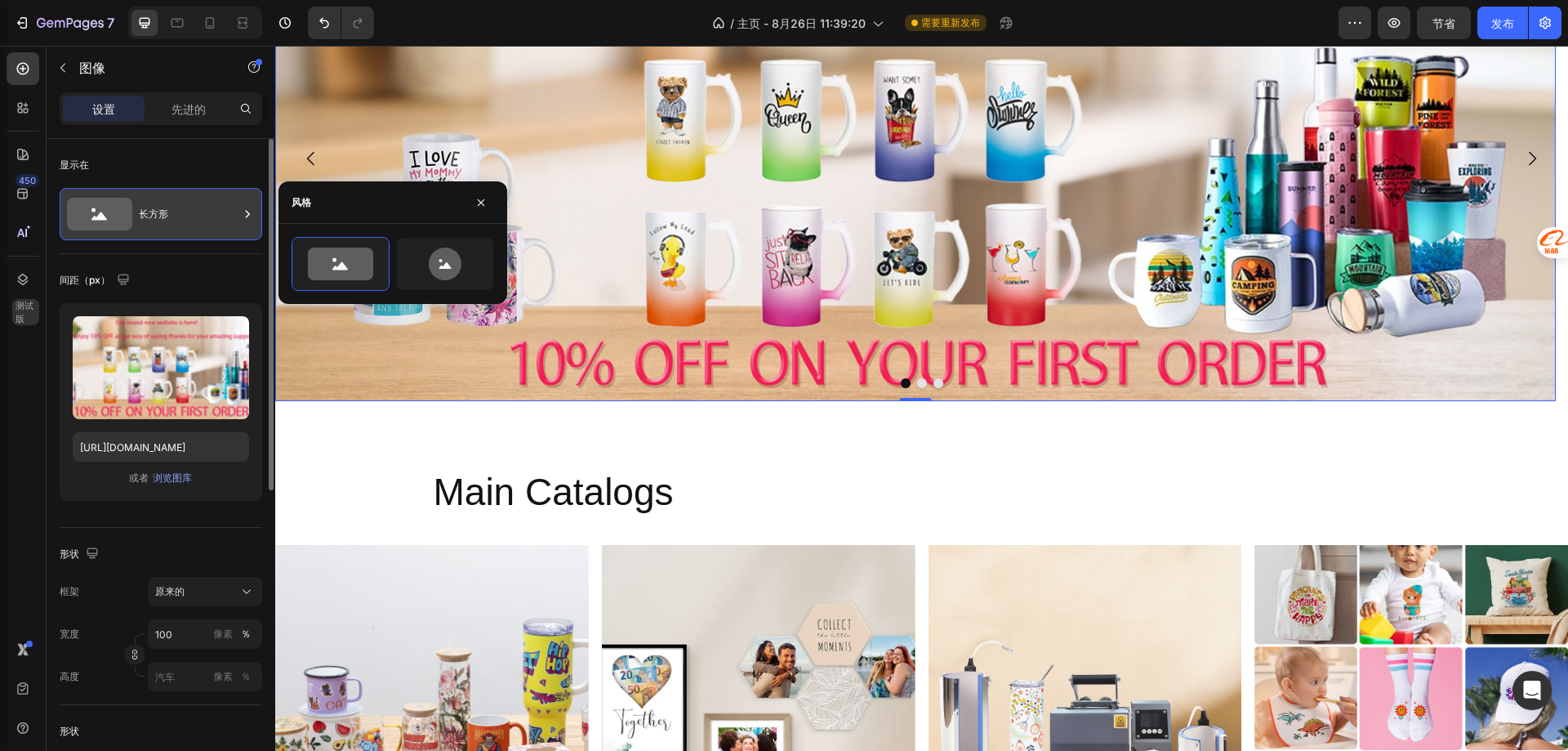
click at [150, 223] on div "长方形" at bounding box center [188, 213] width 99 height 37
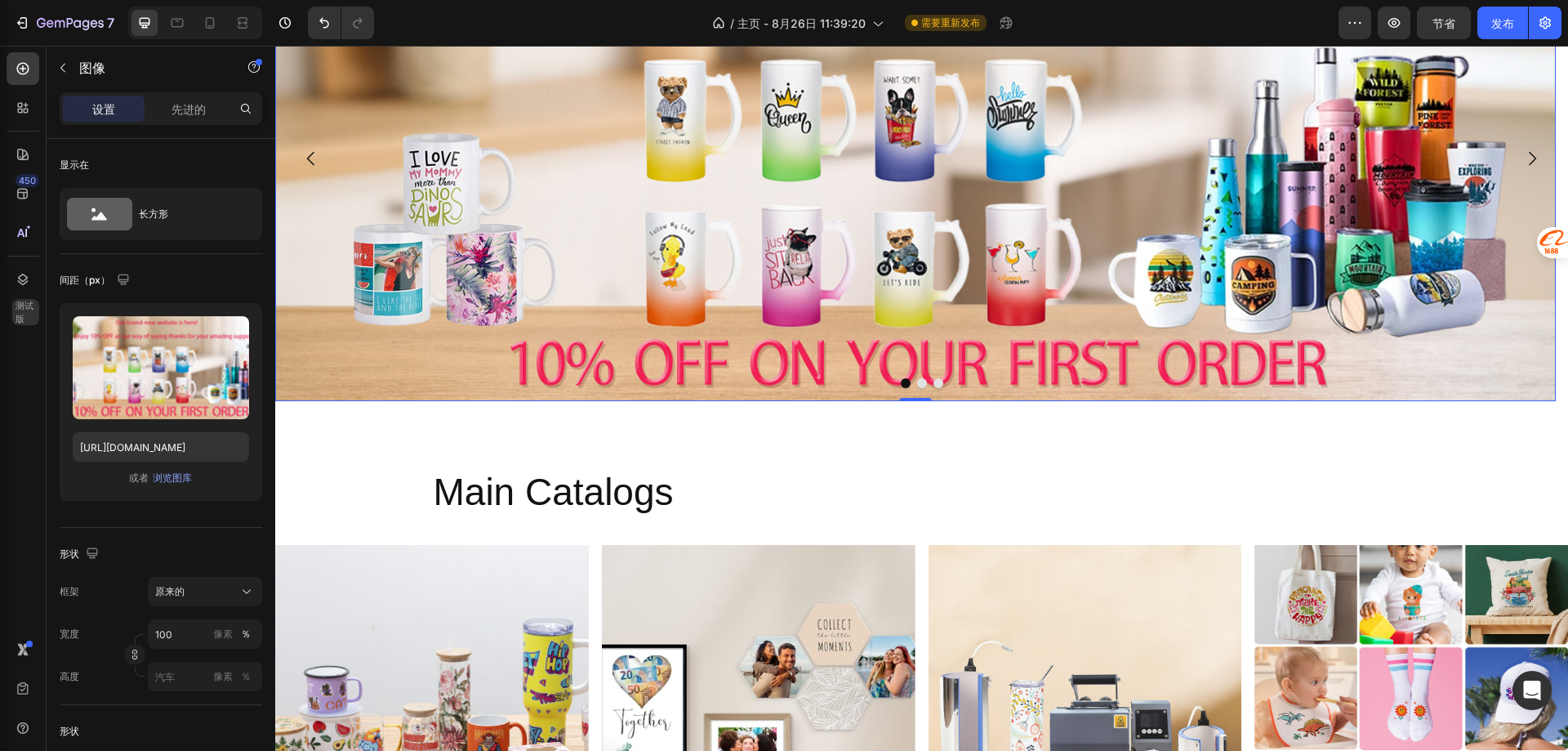
click at [467, 111] on img at bounding box center [915, 159] width 1281 height 485
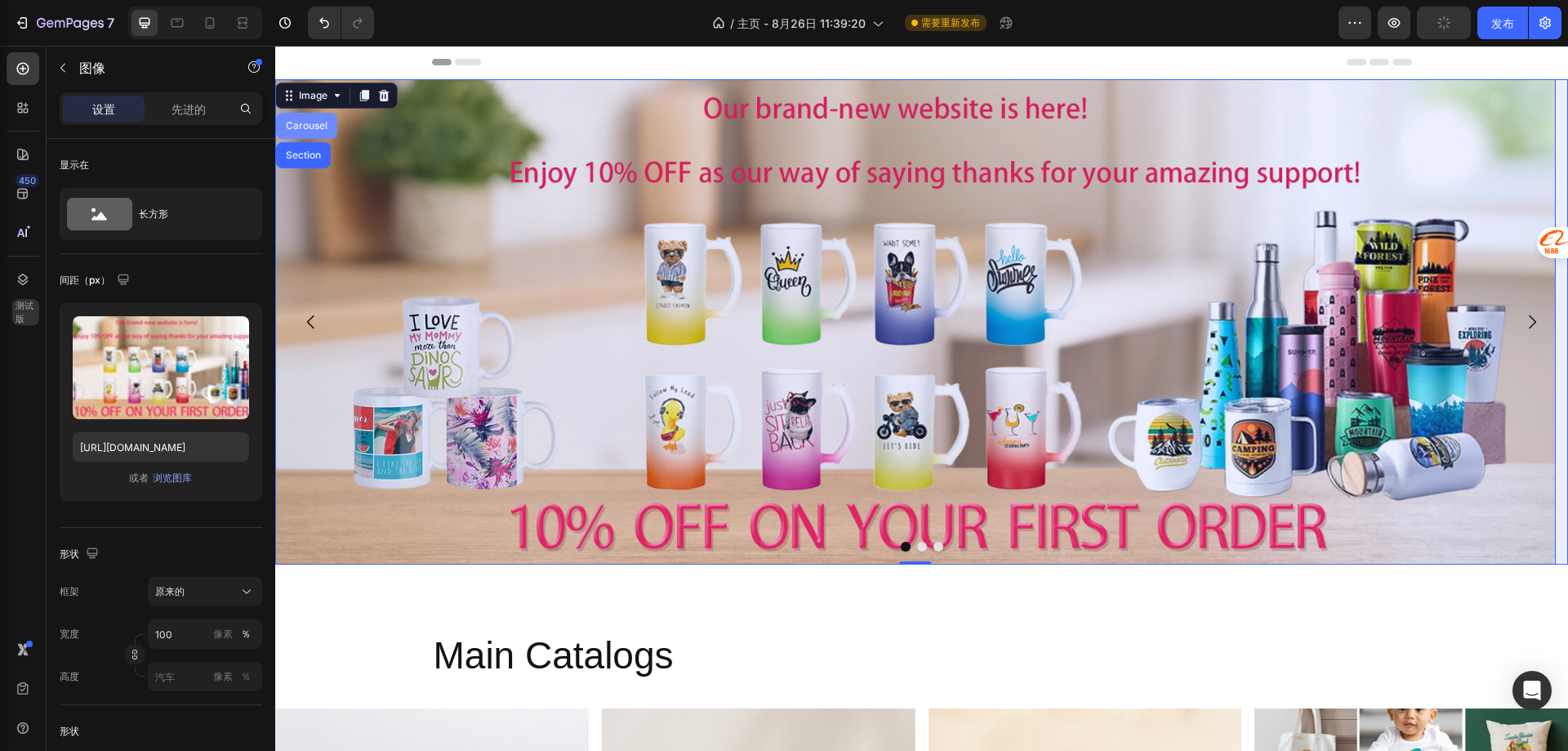
click at [315, 127] on div "Carousel" at bounding box center [307, 126] width 48 height 10
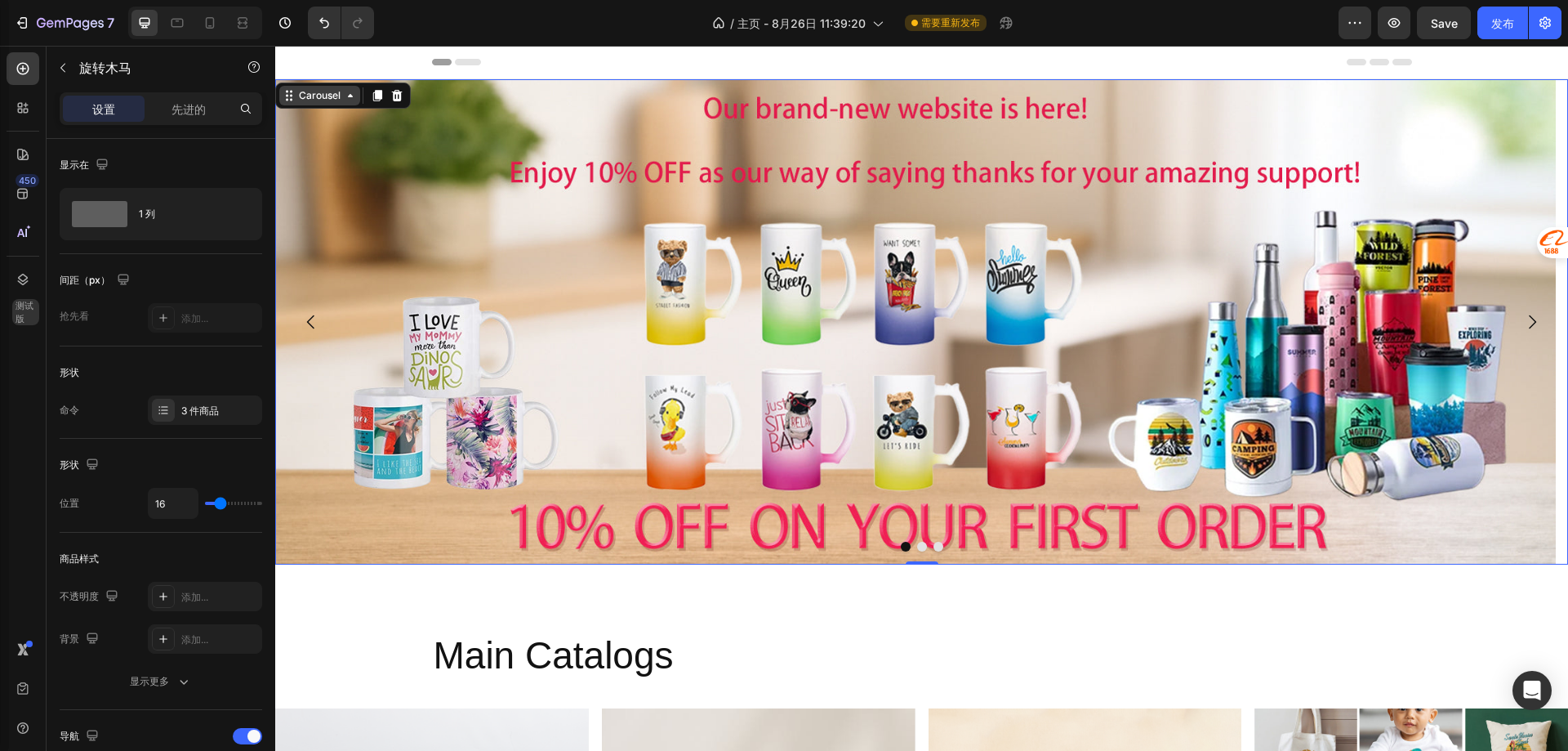
click at [334, 101] on div "Carousel" at bounding box center [320, 95] width 48 height 14
click at [322, 97] on div "Carousel" at bounding box center [320, 95] width 48 height 14
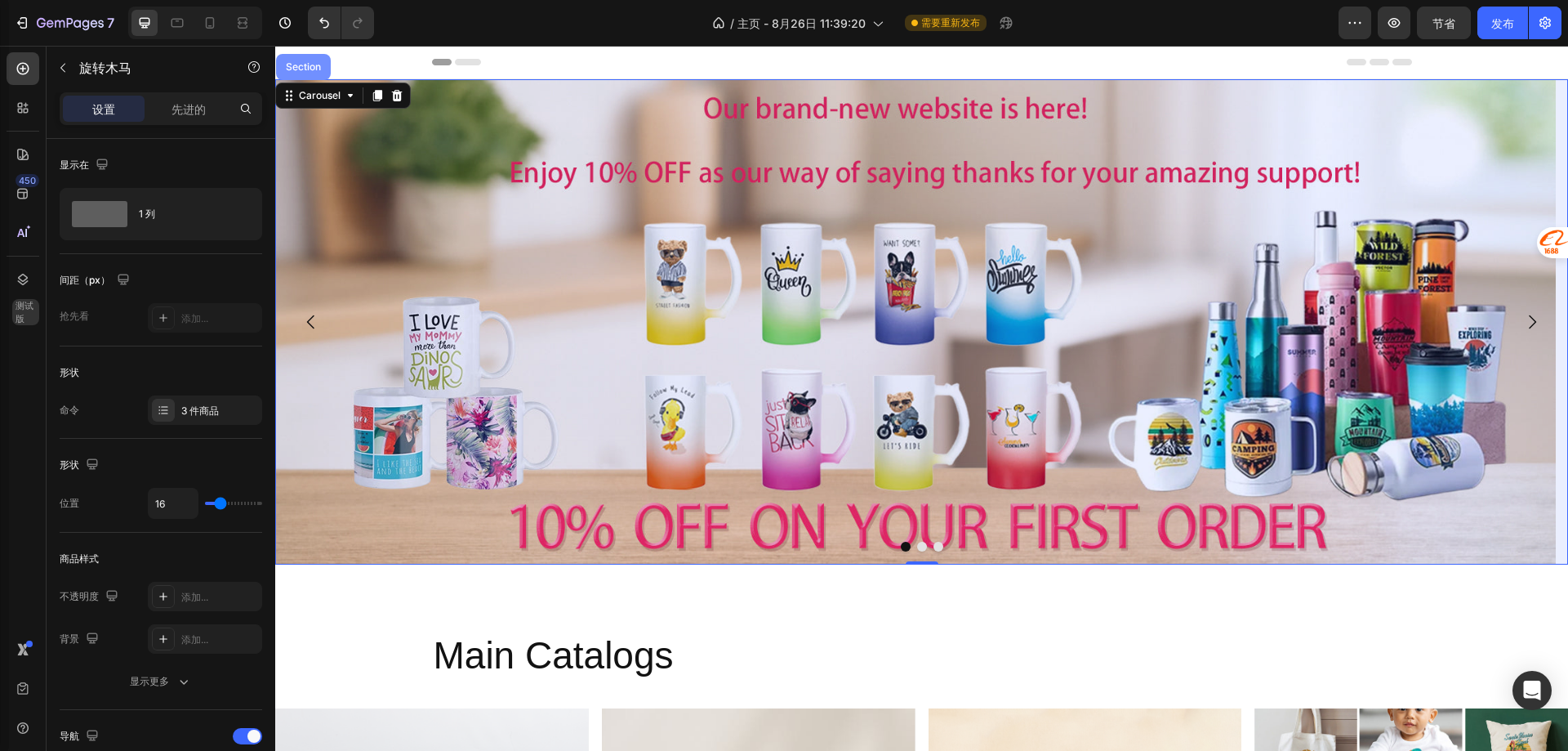
click at [307, 70] on div "Section" at bounding box center [304, 67] width 42 height 10
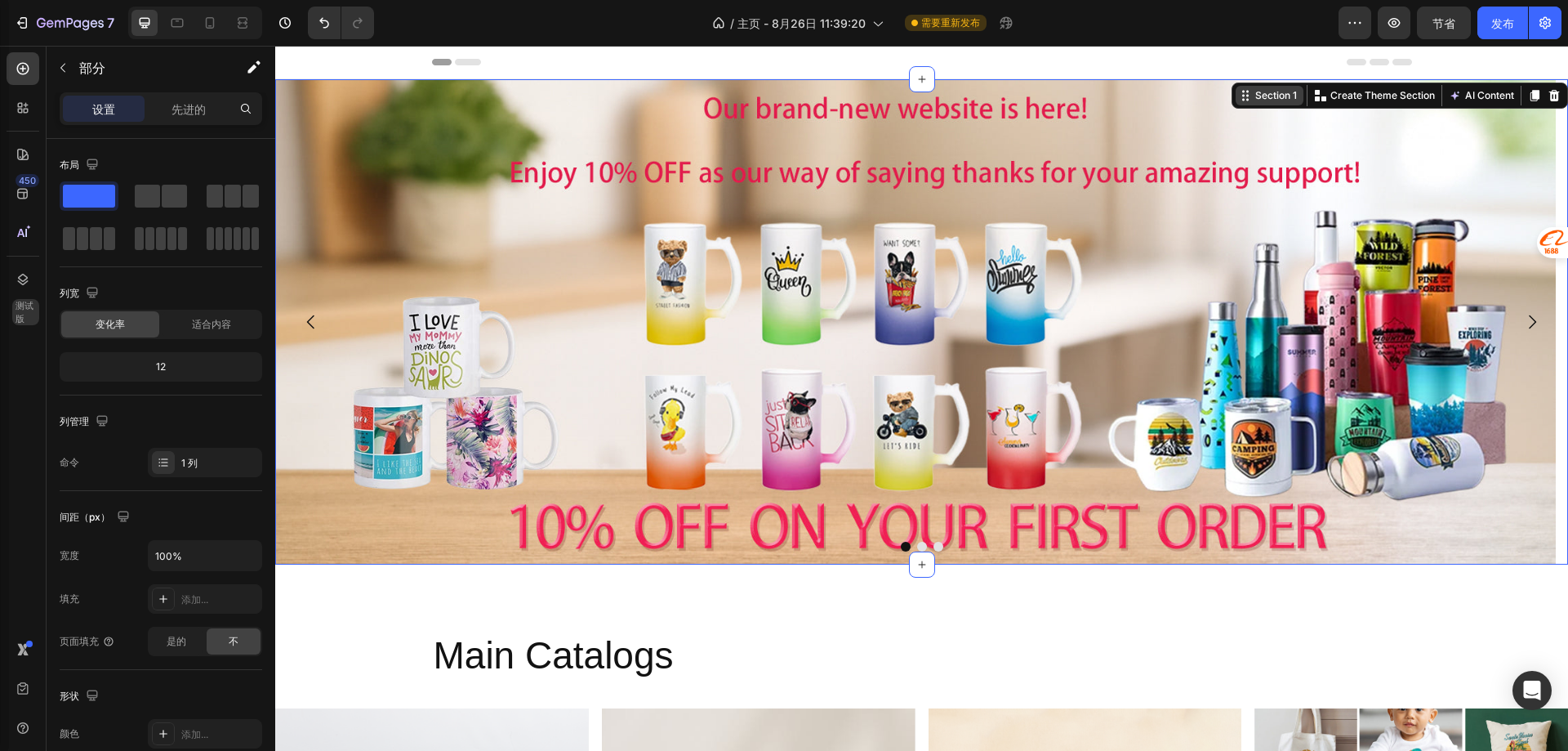
click at [1275, 97] on div "Section 1" at bounding box center [1276, 95] width 48 height 14
click at [1300, 137] on img at bounding box center [915, 322] width 1281 height 485
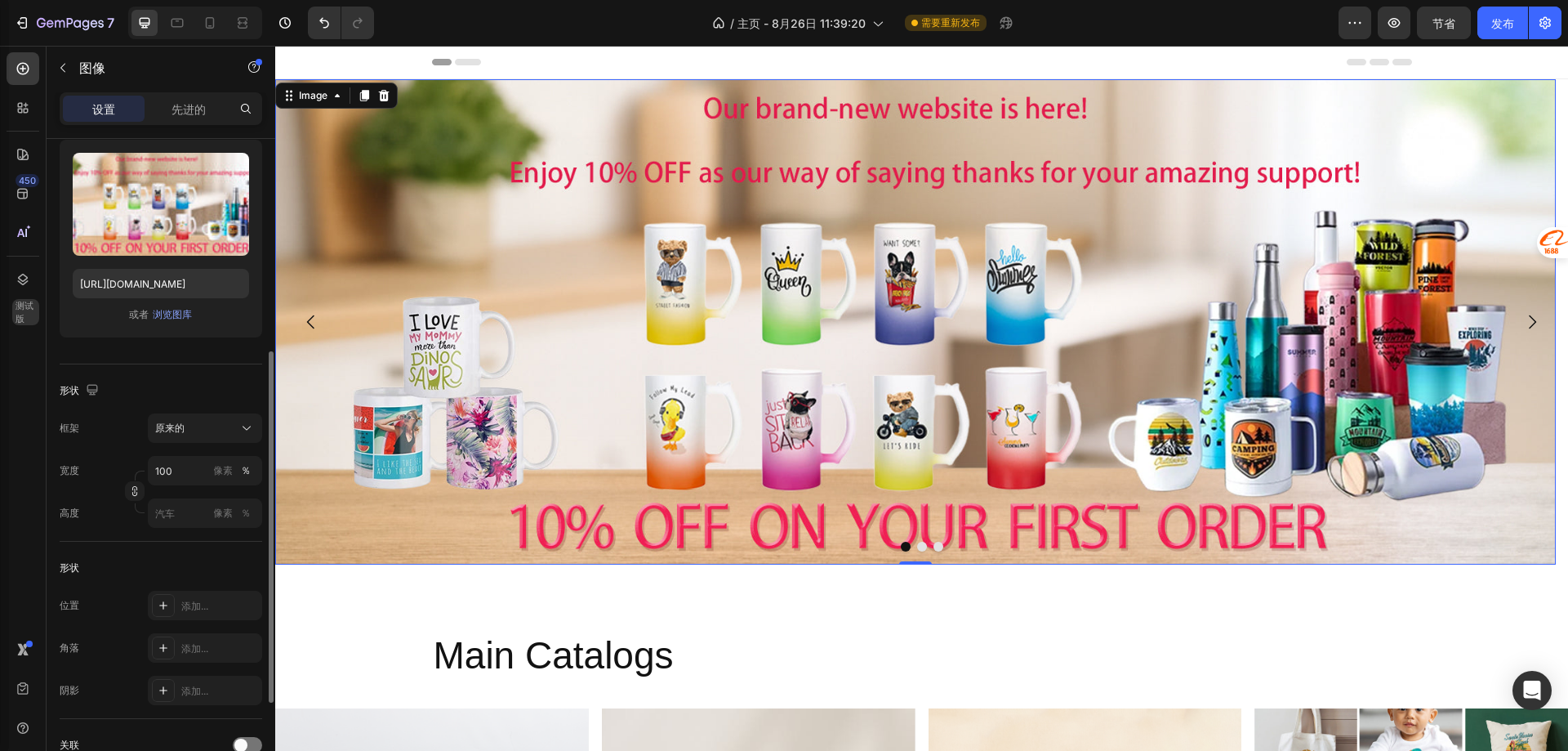
scroll to position [246, 0]
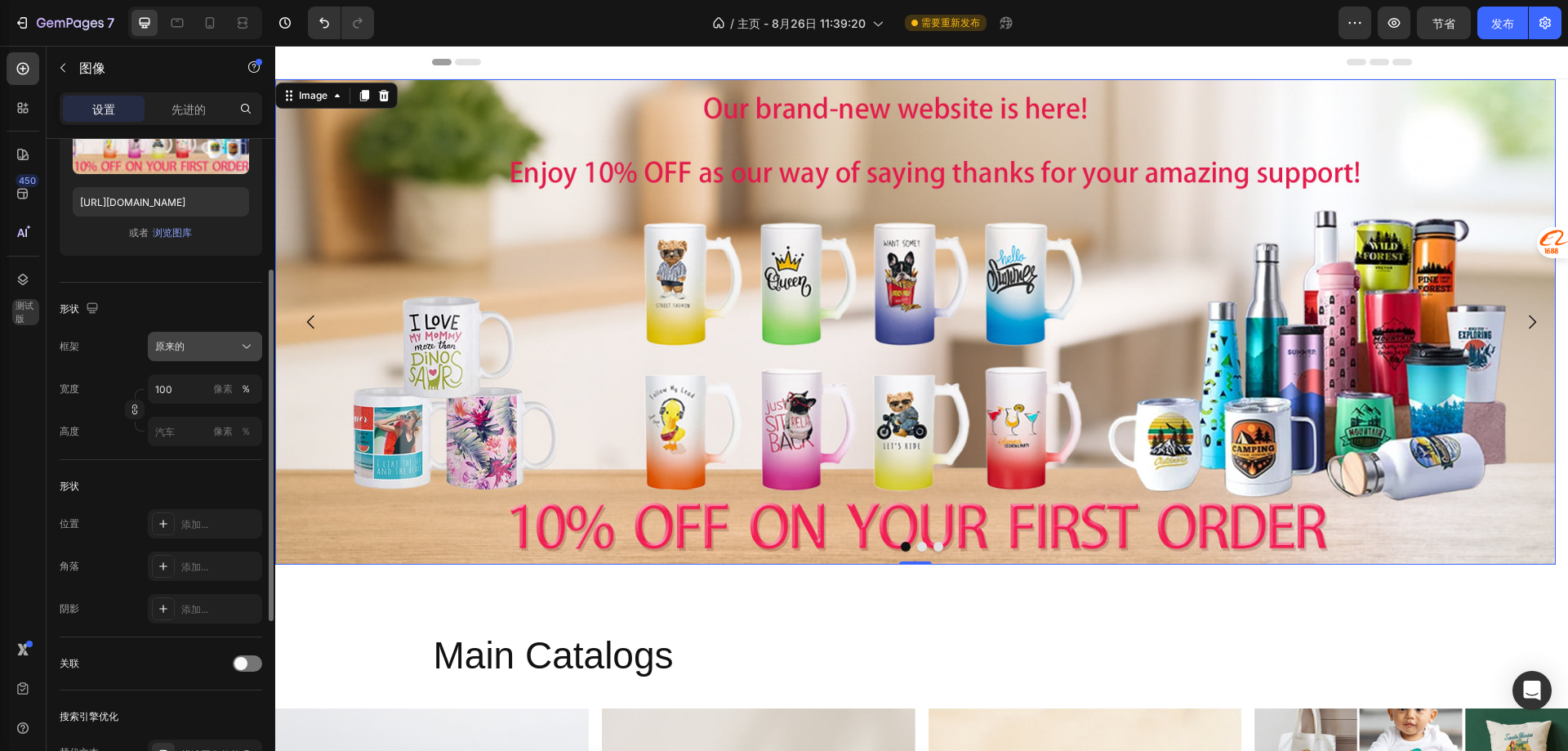
click at [186, 353] on div "原来的" at bounding box center [195, 346] width 80 height 14
click at [198, 524] on font "添加..." at bounding box center [195, 524] width 27 height 12
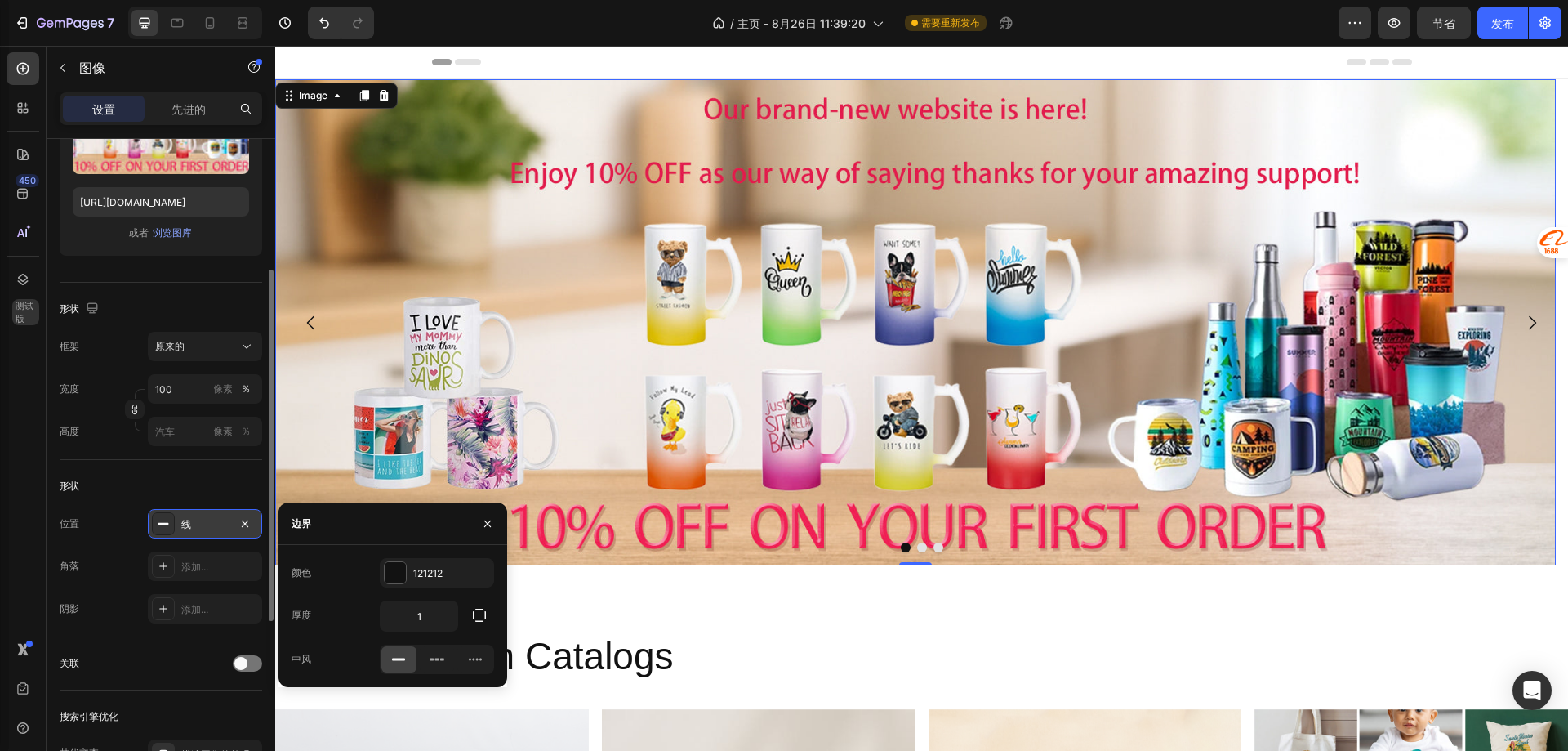
click at [198, 524] on div "线" at bounding box center [205, 524] width 48 height 14
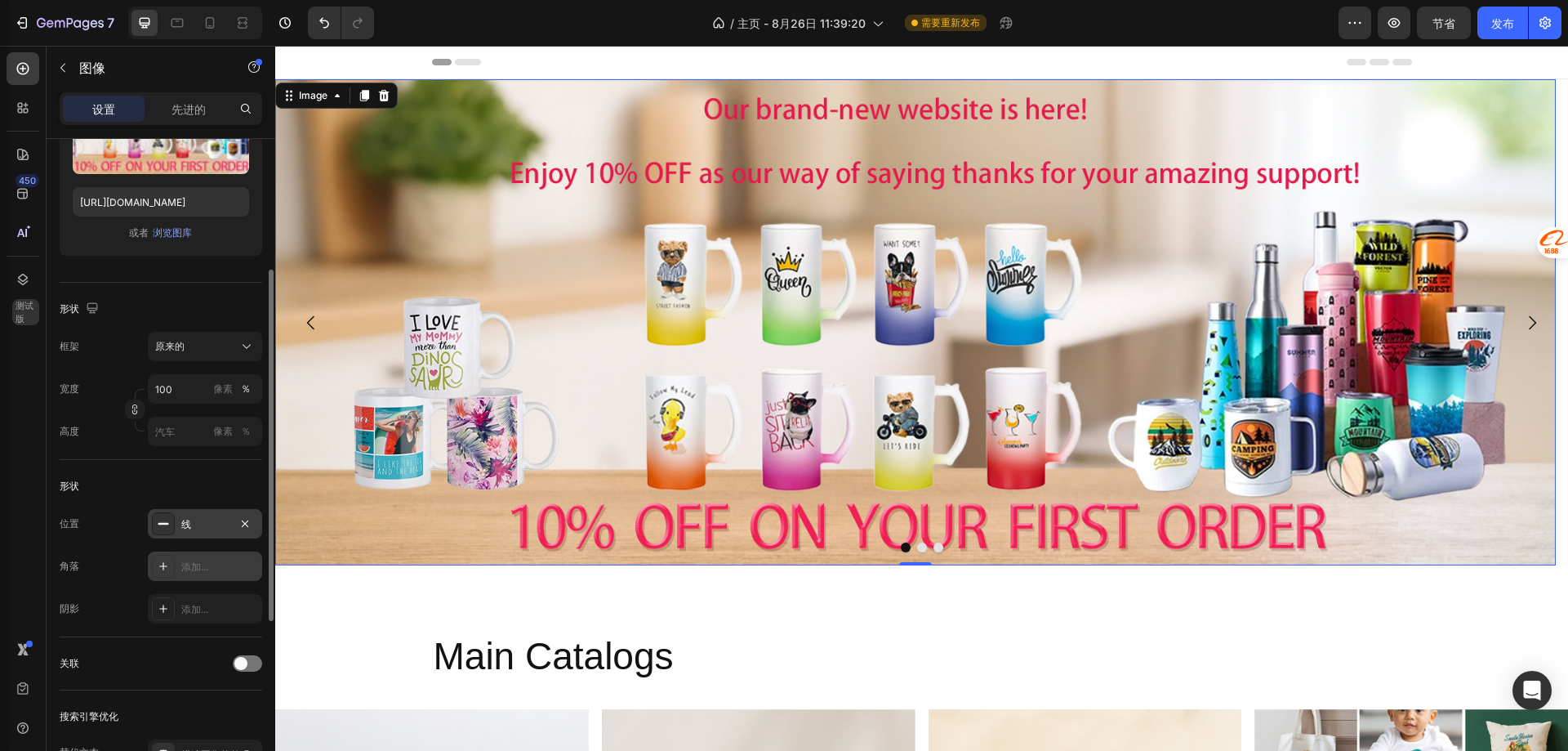
click at [192, 561] on font "添加..." at bounding box center [195, 567] width 27 height 12
click at [180, 620] on div "添加..." at bounding box center [205, 609] width 115 height 30
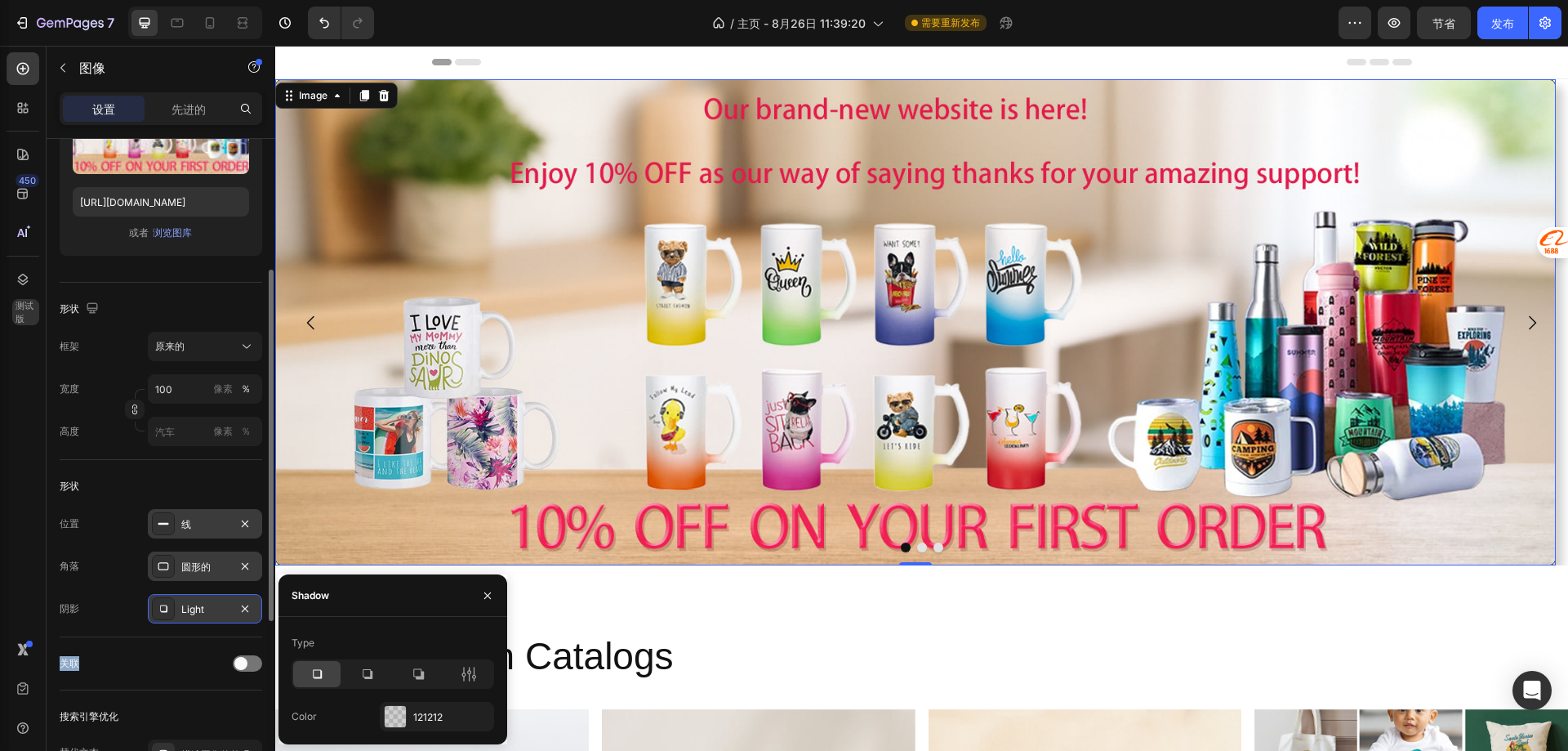
click at [180, 620] on div "Light" at bounding box center [205, 609] width 115 height 30
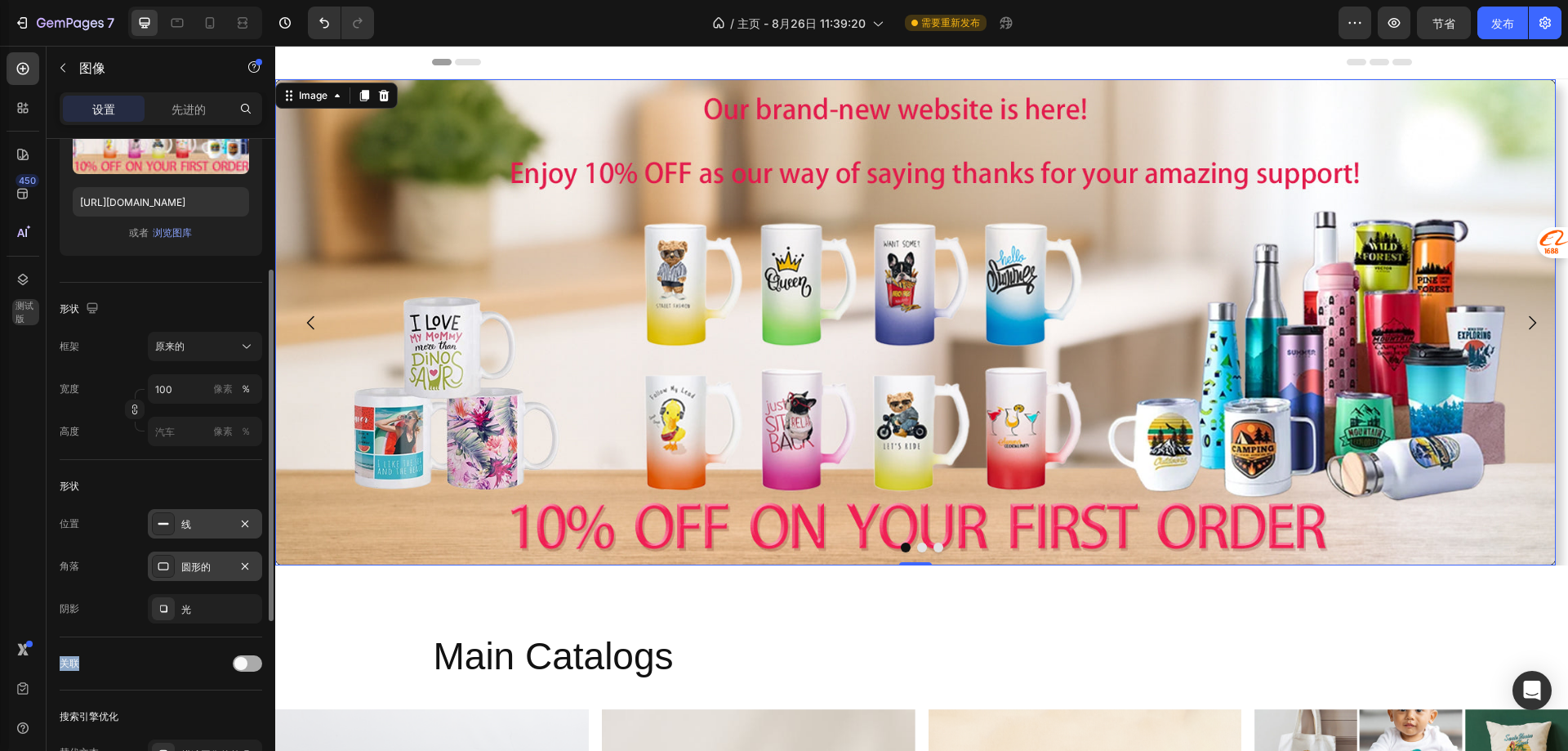
click at [245, 665] on span at bounding box center [241, 664] width 13 height 13
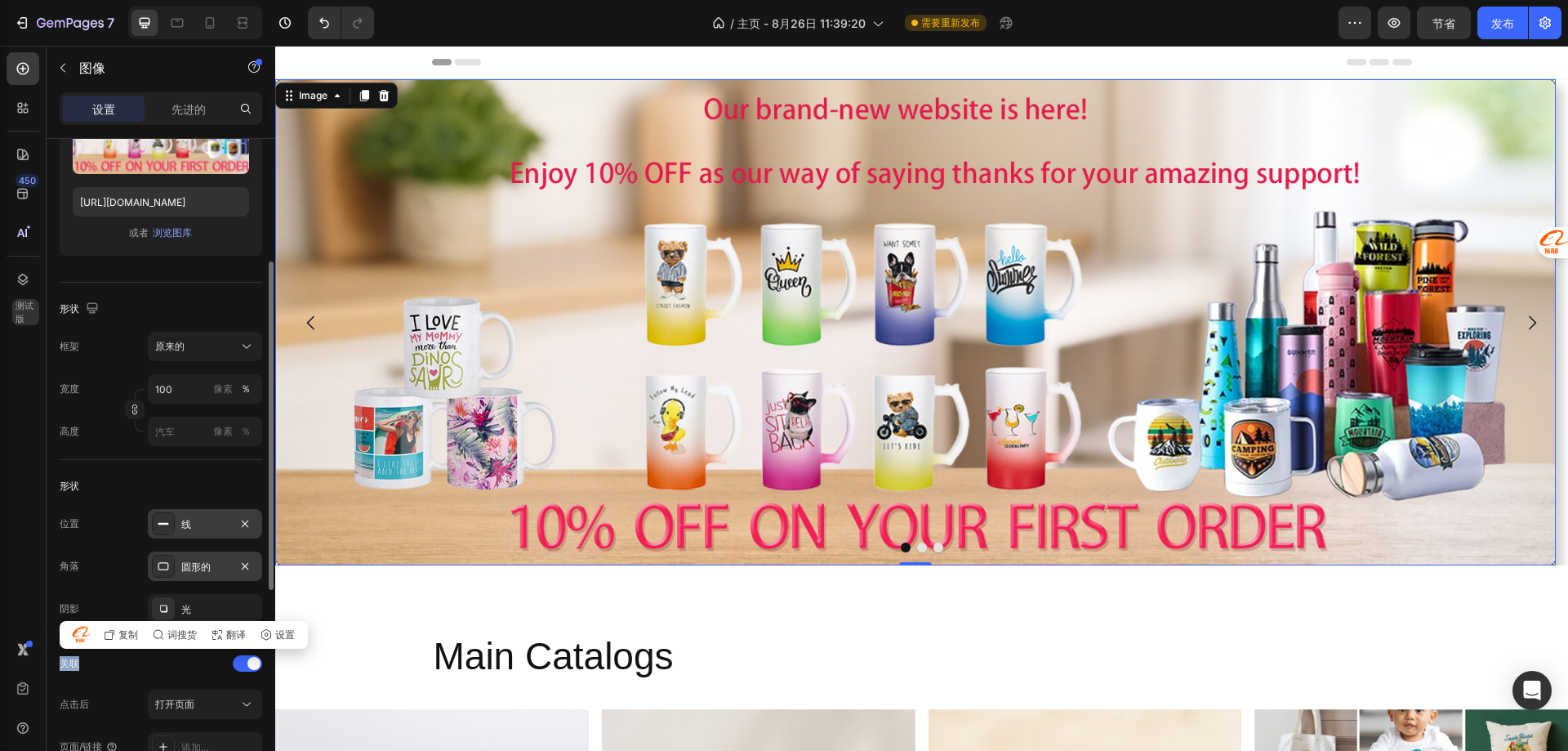
scroll to position [409, 0]
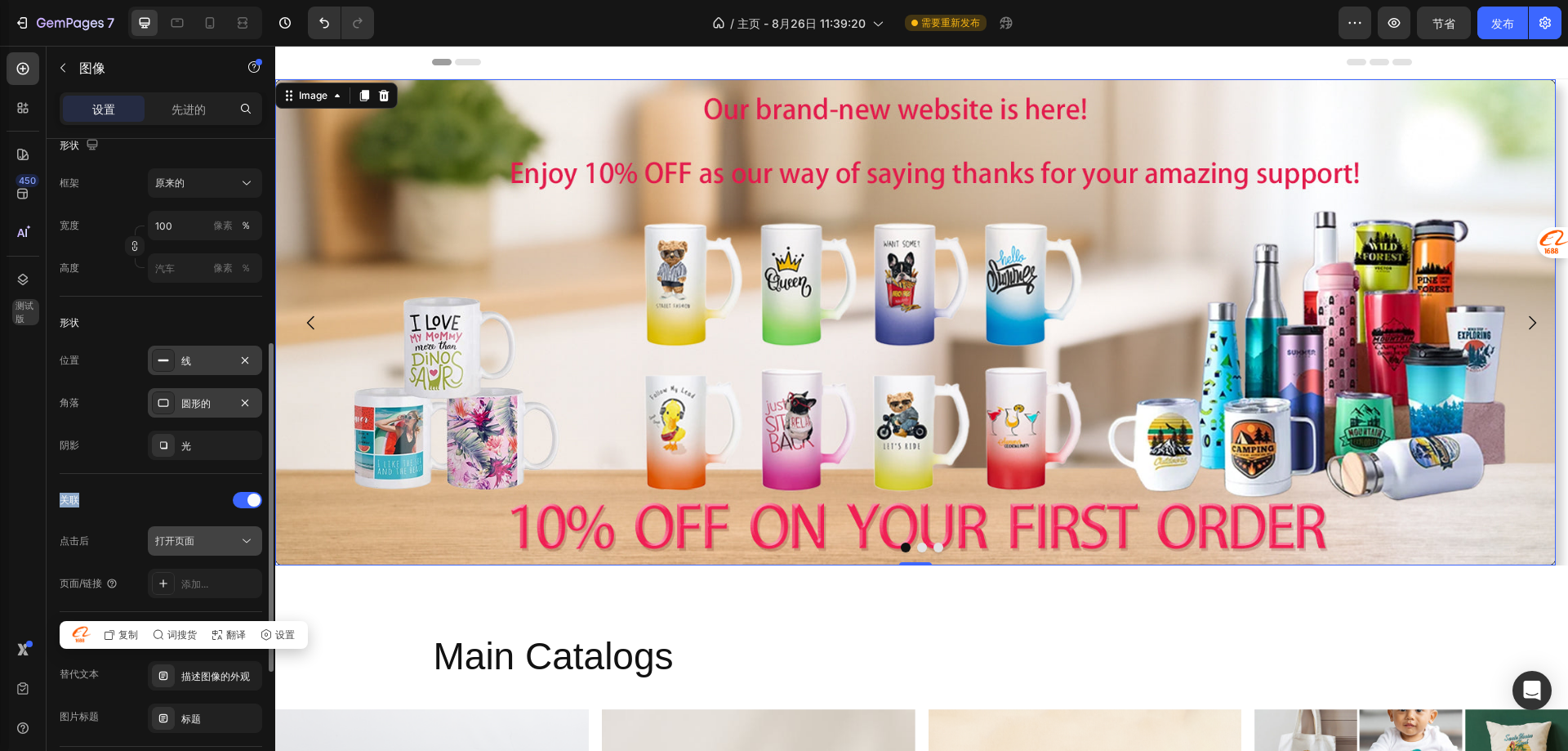
click at [197, 543] on div "打开页面" at bounding box center [196, 540] width 83 height 14
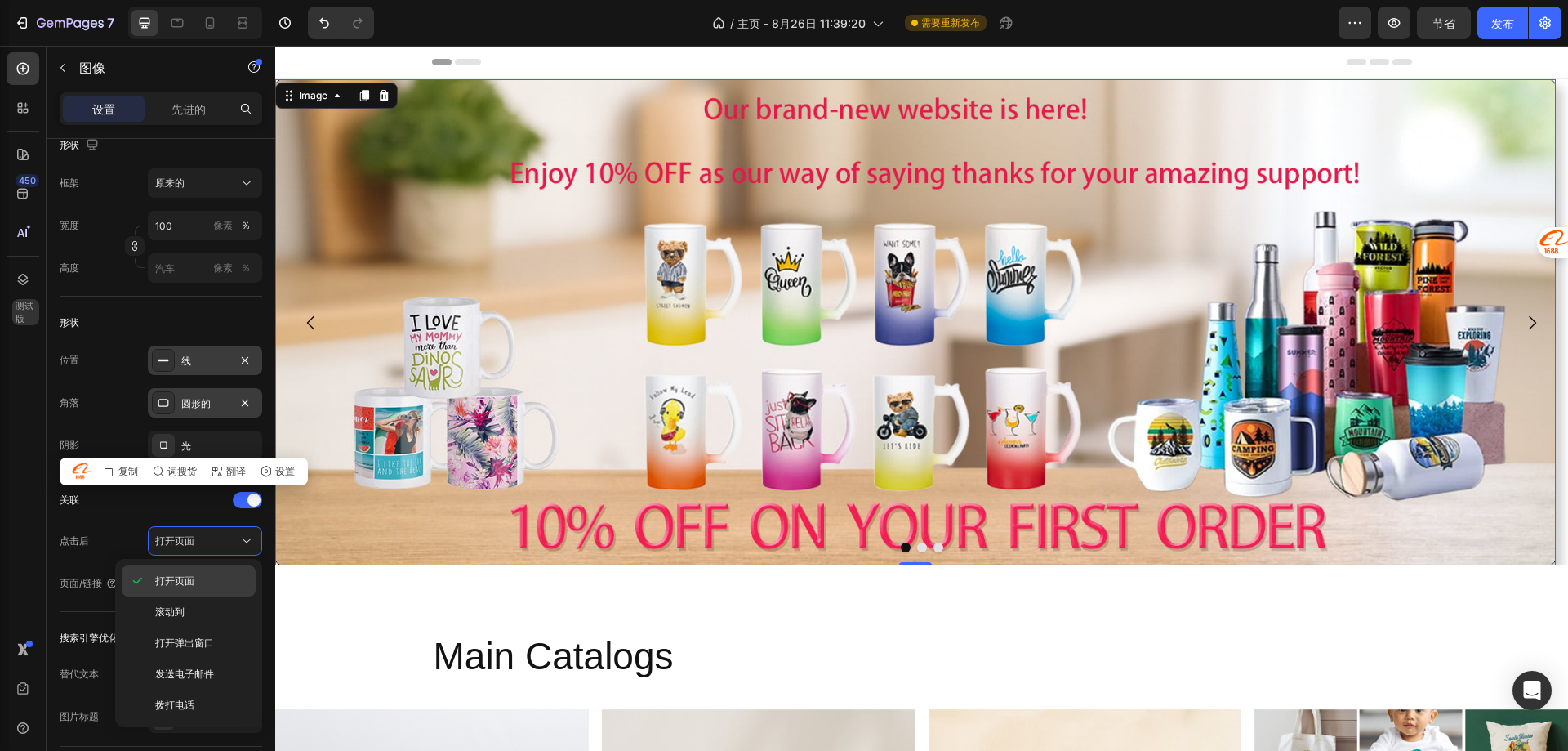
click at [195, 582] on p "打开页面" at bounding box center [201, 580] width 93 height 14
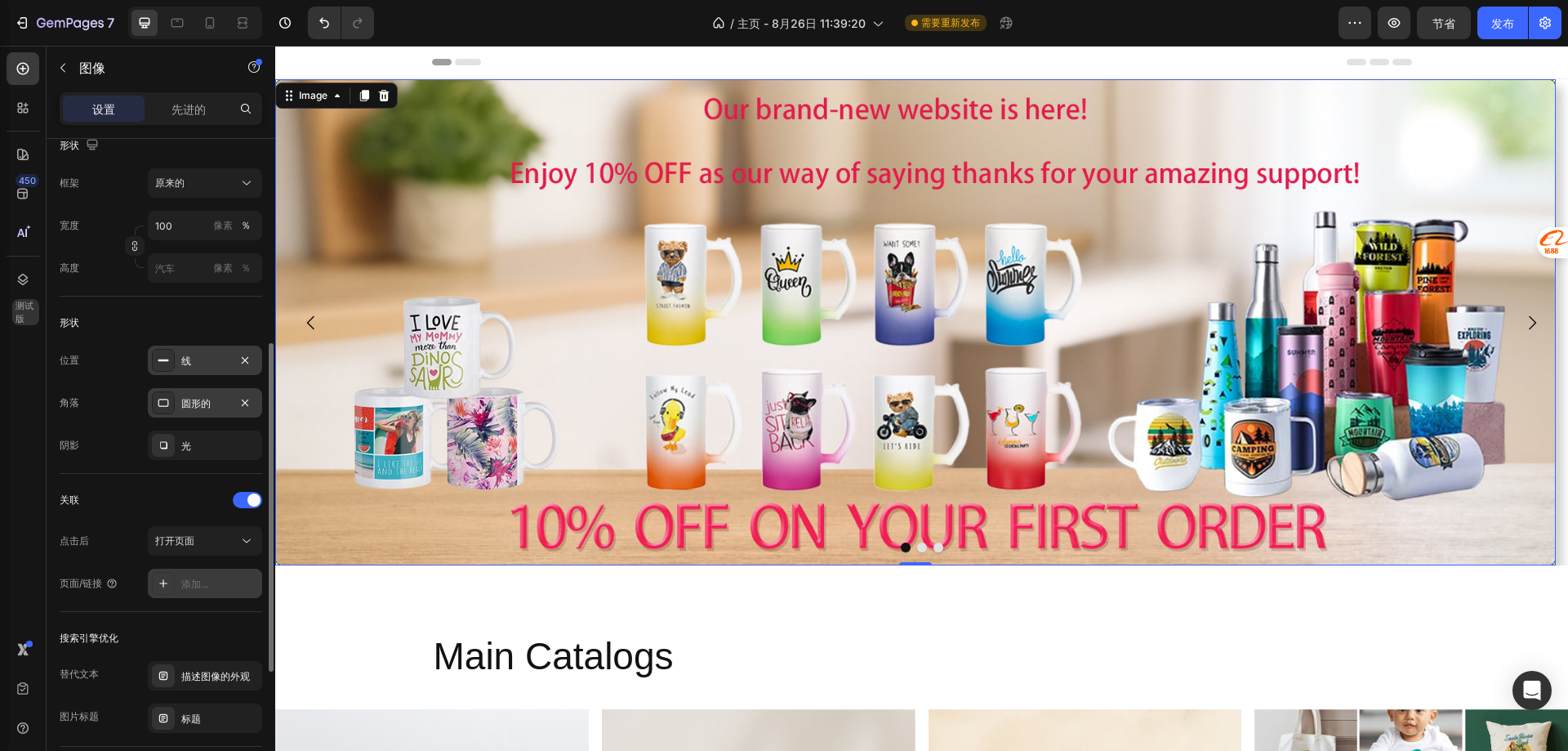
click at [217, 586] on div "添加..." at bounding box center [220, 584] width 76 height 14
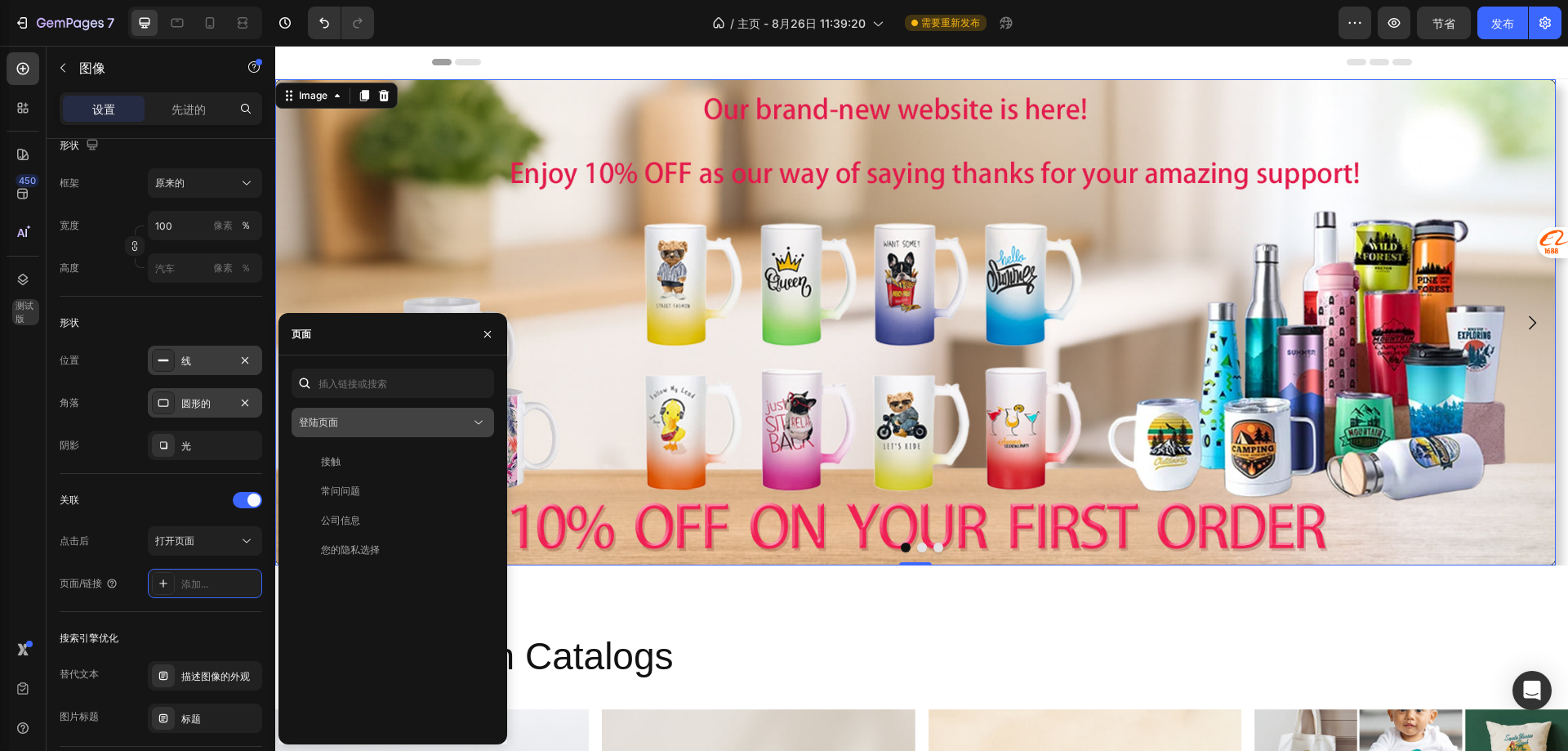
click at [370, 422] on div "登陆页面" at bounding box center [385, 421] width 172 height 14
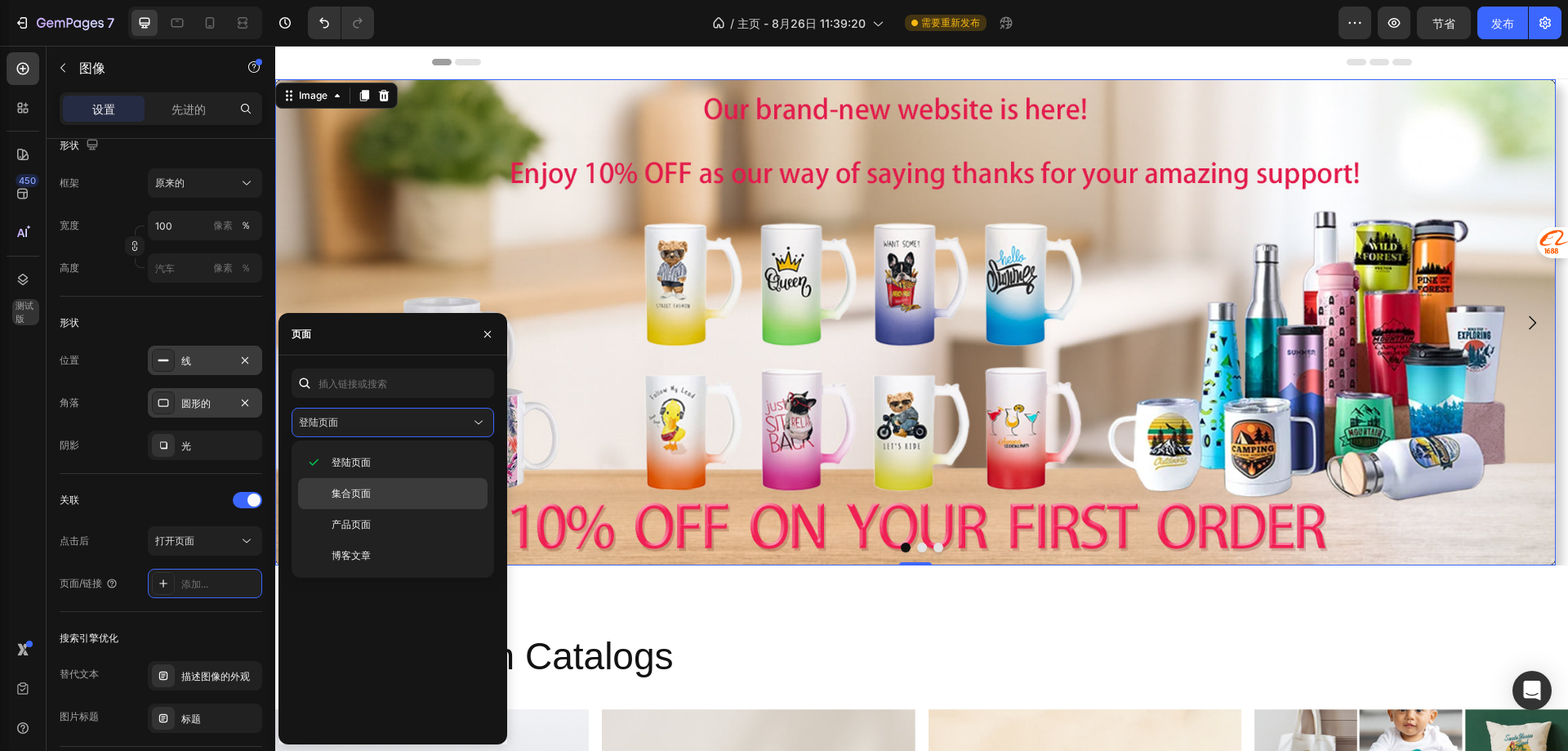
click at [364, 499] on font "集合页面" at bounding box center [350, 493] width 39 height 12
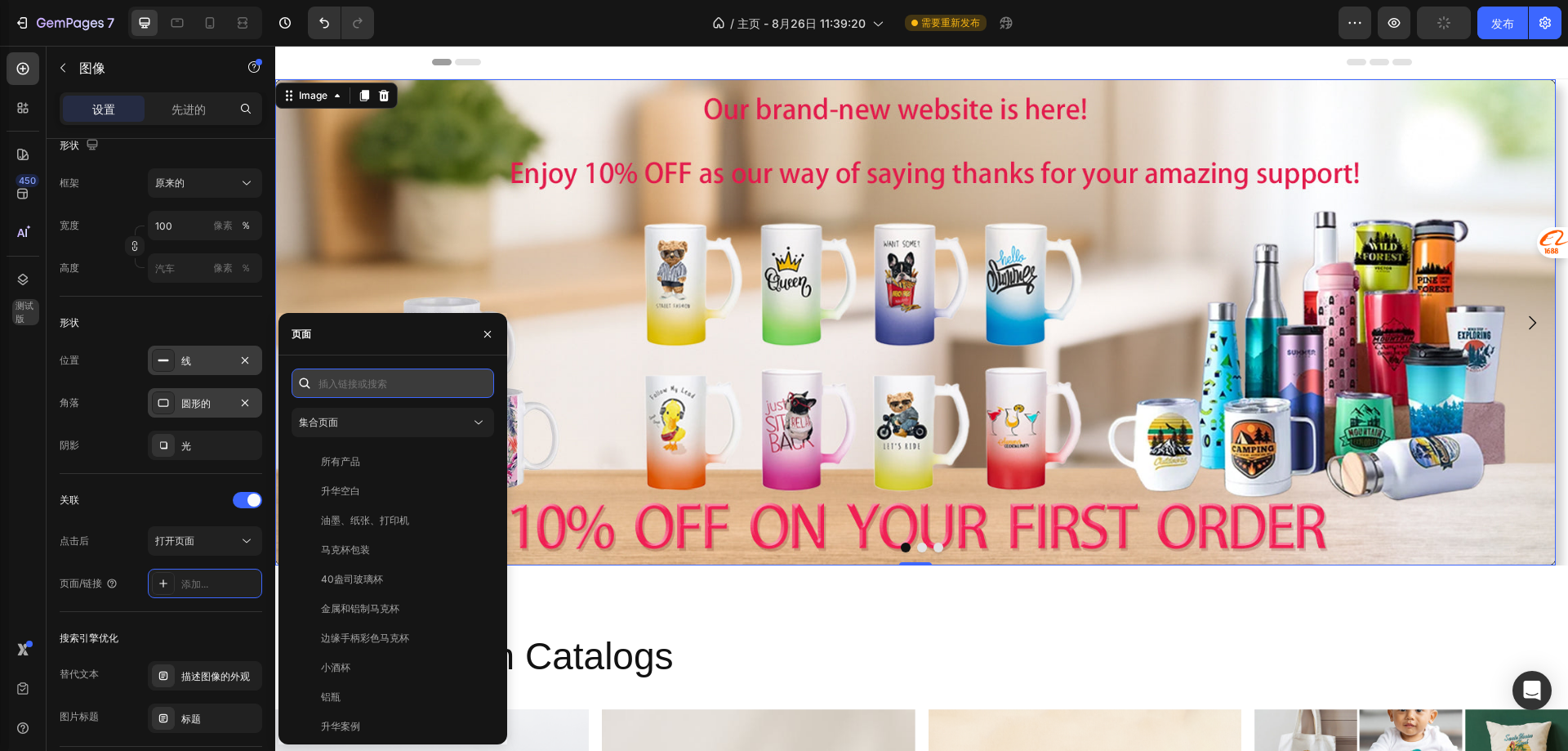
click at [347, 381] on input "text" at bounding box center [392, 383] width 202 height 30
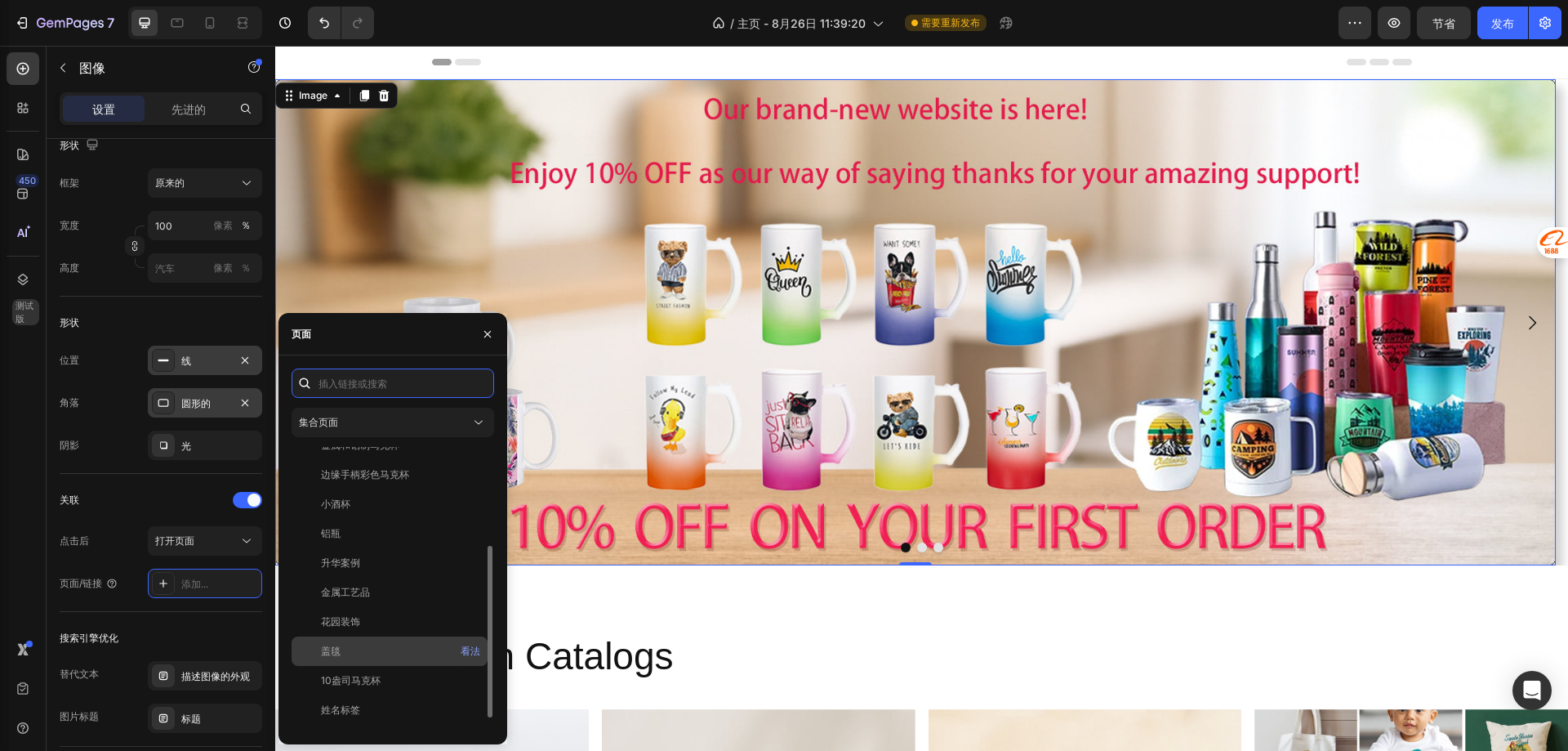
scroll to position [0, 0]
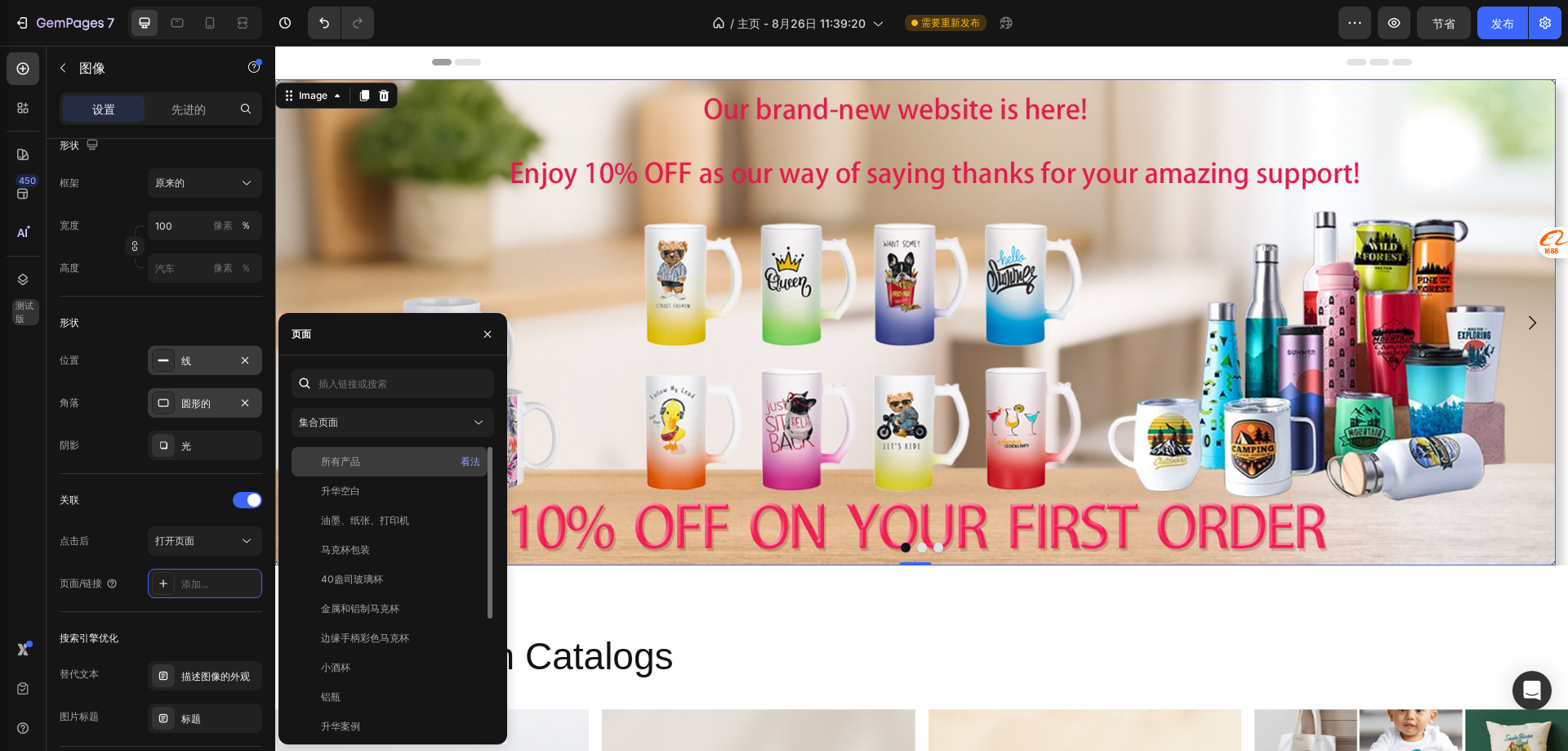
click at [357, 465] on font "所有产品" at bounding box center [340, 461] width 39 height 12
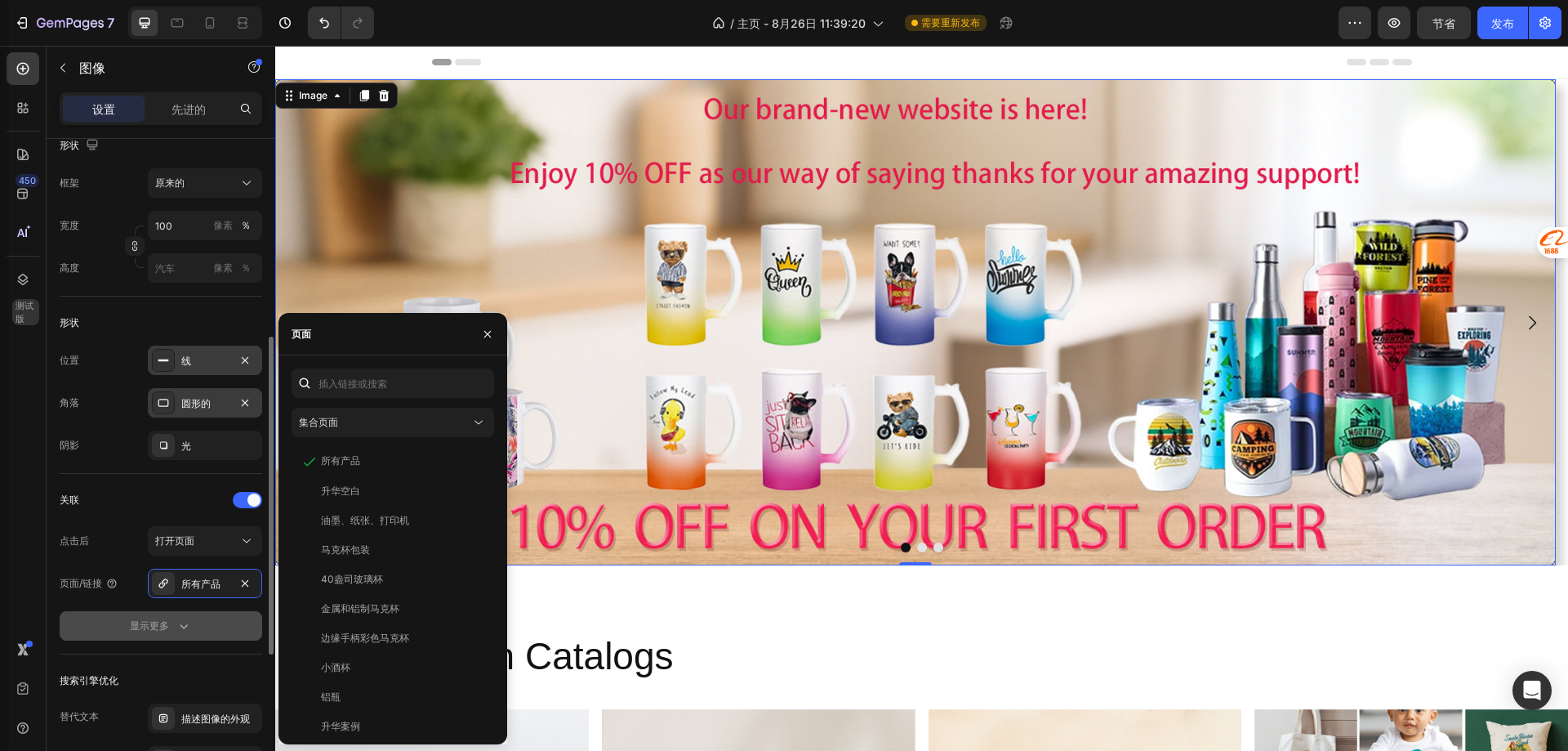
click at [177, 621] on icon "button" at bounding box center [183, 626] width 16 height 16
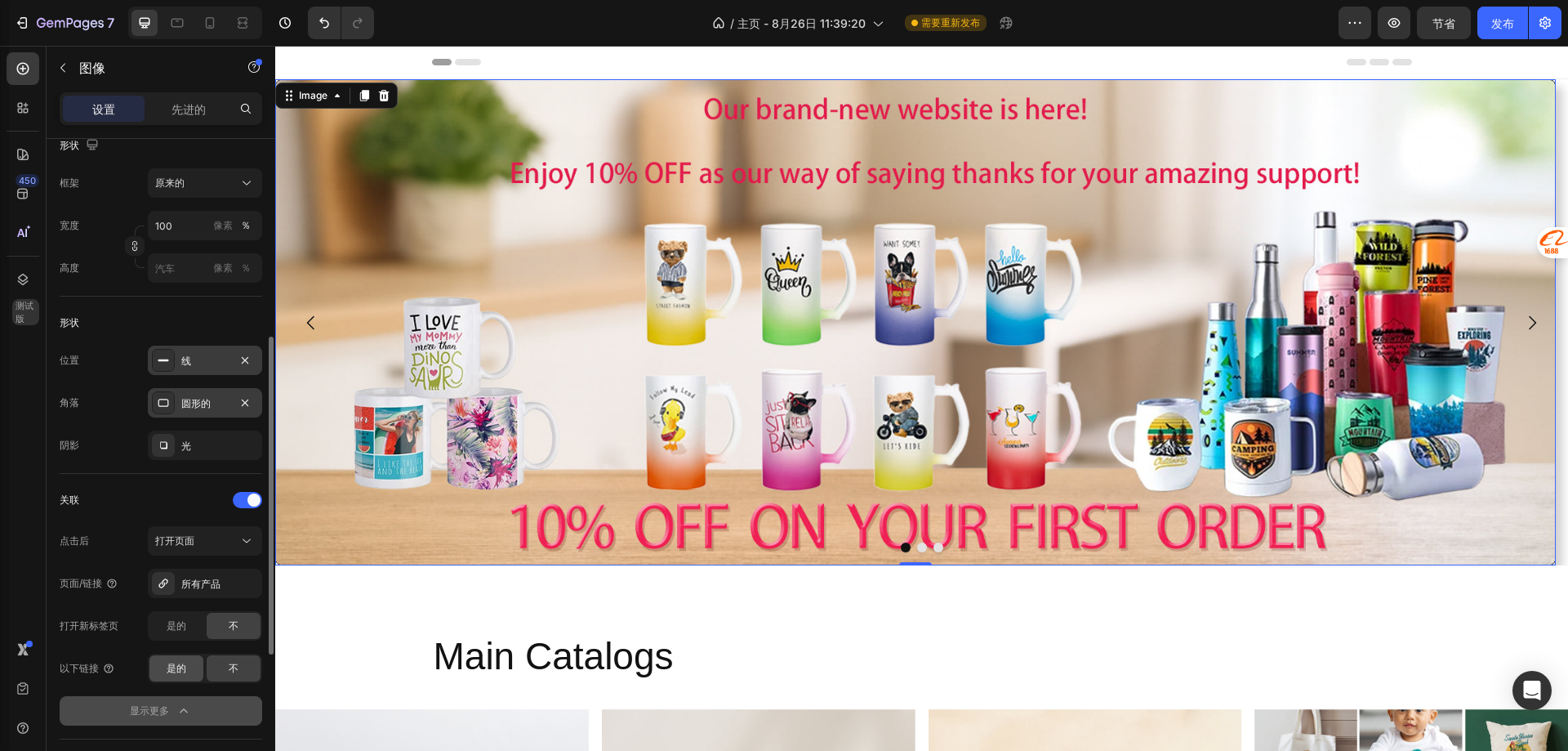
click at [171, 668] on font "是的" at bounding box center [176, 668] width 20 height 12
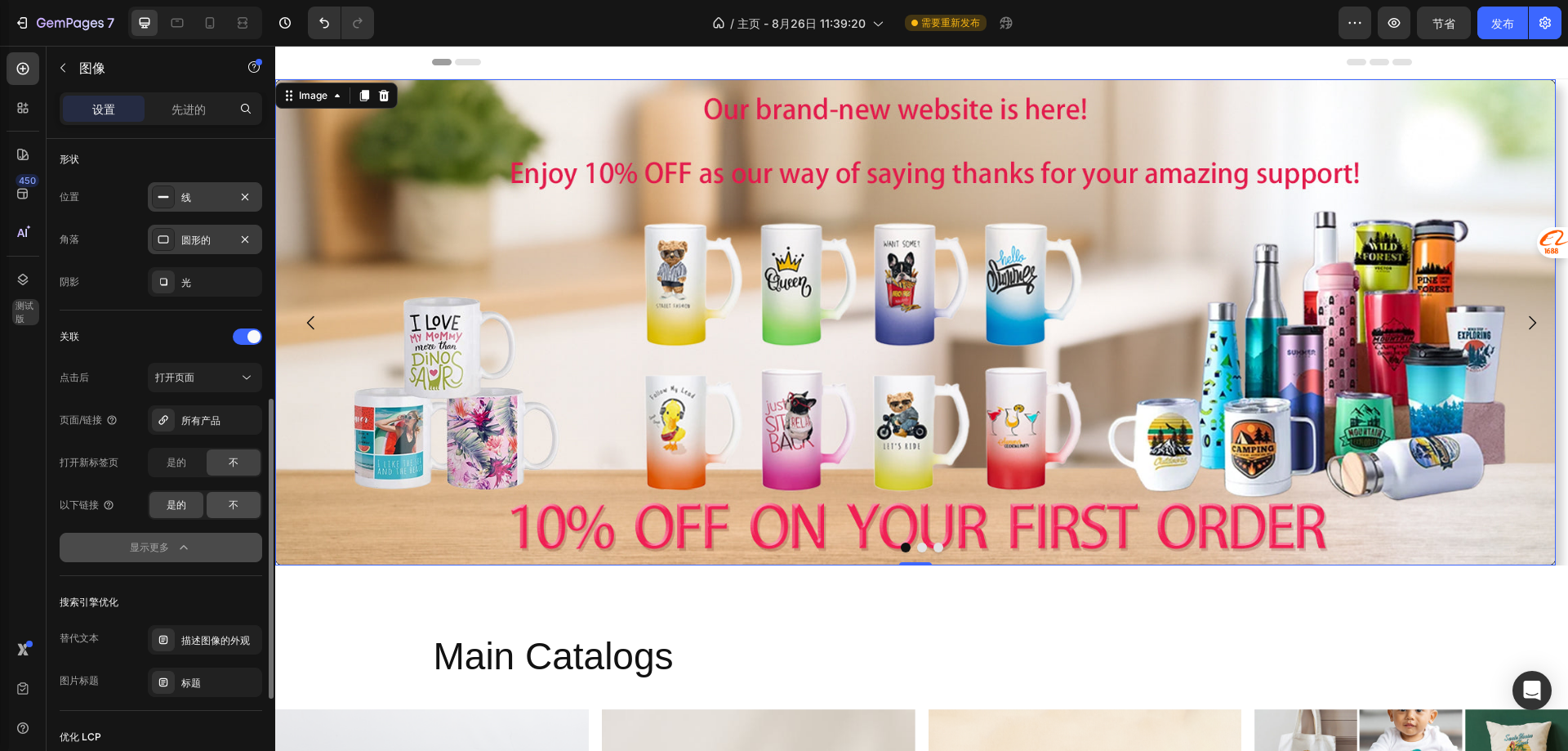
click at [234, 510] on span "不" at bounding box center [233, 504] width 10 height 14
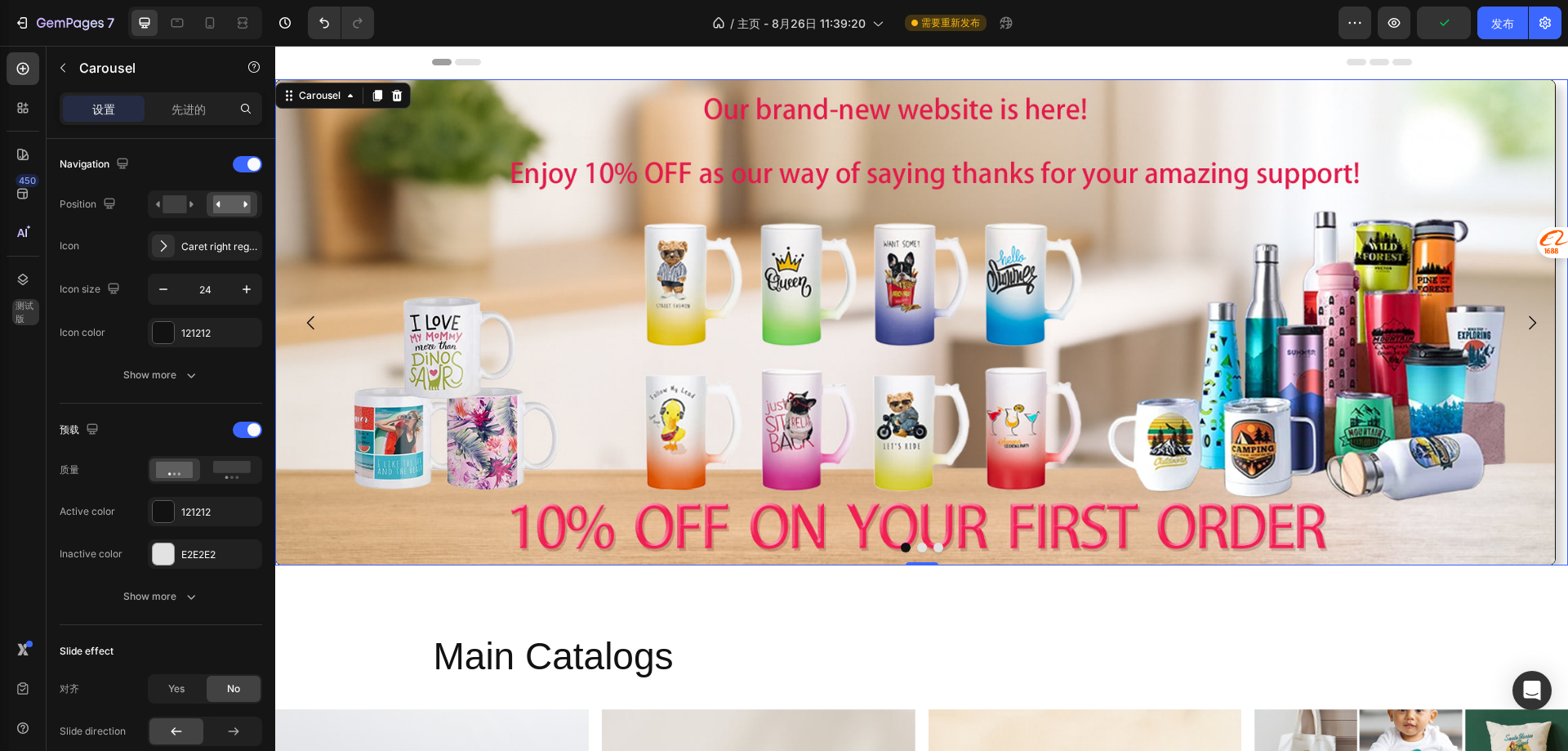
click at [1526, 317] on icon "Carousel Next Arrow" at bounding box center [1532, 323] width 20 height 20
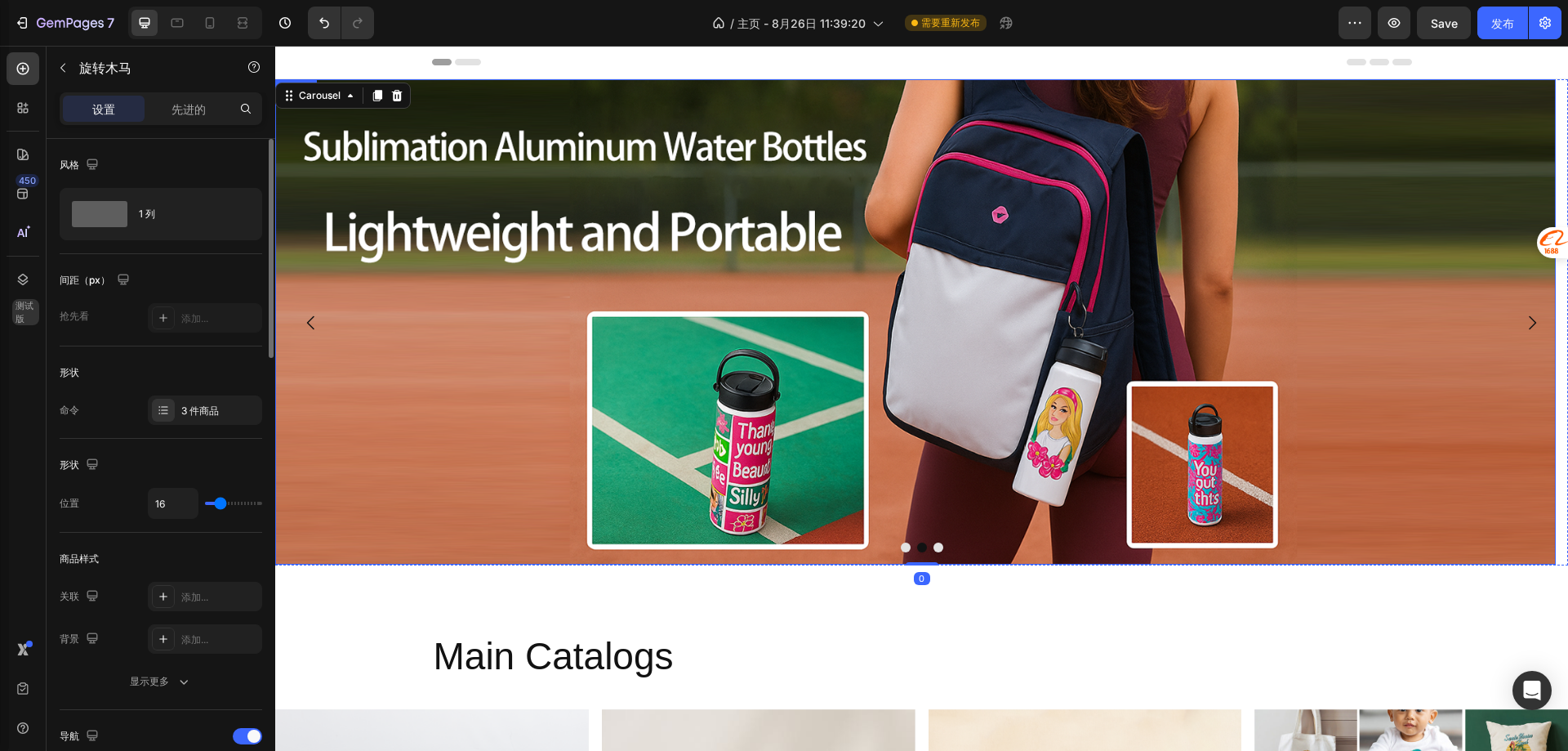
click at [929, 286] on img at bounding box center [915, 322] width 1281 height 485
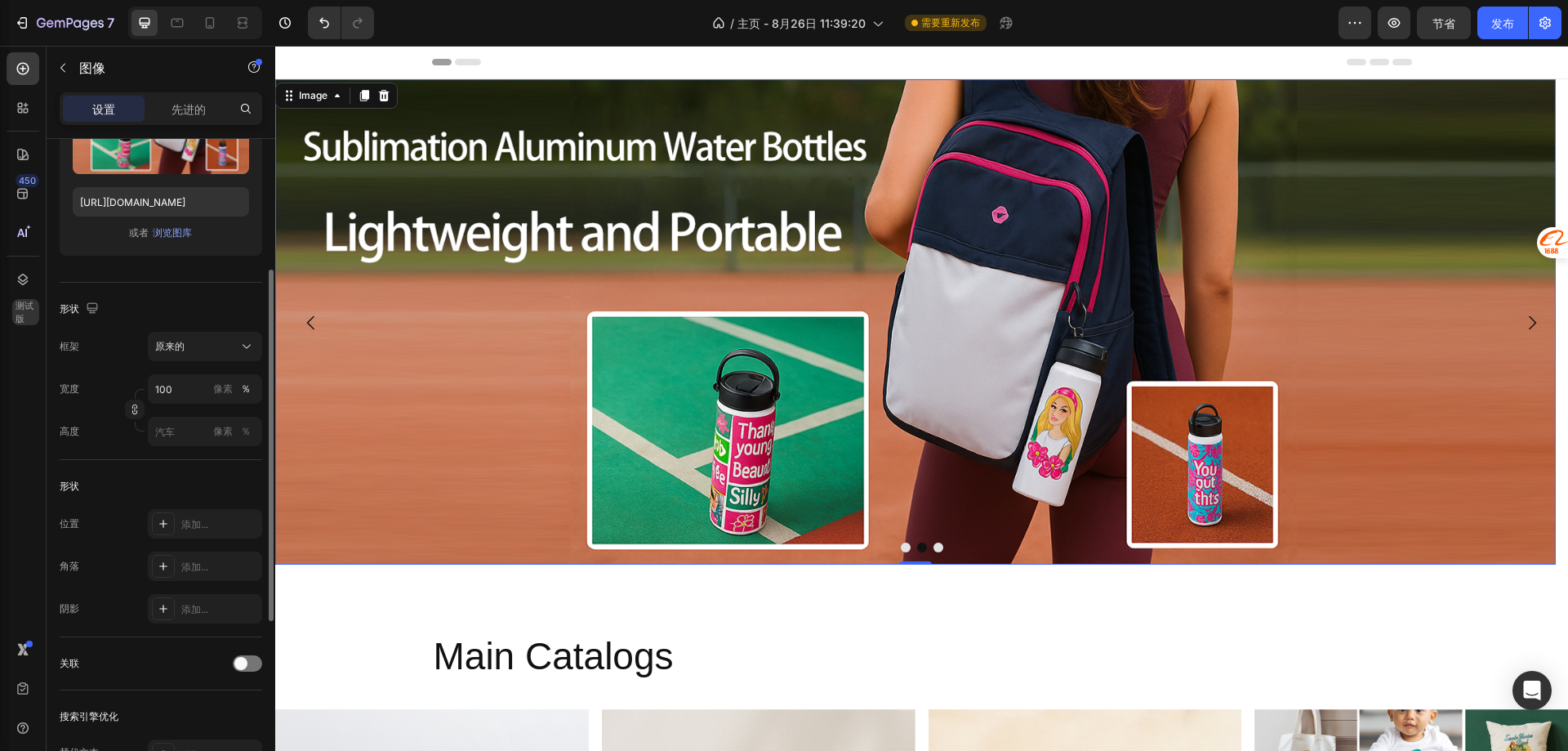
scroll to position [409, 0]
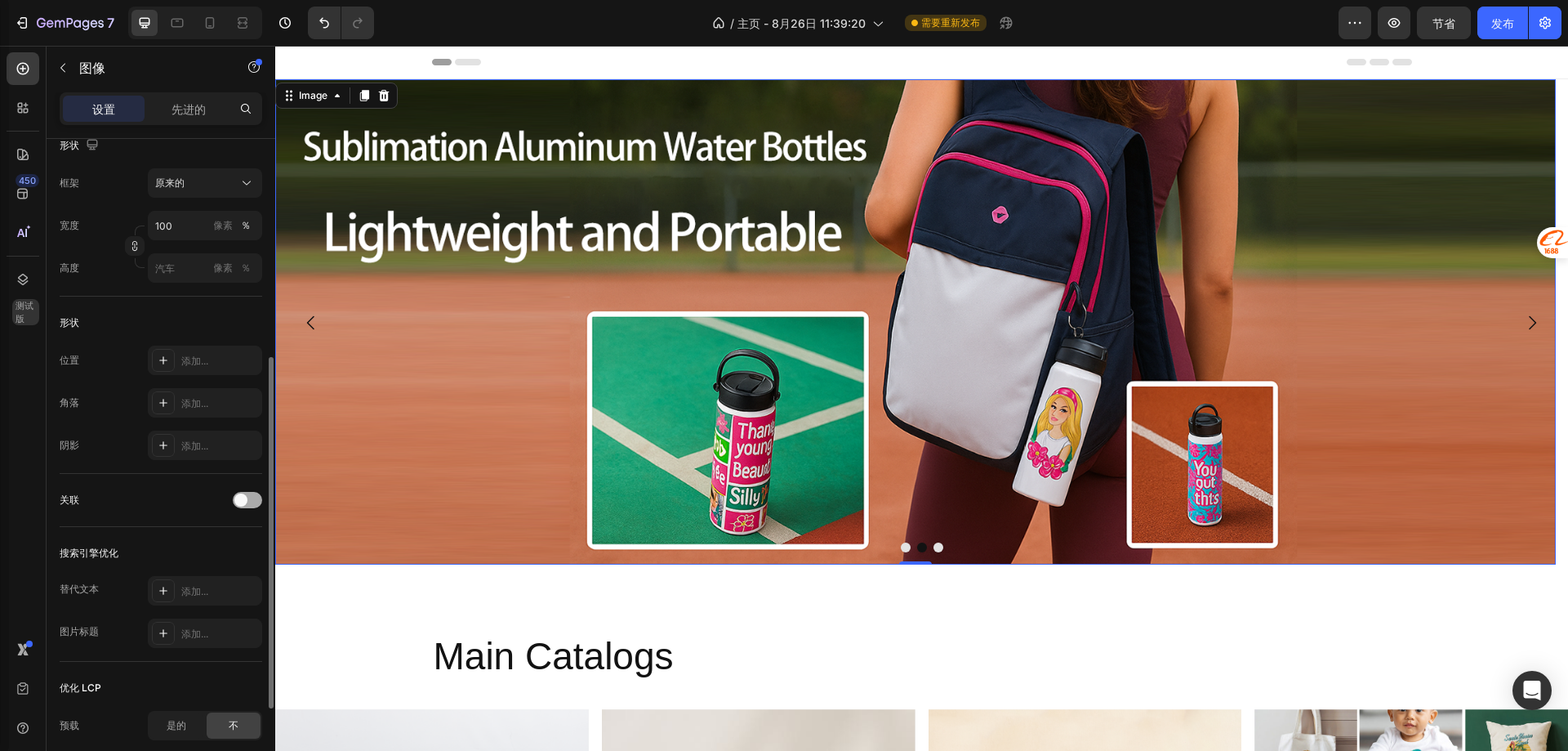
click at [244, 501] on span at bounding box center [241, 501] width 13 height 13
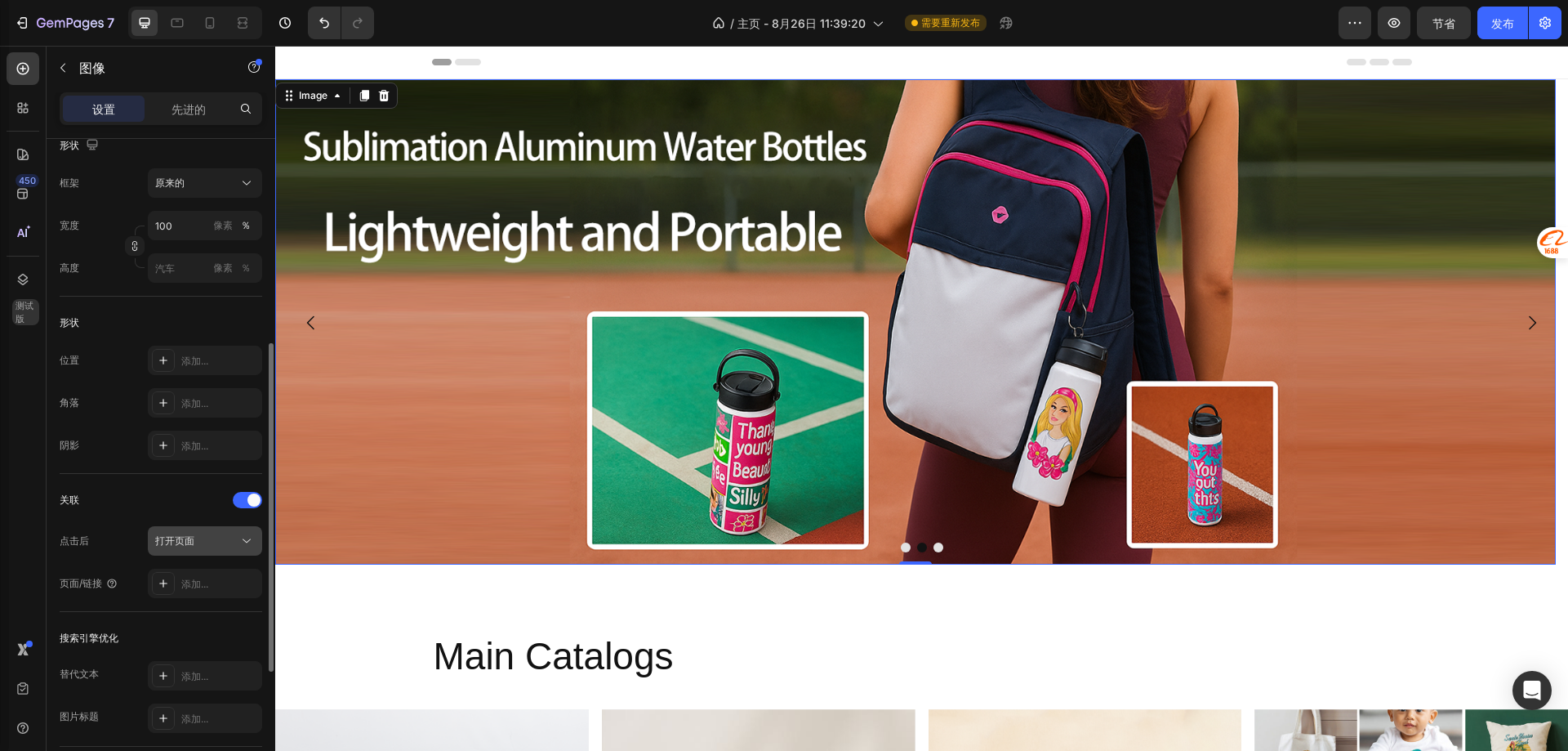
click at [208, 539] on div "打开页面" at bounding box center [196, 540] width 83 height 14
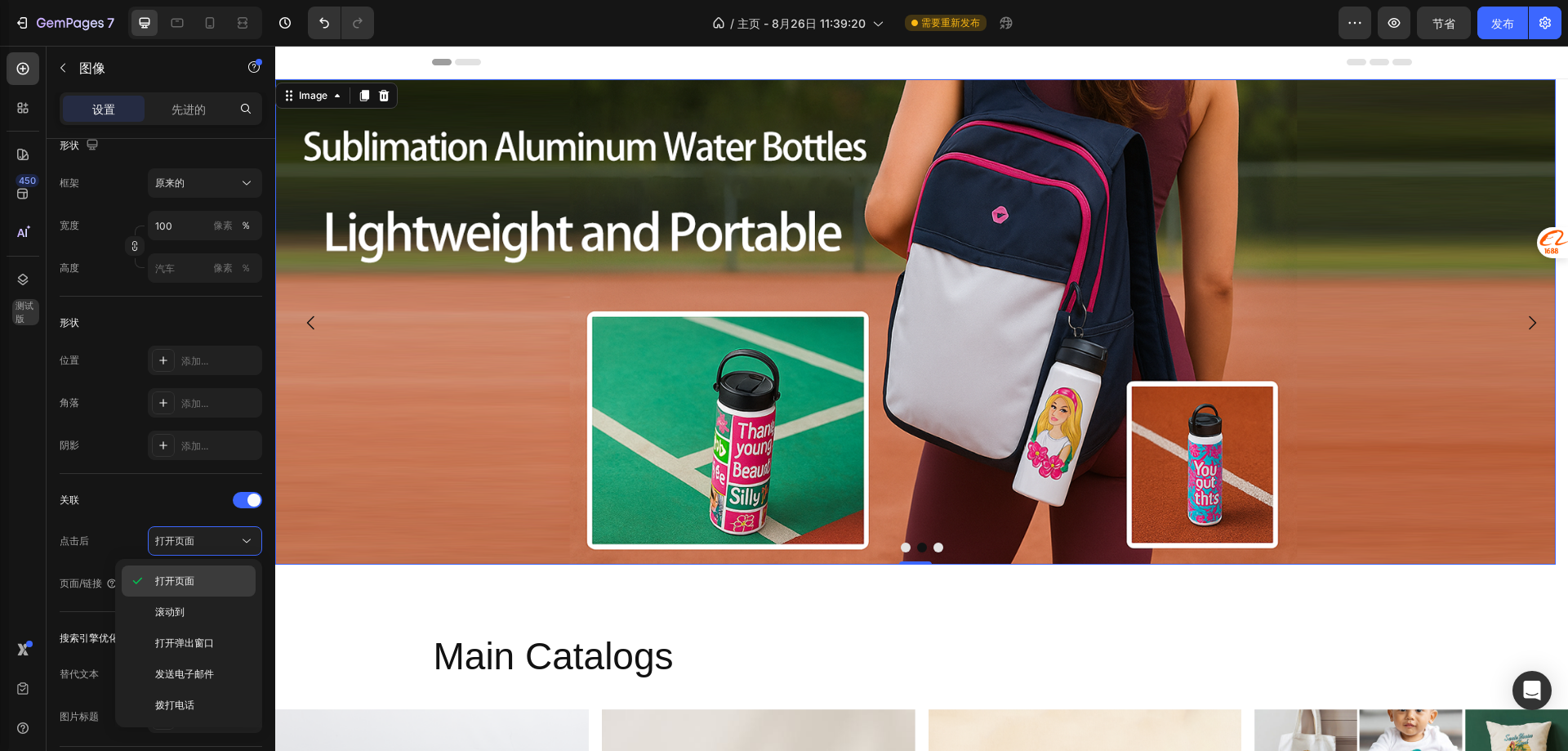
click at [202, 574] on p "打开页面" at bounding box center [201, 580] width 93 height 14
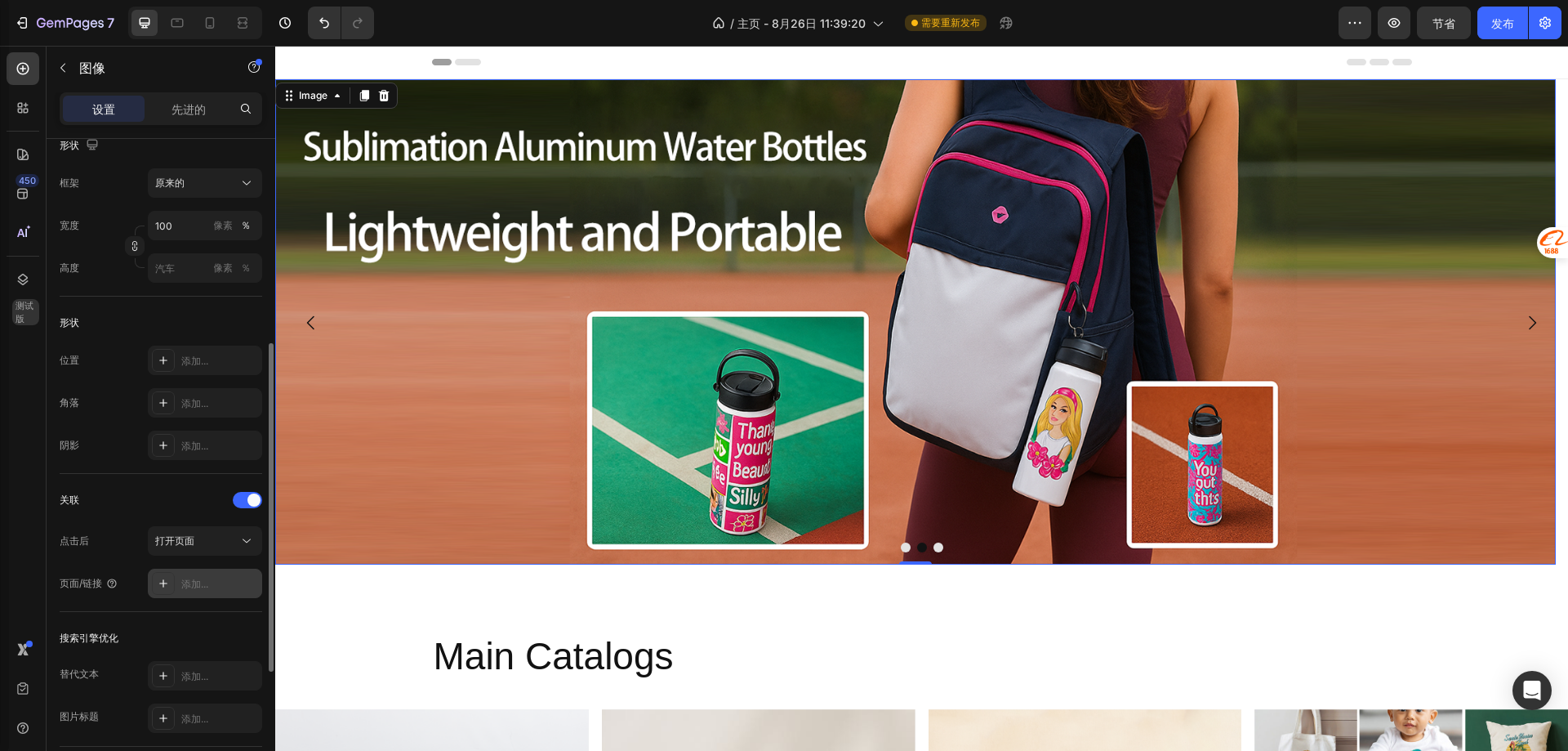
click at [202, 579] on font "添加..." at bounding box center [195, 584] width 27 height 12
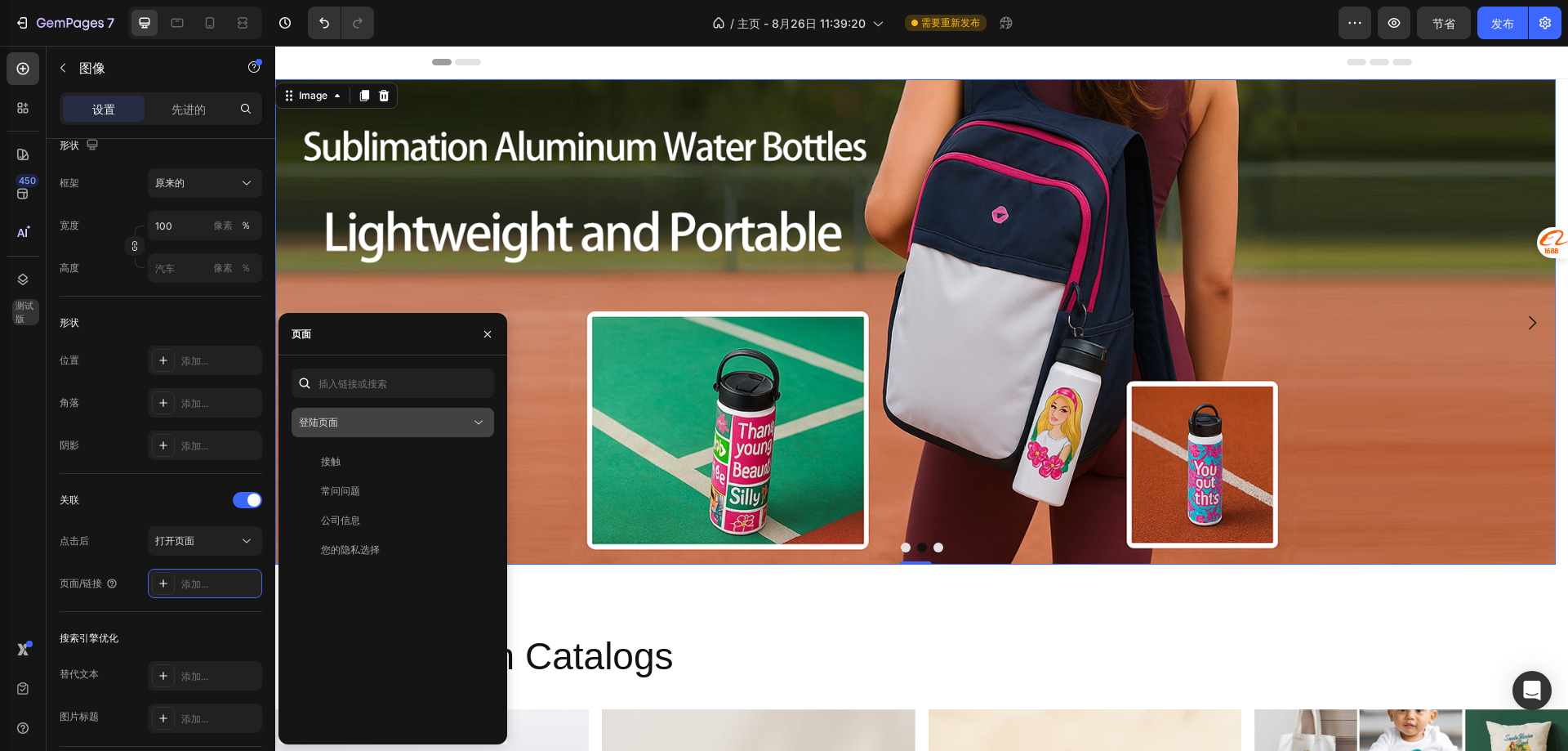
click at [434, 422] on div "登陆页面" at bounding box center [385, 421] width 172 height 14
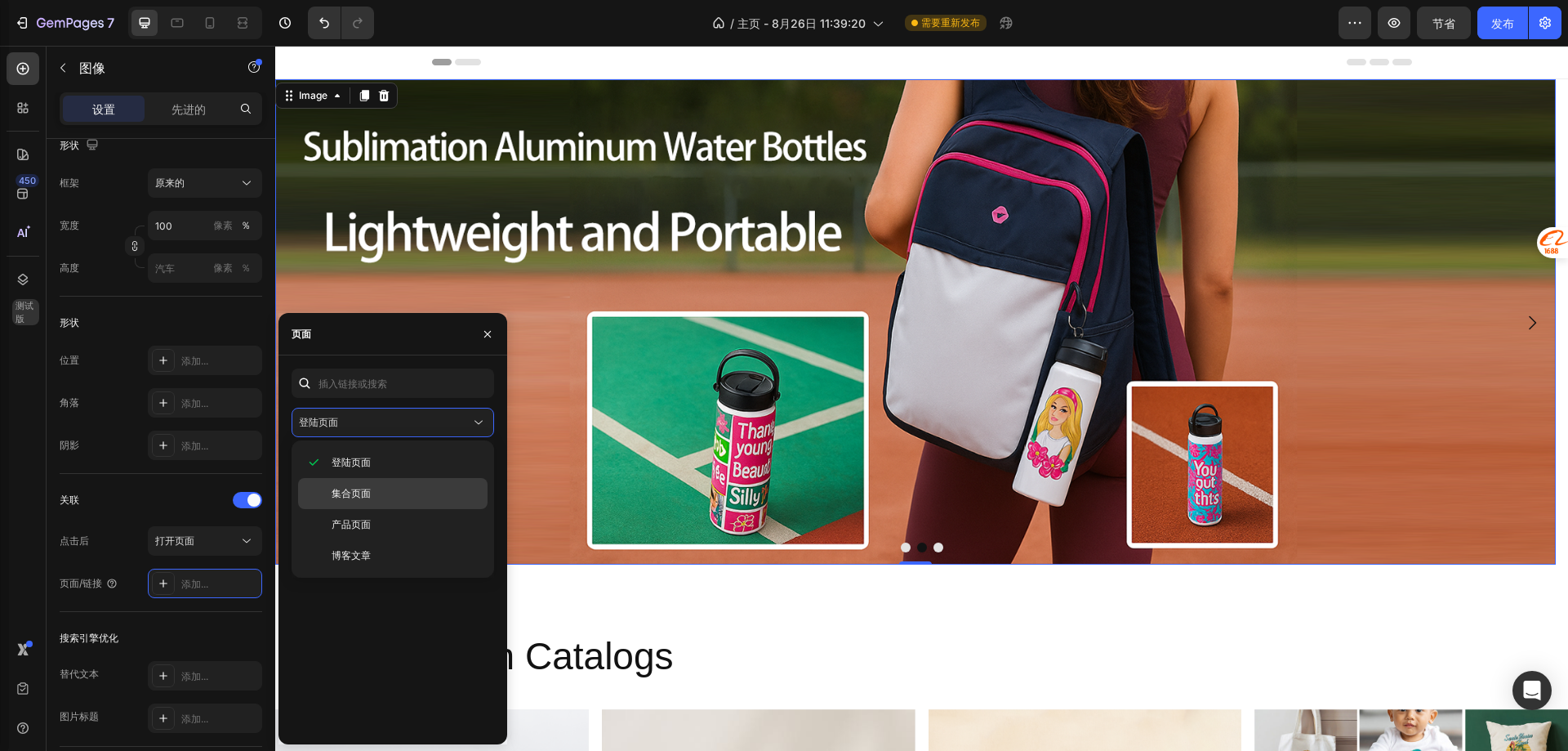
click at [405, 509] on div "集合页面" at bounding box center [392, 525] width 189 height 31
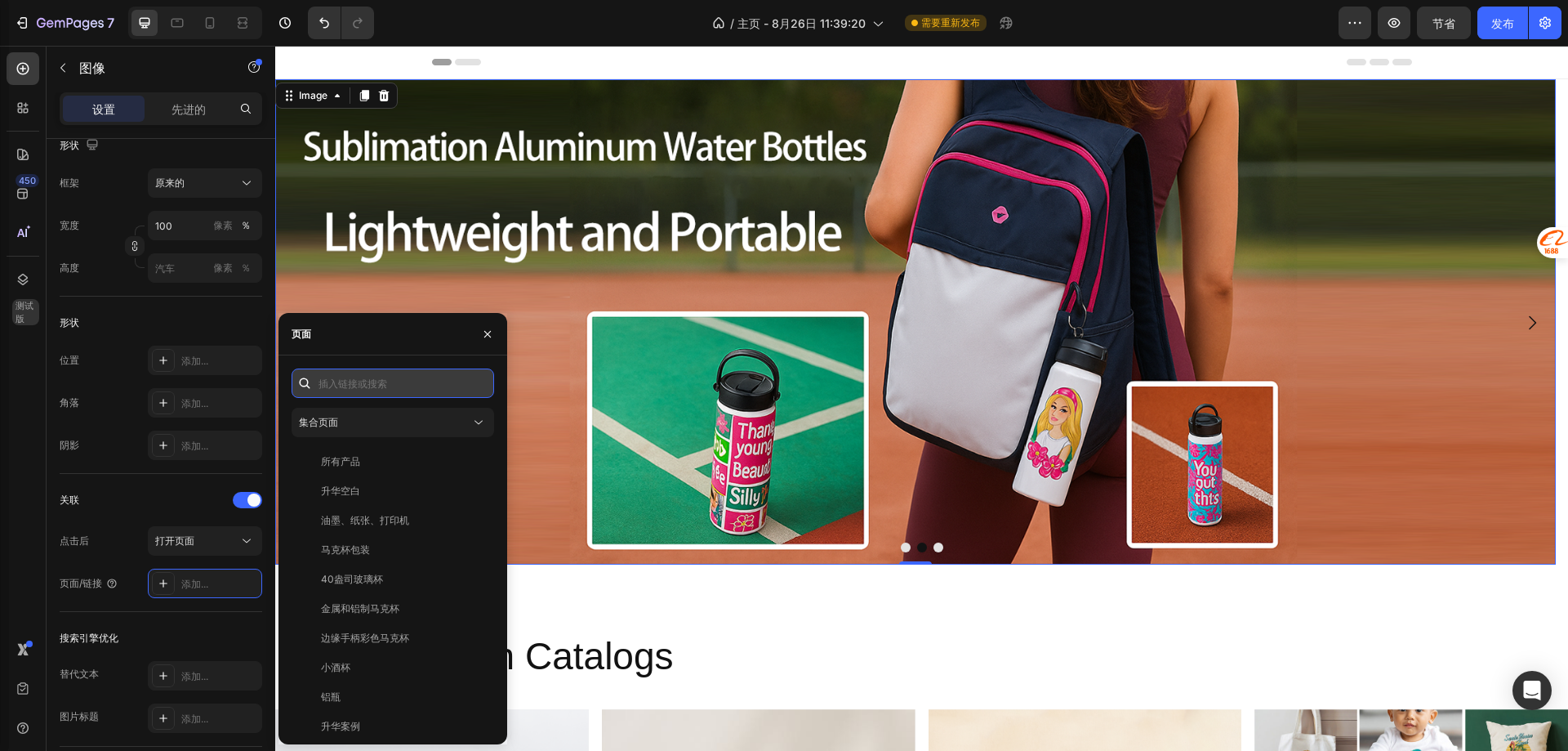
click at [366, 376] on input "text" at bounding box center [392, 383] width 202 height 30
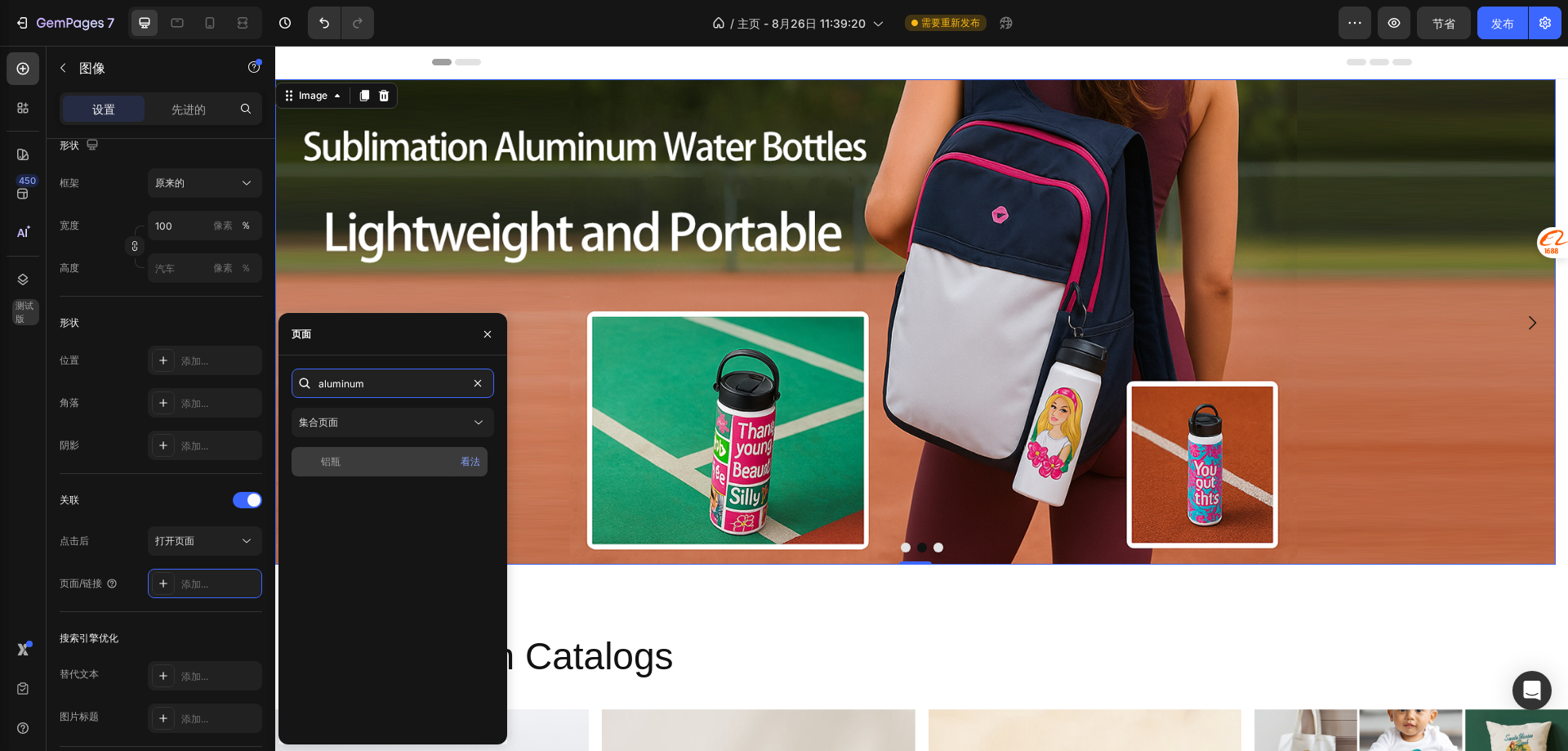
type input "aluminum"
click at [421, 449] on div "铝瓶 看法" at bounding box center [389, 461] width 196 height 30
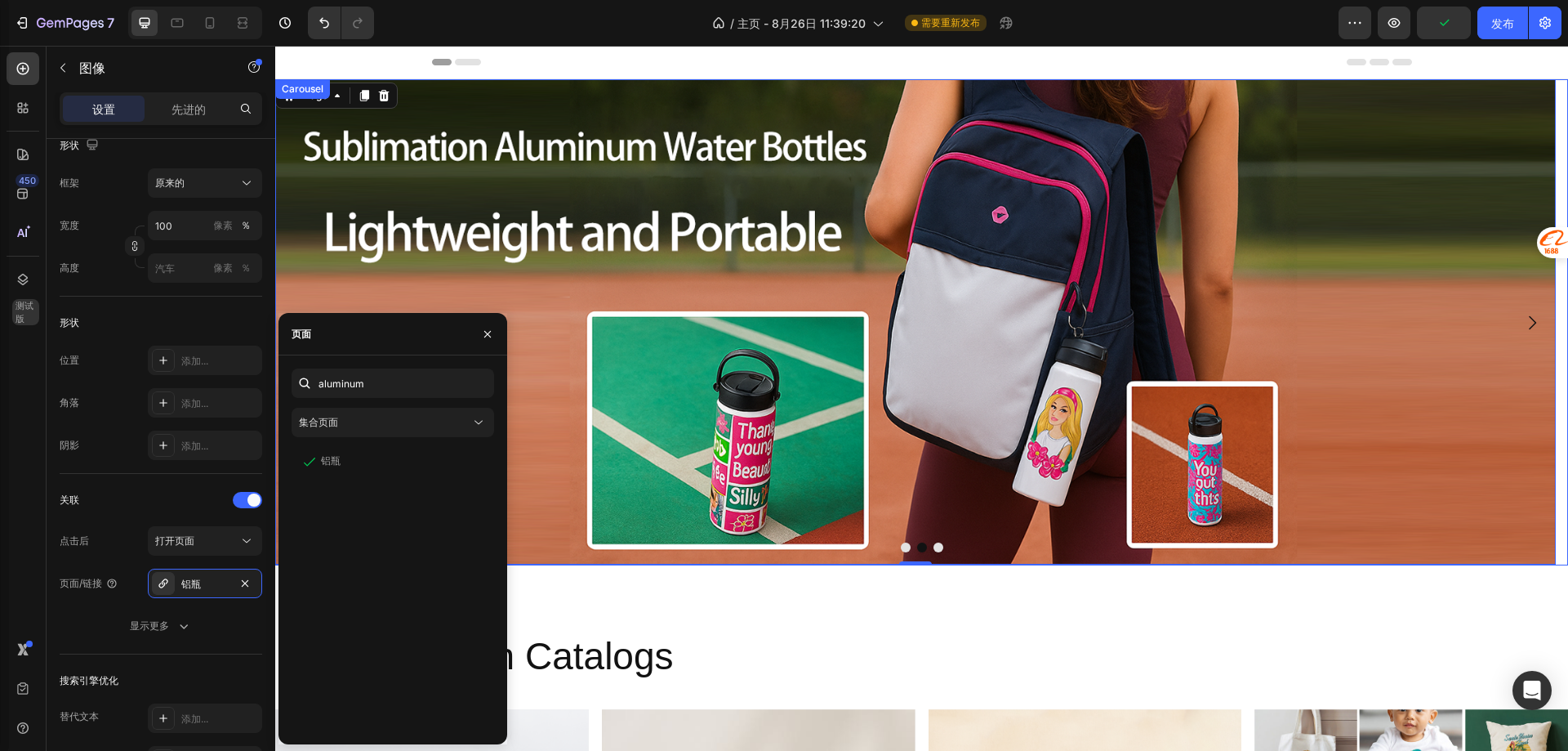
click at [1529, 319] on icon "Carousel Next Arrow" at bounding box center [1532, 323] width 20 height 20
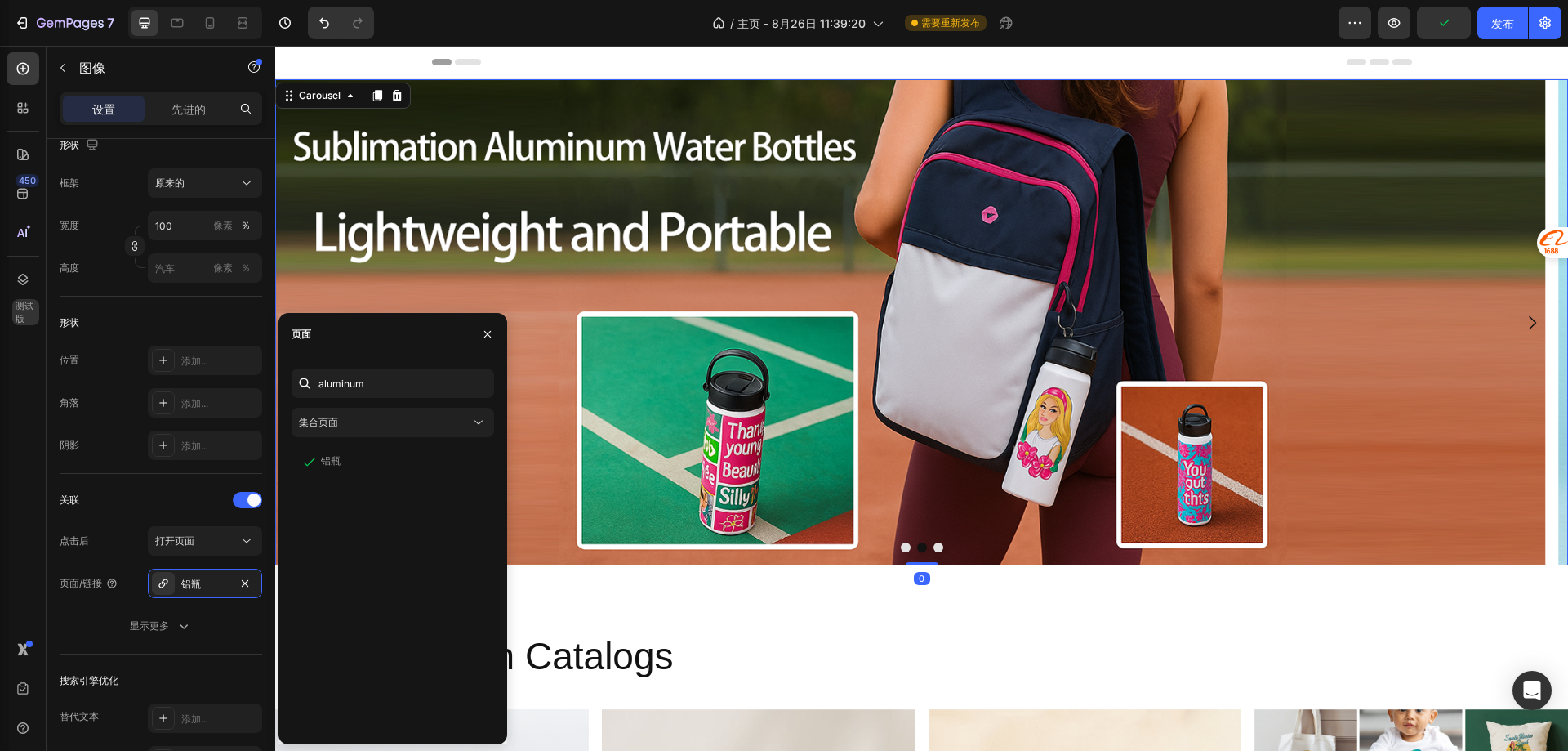
scroll to position [0, 0]
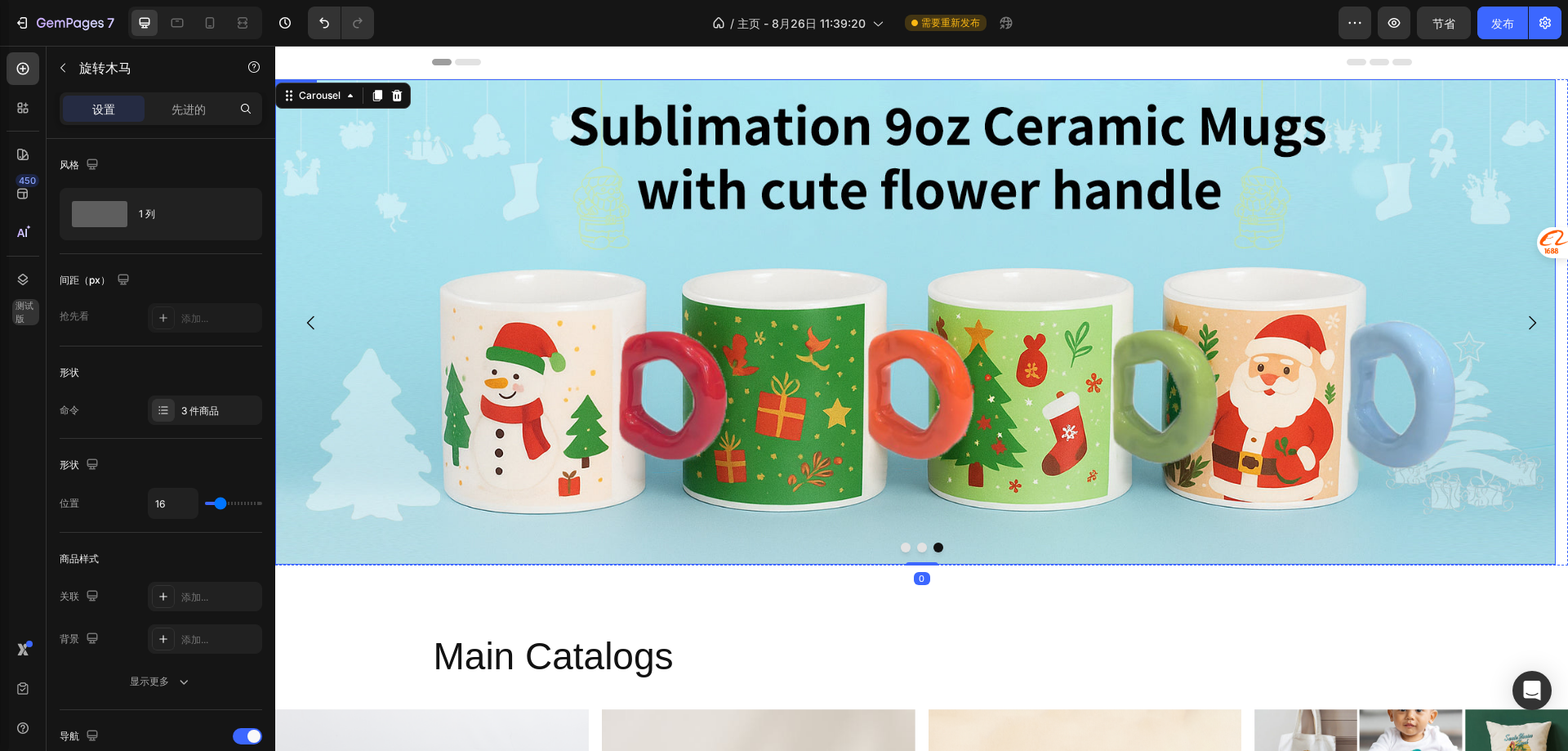
click at [905, 290] on img at bounding box center [915, 322] width 1281 height 485
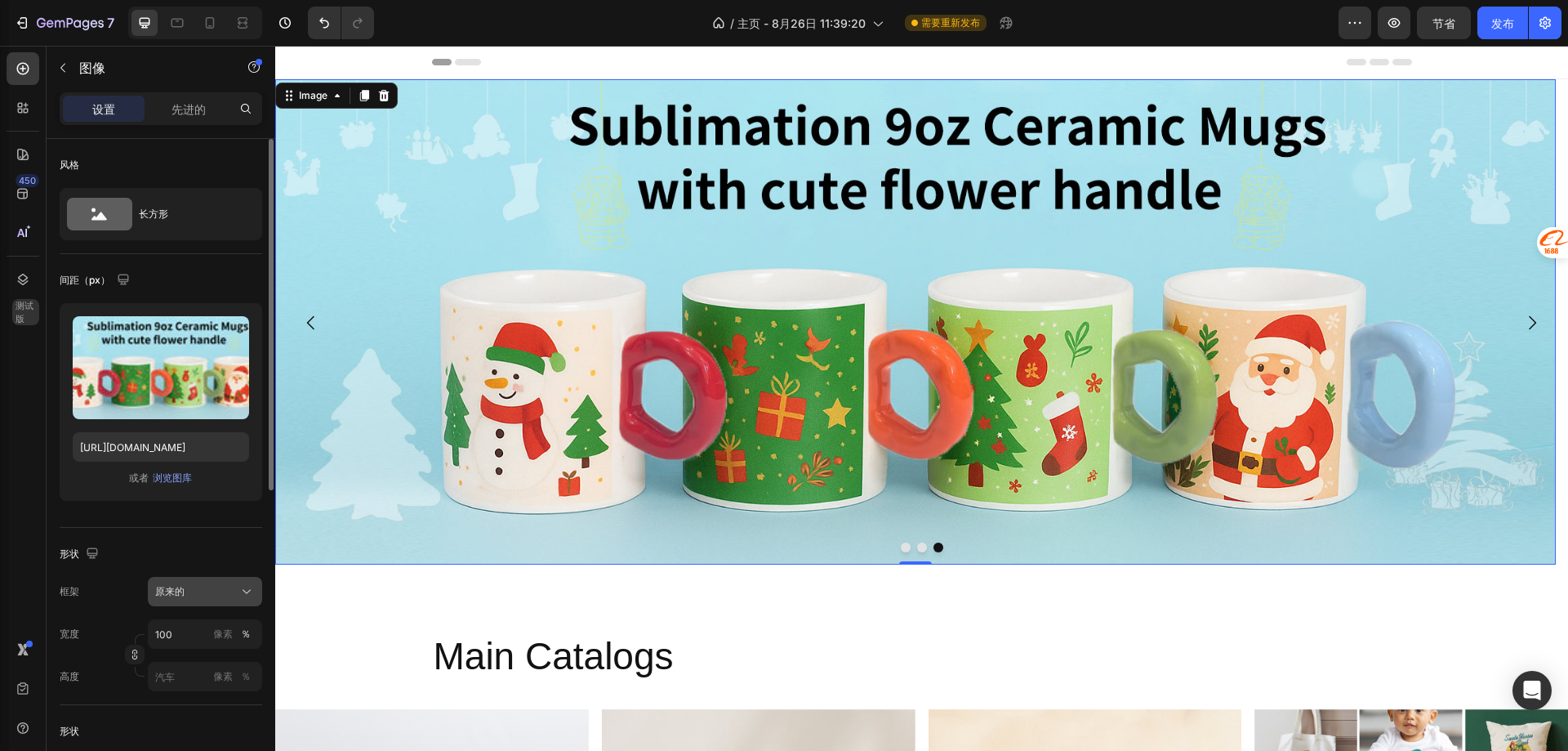
click at [183, 587] on font "原来的" at bounding box center [169, 590] width 30 height 12
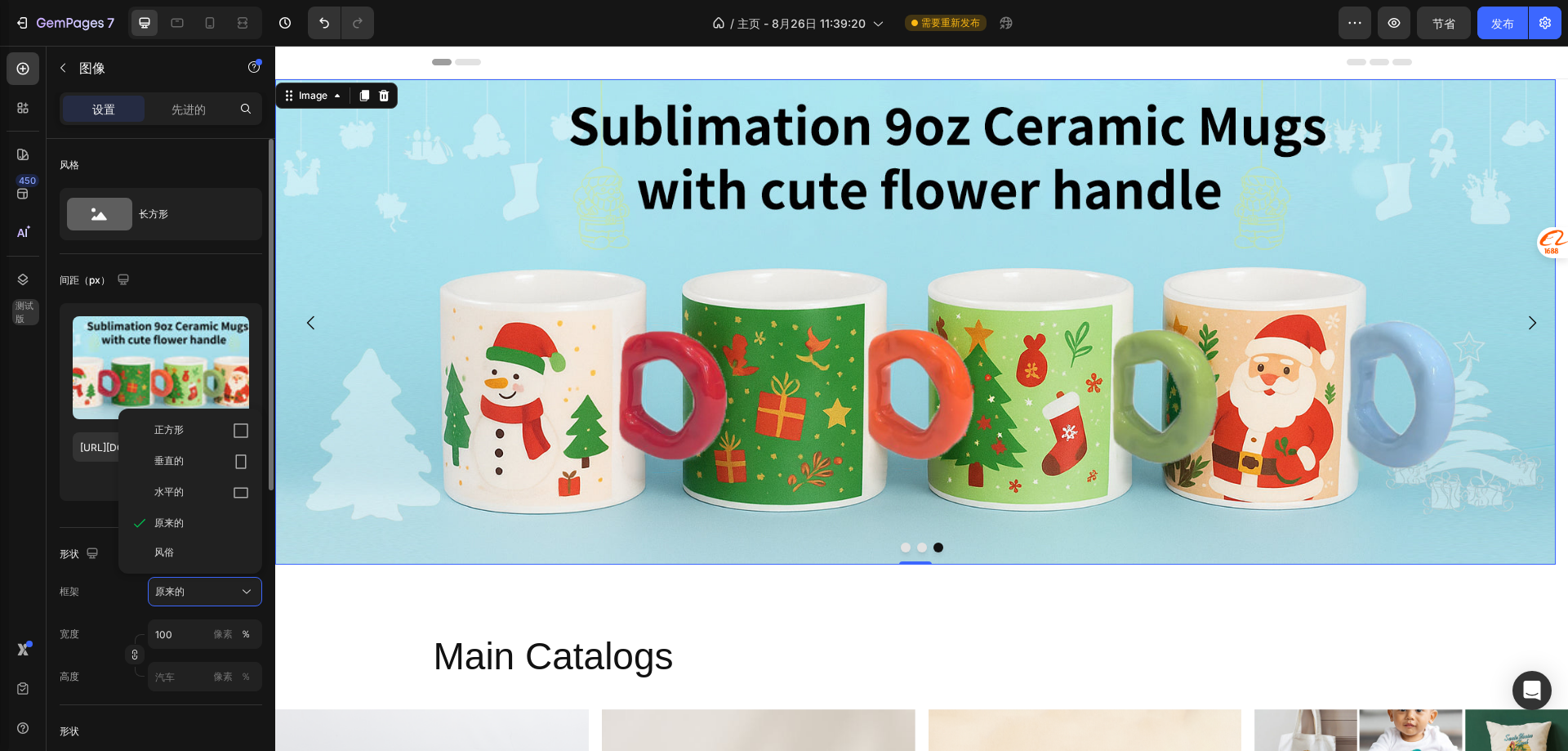
scroll to position [246, 0]
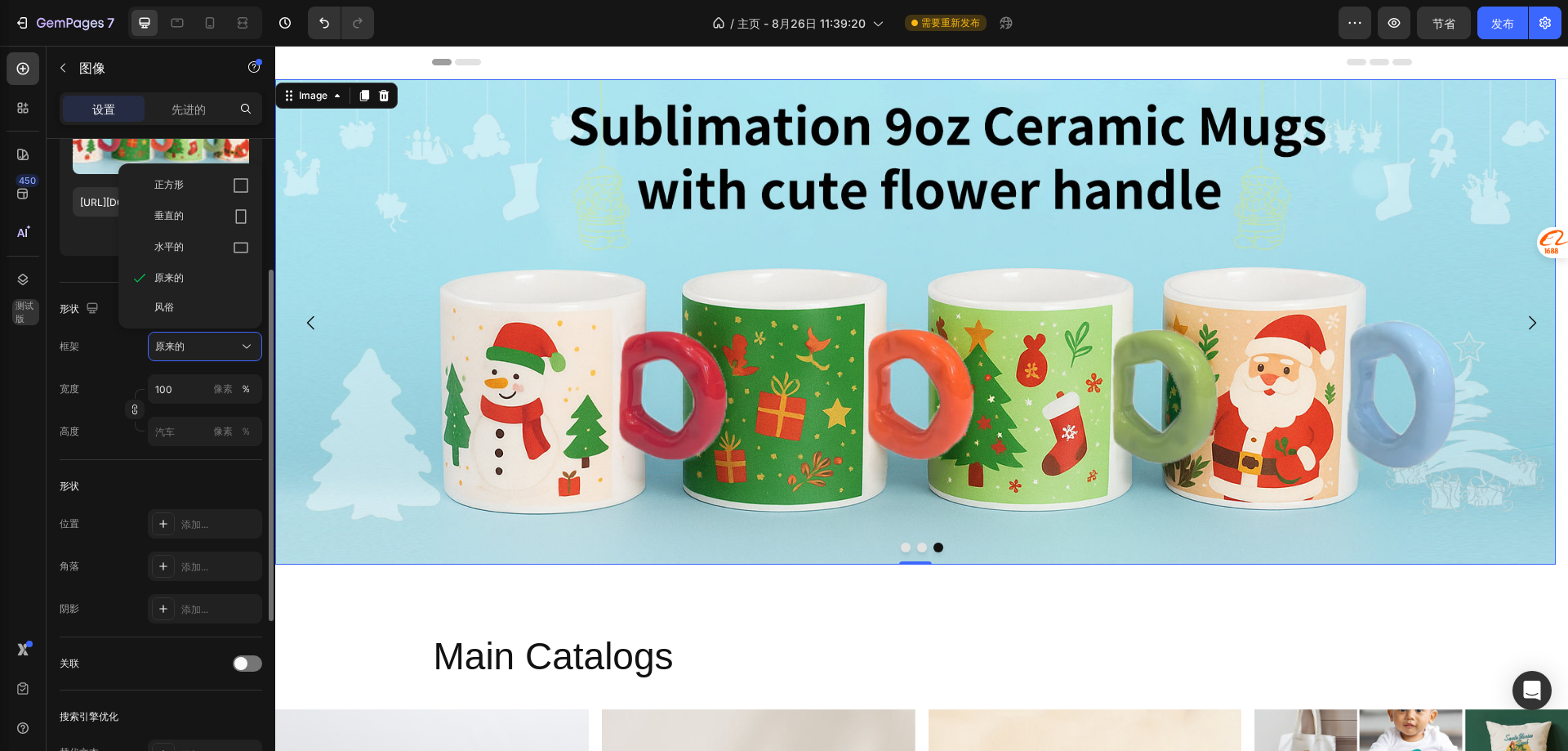
click at [246, 654] on div "关联" at bounding box center [160, 663] width 202 height 26
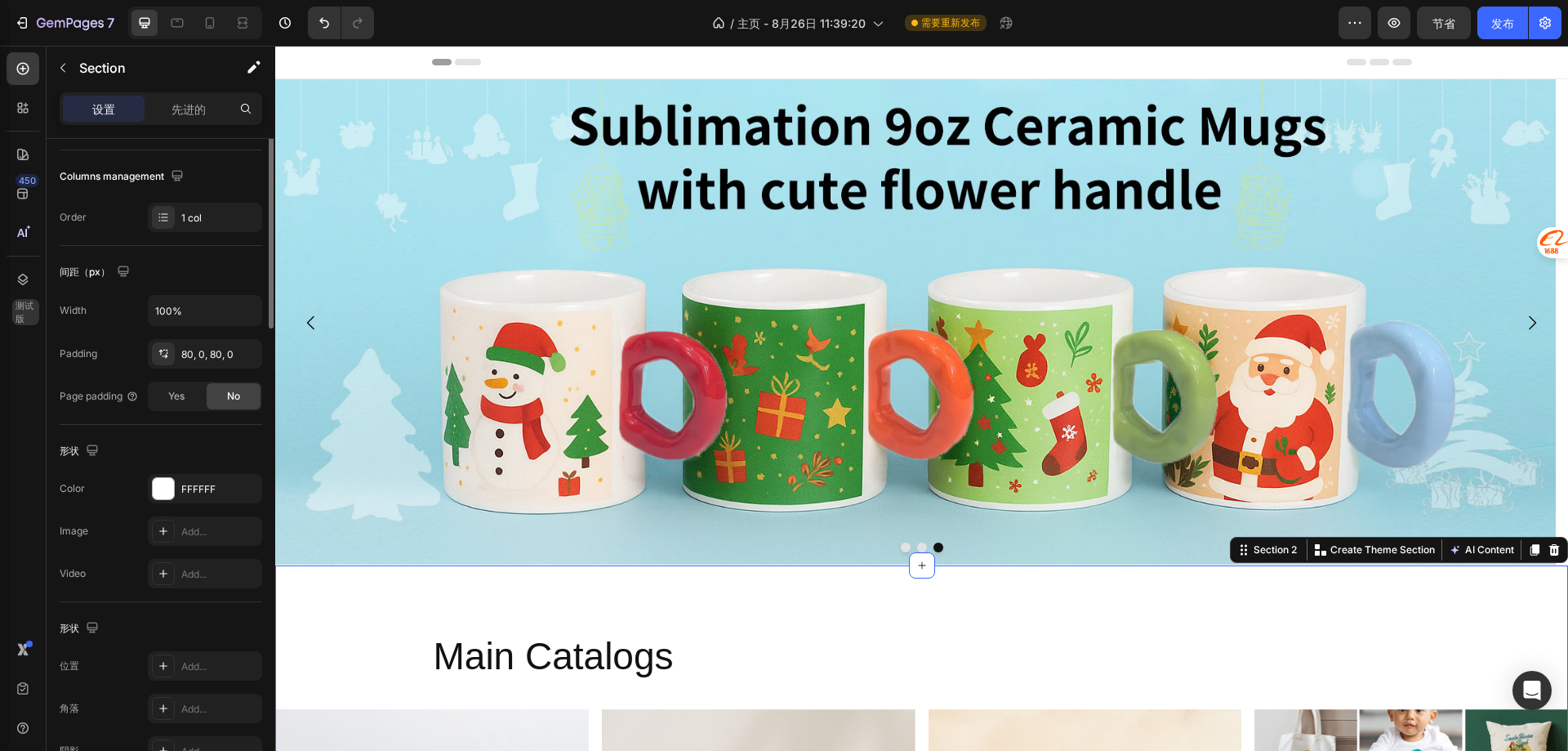
scroll to position [0, 0]
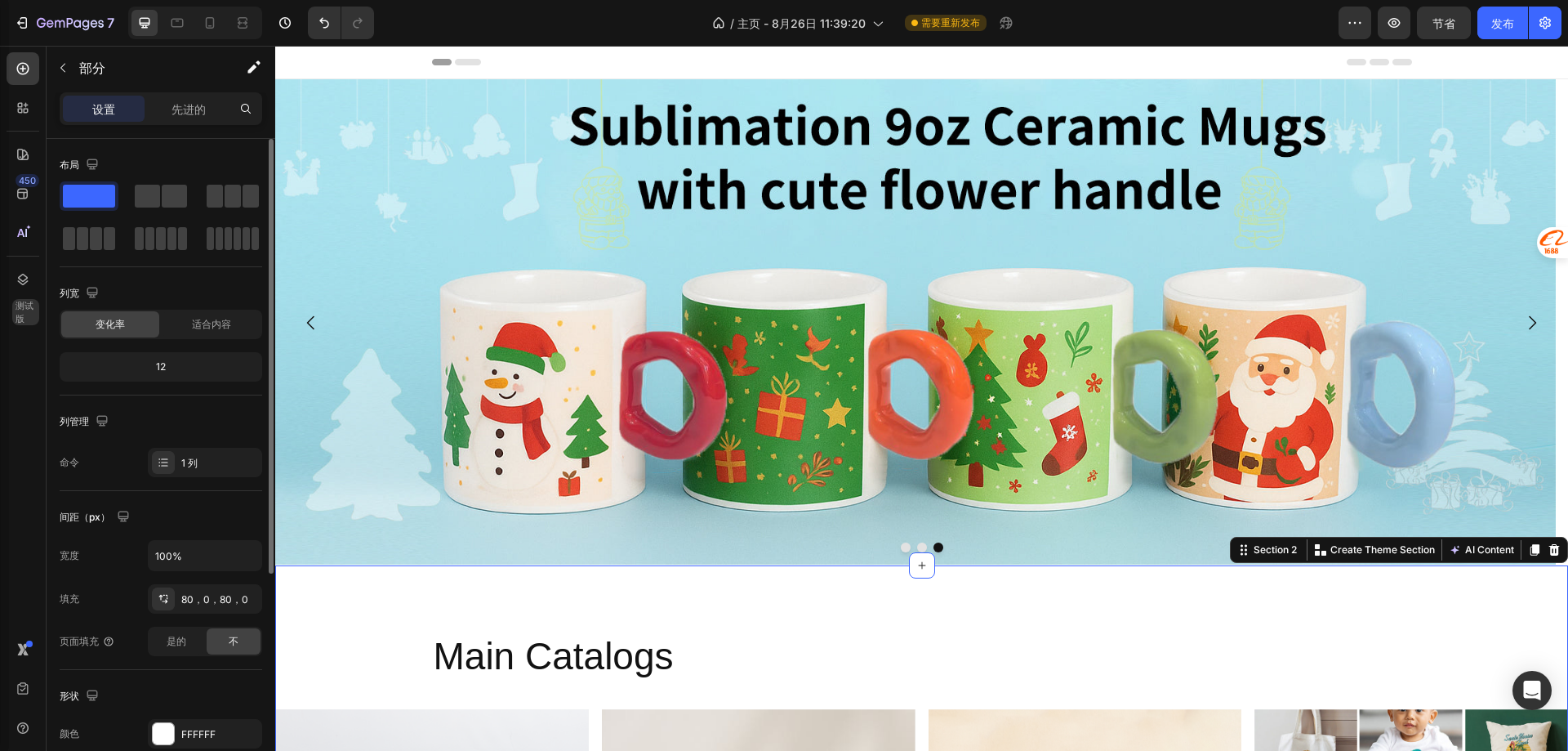
click at [811, 328] on img at bounding box center [915, 322] width 1281 height 485
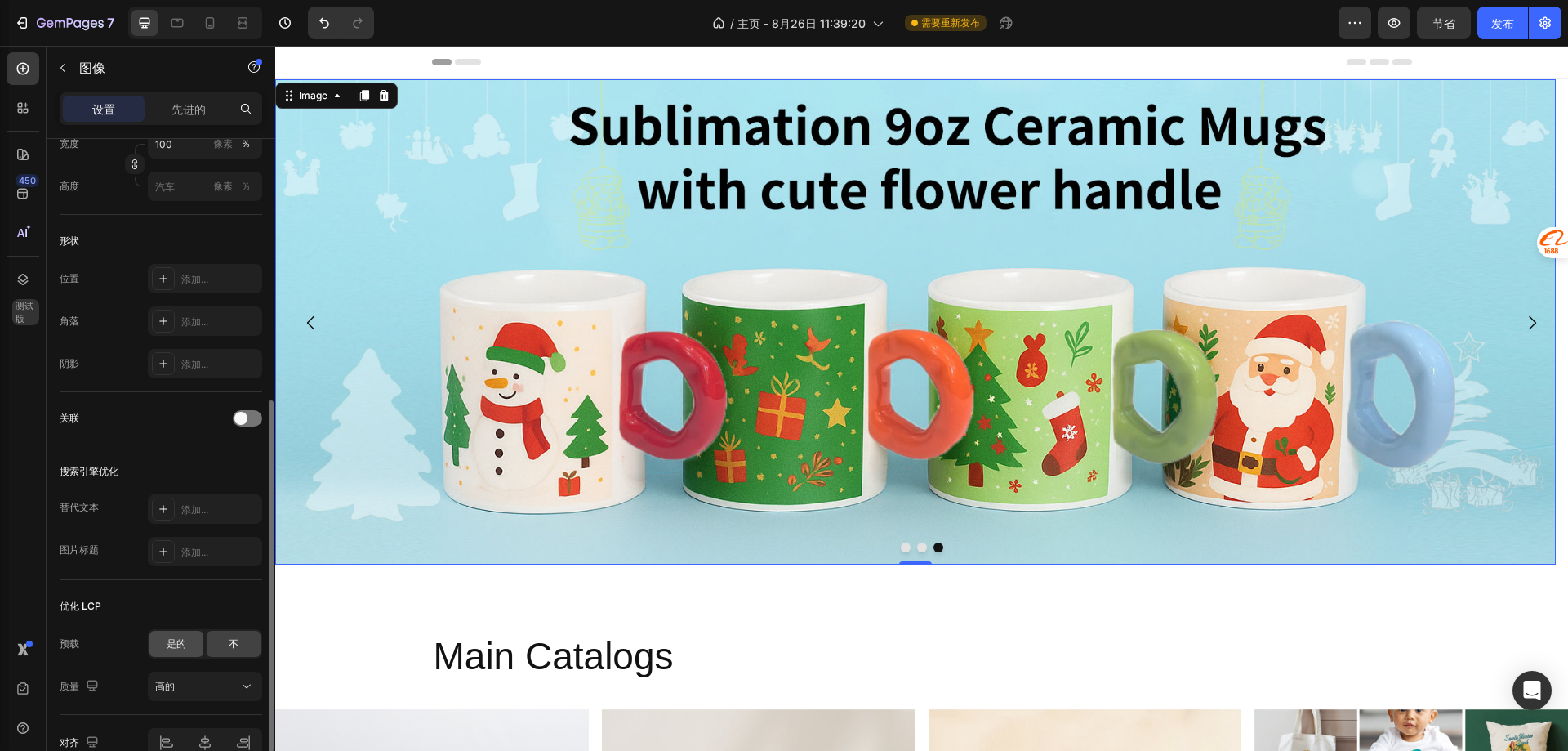
scroll to position [575, 0]
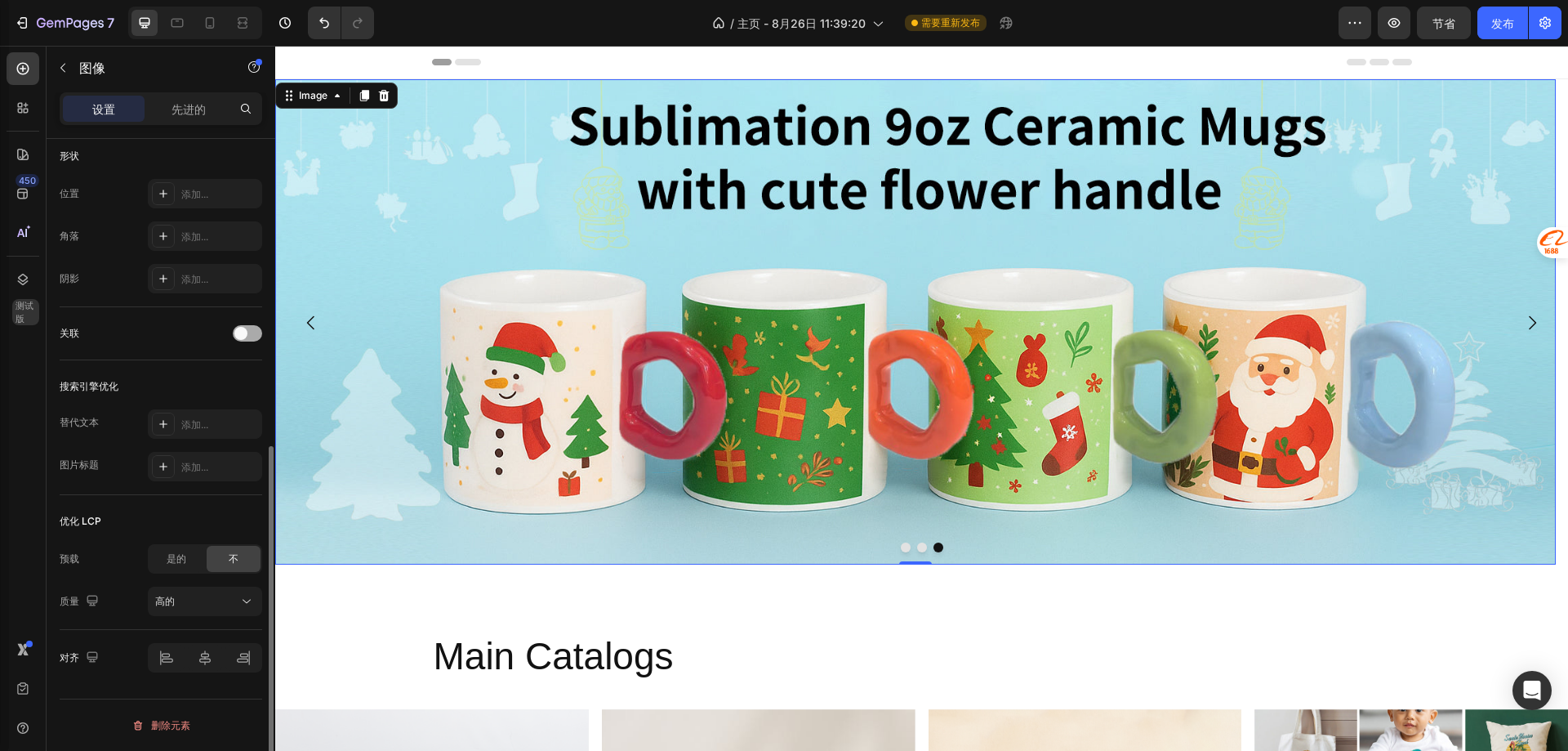
click at [248, 329] on div at bounding box center [247, 333] width 30 height 16
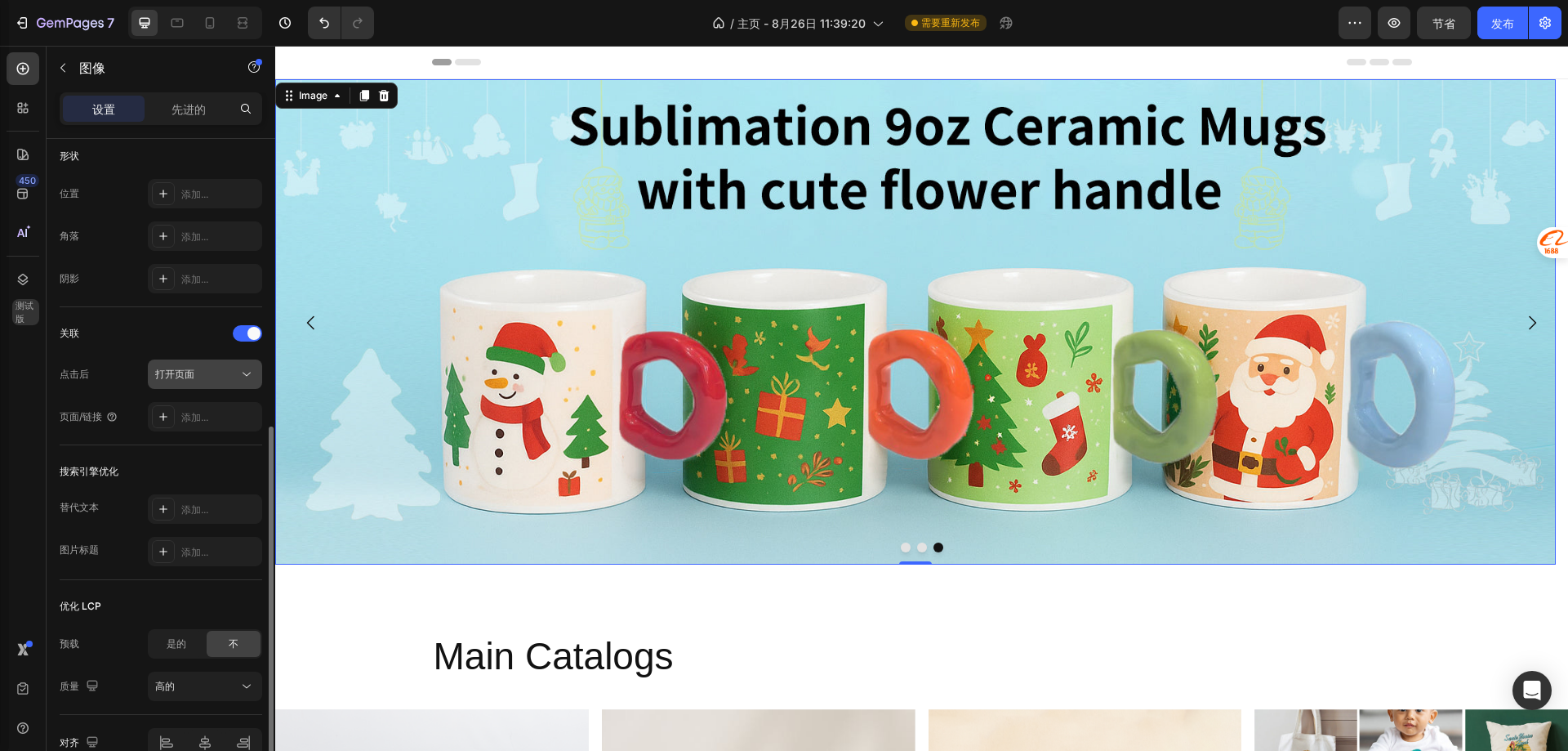
click at [181, 375] on font "打开页面" at bounding box center [174, 374] width 39 height 12
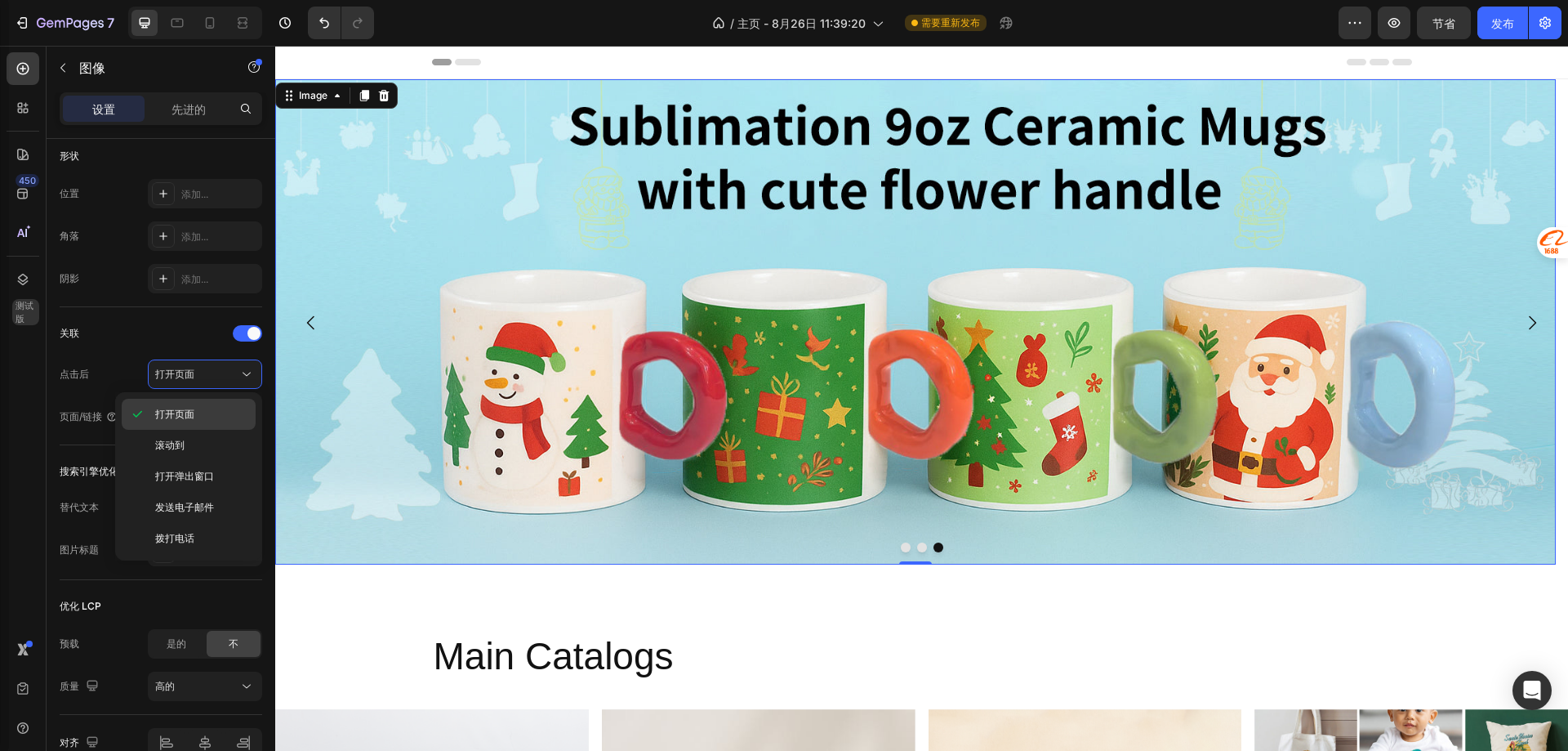
click at [197, 409] on p "打开页面" at bounding box center [201, 414] width 93 height 14
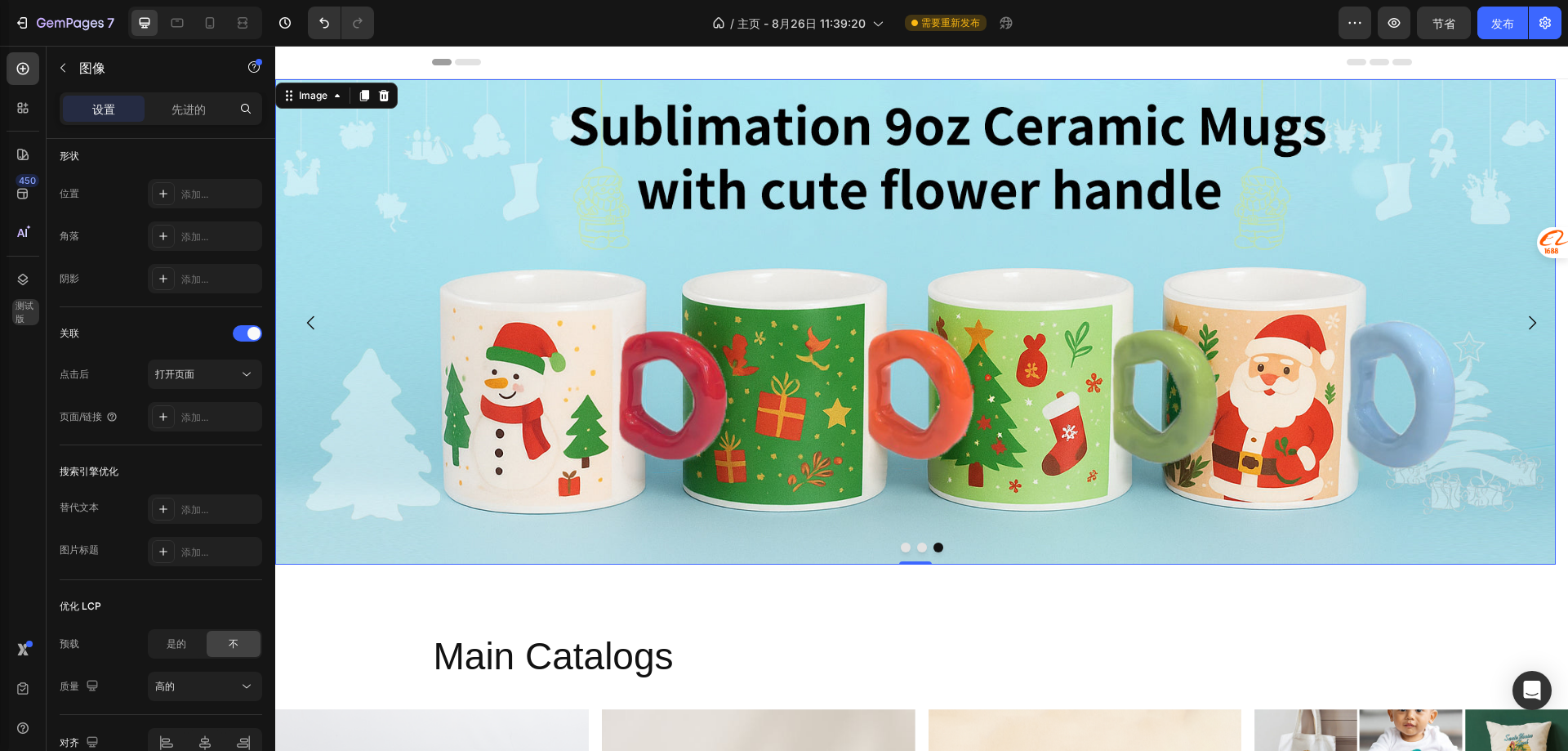
click at [201, 418] on font "添加..." at bounding box center [195, 417] width 27 height 12
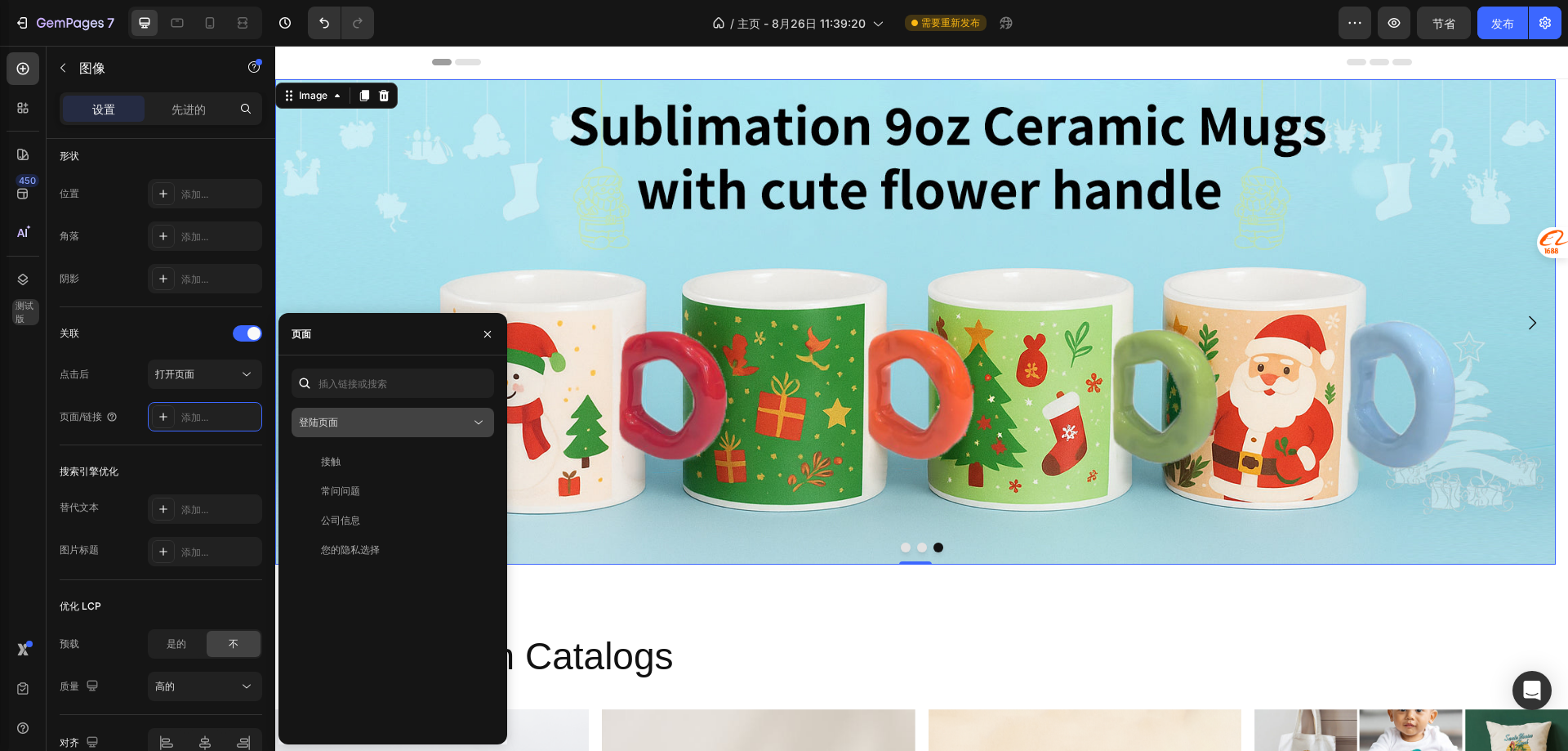
click at [377, 419] on div "登陆页面" at bounding box center [385, 421] width 172 height 14
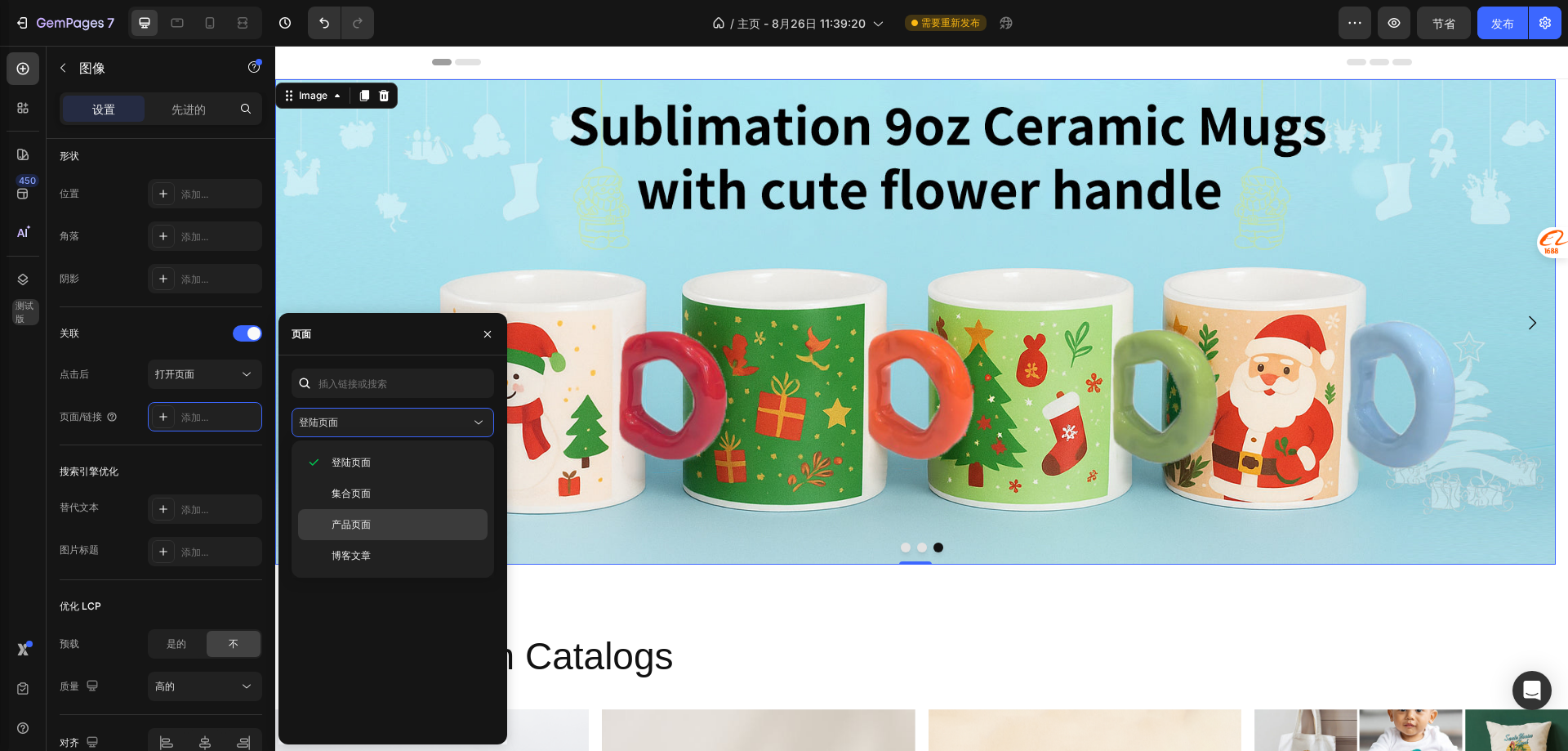
click at [388, 540] on div "产品页面" at bounding box center [392, 555] width 189 height 31
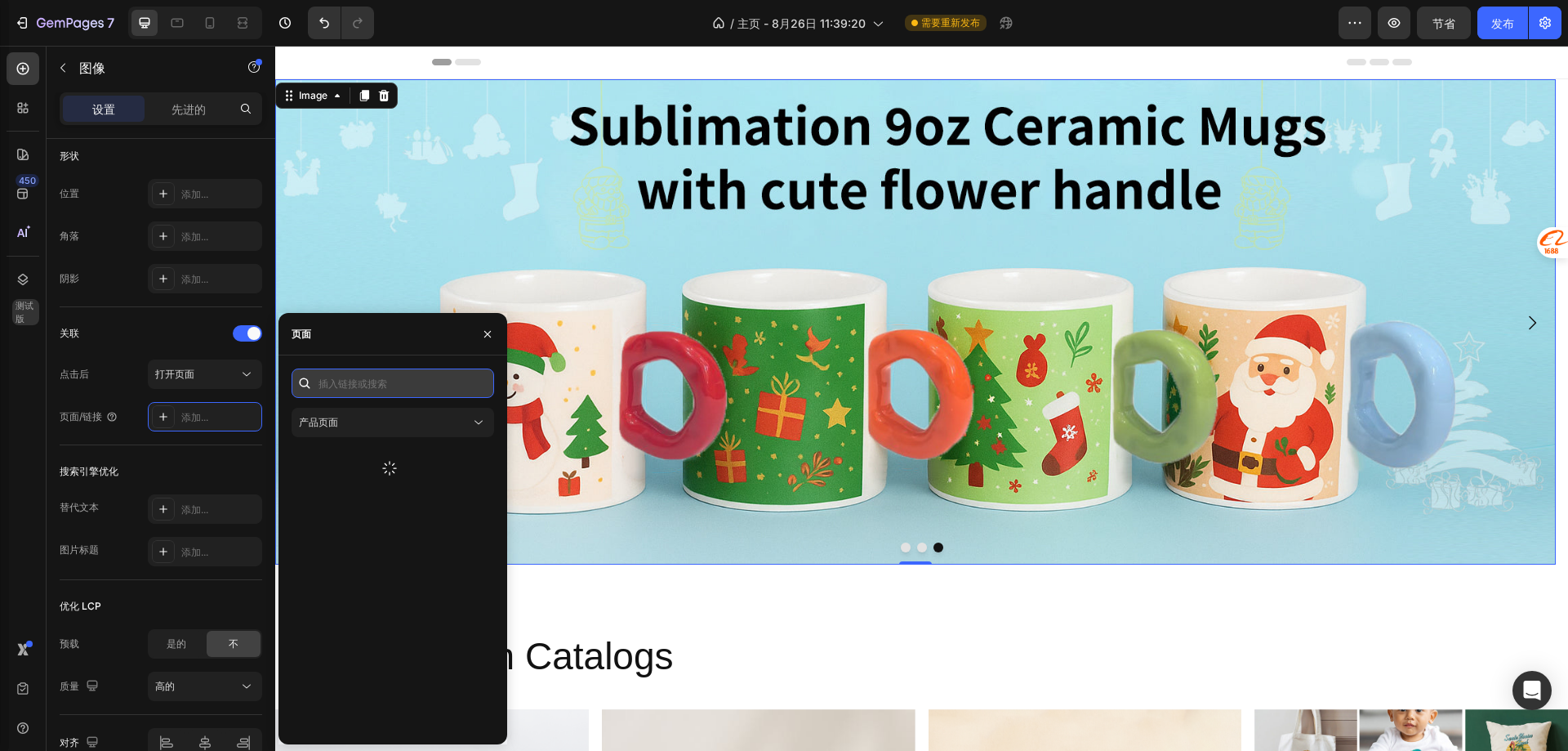
click at [383, 382] on input "text" at bounding box center [392, 383] width 202 height 30
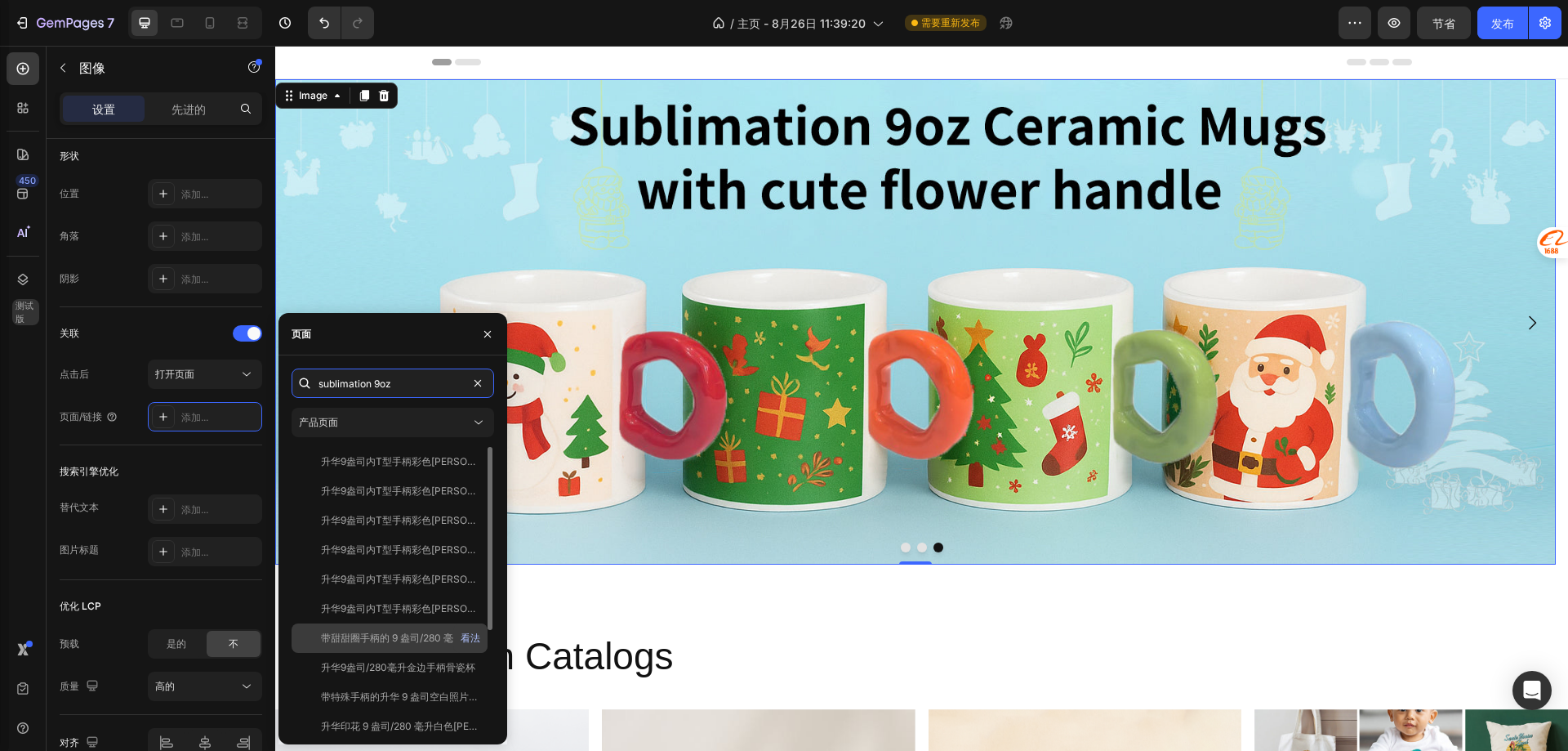
type input "sublimation 9oz"
click at [465, 638] on font "看法" at bounding box center [470, 637] width 20 height 12
click at [403, 639] on font "带甜甜圈手柄的 9 盎司/280 毫升白色热升华[PERSON_NAME]杯" at bounding box center [460, 637] width 280 height 12
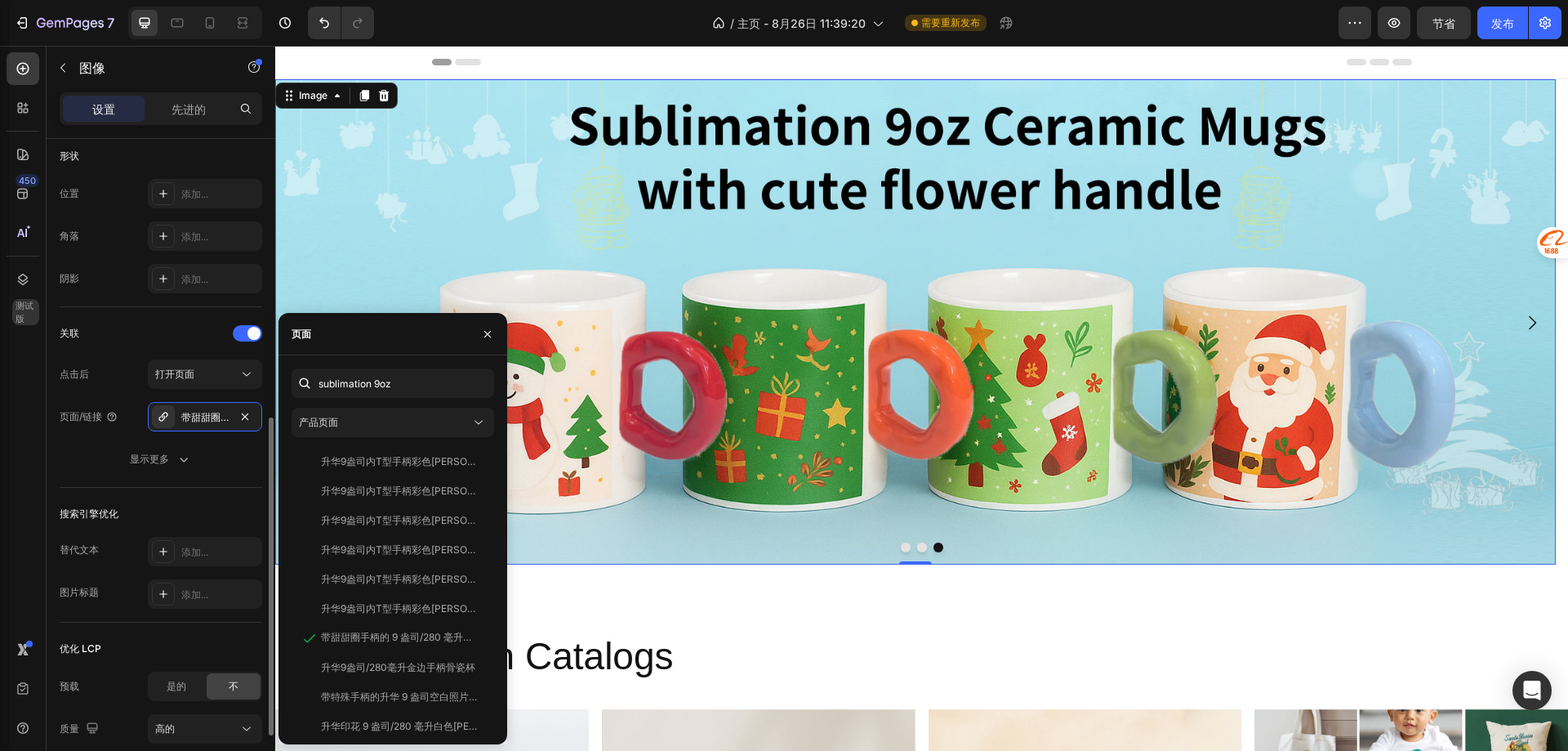
click at [175, 487] on div "关联 点击后 打开页面 页面/链接 带甜甜圈手柄的 9 盎司/280 毫升白色热升华[PERSON_NAME]杯 显示更多" at bounding box center [160, 397] width 202 height 181
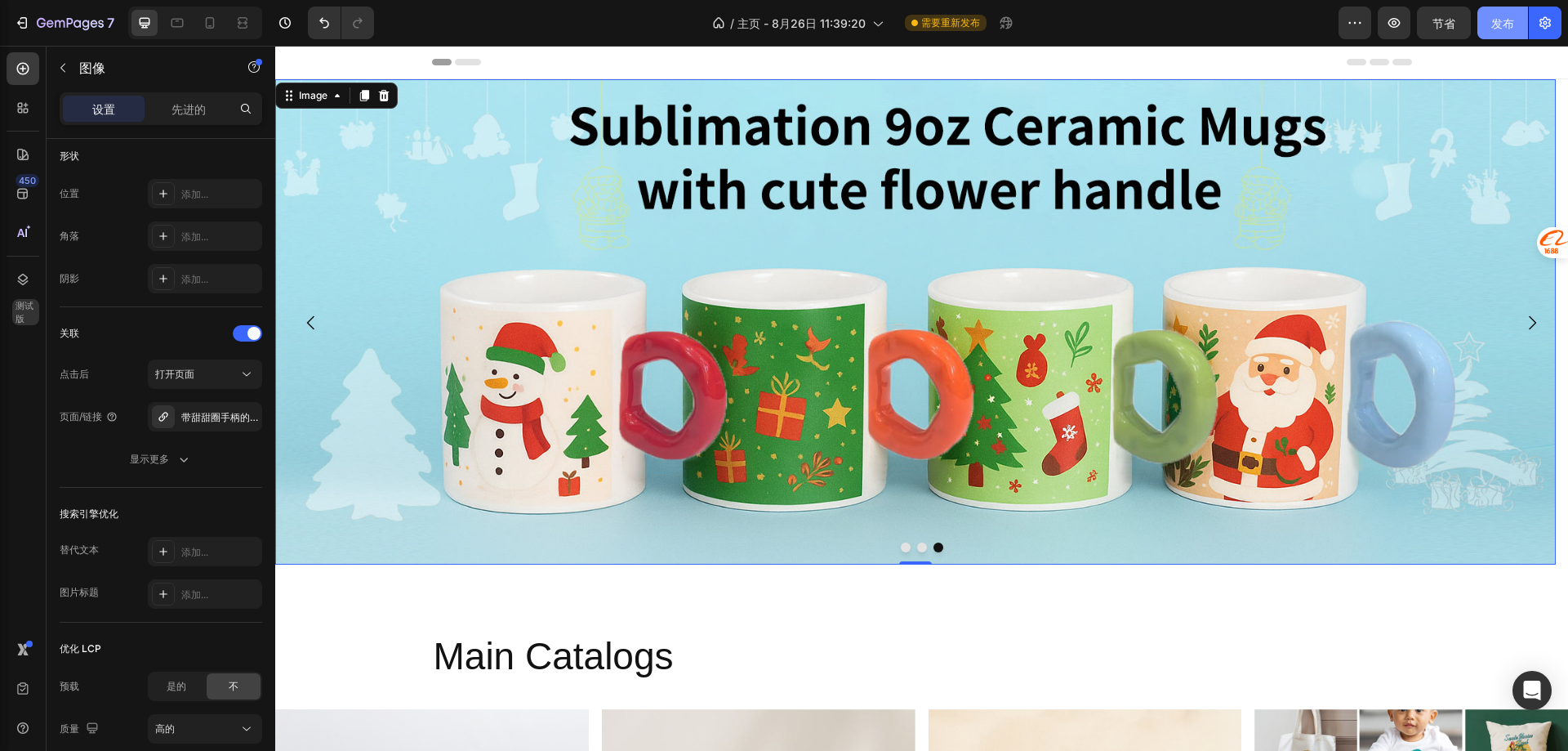
click at [1503, 18] on font "发布" at bounding box center [1503, 23] width 23 height 14
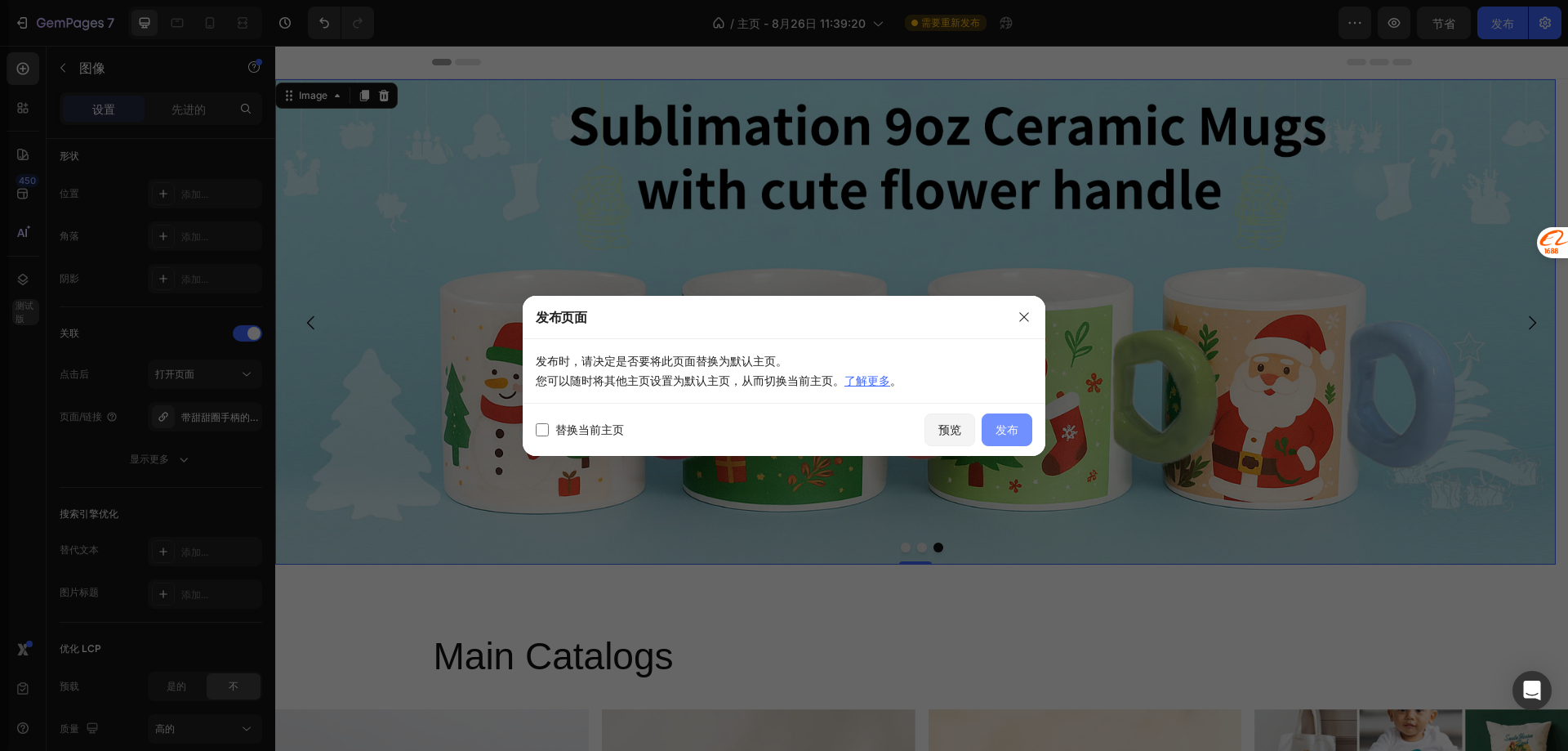
click at [1001, 427] on font "发布" at bounding box center [1006, 429] width 23 height 14
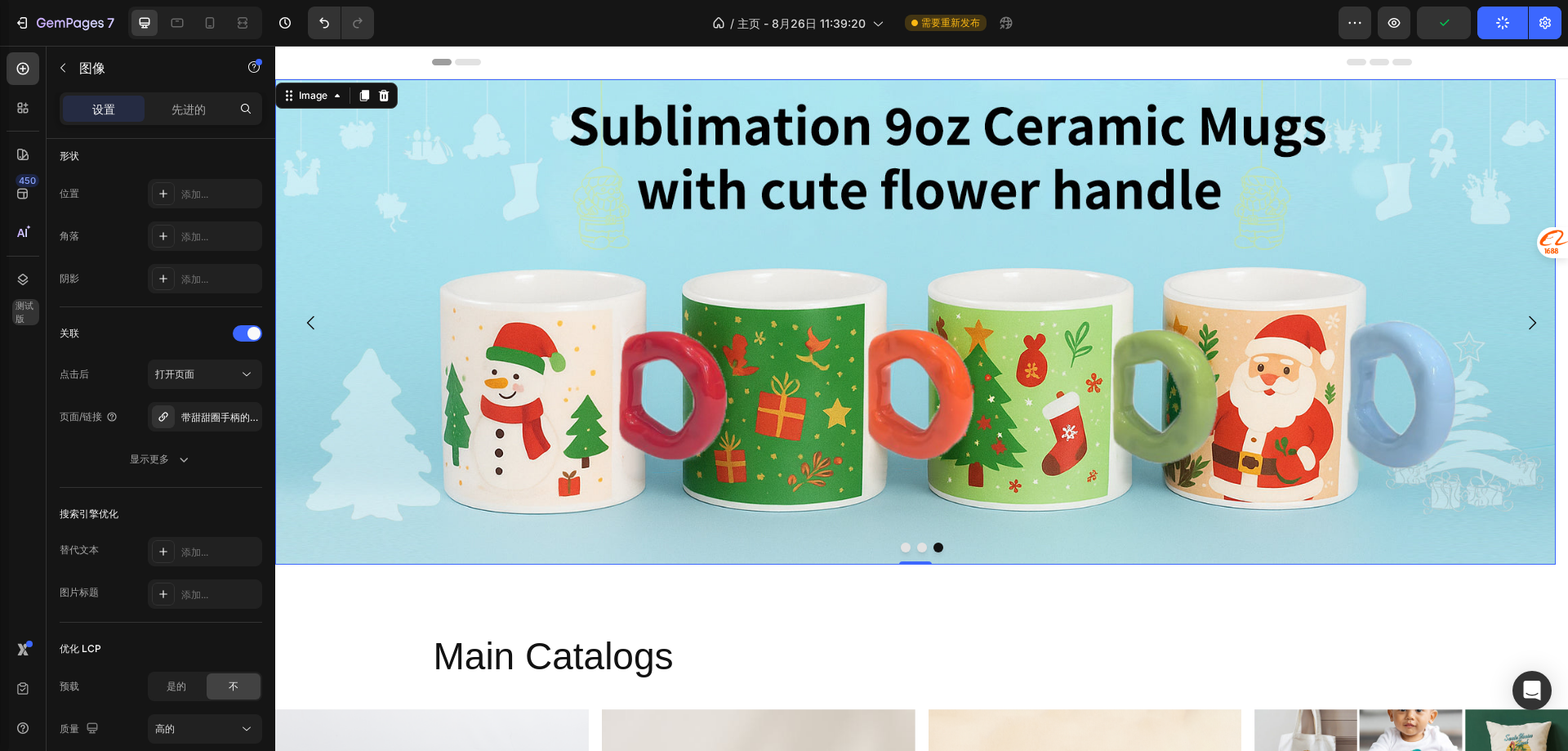
click at [473, 390] on img at bounding box center [915, 322] width 1281 height 485
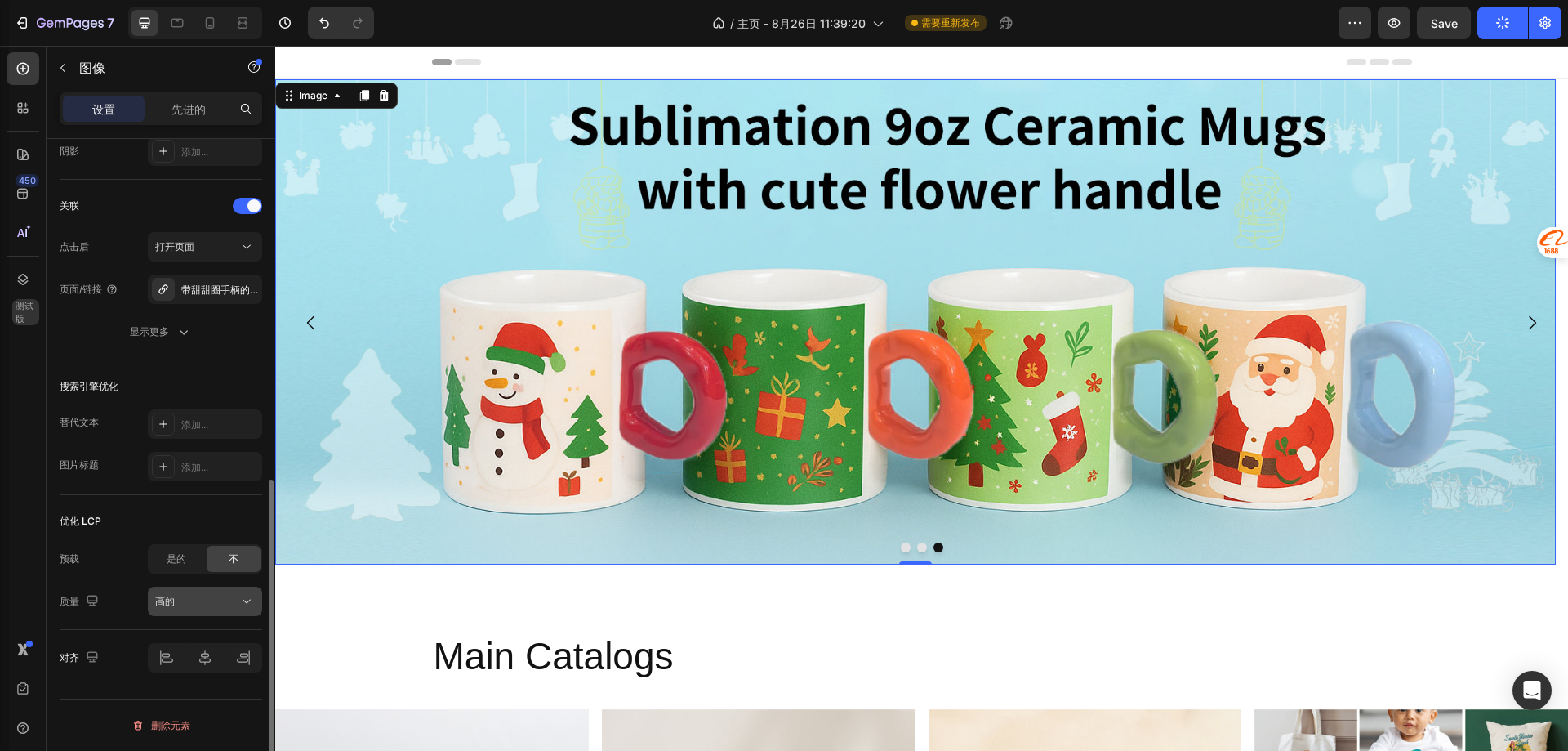
click at [181, 609] on div "高的" at bounding box center [204, 601] width 99 height 16
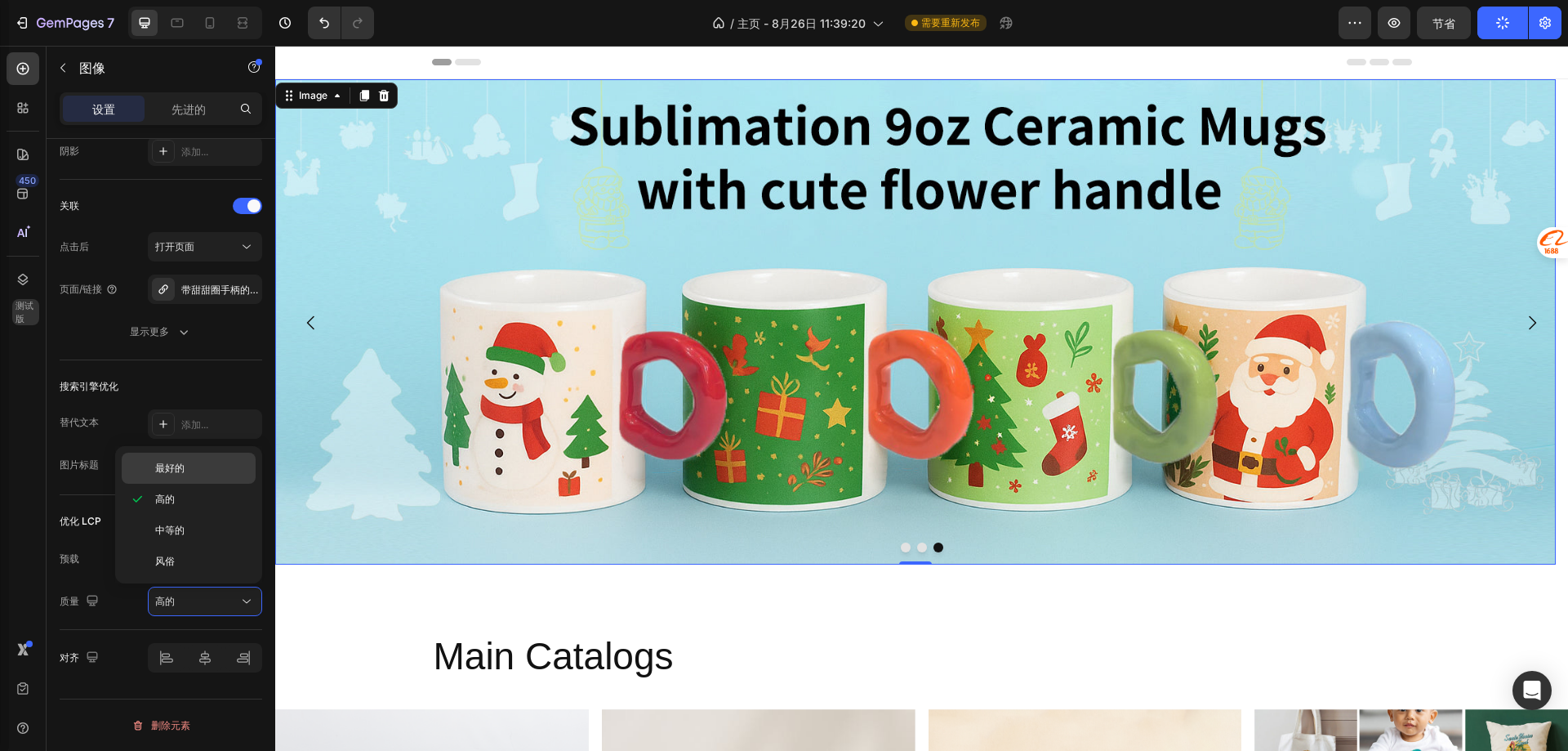
click at [188, 472] on p "最好的" at bounding box center [201, 467] width 93 height 14
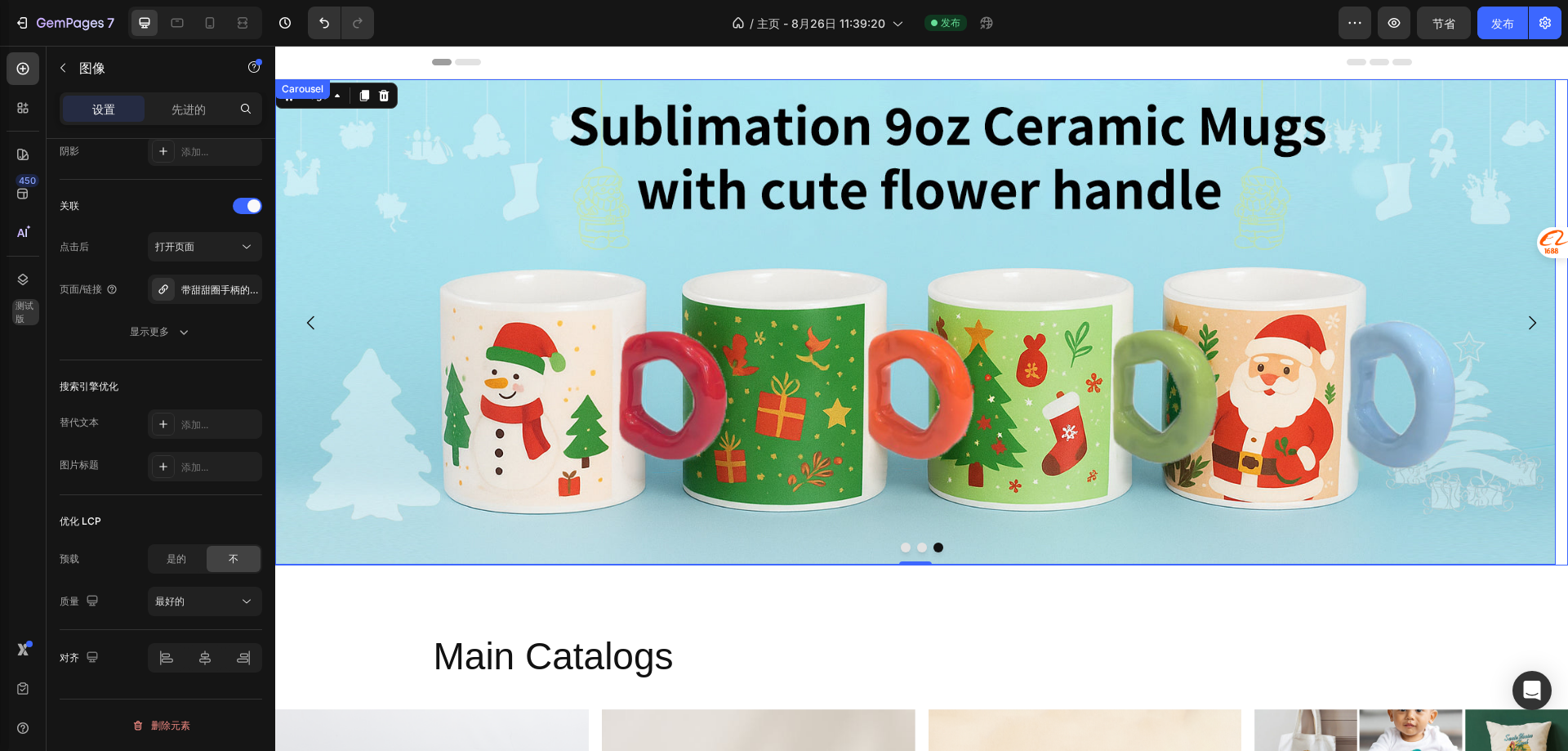
click at [308, 317] on icon "Carousel Back Arrow" at bounding box center [311, 323] width 20 height 20
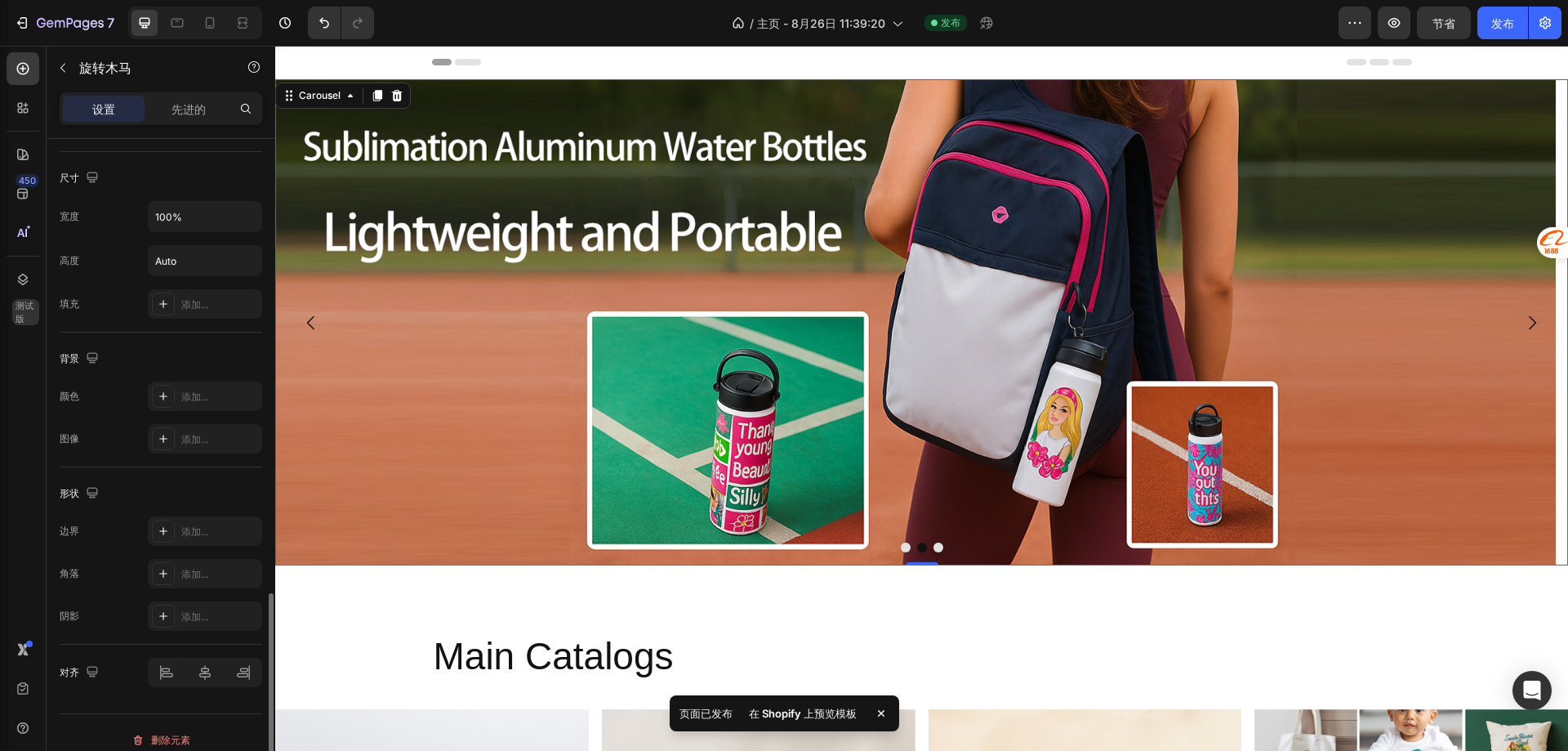
scroll to position [1322, 0]
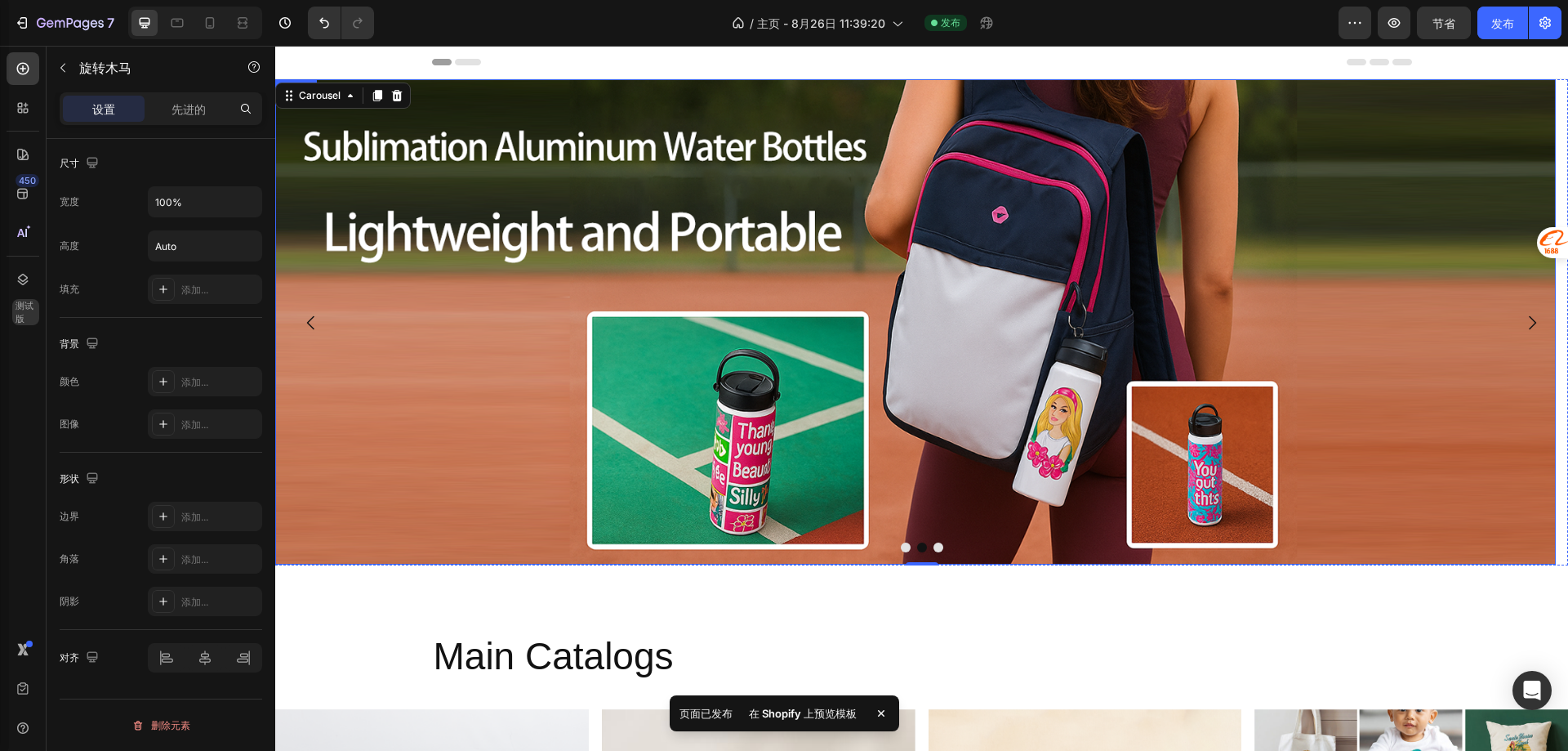
click at [433, 364] on img at bounding box center [915, 322] width 1281 height 485
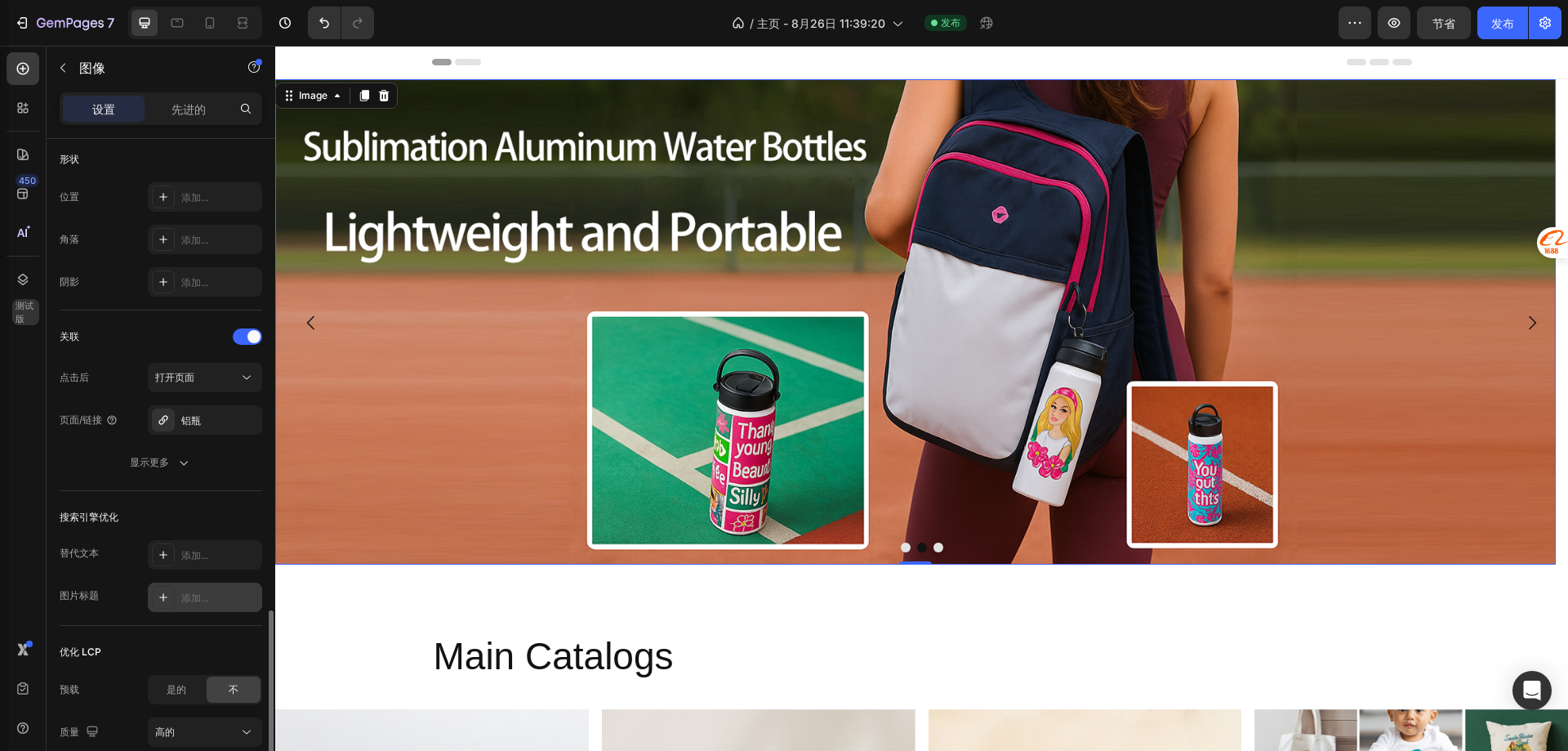
scroll to position [702, 0]
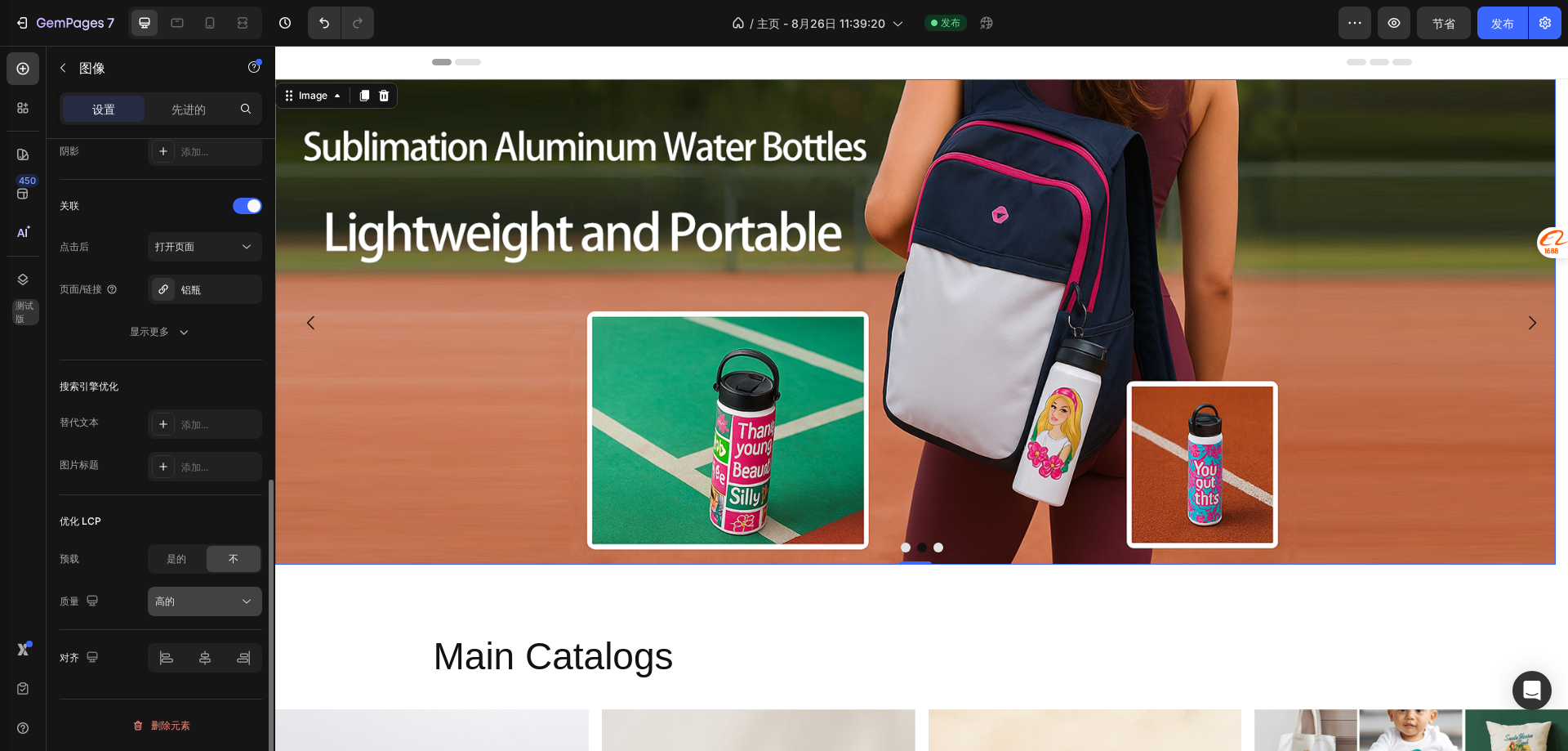
click at [204, 608] on div "高的" at bounding box center [196, 601] width 83 height 14
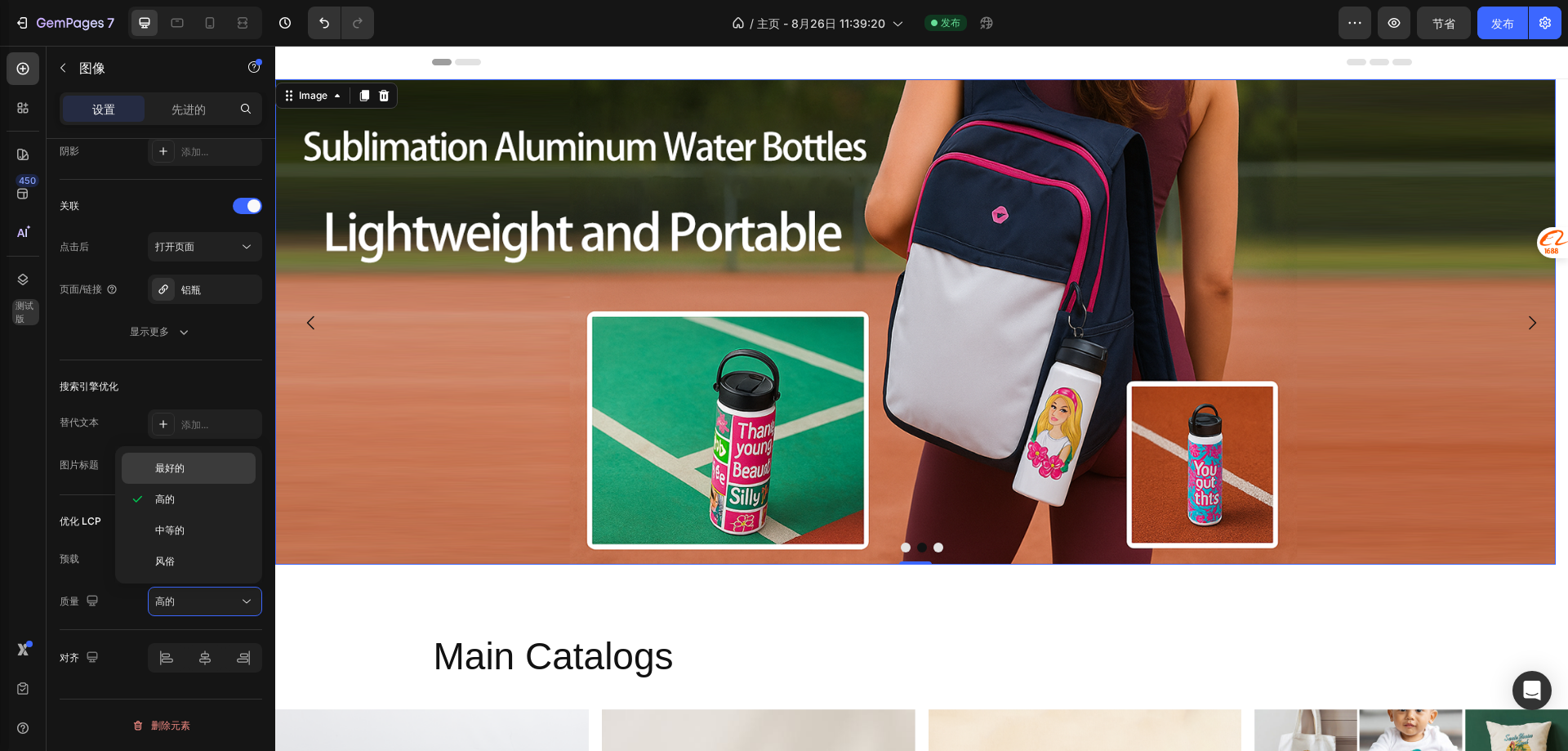
click at [177, 469] on font "最好的" at bounding box center [169, 467] width 30 height 12
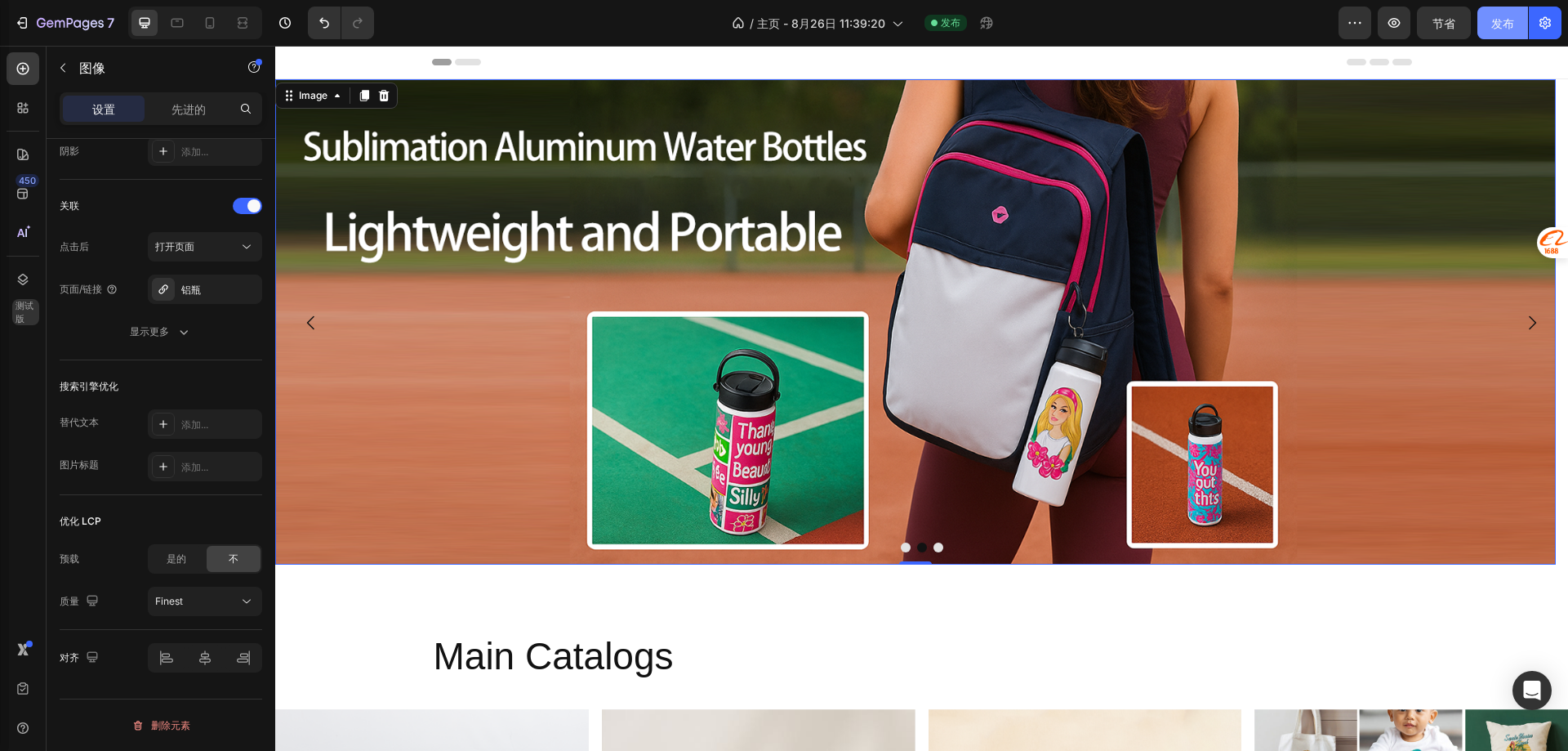
click at [1503, 18] on font "发布" at bounding box center [1503, 23] width 23 height 14
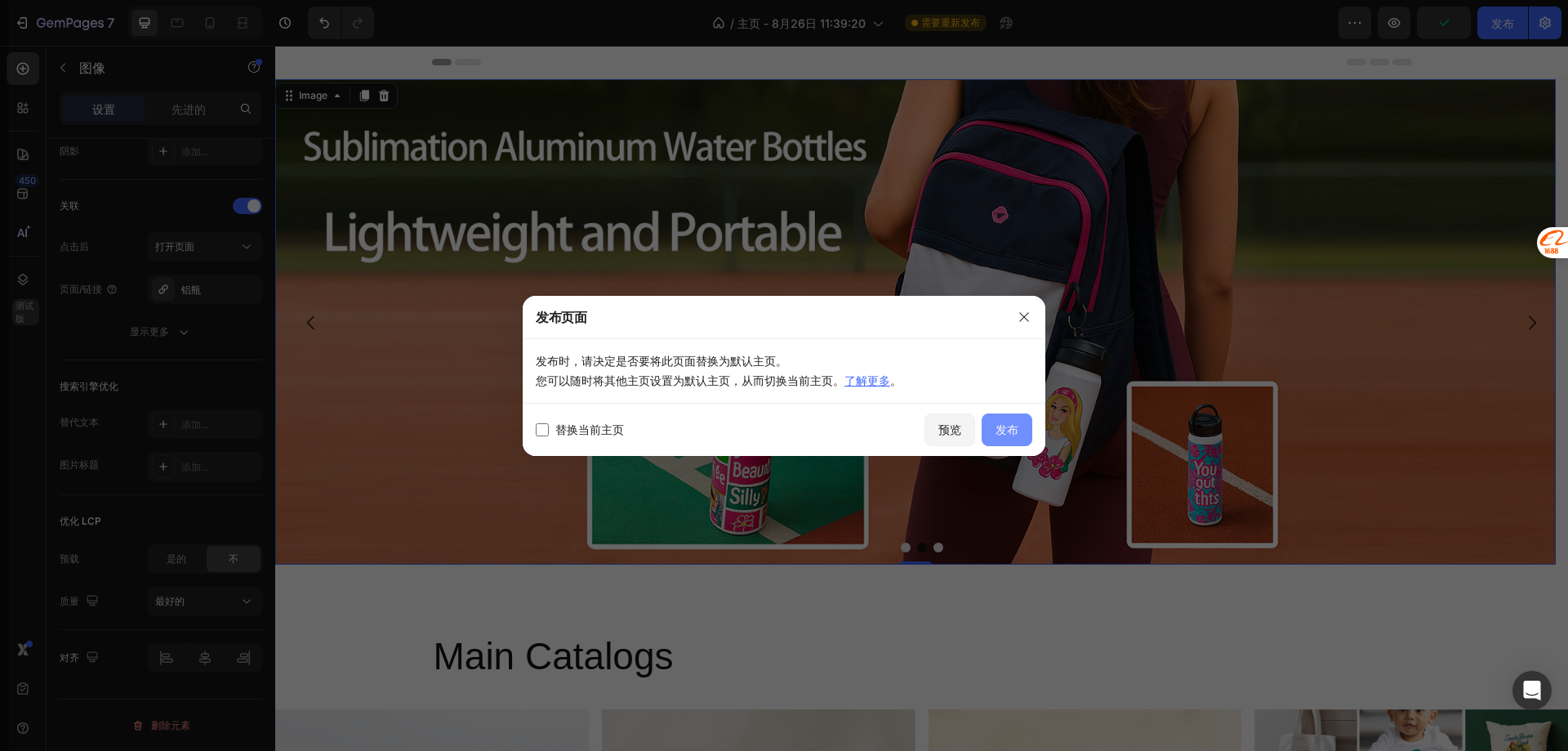
click at [1025, 426] on button "发布" at bounding box center [1006, 430] width 51 height 32
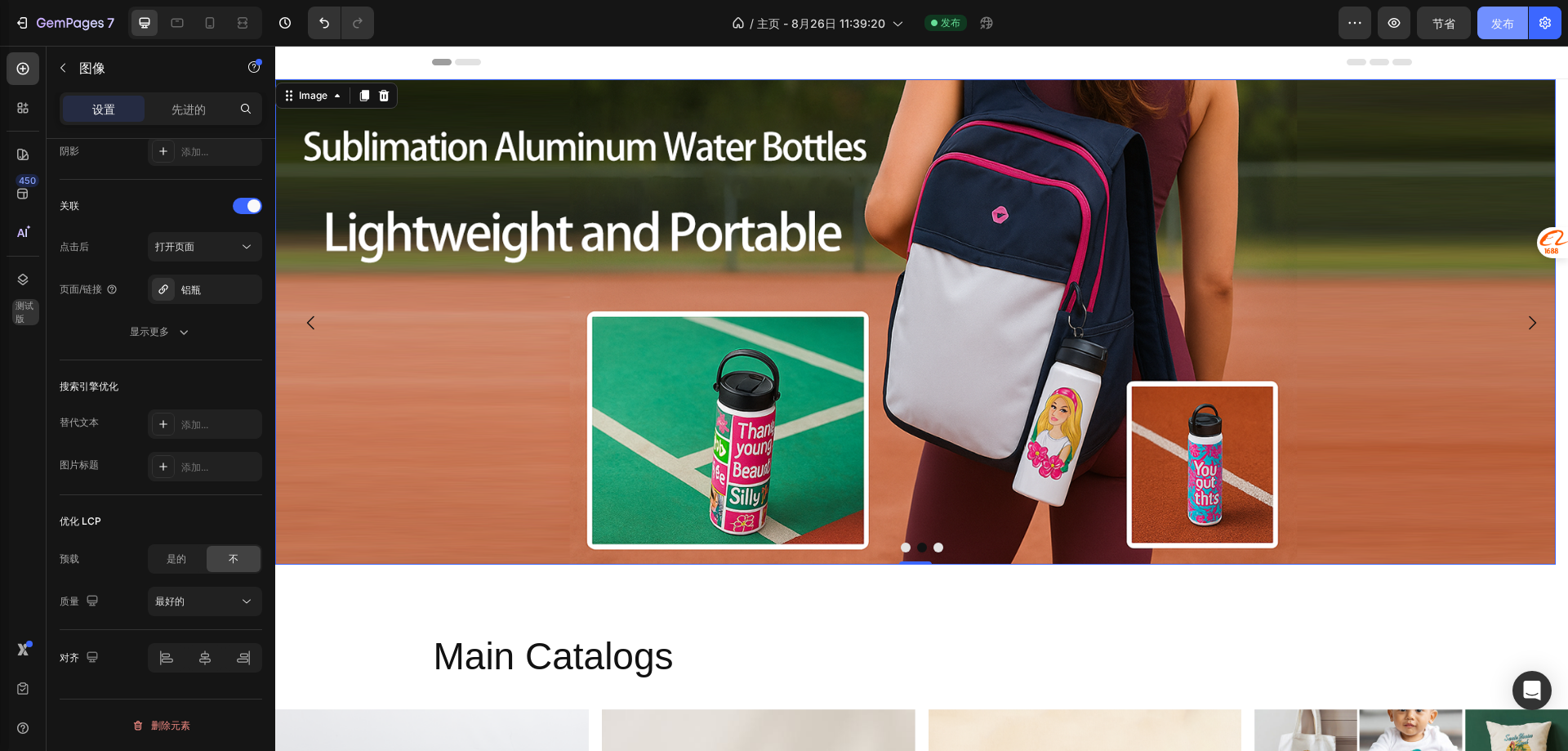
click at [1492, 32] on button "发布" at bounding box center [1502, 23] width 51 height 32
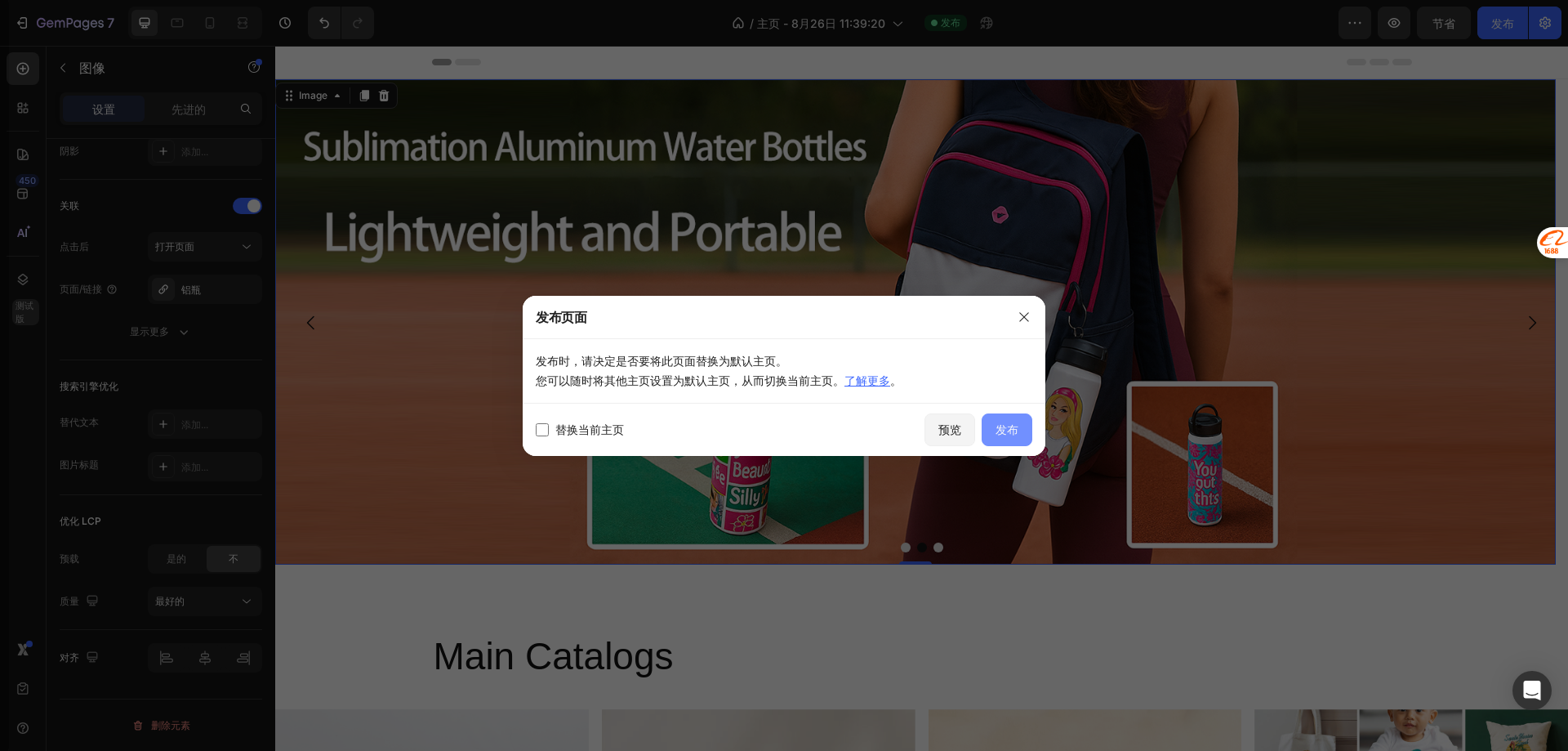
click at [996, 430] on font "发布" at bounding box center [1006, 429] width 23 height 14
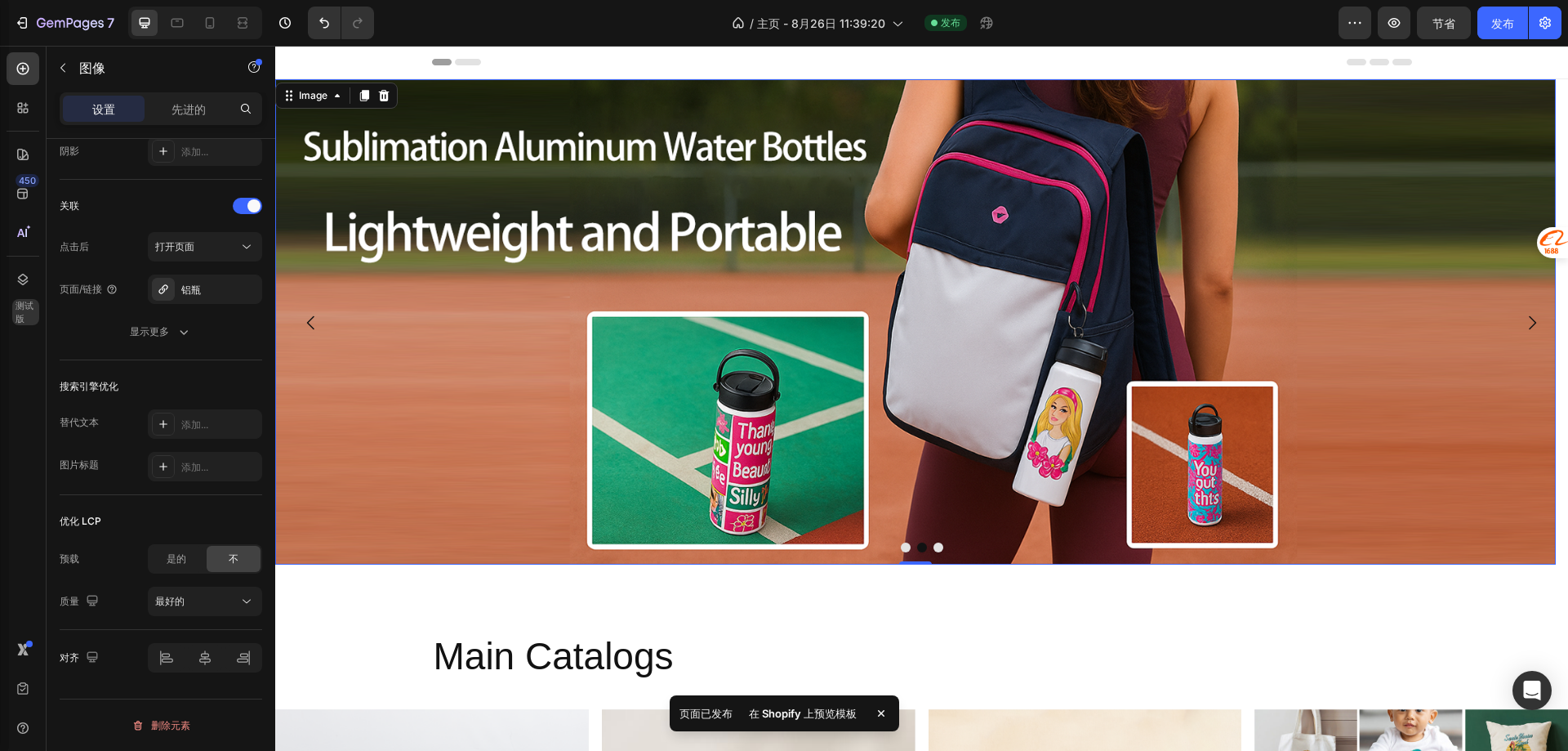
click at [793, 717] on font "在 Shopify 上预览模板" at bounding box center [802, 714] width 108 height 13
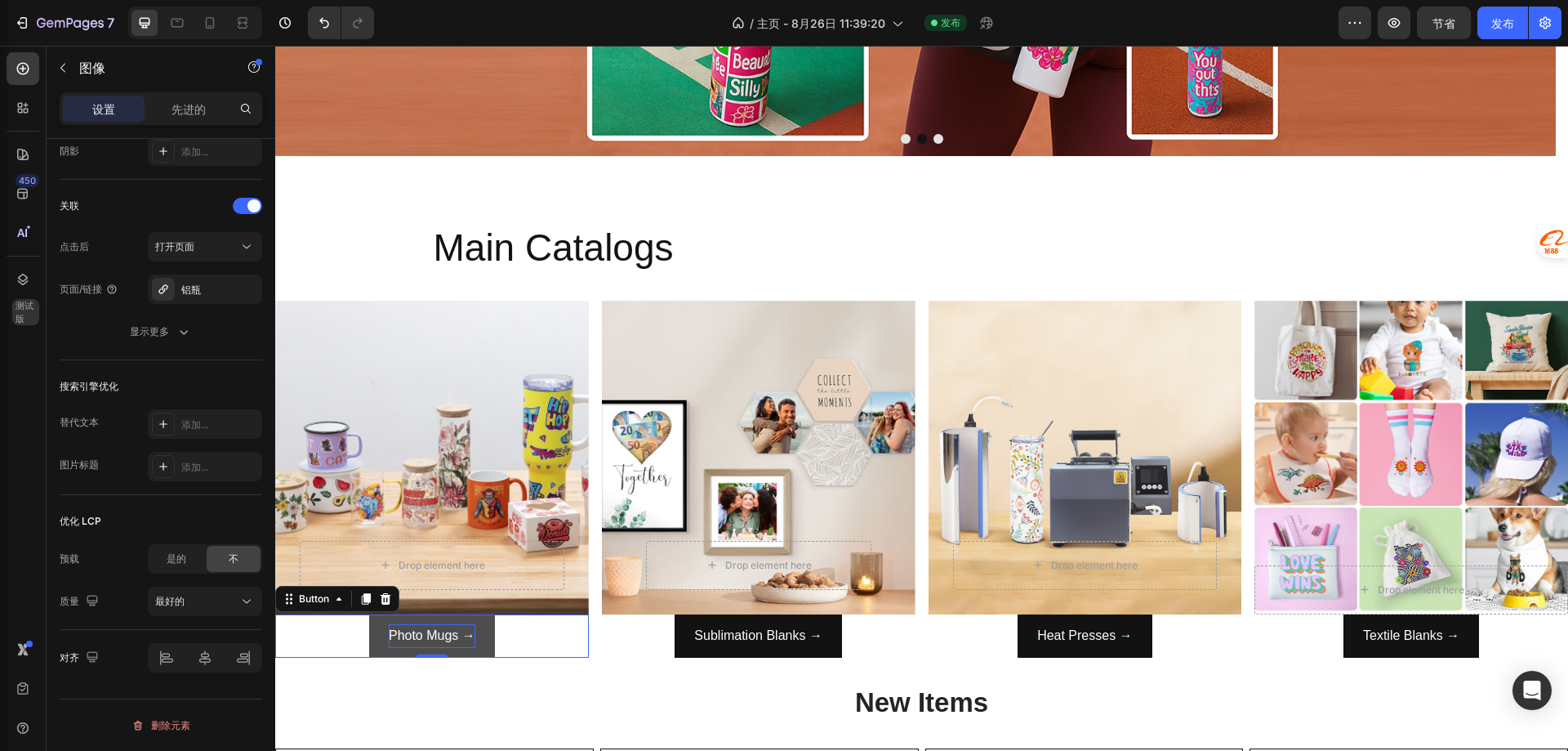
click at [430, 642] on p "Photo Mugs →" at bounding box center [432, 635] width 87 height 24
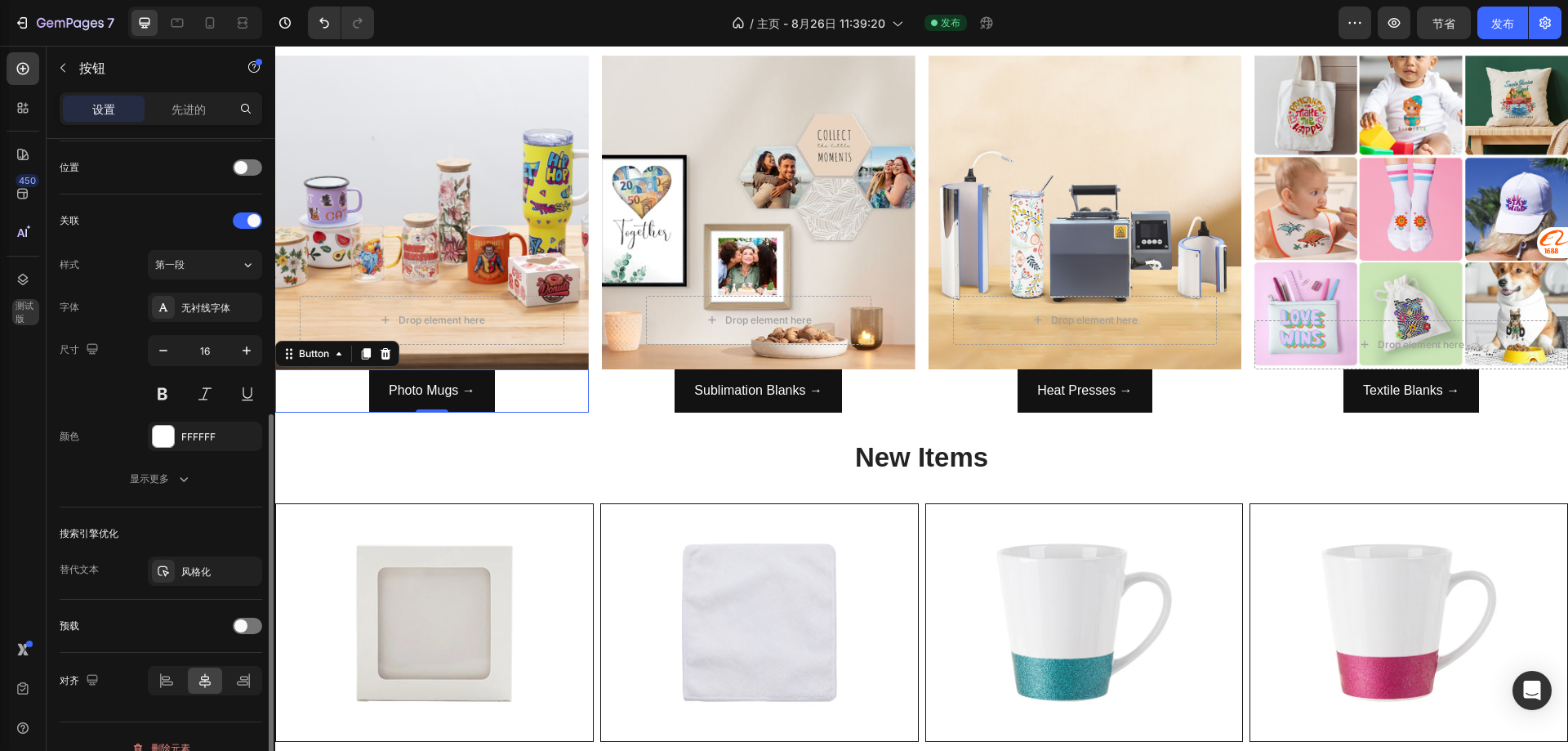
scroll to position [513, 0]
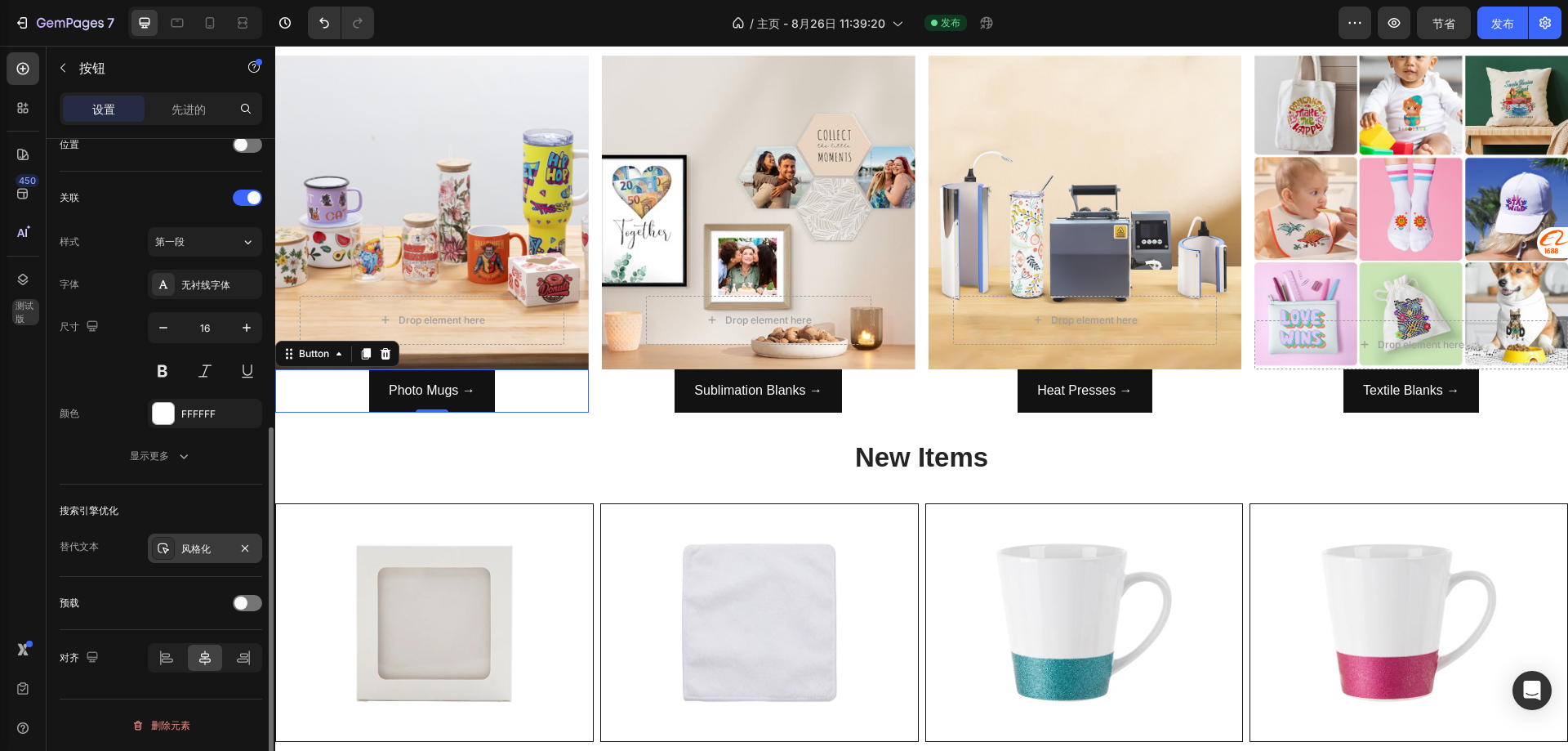
click at [184, 549] on font "风格化" at bounding box center [196, 548] width 30 height 12
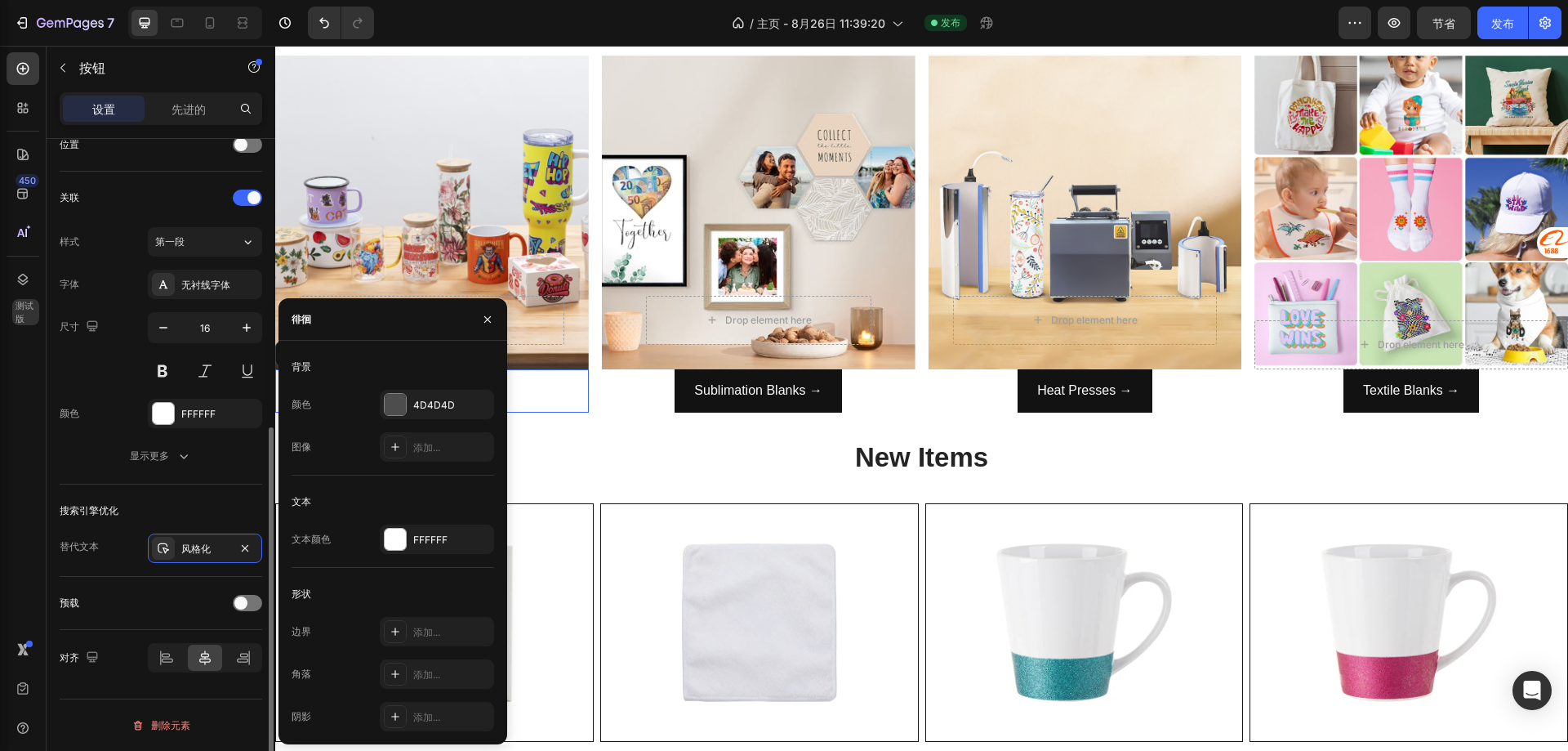
click at [199, 494] on div "搜索引擎优化 替代文本 风格化" at bounding box center [160, 530] width 202 height 93
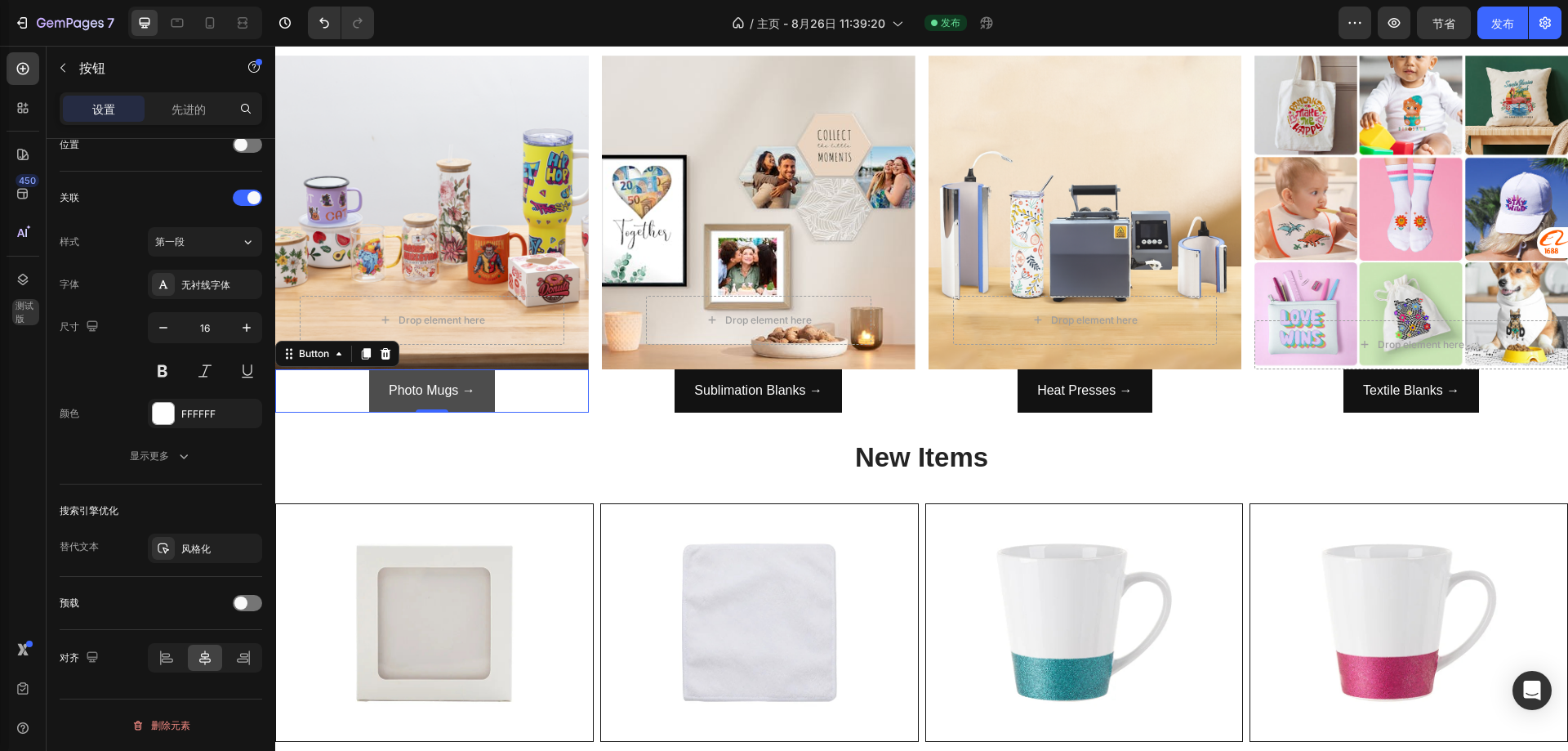
click at [374, 376] on button "Photo Mugs →" at bounding box center [433, 391] width 126 height 43
click at [235, 601] on span at bounding box center [241, 603] width 13 height 13
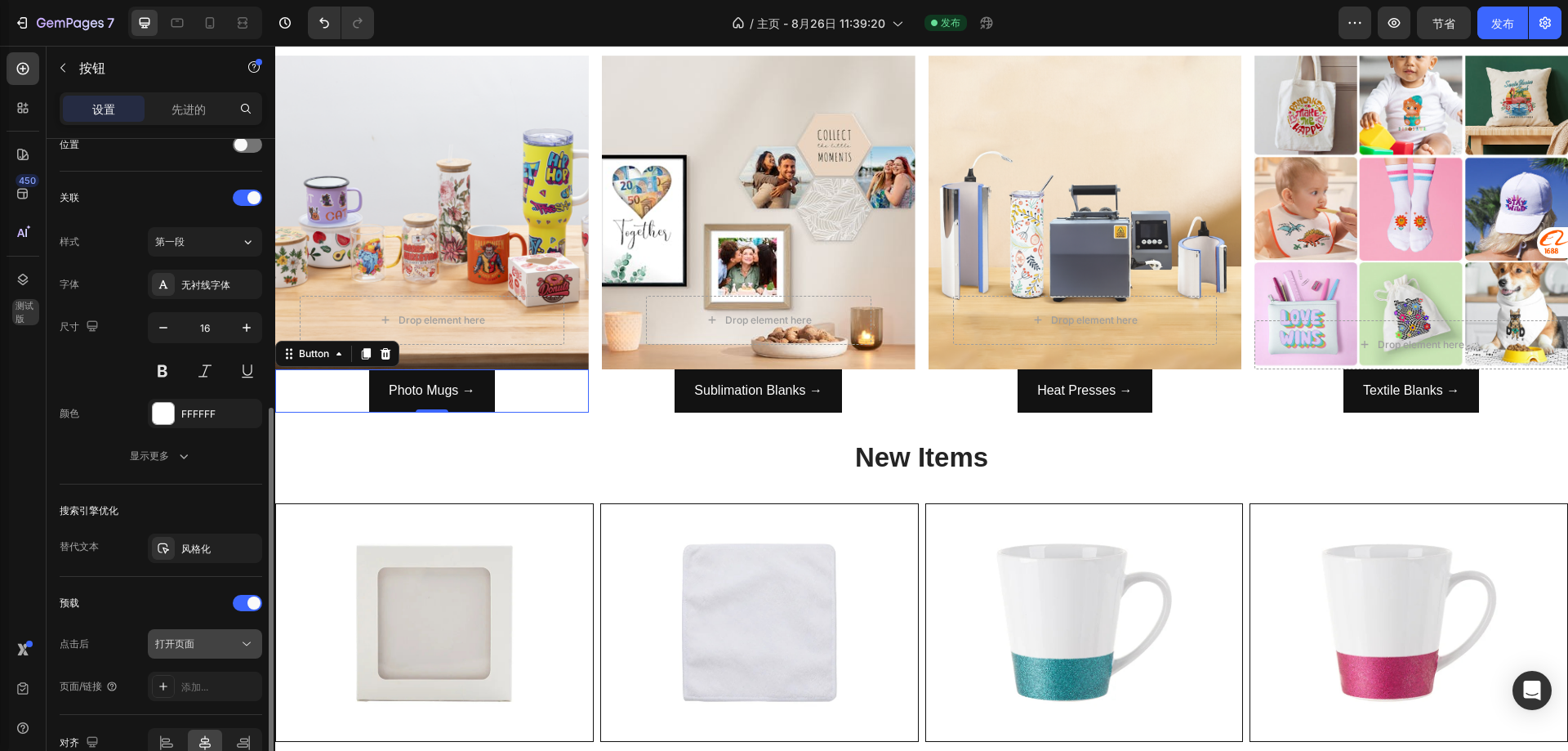
click at [192, 641] on font "打开页面" at bounding box center [174, 643] width 39 height 12
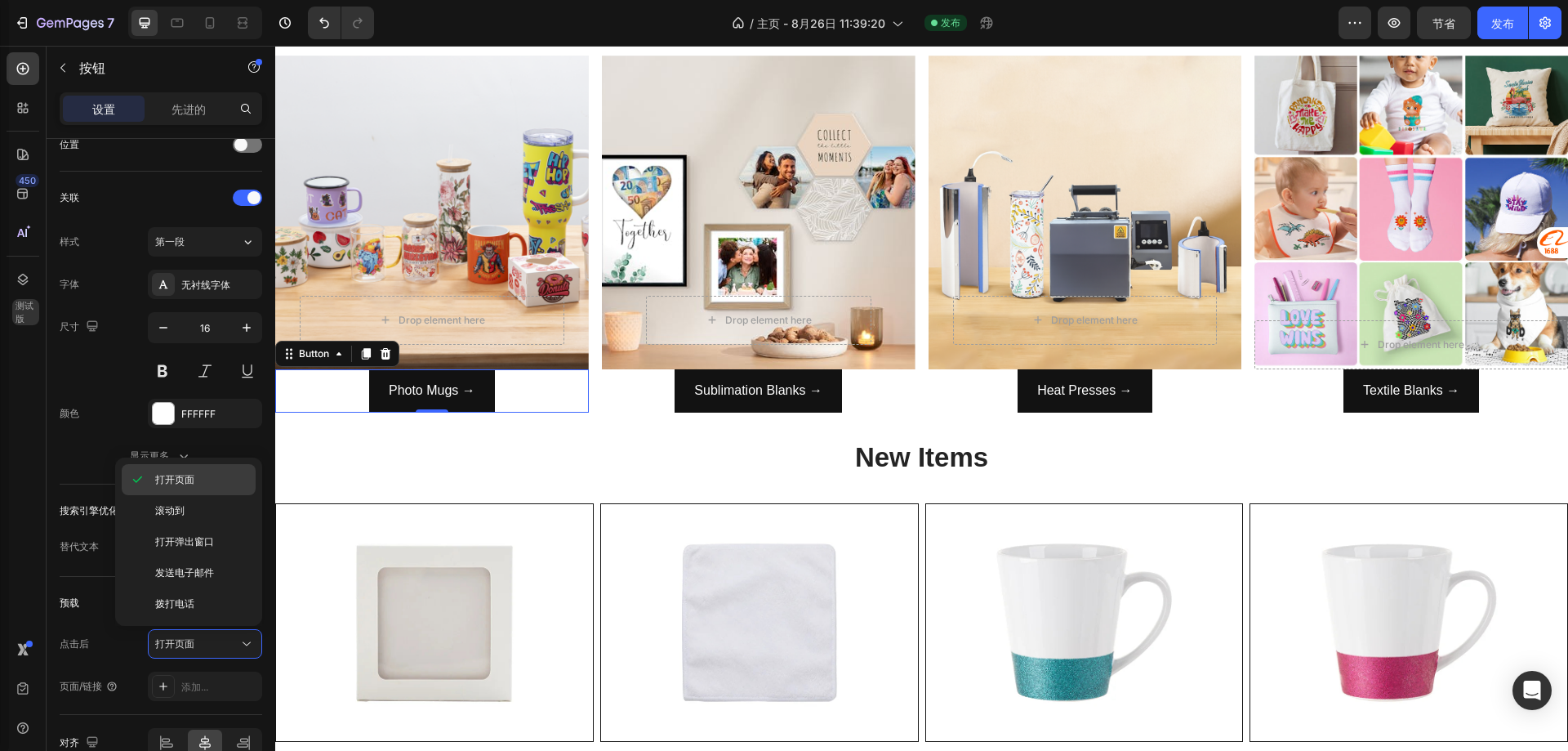
click at [189, 485] on span "打开页面" at bounding box center [174, 479] width 39 height 14
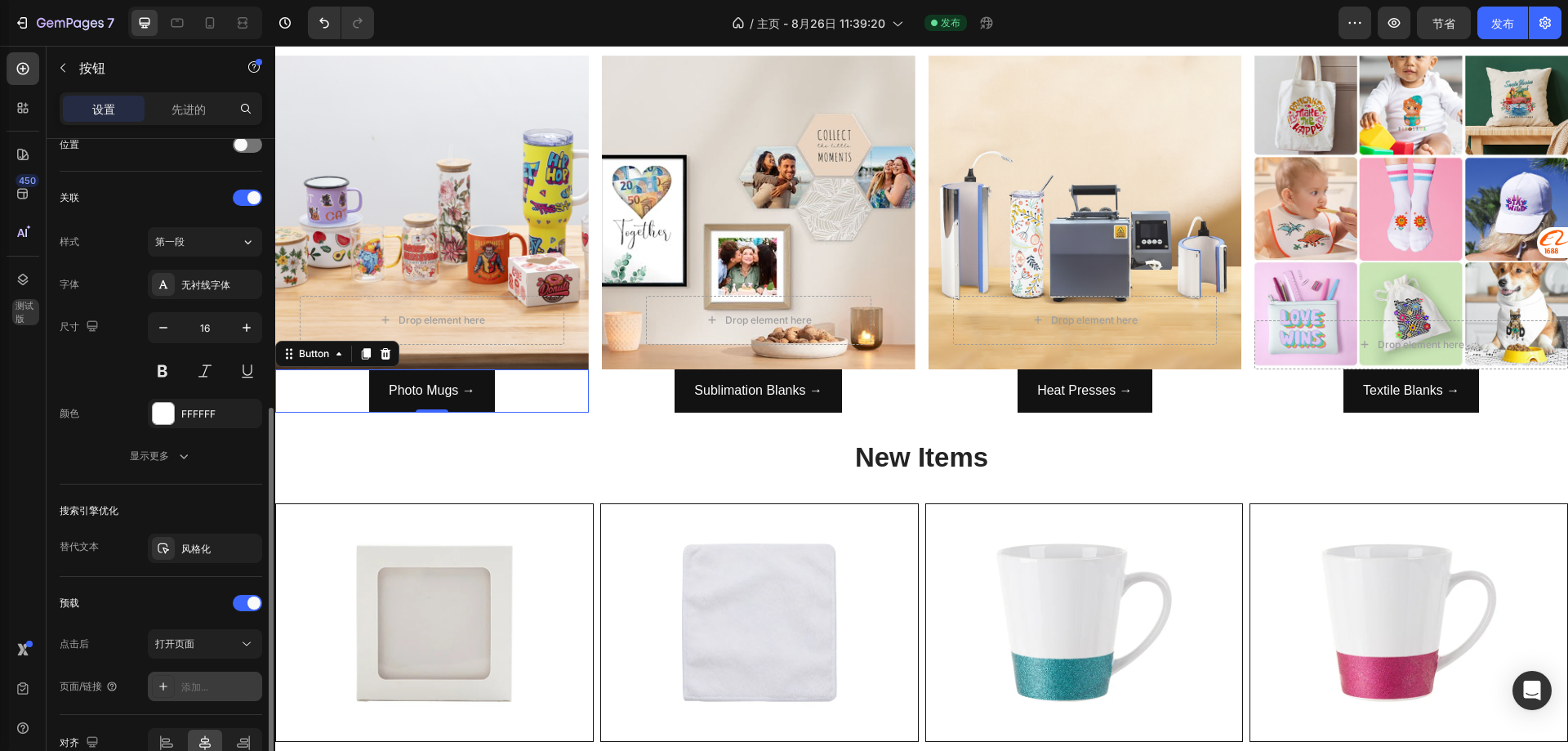
click at [206, 693] on div "添加..." at bounding box center [220, 687] width 76 height 14
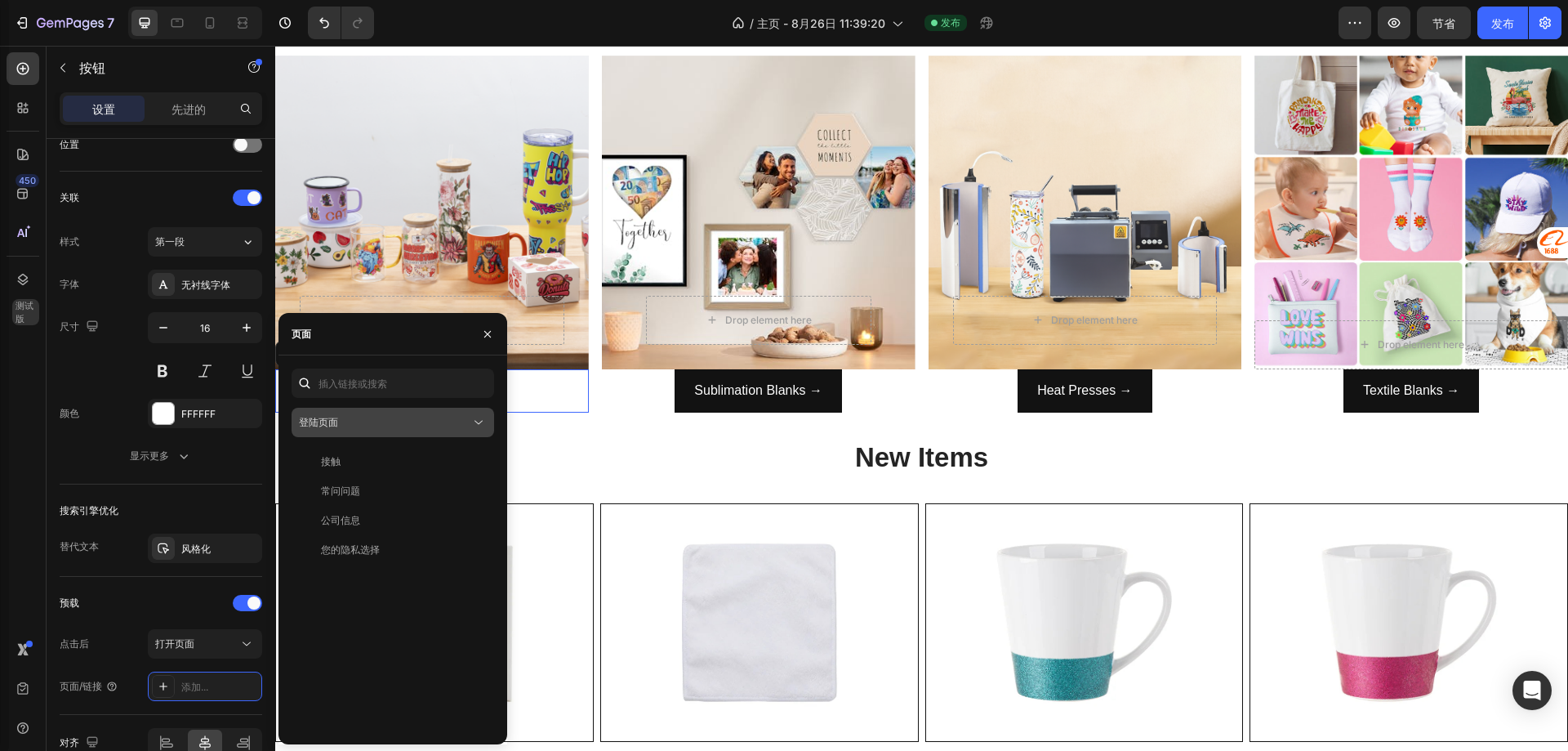
click at [400, 430] on div "登陆页面" at bounding box center [392, 422] width 188 height 16
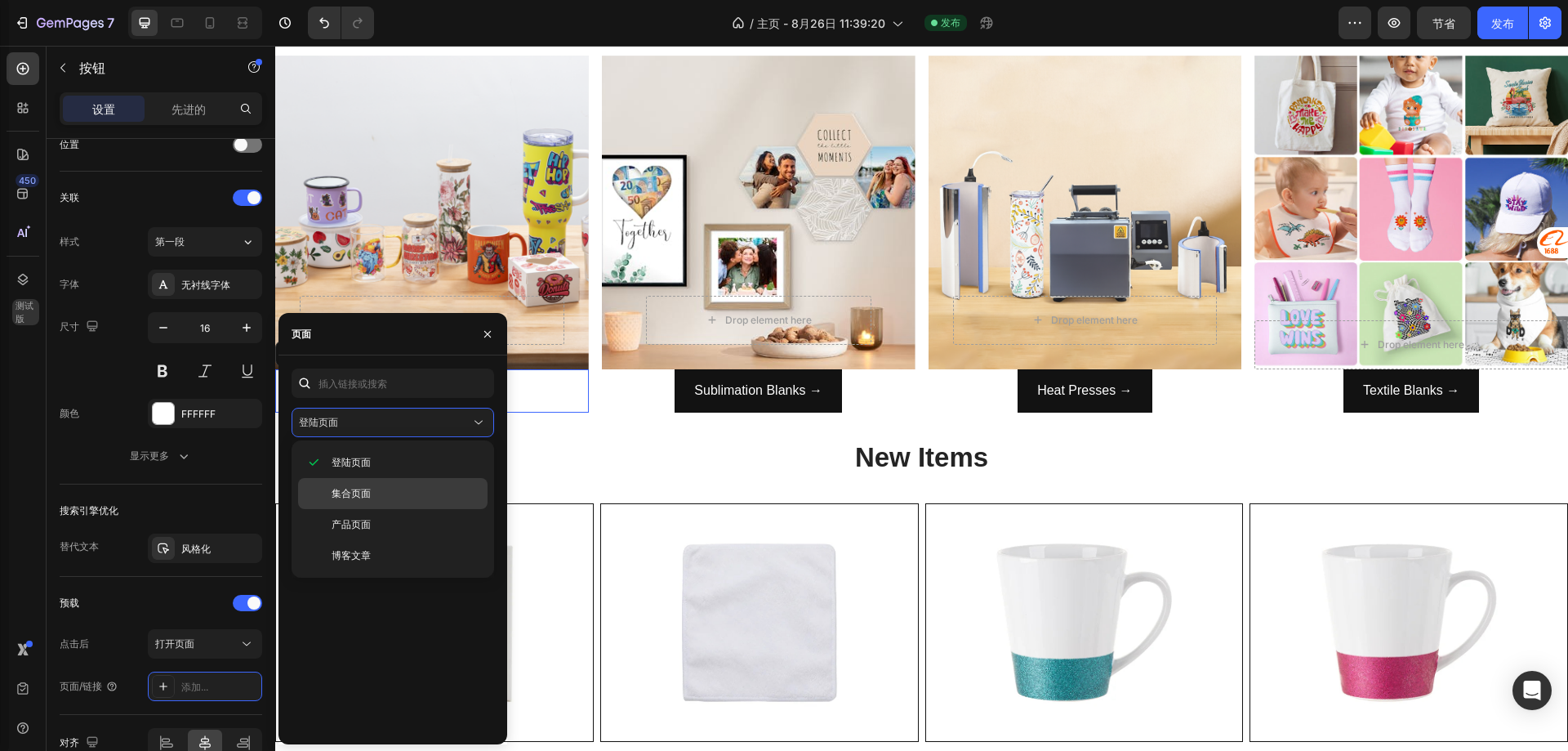
click at [367, 495] on font "集合页面" at bounding box center [350, 493] width 39 height 12
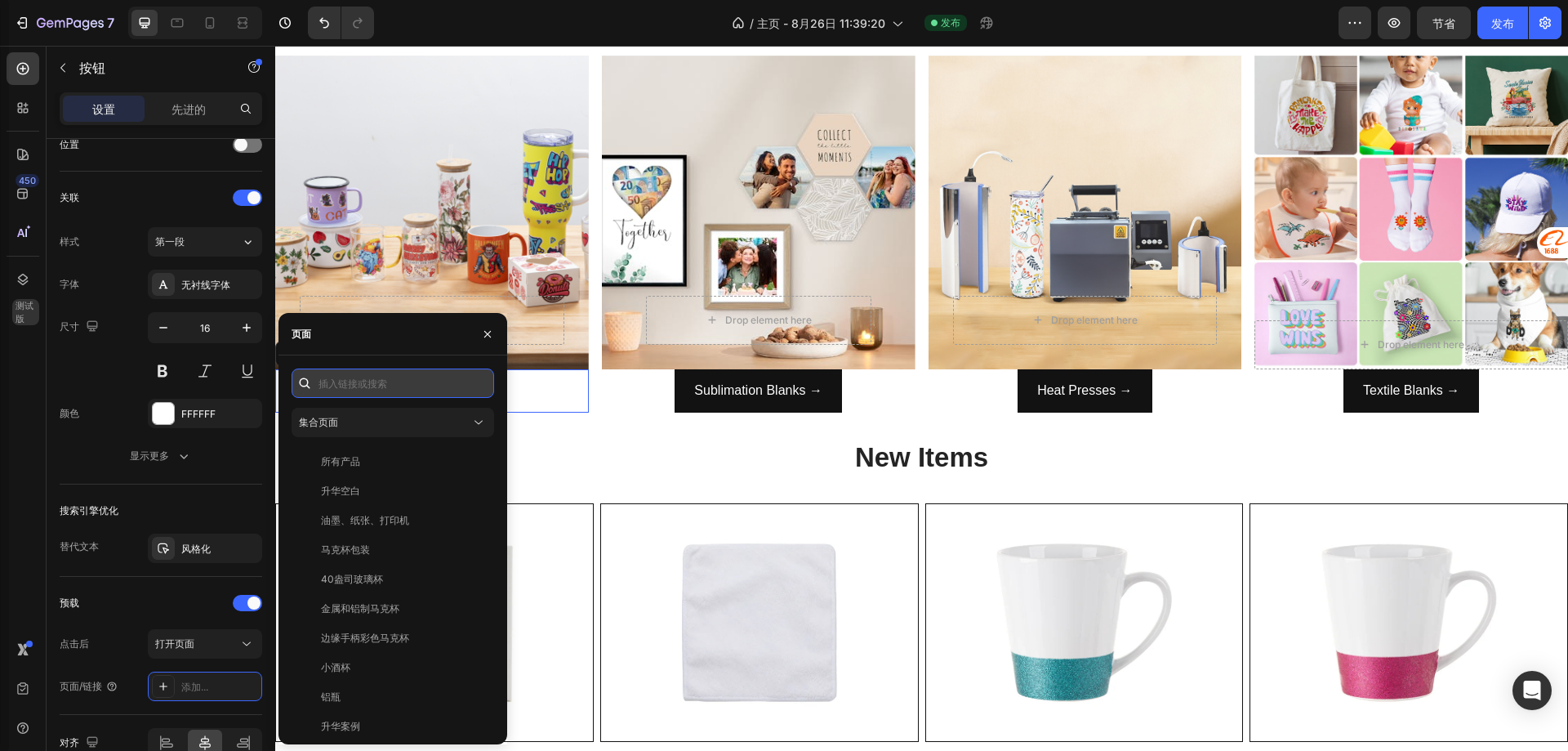
click at [381, 392] on input "text" at bounding box center [392, 383] width 202 height 30
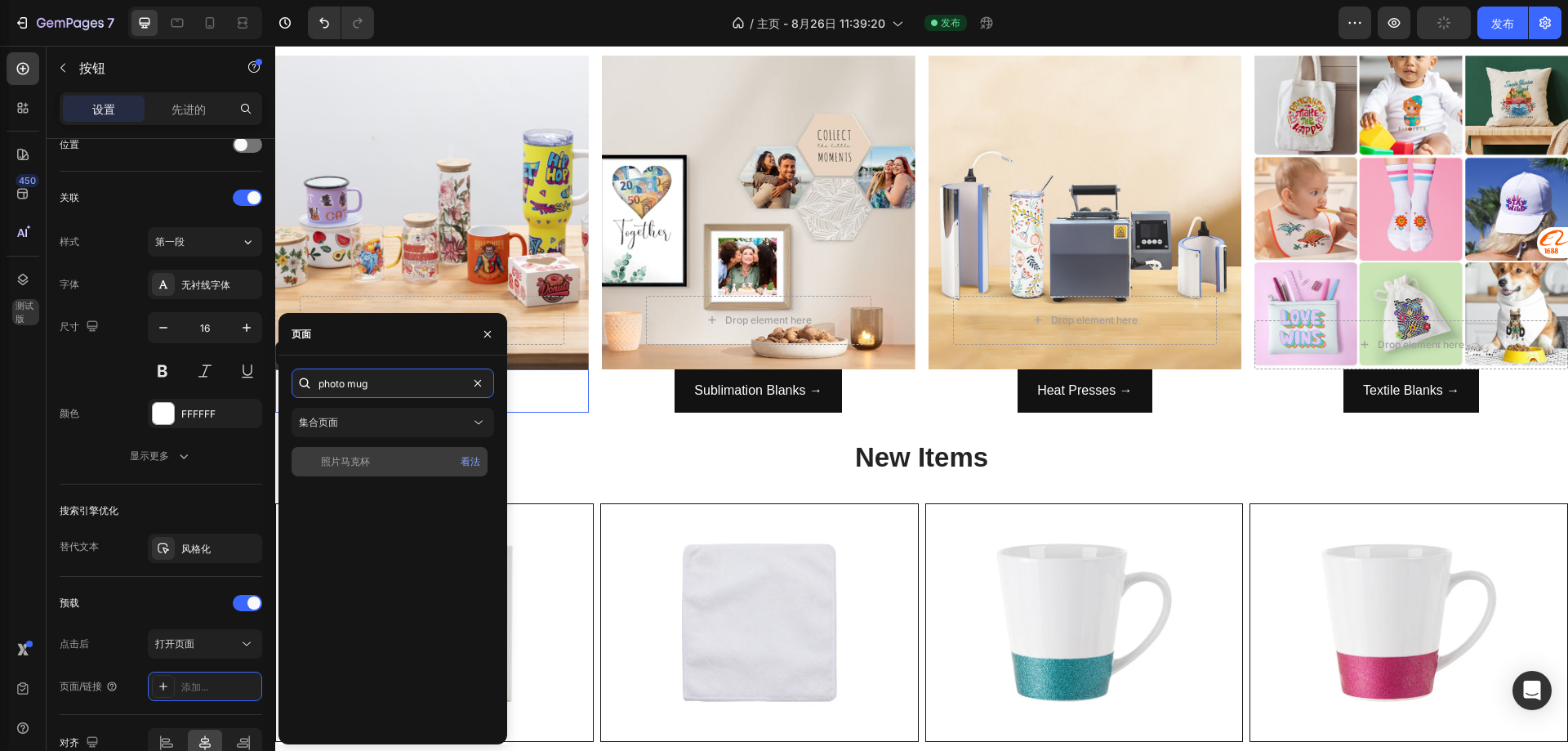
type input "photo mug"
click at [395, 464] on div "照片马克杯" at bounding box center [390, 461] width 183 height 14
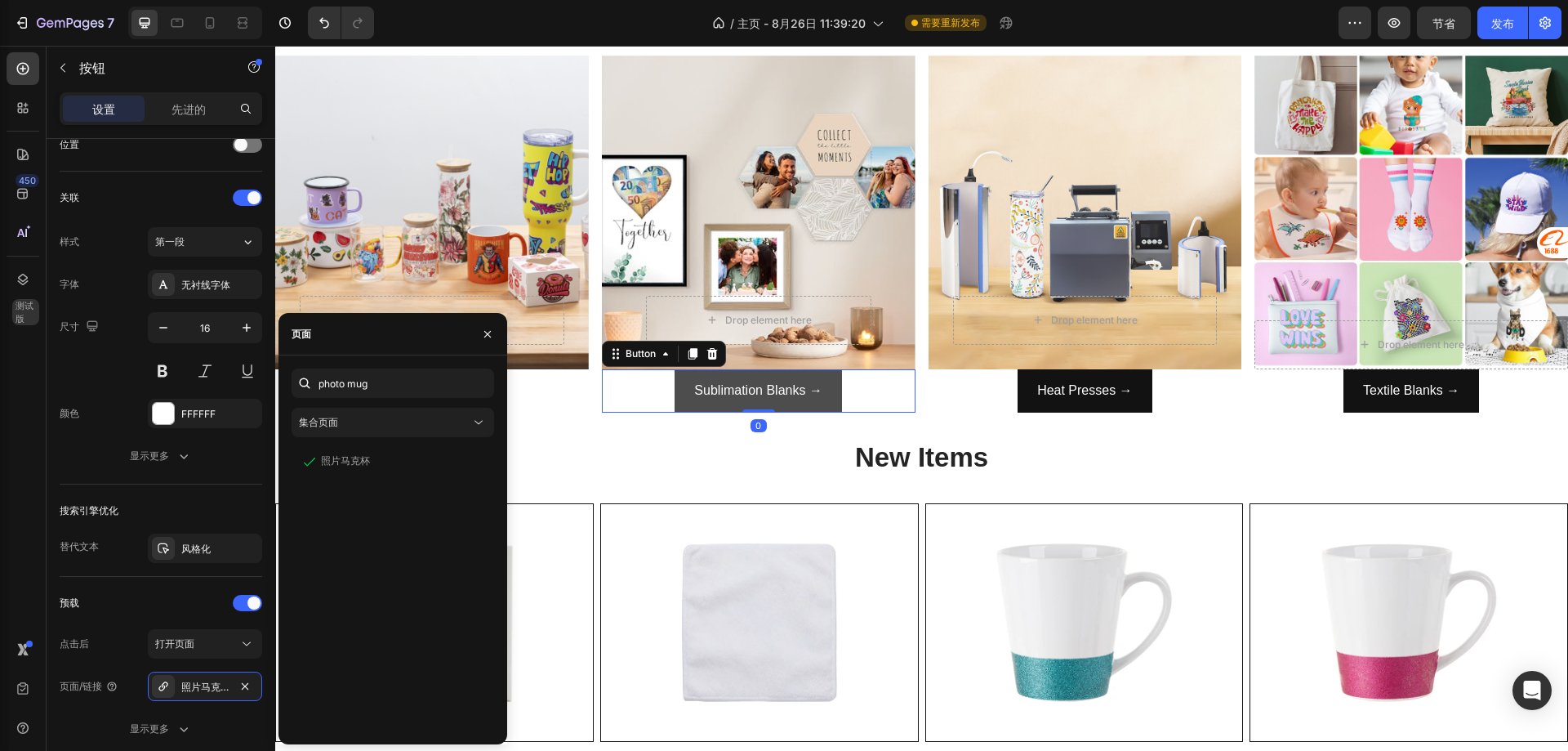
click at [726, 402] on button "Sublimation Blanks →" at bounding box center [757, 391] width 167 height 43
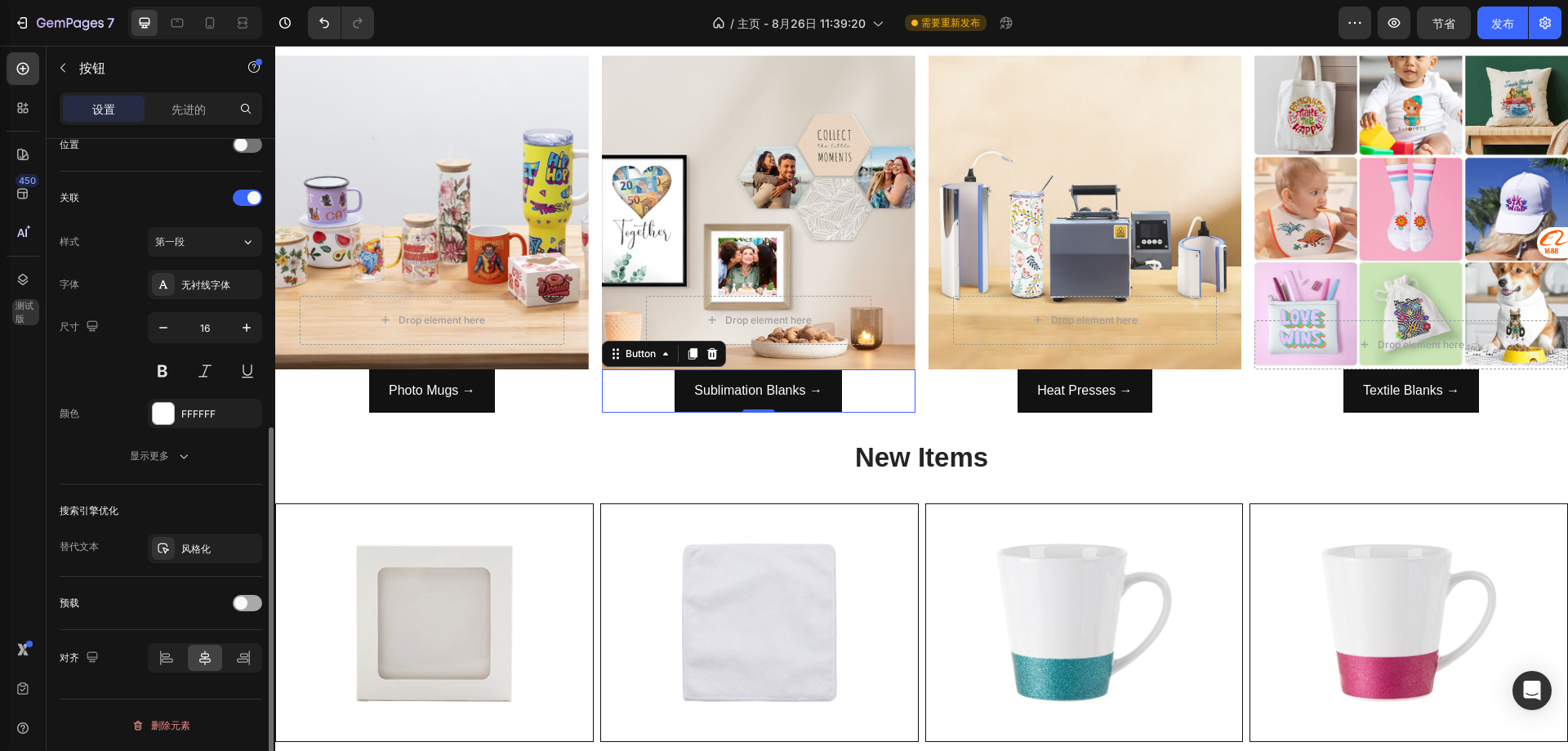
click at [248, 606] on div at bounding box center [247, 603] width 30 height 16
click at [178, 643] on font "打开页面" at bounding box center [174, 643] width 39 height 12
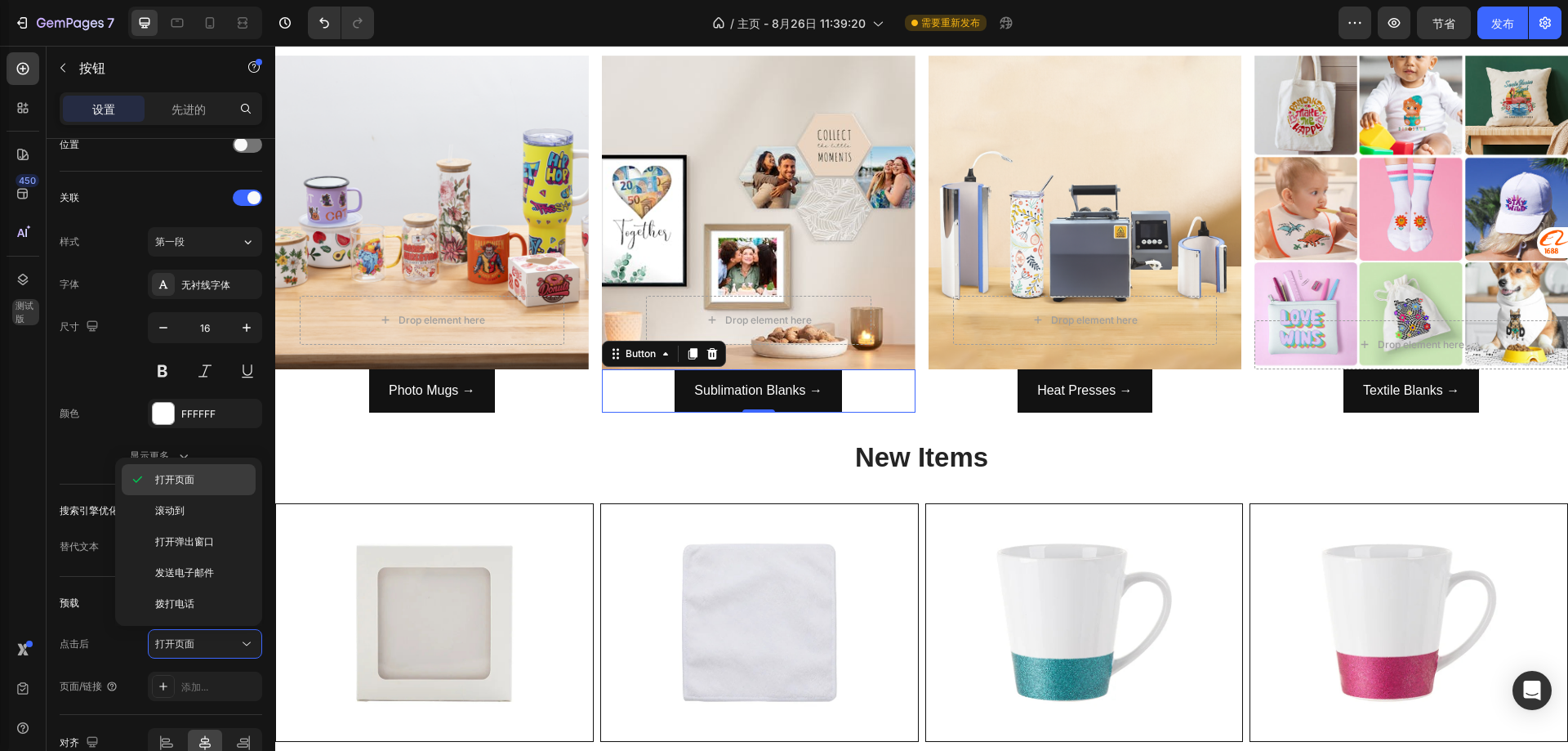
click at [196, 483] on p "打开页面" at bounding box center [201, 479] width 93 height 14
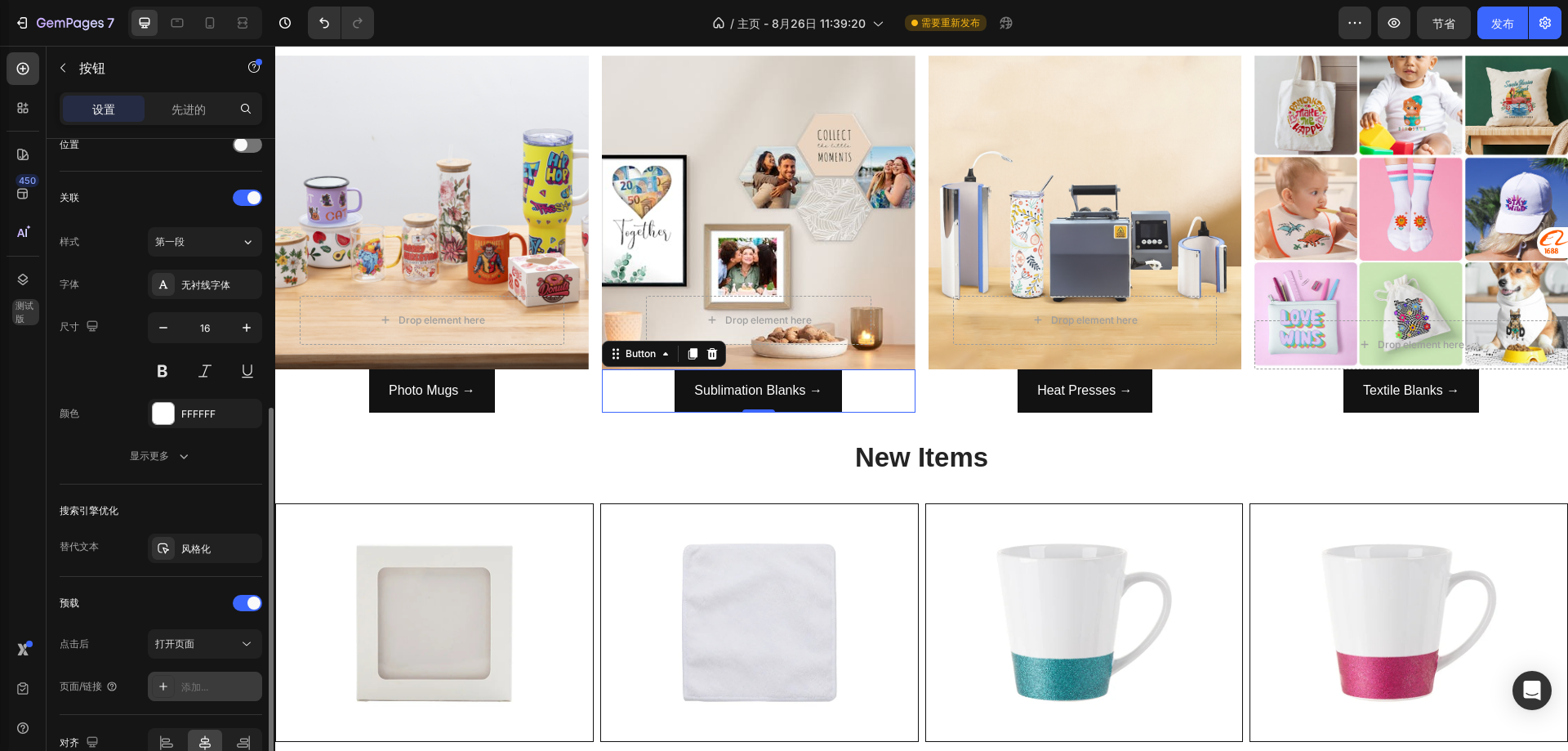
click at [212, 687] on div "添加..." at bounding box center [220, 687] width 76 height 14
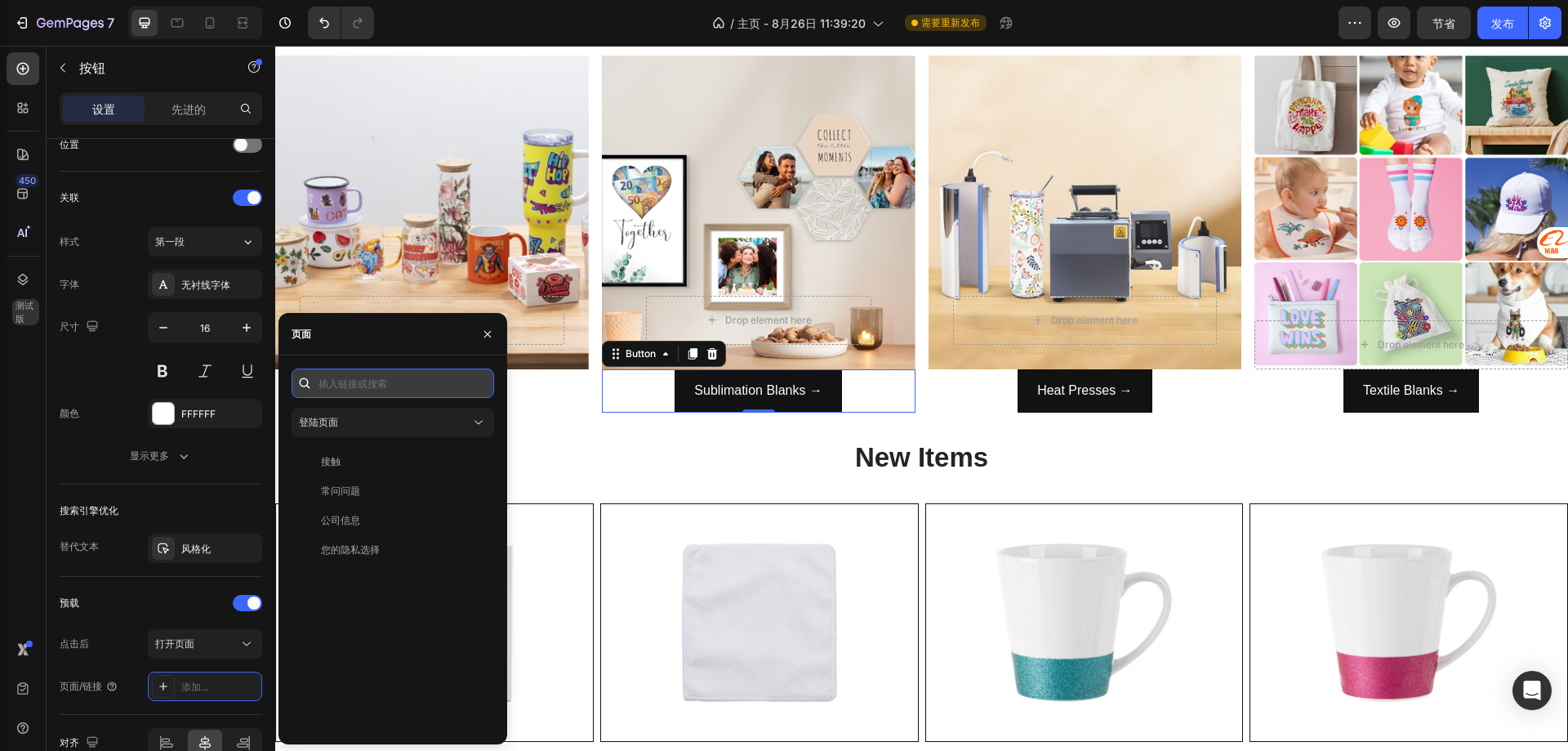
click at [376, 388] on input "text" at bounding box center [392, 383] width 202 height 30
click at [371, 426] on div "登陆页面" at bounding box center [385, 421] width 172 height 14
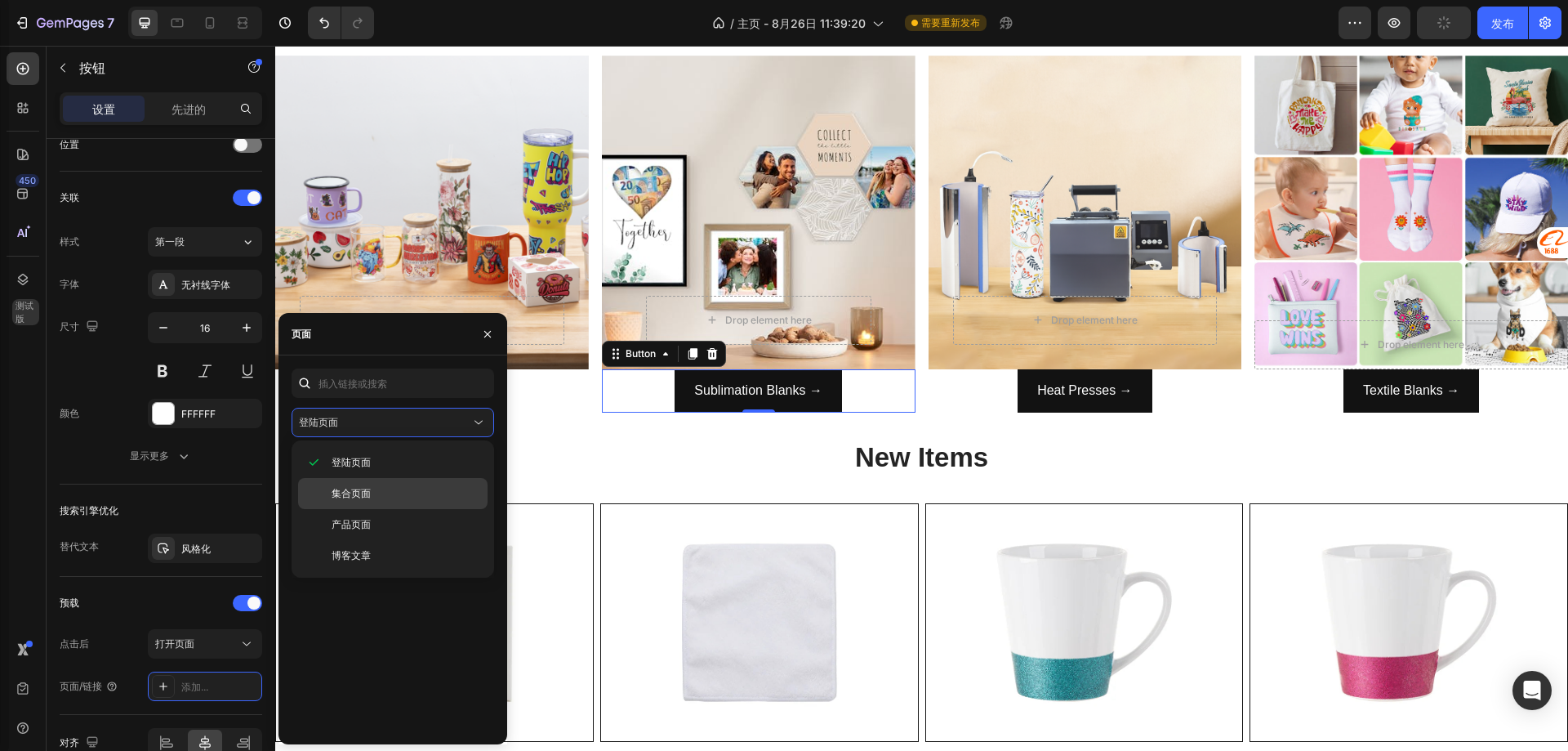
click at [361, 491] on font "集合页面" at bounding box center [350, 493] width 39 height 12
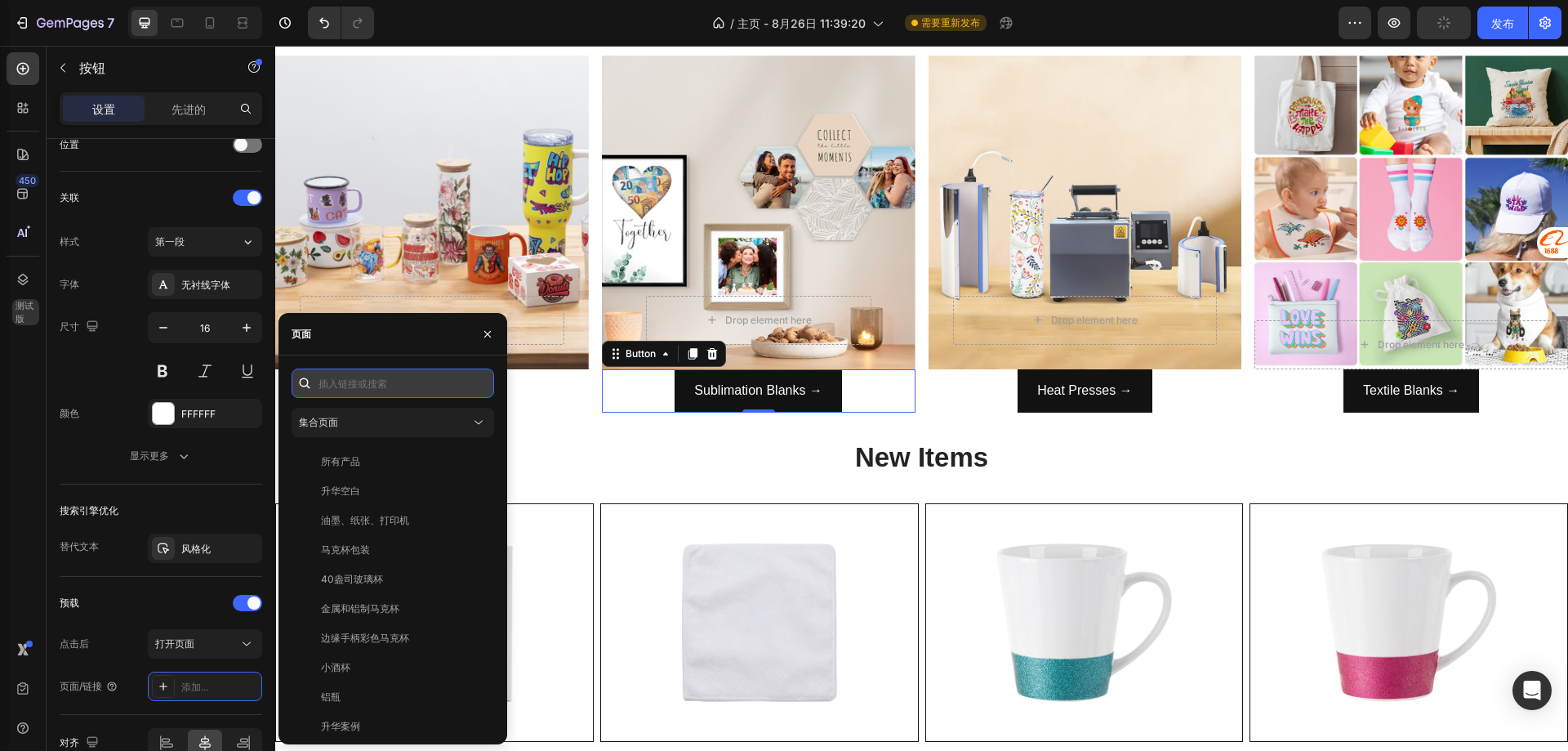
click at [373, 385] on input "text" at bounding box center [392, 383] width 202 height 30
click at [375, 383] on input "sublimationblanks" at bounding box center [392, 383] width 202 height 30
click at [371, 381] on input "sublimationblanks" at bounding box center [392, 383] width 202 height 30
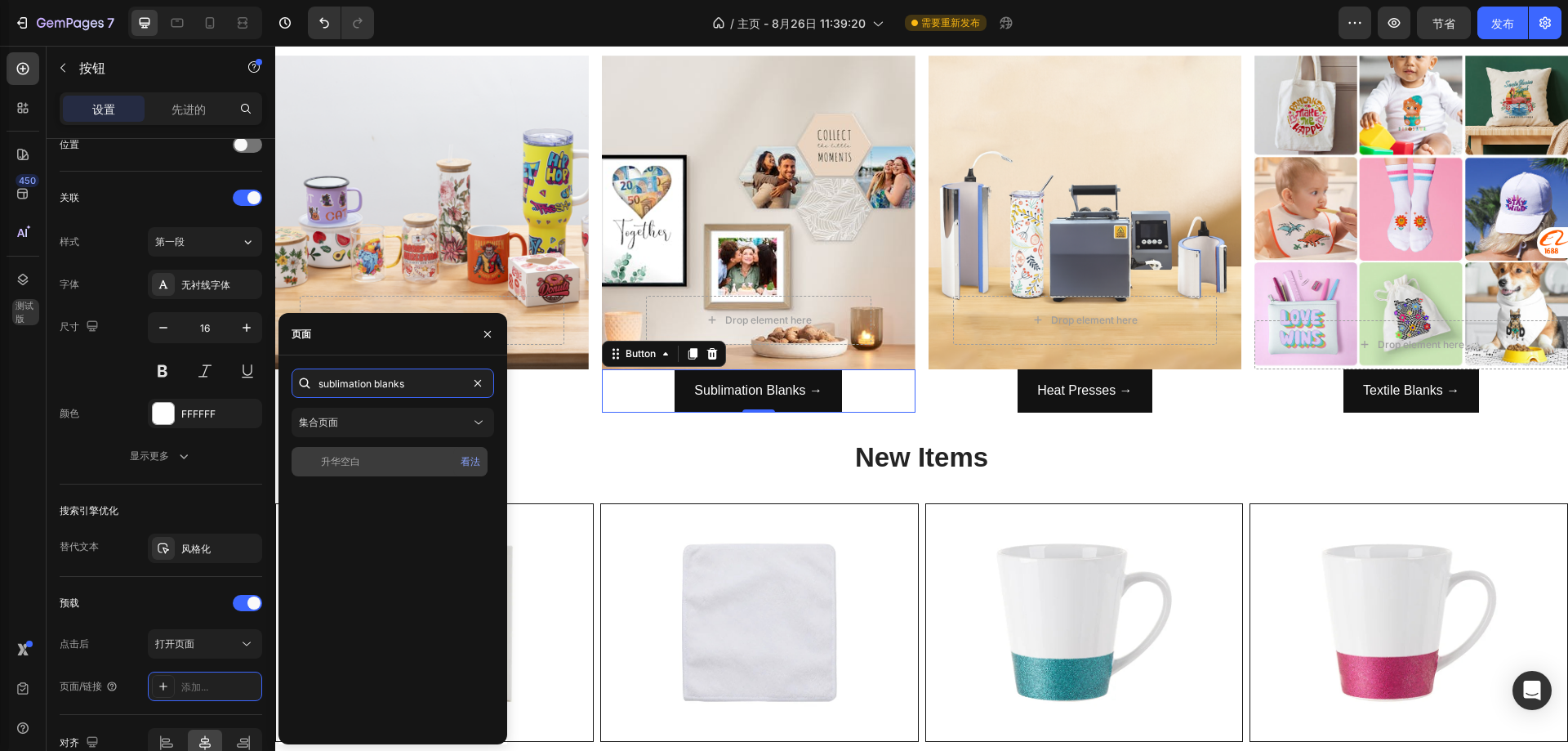
type input "sublimation blanks"
click at [402, 465] on div "升华空白" at bounding box center [390, 461] width 183 height 14
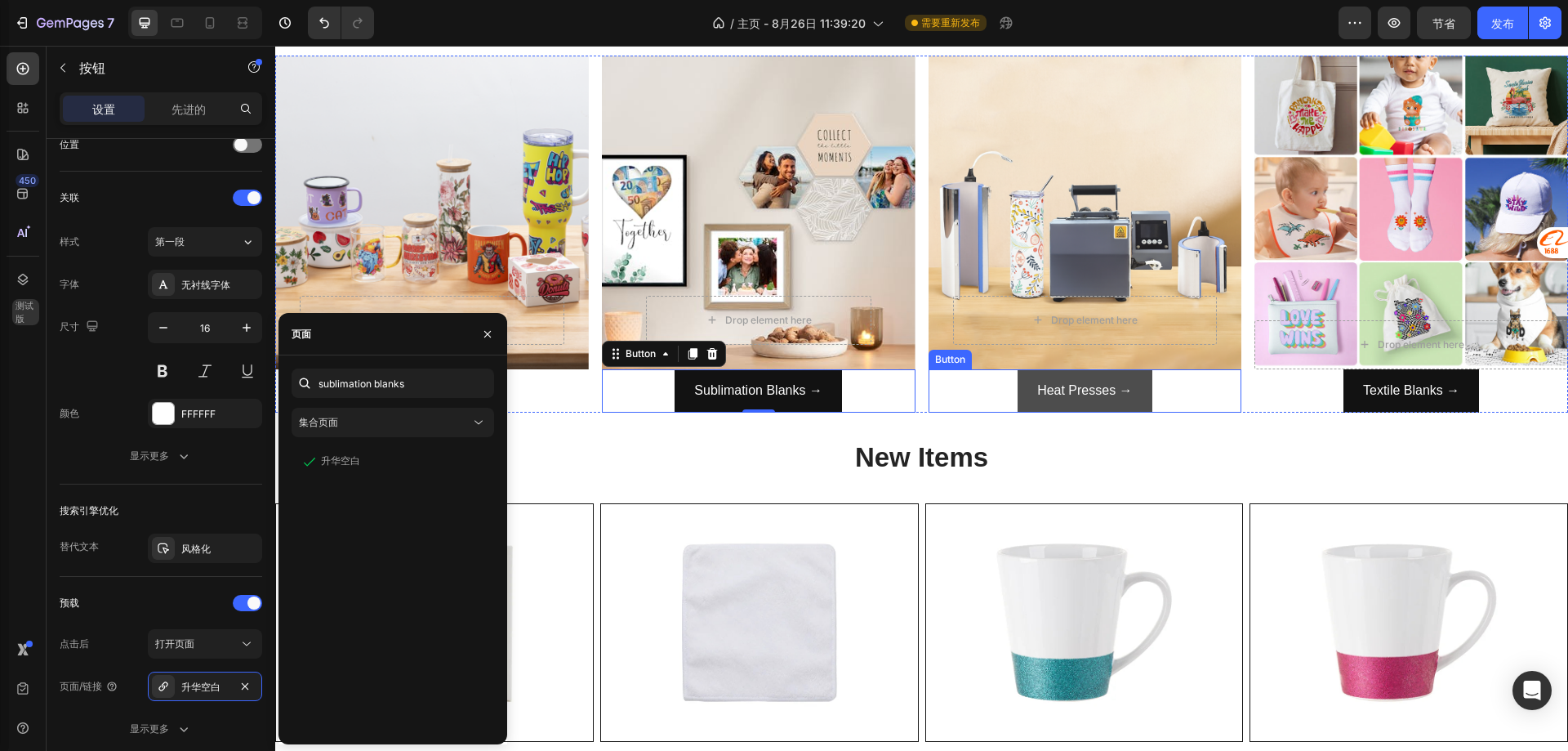
click at [1040, 401] on button "Heat Presses →" at bounding box center [1085, 391] width 134 height 43
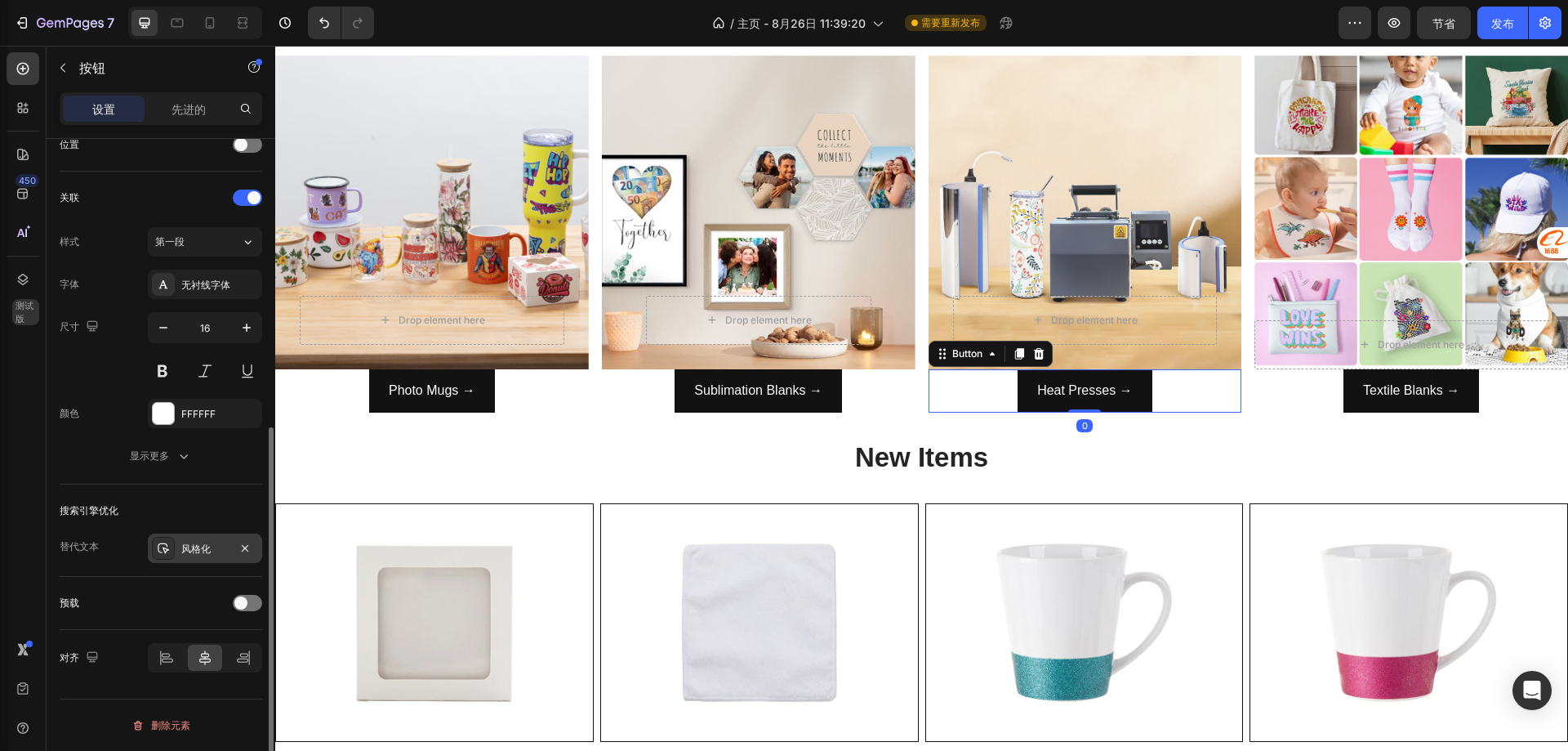
click at [195, 558] on div "风格化" at bounding box center [205, 547] width 115 height 30
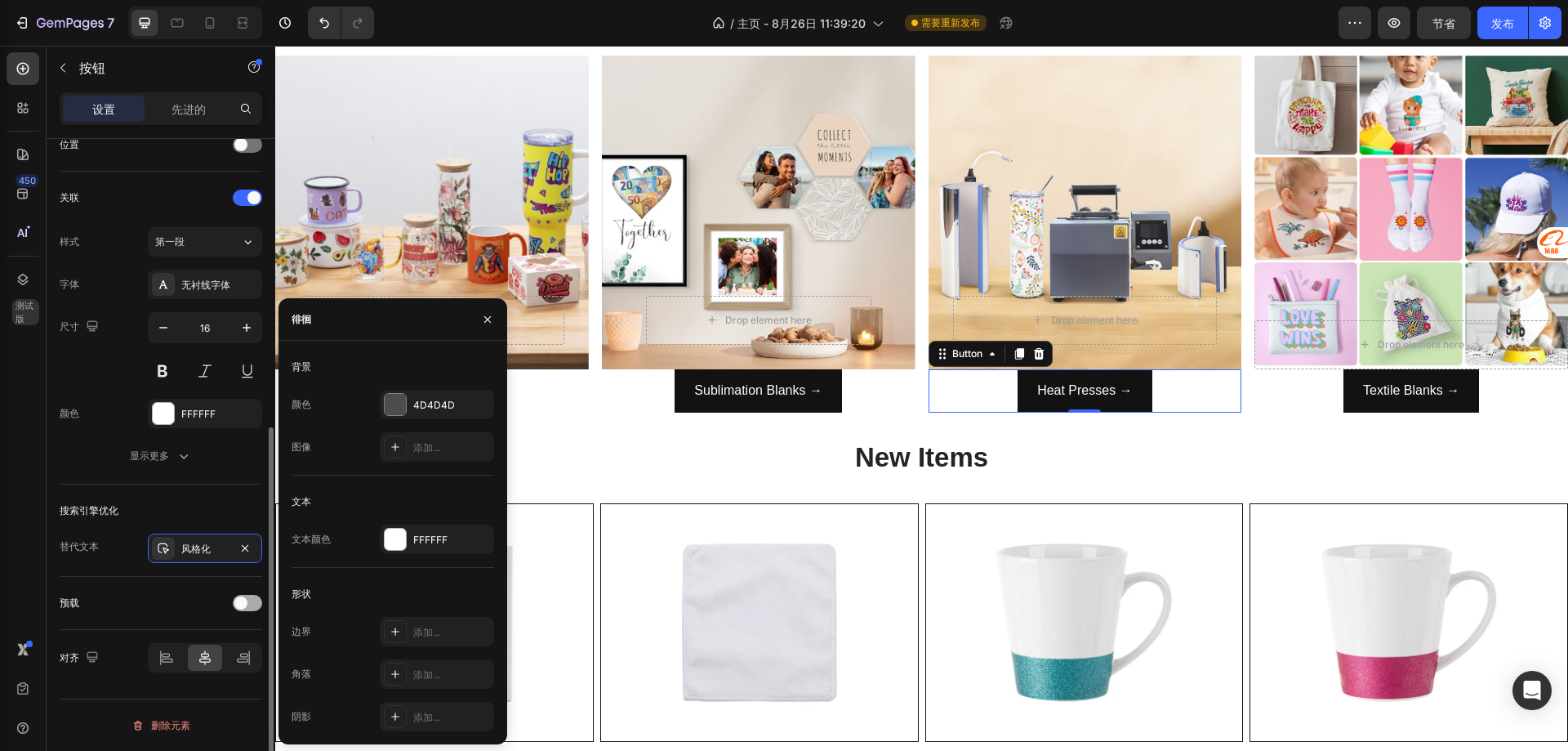
click at [238, 609] on span at bounding box center [241, 603] width 13 height 13
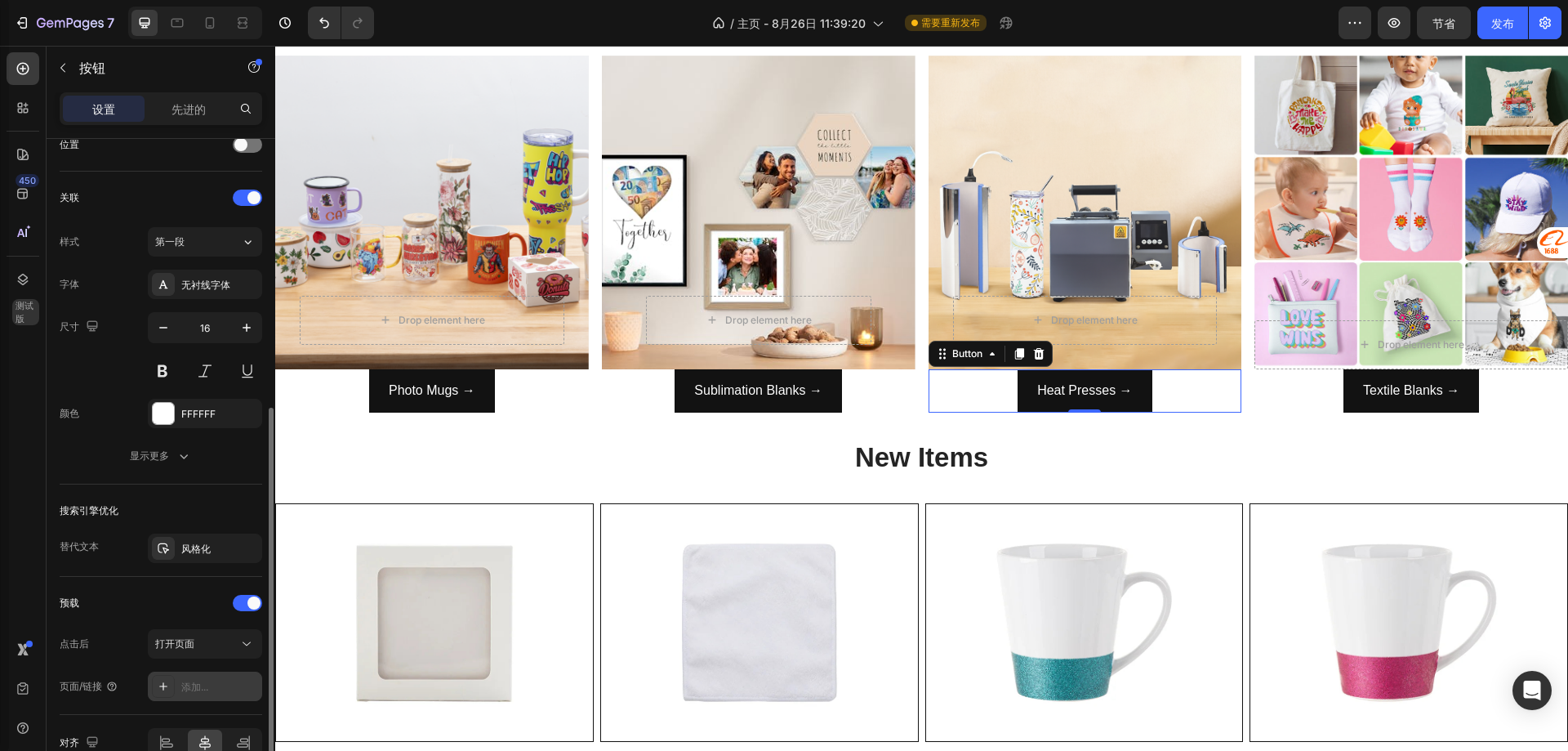
click at [183, 676] on div "添加..." at bounding box center [205, 686] width 115 height 30
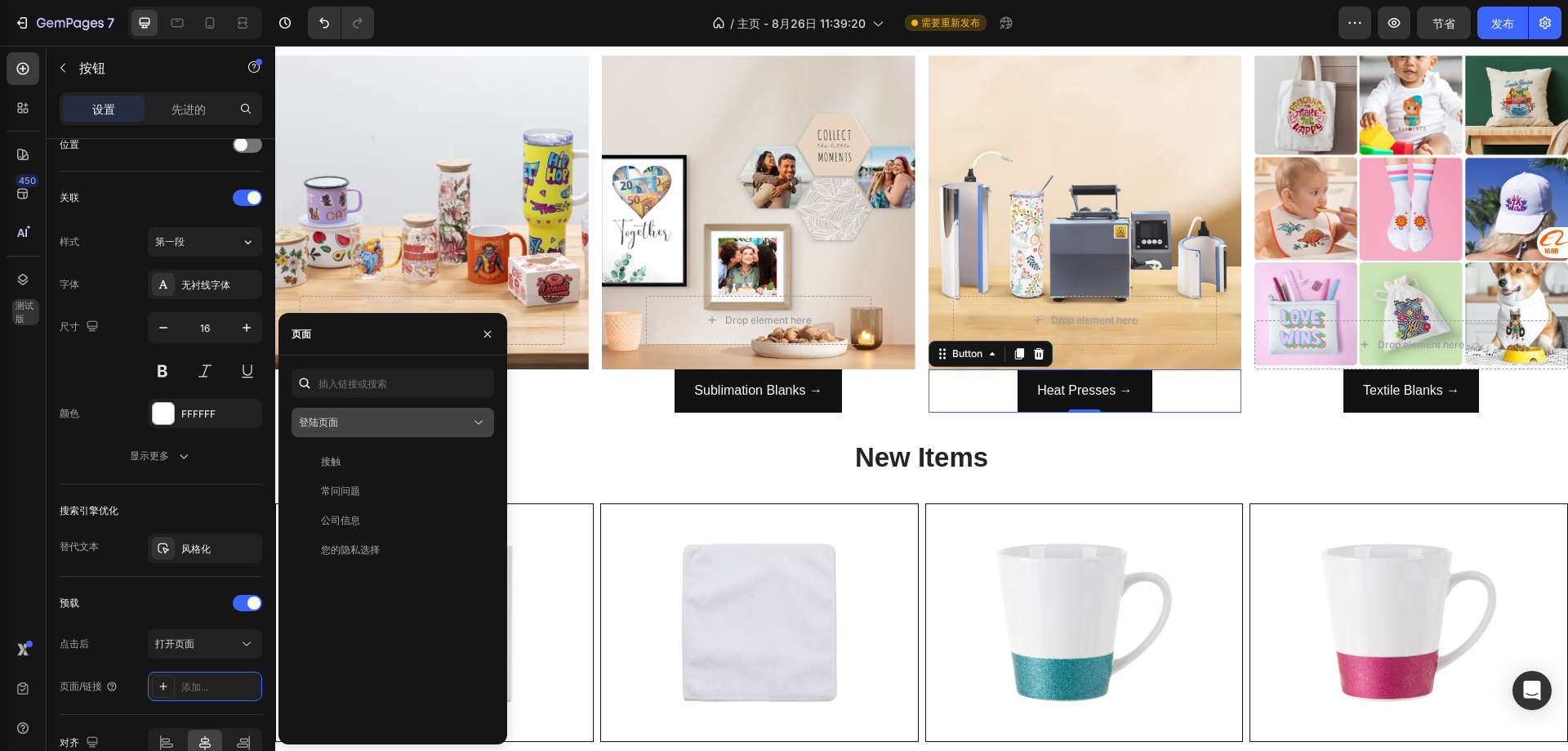
click at [354, 432] on button "登陆页面" at bounding box center [392, 422] width 202 height 30
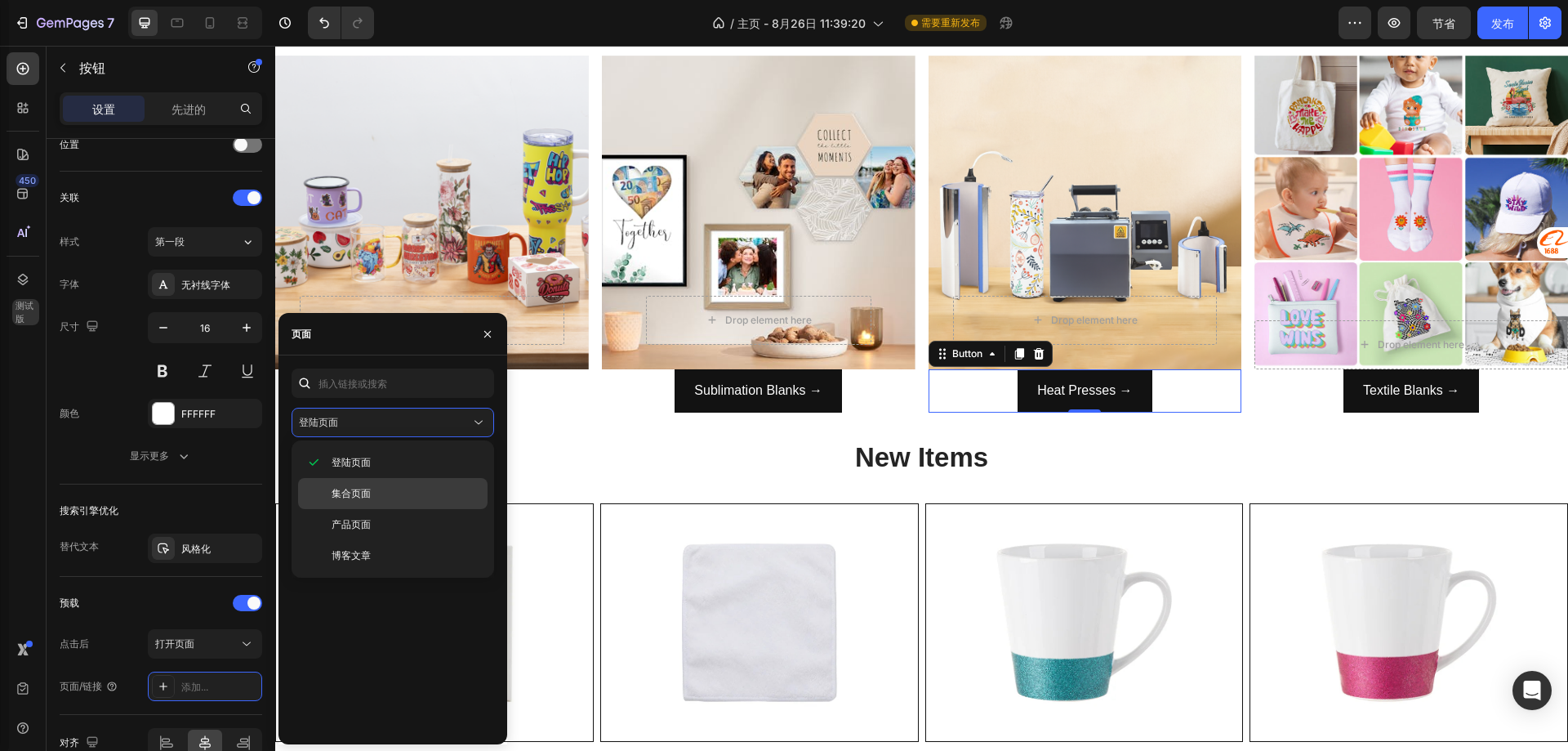
click at [368, 497] on font "集合页面" at bounding box center [350, 493] width 39 height 12
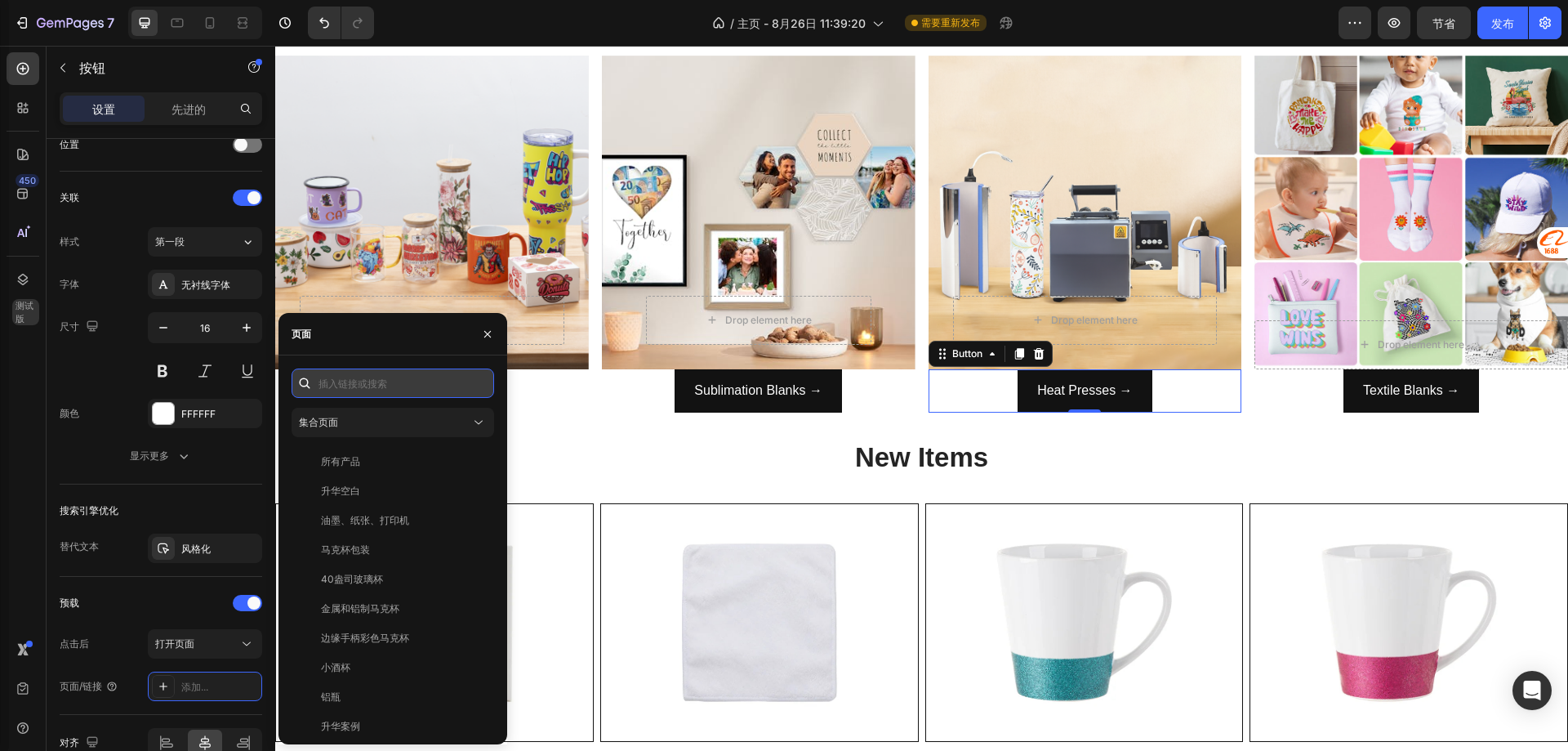
click at [375, 387] on input "text" at bounding box center [392, 383] width 202 height 30
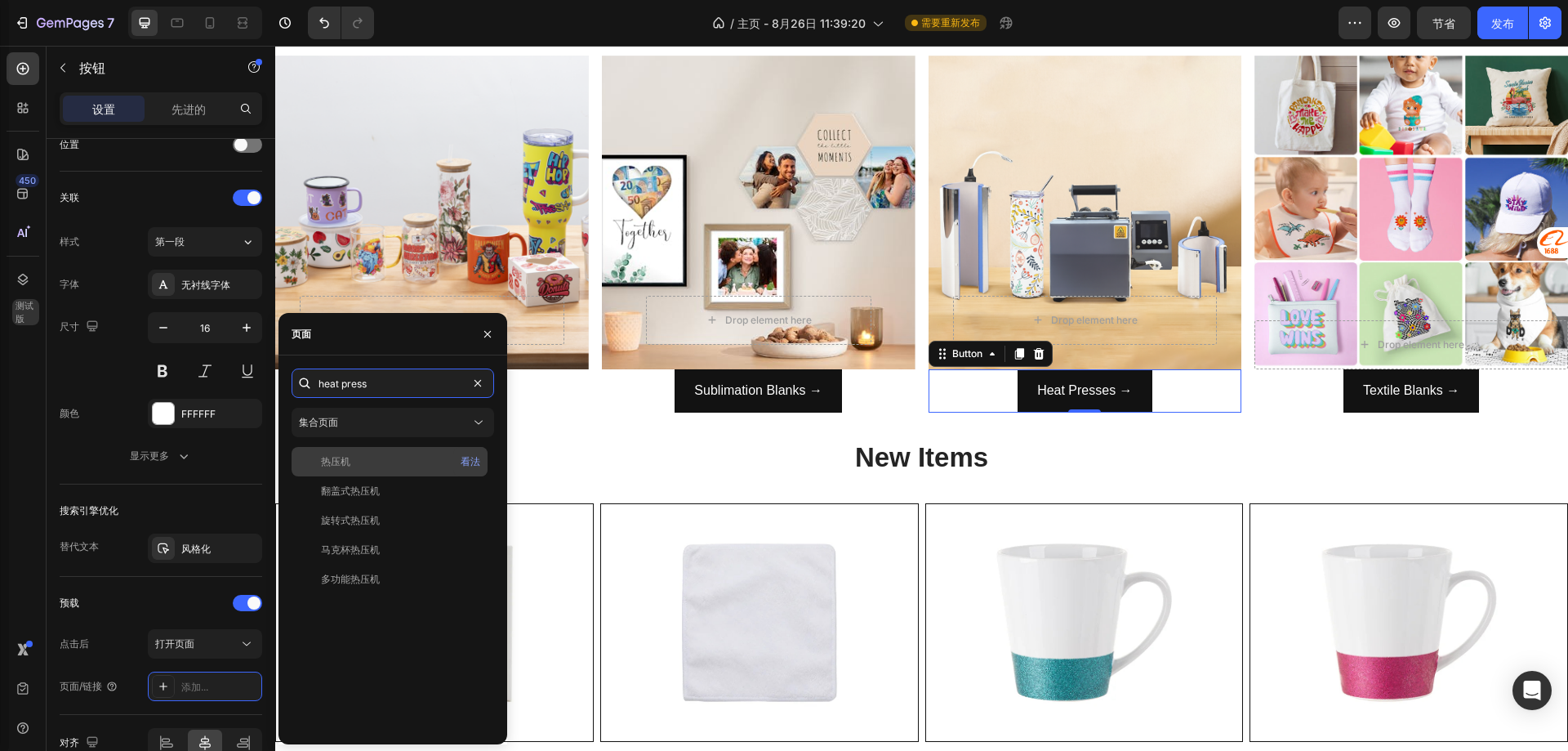
type input "heat press"
click at [392, 477] on div "热压机 看法" at bounding box center [389, 491] width 196 height 30
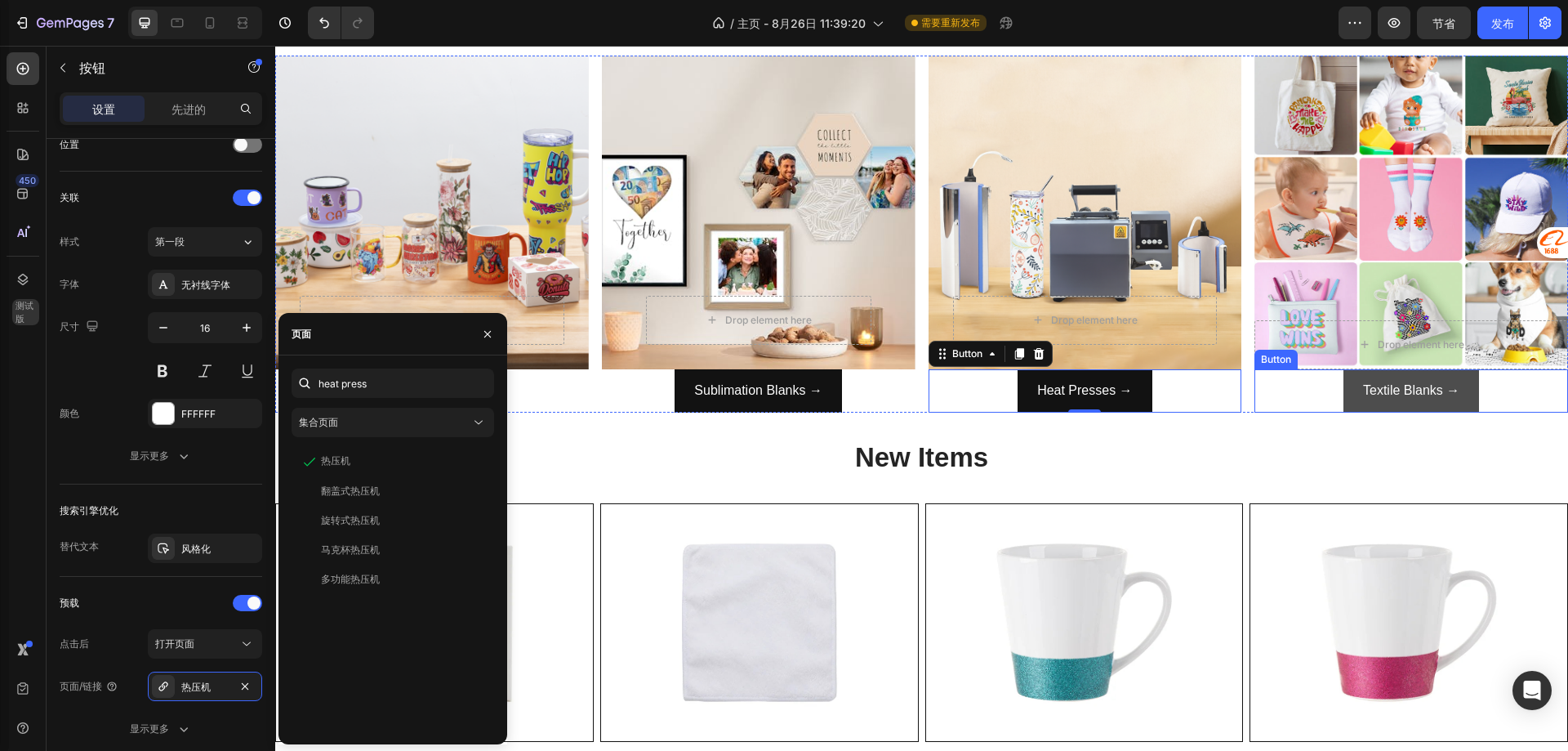
click at [1344, 397] on button "Textile Blanks →" at bounding box center [1411, 391] width 136 height 43
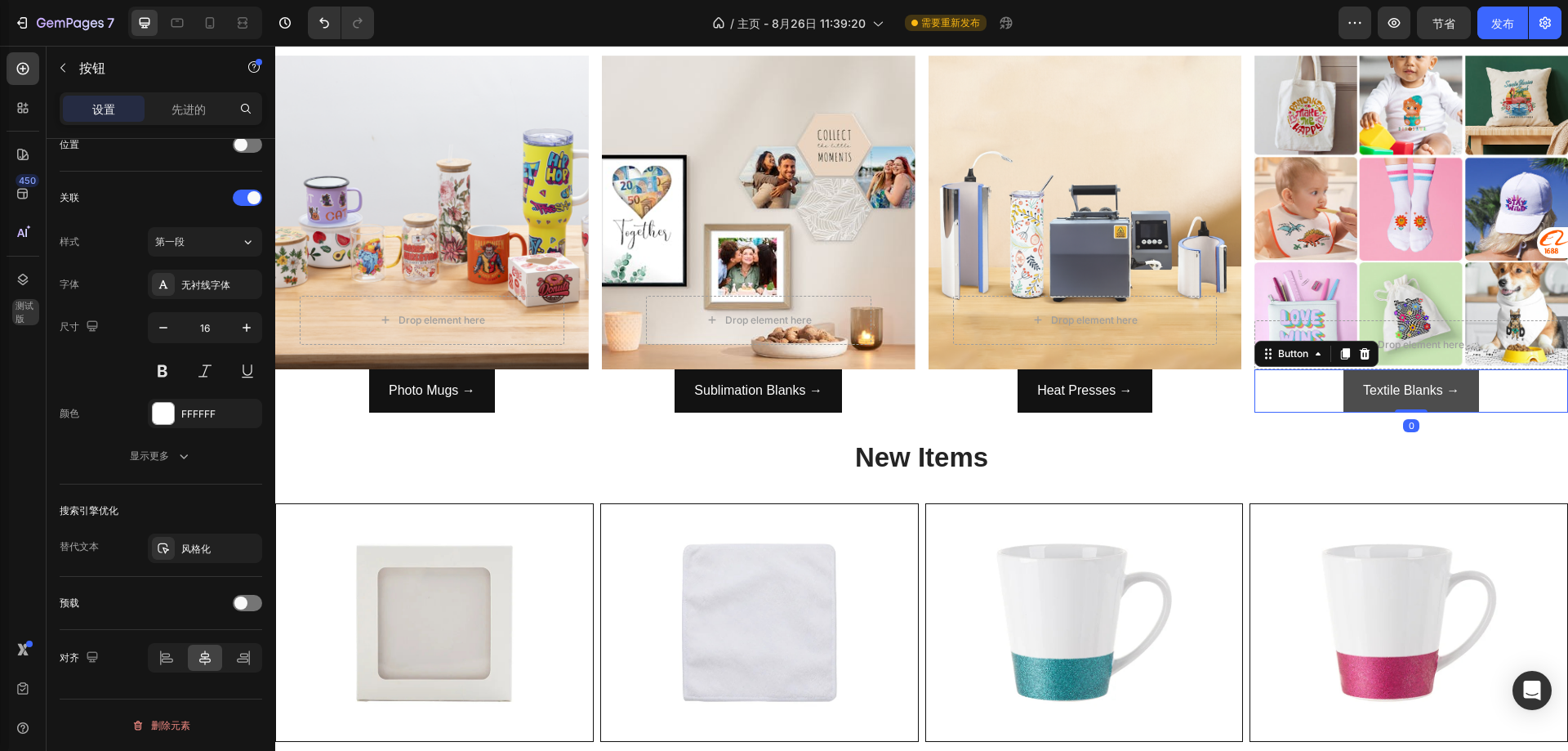
click at [1344, 397] on button "Textile Blanks →" at bounding box center [1411, 391] width 136 height 43
click at [251, 606] on div at bounding box center [247, 603] width 30 height 16
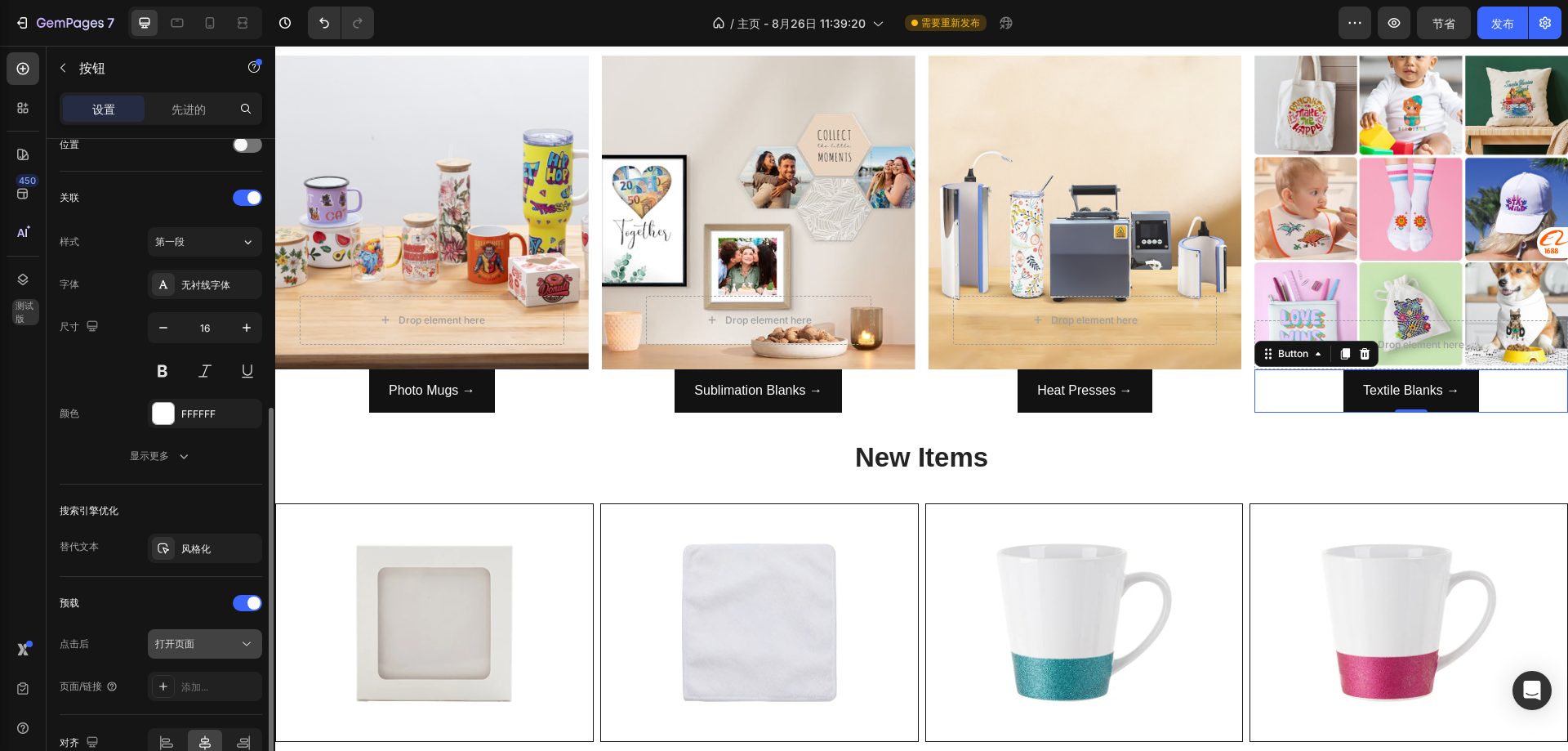
click at [199, 648] on div "打开页面" at bounding box center [196, 643] width 83 height 14
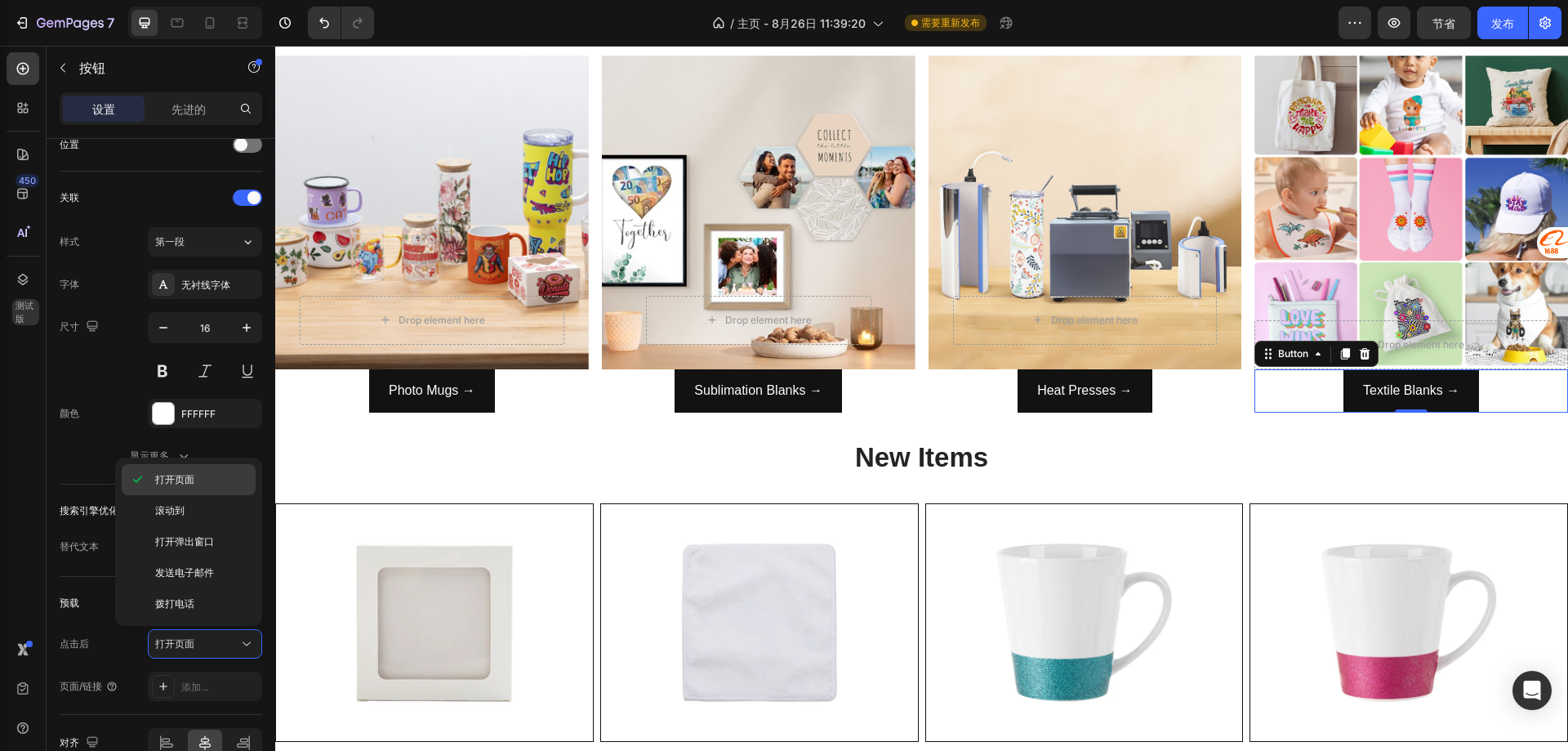
click at [192, 486] on span "打开页面" at bounding box center [174, 479] width 39 height 14
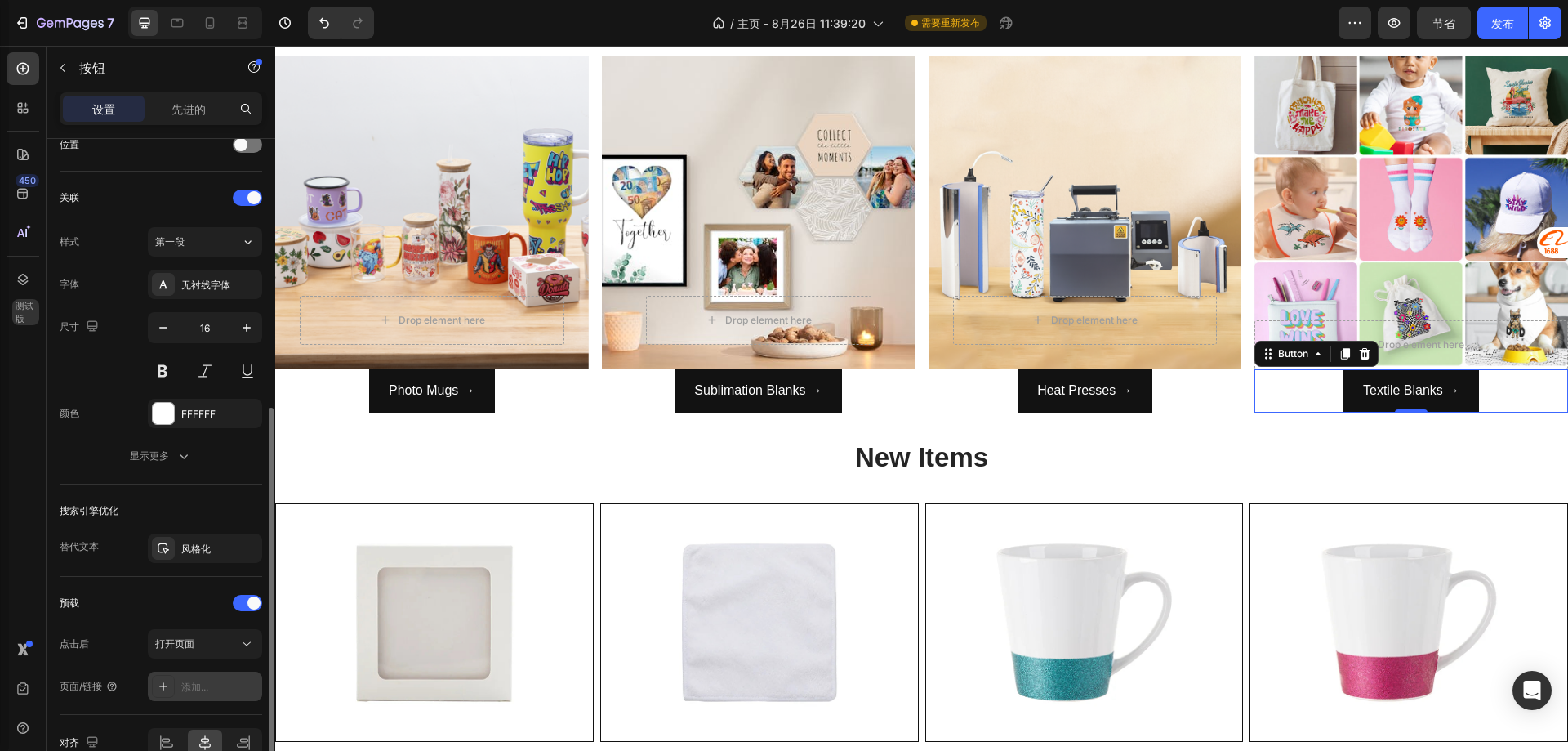
click at [189, 680] on font "添加..." at bounding box center [195, 686] width 27 height 12
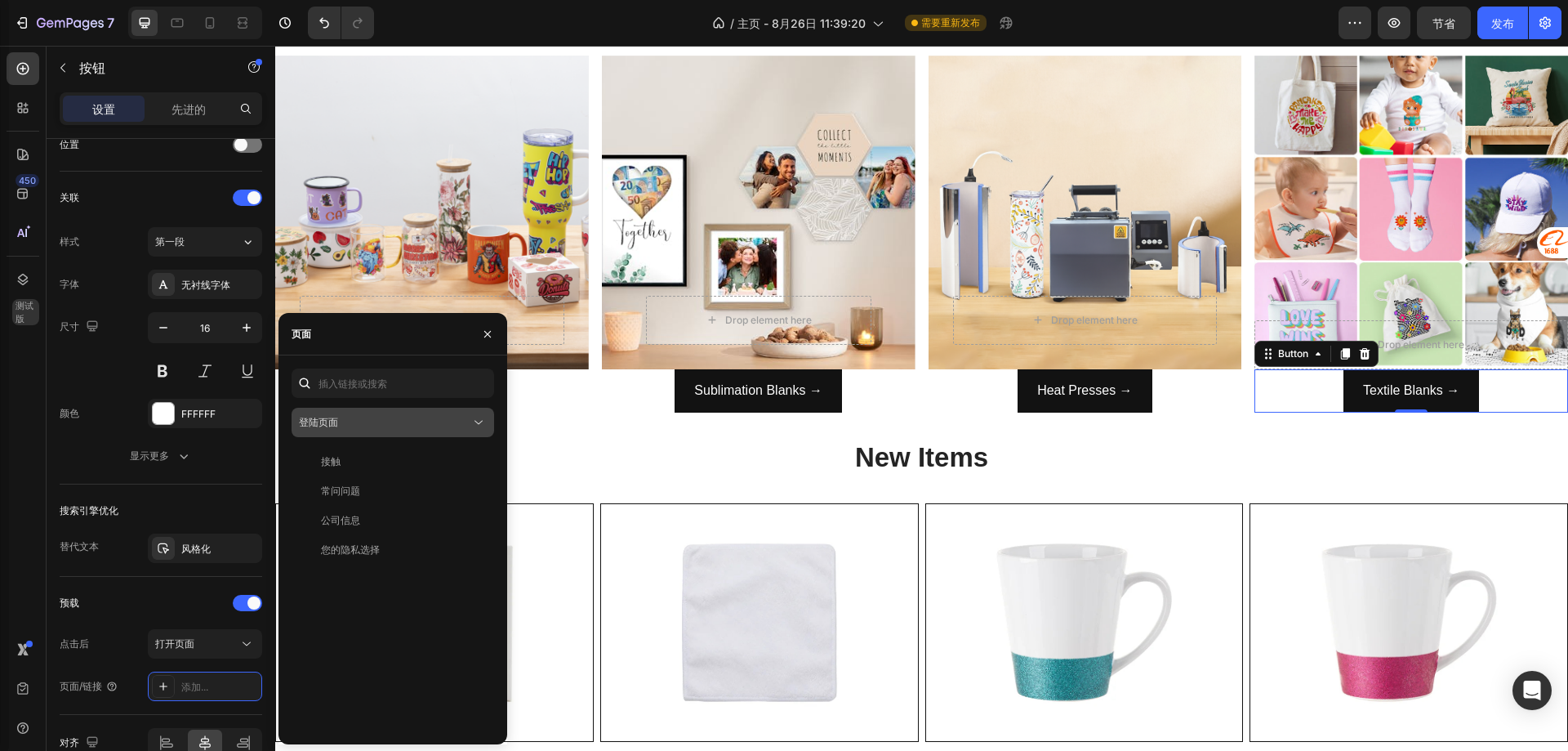
click at [350, 426] on div "登陆页面" at bounding box center [385, 421] width 172 height 14
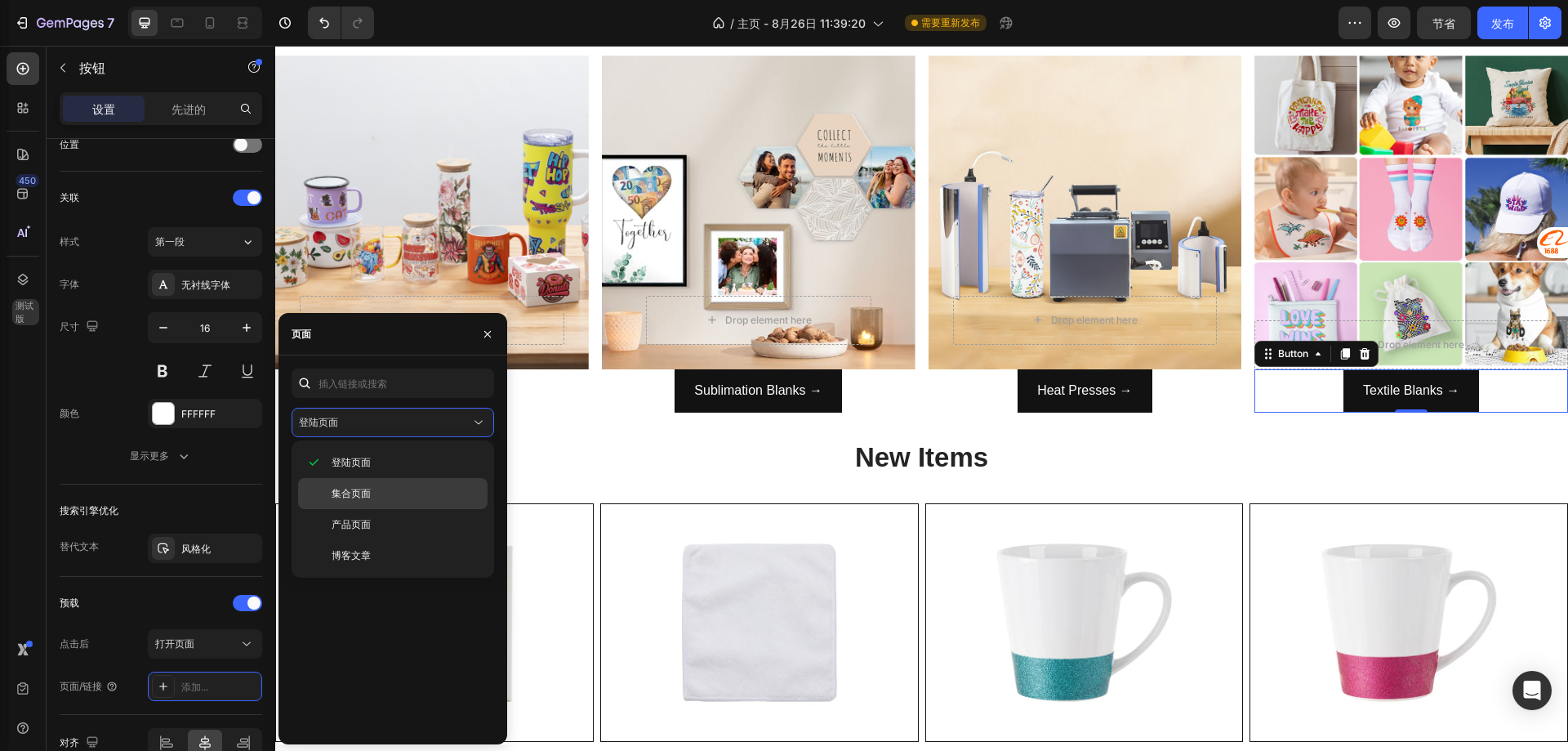
click at [370, 488] on font "集合页面" at bounding box center [350, 493] width 39 height 12
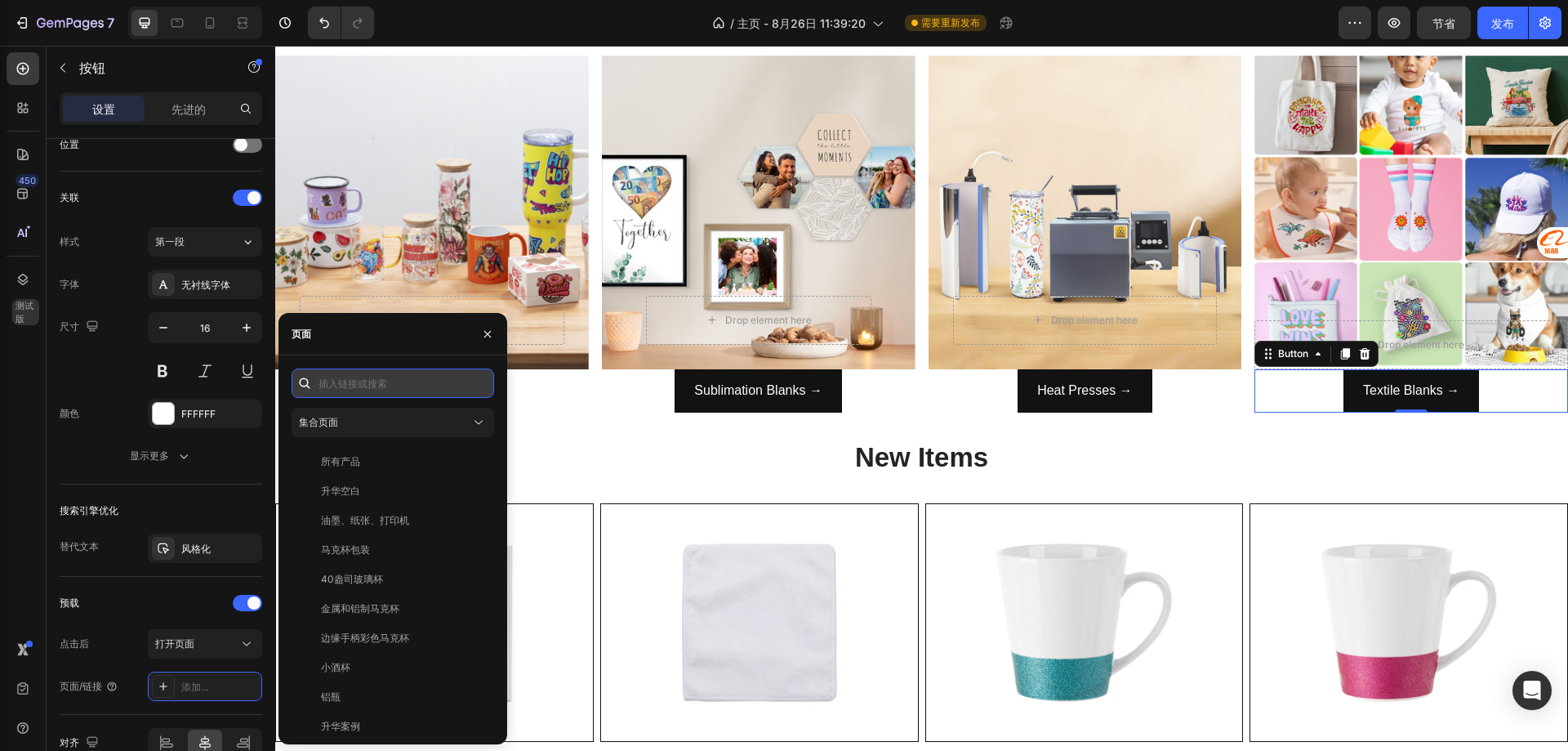
click at [373, 387] on input "text" at bounding box center [392, 383] width 202 height 30
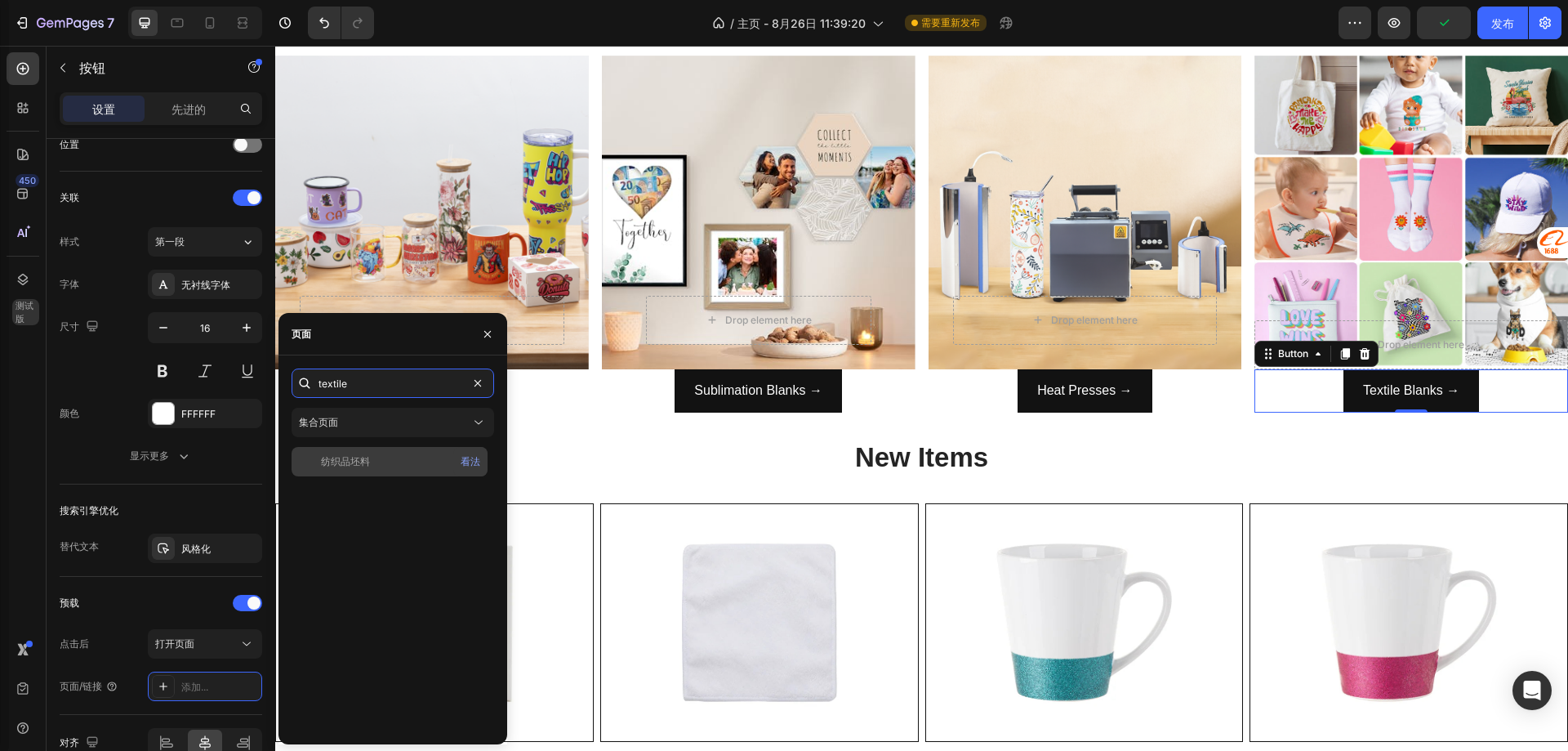
type input "textile"
click at [370, 466] on font "纺织品坯料" at bounding box center [345, 461] width 49 height 12
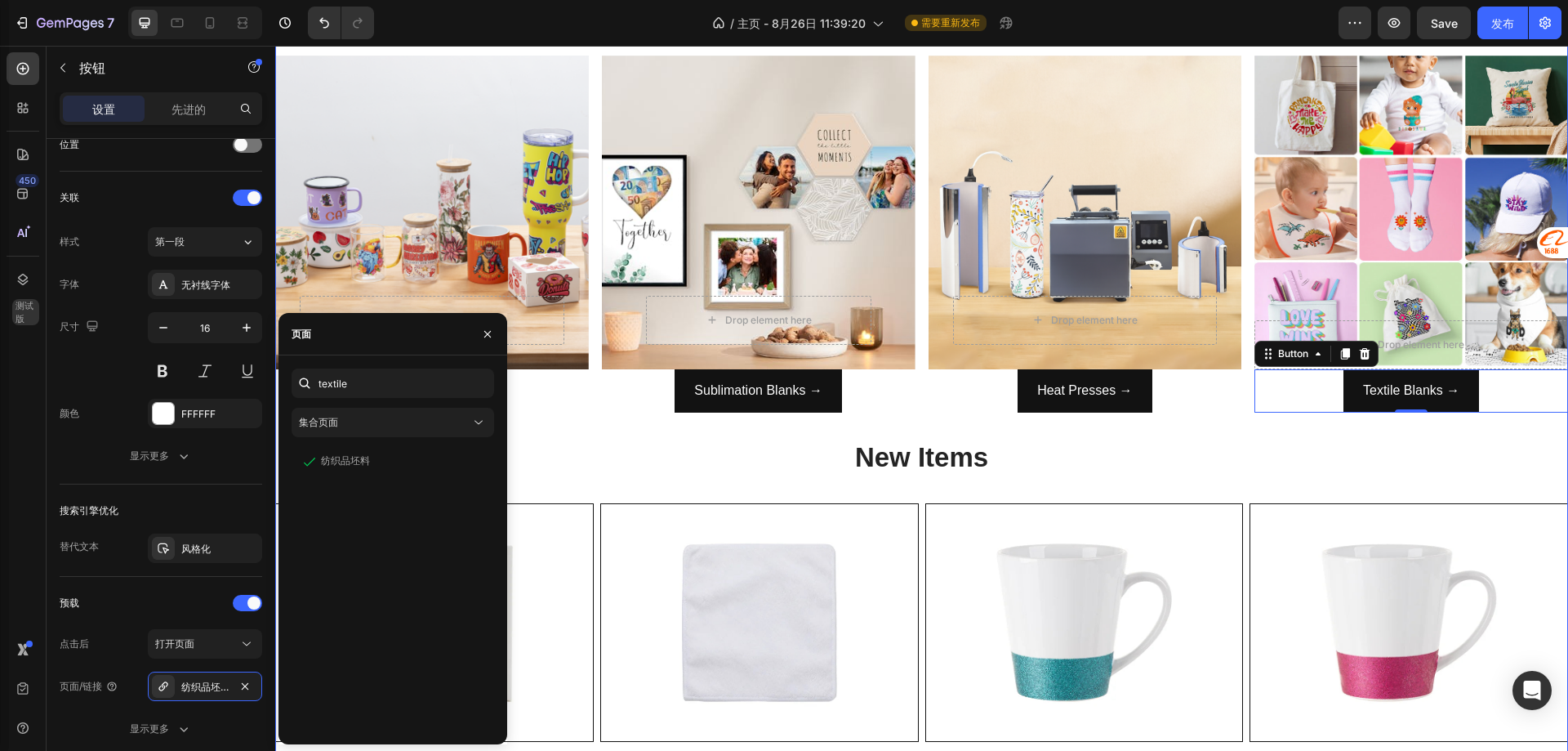
click at [596, 483] on div "Main Catalogs Heading Row Drop element here Row Hero Banner Photo Mugs → Button…" at bounding box center [922, 570] width 1293 height 1188
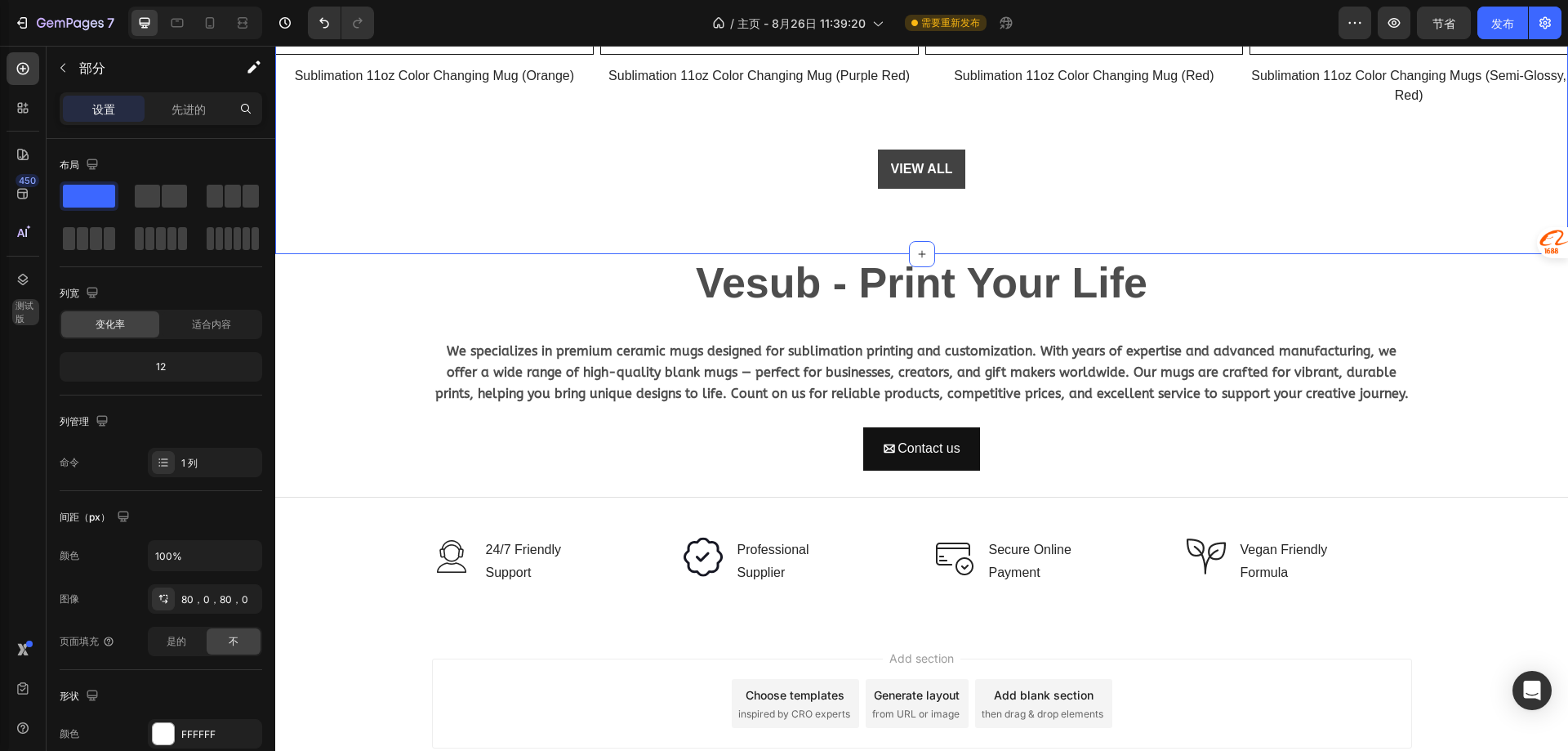
scroll to position [2452, 0]
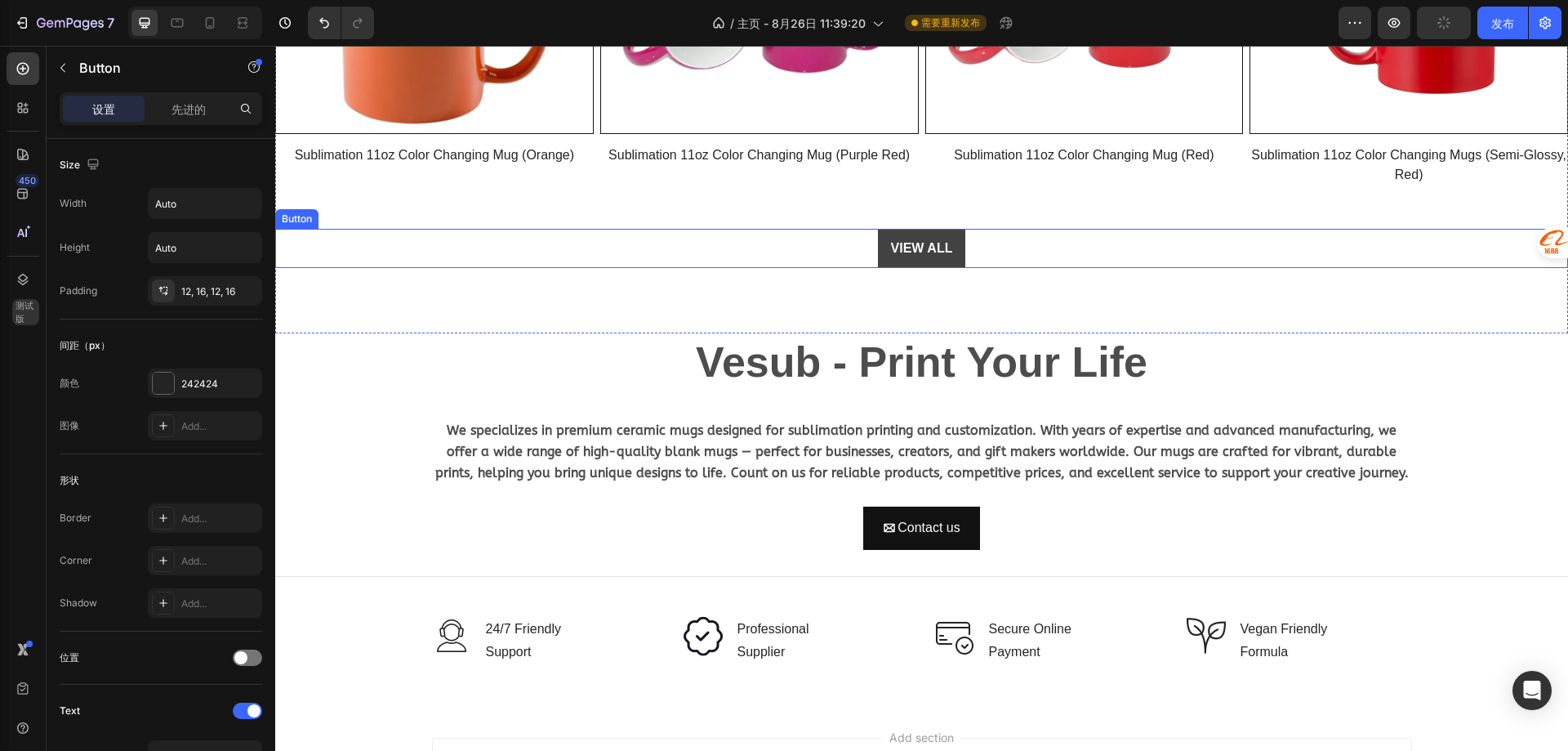
click at [946, 237] on button "VIEW ALL" at bounding box center [922, 247] width 88 height 39
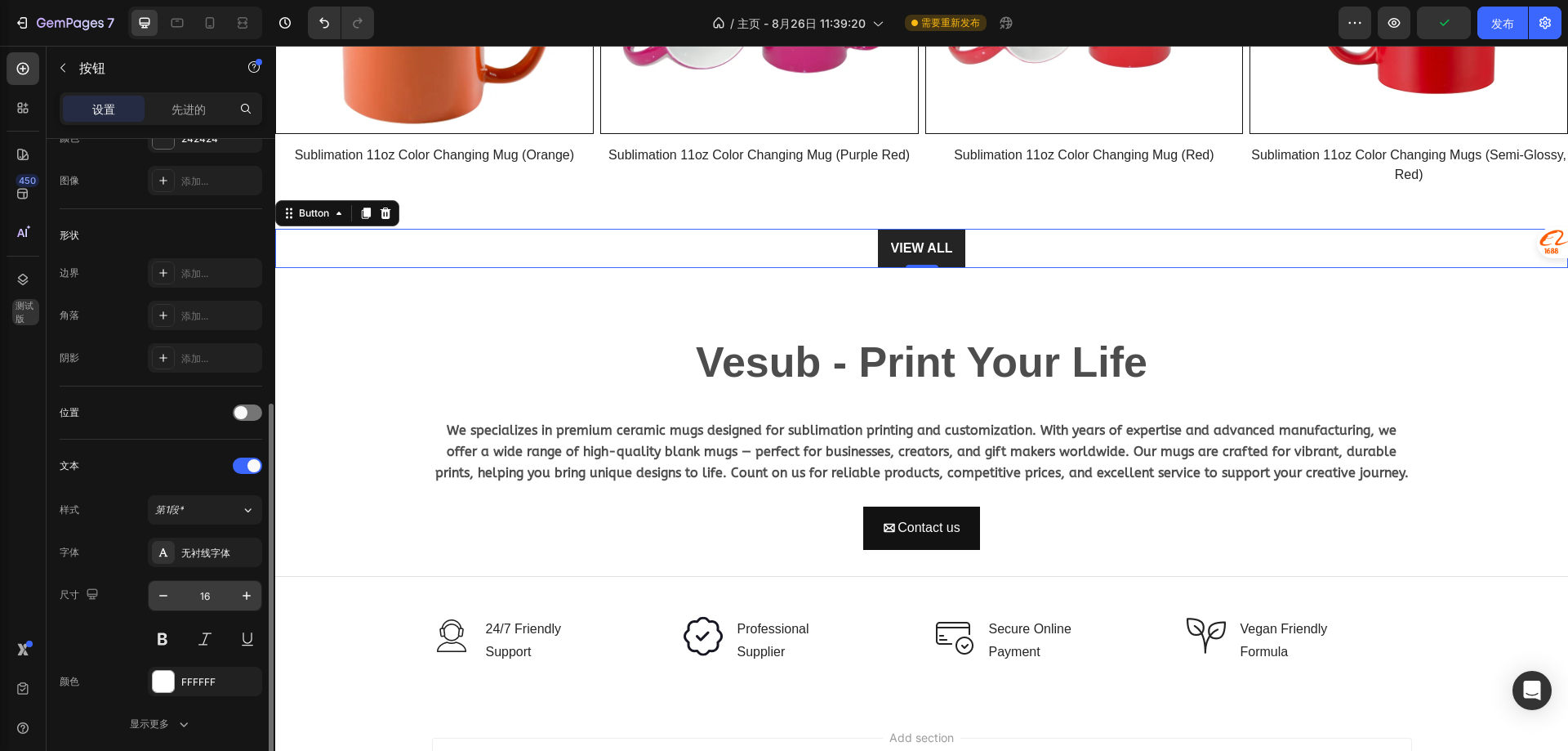
scroll to position [490, 0]
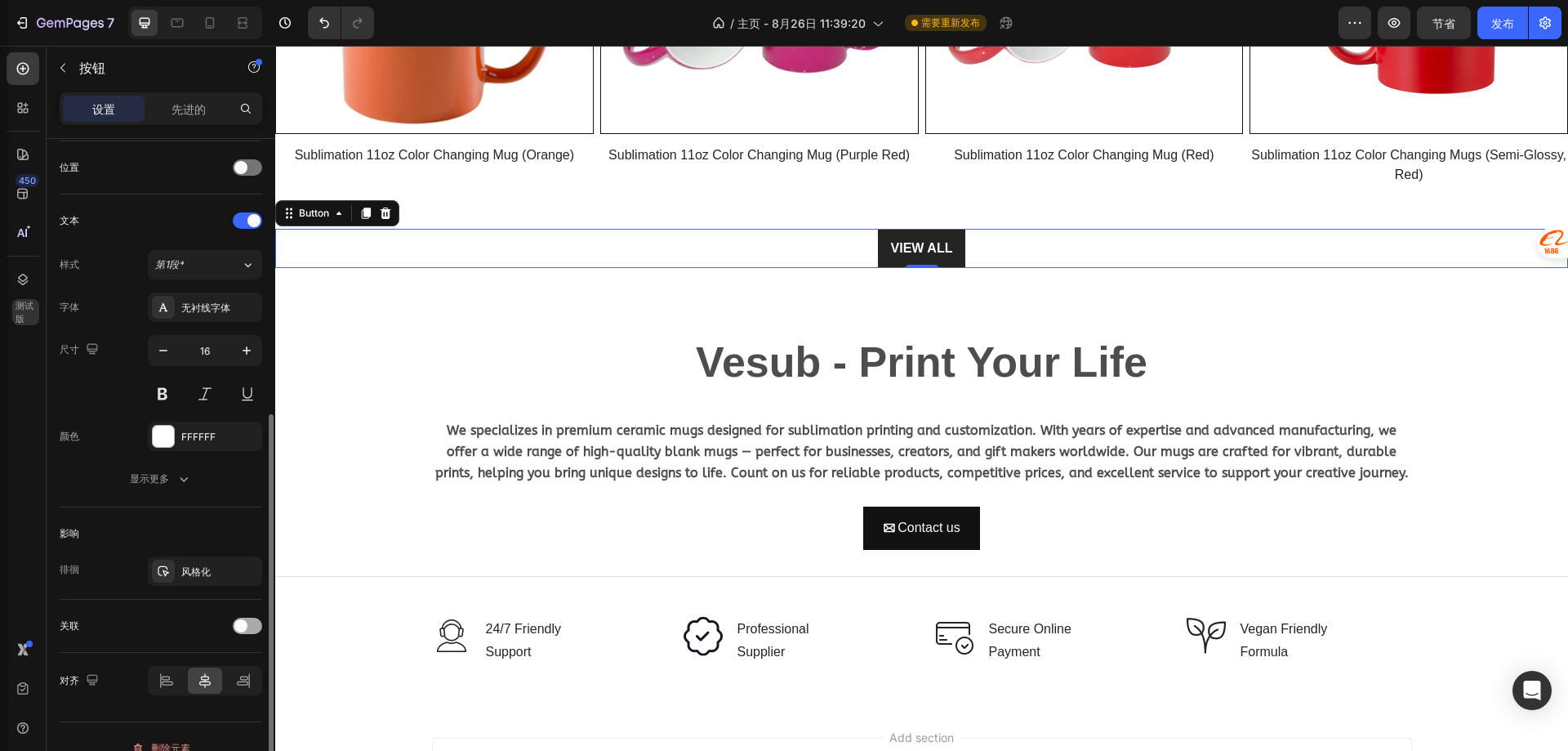
click at [234, 623] on span at bounding box center [241, 626] width 13 height 13
click at [244, 658] on icon at bounding box center [246, 666] width 16 height 16
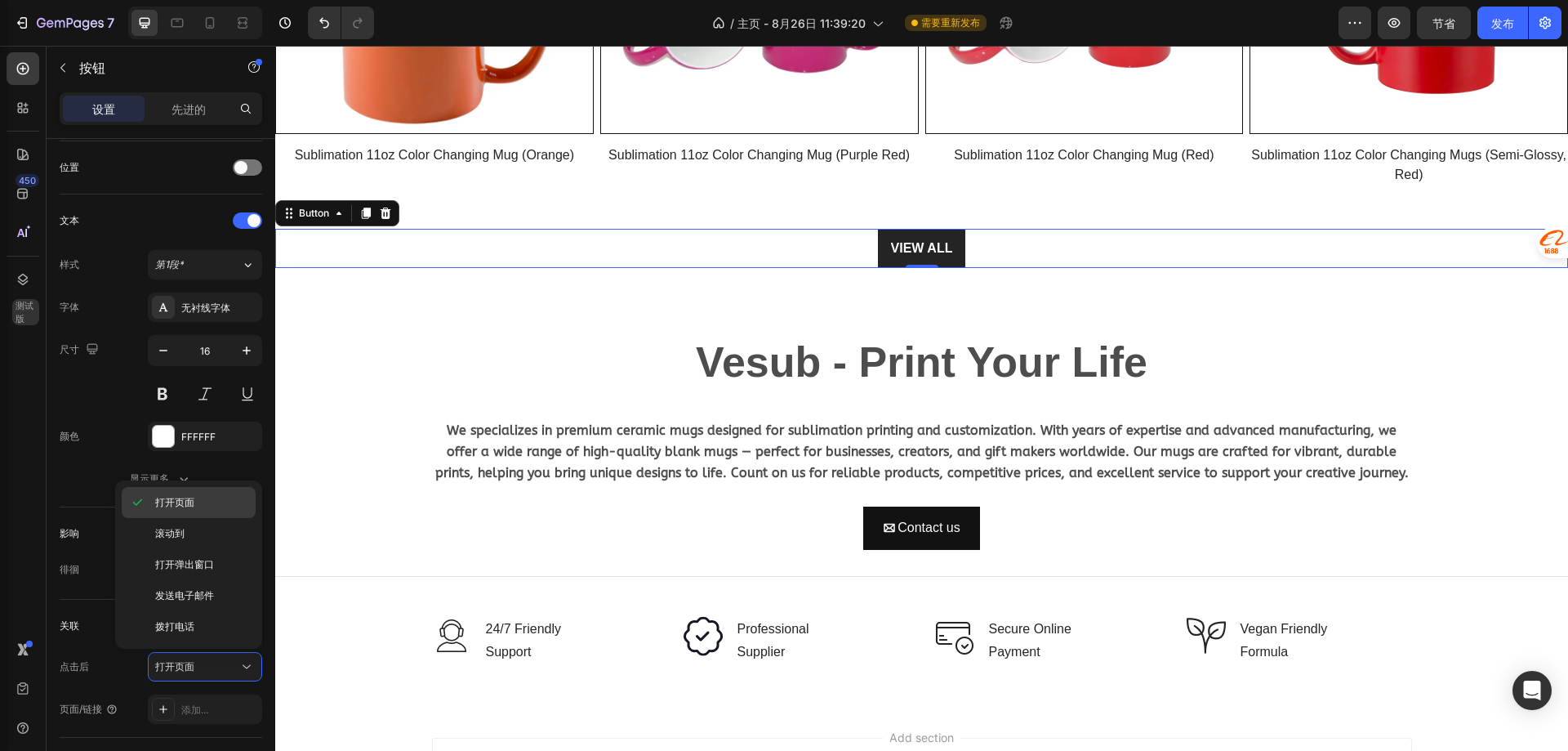
click at [182, 500] on font "打开页面" at bounding box center [174, 502] width 39 height 12
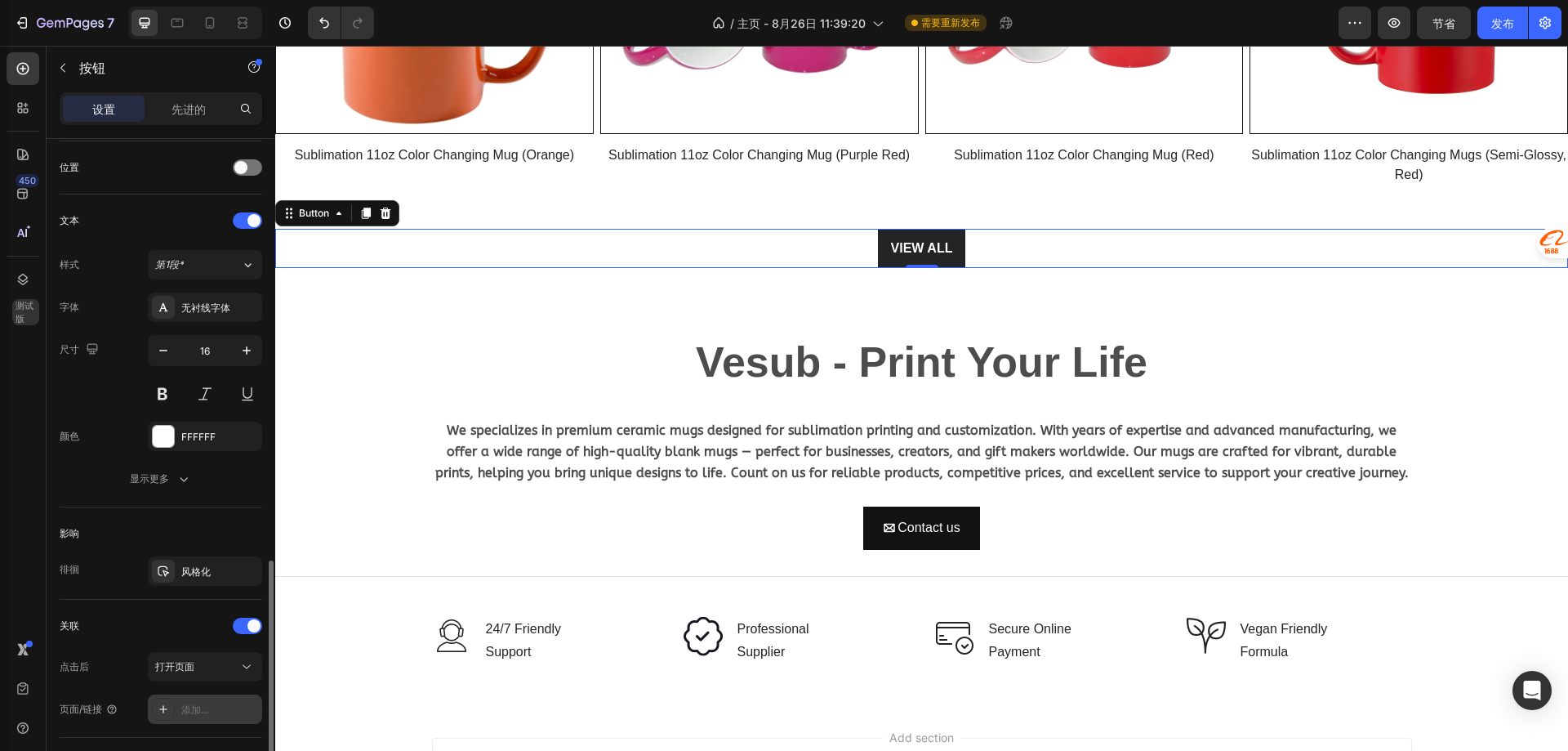
scroll to position [598, 0]
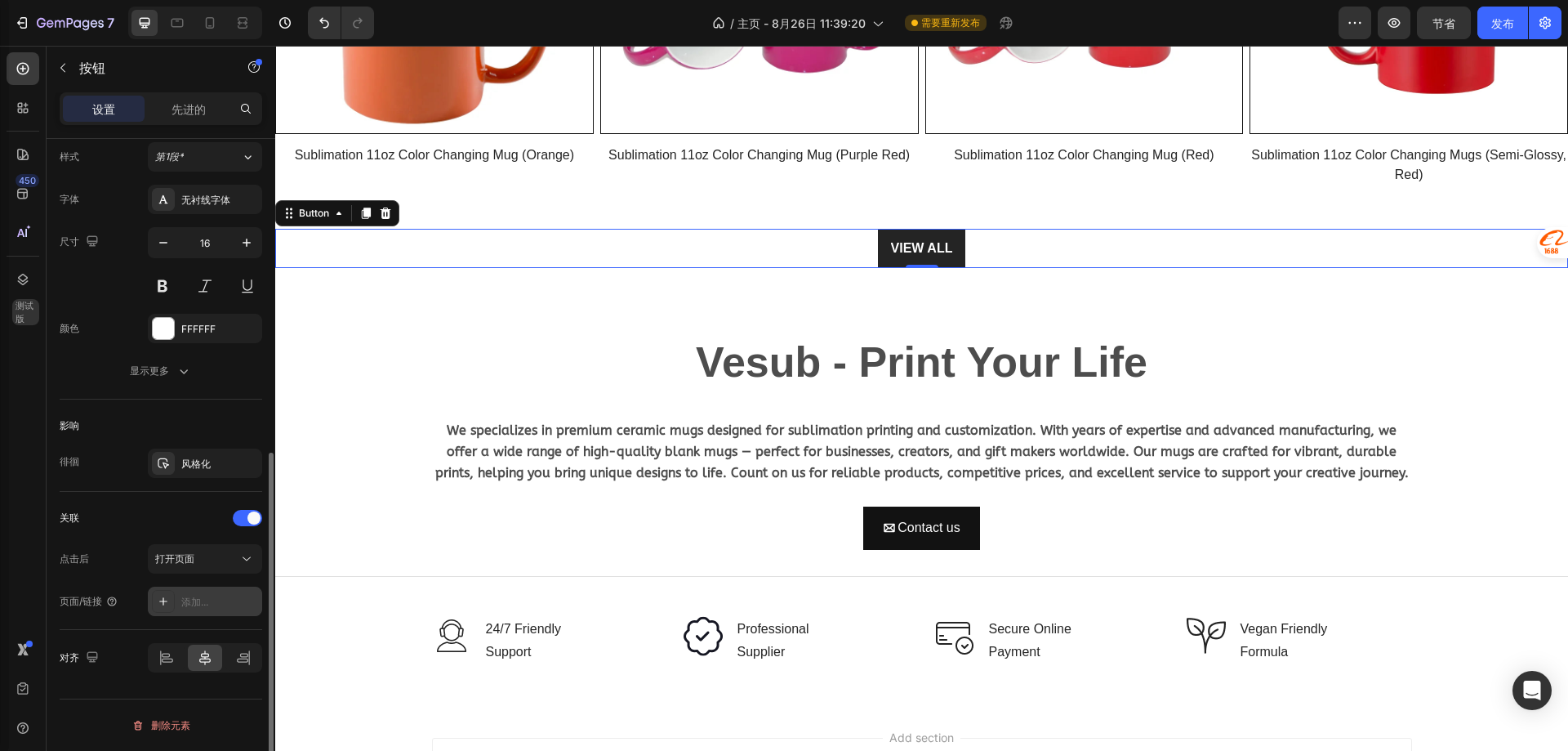
click at [201, 590] on div "添加..." at bounding box center [205, 601] width 115 height 30
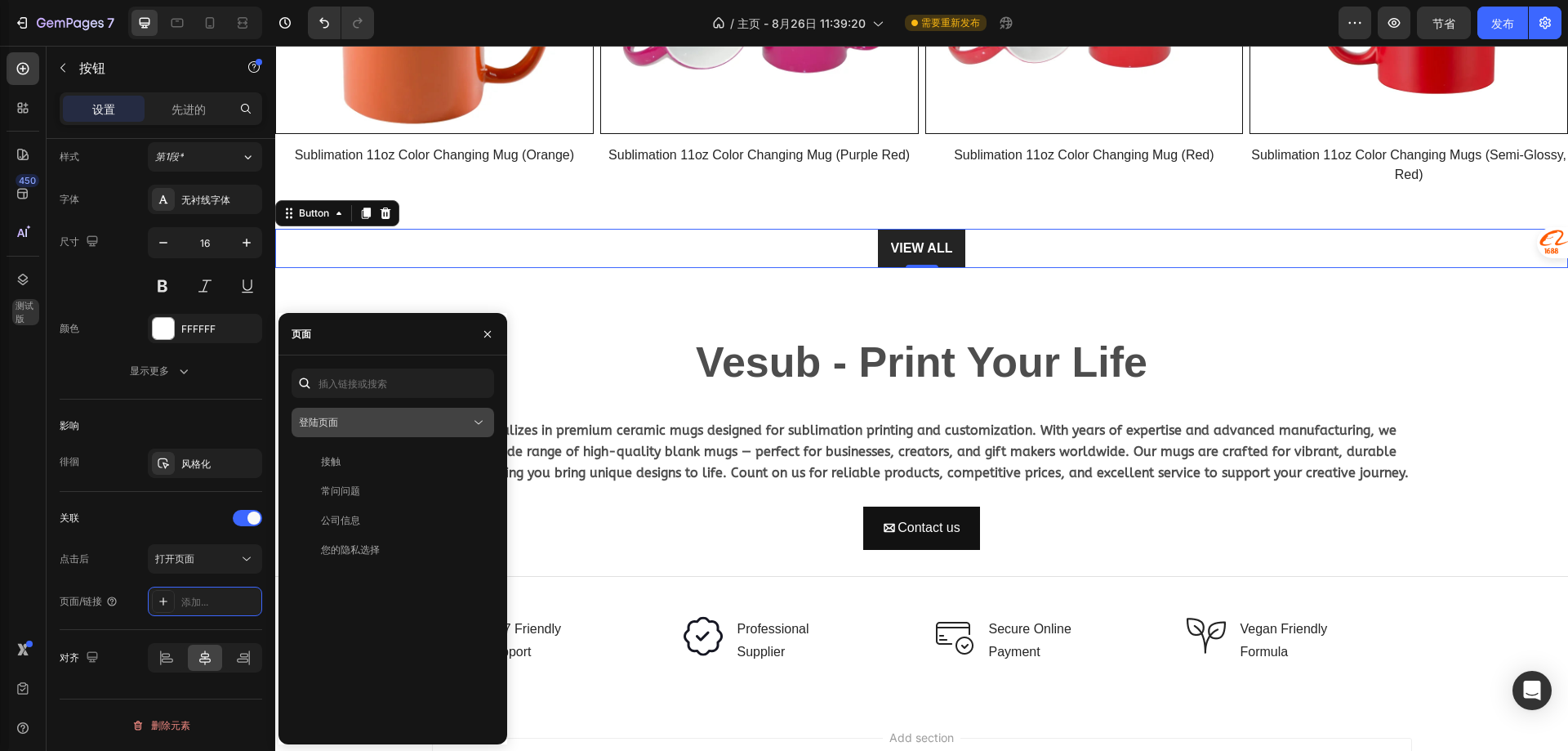
click at [366, 429] on div "登陆页面" at bounding box center [385, 421] width 172 height 14
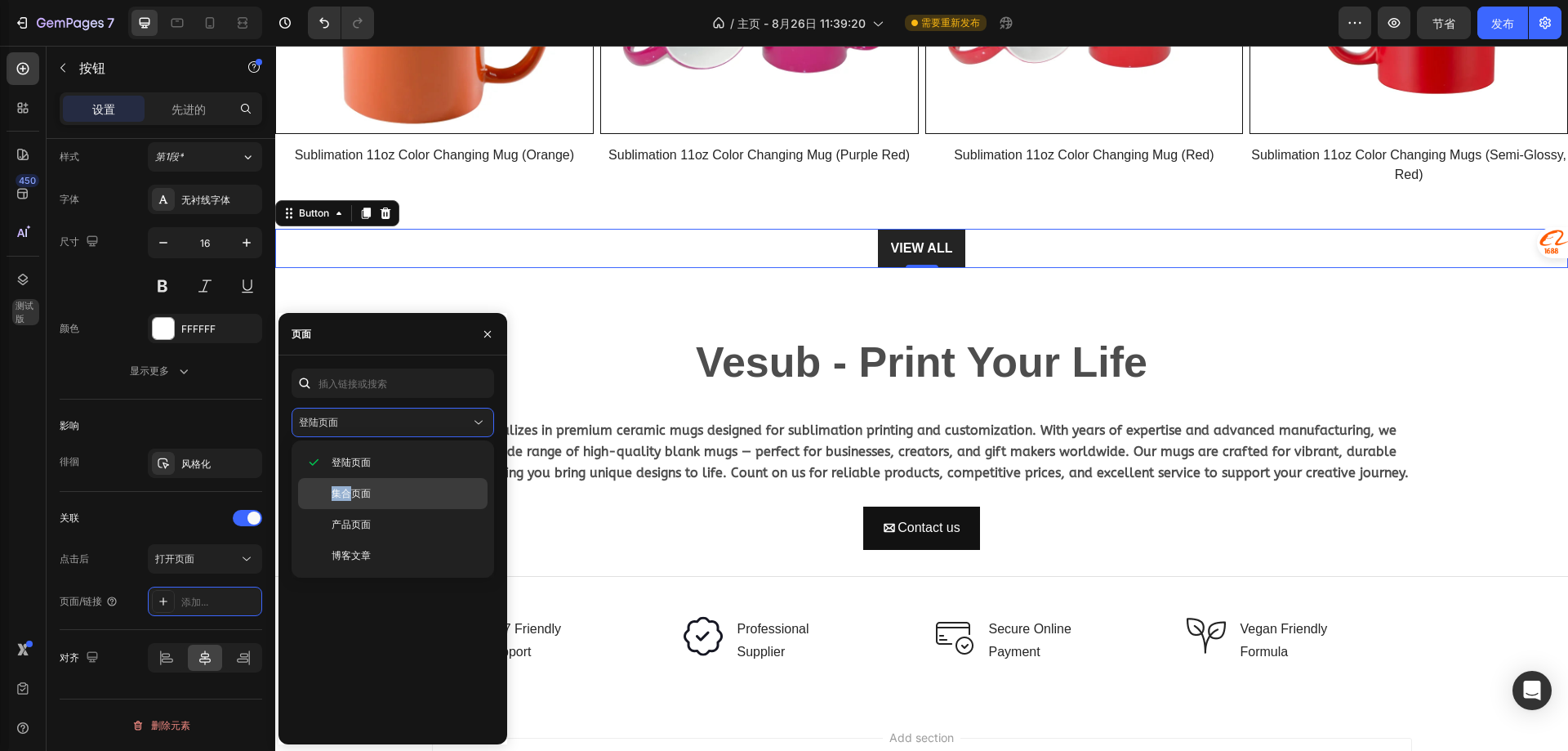
click at [353, 492] on div "登陆页面 集合页面 产品页面 博客文章" at bounding box center [392, 509] width 189 height 124
click at [353, 492] on font "集合页面" at bounding box center [350, 493] width 39 height 12
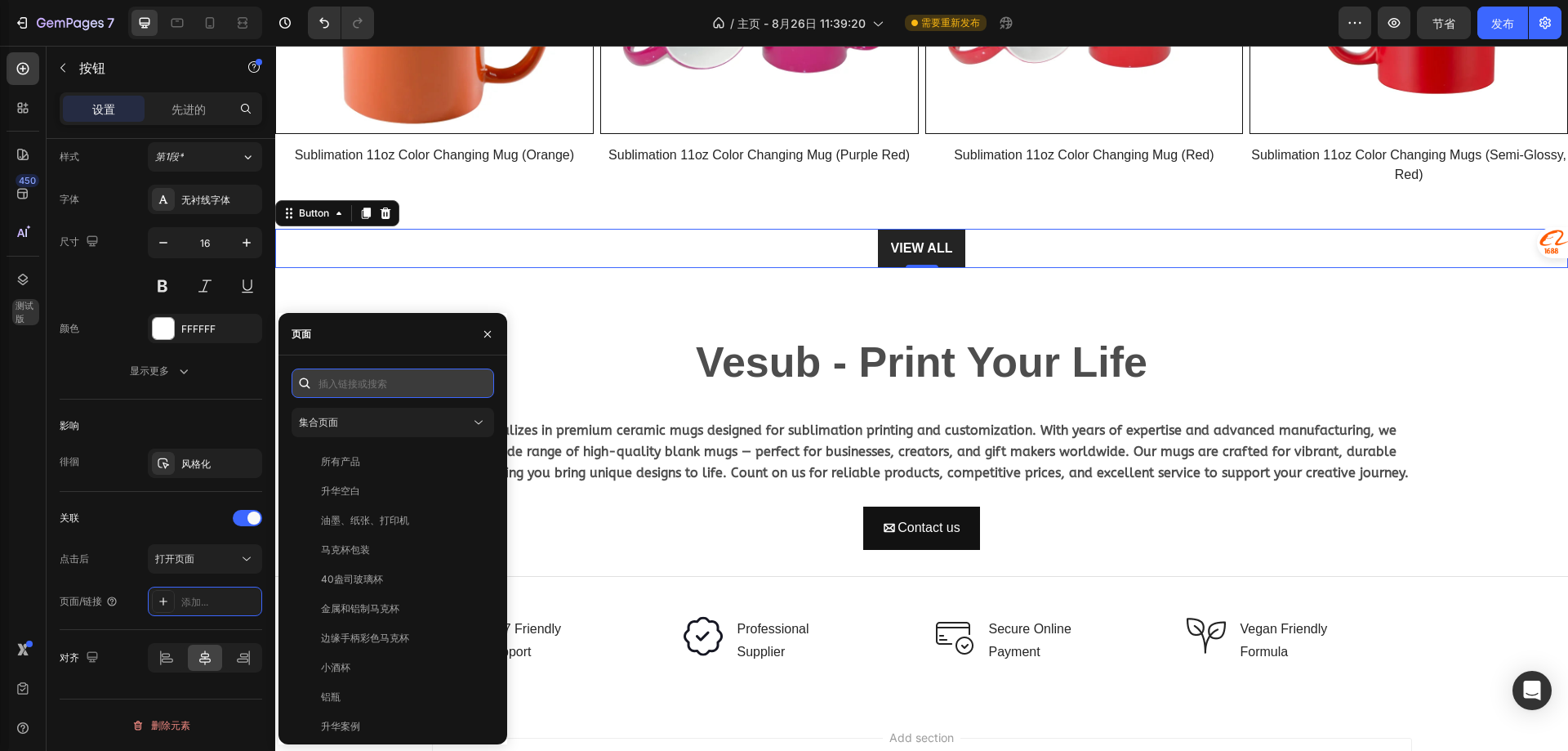
click at [357, 392] on input "text" at bounding box center [392, 383] width 202 height 30
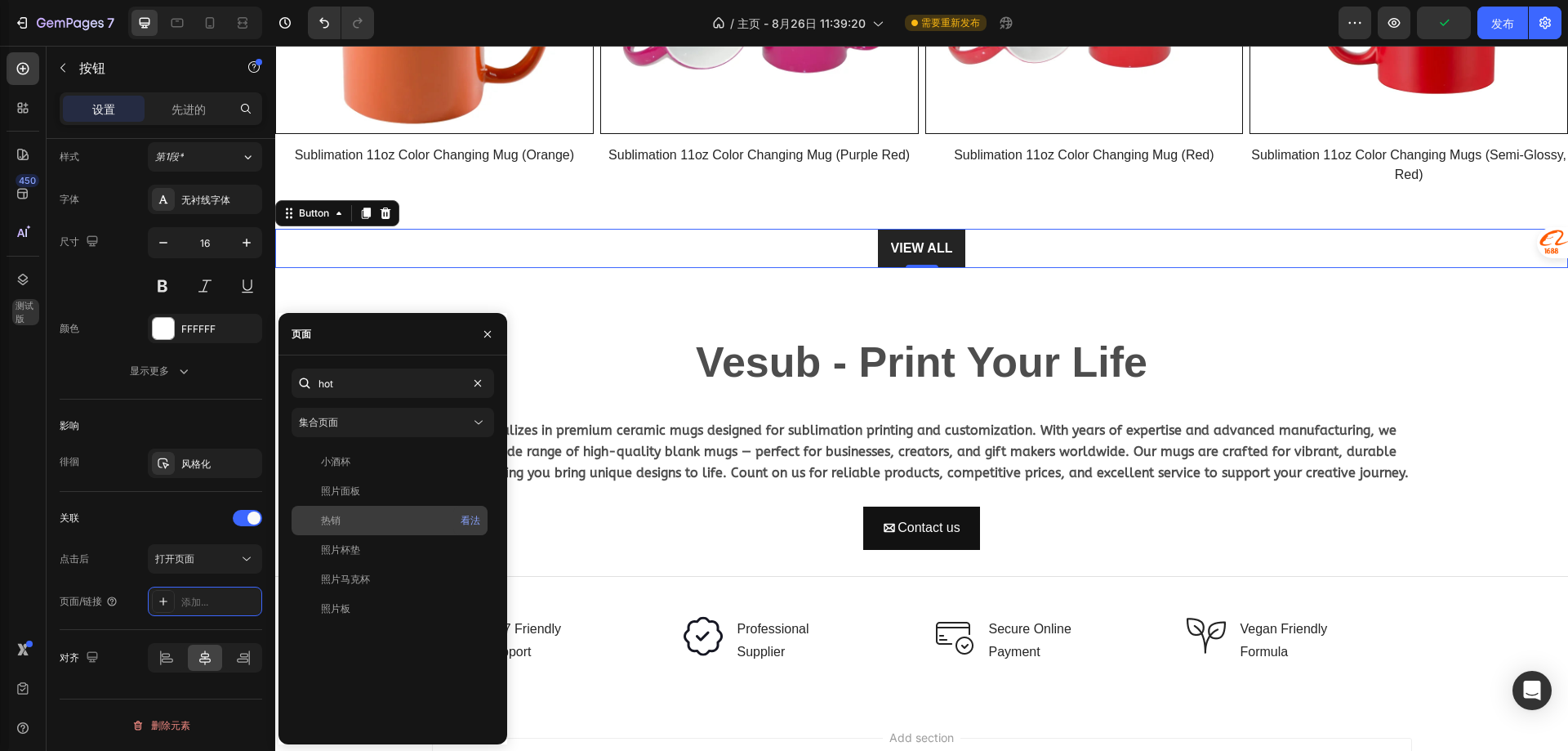
type input "hot"
click at [366, 519] on div "热销" at bounding box center [390, 520] width 183 height 14
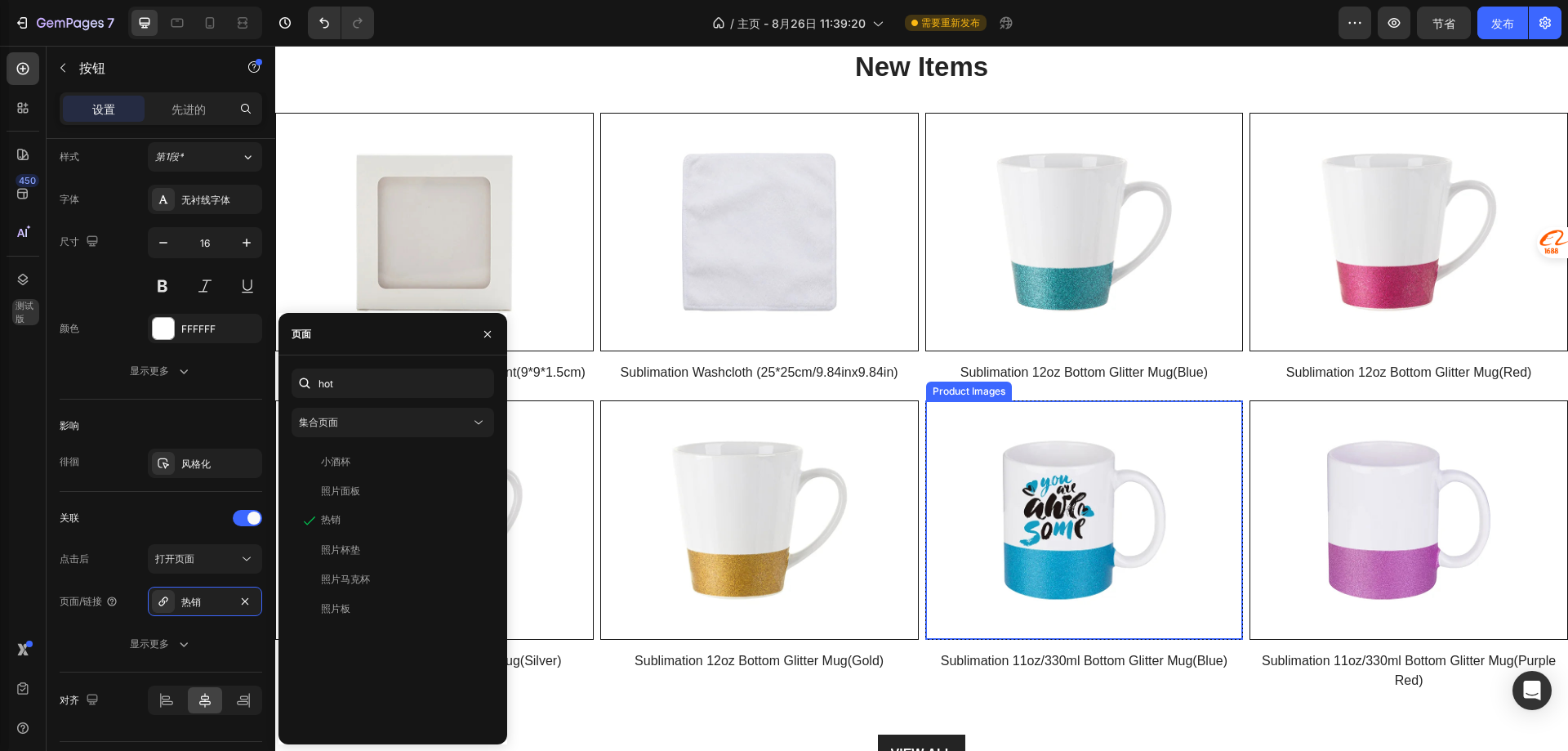
scroll to position [1144, 0]
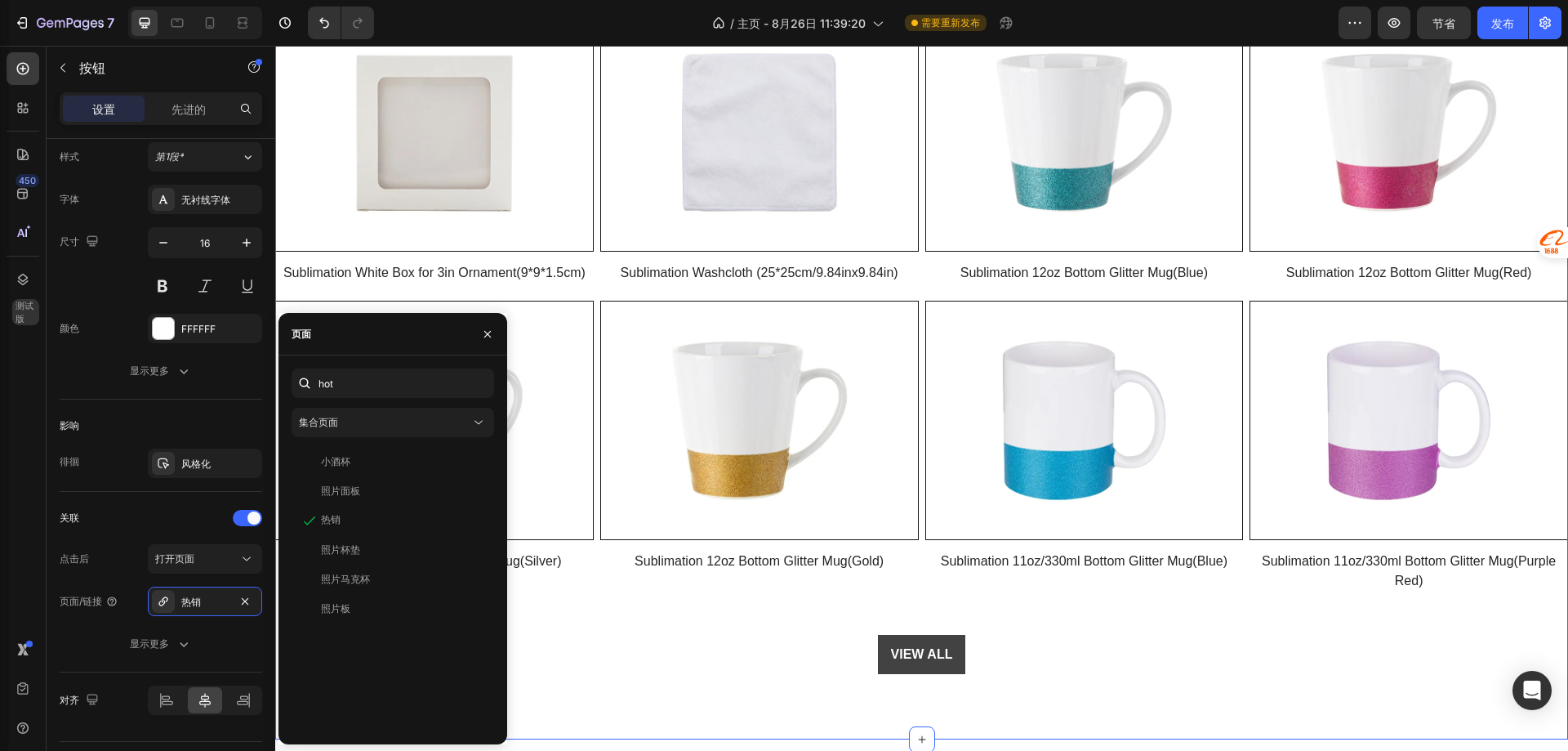
click at [897, 648] on button "VIEW ALL" at bounding box center [922, 654] width 88 height 39
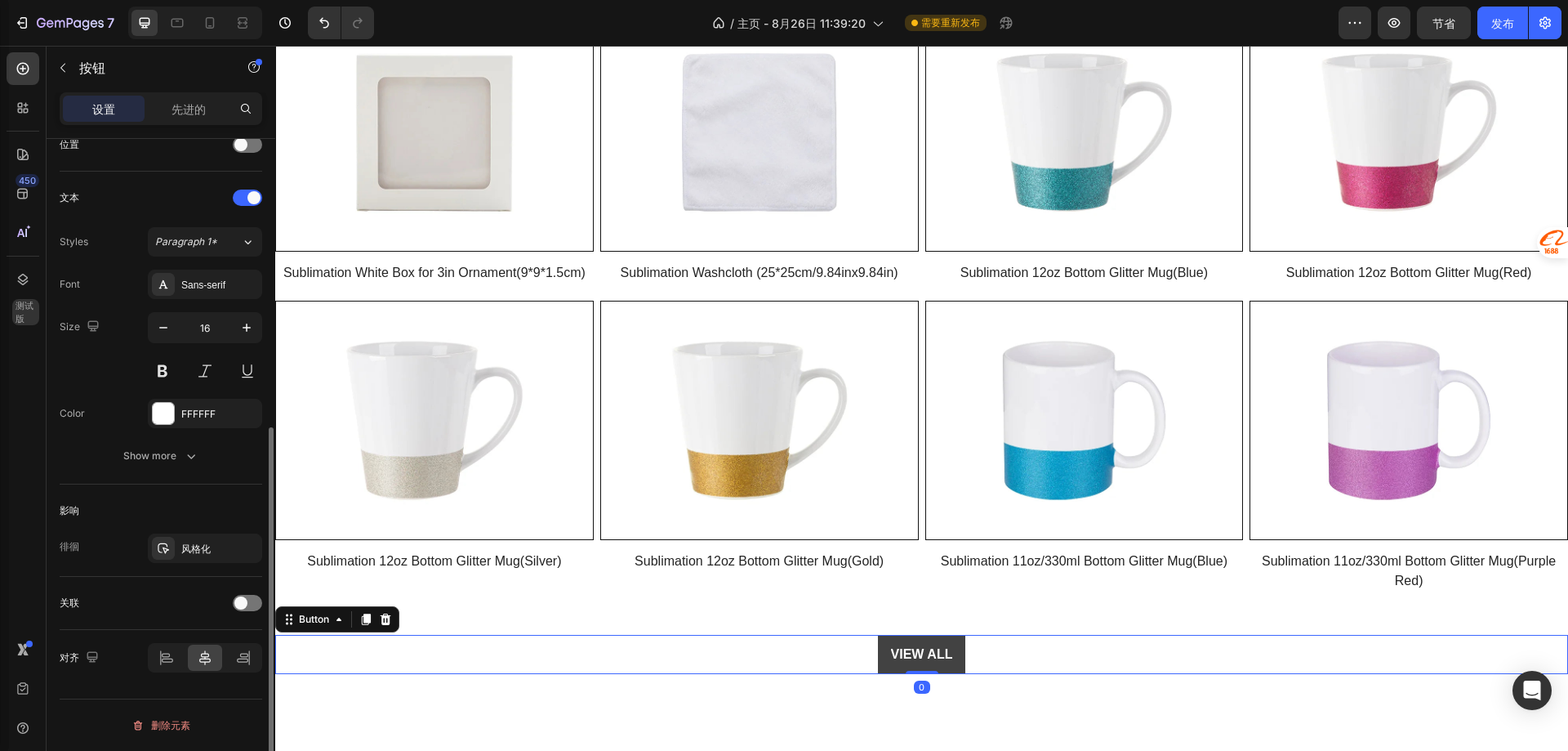
scroll to position [513, 0]
click at [898, 653] on button "VIEW ALL" at bounding box center [922, 654] width 88 height 39
click at [245, 593] on div "关联" at bounding box center [160, 602] width 202 height 26
click at [244, 606] on span at bounding box center [241, 603] width 13 height 13
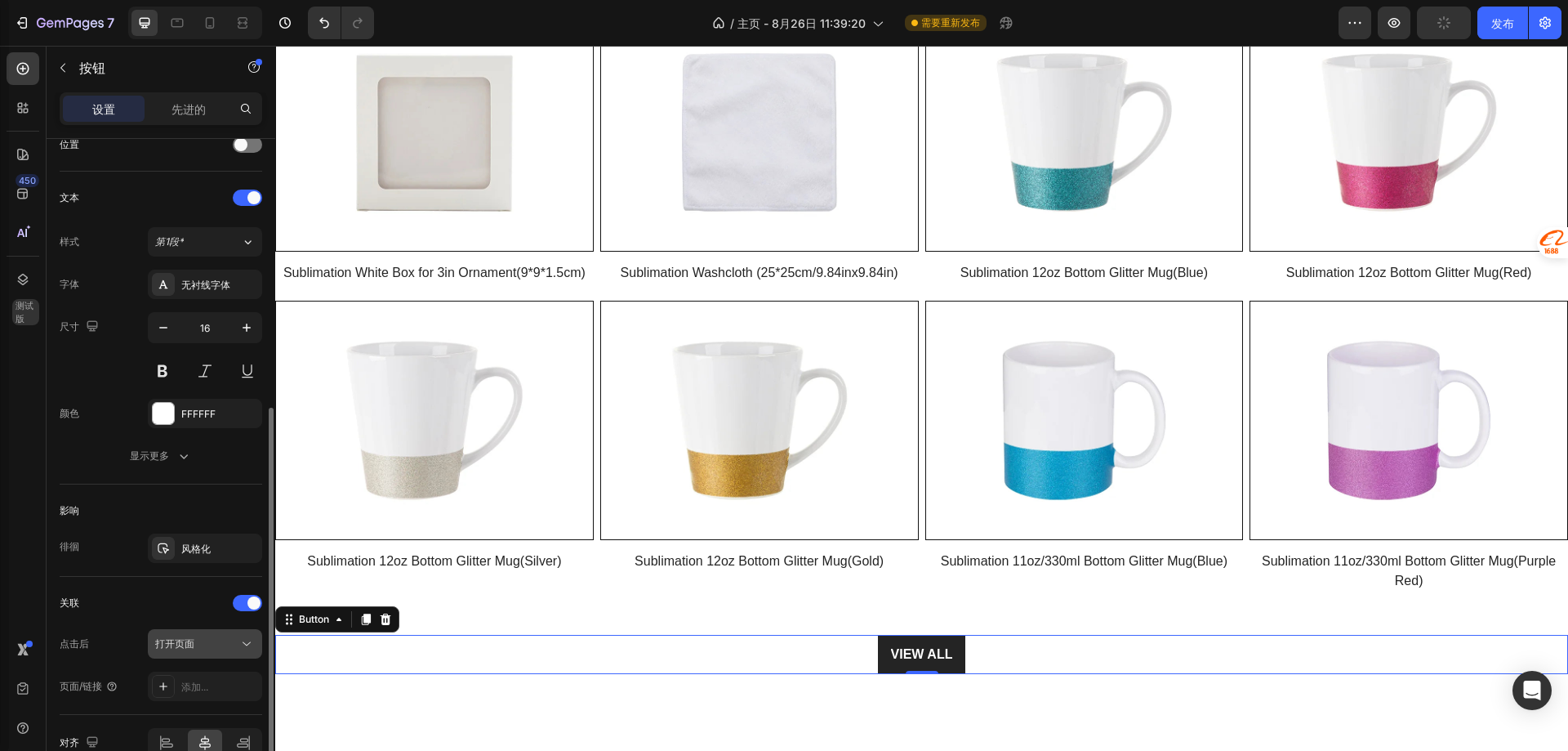
click at [188, 646] on font "打开页面" at bounding box center [174, 643] width 39 height 12
click at [190, 676] on div "添加..." at bounding box center [205, 686] width 115 height 30
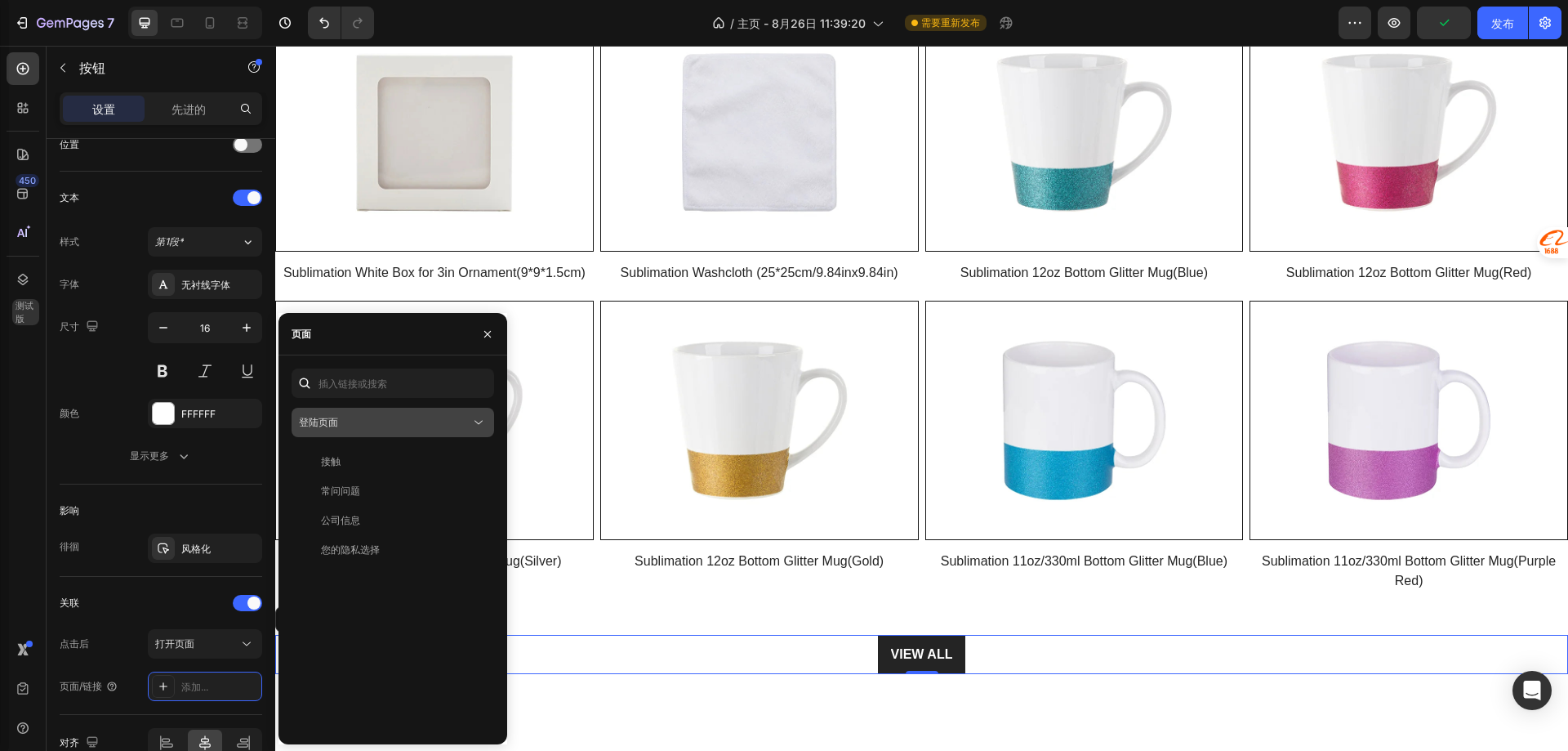
drag, startPoint x: 375, startPoint y: 419, endPoint x: 377, endPoint y: 428, distance: 9.2
click at [375, 419] on div "登陆页面" at bounding box center [385, 421] width 172 height 14
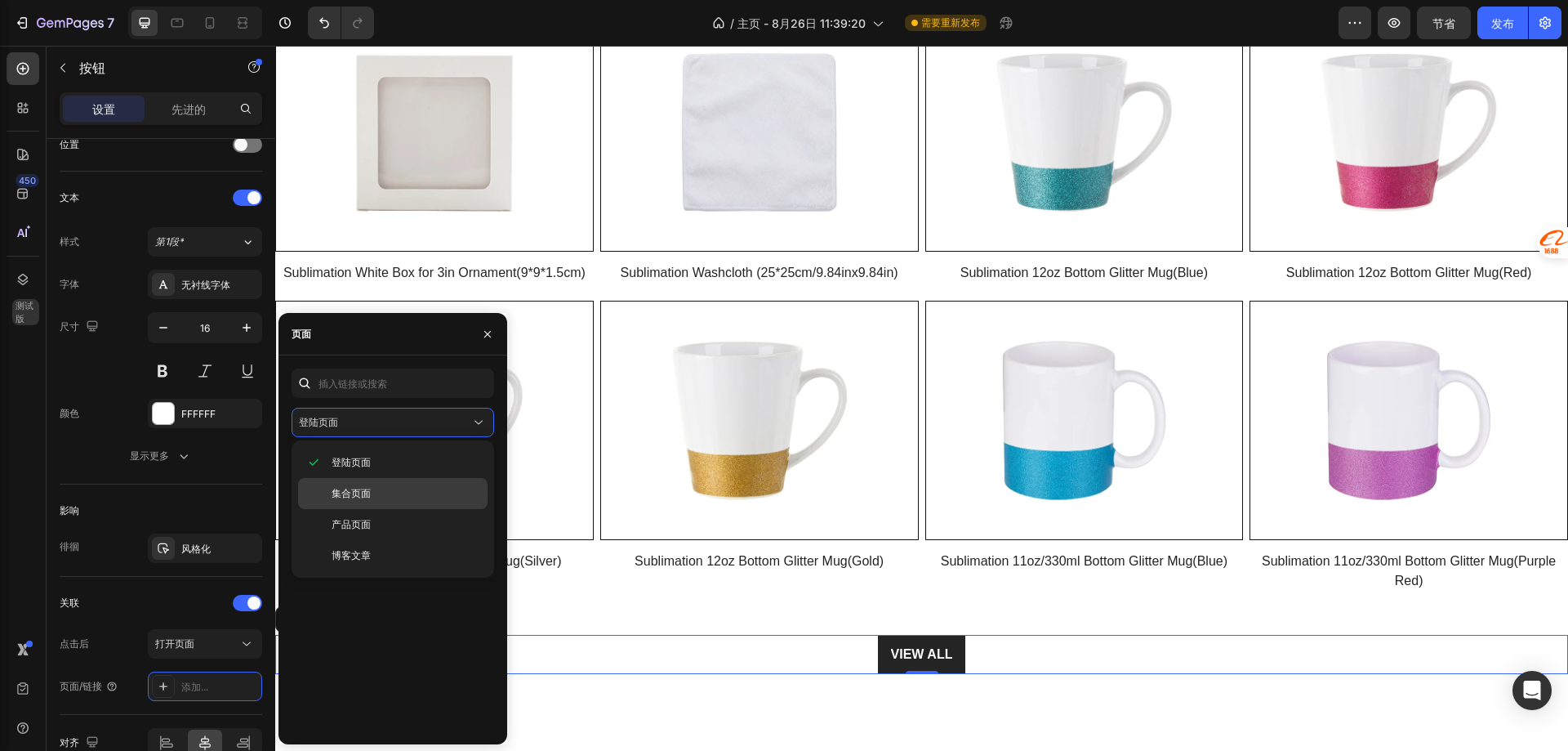
click at [363, 488] on font "集合页面" at bounding box center [350, 493] width 39 height 12
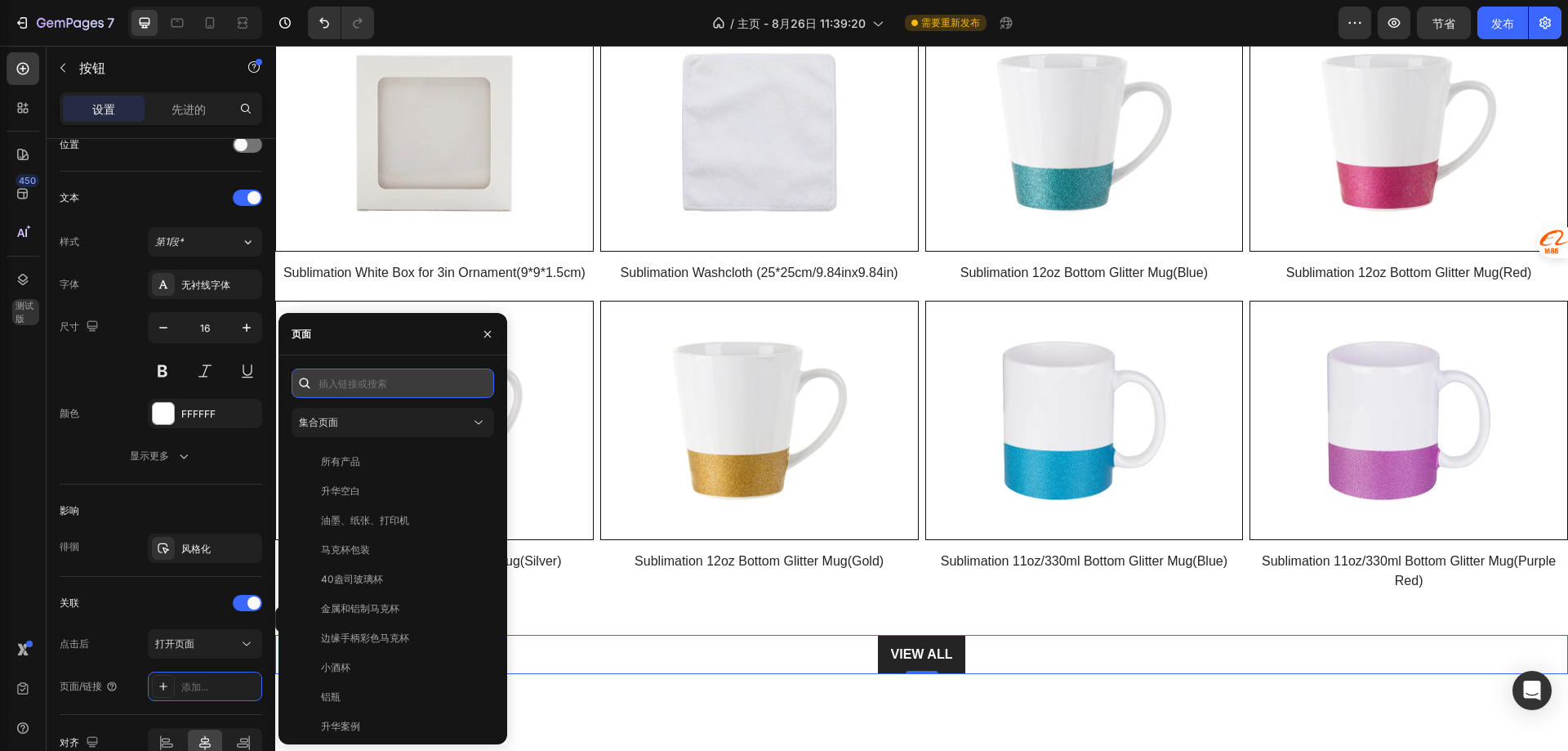
click at [376, 382] on input "text" at bounding box center [392, 383] width 202 height 30
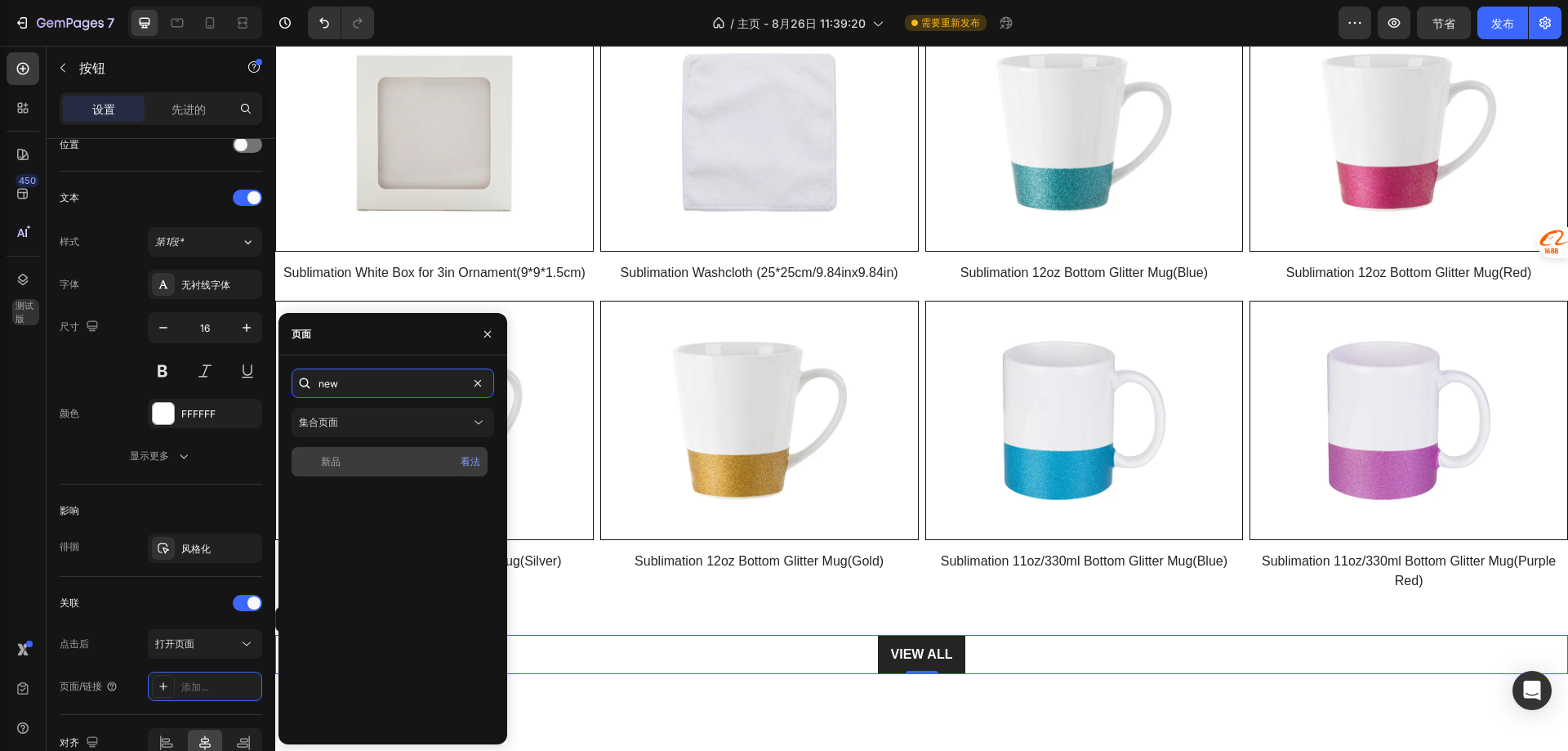
type input "new"
click at [372, 454] on div "新品" at bounding box center [390, 461] width 183 height 14
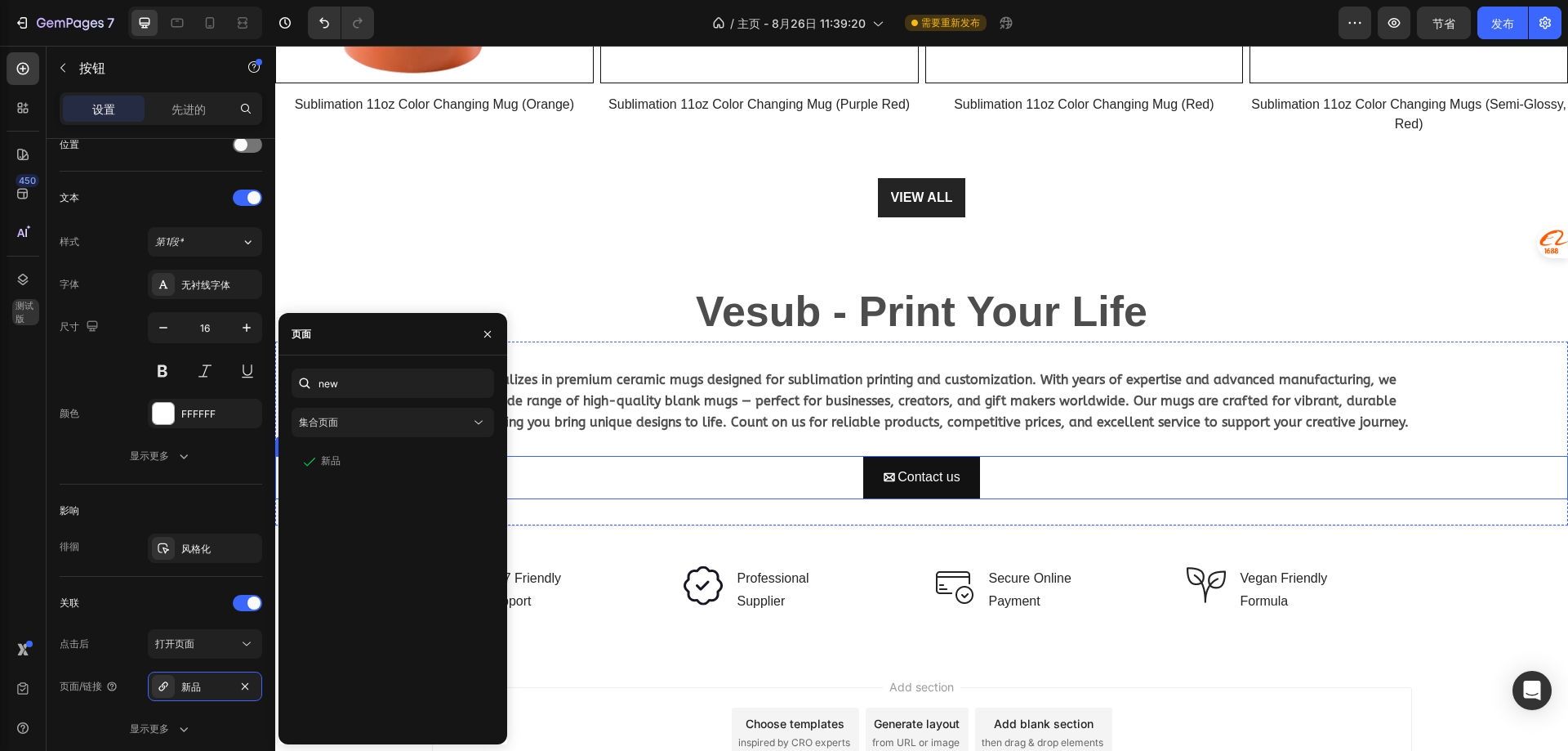
scroll to position [2615, 0]
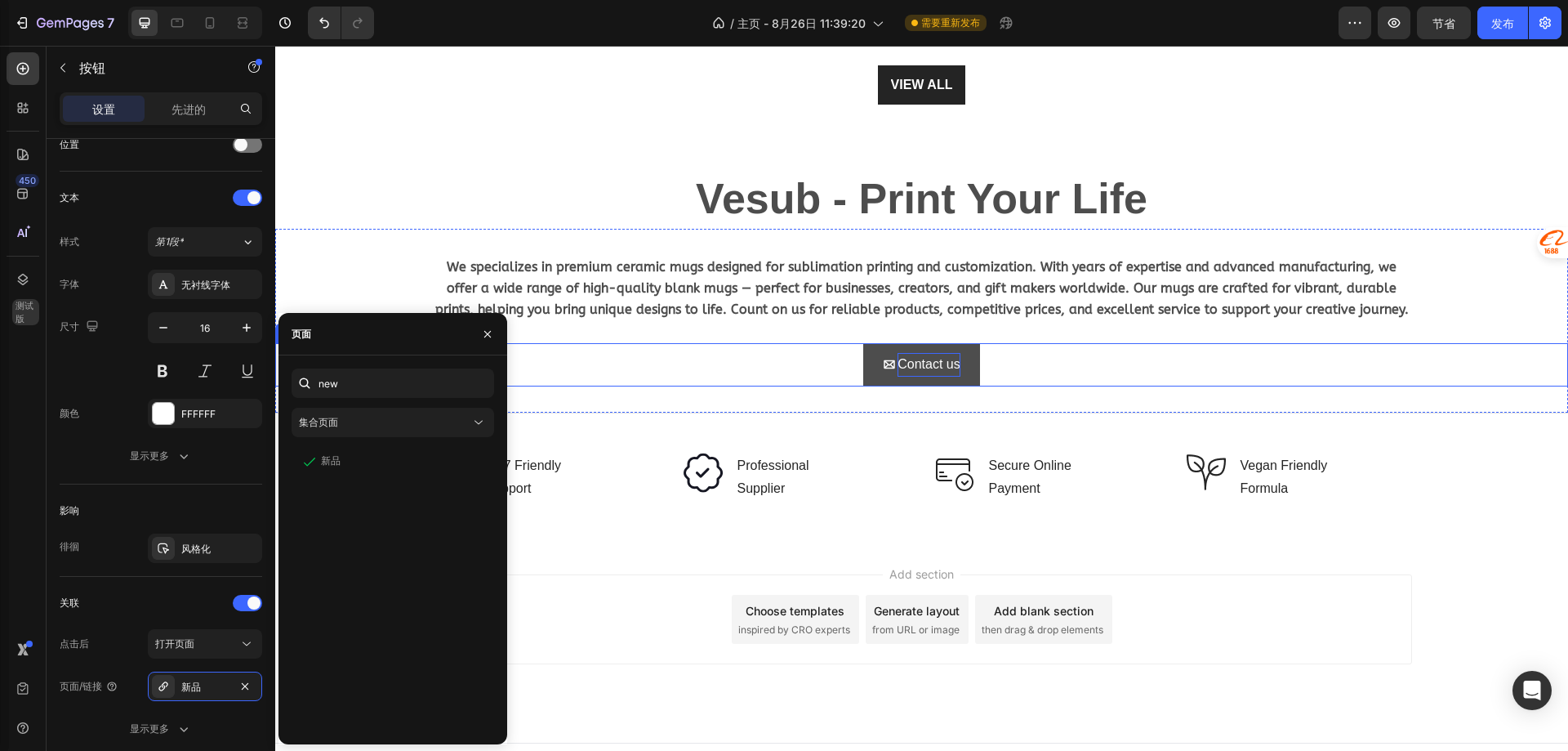
click at [910, 356] on p "Contact us" at bounding box center [928, 364] width 62 height 24
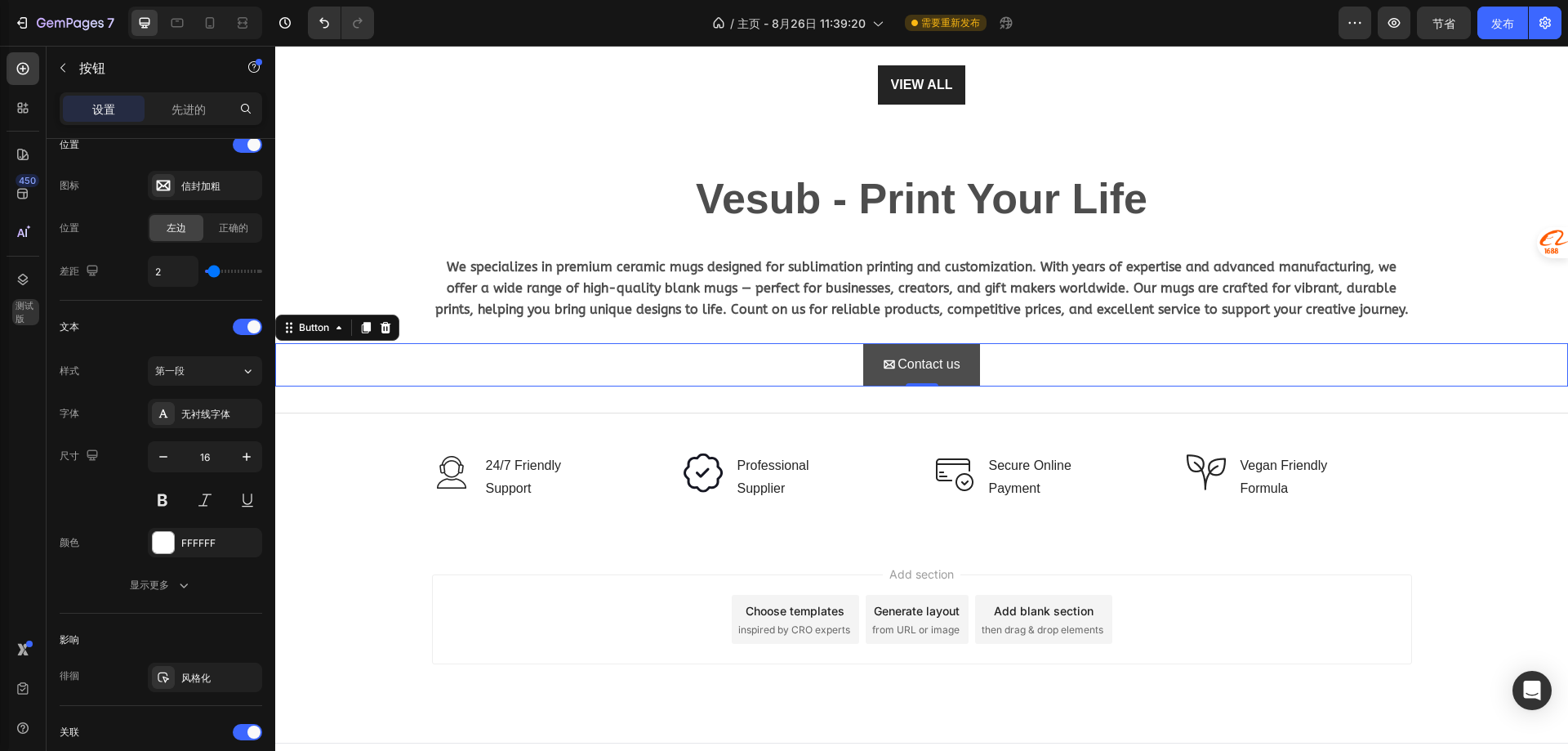
click at [885, 343] on link "Contact us" at bounding box center [921, 364] width 116 height 43
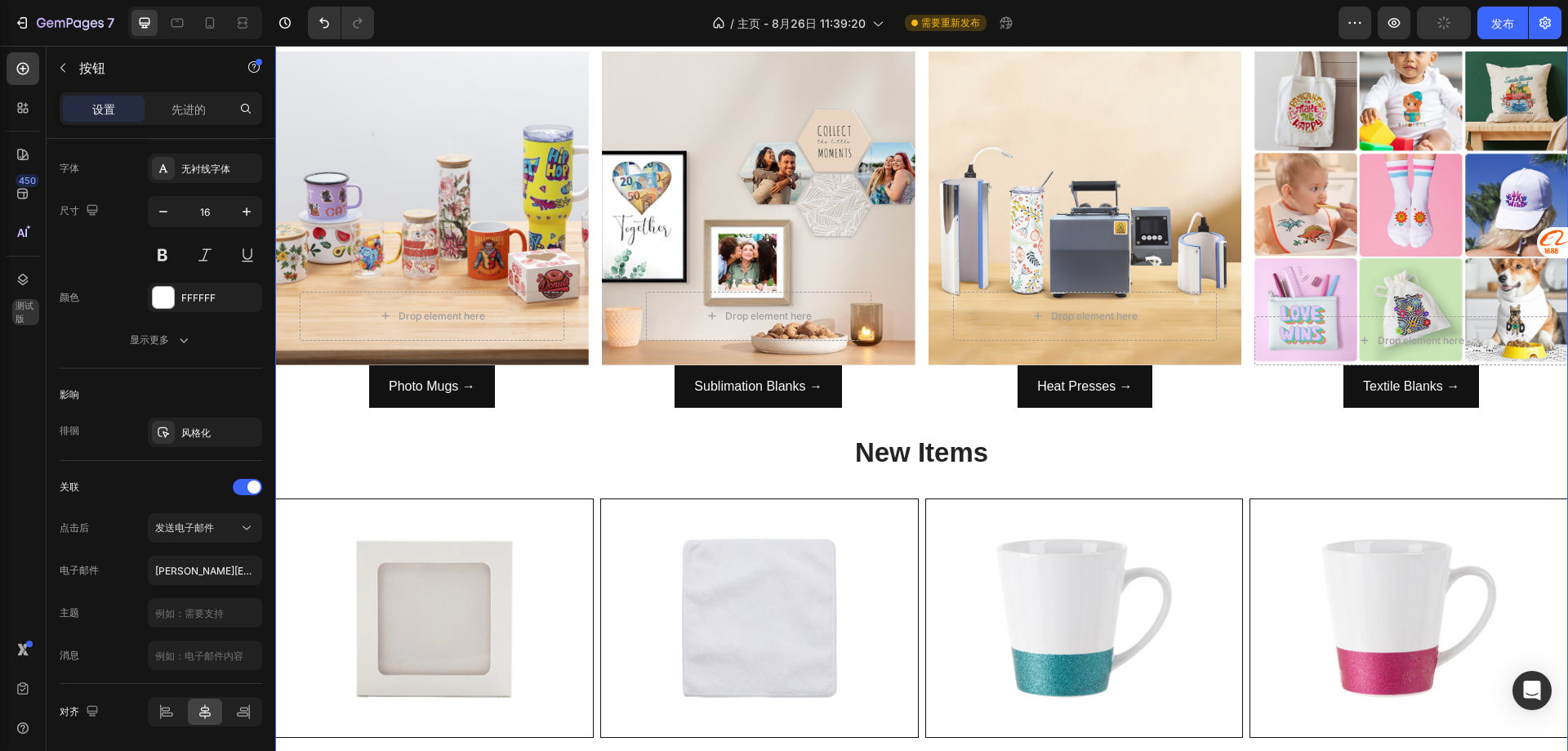
scroll to position [0, 0]
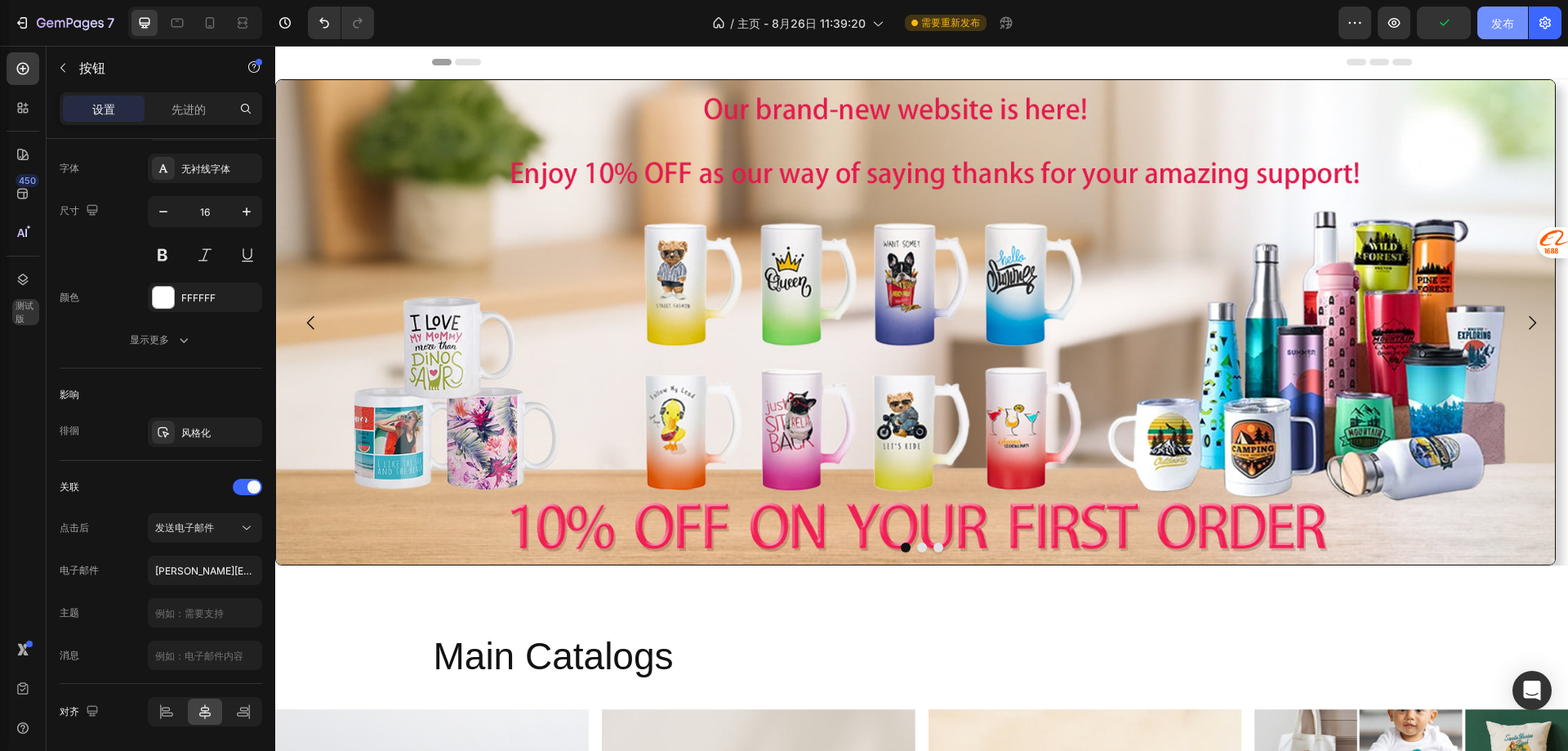
click at [1493, 20] on font "发布" at bounding box center [1503, 23] width 23 height 14
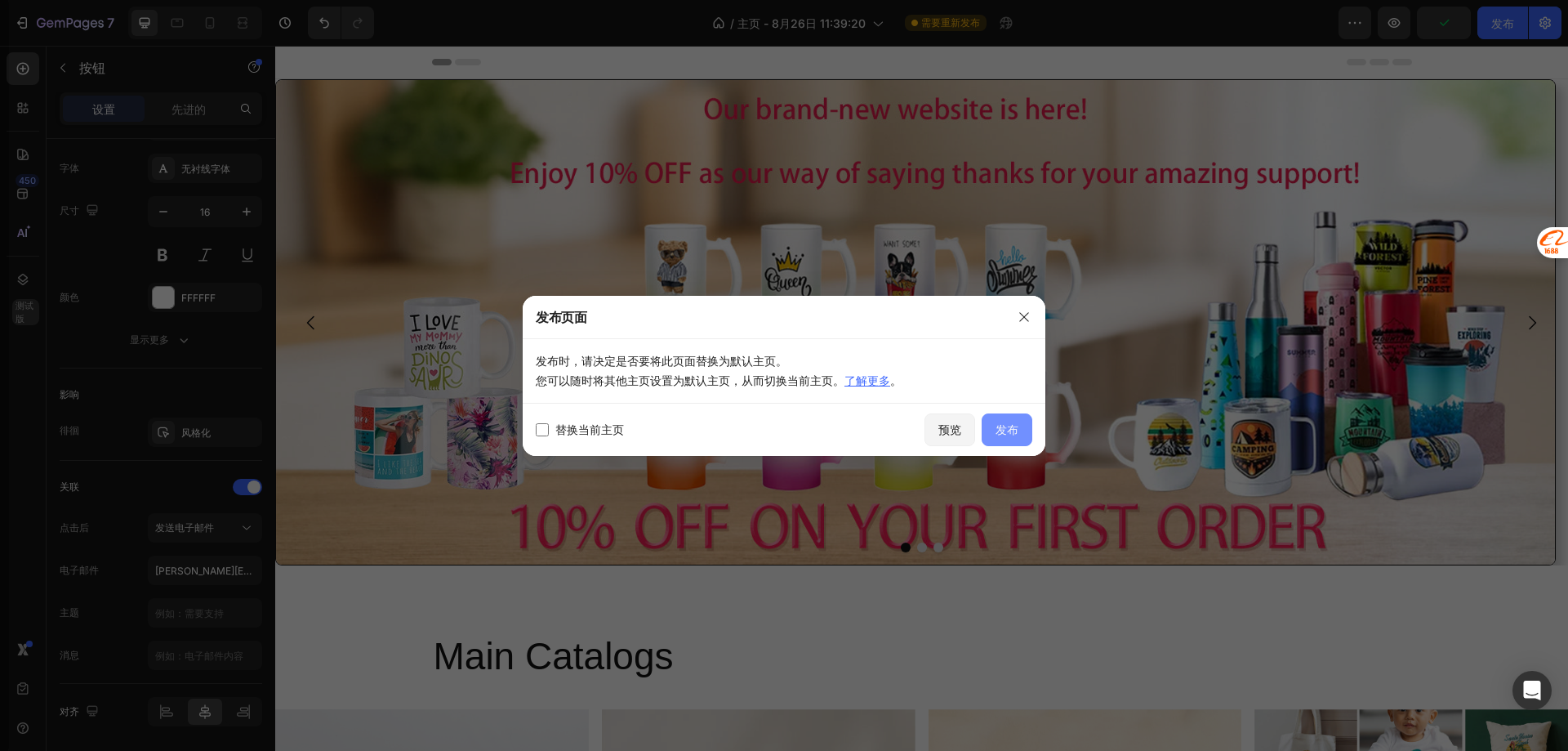
click at [1029, 416] on button "发布" at bounding box center [1006, 430] width 51 height 32
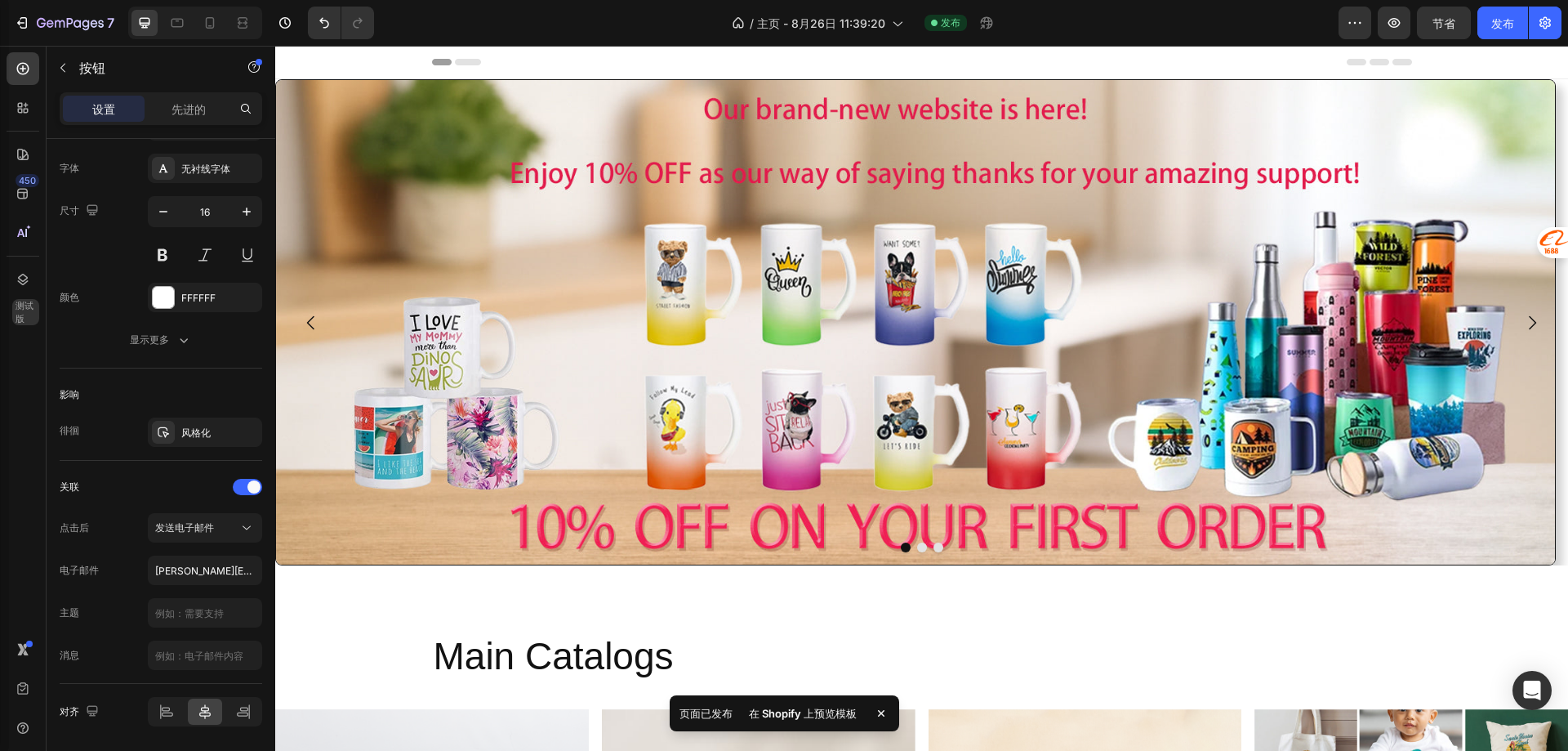
click at [795, 709] on font "在 Shopify 上预览模板" at bounding box center [802, 714] width 108 height 13
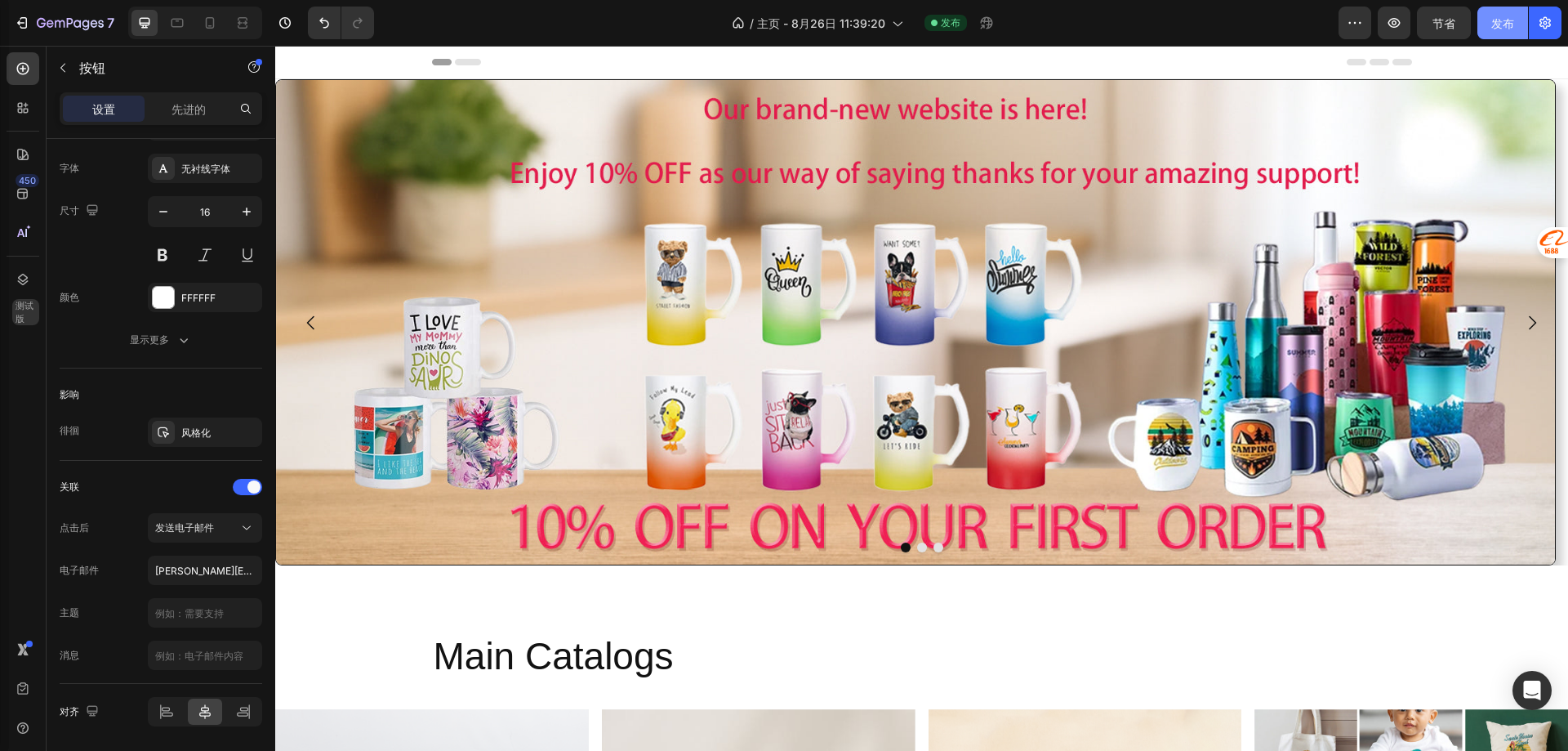
click at [1490, 21] on button "发布" at bounding box center [1502, 23] width 51 height 32
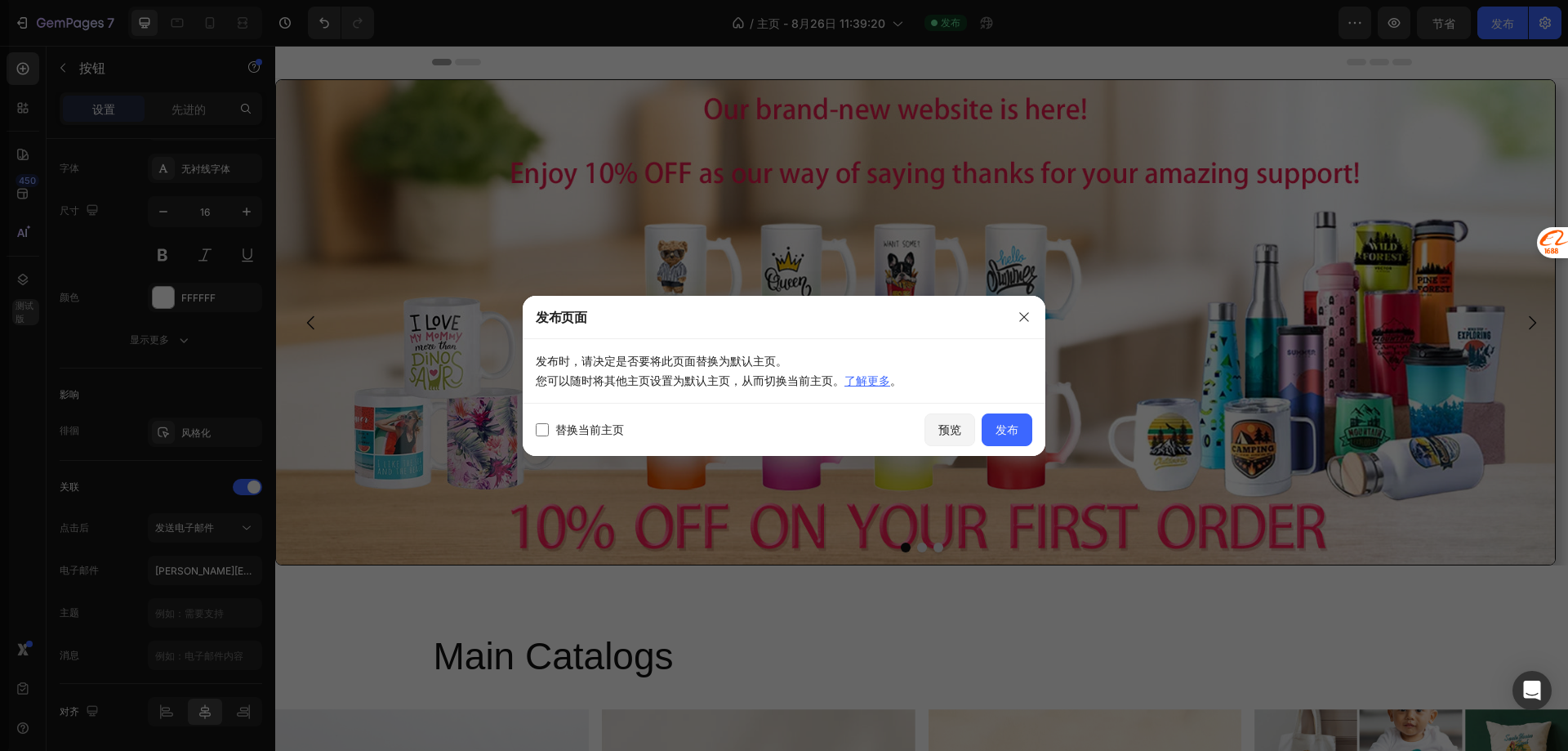
click at [601, 433] on font "替换当前主页" at bounding box center [590, 429] width 69 height 14
checkbox input "true"
click at [877, 389] on p "发布时，请决定是否要将此页面替换为默认主页。 您可以随时将其他主页设置为默认主页，从而切换当前主页。 了解更多 。" at bounding box center [784, 371] width 497 height 39
click at [873, 384] on font "了解更多" at bounding box center [867, 380] width 46 height 14
click at [1015, 424] on font "发布" at bounding box center [1006, 429] width 23 height 14
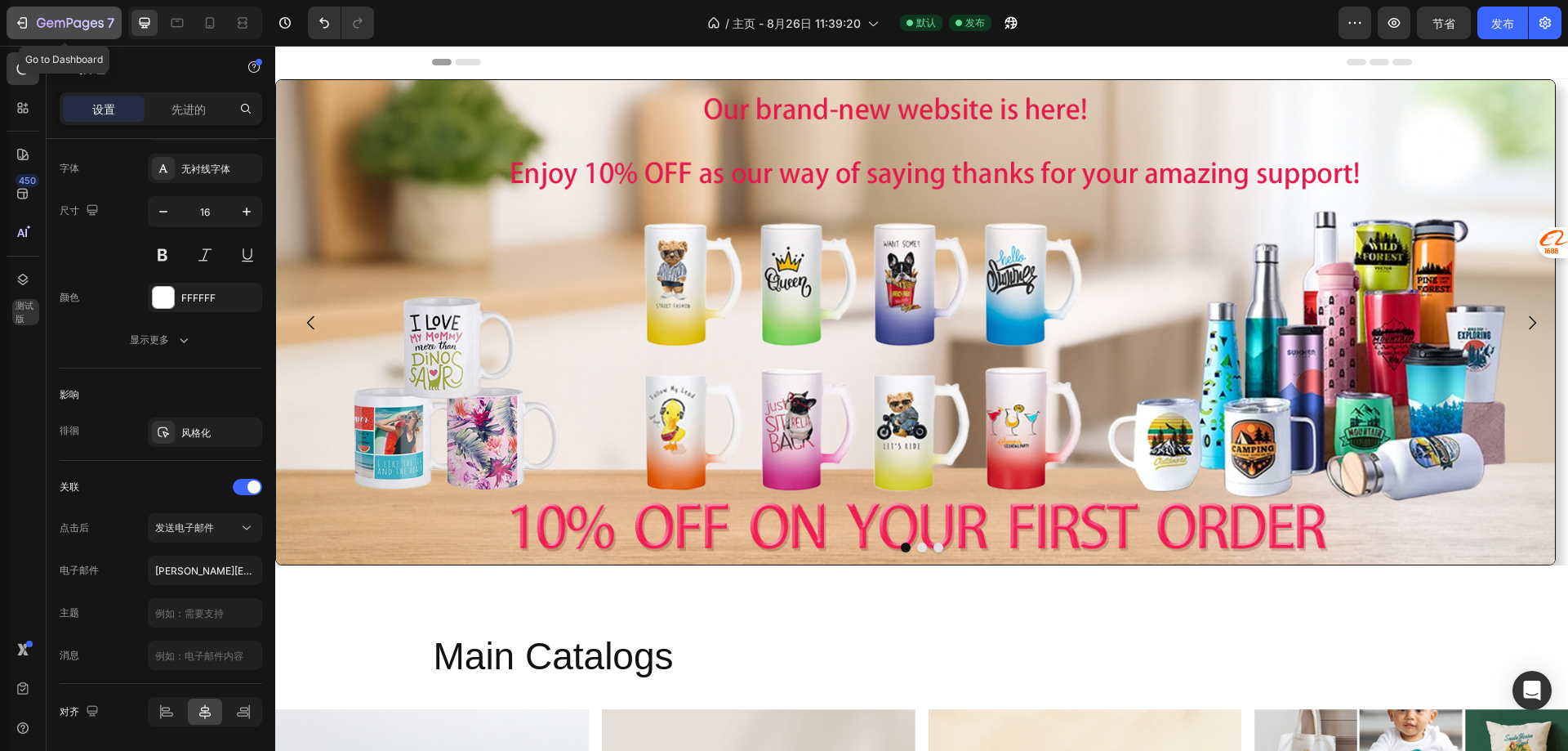
click at [11, 18] on button "7" at bounding box center [64, 23] width 116 height 32
